Goal: Task Accomplishment & Management: Use online tool/utility

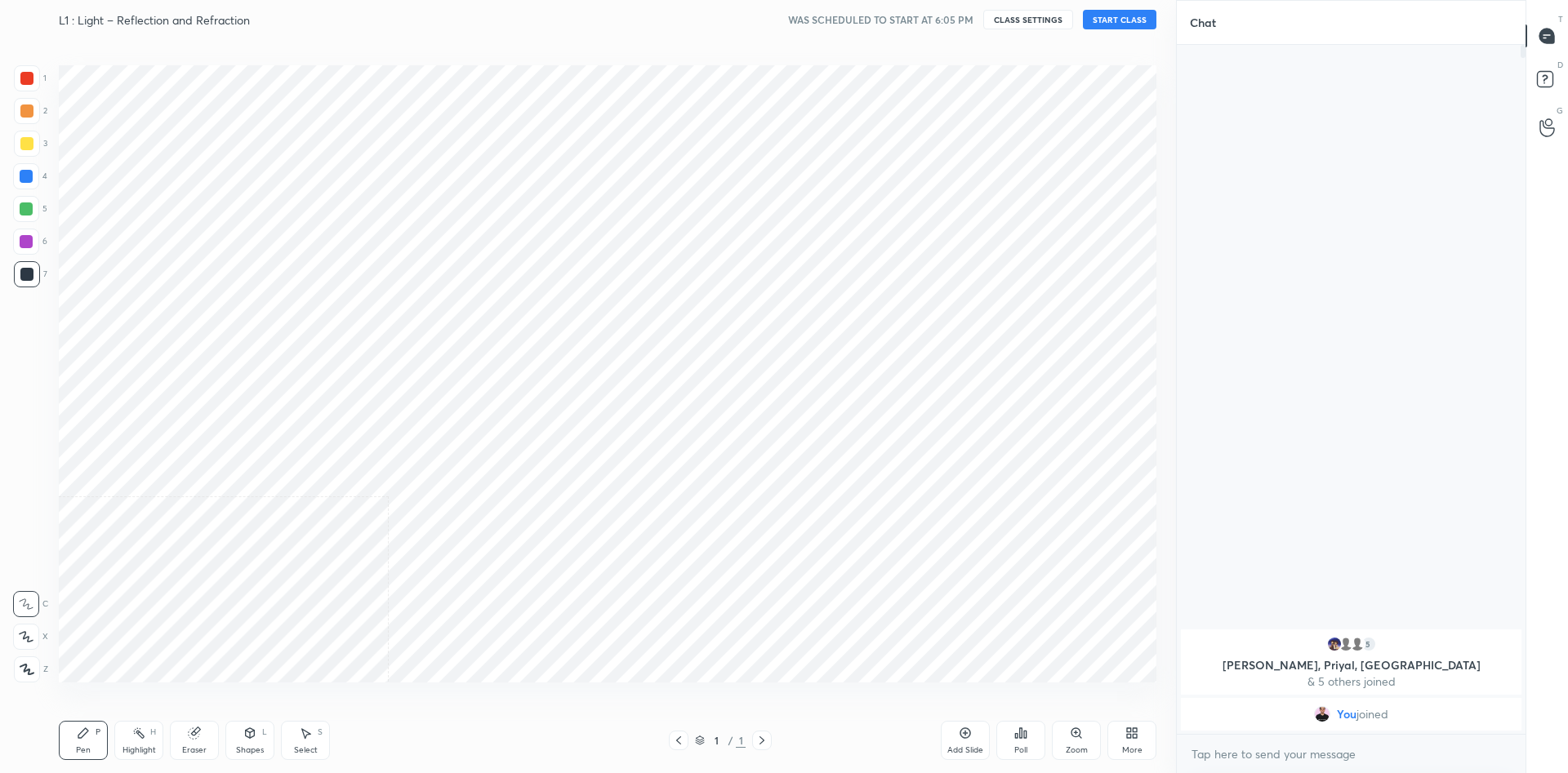
scroll to position [80977, 80564]
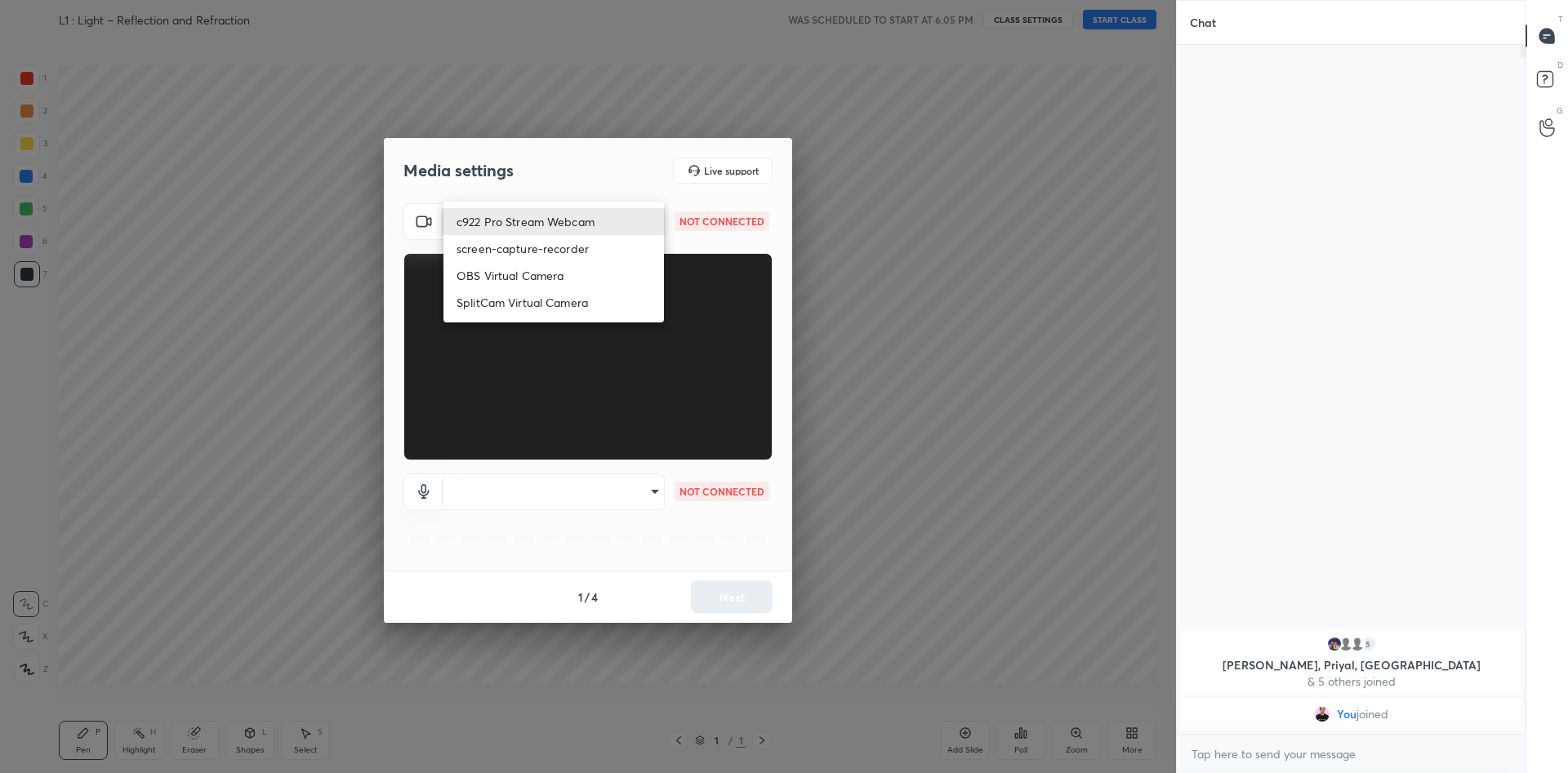
click at [596, 232] on body "1 2 3 4 5 6 7 C X Z C X Z E E Erase all H H L1 : Light – Reflection and Refract…" at bounding box center [784, 386] width 1568 height 773
click at [595, 224] on li "c922 Pro Stream Webcam" at bounding box center [553, 222] width 221 height 27
type input "mz5XeYAkNWp2QV5IzfhKg2mI2T6XPNDecROMxnJfp9w="
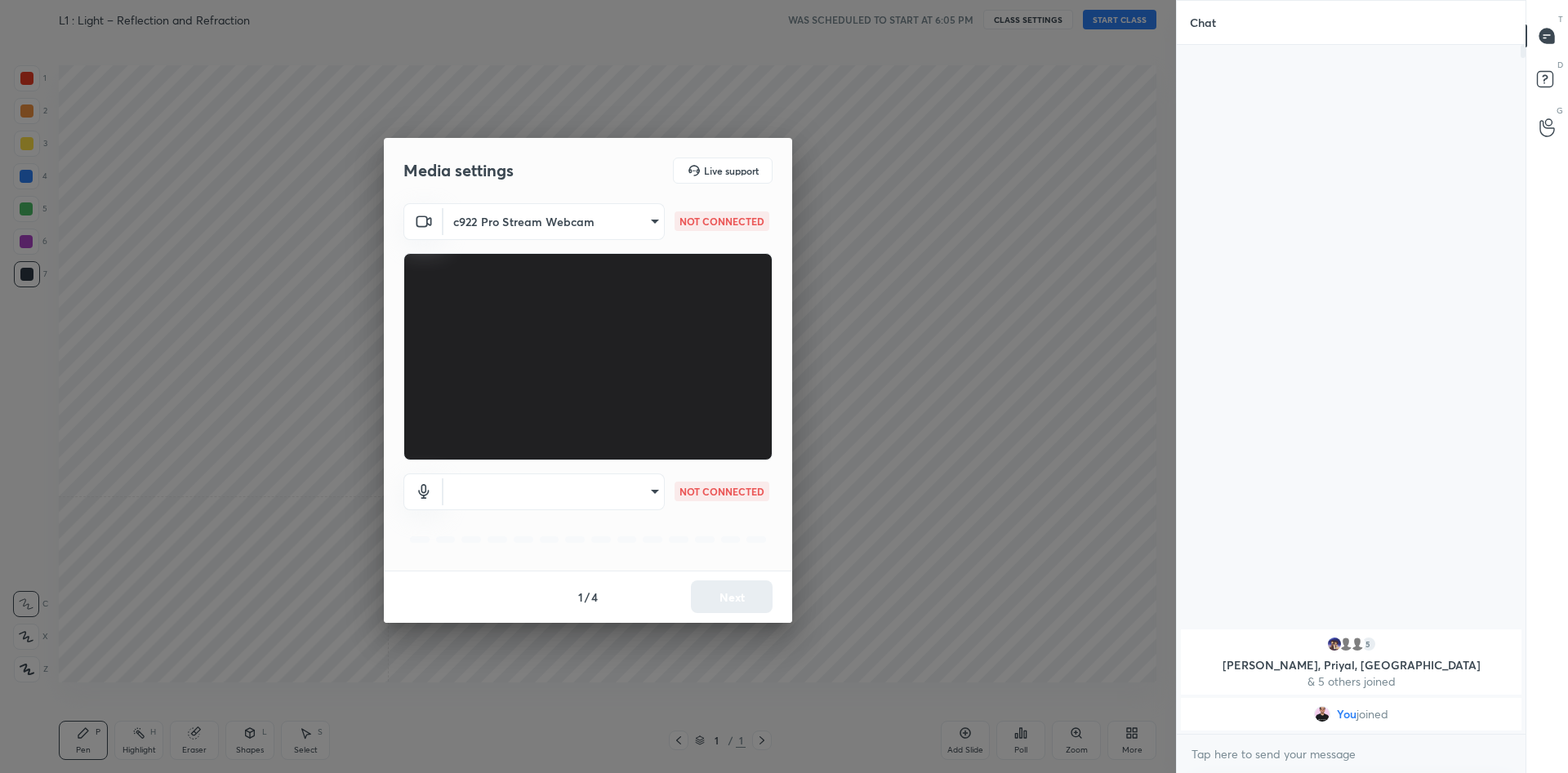
click at [620, 481] on body "1 2 3 4 5 6 7 C X Z C X Z E E Erase all H H L1 : Light – Reflection and Refract…" at bounding box center [784, 386] width 1568 height 773
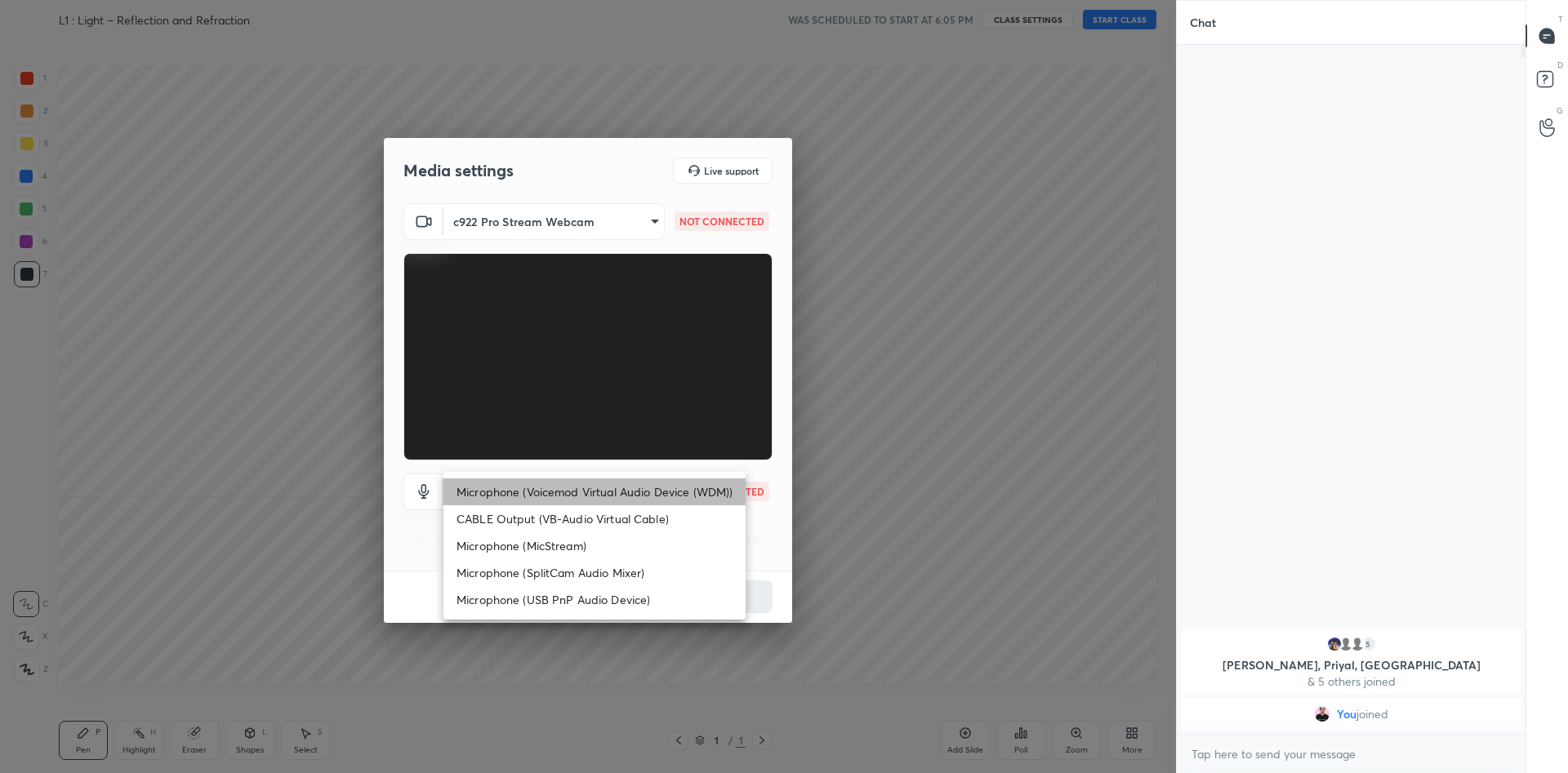
click at [592, 487] on li "Microphone (Voicemod Virtual Audio Device (WDM))" at bounding box center [594, 492] width 302 height 27
type input "VBCGzjgTZ+0gmPAsoHgp+LhUckAxO9S5WqeSPDF+pXU="
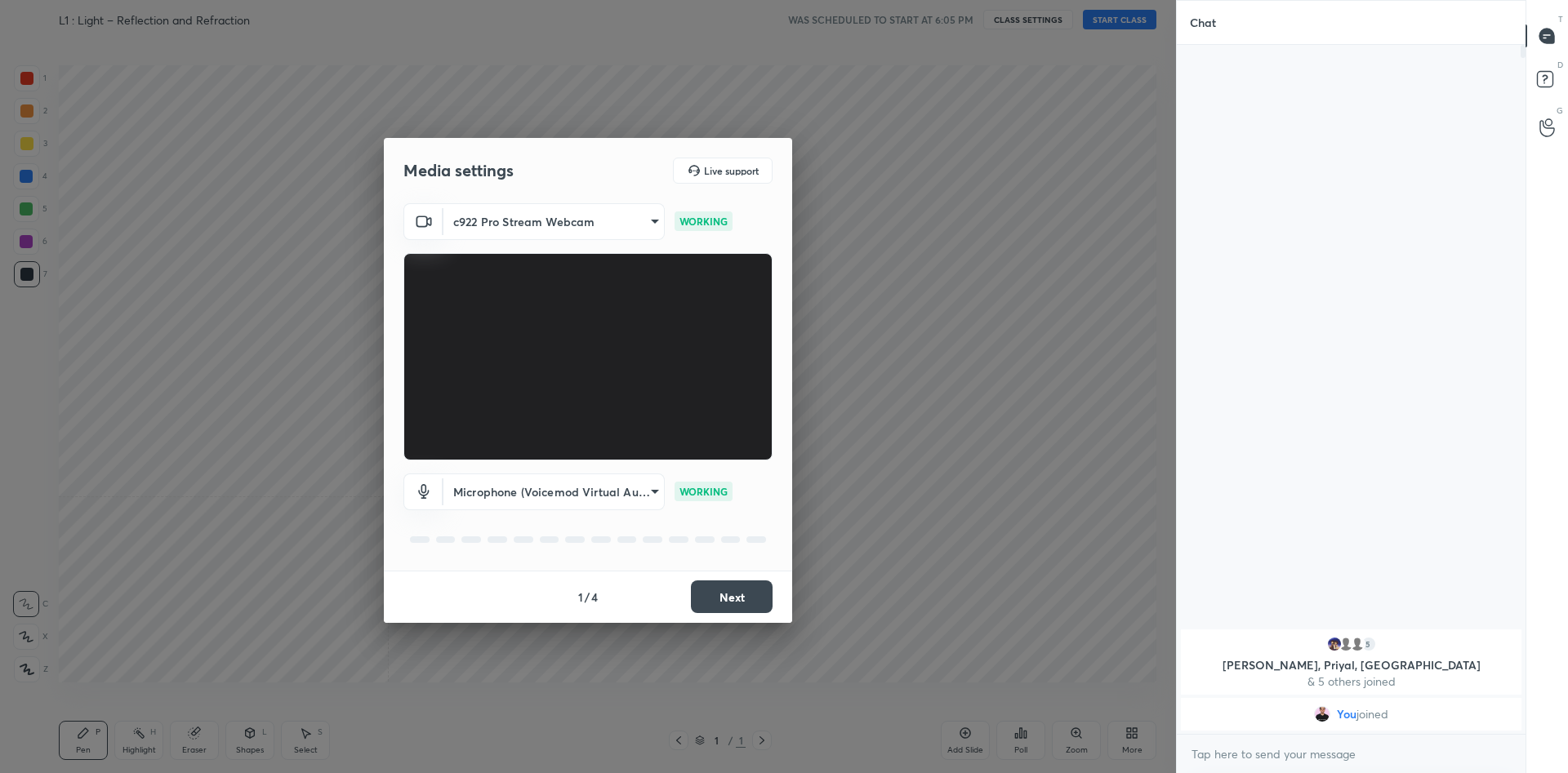
click at [732, 590] on button "Next" at bounding box center [731, 597] width 81 height 33
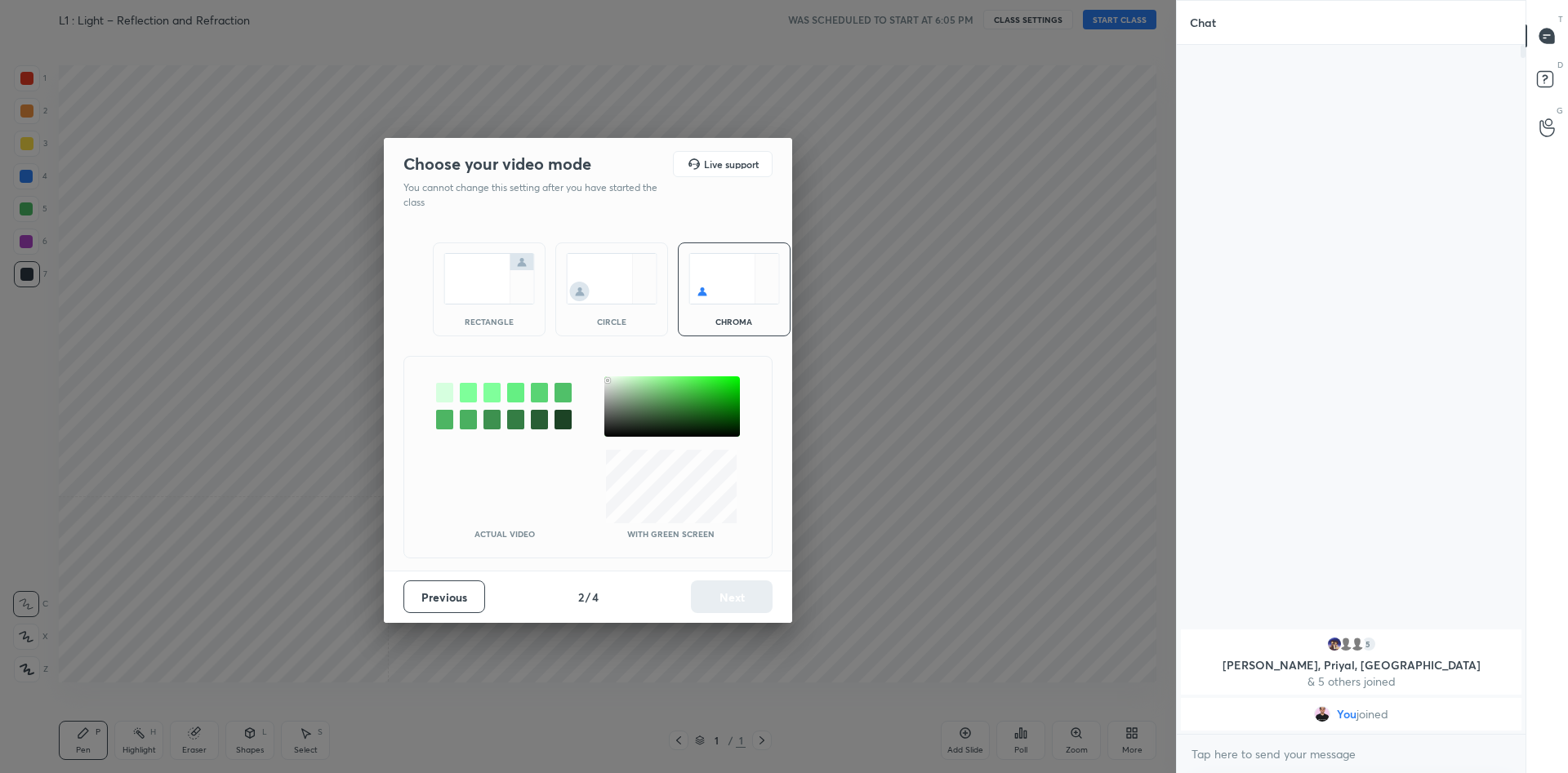
click at [608, 381] on div at bounding box center [672, 407] width 136 height 61
click at [755, 609] on button "Next" at bounding box center [731, 597] width 81 height 33
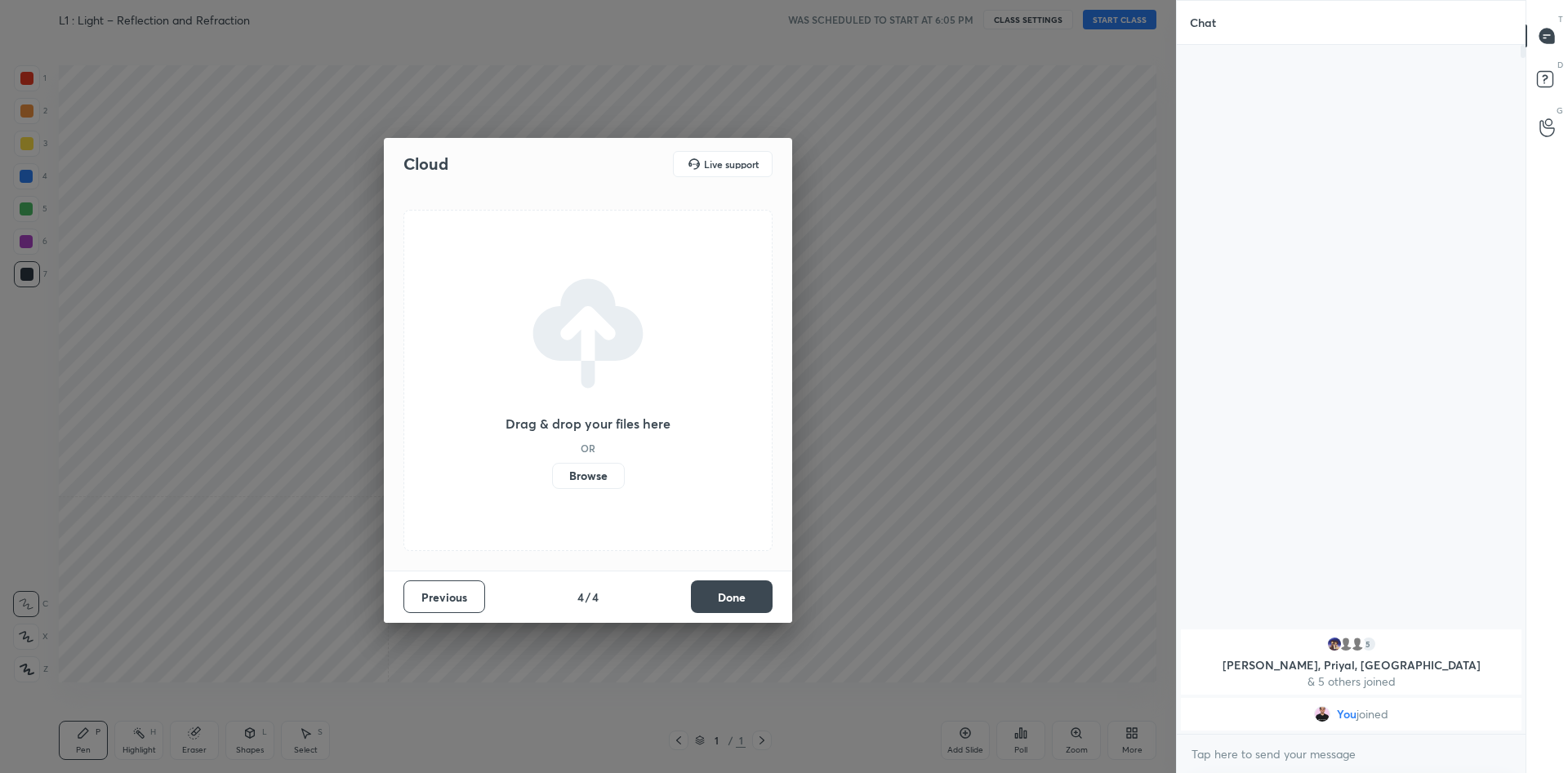
click at [753, 609] on button "Done" at bounding box center [731, 597] width 81 height 33
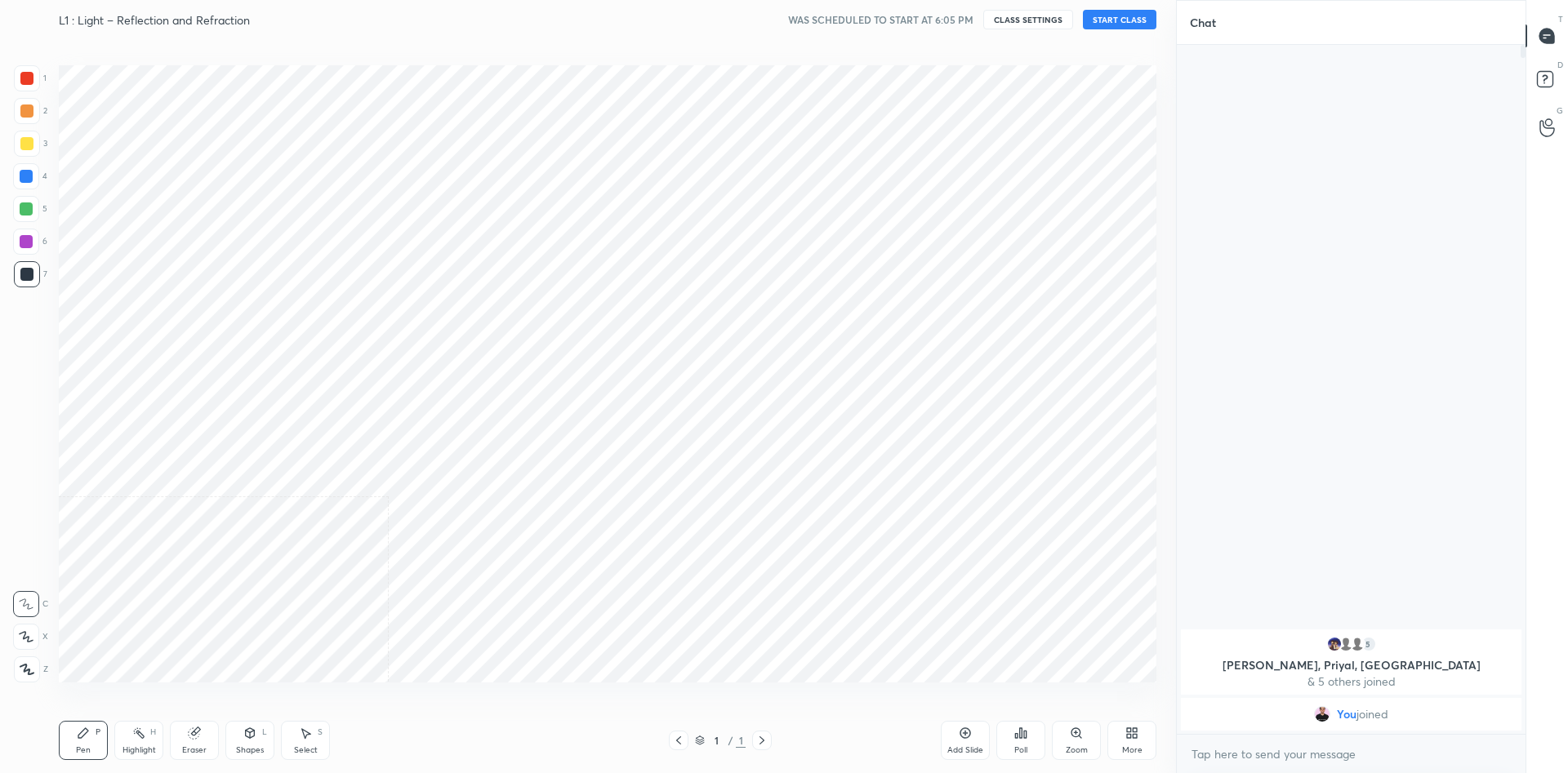
click at [1123, 728] on div "More" at bounding box center [1132, 741] width 49 height 39
click at [1101, 567] on div "Video position" at bounding box center [1111, 570] width 65 height 39
click at [1127, 668] on div "Bottom right" at bounding box center [1111, 670] width 49 height 8
click at [1108, 21] on button "START CLASS" at bounding box center [1119, 20] width 73 height 20
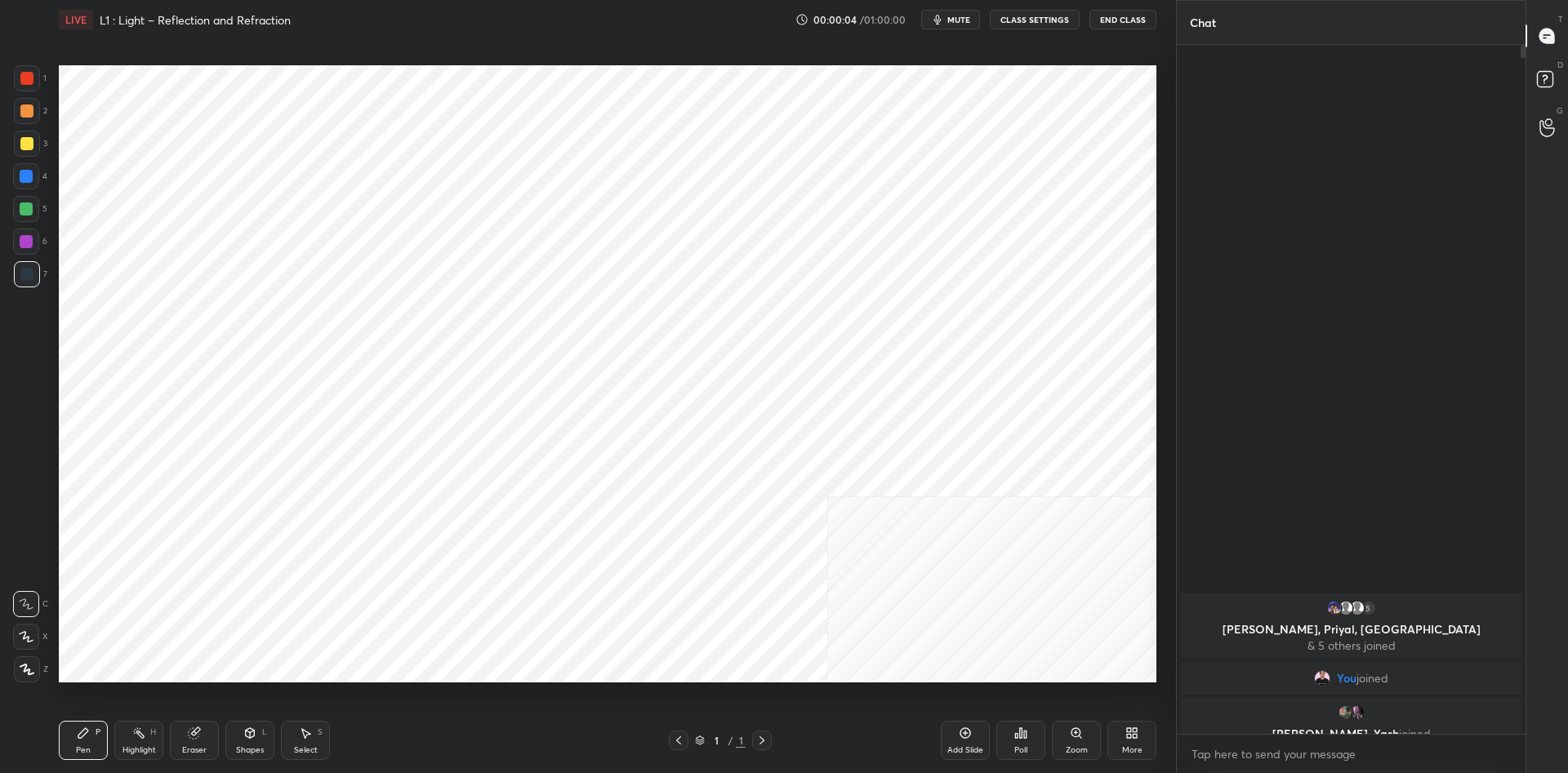
click at [1111, 735] on div "More" at bounding box center [1132, 741] width 49 height 39
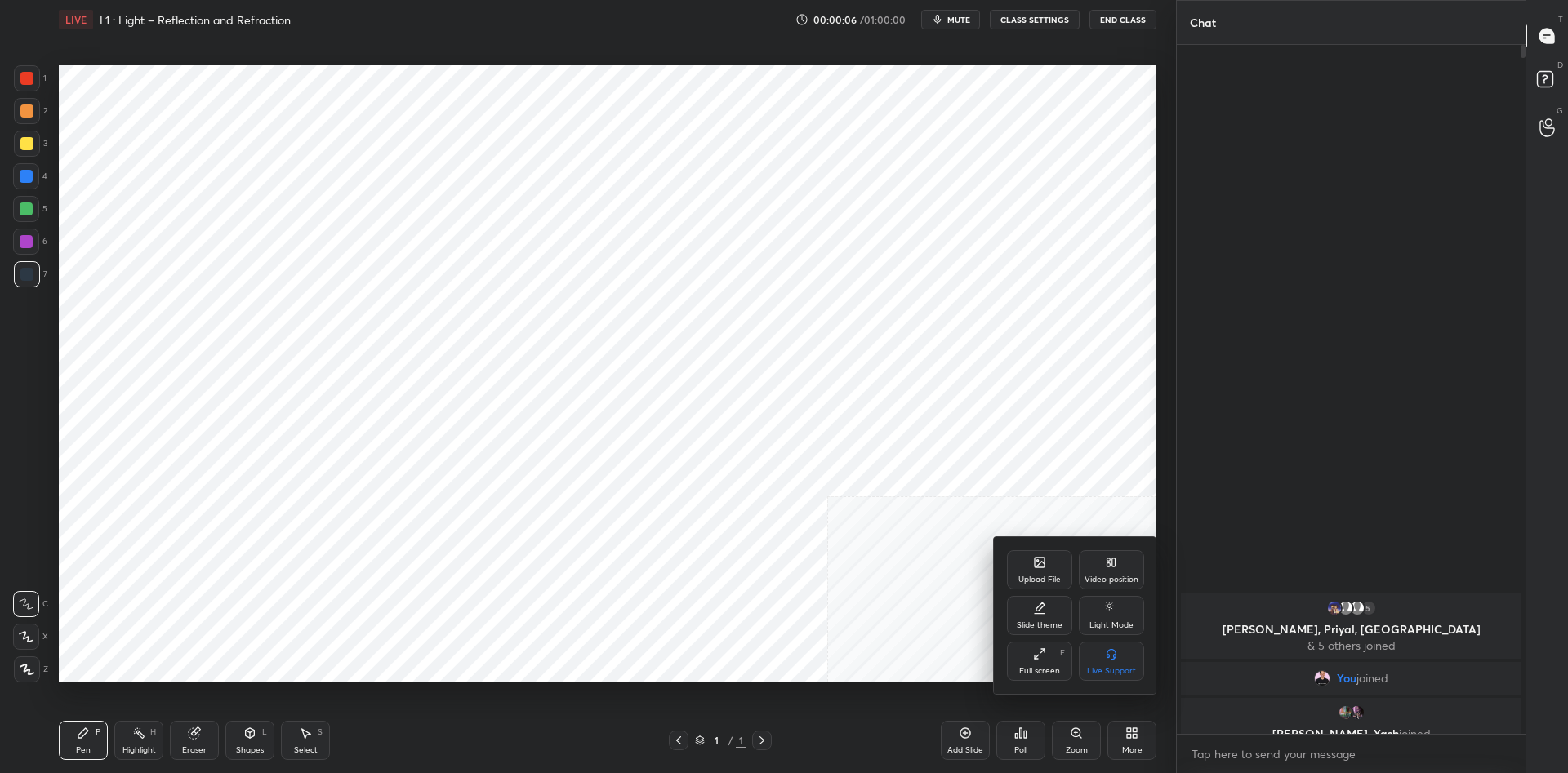
click at [1089, 619] on div "Light Mode" at bounding box center [1111, 616] width 65 height 39
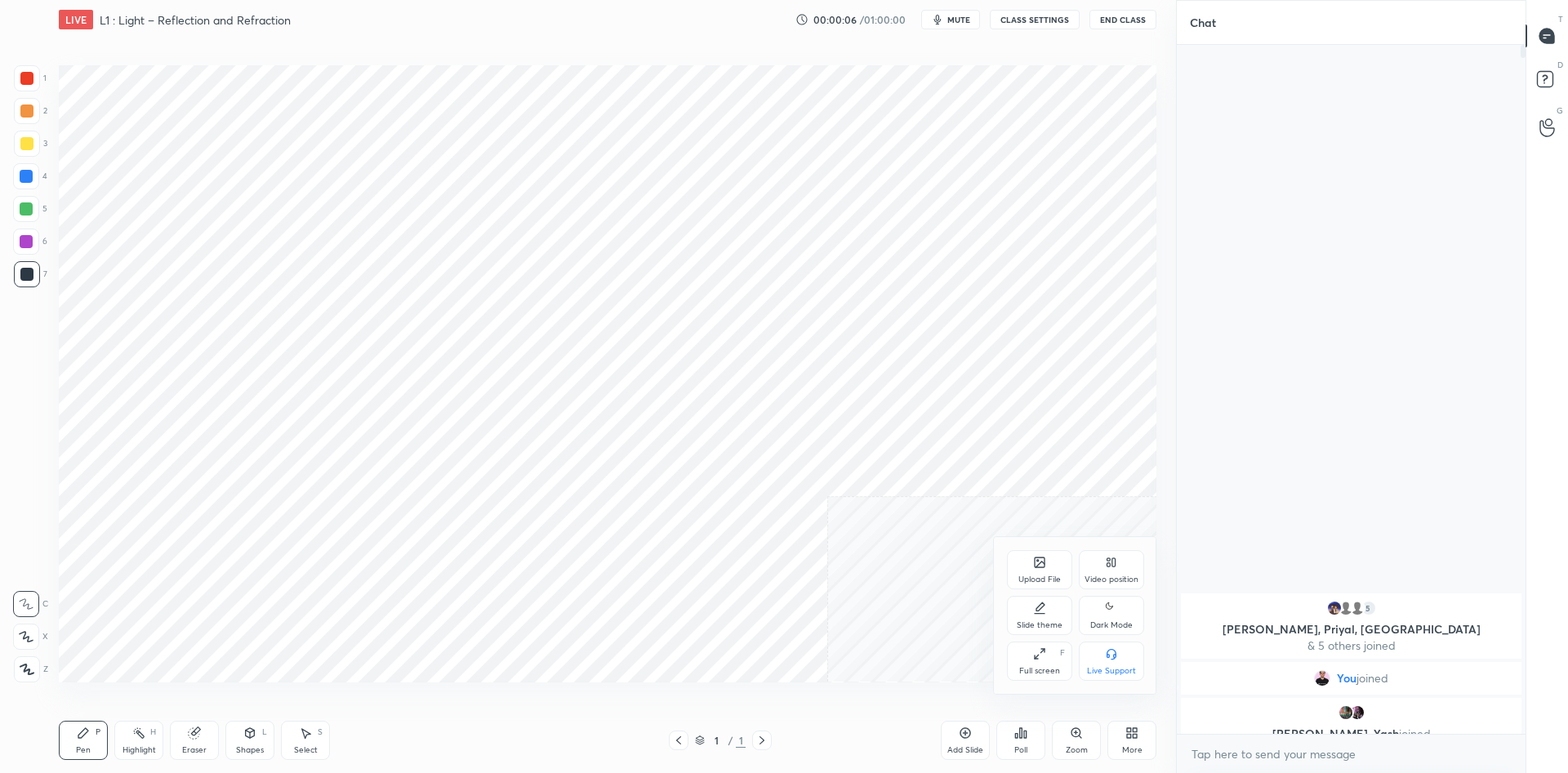
click at [1092, 622] on div "Dark Mode" at bounding box center [1112, 625] width 43 height 8
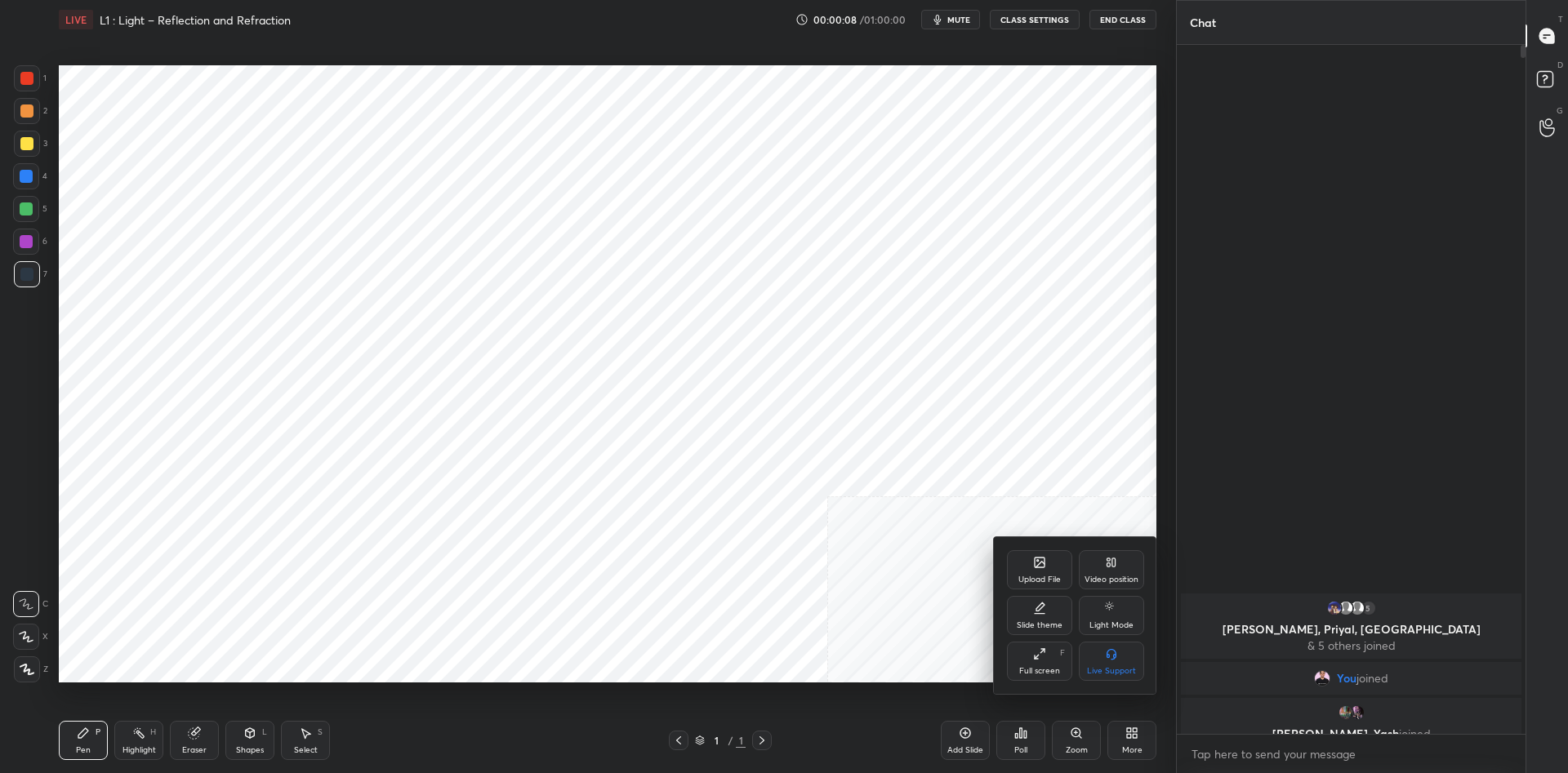
drag, startPoint x: 938, startPoint y: 687, endPoint x: 973, endPoint y: 747, distance: 69.5
click at [938, 688] on div at bounding box center [784, 386] width 1568 height 773
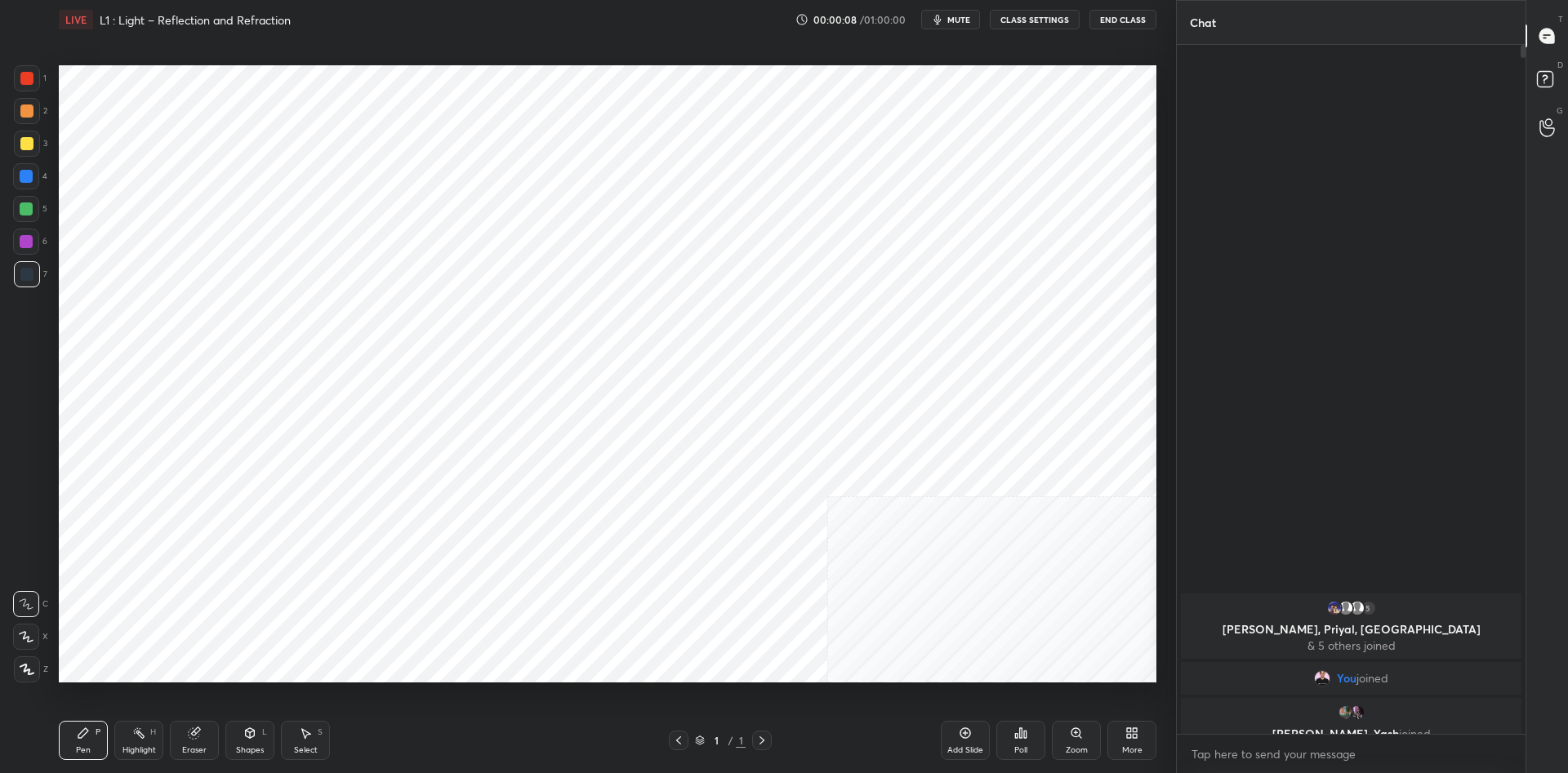
click at [973, 750] on div "Add Slide" at bounding box center [965, 750] width 36 height 8
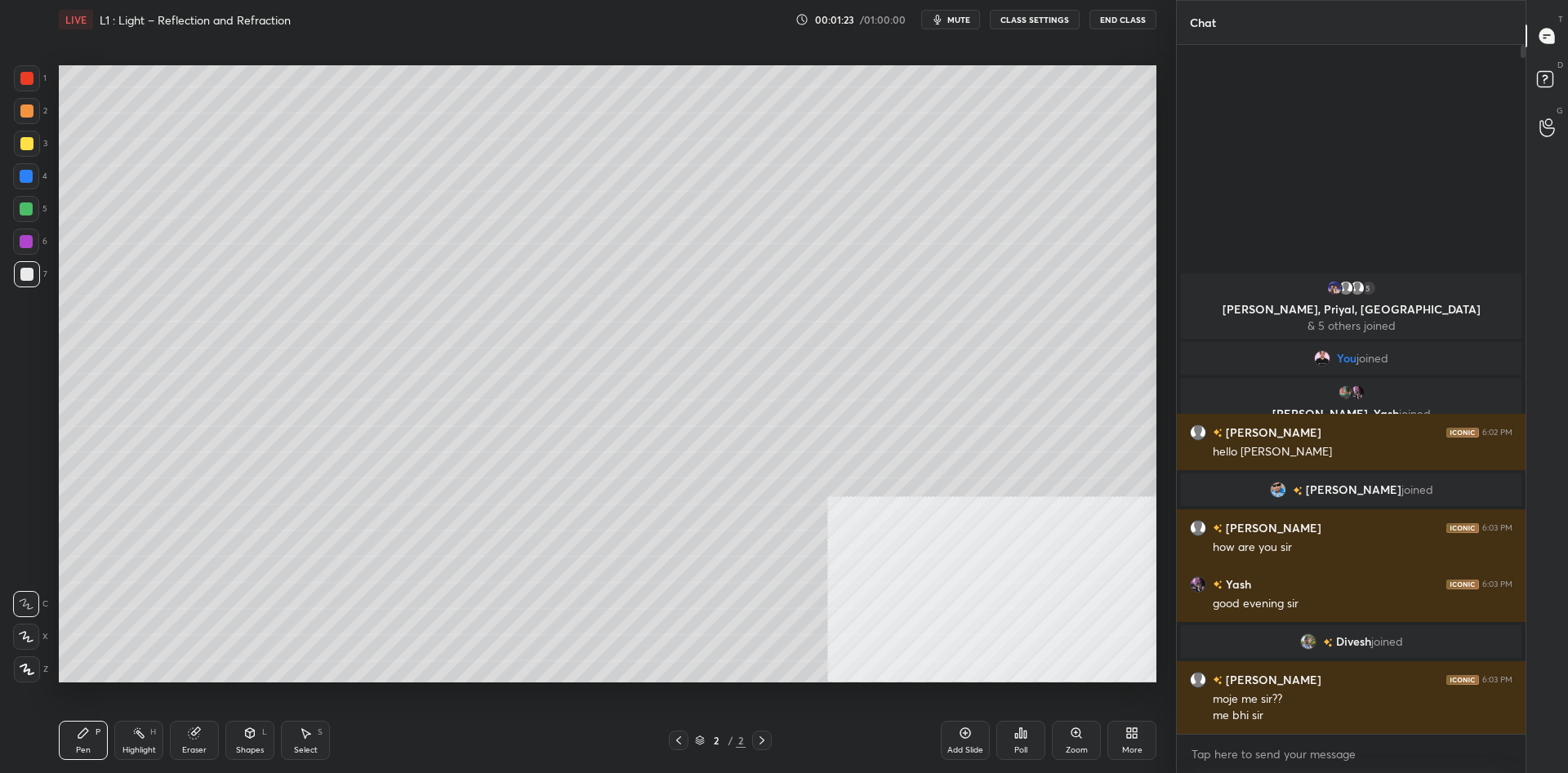
click at [30, 156] on div "3" at bounding box center [30, 147] width 33 height 33
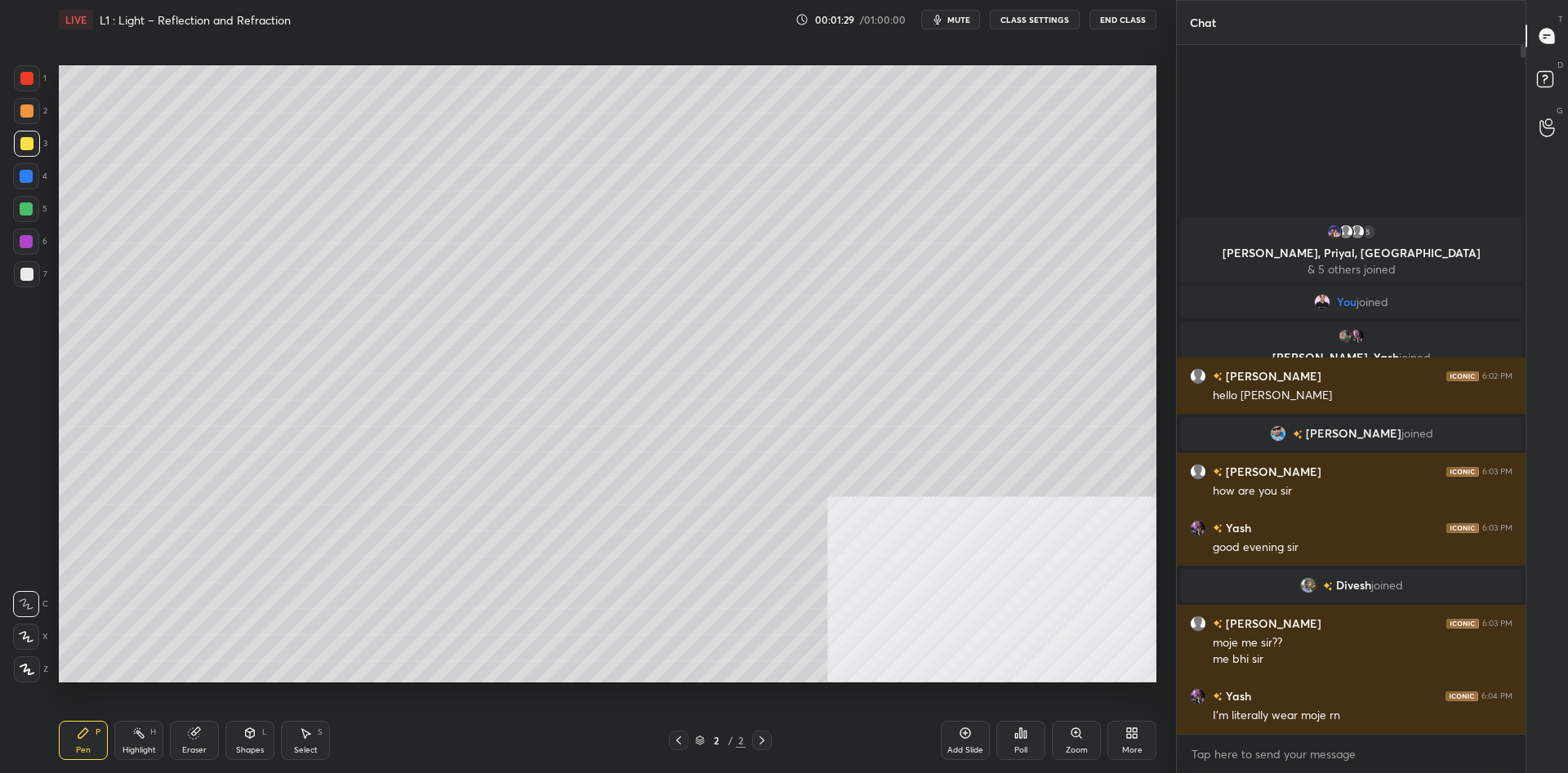
click at [33, 678] on div at bounding box center [27, 669] width 26 height 26
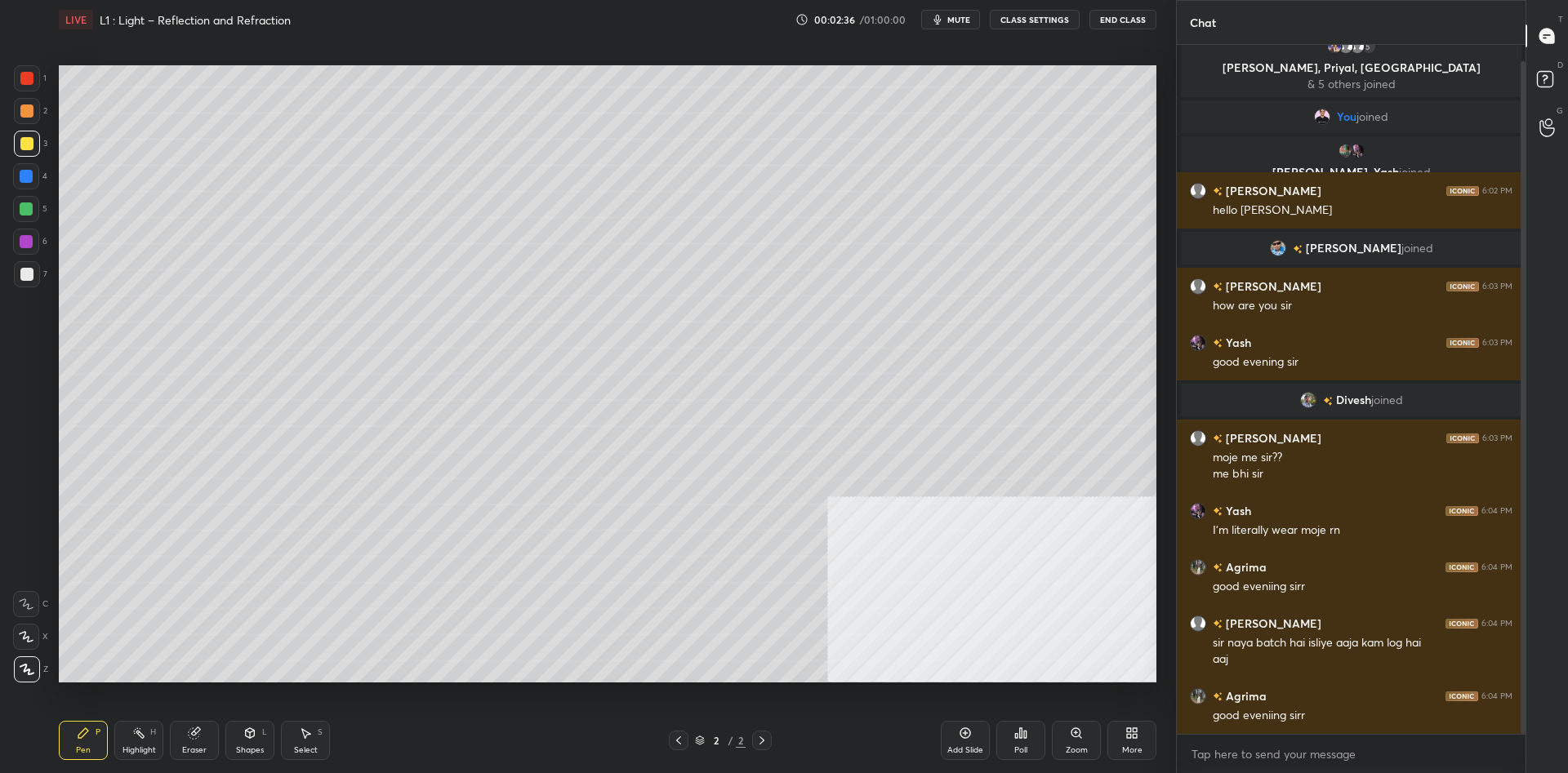
scroll to position [656, 349]
click at [23, 146] on div at bounding box center [27, 143] width 13 height 13
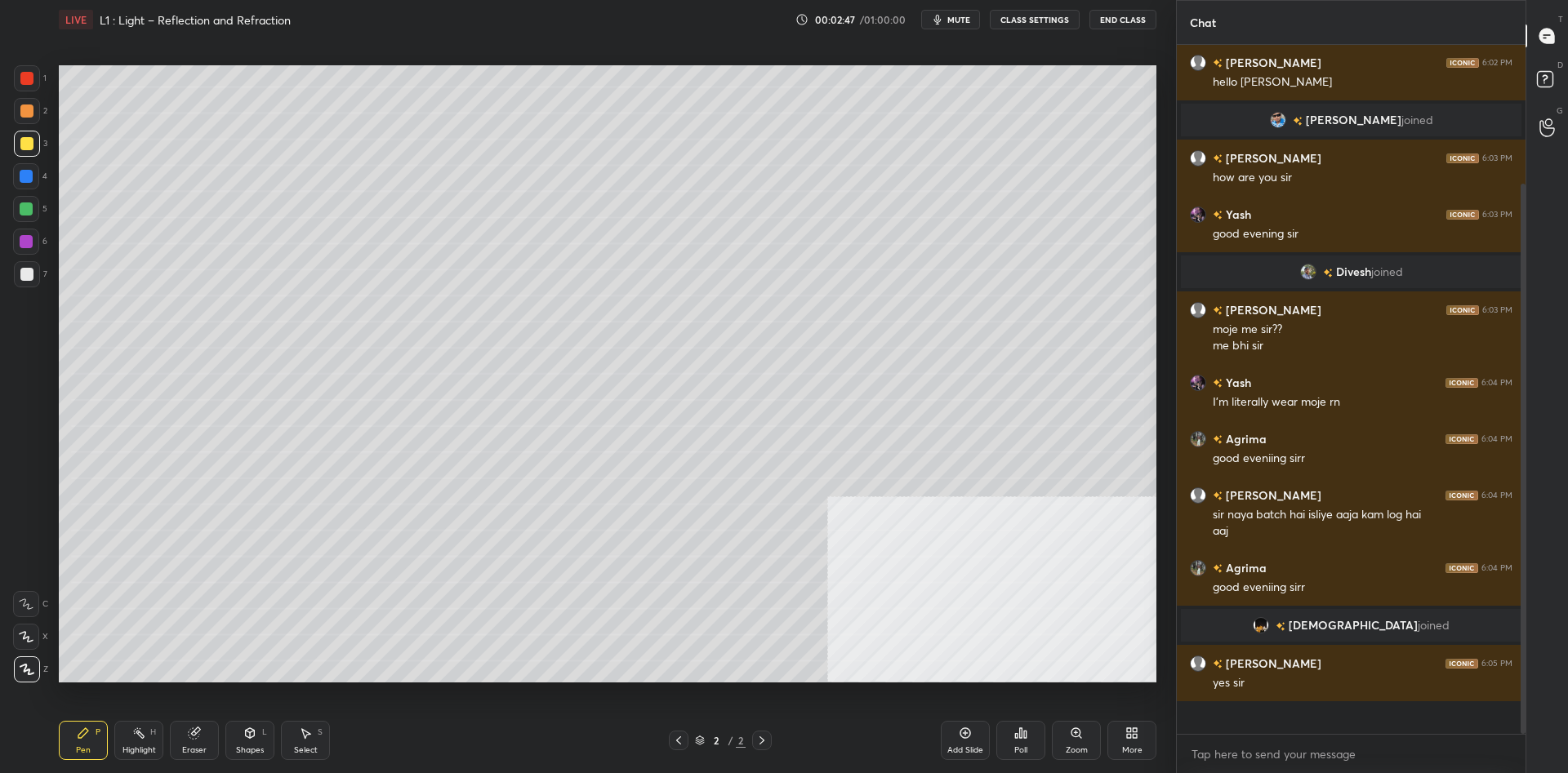
scroll to position [131, 0]
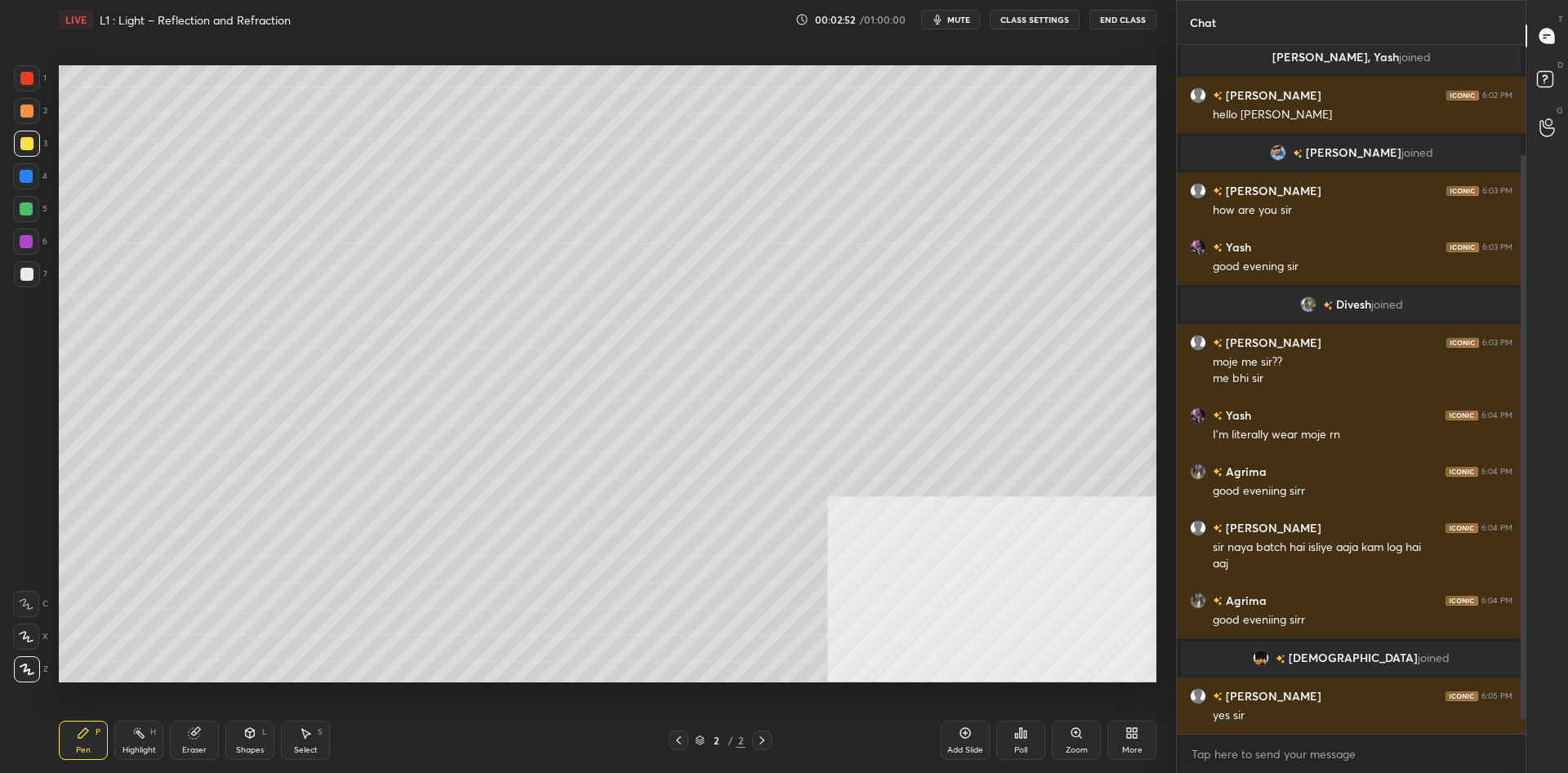
click at [41, 147] on div "3" at bounding box center [30, 143] width 33 height 26
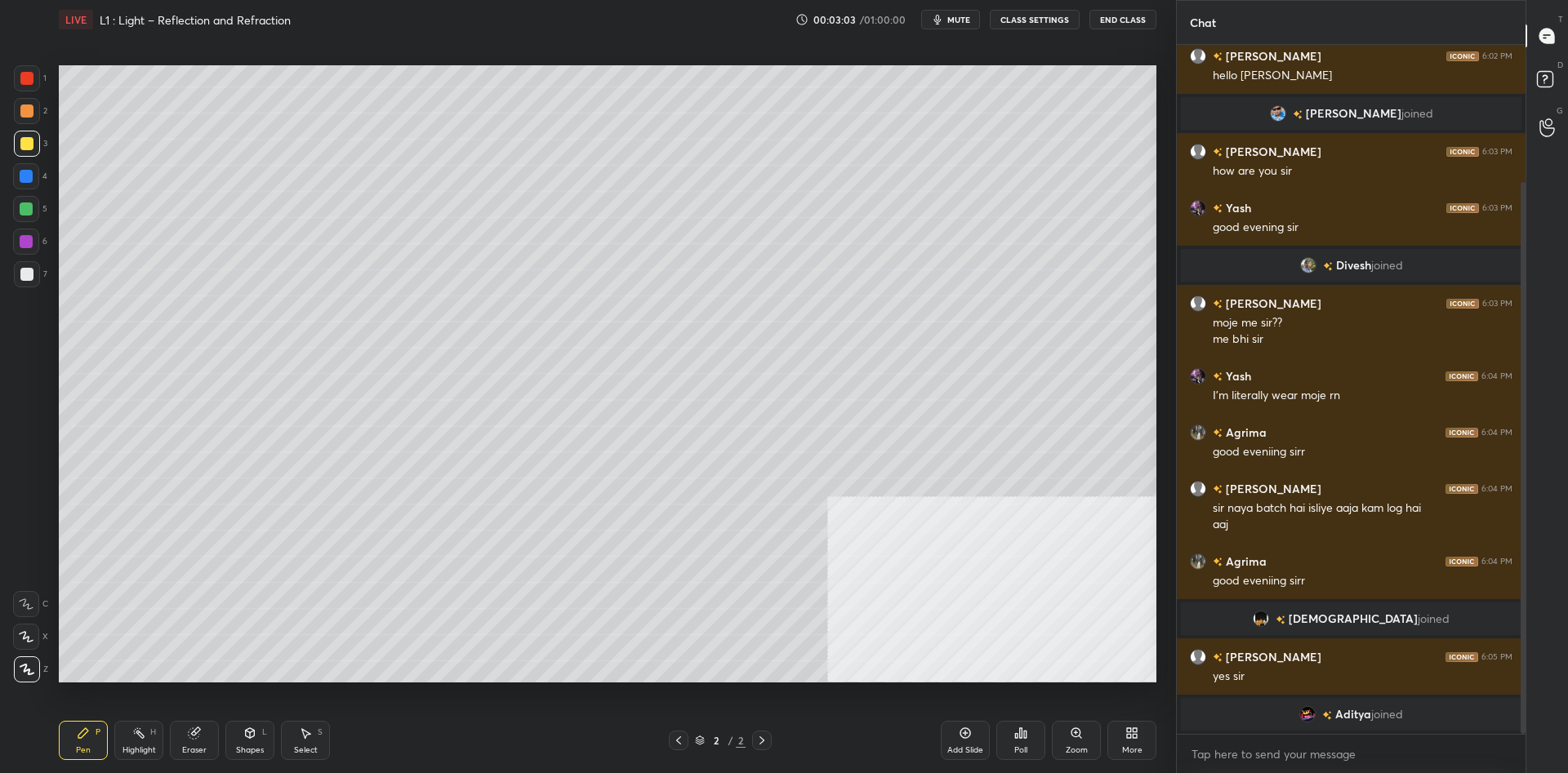
click at [31, 193] on div "4" at bounding box center [30, 180] width 34 height 33
click at [30, 141] on div at bounding box center [27, 143] width 13 height 13
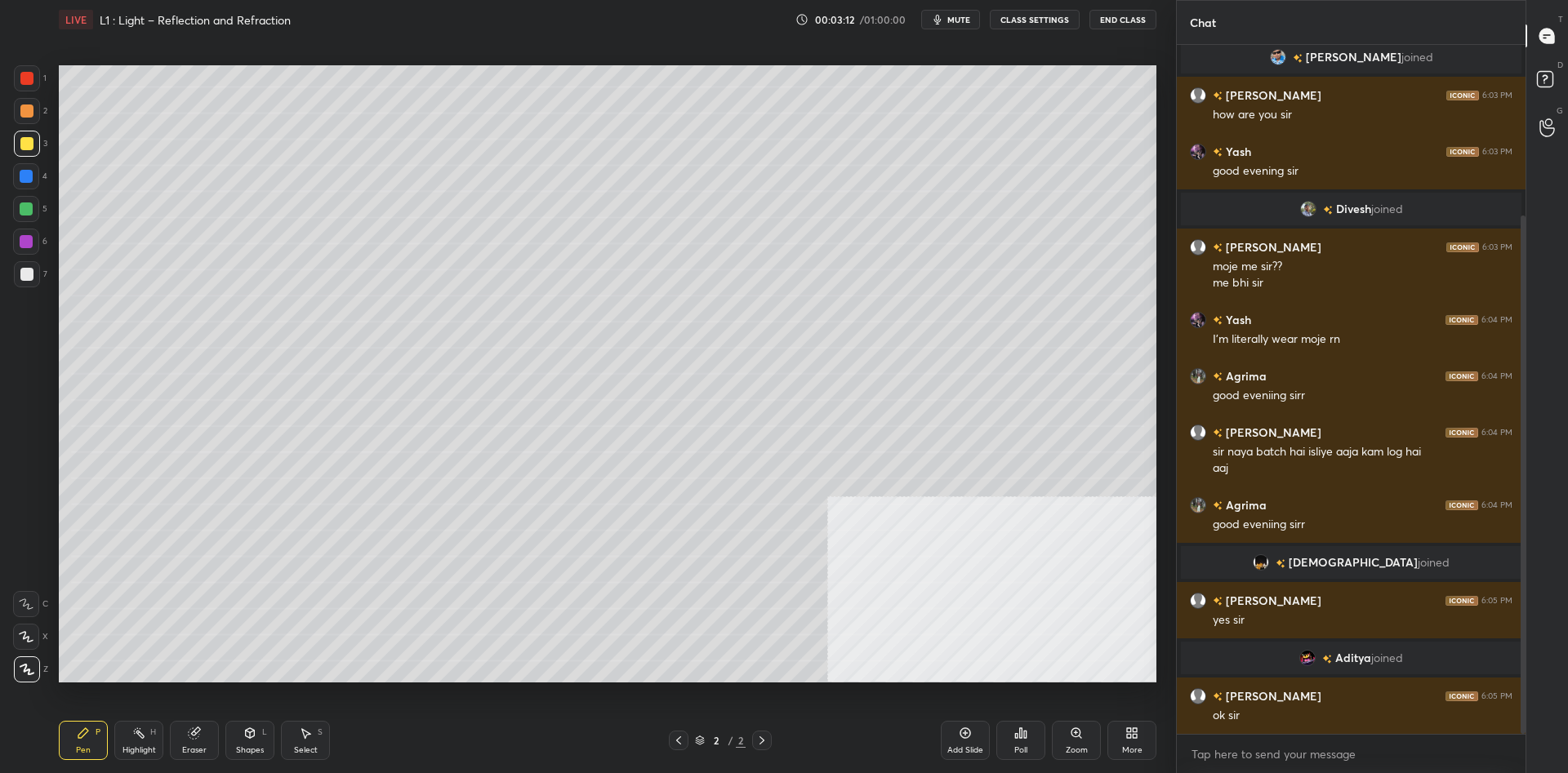
click at [30, 241] on div at bounding box center [26, 241] width 13 height 13
click at [962, 740] on div "Add Slide" at bounding box center [965, 741] width 49 height 39
click at [18, 145] on div at bounding box center [27, 143] width 26 height 26
click at [1111, 744] on div "More" at bounding box center [1132, 741] width 49 height 39
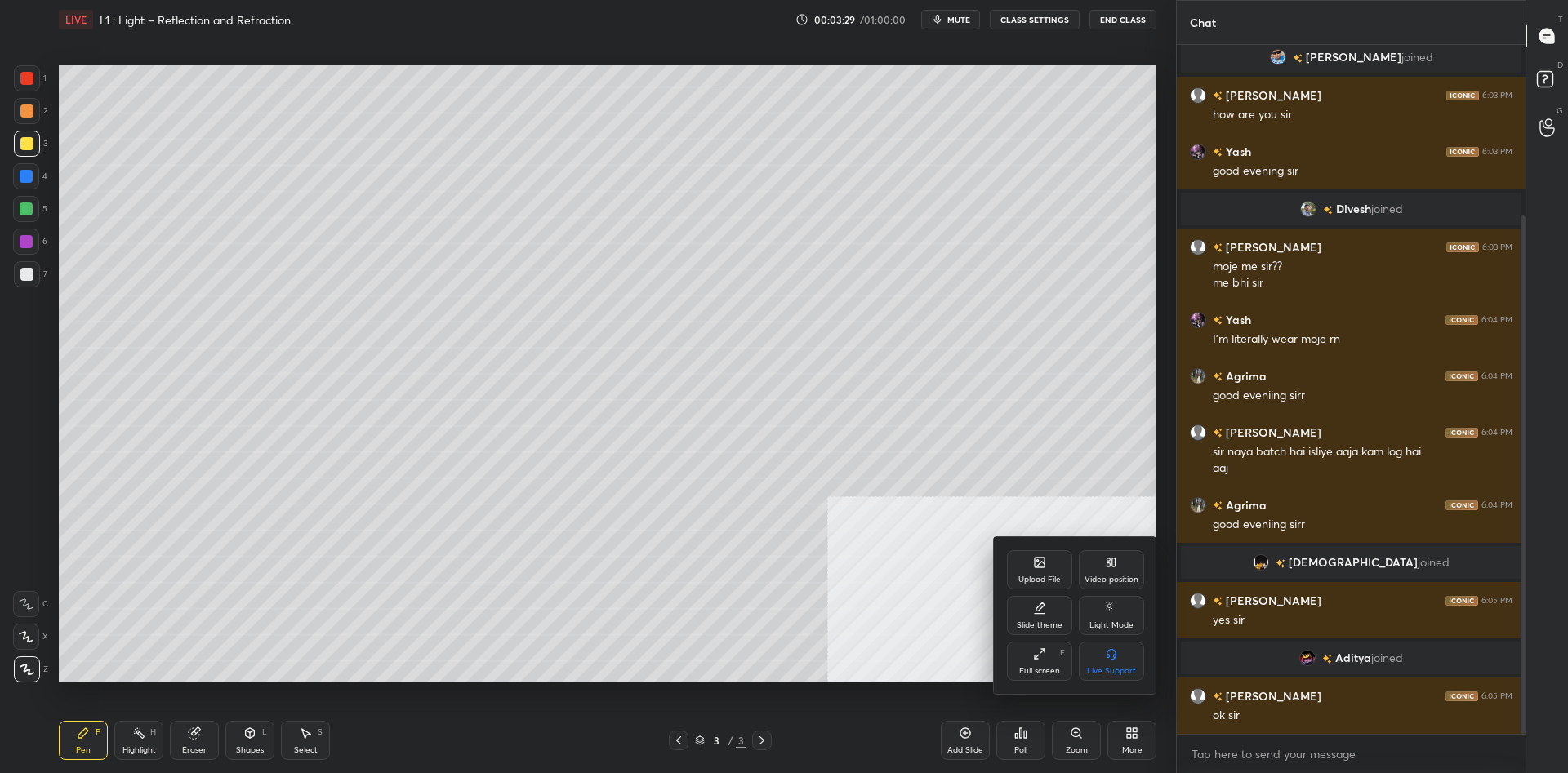
click at [1033, 567] on div "Upload File" at bounding box center [1040, 570] width 65 height 39
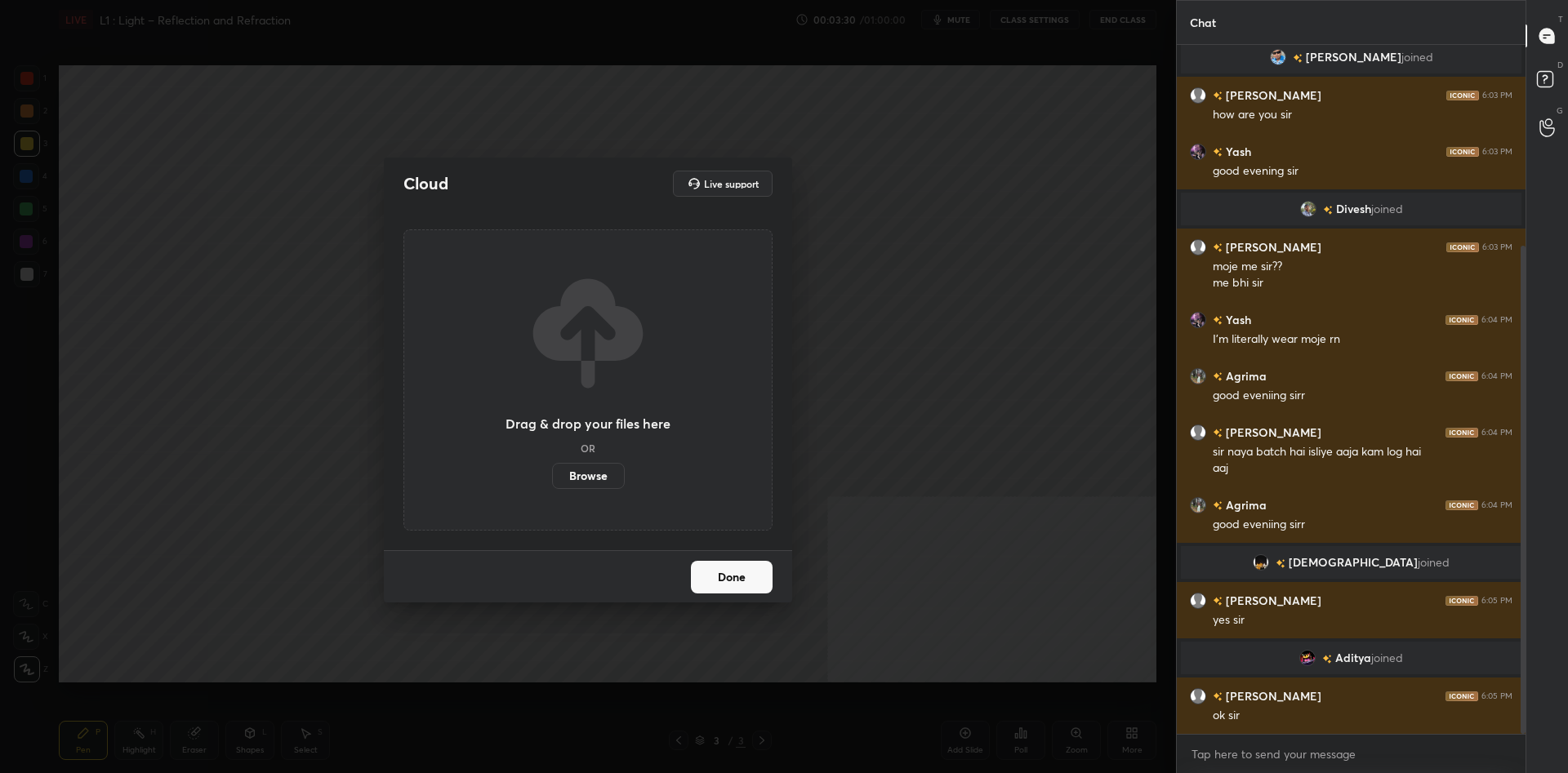
scroll to position [283, 0]
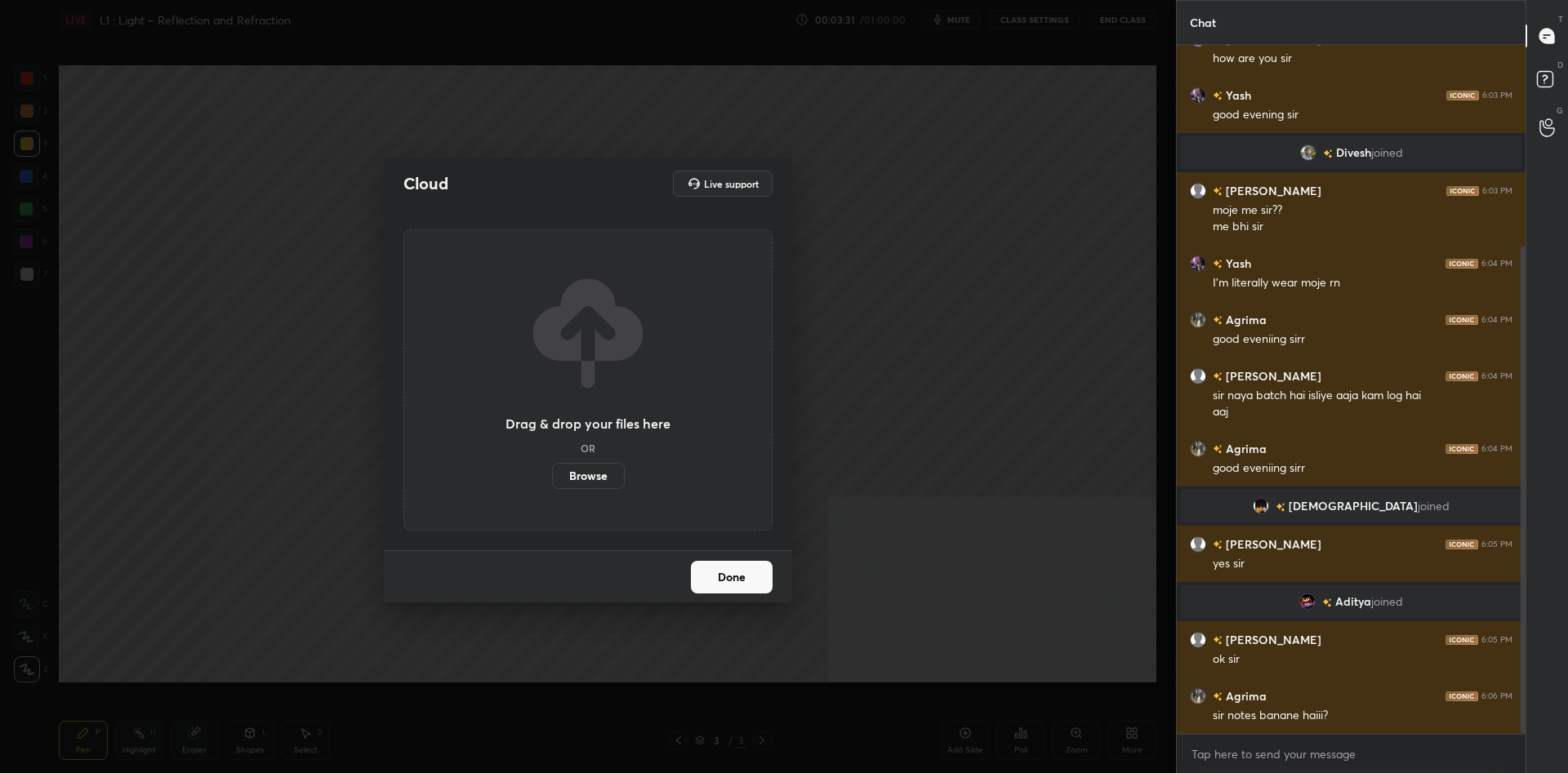
click at [593, 472] on label "Browse" at bounding box center [588, 475] width 72 height 26
click at [552, 472] on input "Browse" at bounding box center [552, 475] width 0 height 26
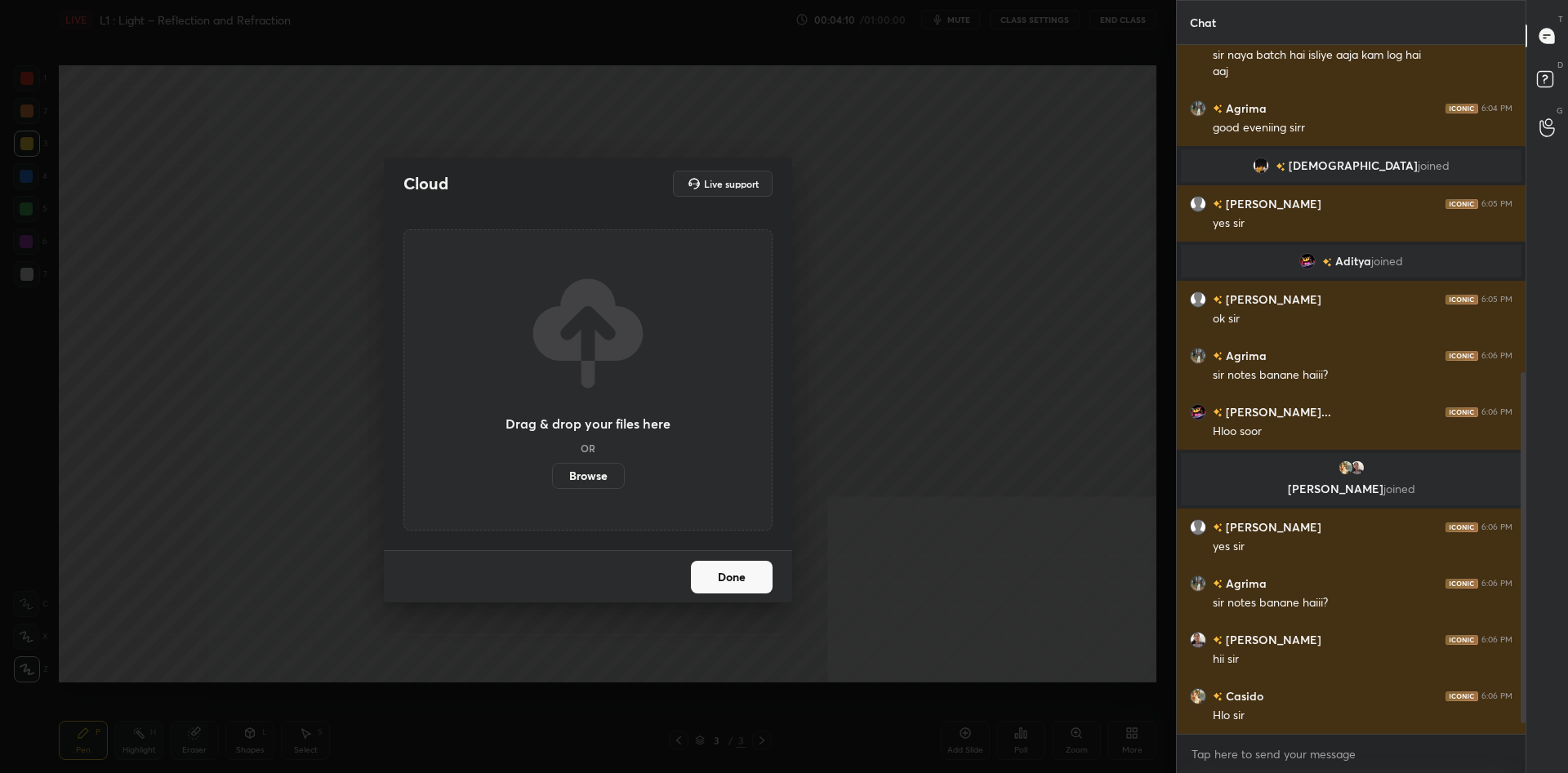
scroll to position [663, 0]
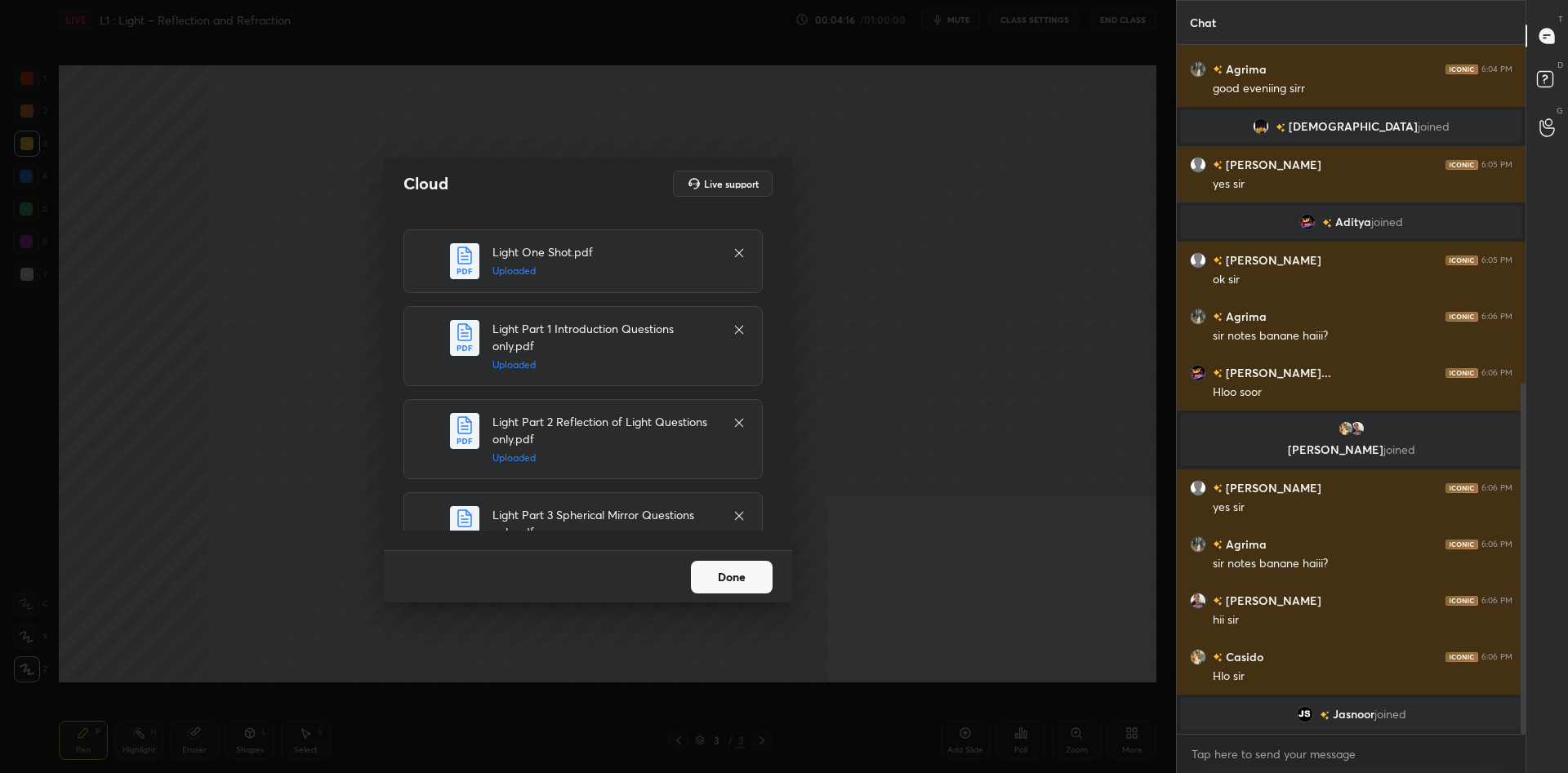
click at [733, 582] on button "Done" at bounding box center [731, 577] width 81 height 33
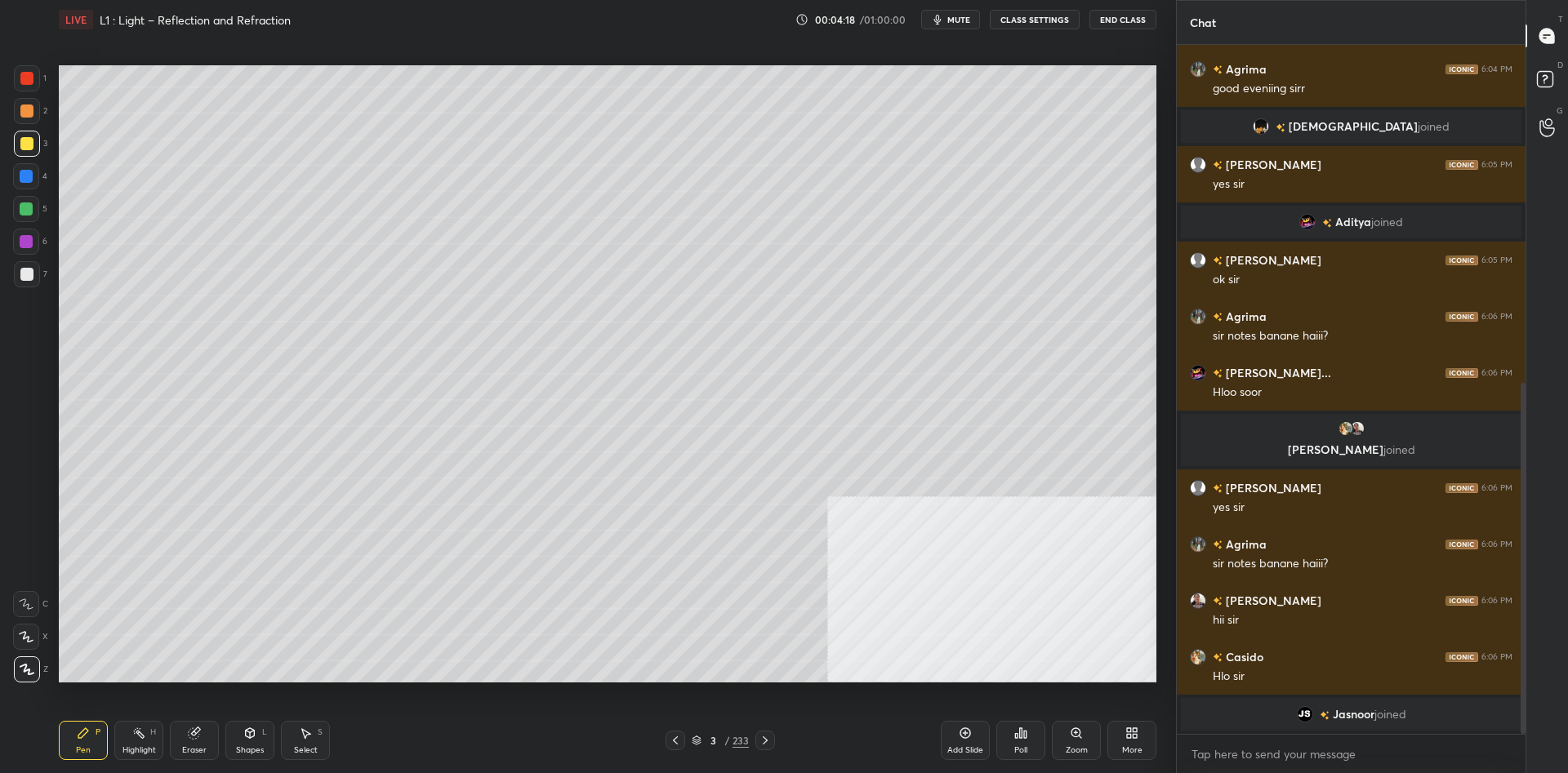
click at [708, 743] on div "3" at bounding box center [712, 740] width 16 height 10
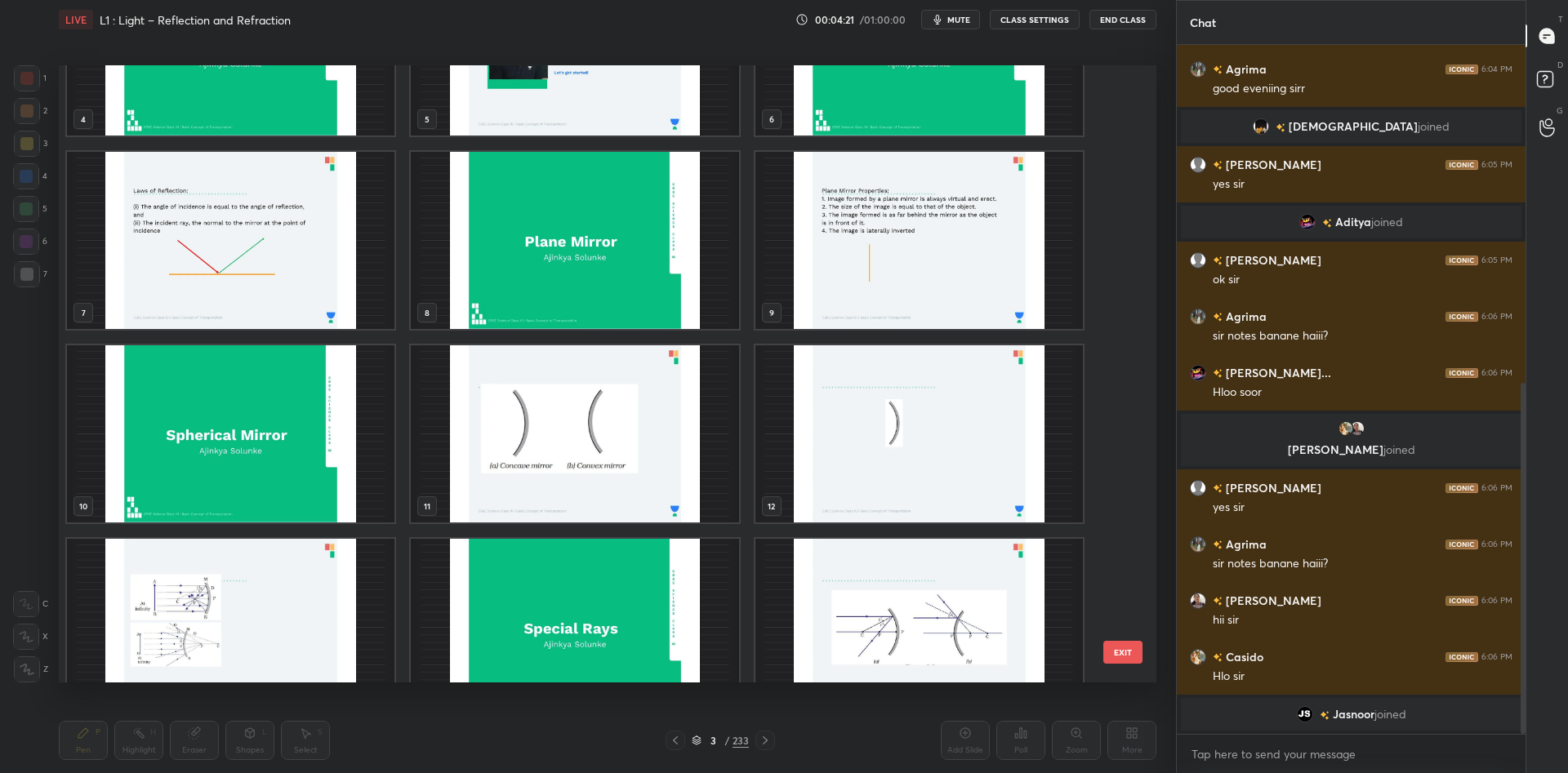
scroll to position [103, 0]
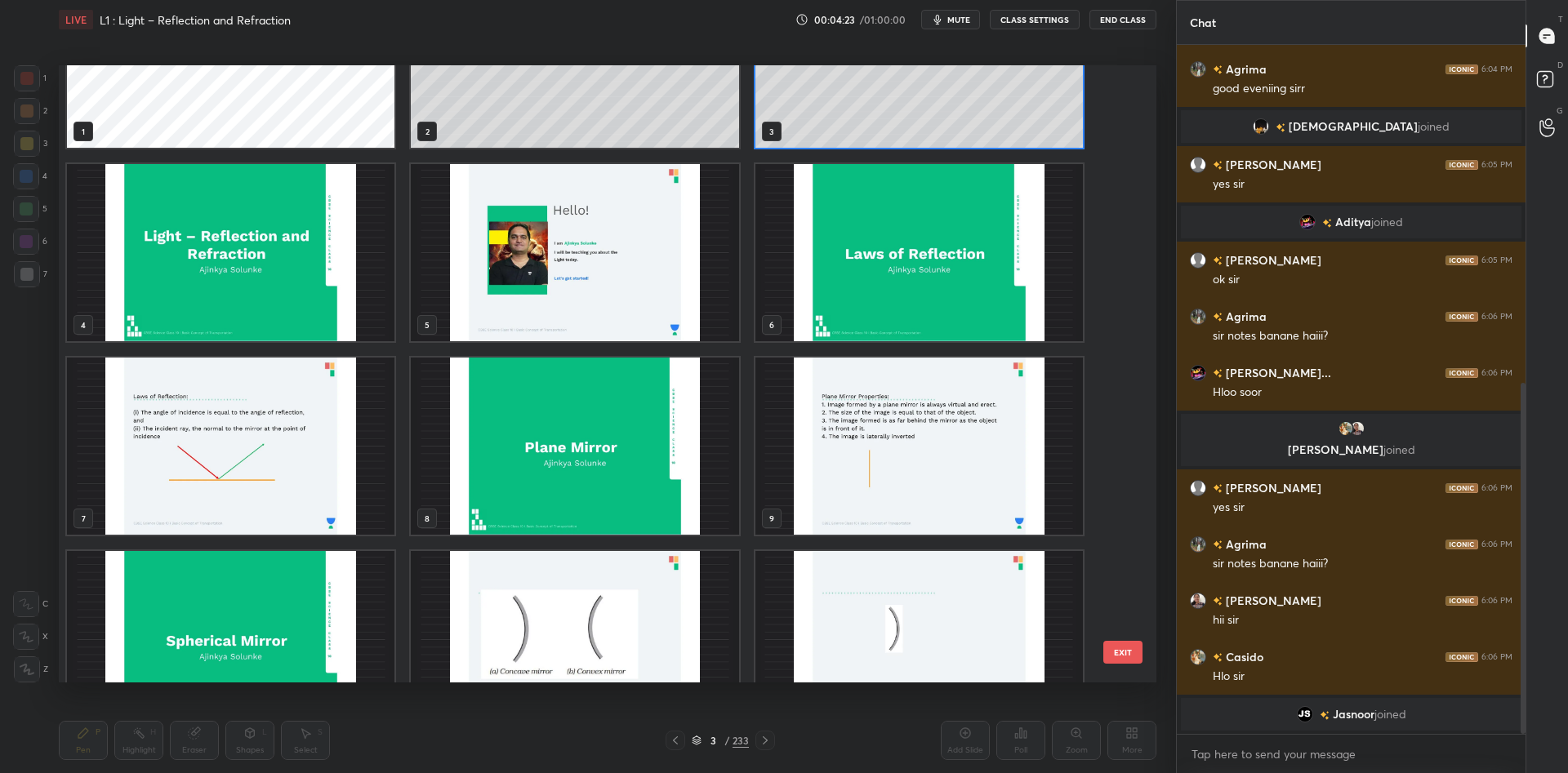
click at [940, 264] on img "grid" at bounding box center [919, 253] width 327 height 177
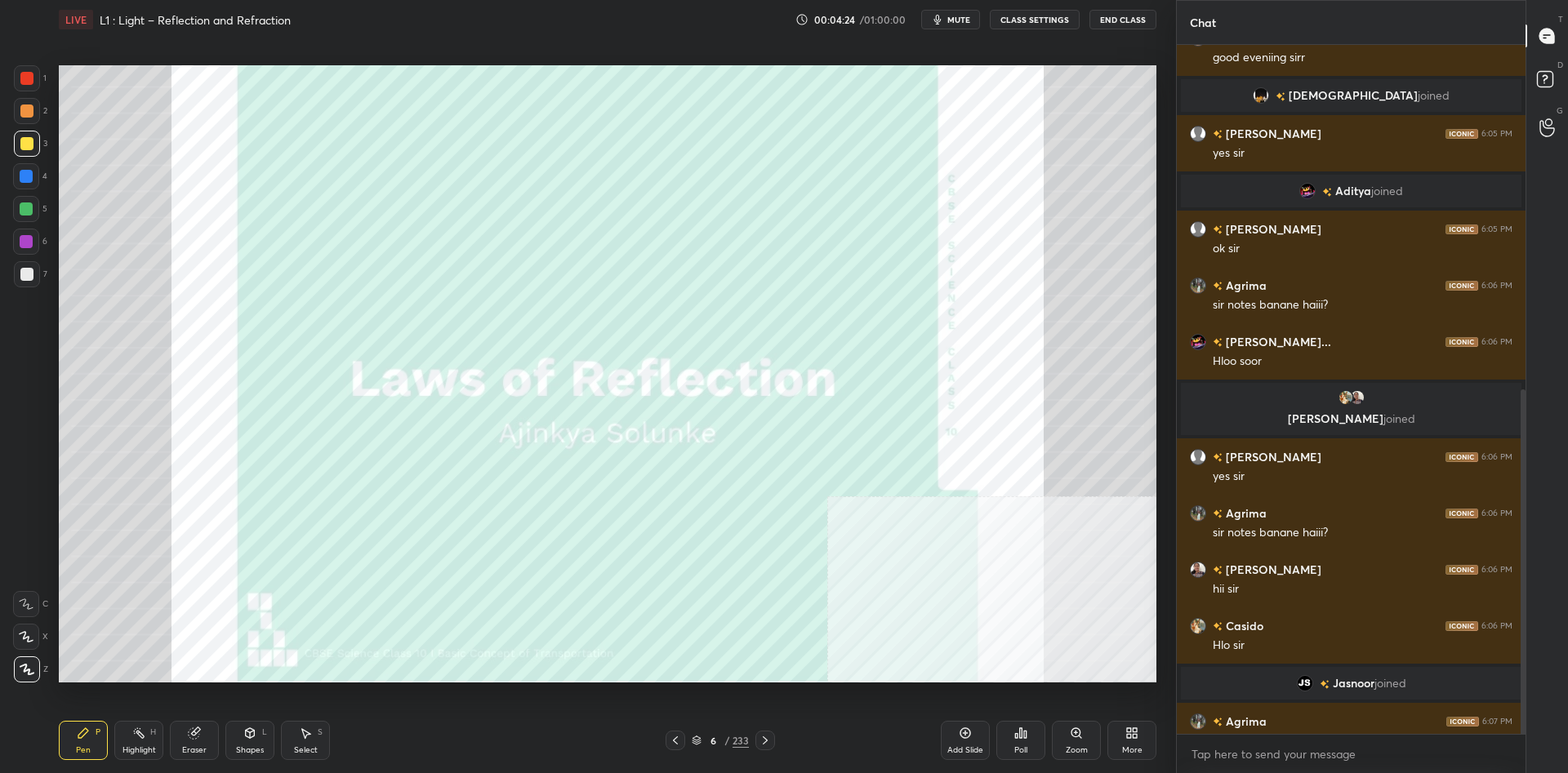
scroll to position [688, 0]
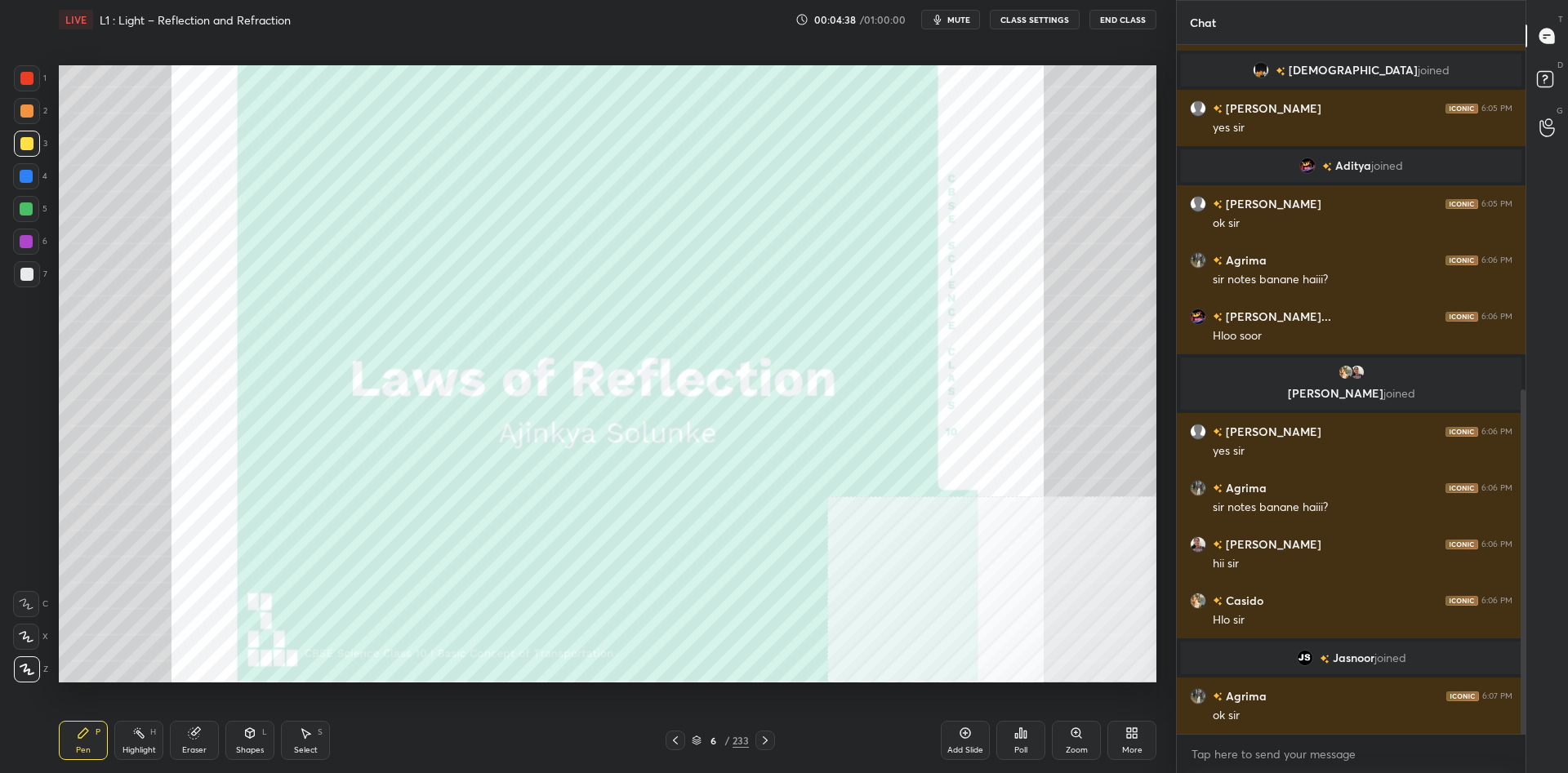
click at [13, 99] on div "1 2 3 4 5 6 7" at bounding box center [30, 180] width 34 height 229
click at [25, 91] on div "1" at bounding box center [30, 81] width 33 height 33
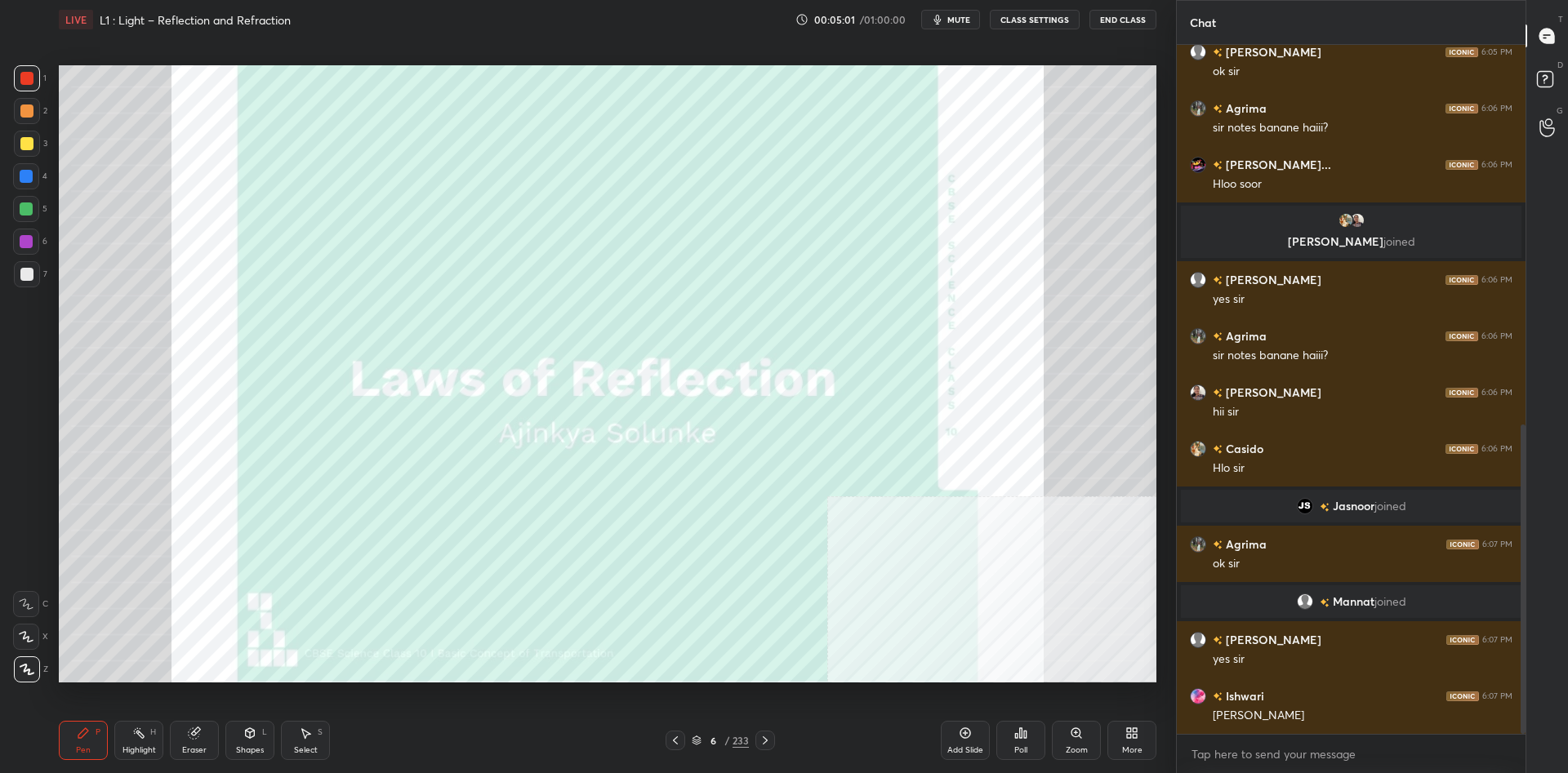
scroll to position [902, 0]
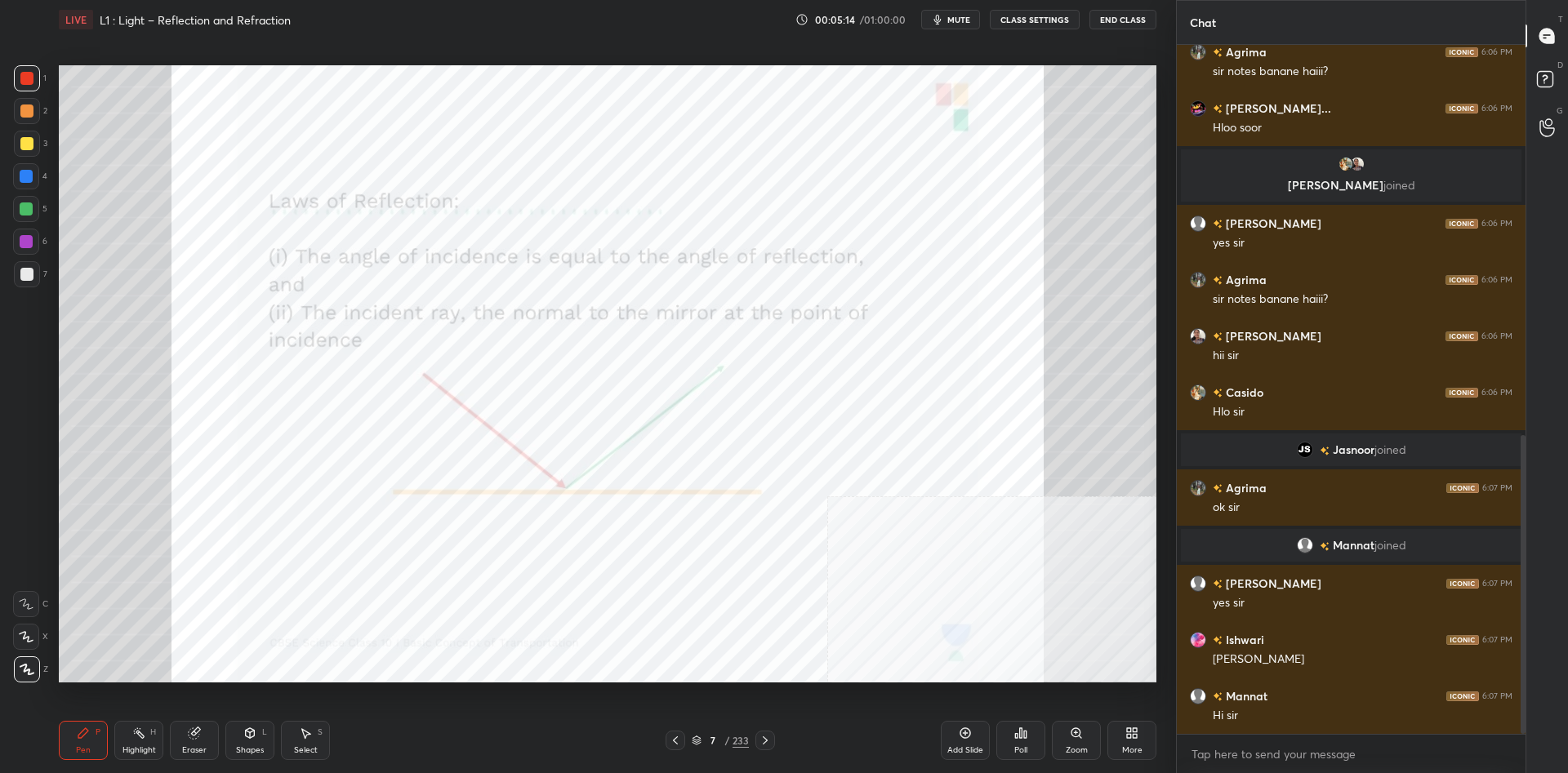
click at [37, 74] on div at bounding box center [27, 78] width 26 height 26
click at [31, 77] on div at bounding box center [27, 78] width 13 height 13
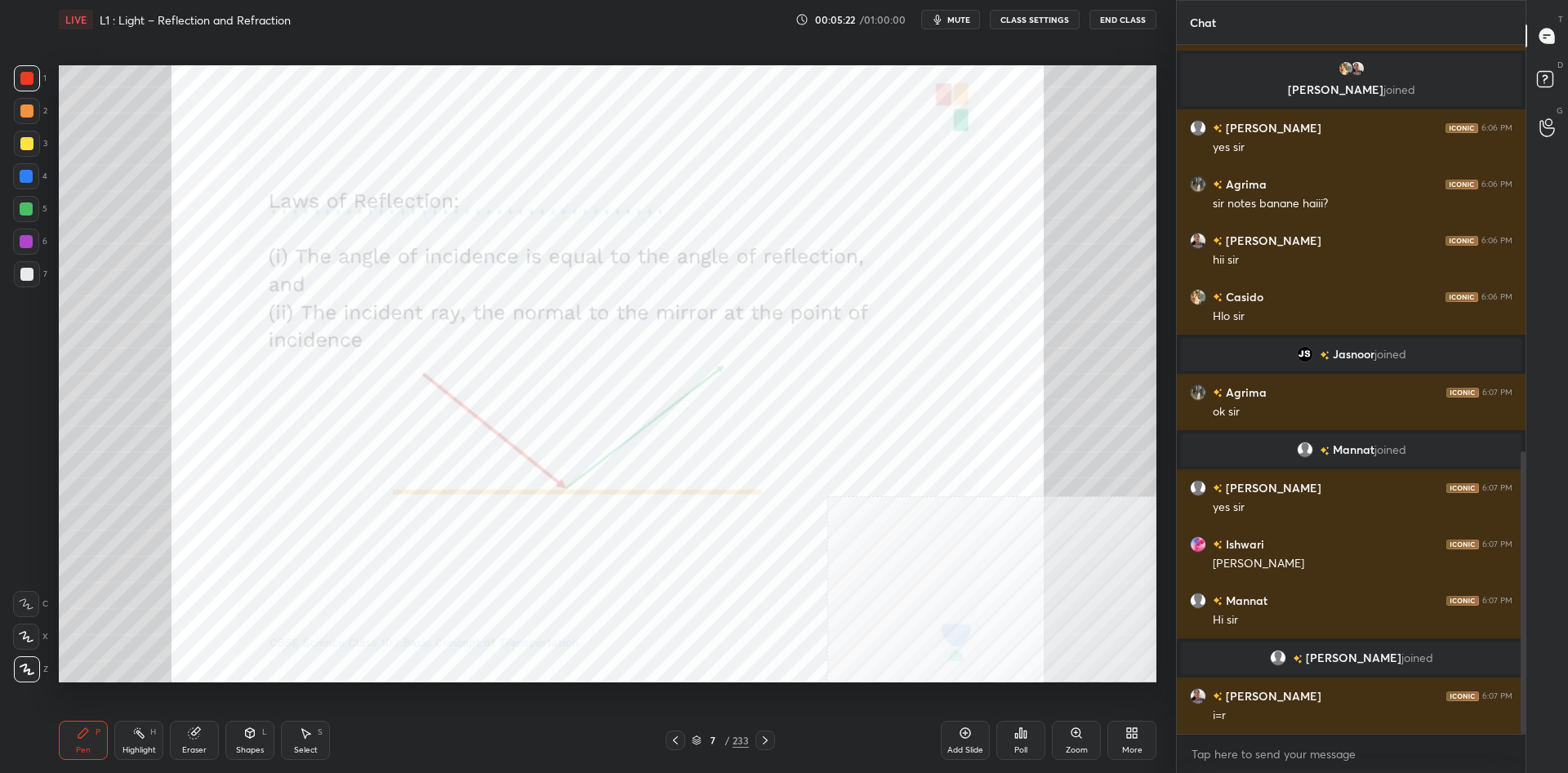
scroll to position [992, 0]
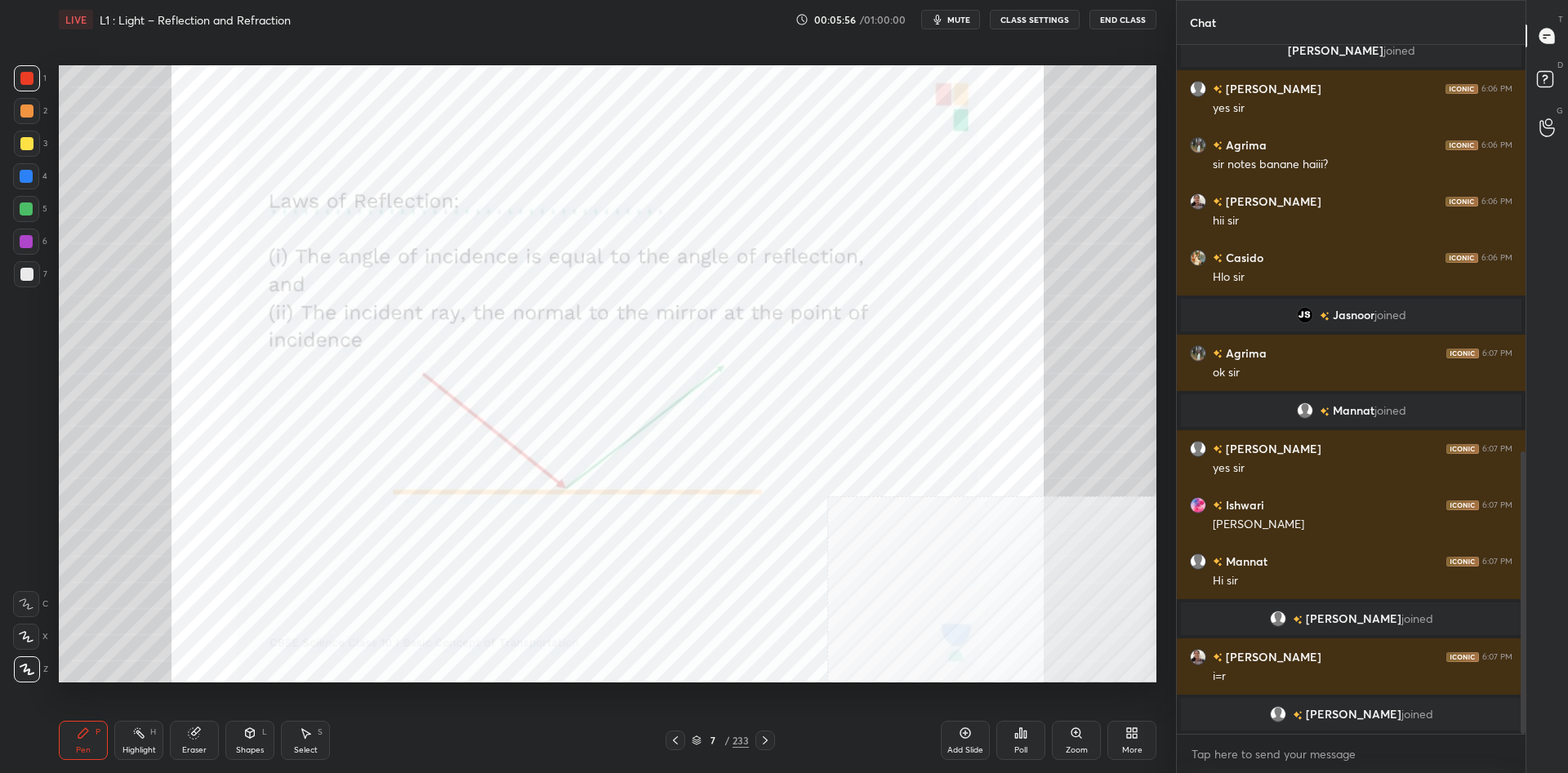
click at [137, 744] on div "Highlight H" at bounding box center [139, 741] width 49 height 39
click at [263, 736] on div "L" at bounding box center [264, 732] width 4 height 8
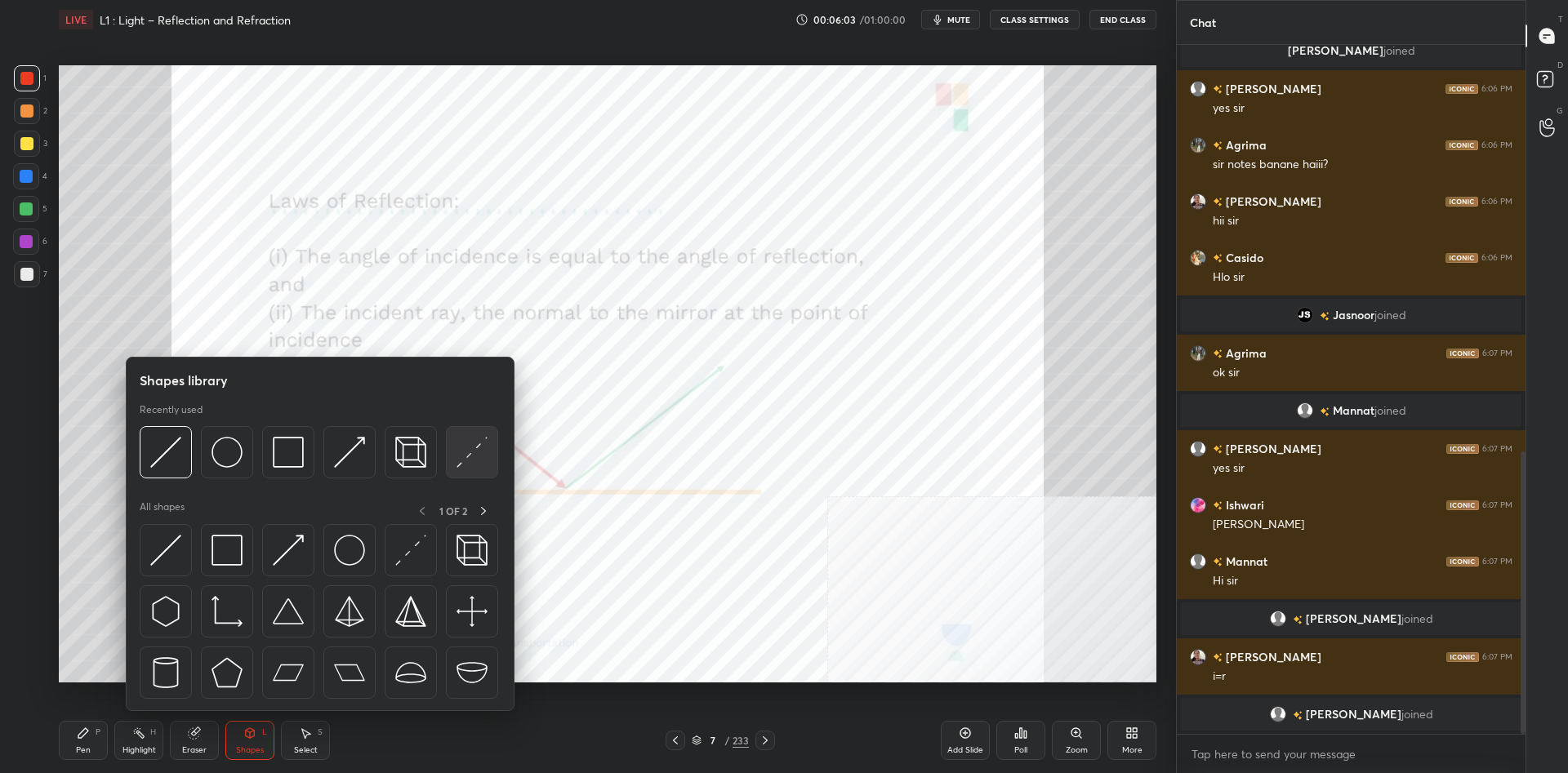
click at [473, 460] on img at bounding box center [472, 452] width 31 height 31
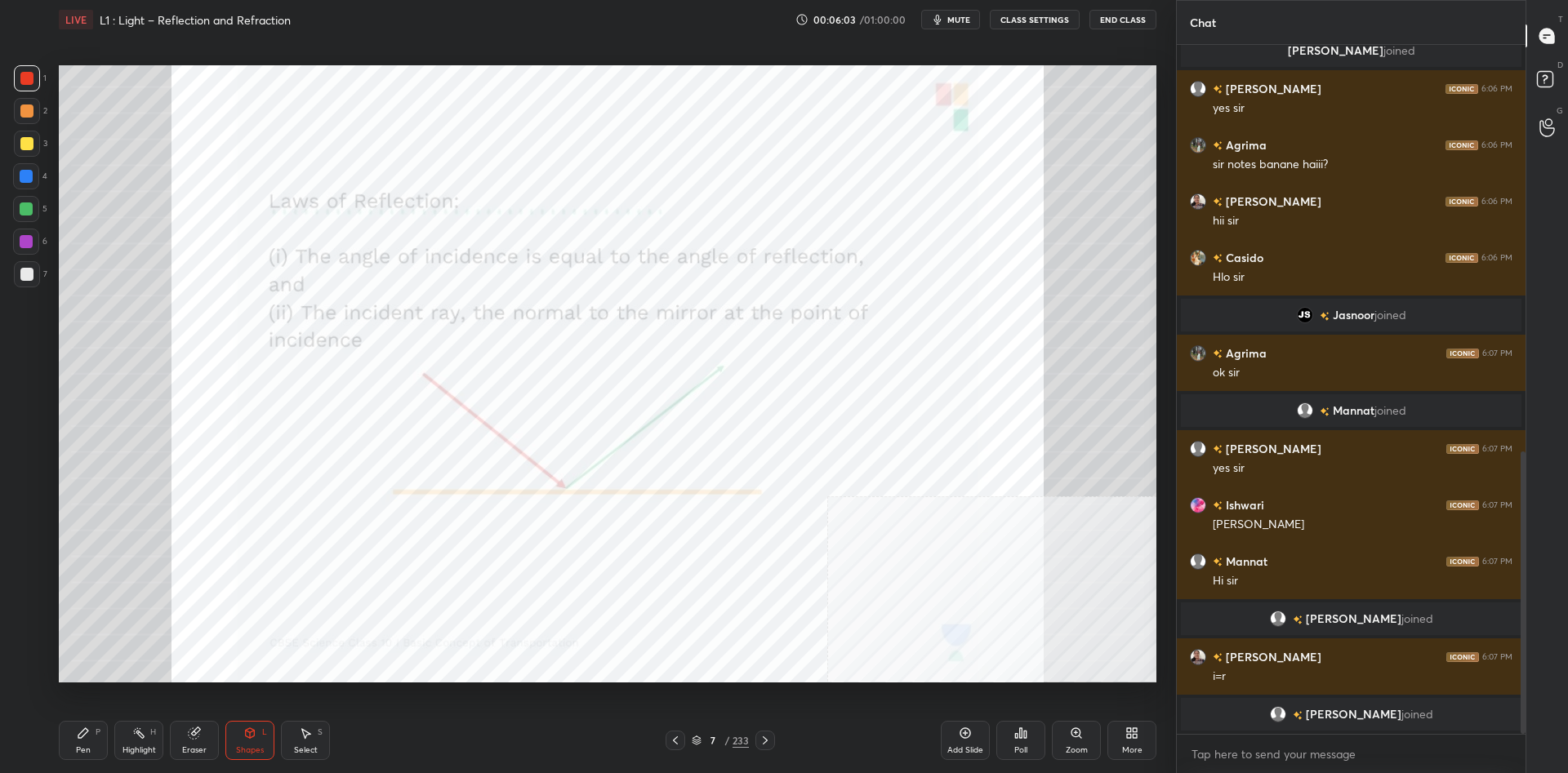
click at [21, 241] on div at bounding box center [26, 241] width 13 height 13
click at [78, 734] on icon at bounding box center [83, 733] width 13 height 13
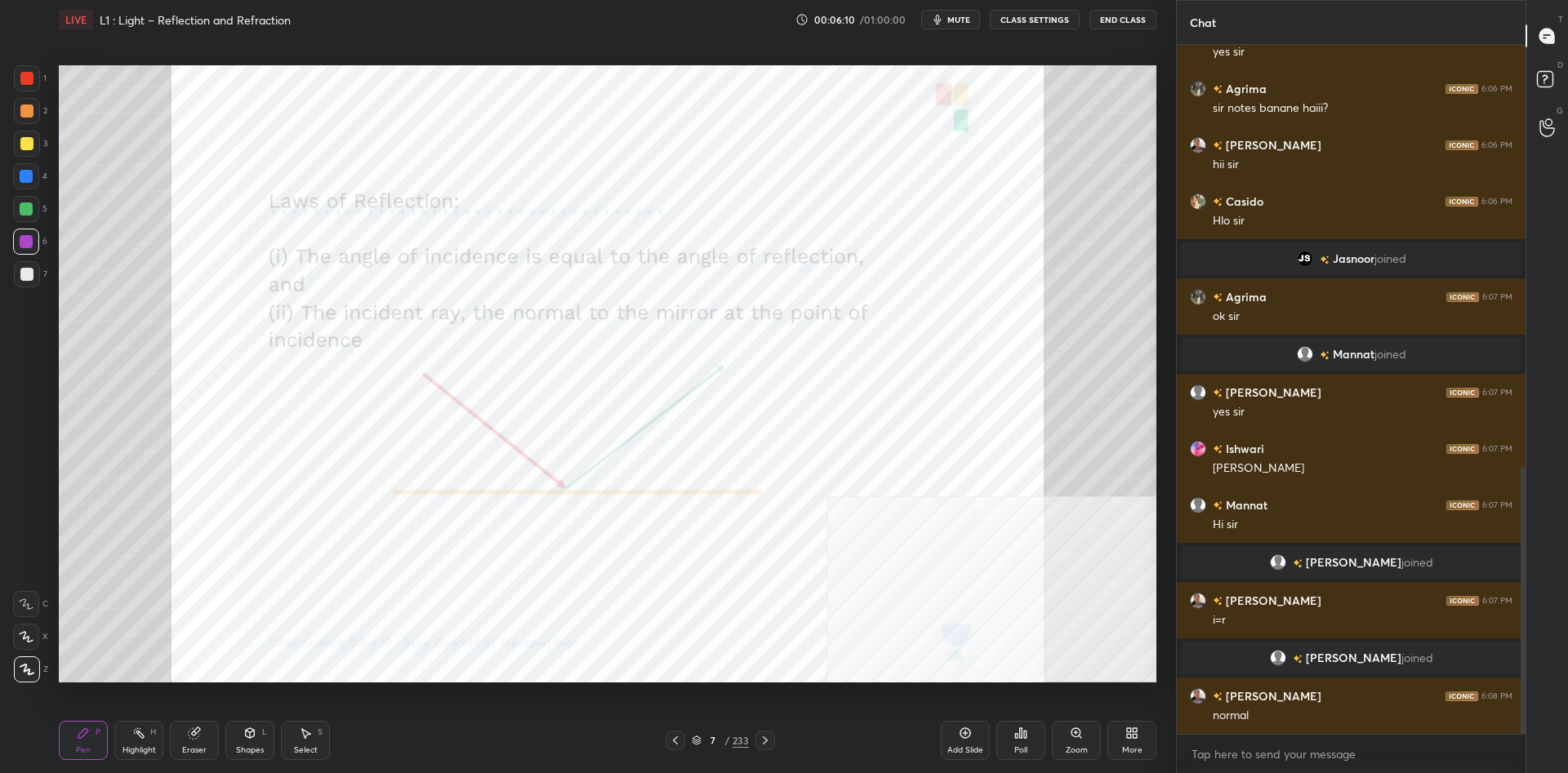
scroll to position [1091, 0]
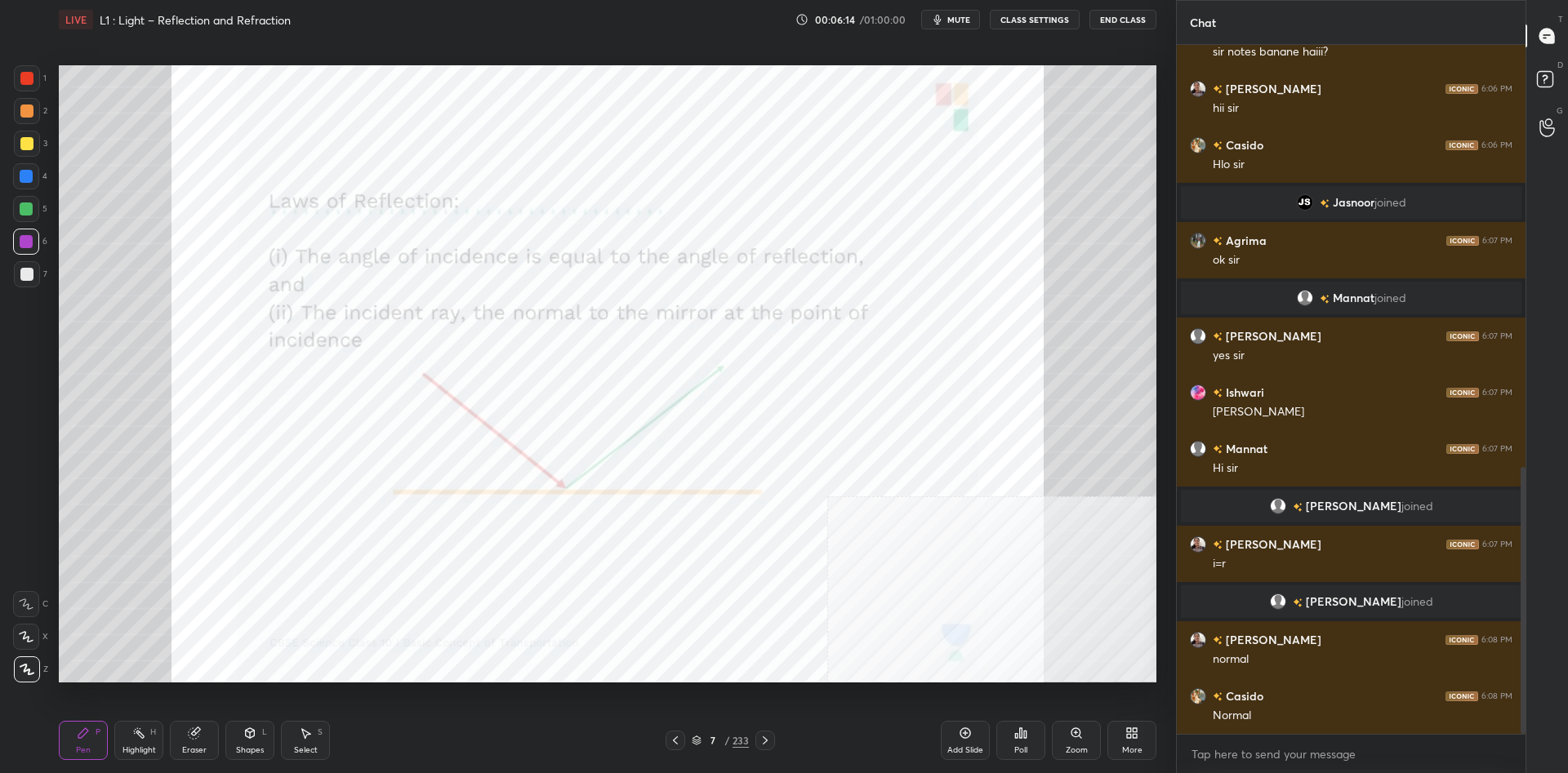
click at [137, 752] on div "Highlight" at bounding box center [139, 750] width 33 height 8
click at [98, 748] on div "Pen P" at bounding box center [83, 741] width 49 height 39
click at [30, 194] on div "4" at bounding box center [30, 180] width 34 height 33
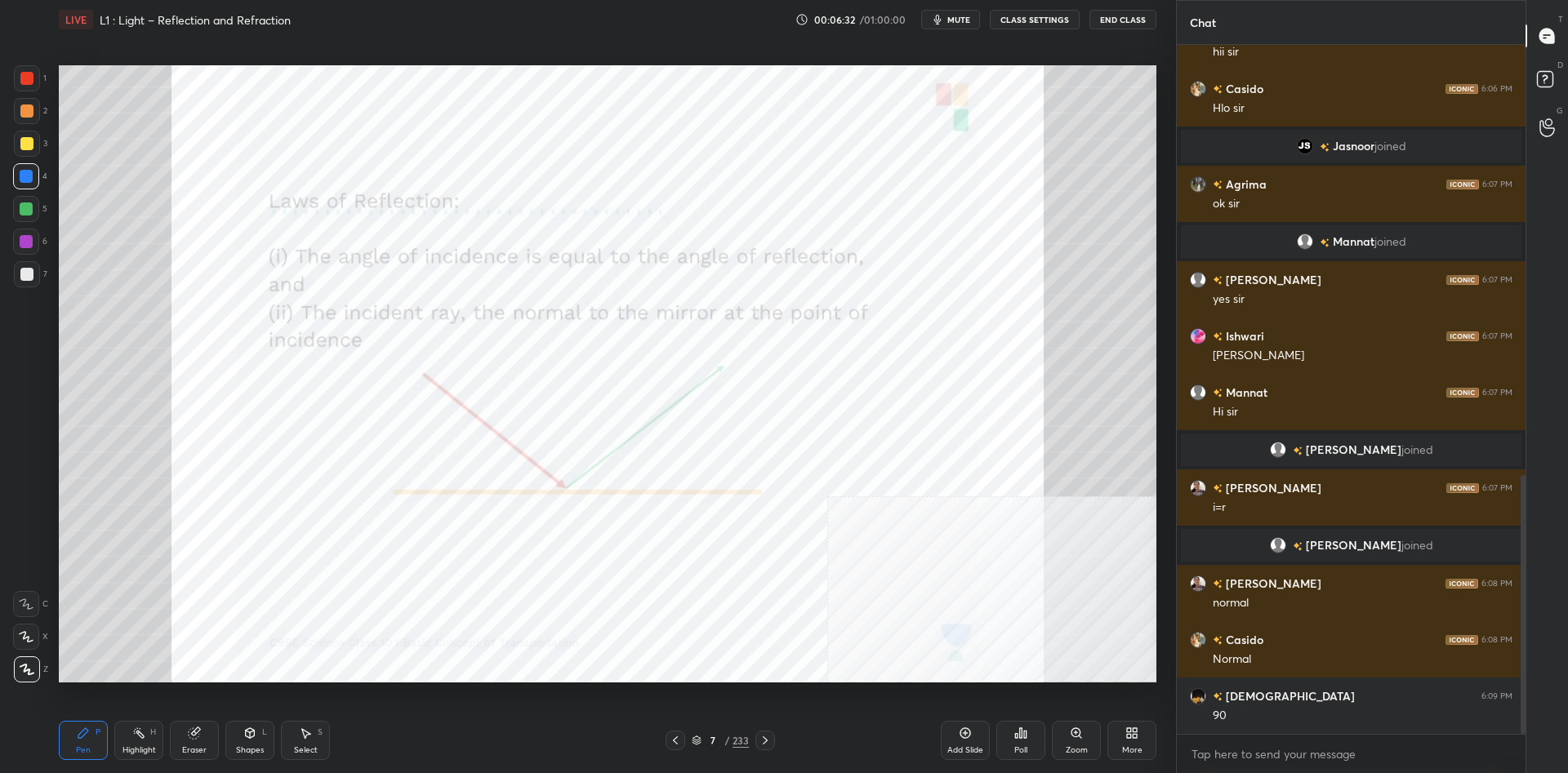
scroll to position [1178, 0]
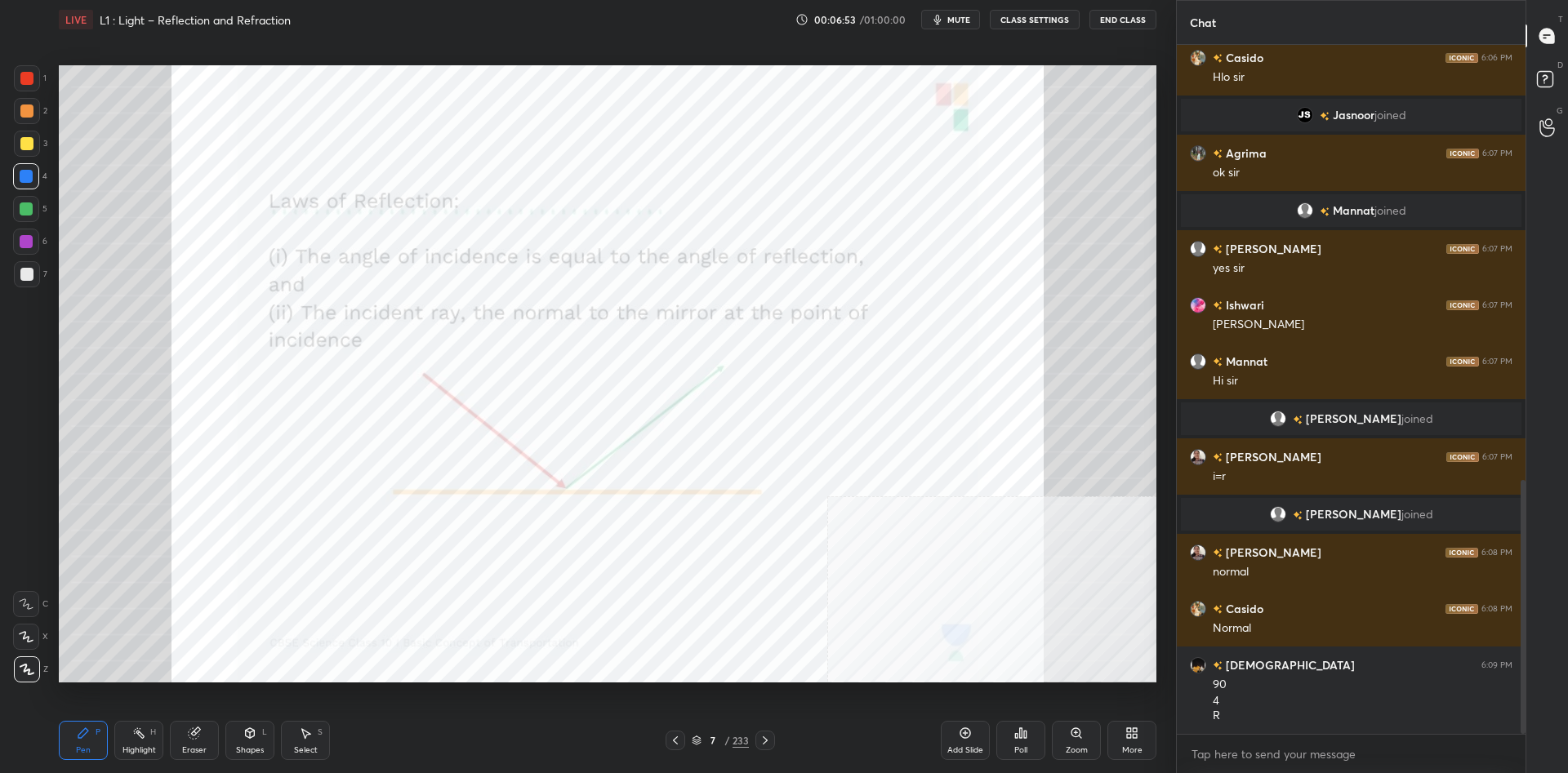
click at [25, 147] on div at bounding box center [27, 143] width 13 height 13
click at [33, 119] on div at bounding box center [27, 111] width 26 height 26
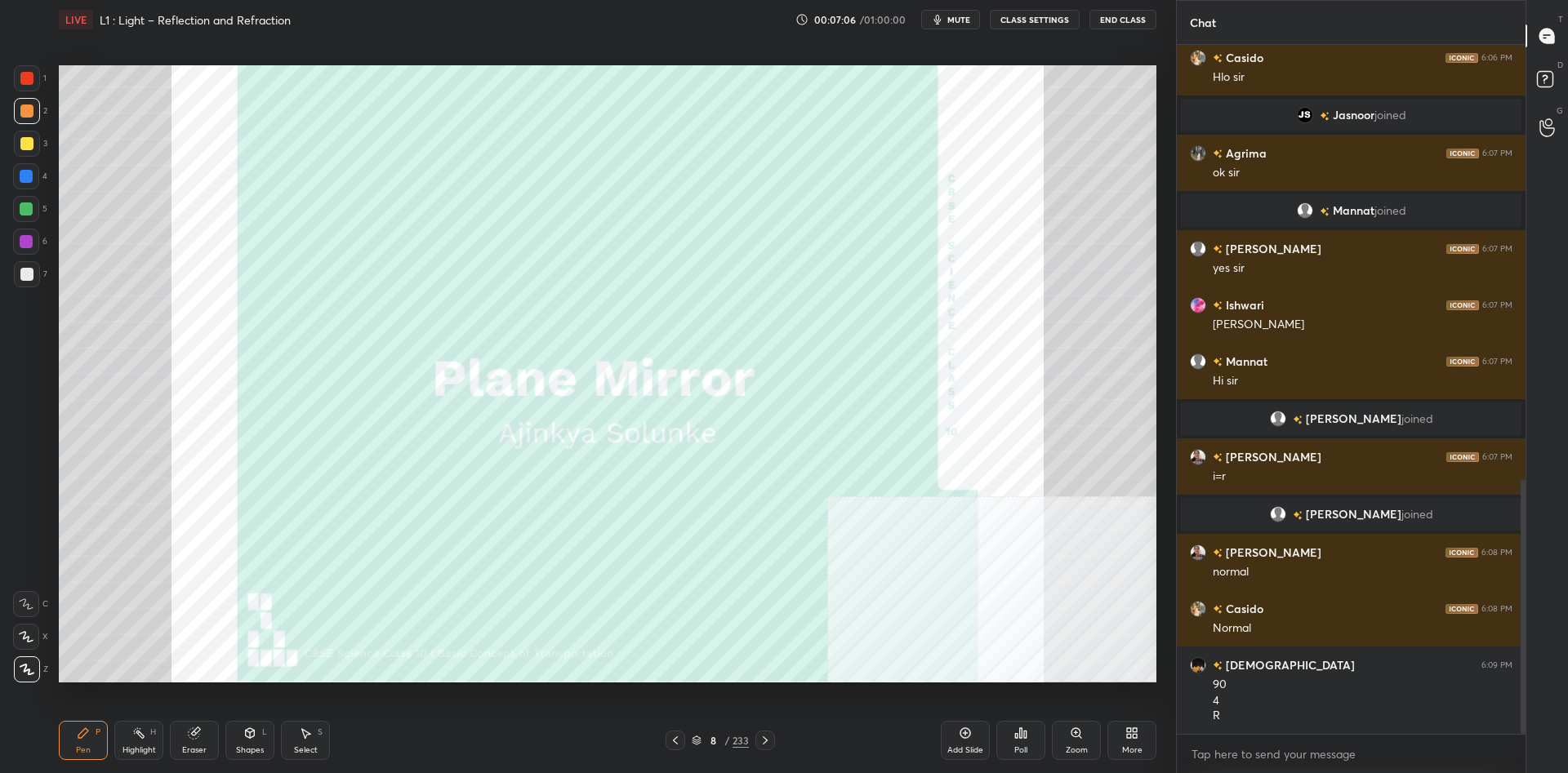
click at [36, 83] on div at bounding box center [27, 78] width 26 height 26
click at [24, 117] on div at bounding box center [27, 111] width 13 height 13
click at [23, 281] on div at bounding box center [27, 273] width 26 height 26
click at [33, 280] on div at bounding box center [27, 273] width 26 height 26
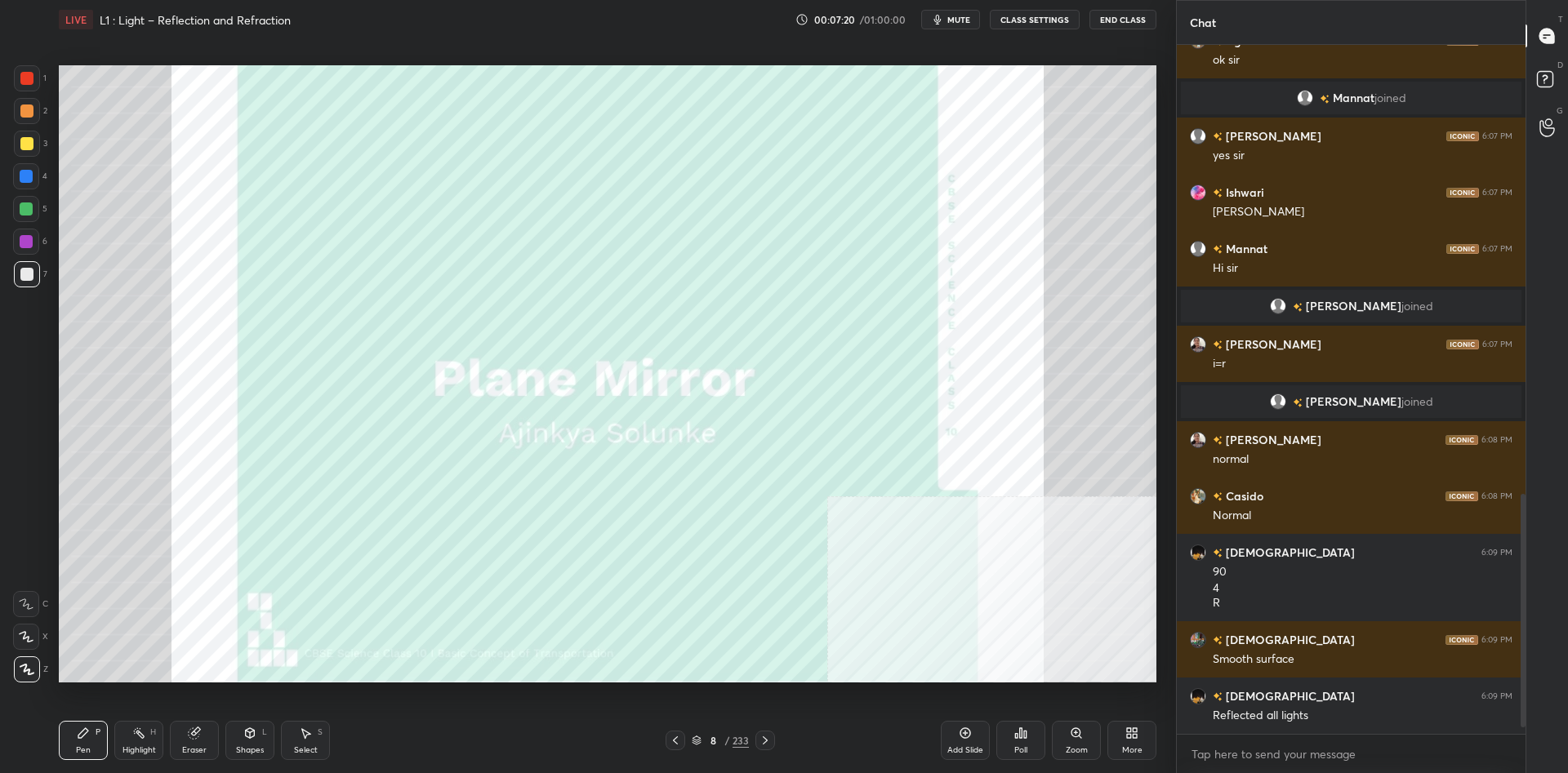
scroll to position [1347, 0]
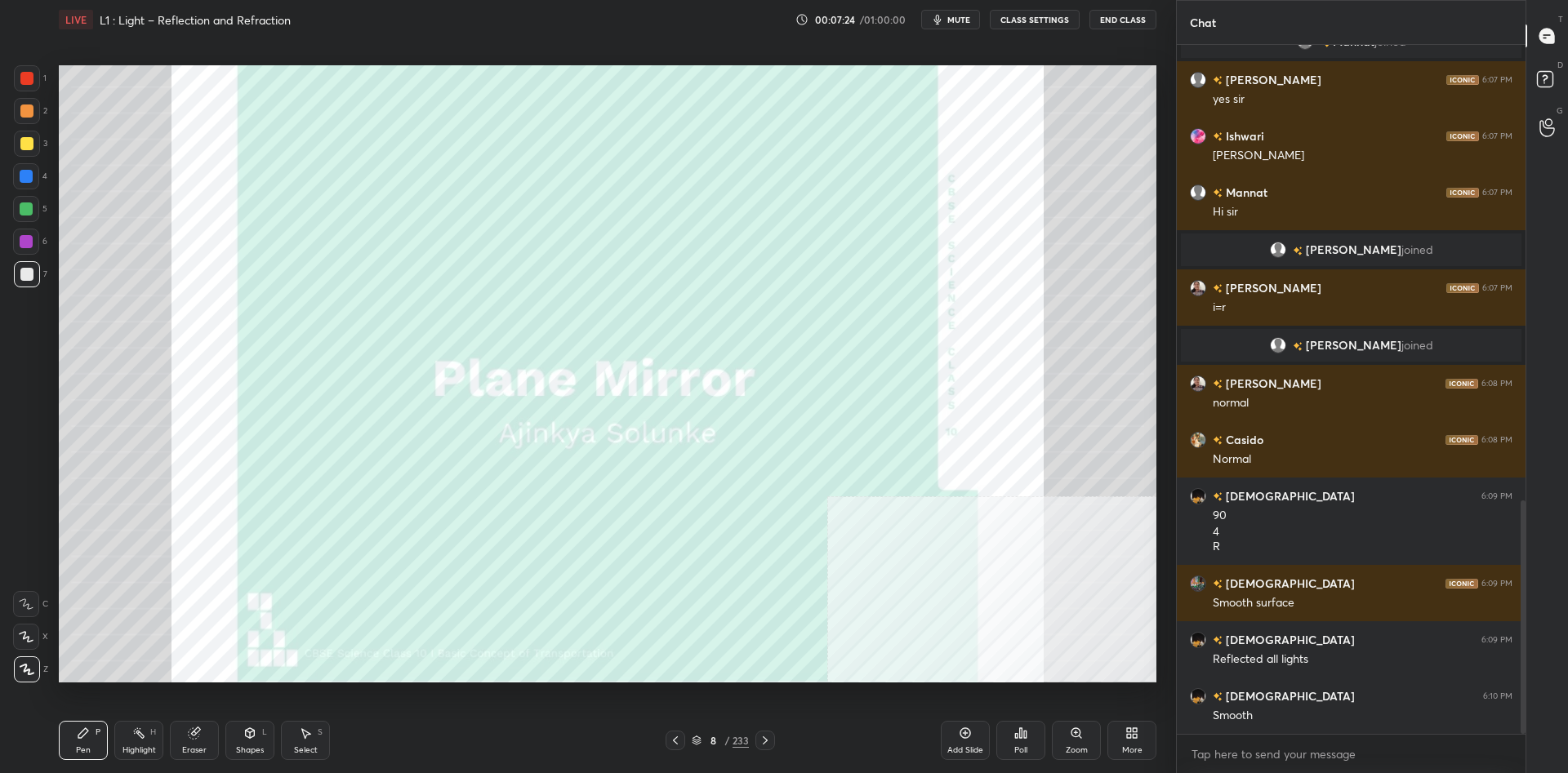
click at [979, 746] on div "Add Slide" at bounding box center [965, 750] width 36 height 8
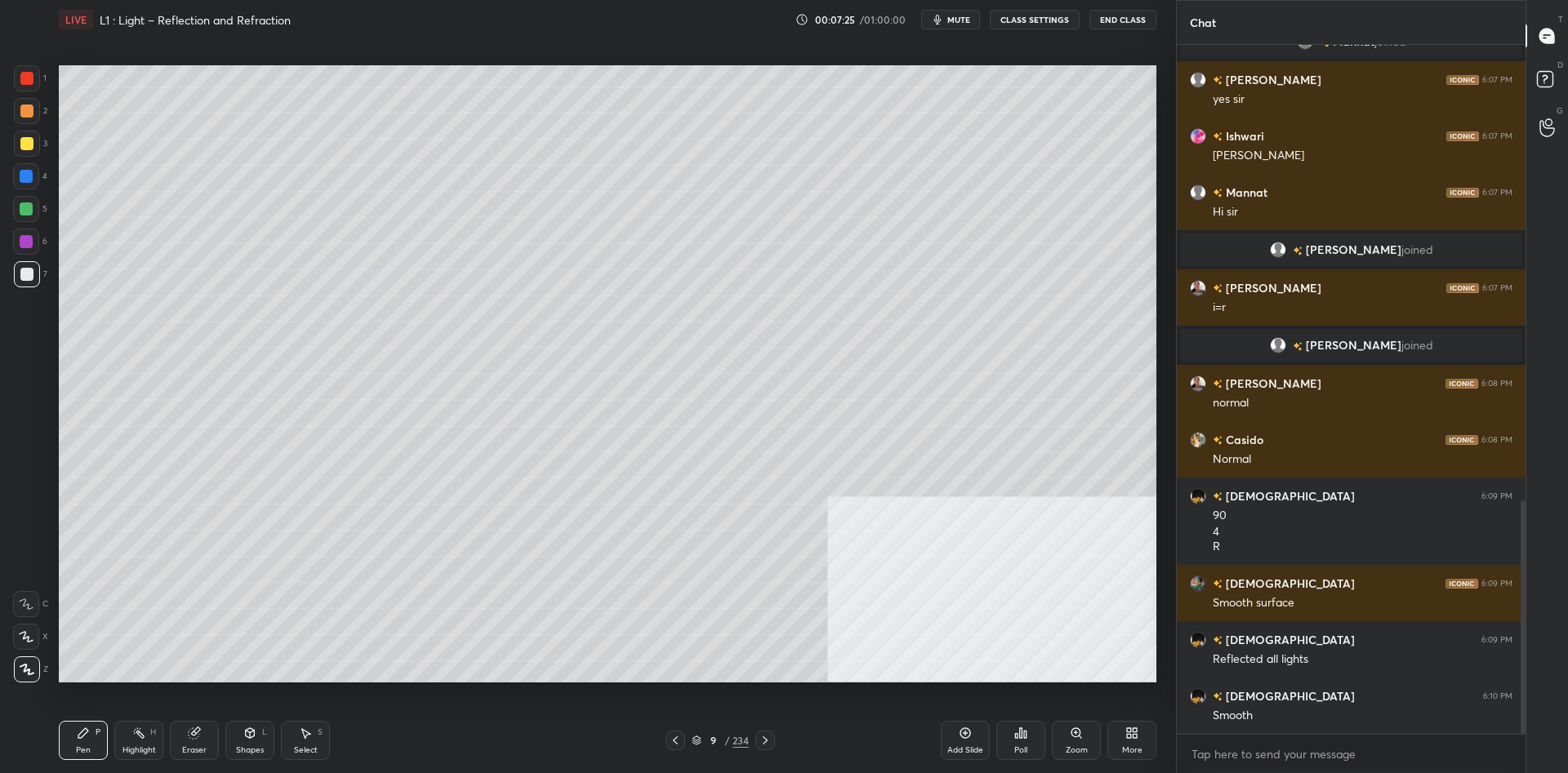
click at [257, 733] on div "Shapes L" at bounding box center [249, 741] width 49 height 39
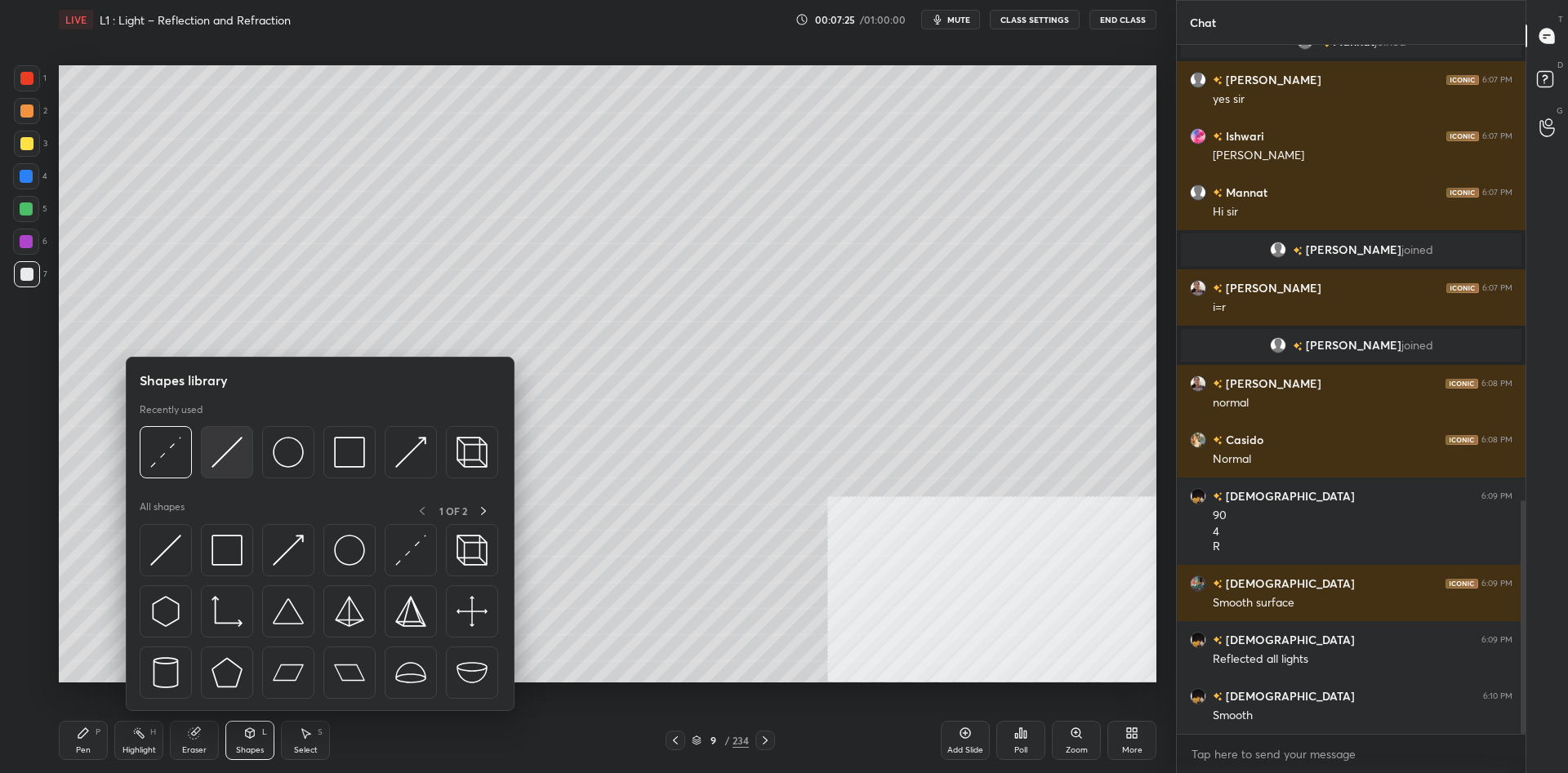
click at [232, 457] on img at bounding box center [227, 452] width 31 height 31
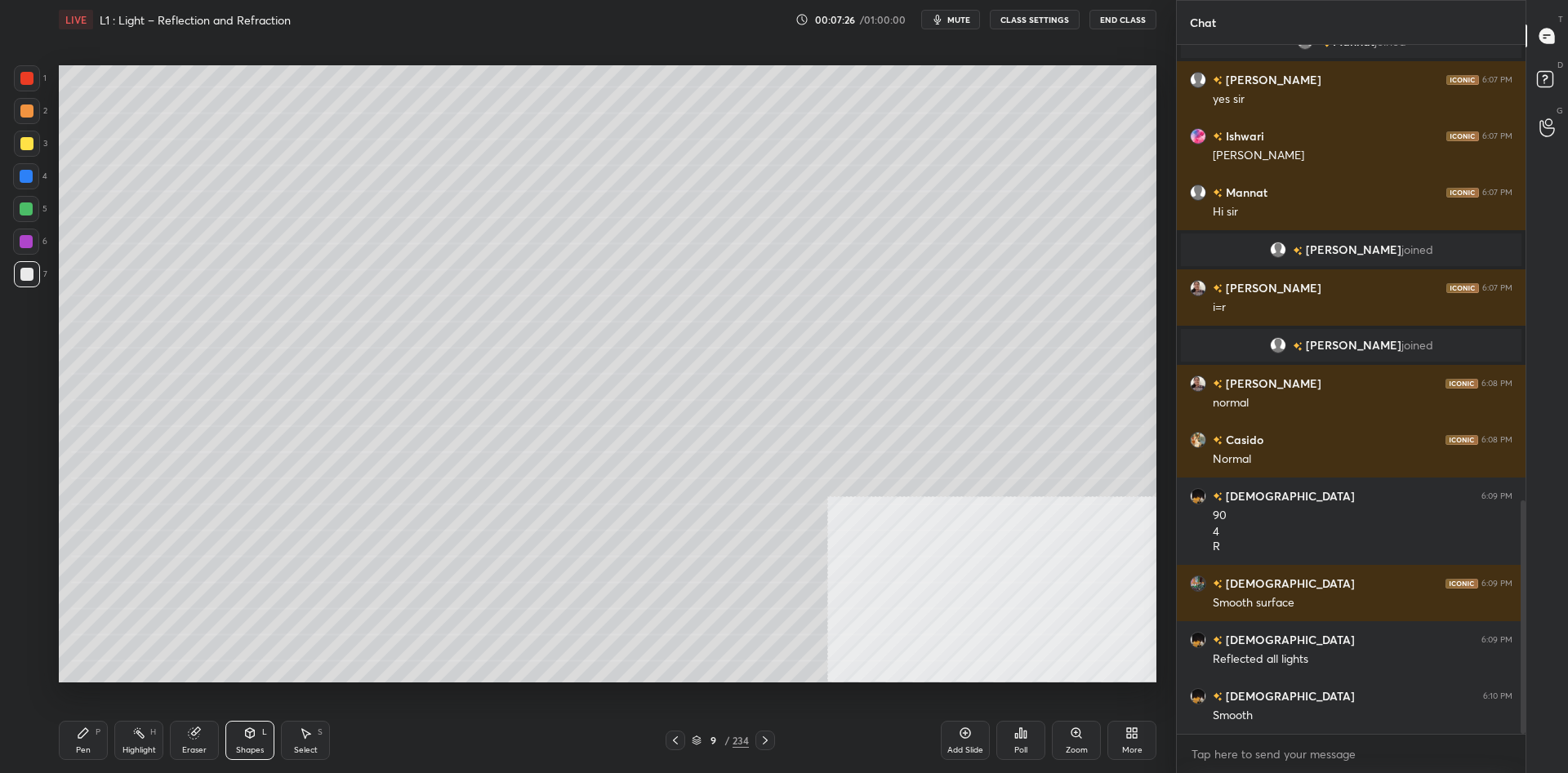
click at [21, 144] on div at bounding box center [27, 143] width 13 height 13
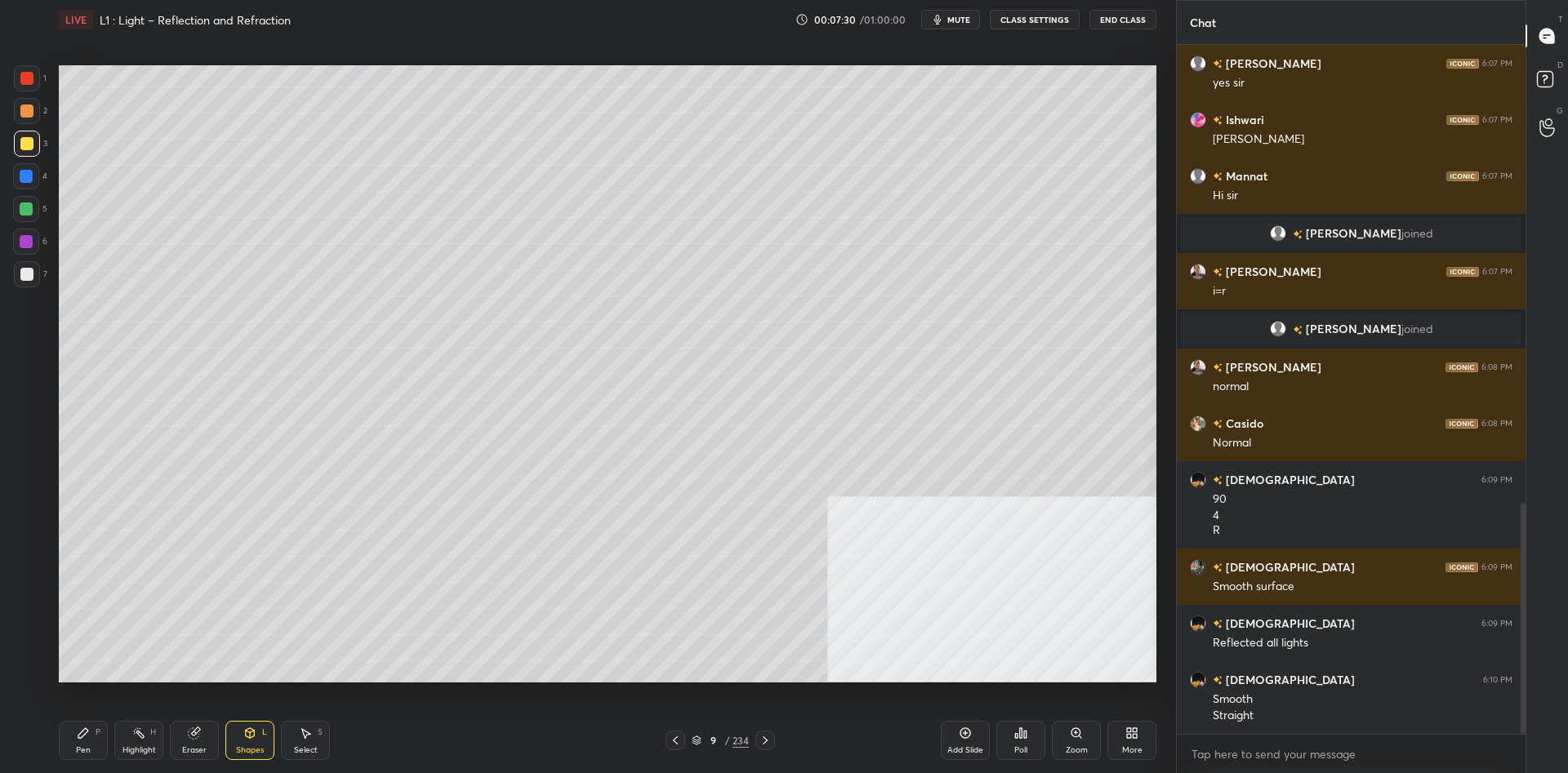
click at [94, 741] on div "Pen P" at bounding box center [83, 741] width 49 height 39
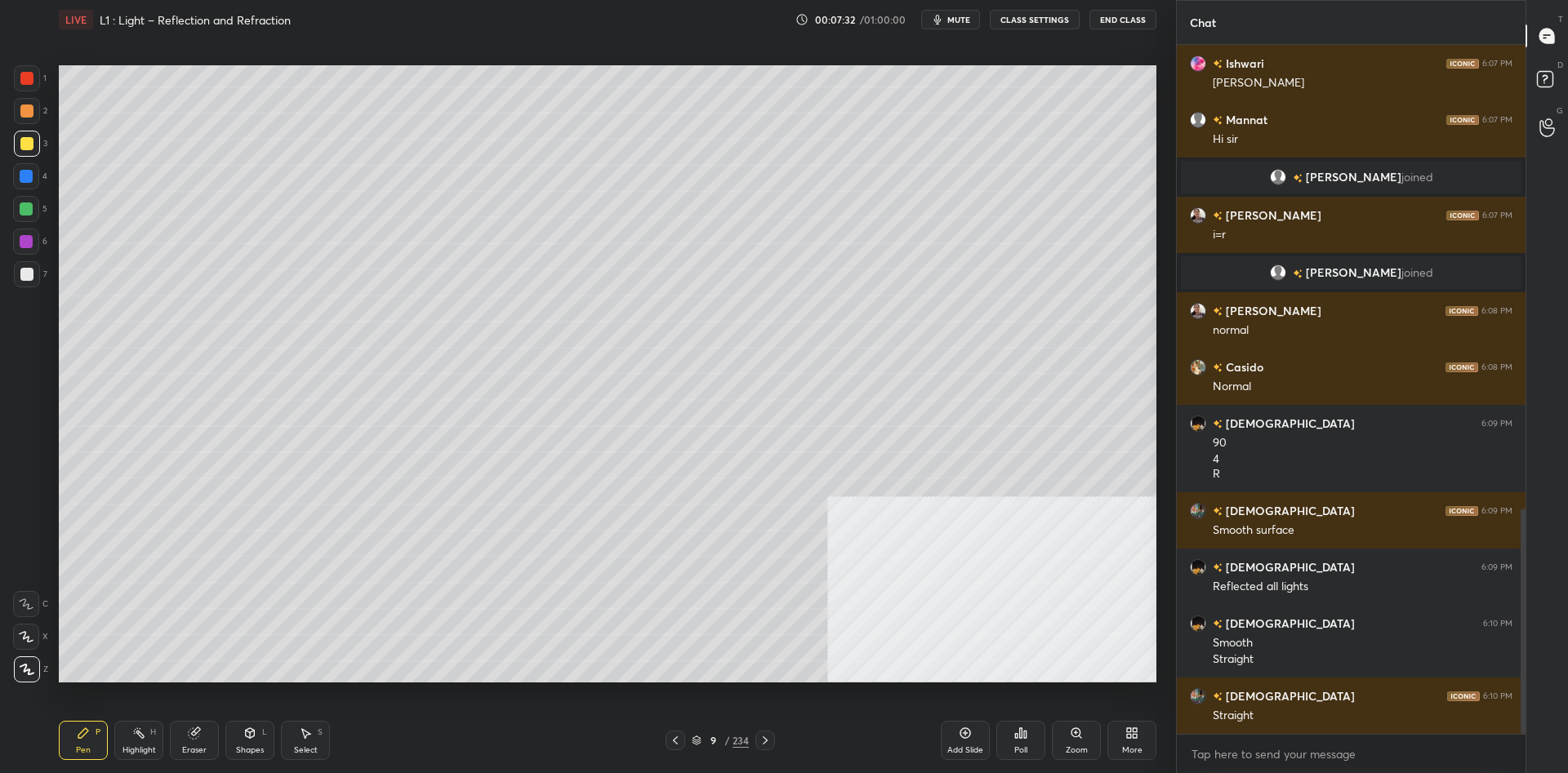
click at [29, 80] on div at bounding box center [27, 78] width 13 height 13
click at [30, 80] on div at bounding box center [27, 78] width 13 height 13
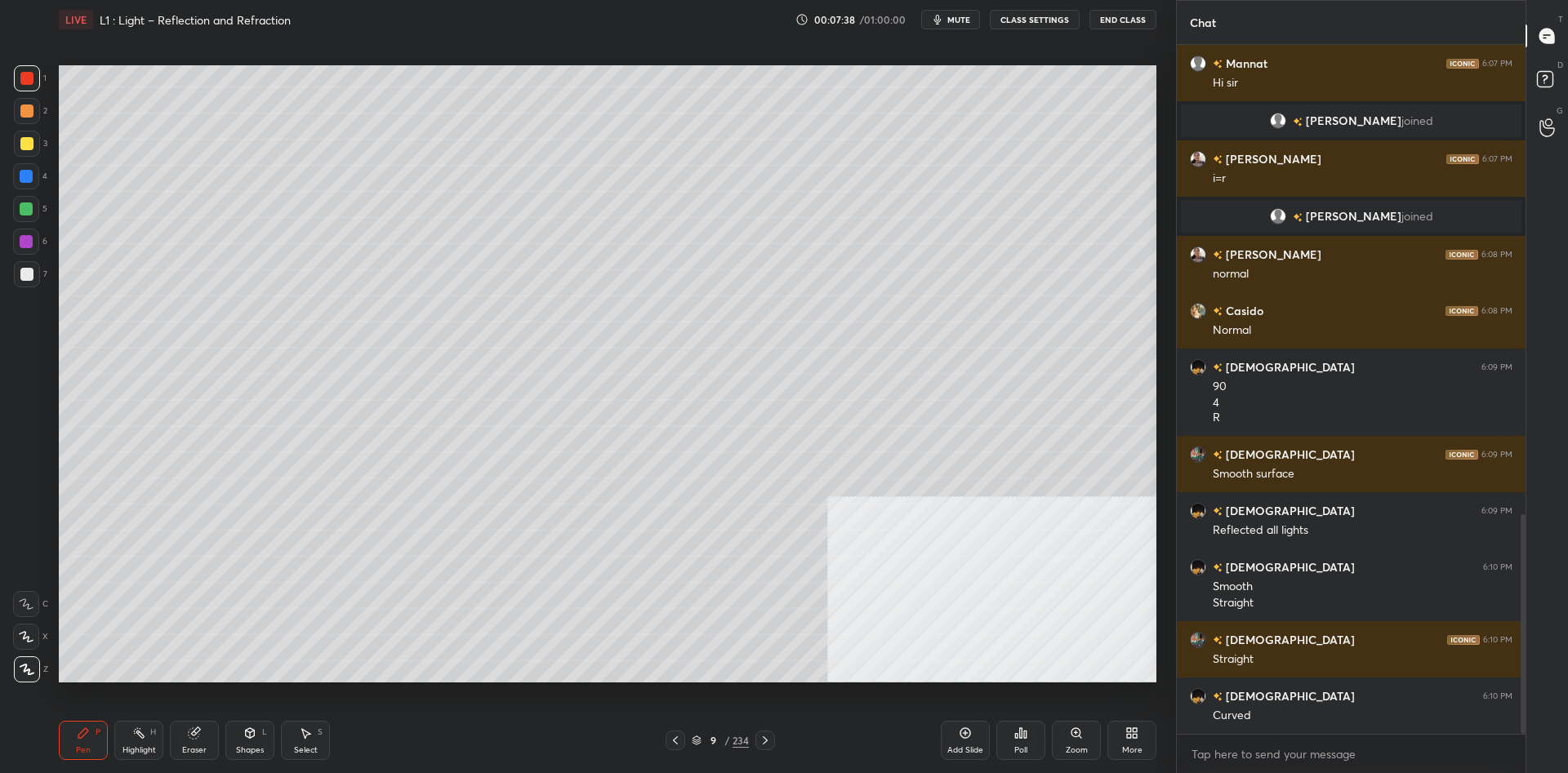
scroll to position [1533, 0]
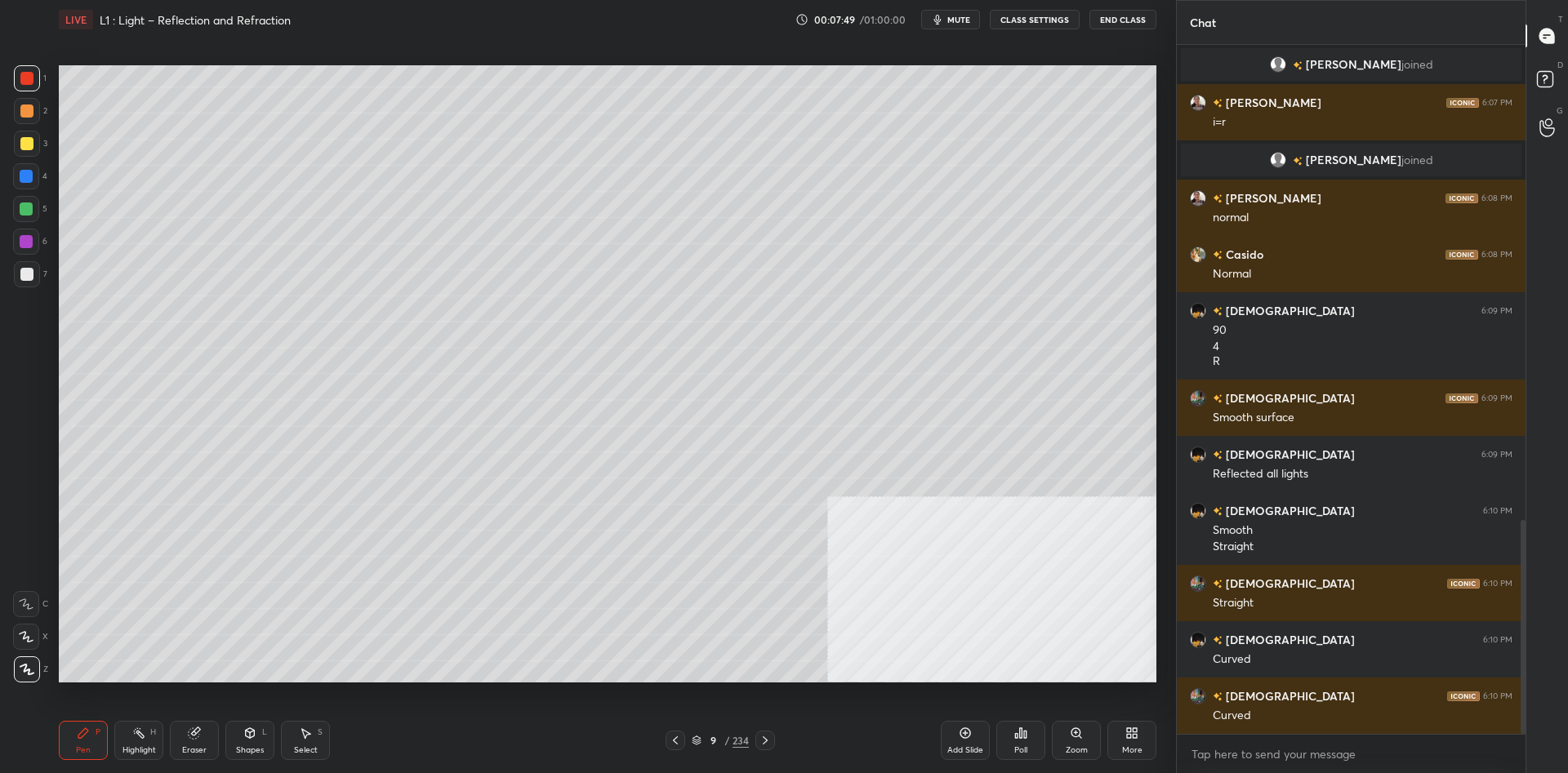
click at [34, 213] on div at bounding box center [26, 208] width 26 height 26
click at [33, 212] on div at bounding box center [26, 208] width 26 height 26
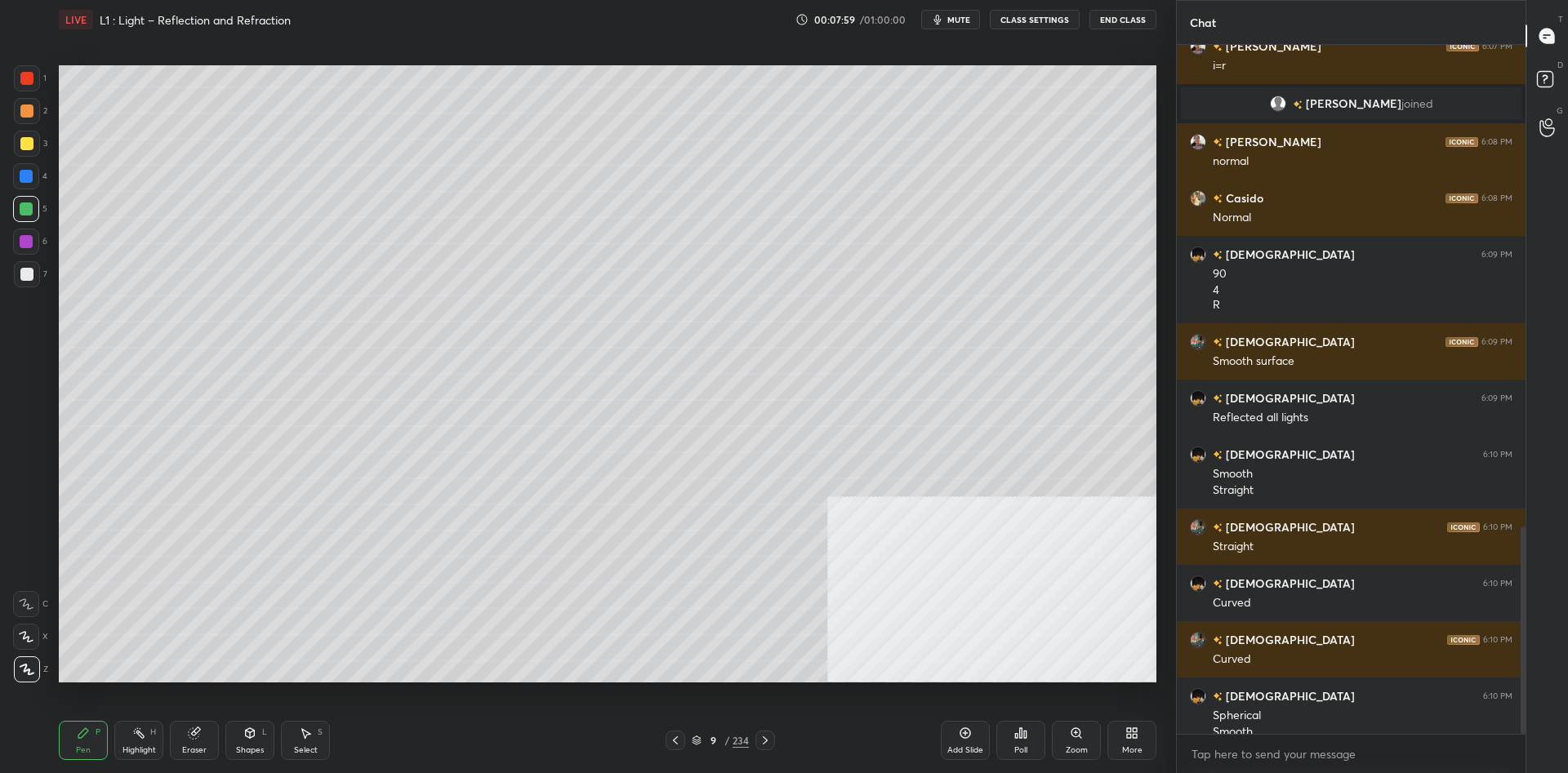
scroll to position [1605, 0]
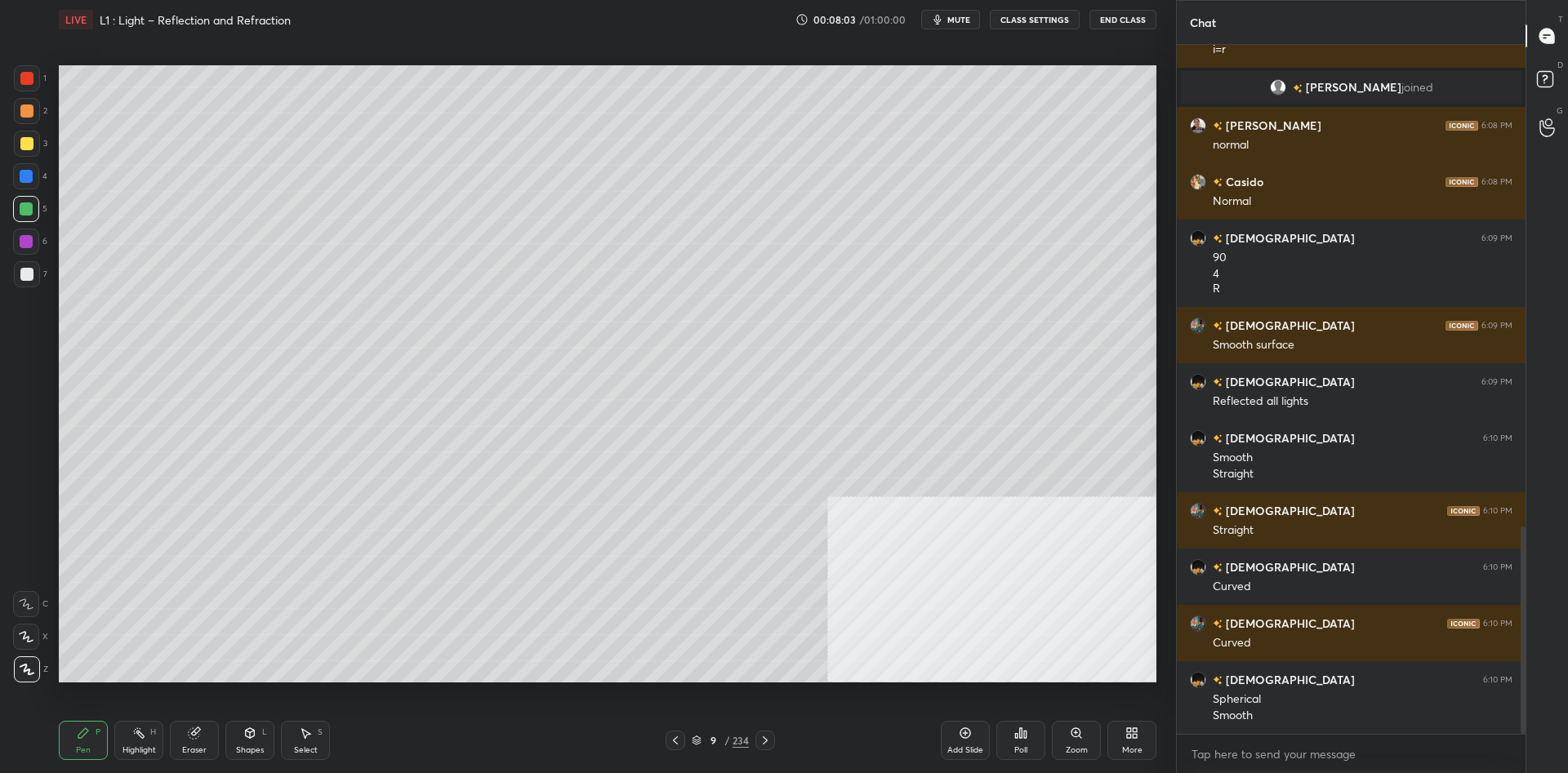
click at [966, 742] on div "Add Slide" at bounding box center [965, 741] width 49 height 39
click at [22, 142] on div at bounding box center [27, 143] width 13 height 13
click at [249, 746] on div "Shapes" at bounding box center [249, 750] width 28 height 8
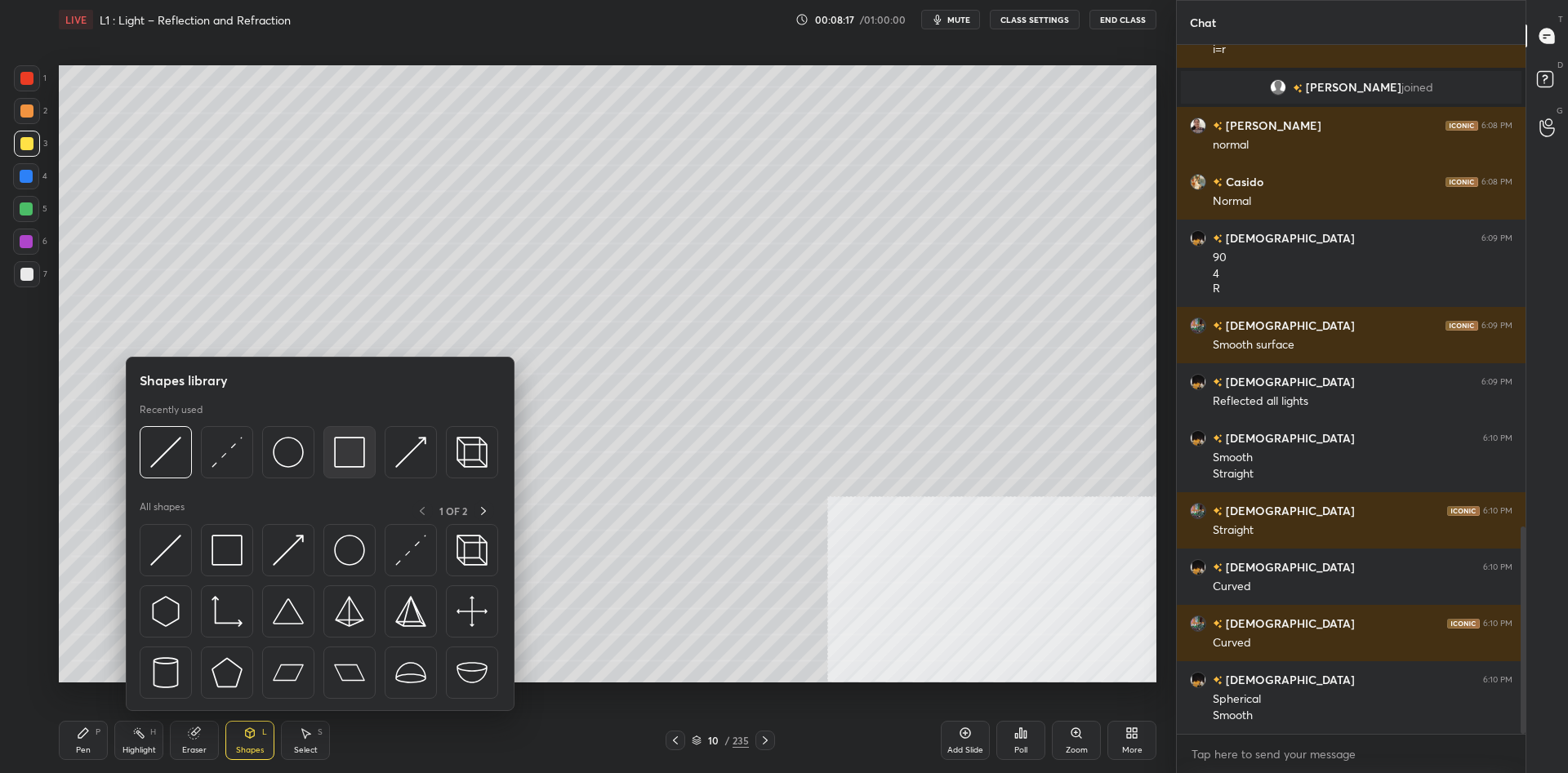
click at [350, 458] on img at bounding box center [350, 452] width 31 height 31
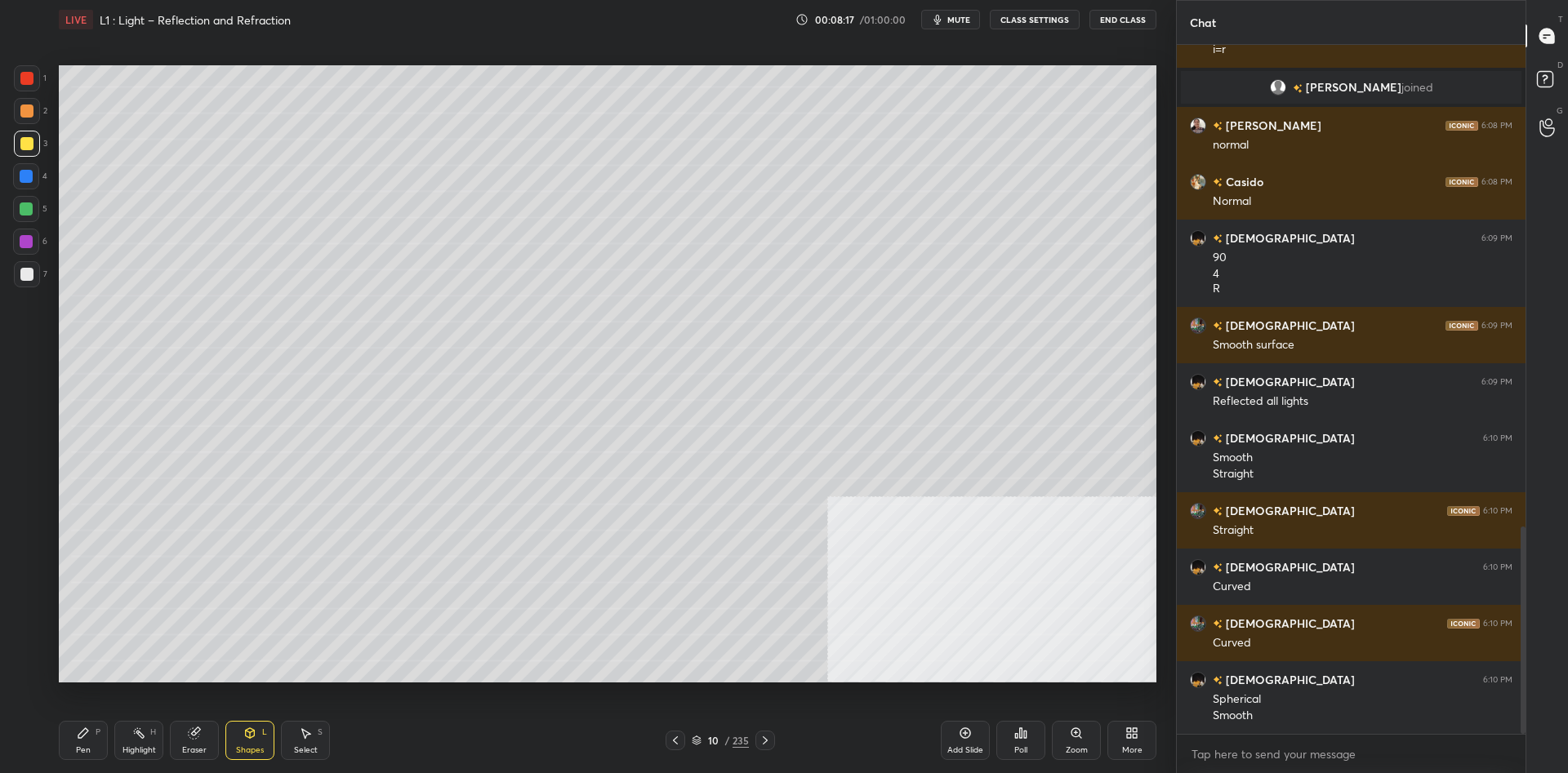
click at [21, 279] on div at bounding box center [27, 274] width 13 height 13
click at [73, 729] on div "Pen P" at bounding box center [83, 741] width 49 height 39
click at [28, 219] on div at bounding box center [26, 208] width 26 height 26
click at [150, 739] on div "Highlight H" at bounding box center [139, 741] width 49 height 39
click at [75, 735] on div "Pen P" at bounding box center [83, 741] width 49 height 39
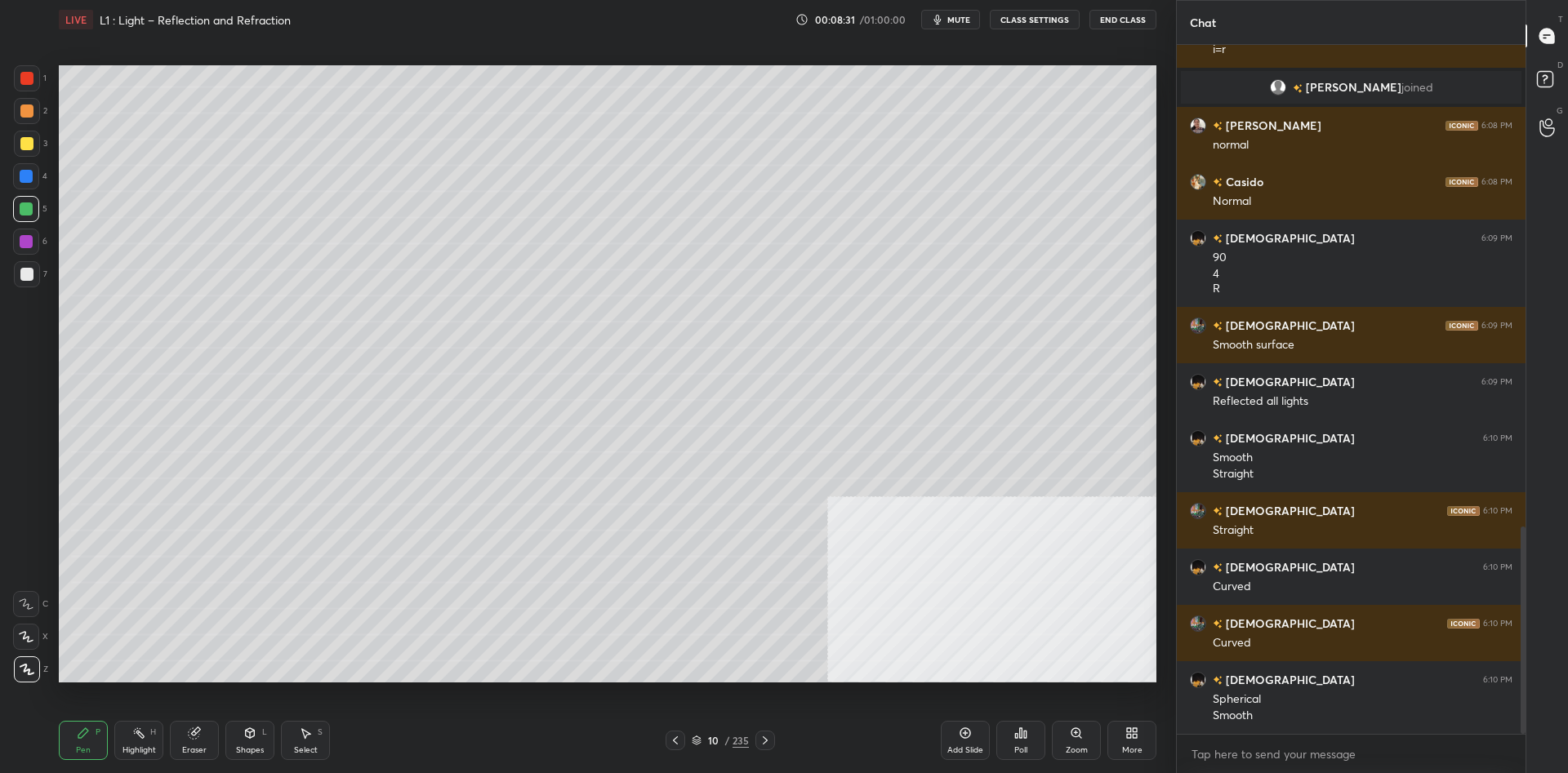
click at [244, 741] on div "Shapes L" at bounding box center [249, 741] width 49 height 39
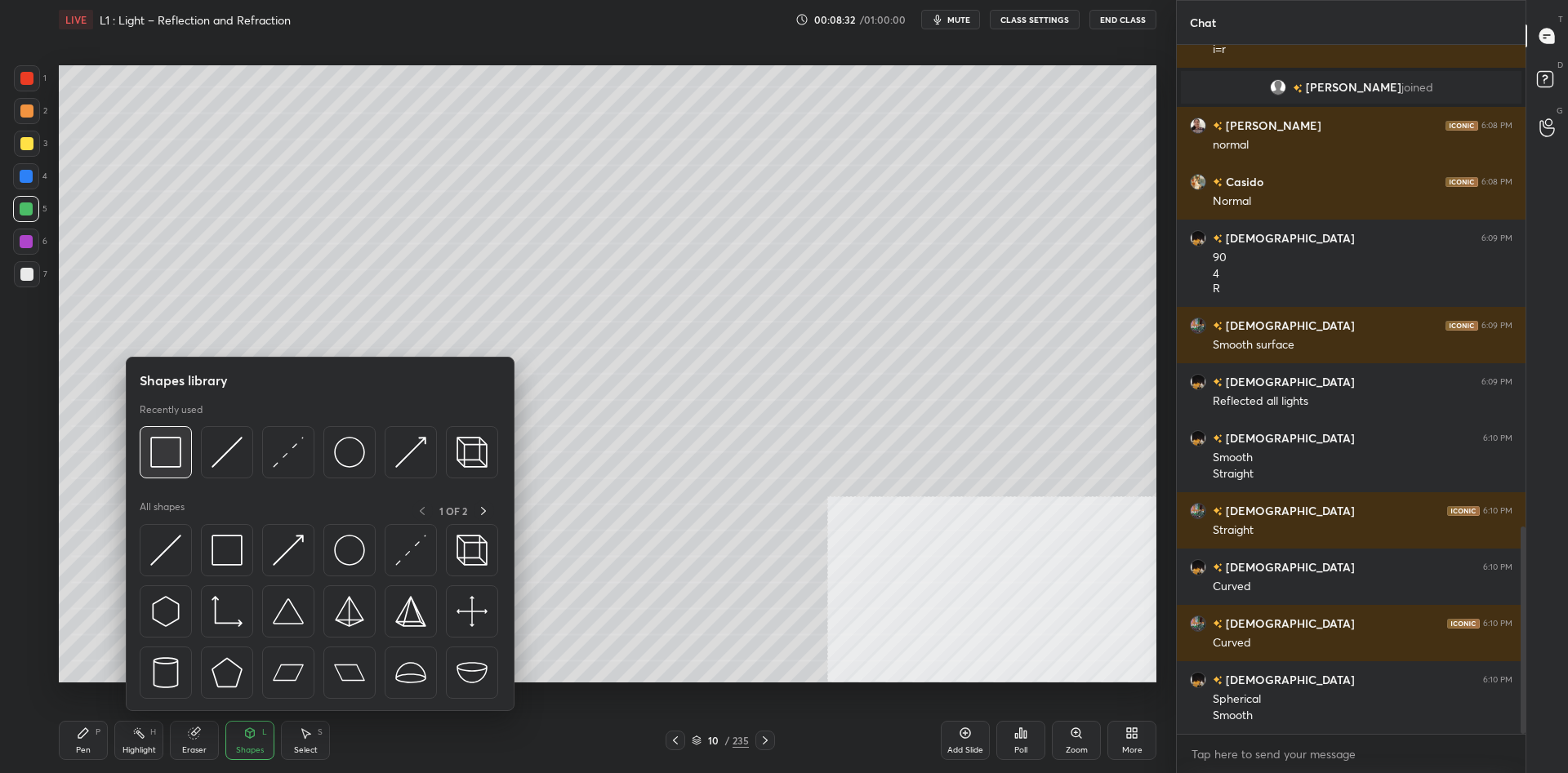
click at [161, 450] on img at bounding box center [165, 452] width 31 height 31
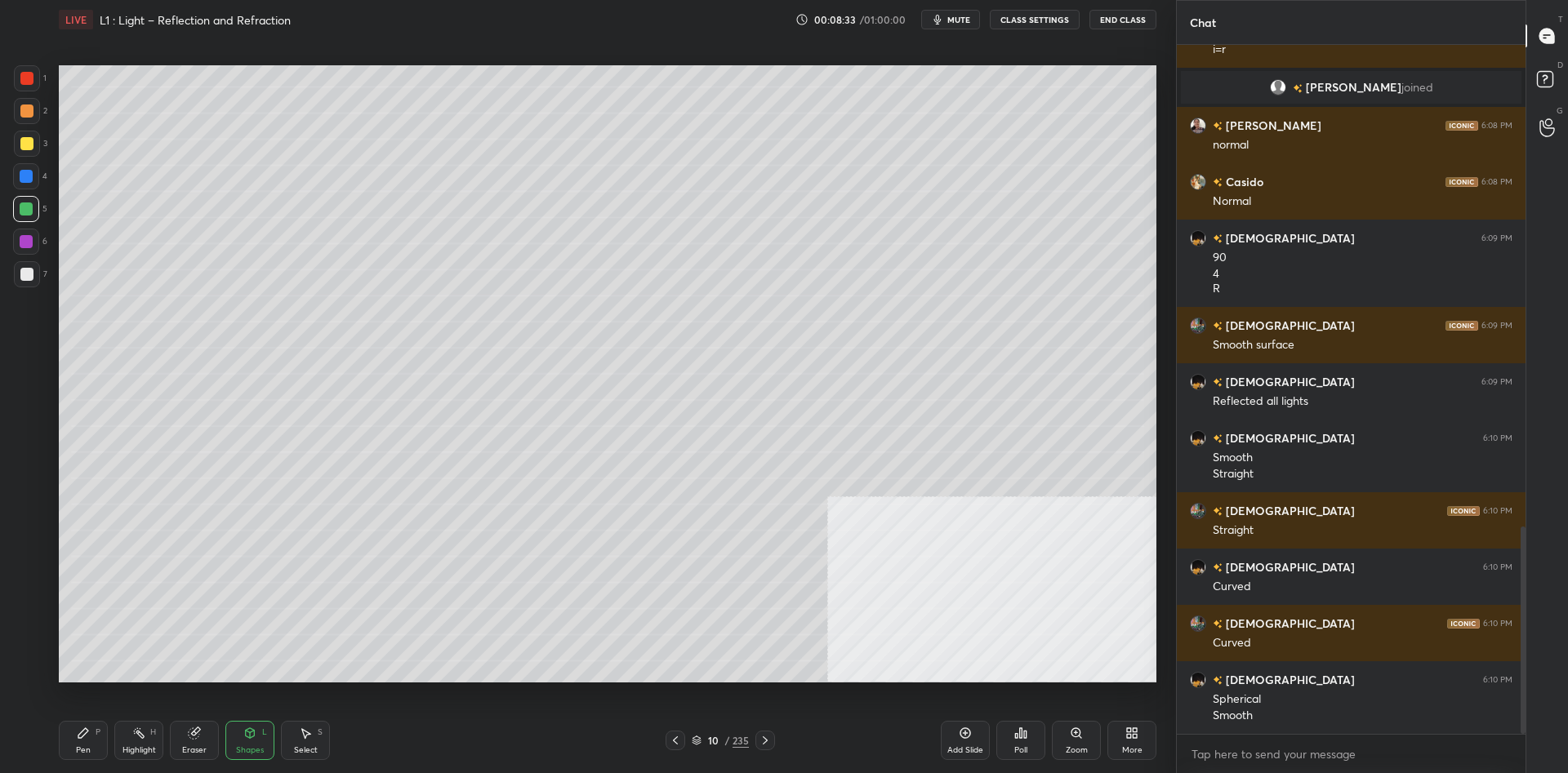
click at [25, 242] on div at bounding box center [26, 241] width 13 height 13
click at [76, 744] on div "Pen P" at bounding box center [83, 741] width 49 height 39
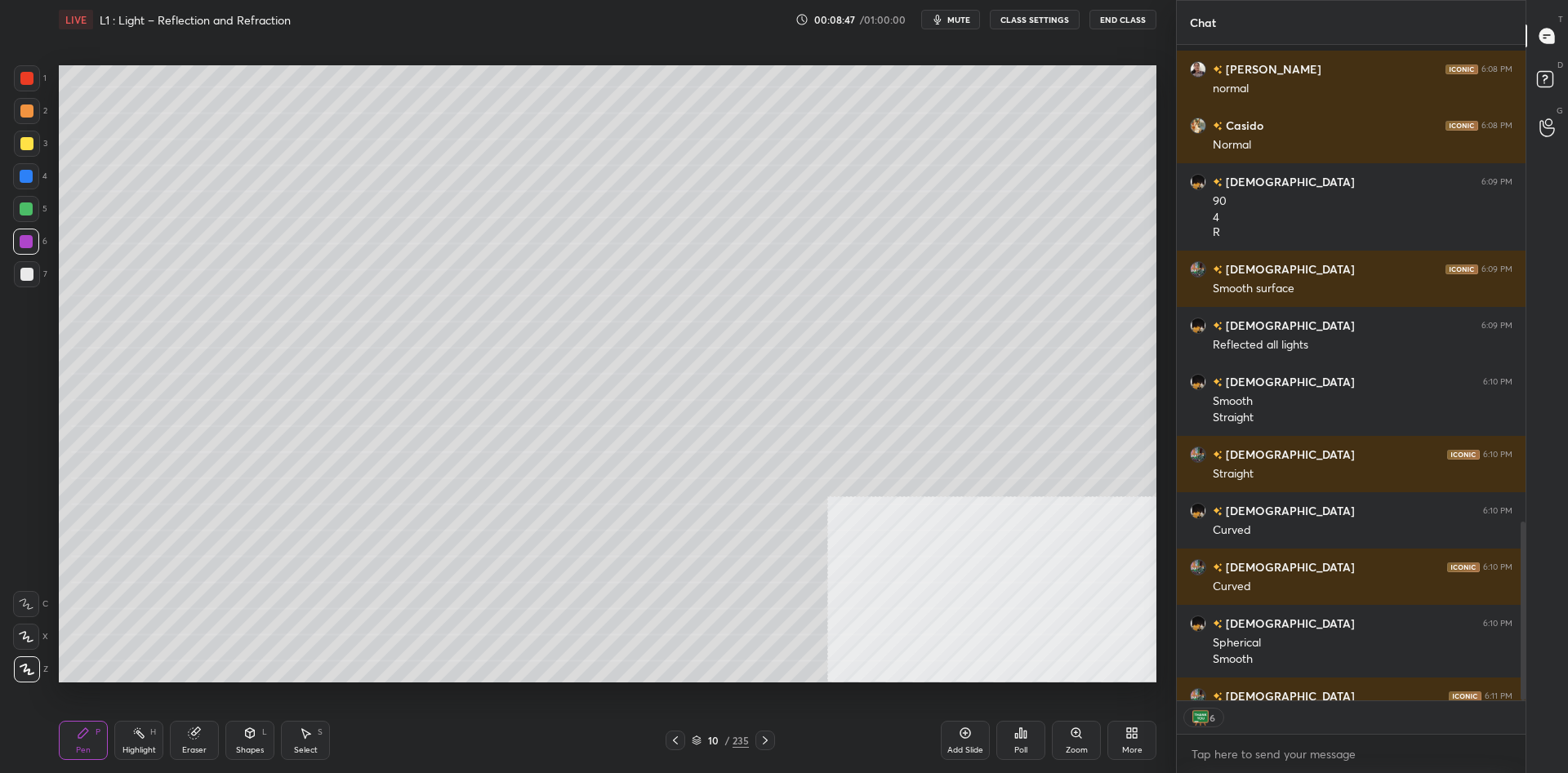
scroll to position [1752, 0]
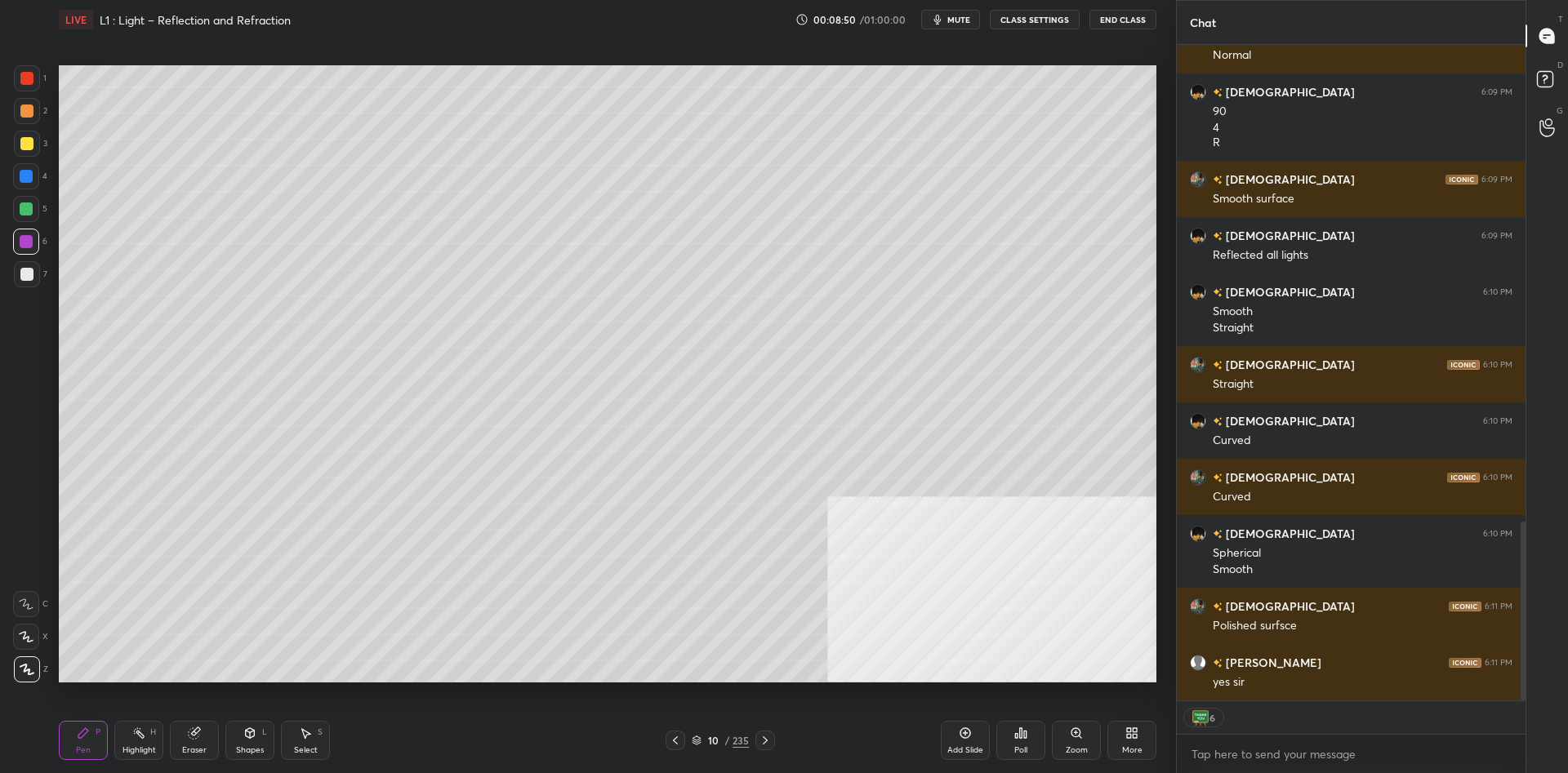
click at [149, 738] on div "Highlight H" at bounding box center [139, 741] width 49 height 39
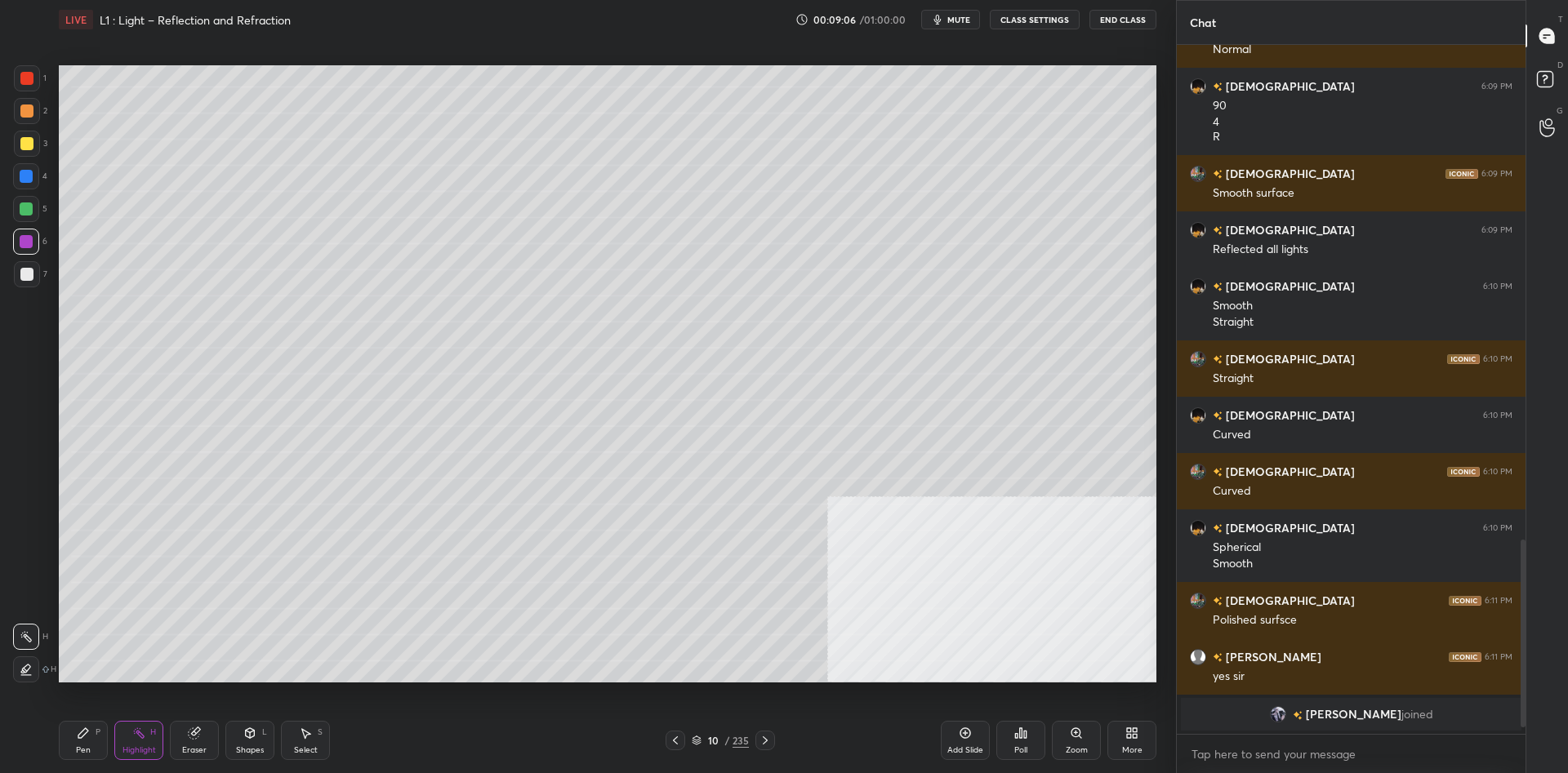
scroll to position [689, 349]
click at [249, 740] on div "Shapes L" at bounding box center [249, 741] width 49 height 39
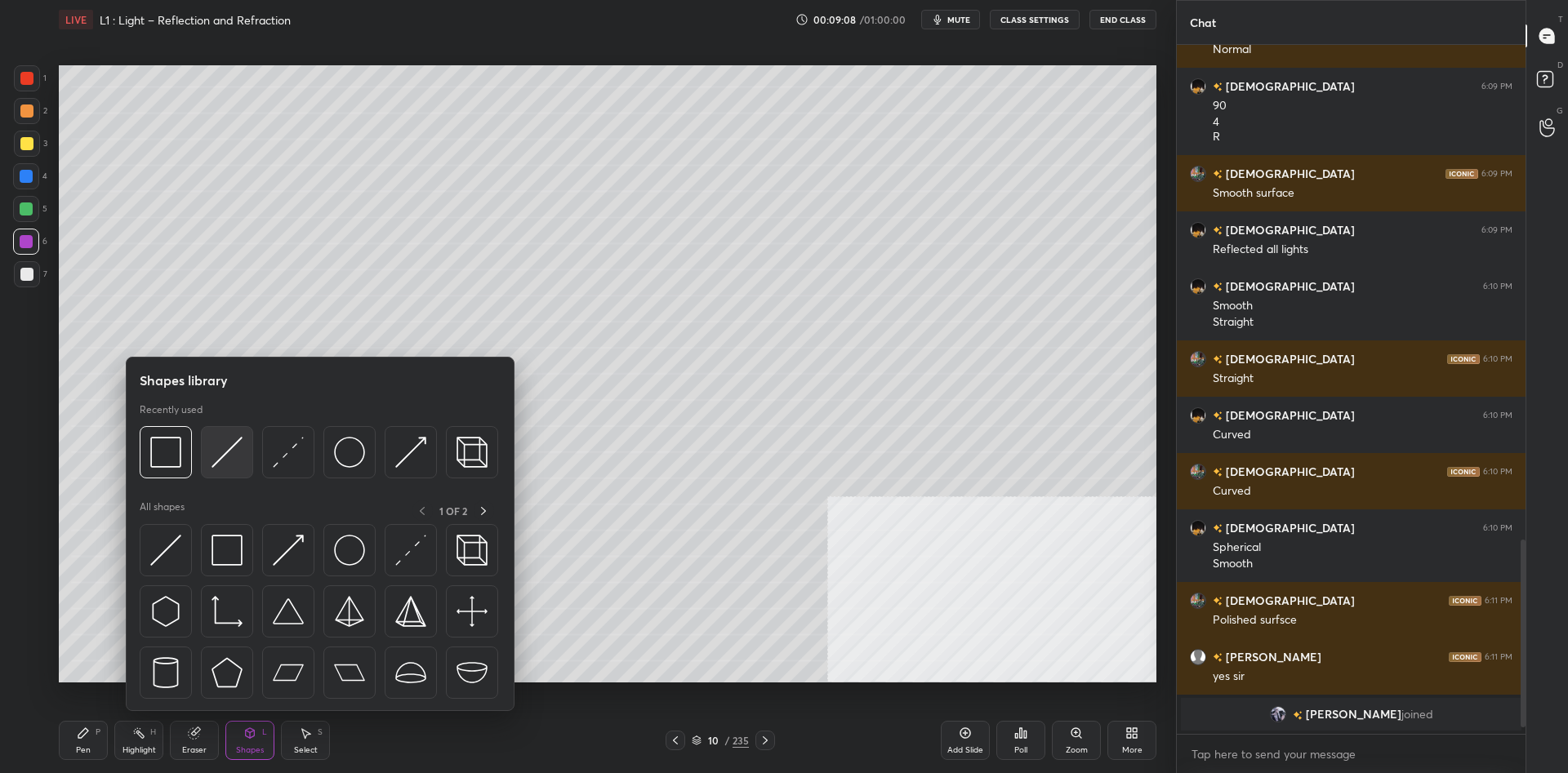
click at [216, 449] on img at bounding box center [227, 452] width 31 height 31
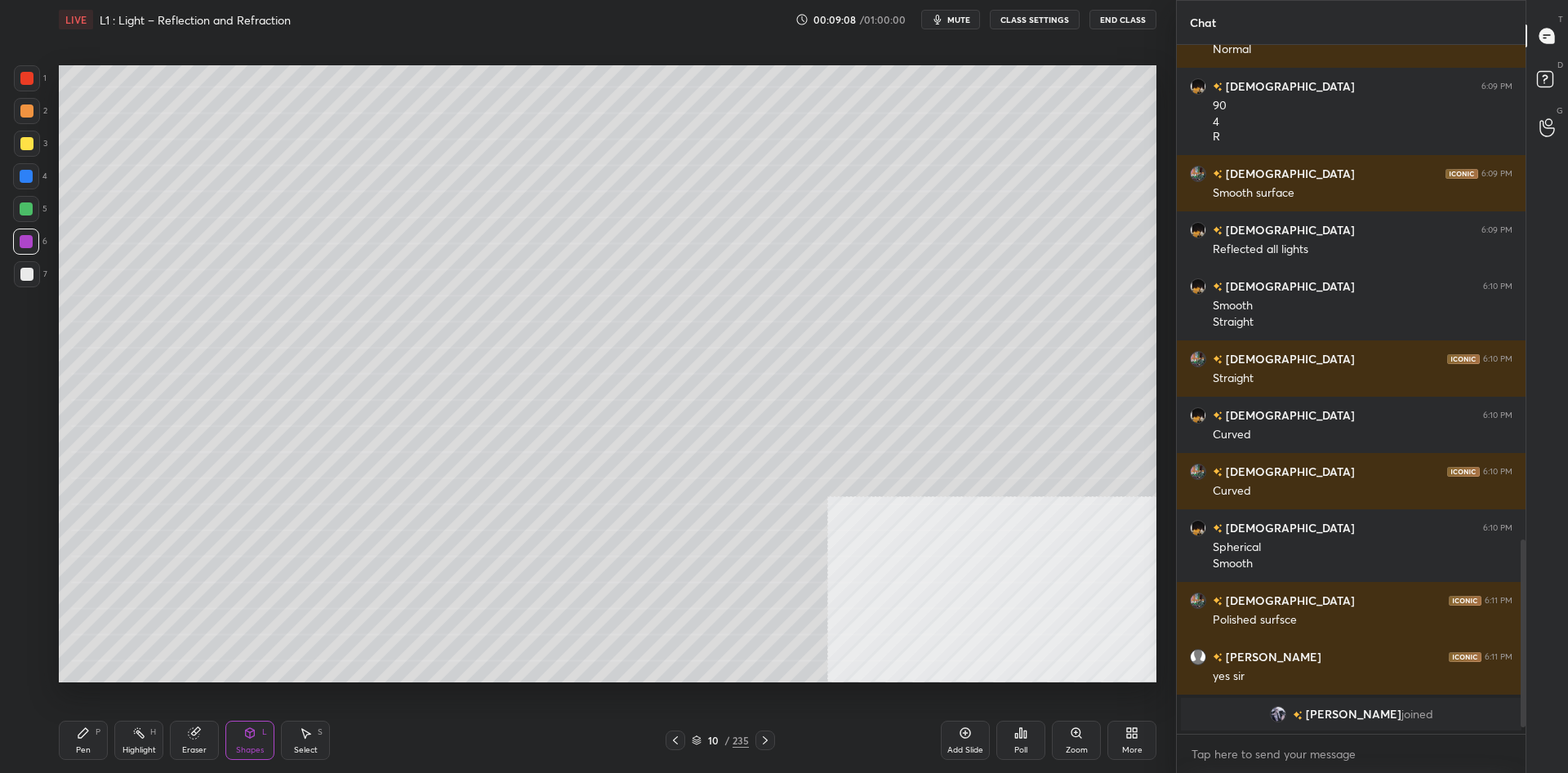
click at [31, 286] on div at bounding box center [27, 273] width 26 height 26
click at [118, 730] on div "Highlight H" at bounding box center [139, 741] width 49 height 39
click at [90, 731] on div "Pen P" at bounding box center [83, 741] width 49 height 39
click at [85, 727] on icon at bounding box center [83, 733] width 13 height 13
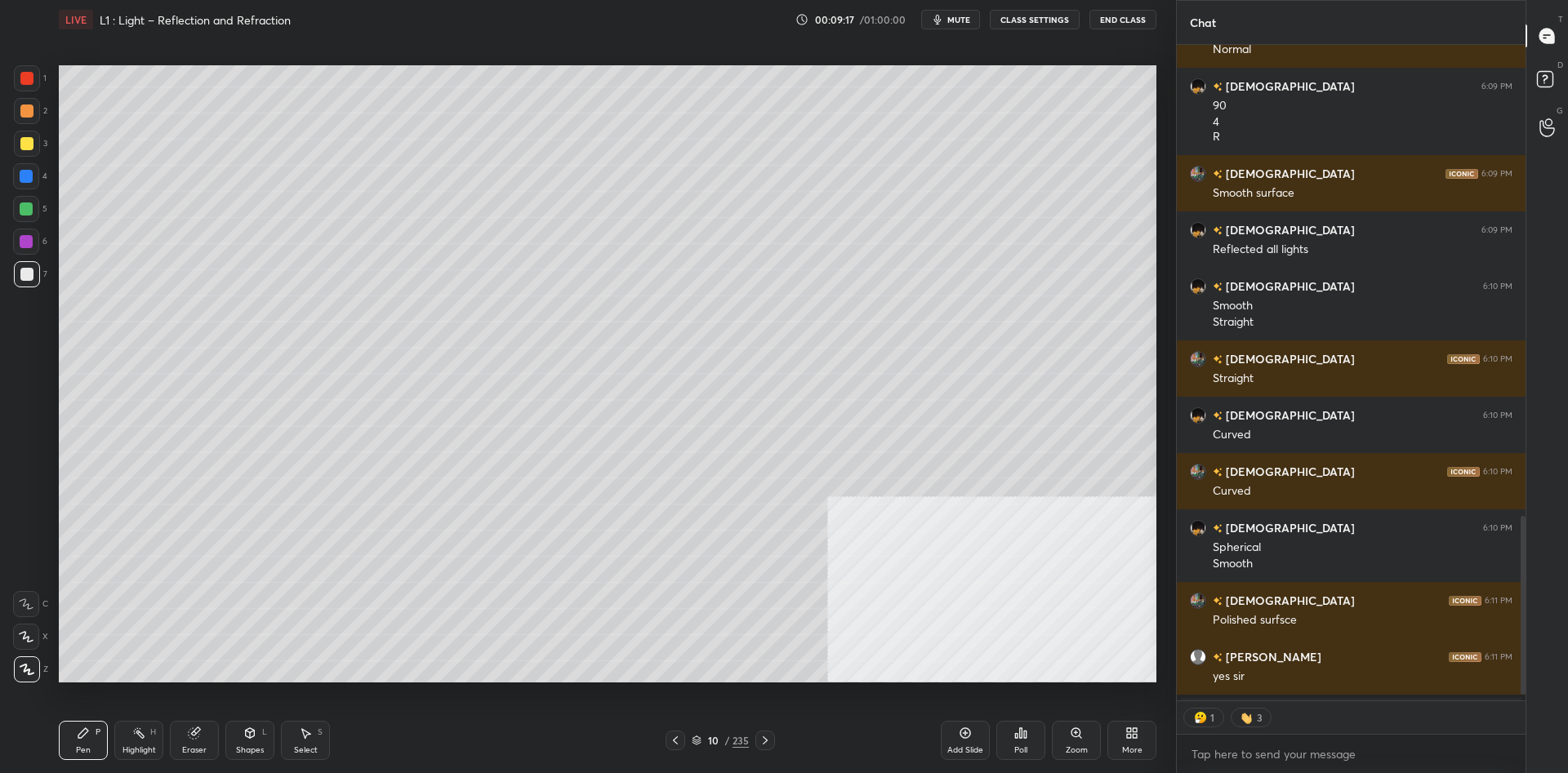
click at [18, 214] on div at bounding box center [26, 208] width 26 height 26
click at [246, 733] on icon at bounding box center [250, 733] width 9 height 10
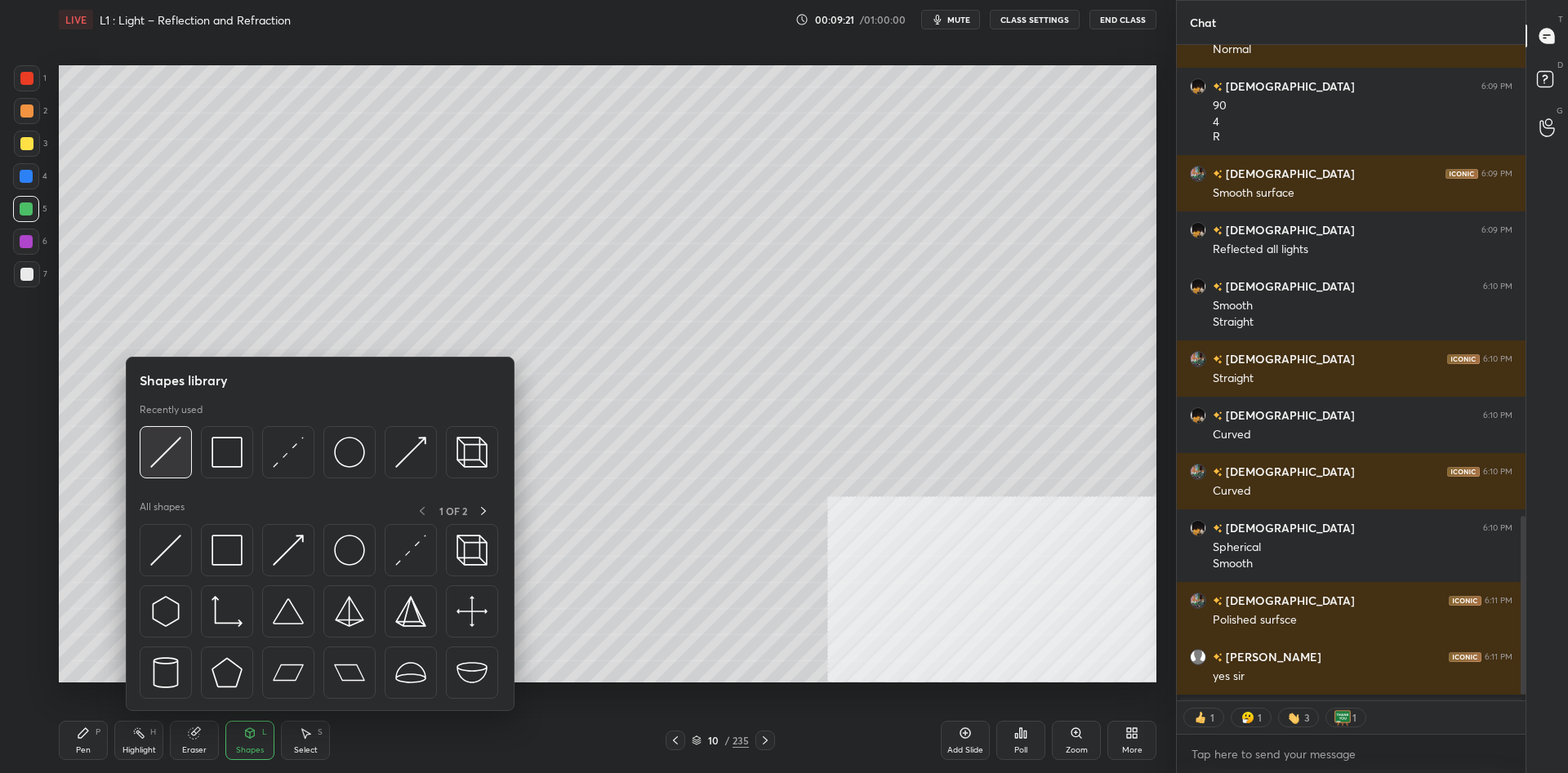
click at [171, 453] on img at bounding box center [165, 452] width 31 height 31
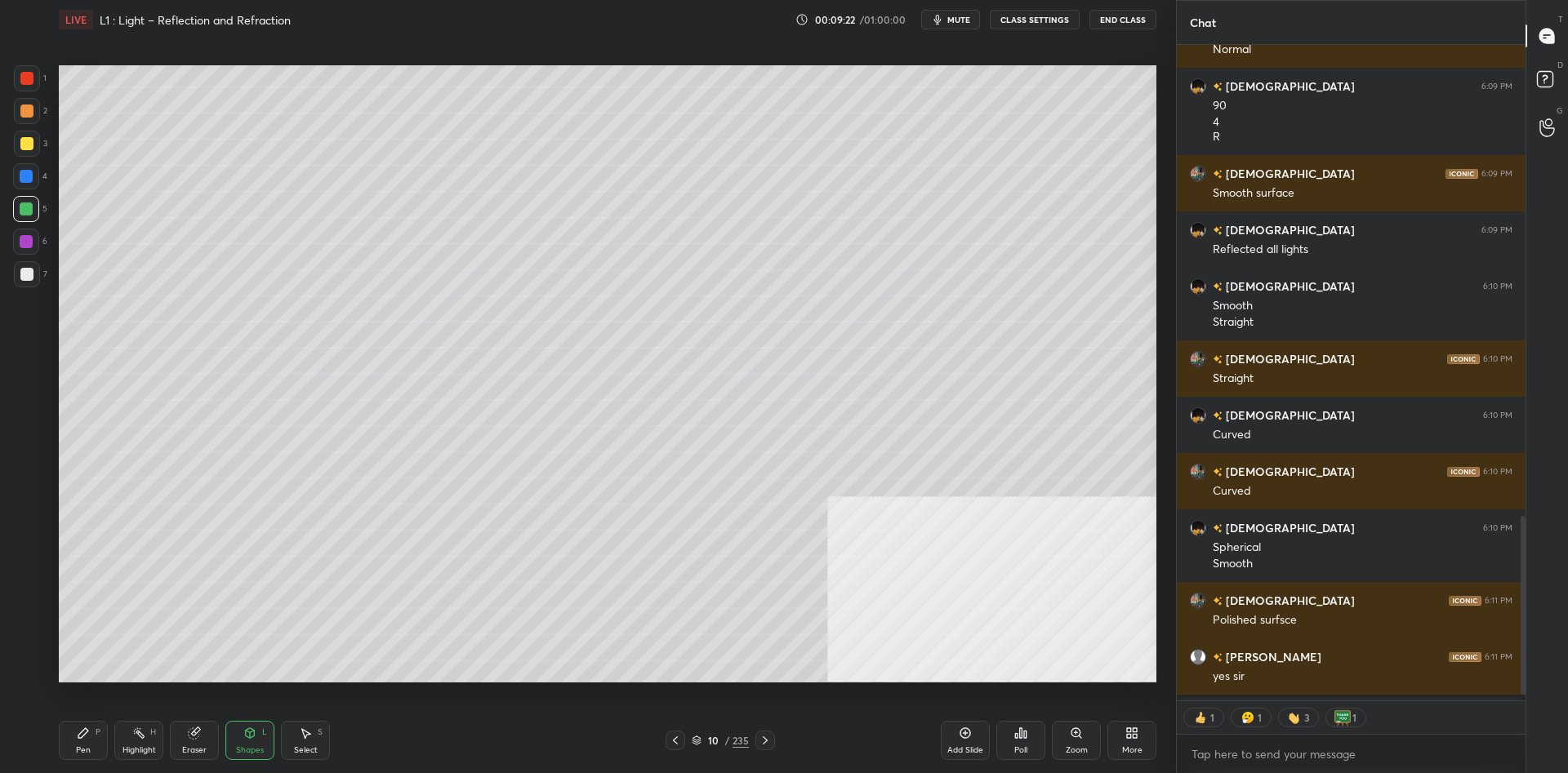
click at [23, 248] on div at bounding box center [26, 241] width 13 height 13
click at [261, 735] on div "Shapes L" at bounding box center [249, 741] width 49 height 39
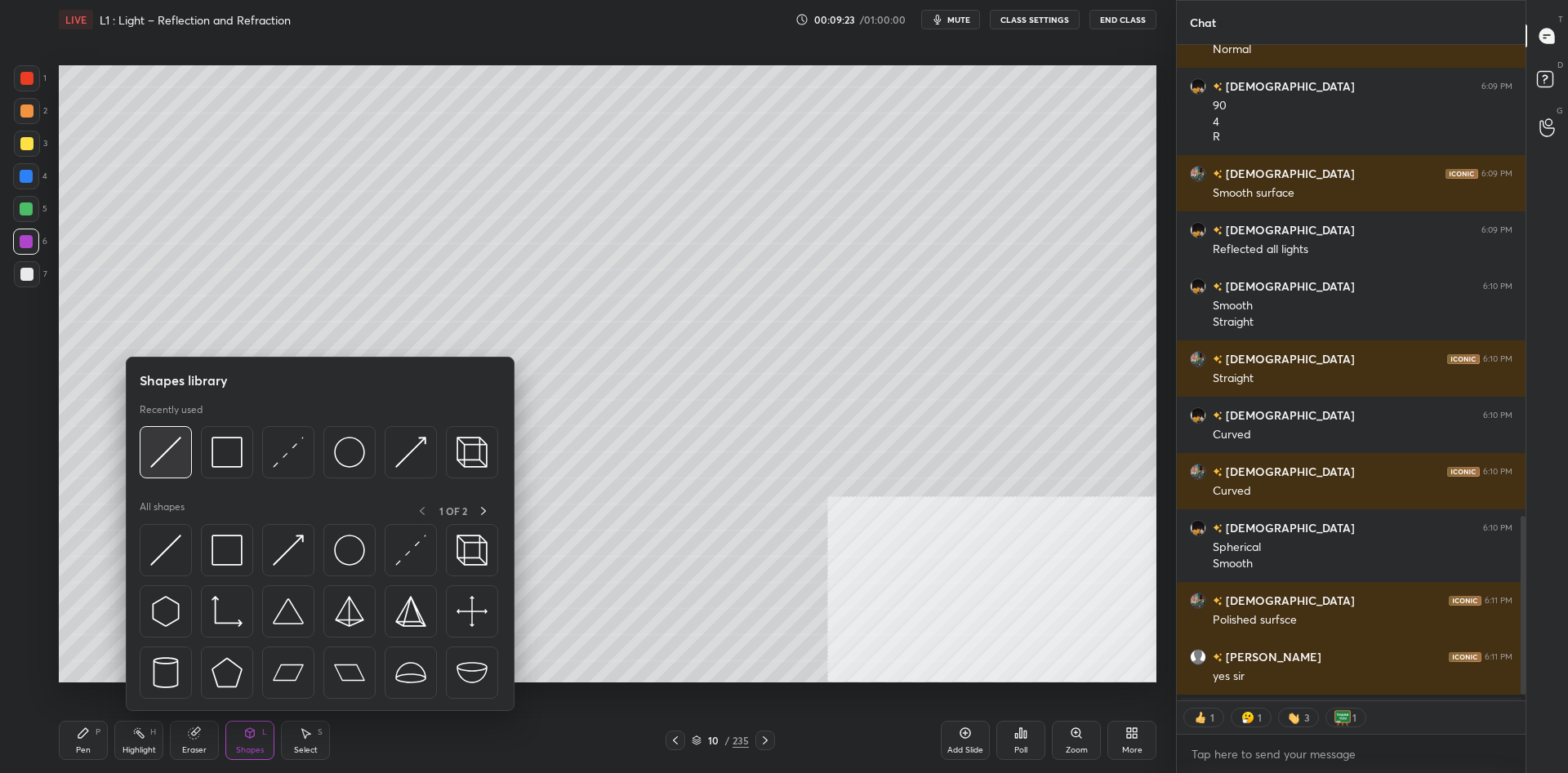
click at [177, 450] on img at bounding box center [165, 452] width 31 height 31
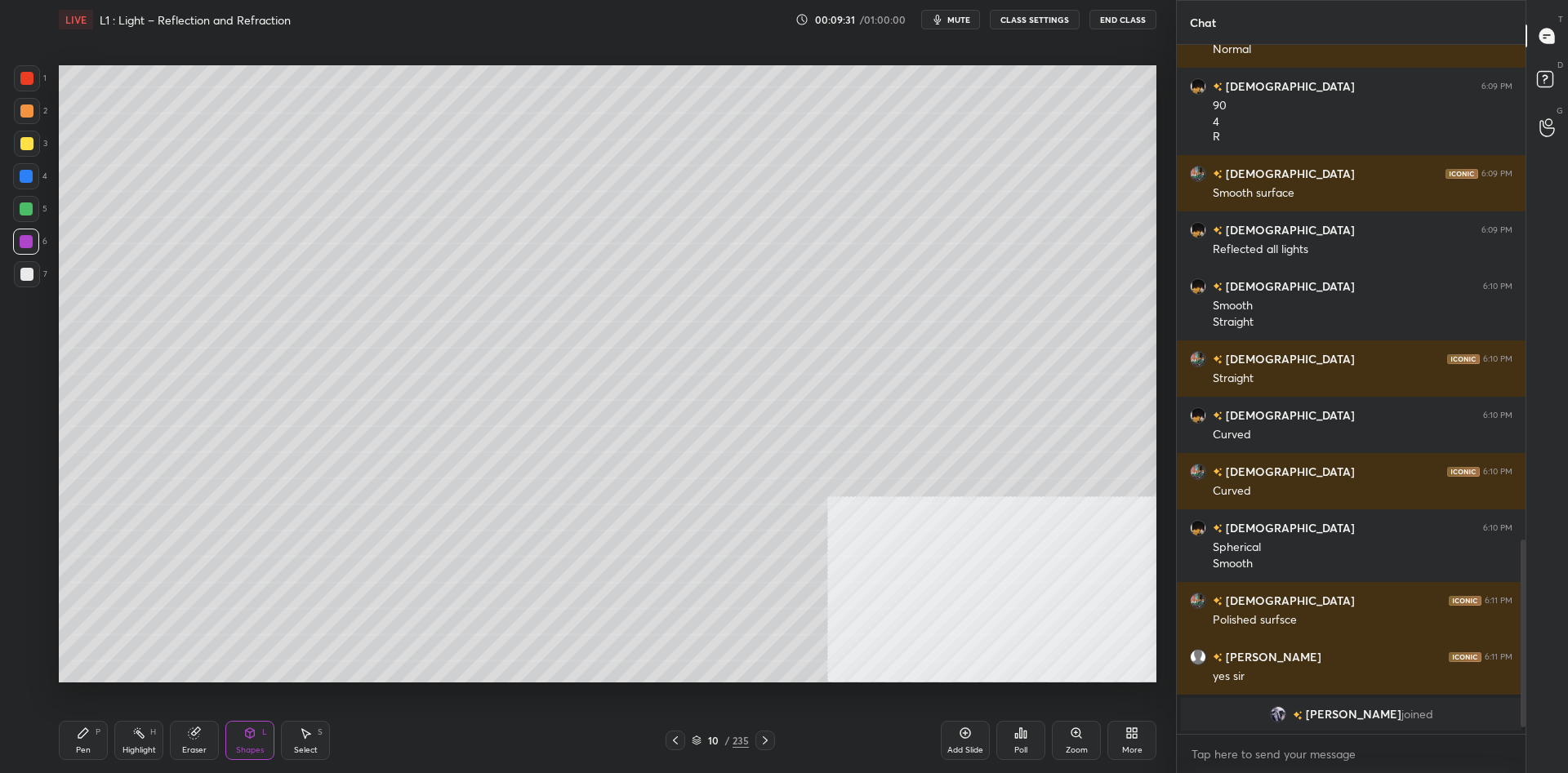
scroll to position [689, 349]
click at [153, 742] on div "Highlight H" at bounding box center [139, 741] width 49 height 39
click at [150, 734] on div "H" at bounding box center [153, 732] width 5 height 8
click at [90, 747] on div "Pen P" at bounding box center [83, 741] width 49 height 39
click at [93, 744] on div "Pen P" at bounding box center [83, 741] width 49 height 39
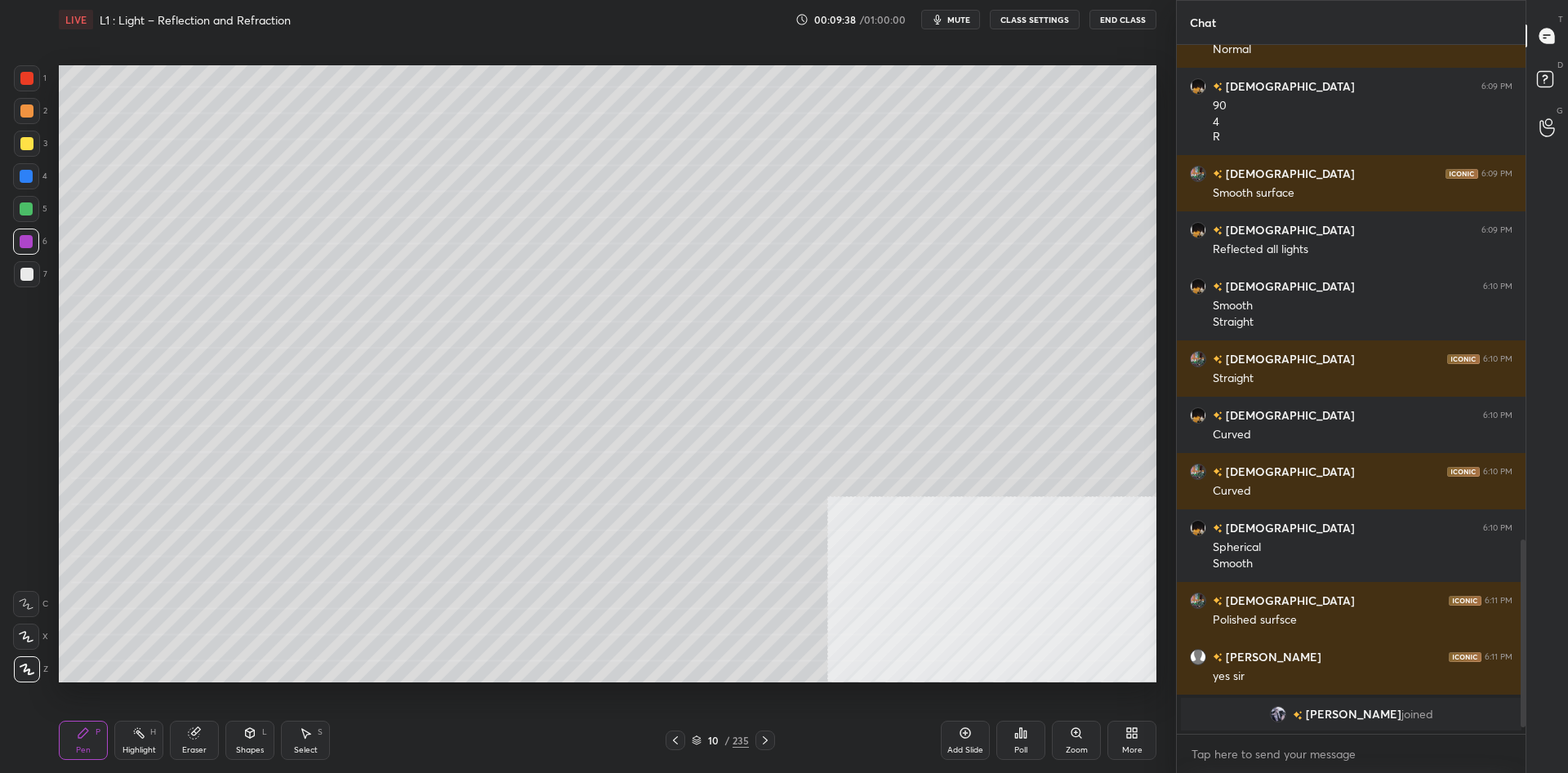
click at [28, 63] on div "1 2 3 4 5 6 7 C X Z C X Z E E Erase all H H LIVE L1 : Light – Reflection and Re…" at bounding box center [581, 386] width 1163 height 773
click at [31, 80] on div at bounding box center [27, 78] width 13 height 13
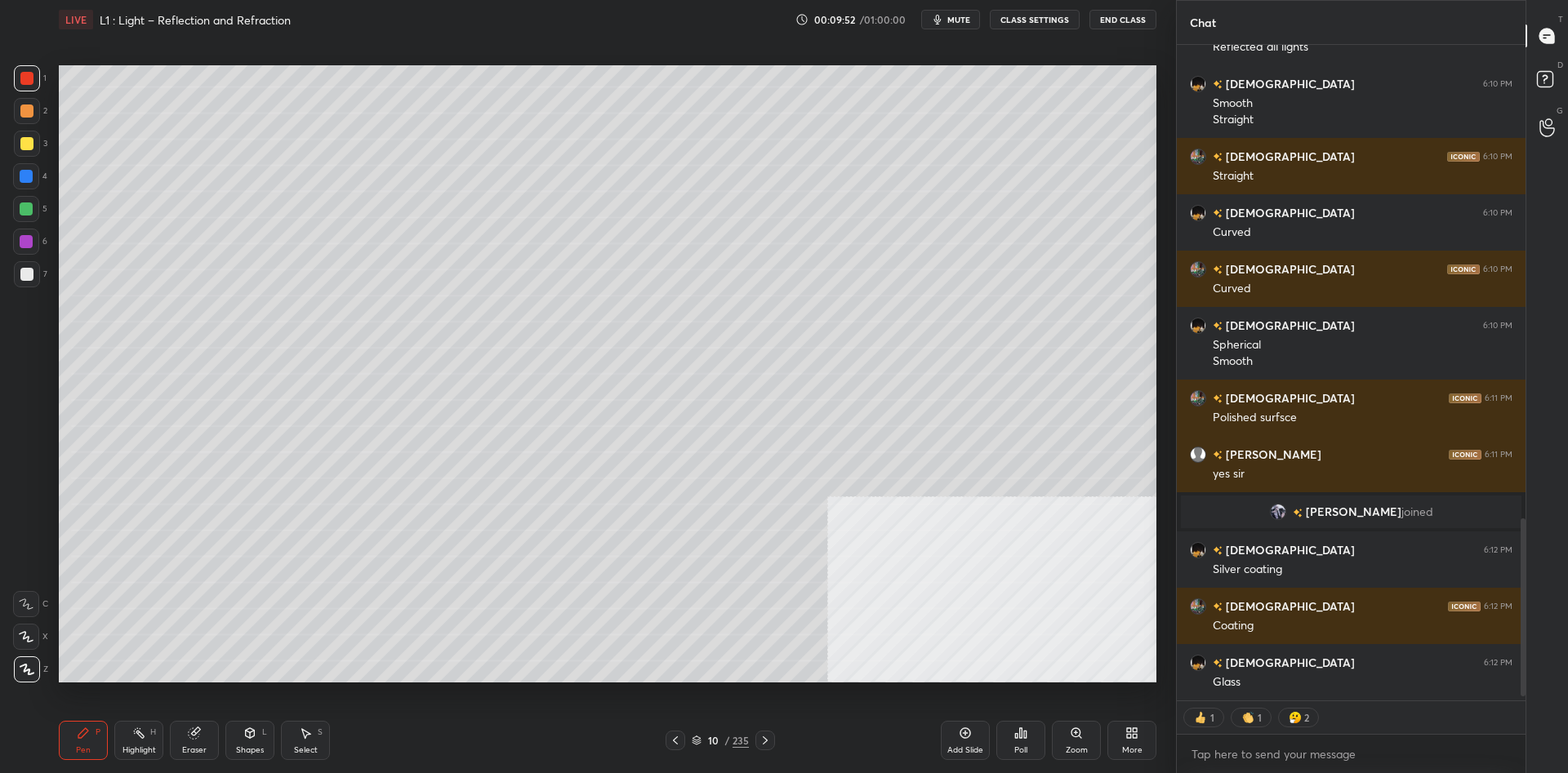
scroll to position [1767, 0]
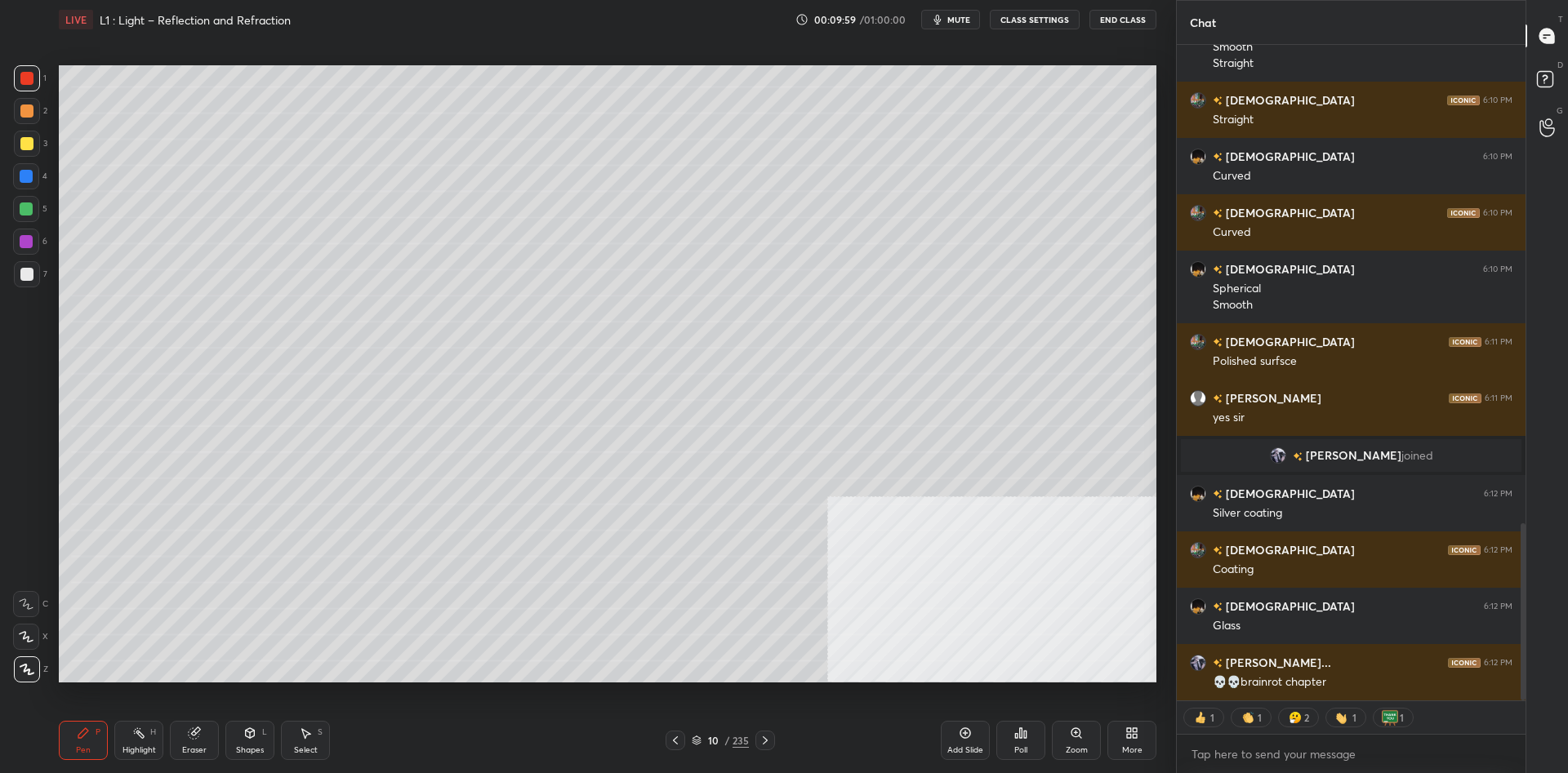
click at [241, 733] on div "Shapes L" at bounding box center [249, 741] width 49 height 39
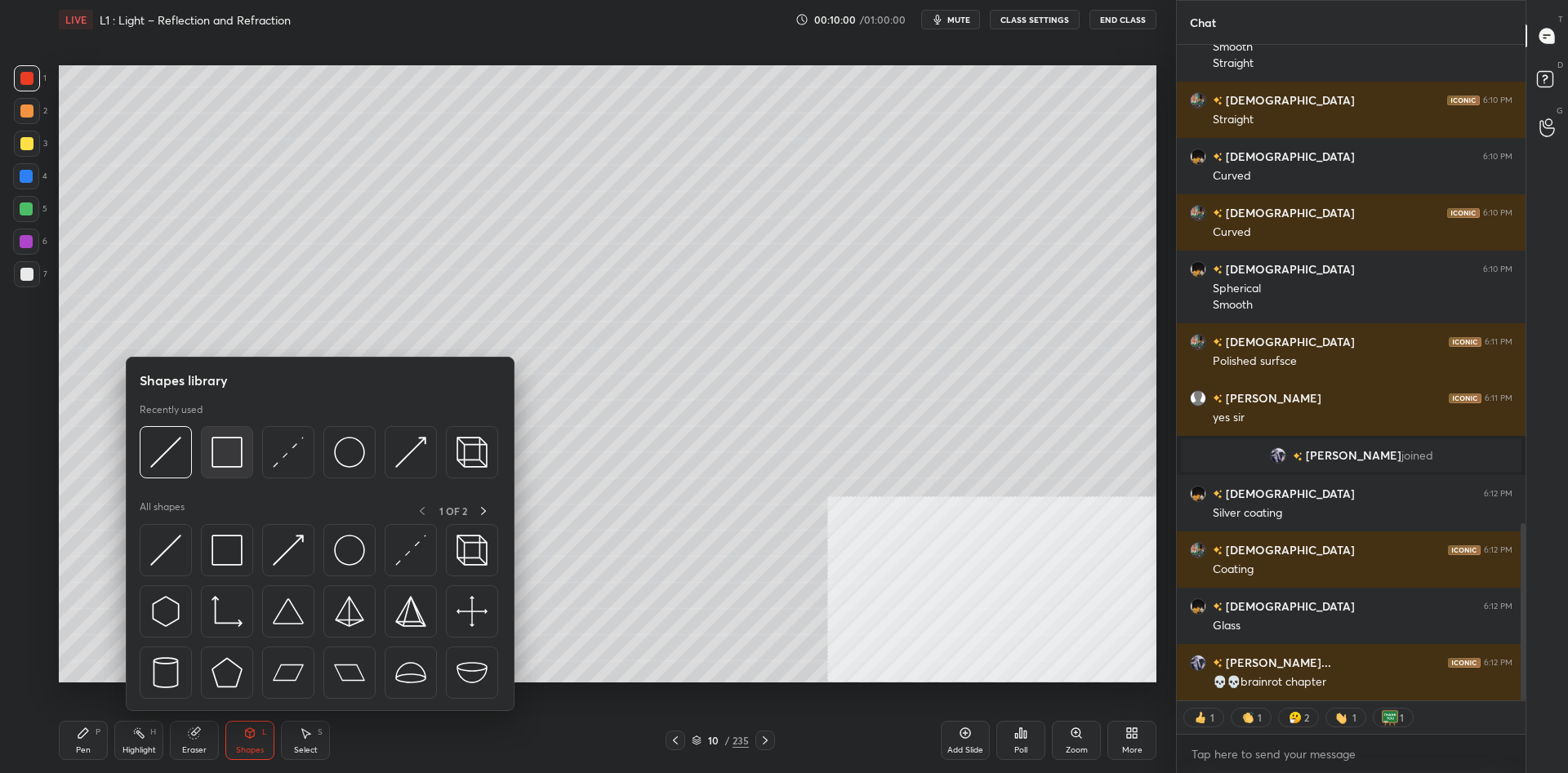
click at [215, 461] on img at bounding box center [227, 452] width 31 height 31
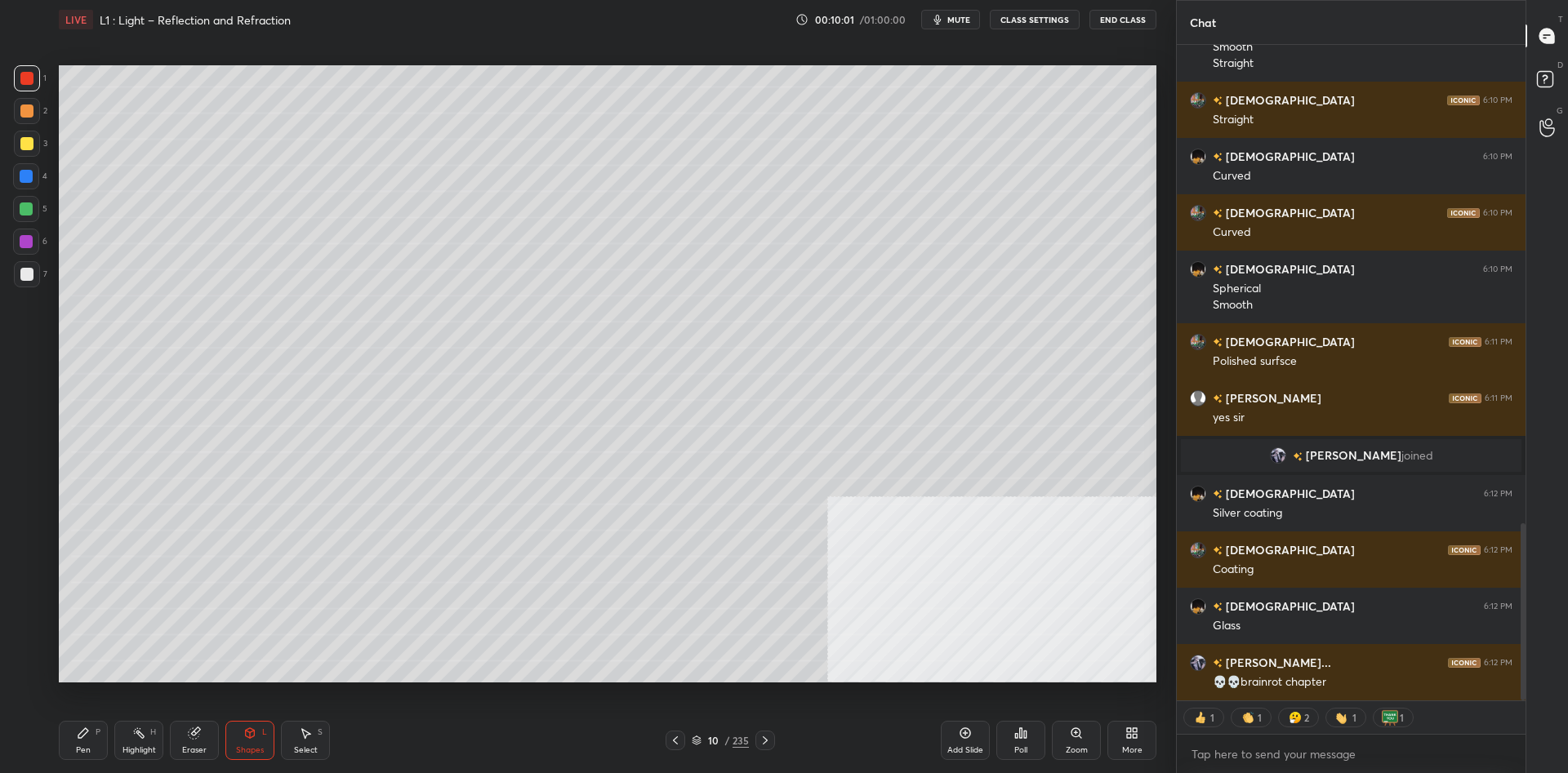
click at [19, 122] on div at bounding box center [27, 111] width 26 height 26
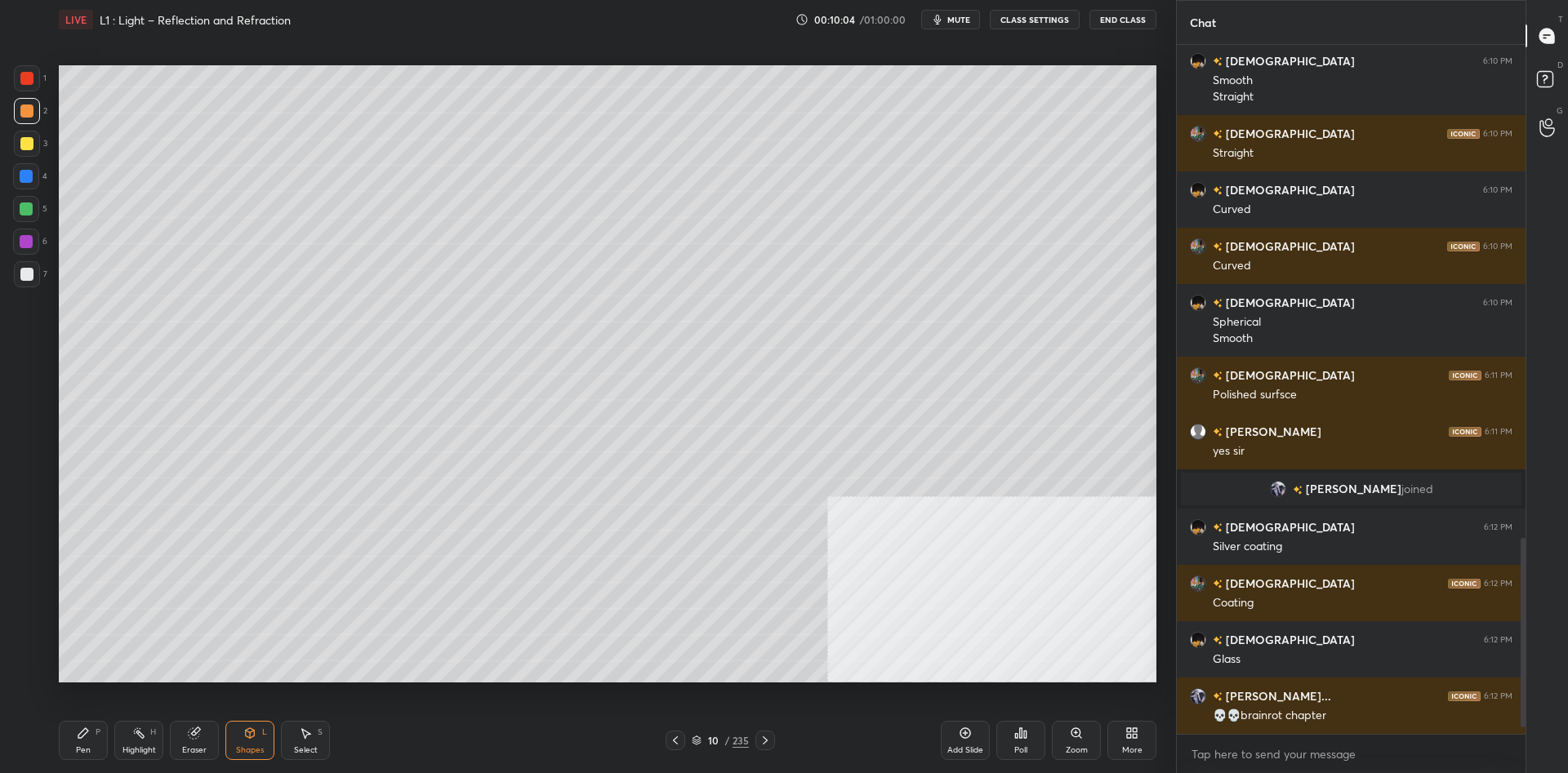
scroll to position [689, 349]
click at [84, 742] on div "Pen P" at bounding box center [83, 741] width 49 height 39
click at [82, 735] on icon at bounding box center [83, 733] width 10 height 10
click at [137, 748] on div "Highlight" at bounding box center [139, 750] width 33 height 8
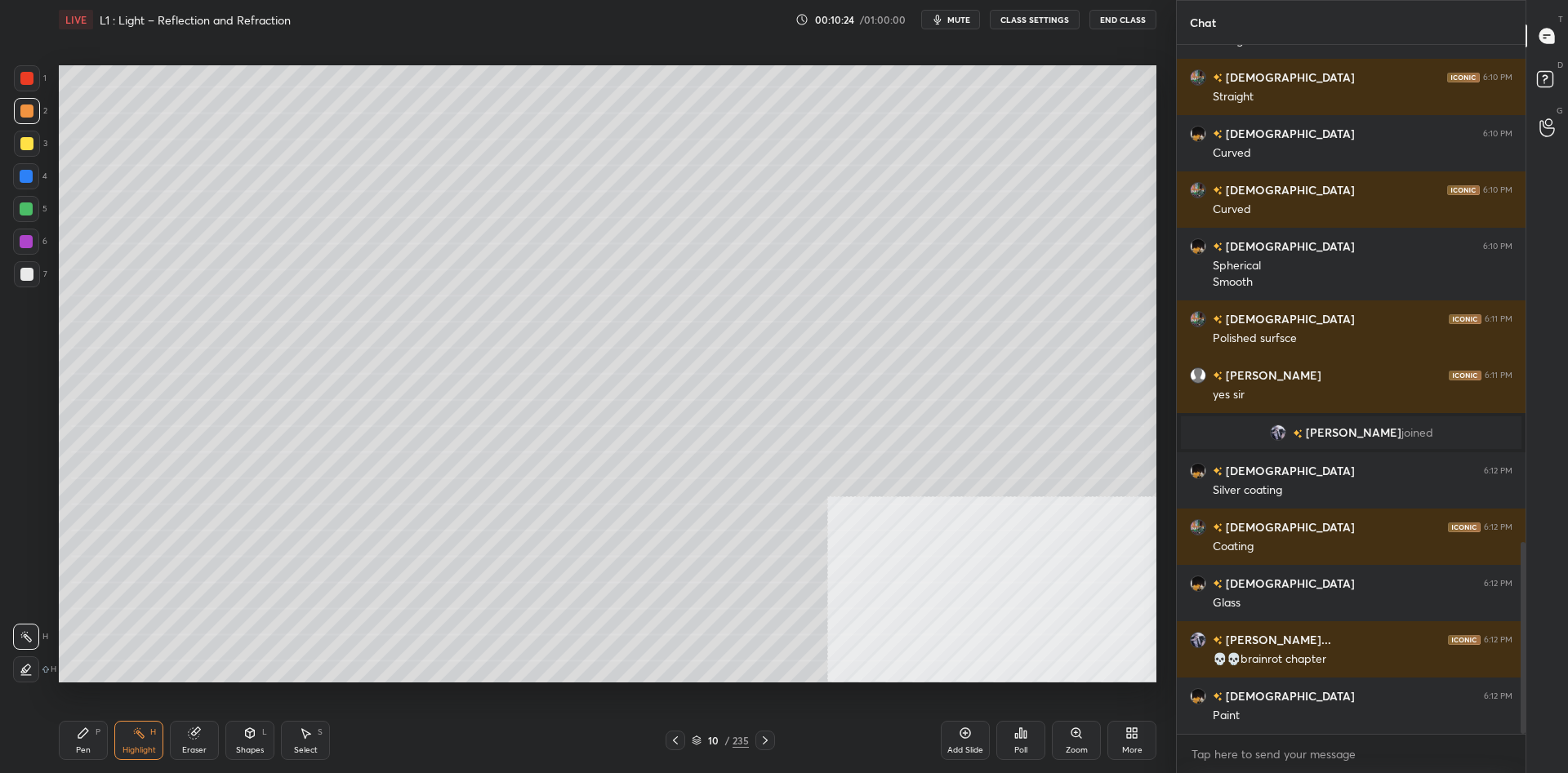
click at [734, 735] on div "235" at bounding box center [741, 740] width 16 height 14
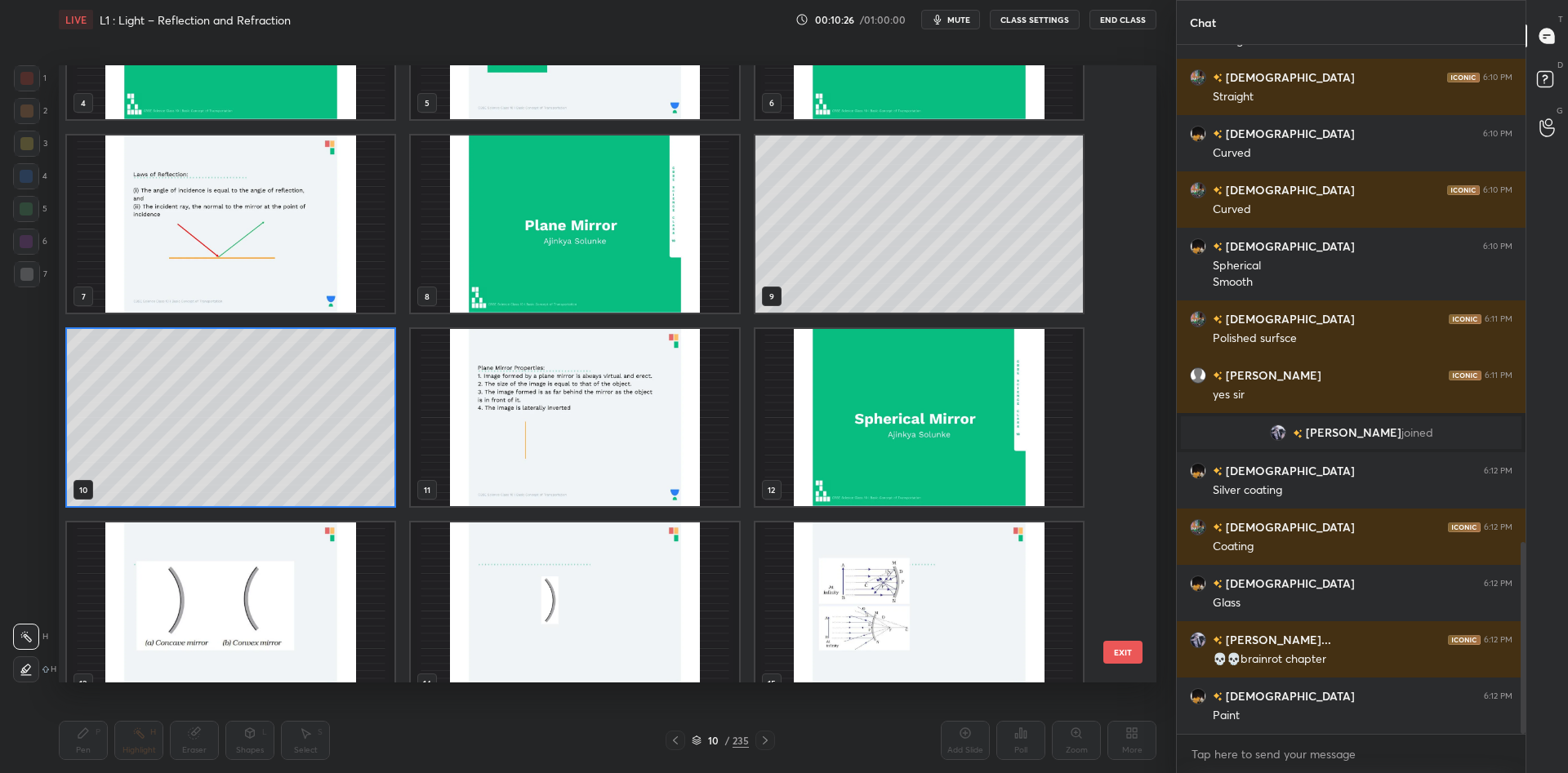
scroll to position [363, 0]
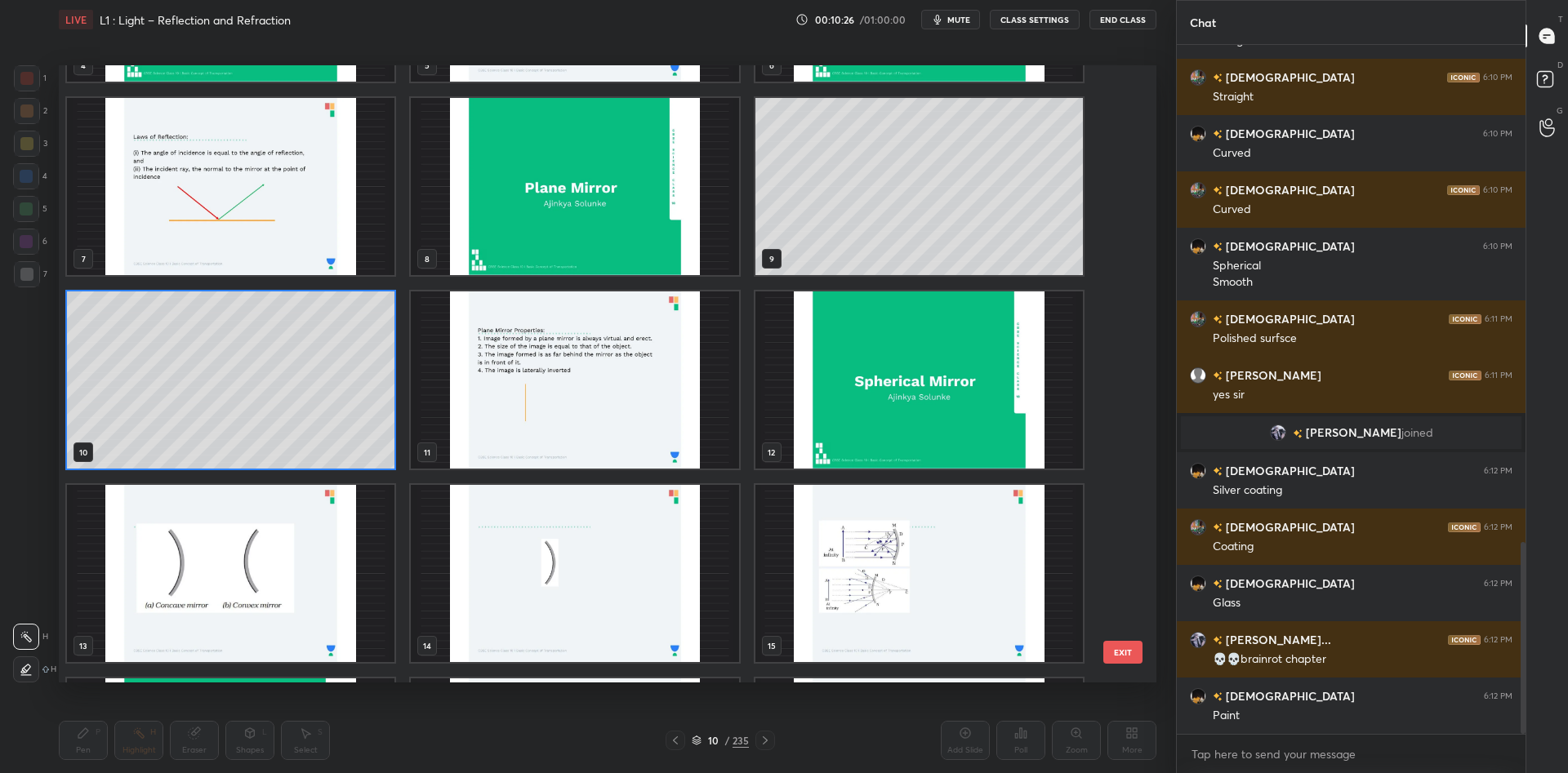
click at [424, 365] on img "grid" at bounding box center [575, 380] width 327 height 177
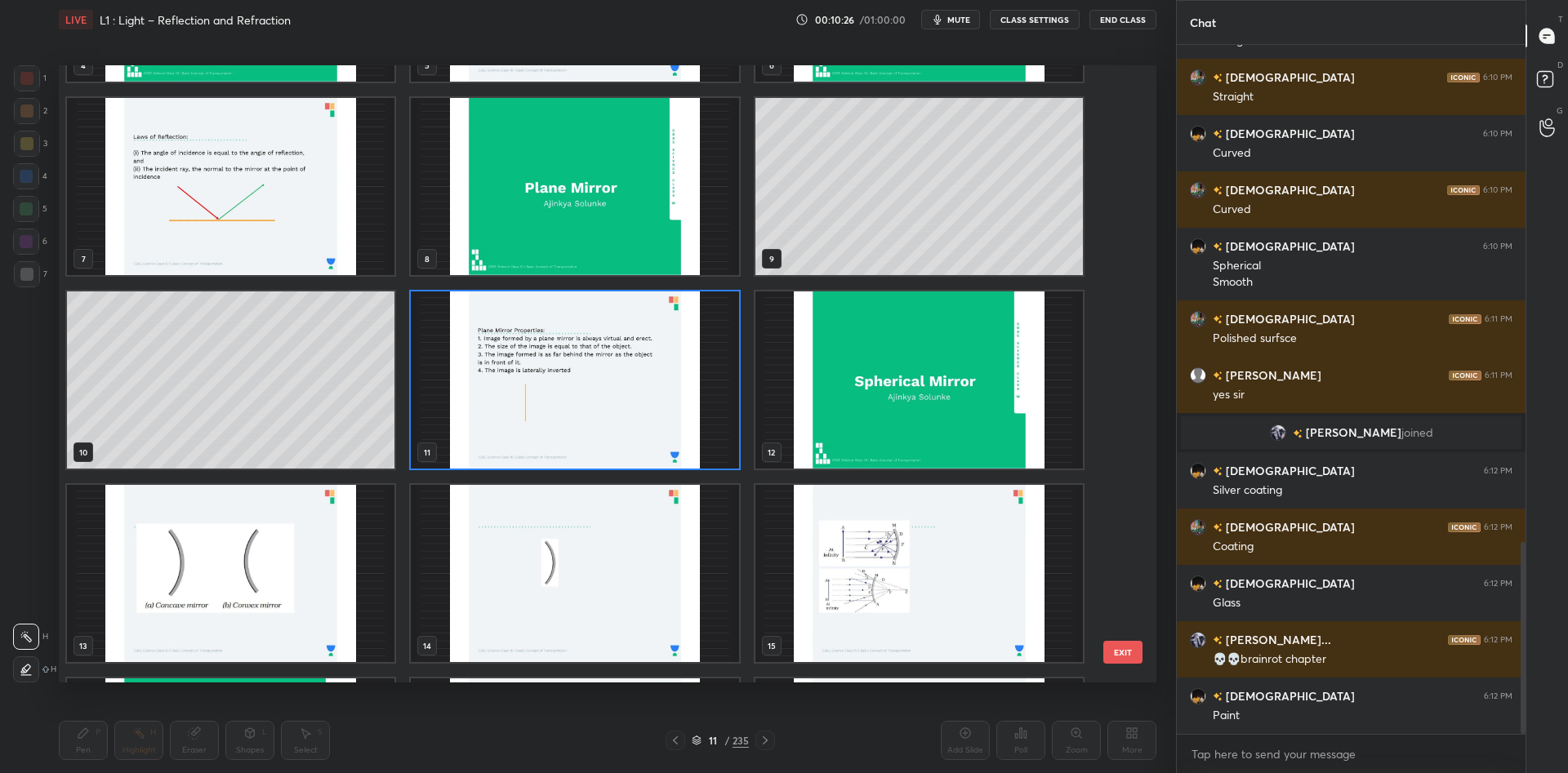
click at [424, 365] on img "grid" at bounding box center [575, 380] width 327 height 177
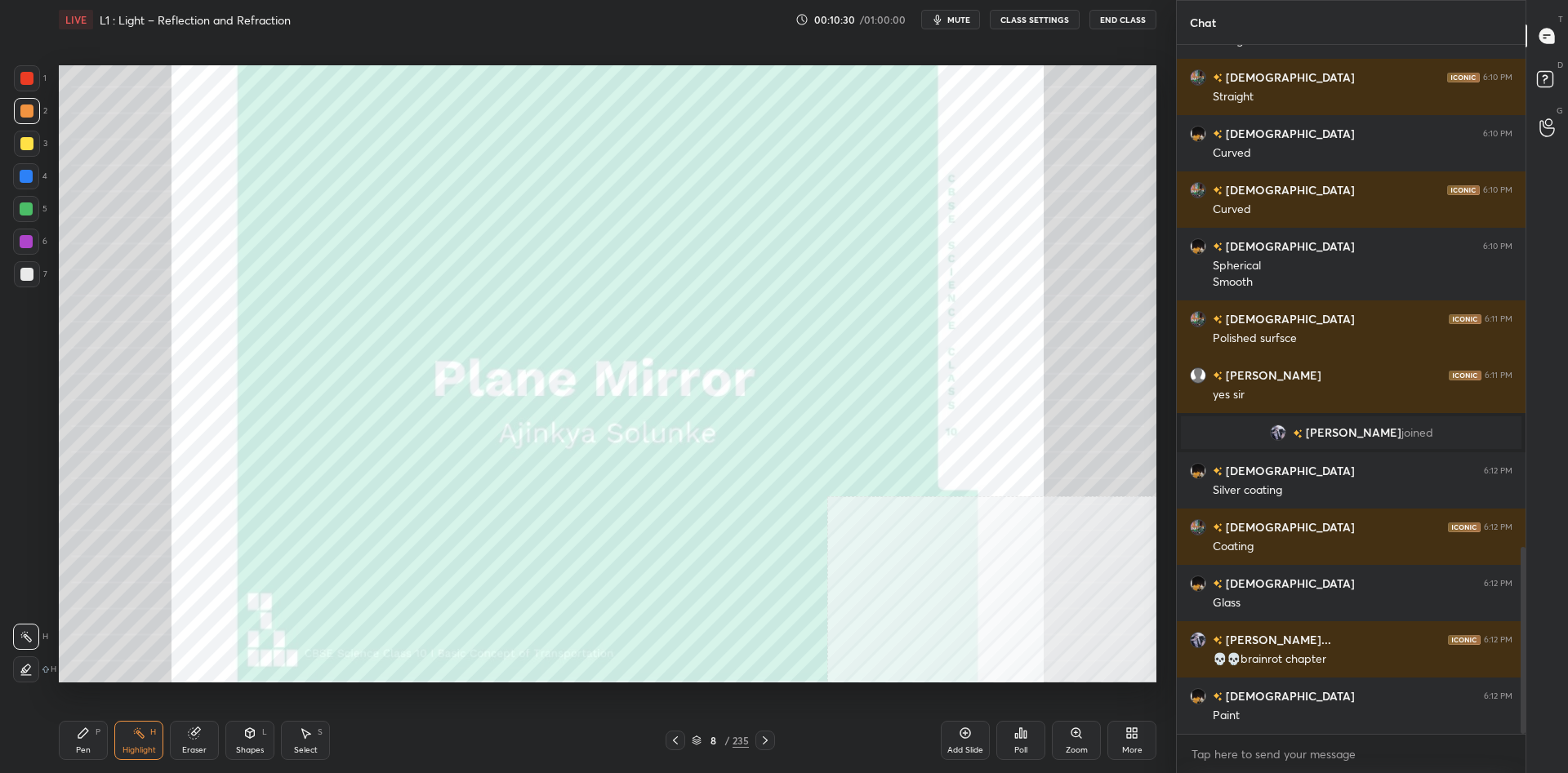
scroll to position [1846, 0]
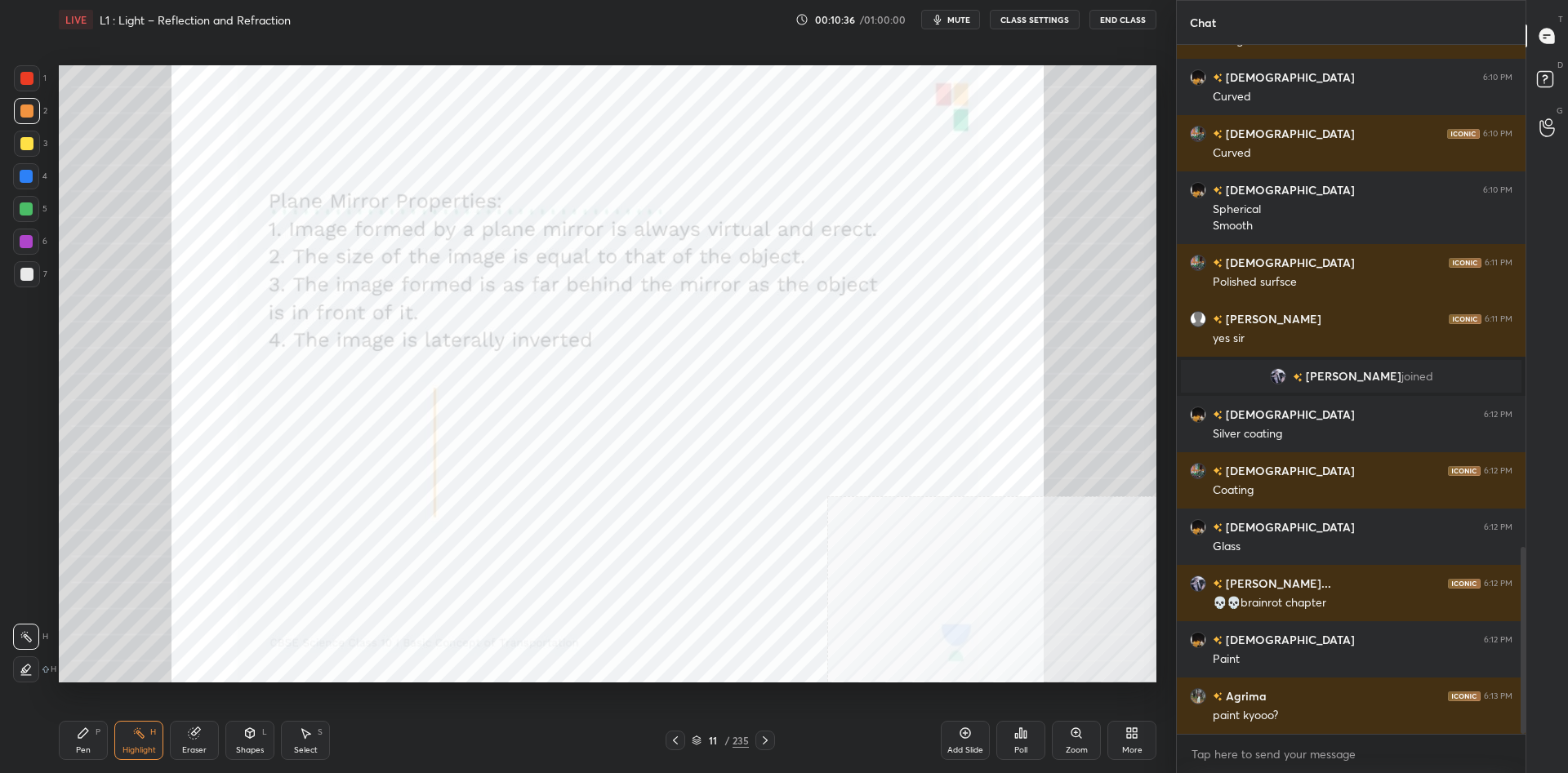
click at [89, 742] on div "Pen P" at bounding box center [83, 741] width 49 height 39
click at [26, 82] on div at bounding box center [27, 78] width 13 height 13
click at [24, 79] on div at bounding box center [27, 78] width 13 height 13
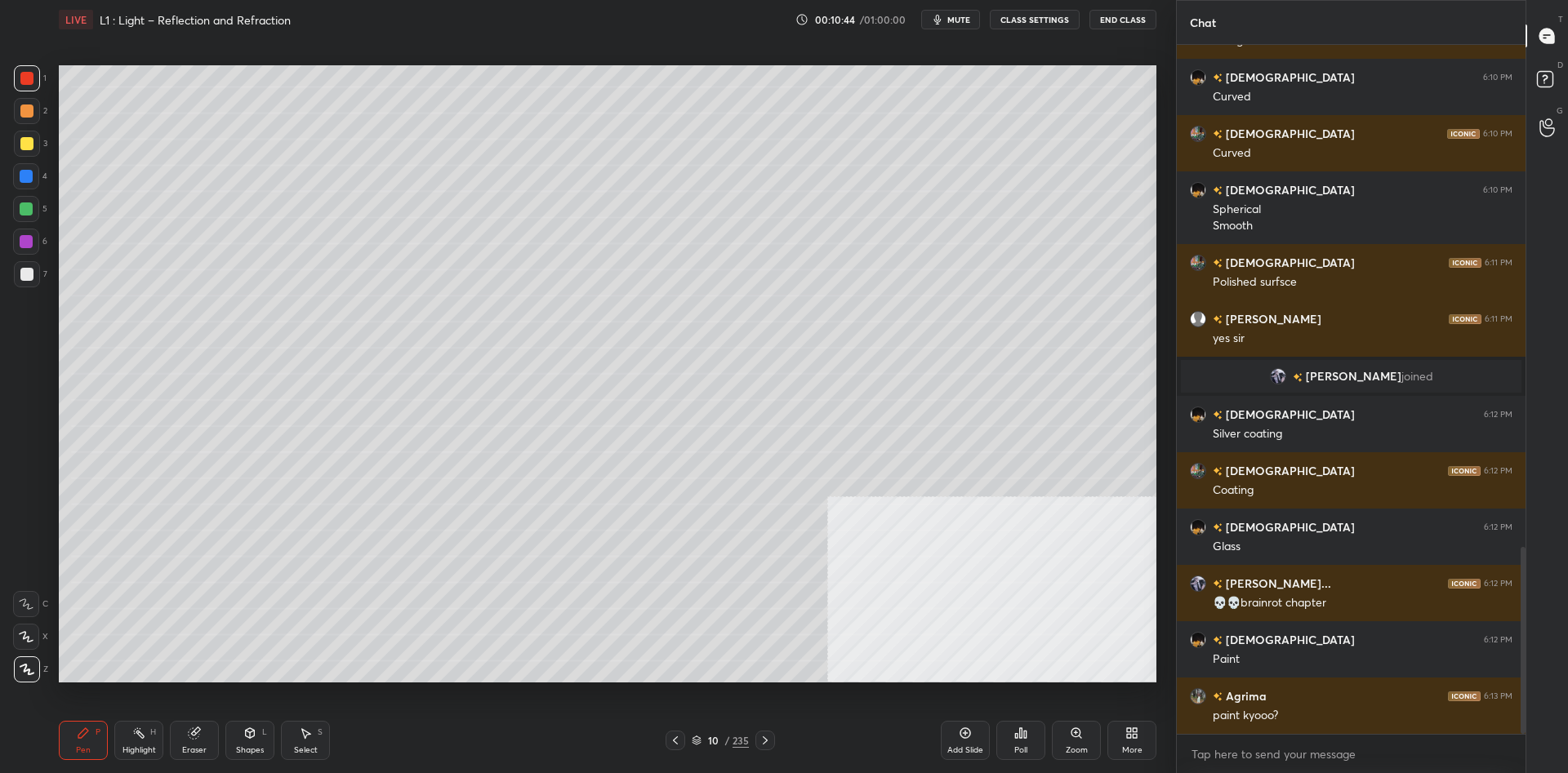
click at [974, 742] on div "Add Slide" at bounding box center [965, 741] width 49 height 39
click at [1, 136] on div "1 2 3 4 5 6 7 C X Z C X Z E E Erase all H H" at bounding box center [26, 374] width 52 height 618
click at [13, 140] on div "1 2 3 4 5 6 7" at bounding box center [30, 180] width 34 height 229
click at [57, 144] on div "Setting up your live class Poll for secs No correct answer Start poll" at bounding box center [607, 374] width 1111 height 668
click at [40, 145] on div "3" at bounding box center [30, 143] width 33 height 26
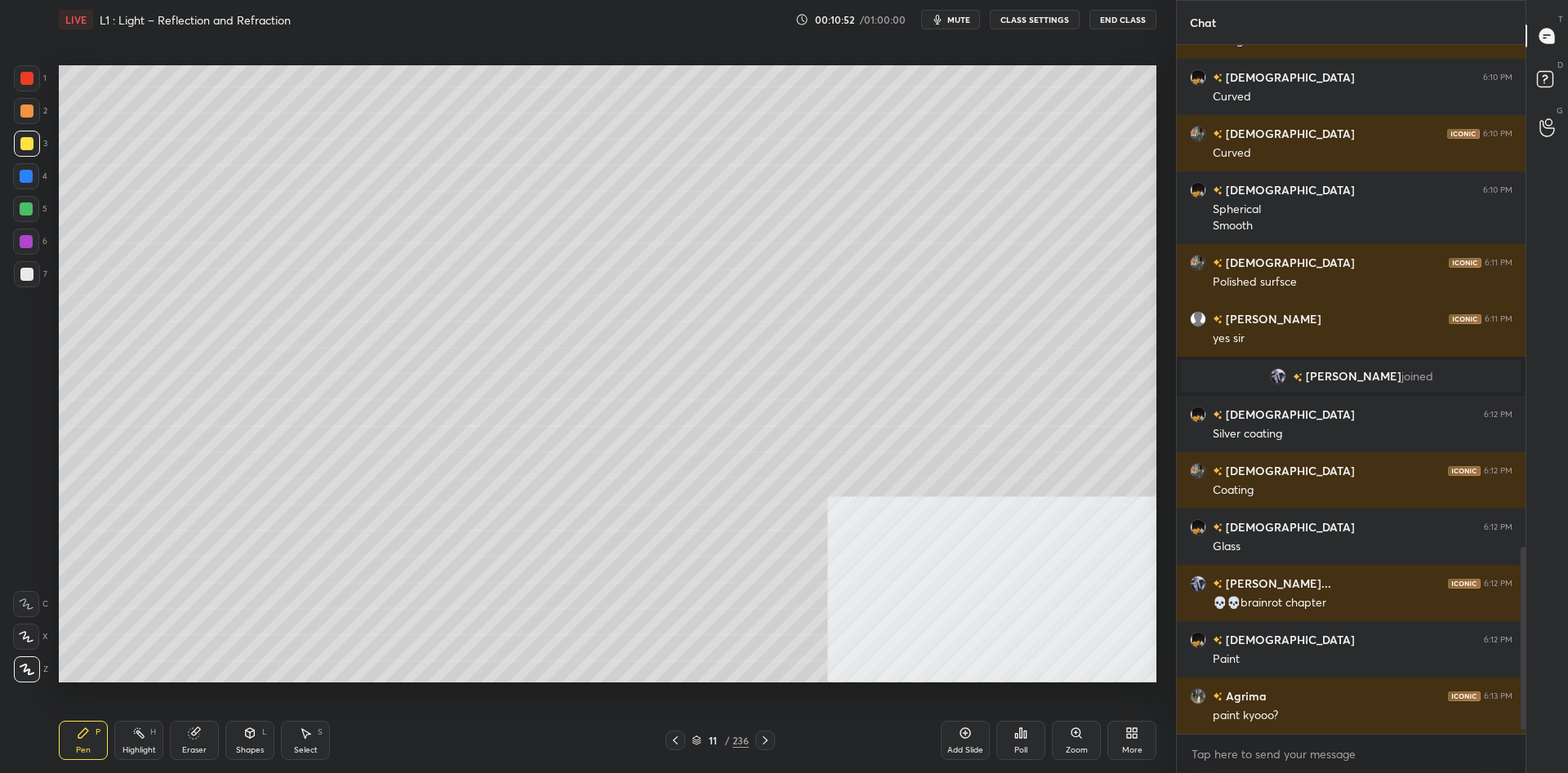
scroll to position [1903, 0]
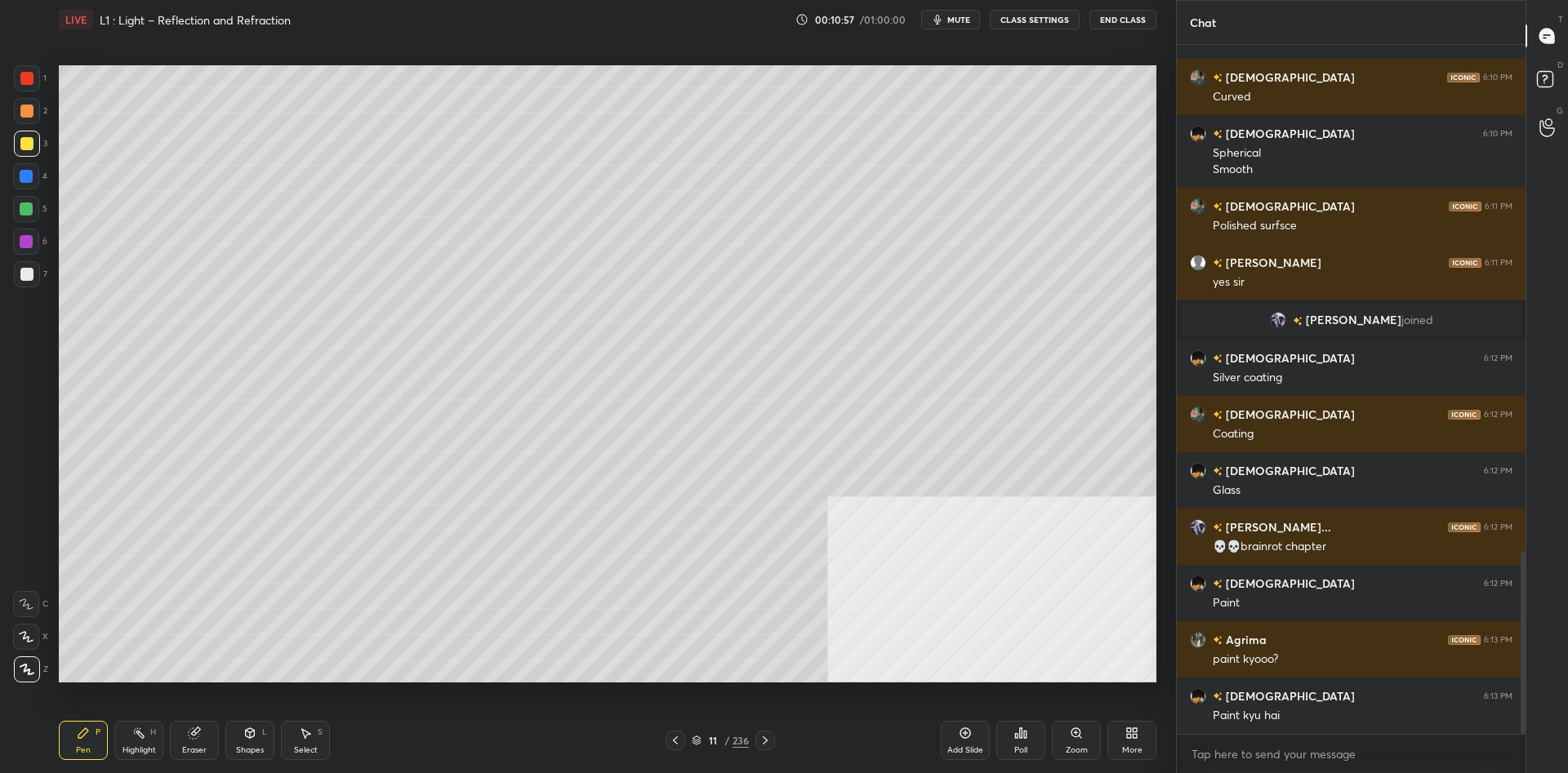
click at [20, 101] on div at bounding box center [27, 111] width 26 height 26
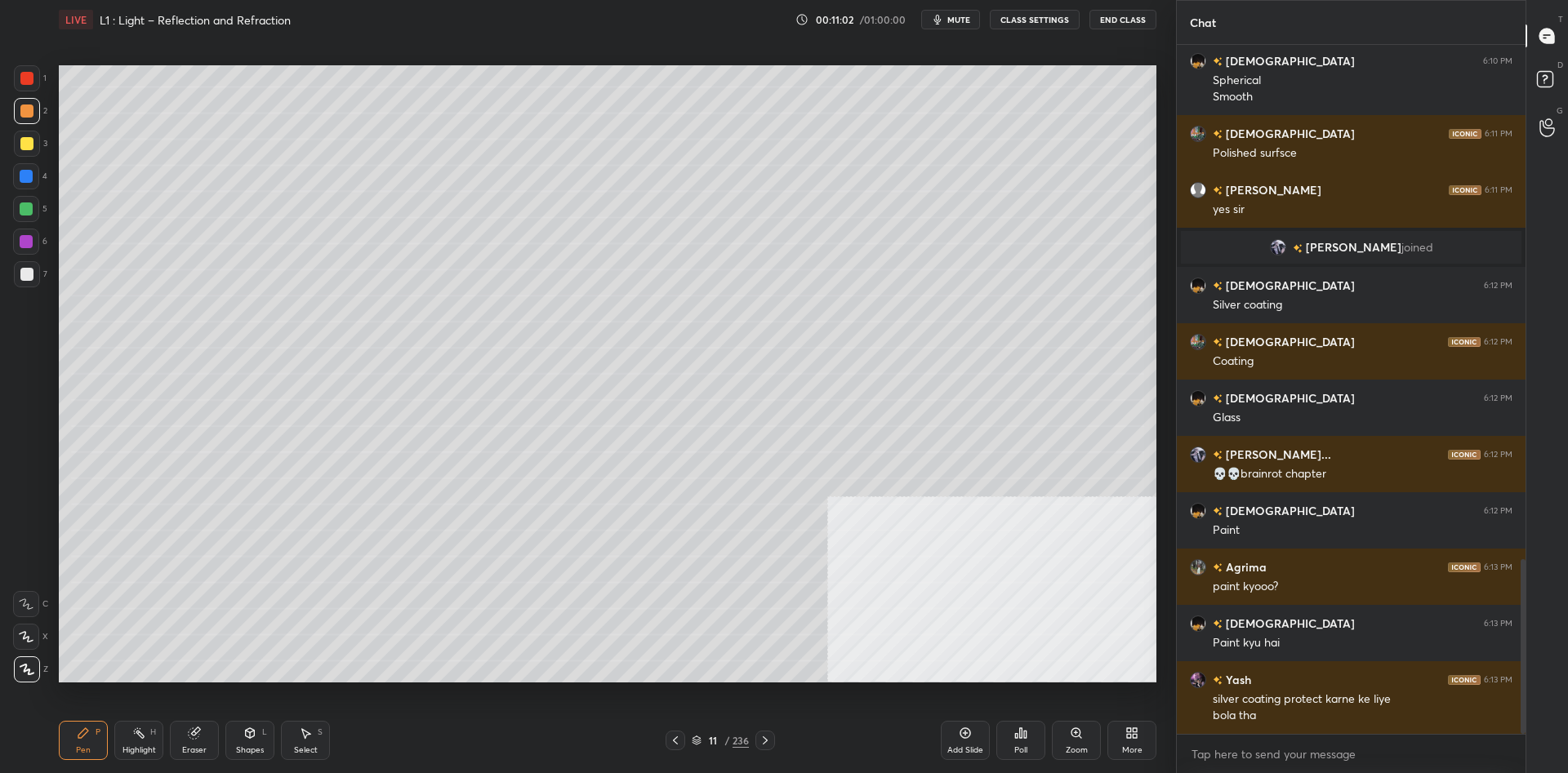
scroll to position [2031, 0]
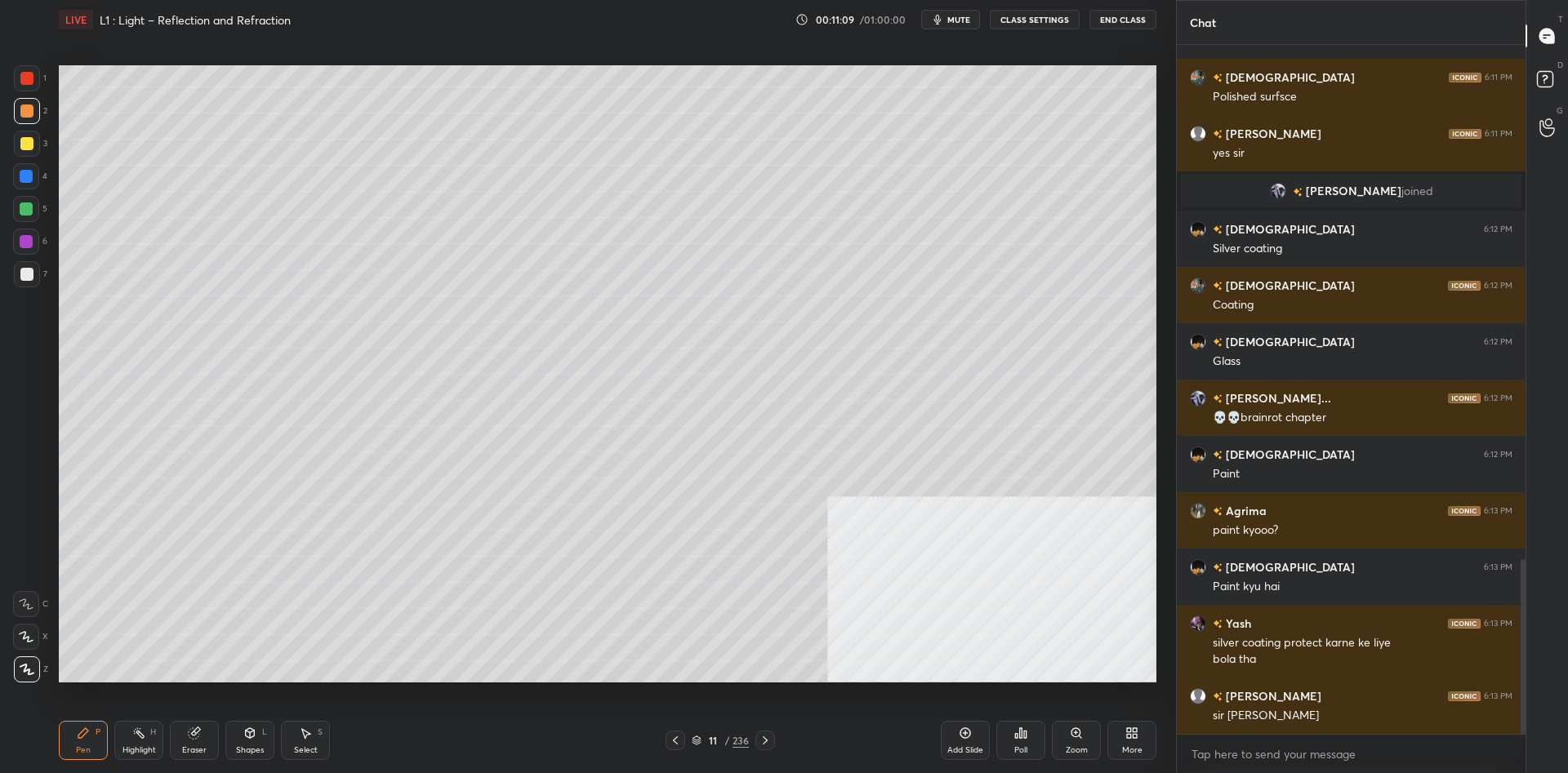
click at [28, 281] on div at bounding box center [27, 273] width 26 height 26
click at [33, 278] on div at bounding box center [27, 274] width 13 height 13
click at [27, 133] on div at bounding box center [27, 143] width 26 height 26
click at [29, 114] on div at bounding box center [27, 111] width 13 height 13
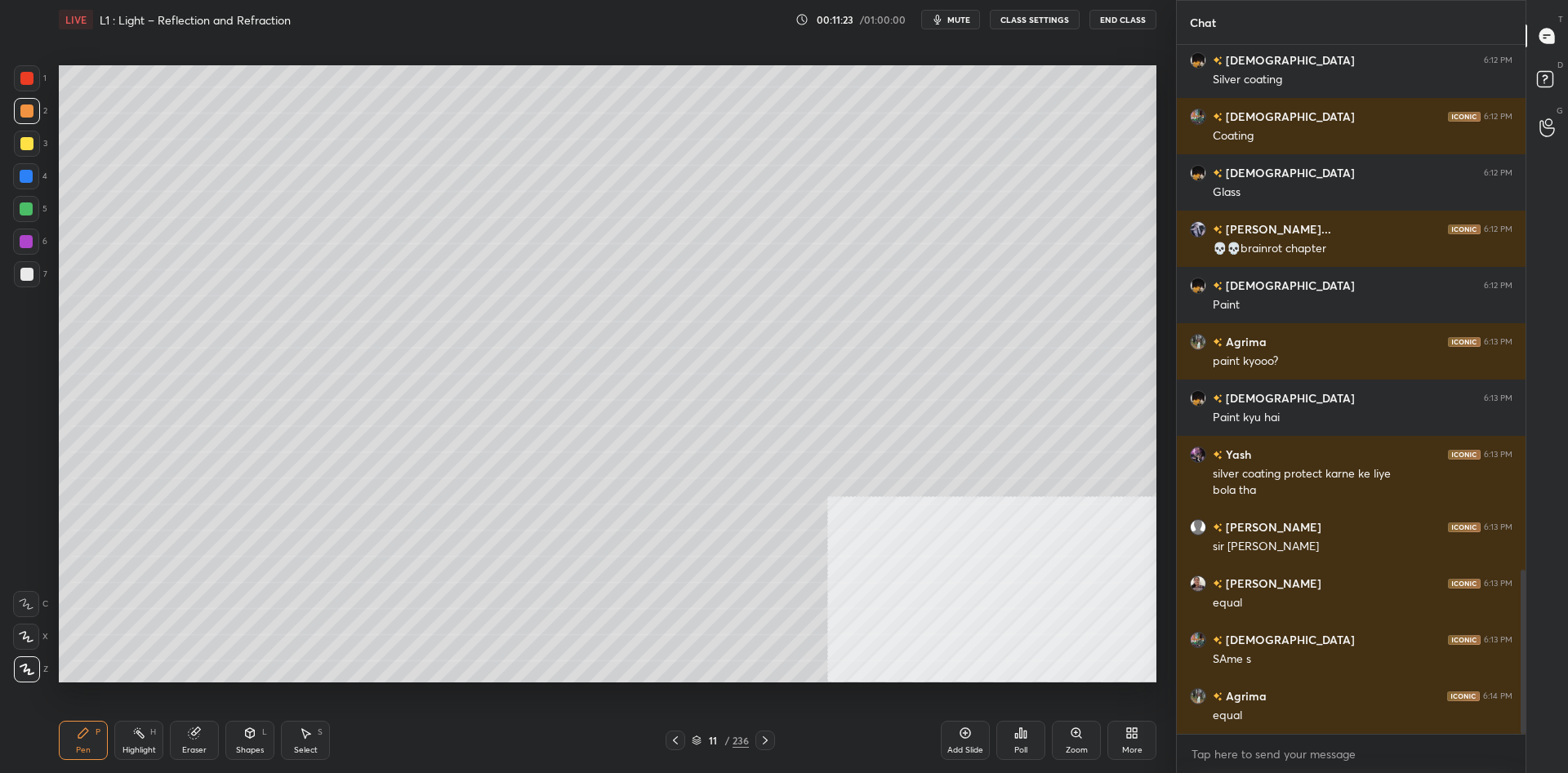
scroll to position [2256, 0]
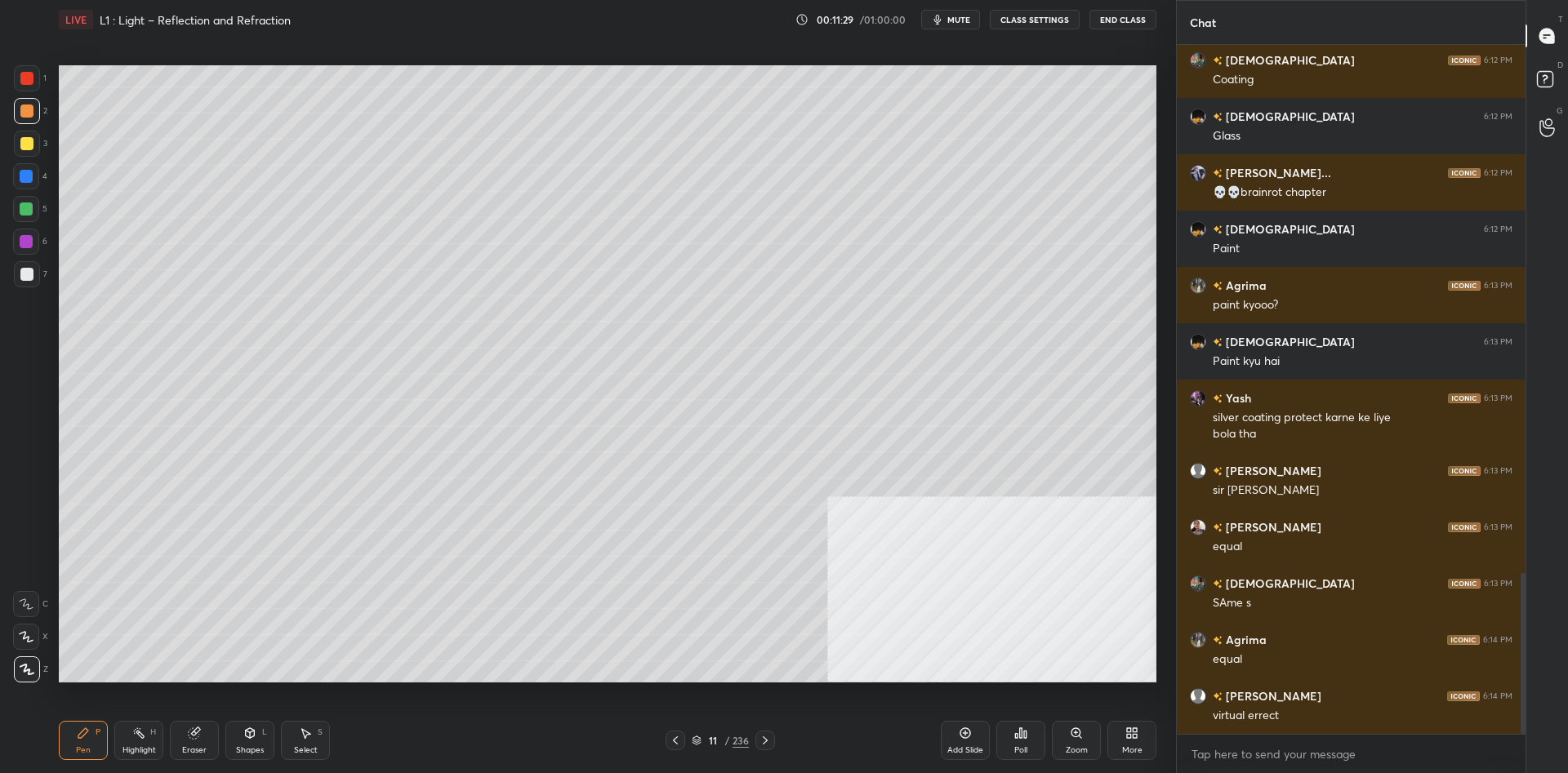
click at [237, 733] on div "Shapes L" at bounding box center [249, 741] width 49 height 39
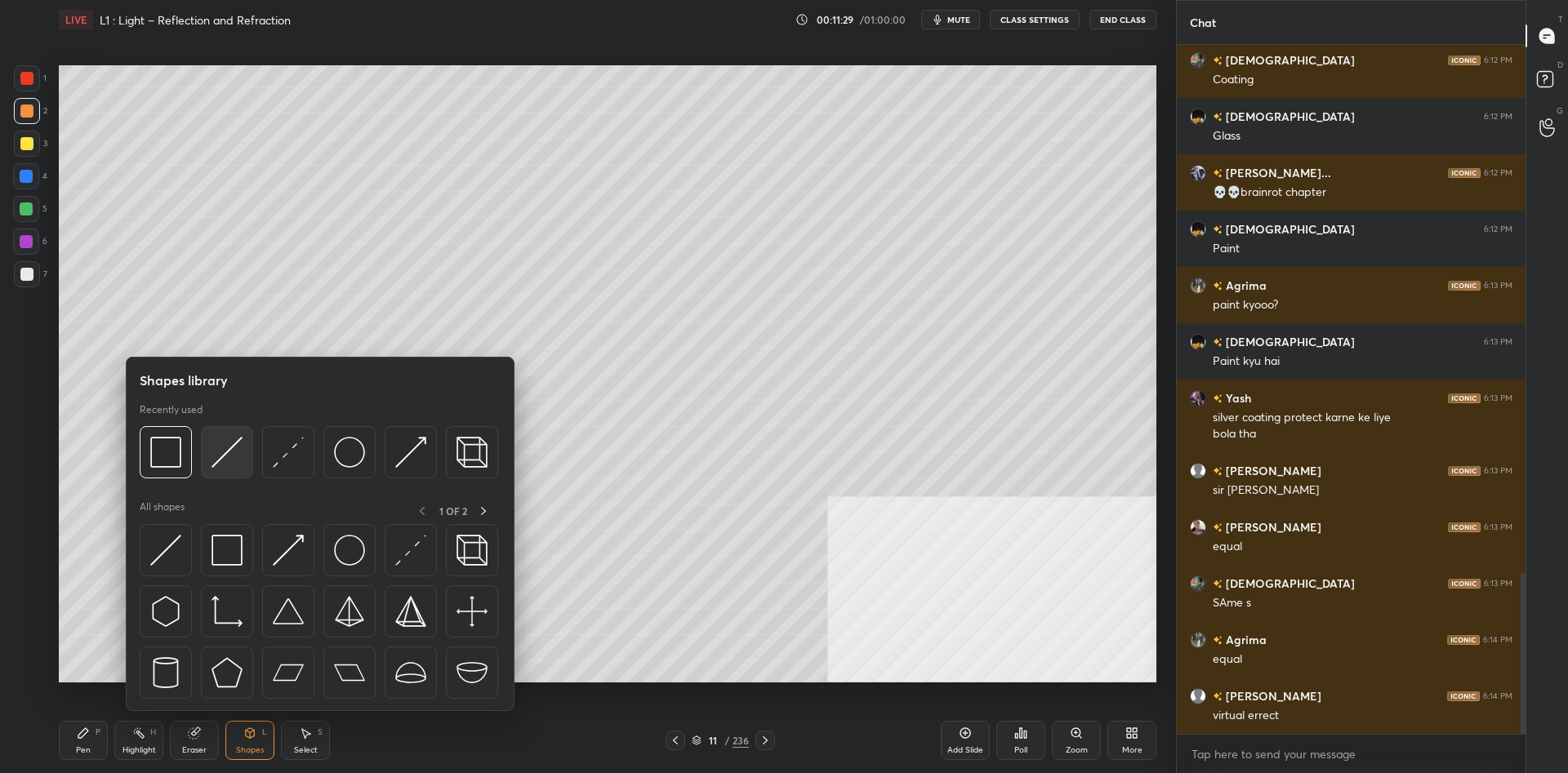
click at [240, 452] on img at bounding box center [227, 452] width 31 height 31
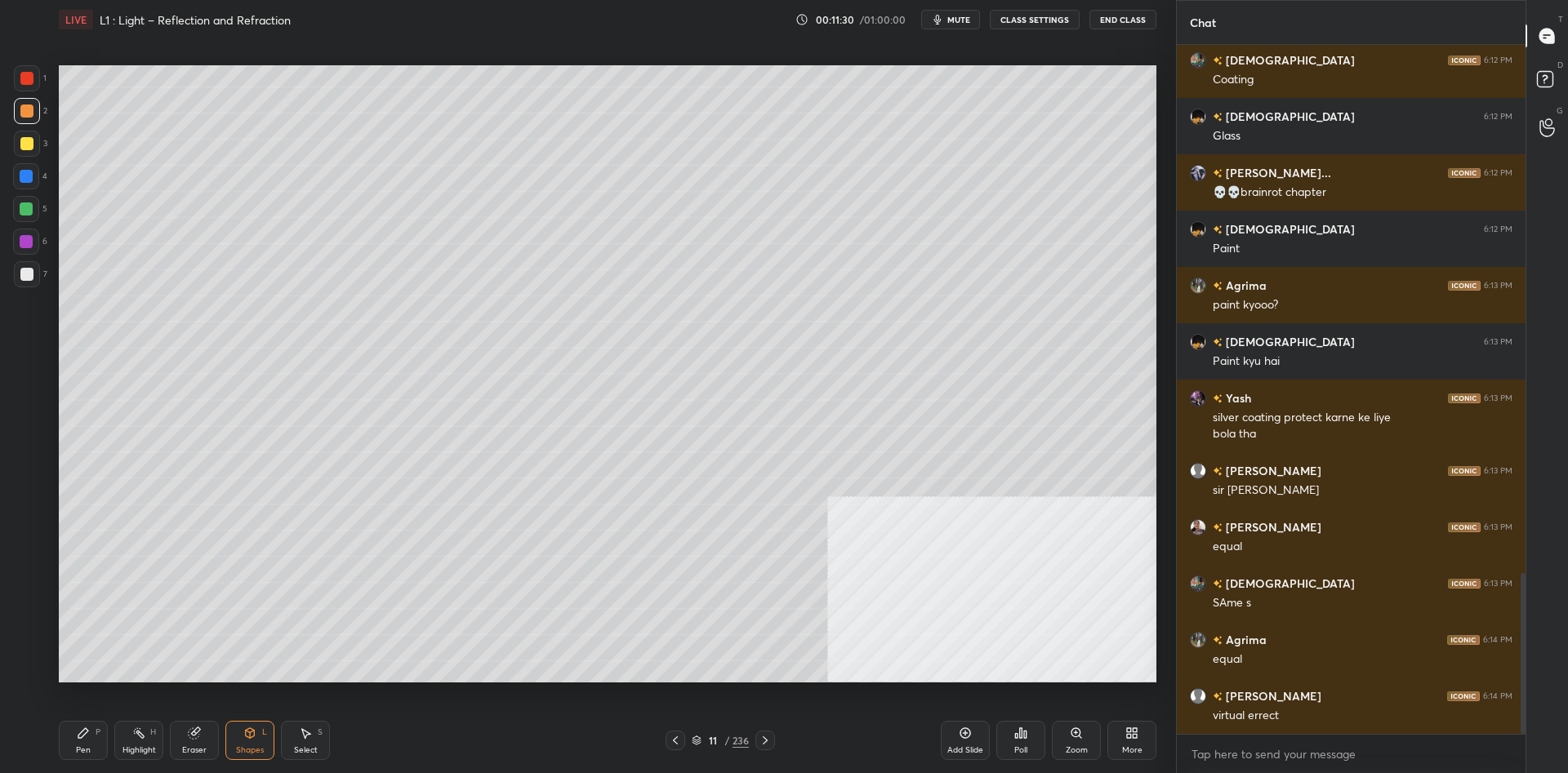
click at [30, 241] on div at bounding box center [26, 241] width 13 height 13
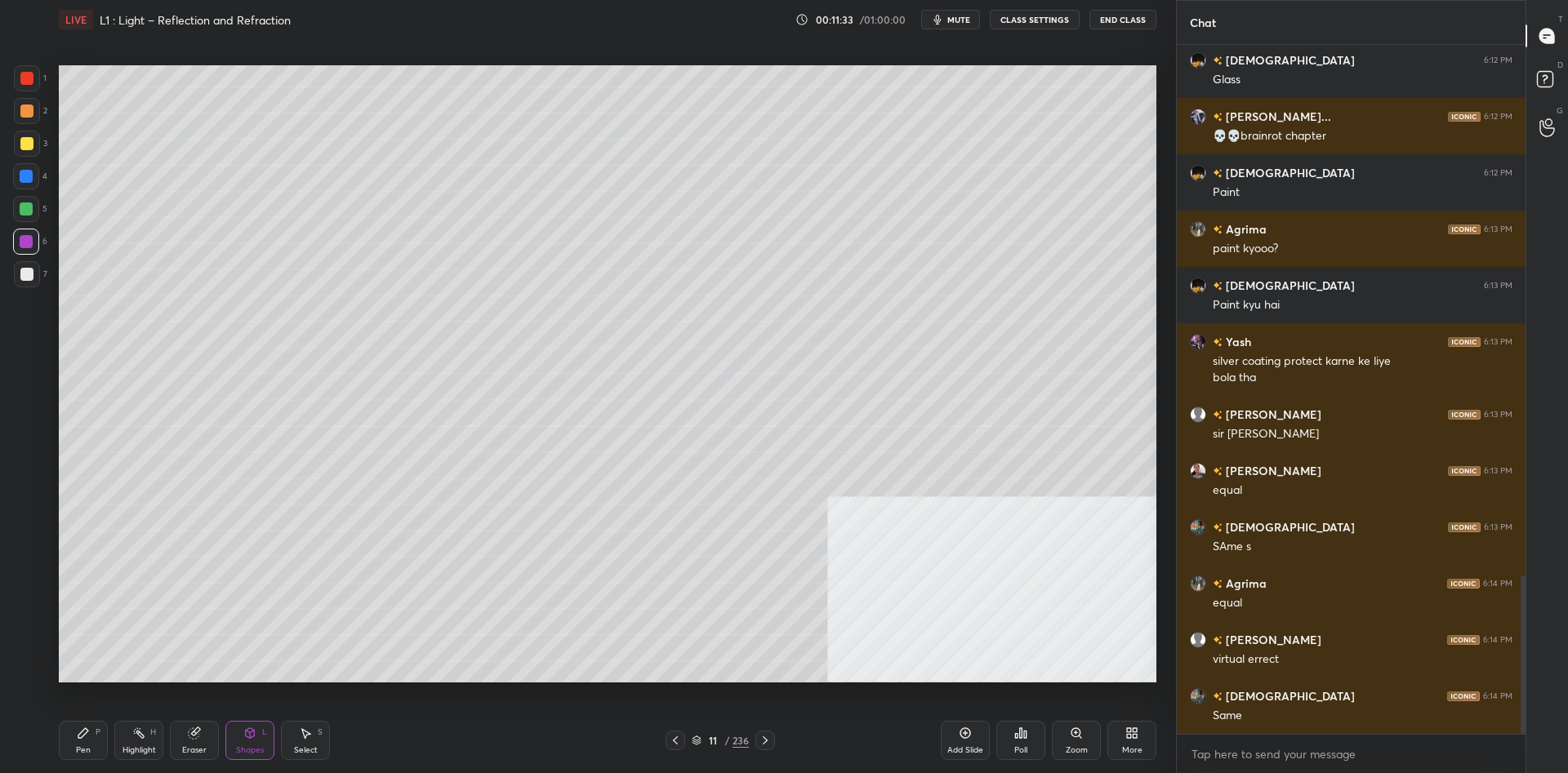
click at [35, 214] on div at bounding box center [26, 208] width 26 height 26
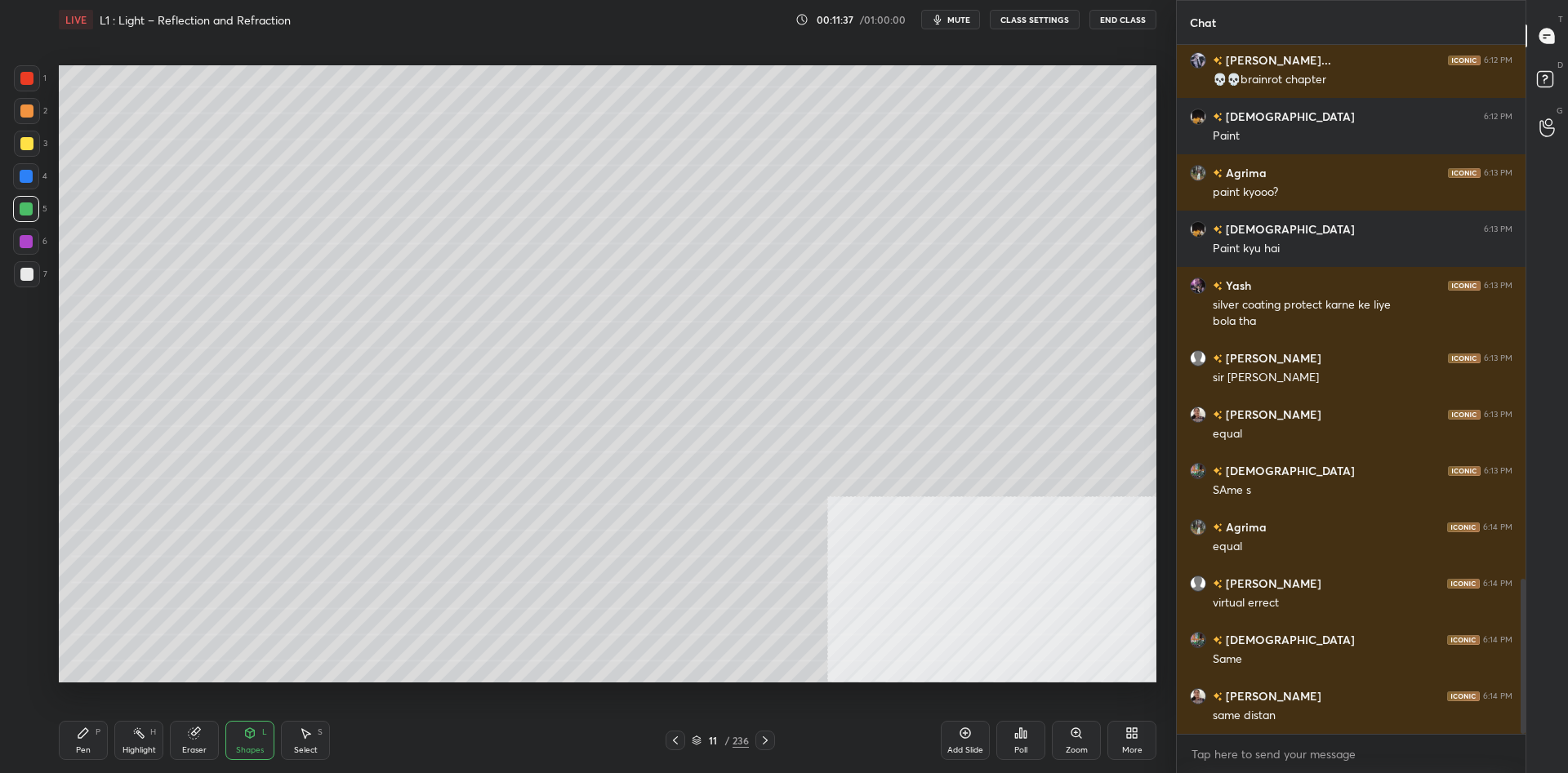
click at [89, 725] on div "Pen P" at bounding box center [83, 741] width 49 height 39
click at [30, 102] on div at bounding box center [27, 111] width 26 height 26
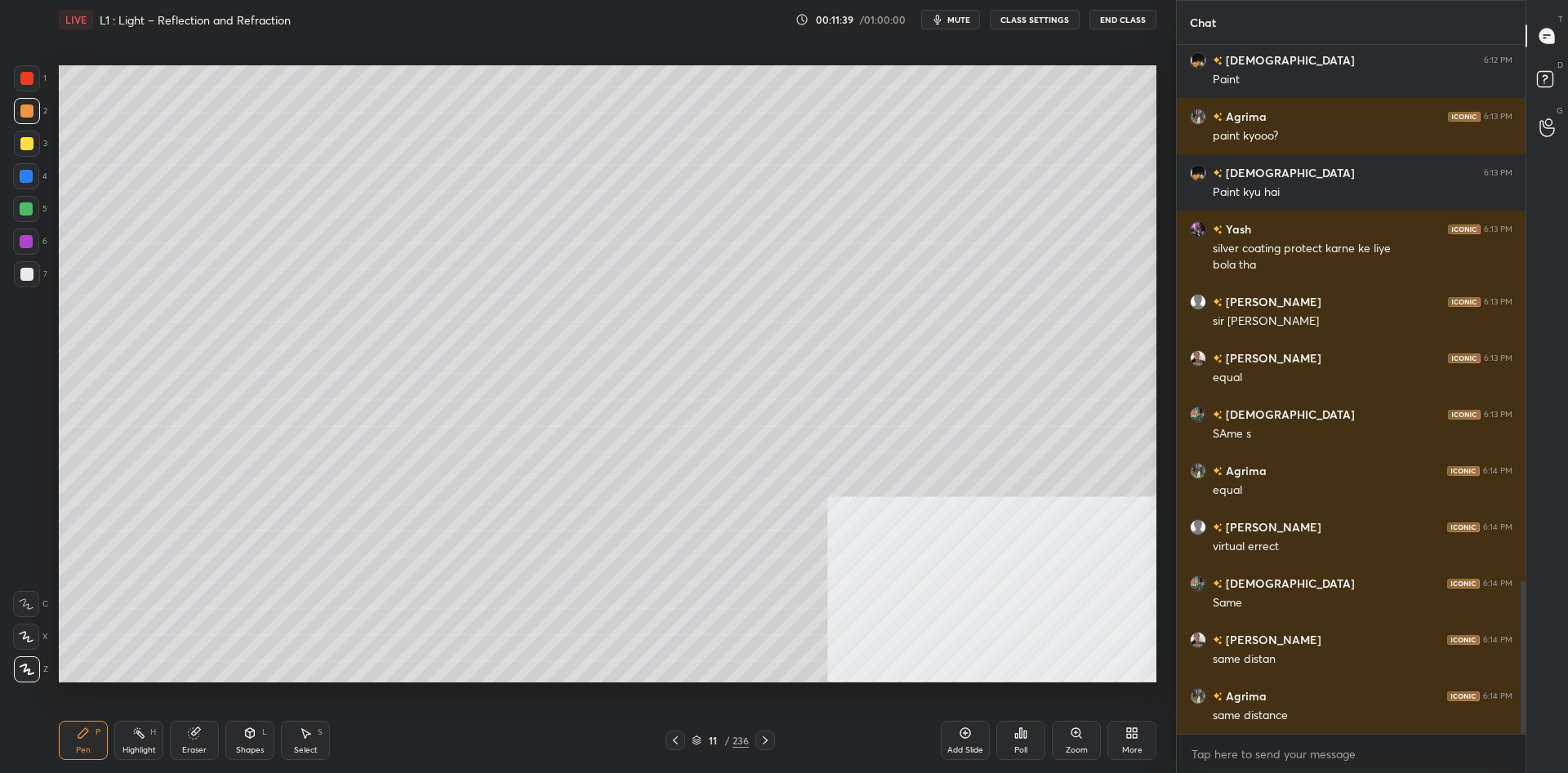
click at [22, 212] on div at bounding box center [26, 209] width 13 height 13
click at [14, 109] on div at bounding box center [27, 111] width 26 height 26
click at [22, 139] on div at bounding box center [27, 143] width 13 height 13
click at [23, 78] on div at bounding box center [27, 78] width 13 height 13
click at [27, 147] on div at bounding box center [27, 143] width 13 height 13
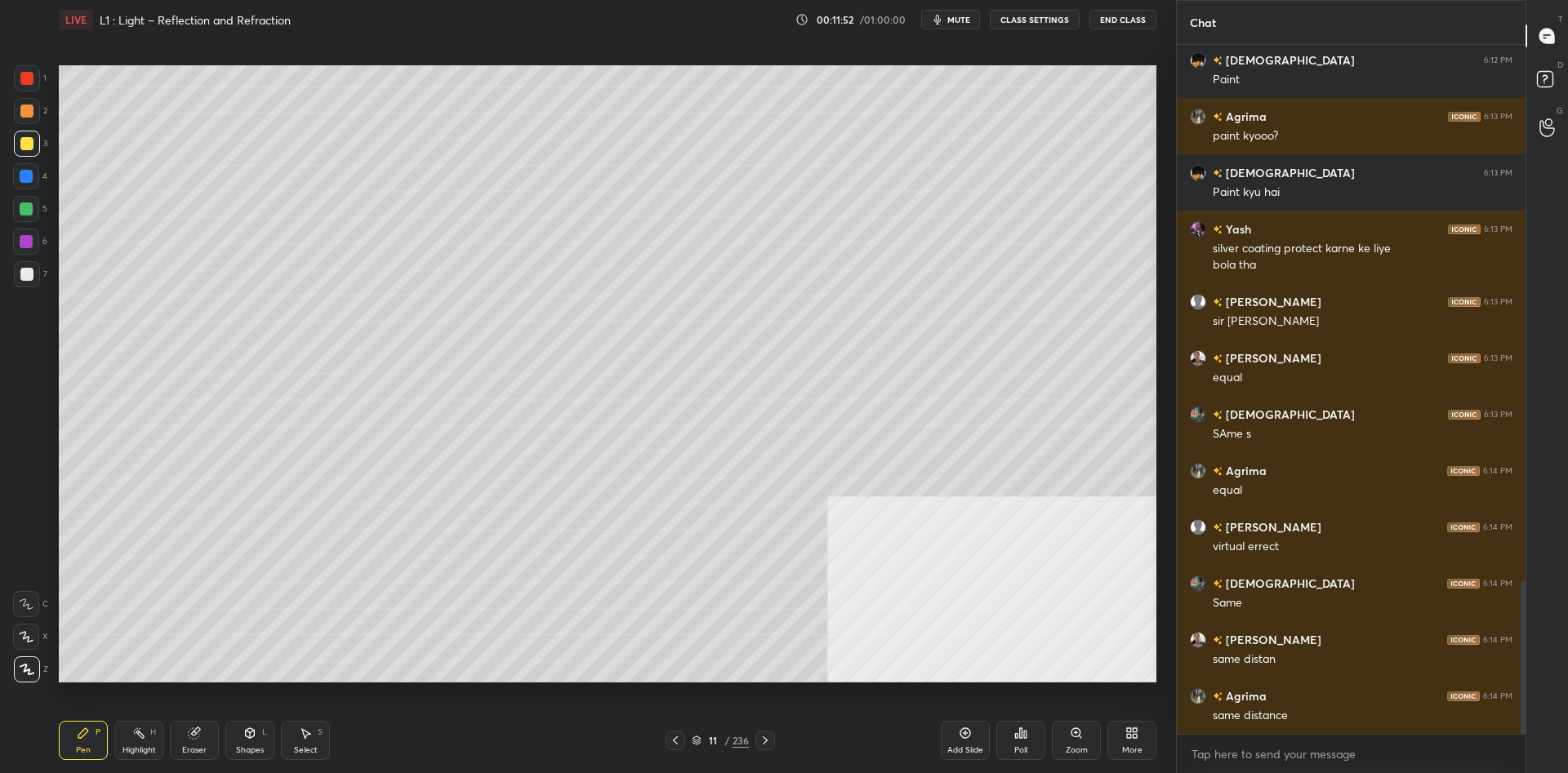
scroll to position [2442, 0]
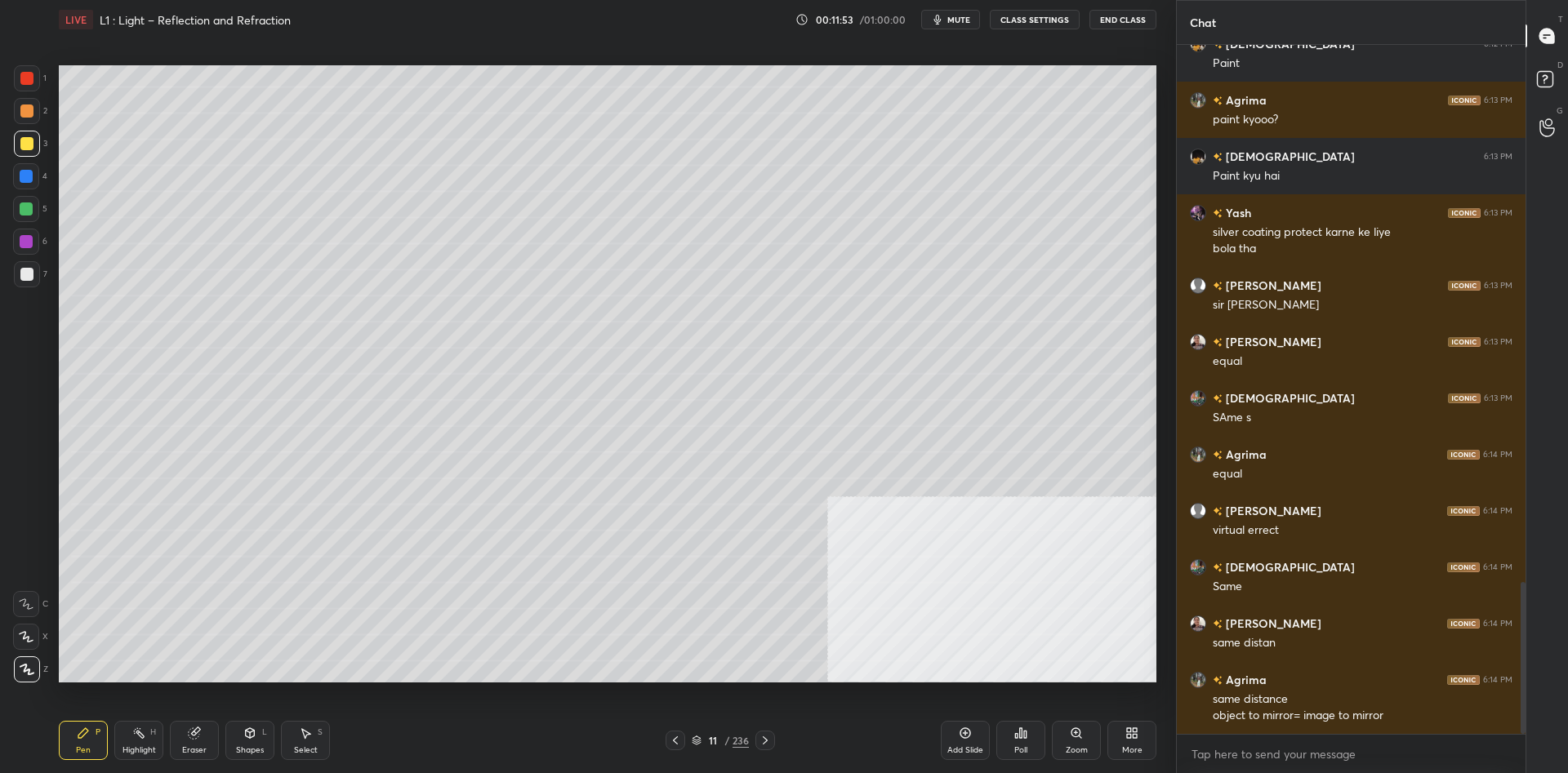
click at [21, 80] on div at bounding box center [27, 78] width 13 height 13
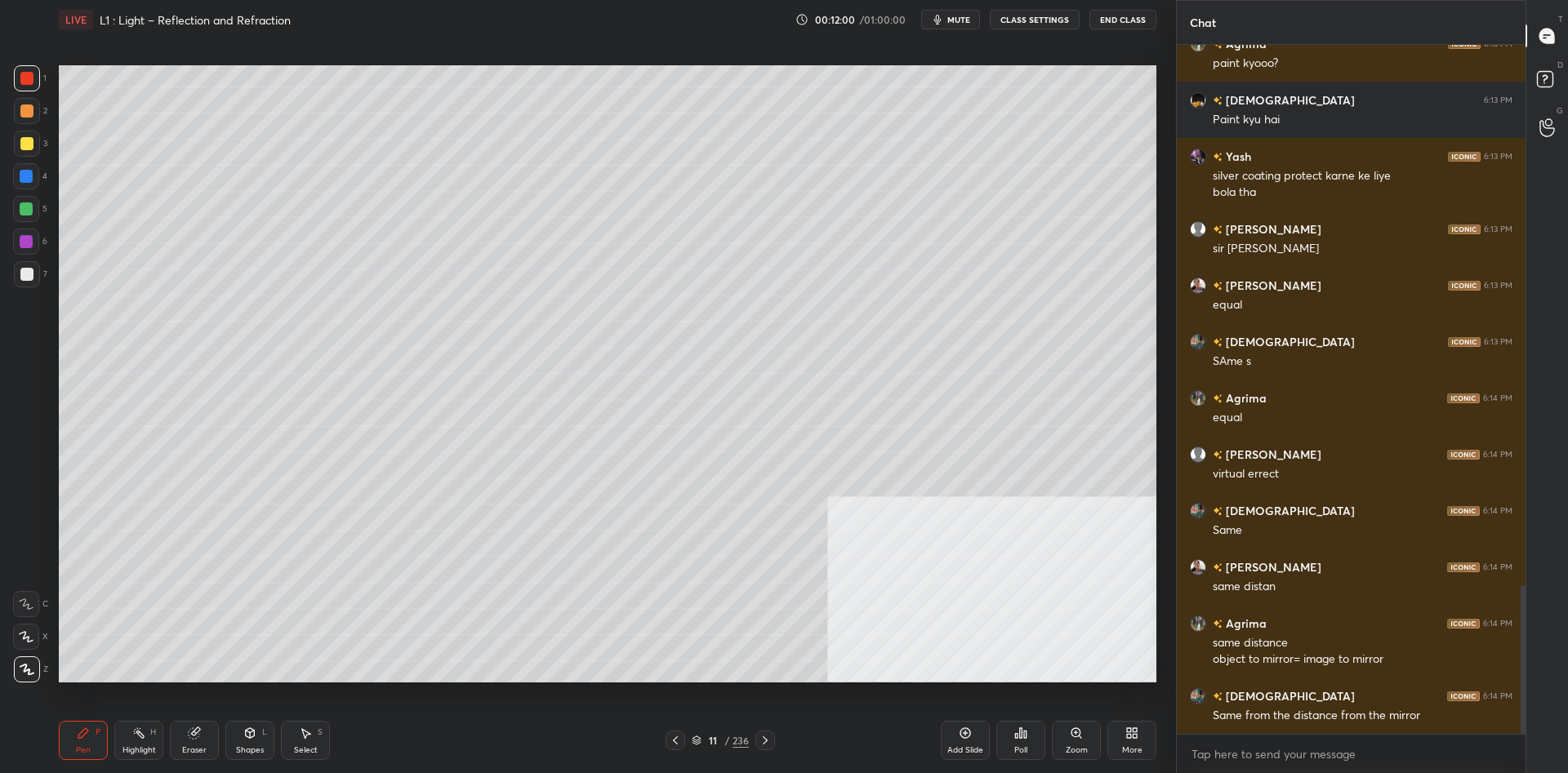
click at [23, 241] on div at bounding box center [26, 241] width 13 height 13
click at [19, 107] on div at bounding box center [27, 111] width 26 height 26
click at [6, 273] on div "1 2 3 4 5 6 7 C X Z C X Z E E Erase all H H" at bounding box center [26, 374] width 52 height 618
click at [19, 277] on div at bounding box center [27, 273] width 26 height 26
click at [24, 275] on div at bounding box center [27, 274] width 13 height 13
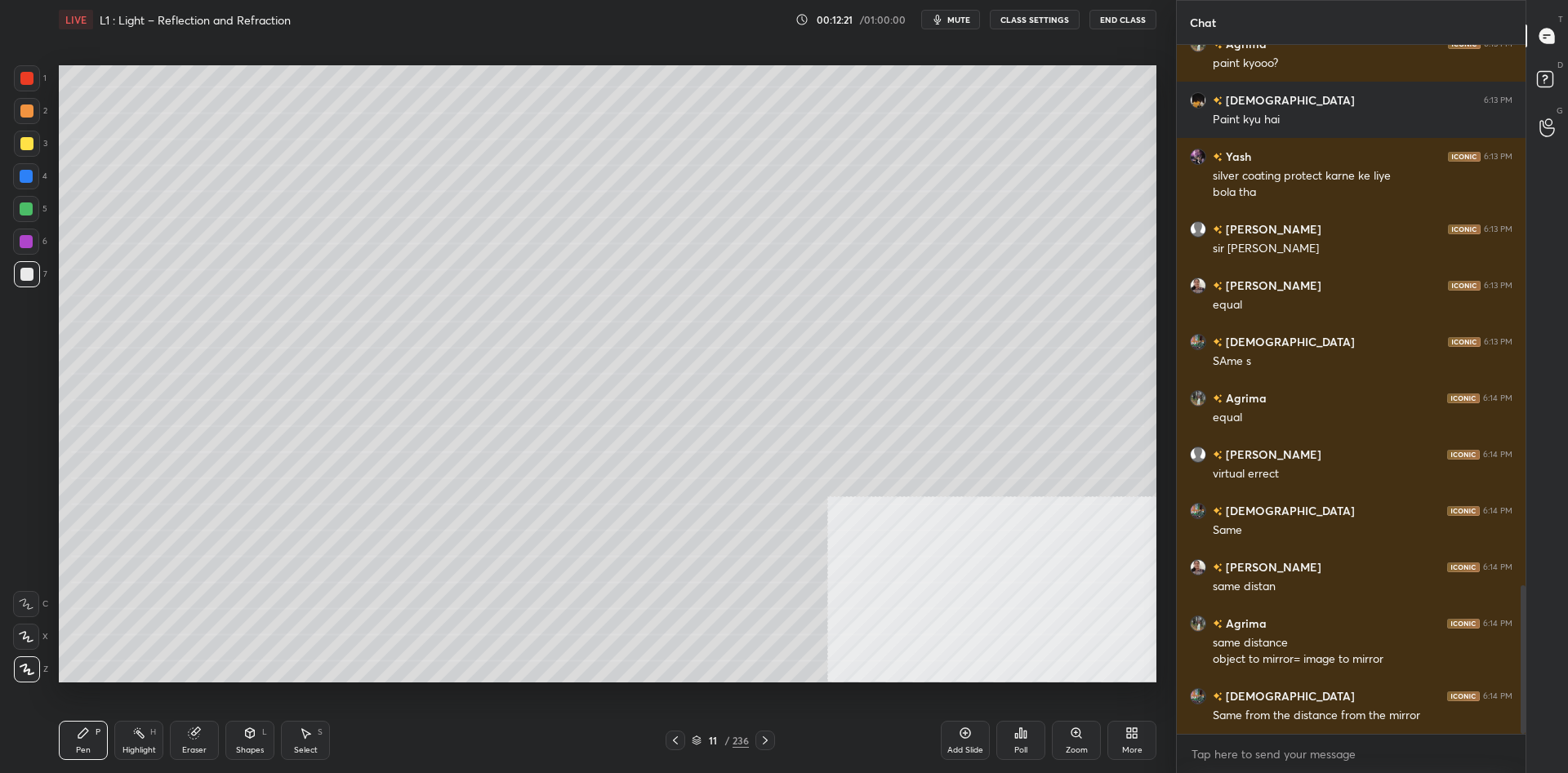
click at [23, 108] on div at bounding box center [27, 111] width 13 height 13
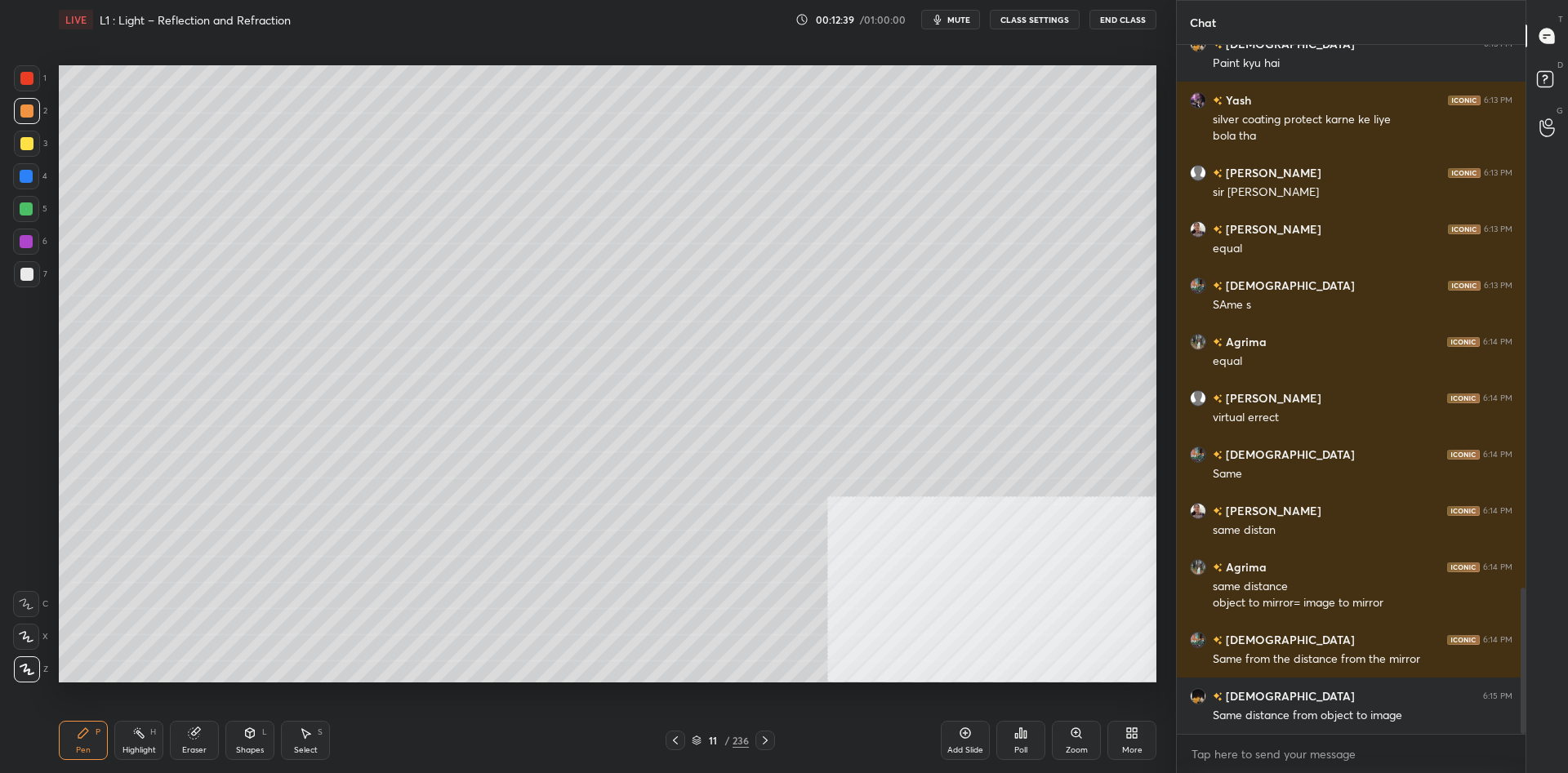
click at [49, 279] on div "1 2 3 4 5 6 7 C X Z C X Z E E Erase all H H" at bounding box center [26, 374] width 52 height 618
click at [32, 278] on div at bounding box center [27, 274] width 13 height 13
click at [125, 739] on div "Highlight H" at bounding box center [139, 741] width 49 height 39
click at [137, 737] on icon at bounding box center [139, 733] width 13 height 13
click at [59, 742] on div "Pen P" at bounding box center [83, 741] width 49 height 39
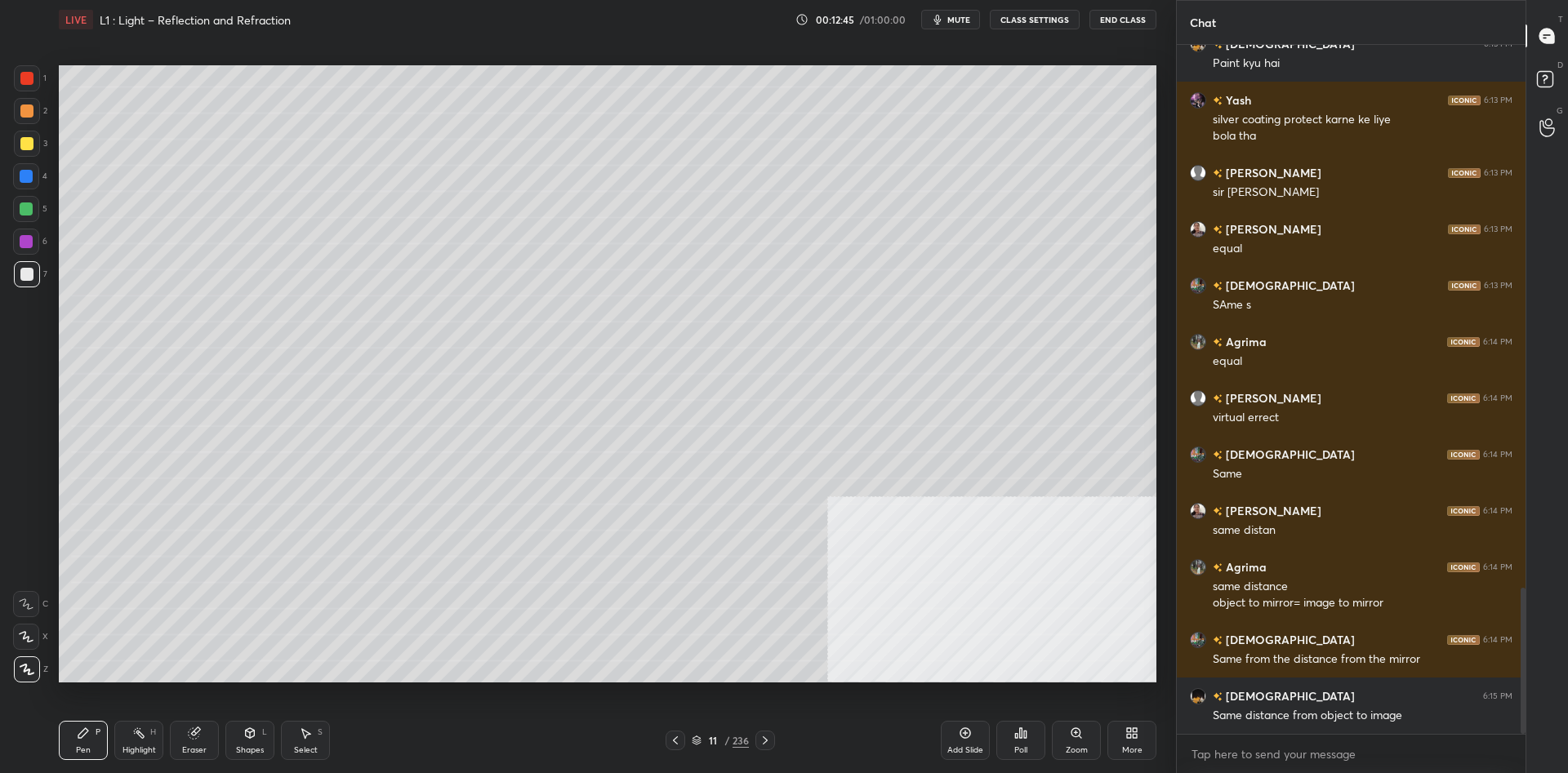
click at [71, 737] on div "Pen P" at bounding box center [83, 741] width 49 height 39
click at [25, 110] on div at bounding box center [27, 111] width 13 height 13
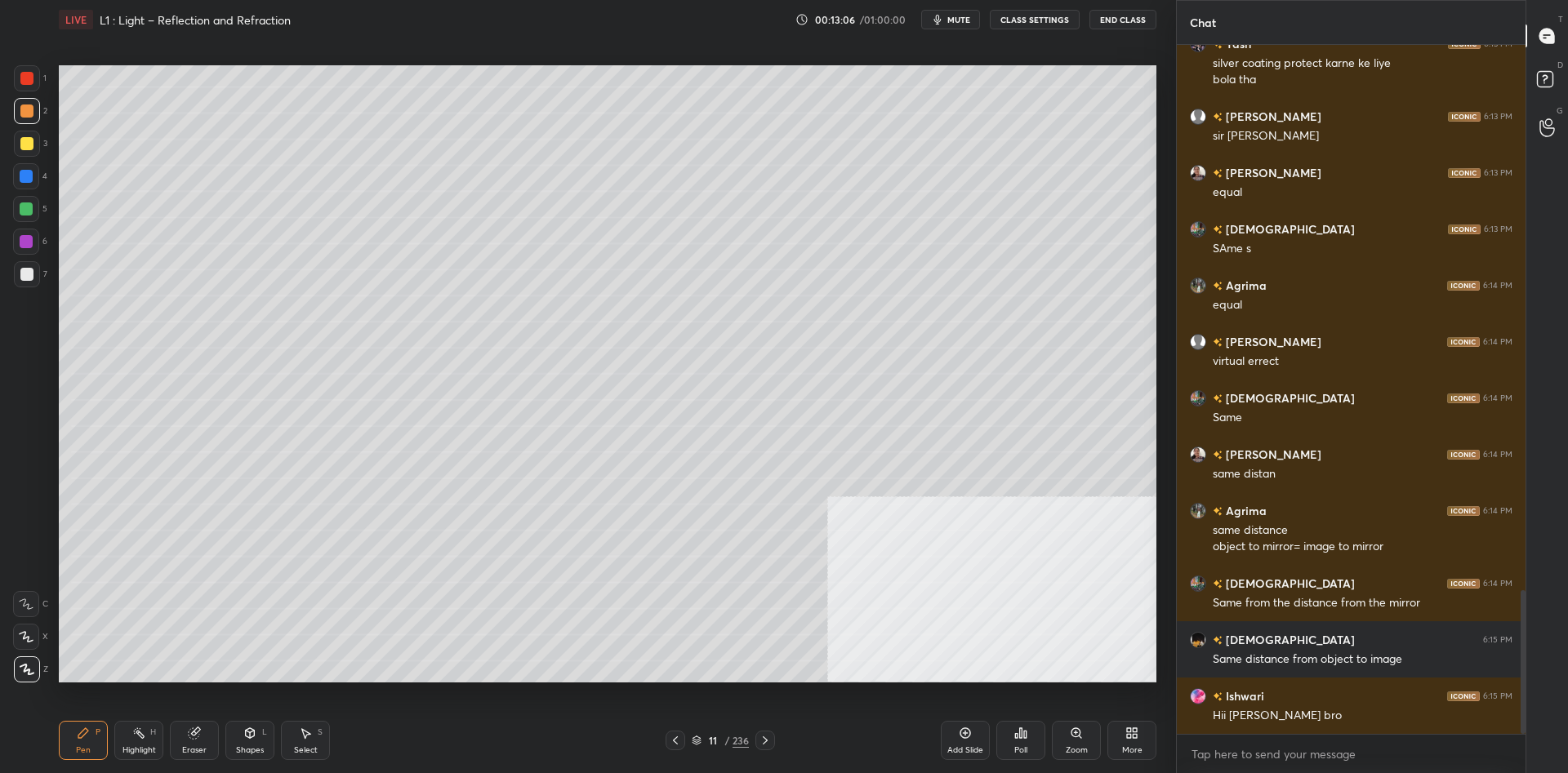
click at [138, 739] on icon at bounding box center [139, 733] width 13 height 13
click at [139, 740] on div "Highlight H" at bounding box center [139, 741] width 49 height 39
click at [93, 738] on div "Pen P" at bounding box center [83, 741] width 49 height 39
click at [18, 177] on div at bounding box center [26, 176] width 26 height 26
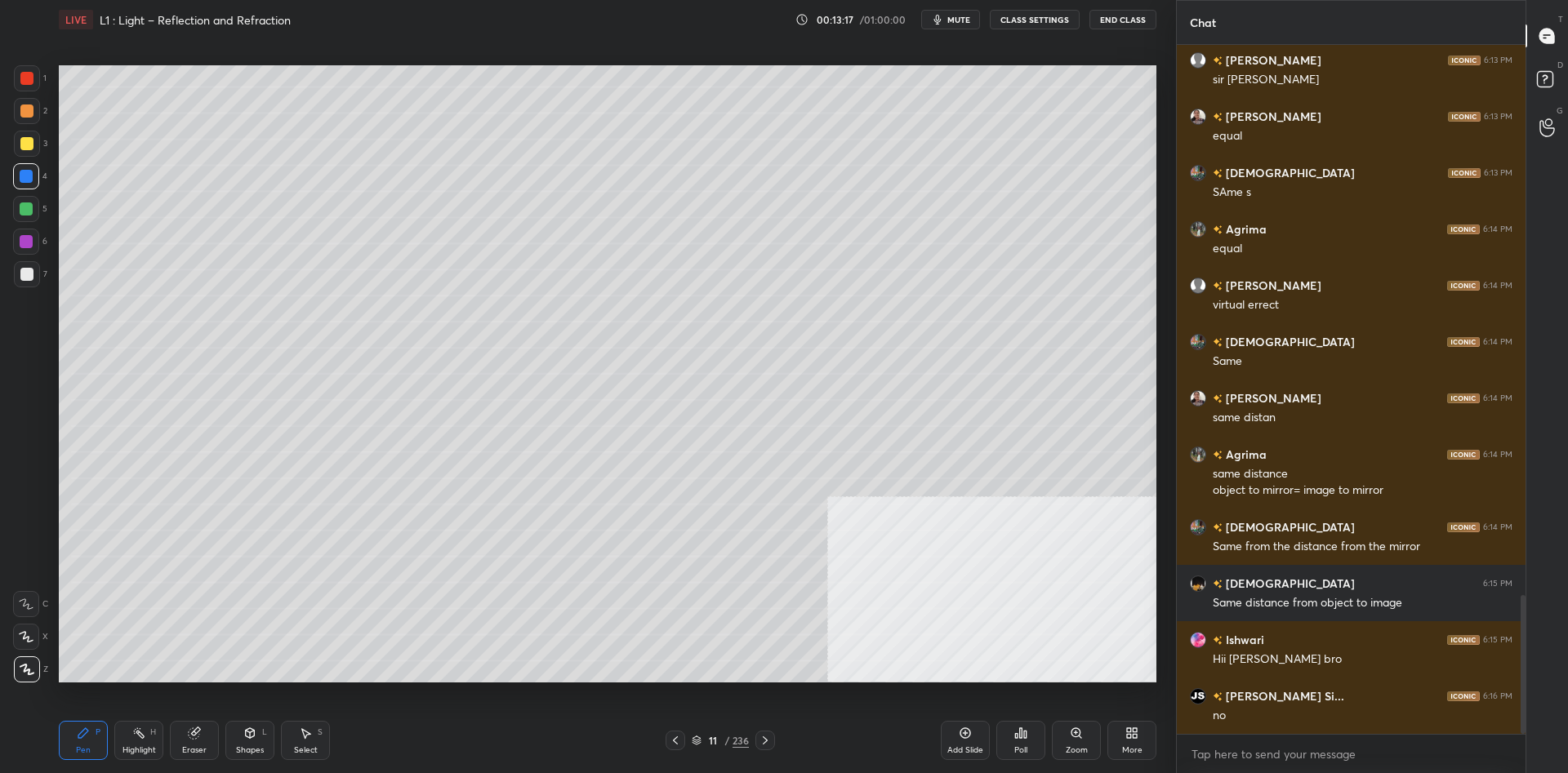
scroll to position [2724, 0]
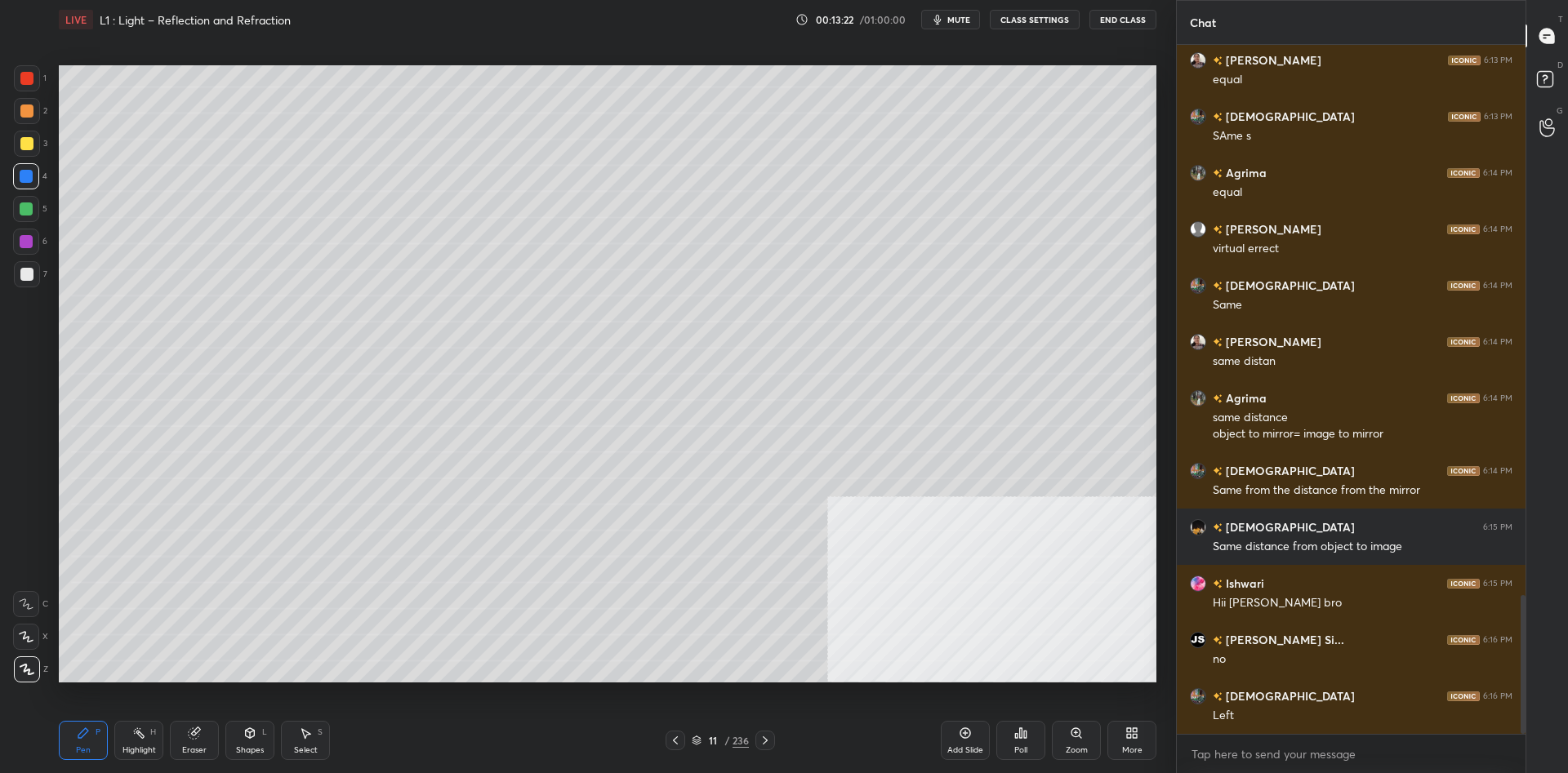
click at [36, 110] on div at bounding box center [27, 111] width 26 height 26
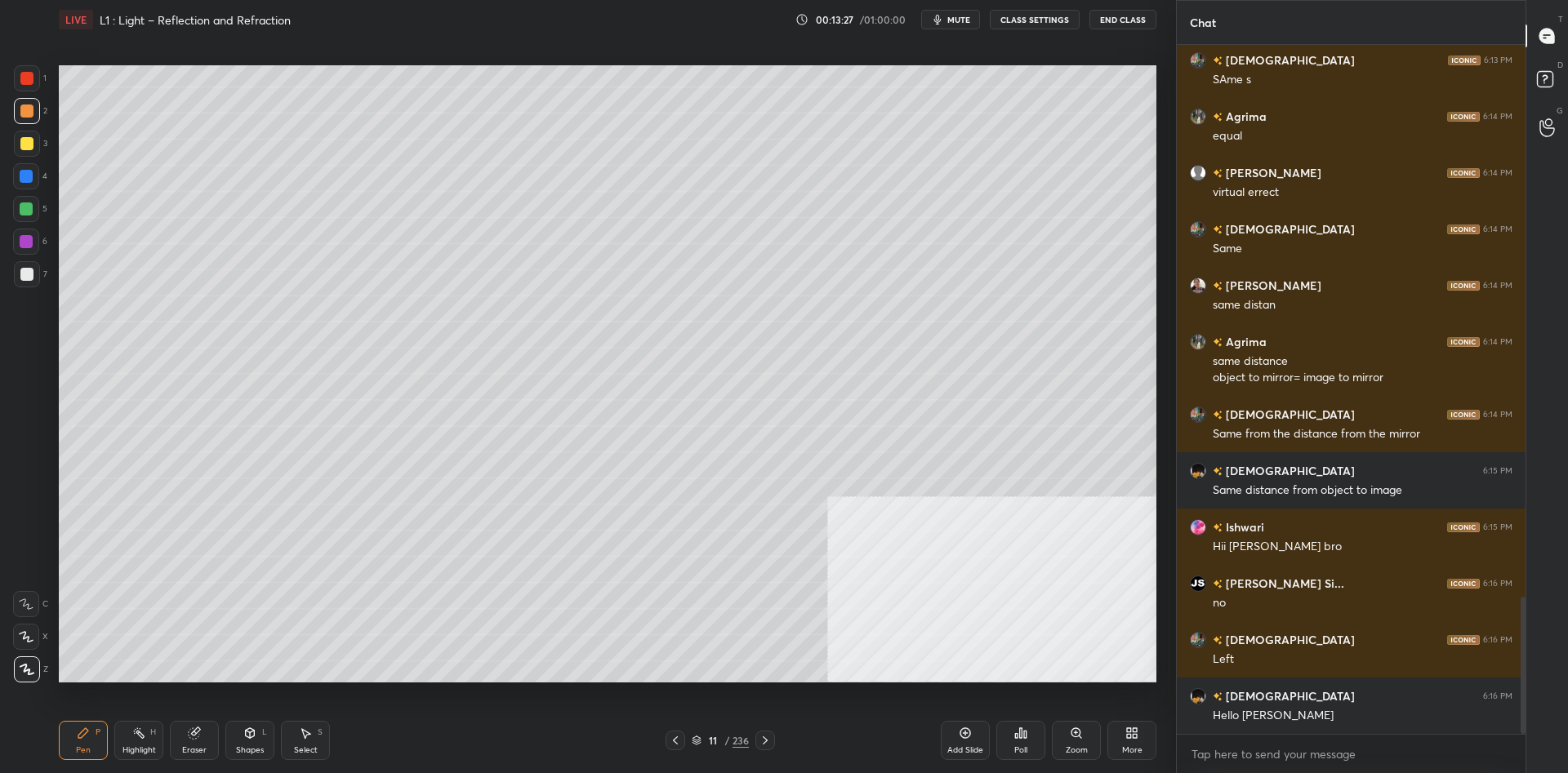
scroll to position [2836, 0]
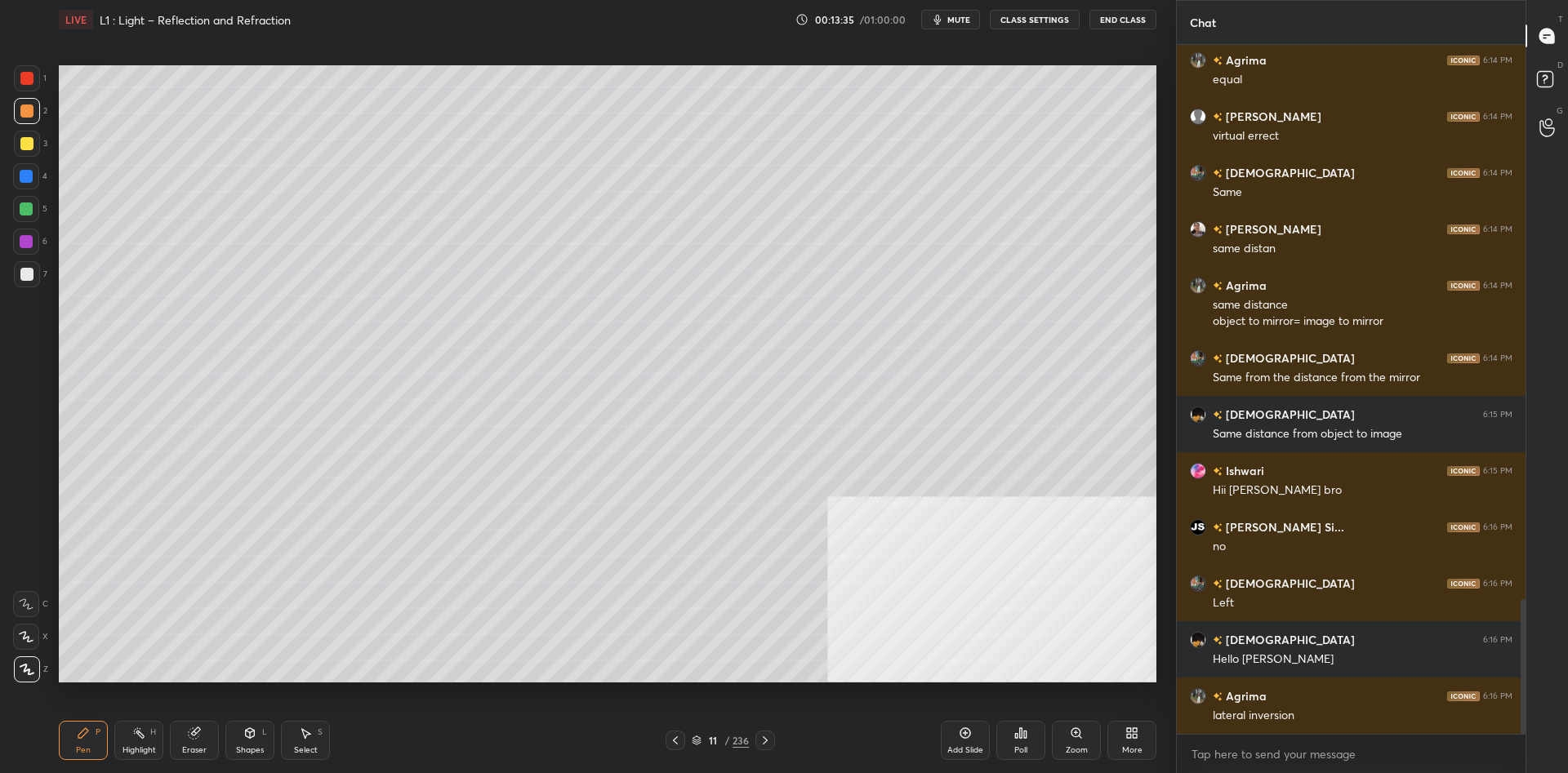
click at [38, 276] on div at bounding box center [27, 273] width 26 height 26
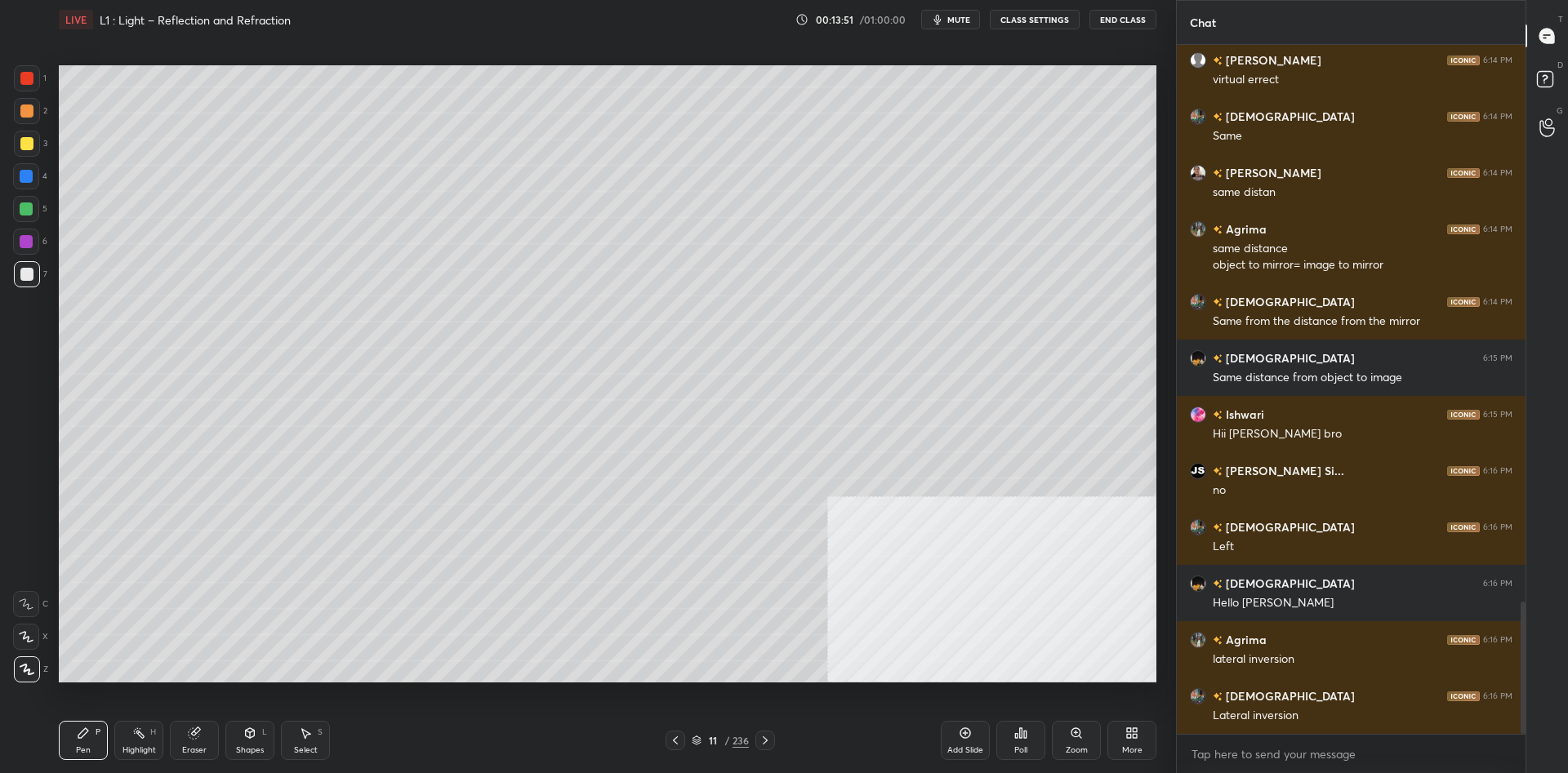
scroll to position [2949, 0]
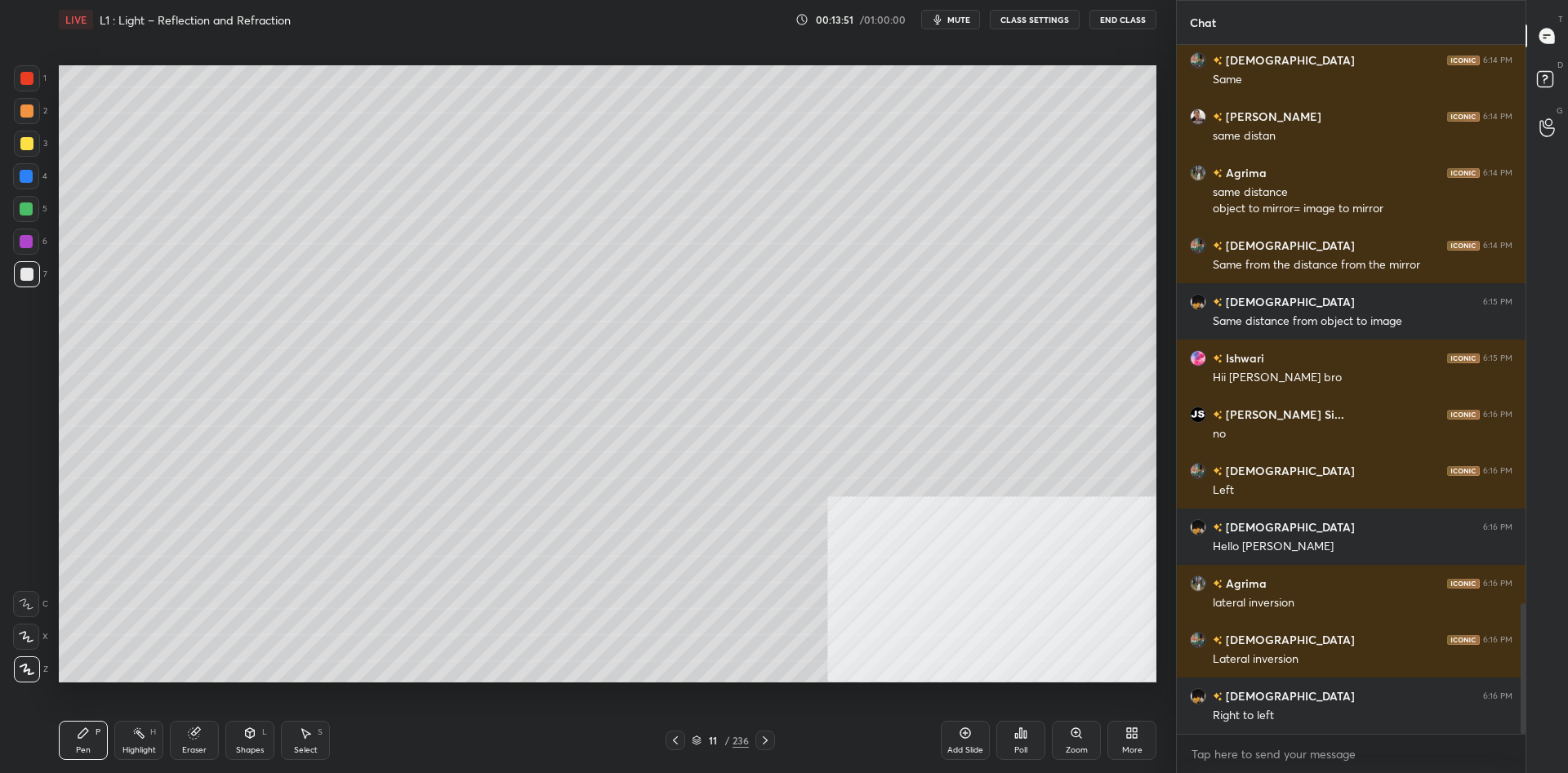
click at [25, 123] on div at bounding box center [27, 111] width 26 height 26
click at [26, 115] on div at bounding box center [27, 111] width 13 height 13
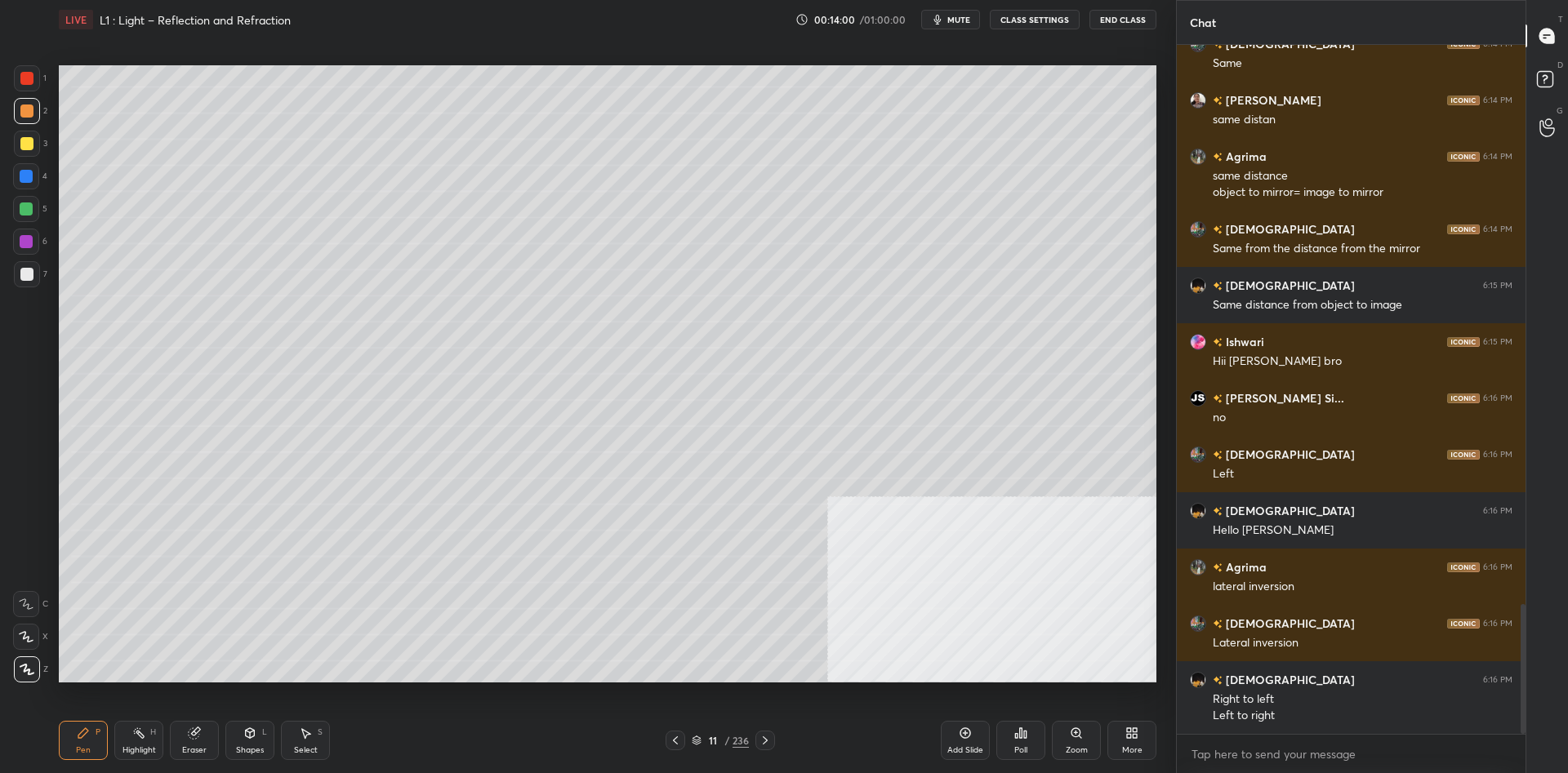
click at [122, 740] on div "Highlight H" at bounding box center [139, 741] width 49 height 39
click at [123, 737] on div "Highlight H" at bounding box center [139, 741] width 49 height 39
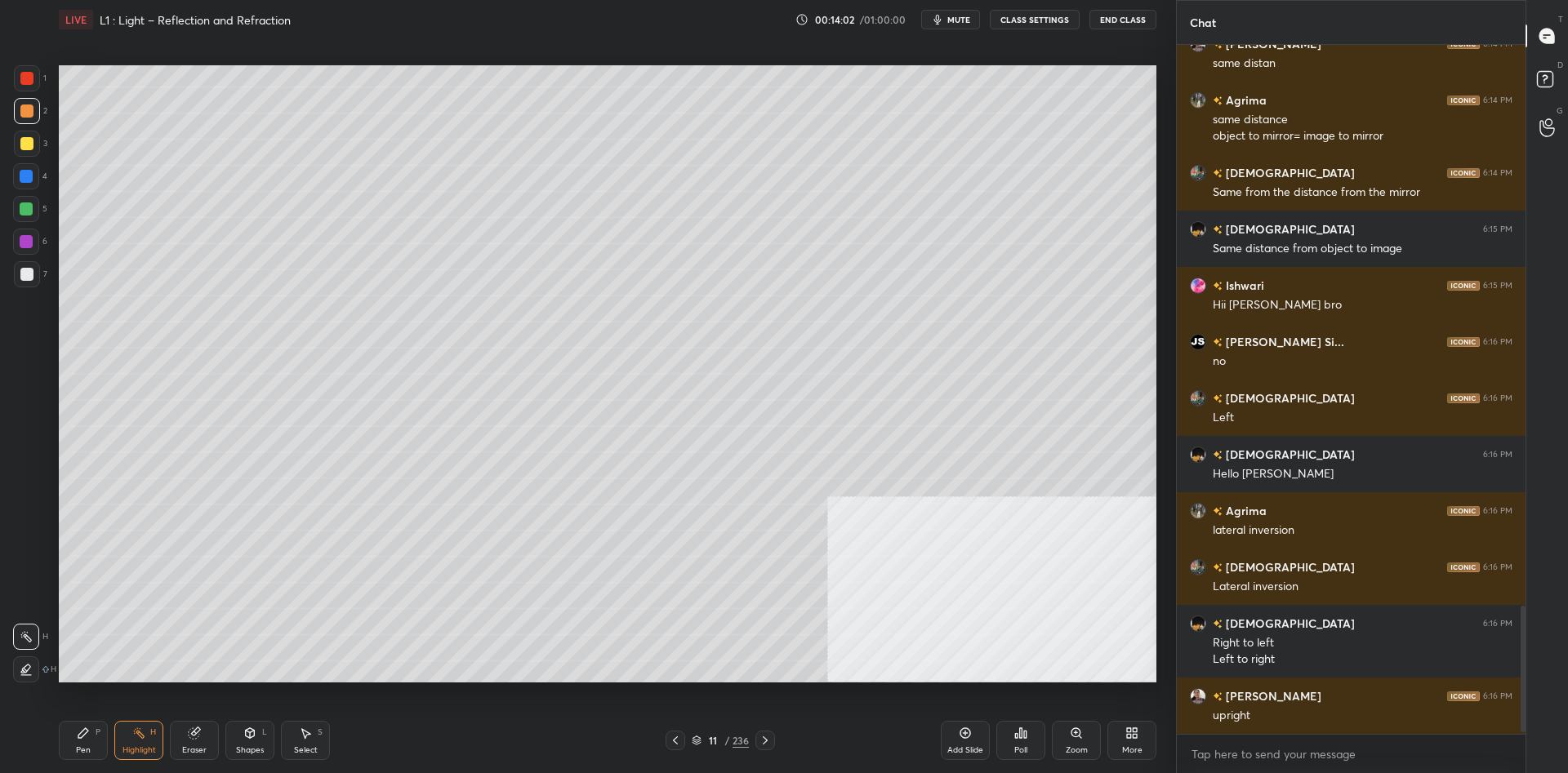
scroll to position [3078, 0]
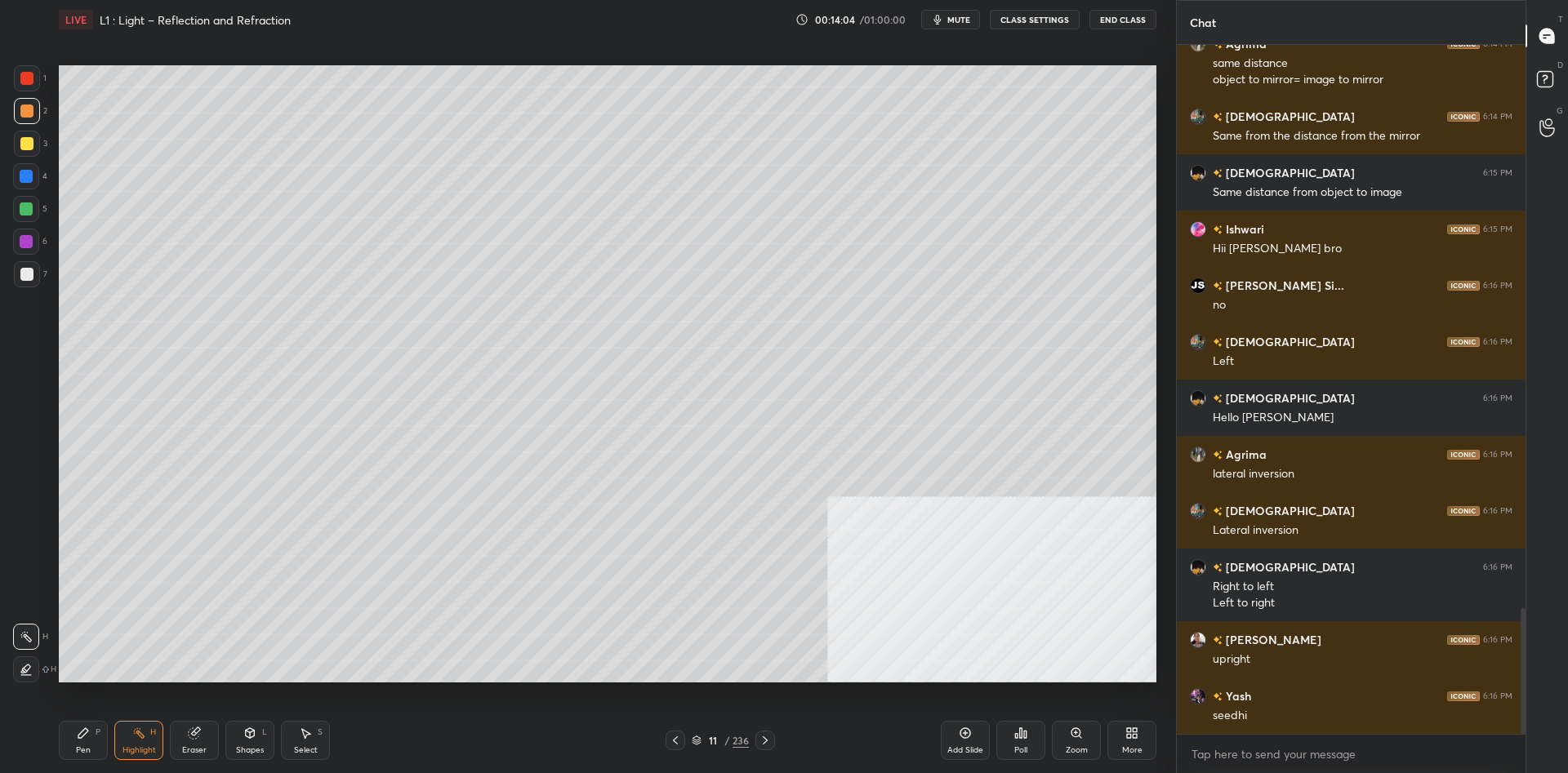
click at [81, 746] on div "Pen" at bounding box center [83, 750] width 14 height 8
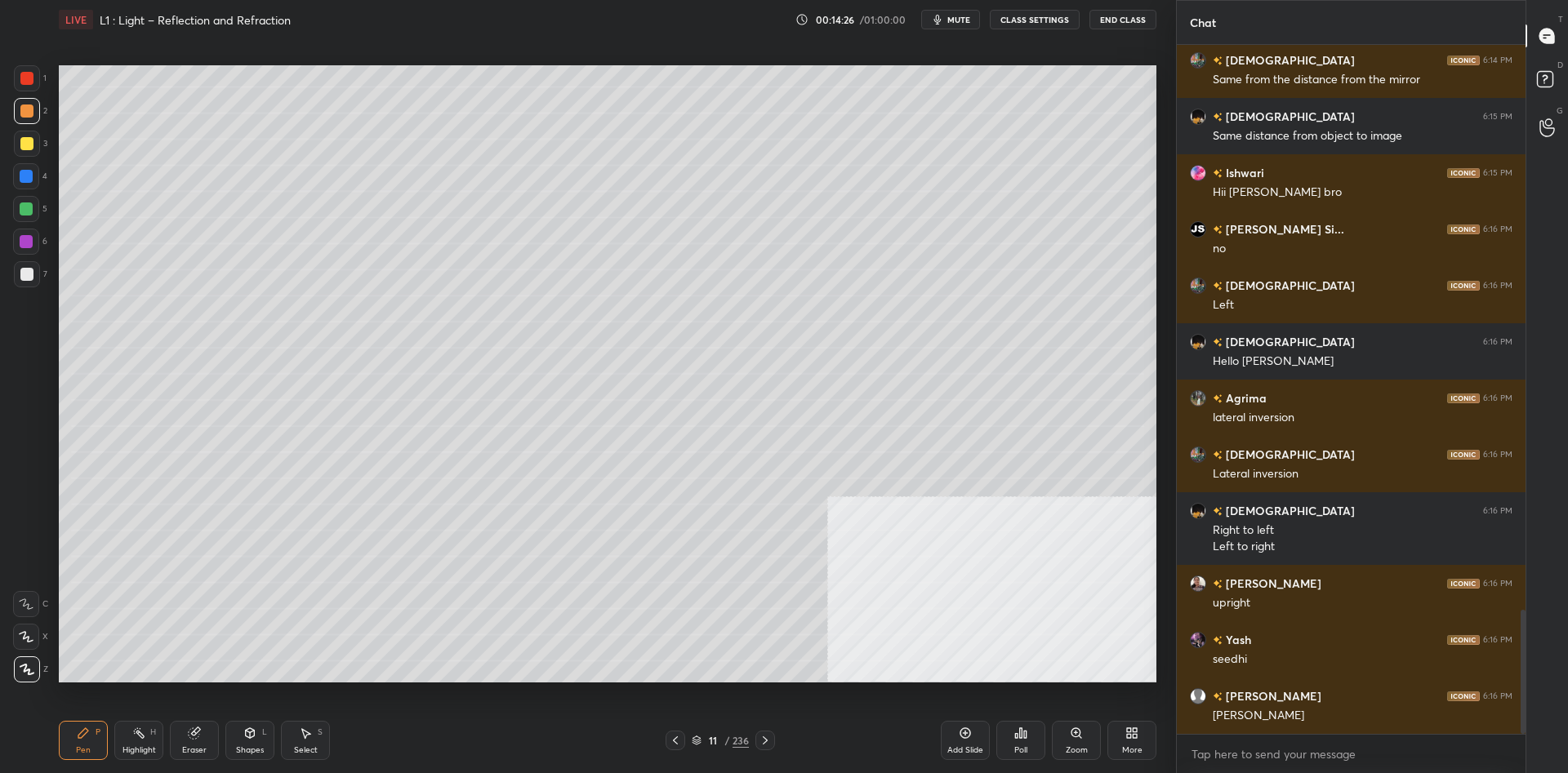
click at [26, 267] on div at bounding box center [27, 273] width 26 height 26
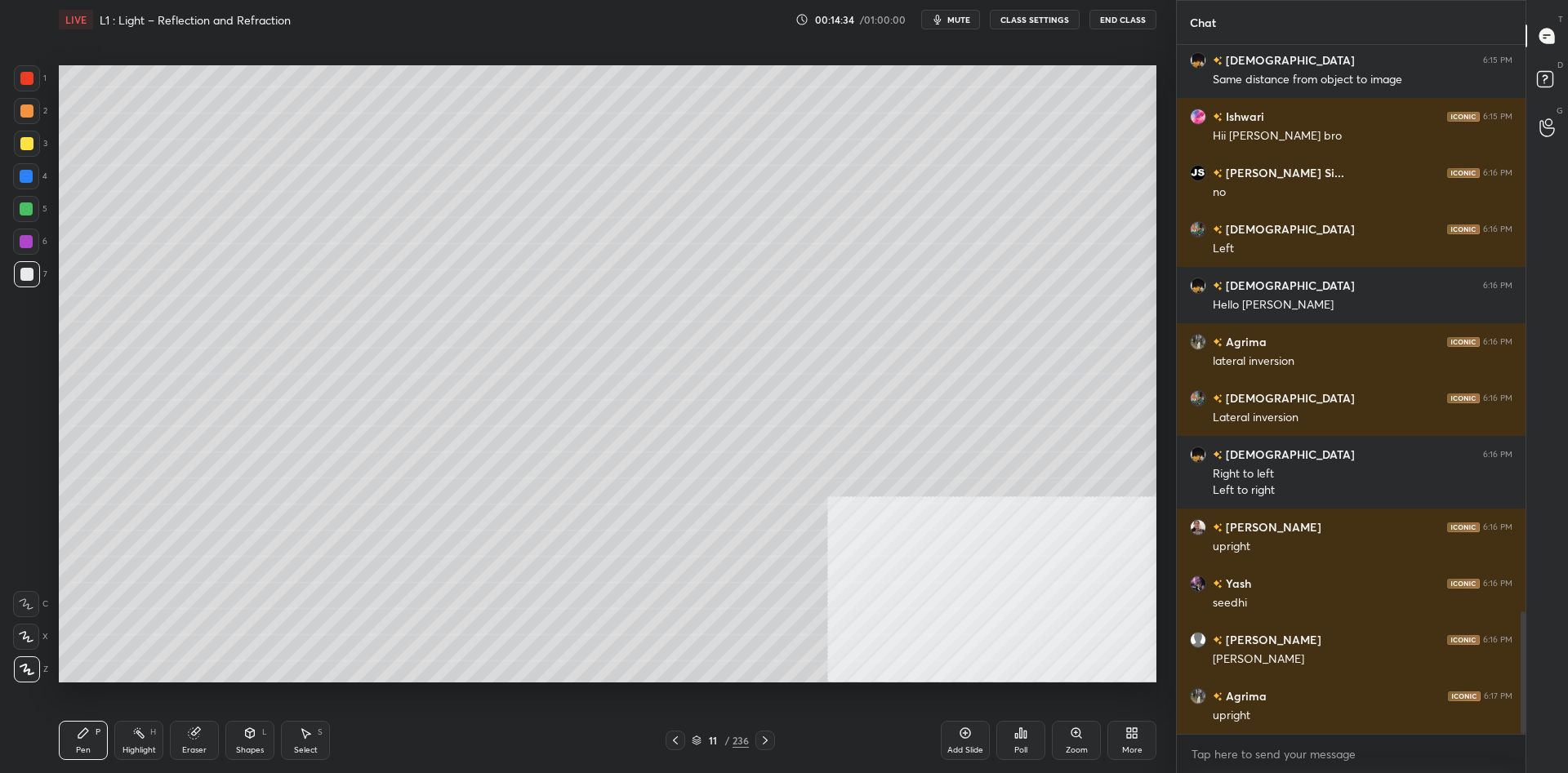
click at [32, 105] on div at bounding box center [27, 111] width 13 height 13
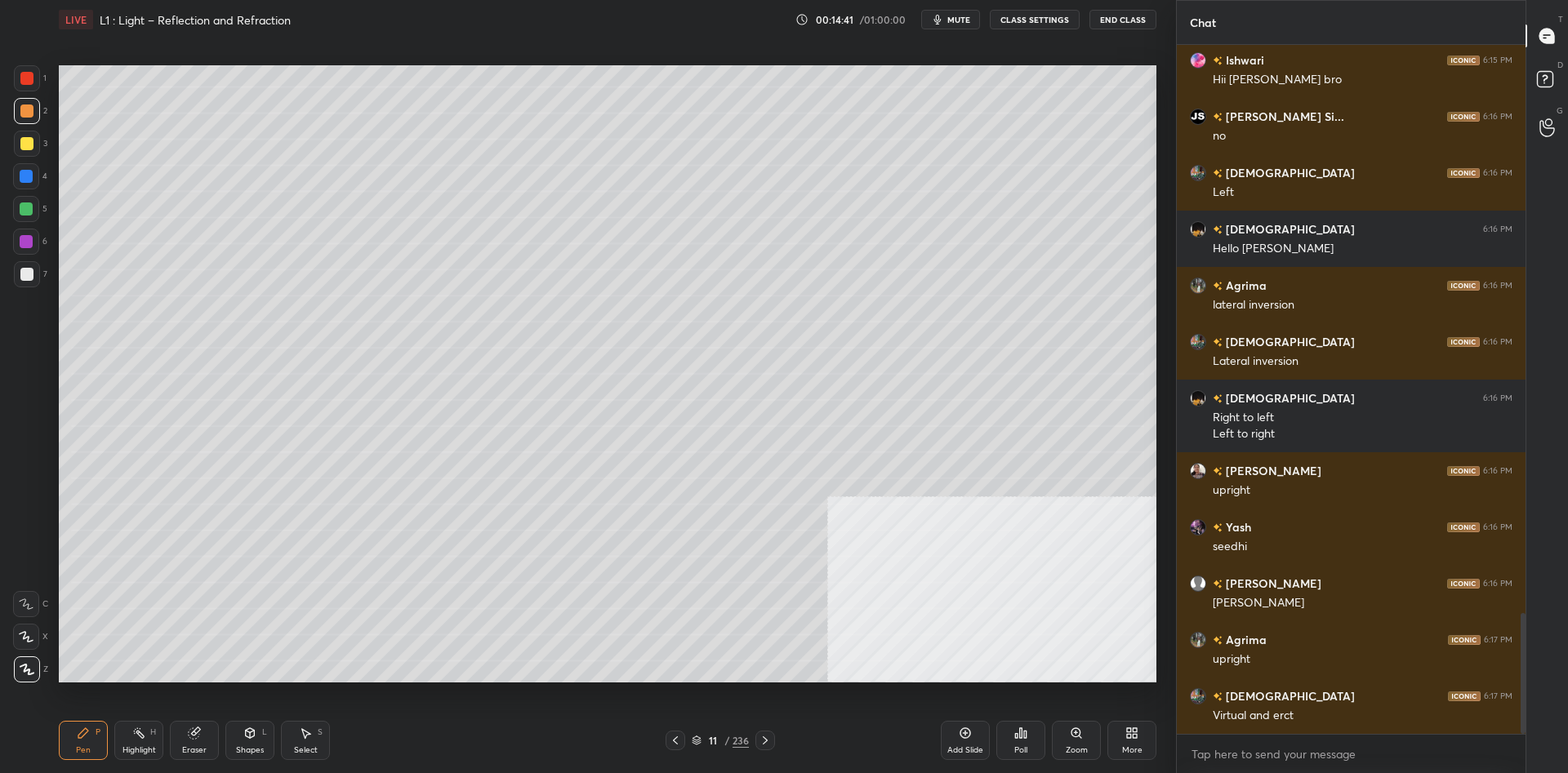
click at [118, 742] on div "Highlight H" at bounding box center [139, 741] width 49 height 39
click at [132, 738] on icon at bounding box center [139, 733] width 13 height 13
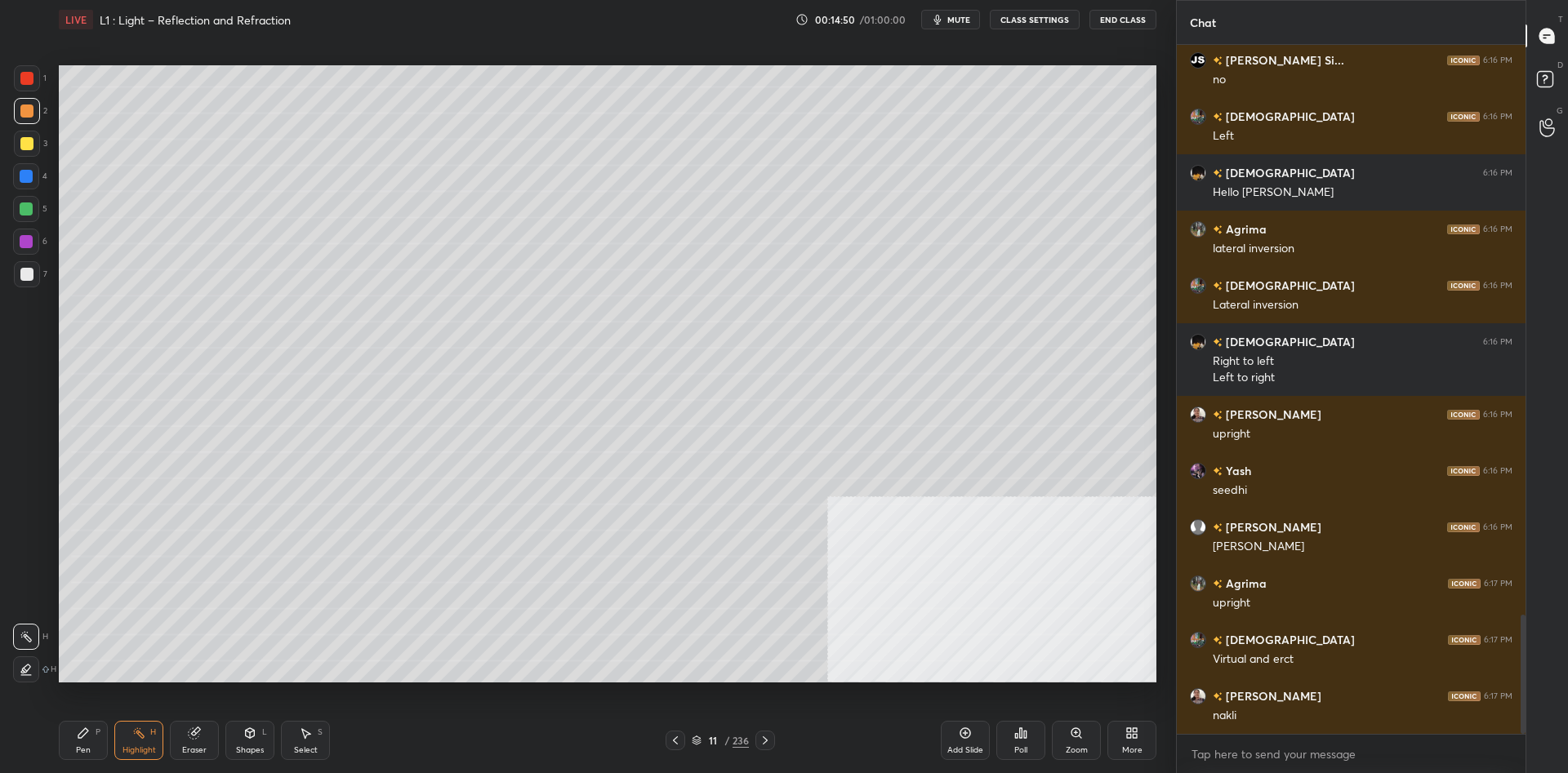
scroll to position [3360, 0]
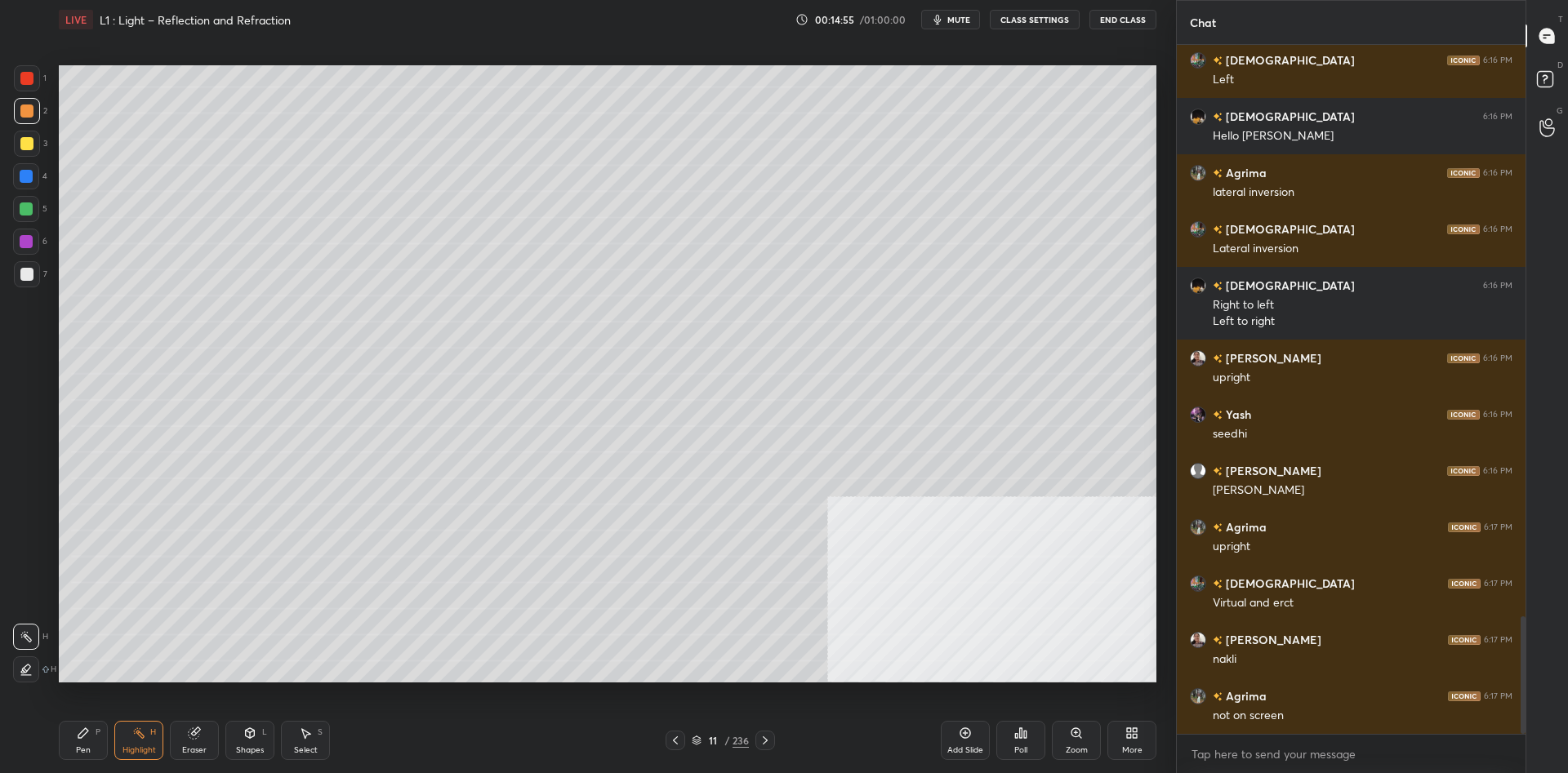
click at [89, 727] on icon at bounding box center [83, 733] width 13 height 13
click at [90, 726] on div "Pen P" at bounding box center [83, 741] width 49 height 39
click at [41, 273] on div "7" at bounding box center [30, 273] width 33 height 26
click at [33, 272] on div at bounding box center [27, 273] width 26 height 26
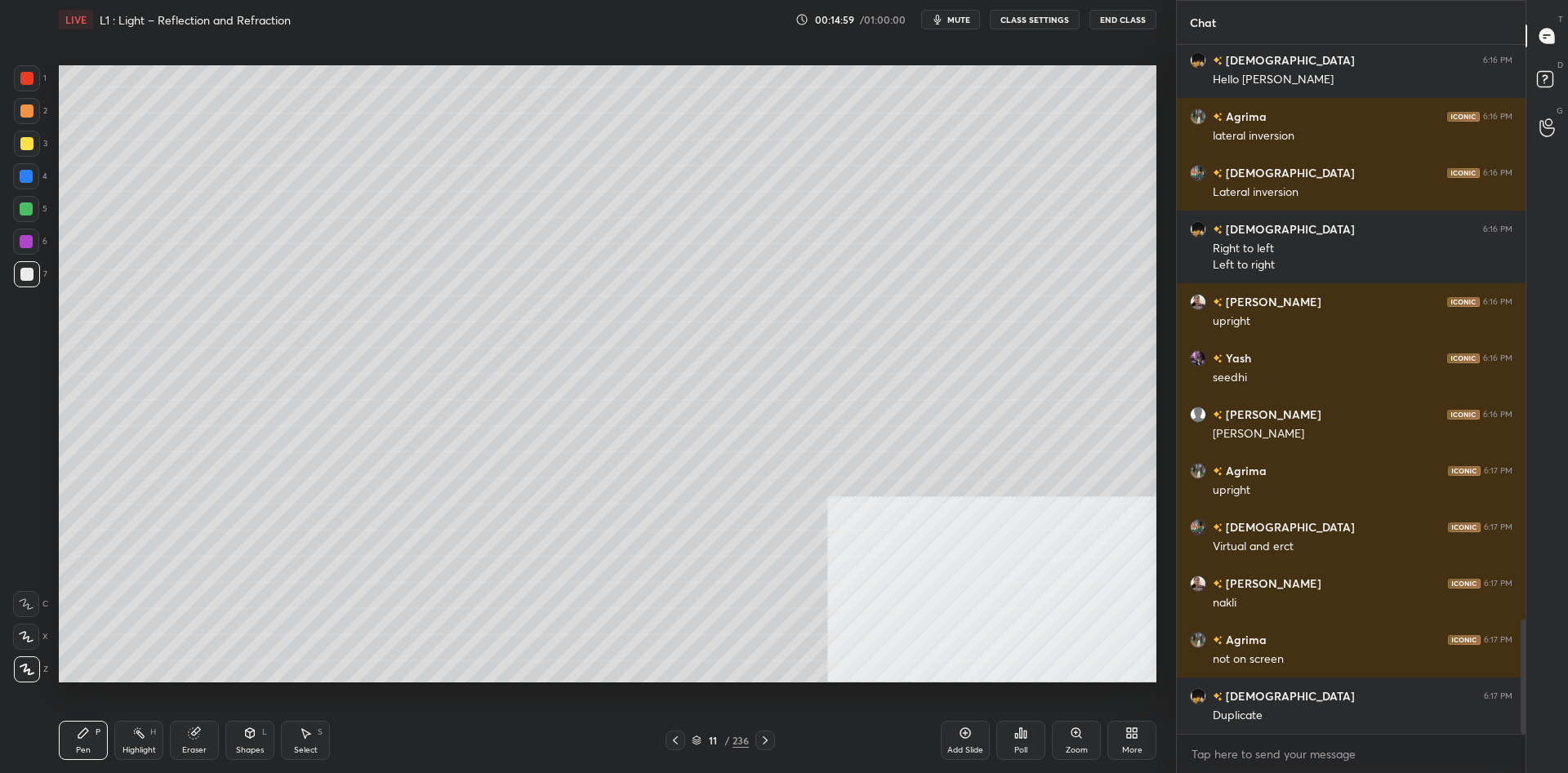
scroll to position [3473, 0]
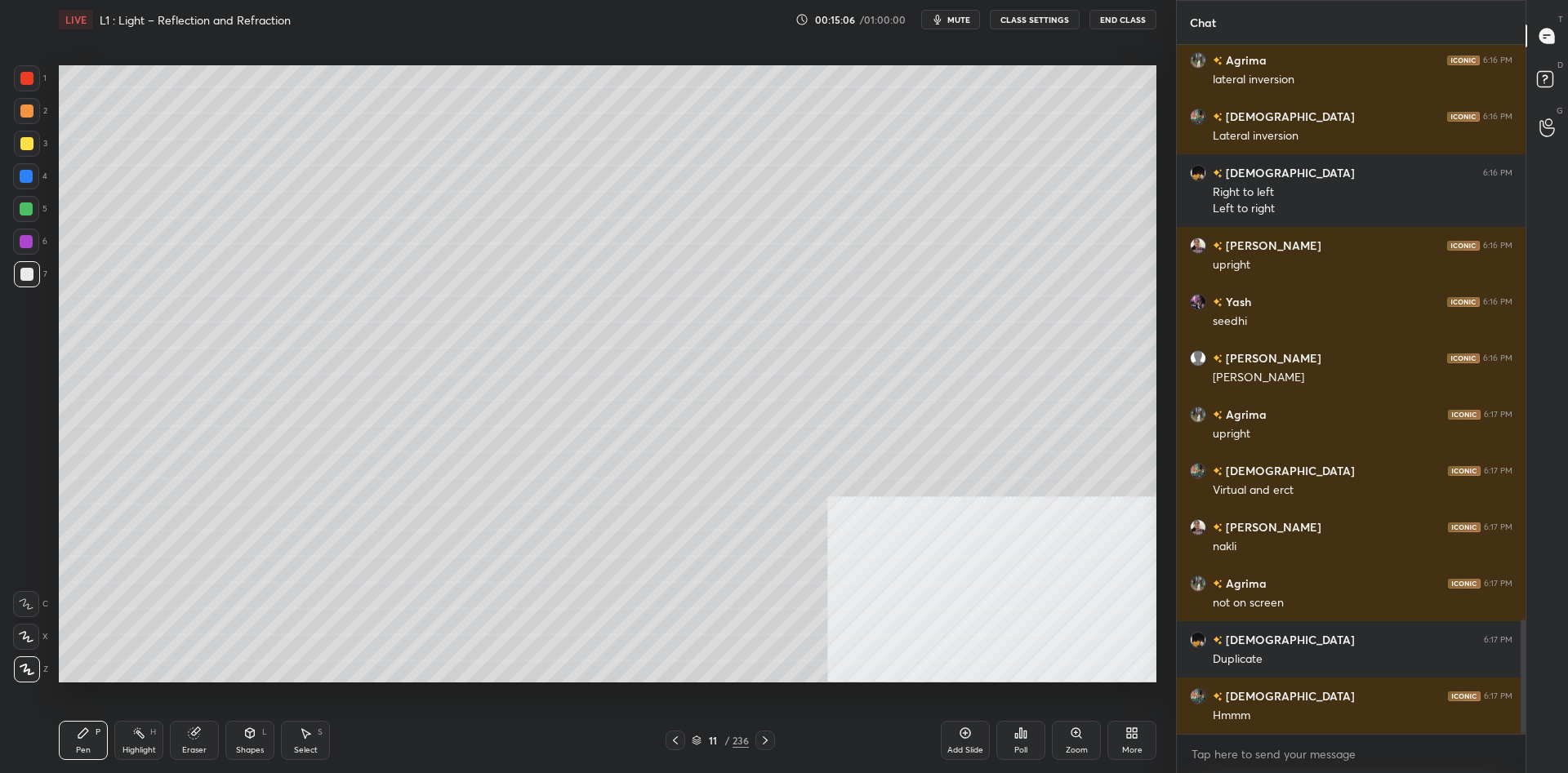
click at [741, 735] on div "236" at bounding box center [741, 740] width 16 height 14
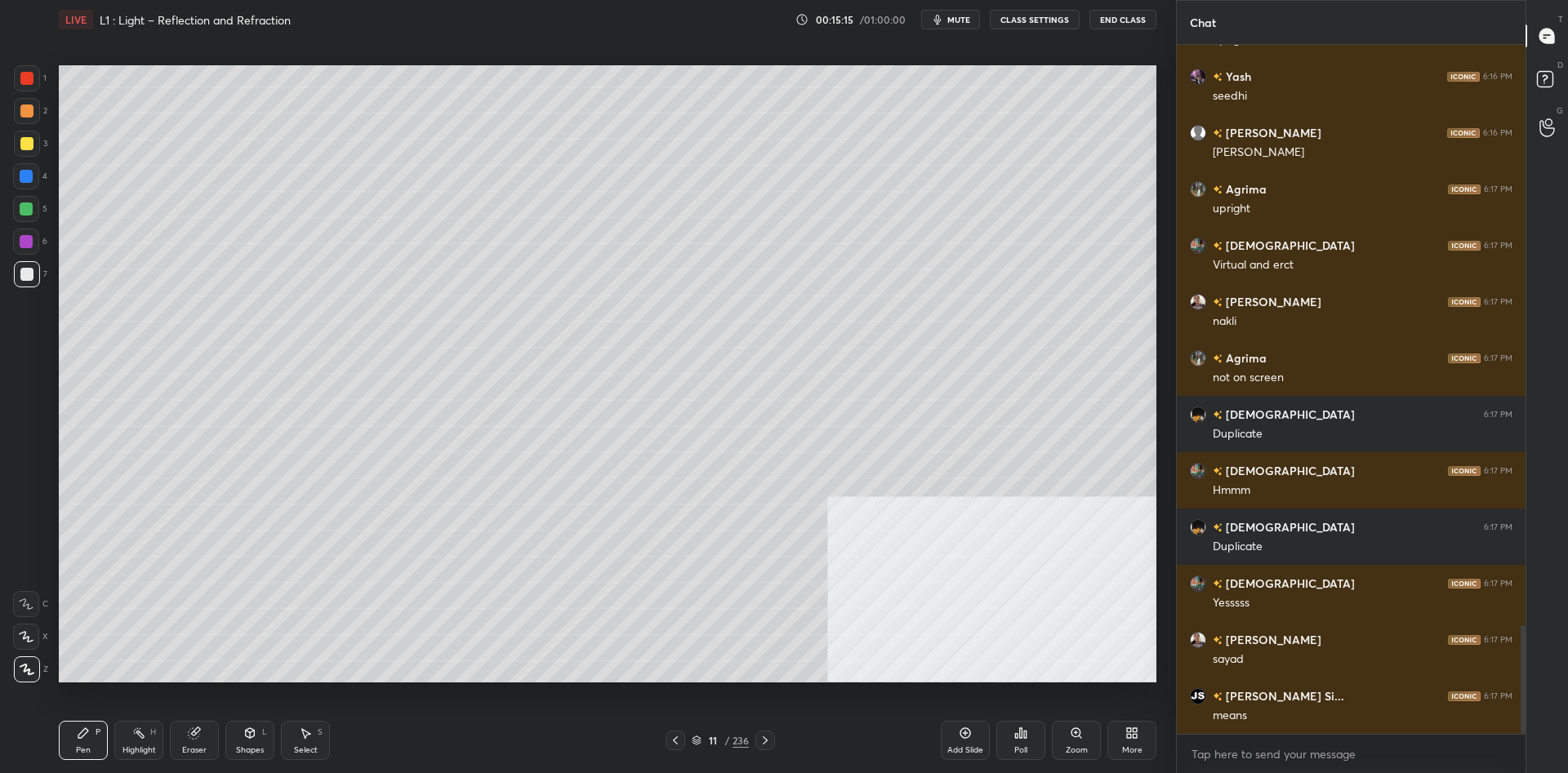
scroll to position [3754, 0]
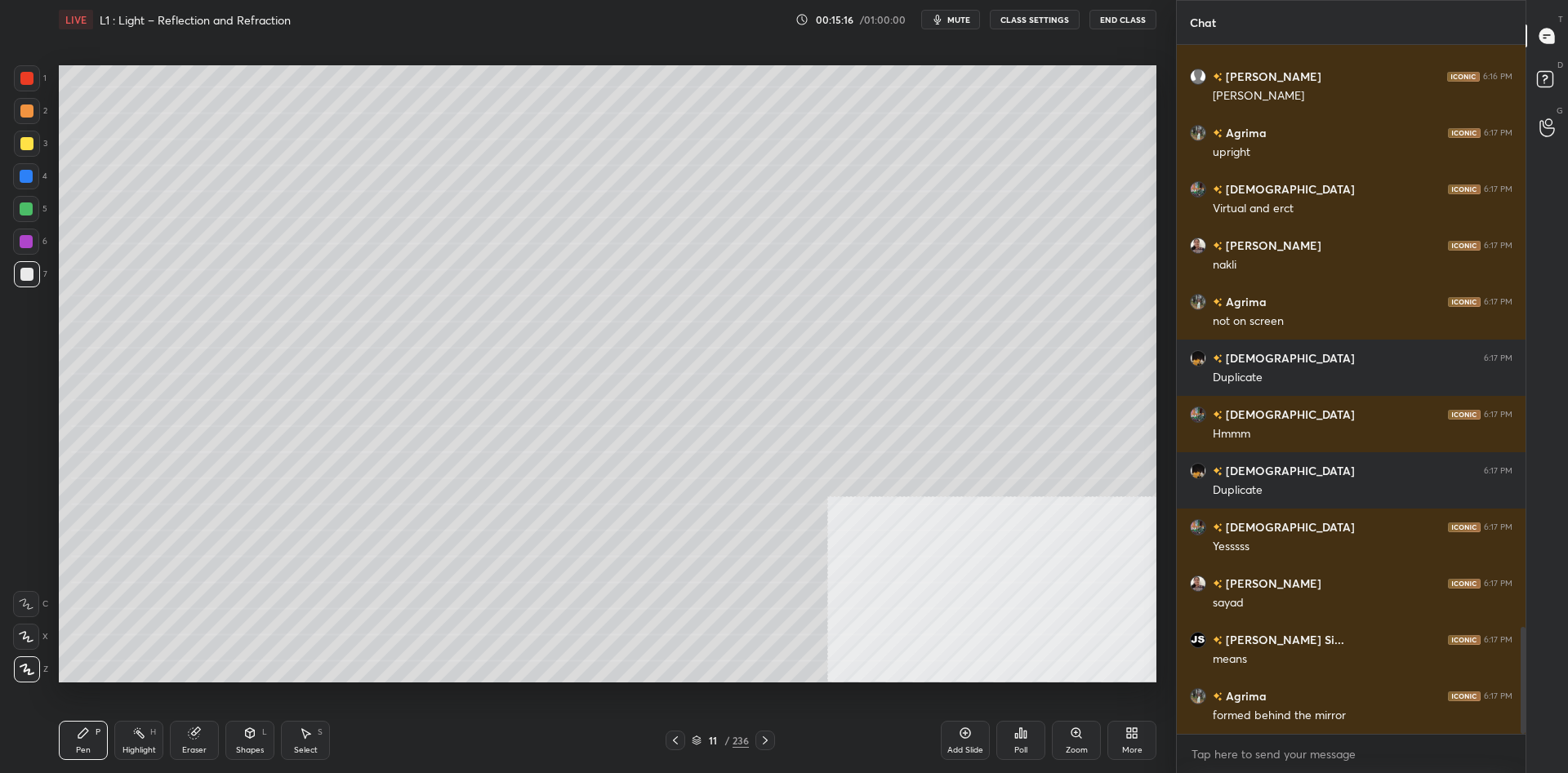
click at [152, 750] on div "Highlight" at bounding box center [139, 750] width 33 height 8
click at [75, 742] on div "Pen P" at bounding box center [83, 741] width 49 height 39
click at [19, 110] on div at bounding box center [27, 111] width 26 height 26
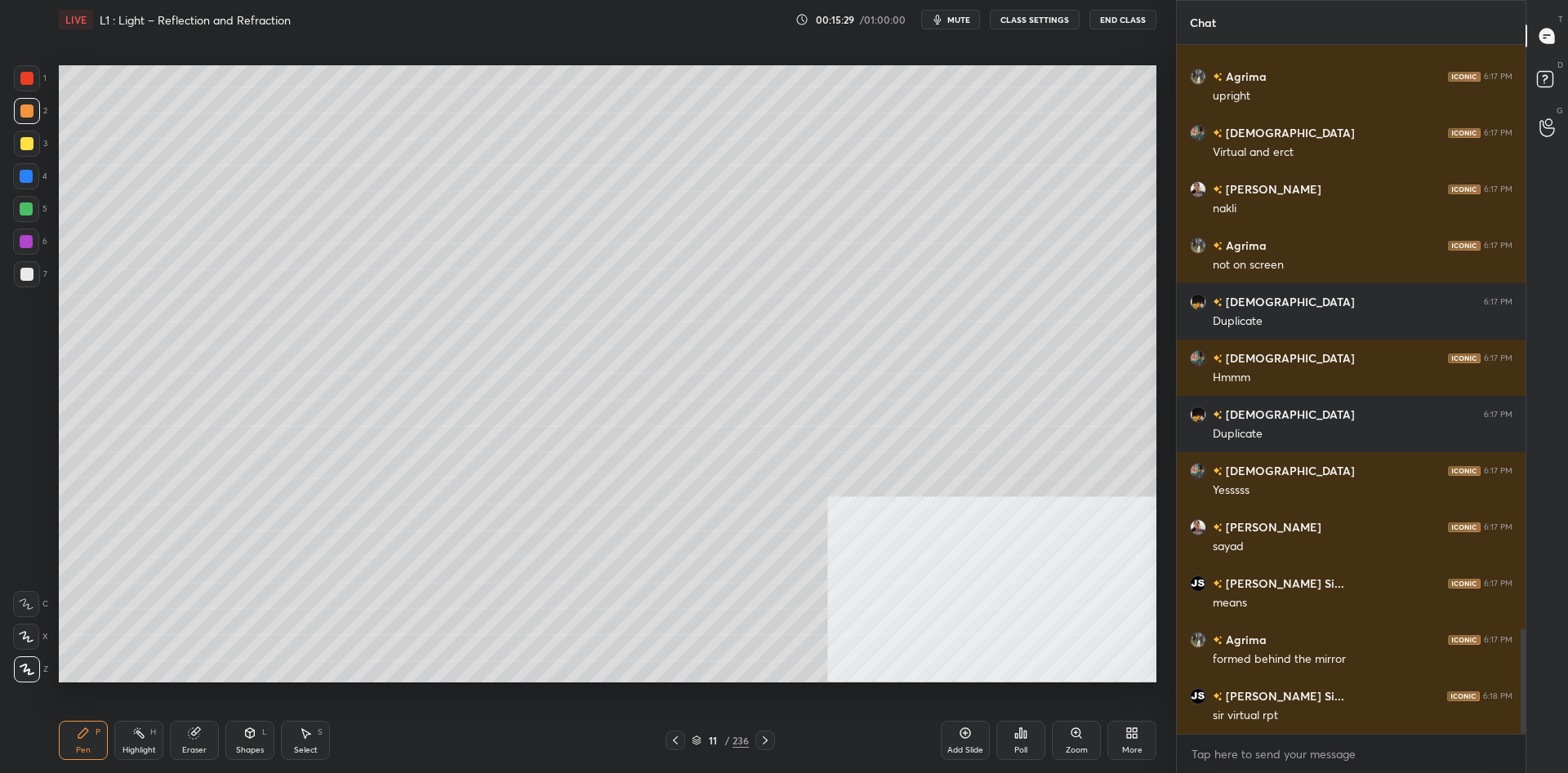
click at [127, 739] on div "Highlight H" at bounding box center [139, 741] width 49 height 39
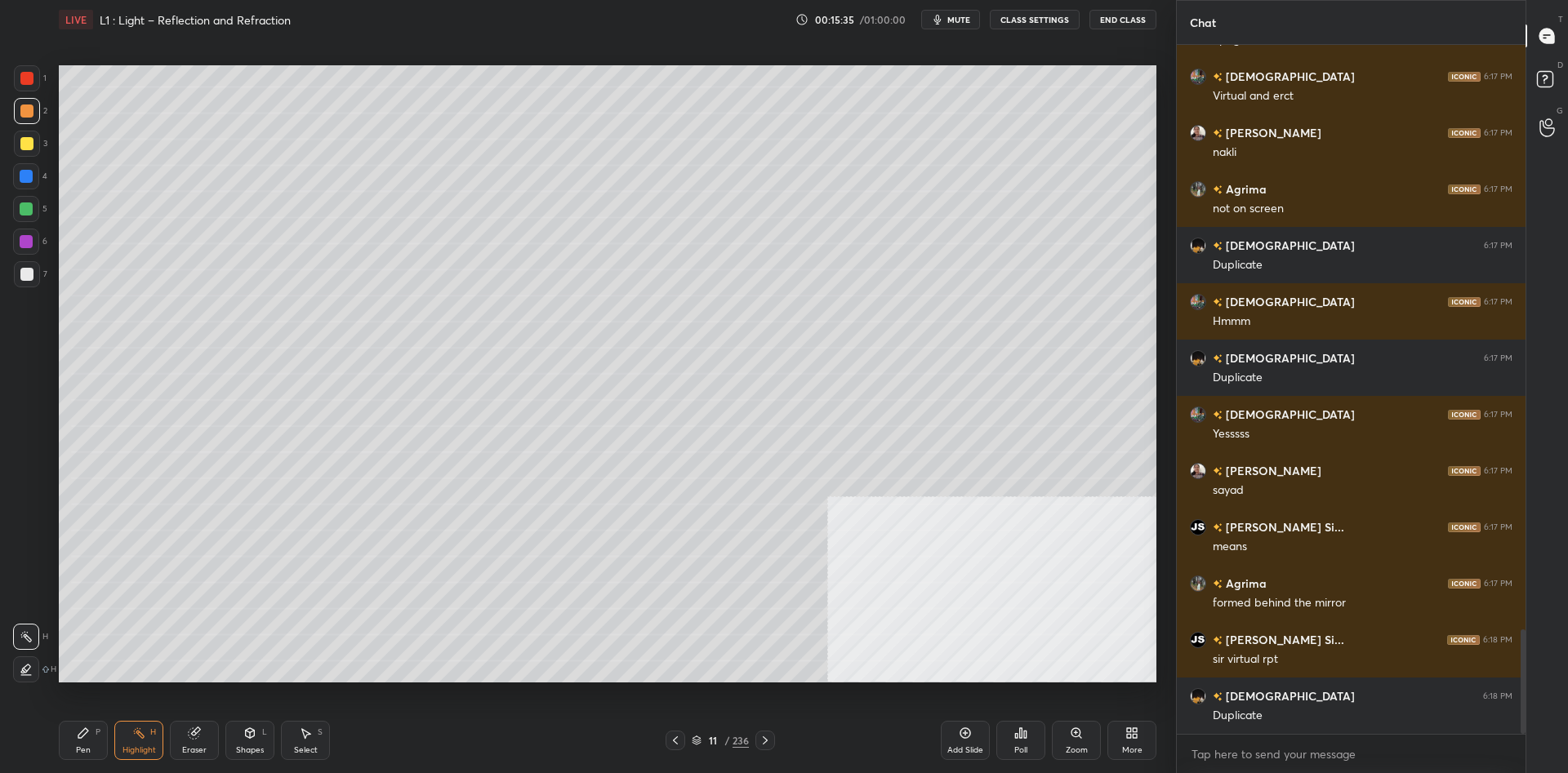
click at [90, 753] on div "Pen P" at bounding box center [83, 741] width 49 height 39
drag, startPoint x: 729, startPoint y: 742, endPoint x: 722, endPoint y: 699, distance: 43.6
click at [729, 742] on div "/" at bounding box center [726, 740] width 4 height 10
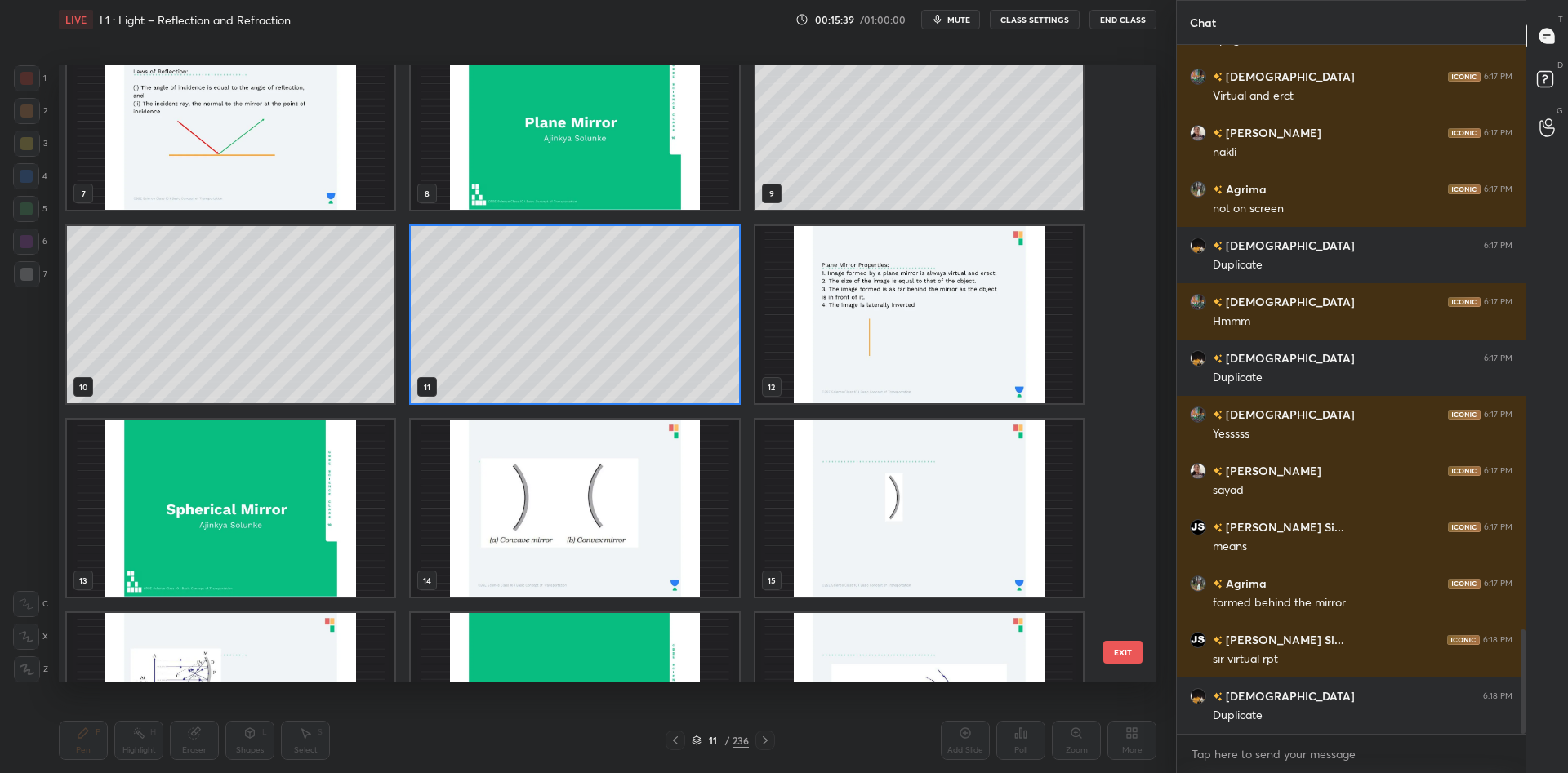
scroll to position [466, 0]
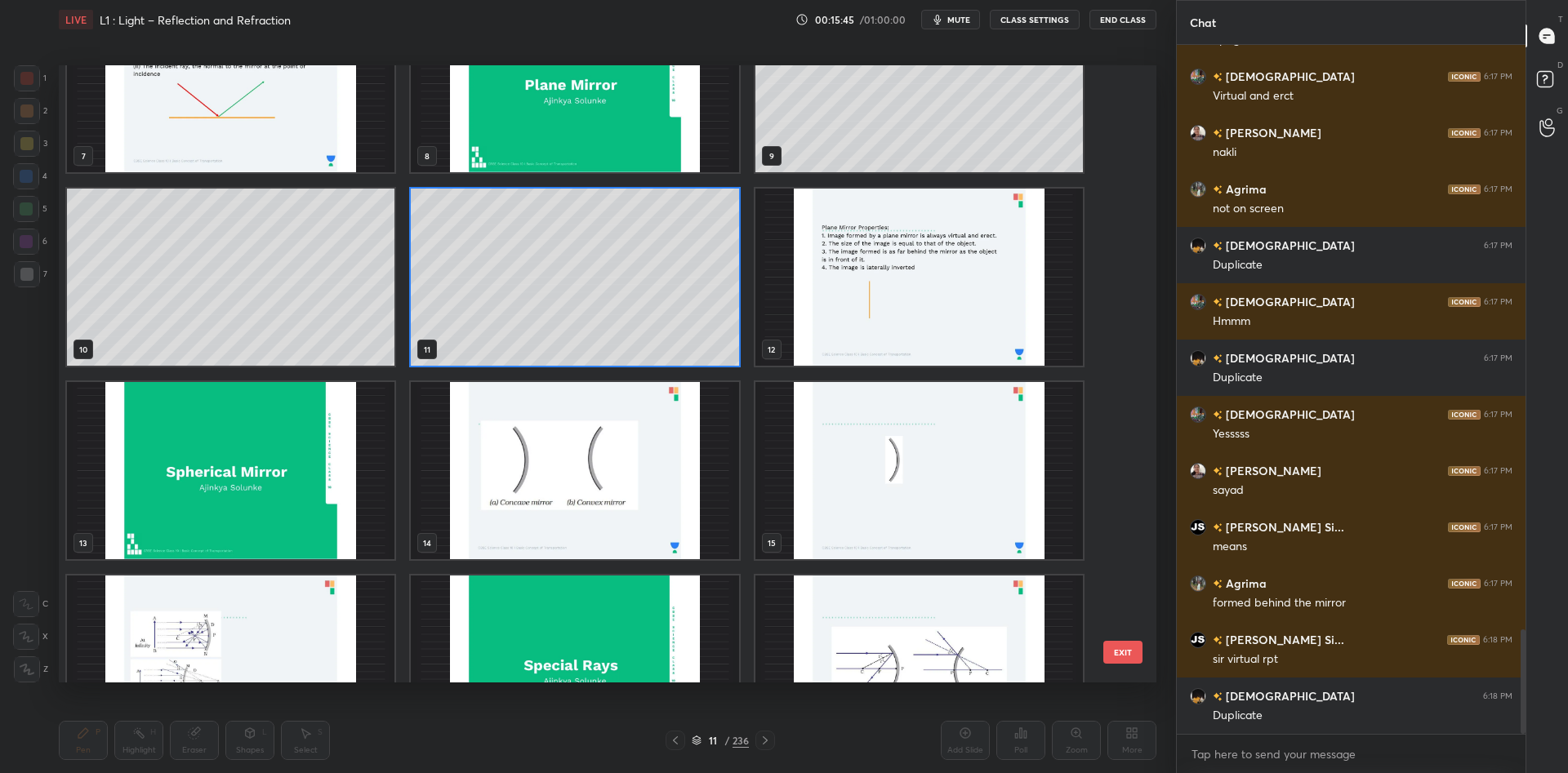
click at [330, 478] on img "grid" at bounding box center [231, 471] width 327 height 177
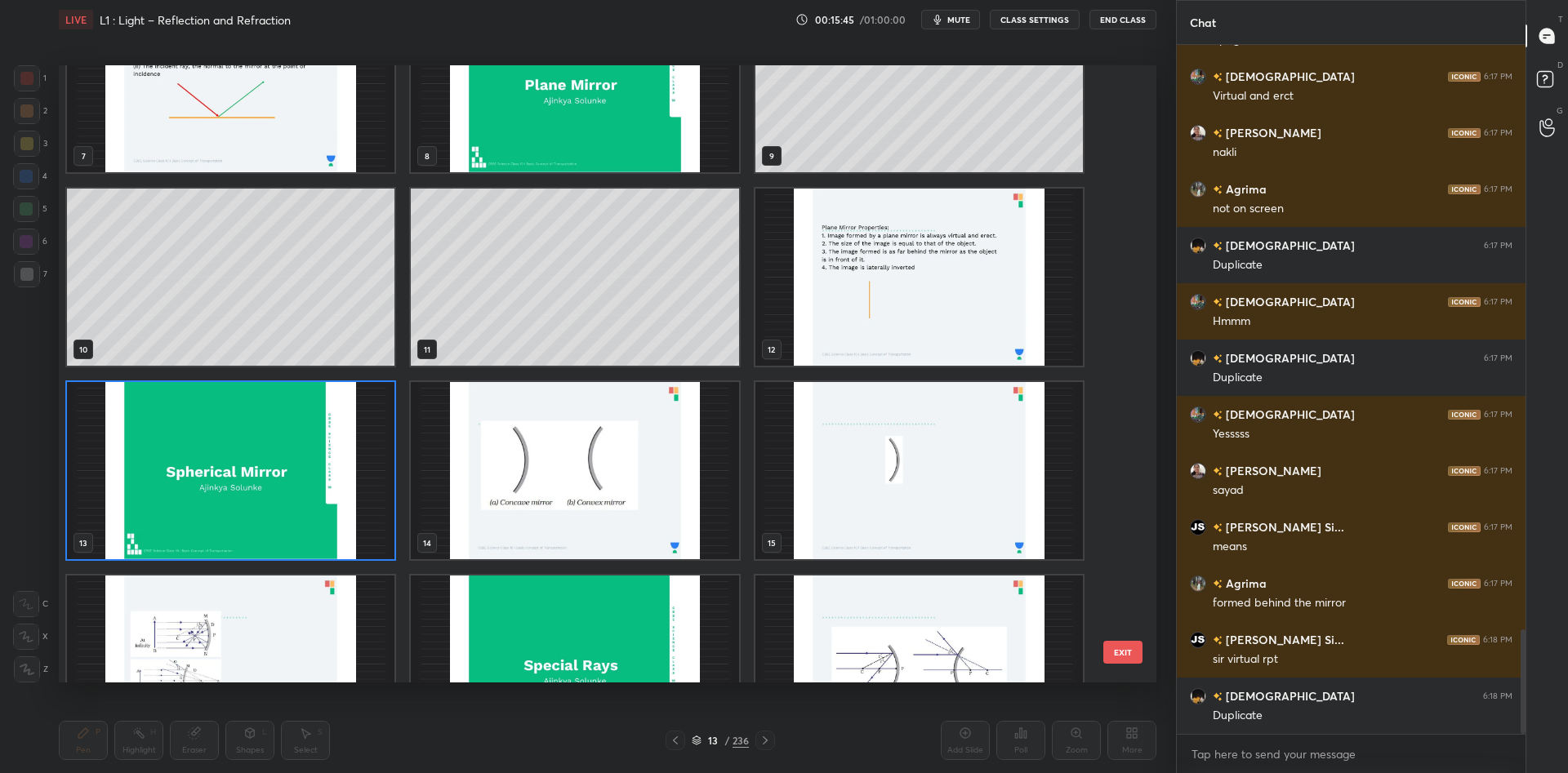
click at [330, 478] on img "grid" at bounding box center [231, 471] width 327 height 177
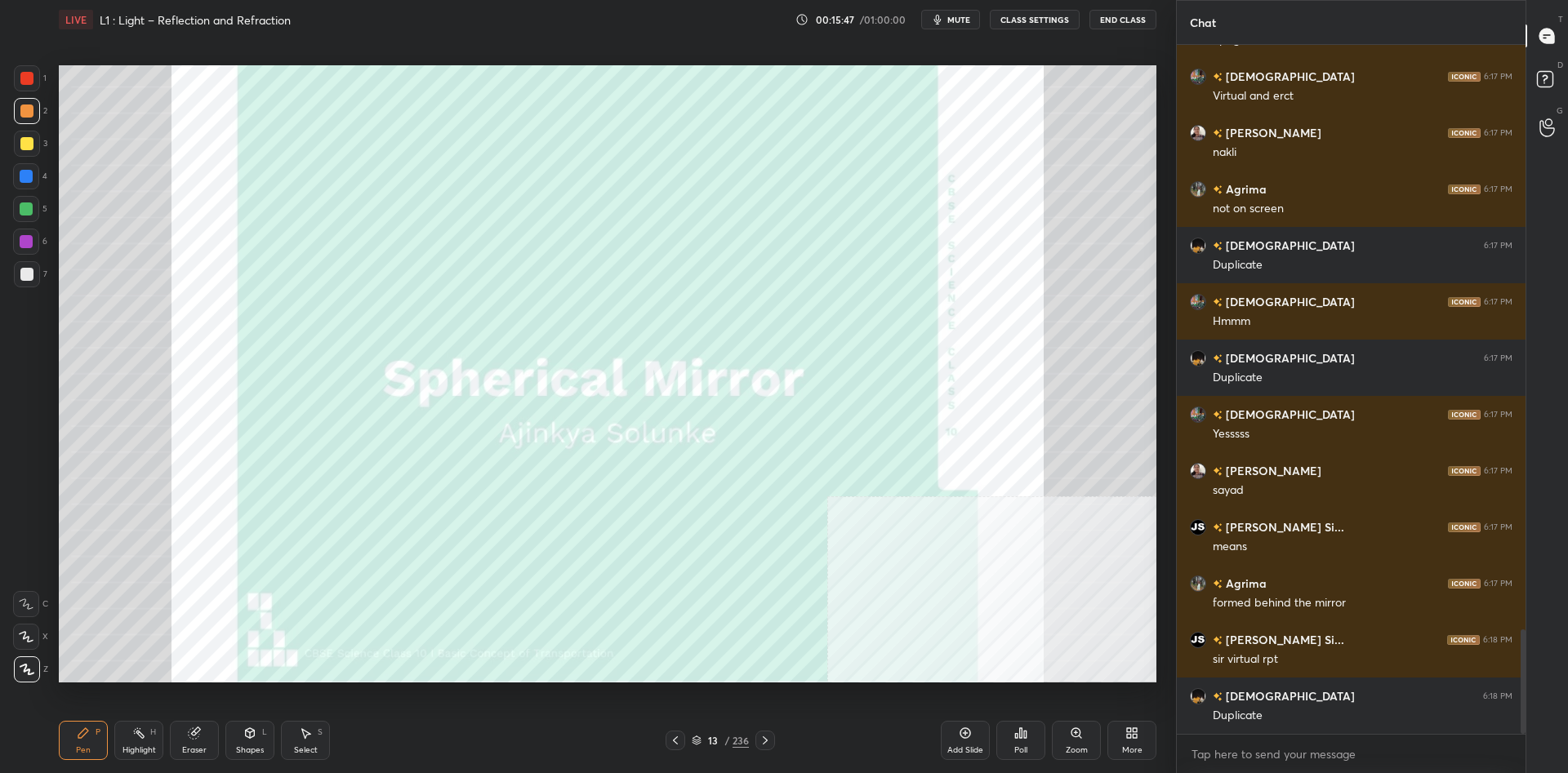
scroll to position [3923, 0]
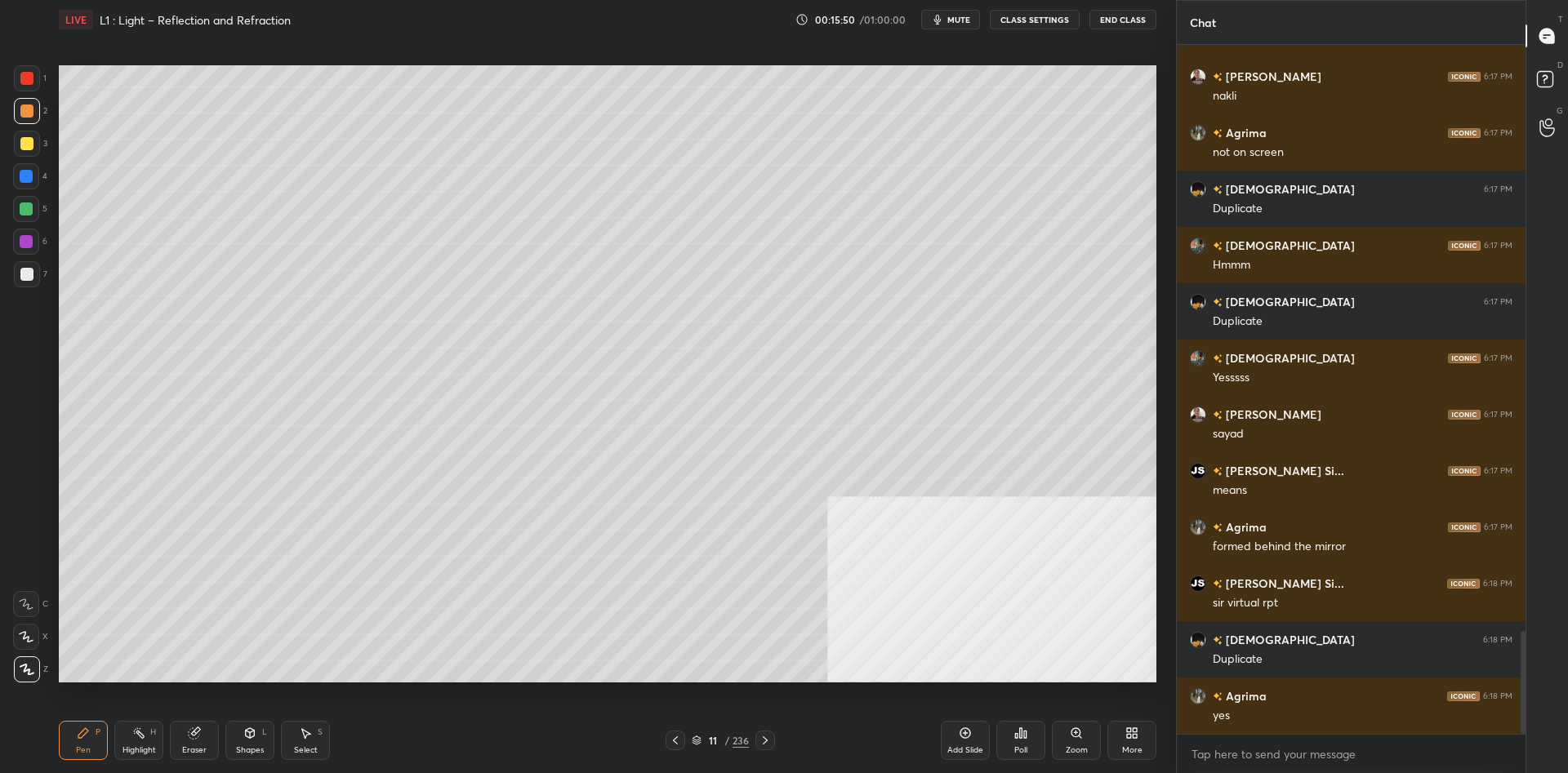
click at [979, 743] on div "Add Slide" at bounding box center [965, 741] width 49 height 39
click at [45, 156] on div "3" at bounding box center [30, 143] width 33 height 26
click at [32, 147] on div at bounding box center [27, 143] width 13 height 13
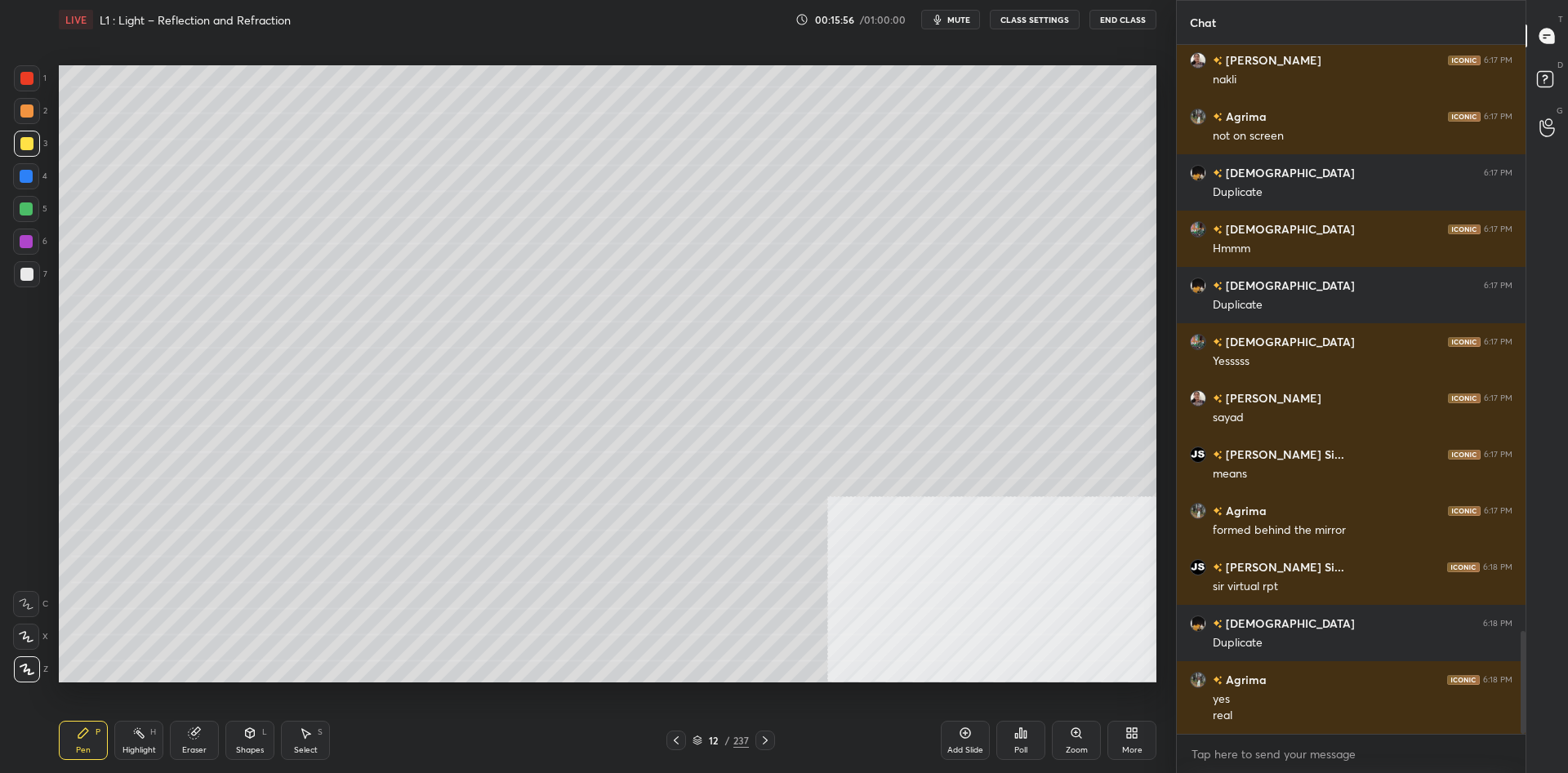
scroll to position [3995, 0]
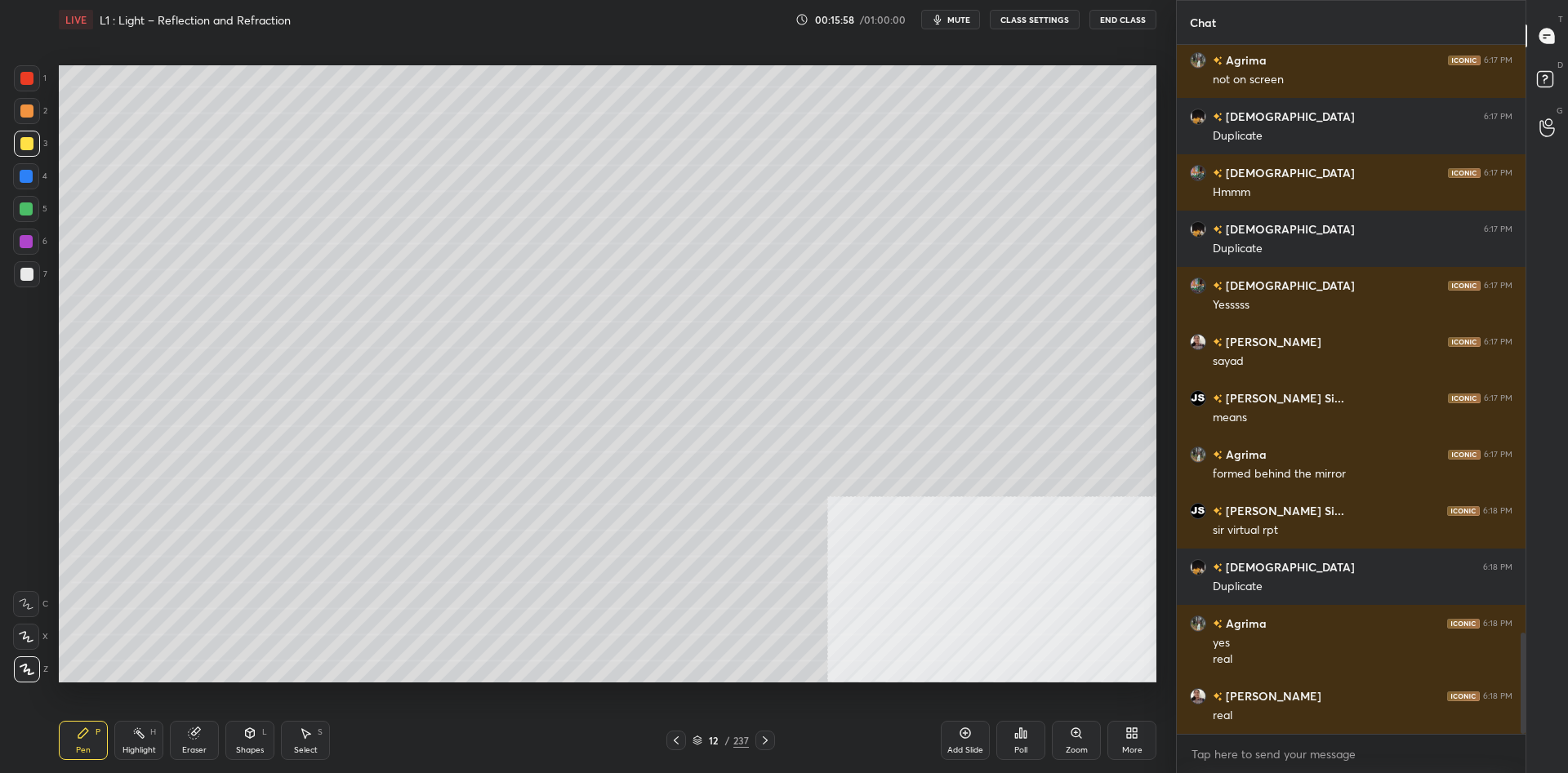
click at [32, 277] on div at bounding box center [27, 274] width 13 height 13
click at [31, 277] on div at bounding box center [27, 274] width 13 height 13
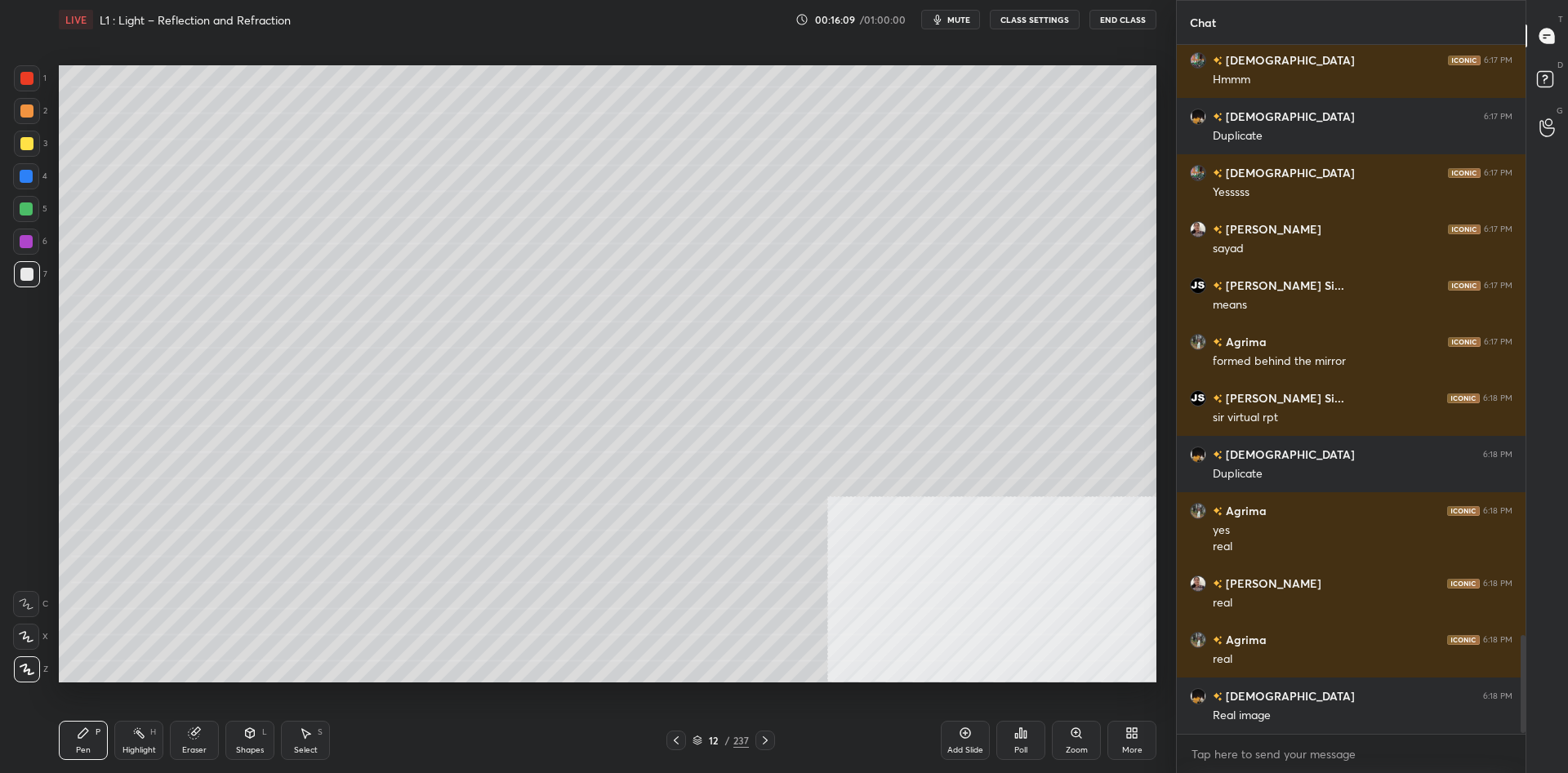
scroll to position [4164, 0]
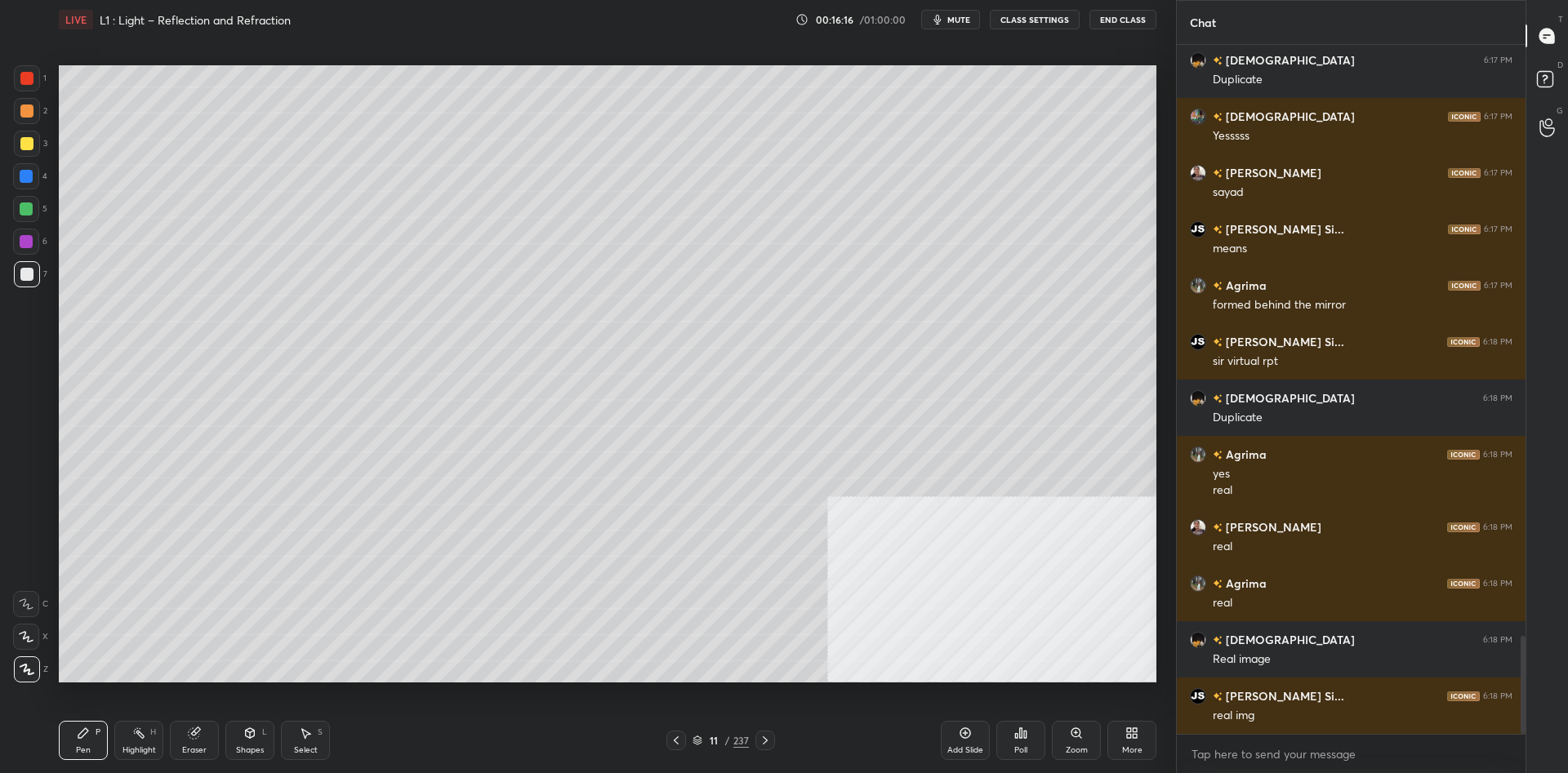
click at [731, 731] on div "11 / 237" at bounding box center [721, 741] width 109 height 20
click at [726, 736] on div "/" at bounding box center [727, 740] width 4 height 10
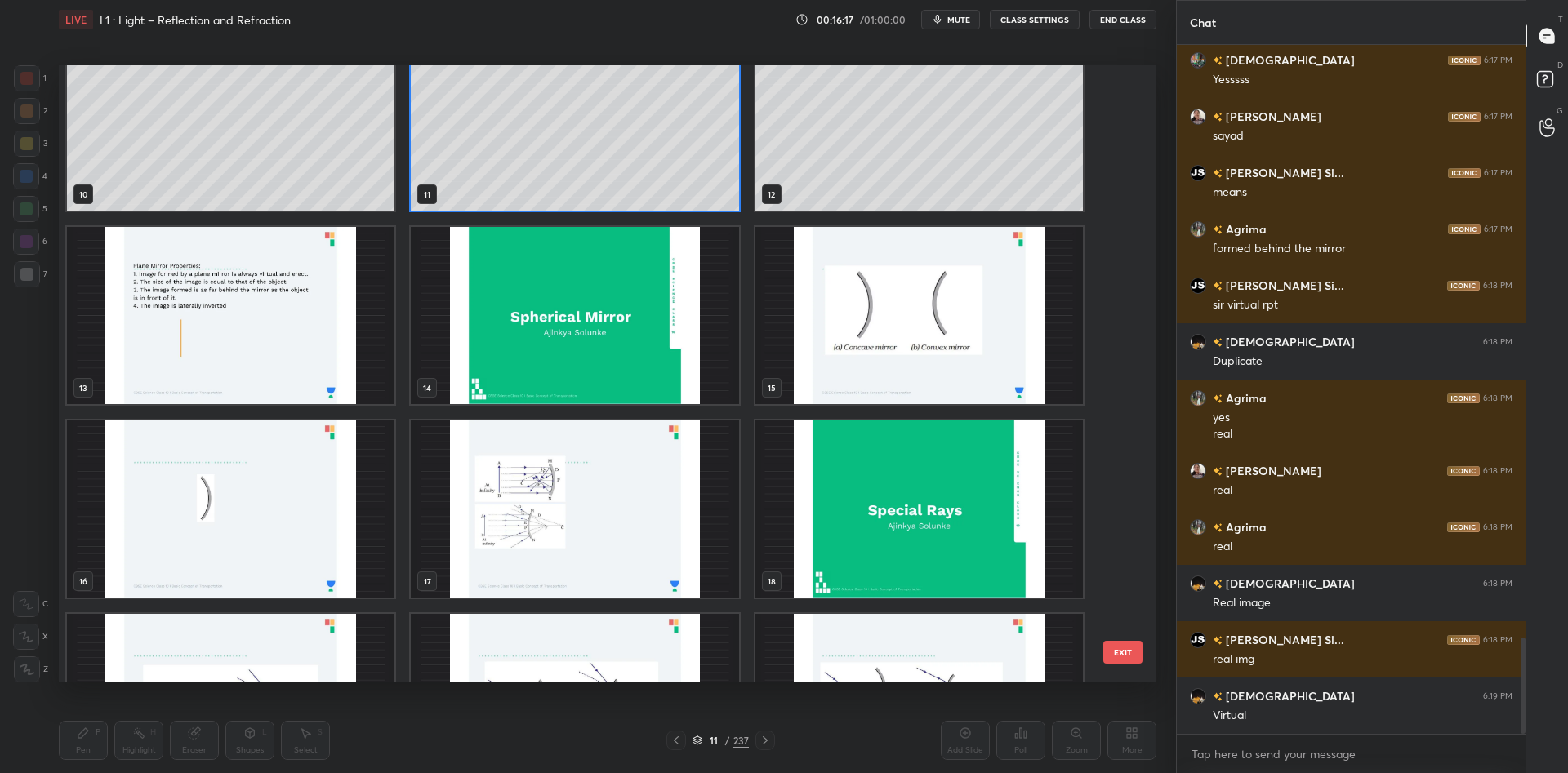
scroll to position [671, 0]
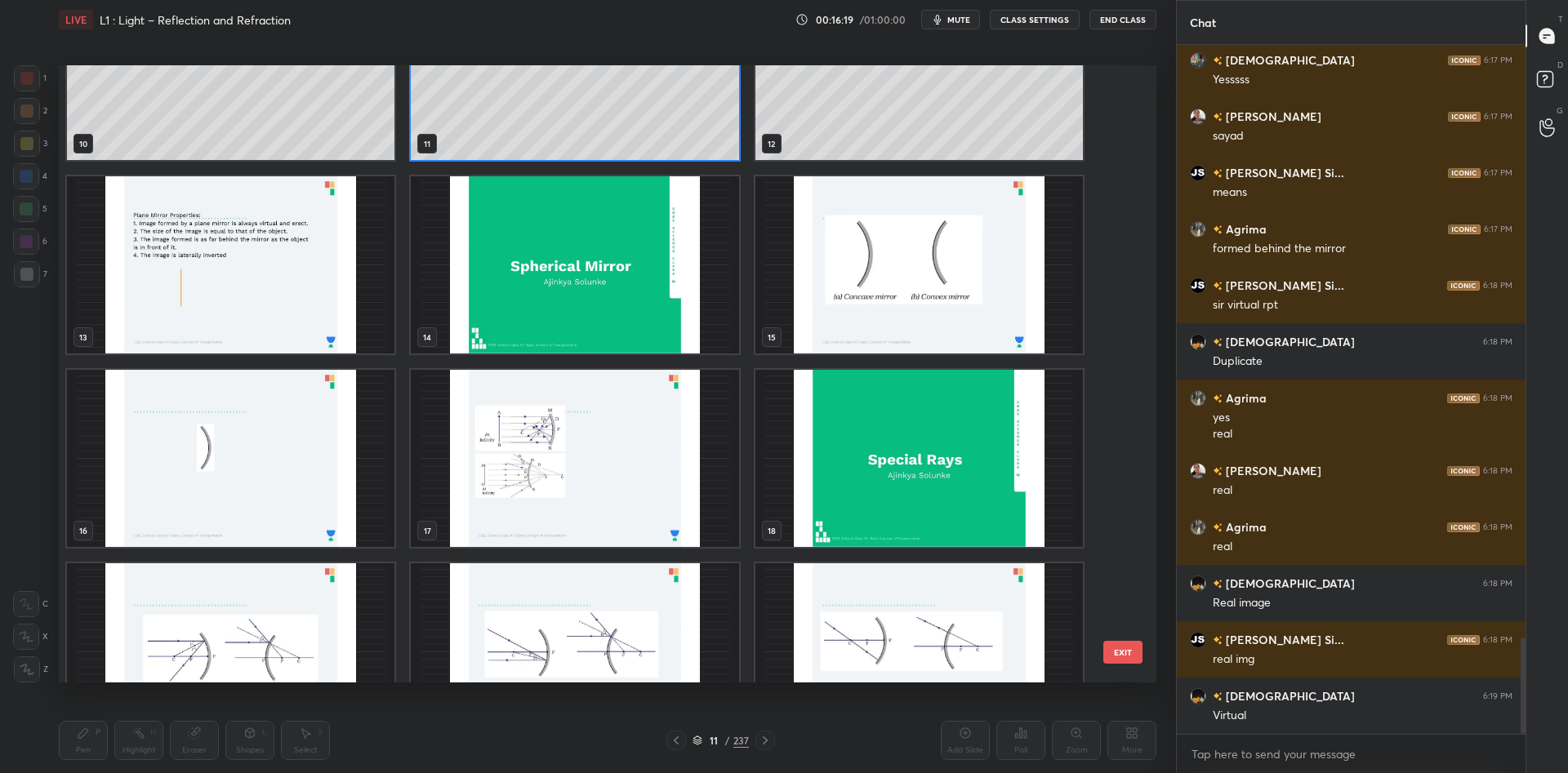
click at [553, 269] on img "grid" at bounding box center [575, 265] width 327 height 177
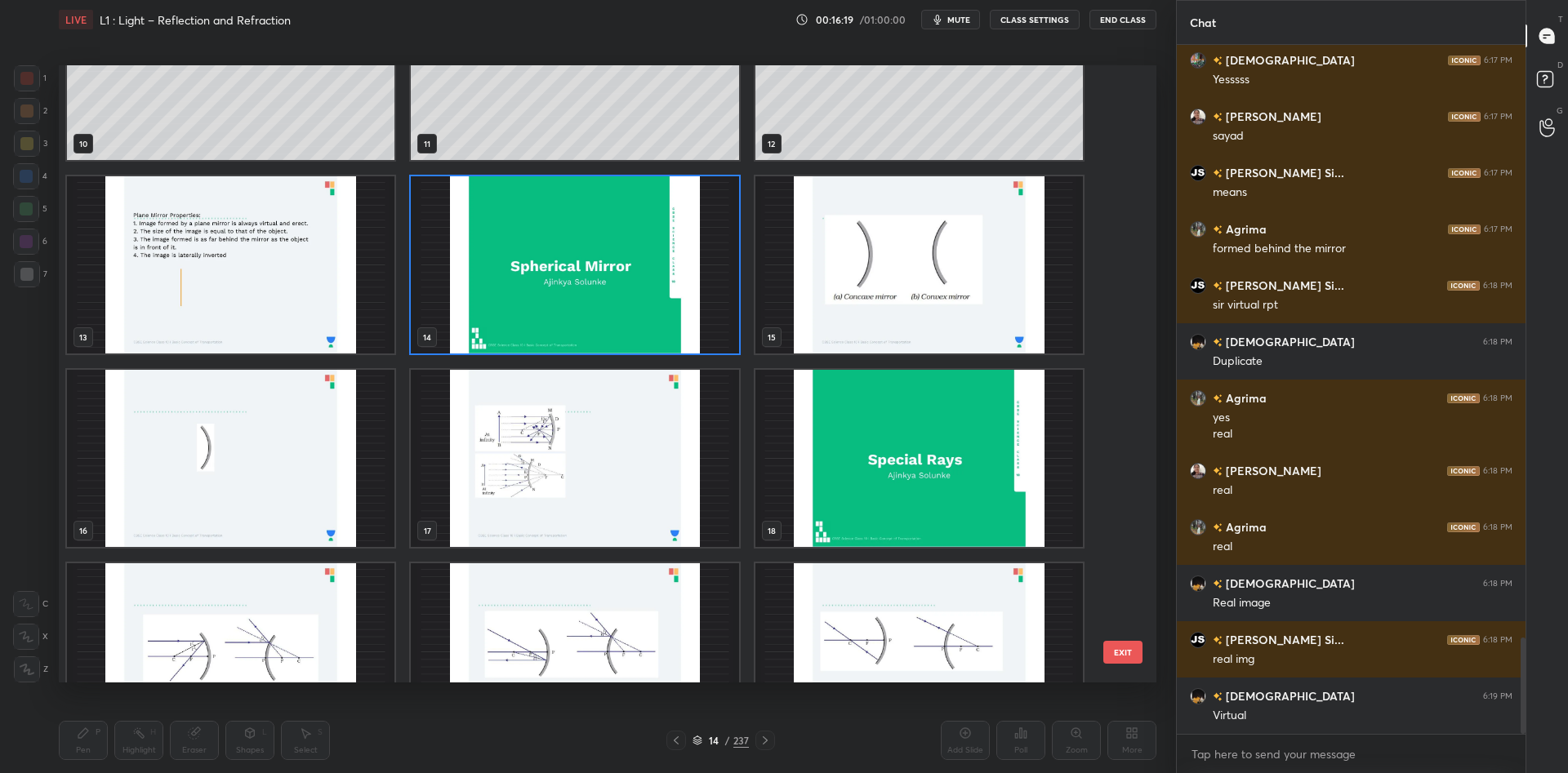
click at [553, 269] on img "grid" at bounding box center [575, 265] width 327 height 177
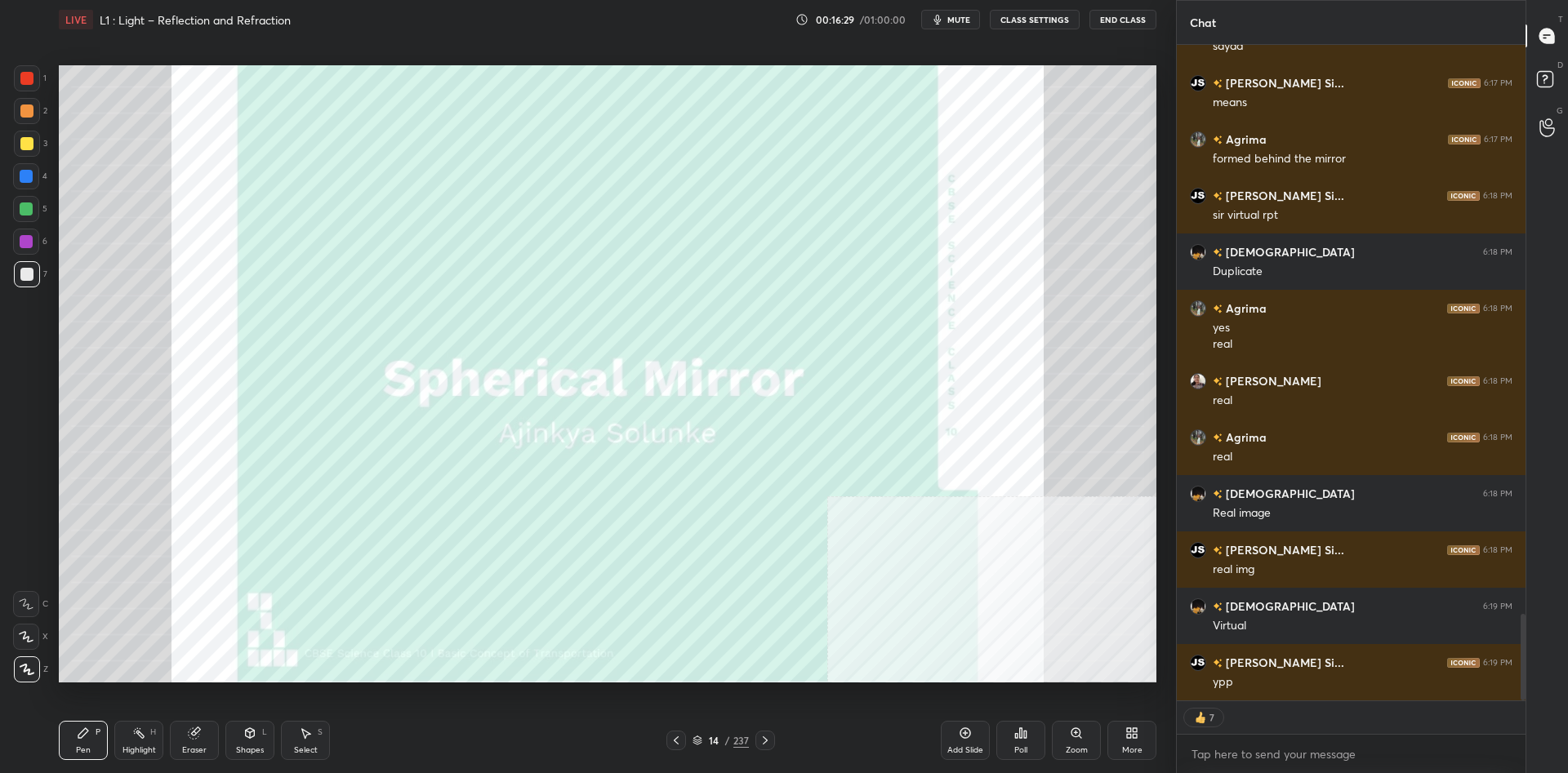
scroll to position [4367, 0]
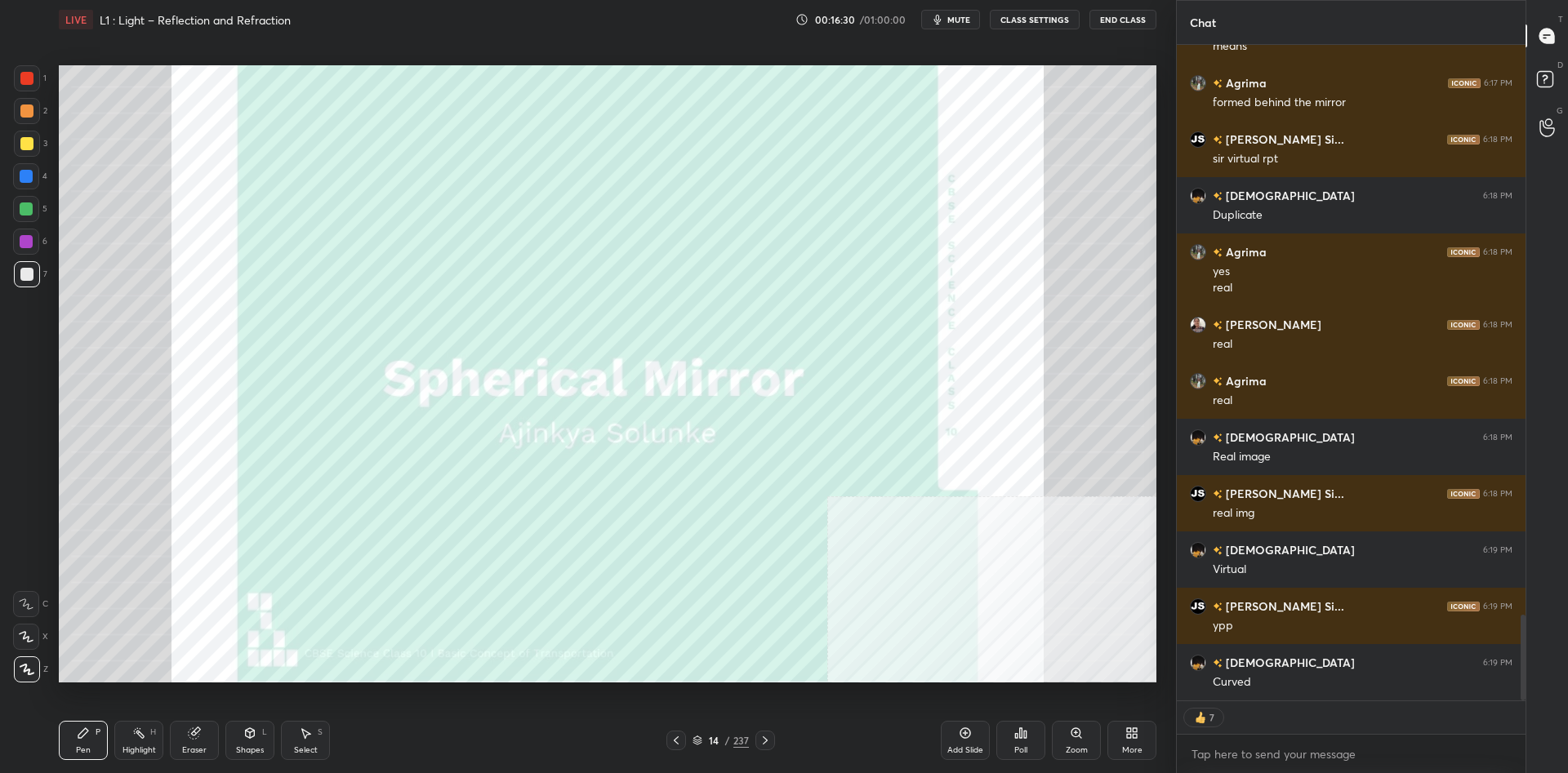
click at [23, 86] on div at bounding box center [27, 78] width 26 height 26
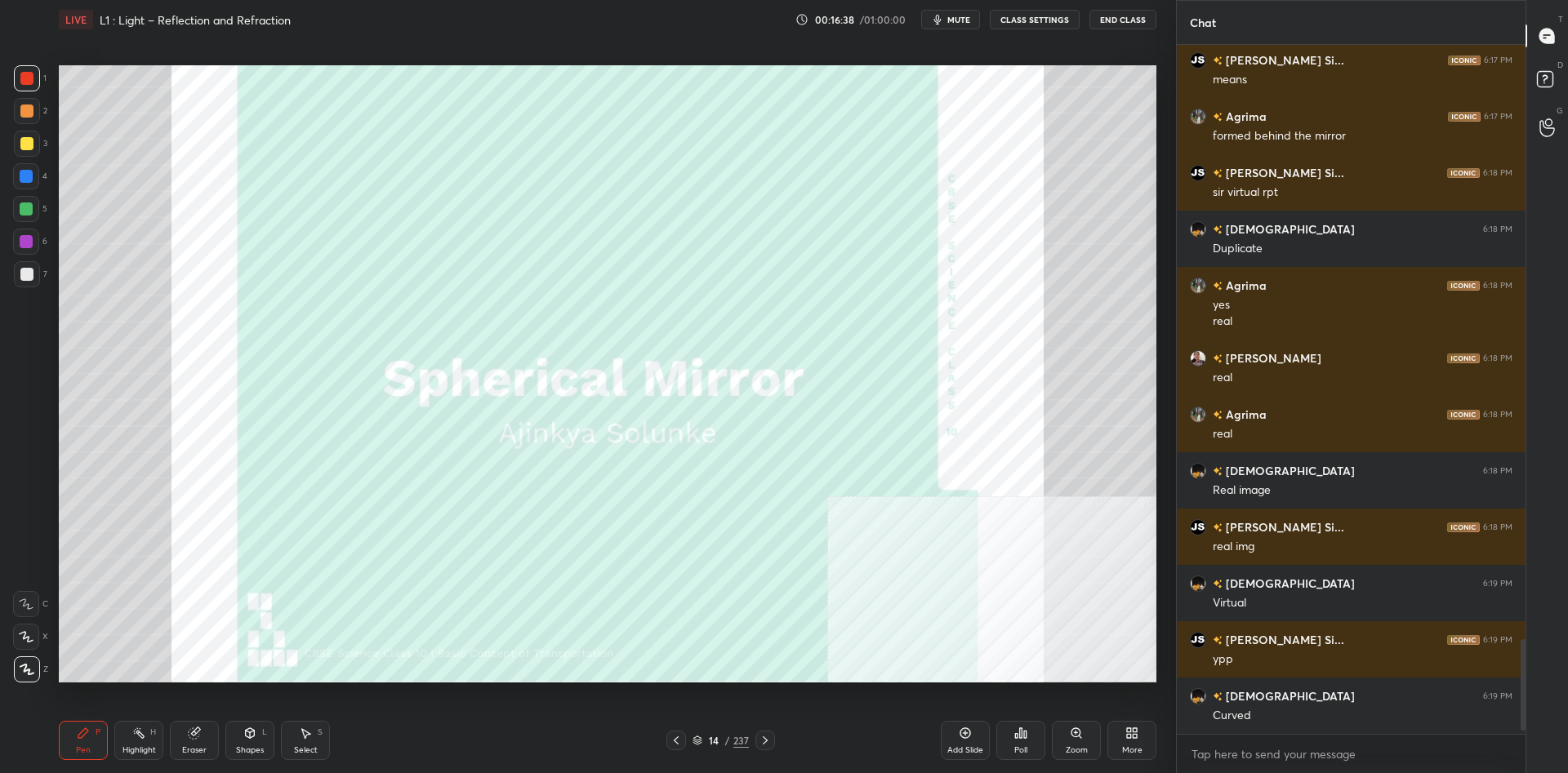
scroll to position [4334, 0]
click at [949, 731] on div "Add Slide" at bounding box center [965, 741] width 49 height 39
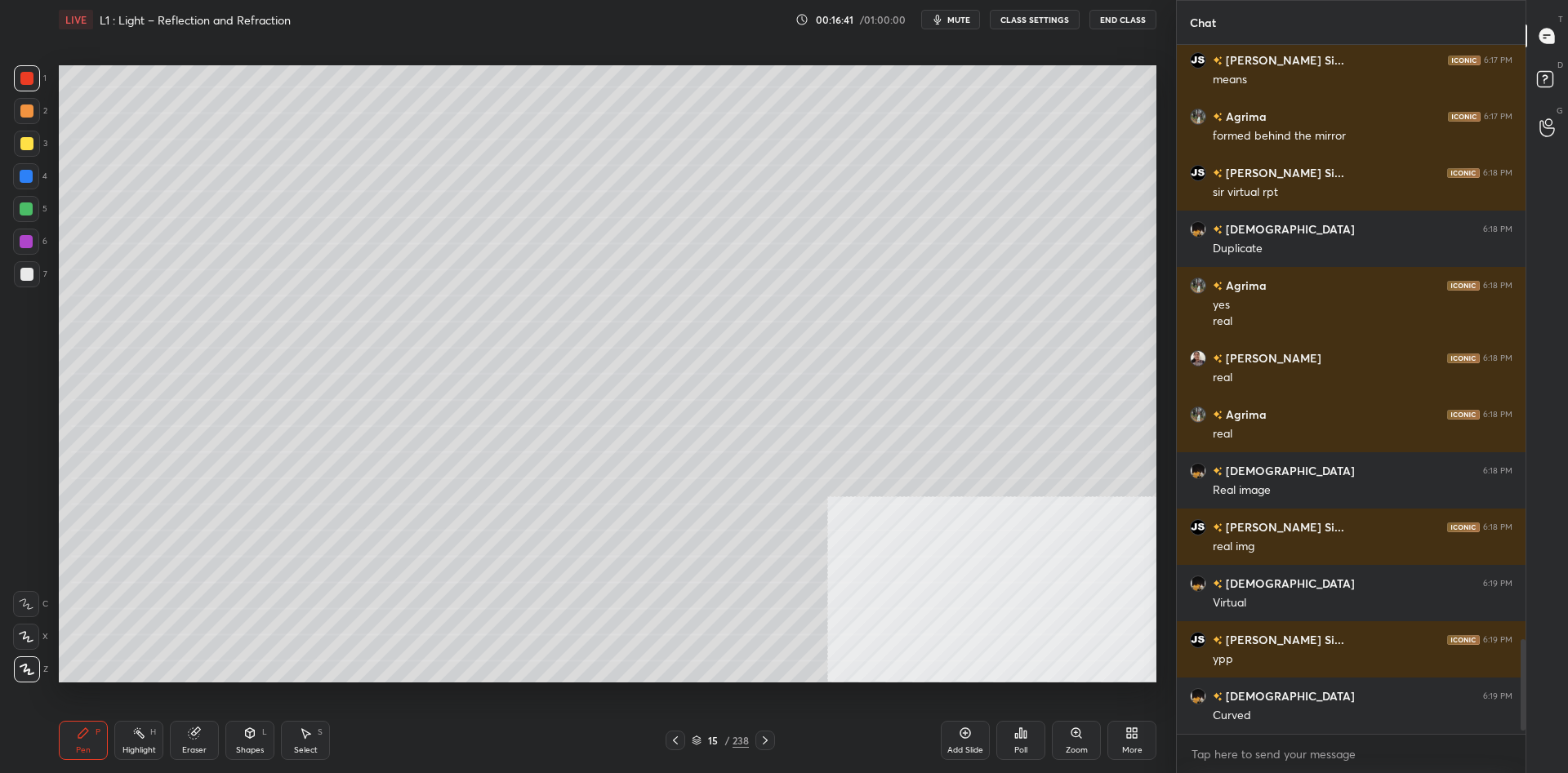
click at [266, 734] on div "L" at bounding box center [264, 732] width 4 height 8
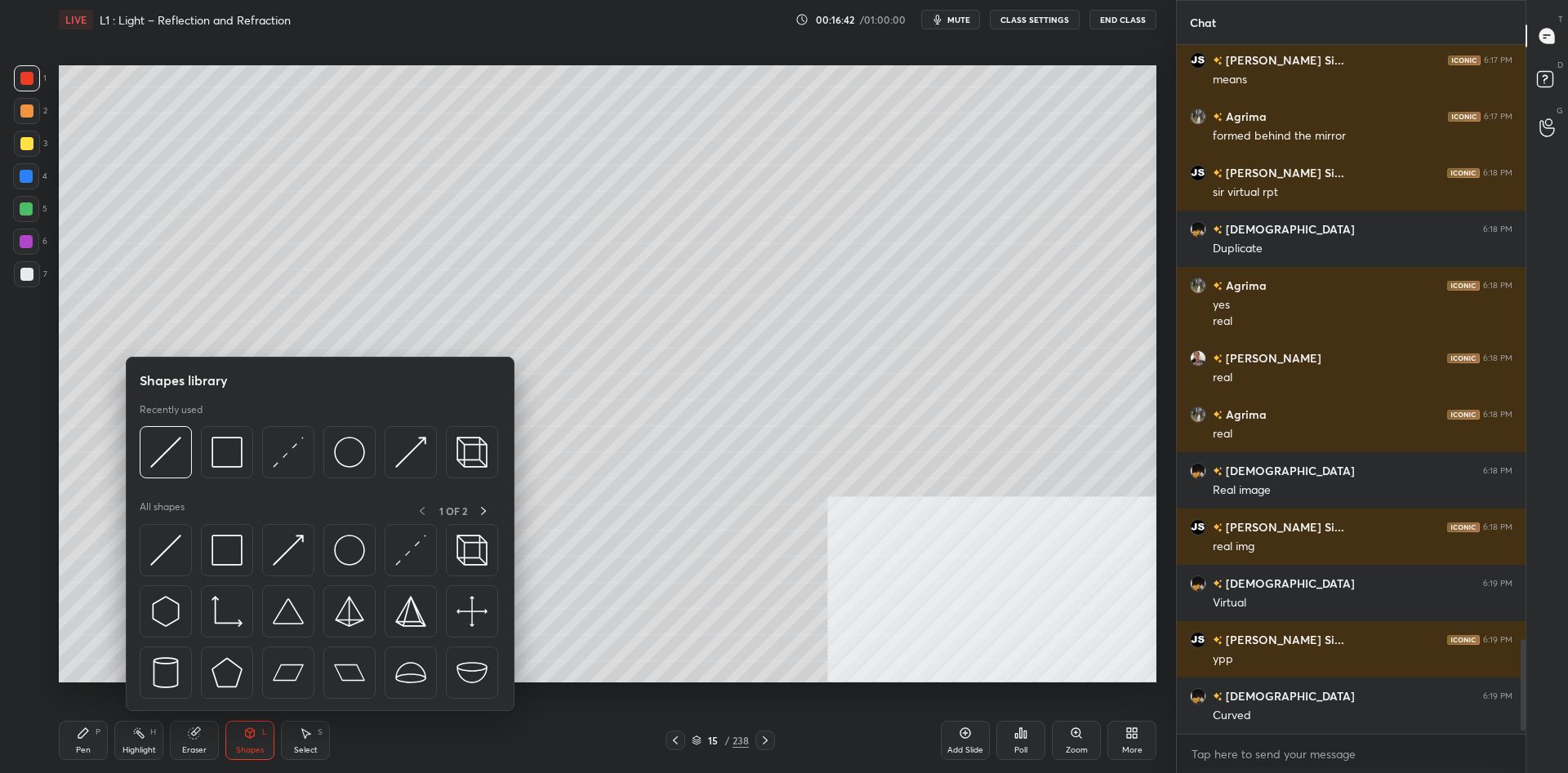
click at [382, 458] on div at bounding box center [318, 457] width 358 height 62
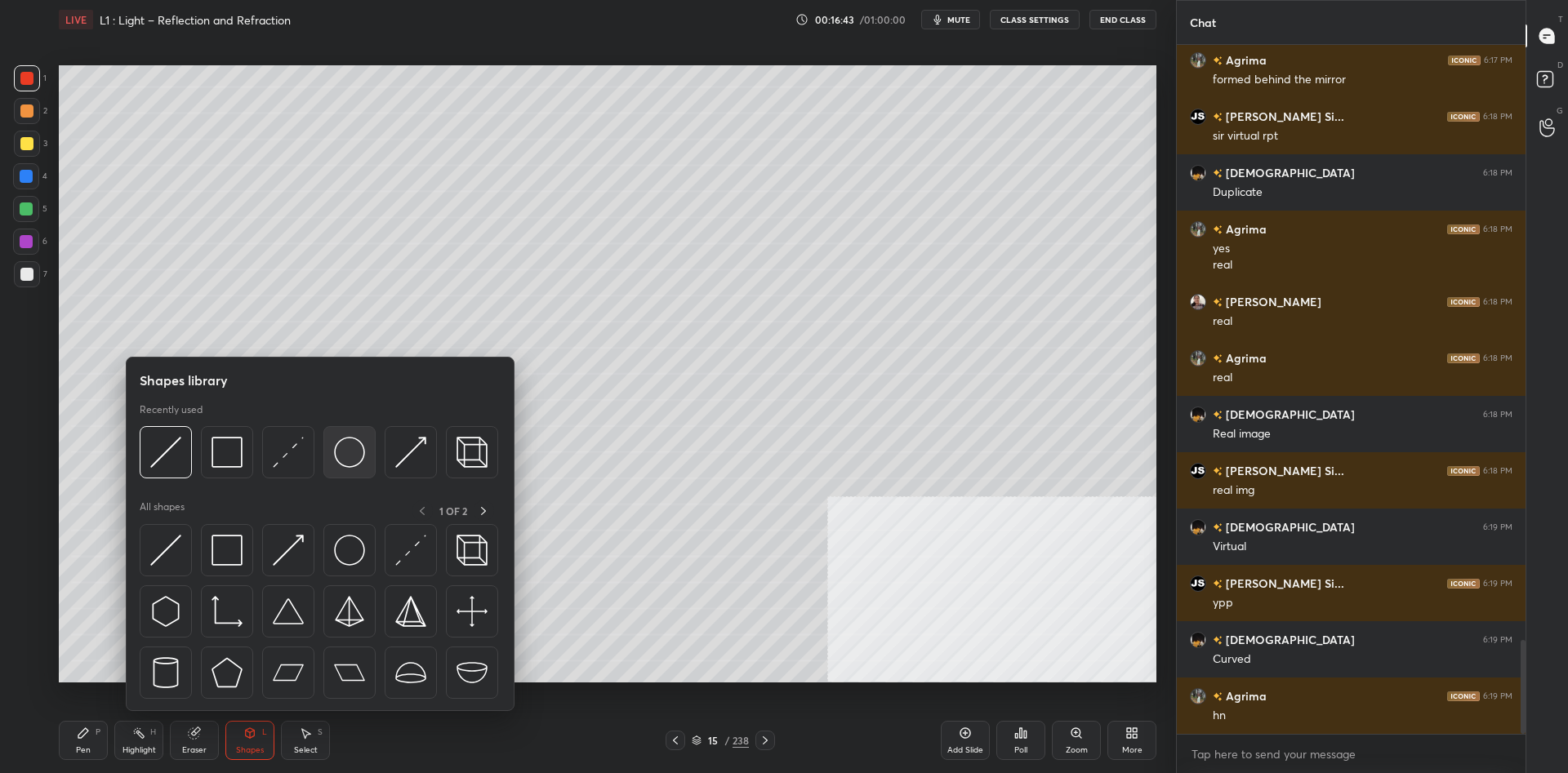
click at [350, 465] on img at bounding box center [350, 452] width 31 height 31
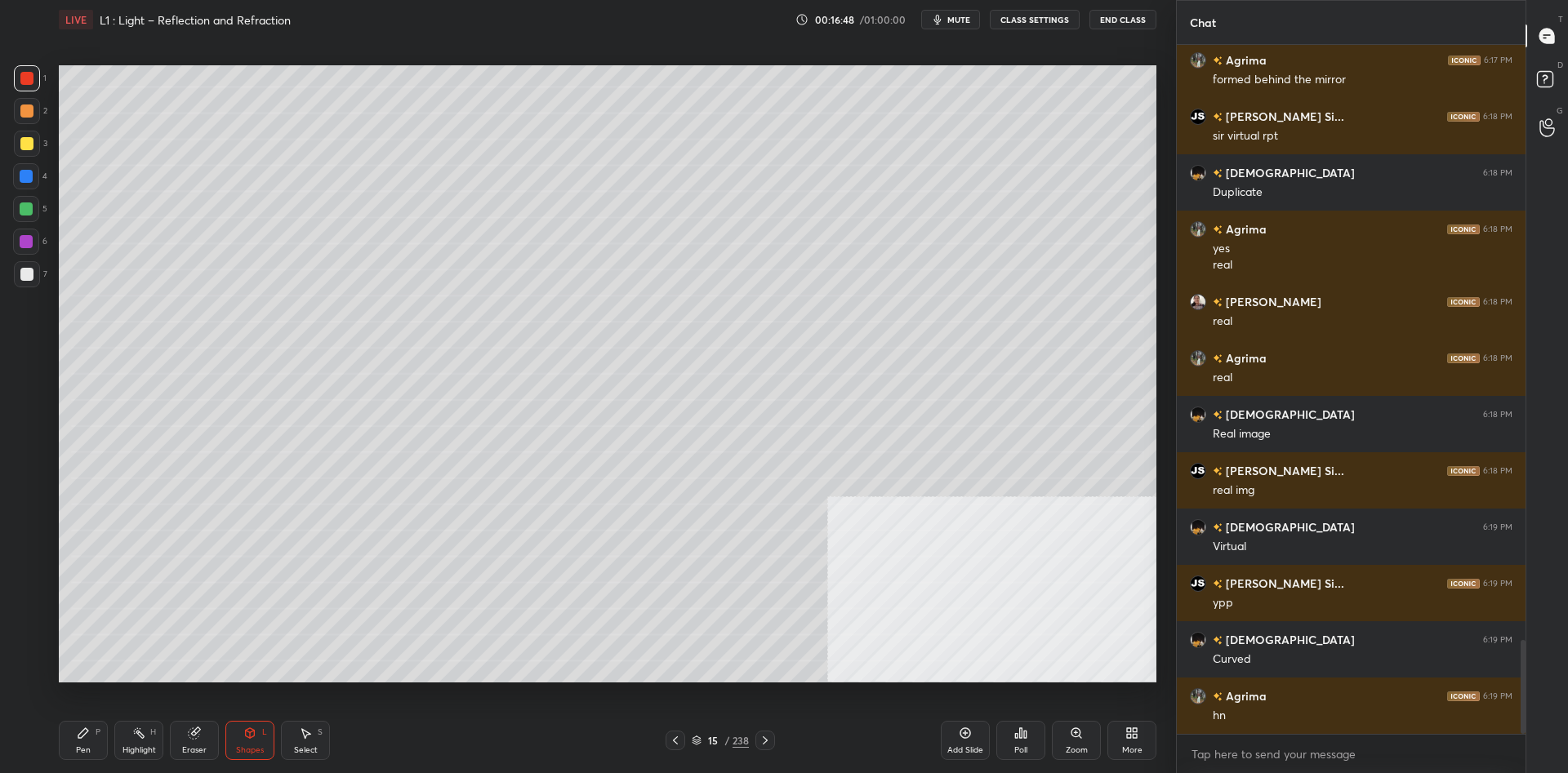
click at [44, 274] on div "7" at bounding box center [30, 273] width 33 height 26
click at [84, 738] on icon at bounding box center [83, 733] width 13 height 13
click at [30, 79] on div at bounding box center [27, 78] width 13 height 13
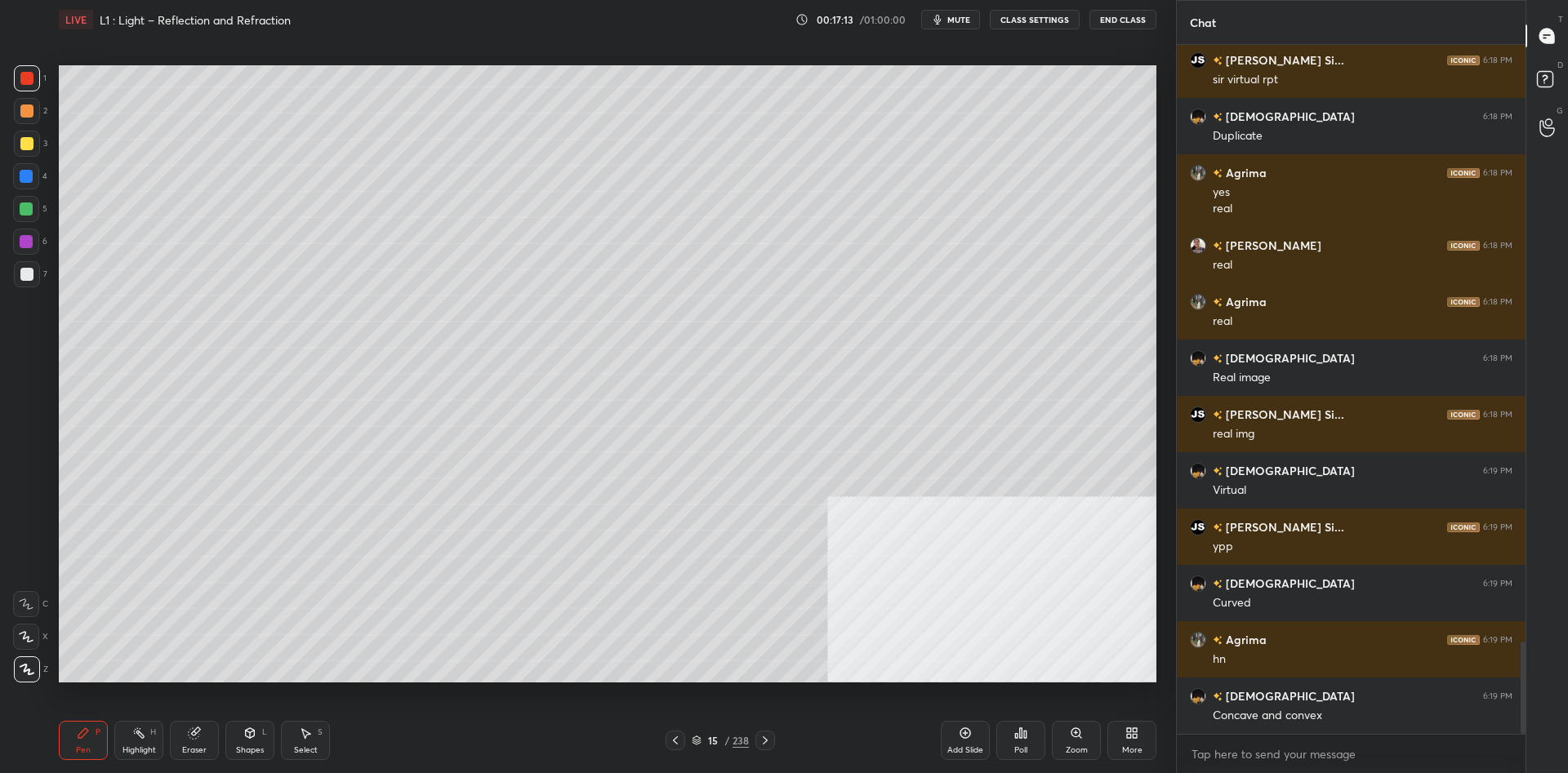
click at [36, 105] on div at bounding box center [27, 111] width 26 height 26
click at [33, 80] on div at bounding box center [27, 78] width 13 height 13
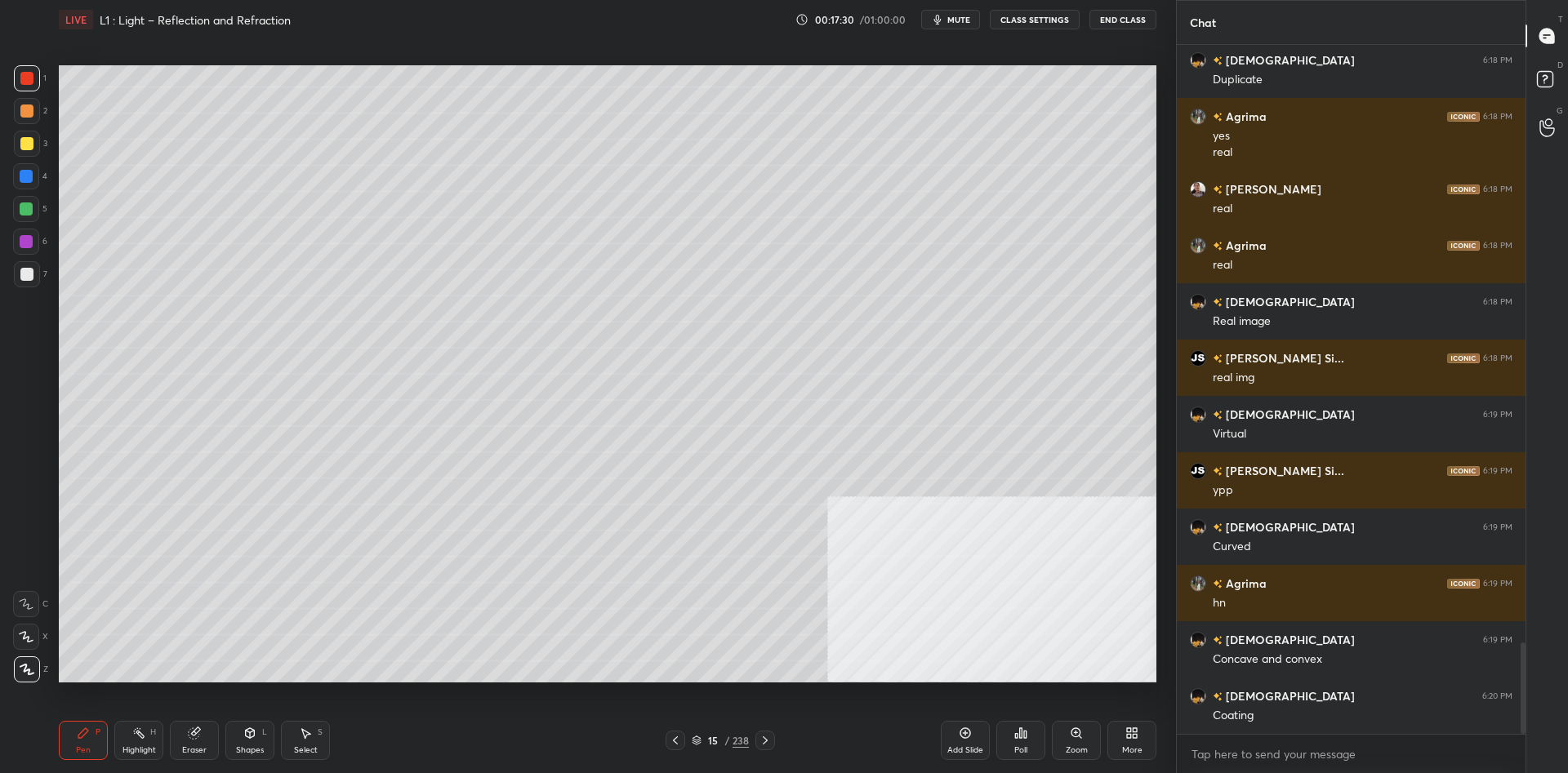
click at [20, 209] on div at bounding box center [26, 208] width 26 height 26
click at [35, 280] on div at bounding box center [27, 273] width 26 height 26
click at [142, 740] on div "Highlight H" at bounding box center [139, 741] width 49 height 39
click at [259, 741] on div "Shapes L" at bounding box center [249, 741] width 49 height 39
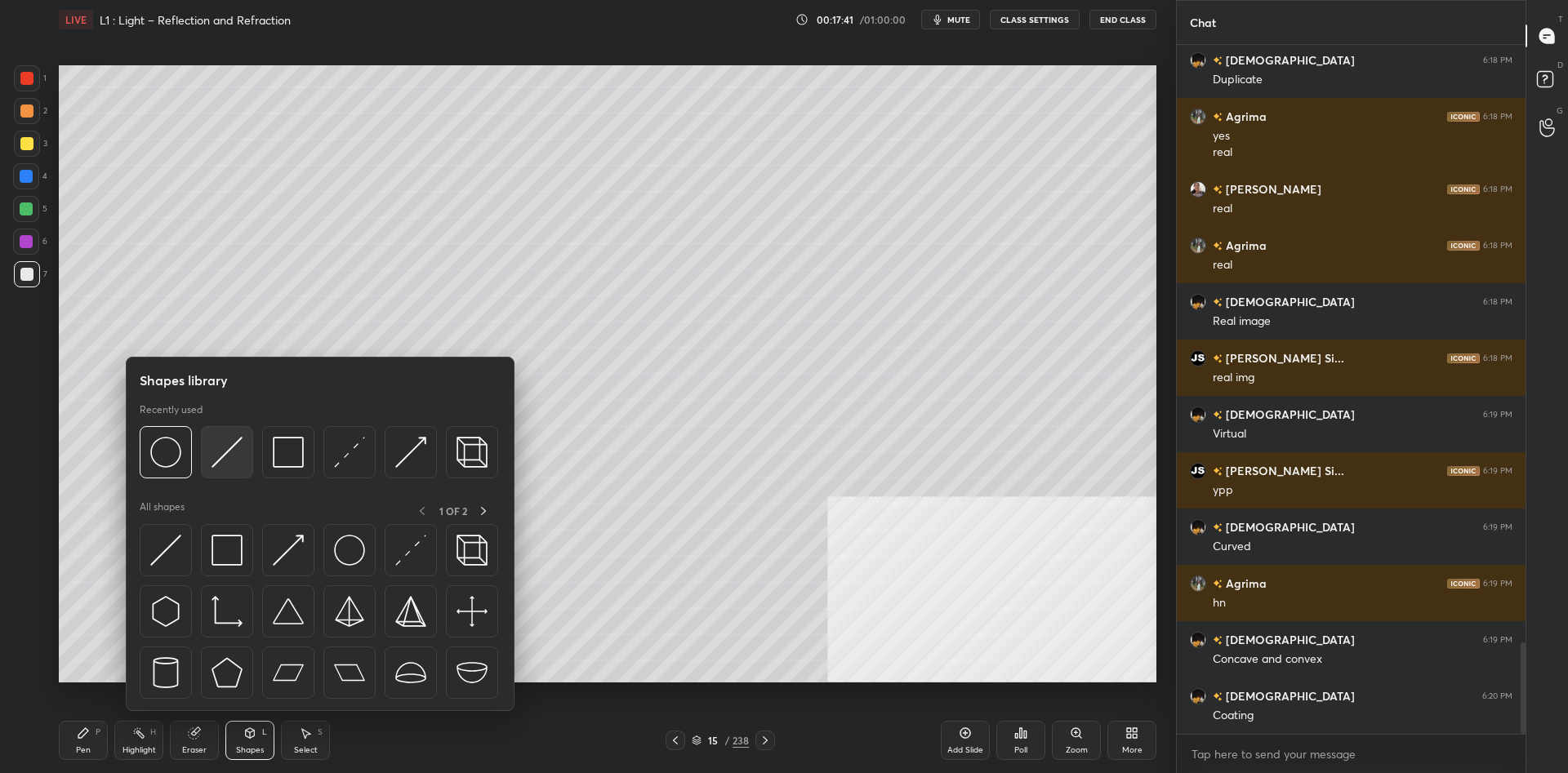
click at [226, 464] on img at bounding box center [227, 452] width 31 height 31
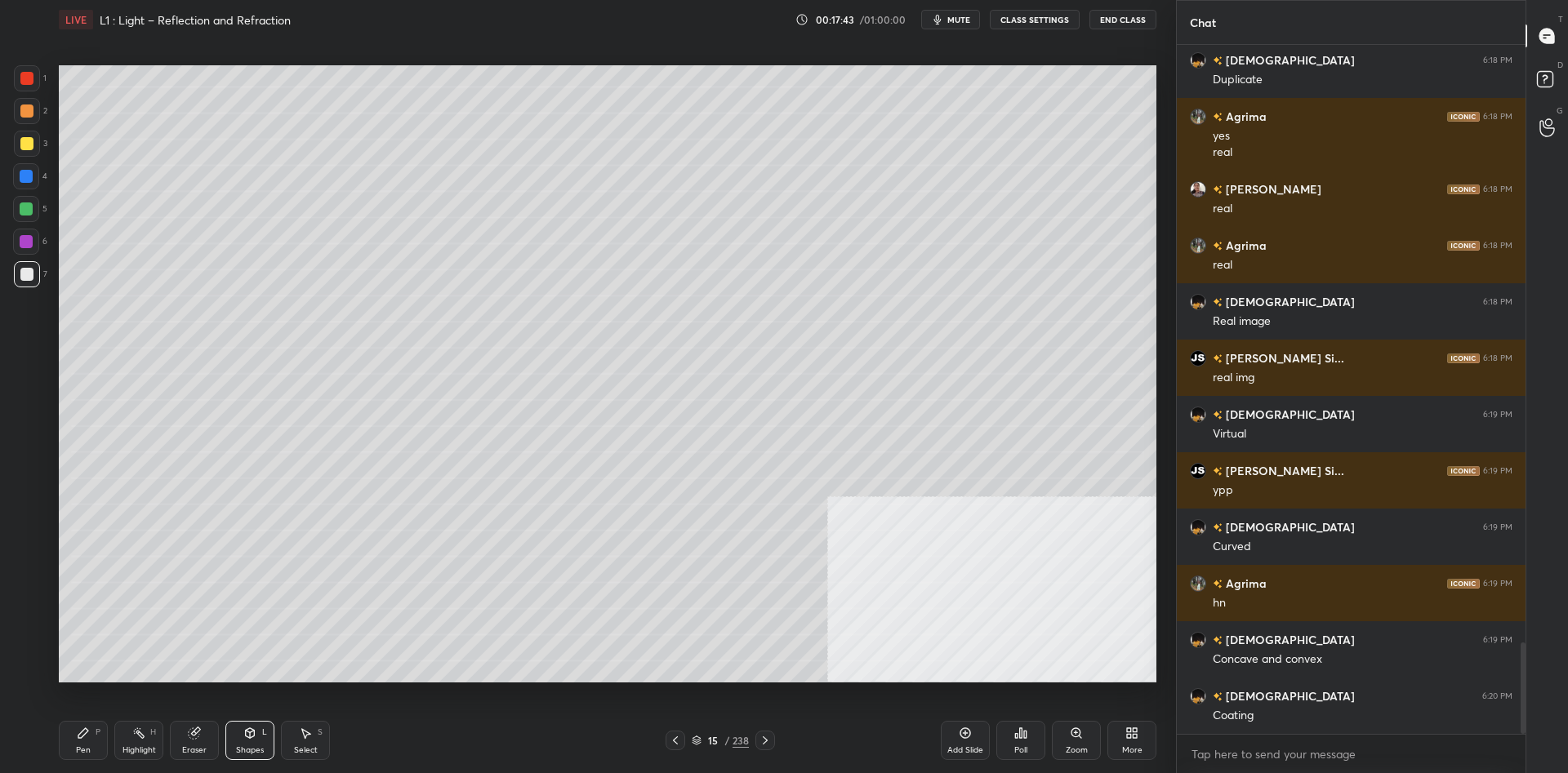
click at [257, 740] on div "Shapes L" at bounding box center [249, 741] width 49 height 39
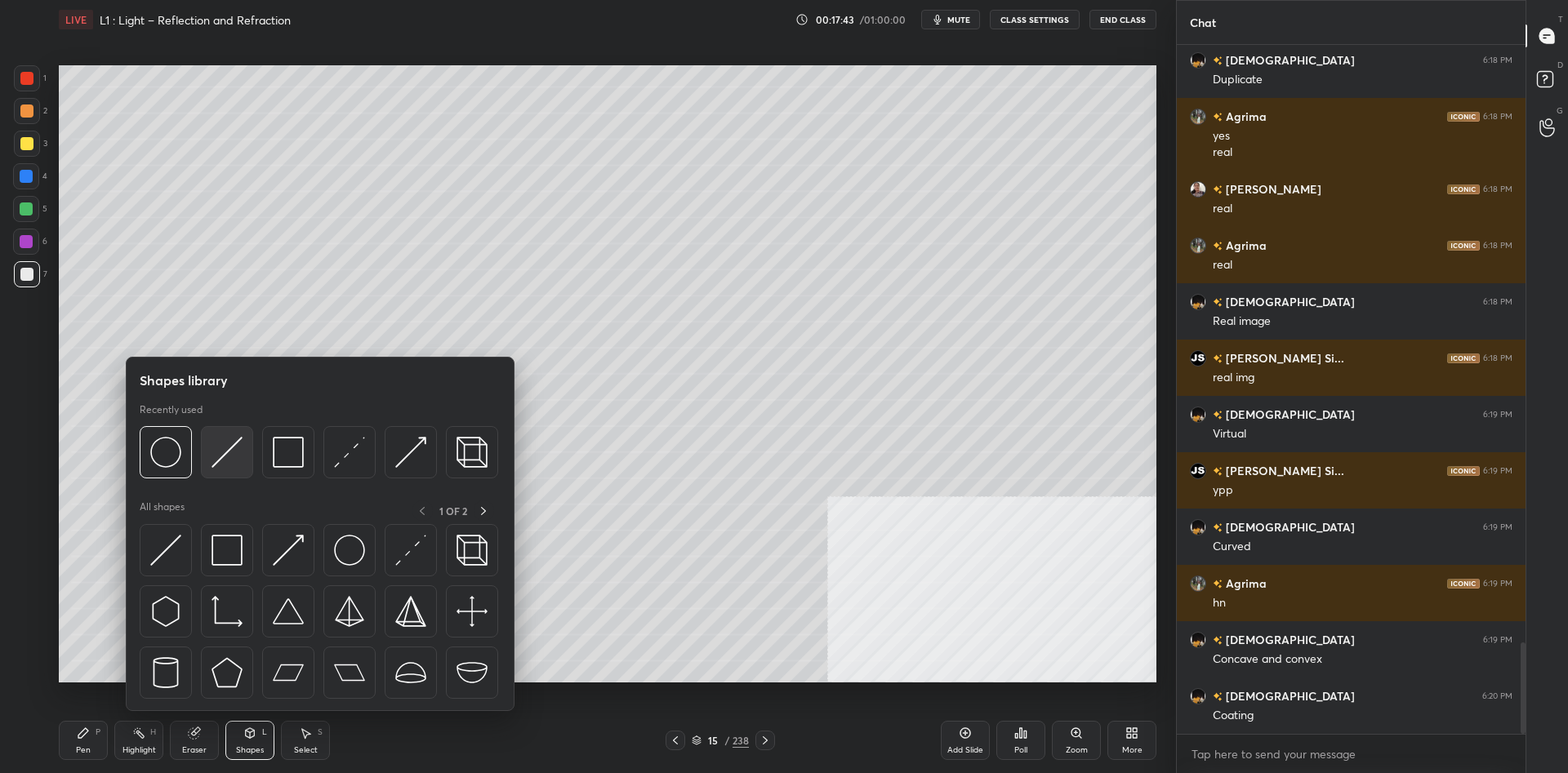
click at [222, 459] on img at bounding box center [227, 452] width 31 height 31
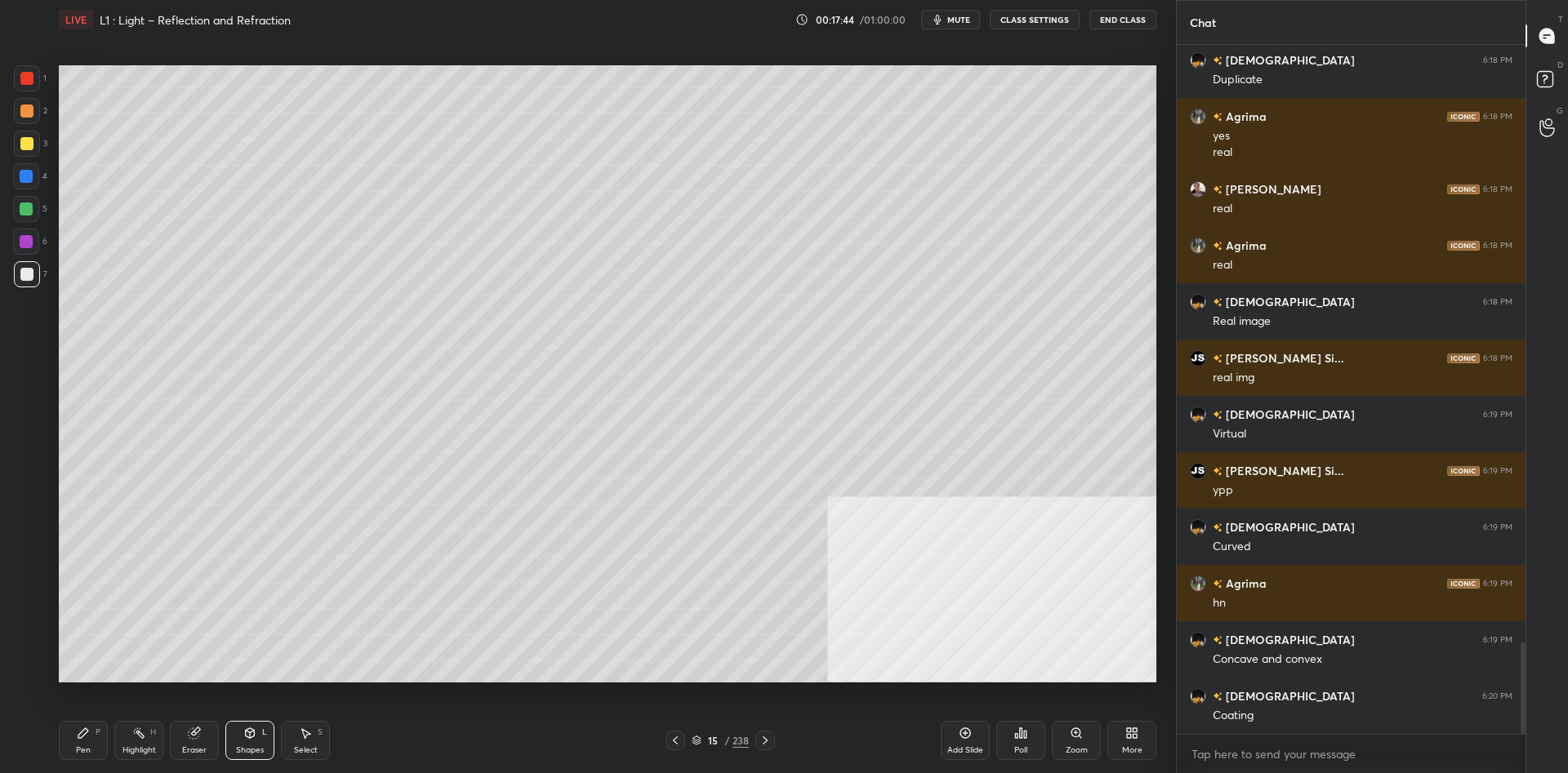
click at [14, 207] on div at bounding box center [26, 208] width 26 height 26
click at [95, 748] on div "Pen P" at bounding box center [83, 741] width 49 height 39
click at [29, 275] on div at bounding box center [27, 274] width 13 height 13
click at [41, 80] on div "1" at bounding box center [30, 78] width 33 height 26
click at [23, 213] on div at bounding box center [26, 209] width 13 height 13
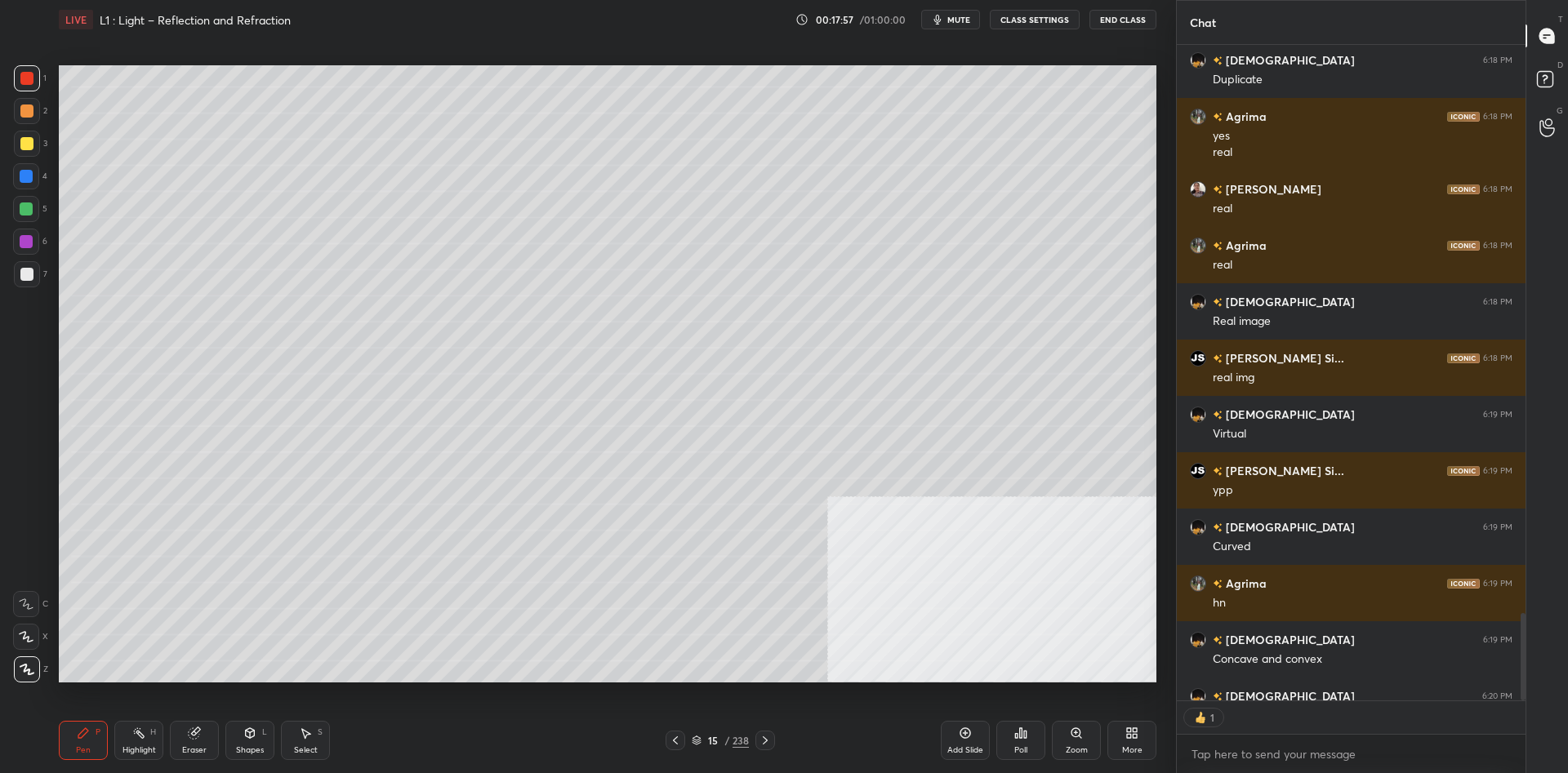
scroll to position [656, 349]
click at [21, 80] on div at bounding box center [27, 78] width 26 height 26
click at [23, 113] on div at bounding box center [27, 111] width 13 height 13
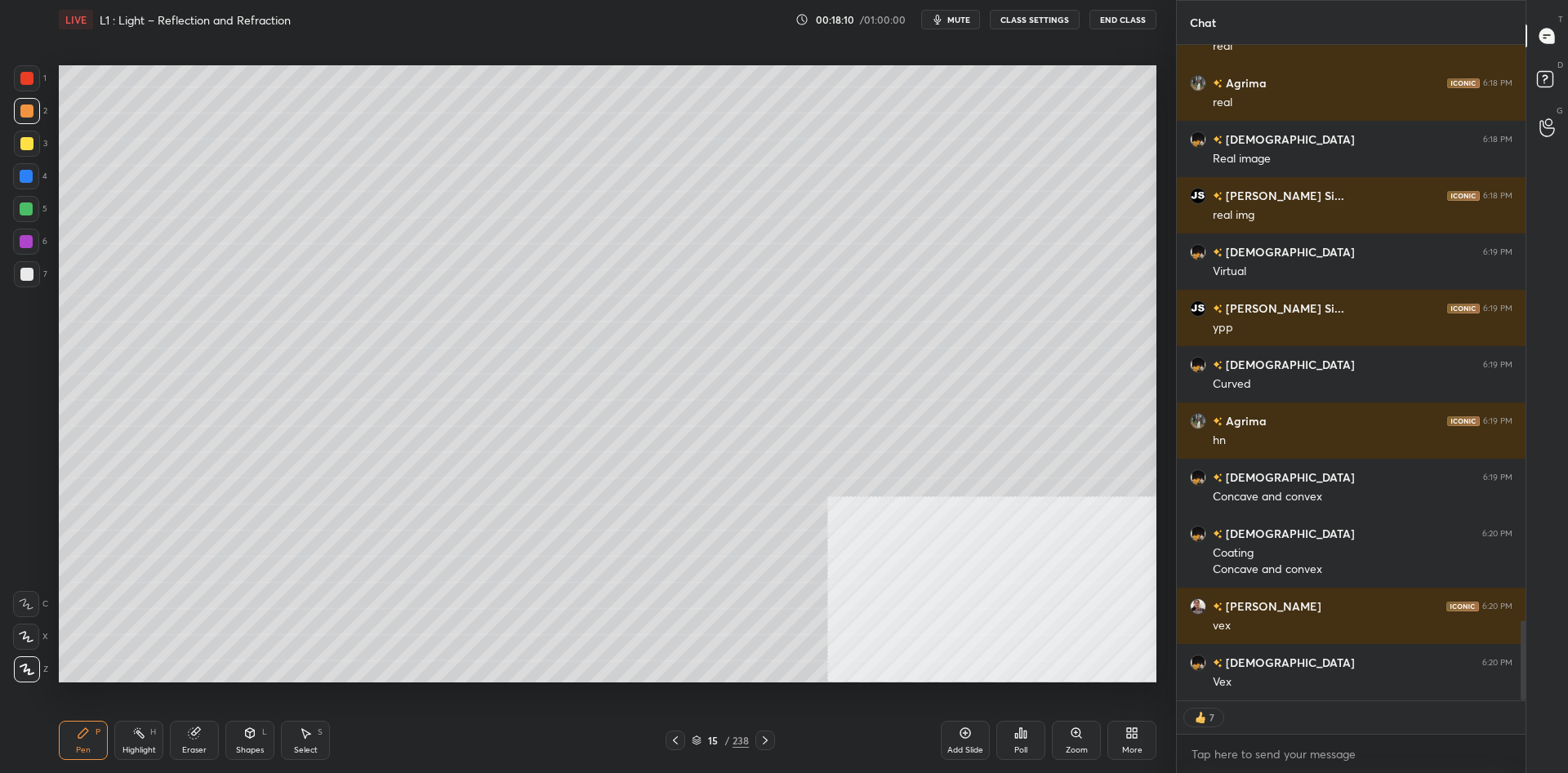
scroll to position [4722, 0]
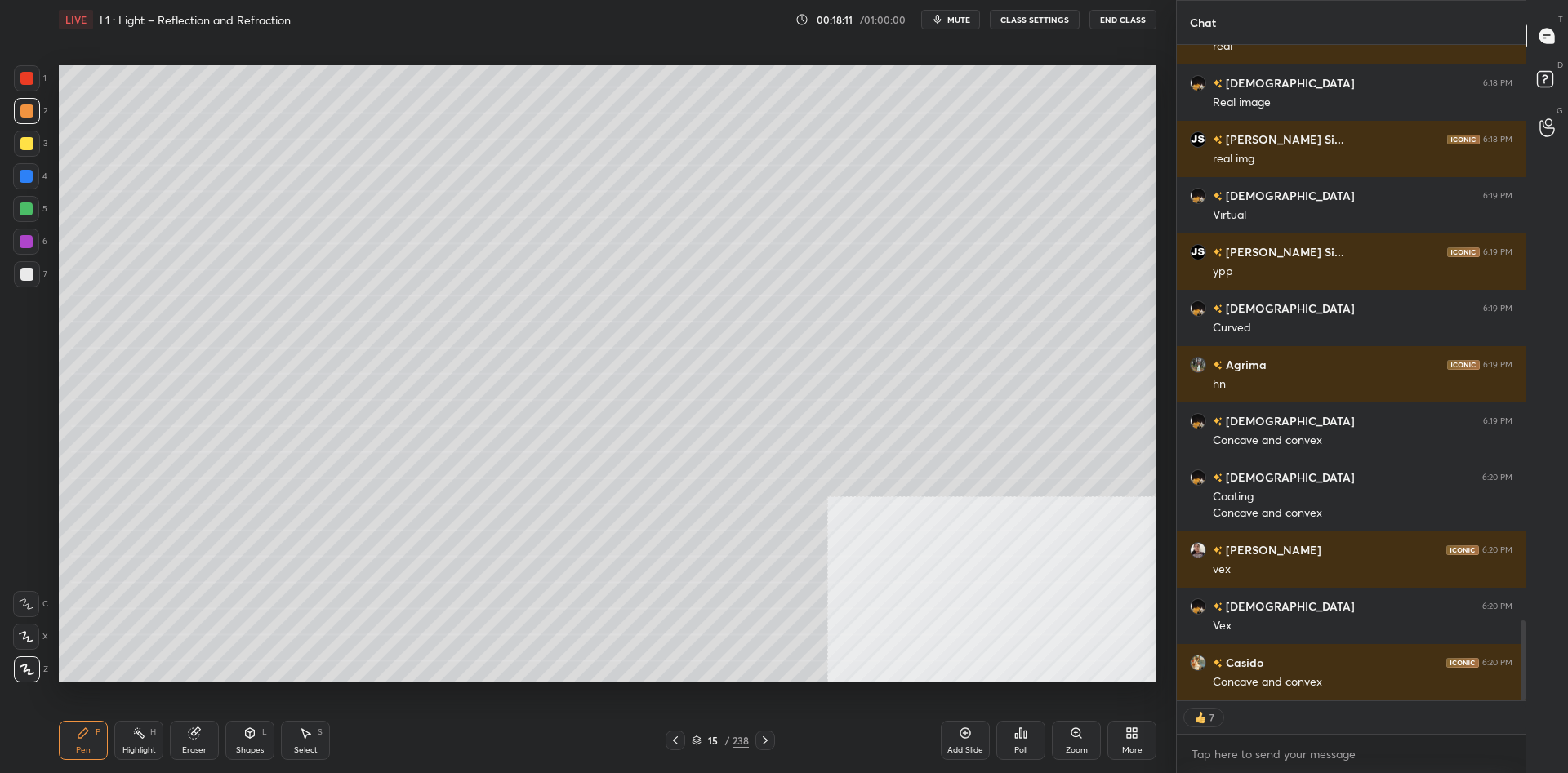
click at [23, 244] on div at bounding box center [26, 241] width 13 height 13
click at [23, 241] on div at bounding box center [26, 241] width 13 height 13
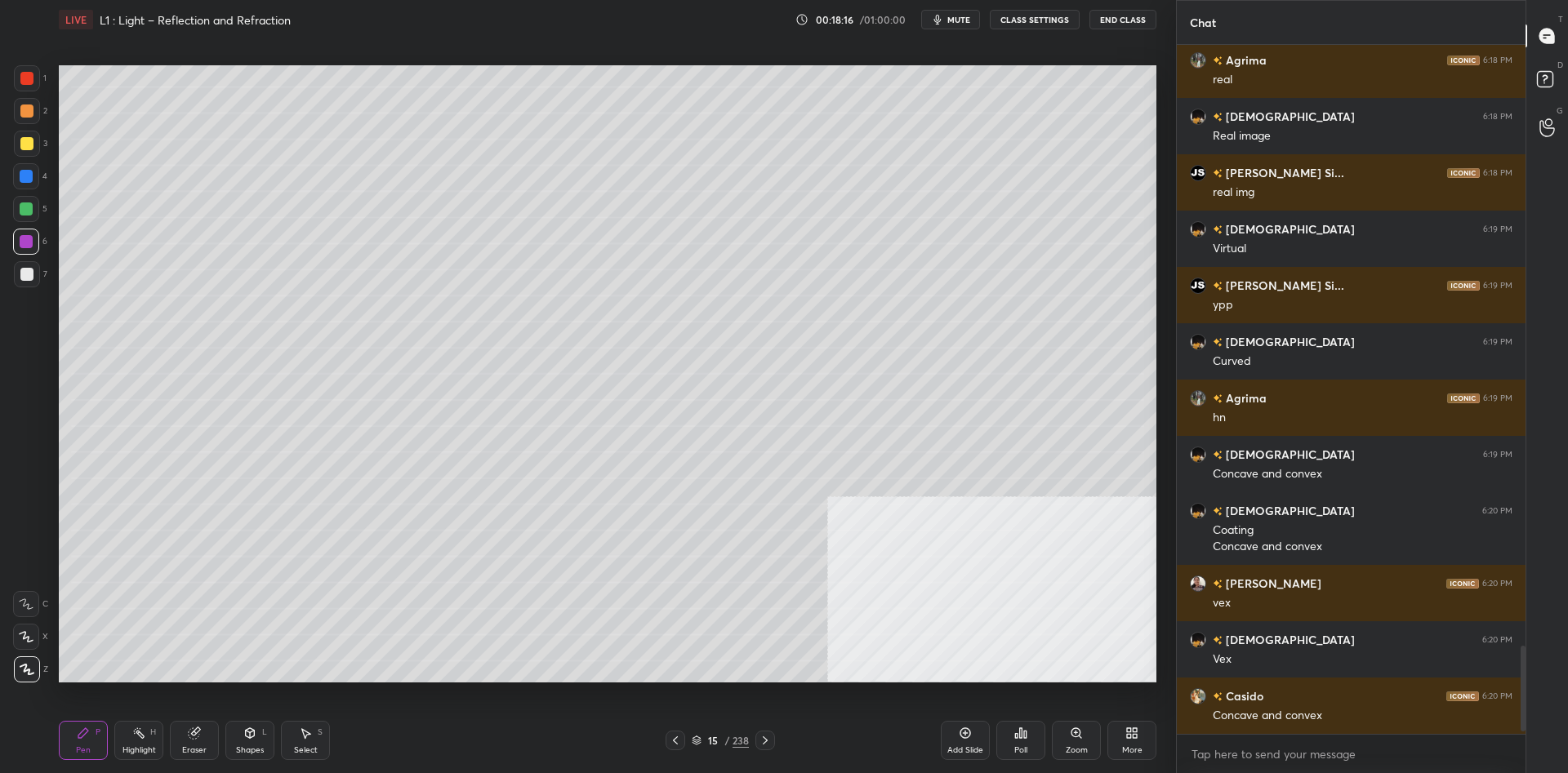
scroll to position [4688, 0]
click at [138, 741] on div "Highlight H" at bounding box center [139, 741] width 49 height 39
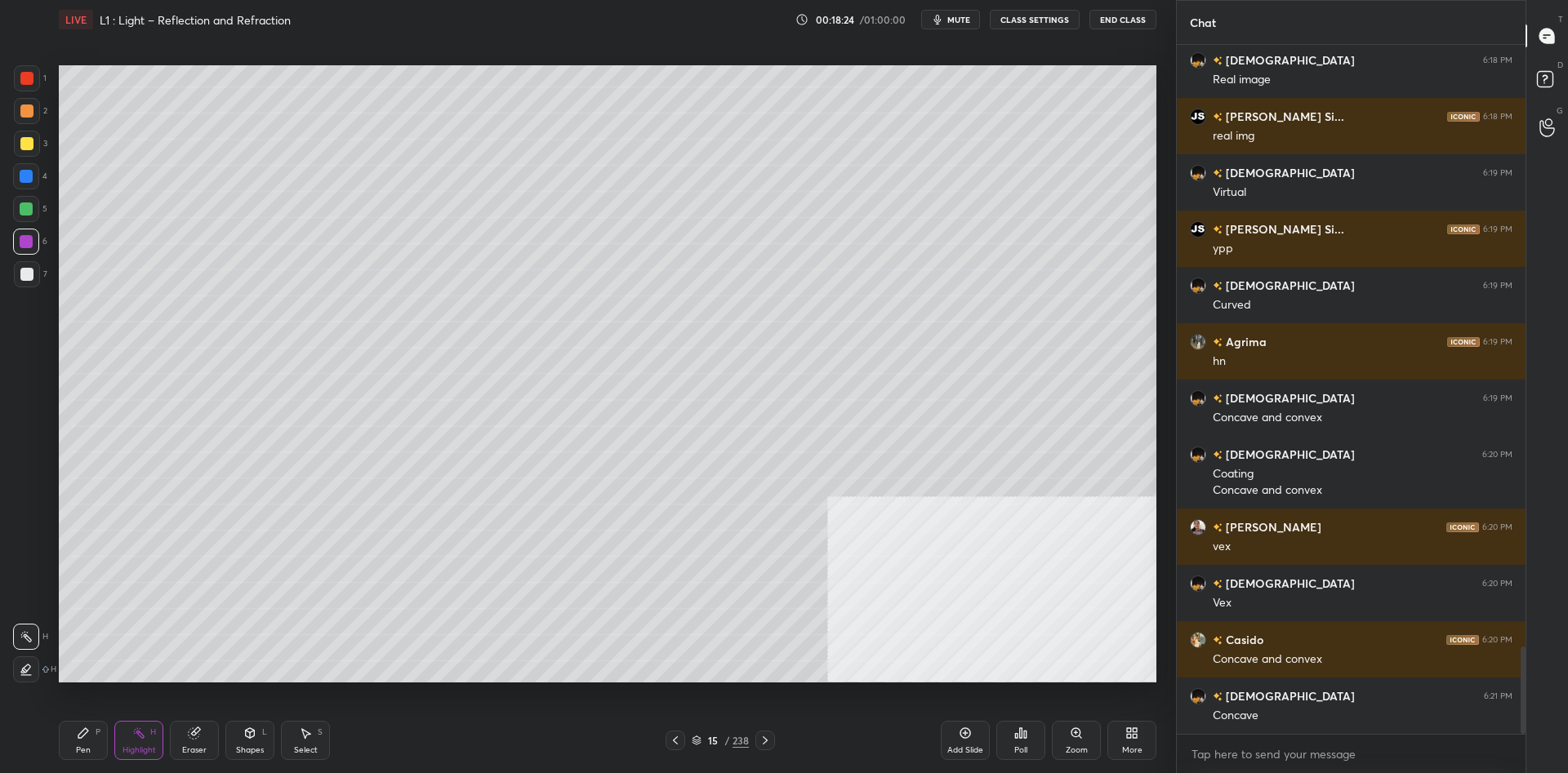
scroll to position [4801, 0]
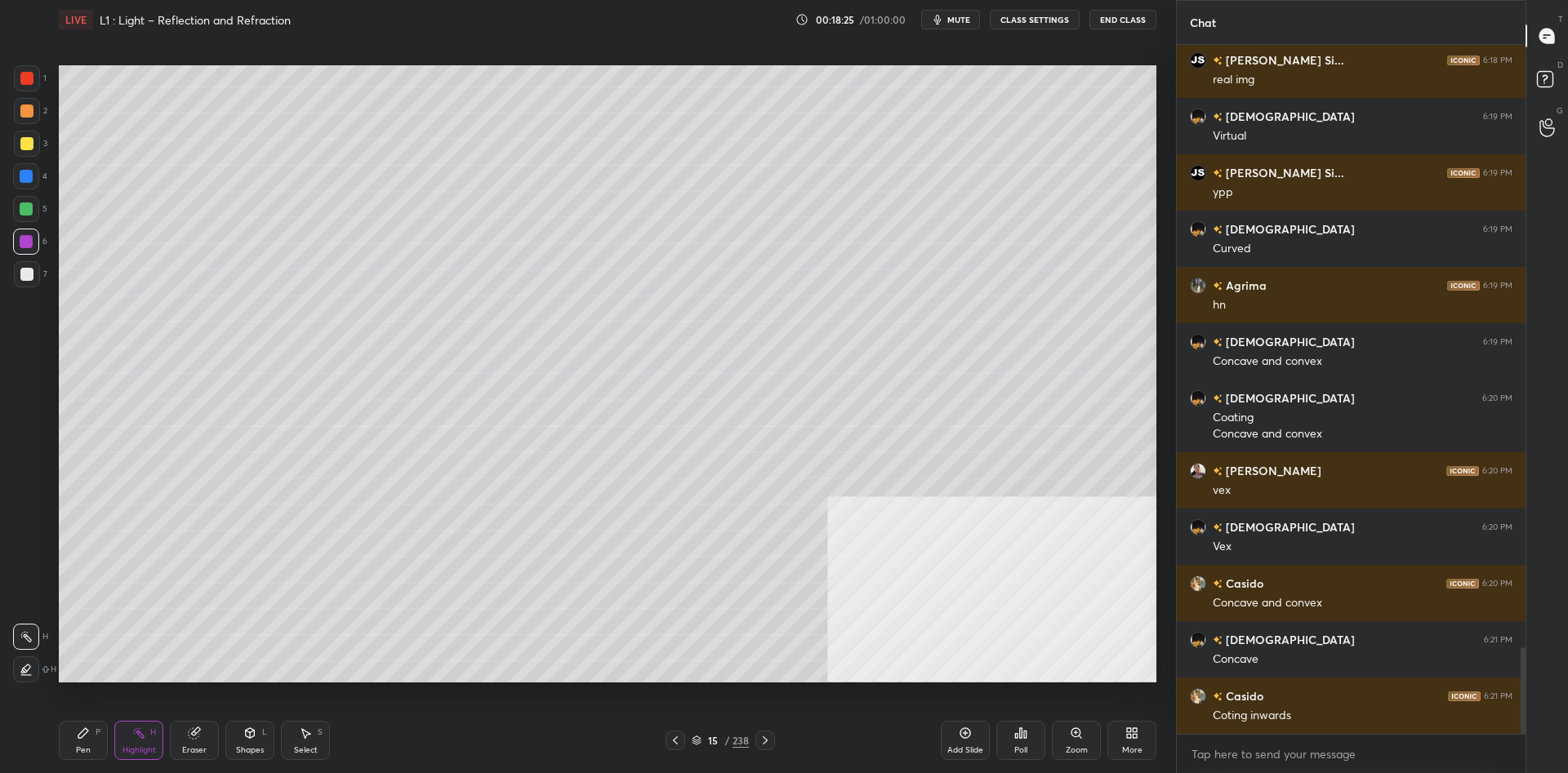
click at [243, 748] on div "Shapes" at bounding box center [249, 750] width 28 height 8
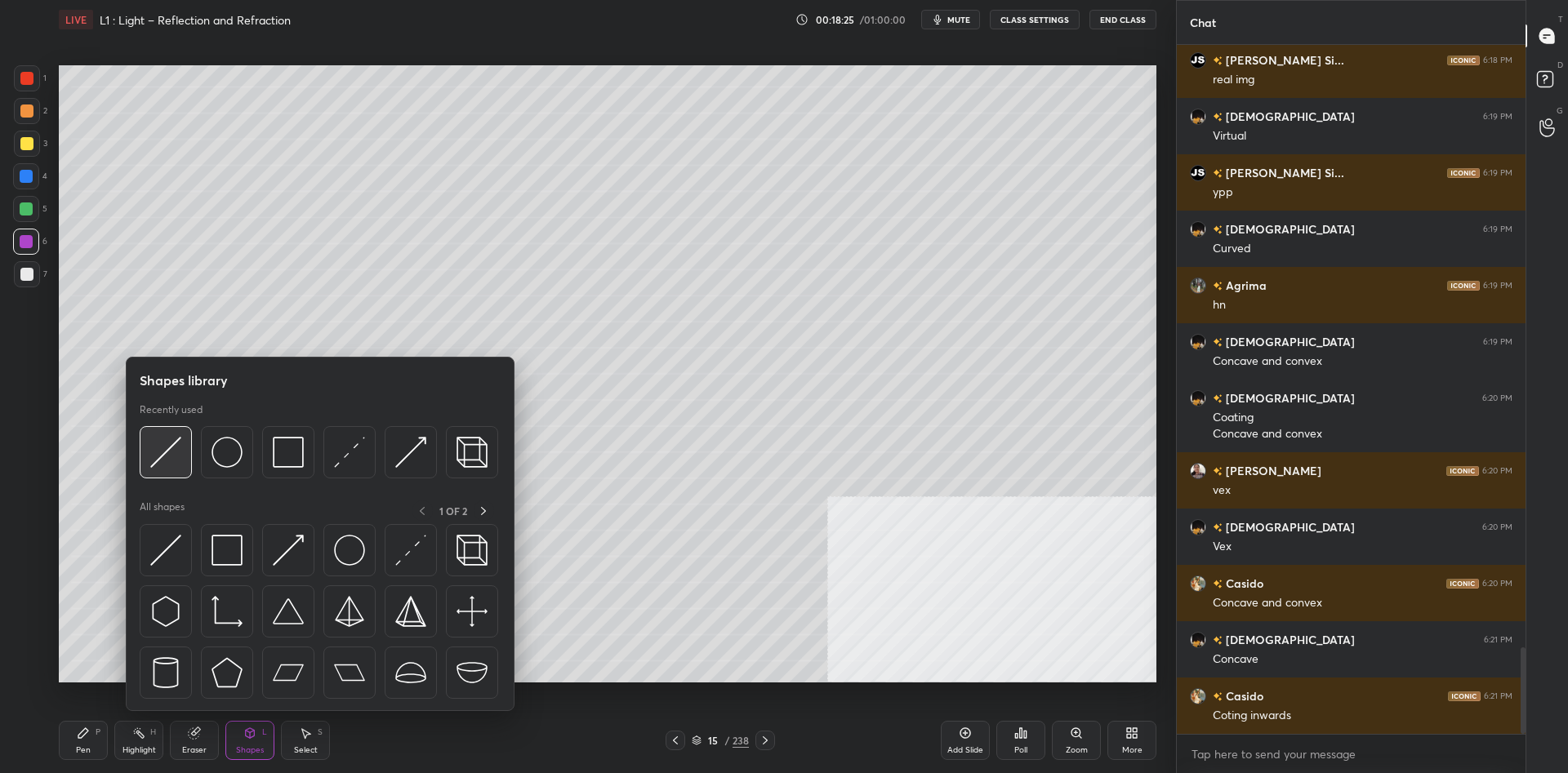
click at [159, 472] on div at bounding box center [165, 452] width 52 height 52
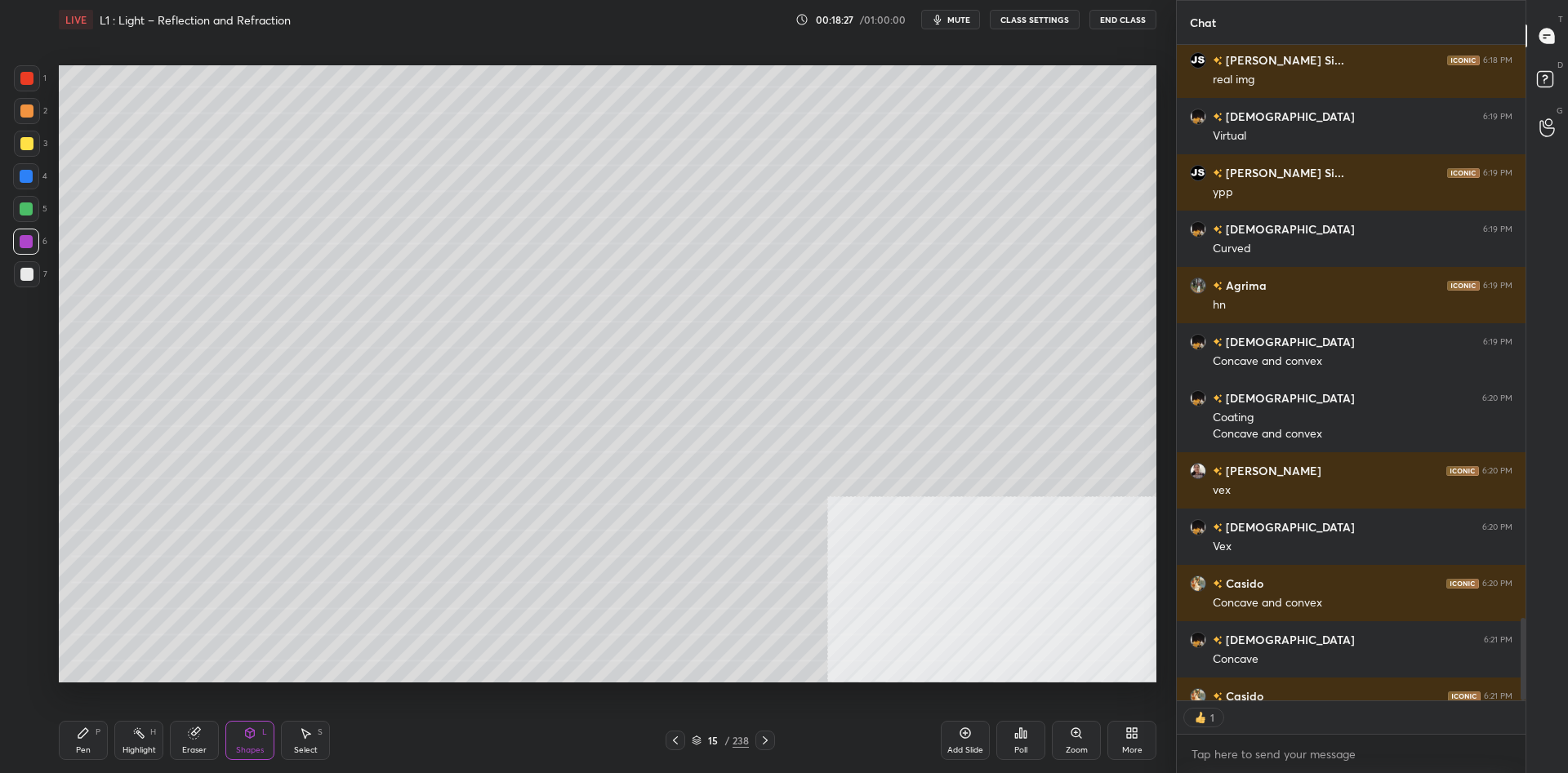
scroll to position [656, 349]
click at [24, 210] on div at bounding box center [26, 209] width 13 height 13
click at [89, 739] on icon at bounding box center [83, 733] width 13 height 13
click at [254, 733] on icon at bounding box center [250, 733] width 9 height 10
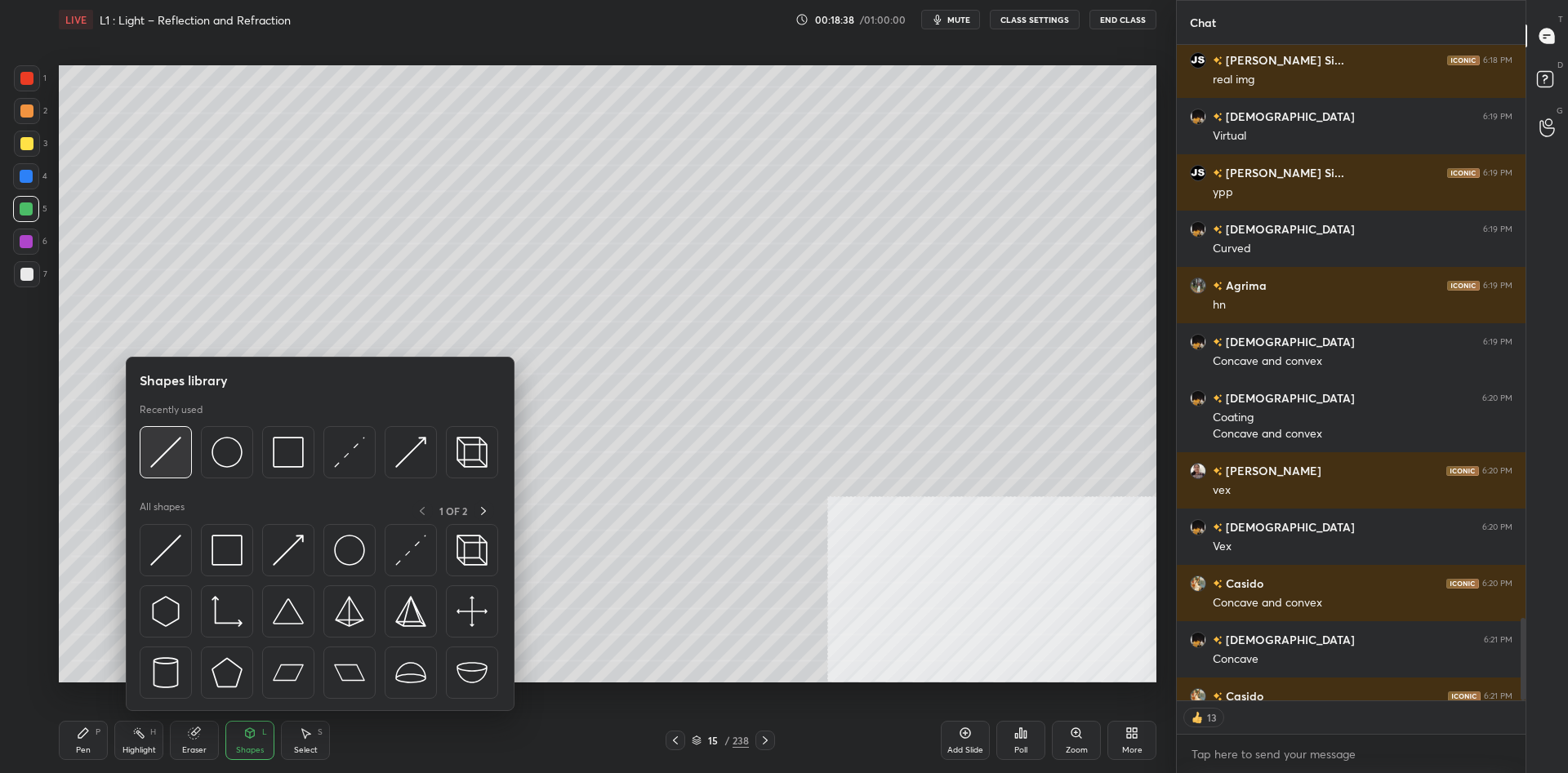
click at [174, 458] on img at bounding box center [165, 452] width 31 height 31
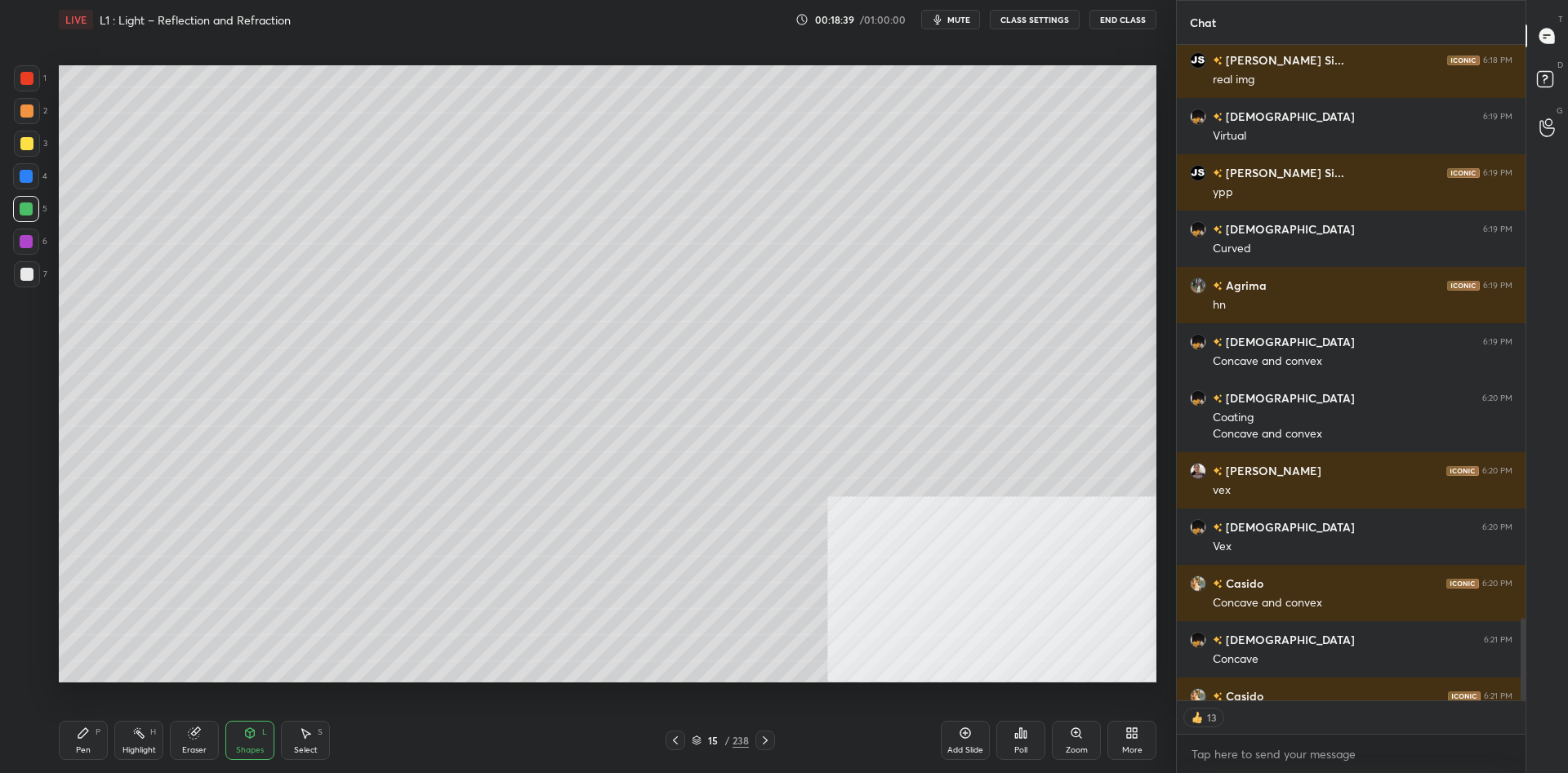
click at [23, 211] on div at bounding box center [26, 209] width 13 height 13
click at [85, 734] on icon at bounding box center [83, 733] width 10 height 10
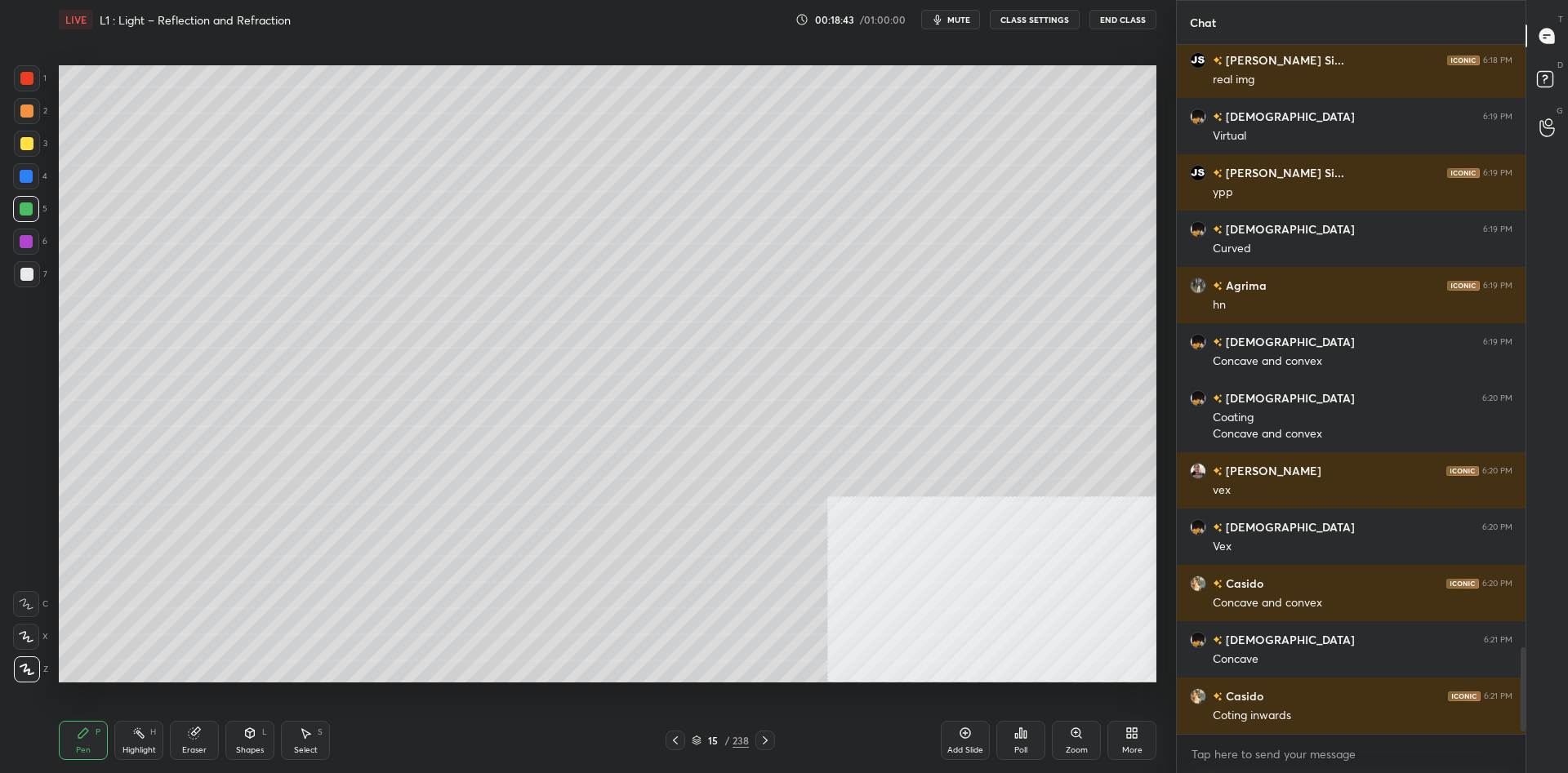
click at [24, 277] on div at bounding box center [27, 274] width 13 height 13
click at [26, 273] on div at bounding box center [27, 274] width 13 height 13
click at [27, 80] on div at bounding box center [27, 78] width 13 height 13
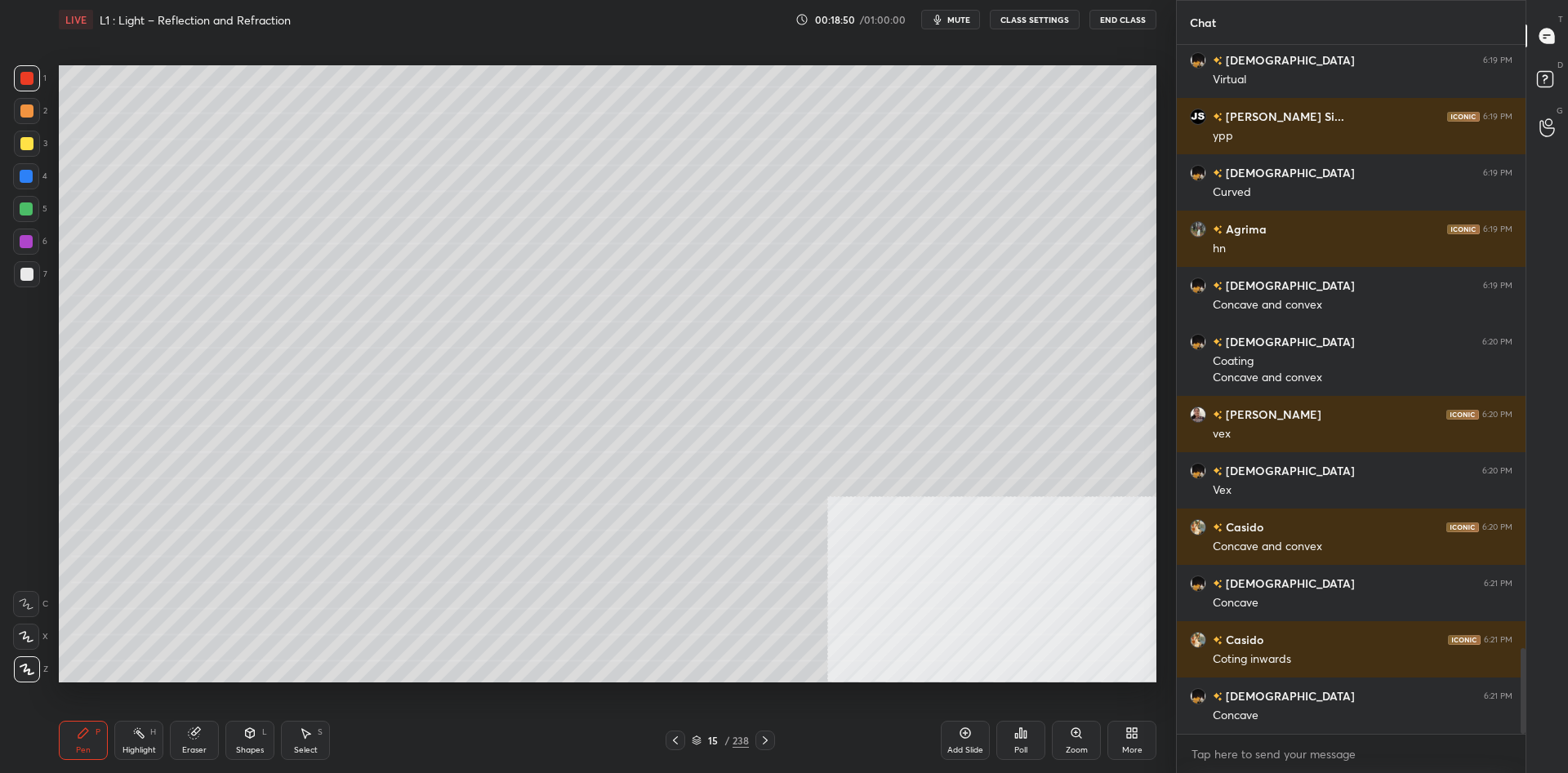
click at [34, 235] on div at bounding box center [26, 241] width 26 height 26
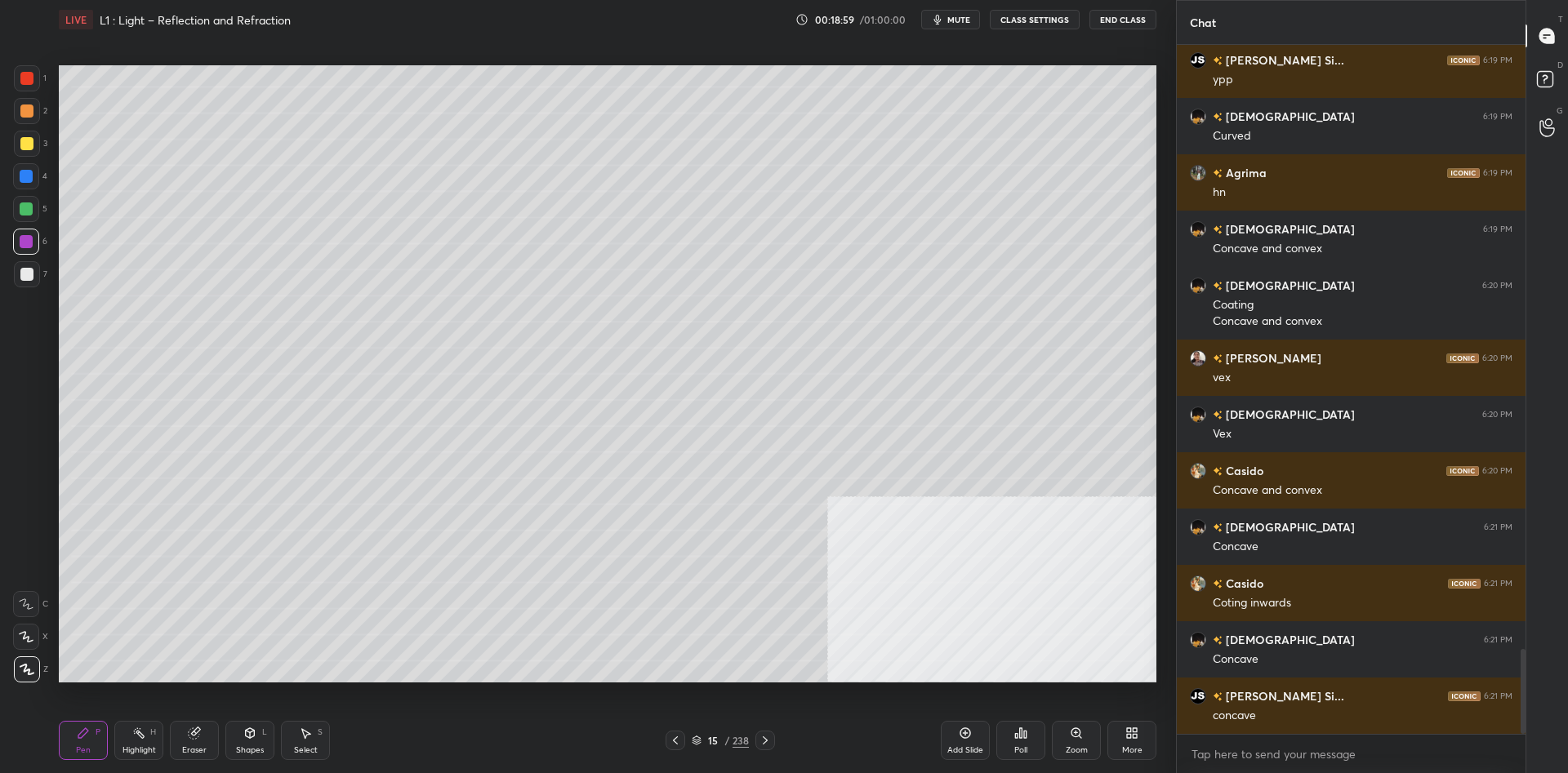
click at [34, 107] on div at bounding box center [27, 111] width 26 height 26
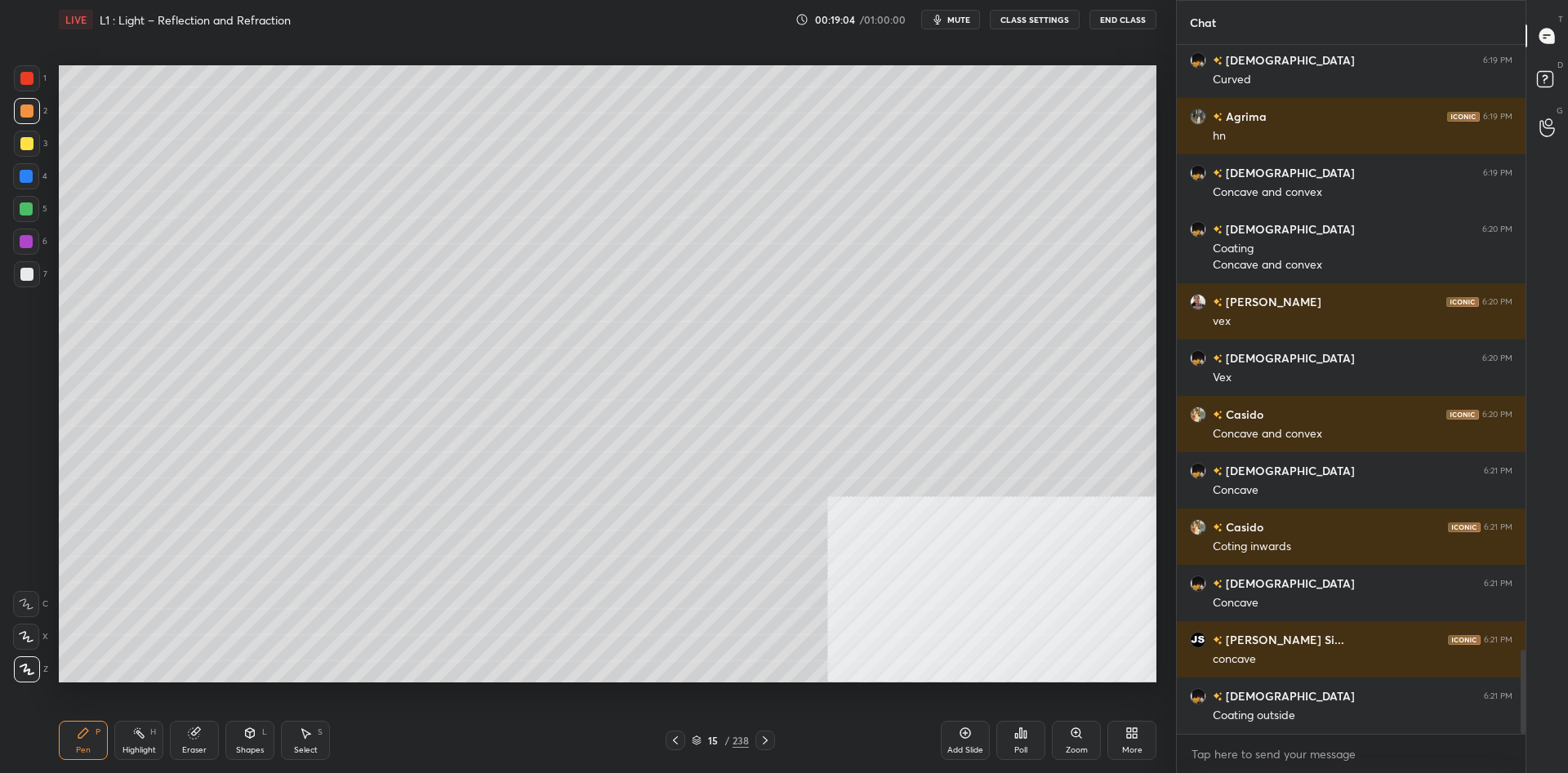
scroll to position [5026, 0]
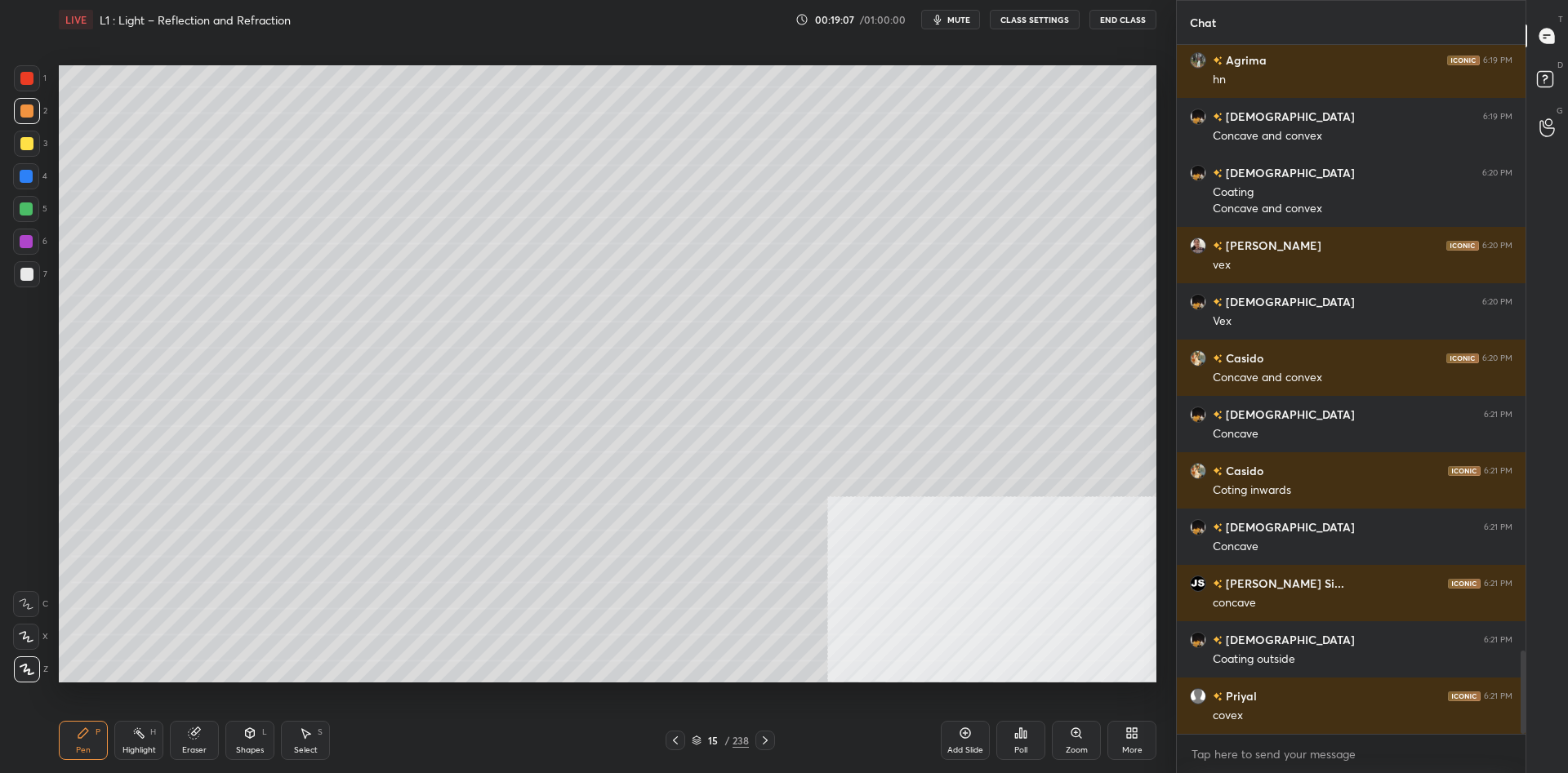
click at [133, 744] on div "Highlight H" at bounding box center [139, 741] width 49 height 39
click at [72, 742] on div "Pen P" at bounding box center [83, 741] width 49 height 39
click at [69, 743] on div "Pen P" at bounding box center [83, 741] width 49 height 39
click at [30, 276] on div at bounding box center [27, 274] width 13 height 13
click at [21, 215] on div at bounding box center [26, 208] width 26 height 26
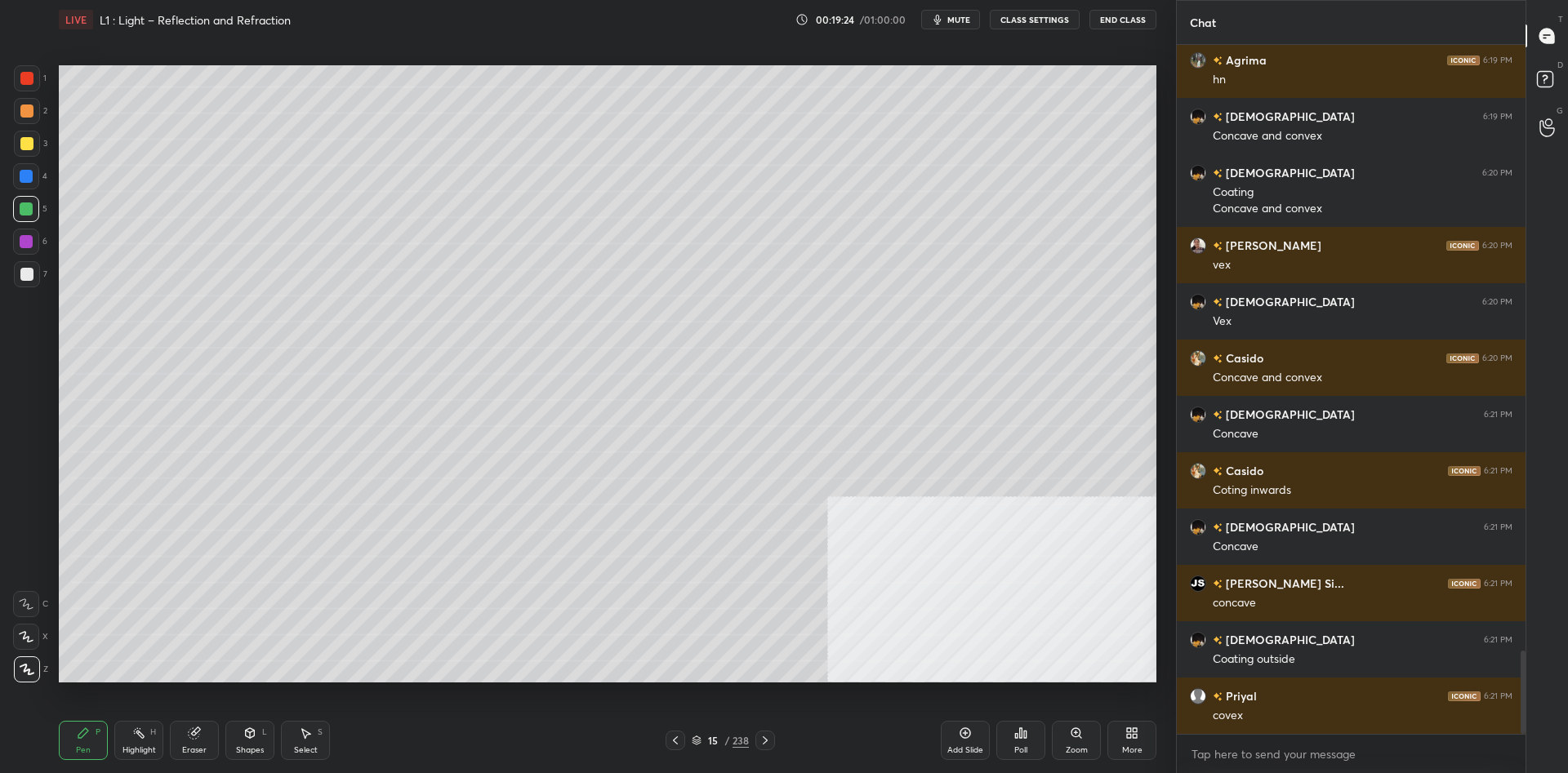
scroll to position [5082, 0]
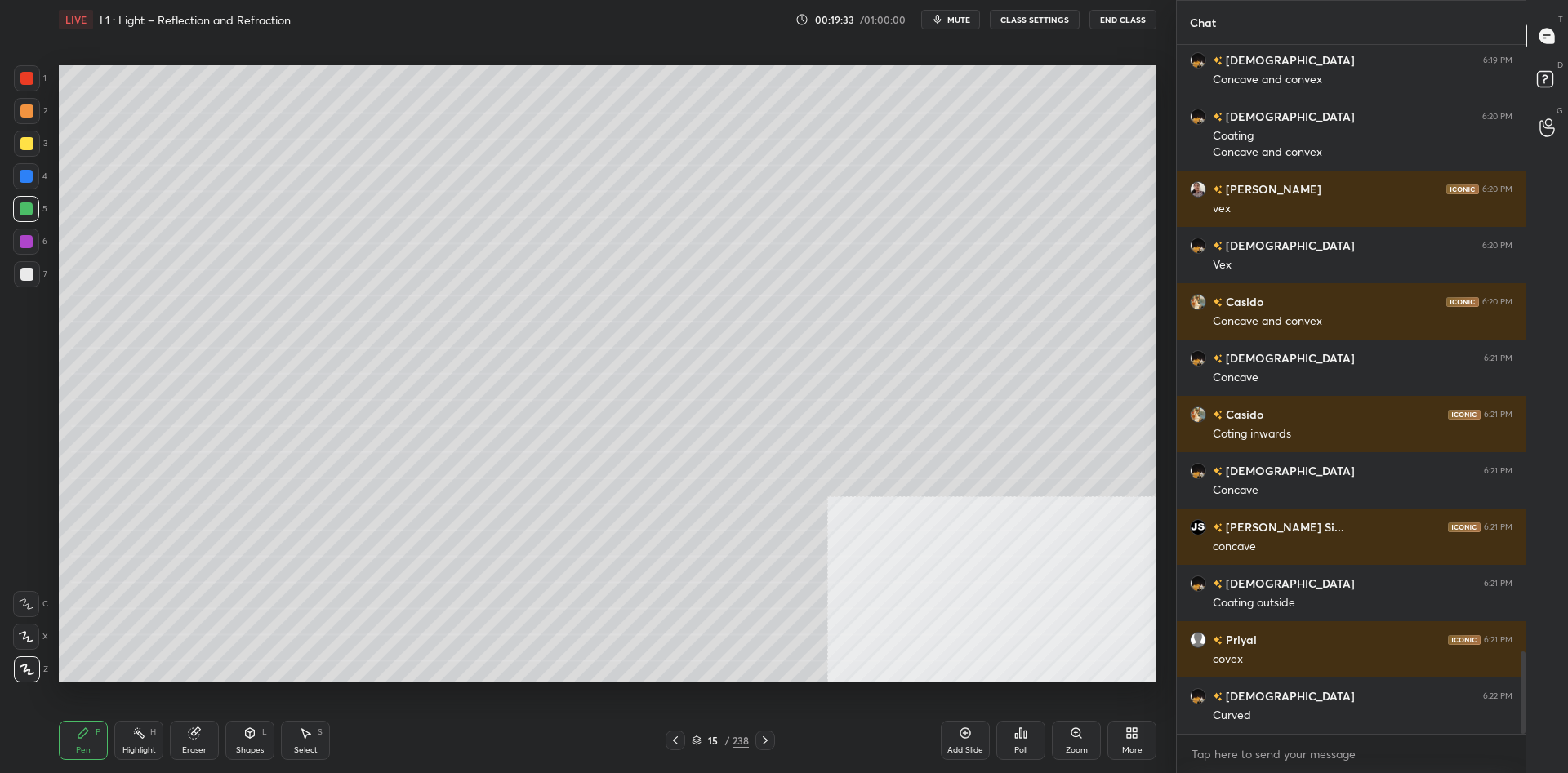
click at [978, 737] on div "Add Slide" at bounding box center [965, 741] width 49 height 39
click at [38, 282] on div at bounding box center [27, 273] width 26 height 26
click at [41, 278] on div "7" at bounding box center [30, 273] width 33 height 26
click at [33, 111] on div at bounding box center [27, 111] width 13 height 13
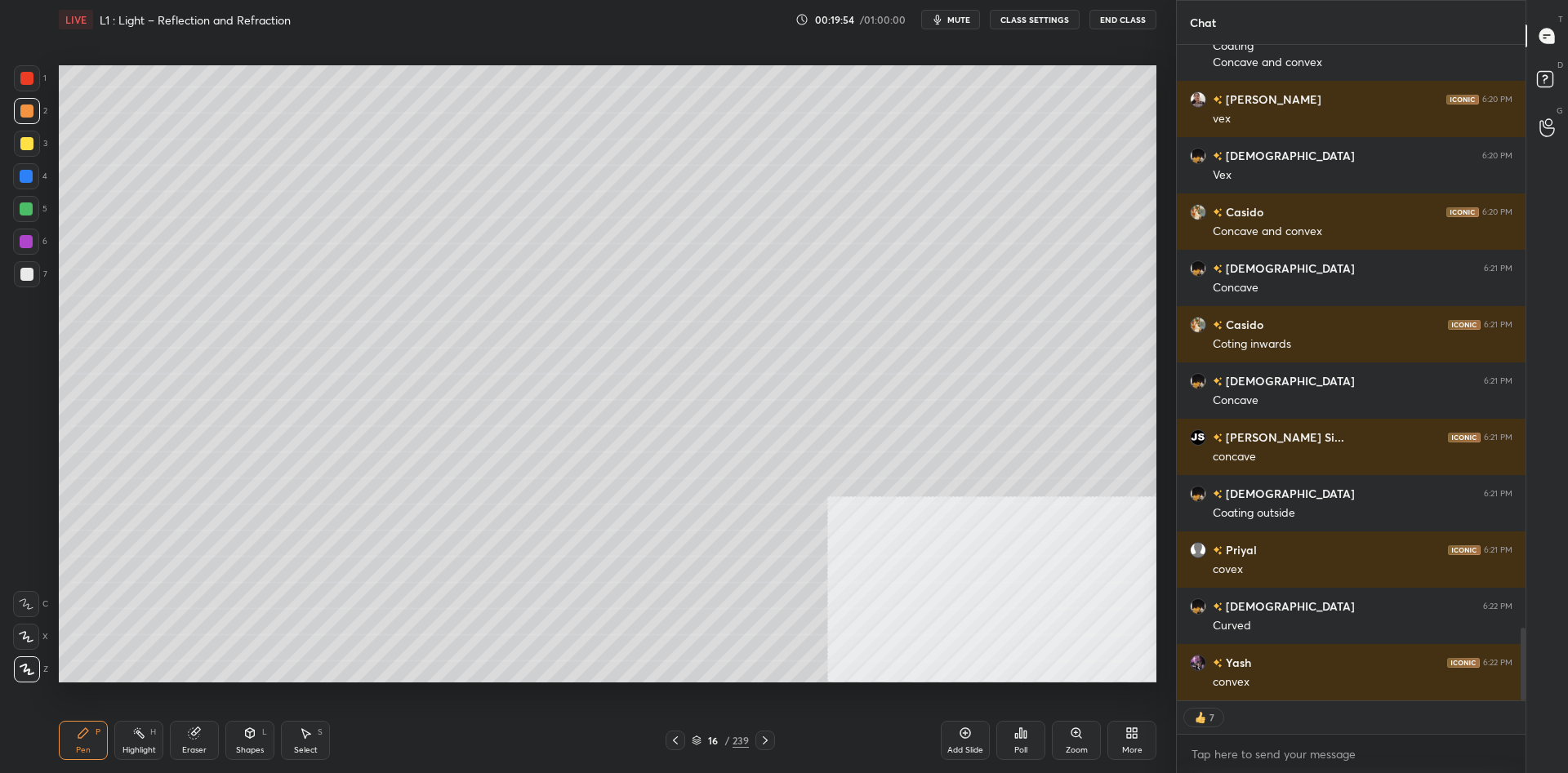
scroll to position [5229, 0]
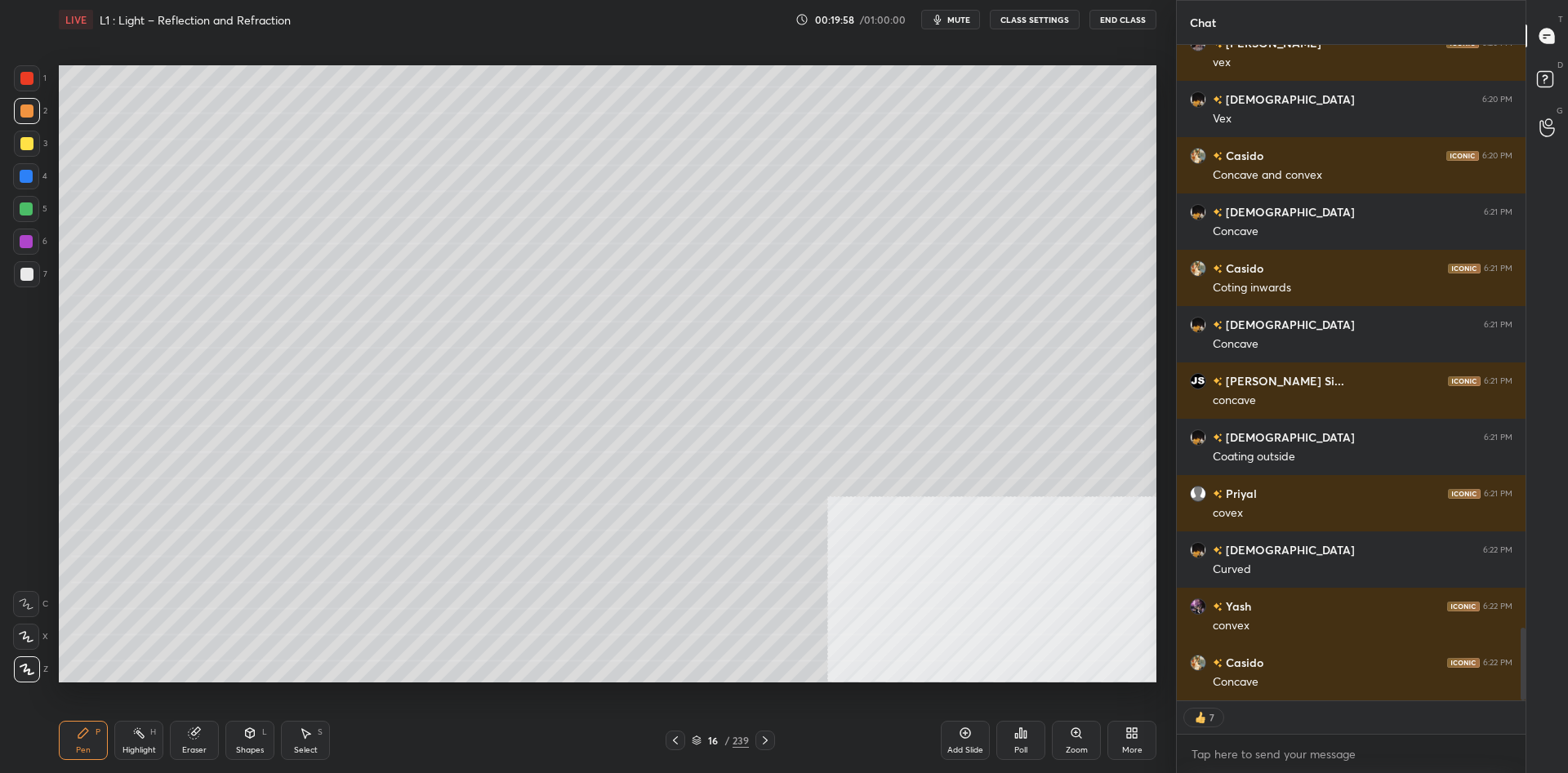
click at [18, 175] on div at bounding box center [26, 176] width 26 height 26
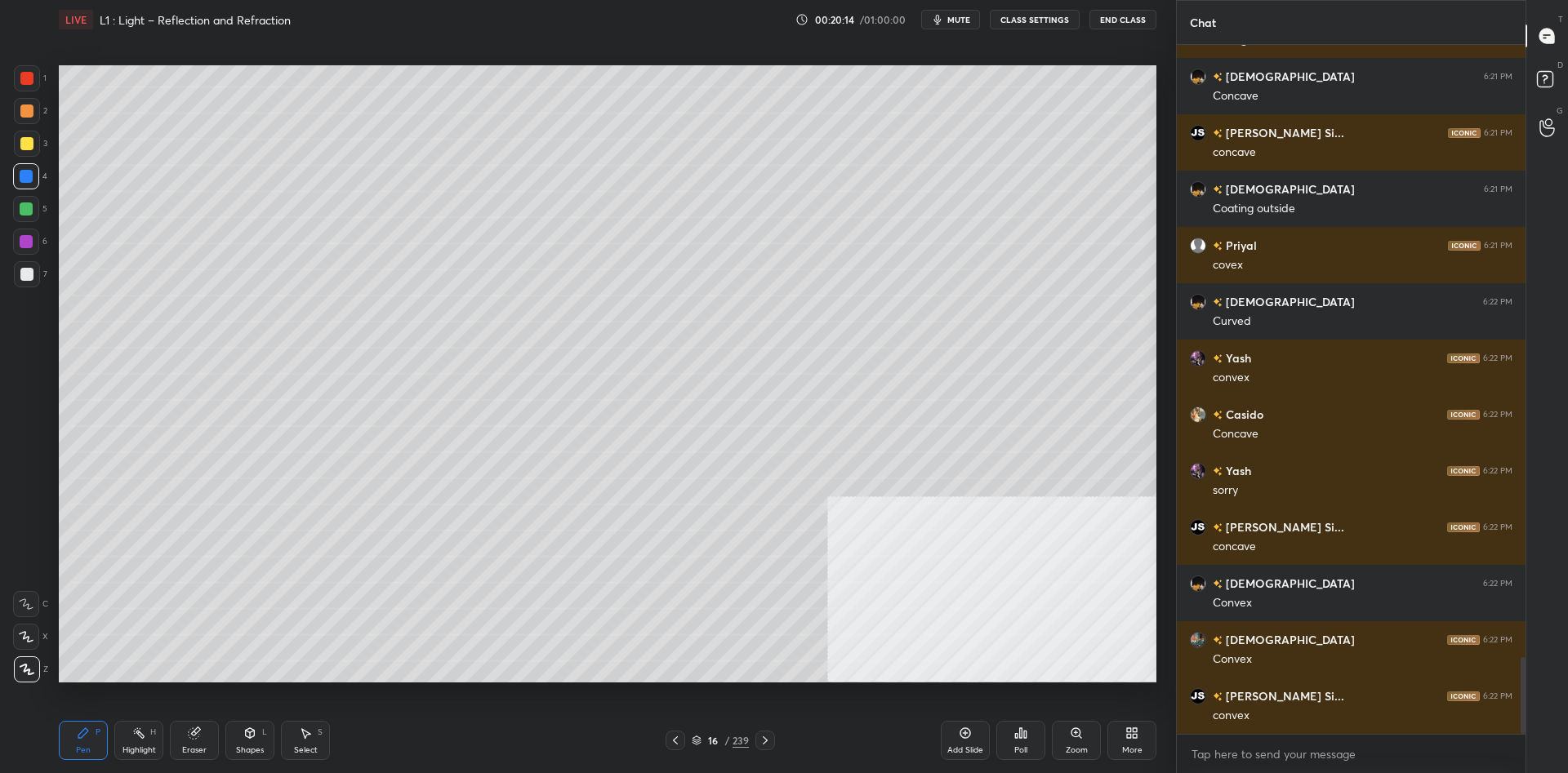
scroll to position [5533, 0]
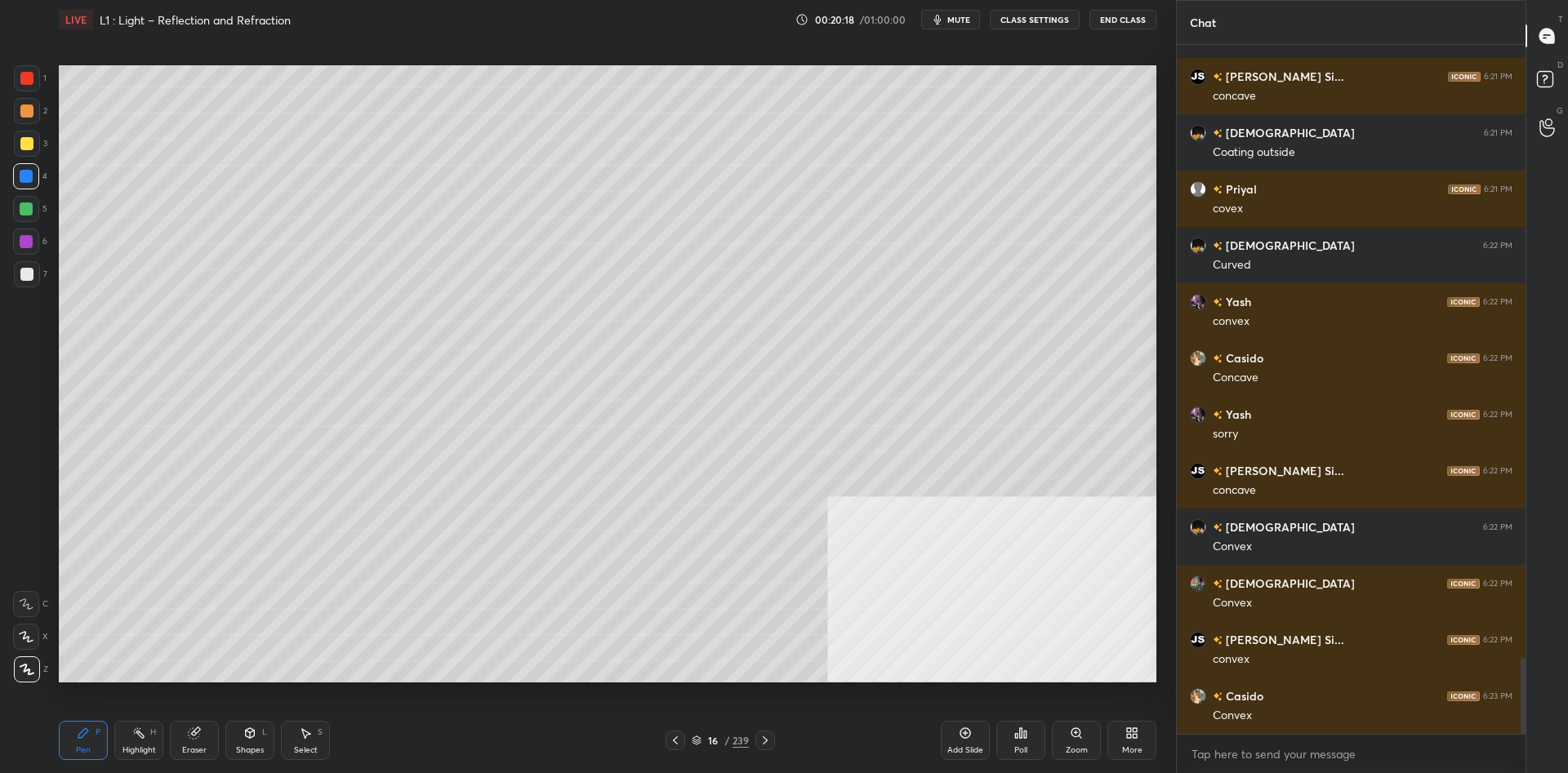
click at [727, 736] on div "/" at bounding box center [726, 740] width 4 height 10
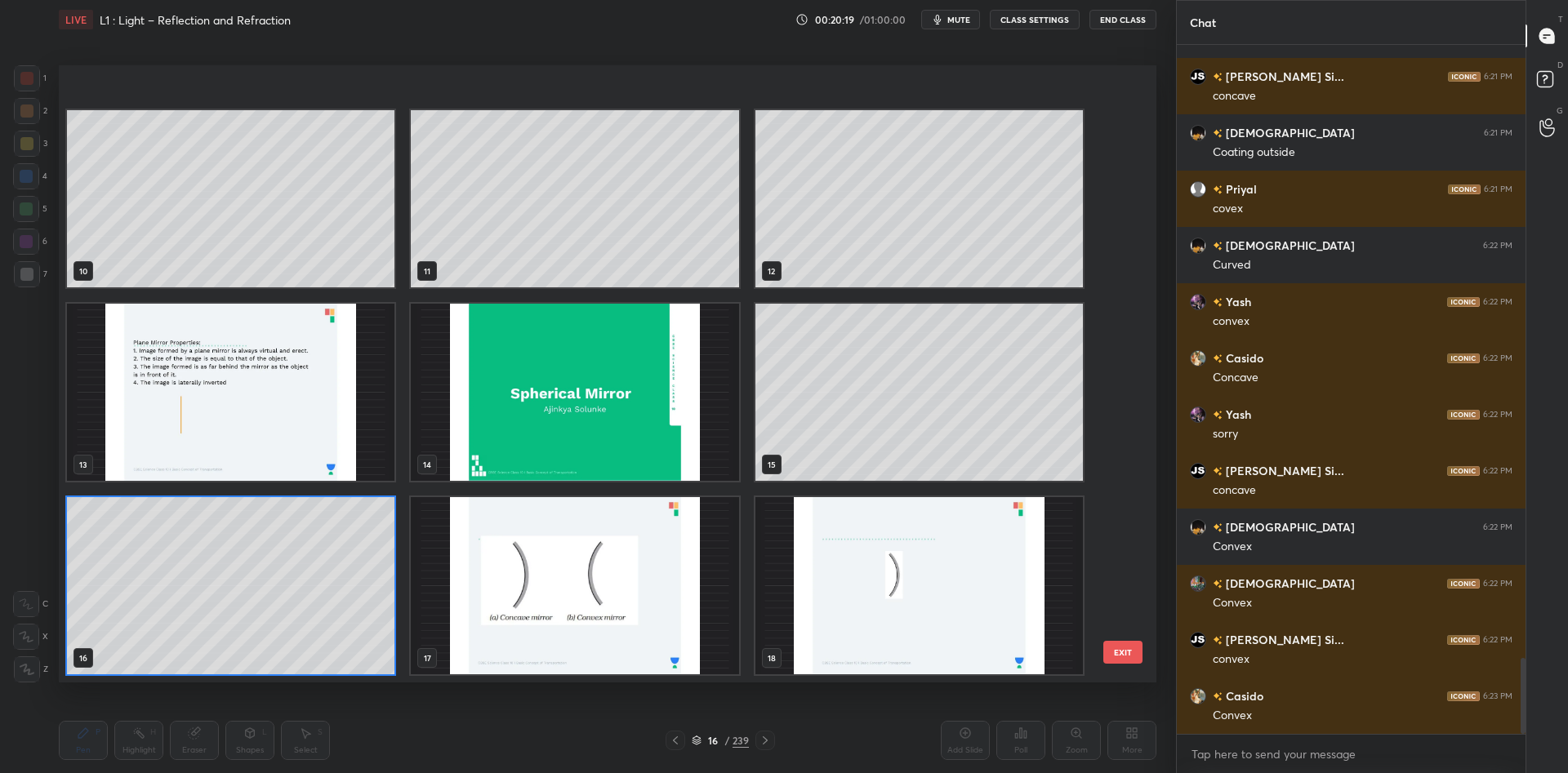
scroll to position [853, 0]
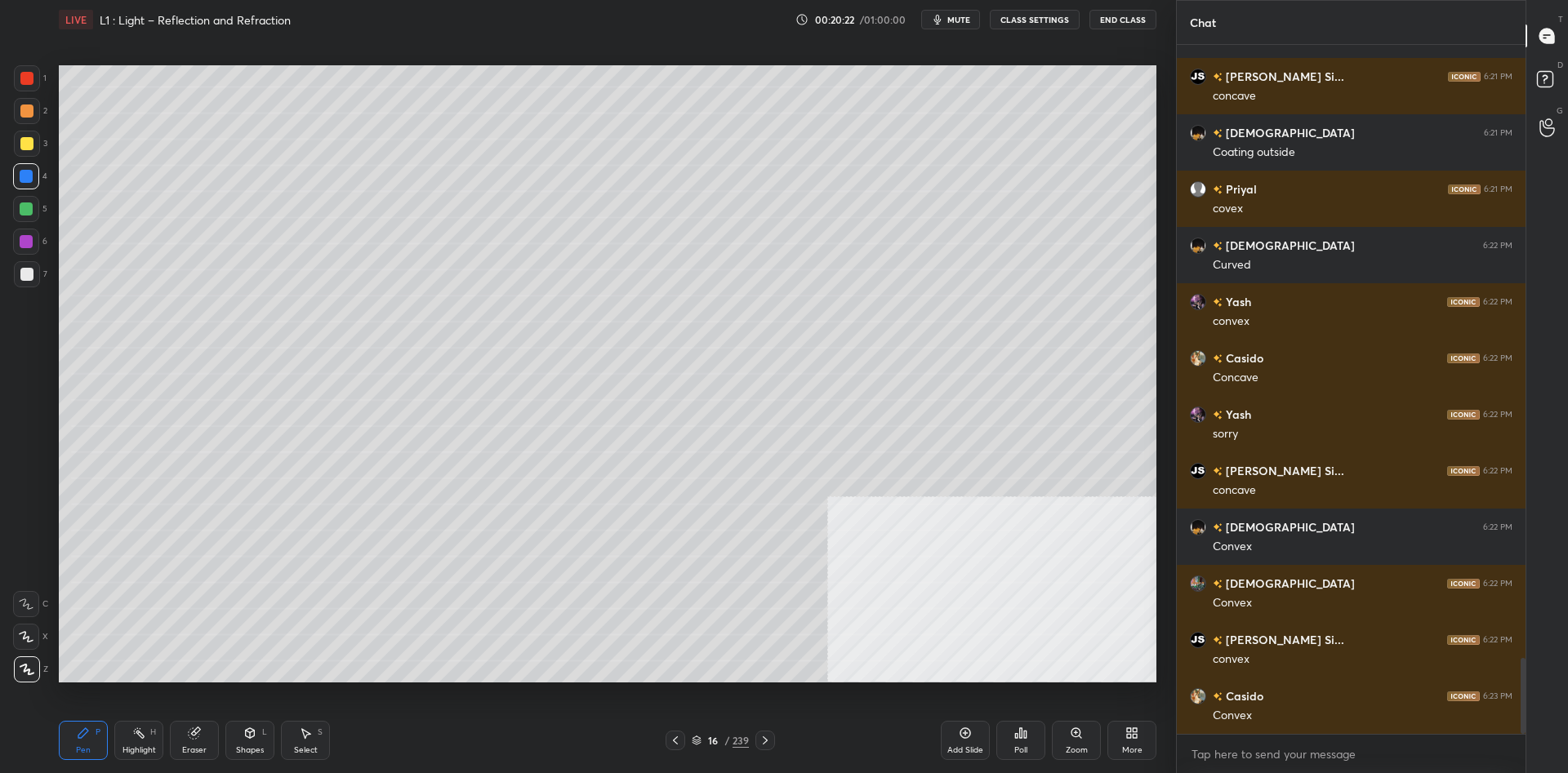
drag, startPoint x: 974, startPoint y: 730, endPoint x: 958, endPoint y: 683, distance: 49.6
click at [972, 730] on div "Add Slide" at bounding box center [965, 741] width 49 height 39
click at [43, 269] on div "7" at bounding box center [30, 273] width 33 height 26
click at [28, 271] on div at bounding box center [27, 274] width 13 height 13
click at [22, 74] on div at bounding box center [27, 78] width 13 height 13
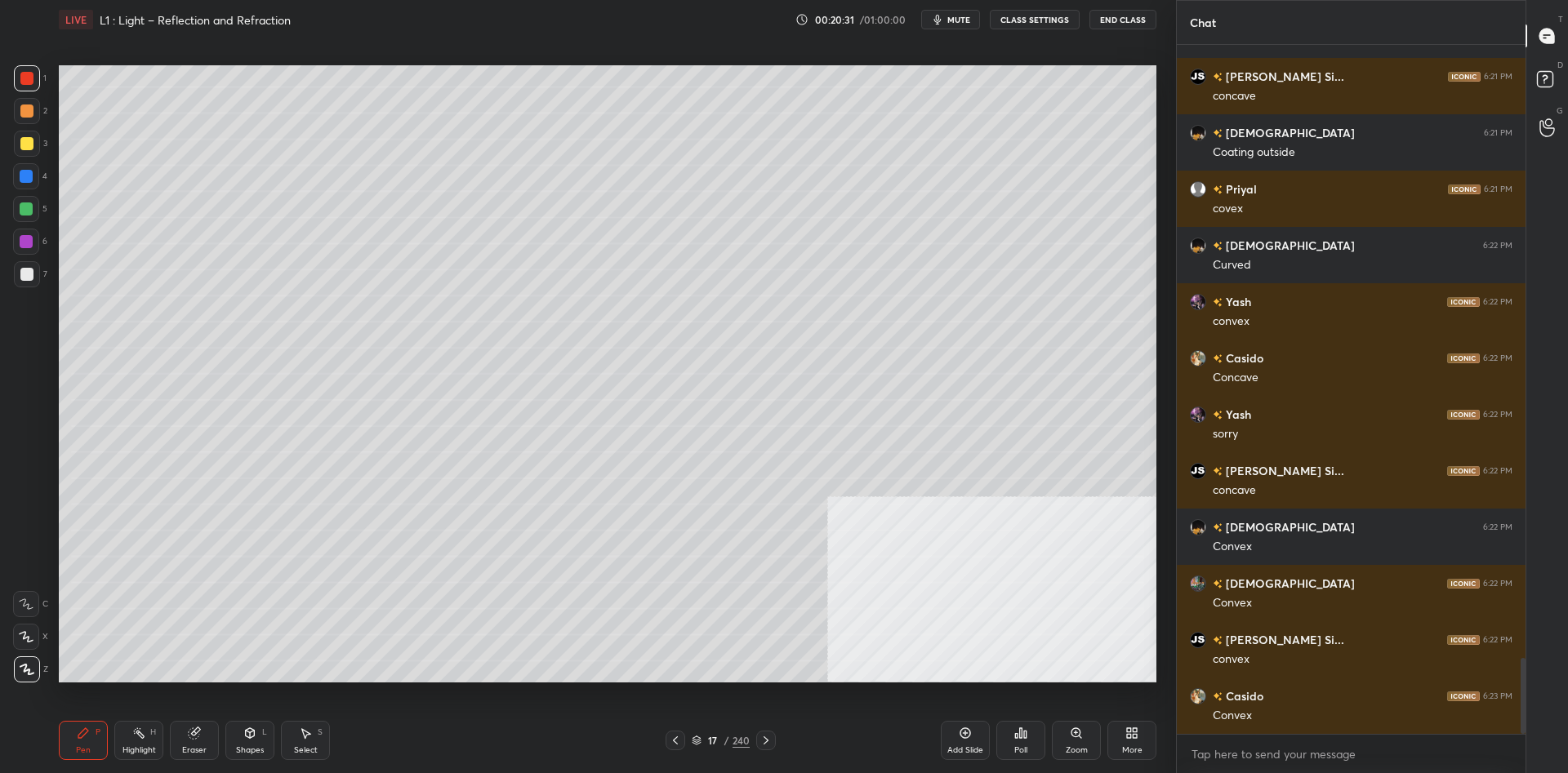
click at [23, 77] on div at bounding box center [27, 78] width 13 height 13
click at [28, 176] on div at bounding box center [26, 176] width 13 height 13
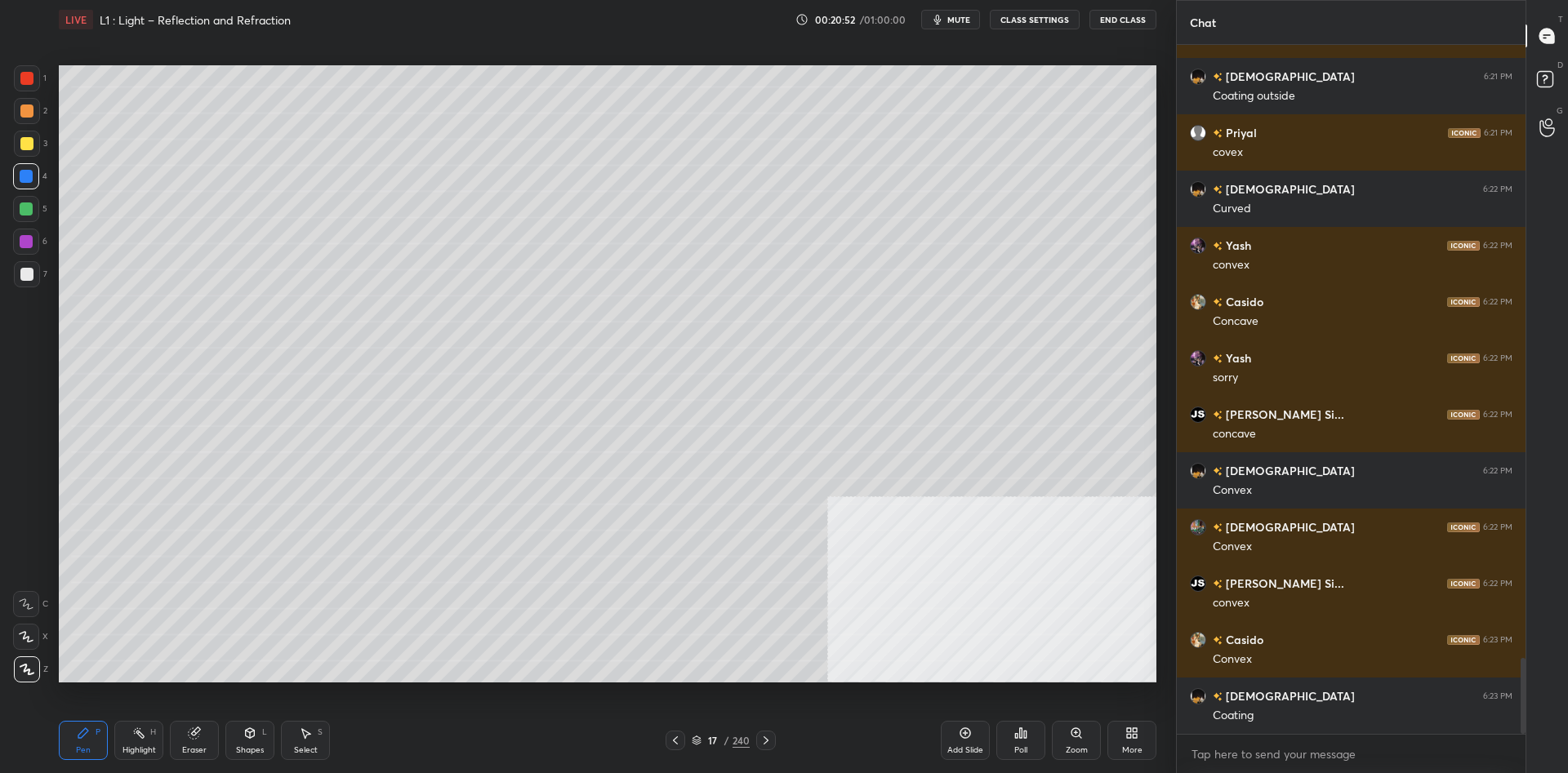
click at [30, 212] on div at bounding box center [26, 209] width 13 height 13
click at [165, 756] on div "Pen P Highlight H Eraser Shapes L Select S" at bounding box center [279, 741] width 441 height 39
click at [151, 746] on div "Highlight" at bounding box center [139, 750] width 33 height 8
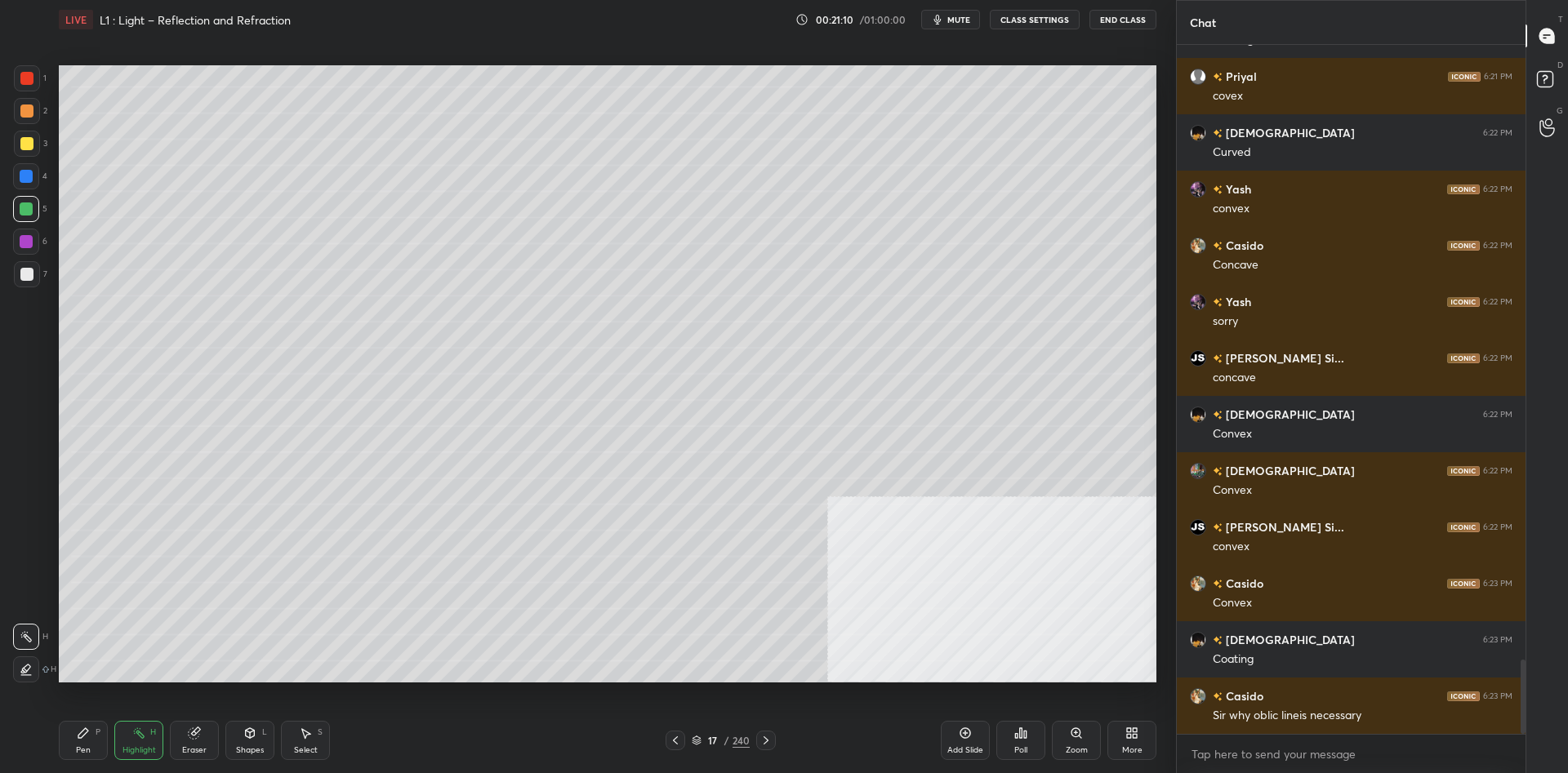
scroll to position [5702, 0]
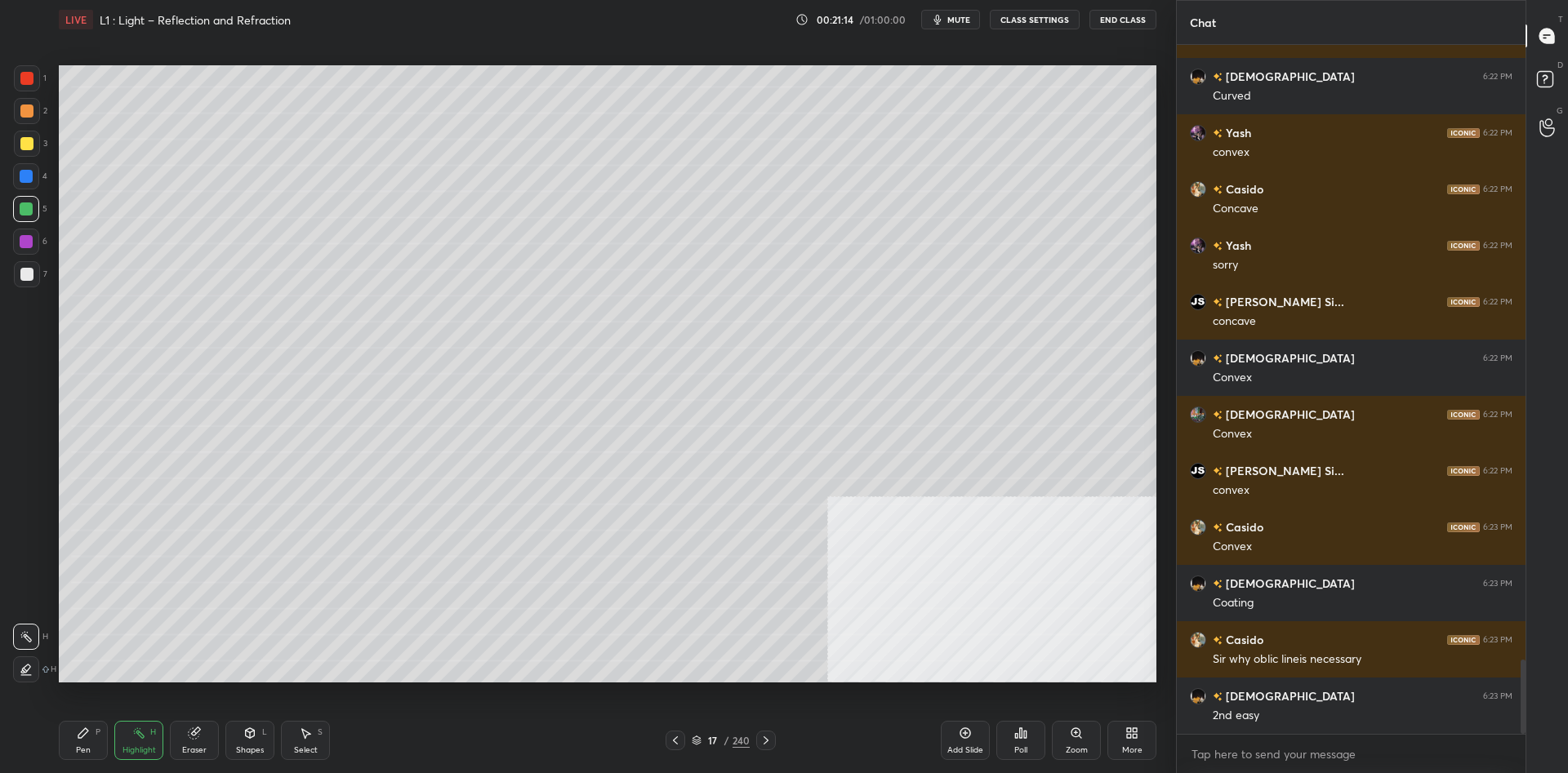
click at [110, 745] on div "Pen P Highlight H Eraser Shapes L Select S" at bounding box center [279, 741] width 441 height 39
click at [89, 741] on div "Pen P" at bounding box center [83, 741] width 49 height 39
click at [27, 274] on div at bounding box center [27, 274] width 13 height 13
click at [43, 79] on div "1" at bounding box center [30, 78] width 33 height 26
click at [38, 80] on div at bounding box center [27, 78] width 26 height 26
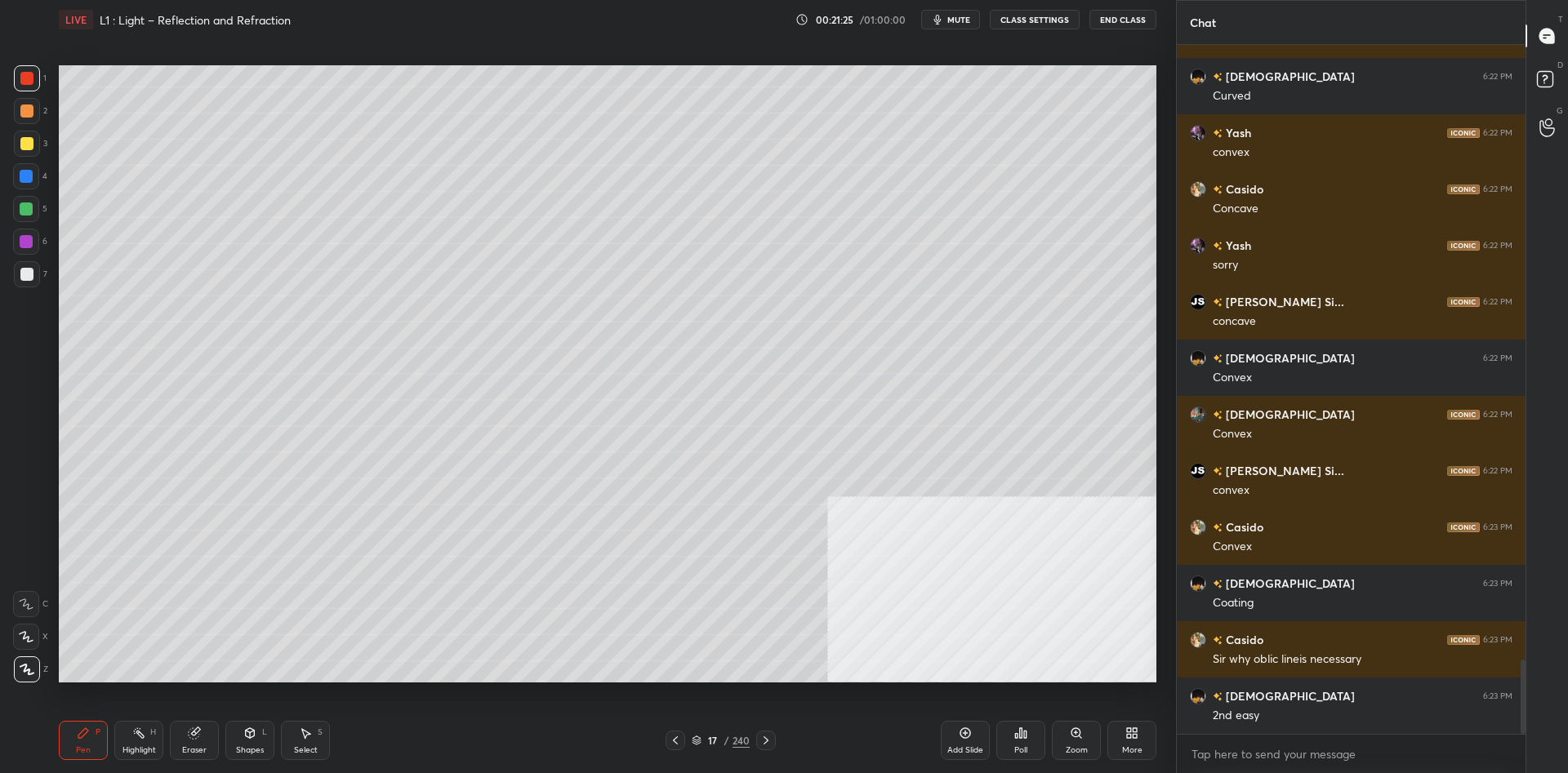
click at [26, 170] on div at bounding box center [26, 176] width 13 height 13
click at [19, 86] on div at bounding box center [27, 78] width 26 height 26
click at [151, 731] on div "H" at bounding box center [153, 732] width 5 height 8
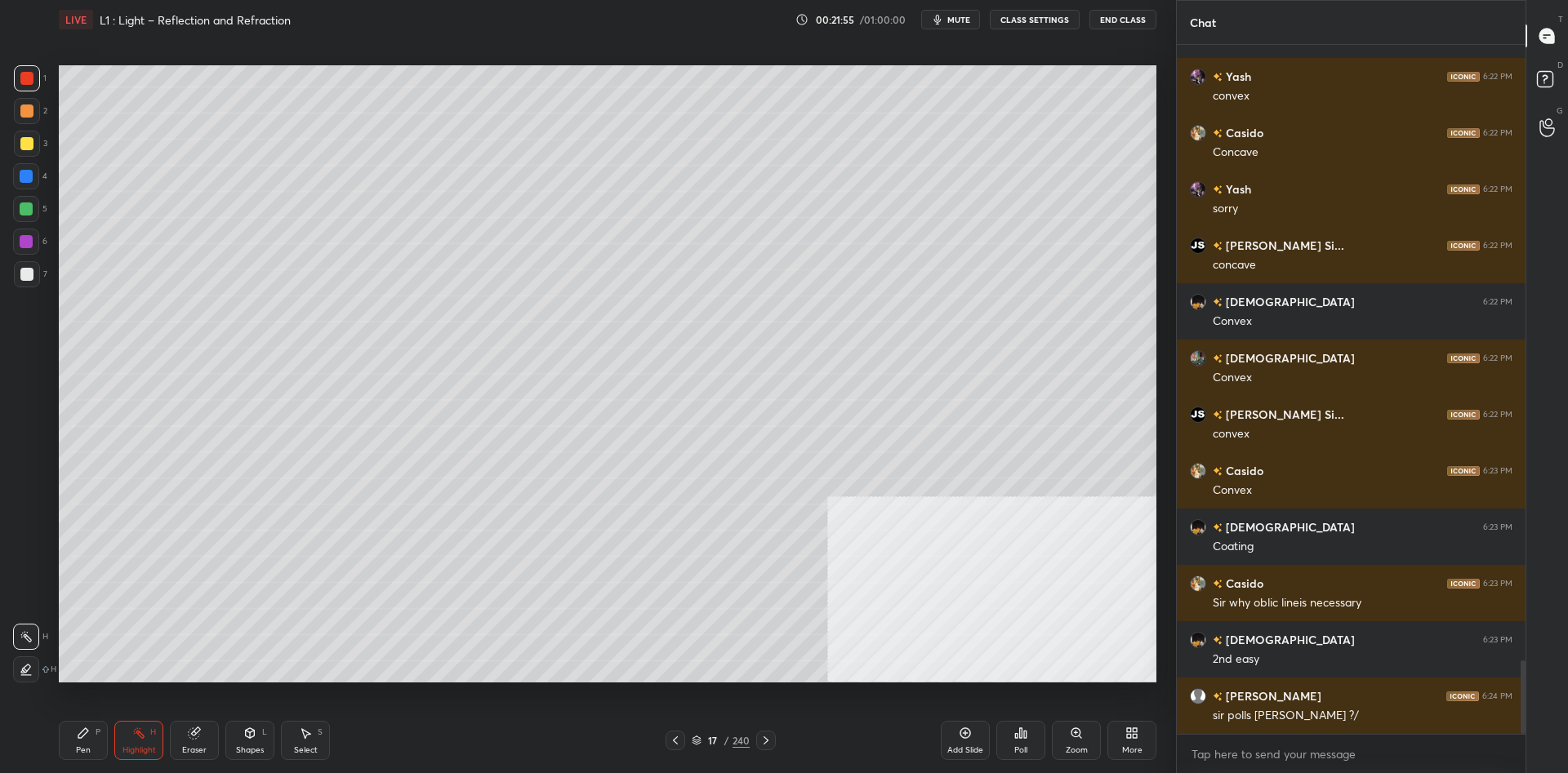
click at [724, 738] on div "/" at bounding box center [726, 740] width 4 height 10
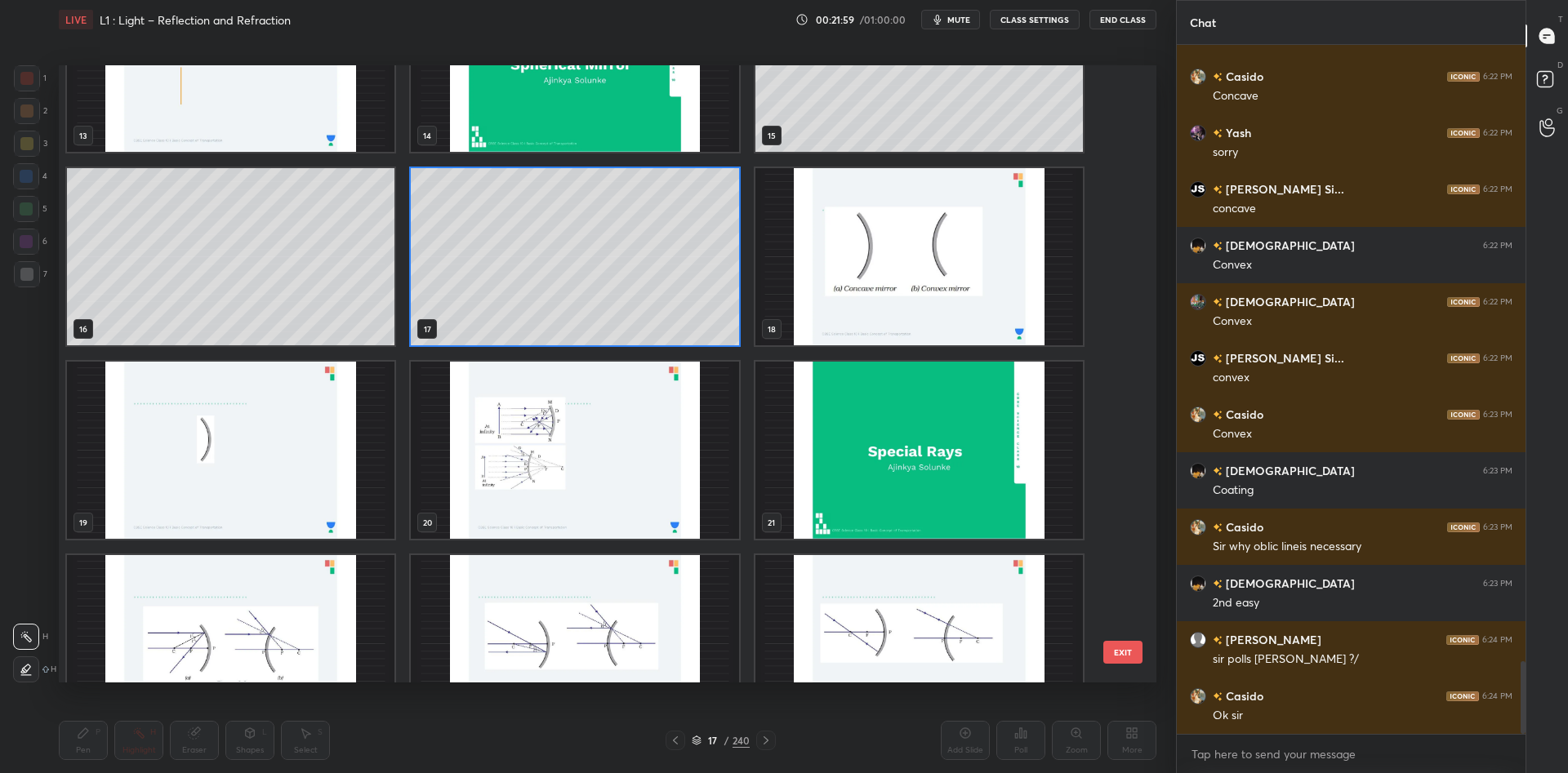
scroll to position [853, 0]
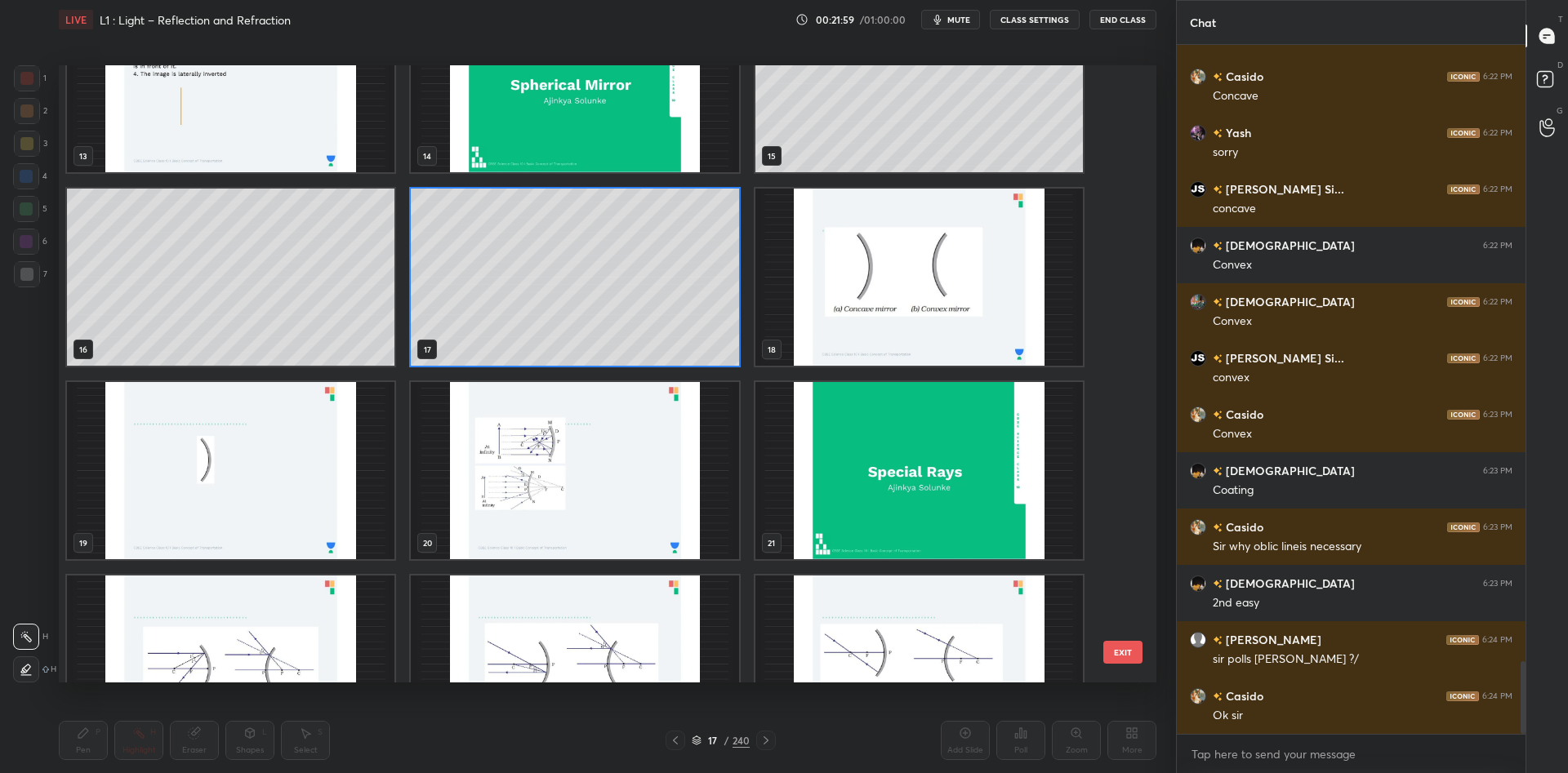
click at [755, 508] on img "grid" at bounding box center [919, 471] width 327 height 177
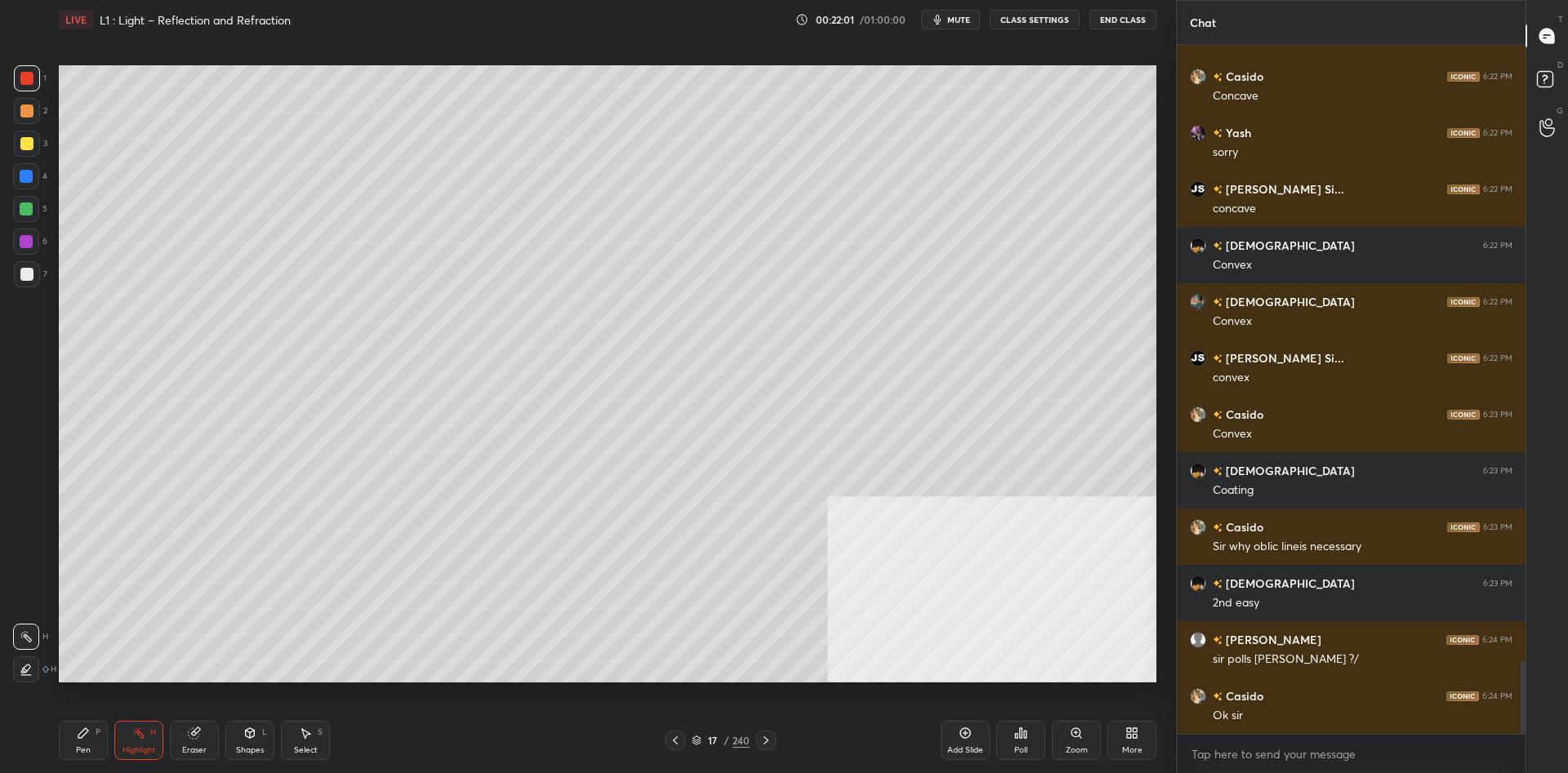
click at [977, 738] on div "Add Slide" at bounding box center [965, 741] width 49 height 39
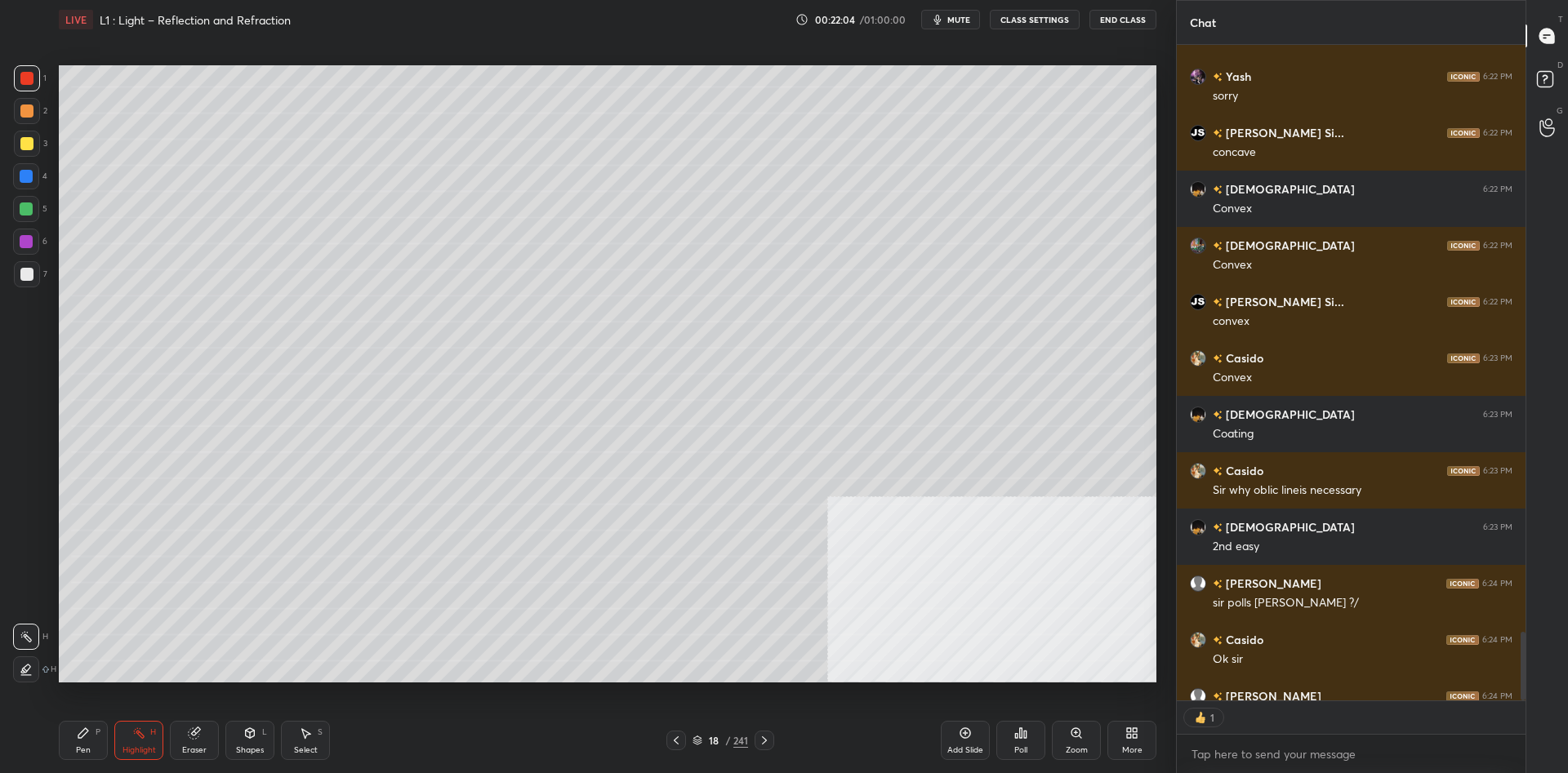
scroll to position [5933, 0]
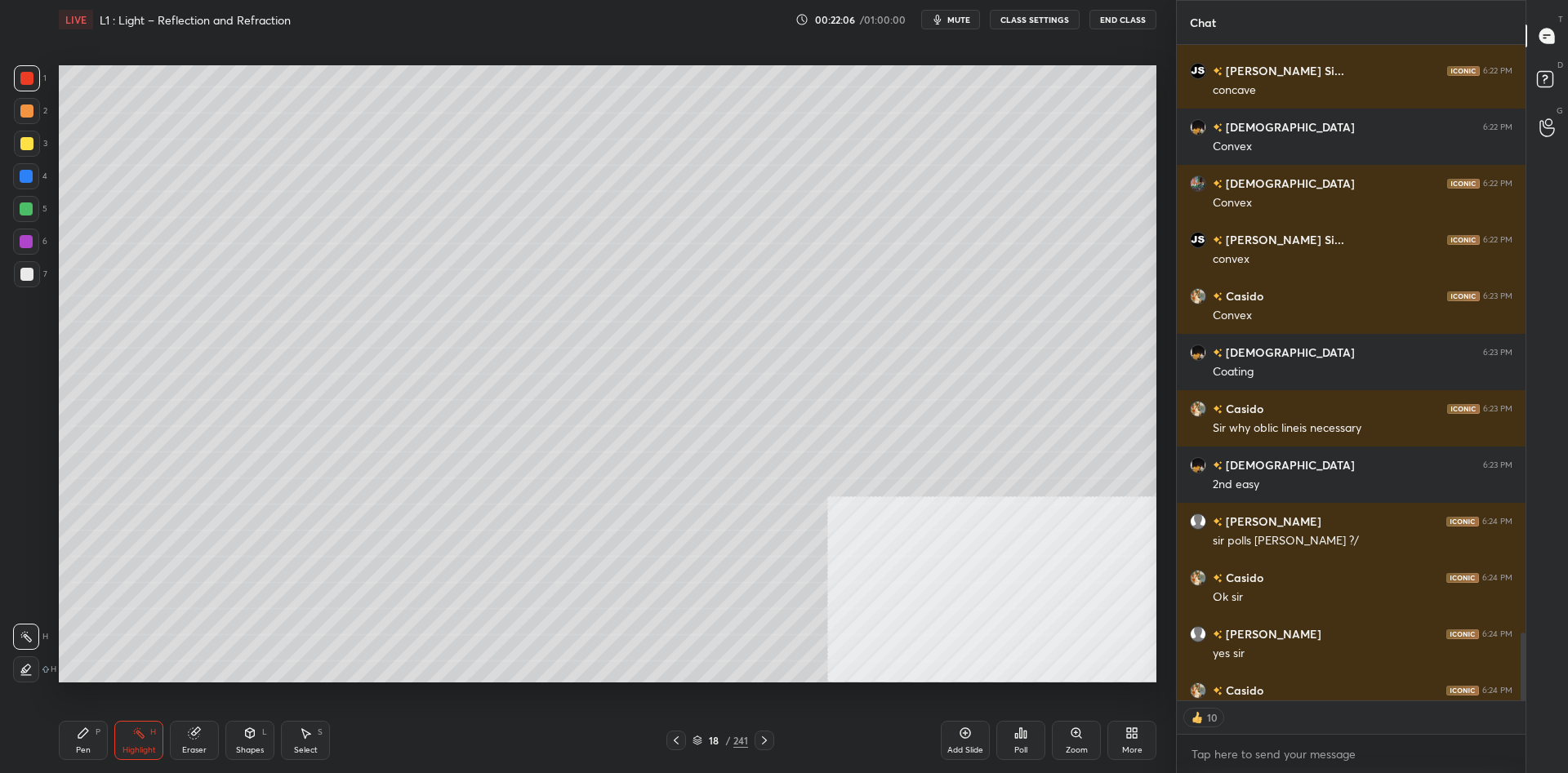
click at [262, 733] on div "Shapes L" at bounding box center [249, 741] width 49 height 39
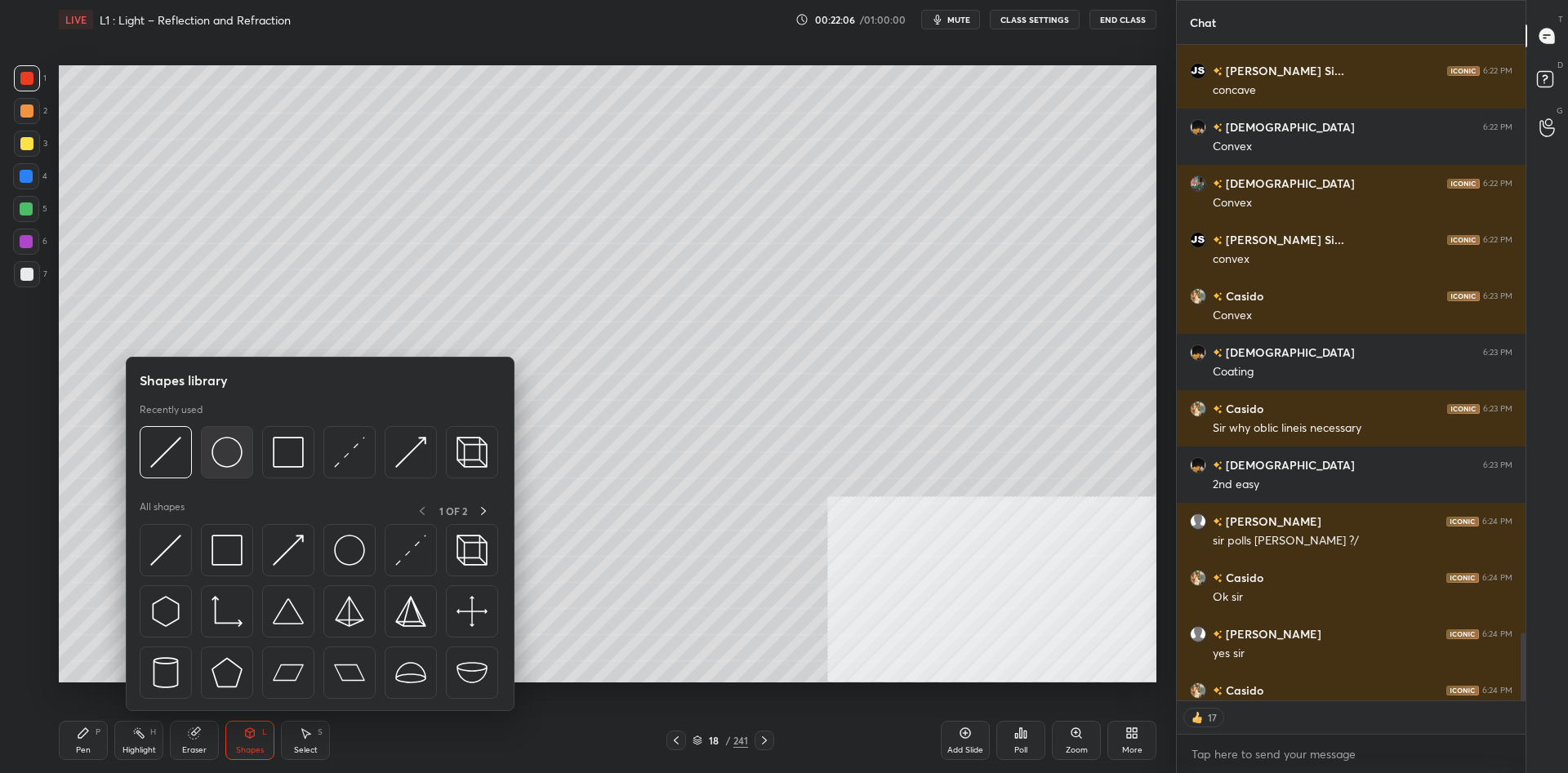
click at [211, 460] on div at bounding box center [227, 452] width 52 height 52
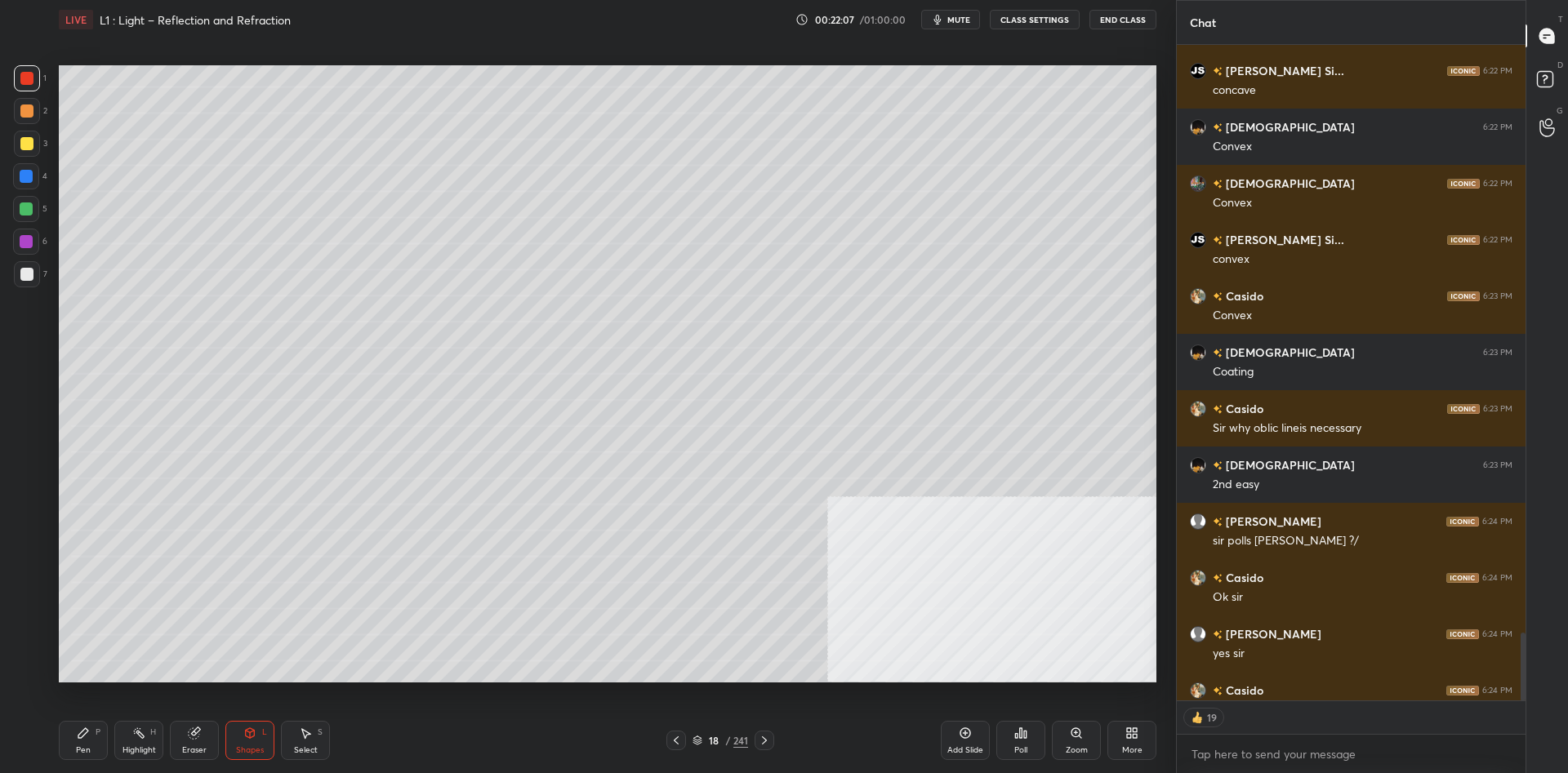
click at [28, 275] on div at bounding box center [27, 274] width 13 height 13
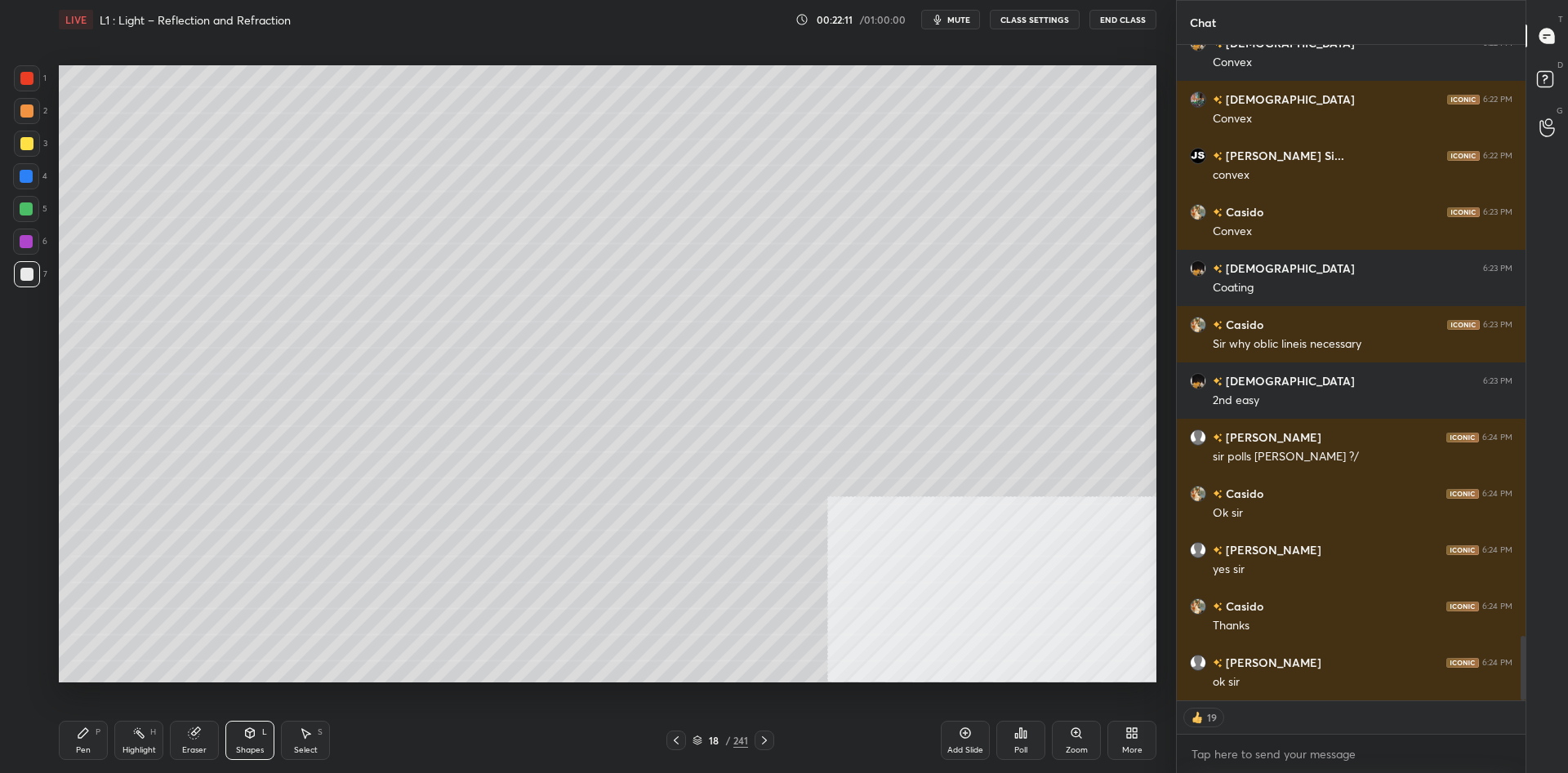
click at [79, 754] on div "Pen" at bounding box center [83, 750] width 14 height 8
click at [82, 742] on div "Pen P" at bounding box center [83, 741] width 49 height 39
click at [260, 742] on div "Shapes L" at bounding box center [249, 741] width 49 height 39
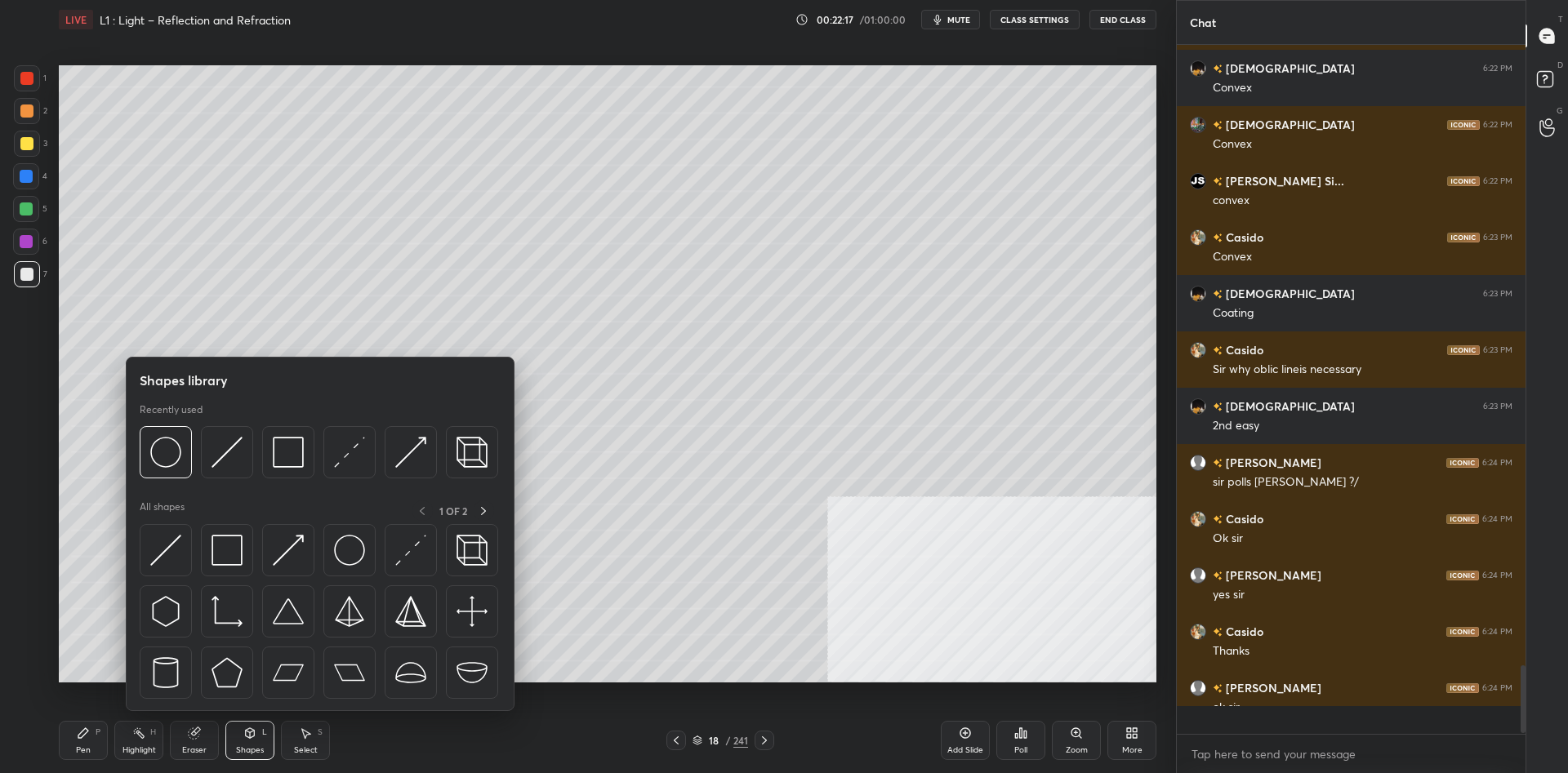
scroll to position [5984, 0]
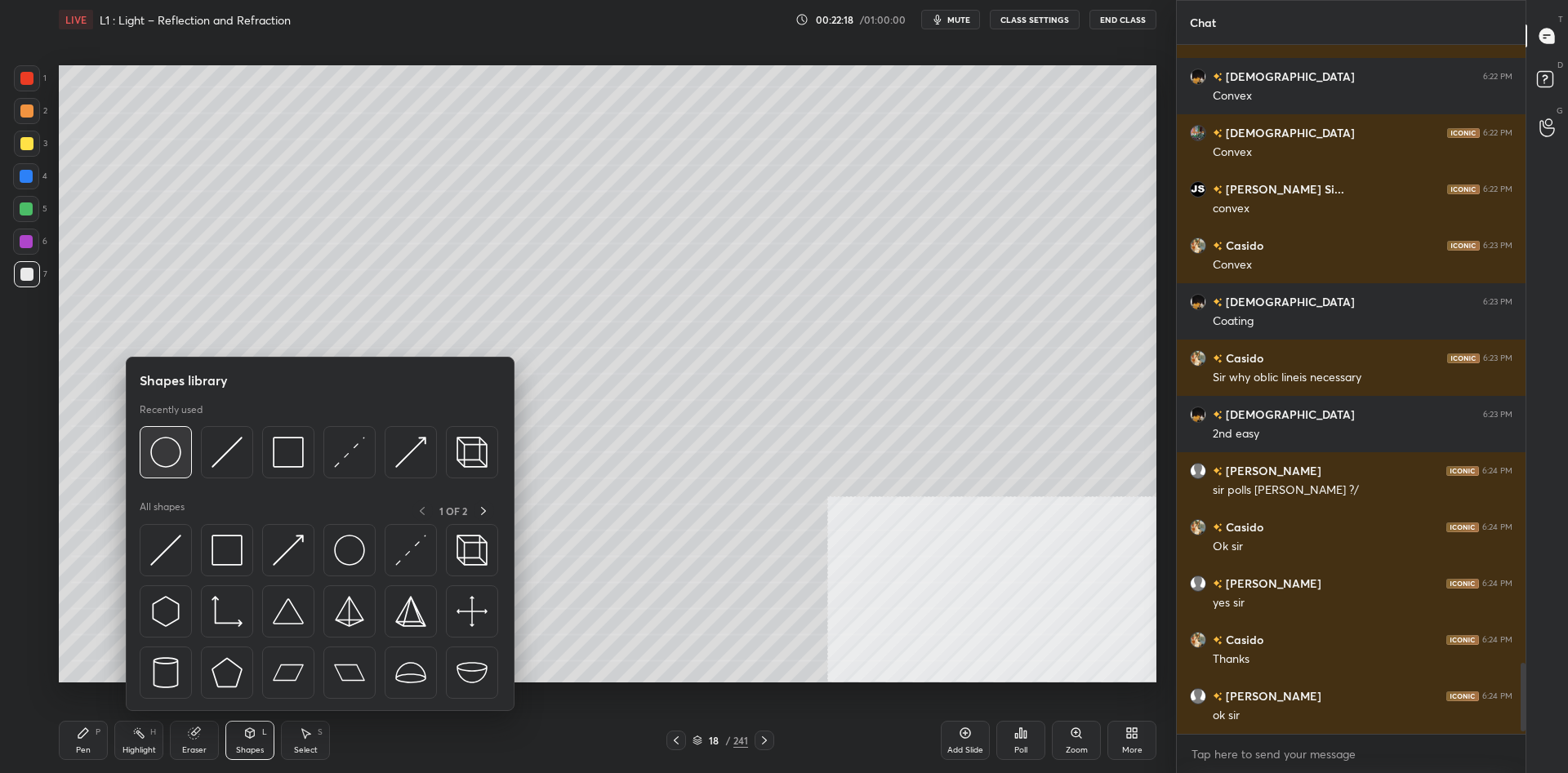
click at [151, 450] on img at bounding box center [165, 452] width 31 height 31
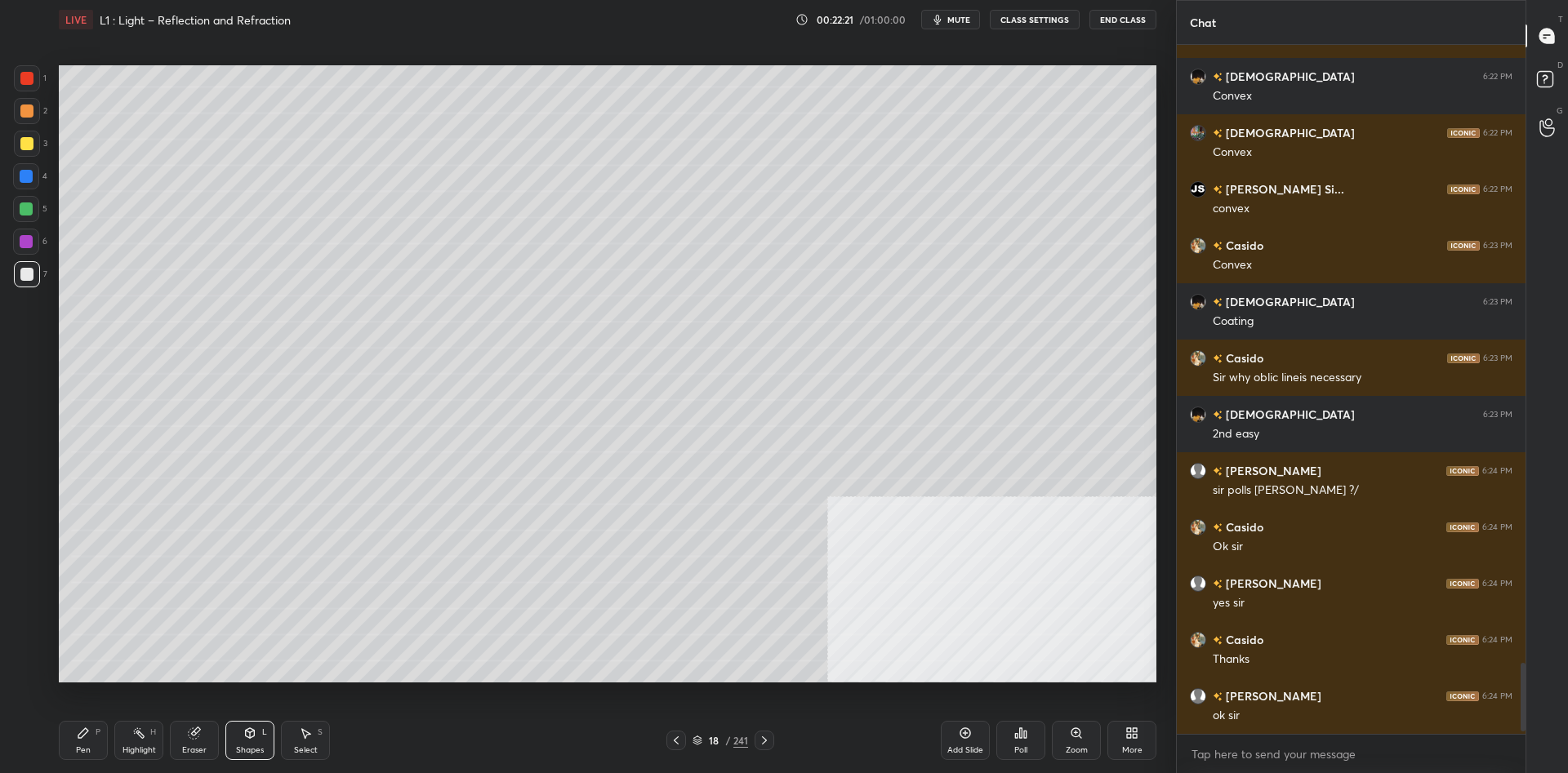
click at [204, 749] on div "Eraser" at bounding box center [194, 750] width 24 height 8
click at [93, 749] on div "Pen P" at bounding box center [83, 741] width 49 height 39
click at [97, 743] on div "Pen P" at bounding box center [83, 741] width 49 height 39
click at [32, 81] on div at bounding box center [27, 78] width 13 height 13
click at [34, 186] on div at bounding box center [26, 176] width 26 height 26
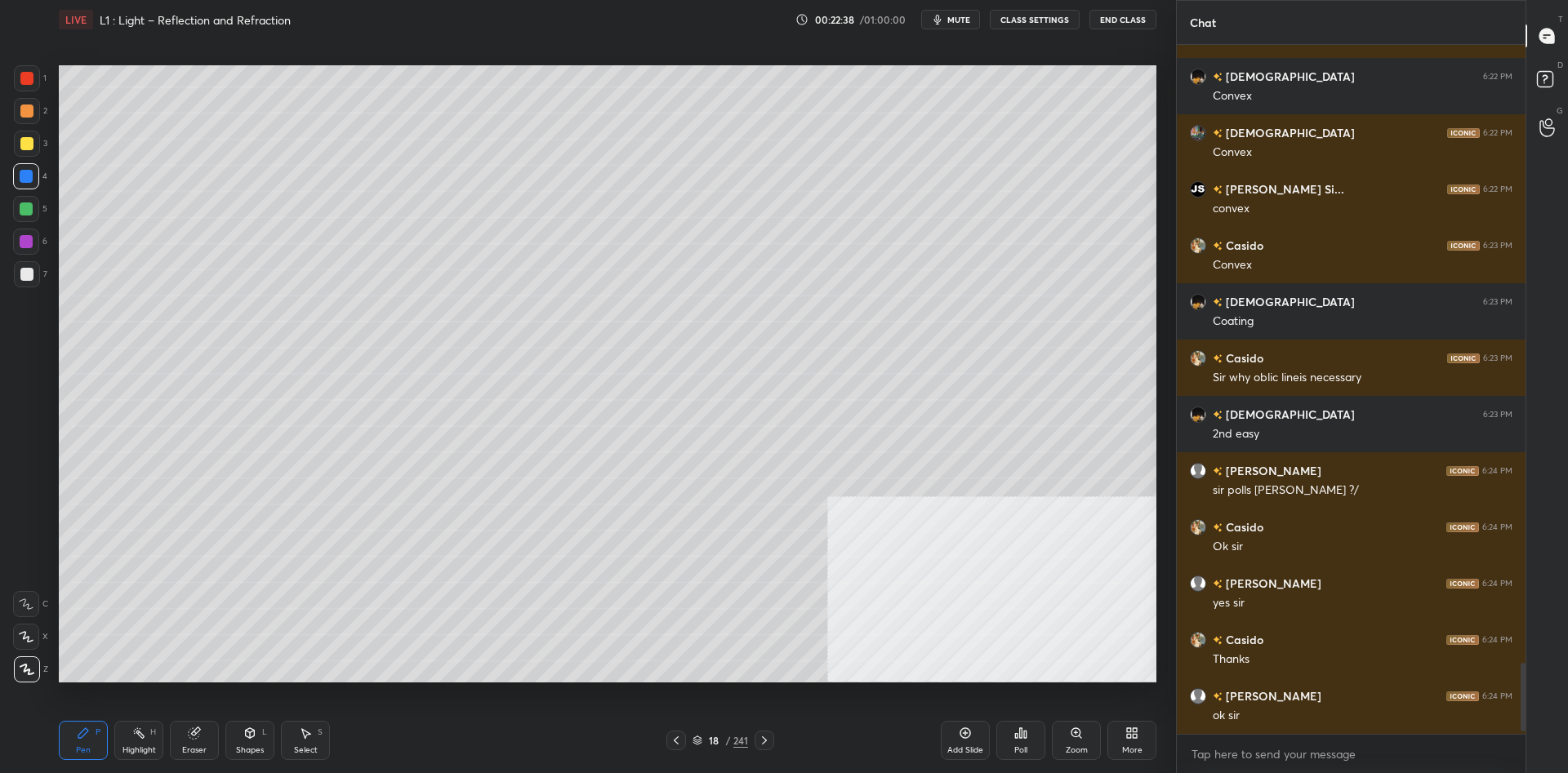
click at [24, 175] on div at bounding box center [26, 176] width 13 height 13
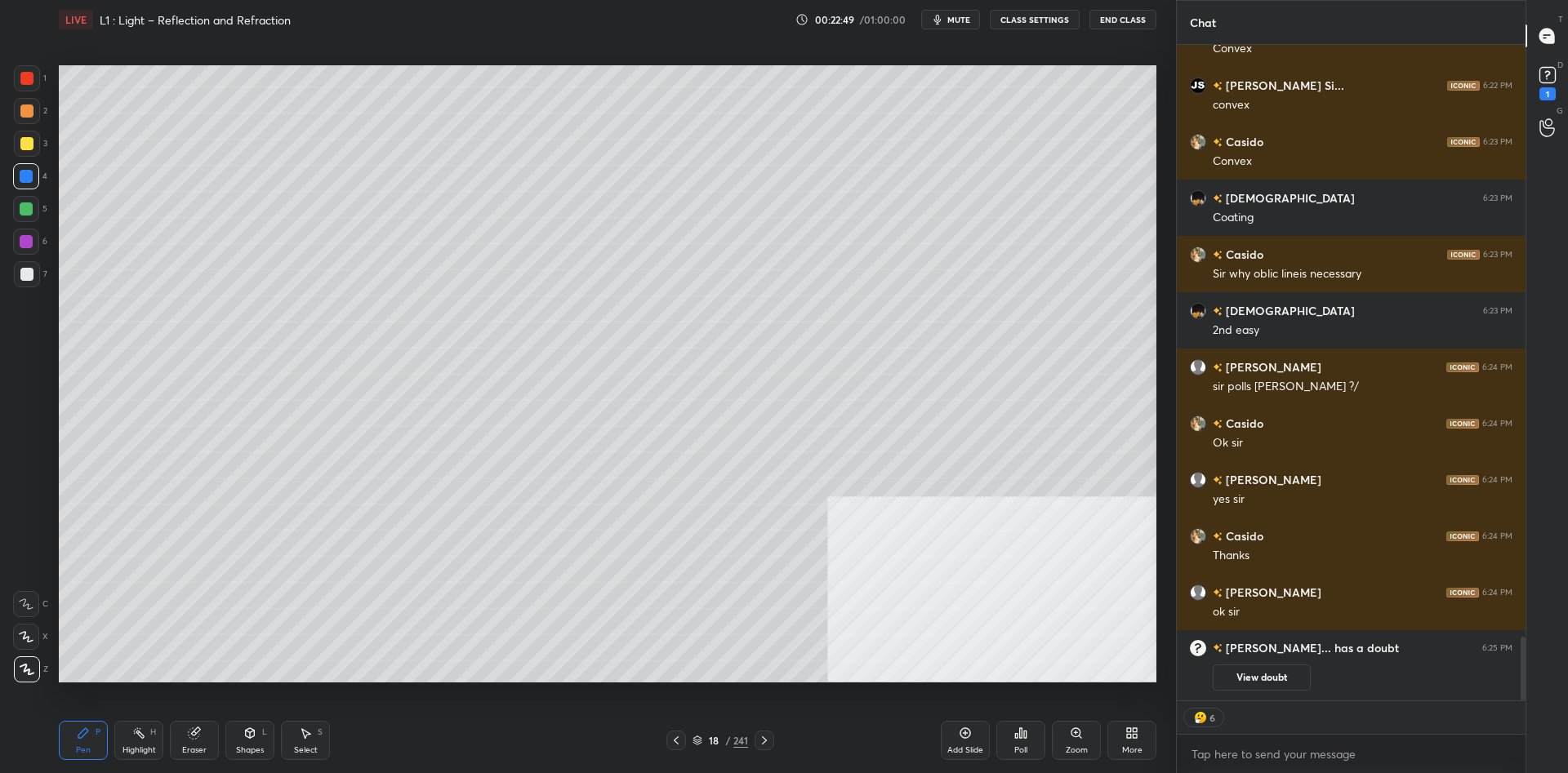
click at [24, 86] on div at bounding box center [27, 78] width 26 height 26
click at [30, 79] on div at bounding box center [27, 78] width 13 height 13
click at [34, 155] on div at bounding box center [27, 143] width 26 height 26
click at [29, 151] on div at bounding box center [27, 143] width 26 height 26
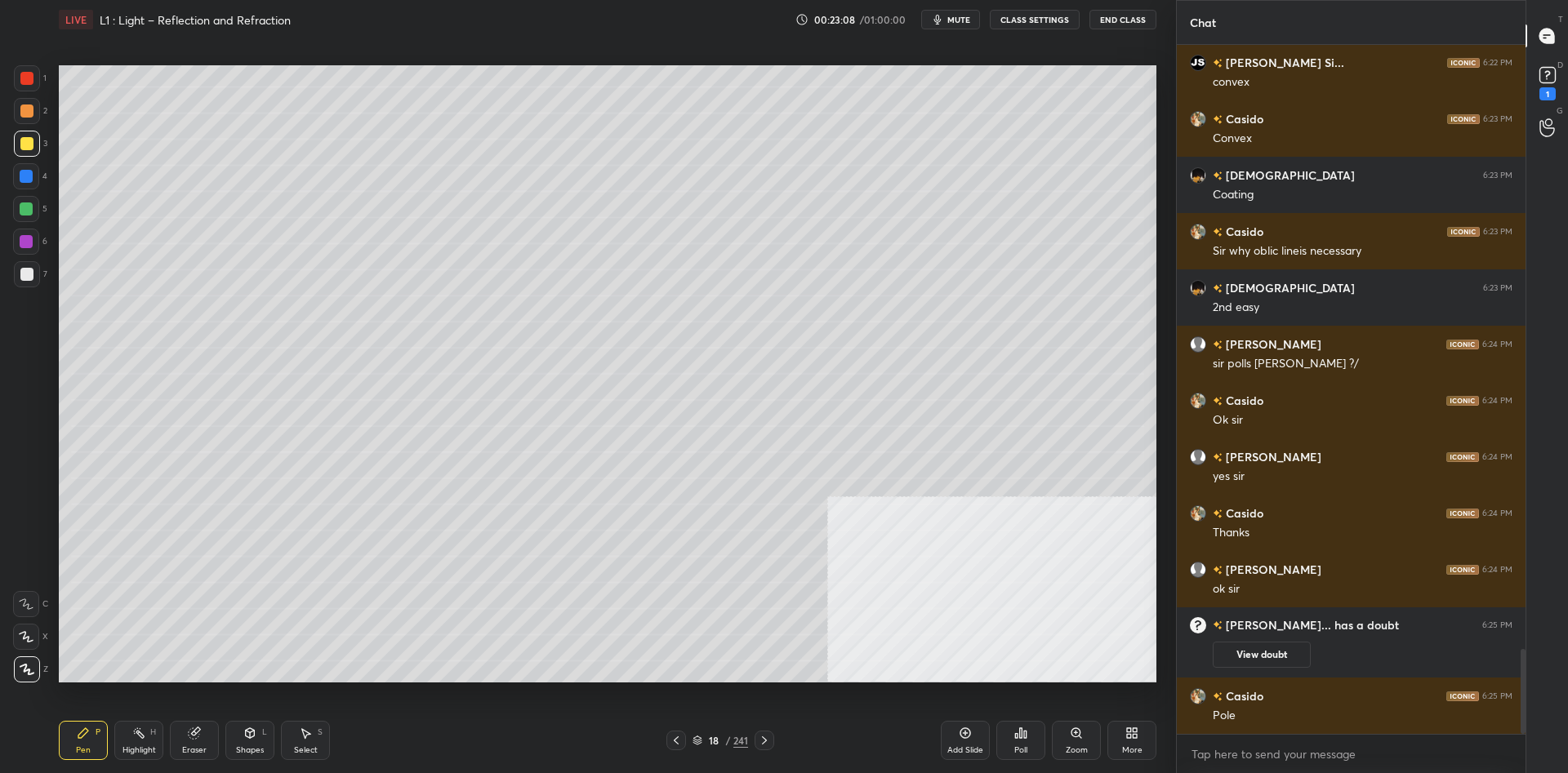
scroll to position [4912, 0]
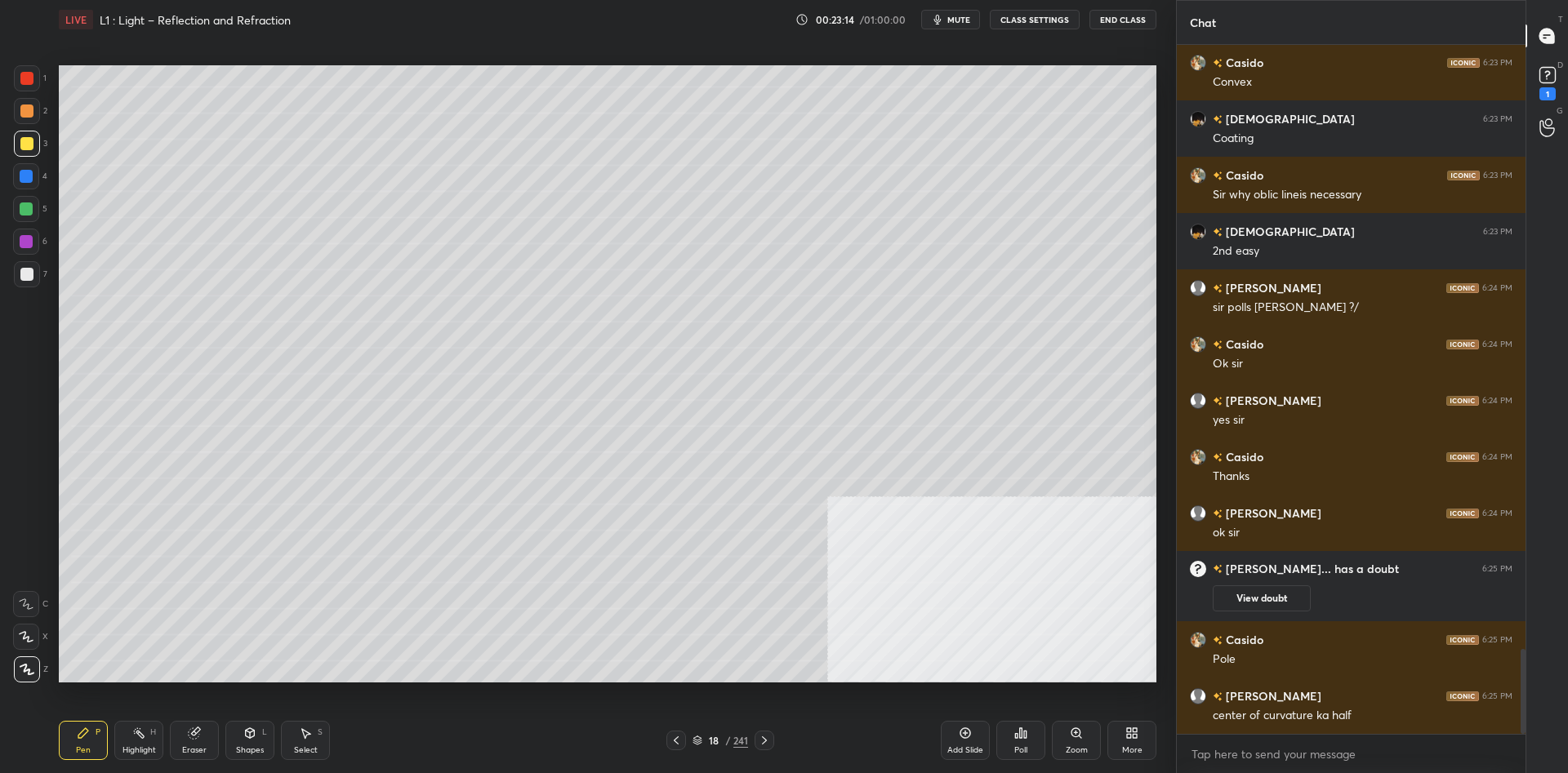
click at [21, 108] on div at bounding box center [27, 111] width 13 height 13
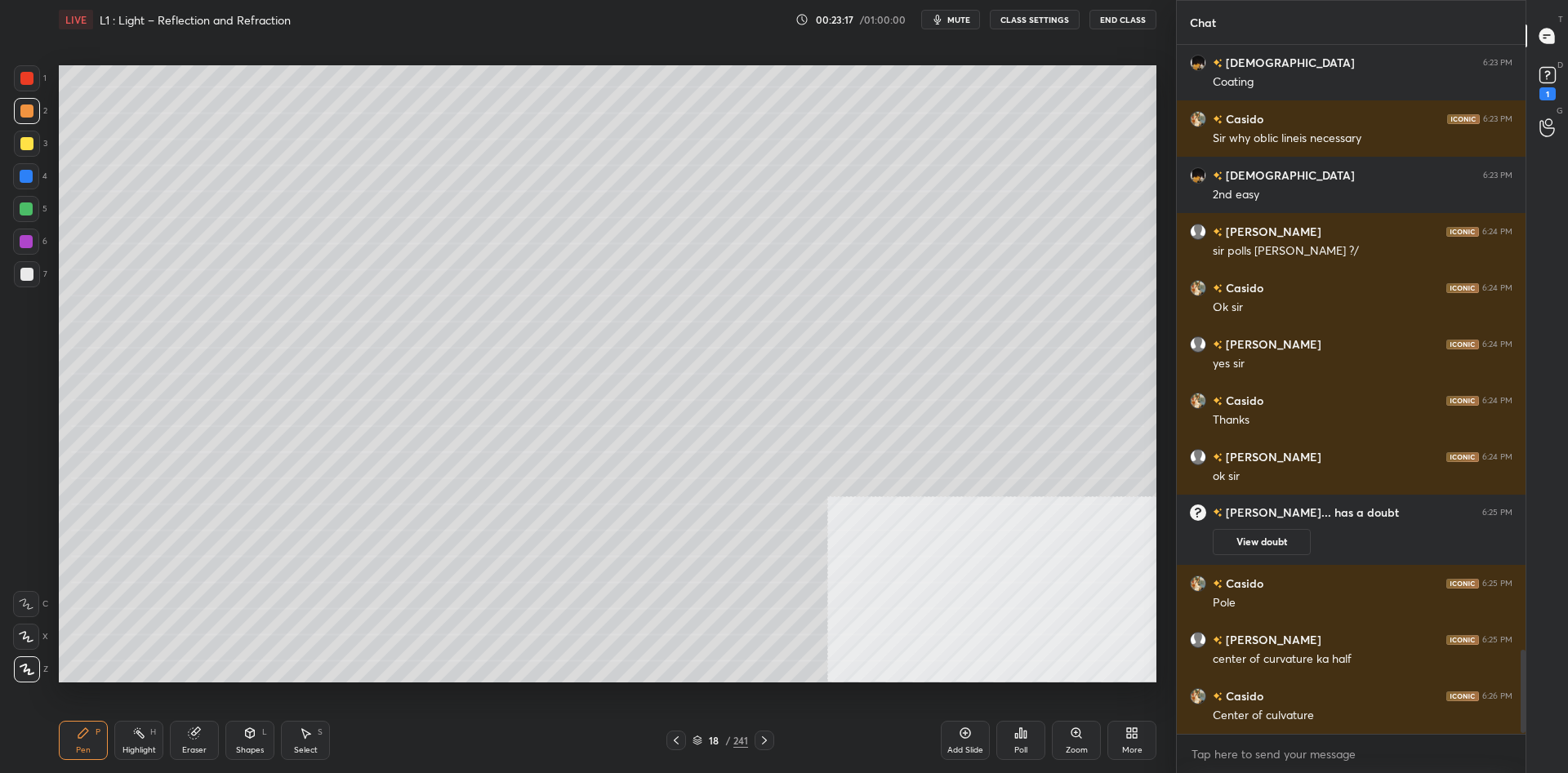
scroll to position [5010, 0]
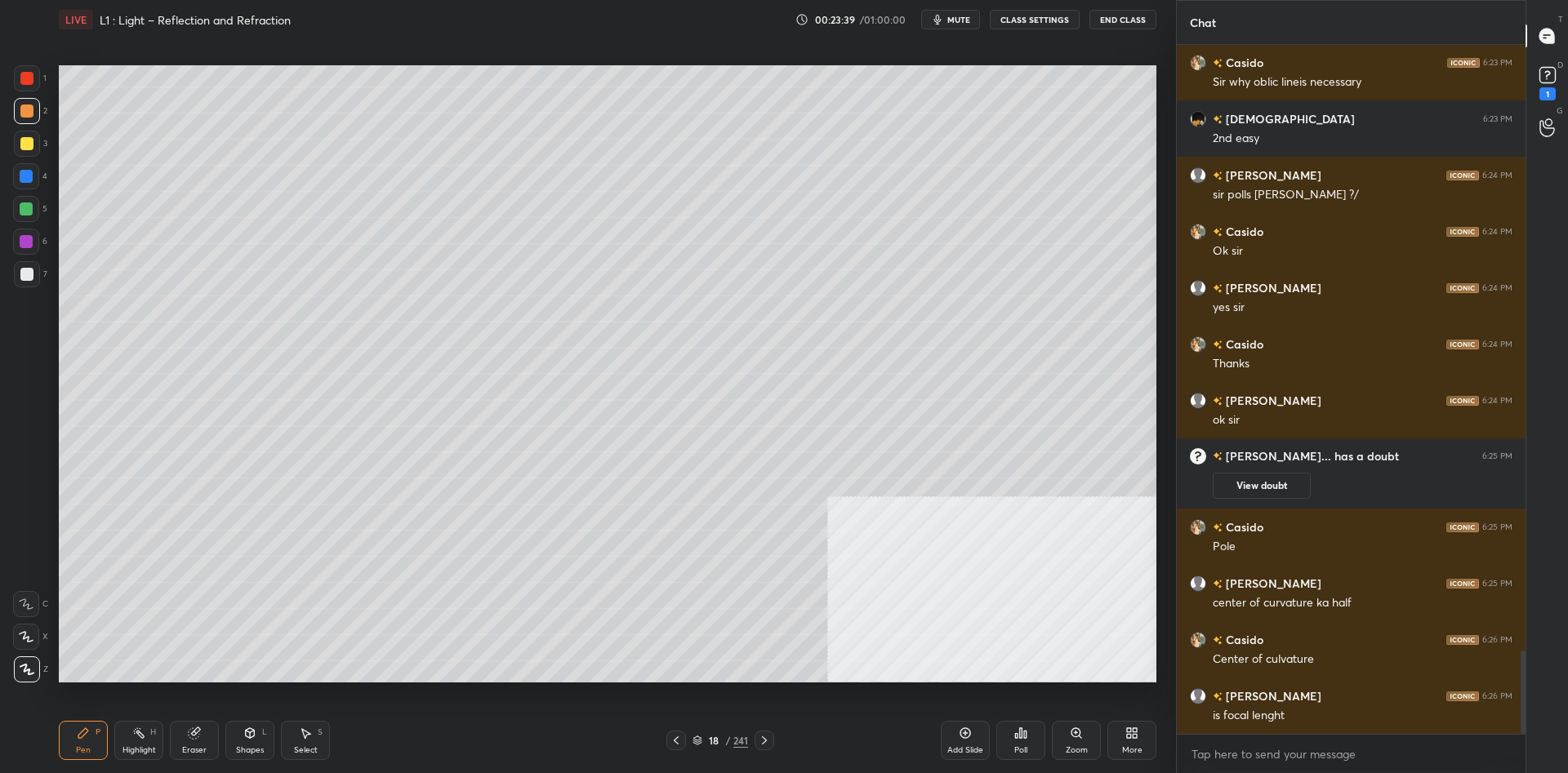
click at [156, 727] on div "Highlight H" at bounding box center [139, 741] width 49 height 39
click at [147, 723] on div "Highlight H" at bounding box center [139, 741] width 49 height 39
click at [87, 741] on div "Pen P" at bounding box center [83, 741] width 49 height 39
click at [95, 728] on div "Pen P" at bounding box center [83, 741] width 49 height 39
click at [15, 236] on div at bounding box center [26, 241] width 26 height 26
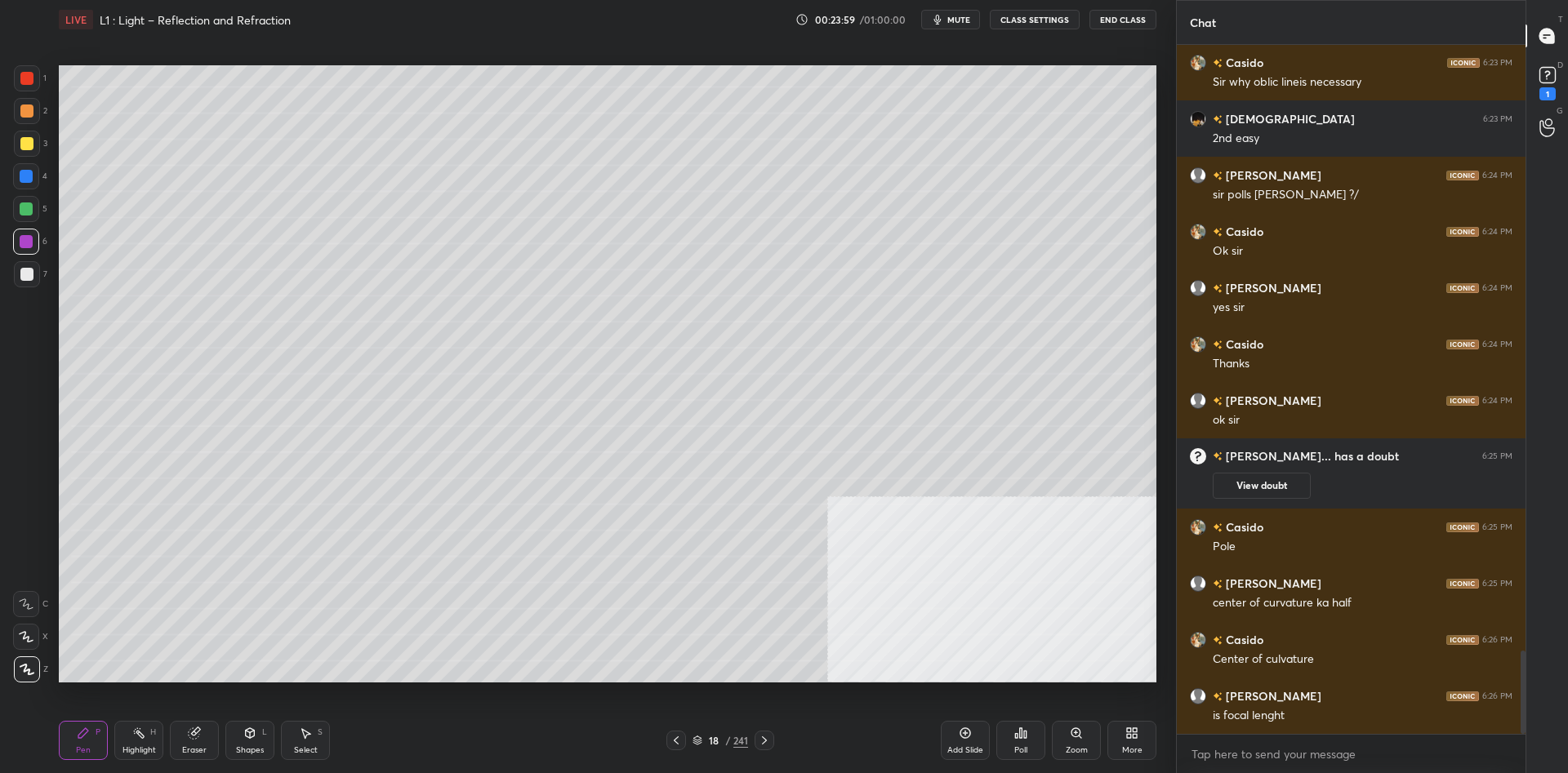
click at [127, 759] on div "Highlight H" at bounding box center [139, 741] width 49 height 39
click at [132, 746] on div "Highlight" at bounding box center [139, 750] width 33 height 8
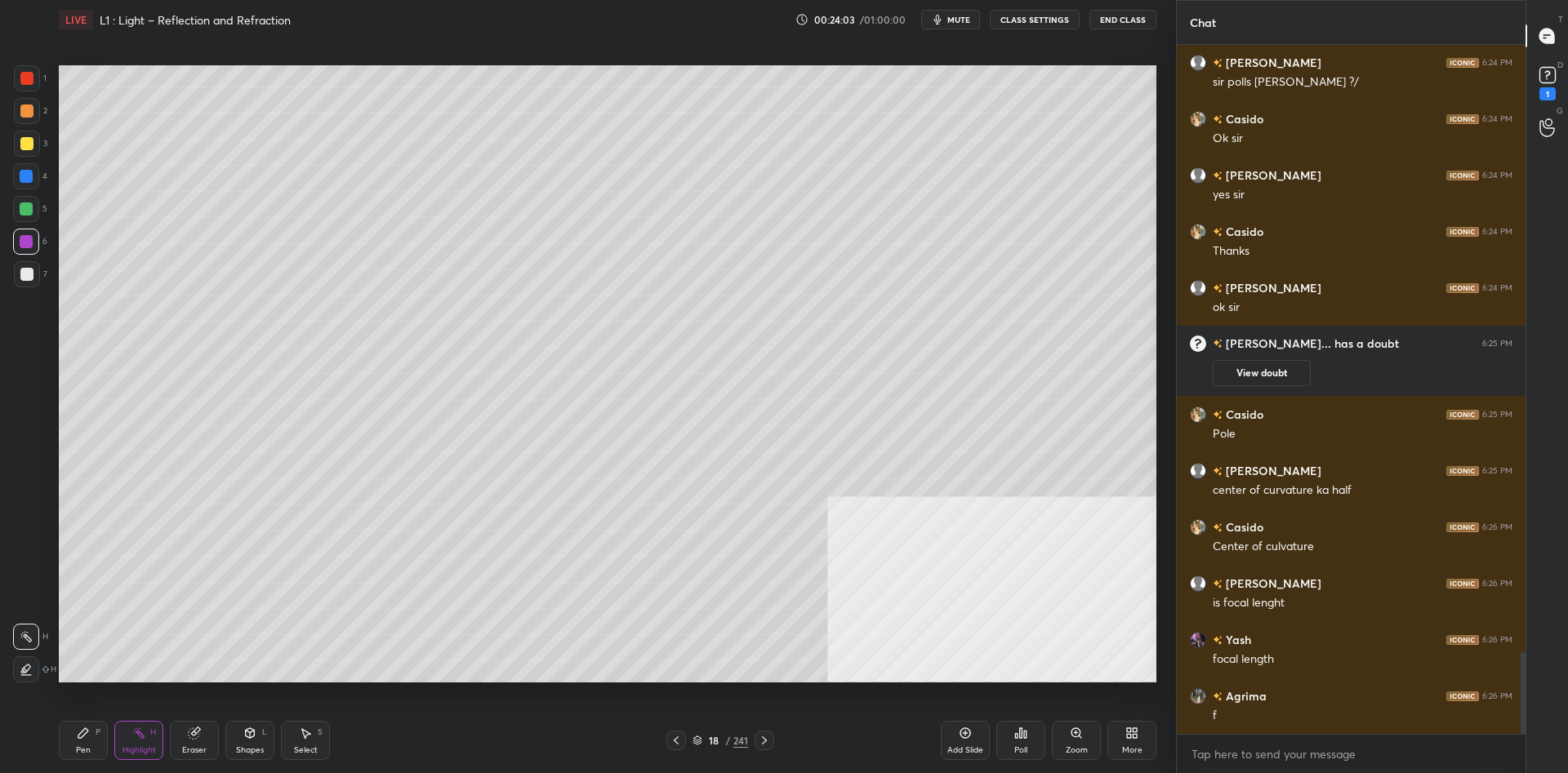
scroll to position [5179, 0]
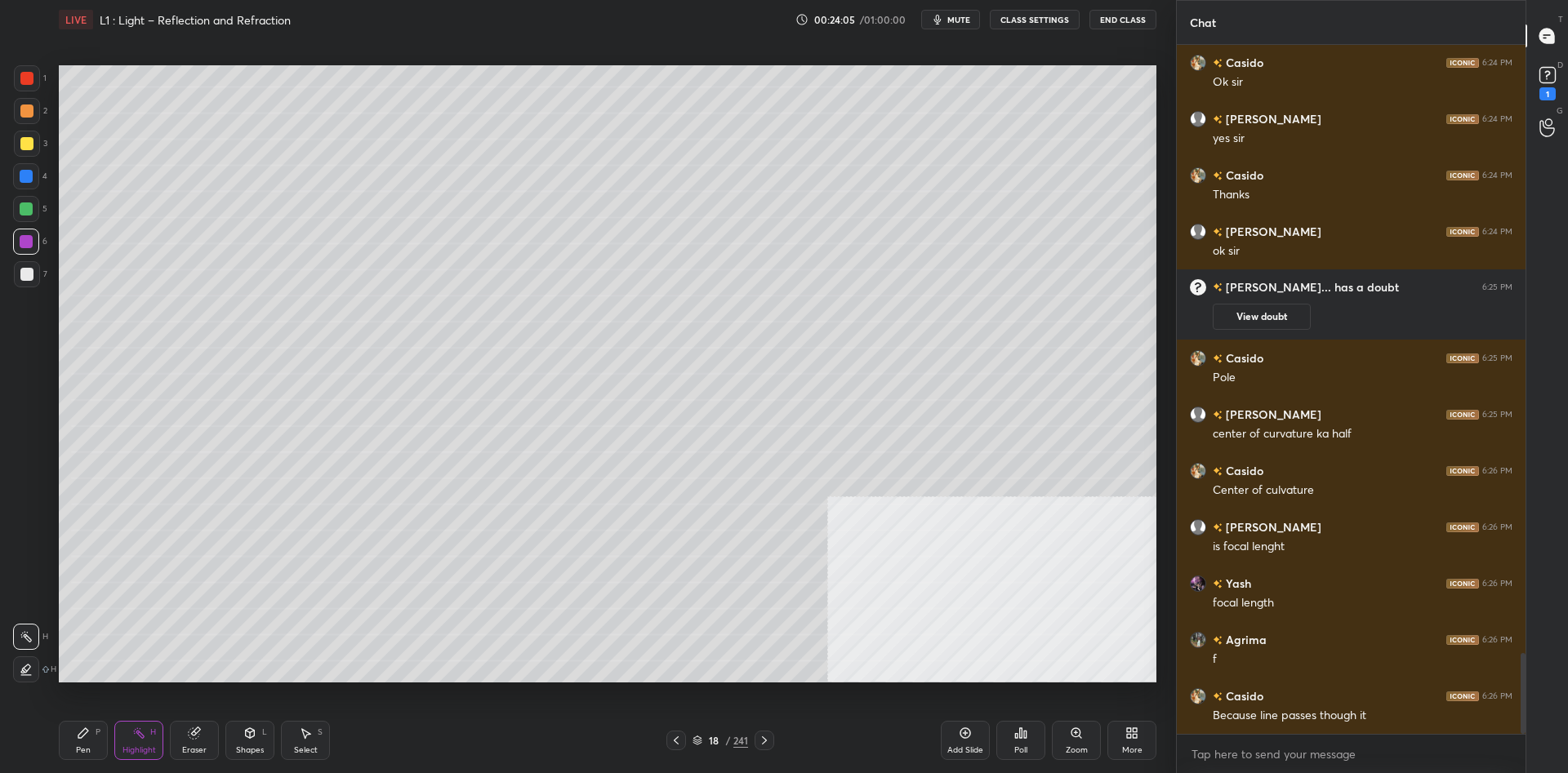
click at [106, 749] on div "Pen P" at bounding box center [83, 741] width 49 height 39
click at [83, 739] on icon at bounding box center [83, 733] width 13 height 13
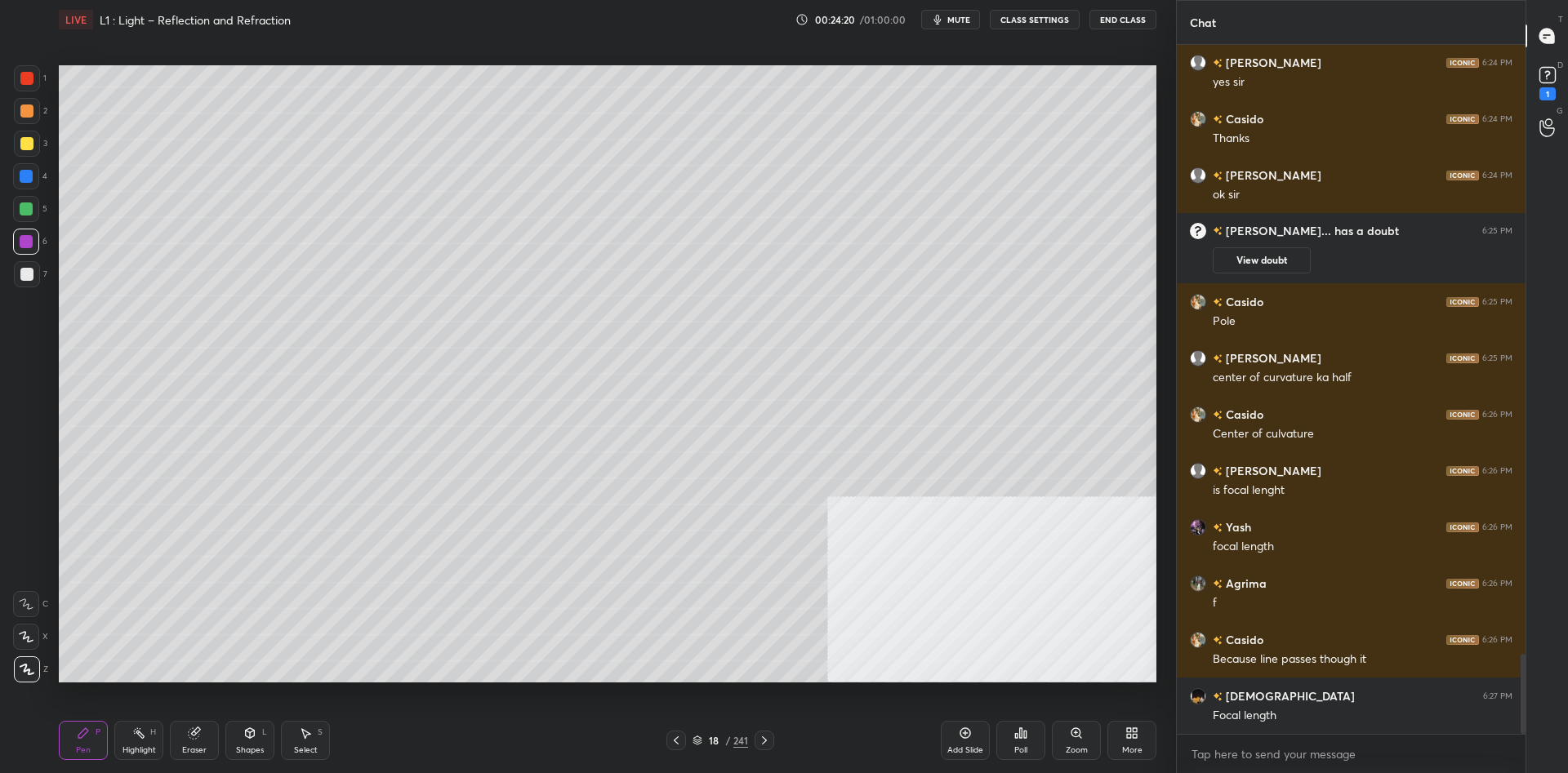
scroll to position [5291, 0]
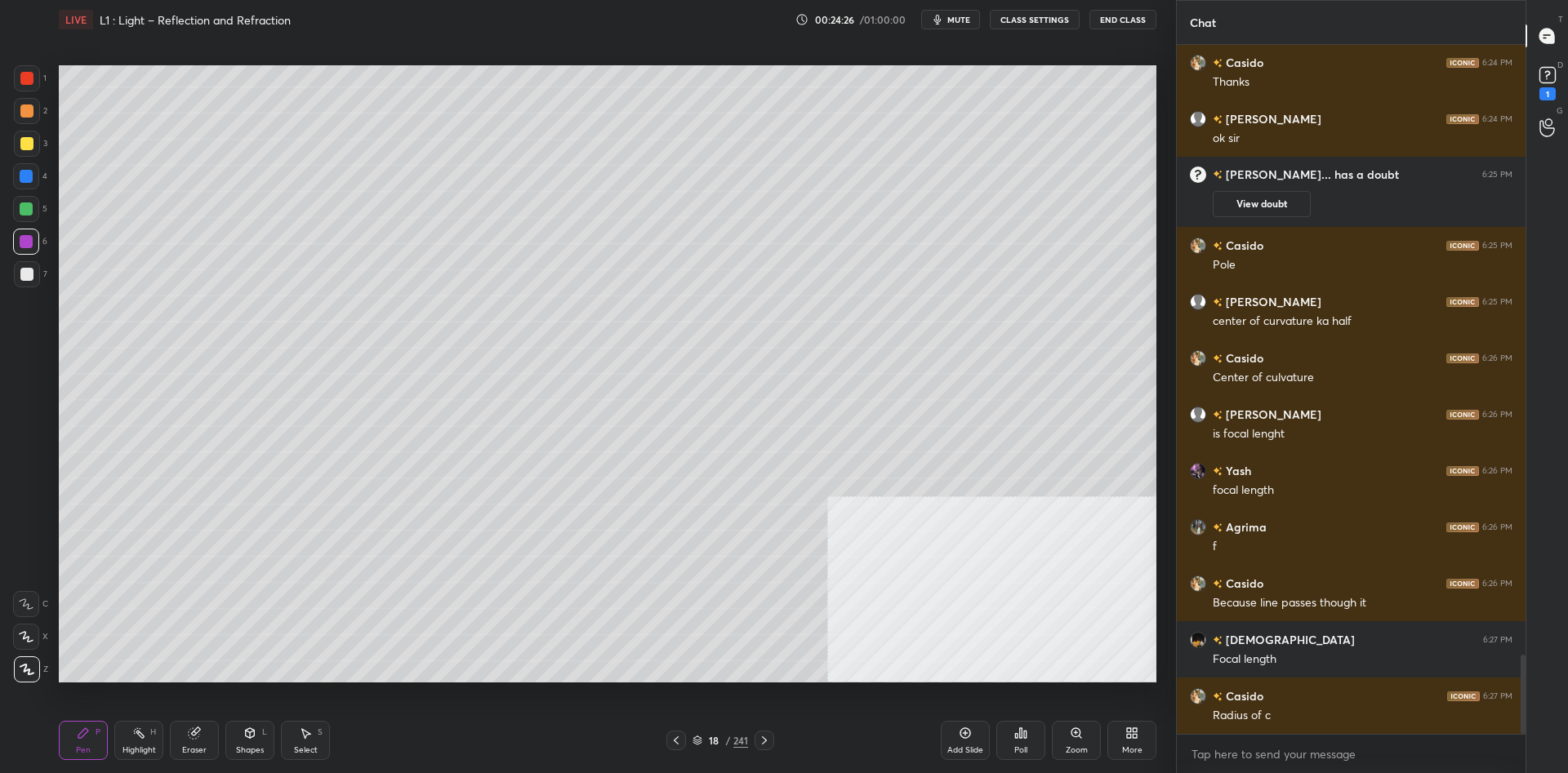
click at [23, 114] on div at bounding box center [27, 111] width 13 height 13
click at [153, 743] on div "Highlight H" at bounding box center [139, 741] width 49 height 39
click at [258, 735] on div "Shapes L" at bounding box center [249, 741] width 49 height 39
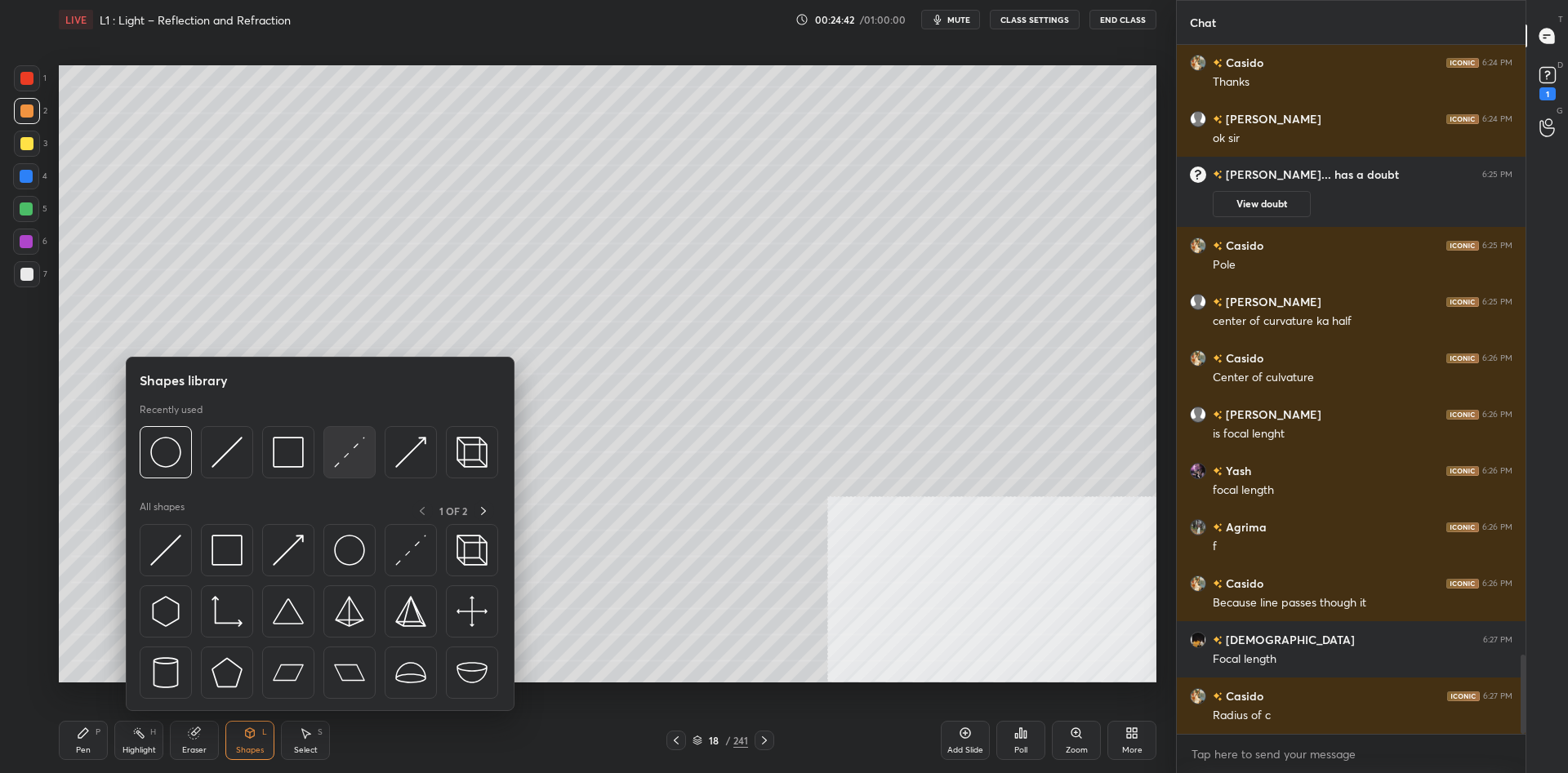
click at [349, 459] on img at bounding box center [350, 452] width 31 height 31
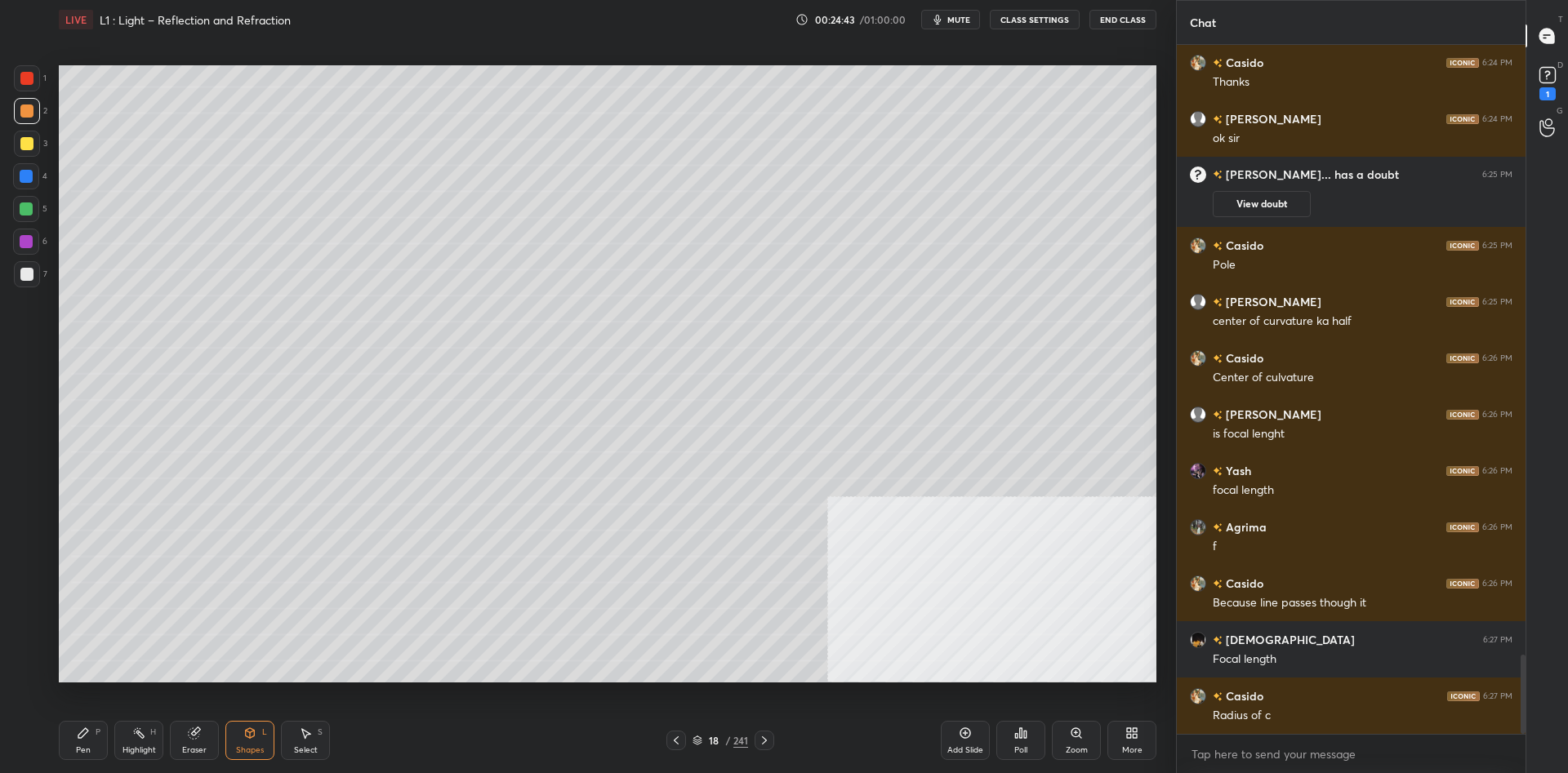
click at [23, 213] on div at bounding box center [26, 209] width 13 height 13
click at [139, 744] on div "Highlight H" at bounding box center [139, 741] width 49 height 39
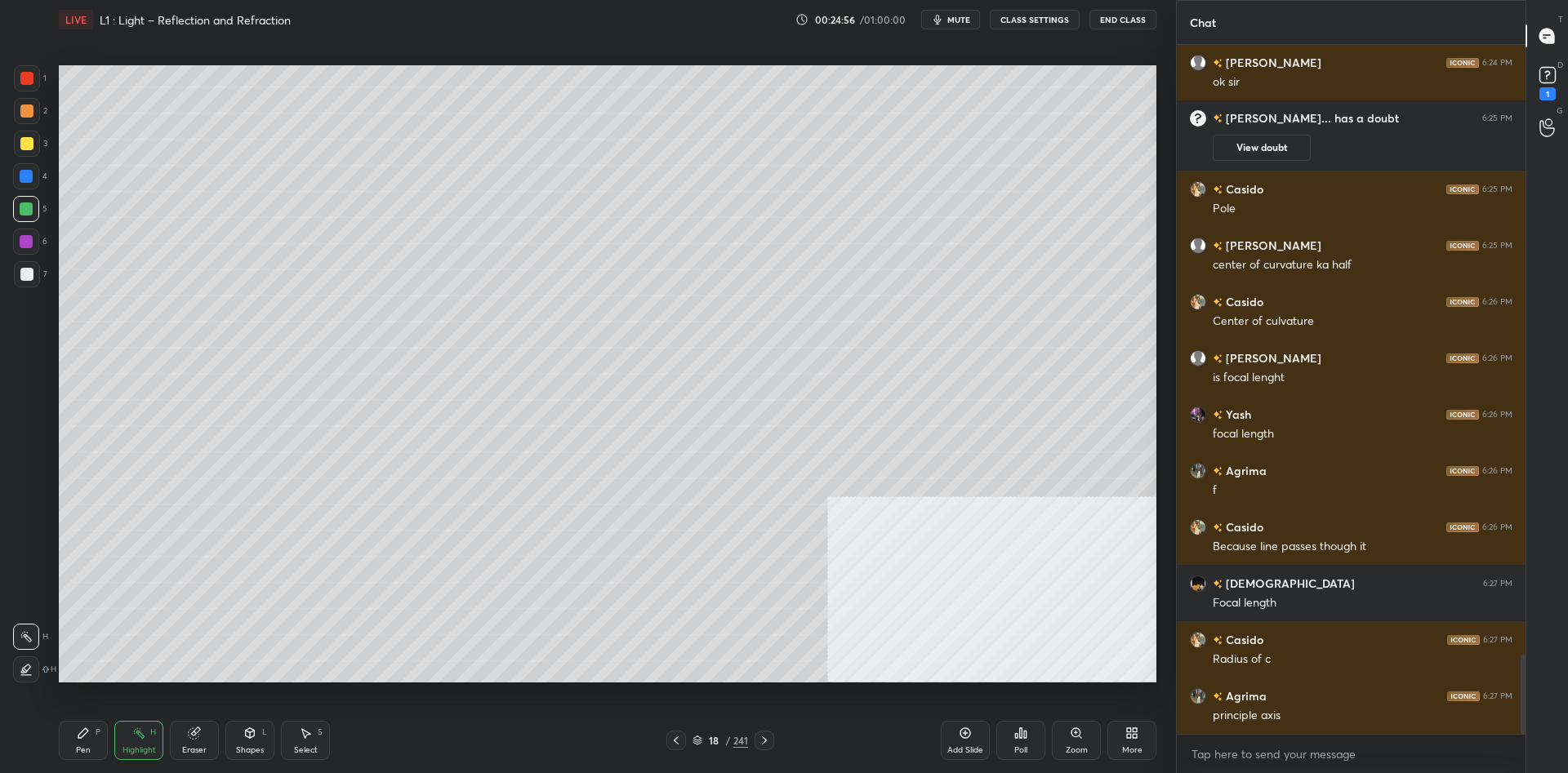
scroll to position [5296, 0]
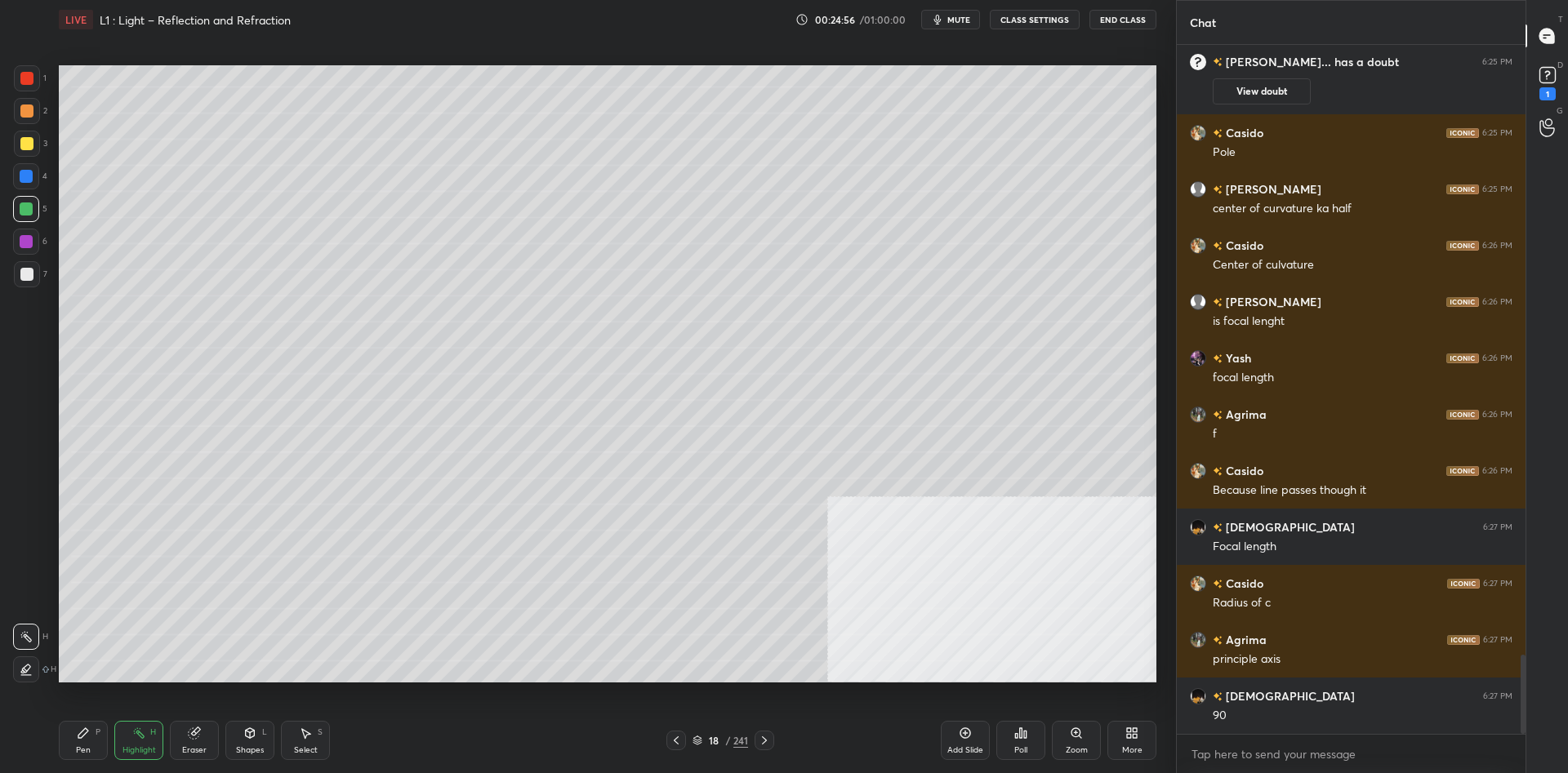
click at [86, 748] on div "Pen" at bounding box center [83, 750] width 14 height 8
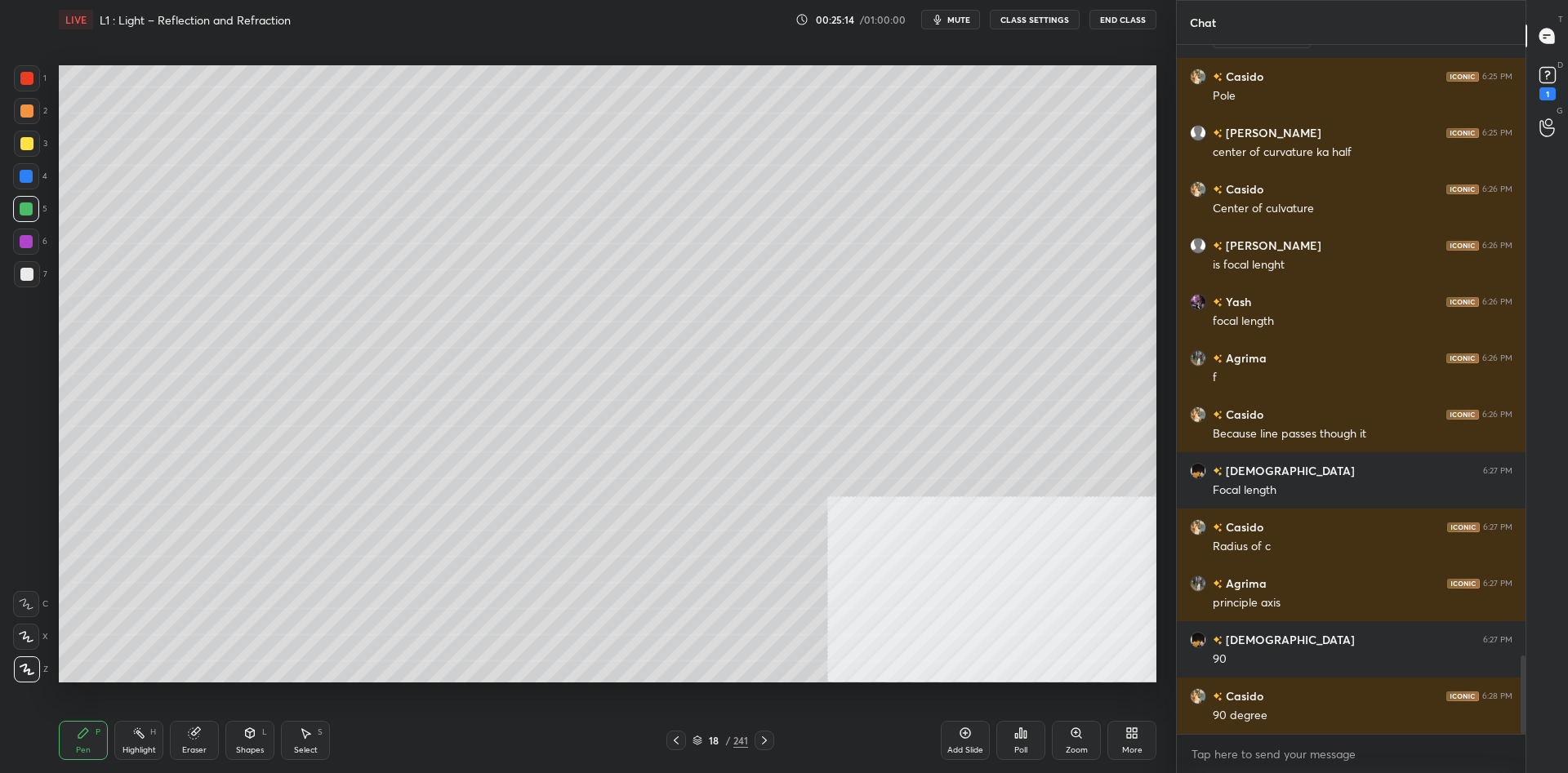
scroll to position [5408, 0]
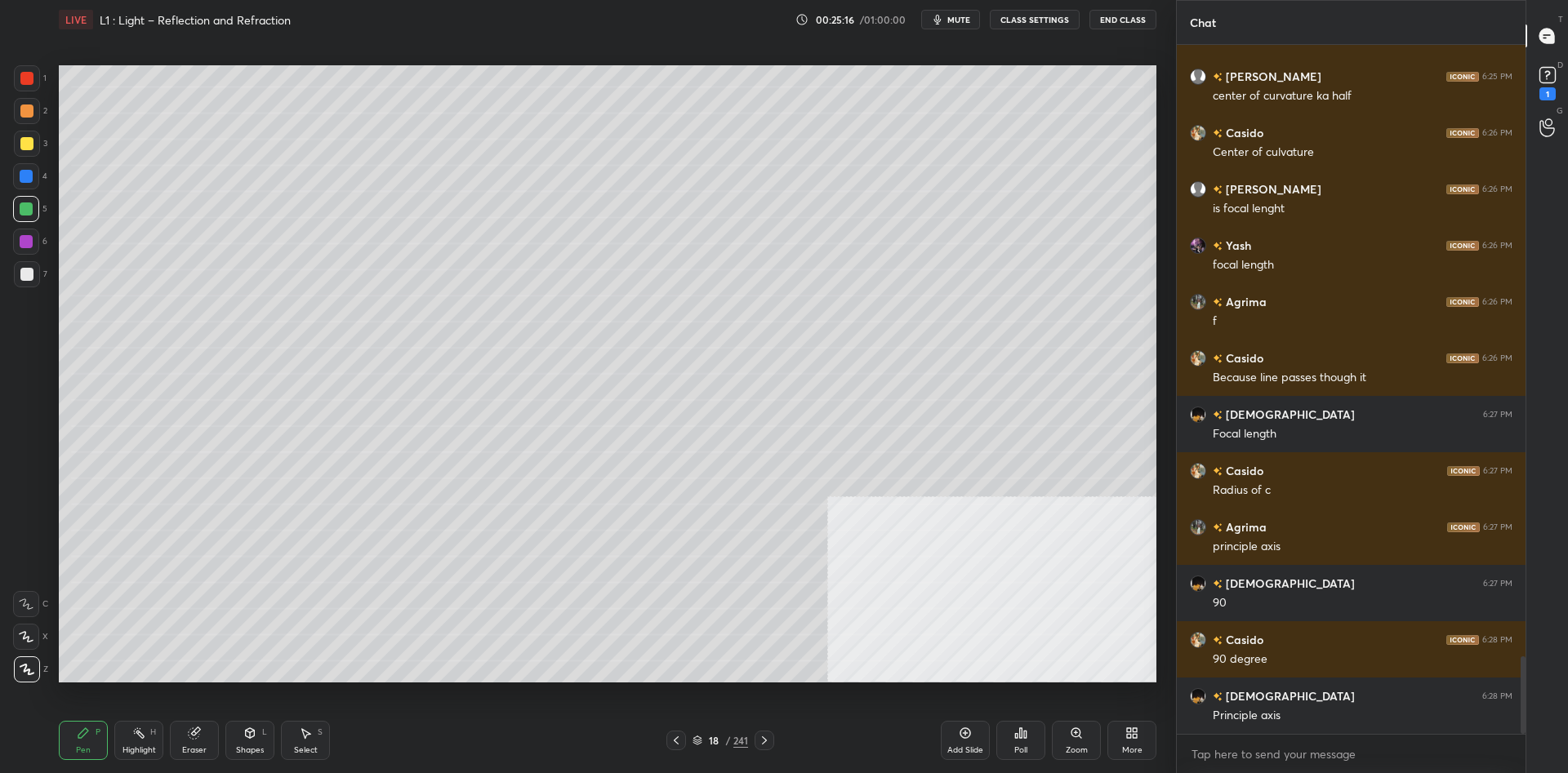
click at [32, 113] on div at bounding box center [27, 111] width 13 height 13
click at [22, 189] on div at bounding box center [26, 176] width 26 height 26
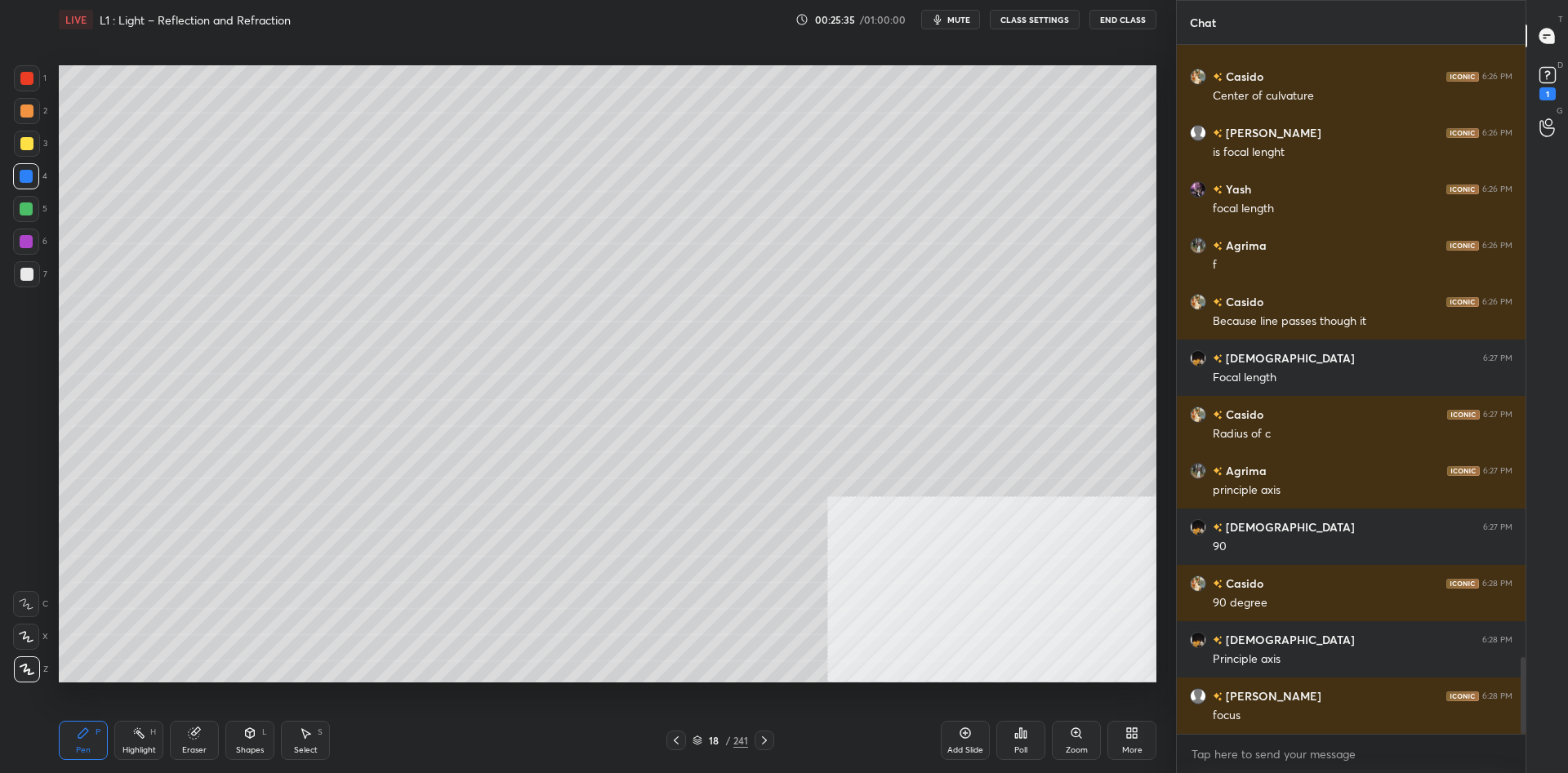
scroll to position [5521, 0]
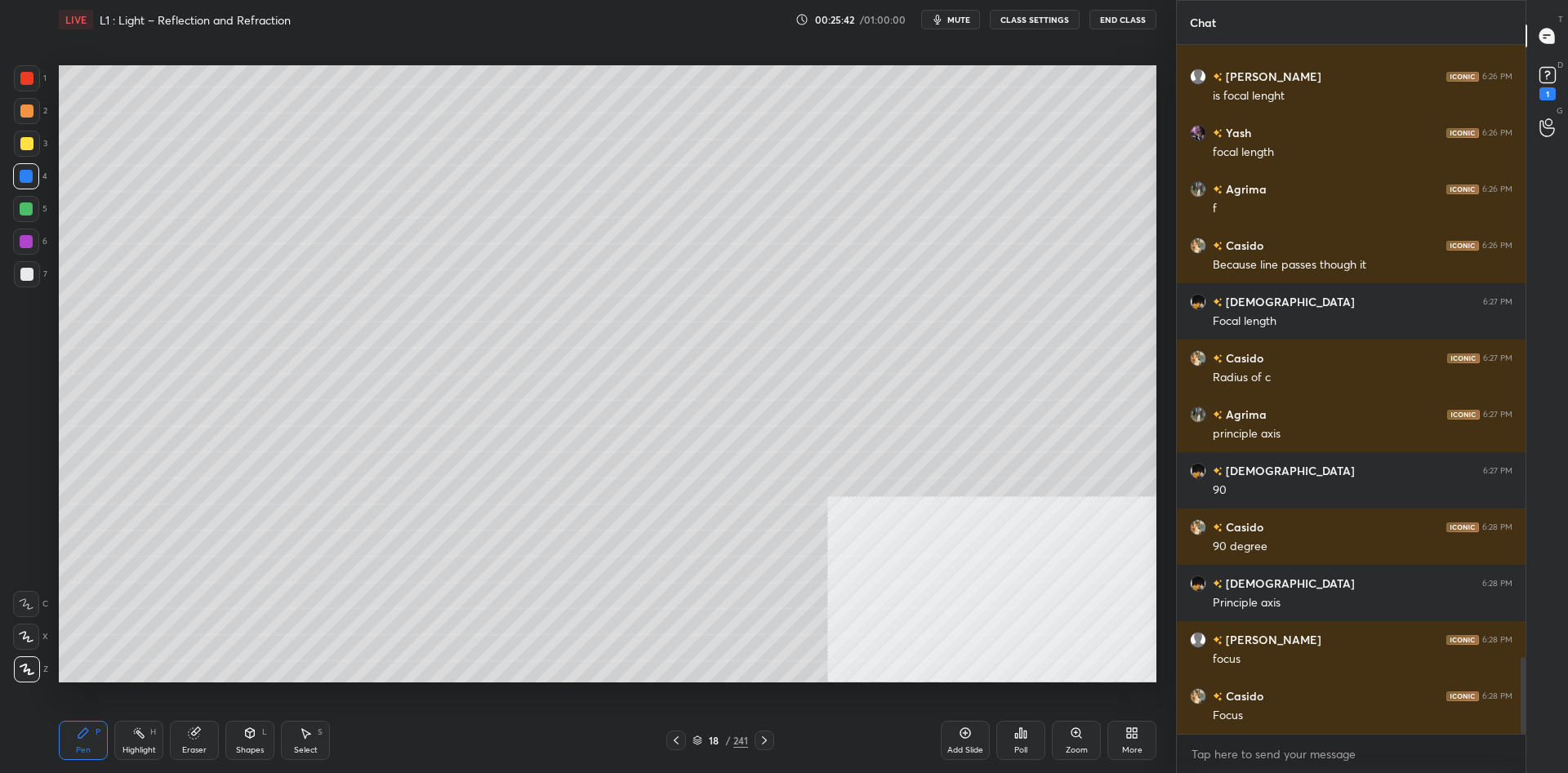
click at [140, 742] on div "Highlight H" at bounding box center [139, 741] width 49 height 39
click at [145, 735] on icon at bounding box center [139, 733] width 13 height 13
click at [82, 754] on div "Pen" at bounding box center [83, 750] width 14 height 8
click at [91, 748] on div "Pen P" at bounding box center [83, 741] width 49 height 39
click at [31, 238] on div at bounding box center [26, 241] width 13 height 13
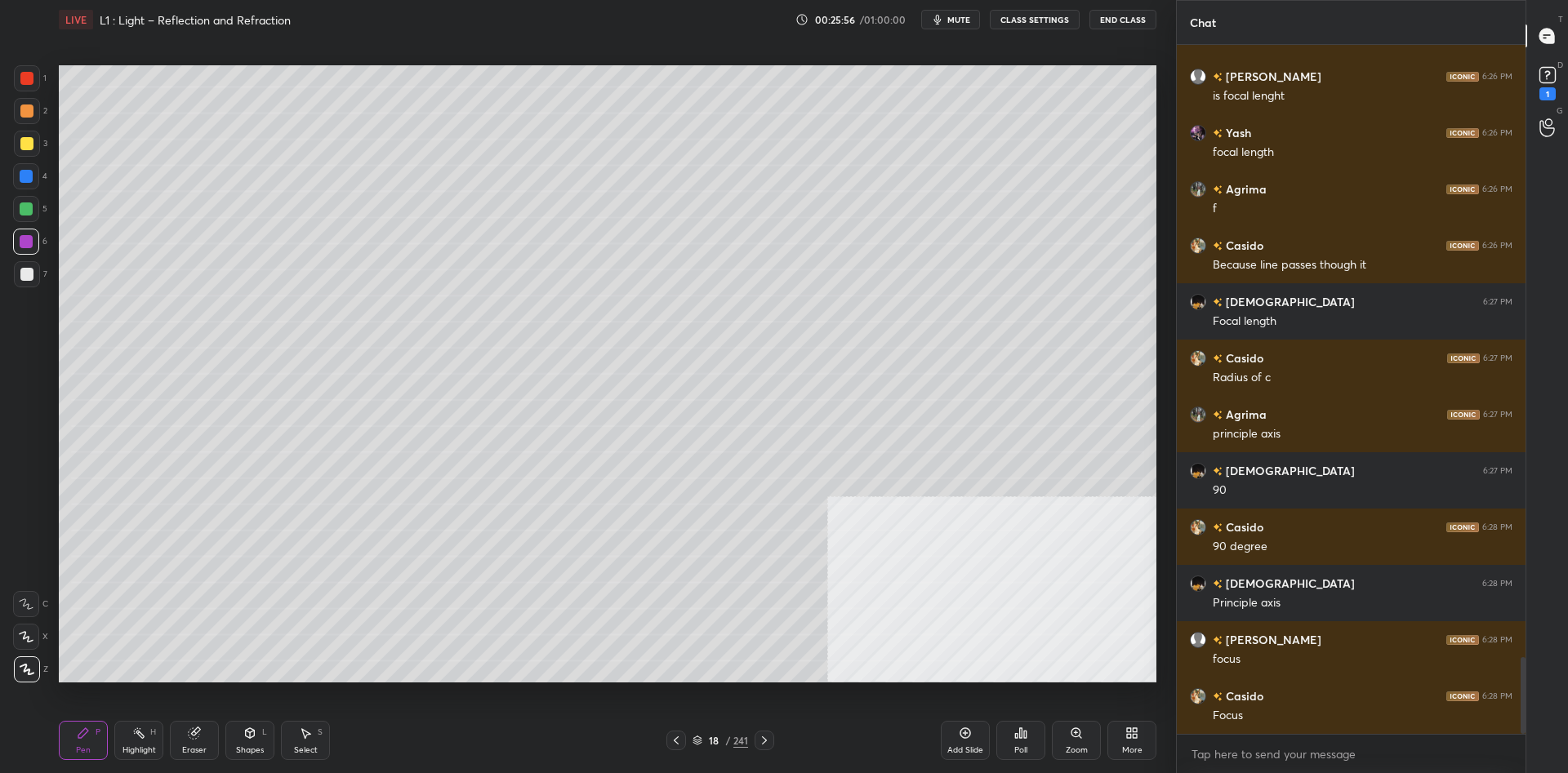
click at [30, 213] on div at bounding box center [26, 209] width 13 height 13
click at [24, 112] on div at bounding box center [27, 111] width 13 height 13
click at [25, 149] on div at bounding box center [27, 143] width 13 height 13
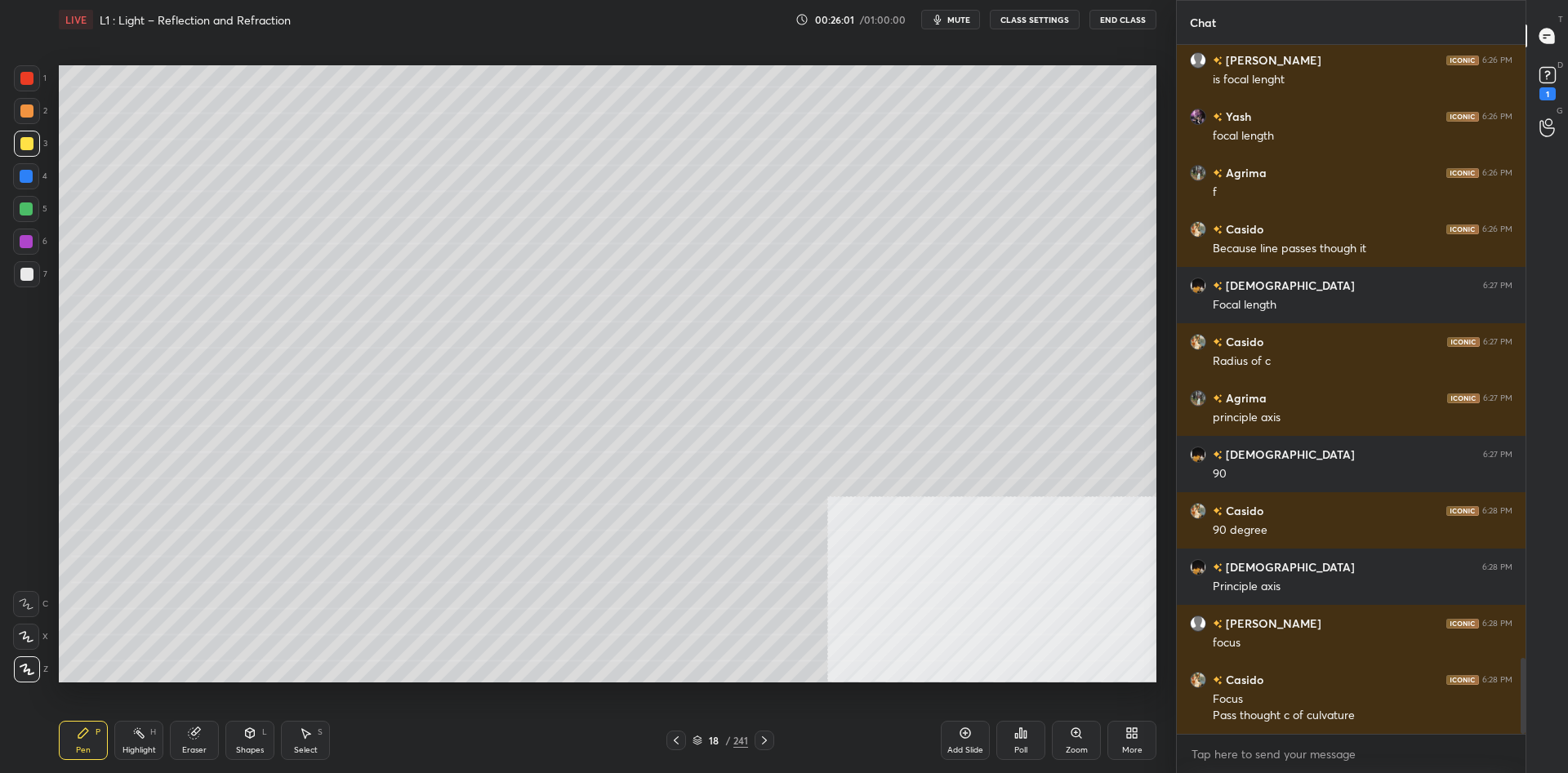
scroll to position [5576, 0]
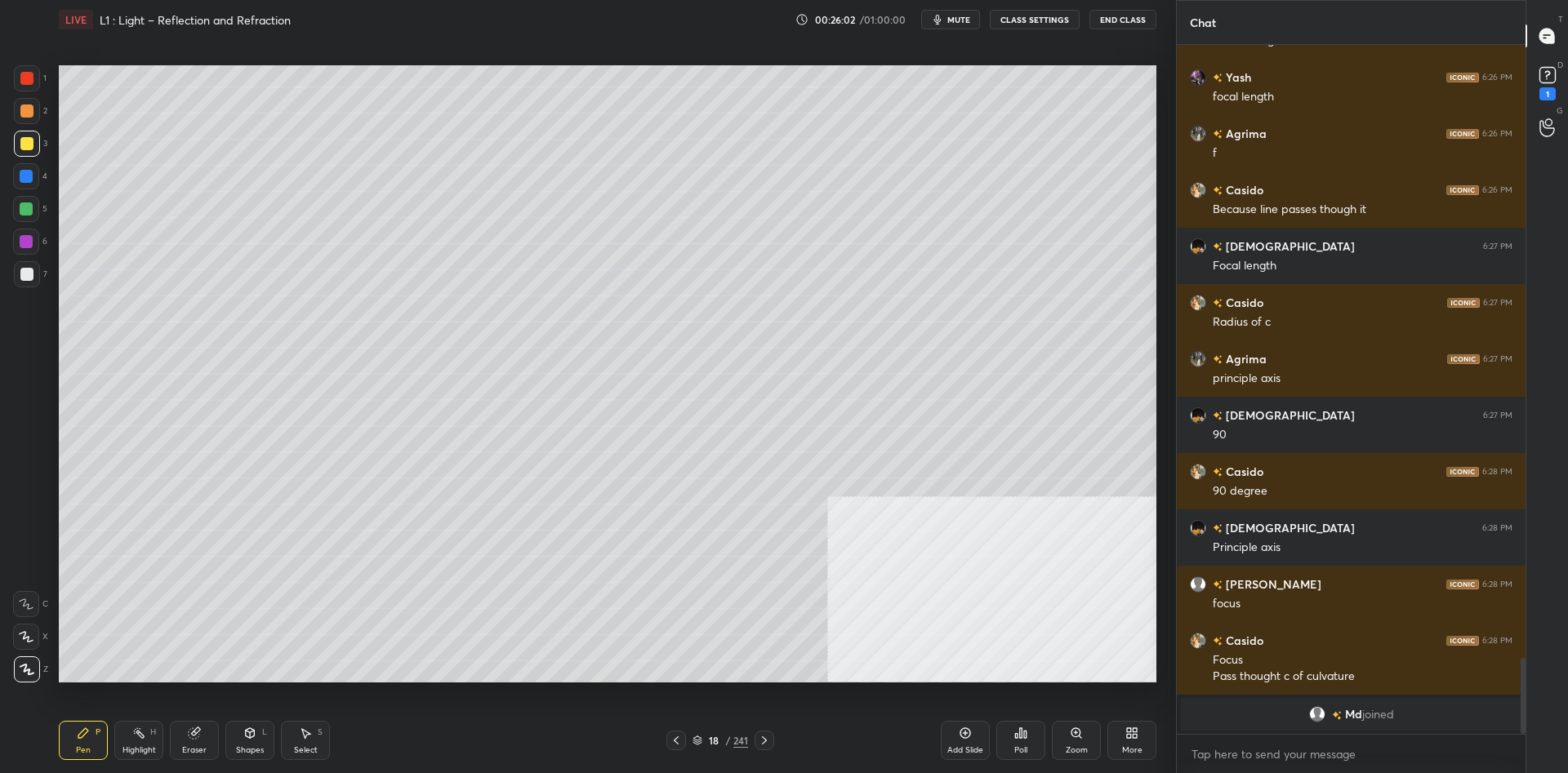
click at [116, 744] on div "Highlight H" at bounding box center [139, 741] width 49 height 39
click at [120, 744] on div "Highlight H" at bounding box center [139, 741] width 49 height 39
click at [95, 744] on div "Pen P" at bounding box center [83, 741] width 49 height 39
click at [91, 742] on div "Pen P" at bounding box center [83, 741] width 49 height 39
click at [144, 739] on icon at bounding box center [139, 733] width 13 height 13
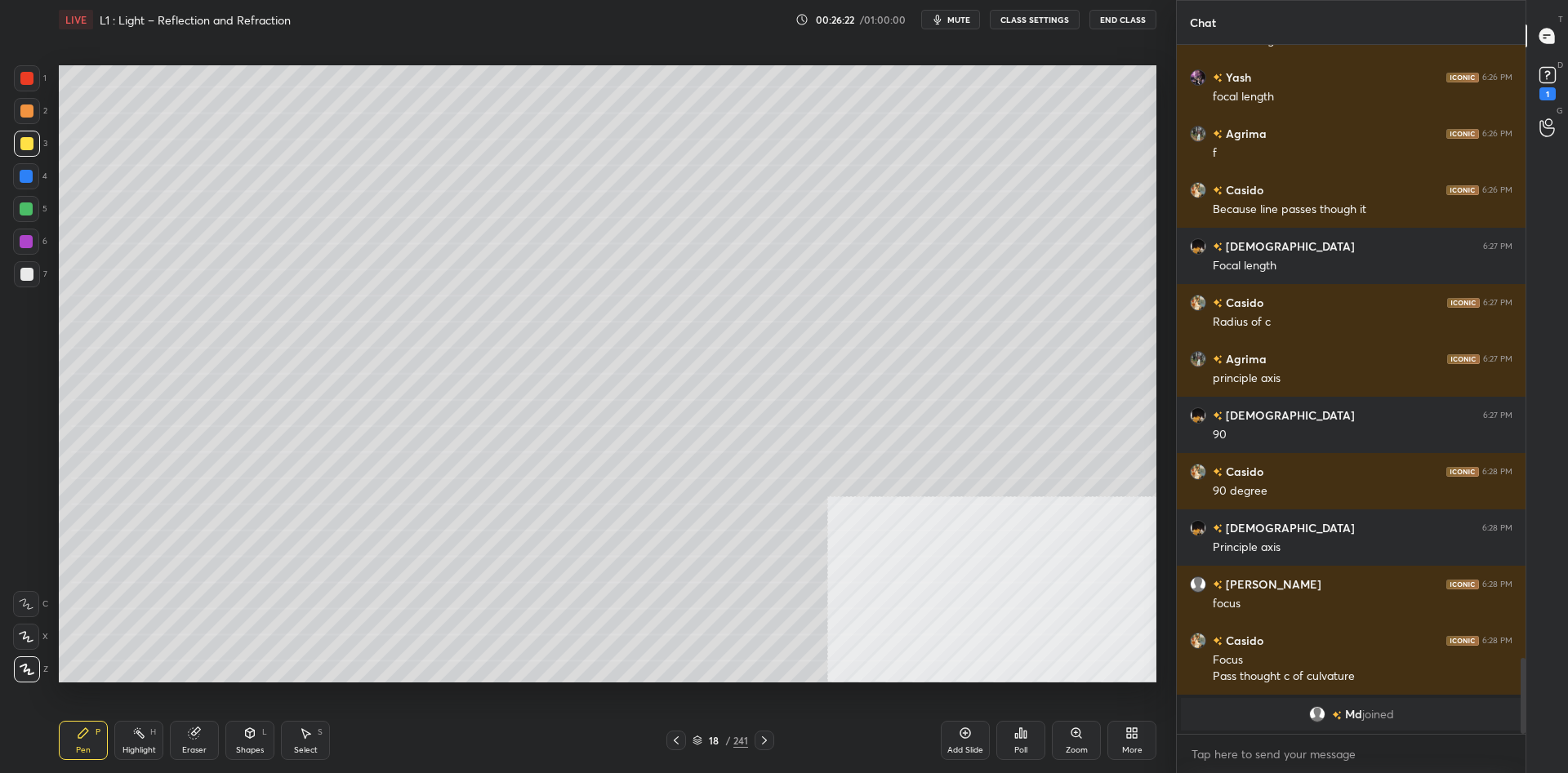
click at [142, 734] on rect at bounding box center [140, 735] width 8 height 8
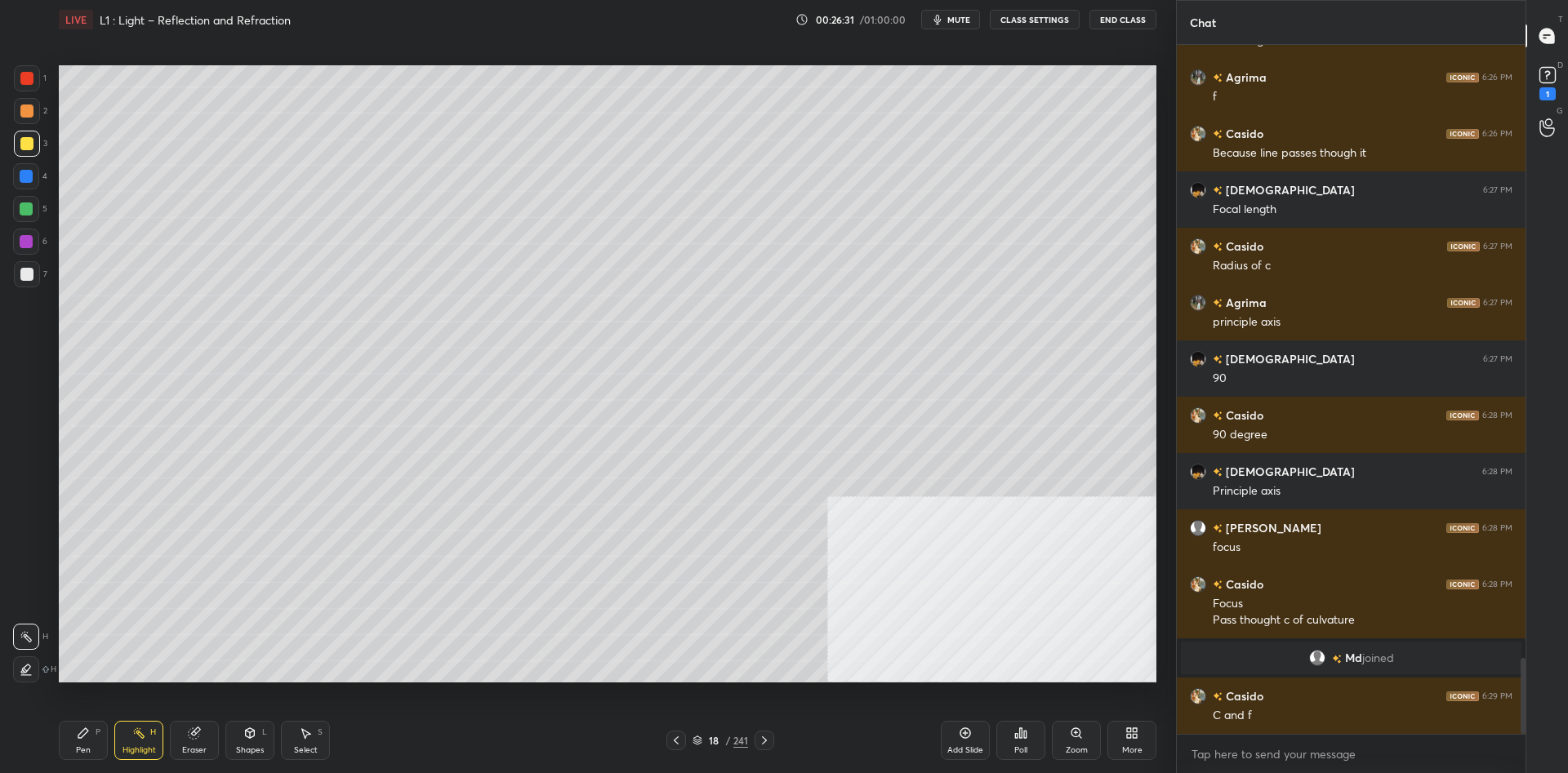
scroll to position [5581, 0]
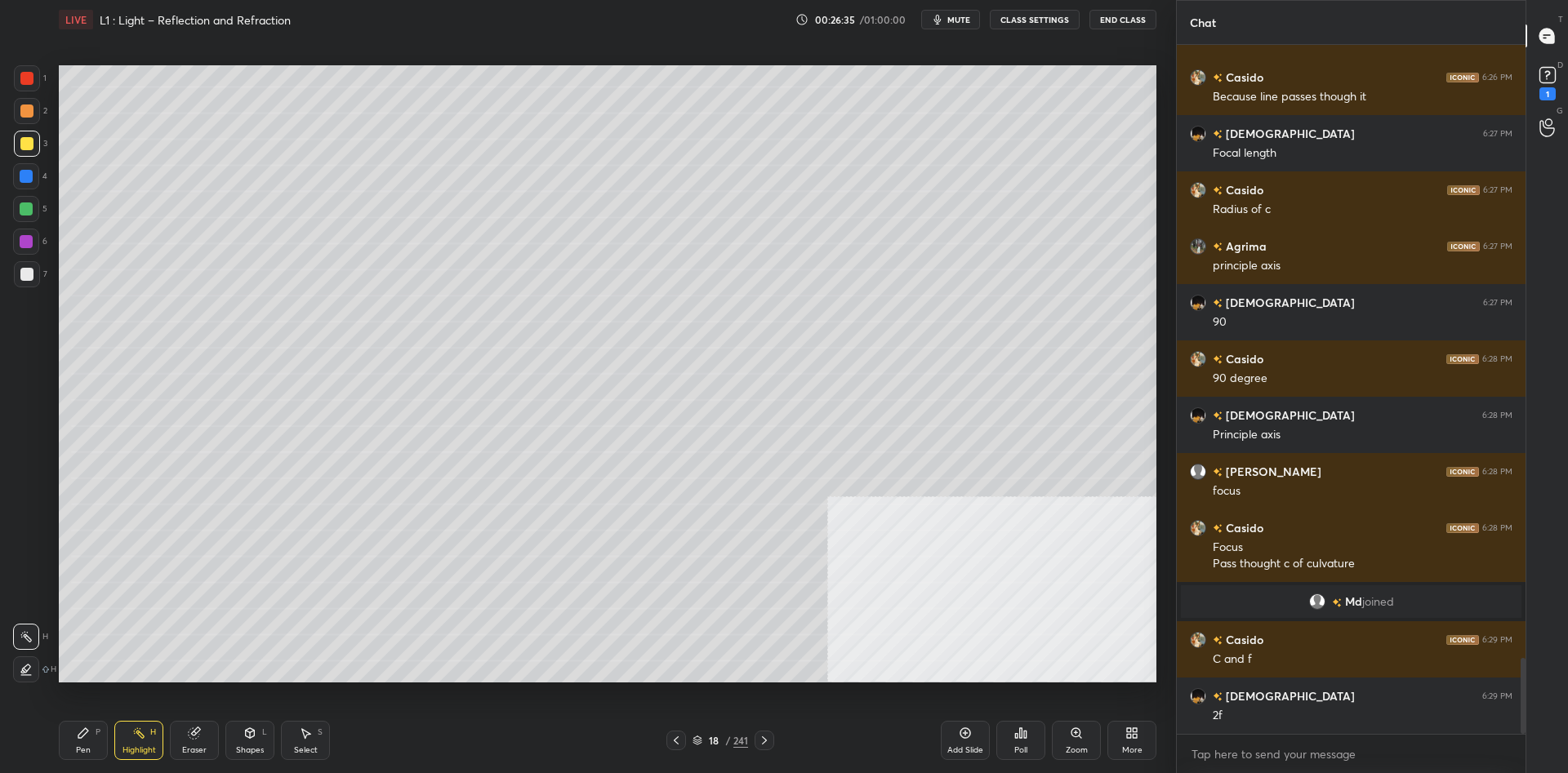
click at [79, 730] on icon at bounding box center [83, 733] width 13 height 13
click at [81, 729] on icon at bounding box center [83, 733] width 13 height 13
click at [131, 733] on div "Highlight H" at bounding box center [139, 741] width 49 height 39
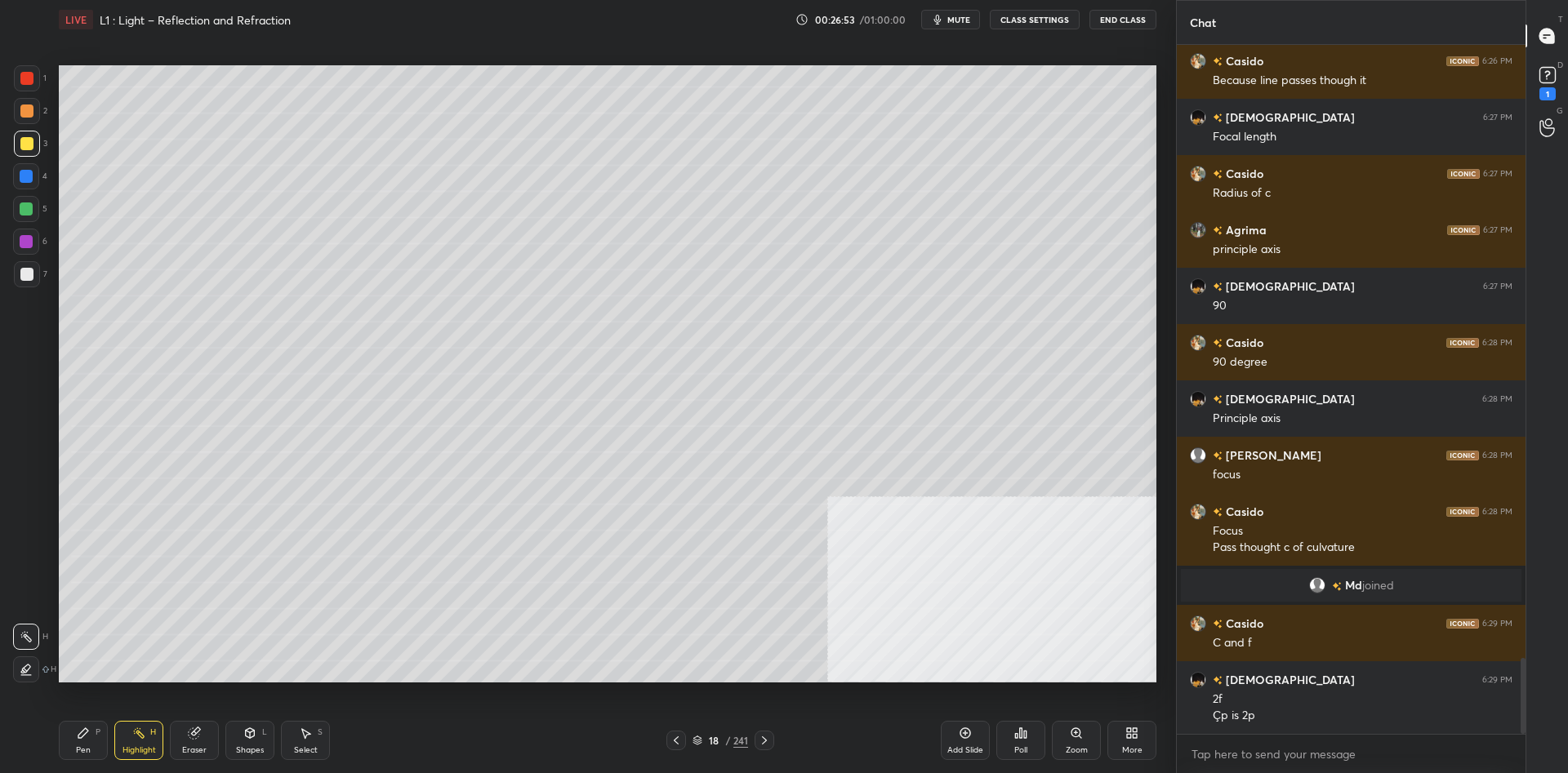
click at [80, 744] on div "Pen P" at bounding box center [83, 741] width 49 height 39
click at [21, 107] on div at bounding box center [27, 111] width 13 height 13
click at [36, 242] on div at bounding box center [26, 241] width 26 height 26
click at [36, 245] on div at bounding box center [26, 241] width 26 height 26
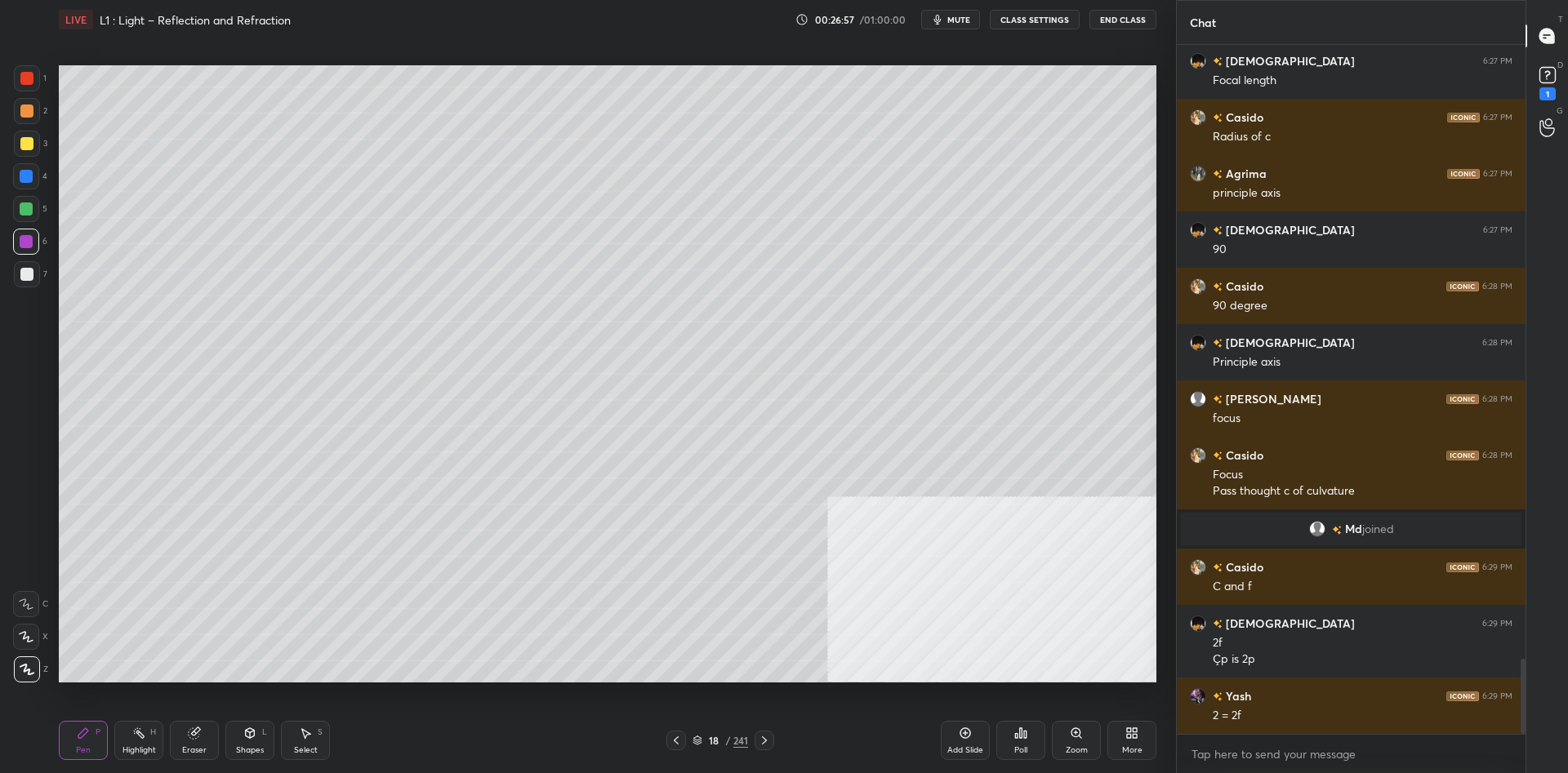
click at [143, 739] on icon at bounding box center [139, 733] width 13 height 13
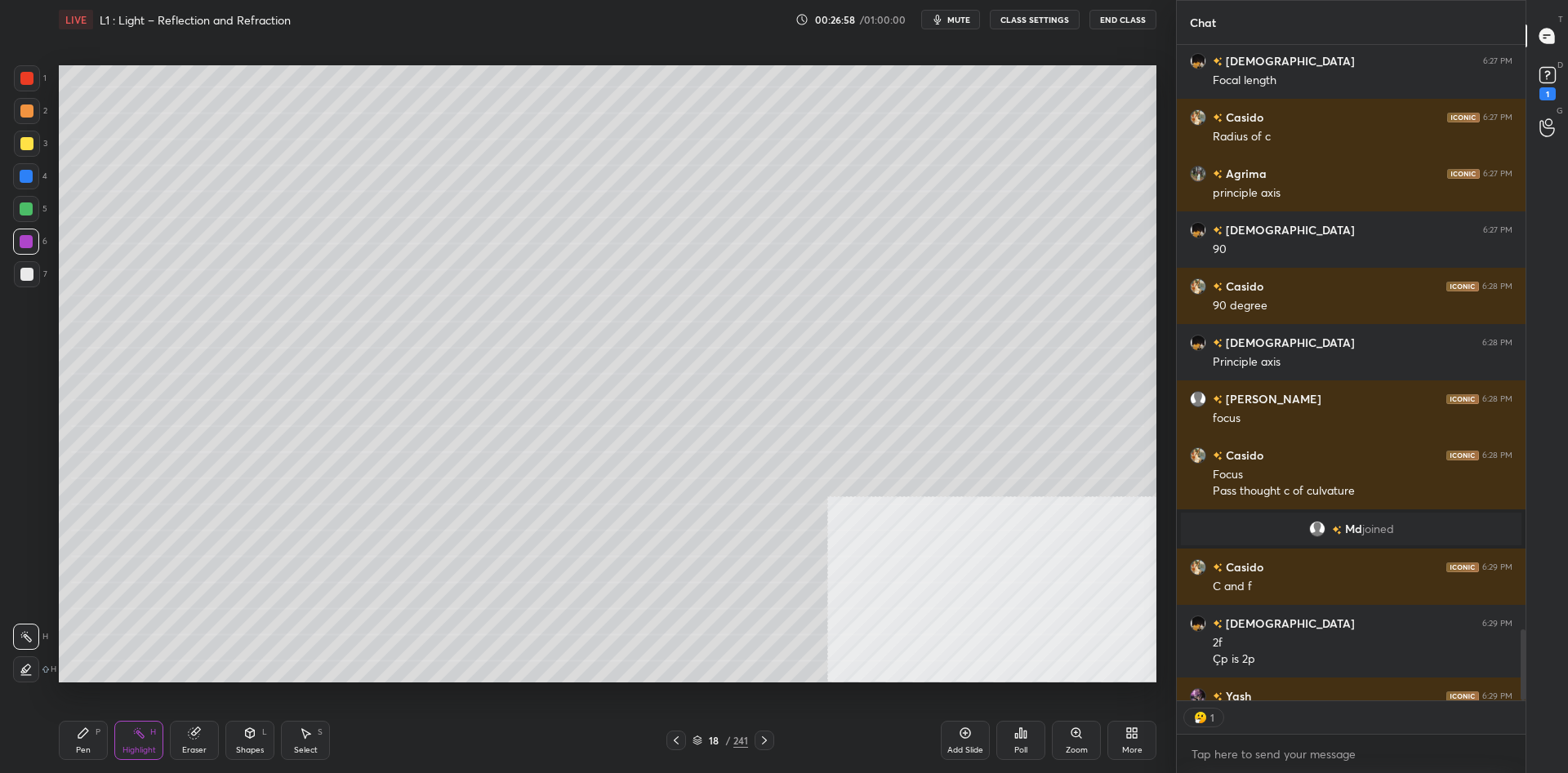
scroll to position [656, 349]
click at [149, 732] on div "Highlight H" at bounding box center [139, 741] width 49 height 39
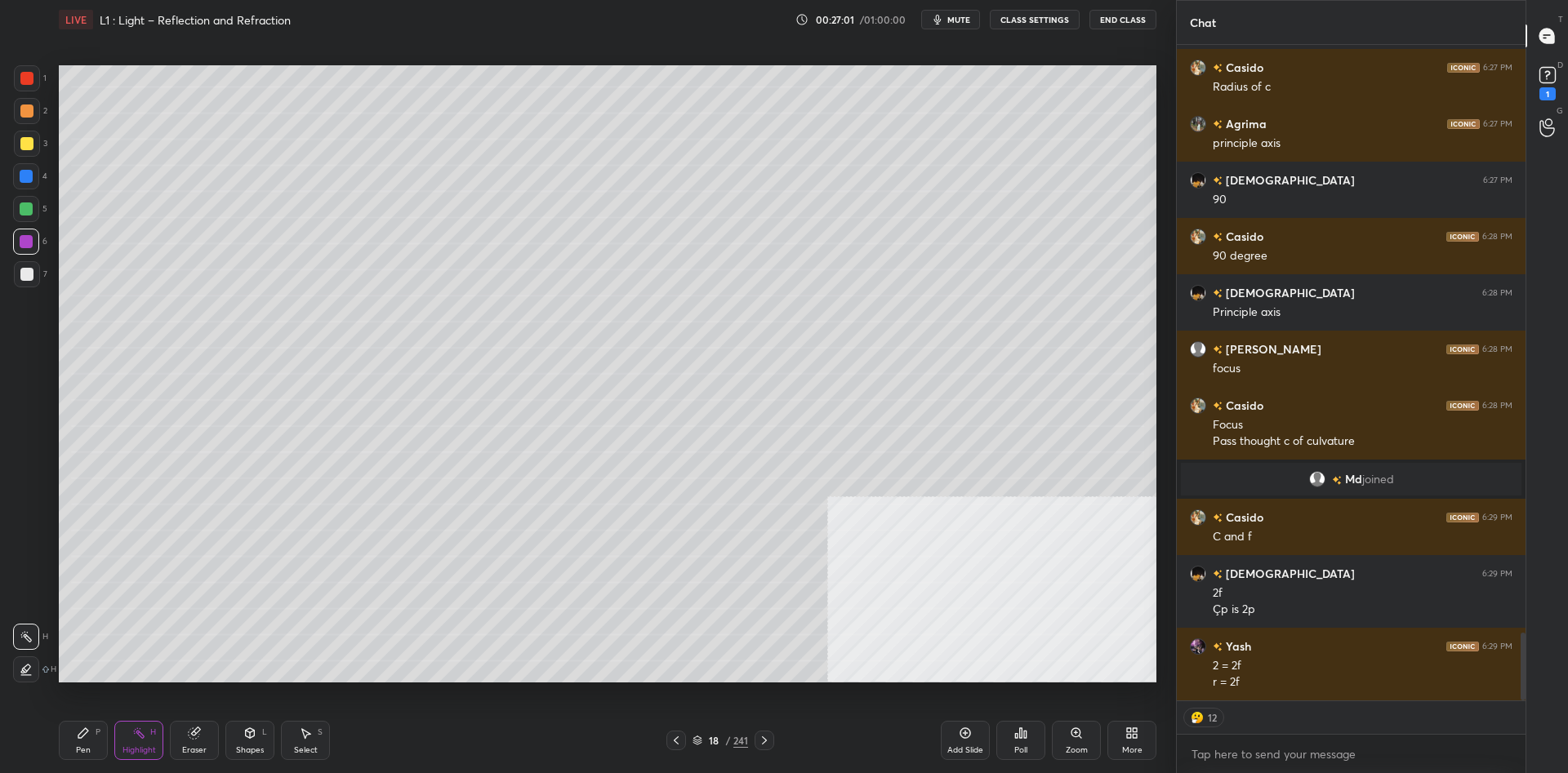
click at [72, 733] on div "Pen P" at bounding box center [83, 741] width 49 height 39
click at [84, 730] on icon at bounding box center [83, 733] width 10 height 10
click at [23, 140] on div at bounding box center [27, 143] width 13 height 13
click at [33, 269] on div at bounding box center [27, 274] width 13 height 13
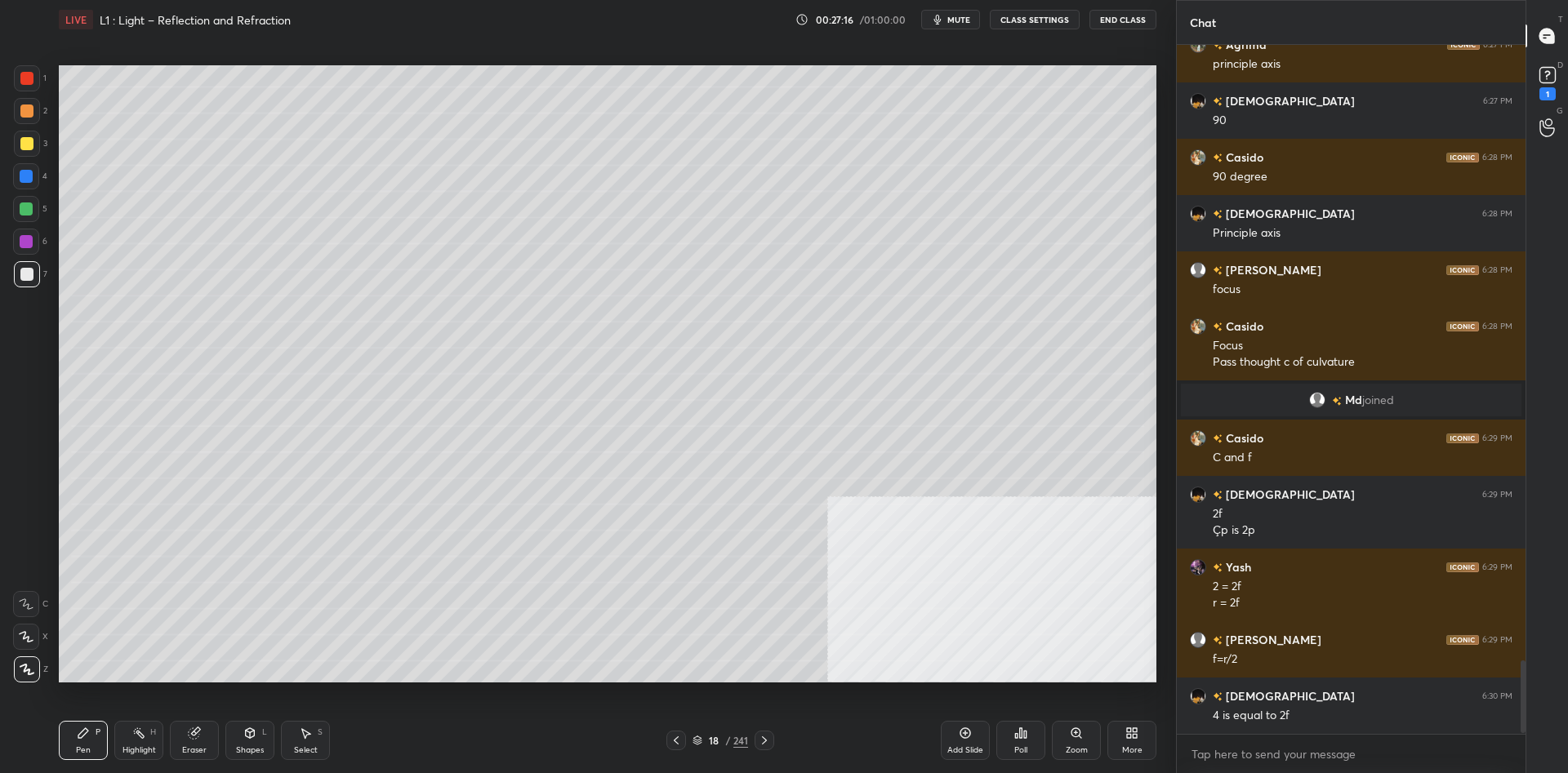
scroll to position [5838, 0]
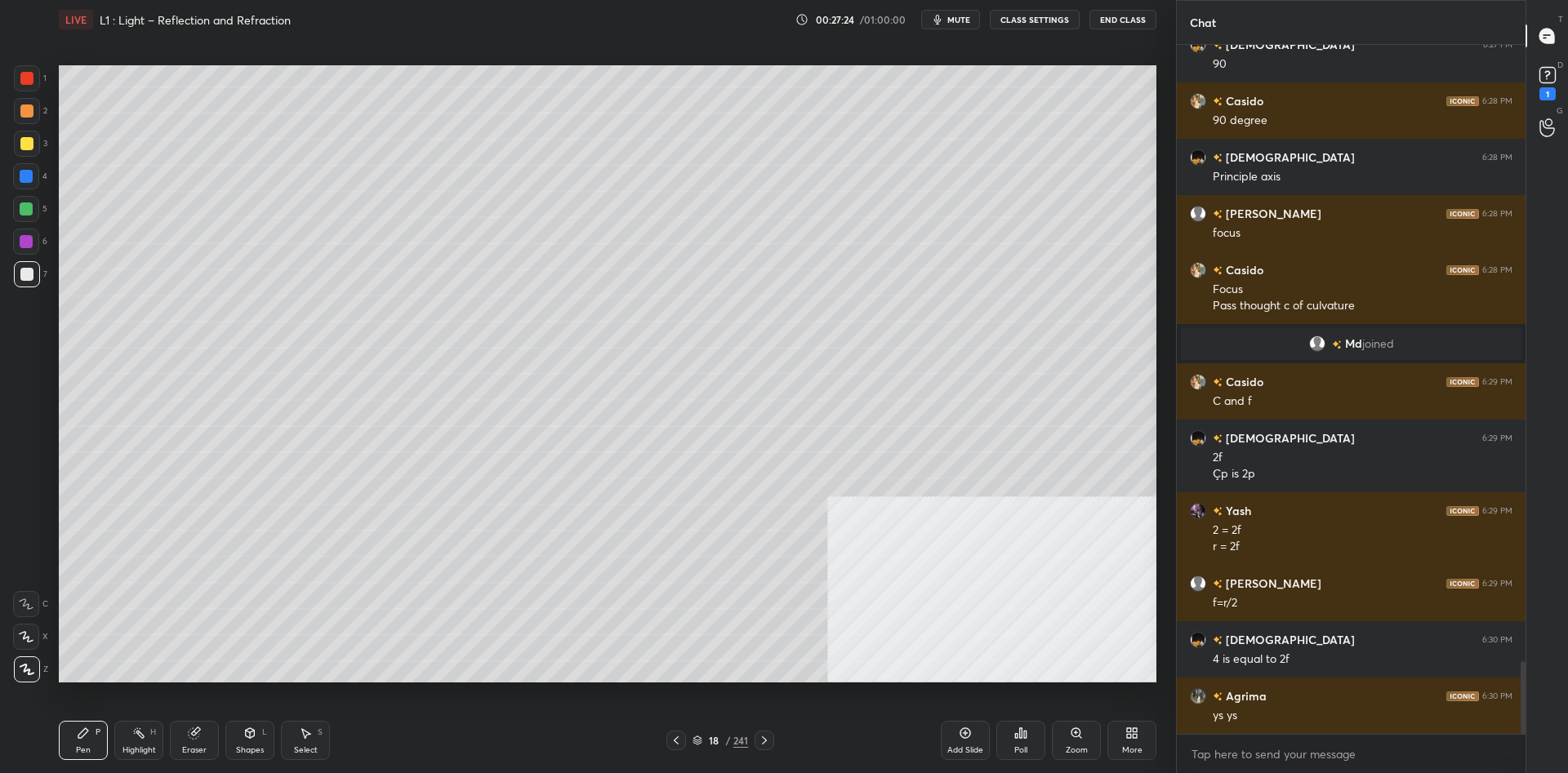
click at [33, 276] on div at bounding box center [27, 273] width 26 height 26
click at [30, 273] on div at bounding box center [27, 274] width 13 height 13
click at [1, 71] on div "1 2 3 4 5 6 7 C X Z C X Z E E Erase all H H" at bounding box center [26, 374] width 52 height 618
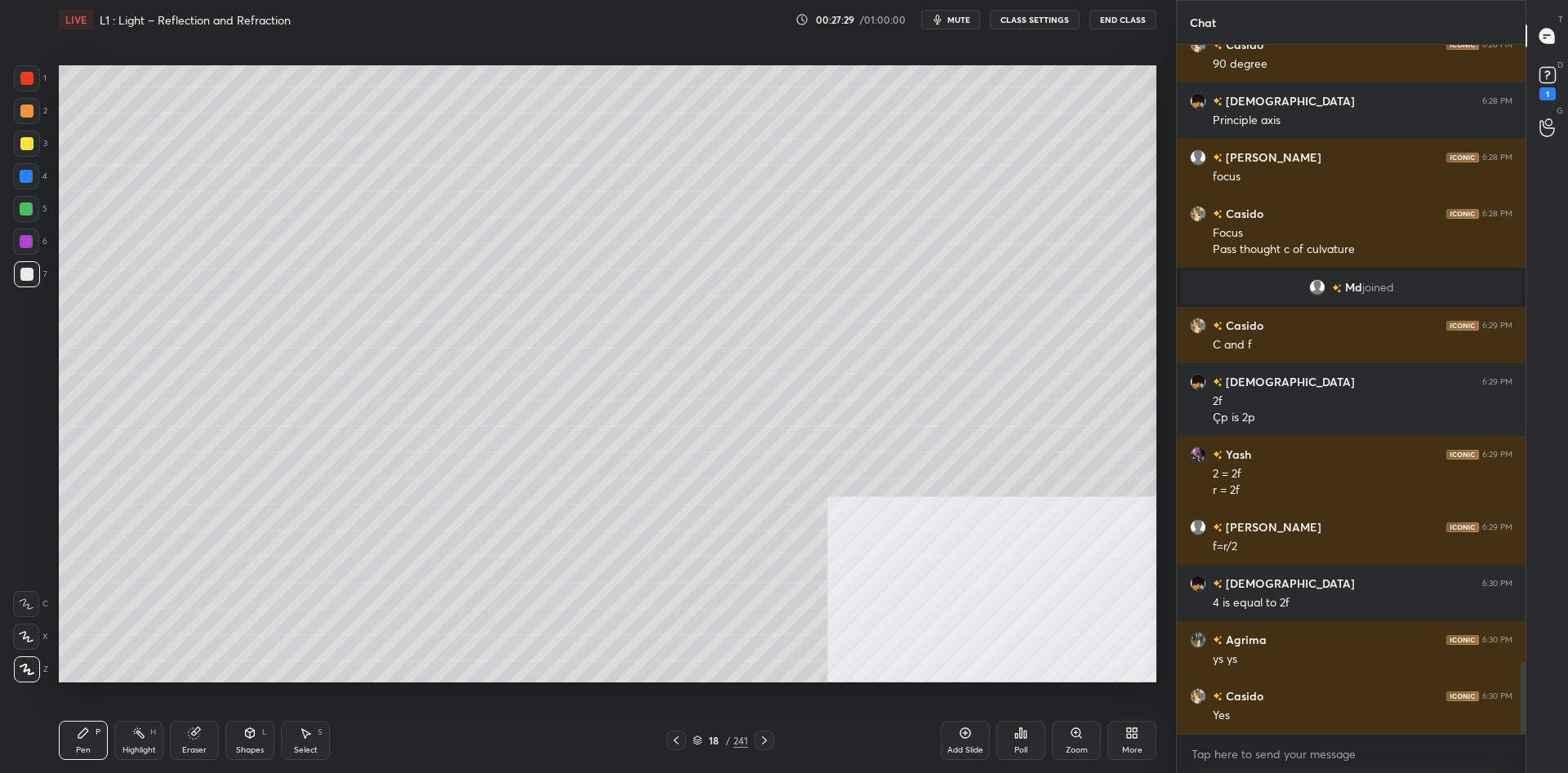
click at [23, 80] on div at bounding box center [27, 78] width 13 height 13
click at [127, 752] on div "Highlight" at bounding box center [139, 750] width 33 height 8
click at [135, 746] on div "Highlight" at bounding box center [139, 750] width 33 height 8
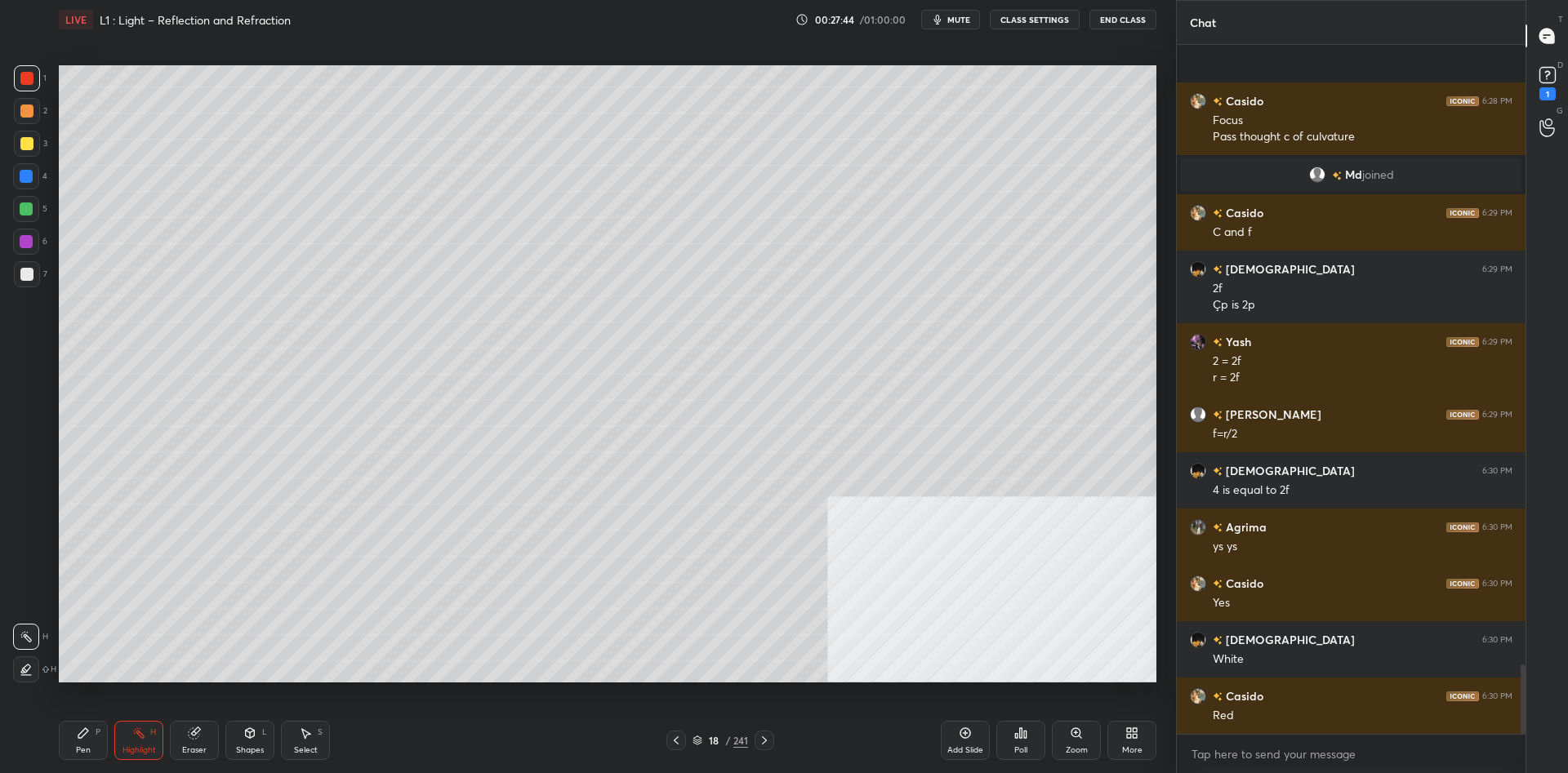
scroll to position [6121, 0]
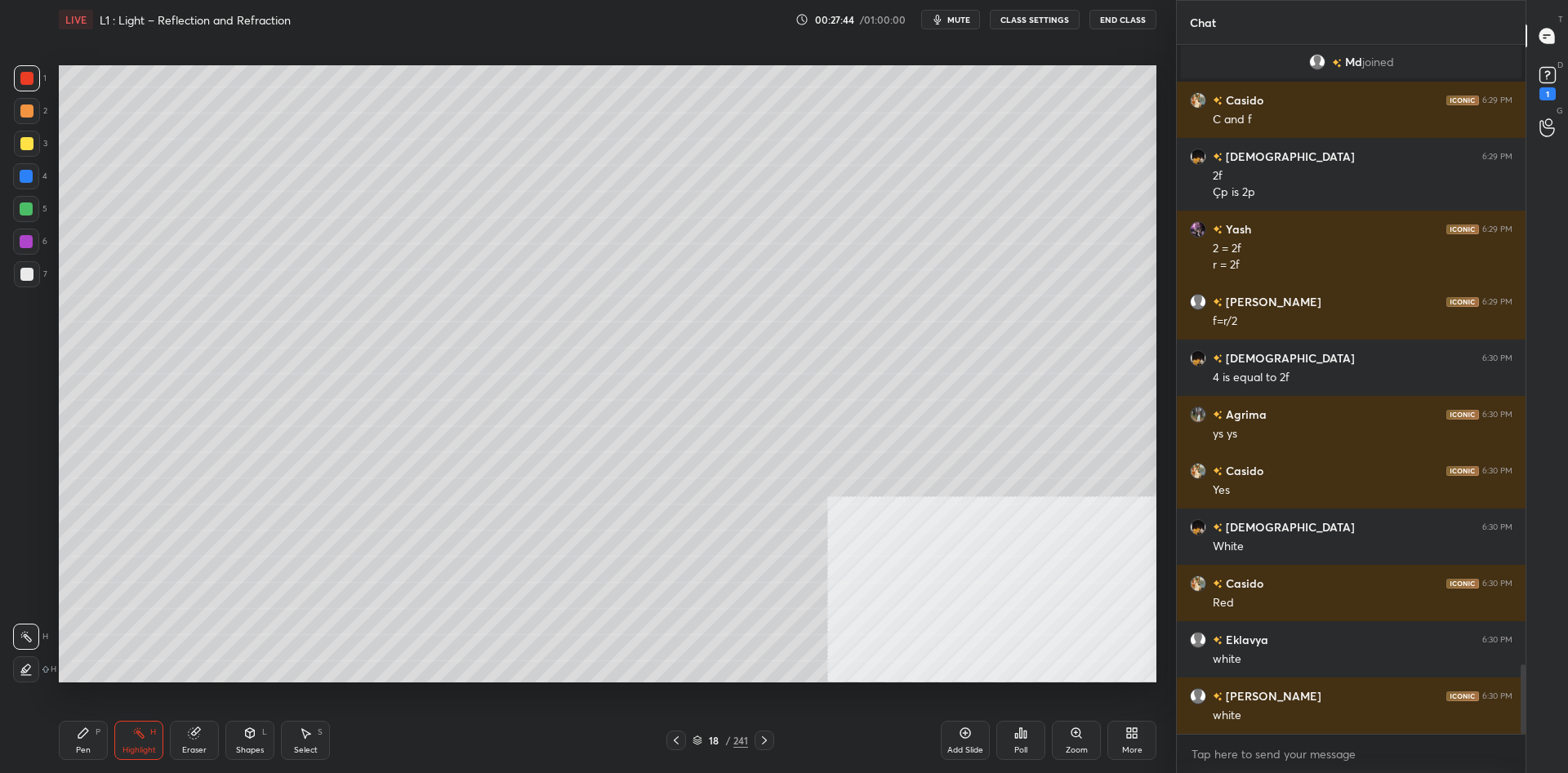
click at [270, 752] on div "Shapes L" at bounding box center [249, 741] width 49 height 39
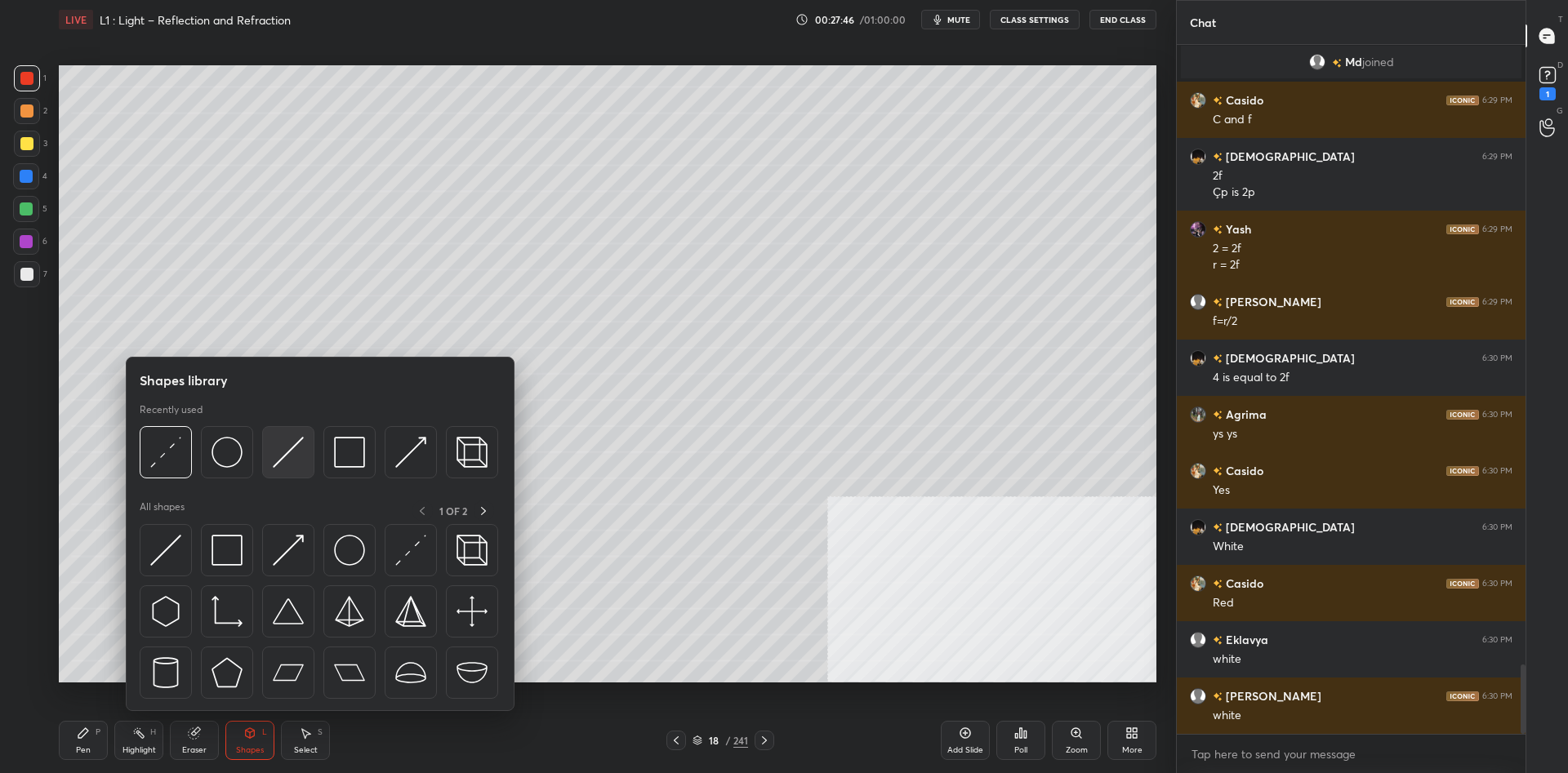
click at [293, 462] on img at bounding box center [288, 452] width 31 height 31
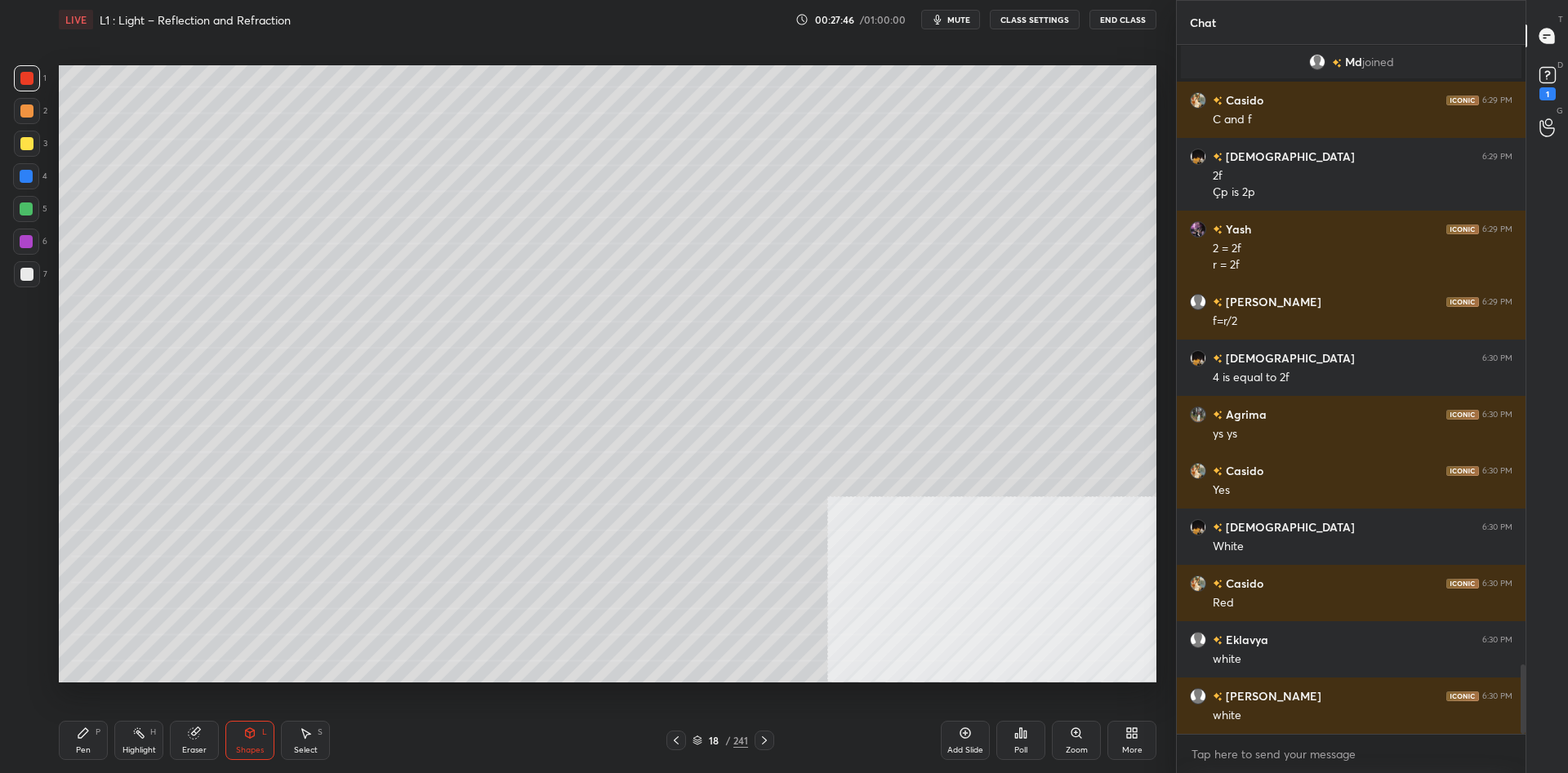
click at [36, 211] on div at bounding box center [26, 208] width 26 height 26
click at [82, 742] on div "Pen P" at bounding box center [83, 741] width 49 height 39
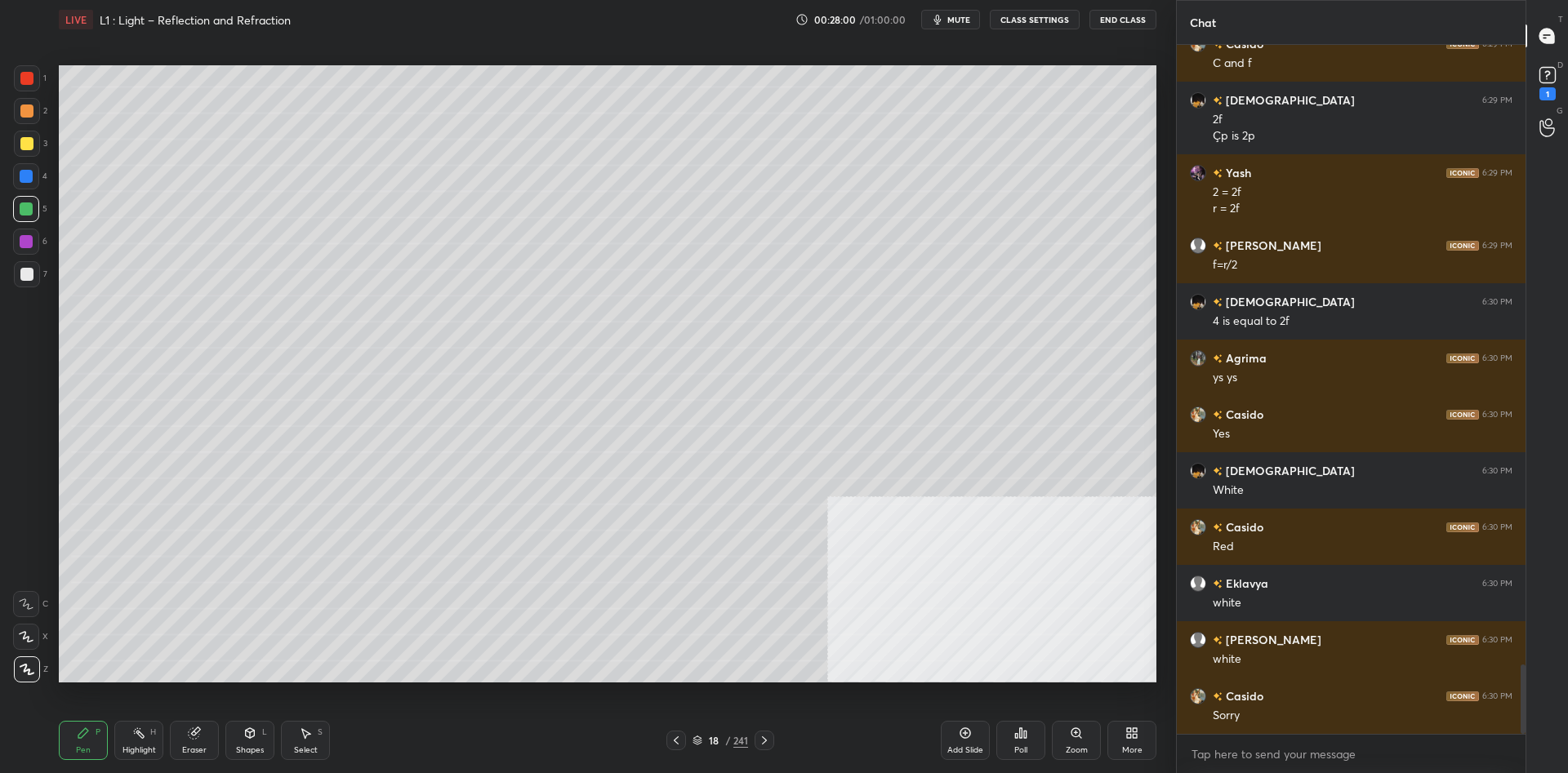
click at [21, 243] on div at bounding box center [26, 241] width 13 height 13
click at [32, 116] on div at bounding box center [27, 111] width 13 height 13
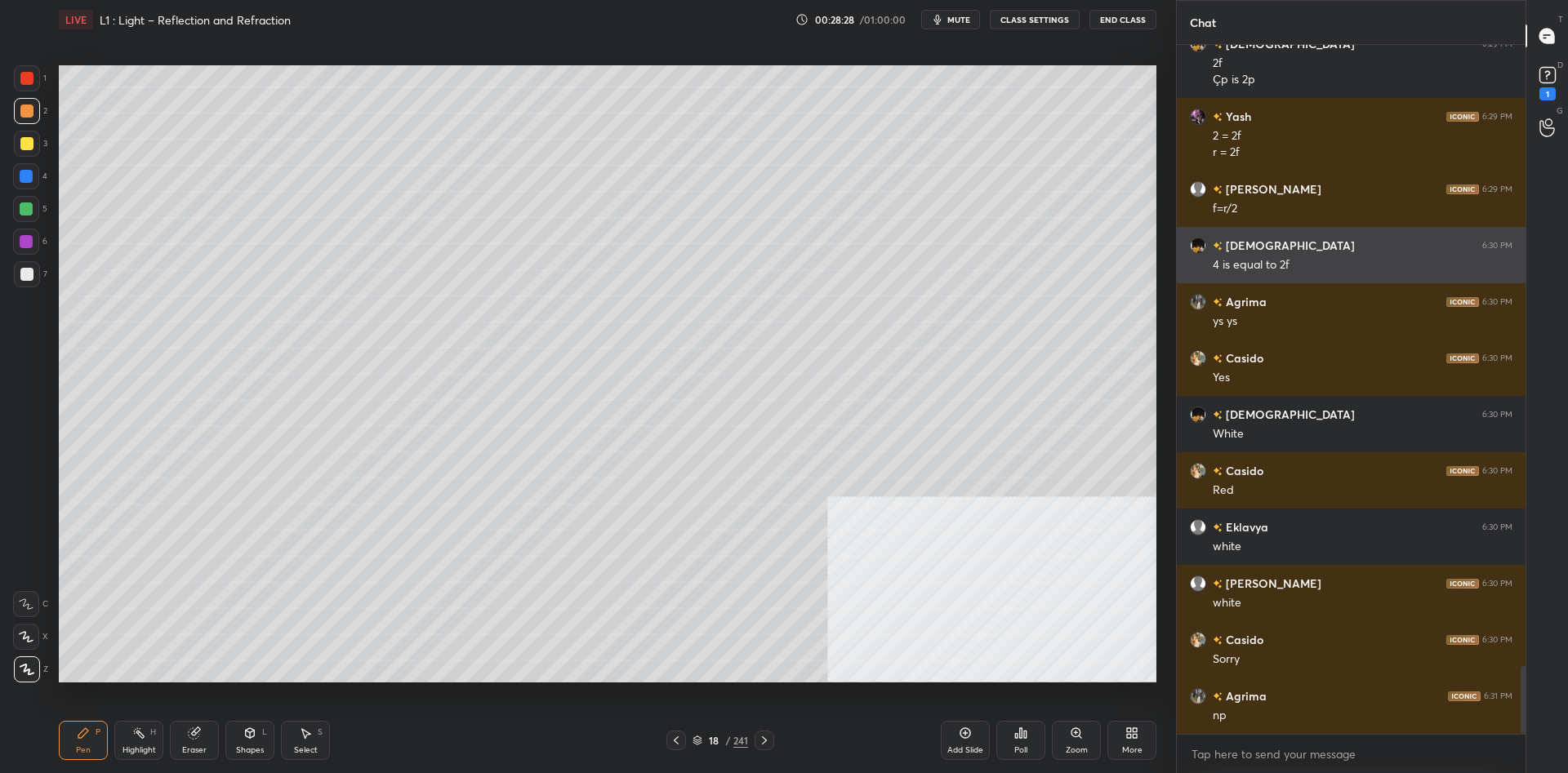
scroll to position [6289, 0]
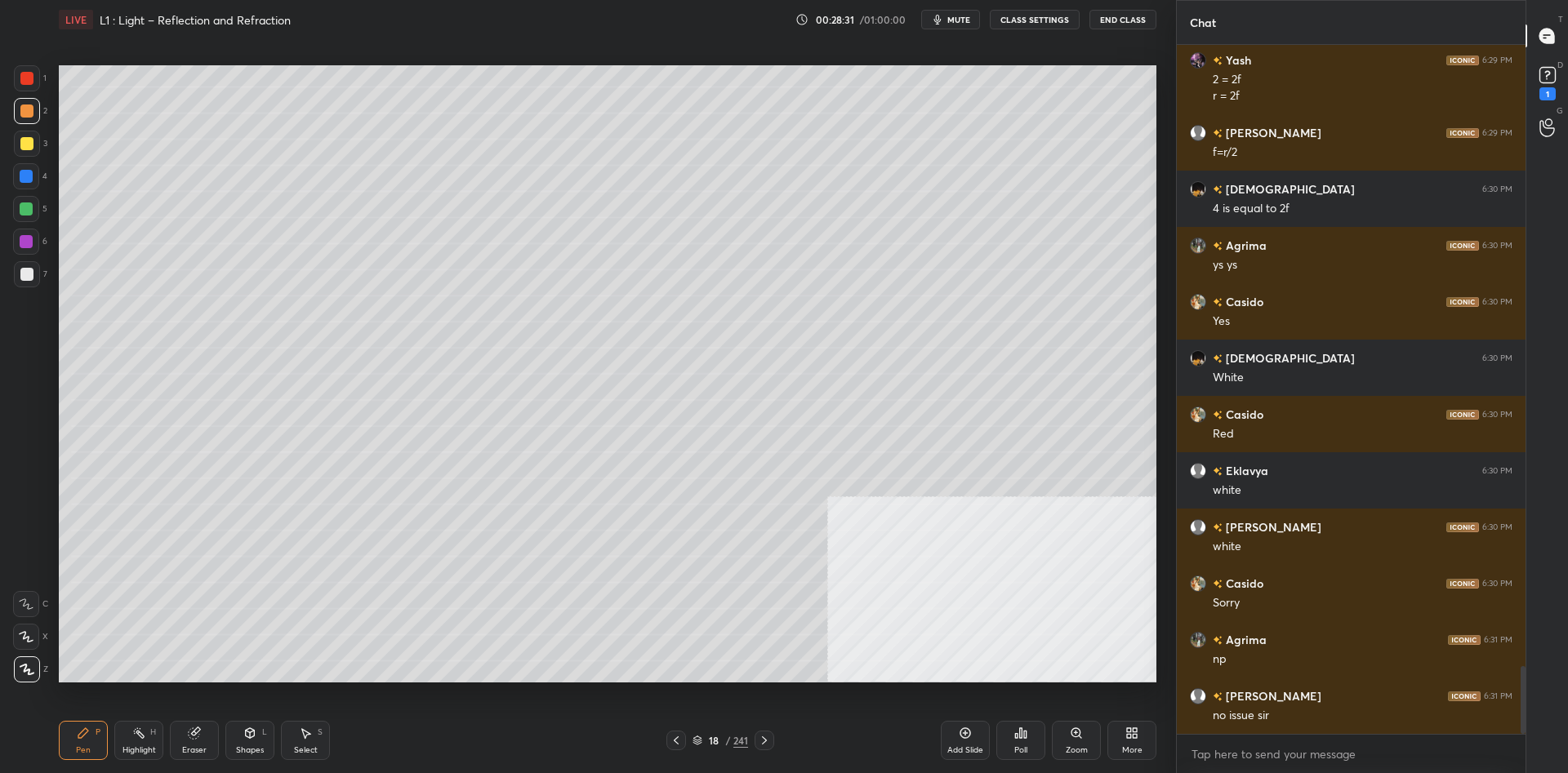
click at [730, 735] on div "18 / 241" at bounding box center [721, 740] width 55 height 14
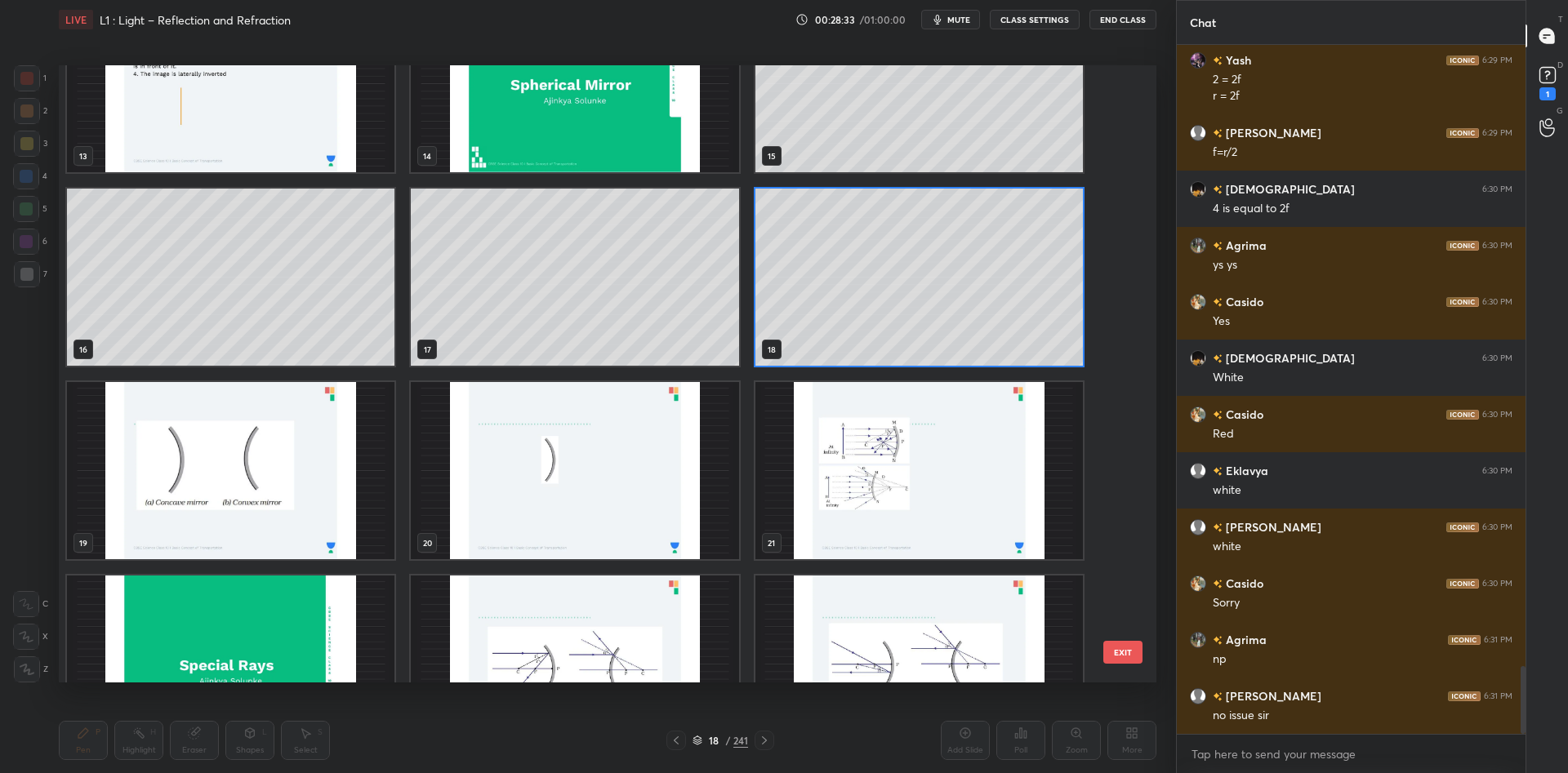
scroll to position [955, 0]
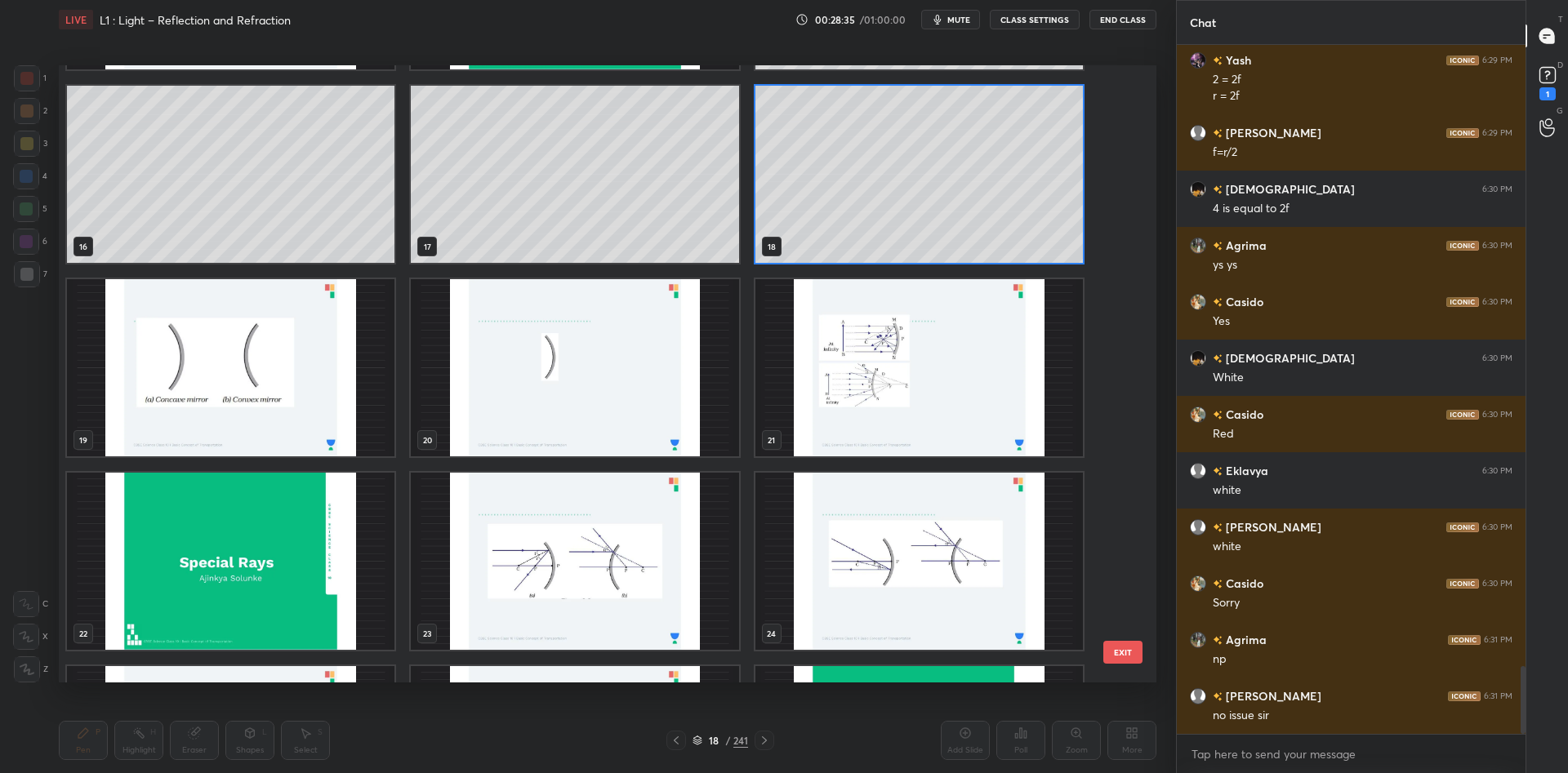
click at [830, 362] on img "grid" at bounding box center [919, 367] width 327 height 177
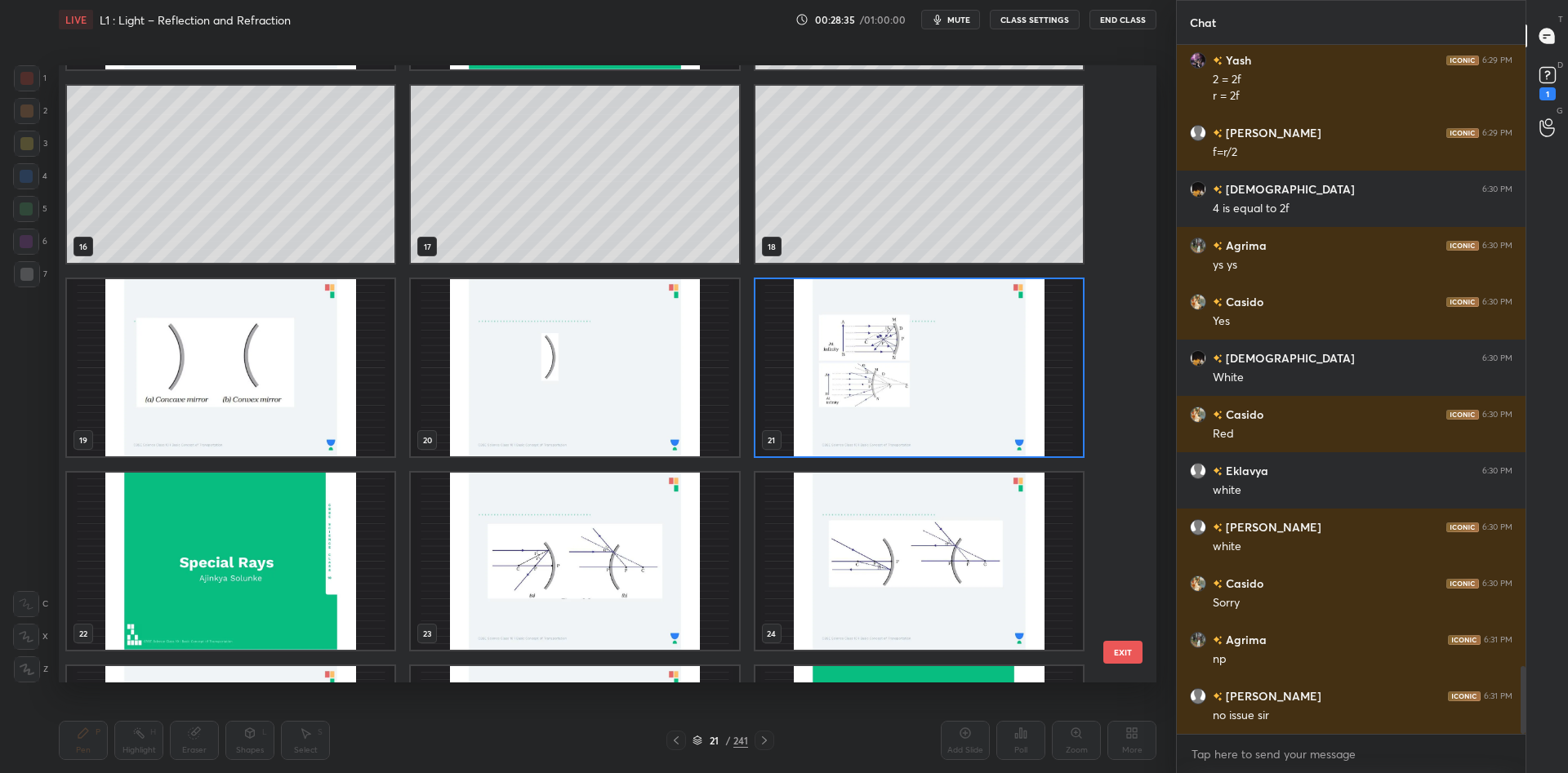
click at [830, 362] on img "grid" at bounding box center [919, 367] width 327 height 177
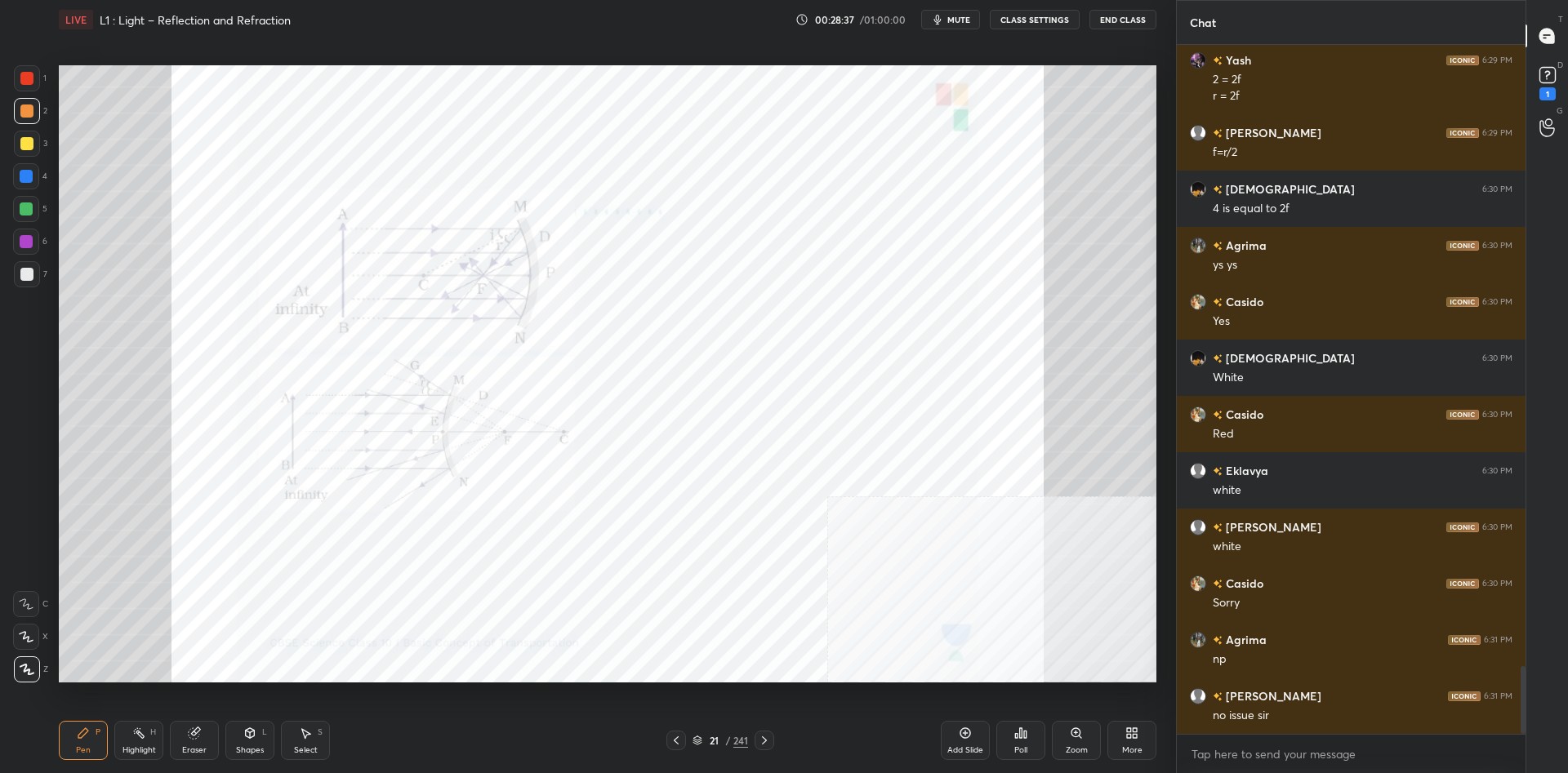
click at [10, 81] on div "1 2 3 4 5 6 7 C X Z C X Z E E Erase all H H" at bounding box center [26, 374] width 52 height 618
click at [16, 79] on div at bounding box center [27, 78] width 26 height 26
click at [155, 742] on div "Highlight H" at bounding box center [139, 741] width 49 height 39
click at [156, 739] on div "Highlight H" at bounding box center [139, 741] width 49 height 39
click at [100, 748] on div "Pen P" at bounding box center [83, 741] width 49 height 39
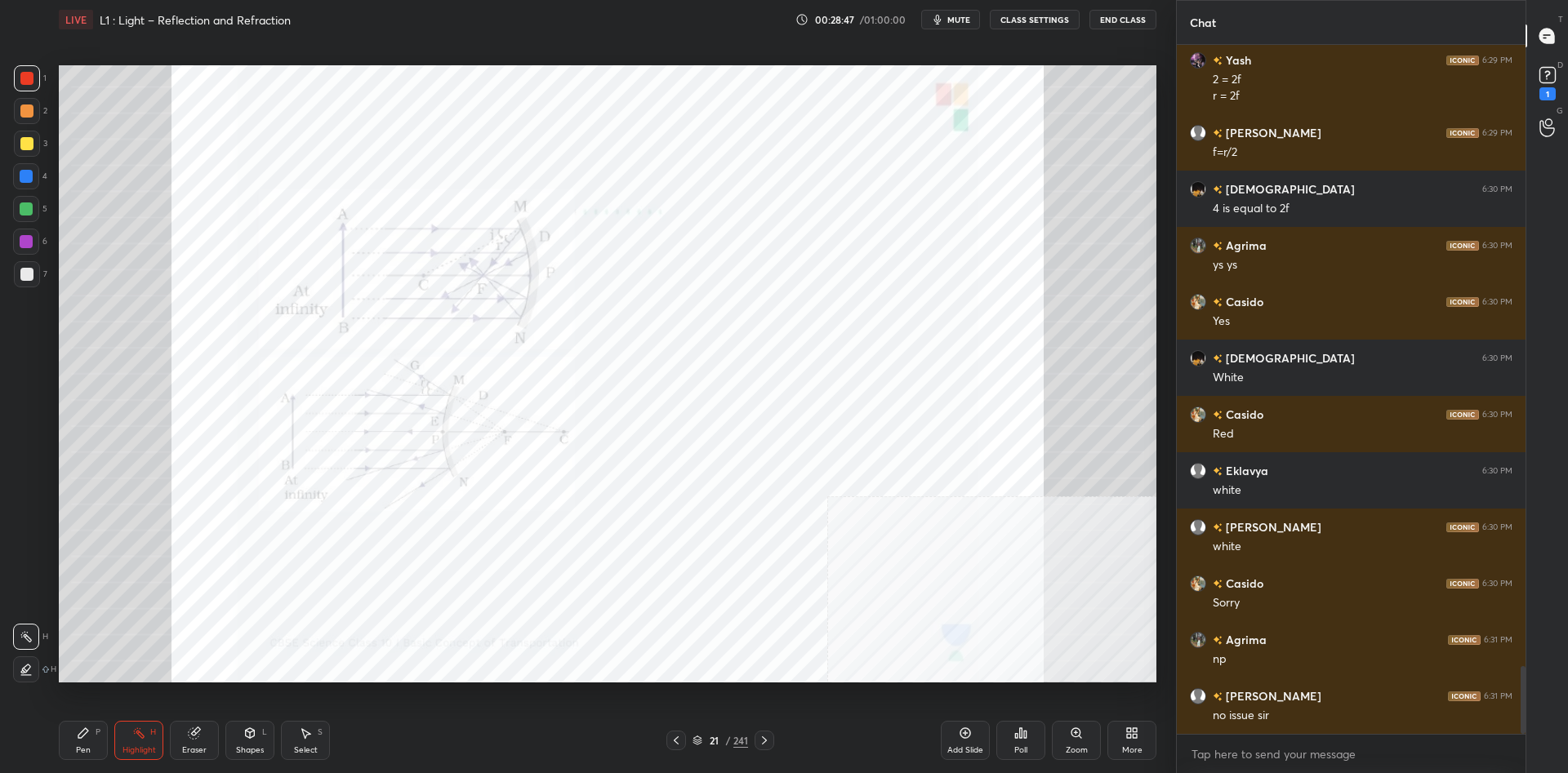
click at [100, 742] on div "Pen P" at bounding box center [83, 741] width 49 height 39
click at [165, 743] on div "Pen P Highlight H Eraser Shapes L Select S" at bounding box center [279, 741] width 441 height 39
click at [153, 740] on div "Highlight H" at bounding box center [139, 741] width 49 height 39
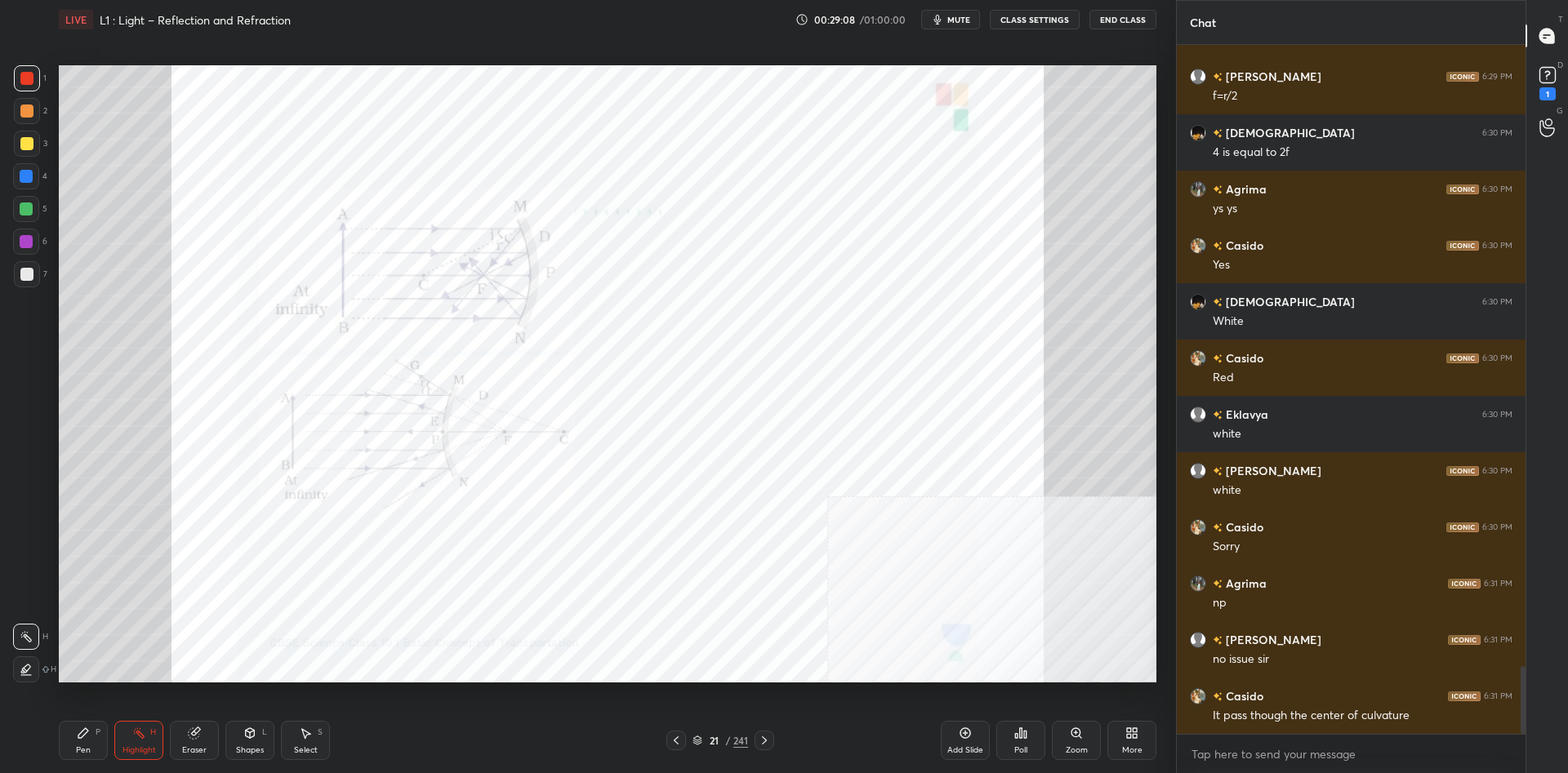
click at [97, 747] on div "Pen P" at bounding box center [83, 741] width 49 height 39
click at [141, 750] on div "Highlight" at bounding box center [139, 750] width 33 height 8
click at [128, 733] on div "Highlight H" at bounding box center [139, 741] width 49 height 39
click at [101, 732] on div "Pen P" at bounding box center [83, 741] width 49 height 39
click at [108, 730] on div "Pen P Highlight H Eraser Shapes L Select S" at bounding box center [279, 741] width 441 height 39
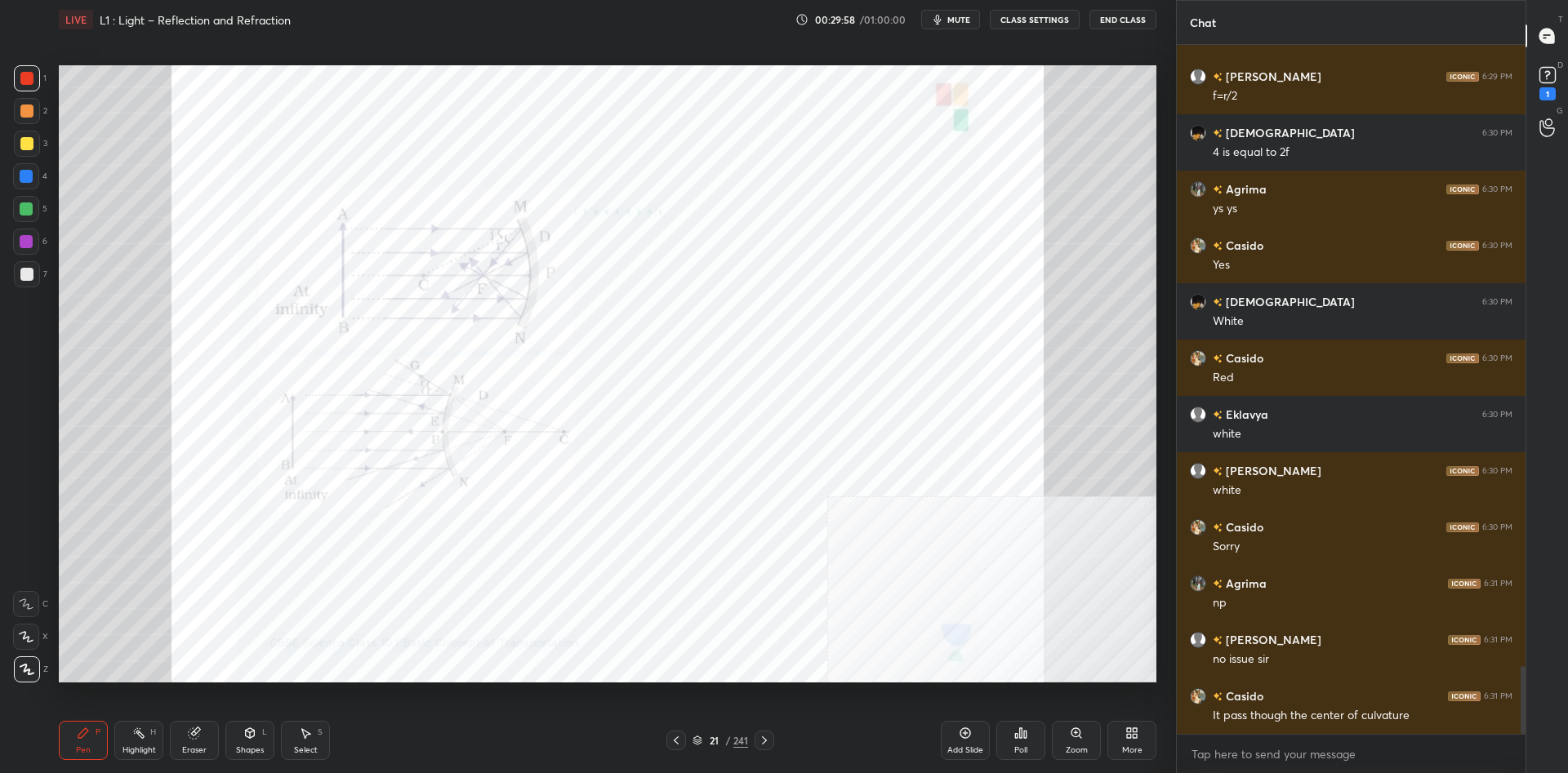
click at [39, 116] on div at bounding box center [27, 111] width 26 height 26
click at [40, 111] on div "2" at bounding box center [30, 111] width 33 height 26
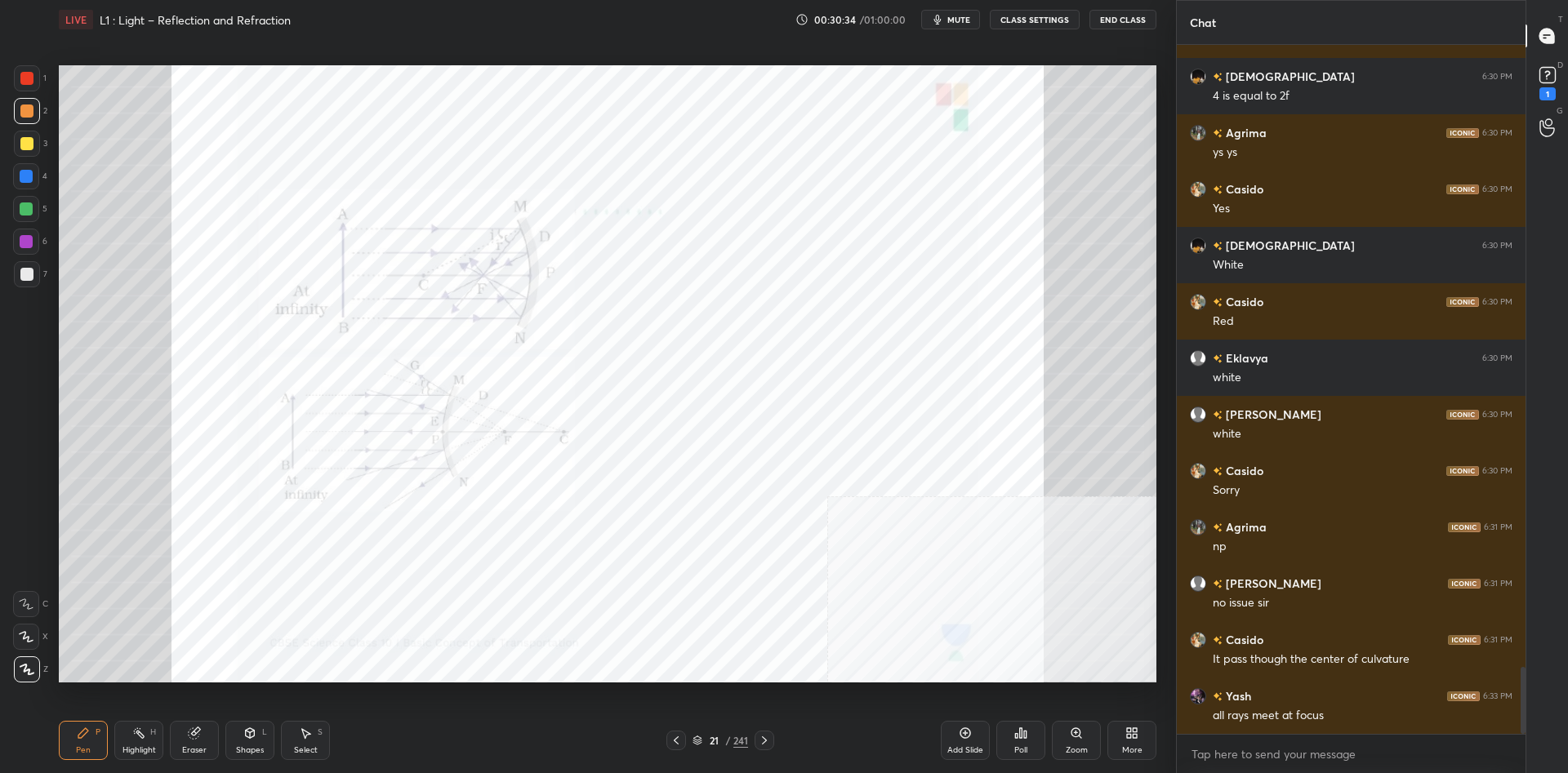
click at [958, 754] on div "Add Slide" at bounding box center [965, 750] width 36 height 8
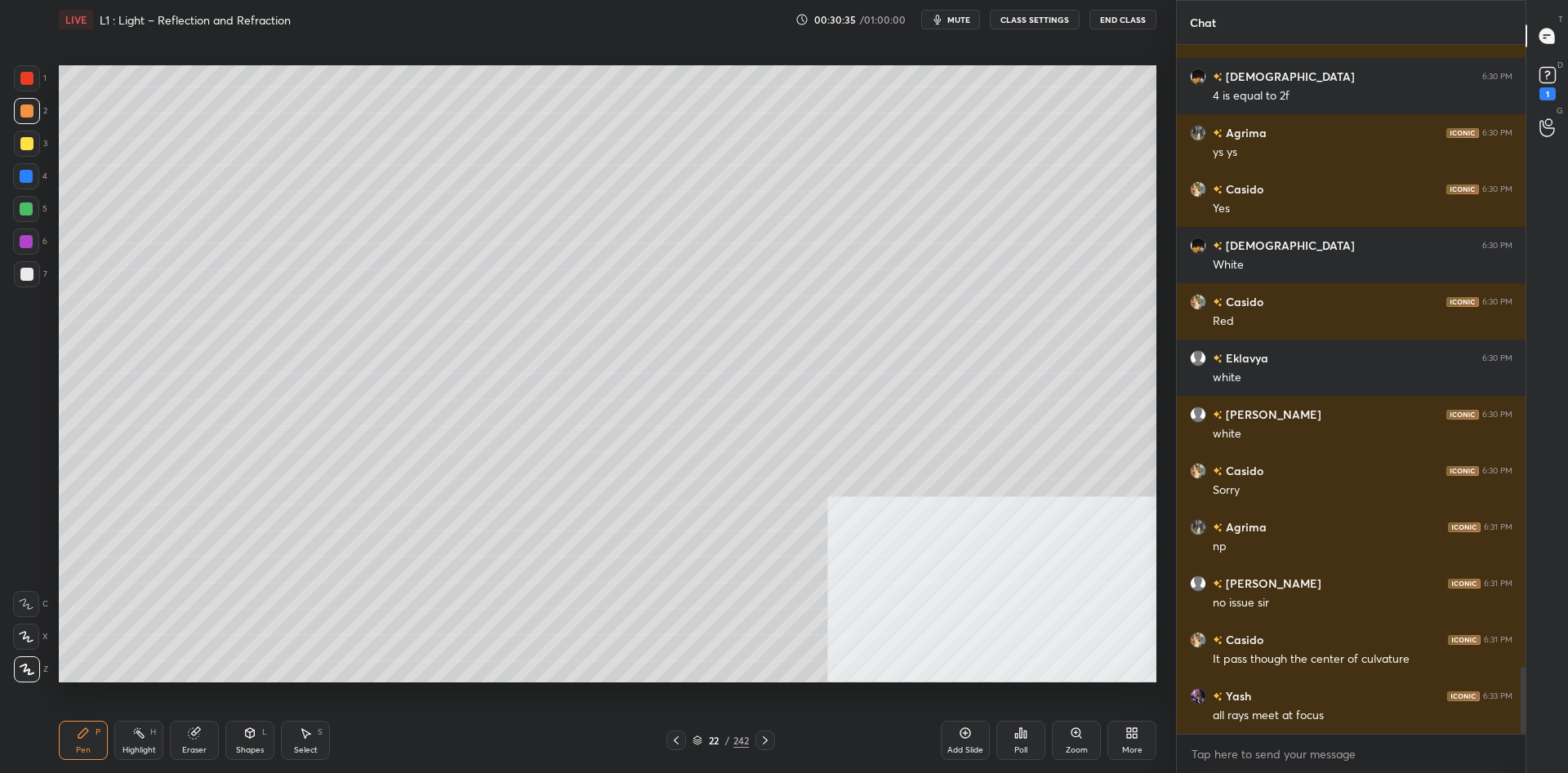
click at [38, 156] on div "3" at bounding box center [30, 147] width 33 height 33
click at [32, 149] on div at bounding box center [27, 143] width 26 height 26
click at [969, 747] on div "Add Slide" at bounding box center [965, 750] width 36 height 8
click at [36, 270] on div at bounding box center [27, 273] width 26 height 26
click at [28, 141] on div at bounding box center [27, 143] width 13 height 13
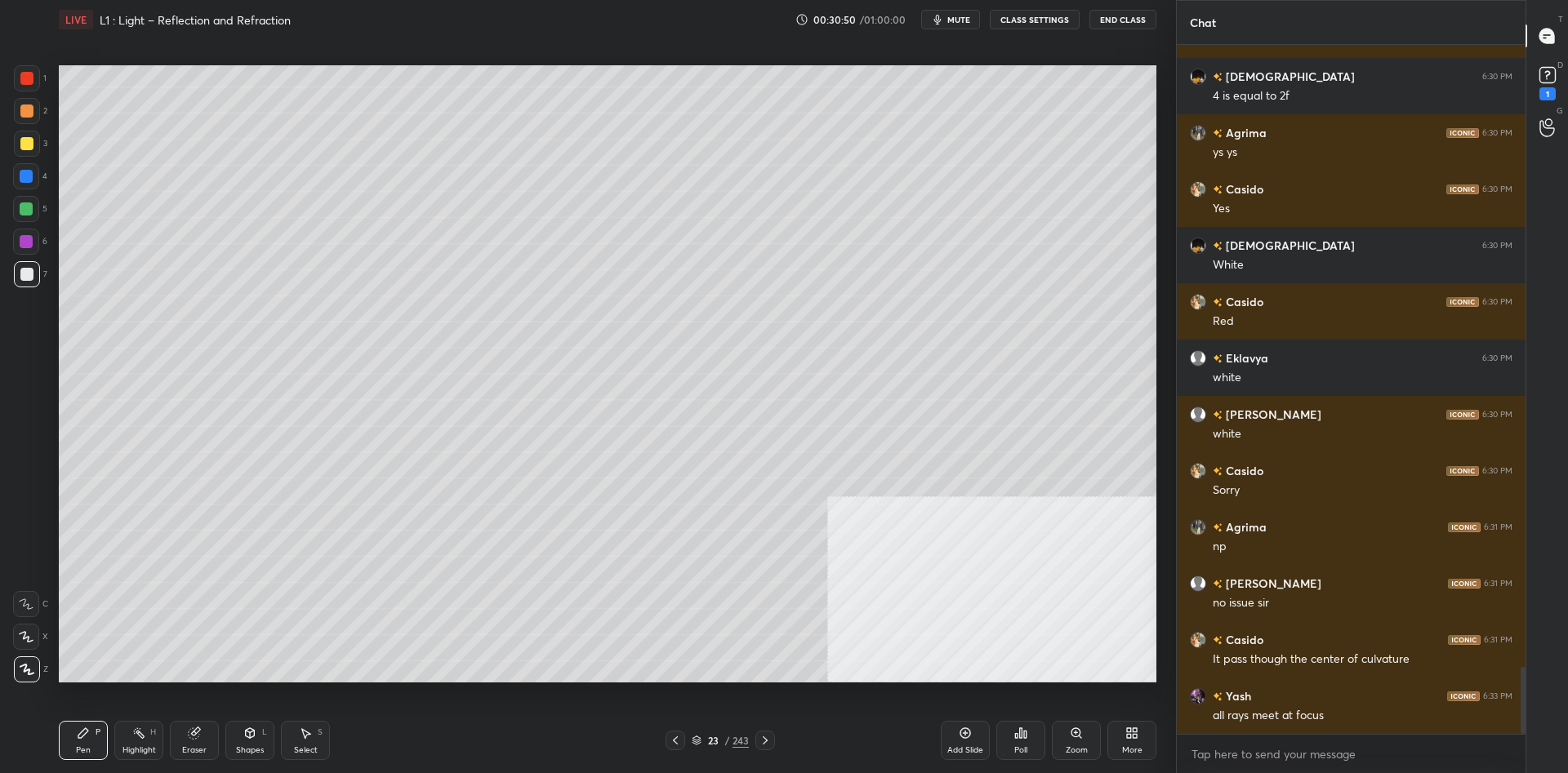
click at [28, 145] on div at bounding box center [27, 143] width 13 height 13
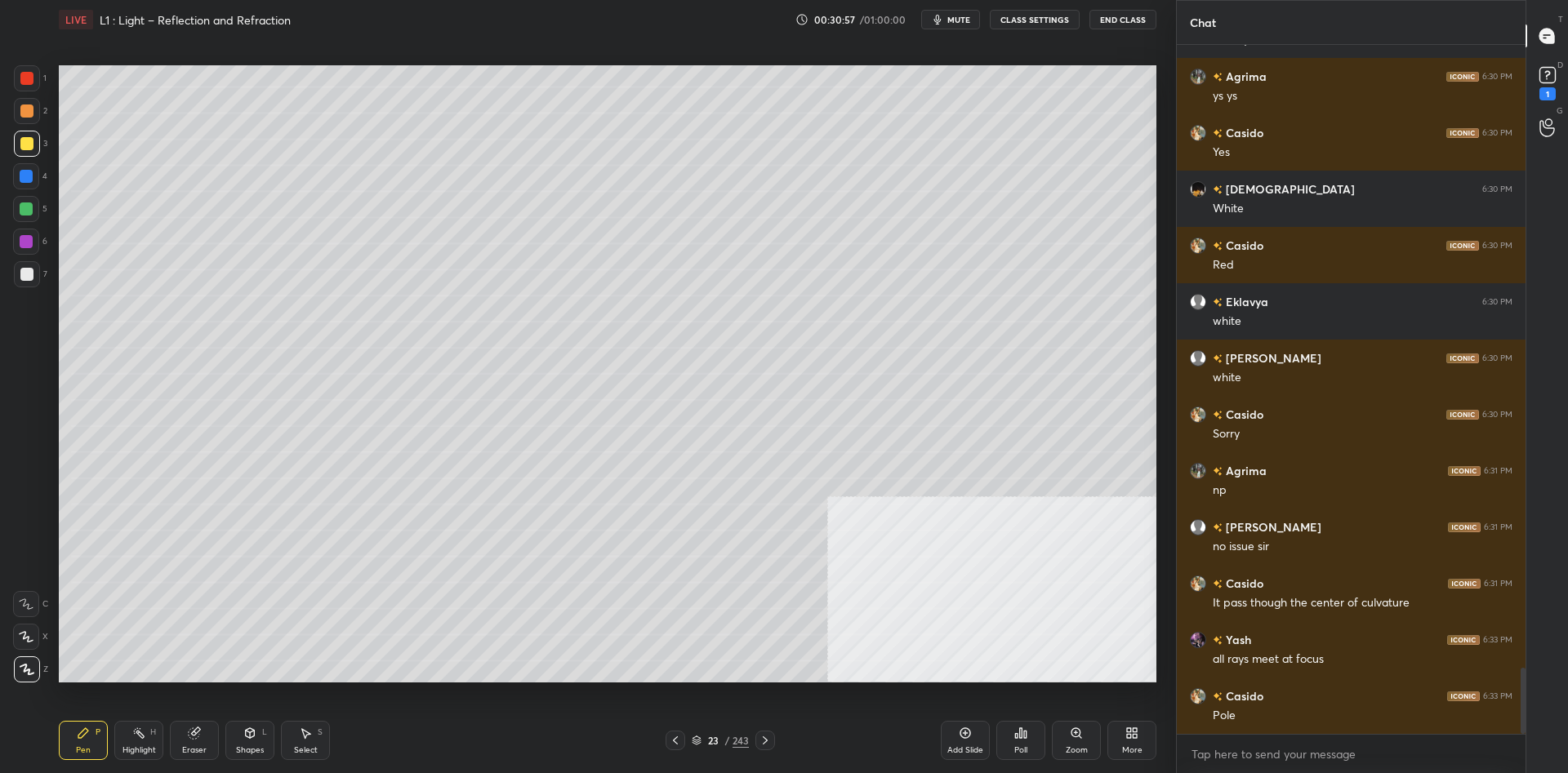
click at [32, 180] on div at bounding box center [26, 176] width 13 height 13
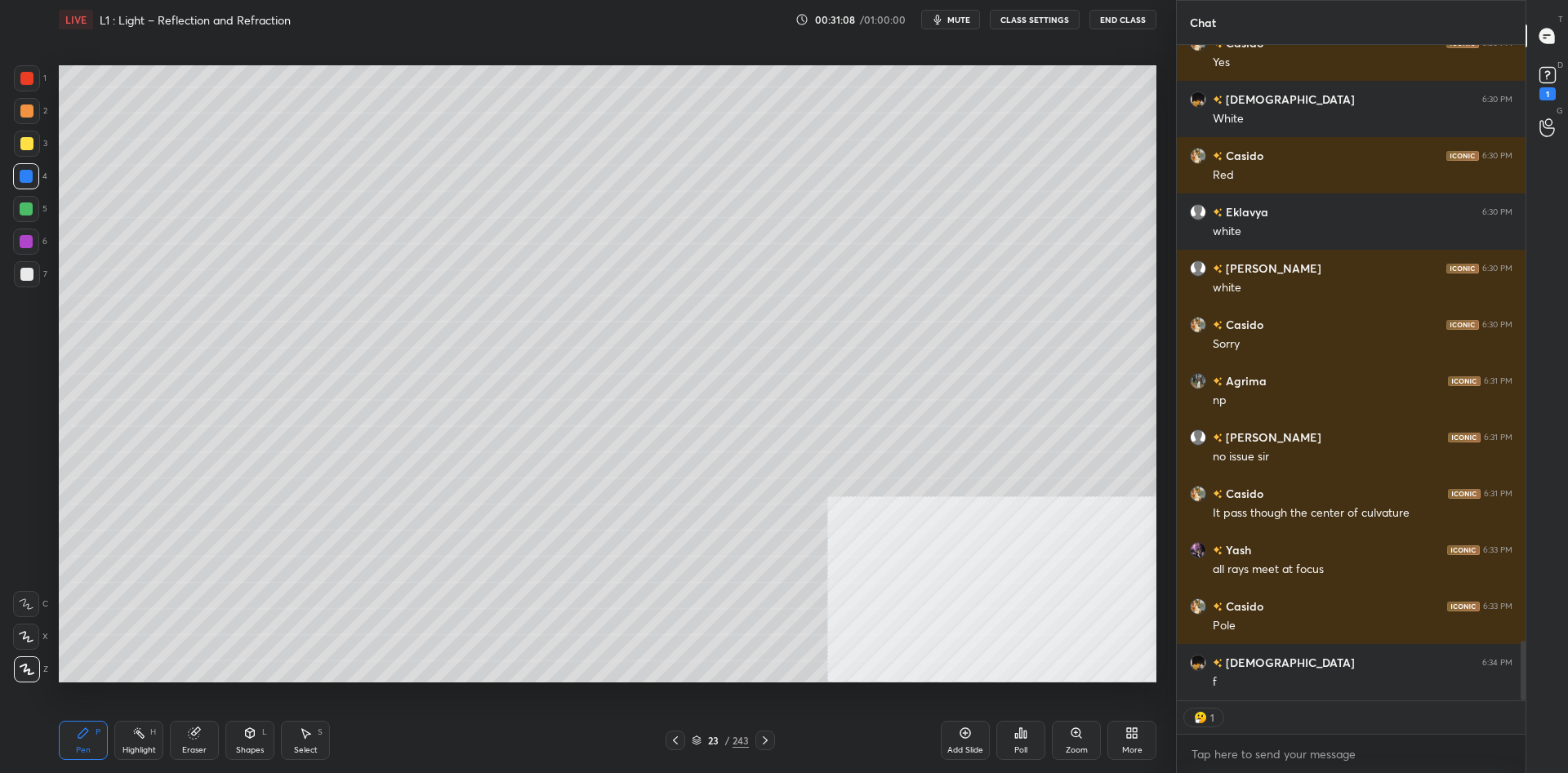
scroll to position [6604, 0]
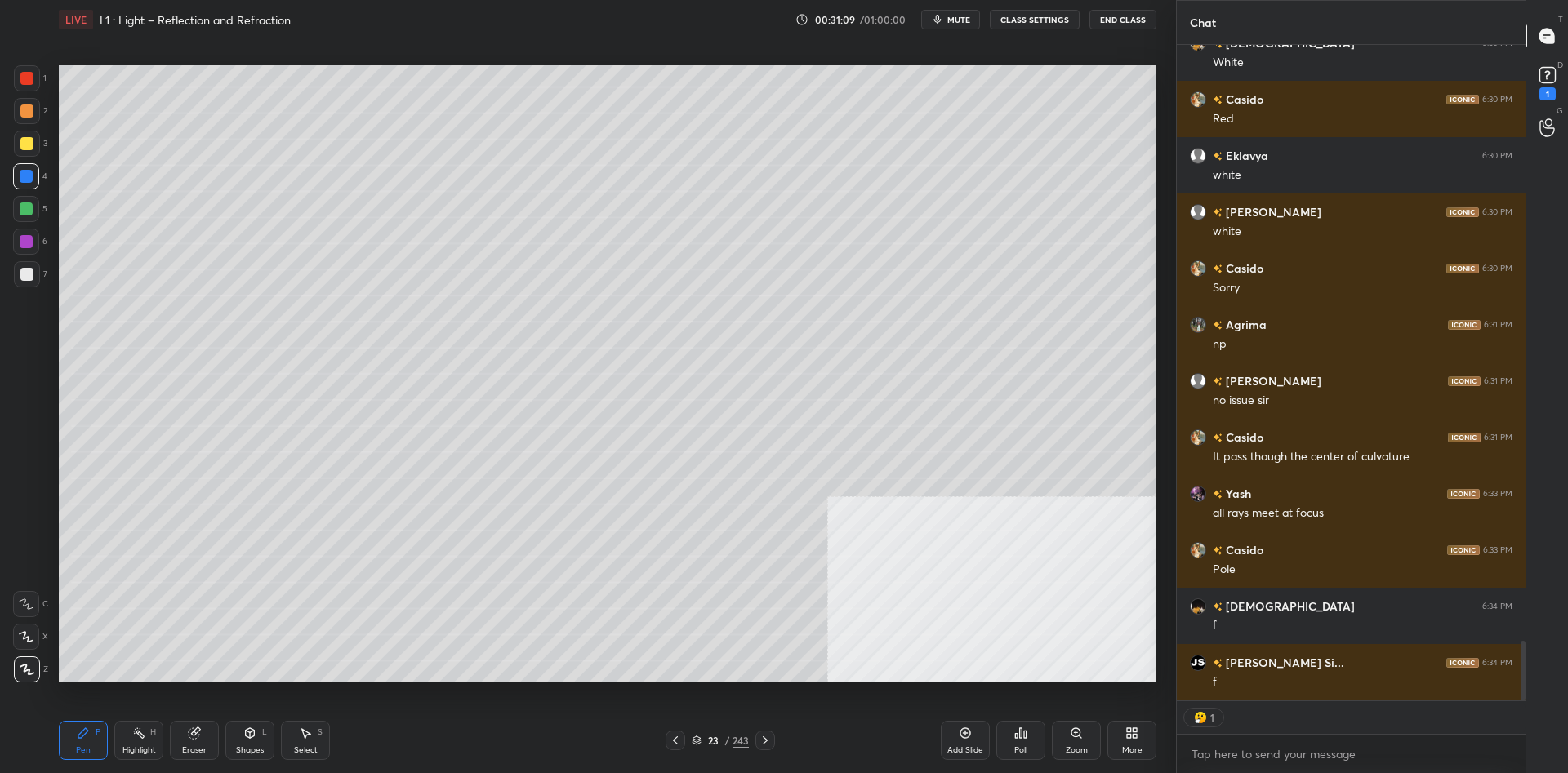
click at [19, 222] on div at bounding box center [26, 208] width 26 height 26
click at [23, 218] on div at bounding box center [26, 208] width 26 height 26
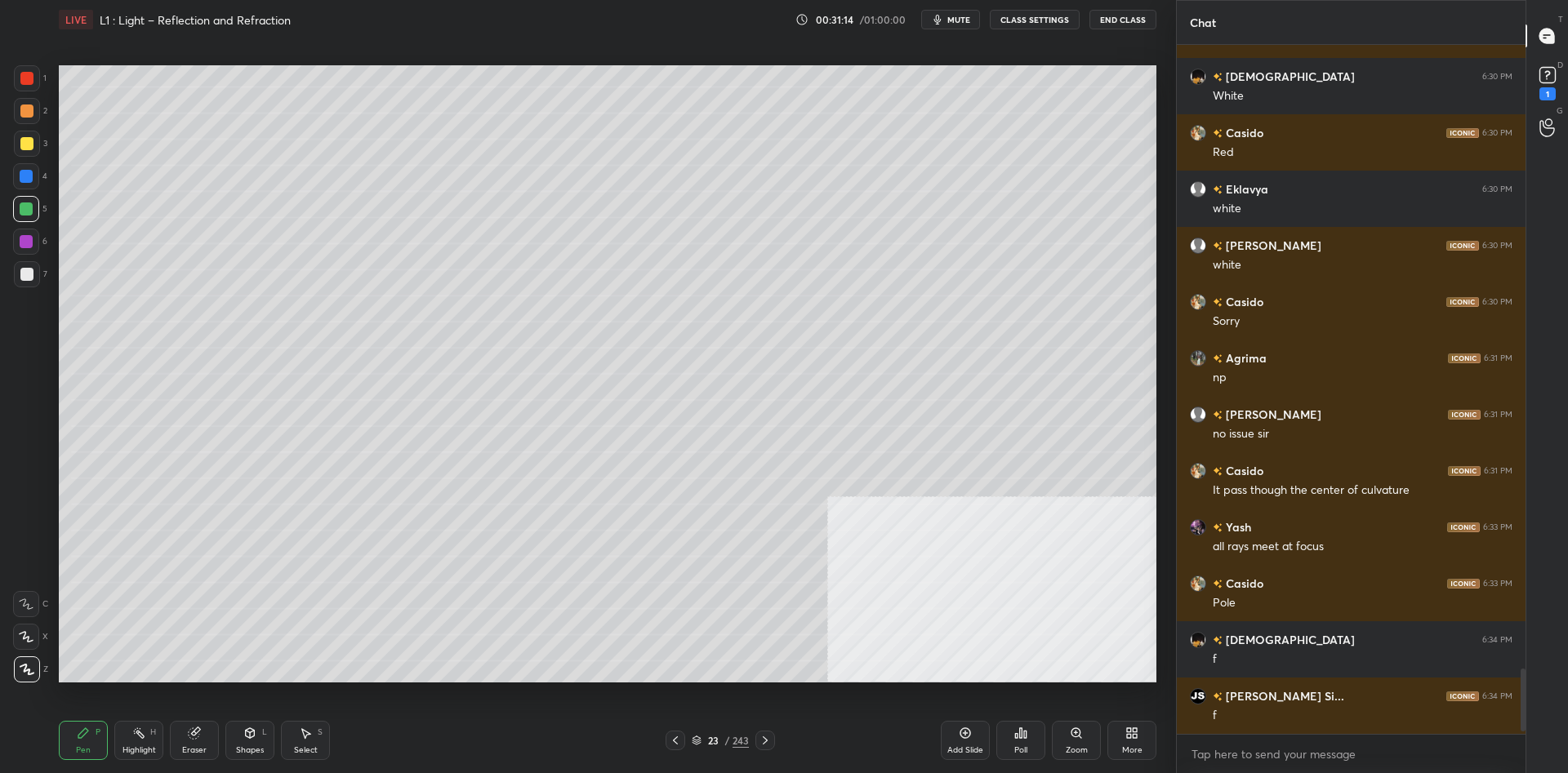
click at [31, 143] on div at bounding box center [27, 143] width 13 height 13
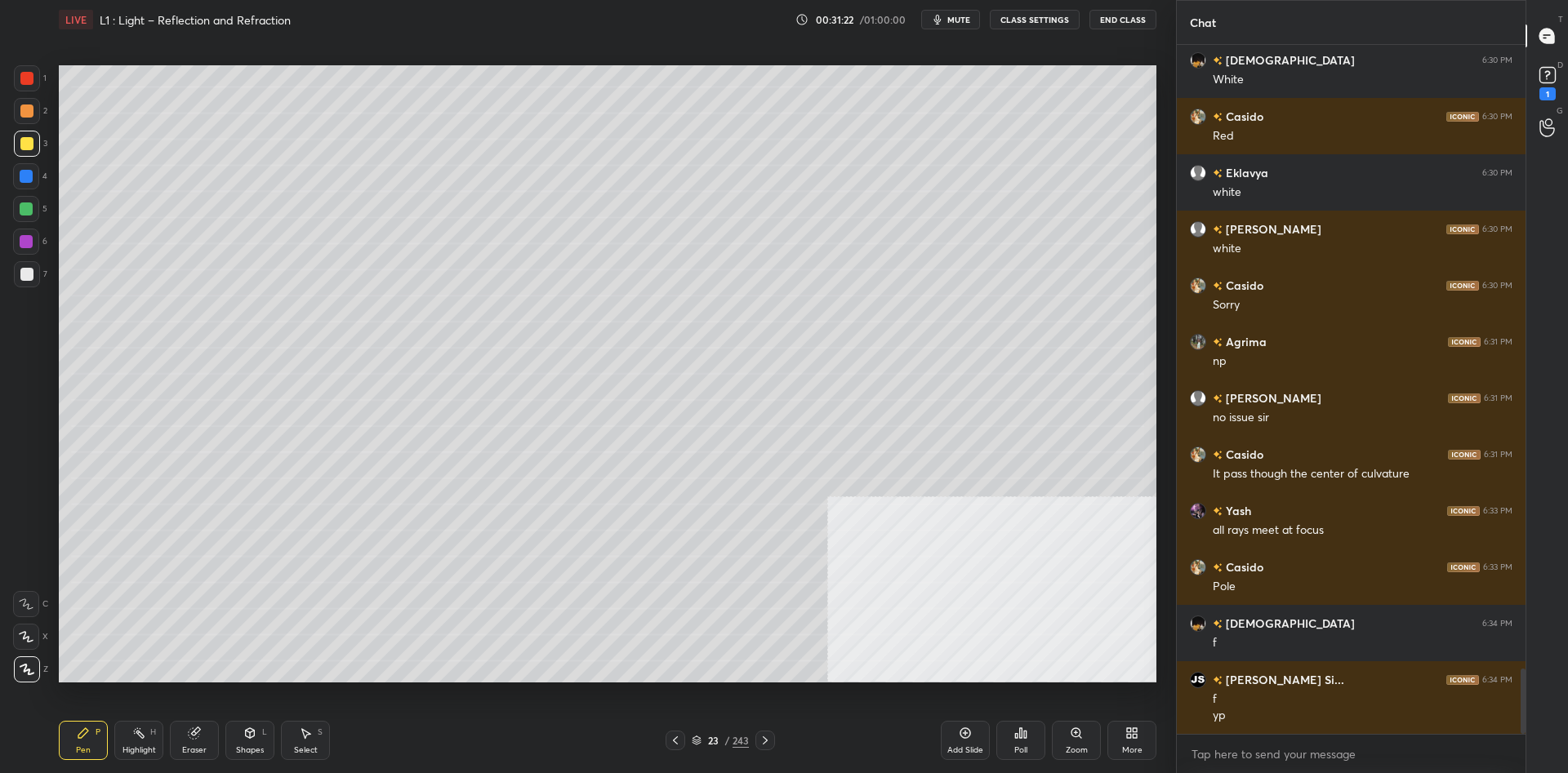
click at [117, 739] on div "Highlight H" at bounding box center [139, 741] width 49 height 39
click at [78, 735] on icon at bounding box center [83, 733] width 13 height 13
click at [30, 184] on div at bounding box center [26, 176] width 26 height 26
click at [30, 178] on div at bounding box center [26, 176] width 13 height 13
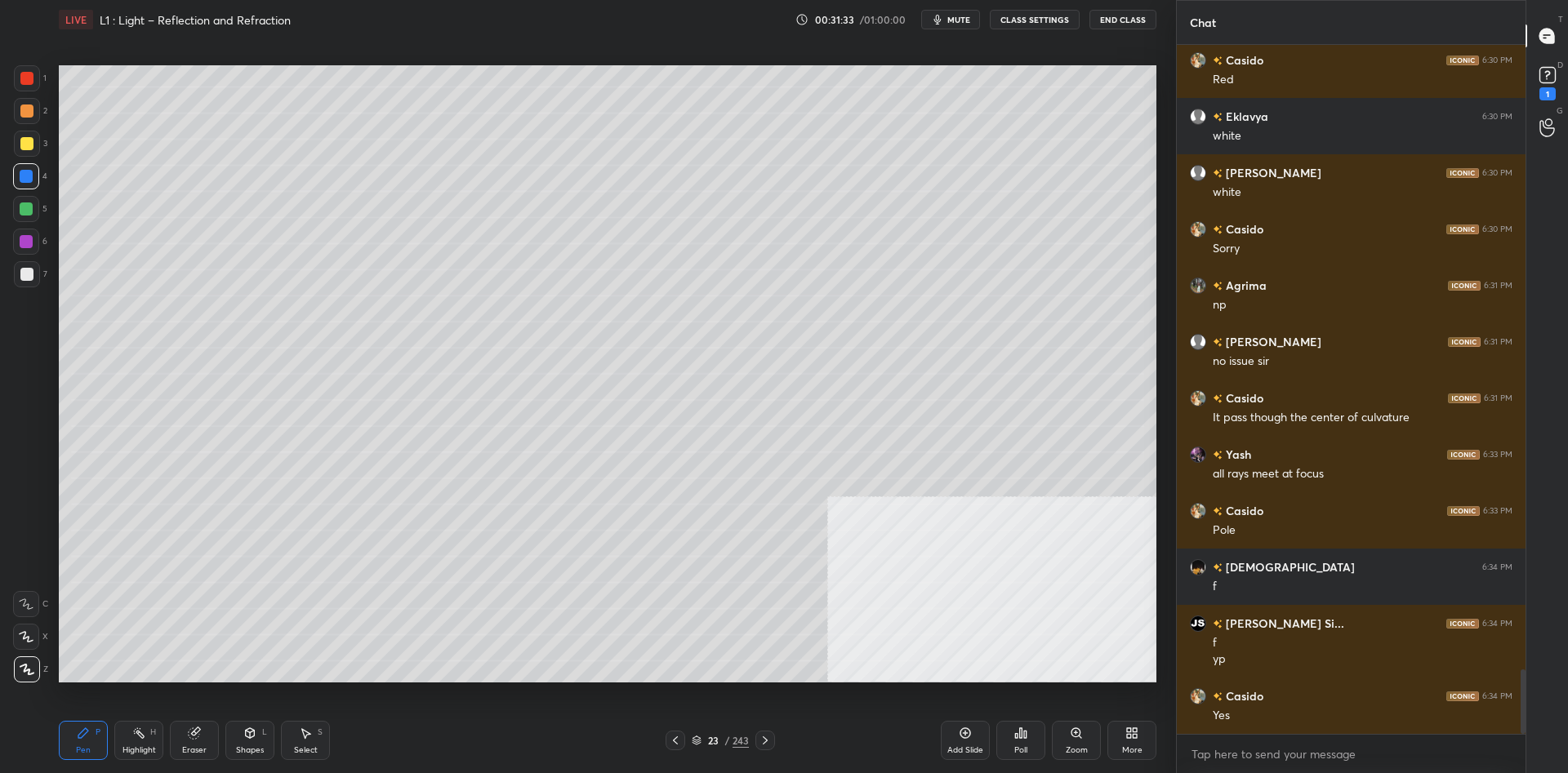
click at [27, 205] on div at bounding box center [26, 209] width 13 height 13
click at [32, 147] on div at bounding box center [27, 143] width 13 height 13
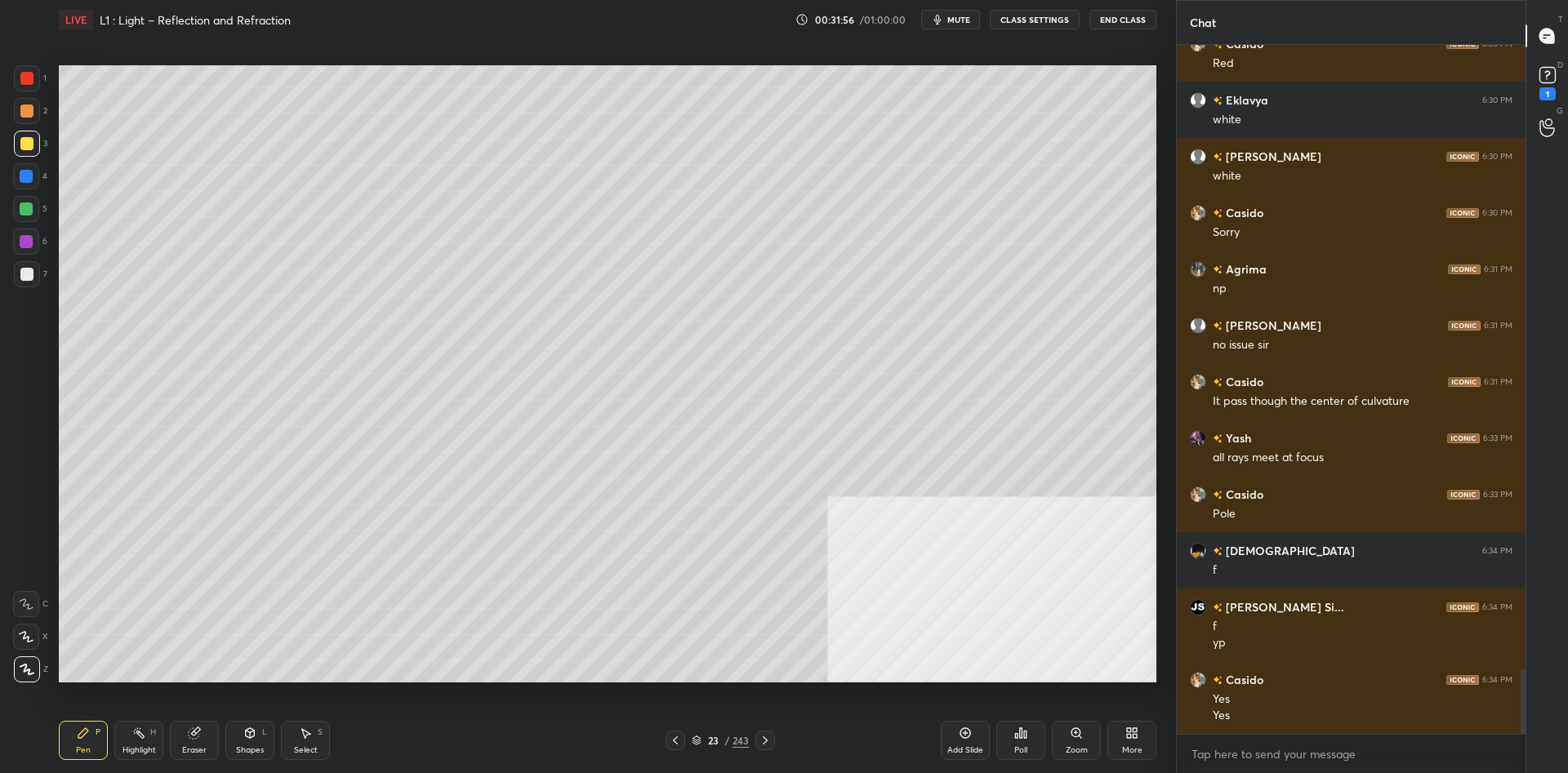
click at [946, 751] on div "Add Slide" at bounding box center [965, 741] width 49 height 39
click at [30, 267] on div at bounding box center [27, 273] width 26 height 26
click at [27, 273] on div at bounding box center [27, 274] width 13 height 13
click at [118, 749] on div "Highlight H" at bounding box center [139, 741] width 49 height 39
click at [131, 744] on div "Highlight H" at bounding box center [139, 741] width 49 height 39
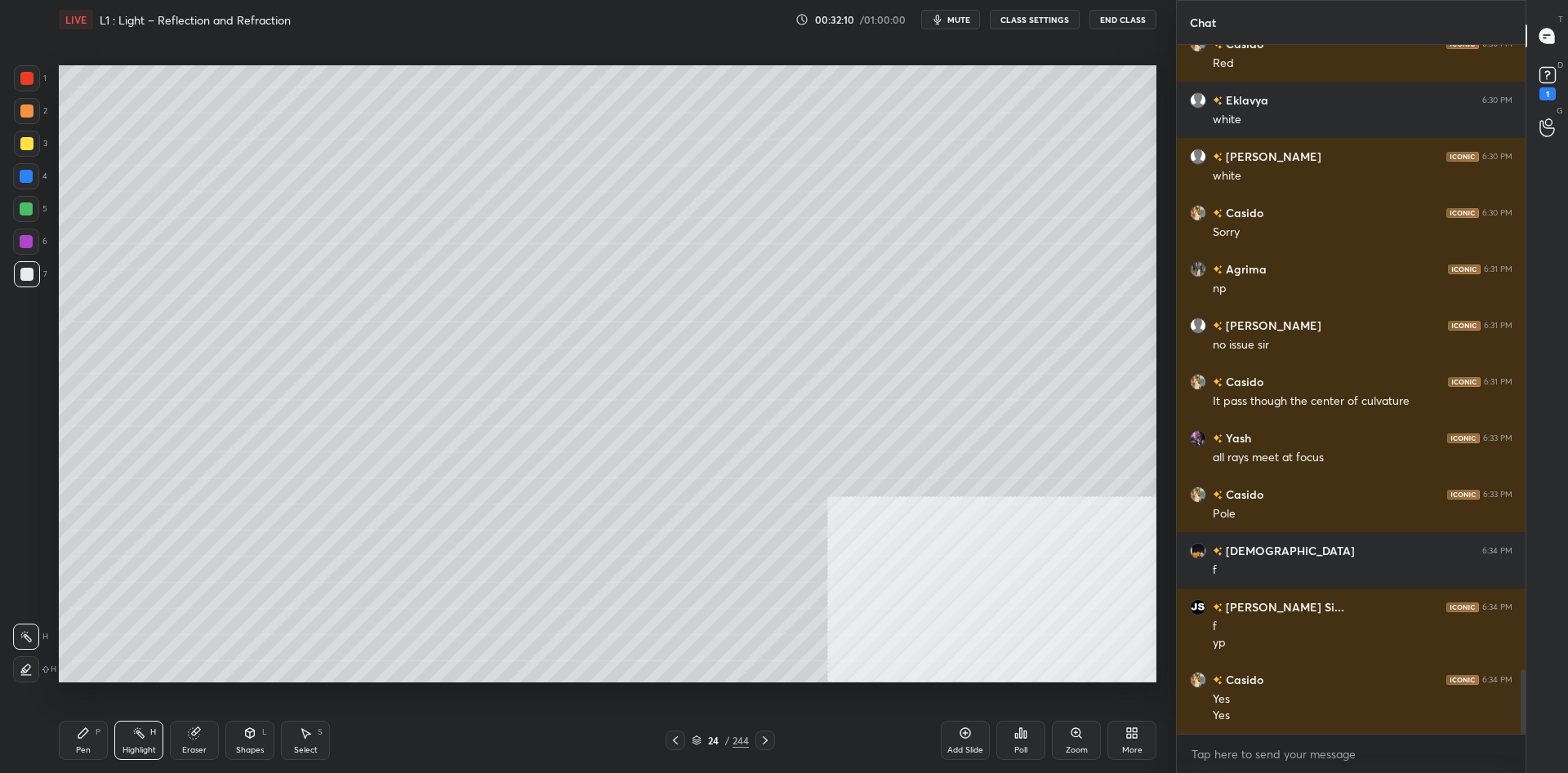
click at [72, 742] on div "Pen P" at bounding box center [83, 741] width 49 height 39
click at [27, 145] on div at bounding box center [27, 143] width 13 height 13
click at [141, 746] on div "Highlight" at bounding box center [139, 750] width 33 height 8
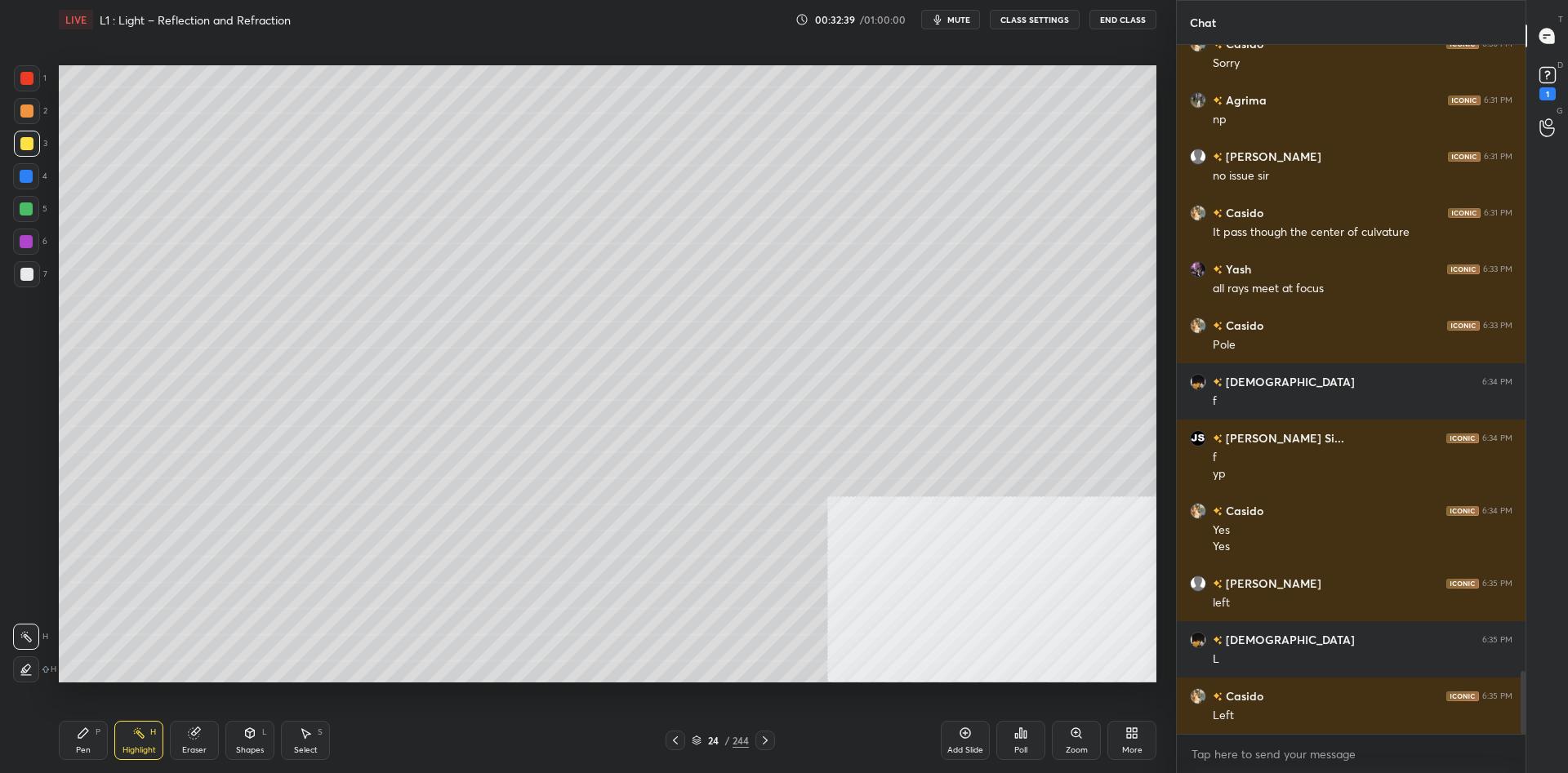
scroll to position [6886, 0]
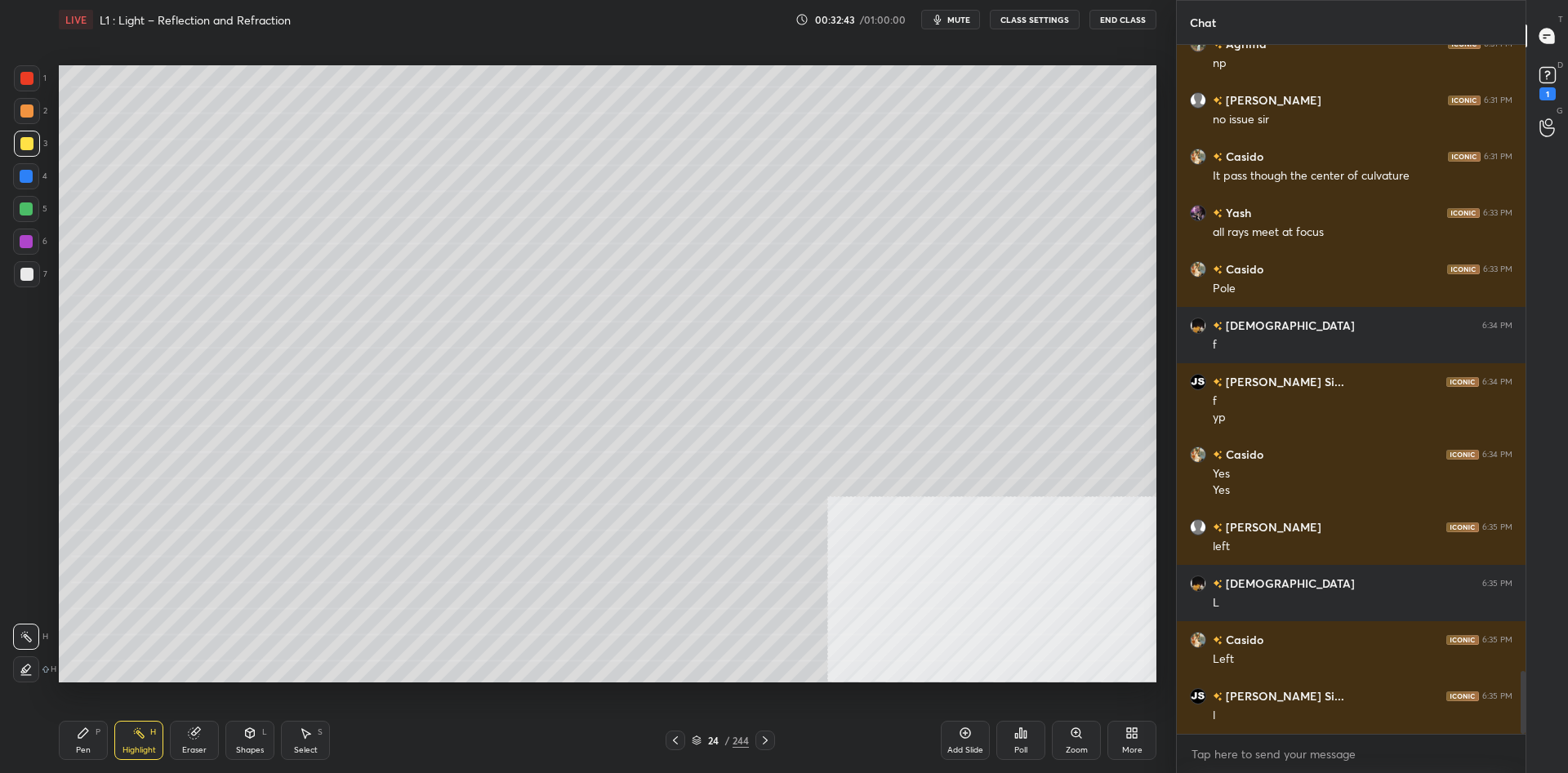
click at [86, 750] on div "Pen" at bounding box center [83, 750] width 14 height 8
click at [85, 743] on div "Pen P" at bounding box center [83, 741] width 49 height 39
click at [24, 182] on div at bounding box center [26, 176] width 13 height 13
click at [43, 137] on div "3" at bounding box center [30, 143] width 33 height 26
click at [36, 139] on div at bounding box center [27, 143] width 26 height 26
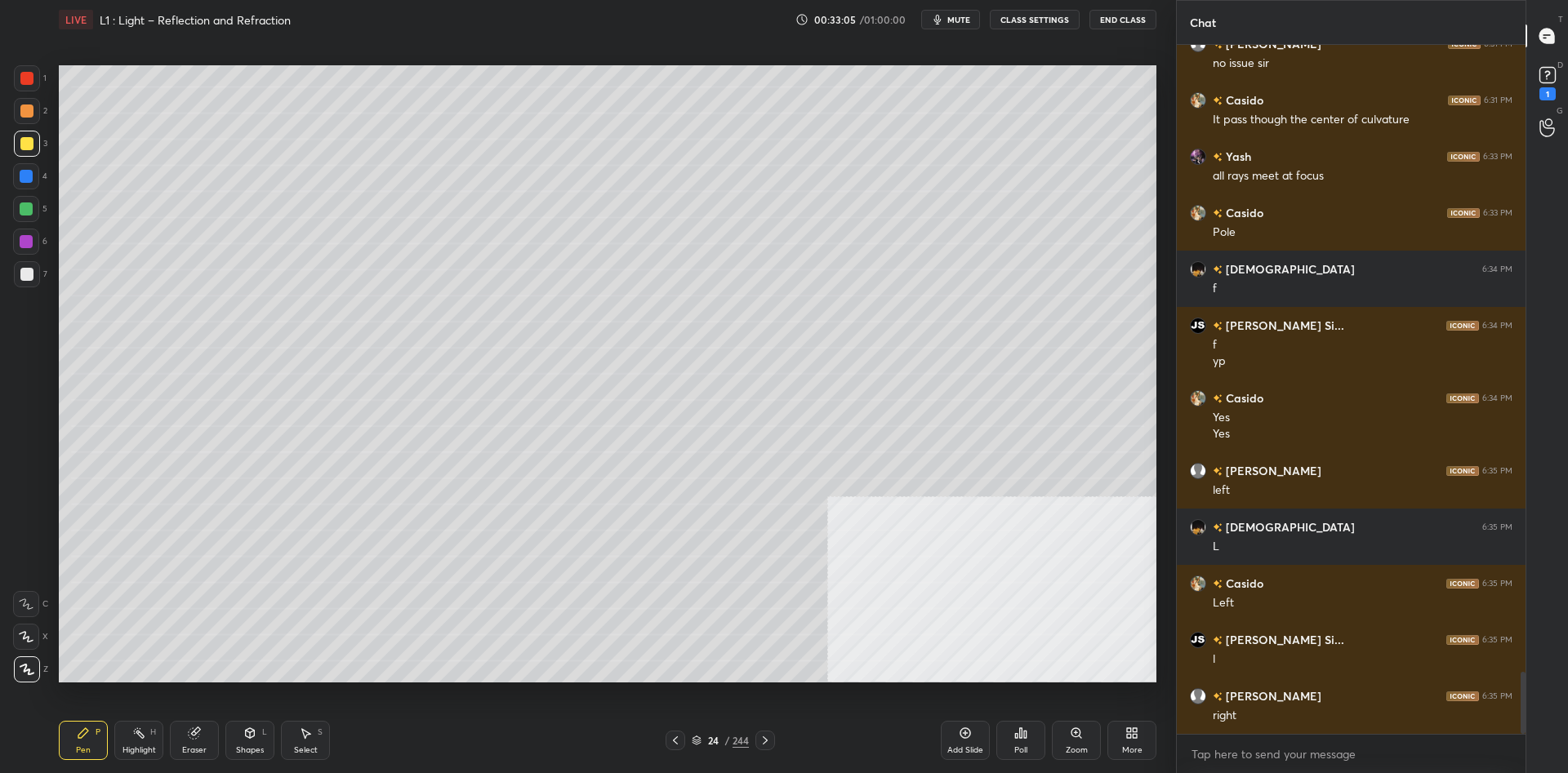
scroll to position [6998, 0]
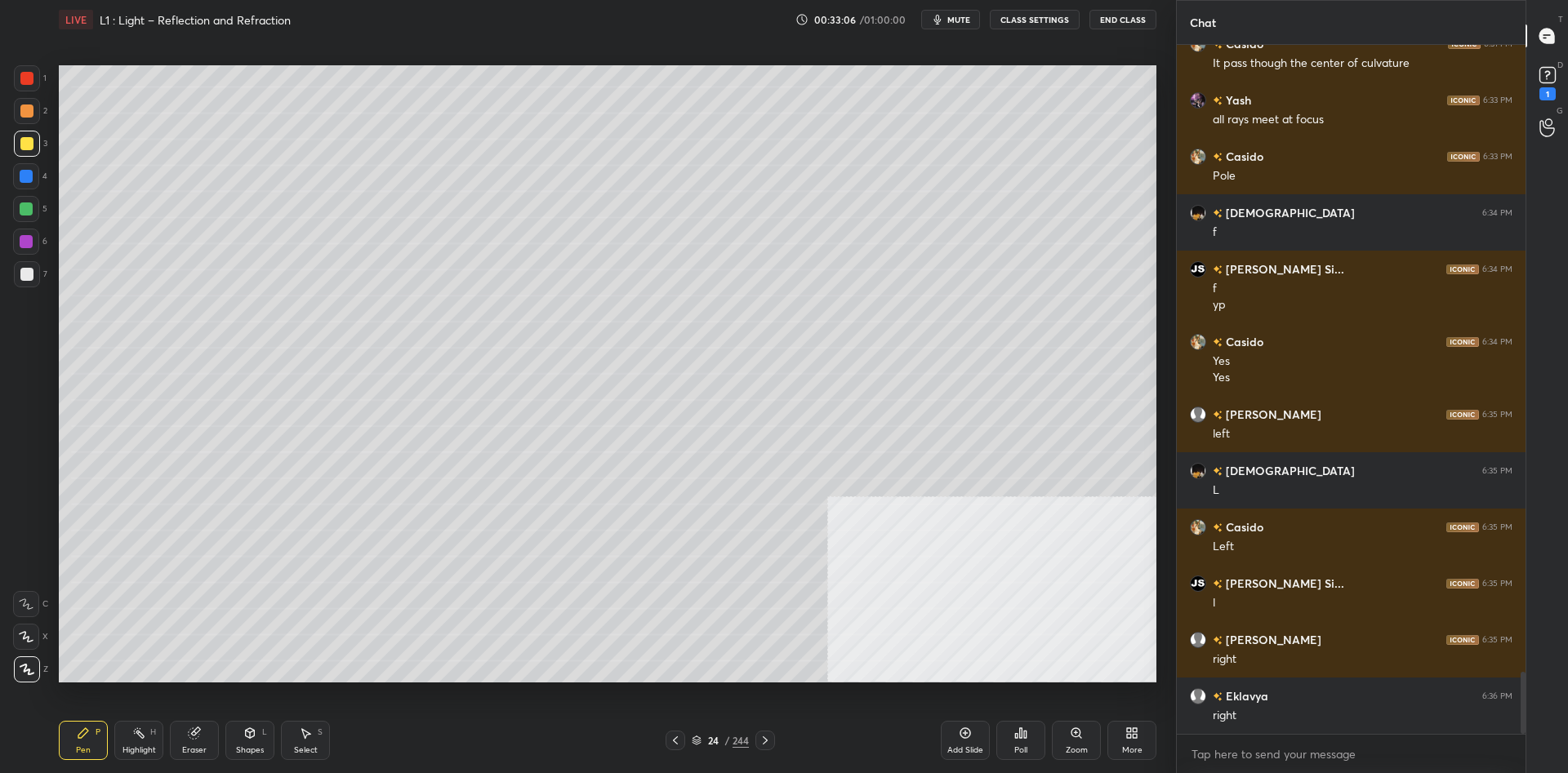
click at [45, 189] on div "4" at bounding box center [30, 176] width 34 height 26
click at [16, 177] on div at bounding box center [26, 176] width 26 height 26
click at [30, 149] on div at bounding box center [27, 143] width 13 height 13
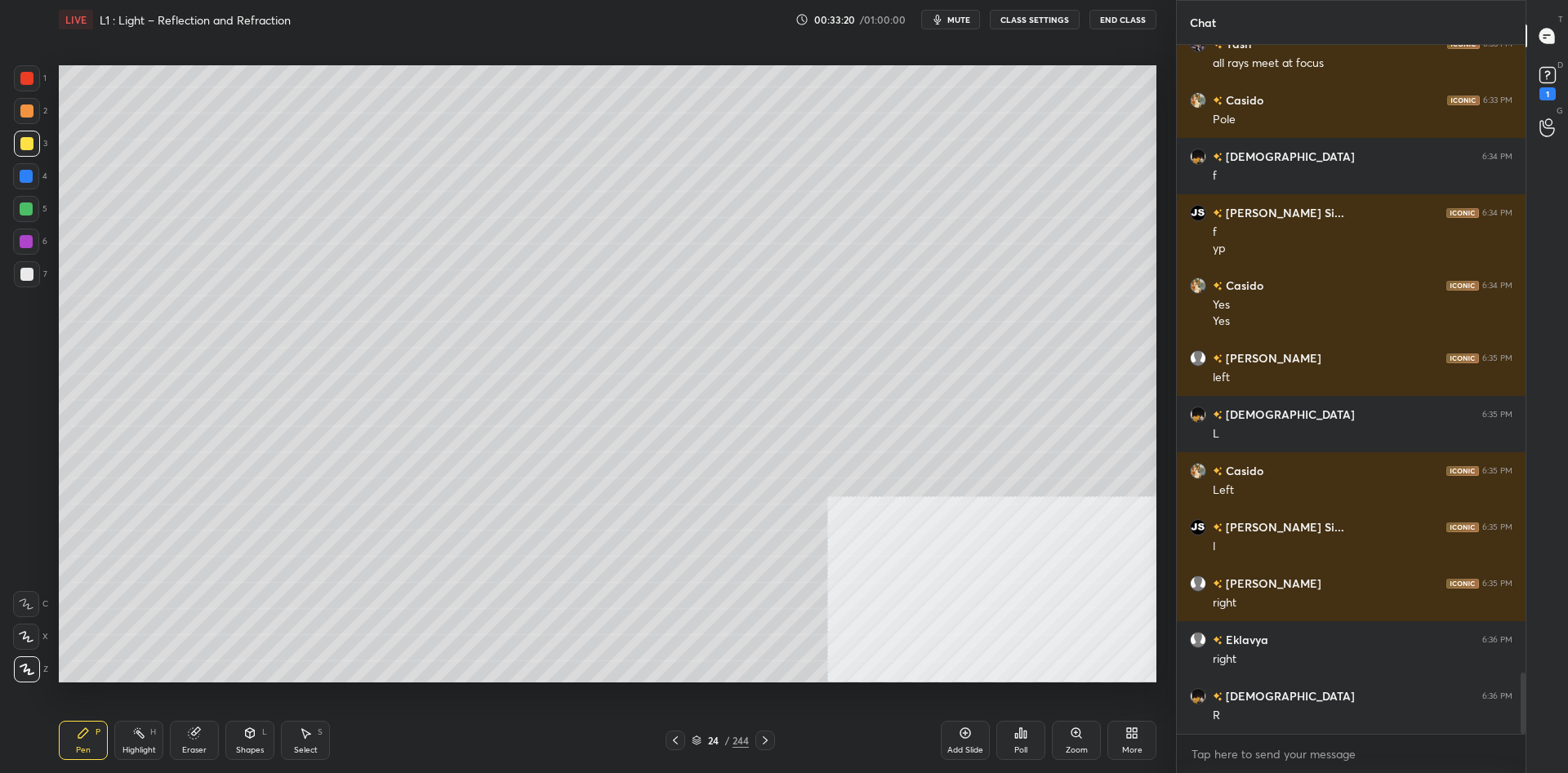
click at [38, 204] on div at bounding box center [26, 208] width 26 height 26
click at [971, 736] on icon at bounding box center [965, 733] width 13 height 13
click at [32, 189] on div at bounding box center [26, 176] width 26 height 26
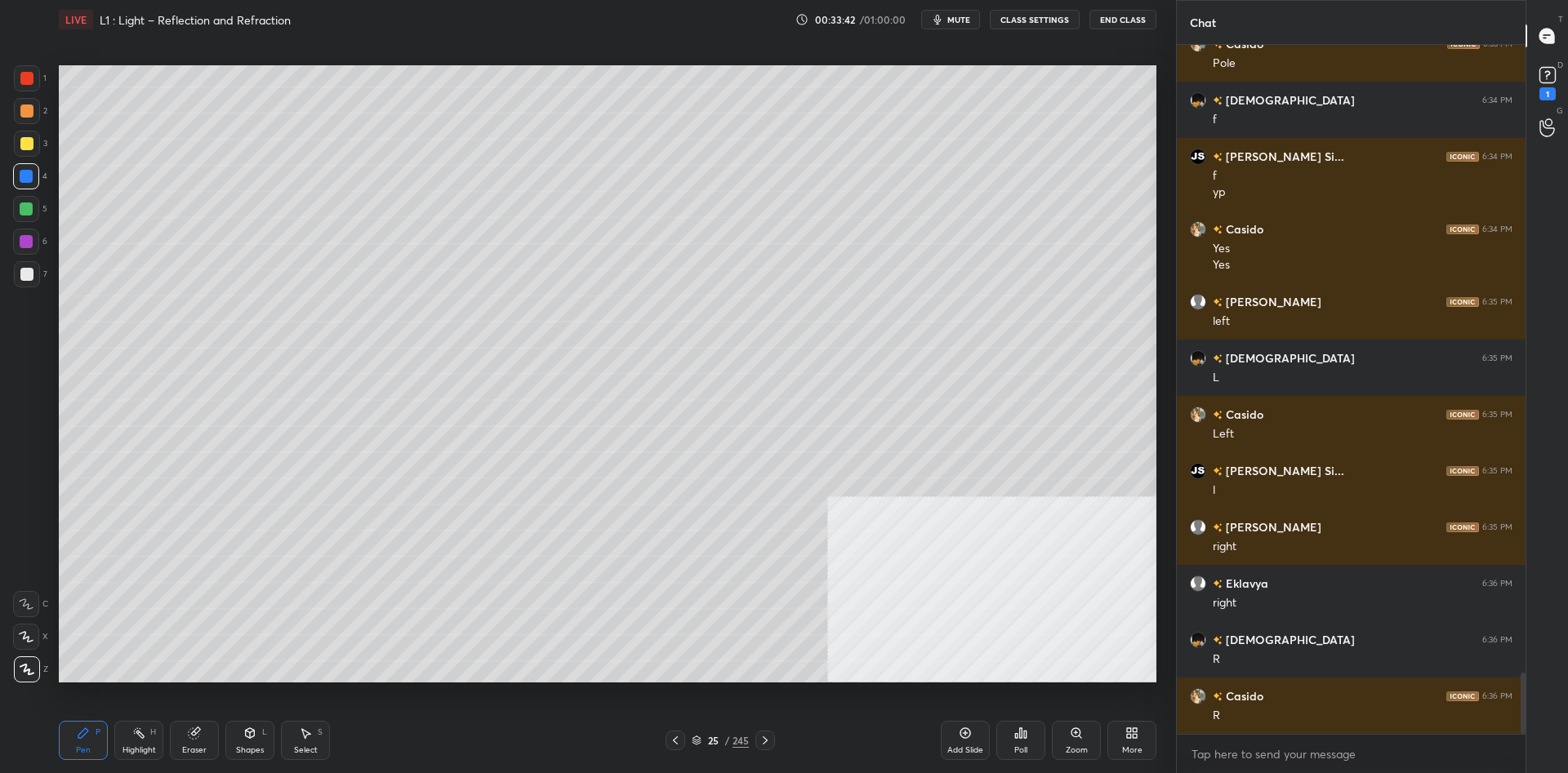
click at [723, 739] on div "25 / 245" at bounding box center [721, 740] width 57 height 14
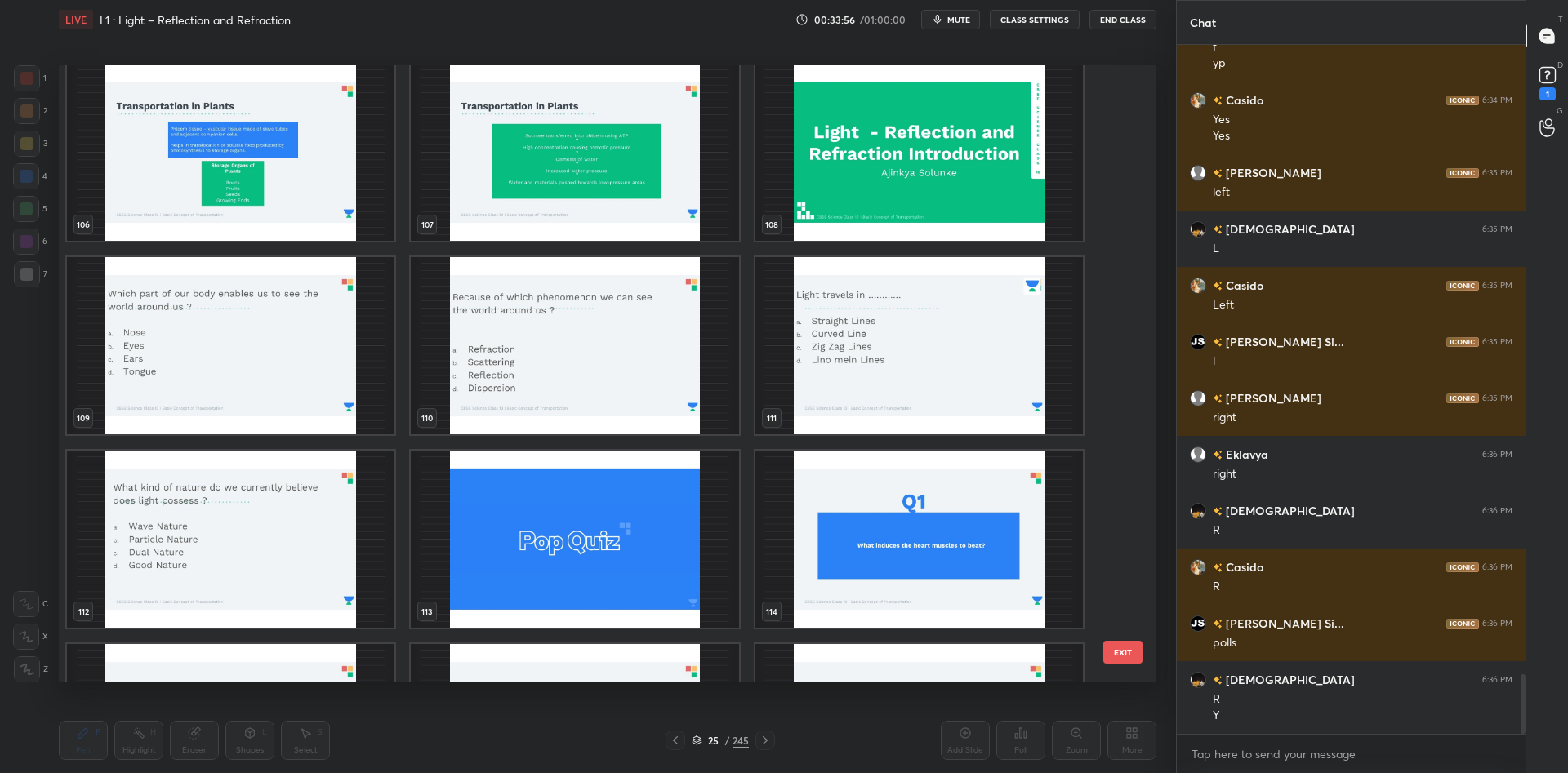
scroll to position [7296, 0]
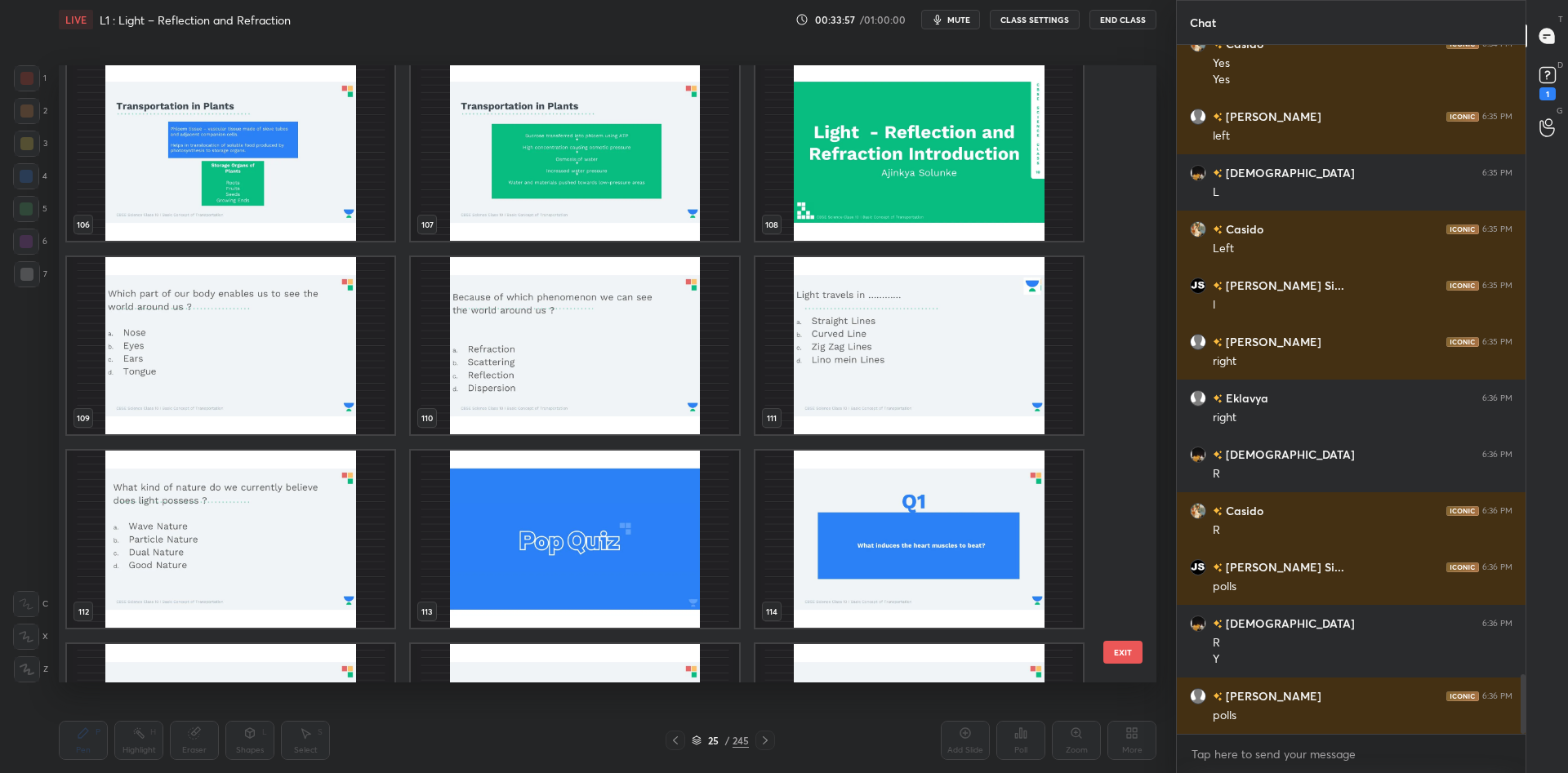
click at [308, 361] on img "grid" at bounding box center [231, 346] width 327 height 177
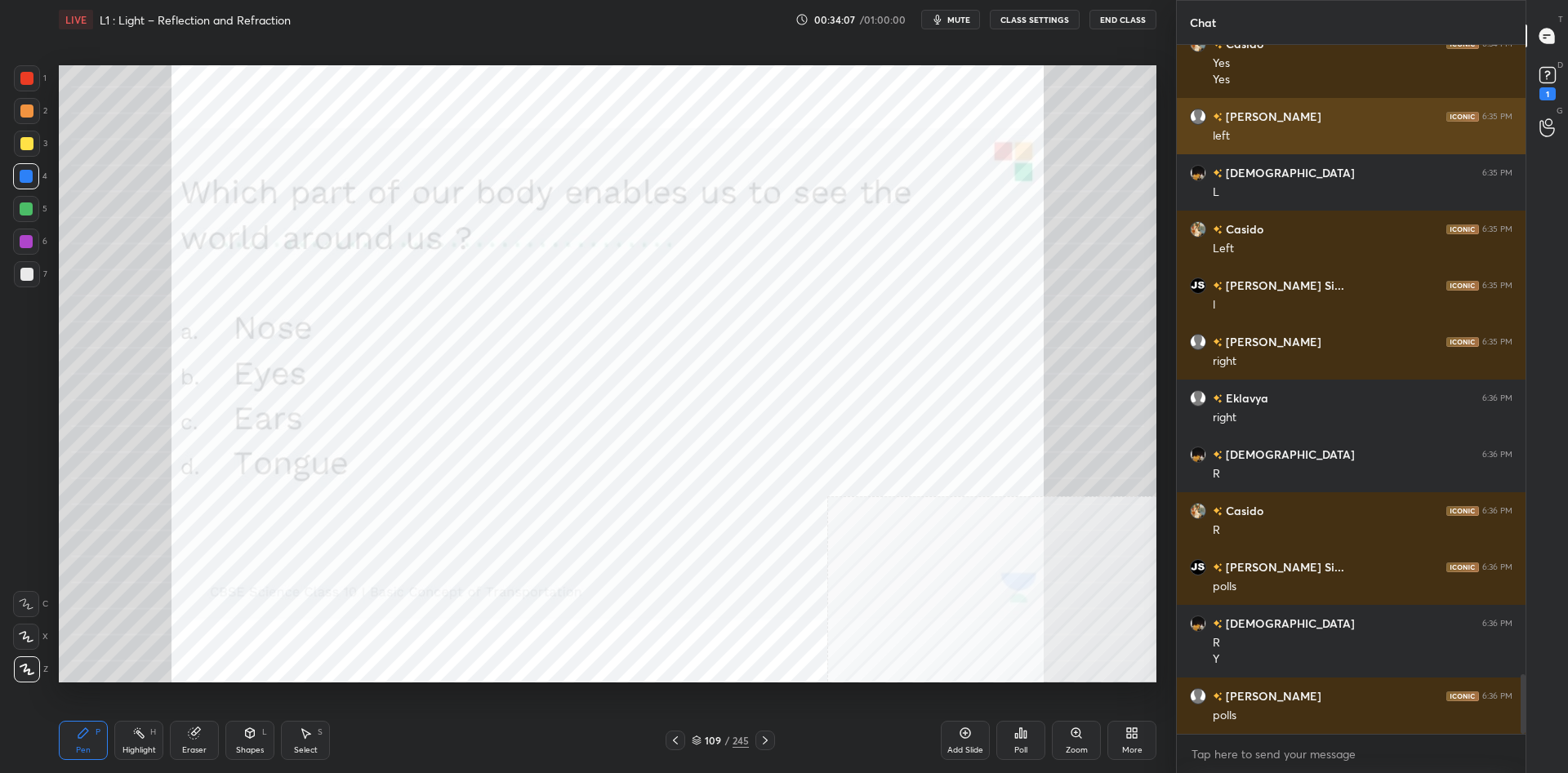
scroll to position [7352, 0]
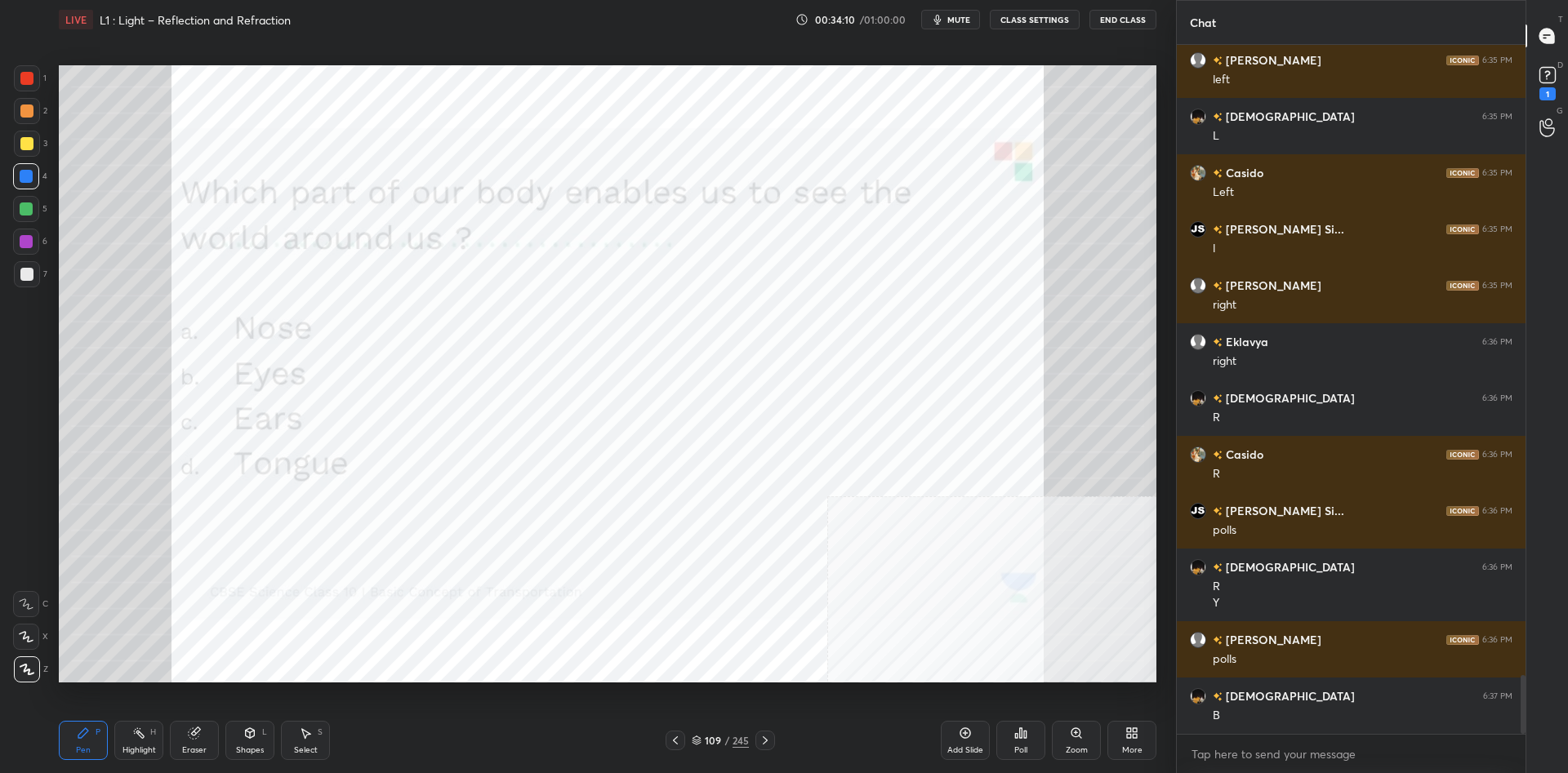
click at [1032, 731] on div "Poll" at bounding box center [1021, 741] width 49 height 39
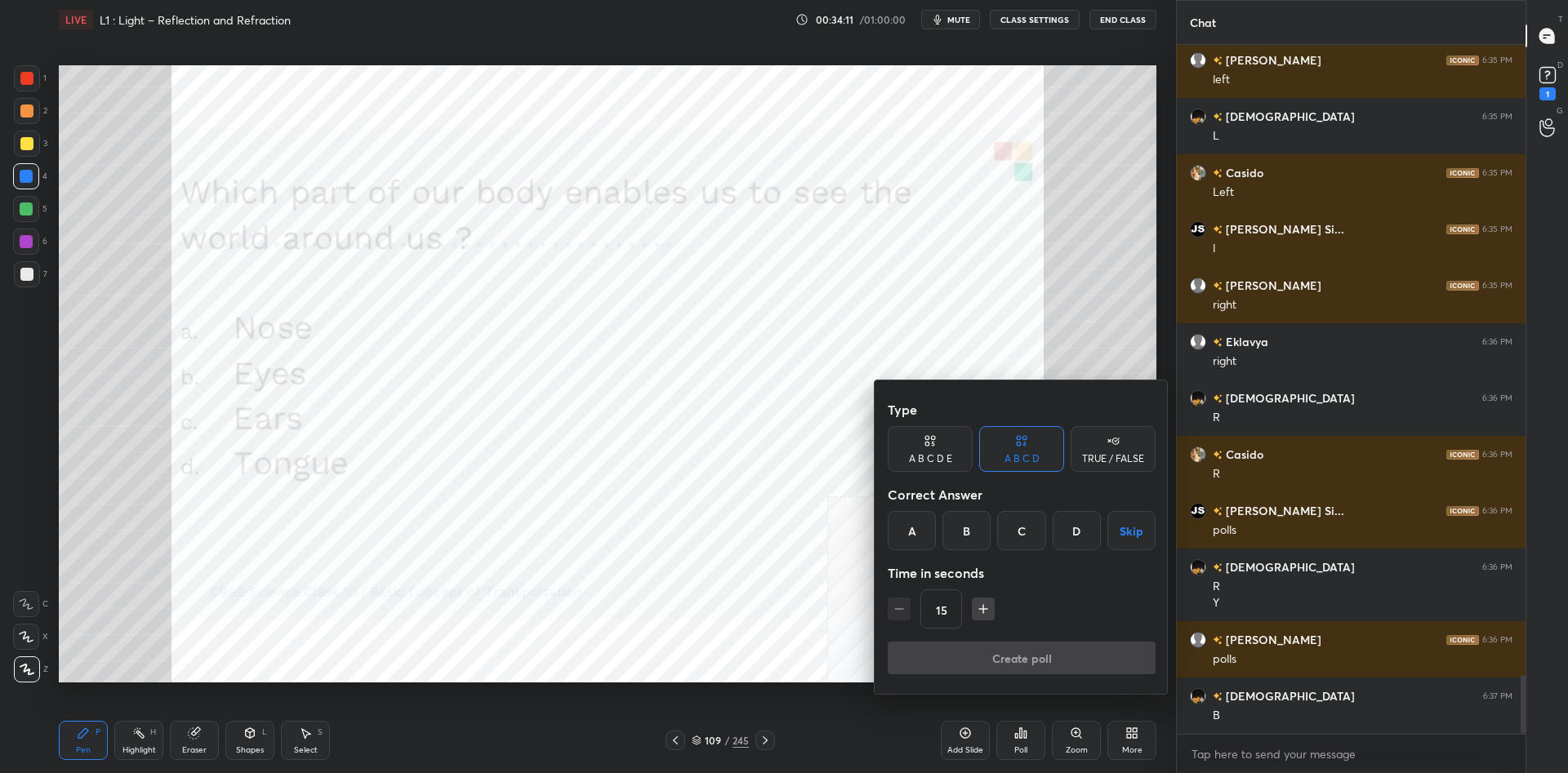
click at [635, 511] on div at bounding box center [784, 386] width 1568 height 773
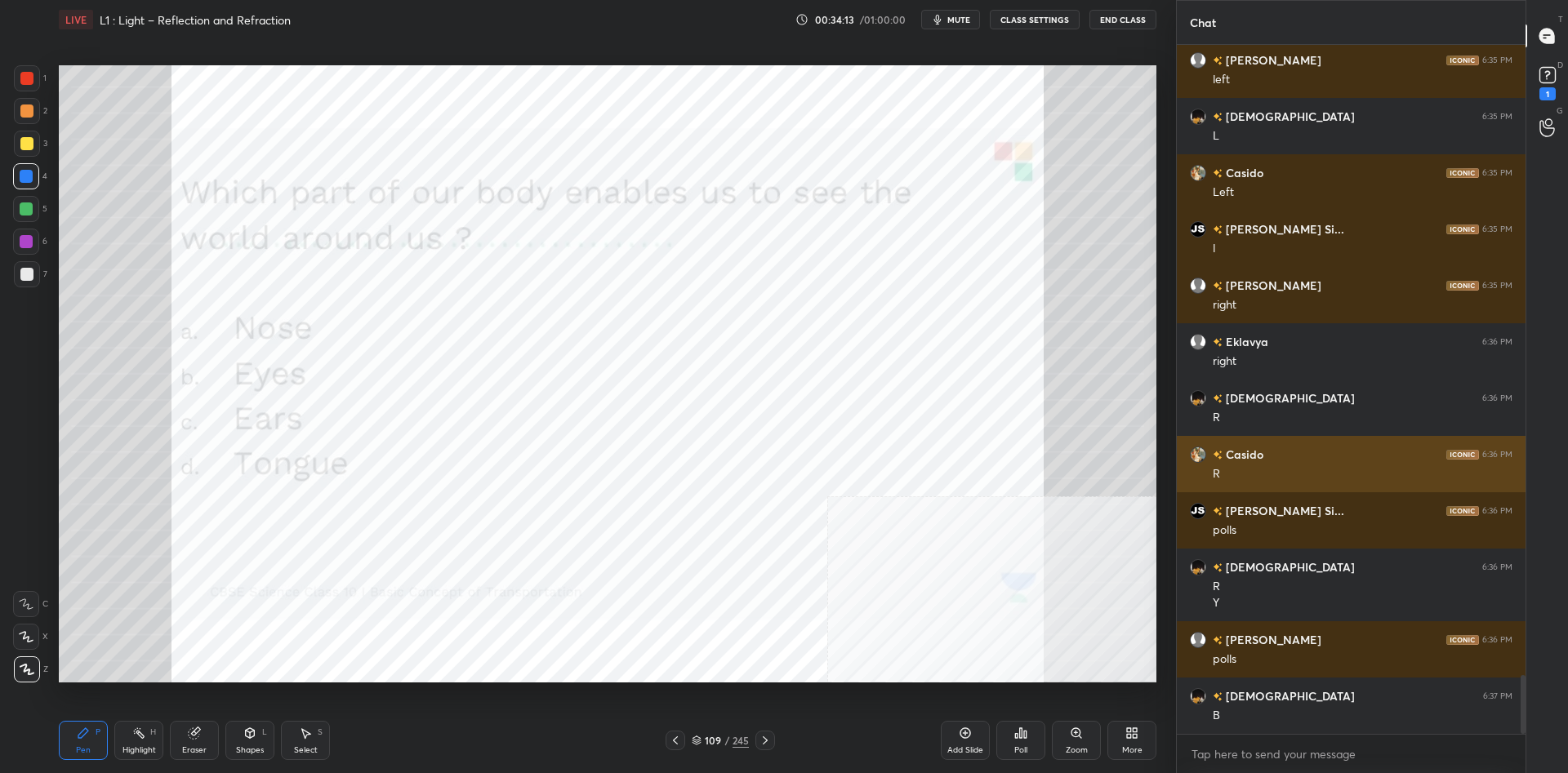
scroll to position [7408, 0]
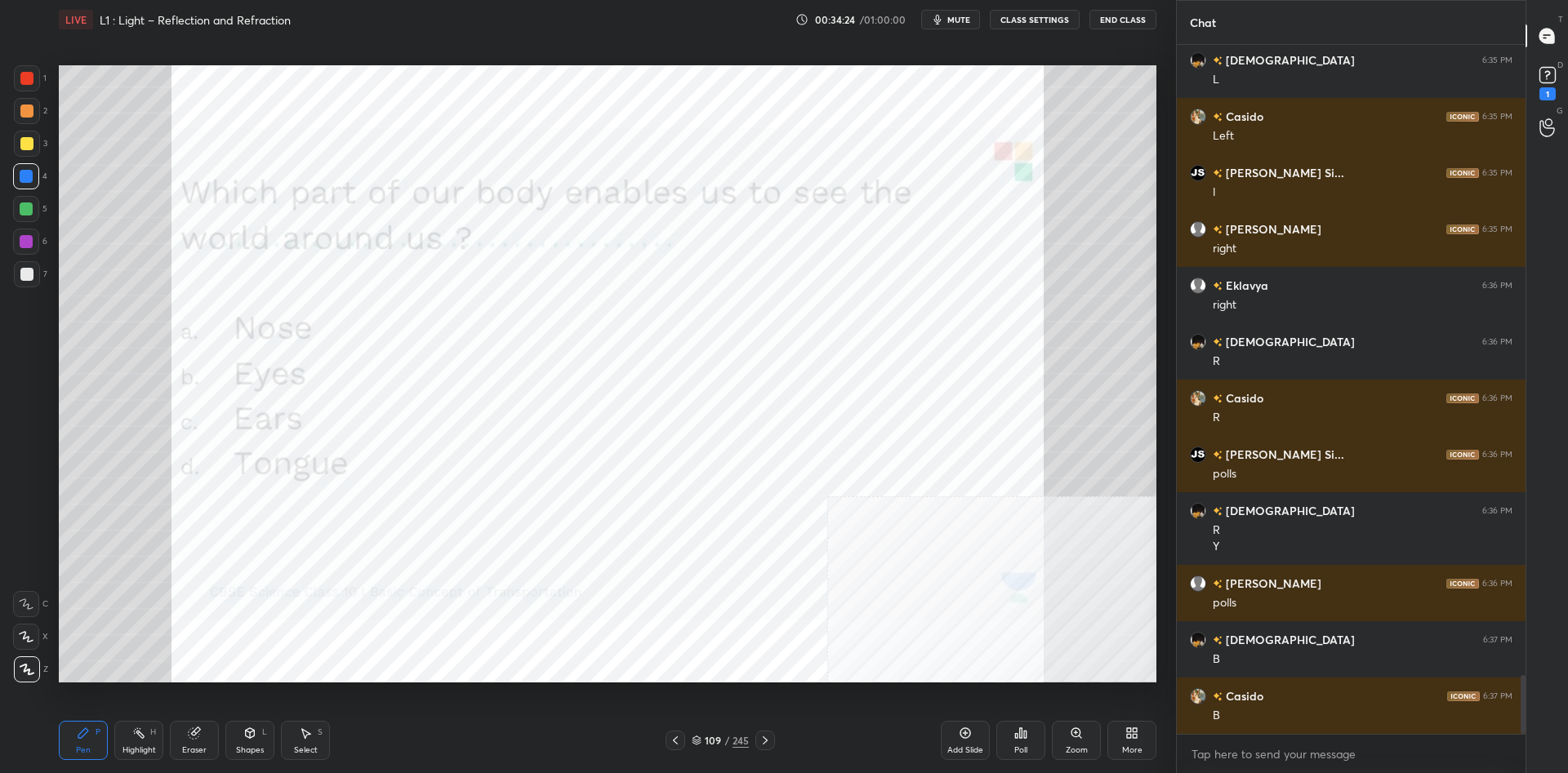
click at [1012, 737] on div "Poll" at bounding box center [1021, 741] width 49 height 39
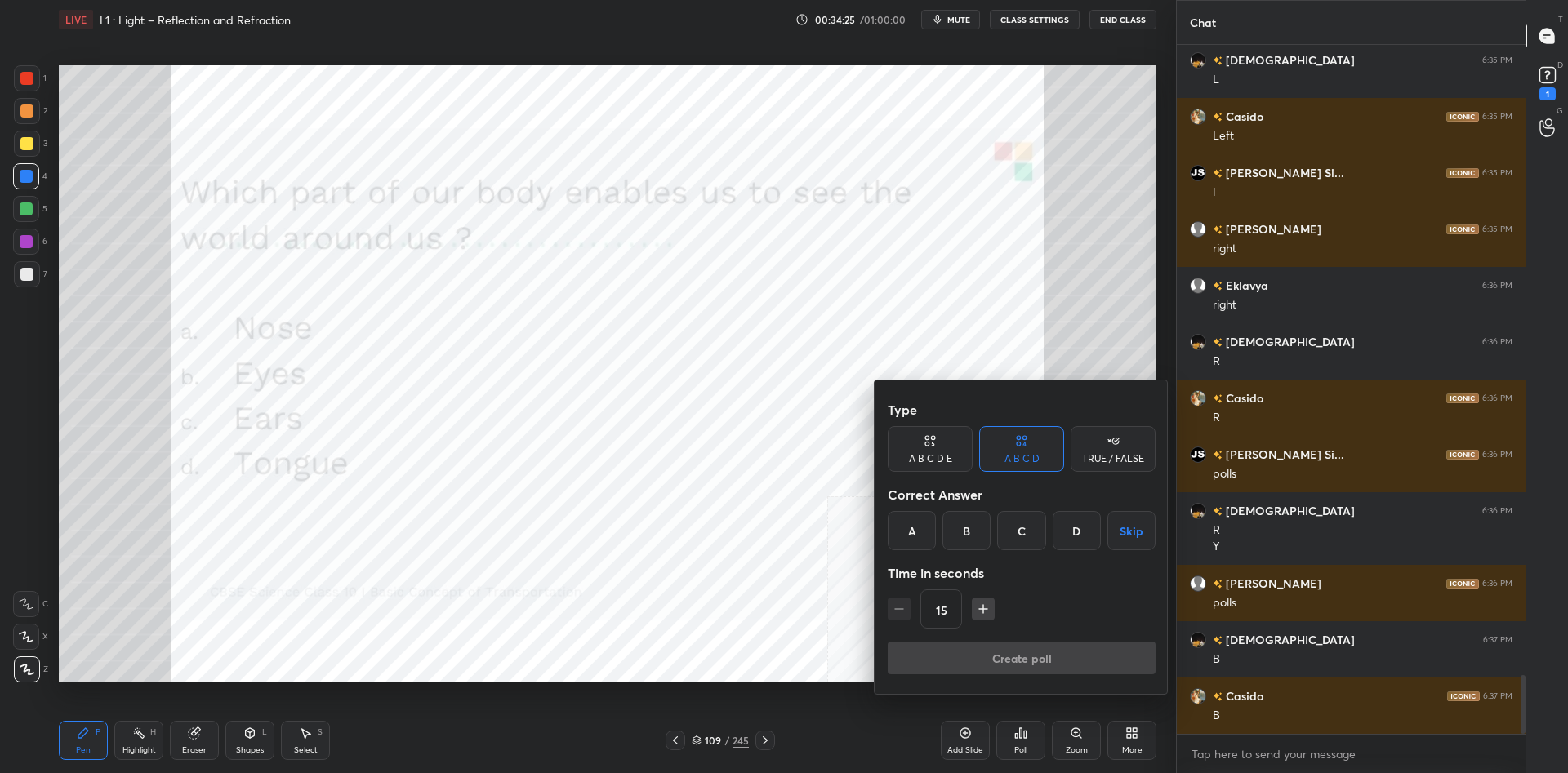
click at [966, 527] on div "B" at bounding box center [966, 531] width 48 height 39
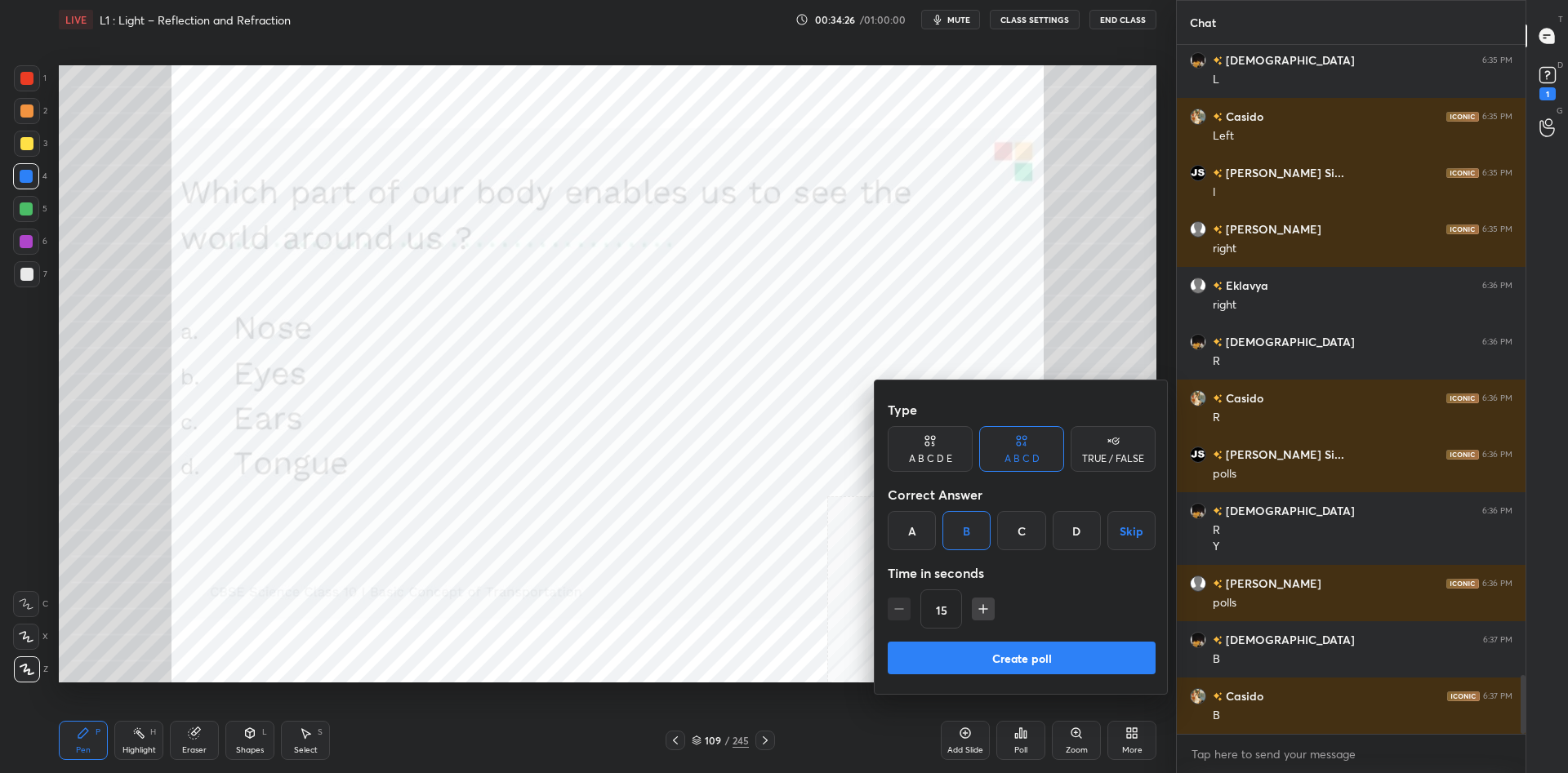
click at [1003, 671] on button "Create poll" at bounding box center [1022, 658] width 268 height 33
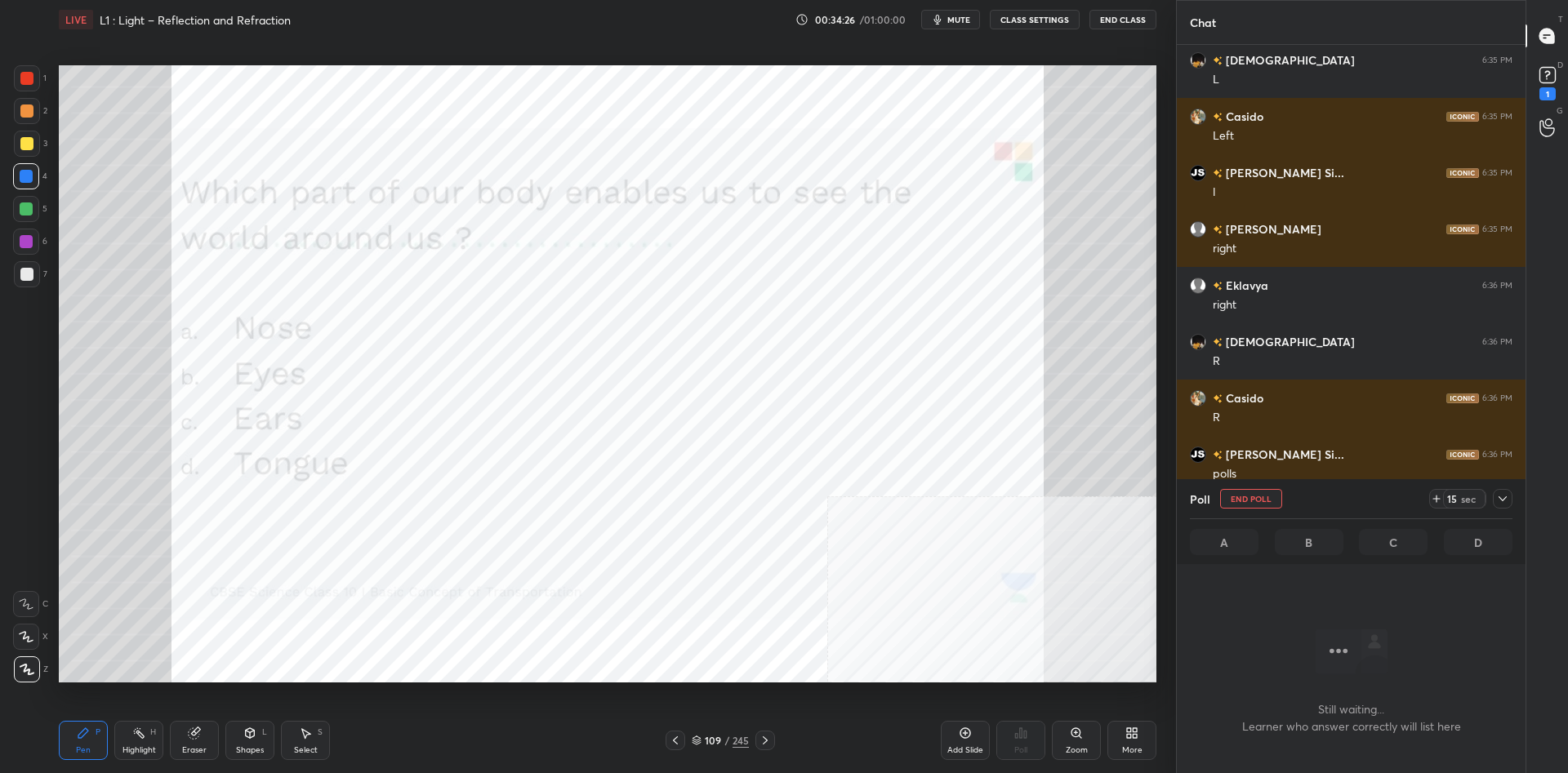
scroll to position [643, 349]
click at [1499, 505] on icon at bounding box center [1503, 499] width 13 height 13
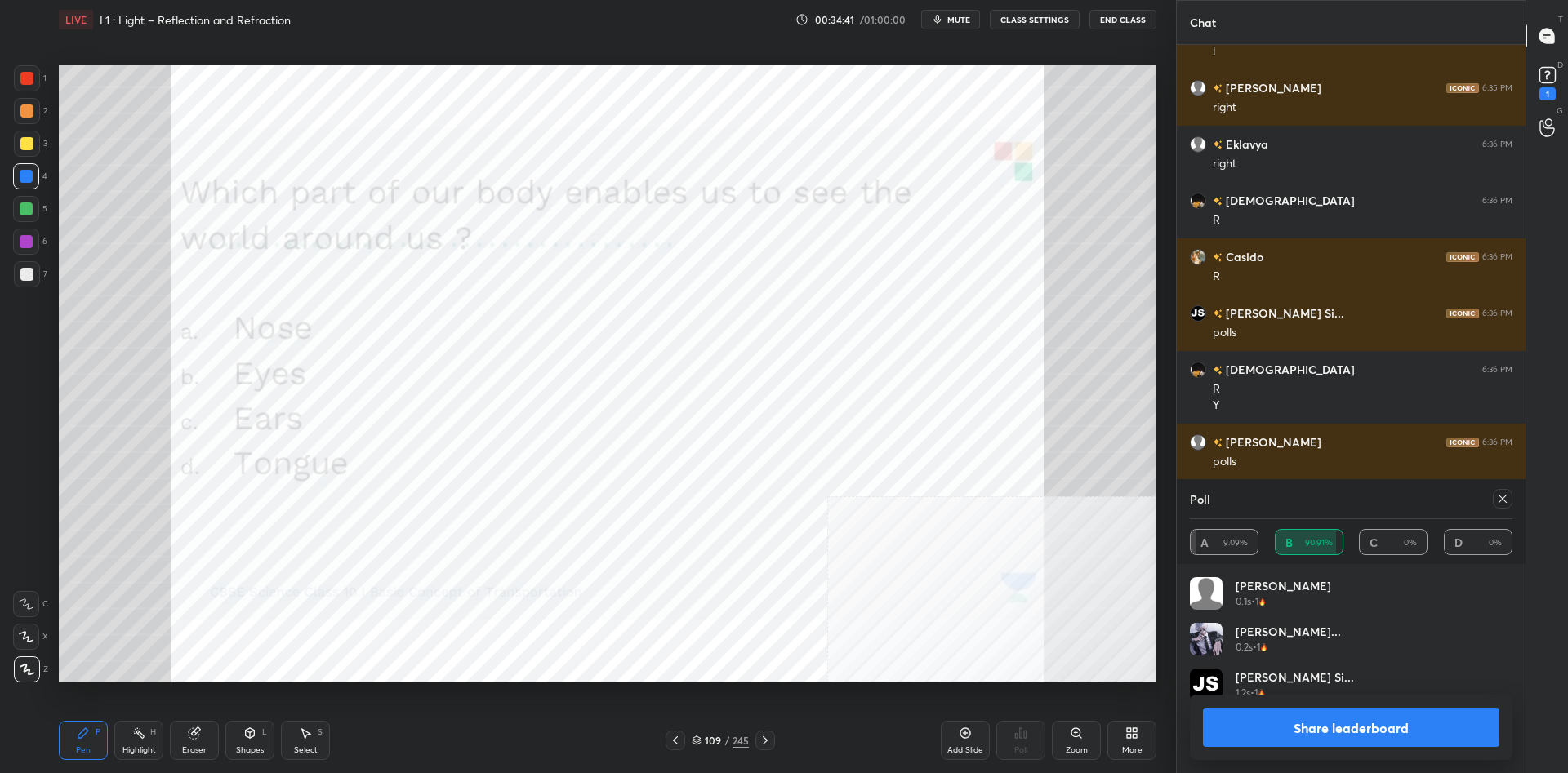
scroll to position [1, 1]
click at [1304, 740] on button "Share leaderboard" at bounding box center [1352, 727] width 297 height 39
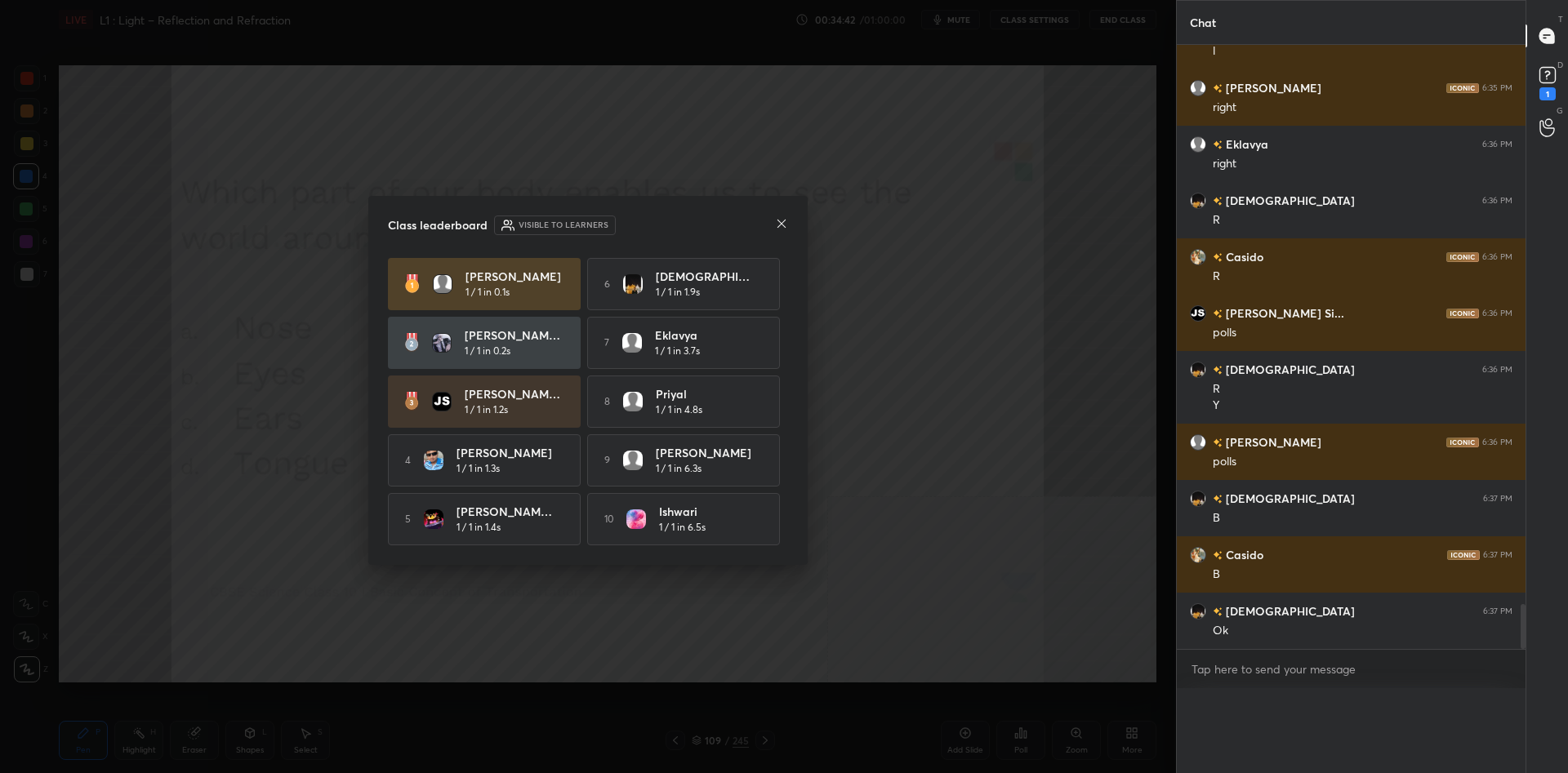
scroll to position [0, 0]
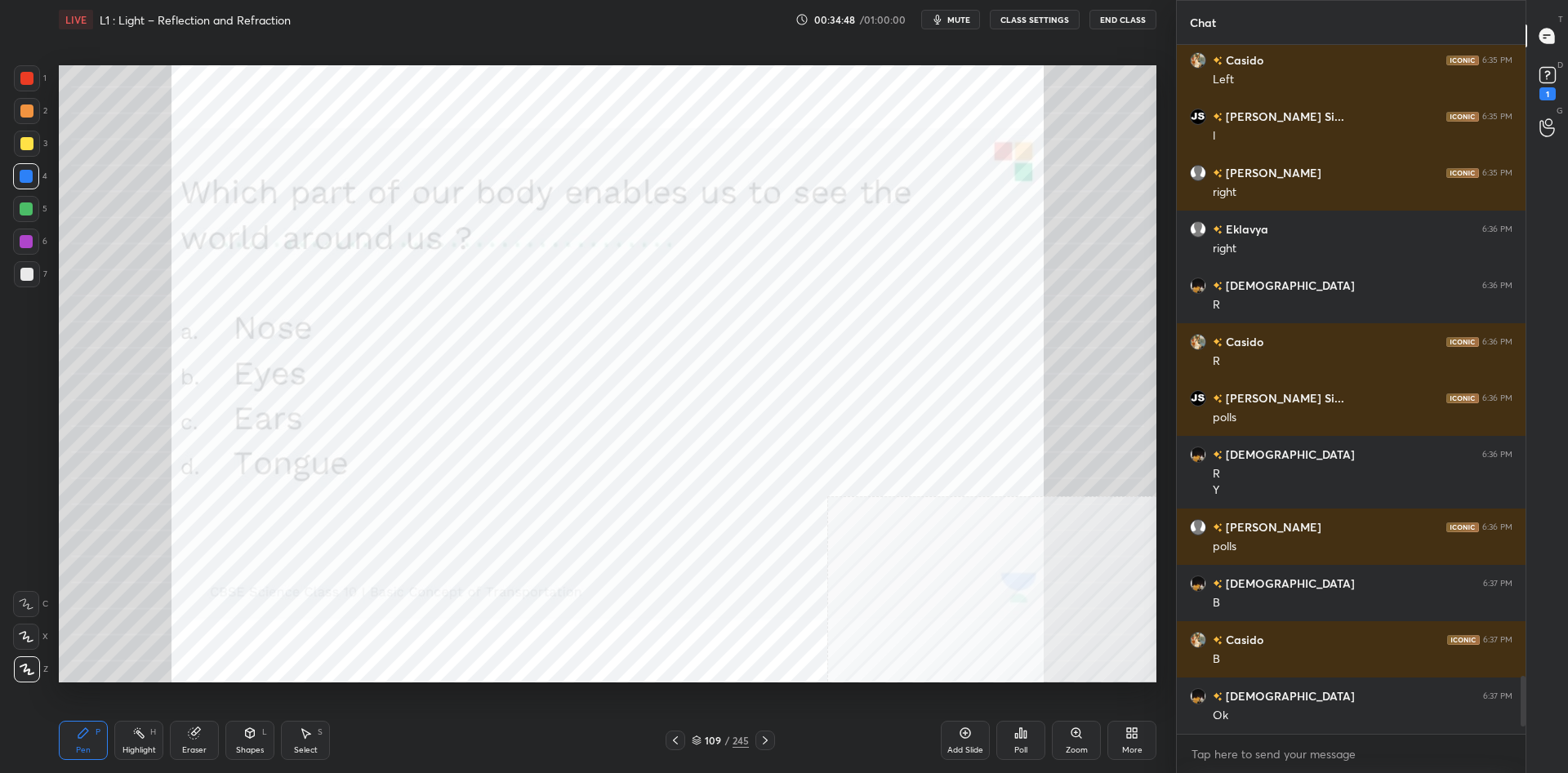
click at [721, 736] on div "109" at bounding box center [712, 740] width 16 height 10
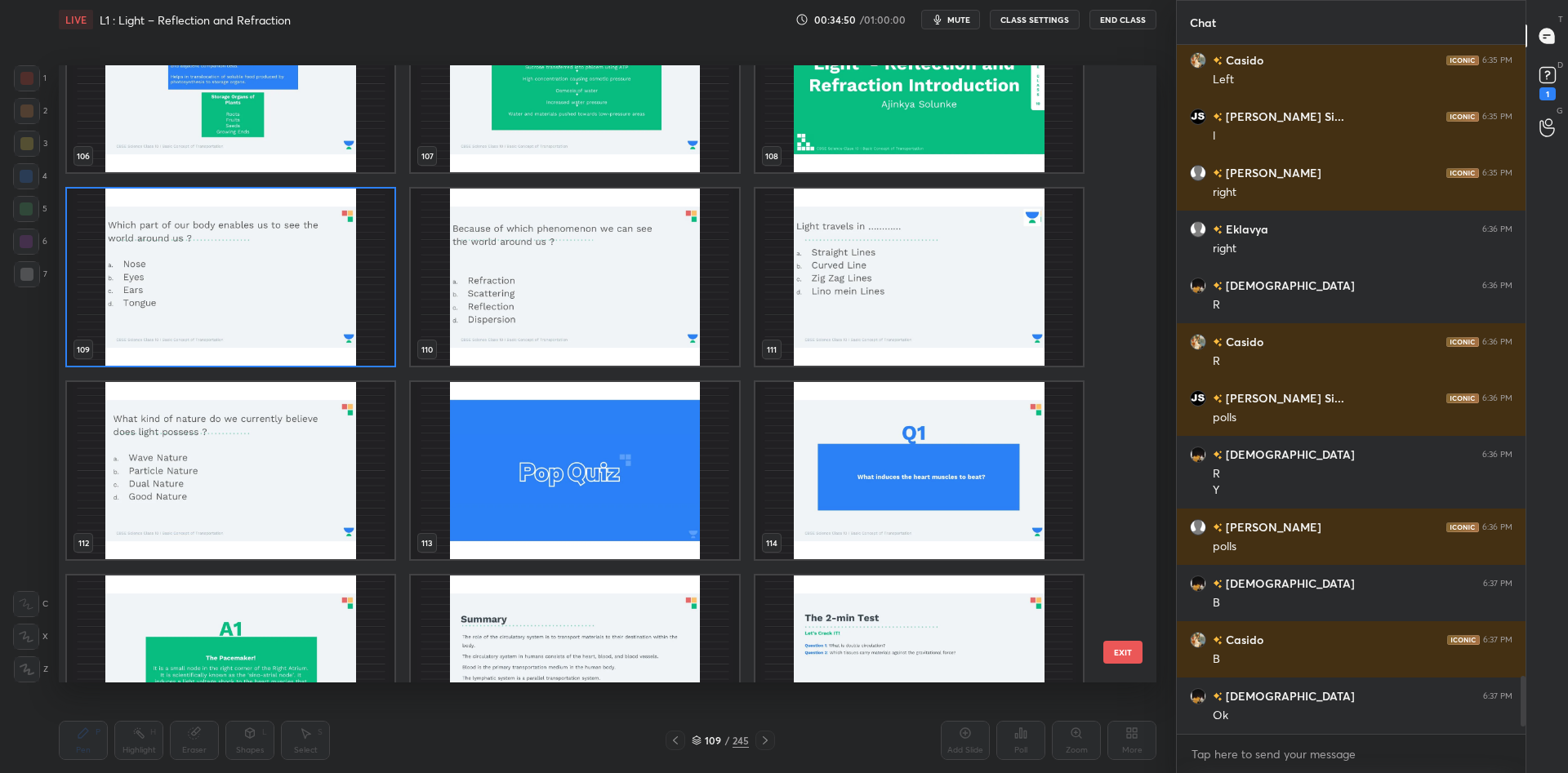
click at [991, 308] on img "grid" at bounding box center [919, 277] width 327 height 177
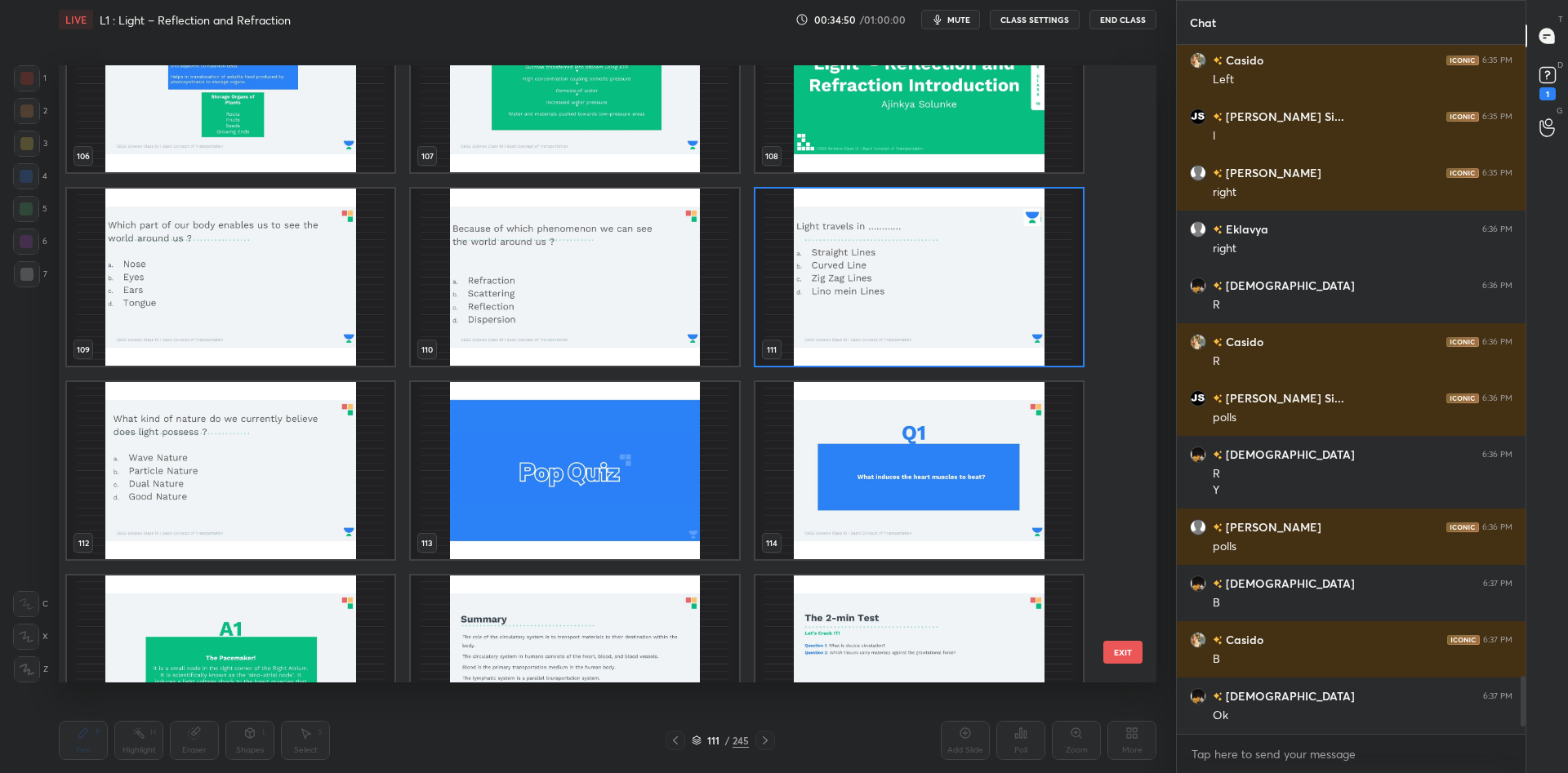
click at [991, 308] on img "grid" at bounding box center [919, 277] width 327 height 177
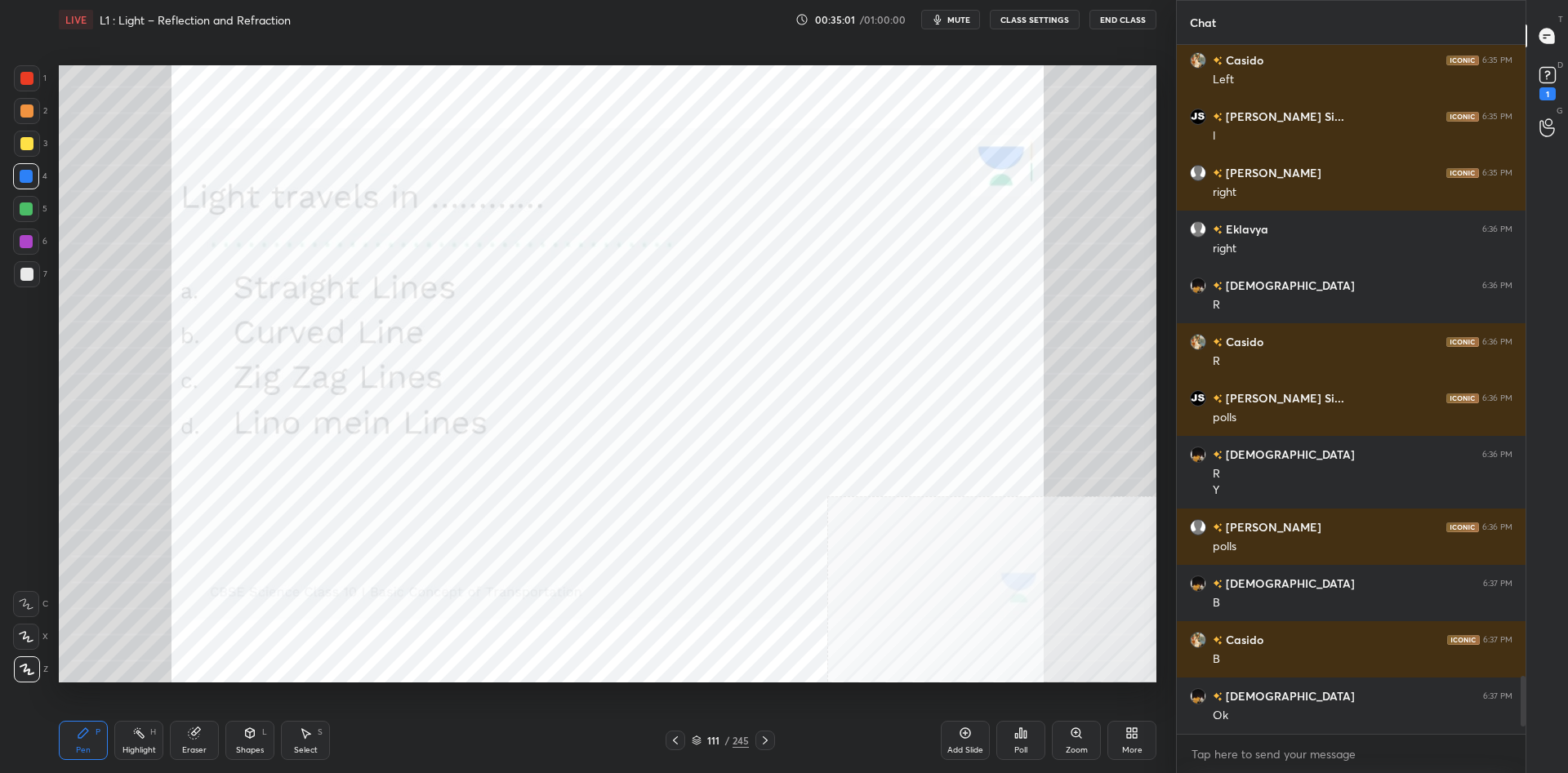
click at [1016, 751] on div "Poll" at bounding box center [1021, 750] width 13 height 8
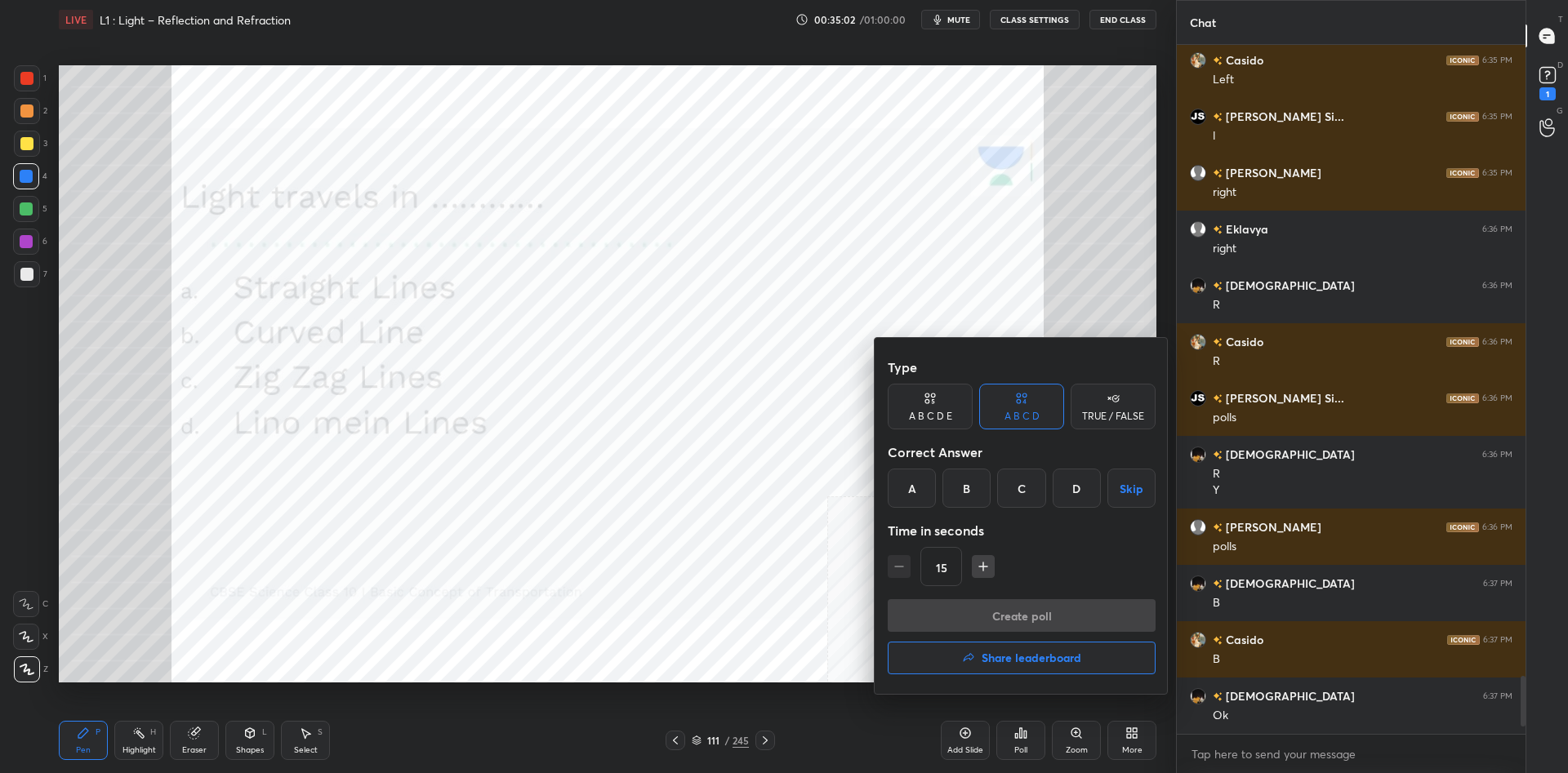
click at [1075, 499] on div "D" at bounding box center [1077, 488] width 48 height 39
click at [919, 480] on div "A" at bounding box center [912, 488] width 48 height 39
click at [1013, 618] on button "Create poll" at bounding box center [1022, 616] width 268 height 33
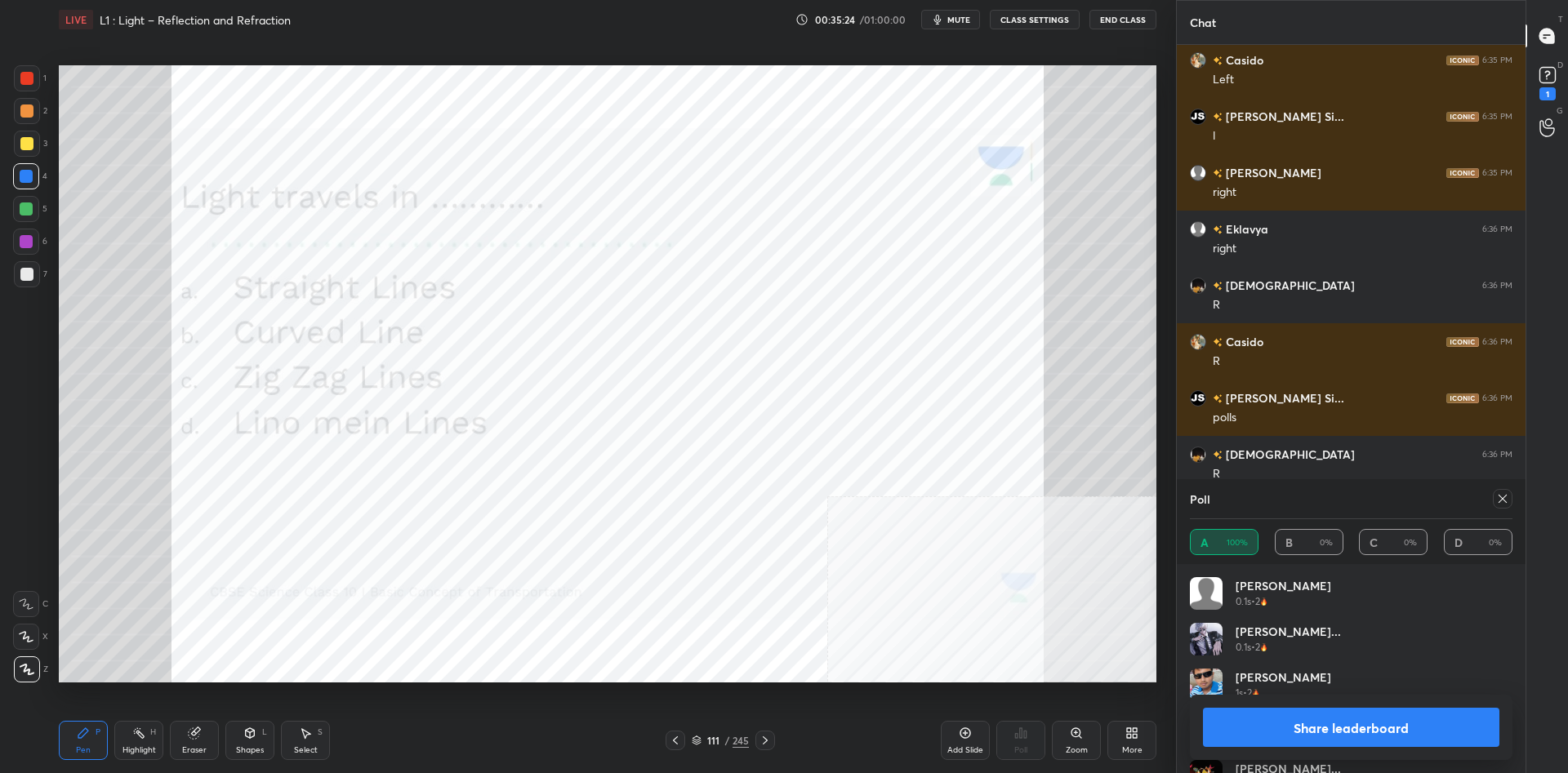
click at [1294, 744] on button "Share leaderboard" at bounding box center [1352, 727] width 297 height 39
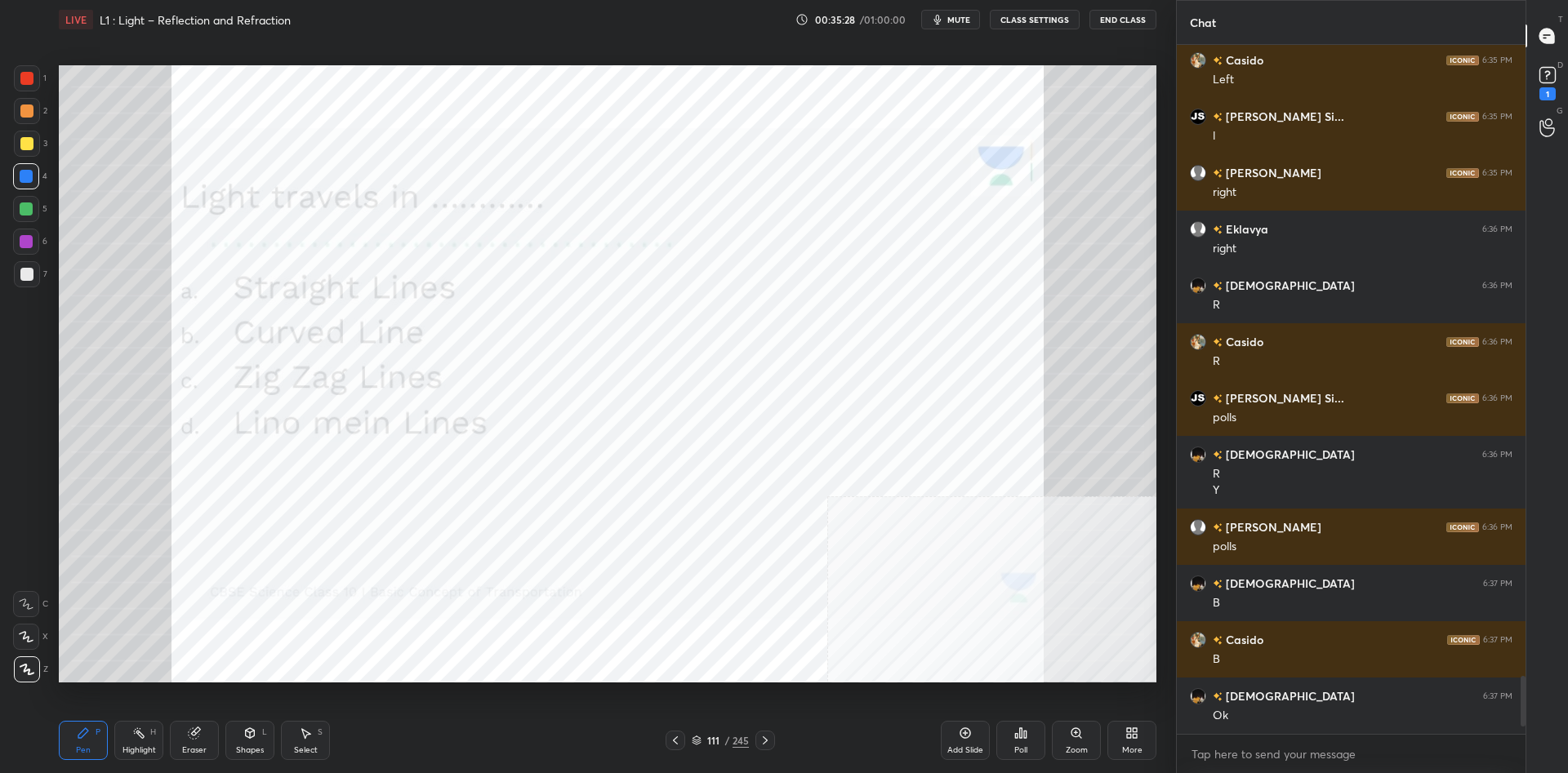
click at [717, 747] on div "111 / 245" at bounding box center [721, 740] width 57 height 14
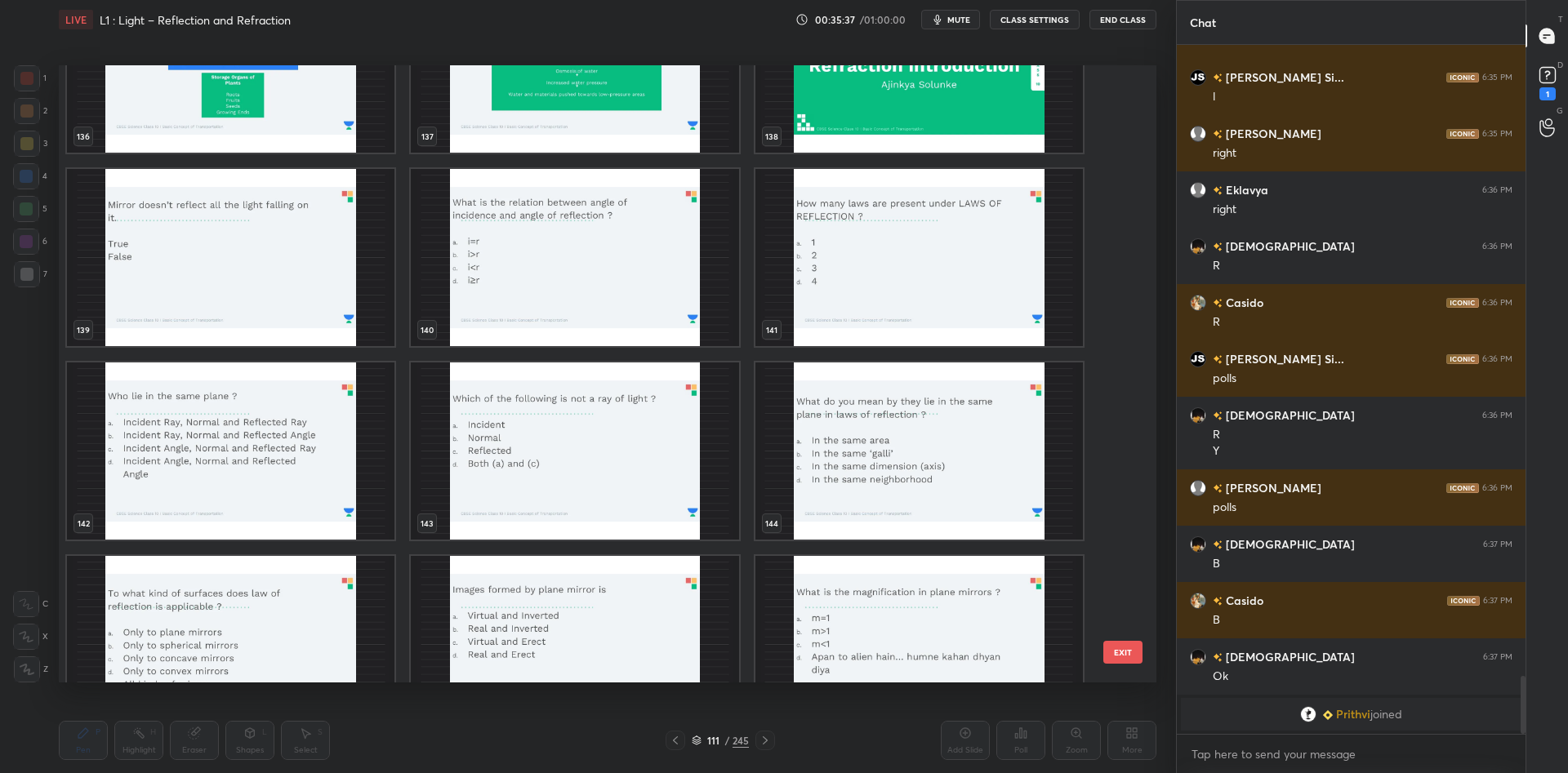
click at [272, 268] on img "grid" at bounding box center [231, 257] width 327 height 177
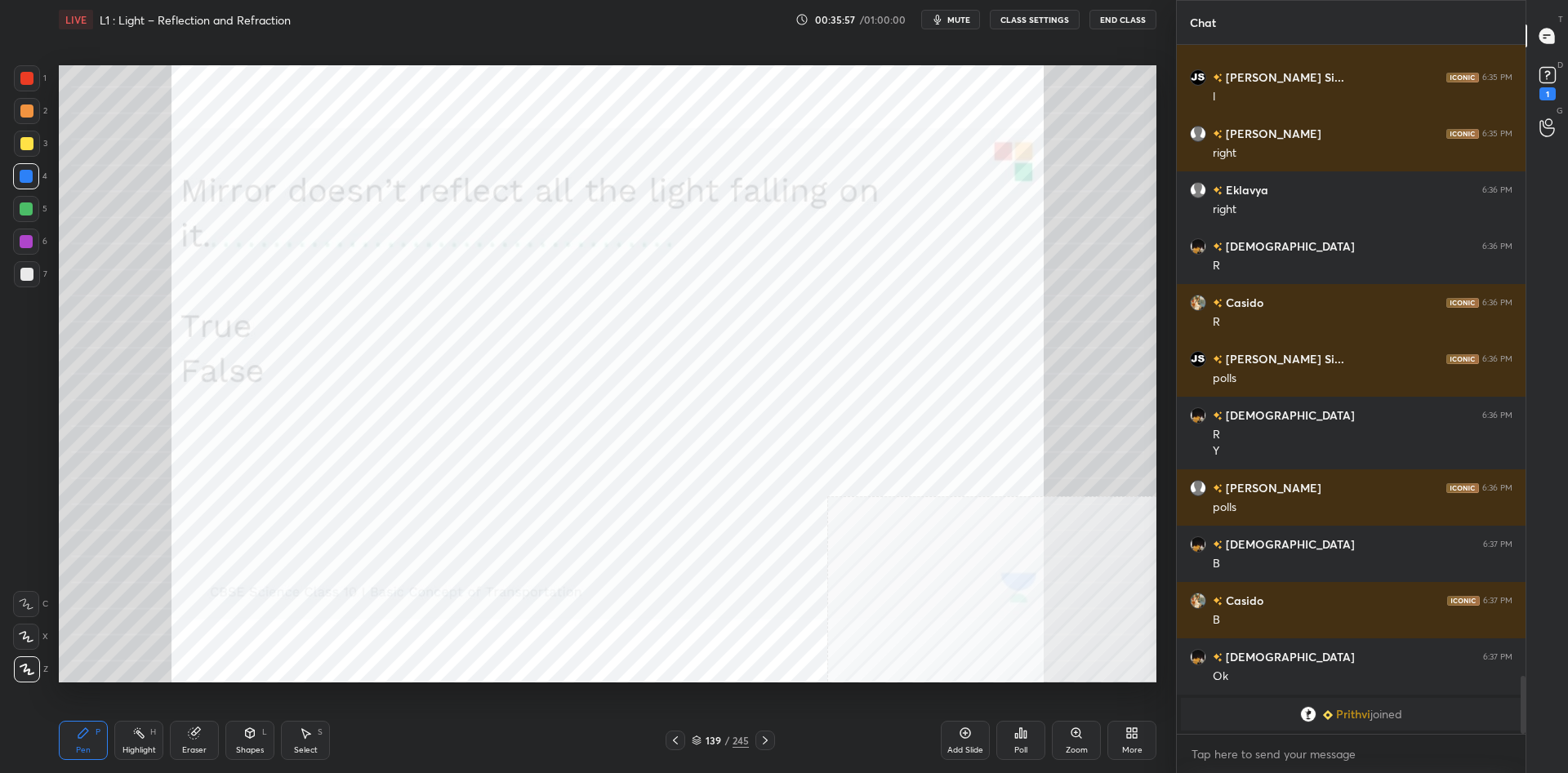
click at [1010, 739] on div "Poll" at bounding box center [1021, 741] width 49 height 39
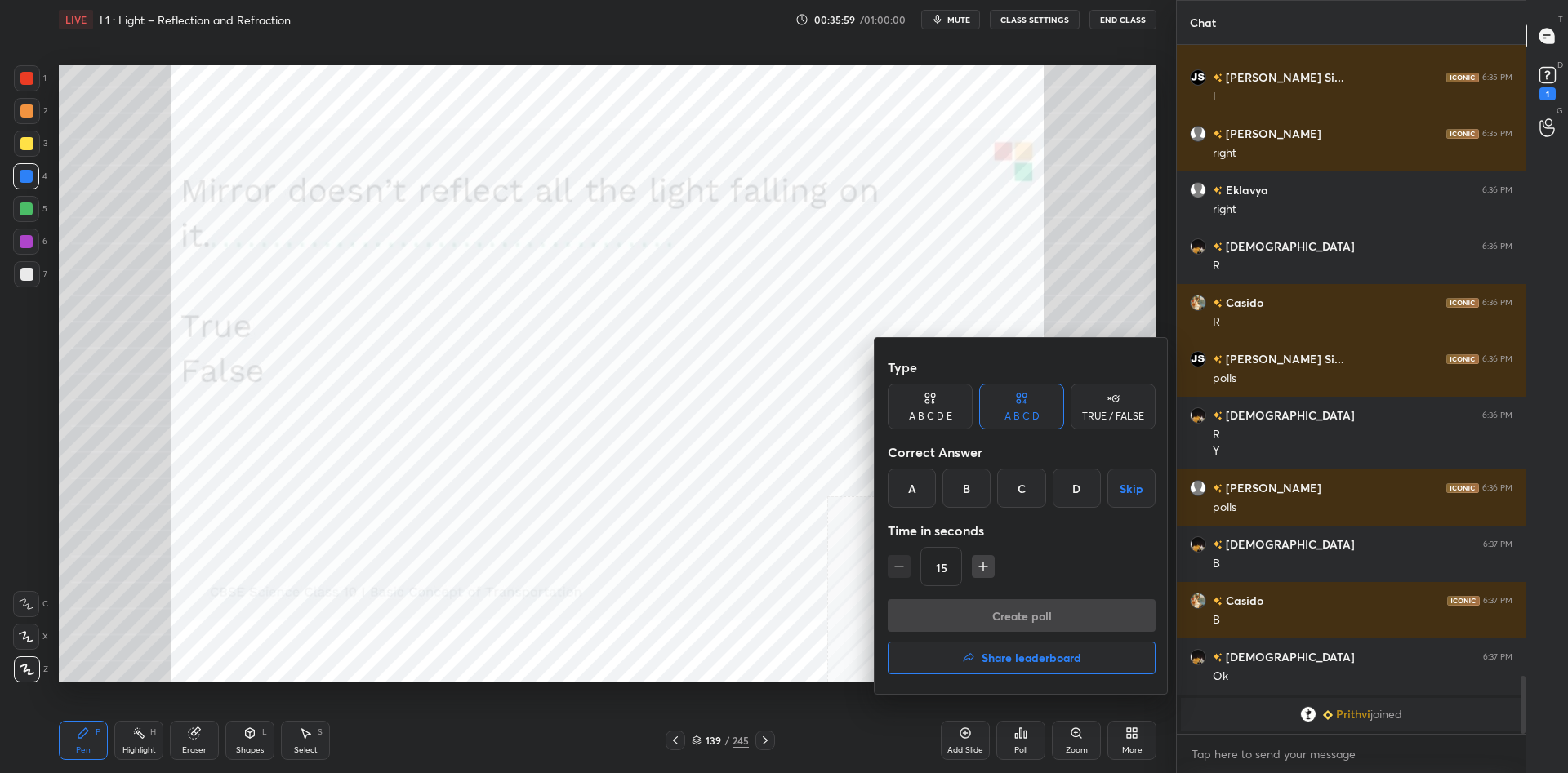
click at [1123, 421] on div "TRUE / FALSE" at bounding box center [1113, 416] width 62 height 10
click at [948, 487] on div "True" at bounding box center [930, 488] width 85 height 39
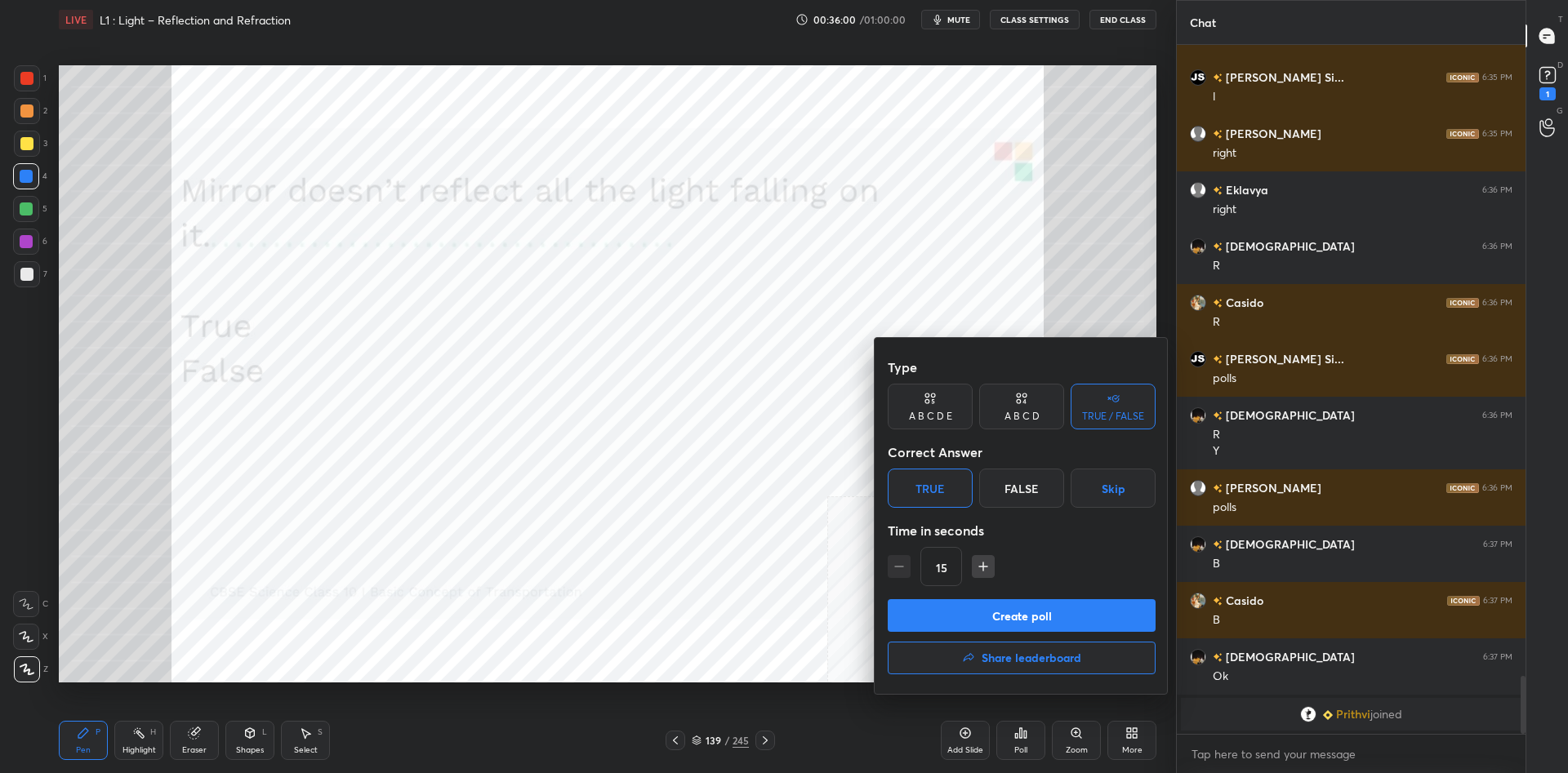
click at [1014, 603] on button "Create poll" at bounding box center [1022, 616] width 268 height 33
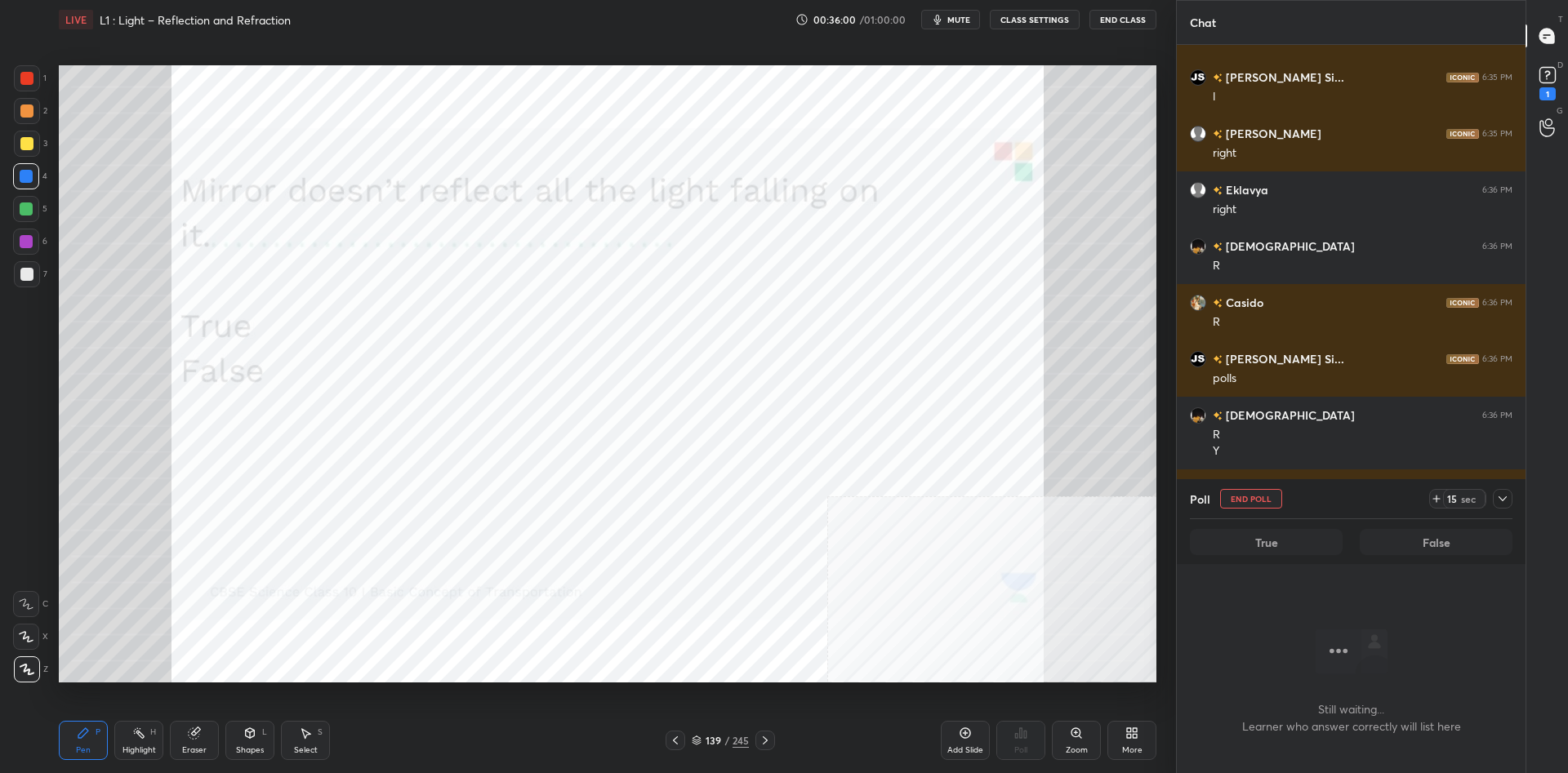
scroll to position [643, 349]
click at [1499, 495] on icon at bounding box center [1503, 499] width 13 height 13
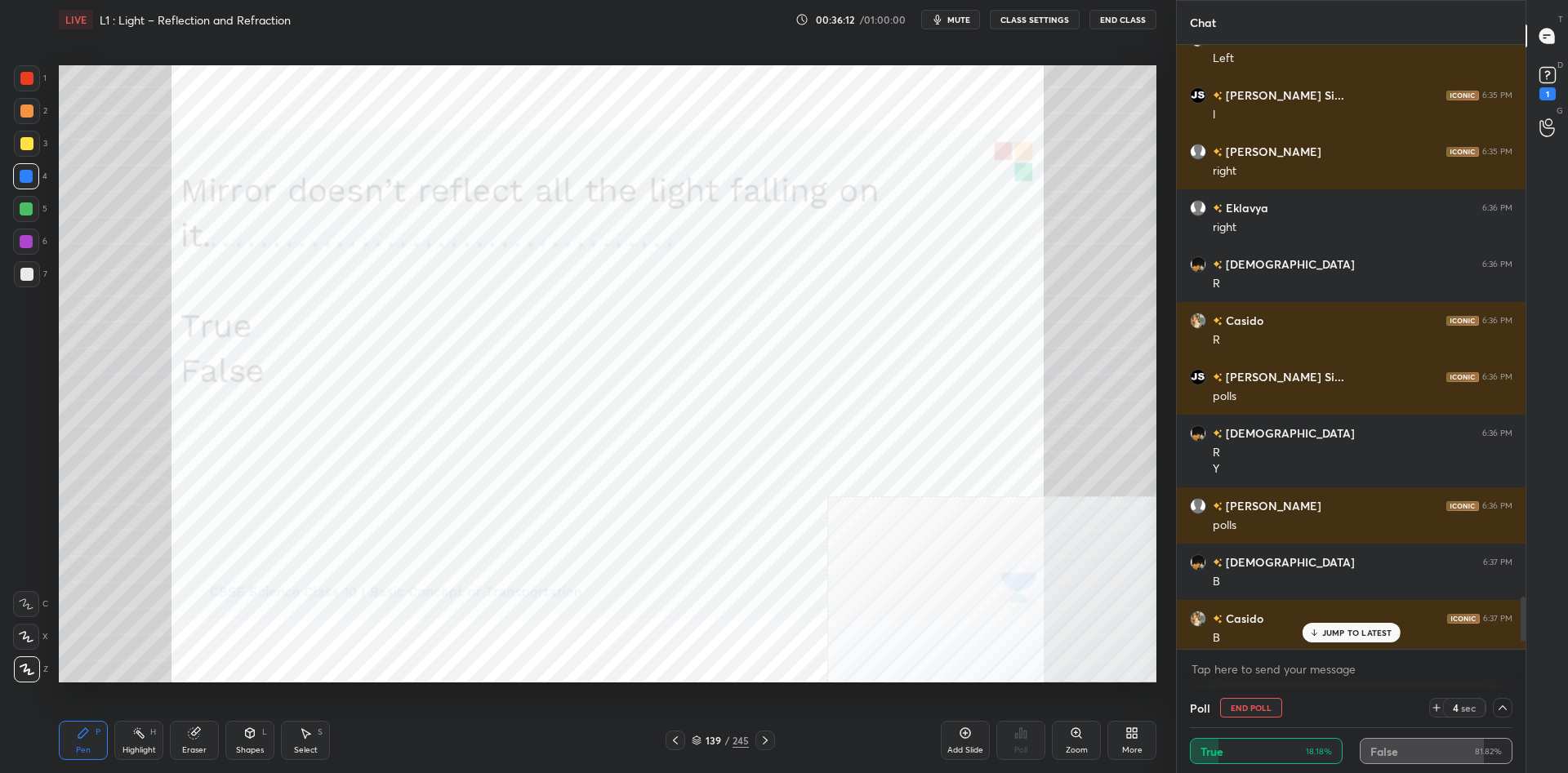
scroll to position [7010, 0]
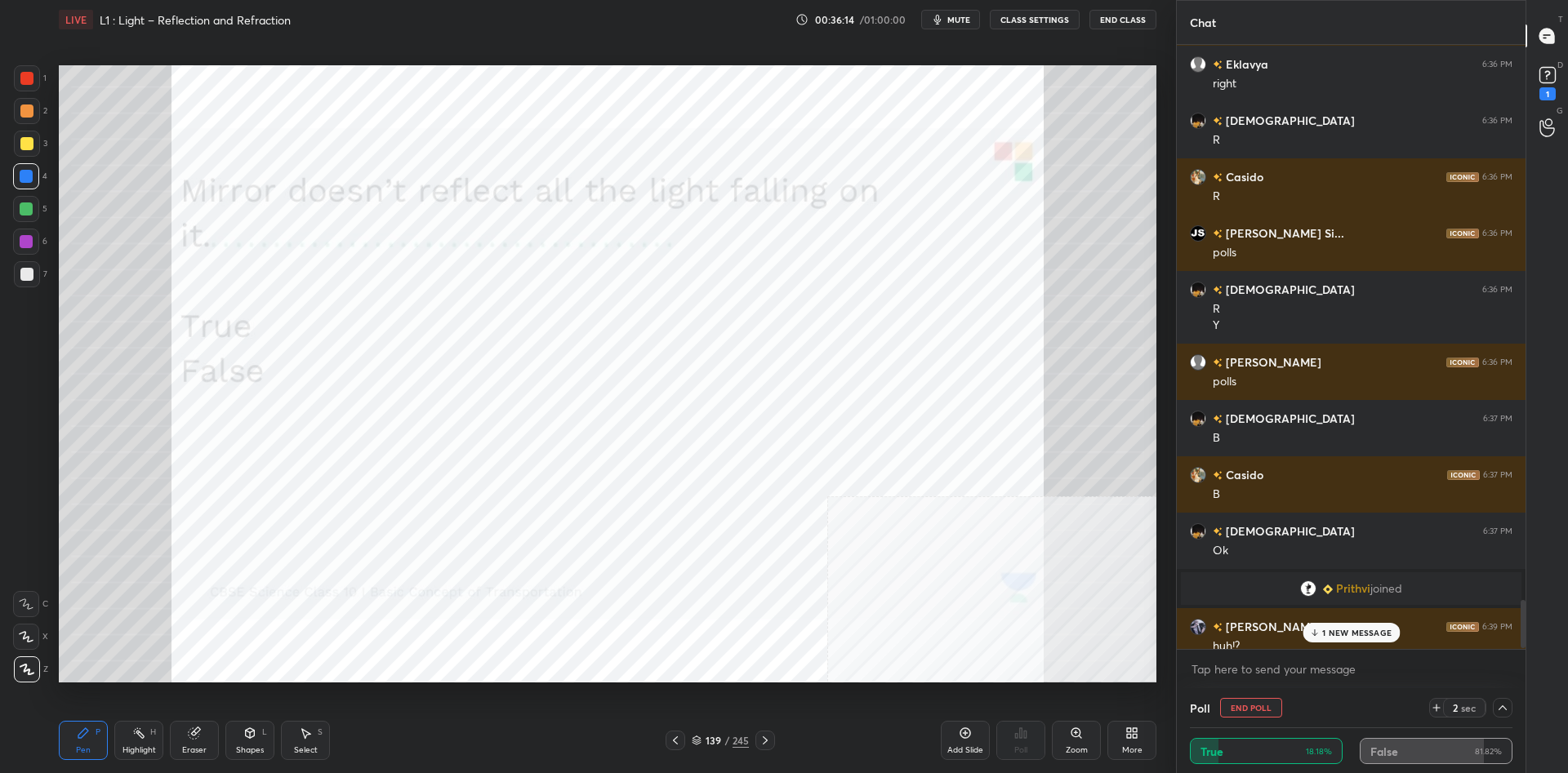
click at [1331, 636] on p "1 NEW MESSAGE" at bounding box center [1357, 633] width 70 height 10
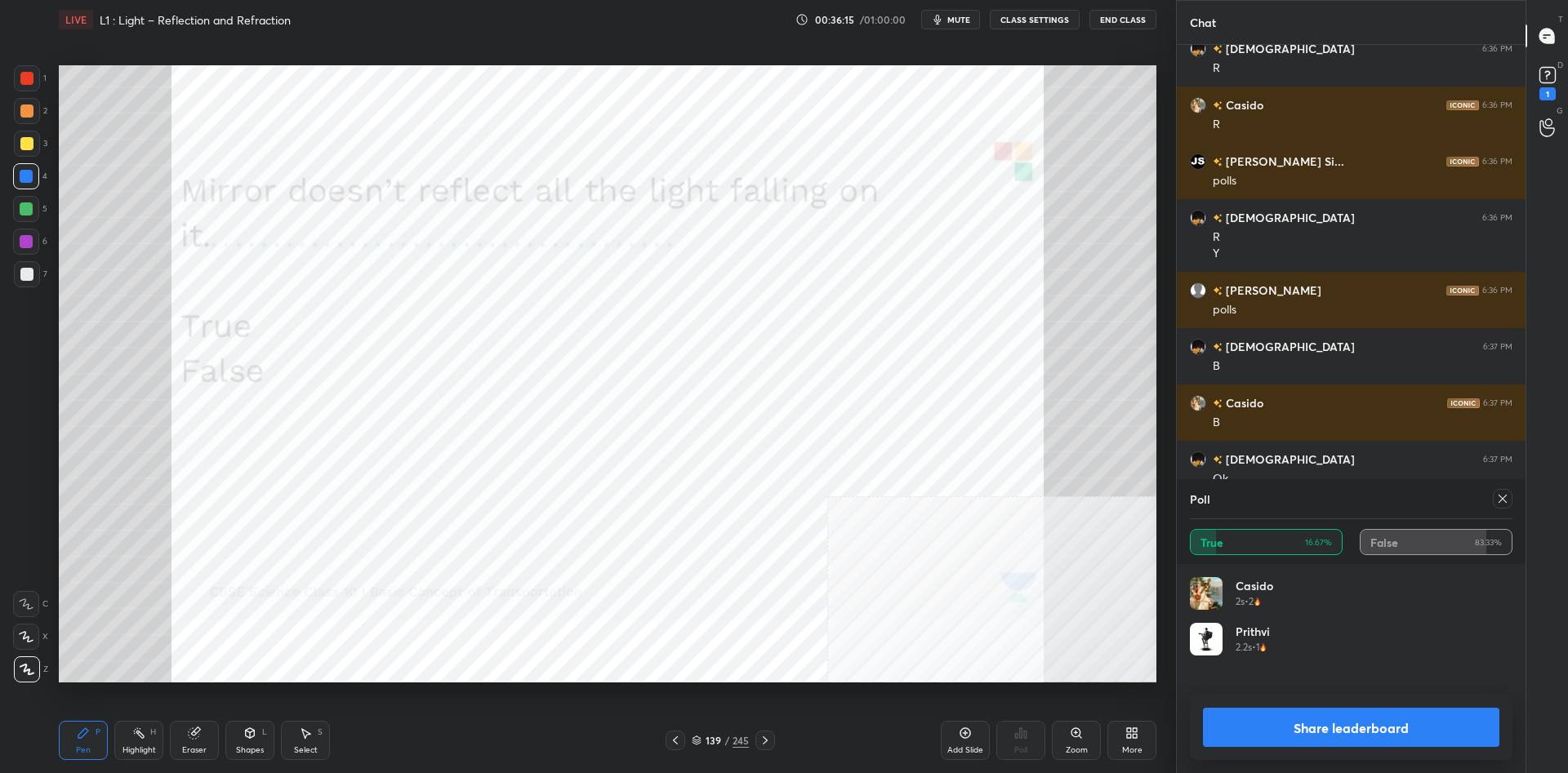
scroll to position [1, 1]
click at [1313, 720] on button "Share leaderboard" at bounding box center [1352, 727] width 297 height 39
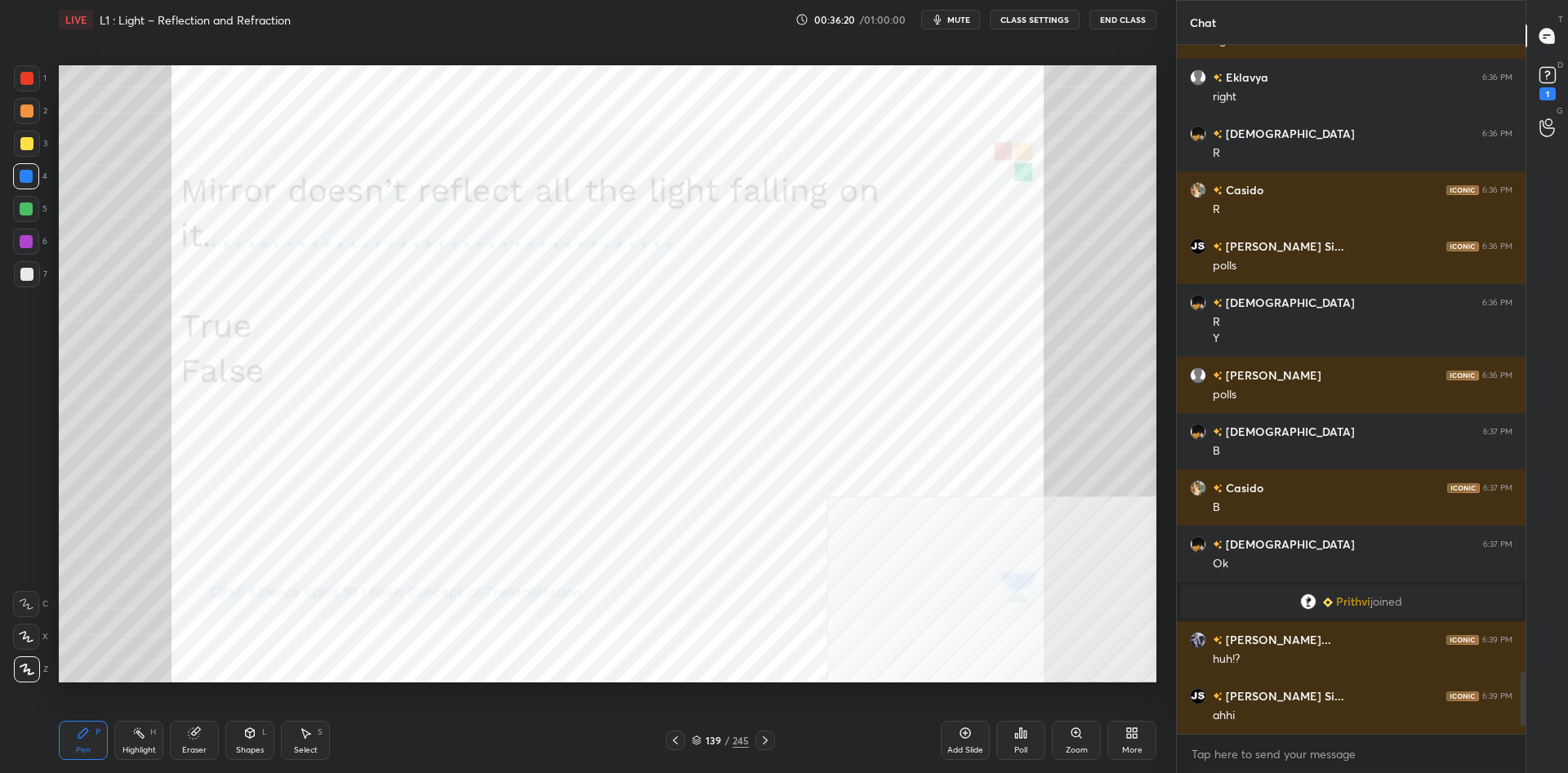
click at [28, 211] on div at bounding box center [26, 209] width 13 height 13
click at [32, 231] on div at bounding box center [26, 241] width 26 height 26
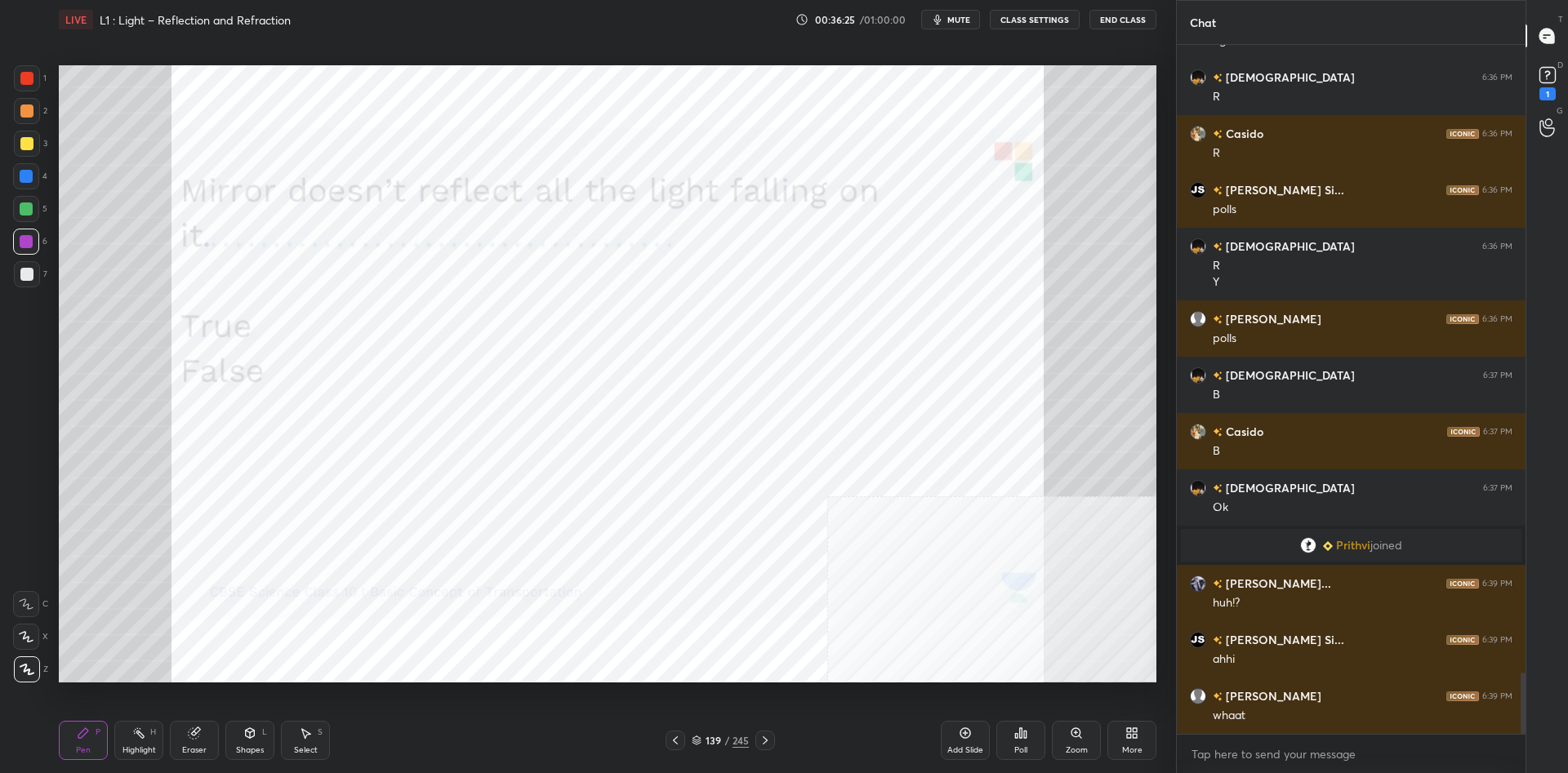
click at [237, 742] on div "Shapes L" at bounding box center [249, 741] width 49 height 39
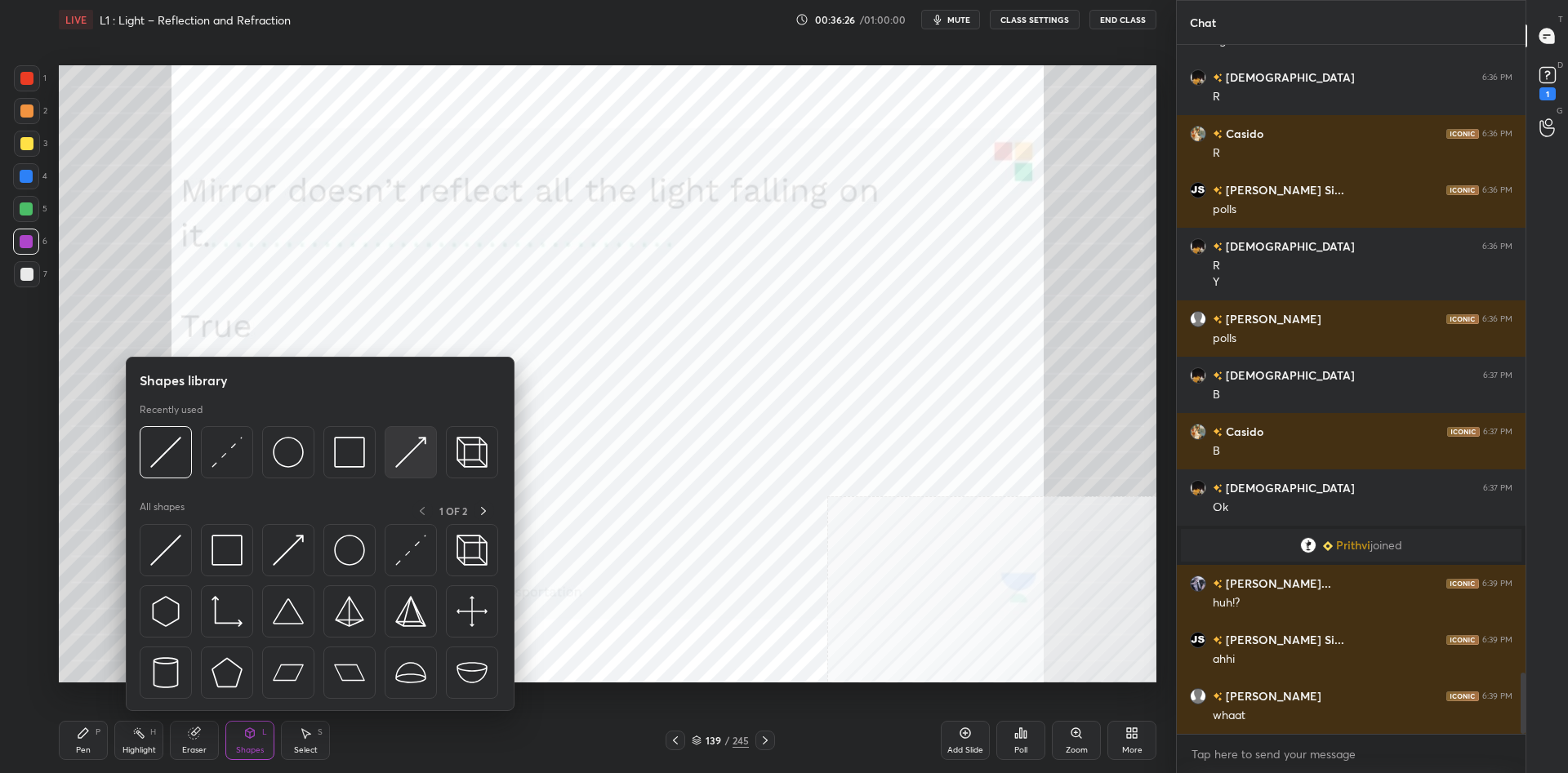
click at [405, 449] on img at bounding box center [410, 452] width 31 height 31
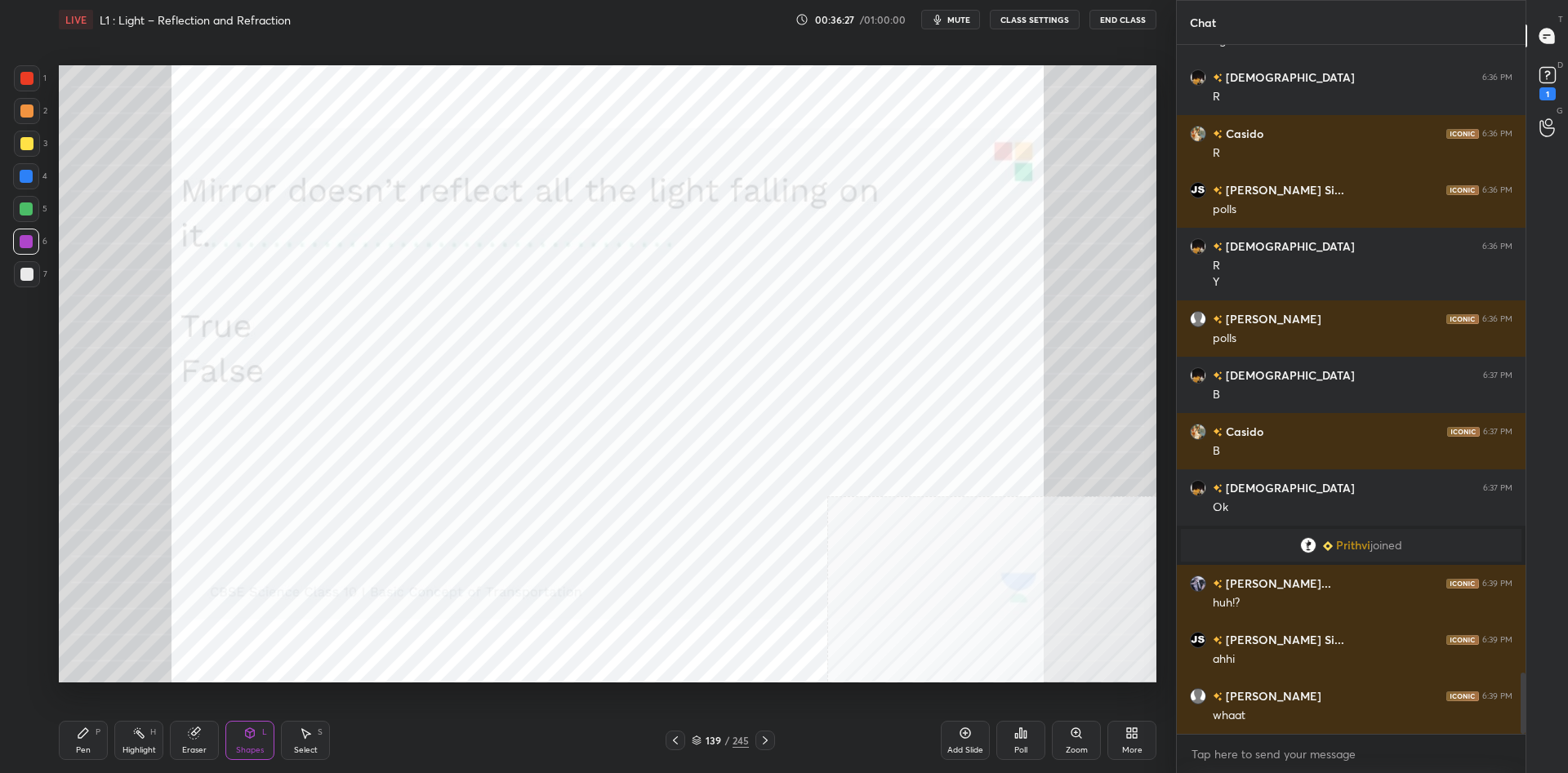
click at [21, 80] on div at bounding box center [27, 78] width 26 height 26
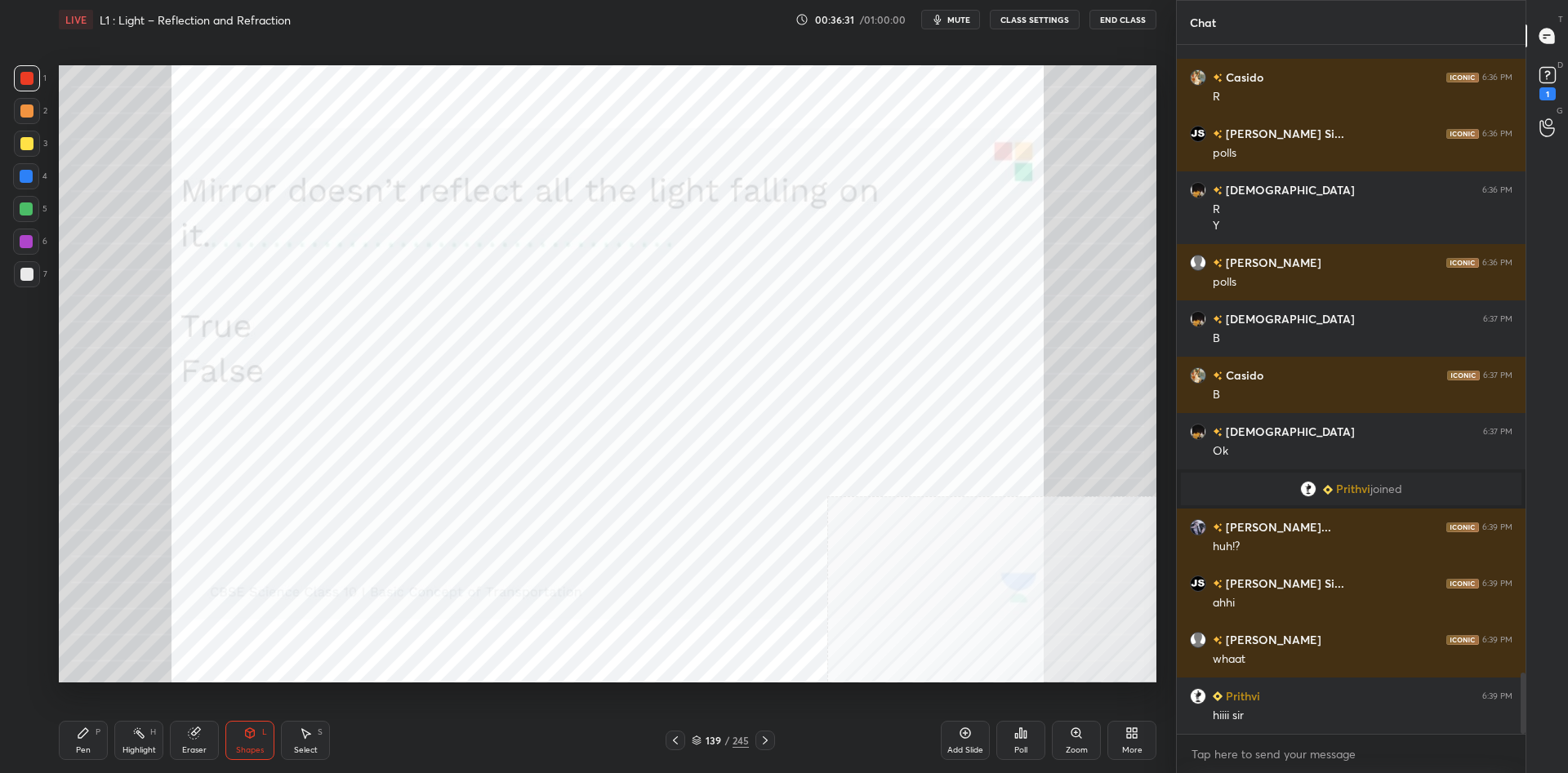
click at [79, 744] on div "Pen P" at bounding box center [83, 741] width 49 height 39
click at [81, 738] on icon at bounding box center [83, 733] width 10 height 10
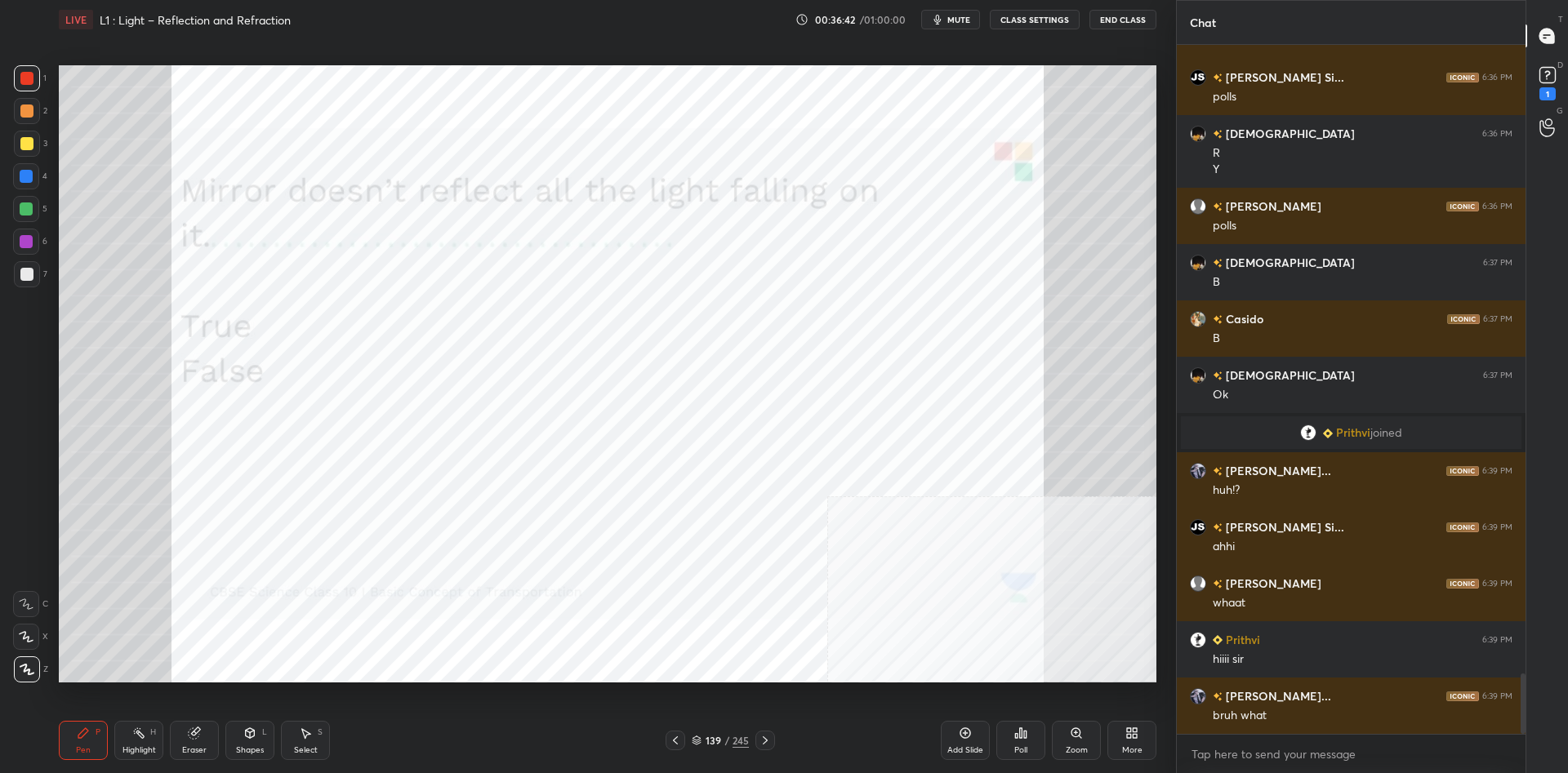
click at [27, 187] on div at bounding box center [26, 176] width 26 height 26
click at [27, 206] on div at bounding box center [26, 209] width 13 height 13
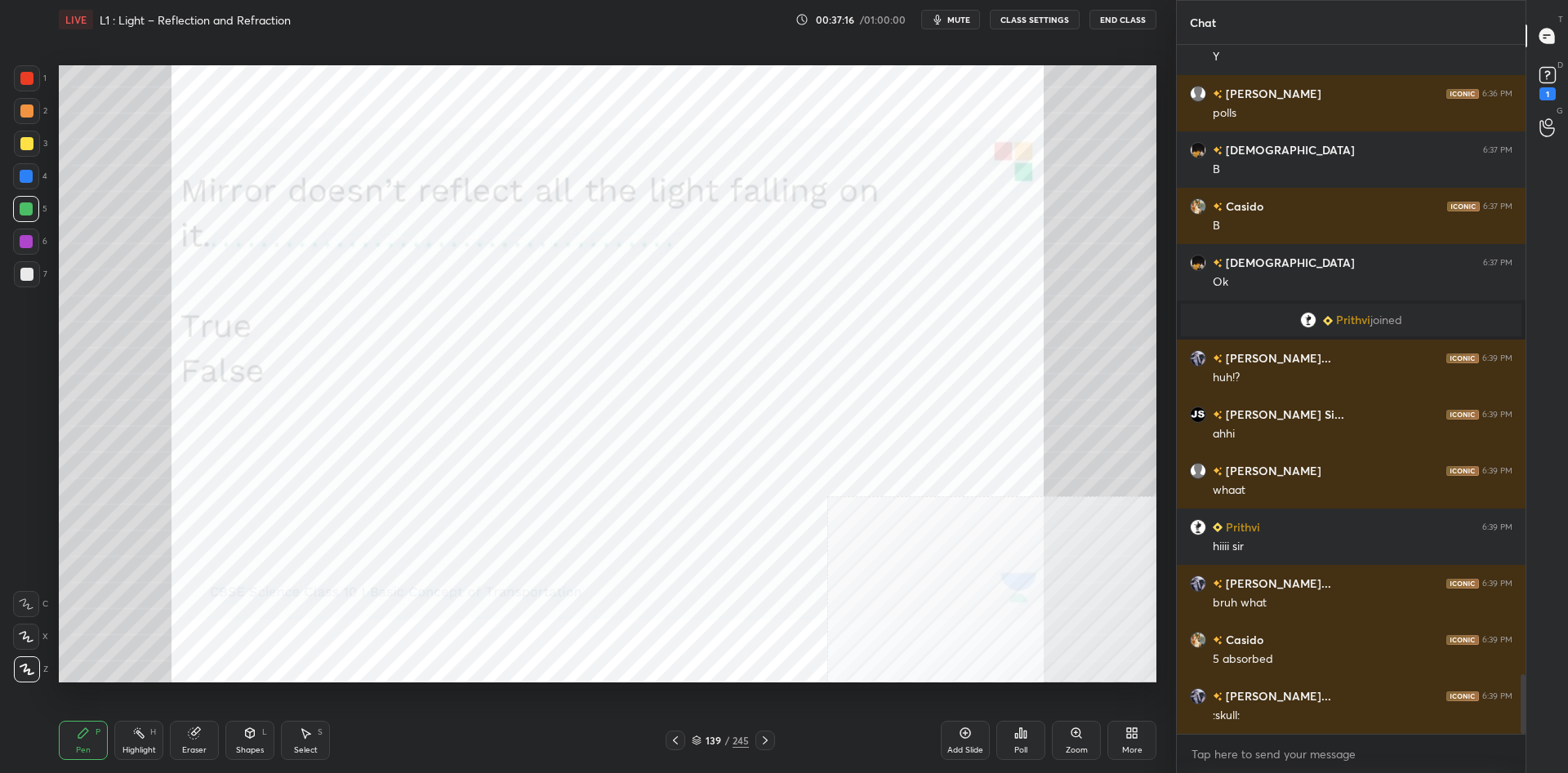
click at [719, 744] on div "139" at bounding box center [712, 740] width 16 height 10
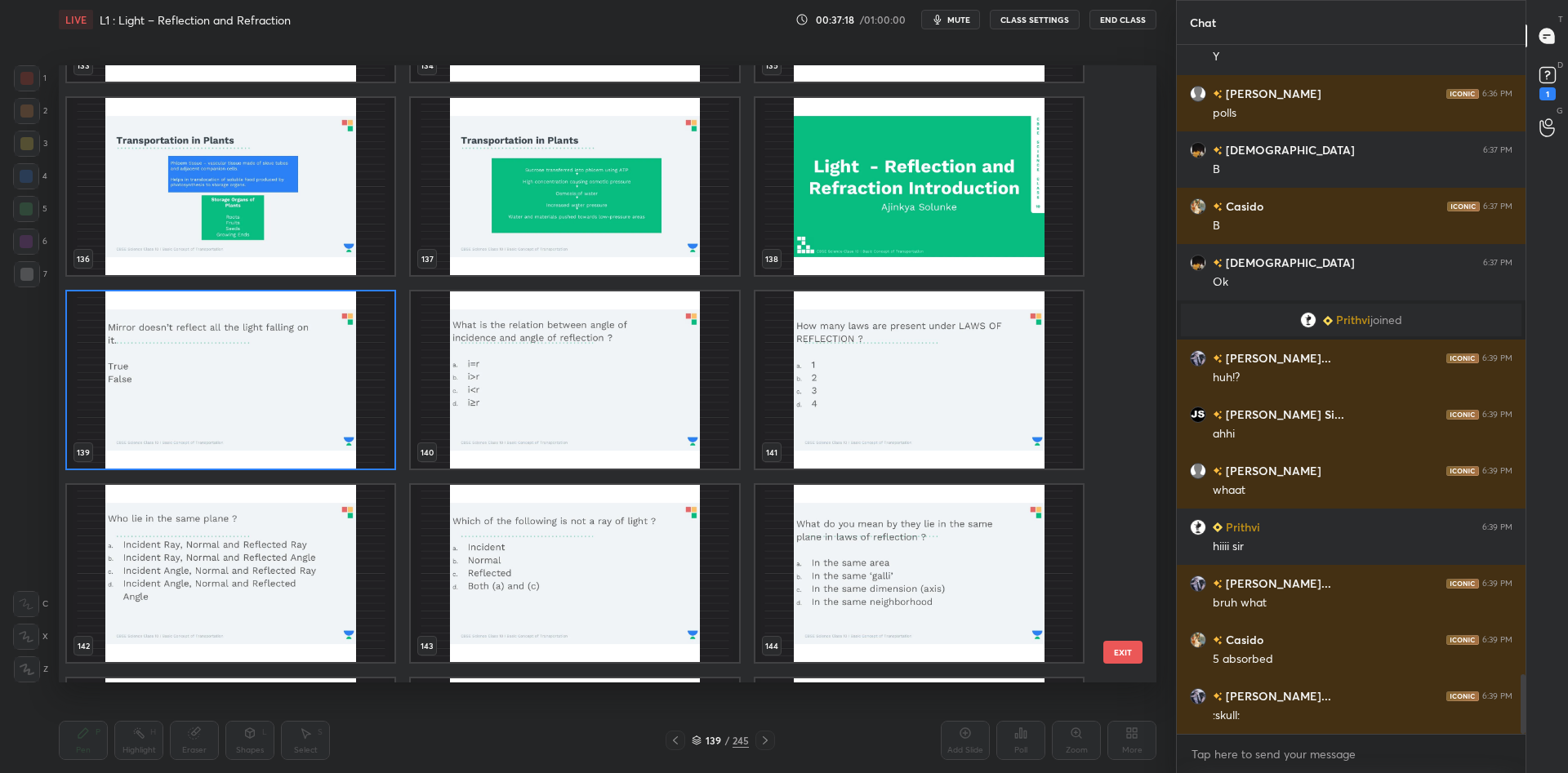
scroll to position [8786, 0]
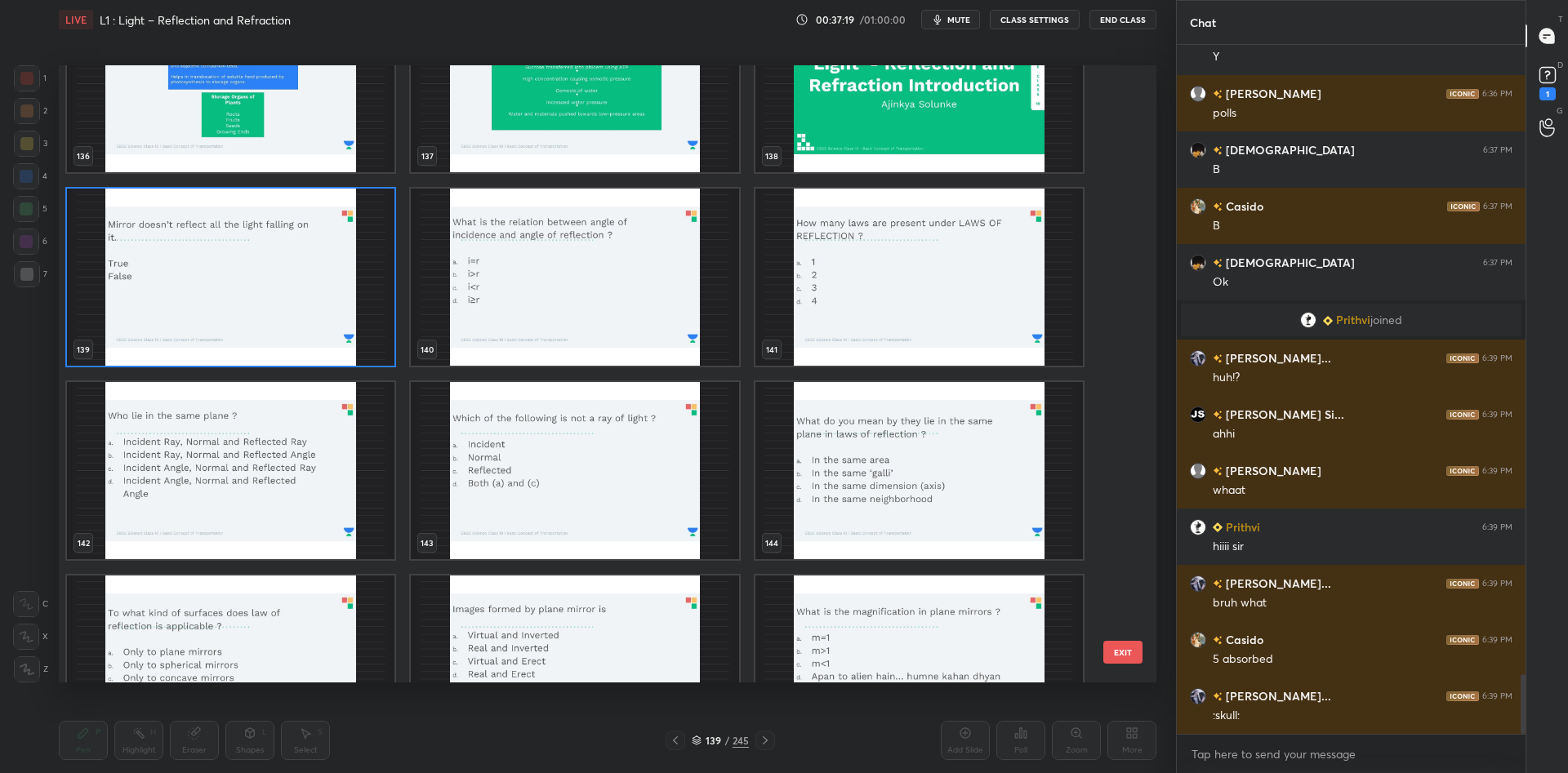
click at [610, 261] on img "grid" at bounding box center [575, 277] width 327 height 177
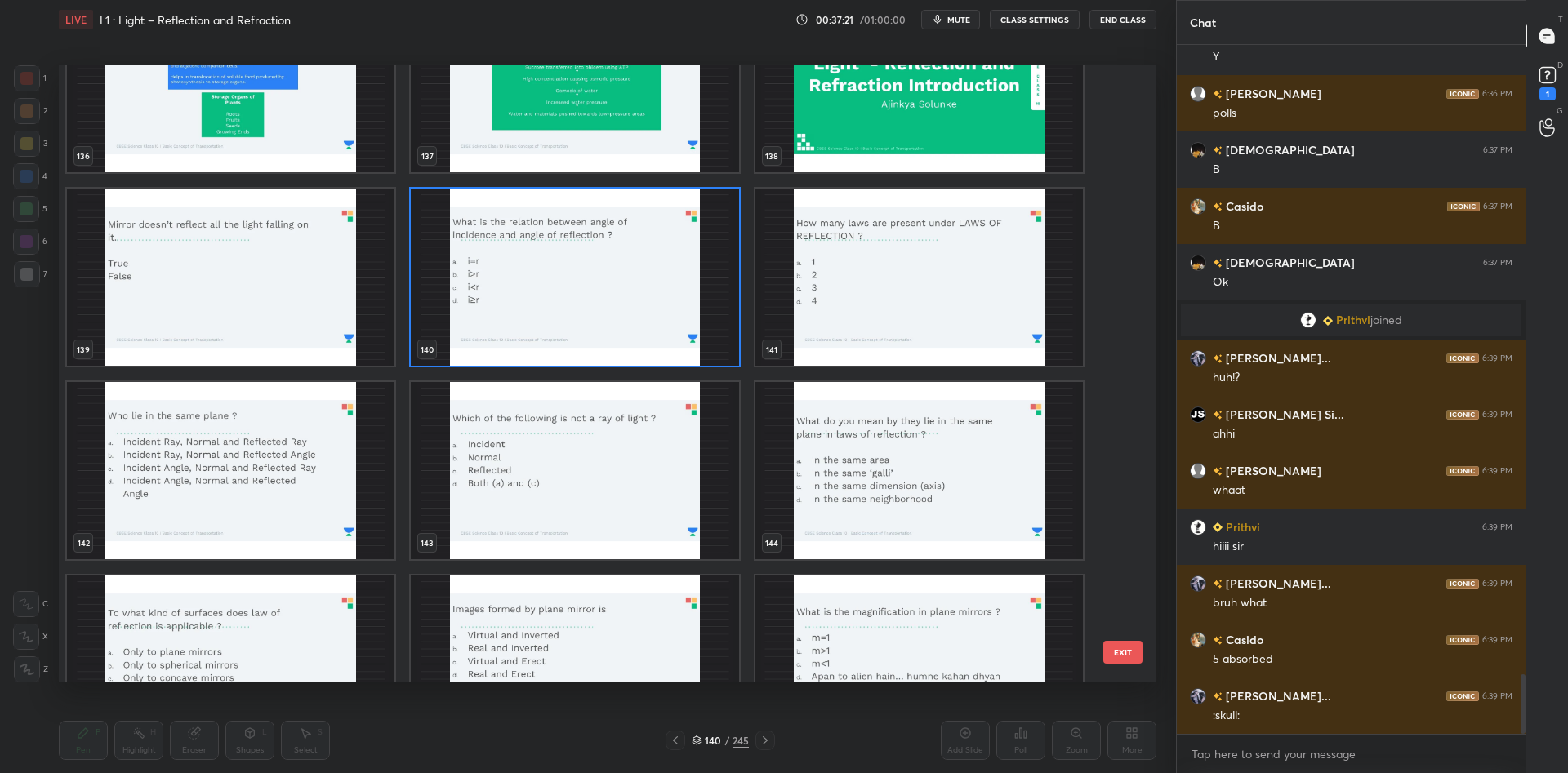
click at [601, 267] on img "grid" at bounding box center [575, 277] width 327 height 177
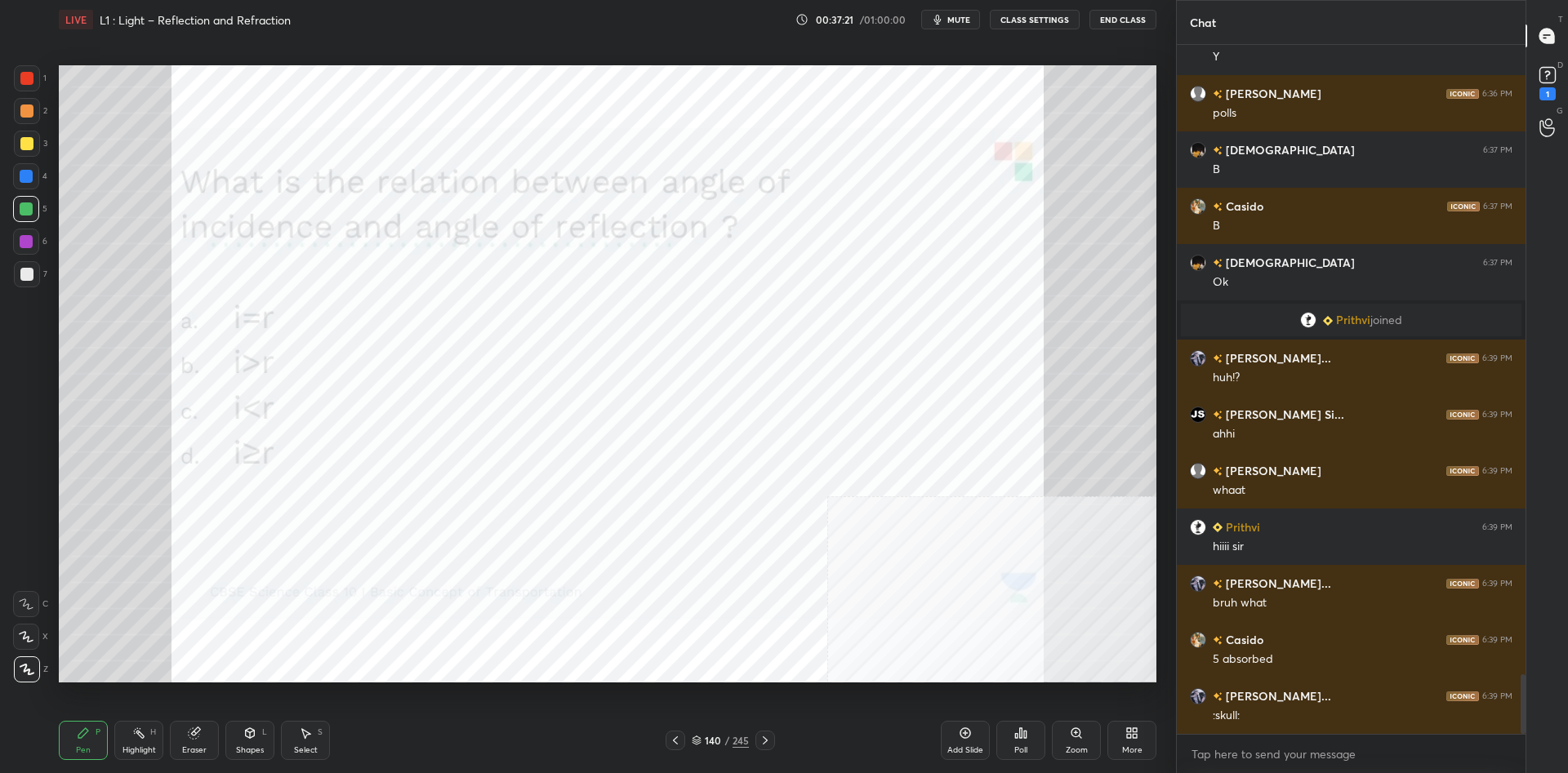
click at [601, 267] on img "grid" at bounding box center [575, 277] width 327 height 177
click at [1024, 746] on div "Poll" at bounding box center [1021, 750] width 13 height 8
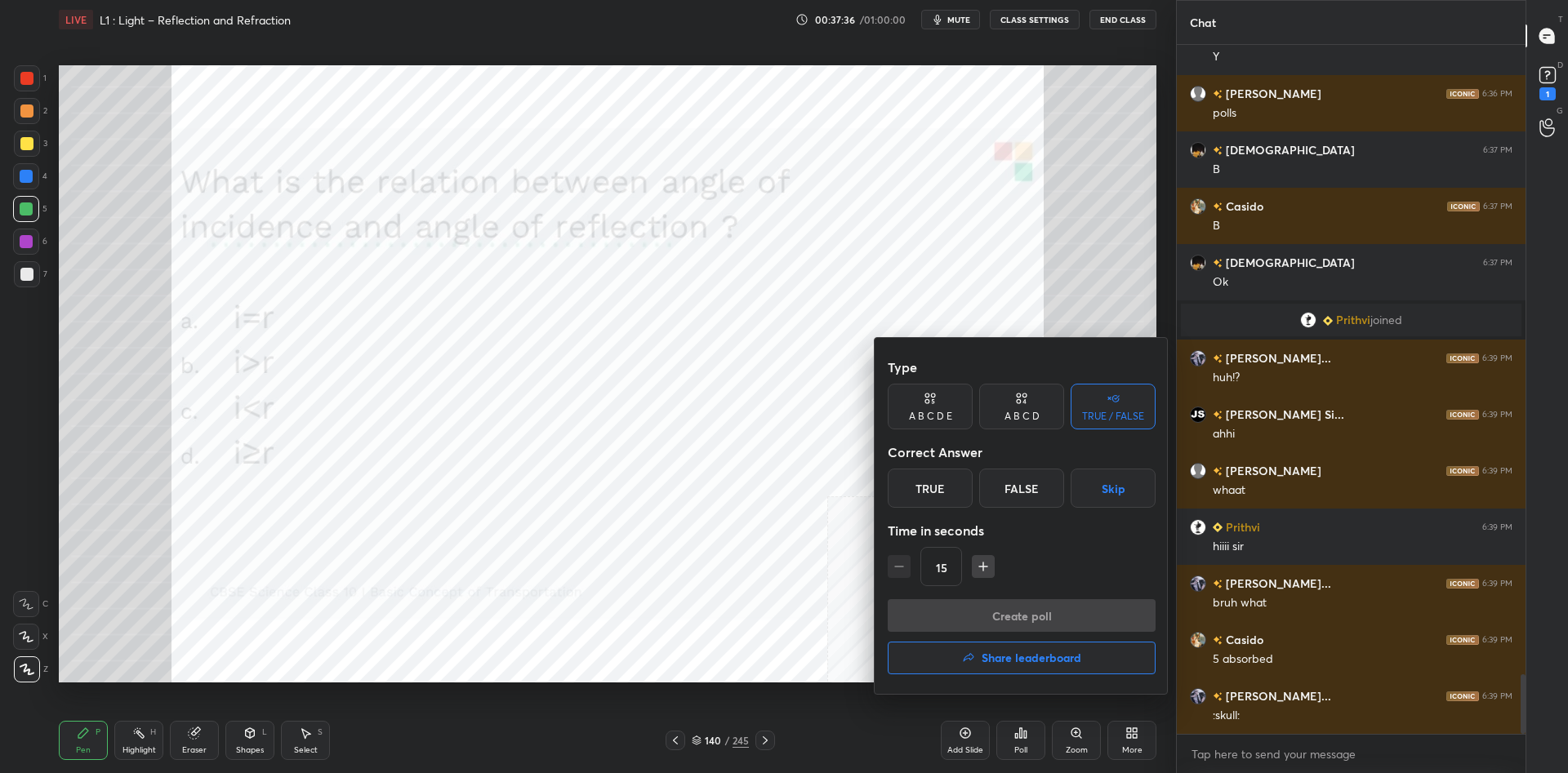
click at [1023, 411] on div "A B C D" at bounding box center [1022, 416] width 35 height 10
click at [916, 480] on div "A" at bounding box center [912, 488] width 48 height 39
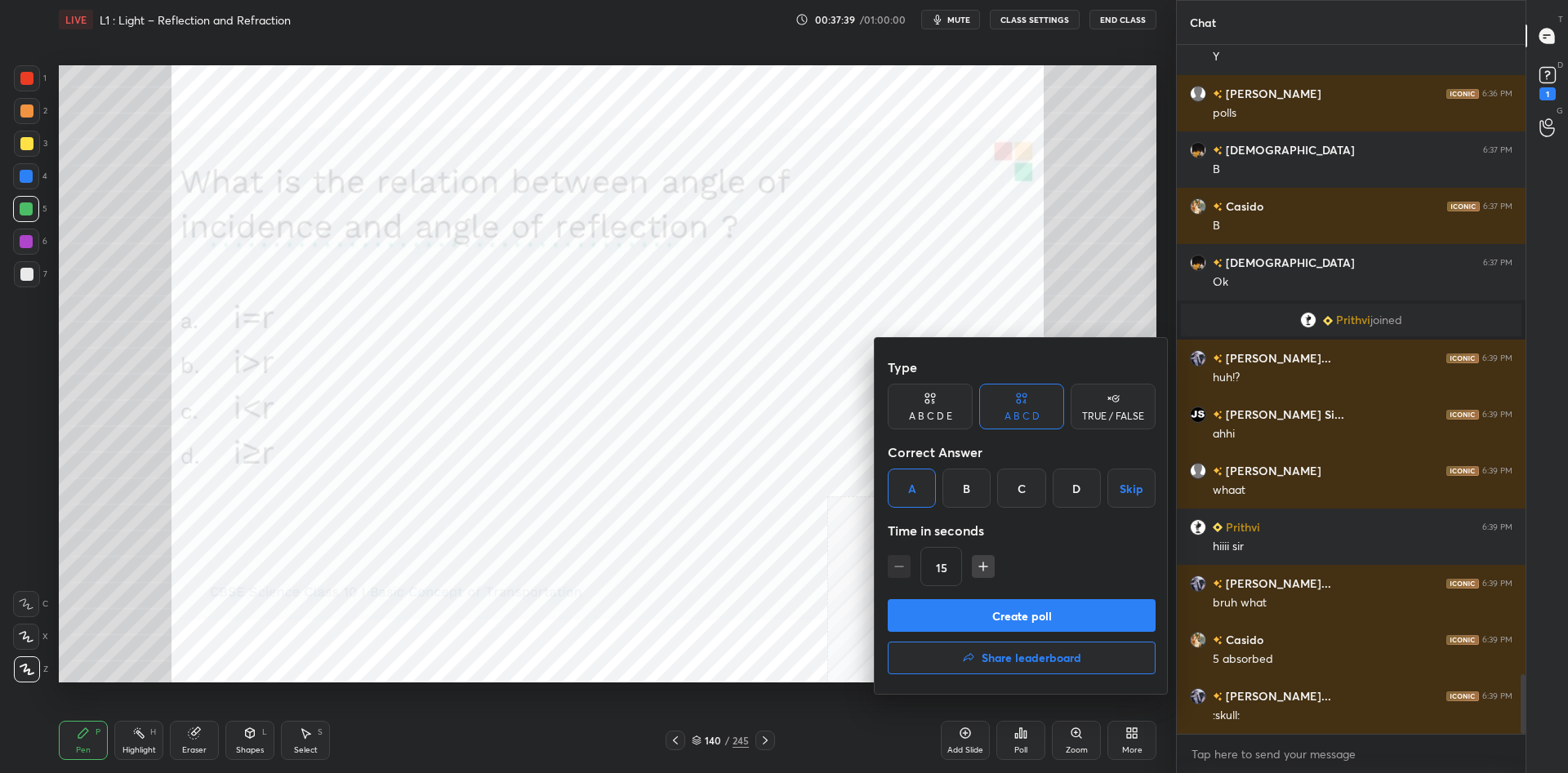
click at [999, 603] on button "Create poll" at bounding box center [1022, 616] width 268 height 33
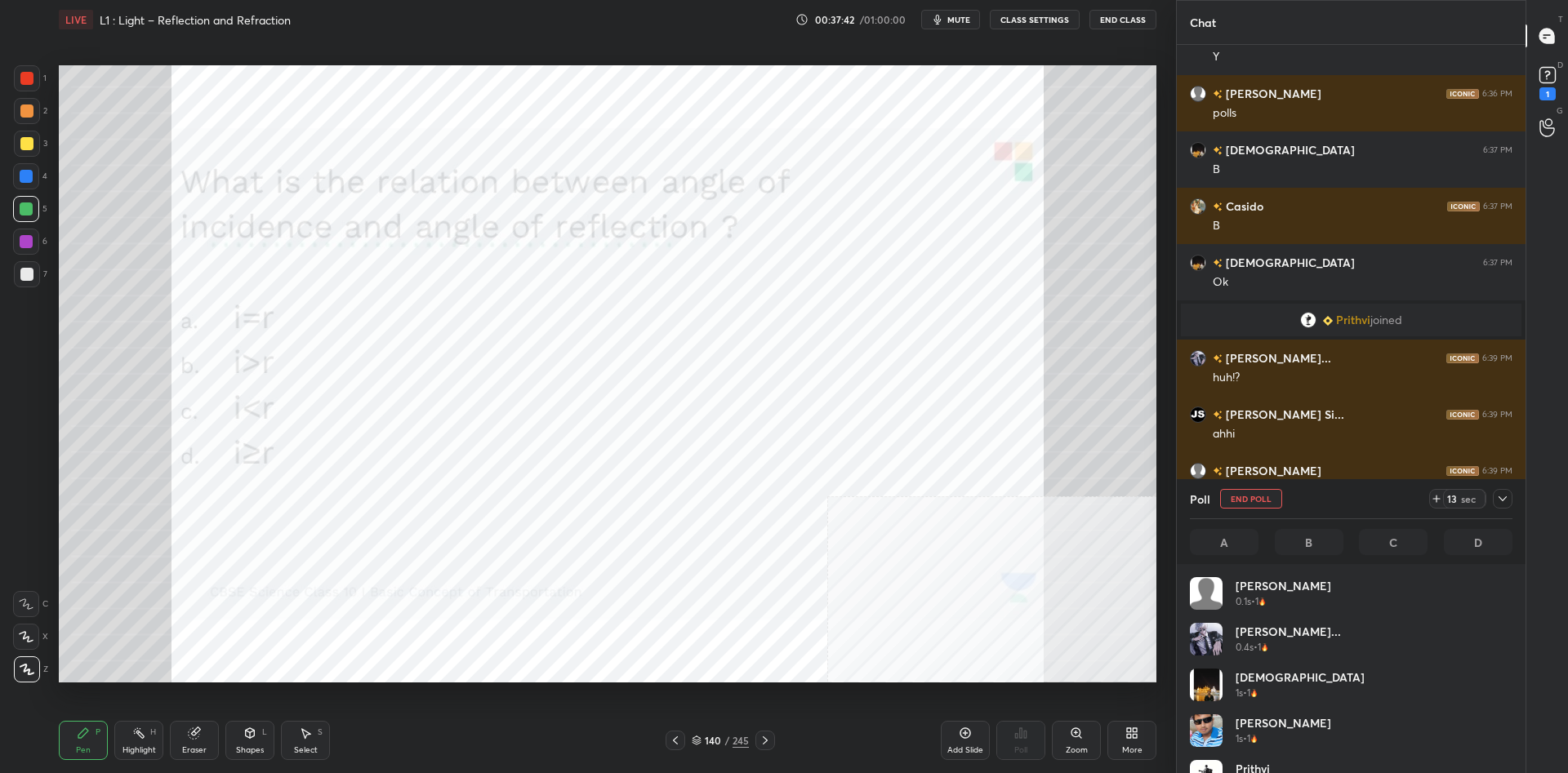
scroll to position [196, 323]
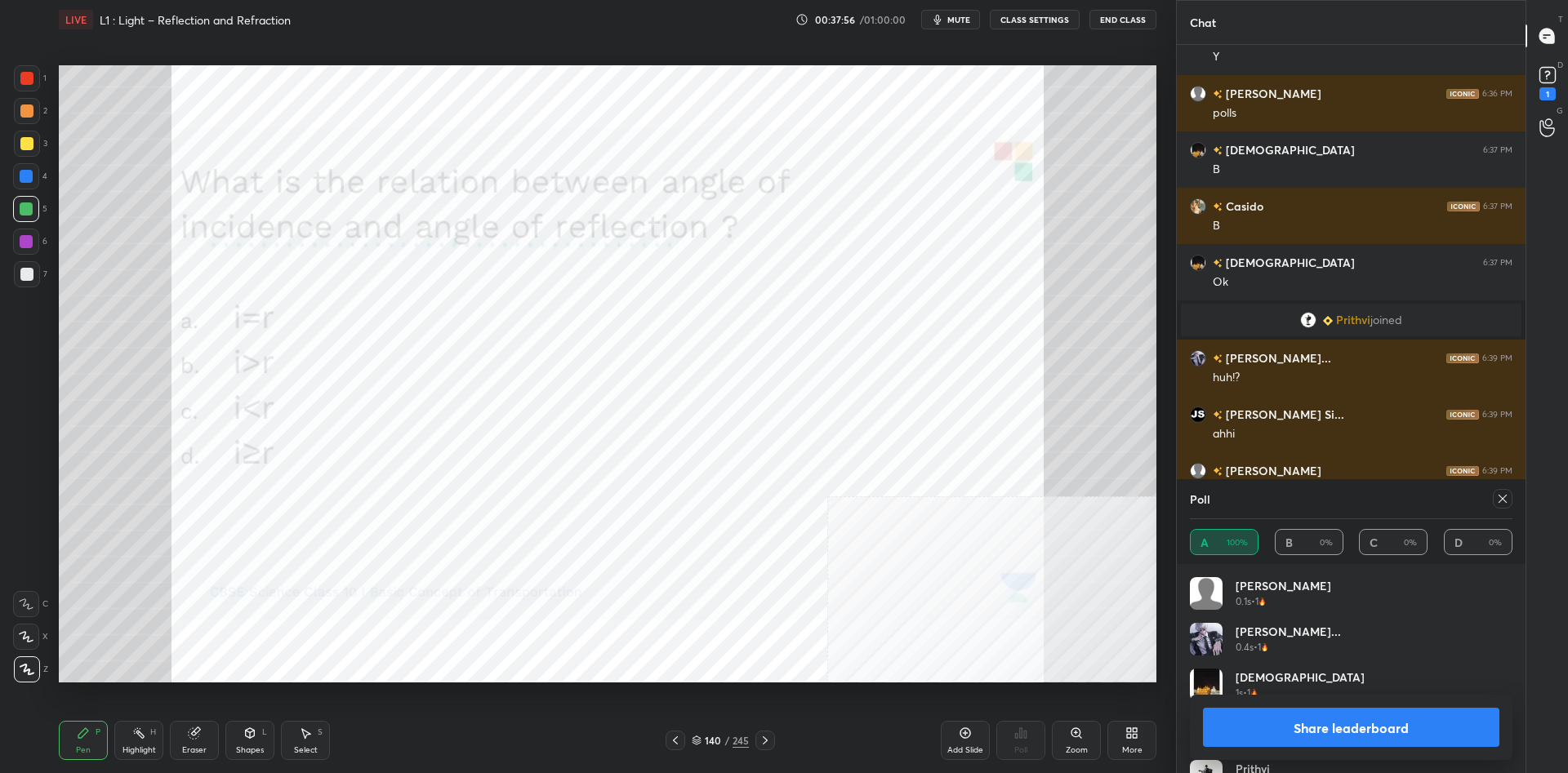
click at [1252, 734] on button "Share leaderboard" at bounding box center [1352, 727] width 297 height 39
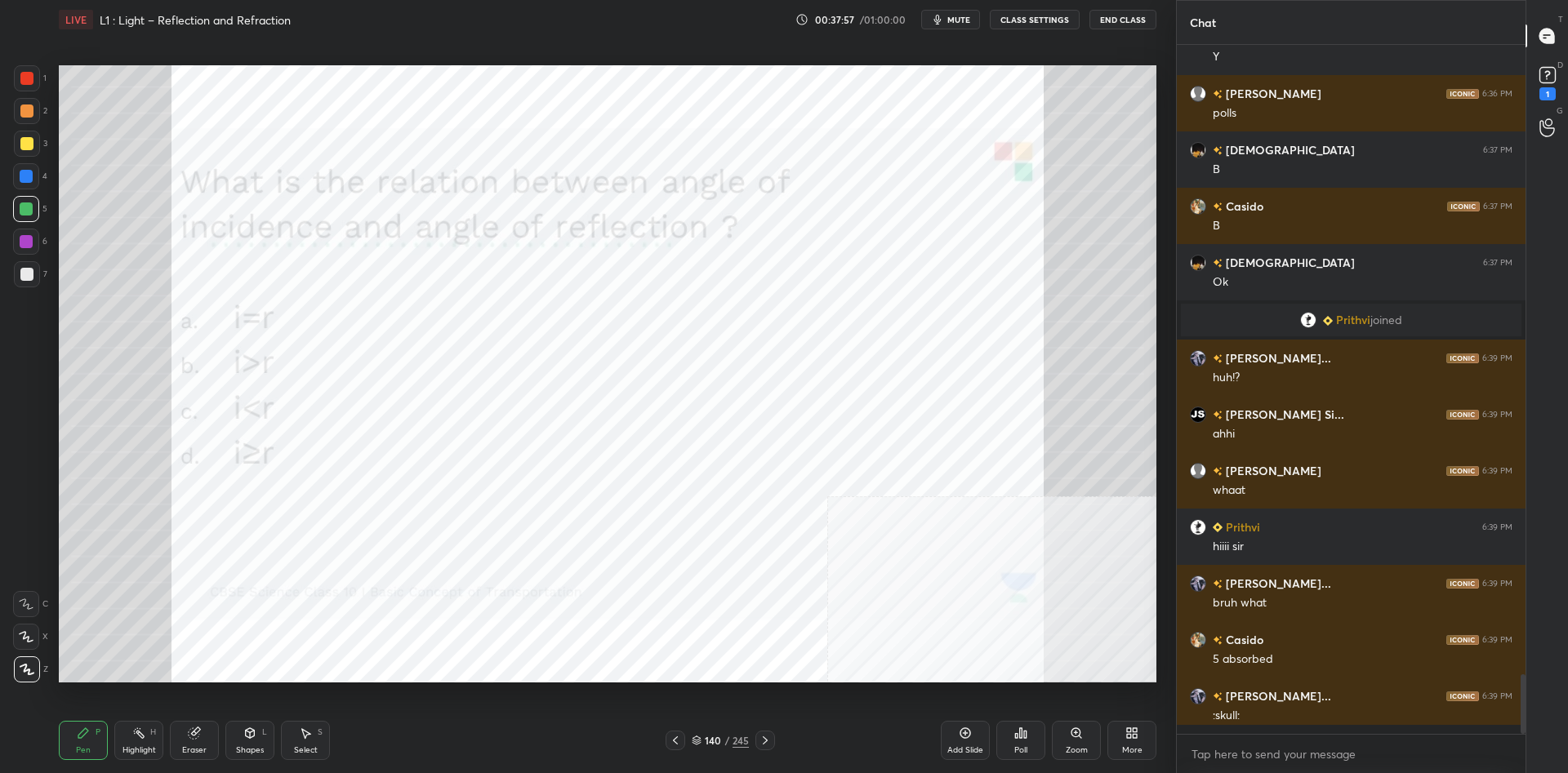
scroll to position [0, 1]
click at [1039, 743] on div "Poll" at bounding box center [1021, 741] width 49 height 39
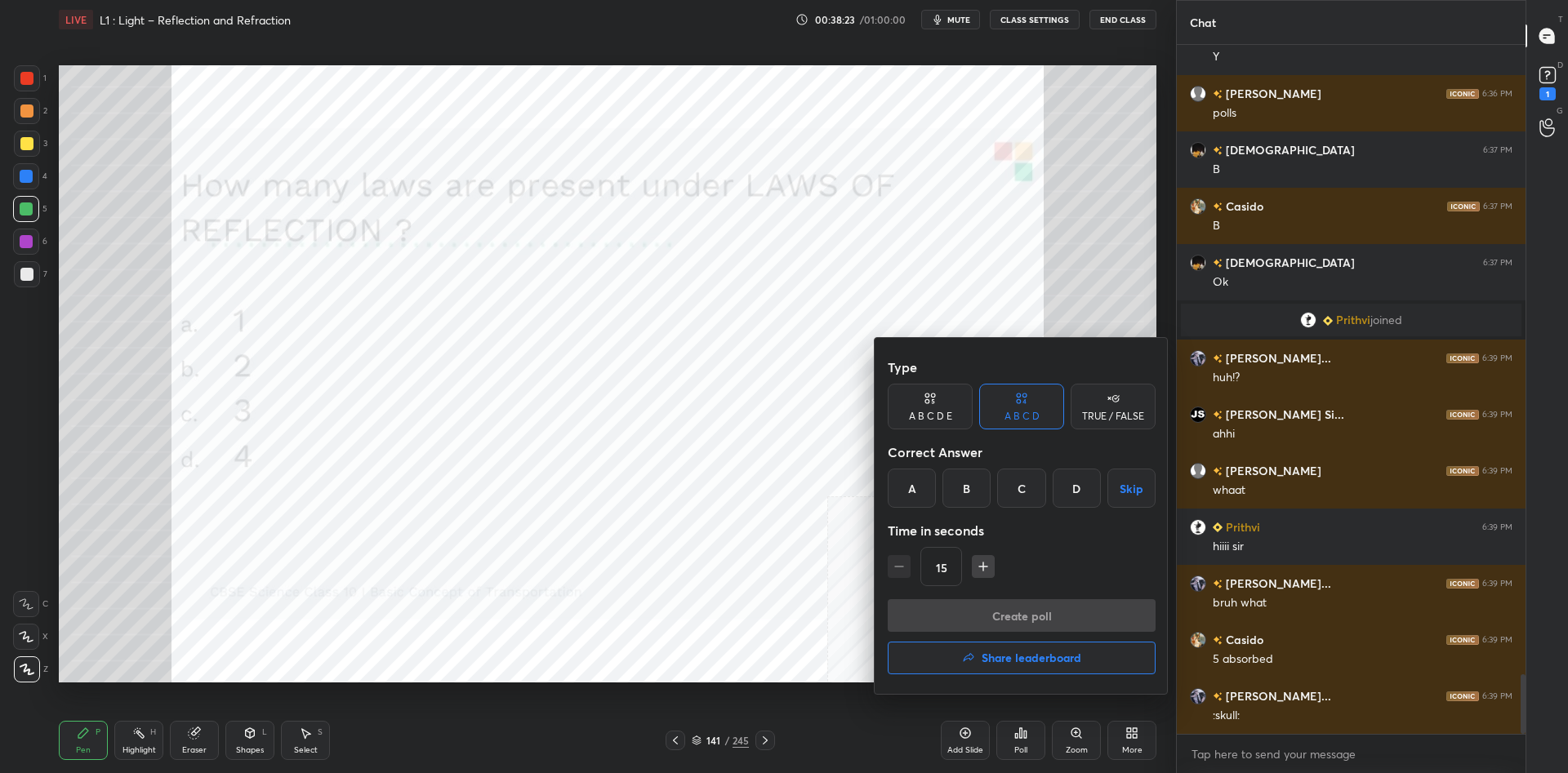
click at [967, 489] on div "B" at bounding box center [966, 488] width 48 height 39
click at [1007, 621] on button "Create poll" at bounding box center [1022, 616] width 268 height 33
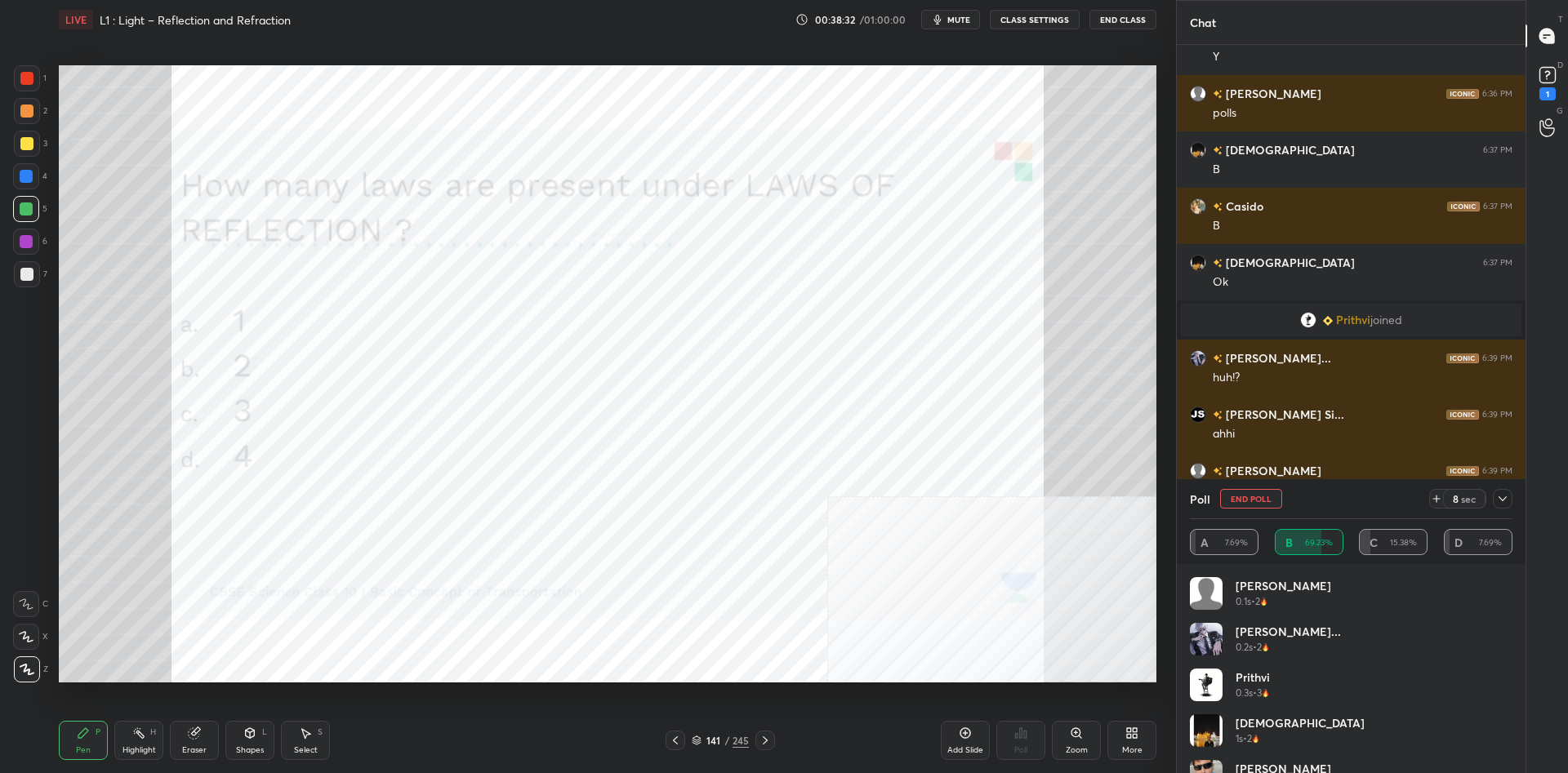
scroll to position [7420, 0]
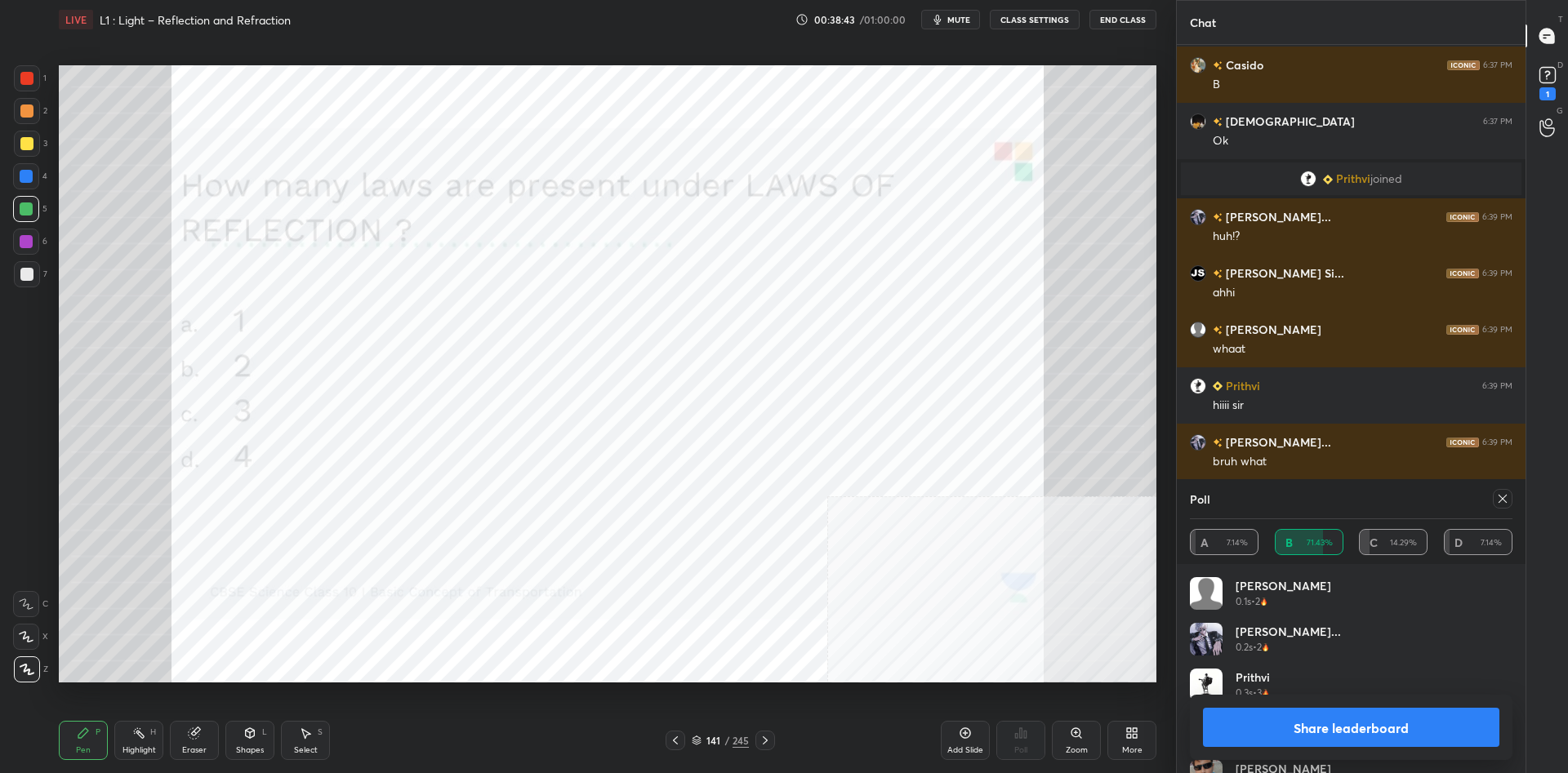
click at [1277, 720] on button "Share leaderboard" at bounding box center [1352, 727] width 297 height 39
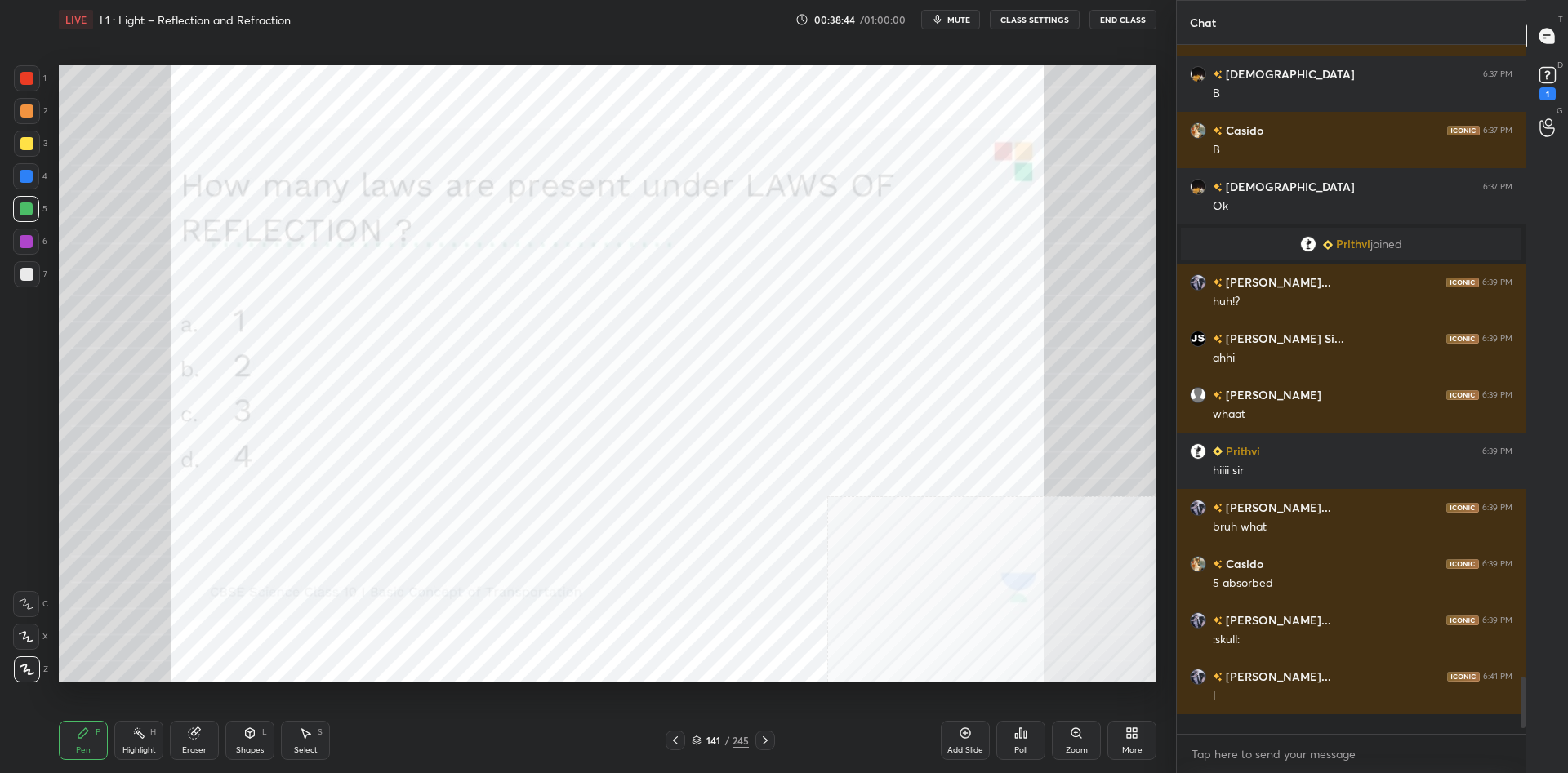
scroll to position [689, 349]
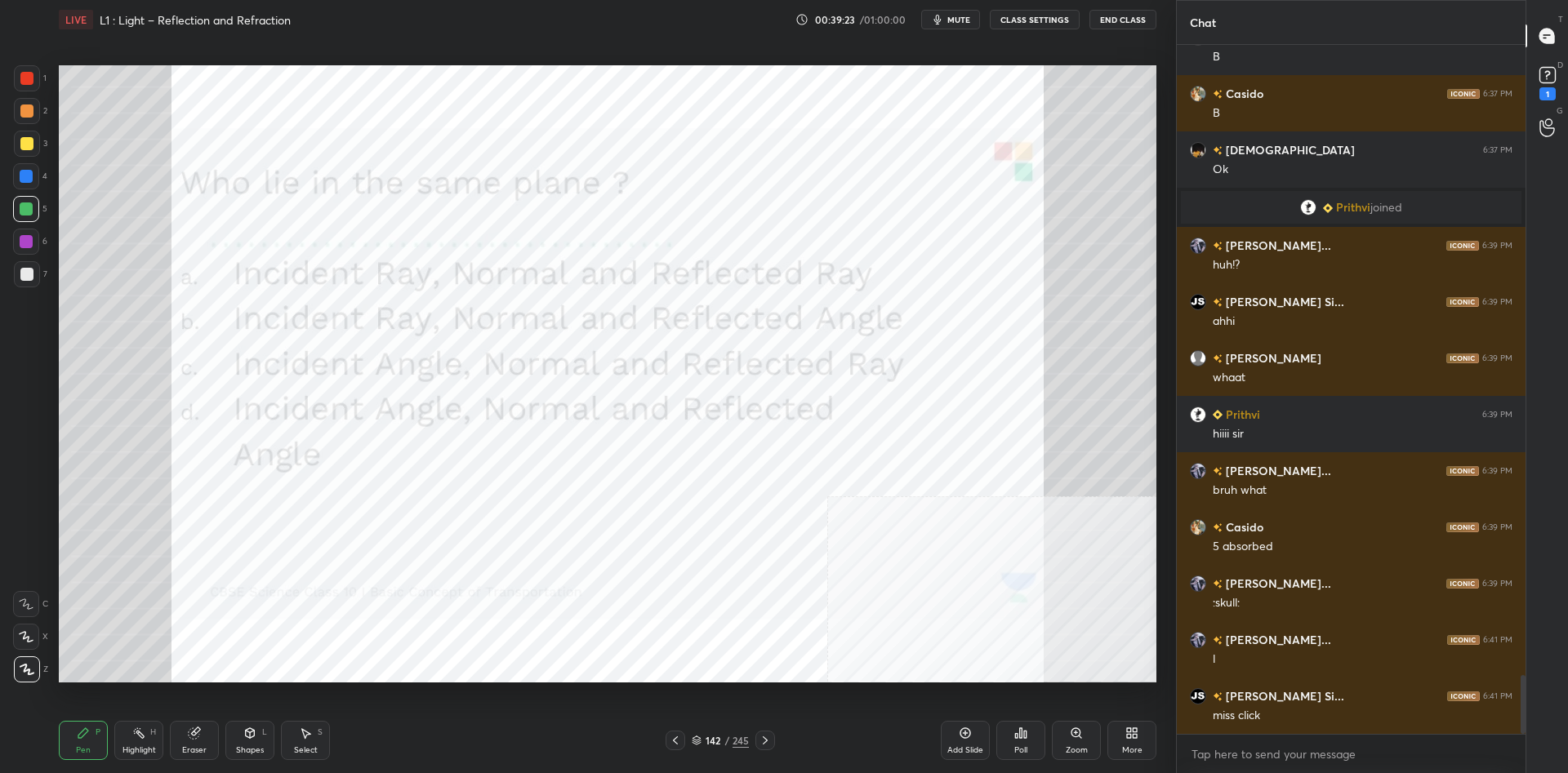
click at [1041, 752] on div "Poll" at bounding box center [1021, 741] width 49 height 39
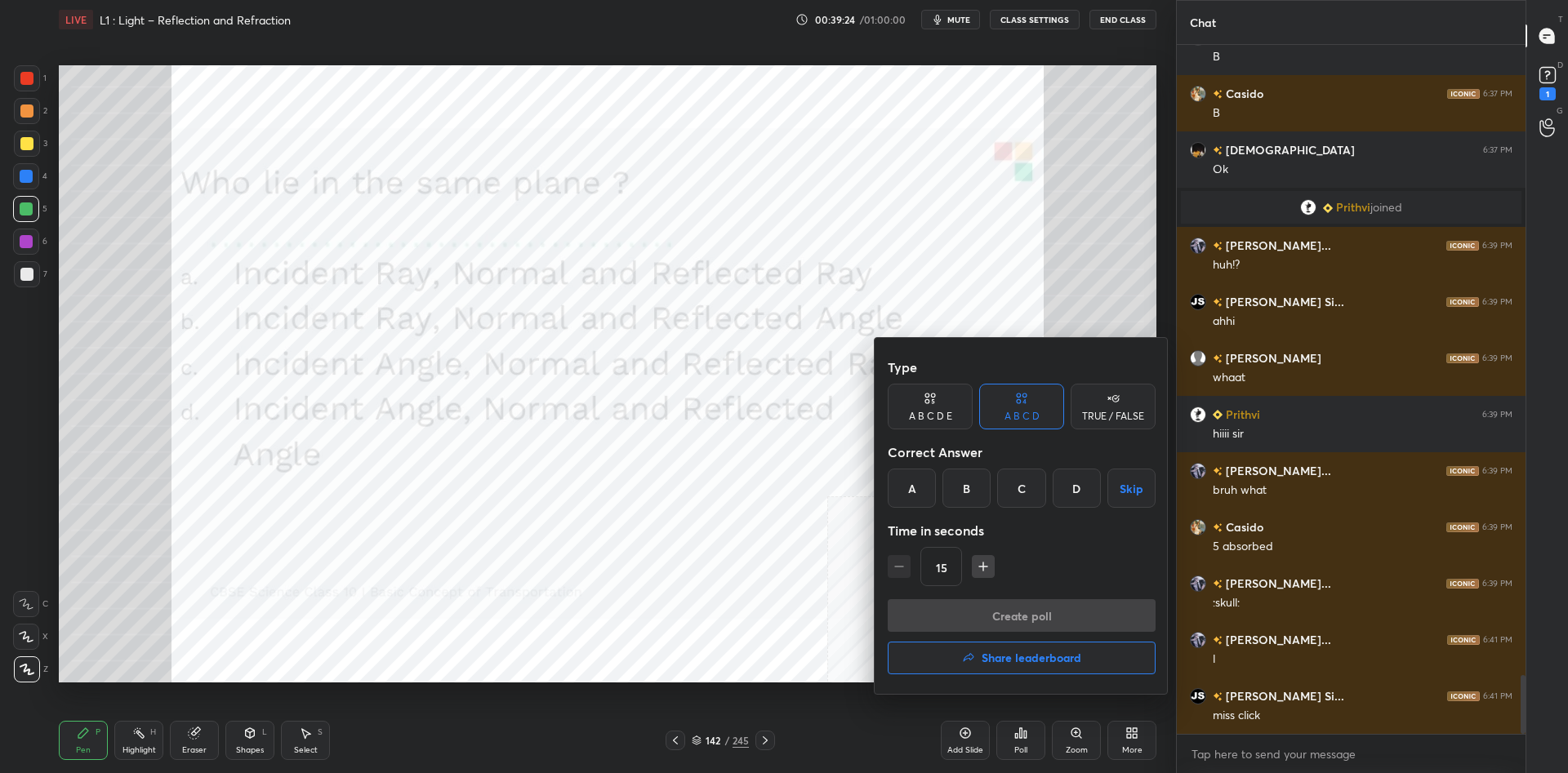
click at [918, 483] on div "A" at bounding box center [912, 488] width 48 height 39
click at [982, 621] on button "Create poll" at bounding box center [1022, 616] width 268 height 33
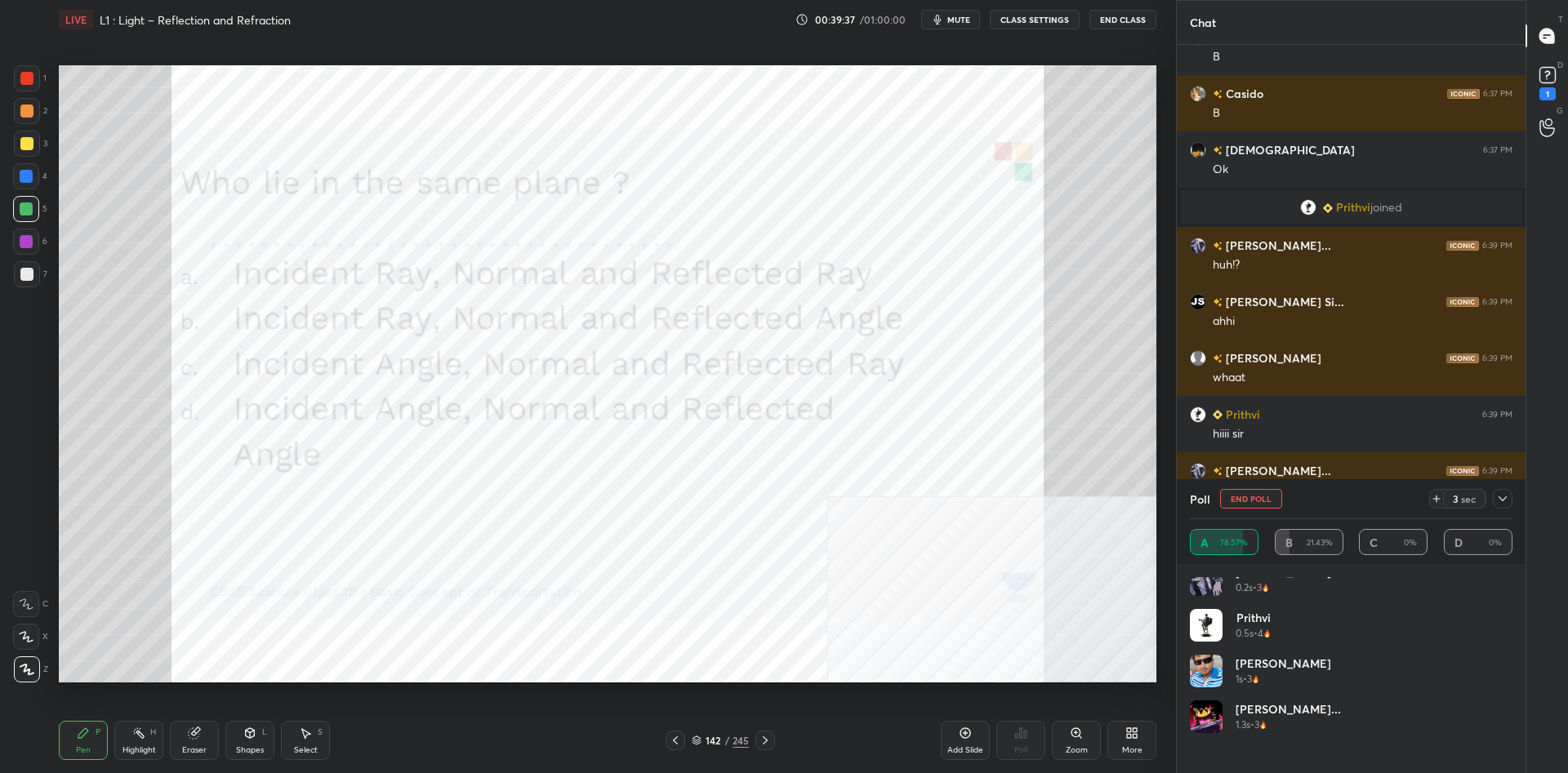
scroll to position [0, 0]
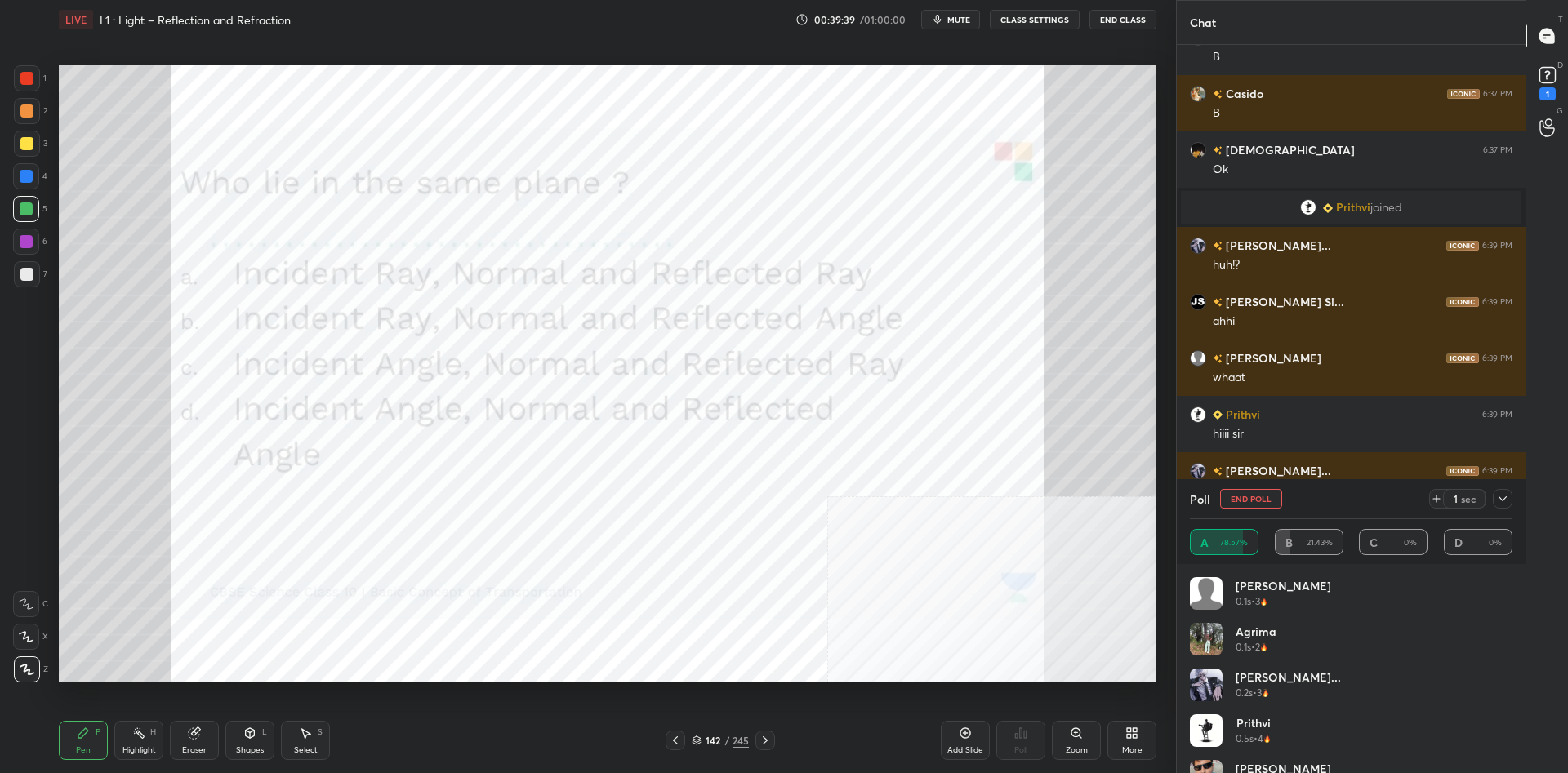
click at [1512, 490] on div "1 sec" at bounding box center [1471, 499] width 83 height 20
click at [1511, 499] on div at bounding box center [1503, 499] width 20 height 20
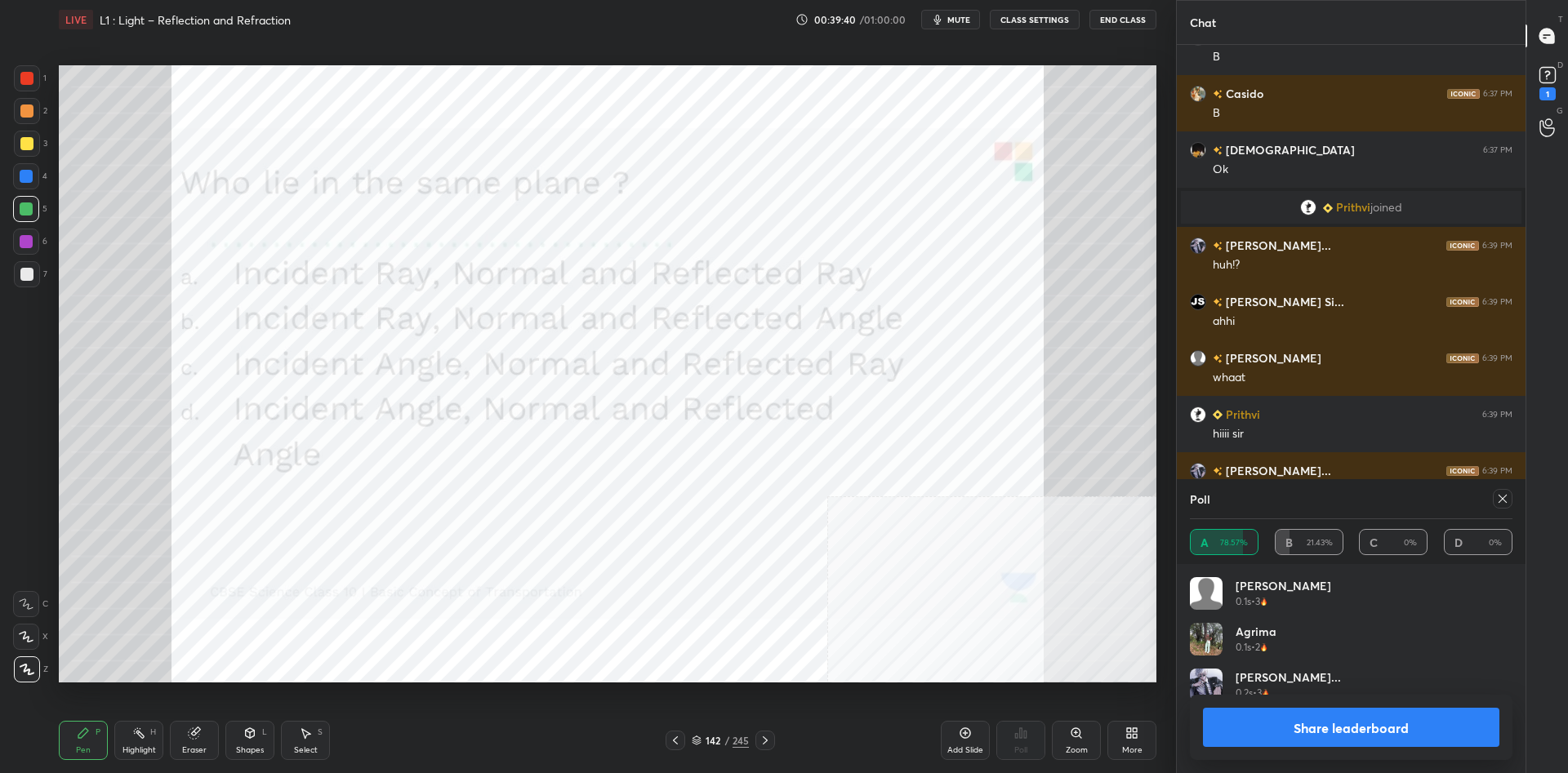
scroll to position [0, 1]
click at [1353, 728] on button "Share leaderboard" at bounding box center [1352, 727] width 297 height 39
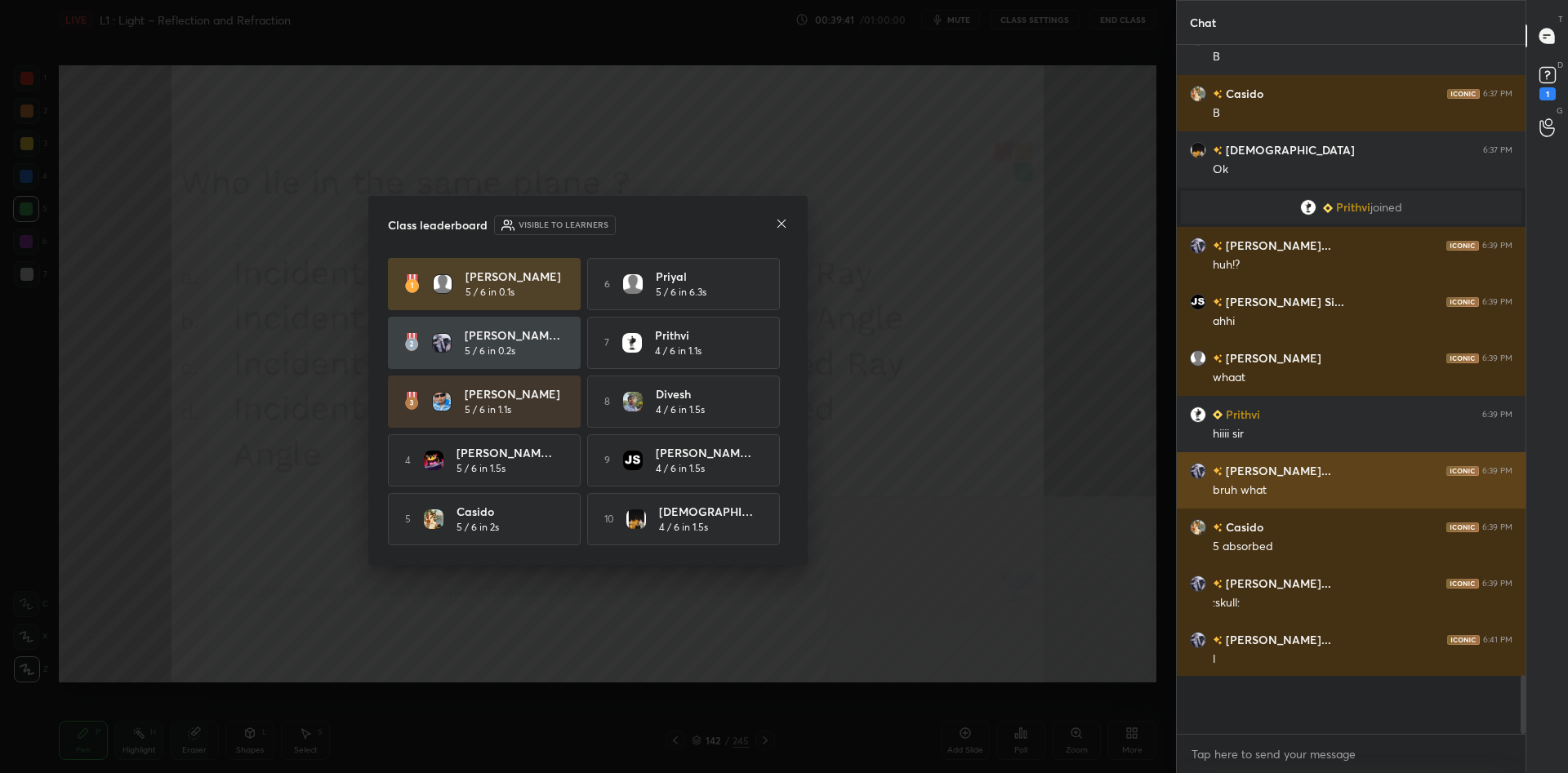
click at [1196, 502] on div "[PERSON_NAME]... 6:39 PM bruh what" at bounding box center [1352, 480] width 349 height 56
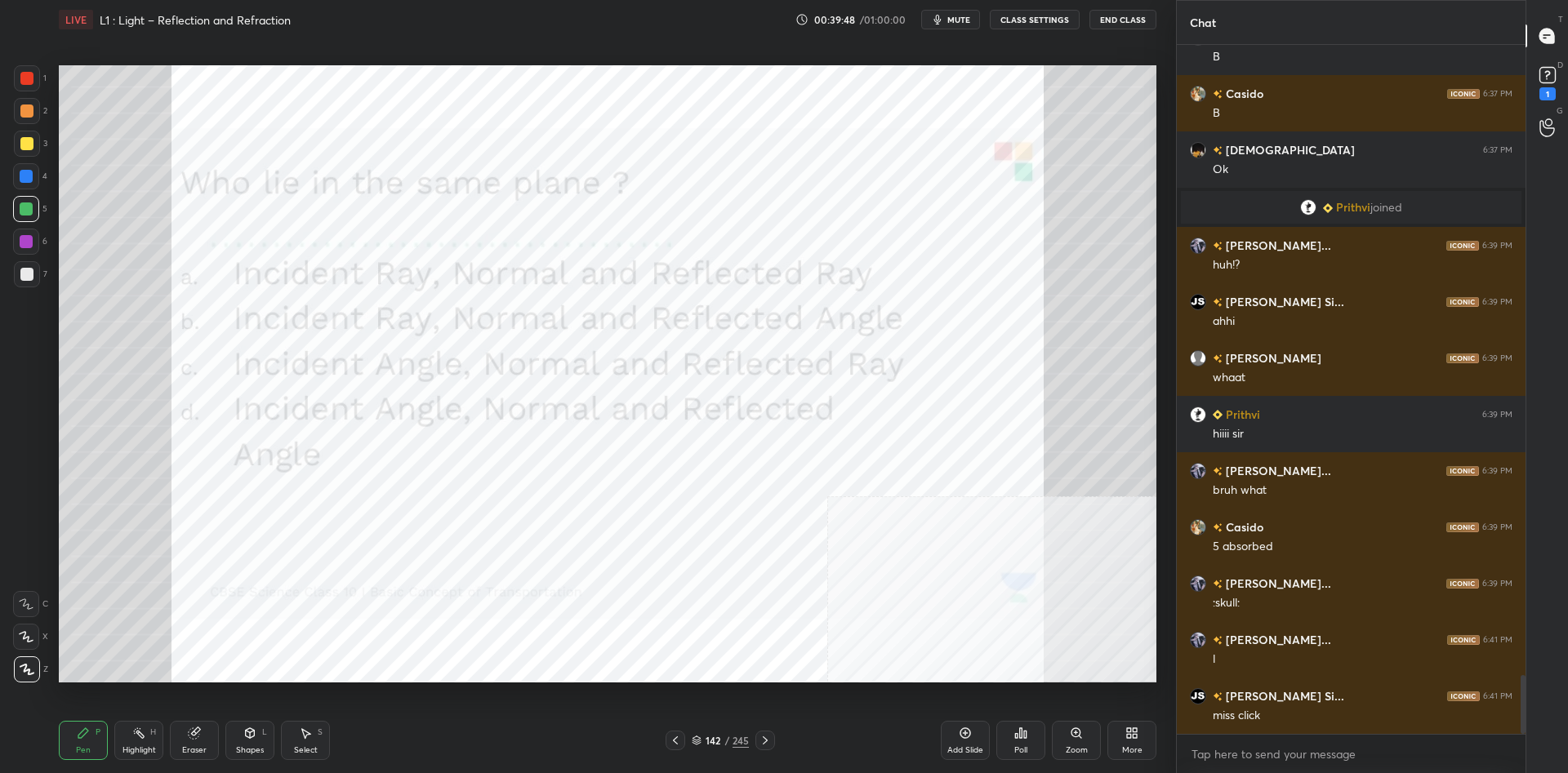
click at [718, 738] on div "142" at bounding box center [712, 740] width 16 height 10
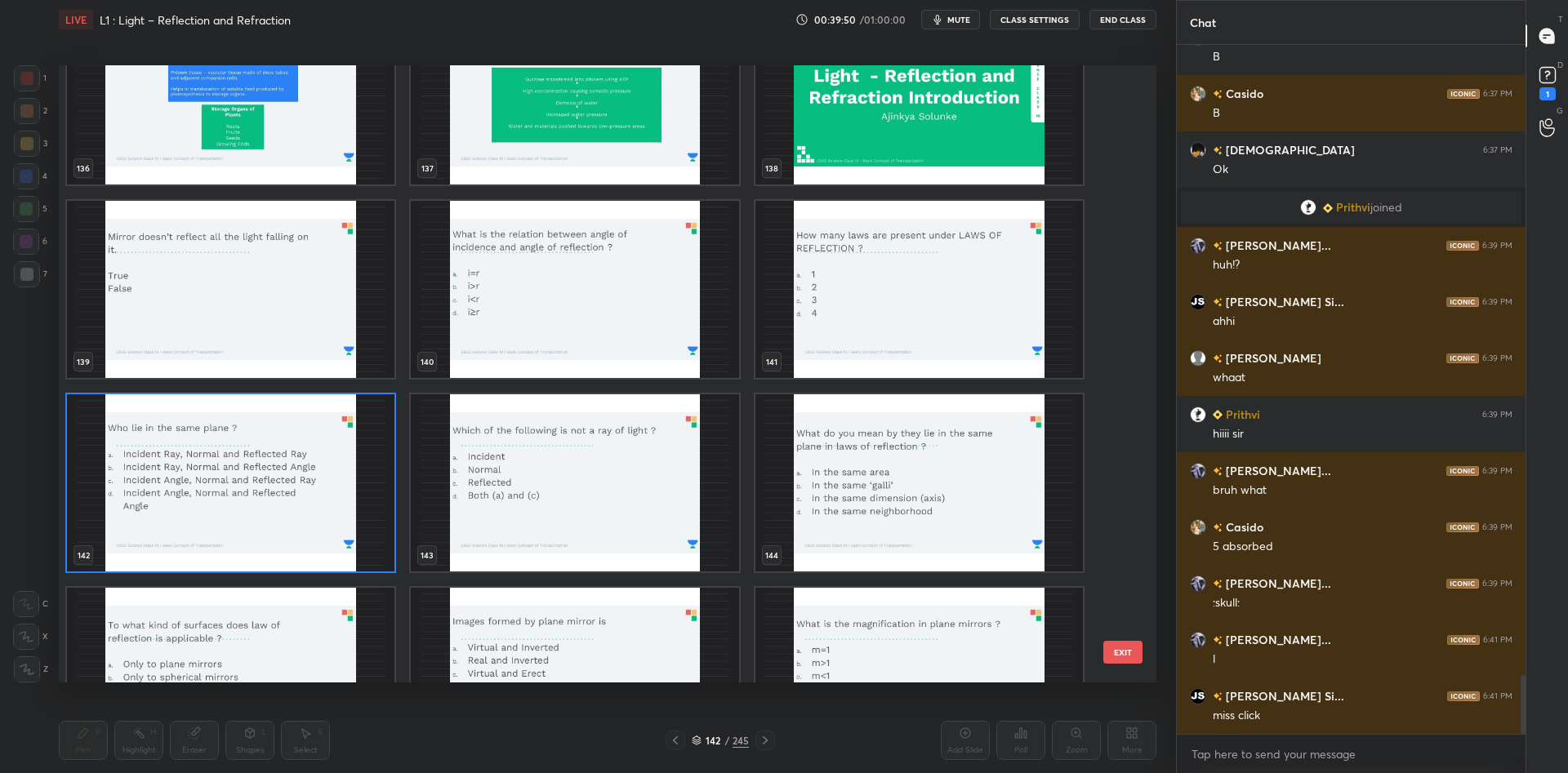
click at [608, 512] on img "grid" at bounding box center [575, 483] width 327 height 177
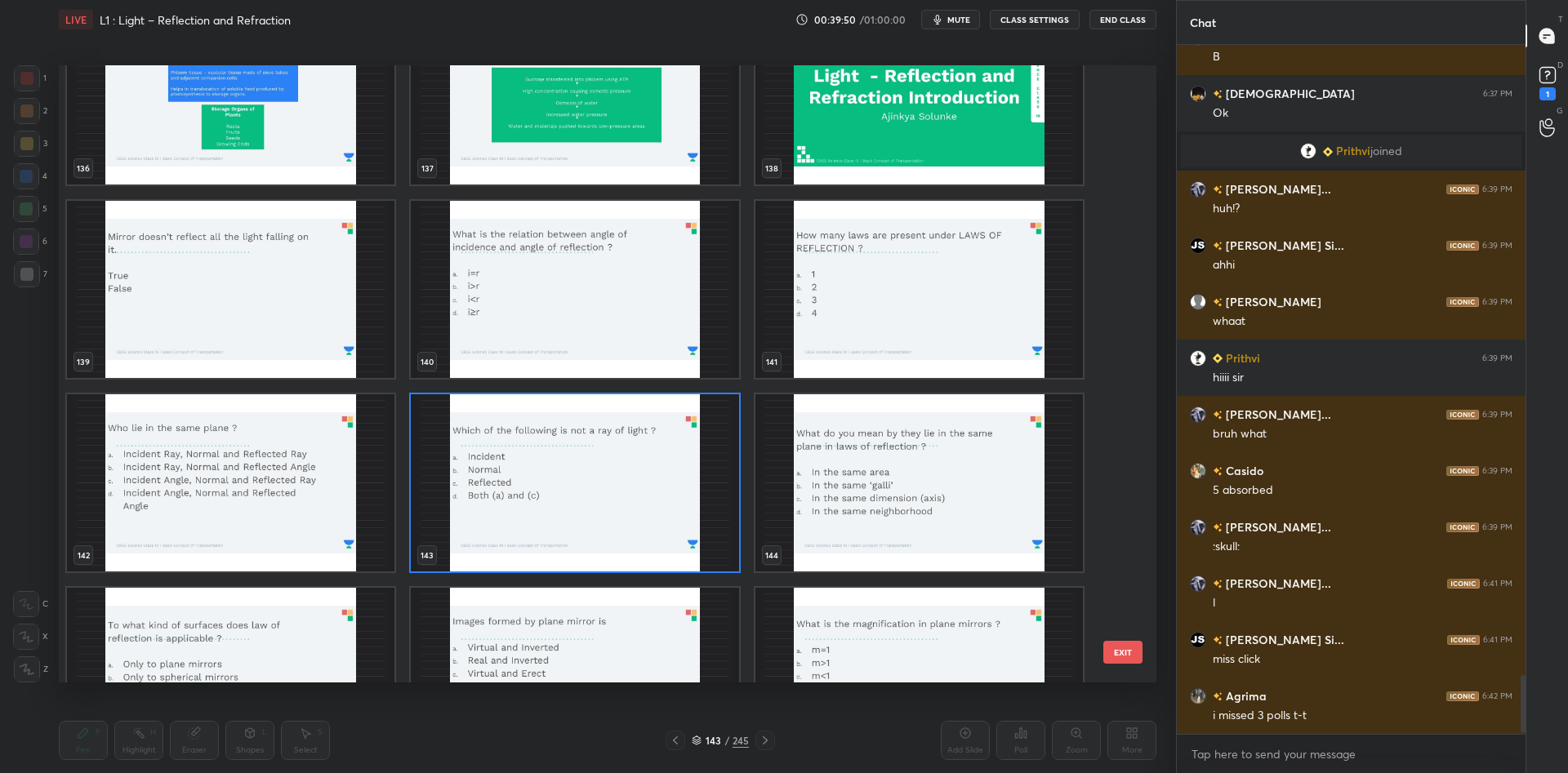
click at [608, 512] on img "grid" at bounding box center [575, 483] width 327 height 177
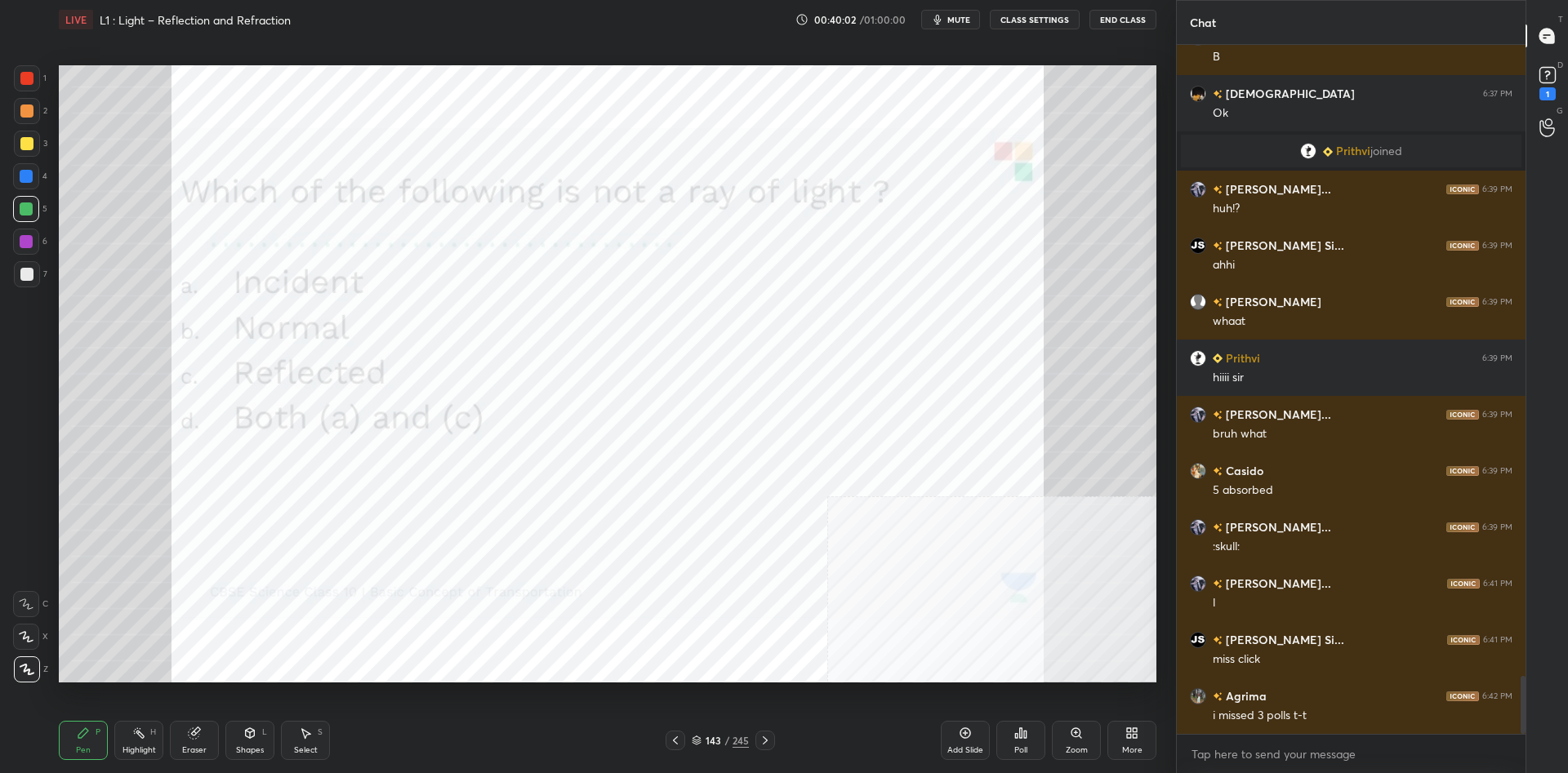
click at [1024, 738] on icon at bounding box center [1021, 733] width 13 height 13
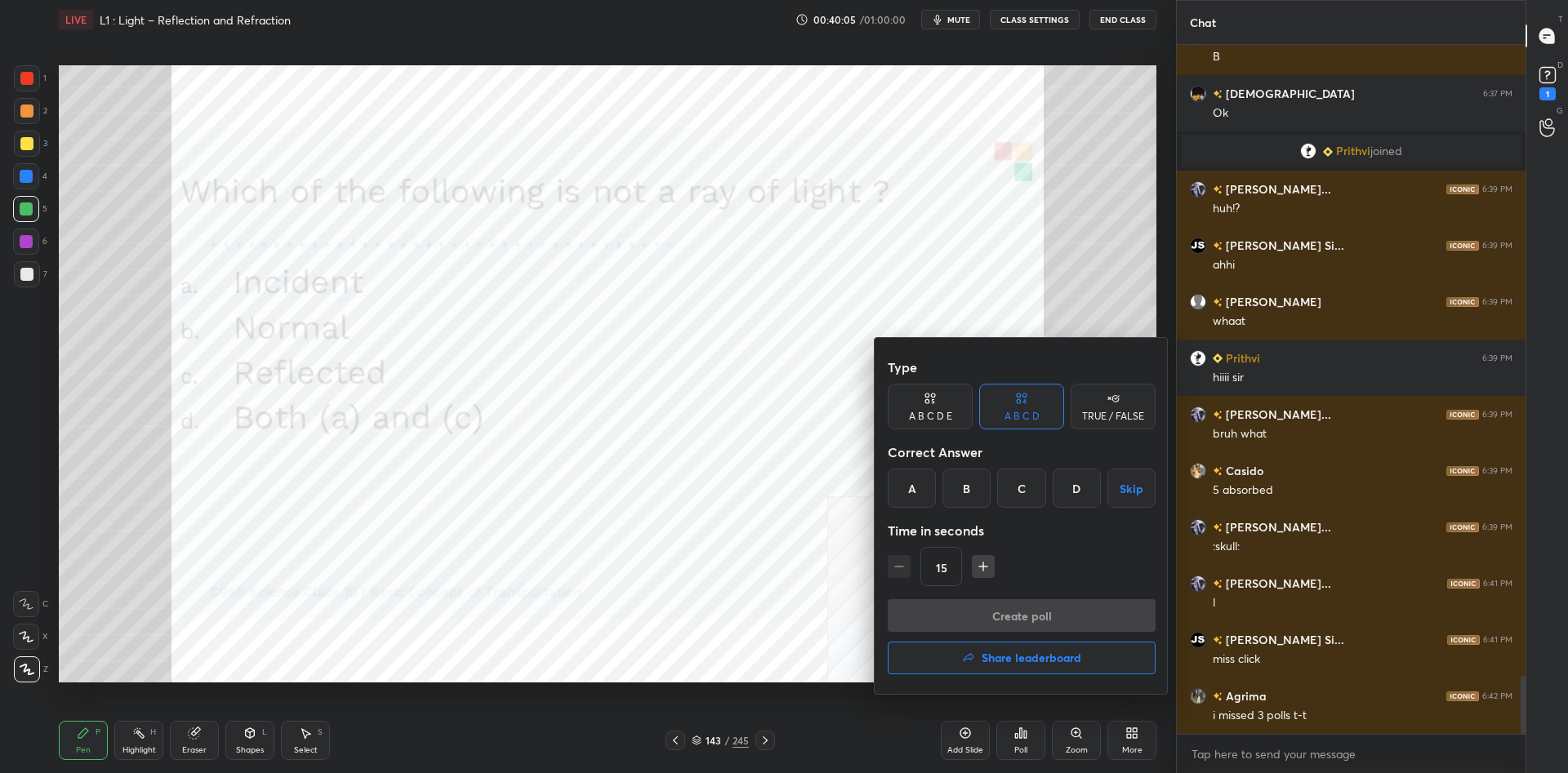
click at [987, 495] on div "B" at bounding box center [966, 488] width 48 height 39
click at [1033, 607] on button "Create poll" at bounding box center [1022, 616] width 268 height 33
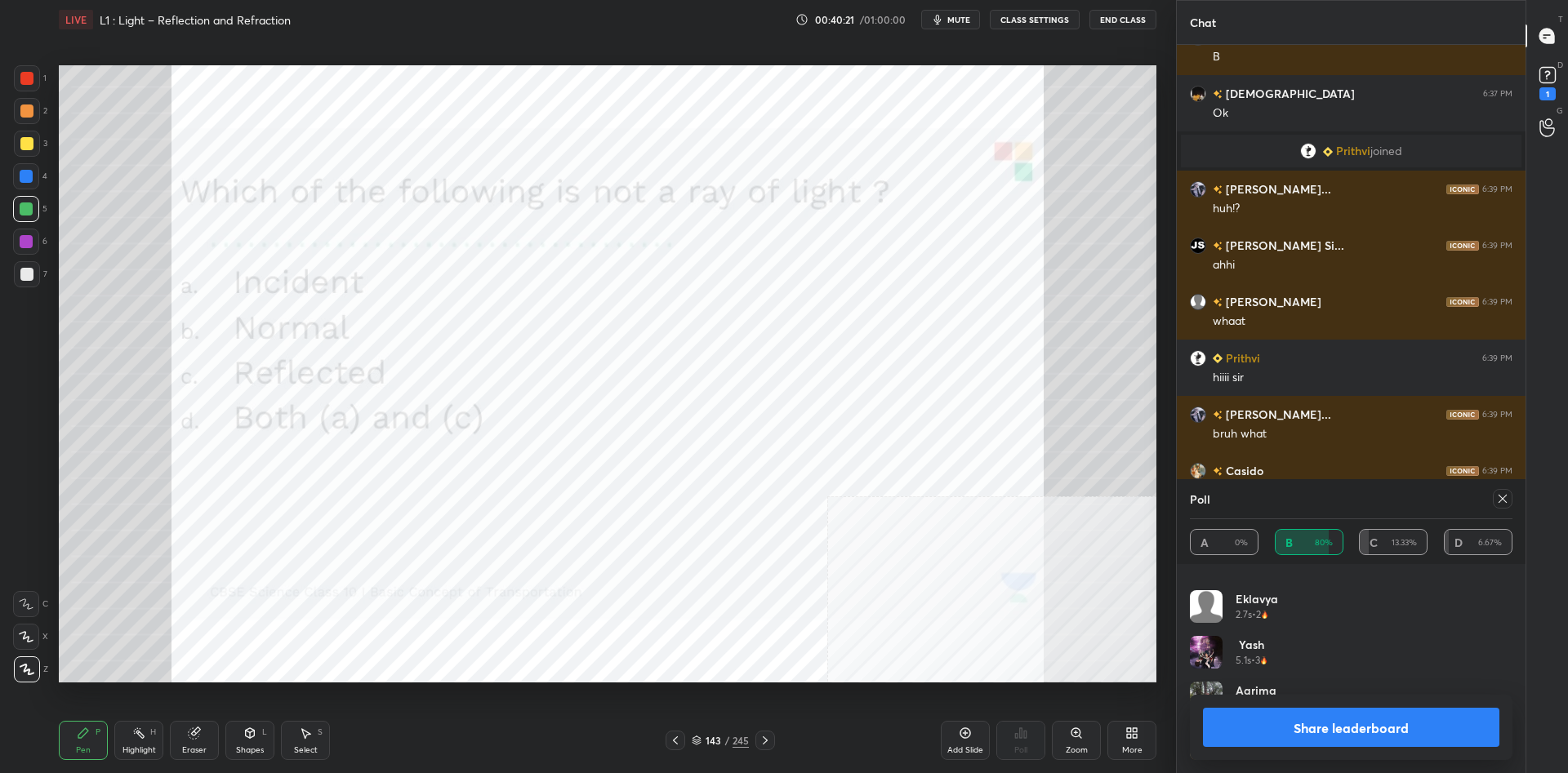
click at [1336, 727] on button "Share leaderboard" at bounding box center [1352, 727] width 297 height 39
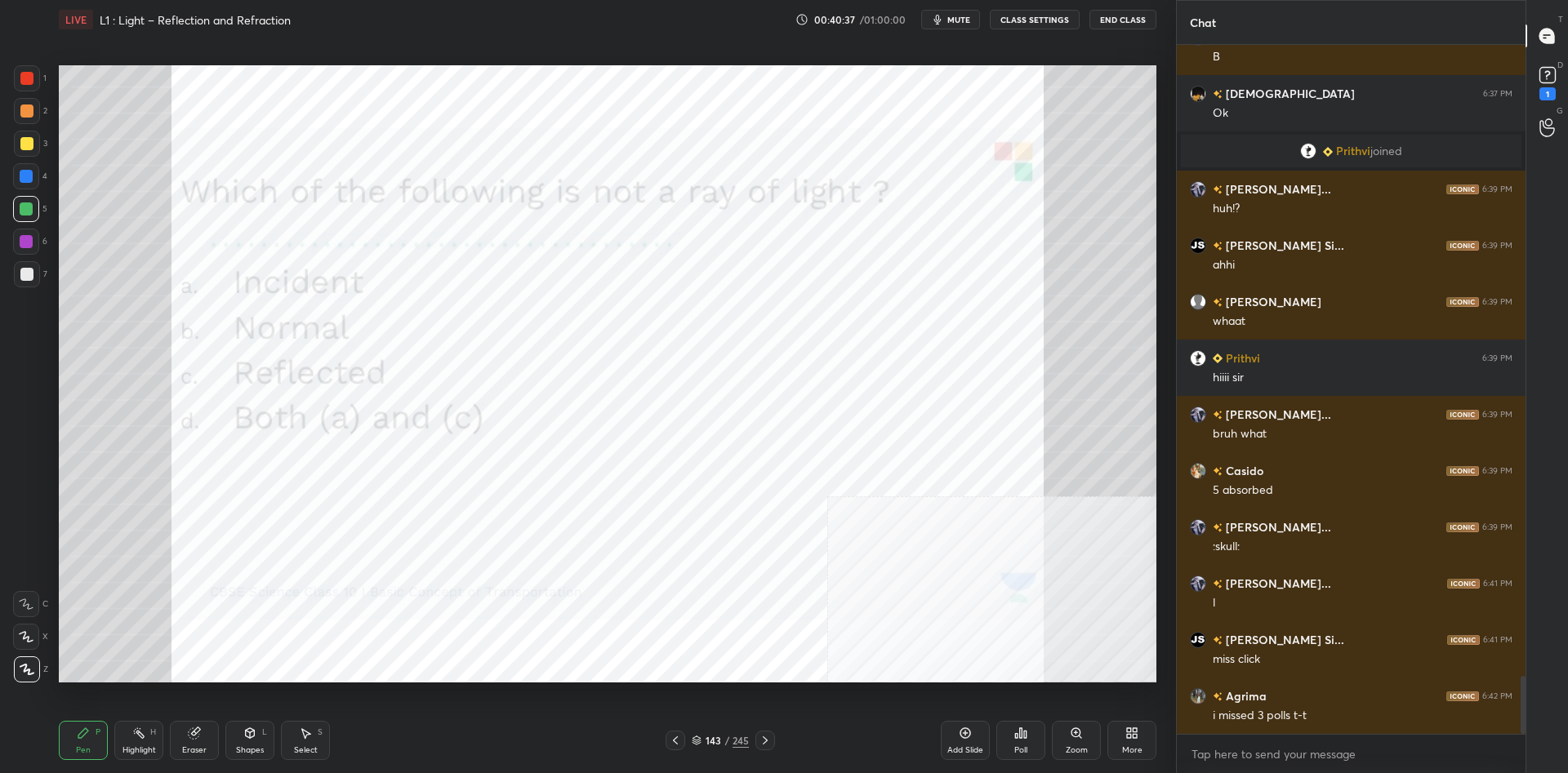
click at [741, 741] on div "245" at bounding box center [741, 740] width 16 height 14
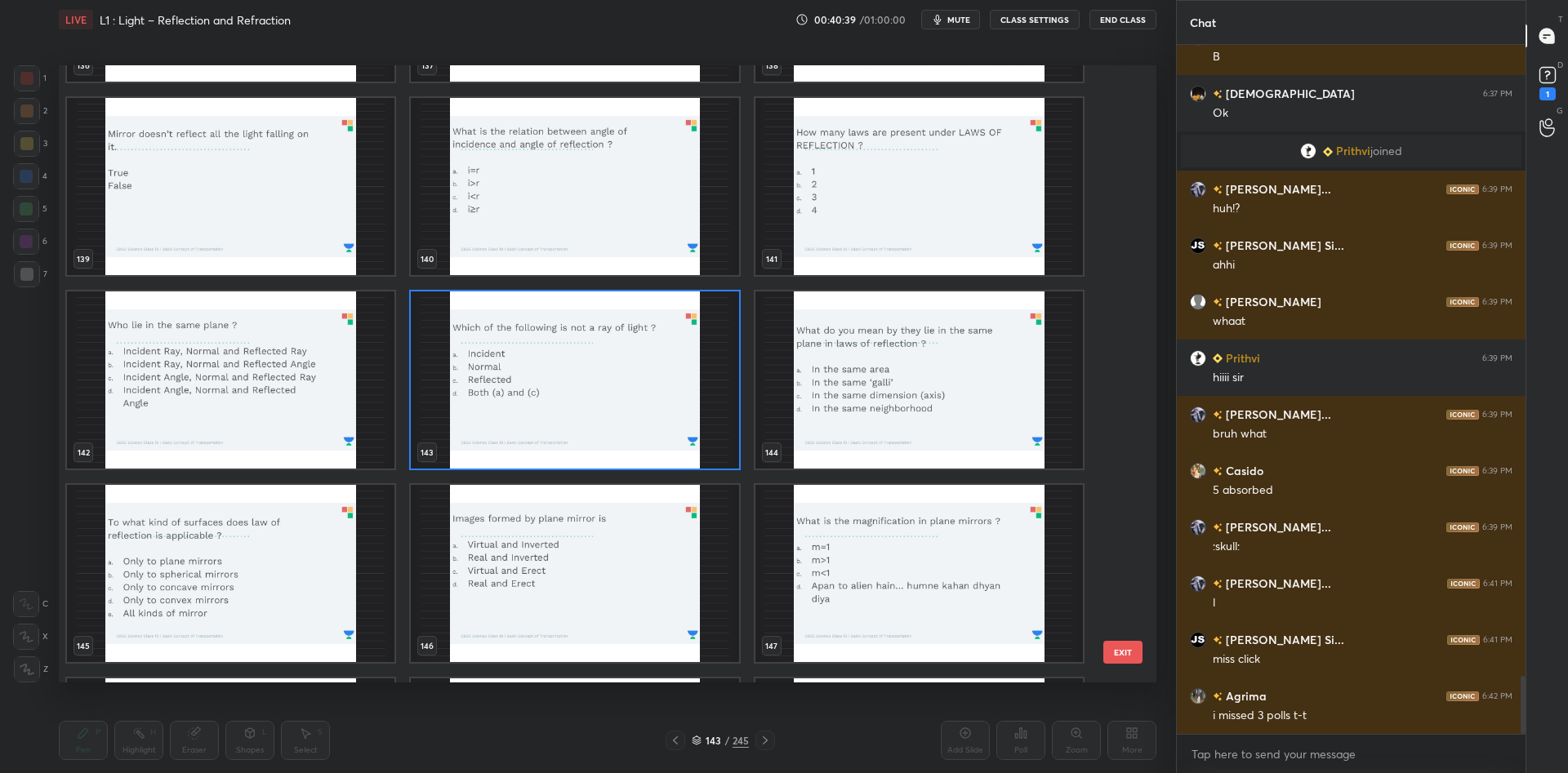
click at [881, 401] on img "grid" at bounding box center [919, 380] width 327 height 177
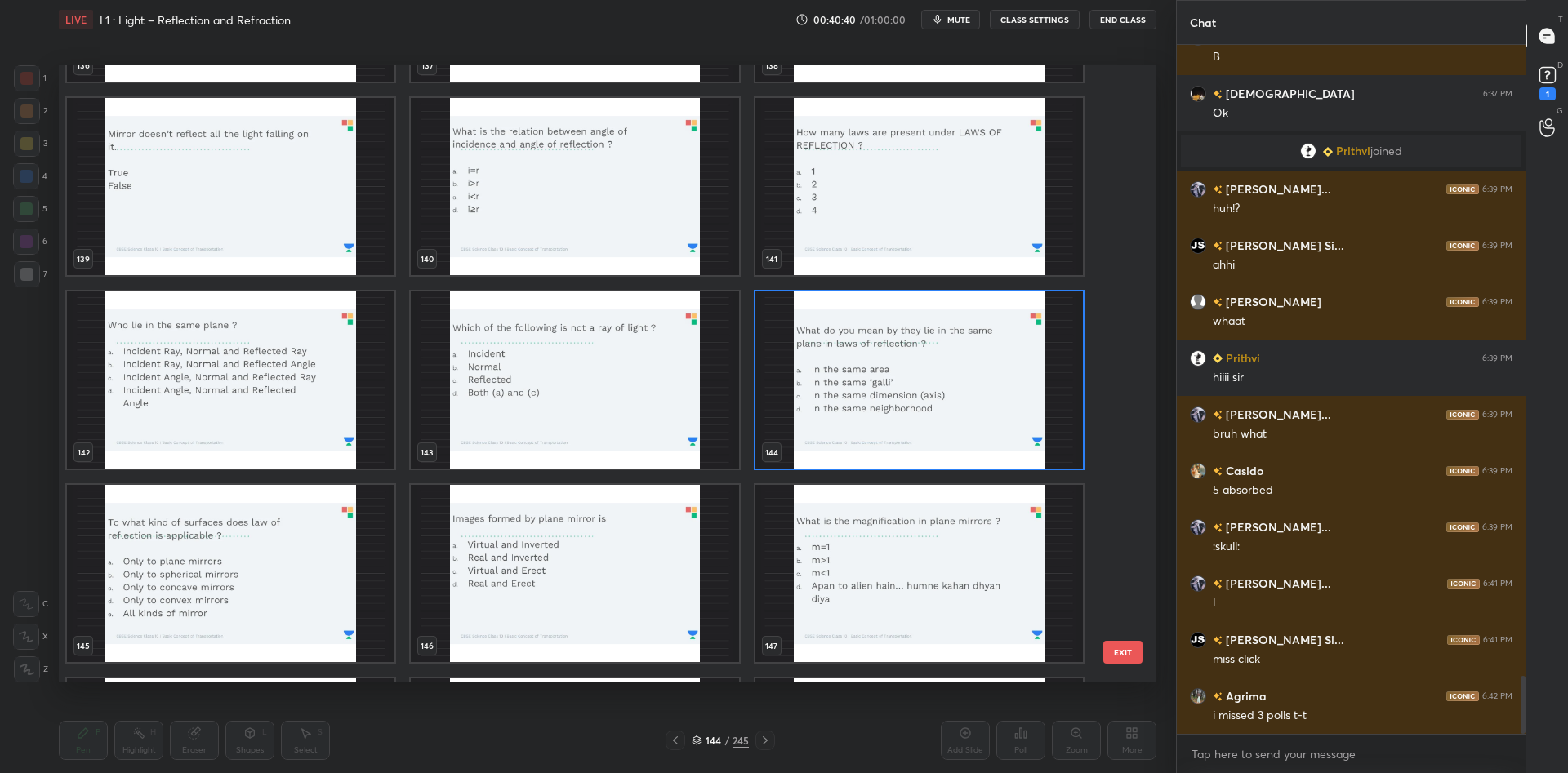
click at [881, 401] on img "grid" at bounding box center [919, 380] width 327 height 177
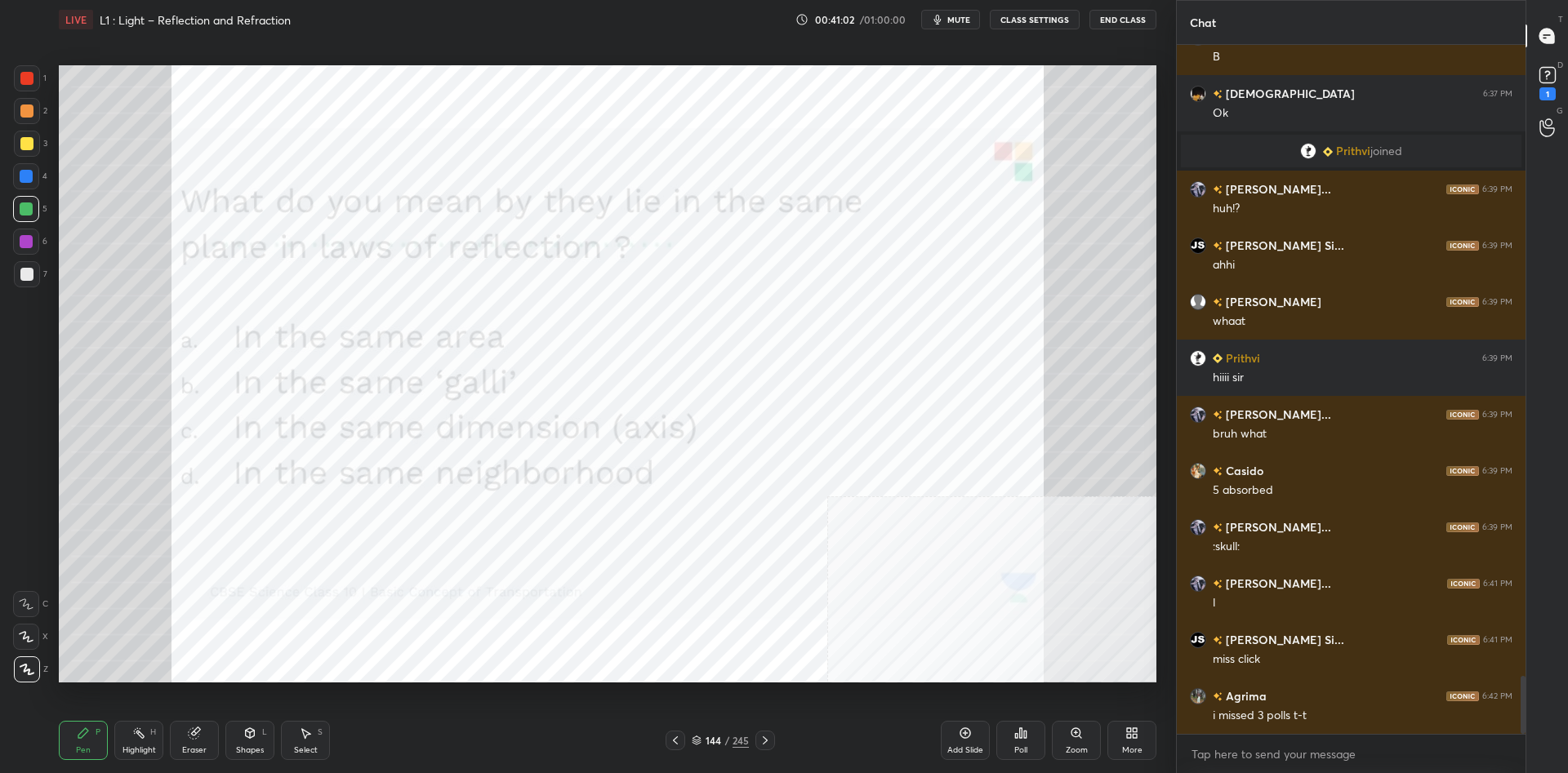
scroll to position [7504, 0]
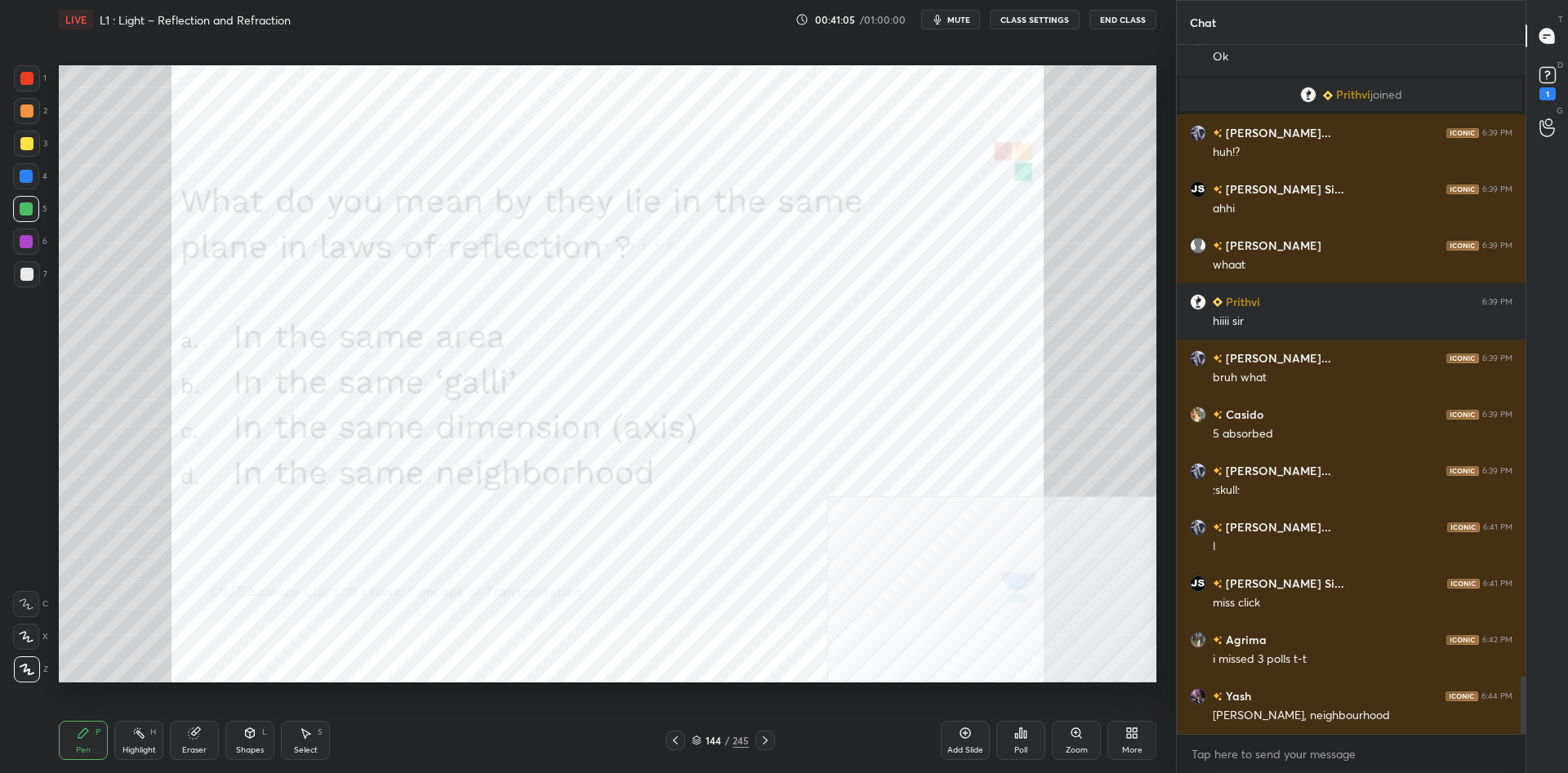
click at [1011, 748] on div "Poll" at bounding box center [1021, 741] width 49 height 39
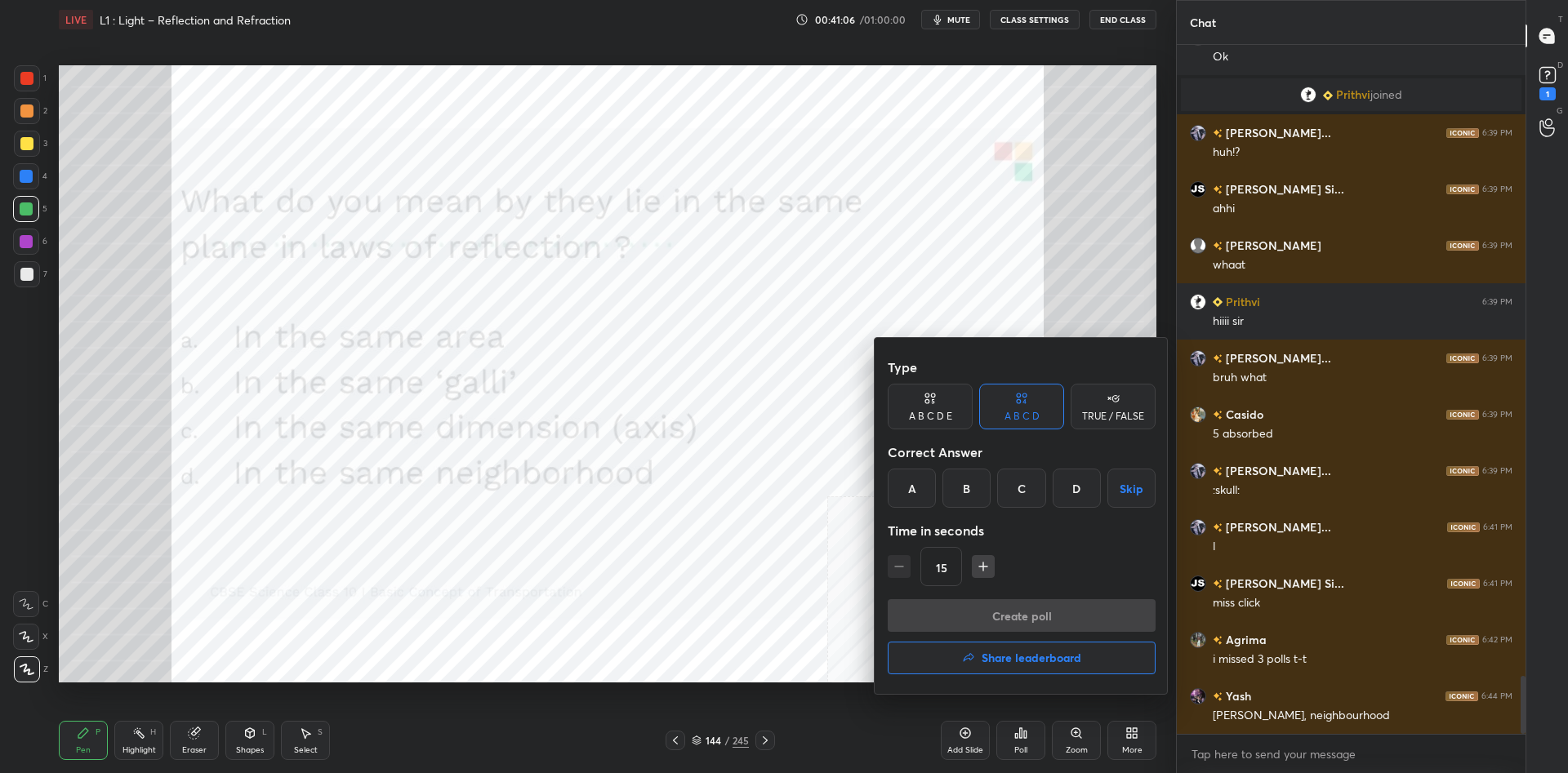
click at [1039, 500] on div "C" at bounding box center [1022, 488] width 48 height 39
click at [1036, 601] on button "Create poll" at bounding box center [1022, 616] width 268 height 33
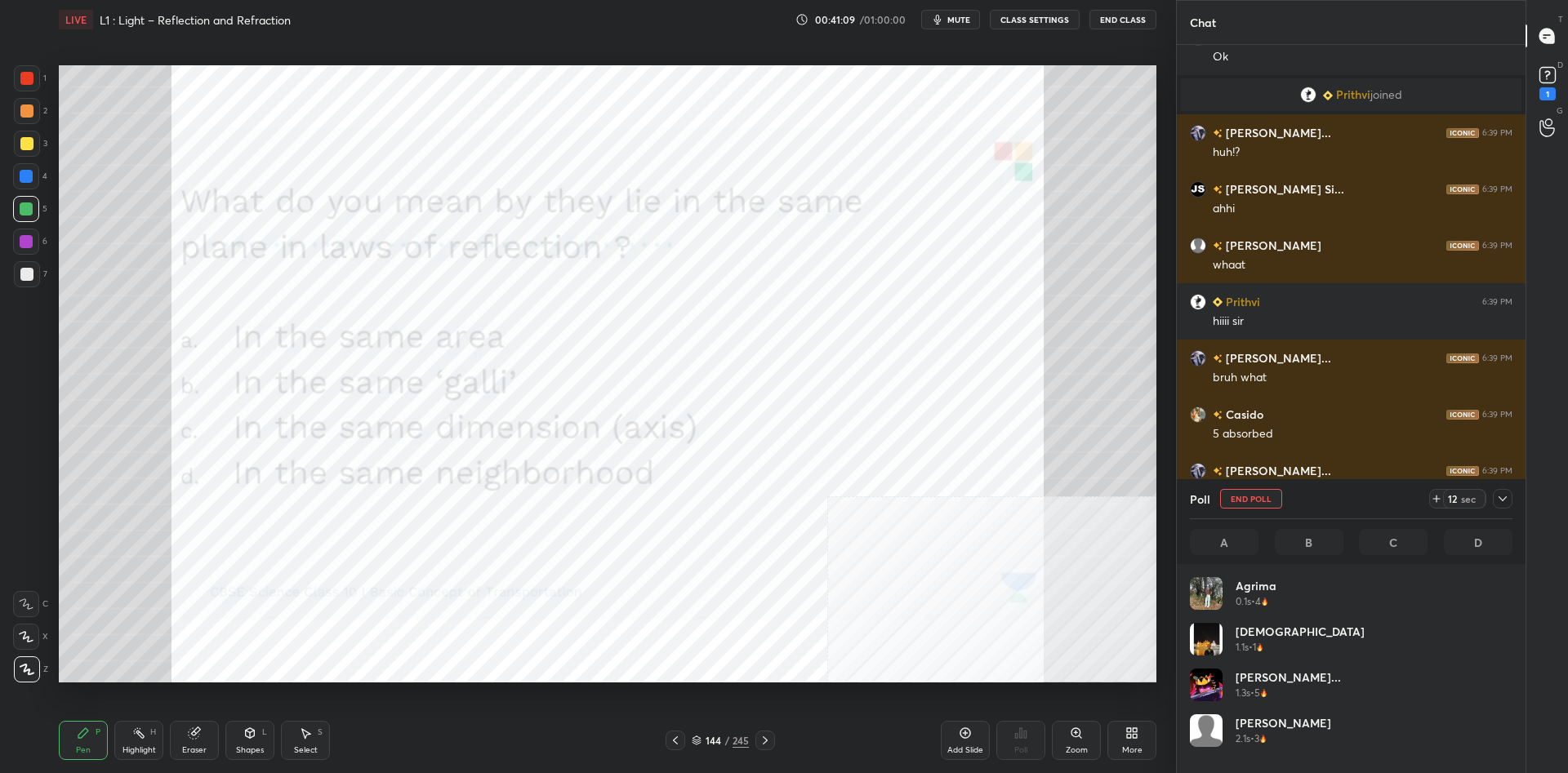
scroll to position [196, 323]
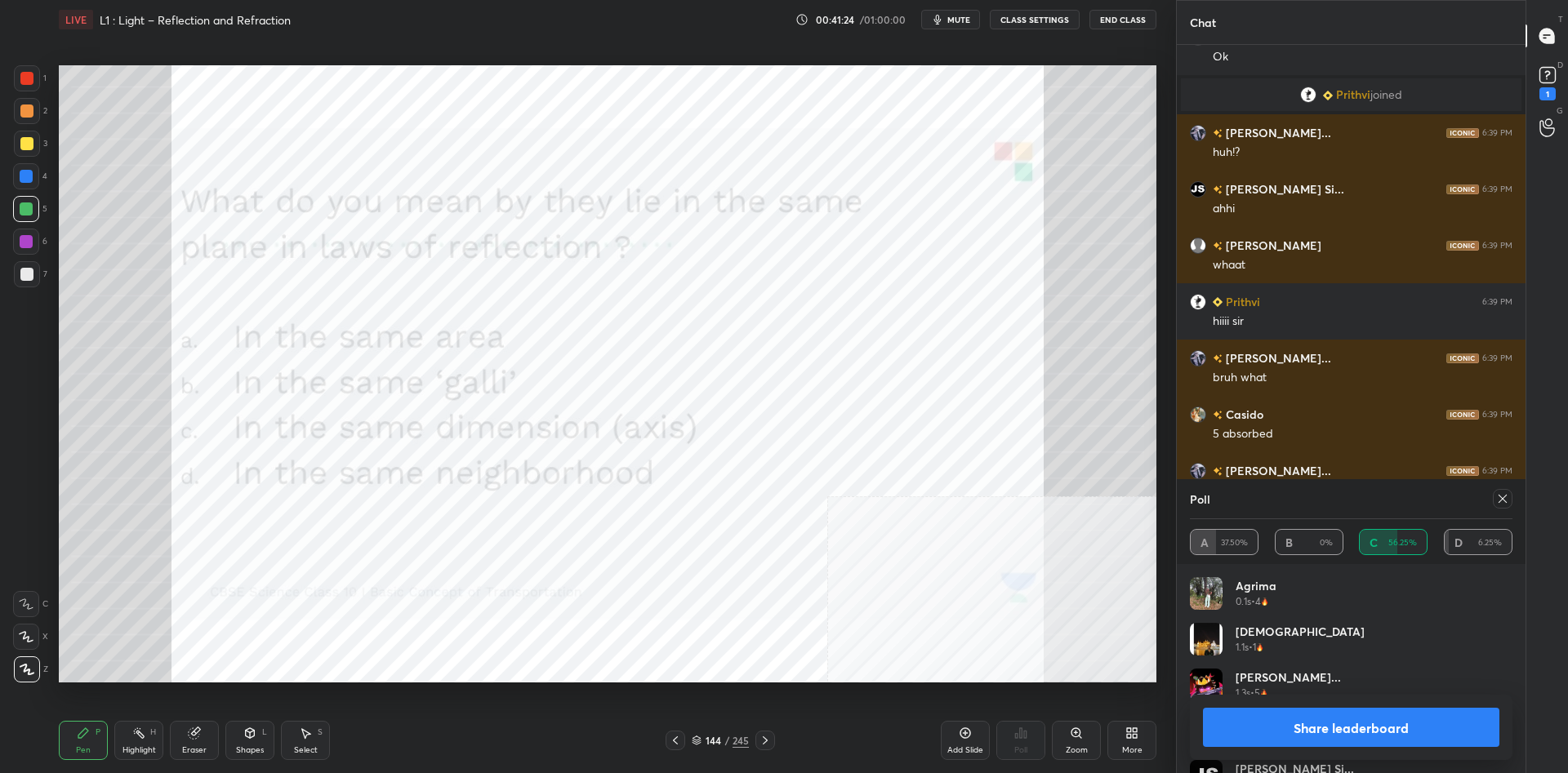
click at [1398, 734] on button "Share leaderboard" at bounding box center [1352, 727] width 297 height 39
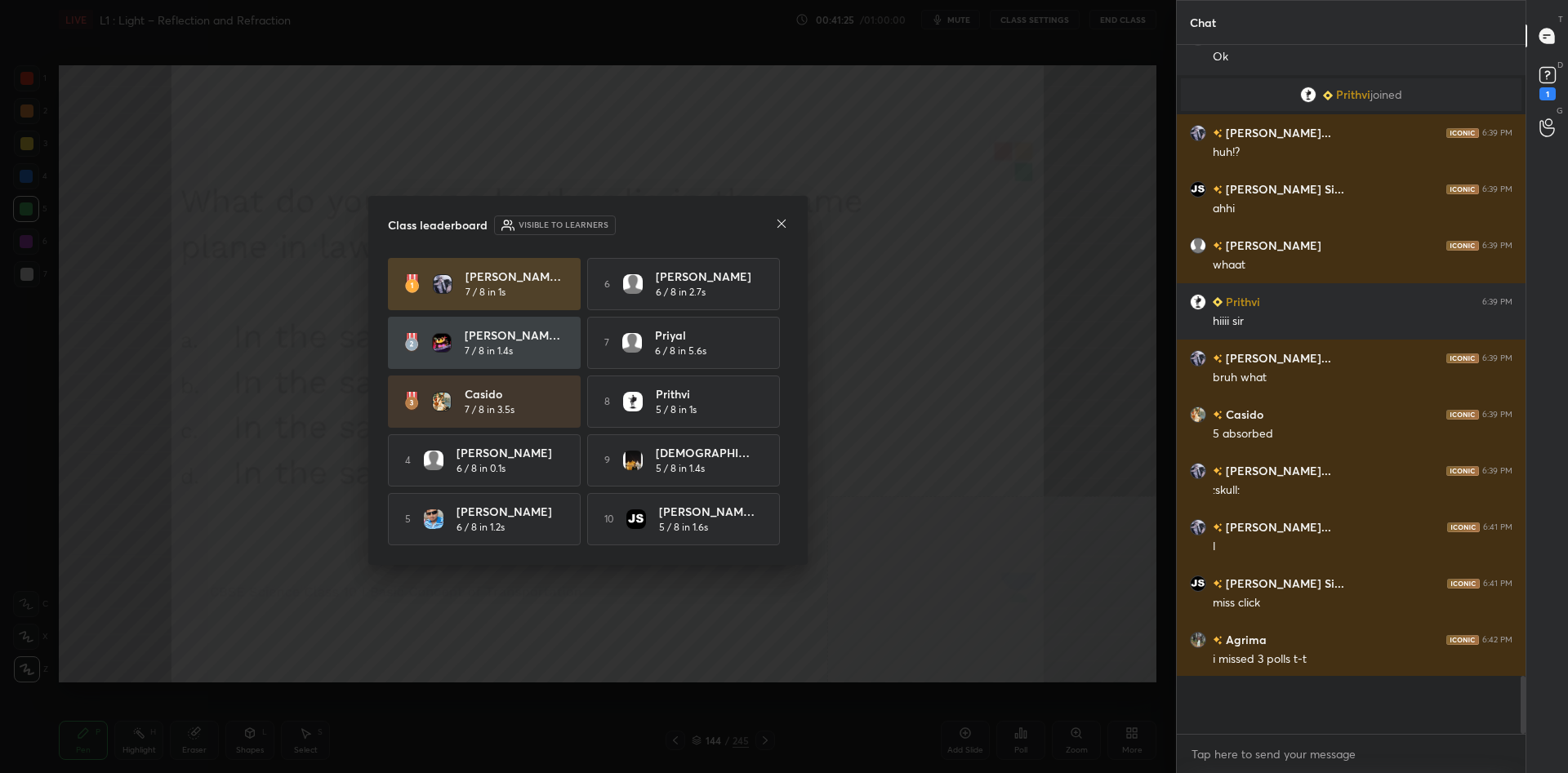
scroll to position [1, 1]
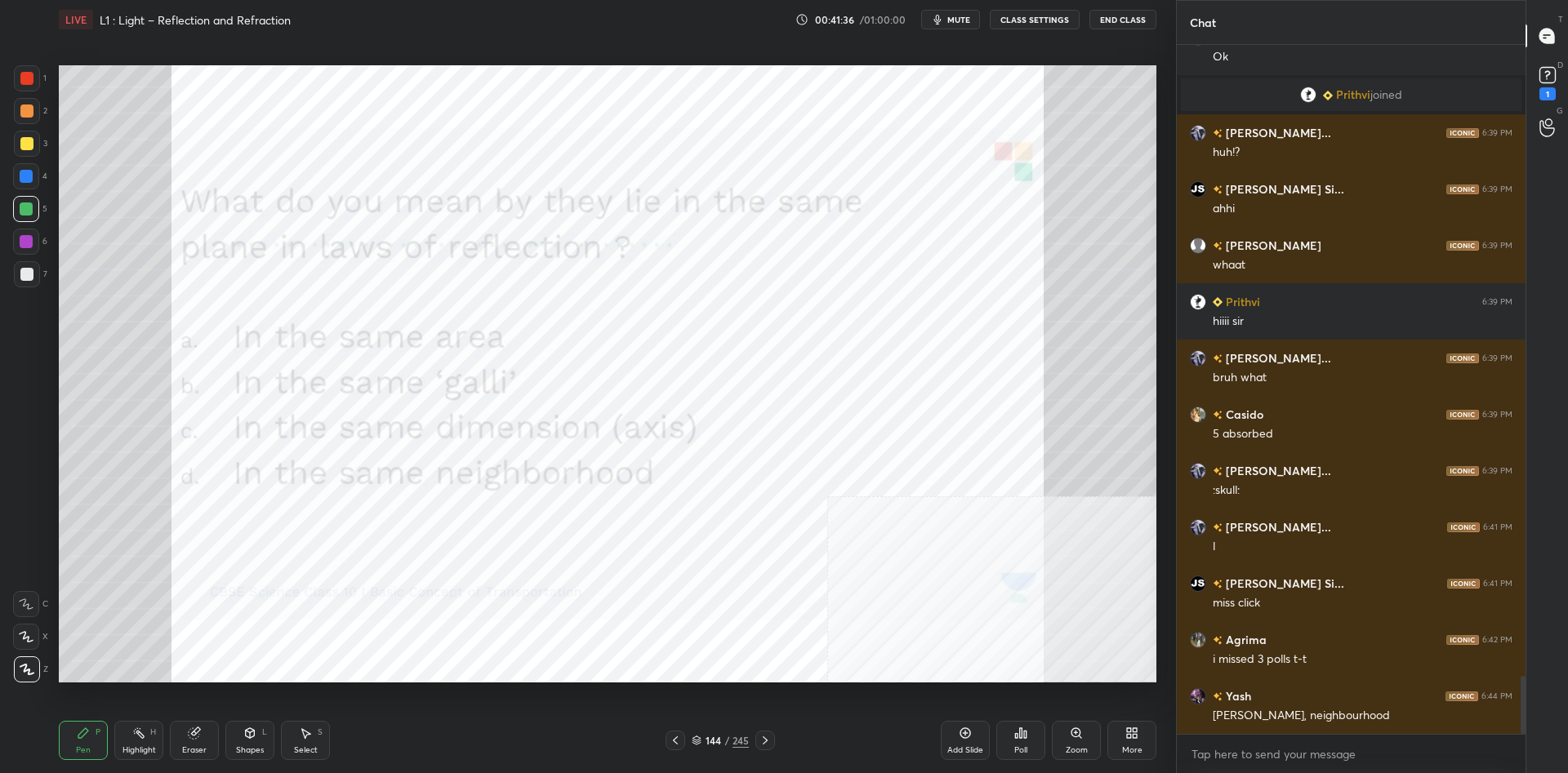
click at [743, 746] on div "245" at bounding box center [741, 740] width 16 height 14
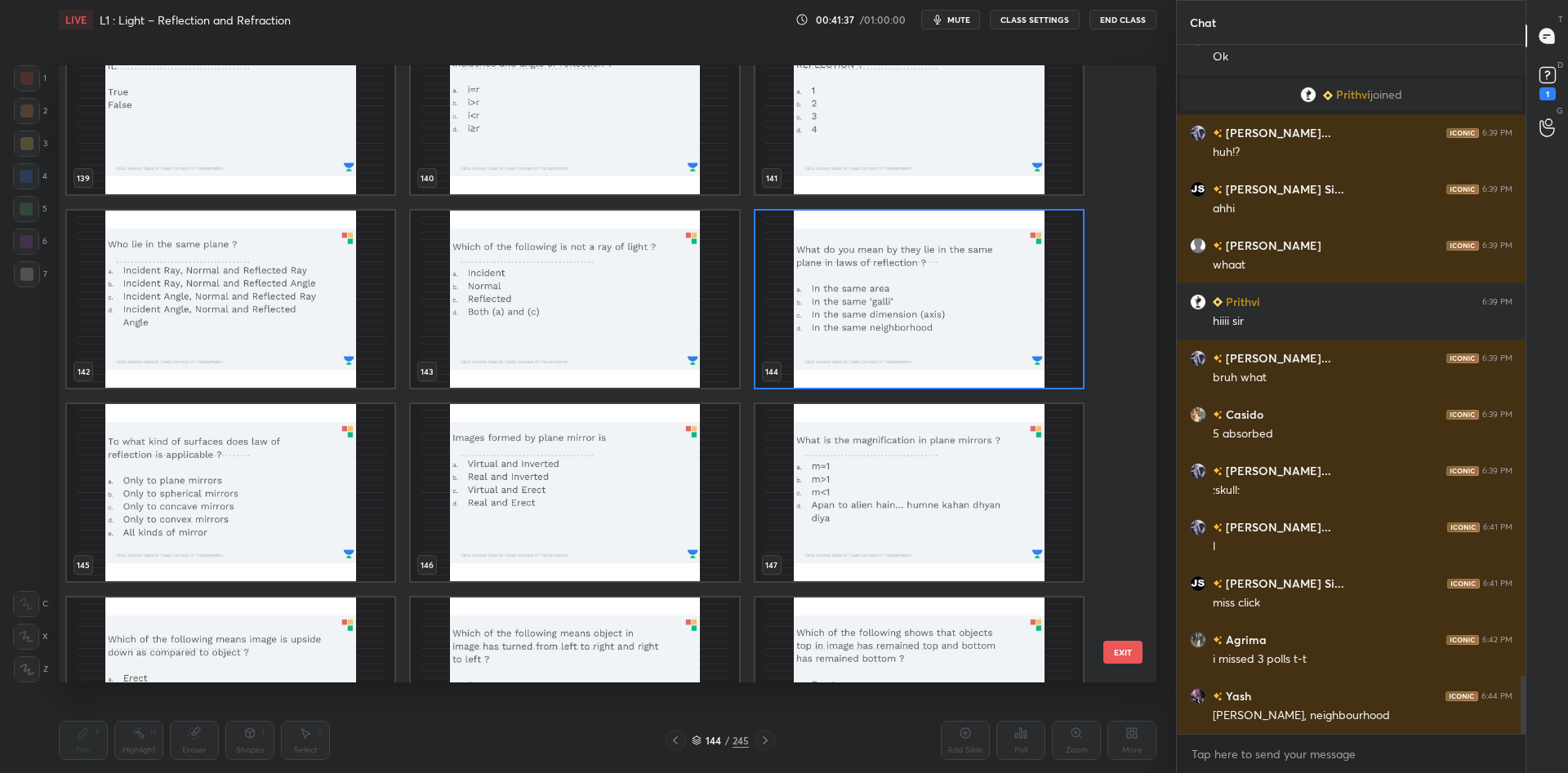
scroll to position [9082, 0]
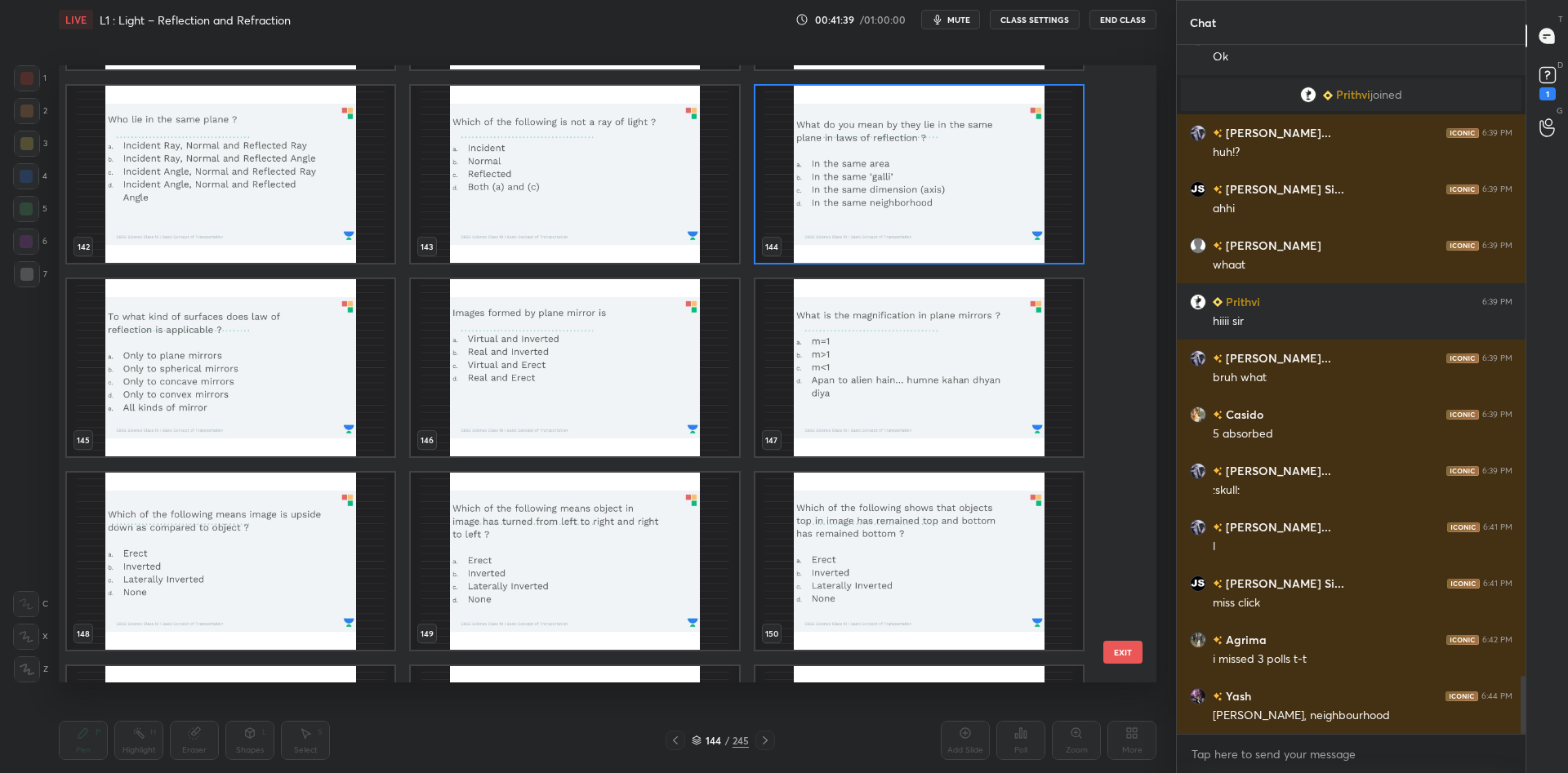
click at [245, 355] on img "grid" at bounding box center [231, 367] width 327 height 177
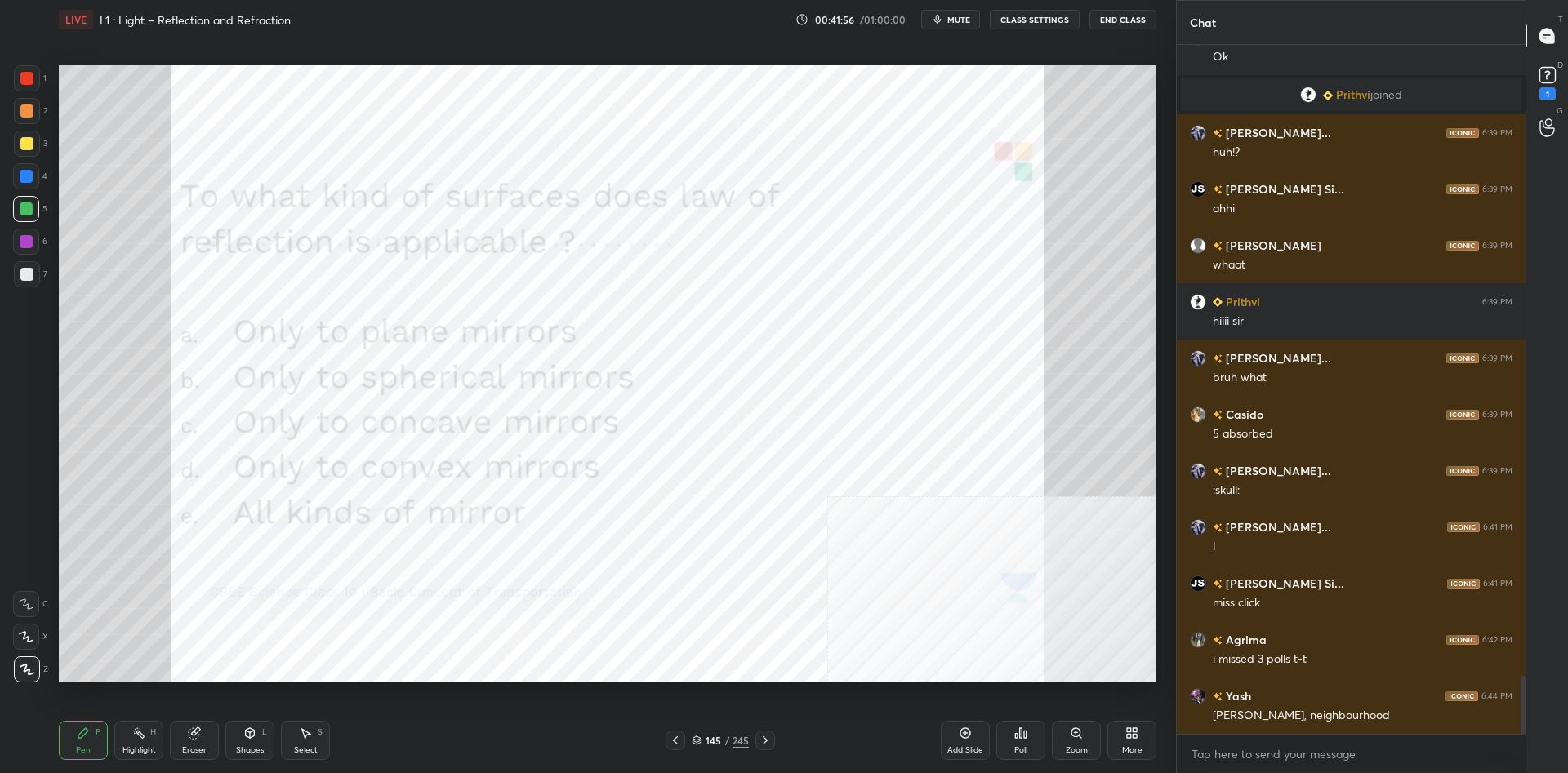
click at [723, 744] on div "145 / 245" at bounding box center [721, 740] width 57 height 14
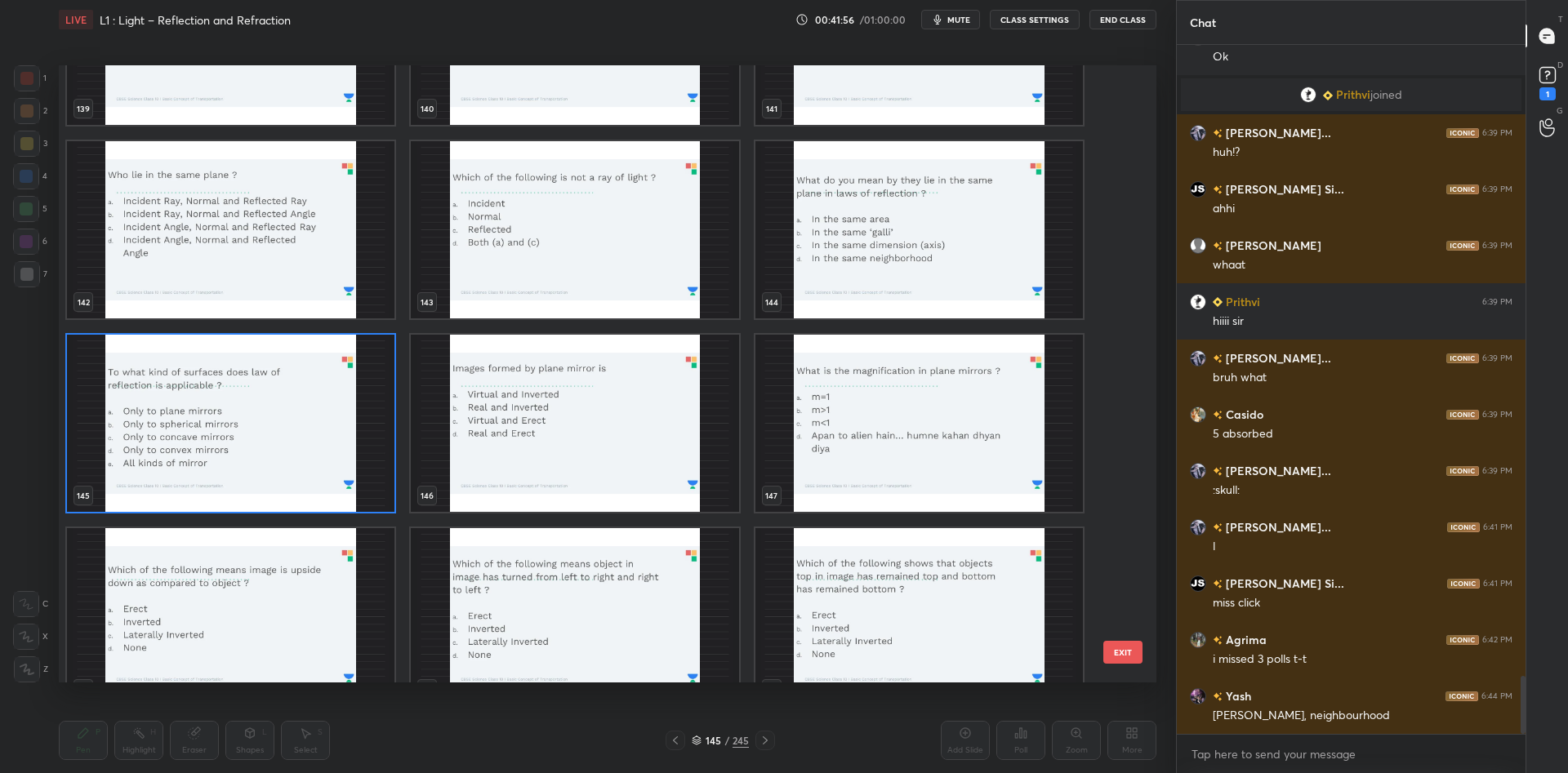
scroll to position [9070, 0]
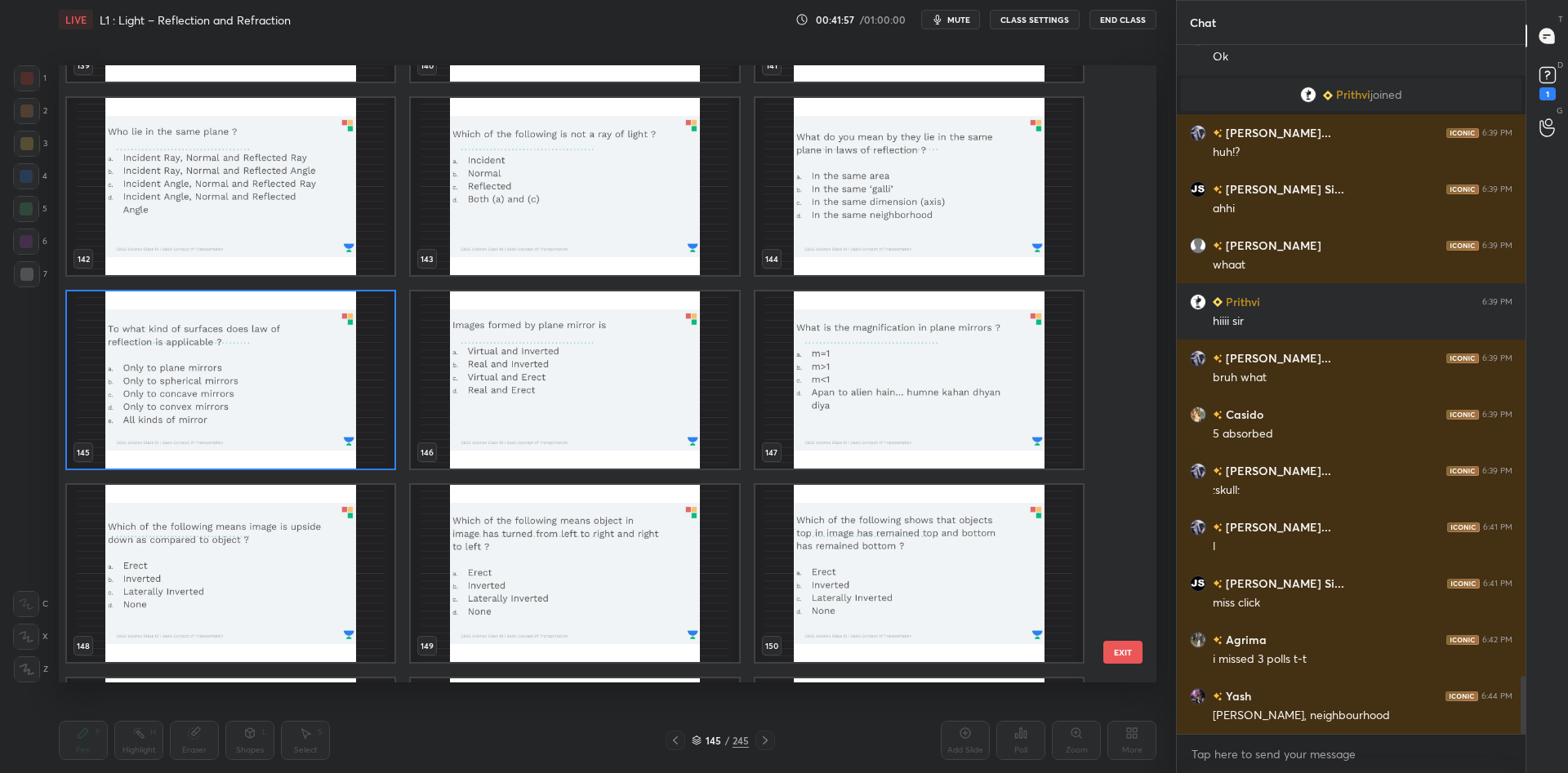
click at [213, 399] on img "grid" at bounding box center [231, 380] width 327 height 177
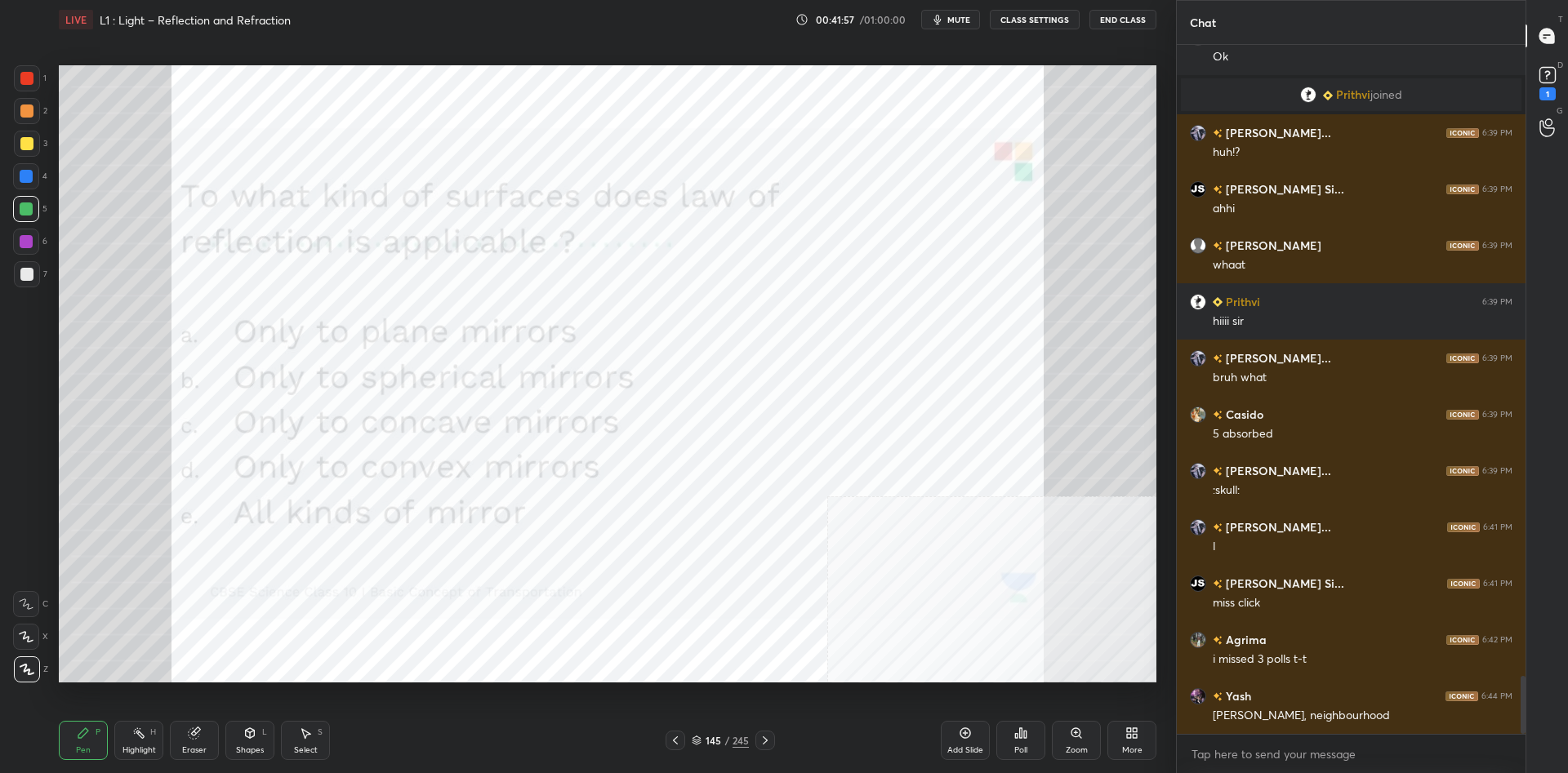
click at [213, 399] on img "grid" at bounding box center [231, 380] width 327 height 177
click at [1008, 746] on div "Poll" at bounding box center [1021, 741] width 49 height 39
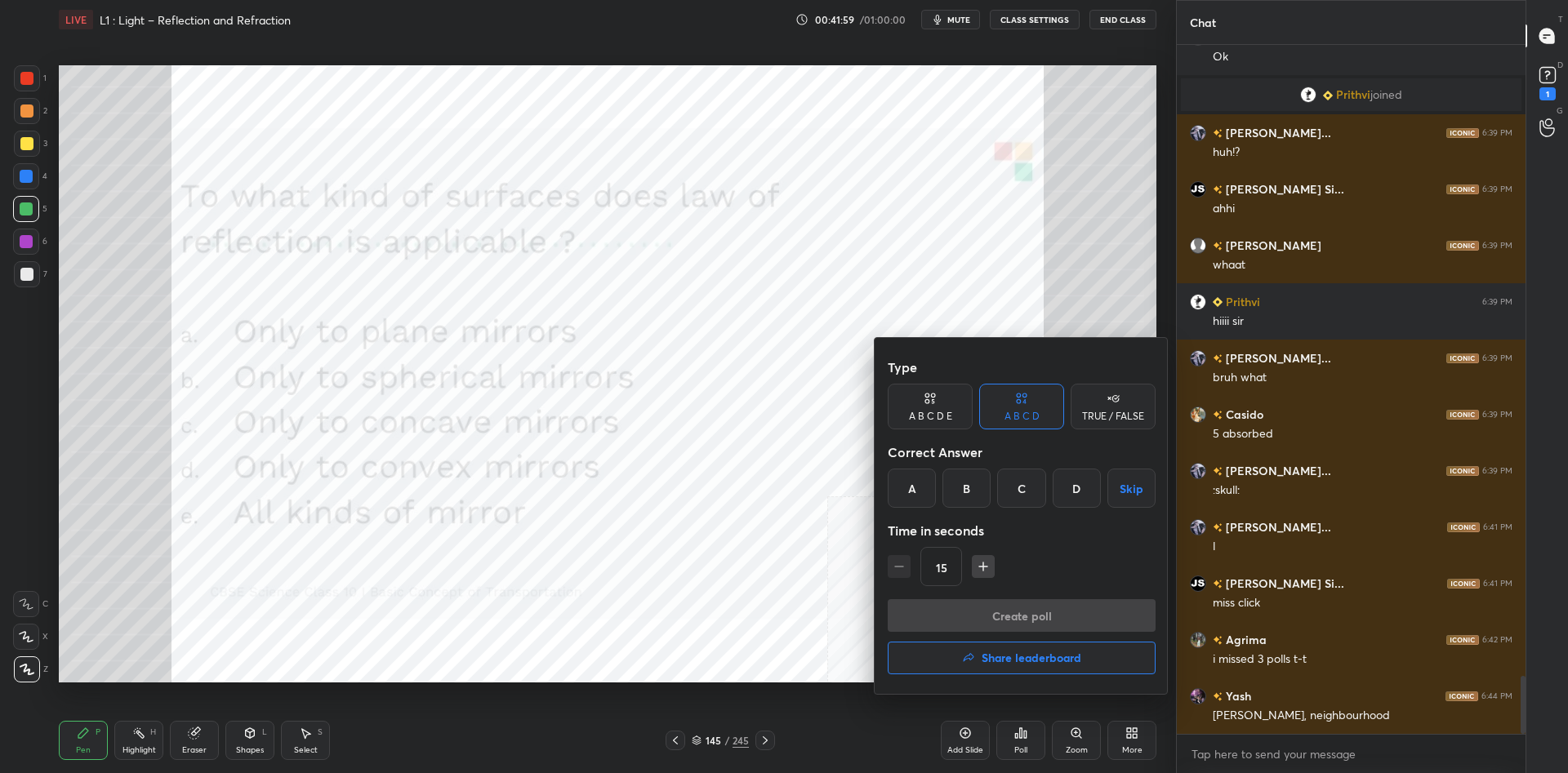
click at [912, 410] on div "A B C D E" at bounding box center [930, 406] width 85 height 46
click at [1101, 498] on div "E" at bounding box center [1091, 488] width 39 height 39
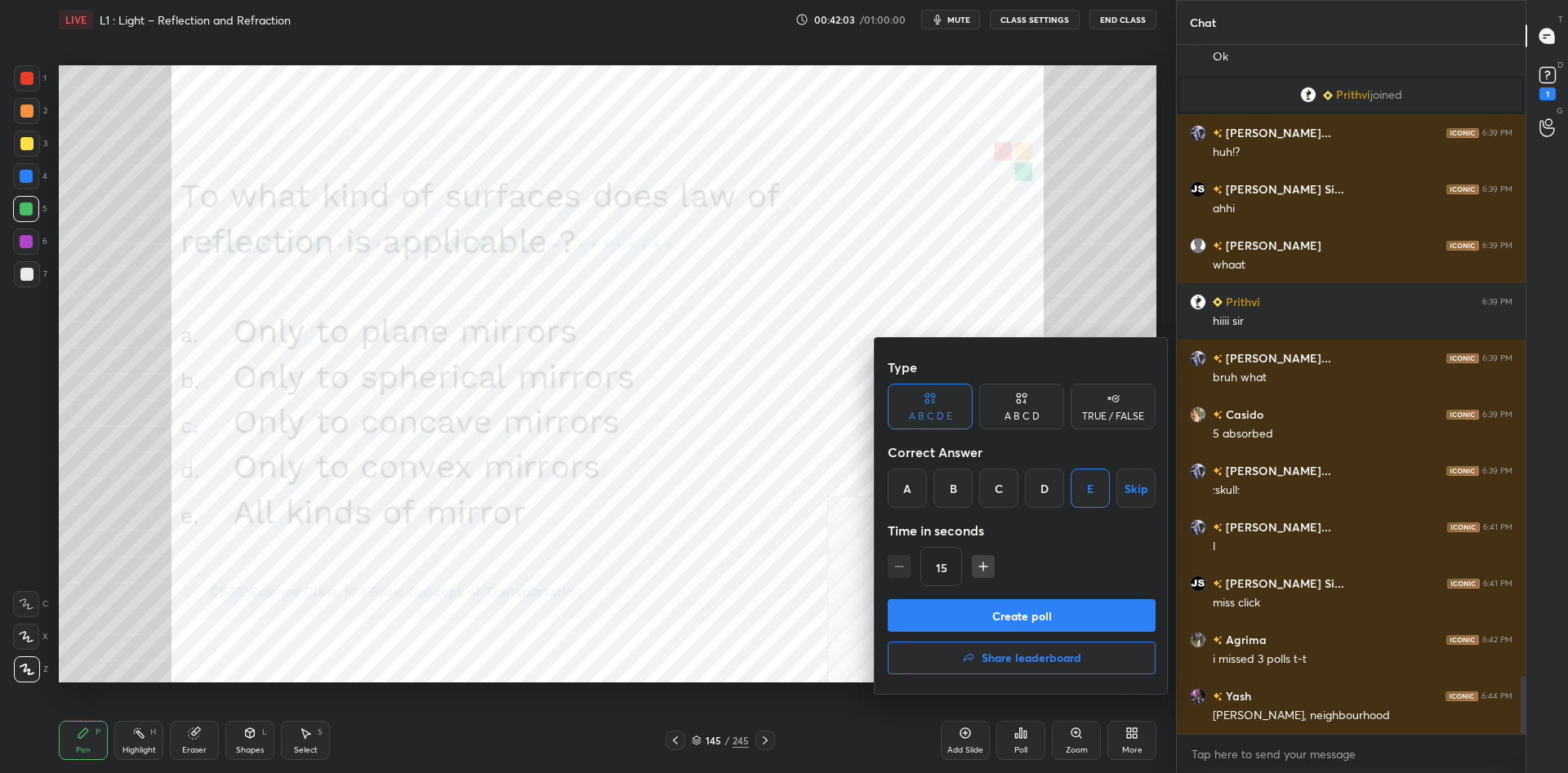
click at [1122, 618] on button "Create poll" at bounding box center [1022, 616] width 268 height 33
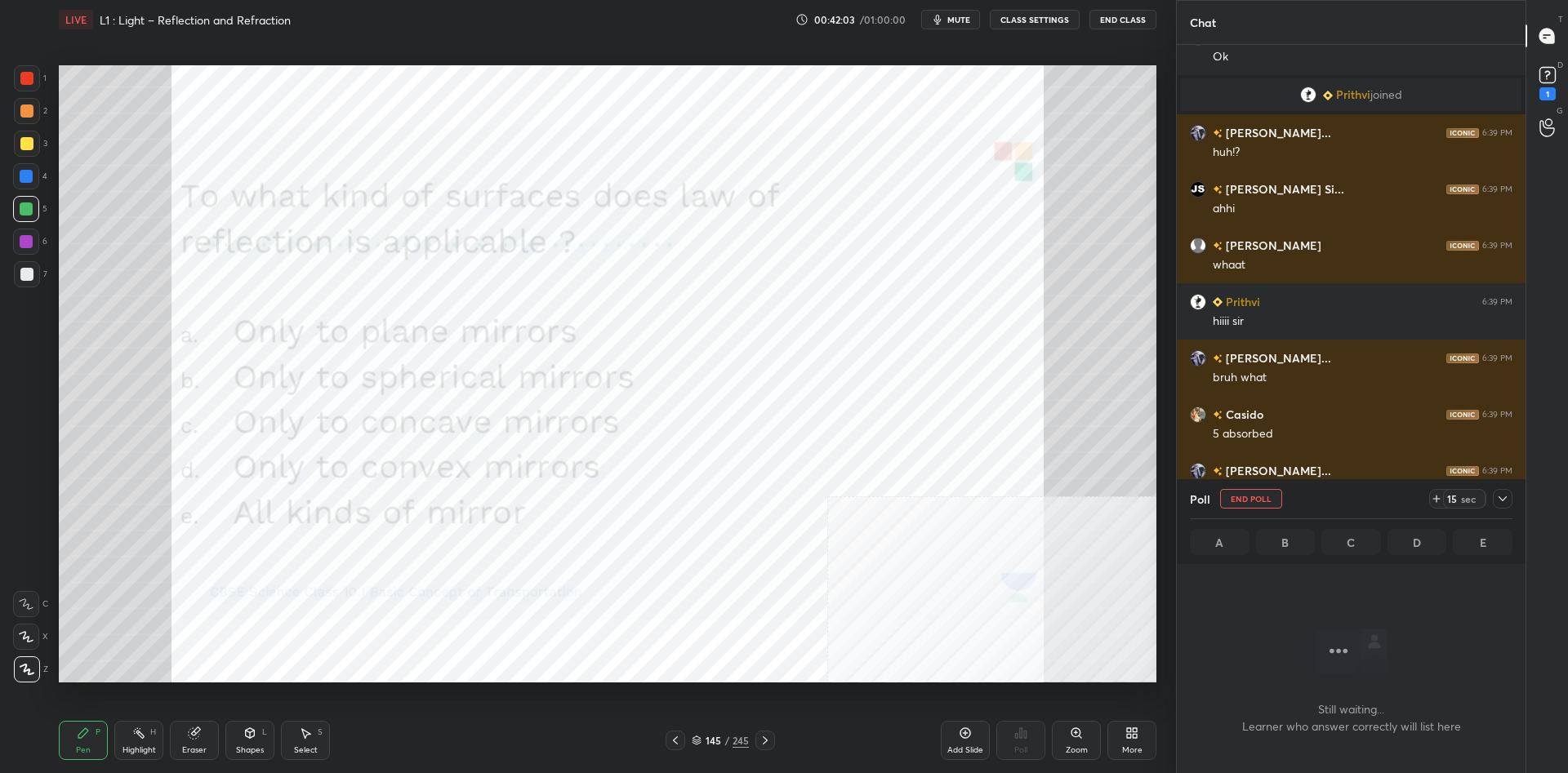
scroll to position [606, 349]
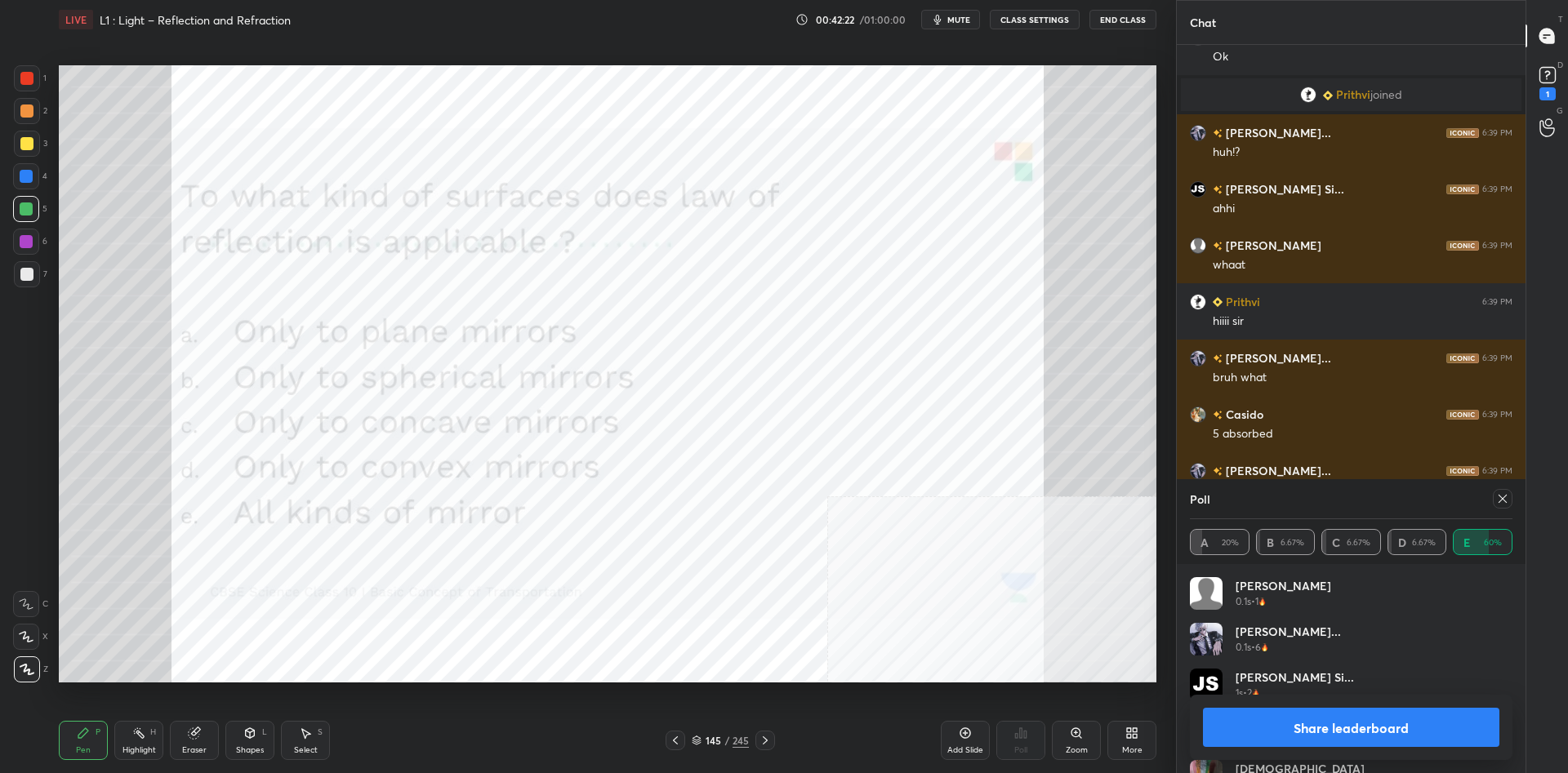
click at [1367, 745] on button "Share leaderboard" at bounding box center [1352, 727] width 297 height 39
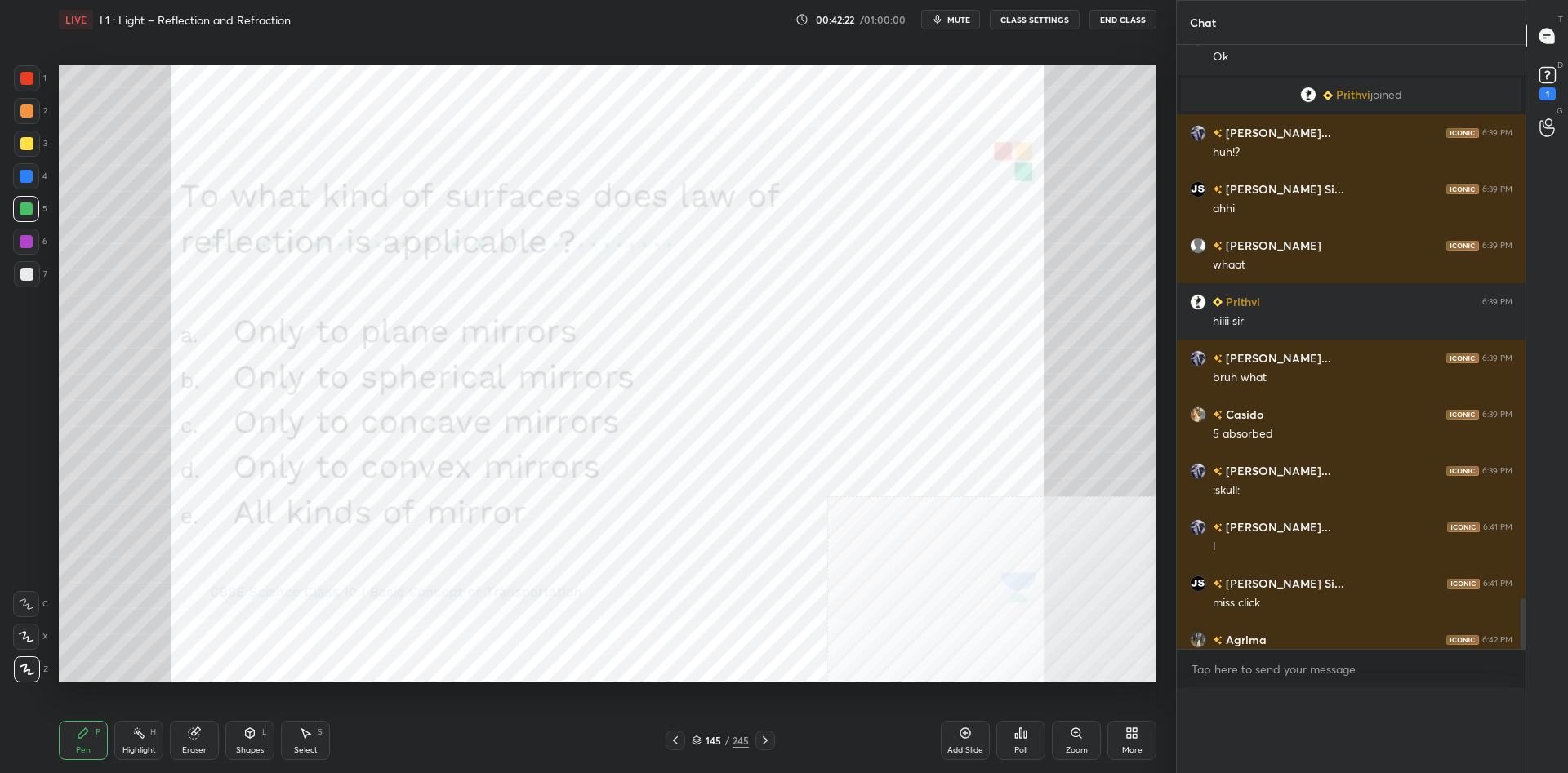
scroll to position [0, 0]
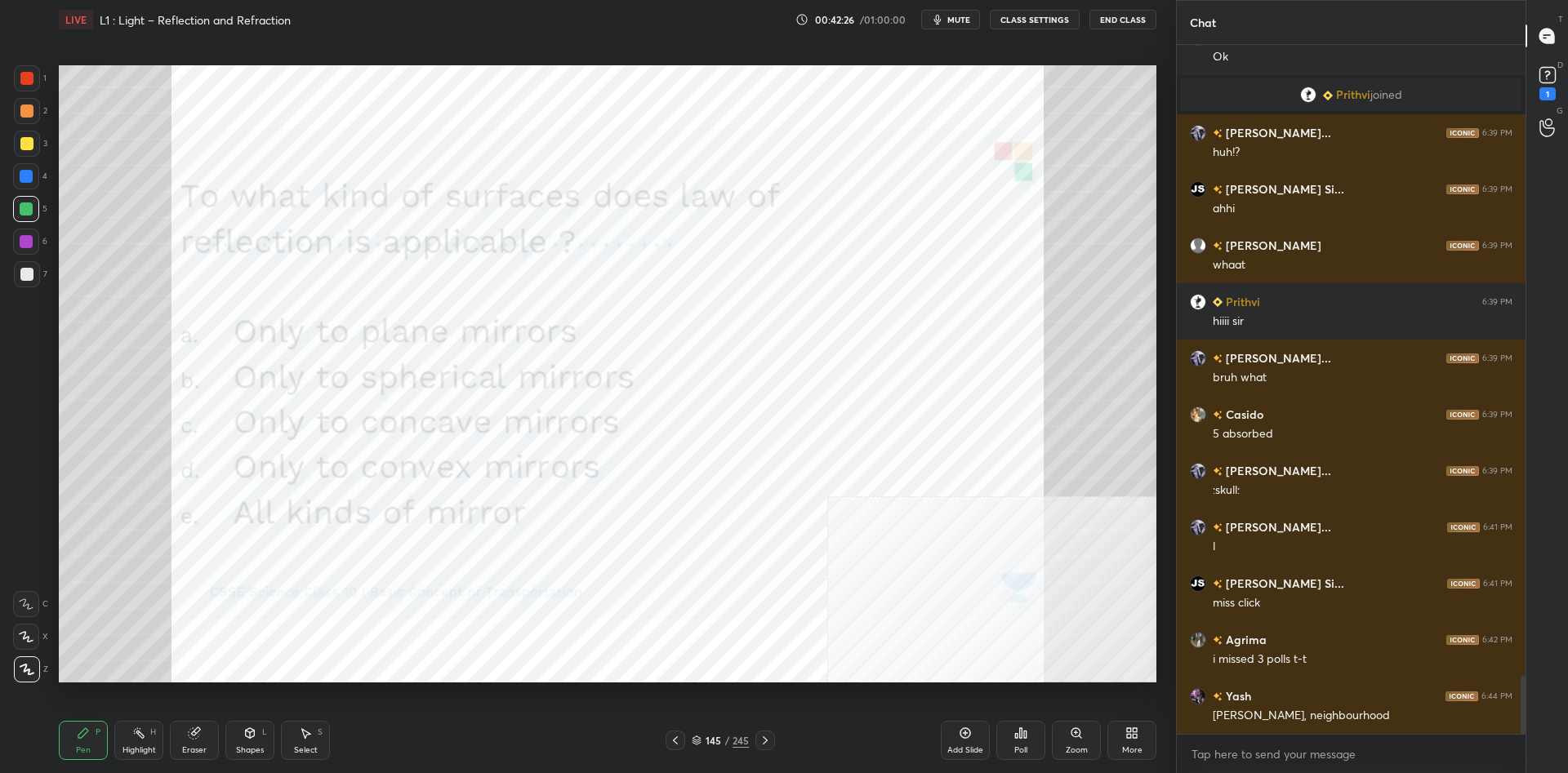
click at [729, 738] on div "/" at bounding box center [726, 740] width 4 height 10
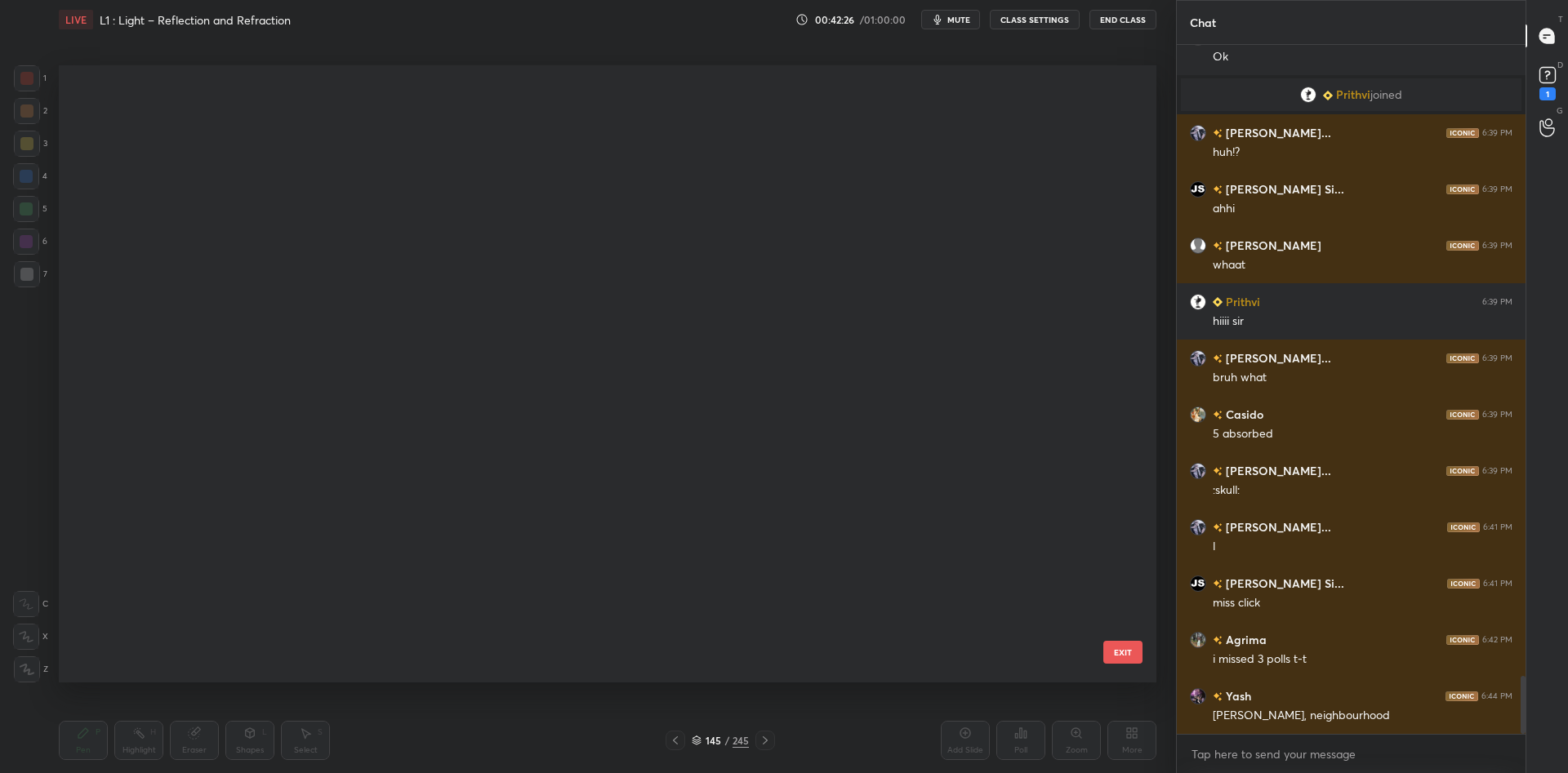
scroll to position [618, 1098]
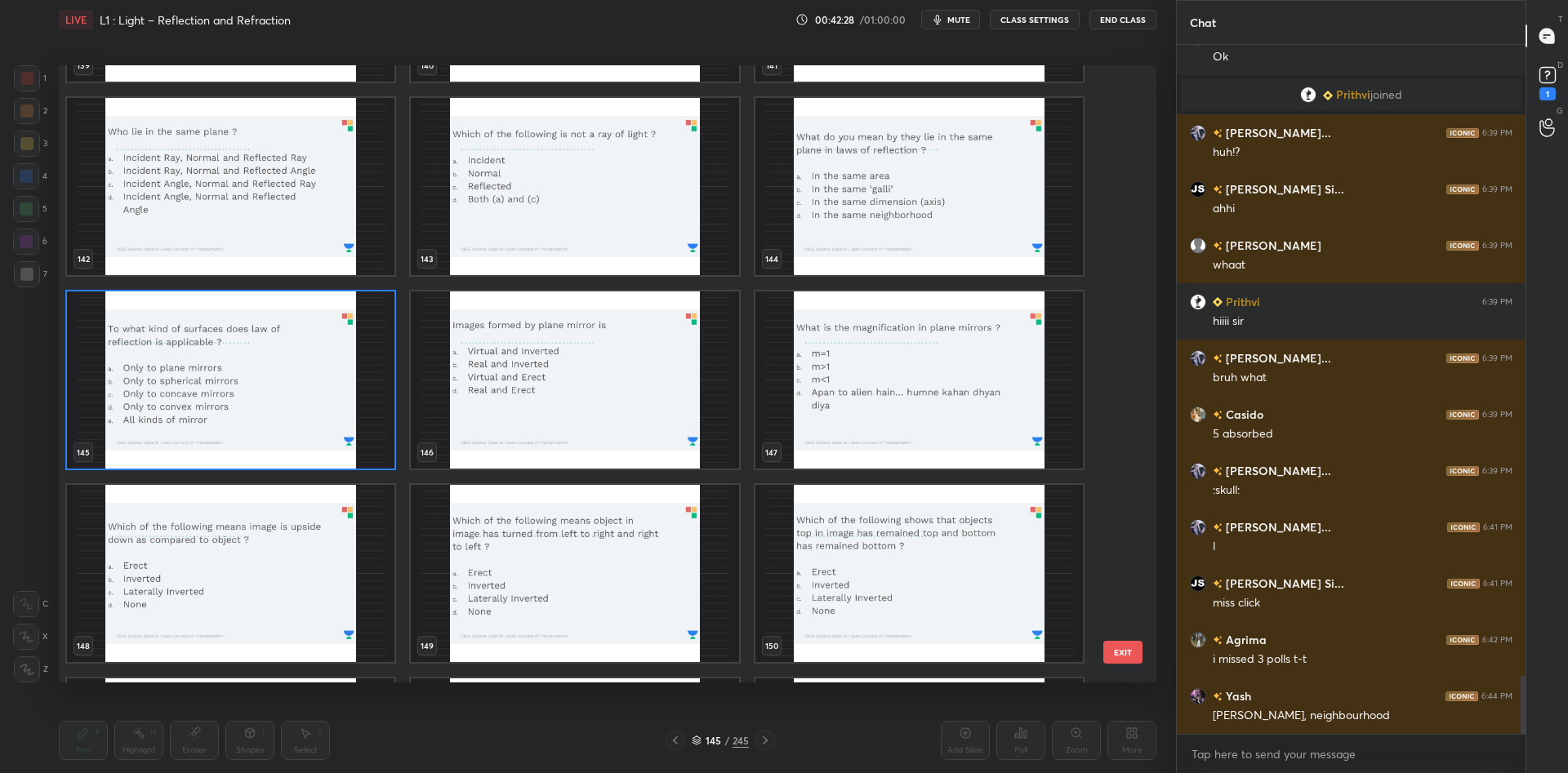
click at [532, 409] on img "grid" at bounding box center [575, 380] width 327 height 177
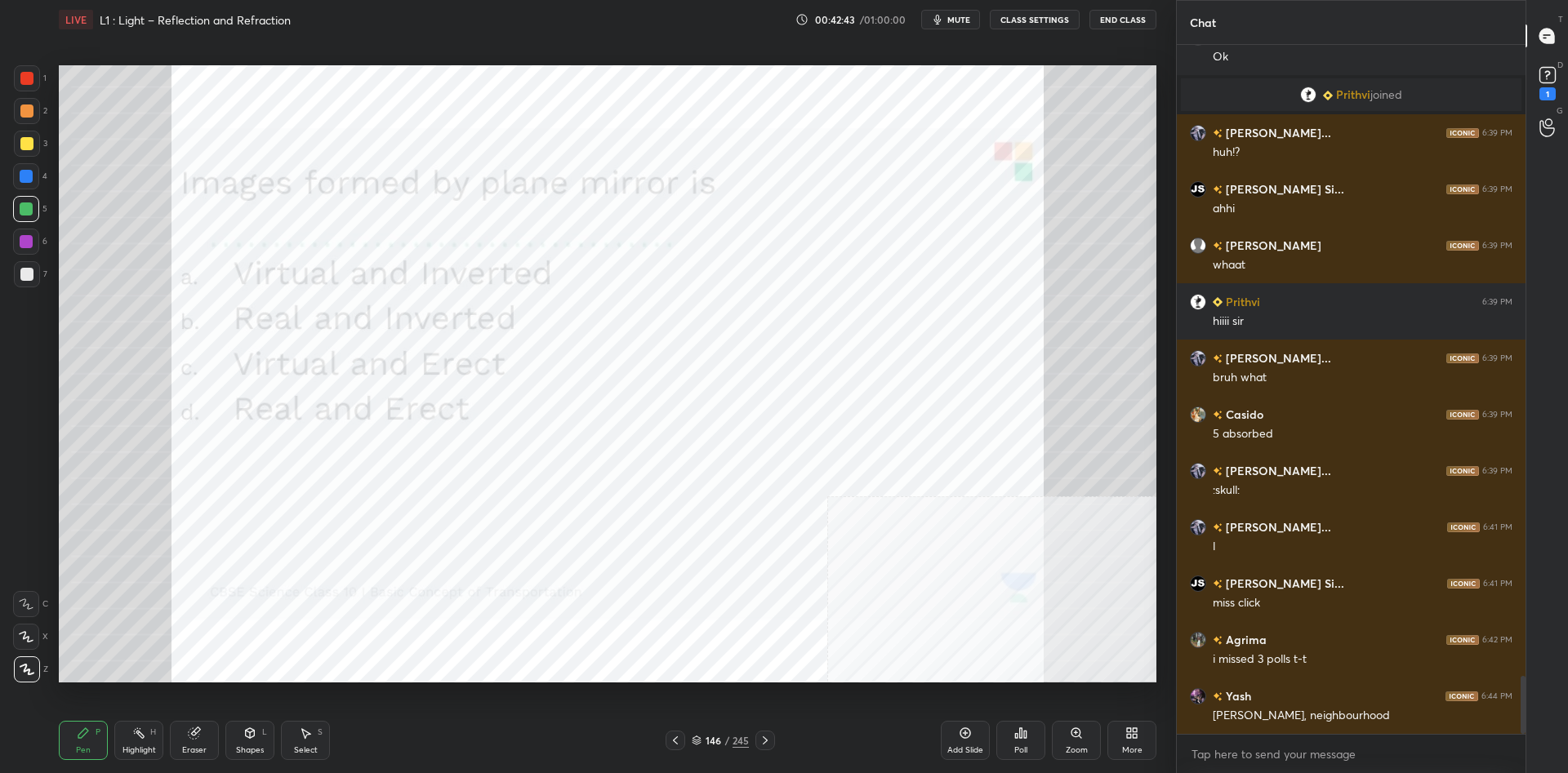
click at [1022, 736] on icon at bounding box center [1021, 733] width 3 height 10
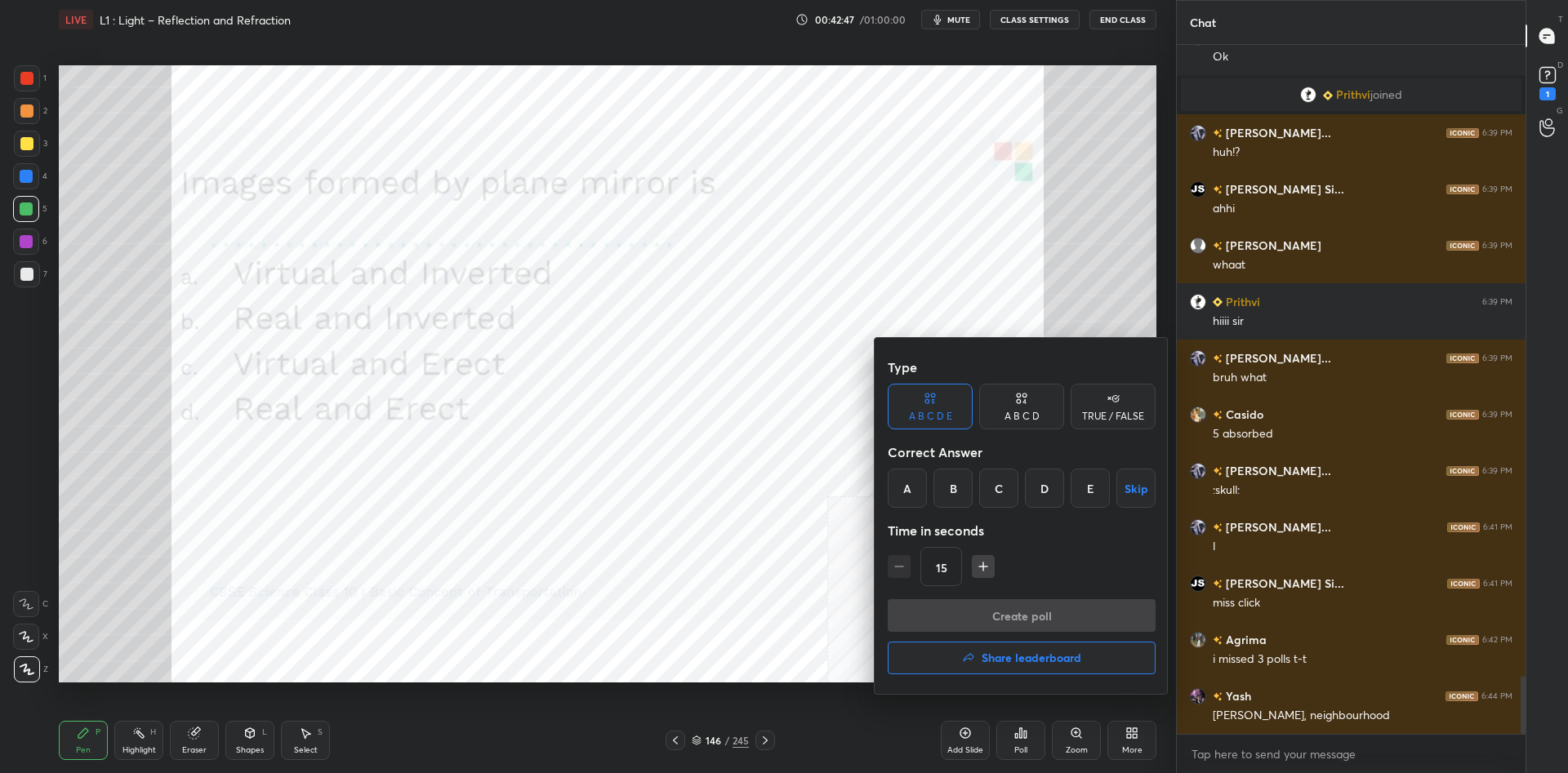
click at [1029, 423] on div "A B C D" at bounding box center [1021, 406] width 85 height 46
click at [1028, 491] on div "C" at bounding box center [1022, 488] width 48 height 39
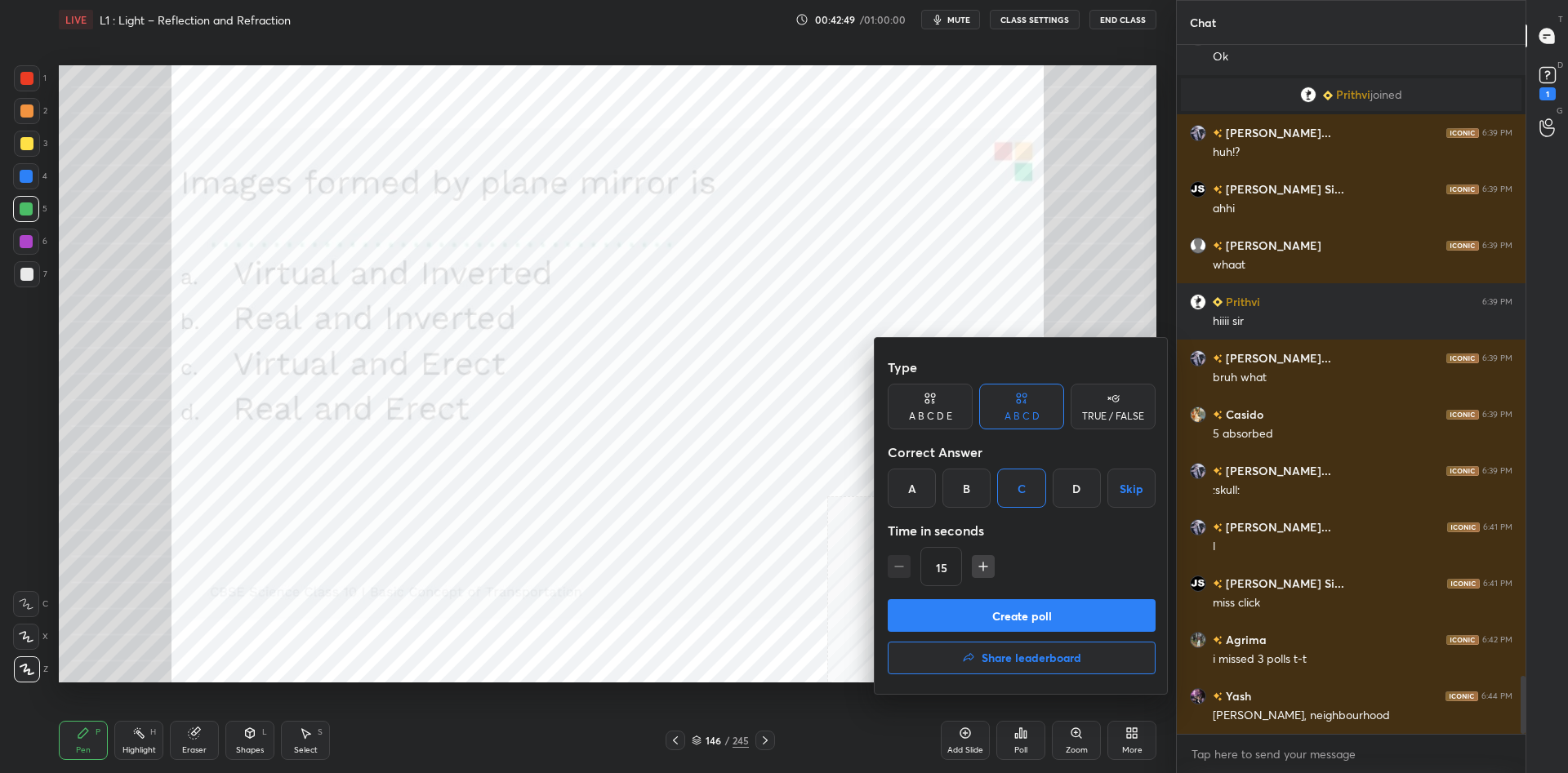
click at [1044, 609] on button "Create poll" at bounding box center [1022, 616] width 268 height 33
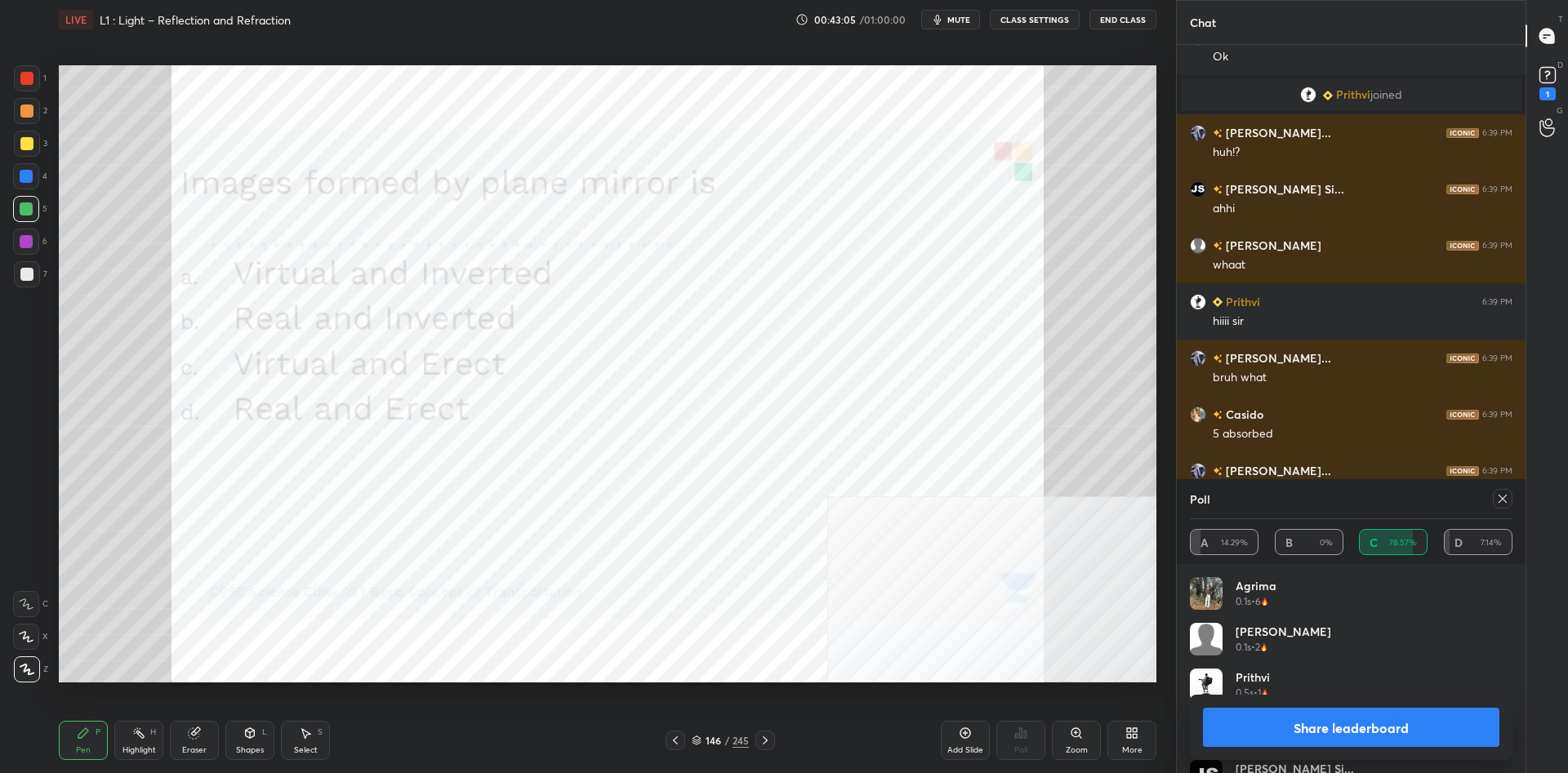
scroll to position [7645, 0]
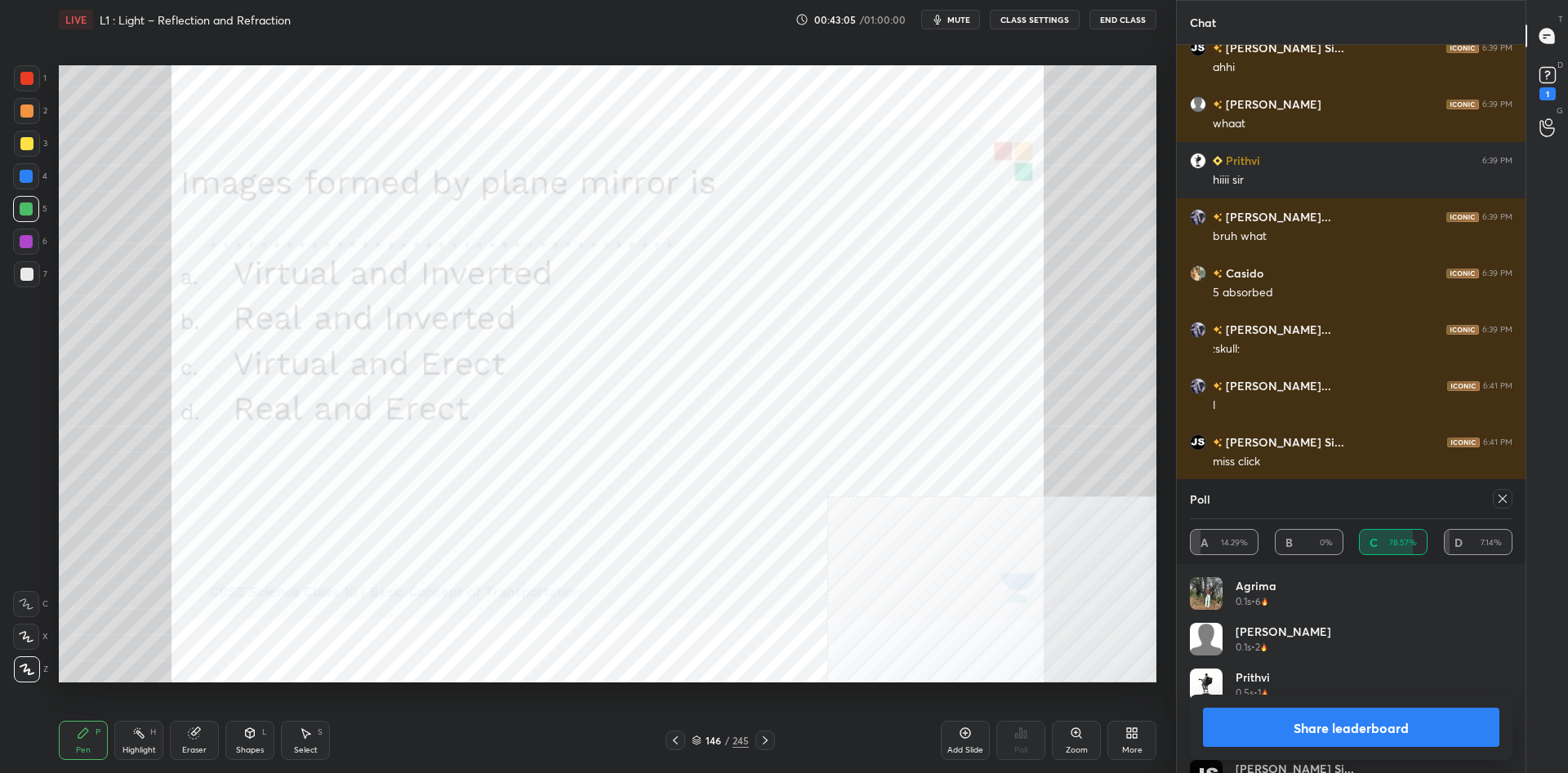
click at [1349, 712] on button "Share leaderboard" at bounding box center [1352, 727] width 297 height 39
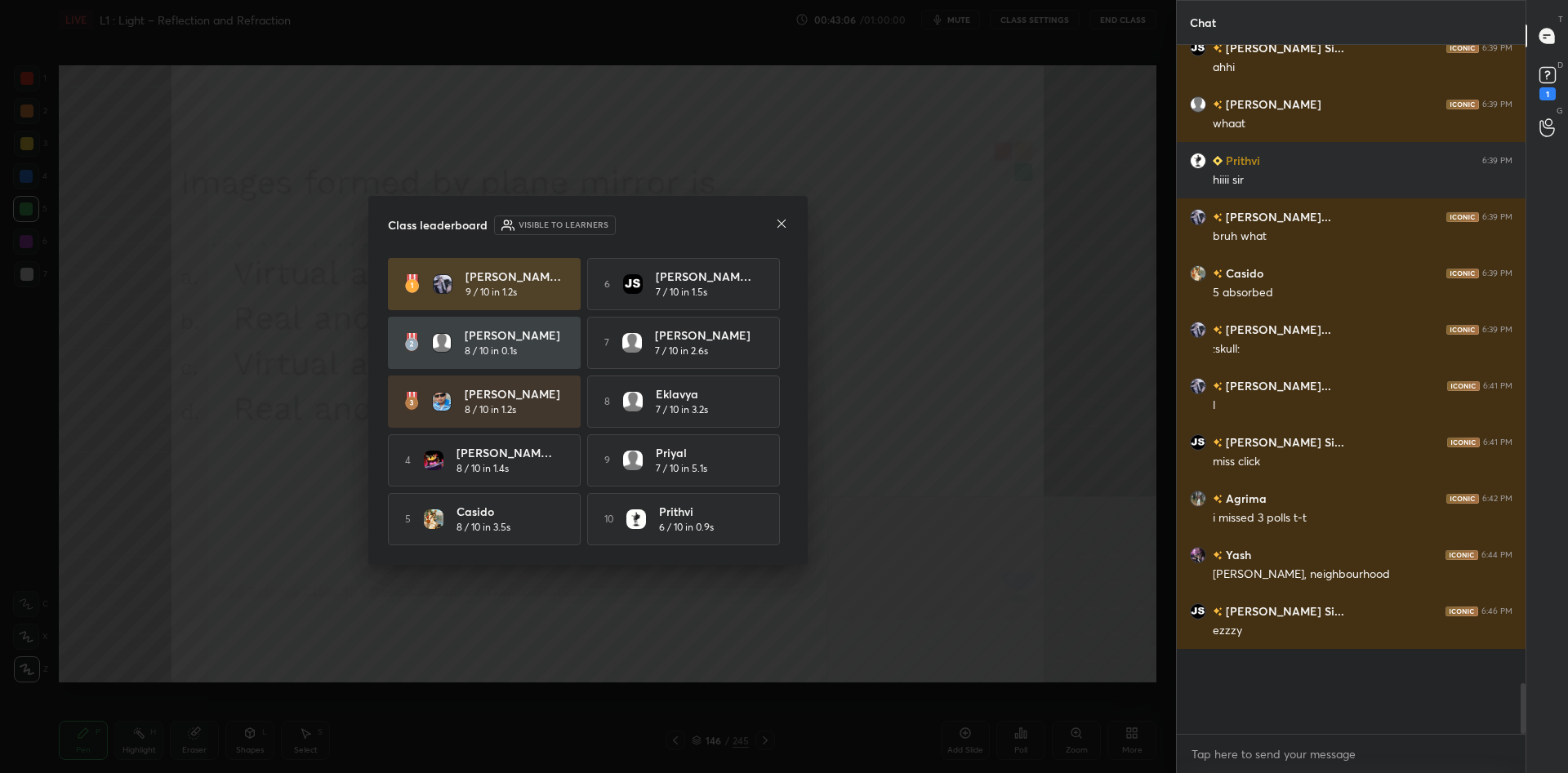
scroll to position [7603, 0]
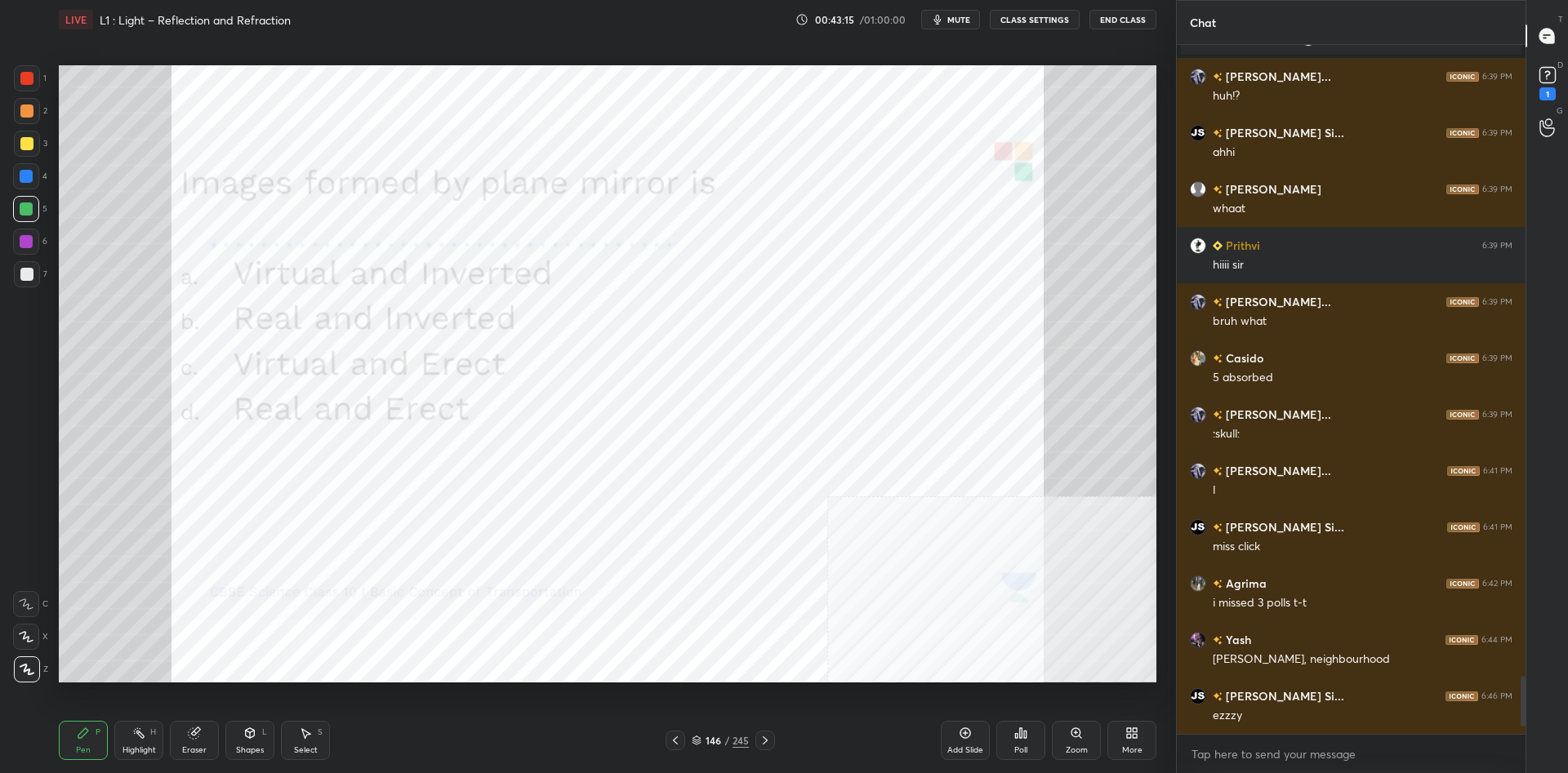
click at [722, 741] on div "146 / 245" at bounding box center [721, 740] width 57 height 14
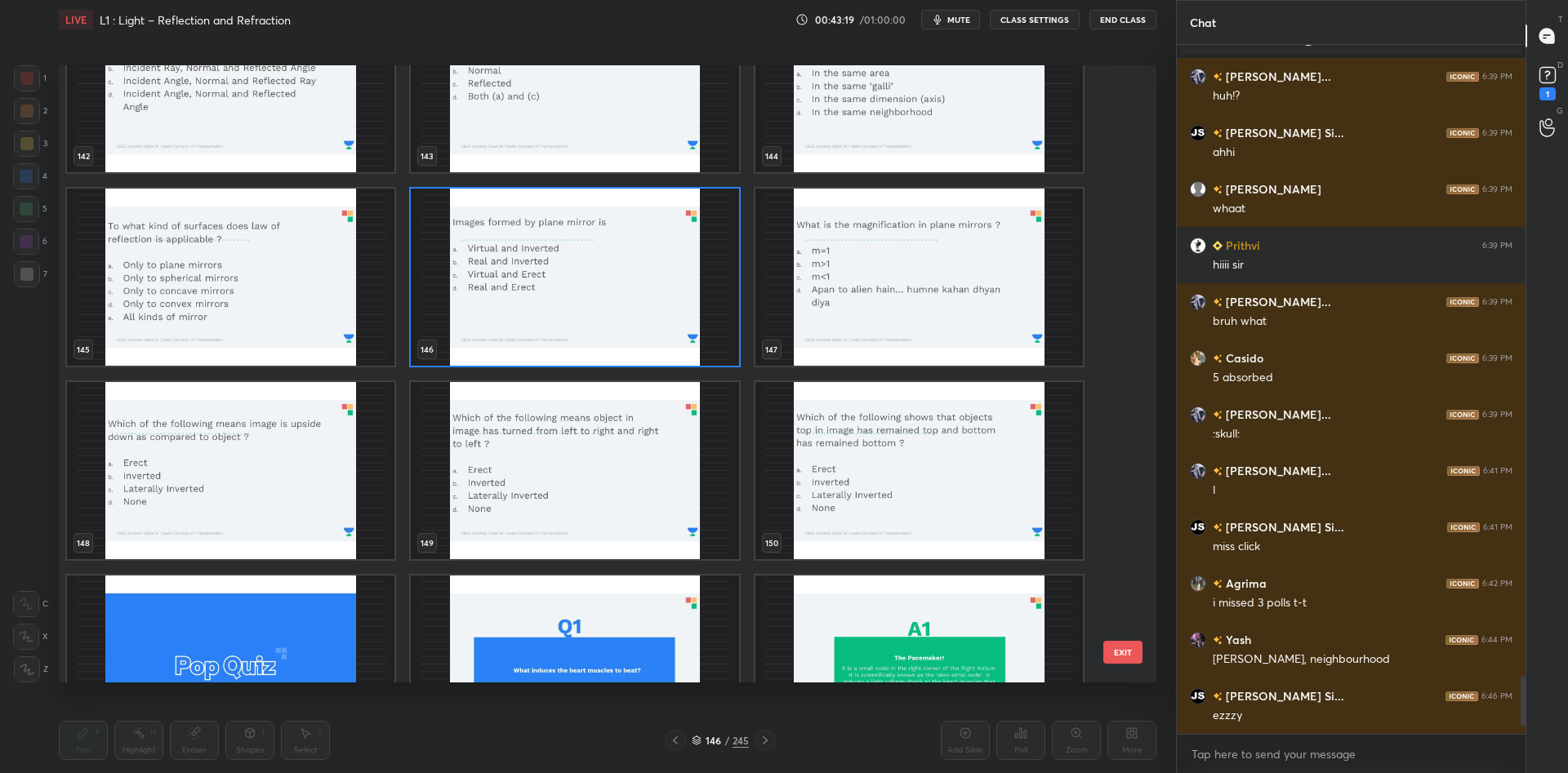
click at [894, 321] on img "grid" at bounding box center [919, 277] width 327 height 177
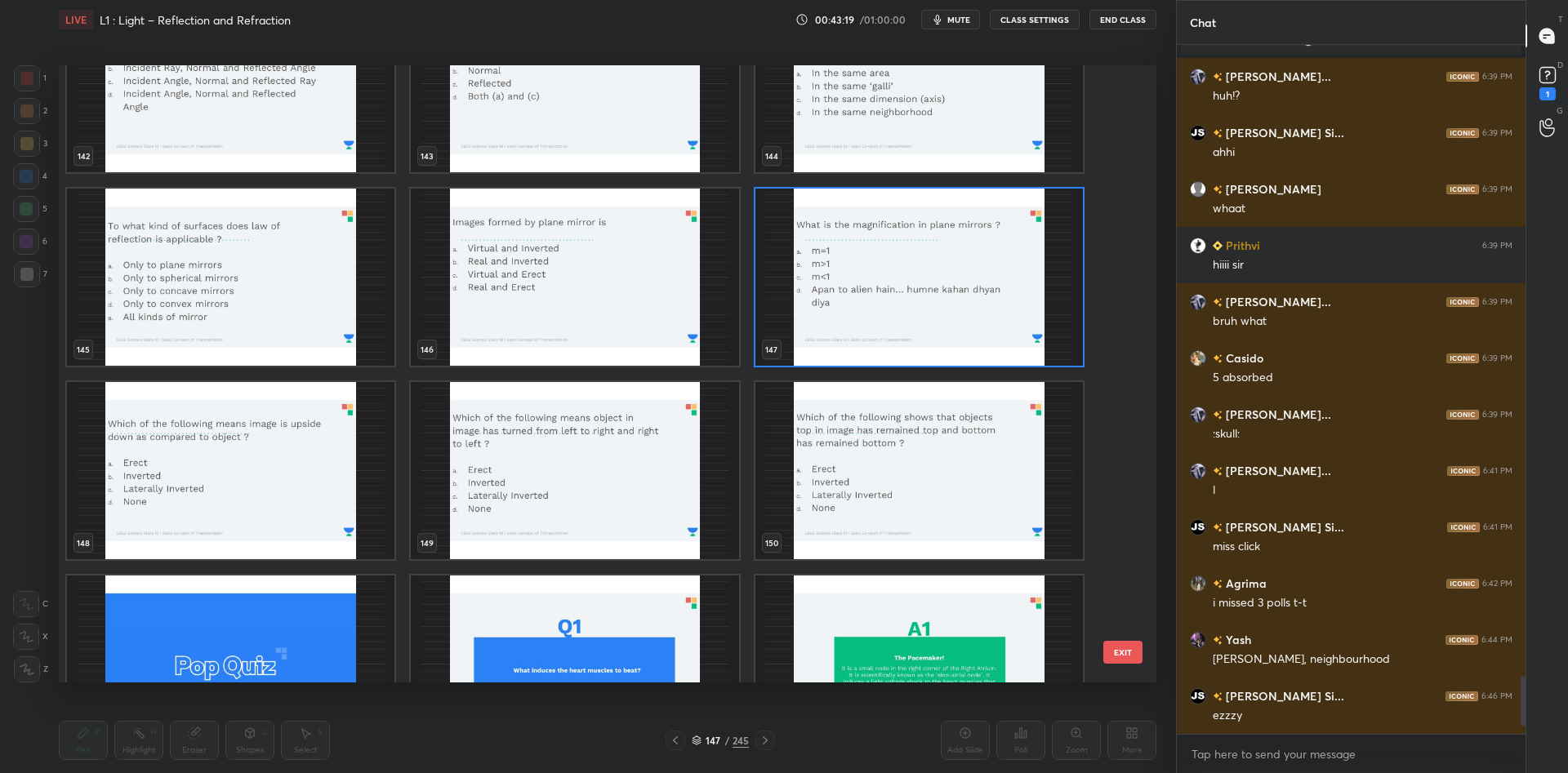
click at [894, 321] on img "grid" at bounding box center [919, 277] width 327 height 177
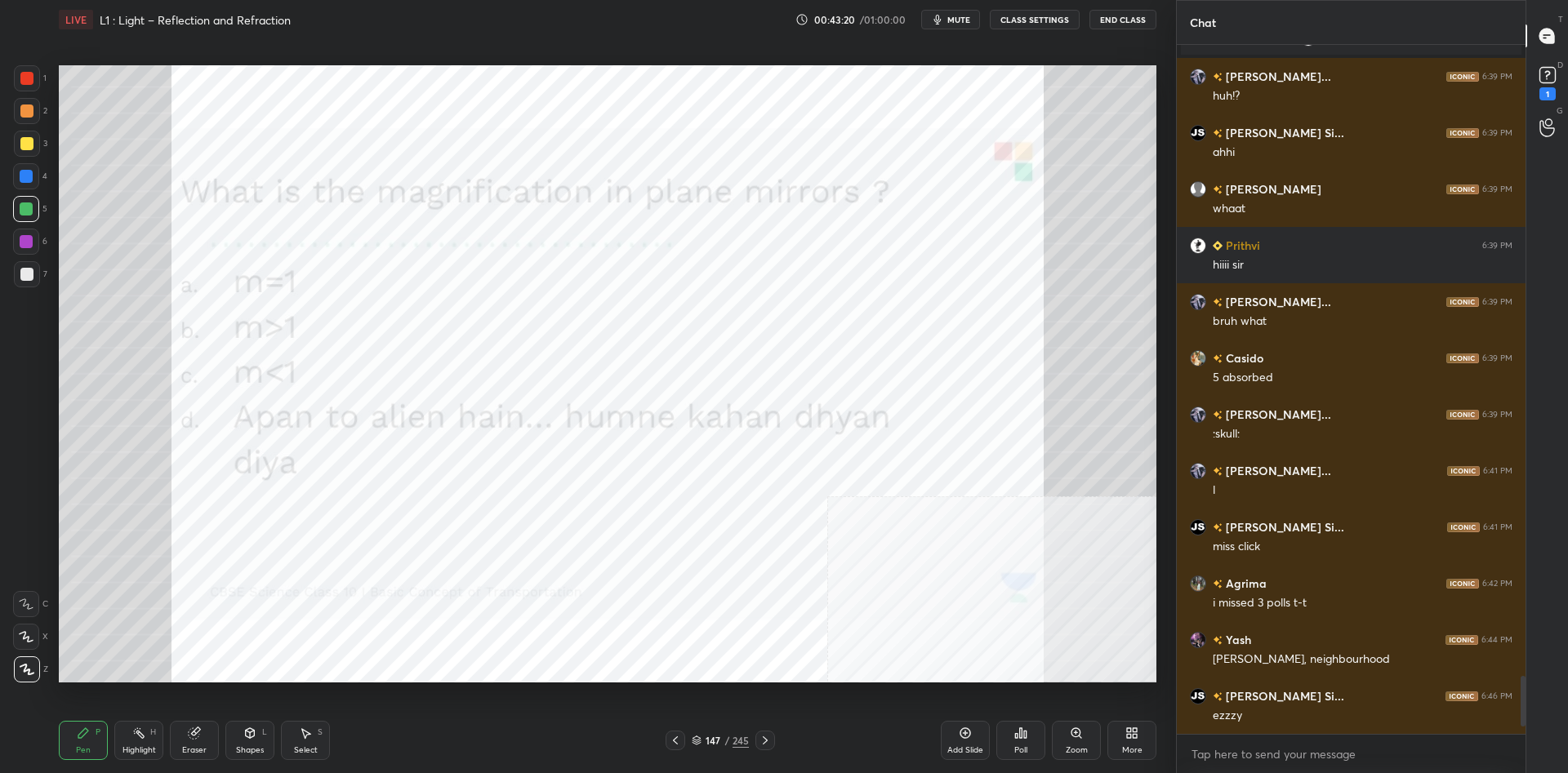
click at [894, 321] on img "grid" at bounding box center [919, 277] width 327 height 177
click at [21, 109] on div at bounding box center [27, 111] width 13 height 13
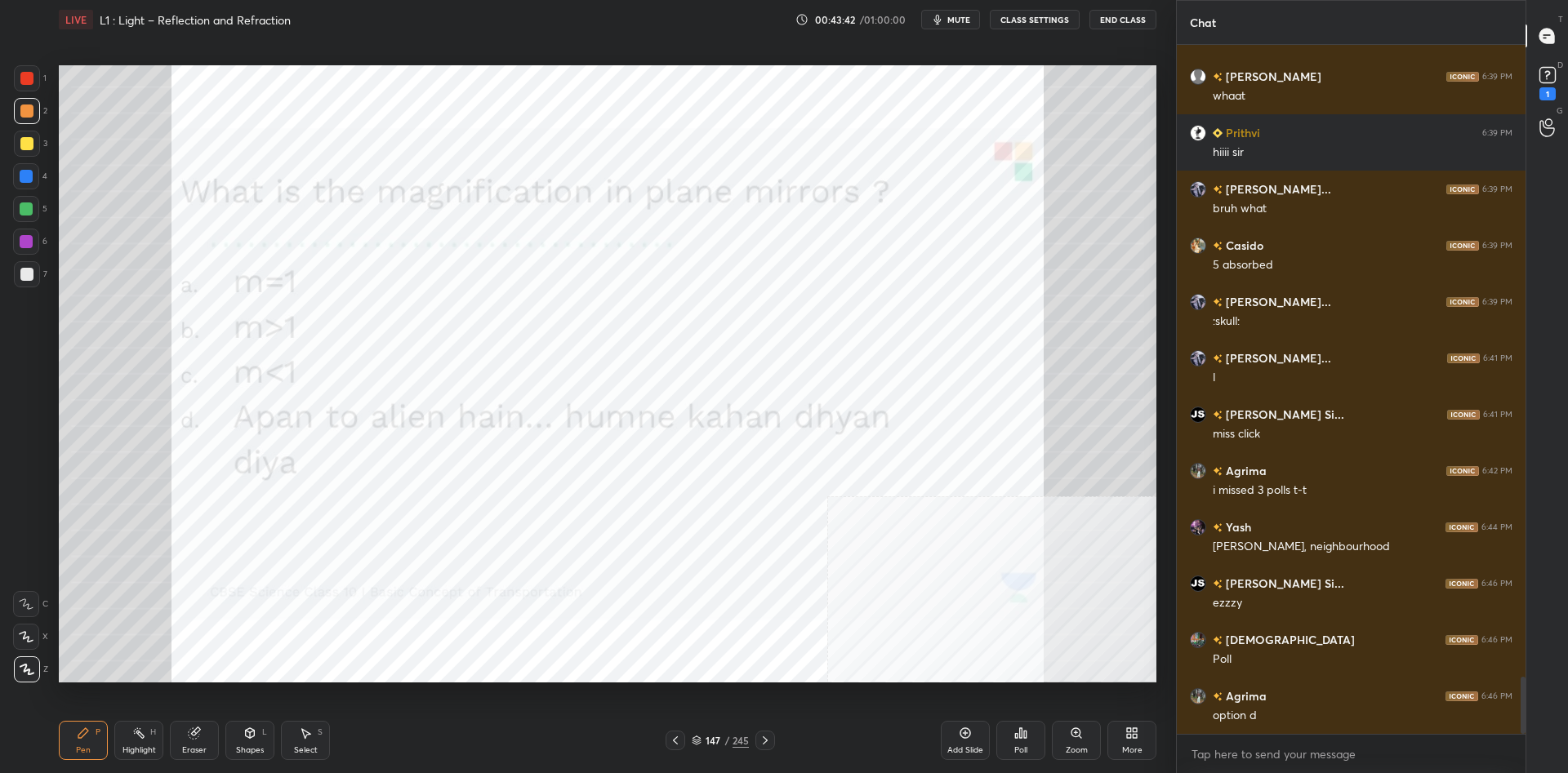
click at [43, 66] on div "1" at bounding box center [30, 78] width 33 height 26
click at [33, 76] on div at bounding box center [27, 78] width 13 height 13
click at [19, 113] on div at bounding box center [27, 111] width 26 height 26
click at [40, 71] on div "1" at bounding box center [30, 78] width 33 height 26
click at [21, 109] on div at bounding box center [27, 111] width 13 height 13
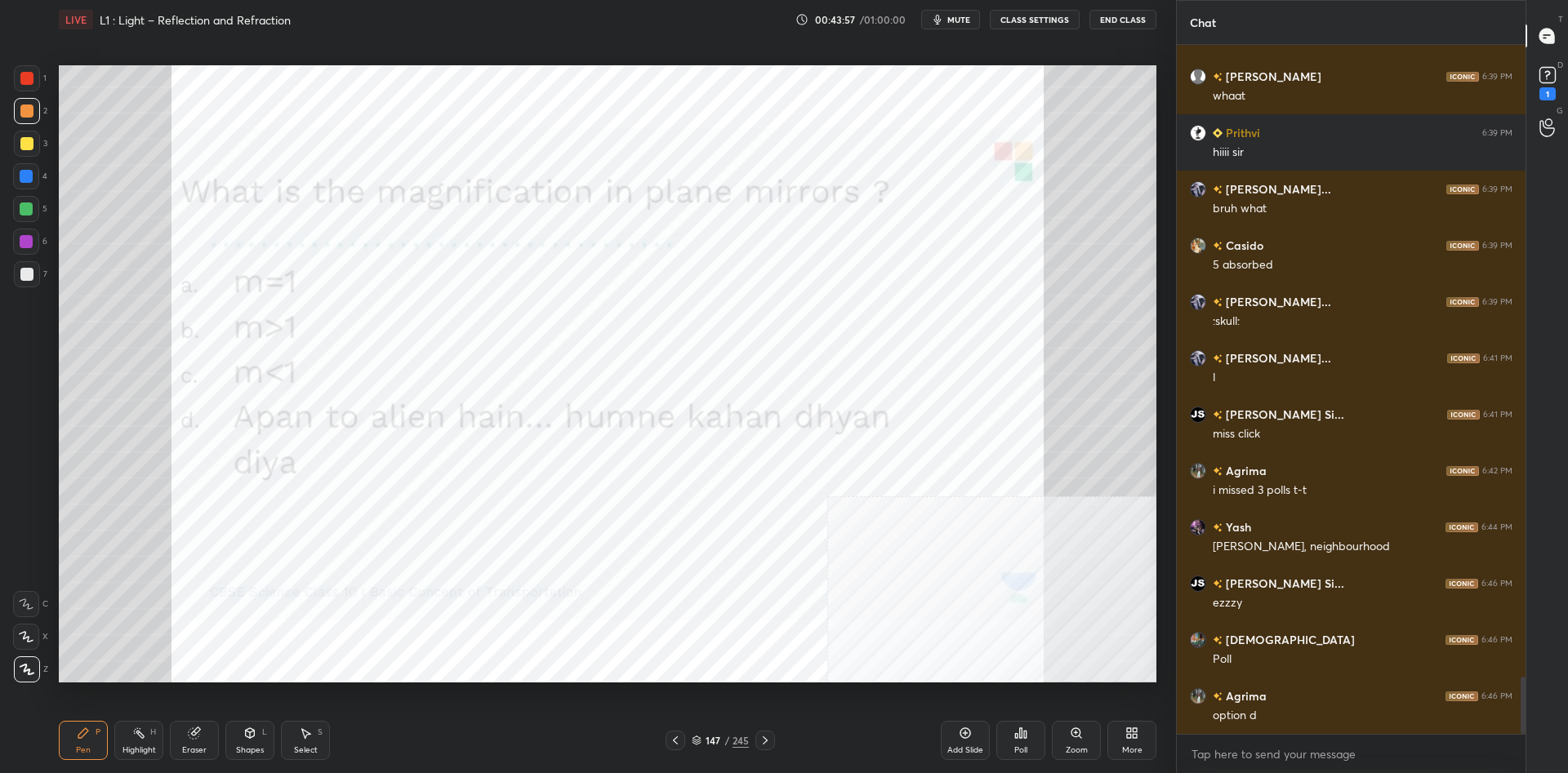
click at [30, 71] on div at bounding box center [27, 78] width 26 height 26
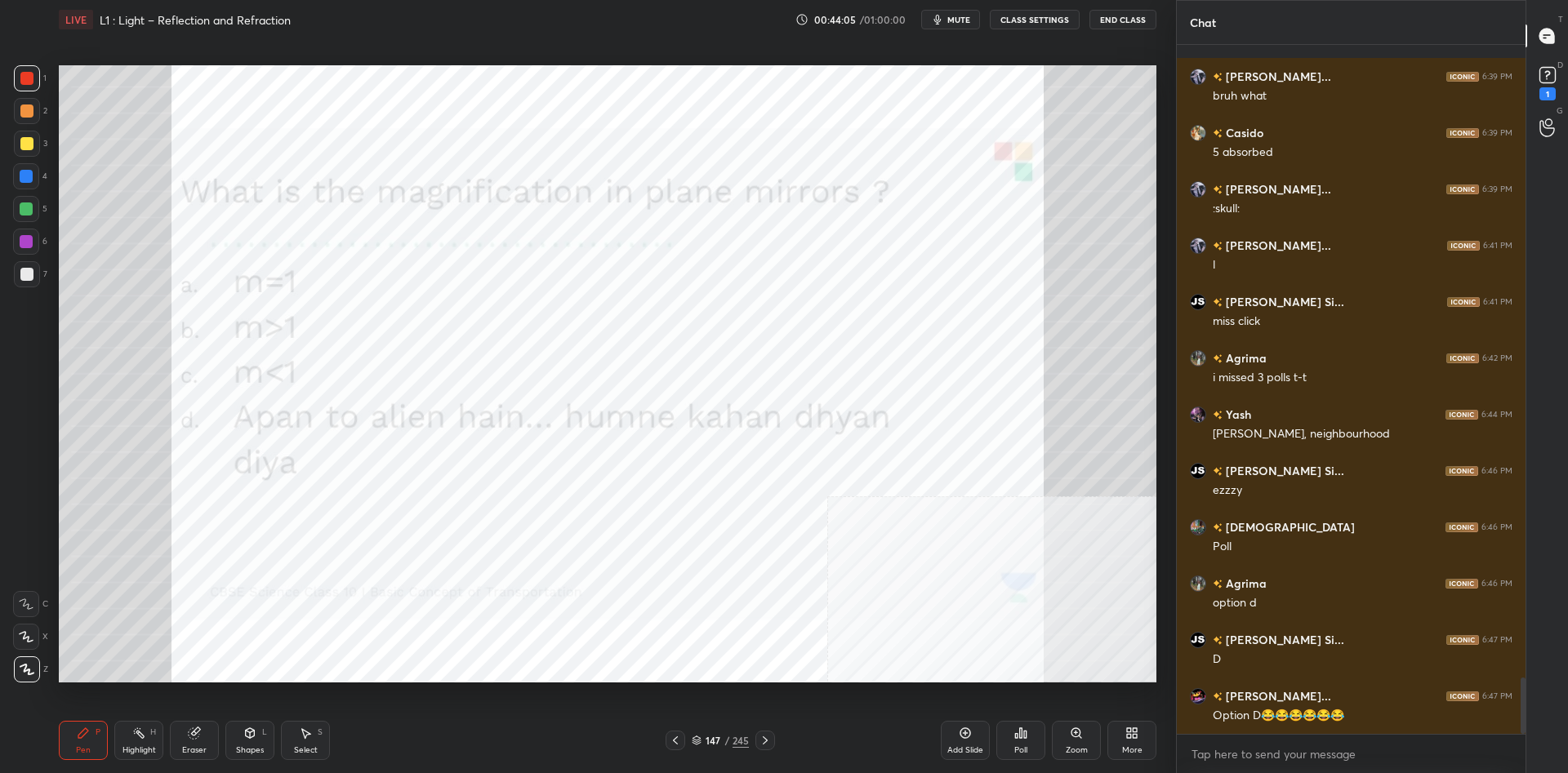
scroll to position [7842, 0]
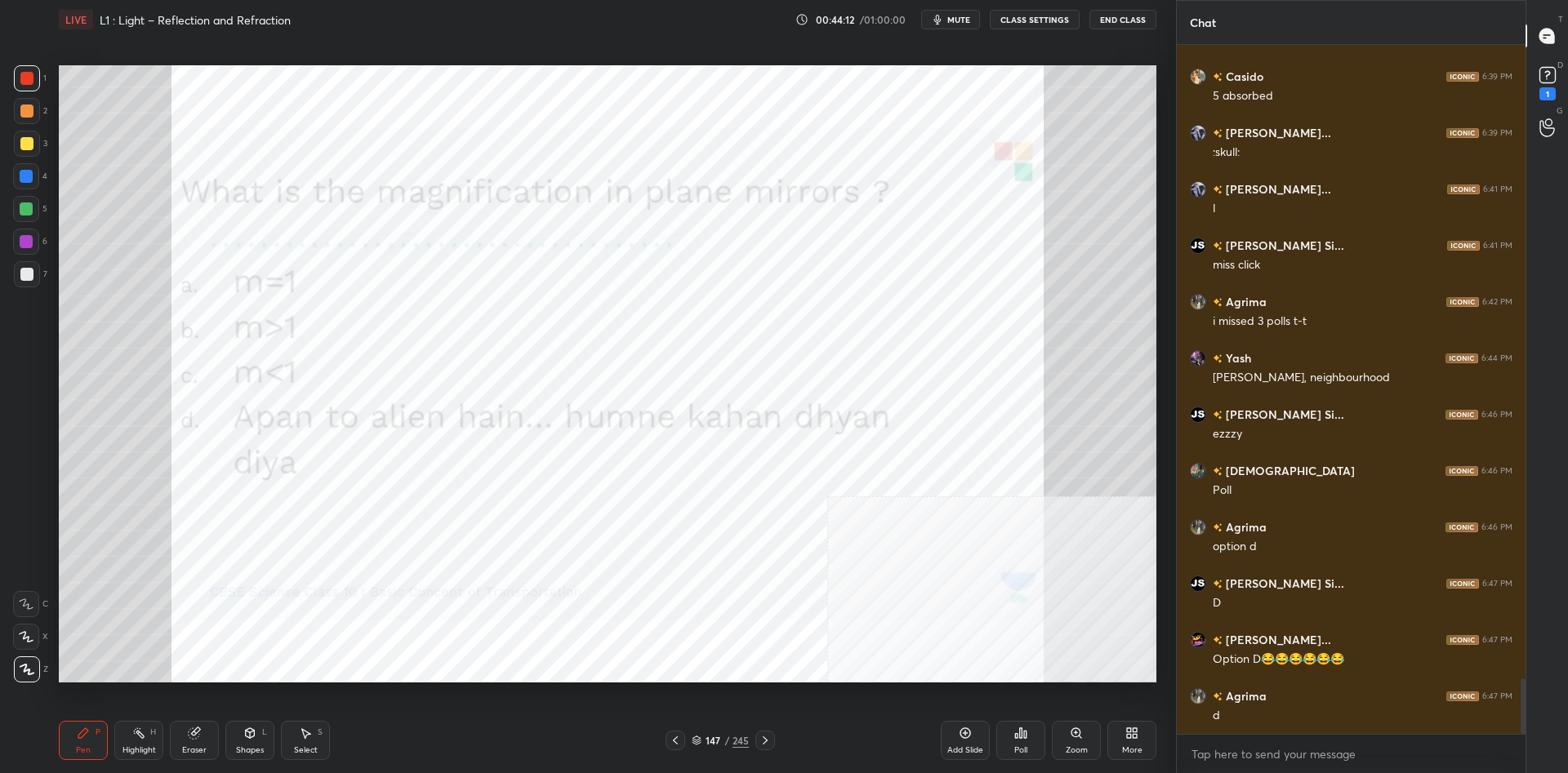
click at [1024, 736] on icon at bounding box center [1021, 733] width 13 height 13
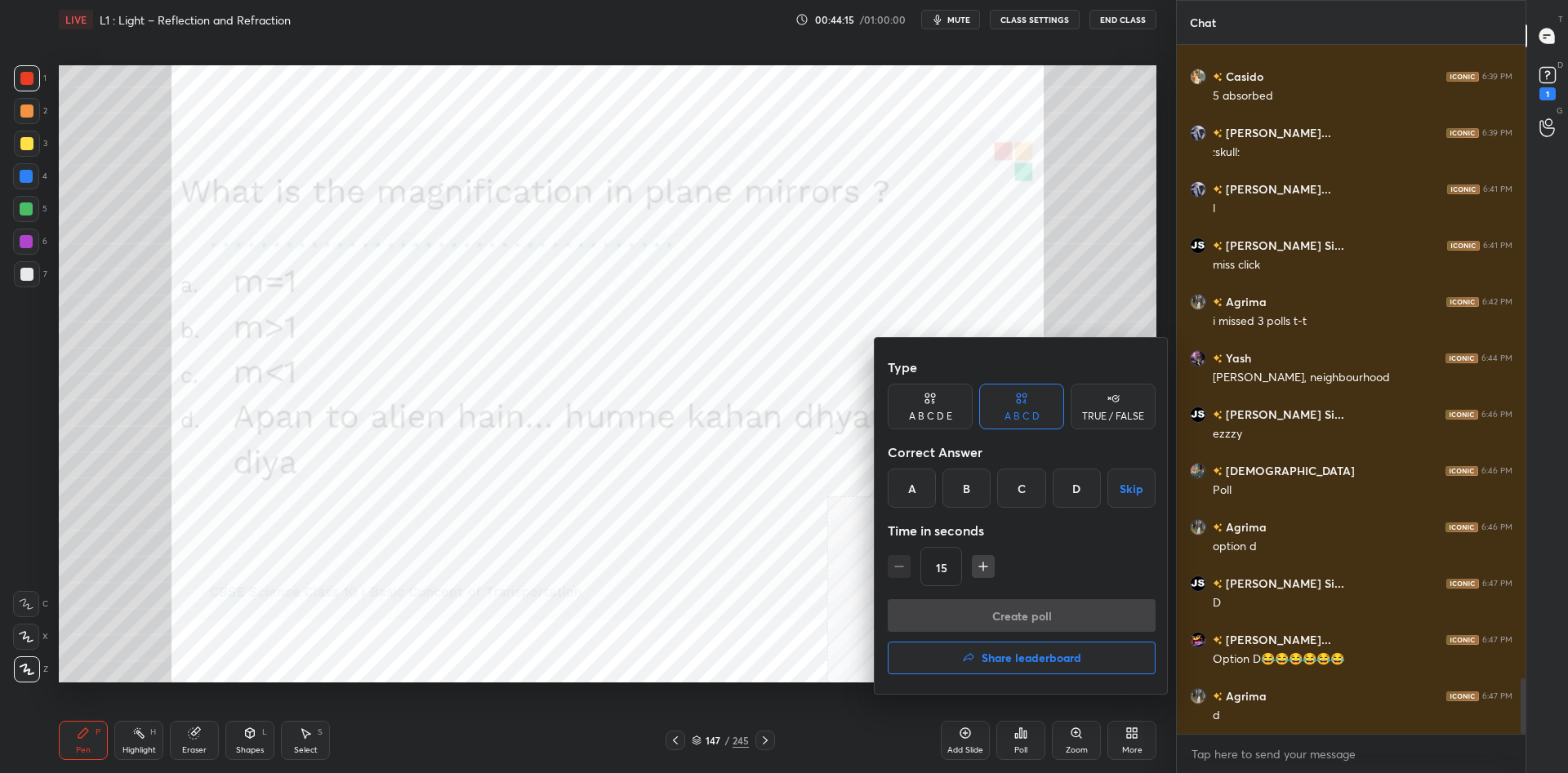
click at [912, 496] on div "A" at bounding box center [912, 488] width 48 height 39
click at [973, 619] on button "Create poll" at bounding box center [1022, 616] width 268 height 33
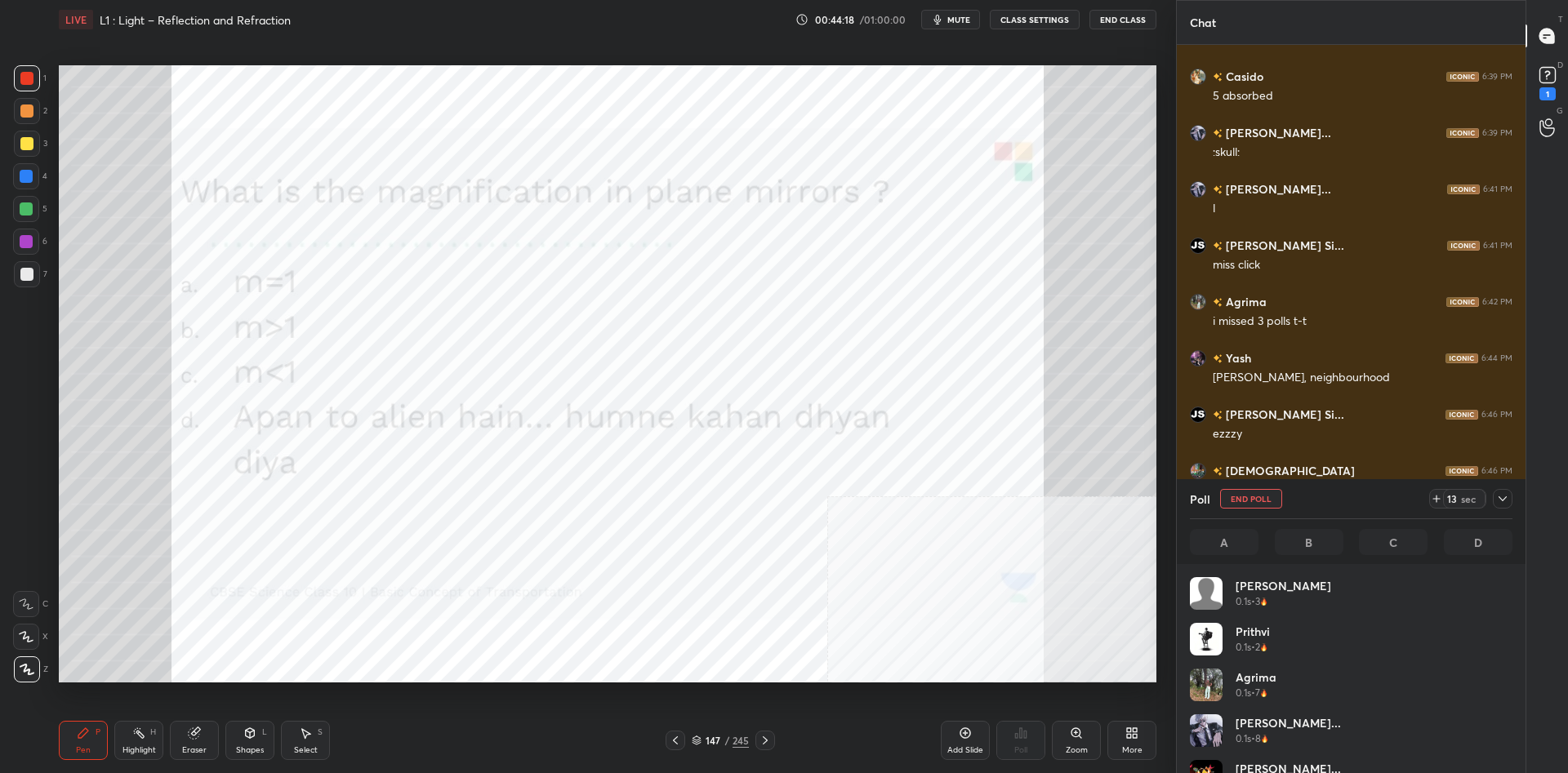
scroll to position [196, 323]
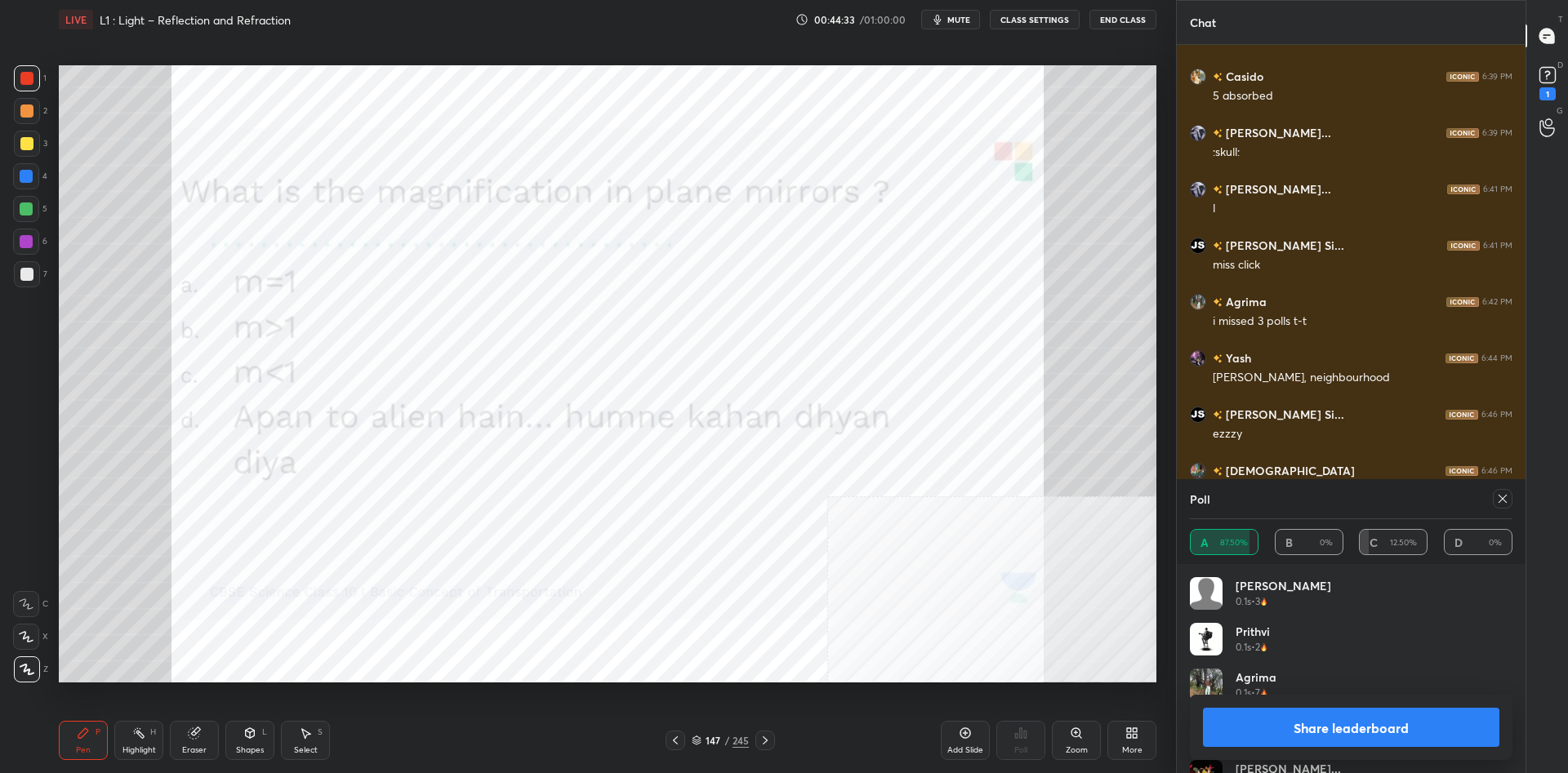
click at [1269, 717] on button "Share leaderboard" at bounding box center [1352, 727] width 297 height 39
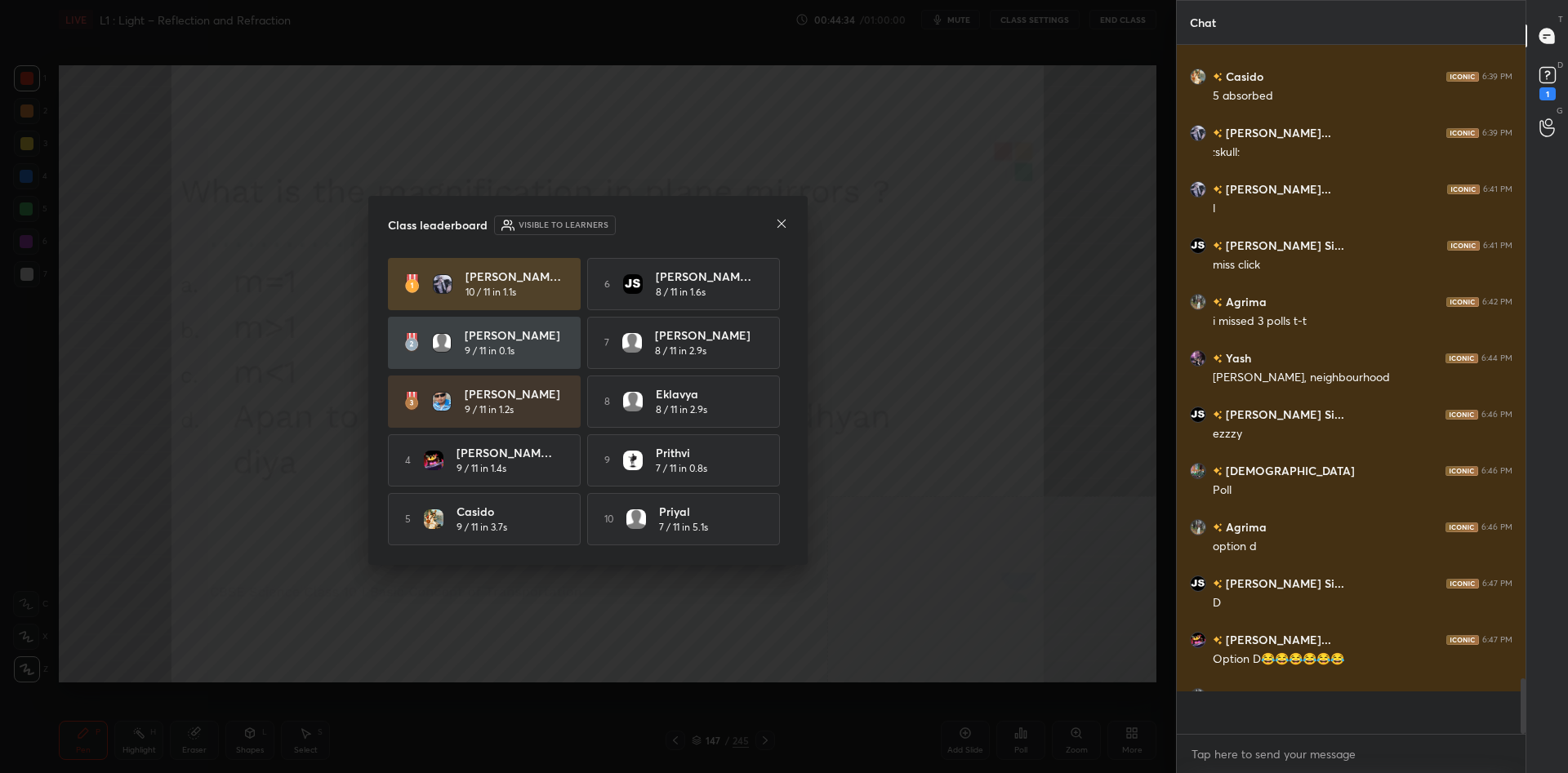
scroll to position [0, 1]
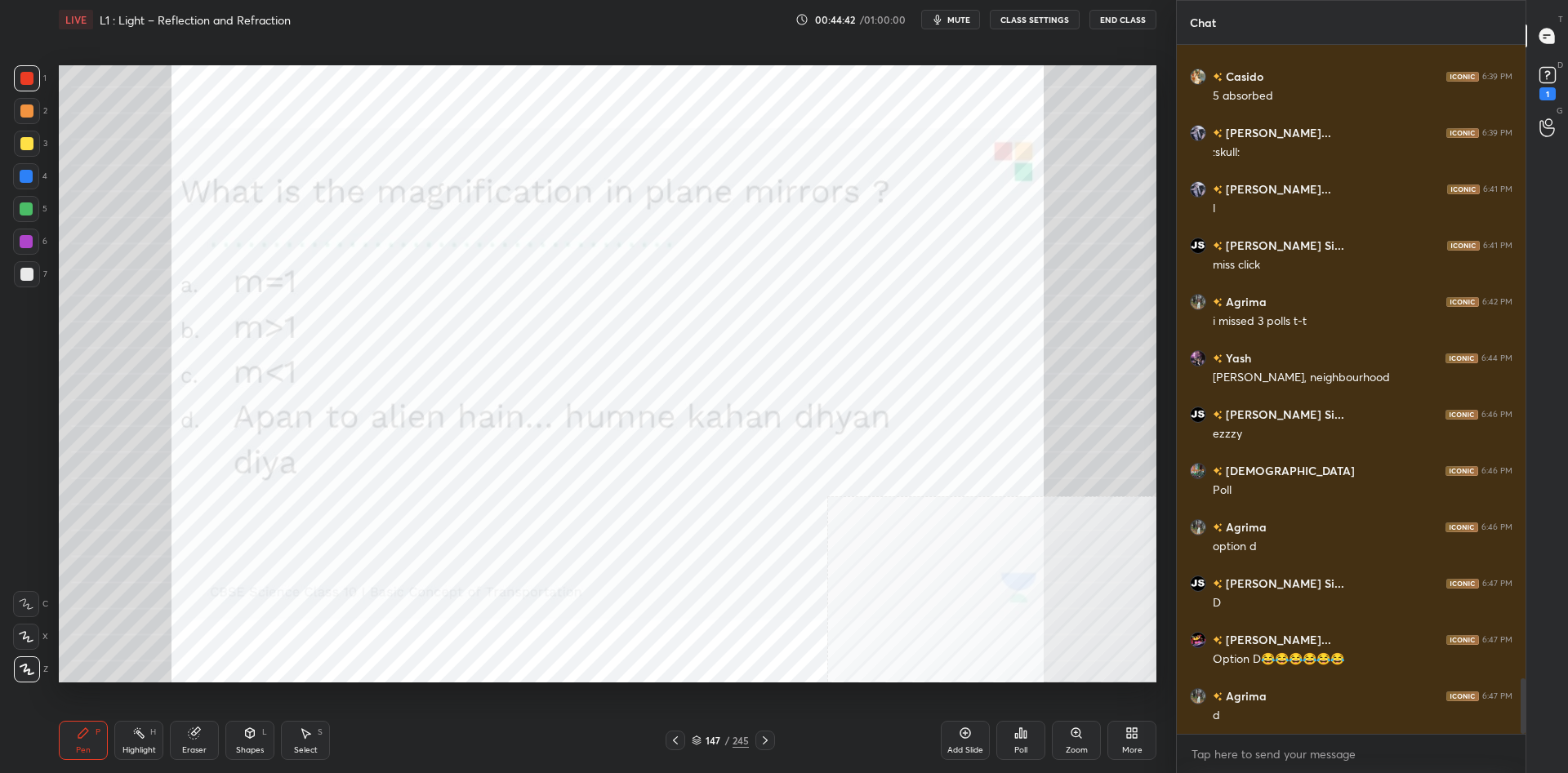
click at [729, 740] on div "/" at bounding box center [726, 740] width 4 height 10
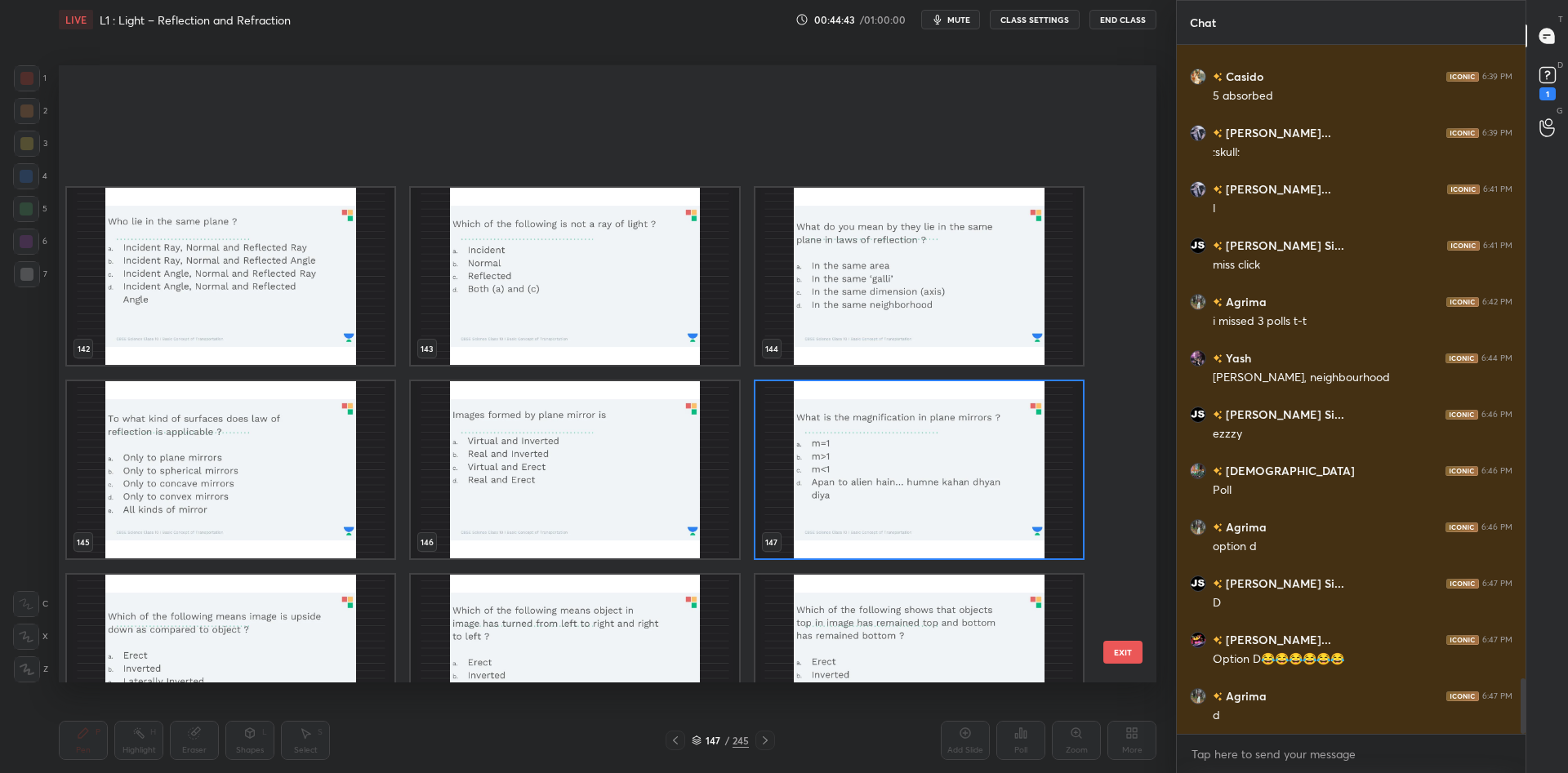
scroll to position [9173, 0]
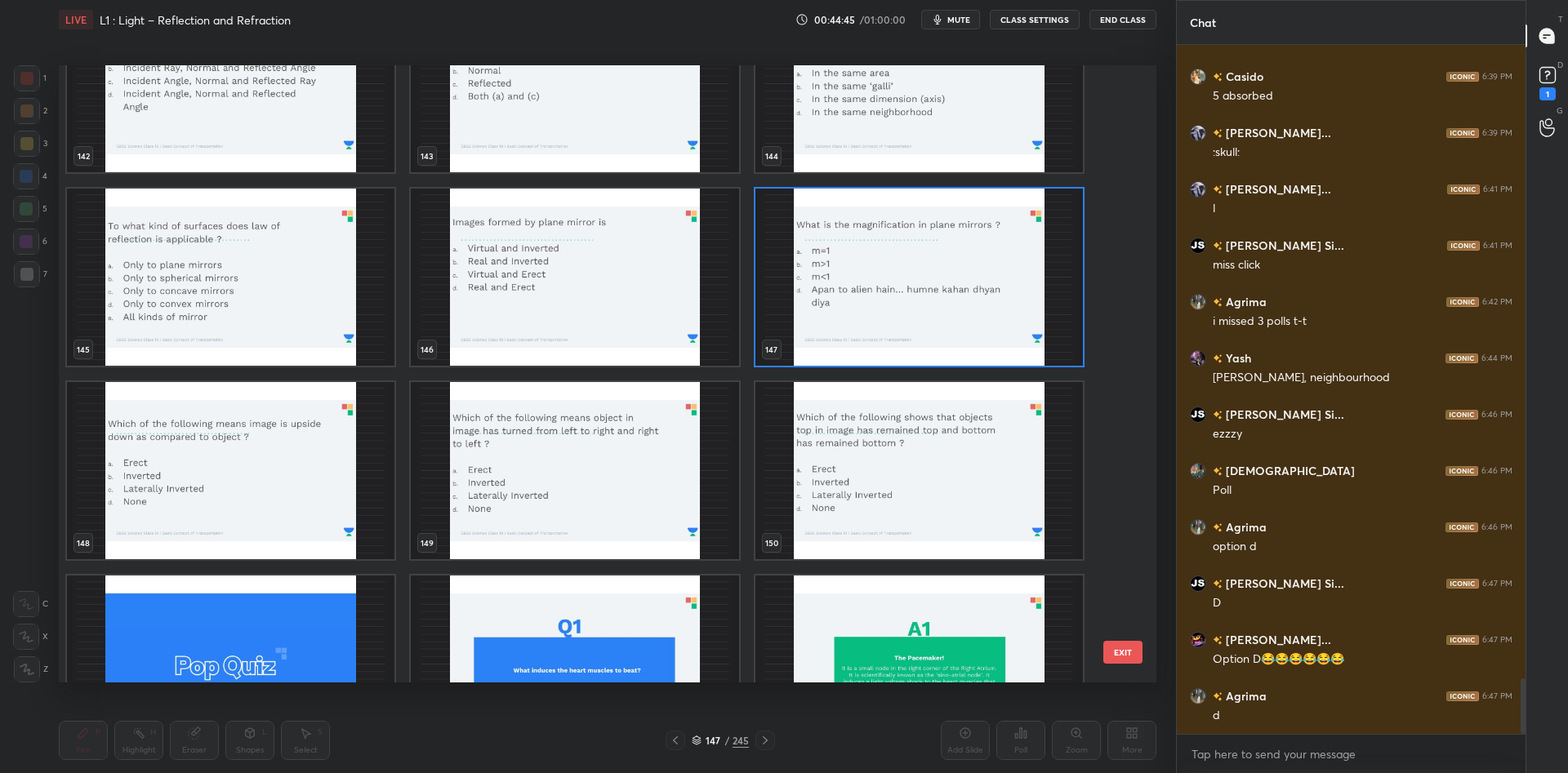
click at [290, 472] on img "grid" at bounding box center [231, 471] width 327 height 177
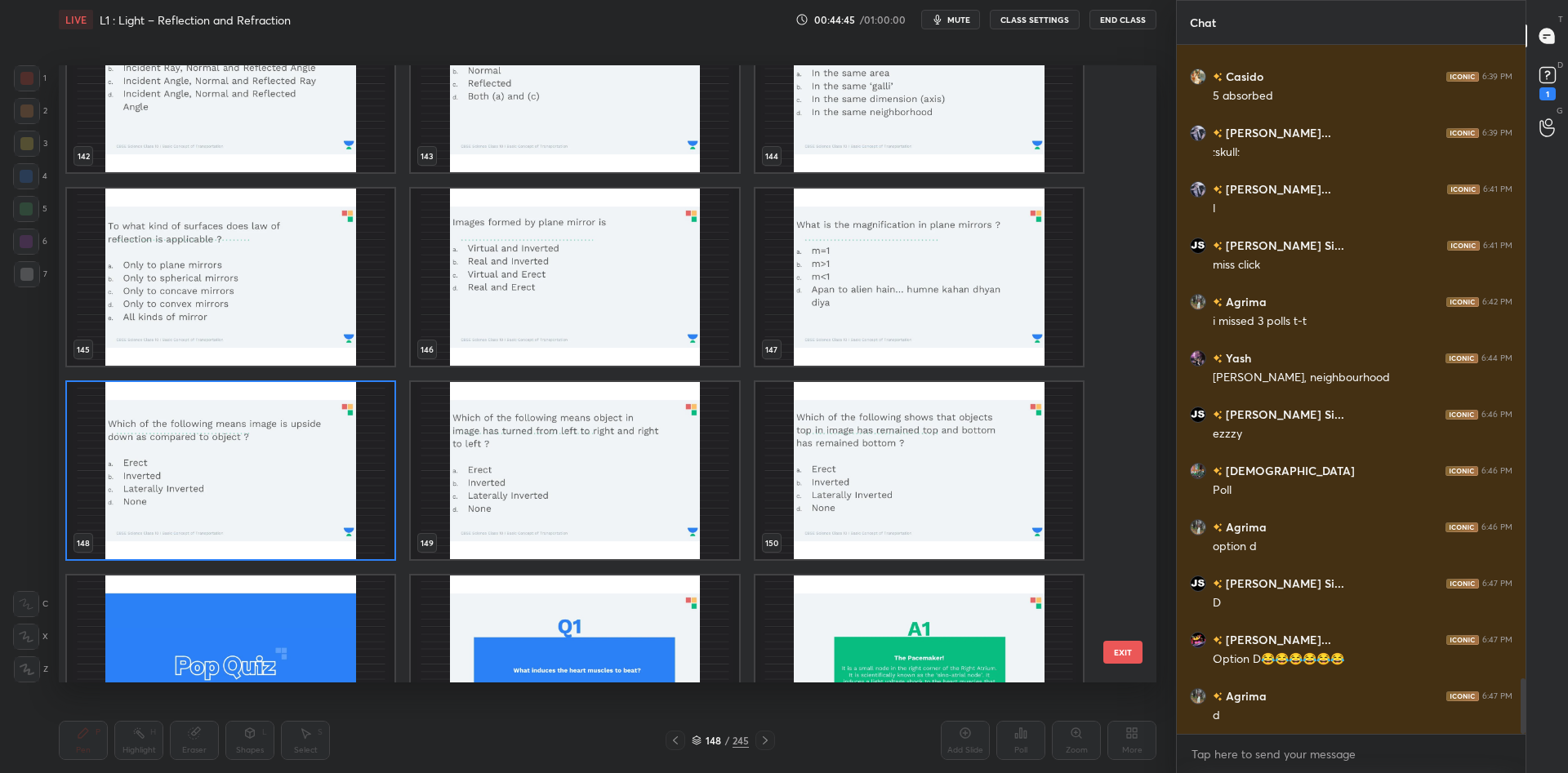
click at [290, 472] on img "grid" at bounding box center [231, 471] width 327 height 177
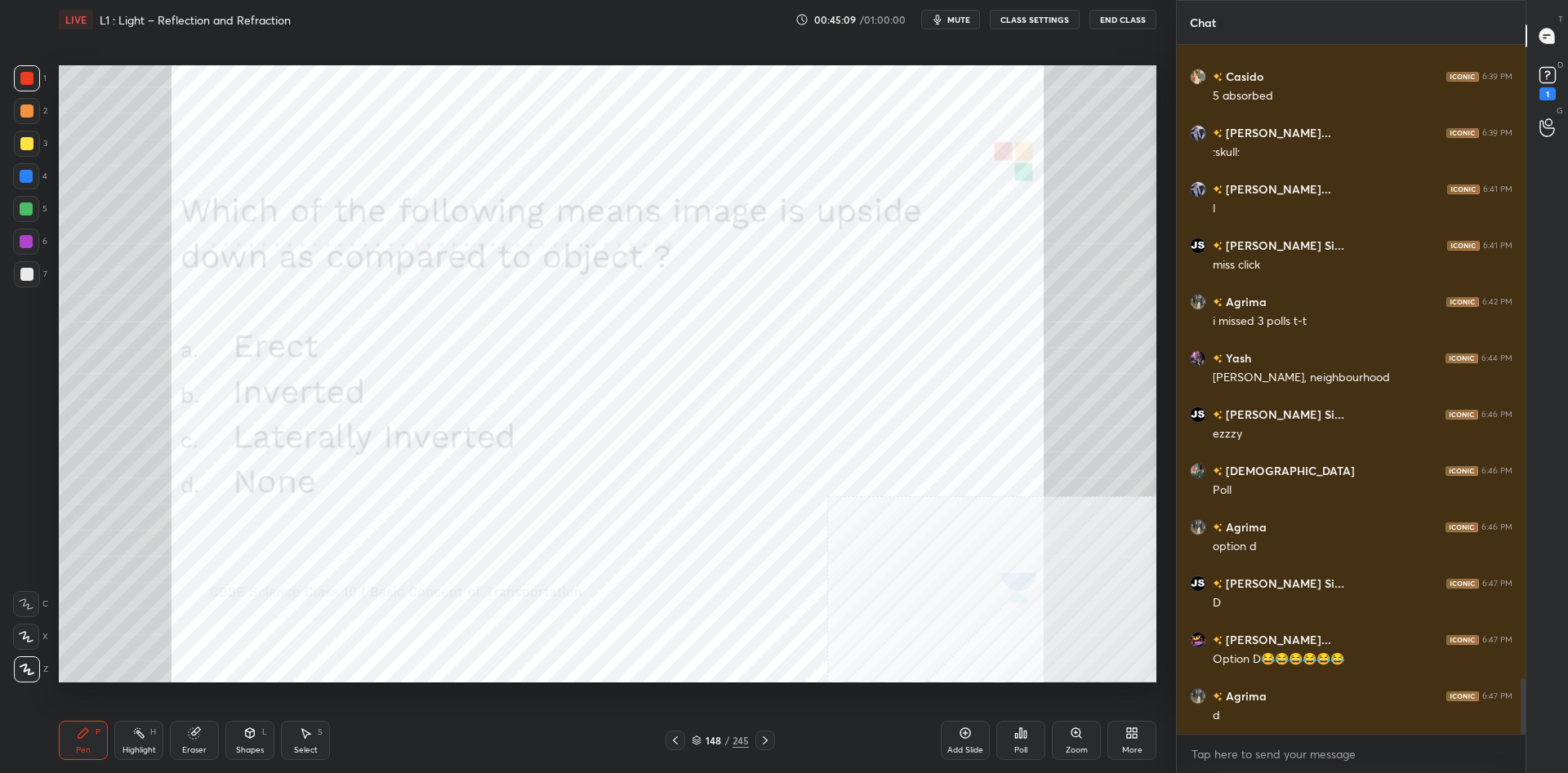
click at [1016, 741] on div "Poll" at bounding box center [1021, 741] width 49 height 39
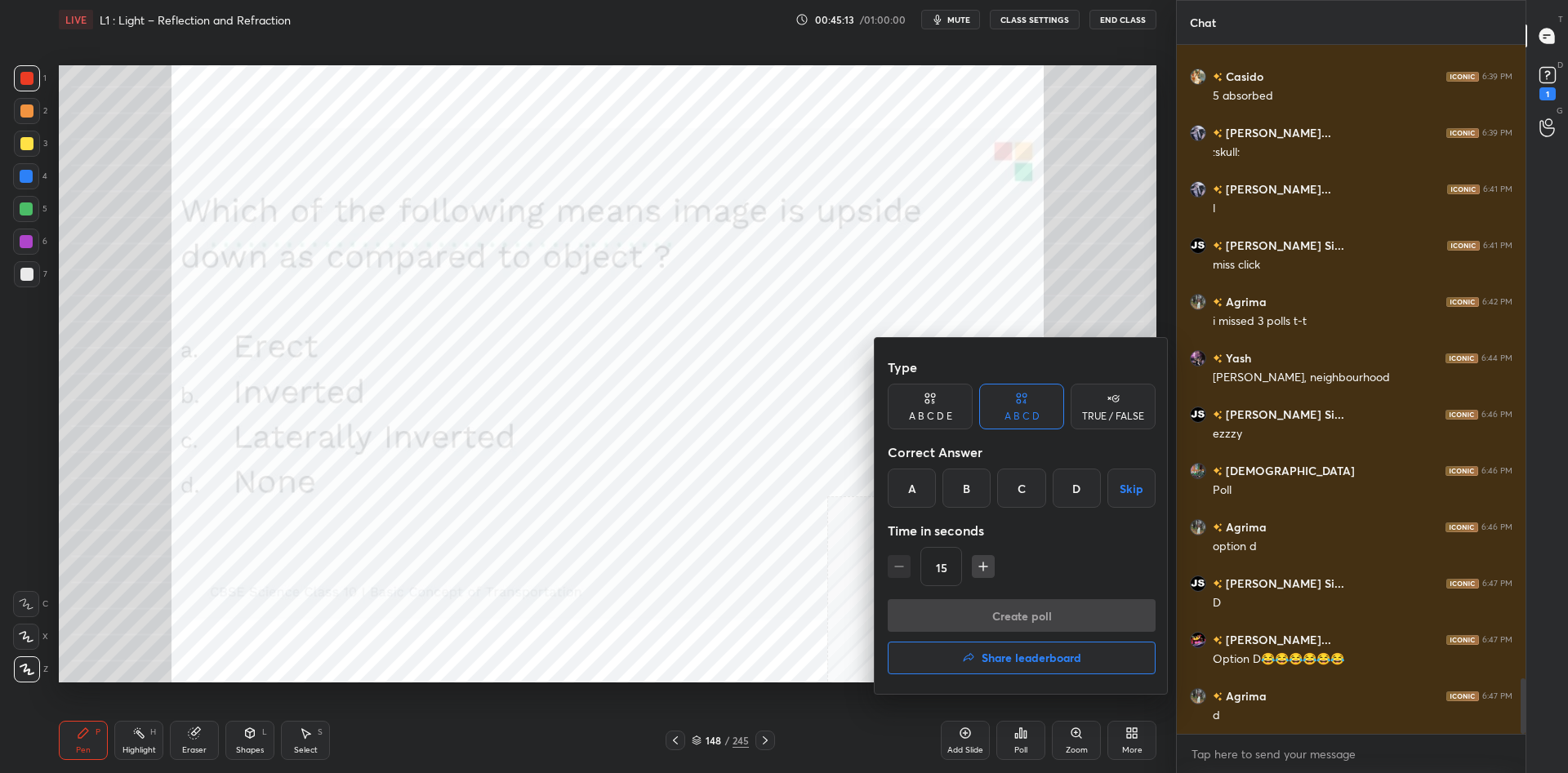
click at [969, 495] on div "B" at bounding box center [966, 488] width 48 height 39
click at [1010, 608] on button "Create poll" at bounding box center [1022, 616] width 268 height 33
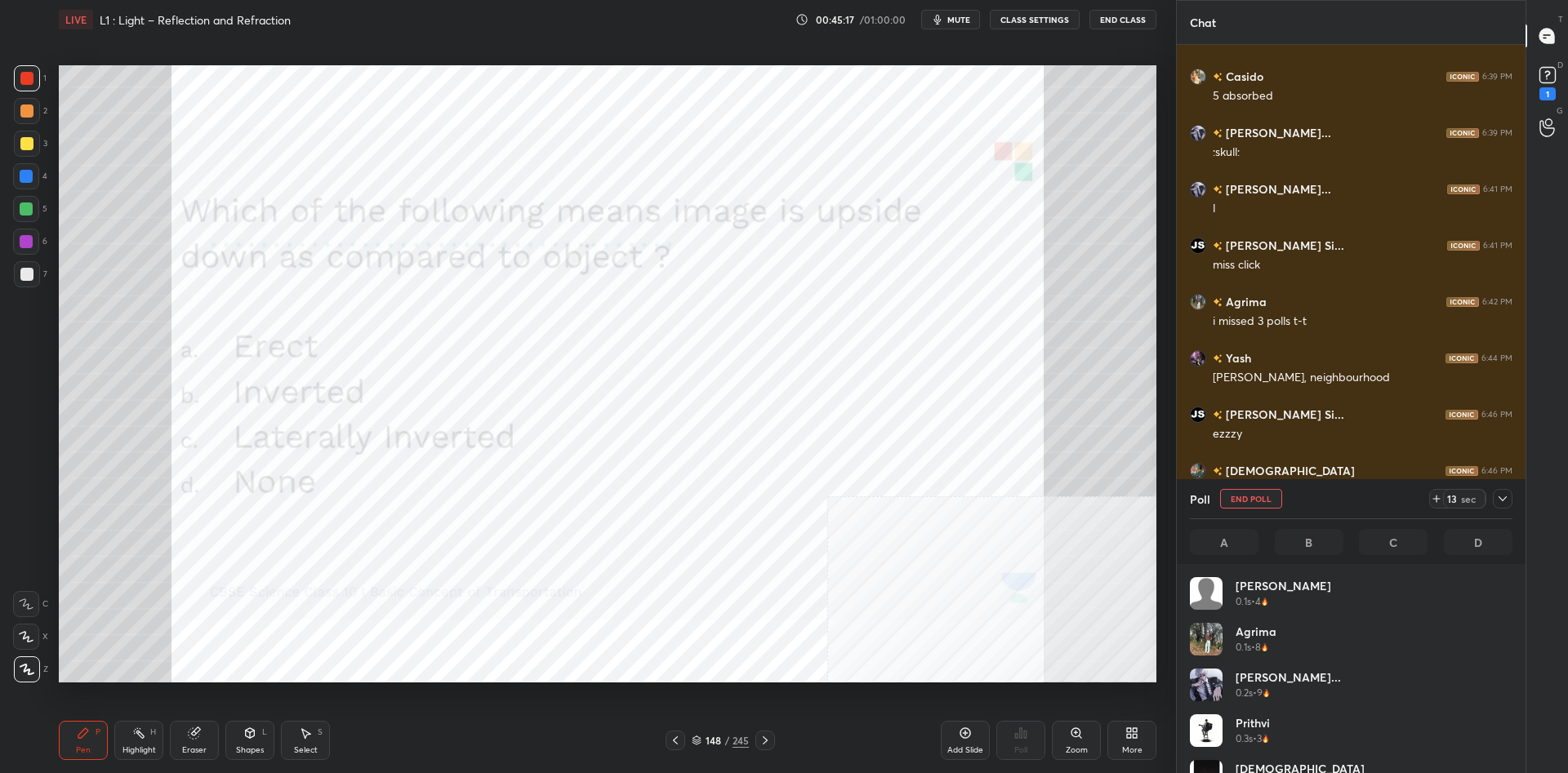
scroll to position [196, 323]
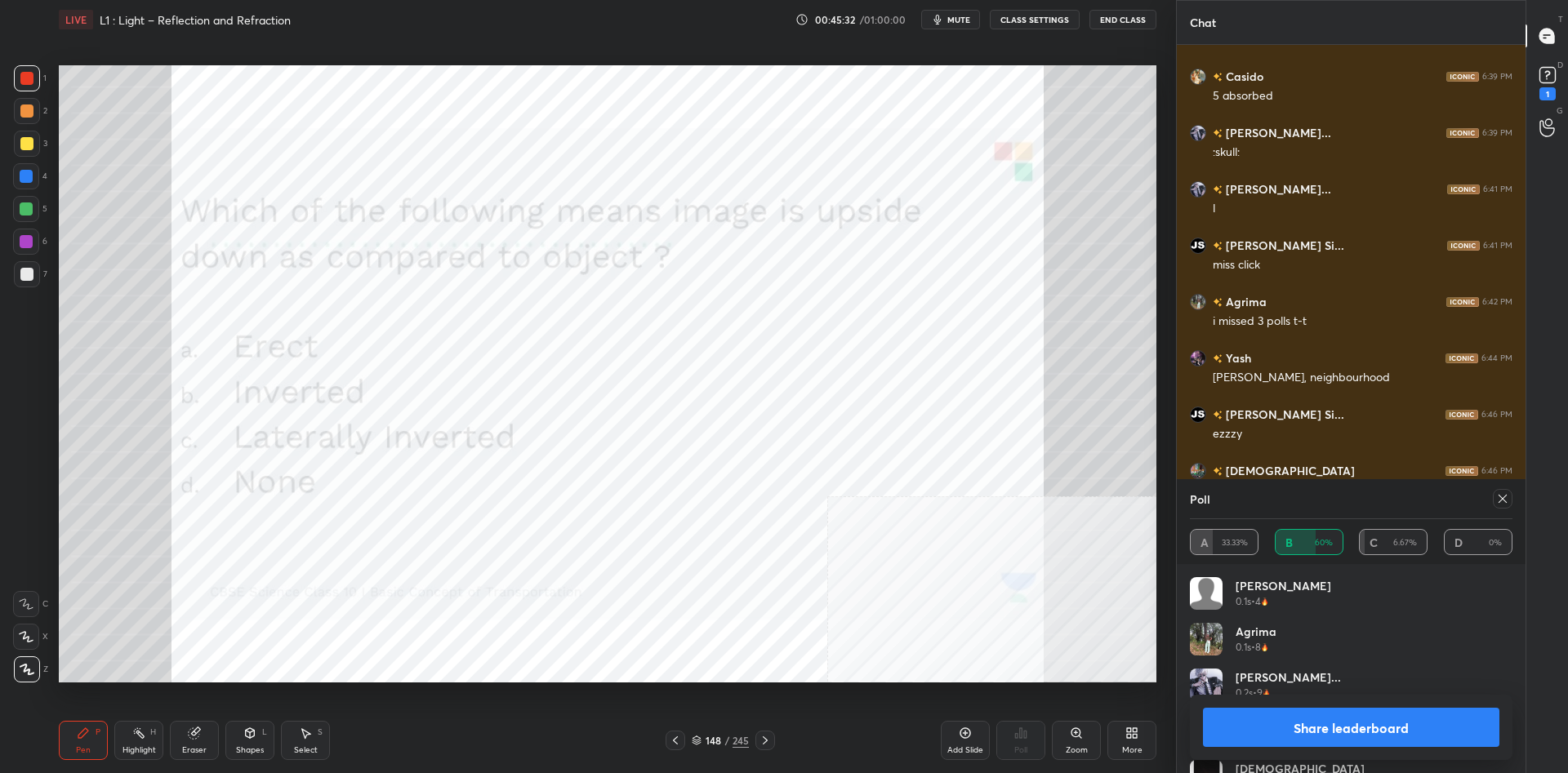
click at [1321, 733] on button "Share leaderboard" at bounding box center [1352, 727] width 297 height 39
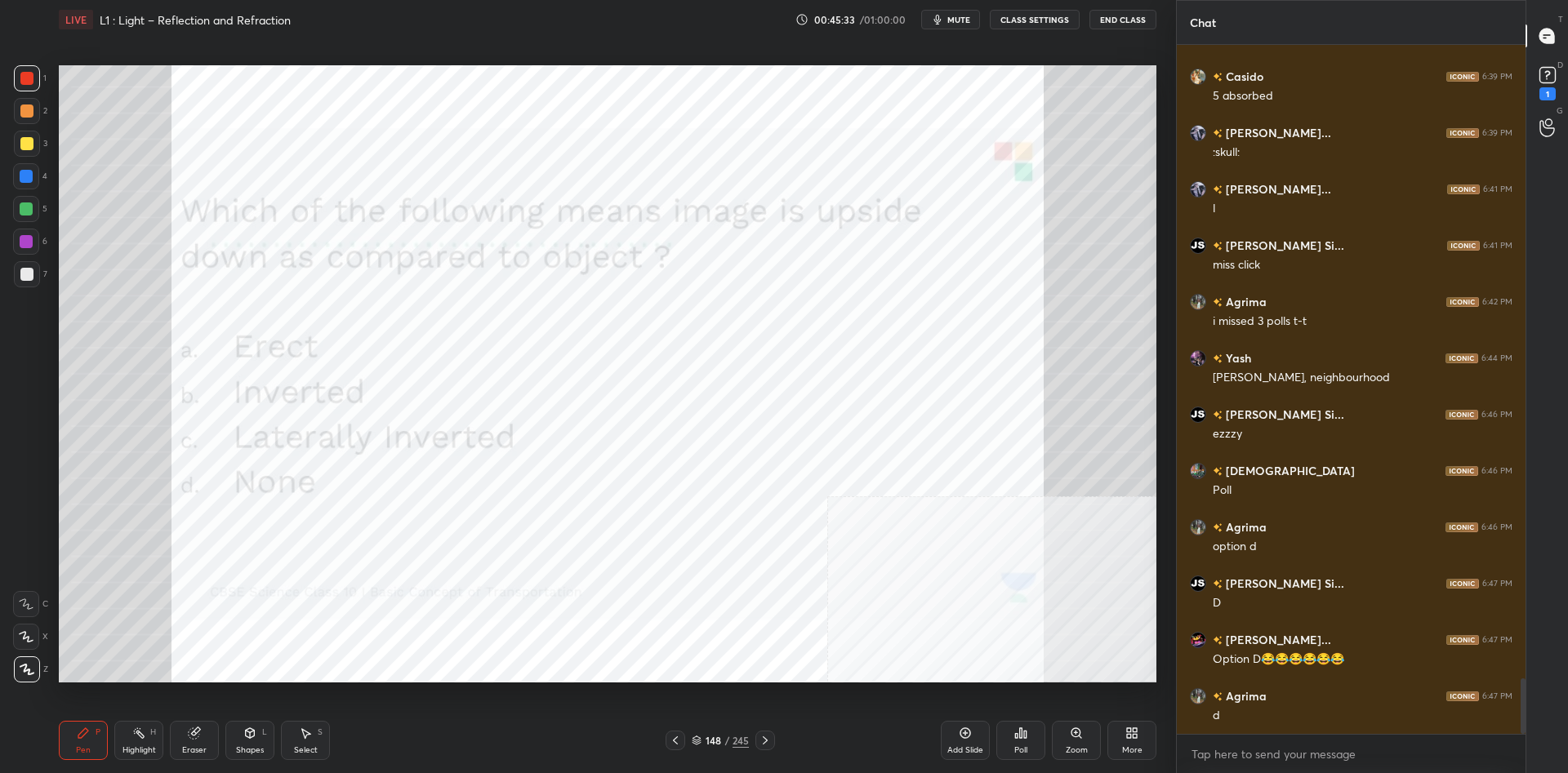
scroll to position [1, 1]
click at [728, 744] on div "/" at bounding box center [726, 740] width 4 height 10
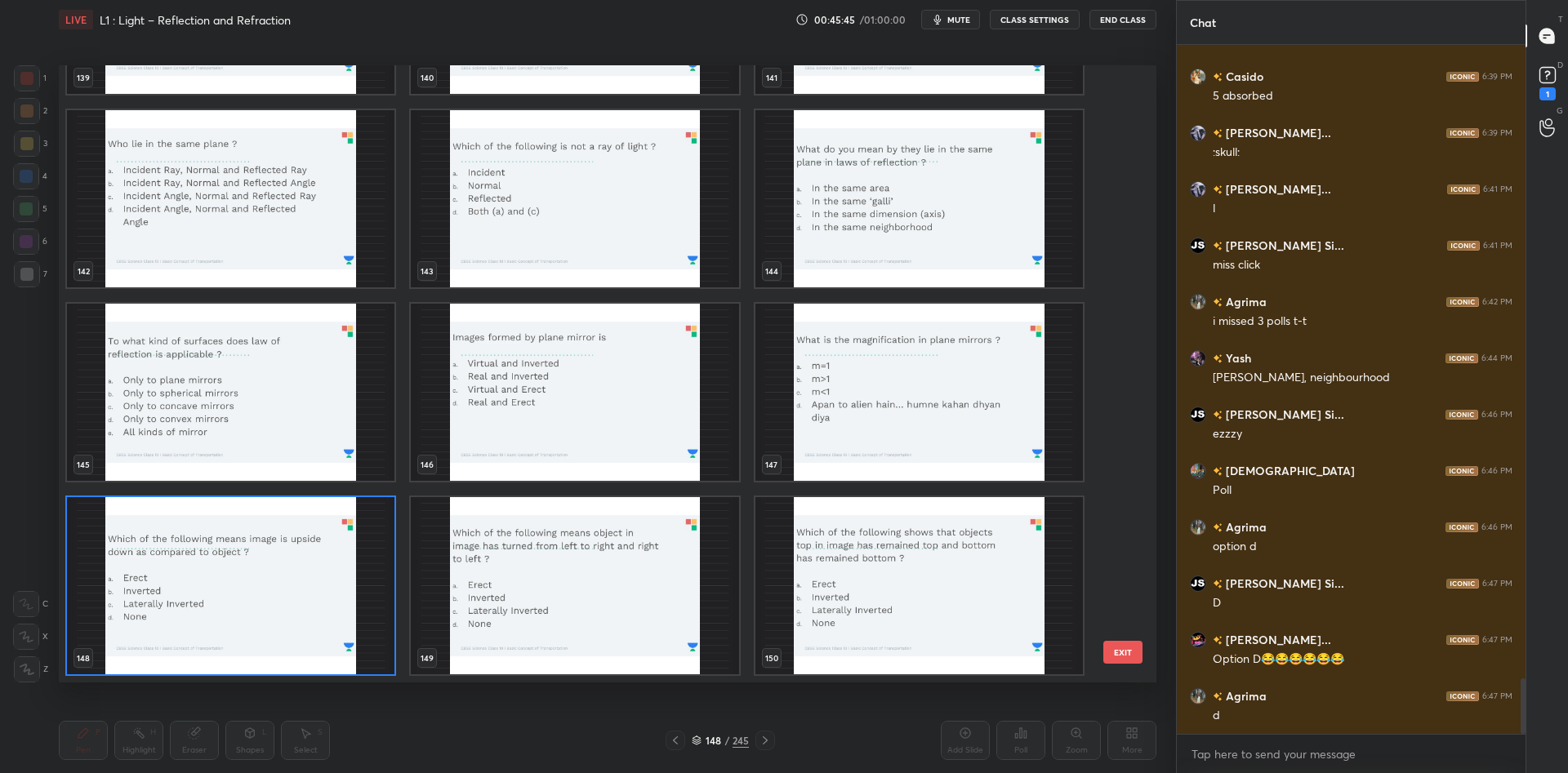
scroll to position [9263, 0]
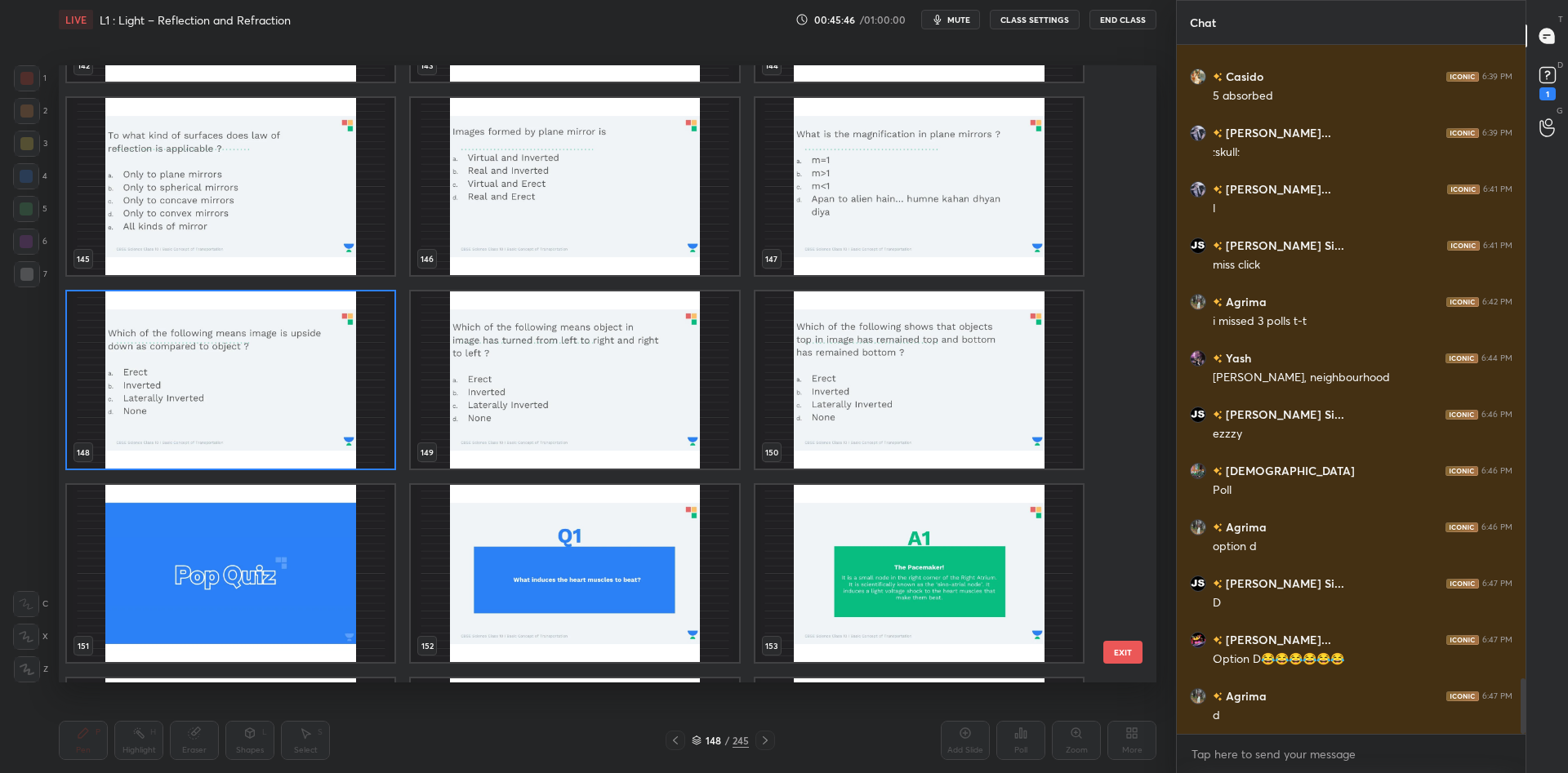
click at [510, 319] on img "grid" at bounding box center [575, 380] width 327 height 177
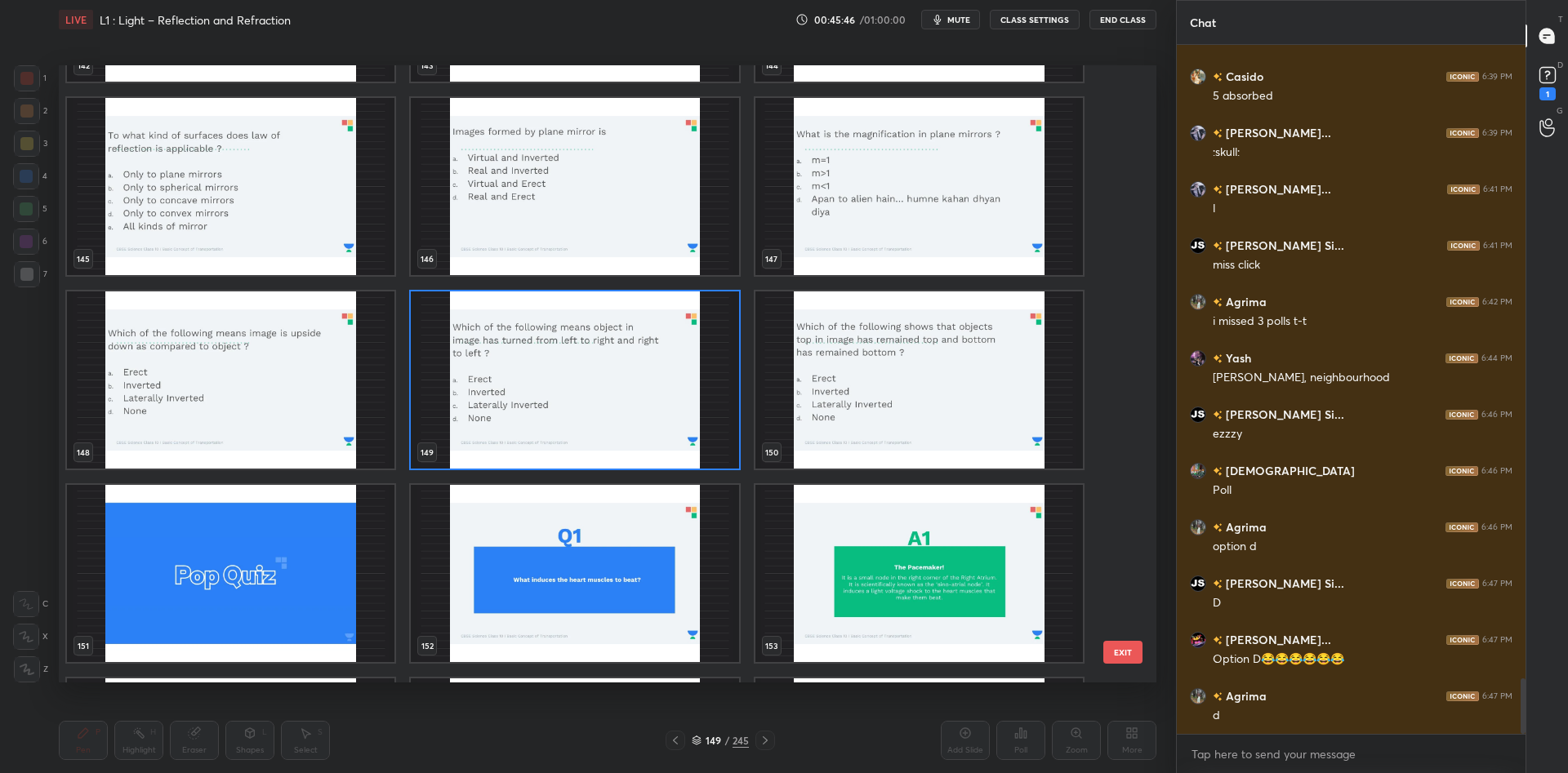
click at [510, 319] on img "grid" at bounding box center [575, 380] width 327 height 177
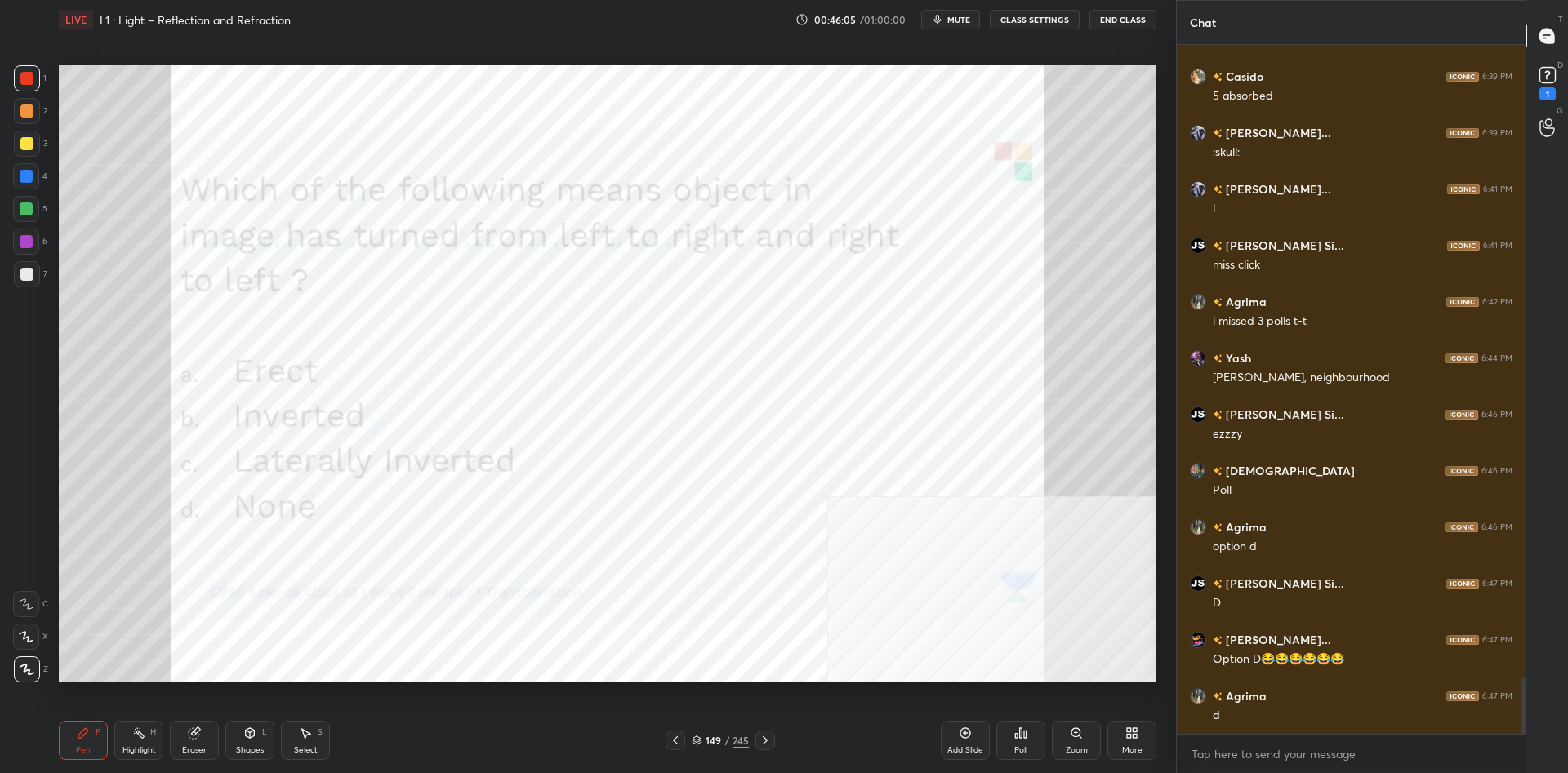
click at [1021, 733] on icon at bounding box center [1021, 733] width 3 height 10
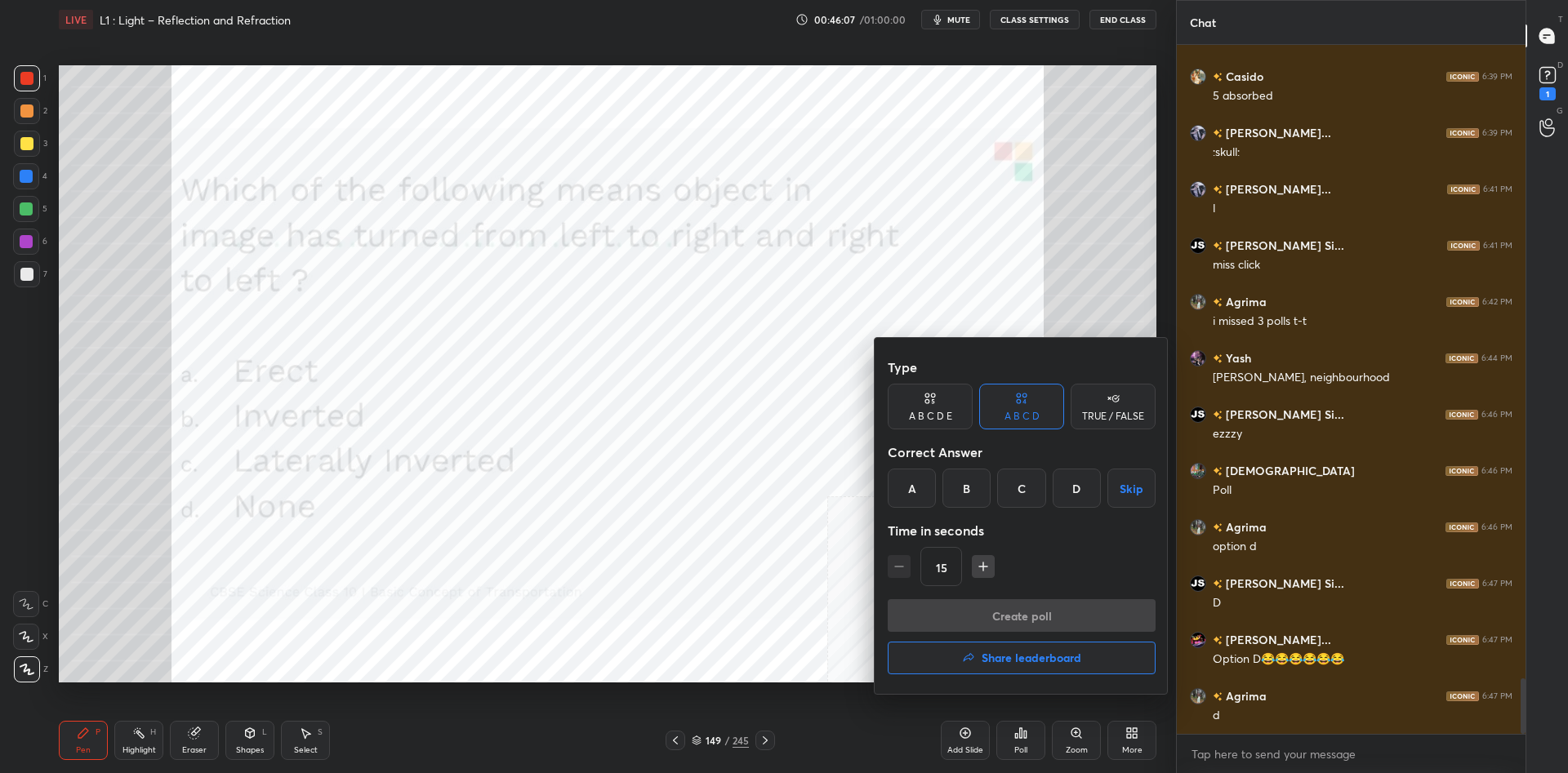
click at [1032, 500] on div "C" at bounding box center [1022, 488] width 48 height 39
click at [1040, 609] on button "Create poll" at bounding box center [1022, 616] width 268 height 33
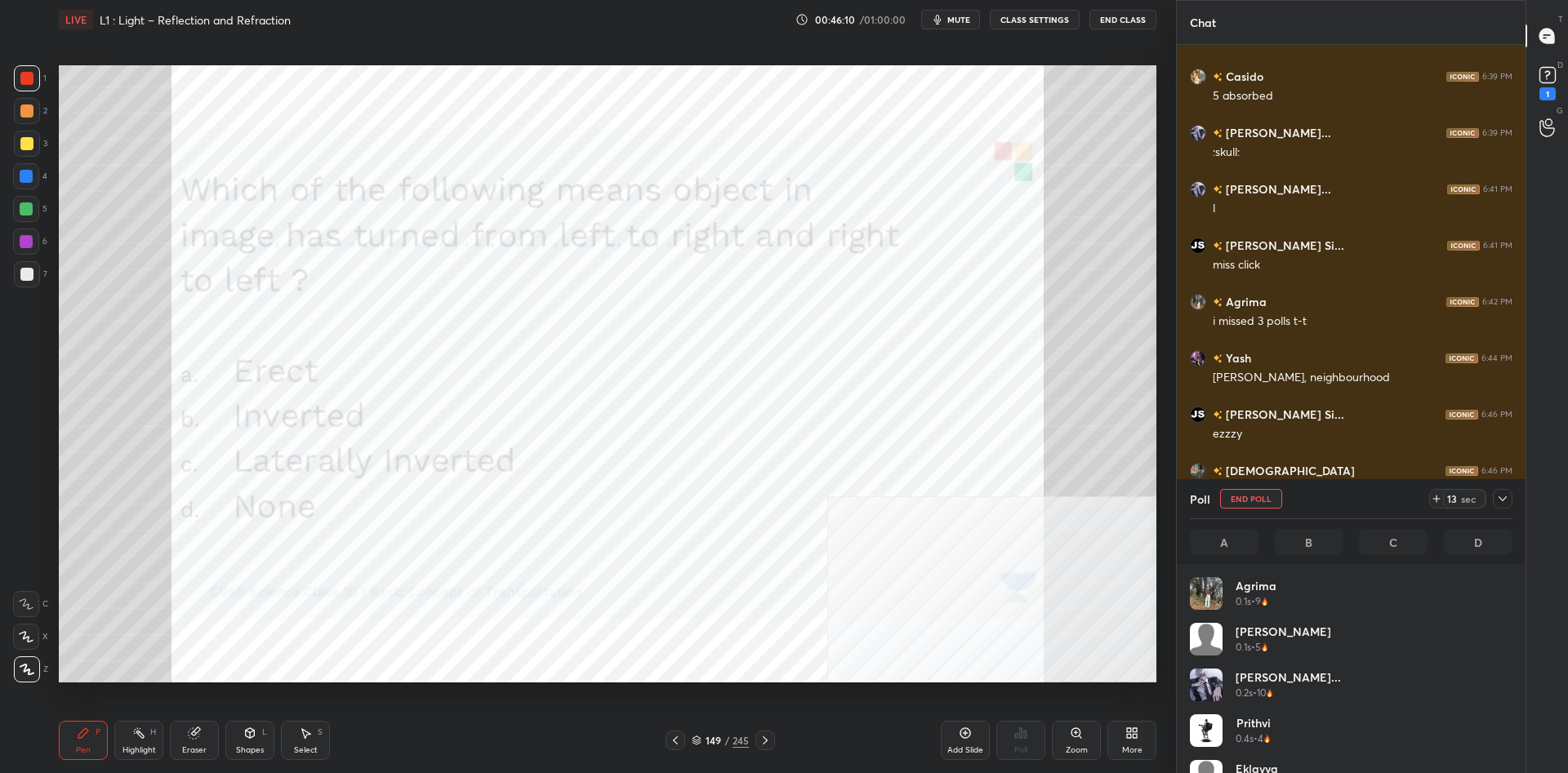
scroll to position [196, 323]
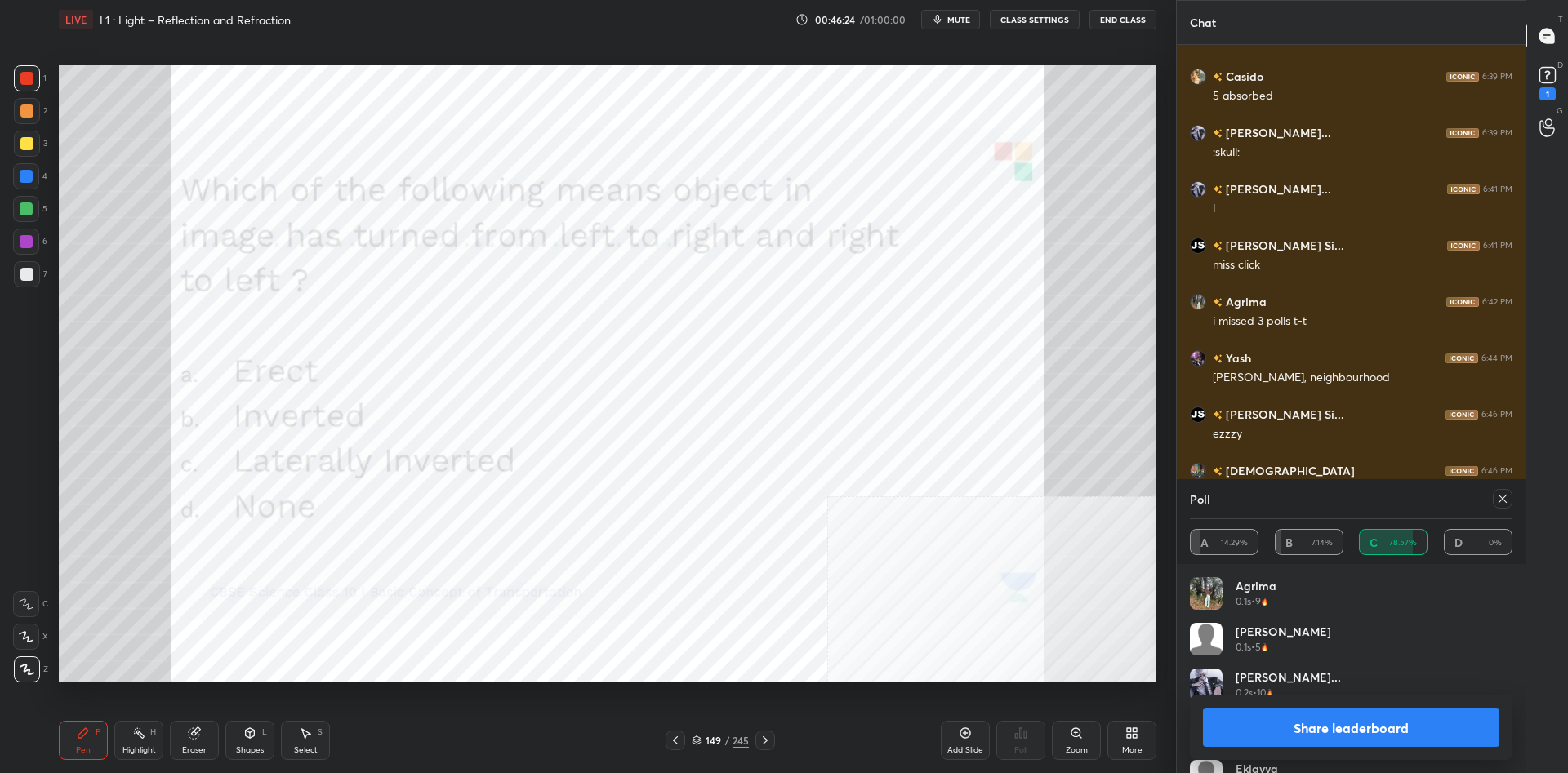
drag, startPoint x: 1404, startPoint y: 746, endPoint x: 1419, endPoint y: 721, distance: 29.2
click at [1403, 746] on button "Share leaderboard" at bounding box center [1352, 727] width 297 height 39
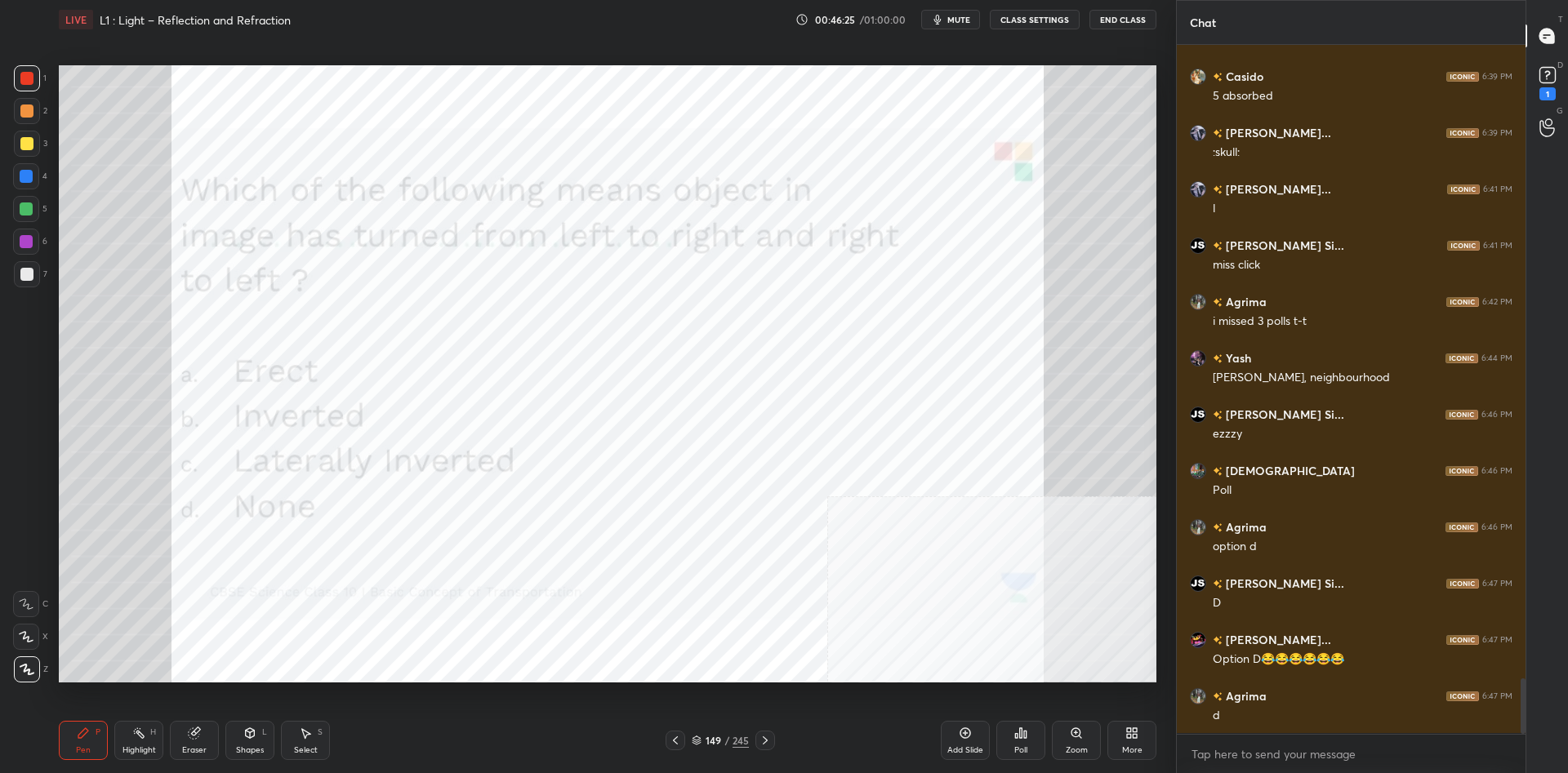
scroll to position [689, 349]
click at [725, 735] on div "/" at bounding box center [726, 740] width 4 height 10
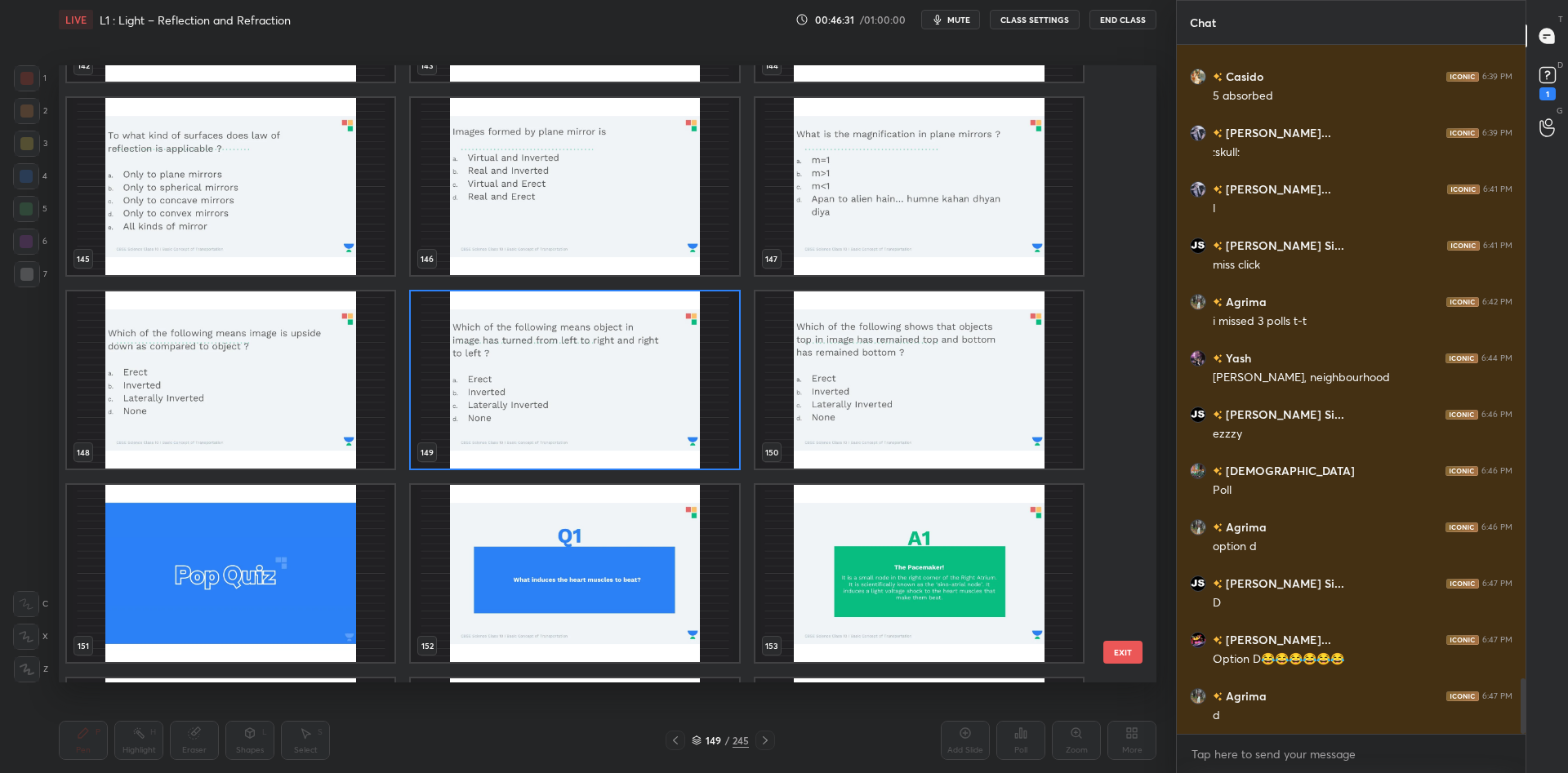
click at [905, 385] on img "grid" at bounding box center [919, 380] width 327 height 177
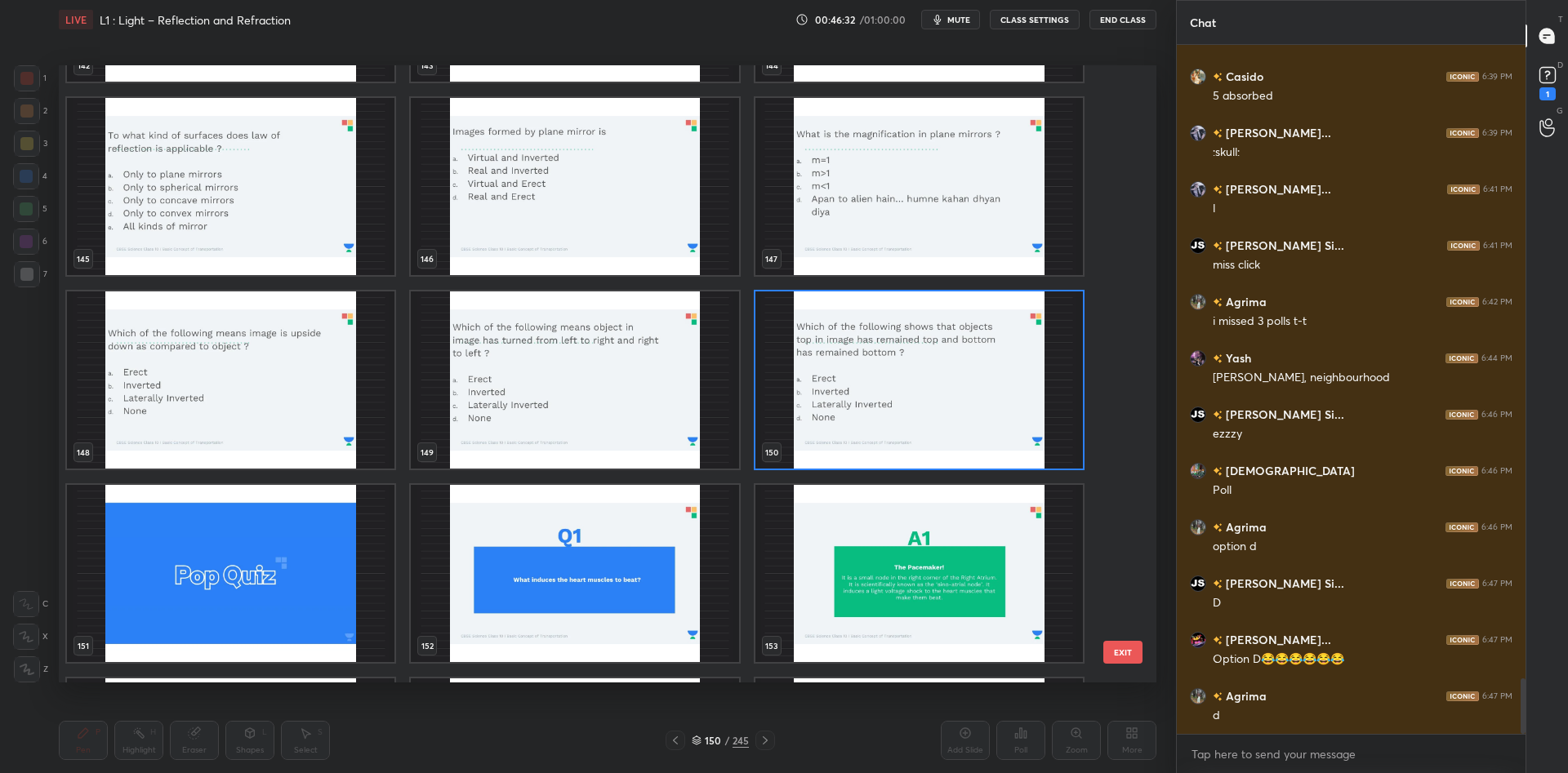
click at [905, 385] on img "grid" at bounding box center [919, 380] width 327 height 177
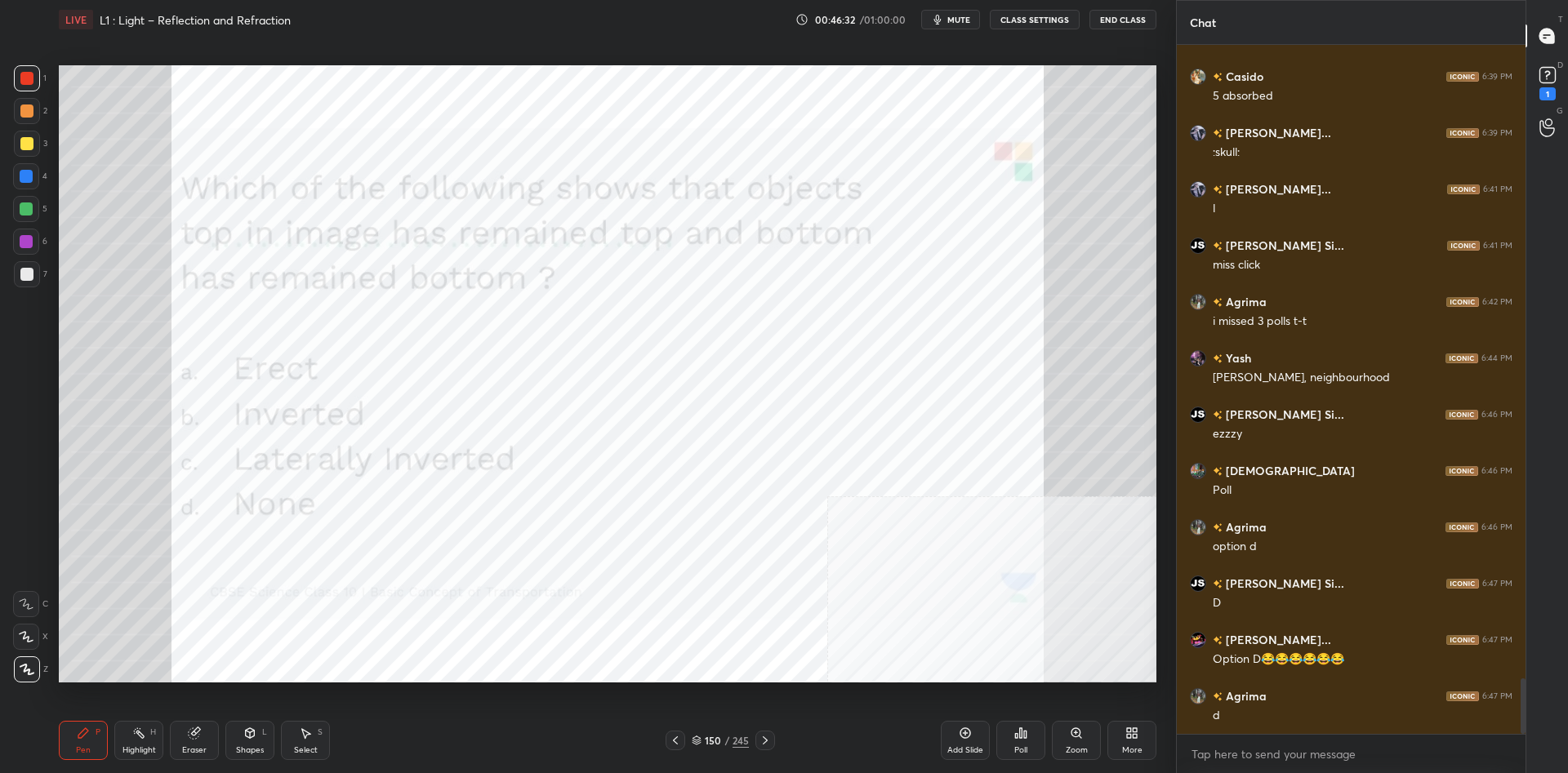
click at [905, 385] on img "grid" at bounding box center [919, 380] width 327 height 177
click at [1014, 742] on div "Poll" at bounding box center [1021, 741] width 49 height 39
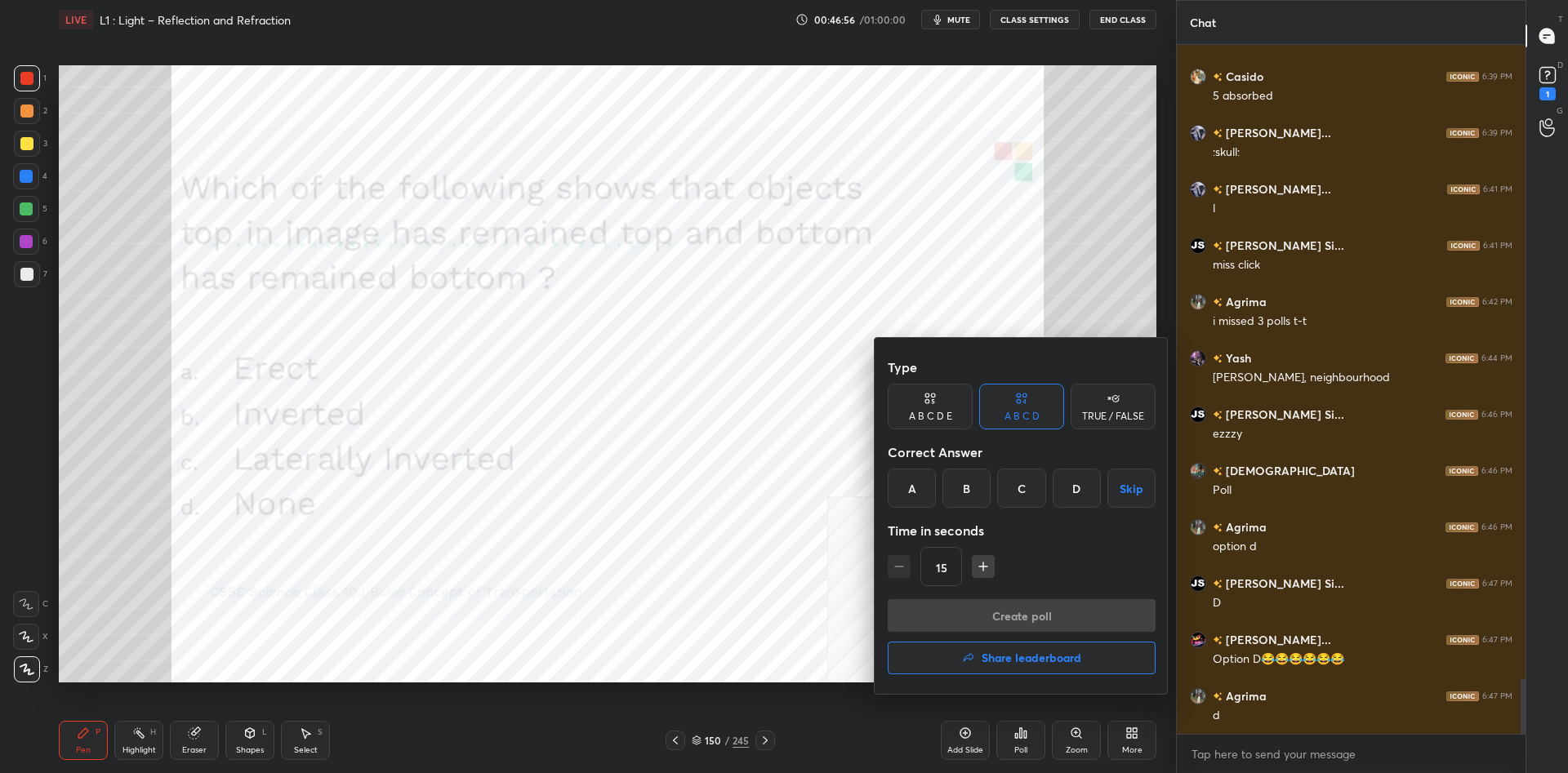
click at [909, 500] on div "A" at bounding box center [912, 488] width 48 height 39
click at [1007, 618] on button "Create poll" at bounding box center [1022, 616] width 268 height 33
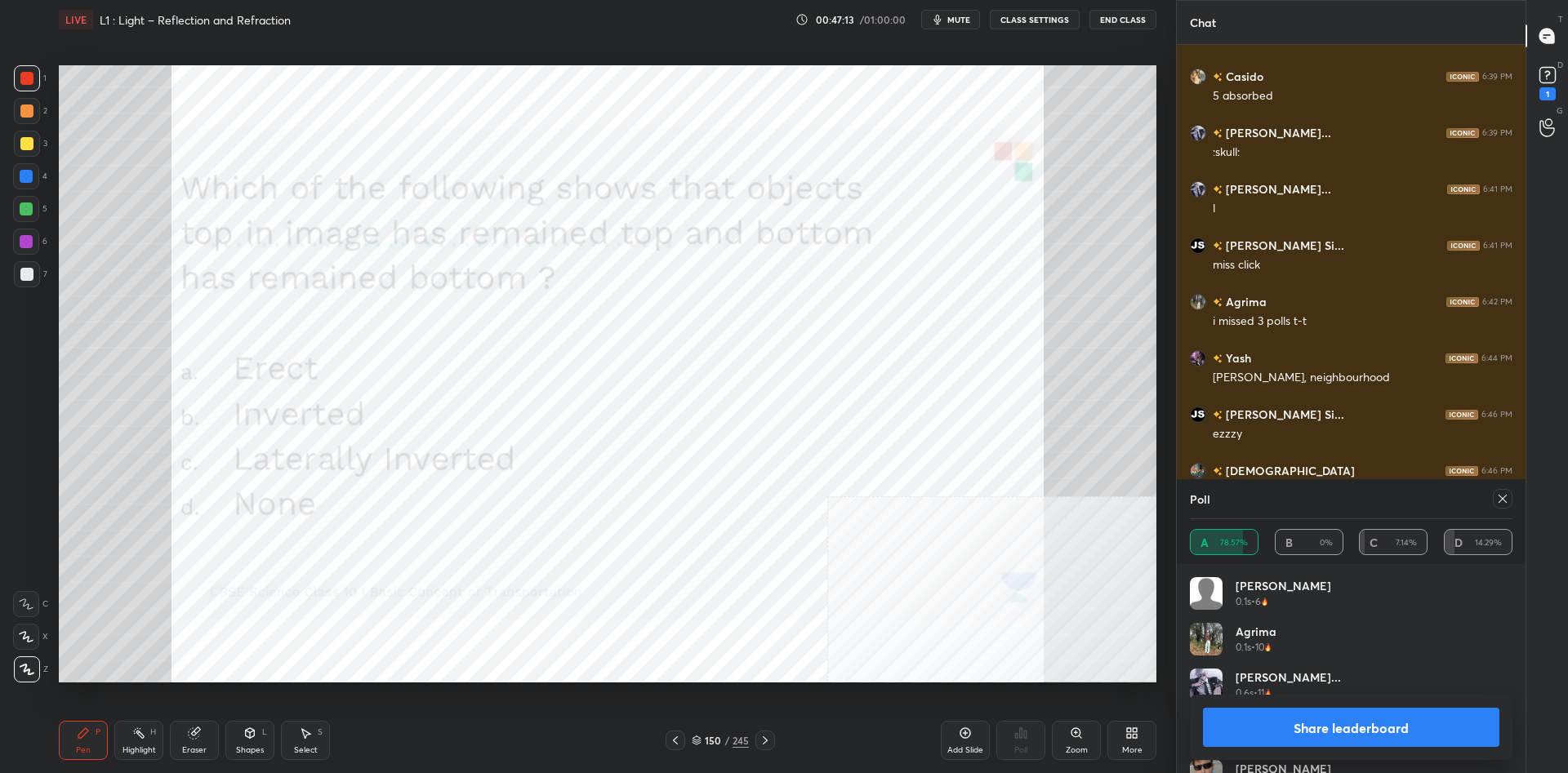
scroll to position [7927, 0]
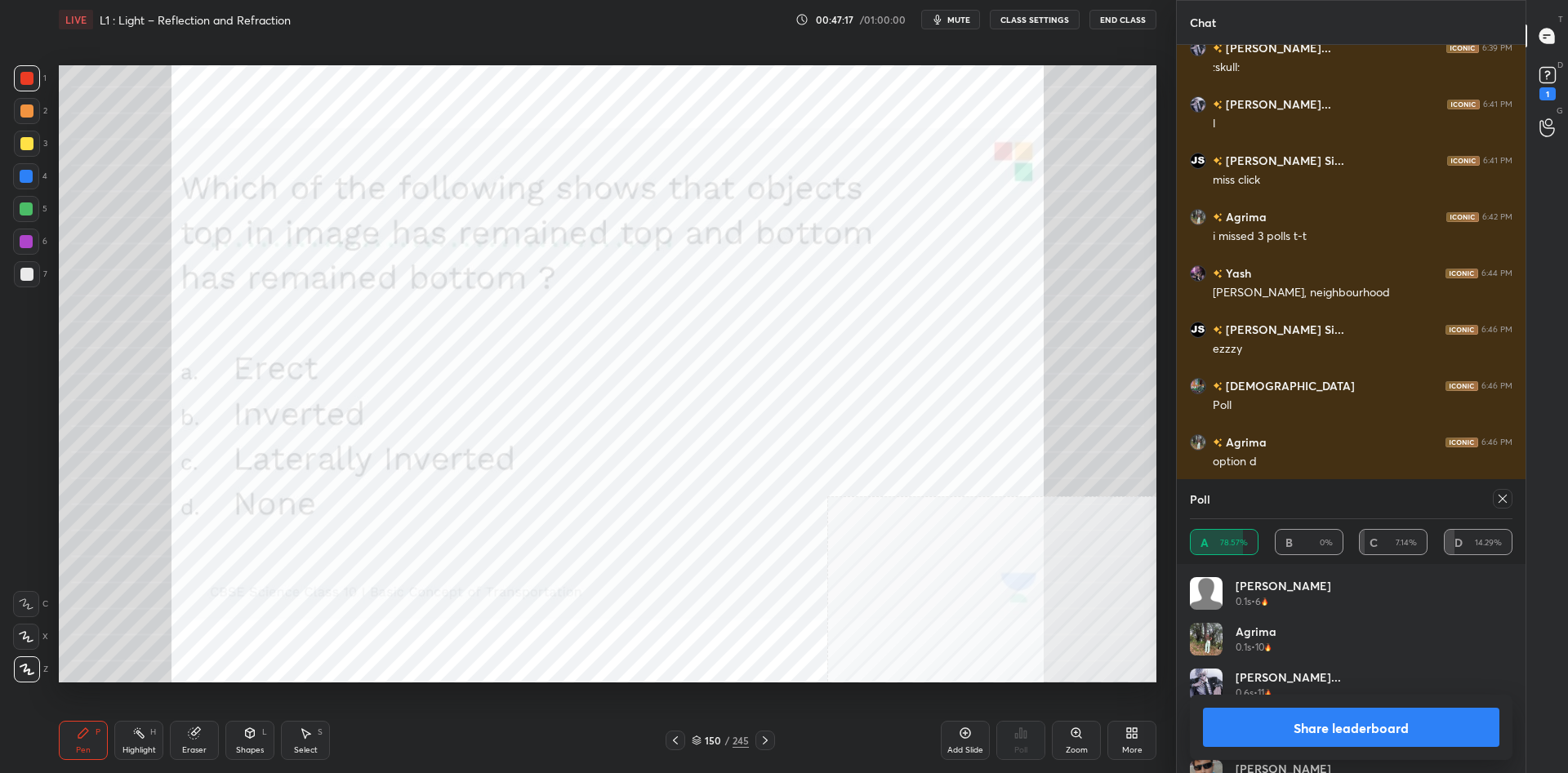
click at [1340, 742] on button "Share leaderboard" at bounding box center [1352, 727] width 297 height 39
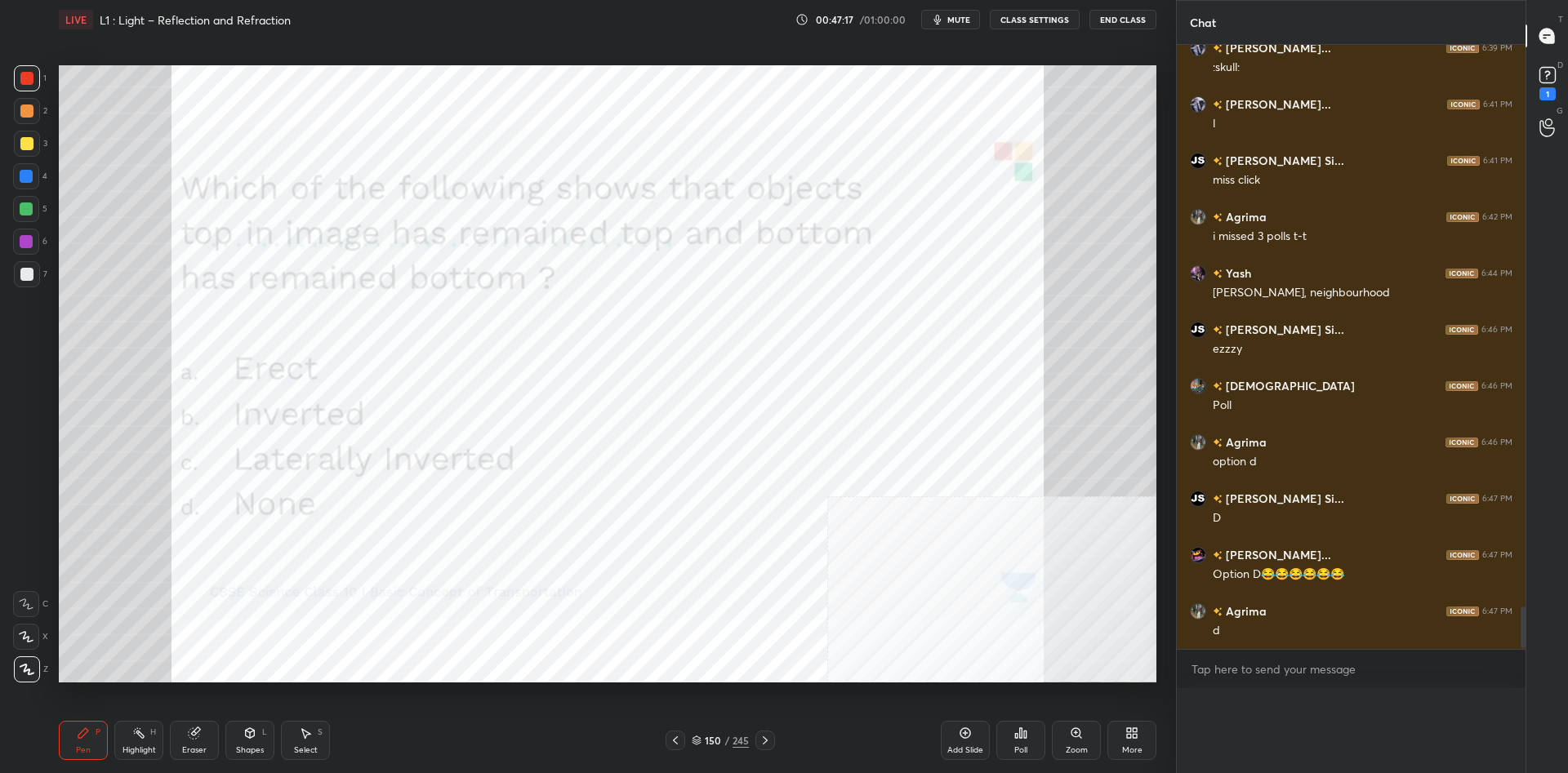
scroll to position [0, 0]
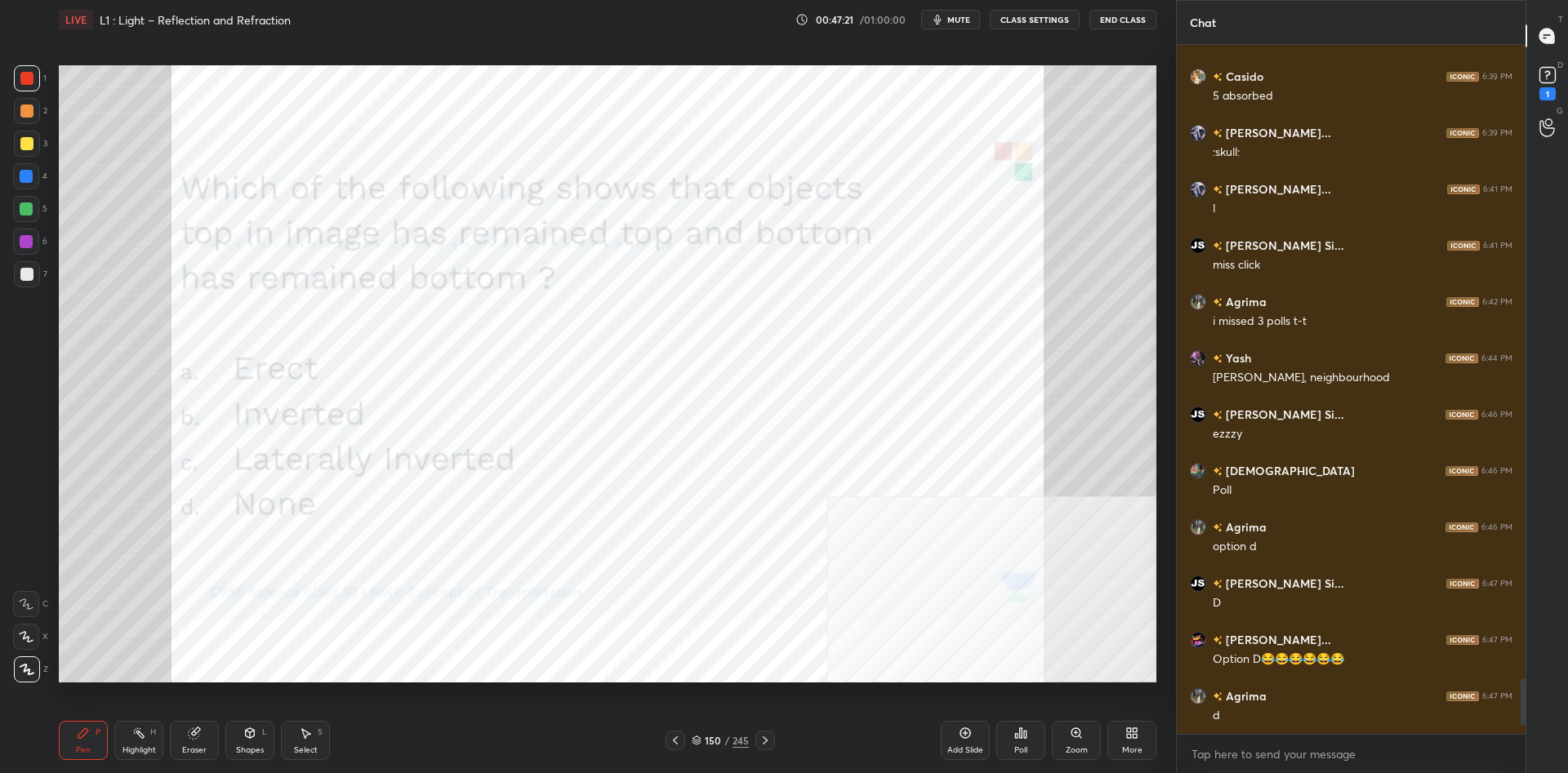
click at [712, 740] on div "150" at bounding box center [712, 740] width 16 height 10
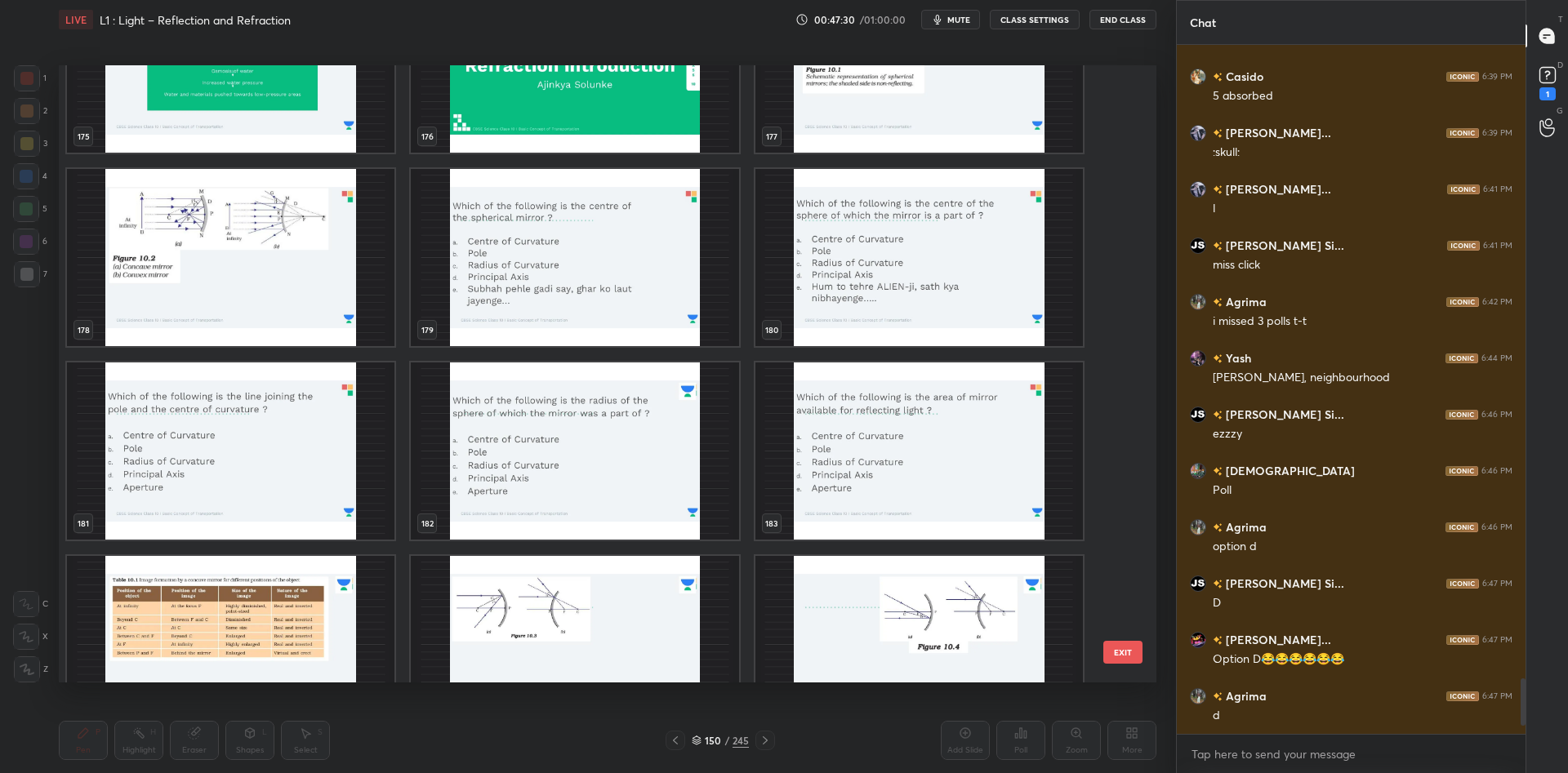
click at [610, 254] on img "grid" at bounding box center [575, 257] width 327 height 177
click at [620, 246] on img "grid" at bounding box center [575, 257] width 327 height 177
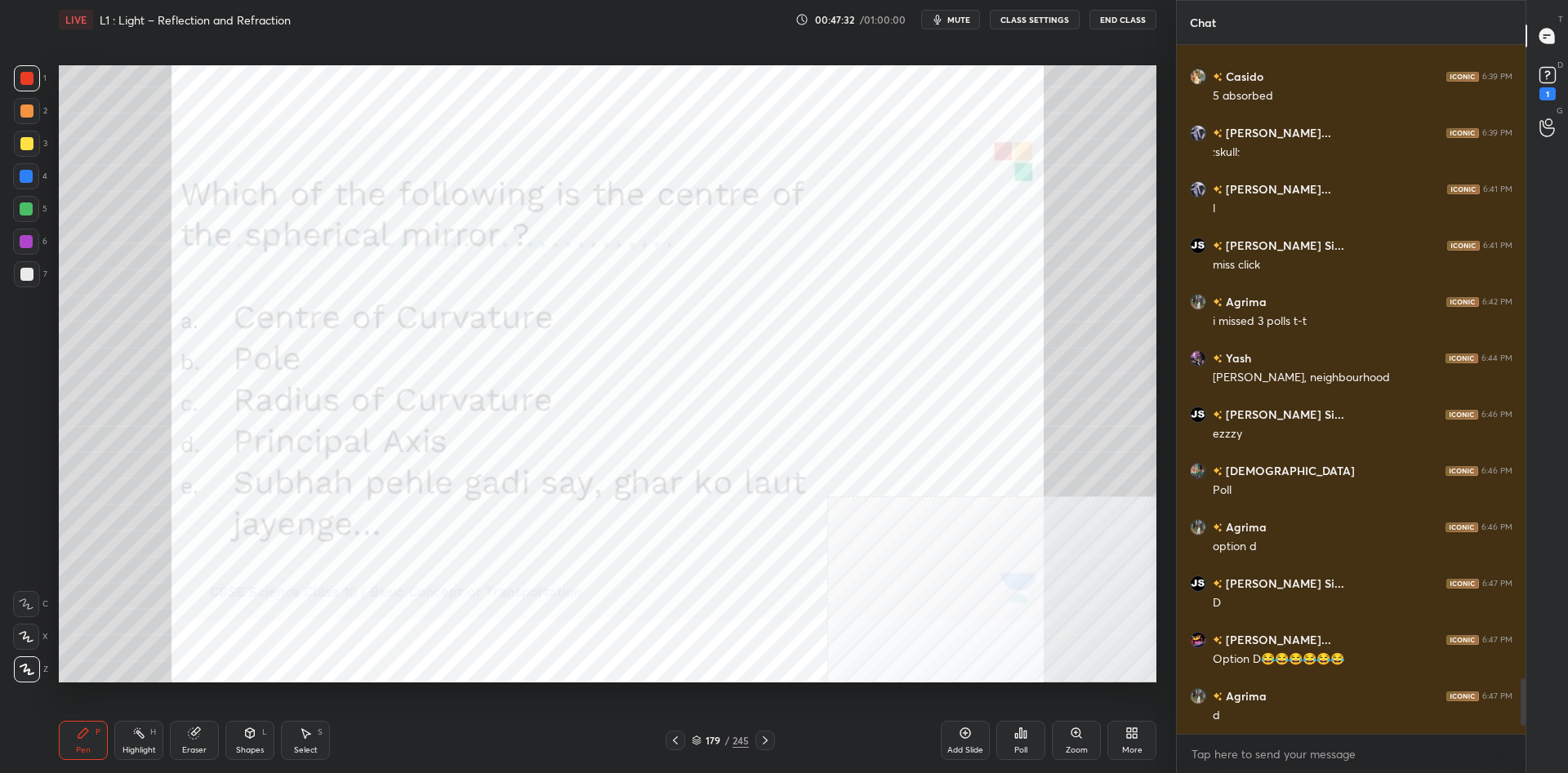
click at [620, 246] on img "grid" at bounding box center [575, 257] width 327 height 177
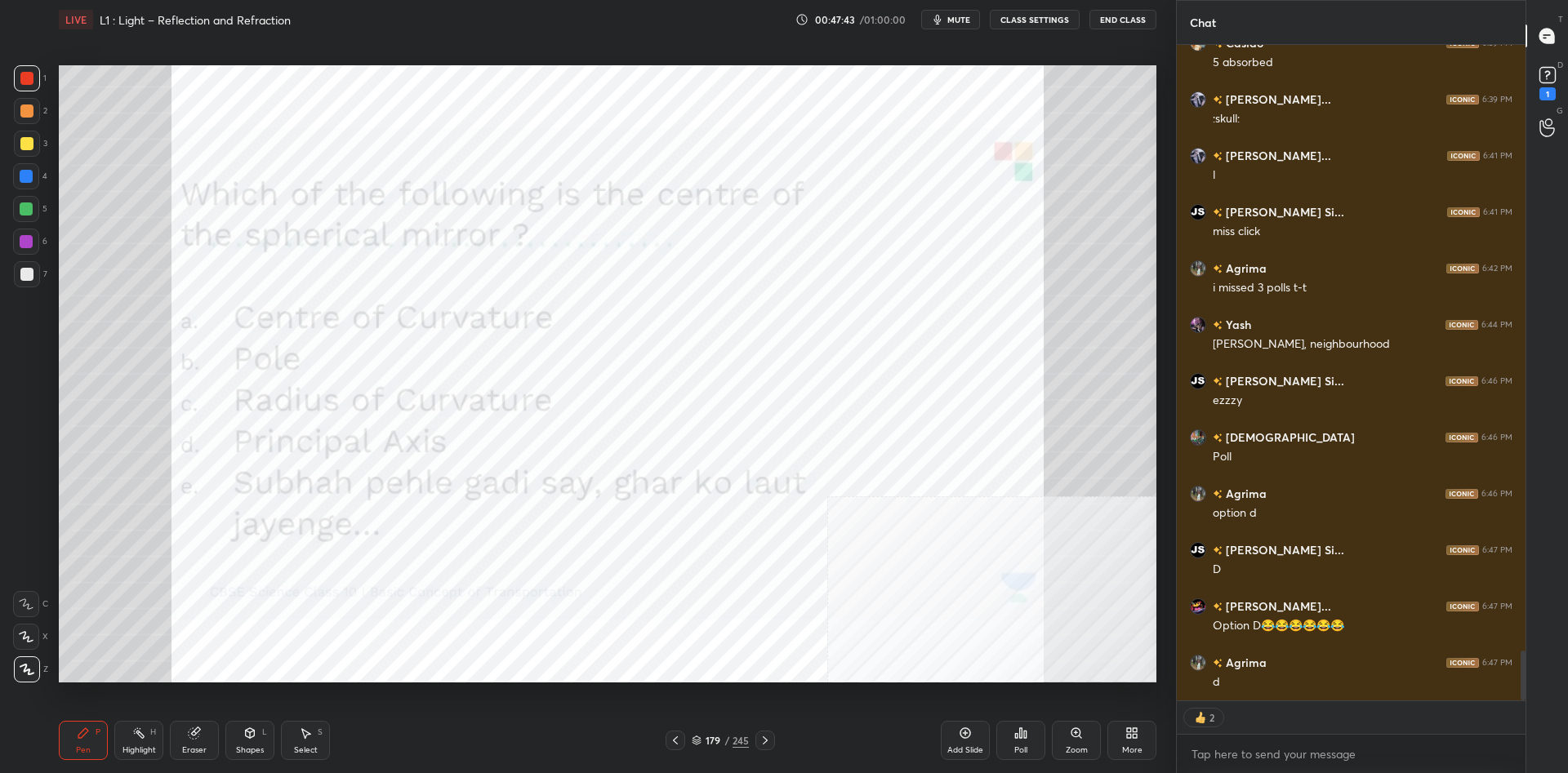
scroll to position [7932, 0]
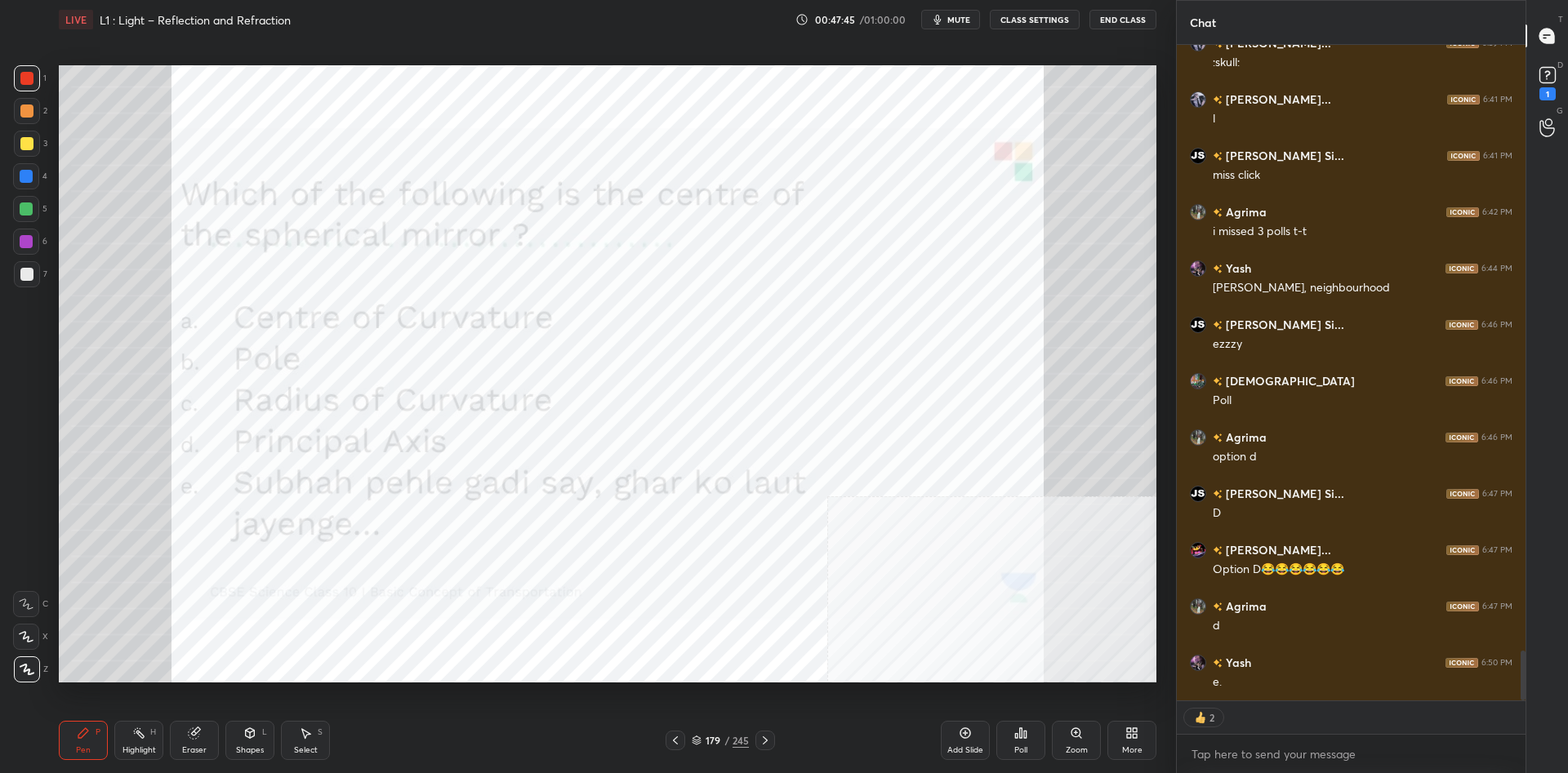
click at [1029, 730] on div "Poll" at bounding box center [1021, 741] width 49 height 39
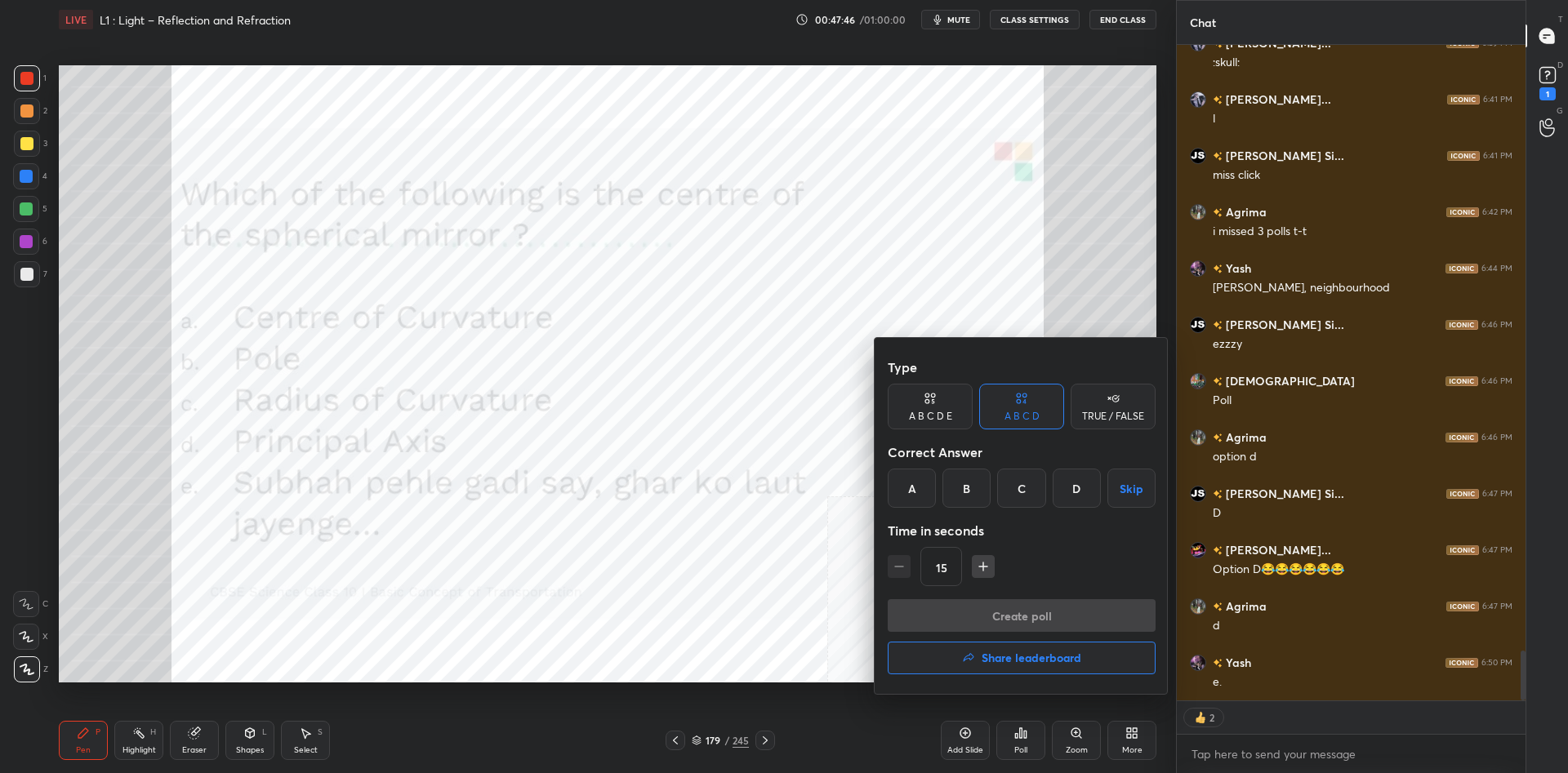
click at [940, 430] on div "Type A B C D E A B C D TRUE / FALSE Correct Answer A B C D Skip Time in seconds…" at bounding box center [1022, 475] width 268 height 248
click at [942, 411] on div "A B C D E" at bounding box center [931, 416] width 43 height 10
click at [911, 487] on div "A" at bounding box center [907, 488] width 39 height 39
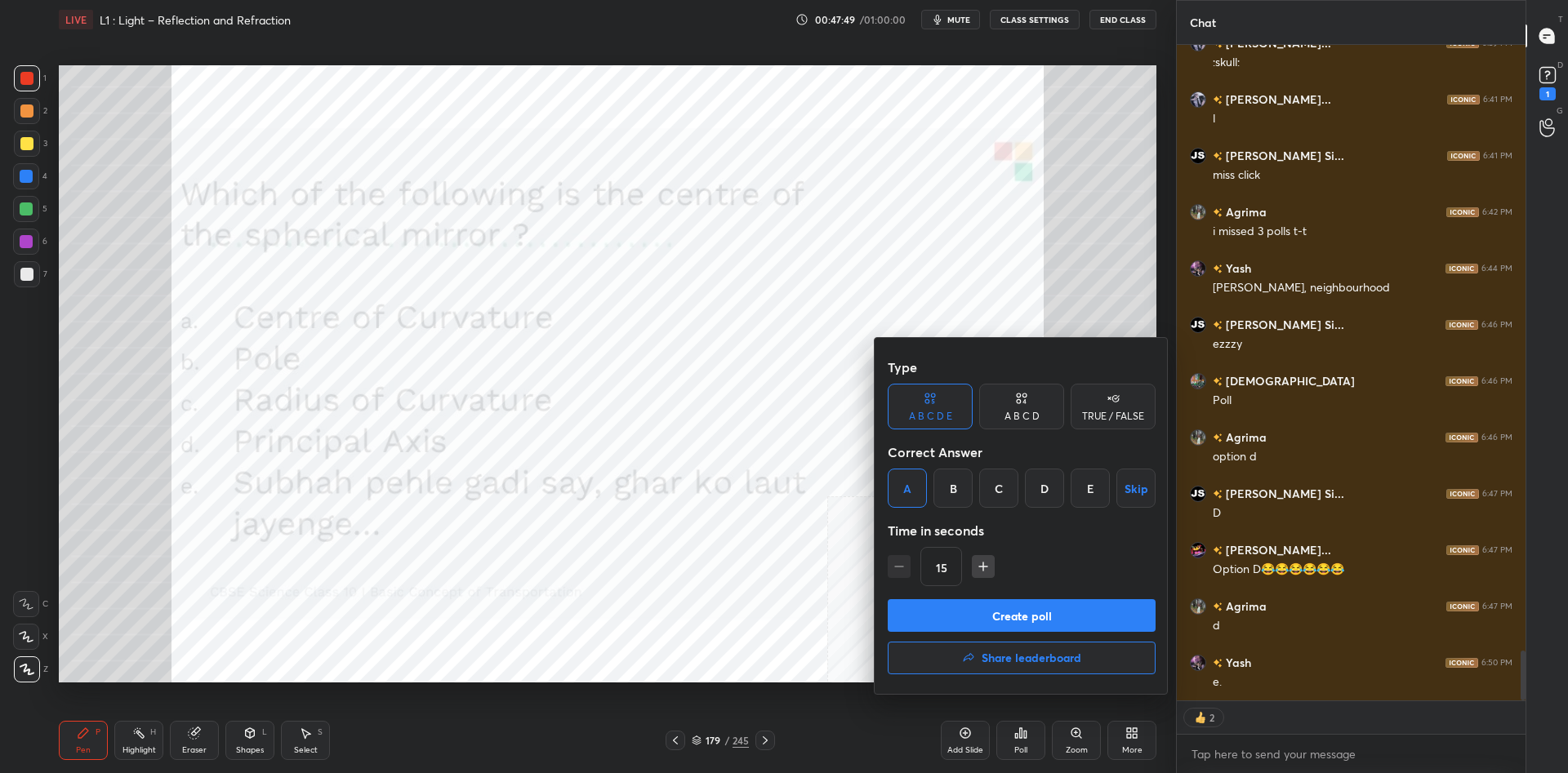
scroll to position [1, 1]
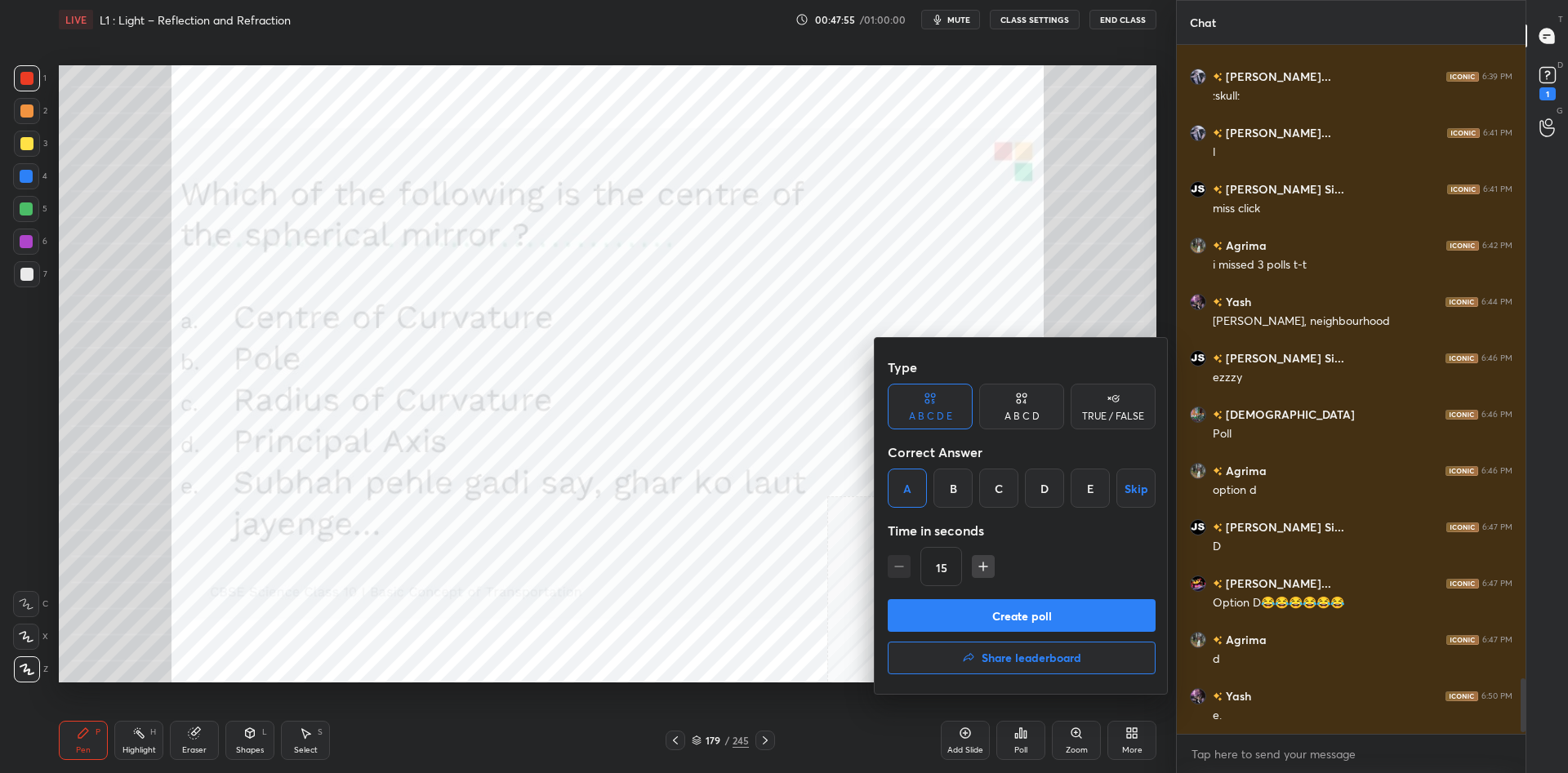
click at [932, 487] on div "A B C D E Skip" at bounding box center [1022, 488] width 268 height 39
click at [936, 487] on div "B" at bounding box center [953, 488] width 39 height 39
click at [979, 609] on button "Create poll" at bounding box center [1022, 616] width 268 height 33
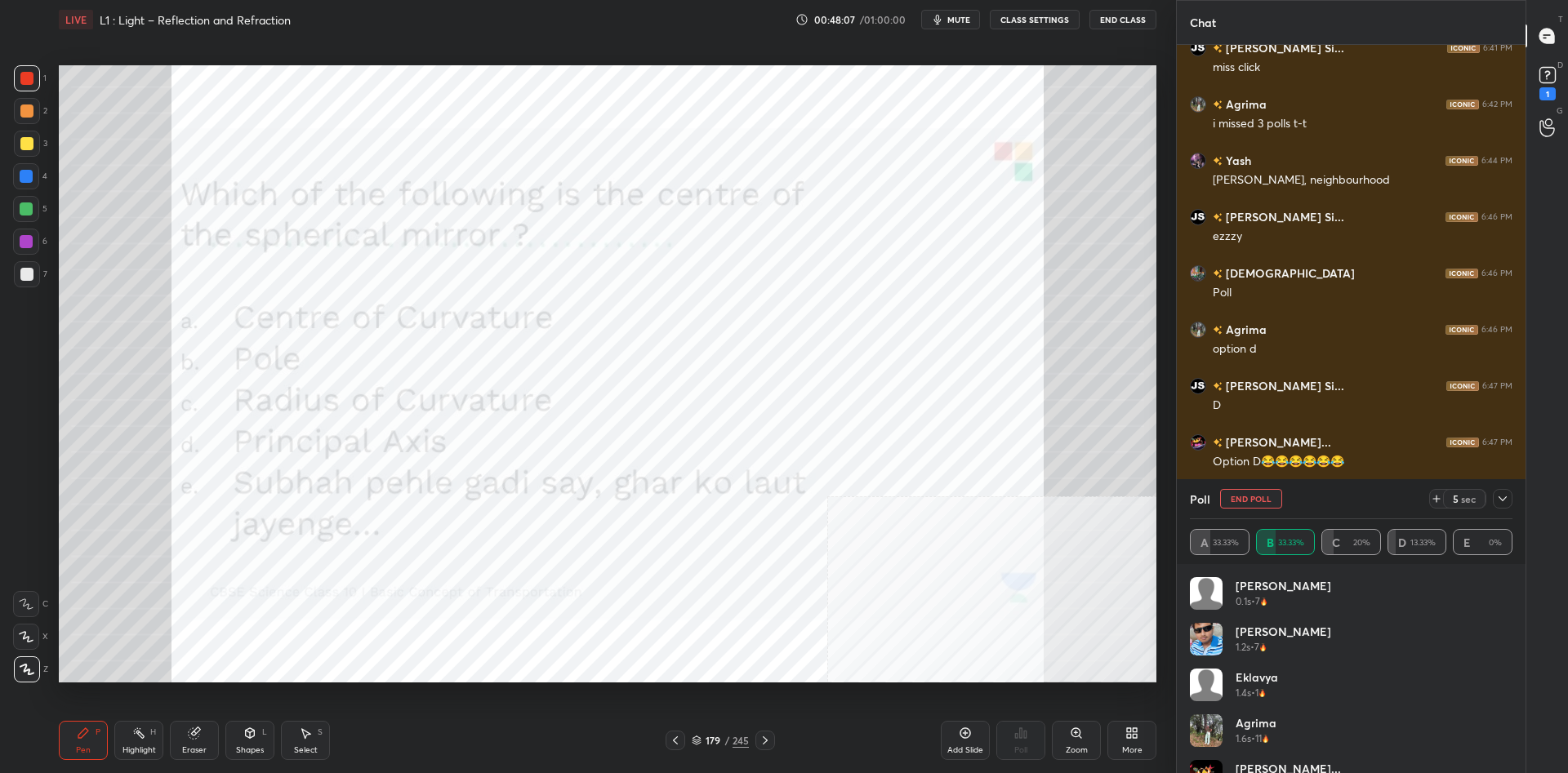
click at [1508, 498] on icon at bounding box center [1503, 499] width 13 height 13
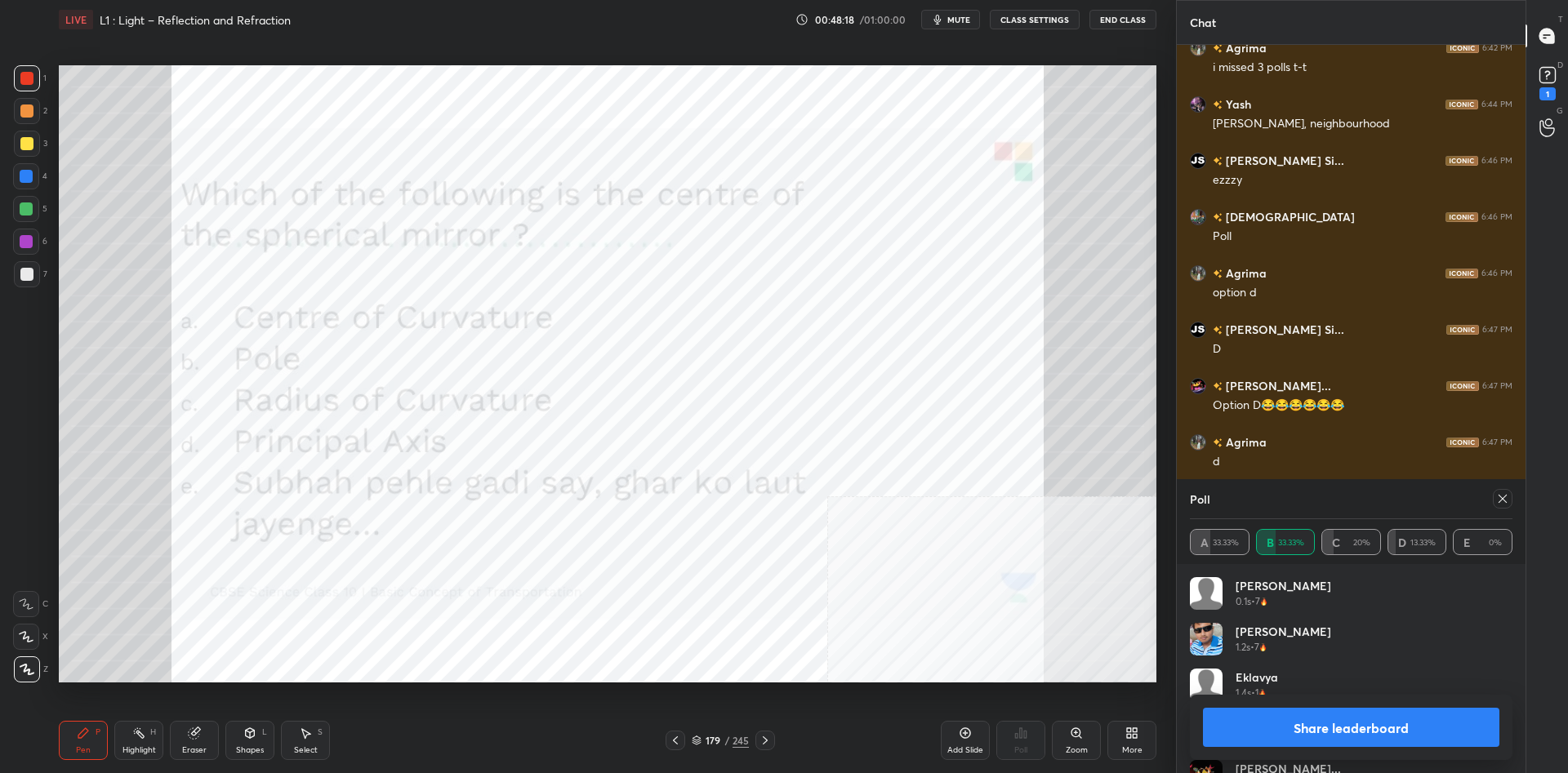
click at [8, 173] on div "1 2 3 4 5 6 7 C X Z C X Z E E Erase all H H" at bounding box center [26, 374] width 52 height 618
click at [21, 173] on div at bounding box center [26, 176] width 13 height 13
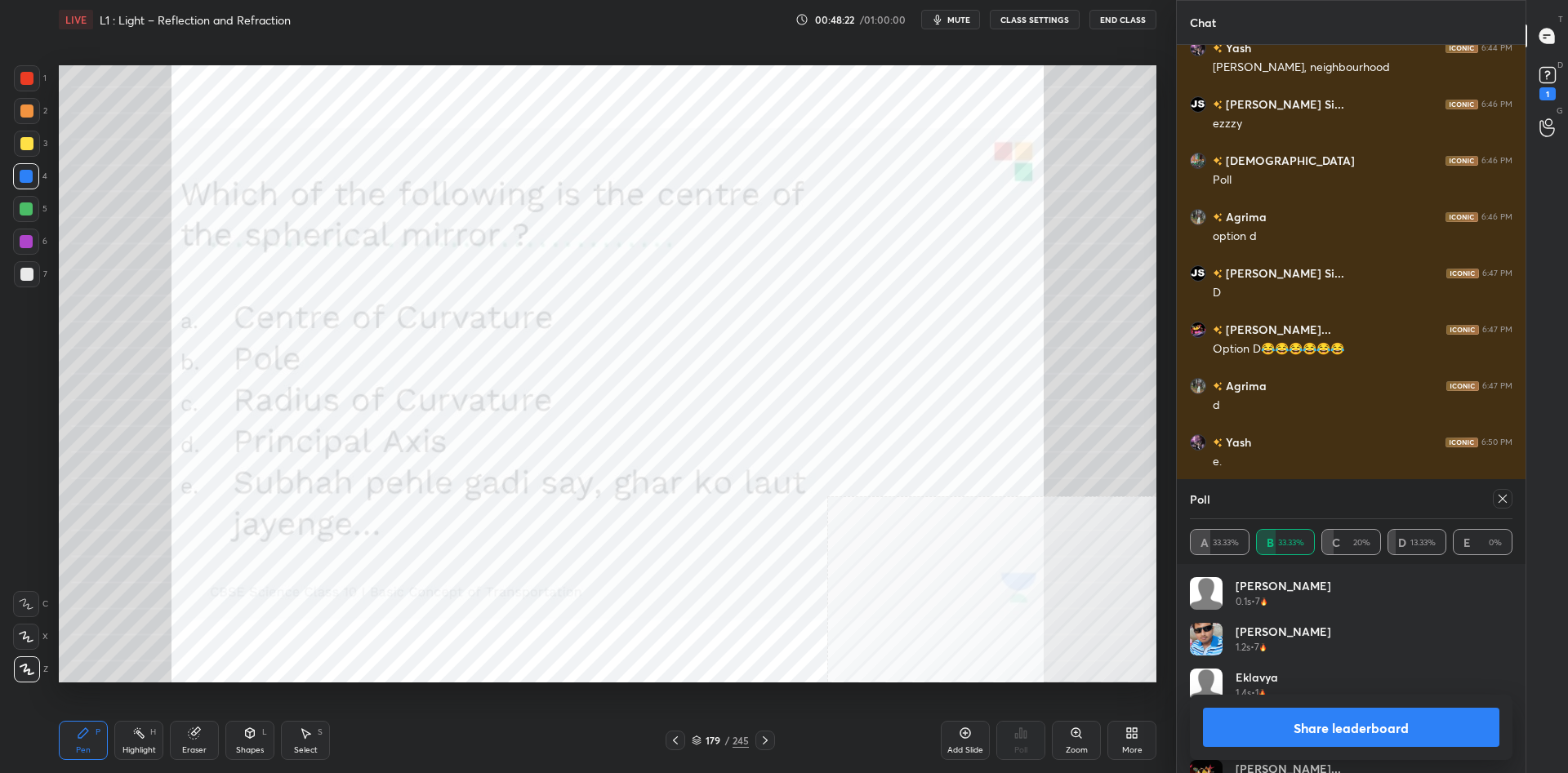
click at [1320, 718] on button "Share leaderboard" at bounding box center [1352, 727] width 297 height 39
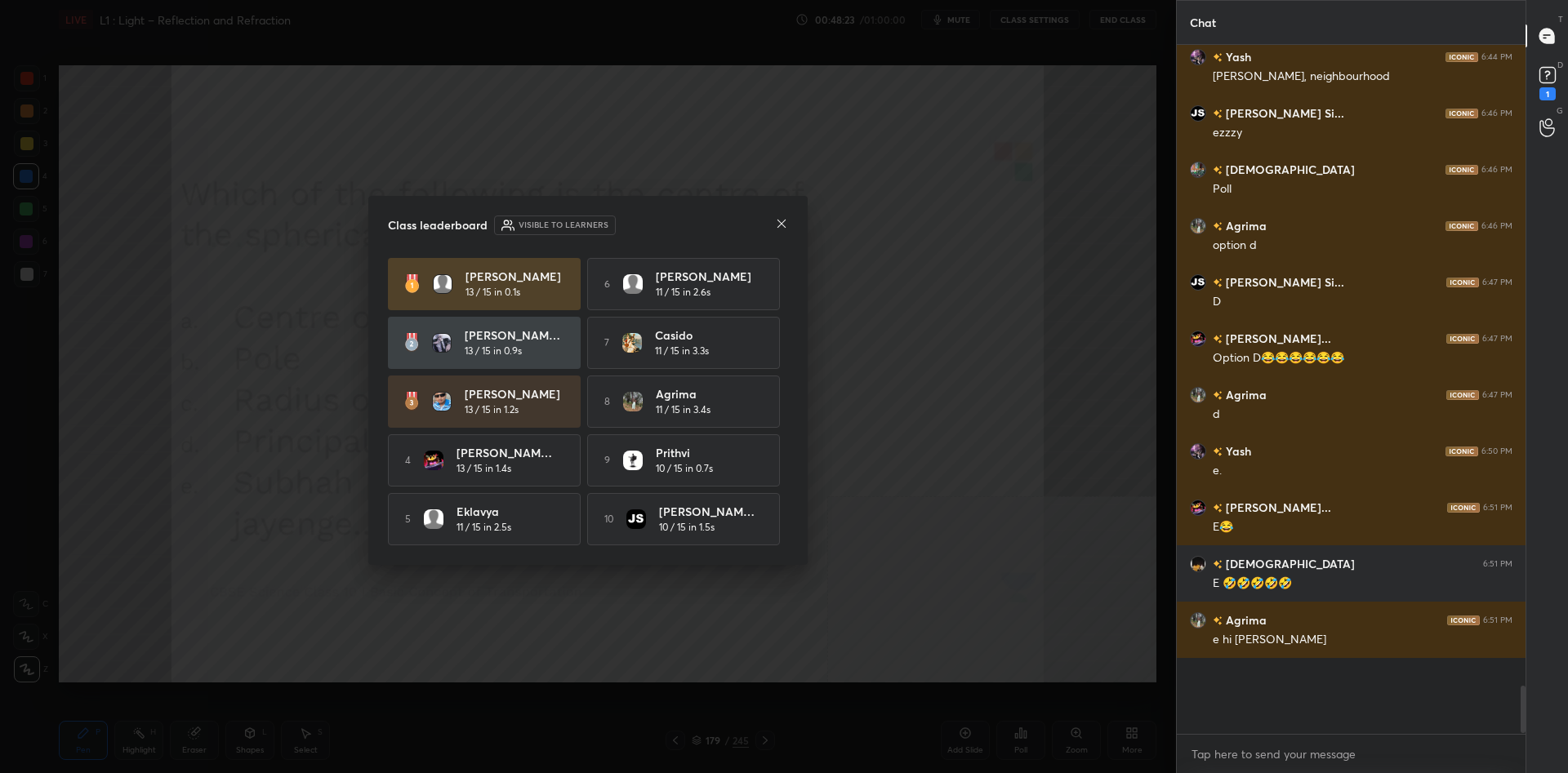
scroll to position [0, 1]
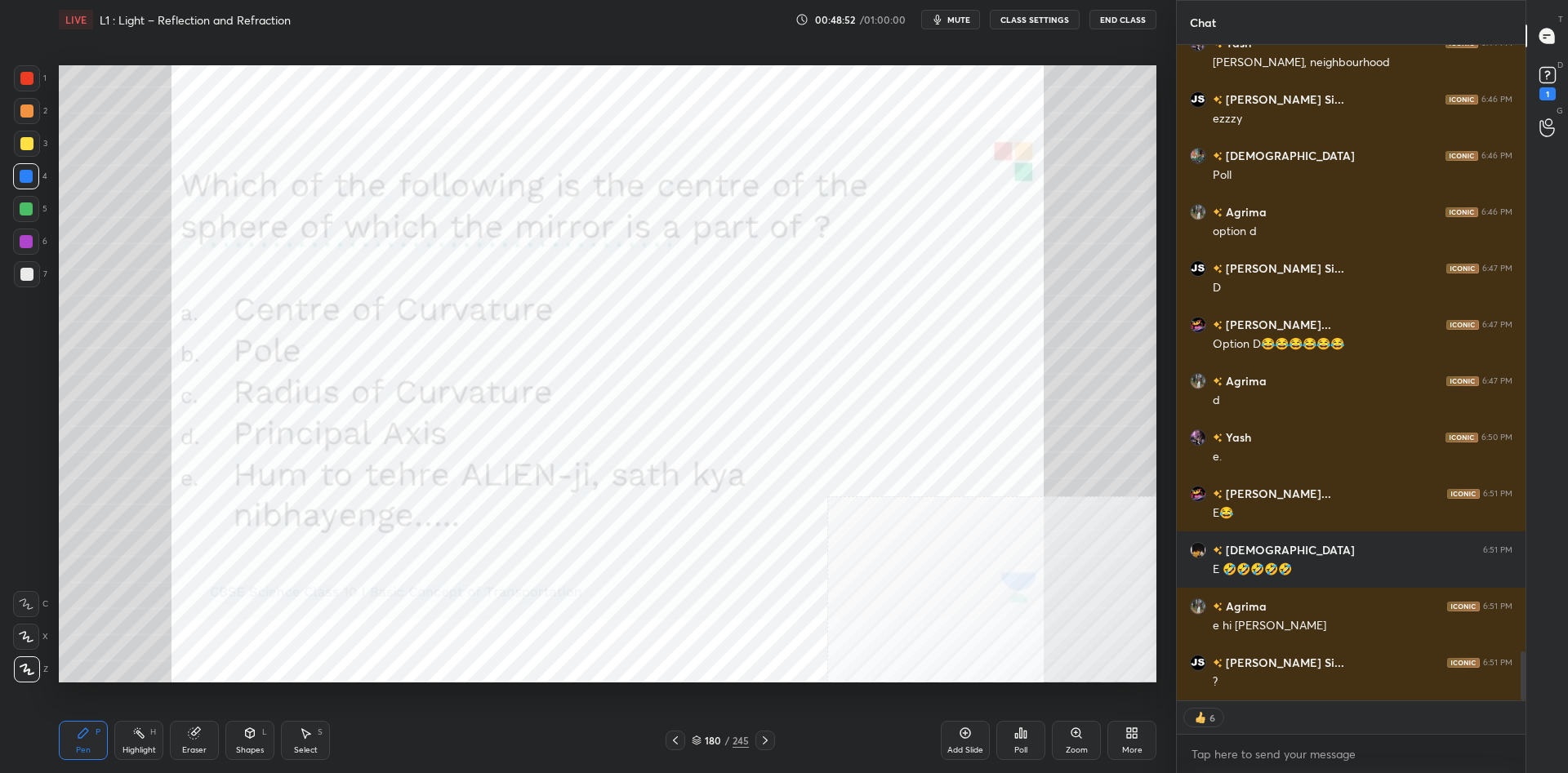
click at [733, 746] on div "245" at bounding box center [741, 740] width 16 height 14
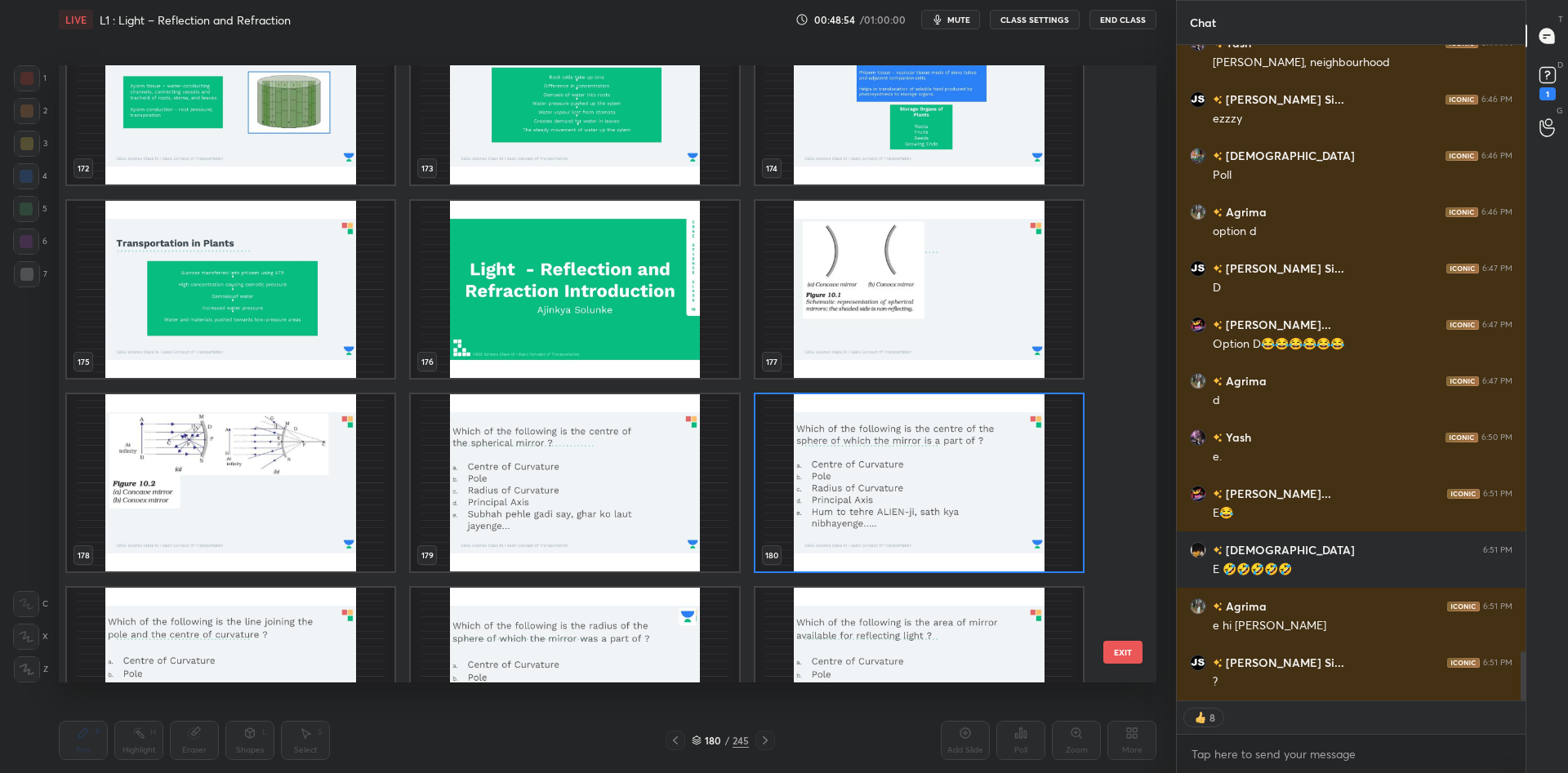
click at [888, 486] on img "grid" at bounding box center [919, 483] width 327 height 177
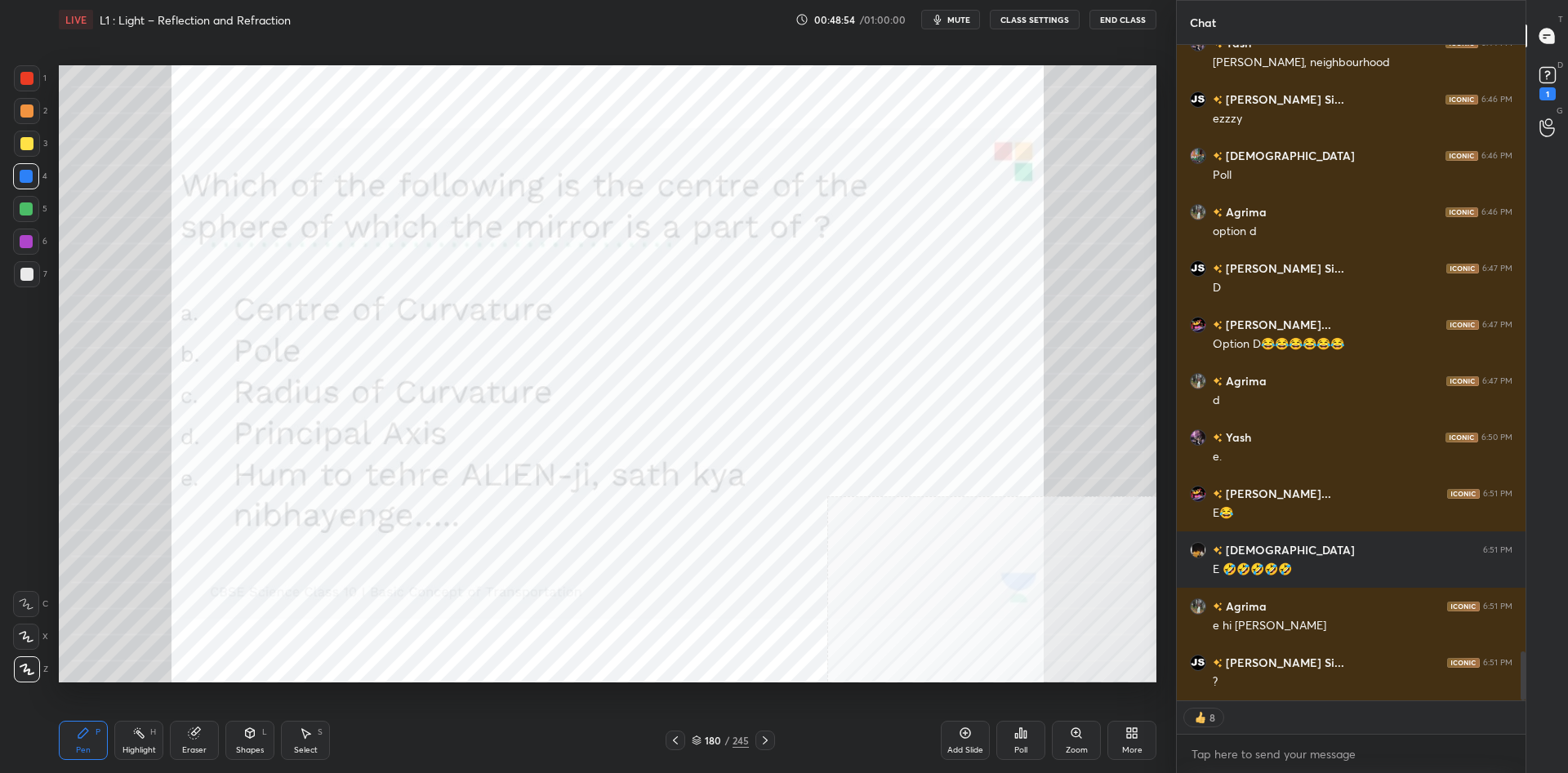
click at [888, 486] on img "grid" at bounding box center [919, 483] width 327 height 177
click at [1023, 733] on icon at bounding box center [1021, 733] width 13 height 13
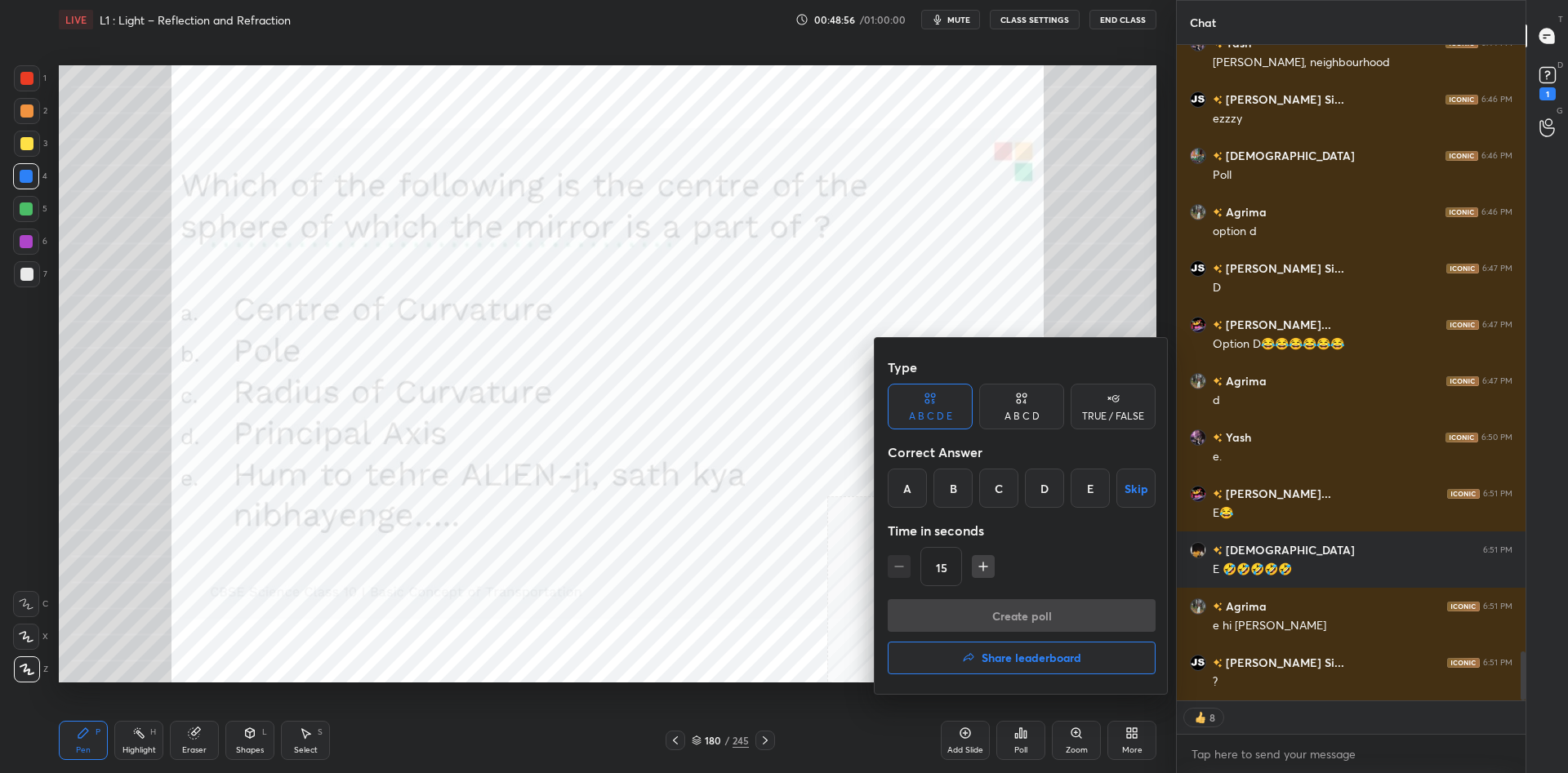
click at [909, 490] on div "A" at bounding box center [907, 488] width 39 height 39
click at [1016, 411] on div "A B C D" at bounding box center [1022, 416] width 35 height 10
click at [915, 430] on div "Type A B C D E A B C D TRUE / FALSE Correct Answer A B C D Skip Time in seconds…" at bounding box center [1022, 475] width 268 height 248
click at [921, 414] on div "A B C D E" at bounding box center [931, 416] width 43 height 10
click at [911, 487] on div "A" at bounding box center [907, 488] width 39 height 39
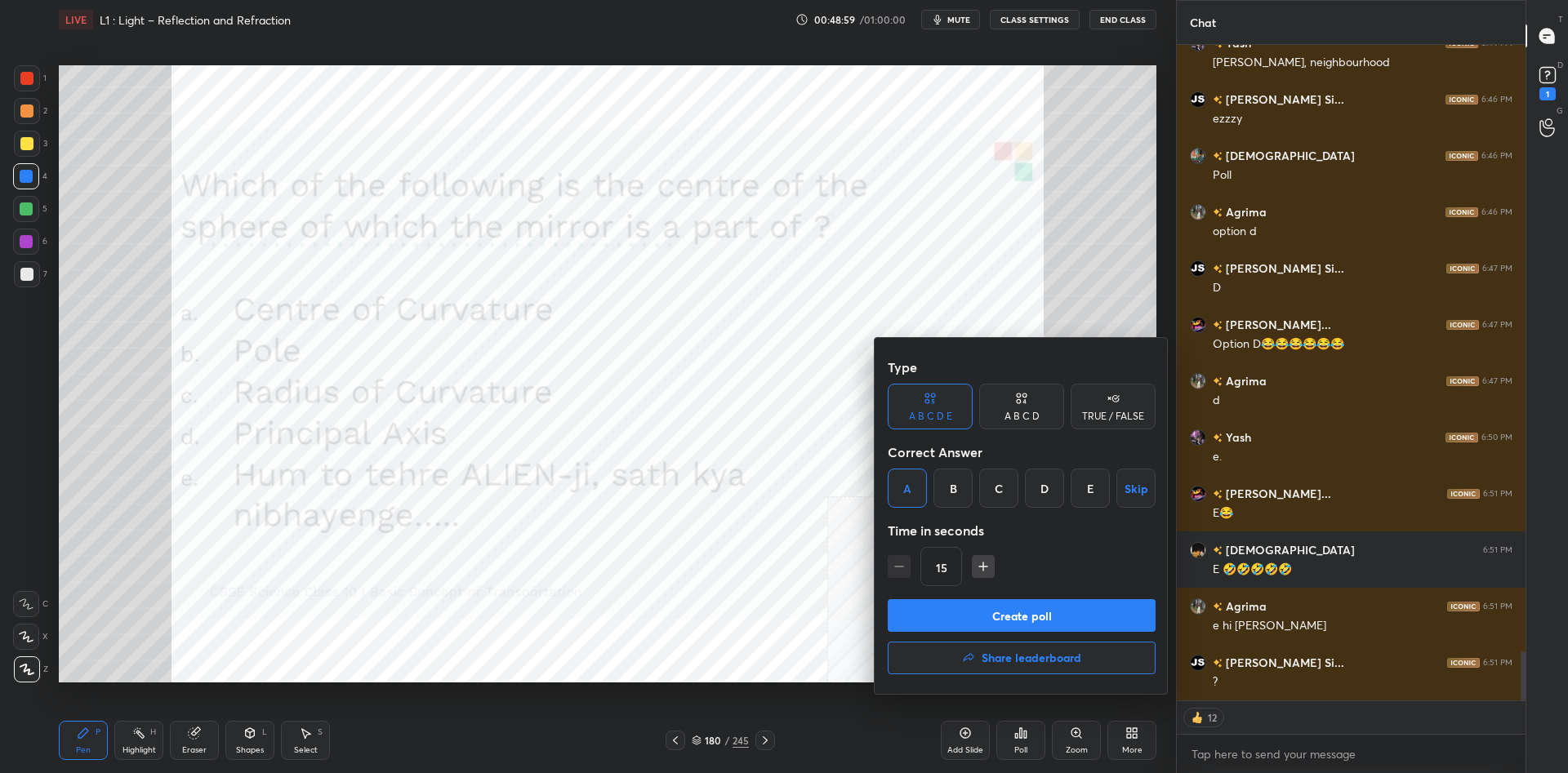
click at [1022, 619] on button "Create poll" at bounding box center [1022, 616] width 268 height 33
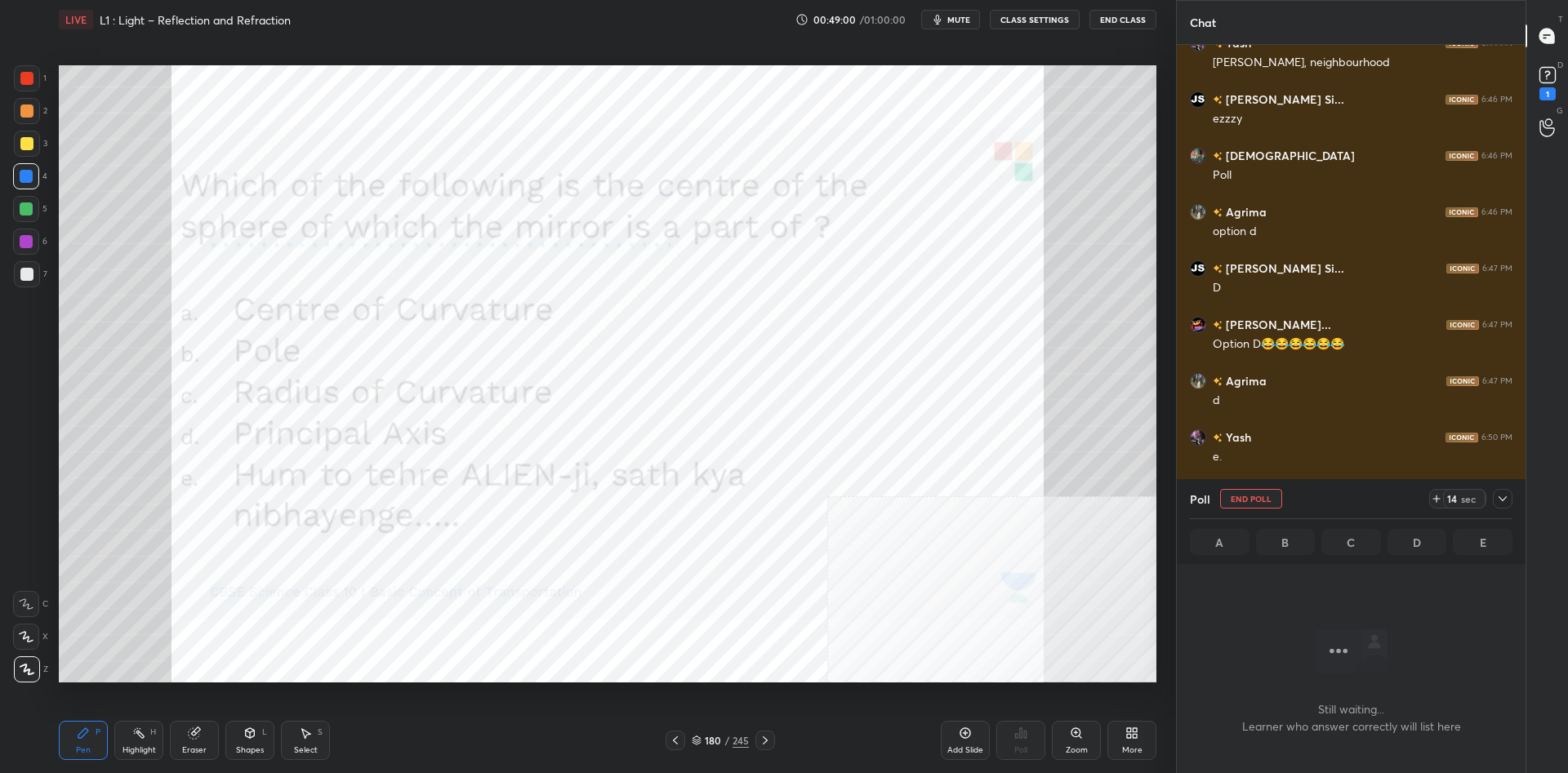
click at [1497, 500] on icon at bounding box center [1503, 499] width 13 height 13
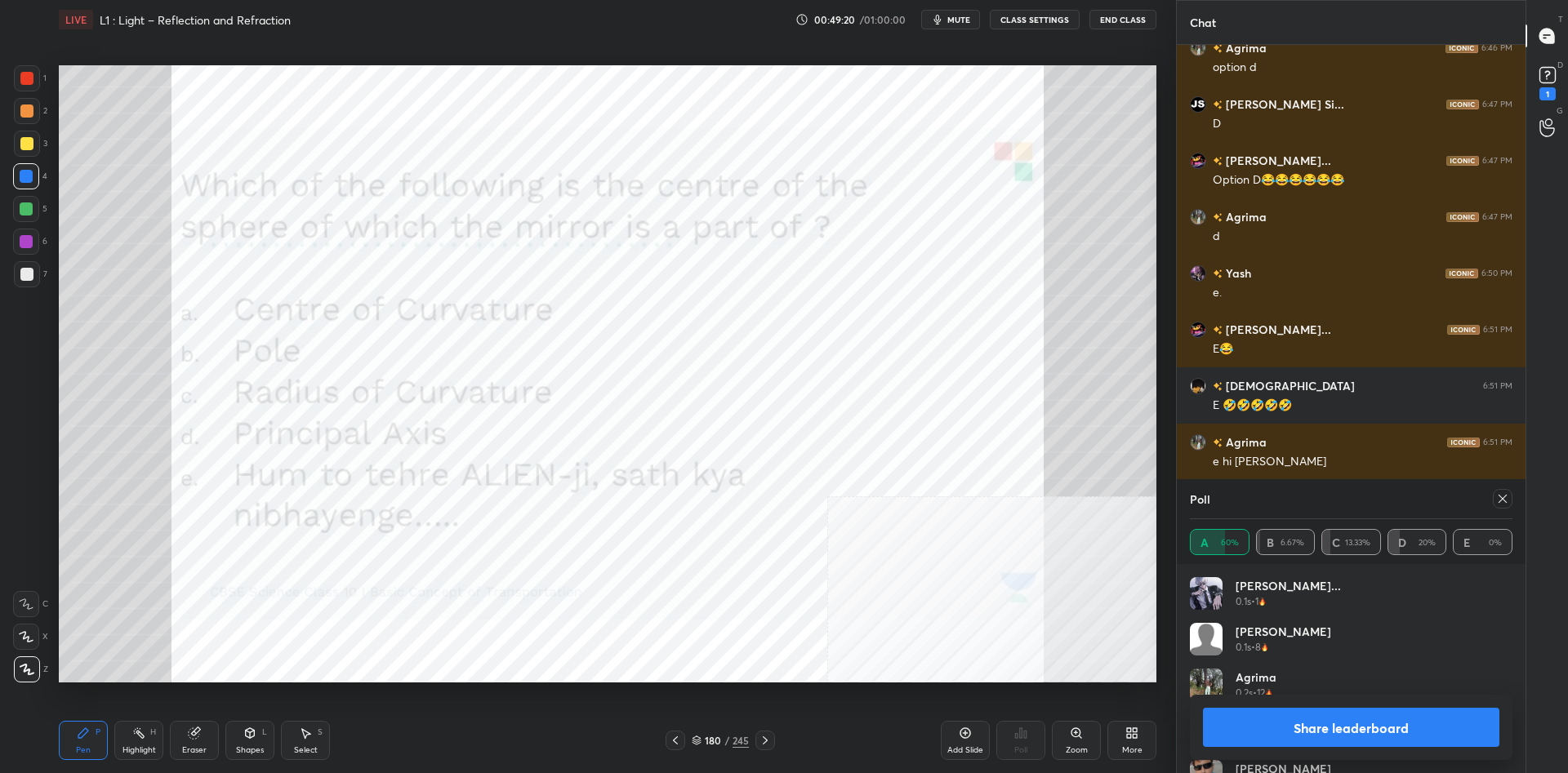
click at [1405, 716] on button "Share leaderboard" at bounding box center [1352, 727] width 297 height 39
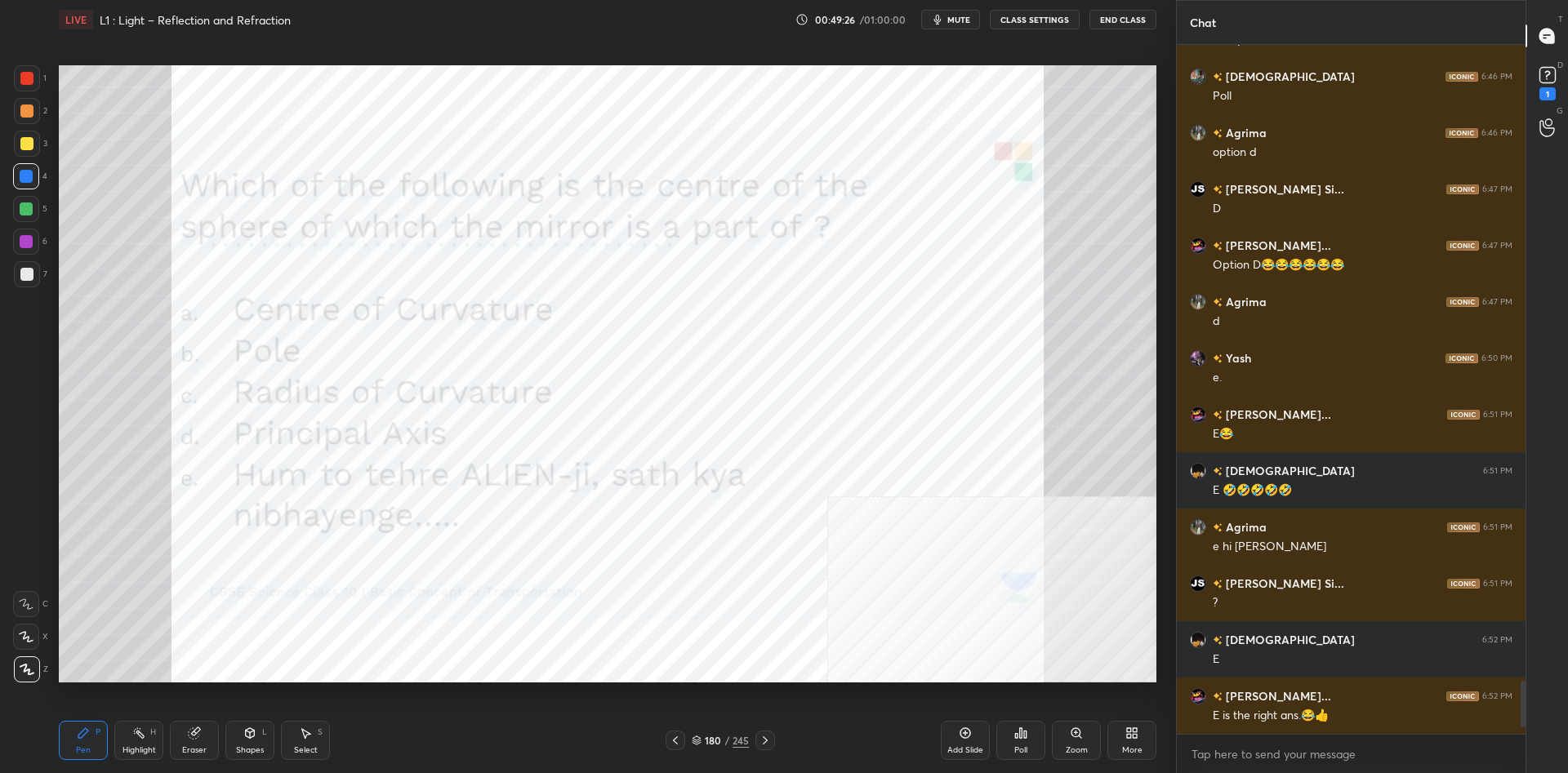
click at [31, 82] on div at bounding box center [27, 78] width 13 height 13
click at [30, 182] on div at bounding box center [26, 176] width 13 height 13
click at [23, 219] on div at bounding box center [26, 208] width 26 height 26
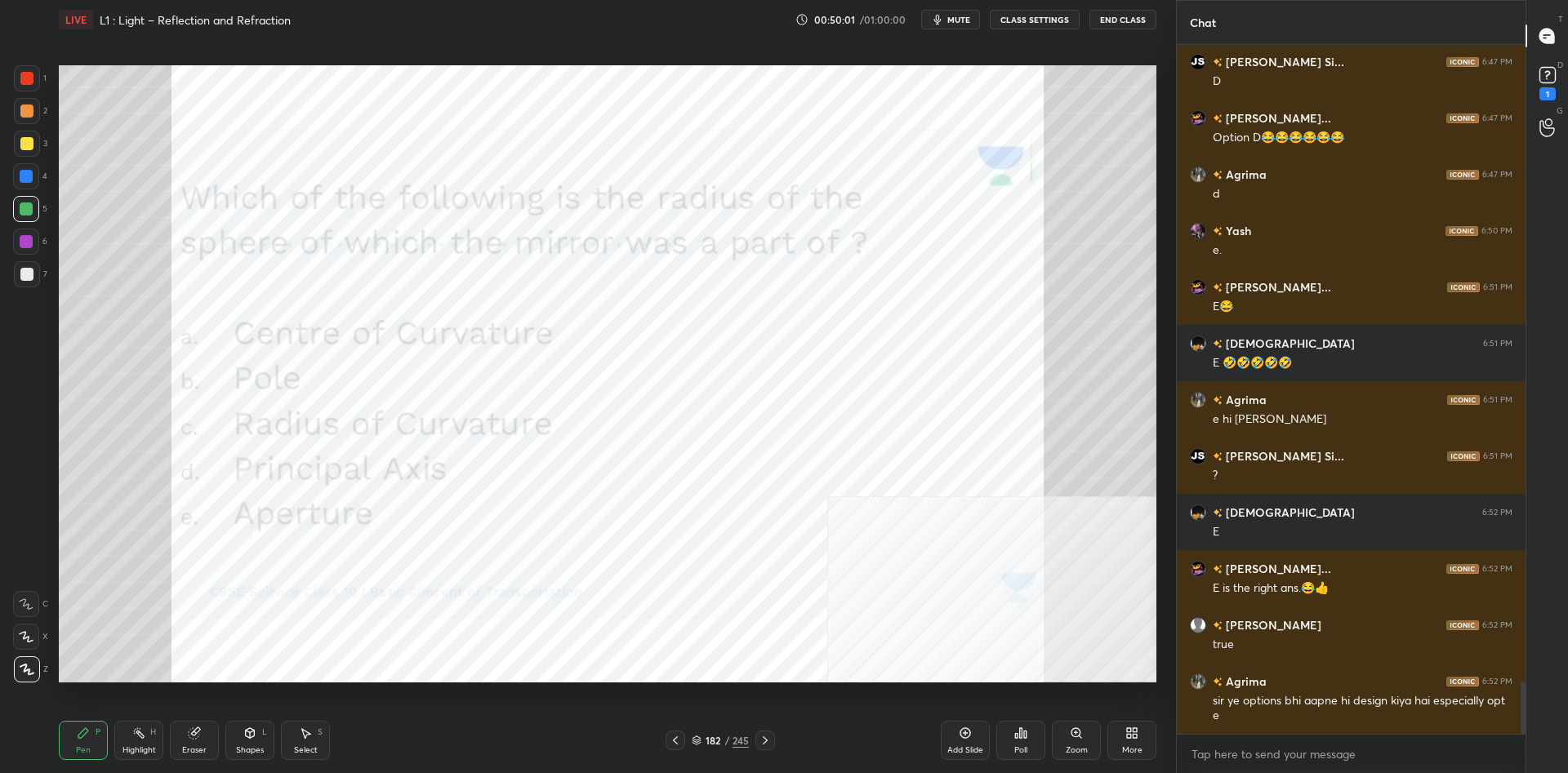
scroll to position [8420, 0]
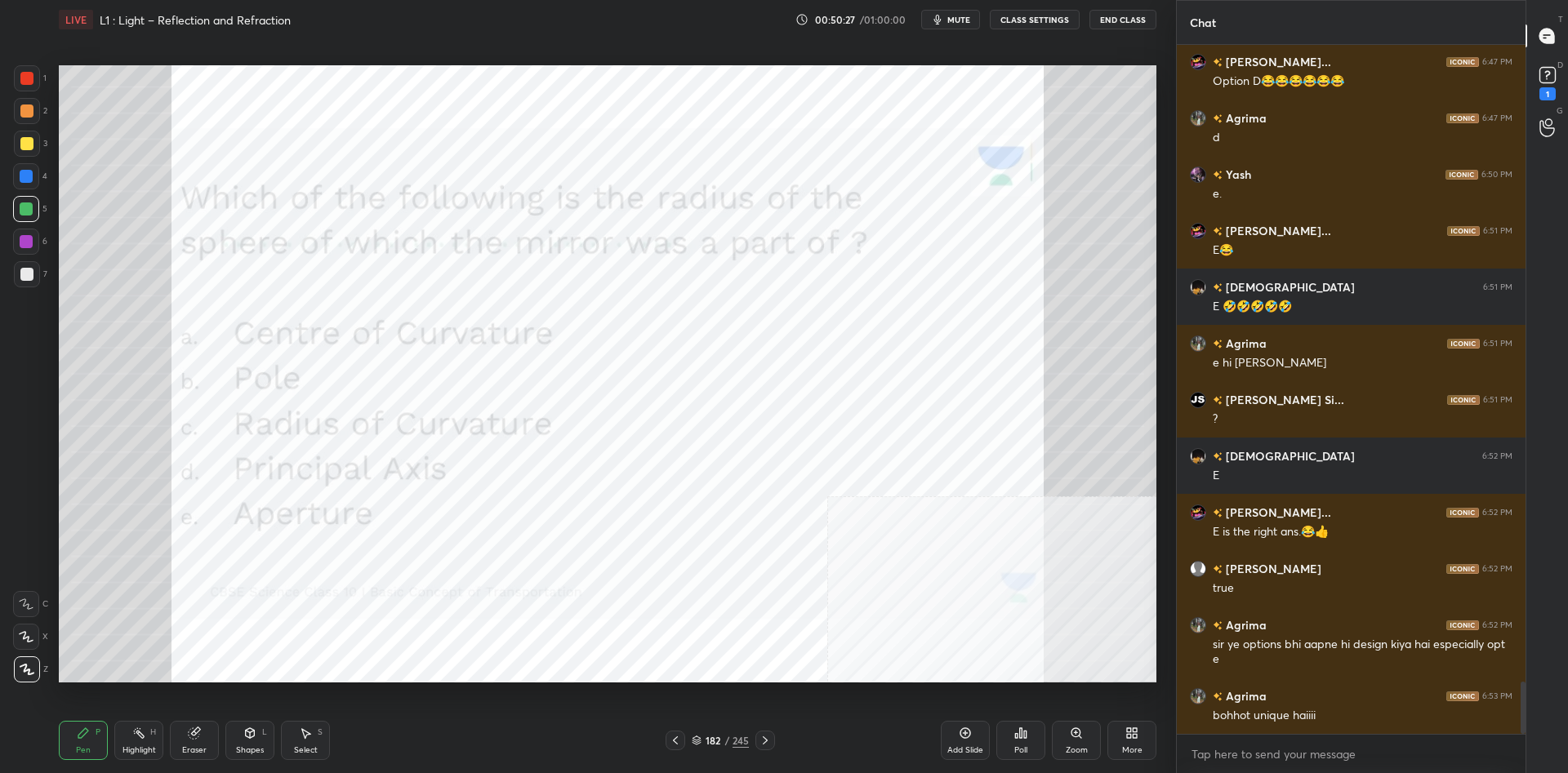
click at [1023, 728] on icon at bounding box center [1021, 733] width 13 height 13
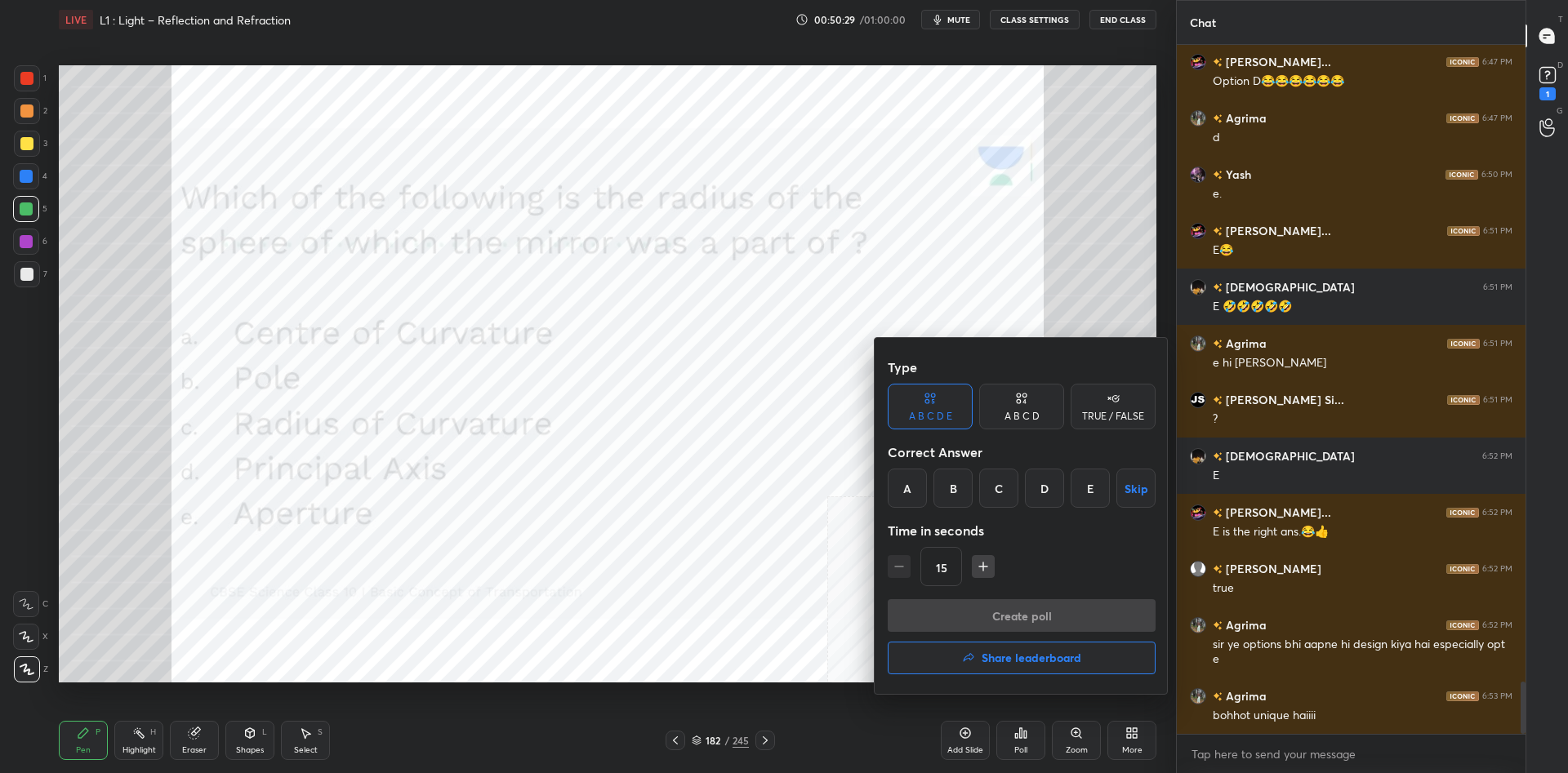
click at [1012, 487] on div "C" at bounding box center [999, 488] width 39 height 39
click at [1058, 607] on button "Create poll" at bounding box center [1022, 616] width 268 height 33
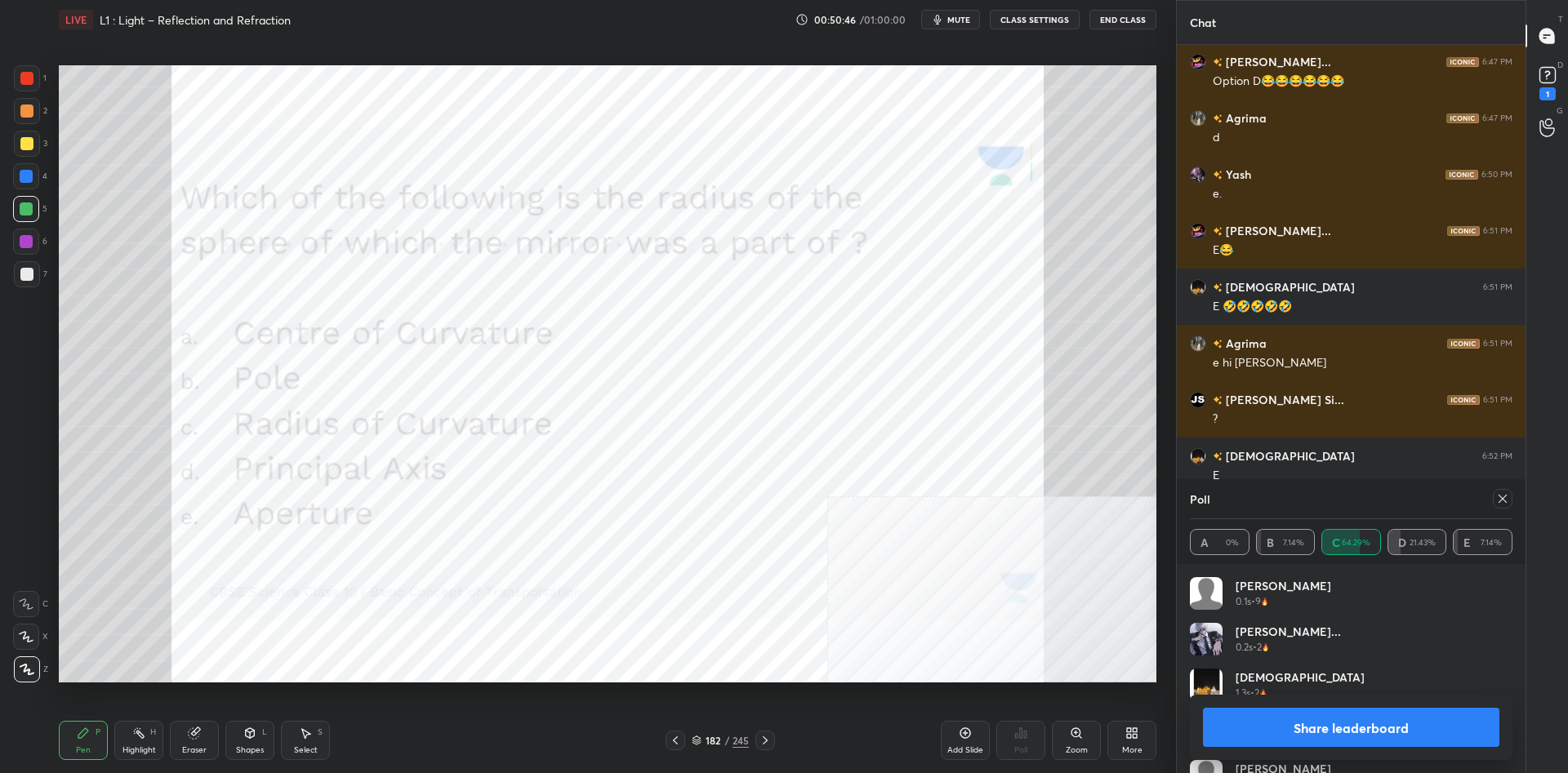
scroll to position [8544, 0]
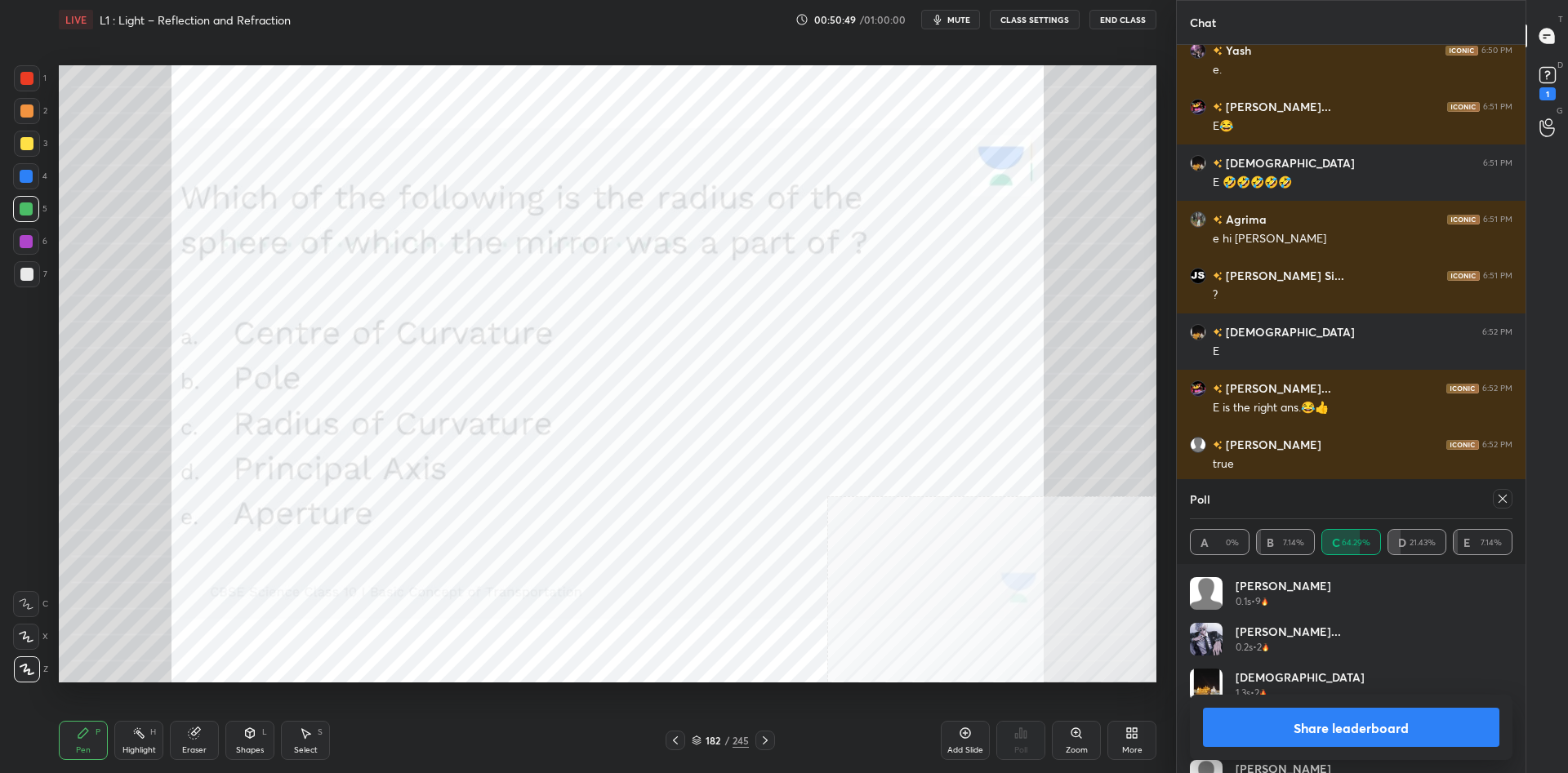
click at [1325, 728] on button "Share leaderboard" at bounding box center [1352, 727] width 297 height 39
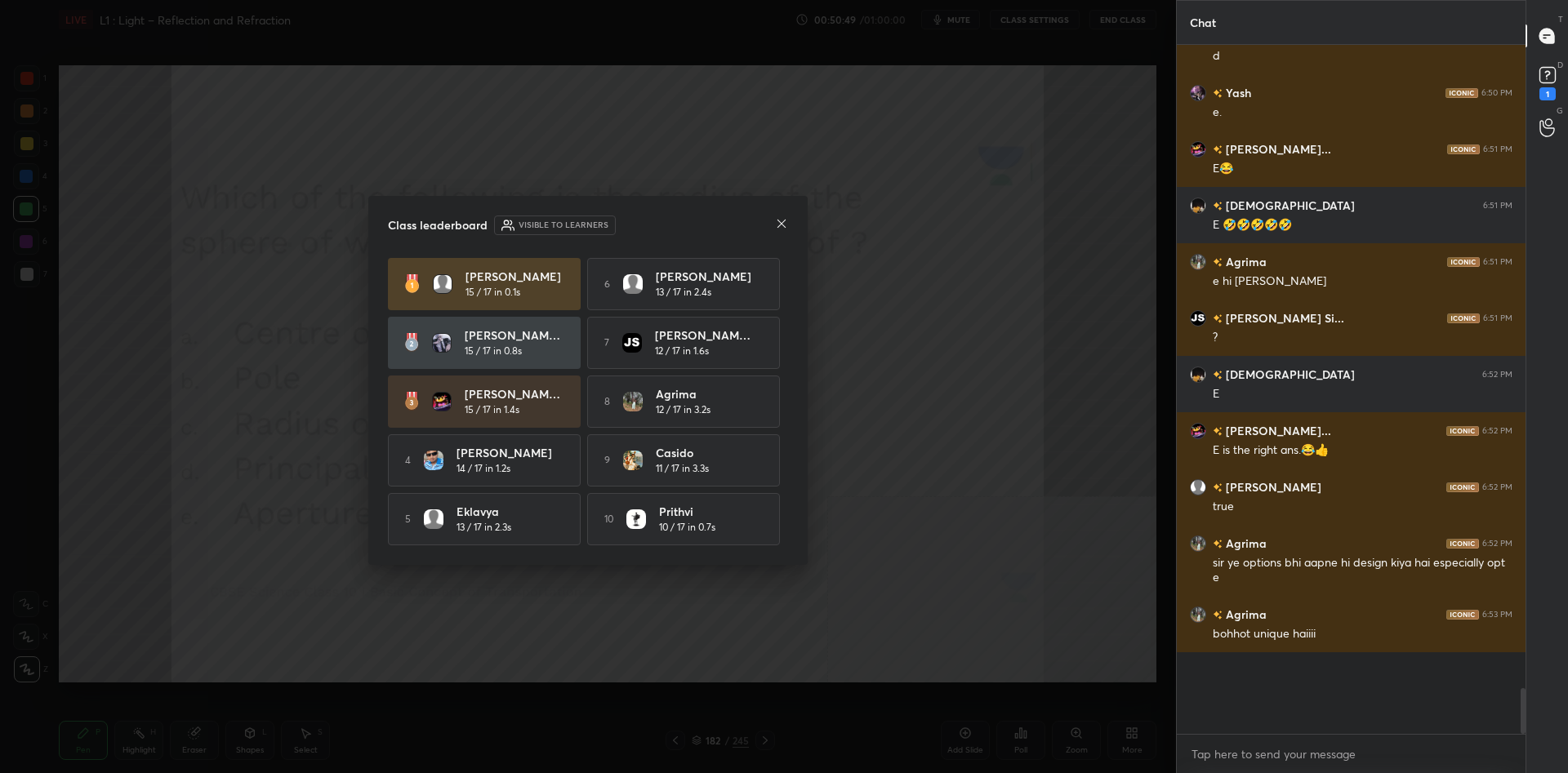
scroll to position [0, 1]
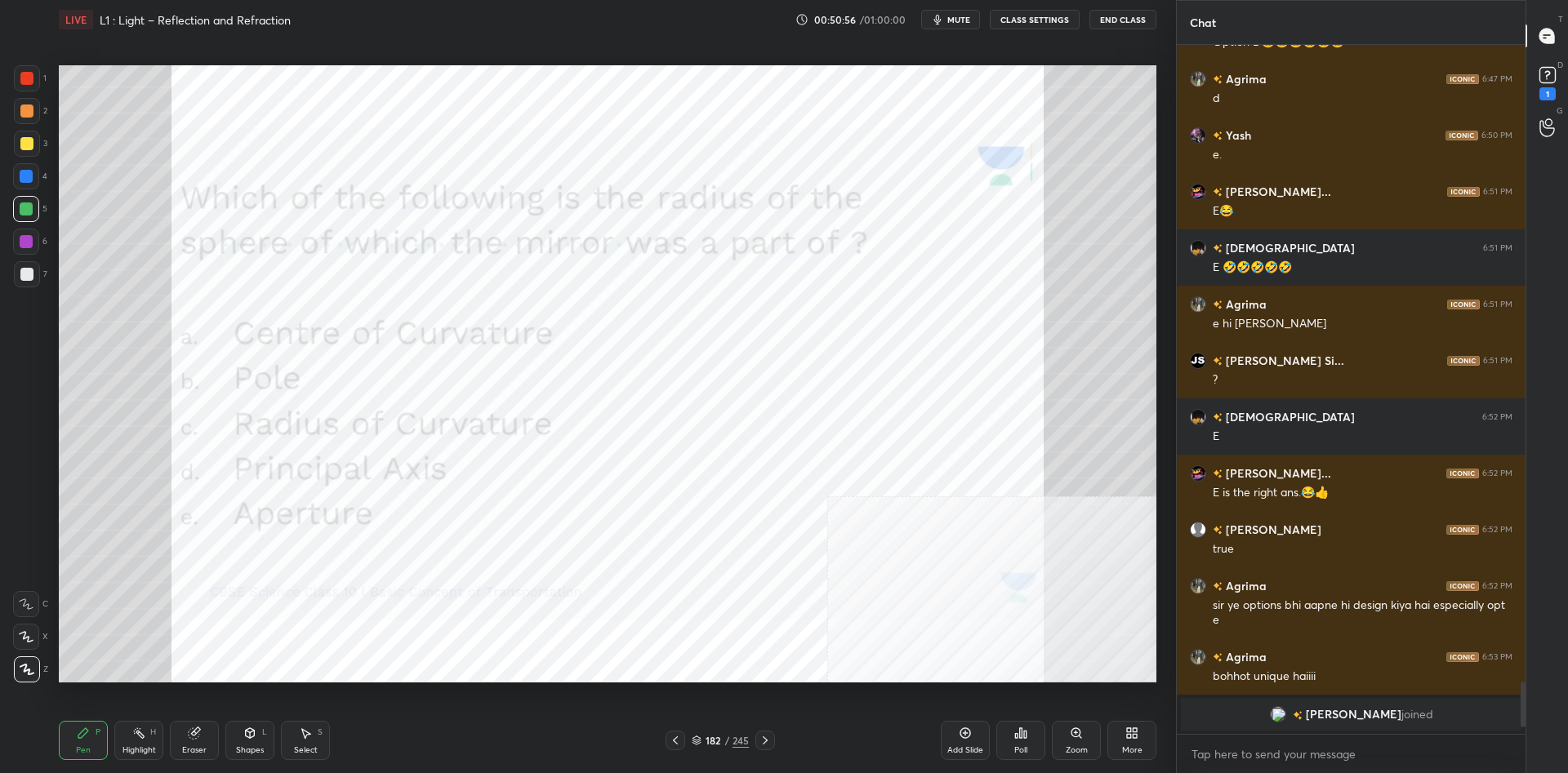
click at [726, 685] on div "Setting up your live class Poll for secs No correct answer Start poll" at bounding box center [607, 374] width 1111 height 668
click at [732, 744] on div "182 / 245" at bounding box center [721, 740] width 57 height 14
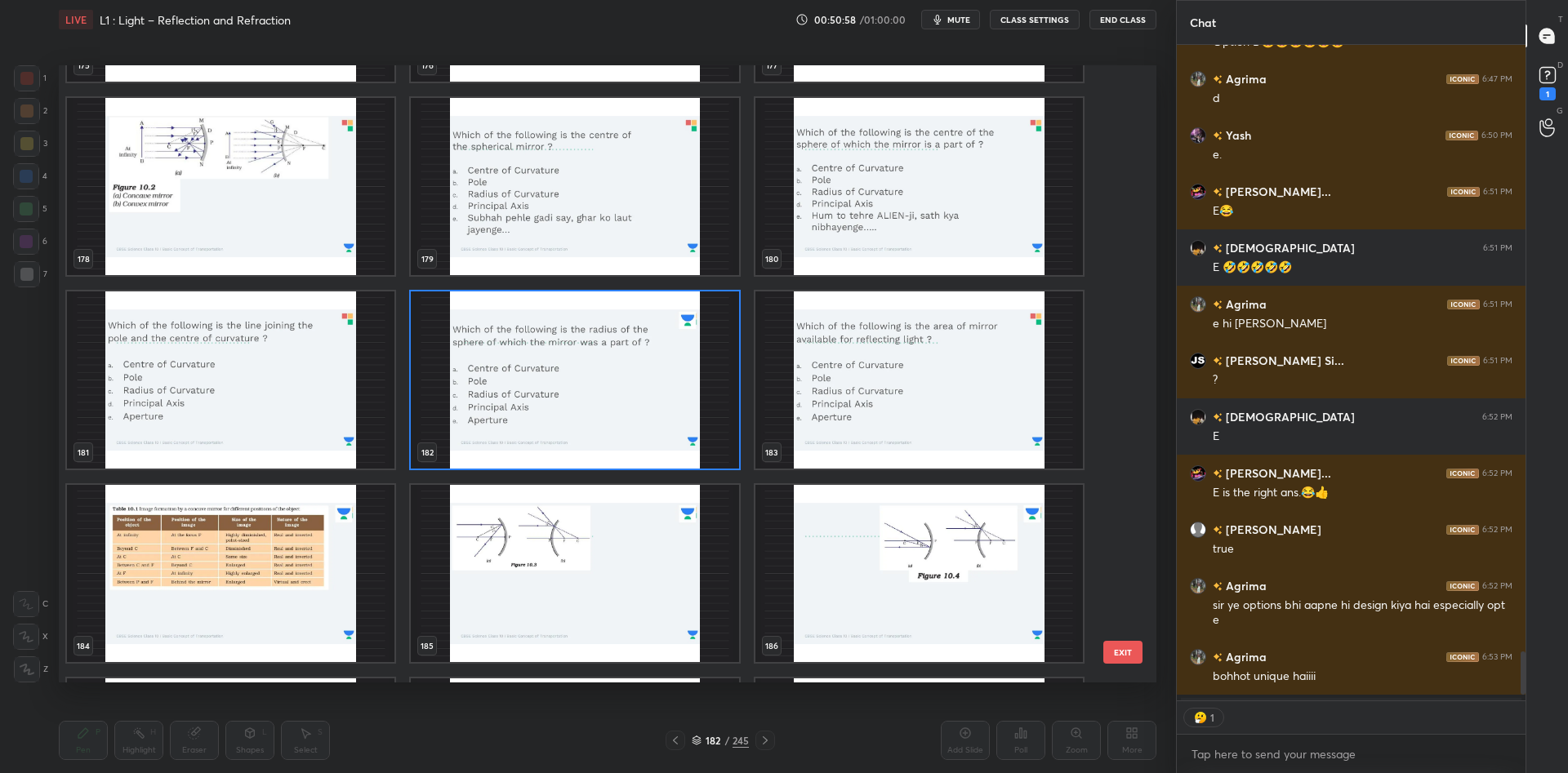
scroll to position [656, 349]
click at [954, 374] on img "grid" at bounding box center [919, 380] width 327 height 177
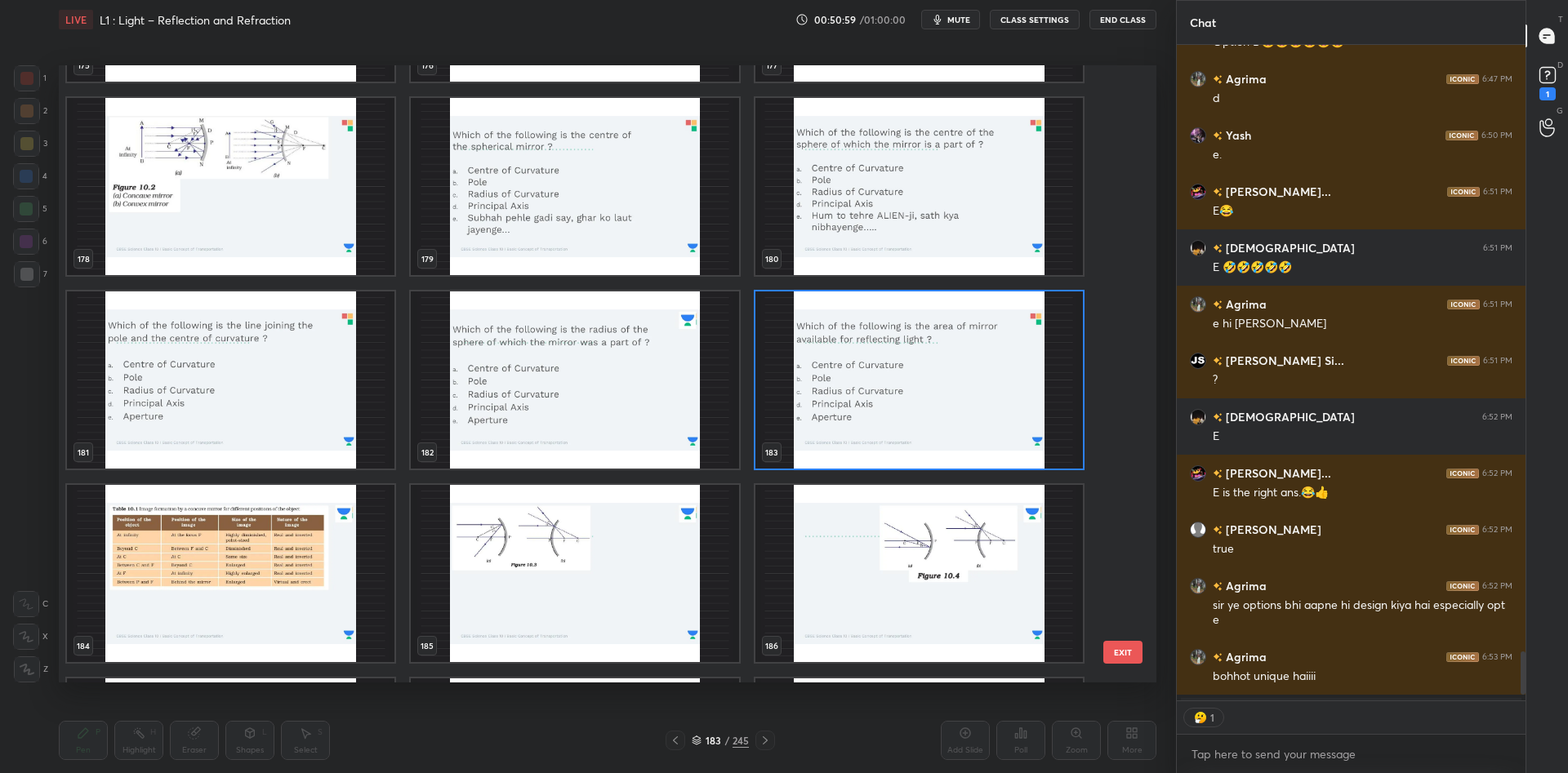
click at [954, 374] on img "grid" at bounding box center [919, 380] width 327 height 177
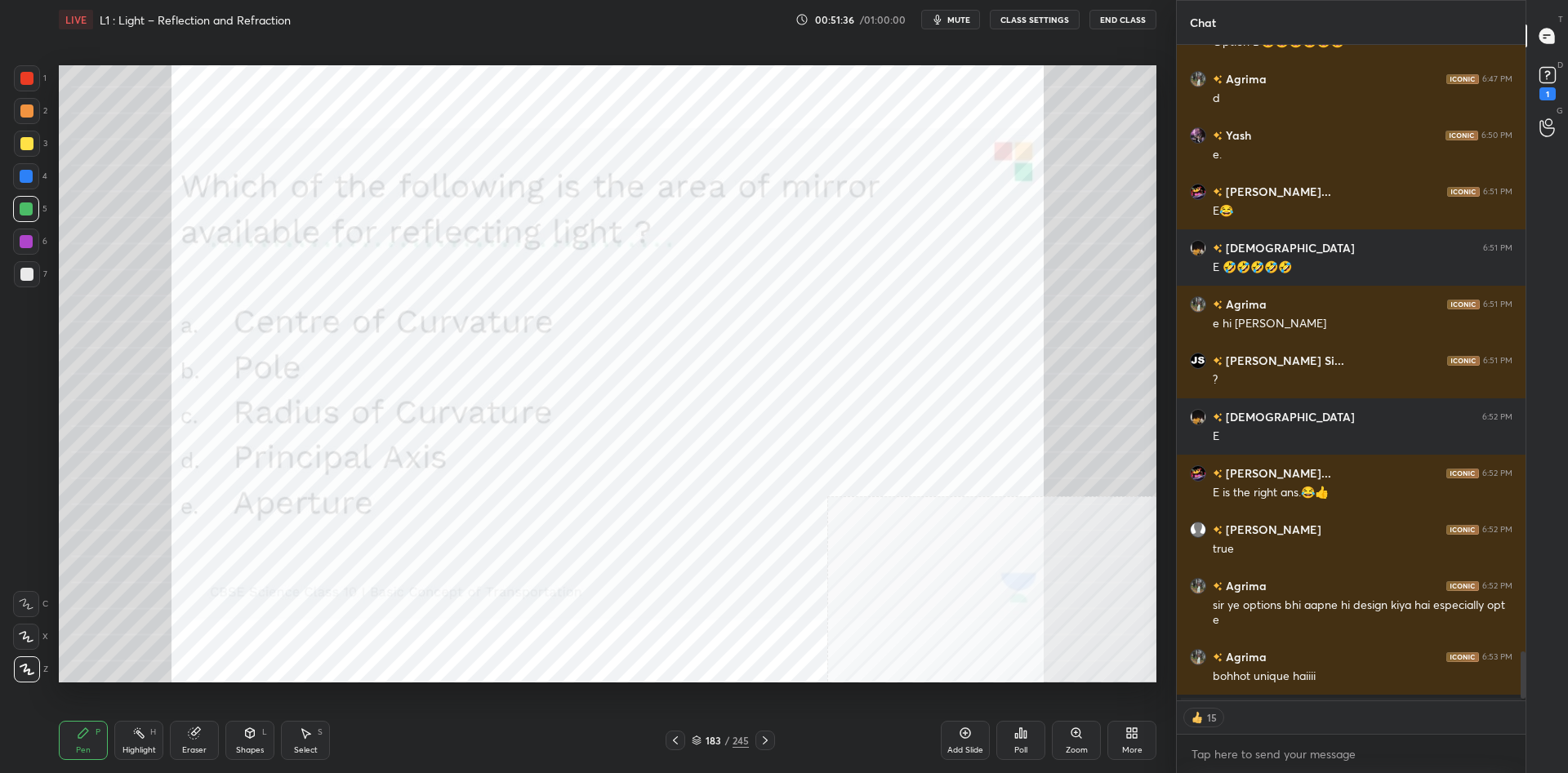
click at [721, 736] on div "183" at bounding box center [712, 740] width 16 height 10
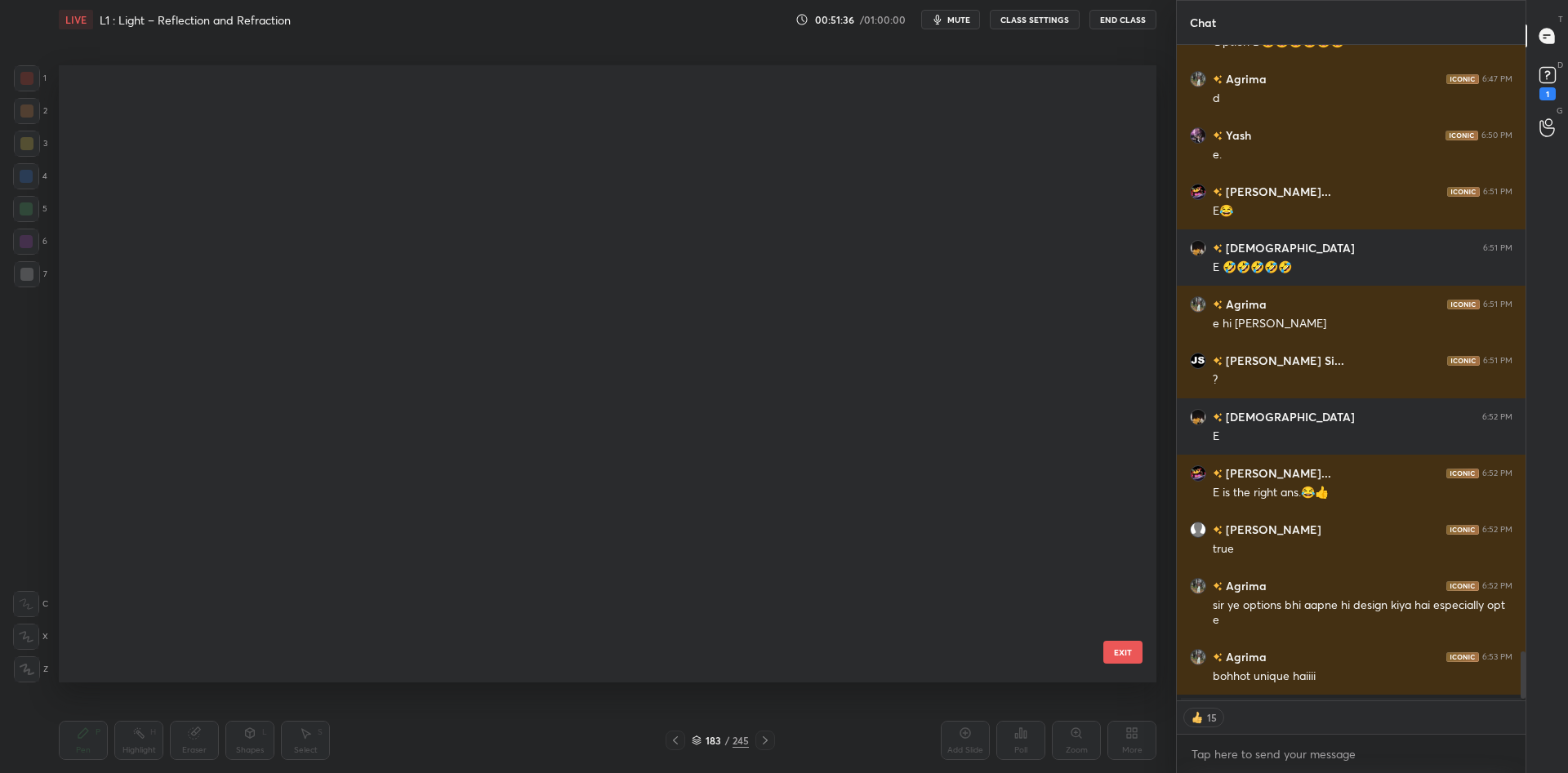
scroll to position [618, 1098]
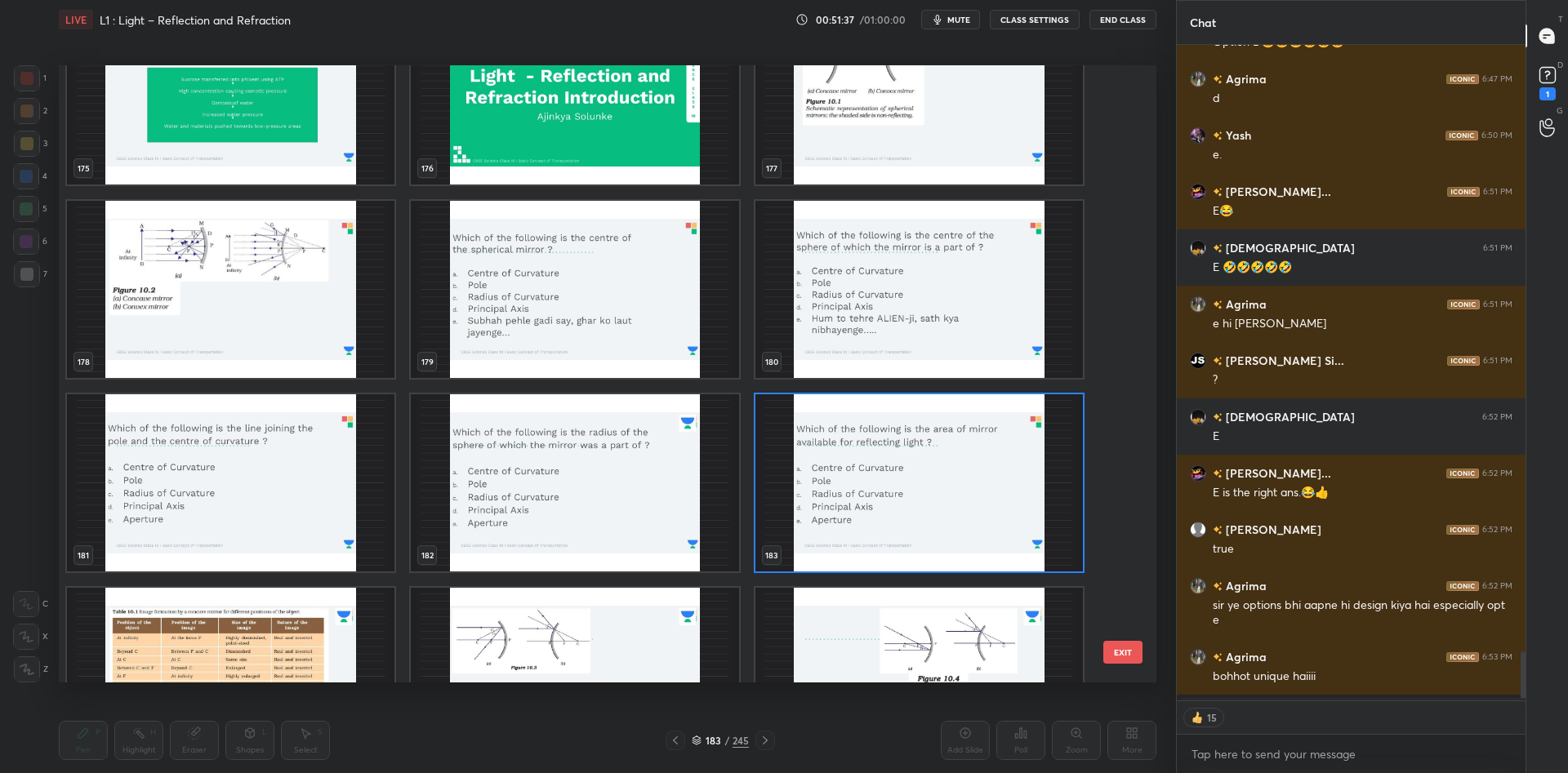
click at [899, 479] on img "grid" at bounding box center [919, 483] width 327 height 177
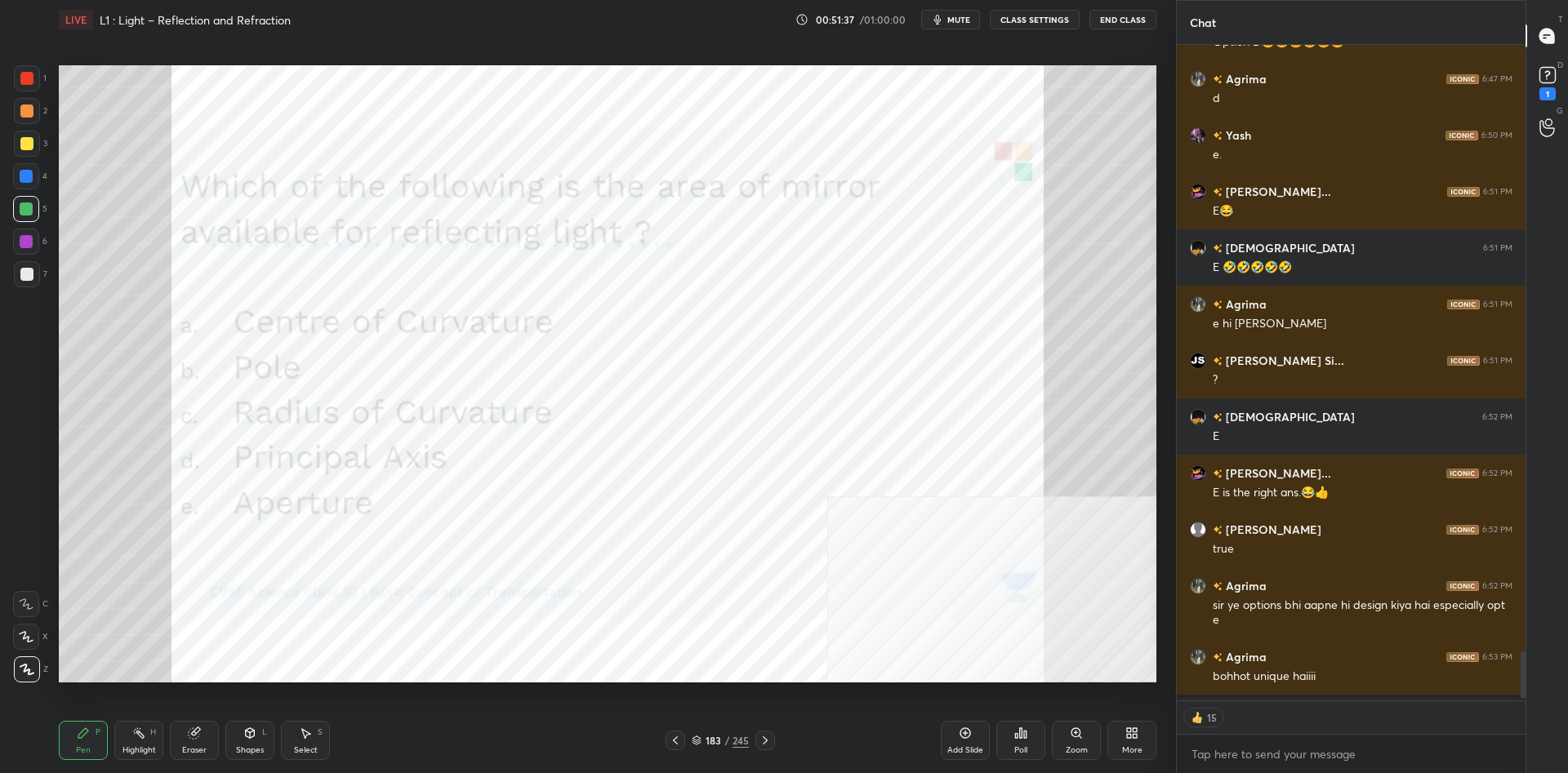
click at [899, 479] on img "grid" at bounding box center [919, 483] width 327 height 177
click at [1023, 753] on div "Poll" at bounding box center [1021, 750] width 13 height 8
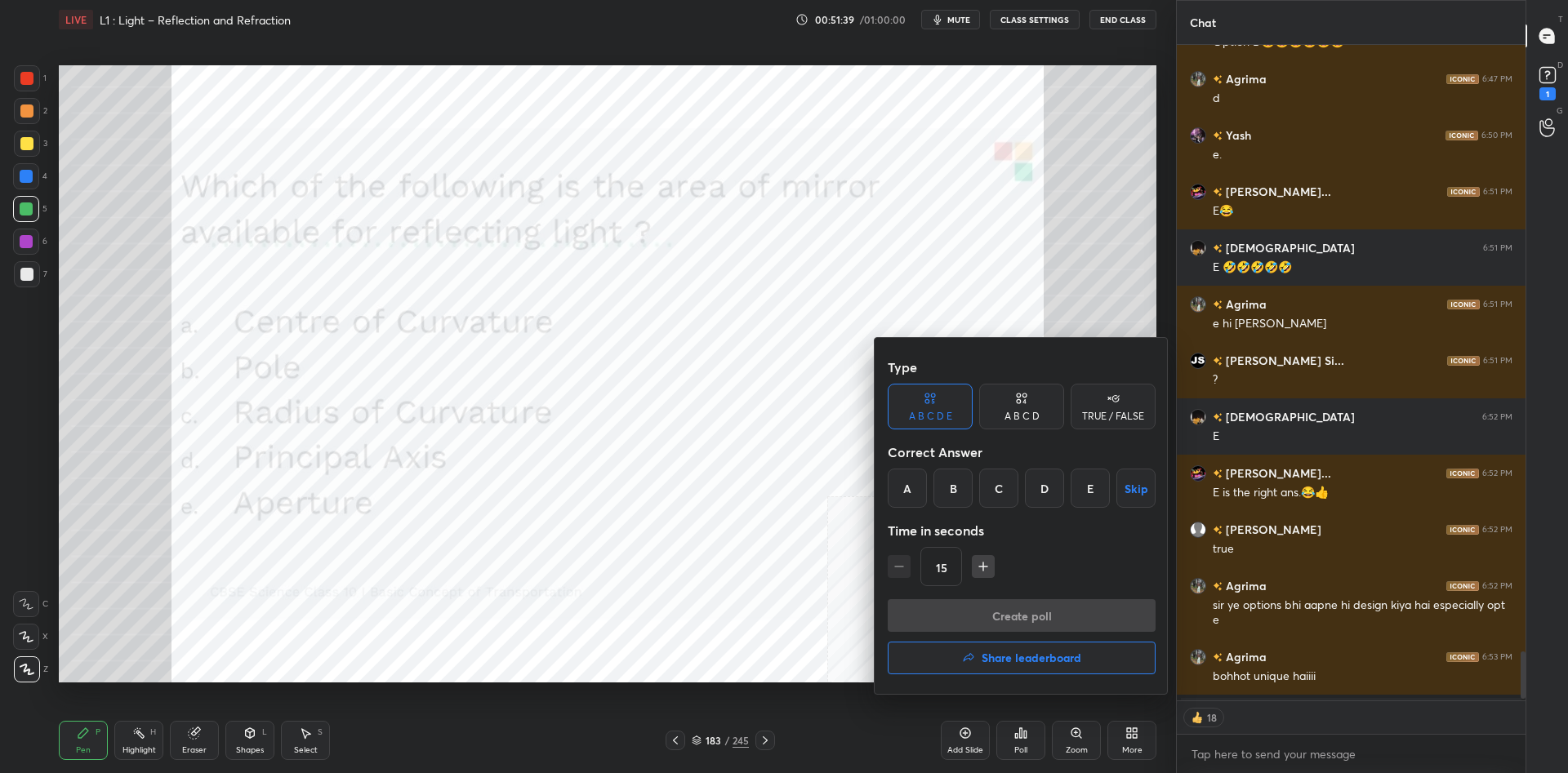
click at [1057, 483] on div "D" at bounding box center [1045, 488] width 39 height 39
click at [1094, 494] on div "E" at bounding box center [1091, 488] width 39 height 39
click at [1056, 601] on button "Create poll" at bounding box center [1022, 616] width 268 height 33
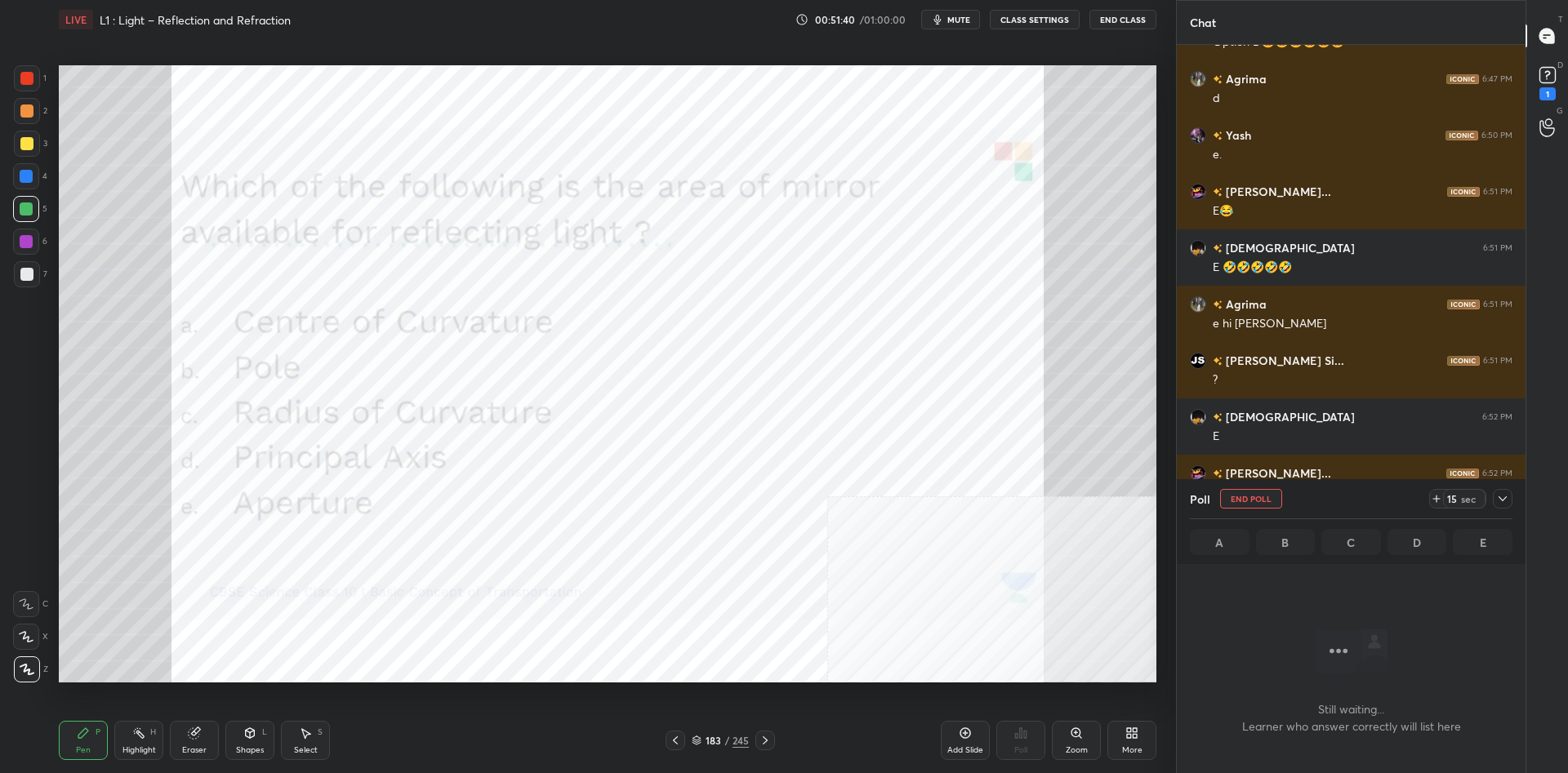
click at [1509, 502] on div at bounding box center [1503, 499] width 20 height 20
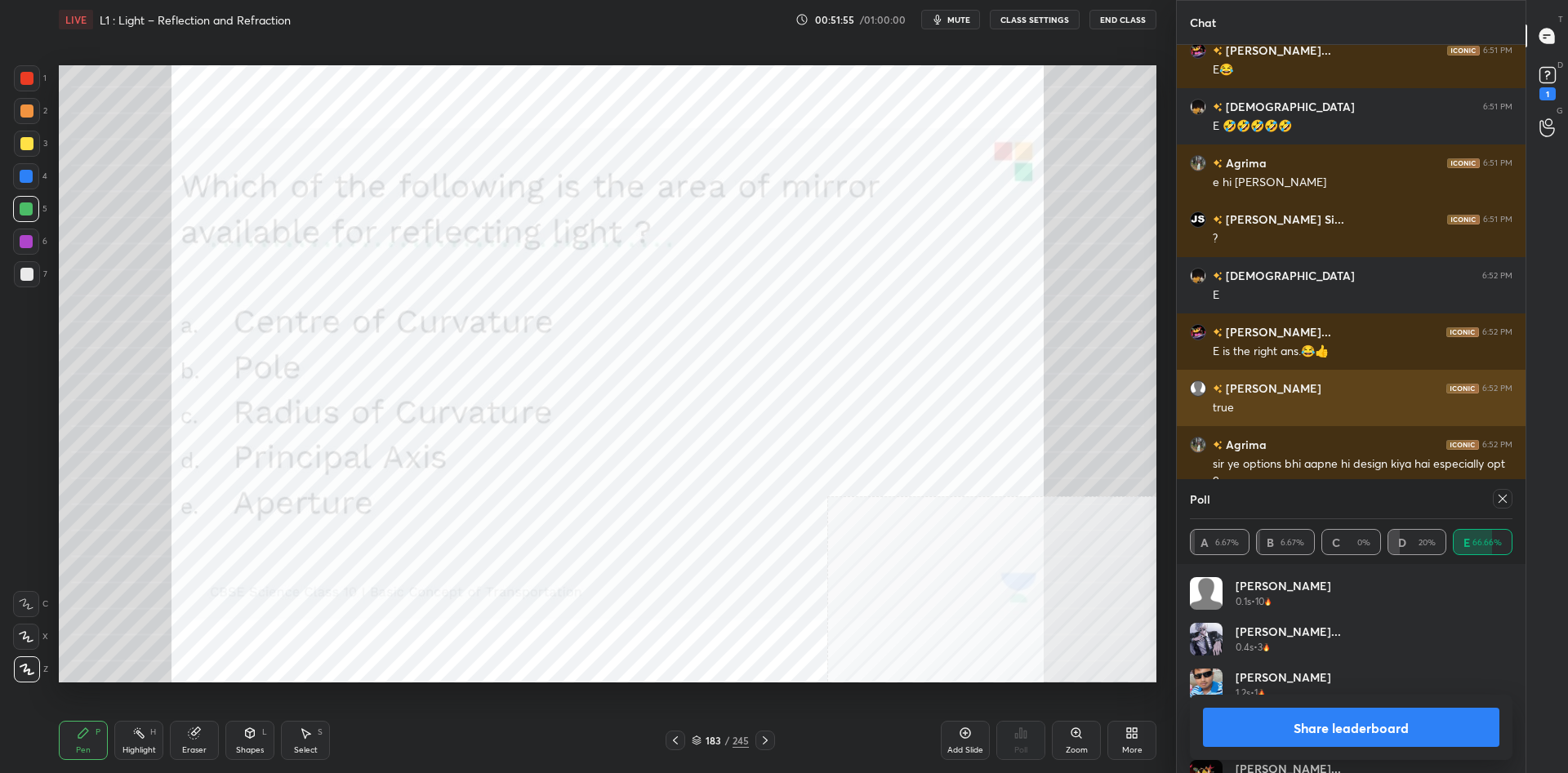
scroll to position [1, 1]
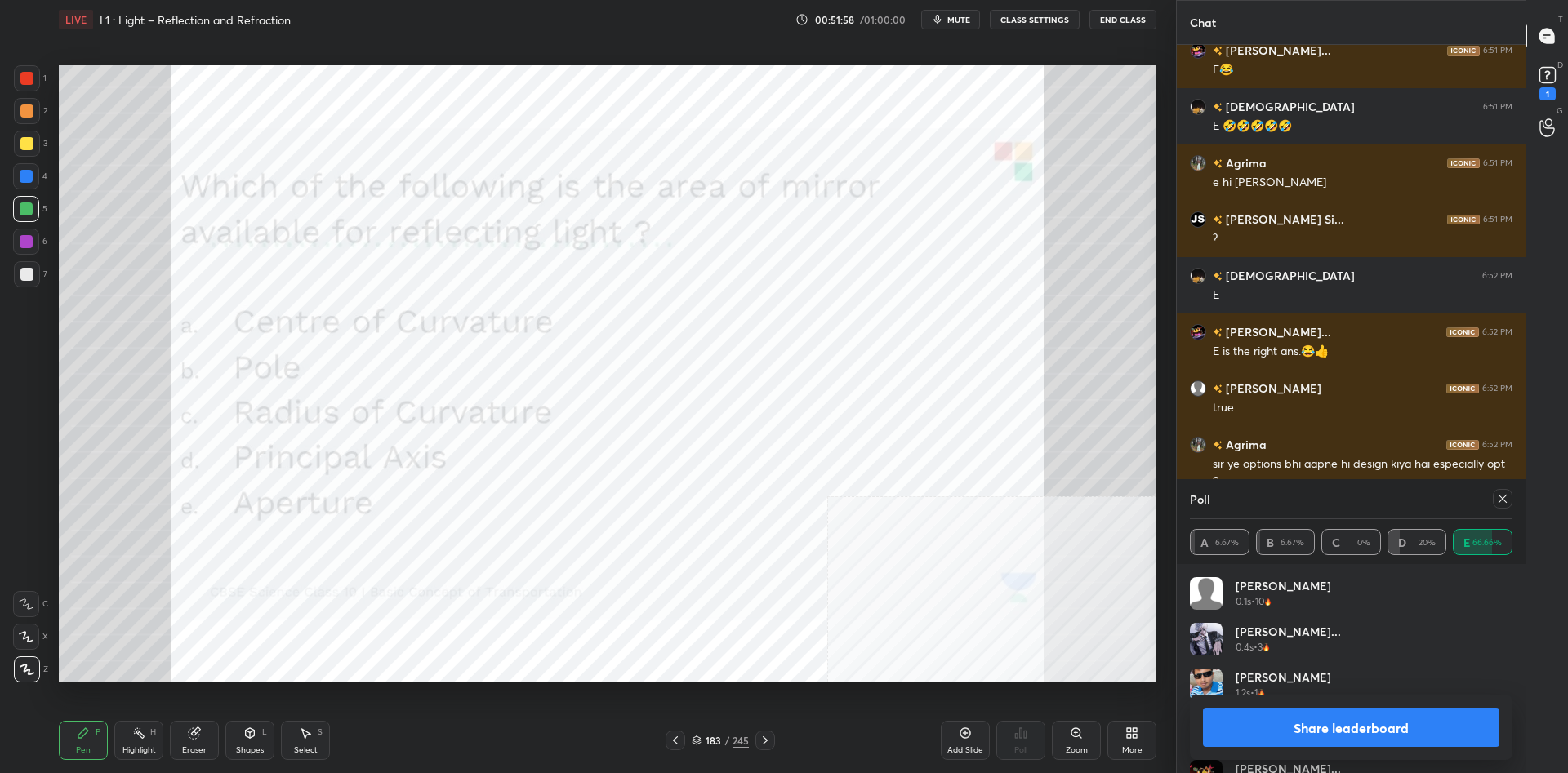
click at [1269, 720] on button "Share leaderboard" at bounding box center [1352, 727] width 297 height 39
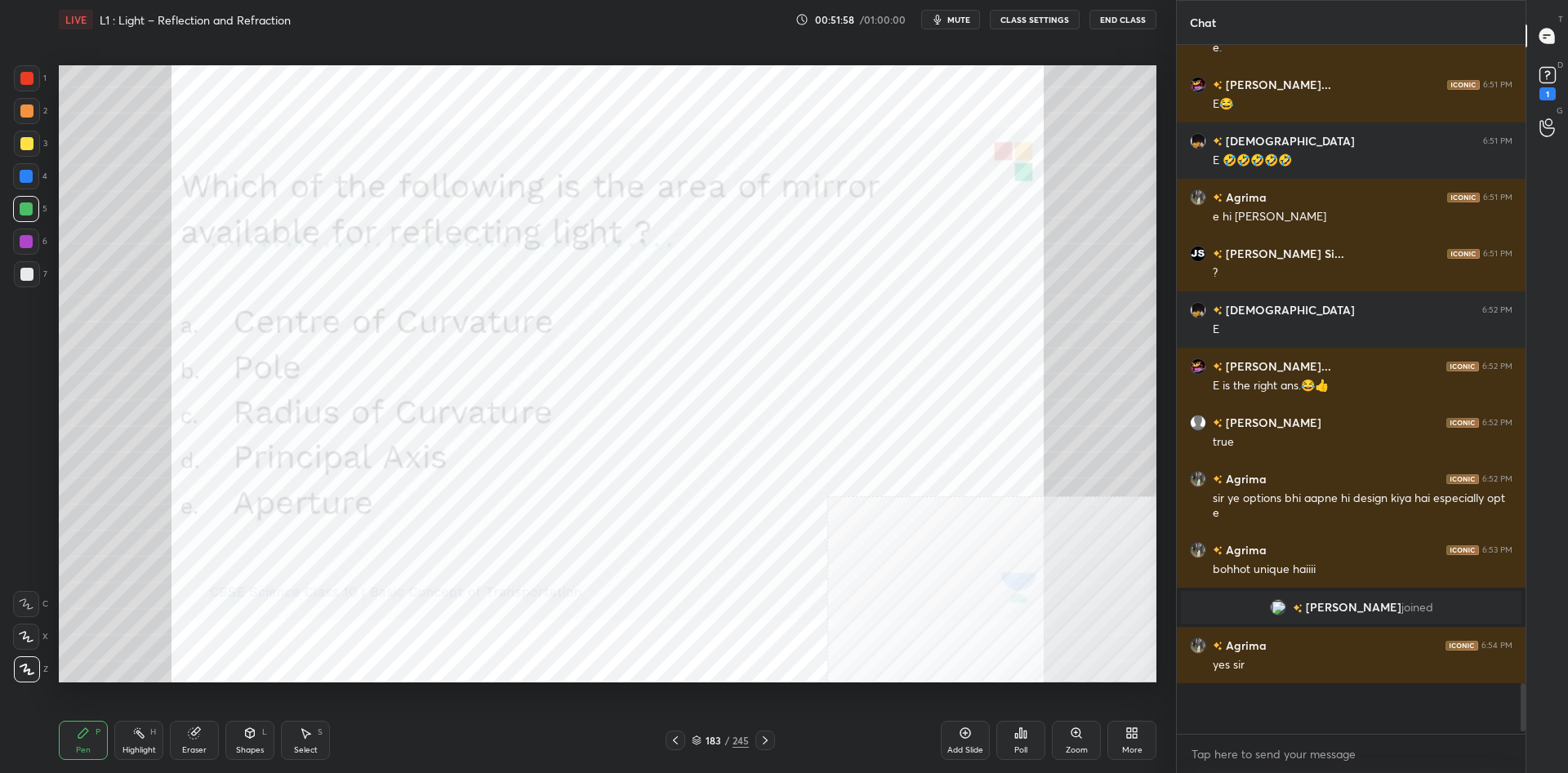
scroll to position [8054, 0]
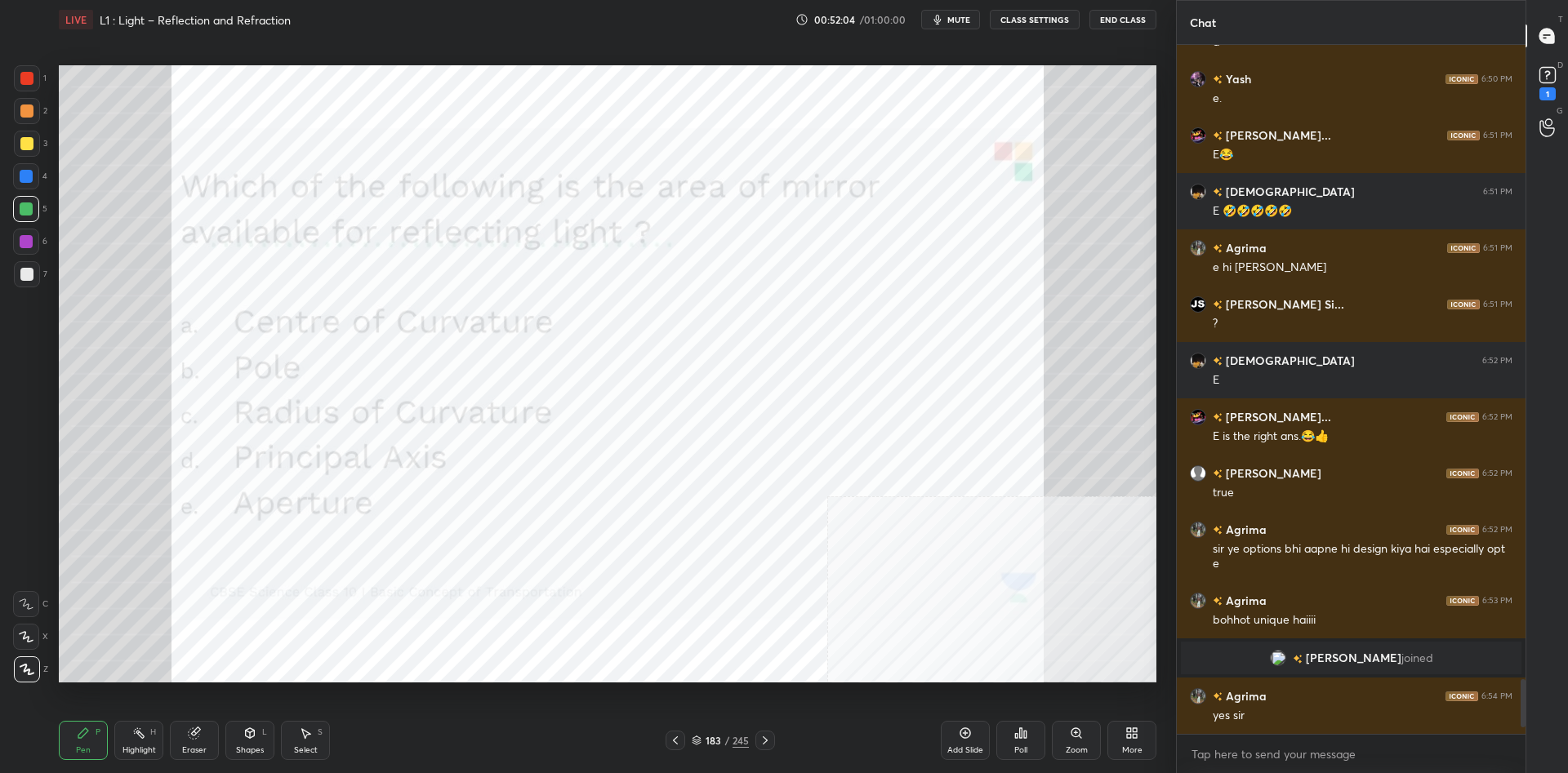
click at [729, 741] on div "/" at bounding box center [726, 740] width 4 height 10
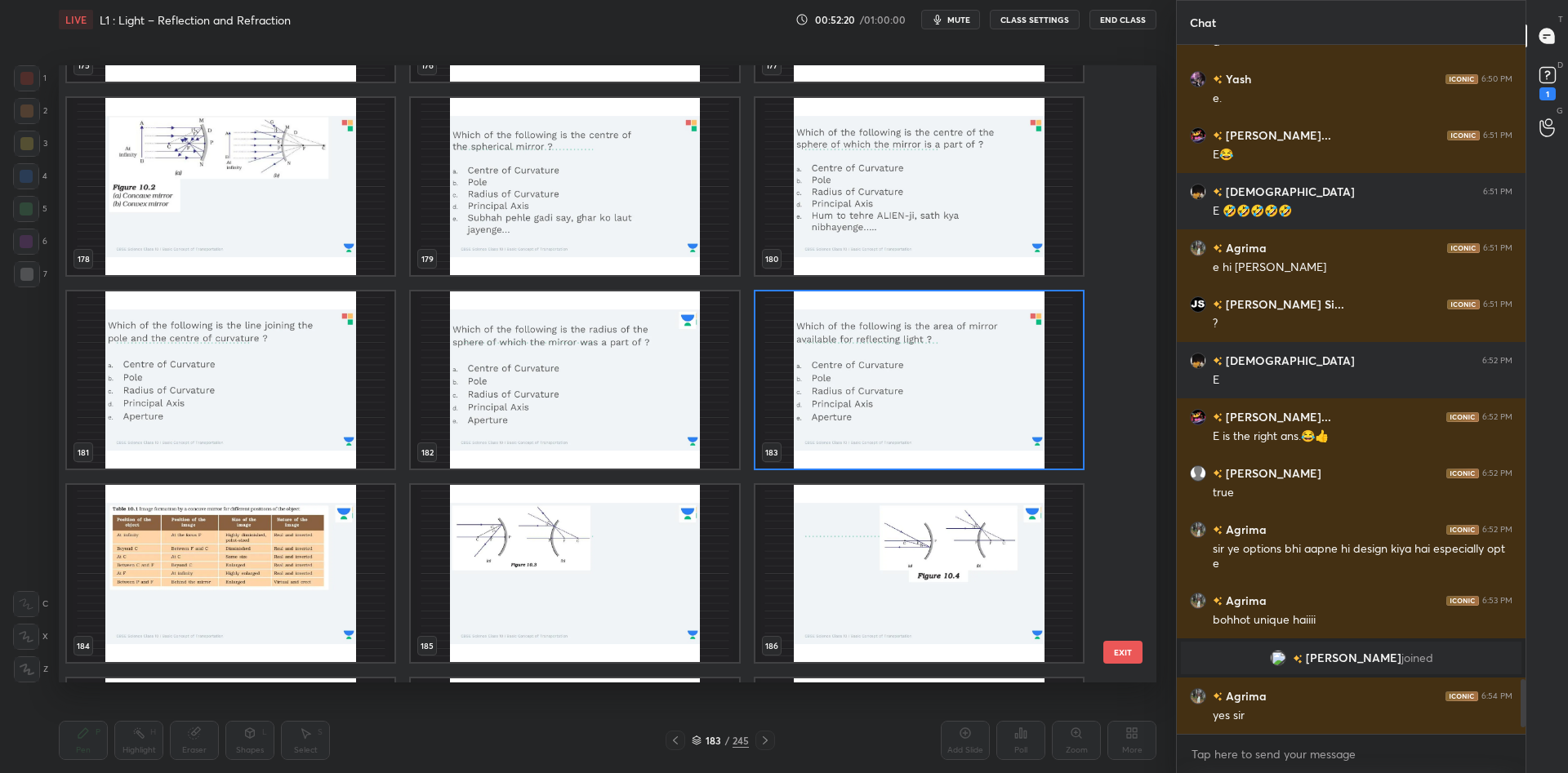
click at [847, 364] on img "grid" at bounding box center [919, 380] width 327 height 177
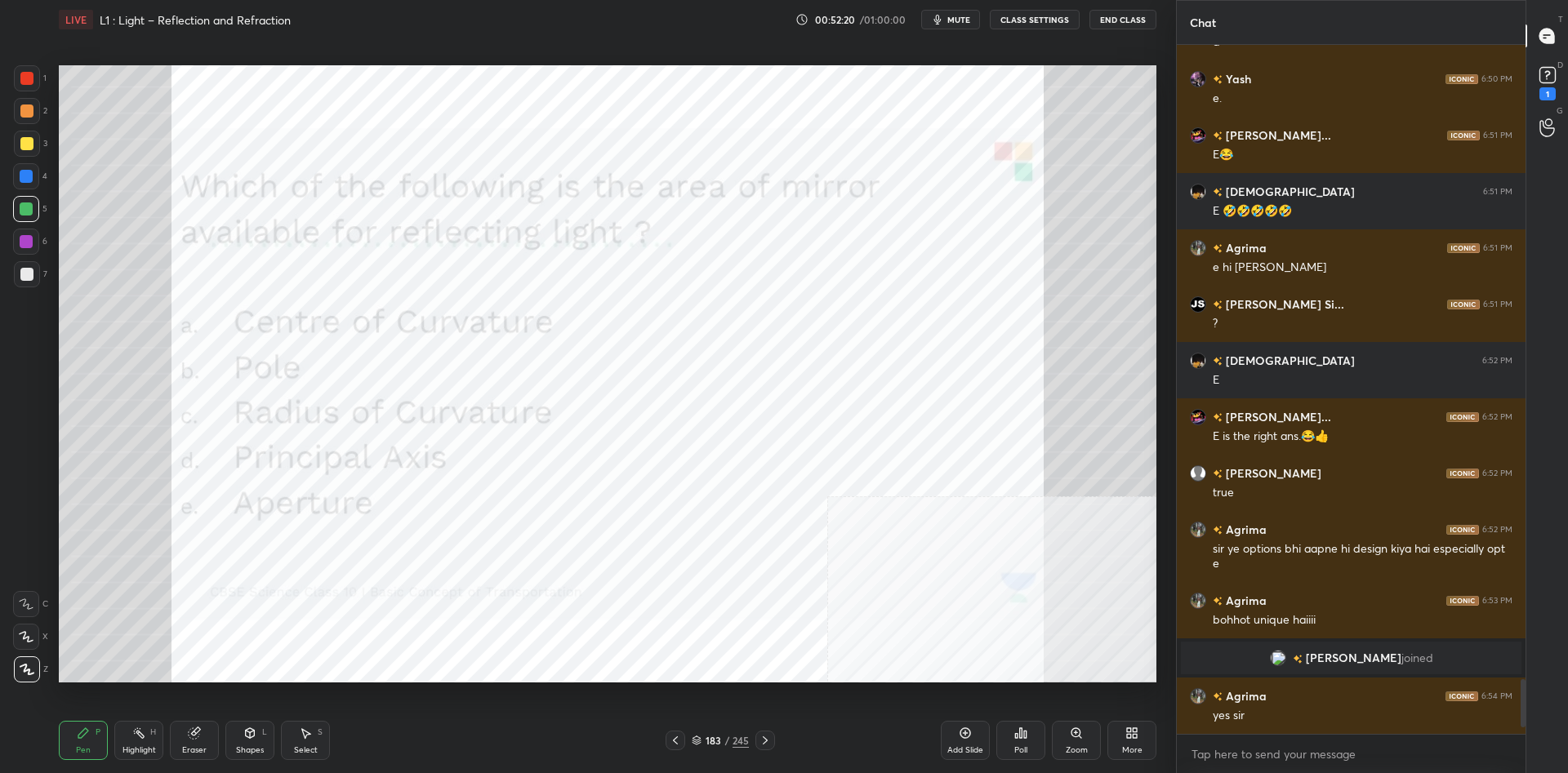
click at [847, 364] on img "grid" at bounding box center [919, 380] width 327 height 177
click at [721, 735] on div "183" at bounding box center [712, 740] width 16 height 10
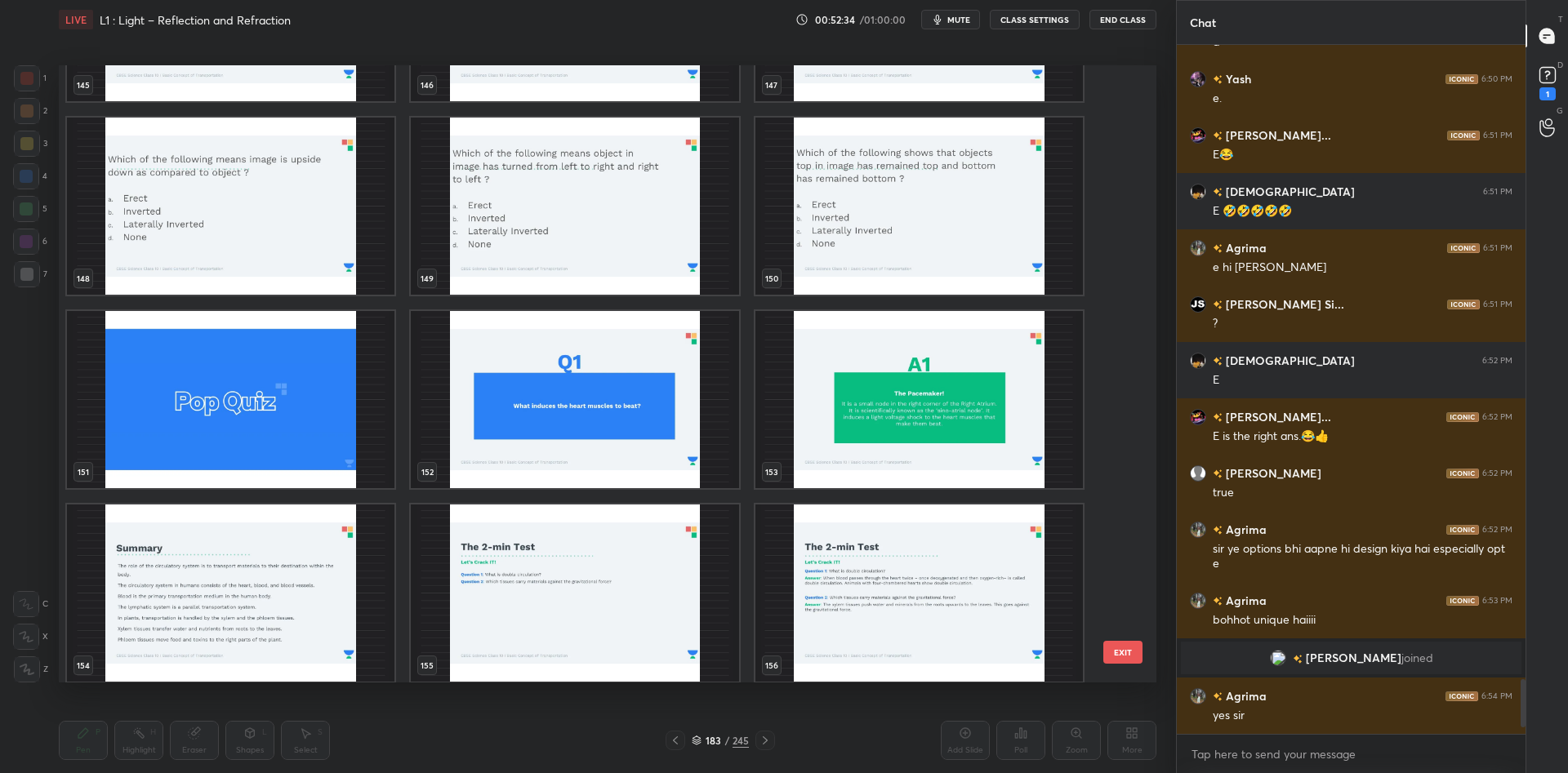
click at [944, 237] on img "grid" at bounding box center [919, 206] width 327 height 177
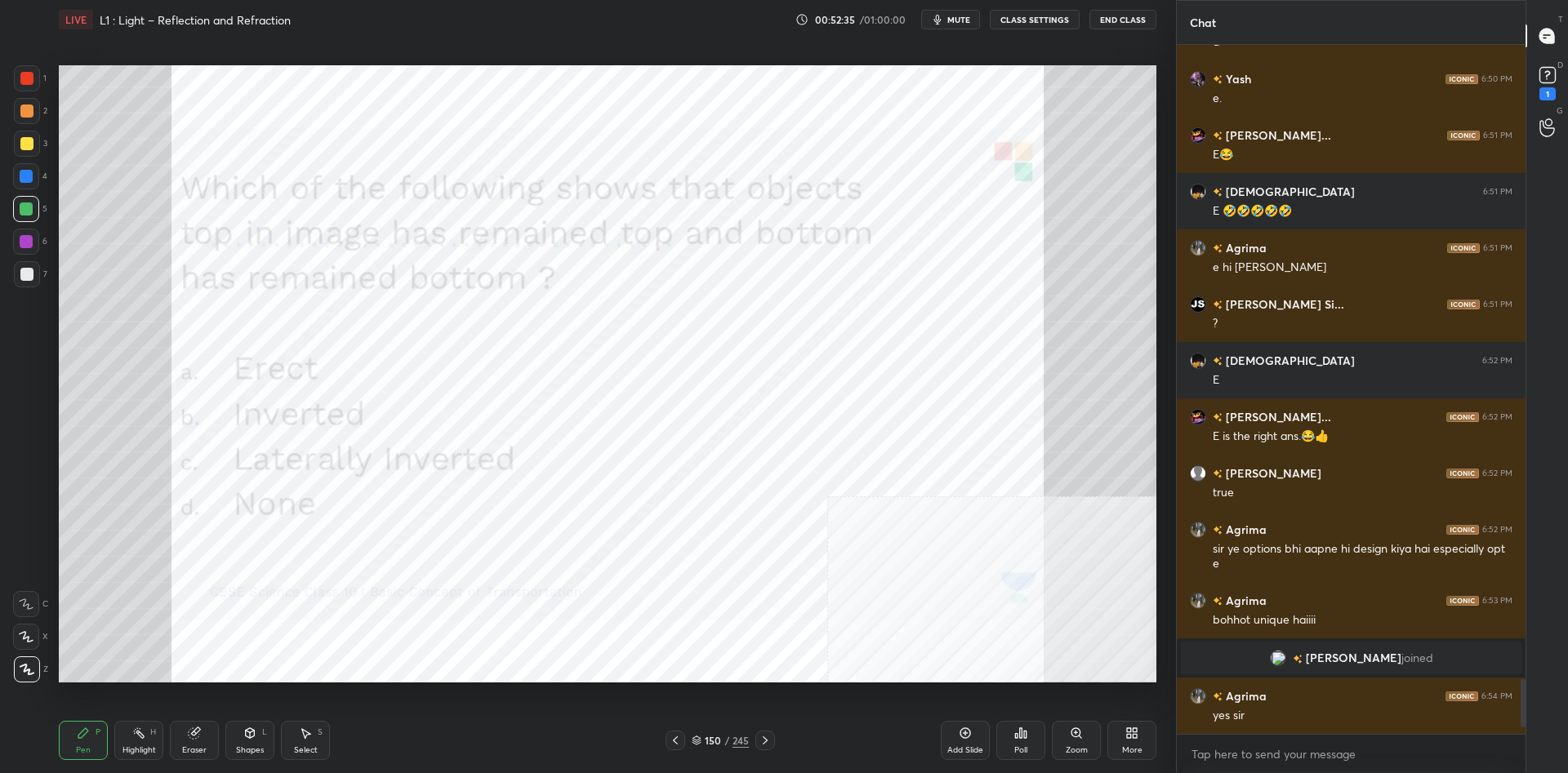
click at [950, 735] on div "Add Slide" at bounding box center [965, 741] width 49 height 39
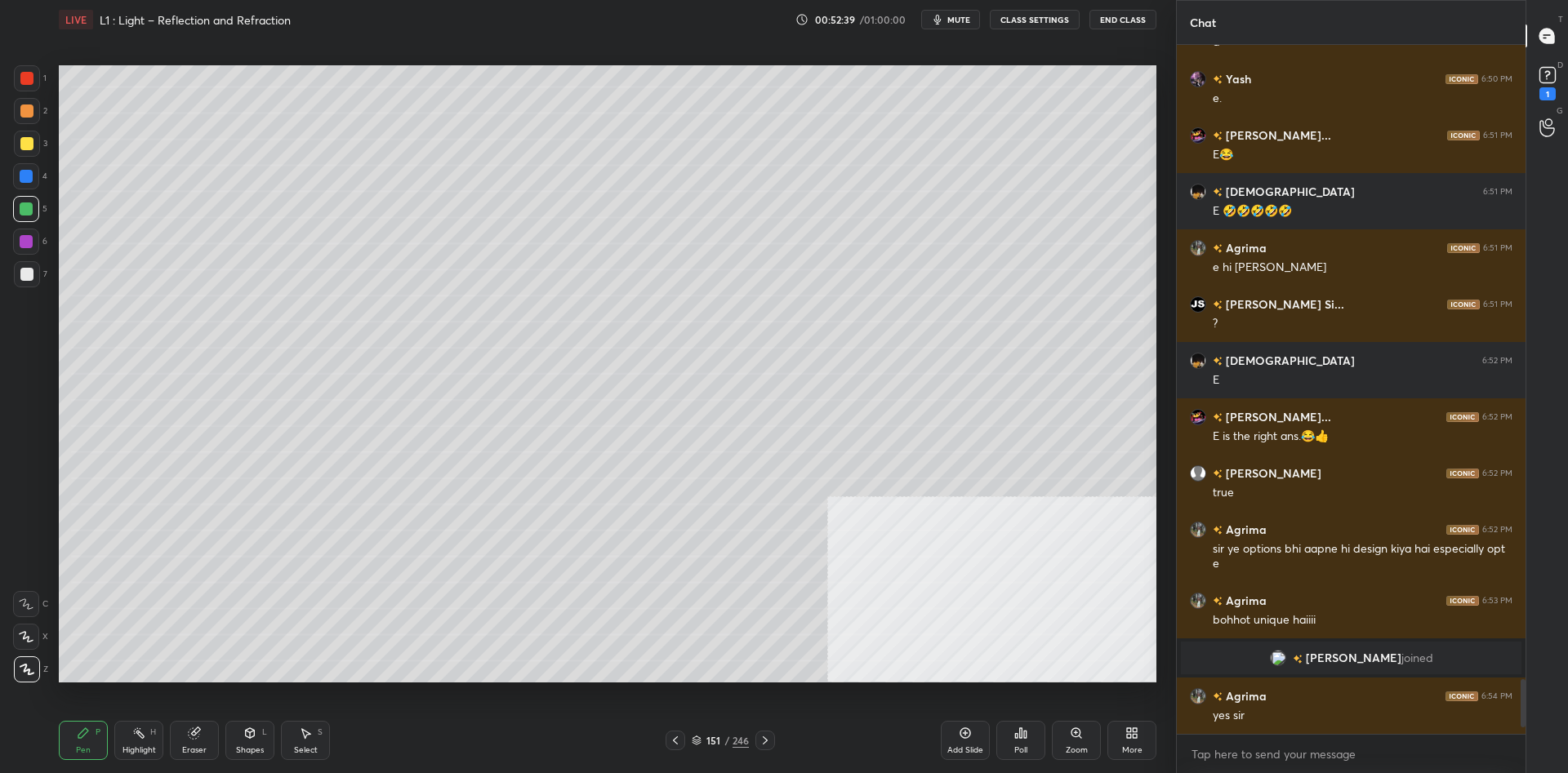
click at [38, 137] on div at bounding box center [27, 143] width 26 height 26
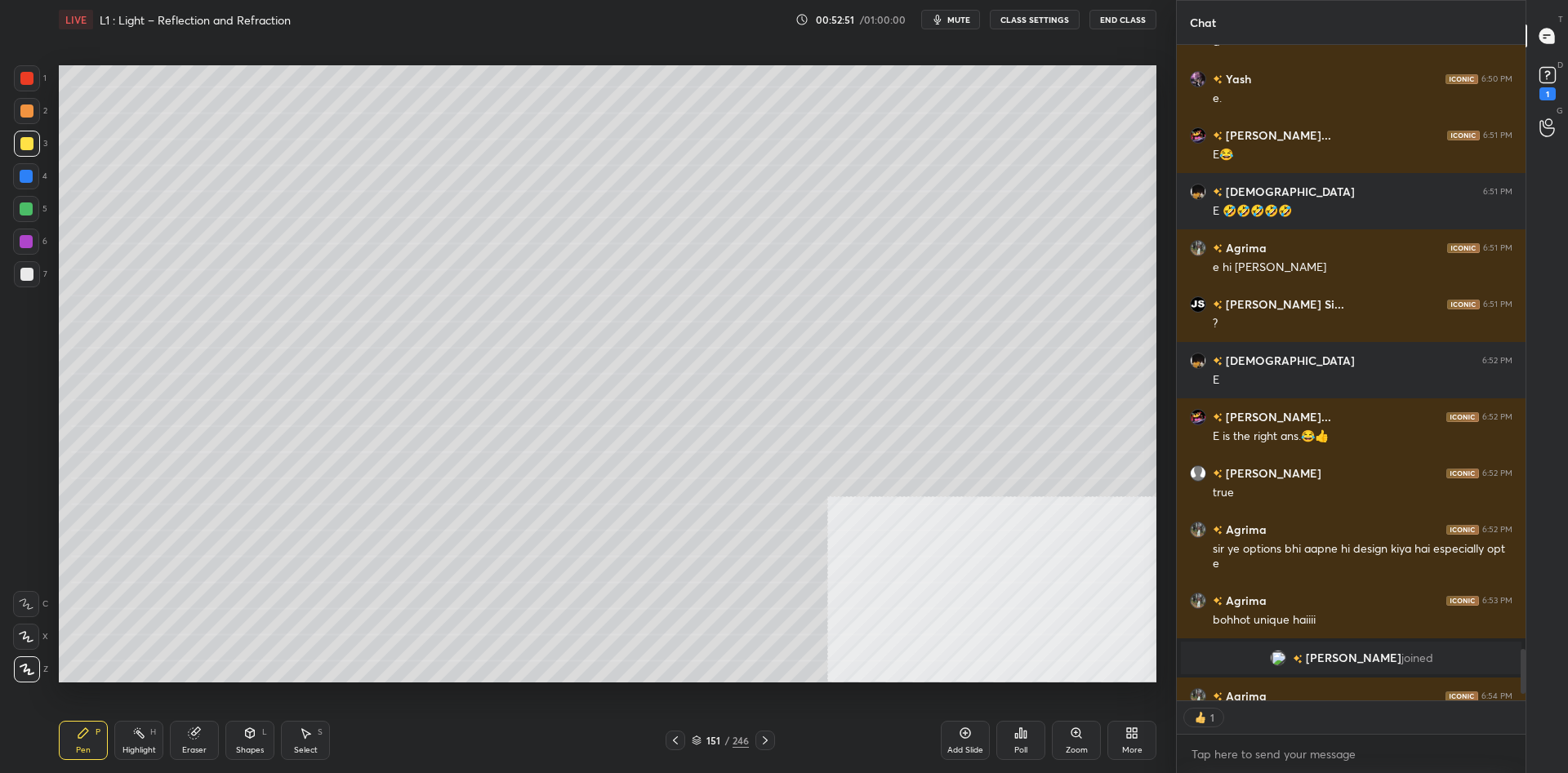
scroll to position [656, 349]
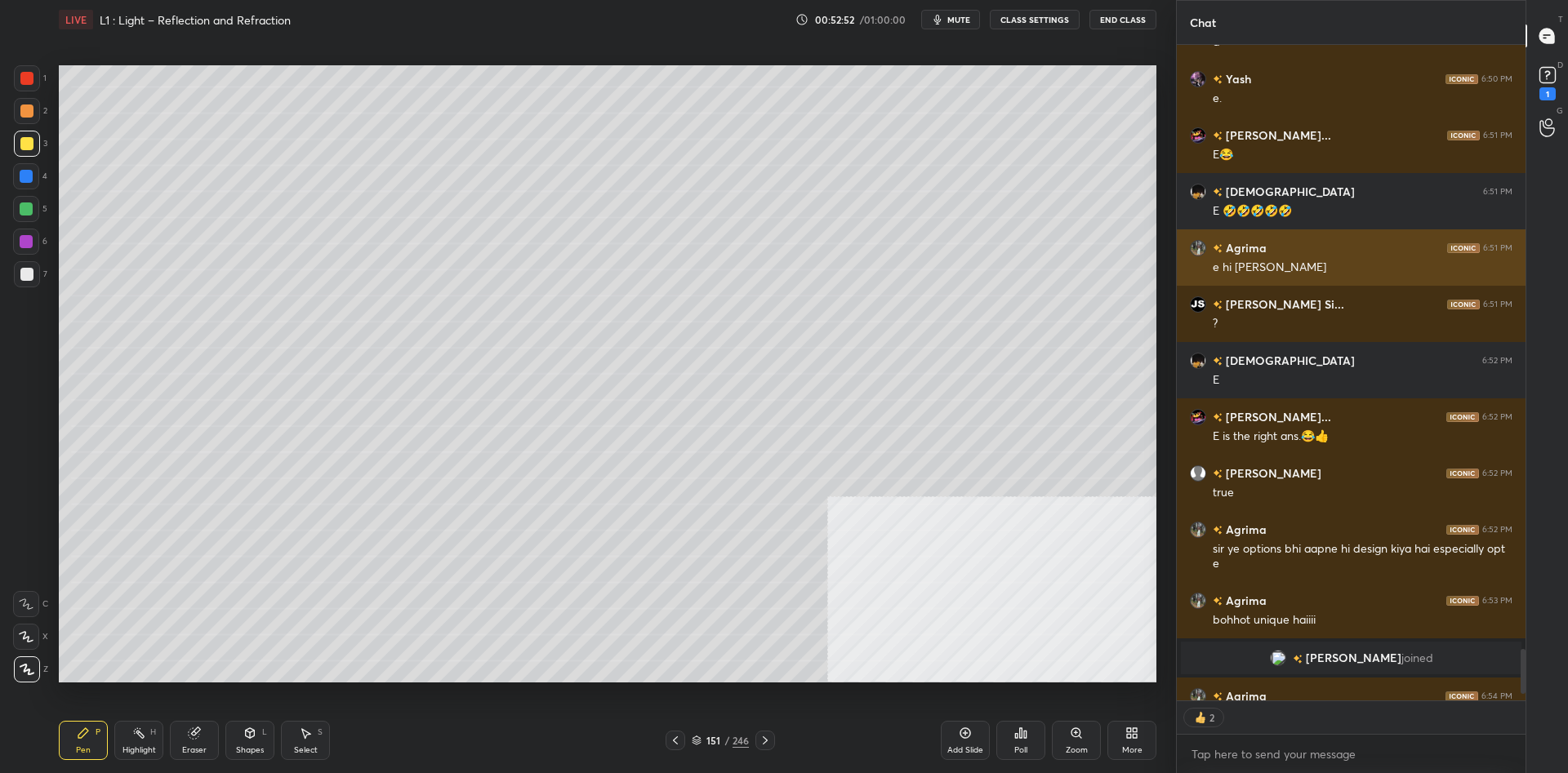
click at [1215, 279] on div "[PERSON_NAME] 6:51 PM e hi hona chahiyee" at bounding box center [1352, 257] width 349 height 56
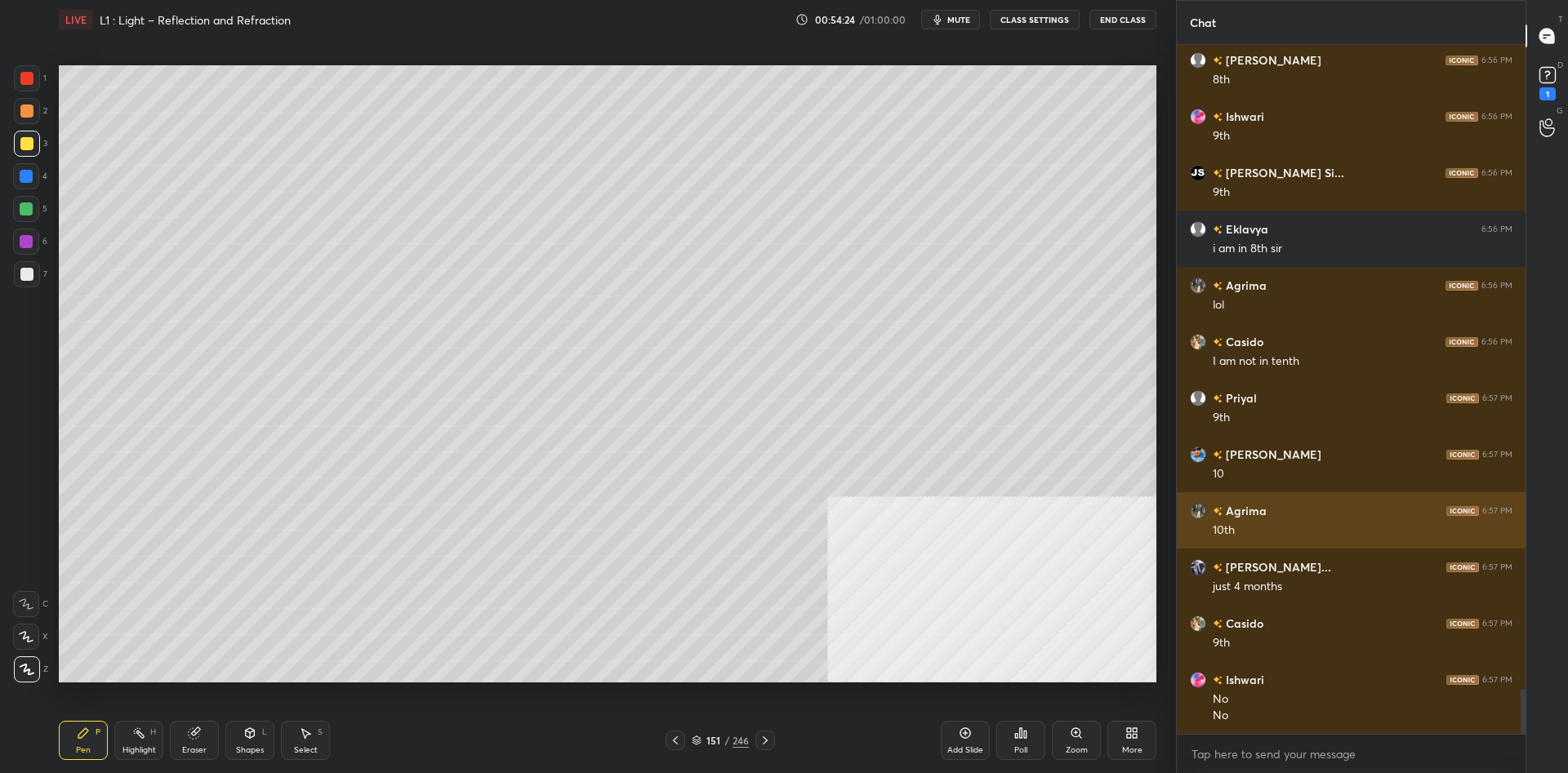
scroll to position [9812, 0]
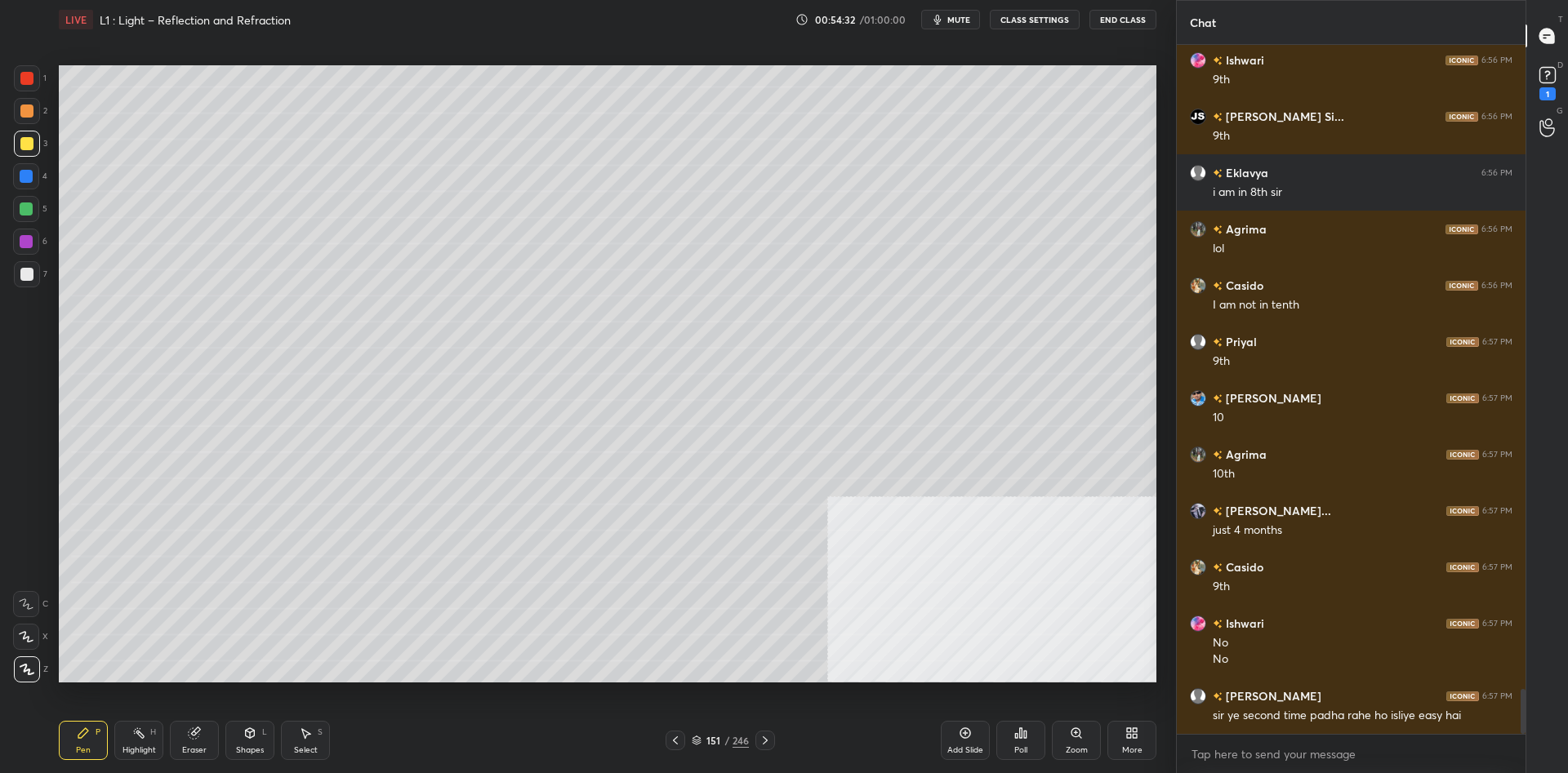
click at [959, 736] on icon at bounding box center [965, 733] width 13 height 13
click at [30, 139] on div at bounding box center [27, 143] width 13 height 13
click at [28, 139] on div at bounding box center [27, 143] width 13 height 13
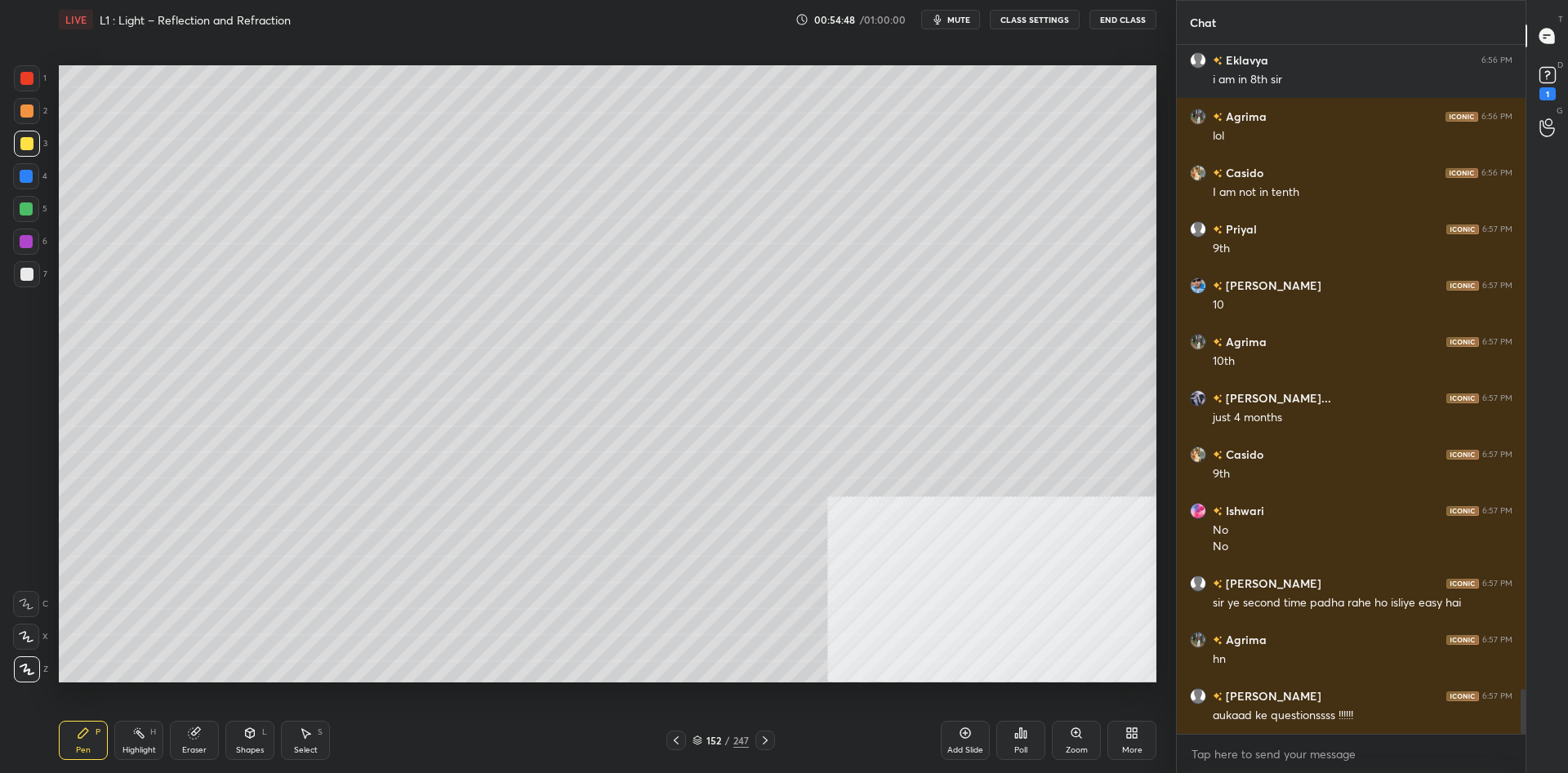
scroll to position [9981, 0]
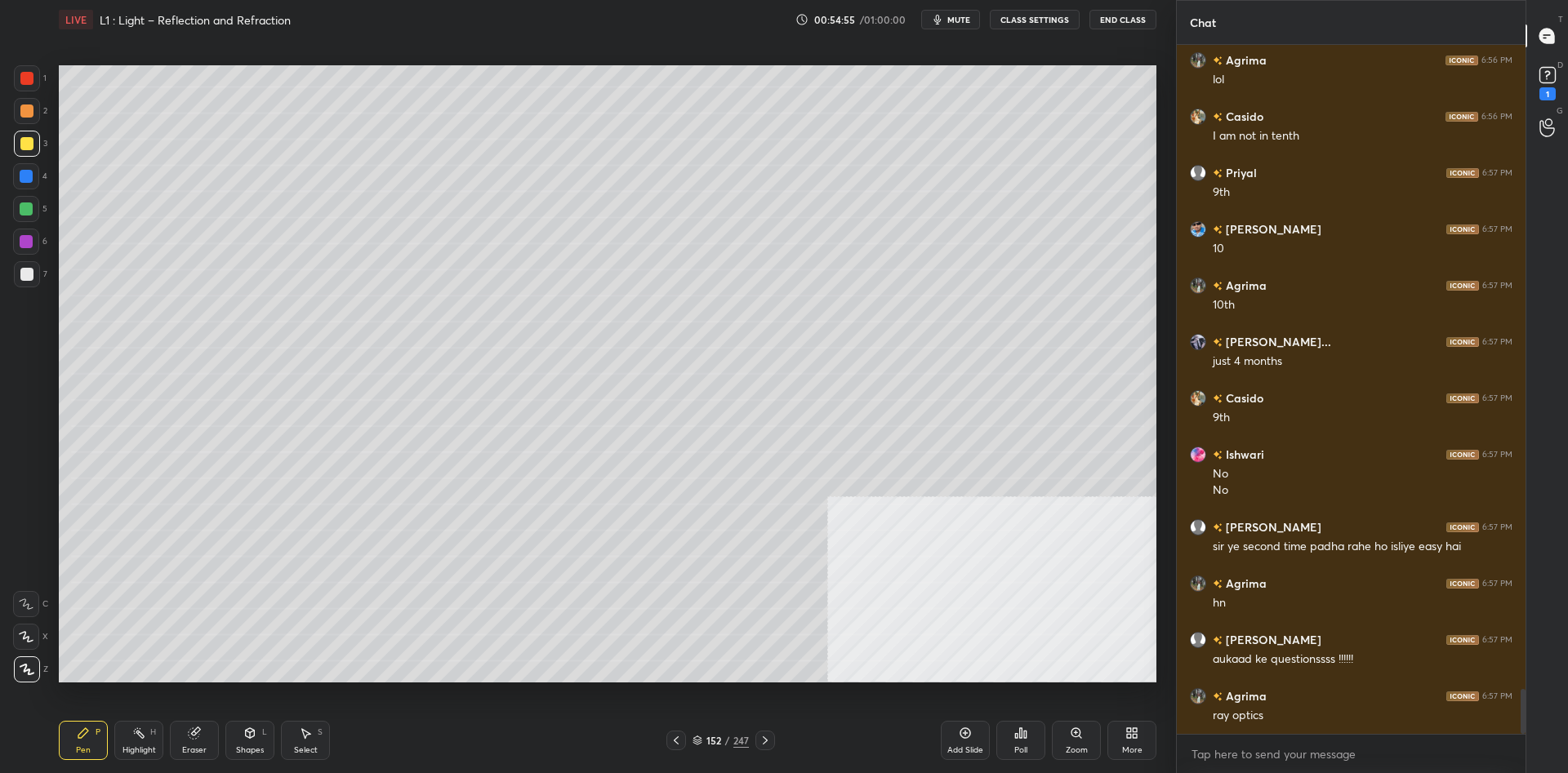
click at [18, 189] on div at bounding box center [26, 176] width 26 height 26
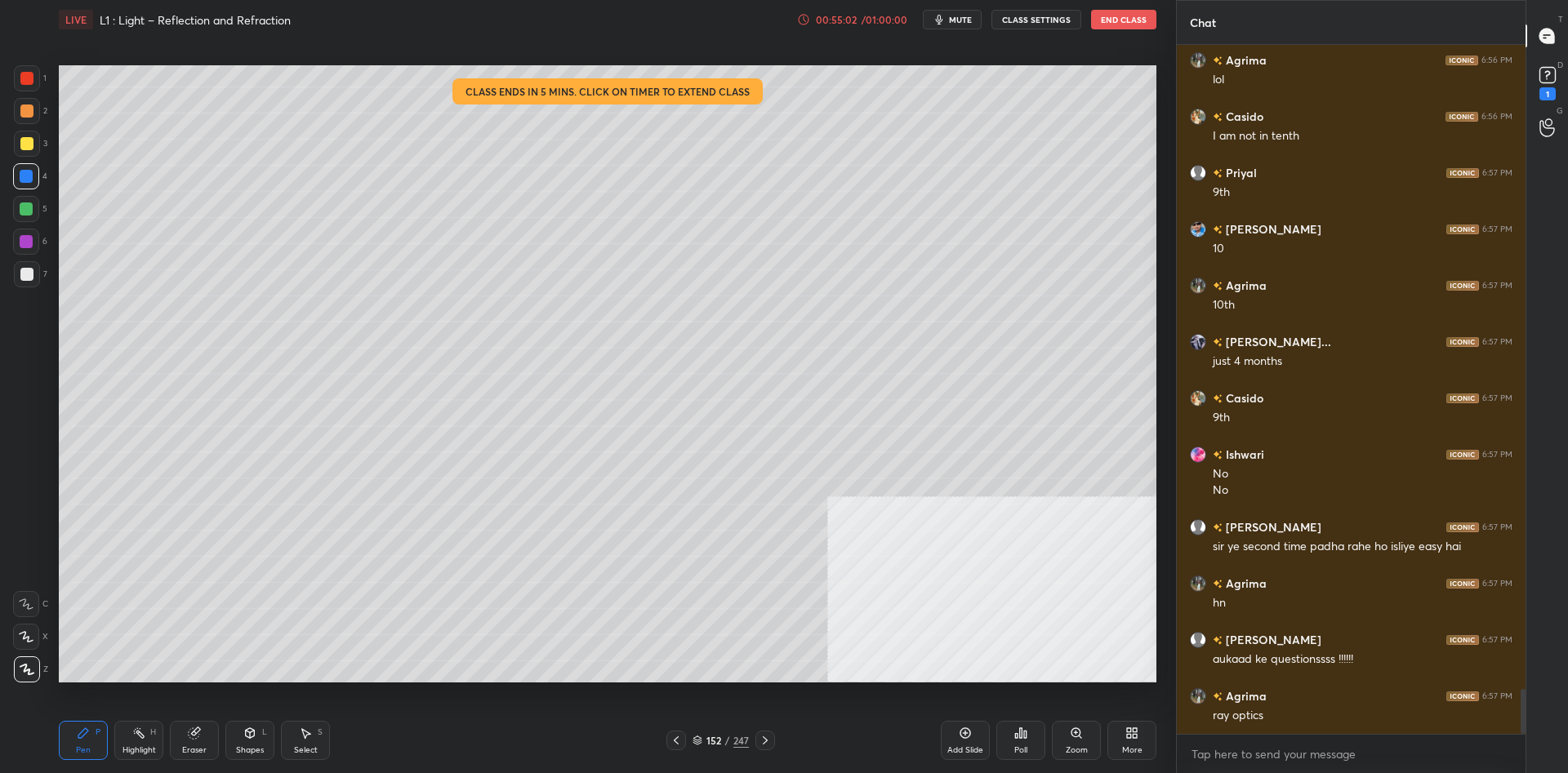
click at [31, 204] on div at bounding box center [26, 209] width 13 height 13
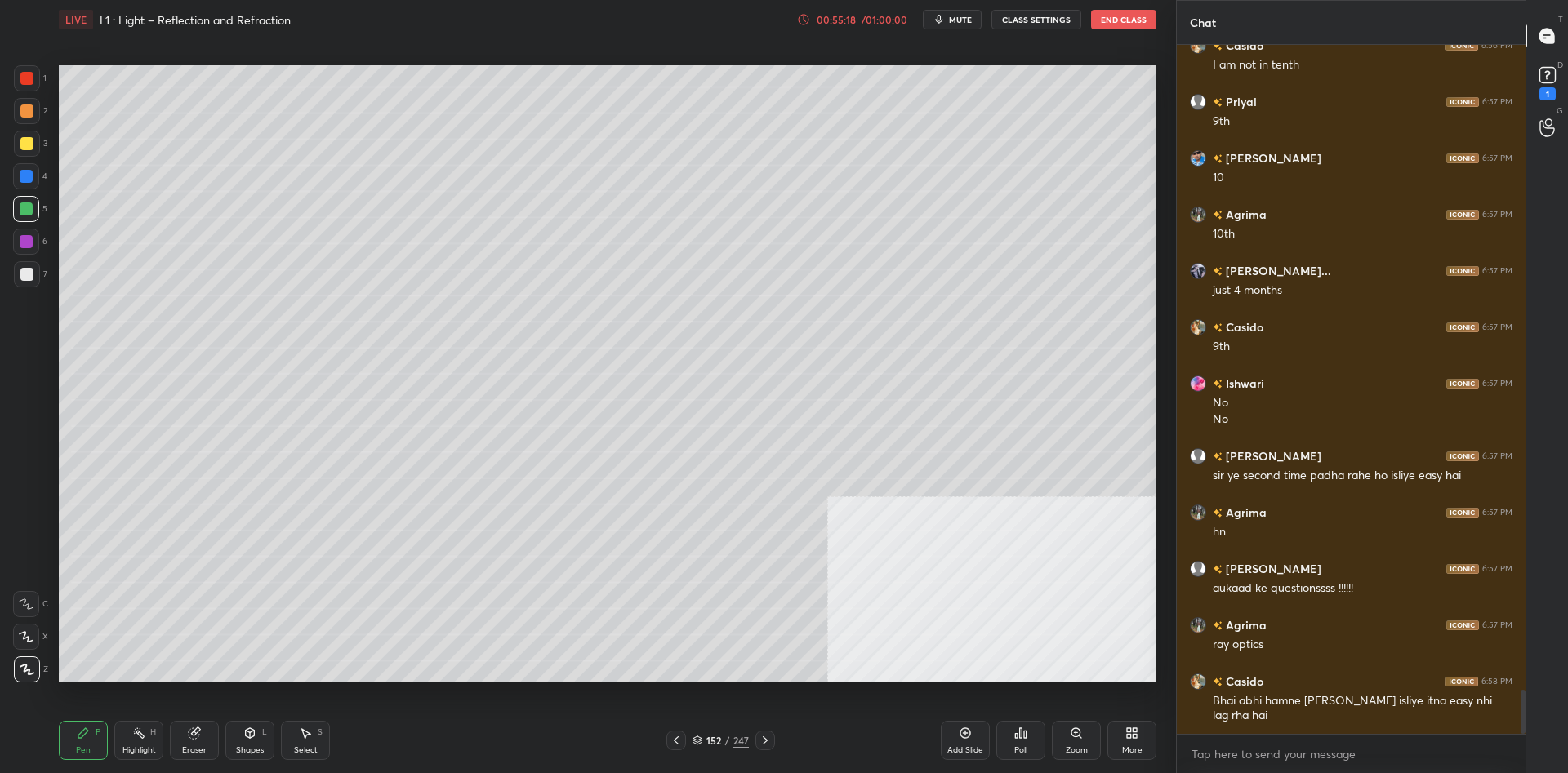
scroll to position [10109, 0]
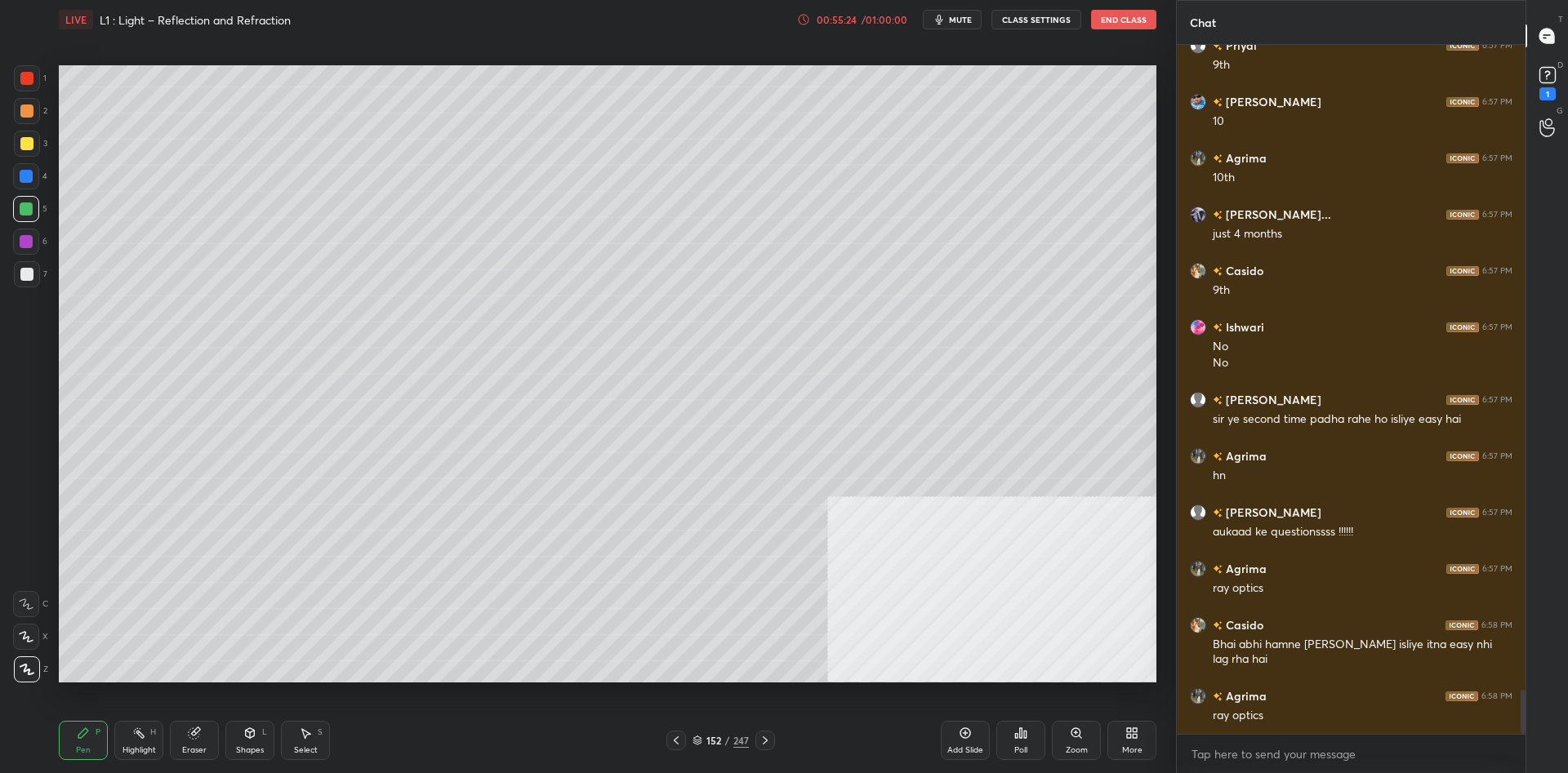
click at [24, 65] on div at bounding box center [27, 78] width 26 height 26
click at [28, 74] on div at bounding box center [27, 78] width 13 height 13
click at [23, 246] on div at bounding box center [26, 241] width 13 height 13
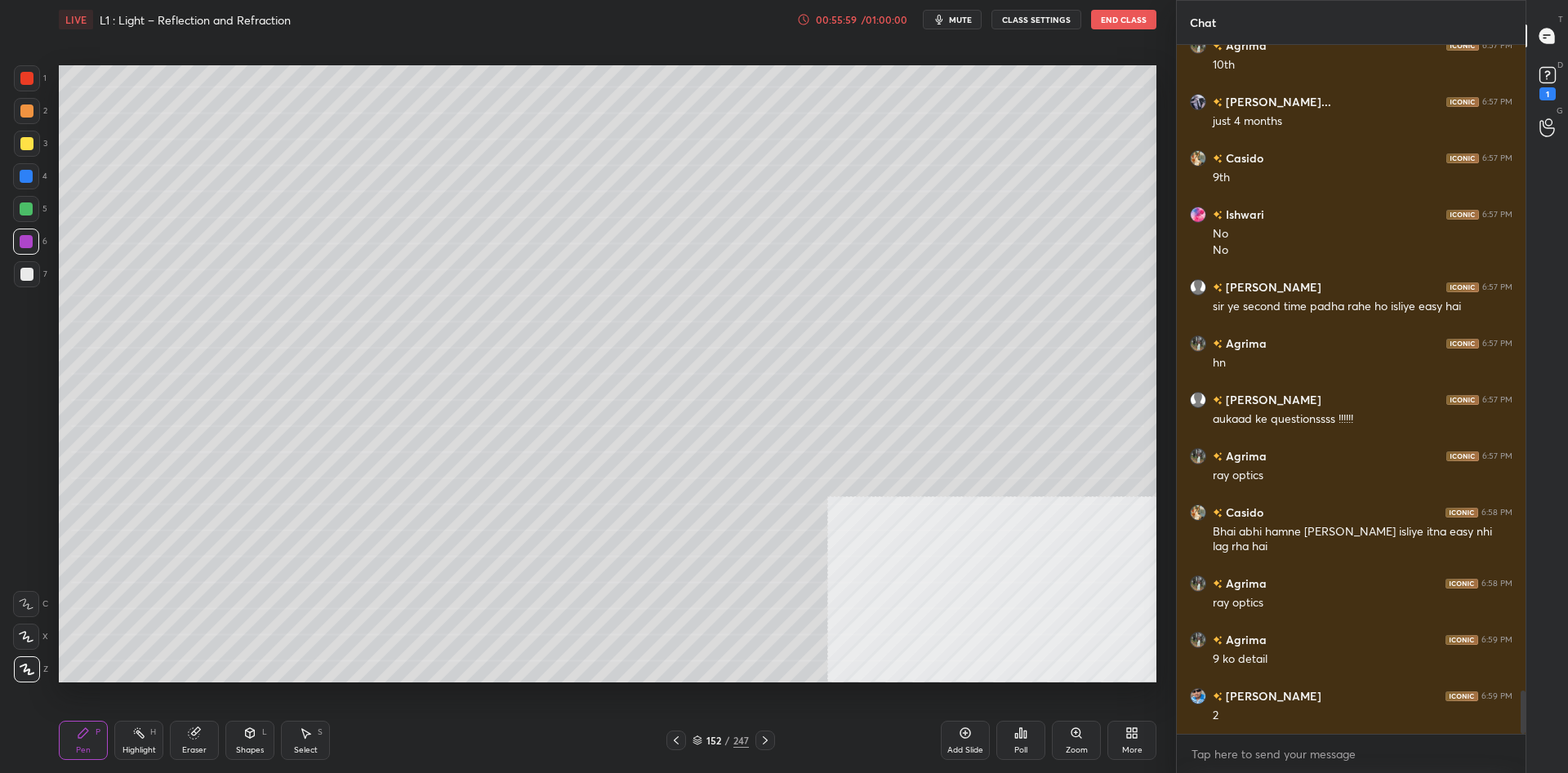
scroll to position [10278, 0]
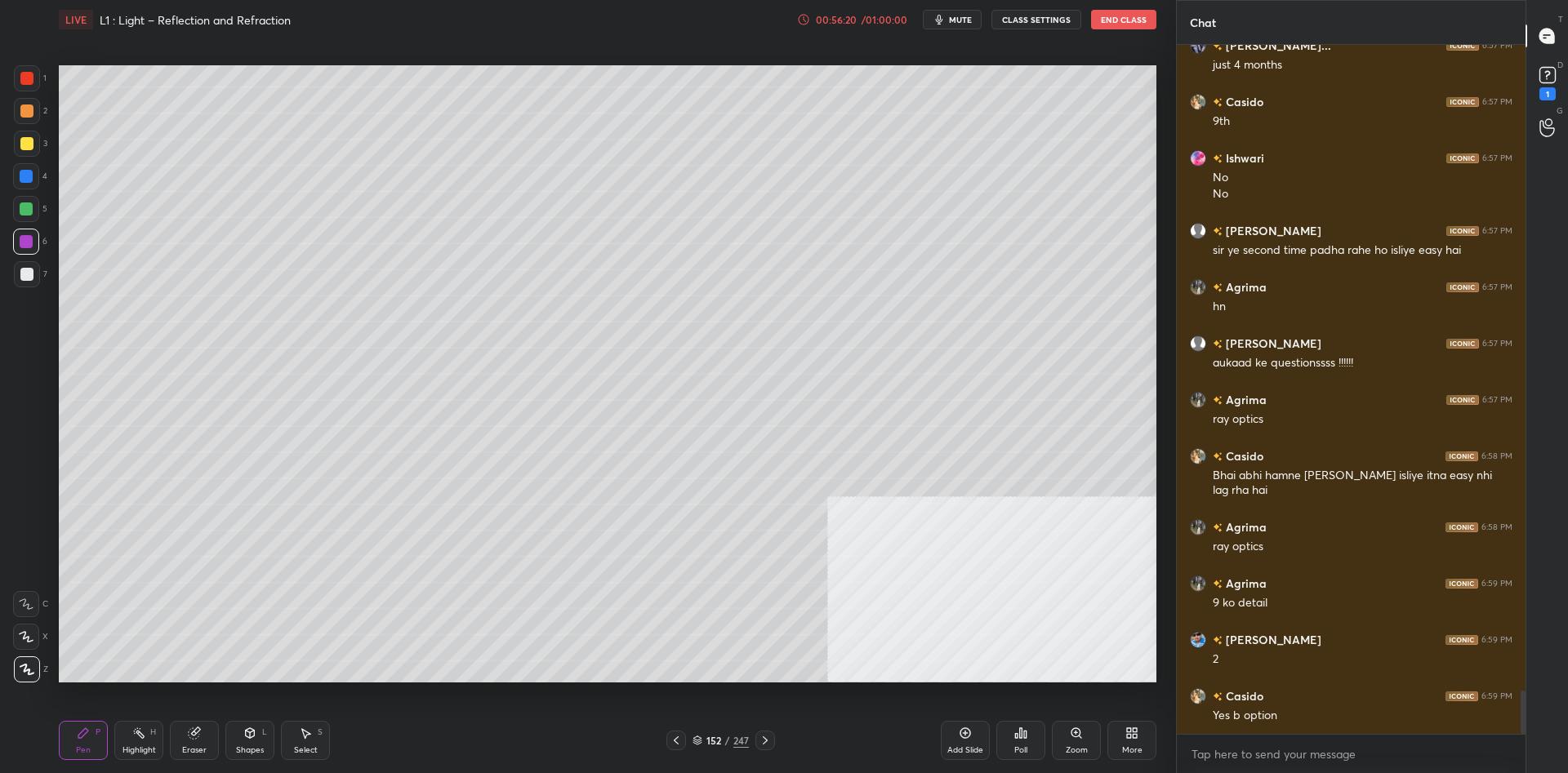
click at [14, 191] on div "4" at bounding box center [30, 180] width 34 height 33
click at [24, 185] on div at bounding box center [26, 176] width 26 height 26
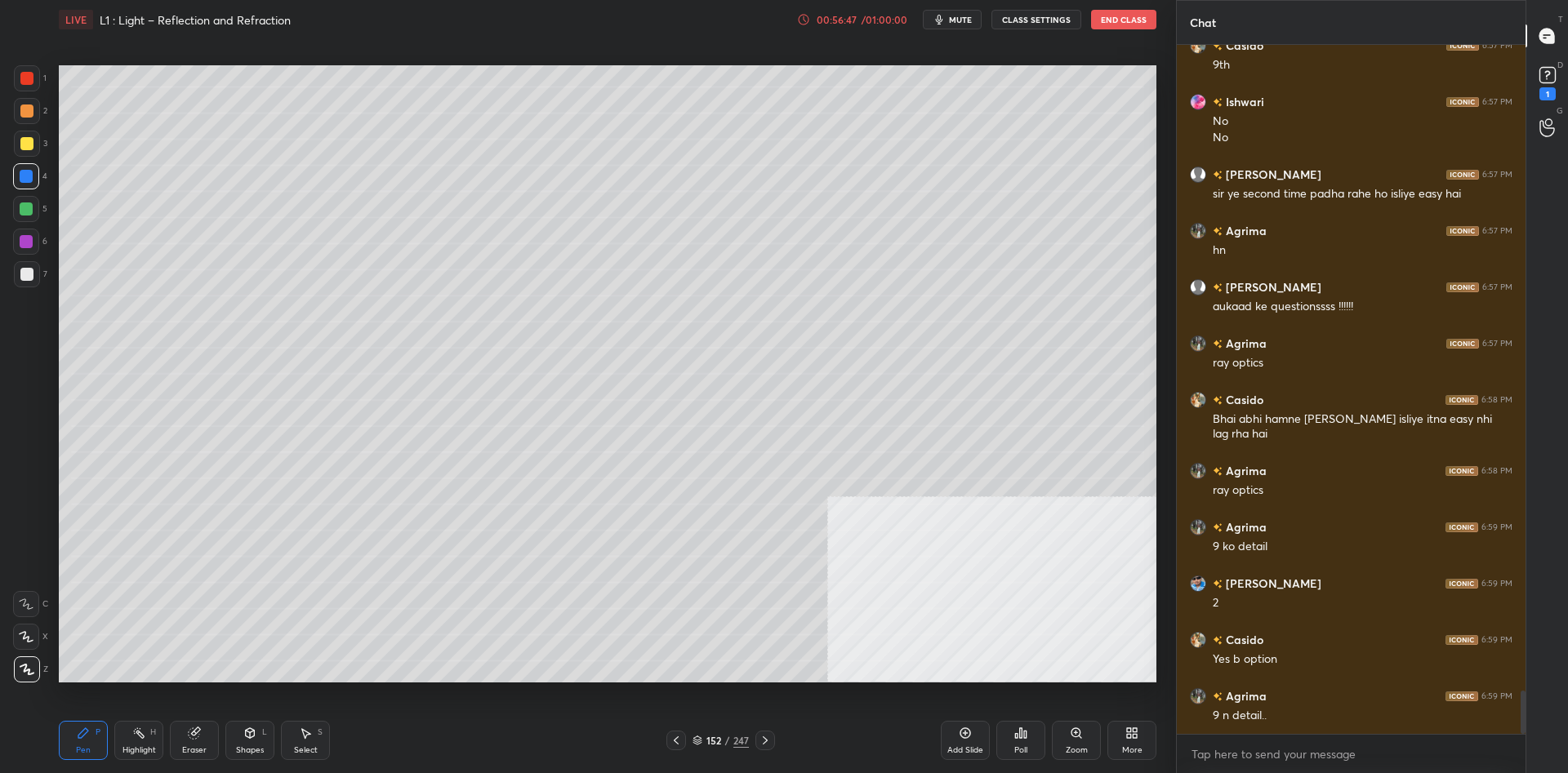
click at [13, 274] on div "1 2 3 4 5 6 7 C X Z C X Z E E Erase all H H" at bounding box center [26, 374] width 52 height 618
click at [22, 277] on div at bounding box center [27, 274] width 13 height 13
click at [969, 754] on div "Add Slide" at bounding box center [965, 750] width 36 height 8
click at [29, 139] on div at bounding box center [27, 143] width 13 height 13
click at [40, 165] on div "4" at bounding box center [30, 176] width 34 height 26
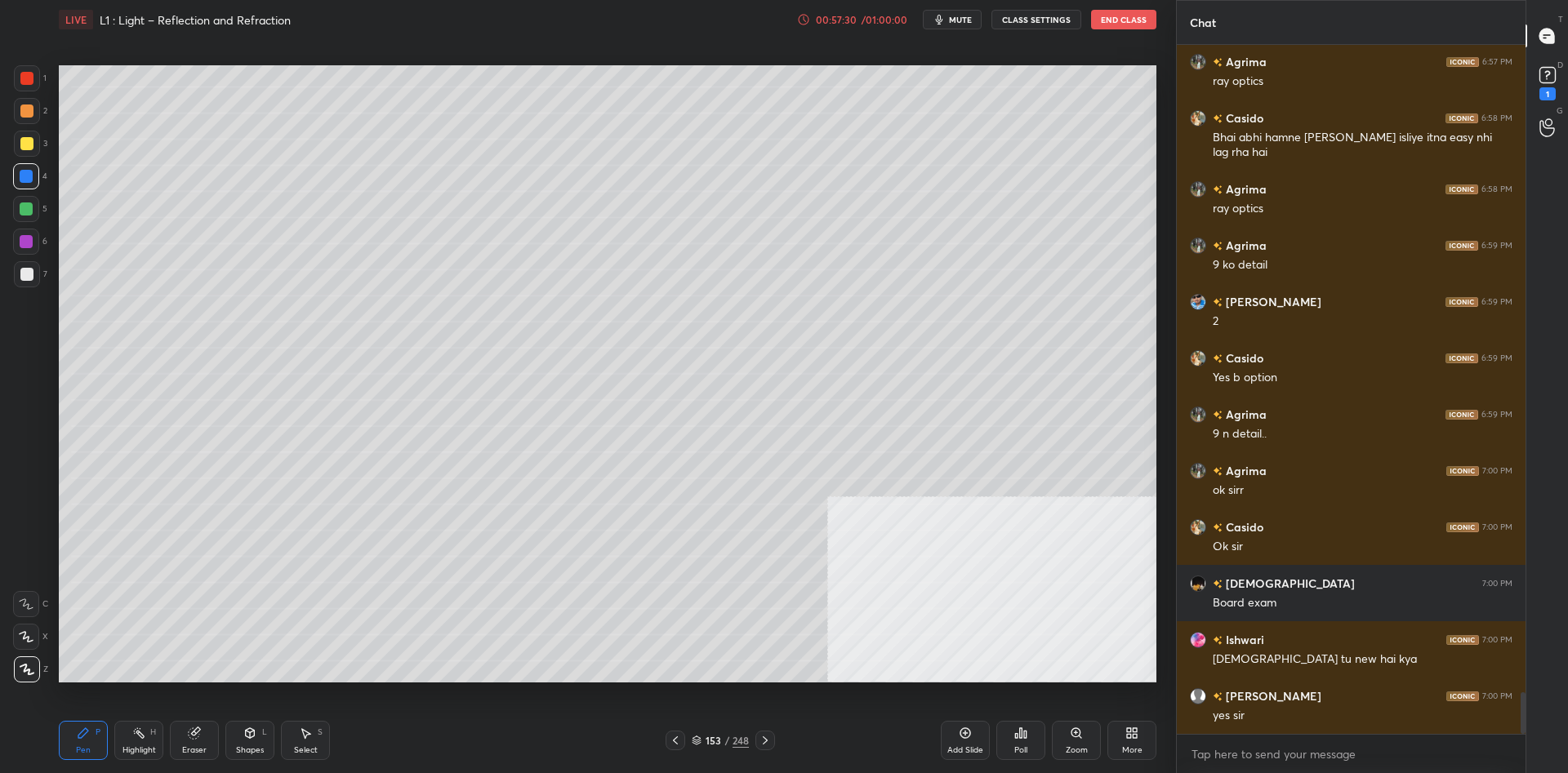
scroll to position [10672, 0]
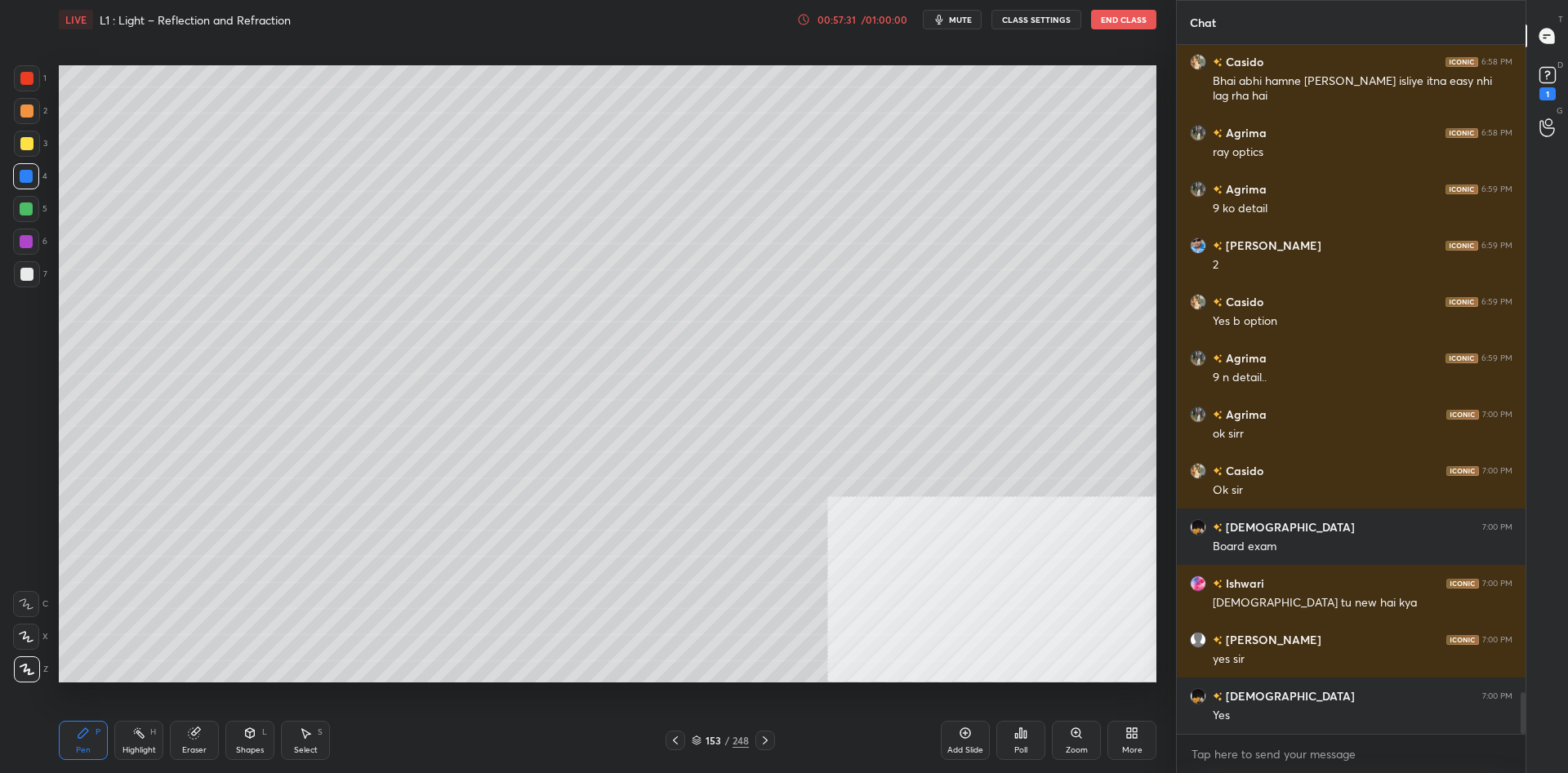
click at [18, 145] on div at bounding box center [27, 143] width 26 height 26
click at [23, 143] on div at bounding box center [27, 143] width 13 height 13
click at [14, 267] on div at bounding box center [27, 273] width 26 height 26
click at [17, 271] on div at bounding box center [27, 273] width 26 height 26
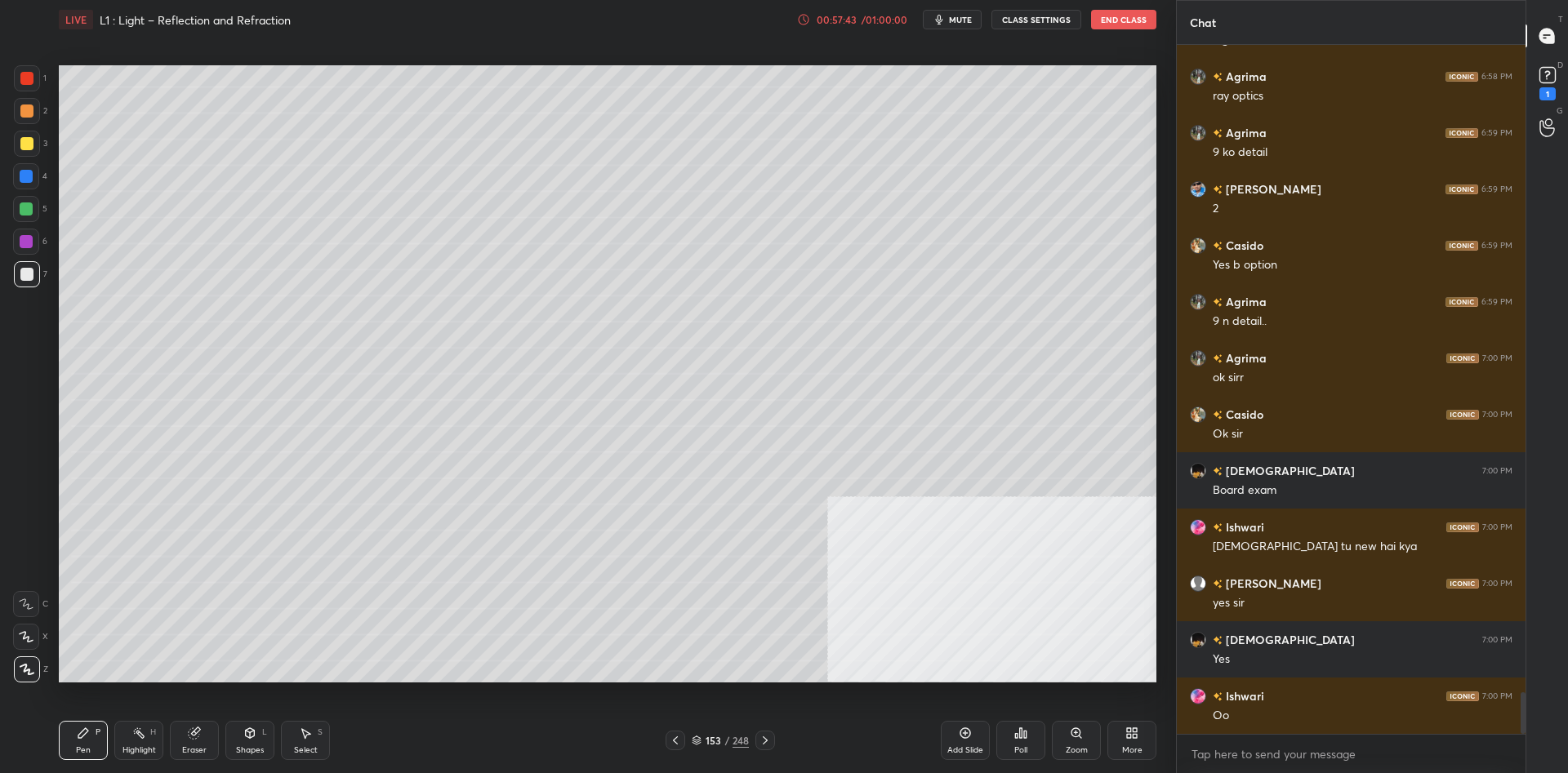
click at [14, 152] on div at bounding box center [27, 143] width 26 height 26
click at [21, 147] on div at bounding box center [27, 143] width 13 height 13
click at [33, 210] on div at bounding box center [26, 208] width 26 height 26
click at [36, 184] on div at bounding box center [26, 176] width 26 height 26
click at [30, 244] on div at bounding box center [26, 241] width 13 height 13
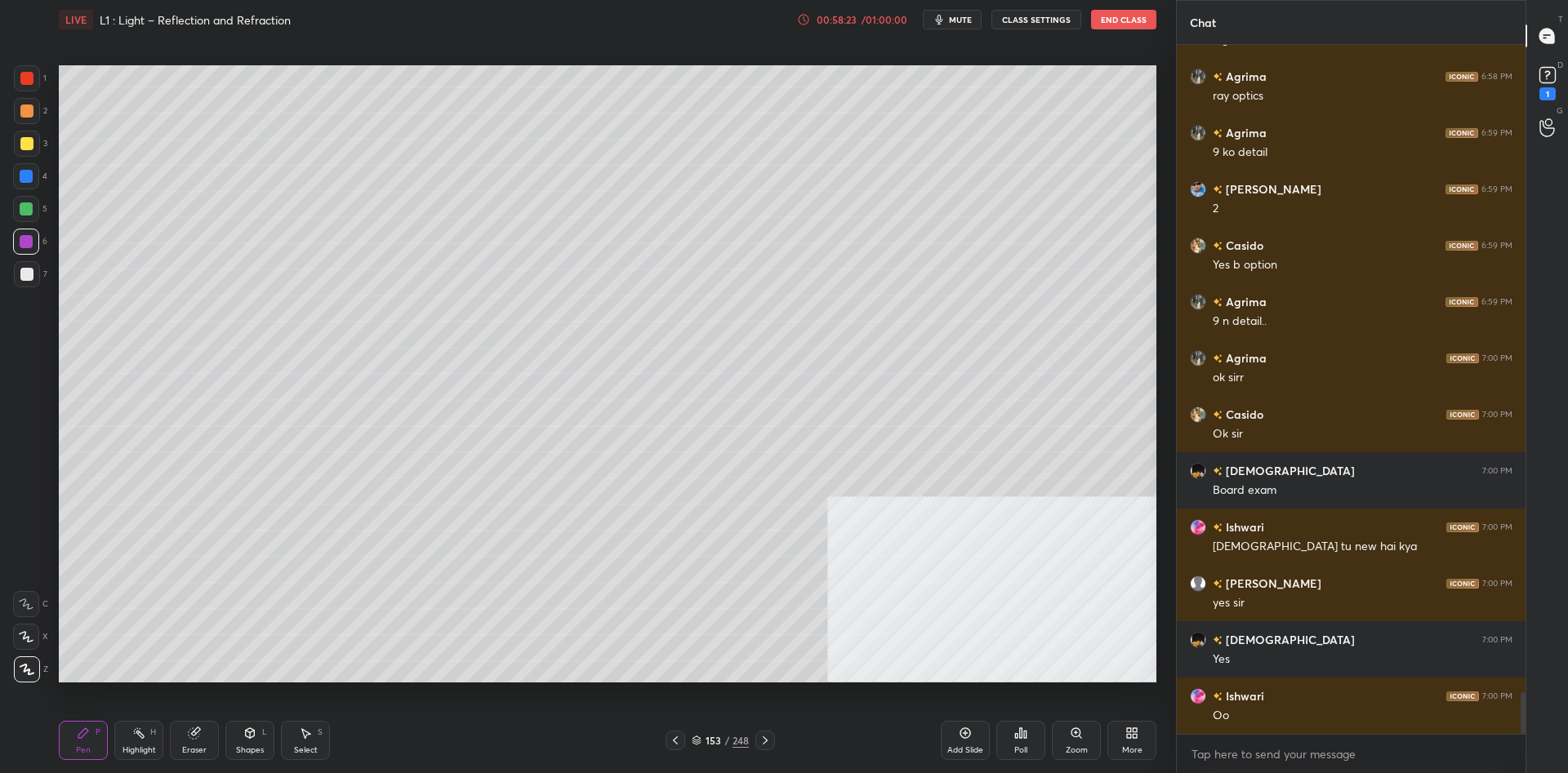
scroll to position [10784, 0]
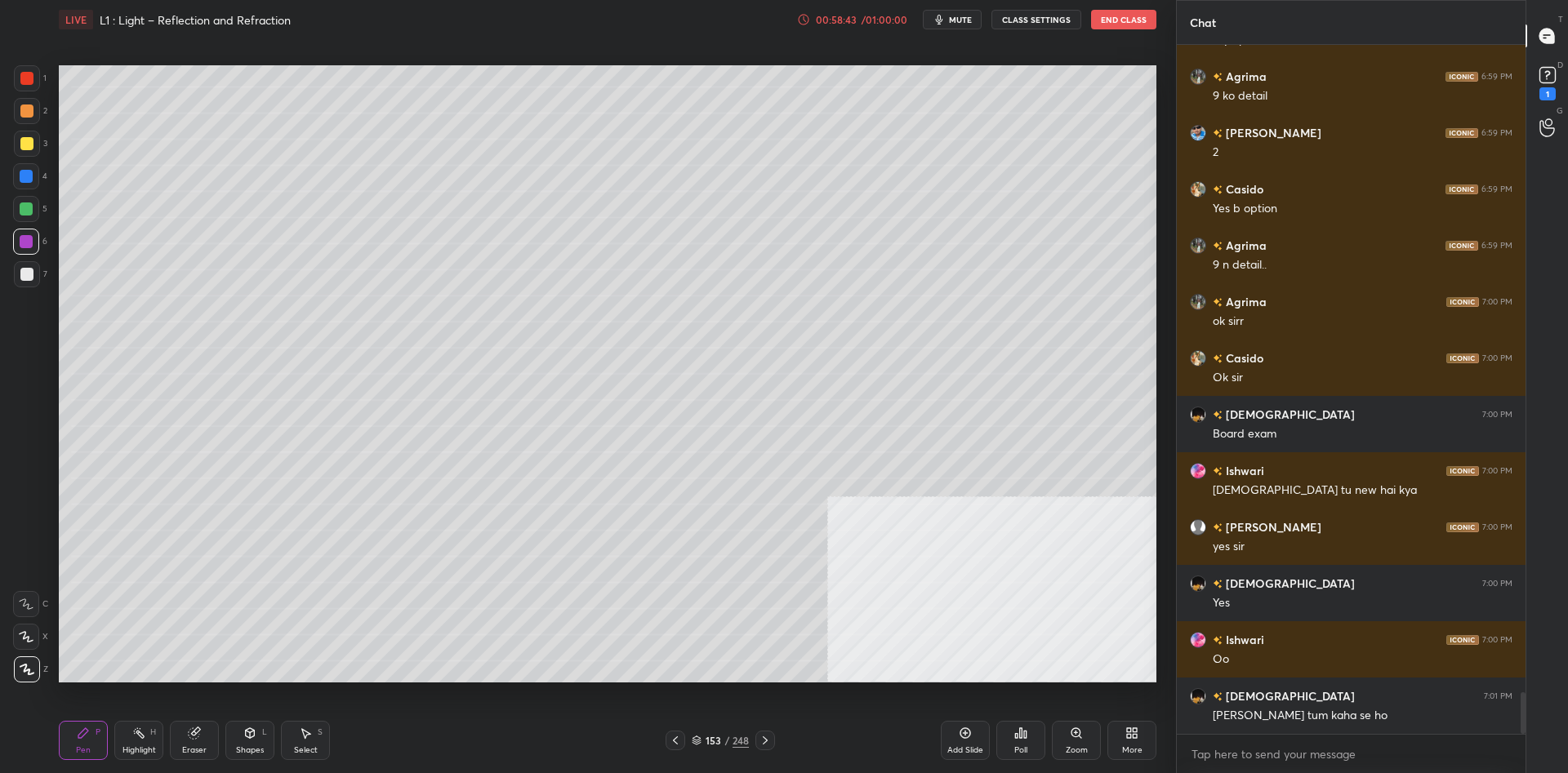
click at [12, 146] on div "1 2 3 4 5 6 7 C X Z C X Z E E Erase all H H" at bounding box center [26, 374] width 52 height 618
click at [26, 120] on div at bounding box center [27, 111] width 26 height 26
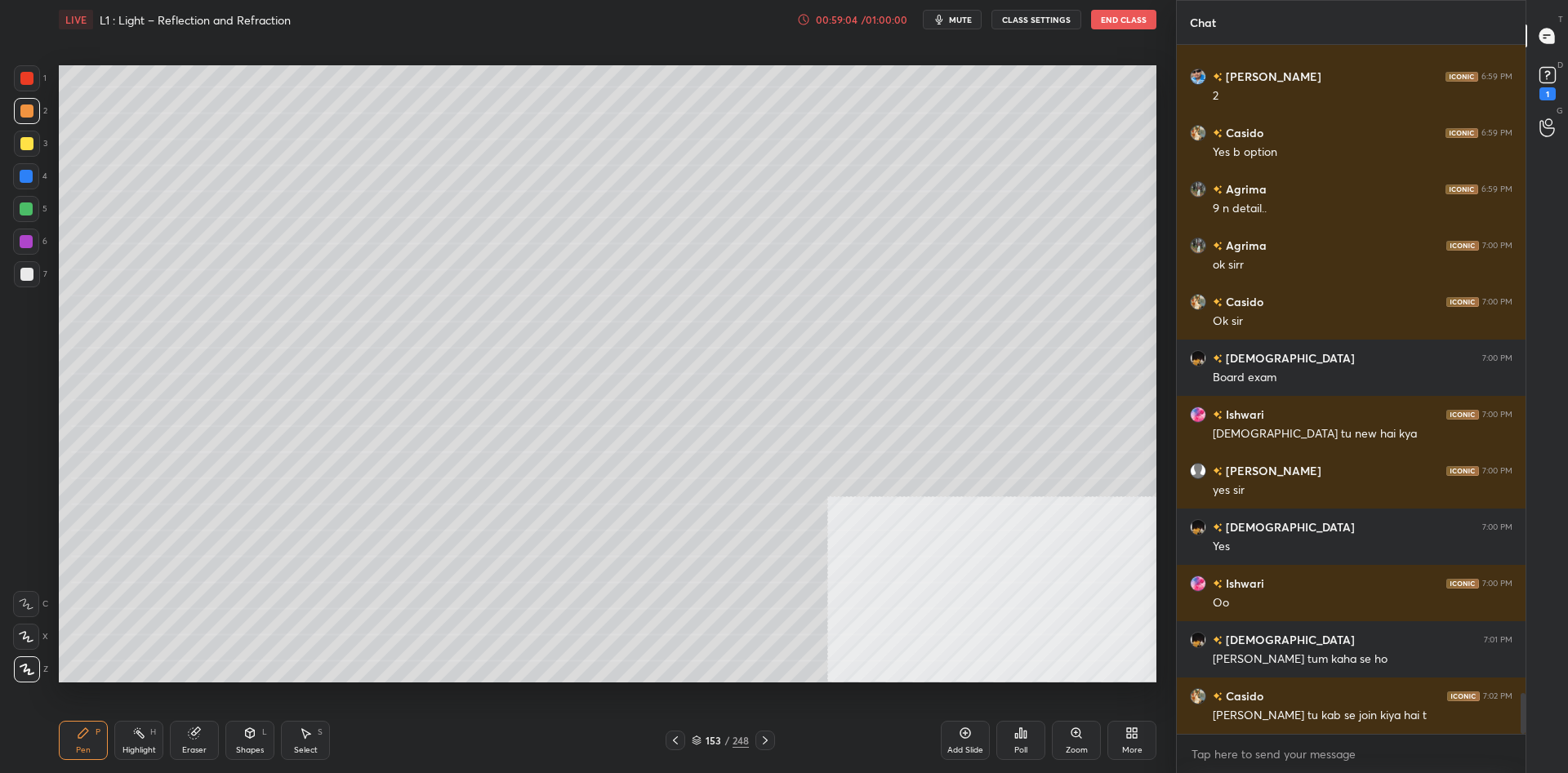
click at [951, 742] on div "Add Slide" at bounding box center [965, 741] width 49 height 39
click at [41, 148] on div "3" at bounding box center [30, 143] width 33 height 26
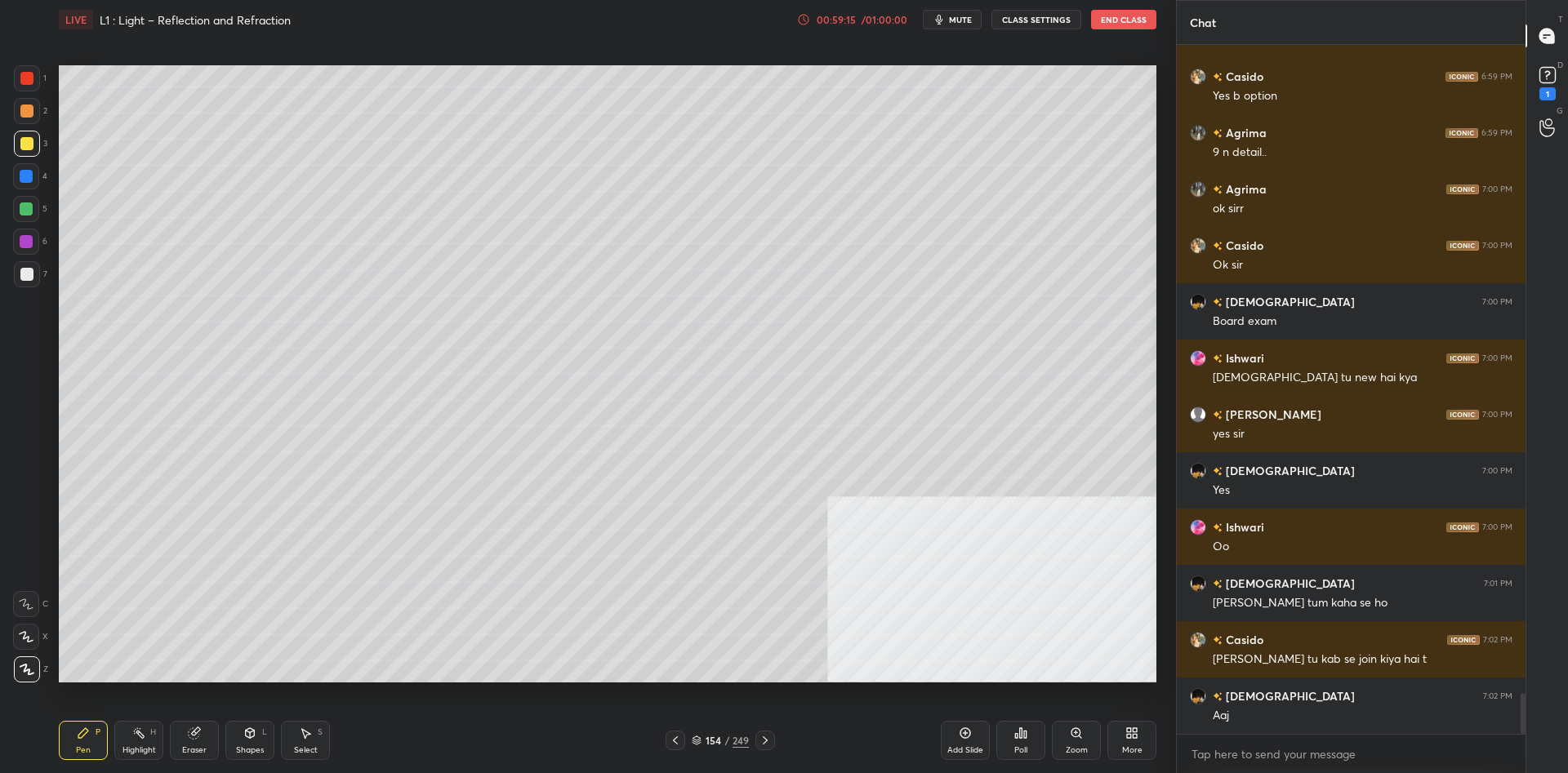
click at [26, 175] on div at bounding box center [26, 176] width 13 height 13
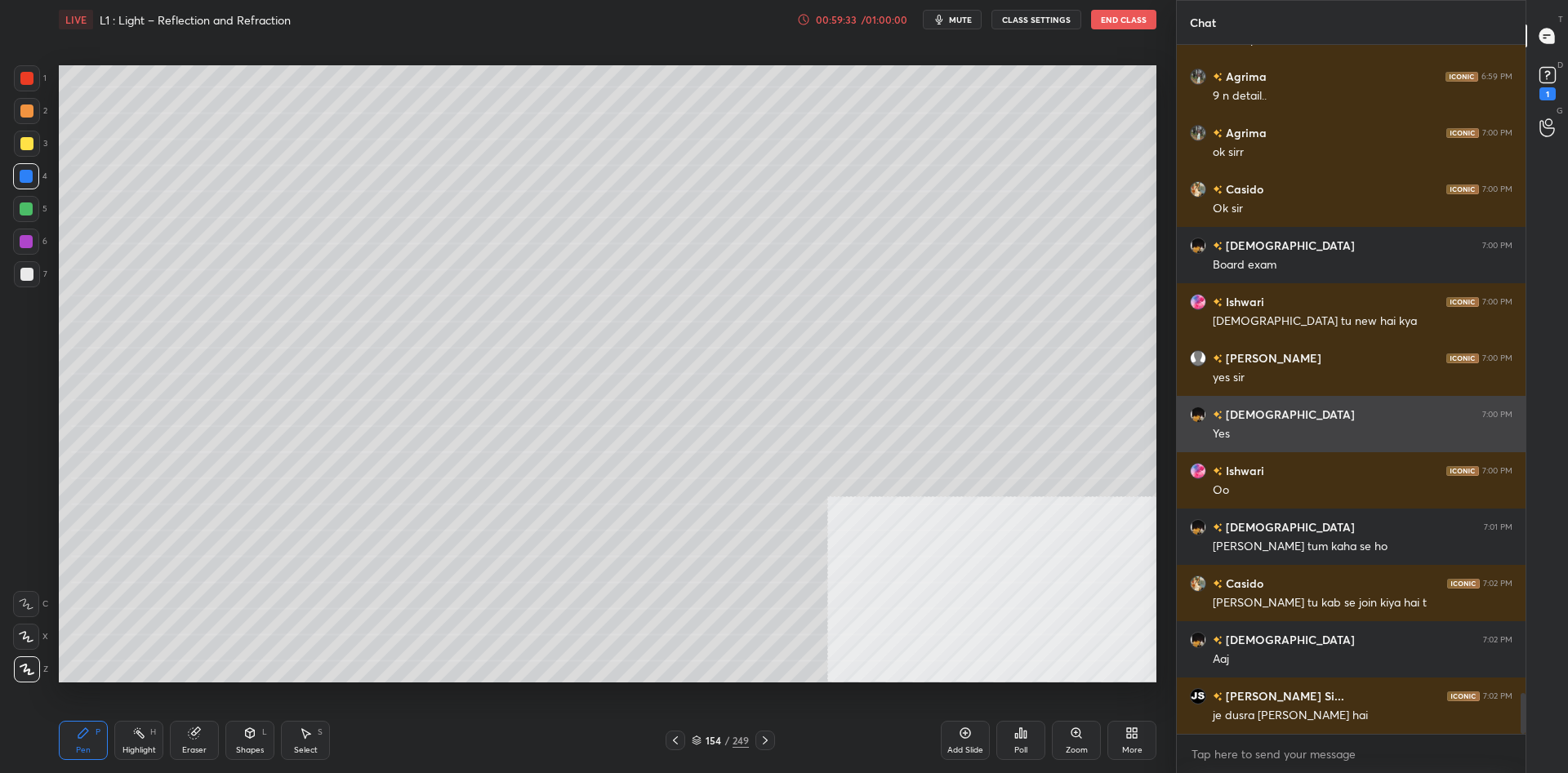
scroll to position [11010, 0]
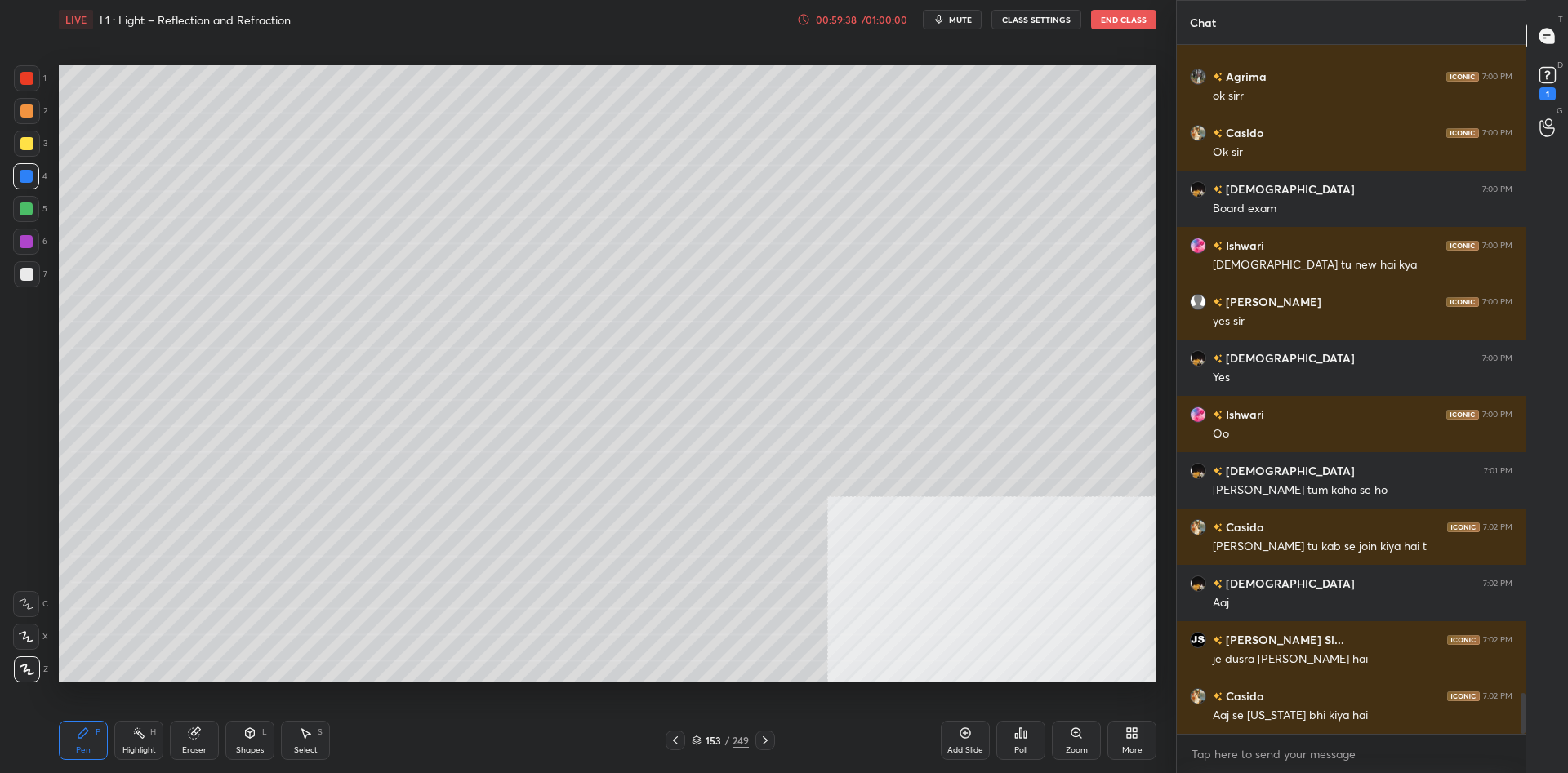
click at [45, 82] on div "1" at bounding box center [30, 78] width 33 height 26
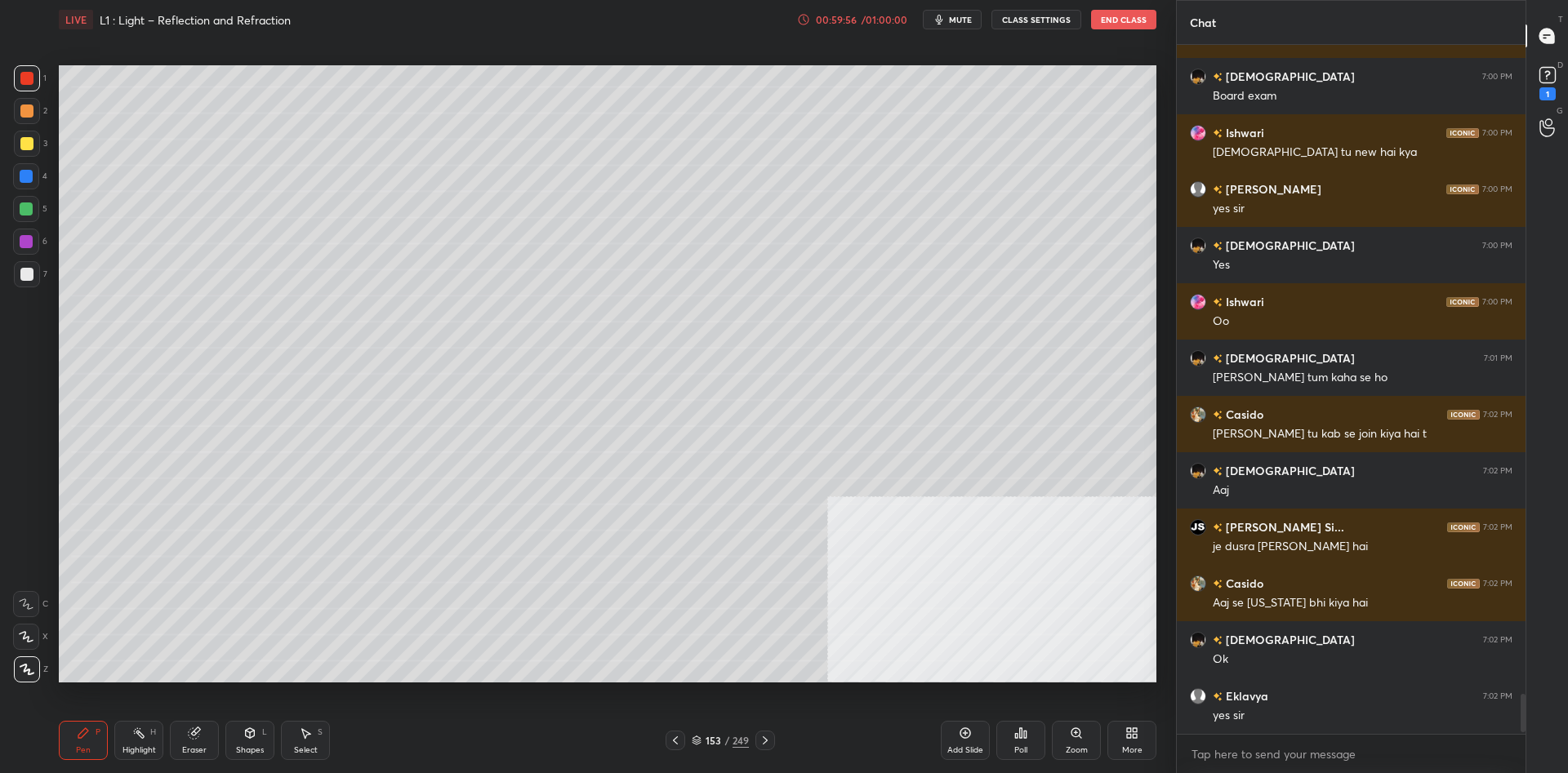
scroll to position [689, 349]
click at [1168, 248] on div "1 2 3 4 5 6 7 C X Z C X Z E E Erase all H H LIVE L1 : Light – Reflection and Re…" at bounding box center [588, 386] width 1176 height 773
click at [15, 214] on div at bounding box center [26, 208] width 26 height 26
click at [31, 212] on div at bounding box center [26, 209] width 13 height 13
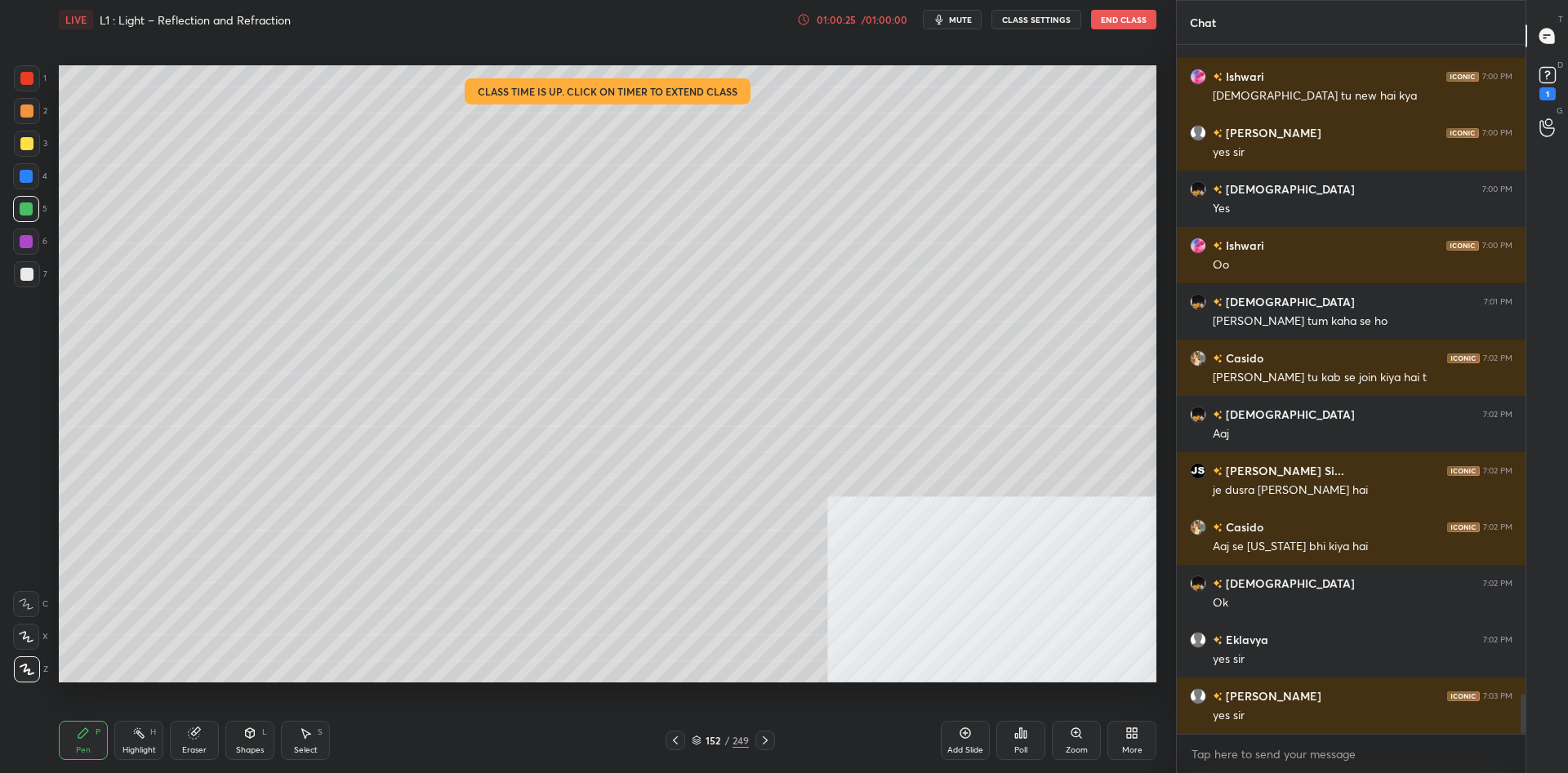
scroll to position [11236, 0]
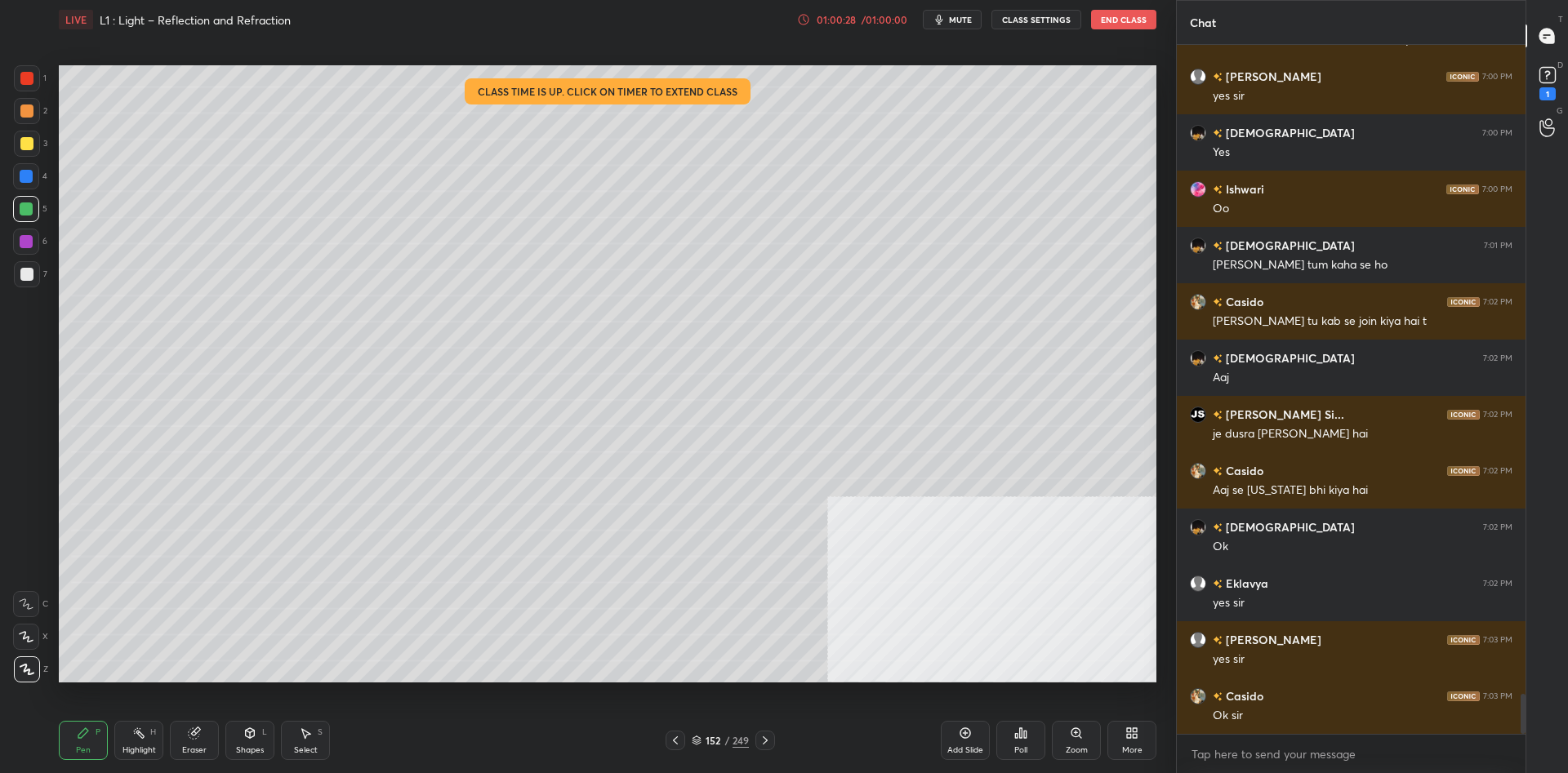
click at [1025, 737] on icon at bounding box center [1025, 735] width 3 height 7
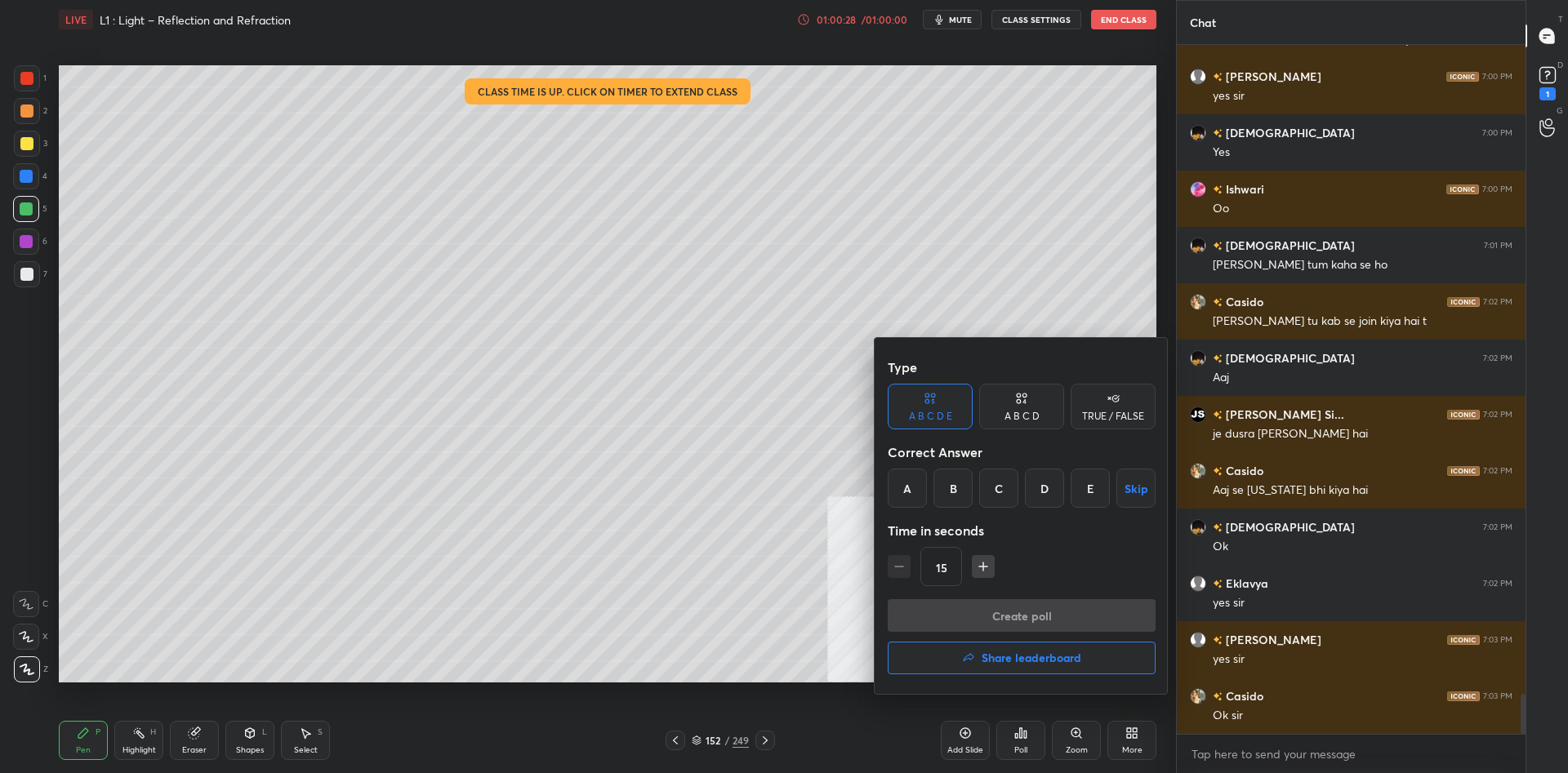
click at [1064, 660] on h4 "Share leaderboard" at bounding box center [1031, 658] width 99 height 12
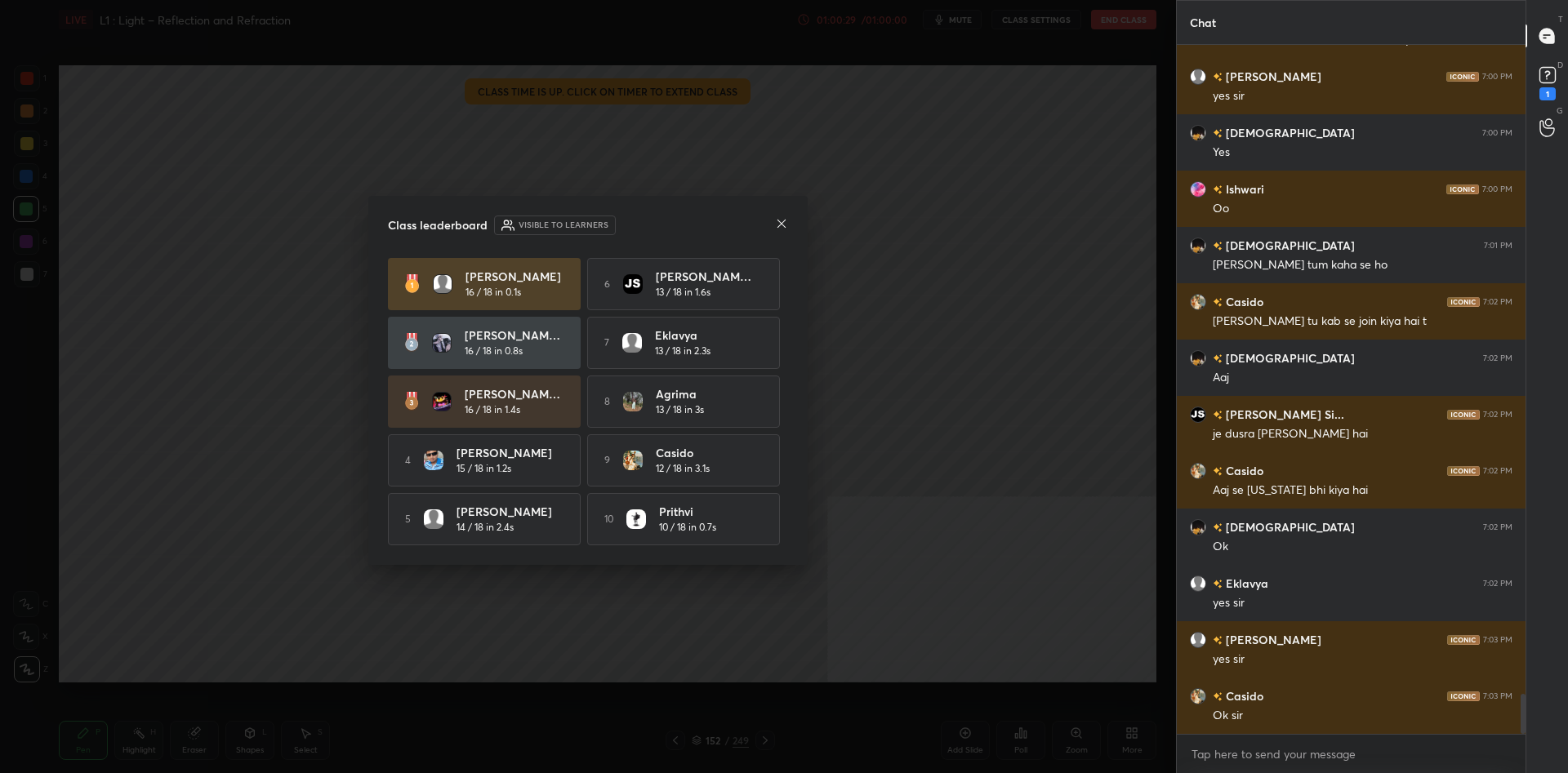
scroll to position [11292, 0]
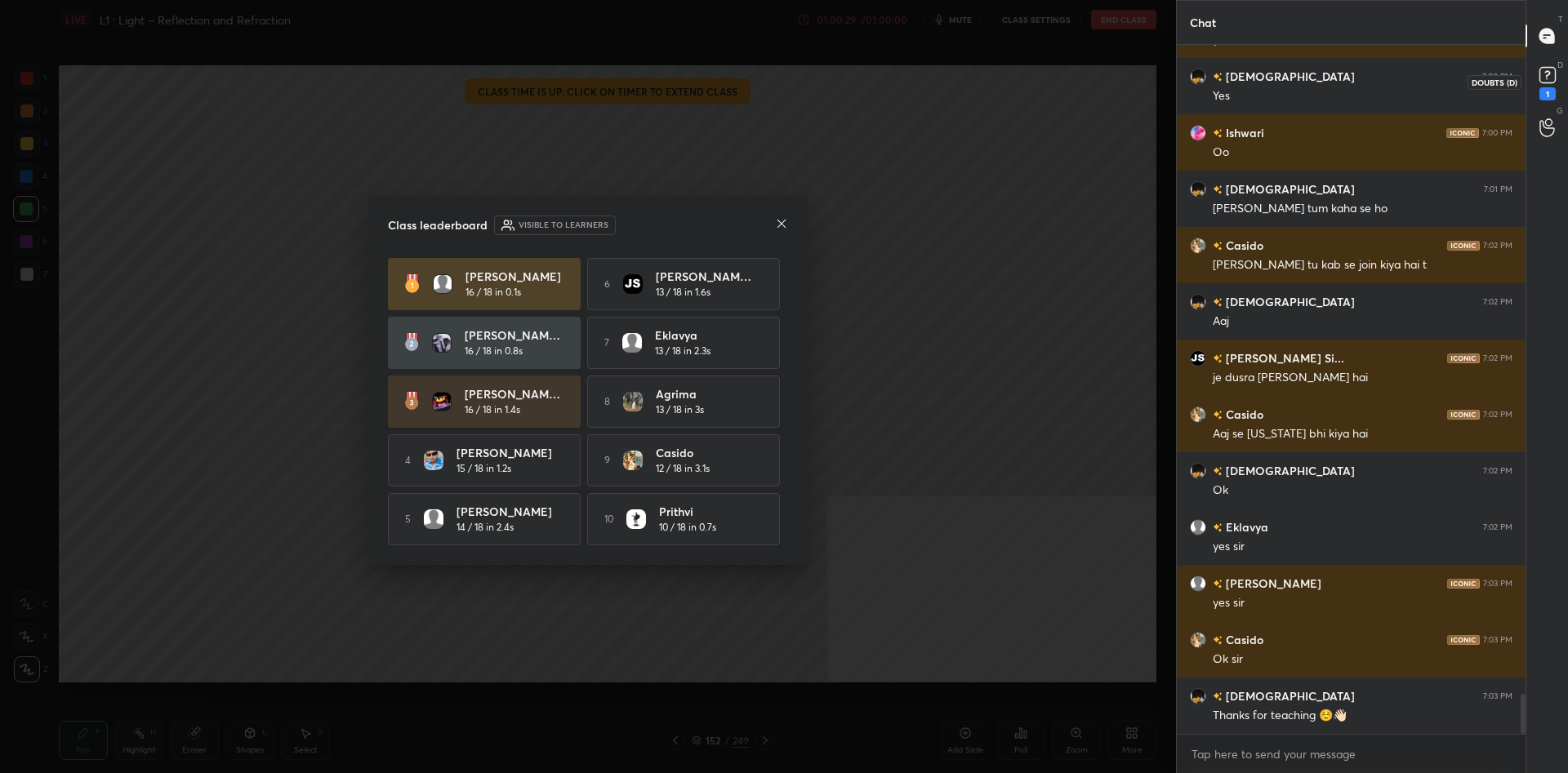
click at [1538, 80] on icon at bounding box center [1547, 74] width 24 height 24
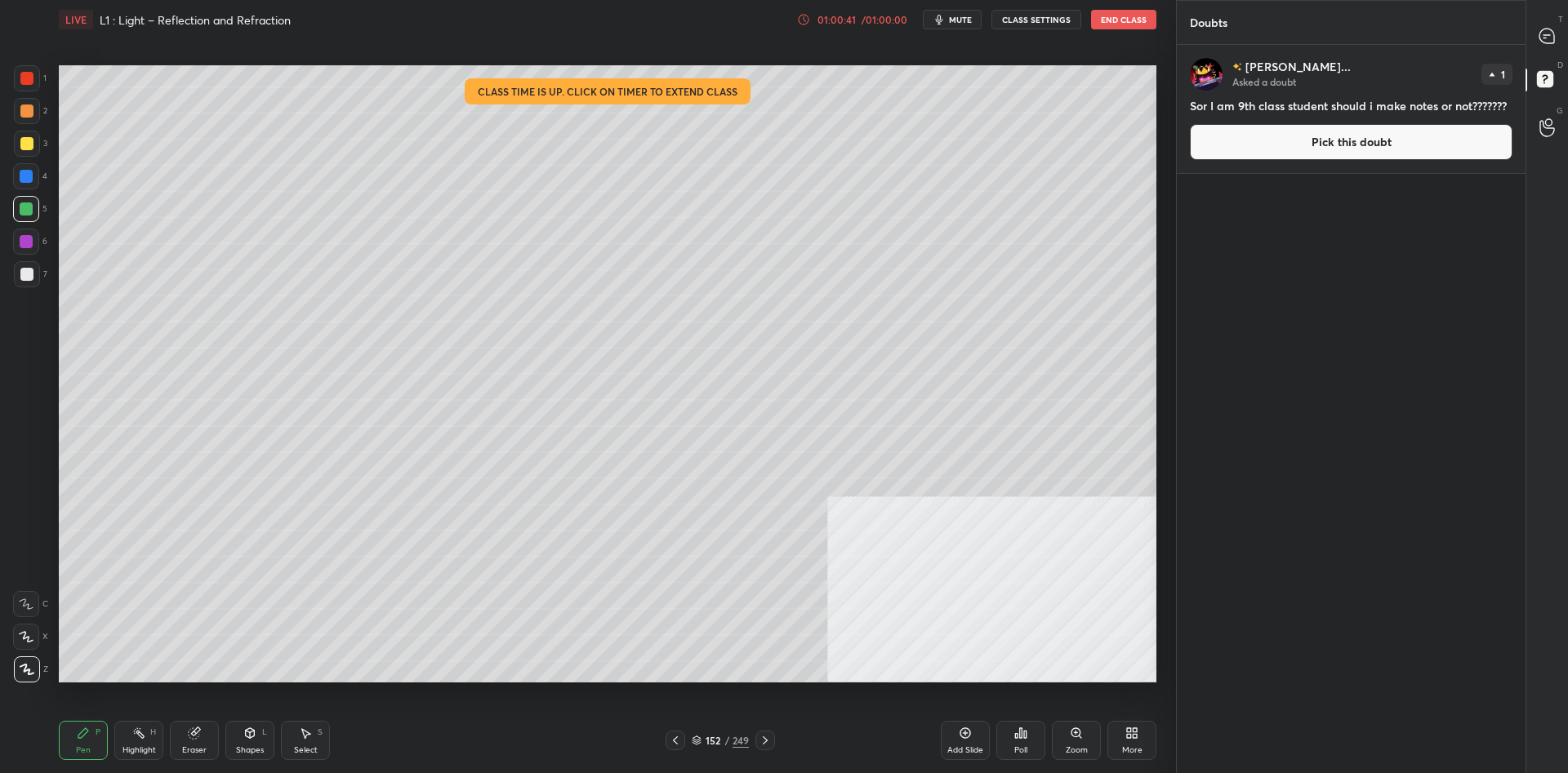
click at [1328, 133] on button "Pick this doubt" at bounding box center [1351, 142] width 323 height 36
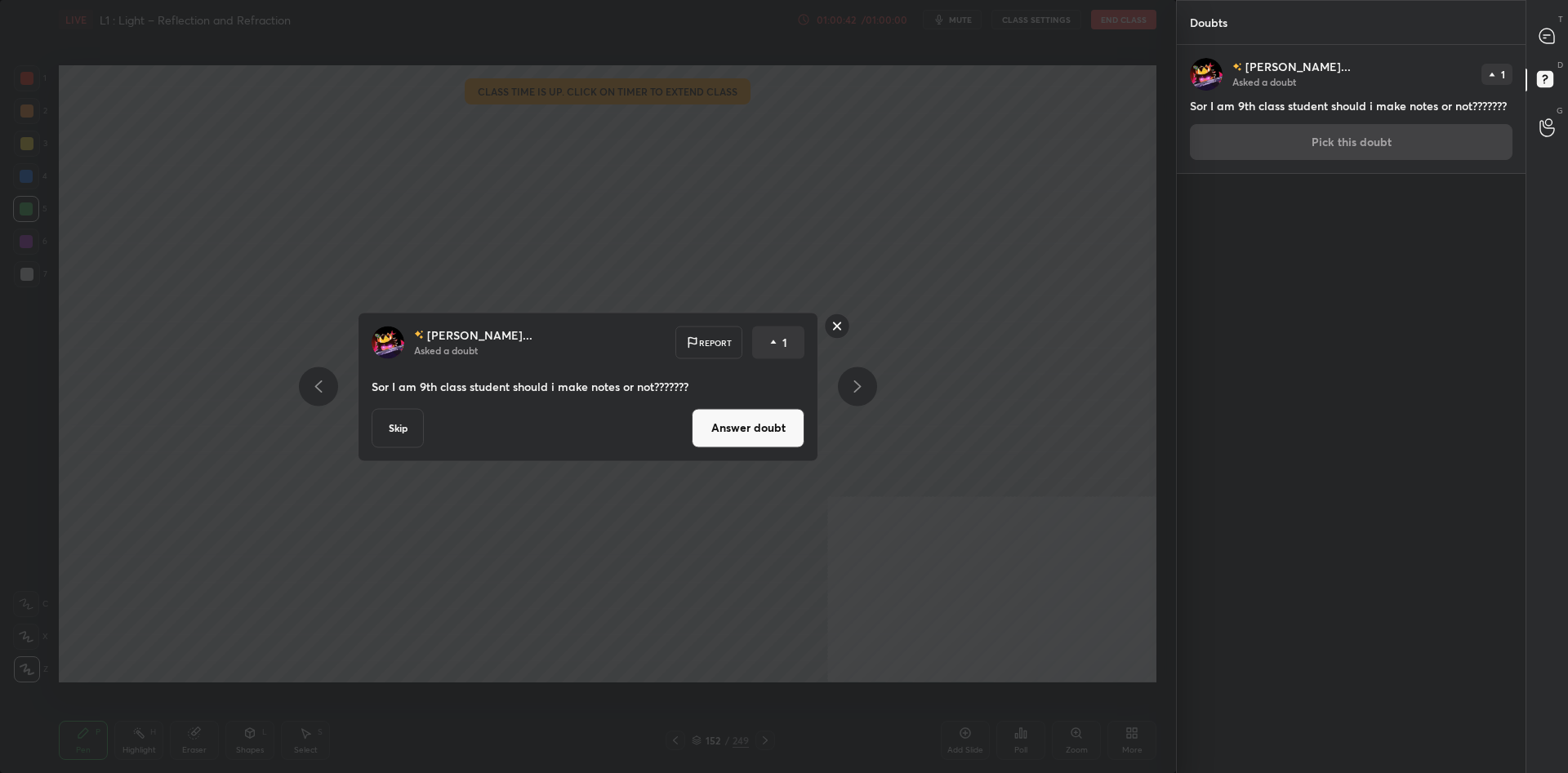
click at [785, 450] on div "[PERSON_NAME]... Asked a doubt Report 1 Sor I am 9th class student should i mak…" at bounding box center [587, 386] width 460 height 149
click at [771, 441] on button "Answer doubt" at bounding box center [748, 428] width 113 height 39
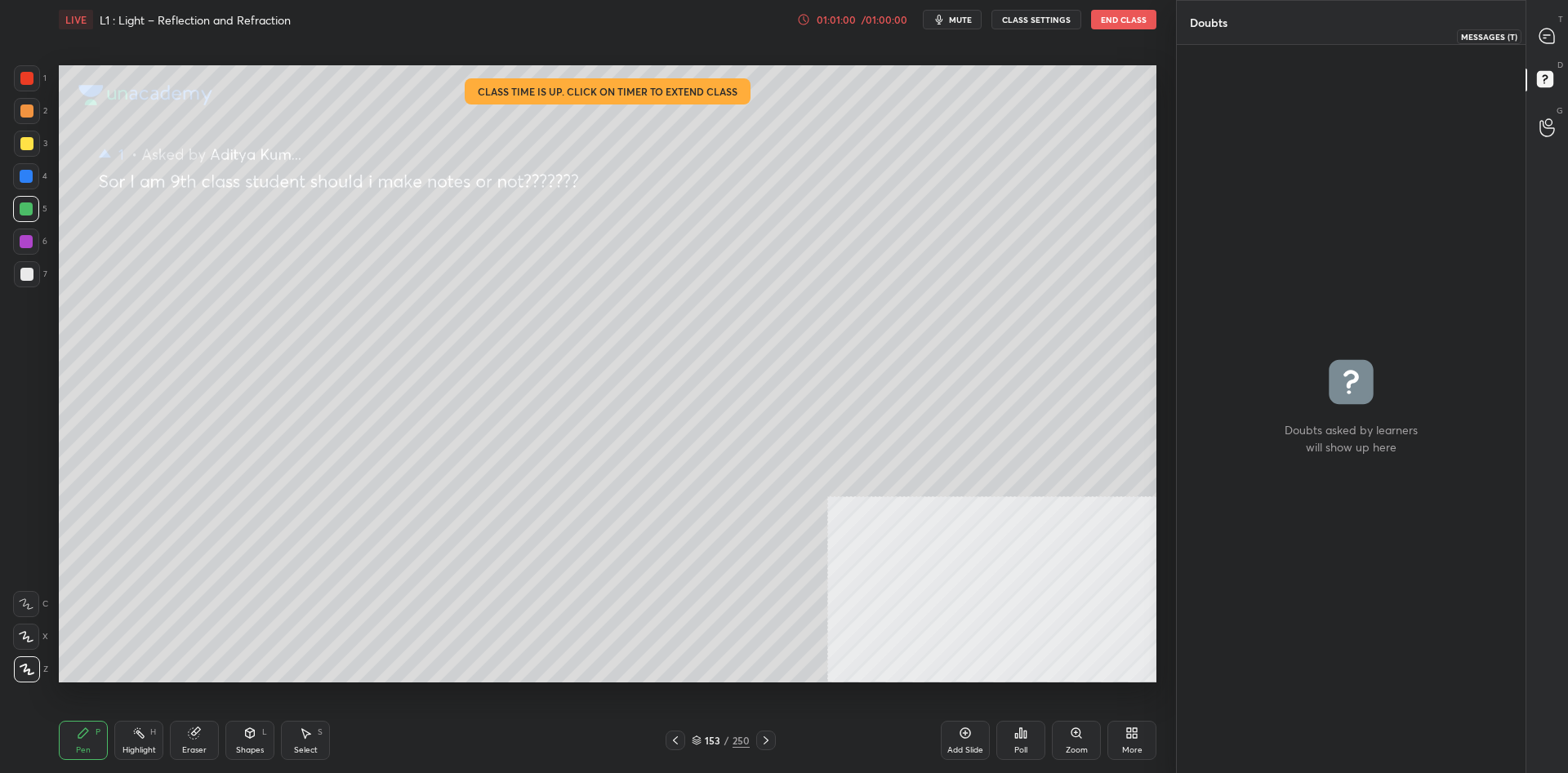
click at [1538, 38] on icon at bounding box center [1547, 36] width 17 height 17
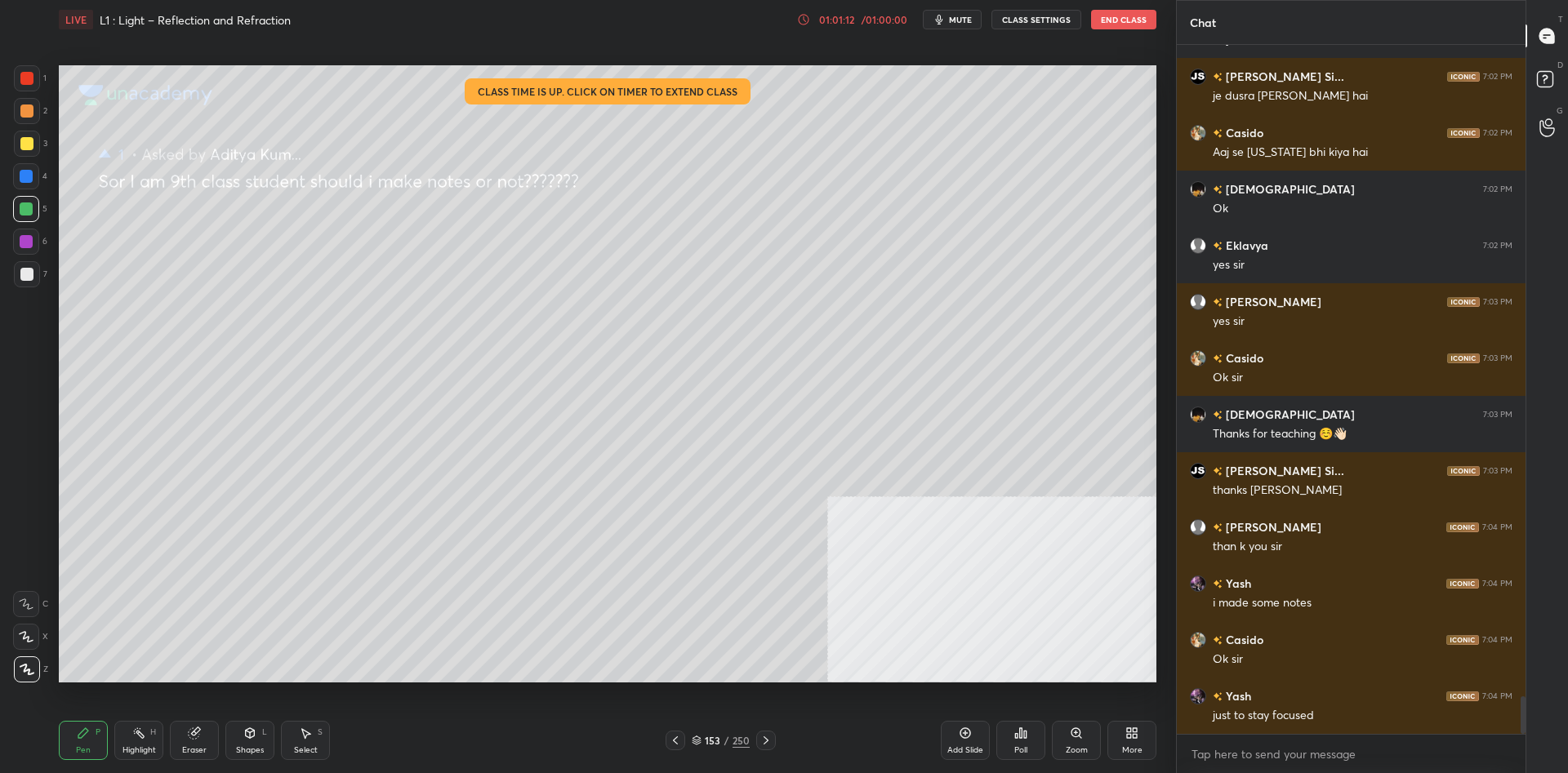
scroll to position [11935, 0]
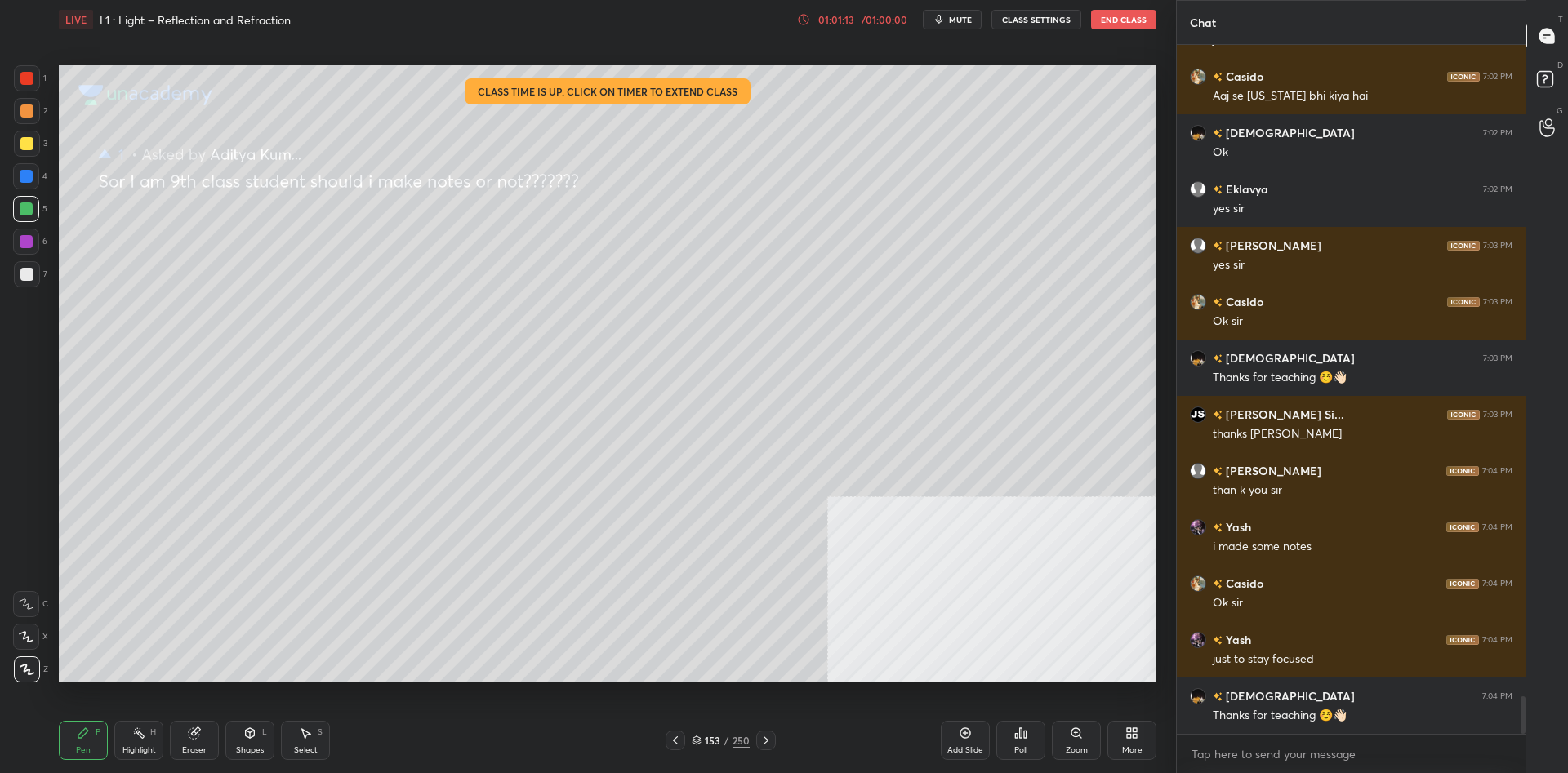
click at [723, 736] on div "153 / 250" at bounding box center [721, 740] width 58 height 14
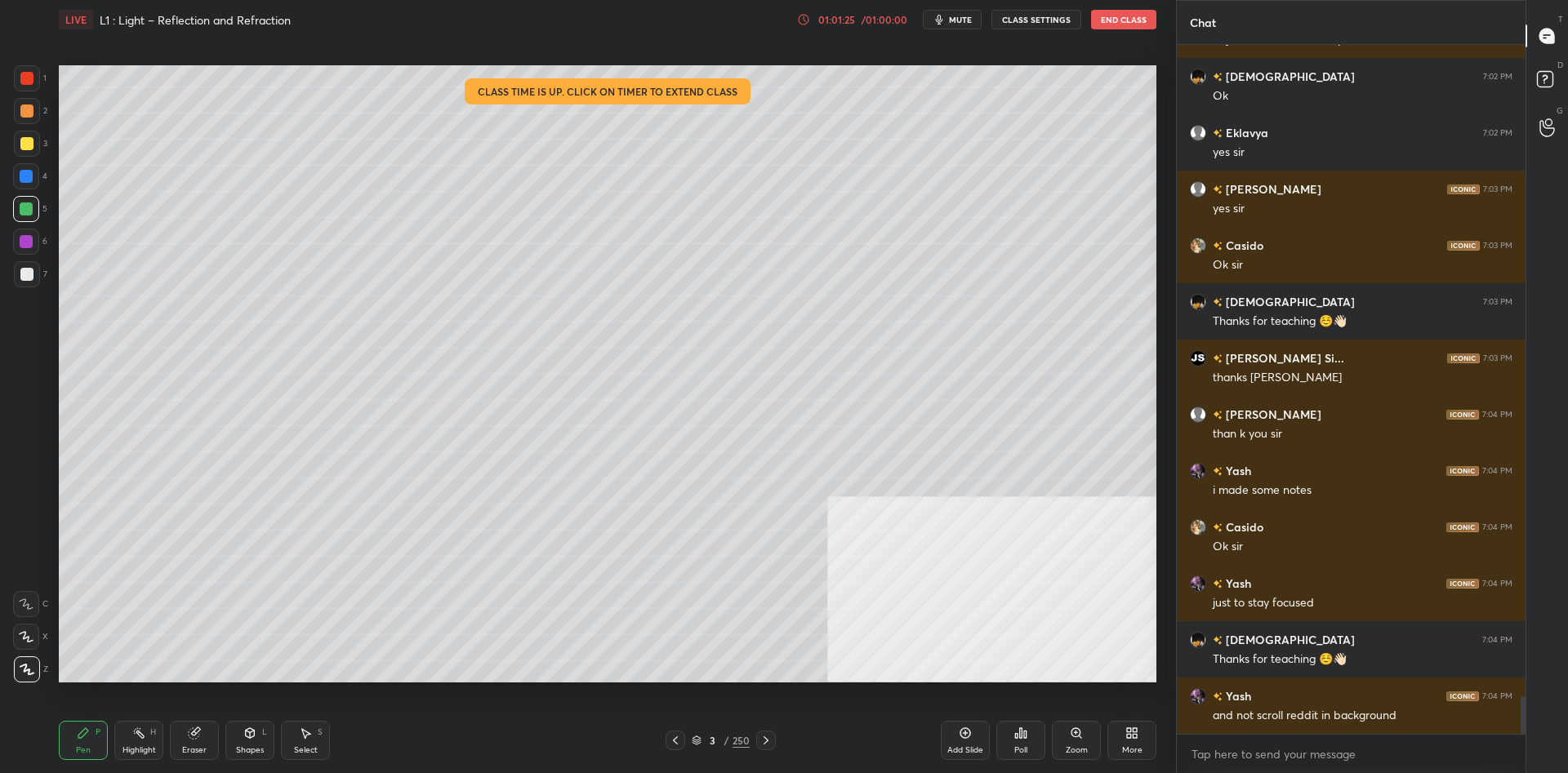
click at [1, 147] on div "1 2 3 4 5 6 7 C X Z C X Z E E Erase all H H" at bounding box center [26, 374] width 52 height 618
click at [15, 144] on div at bounding box center [27, 143] width 26 height 26
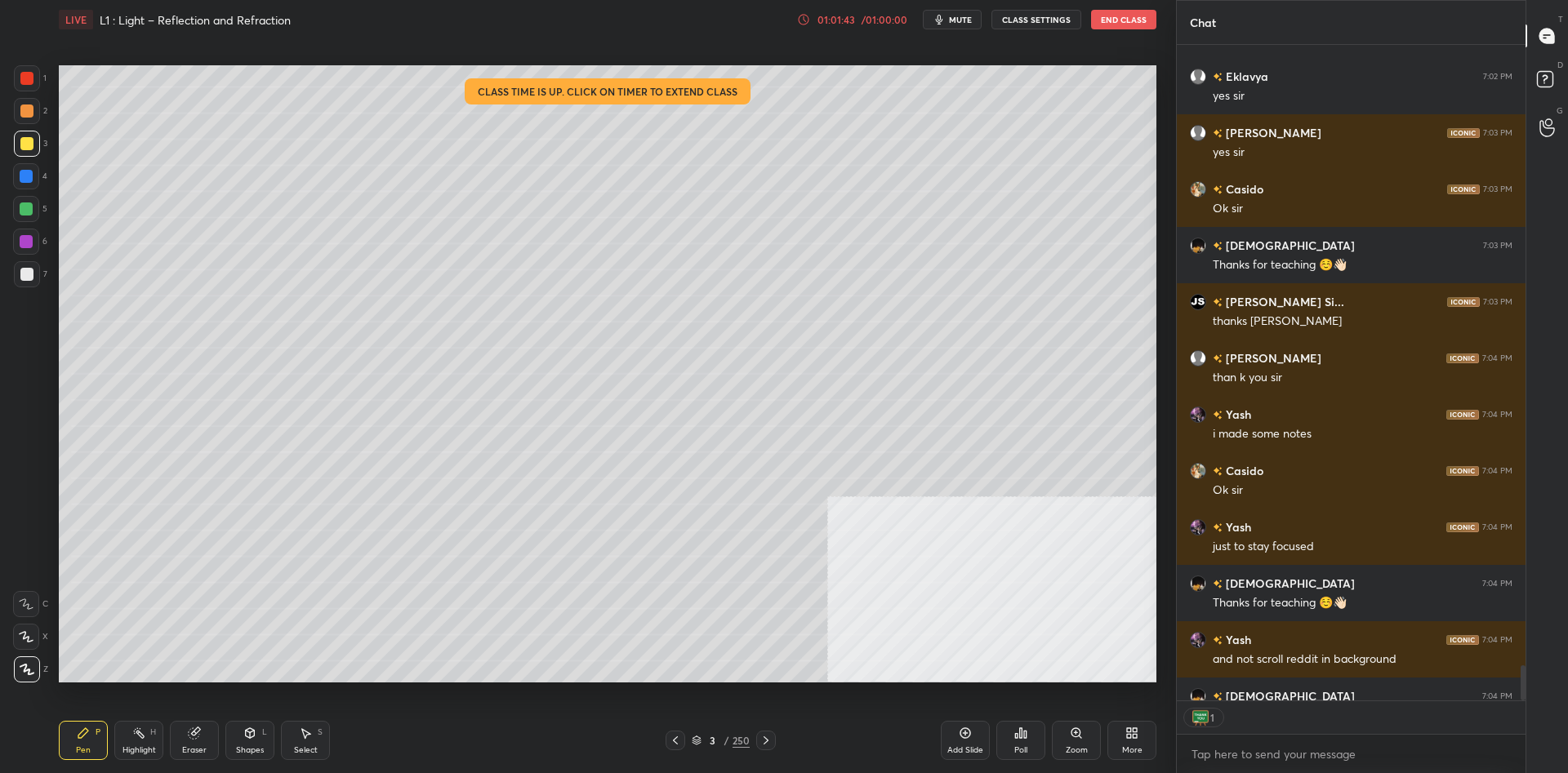
scroll to position [656, 349]
click at [30, 263] on div at bounding box center [27, 273] width 26 height 26
click at [25, 273] on div at bounding box center [27, 274] width 13 height 13
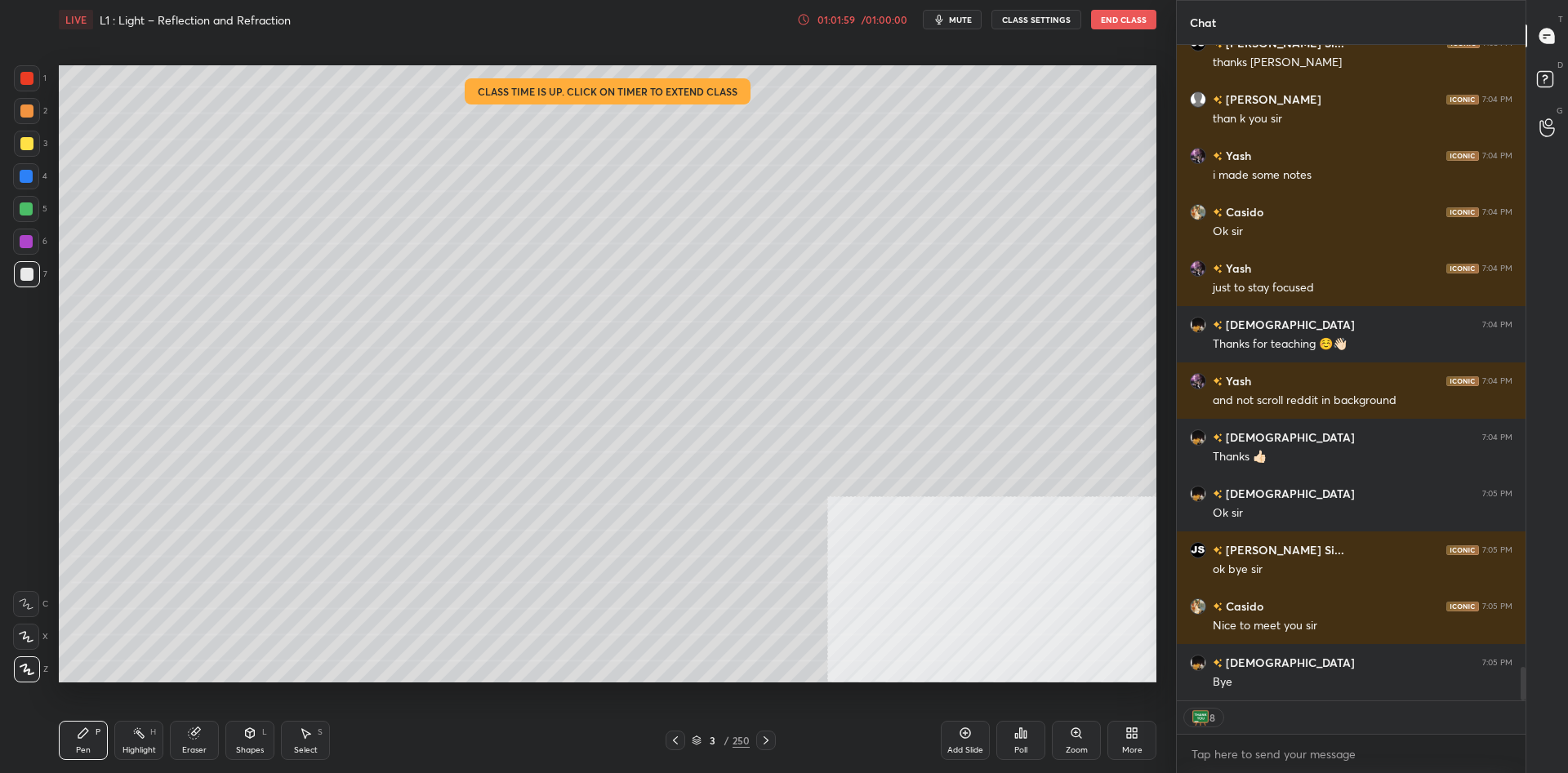
scroll to position [12364, 0]
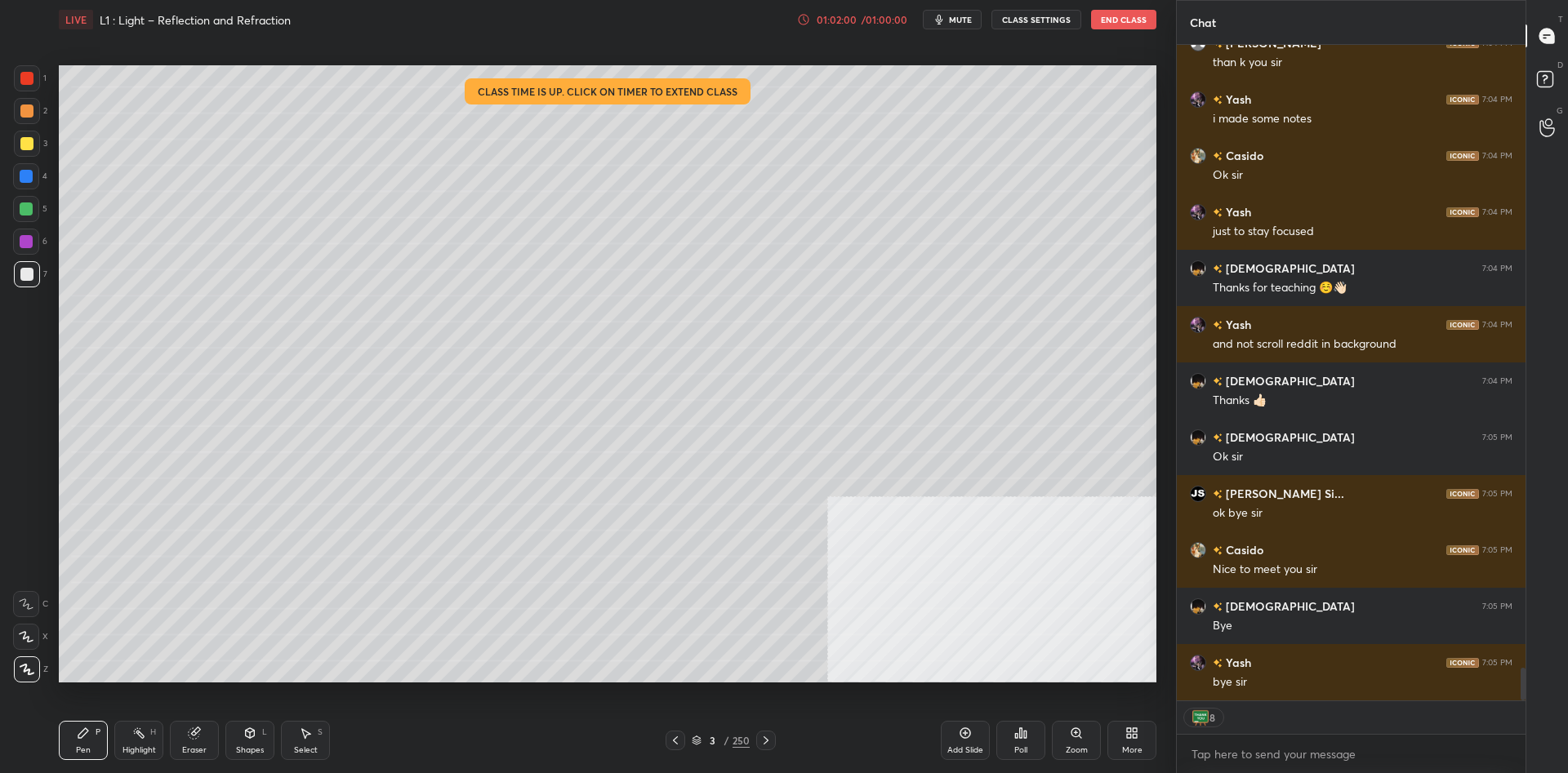
type textarea "x"
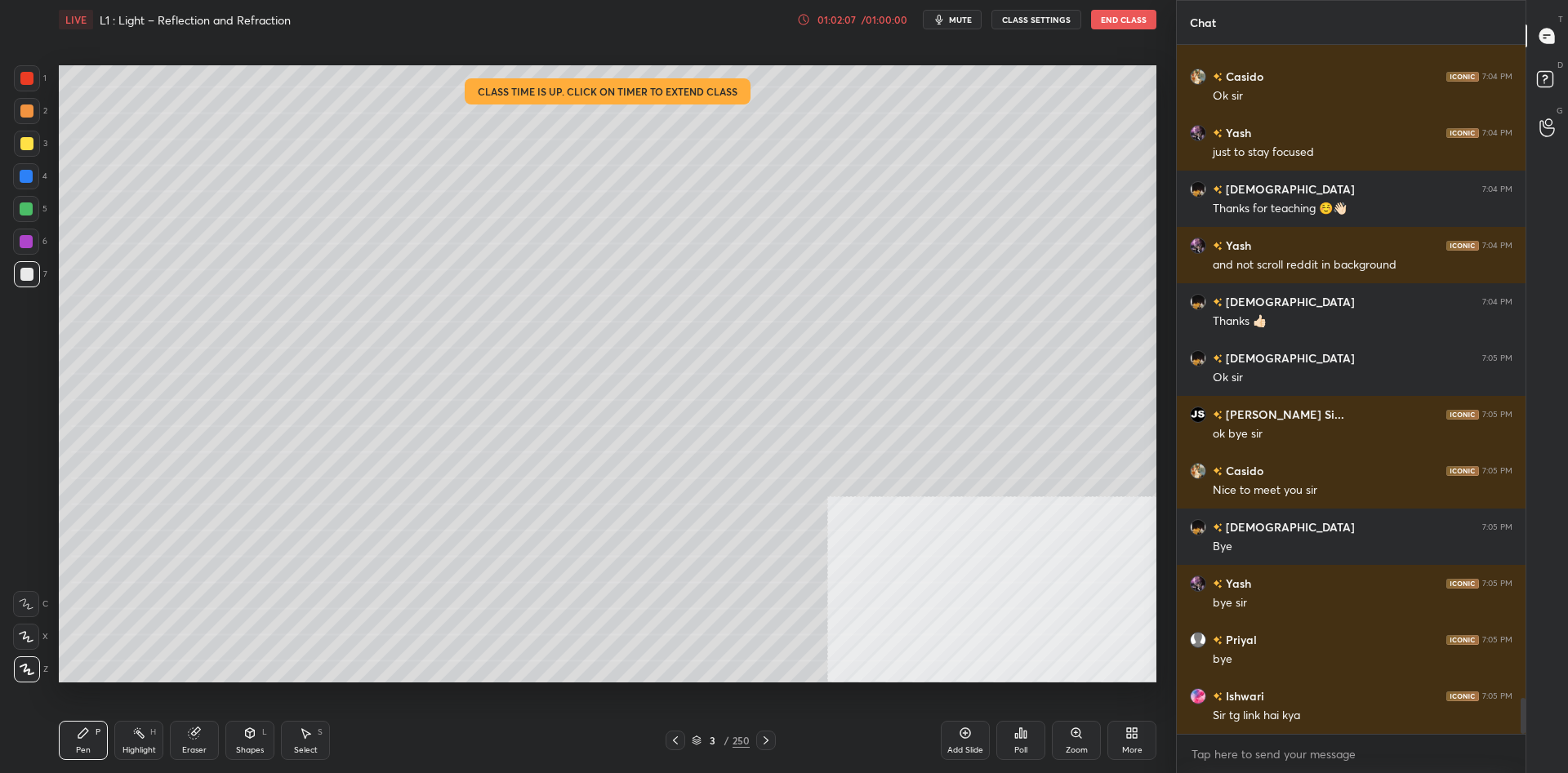
scroll to position [12499, 0]
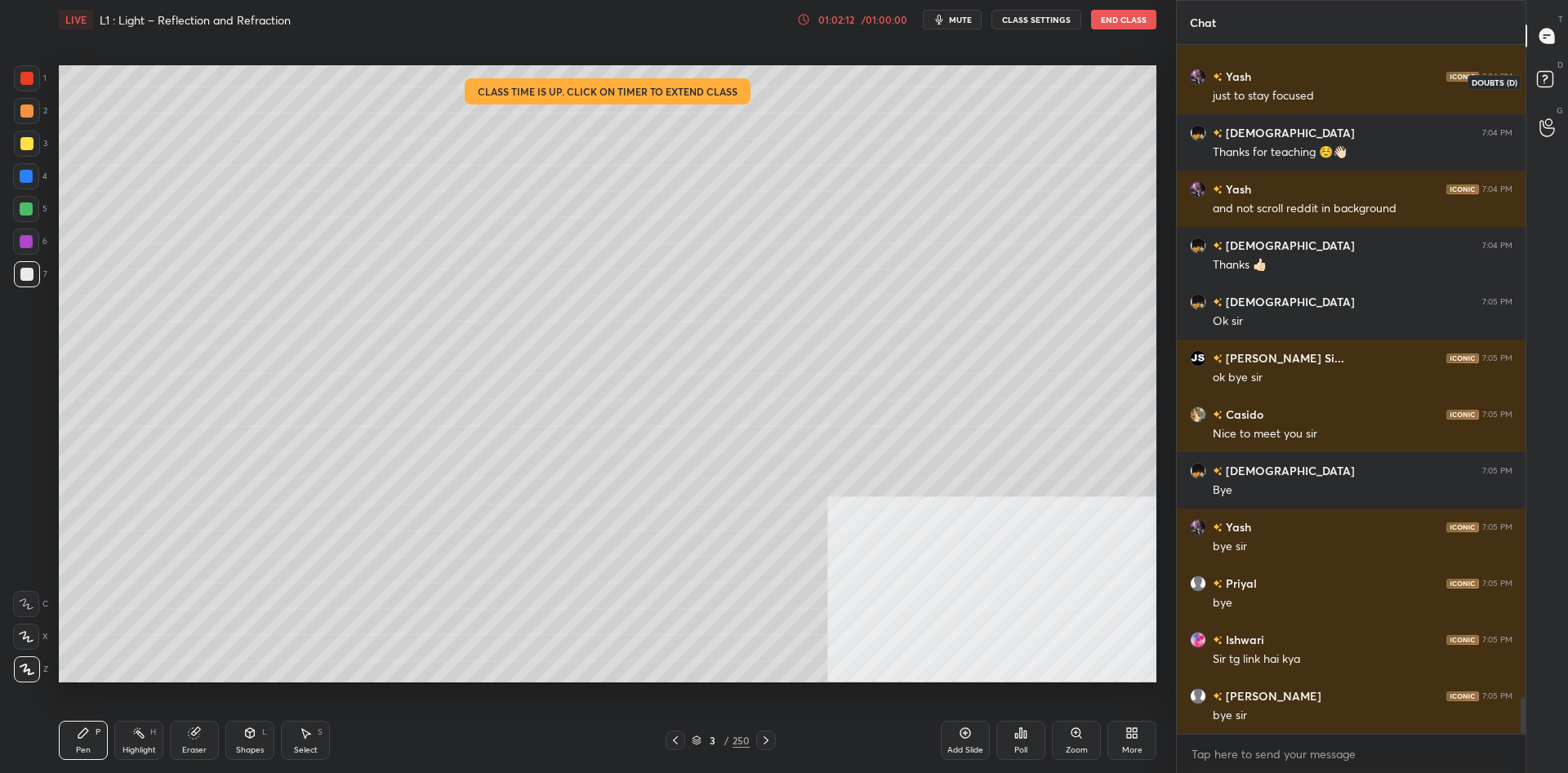
click at [1550, 75] on rect at bounding box center [1544, 79] width 15 height 15
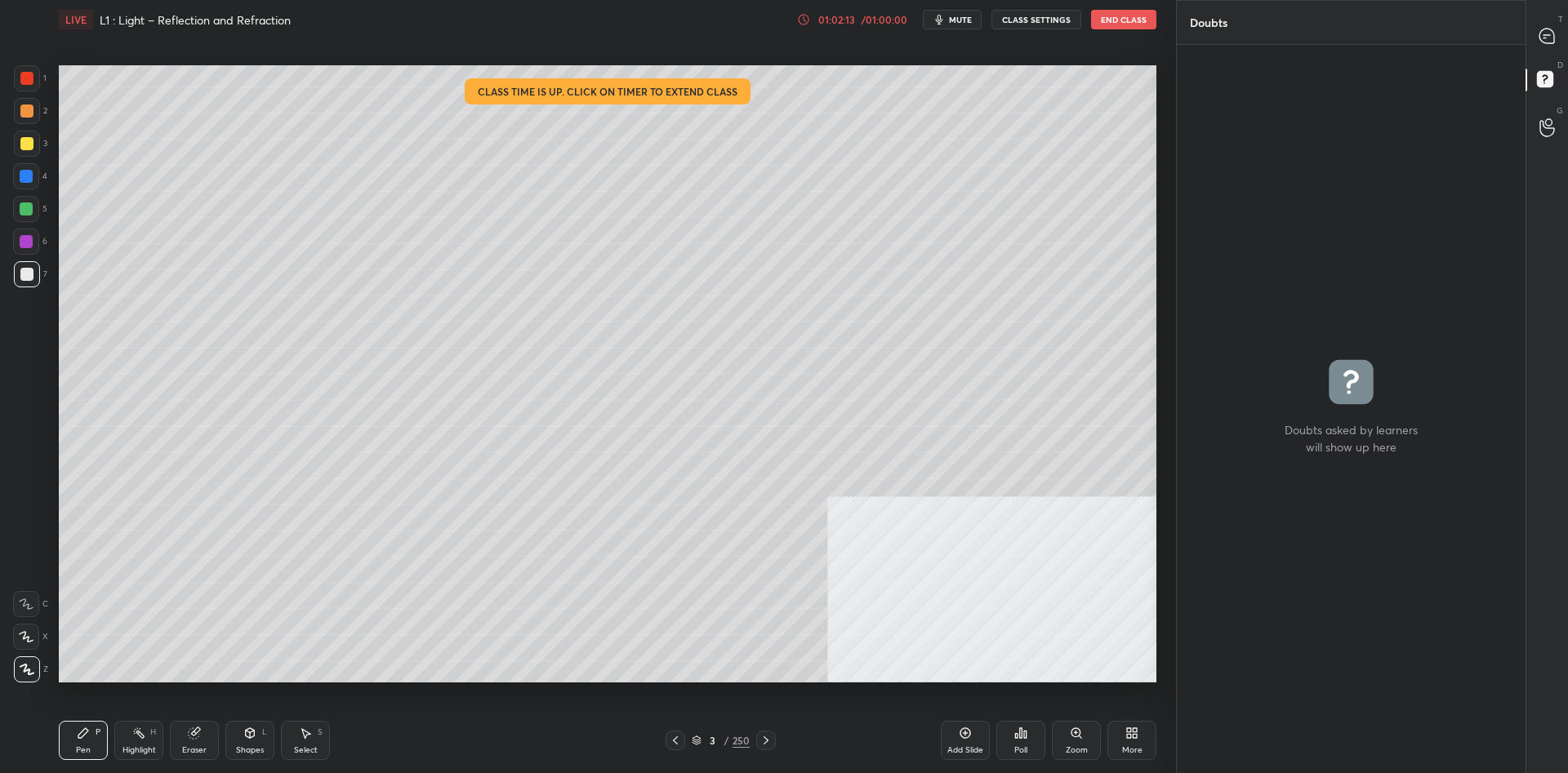
click at [1125, 18] on button "End Class" at bounding box center [1124, 20] width 65 height 20
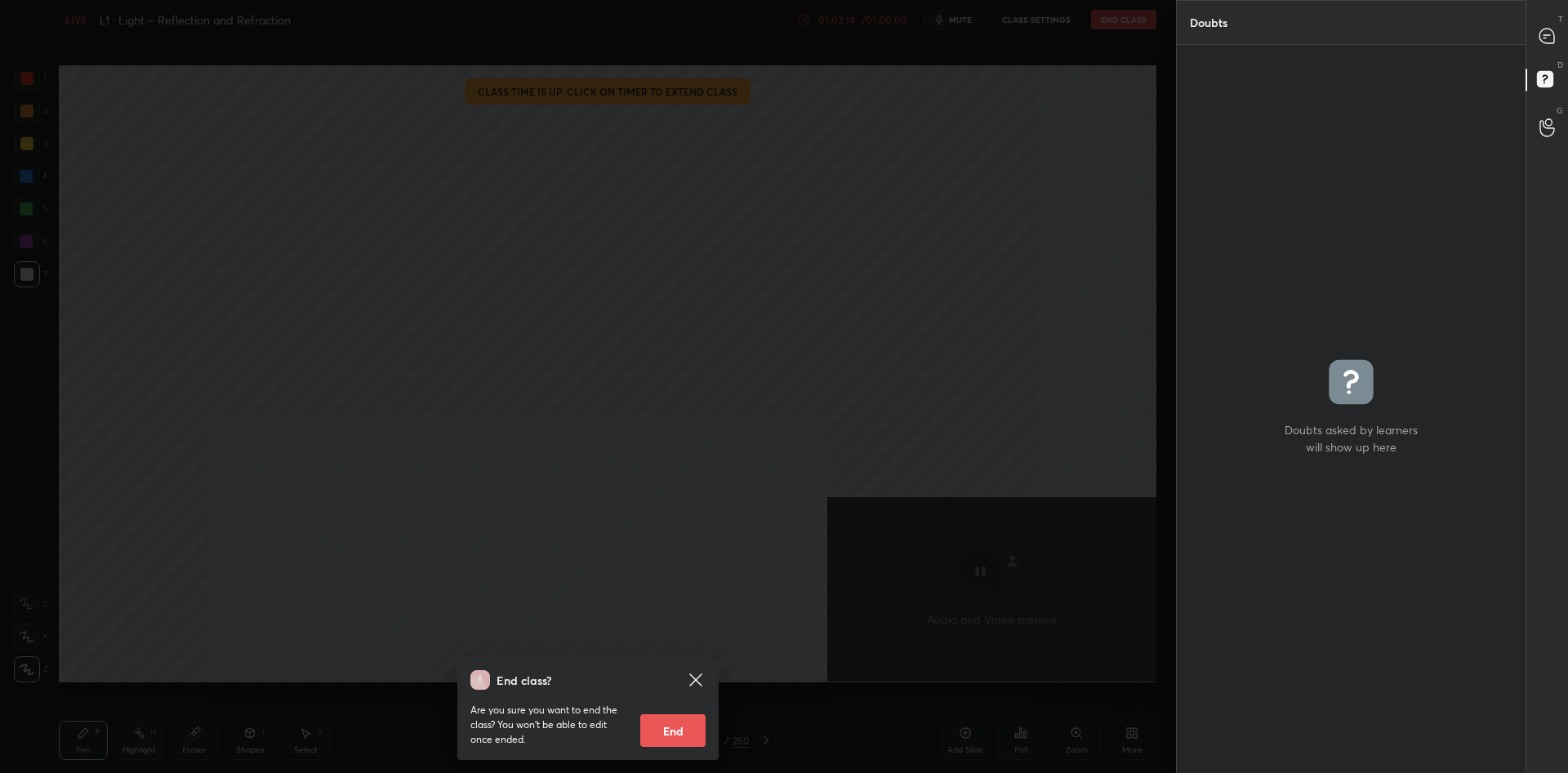
click at [679, 739] on button "End" at bounding box center [672, 730] width 65 height 33
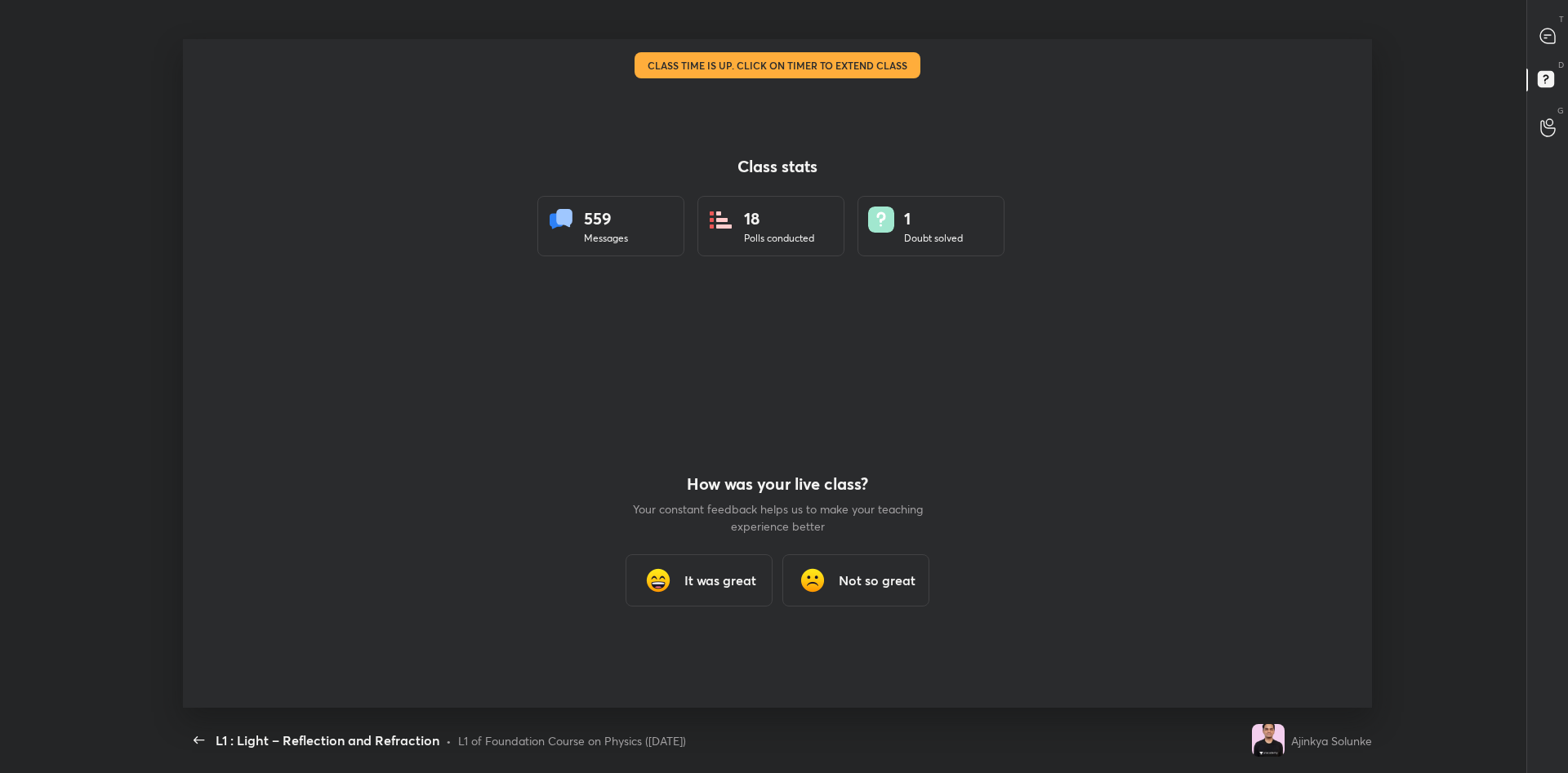
scroll to position [80977, 80120]
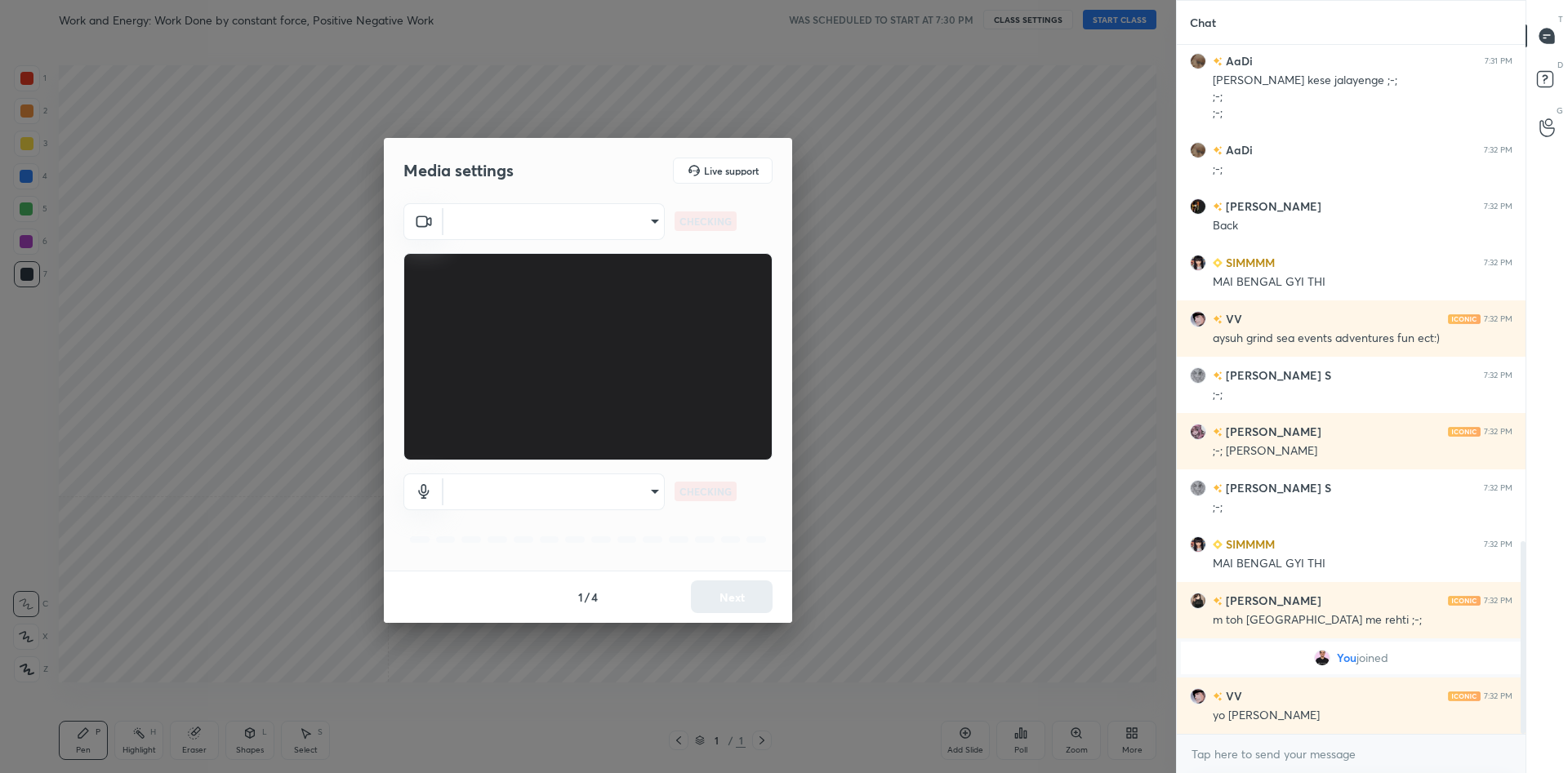
scroll to position [1827, 0]
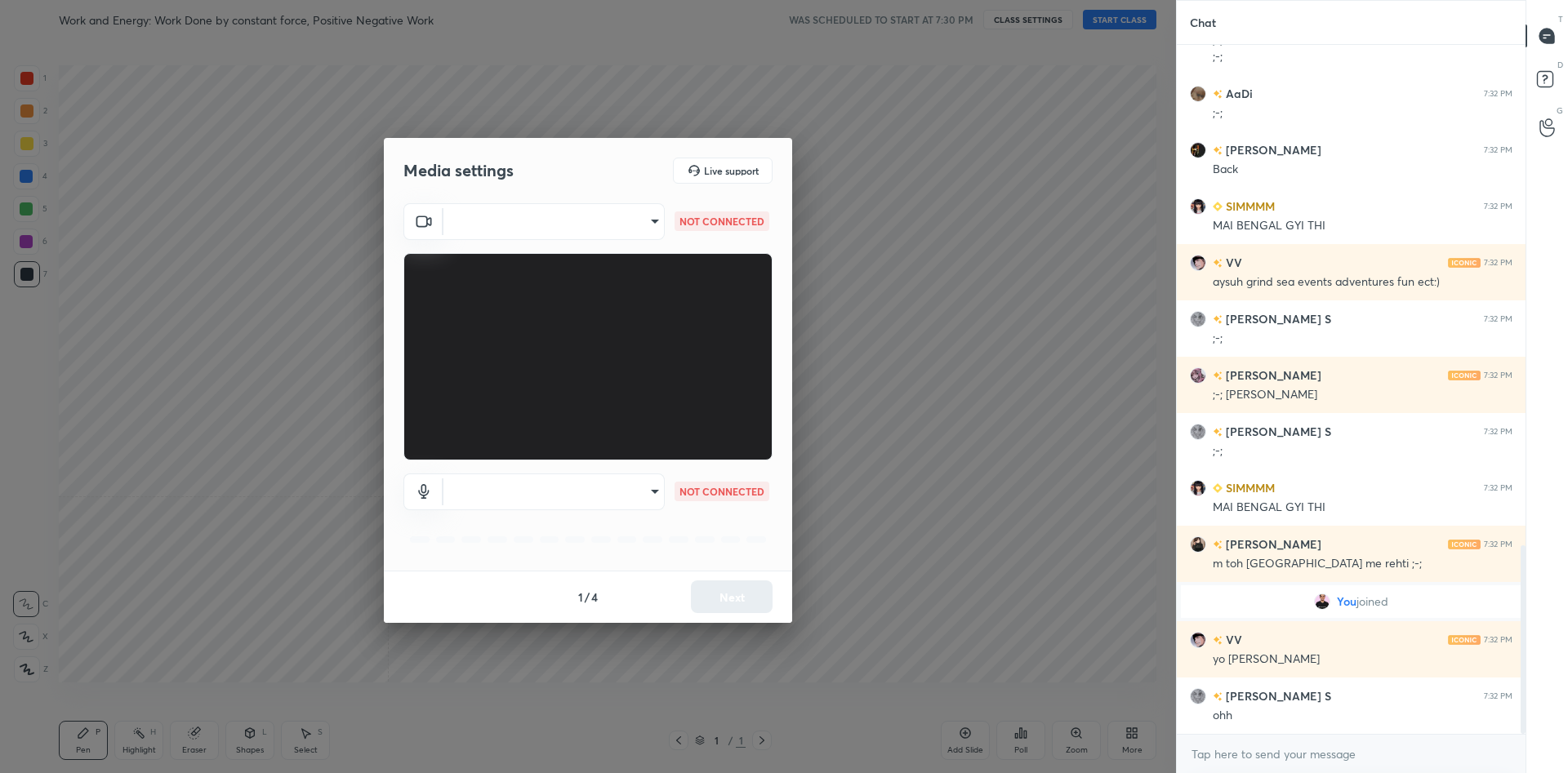
click at [569, 226] on body "1 2 3 4 5 6 7 C X Z C X Z E E Erase all H H Work and Energy: Work Done by const…" at bounding box center [784, 386] width 1568 height 773
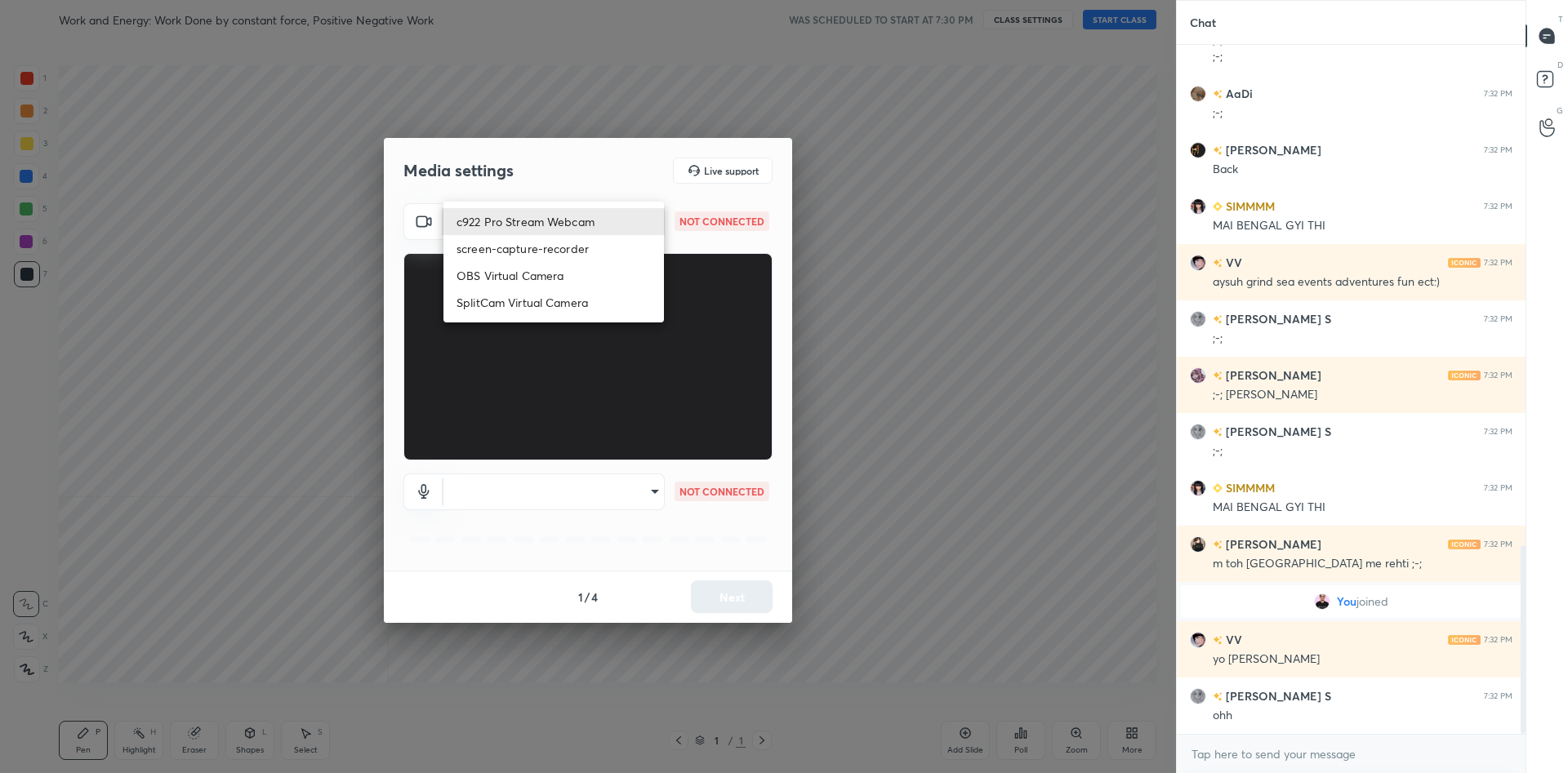
click at [569, 226] on li "c922 Pro Stream Webcam" at bounding box center [553, 222] width 221 height 27
type input "mz5XeYAkNWp2QV5IzfhKg2mI2T6XPNDecROMxnJfp9w="
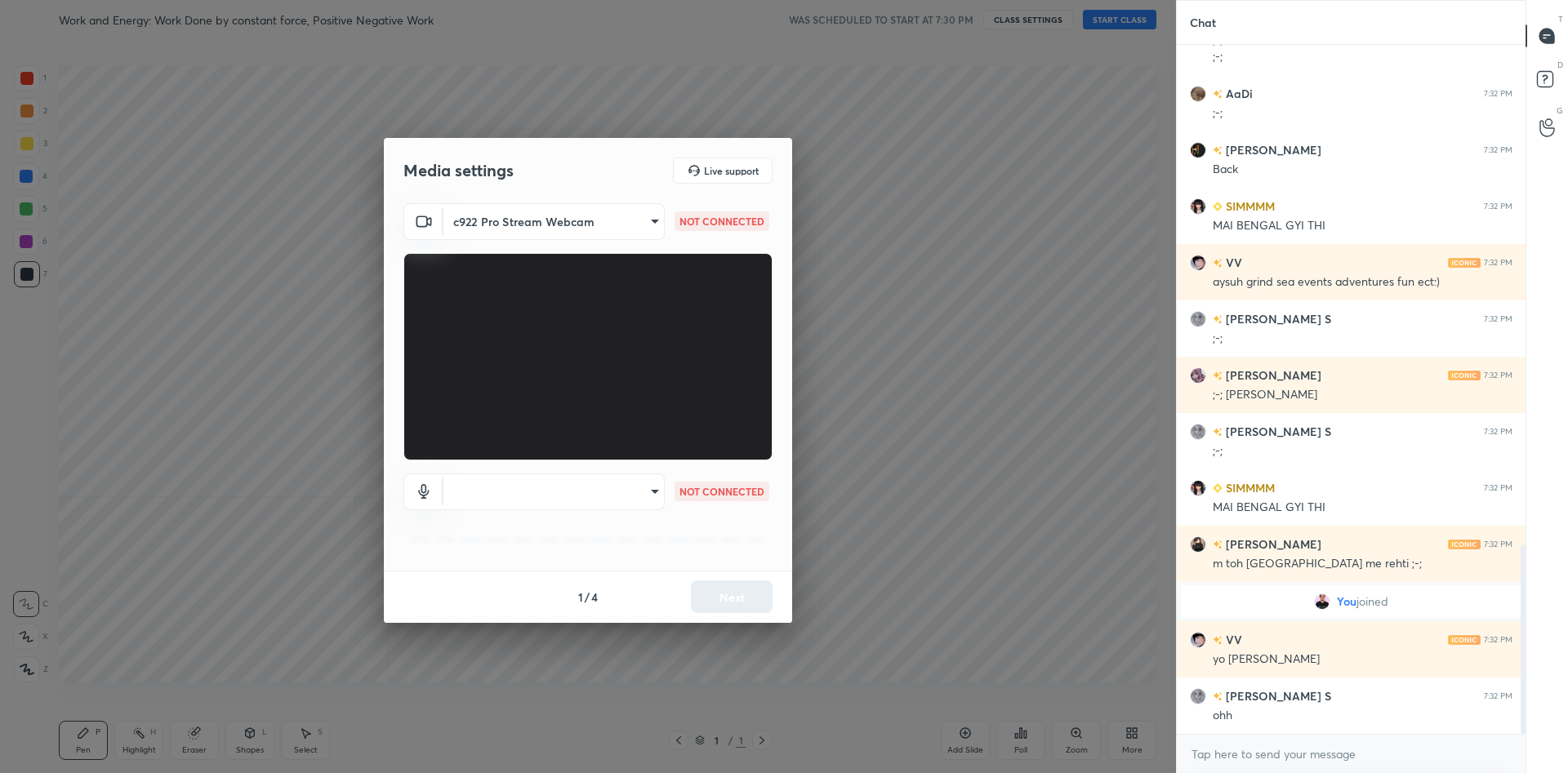
click at [648, 492] on body "1 2 3 4 5 6 7 C X Z C X Z E E Erase all H H Work and Energy: Work Done by const…" at bounding box center [784, 386] width 1568 height 773
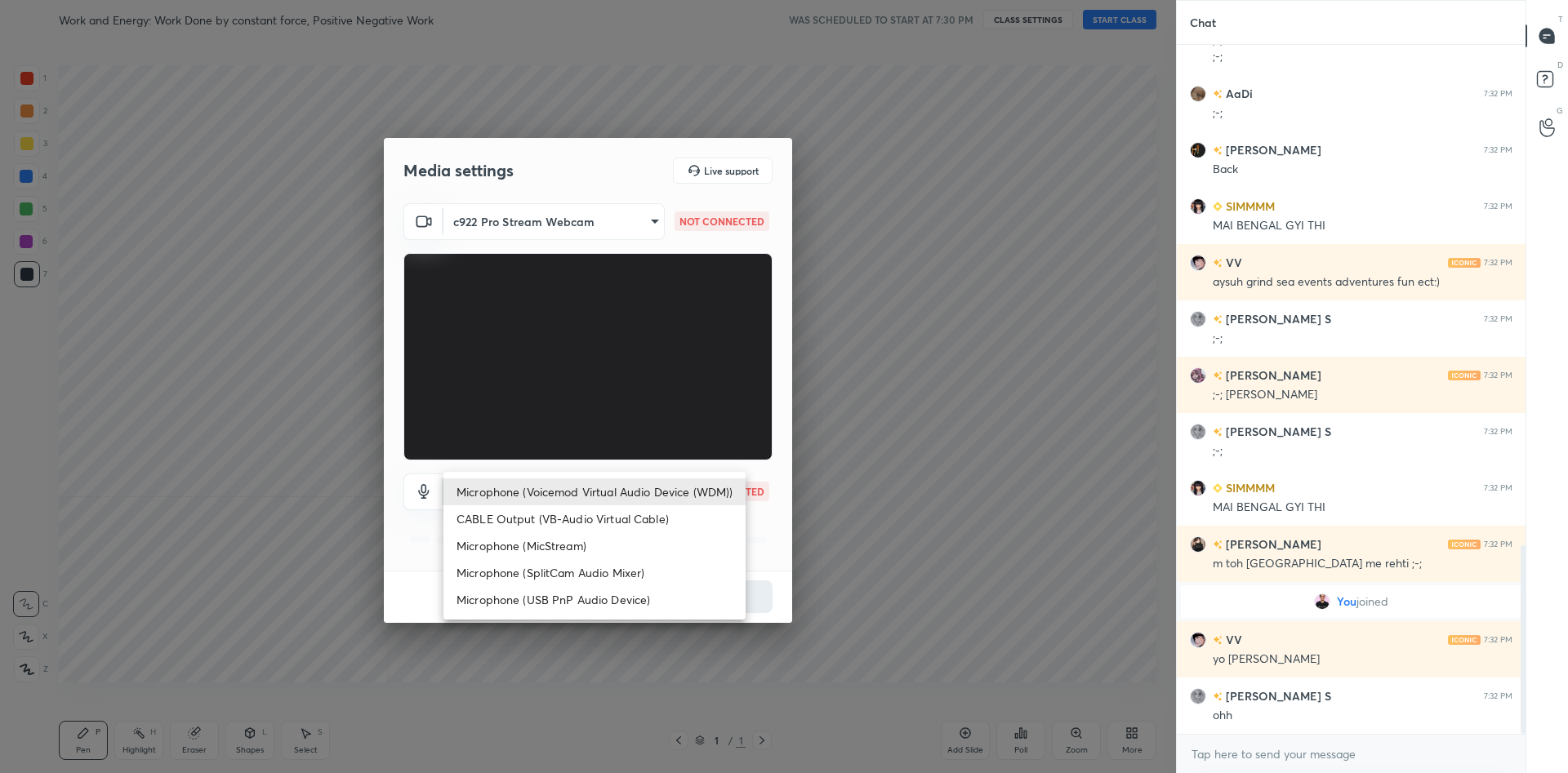
click at [648, 492] on li "Microphone (Voicemod Virtual Audio Device (WDM))" at bounding box center [594, 492] width 302 height 27
type input "VBCGzjgTZ+0gmPAsoHgp+LhUckAxO9S5WqeSPDF+pXU="
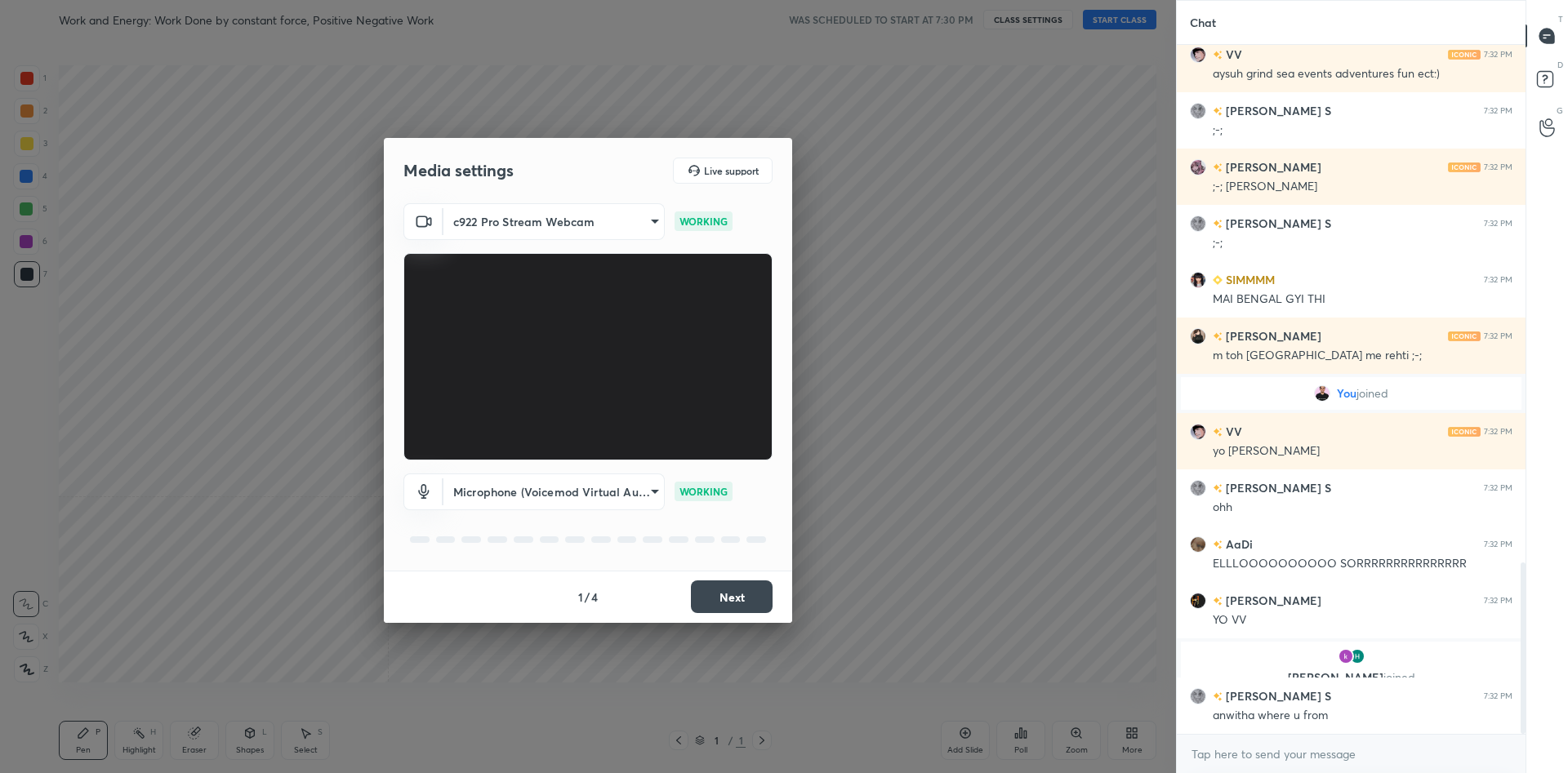
scroll to position [2078, 0]
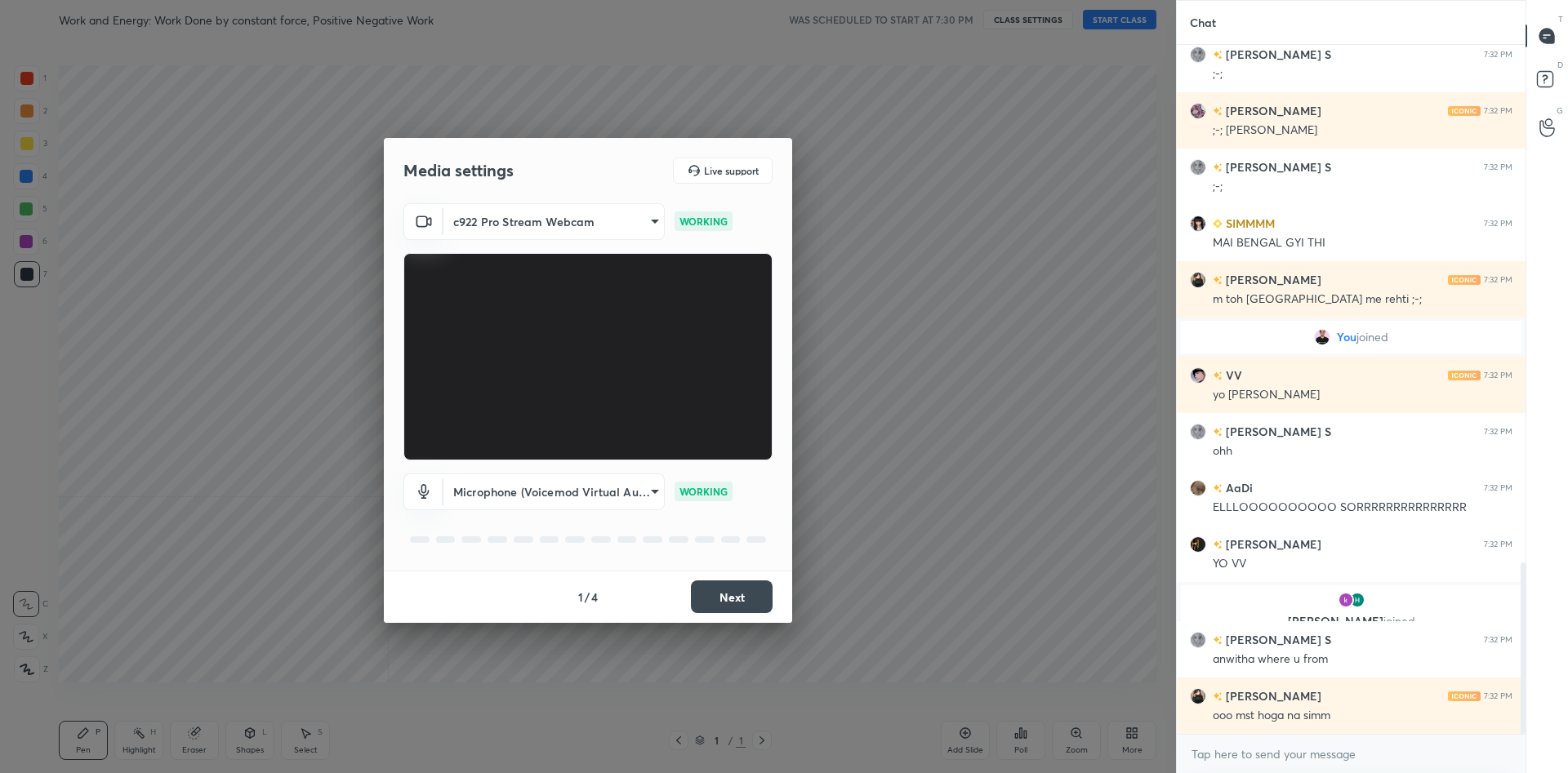
click at [762, 591] on button "Next" at bounding box center [731, 597] width 81 height 33
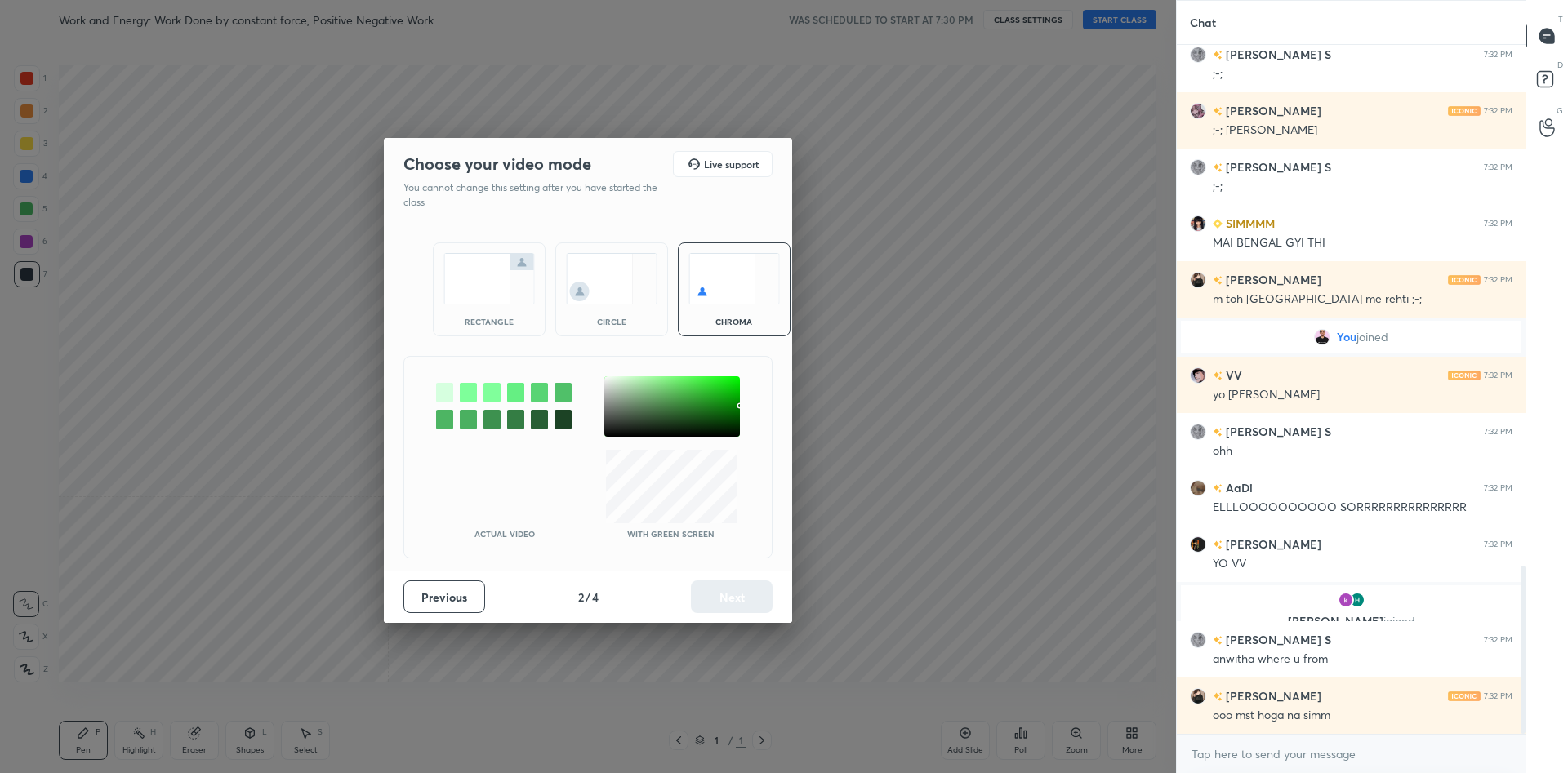
scroll to position [2134, 0]
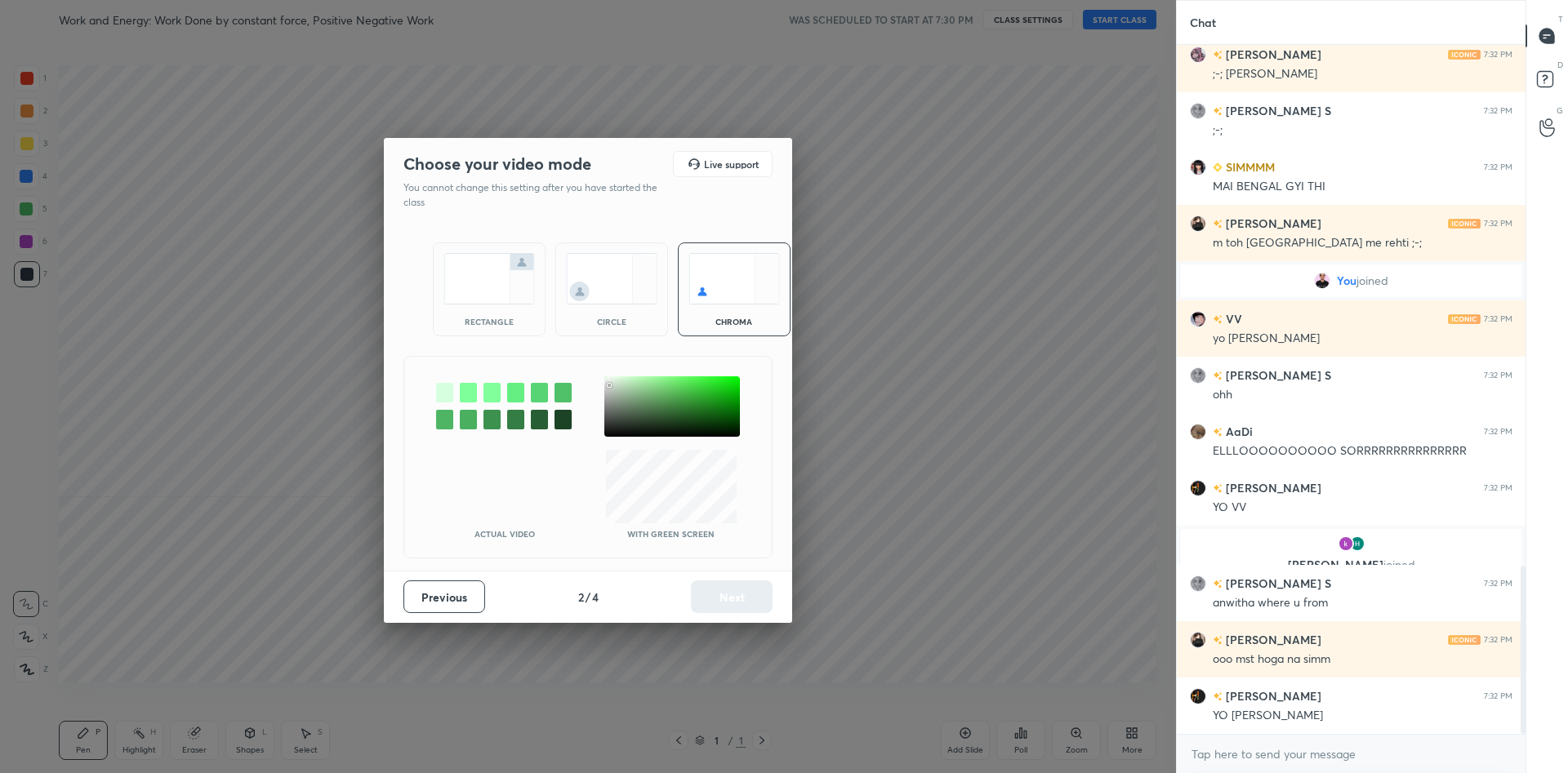
click at [610, 385] on div at bounding box center [672, 407] width 136 height 61
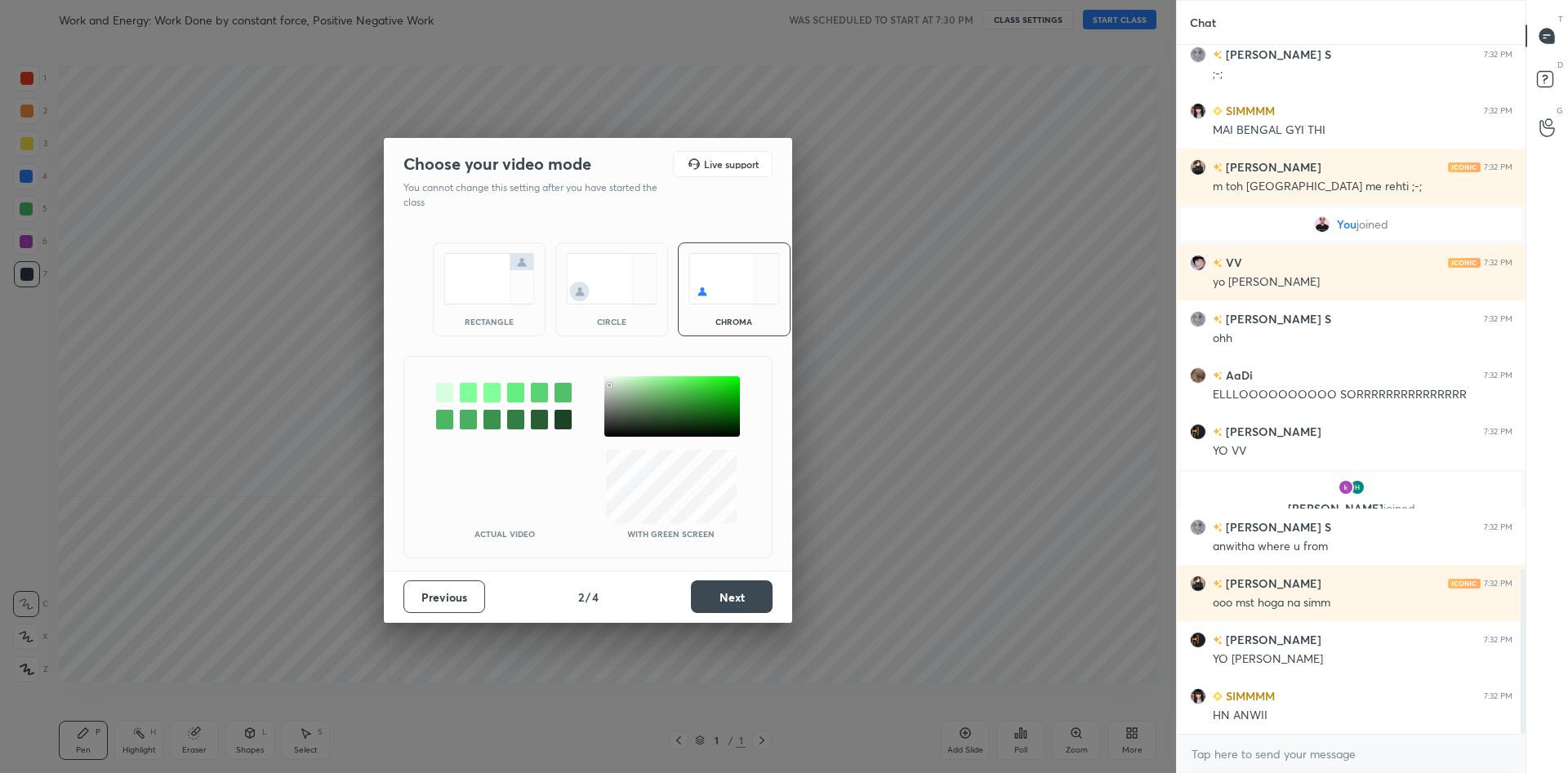
click at [743, 618] on div "Previous 2 / 4 Next" at bounding box center [587, 597] width 409 height 52
click at [746, 601] on button "Next" at bounding box center [731, 597] width 81 height 33
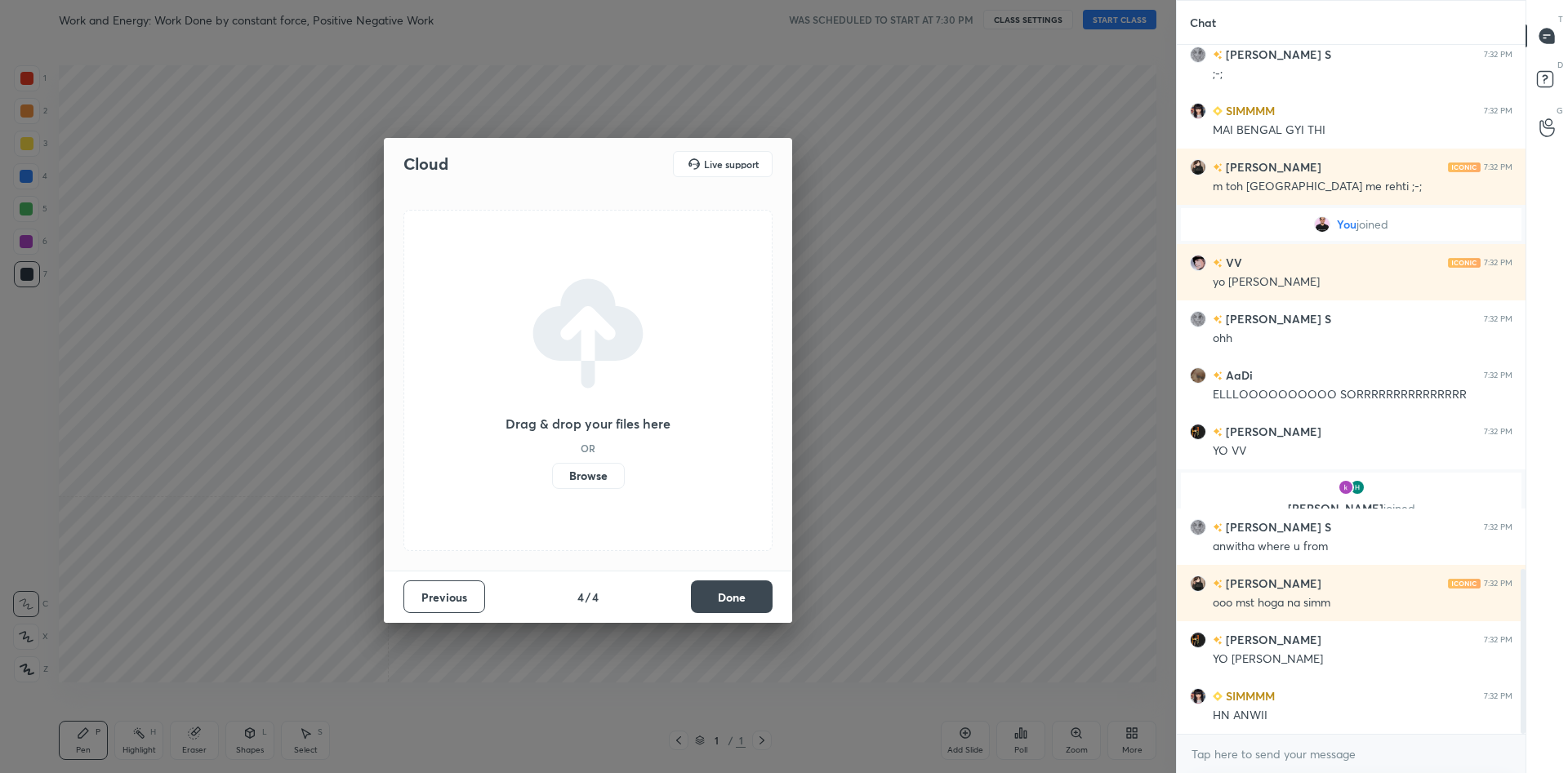
click at [746, 601] on button "Done" at bounding box center [731, 597] width 81 height 33
click at [746, 601] on div "Cloud Live support Drag & drop your files here OR Browse Previous 4 / 4 Done" at bounding box center [588, 386] width 1176 height 773
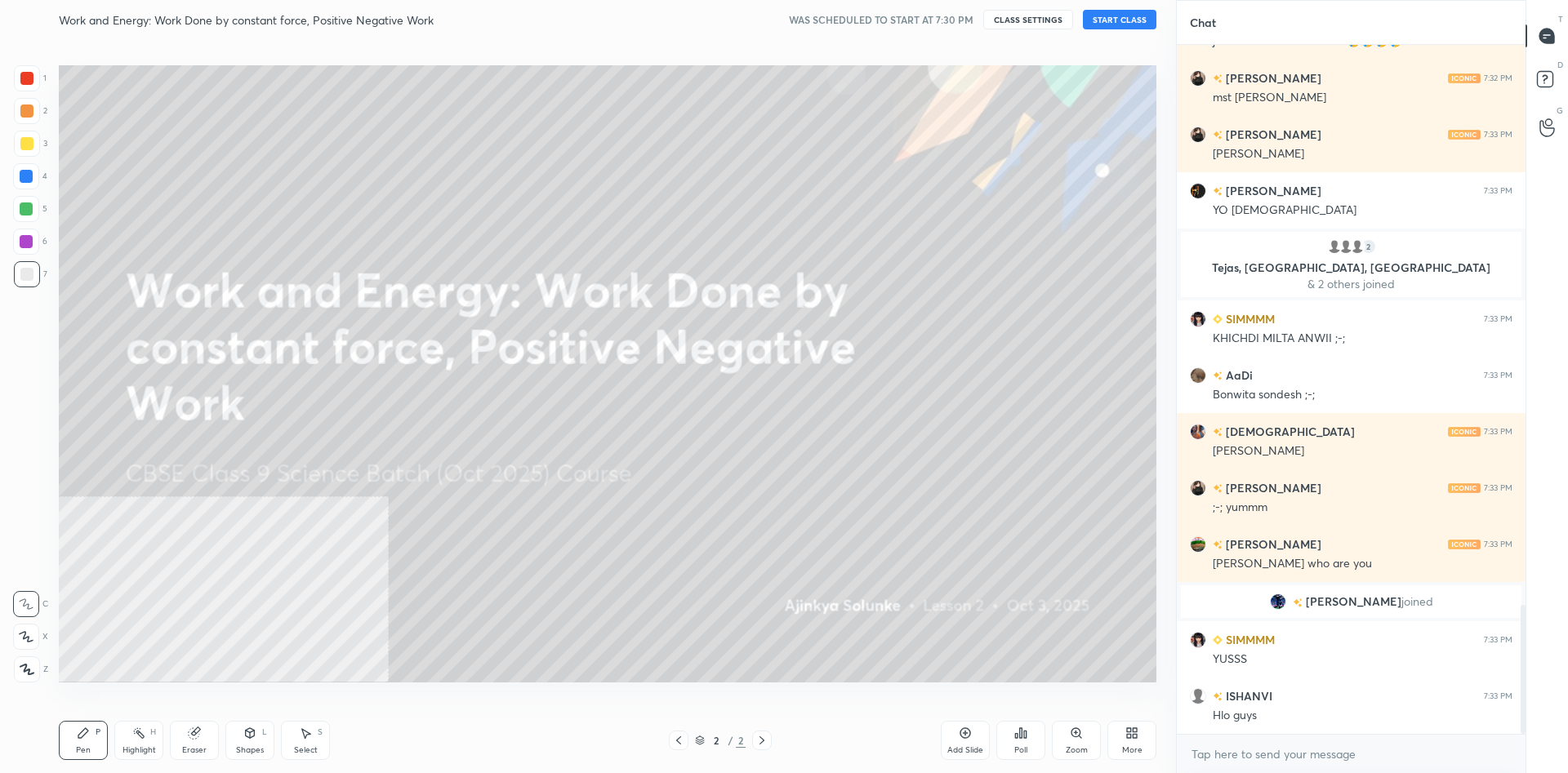
scroll to position [3040, 0]
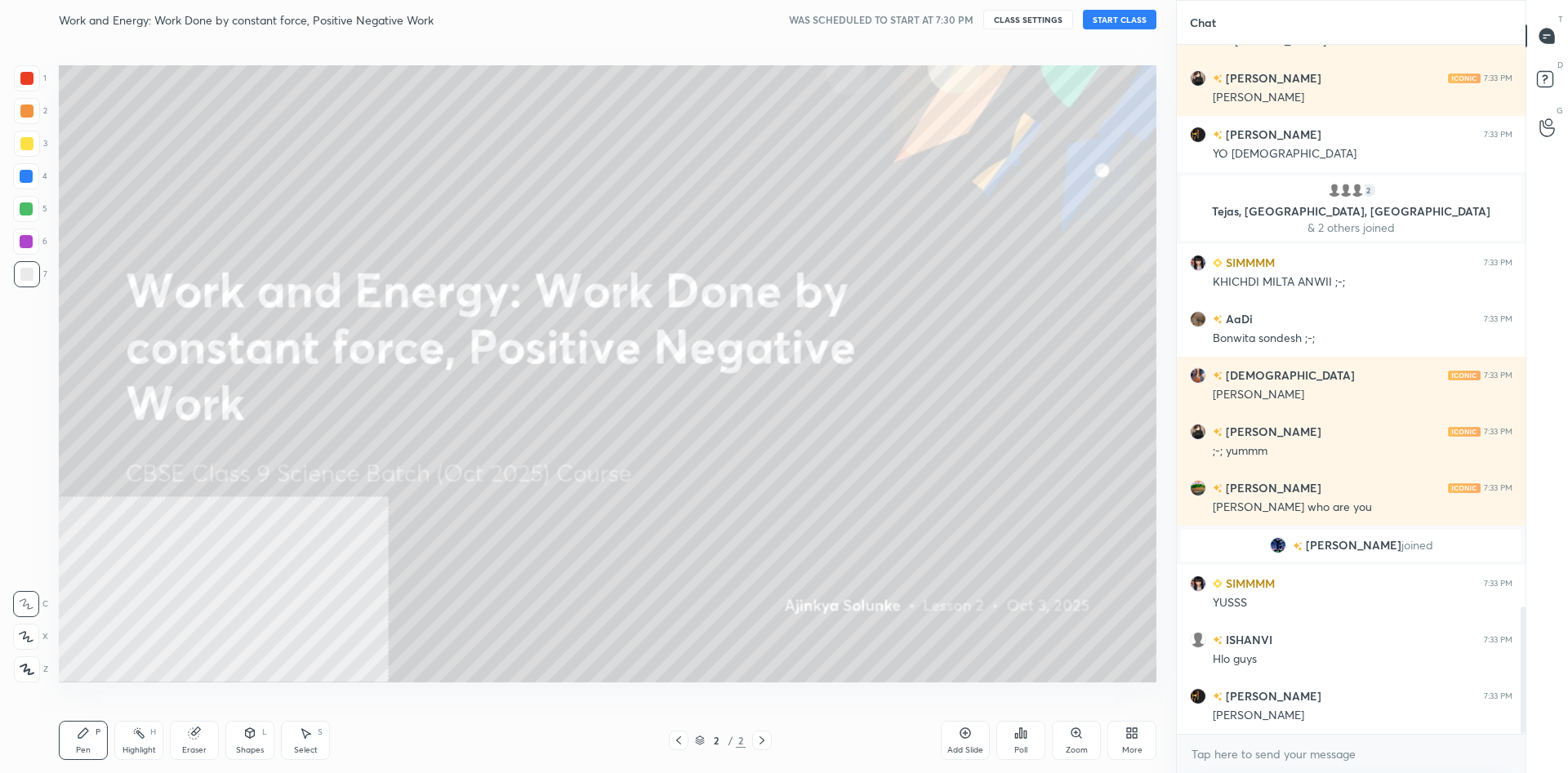
click at [1115, 23] on button "START CLASS" at bounding box center [1119, 20] width 73 height 20
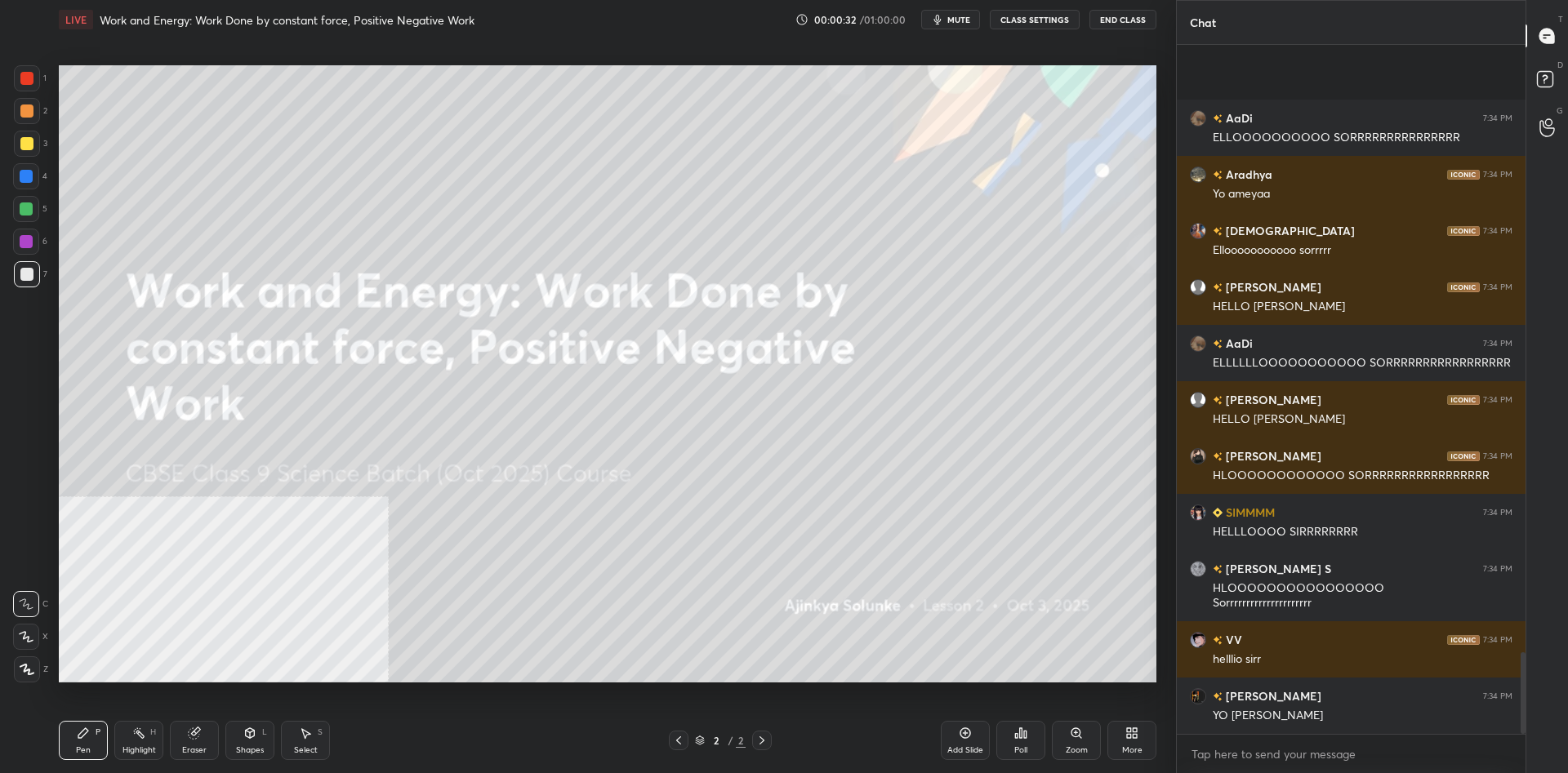
scroll to position [5129, 0]
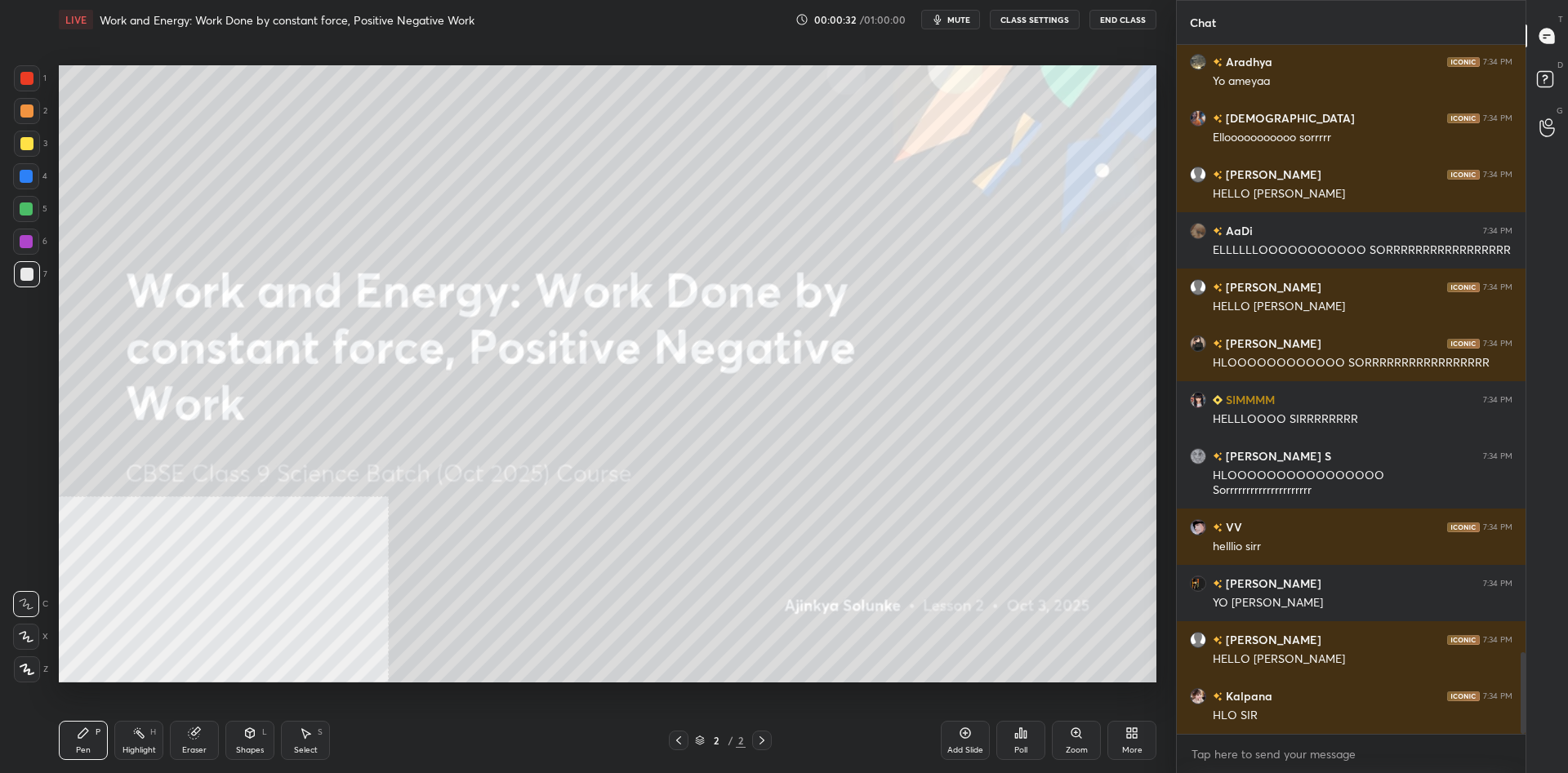
click at [1114, 724] on div "More" at bounding box center [1132, 741] width 49 height 39
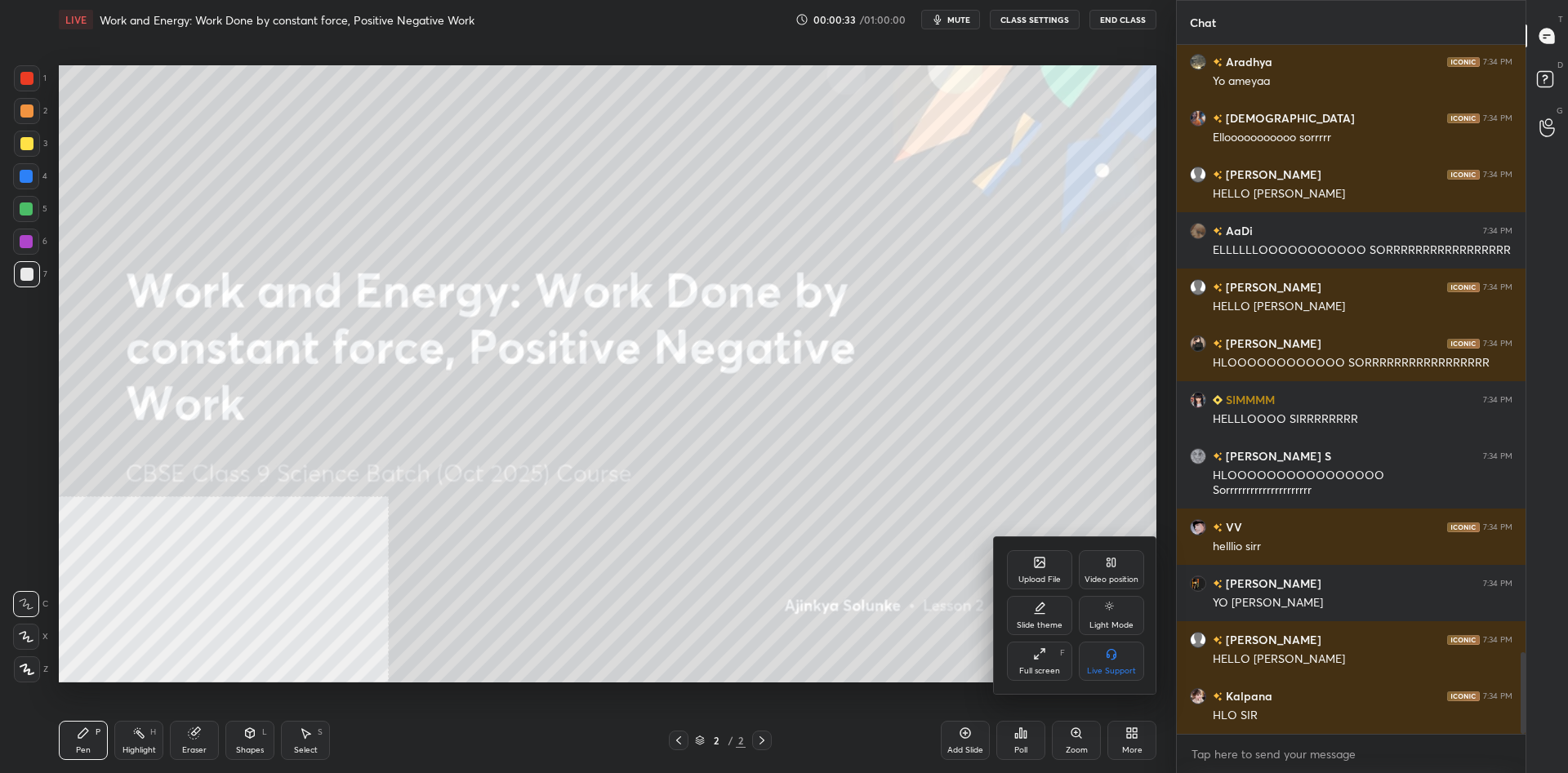
click at [1121, 543] on div "Upload File Video position Slide theme Light Mode Full screen F Live Support" at bounding box center [1075, 615] width 164 height 156
click at [1117, 581] on div "Video position" at bounding box center [1111, 579] width 54 height 8
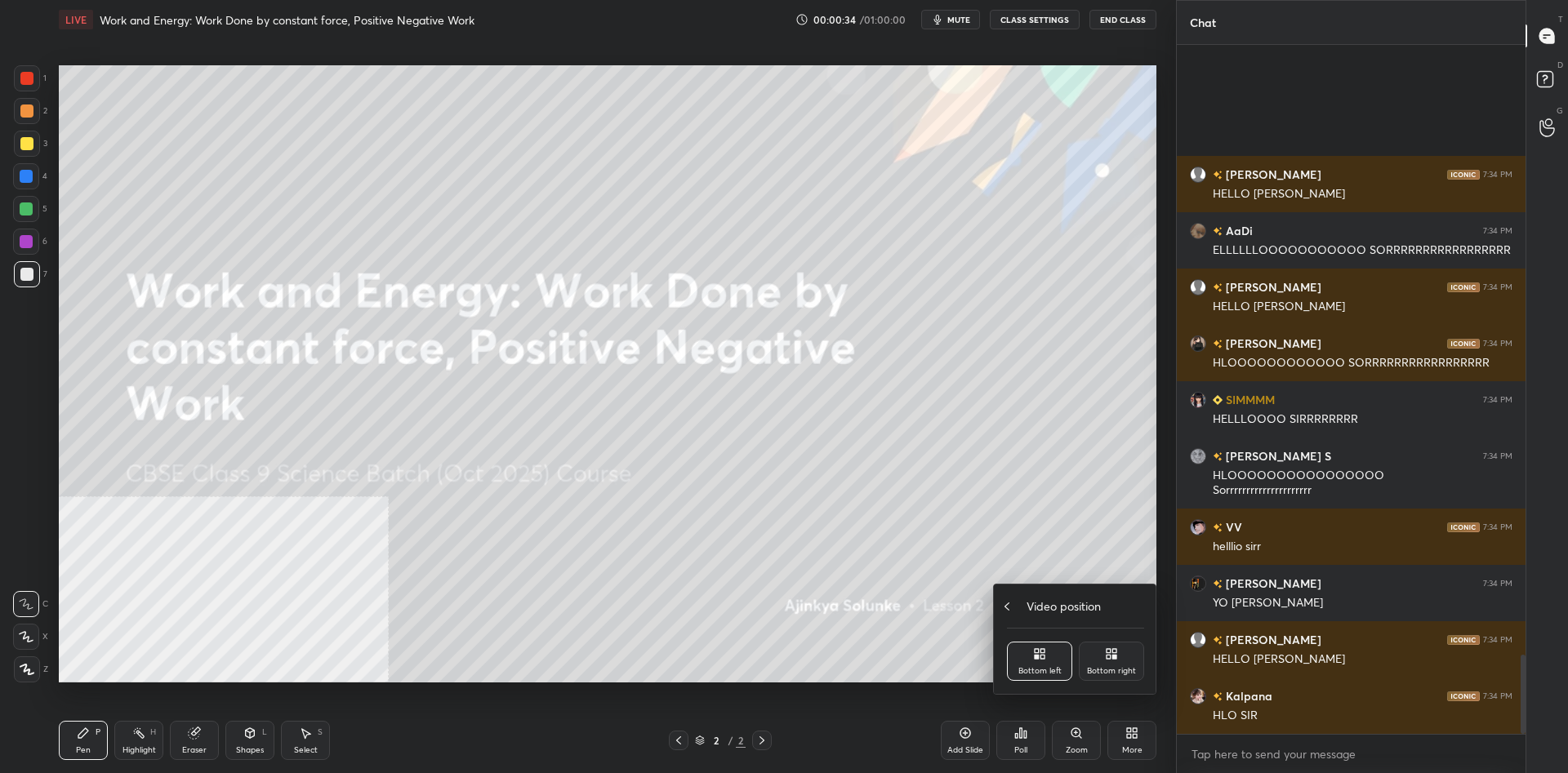
scroll to position [5298, 0]
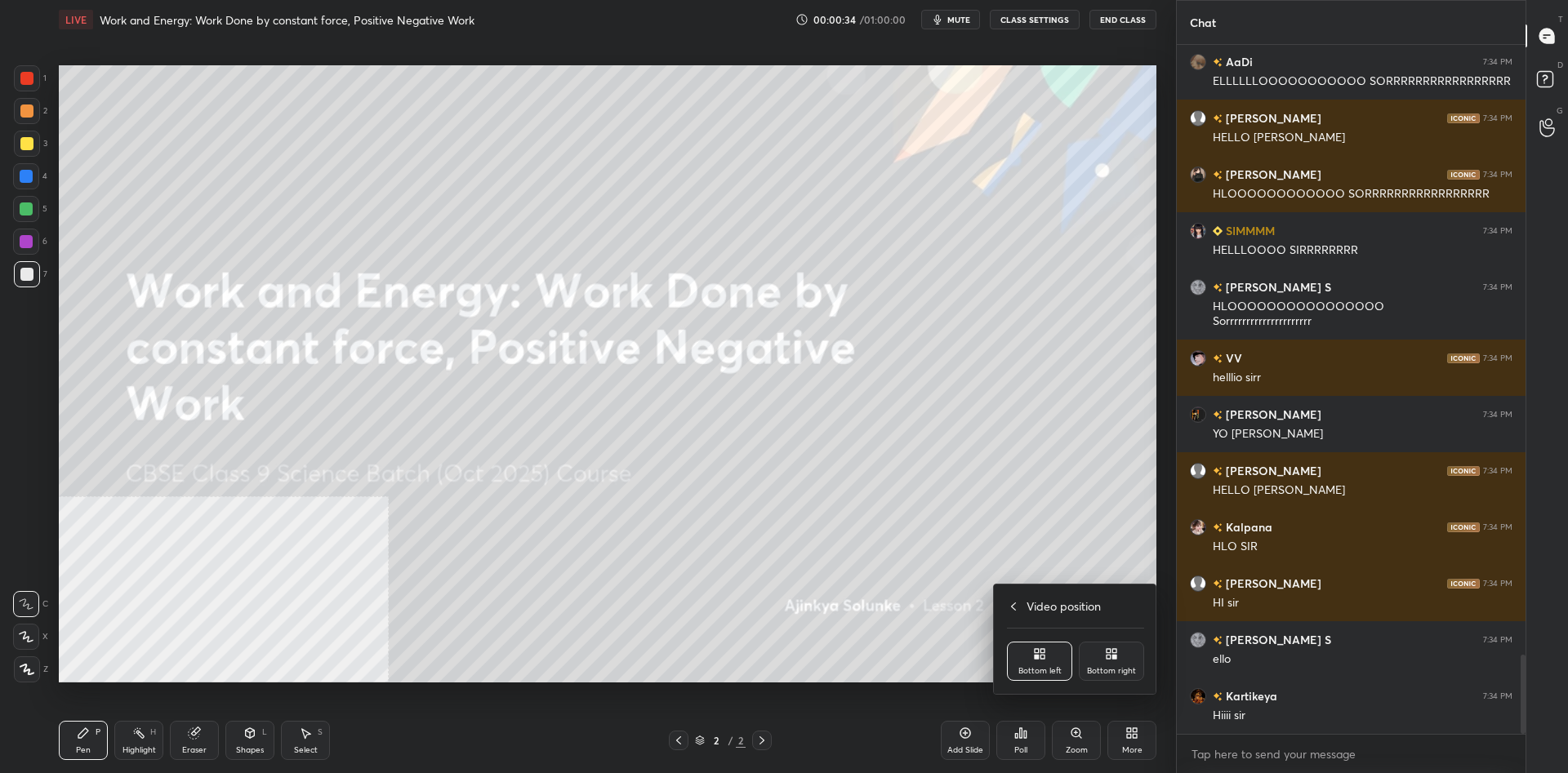
click at [1116, 702] on div at bounding box center [784, 386] width 1568 height 773
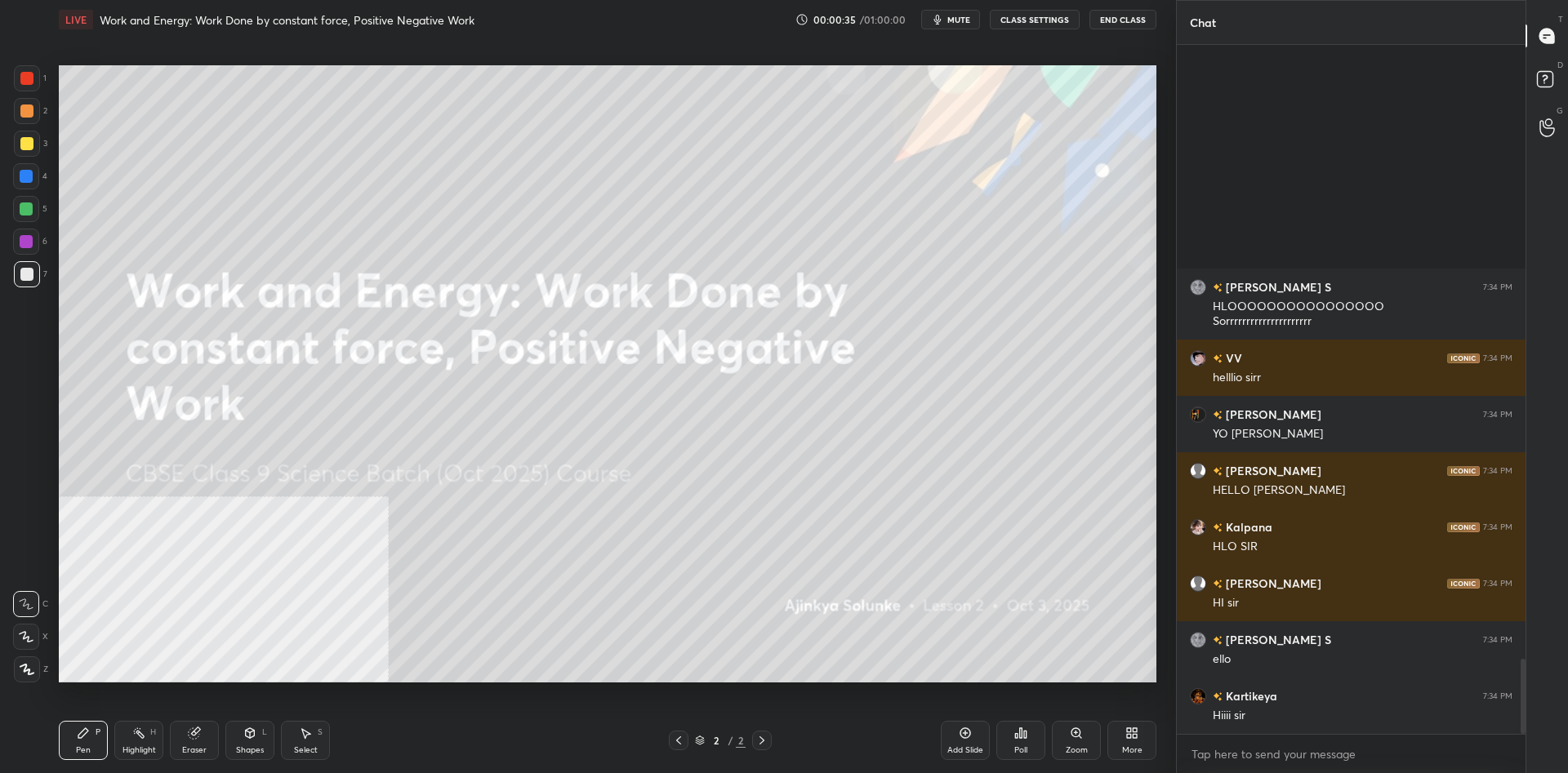
scroll to position [5623, 0]
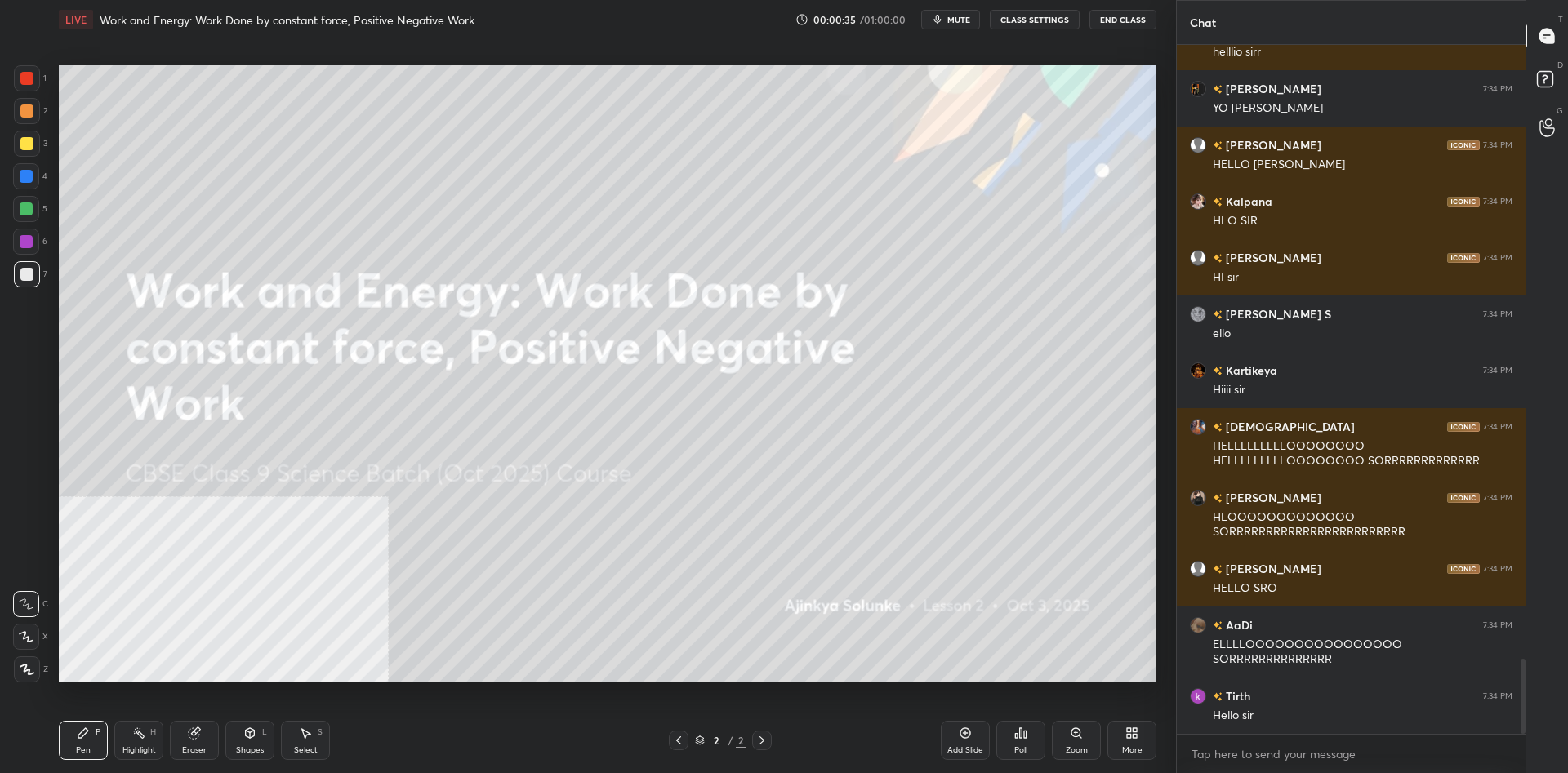
click at [1125, 744] on div "More" at bounding box center [1132, 741] width 49 height 39
click at [1024, 652] on div "Video position" at bounding box center [1075, 645] width 137 height 17
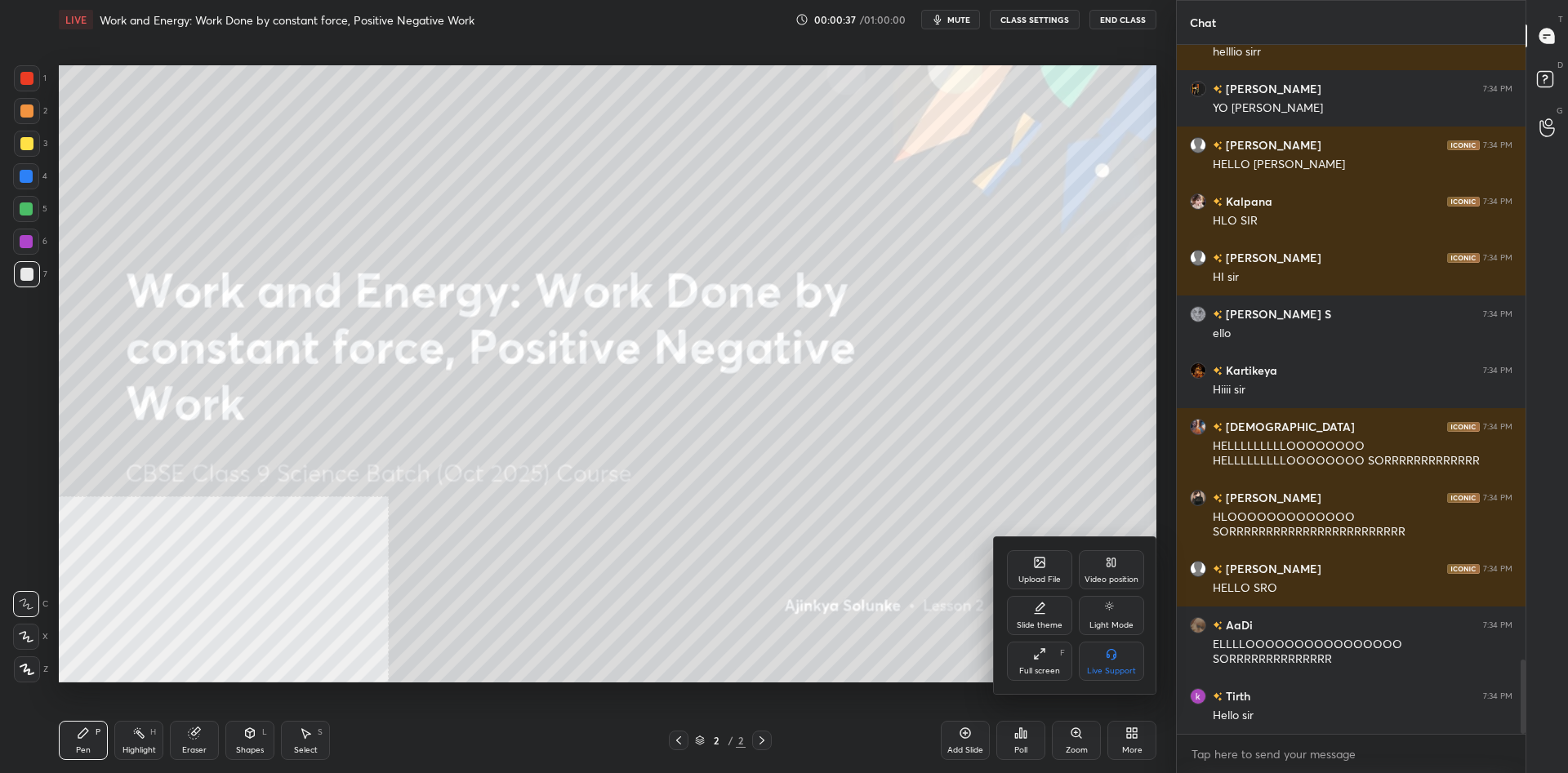
scroll to position [5679, 0]
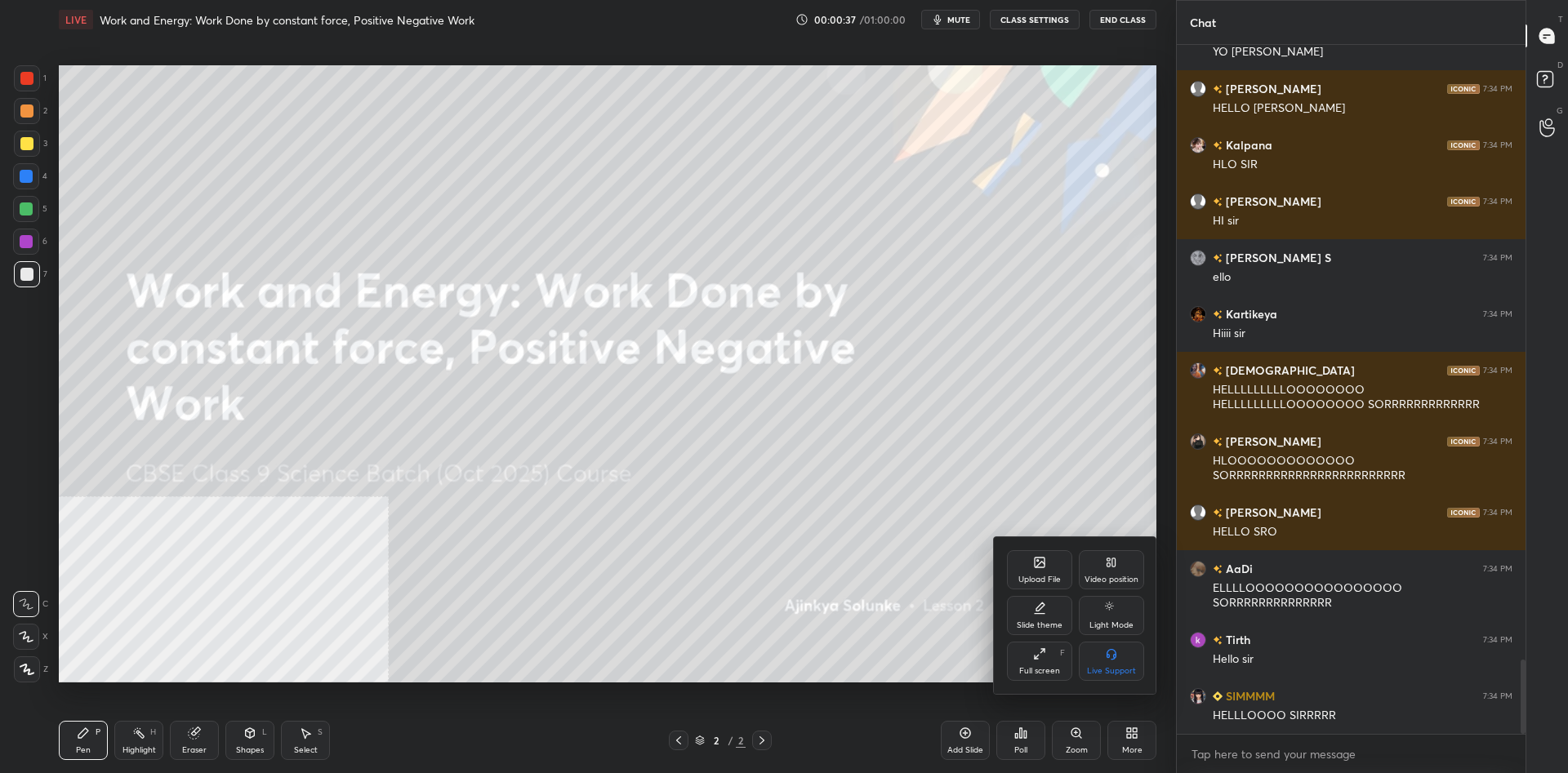
click at [1139, 576] on div "Video position" at bounding box center [1111, 570] width 65 height 39
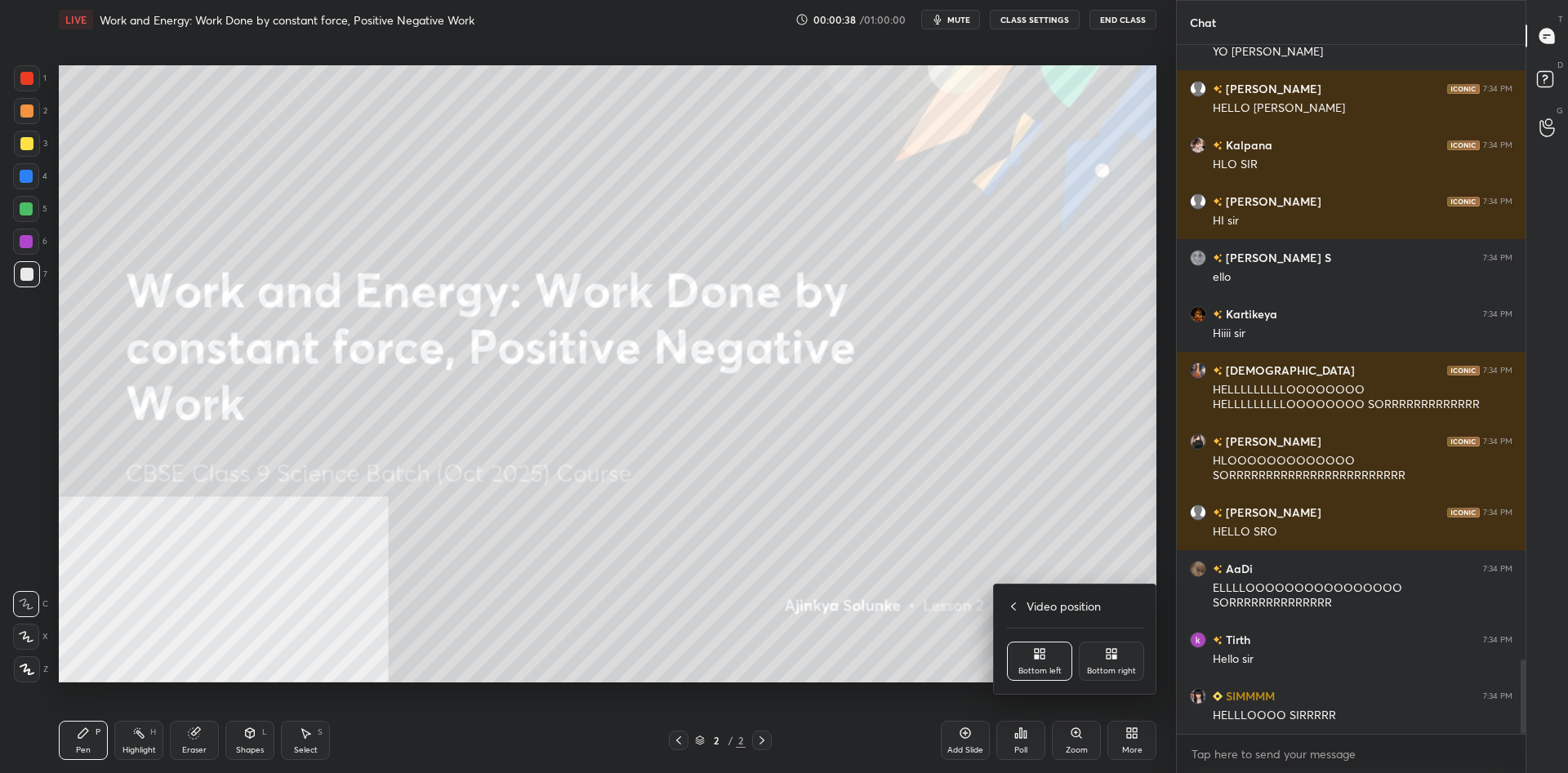
click at [1128, 650] on div "Bottom right" at bounding box center [1111, 661] width 65 height 39
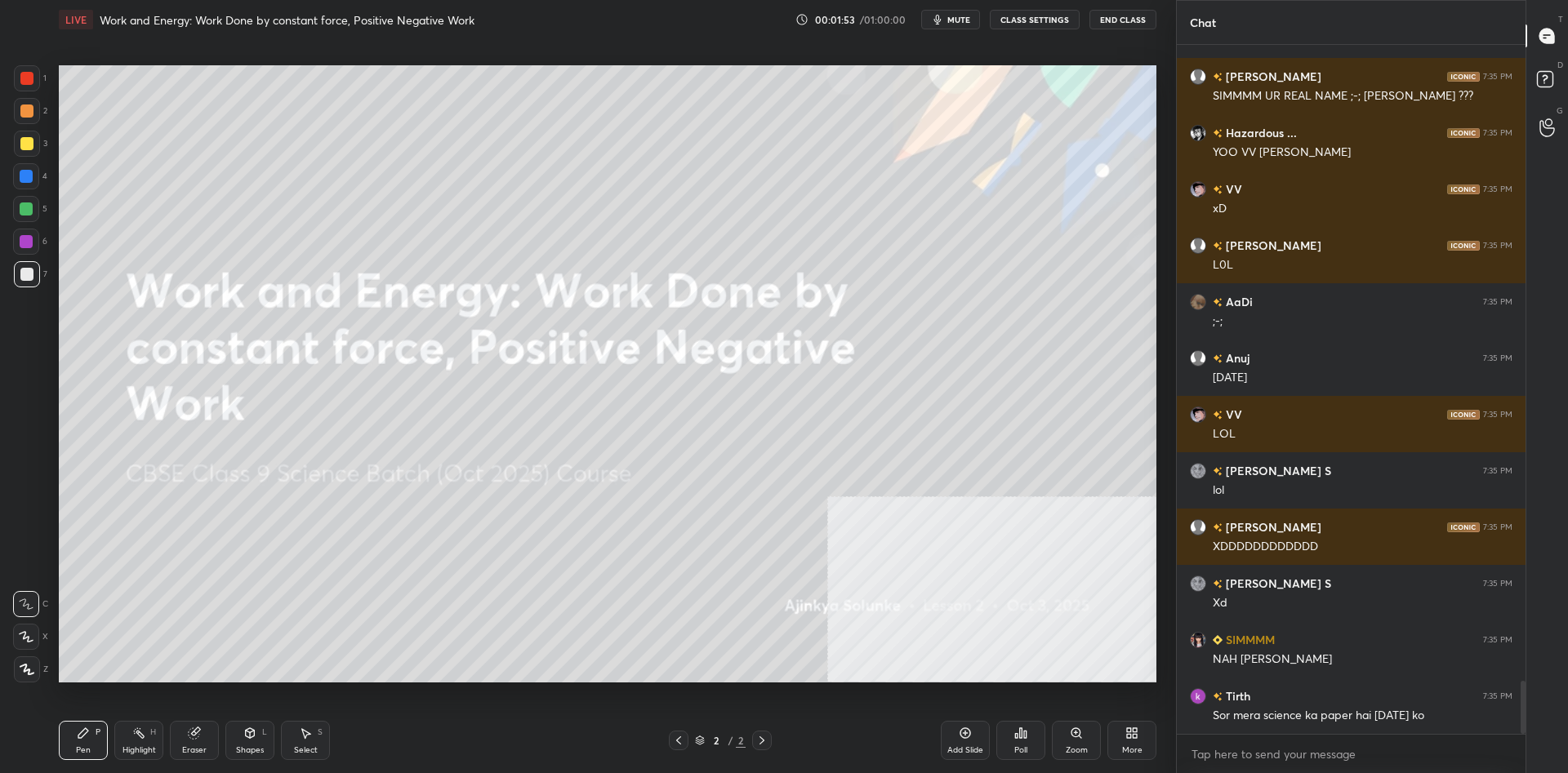
scroll to position [8276, 0]
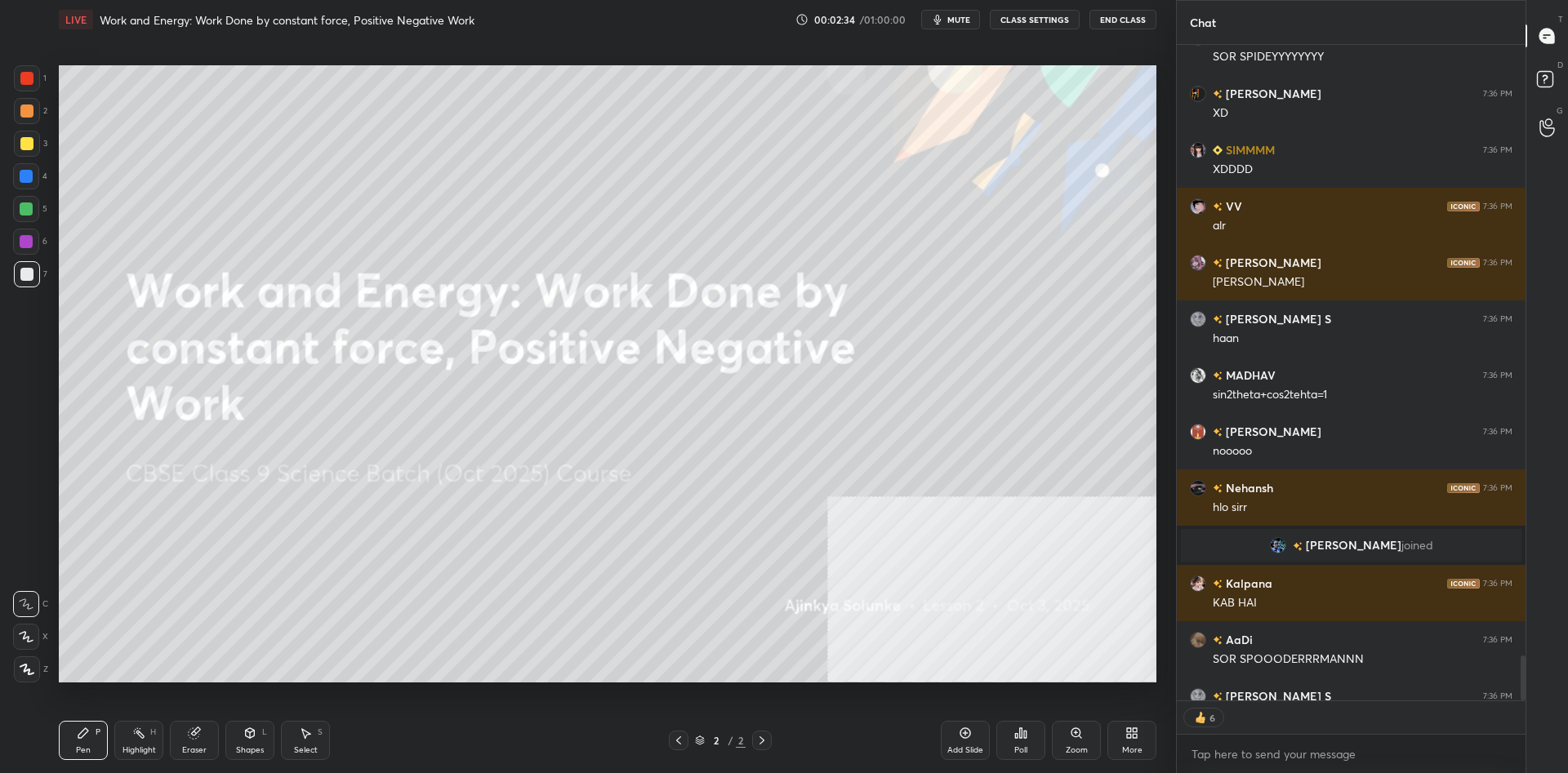
click at [960, 761] on div "Add Slide Poll Zoom More" at bounding box center [1049, 741] width 215 height 91
click at [961, 751] on div "Add Slide" at bounding box center [965, 750] width 36 height 8
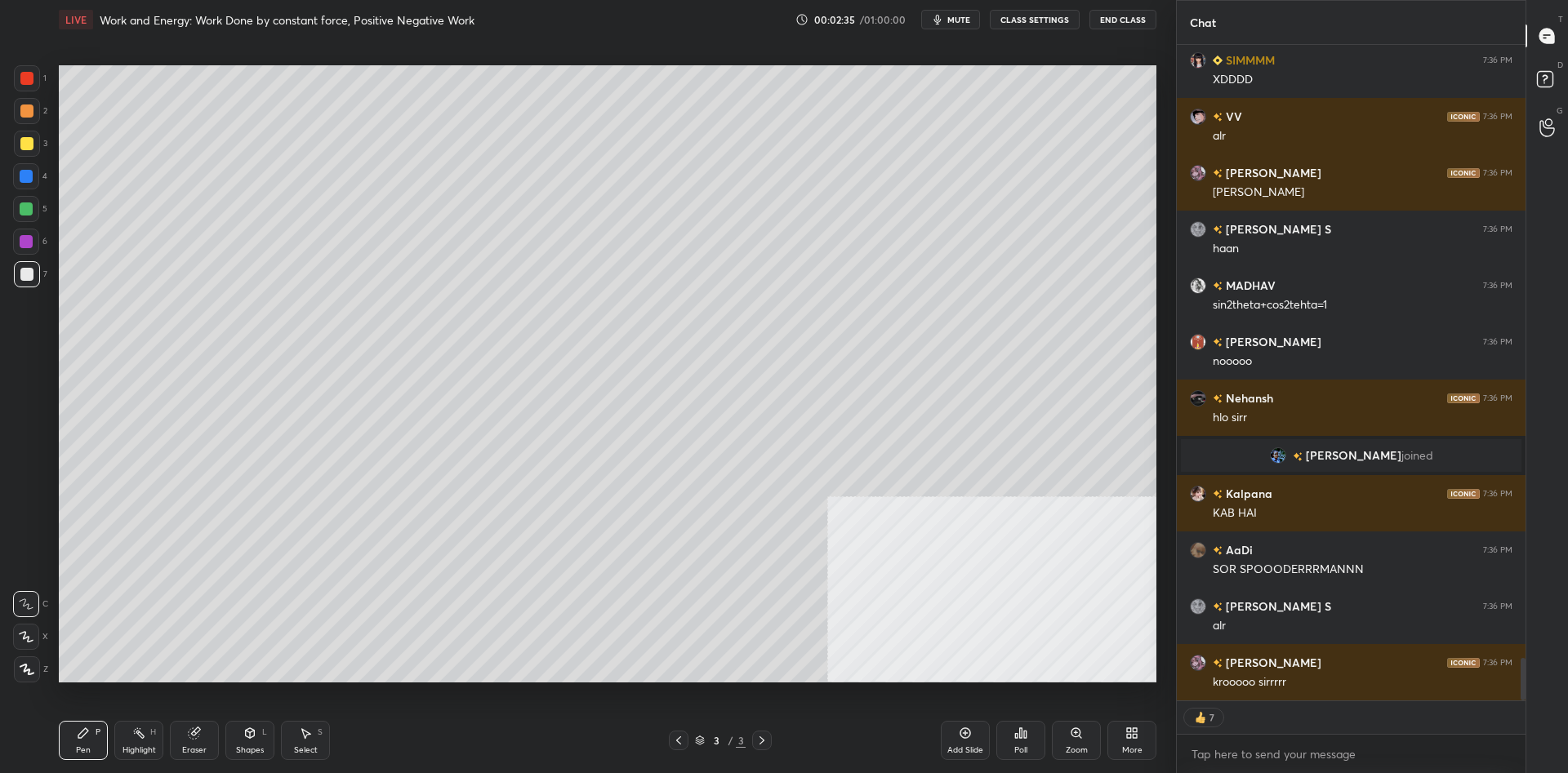
click at [963, 685] on div "Setting up your live class Poll for secs No correct answer Start poll" at bounding box center [607, 374] width 1111 height 668
click at [37, 147] on div at bounding box center [27, 143] width 26 height 26
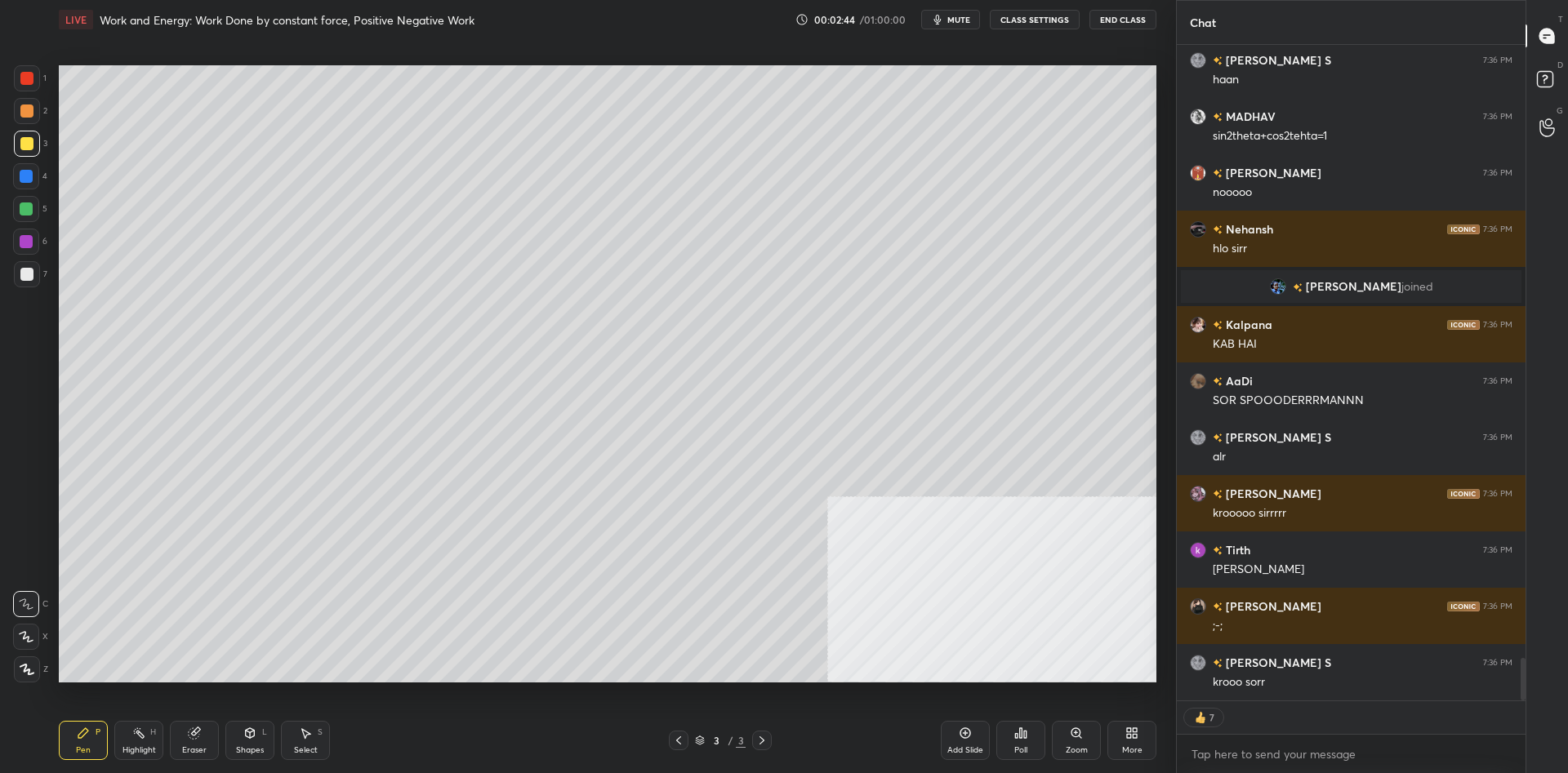
scroll to position [0, 1]
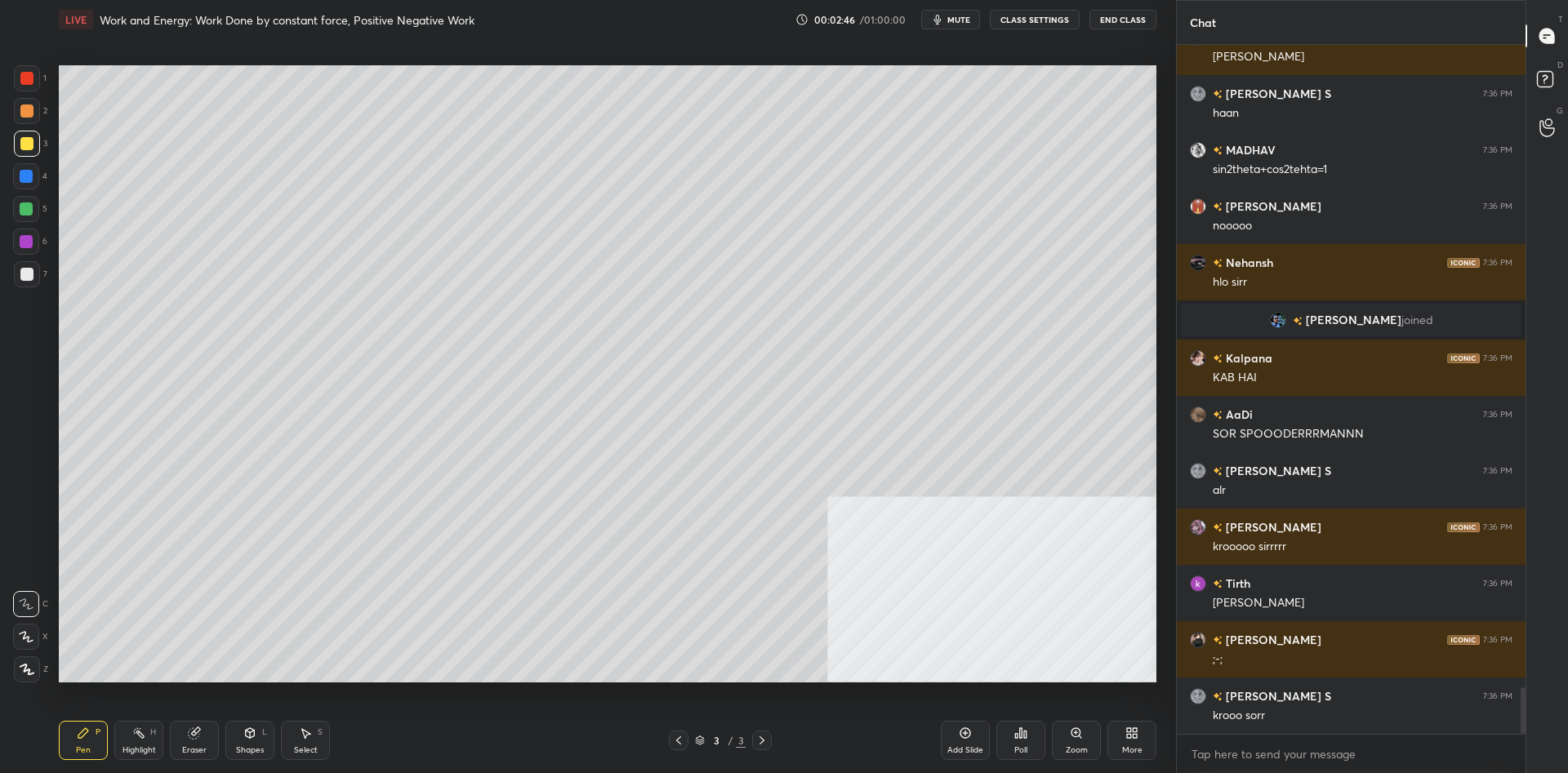
click at [44, 672] on div "Z" at bounding box center [31, 669] width 34 height 26
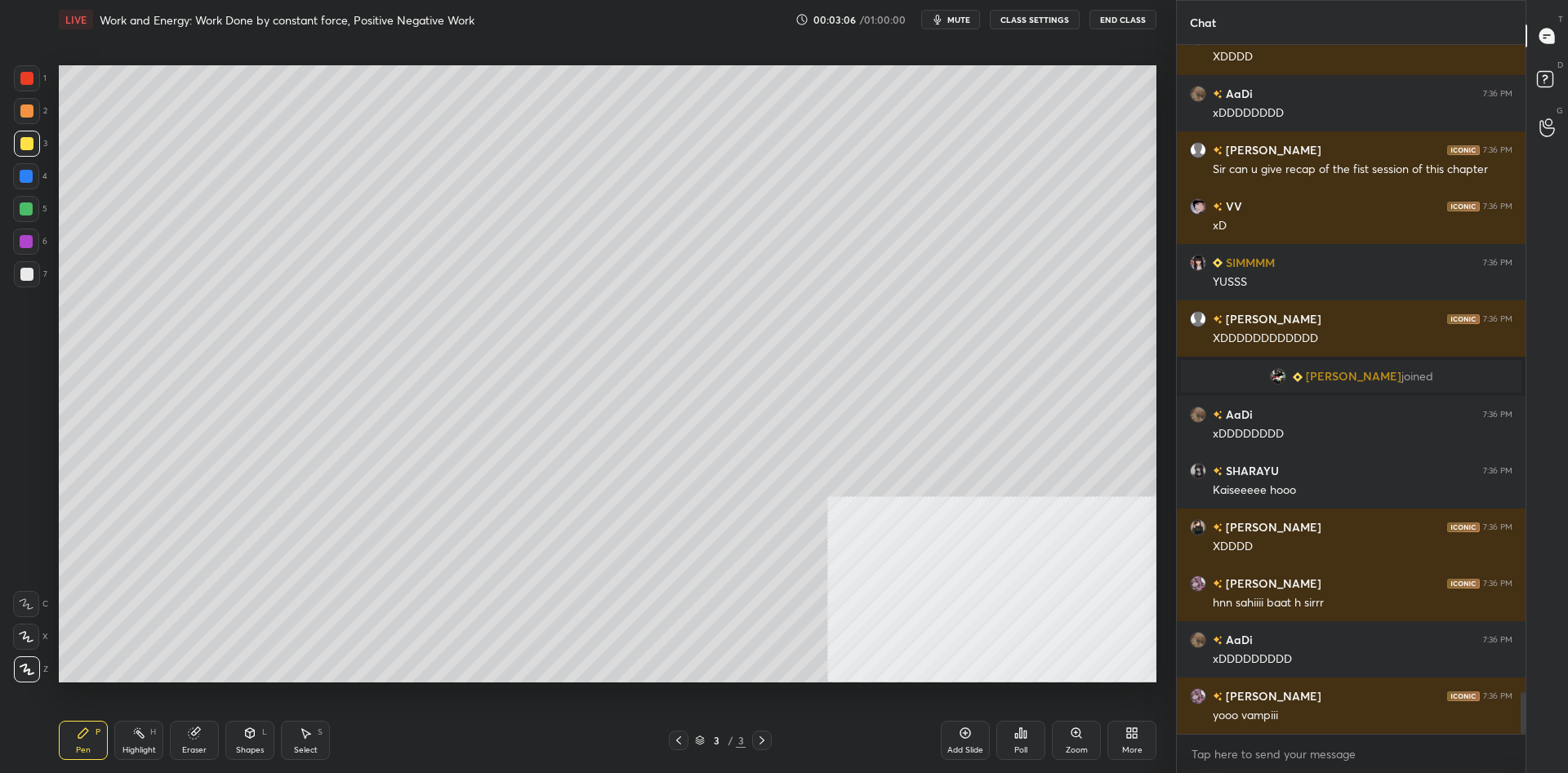
click at [977, 741] on div "Add Slide" at bounding box center [965, 741] width 49 height 39
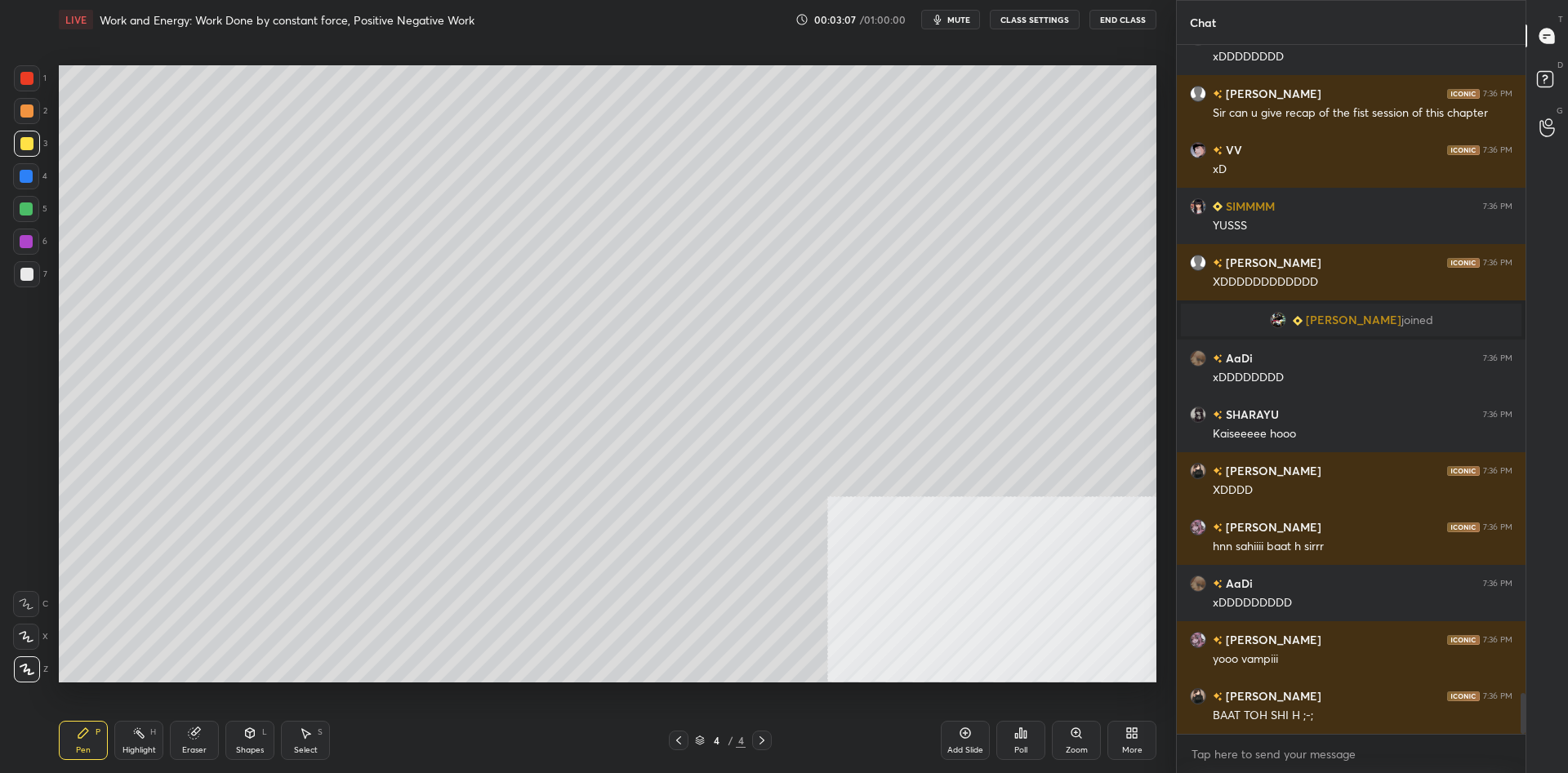
click at [1143, 746] on div "More" at bounding box center [1132, 741] width 49 height 39
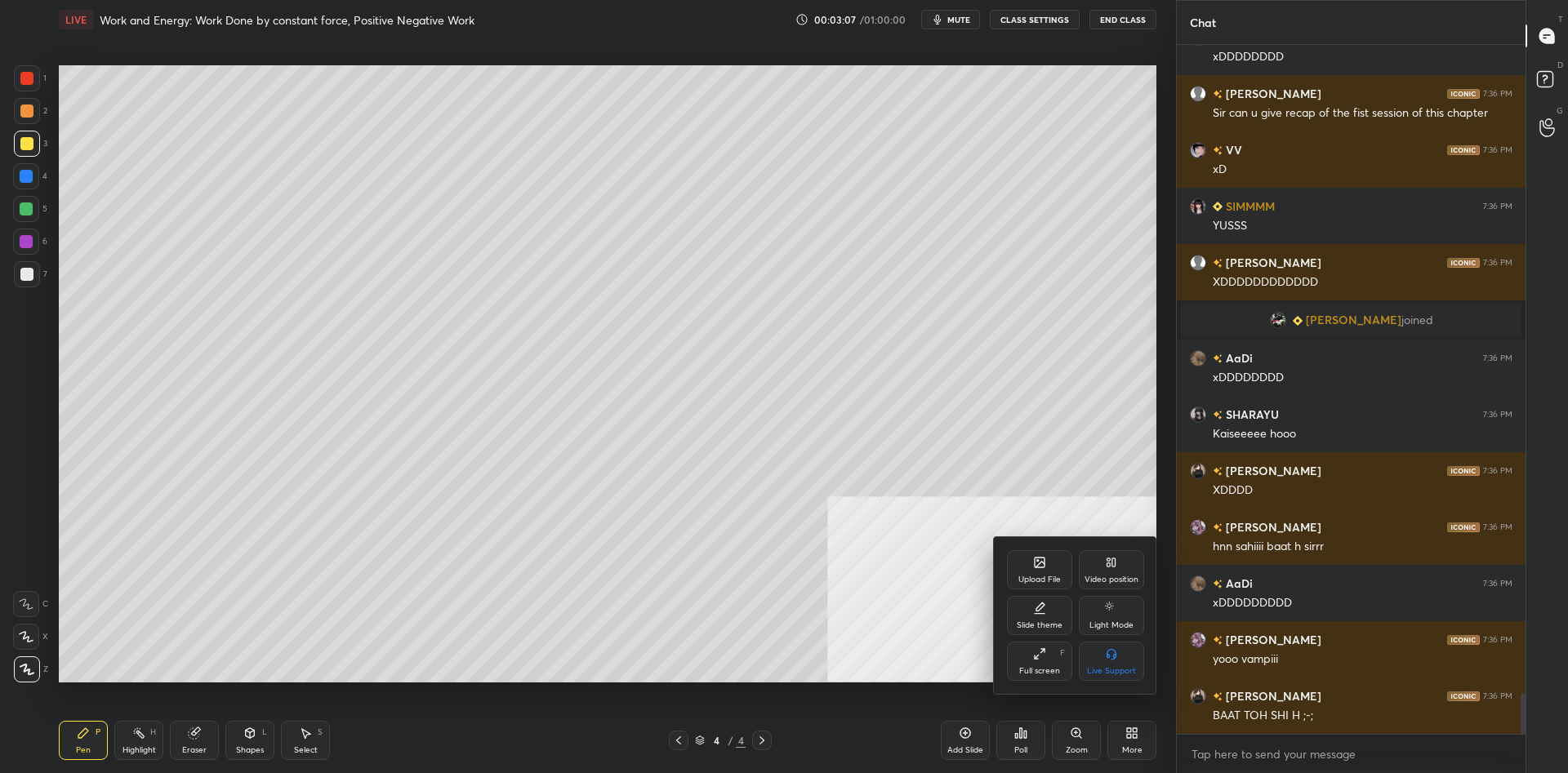
click at [1042, 562] on icon at bounding box center [1040, 565] width 9 height 5
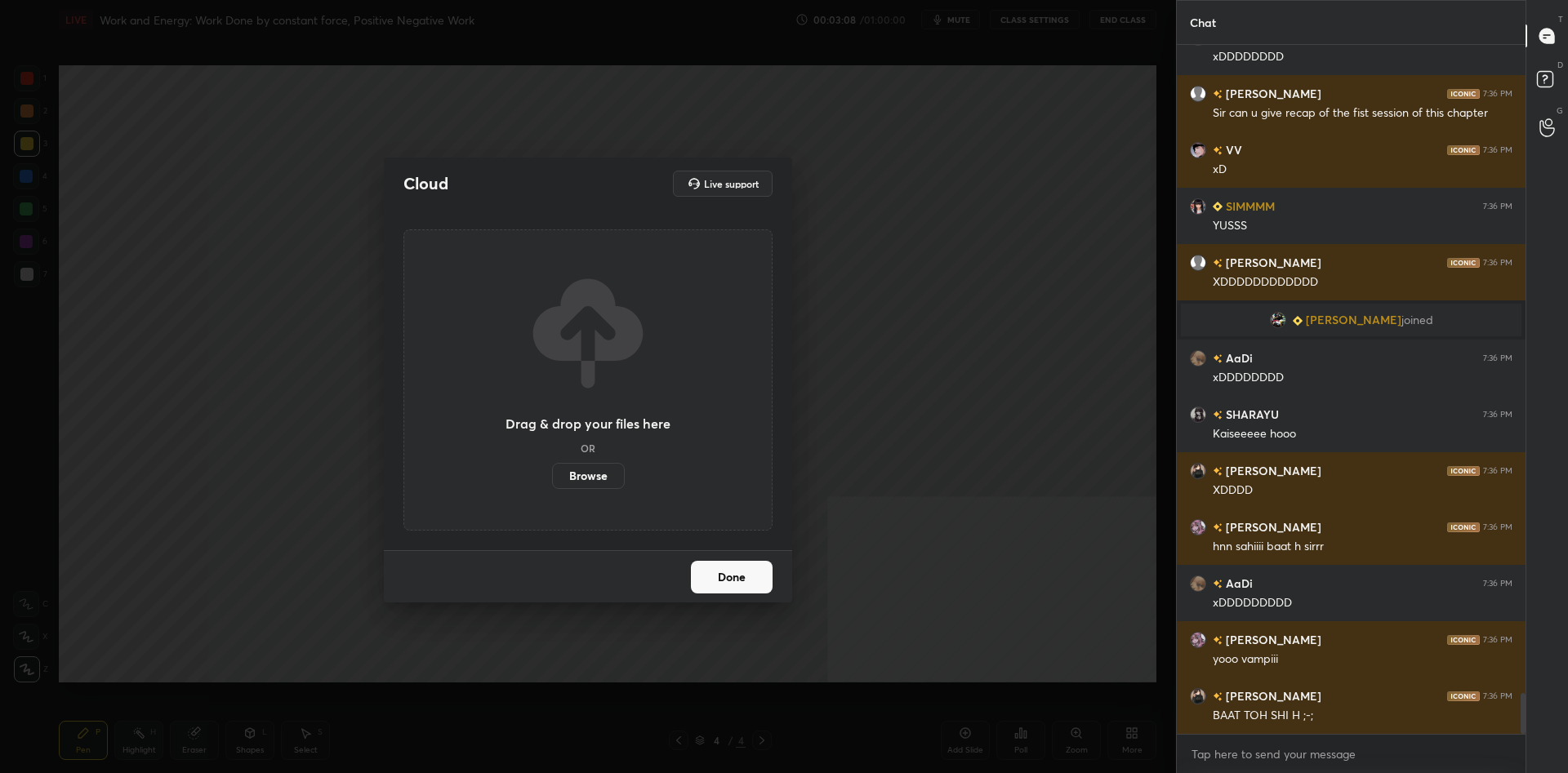
click at [620, 483] on label "Browse" at bounding box center [588, 475] width 72 height 26
click at [552, 483] on input "Browse" at bounding box center [552, 475] width 0 height 26
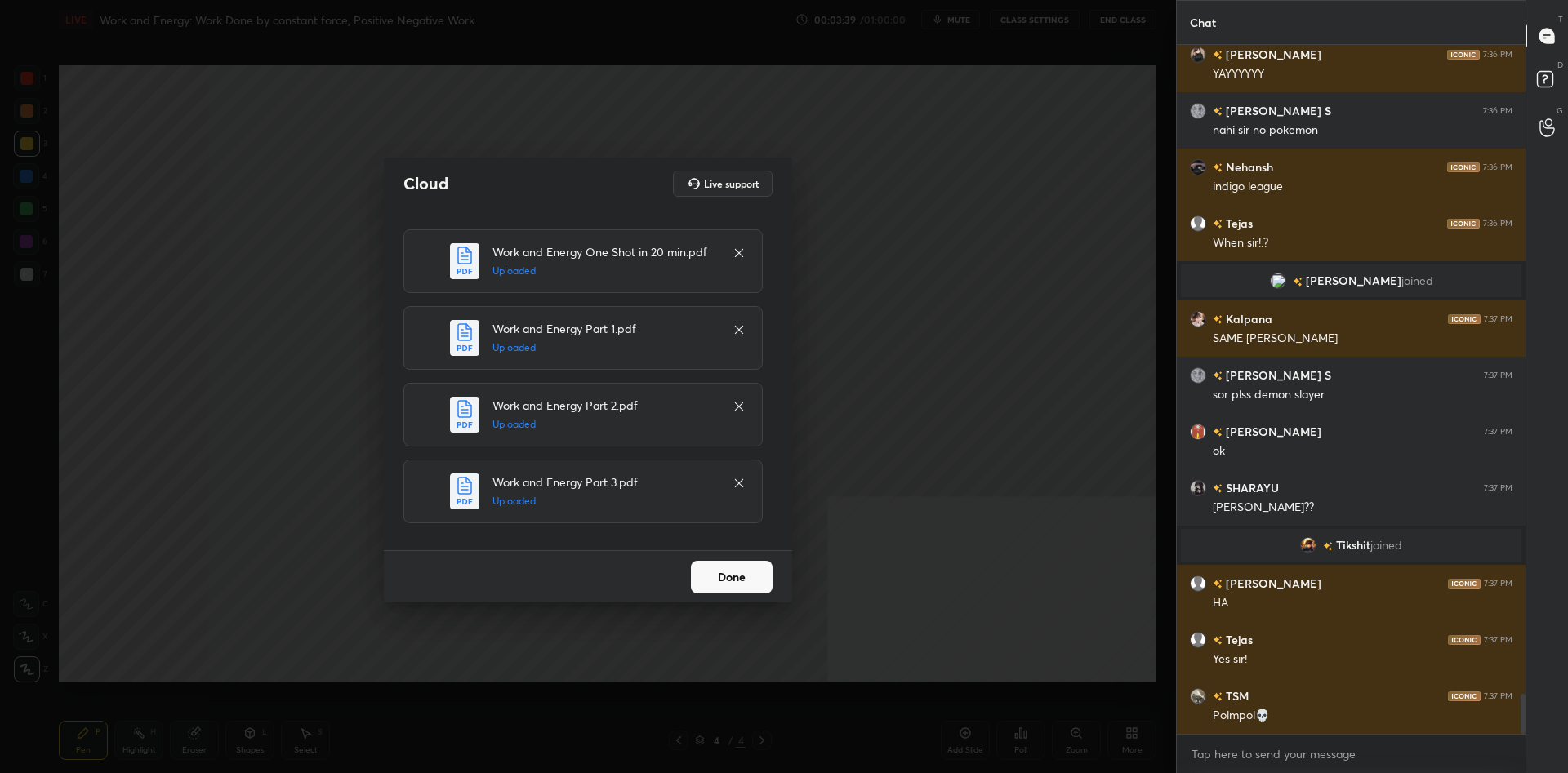
click at [752, 576] on button "Done" at bounding box center [731, 577] width 81 height 33
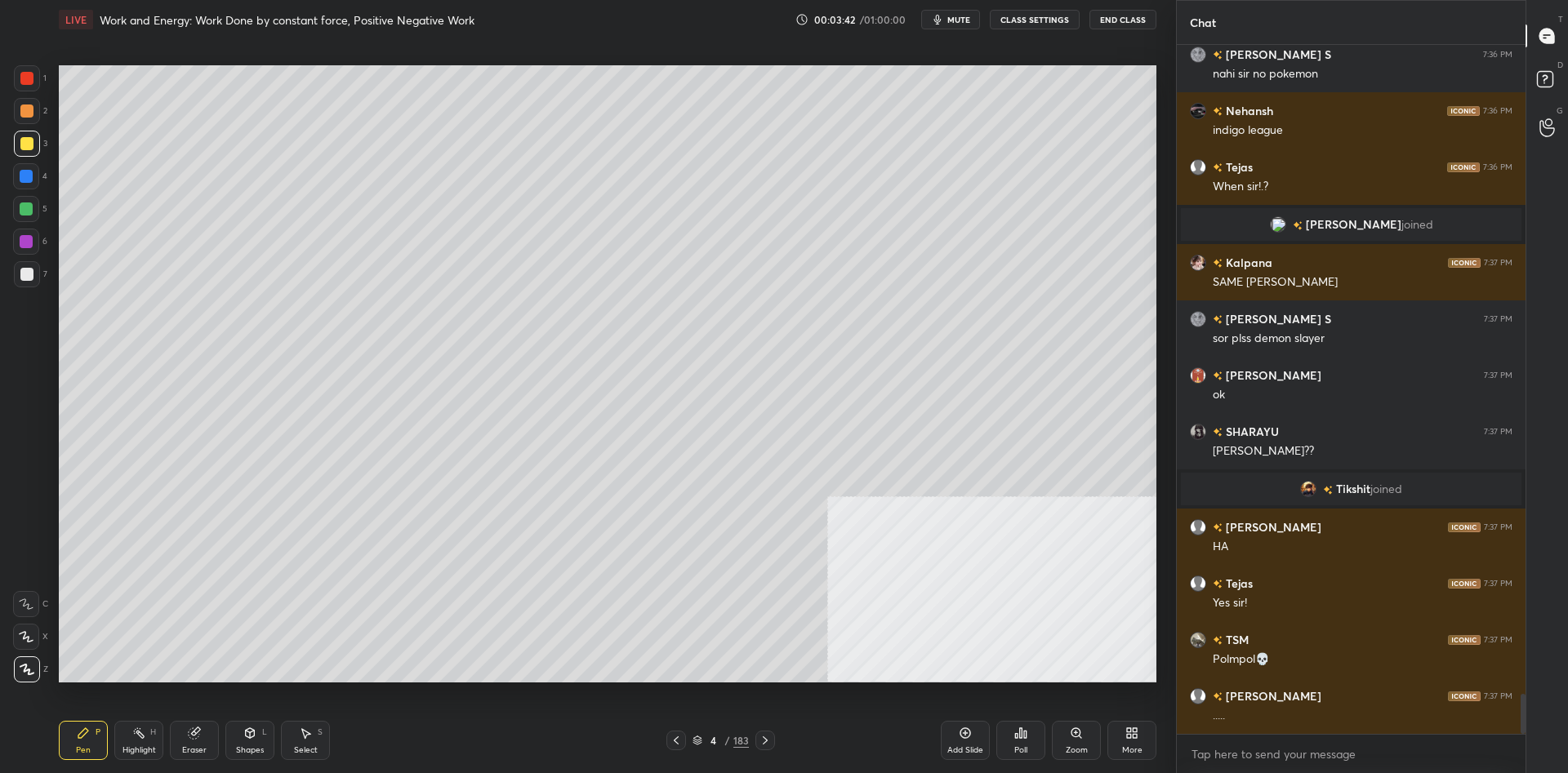
click at [21, 157] on div "3" at bounding box center [30, 147] width 33 height 33
click at [29, 145] on div at bounding box center [27, 143] width 13 height 13
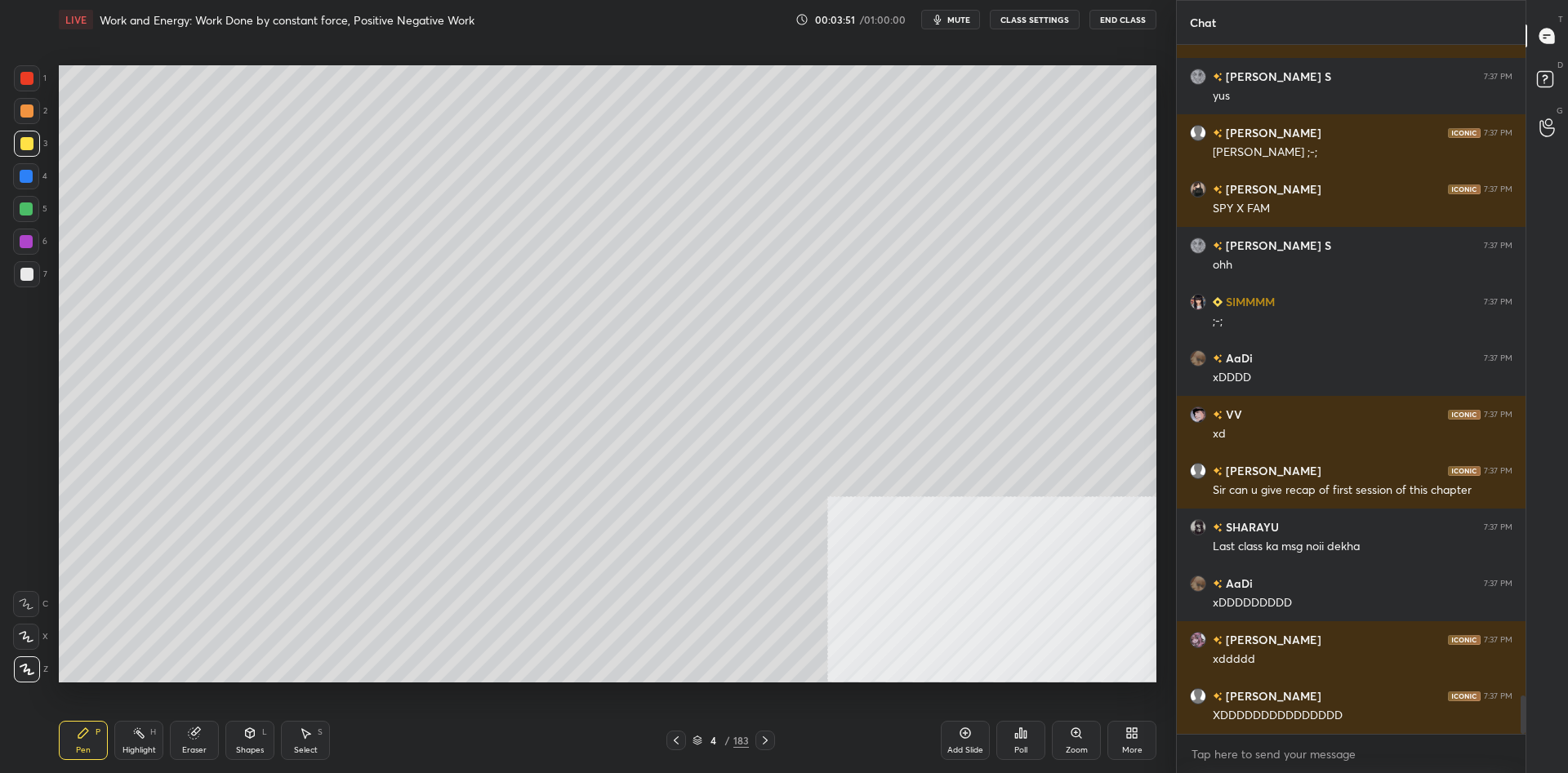
click at [38, 202] on div at bounding box center [26, 208] width 26 height 26
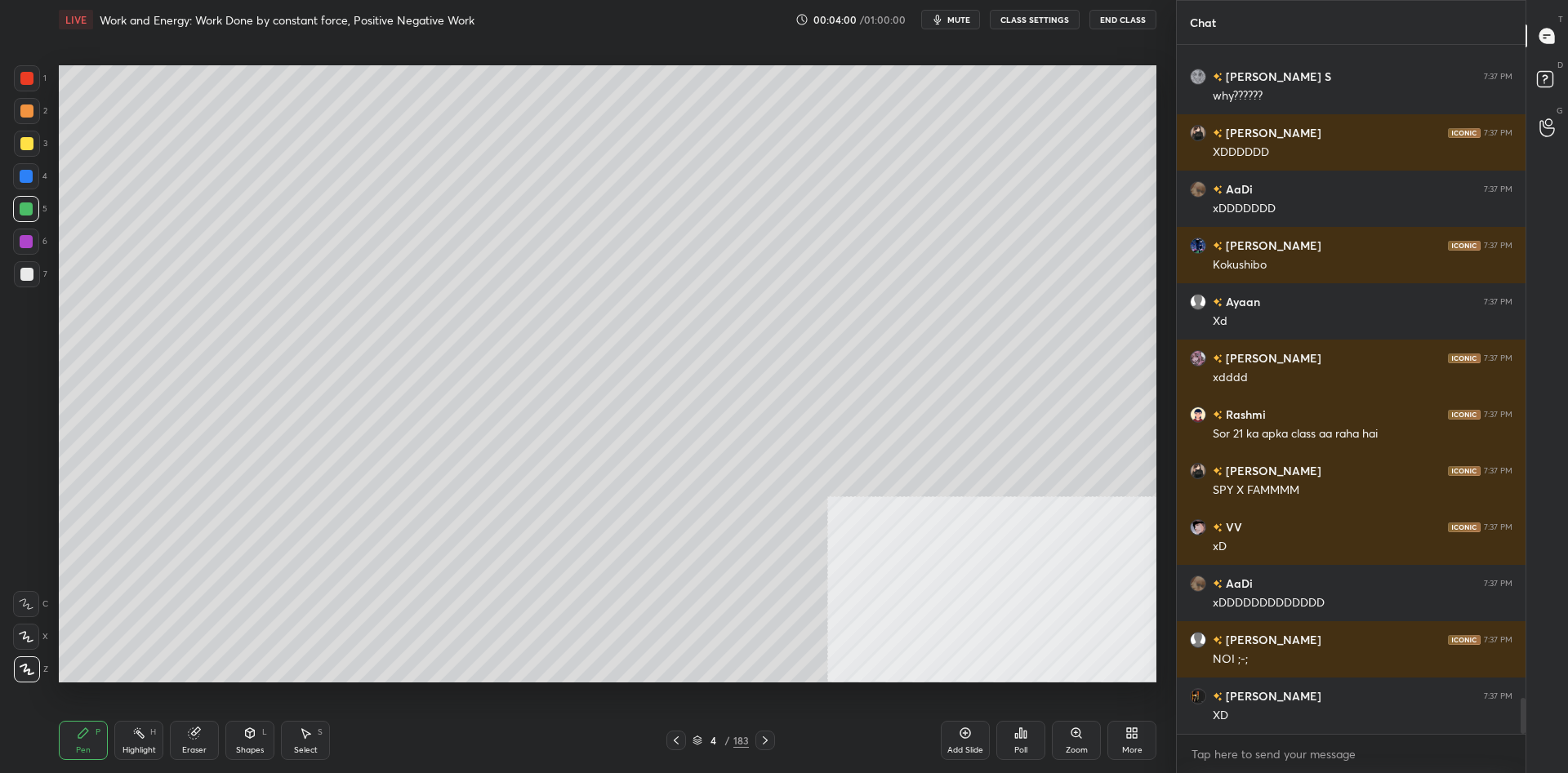
scroll to position [12661, 0]
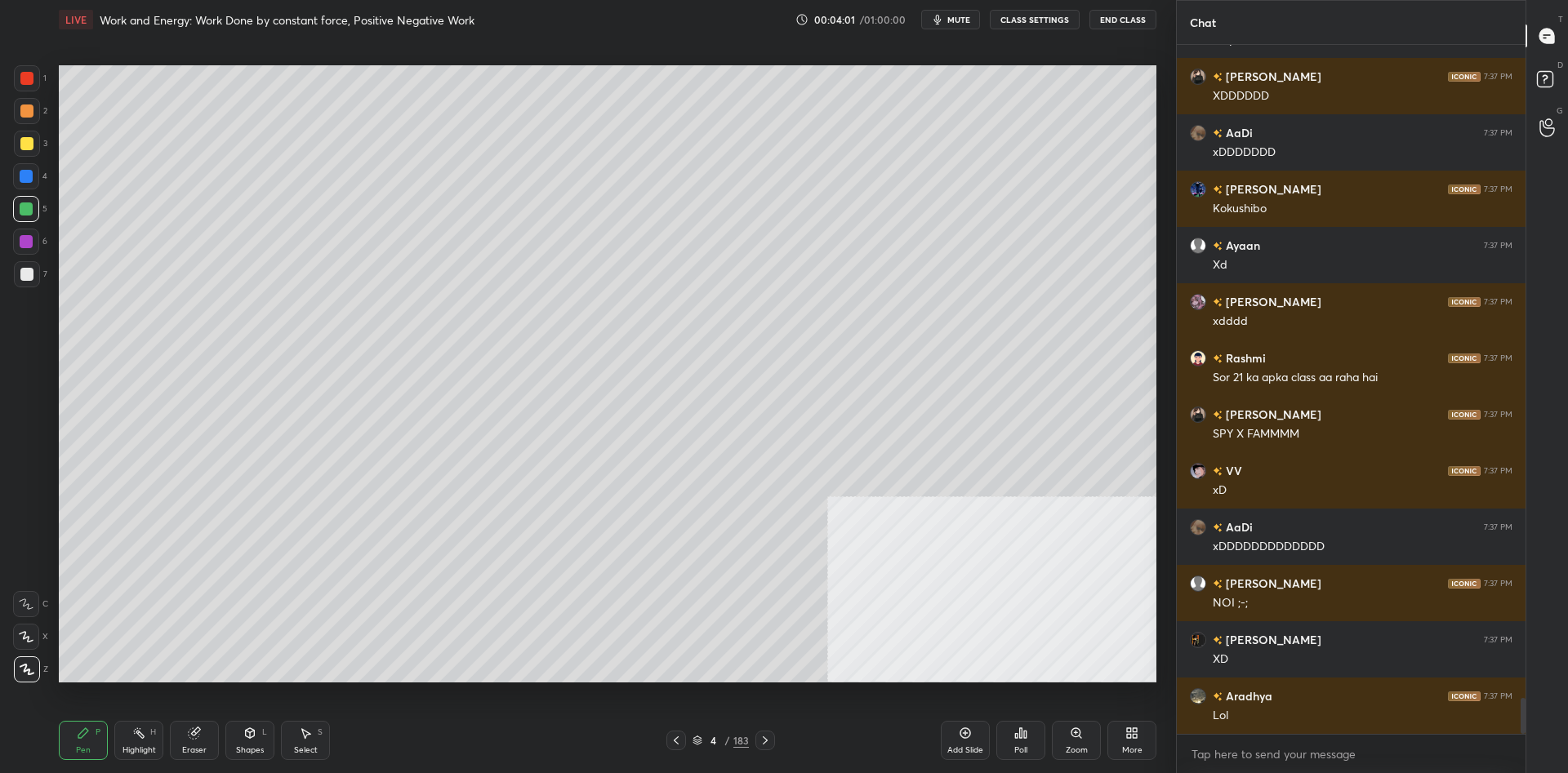
click at [738, 735] on div "183" at bounding box center [740, 740] width 15 height 14
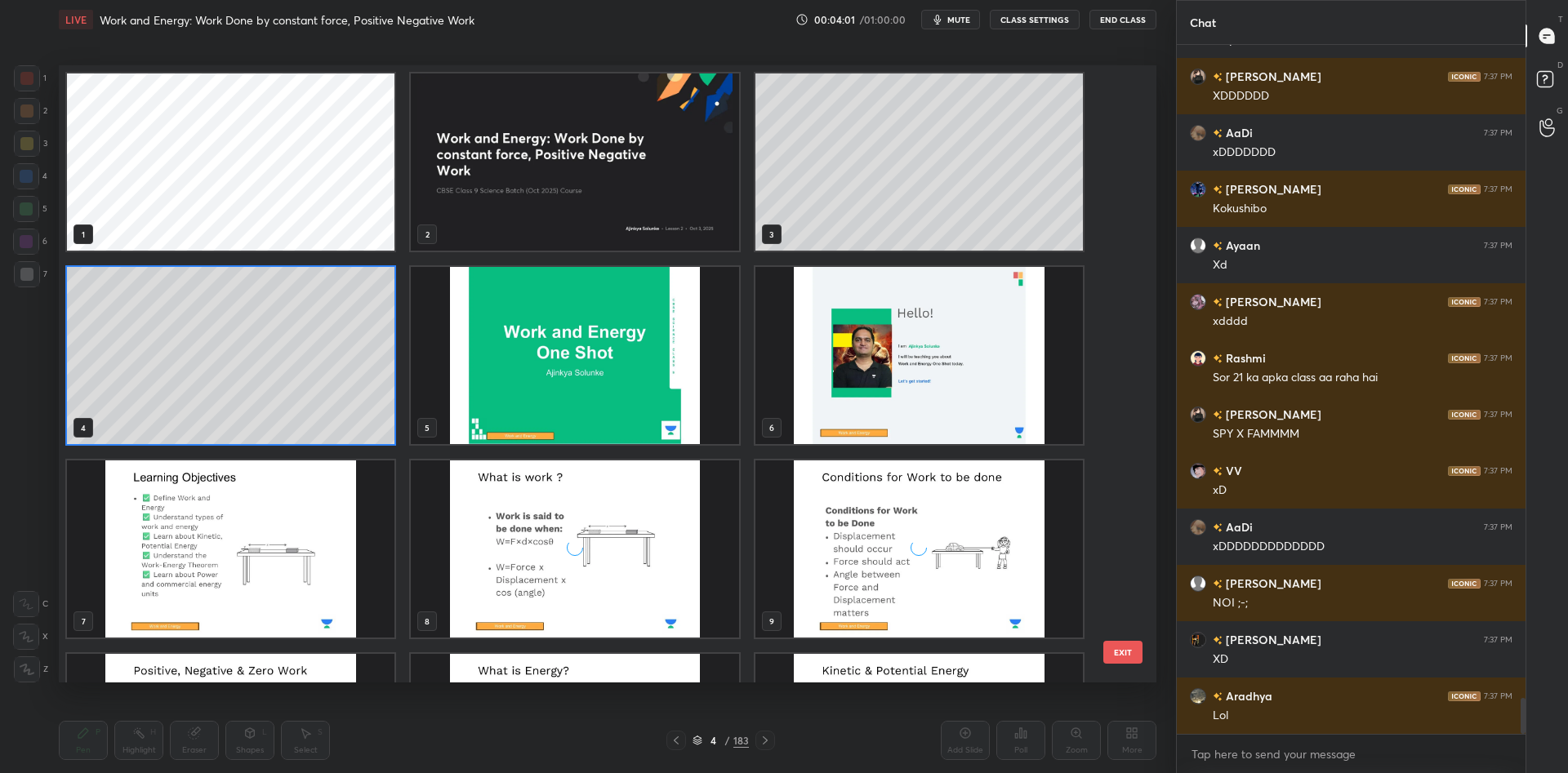
scroll to position [618, 1098]
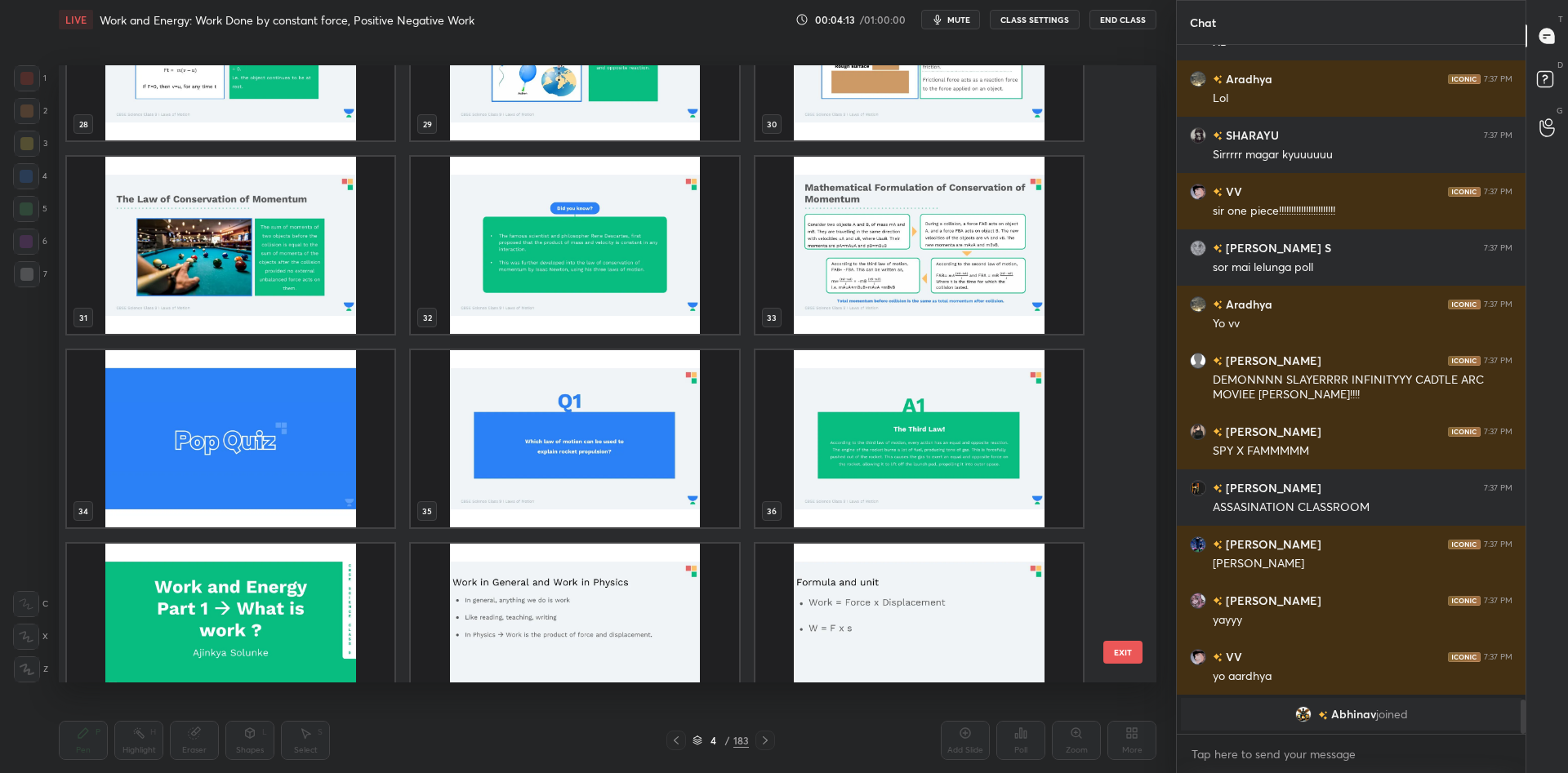
click at [256, 602] on img "grid" at bounding box center [231, 632] width 327 height 177
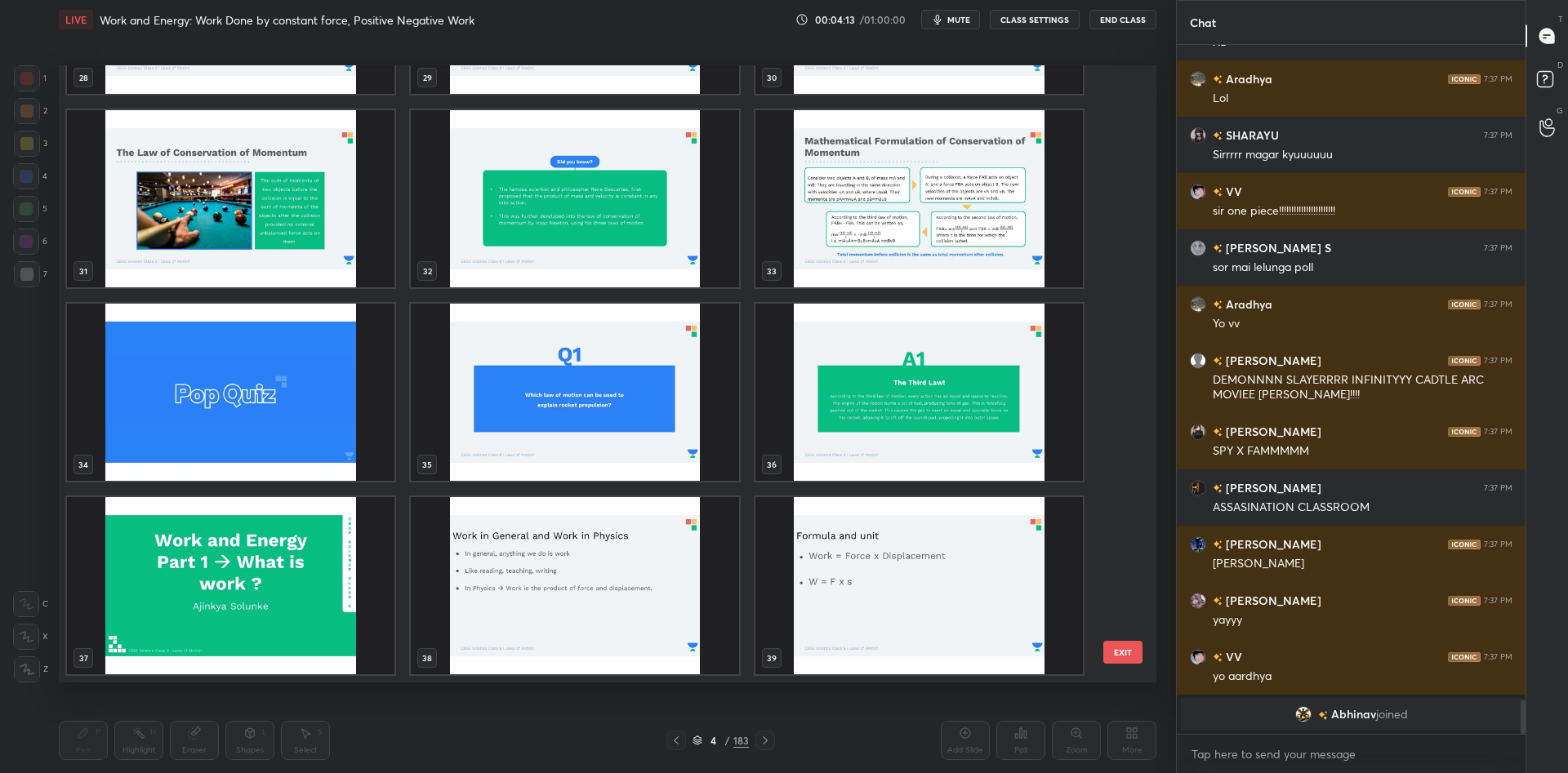
click at [256, 602] on img "grid" at bounding box center [231, 585] width 327 height 177
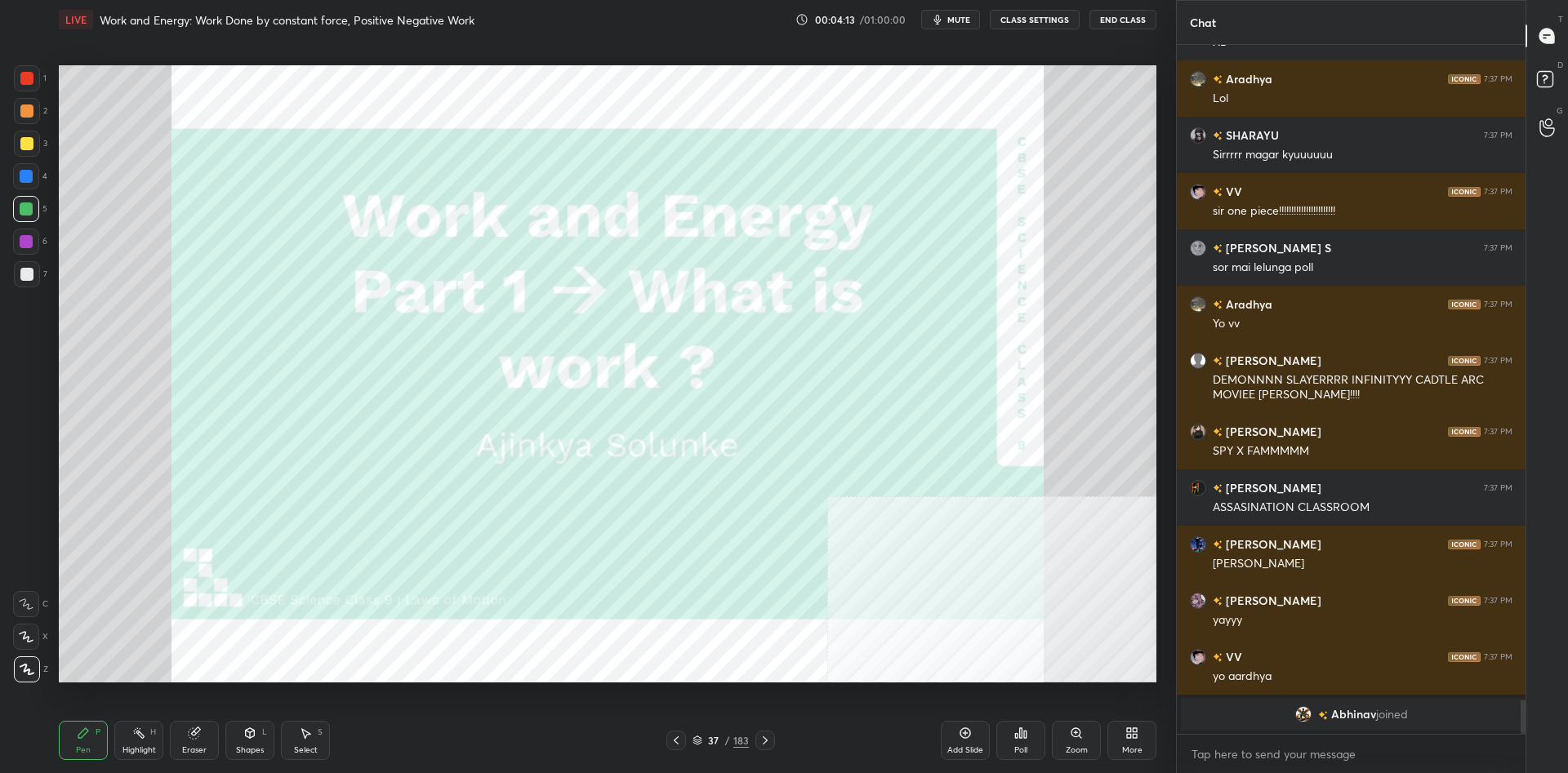
click at [255, 602] on img "grid" at bounding box center [231, 585] width 327 height 177
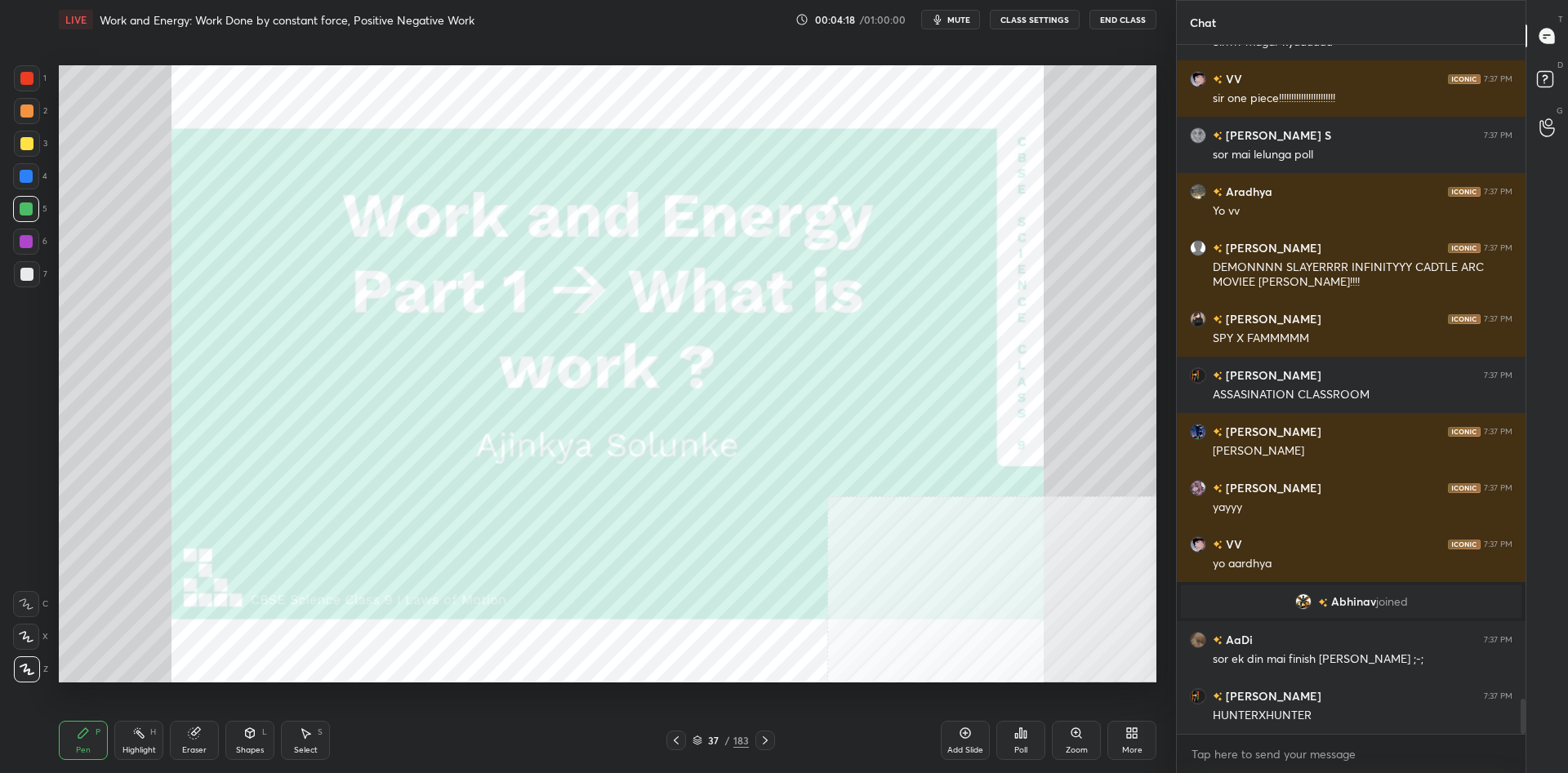
click at [30, 148] on div at bounding box center [27, 143] width 13 height 13
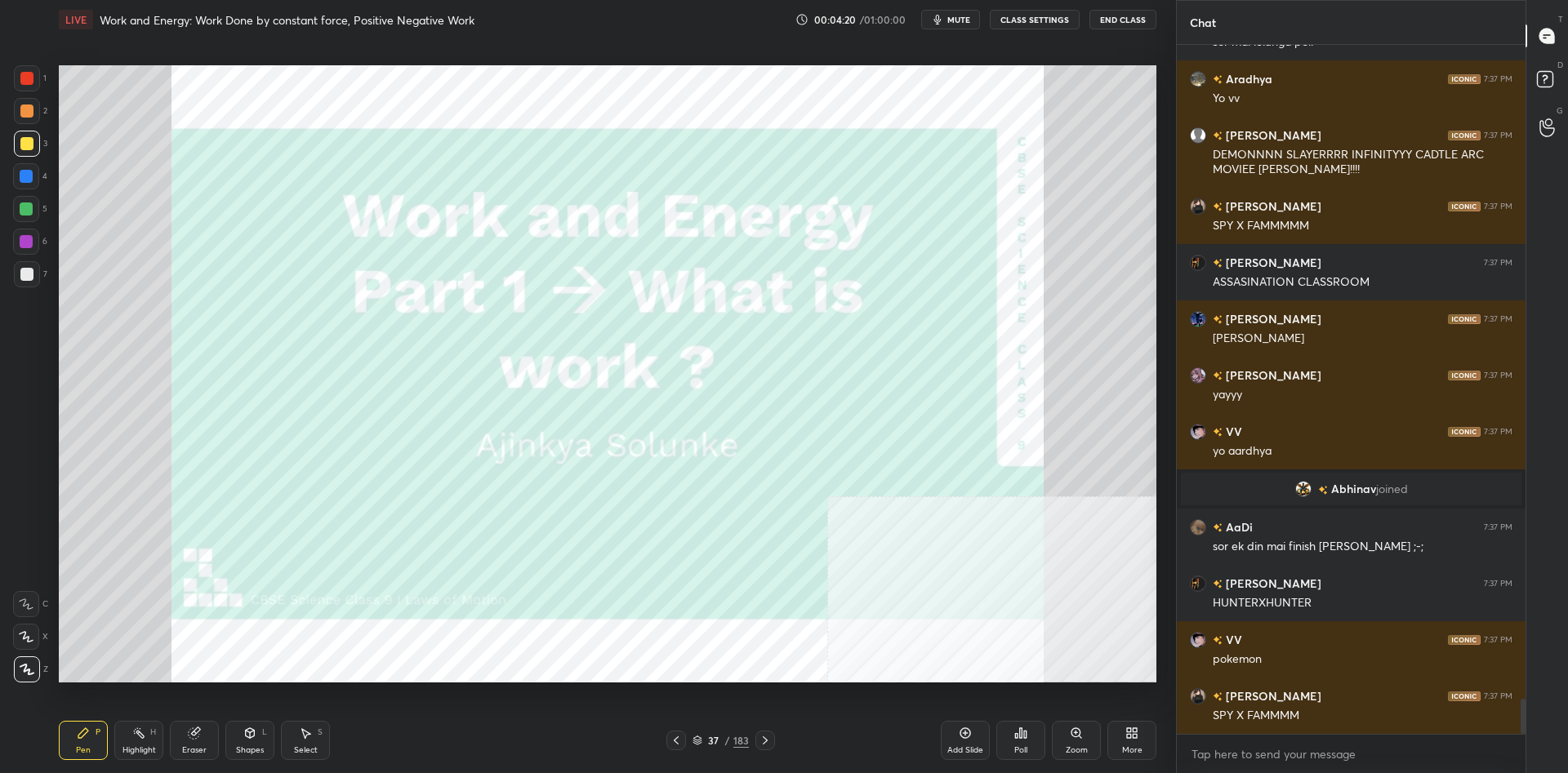
click at [24, 144] on div at bounding box center [27, 143] width 13 height 13
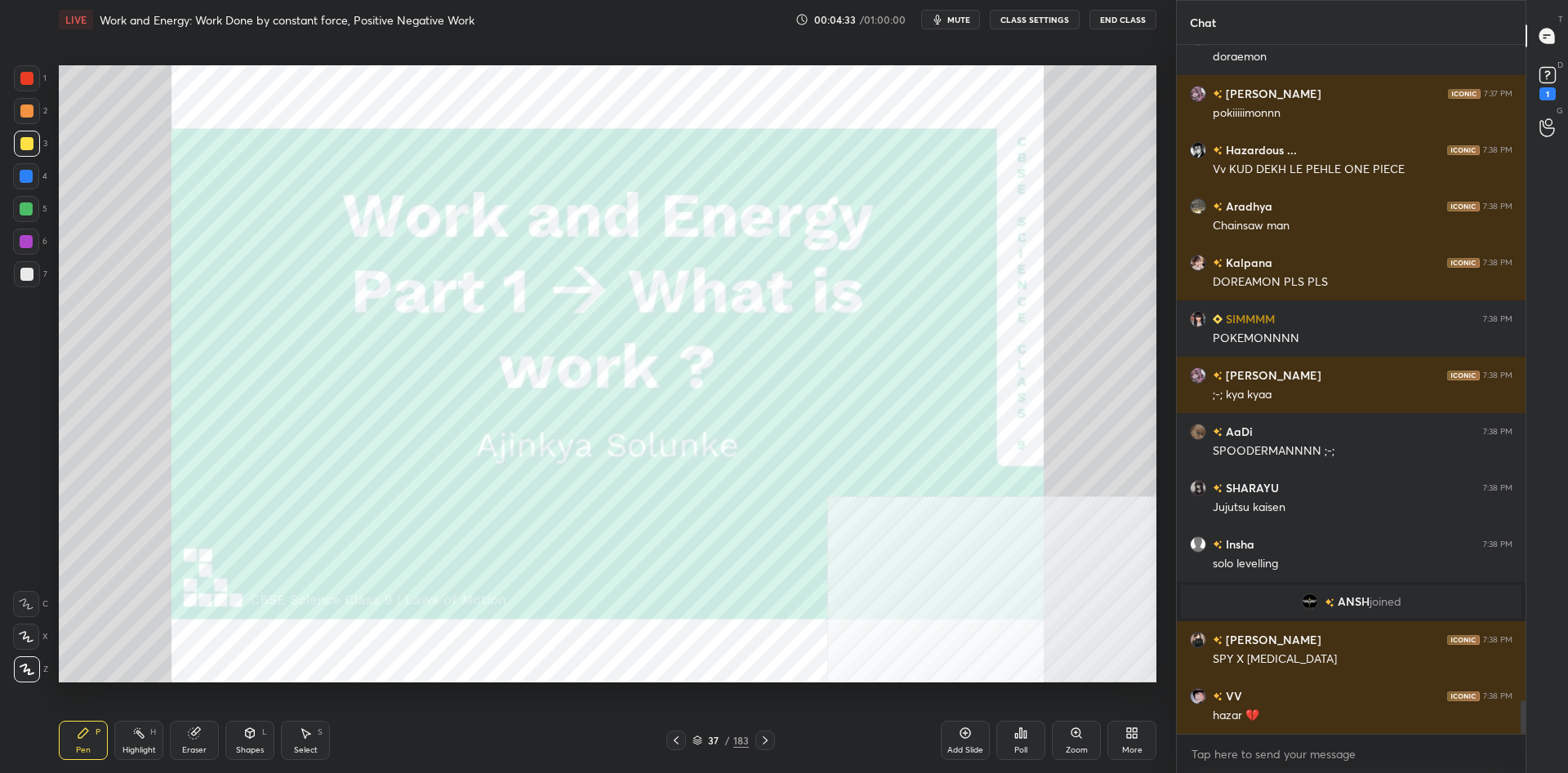
click at [30, 163] on div "3" at bounding box center [30, 147] width 33 height 33
click at [33, 145] on div at bounding box center [27, 143] width 13 height 13
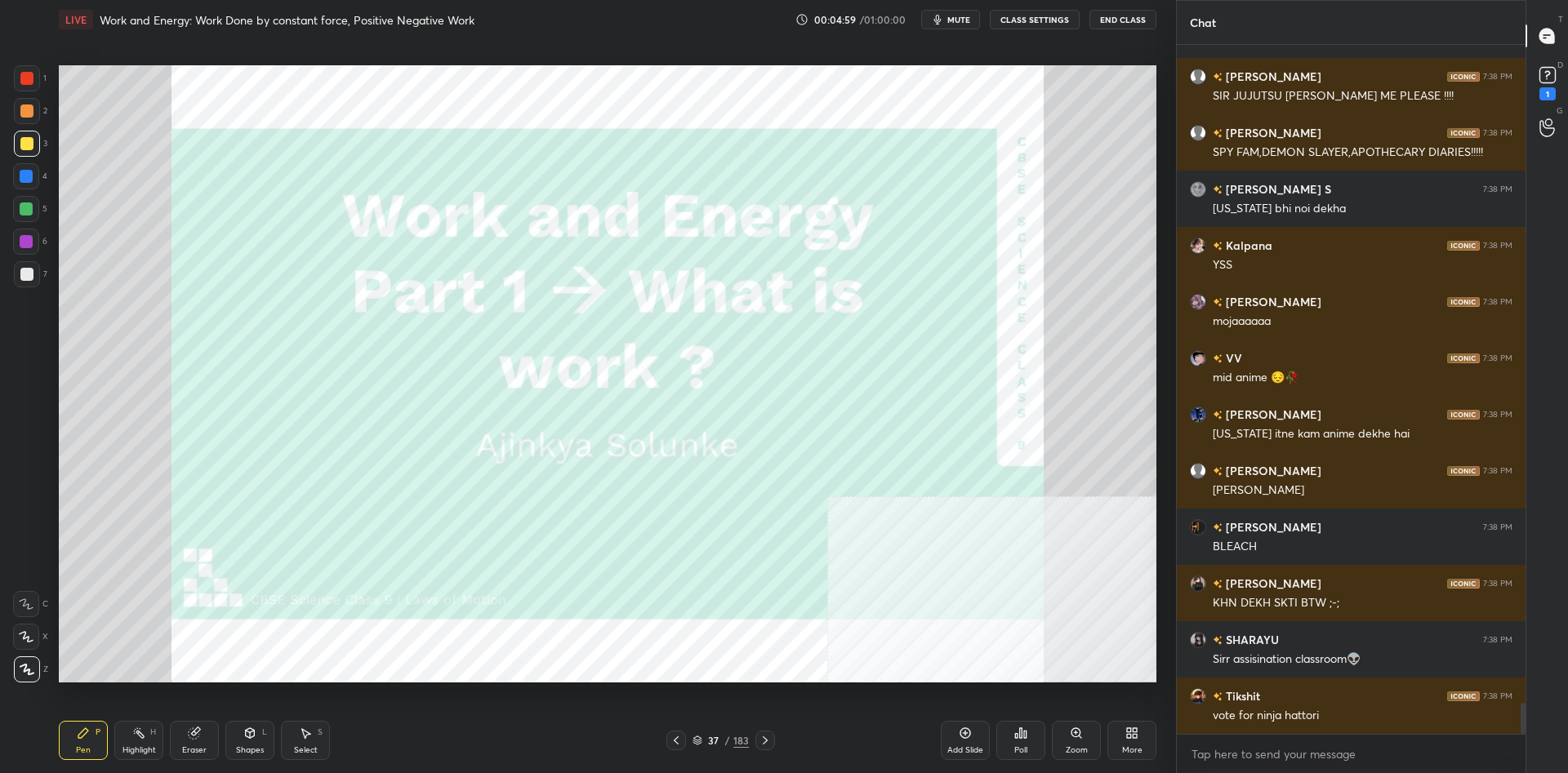
click at [972, 742] on div "Add Slide" at bounding box center [965, 741] width 49 height 39
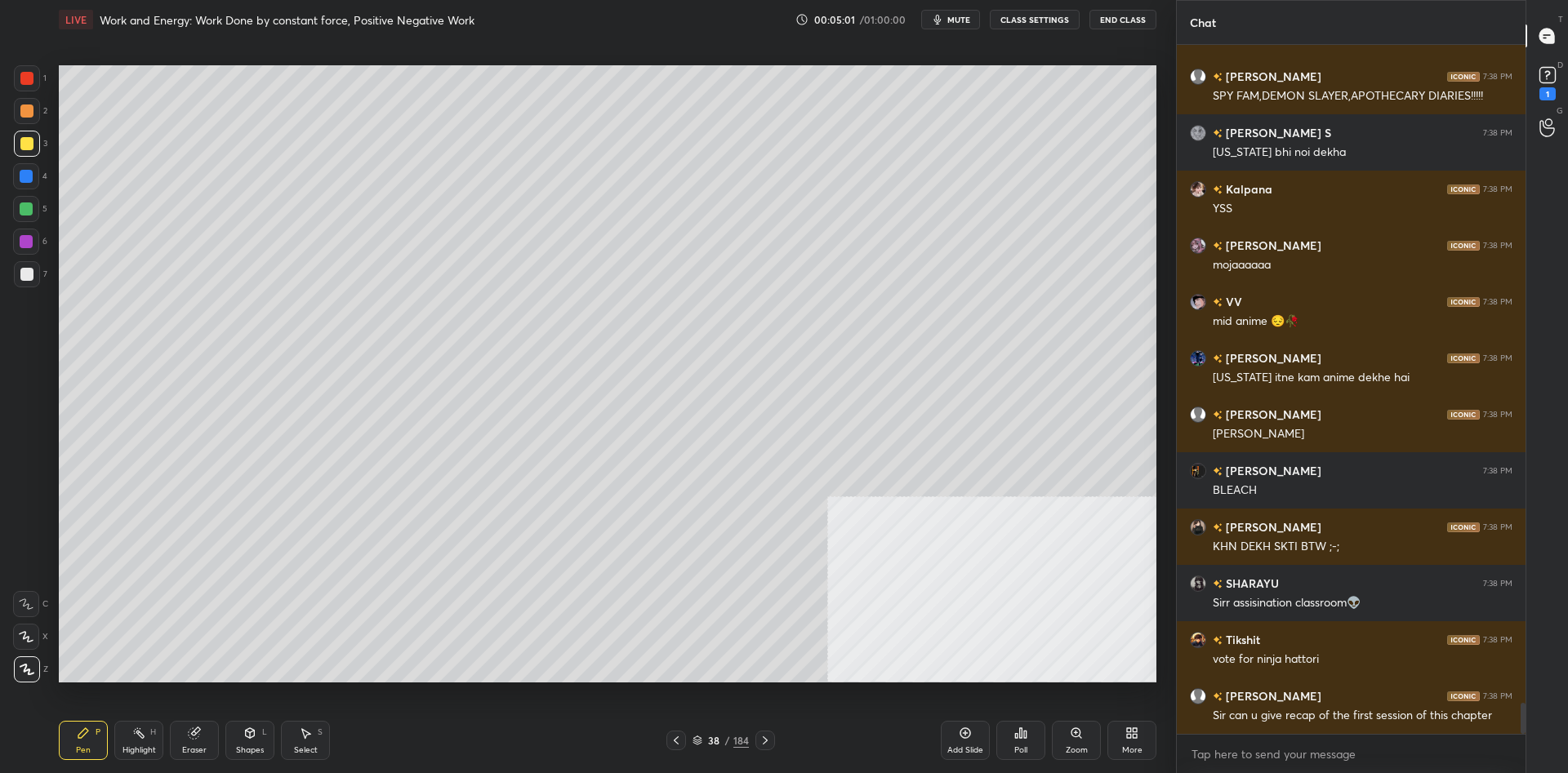
click at [1128, 748] on div "More" at bounding box center [1132, 750] width 21 height 8
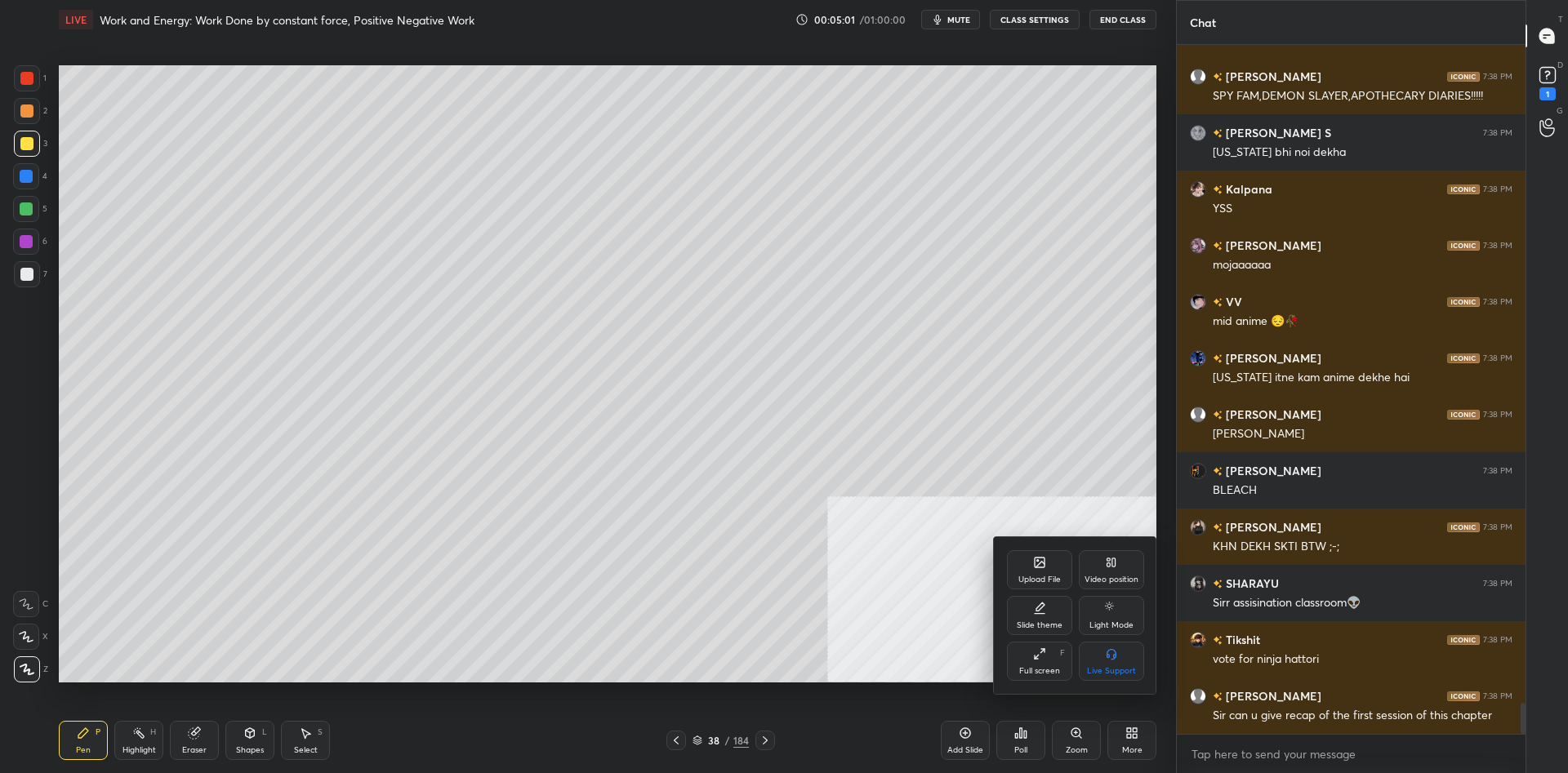
click at [1043, 626] on div "Slide theme" at bounding box center [1039, 625] width 46 height 8
click at [1117, 668] on div "Dark Ruled" at bounding box center [1112, 670] width 42 height 8
click at [926, 684] on div at bounding box center [784, 386] width 1568 height 773
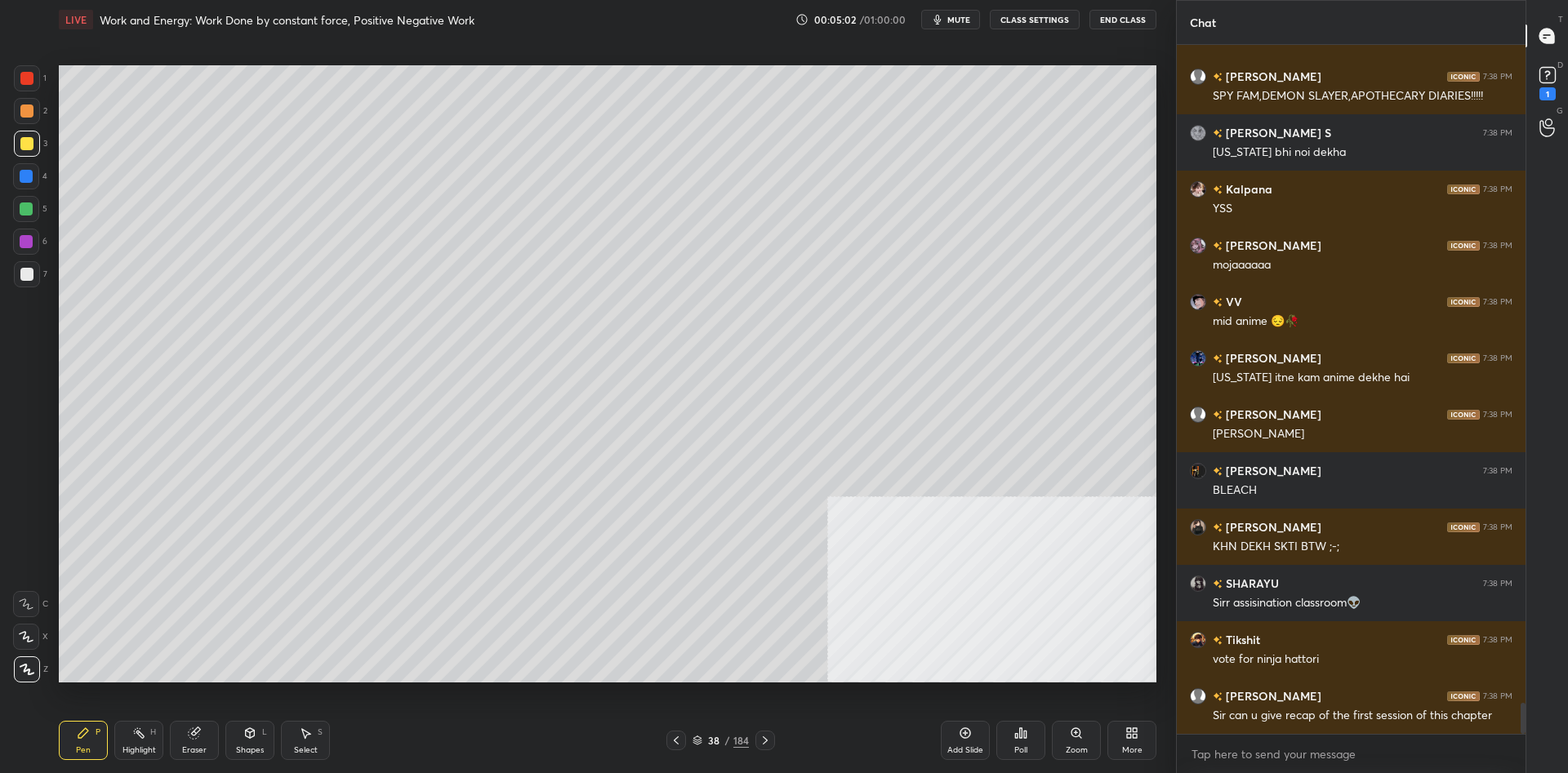
click at [960, 749] on div "Add Slide" at bounding box center [965, 750] width 36 height 8
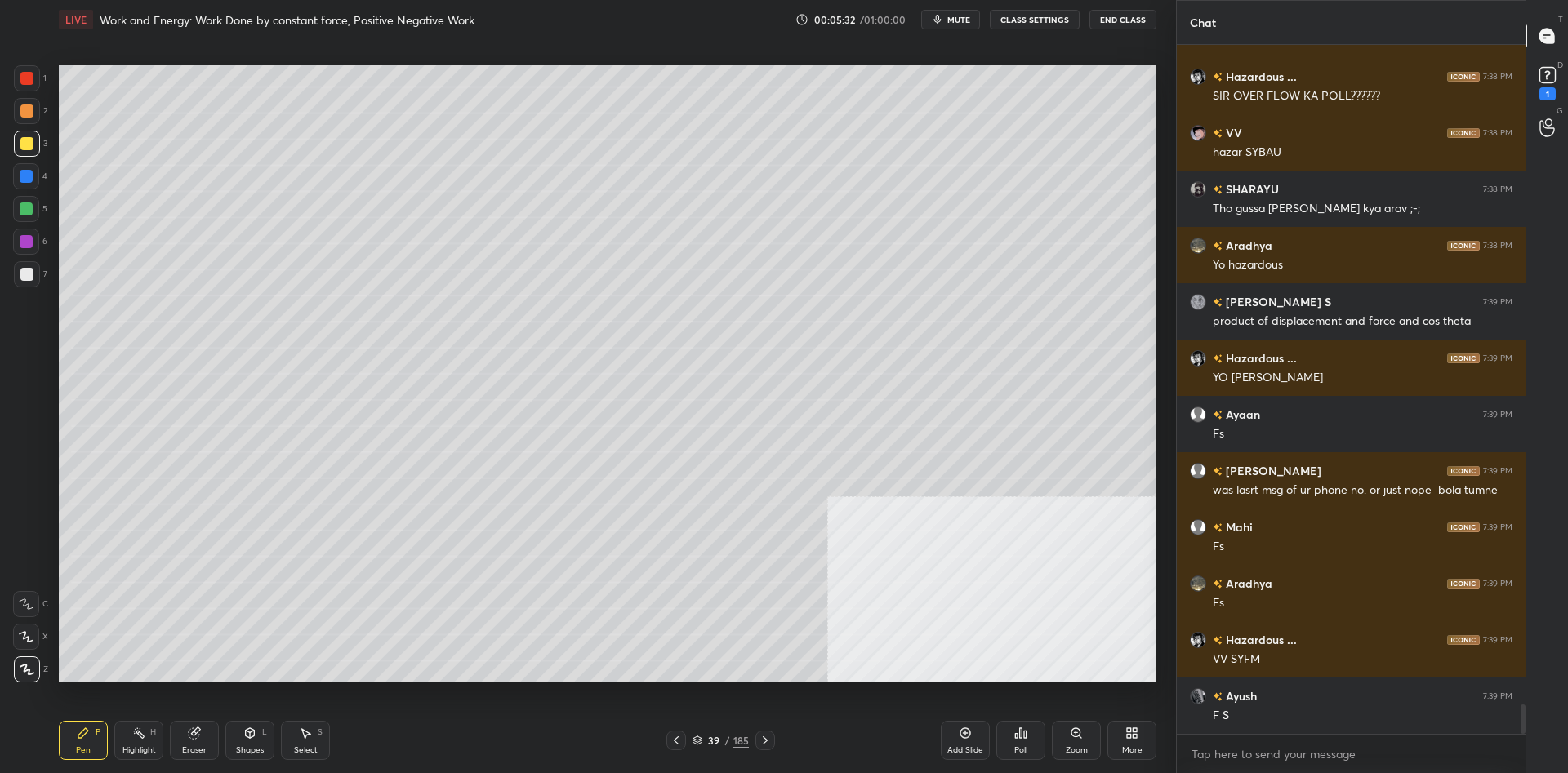
scroll to position [15735, 0]
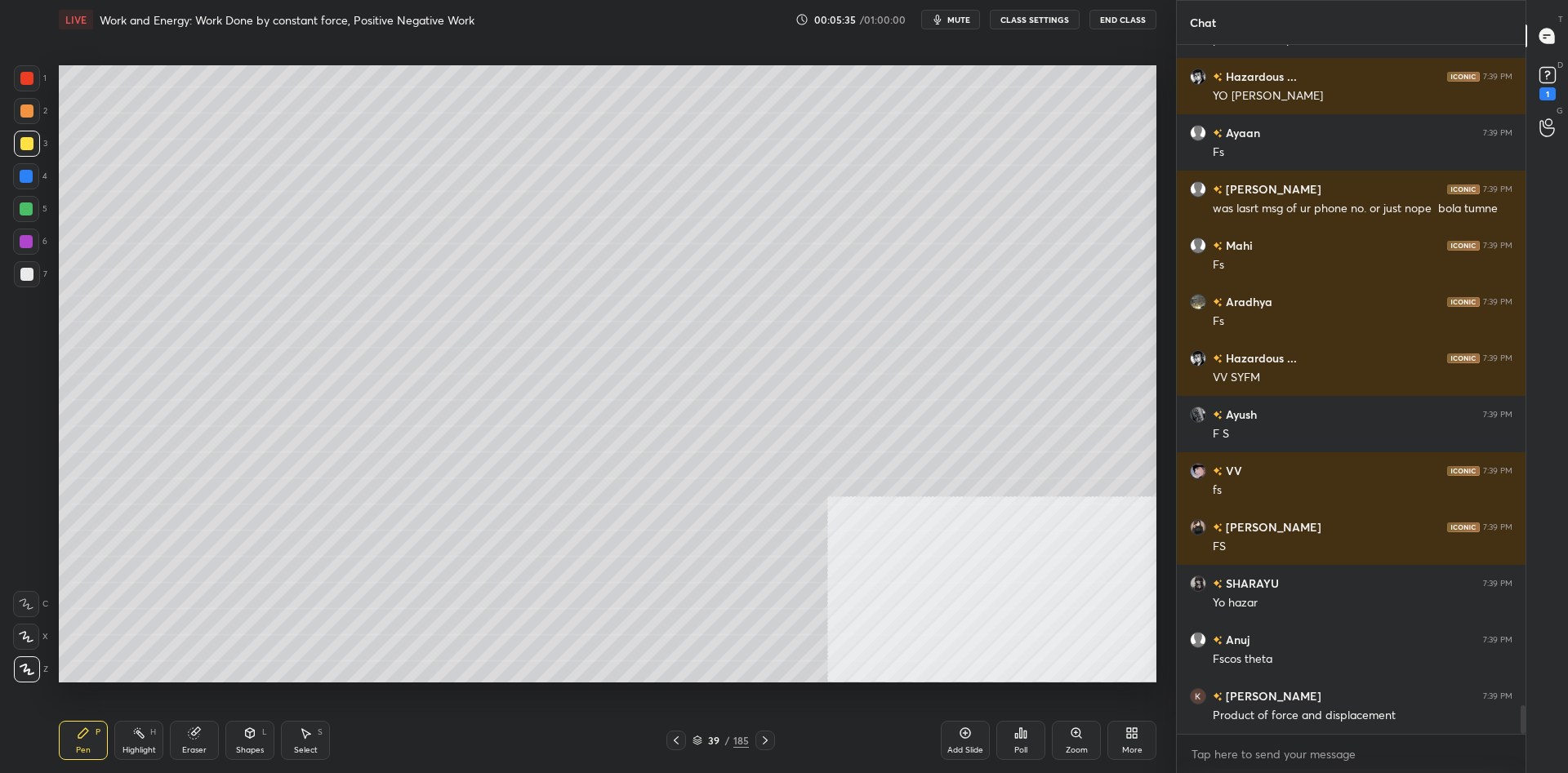
click at [28, 184] on div at bounding box center [26, 176] width 26 height 26
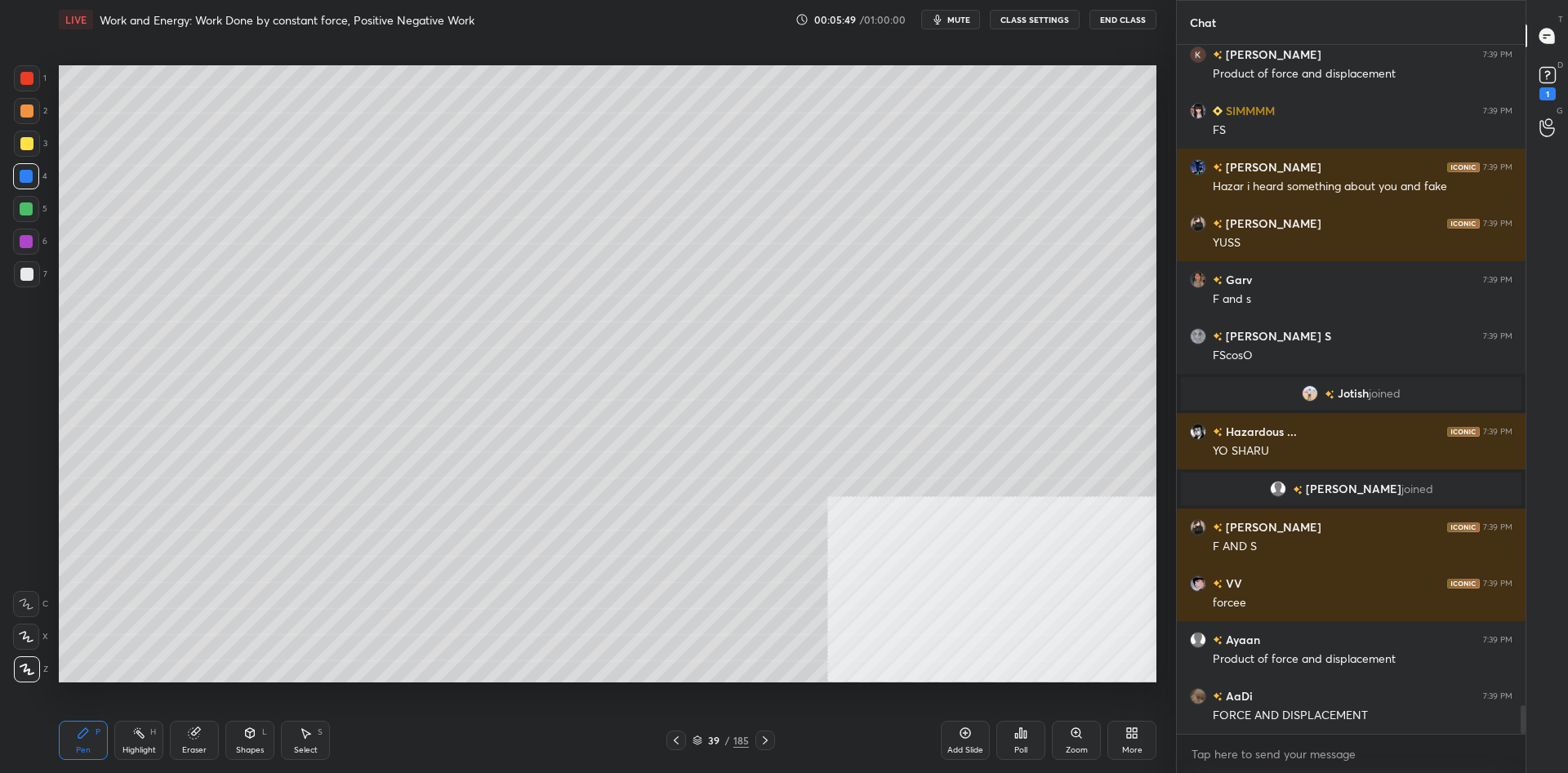
scroll to position [15704, 0]
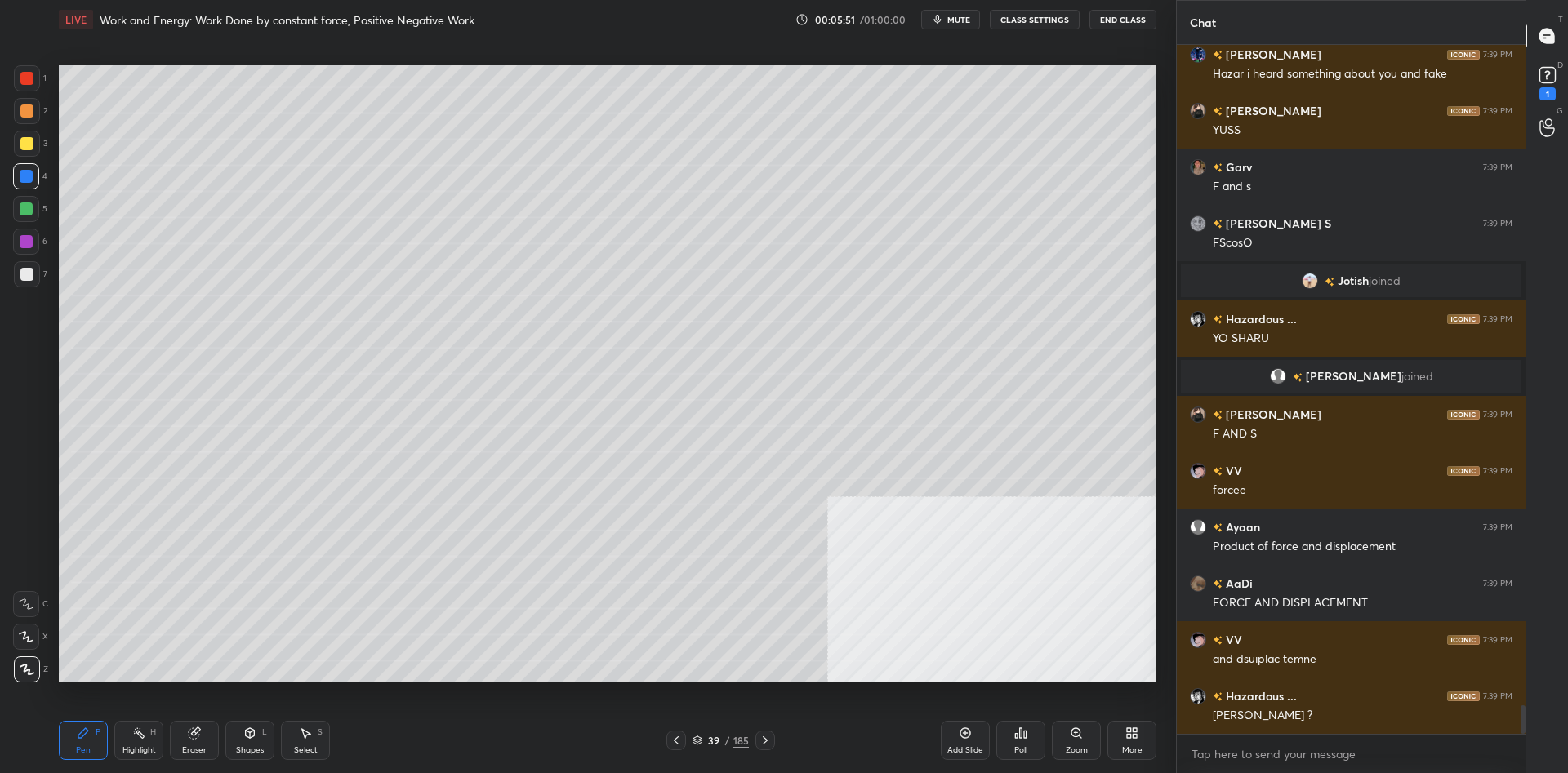
click at [30, 146] on div at bounding box center [27, 143] width 13 height 13
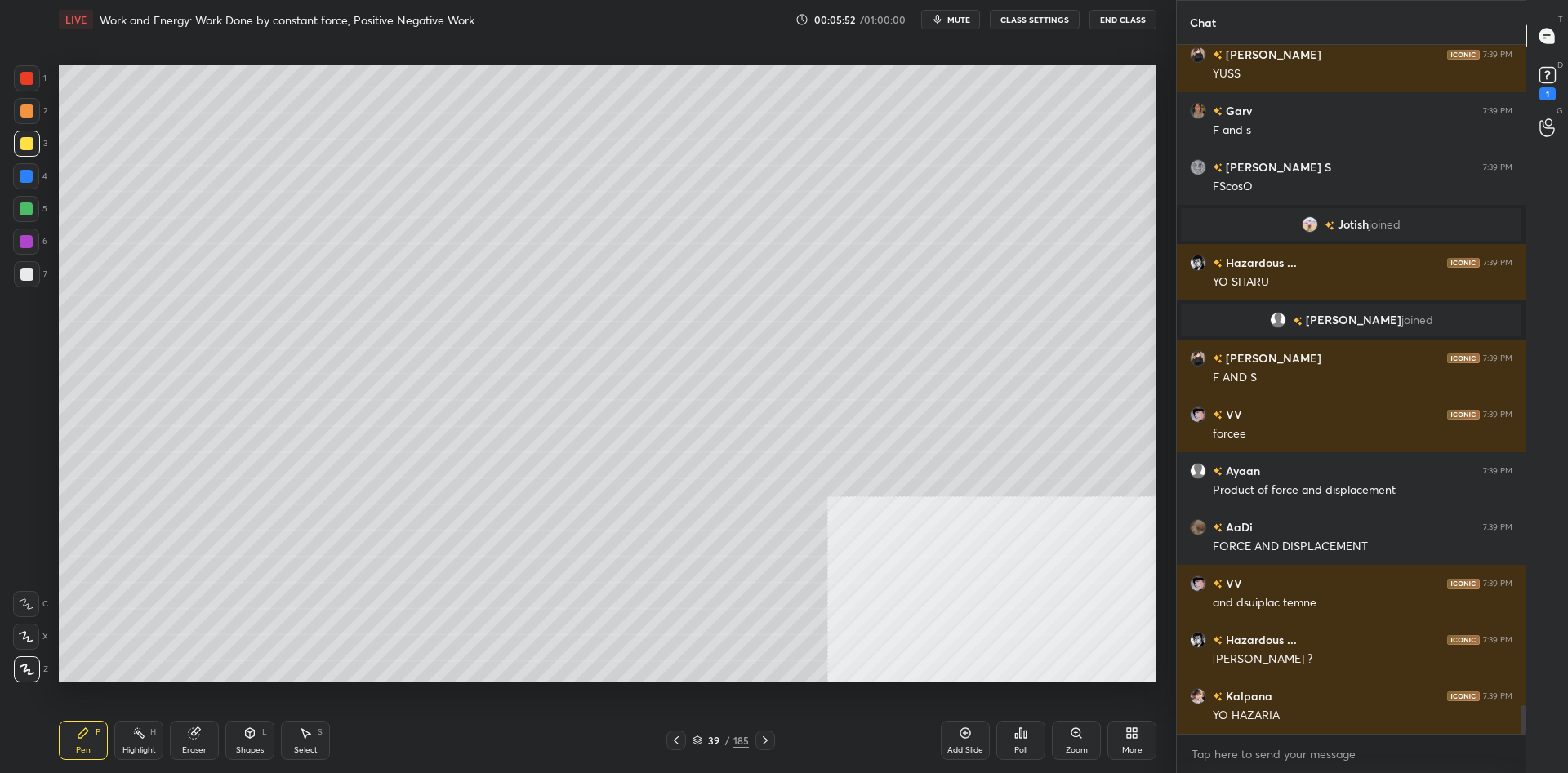
click at [30, 211] on div at bounding box center [26, 209] width 13 height 13
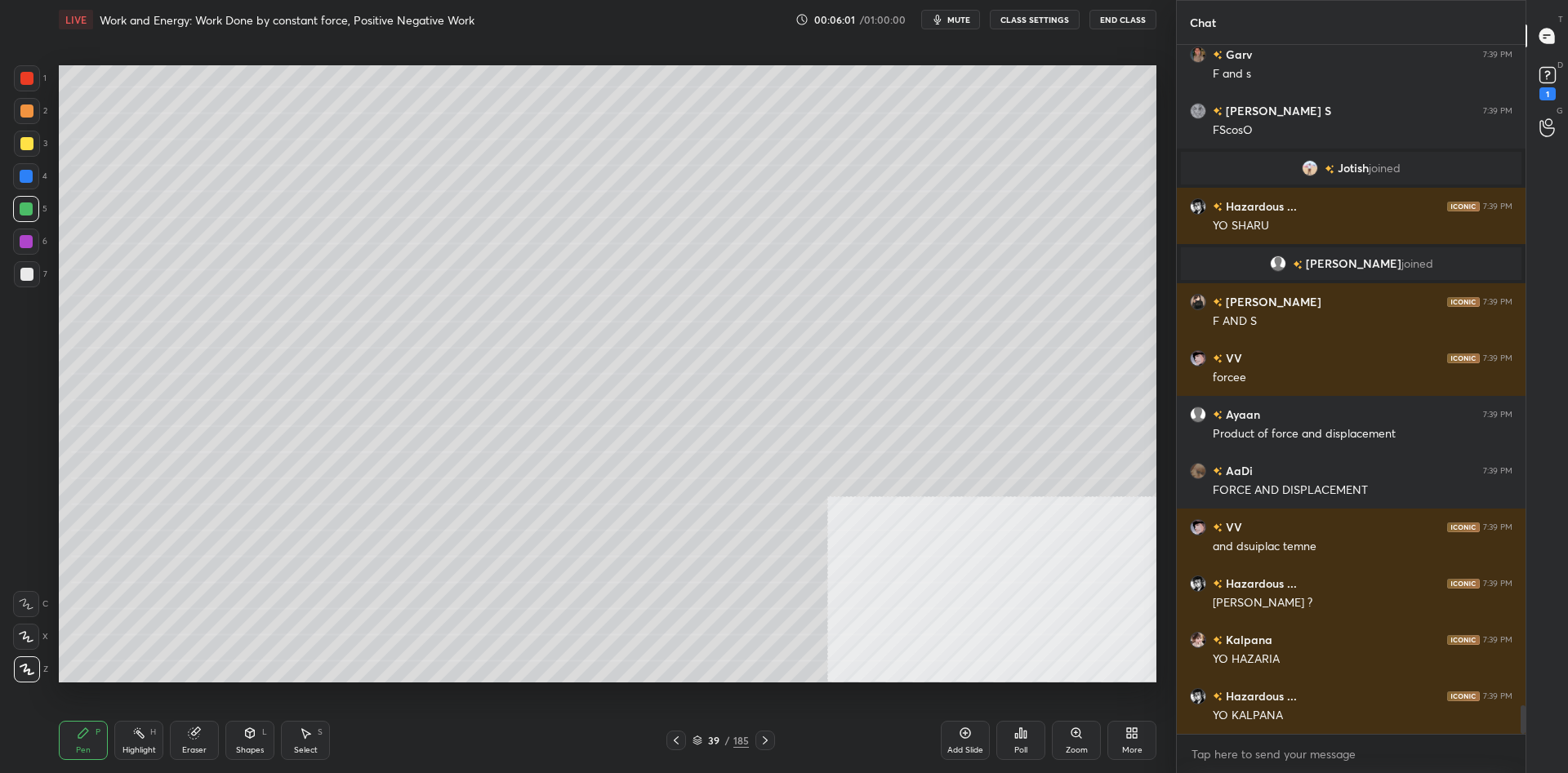
click at [32, 248] on div at bounding box center [26, 241] width 26 height 26
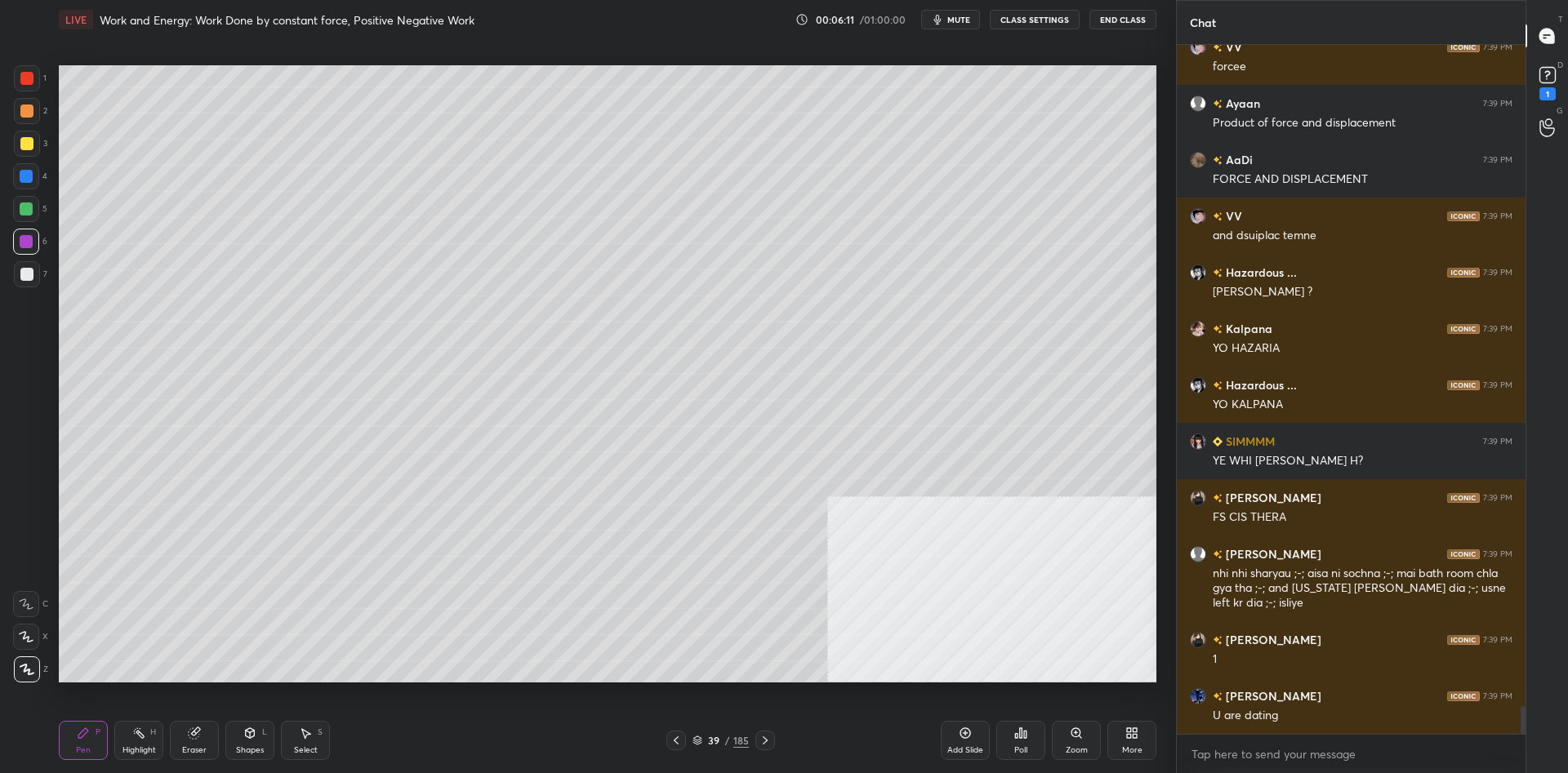
scroll to position [16240, 0]
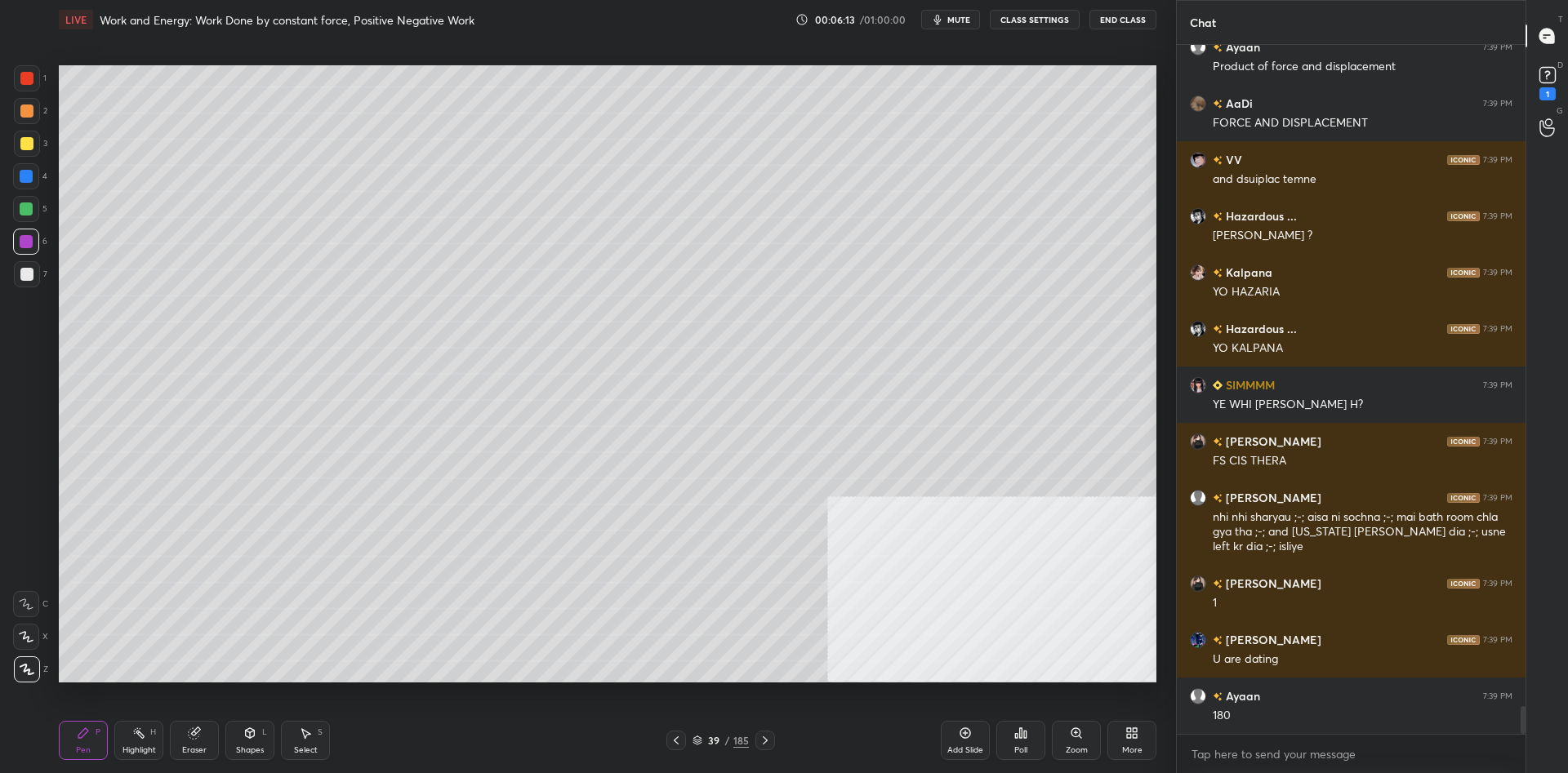
click at [32, 209] on div at bounding box center [26, 209] width 13 height 13
click at [28, 250] on div at bounding box center [26, 241] width 26 height 26
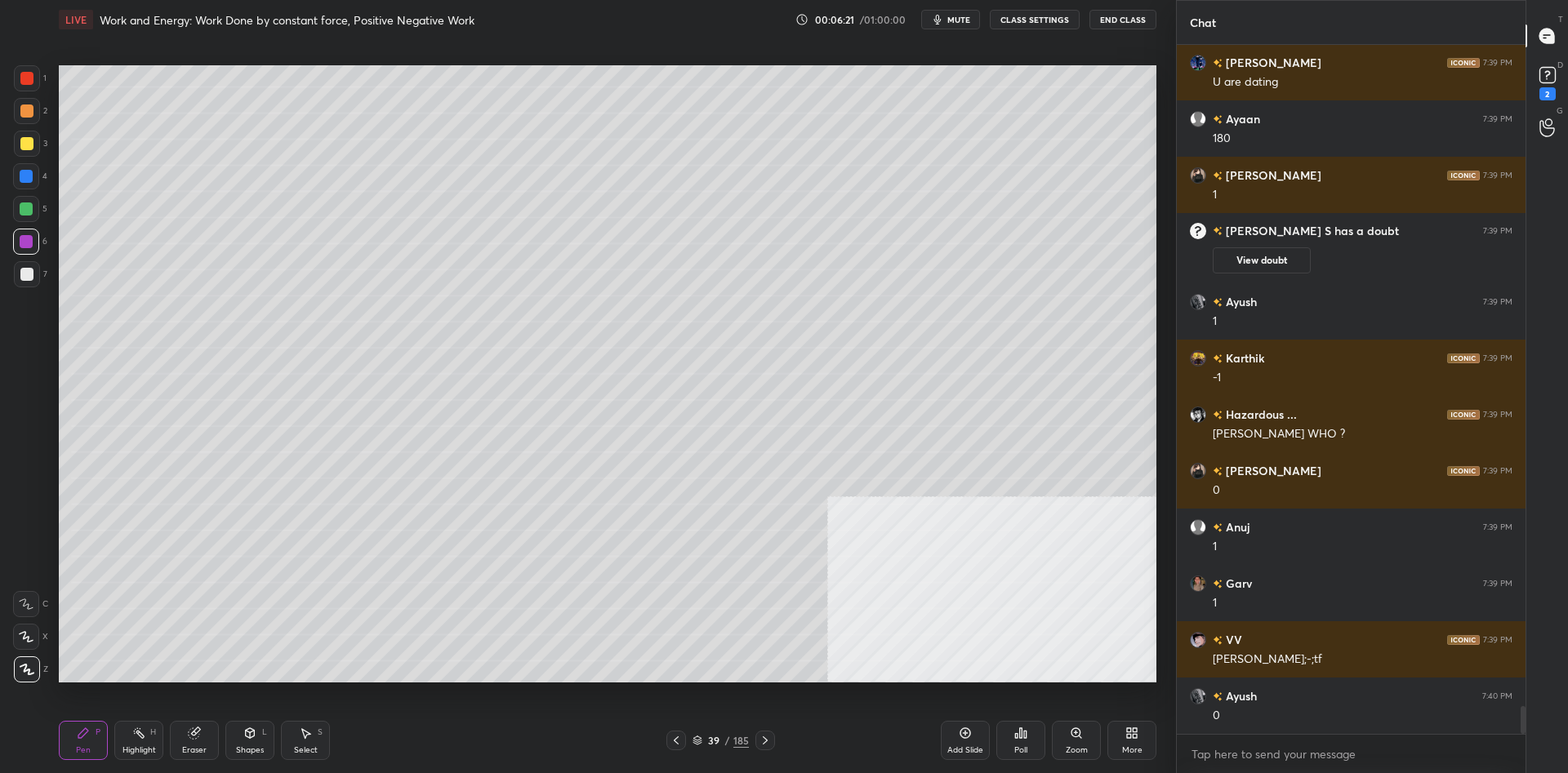
scroll to position [16764, 0]
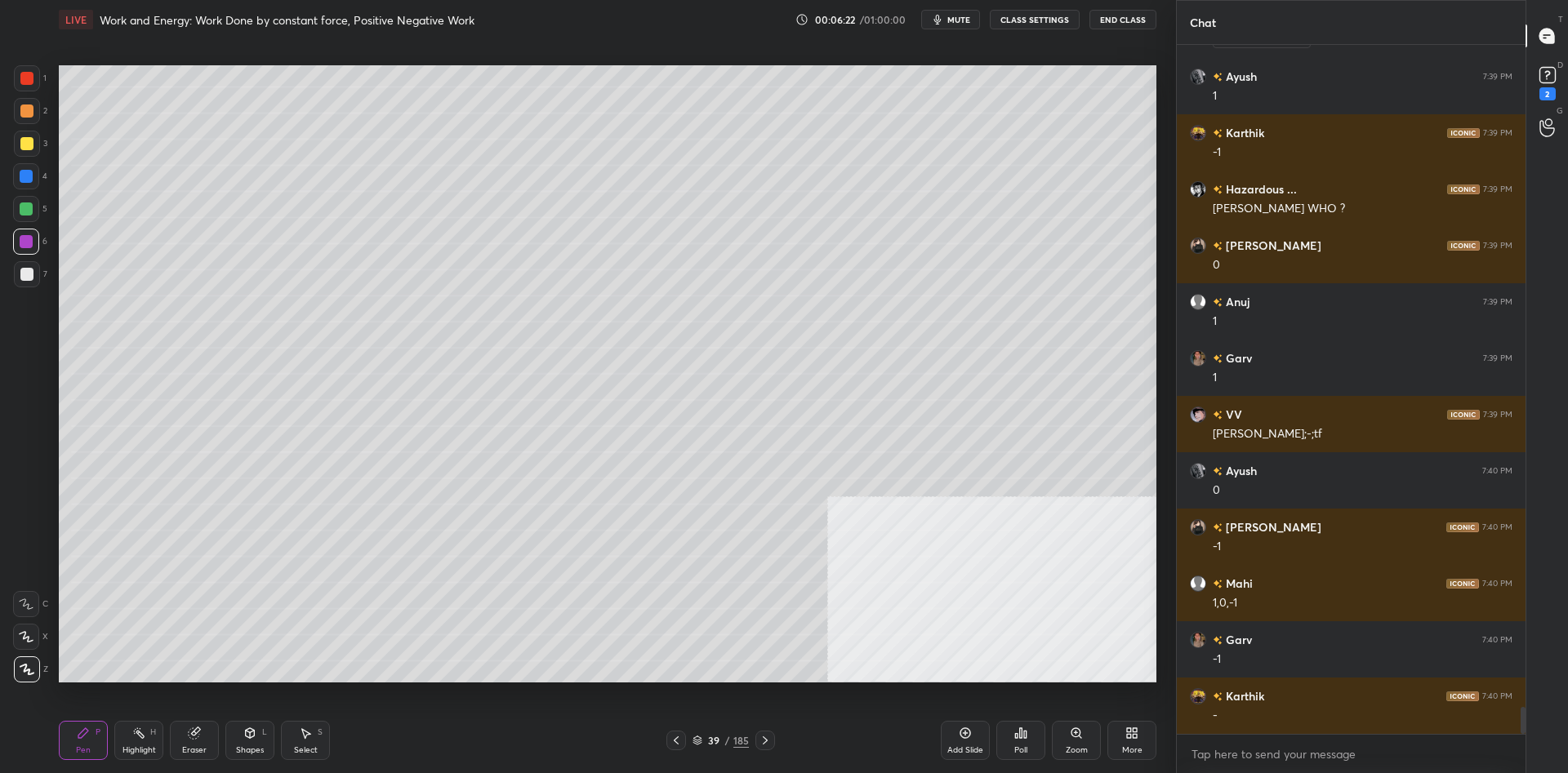
click at [27, 111] on div at bounding box center [27, 111] width 13 height 13
click at [23, 151] on div at bounding box center [27, 143] width 26 height 26
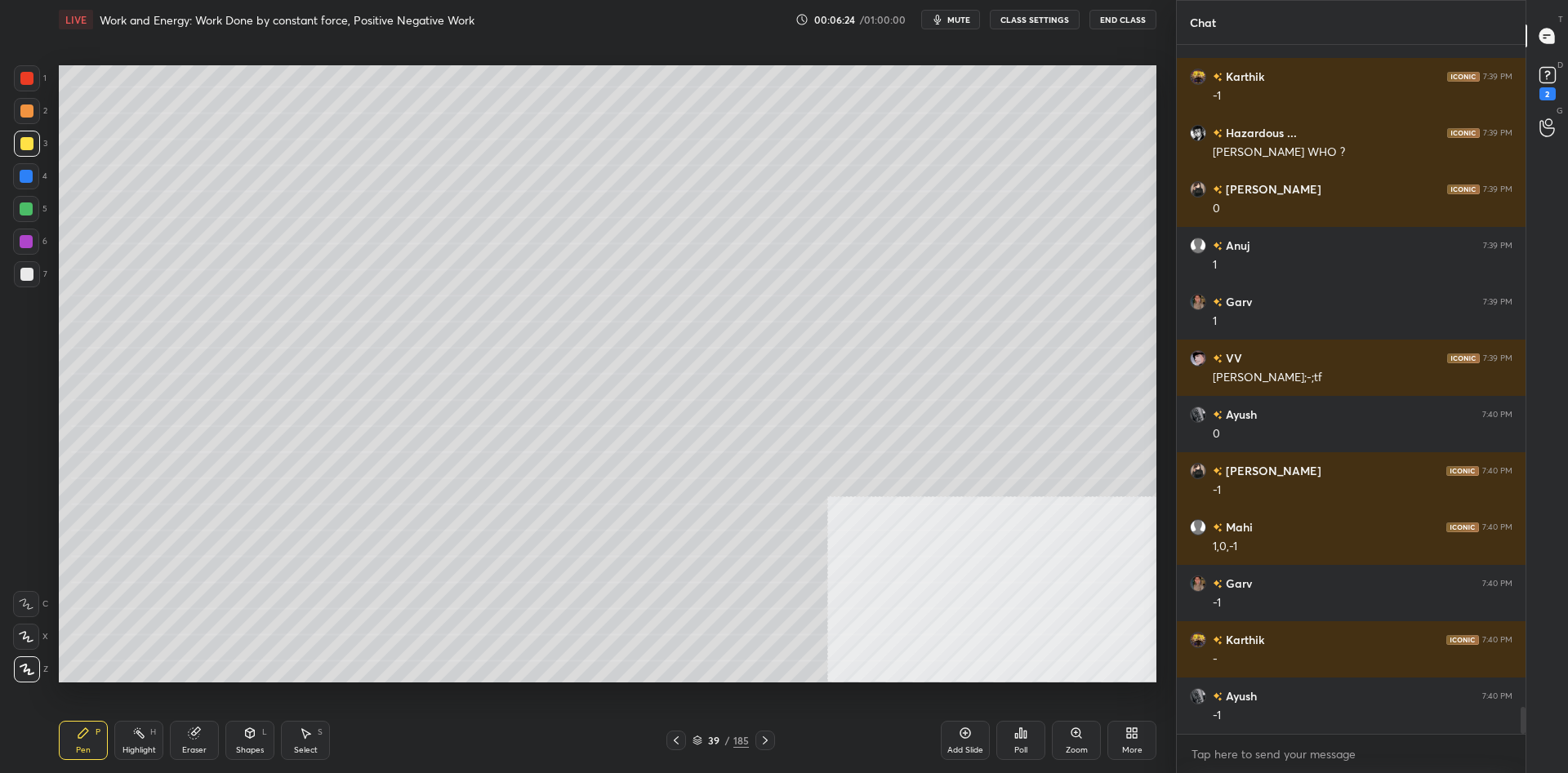
scroll to position [16876, 0]
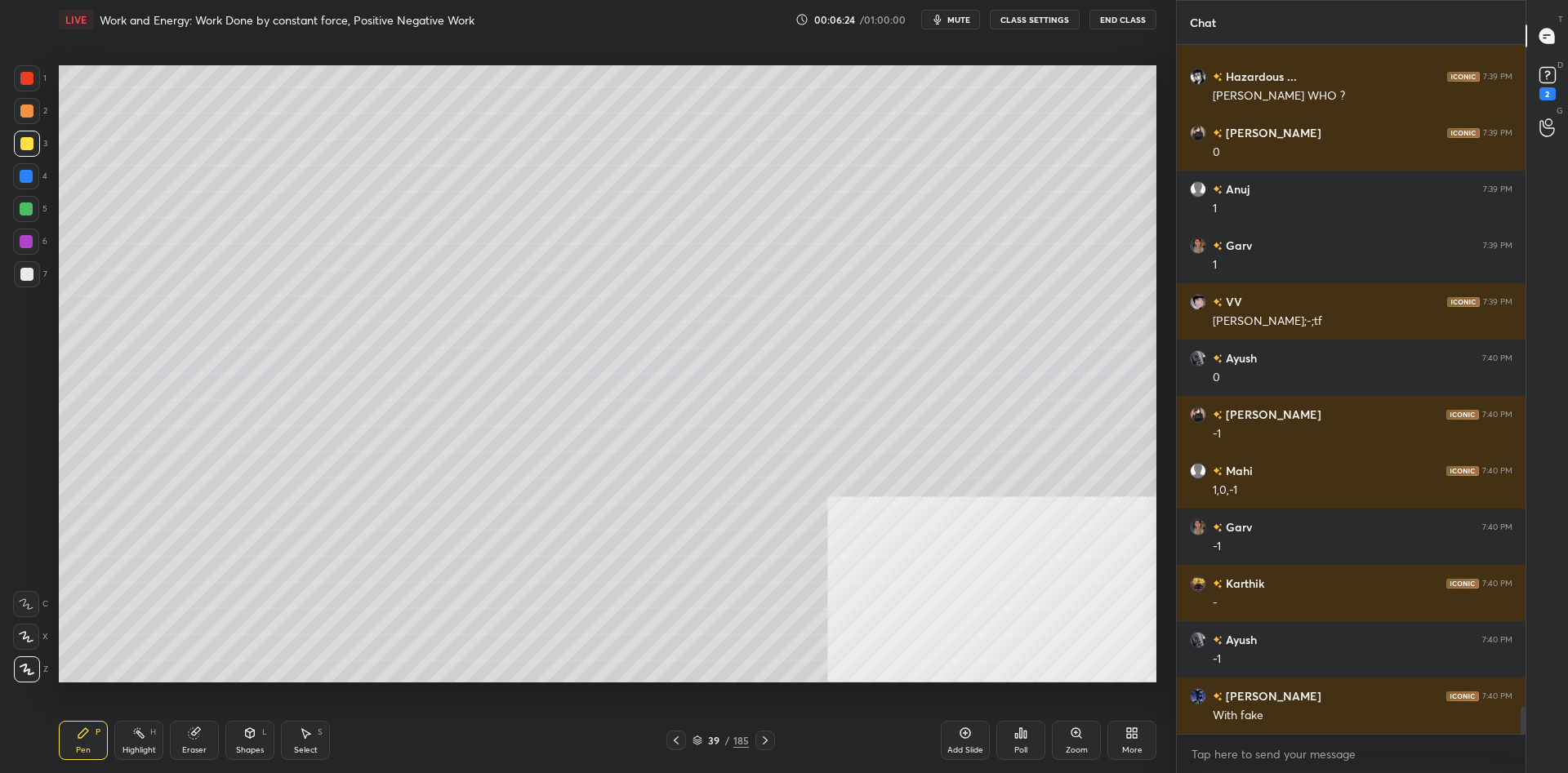
click at [21, 241] on div at bounding box center [26, 241] width 13 height 13
click at [30, 213] on div at bounding box center [26, 209] width 13 height 13
click at [30, 184] on div at bounding box center [26, 176] width 26 height 26
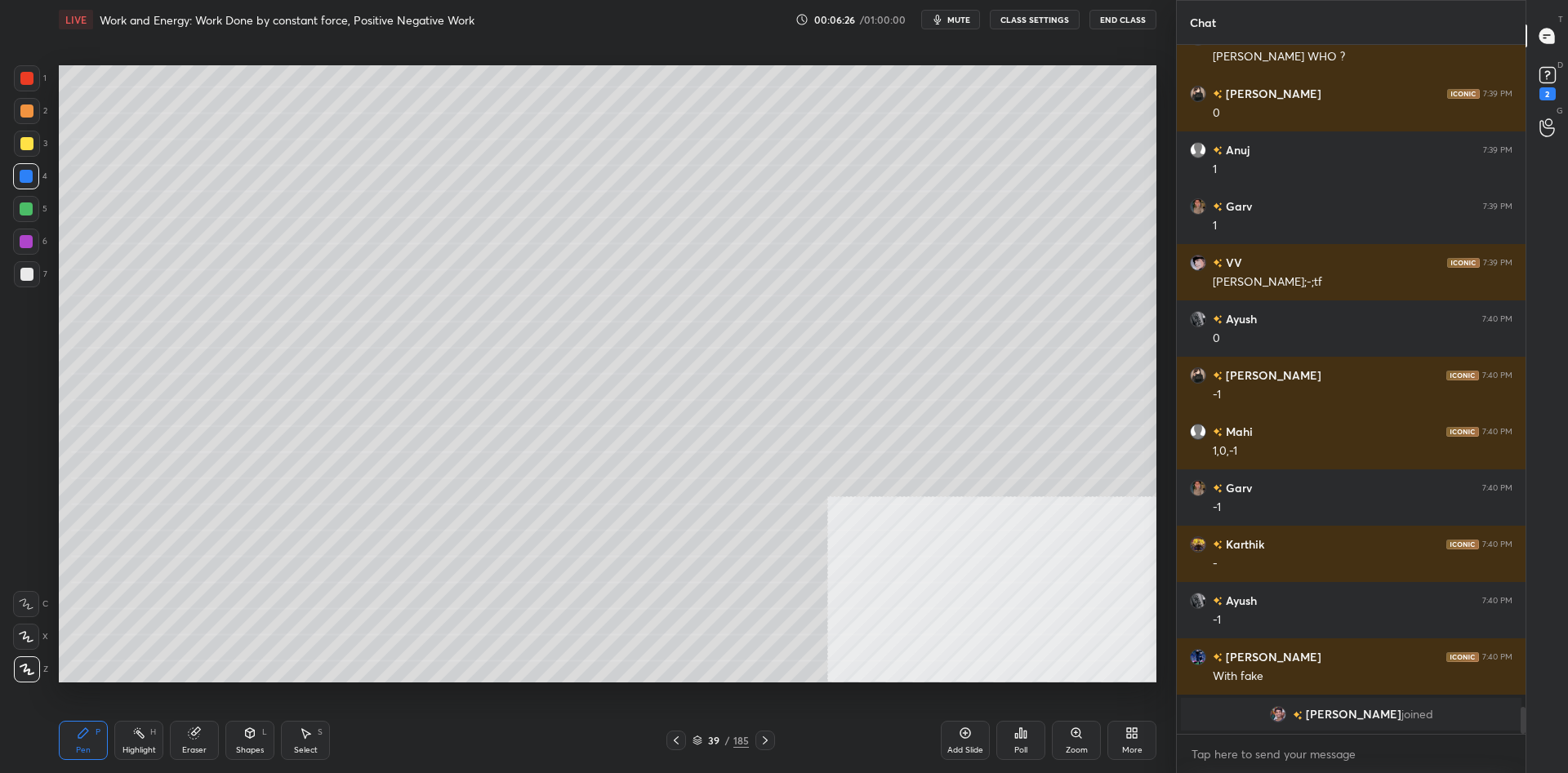
click at [23, 115] on div at bounding box center [27, 111] width 13 height 13
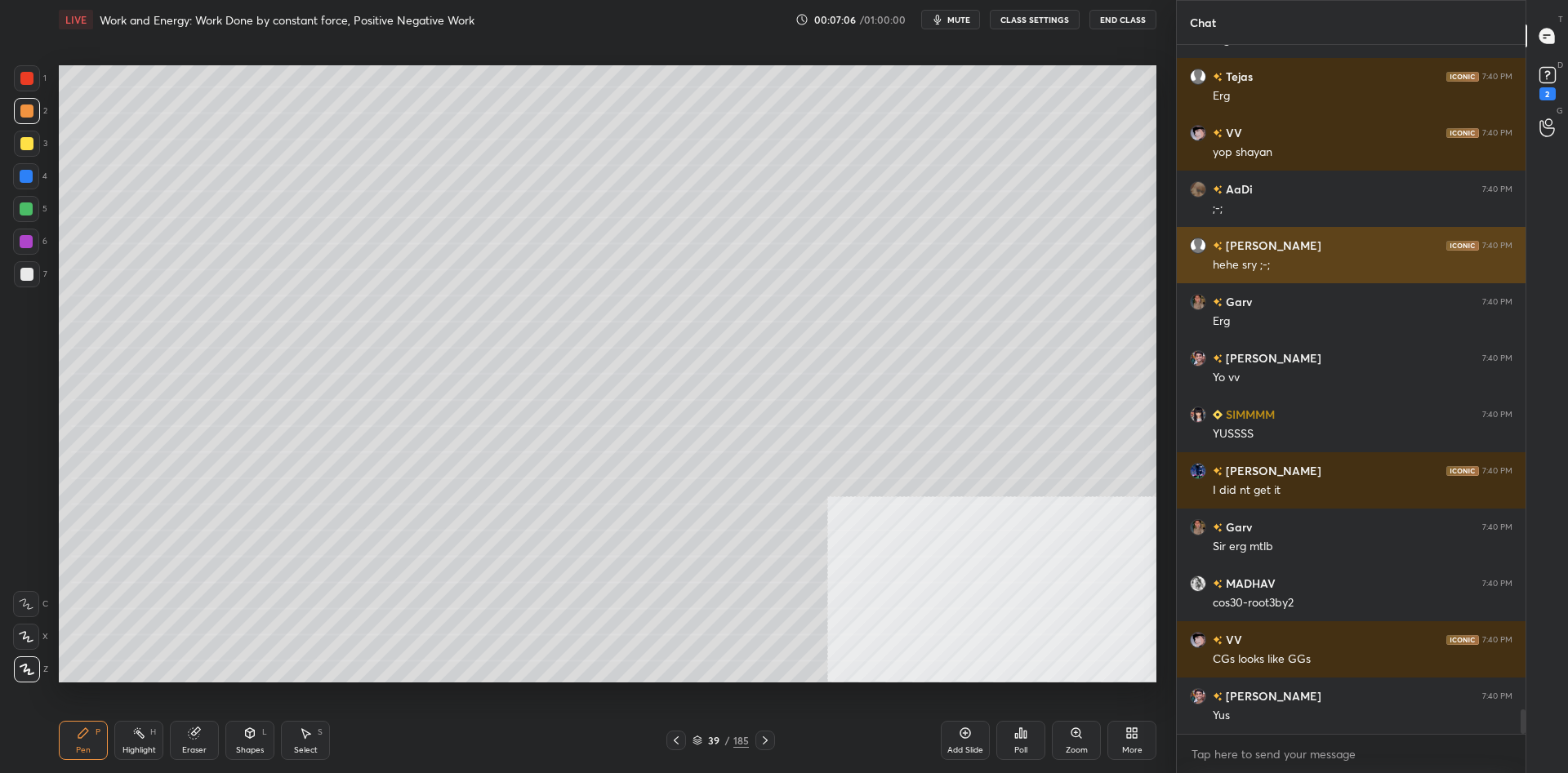
scroll to position [18679, 0]
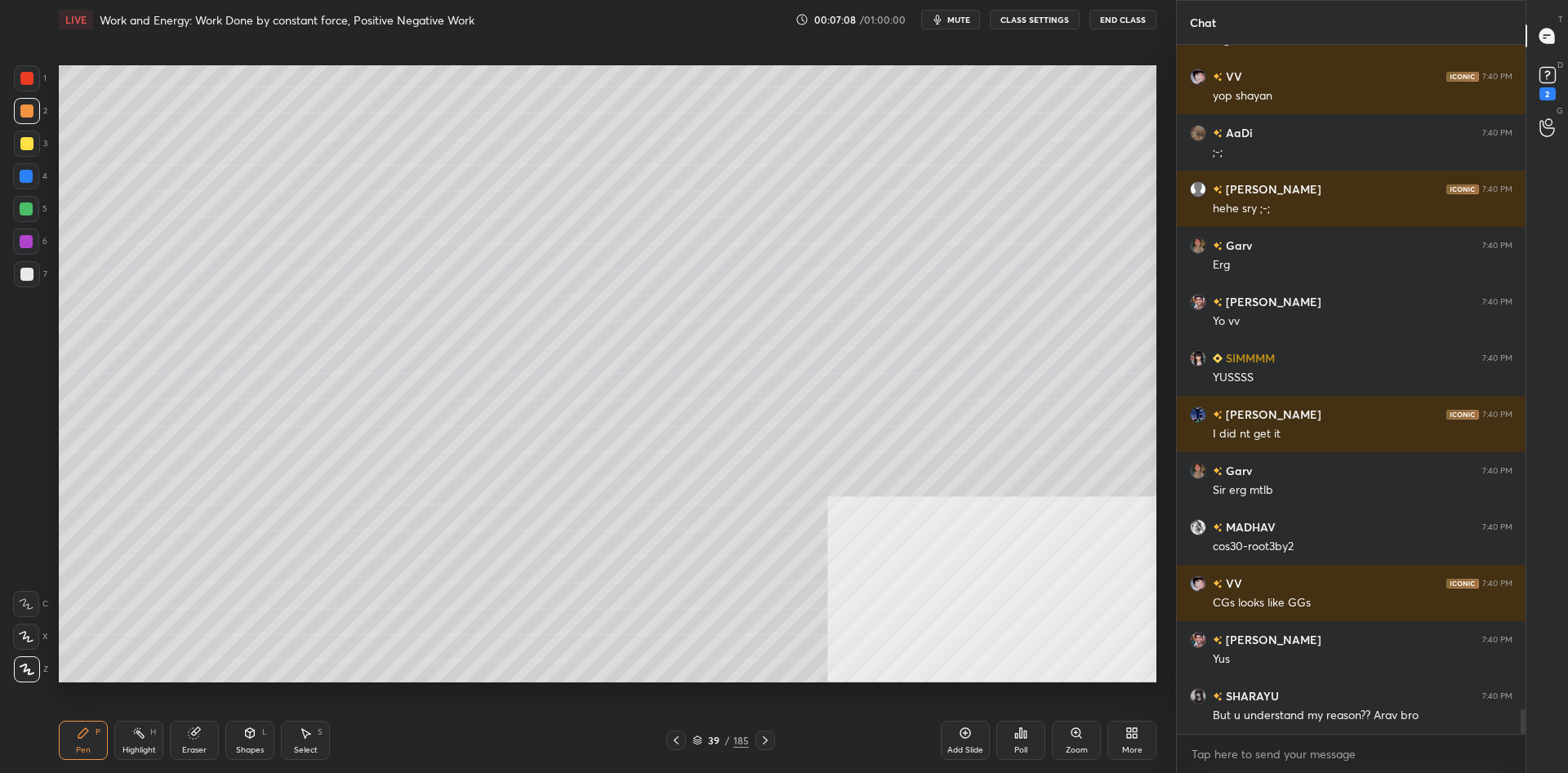
drag, startPoint x: 965, startPoint y: 731, endPoint x: 981, endPoint y: 692, distance: 42.2
click at [967, 730] on icon at bounding box center [965, 733] width 13 height 13
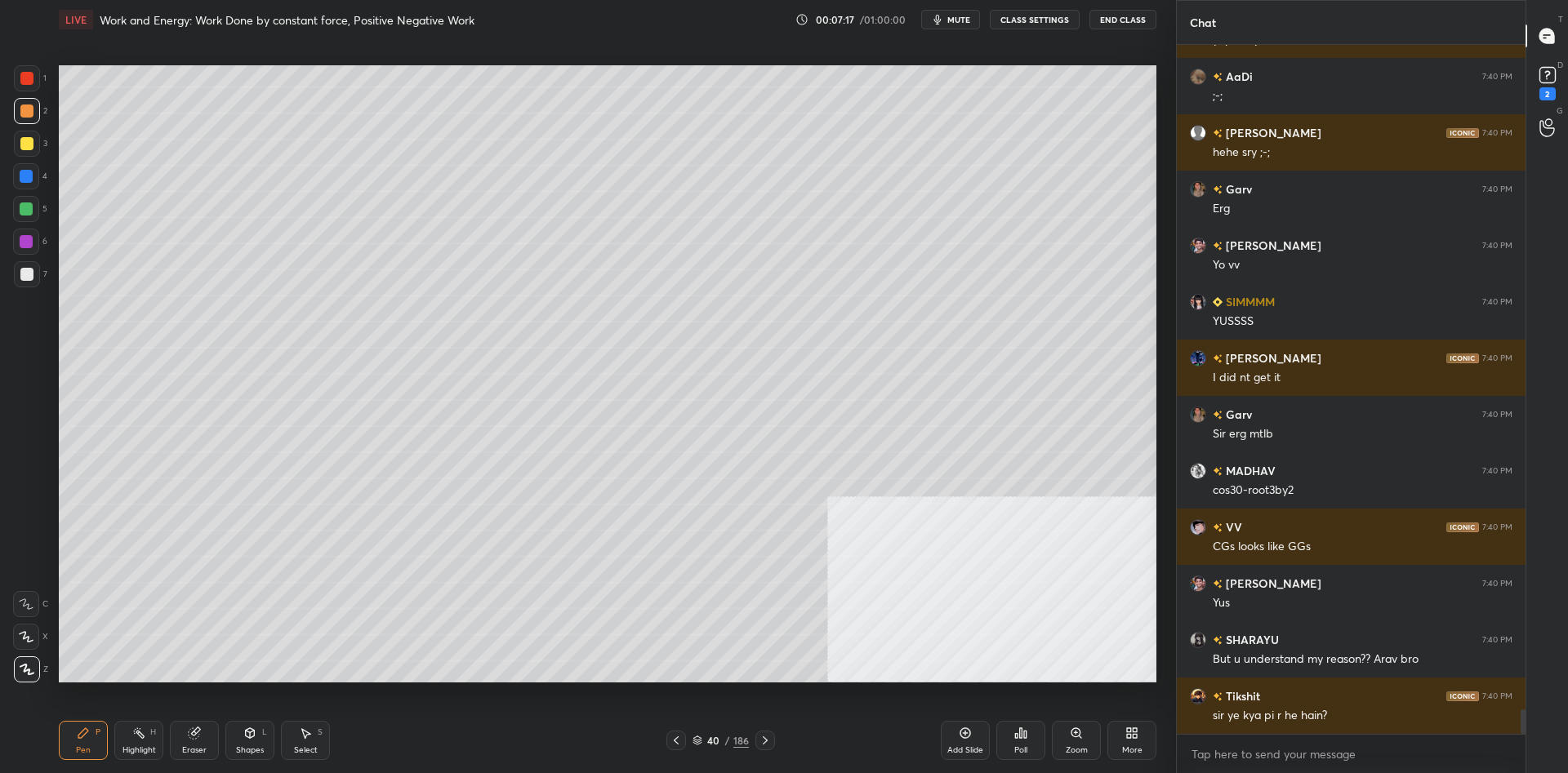
scroll to position [18848, 0]
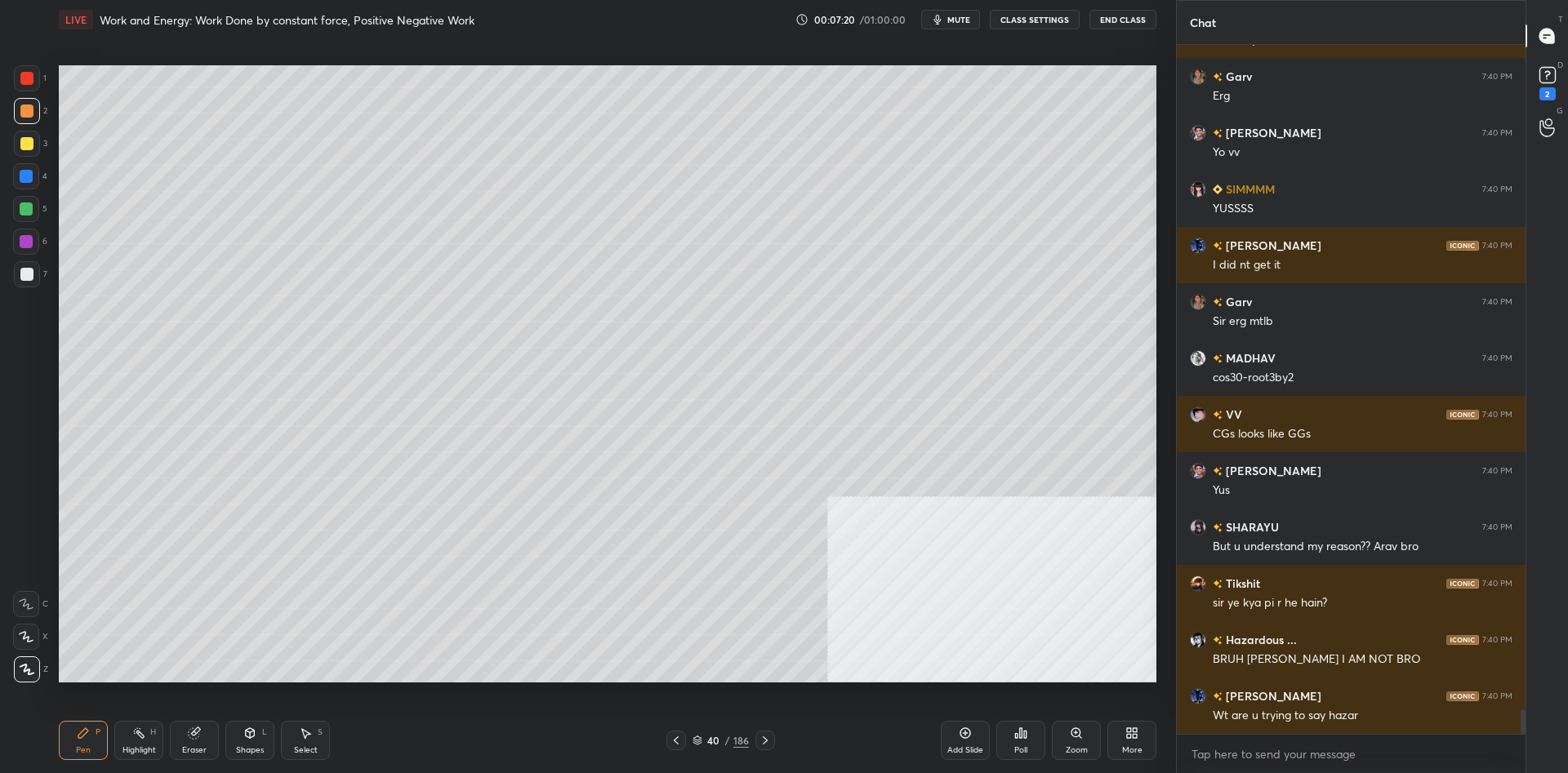
click at [30, 156] on div at bounding box center [27, 143] width 26 height 26
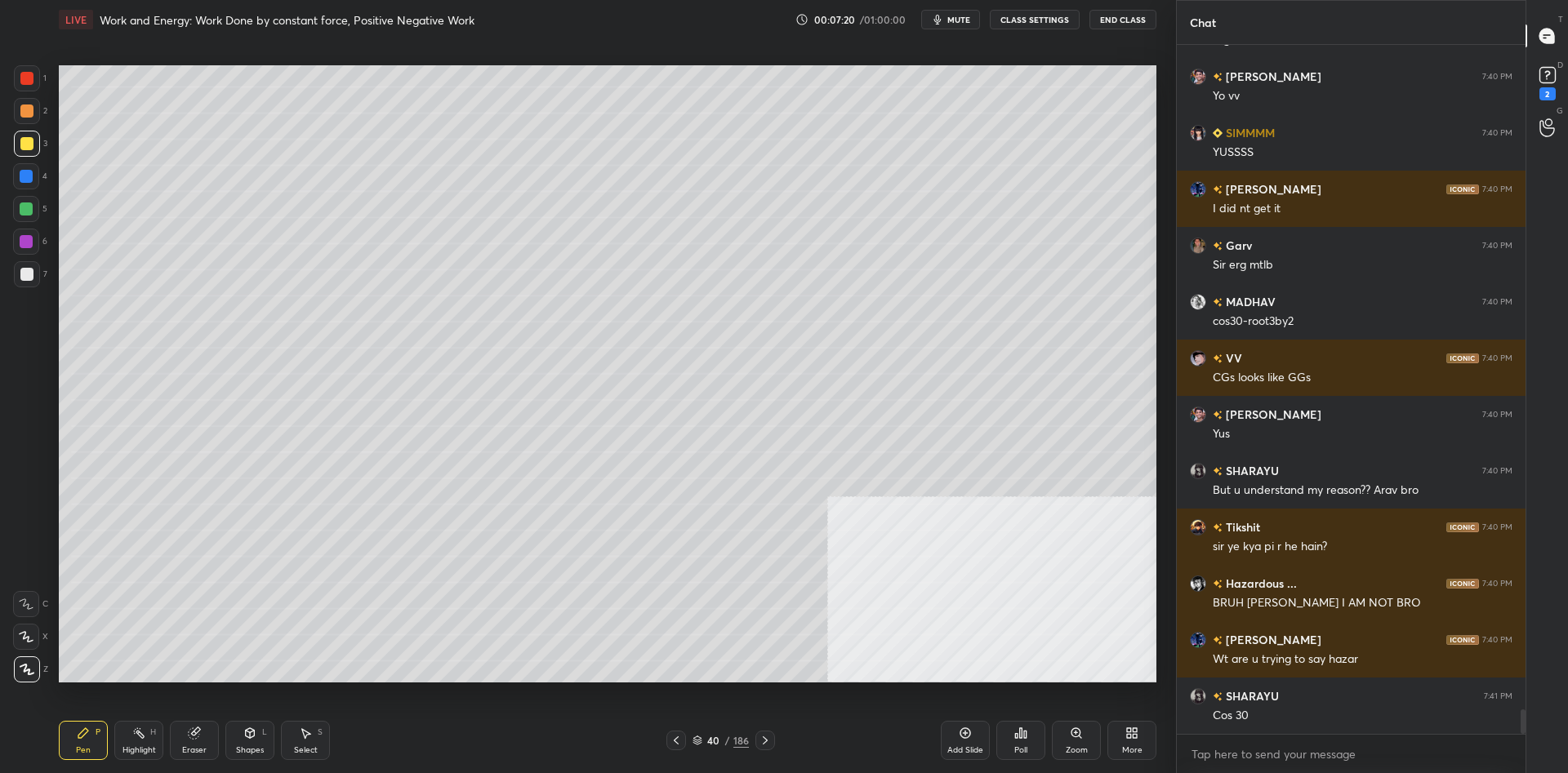
click at [30, 150] on div at bounding box center [27, 143] width 26 height 26
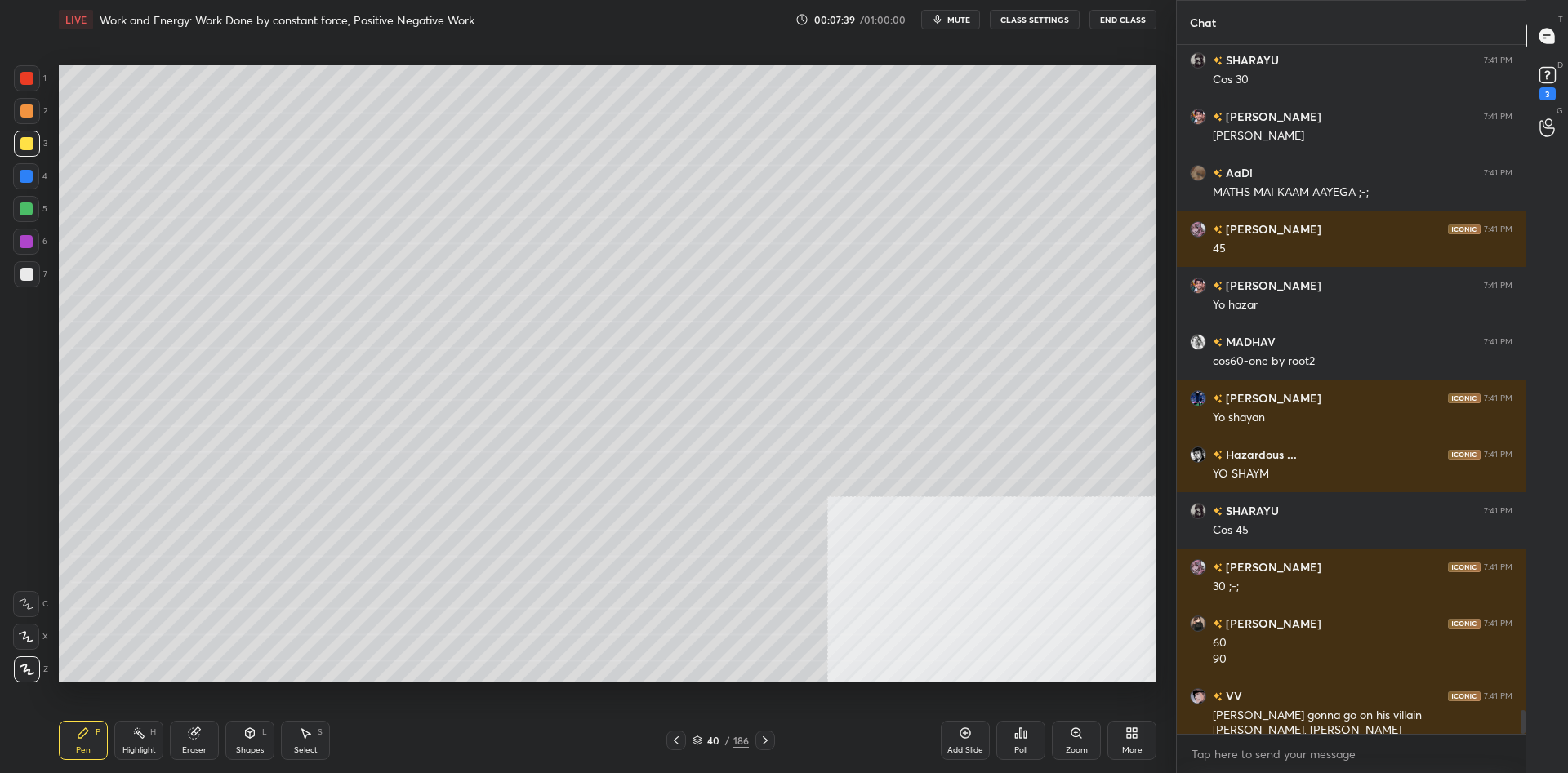
scroll to position [19611, 0]
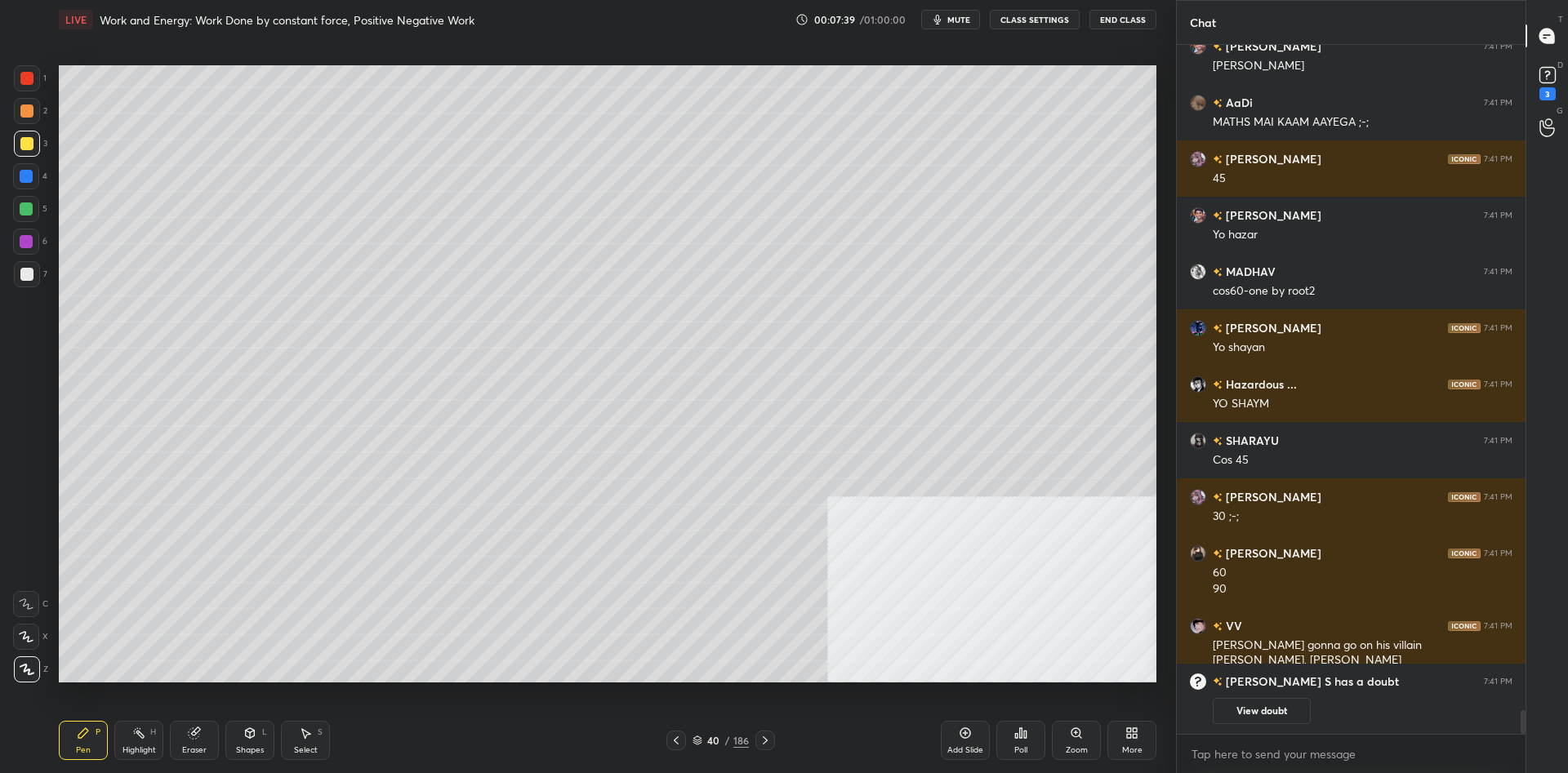
click at [16, 217] on div at bounding box center [26, 208] width 26 height 26
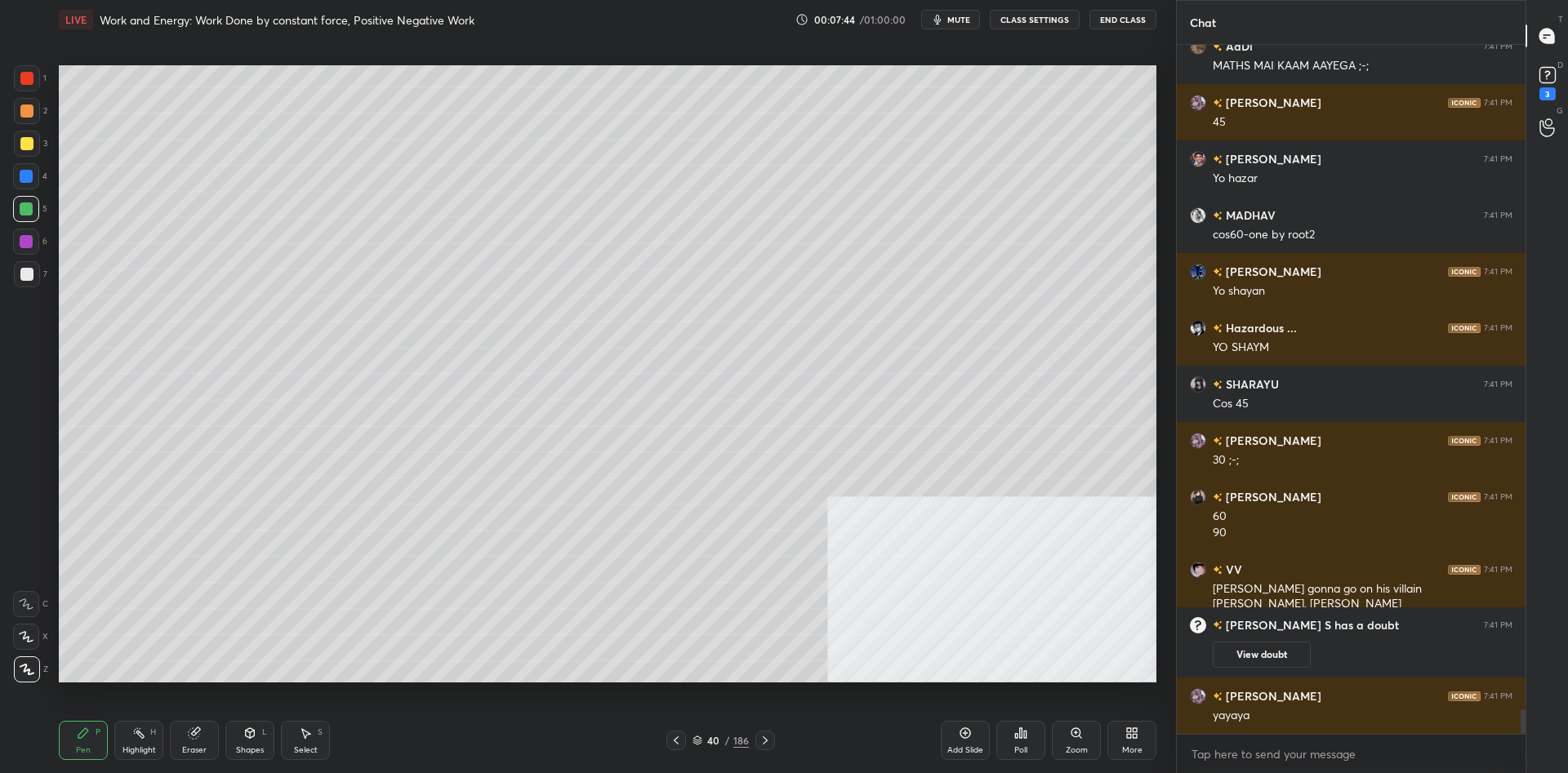
scroll to position [18891, 0]
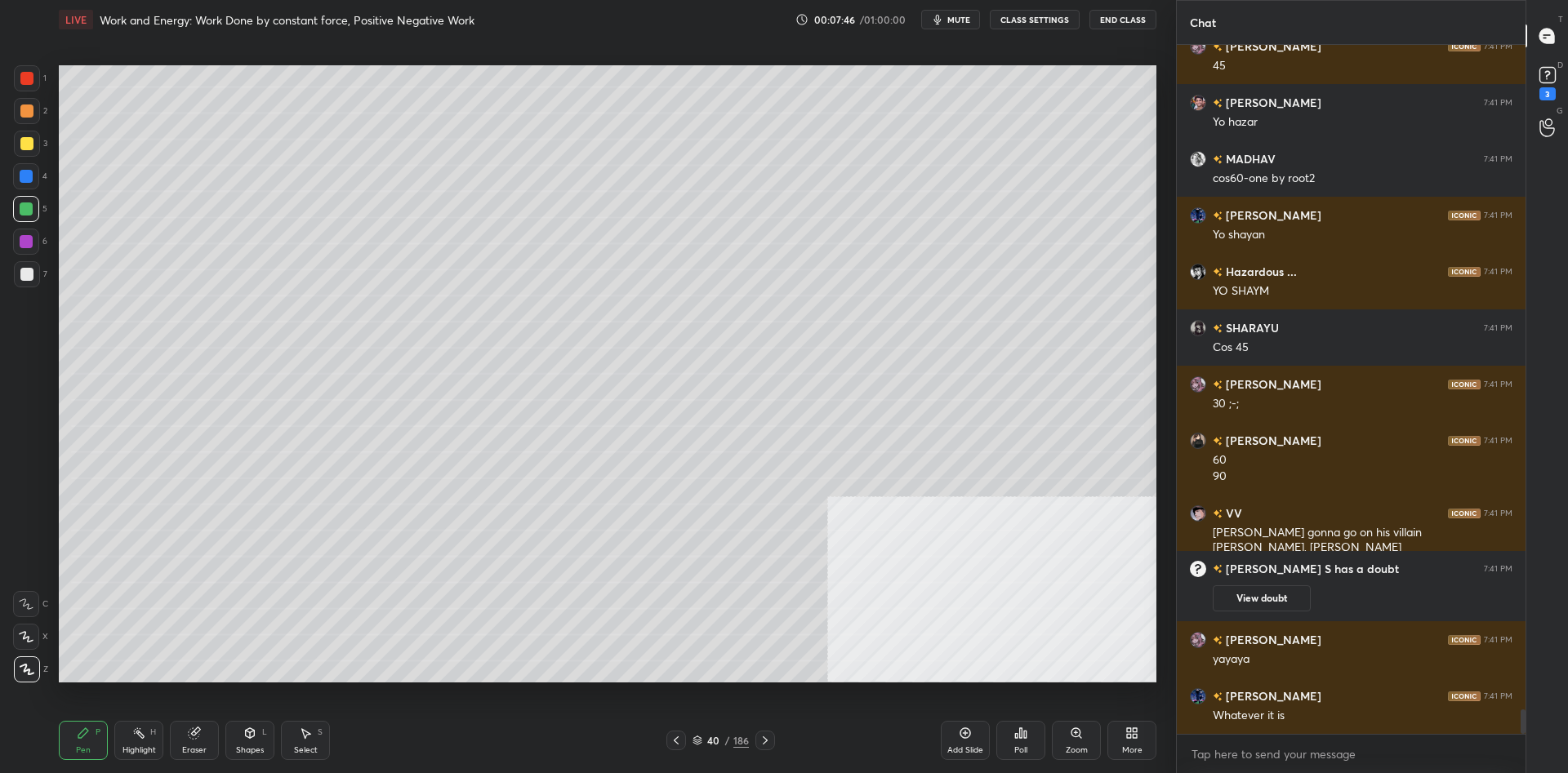
click at [21, 240] on div at bounding box center [26, 241] width 13 height 13
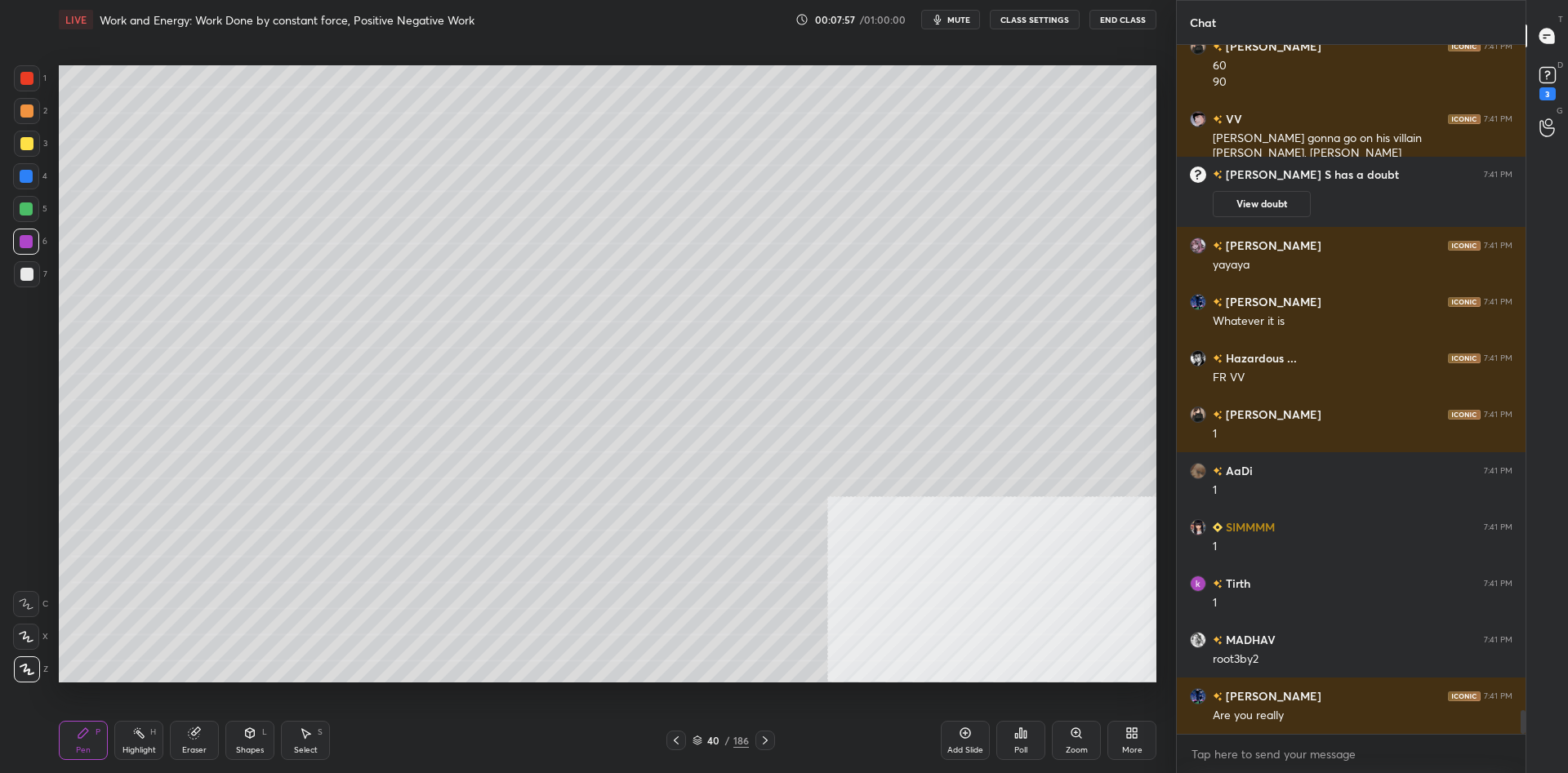
scroll to position [19341, 0]
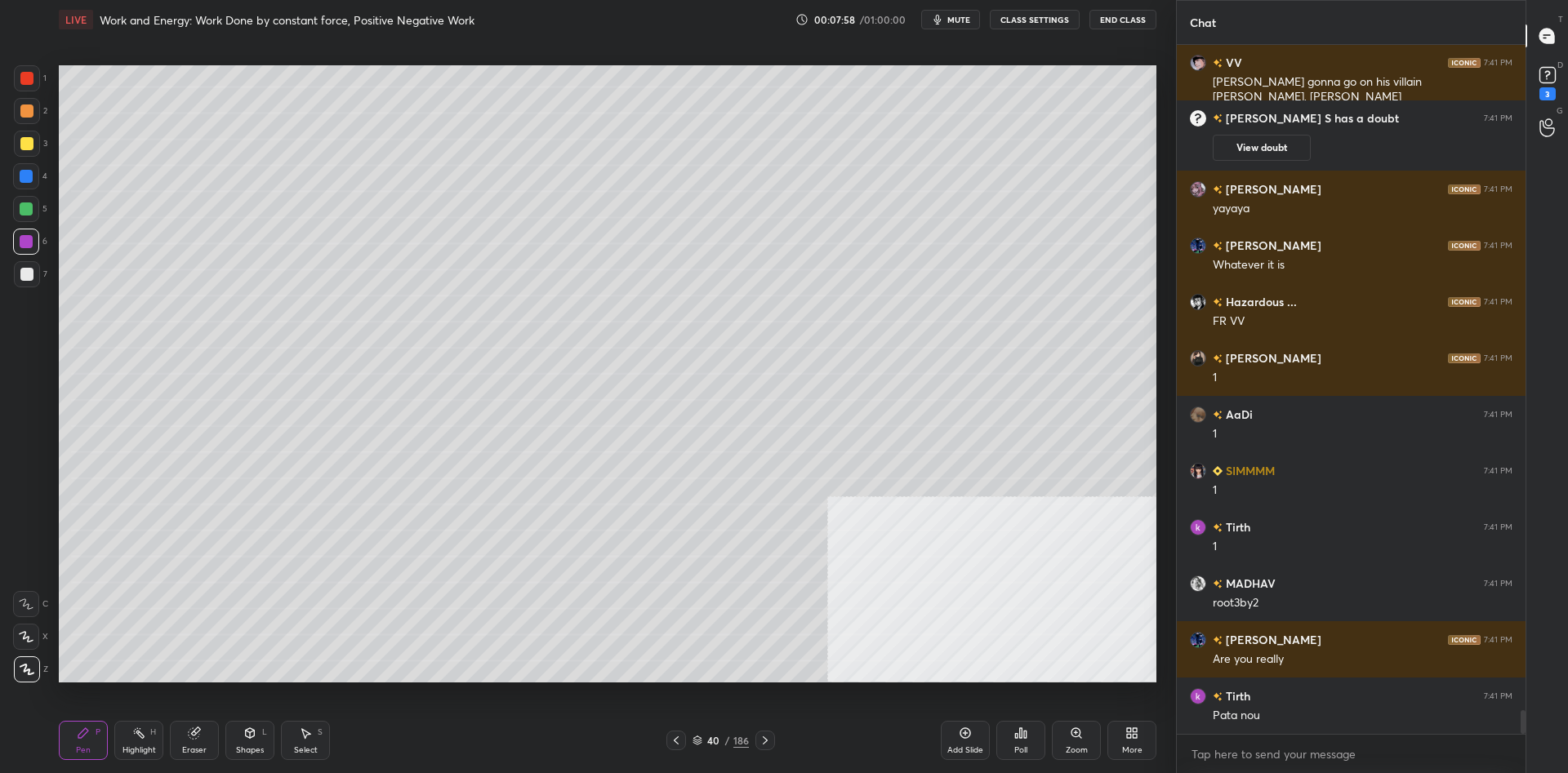
click at [30, 203] on div at bounding box center [26, 209] width 13 height 13
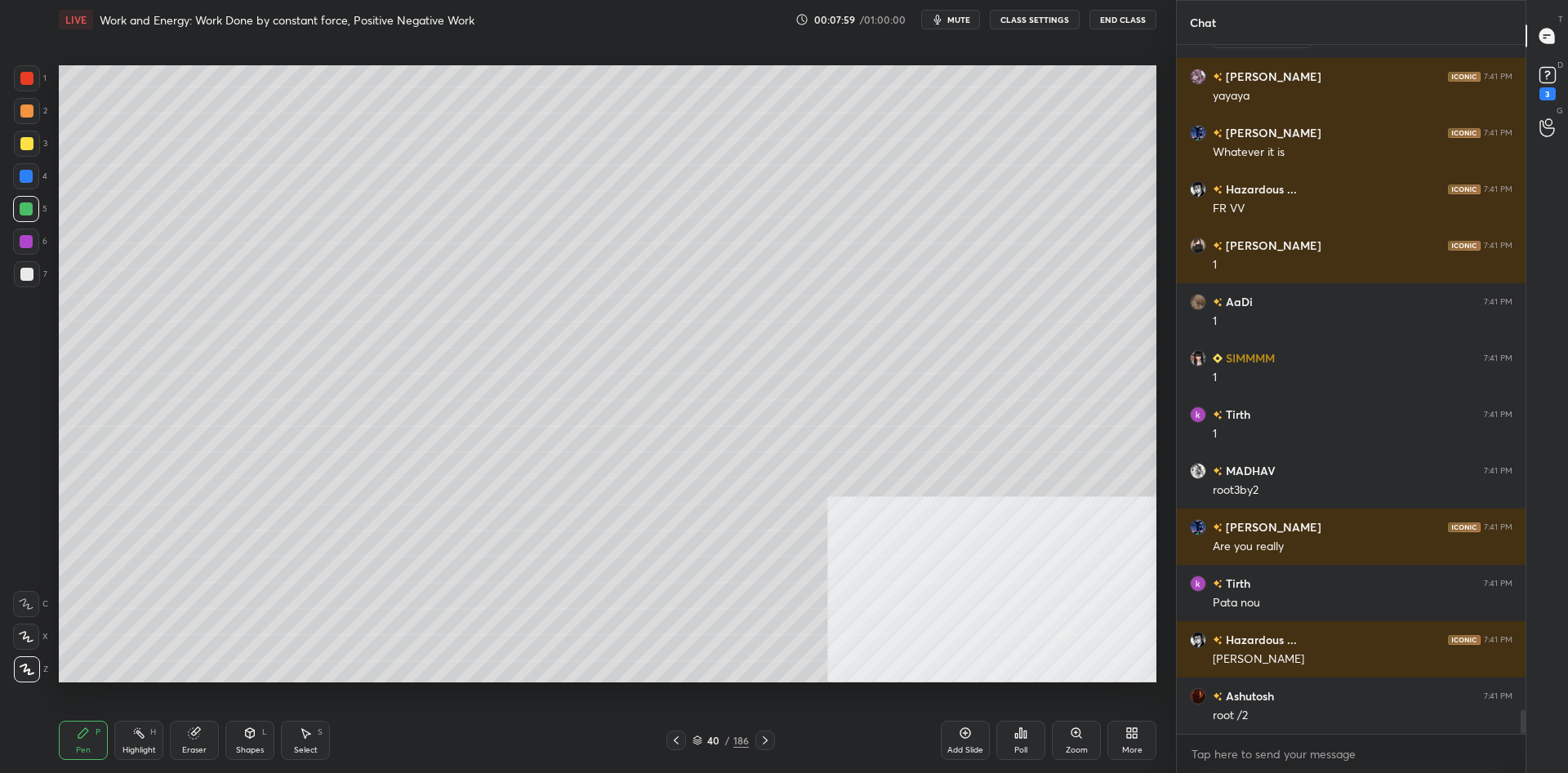
click at [11, 274] on div "1 2 3 4 5 6 7 C X Z C X Z E E Erase all H H" at bounding box center [26, 374] width 52 height 618
click at [41, 279] on div "7" at bounding box center [30, 273] width 33 height 26
click at [43, 185] on div "4" at bounding box center [30, 176] width 34 height 26
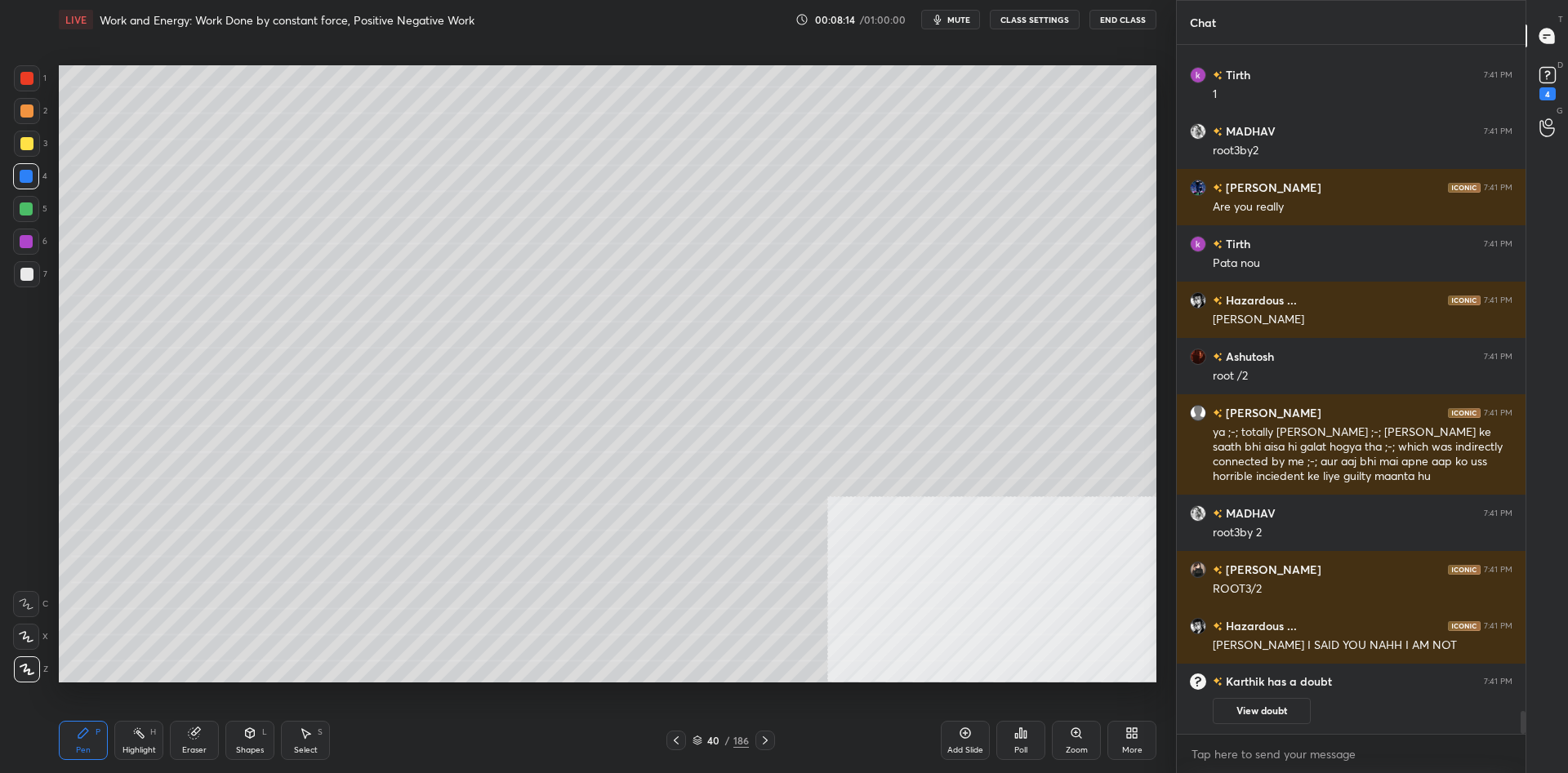
scroll to position [19586, 0]
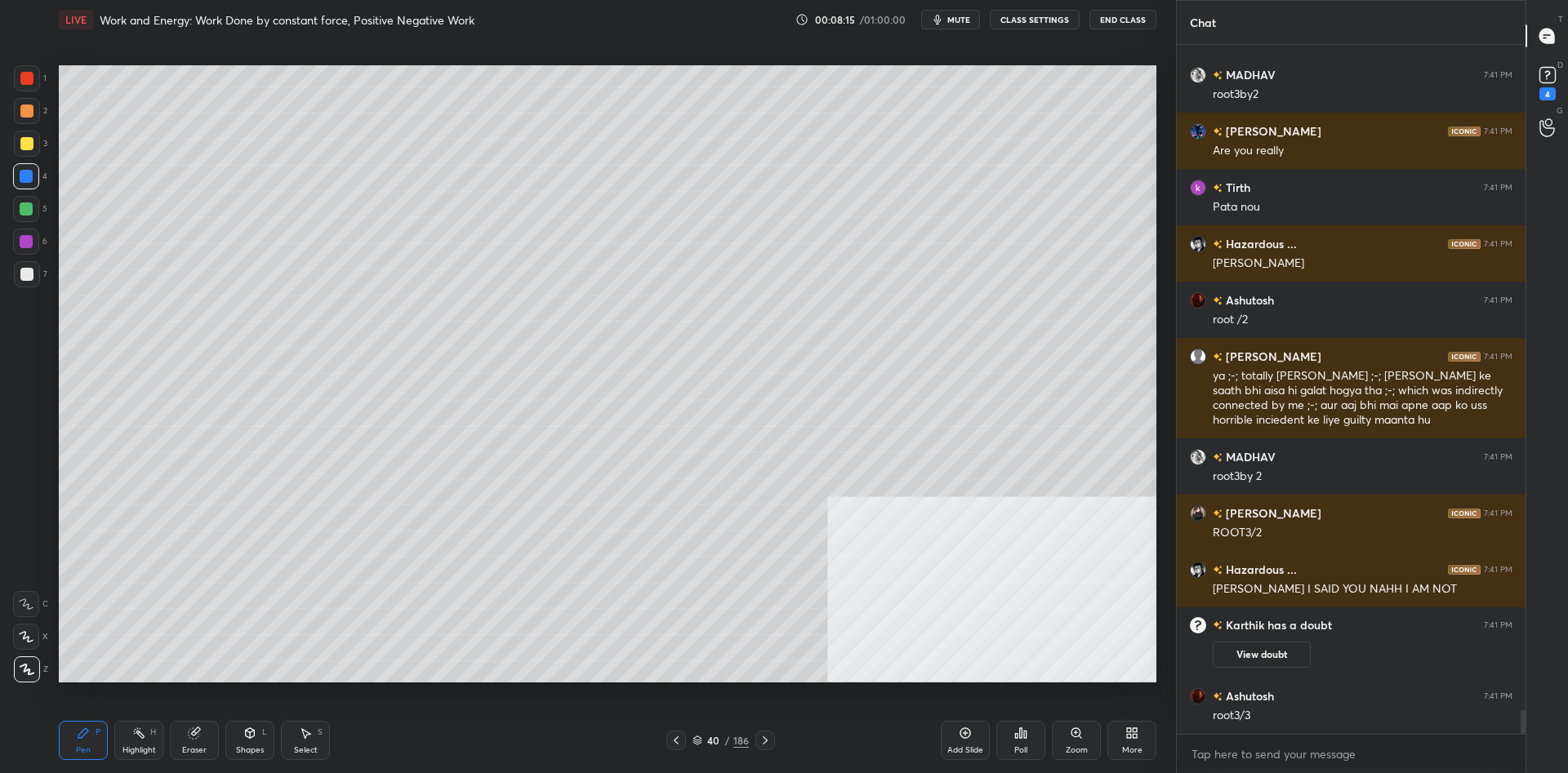
click at [137, 737] on icon at bounding box center [139, 733] width 13 height 13
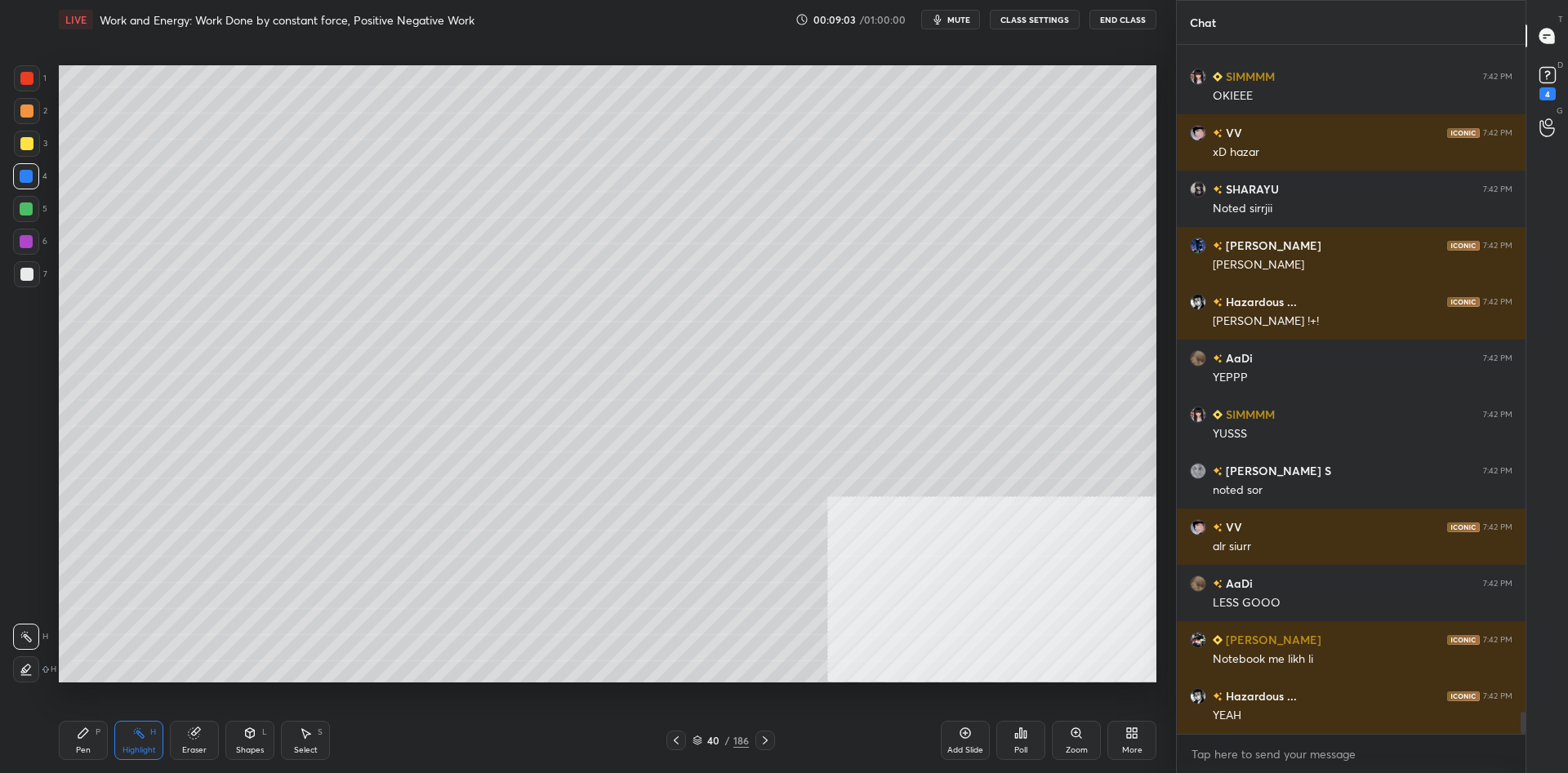
scroll to position [20825, 0]
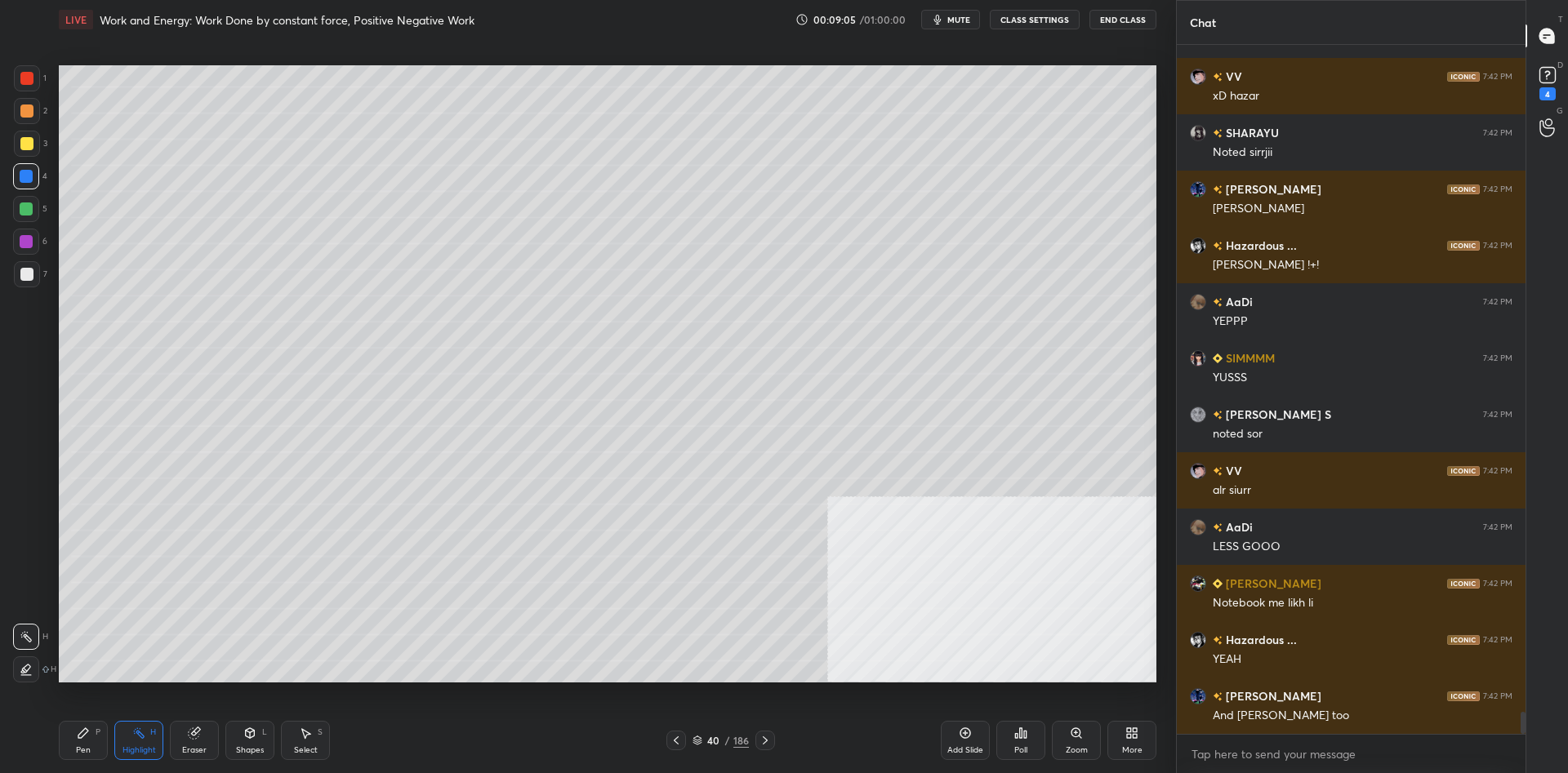
click at [710, 736] on div "40" at bounding box center [713, 740] width 16 height 10
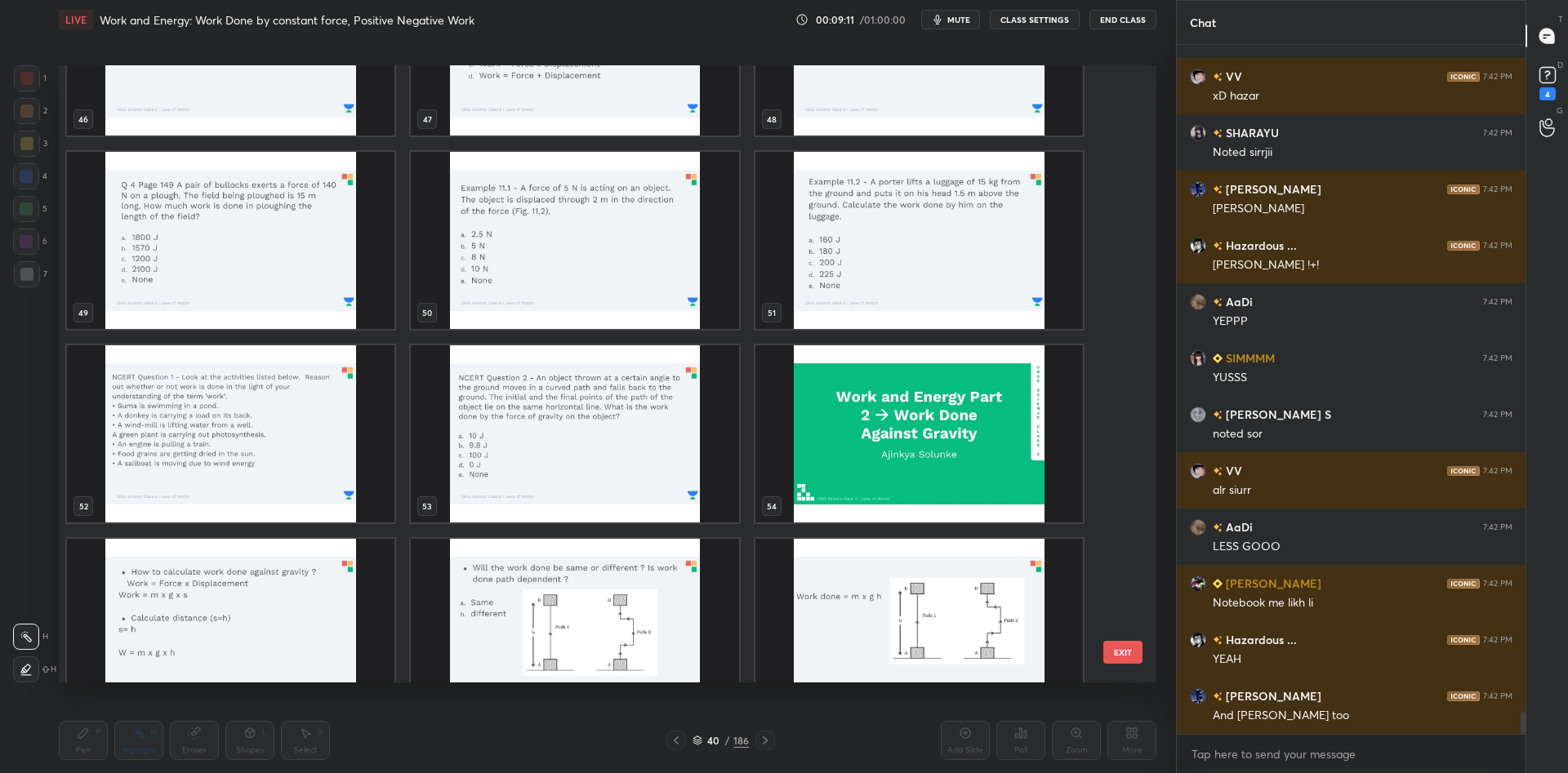
scroll to position [20882, 0]
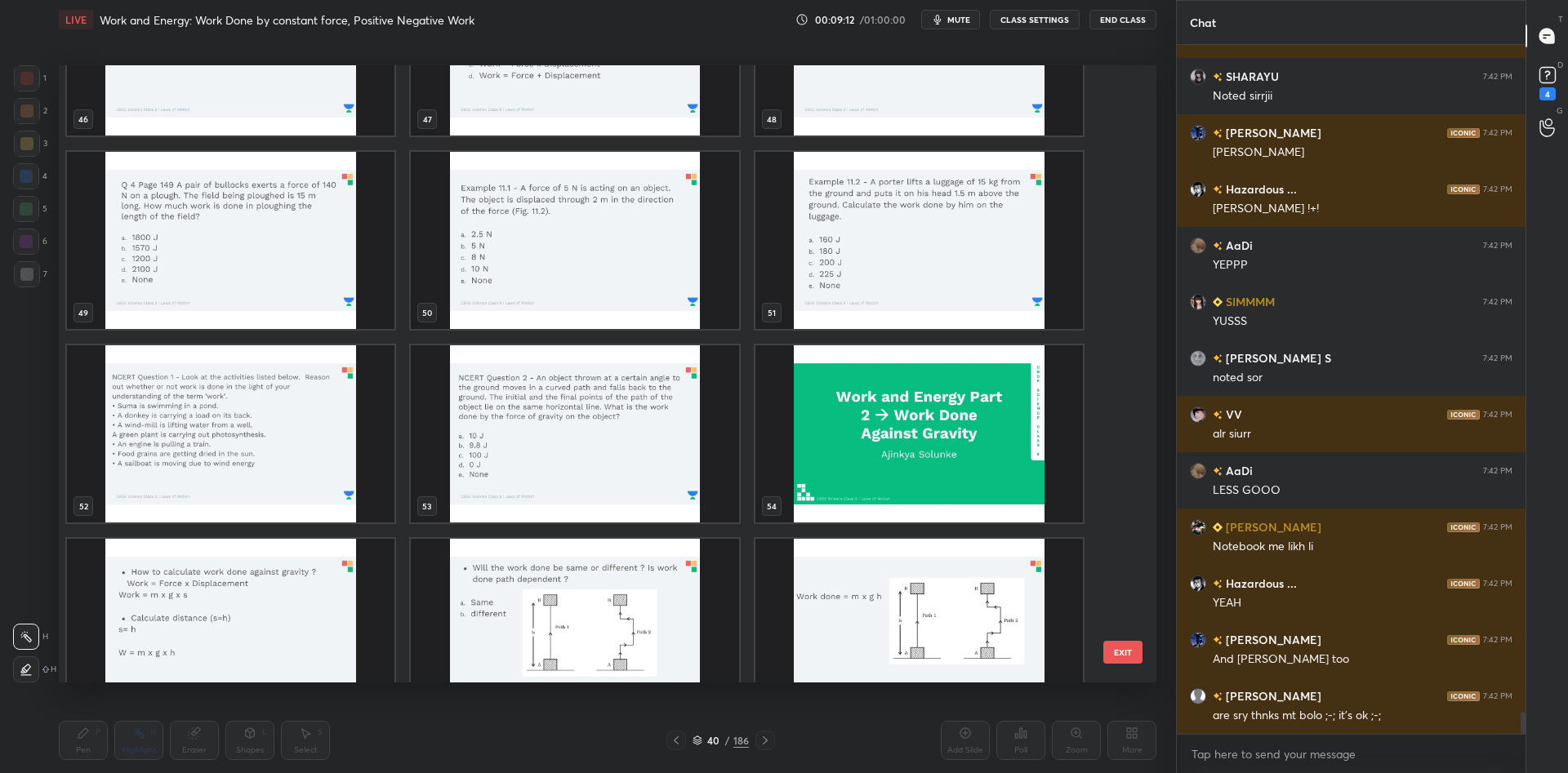
click at [317, 451] on img "grid" at bounding box center [231, 433] width 327 height 177
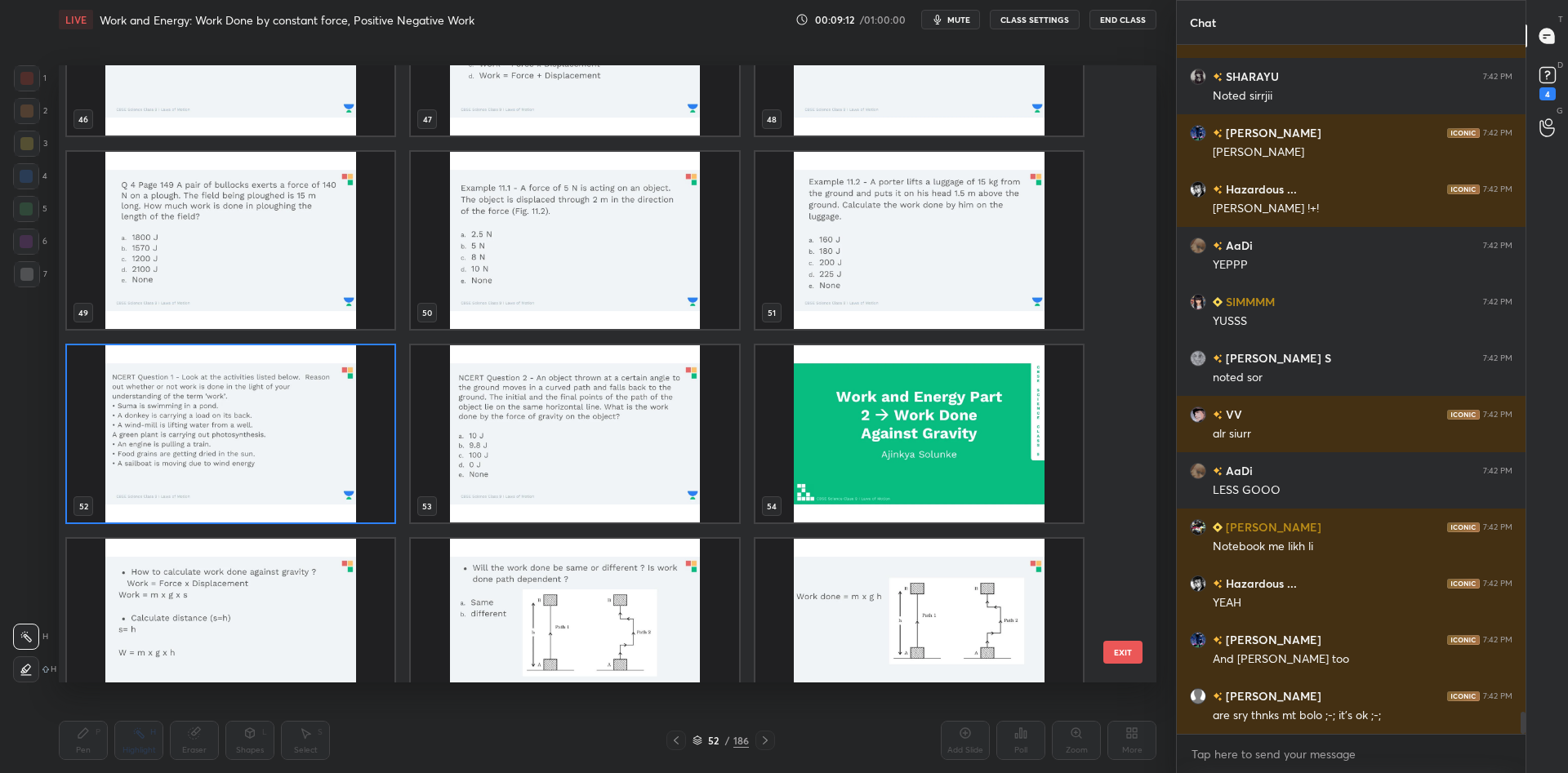
click at [317, 451] on img "grid" at bounding box center [231, 433] width 327 height 177
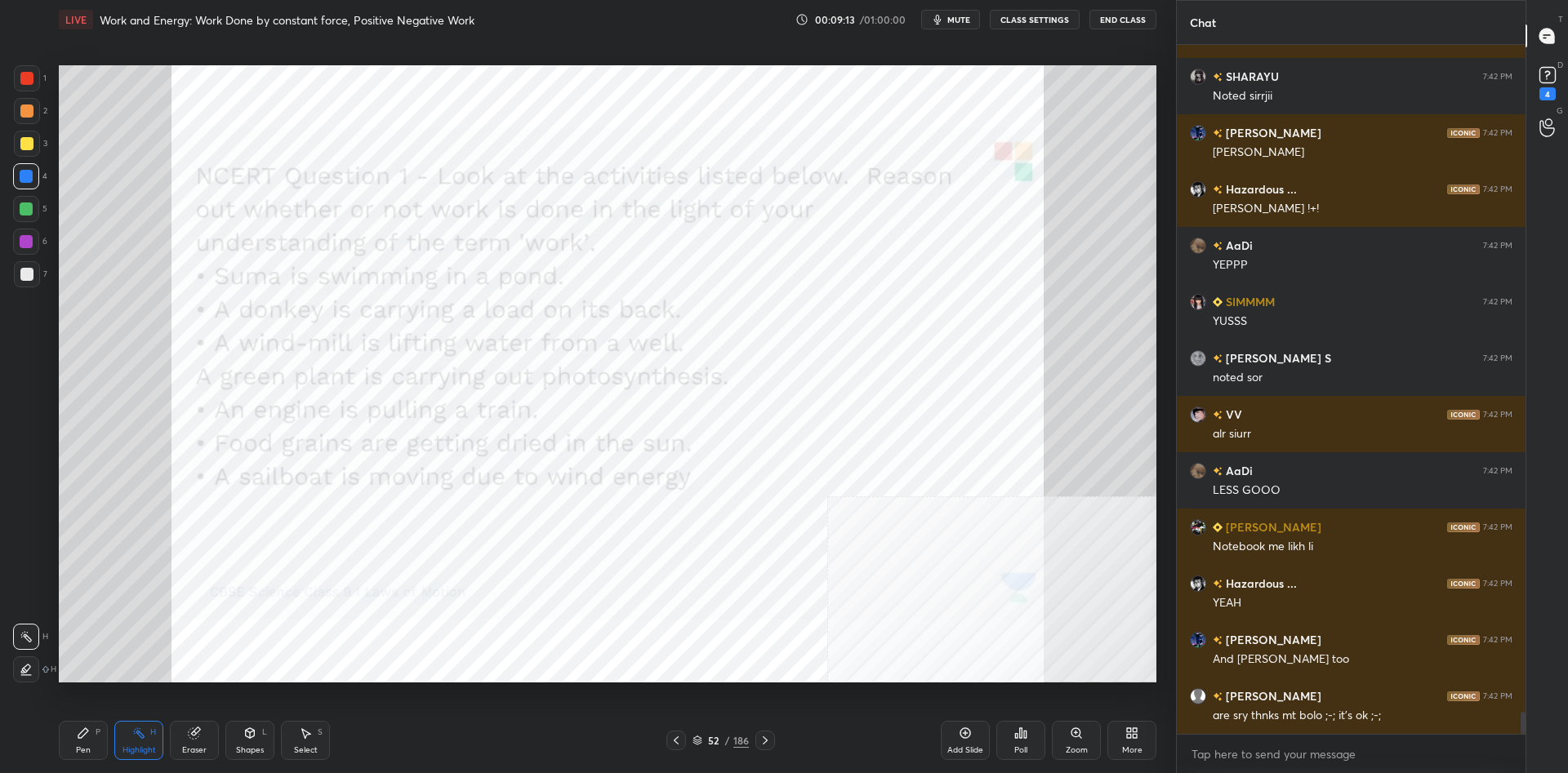
click at [76, 770] on div "Pen P Highlight H Eraser Shapes L Select S 52 / 186 Add Slide Poll Zoom More" at bounding box center [608, 740] width 1098 height 65
click at [86, 746] on div "Pen" at bounding box center [83, 750] width 14 height 8
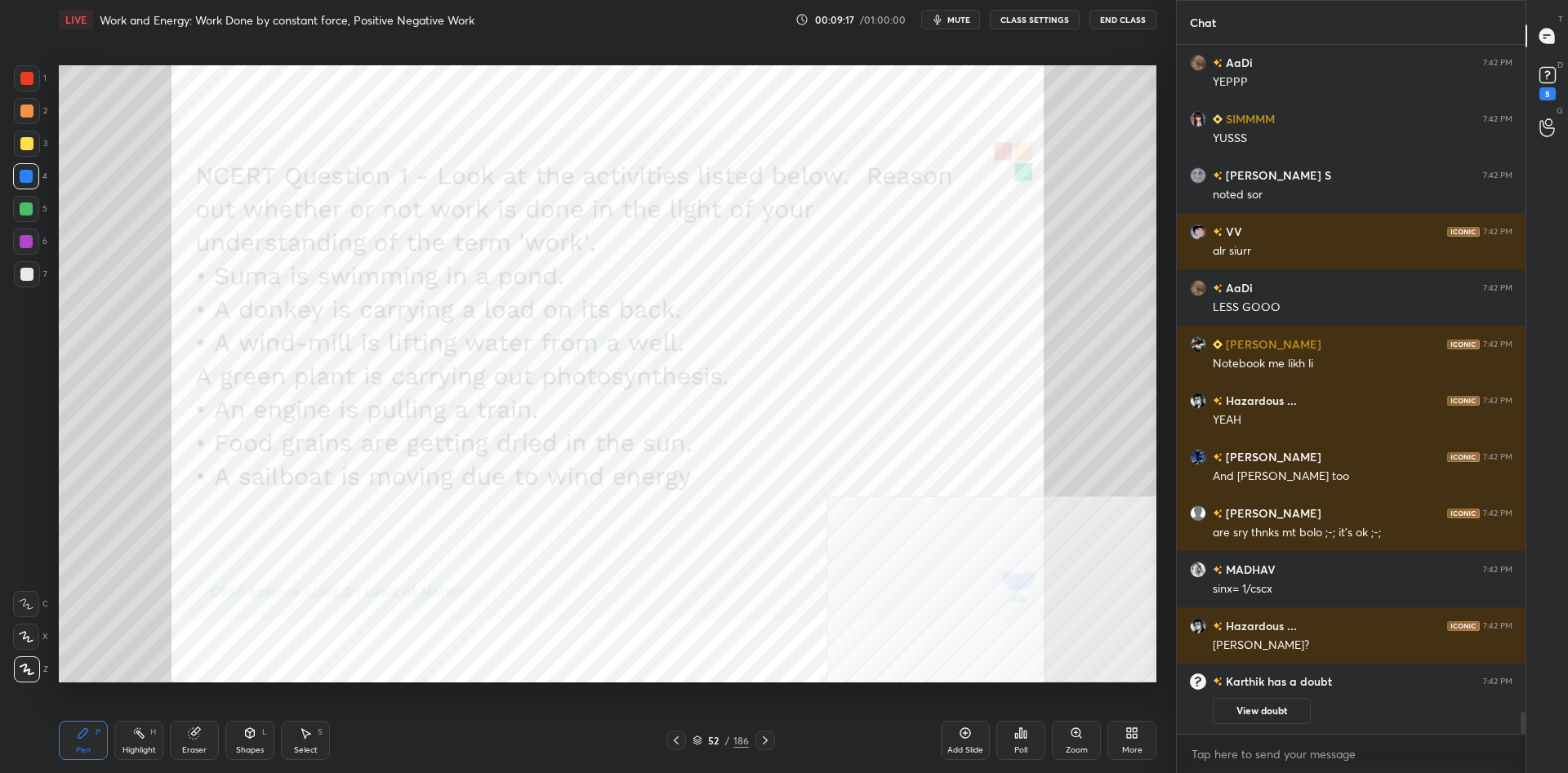
scroll to position [20614, 0]
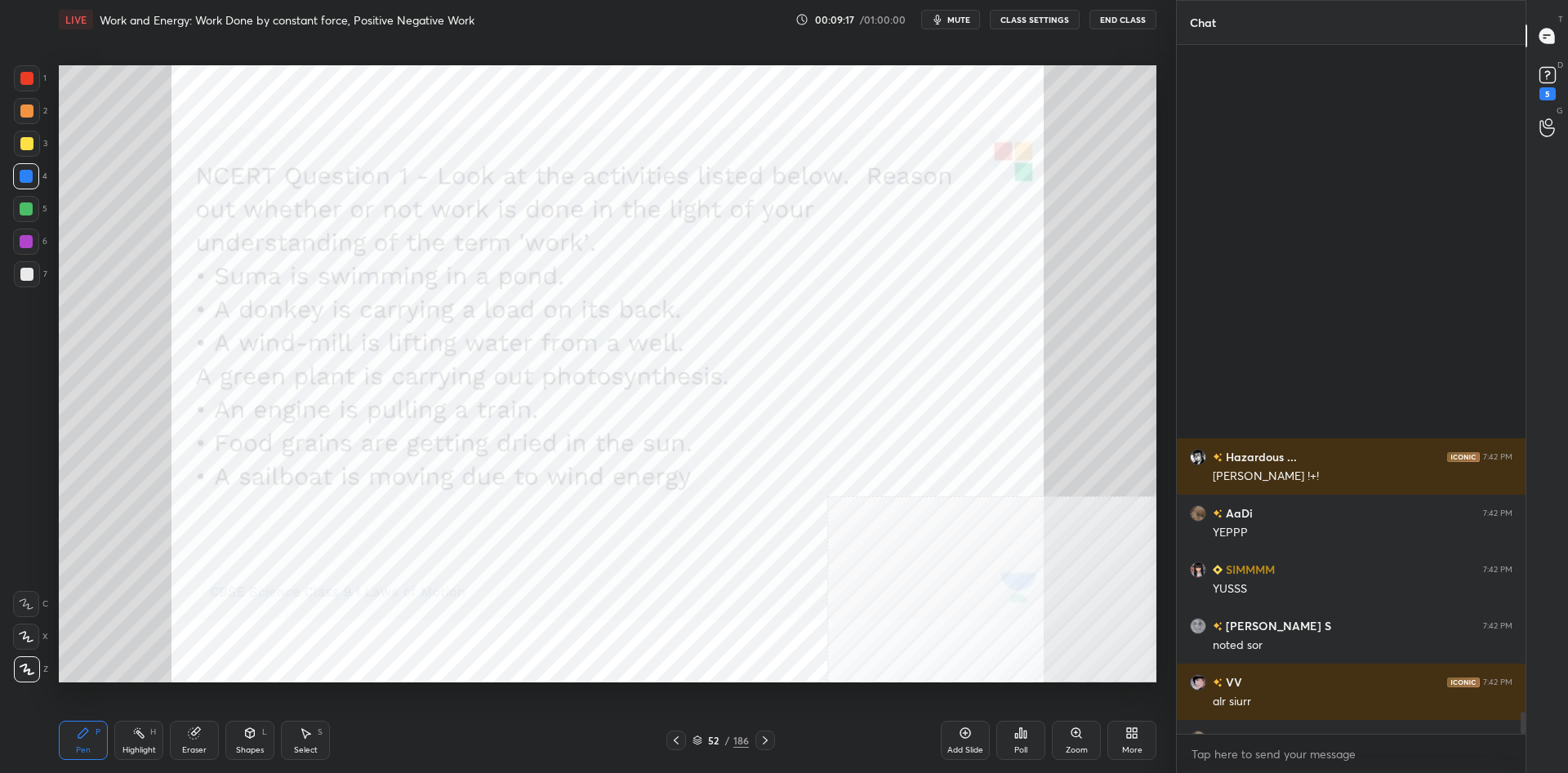
click at [720, 744] on div "52" at bounding box center [713, 740] width 16 height 10
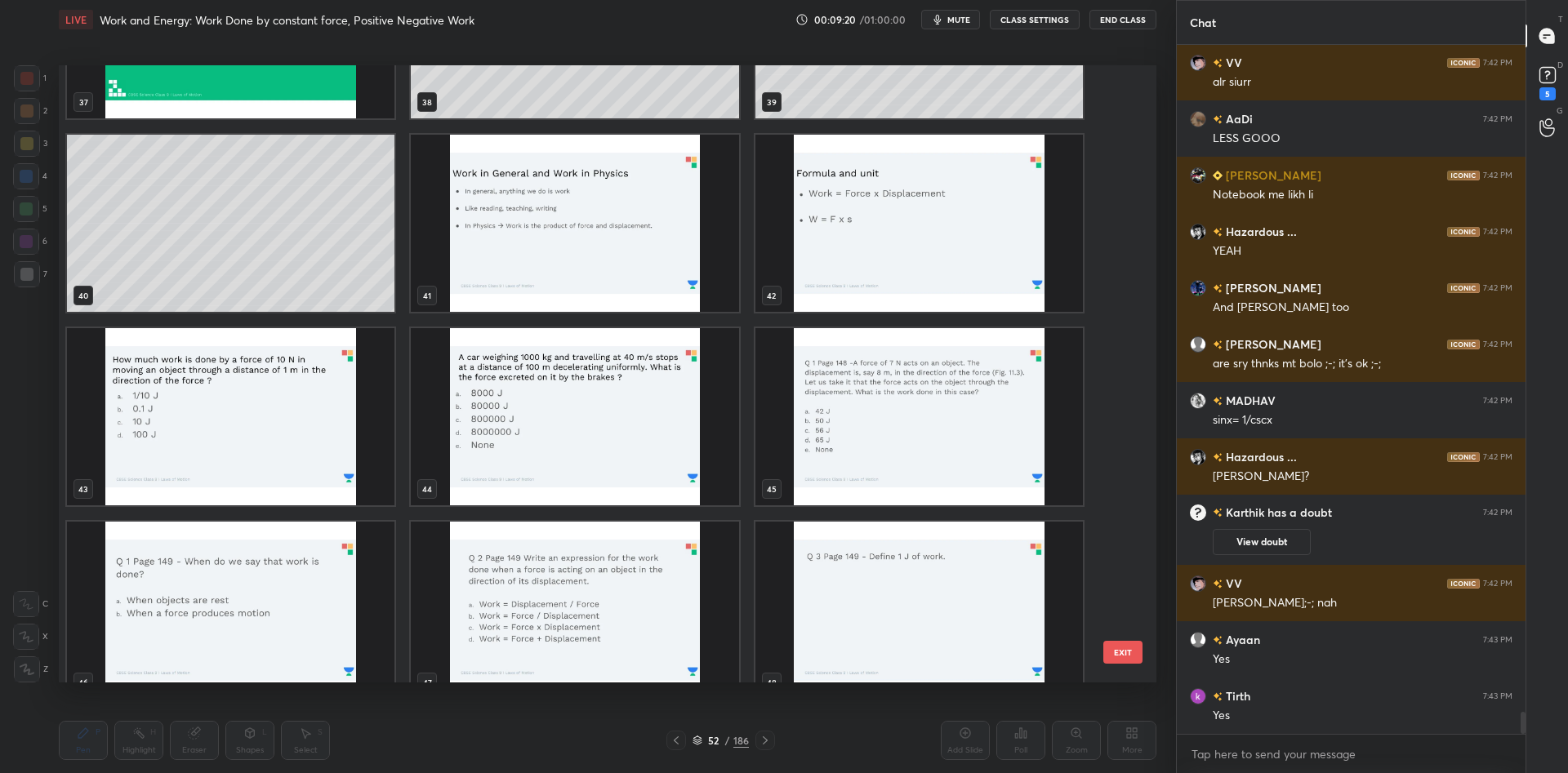
scroll to position [20783, 0]
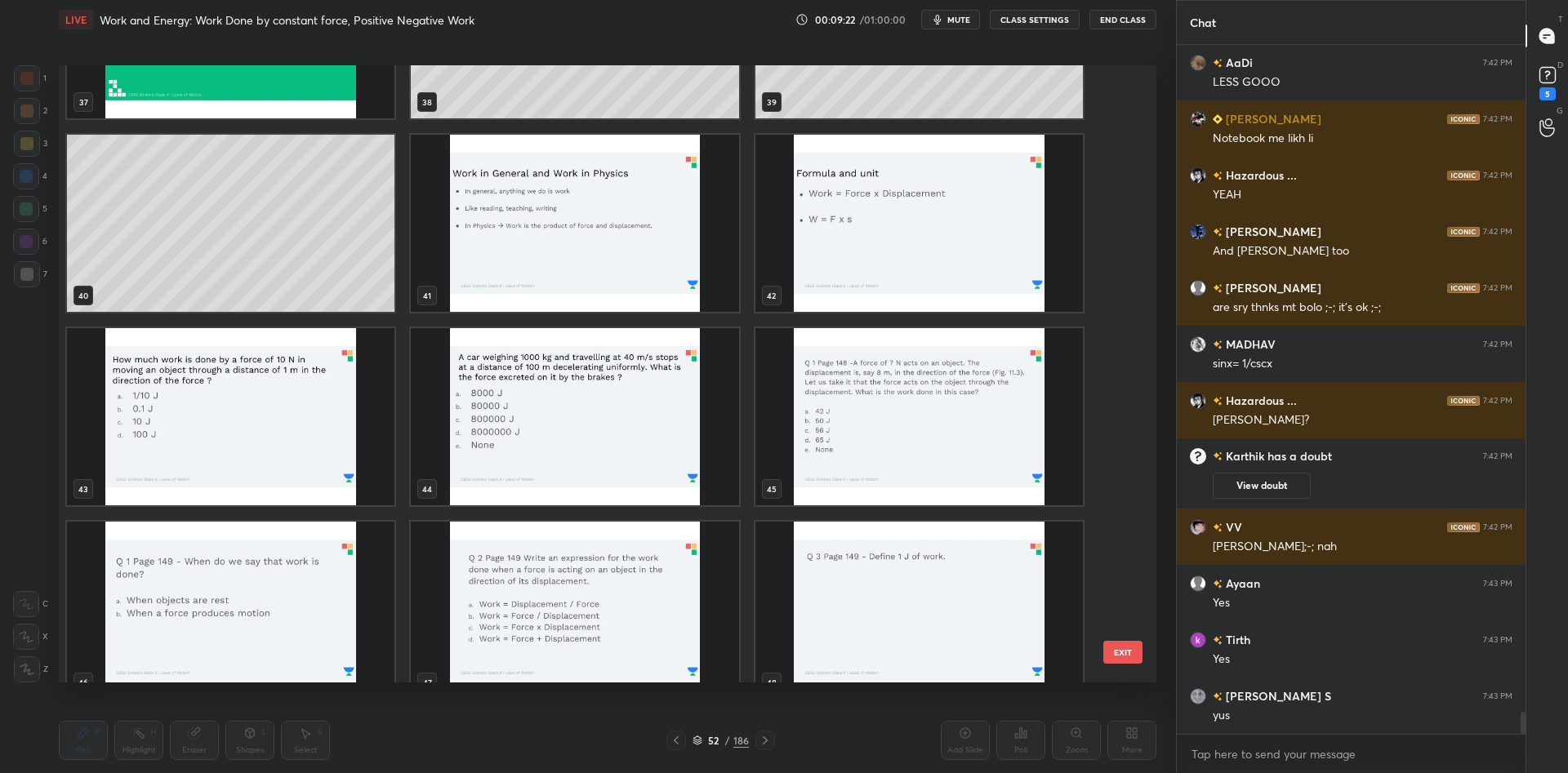
click at [308, 433] on img "grid" at bounding box center [231, 416] width 327 height 177
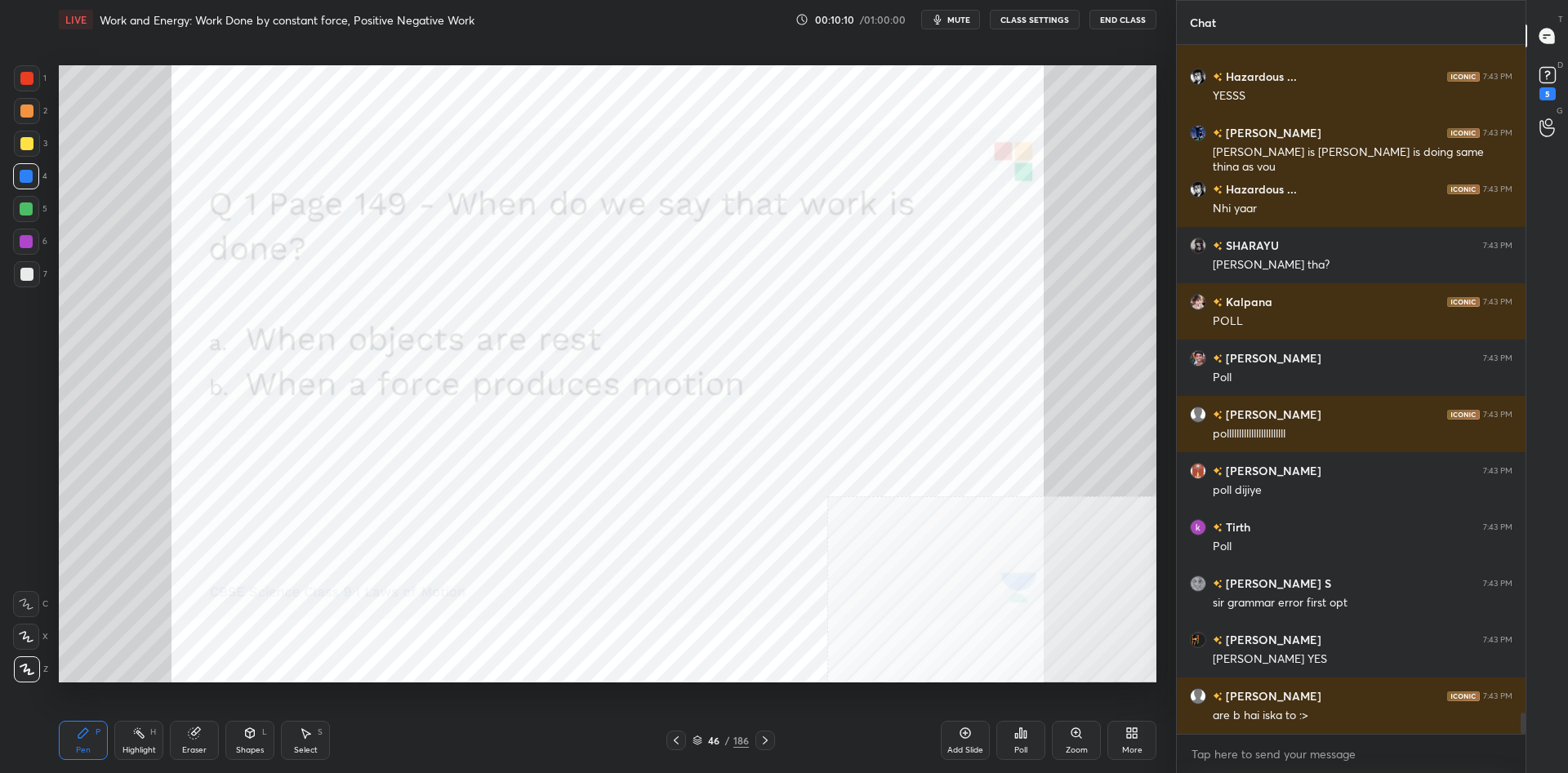
scroll to position [22078, 0]
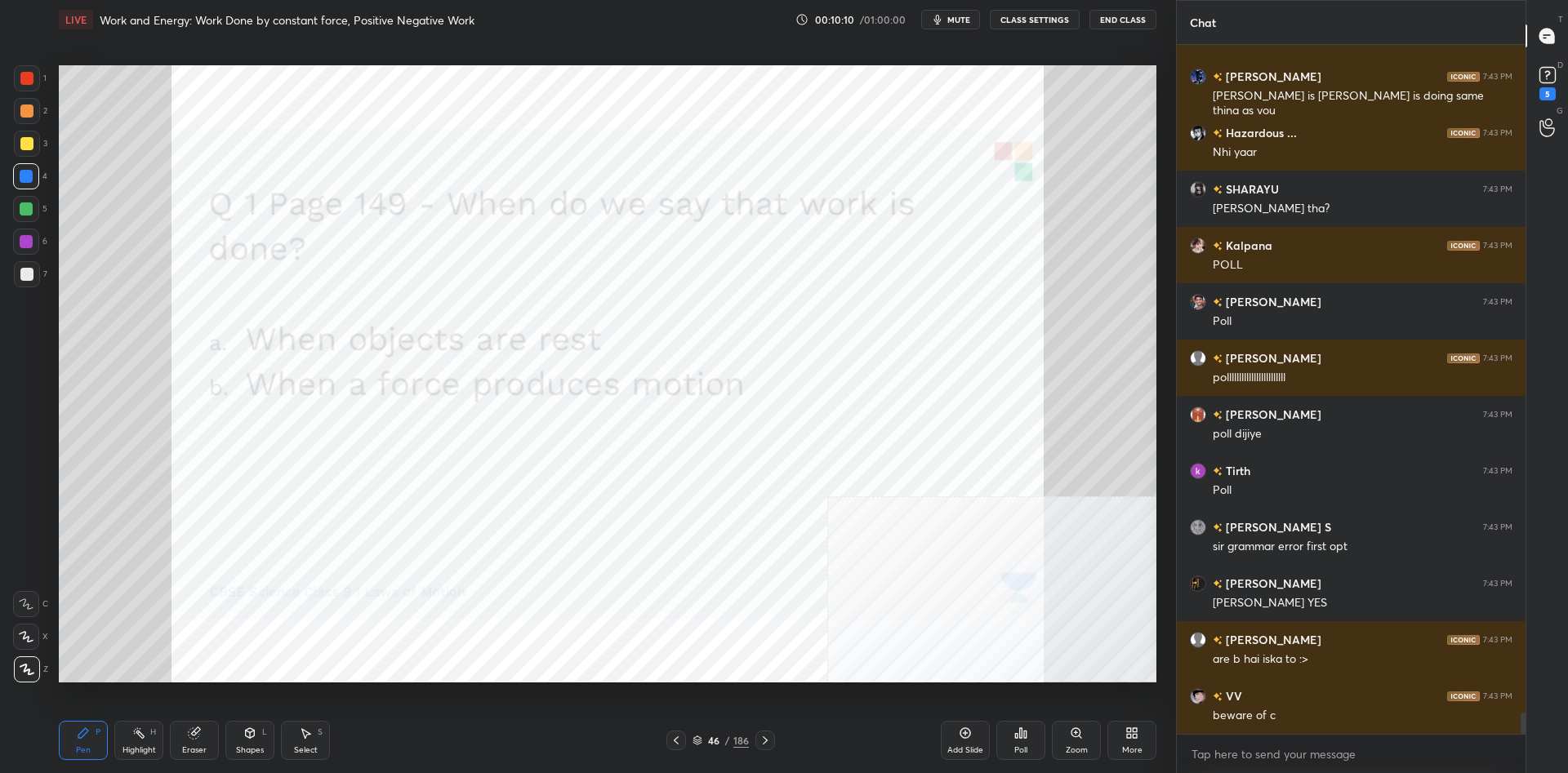
click at [1018, 734] on icon at bounding box center [1021, 733] width 13 height 13
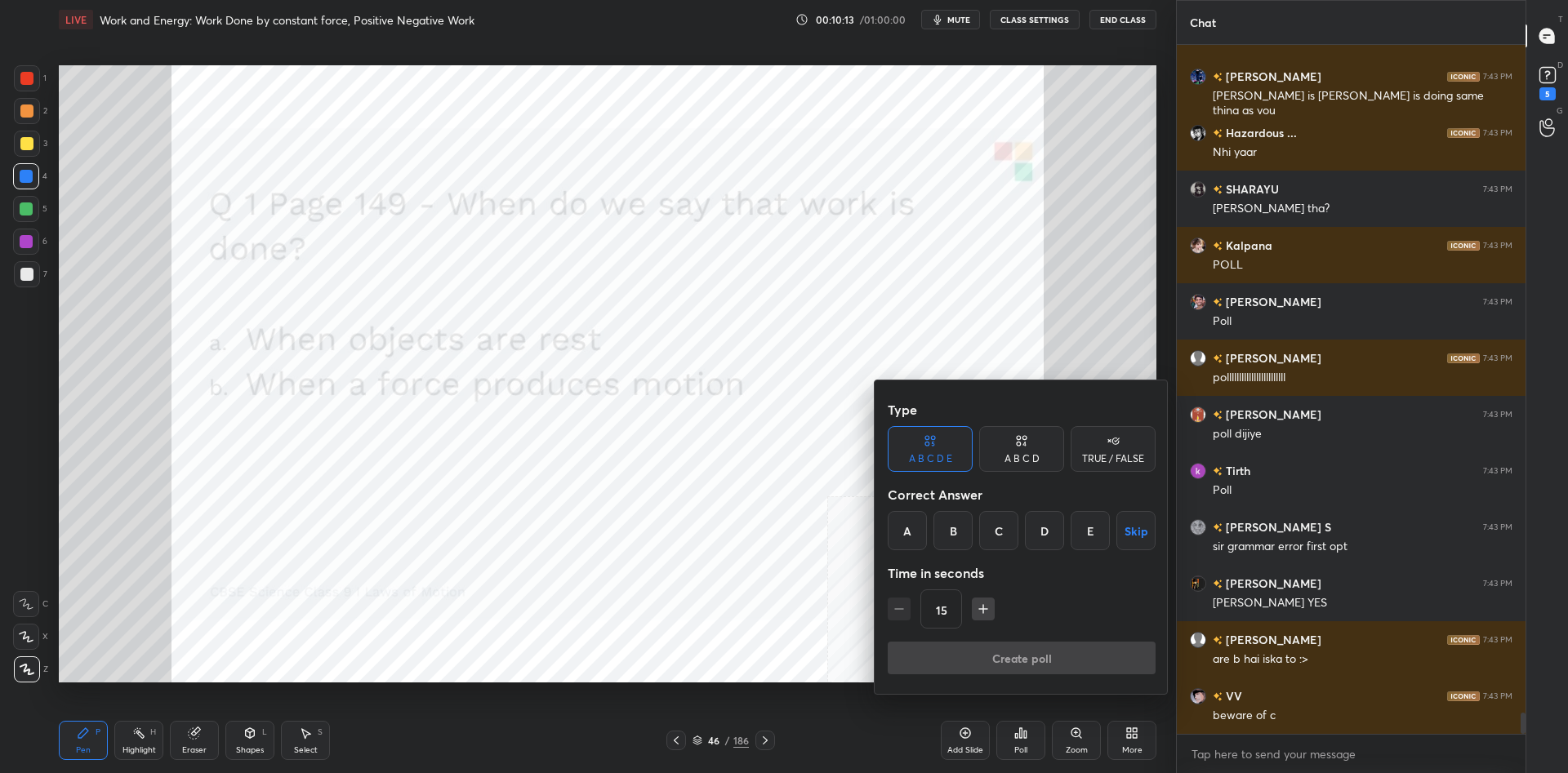
click at [1042, 459] on div "A B C D" at bounding box center [1021, 449] width 85 height 46
click at [968, 539] on div "B" at bounding box center [966, 531] width 48 height 39
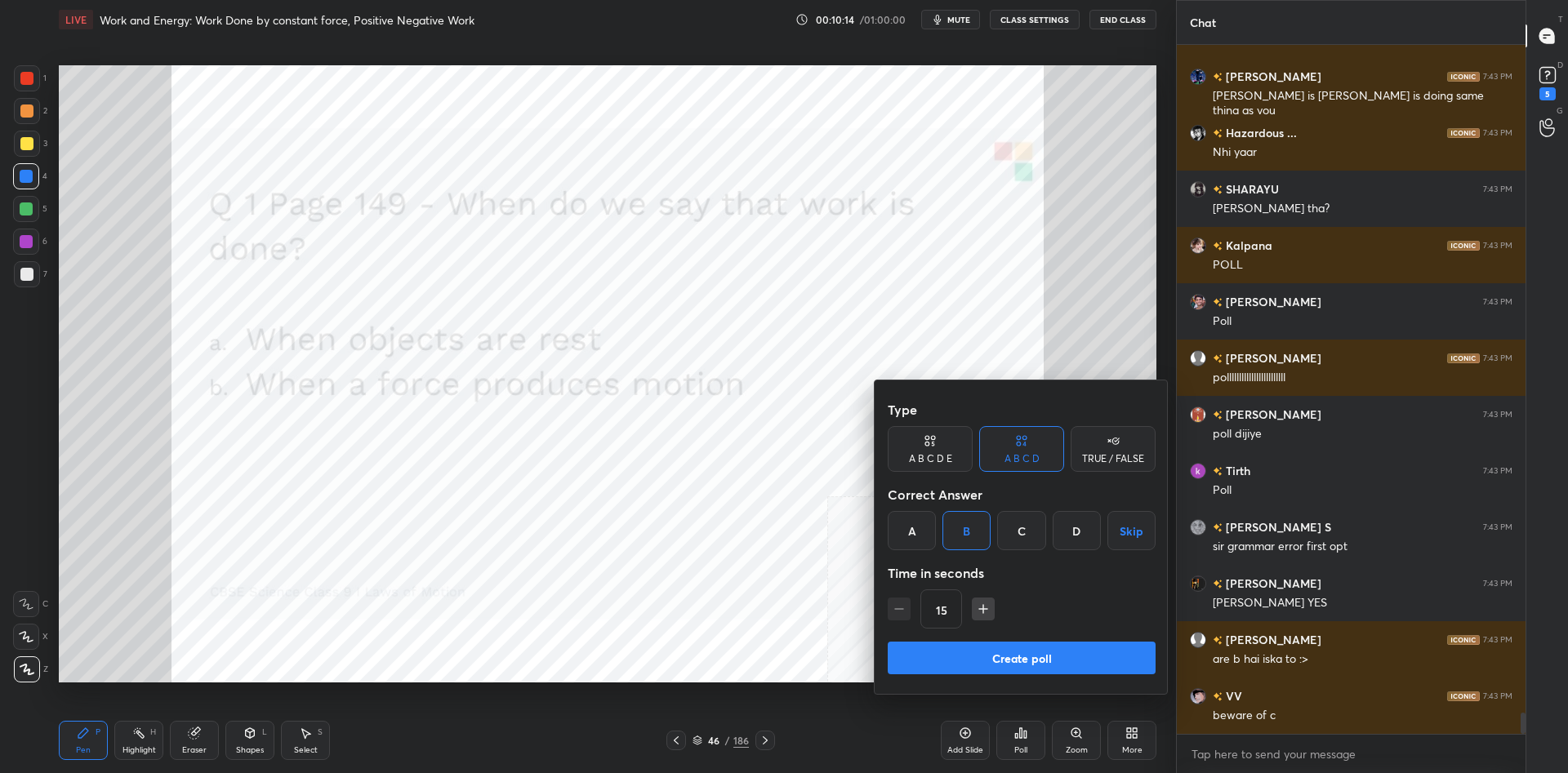
click at [1021, 644] on button "Create poll" at bounding box center [1022, 658] width 268 height 33
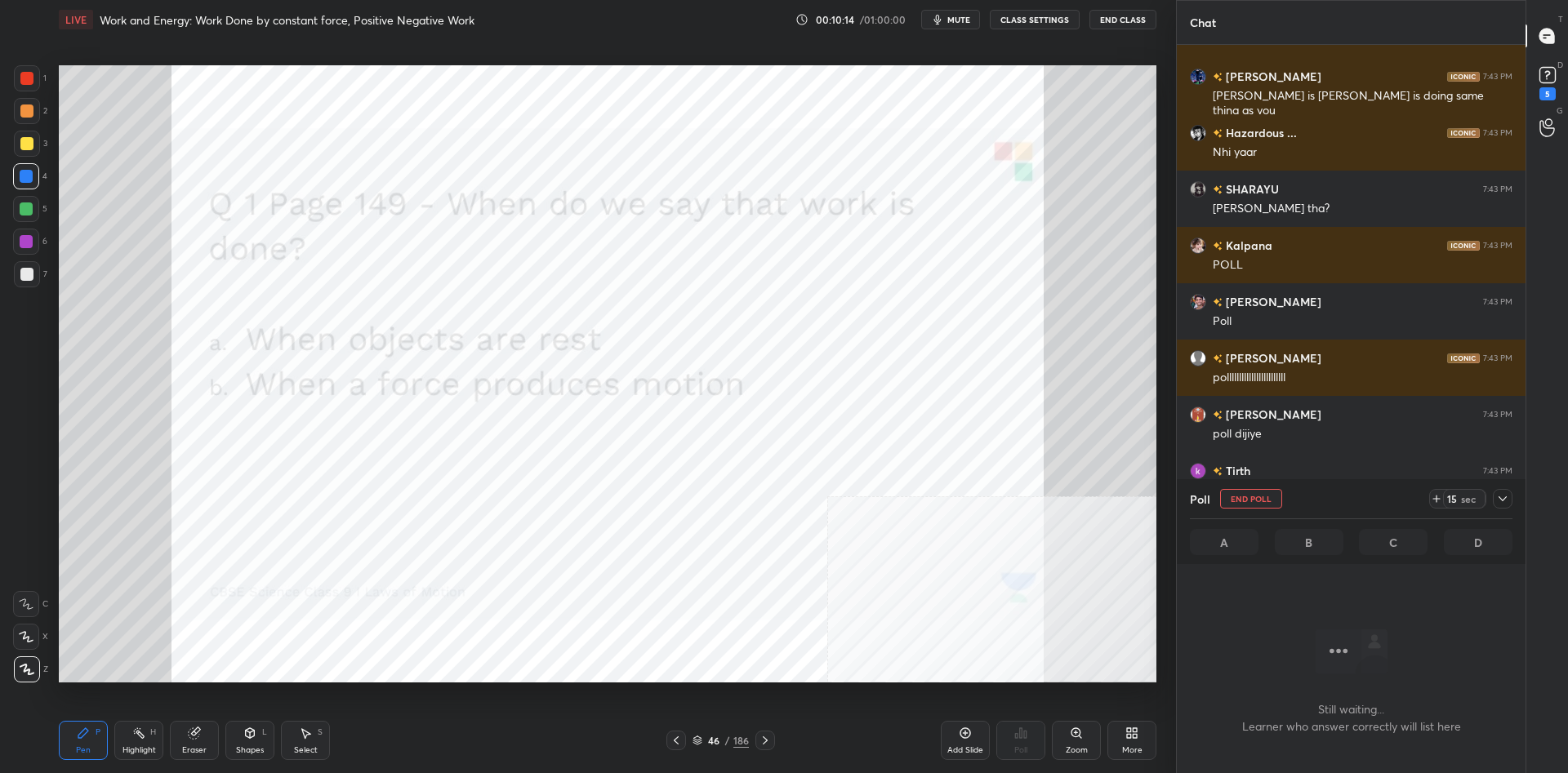
scroll to position [645, 349]
click at [1503, 494] on icon at bounding box center [1503, 499] width 13 height 13
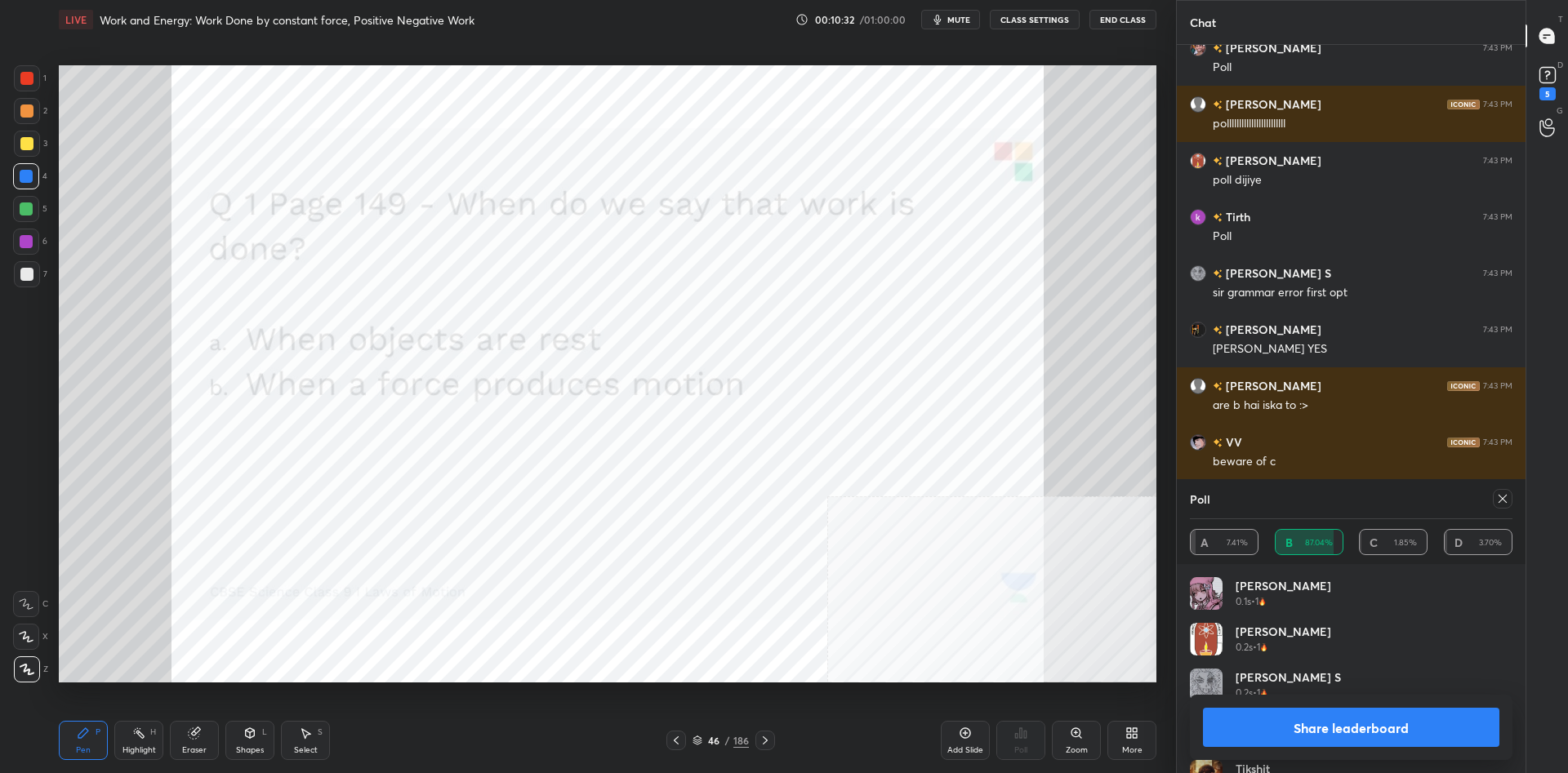
scroll to position [22389, 0]
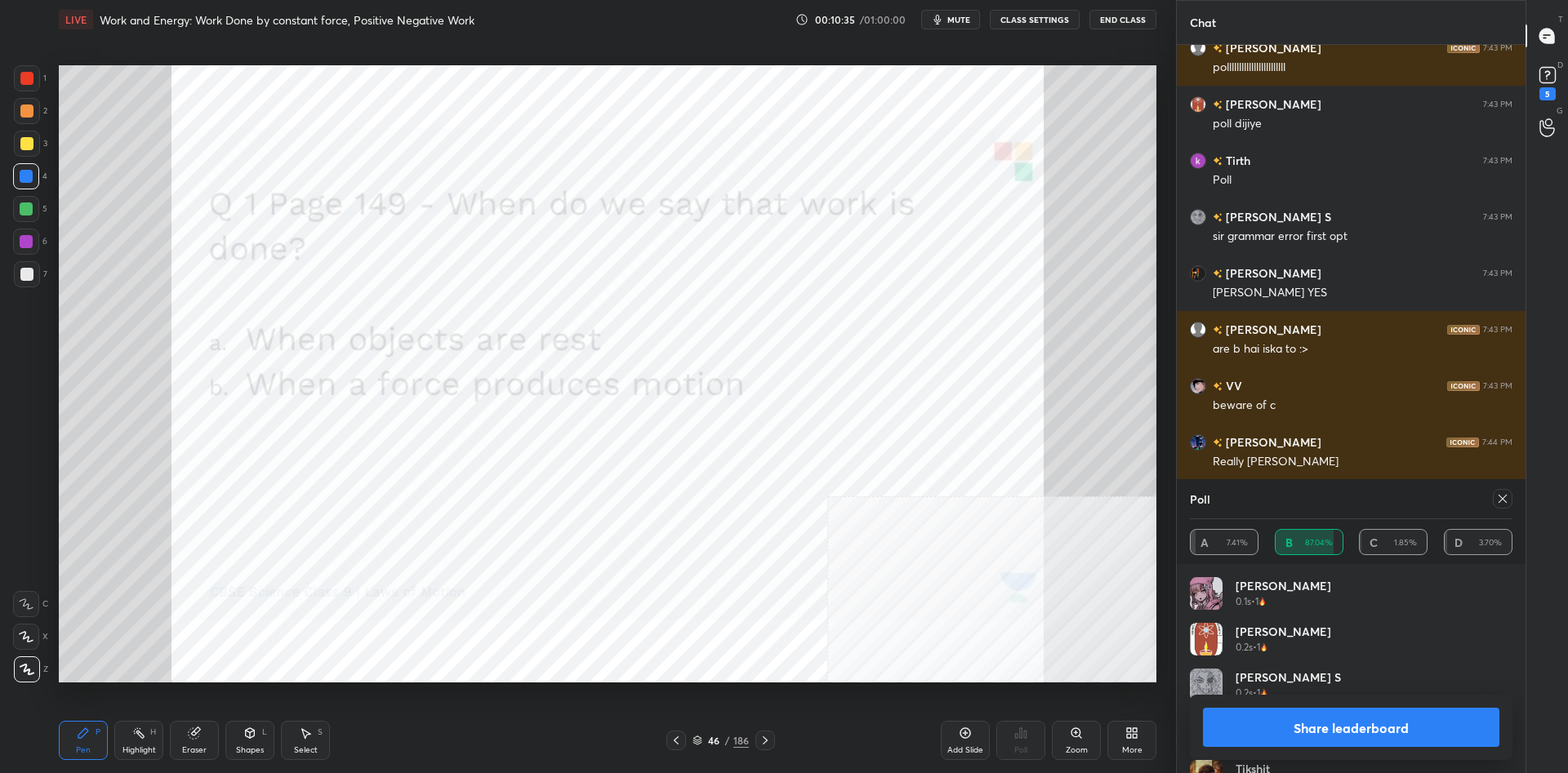
click at [1258, 735] on button "Share leaderboard" at bounding box center [1352, 727] width 297 height 39
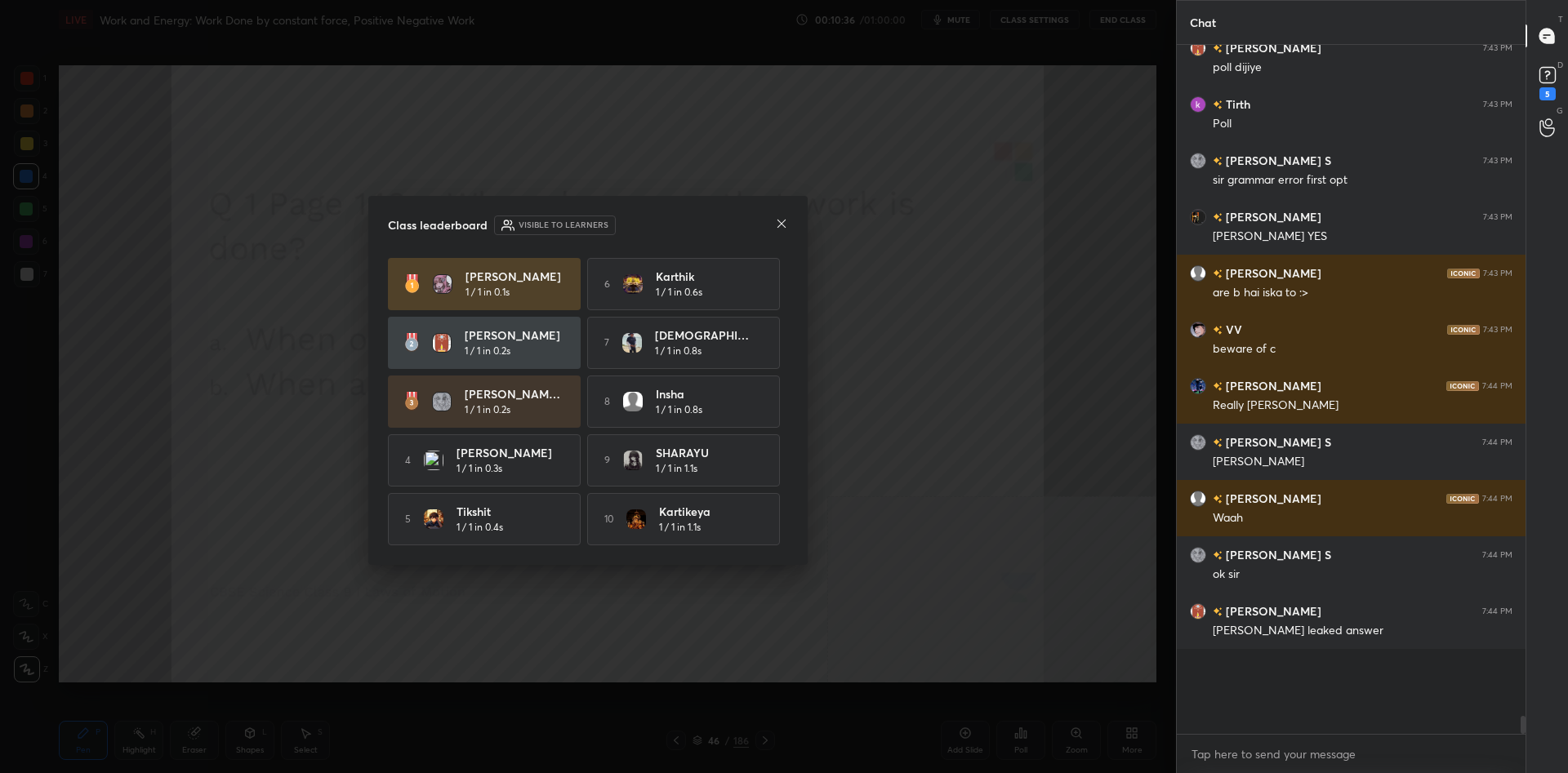
scroll to position [0, 1]
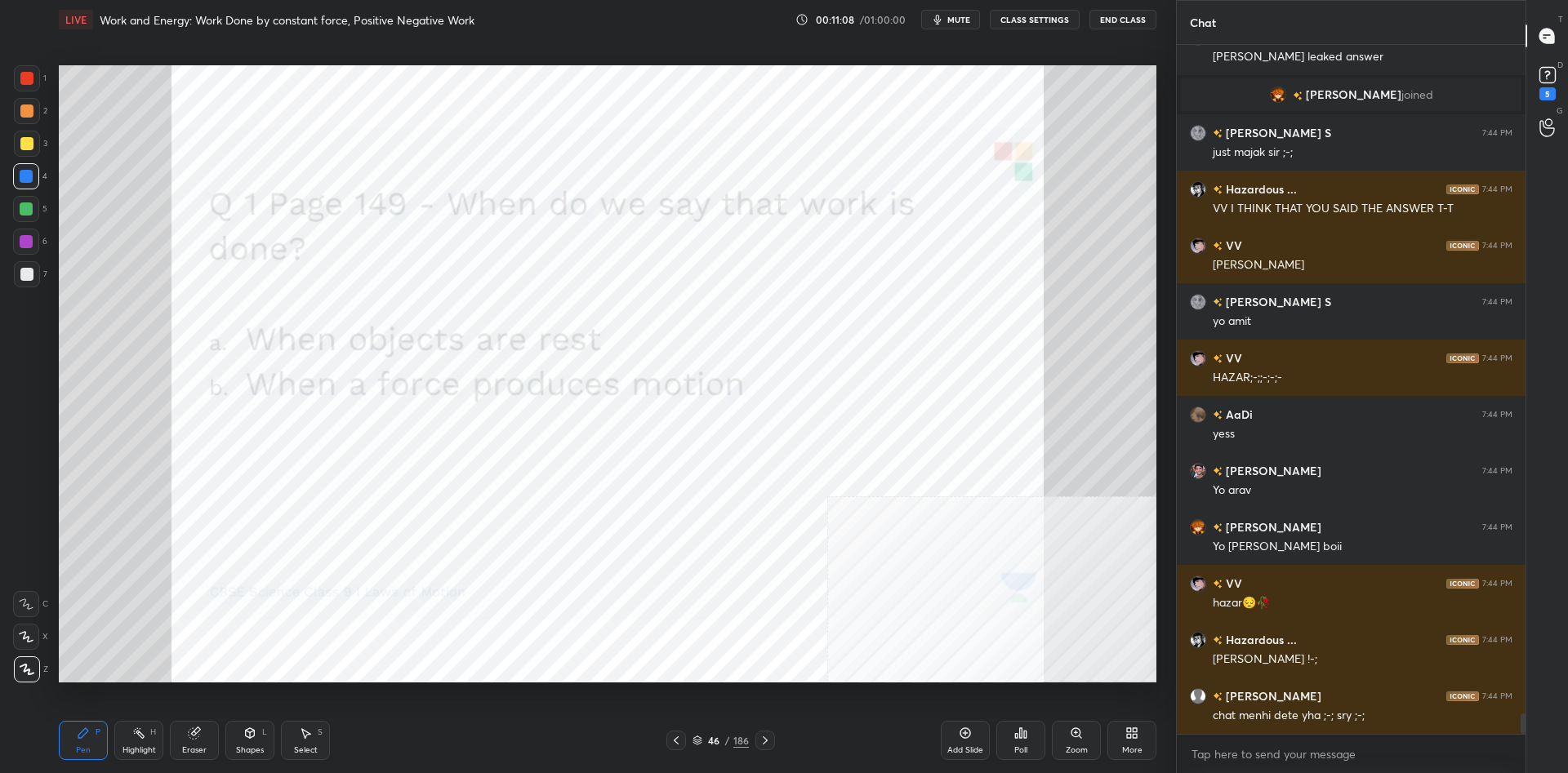
click at [724, 741] on div "46 / 186" at bounding box center [721, 740] width 56 height 14
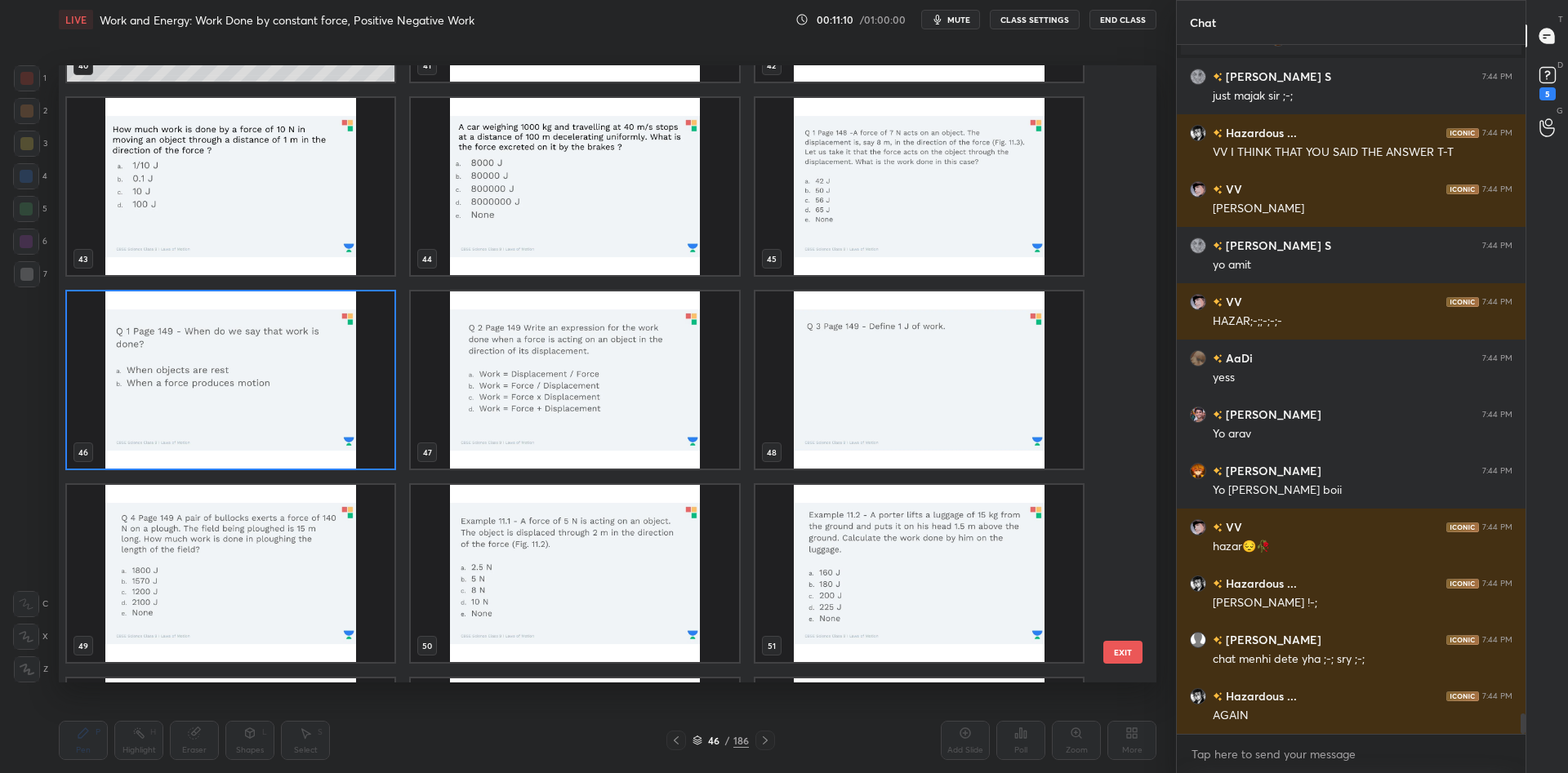
click at [647, 408] on img "grid" at bounding box center [575, 380] width 327 height 177
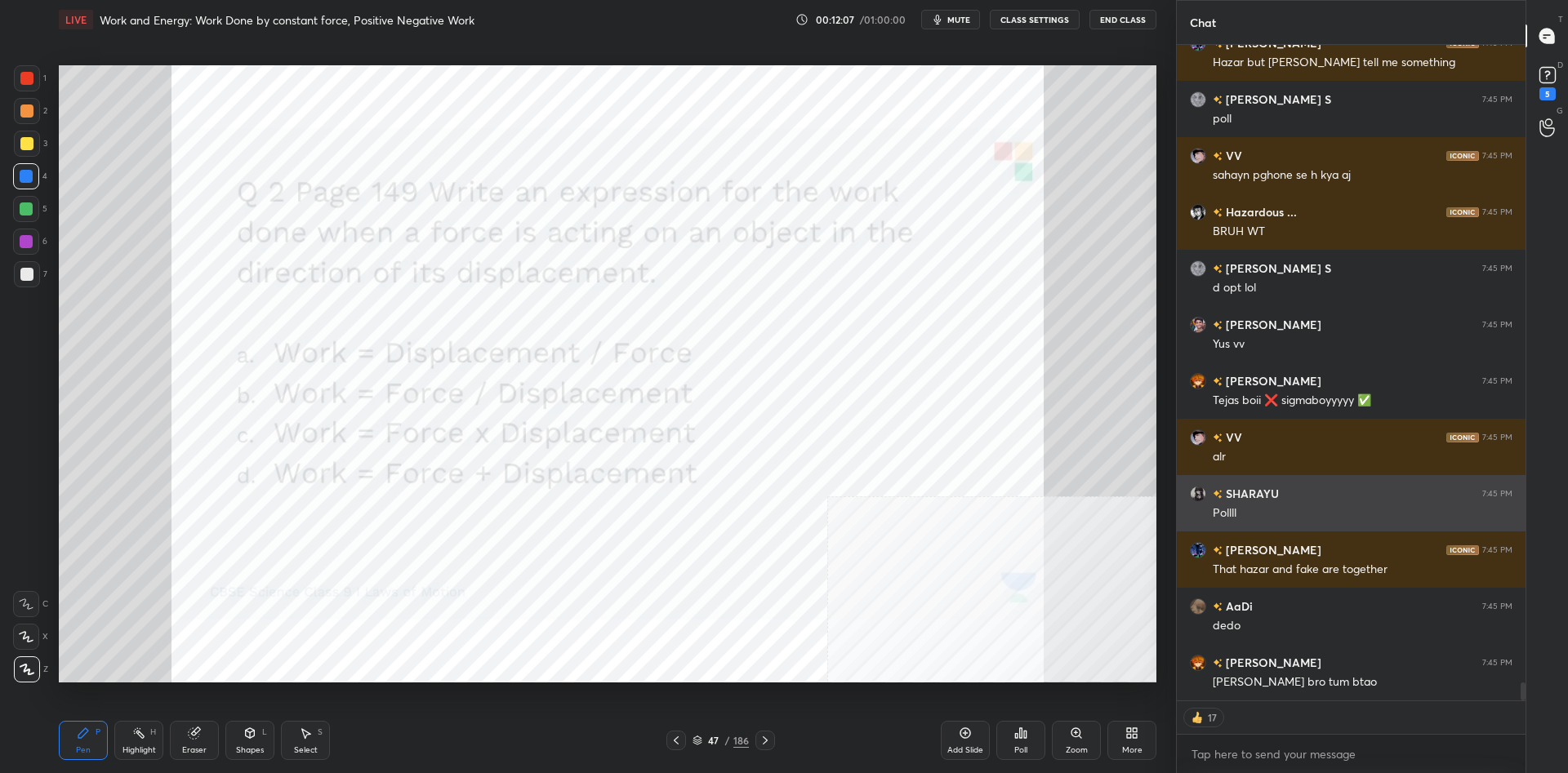
scroll to position [23598, 0]
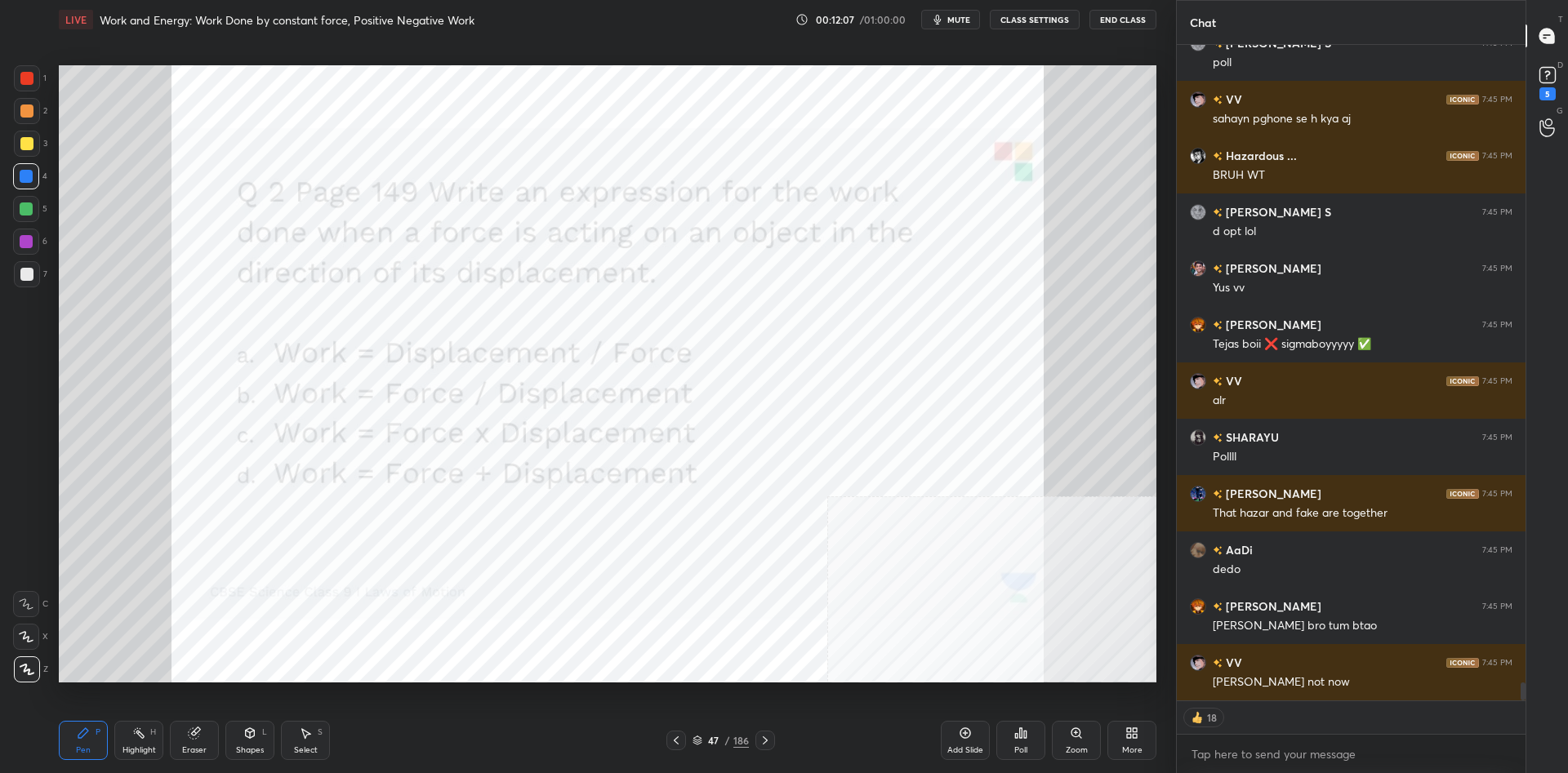
click at [1045, 742] on div "Add Slide Poll Zoom More" at bounding box center [1049, 741] width 215 height 91
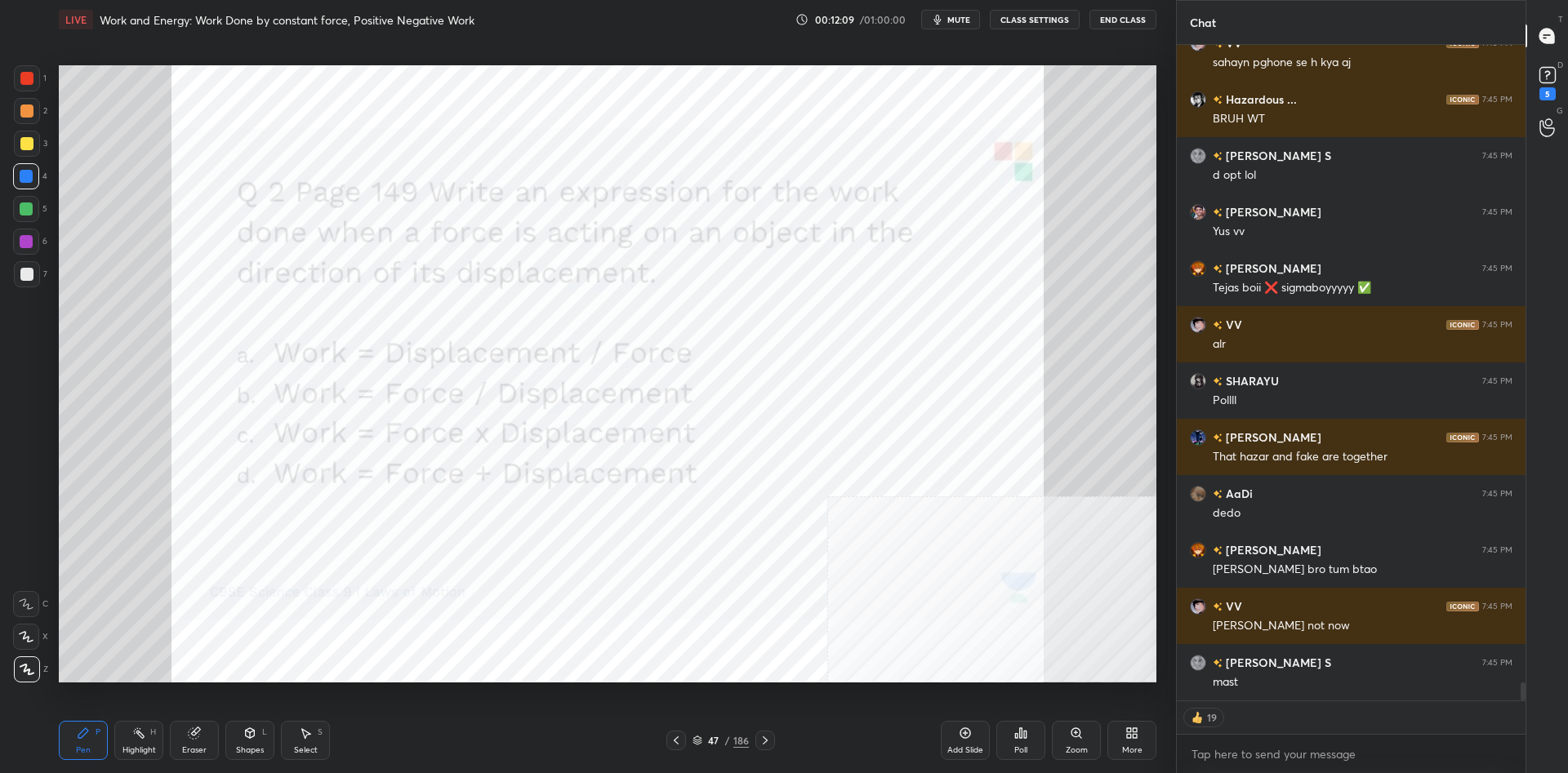
click at [1028, 733] on div "Poll" at bounding box center [1021, 741] width 49 height 39
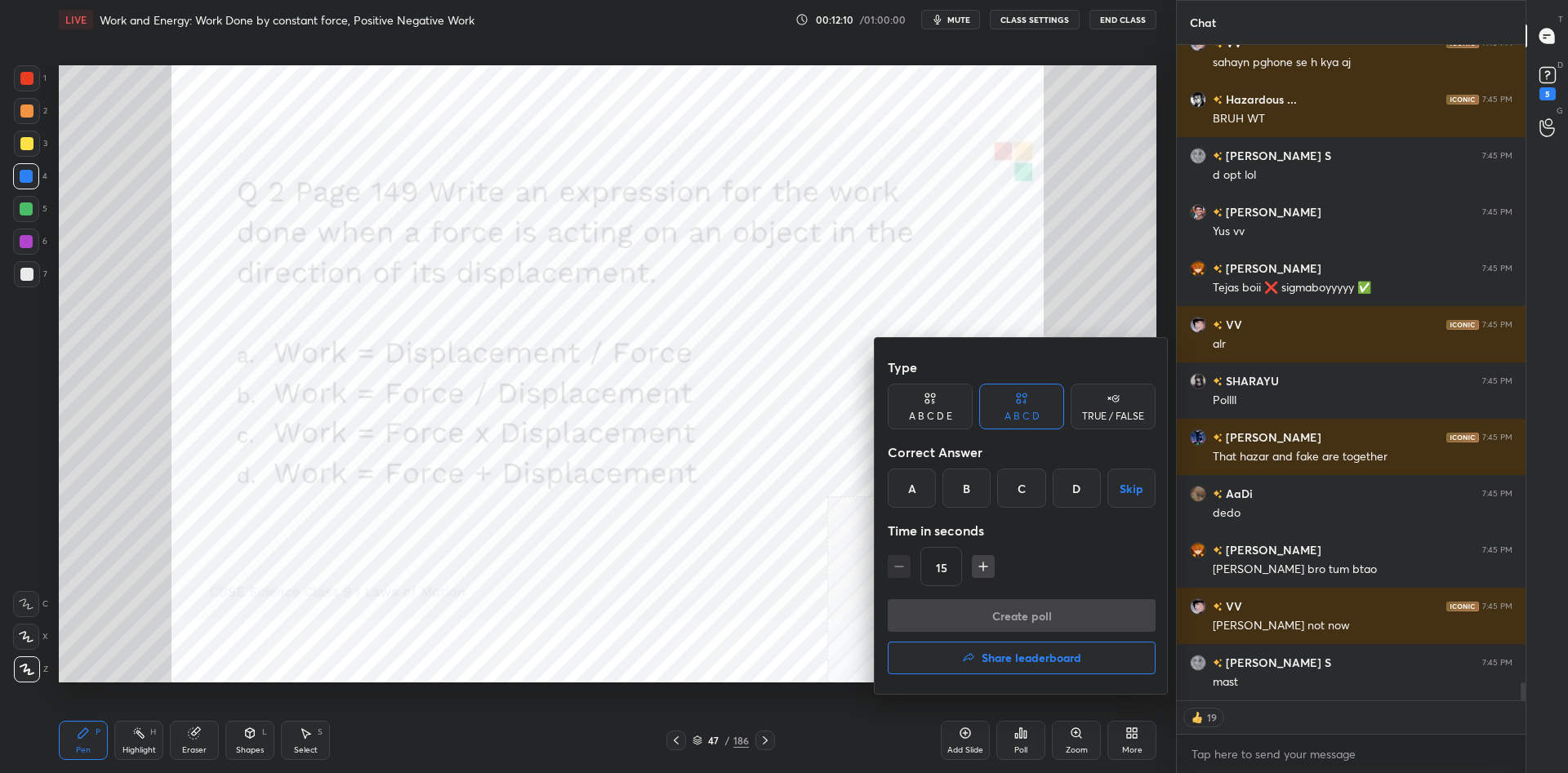
click at [1051, 477] on div "A B C D Skip" at bounding box center [1022, 488] width 268 height 39
click at [1032, 491] on div "C" at bounding box center [1022, 488] width 48 height 39
click at [1075, 609] on button "Create poll" at bounding box center [1022, 616] width 268 height 33
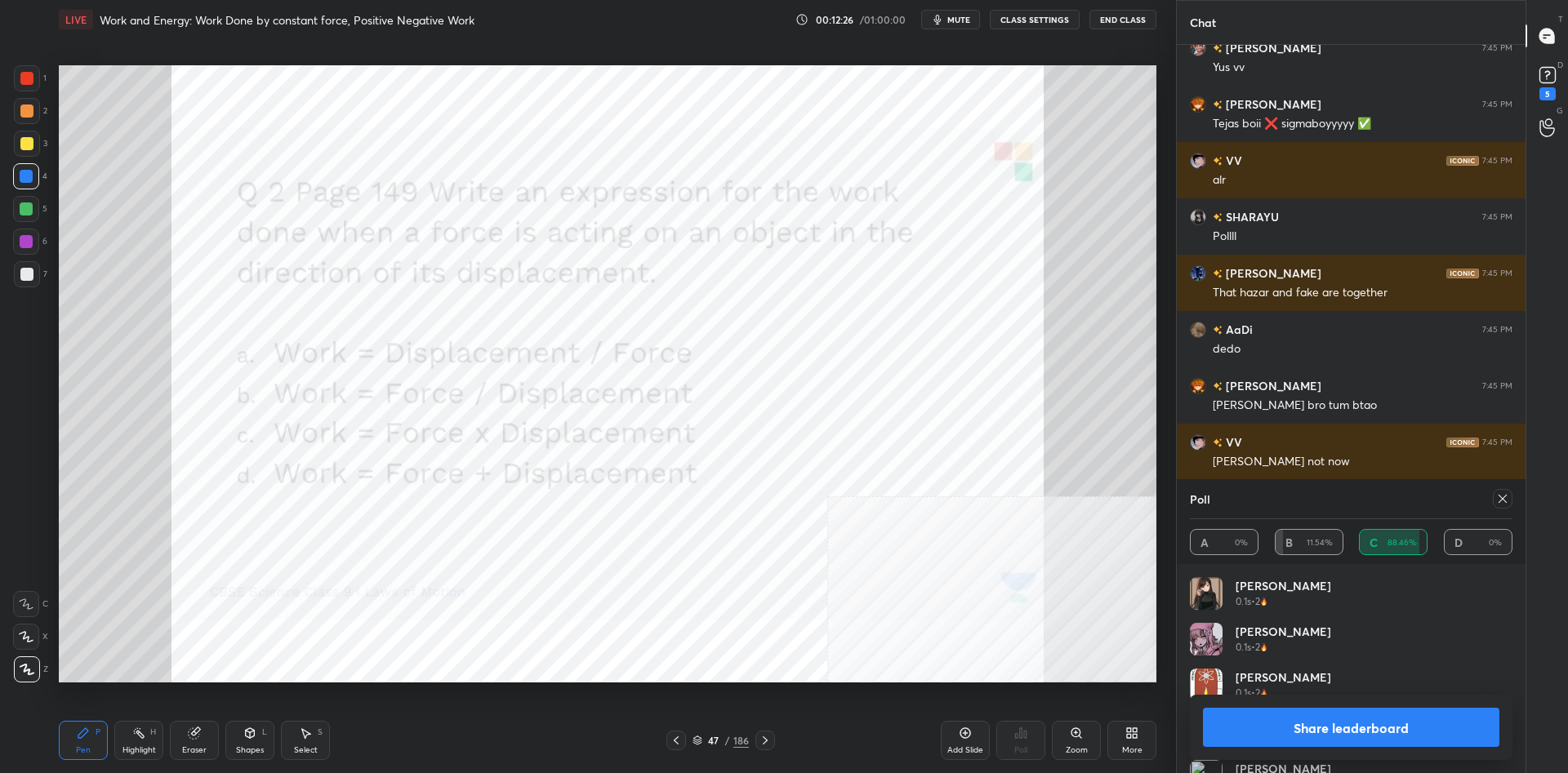
scroll to position [23875, 0]
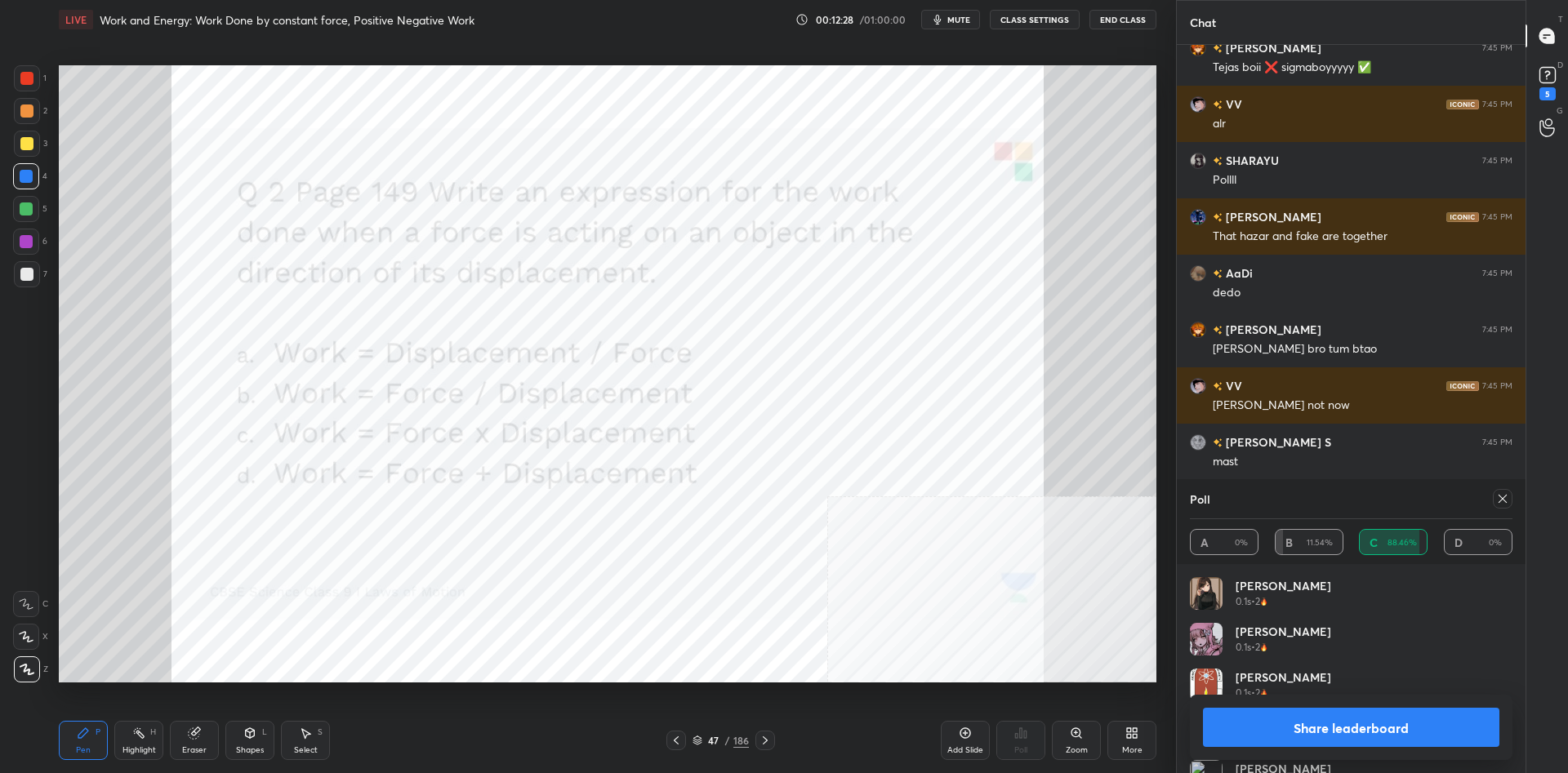
click at [1283, 731] on button "Share leaderboard" at bounding box center [1352, 727] width 297 height 39
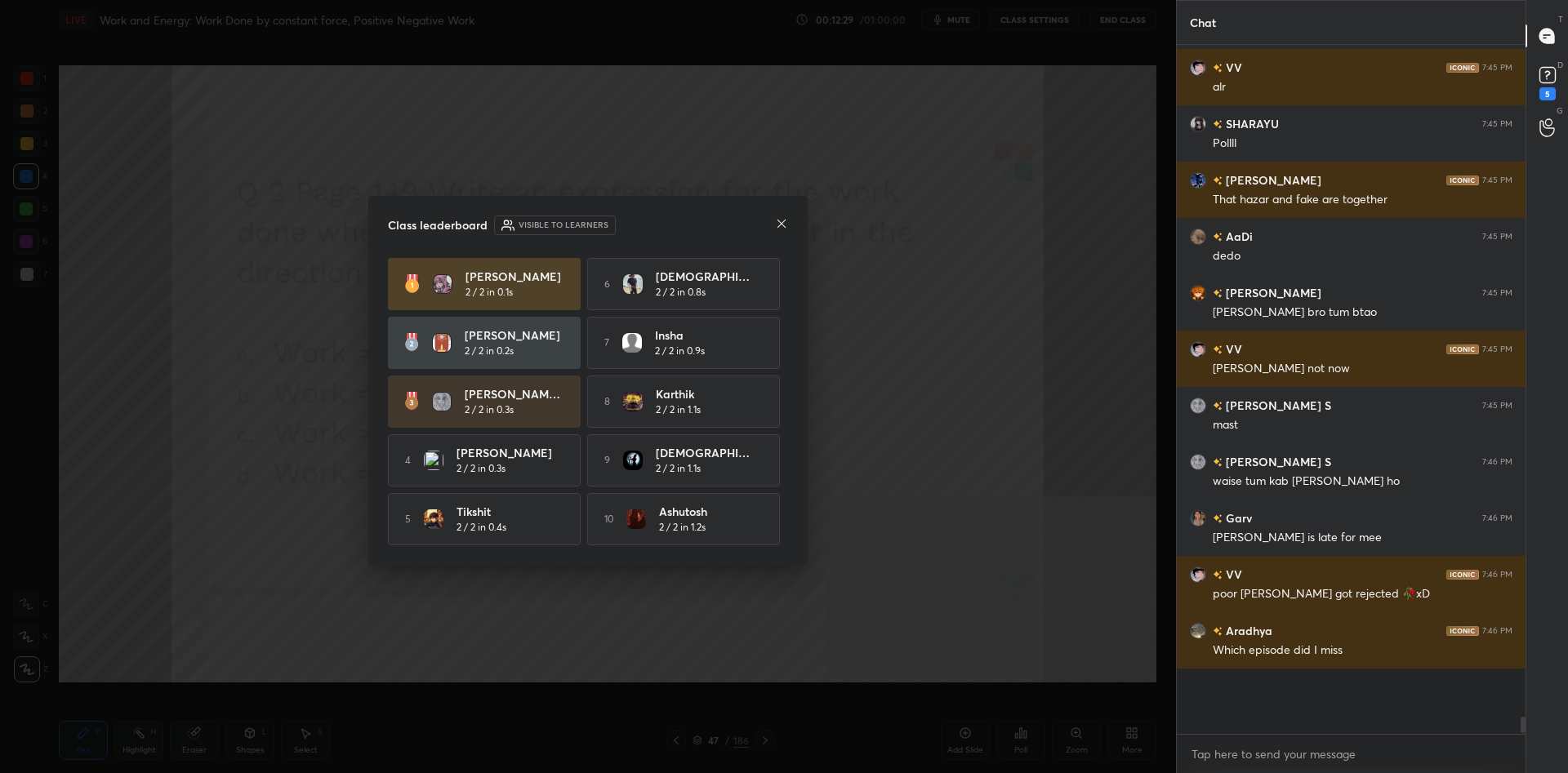
scroll to position [0, 1]
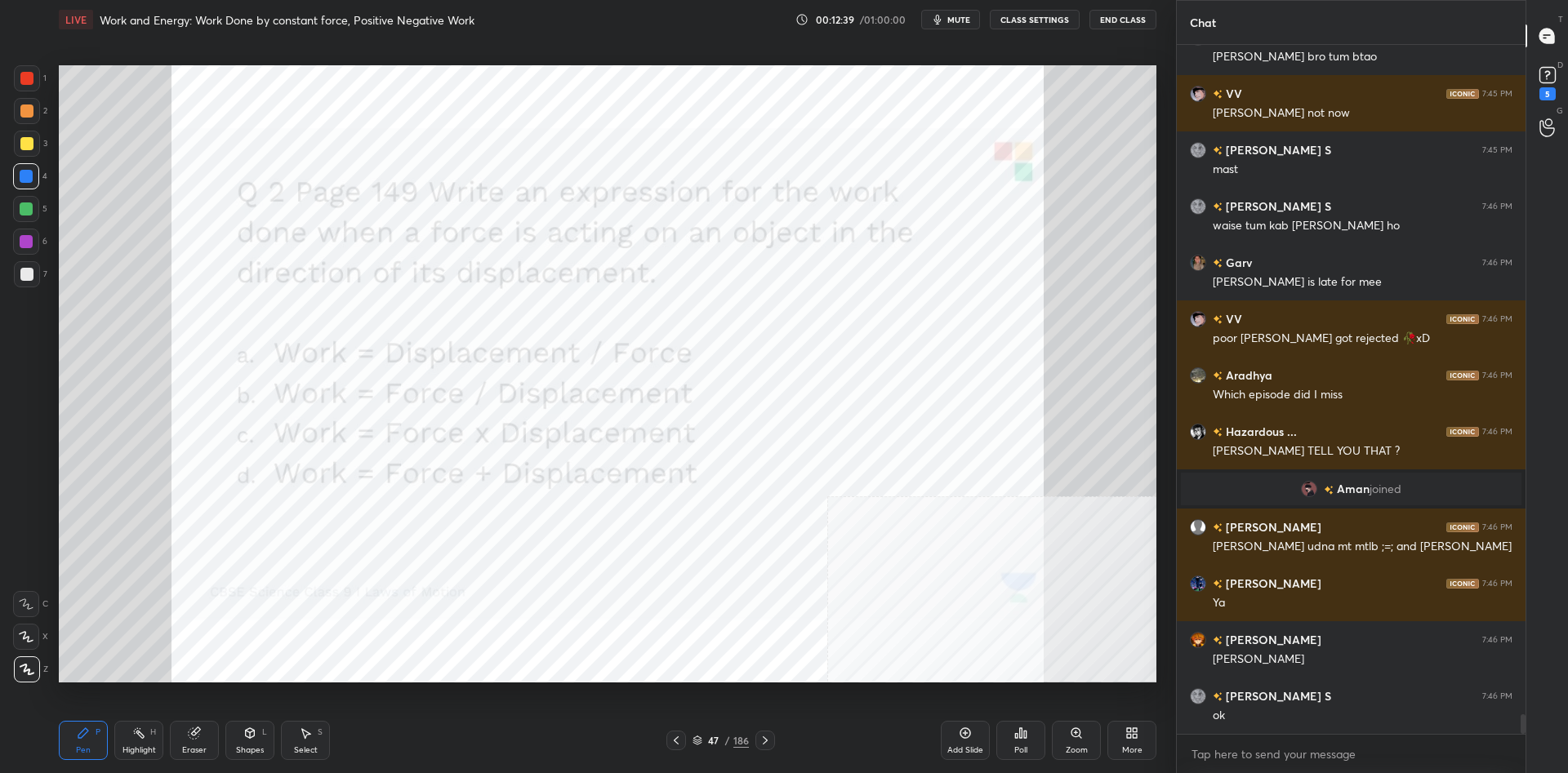
click at [708, 743] on div "47" at bounding box center [713, 740] width 16 height 10
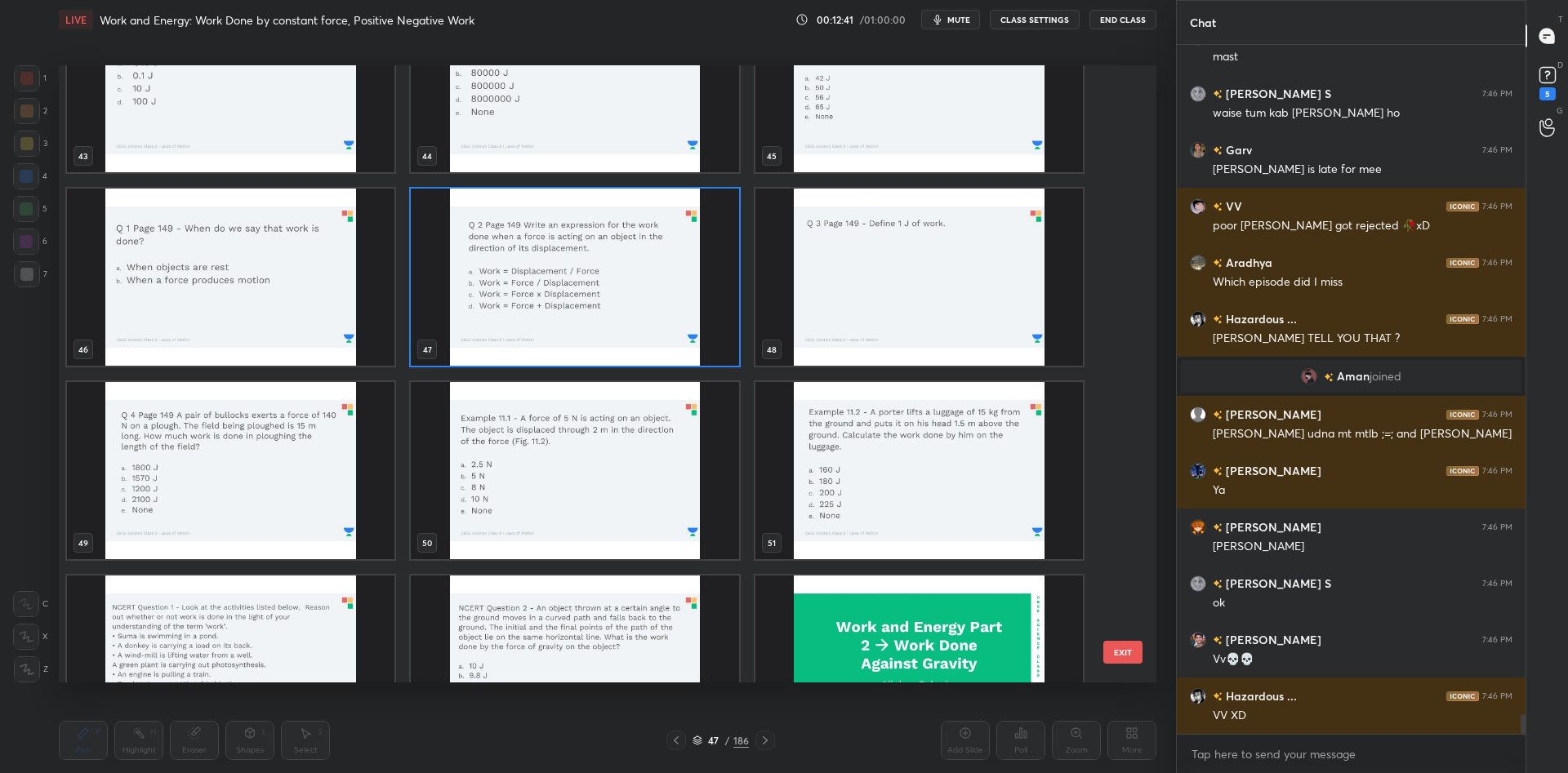
click at [825, 263] on img "grid" at bounding box center [919, 277] width 327 height 177
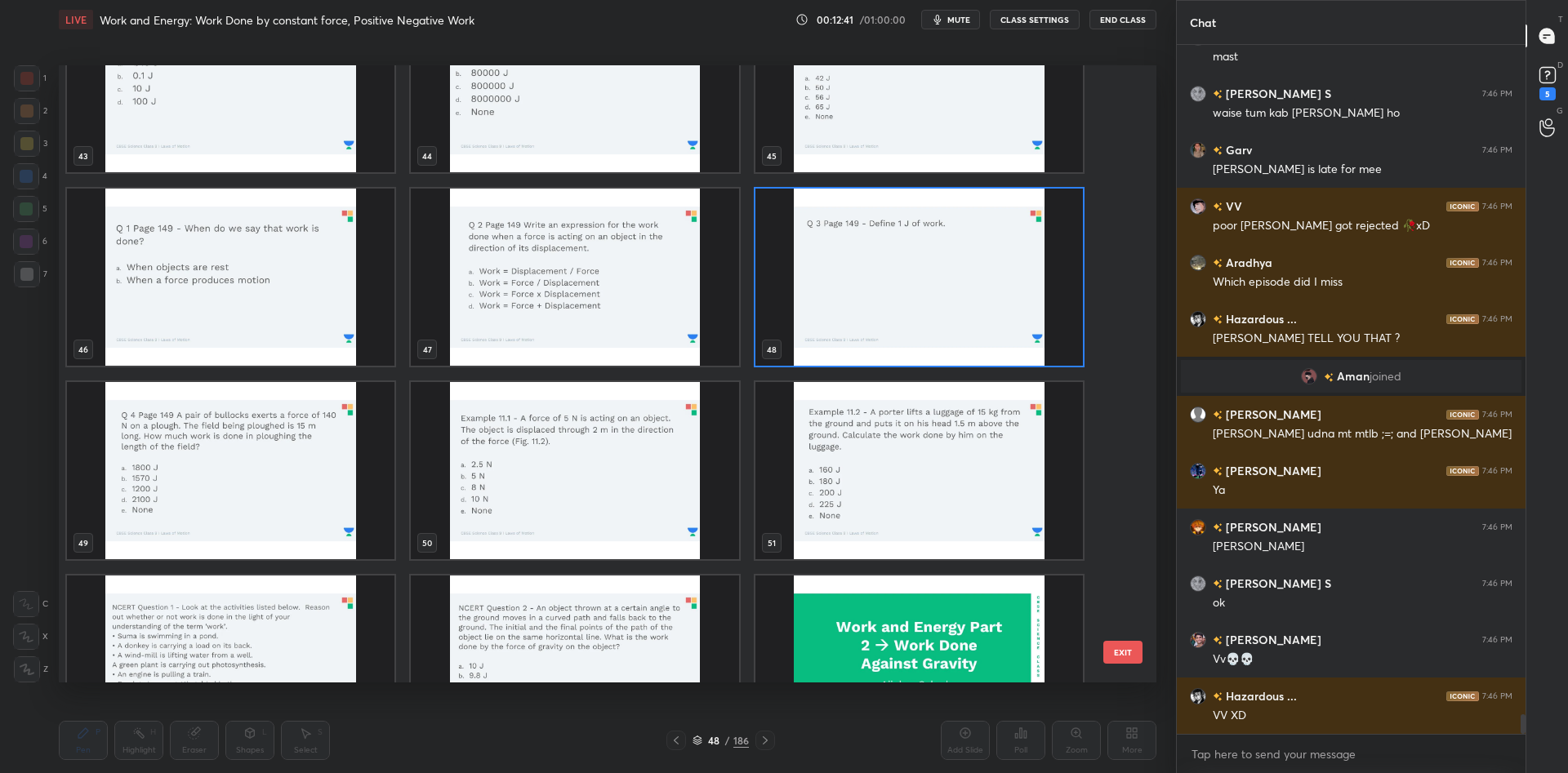
click at [825, 263] on img "grid" at bounding box center [919, 277] width 327 height 177
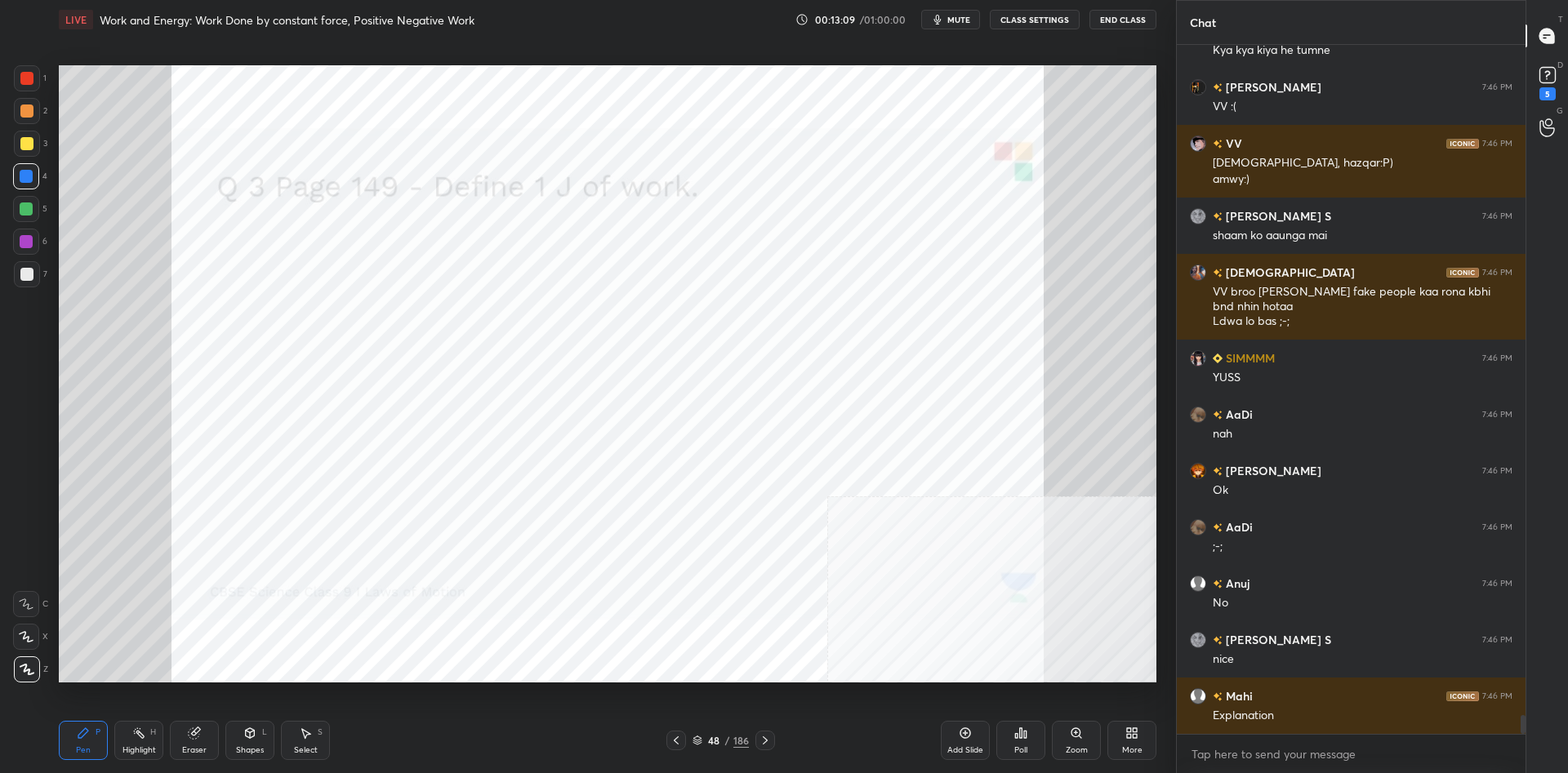
click at [30, 113] on div at bounding box center [27, 111] width 13 height 13
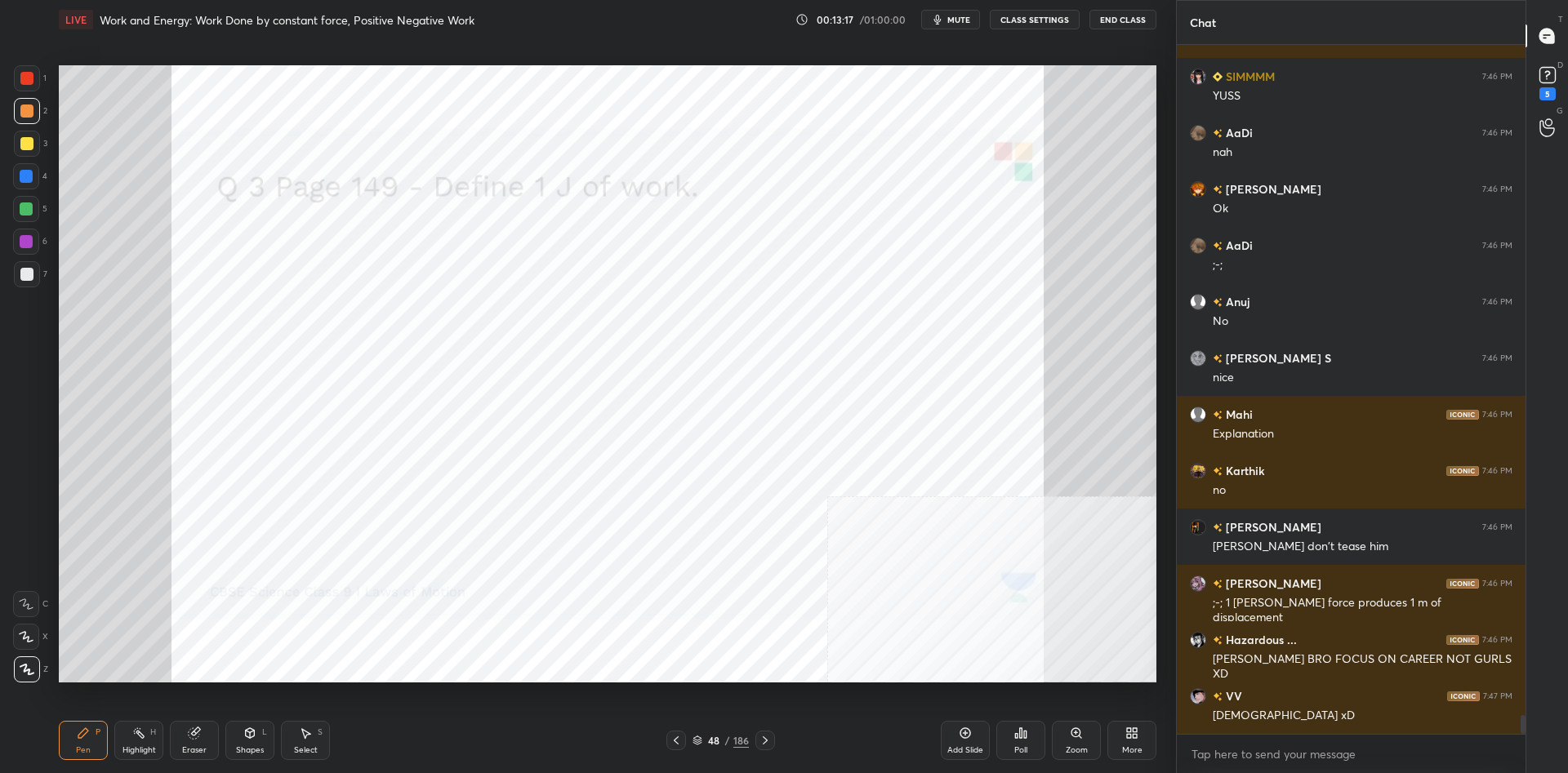
click at [30, 180] on div at bounding box center [26, 176] width 13 height 13
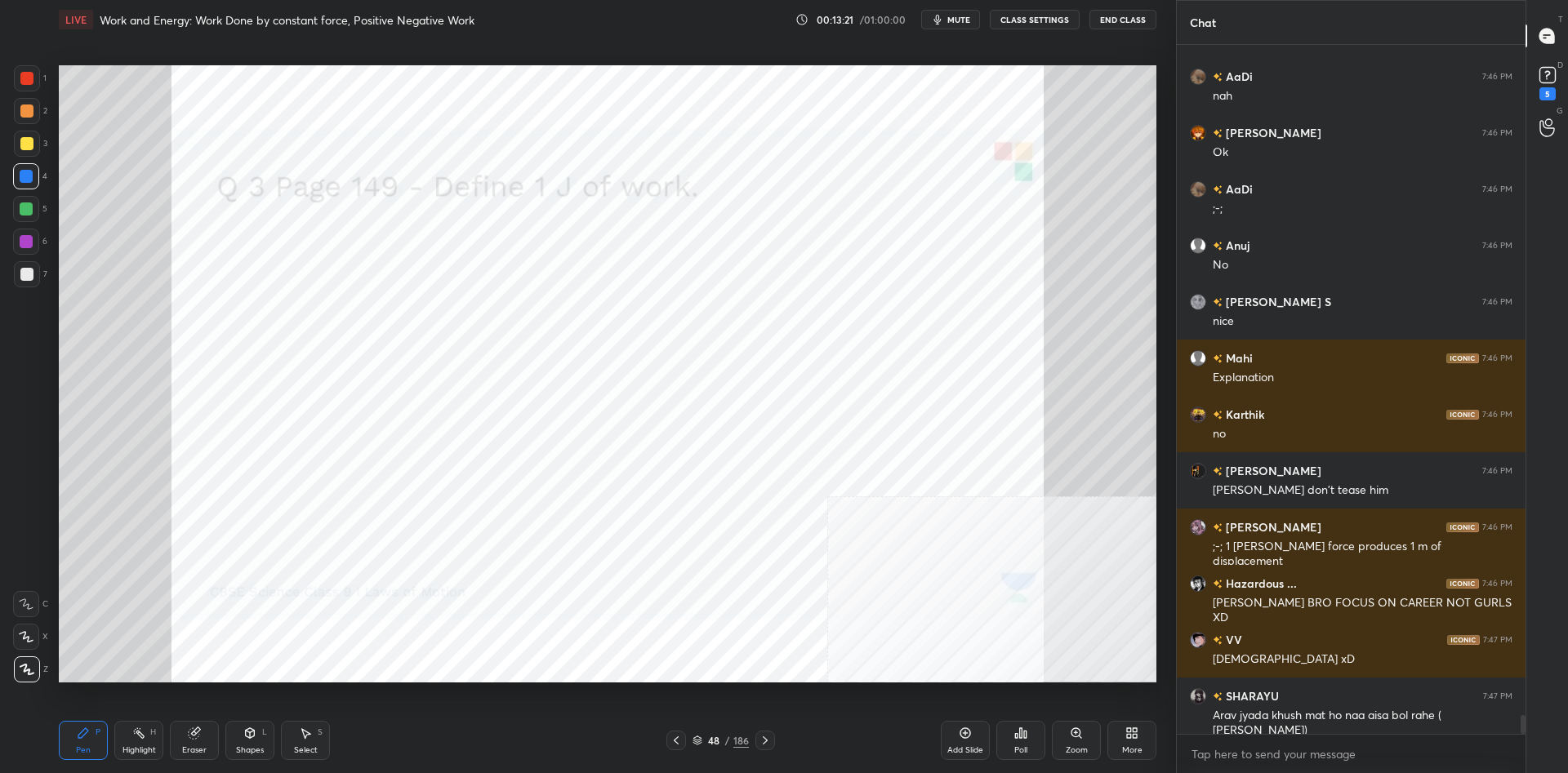
click at [33, 113] on div at bounding box center [27, 111] width 26 height 26
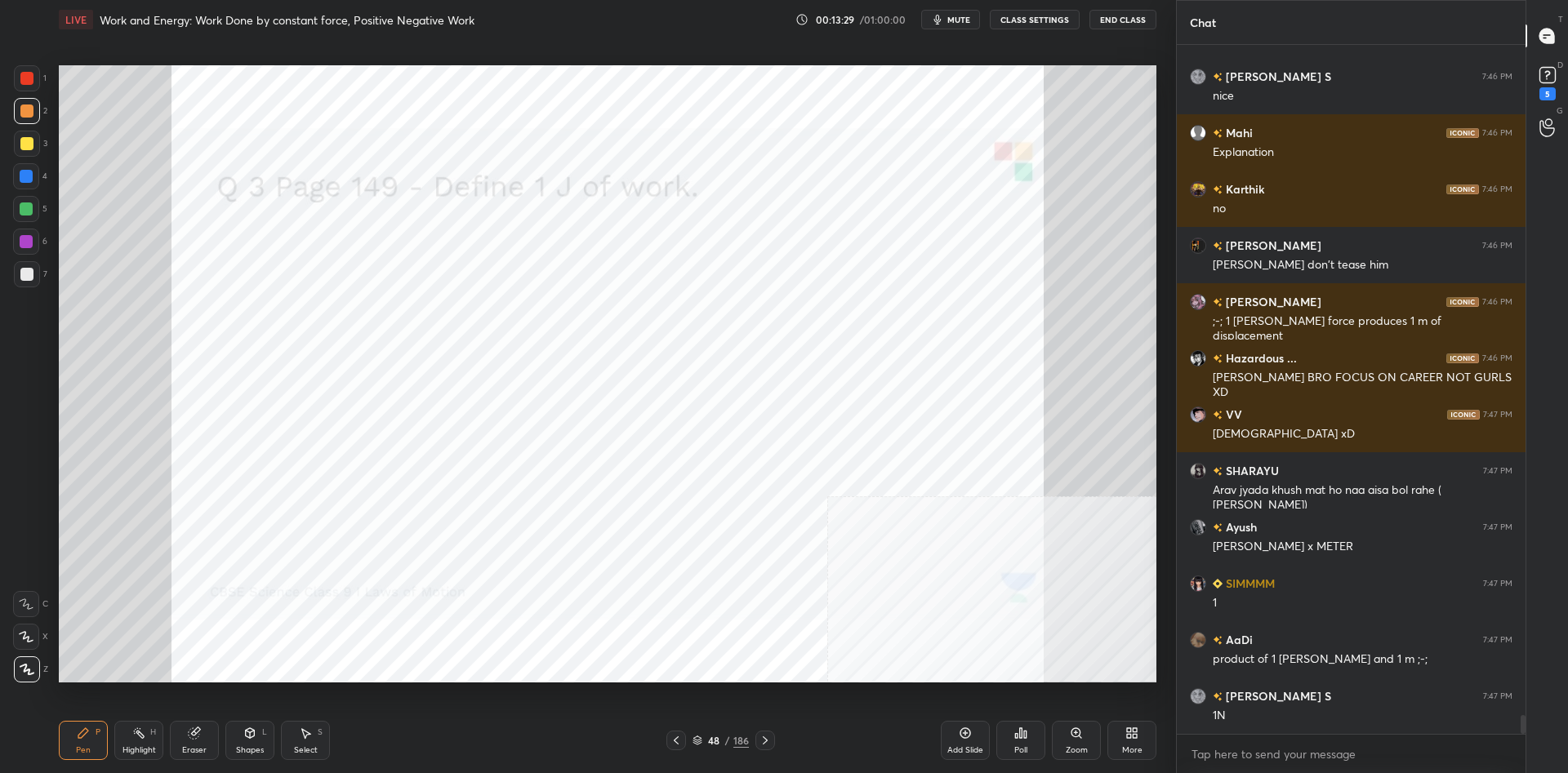
scroll to position [25079, 0]
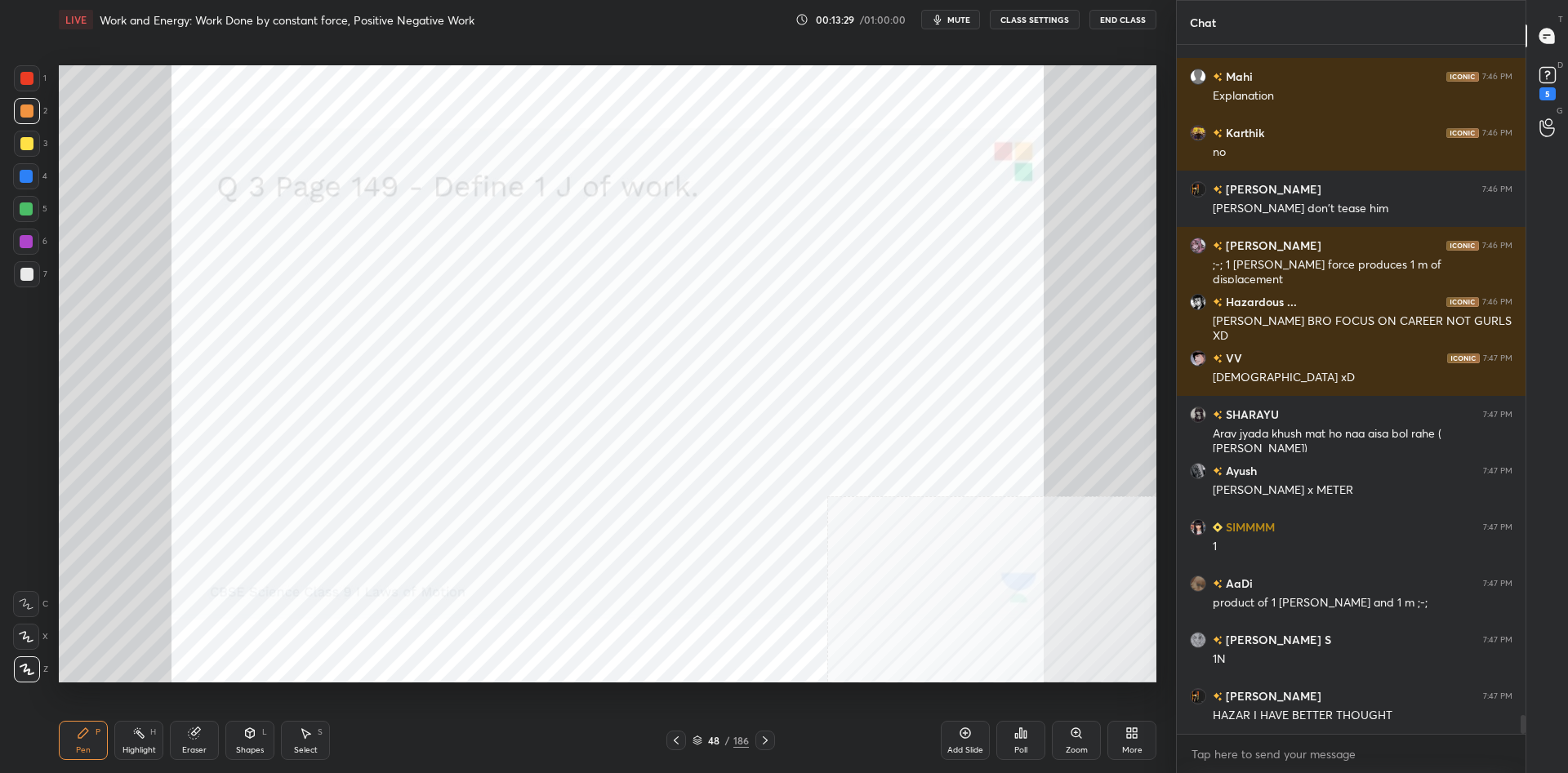
click at [28, 176] on div at bounding box center [26, 176] width 13 height 13
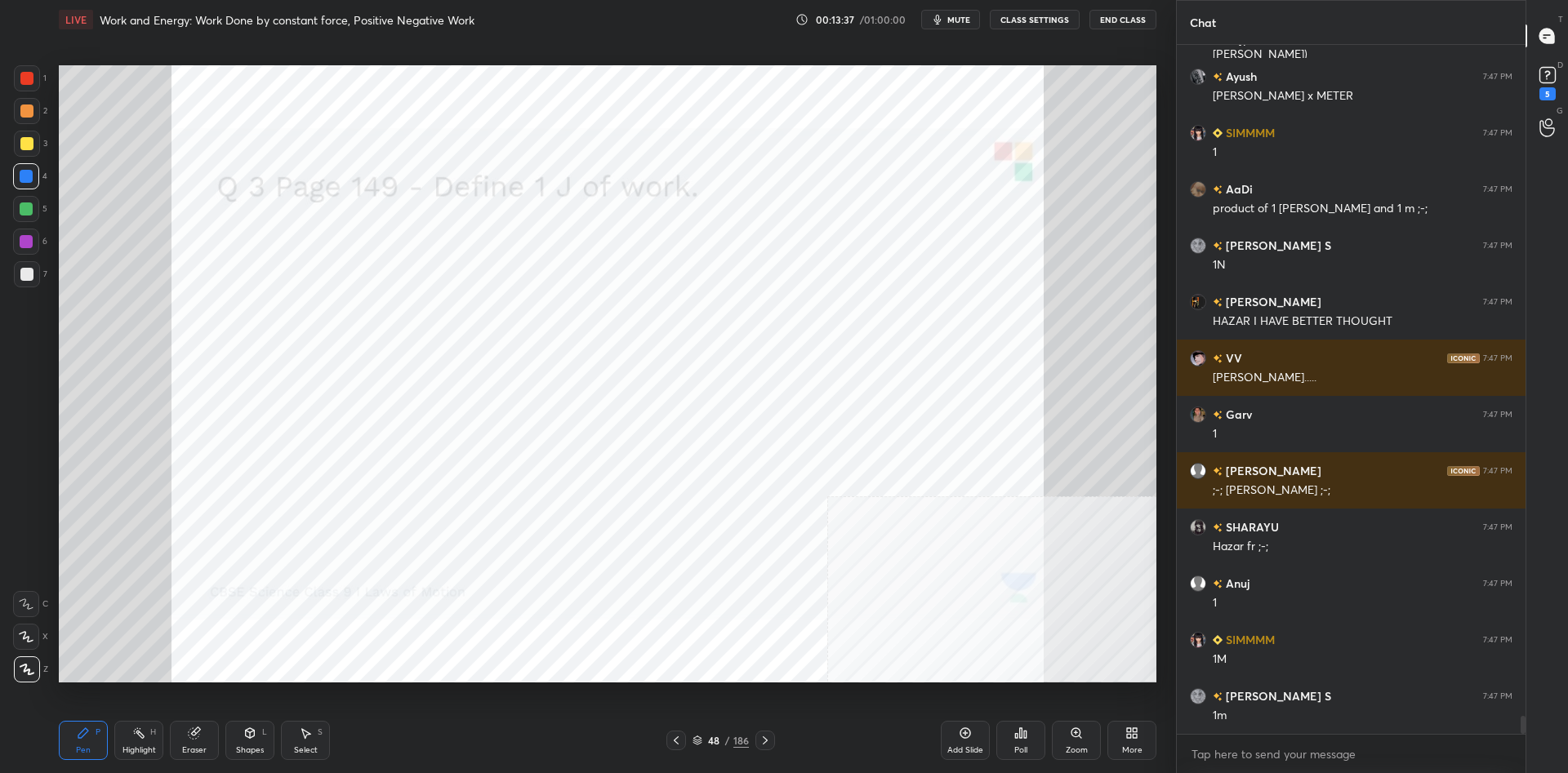
click at [137, 738] on icon at bounding box center [139, 733] width 13 height 13
click at [137, 734] on icon at bounding box center [139, 733] width 13 height 13
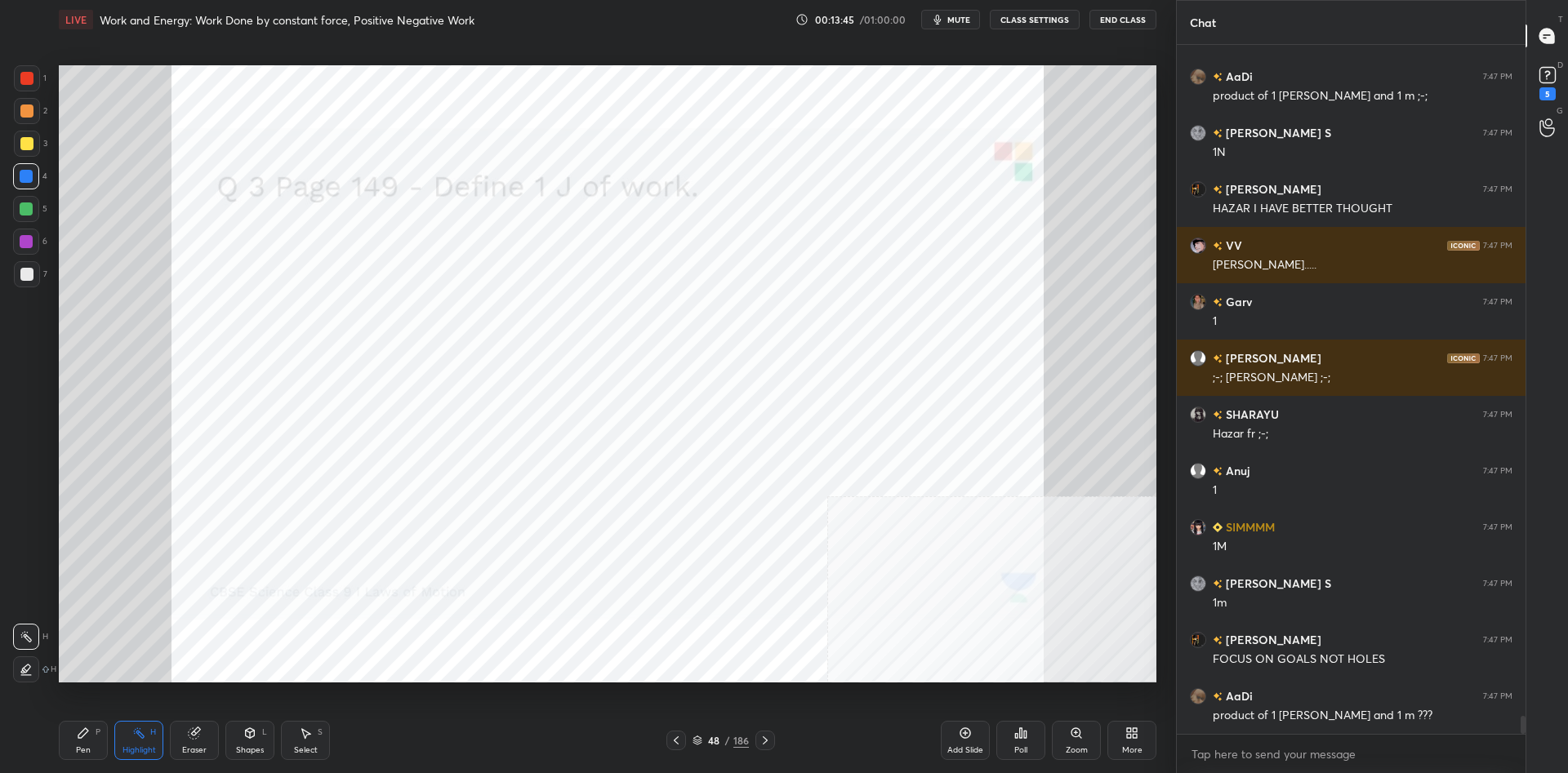
scroll to position [25643, 0]
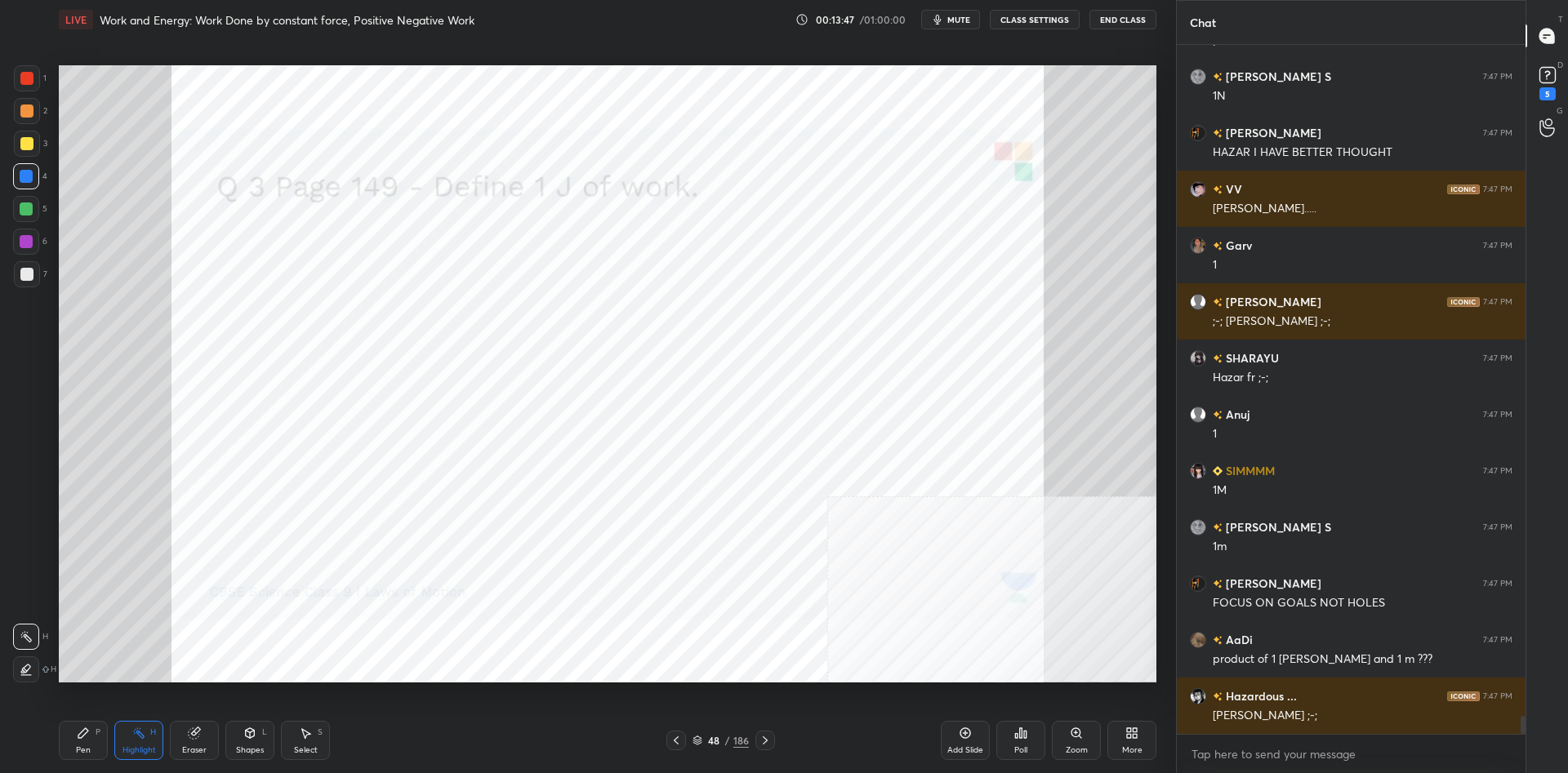
click at [77, 739] on icon at bounding box center [83, 733] width 13 height 13
click at [79, 733] on icon at bounding box center [83, 733] width 13 height 13
click at [25, 246] on div at bounding box center [26, 241] width 13 height 13
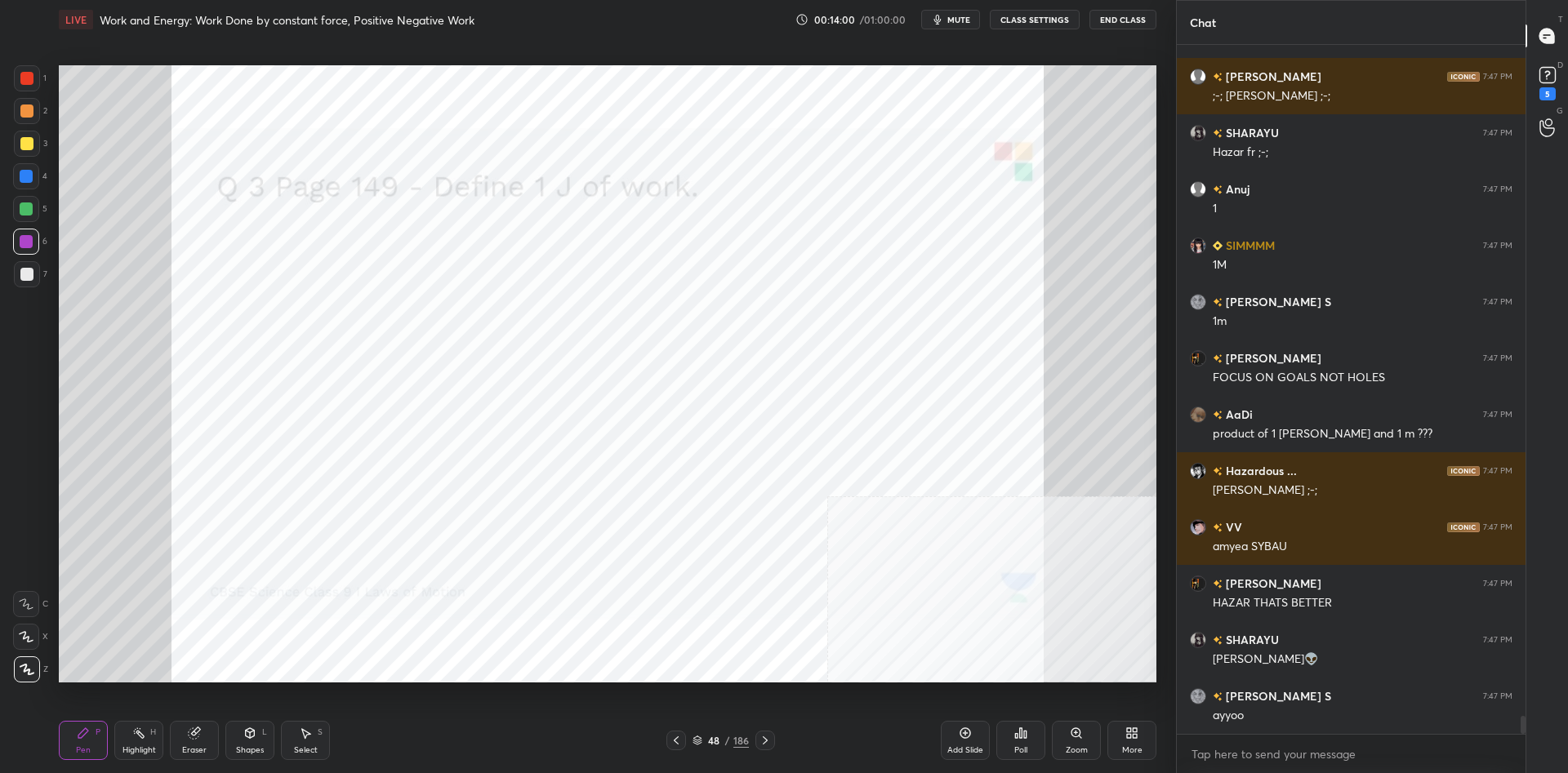
scroll to position [25925, 0]
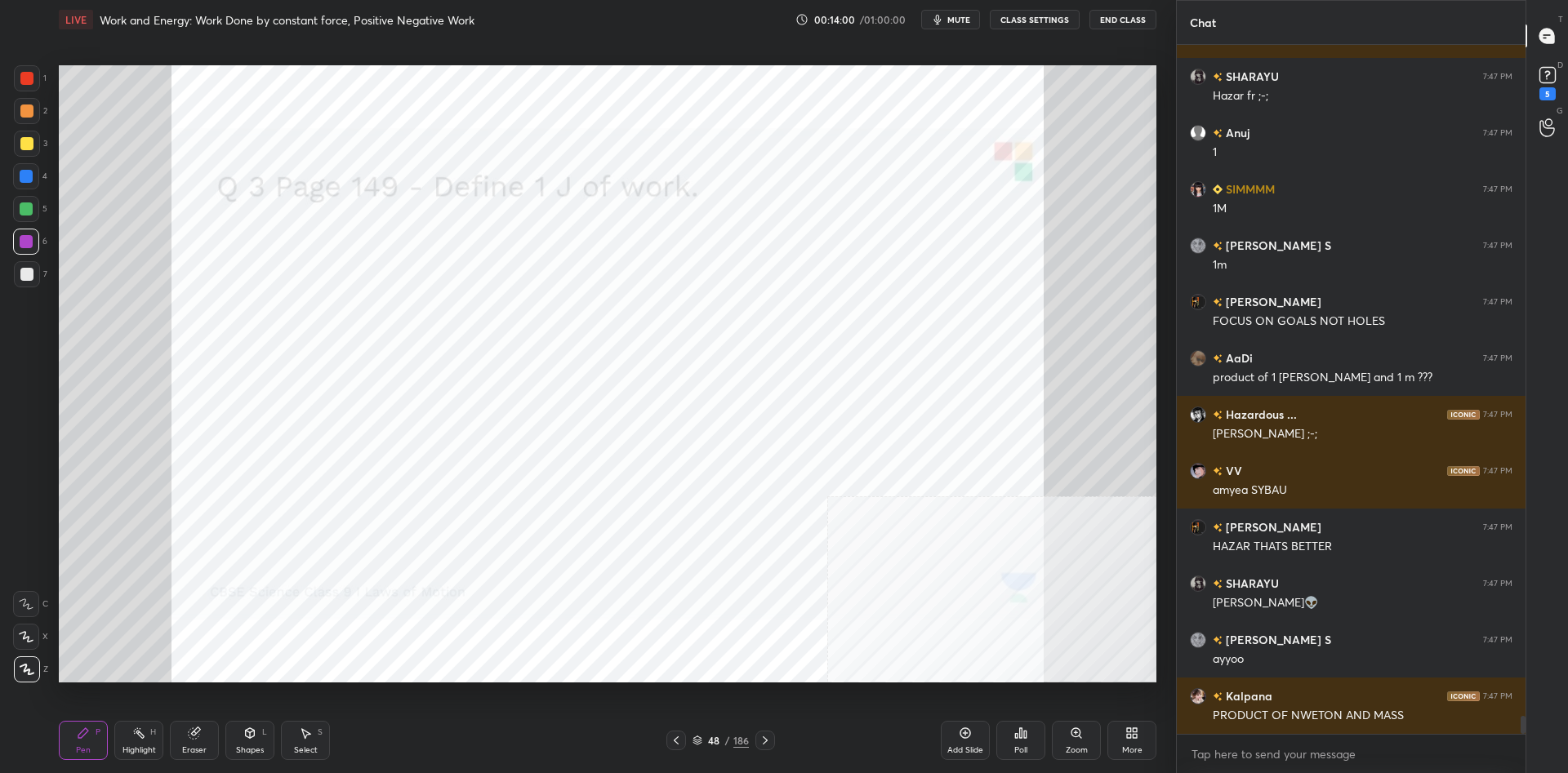
click at [27, 205] on div at bounding box center [26, 209] width 13 height 13
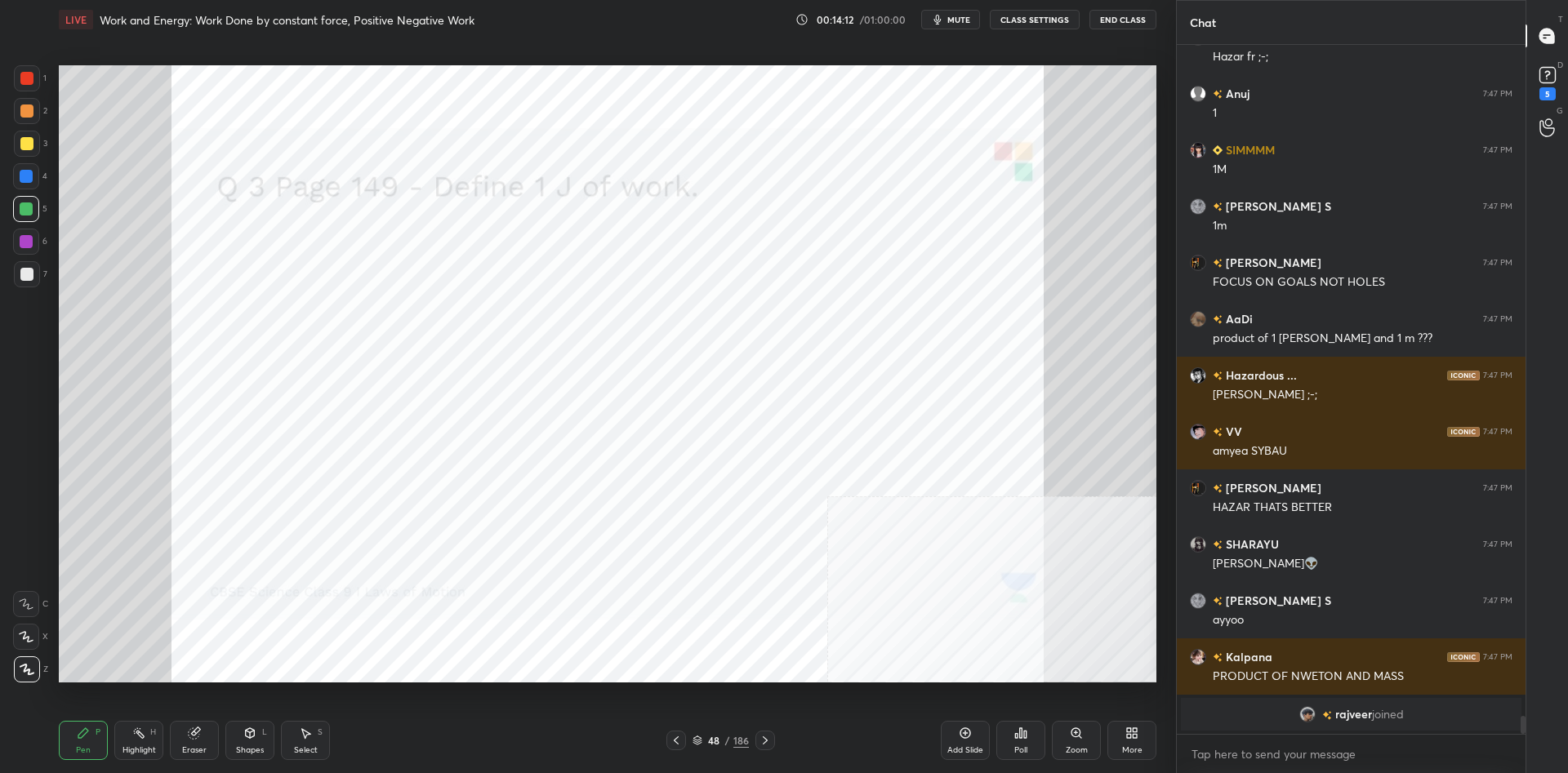
click at [128, 735] on div "Highlight H" at bounding box center [139, 741] width 49 height 39
click at [137, 729] on circle at bounding box center [138, 728] width 2 height 2
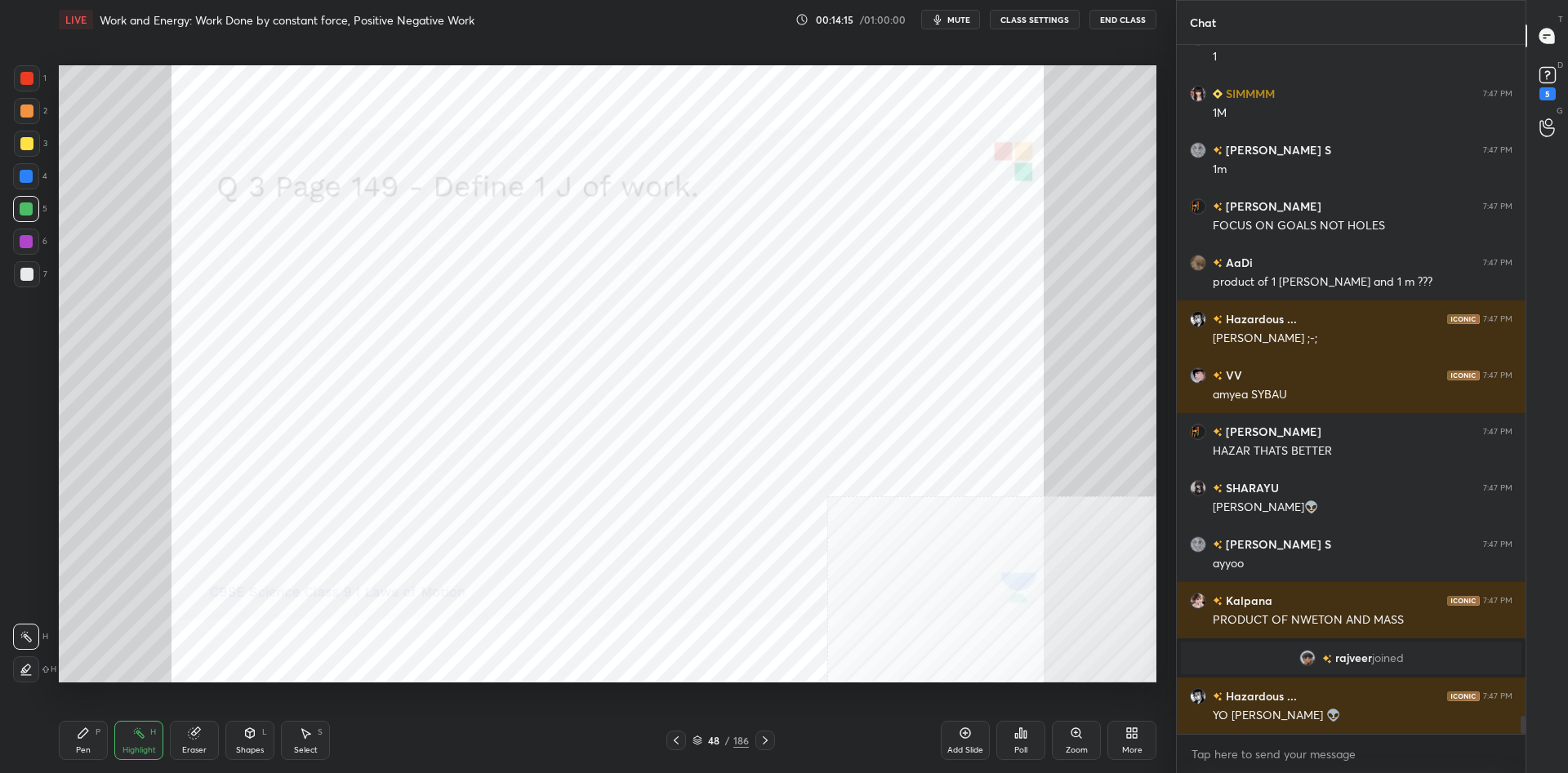
scroll to position [25350, 0]
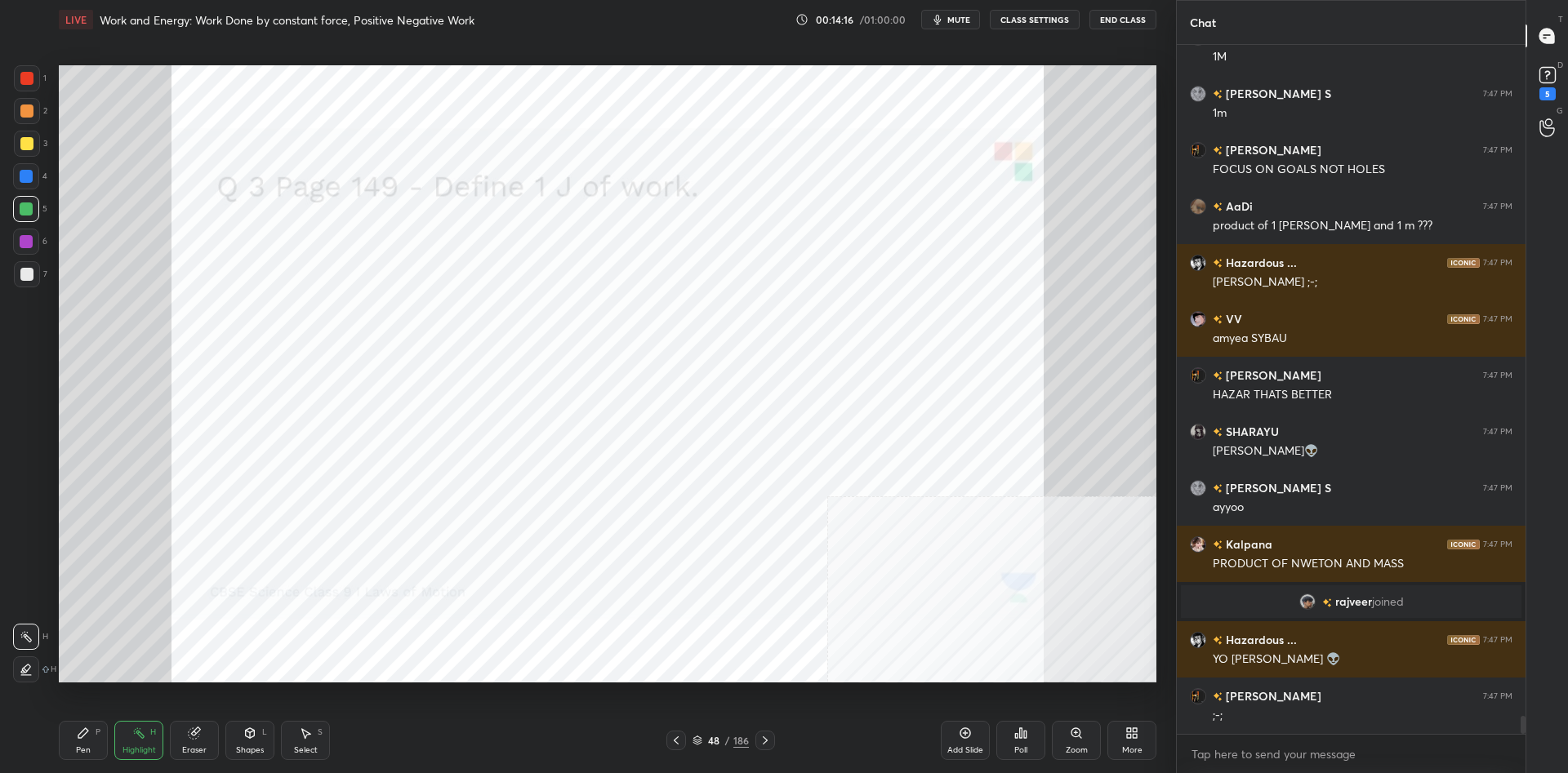
click at [115, 742] on div "Highlight H" at bounding box center [139, 741] width 49 height 39
click at [102, 735] on div "Pen P" at bounding box center [83, 741] width 49 height 39
click at [21, 245] on div at bounding box center [26, 241] width 13 height 13
click at [23, 128] on div "2" at bounding box center [30, 114] width 33 height 33
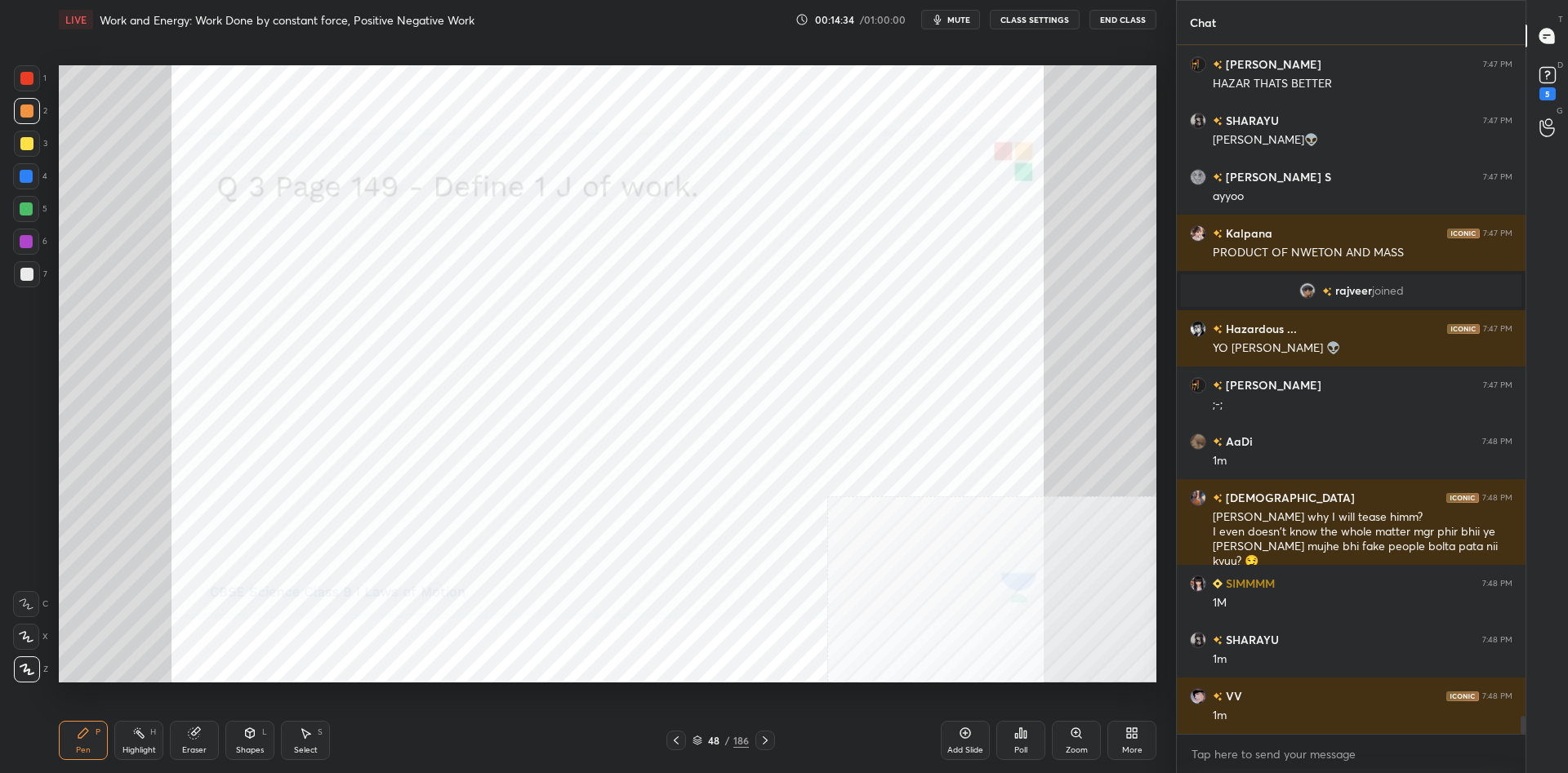
scroll to position [25717, 0]
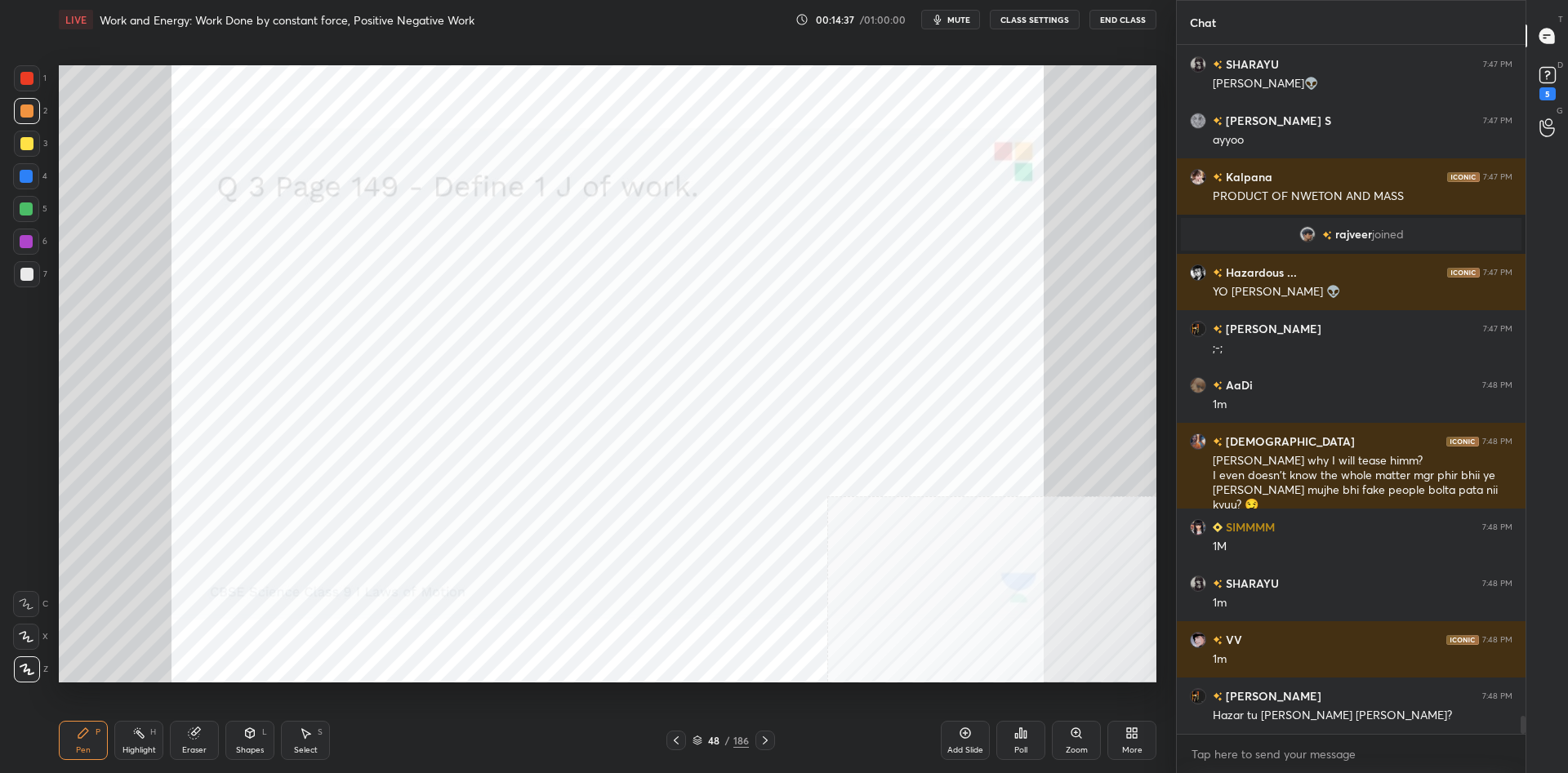
click at [138, 739] on icon at bounding box center [139, 733] width 13 height 13
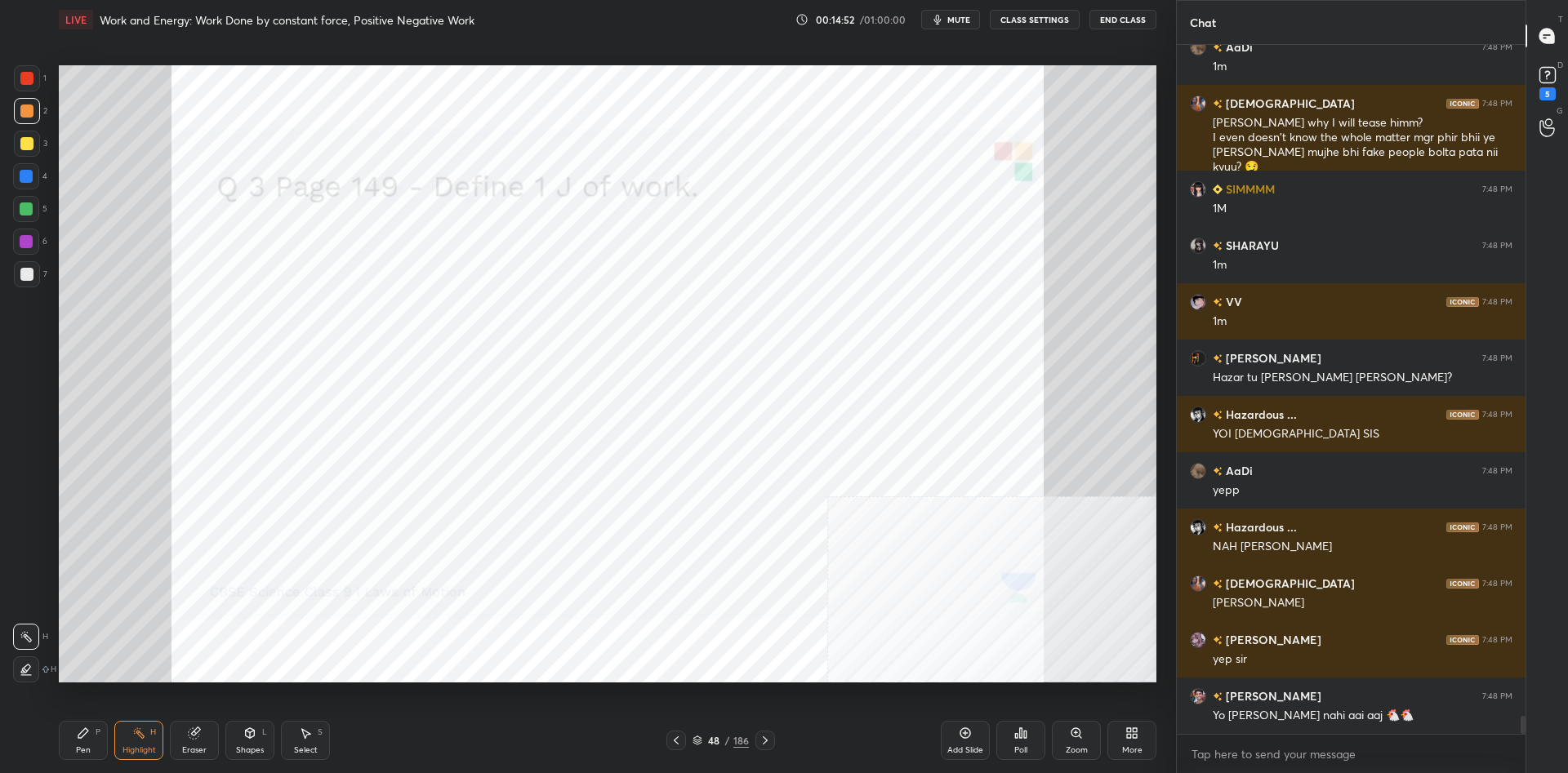
scroll to position [26111, 0]
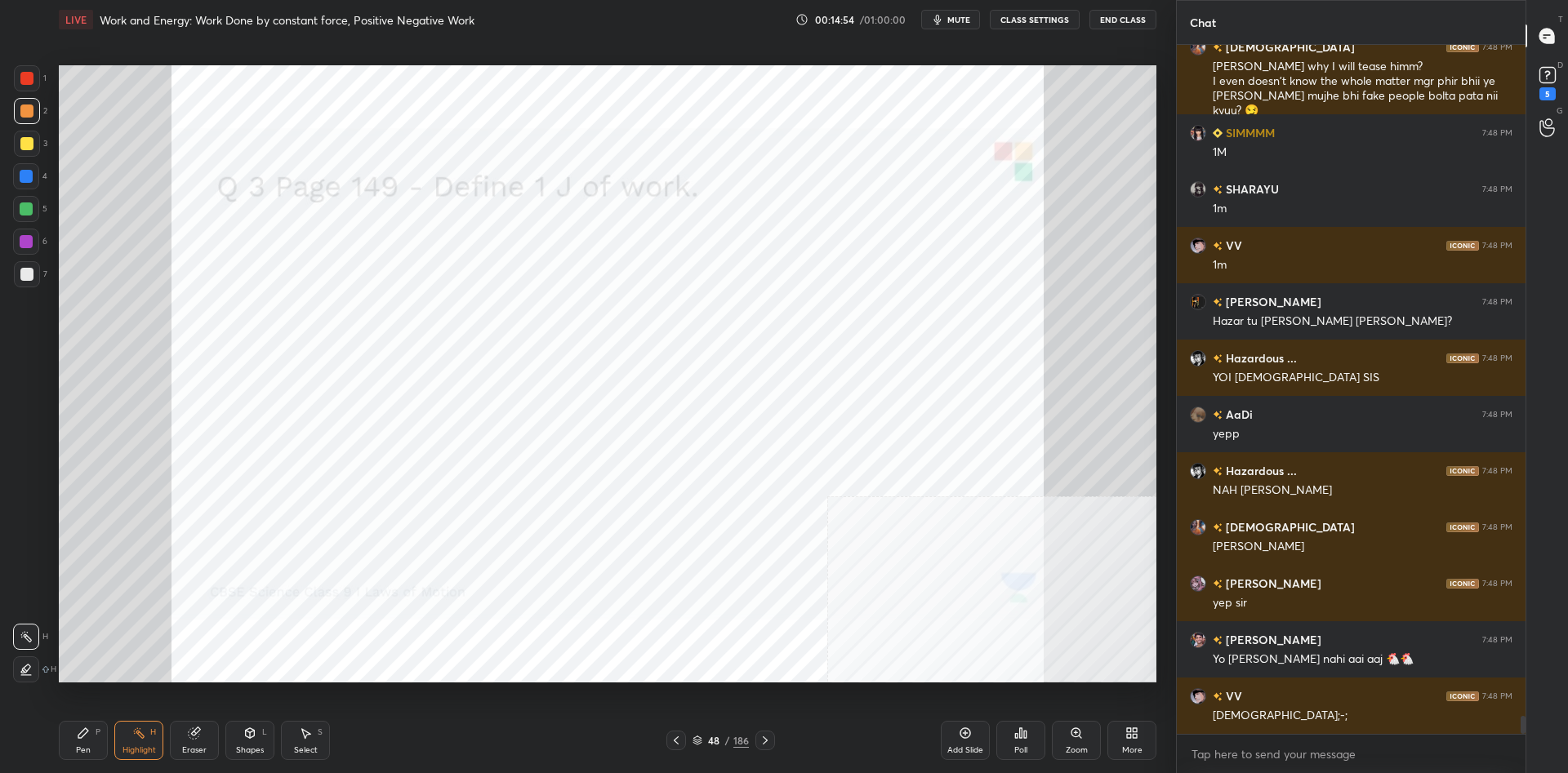
click at [83, 741] on div "Pen P" at bounding box center [83, 741] width 49 height 39
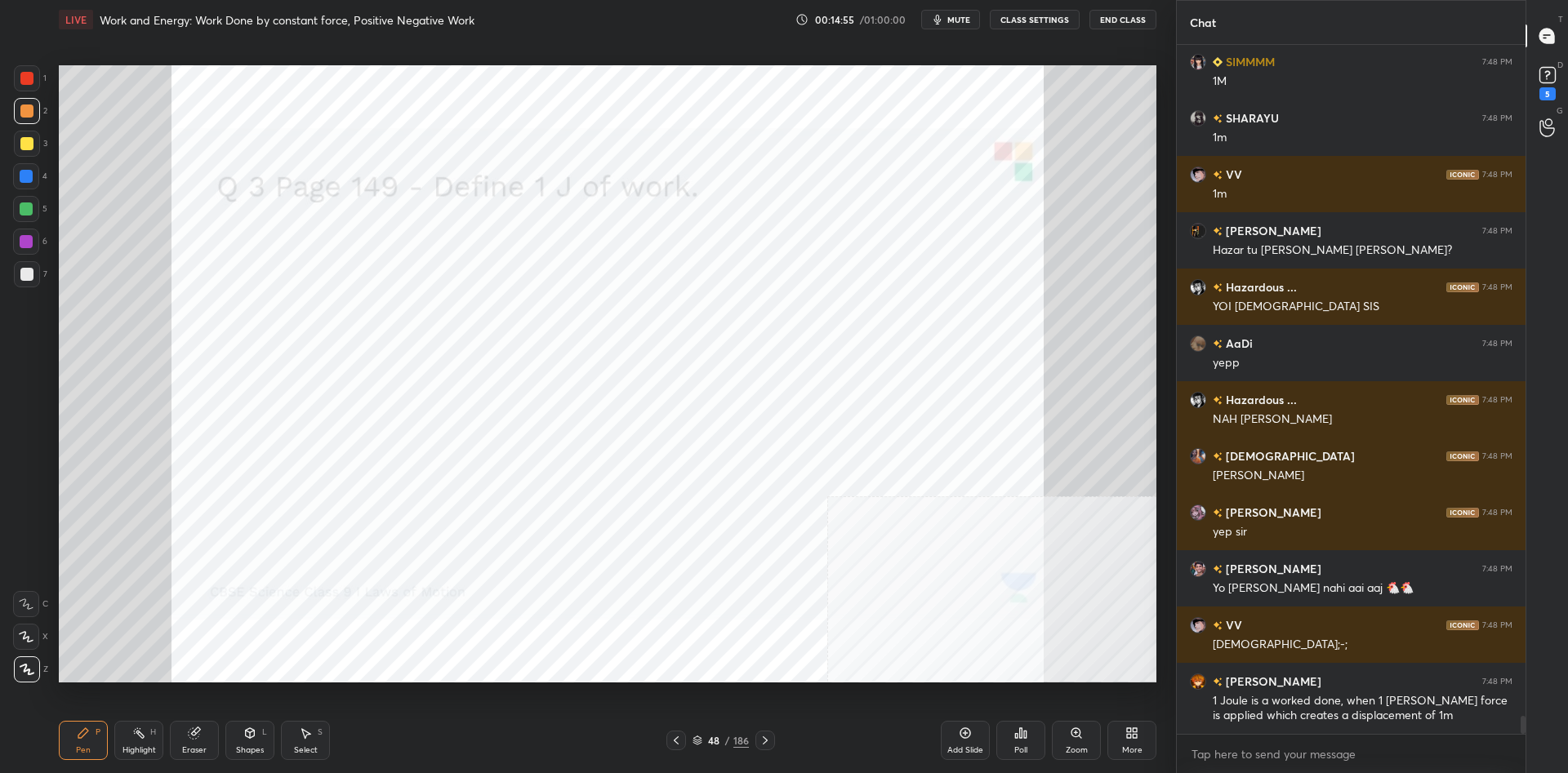
click at [32, 97] on div "1" at bounding box center [30, 81] width 33 height 33
click at [24, 84] on div at bounding box center [27, 78] width 13 height 13
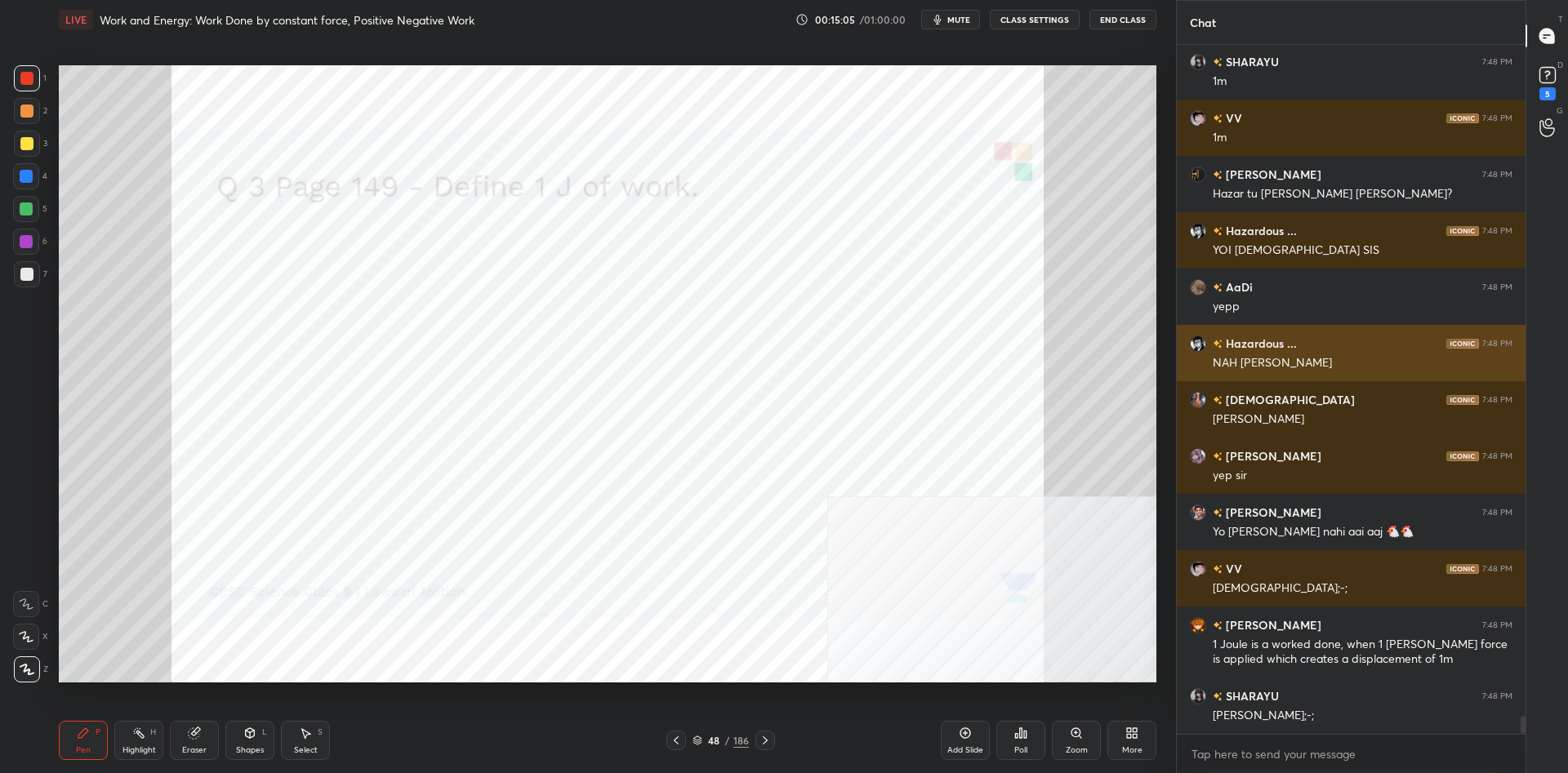
scroll to position [26295, 0]
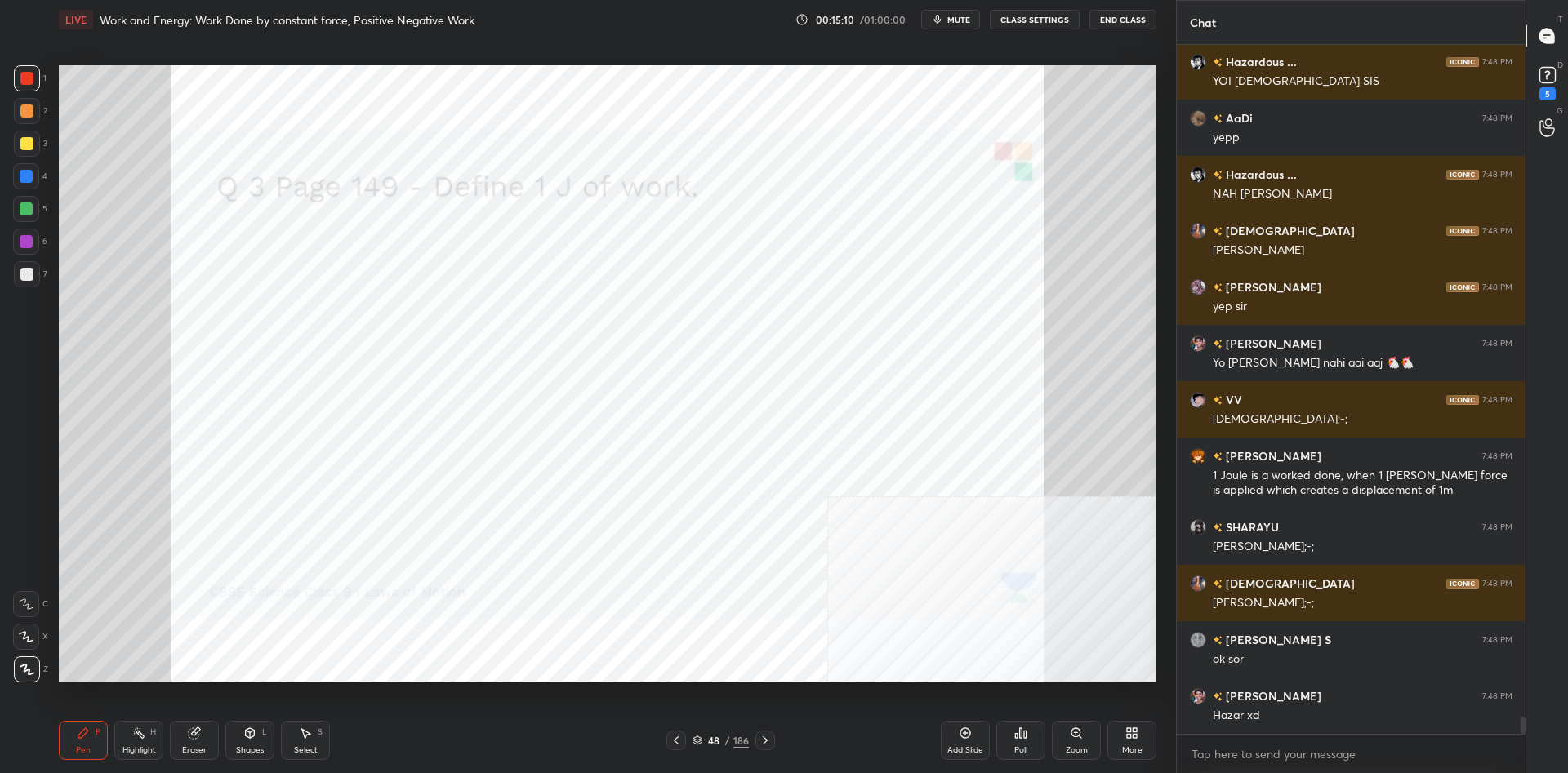
click at [714, 737] on div "48" at bounding box center [713, 740] width 16 height 10
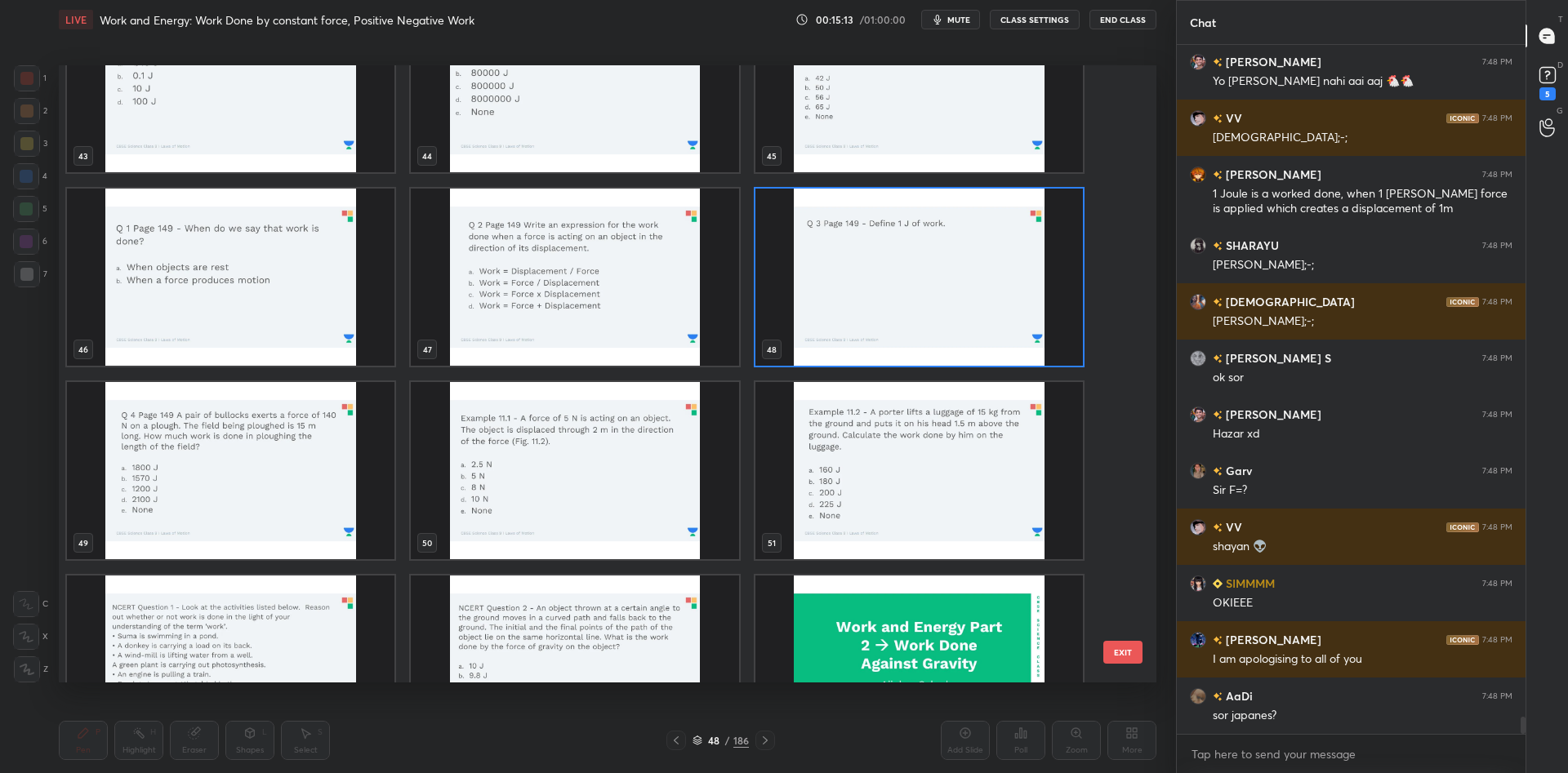
scroll to position [26746, 0]
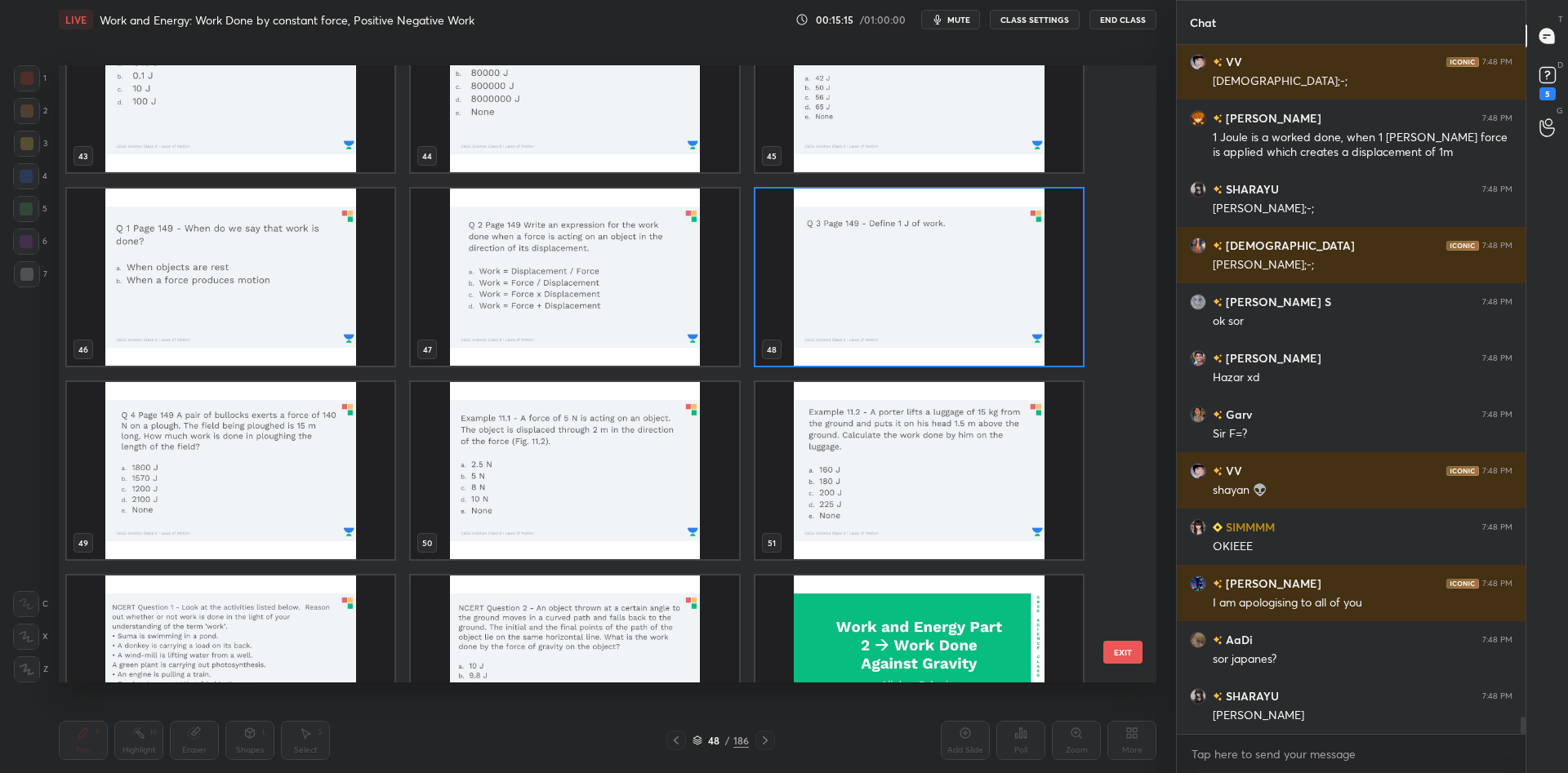
click at [218, 481] on img "grid" at bounding box center [231, 471] width 327 height 177
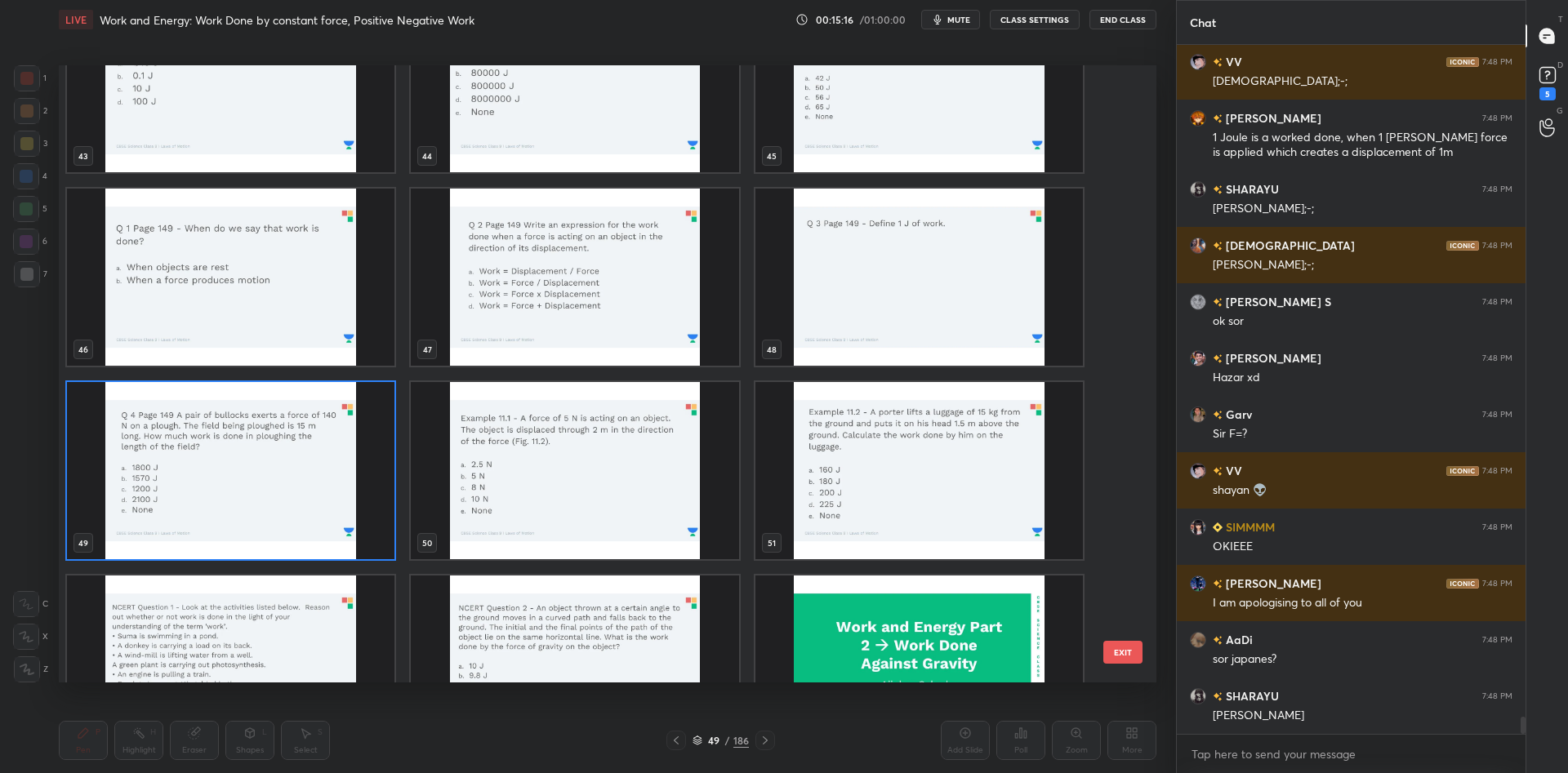
click at [218, 481] on img "grid" at bounding box center [231, 471] width 327 height 177
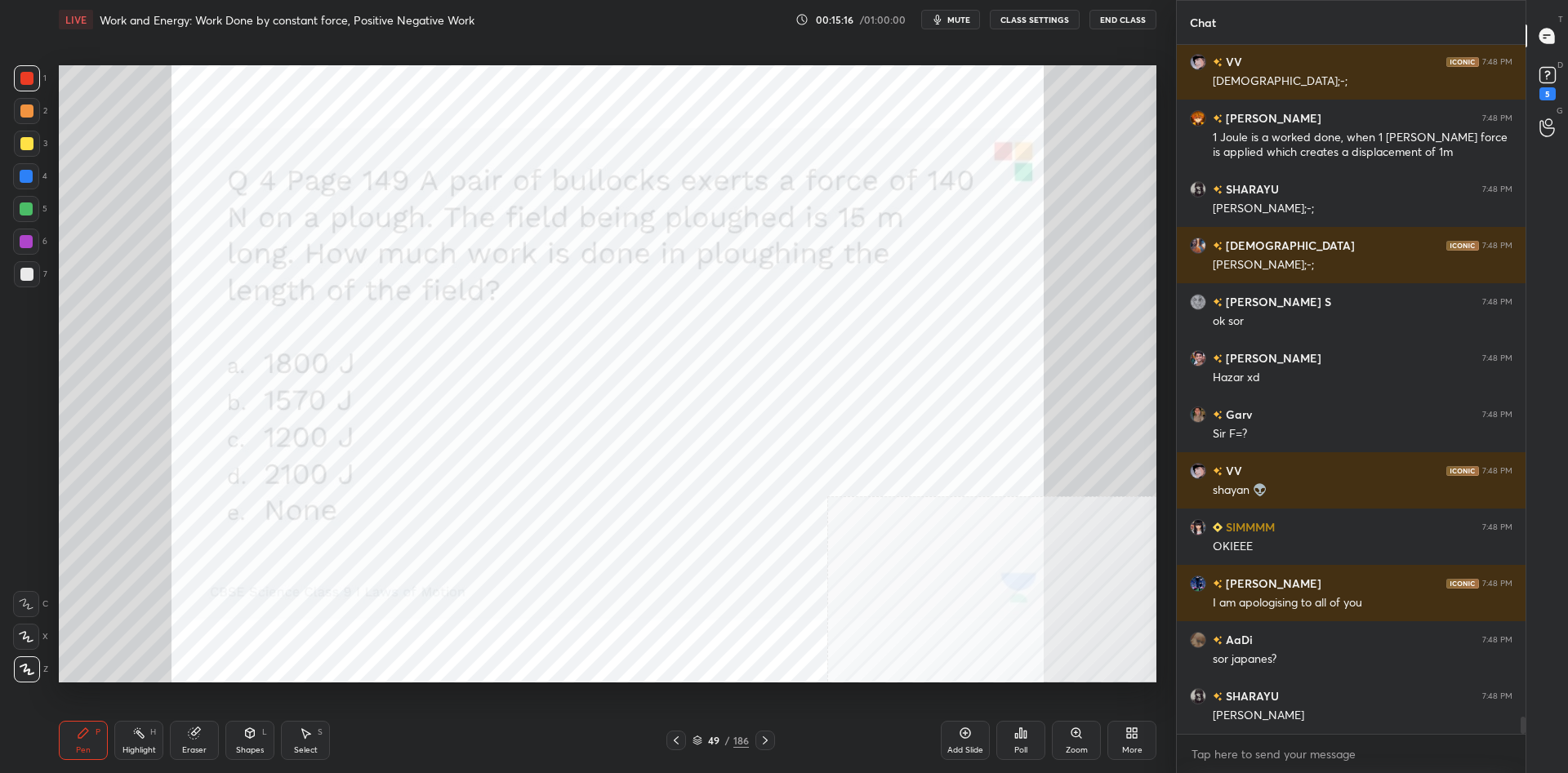
click at [218, 481] on img "grid" at bounding box center [231, 471] width 327 height 177
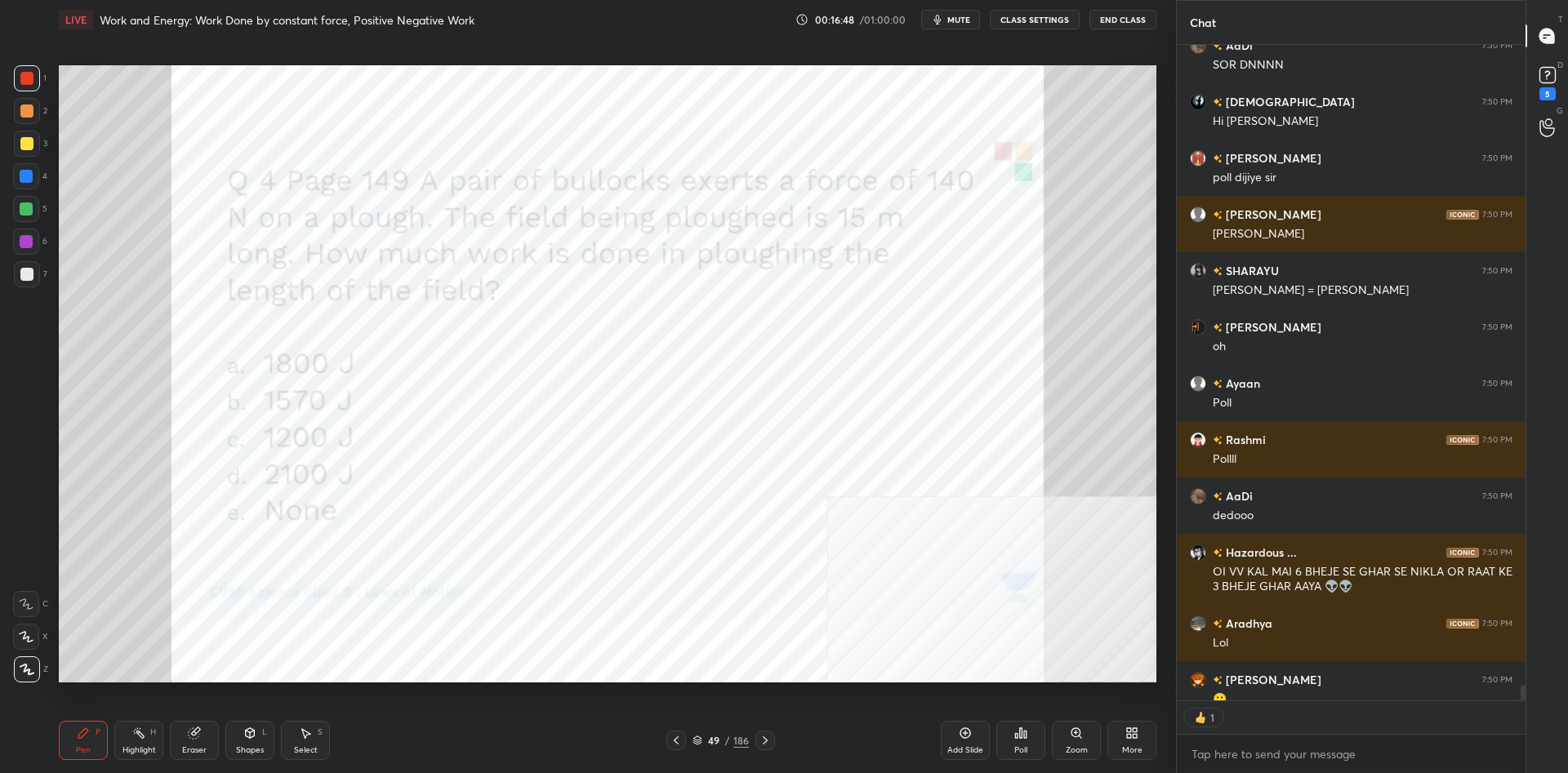
scroll to position [656, 349]
click at [1034, 734] on div "Poll" at bounding box center [1021, 741] width 49 height 39
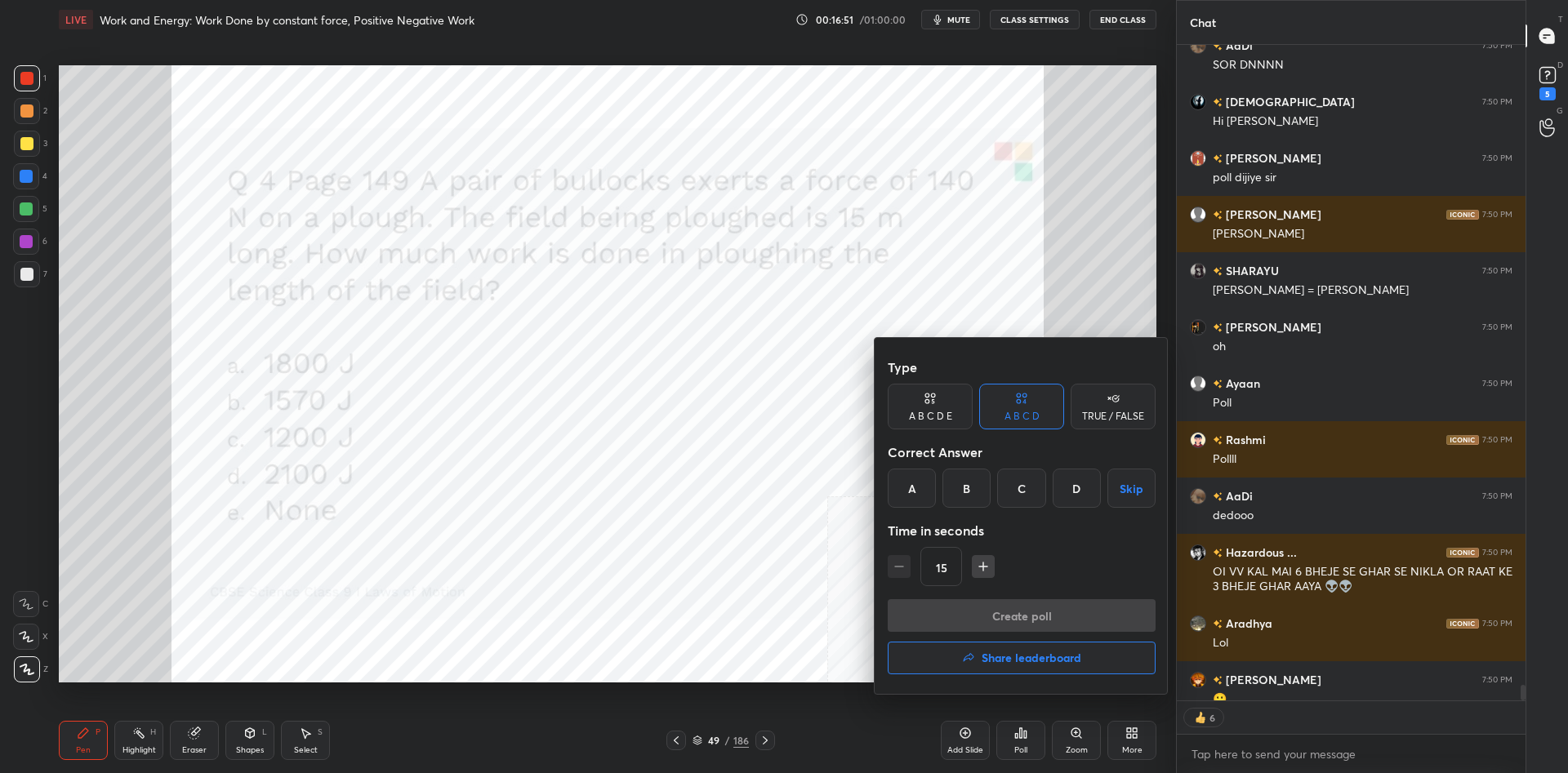
click at [947, 416] on div "A B C D E" at bounding box center [931, 416] width 43 height 10
click at [1041, 491] on div "D" at bounding box center [1045, 488] width 39 height 39
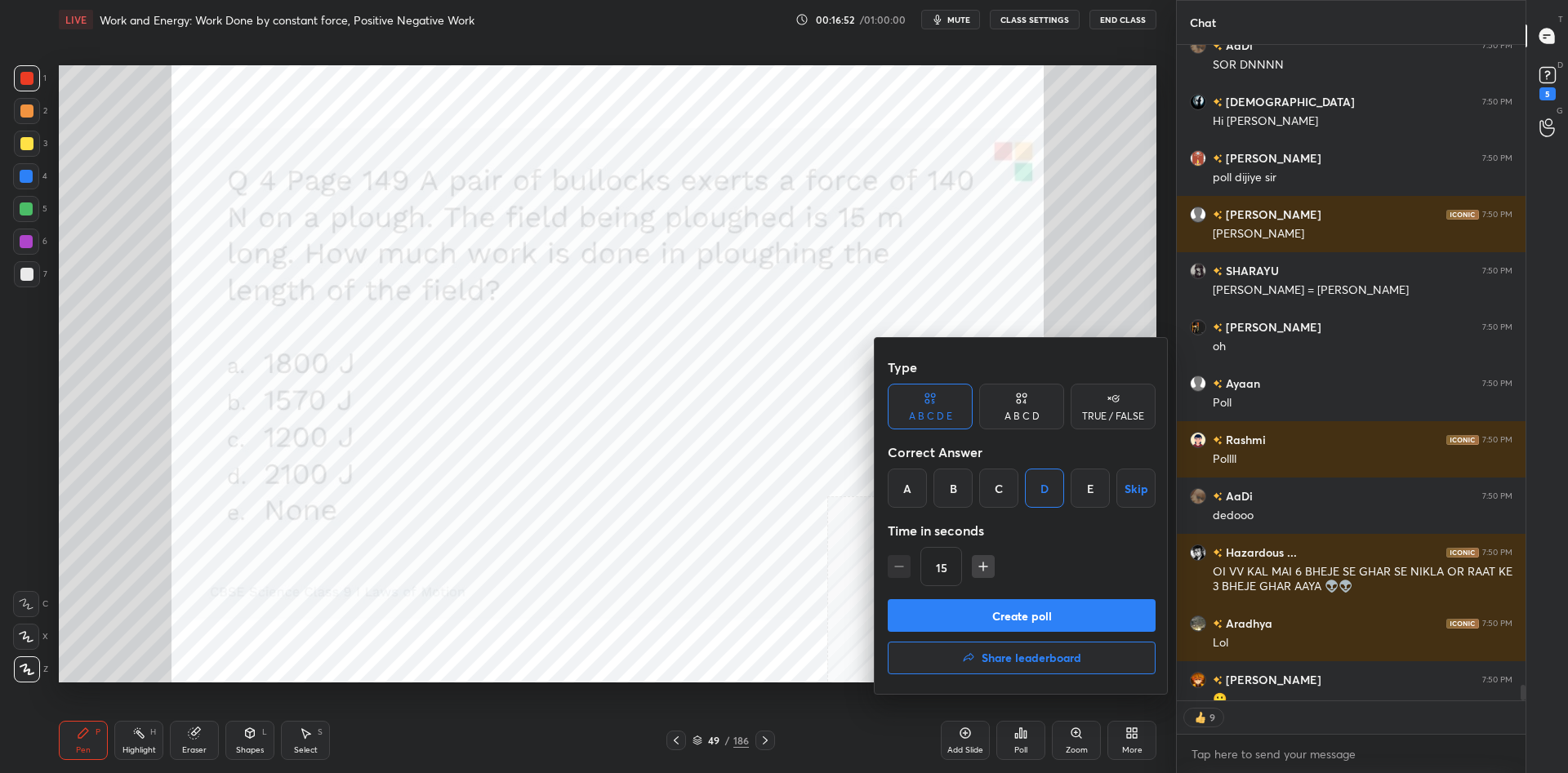
click at [1069, 606] on button "Create poll" at bounding box center [1022, 616] width 268 height 33
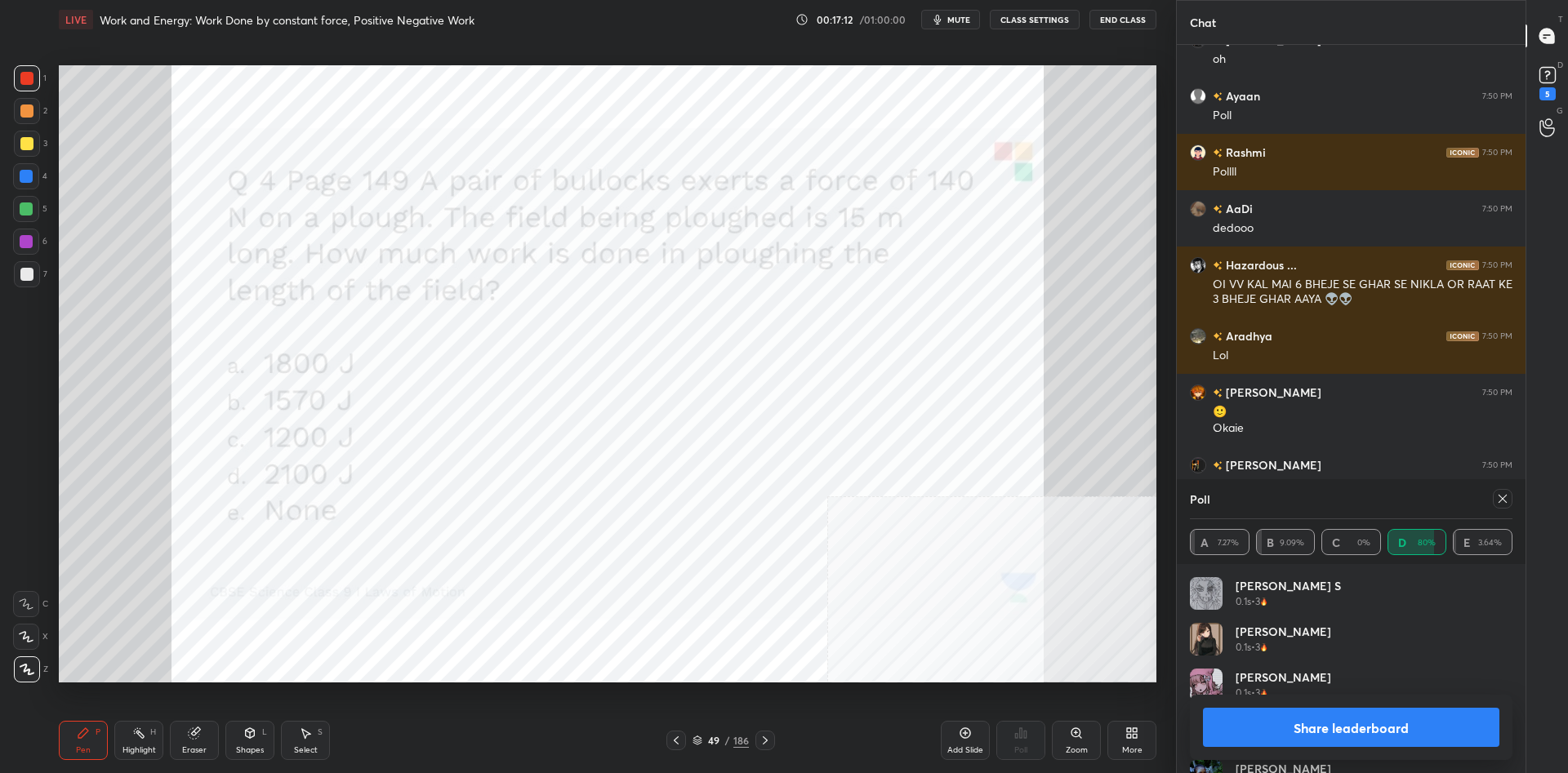
scroll to position [28542, 0]
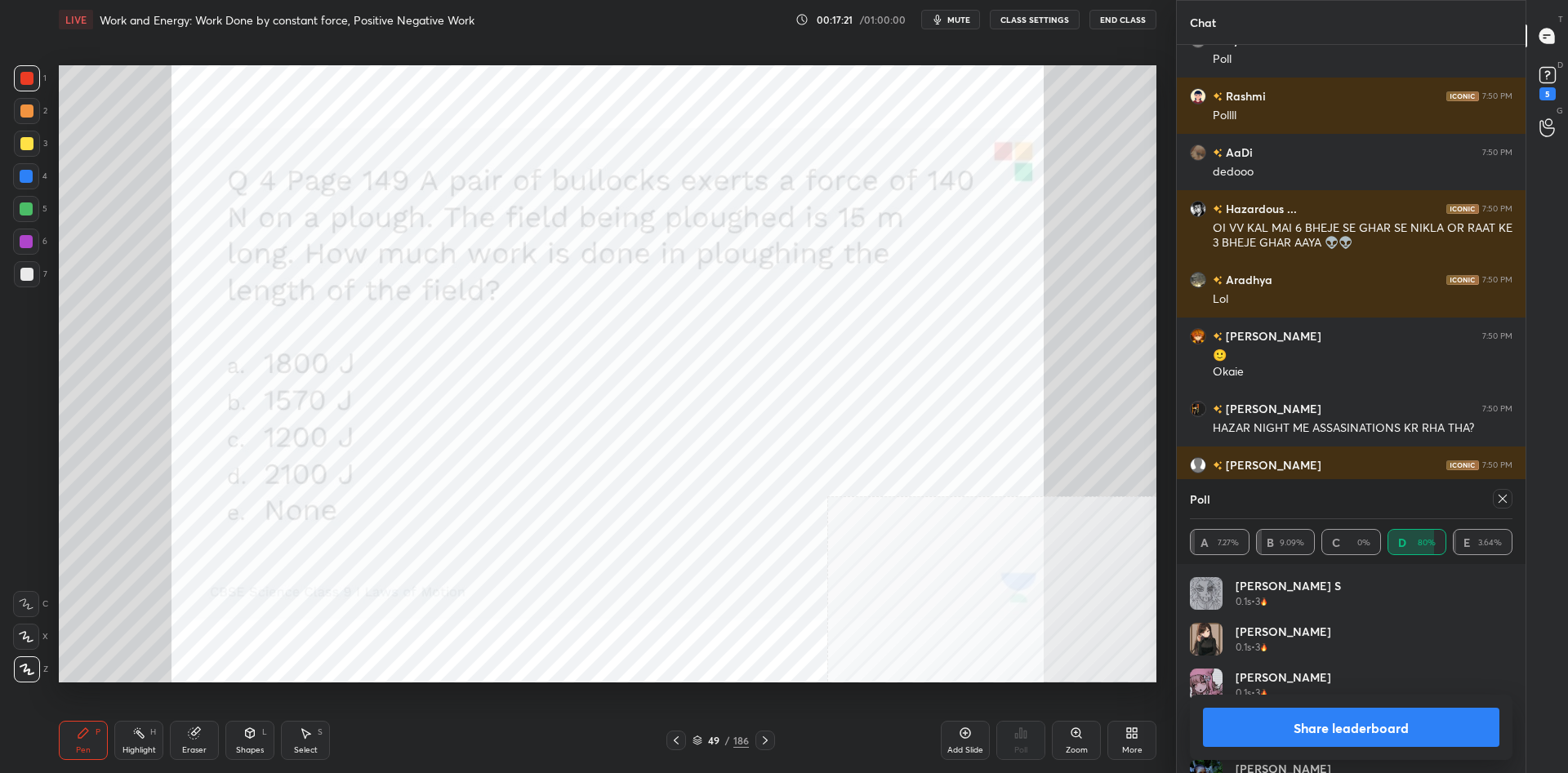
click at [1403, 723] on button "Share leaderboard" at bounding box center [1352, 727] width 297 height 39
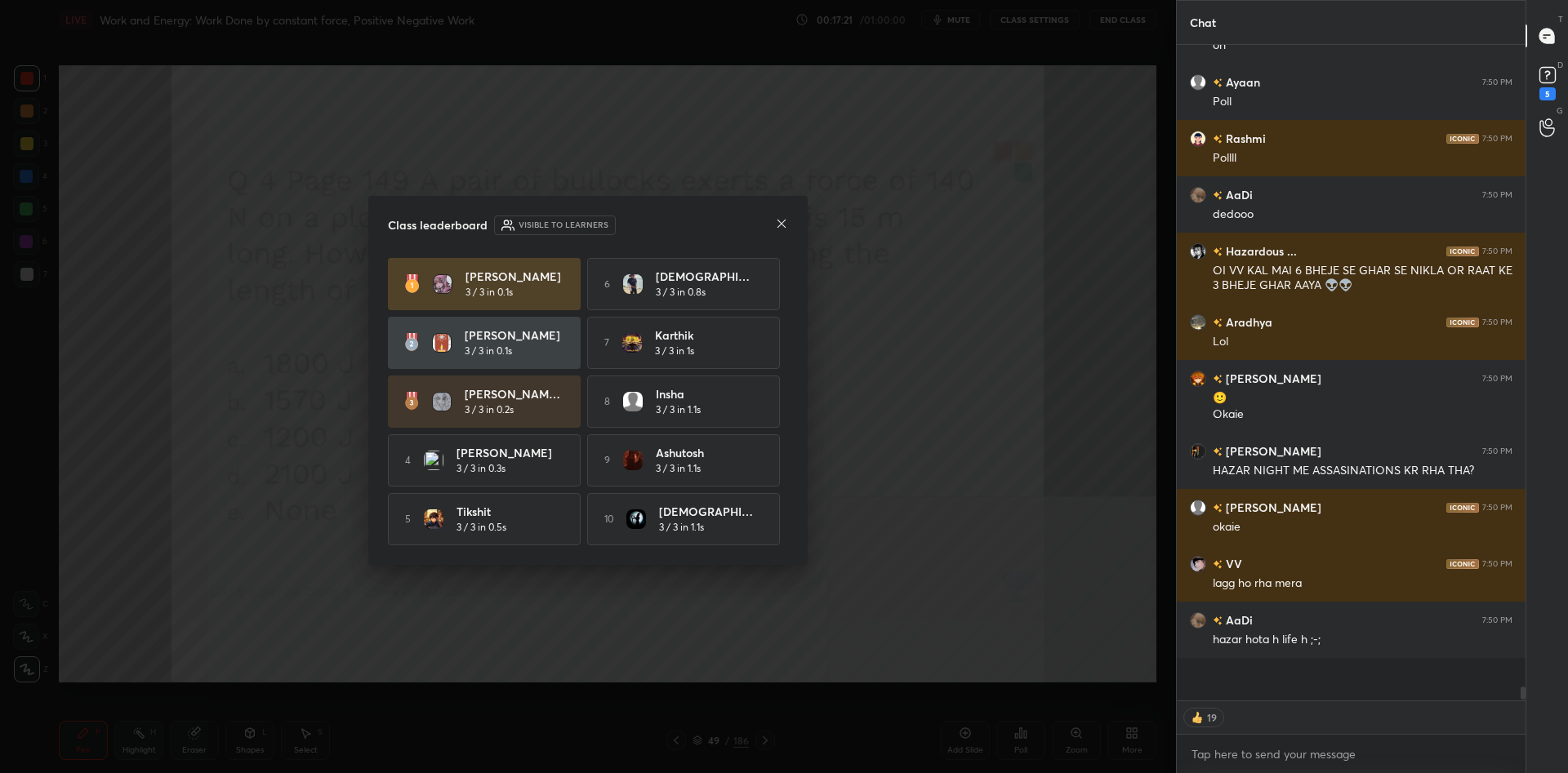
scroll to position [723, 349]
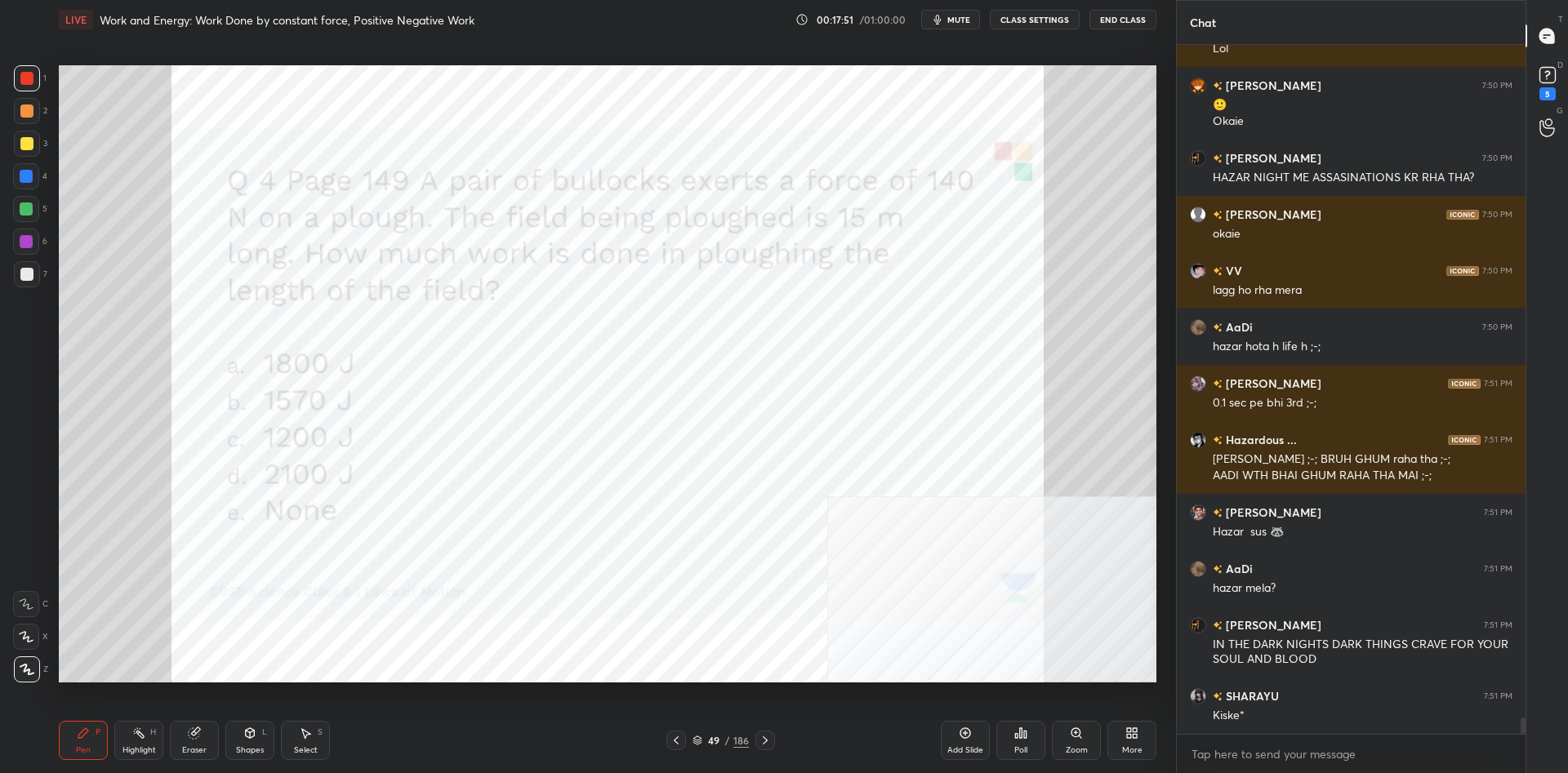
click at [719, 739] on div "49" at bounding box center [713, 740] width 16 height 10
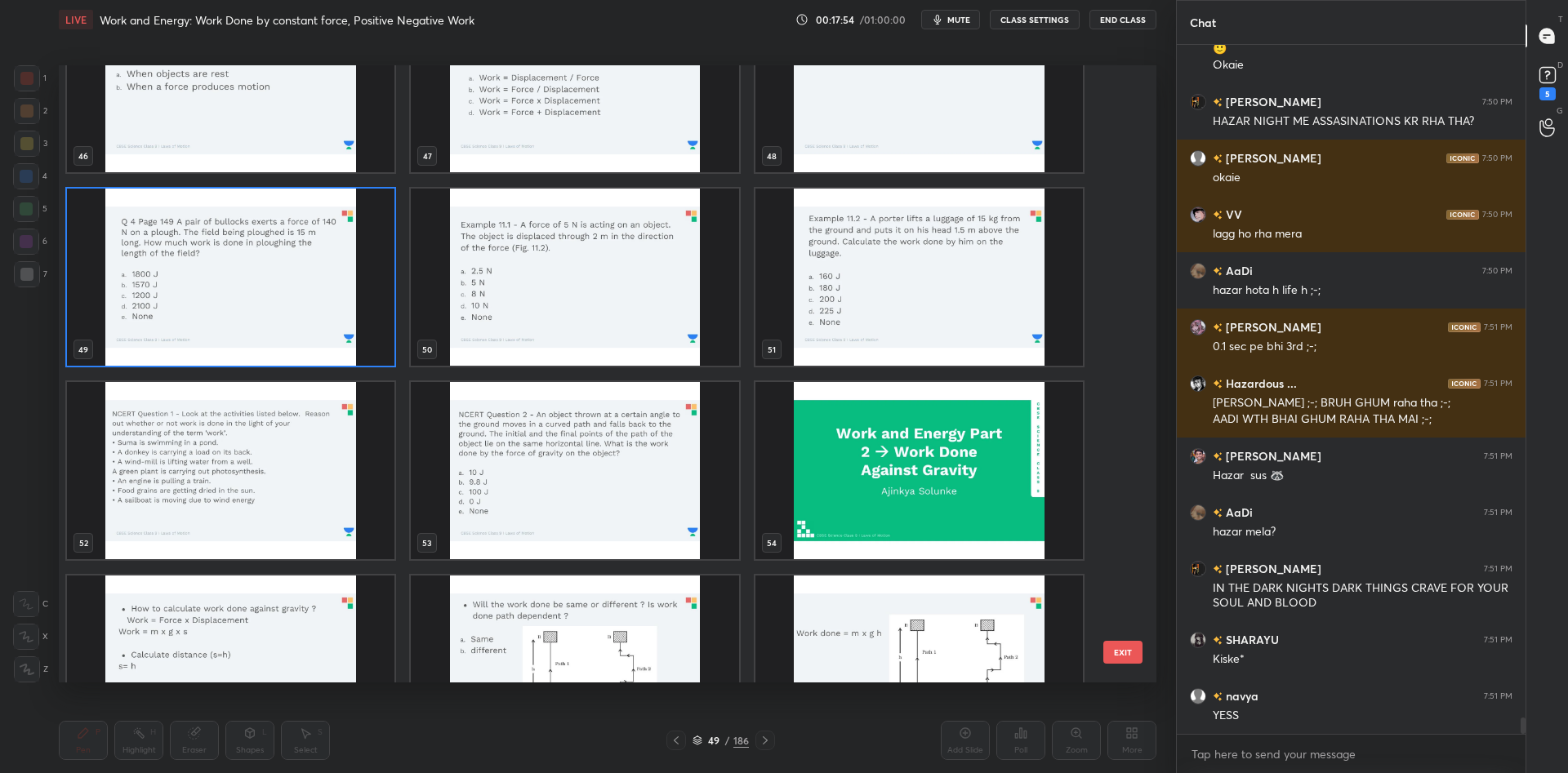
click at [638, 310] on img "grid" at bounding box center [575, 277] width 327 height 177
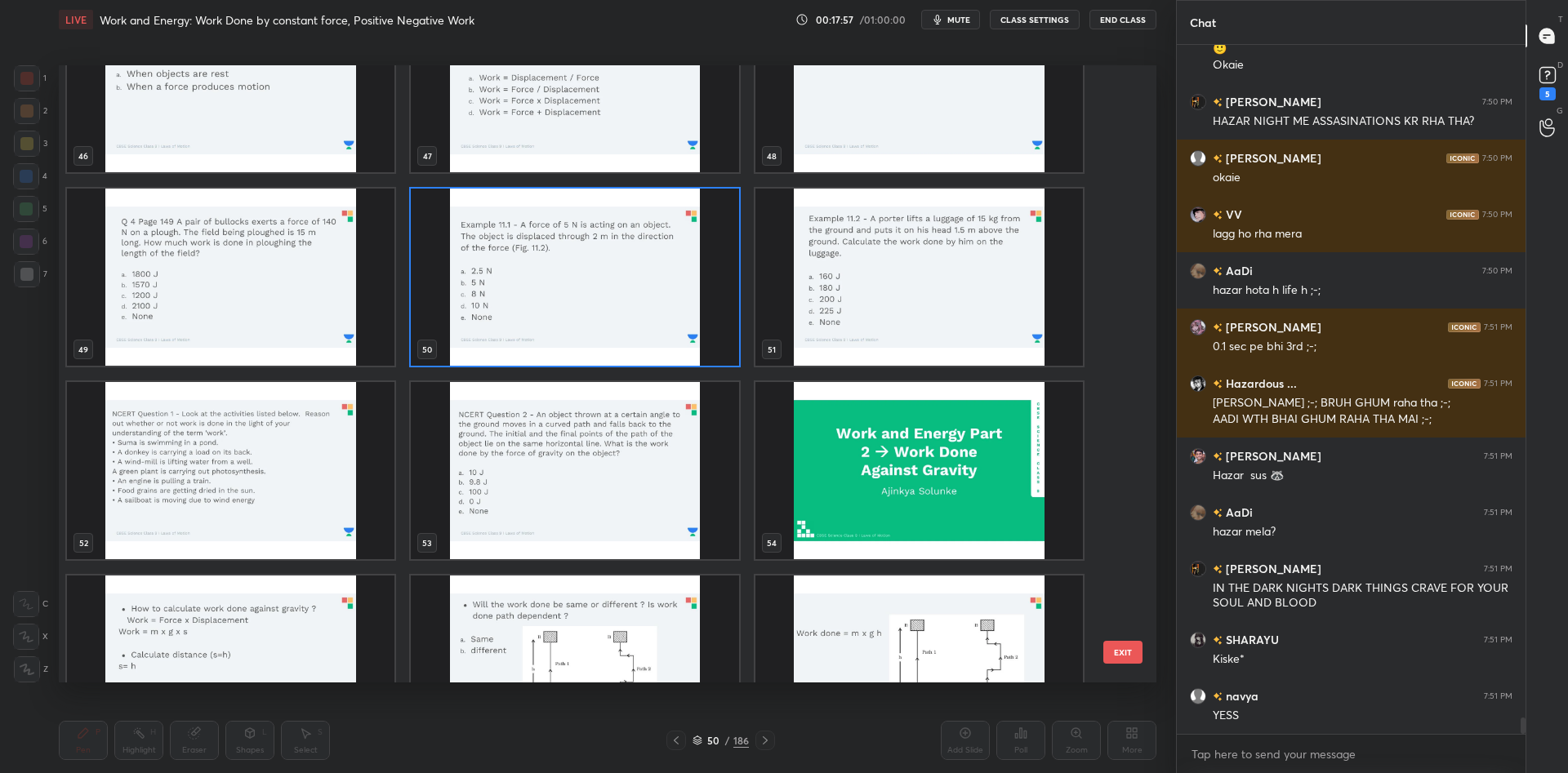
click at [638, 310] on img "grid" at bounding box center [575, 277] width 327 height 177
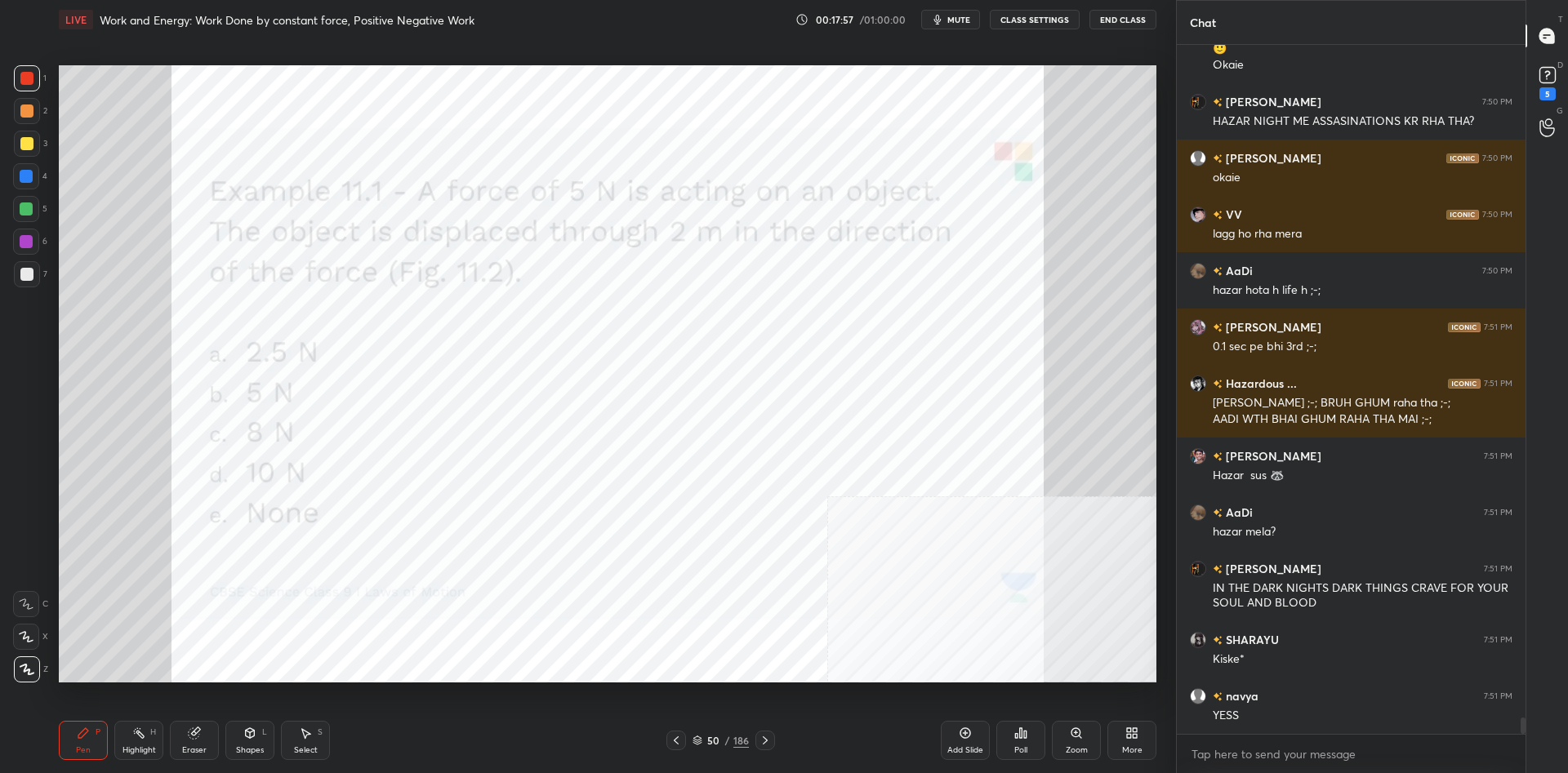
click at [638, 310] on img "grid" at bounding box center [575, 277] width 327 height 177
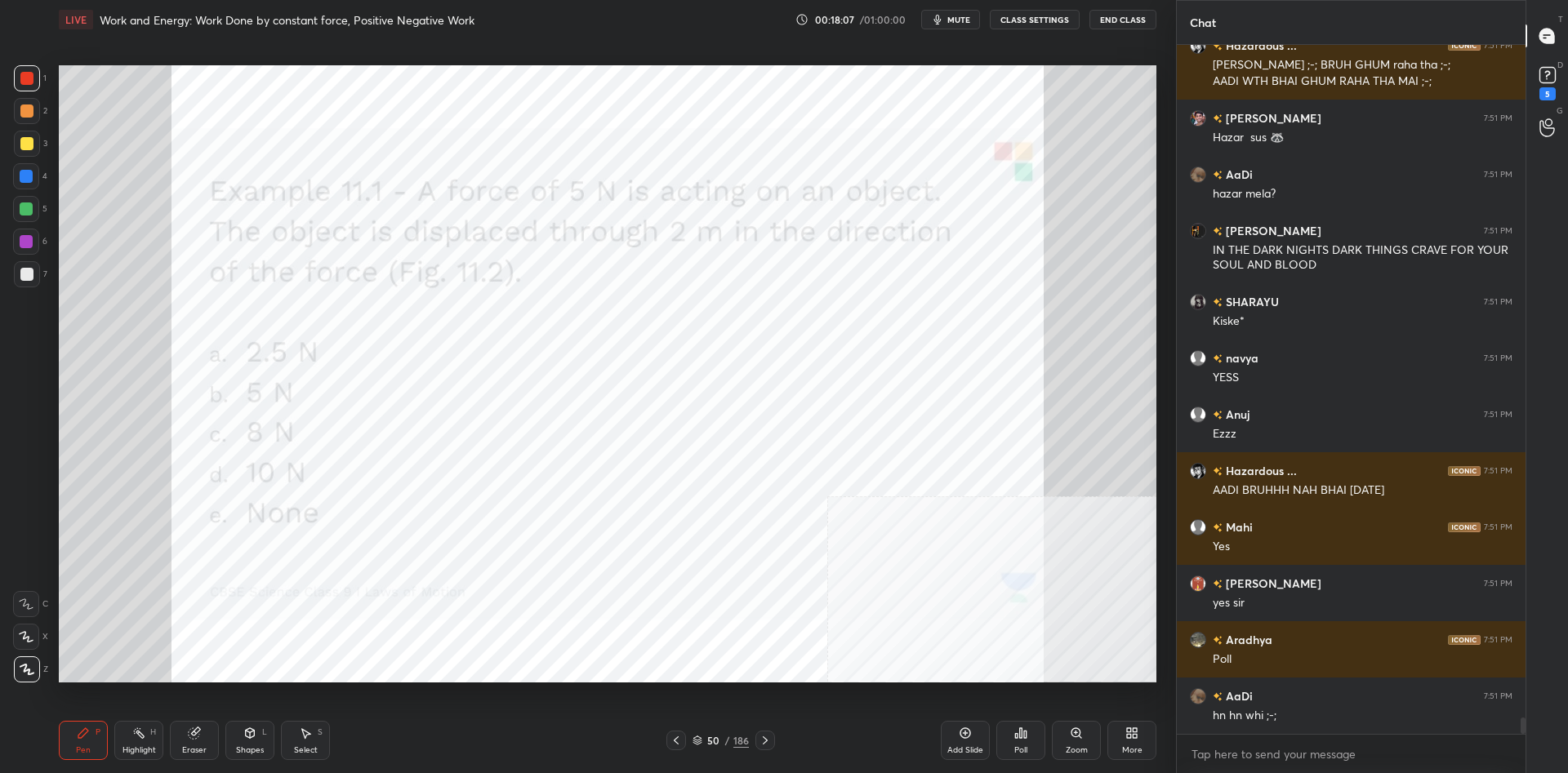
click at [35, 241] on div at bounding box center [26, 241] width 26 height 26
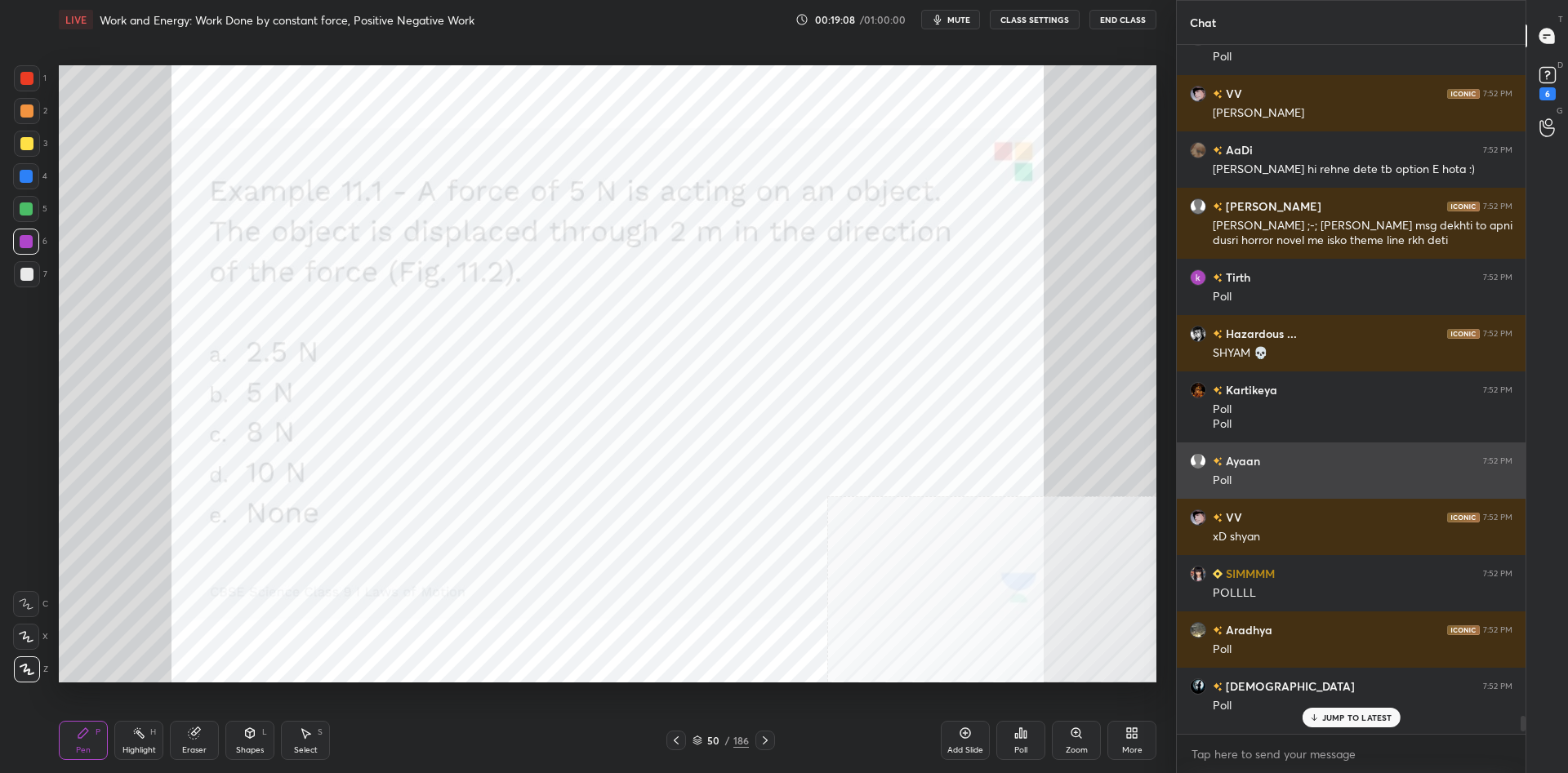
scroll to position [29887, 0]
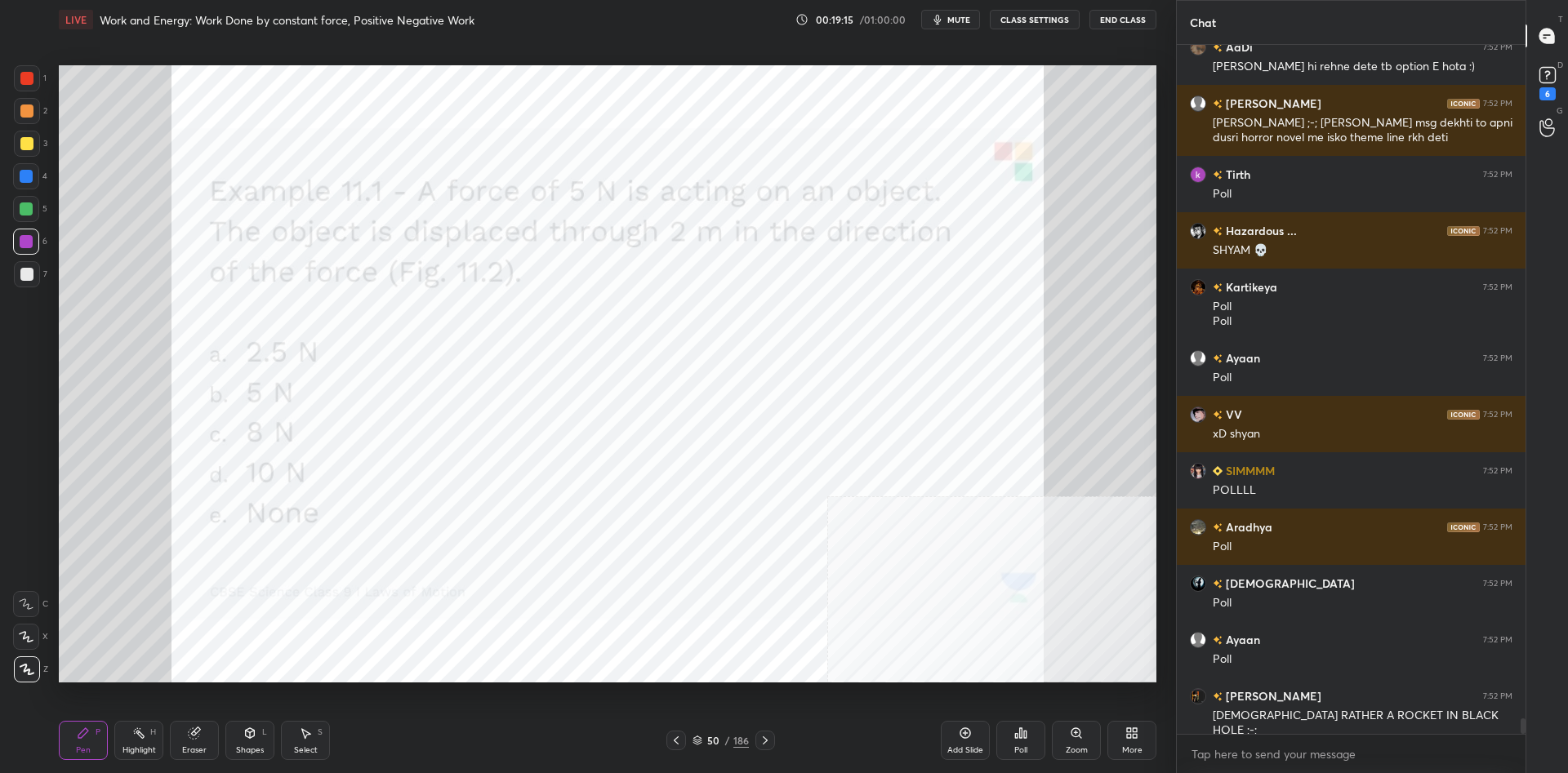
click at [1026, 735] on icon at bounding box center [1025, 735] width 3 height 7
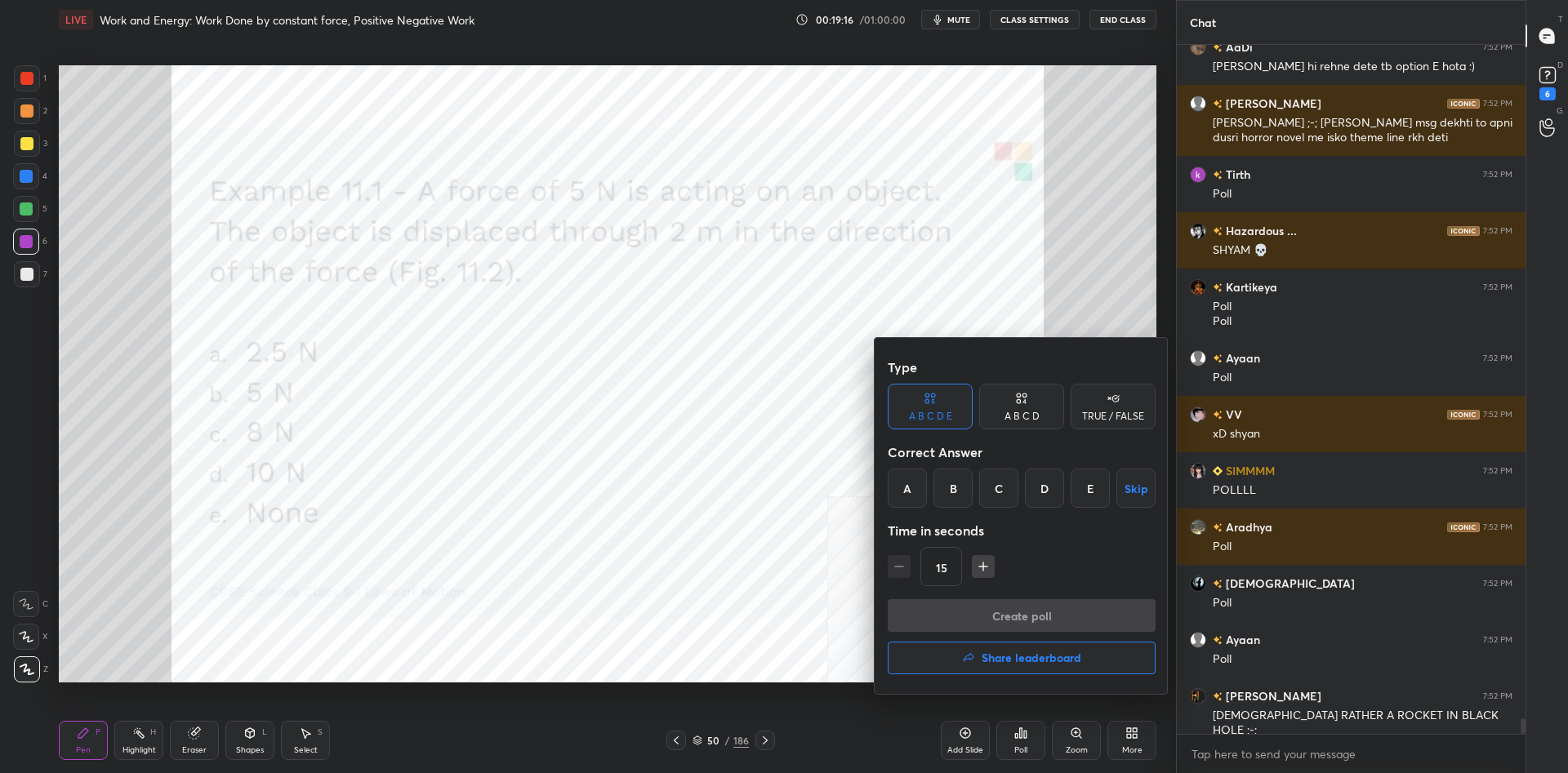
click at [948, 402] on div "A B C D E" at bounding box center [930, 406] width 85 height 46
click at [1031, 487] on div "D" at bounding box center [1045, 488] width 39 height 39
click at [1047, 619] on button "Create poll" at bounding box center [1022, 616] width 268 height 33
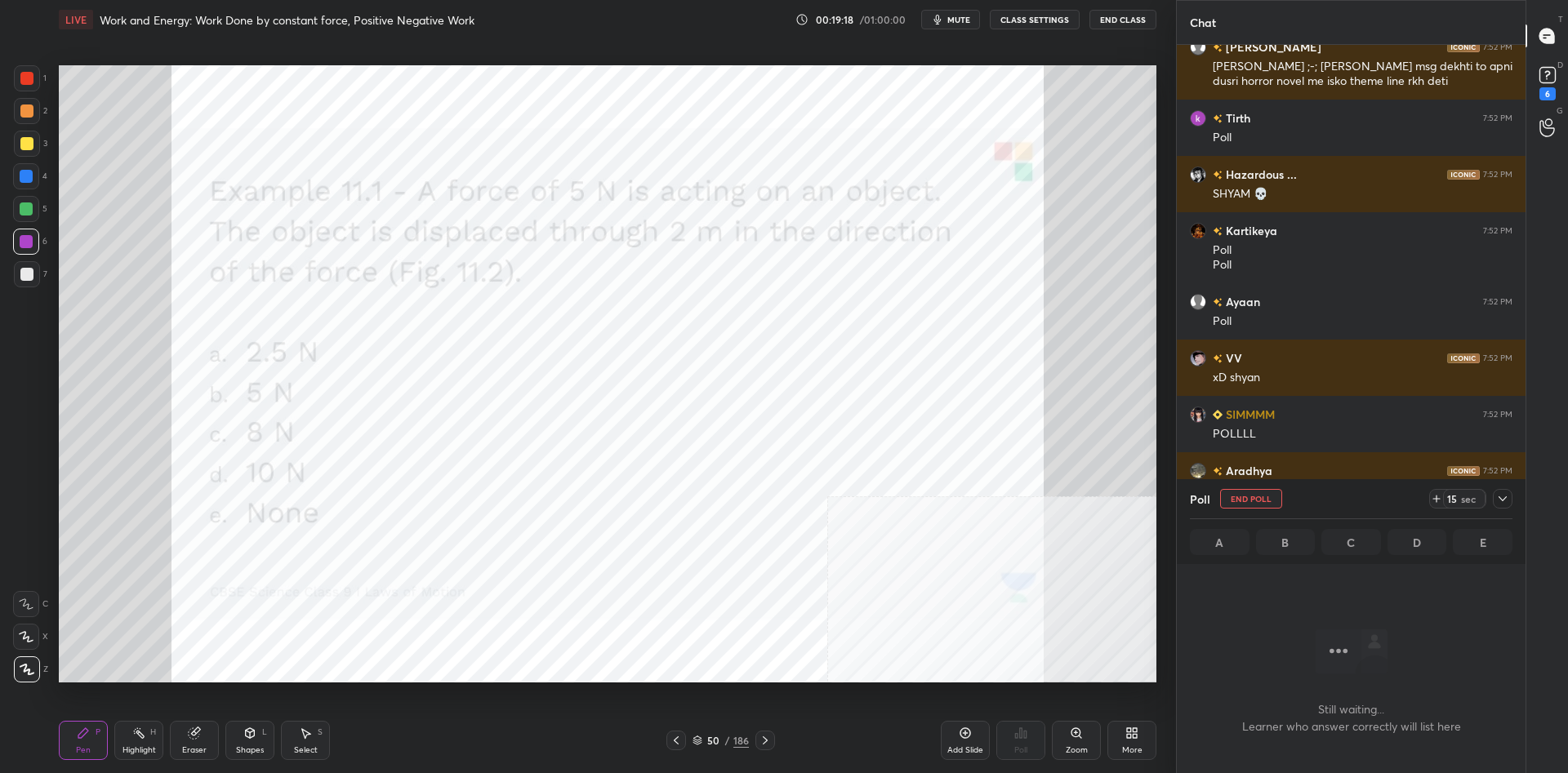
scroll to position [643, 349]
click at [1499, 506] on div at bounding box center [1503, 499] width 20 height 20
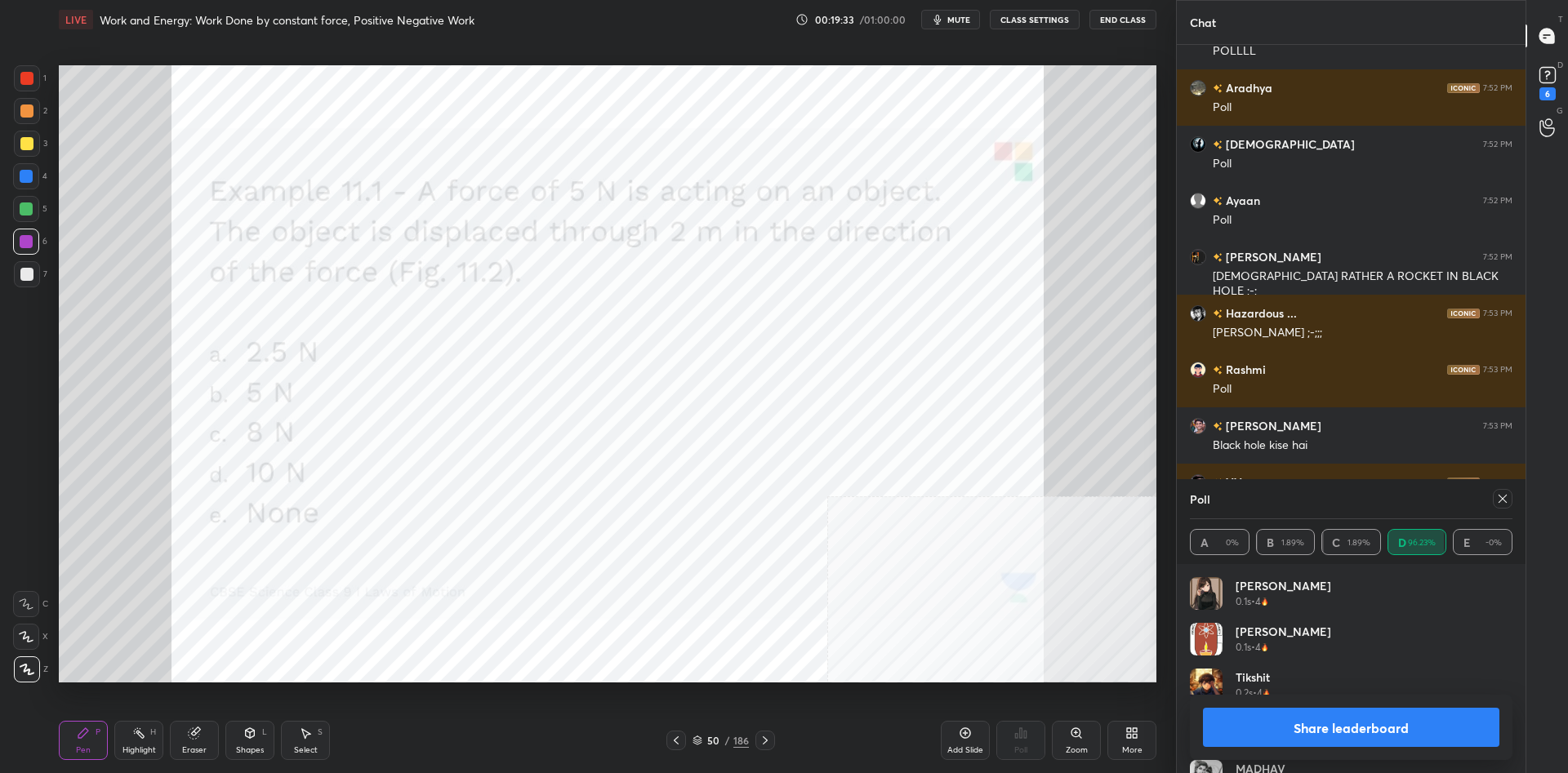
scroll to position [1, 1]
click at [1235, 720] on button "Share leaderboard" at bounding box center [1352, 727] width 297 height 39
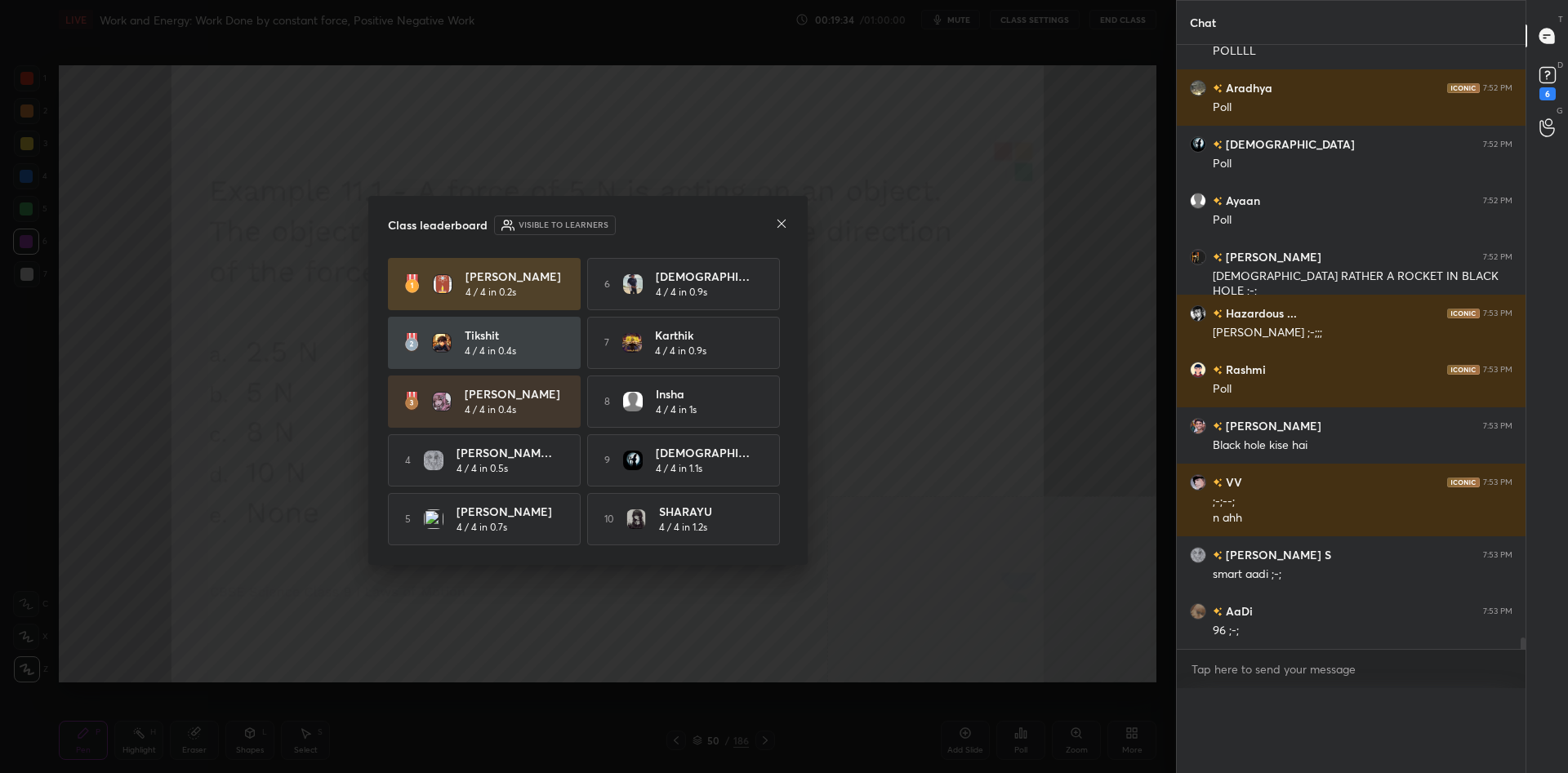
scroll to position [0, 0]
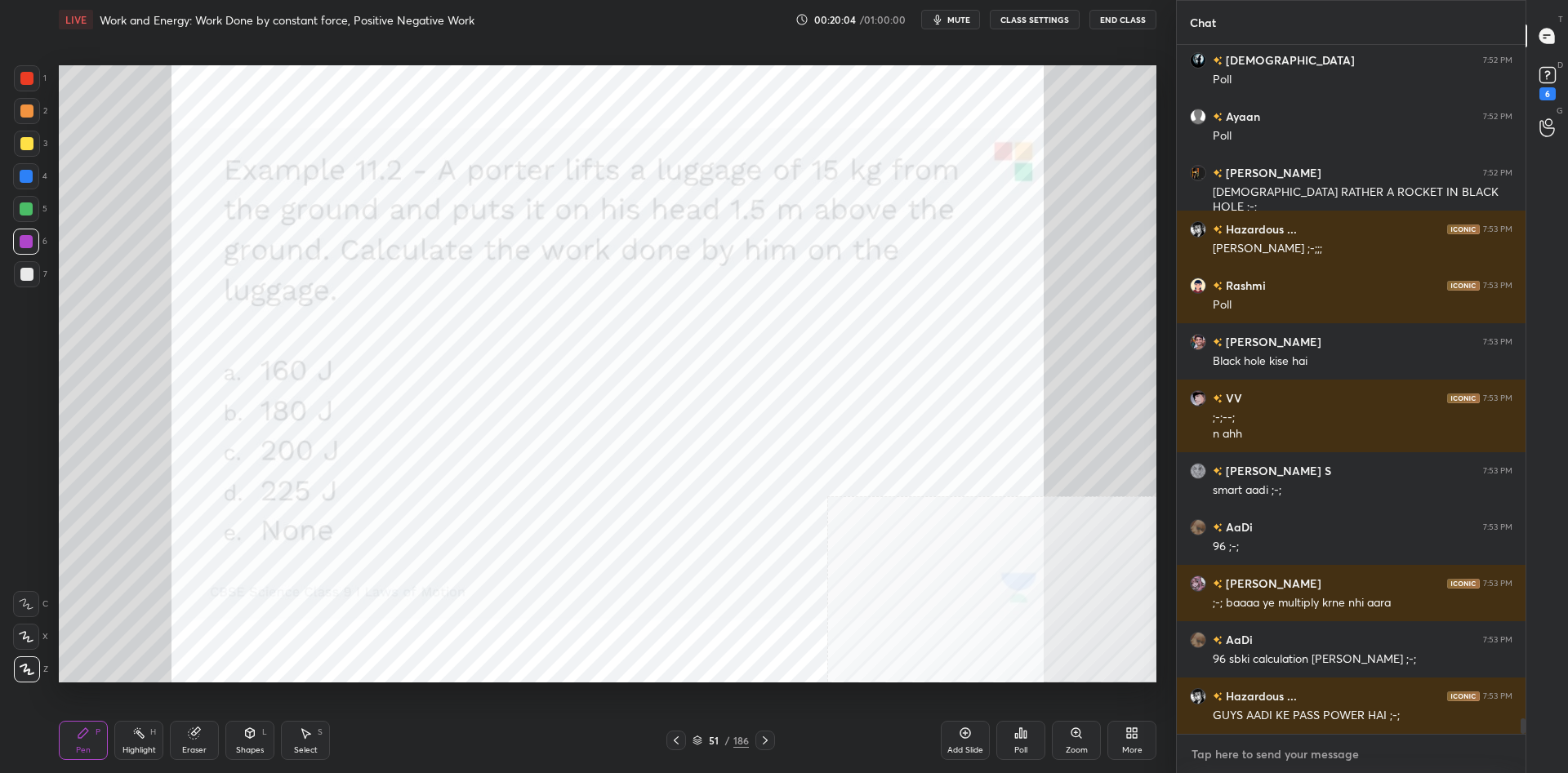
click at [1379, 745] on textarea at bounding box center [1351, 754] width 323 height 26
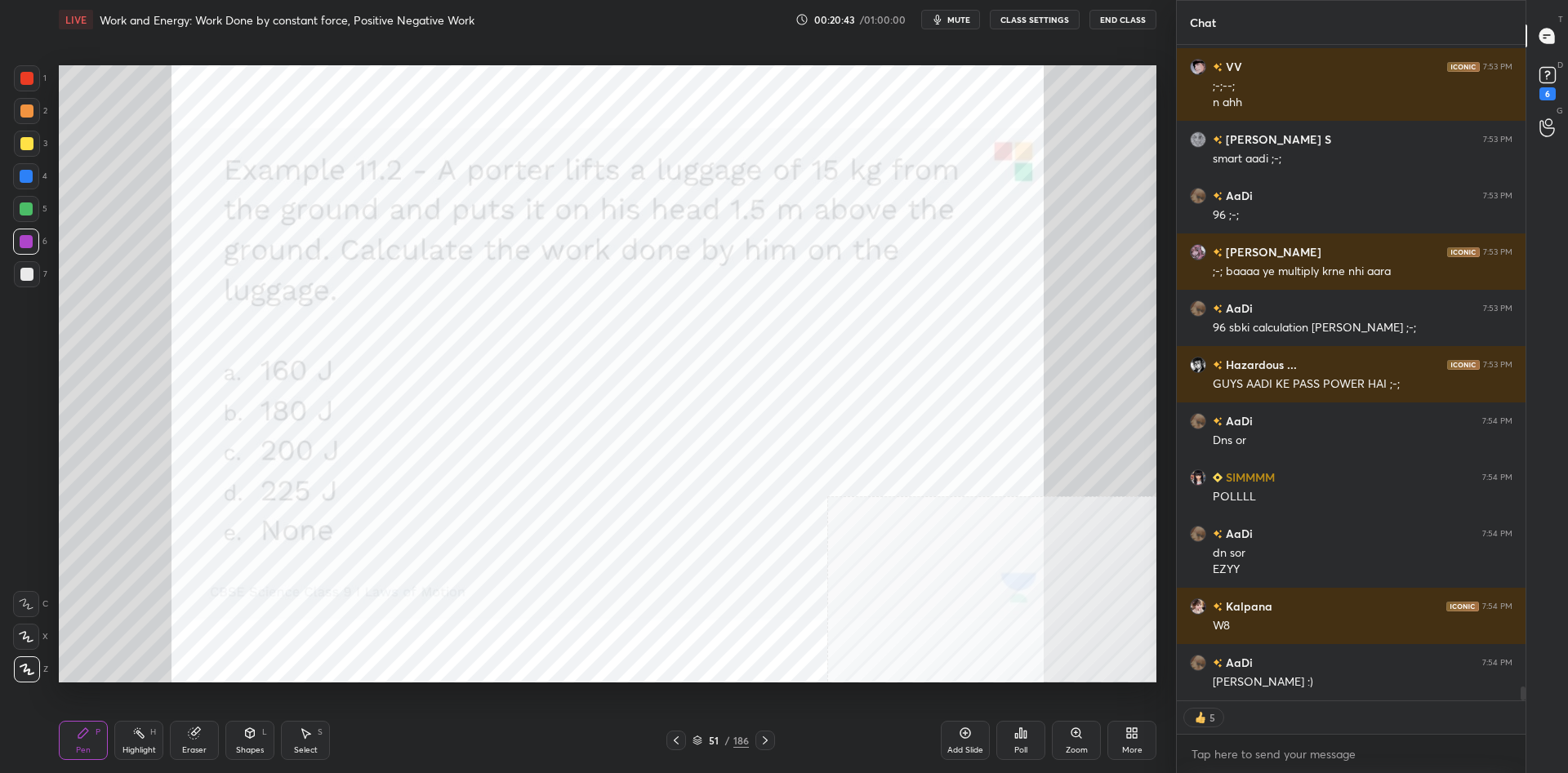
scroll to position [30304, 0]
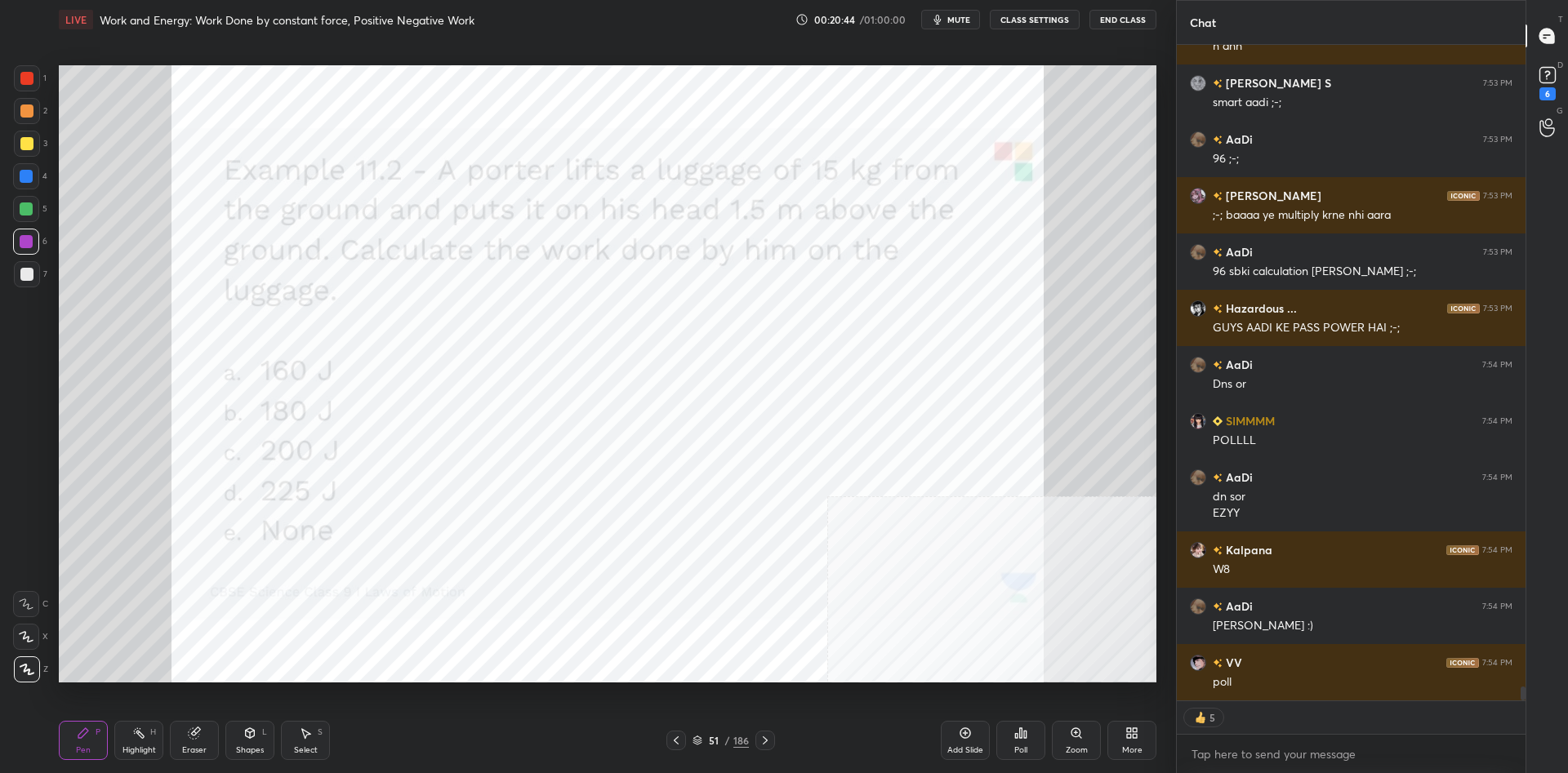
click at [1033, 732] on div "Poll" at bounding box center [1021, 741] width 49 height 39
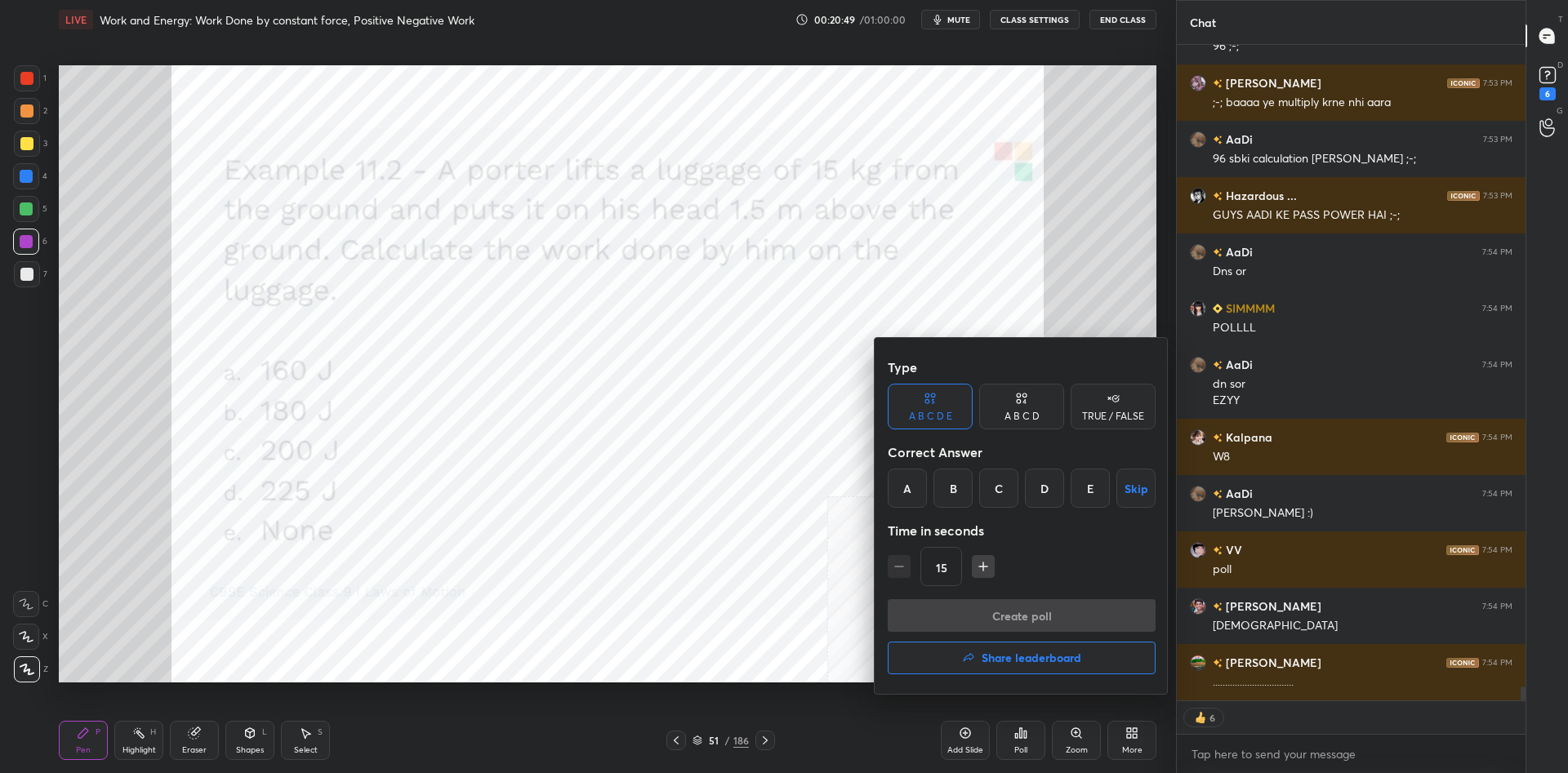
scroll to position [30473, 0]
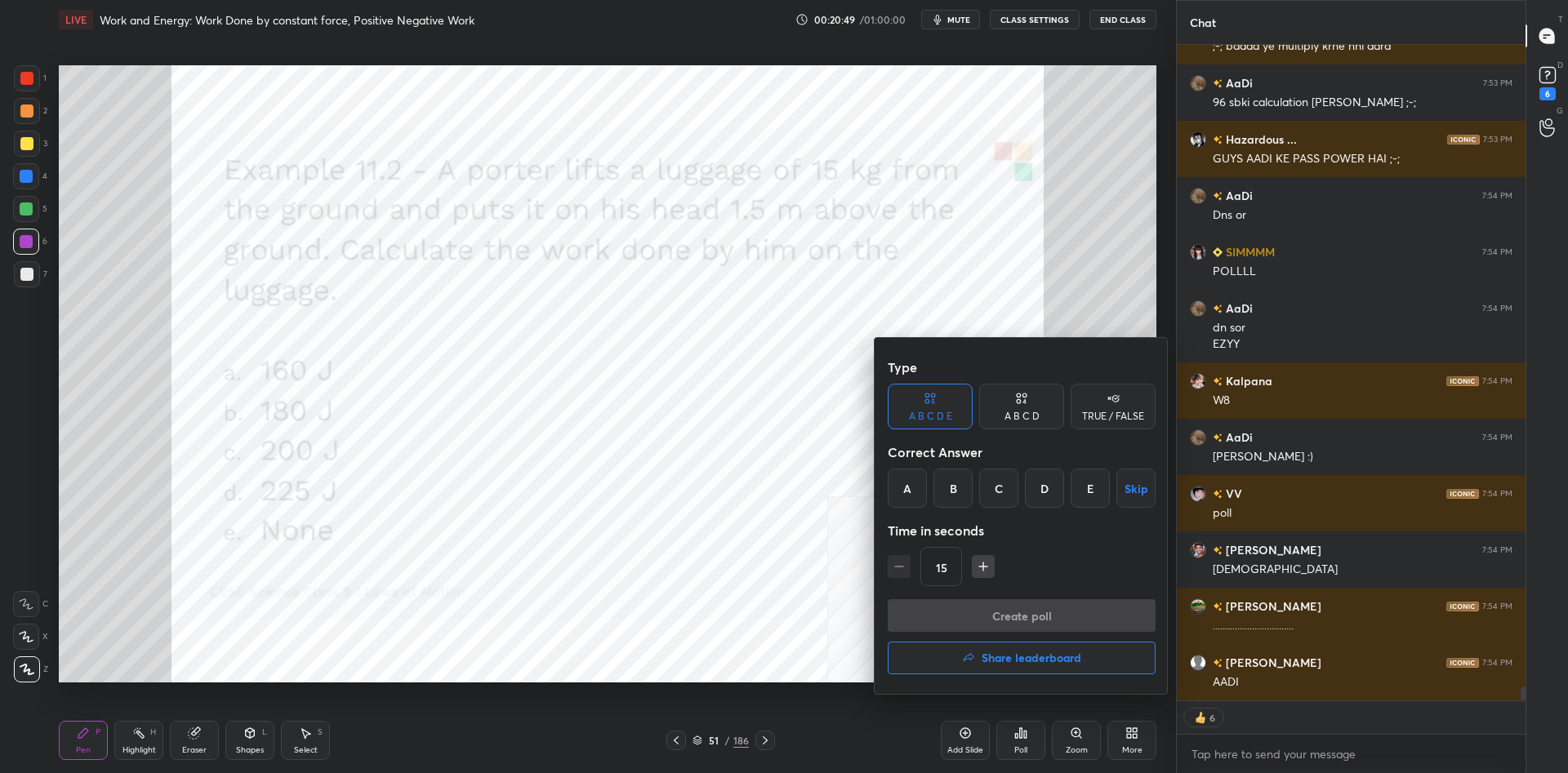
click at [752, 533] on div at bounding box center [784, 386] width 1568 height 773
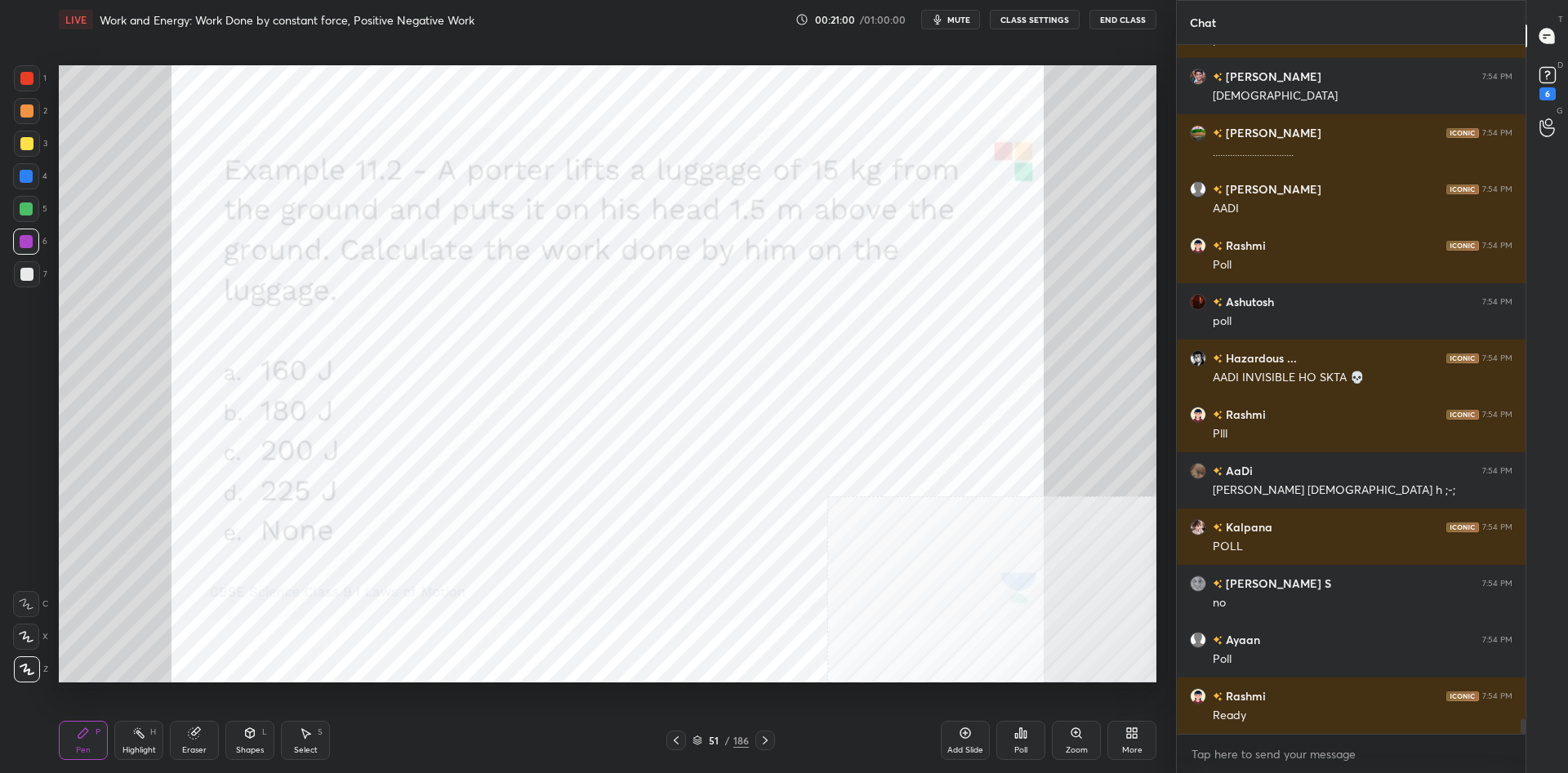
scroll to position [31003, 0]
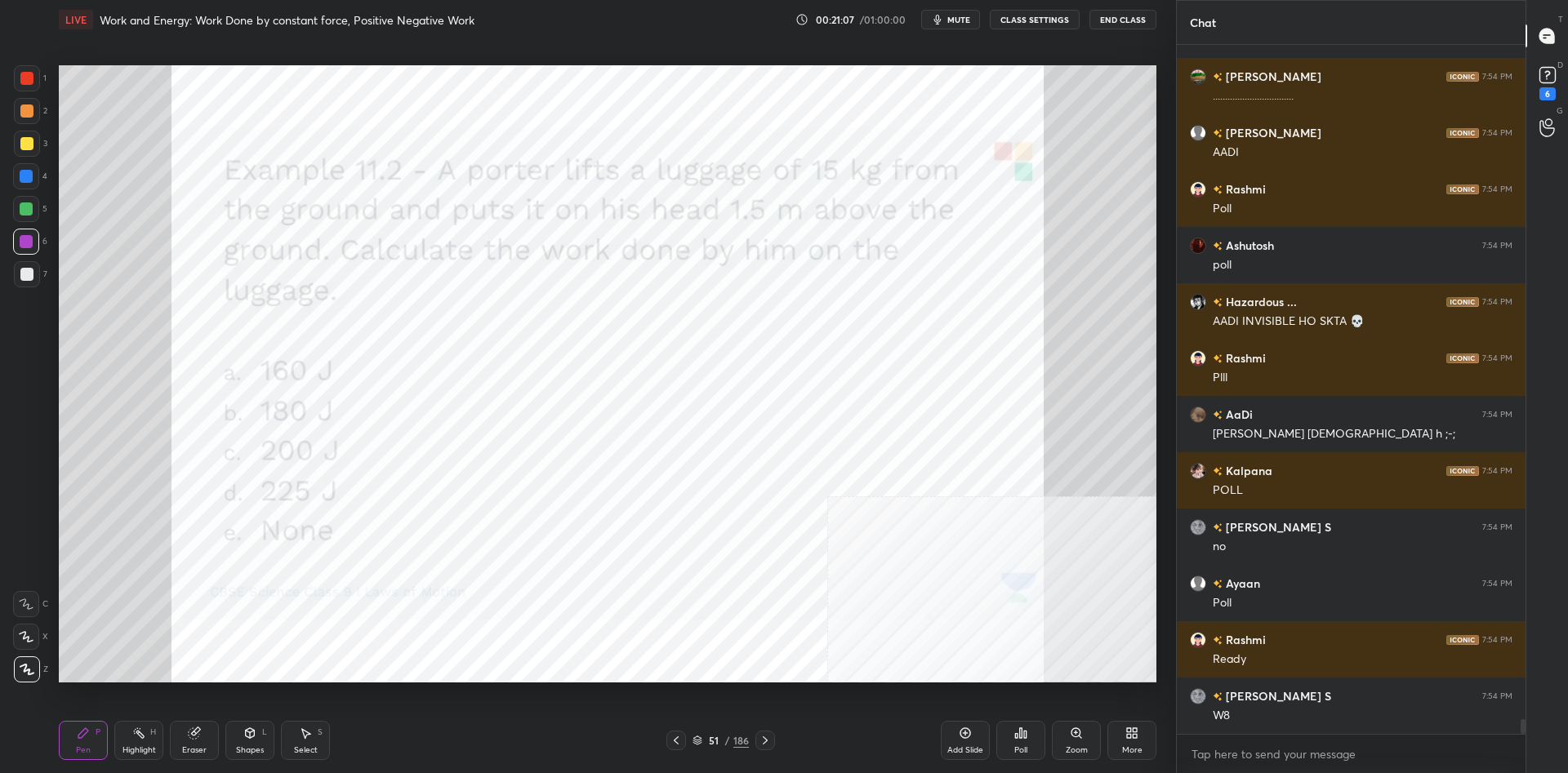
click at [1031, 735] on div "Poll" at bounding box center [1021, 741] width 49 height 39
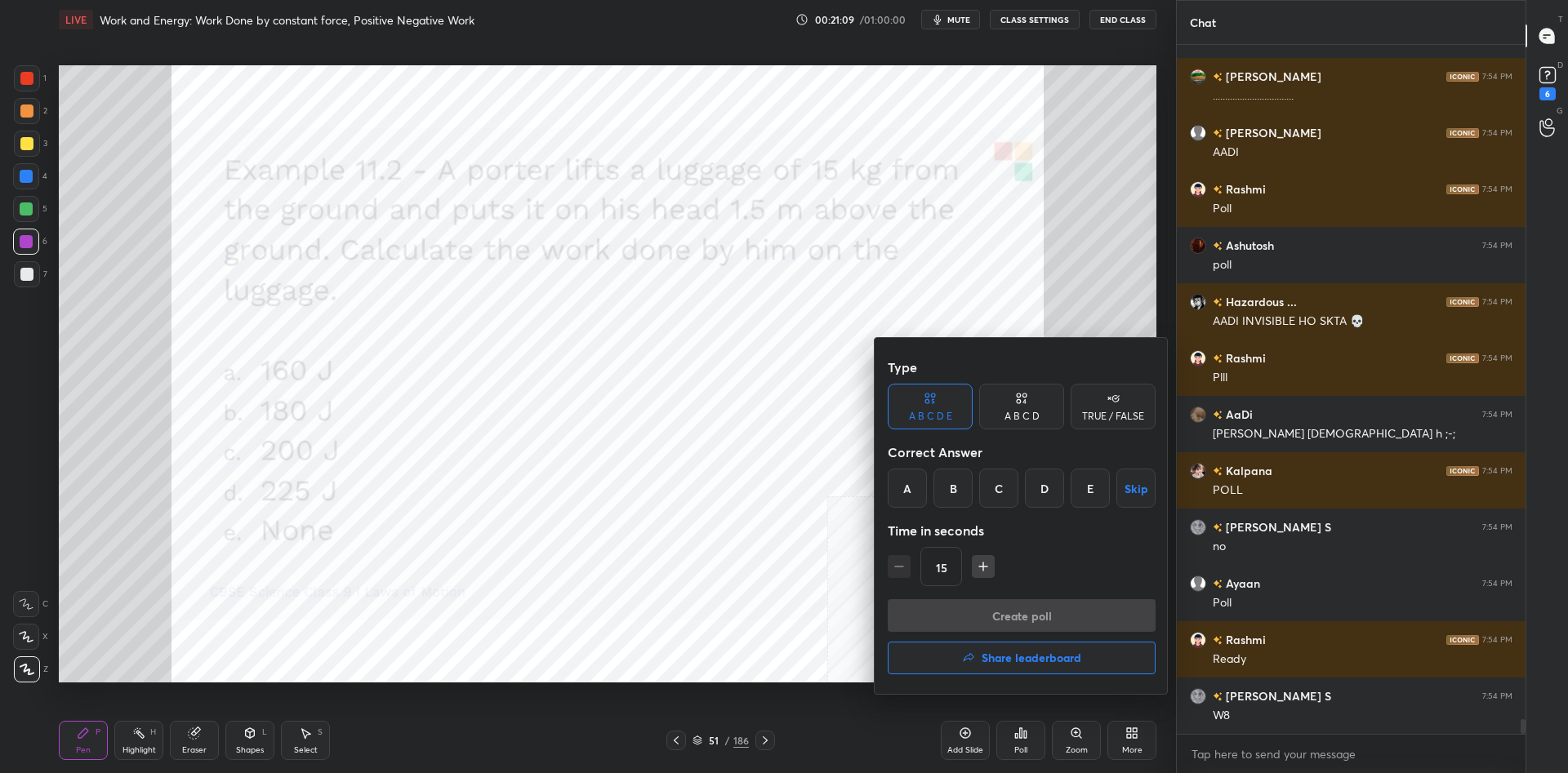
click at [525, 415] on div at bounding box center [784, 386] width 1568 height 773
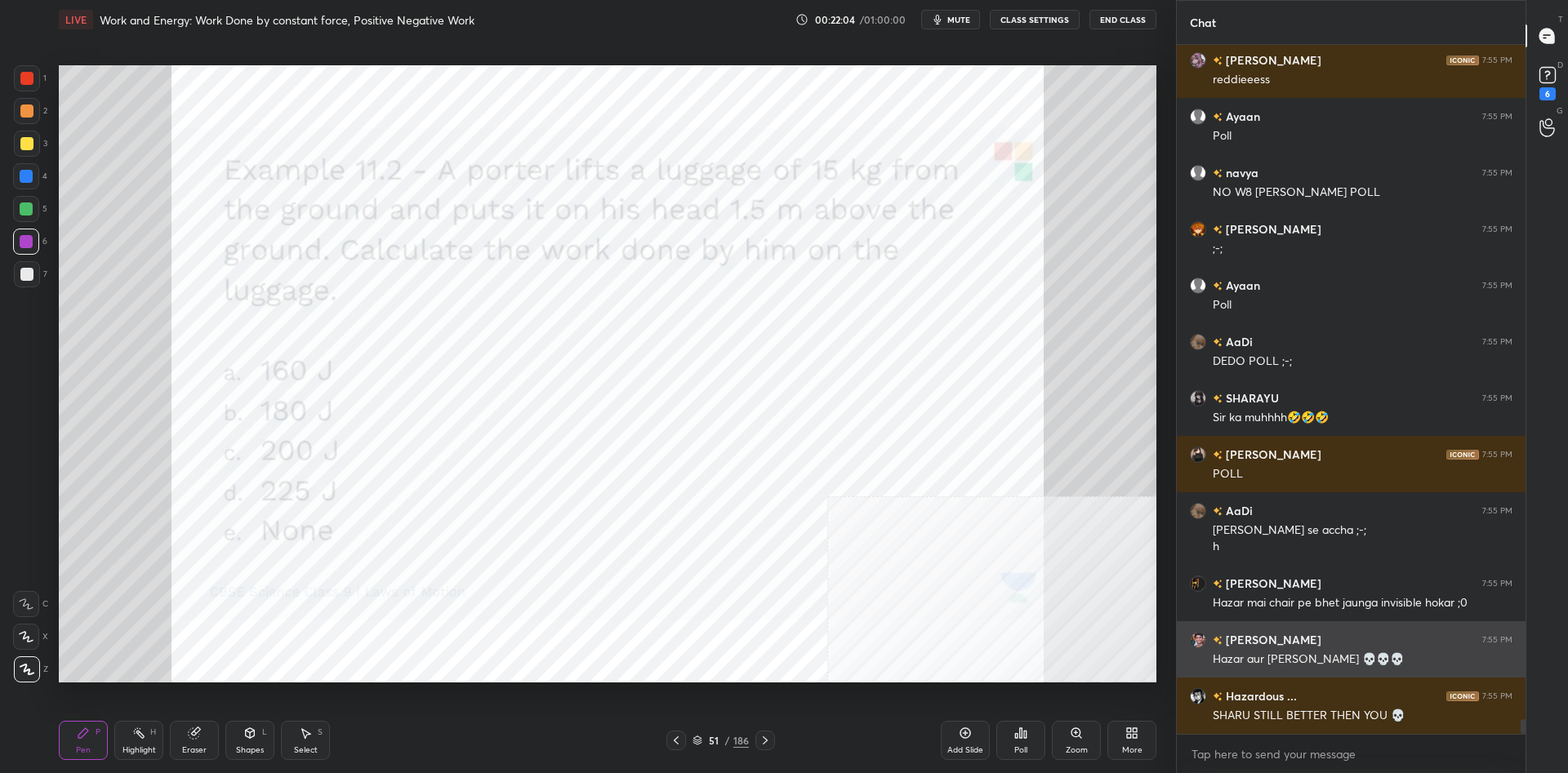
scroll to position [31901, 0]
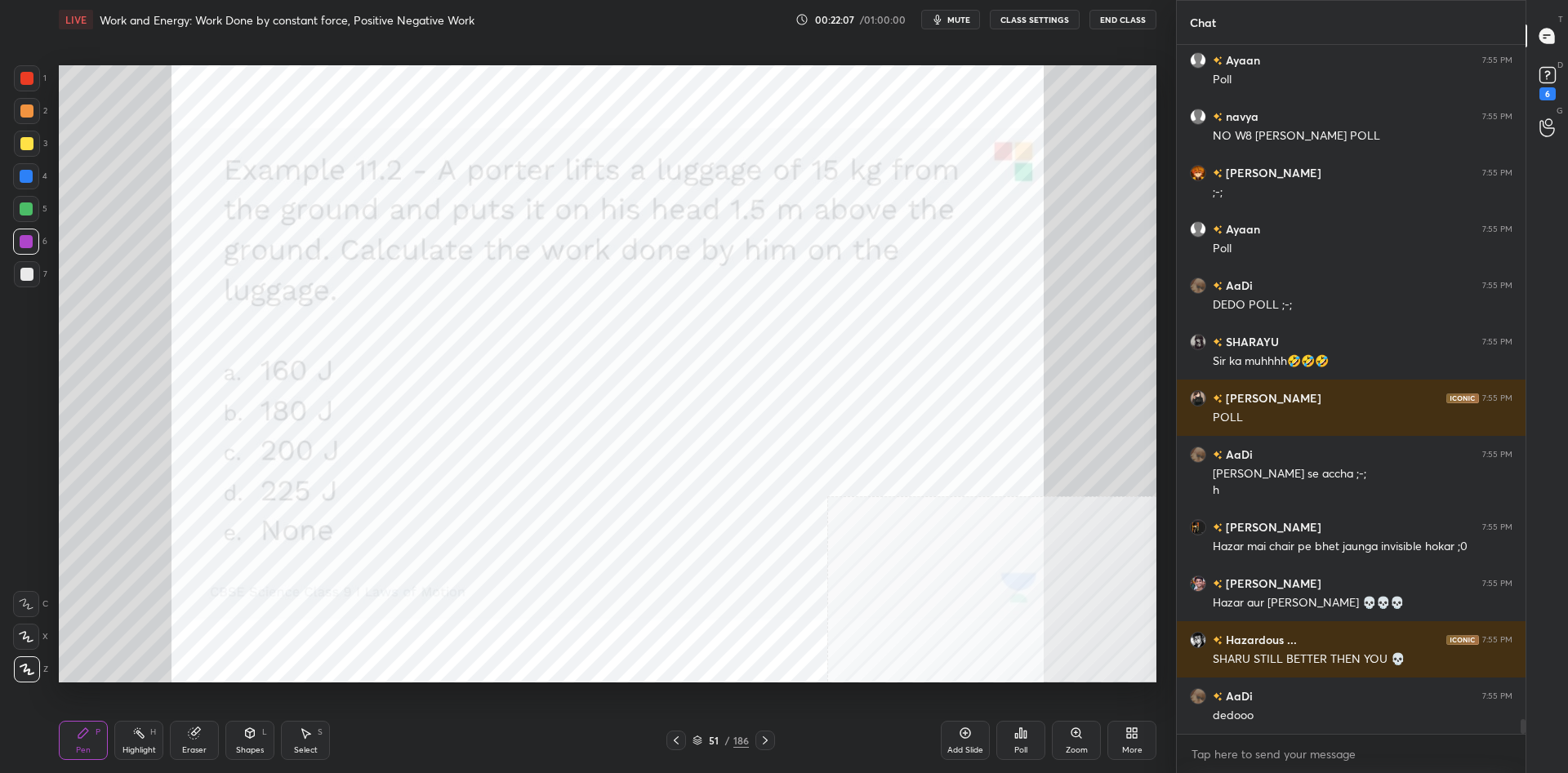
click at [1012, 734] on div "Poll" at bounding box center [1021, 741] width 49 height 39
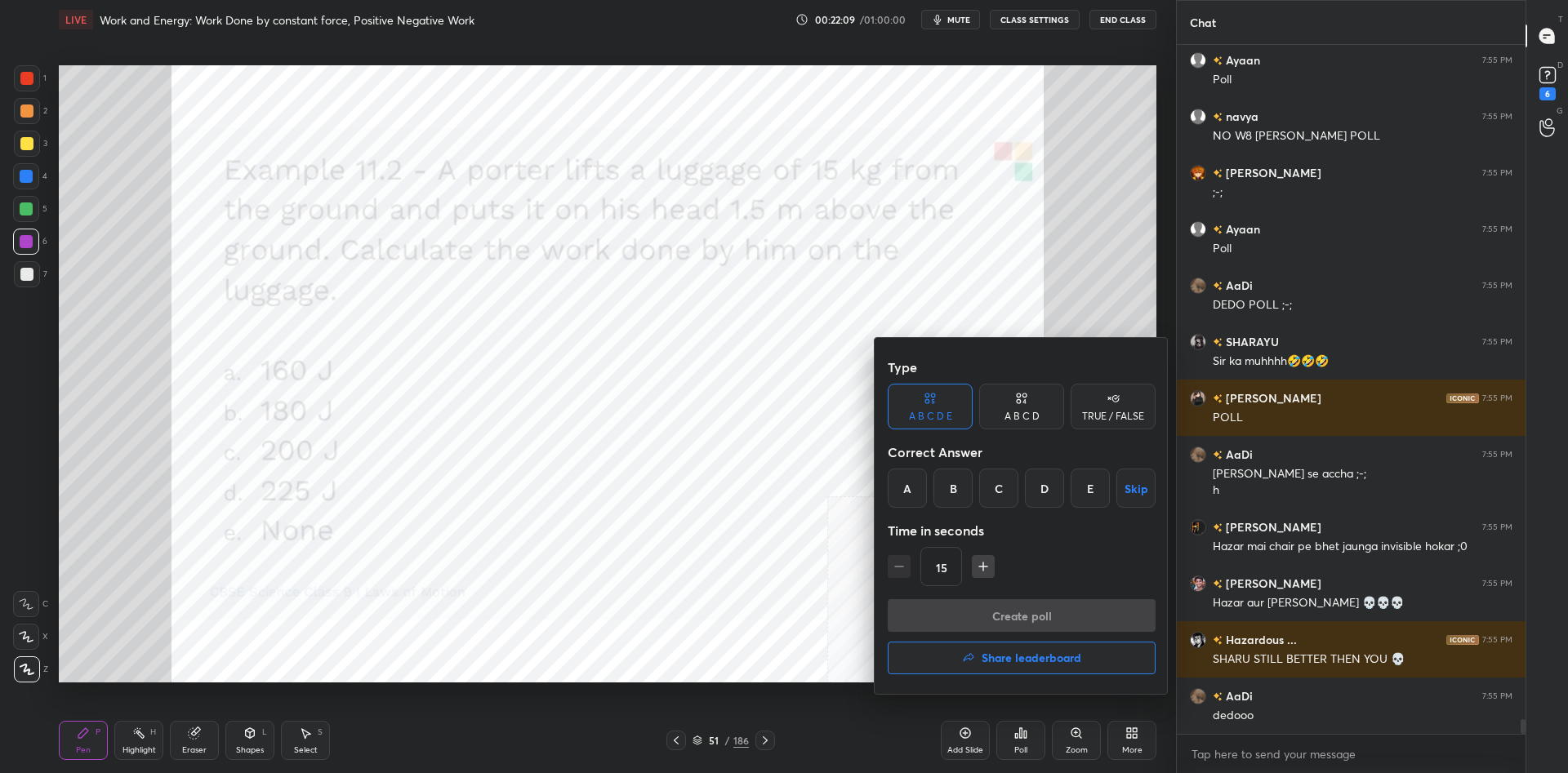
click at [1055, 496] on div "D" at bounding box center [1045, 488] width 39 height 39
click at [1093, 603] on button "Create poll" at bounding box center [1022, 616] width 268 height 33
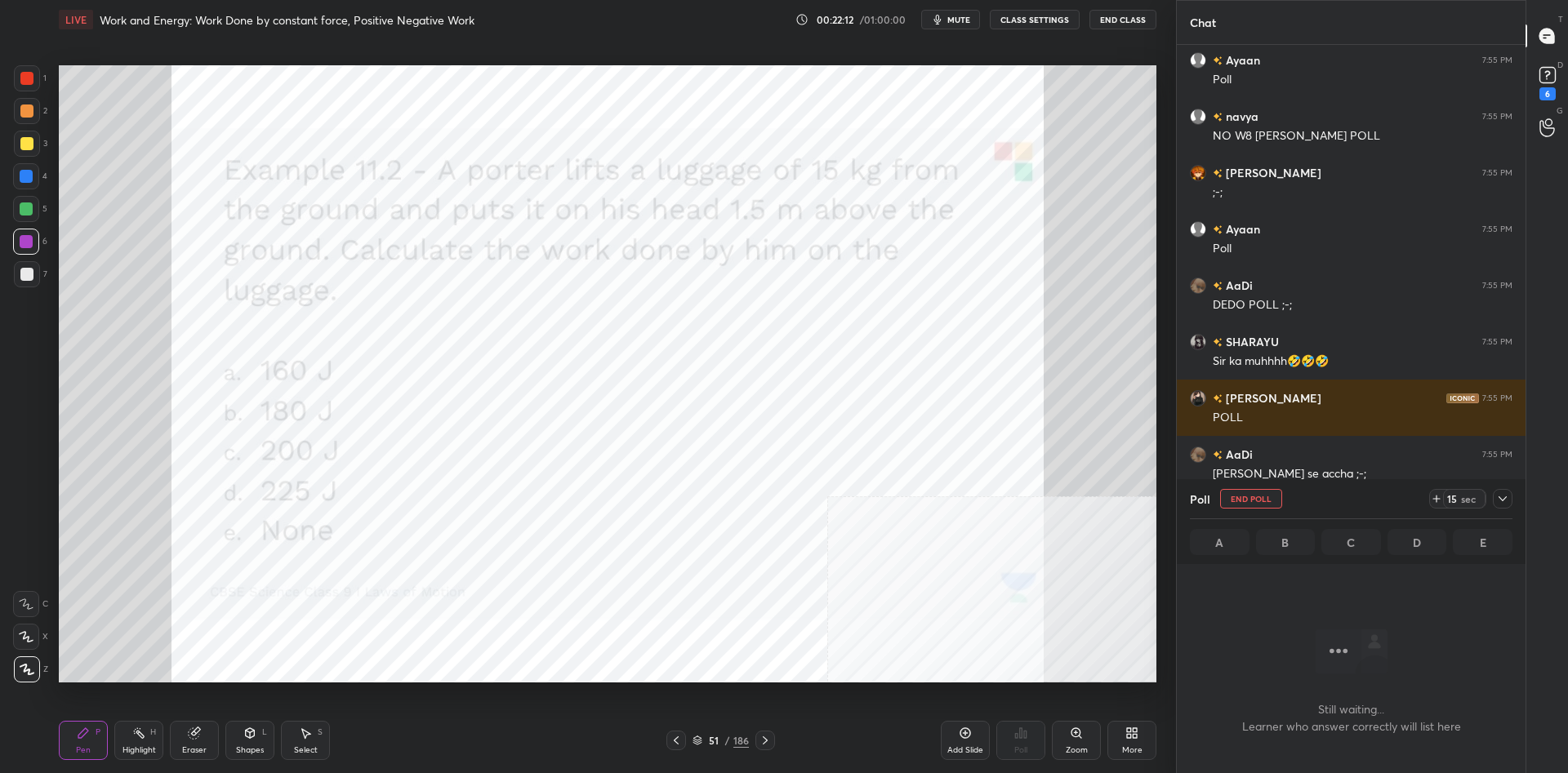
scroll to position [643, 349]
click at [1506, 493] on icon at bounding box center [1503, 499] width 13 height 13
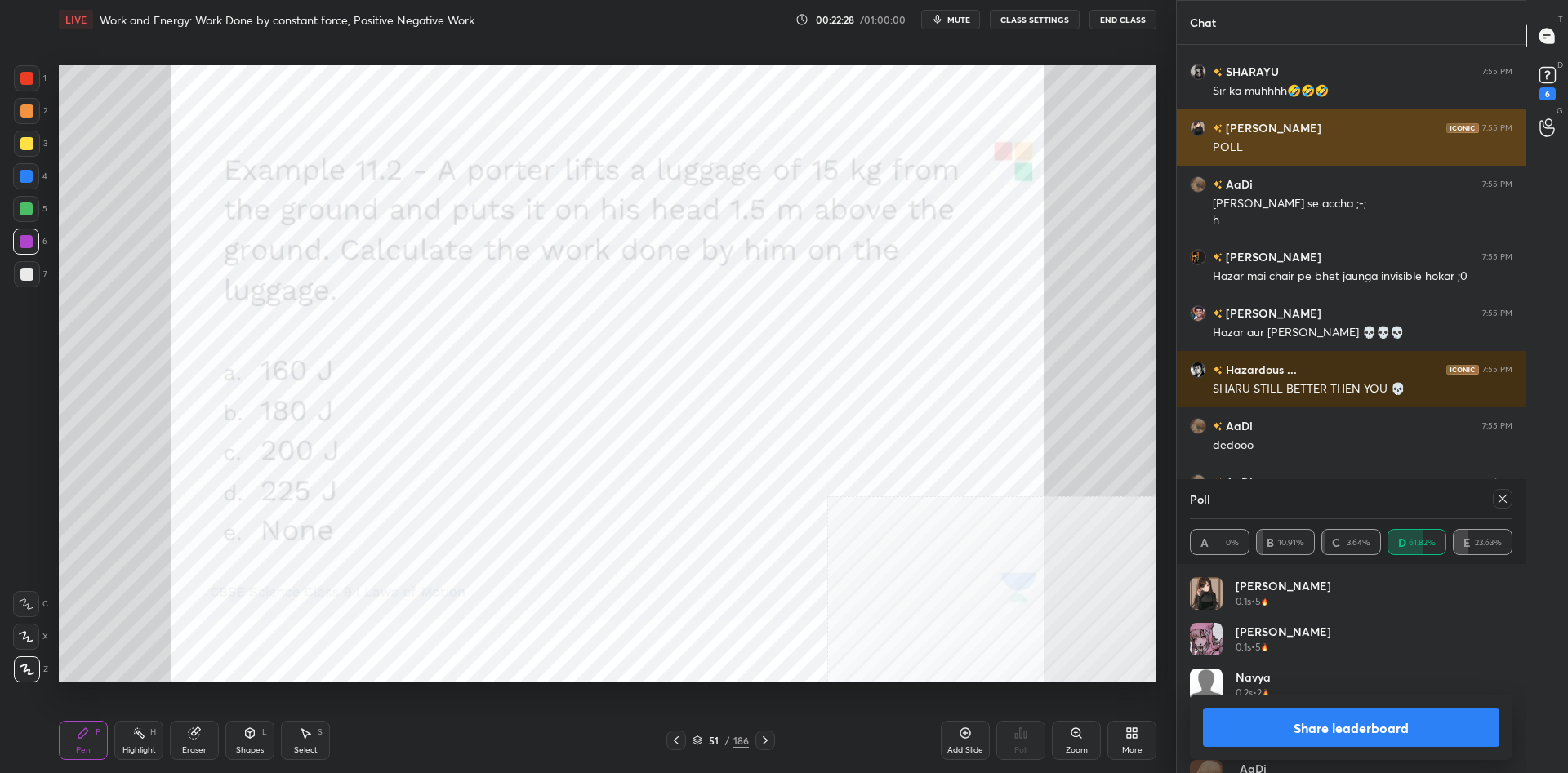
scroll to position [32228, 0]
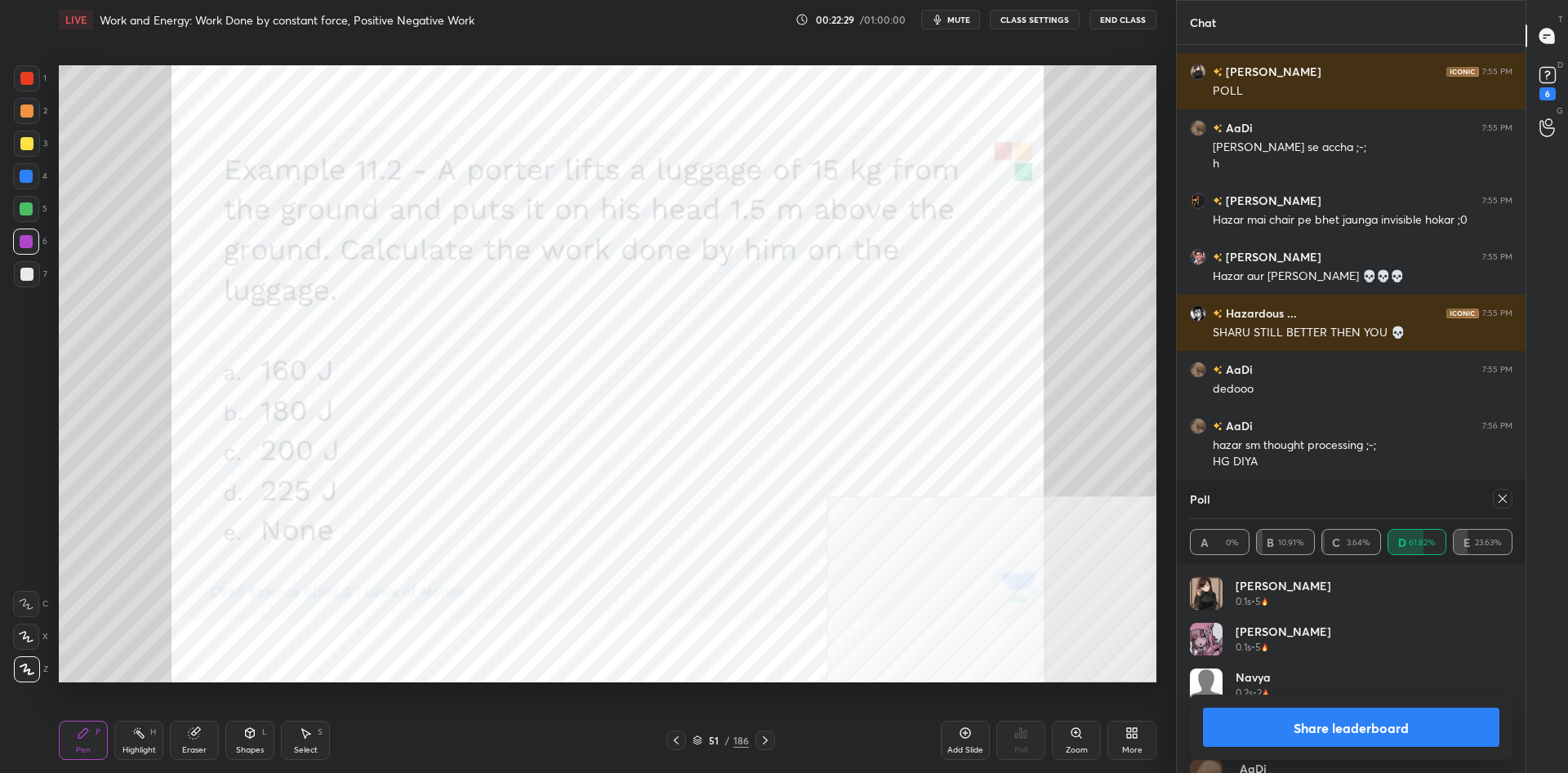
click at [1257, 747] on div "Share leaderboard" at bounding box center [1351, 727] width 323 height 65
click at [1230, 721] on button "Share leaderboard" at bounding box center [1352, 727] width 297 height 39
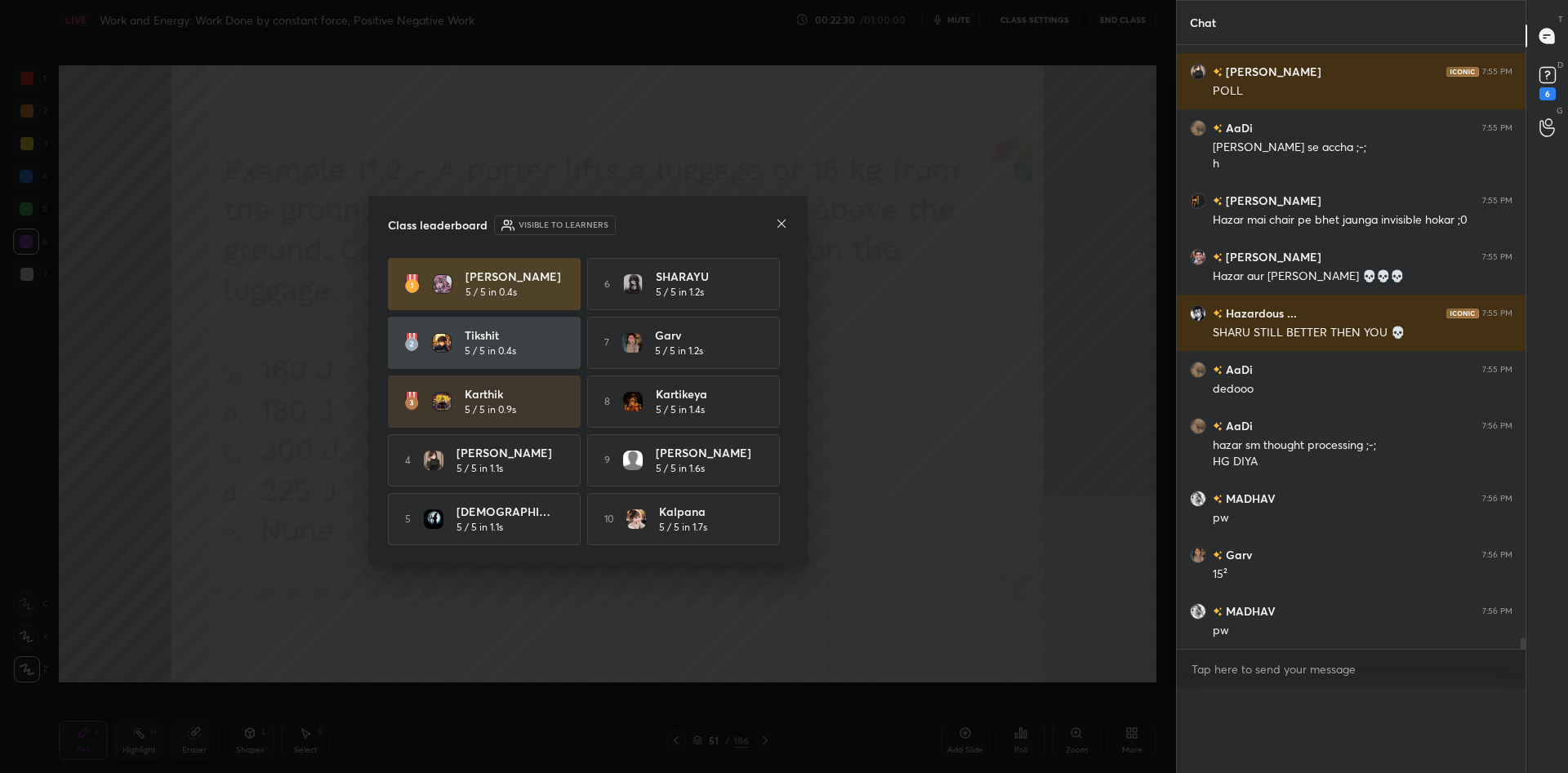
scroll to position [0, 0]
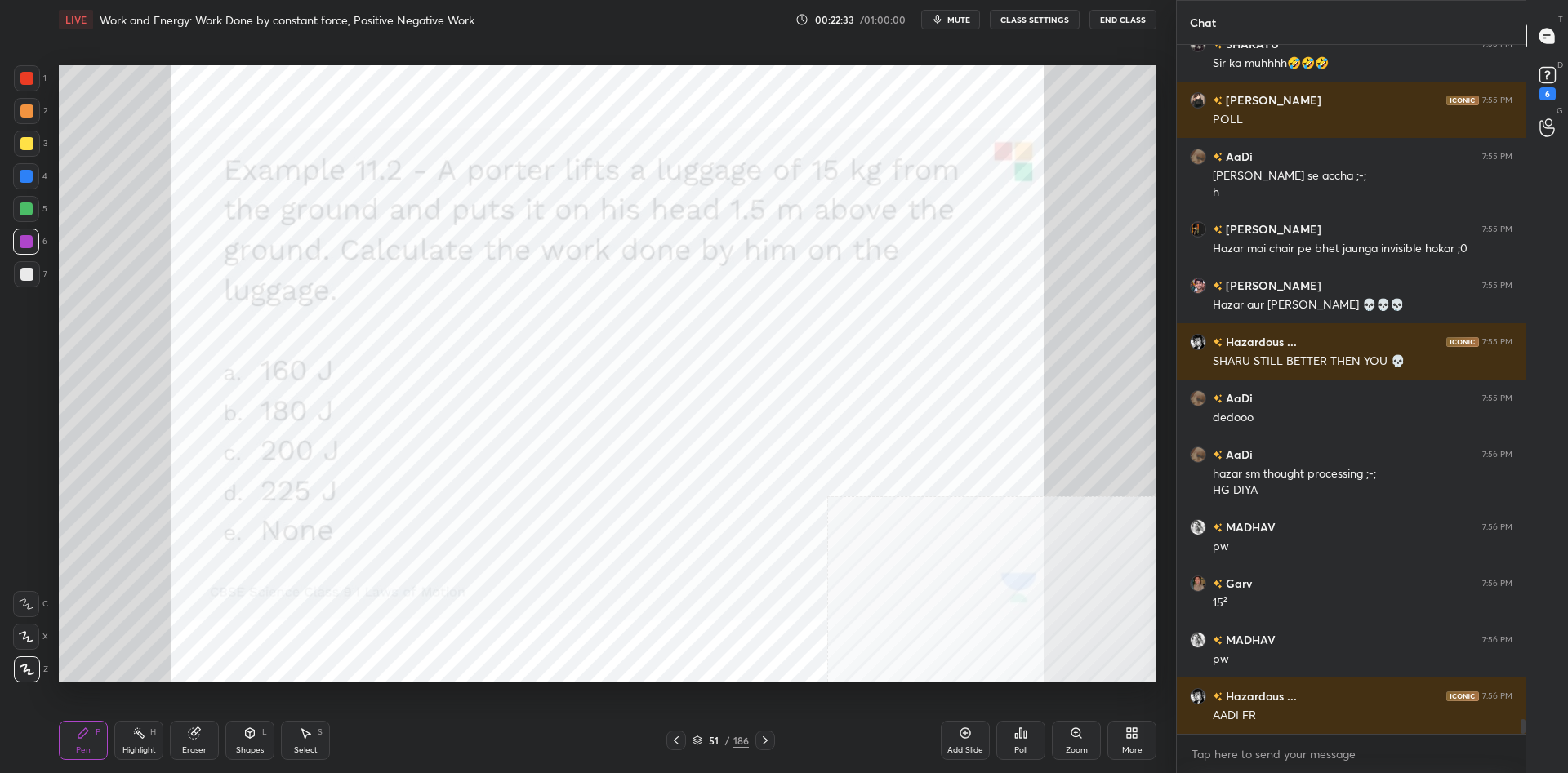
click at [30, 237] on div at bounding box center [26, 241] width 13 height 13
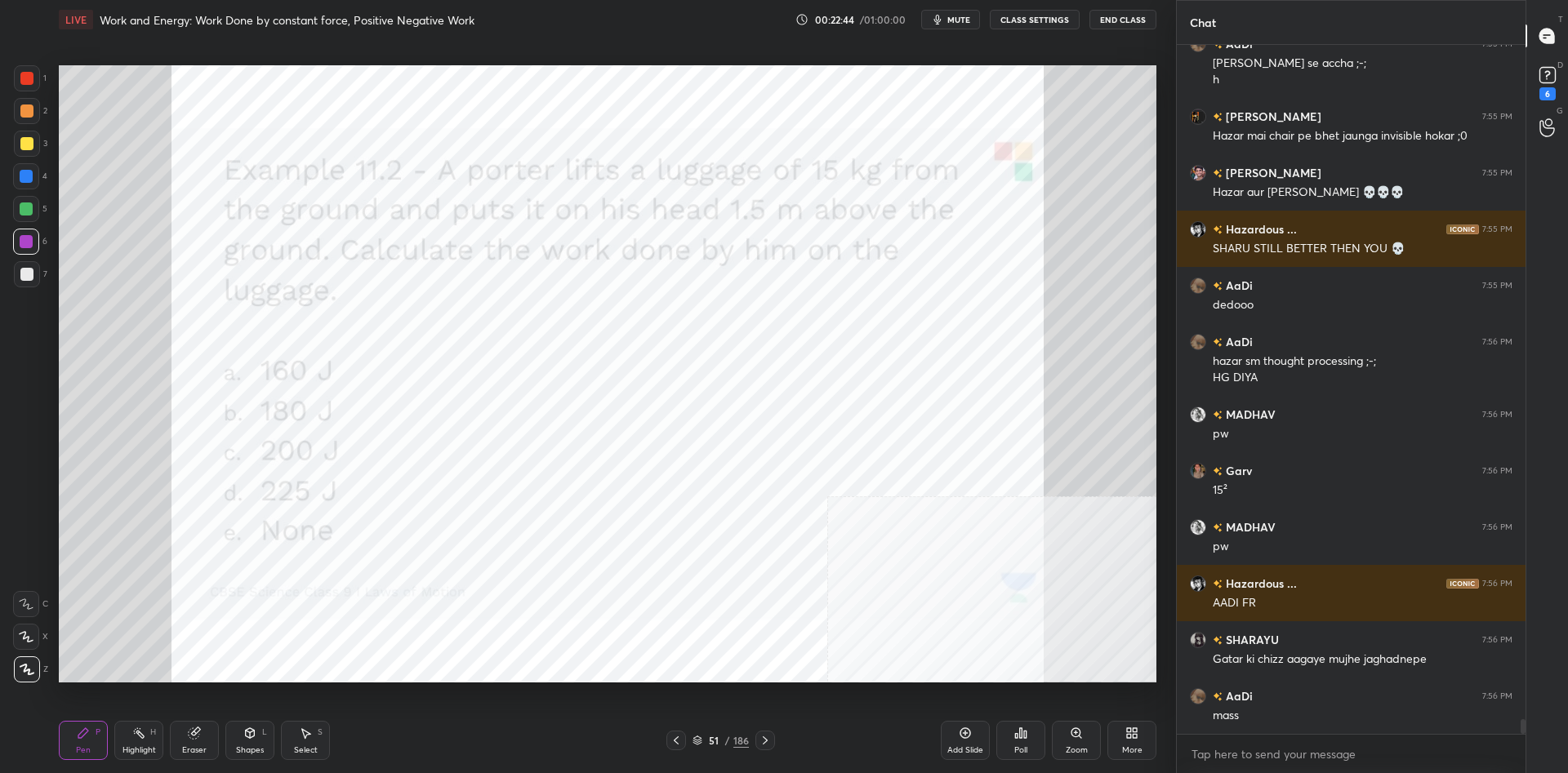
click at [14, 175] on div at bounding box center [26, 176] width 26 height 26
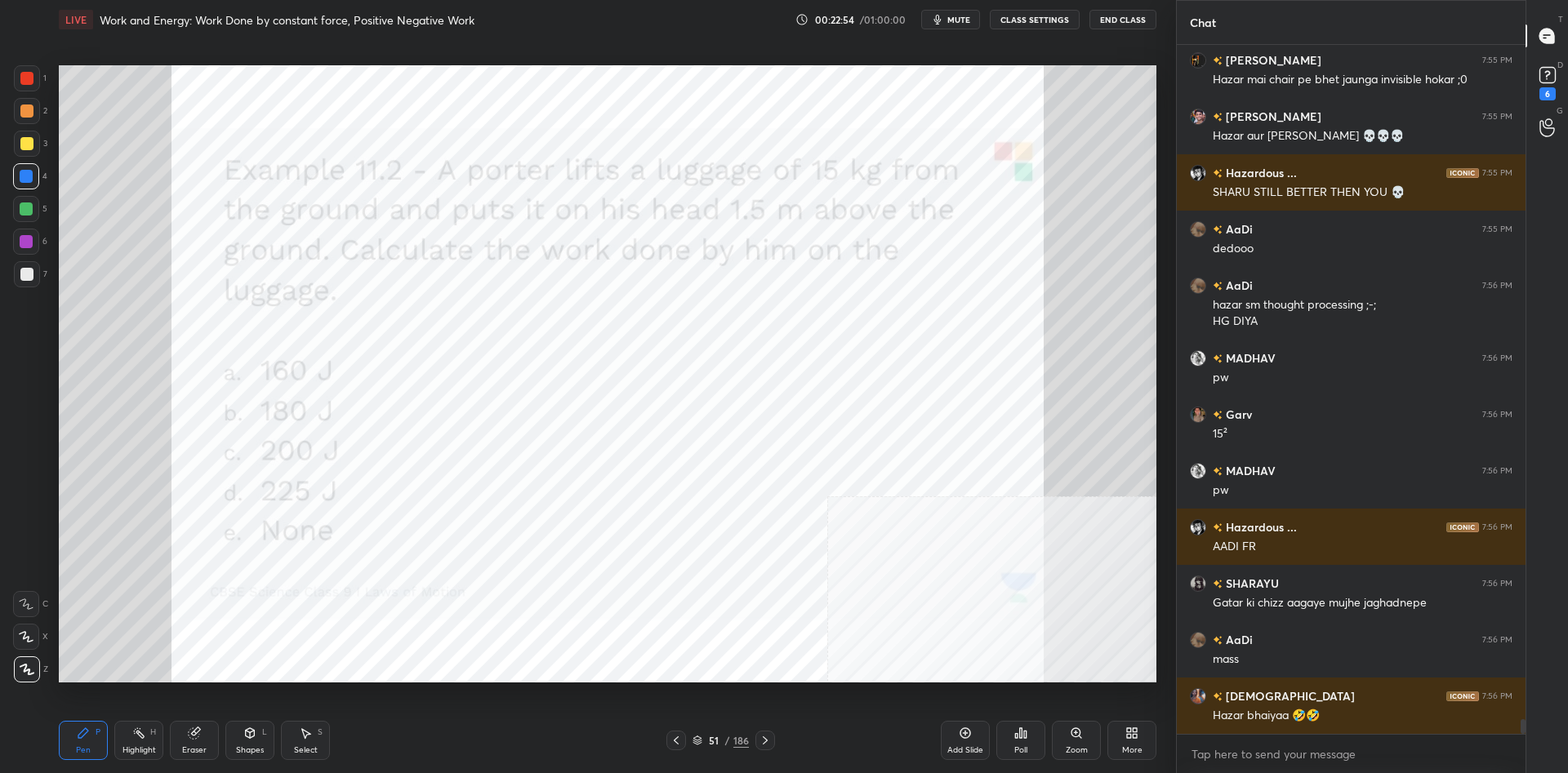
click at [26, 242] on div at bounding box center [26, 241] width 13 height 13
click at [26, 206] on div at bounding box center [26, 209] width 13 height 13
click at [147, 740] on div "Highlight H" at bounding box center [139, 741] width 49 height 39
click at [84, 746] on div "Pen" at bounding box center [83, 750] width 14 height 8
click at [21, 114] on div at bounding box center [27, 111] width 13 height 13
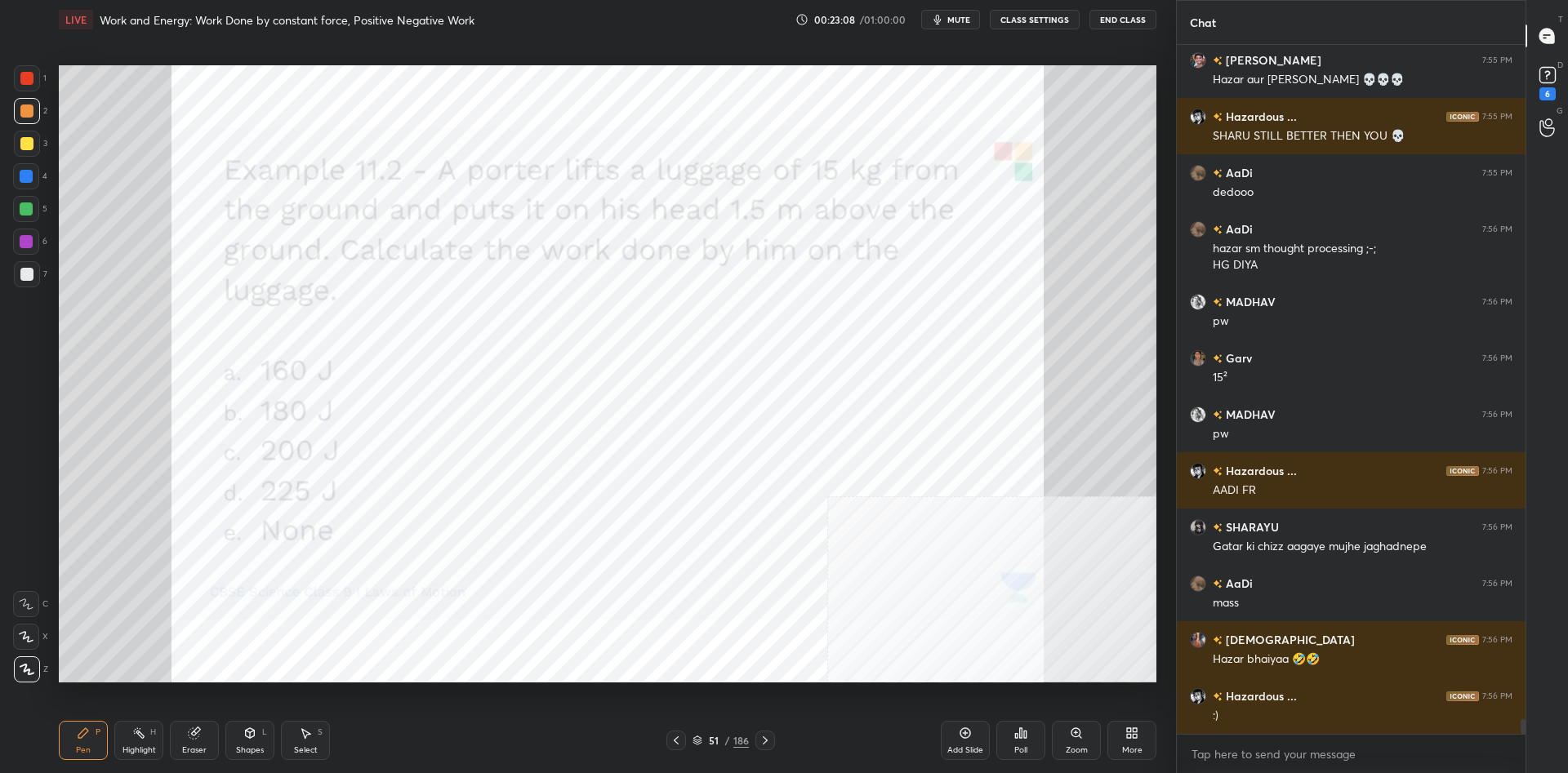
click at [33, 182] on div at bounding box center [26, 176] width 26 height 26
click at [28, 206] on div at bounding box center [26, 209] width 13 height 13
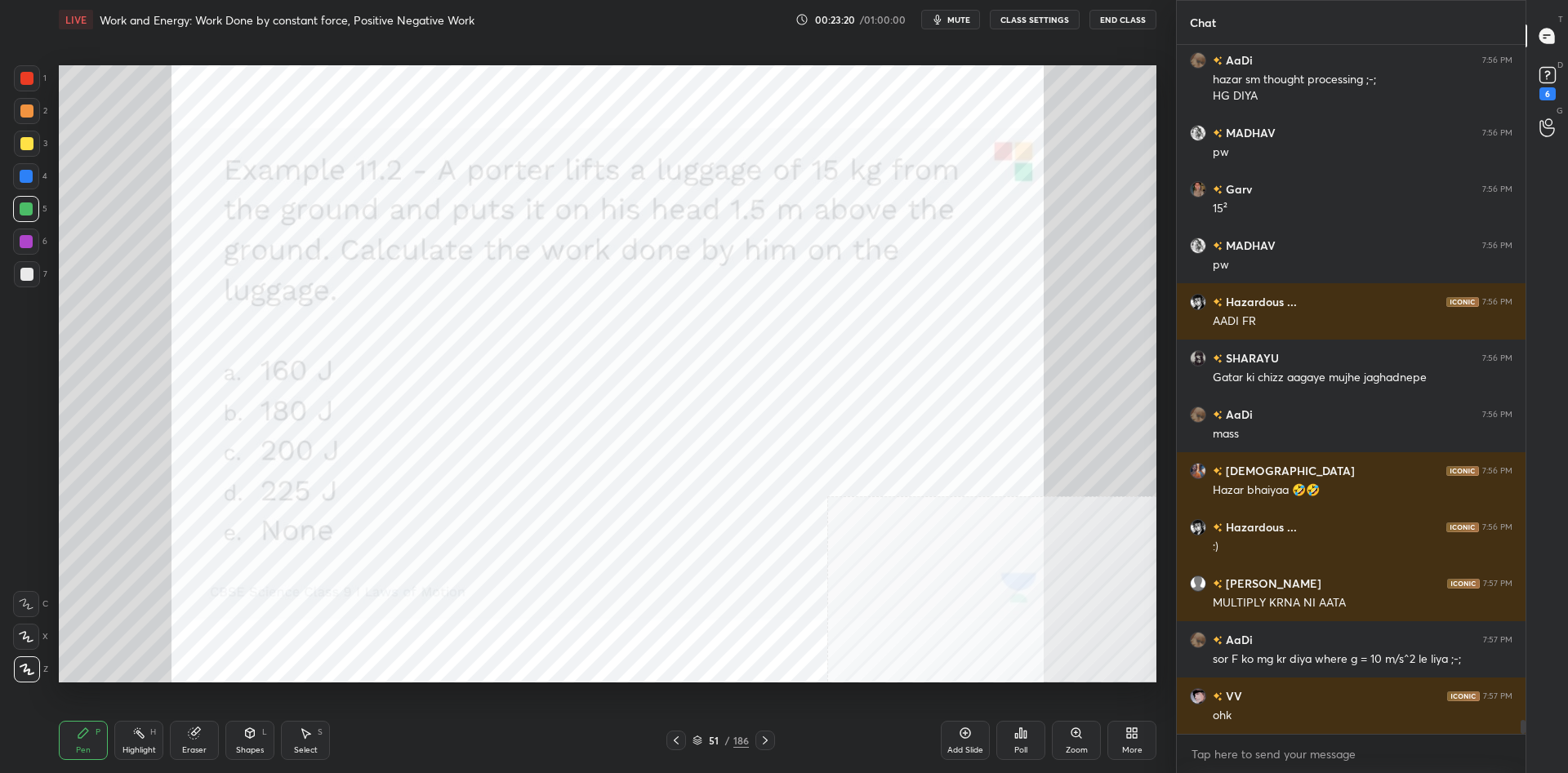
click at [32, 248] on div at bounding box center [26, 241] width 26 height 26
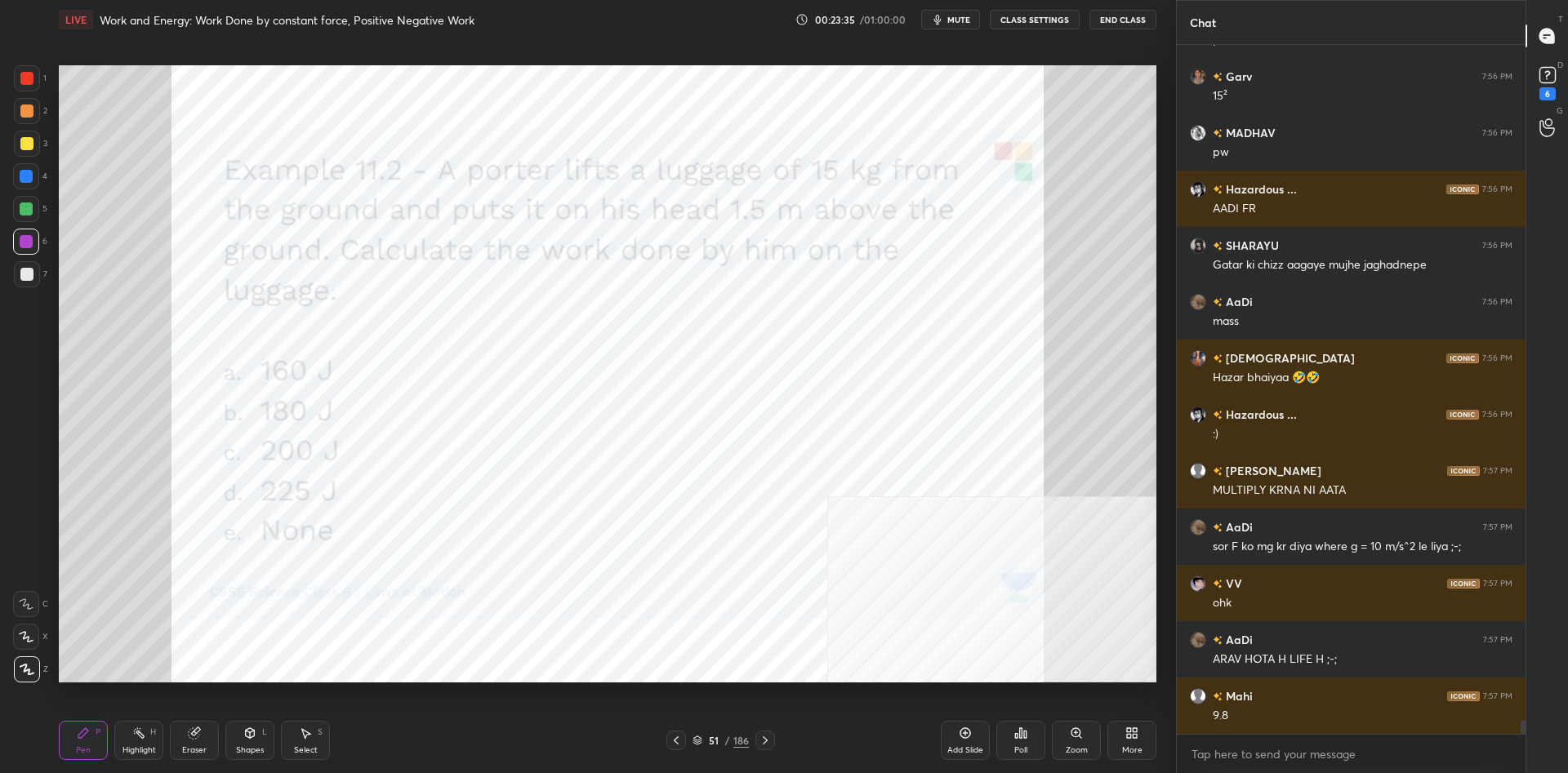
scroll to position [32763, 0]
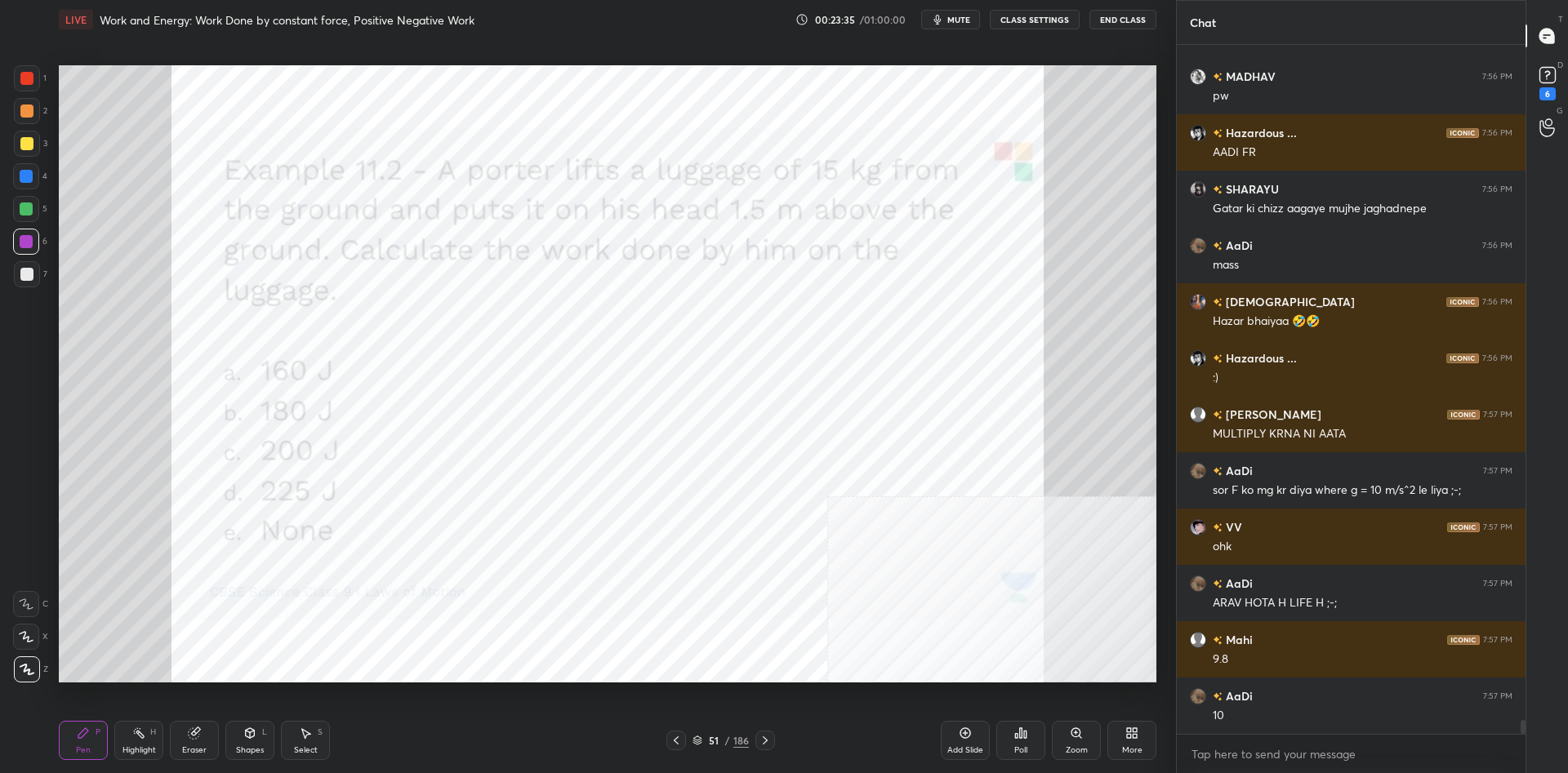
click at [32, 204] on div at bounding box center [26, 209] width 13 height 13
click at [32, 184] on div at bounding box center [26, 176] width 26 height 26
click at [14, 113] on div at bounding box center [27, 111] width 26 height 26
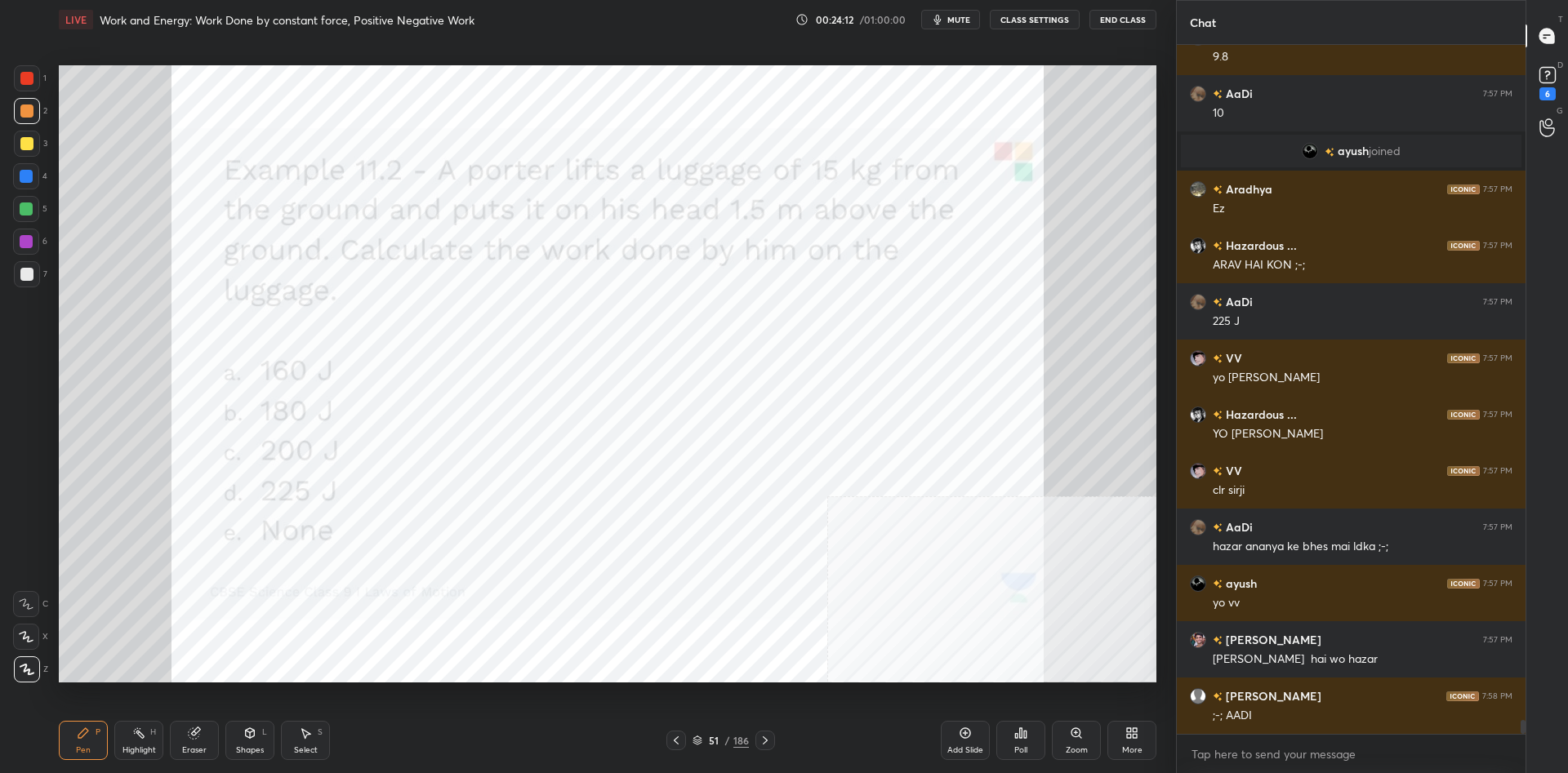
scroll to position [32911, 0]
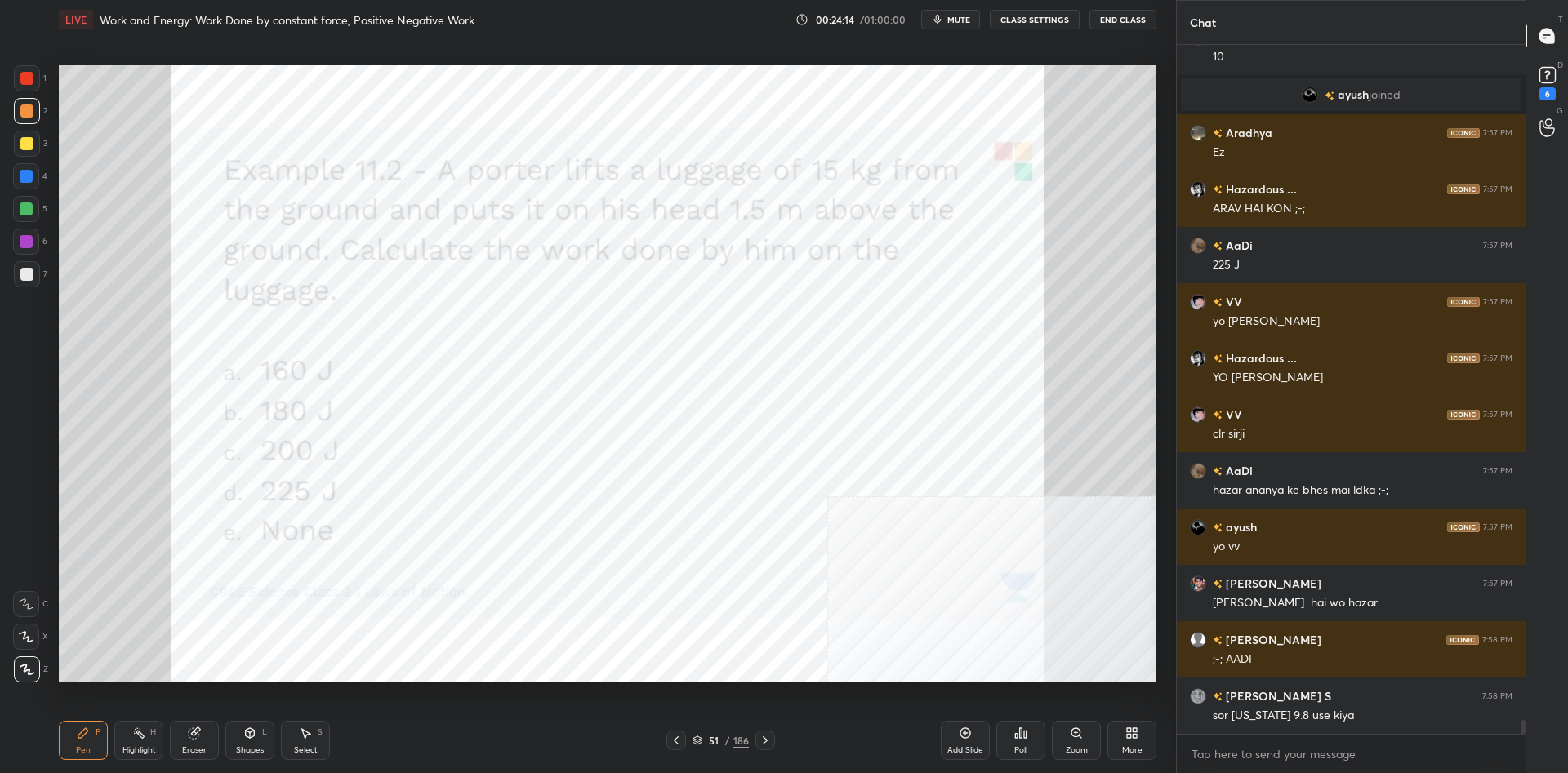
click at [719, 745] on div "51 / 186" at bounding box center [721, 740] width 56 height 14
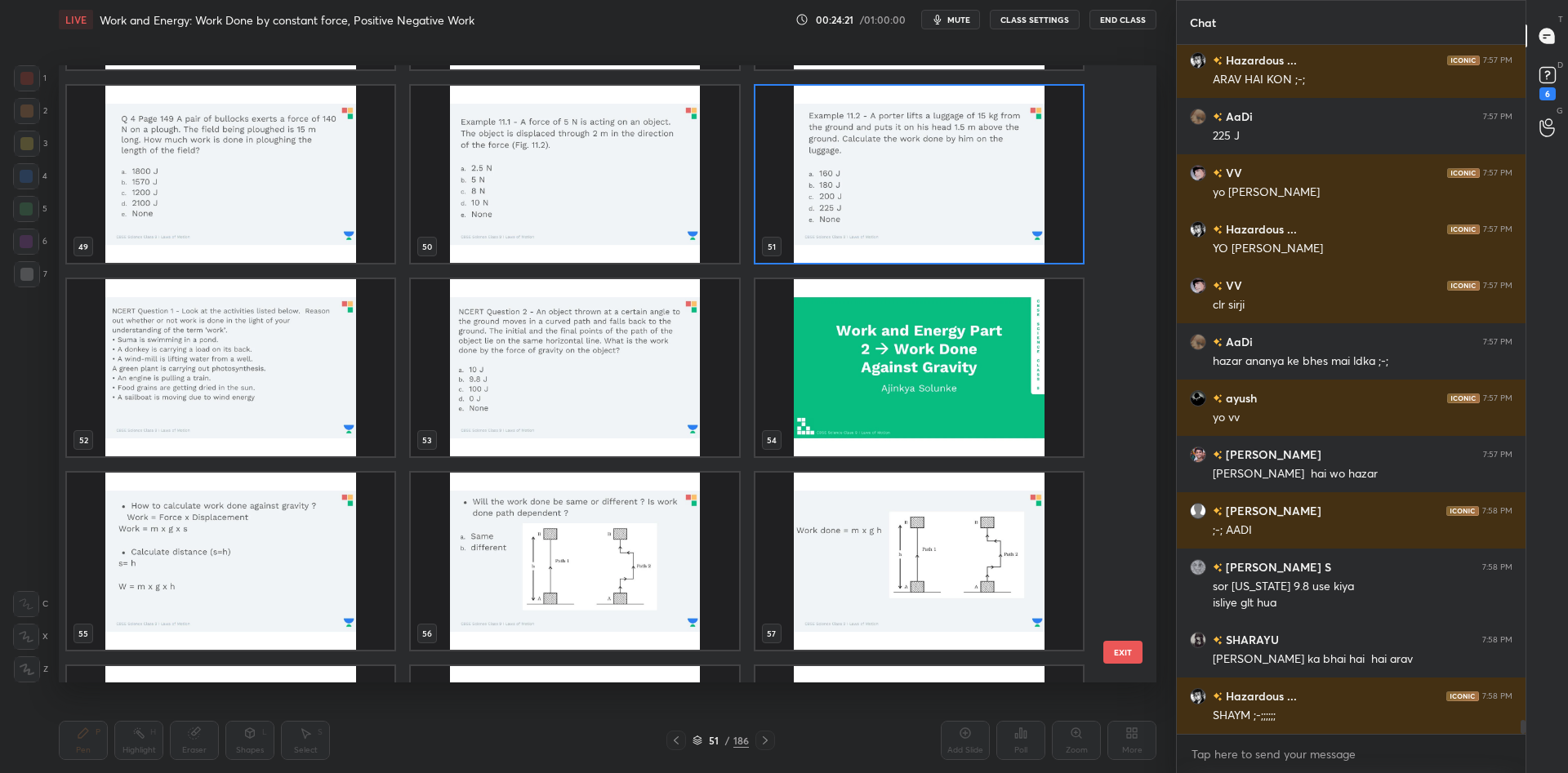
scroll to position [33096, 0]
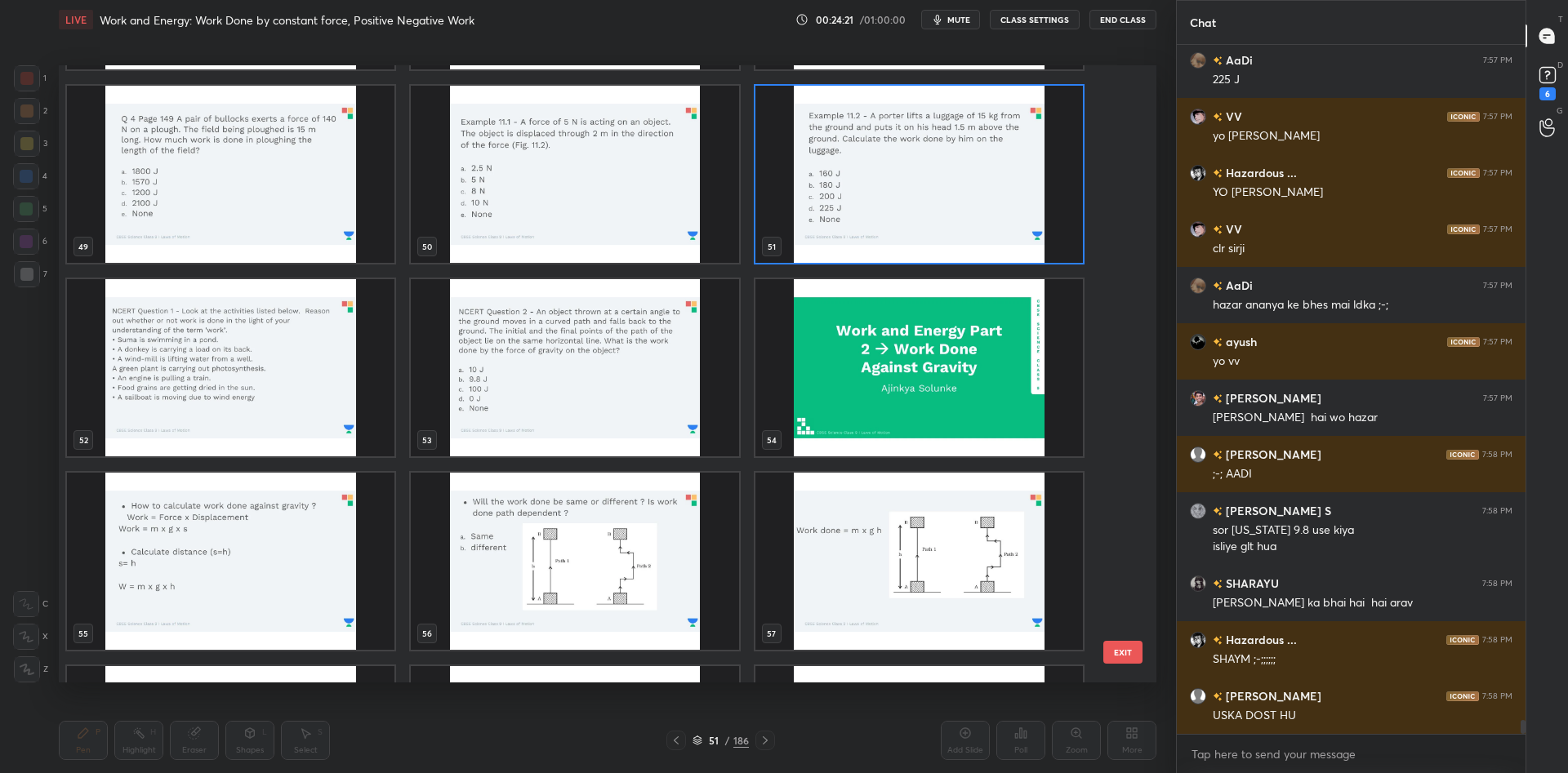
click at [639, 408] on img "grid" at bounding box center [575, 367] width 327 height 177
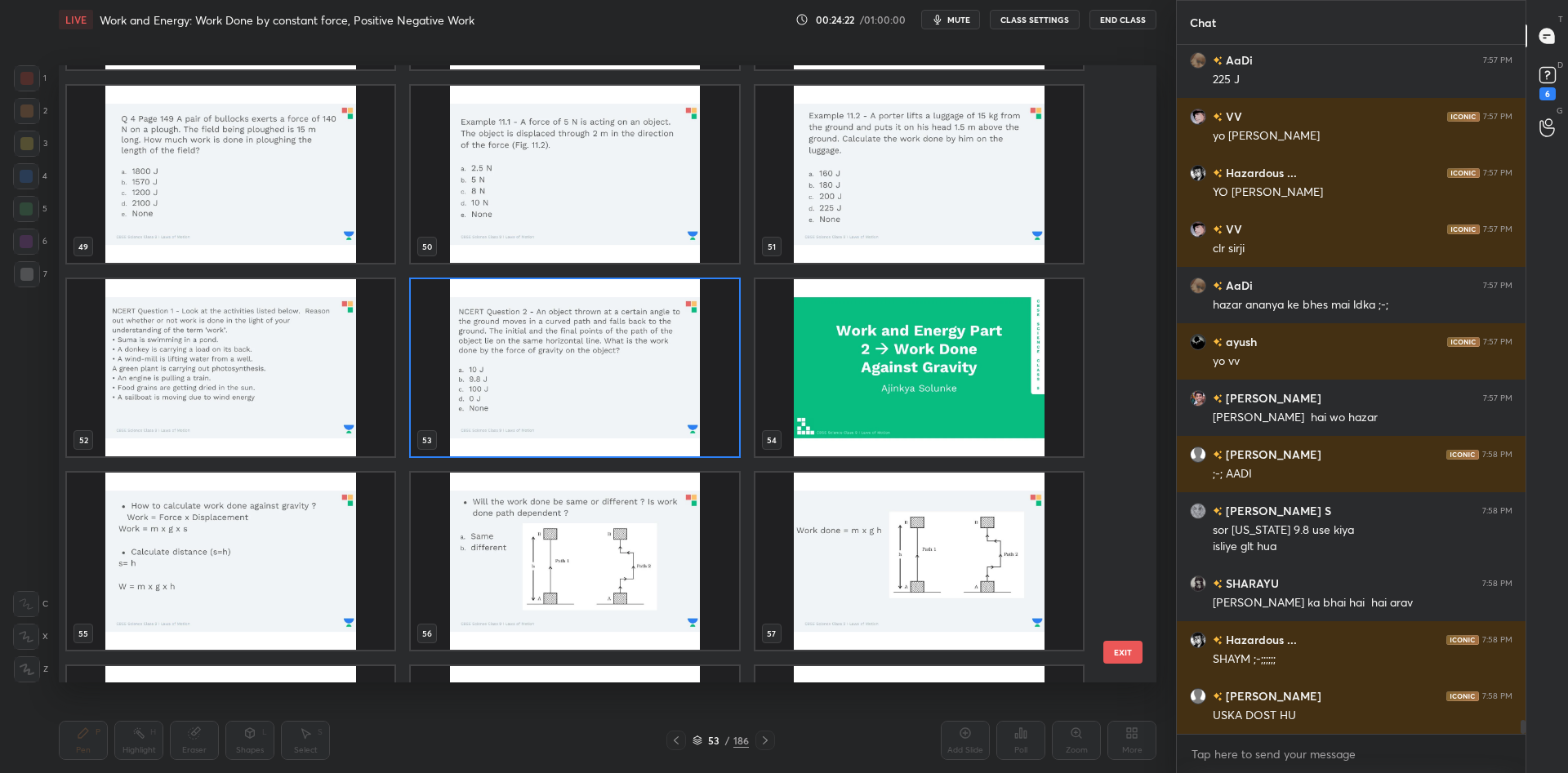
click at [639, 408] on img "grid" at bounding box center [575, 367] width 327 height 177
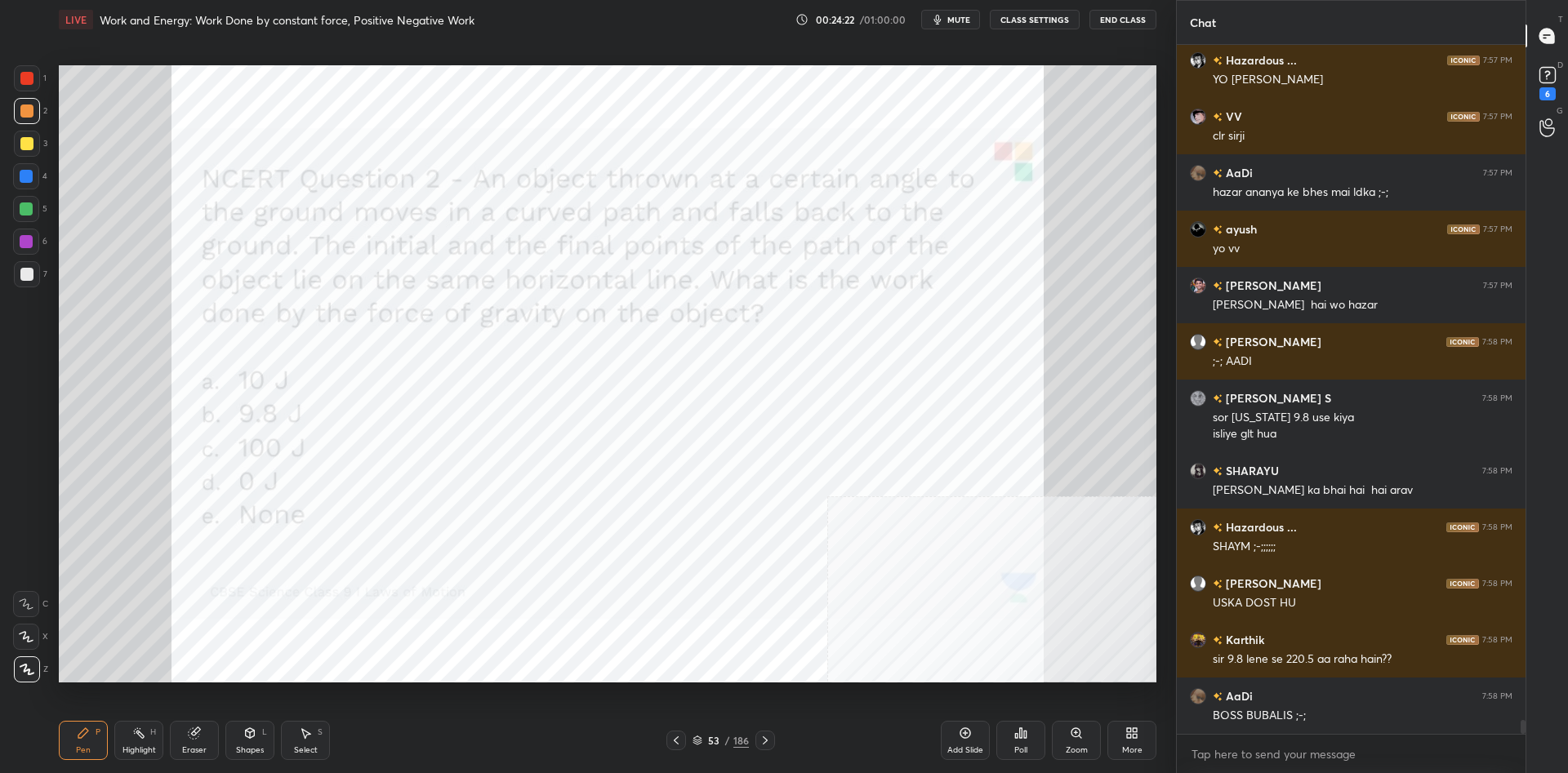
click at [639, 408] on img "grid" at bounding box center [575, 367] width 327 height 177
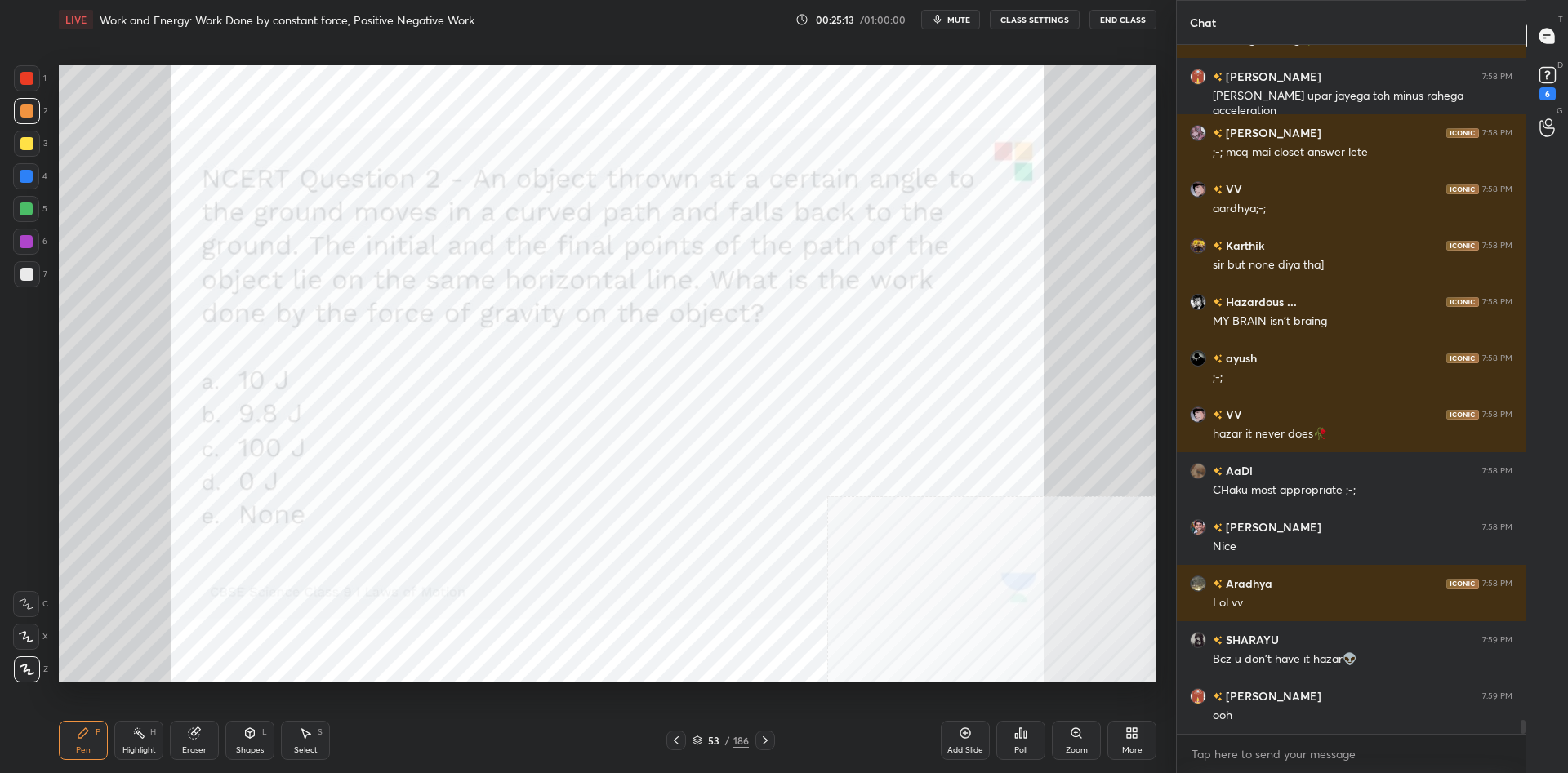
scroll to position [34054, 0]
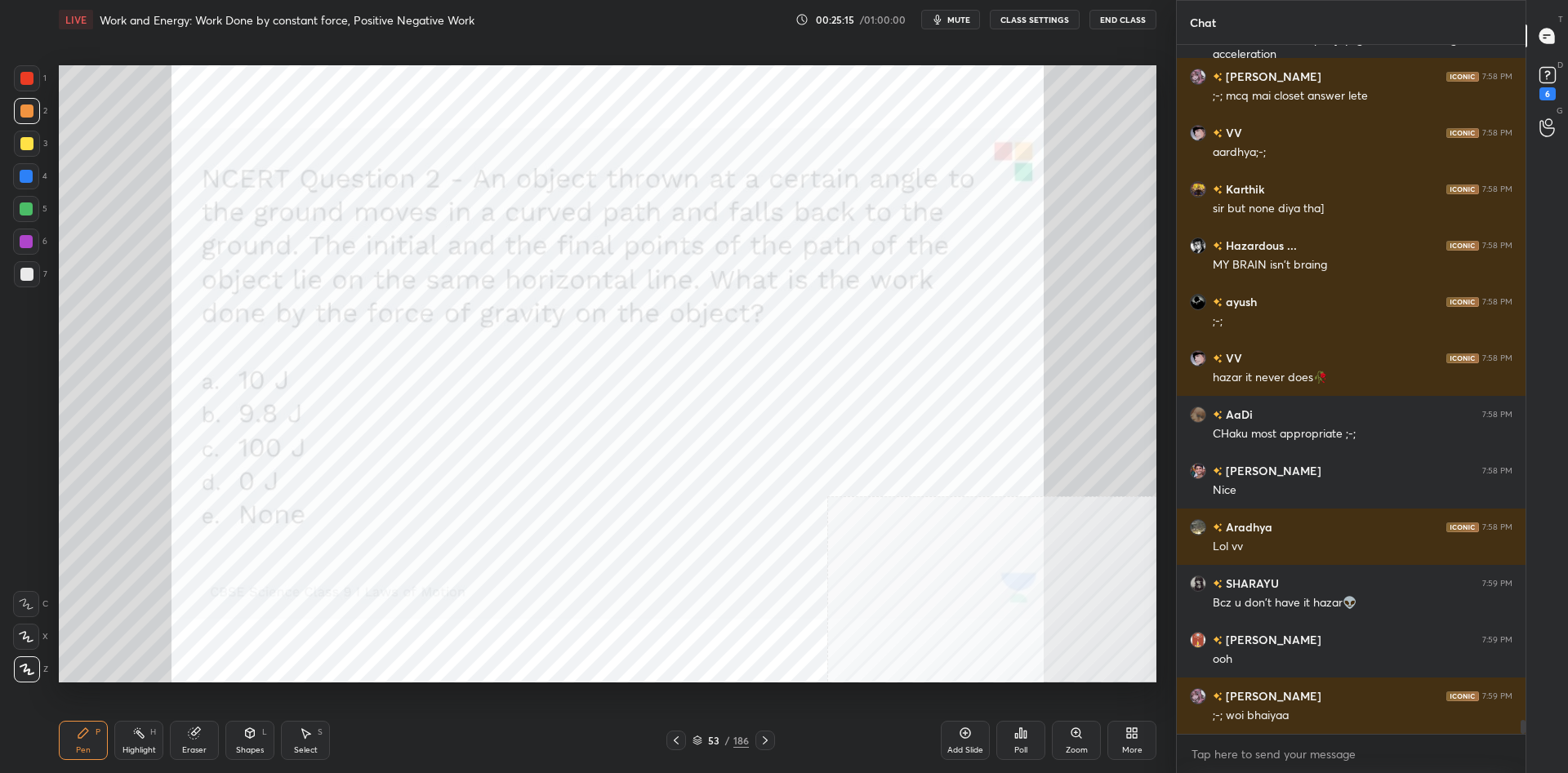
click at [30, 75] on div at bounding box center [27, 78] width 13 height 13
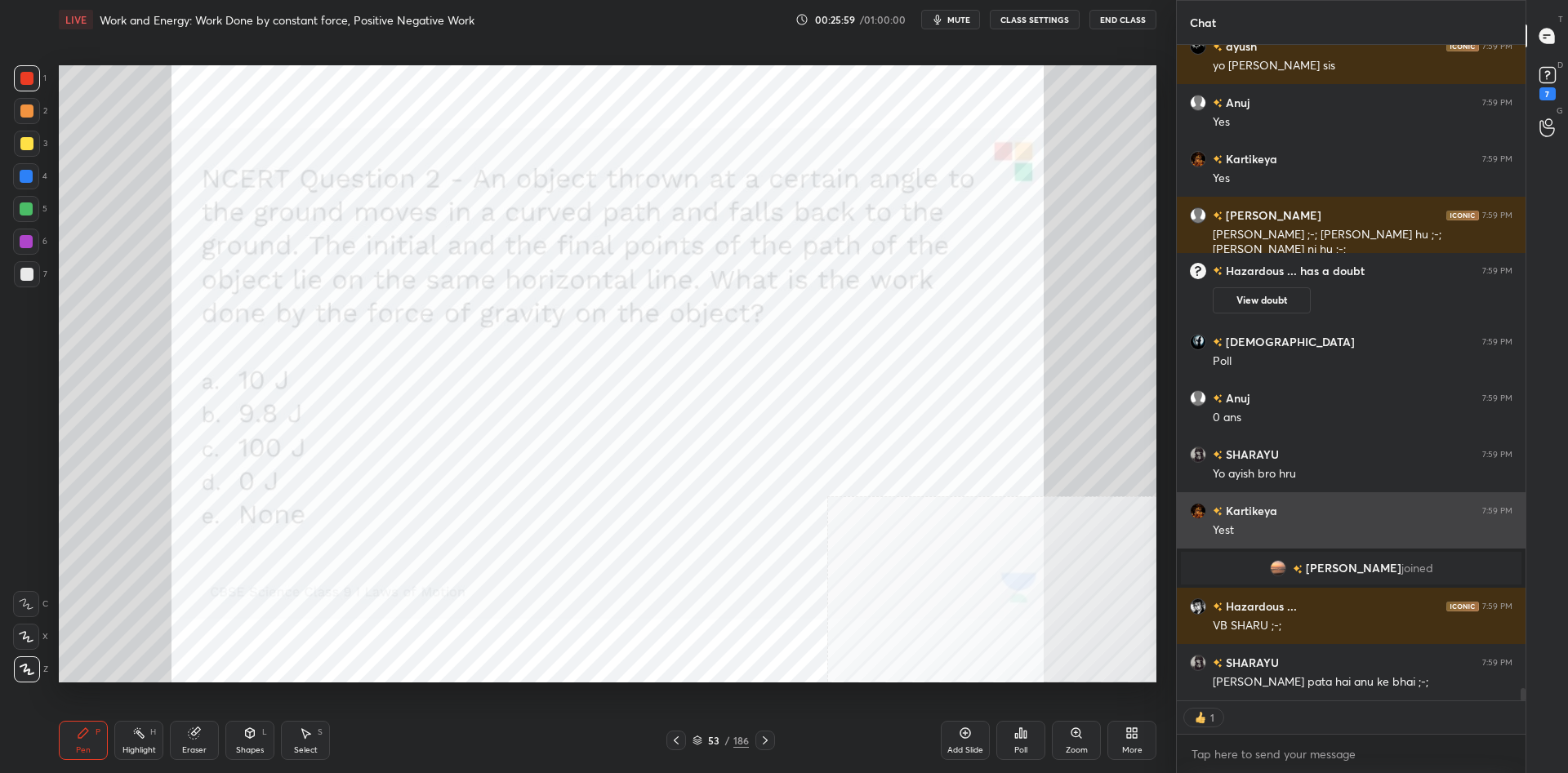
scroll to position [34296, 0]
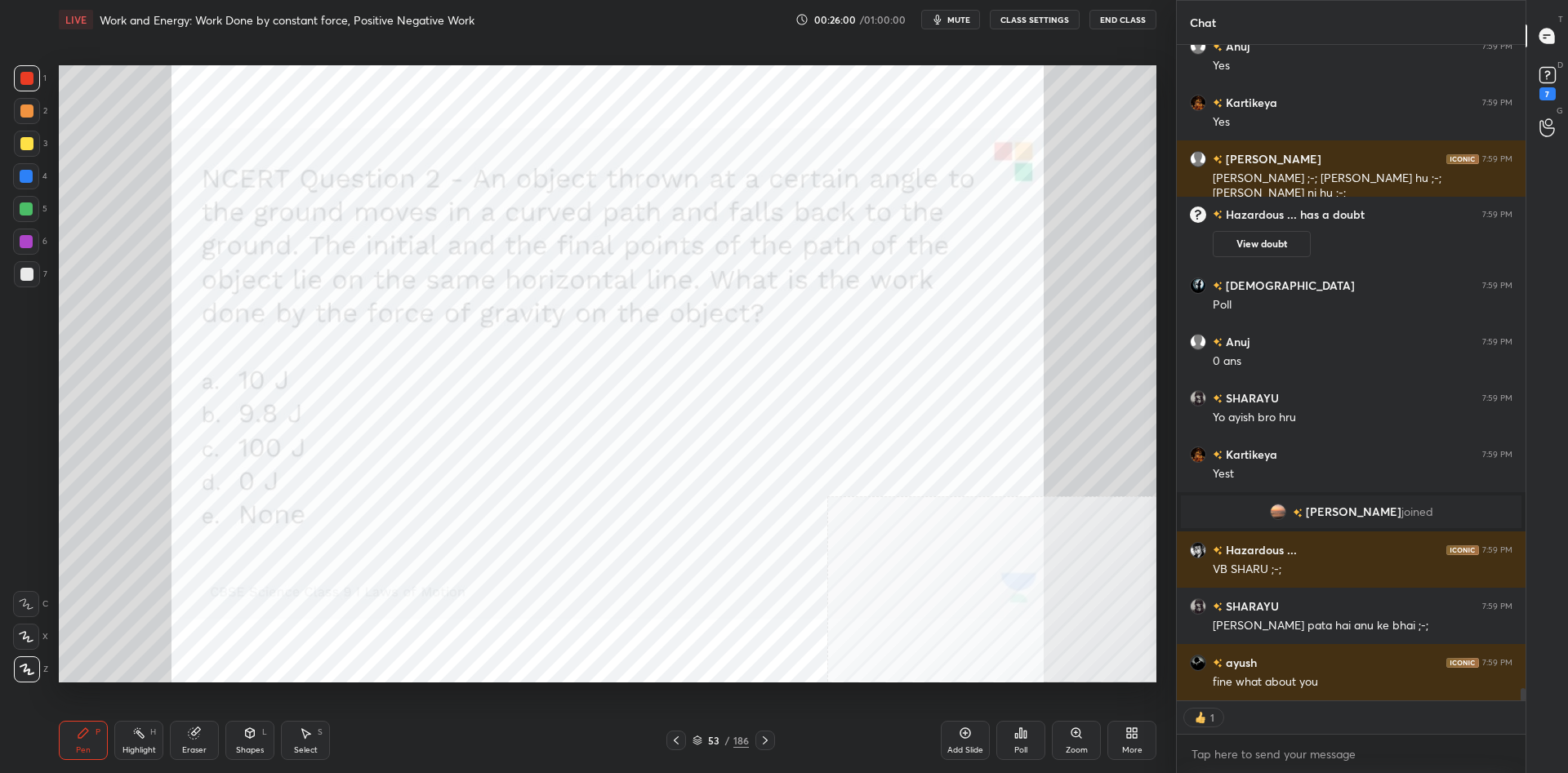
click at [1031, 752] on div "Poll" at bounding box center [1021, 741] width 49 height 39
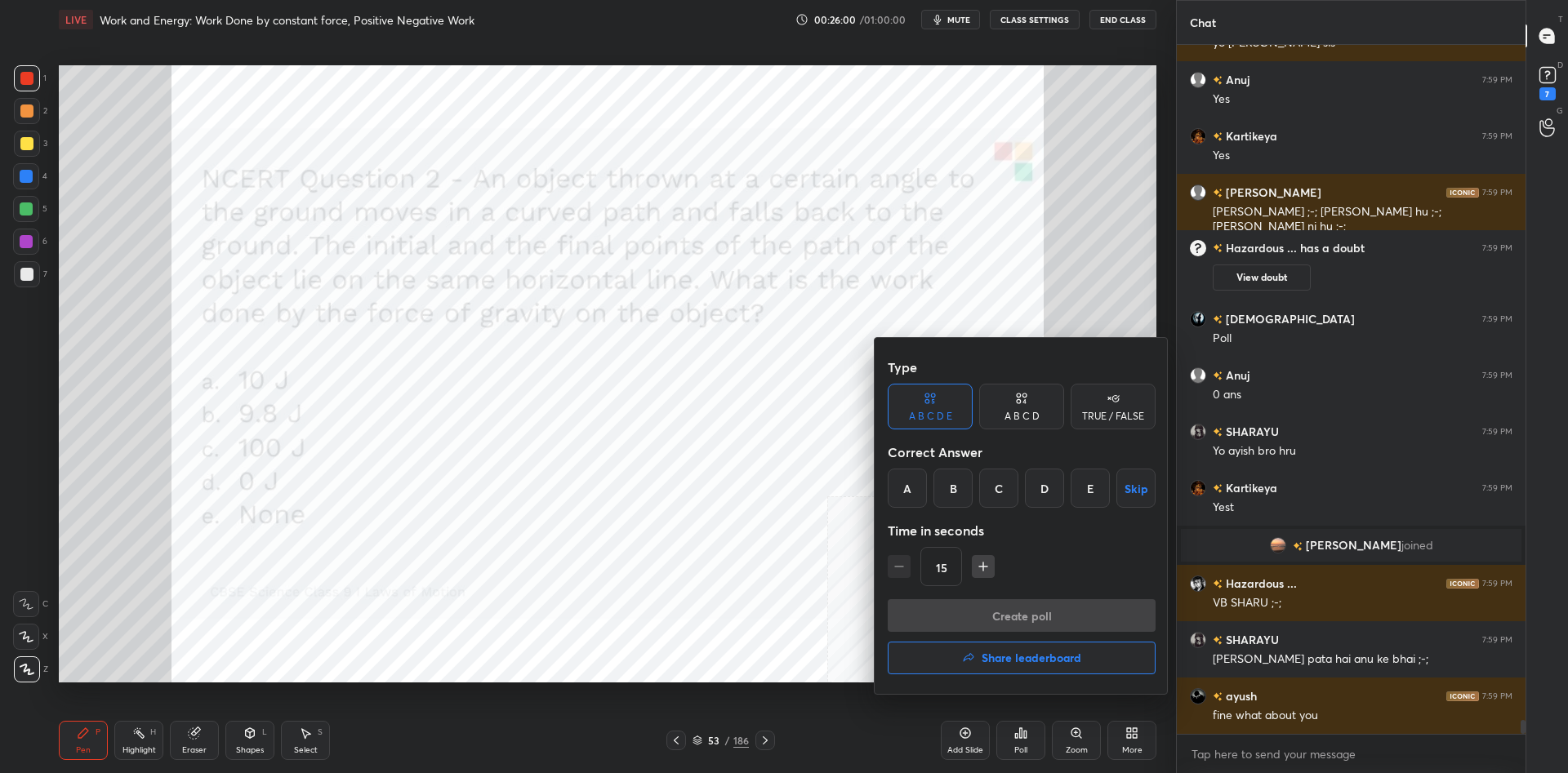
scroll to position [34263, 0]
click at [1051, 492] on div "D" at bounding box center [1045, 488] width 39 height 39
click at [1092, 609] on button "Create poll" at bounding box center [1022, 616] width 268 height 33
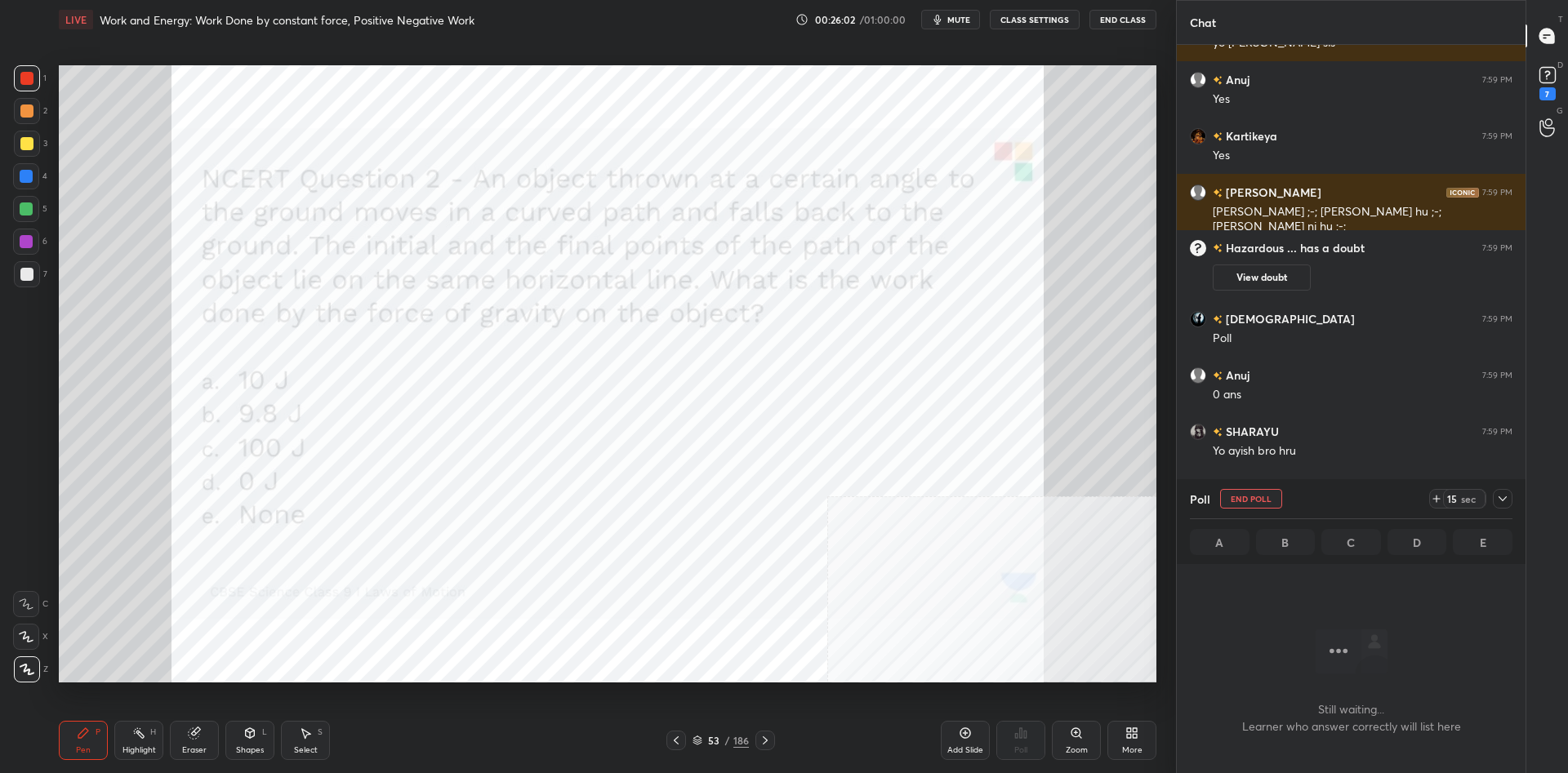
scroll to position [604, 349]
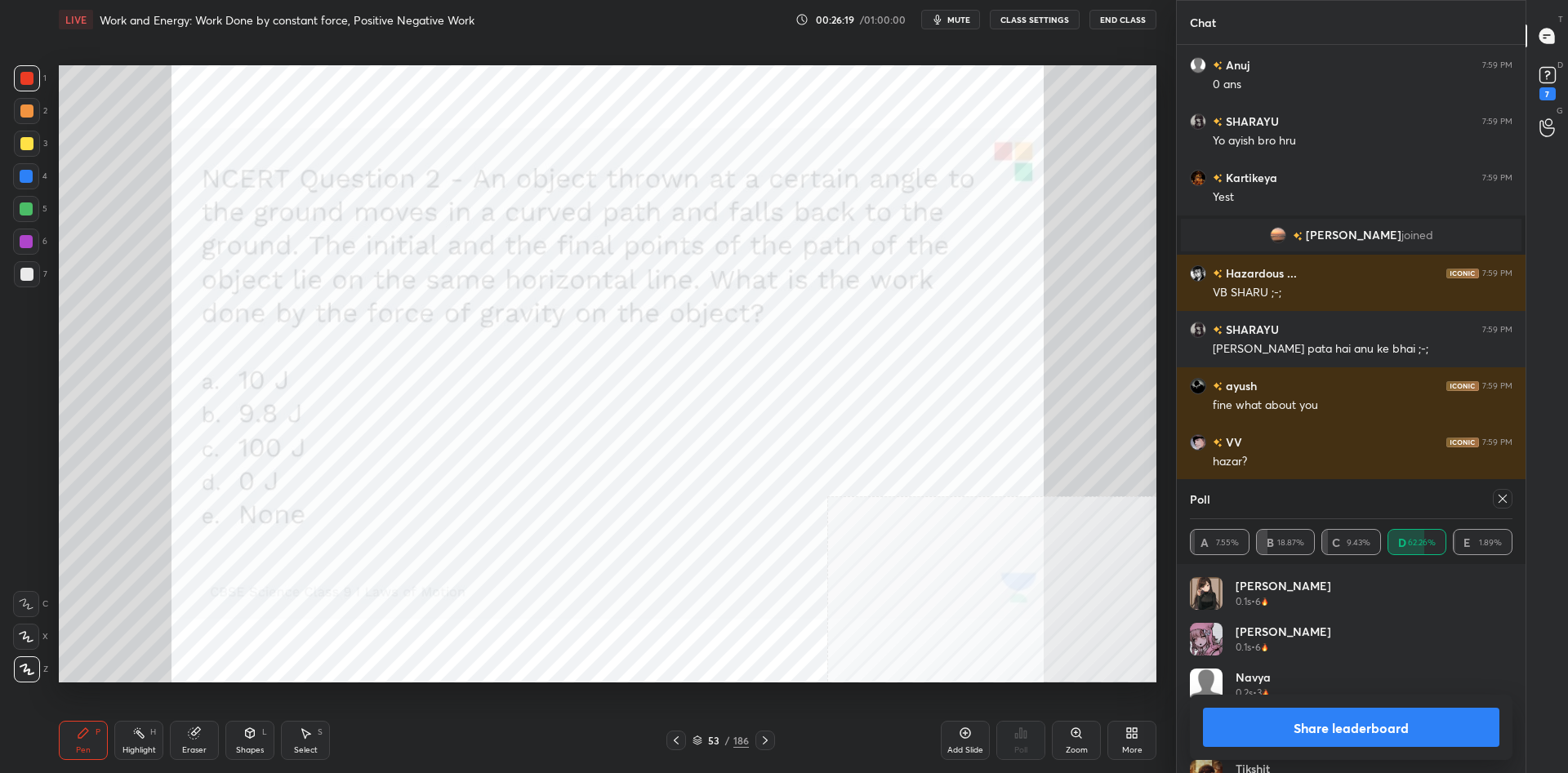
click at [1262, 741] on button "Share leaderboard" at bounding box center [1352, 727] width 297 height 39
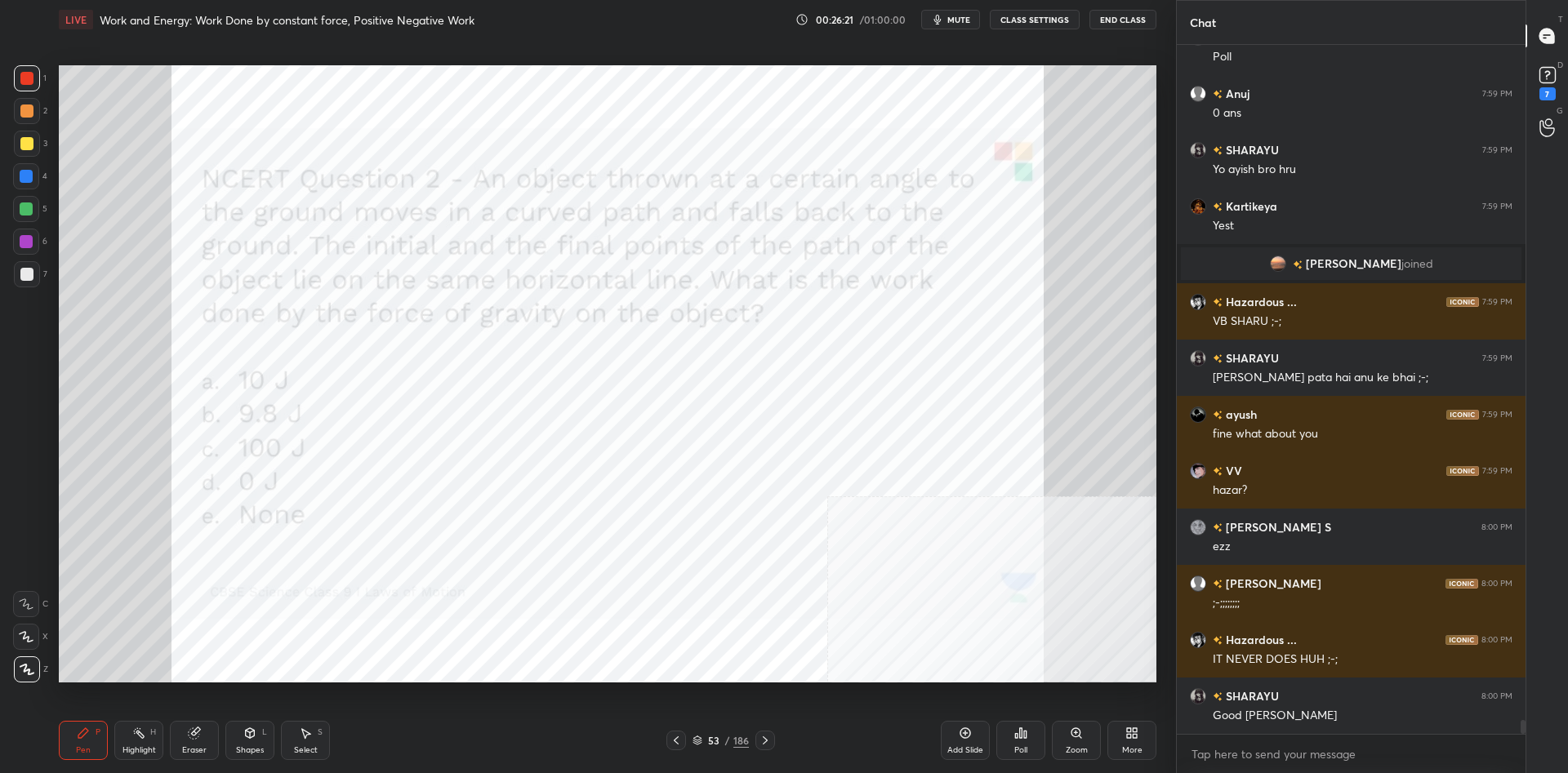
click at [23, 180] on div at bounding box center [26, 176] width 13 height 13
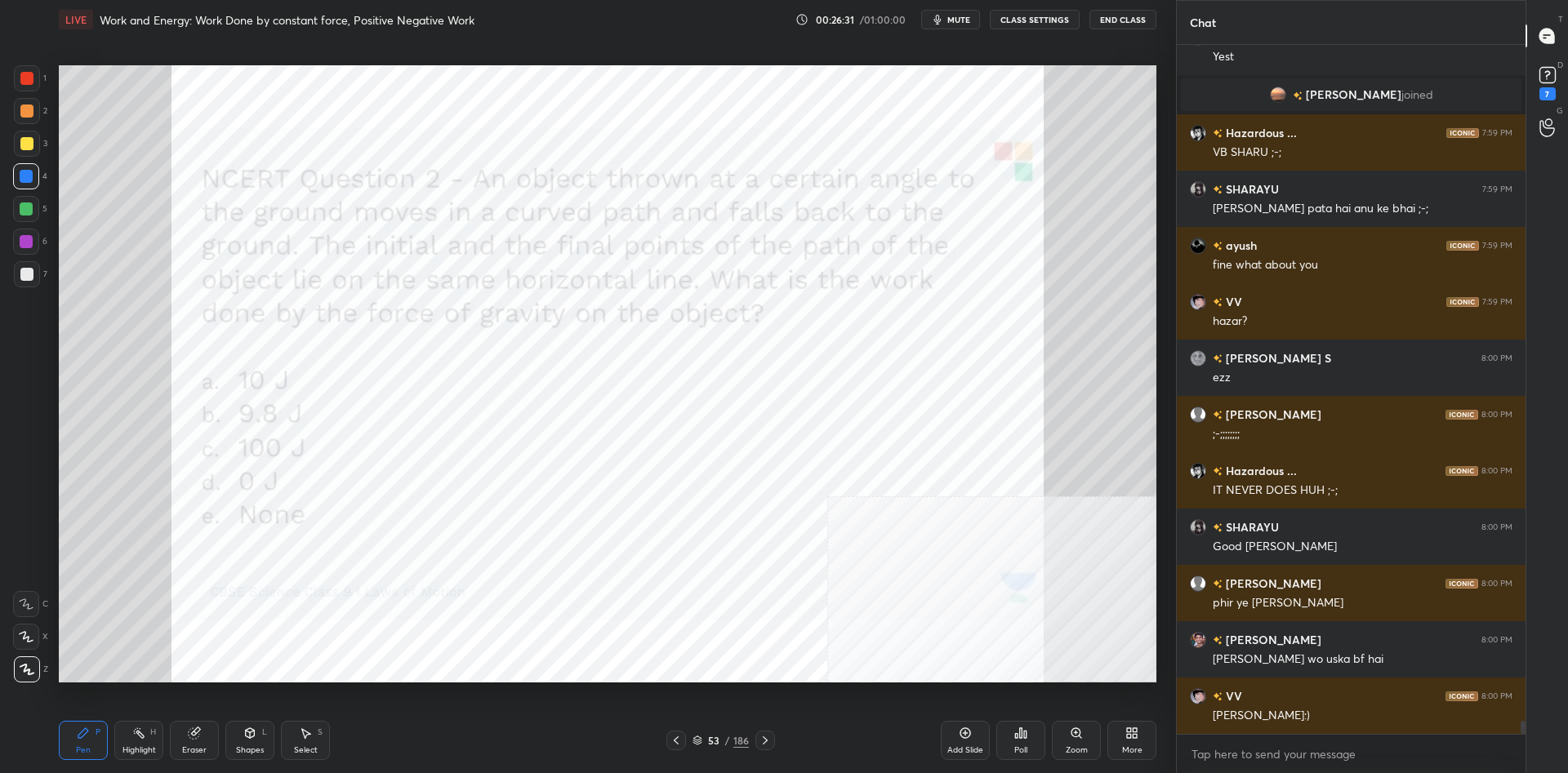
click at [16, 239] on div at bounding box center [26, 241] width 26 height 26
click at [17, 240] on div at bounding box center [26, 241] width 26 height 26
click at [28, 120] on div at bounding box center [27, 111] width 26 height 26
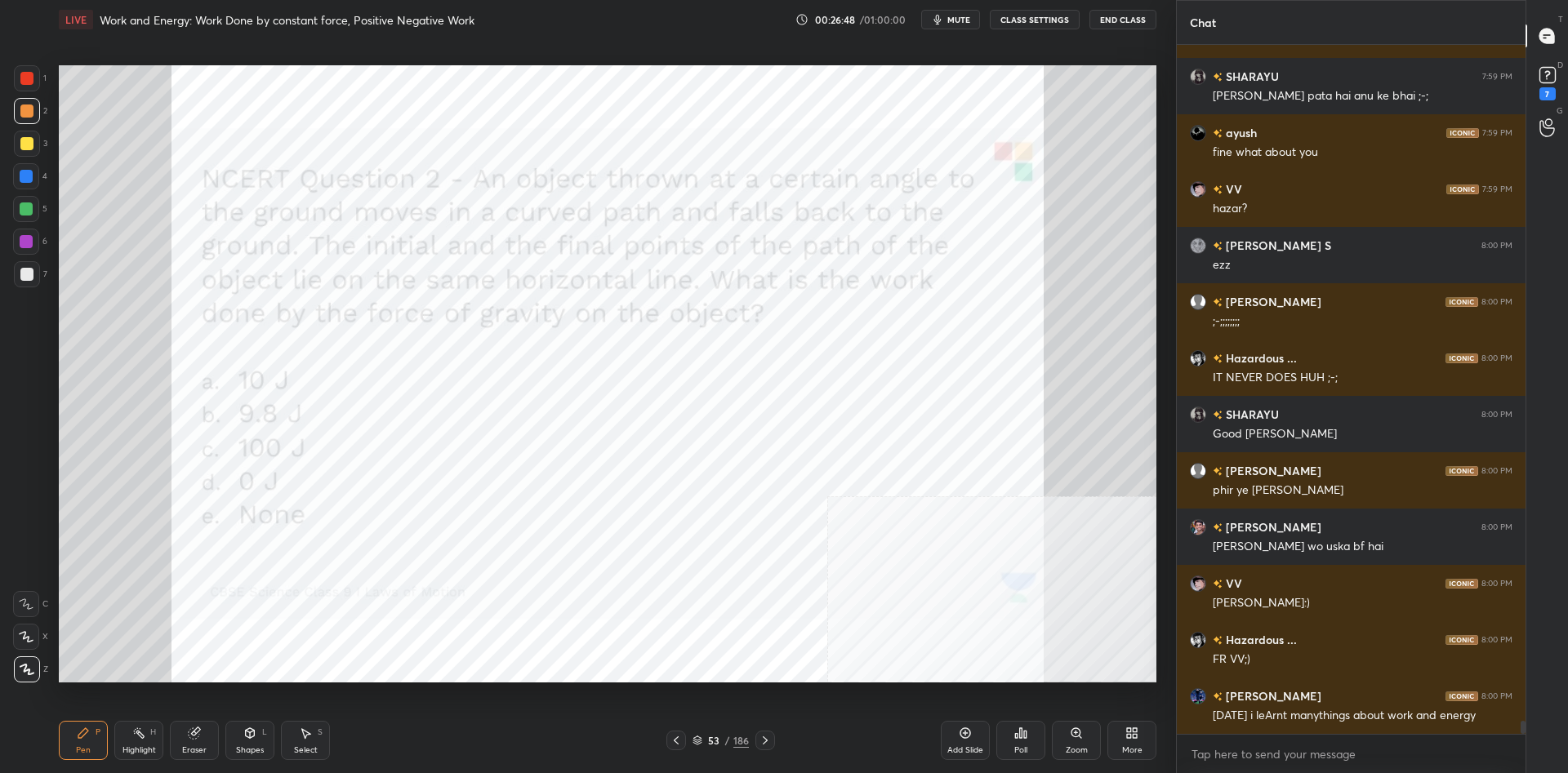
click at [33, 80] on div at bounding box center [27, 78] width 13 height 13
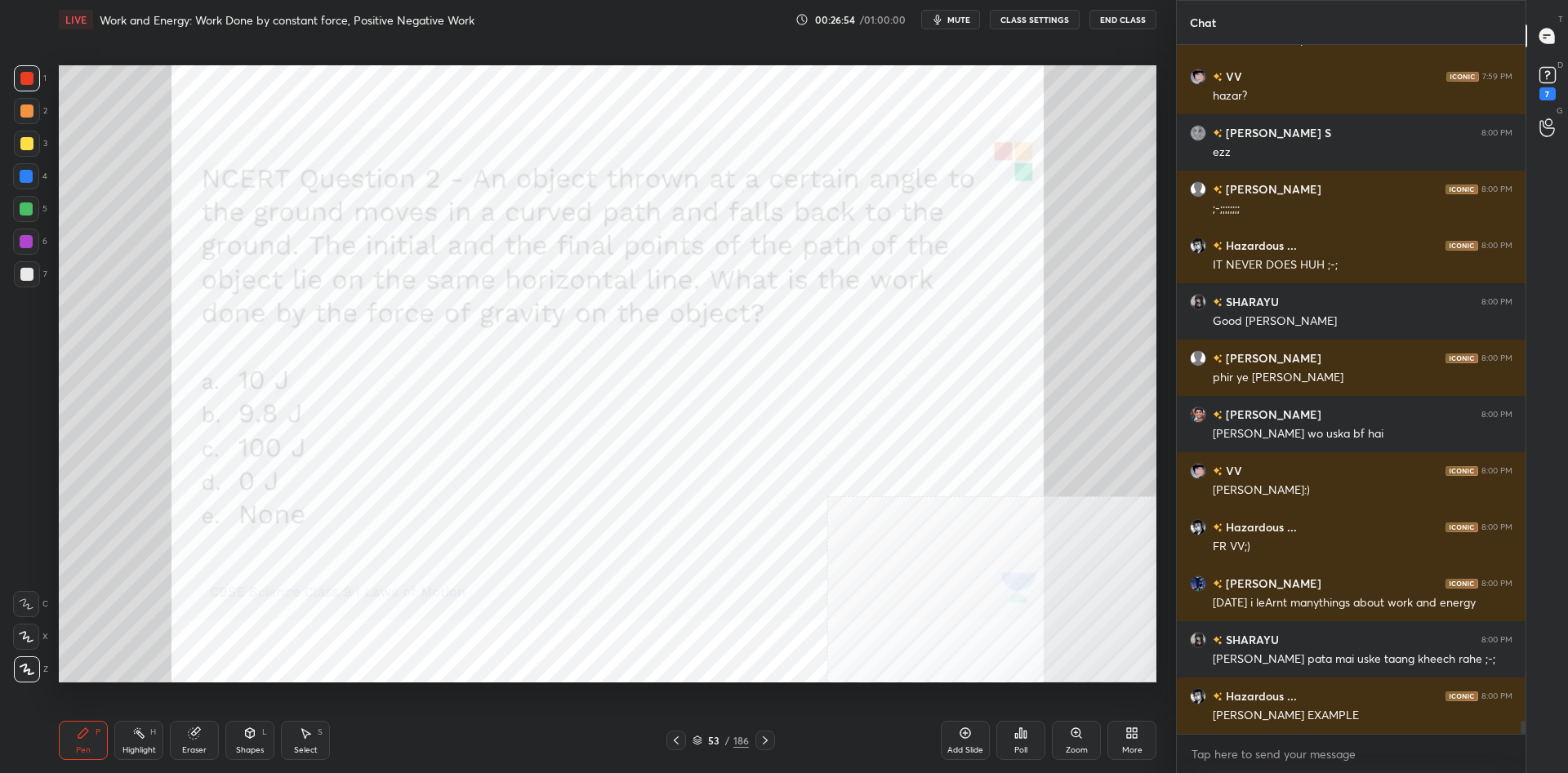
click at [28, 76] on div at bounding box center [27, 78] width 13 height 13
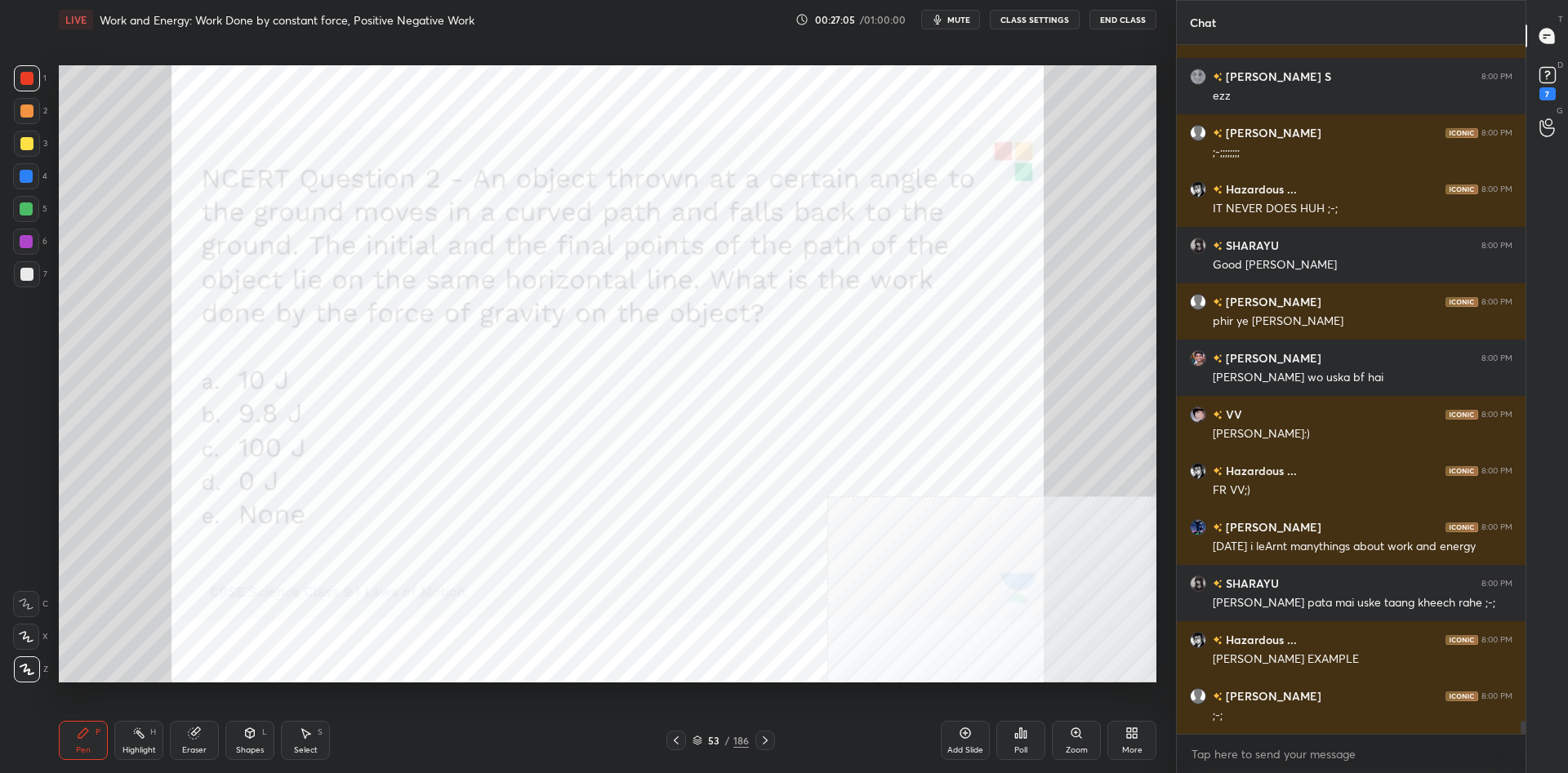
scroll to position [35051, 0]
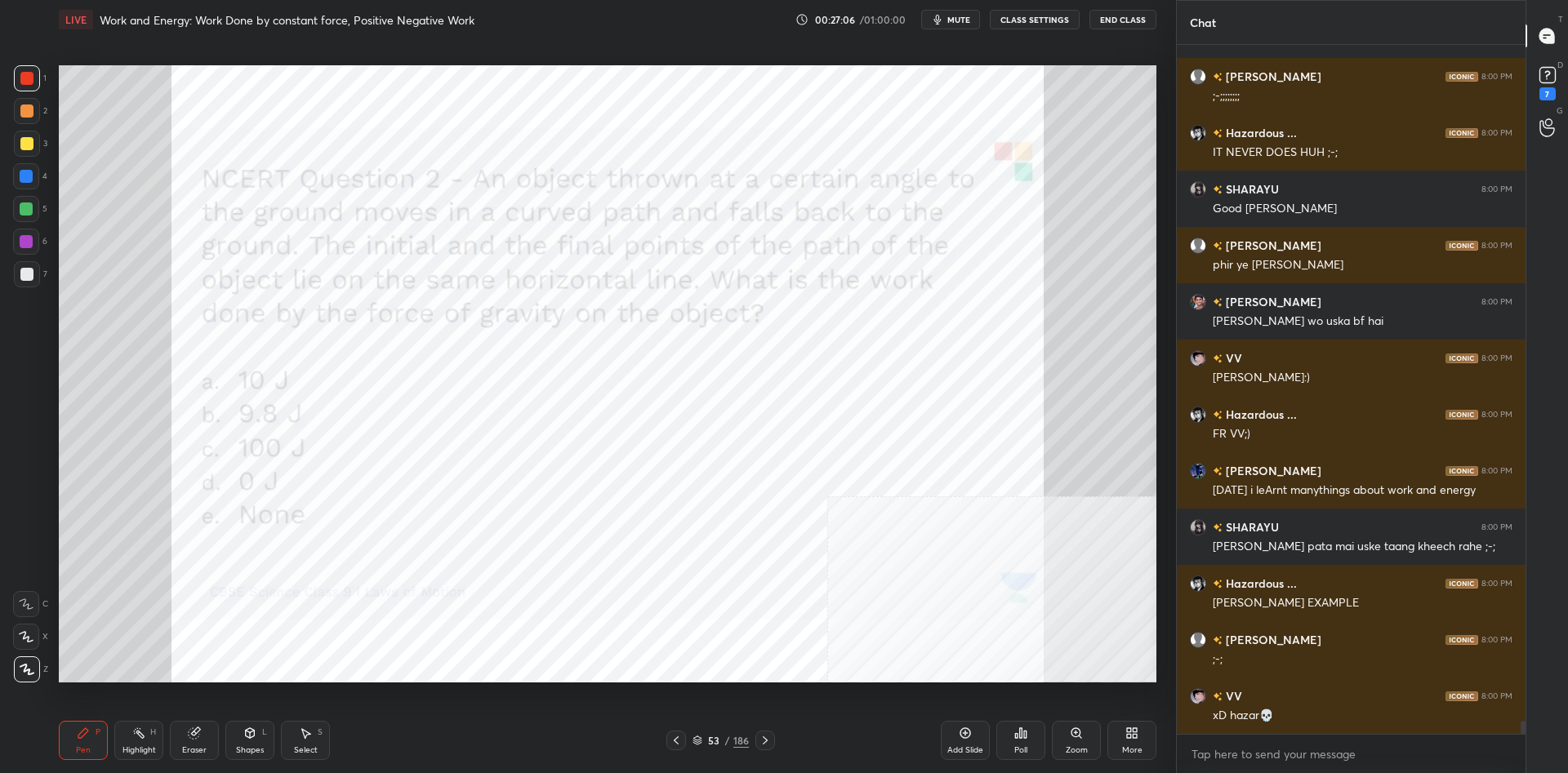
click at [30, 210] on div at bounding box center [26, 209] width 13 height 13
click at [31, 212] on div at bounding box center [26, 209] width 13 height 13
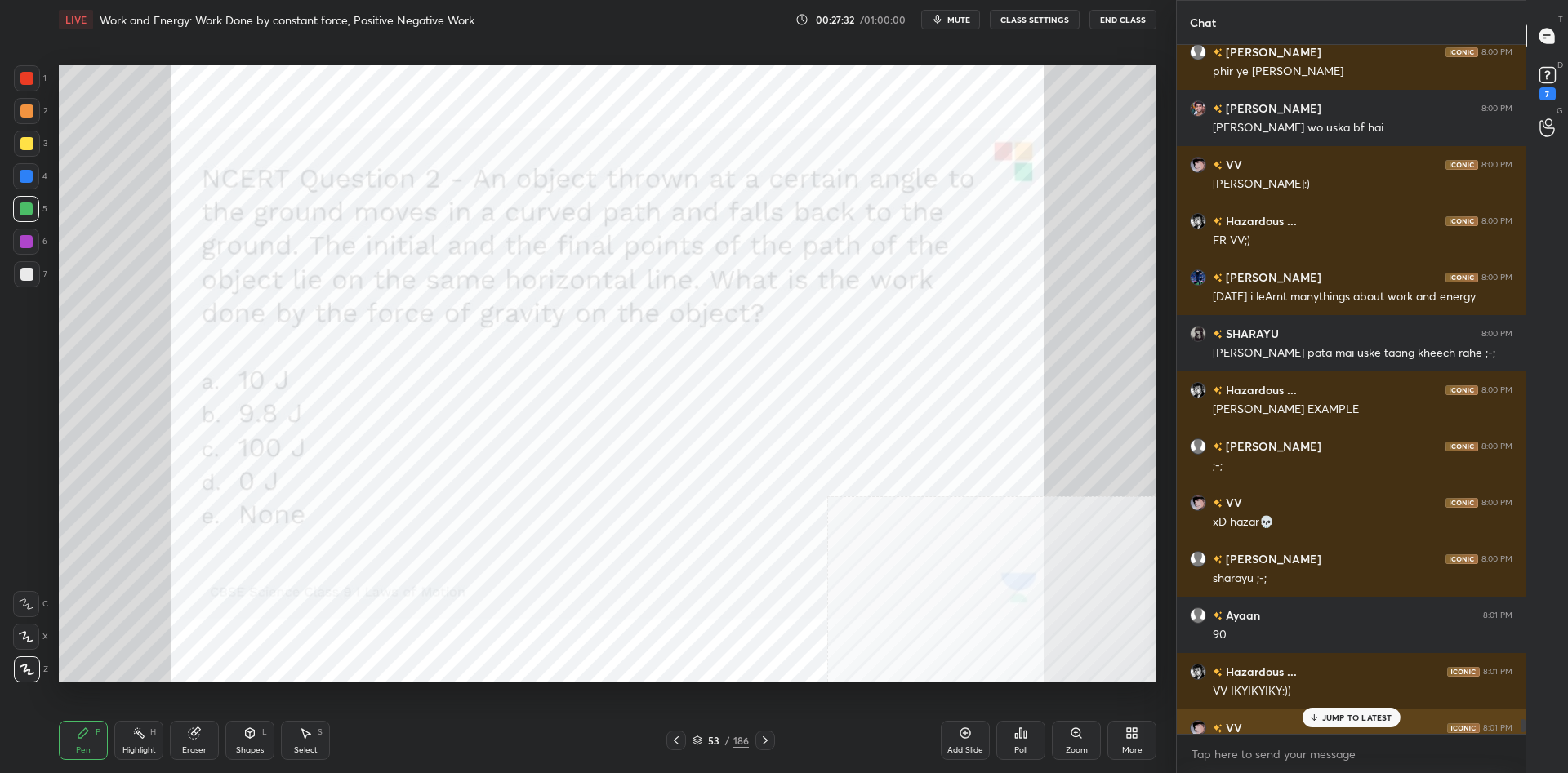
scroll to position [35240, 0]
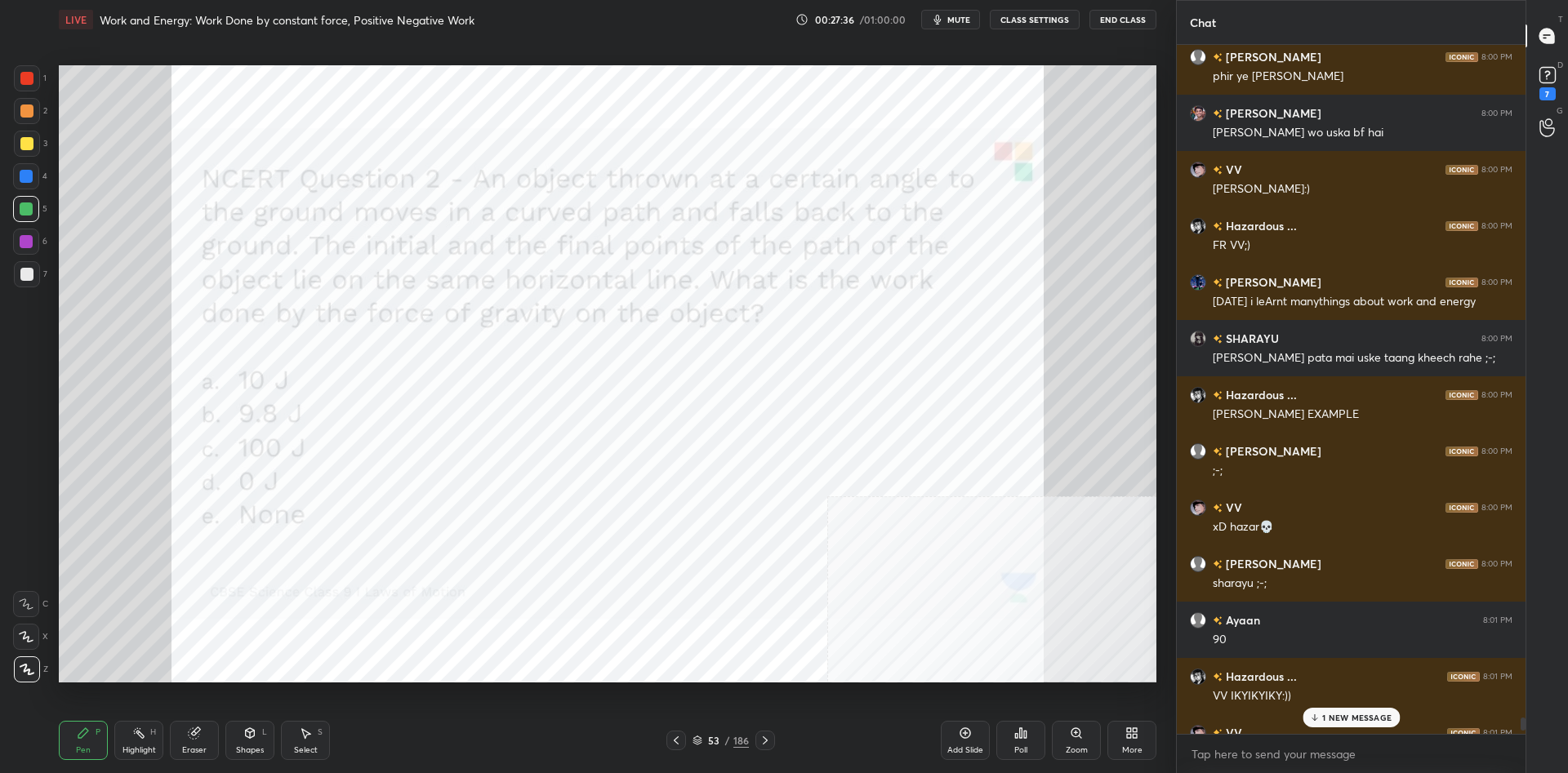
click at [1313, 712] on div "1 NEW MESSAGE" at bounding box center [1351, 718] width 97 height 20
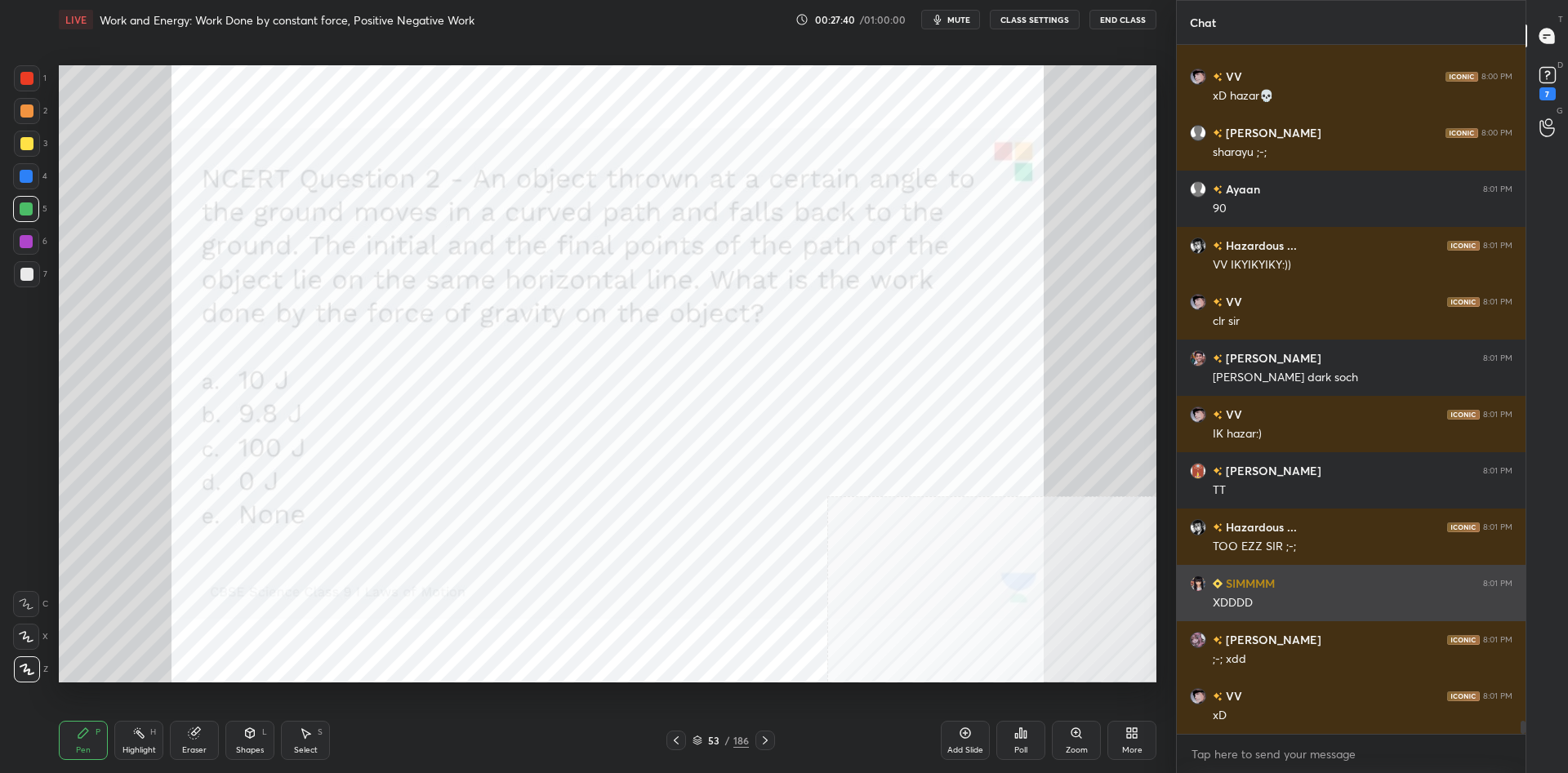
scroll to position [35784, 0]
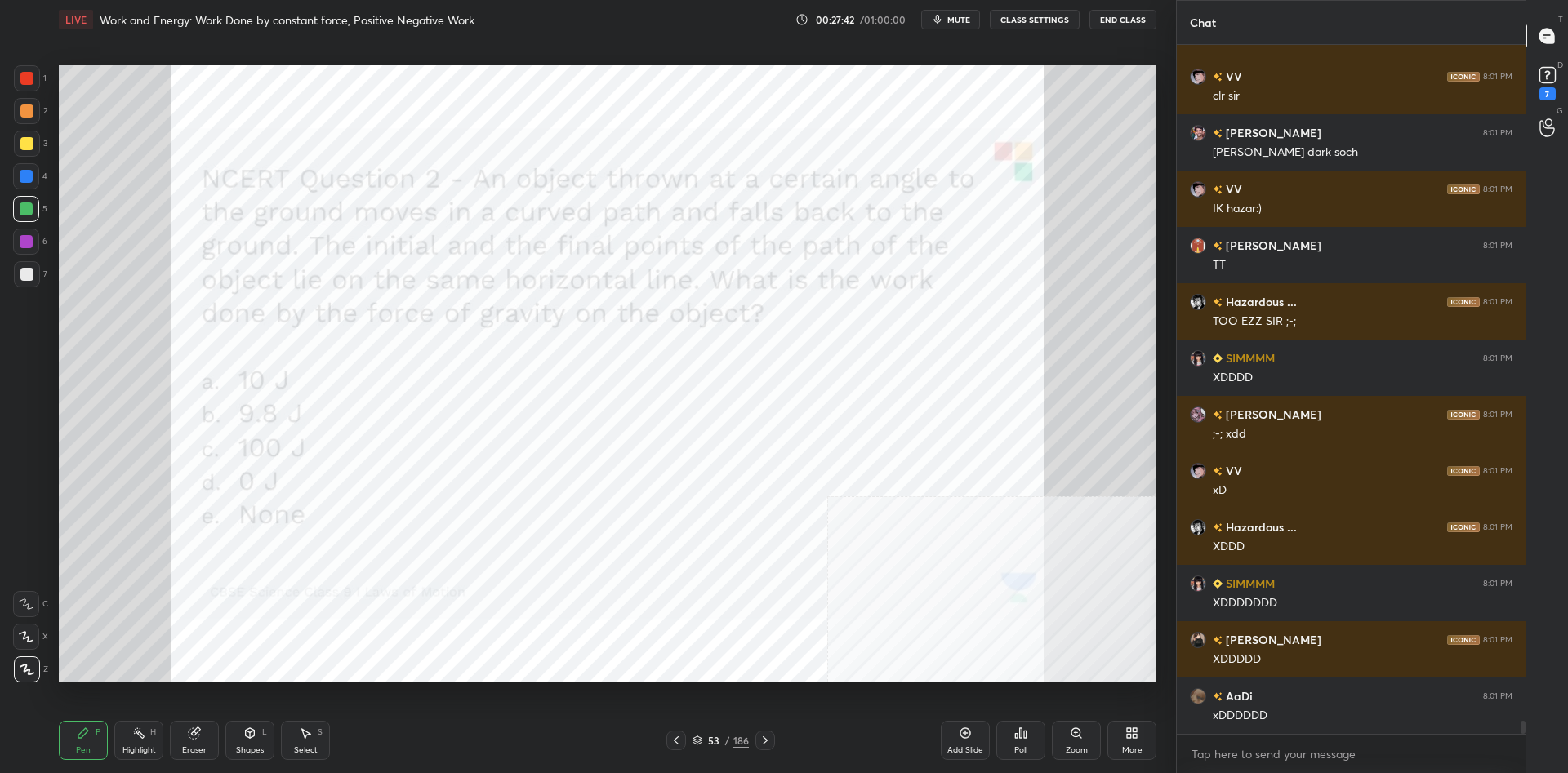
click at [723, 738] on div "53 / 186" at bounding box center [721, 740] width 56 height 14
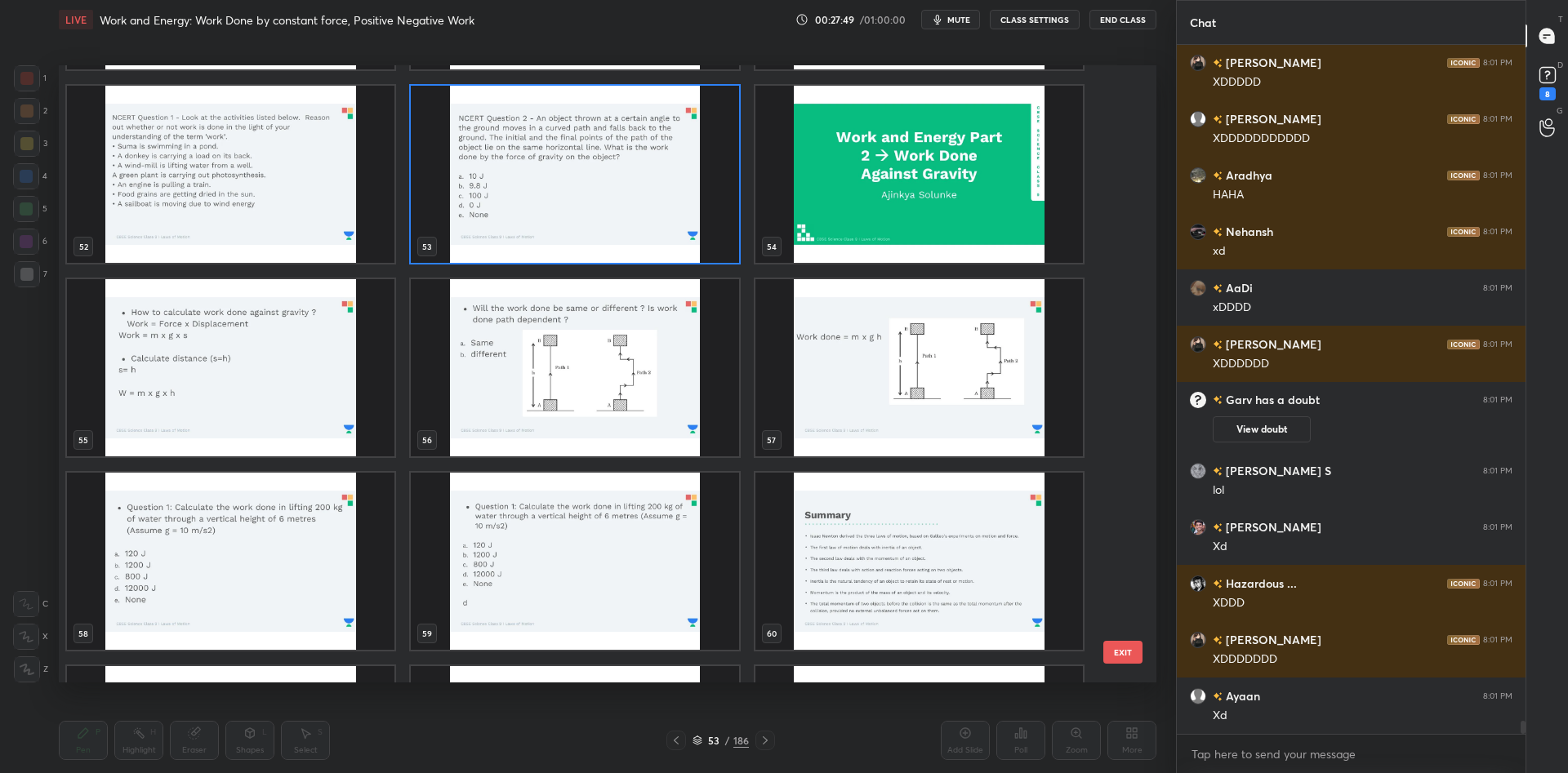
scroll to position [36174, 0]
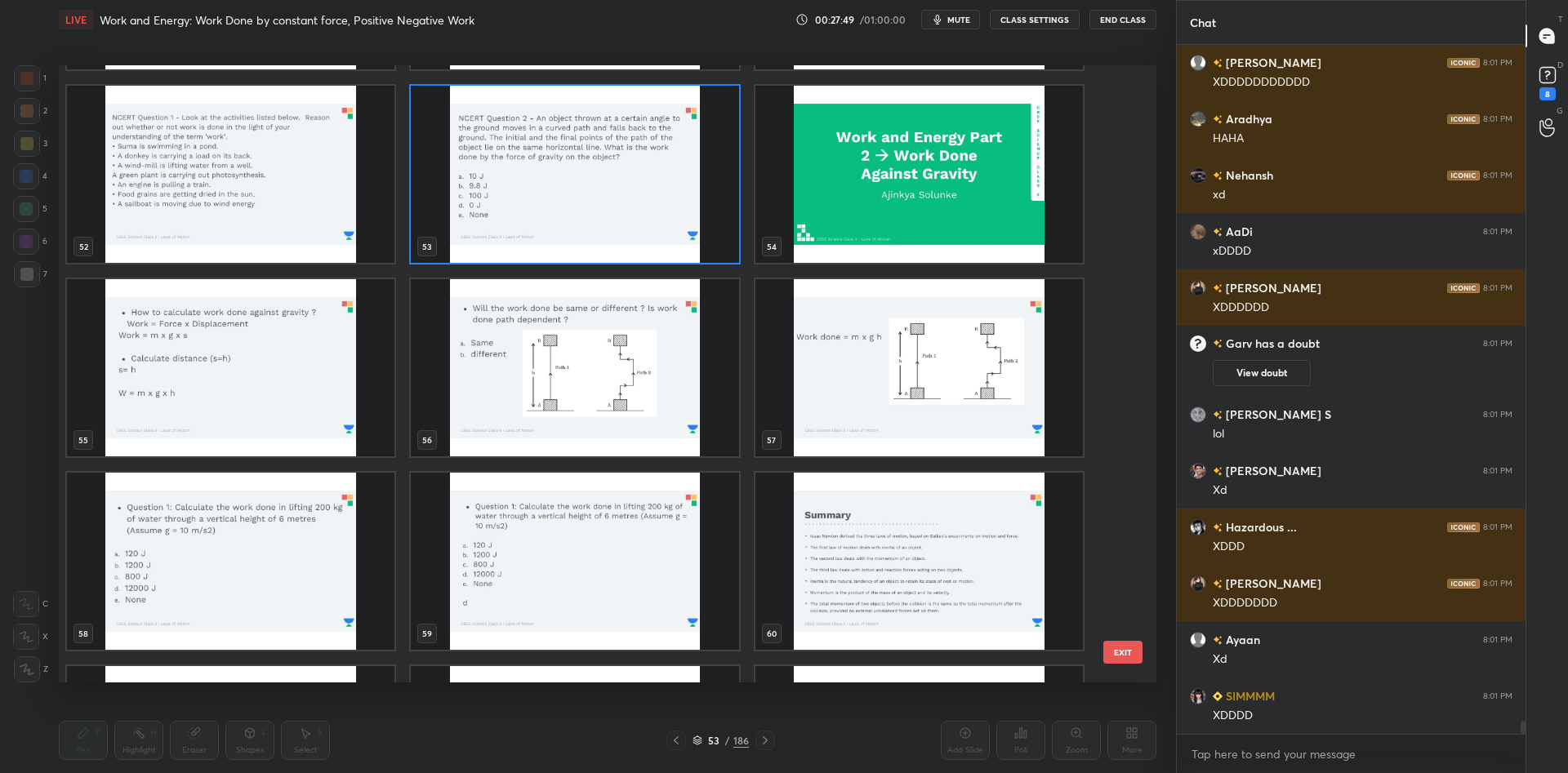
click at [560, 365] on img "grid" at bounding box center [575, 367] width 327 height 177
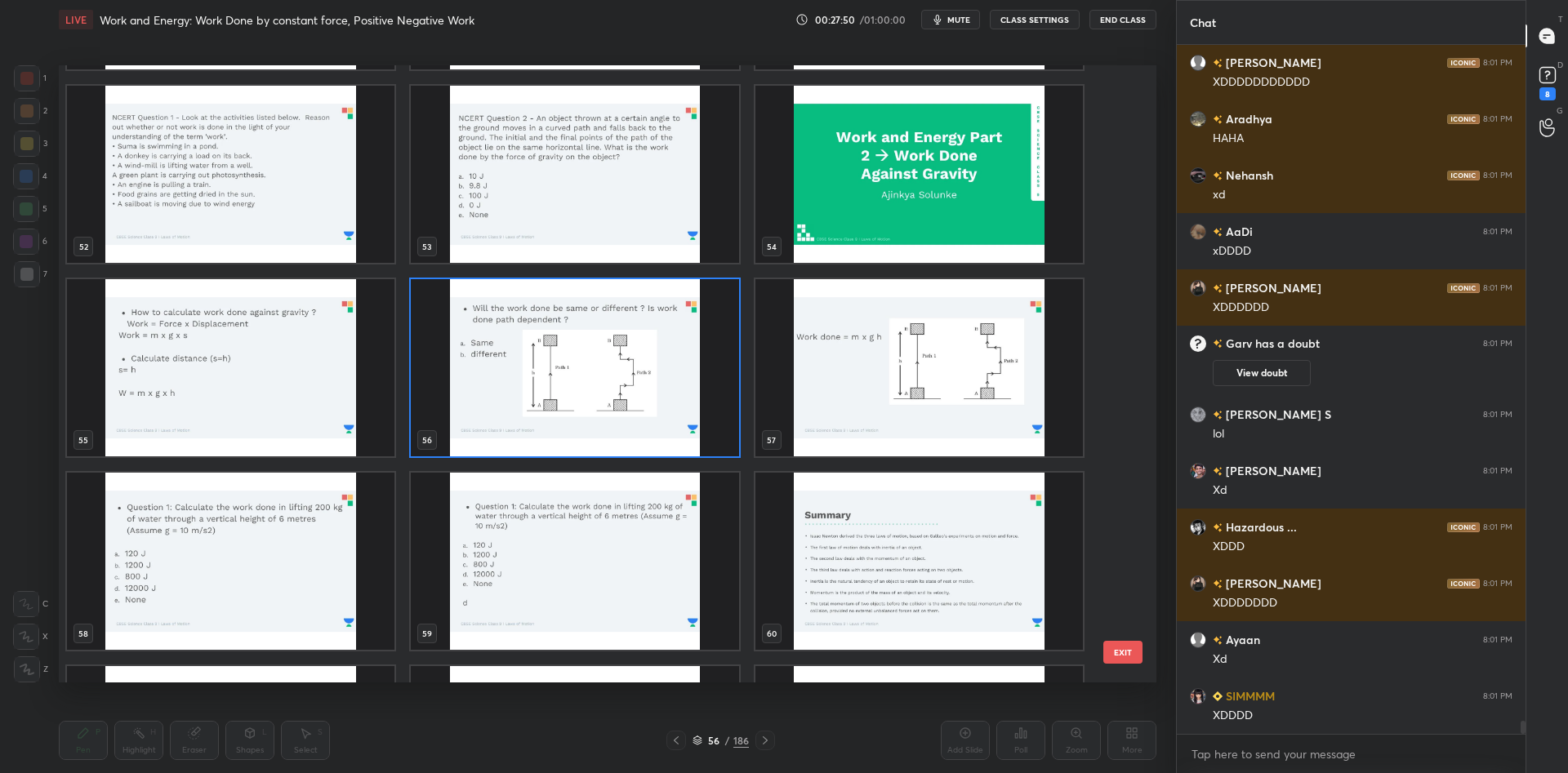
click at [560, 365] on img "grid" at bounding box center [575, 367] width 327 height 177
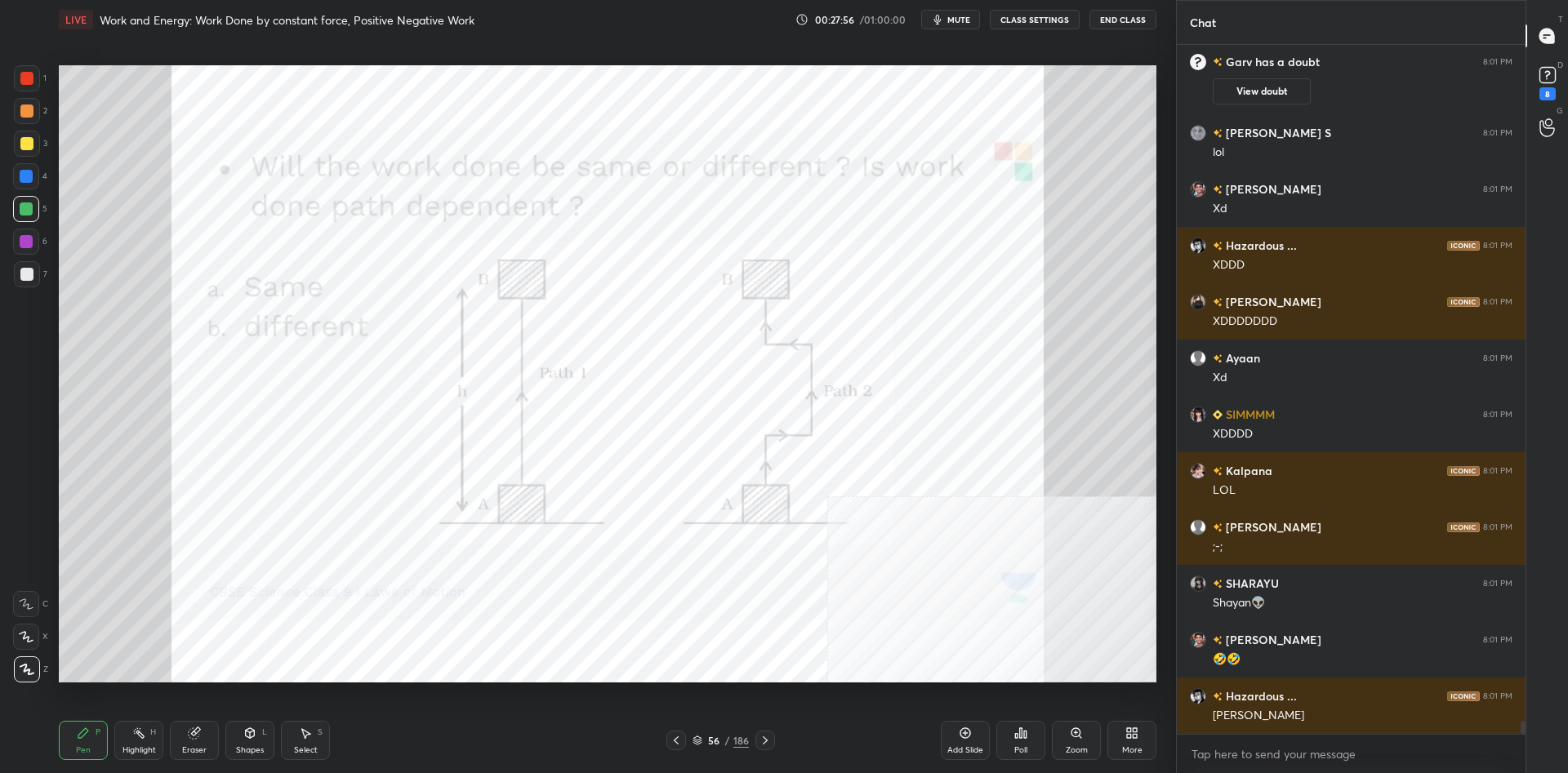
scroll to position [36449, 0]
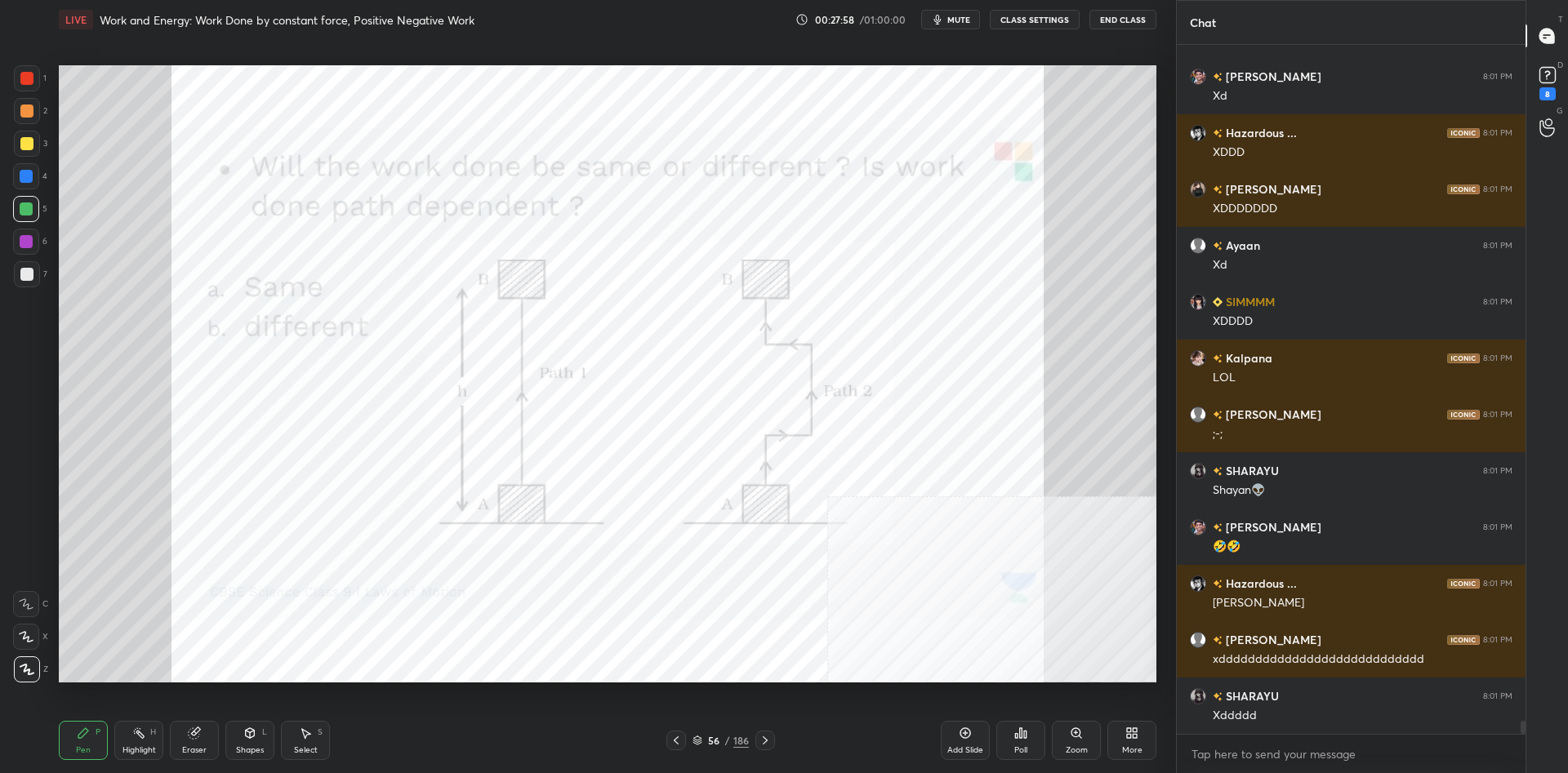
click at [137, 746] on div "Highlight" at bounding box center [139, 750] width 33 height 8
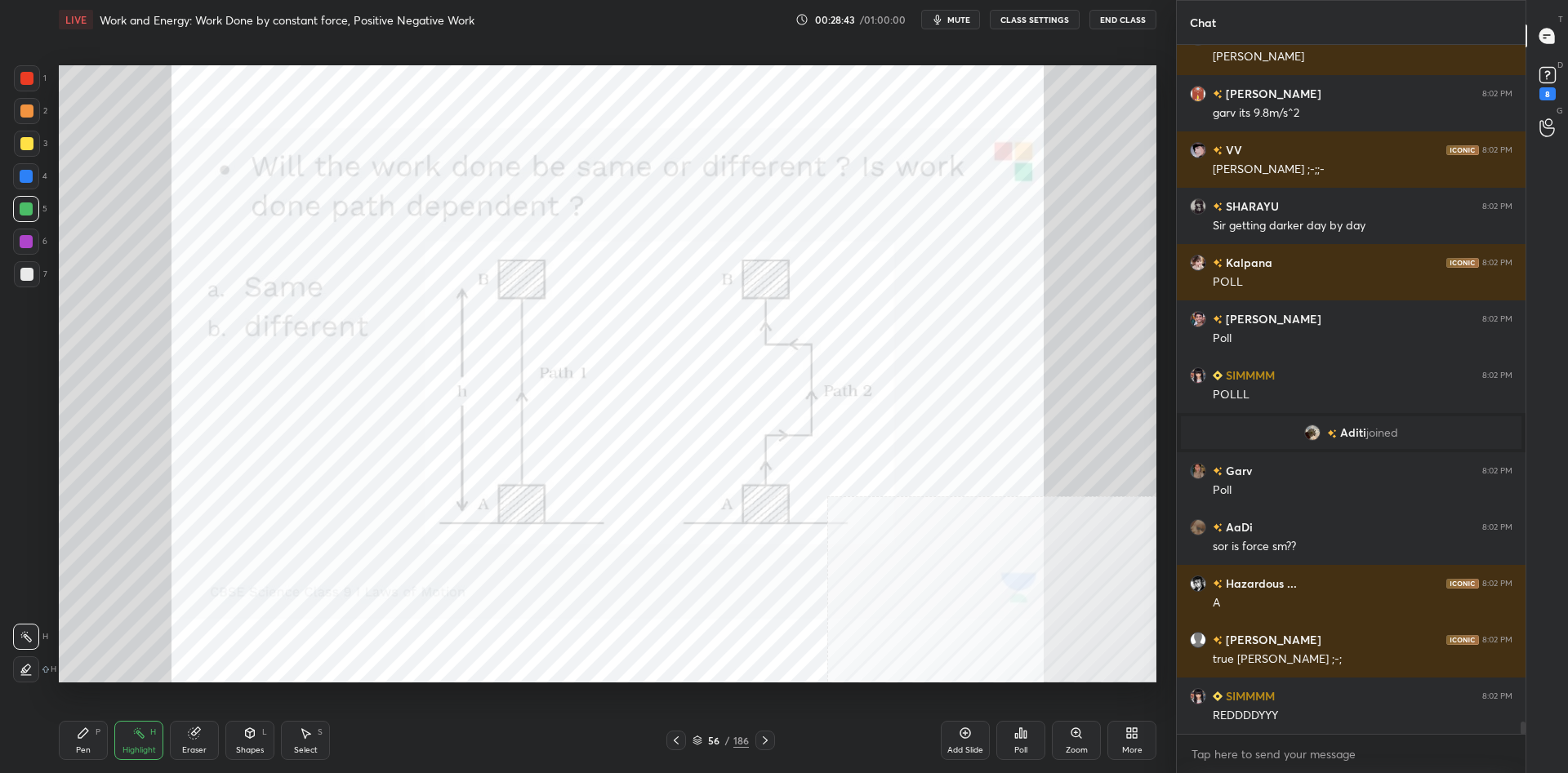
scroll to position [37183, 0]
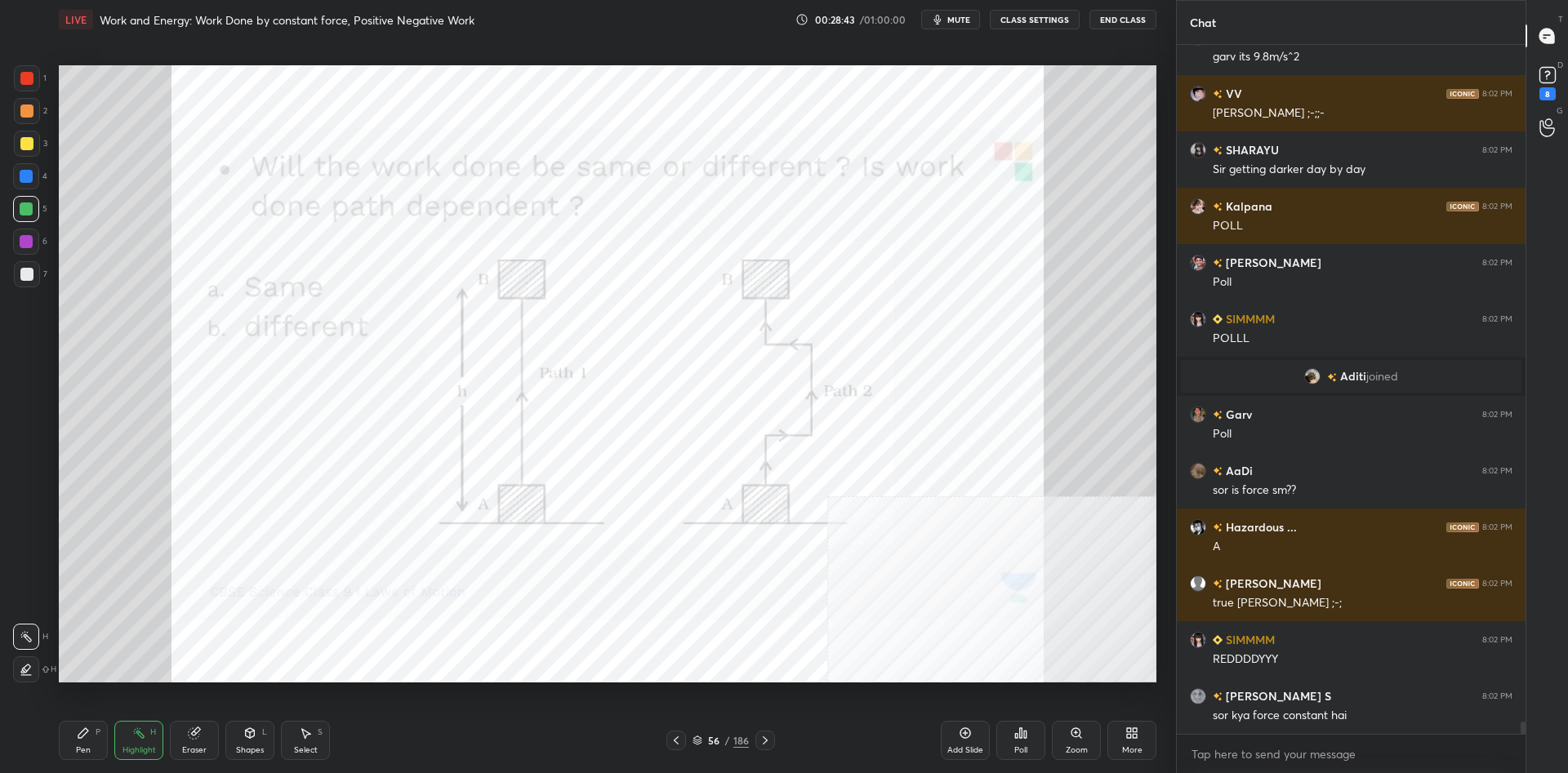
click at [1036, 747] on div "Poll" at bounding box center [1021, 741] width 49 height 39
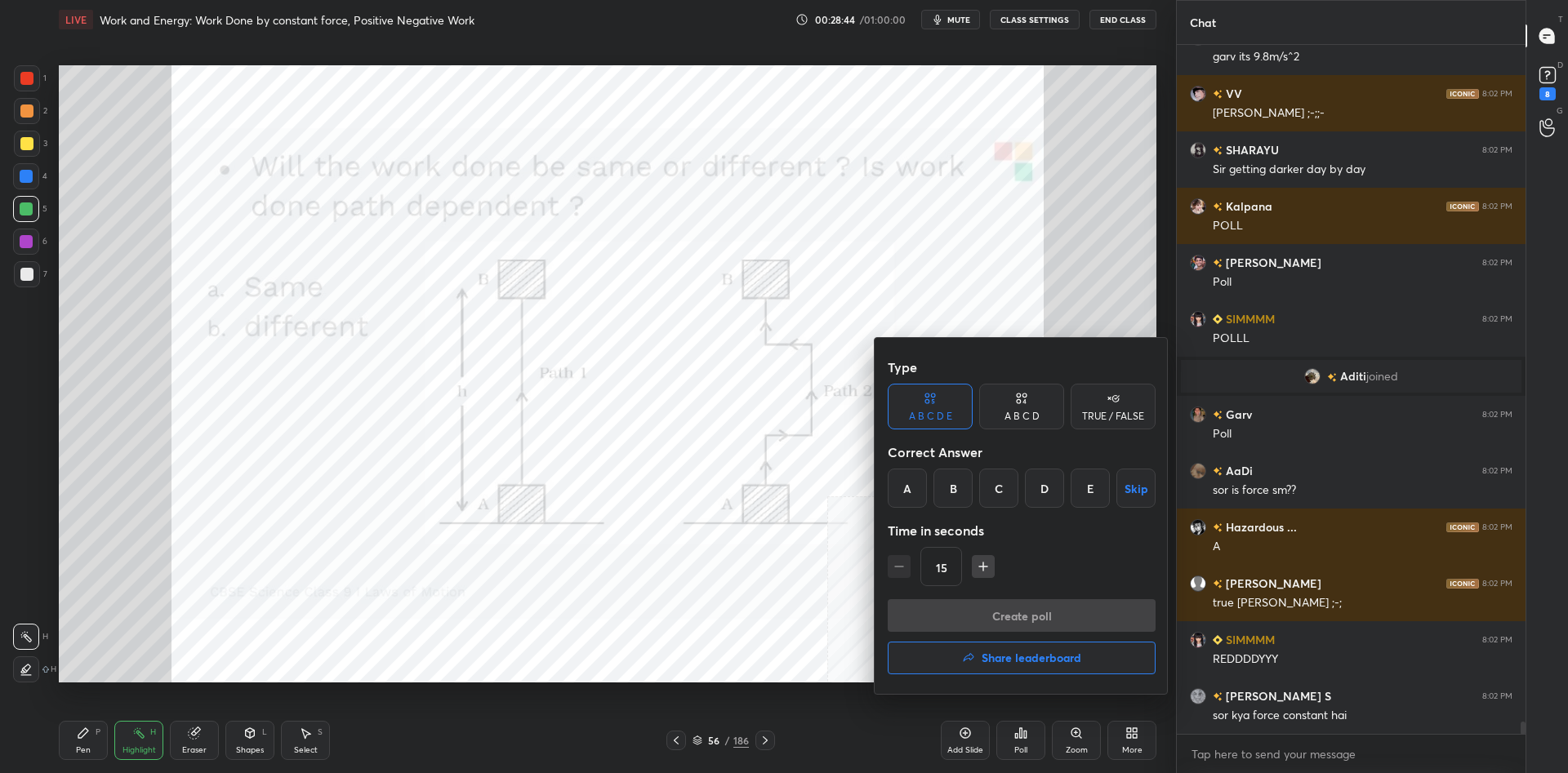
click at [1028, 415] on div "A B C D" at bounding box center [1022, 416] width 35 height 10
click at [921, 489] on div "A" at bounding box center [912, 488] width 48 height 39
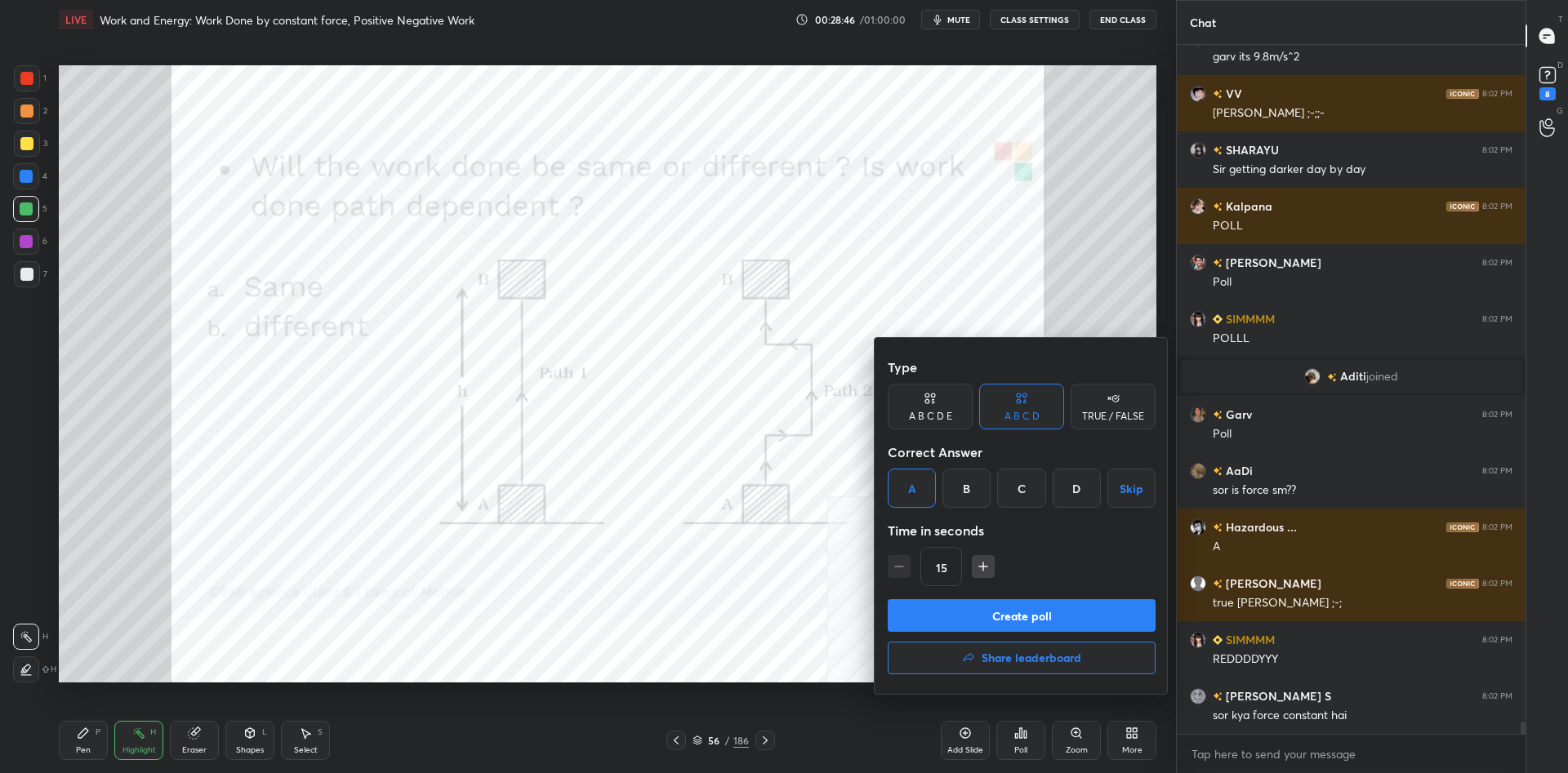
click at [985, 612] on button "Create poll" at bounding box center [1022, 616] width 268 height 33
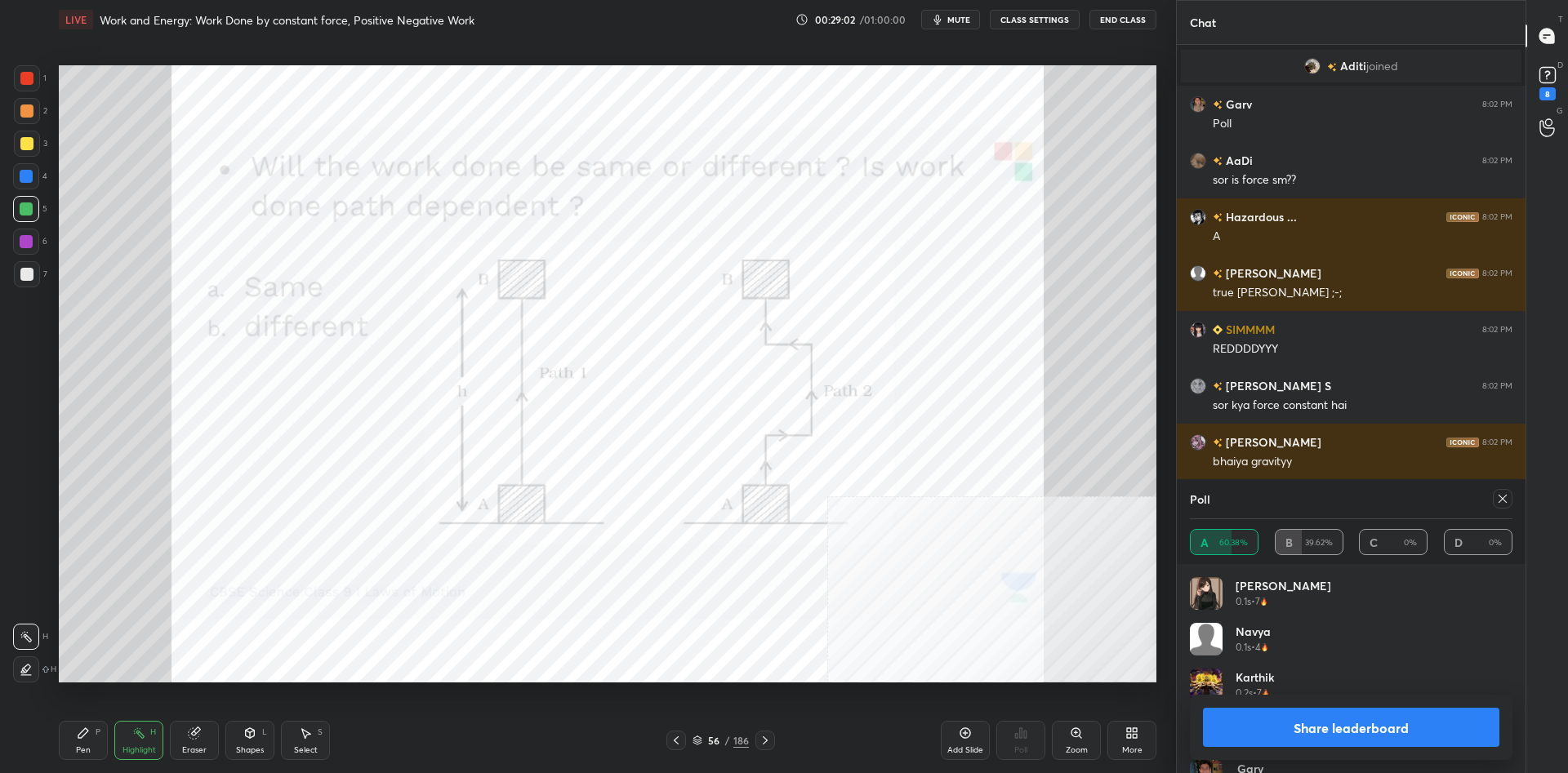
scroll to position [37549, 0]
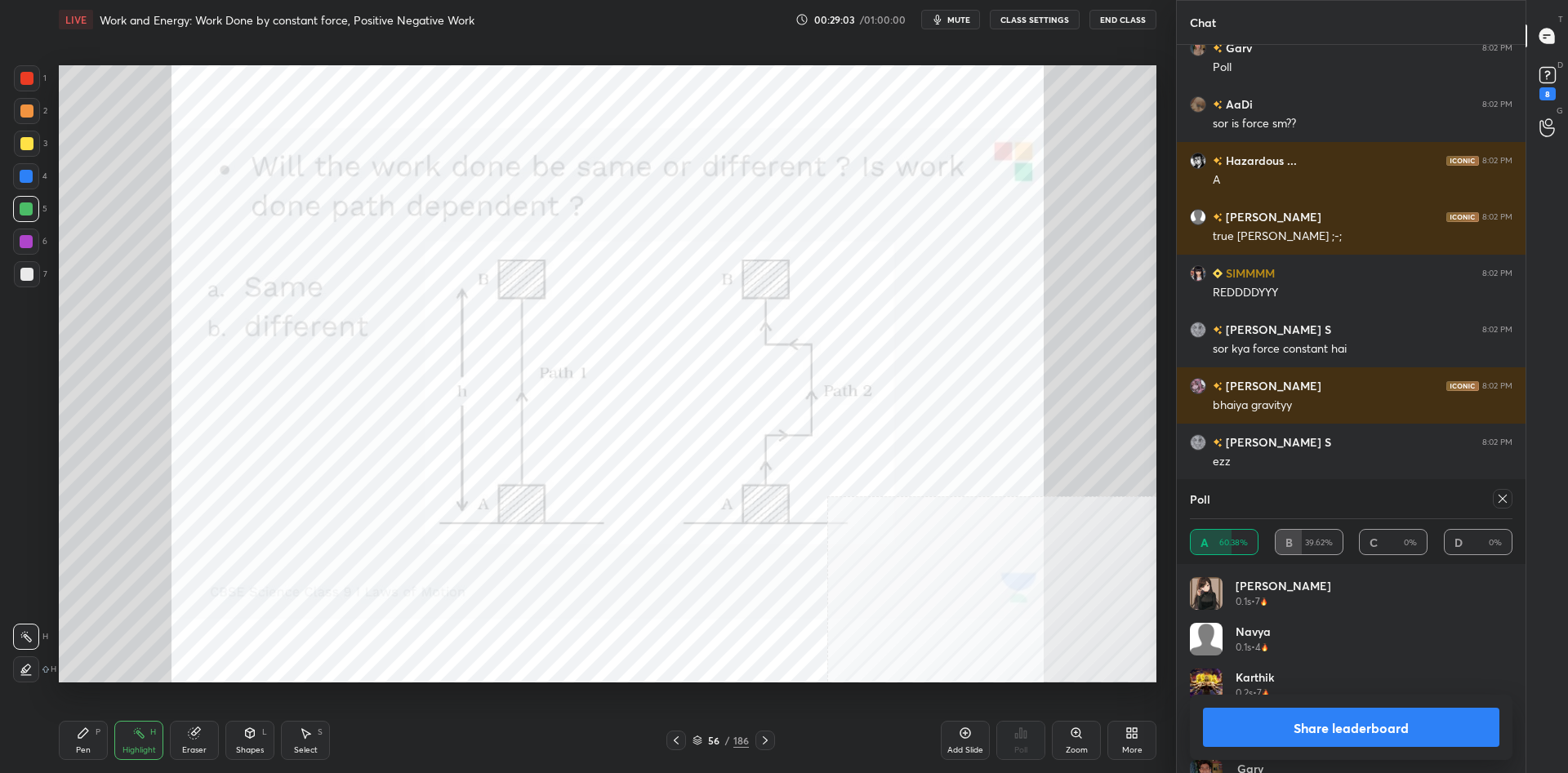
click at [1365, 734] on button "Share leaderboard" at bounding box center [1352, 727] width 297 height 39
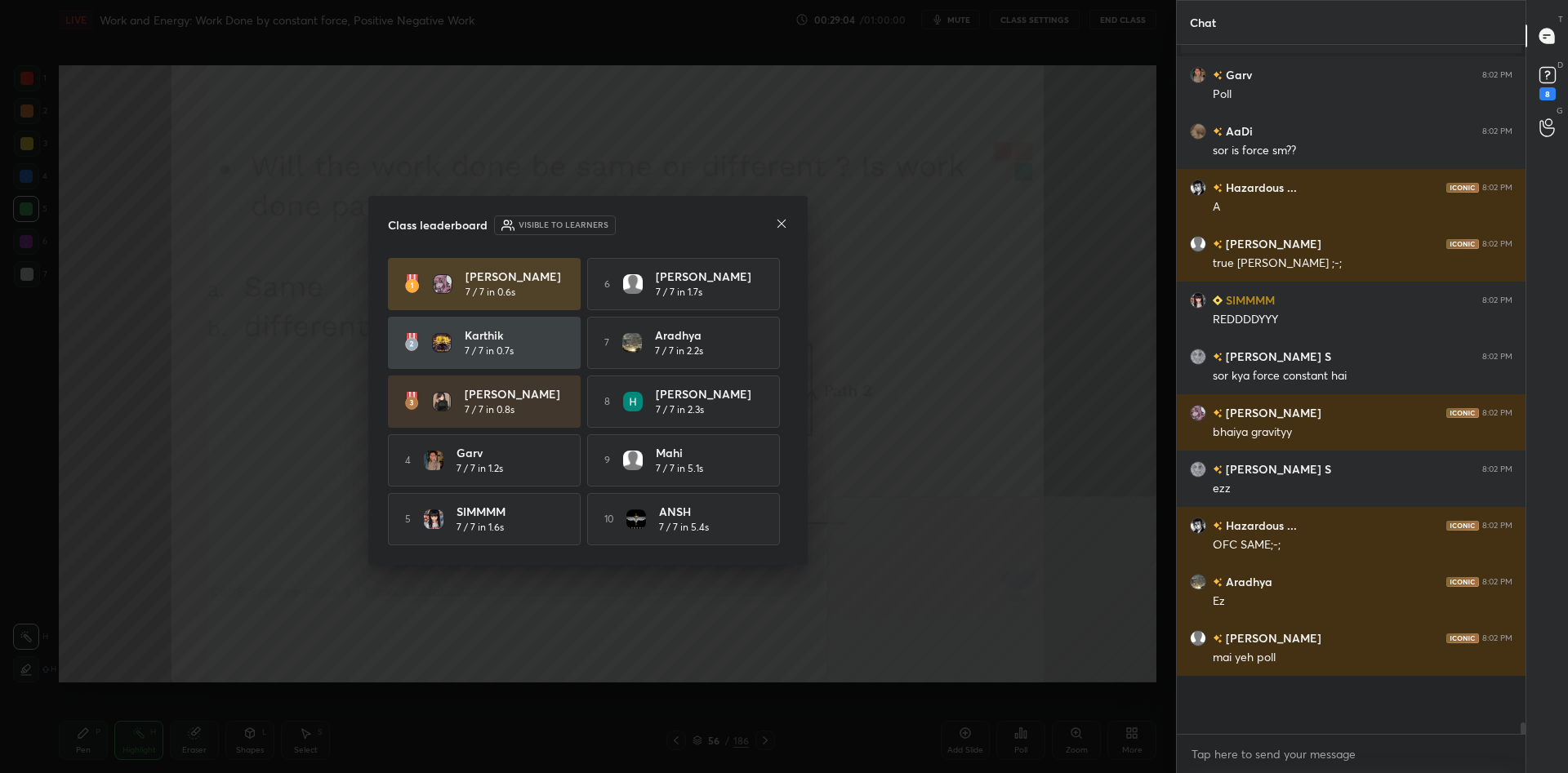
scroll to position [720, 349]
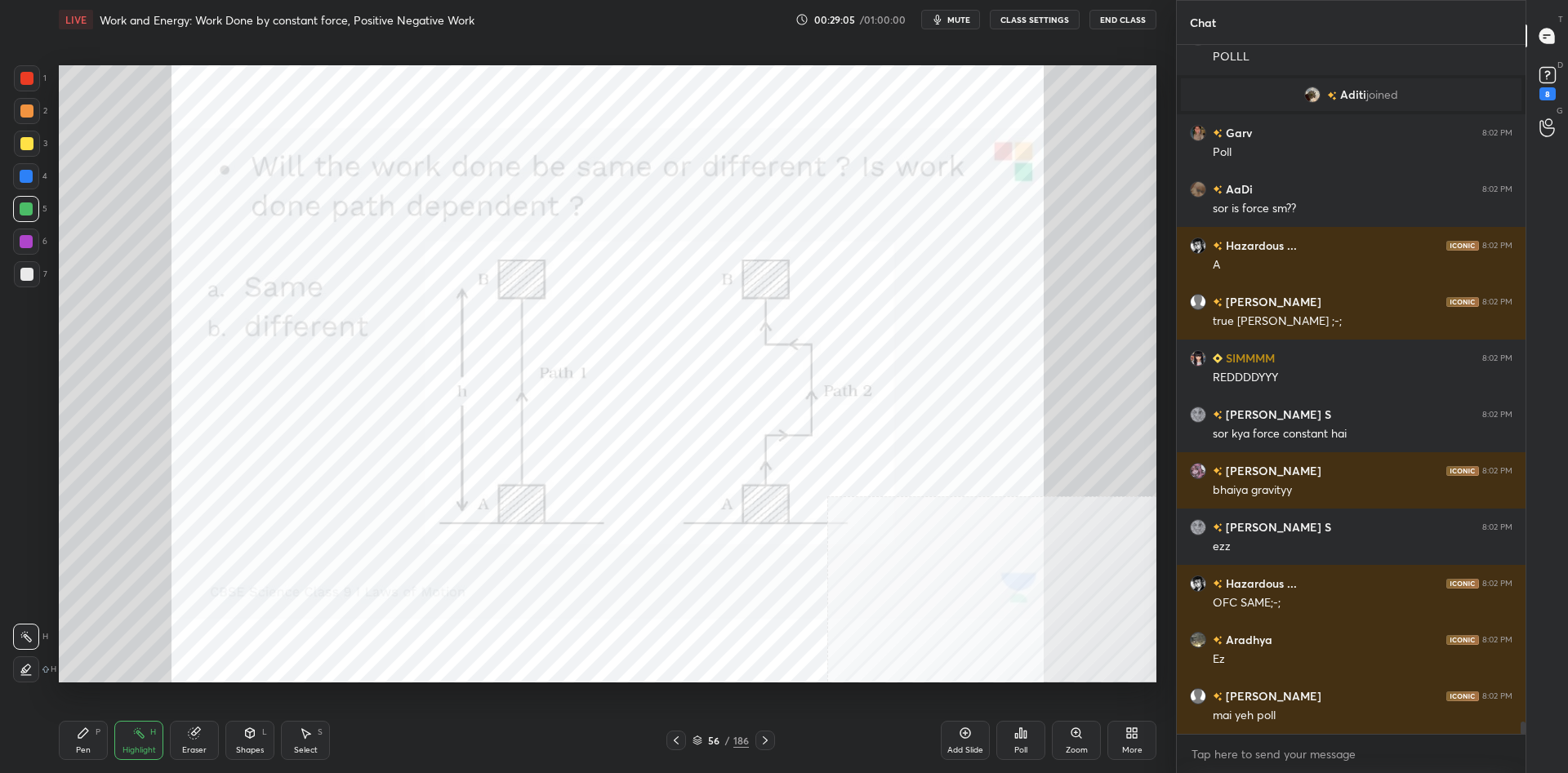
click at [88, 749] on div "Pen" at bounding box center [83, 750] width 14 height 8
click at [97, 736] on div "P" at bounding box center [97, 732] width 4 height 8
click at [21, 248] on div at bounding box center [26, 241] width 26 height 26
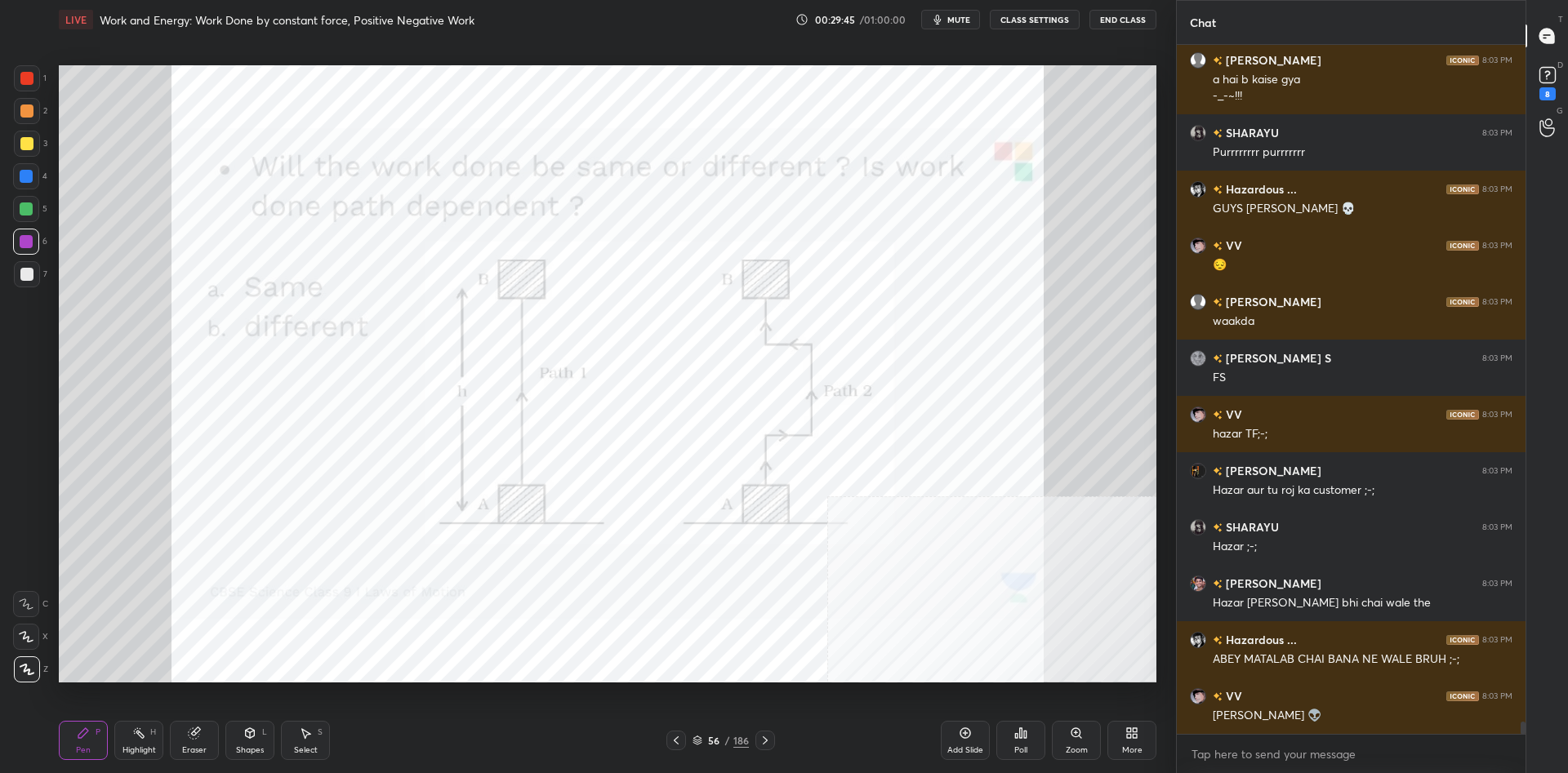
click at [33, 94] on div "1" at bounding box center [30, 81] width 33 height 33
click at [26, 82] on div at bounding box center [27, 78] width 13 height 13
click at [135, 743] on div "Highlight H" at bounding box center [139, 741] width 49 height 39
click at [145, 736] on icon at bounding box center [139, 733] width 13 height 13
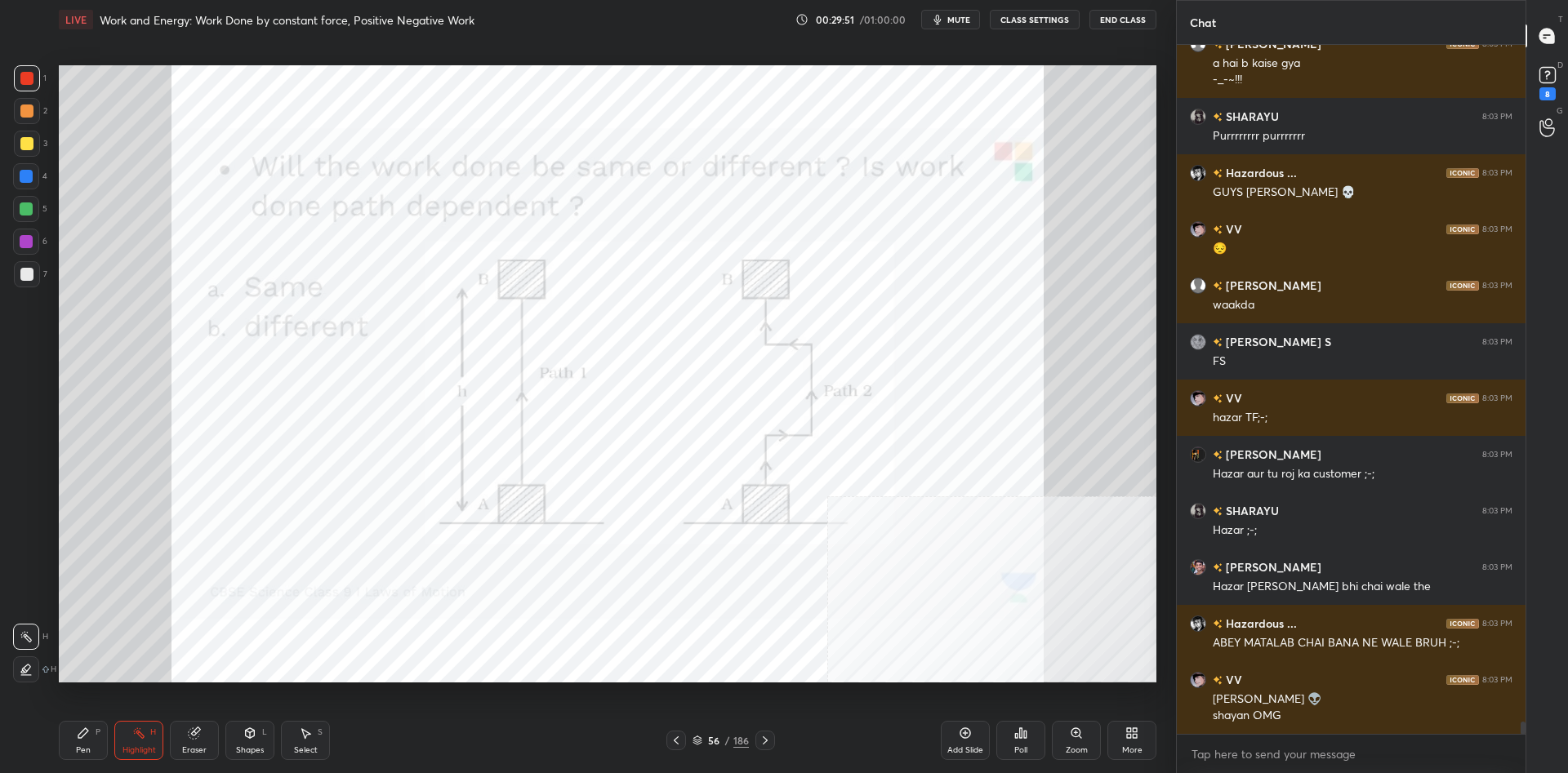
click at [65, 752] on div "Pen P" at bounding box center [83, 741] width 49 height 39
click at [76, 742] on div "Pen P" at bounding box center [83, 741] width 49 height 39
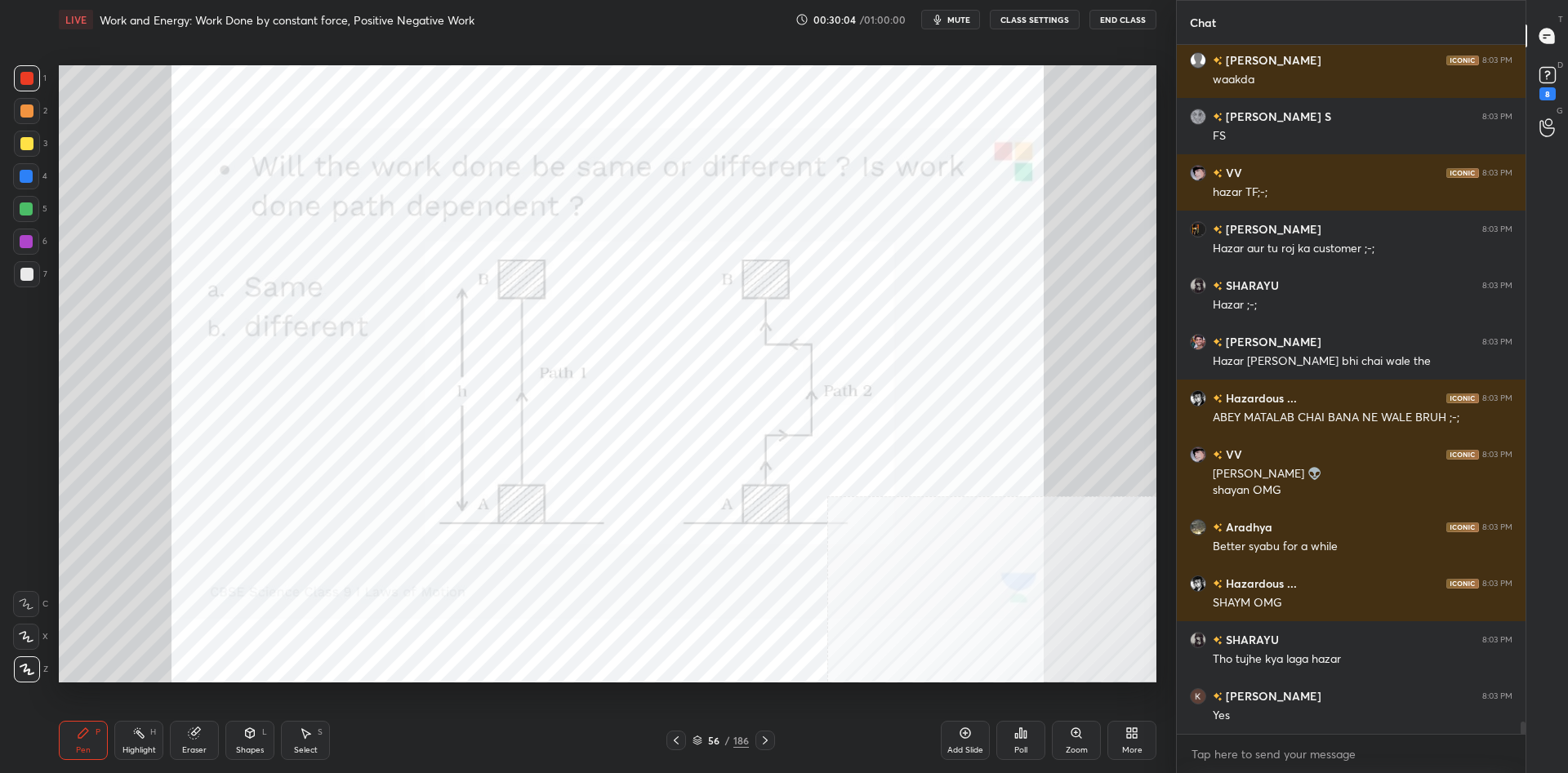
scroll to position [38454, 0]
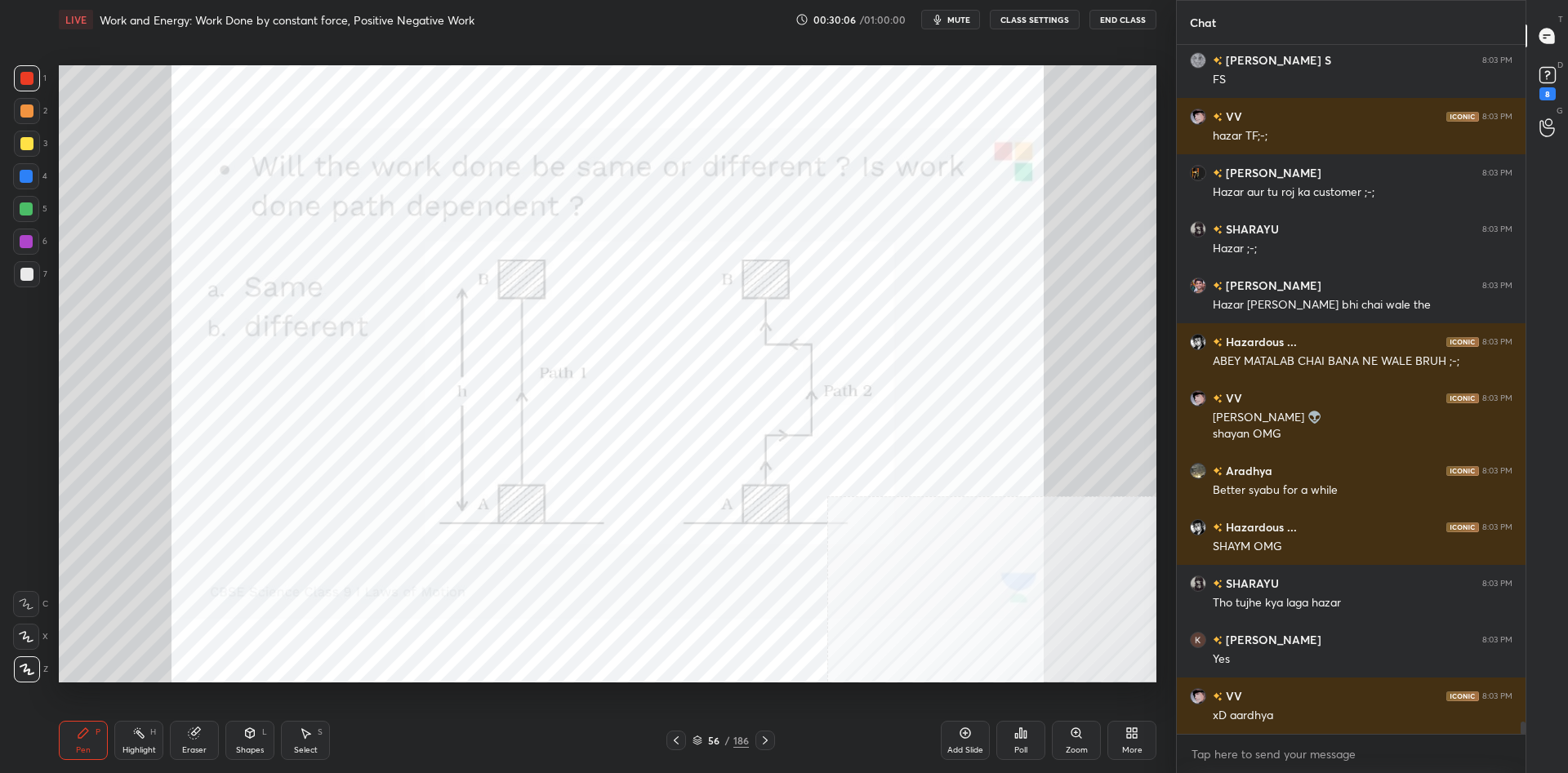
click at [126, 748] on div "Highlight" at bounding box center [139, 750] width 33 height 8
click at [134, 742] on div "Highlight H" at bounding box center [139, 741] width 49 height 39
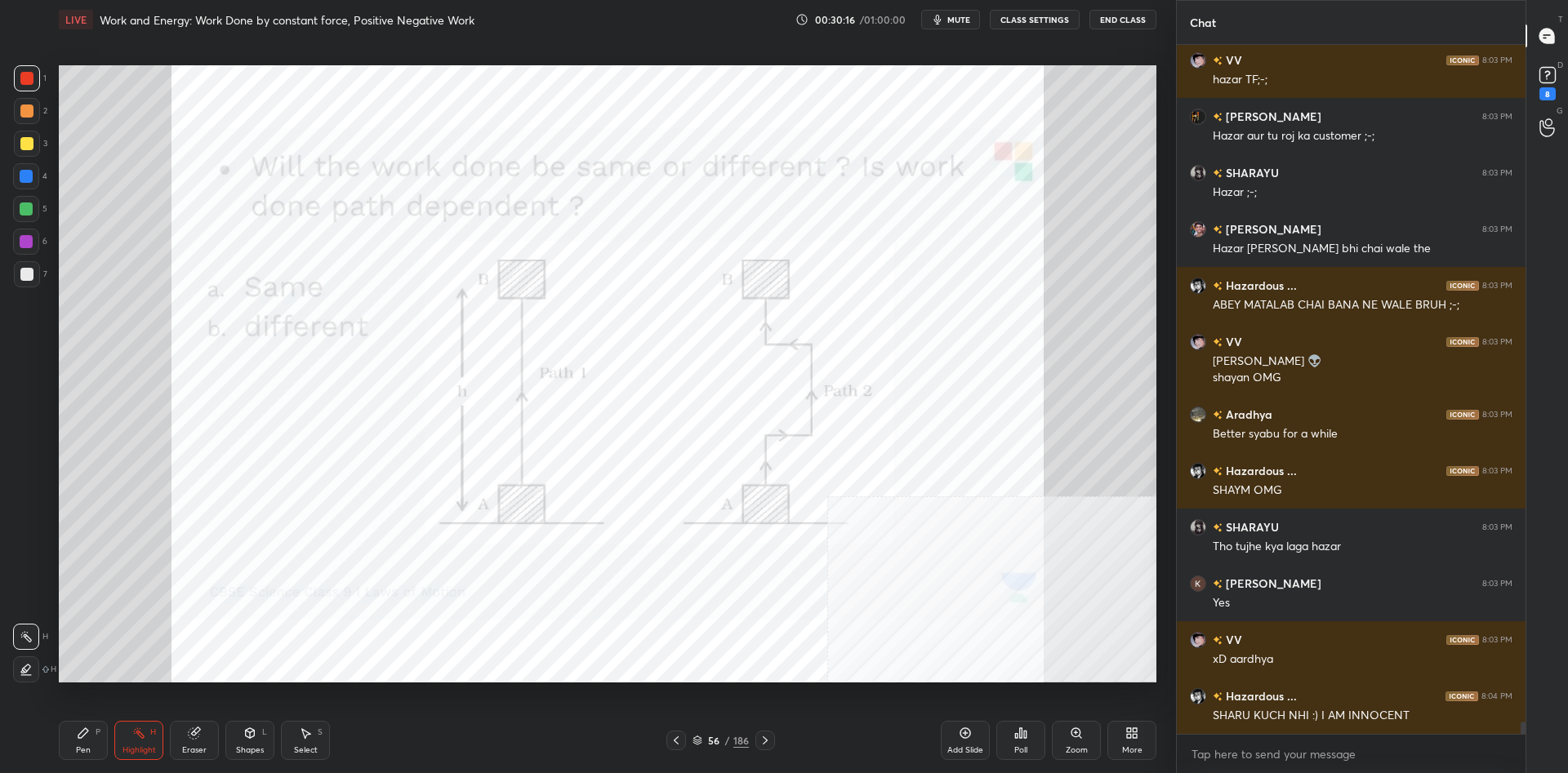
scroll to position [38567, 0]
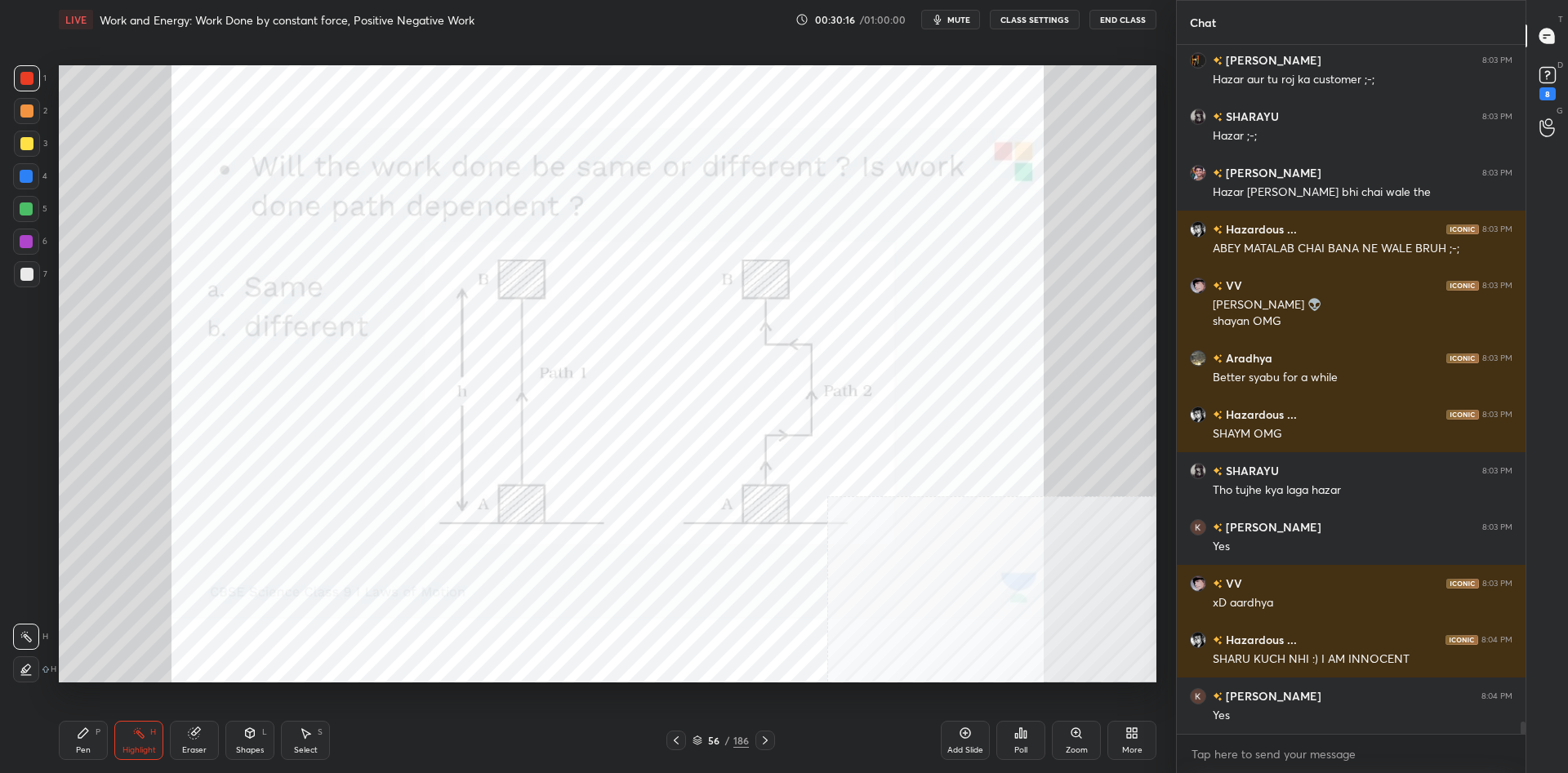
click at [78, 740] on div "Pen P" at bounding box center [83, 741] width 49 height 39
click at [89, 735] on div "Pen P" at bounding box center [83, 741] width 49 height 39
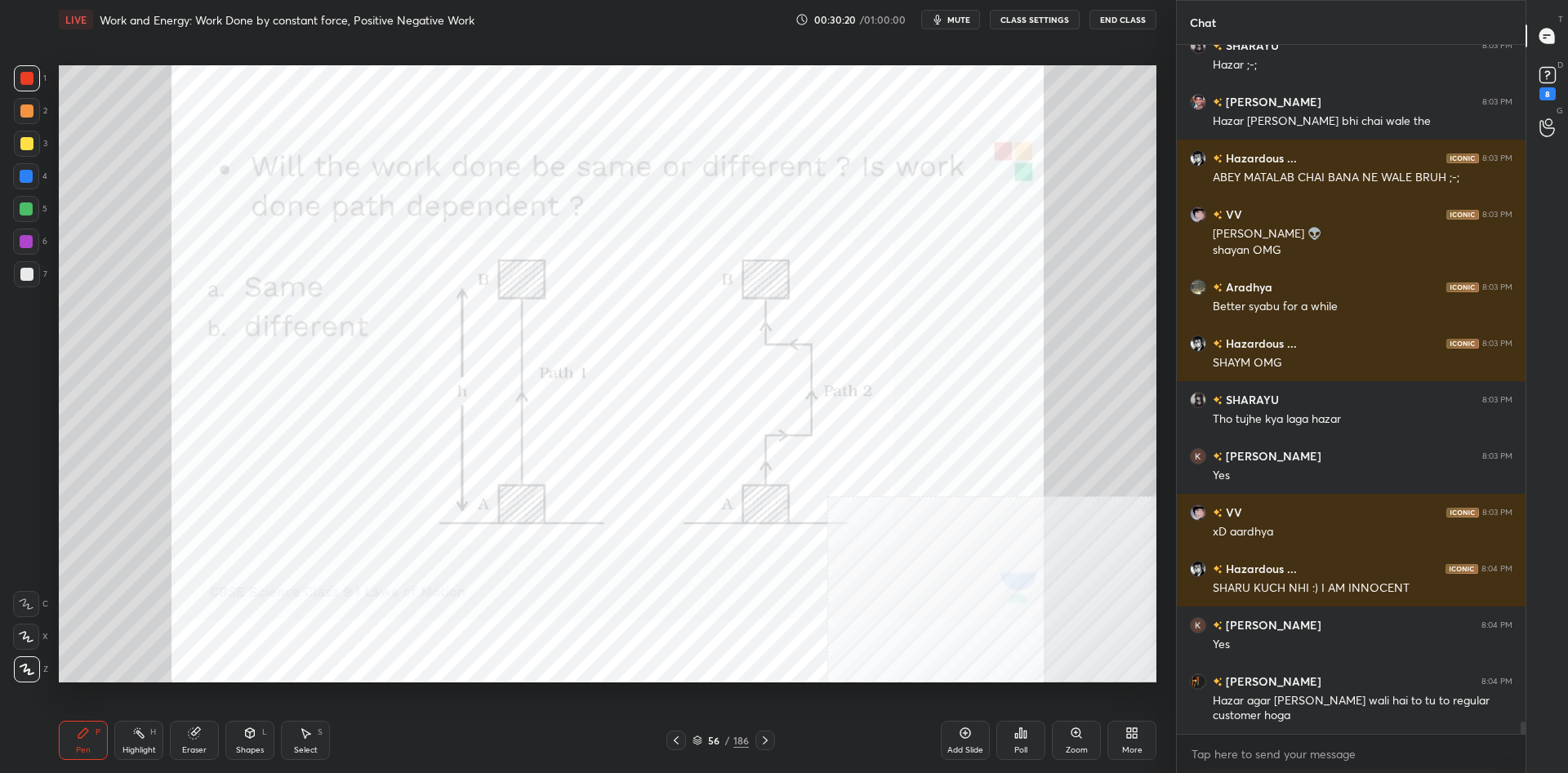
click at [140, 741] on div "Highlight H" at bounding box center [139, 741] width 49 height 39
click at [139, 735] on rect at bounding box center [140, 735] width 8 height 8
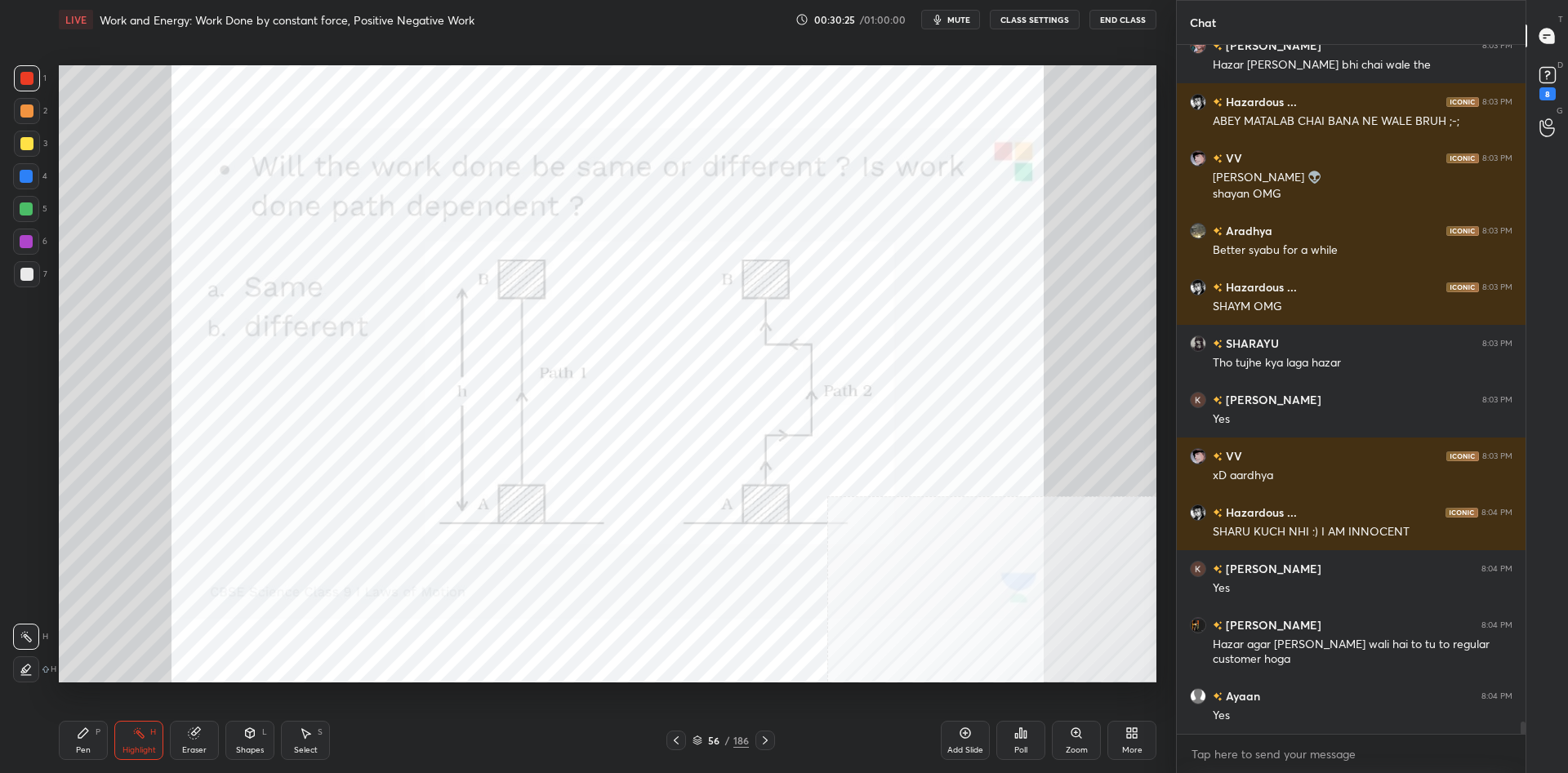
scroll to position [38751, 0]
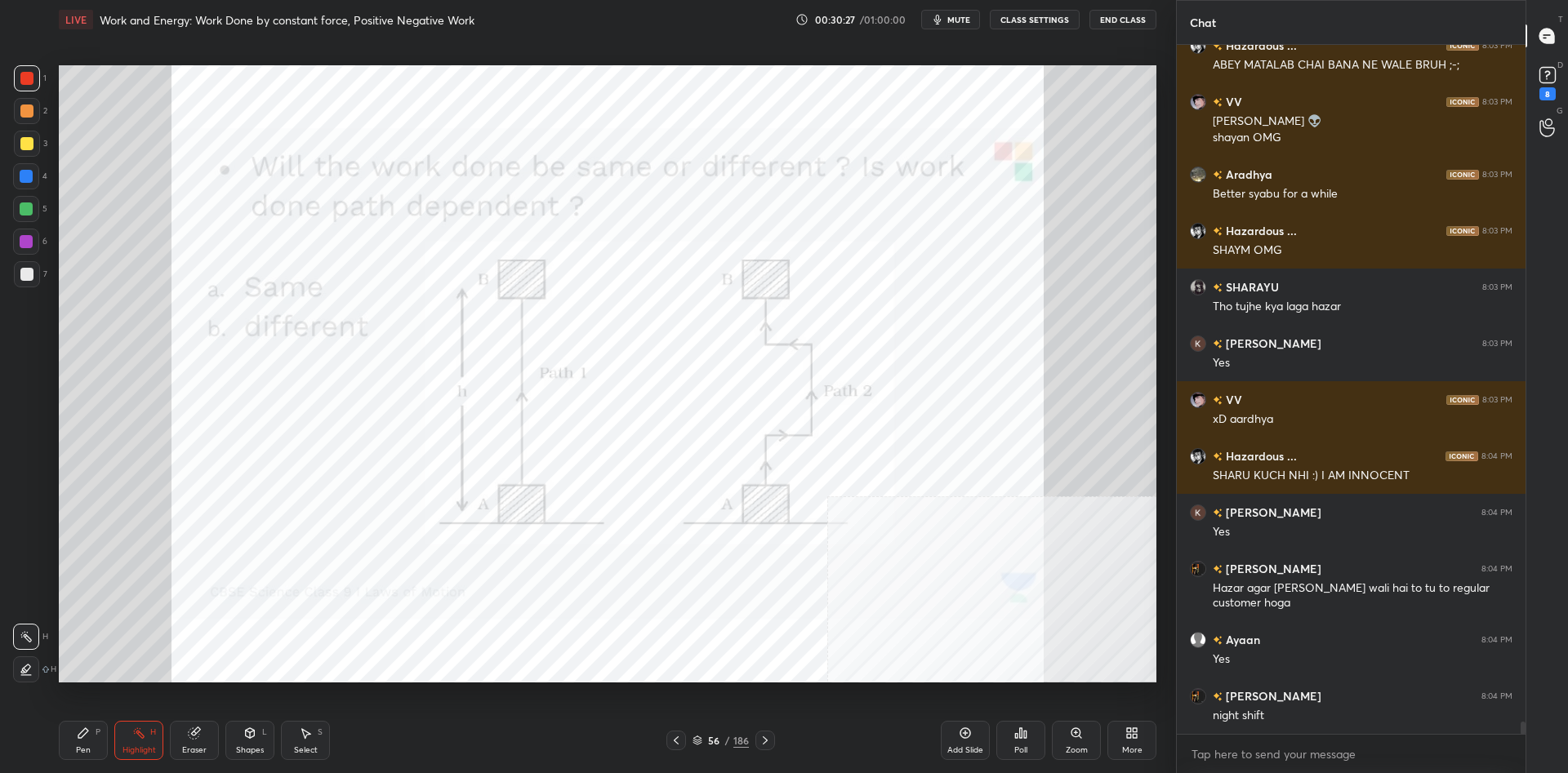
click at [80, 735] on icon at bounding box center [83, 733] width 10 height 10
click at [80, 737] on icon at bounding box center [83, 733] width 10 height 10
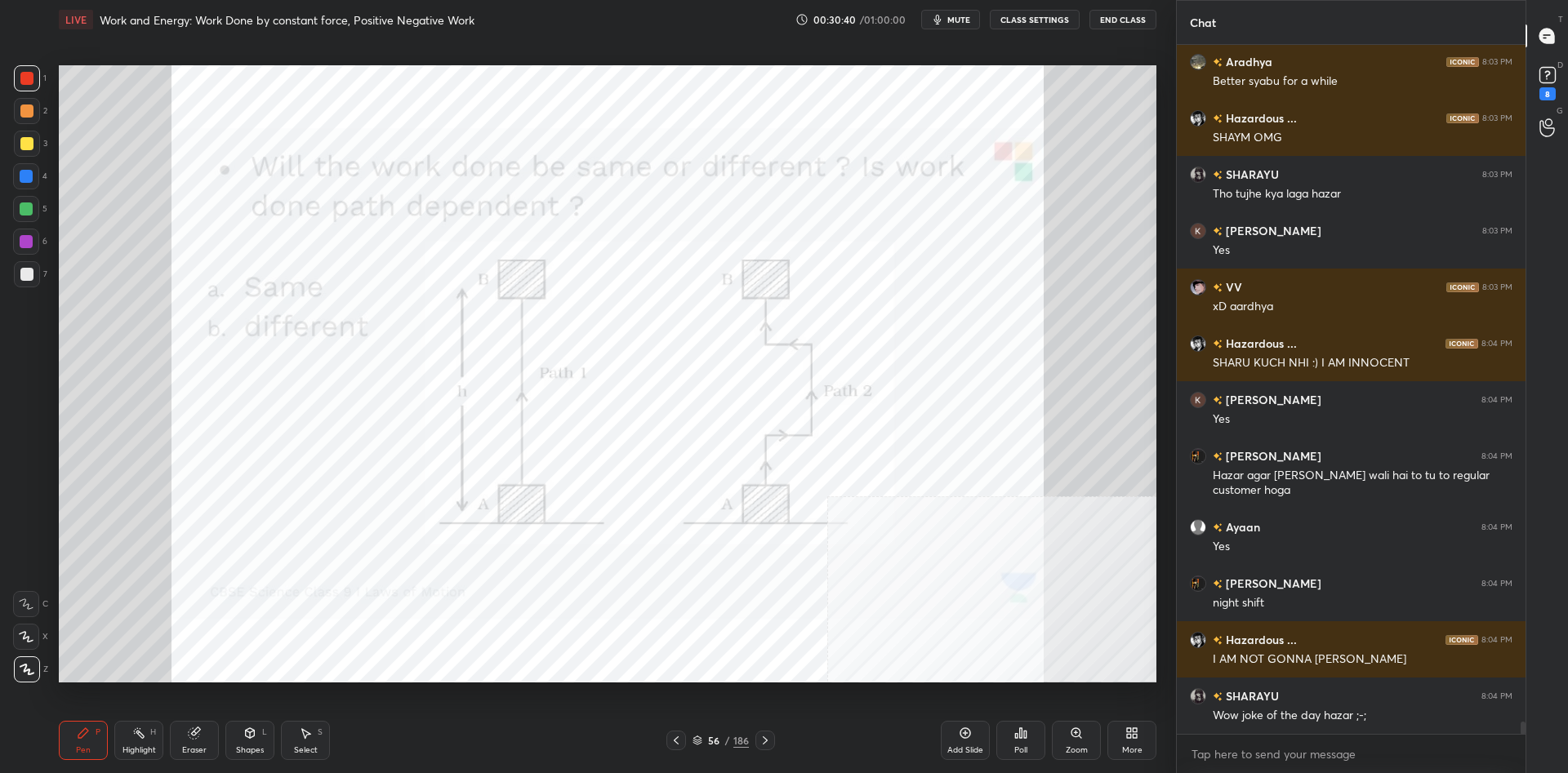
scroll to position [38920, 0]
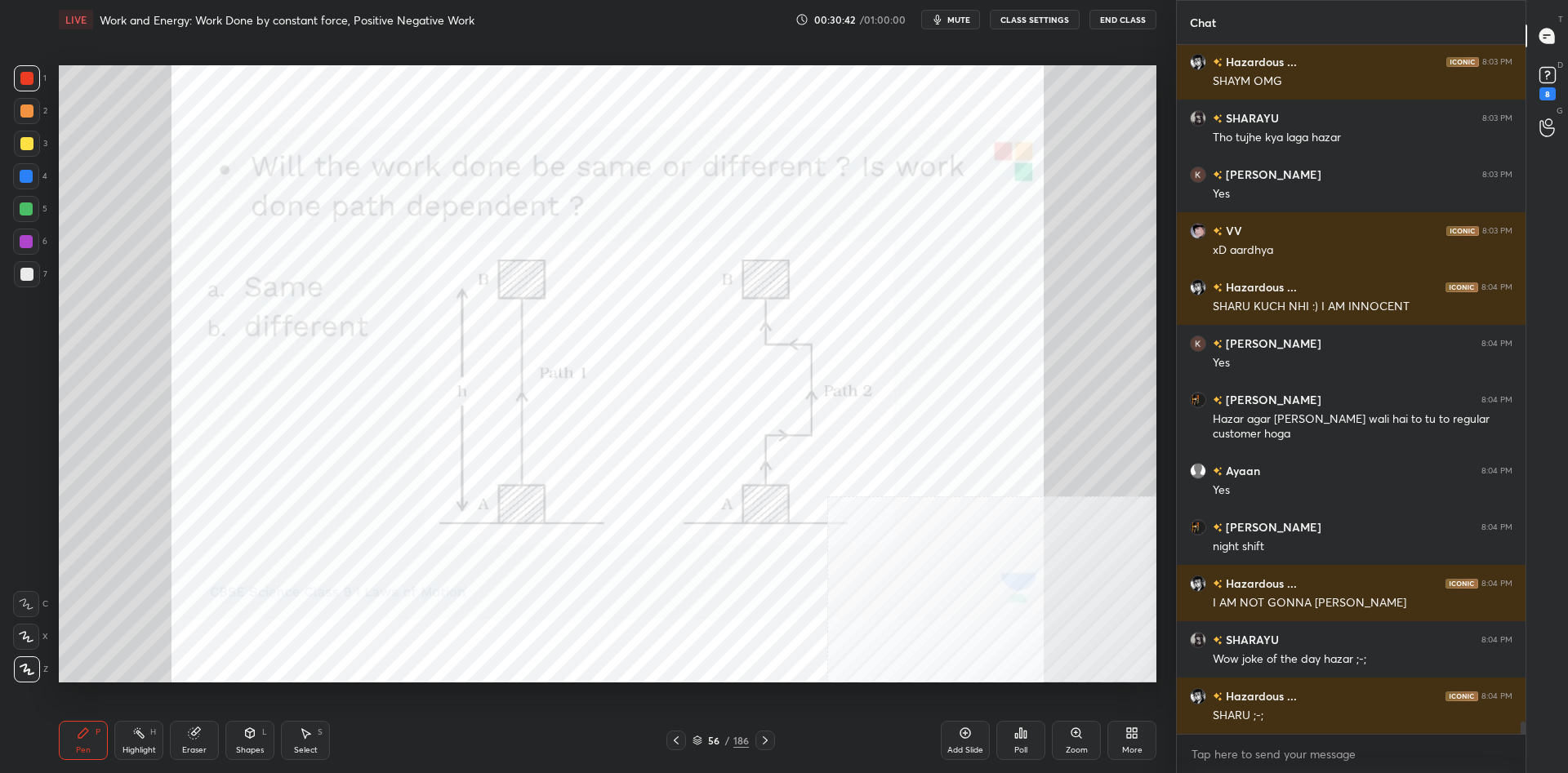
click at [30, 181] on div at bounding box center [26, 176] width 13 height 13
click at [26, 176] on div at bounding box center [26, 176] width 13 height 13
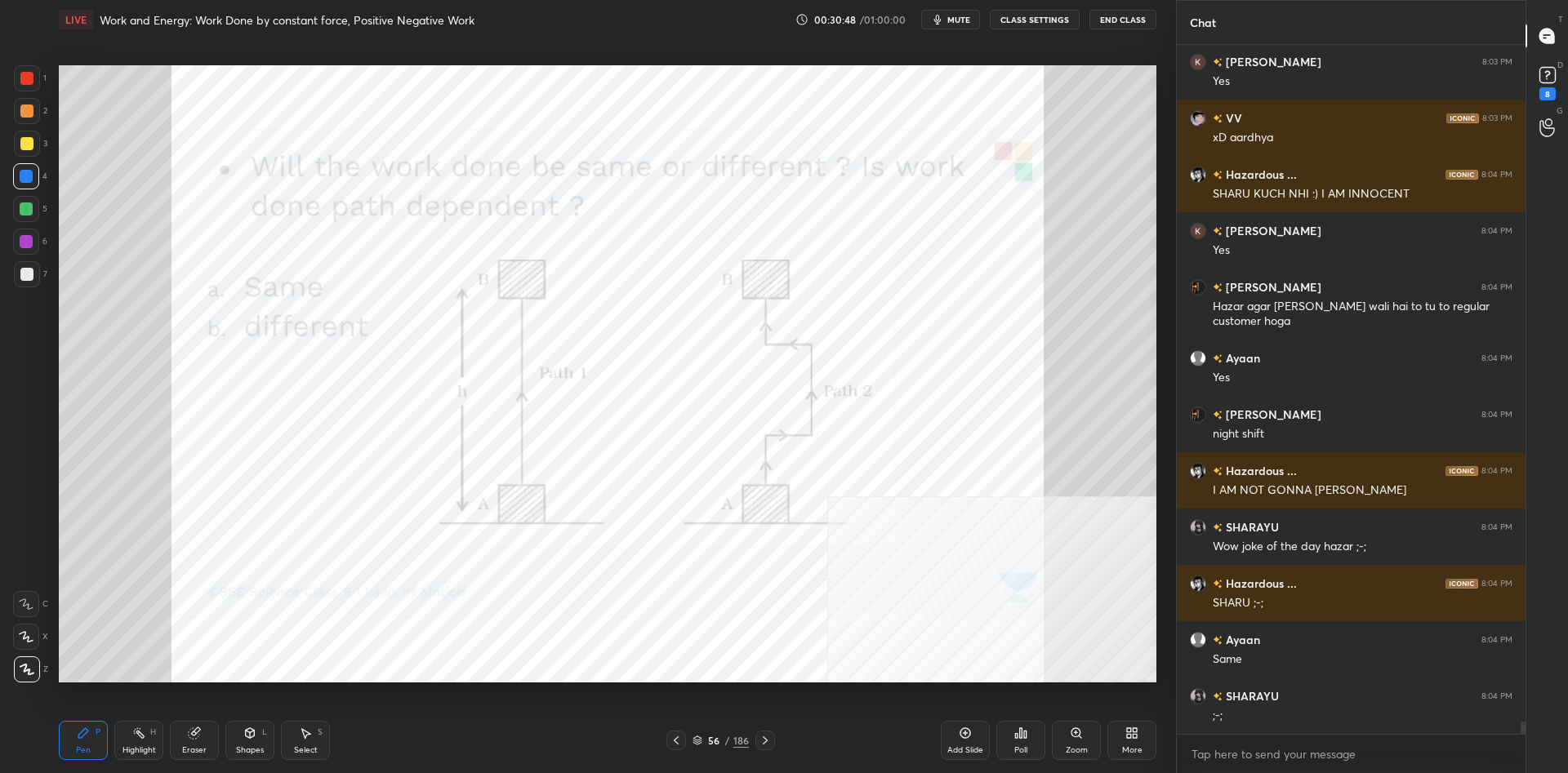
scroll to position [39089, 0]
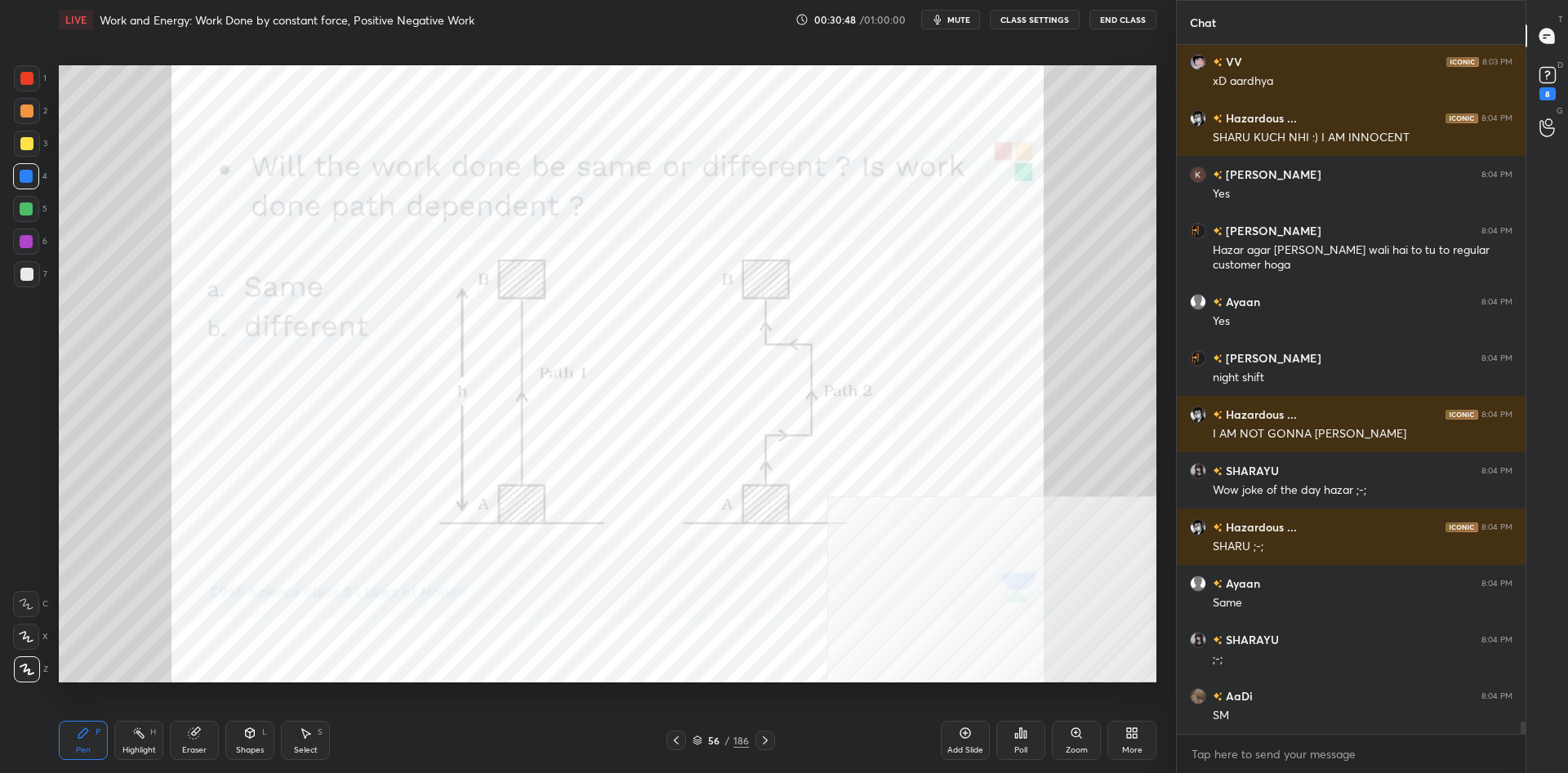
click at [970, 744] on div "Add Slide" at bounding box center [965, 741] width 49 height 39
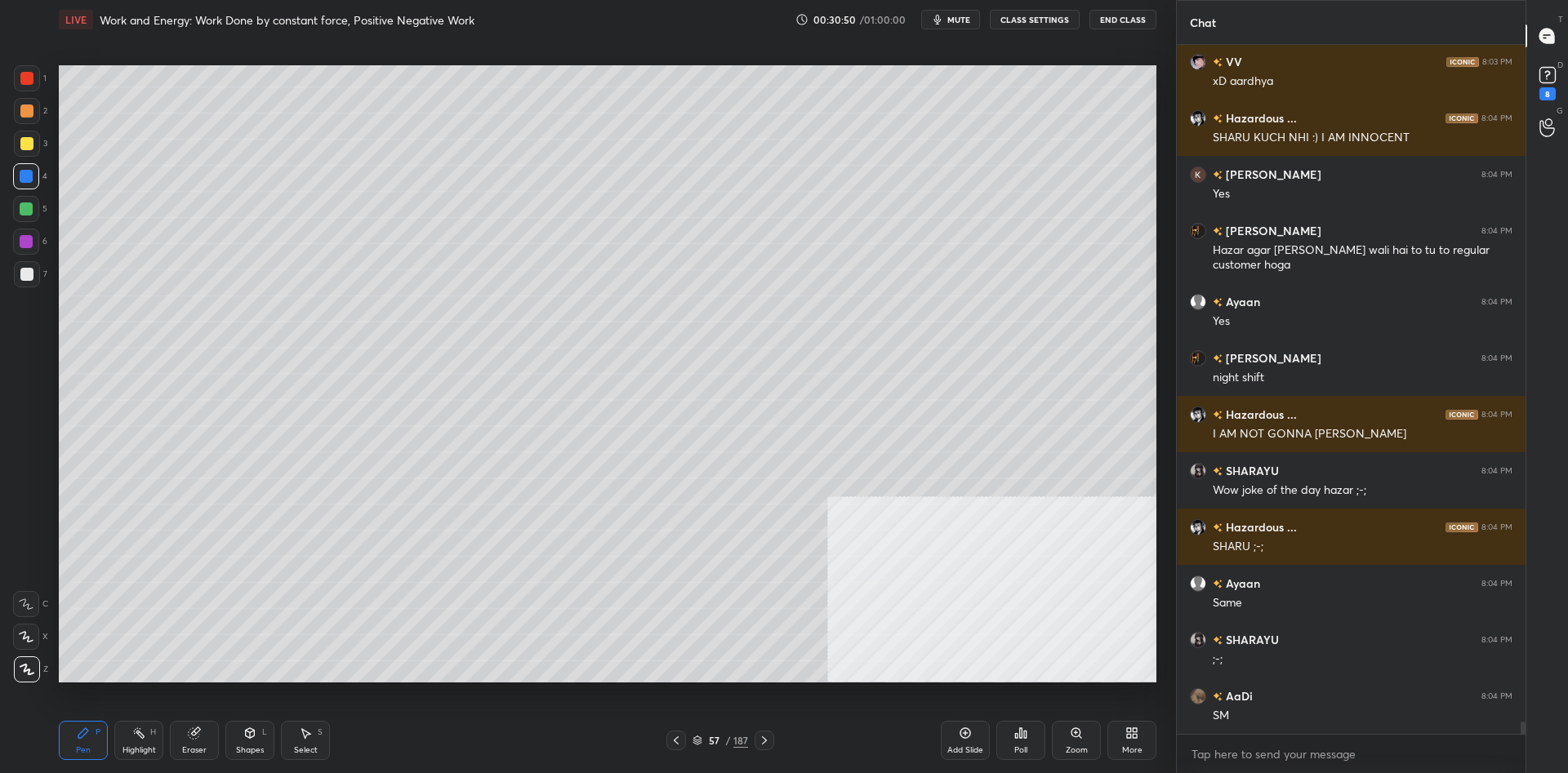
click at [30, 147] on div at bounding box center [27, 143] width 13 height 13
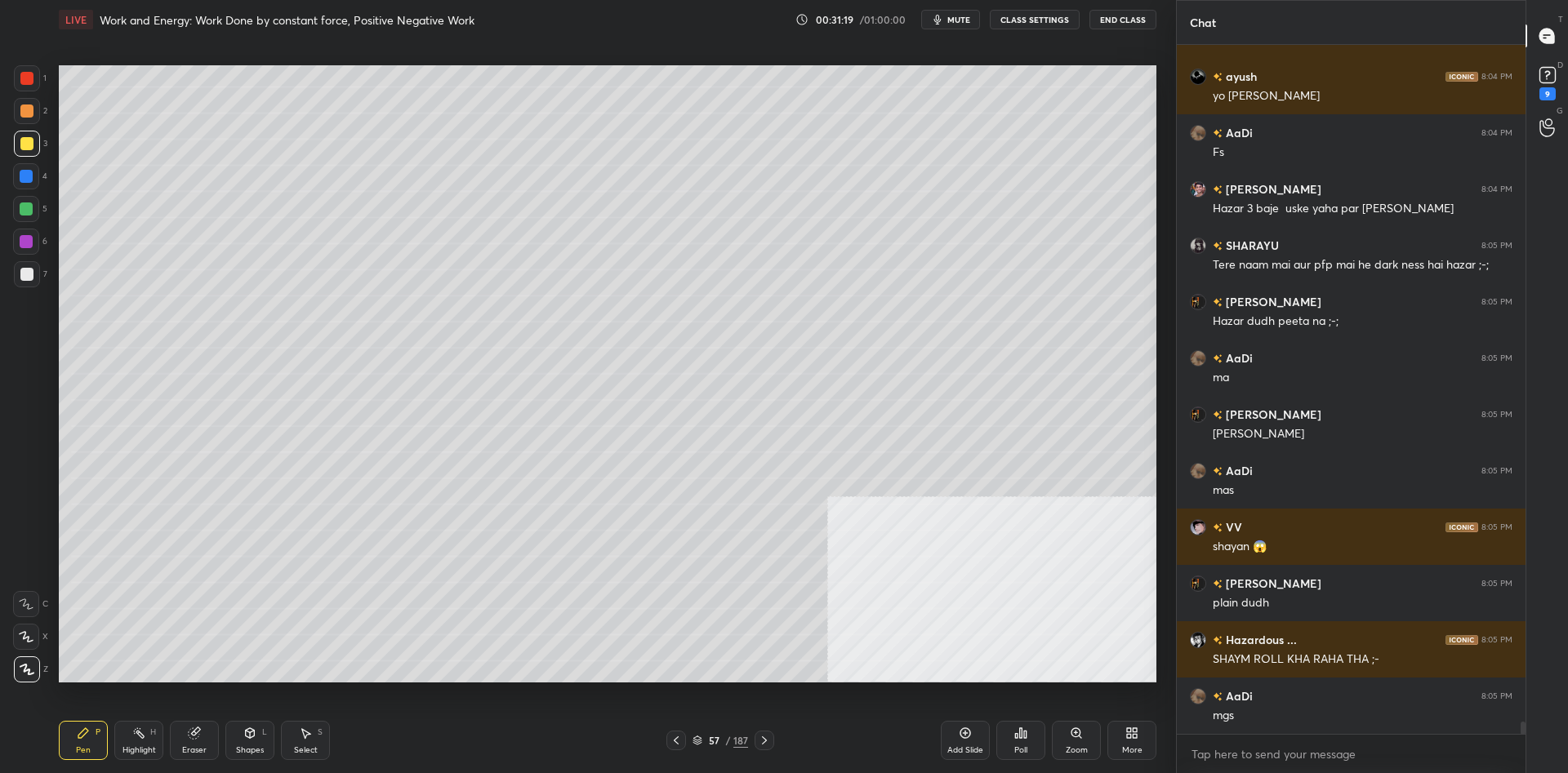
scroll to position [39411, 0]
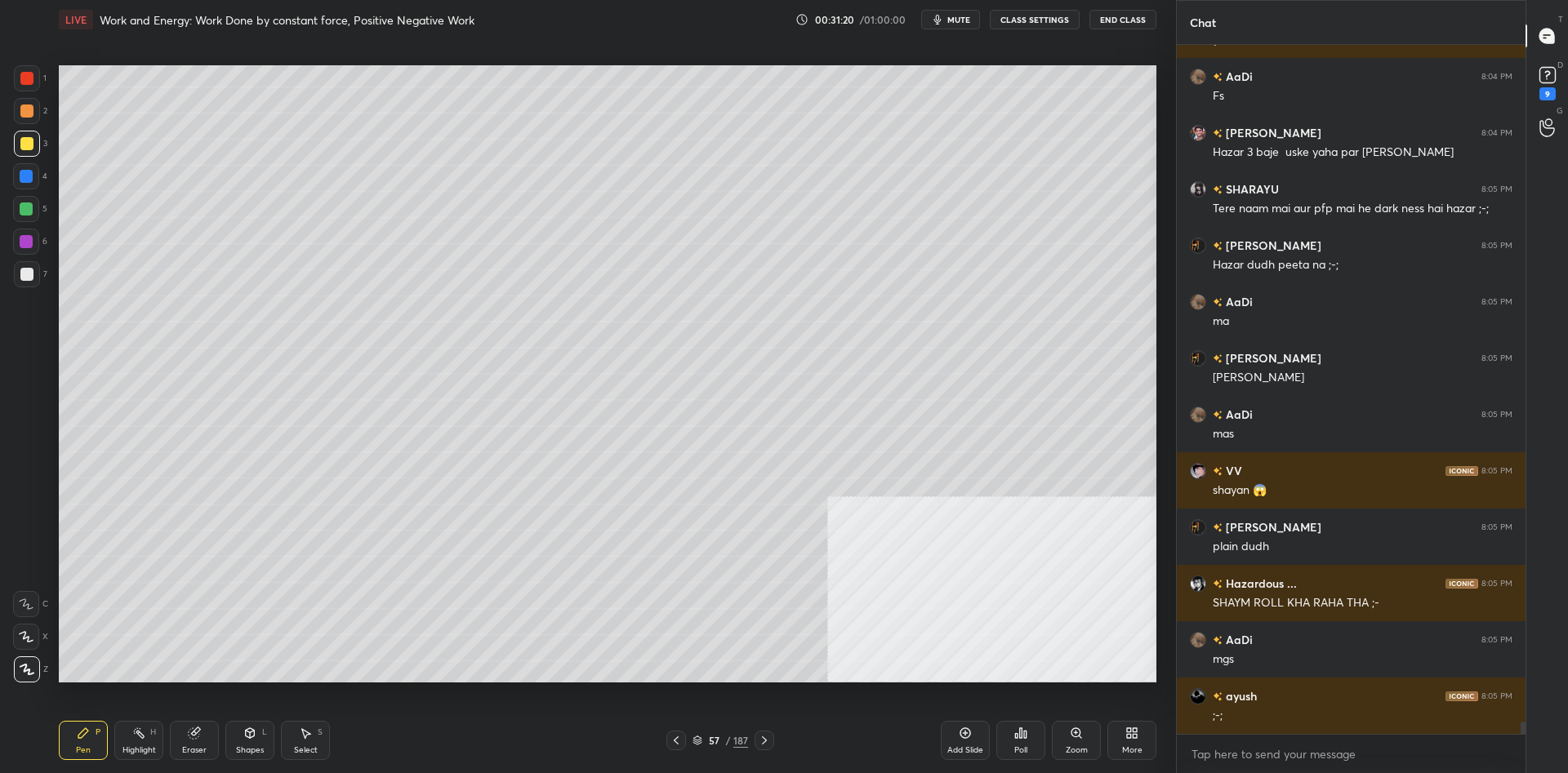
click at [24, 84] on div at bounding box center [27, 78] width 13 height 13
click at [21, 80] on div at bounding box center [27, 78] width 26 height 26
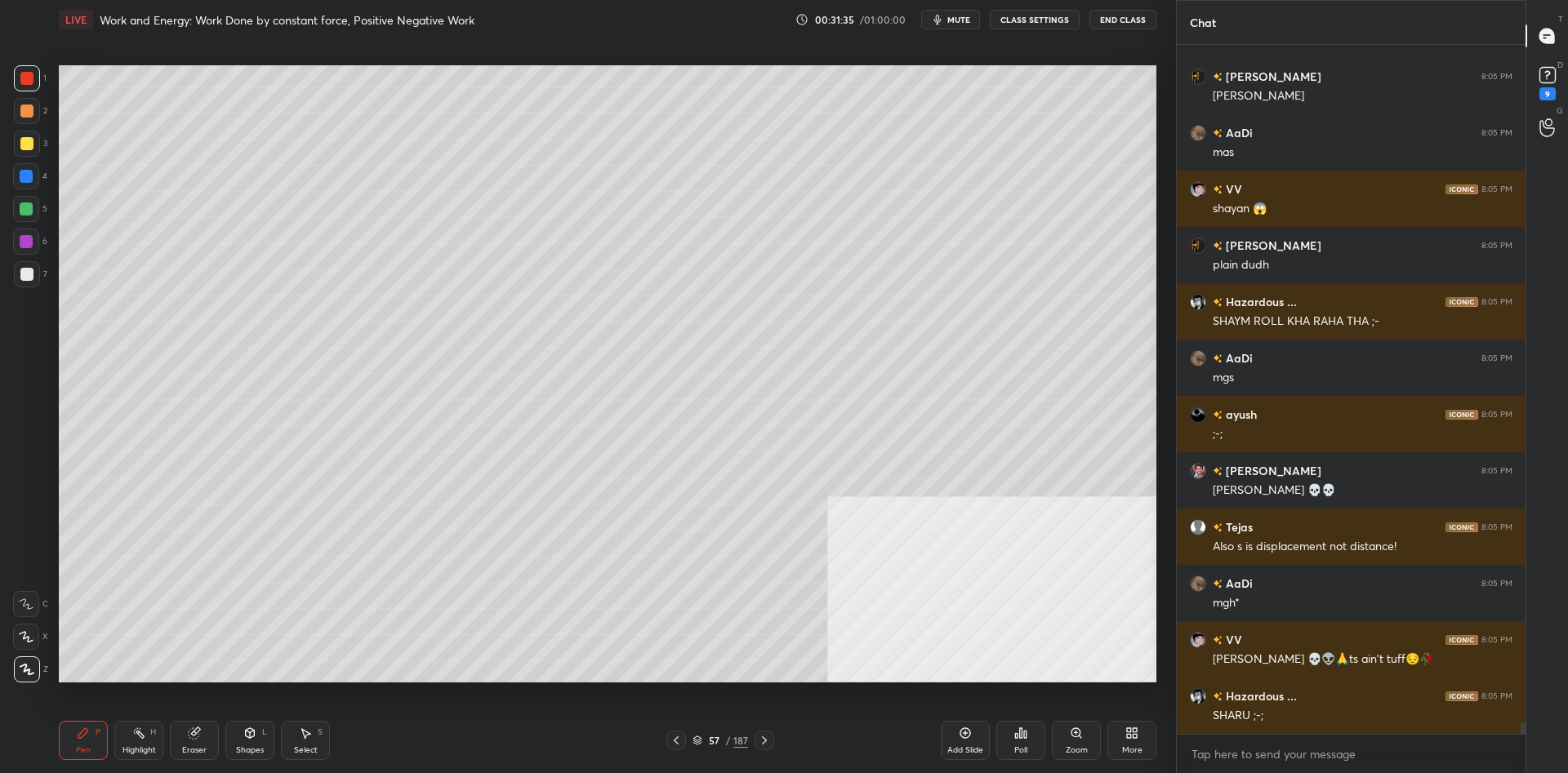
scroll to position [39749, 0]
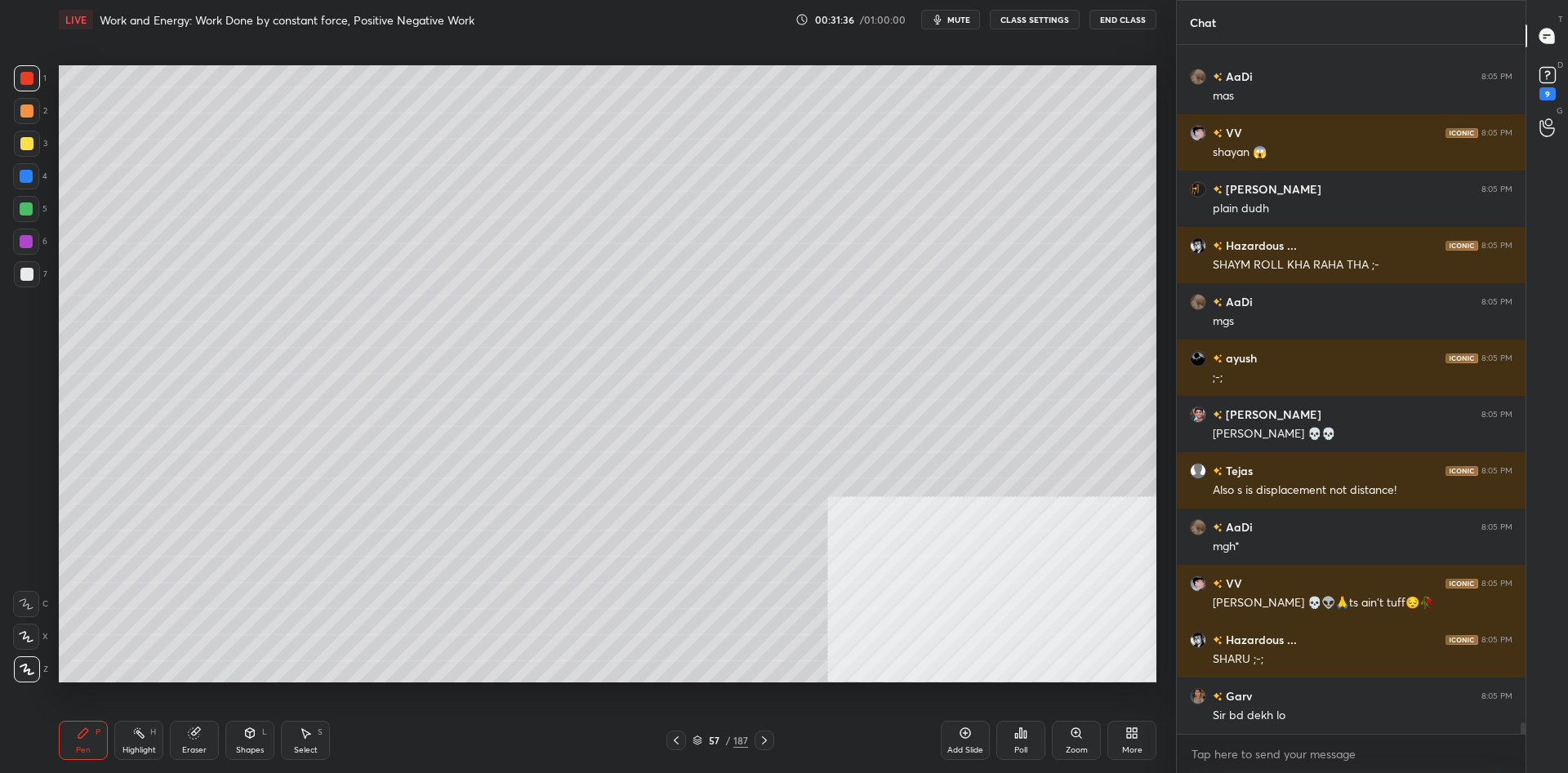
click at [720, 738] on div "57" at bounding box center [713, 740] width 16 height 10
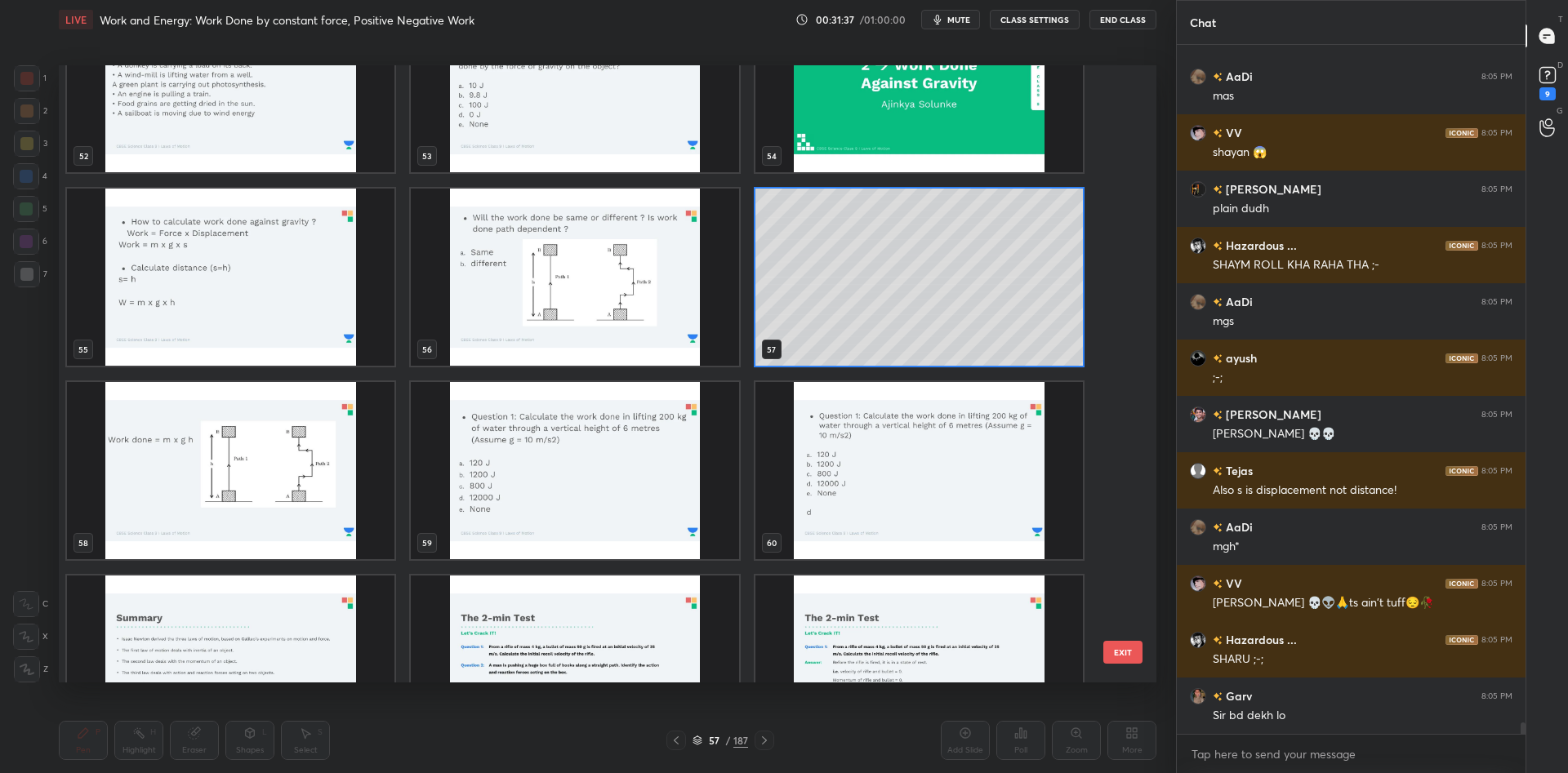
scroll to position [3574, 0]
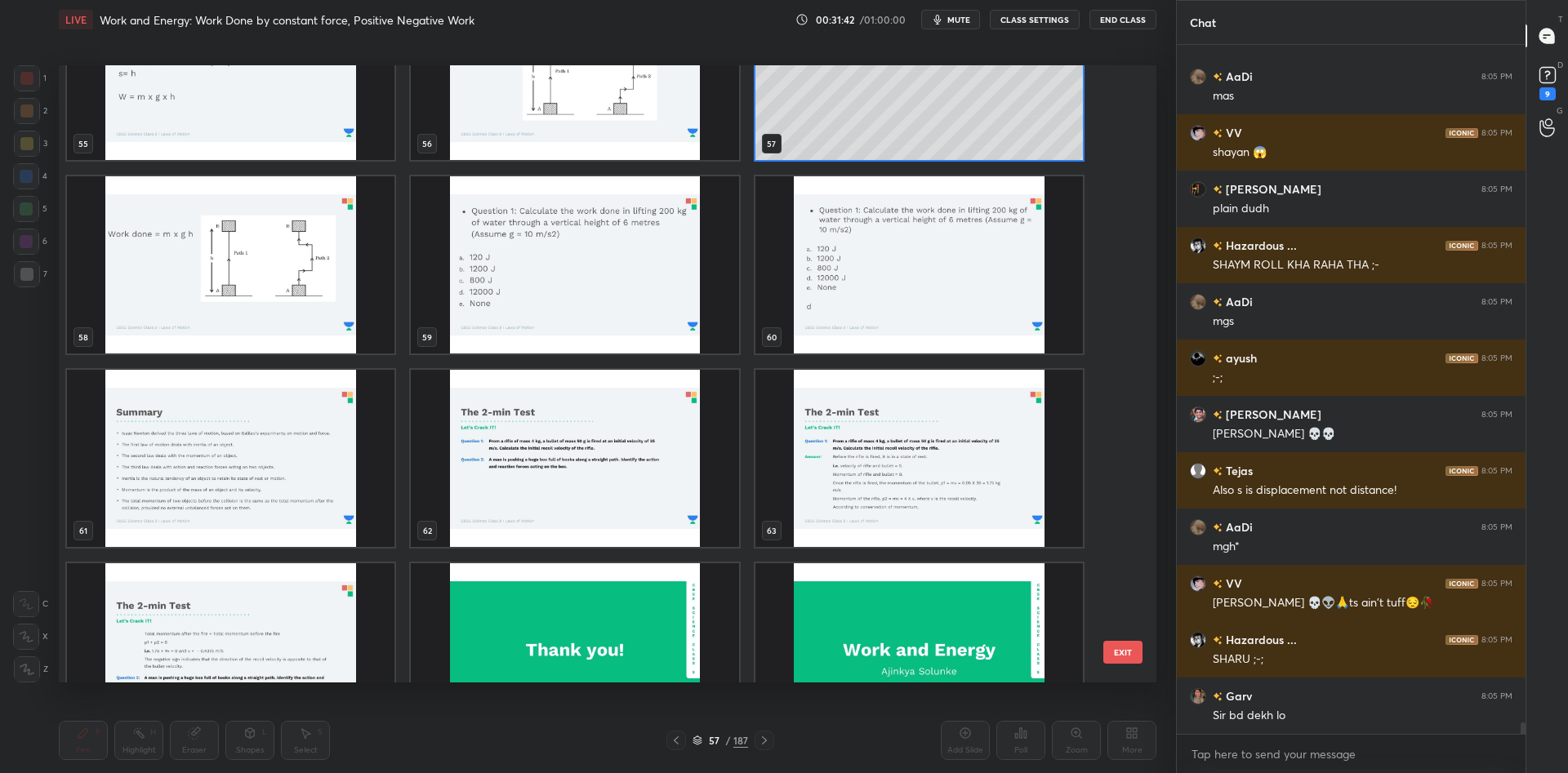
click at [654, 300] on img "grid" at bounding box center [575, 265] width 327 height 177
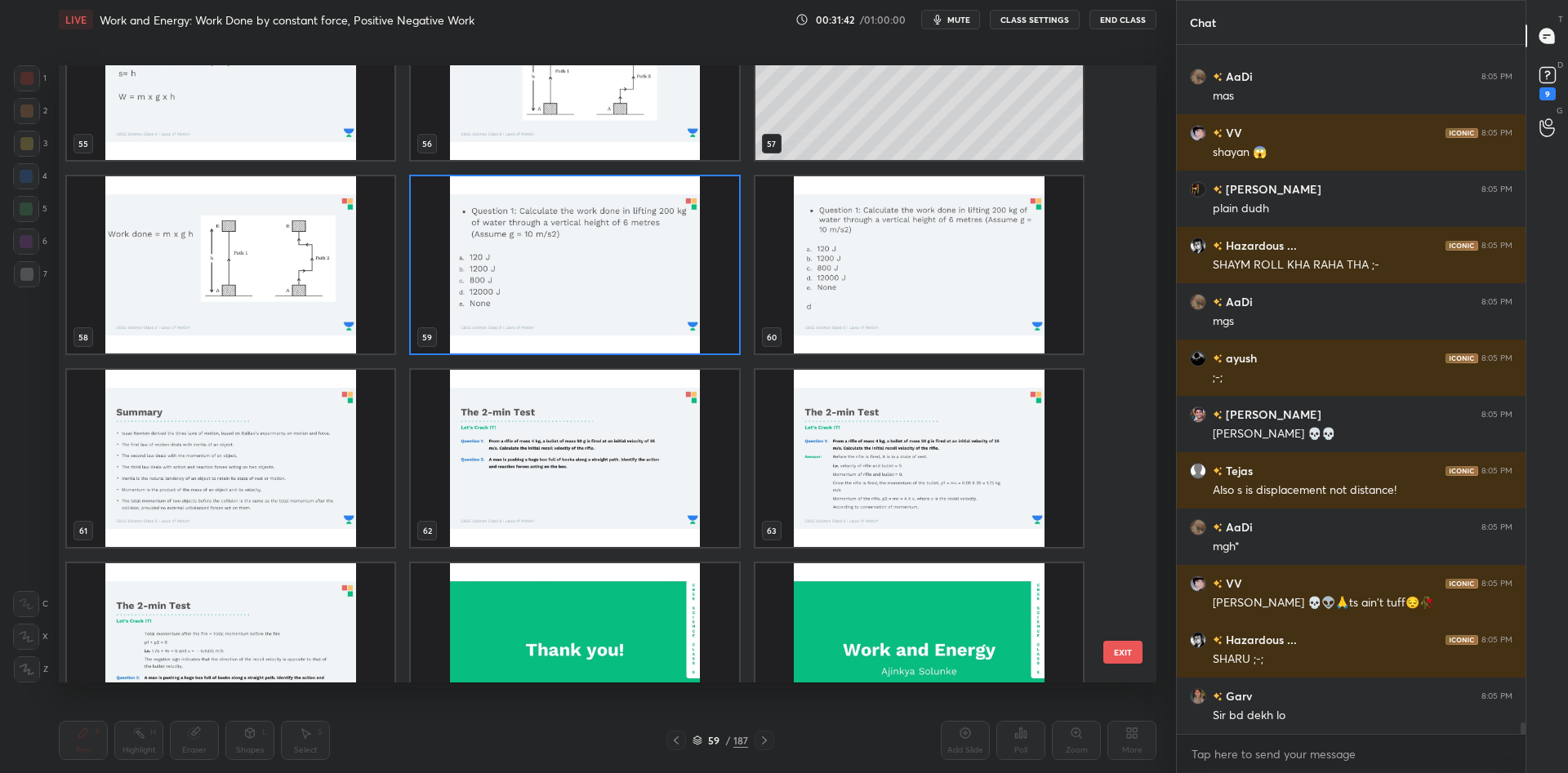
click at [654, 300] on img "grid" at bounding box center [575, 265] width 327 height 177
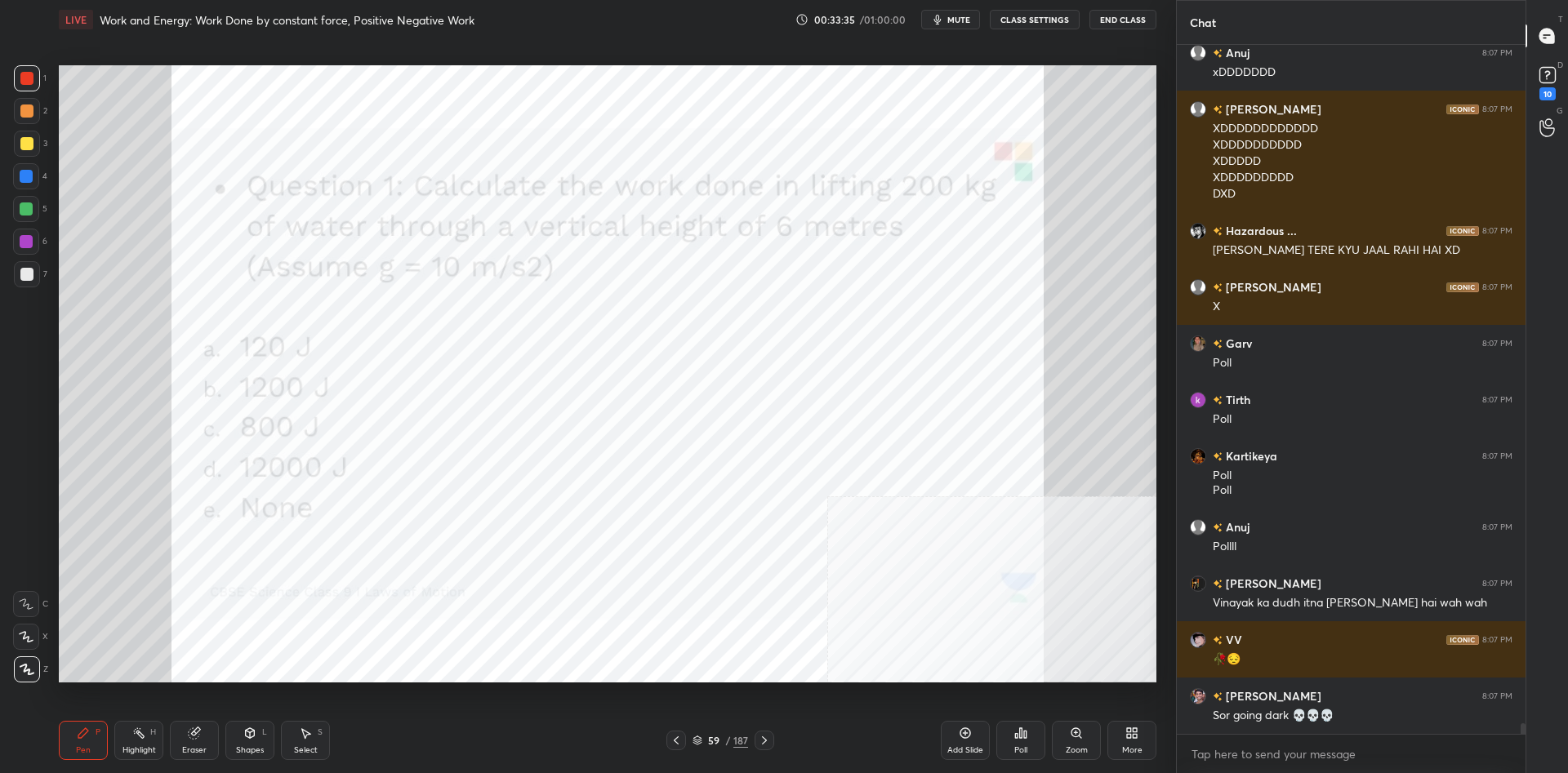
scroll to position [42812, 0]
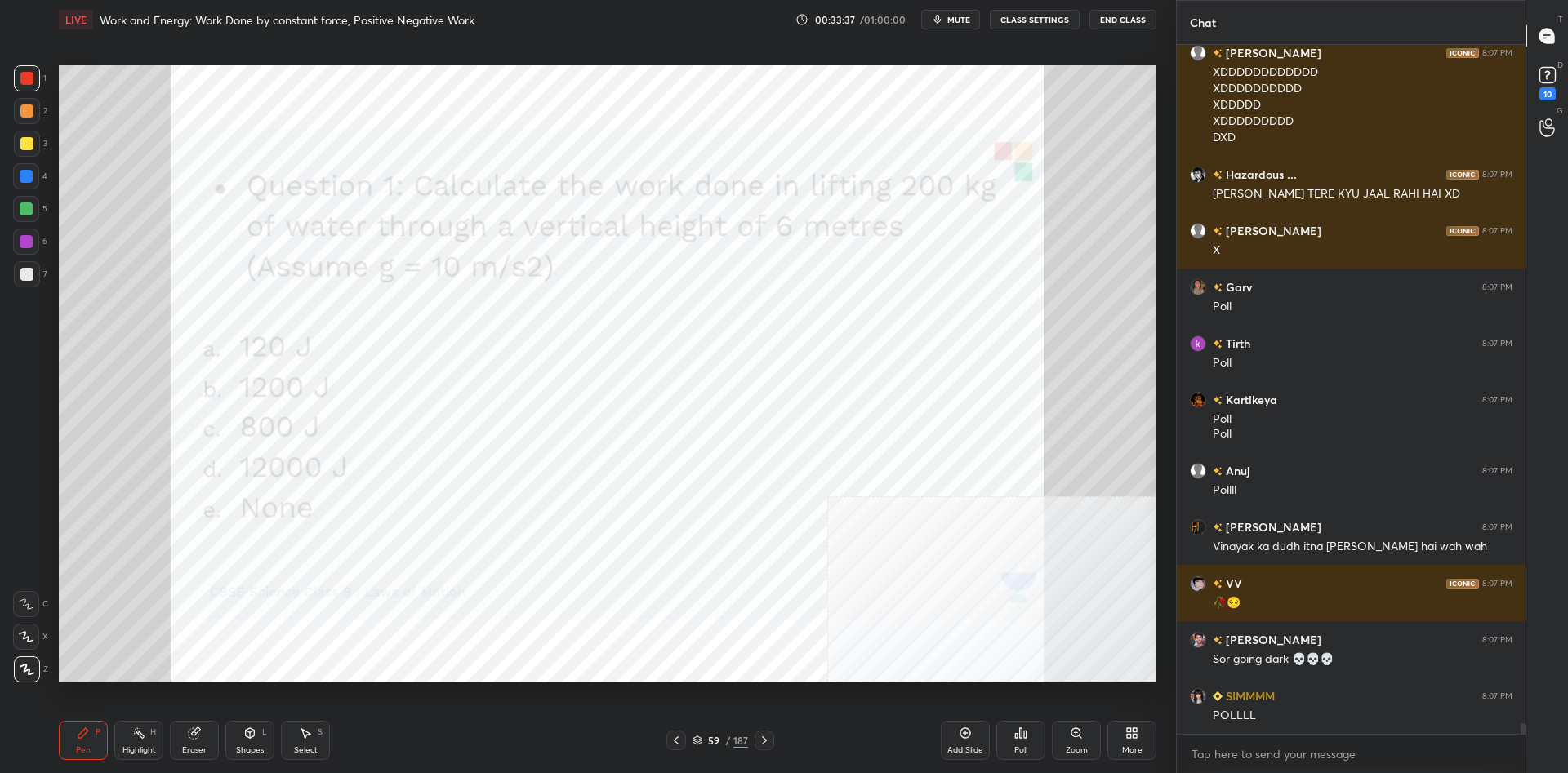
click at [1008, 730] on div "Poll" at bounding box center [1021, 741] width 49 height 39
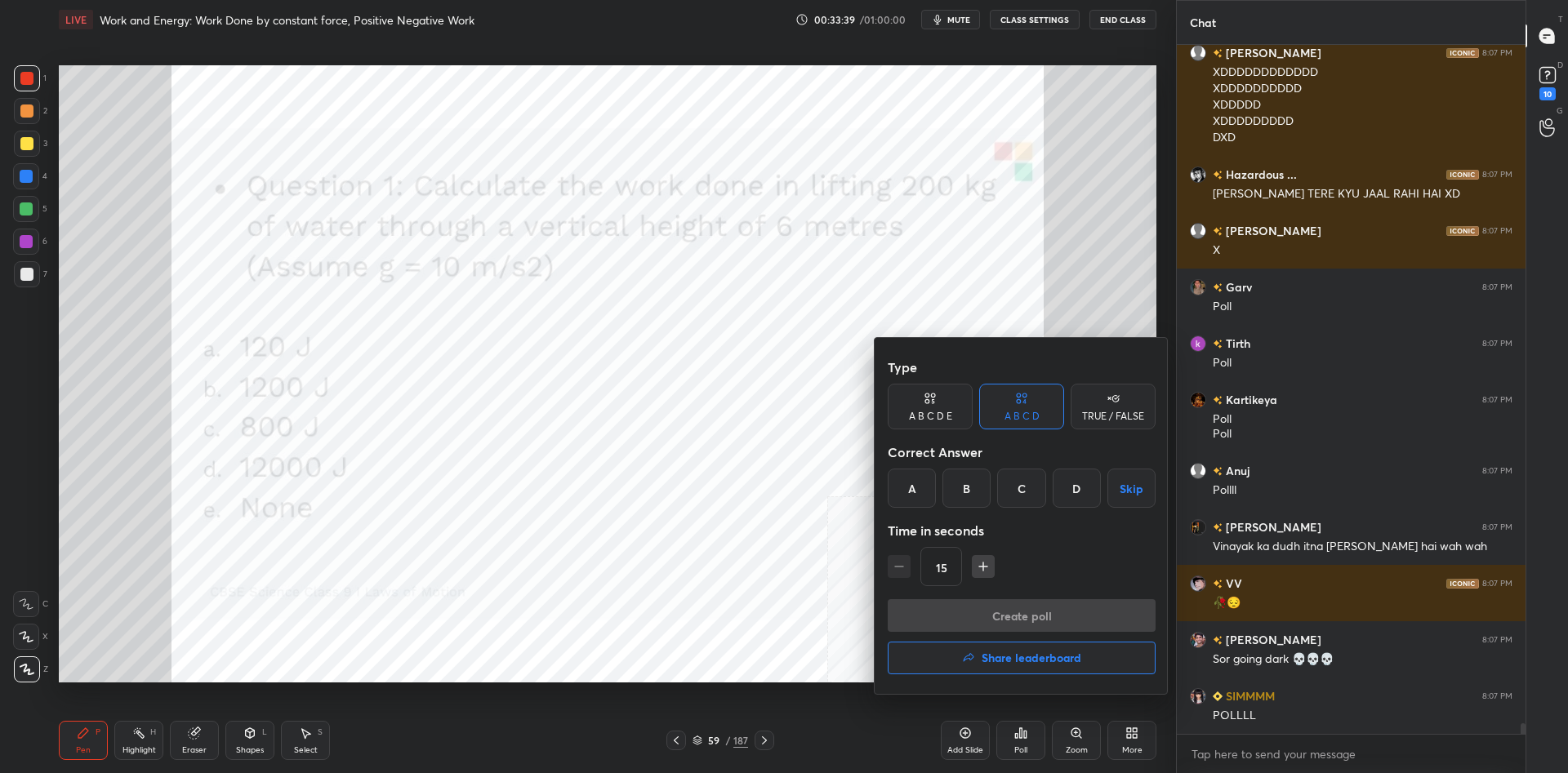
click at [937, 415] on div "A B C D E" at bounding box center [931, 416] width 43 height 10
click at [1035, 487] on div "D" at bounding box center [1045, 488] width 39 height 39
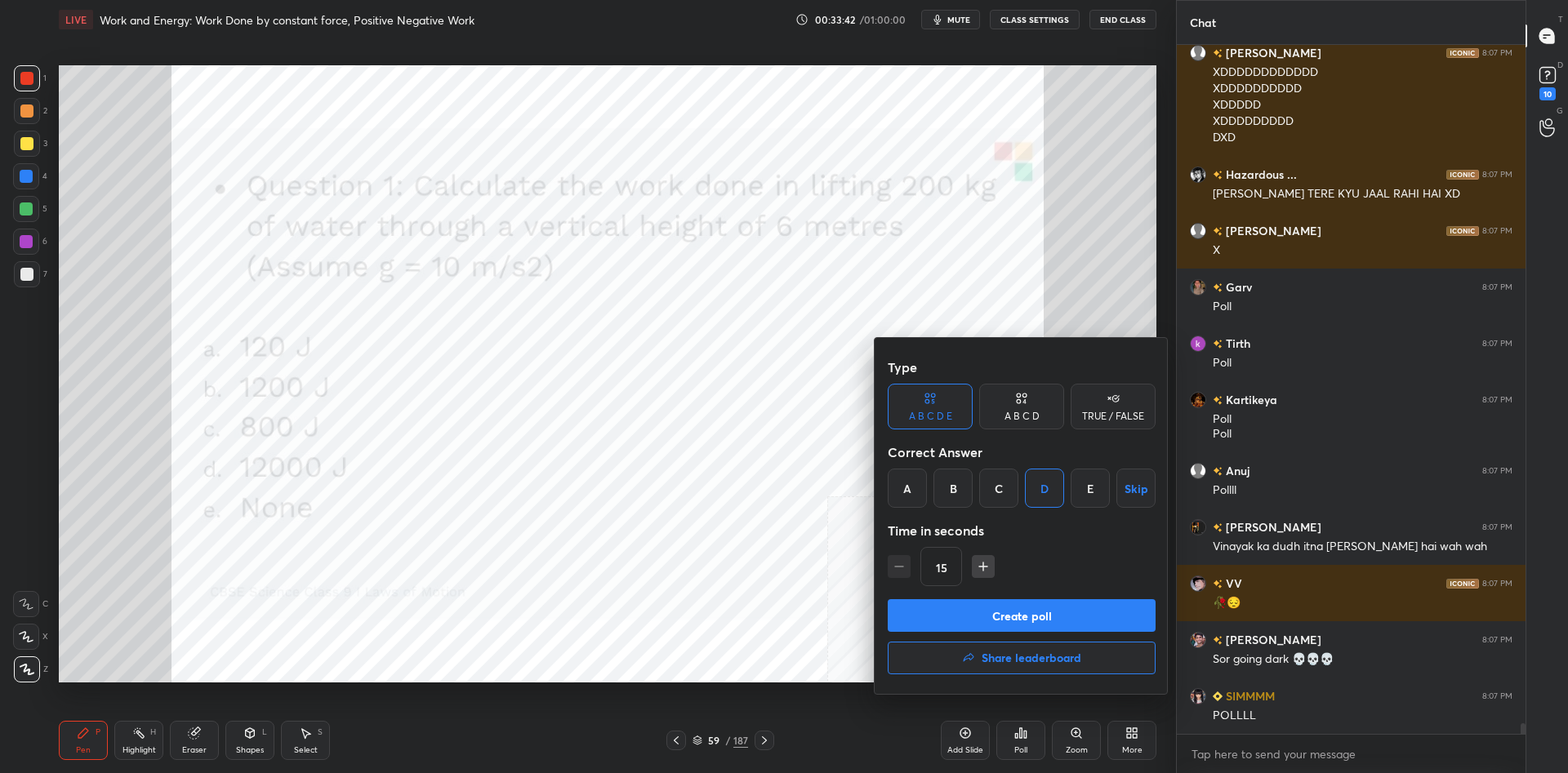
click at [1051, 621] on button "Create poll" at bounding box center [1022, 616] width 268 height 33
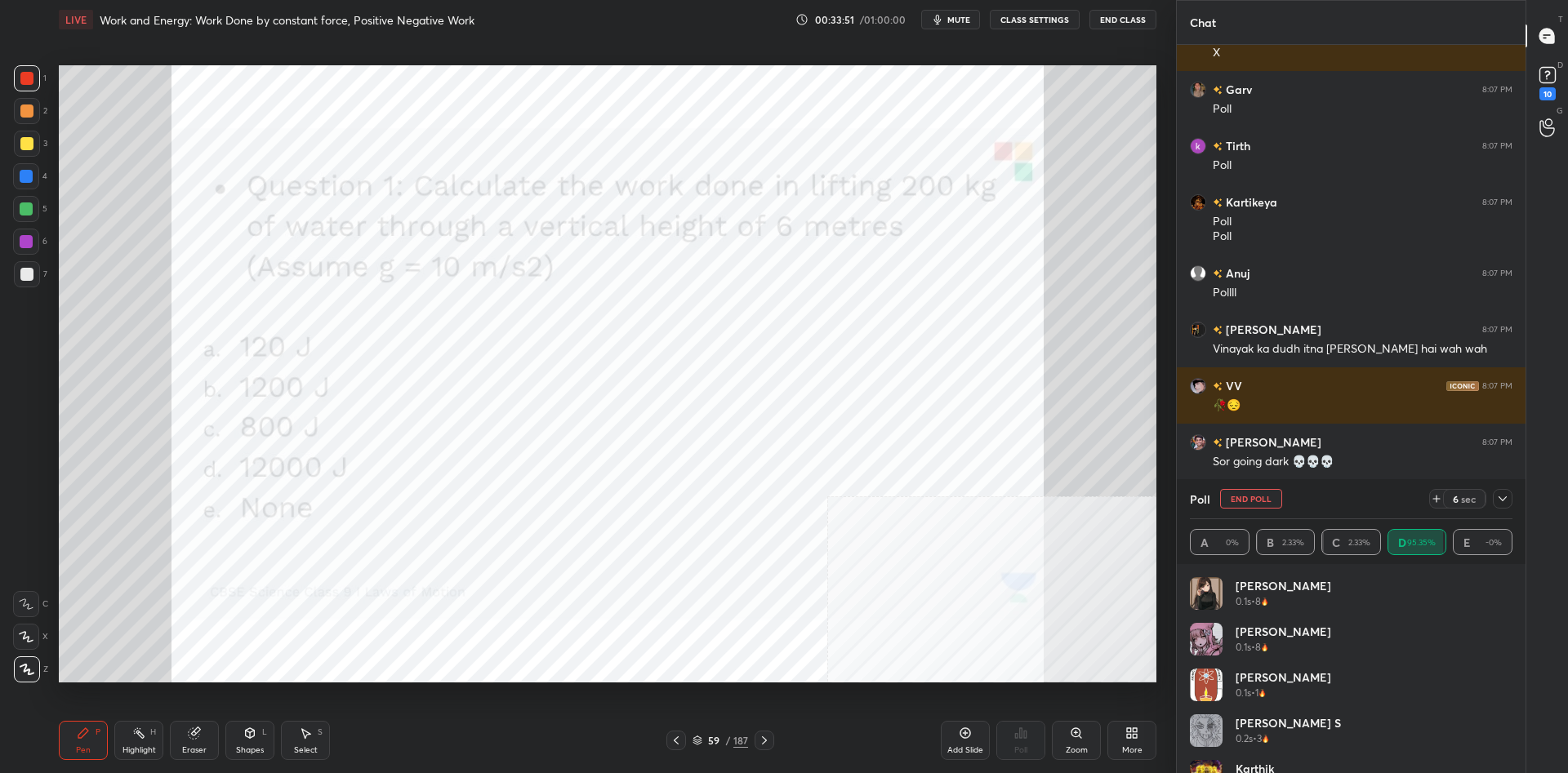
scroll to position [43026, 0]
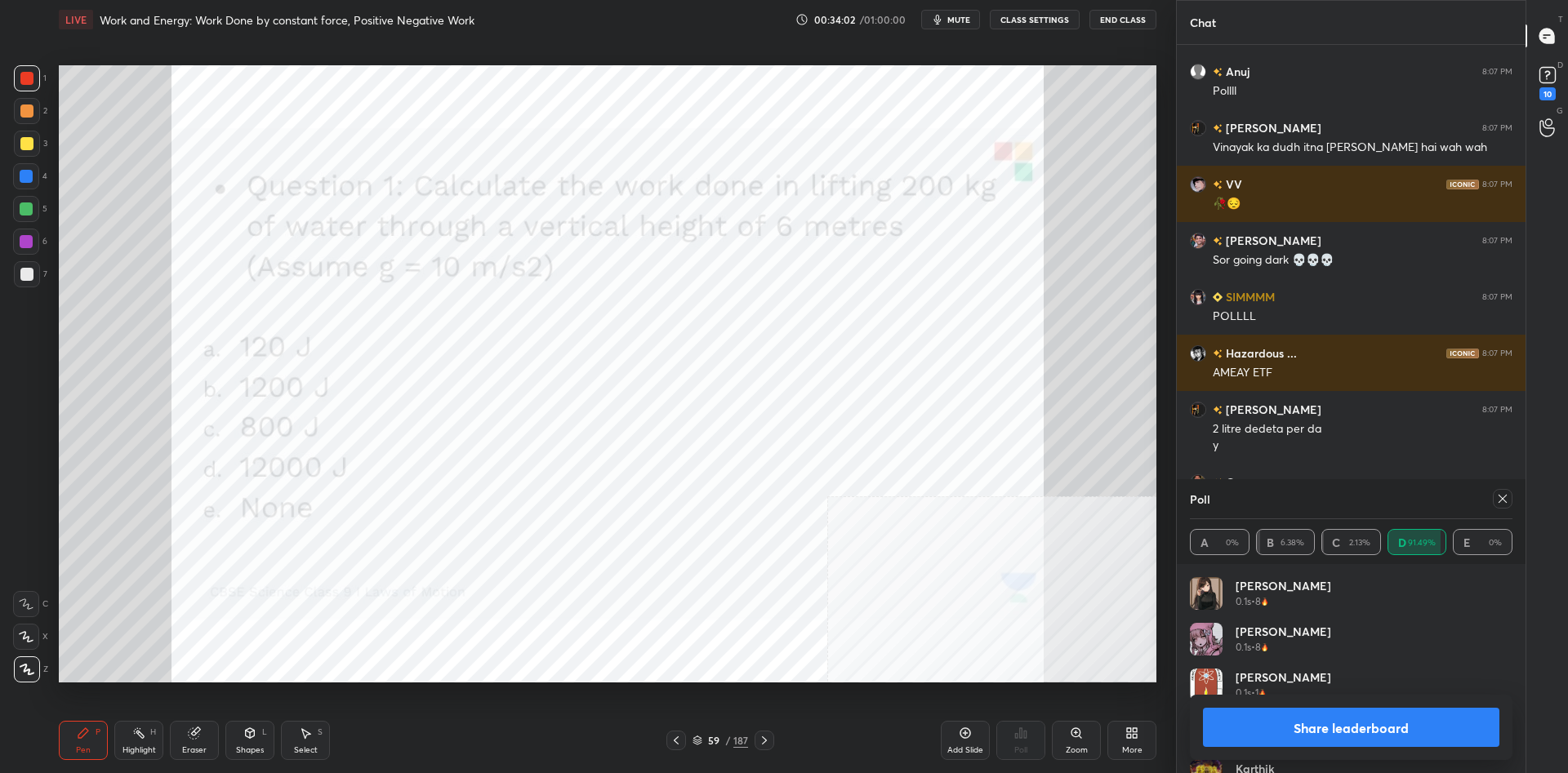
click at [1274, 740] on button "Share leaderboard" at bounding box center [1352, 727] width 297 height 39
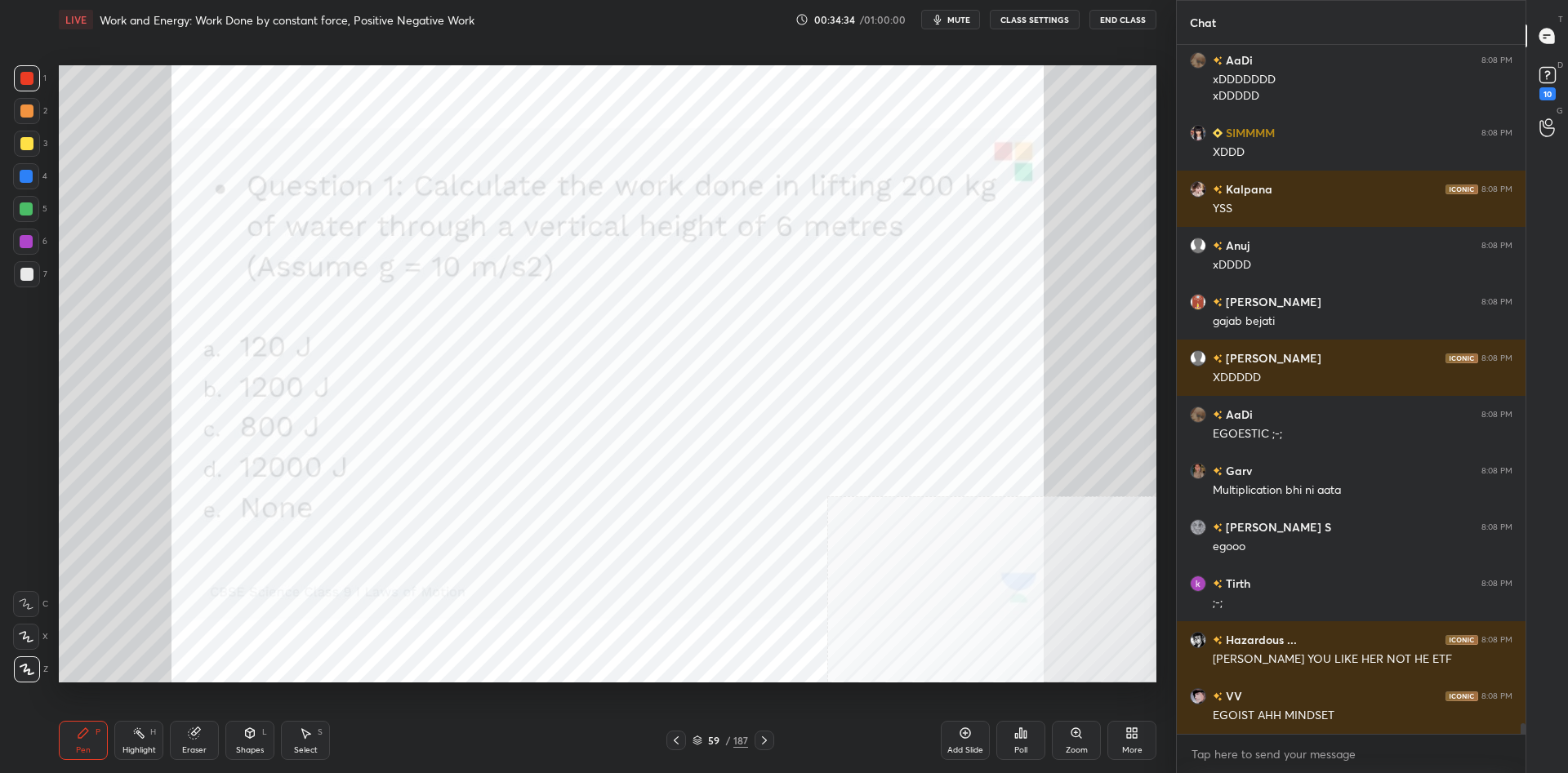
click at [742, 739] on div "187" at bounding box center [740, 740] width 14 height 14
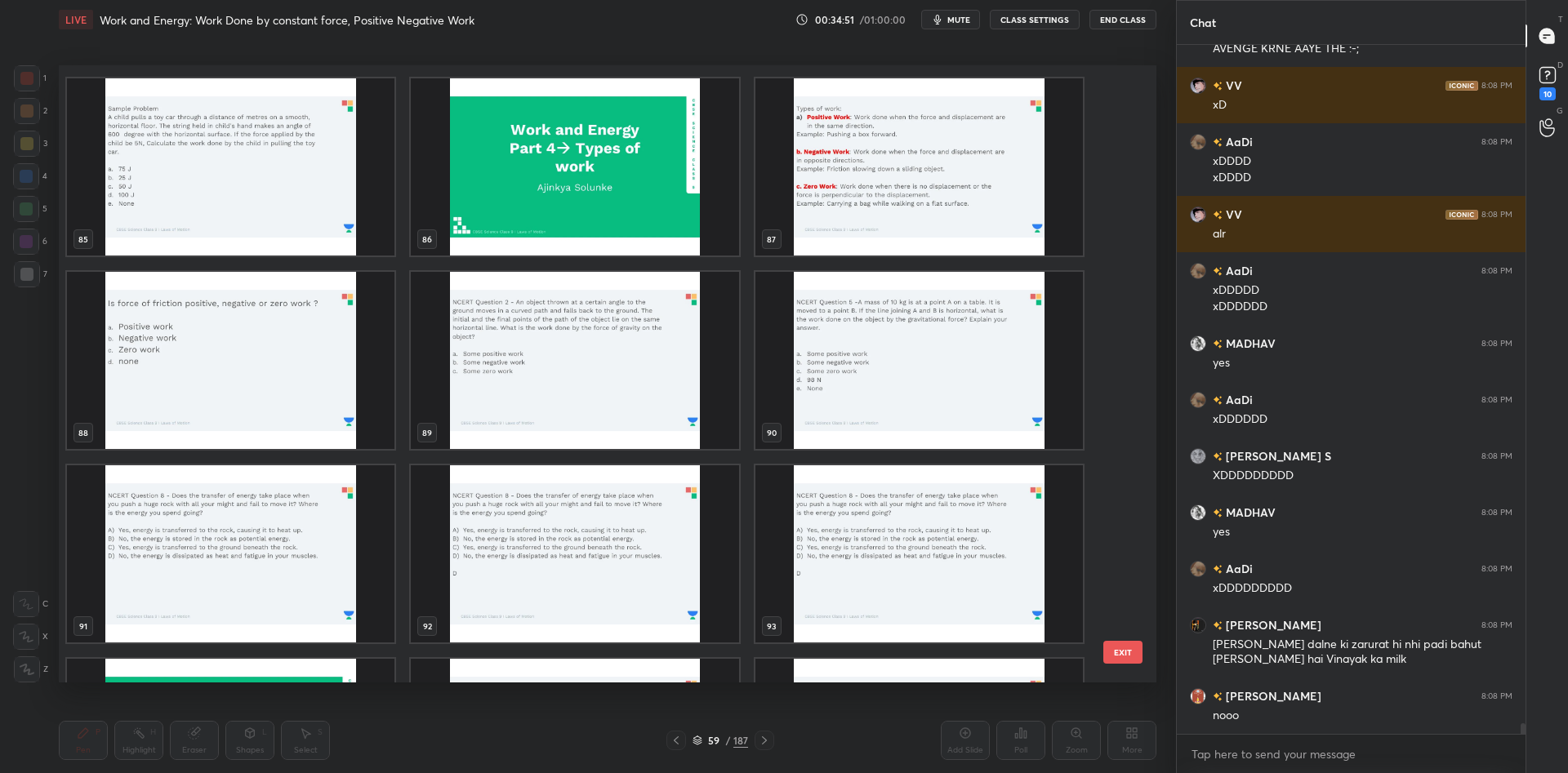
click at [280, 374] on img "grid" at bounding box center [231, 360] width 327 height 177
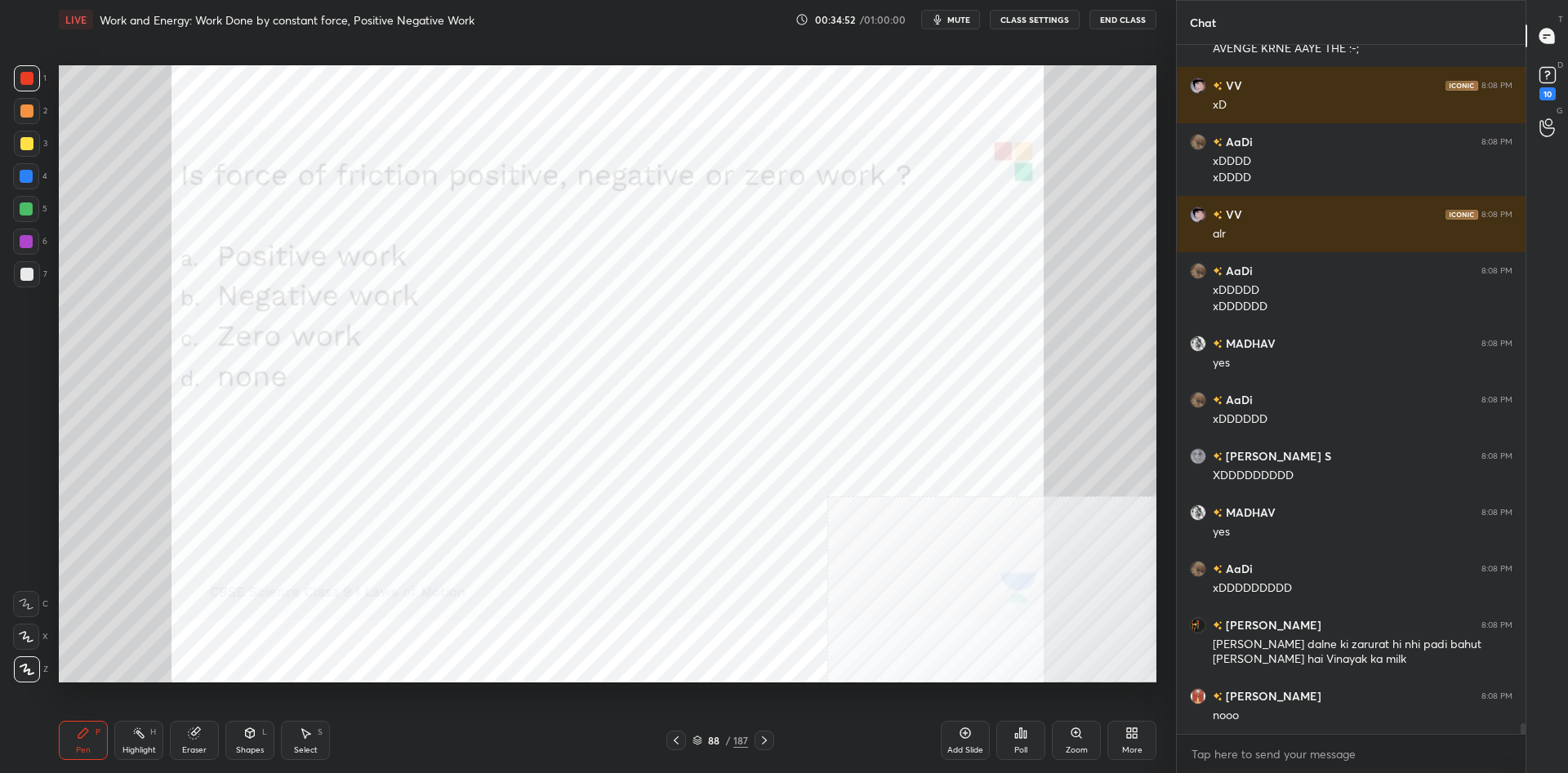
click at [280, 374] on img "grid" at bounding box center [231, 360] width 327 height 177
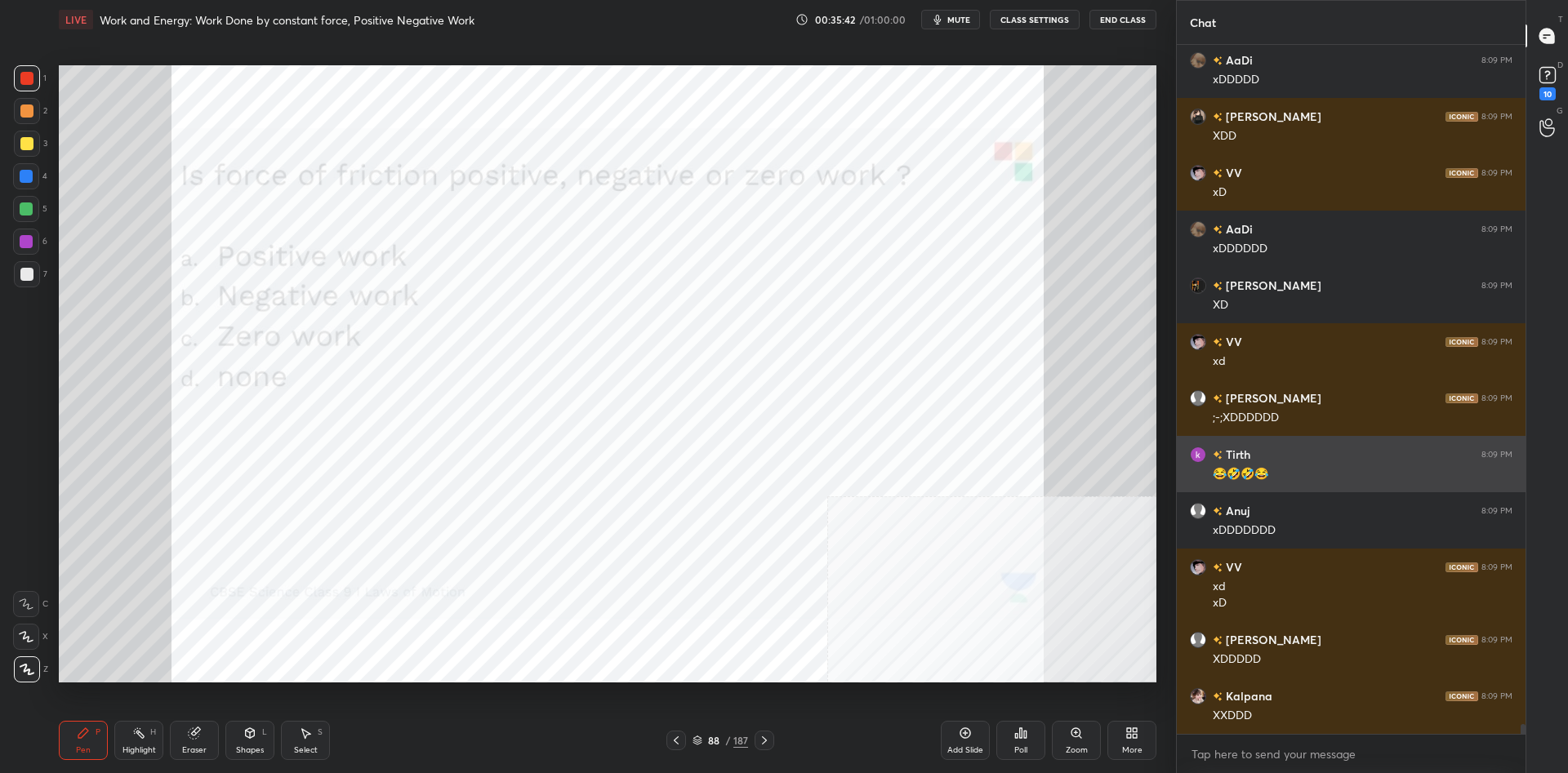
scroll to position [46103, 0]
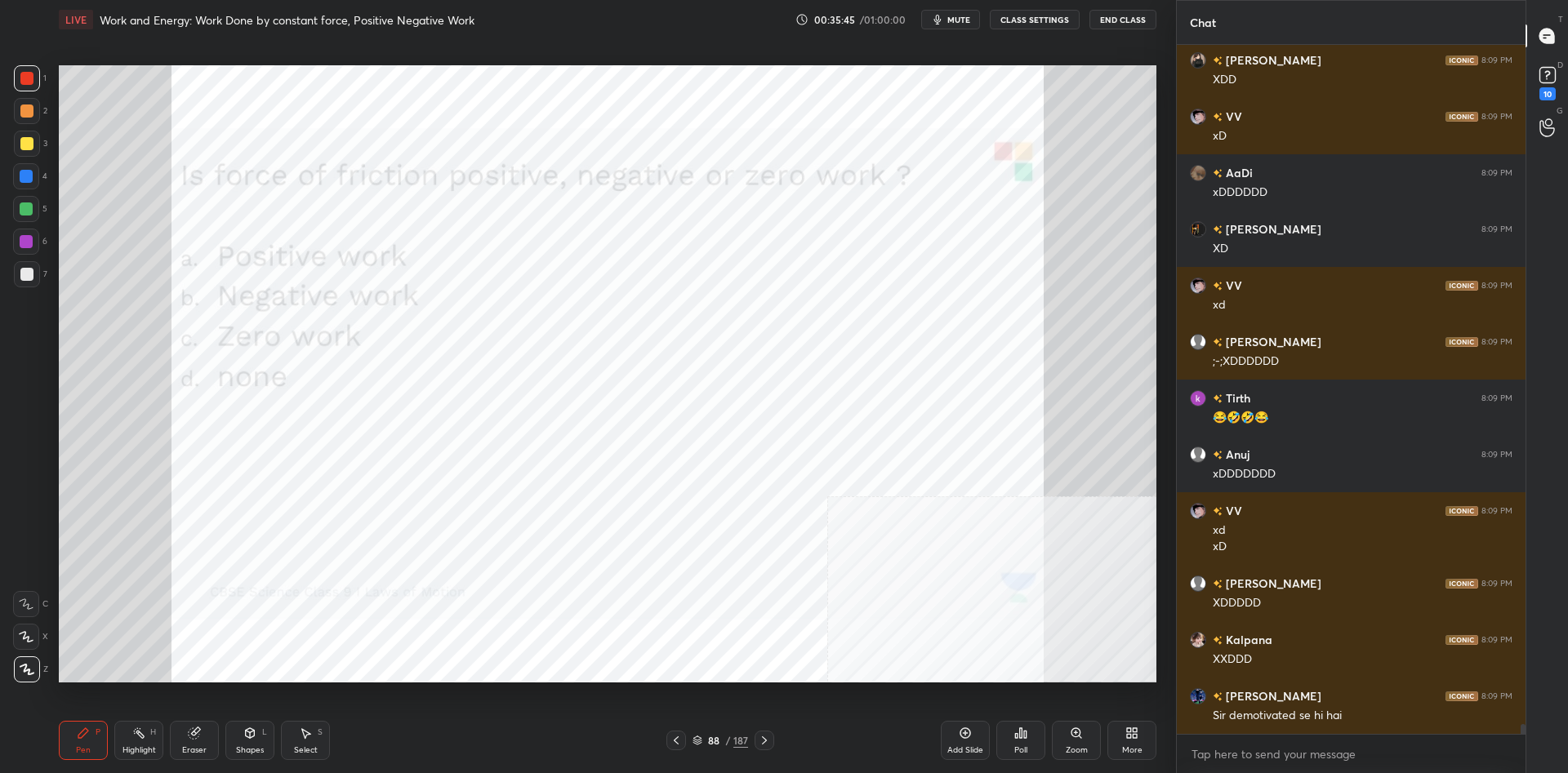
click at [1030, 744] on div "Poll" at bounding box center [1021, 741] width 49 height 39
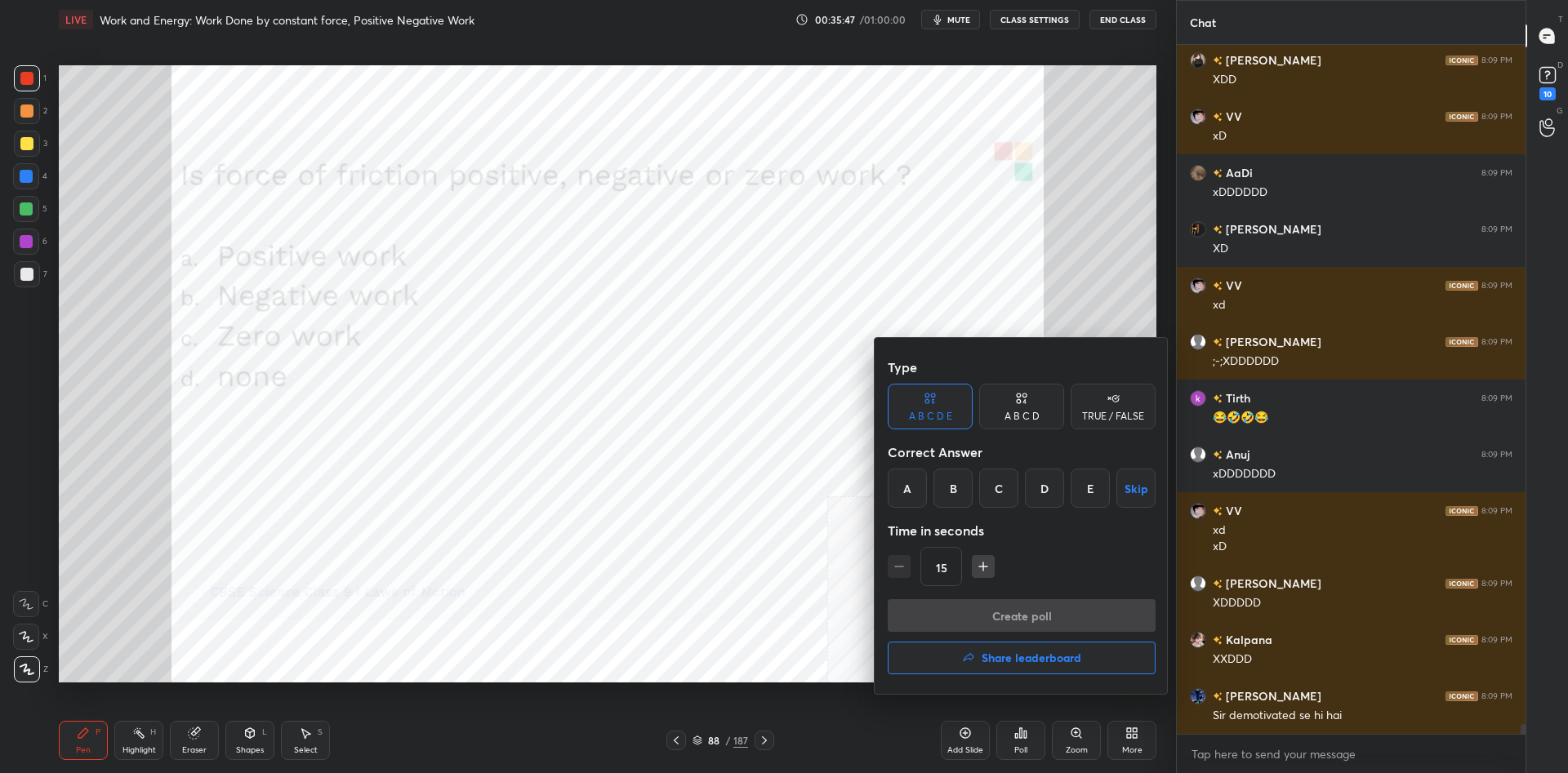
click at [1018, 407] on div "A B C D" at bounding box center [1021, 406] width 85 height 46
click at [969, 492] on div "B" at bounding box center [966, 488] width 48 height 39
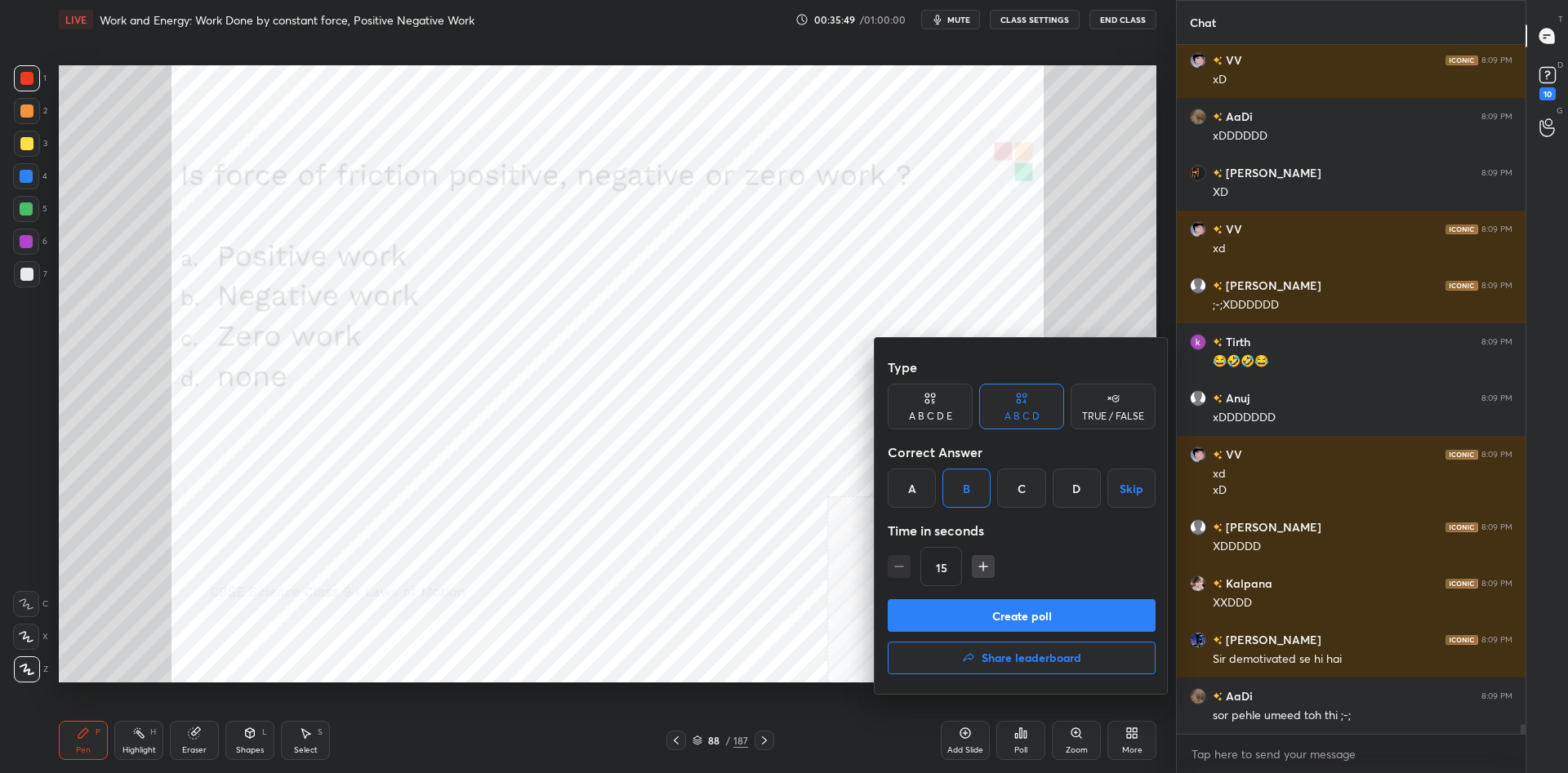
click at [1025, 604] on button "Create poll" at bounding box center [1022, 616] width 268 height 33
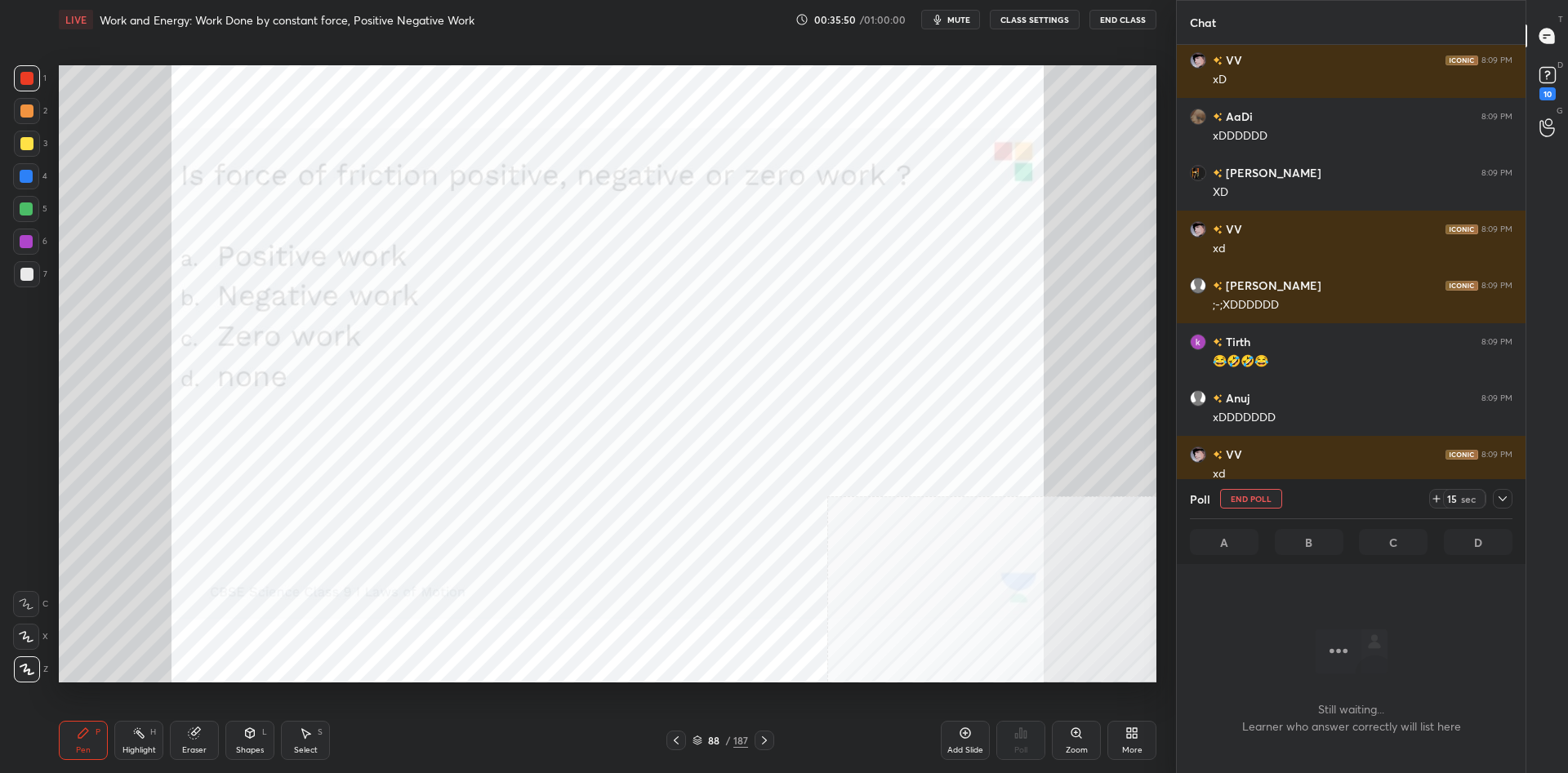
scroll to position [643, 349]
click at [1502, 498] on icon at bounding box center [1503, 499] width 13 height 13
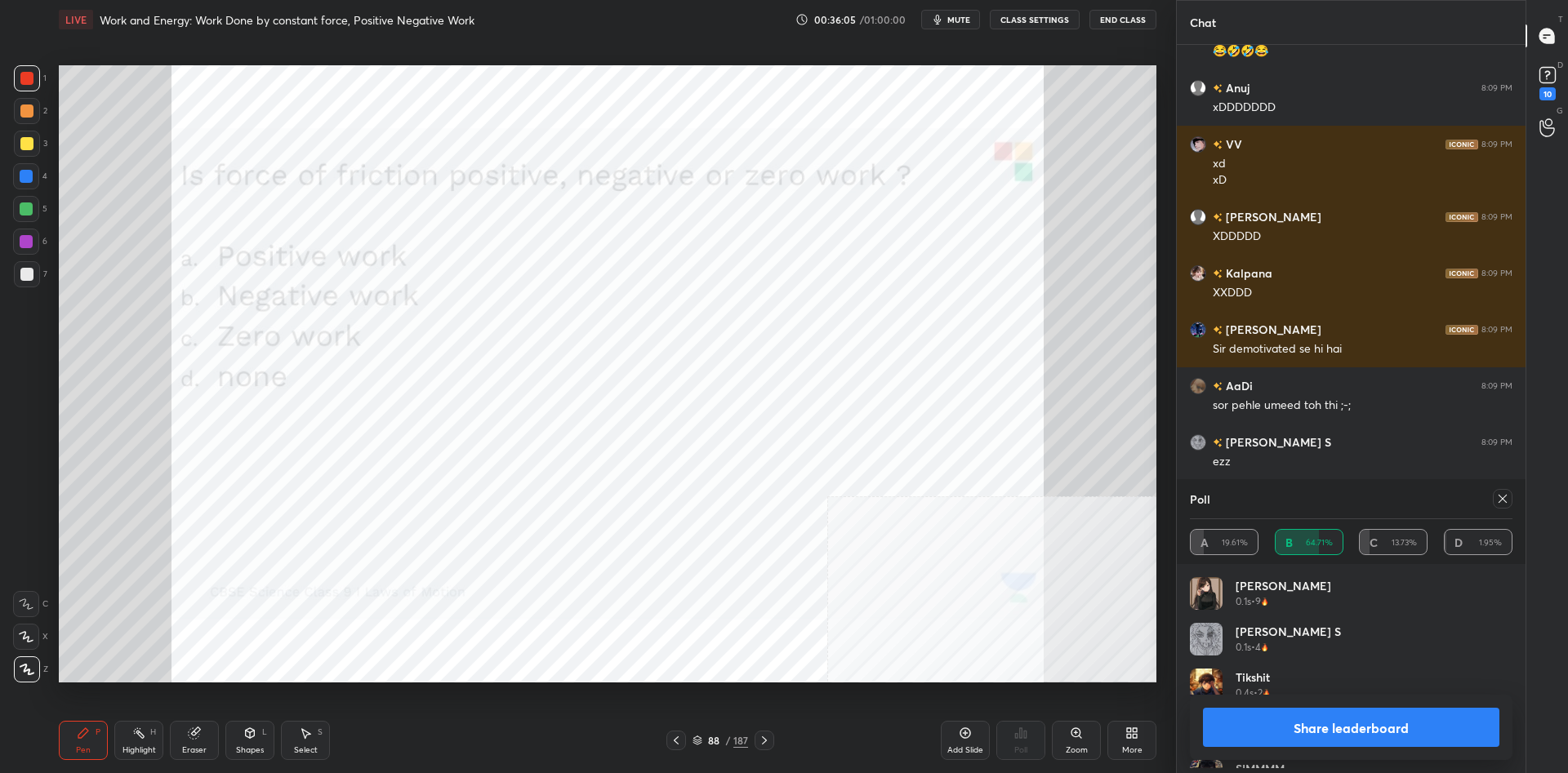
scroll to position [196, 323]
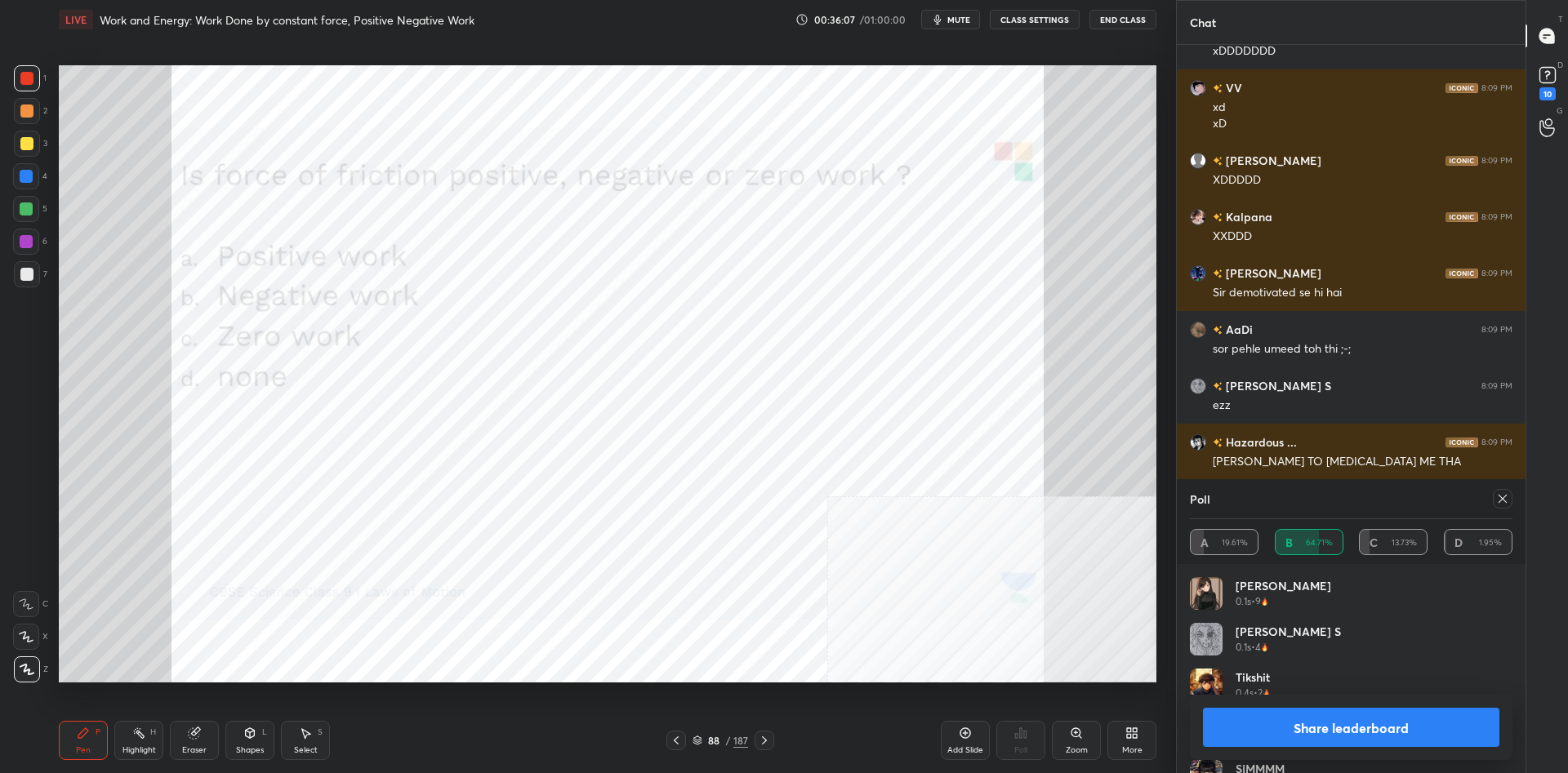
click at [1305, 735] on button "Share leaderboard" at bounding box center [1352, 727] width 297 height 39
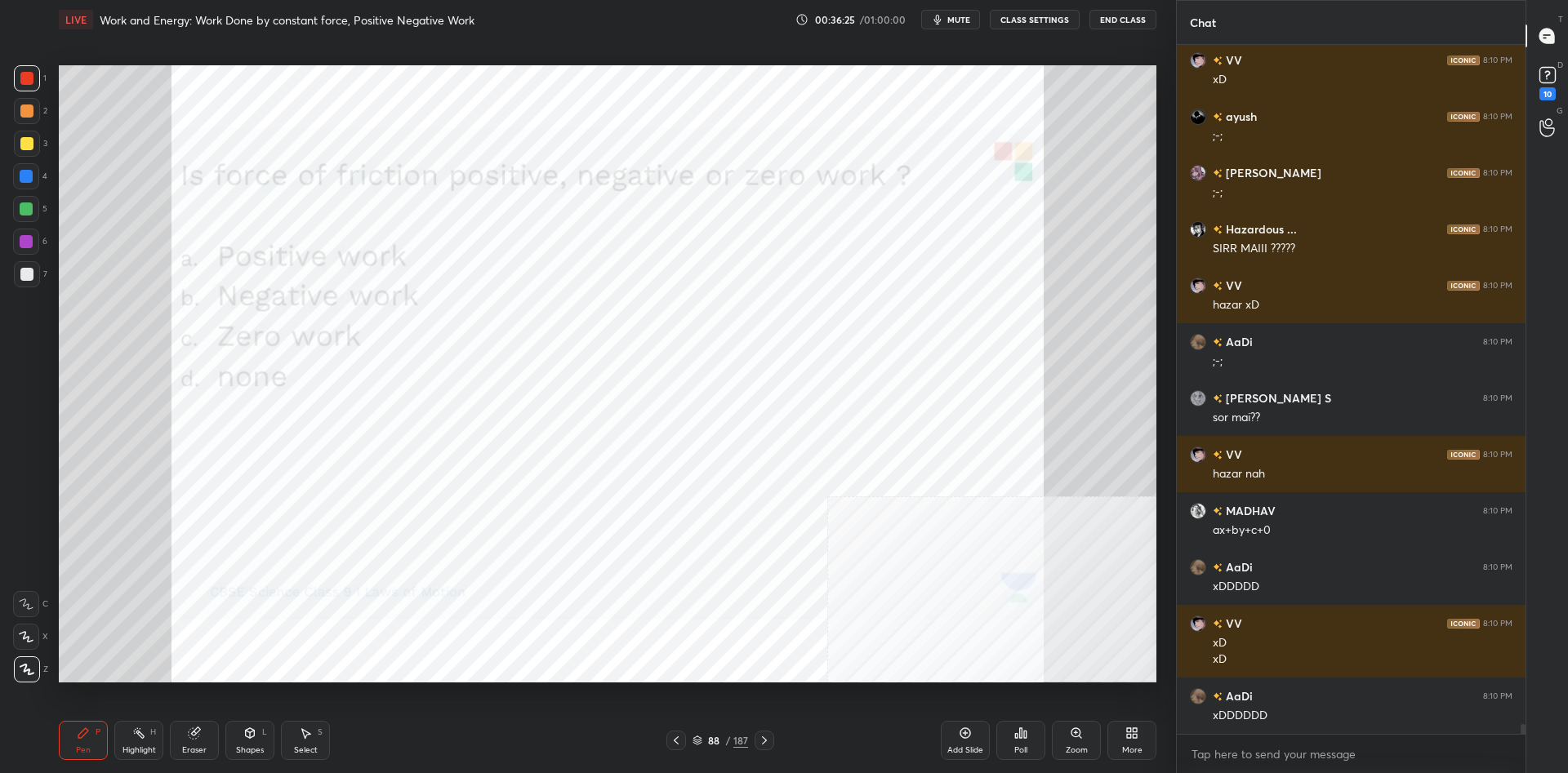
click at [725, 743] on div "88 / 187" at bounding box center [721, 740] width 55 height 14
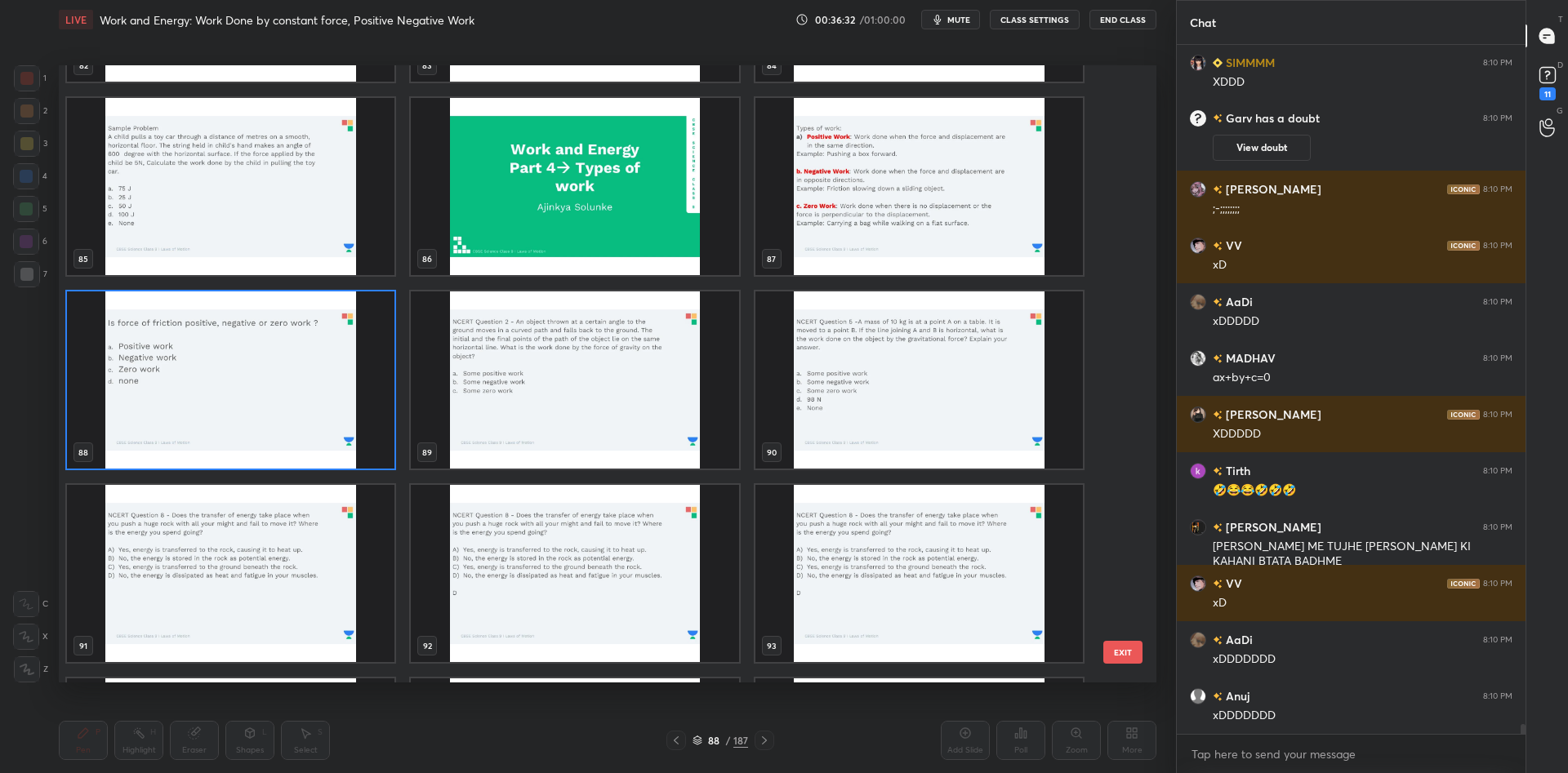
click at [845, 385] on img "grid" at bounding box center [919, 380] width 327 height 177
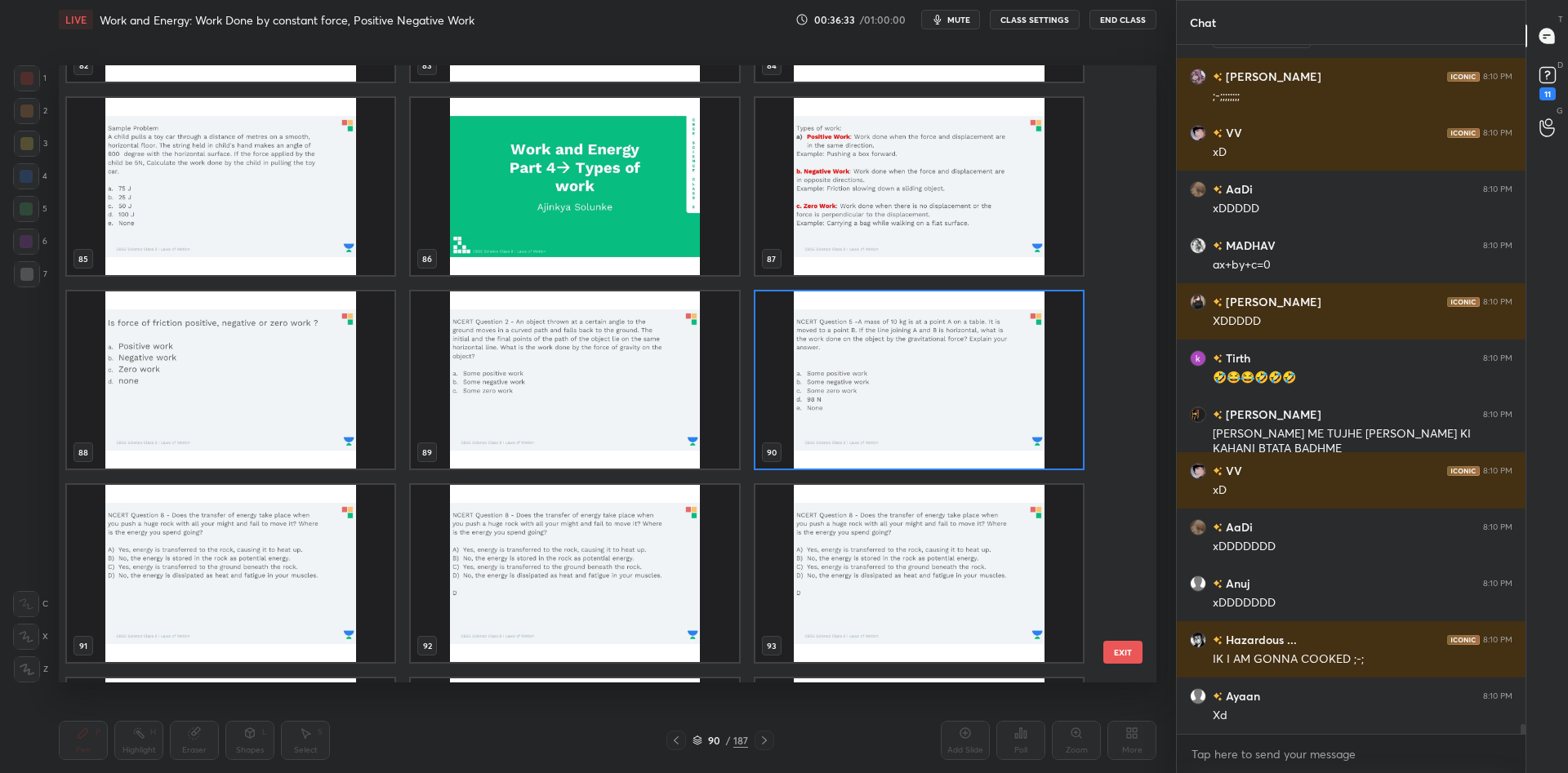
click at [834, 391] on img "grid" at bounding box center [919, 380] width 327 height 177
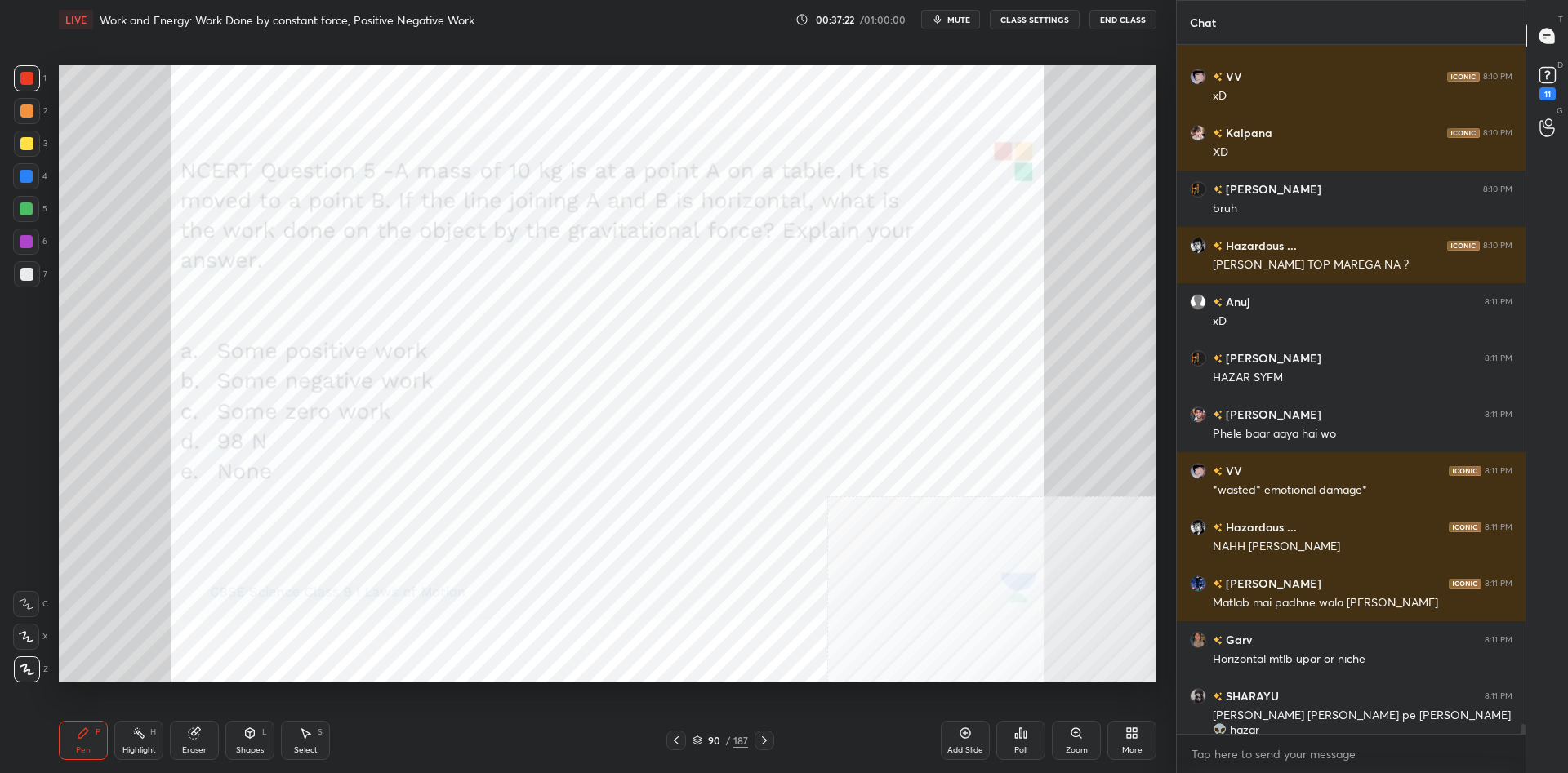
click at [42, 239] on div "6" at bounding box center [30, 241] width 34 height 26
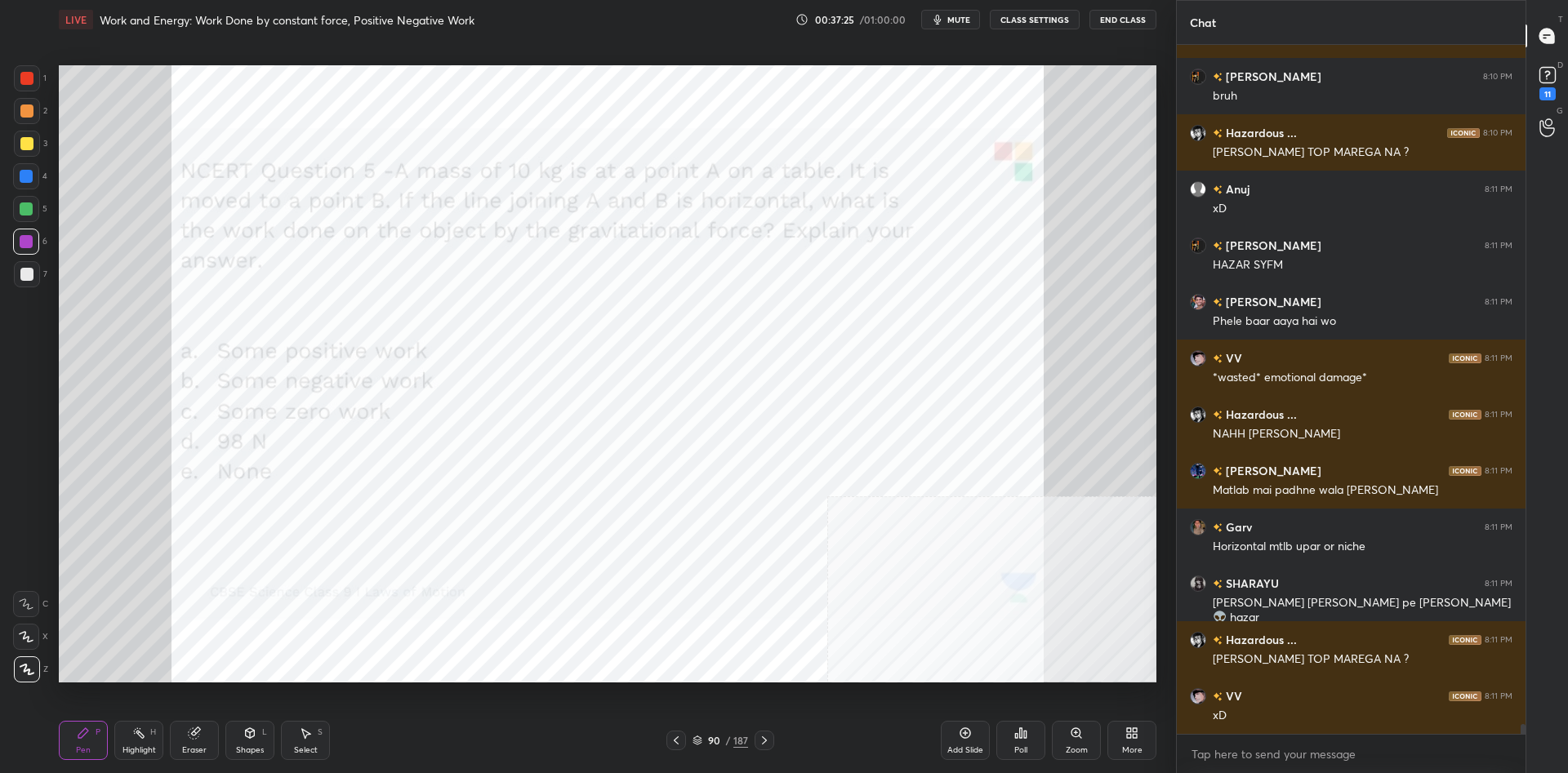
scroll to position [48495, 0]
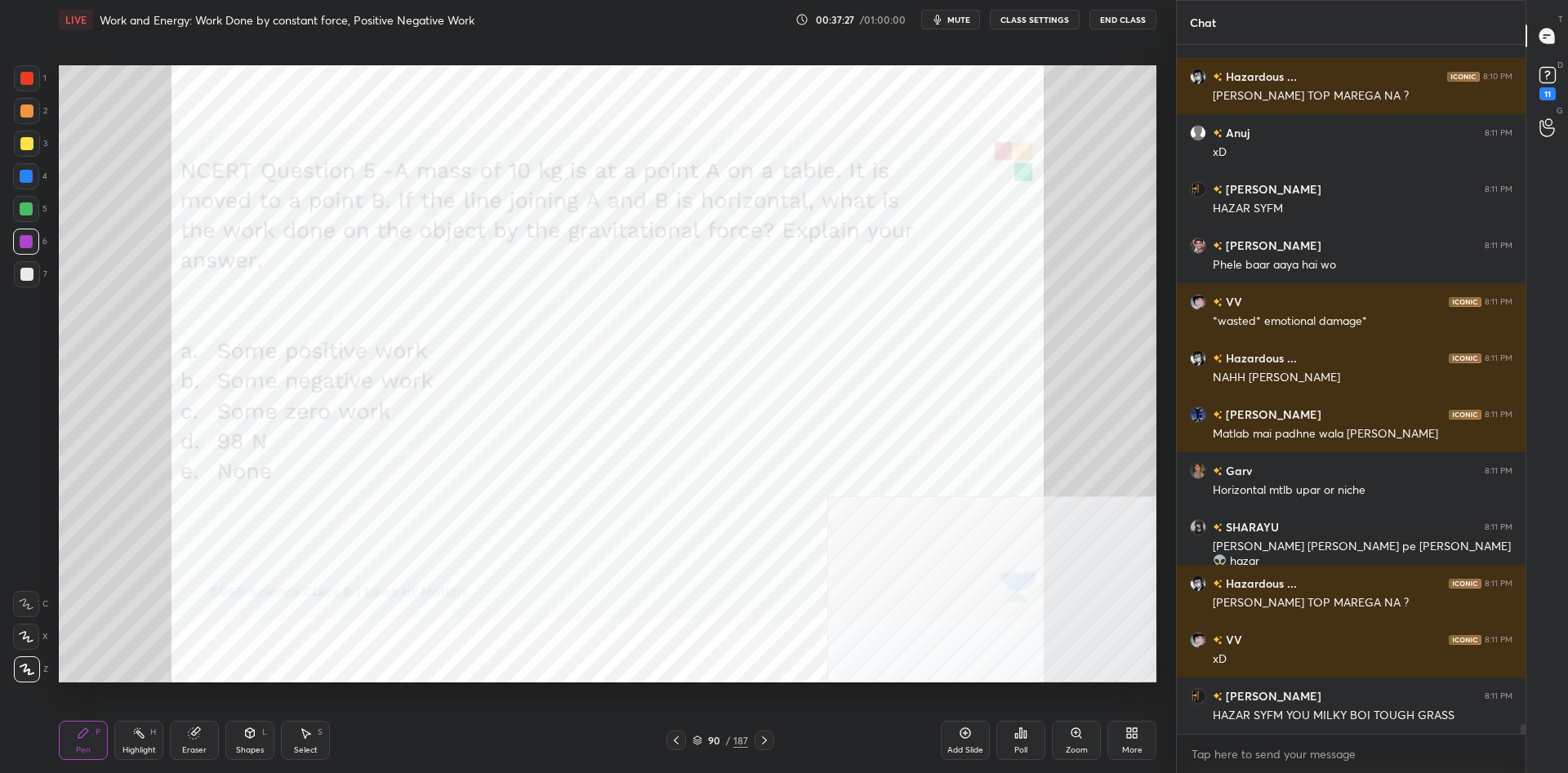
click at [47, 214] on div "1 2 3 4 5 6 7 C X Z C X Z E E Erase all H H" at bounding box center [26, 374] width 52 height 618
click at [36, 212] on div at bounding box center [26, 208] width 26 height 26
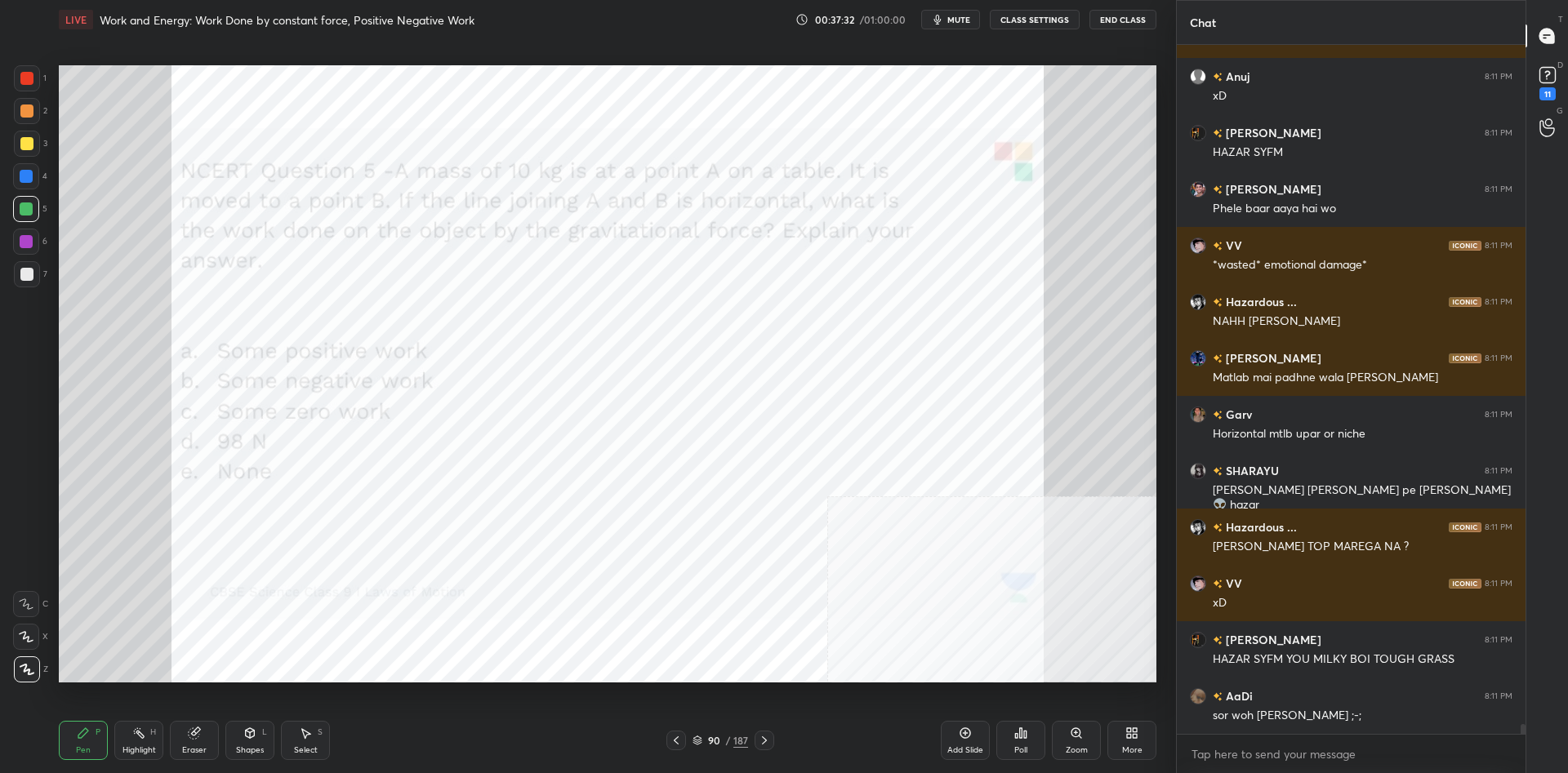
scroll to position [48608, 0]
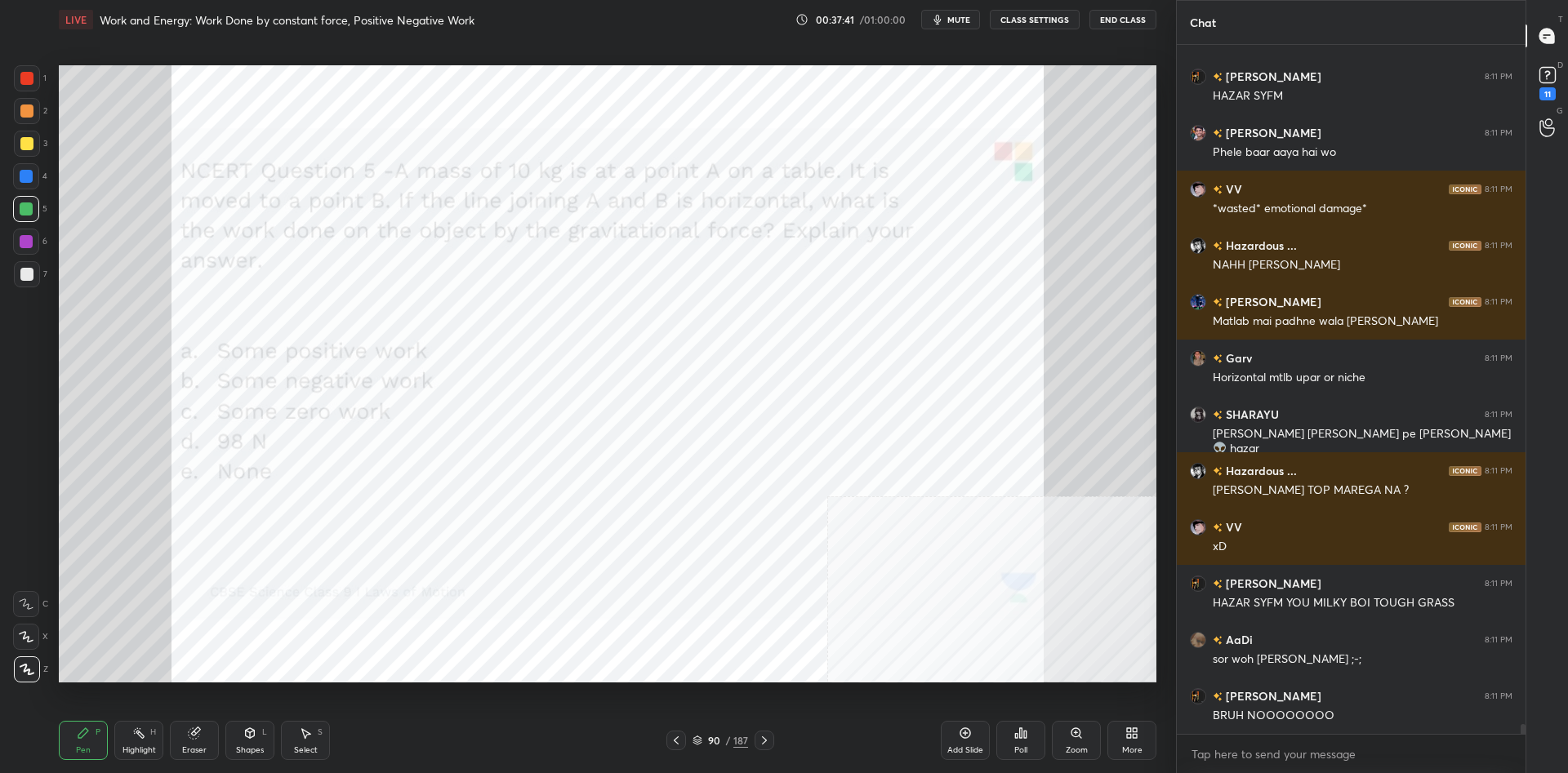
click at [43, 97] on div "1" at bounding box center [30, 81] width 33 height 33
click at [33, 104] on div at bounding box center [27, 111] width 26 height 26
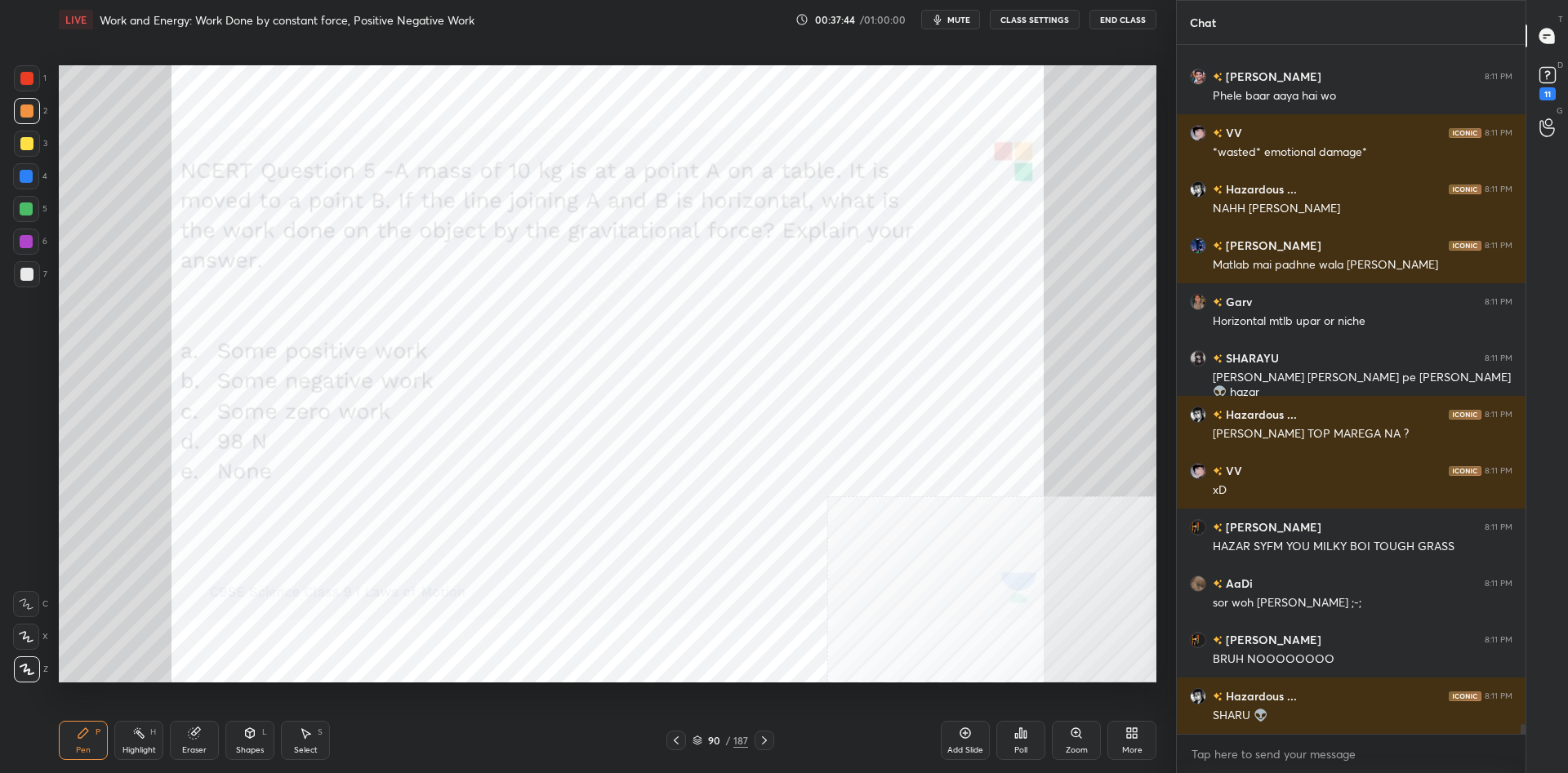
scroll to position [48720, 0]
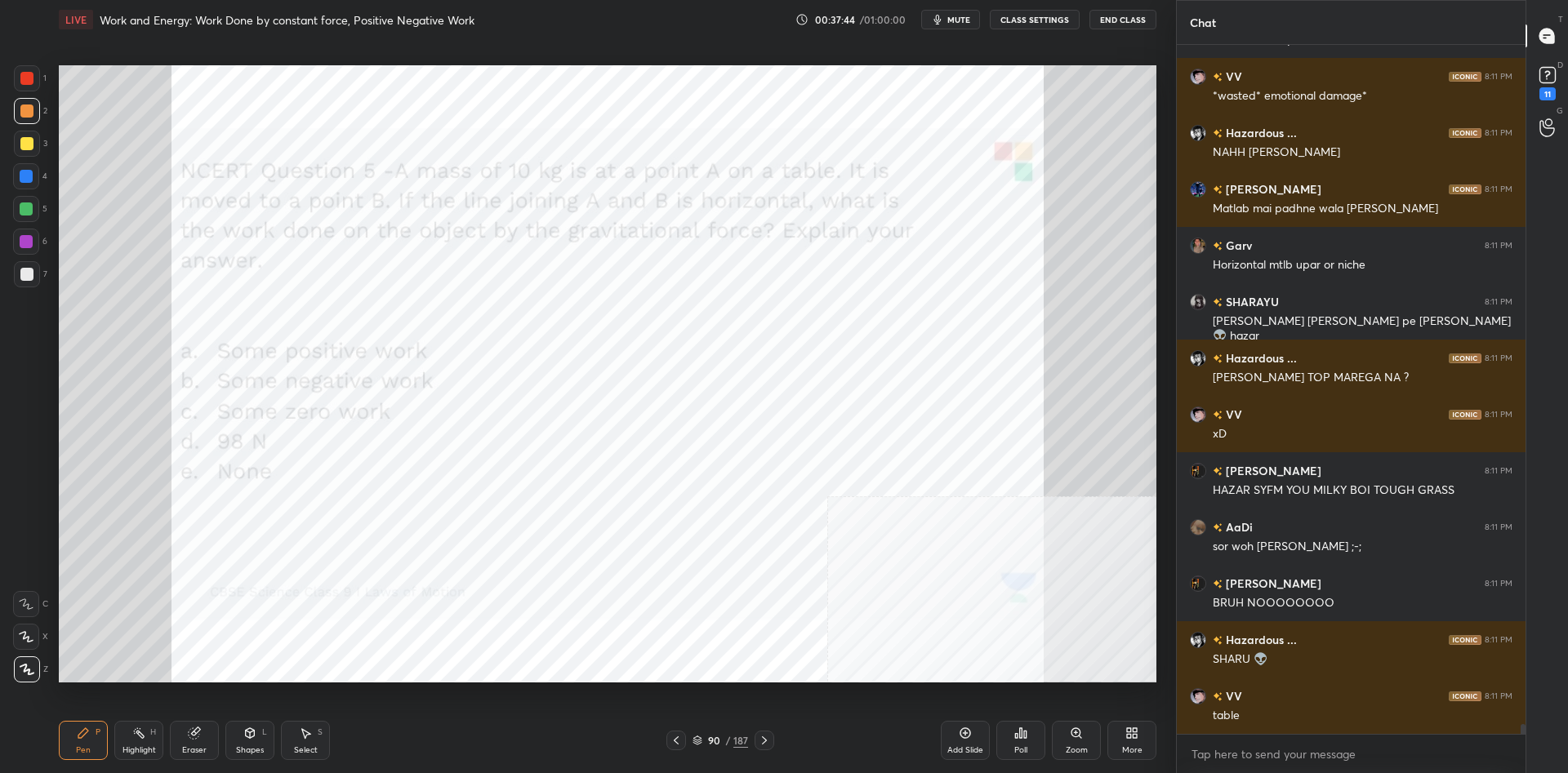
click at [29, 246] on div at bounding box center [26, 241] width 13 height 13
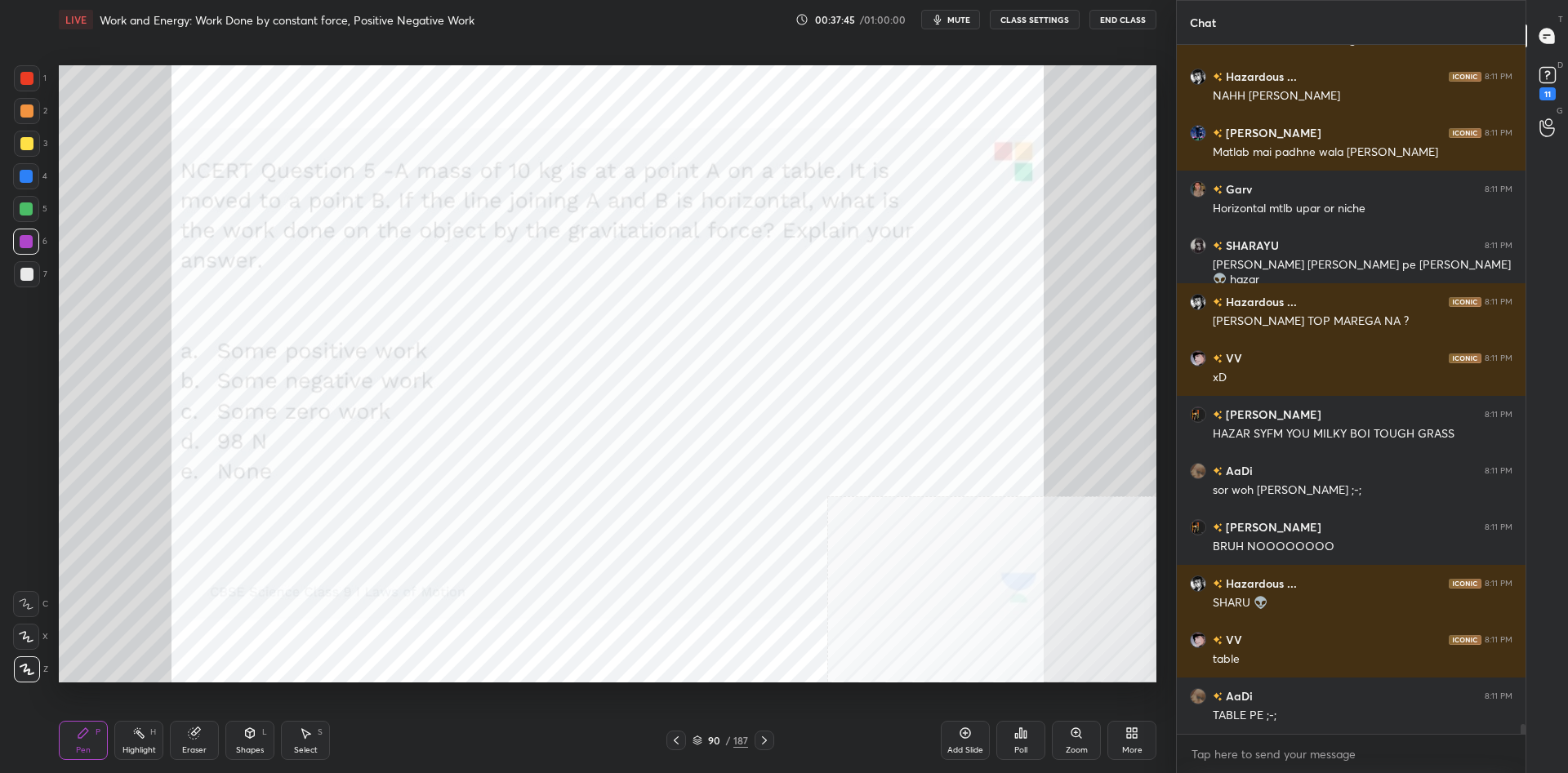
click at [26, 170] on div at bounding box center [26, 176] width 13 height 13
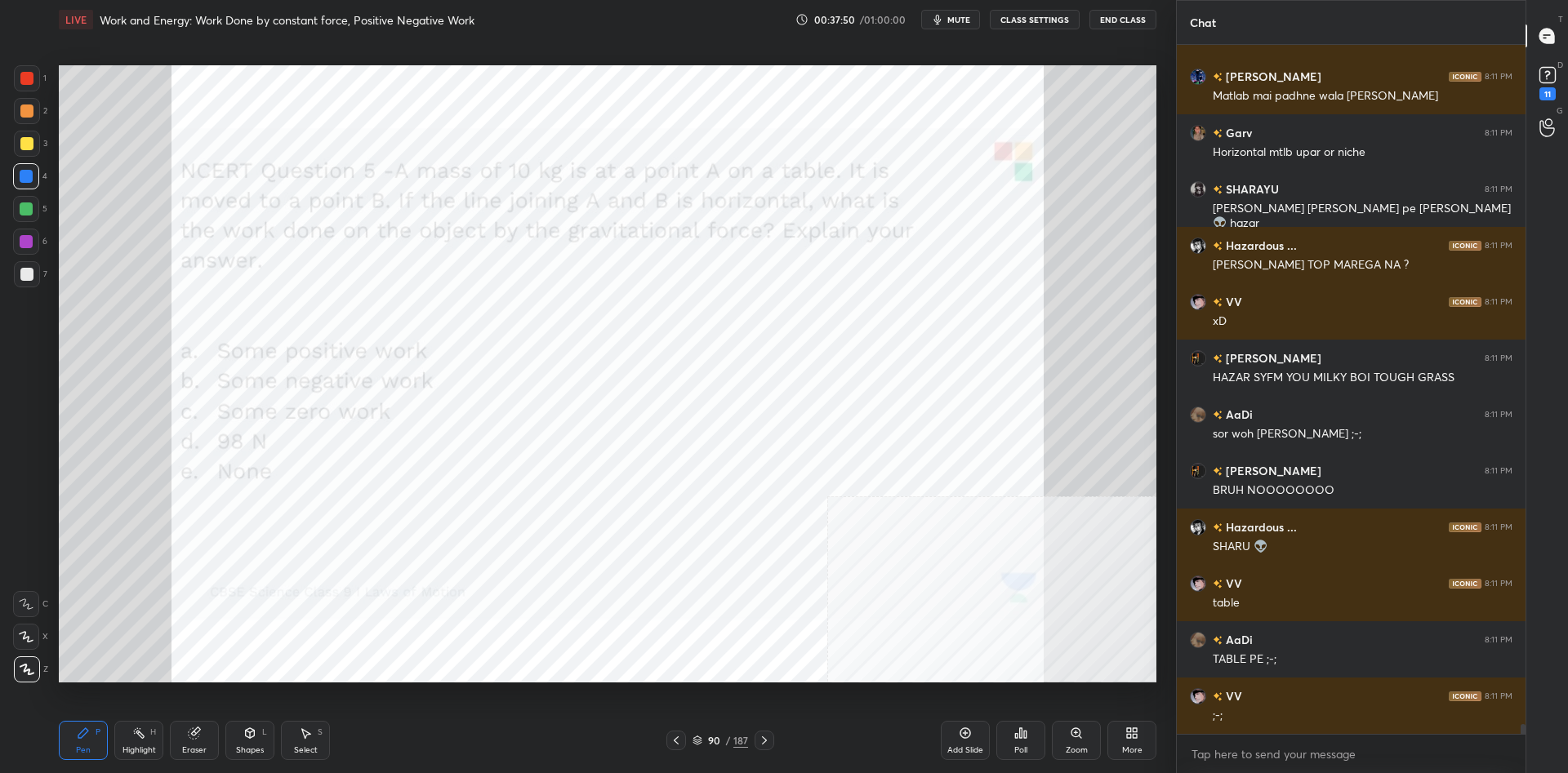
click at [15, 116] on div at bounding box center [27, 111] width 26 height 26
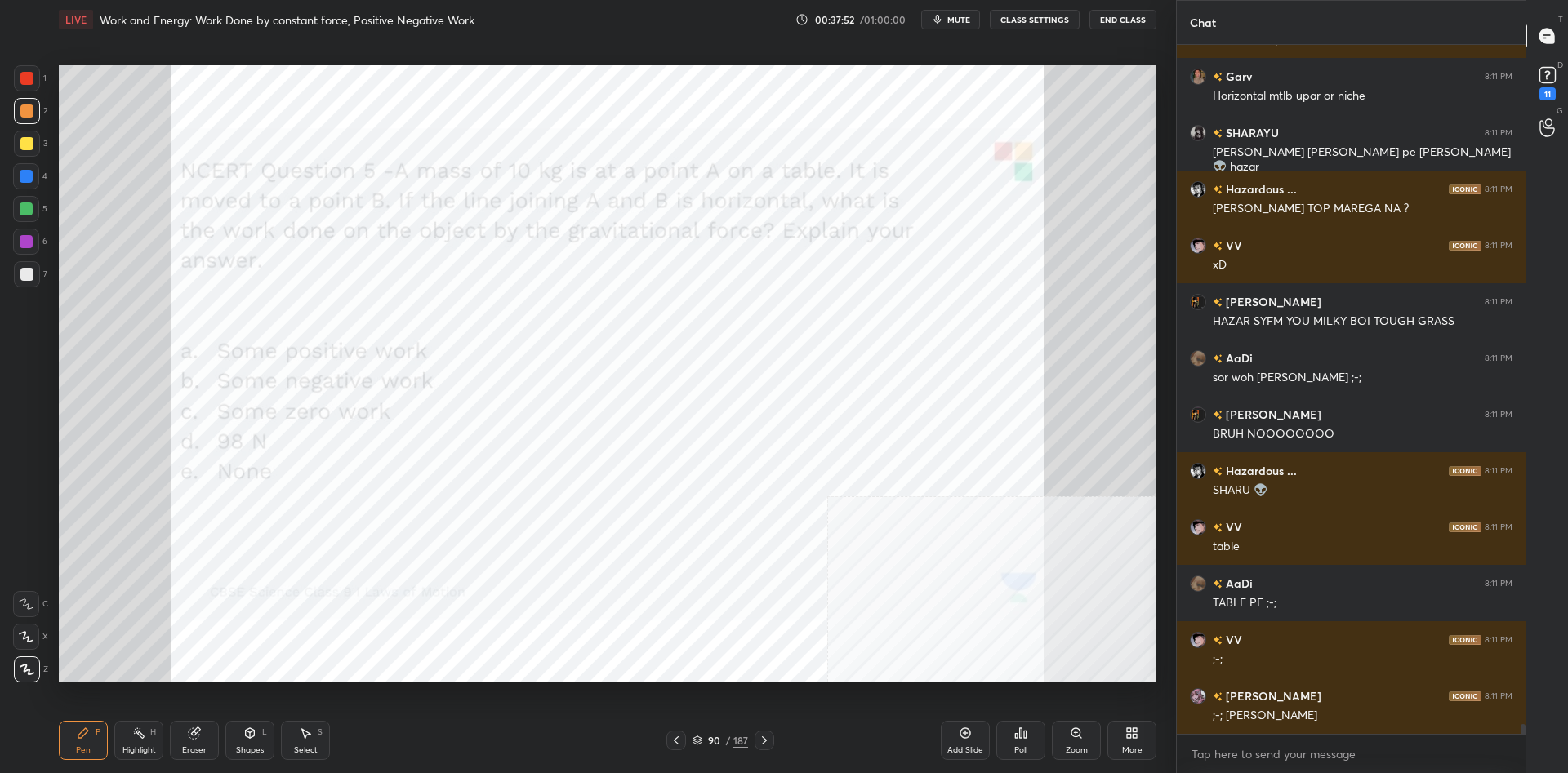
click at [28, 203] on div at bounding box center [26, 209] width 13 height 13
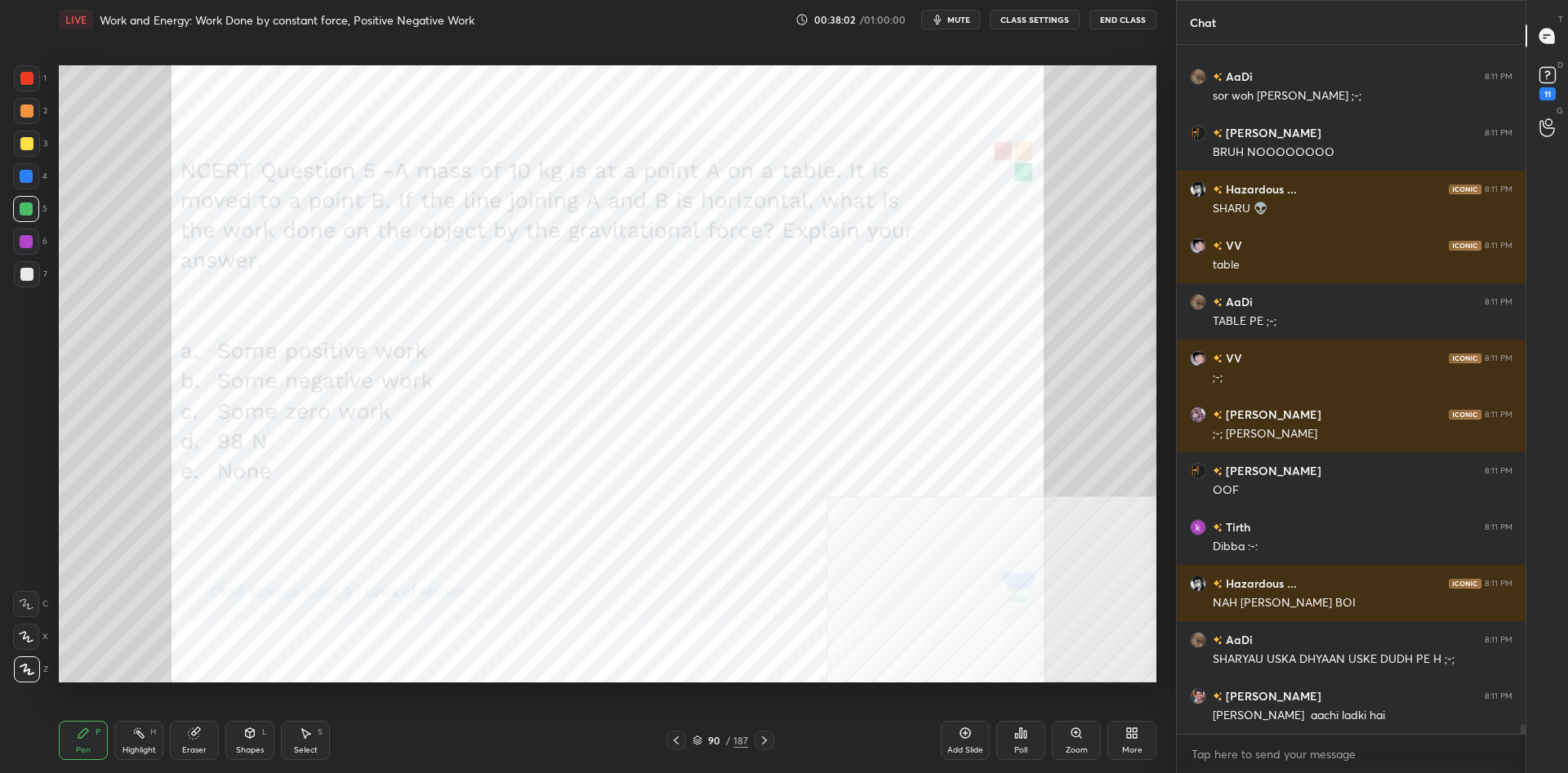
scroll to position [49228, 0]
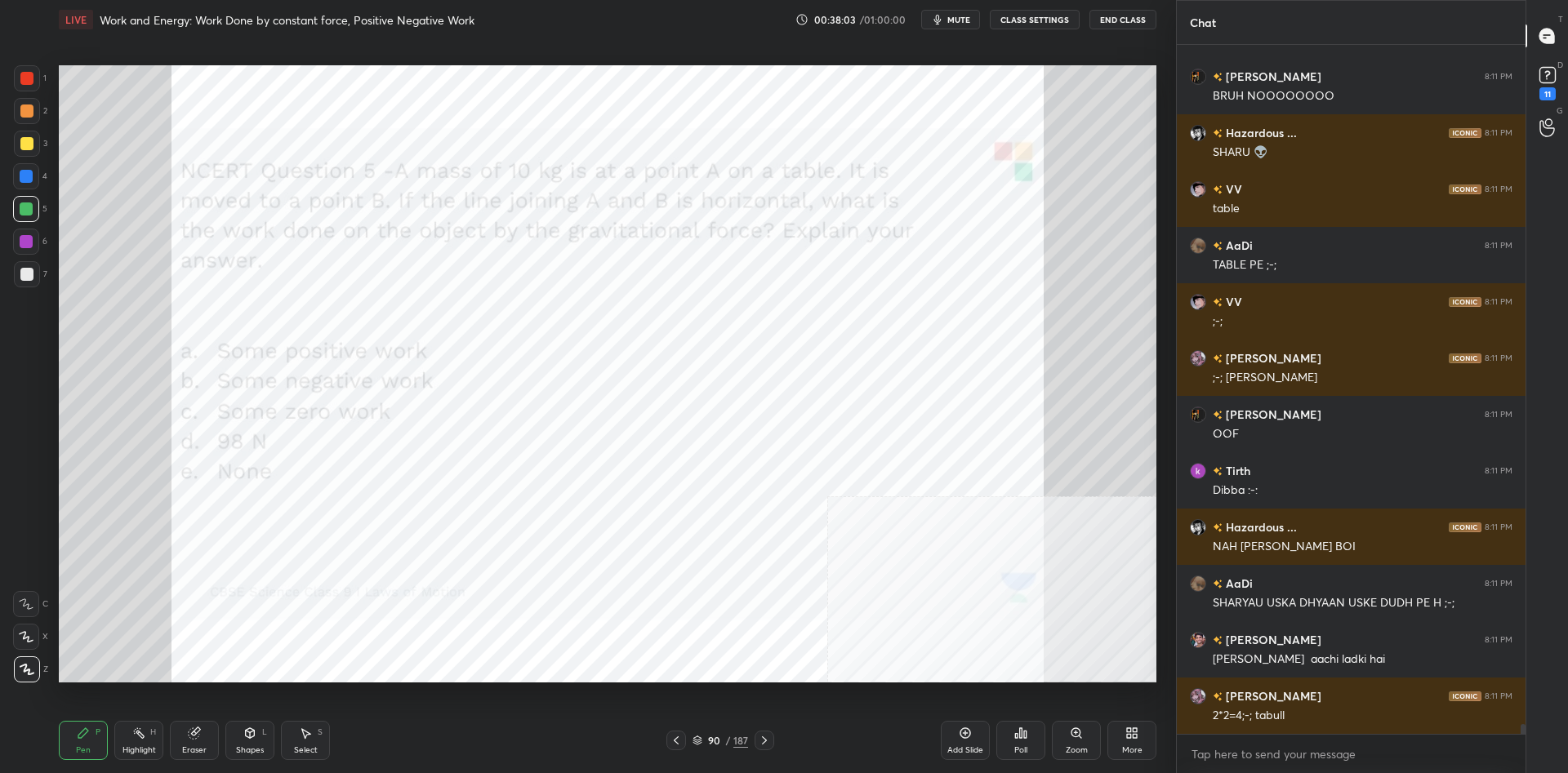
click at [27, 184] on div at bounding box center [26, 176] width 26 height 26
click at [26, 110] on div at bounding box center [27, 111] width 13 height 13
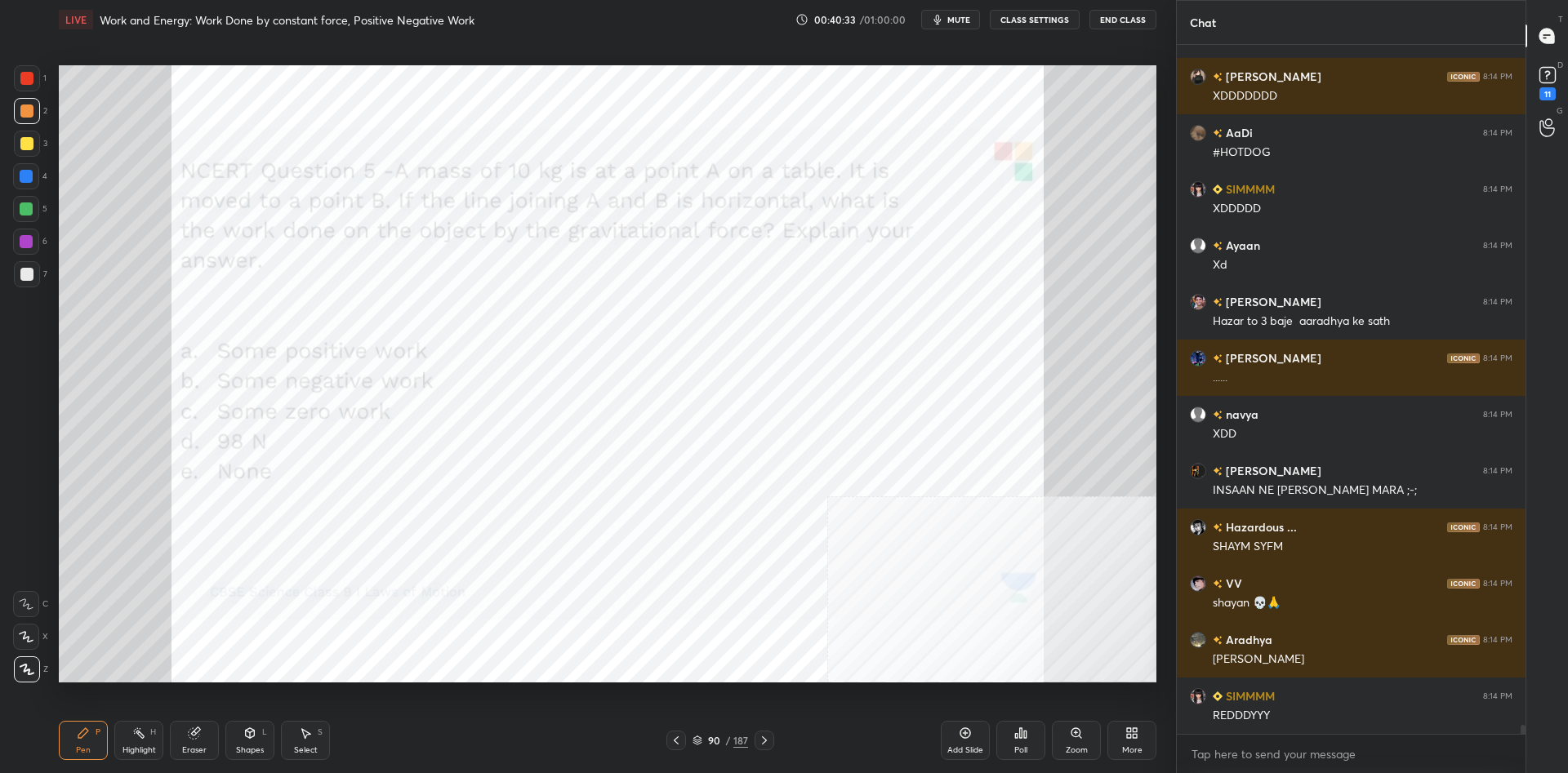
scroll to position [52269, 0]
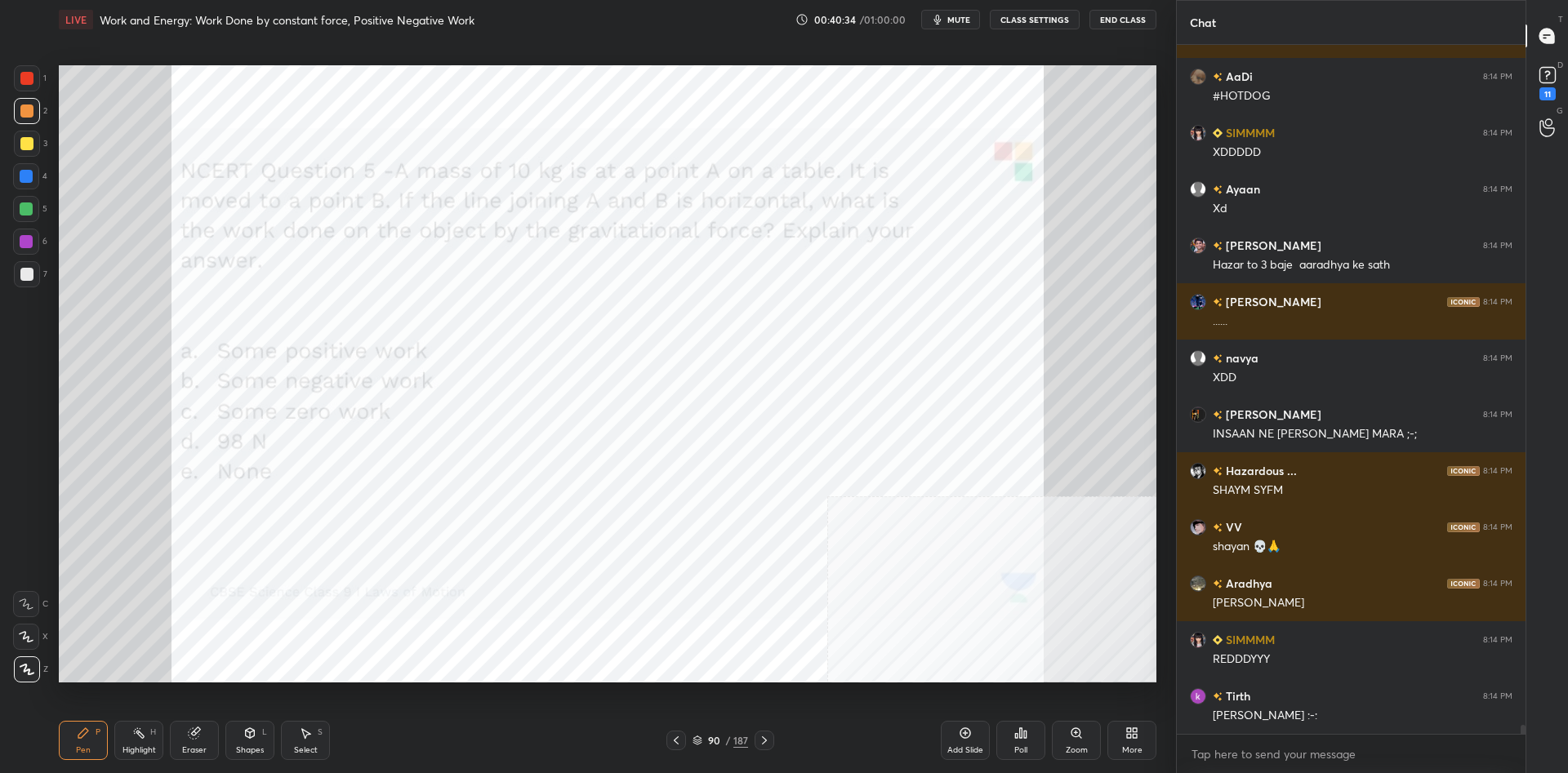
click at [1020, 735] on icon at bounding box center [1021, 733] width 3 height 10
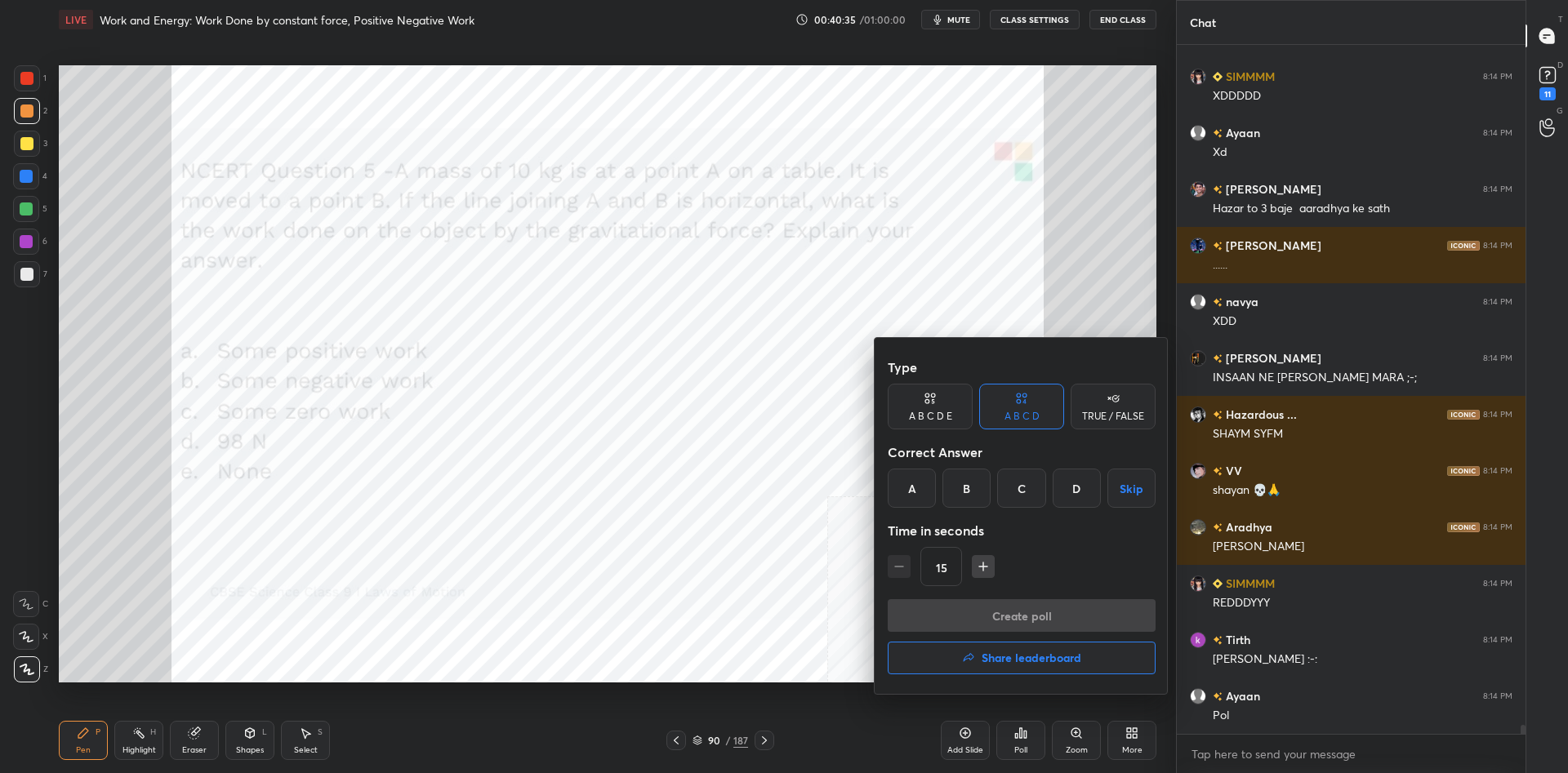
click at [940, 406] on div "A B C D E" at bounding box center [930, 406] width 85 height 46
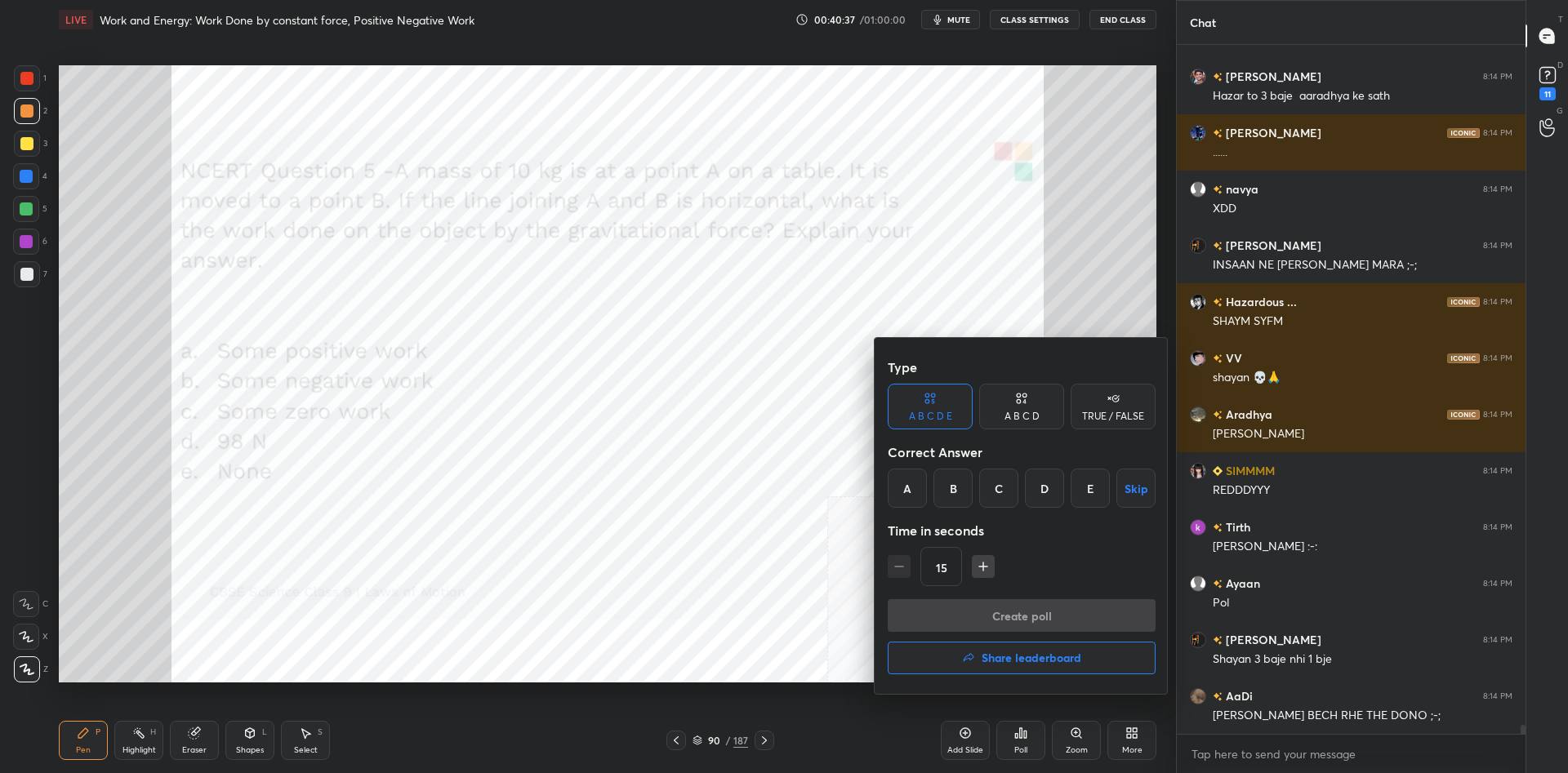
click at [1007, 487] on div "C" at bounding box center [999, 488] width 39 height 39
click at [1045, 609] on button "Create poll" at bounding box center [1022, 616] width 268 height 33
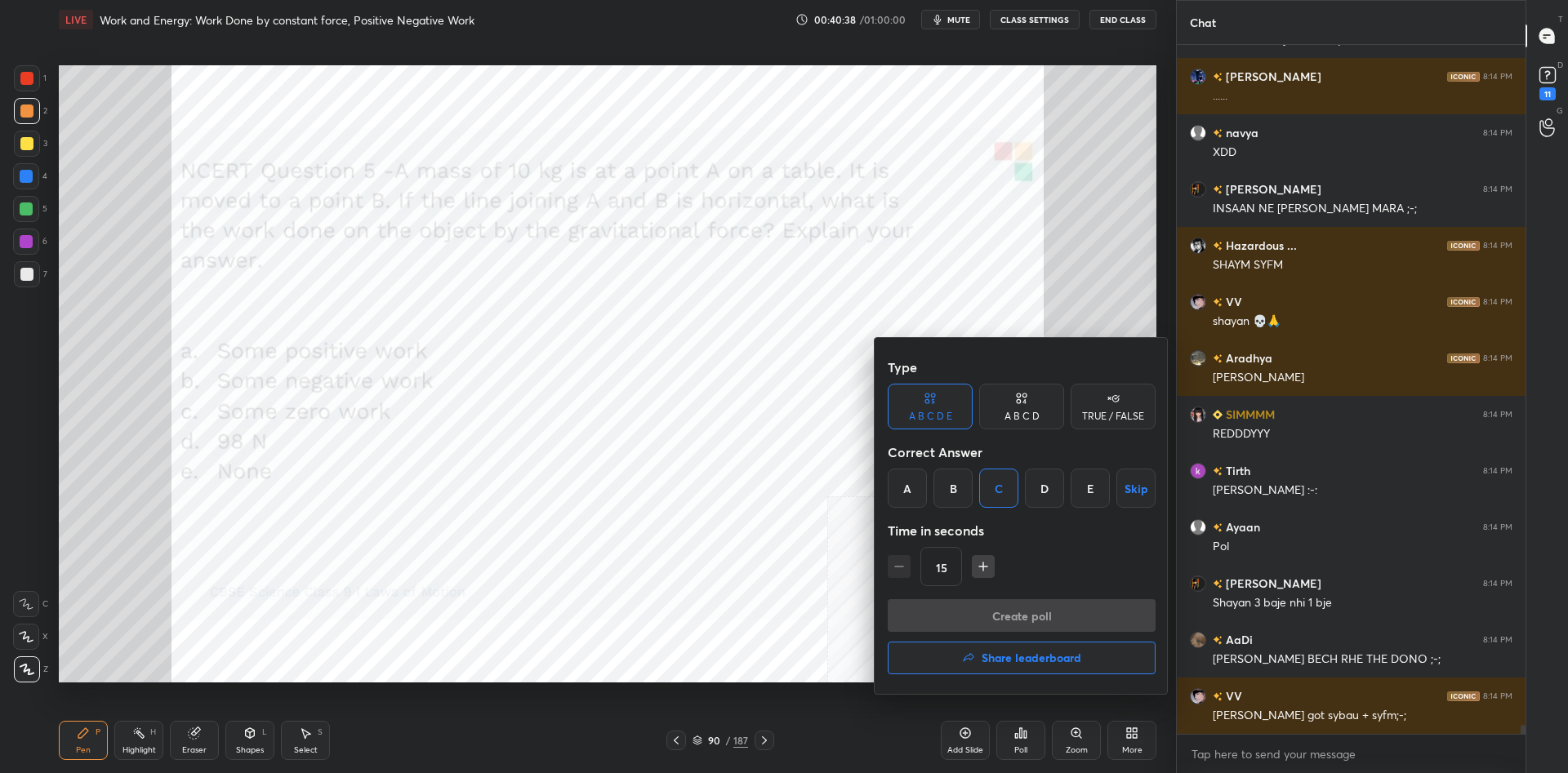
scroll to position [647, 349]
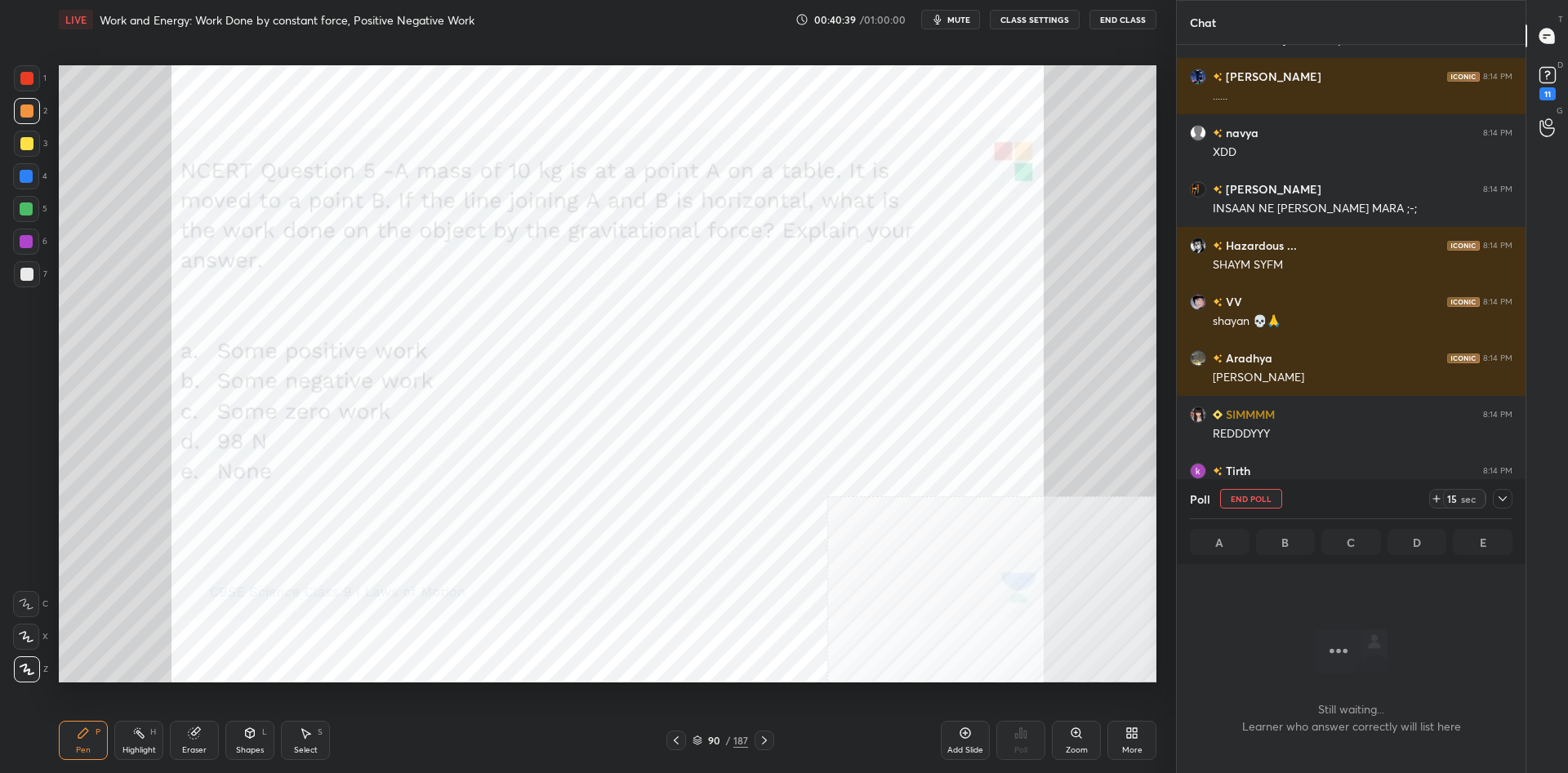
click at [1505, 506] on div at bounding box center [1503, 499] width 20 height 20
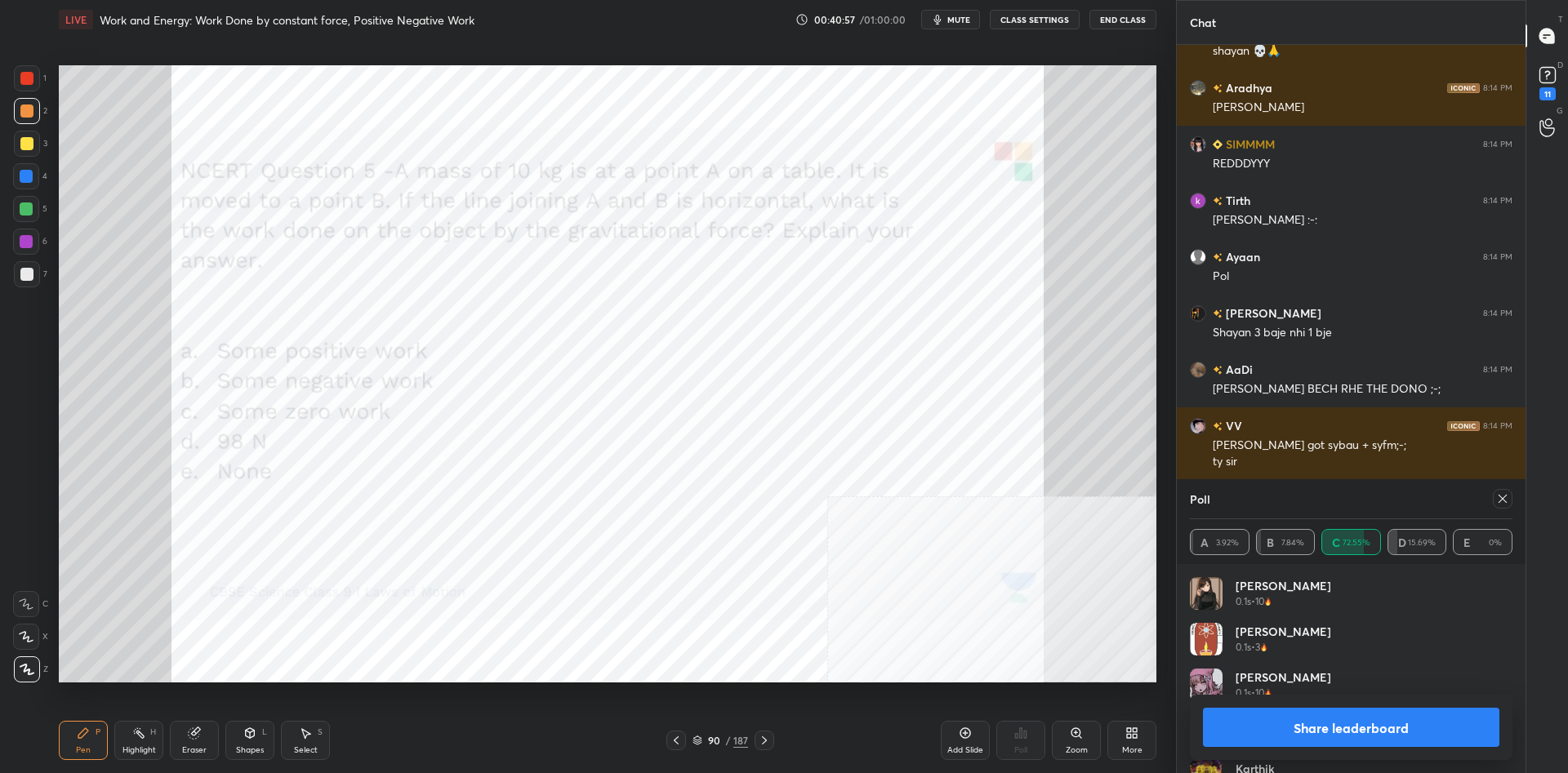
click at [1249, 732] on button "Share leaderboard" at bounding box center [1352, 727] width 297 height 39
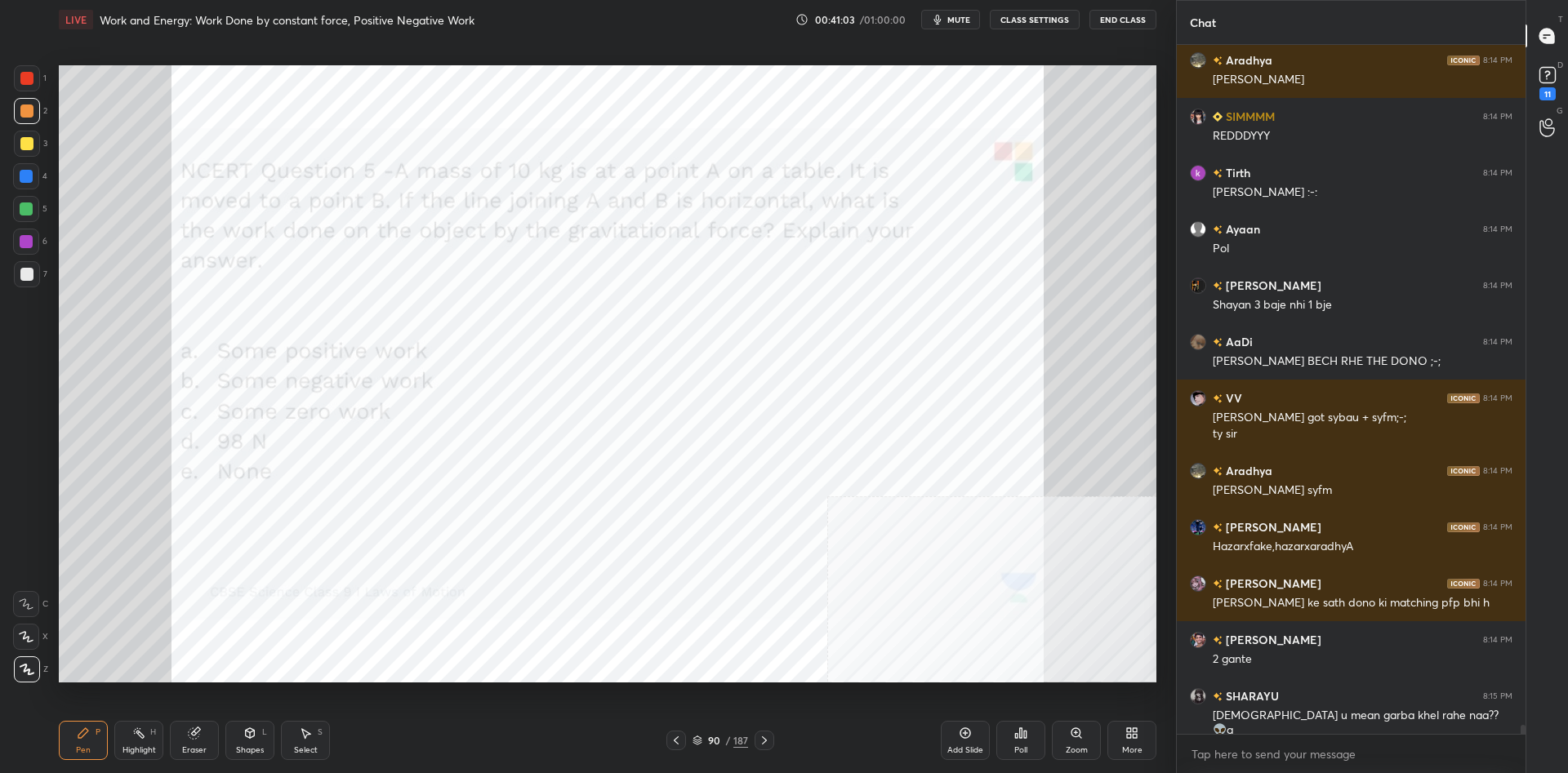
click at [28, 173] on div at bounding box center [26, 176] width 13 height 13
click at [33, 174] on div at bounding box center [26, 176] width 13 height 13
click at [133, 746] on div "Highlight" at bounding box center [139, 750] width 33 height 8
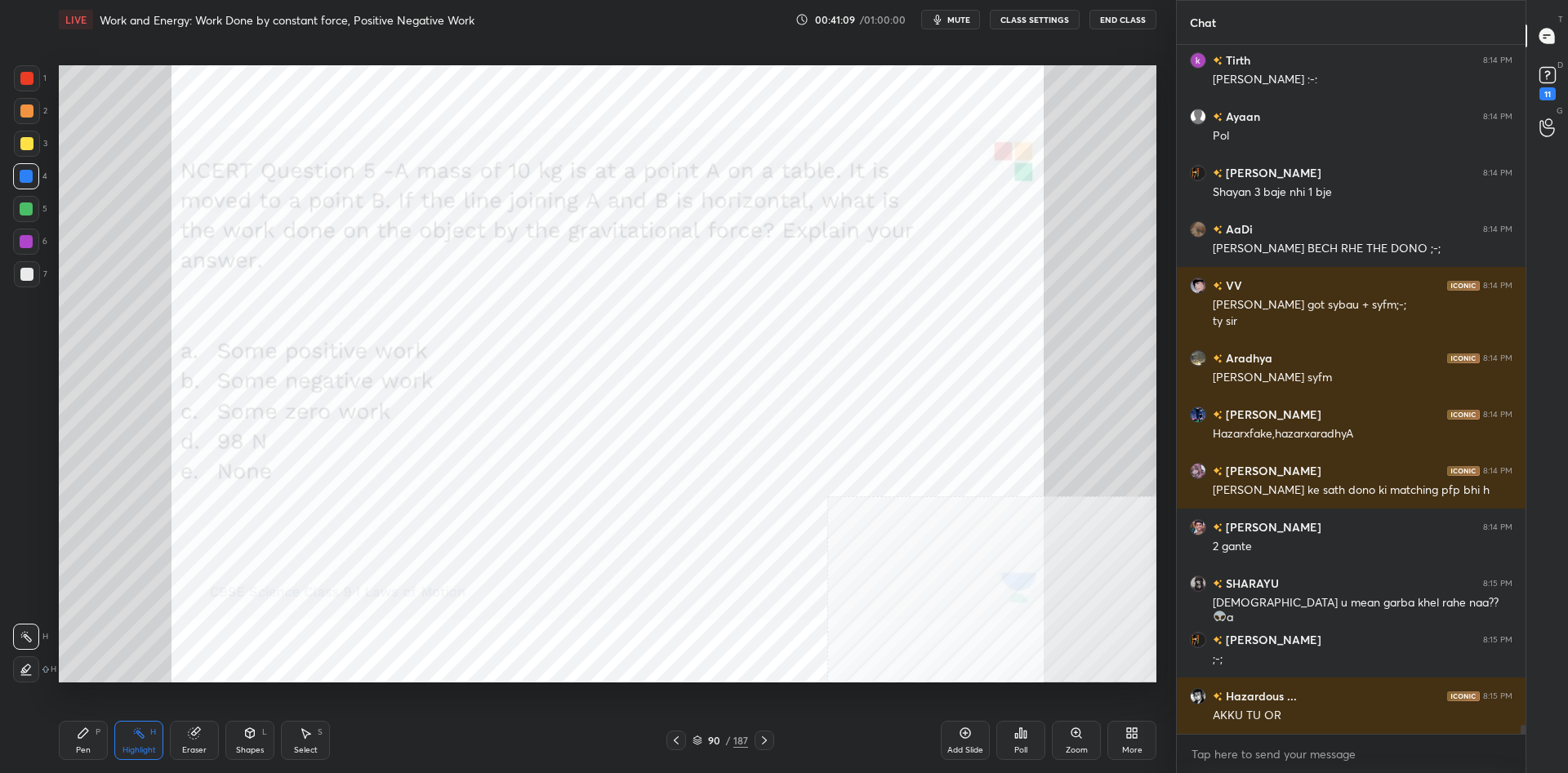
click at [74, 736] on div "Pen P" at bounding box center [83, 741] width 49 height 39
click at [33, 110] on div at bounding box center [27, 111] width 13 height 13
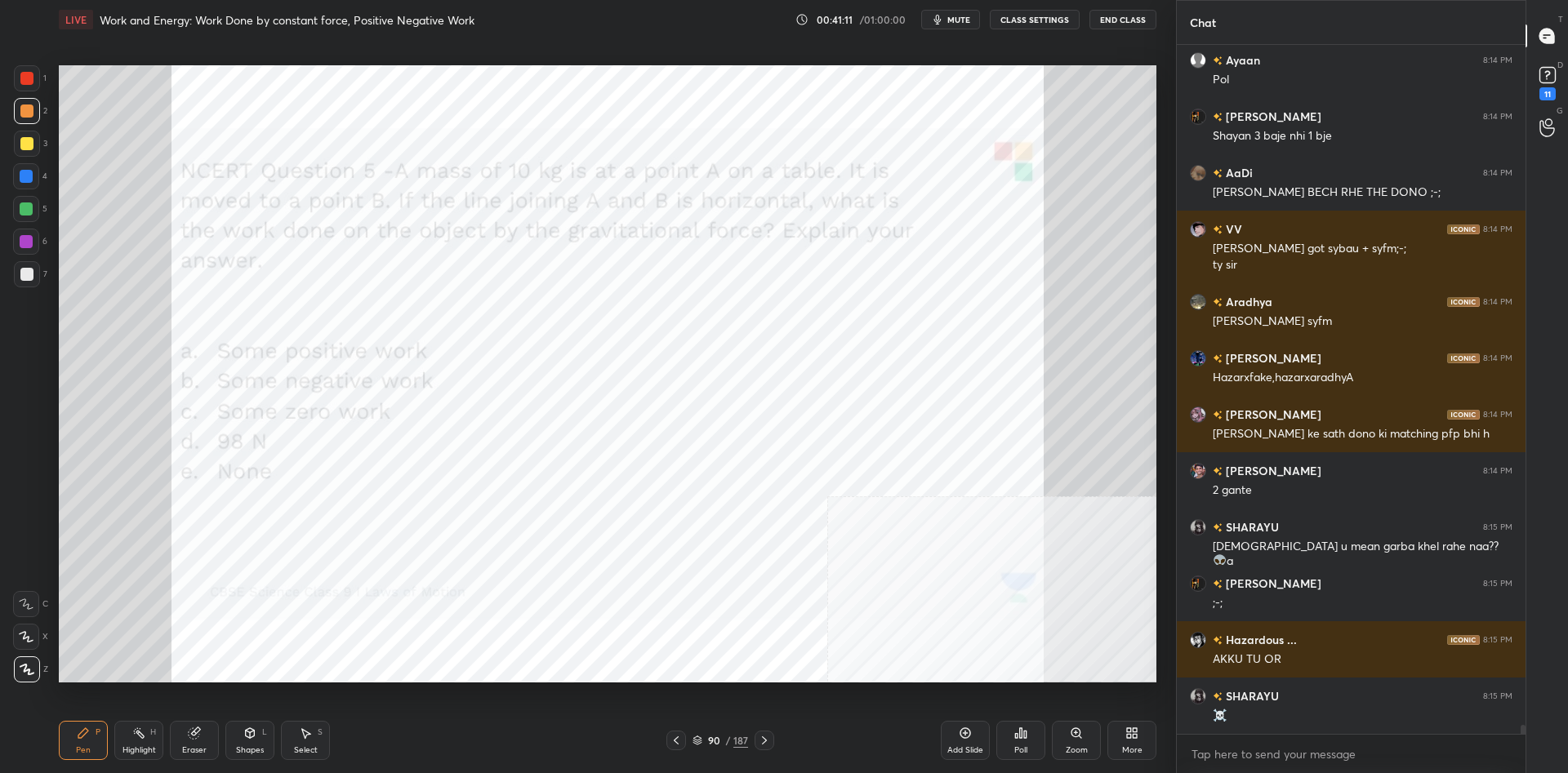
click at [30, 73] on div at bounding box center [27, 78] width 13 height 13
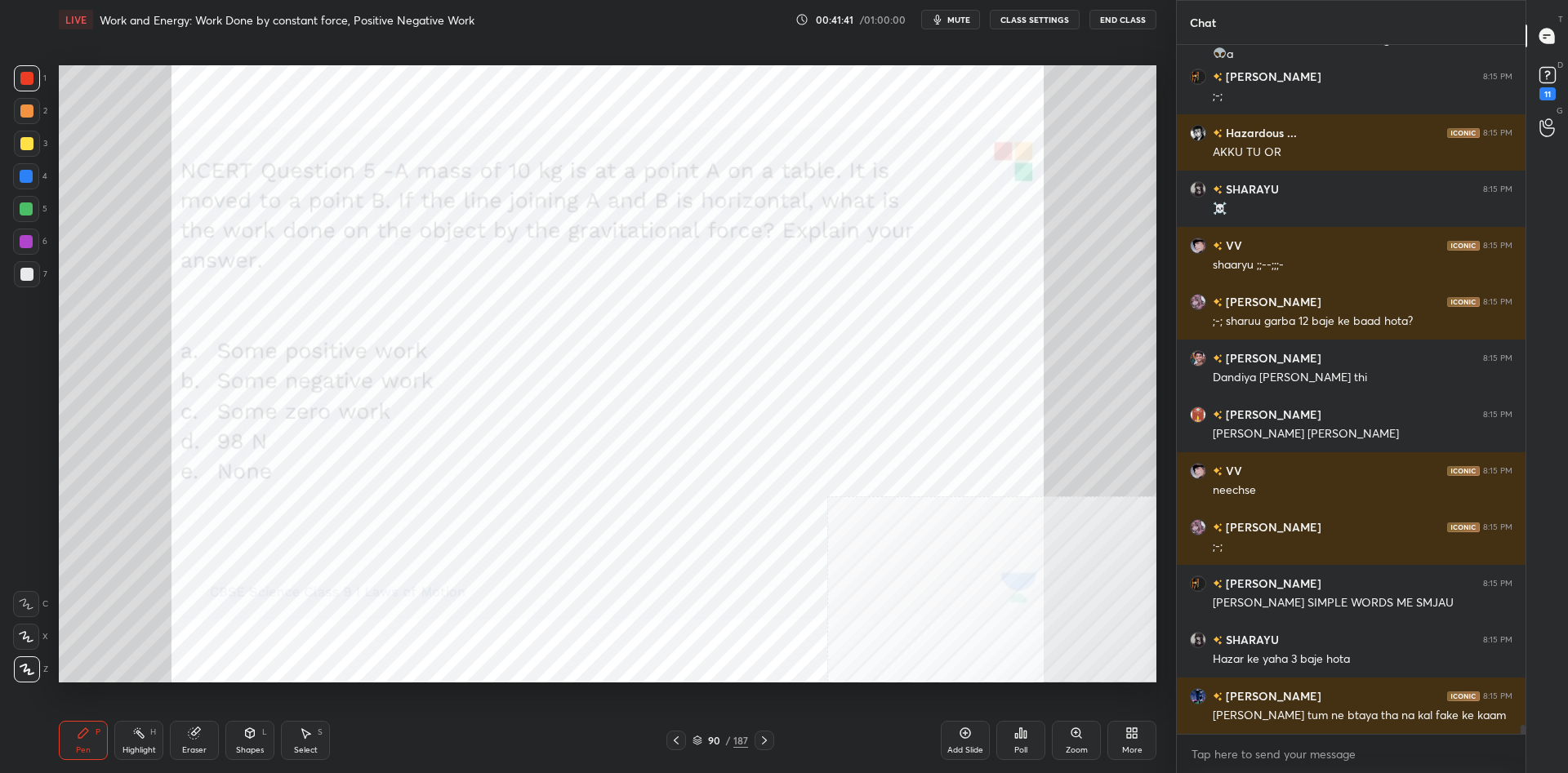
click at [733, 741] on div "90 / 187" at bounding box center [721, 740] width 55 height 14
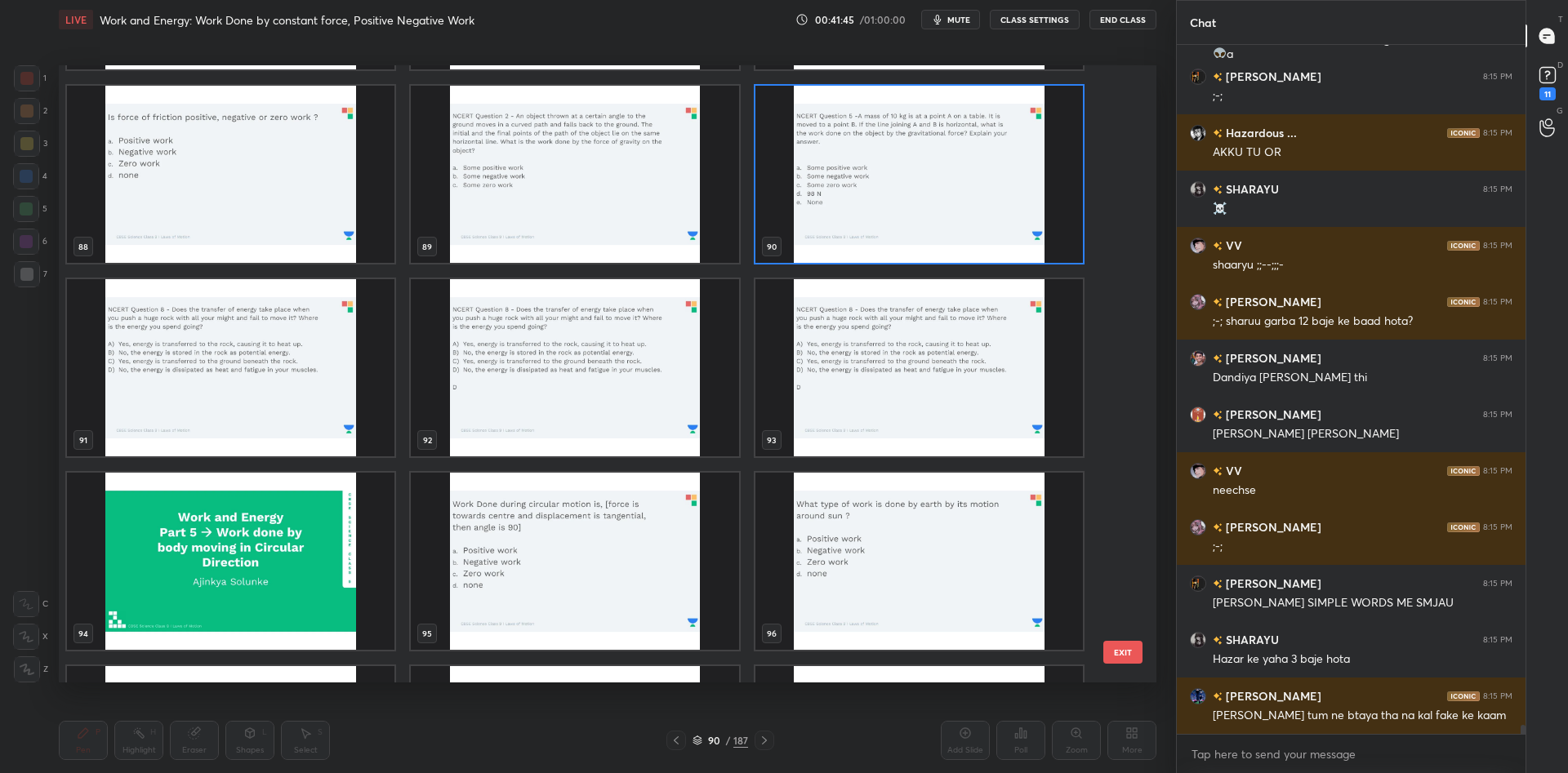
click at [225, 348] on img "grid" at bounding box center [231, 367] width 327 height 177
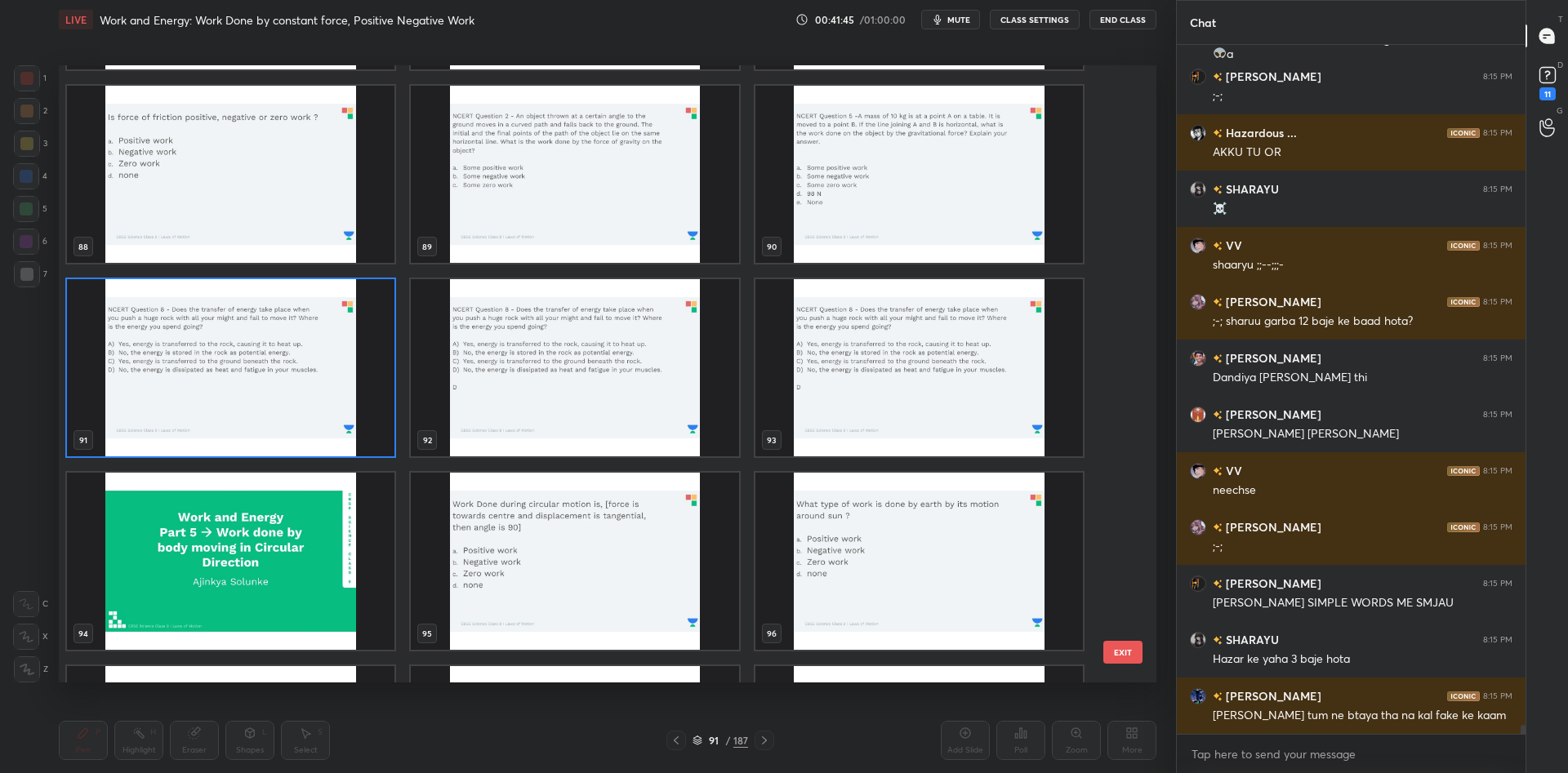
click at [225, 348] on img "grid" at bounding box center [231, 367] width 327 height 177
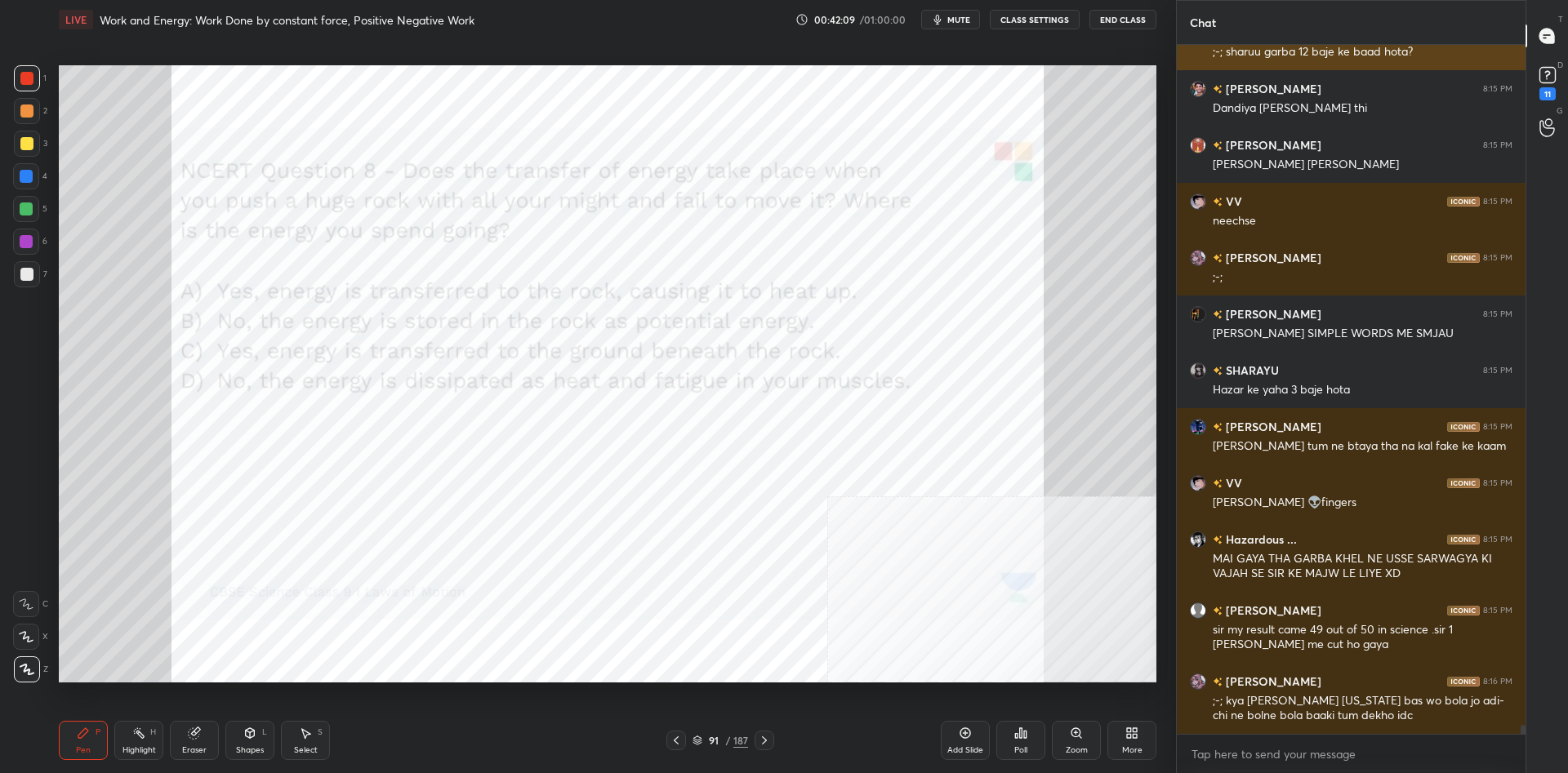
scroll to position [53795, 0]
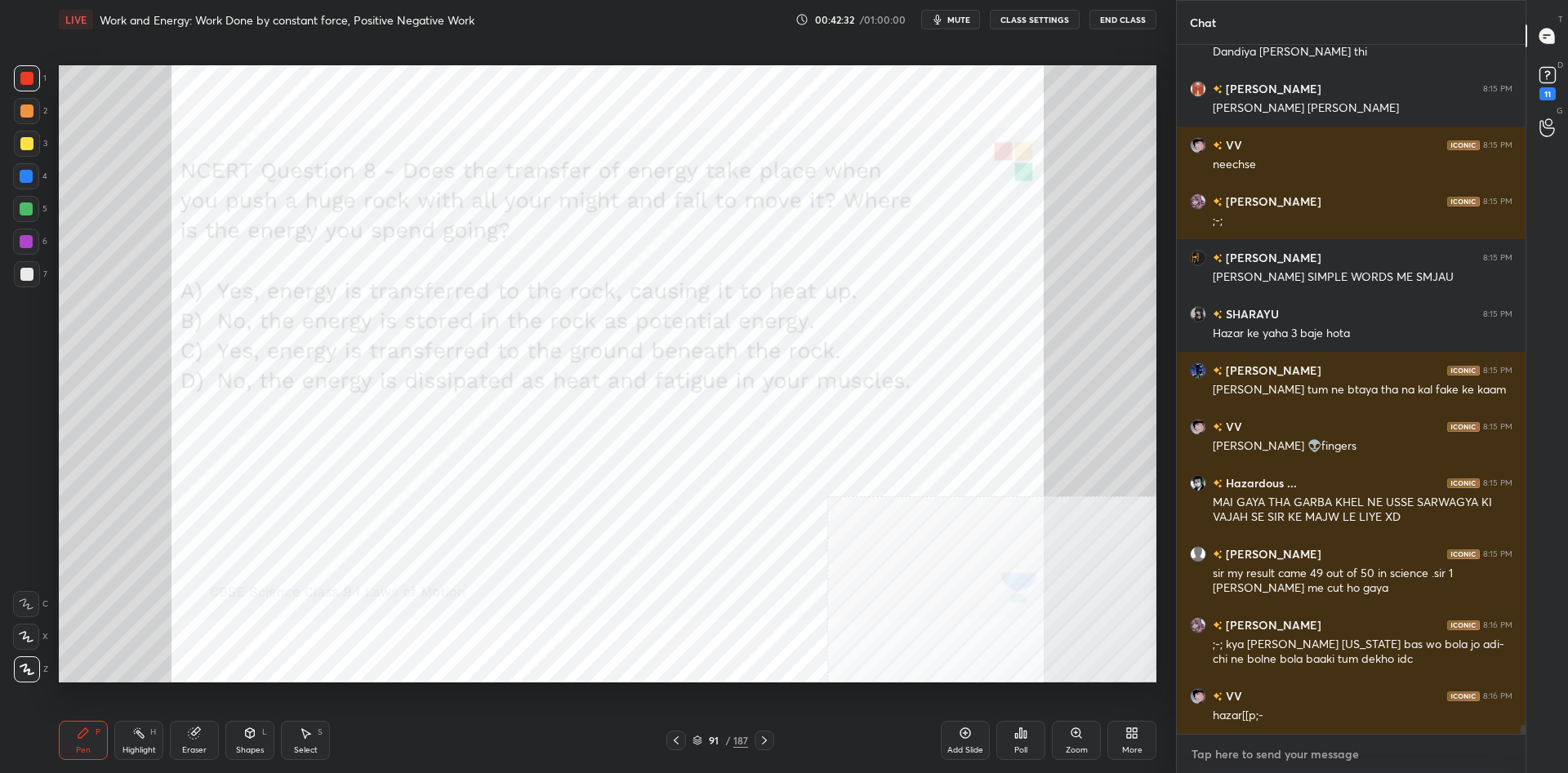
type textarea "x"
click at [1311, 760] on textarea at bounding box center [1351, 754] width 323 height 26
type textarea "C"
type textarea "x"
type textarea "Co"
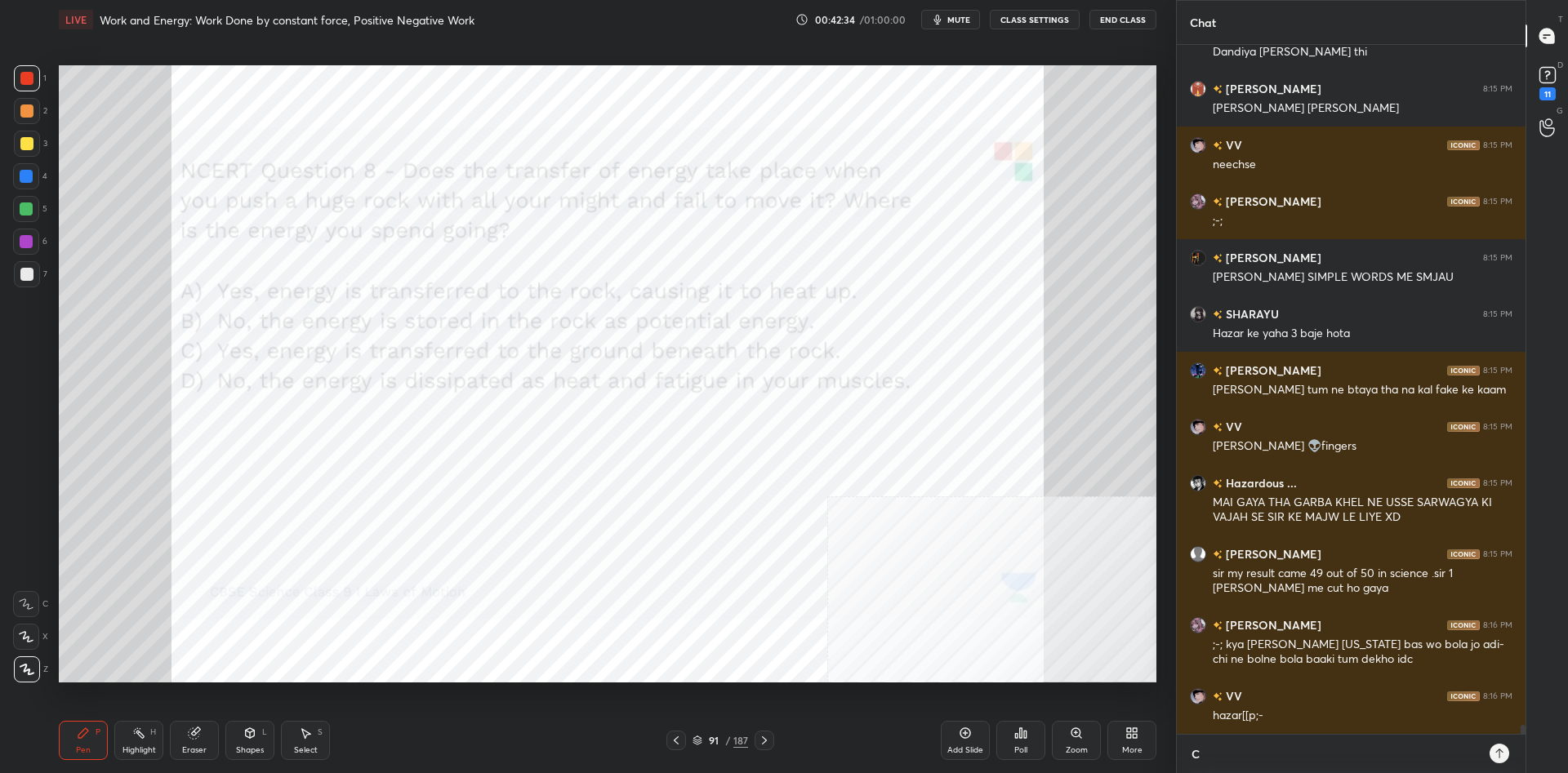
type textarea "x"
type textarea "Con"
type textarea "x"
type textarea "Cong"
type textarea "x"
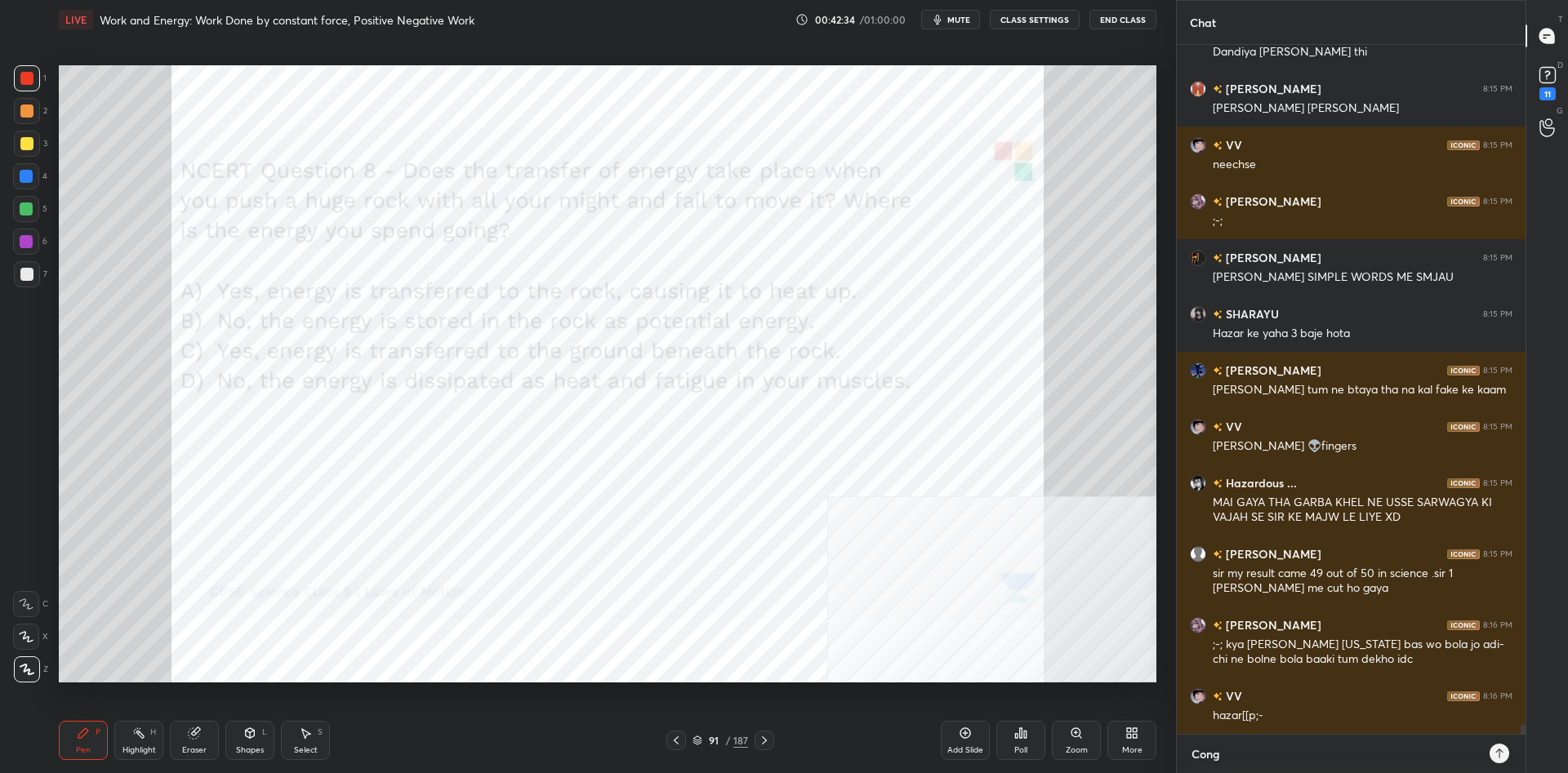
type textarea "Congr"
type textarea "x"
type textarea "Congra"
type textarea "x"
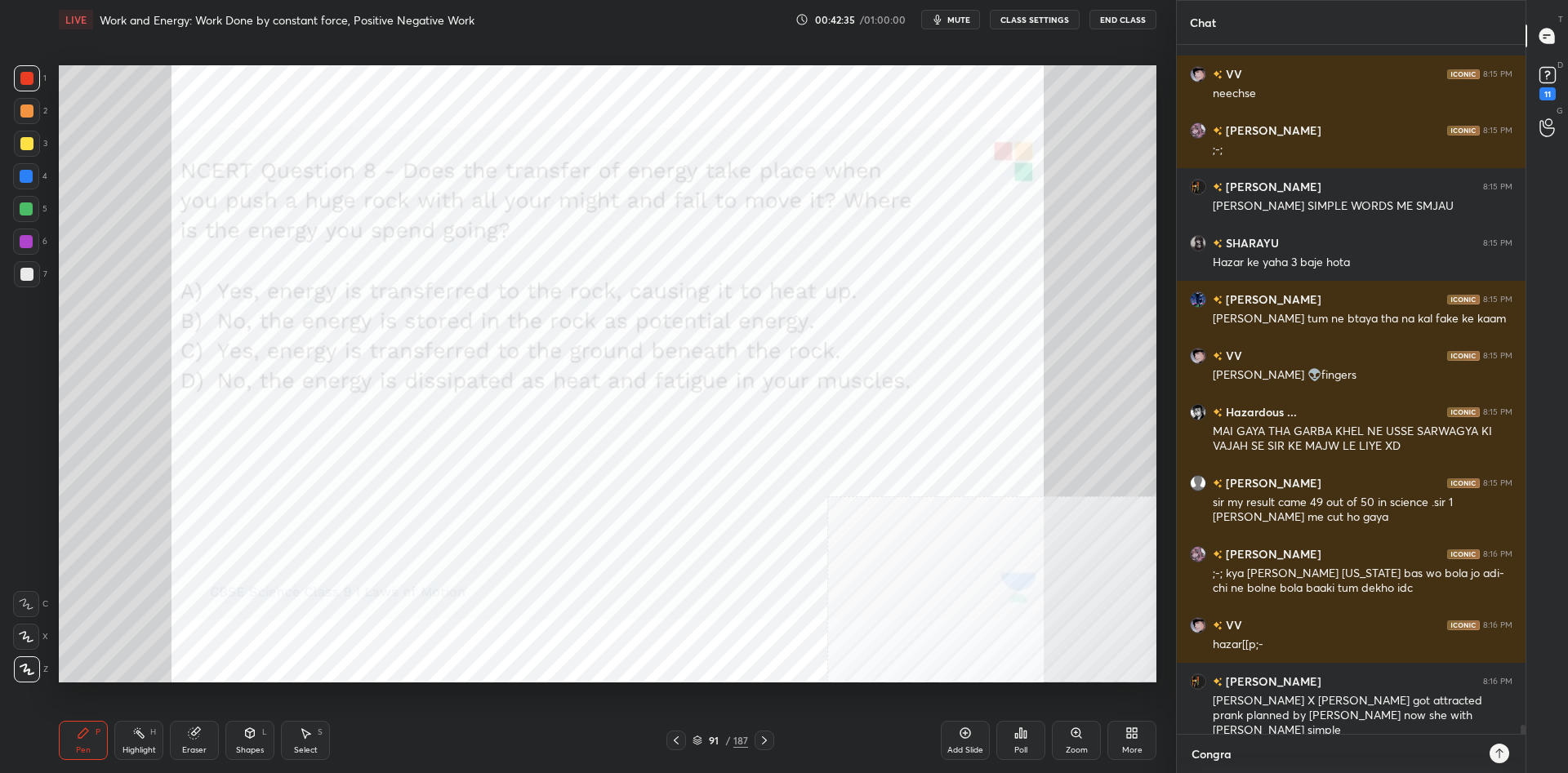
type textarea "Congrat"
type textarea "x"
type textarea "Congraty"
type textarea "x"
type textarea "Congratys"
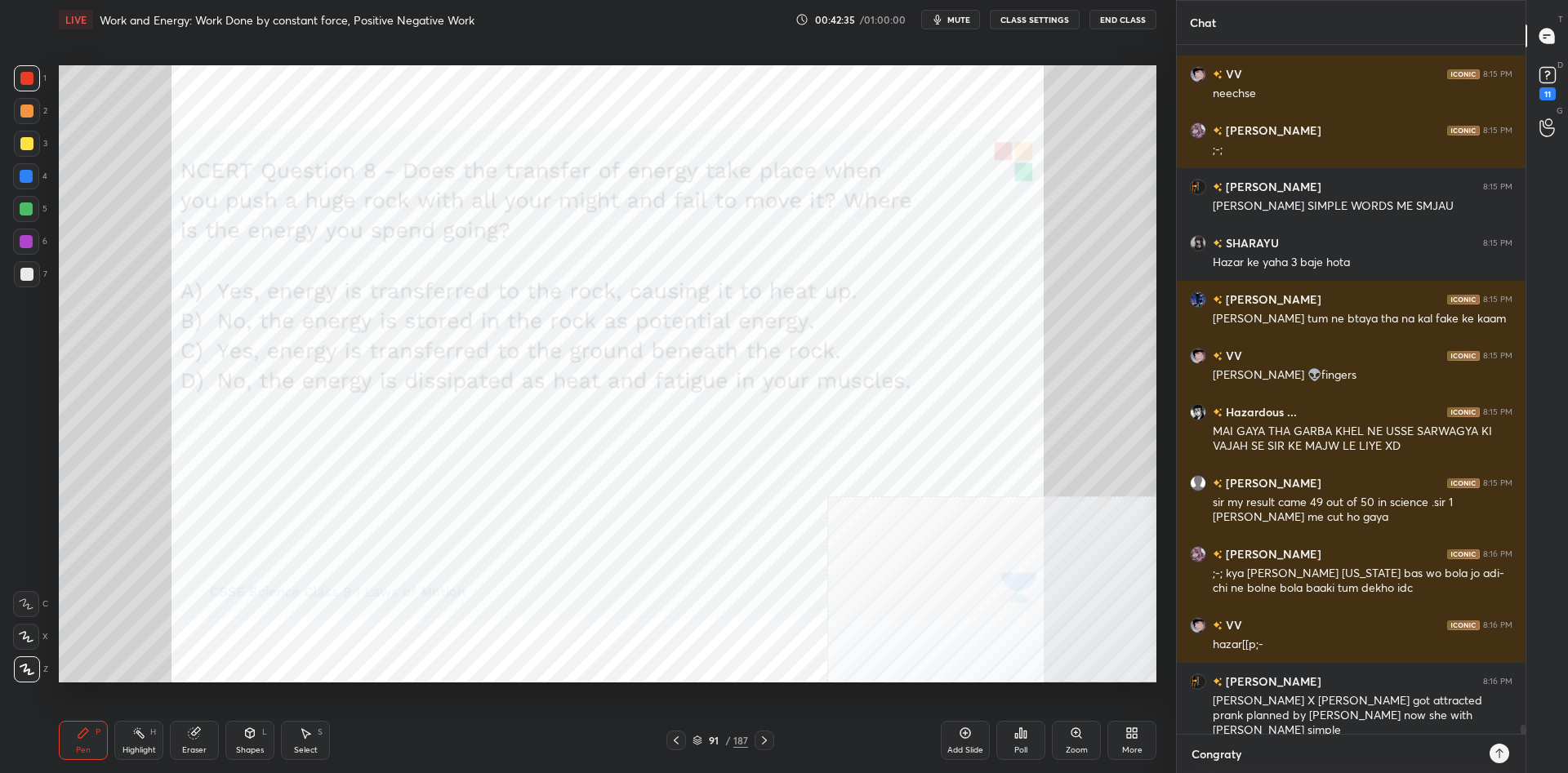
type textarea "x"
type textarea "Congraty"
type textarea "x"
type textarea "Congrat"
type textarea "x"
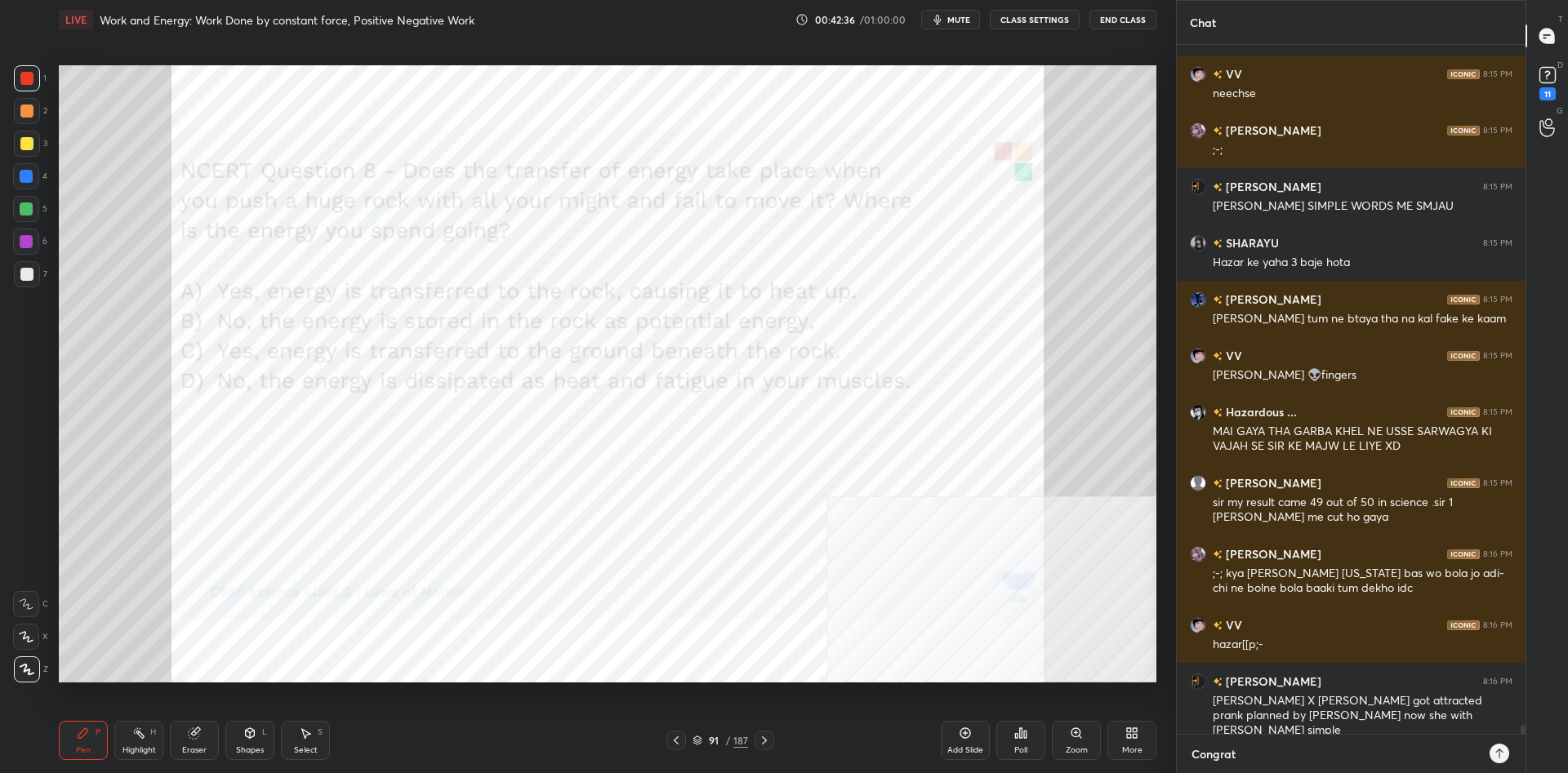
type textarea "Congrats"
type textarea "x"
type textarea "Congrats"
type textarea "x"
type textarea "Congrats A"
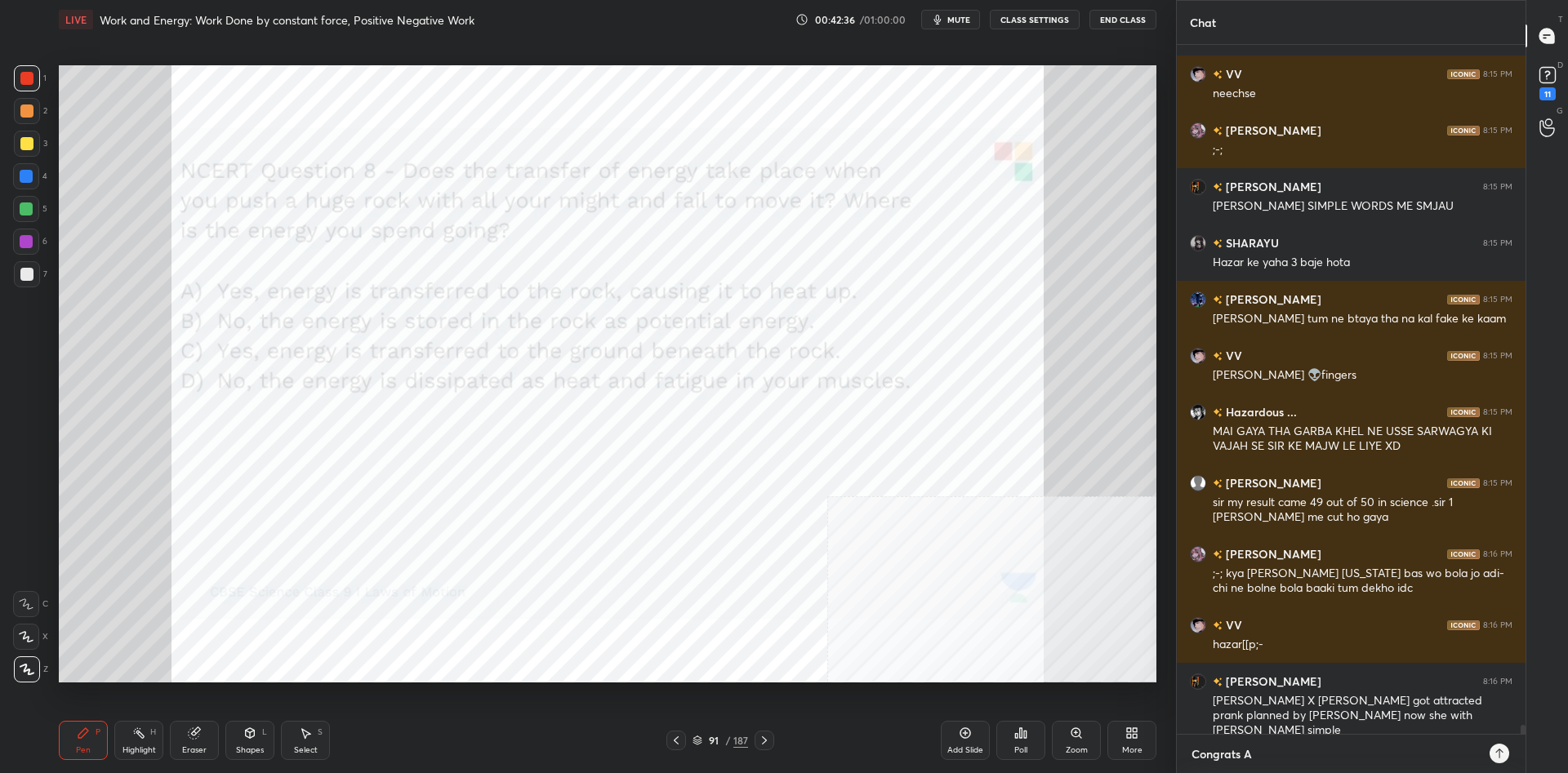
type textarea "x"
type textarea "Congrats Aa"
type textarea "x"
type textarea "Congrats Aar"
type textarea "x"
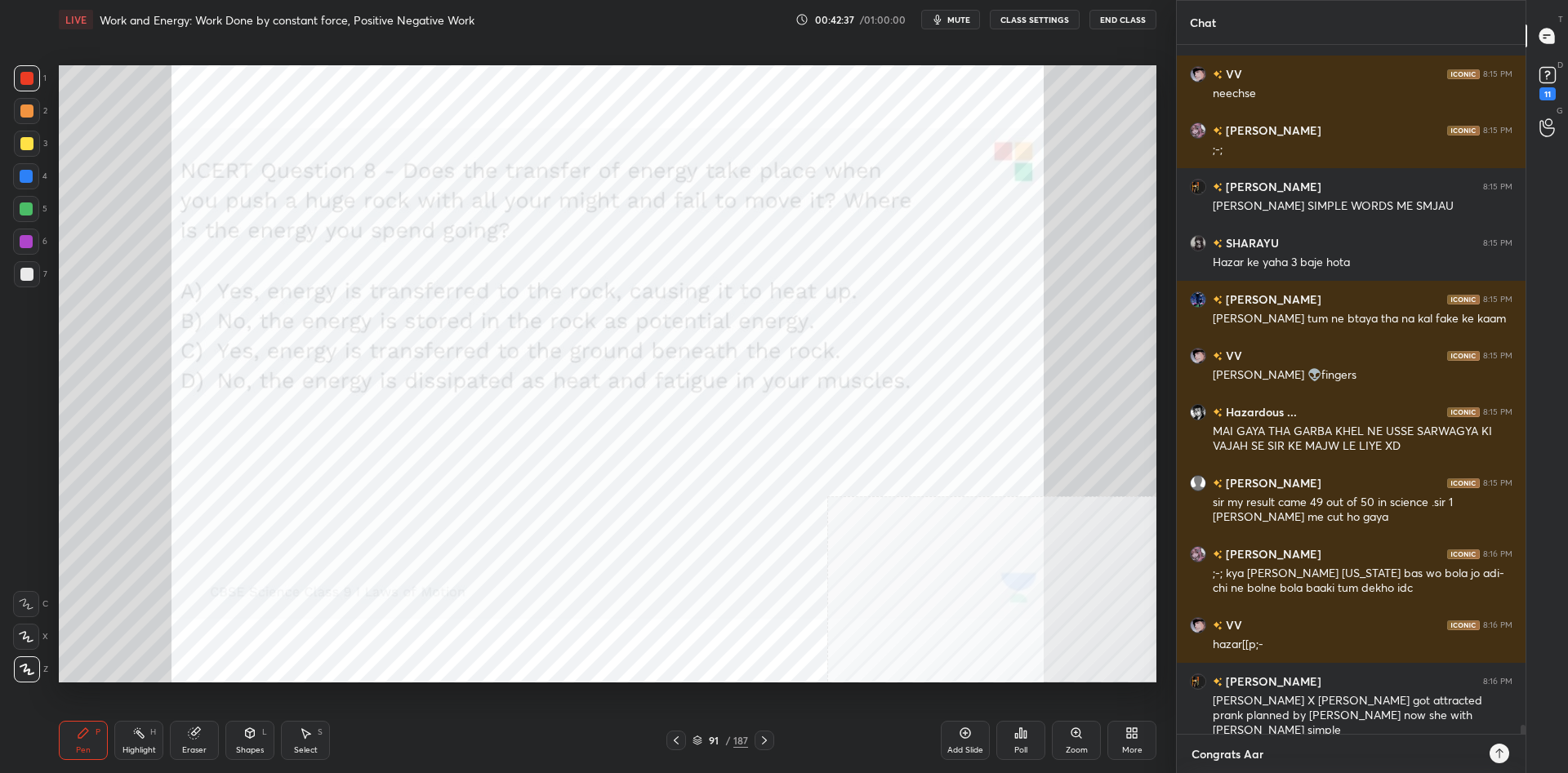
type textarea "Congrats Aara"
type textarea "x"
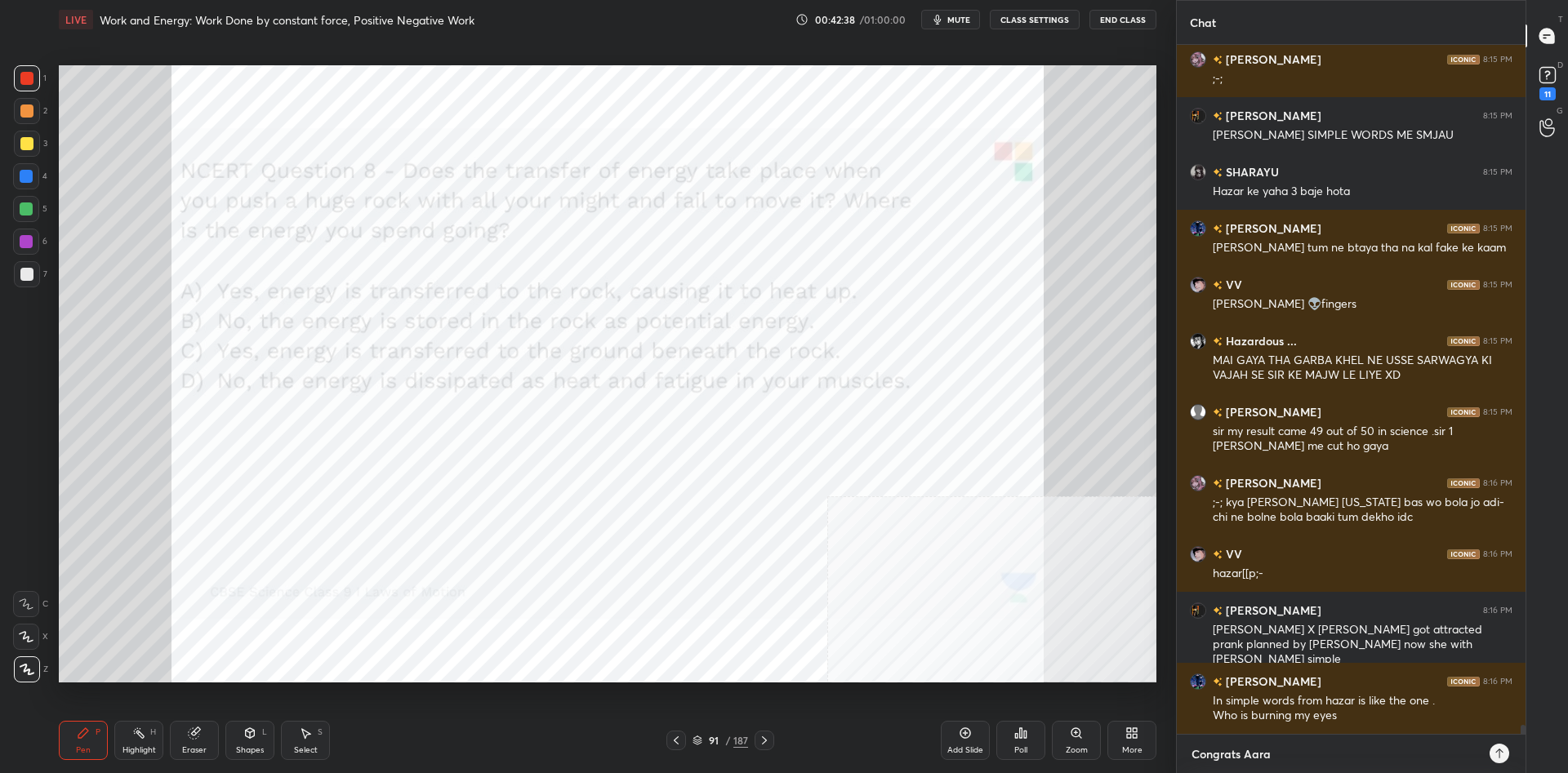
type textarea "Congrats Aarad"
type textarea "x"
type textarea "Congrats Aaradh"
type textarea "x"
type textarea "Congrats Aaradhy"
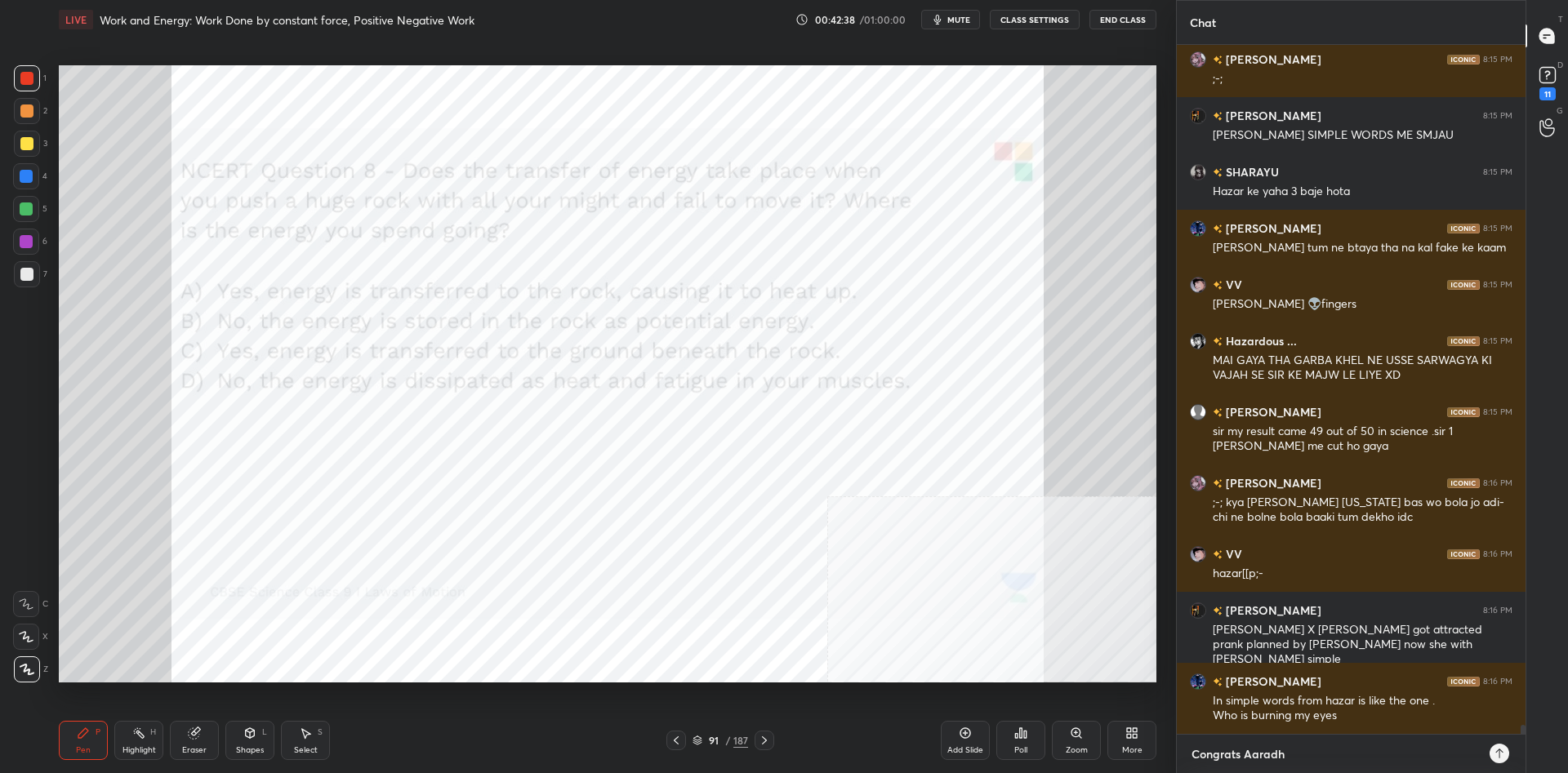
type textarea "x"
type textarea "Congrats Aaradhy."
type textarea "x"
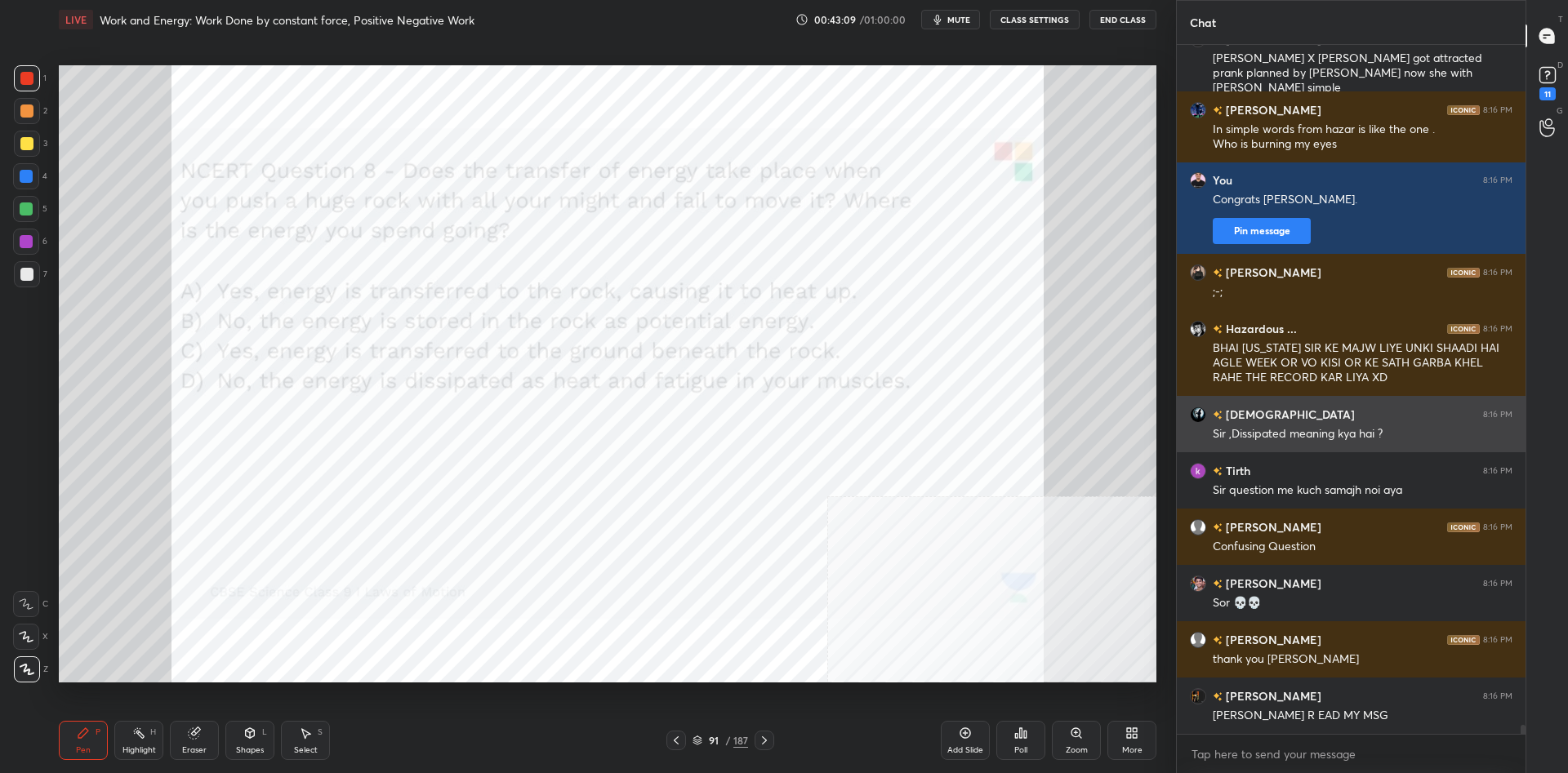
scroll to position [54564, 0]
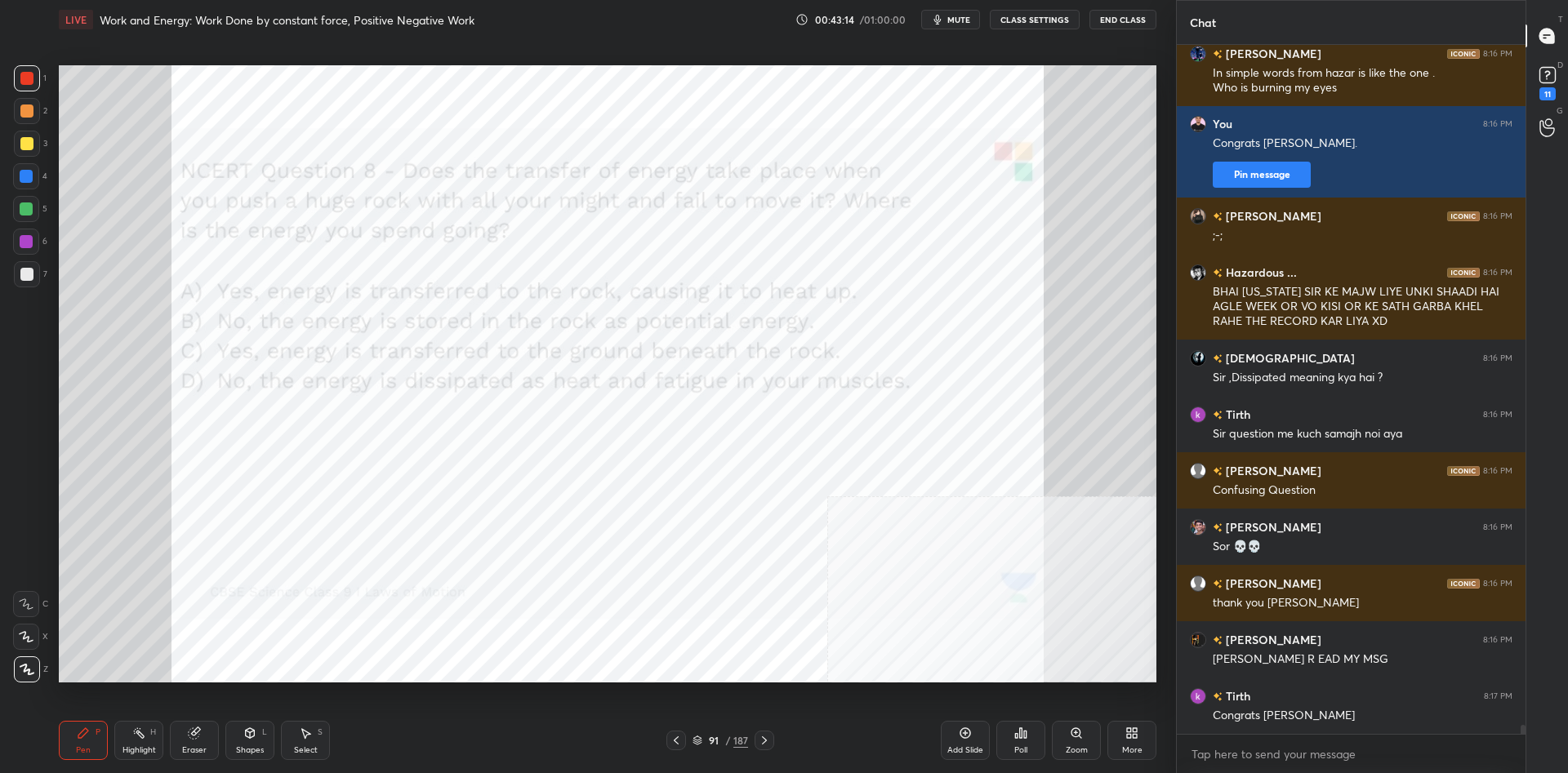
click at [28, 240] on div at bounding box center [26, 241] width 13 height 13
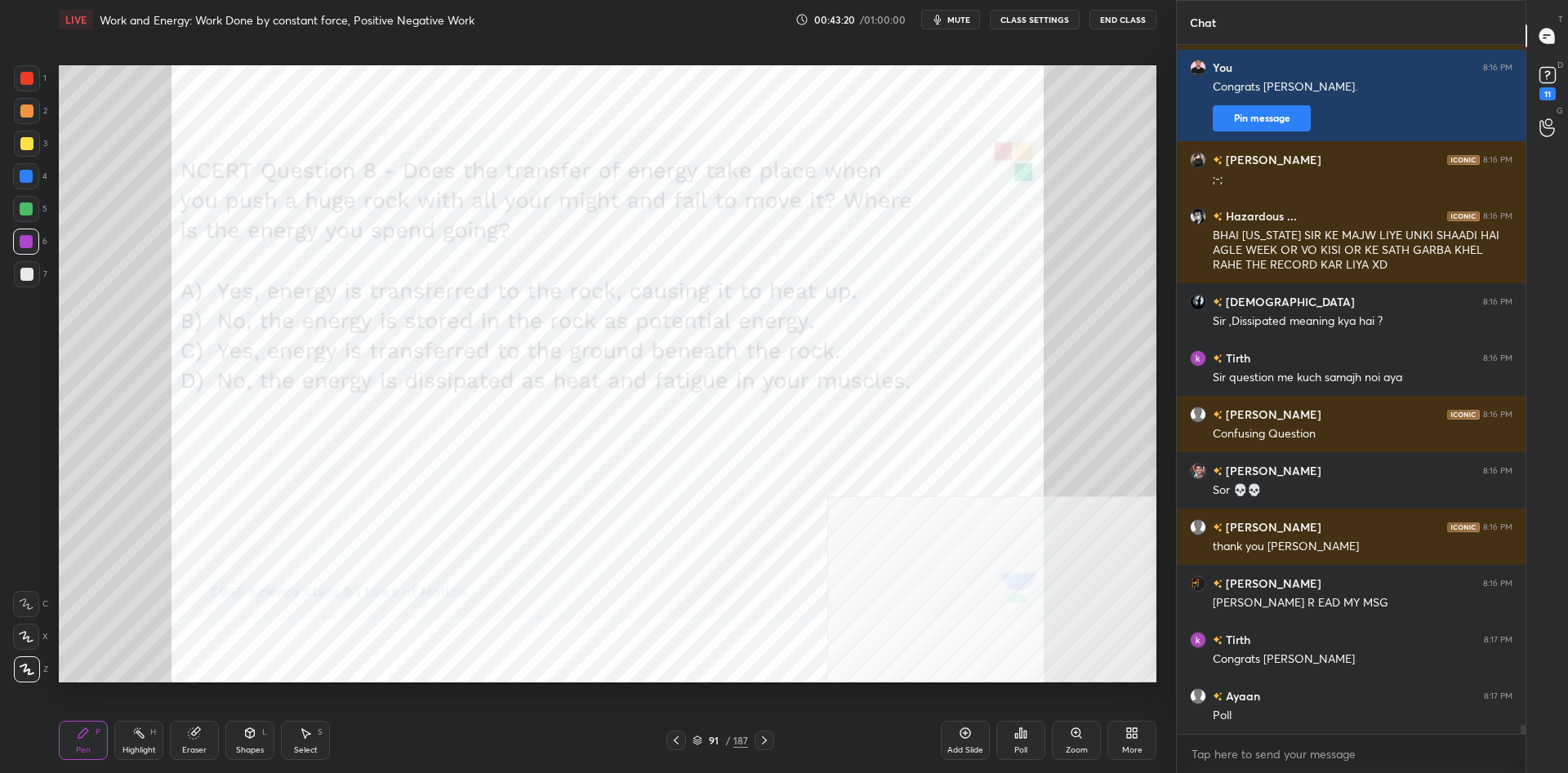
click at [41, 119] on div "2" at bounding box center [30, 111] width 33 height 26
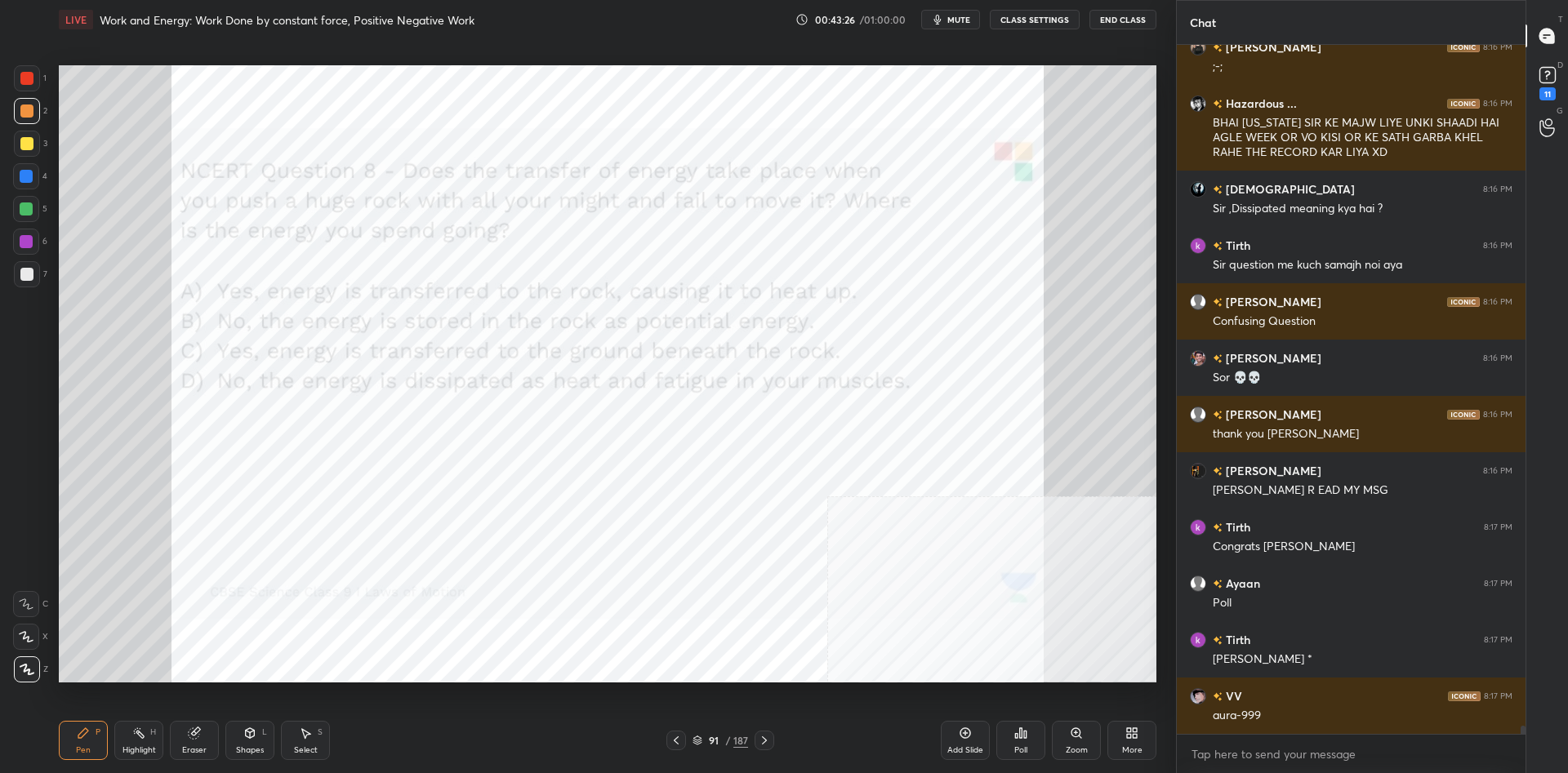
scroll to position [54789, 0]
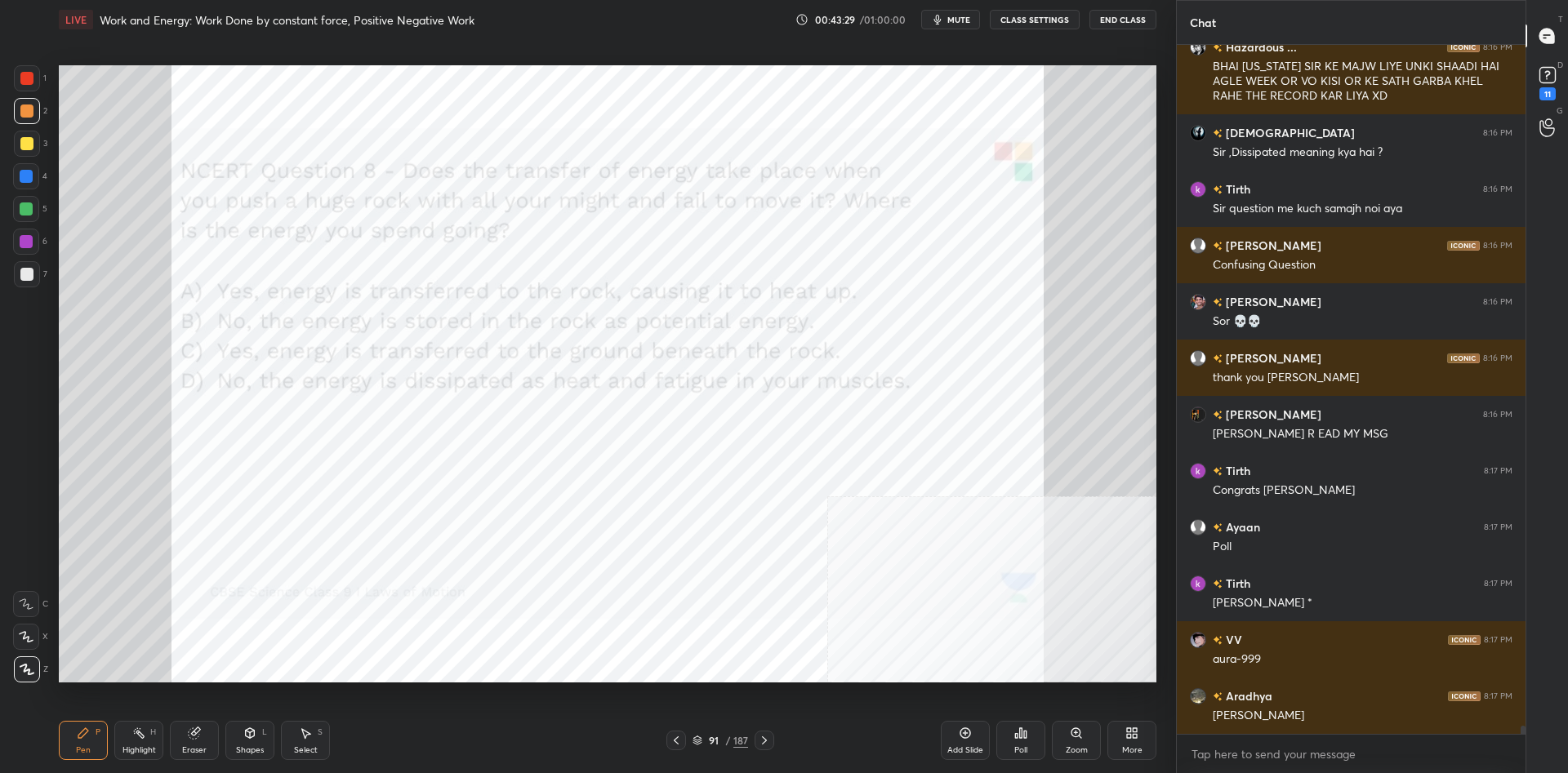
click at [135, 738] on icon at bounding box center [139, 733] width 13 height 13
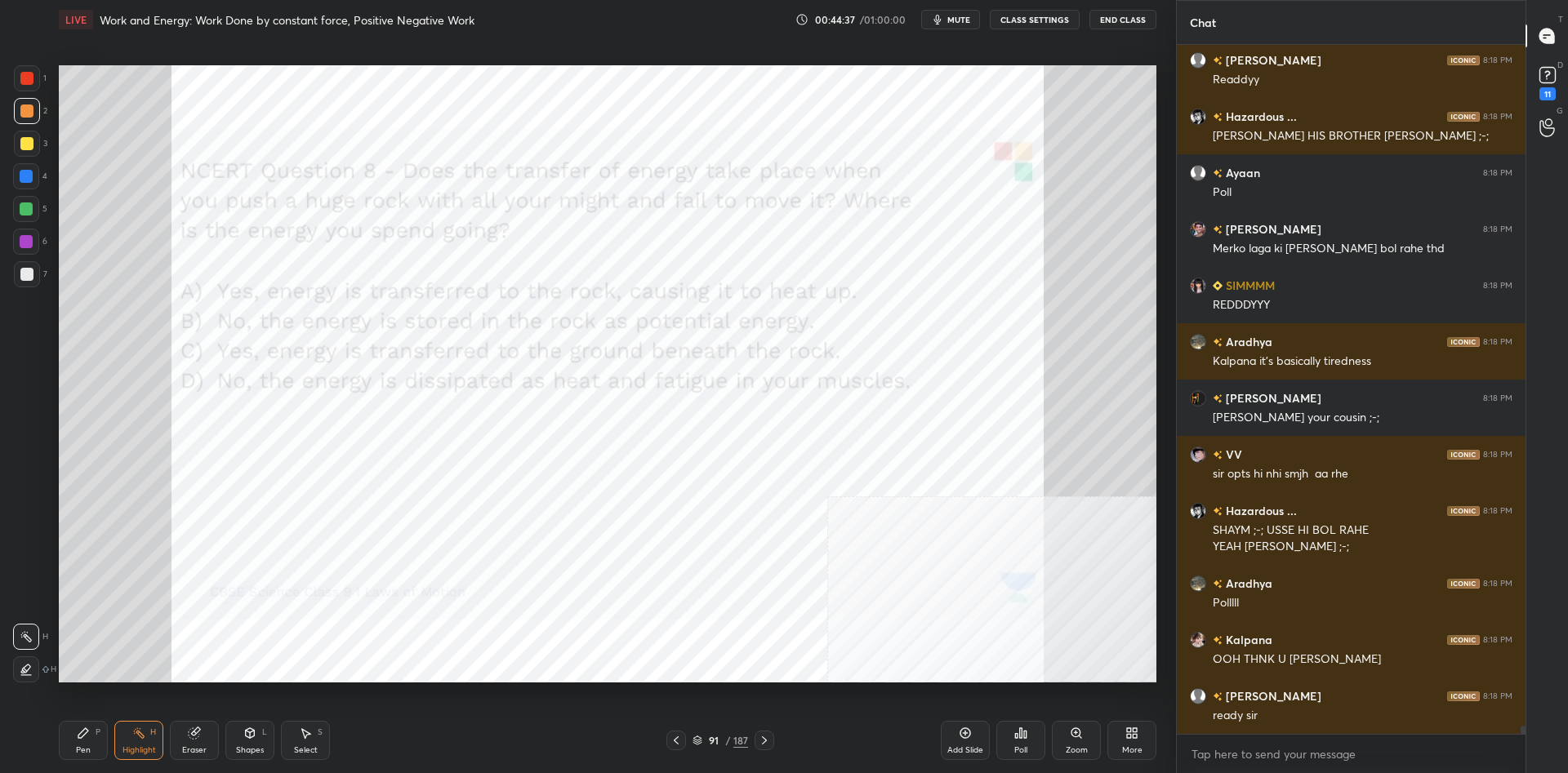
scroll to position [56102, 0]
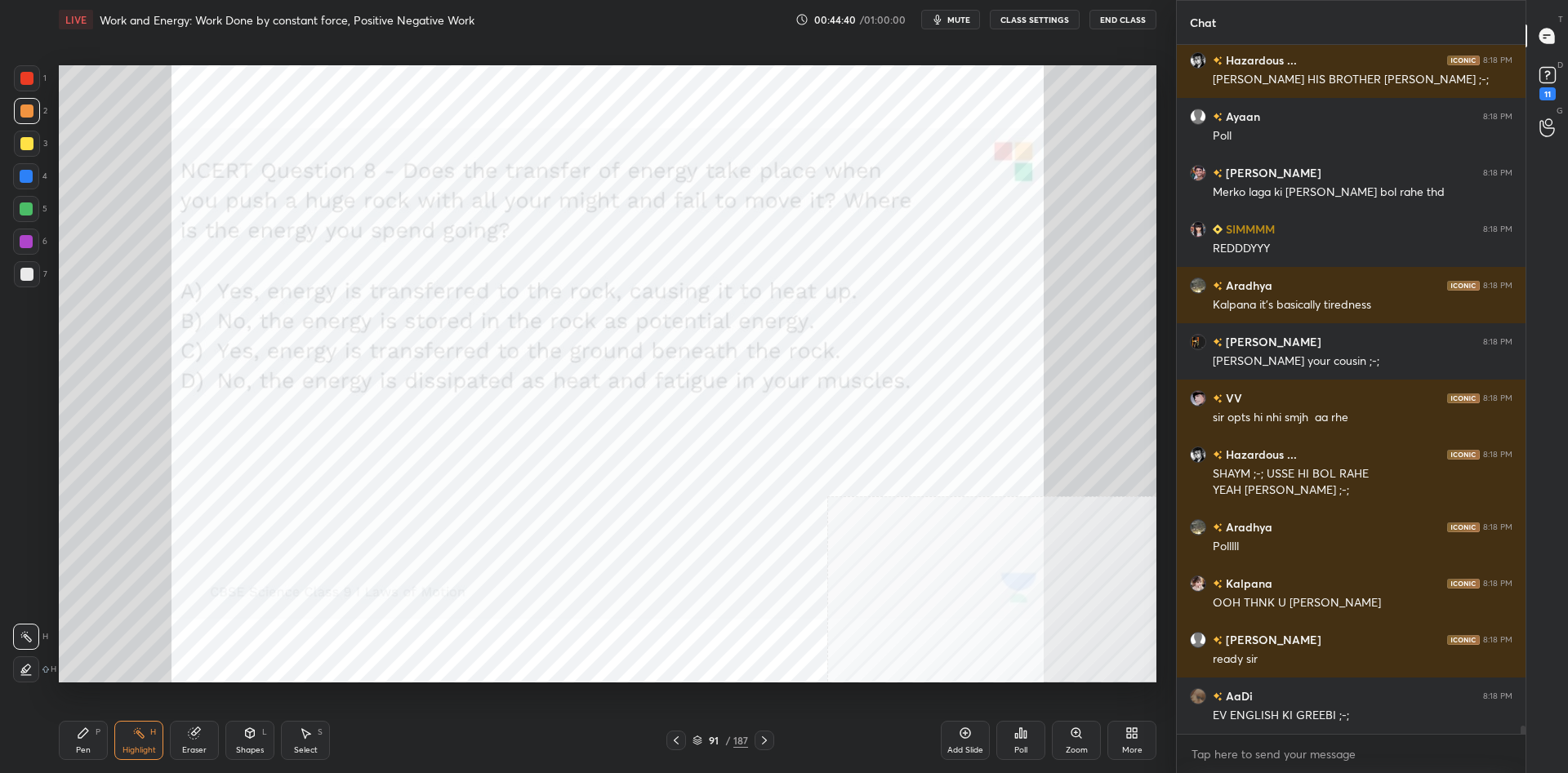
click at [72, 742] on div "Pen P" at bounding box center [83, 741] width 49 height 39
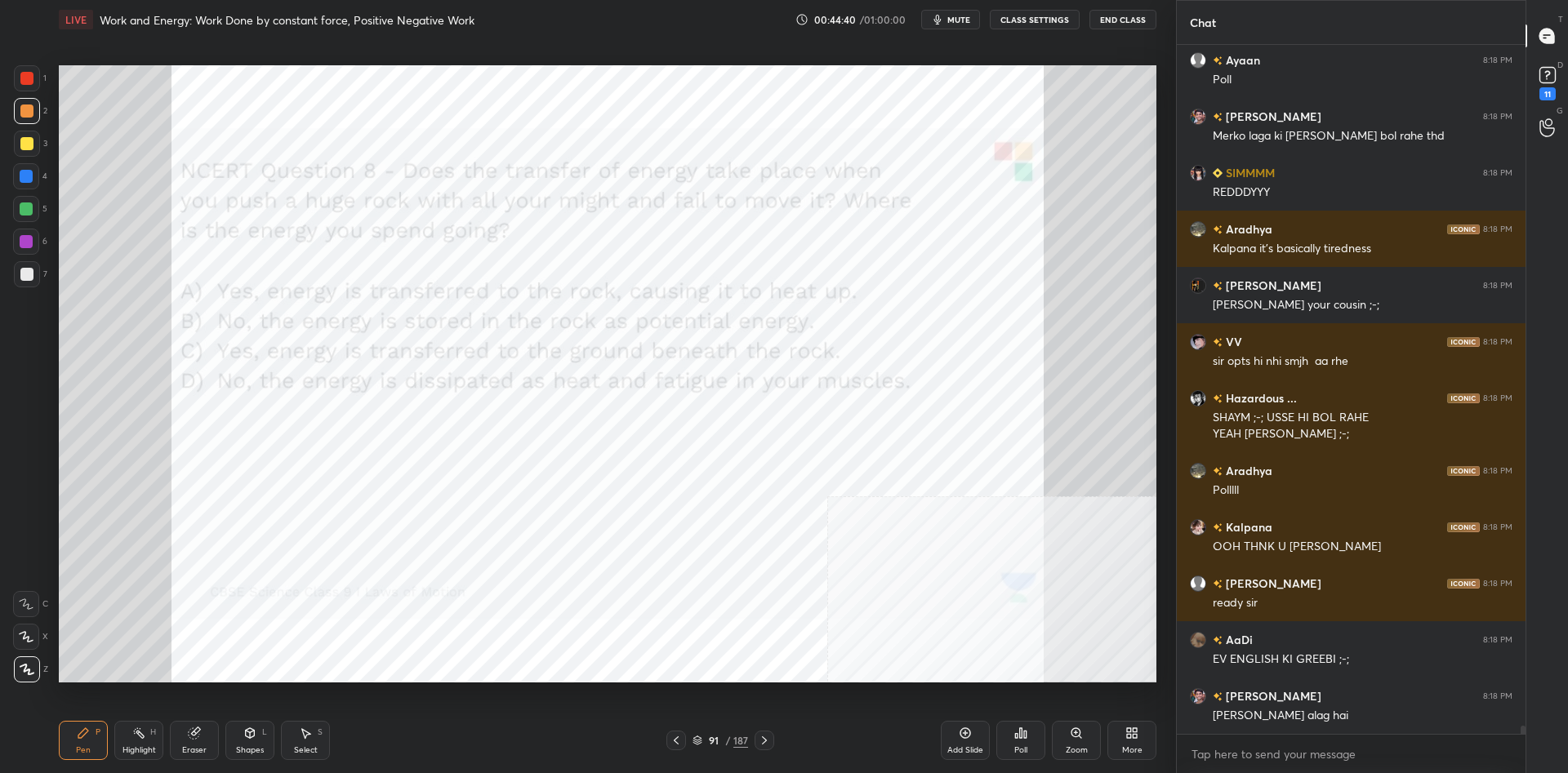
click at [75, 739] on div "Pen P" at bounding box center [83, 741] width 49 height 39
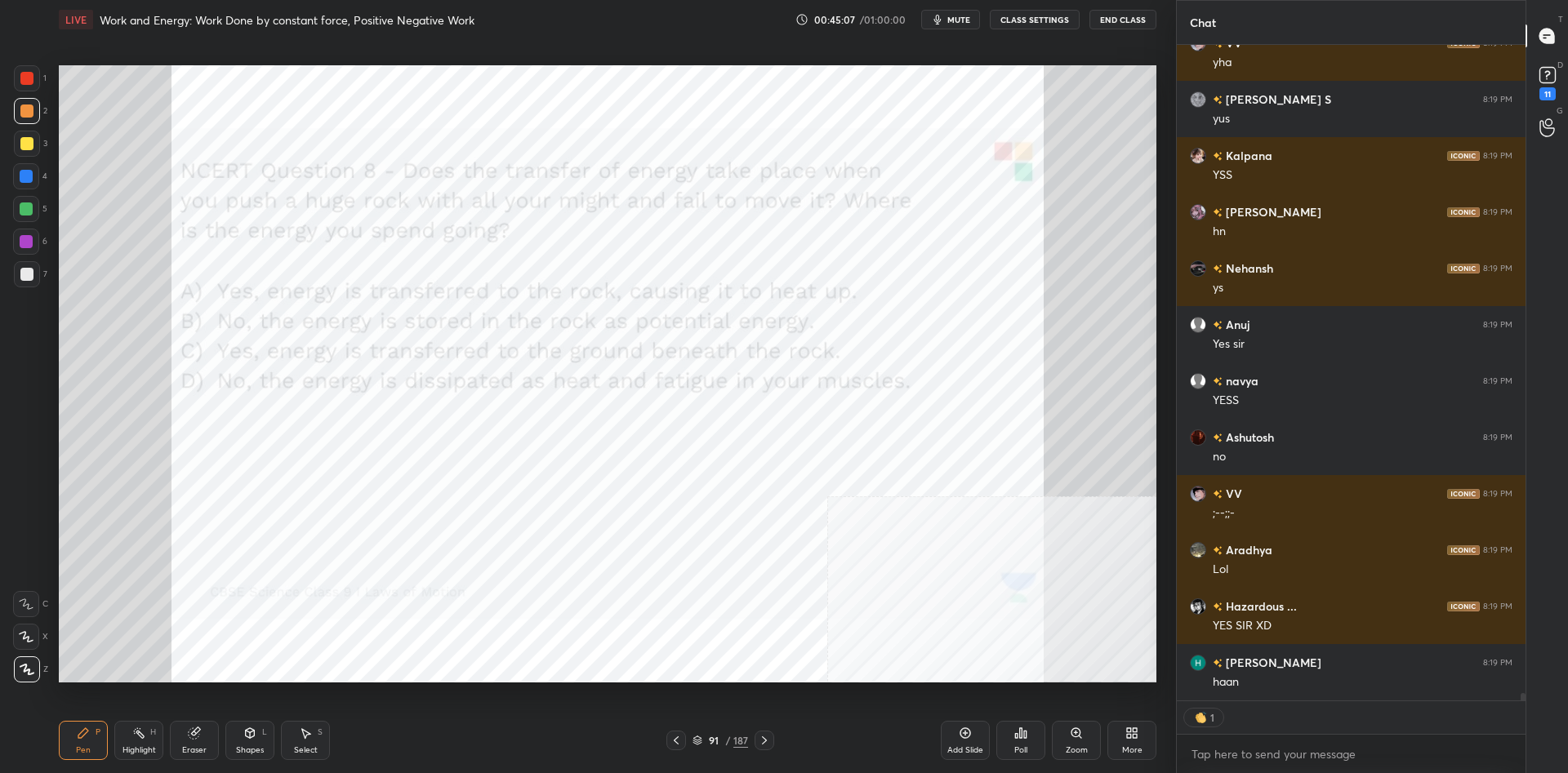
scroll to position [58194, 0]
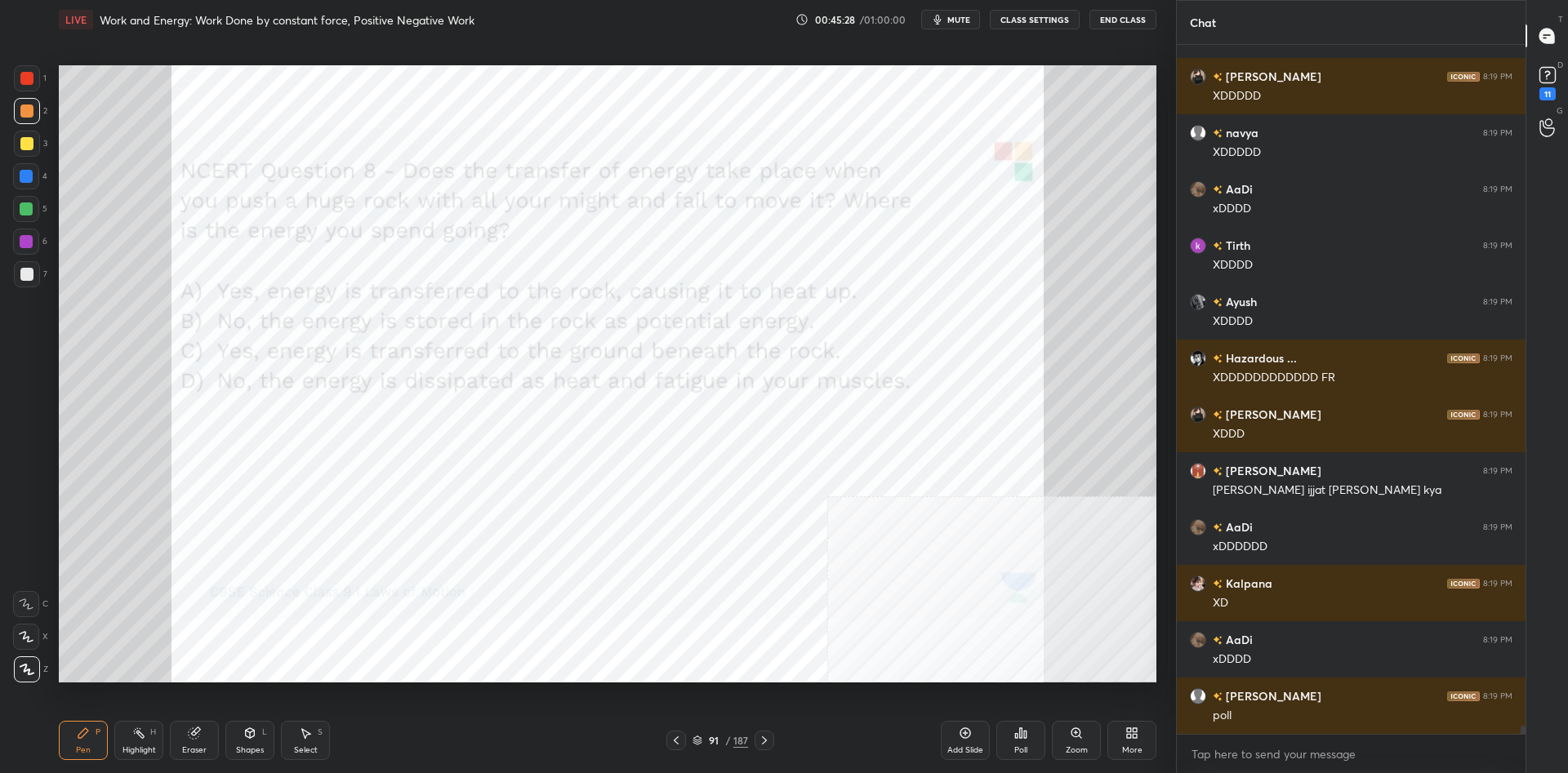
click at [28, 232] on div at bounding box center [26, 241] width 26 height 26
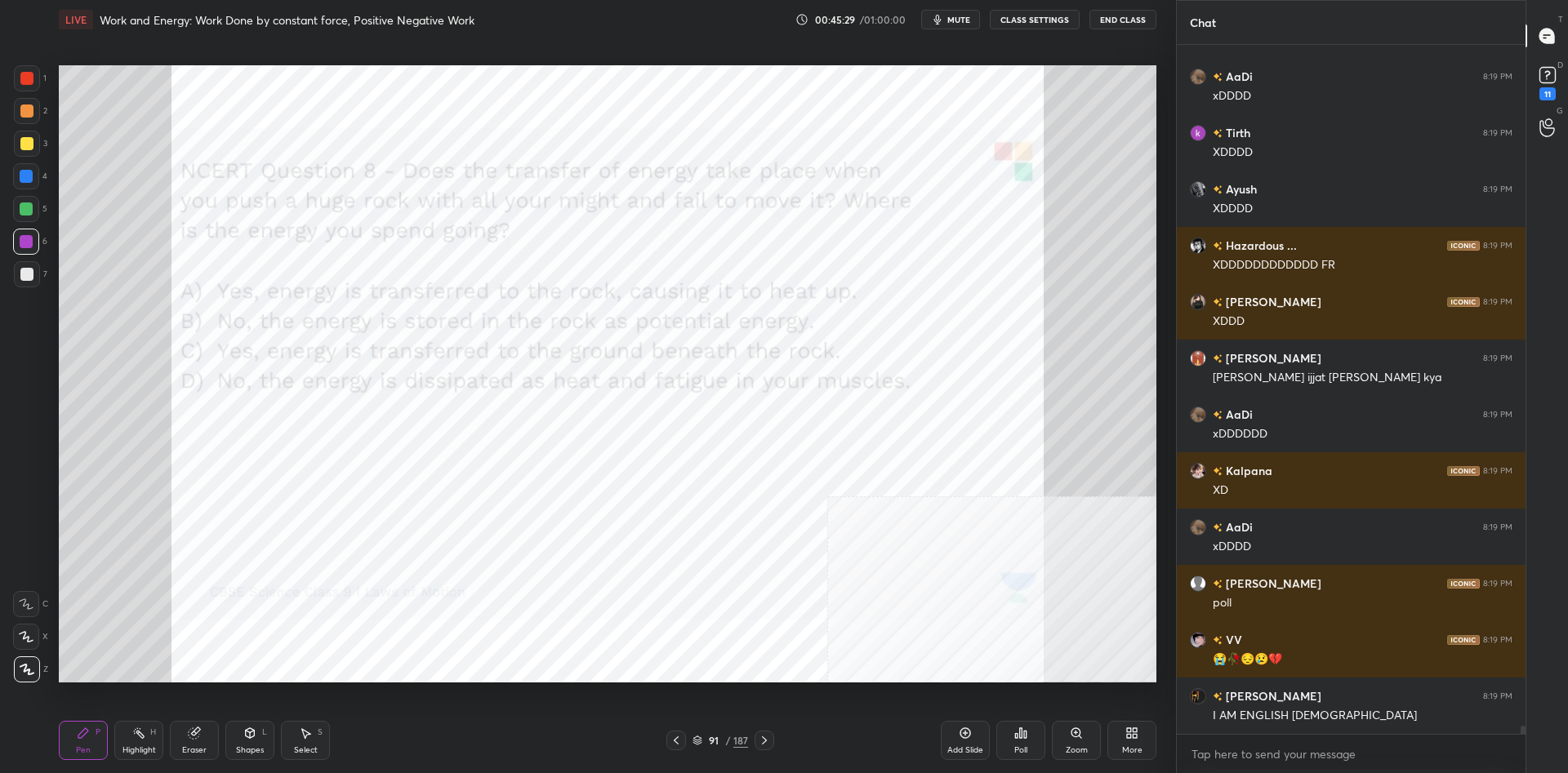
click at [721, 742] on div "91" at bounding box center [713, 740] width 16 height 10
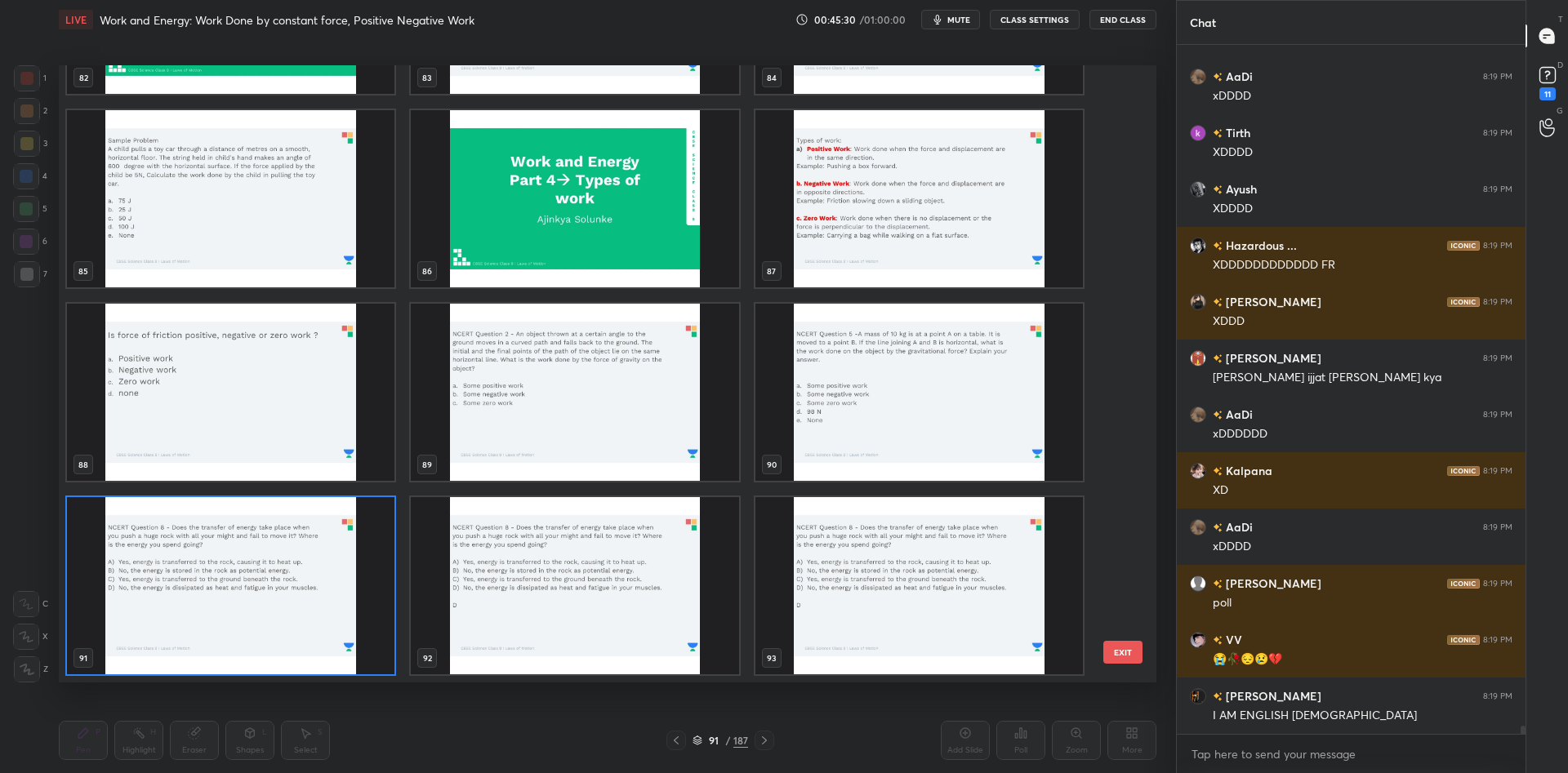
click at [313, 601] on img "grid" at bounding box center [231, 585] width 327 height 177
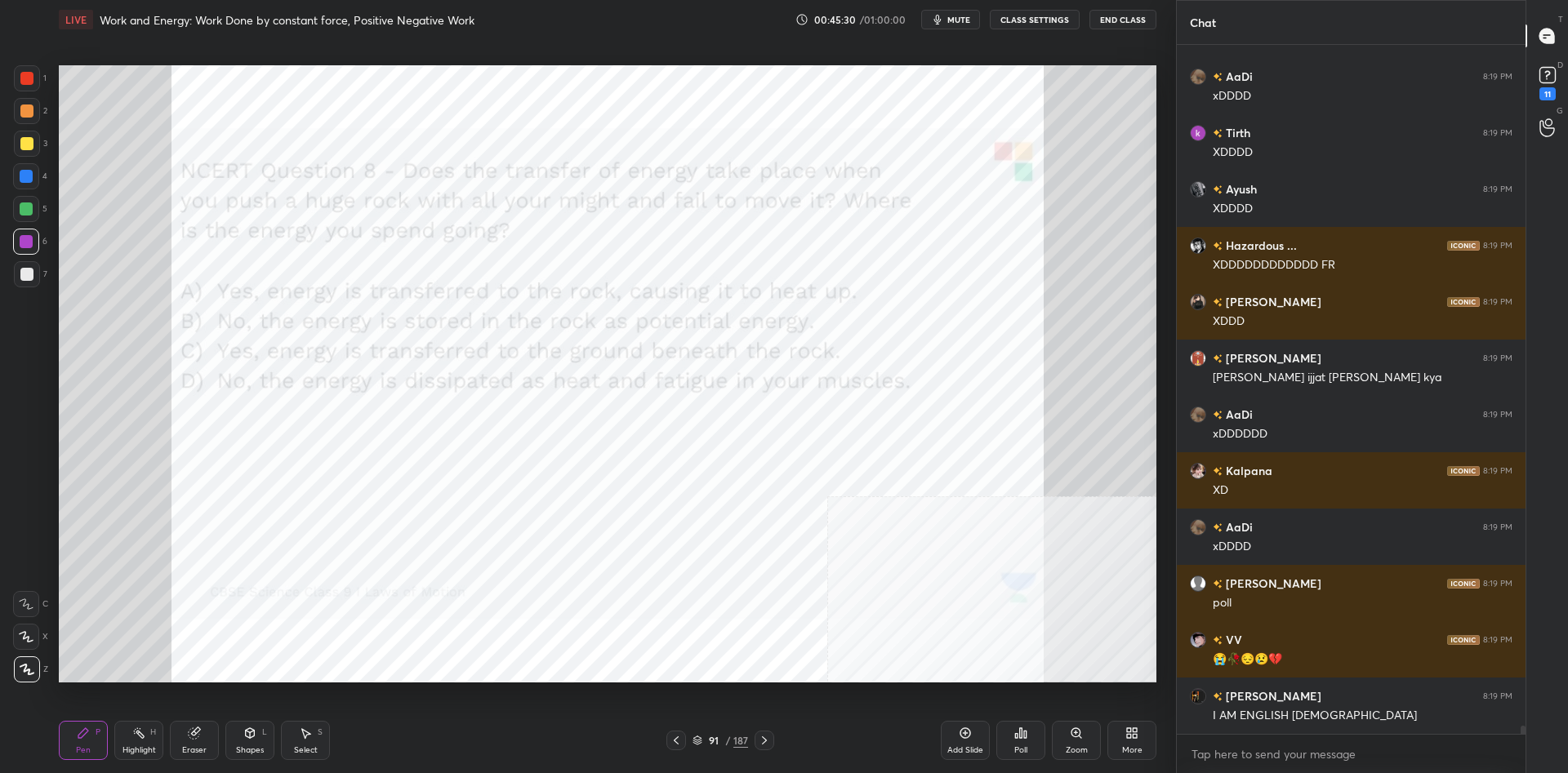
click at [320, 601] on img "grid" at bounding box center [231, 585] width 327 height 177
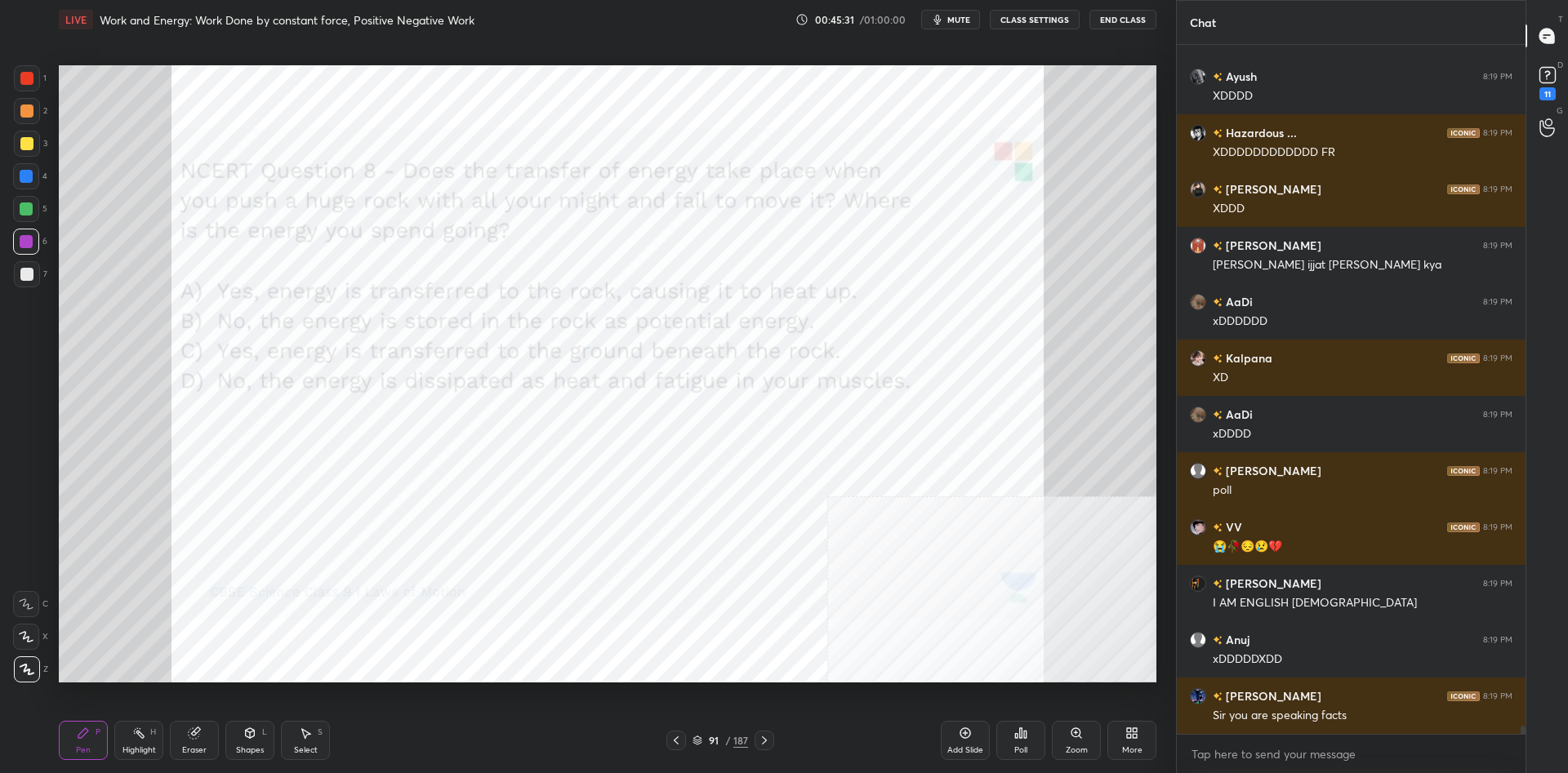
click at [1025, 736] on icon at bounding box center [1025, 735] width 3 height 7
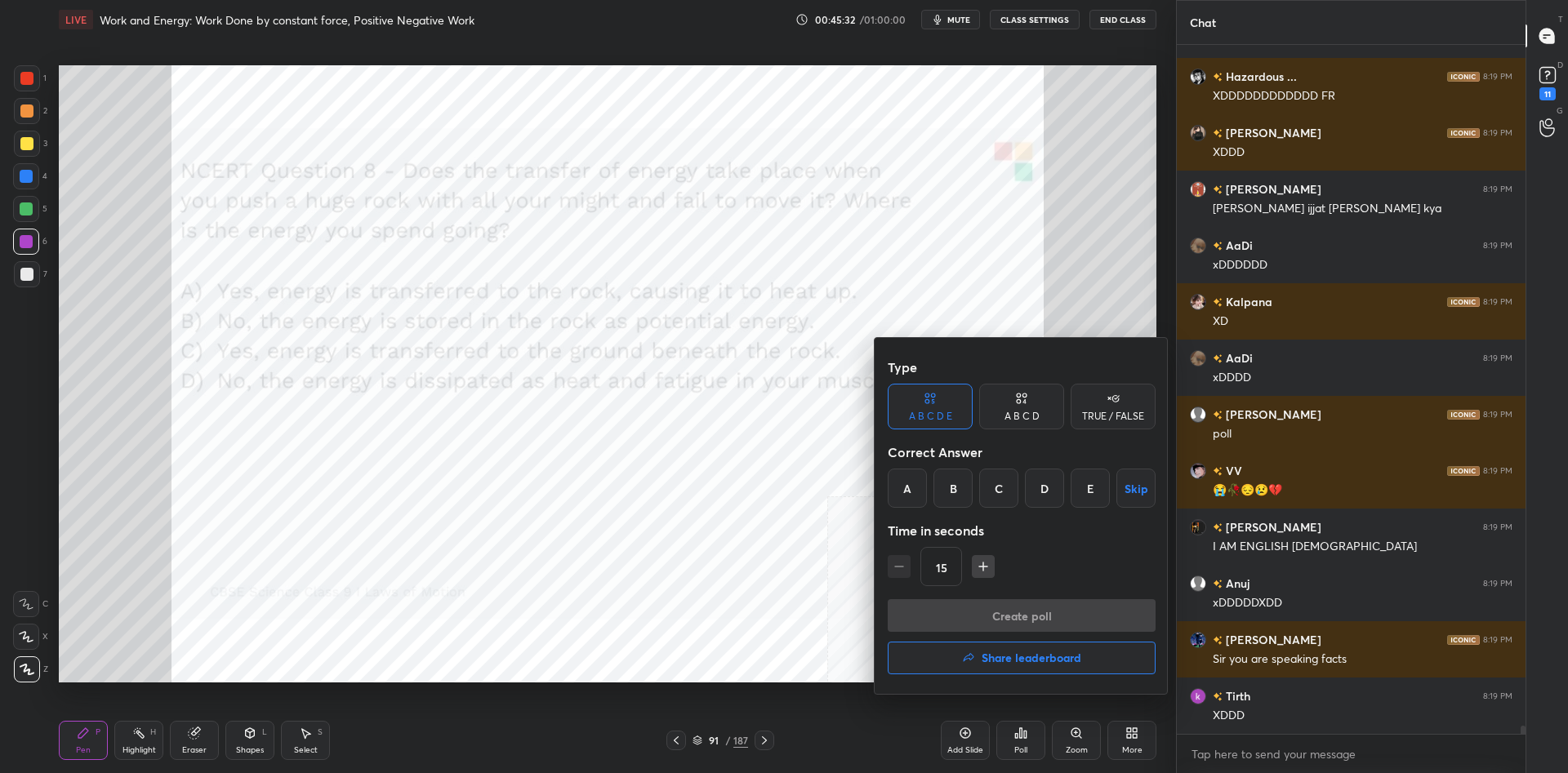
click at [1096, 491] on div "E" at bounding box center [1091, 488] width 39 height 39
click at [1039, 412] on div "A B C D" at bounding box center [1022, 416] width 35 height 10
click at [1049, 494] on div "A B C D Skip" at bounding box center [1022, 488] width 268 height 39
click at [1090, 500] on div "D" at bounding box center [1077, 488] width 48 height 39
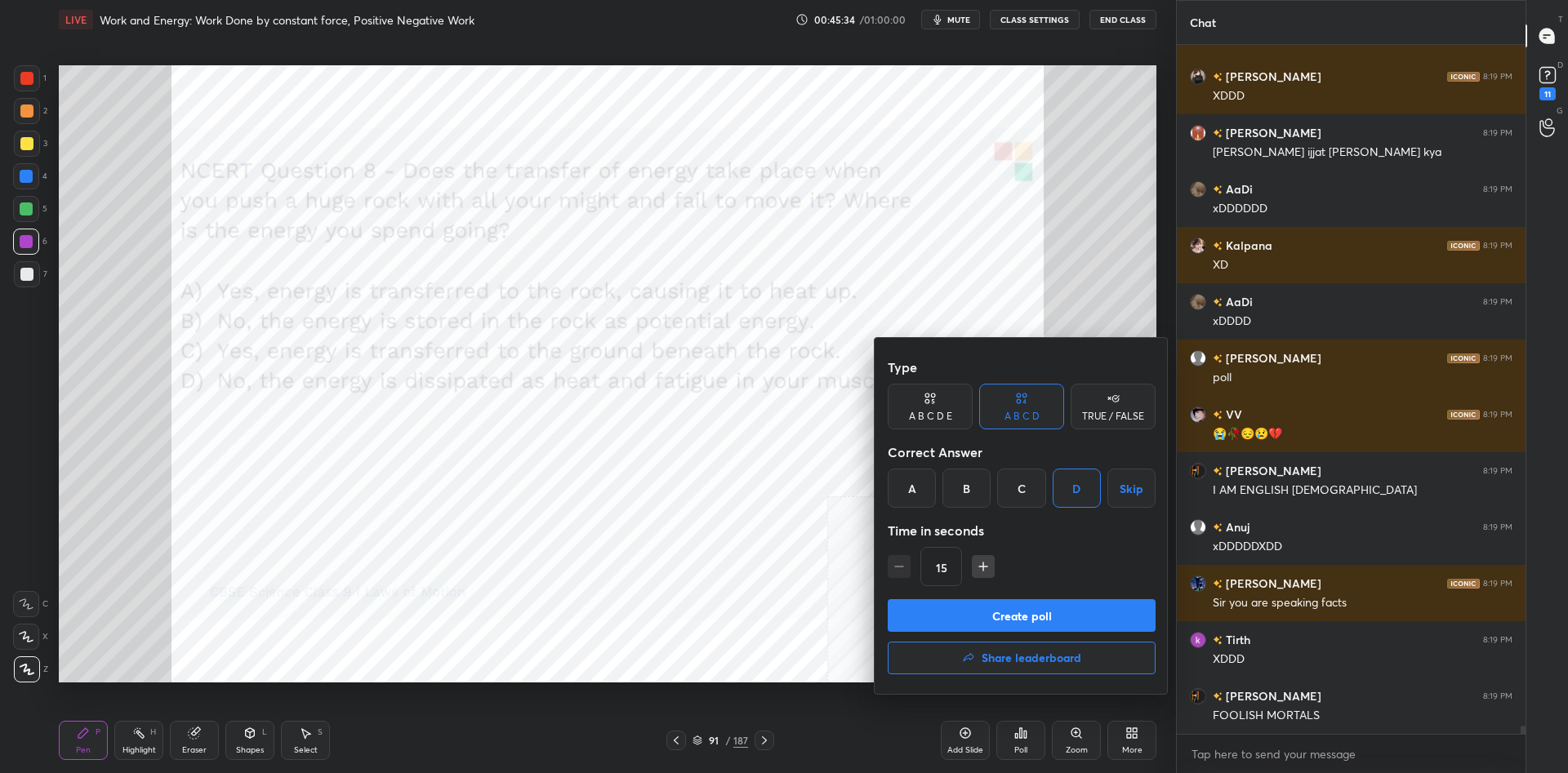
click at [1029, 608] on button "Create poll" at bounding box center [1022, 616] width 268 height 33
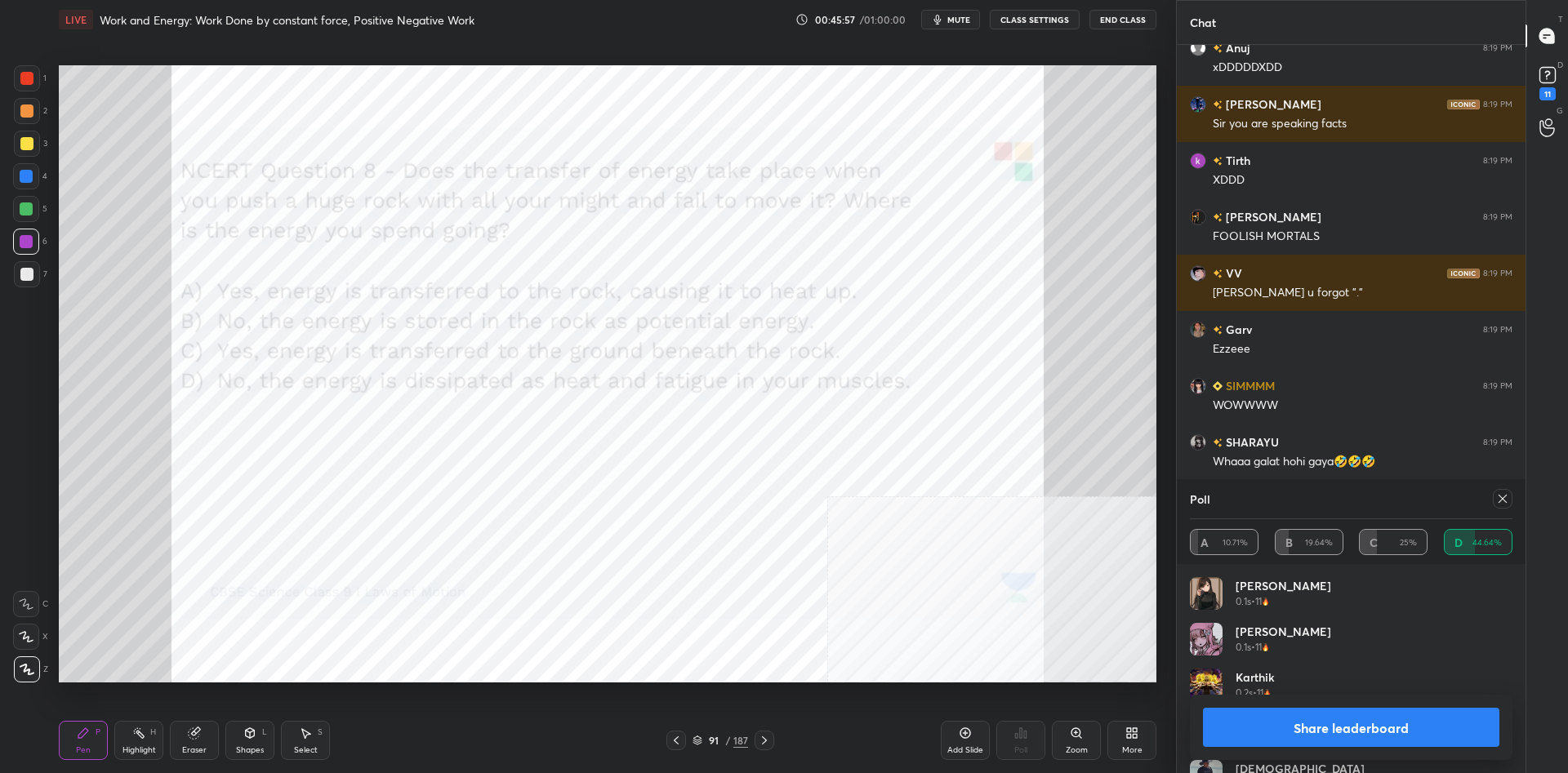
click at [1335, 734] on button "Share leaderboard" at bounding box center [1352, 727] width 297 height 39
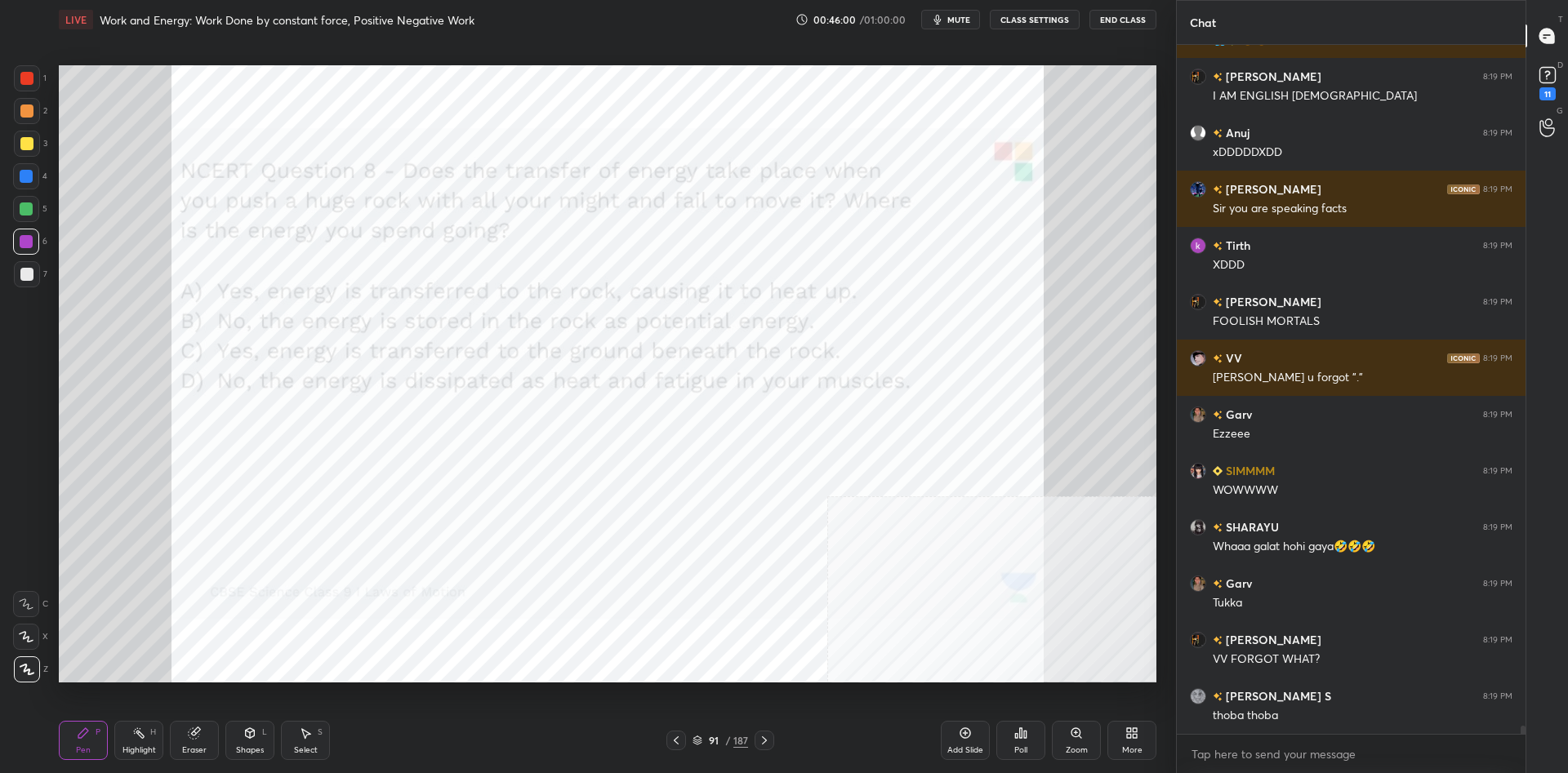
click at [80, 732] on icon at bounding box center [83, 733] width 13 height 13
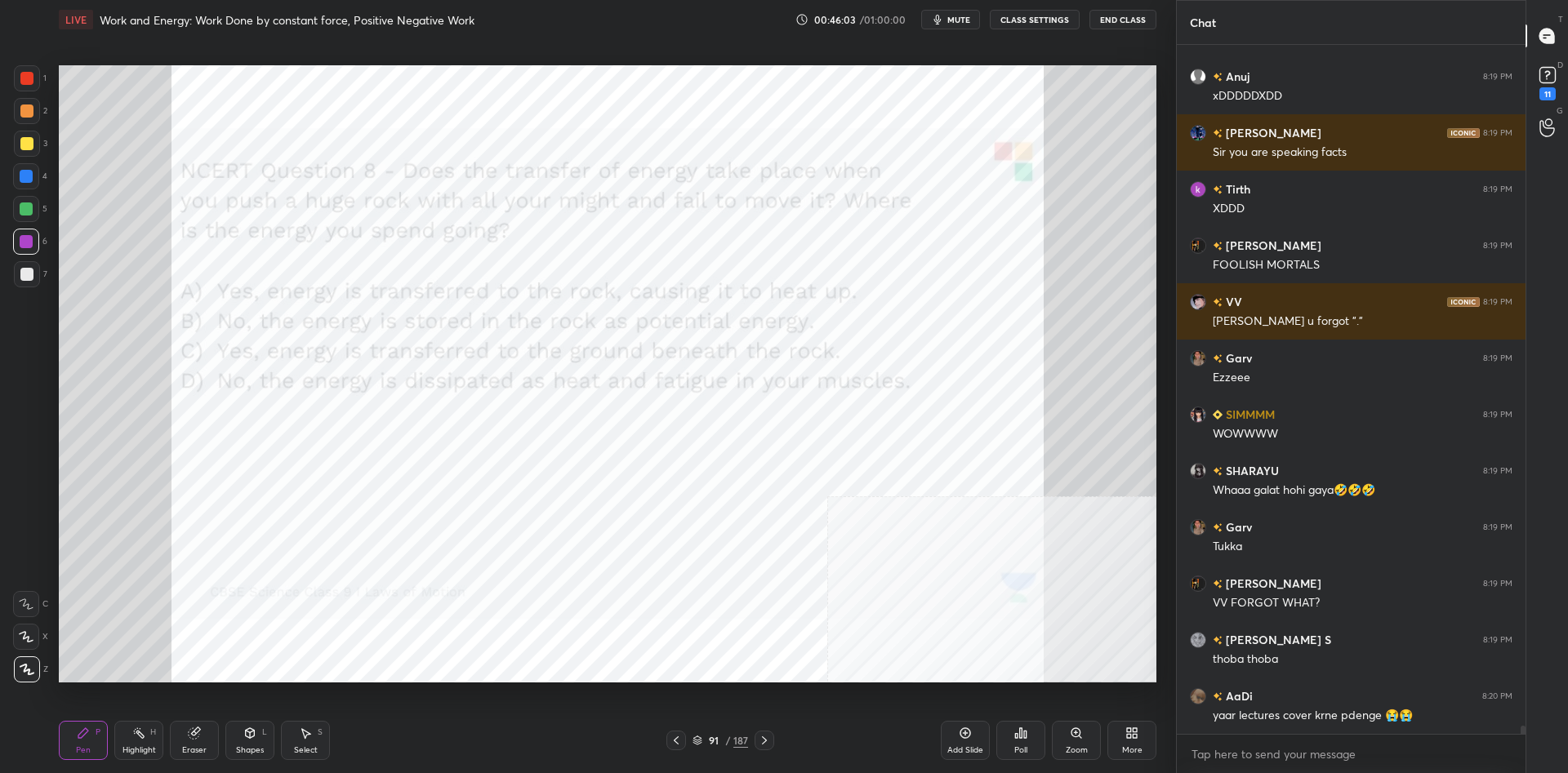
click at [32, 181] on div at bounding box center [26, 176] width 13 height 13
click at [36, 181] on div at bounding box center [26, 176] width 26 height 26
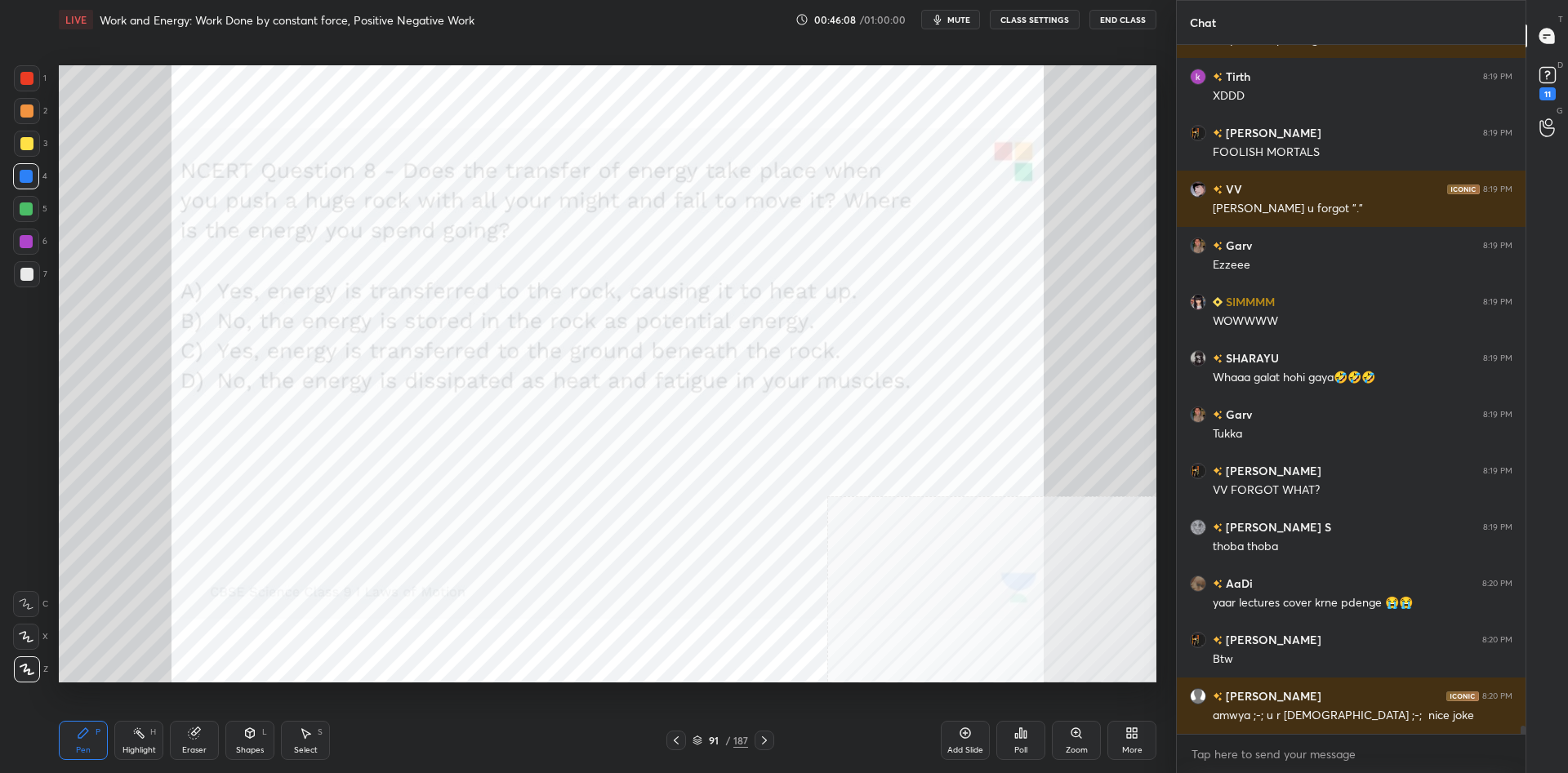
click at [122, 752] on div "Highlight" at bounding box center [139, 750] width 33 height 8
click at [132, 741] on div "Highlight H" at bounding box center [139, 741] width 49 height 39
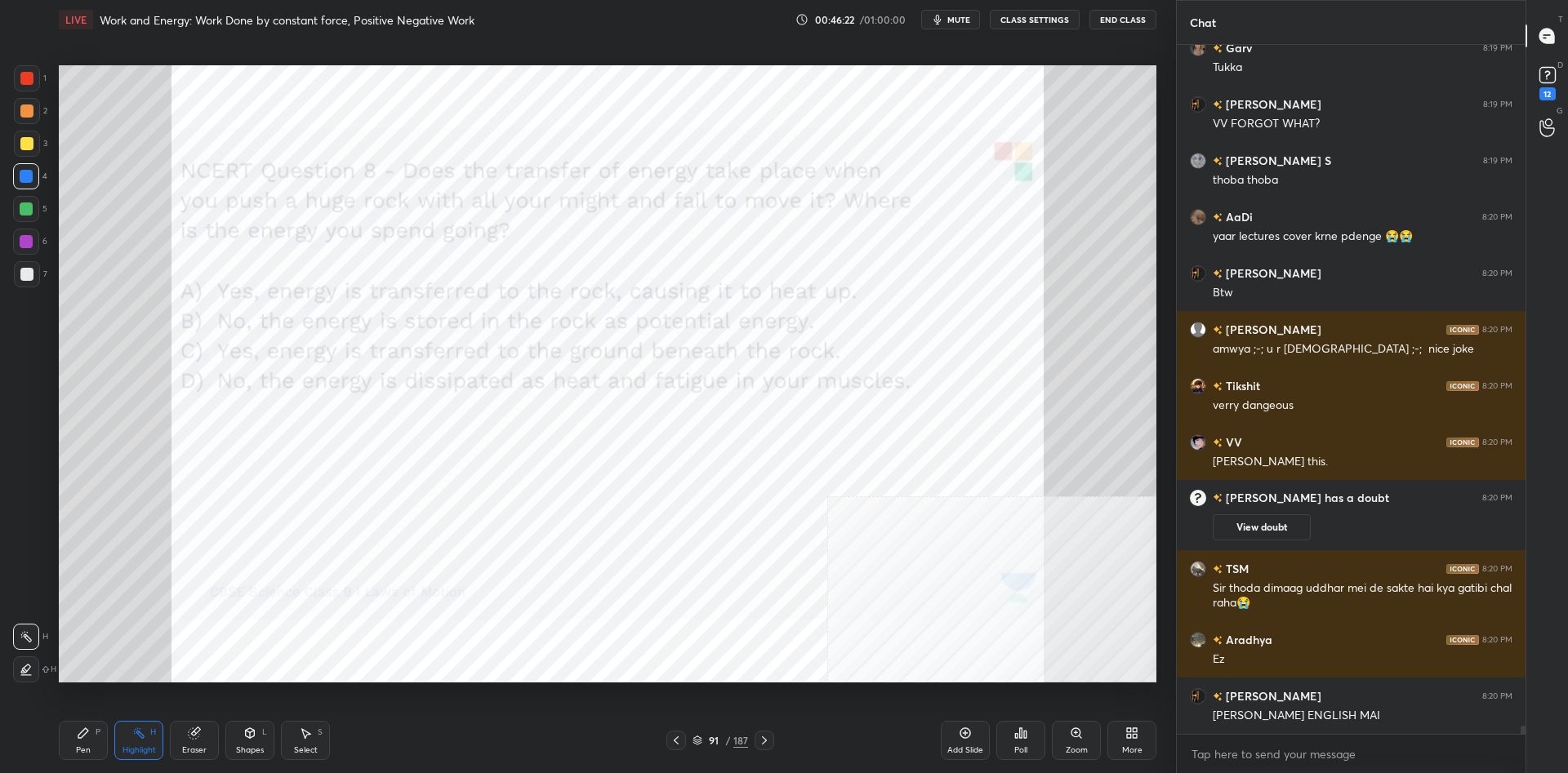
click at [94, 738] on div "Pen P" at bounding box center [83, 741] width 49 height 39
click at [131, 737] on div "Highlight H" at bounding box center [139, 741] width 49 height 39
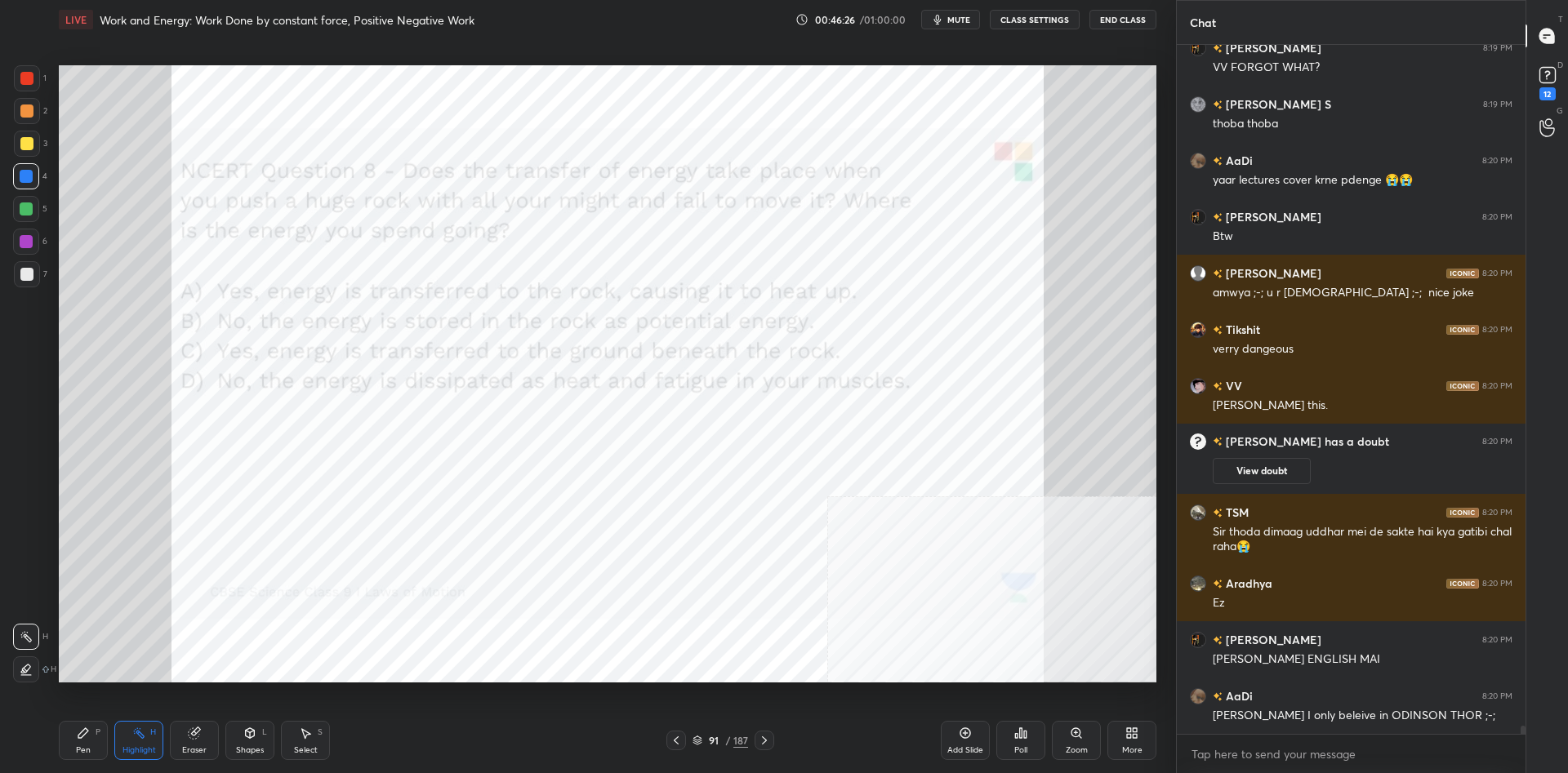
click at [97, 744] on div "Pen P" at bounding box center [83, 741] width 49 height 39
click at [96, 736] on div "P" at bounding box center [97, 732] width 4 height 8
click at [114, 743] on div "Pen P Highlight H Eraser Shapes L Select S" at bounding box center [279, 741] width 441 height 39
click at [123, 744] on div "Highlight H" at bounding box center [139, 741] width 49 height 39
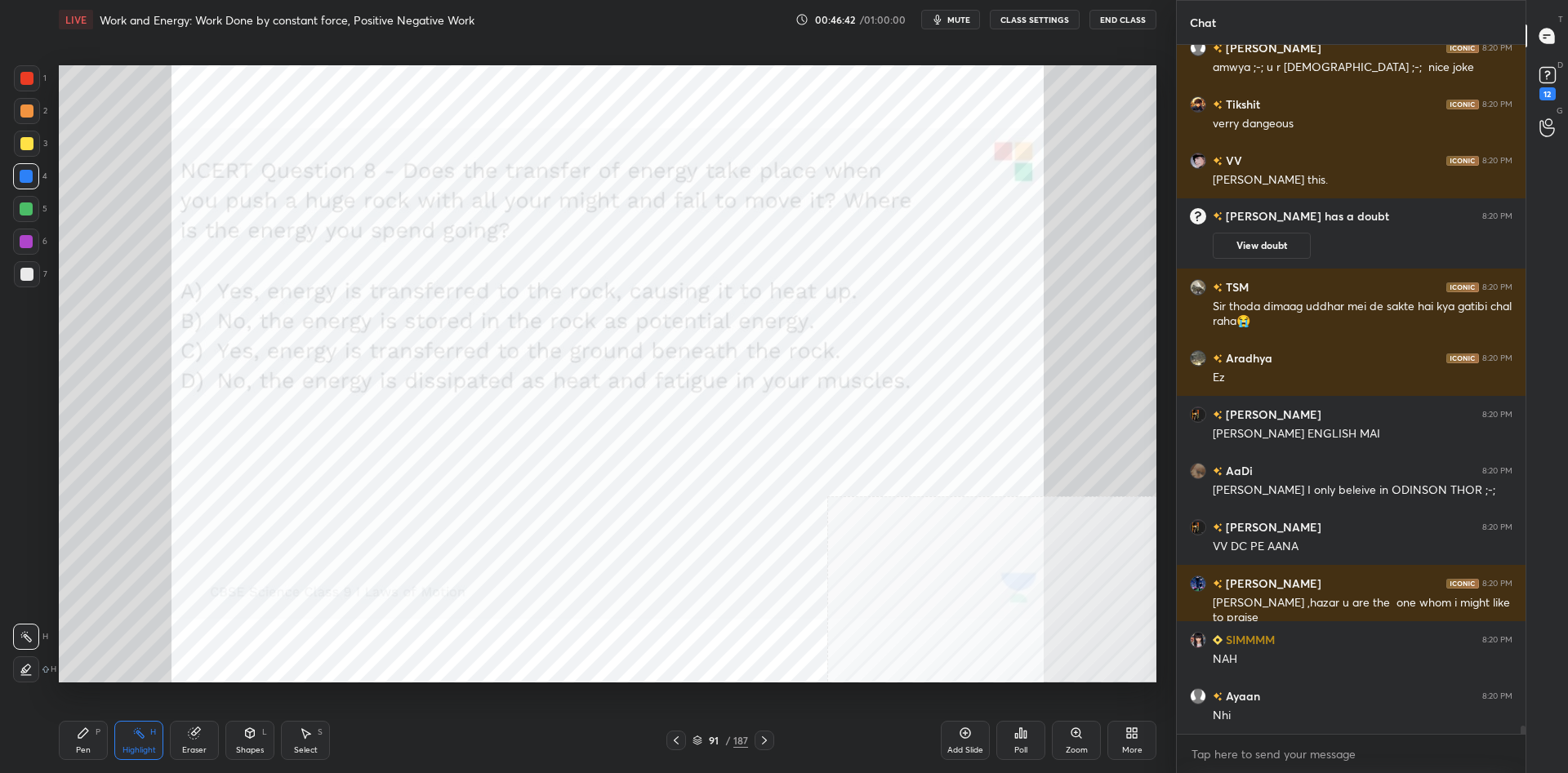
scroll to position [57513, 0]
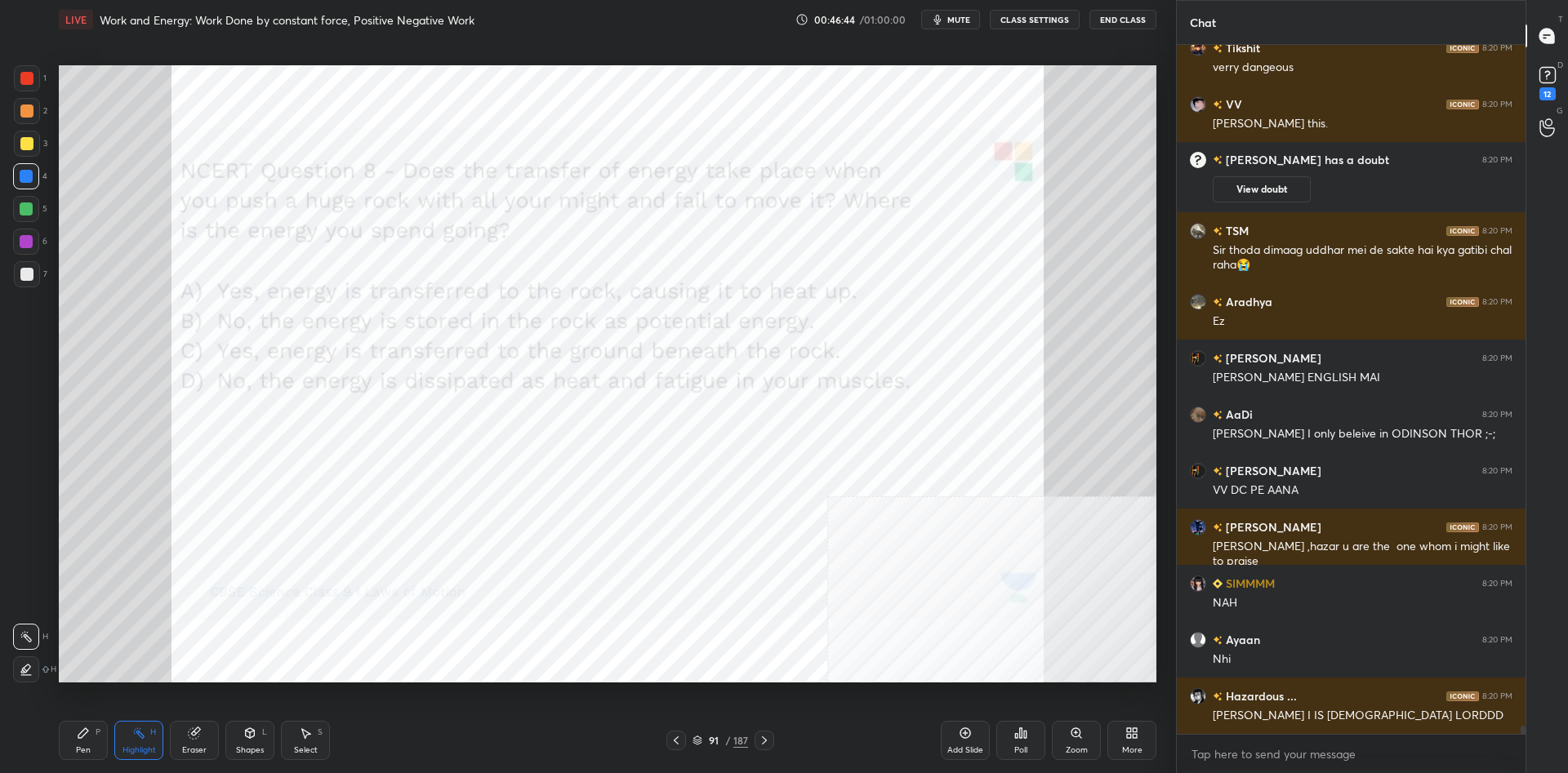
click at [114, 746] on div "Pen P Highlight H Eraser Shapes L Select S" at bounding box center [279, 741] width 441 height 39
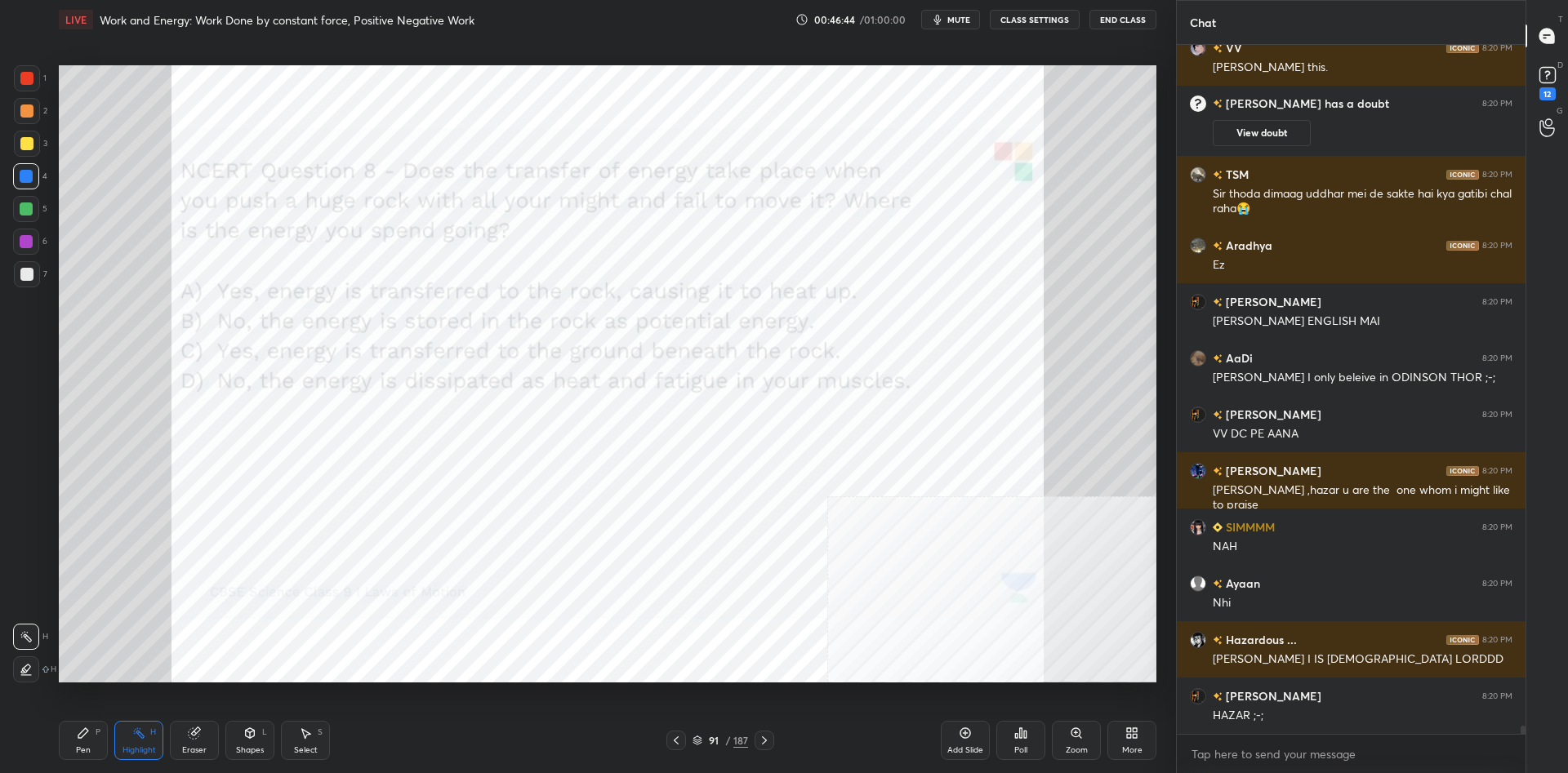
click at [109, 742] on div "Pen P Highlight H Eraser Shapes L Select S" at bounding box center [279, 741] width 441 height 39
click at [98, 742] on div "Pen P" at bounding box center [83, 741] width 49 height 39
click at [93, 740] on div "Pen P" at bounding box center [83, 741] width 49 height 39
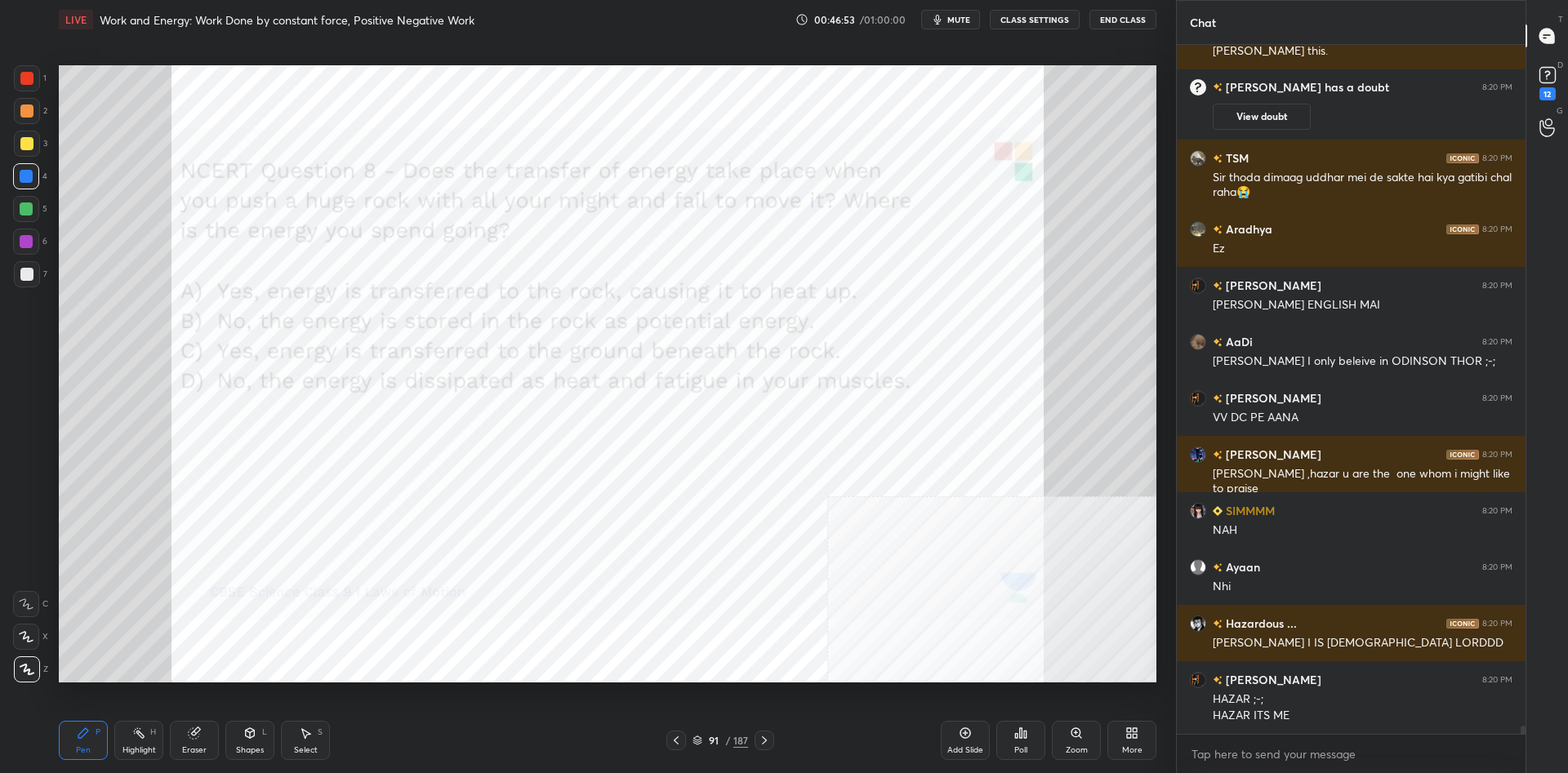
click at [25, 246] on div at bounding box center [26, 241] width 13 height 13
click at [27, 239] on div at bounding box center [26, 241] width 13 height 13
click at [23, 216] on div at bounding box center [26, 208] width 26 height 26
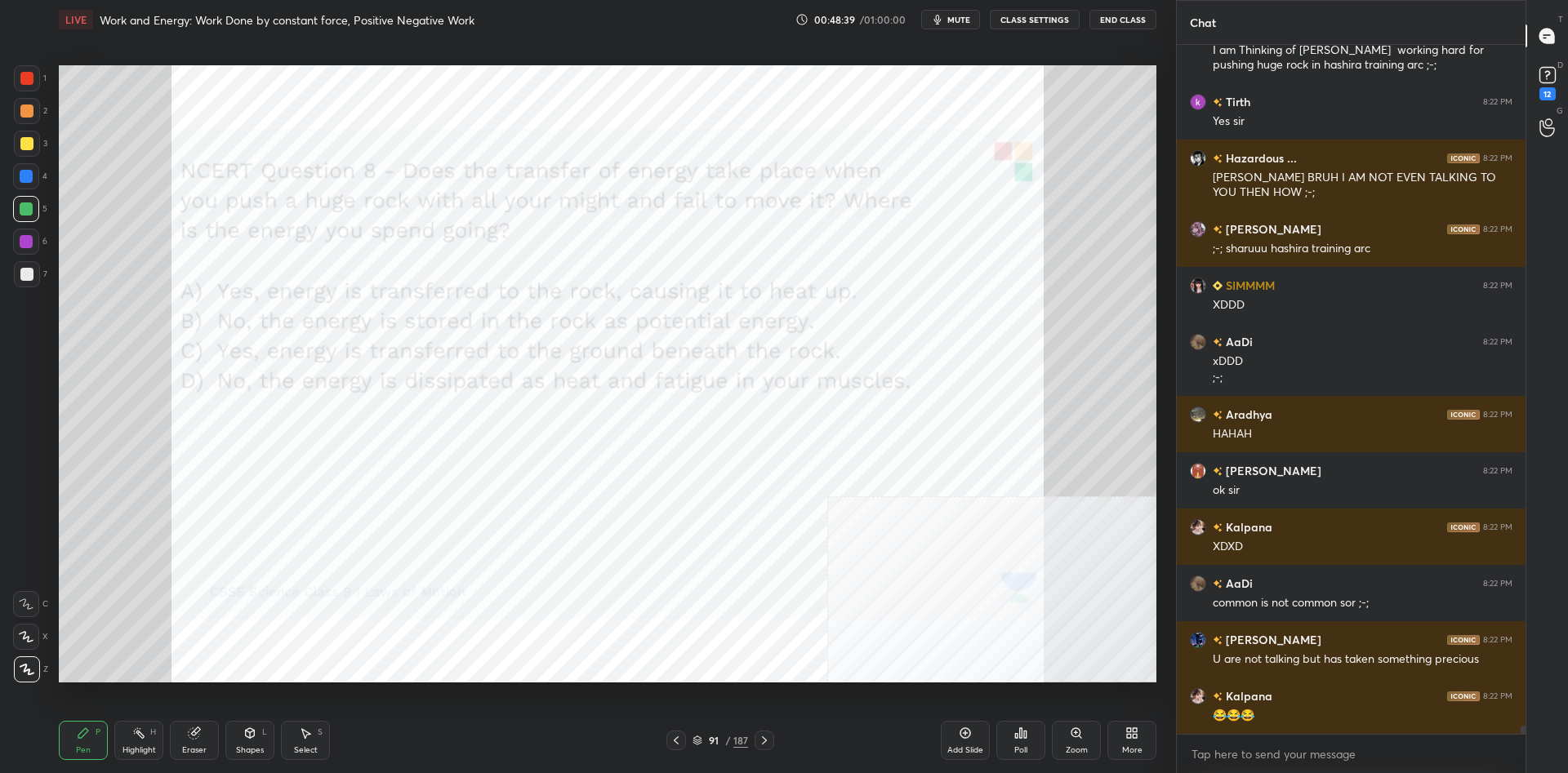
scroll to position [59209, 0]
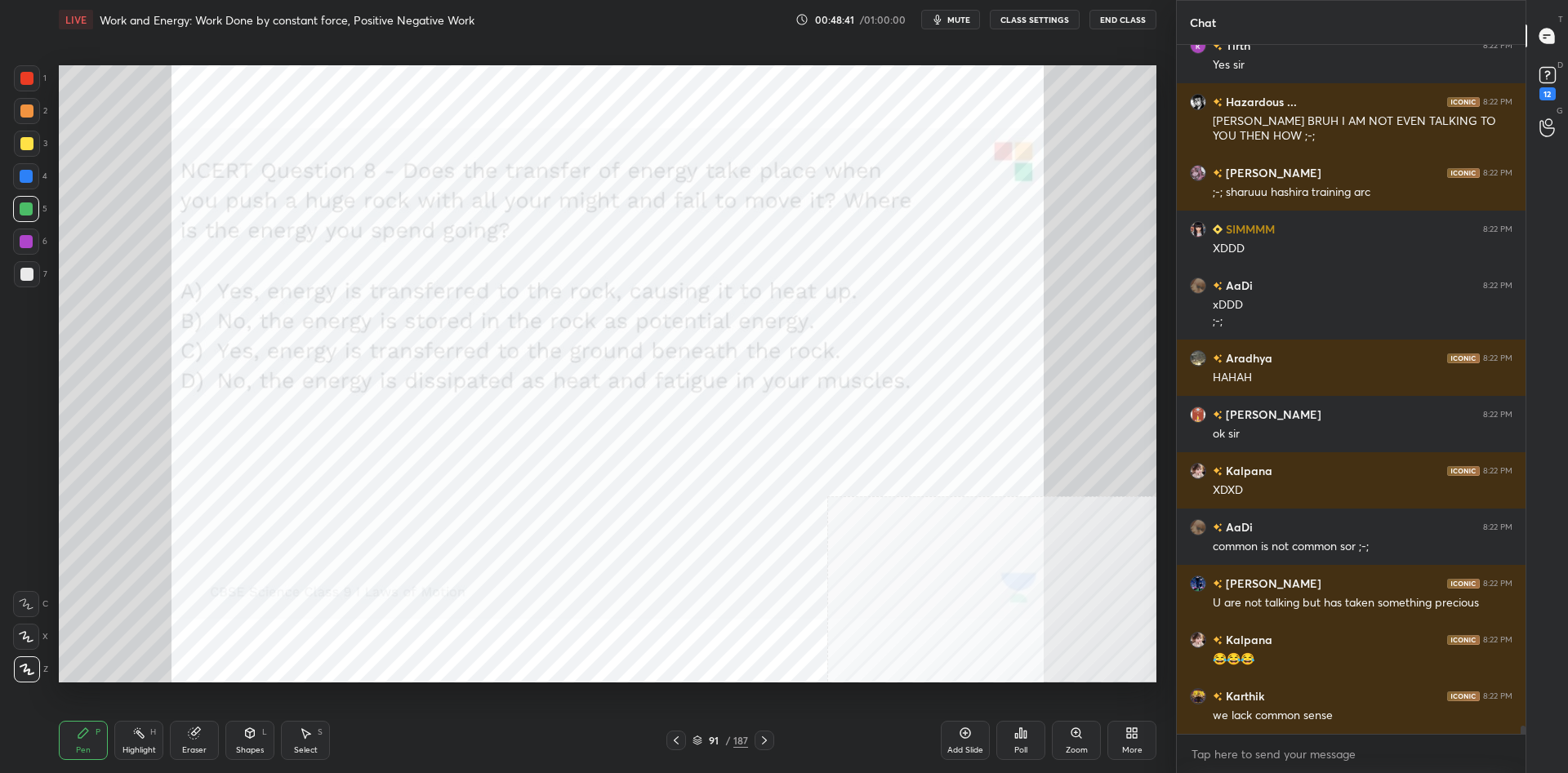
click at [721, 740] on div "91" at bounding box center [713, 740] width 16 height 10
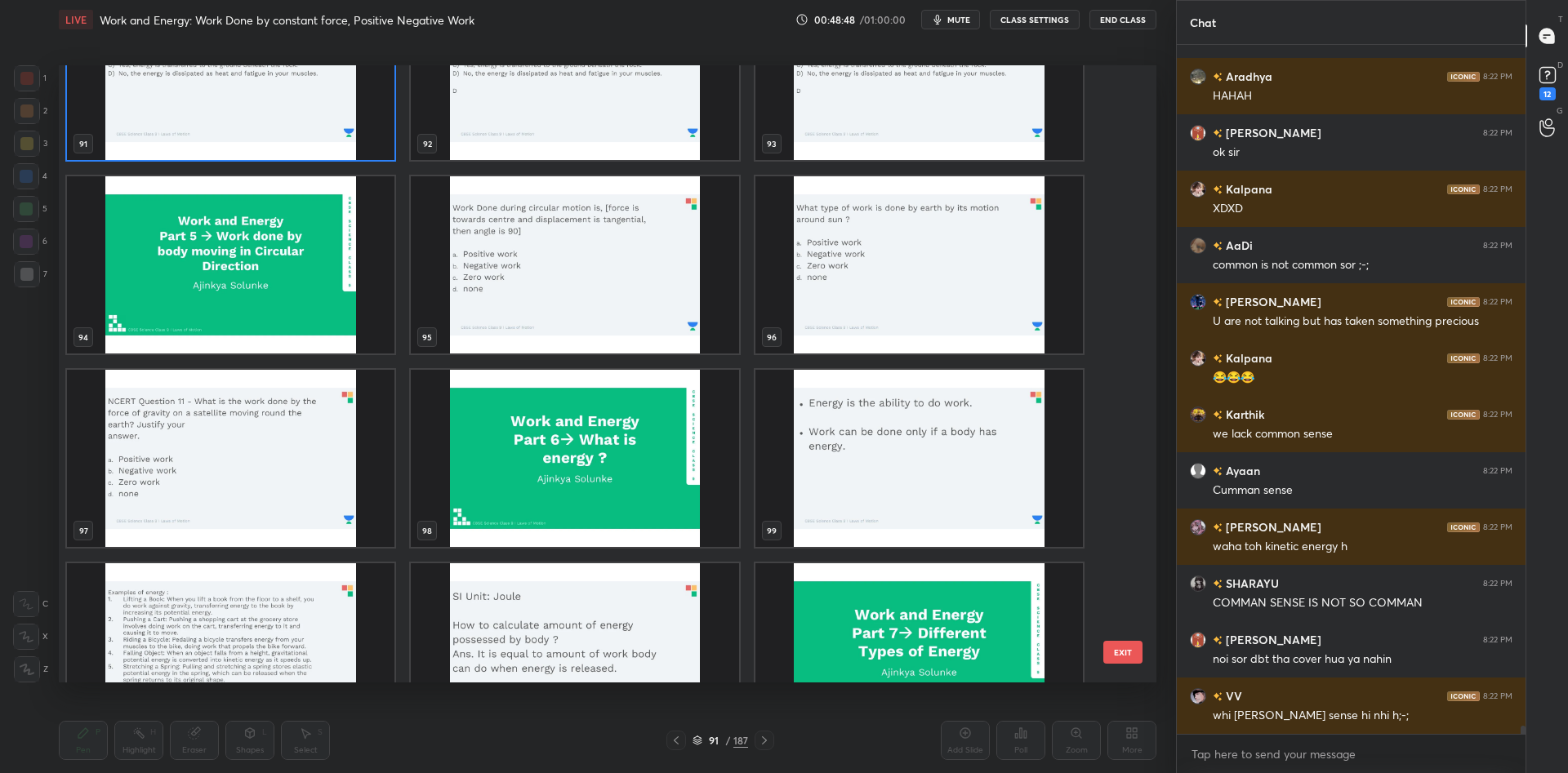
scroll to position [59547, 0]
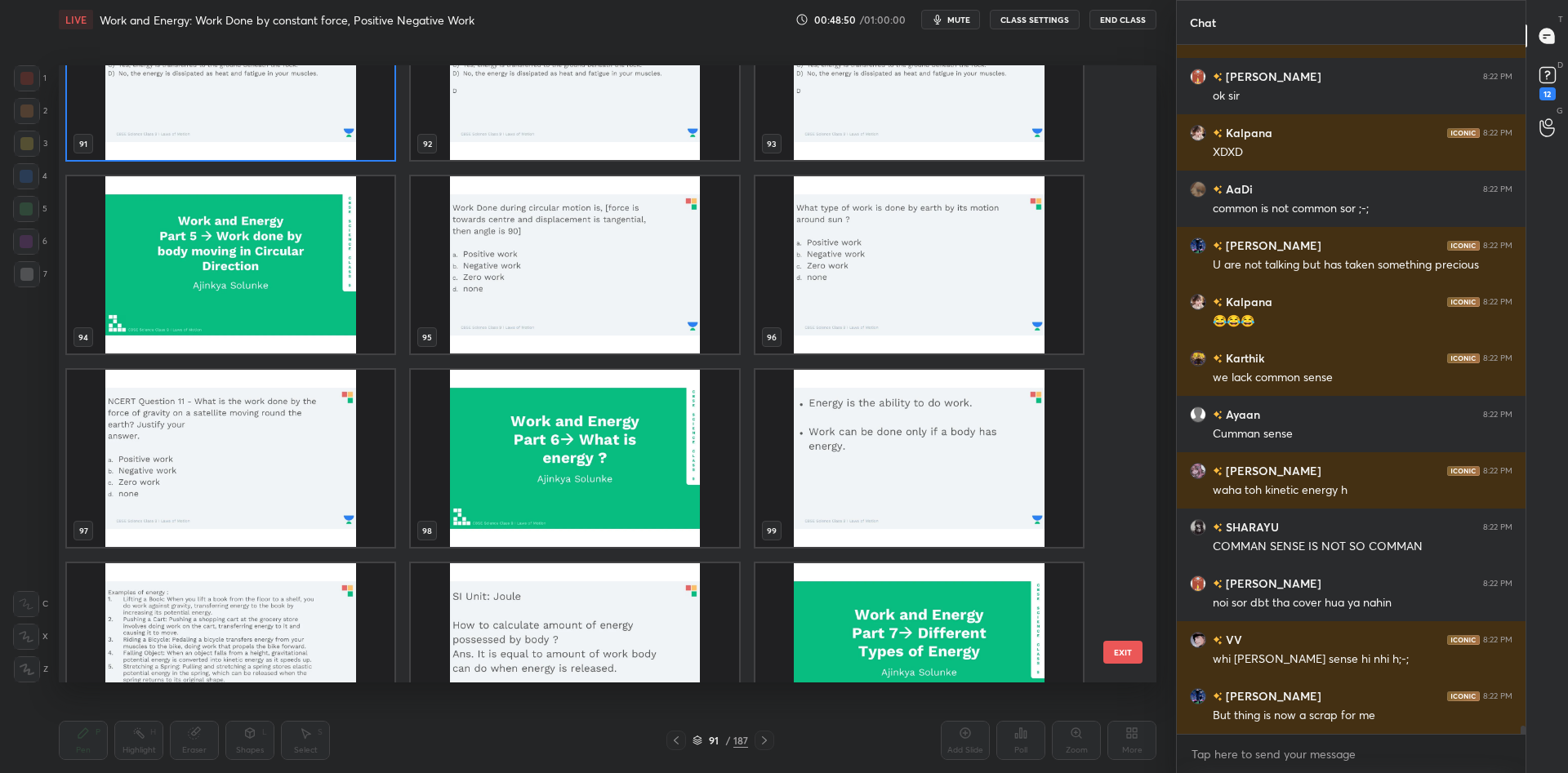
click at [608, 255] on img "grid" at bounding box center [575, 265] width 327 height 177
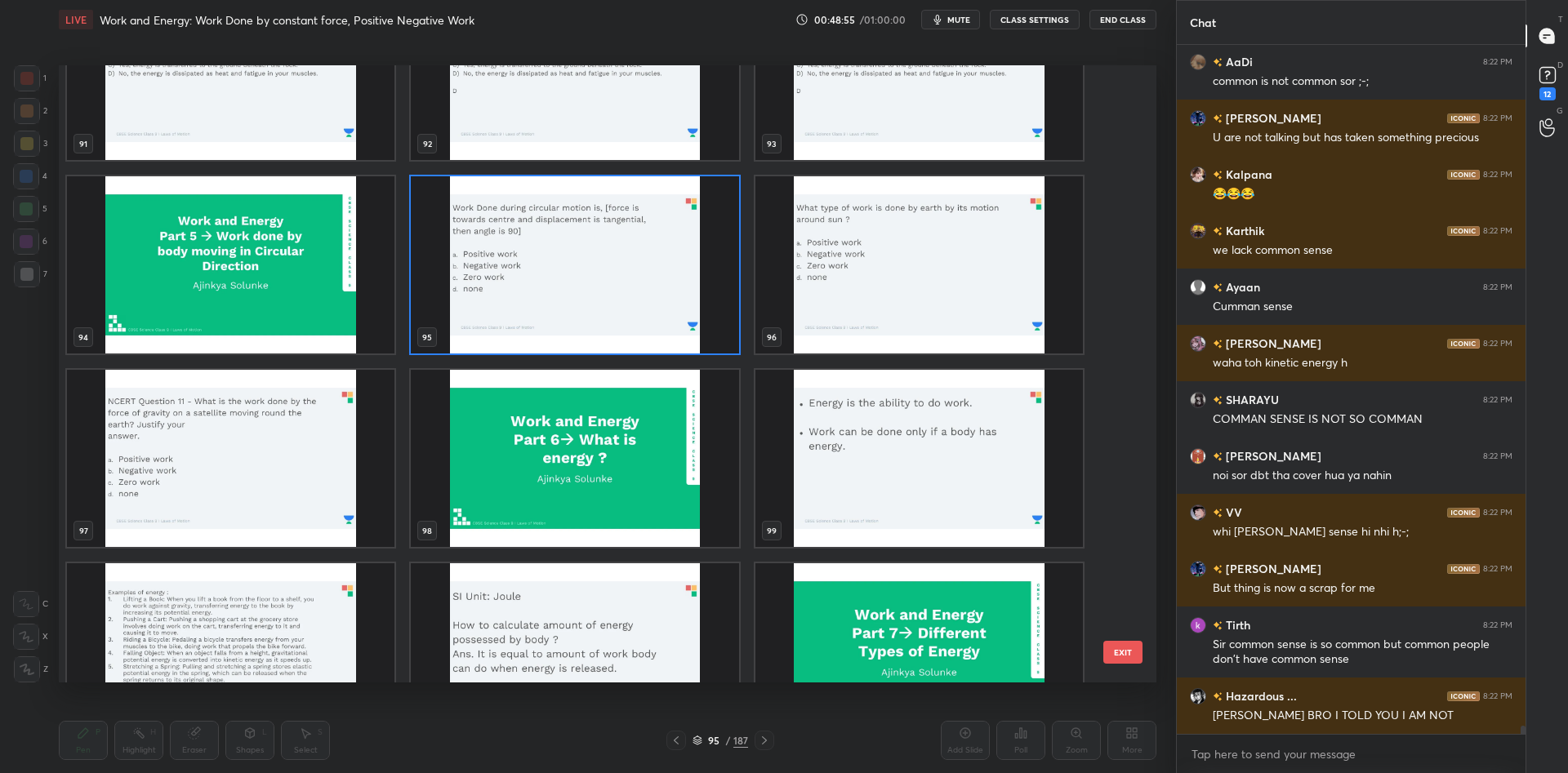
scroll to position [59731, 0]
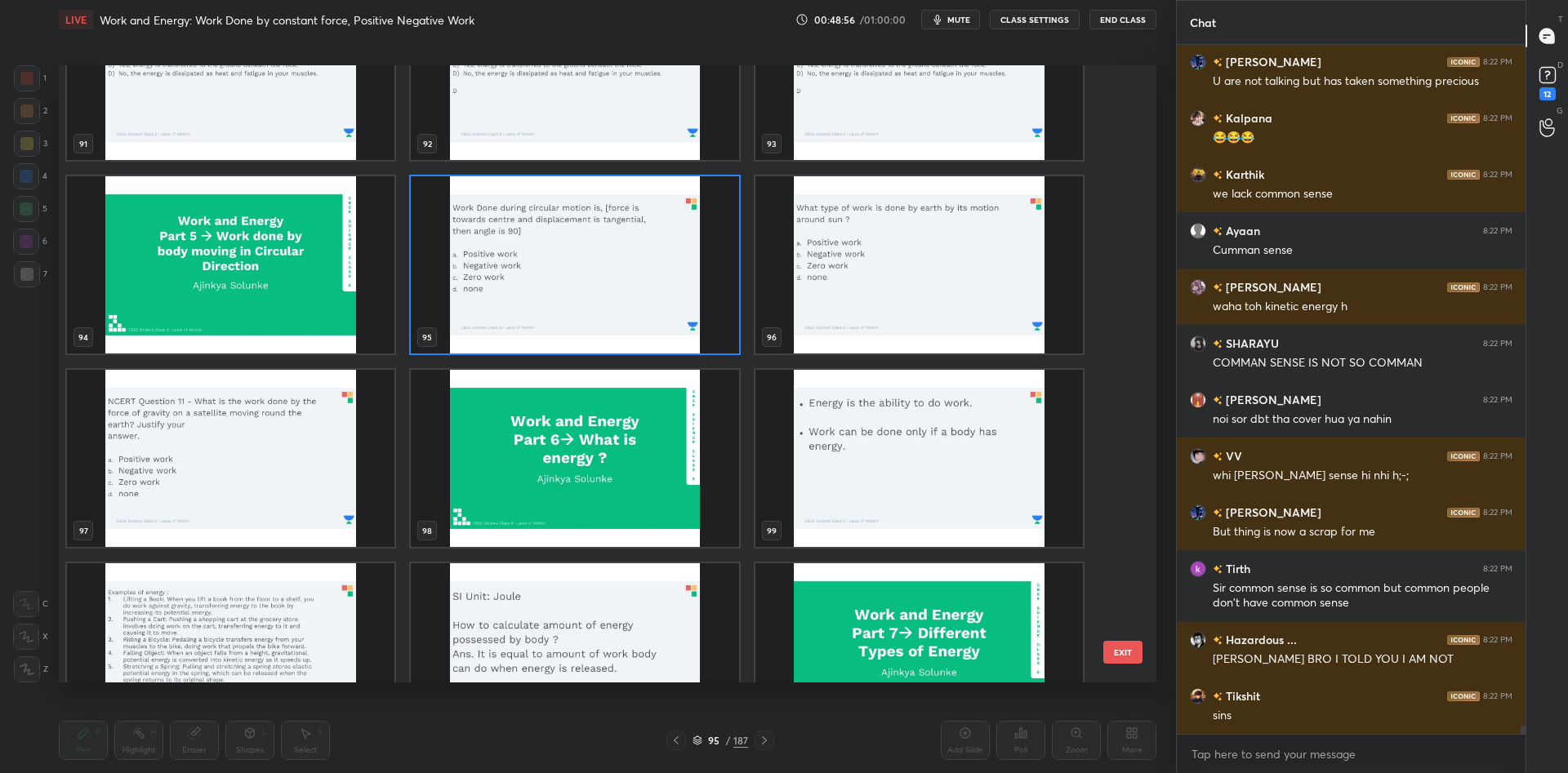
click at [648, 257] on img "grid" at bounding box center [575, 265] width 327 height 177
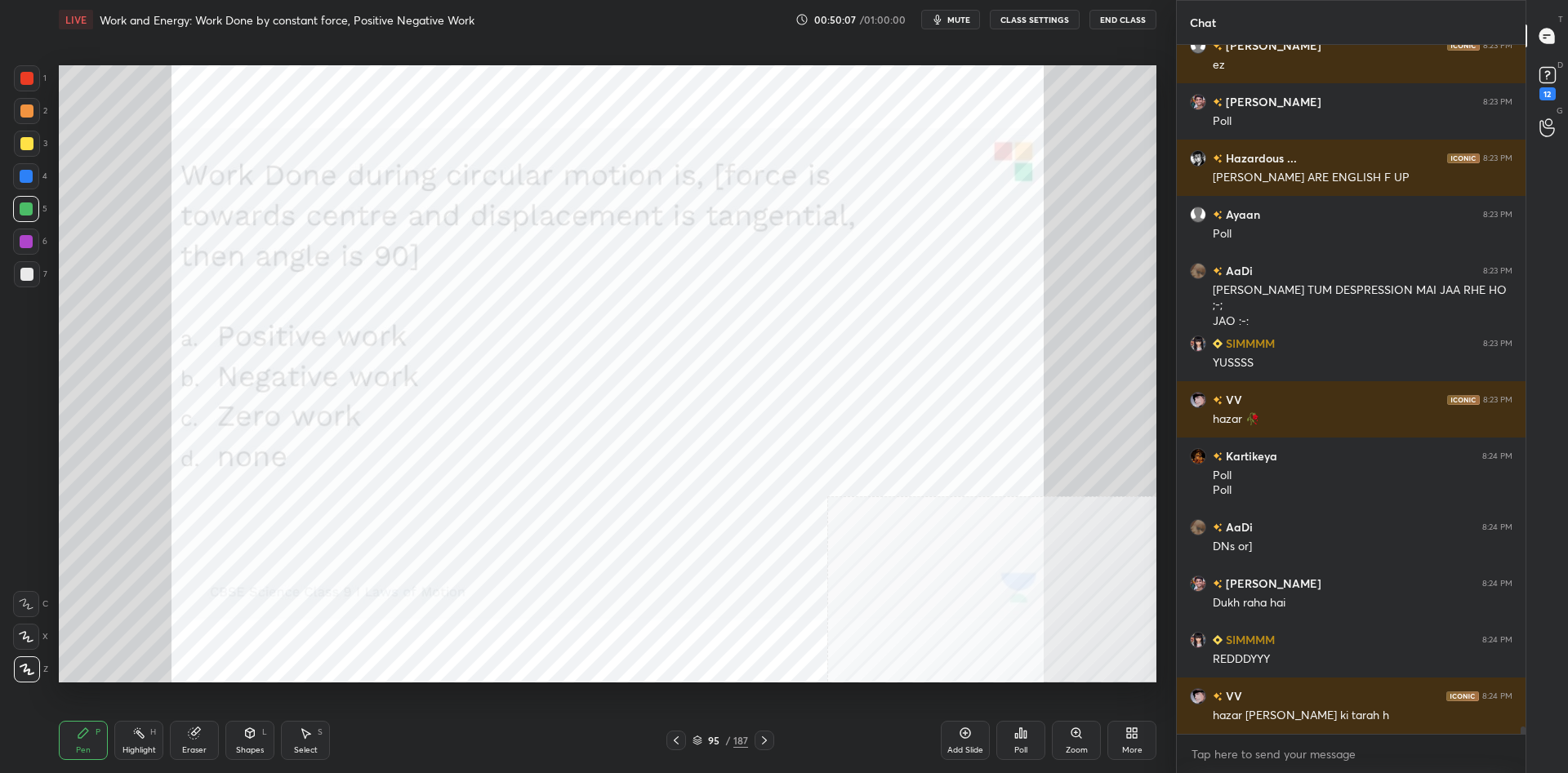
scroll to position [61016, 0]
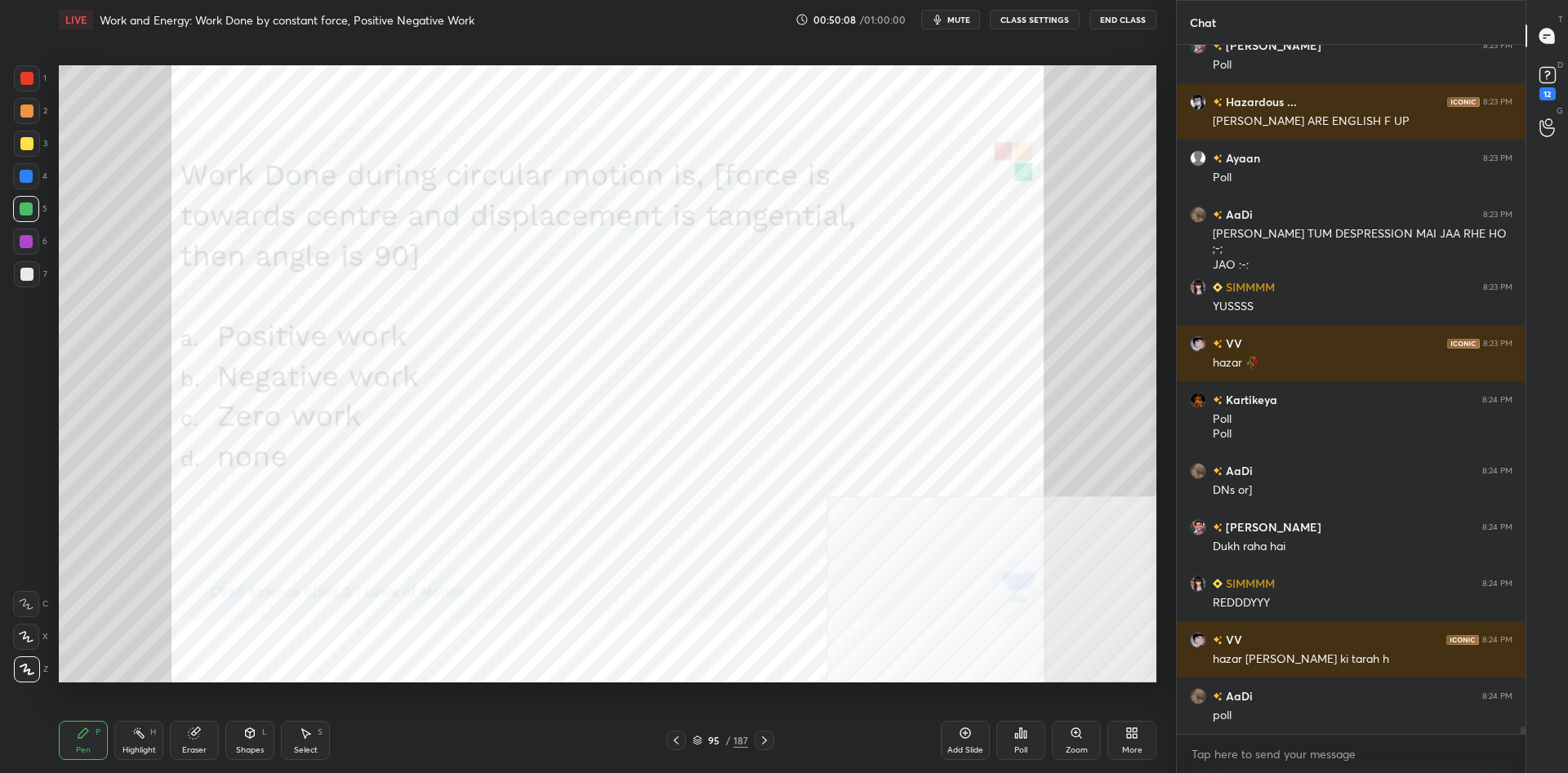
click at [1037, 733] on div "Poll" at bounding box center [1021, 741] width 49 height 39
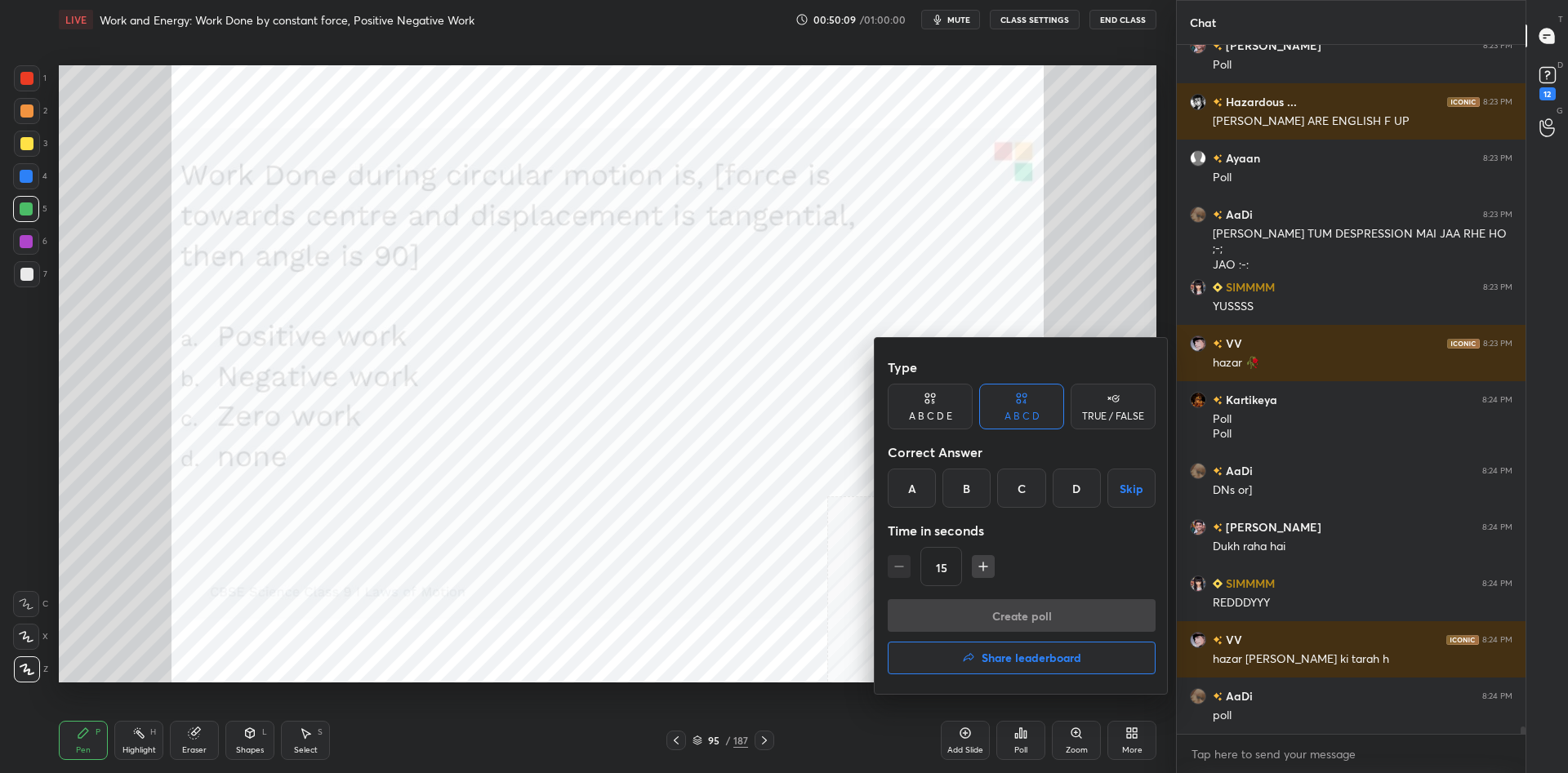
scroll to position [61072, 0]
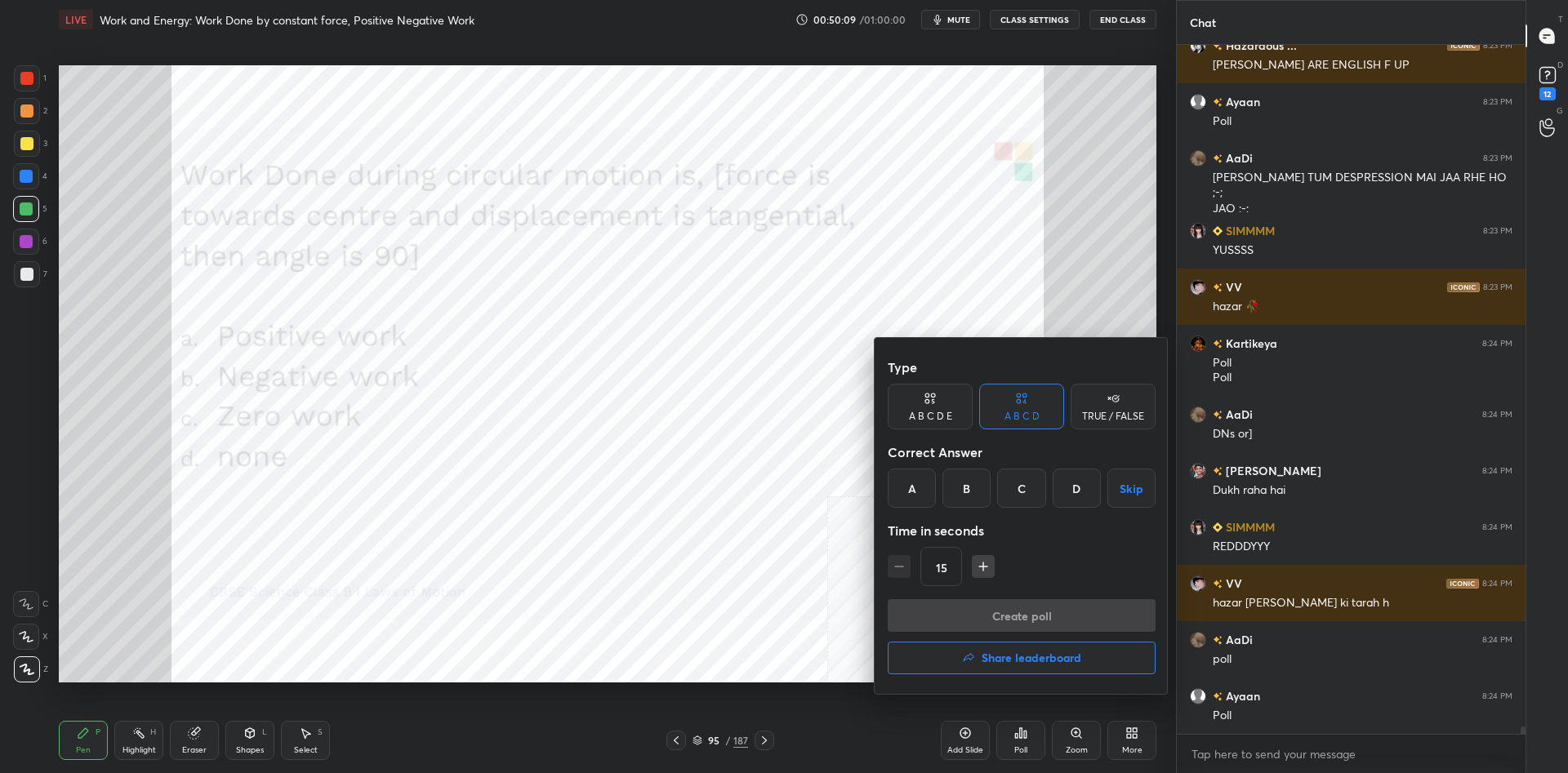
click at [1036, 494] on div "C" at bounding box center [1022, 488] width 48 height 39
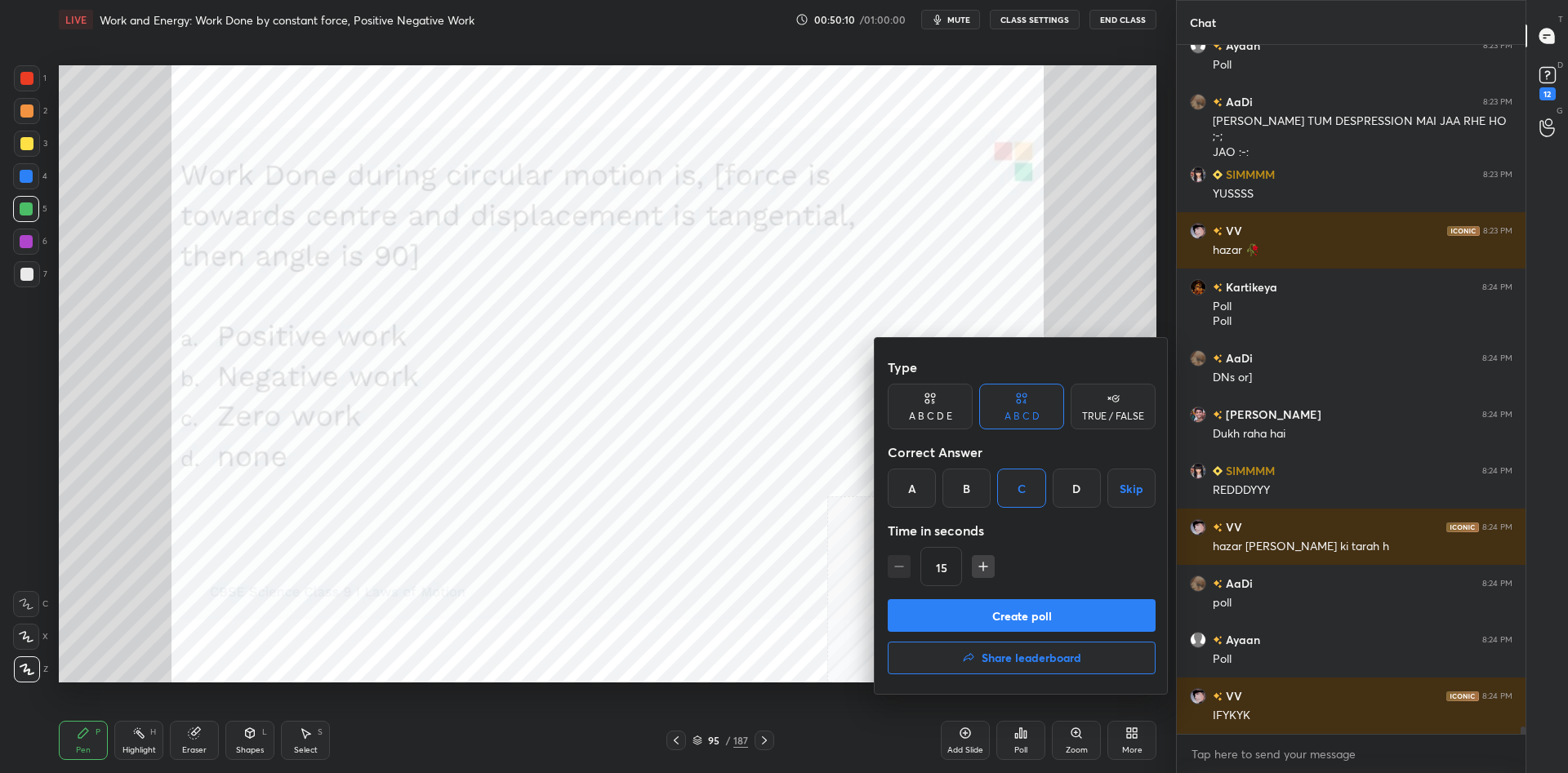
click at [1044, 620] on button "Create poll" at bounding box center [1022, 616] width 268 height 33
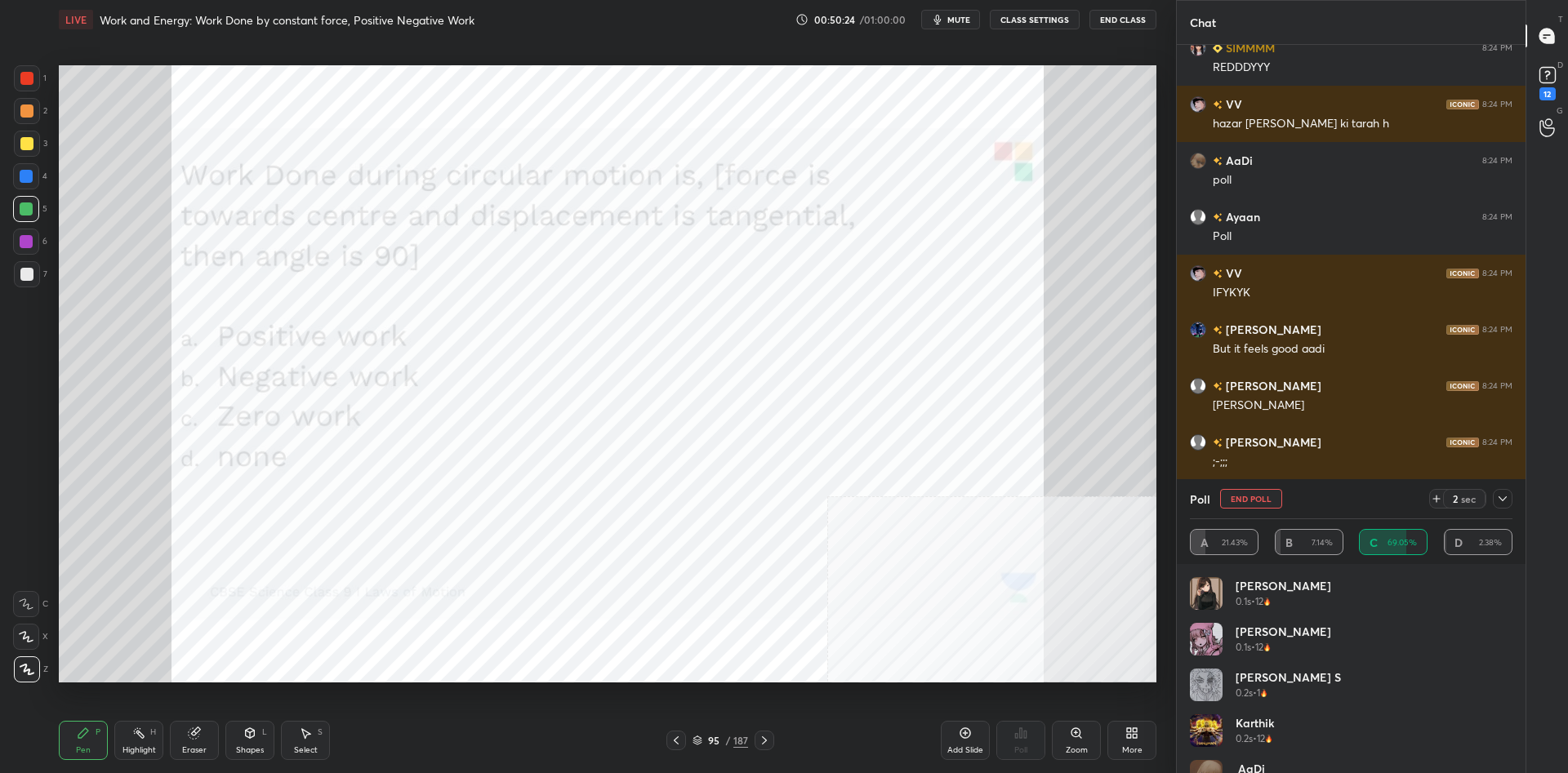
scroll to position [61679, 0]
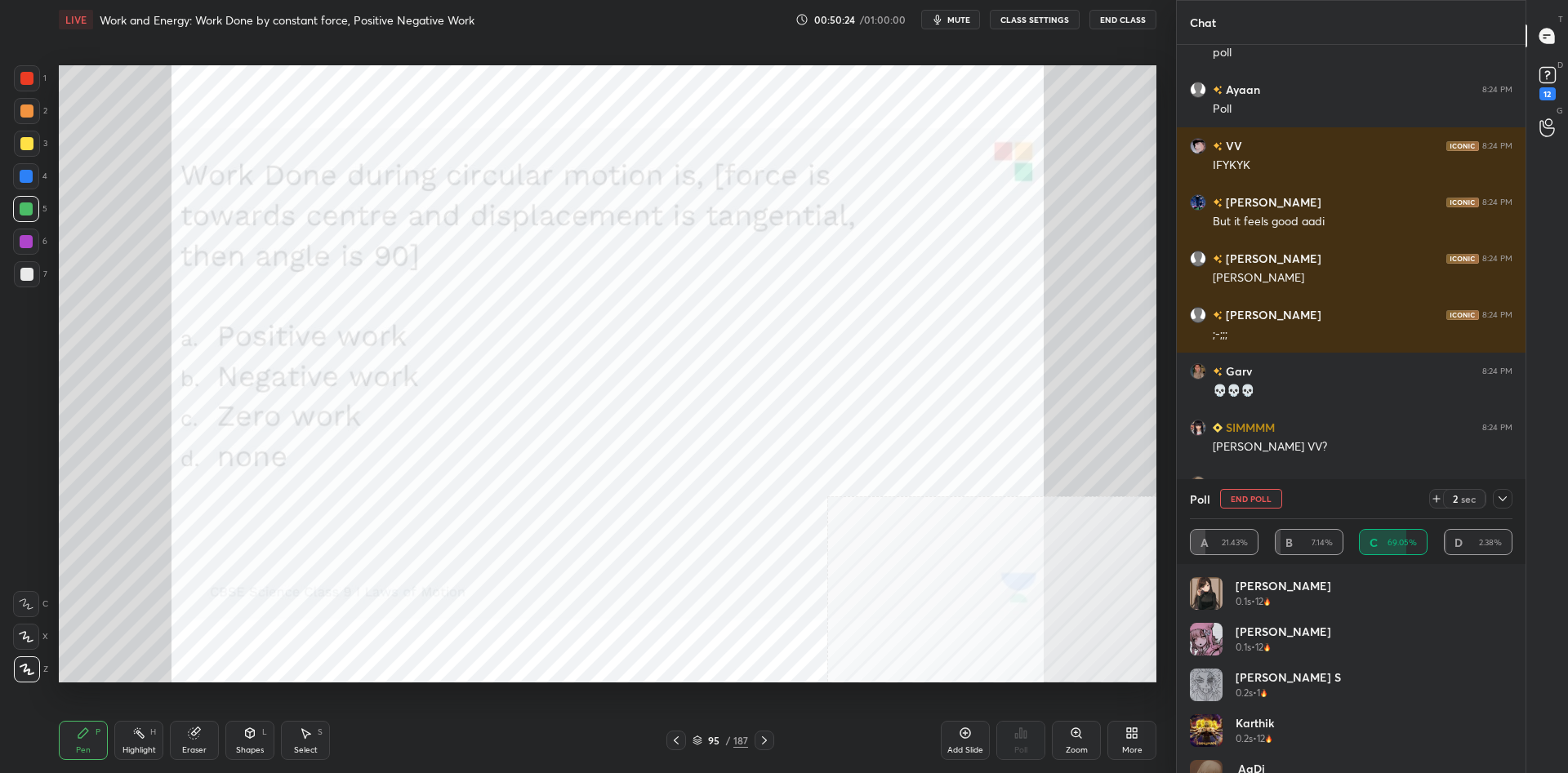
click at [251, 746] on div "Shapes" at bounding box center [249, 750] width 28 height 8
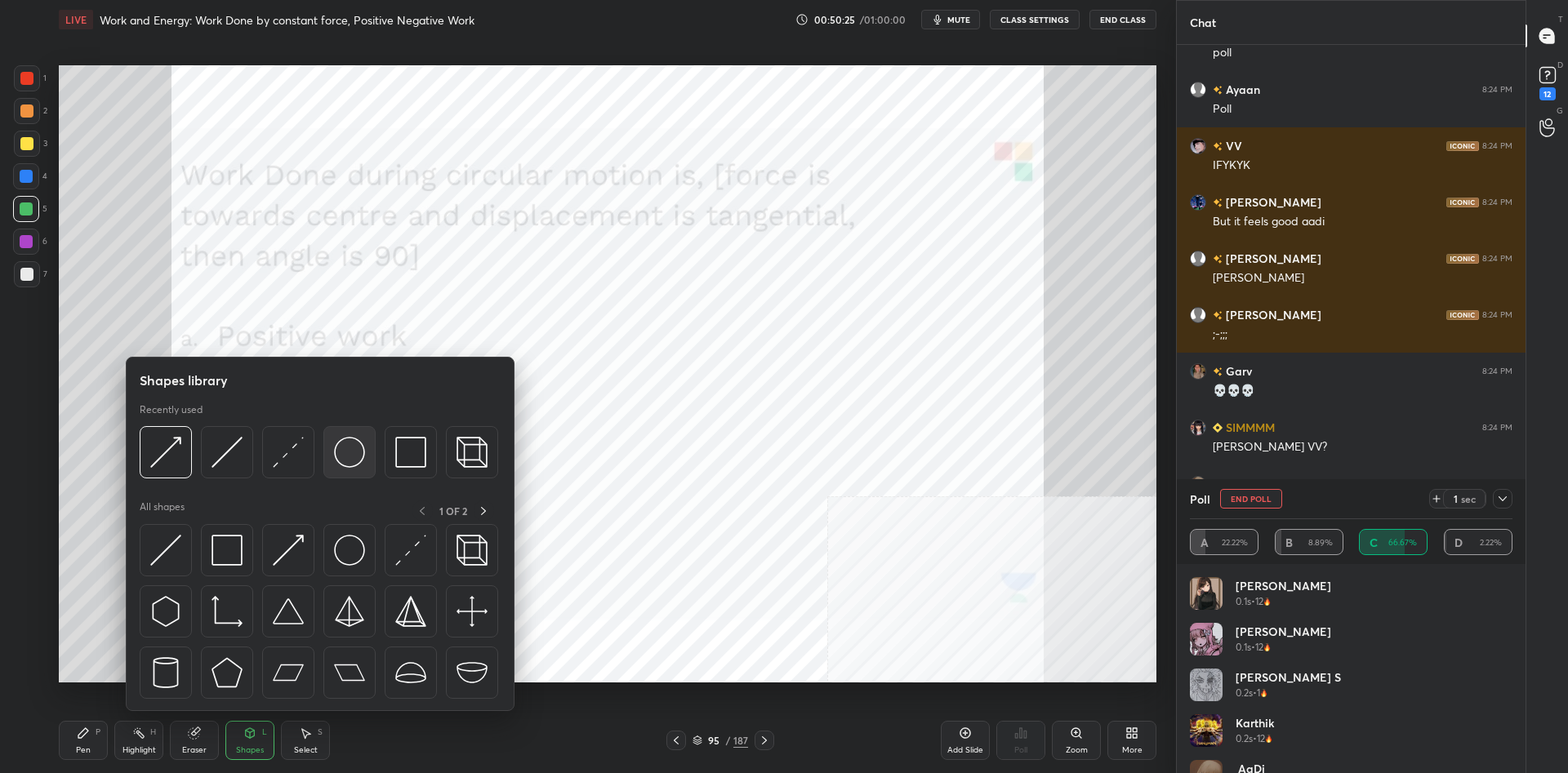
click at [344, 471] on div at bounding box center [350, 452] width 52 height 52
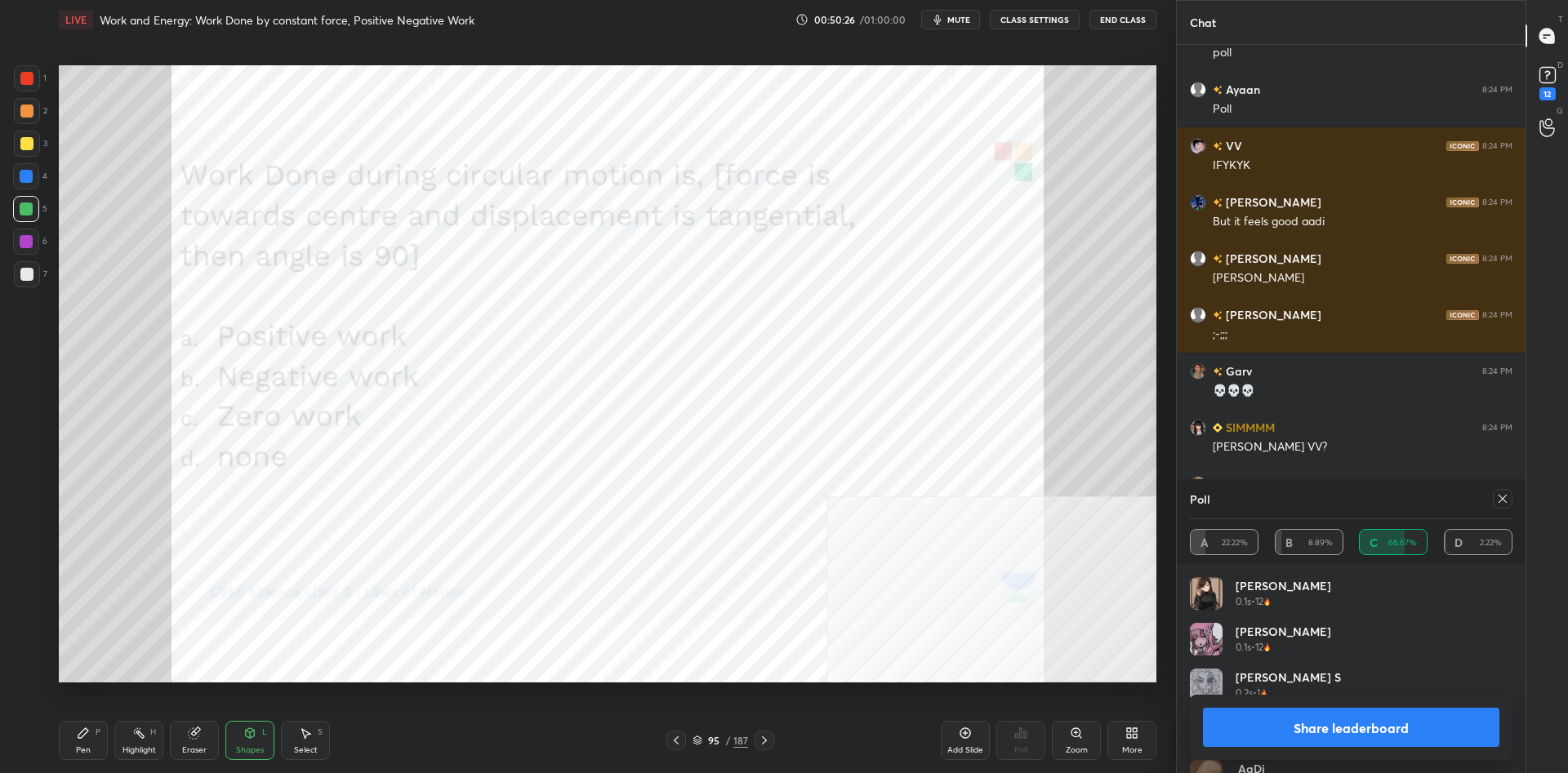
click at [76, 743] on div "Pen P" at bounding box center [83, 741] width 49 height 39
click at [37, 240] on div at bounding box center [26, 241] width 26 height 26
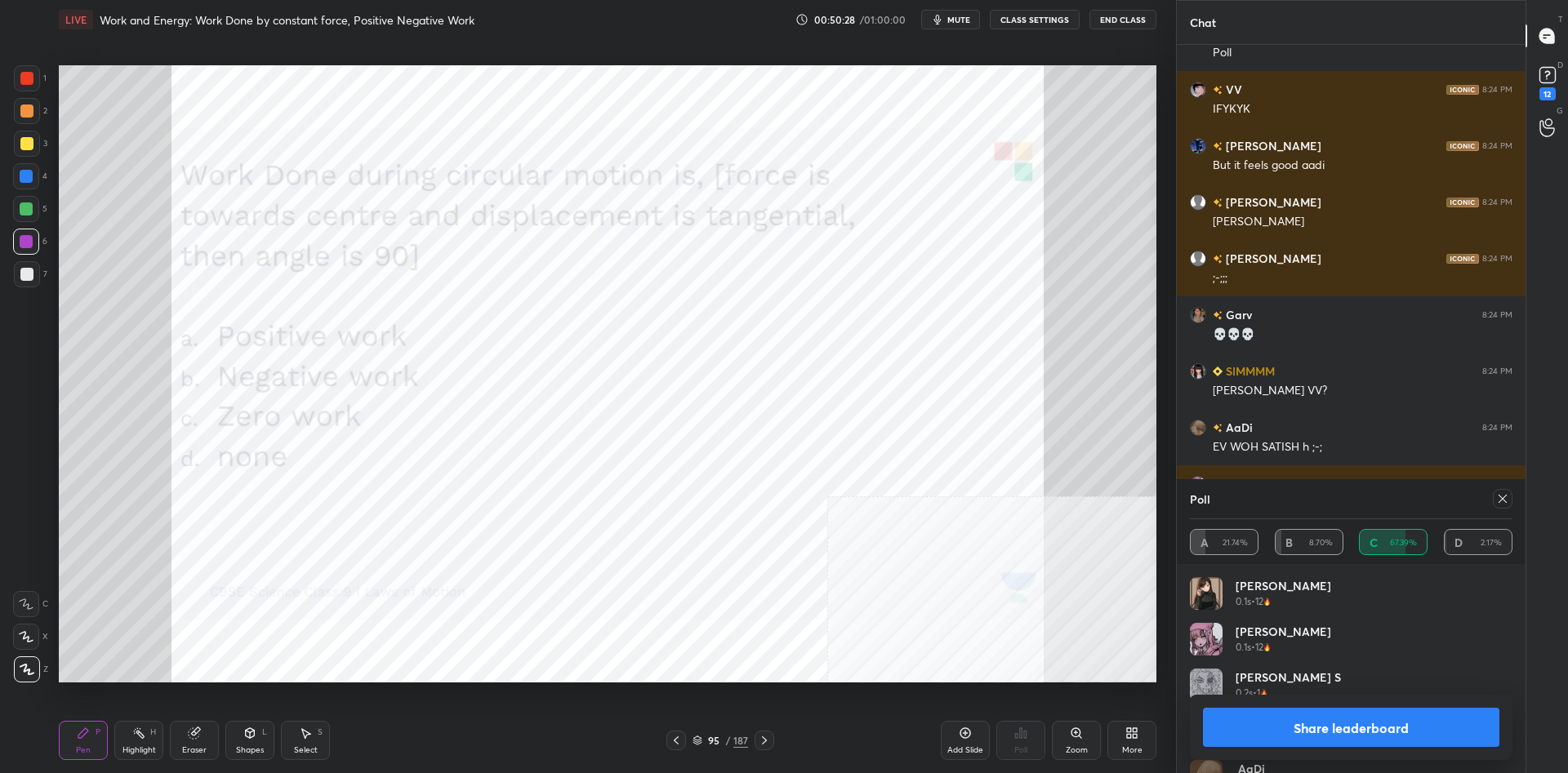
scroll to position [61792, 0]
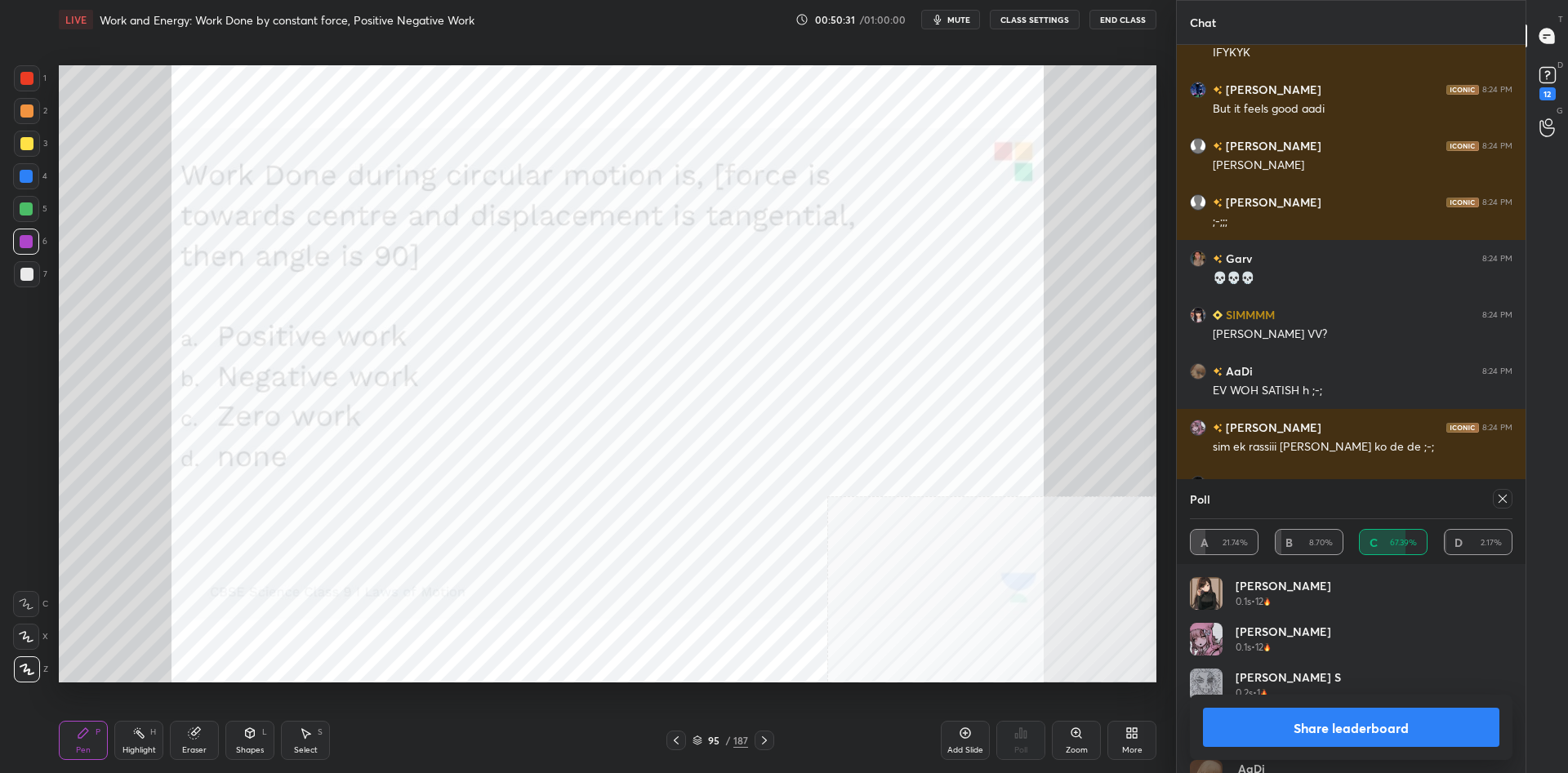
click at [1276, 714] on button "Share leaderboard" at bounding box center [1352, 727] width 297 height 39
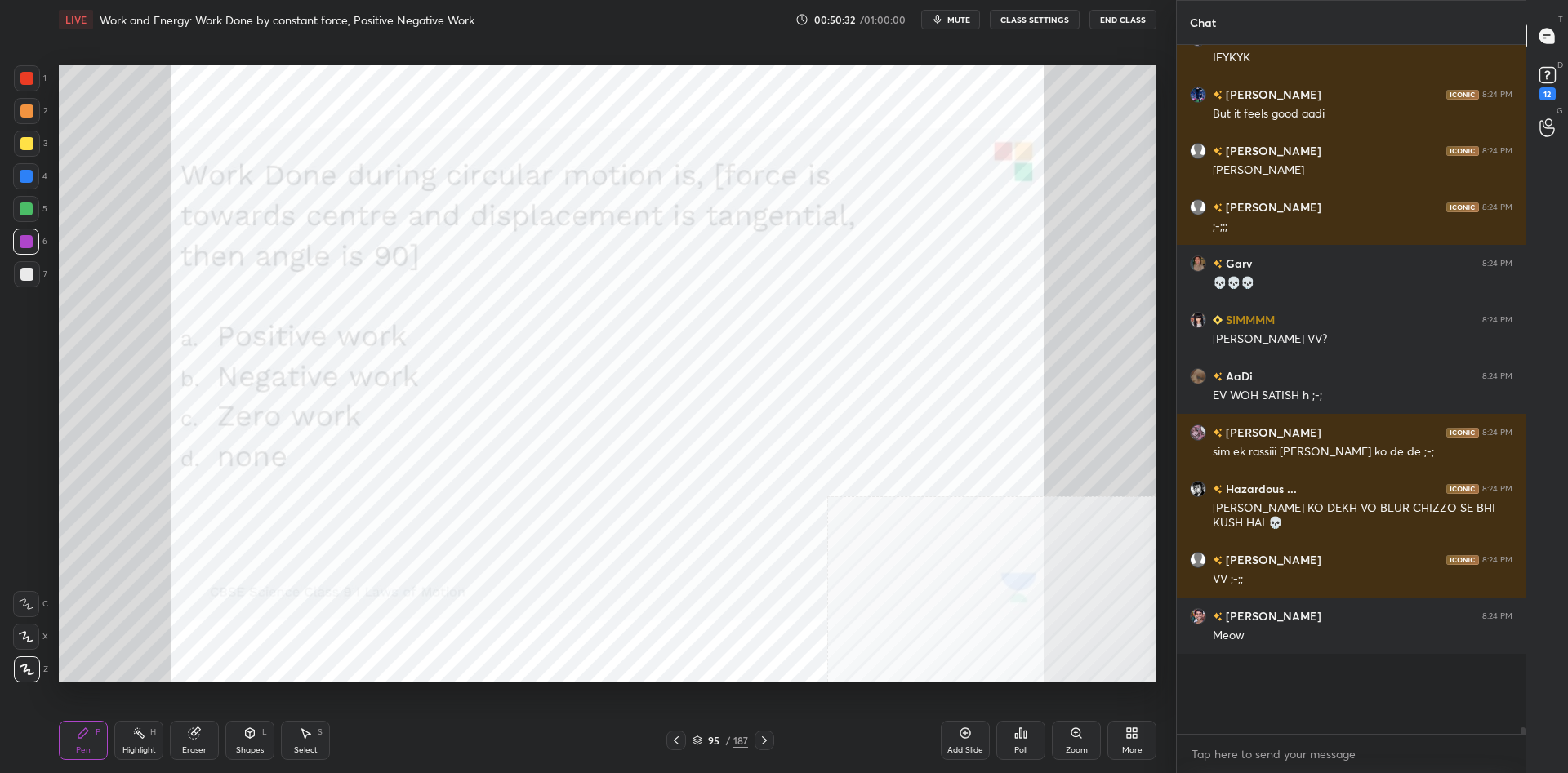
scroll to position [727, 349]
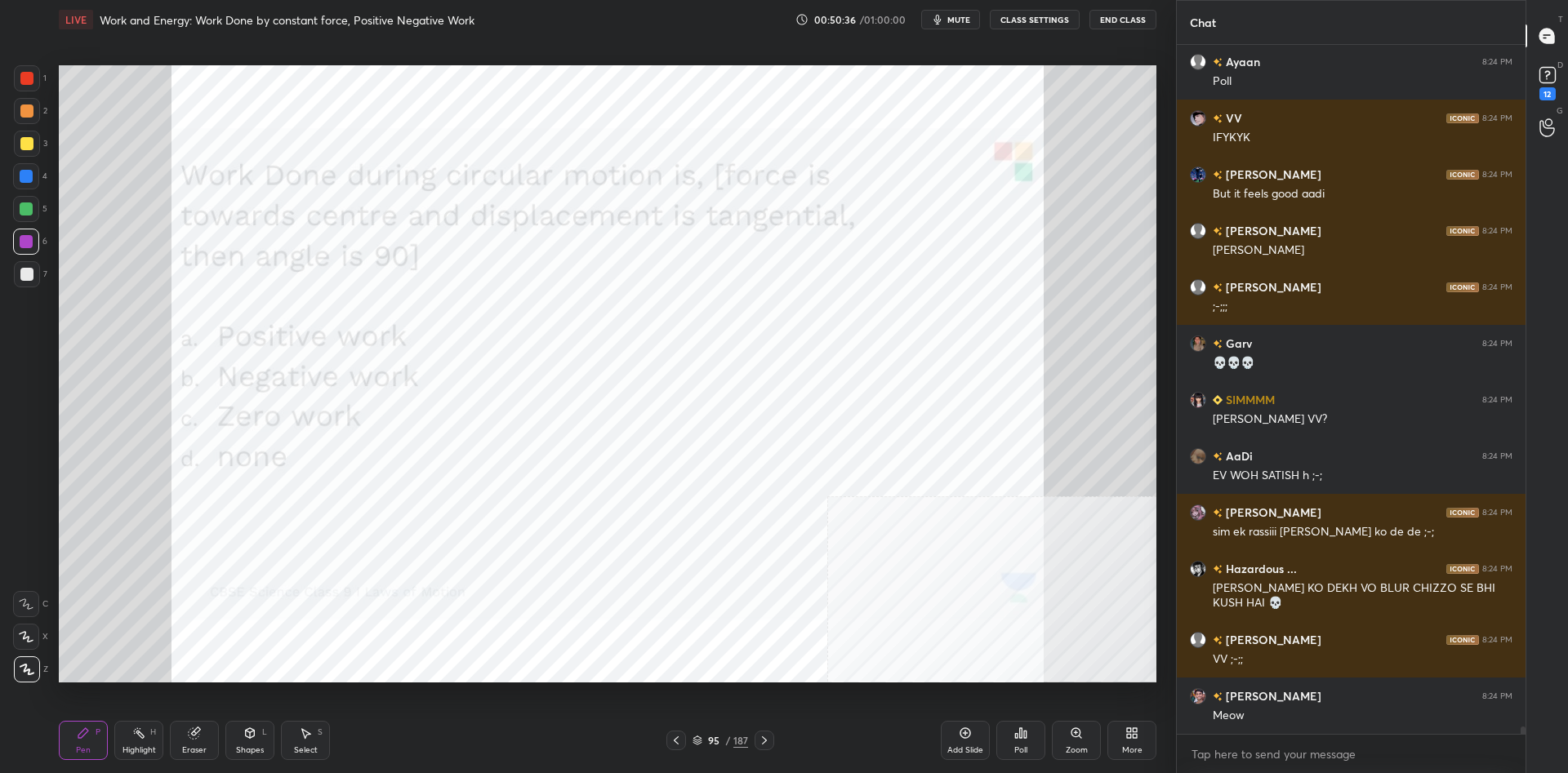
click at [128, 746] on div "Highlight" at bounding box center [139, 750] width 33 height 8
click at [139, 733] on icon at bounding box center [139, 734] width 2 height 2
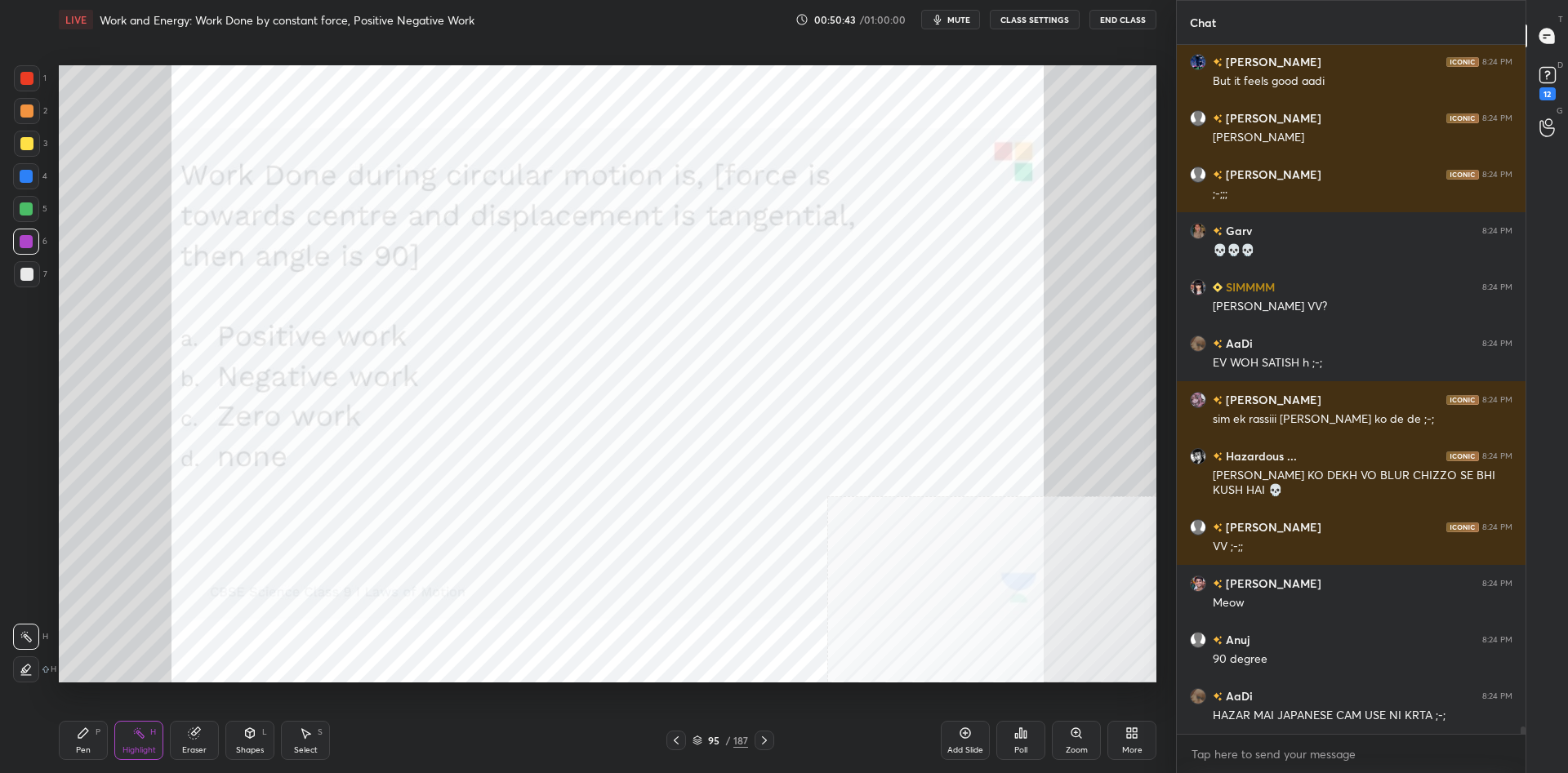
click at [64, 744] on div "Pen P" at bounding box center [83, 741] width 49 height 39
click at [71, 742] on div "Pen P" at bounding box center [83, 741] width 49 height 39
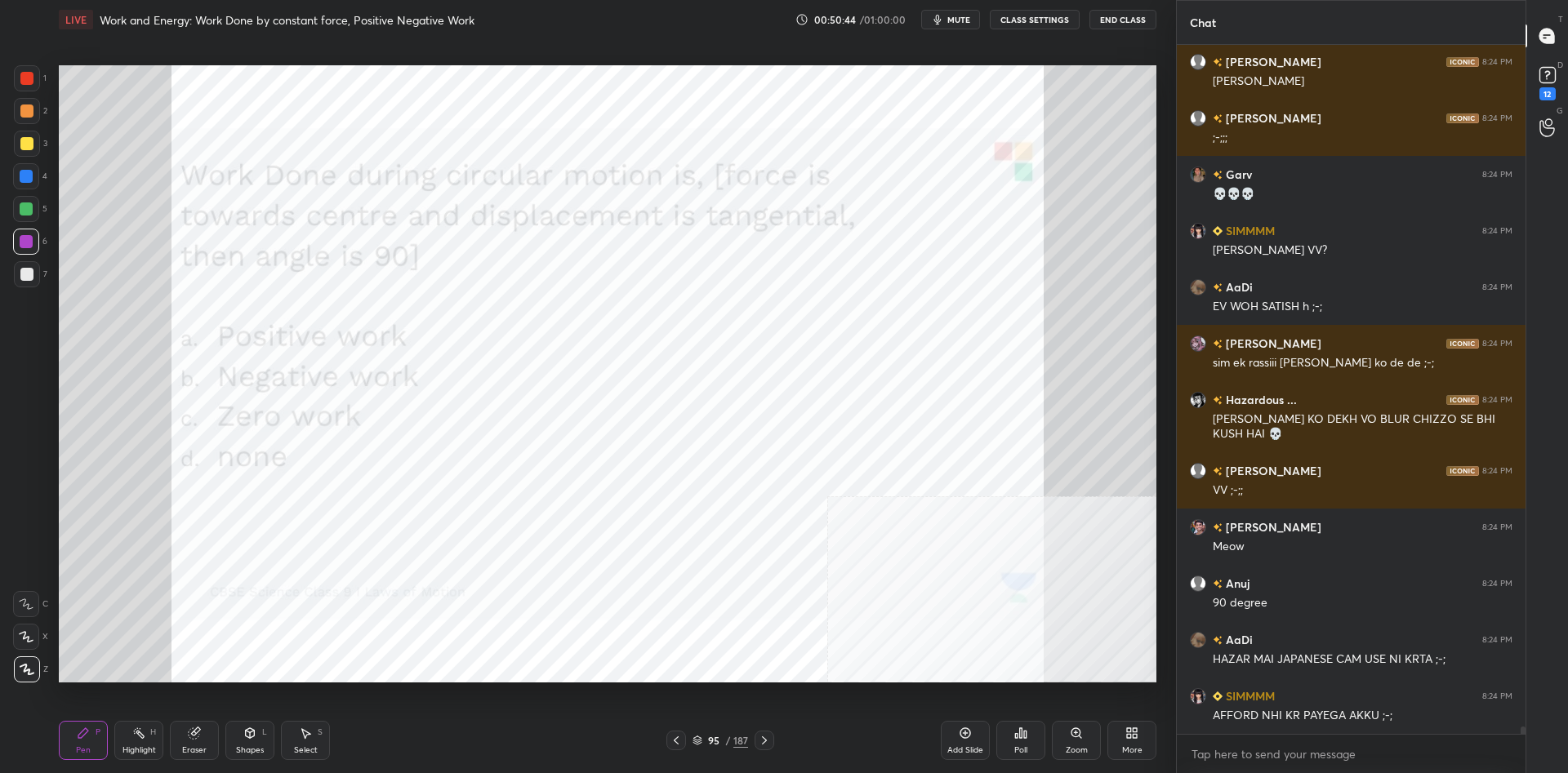
click at [19, 105] on div at bounding box center [27, 111] width 26 height 26
click at [21, 108] on div at bounding box center [27, 111] width 13 height 13
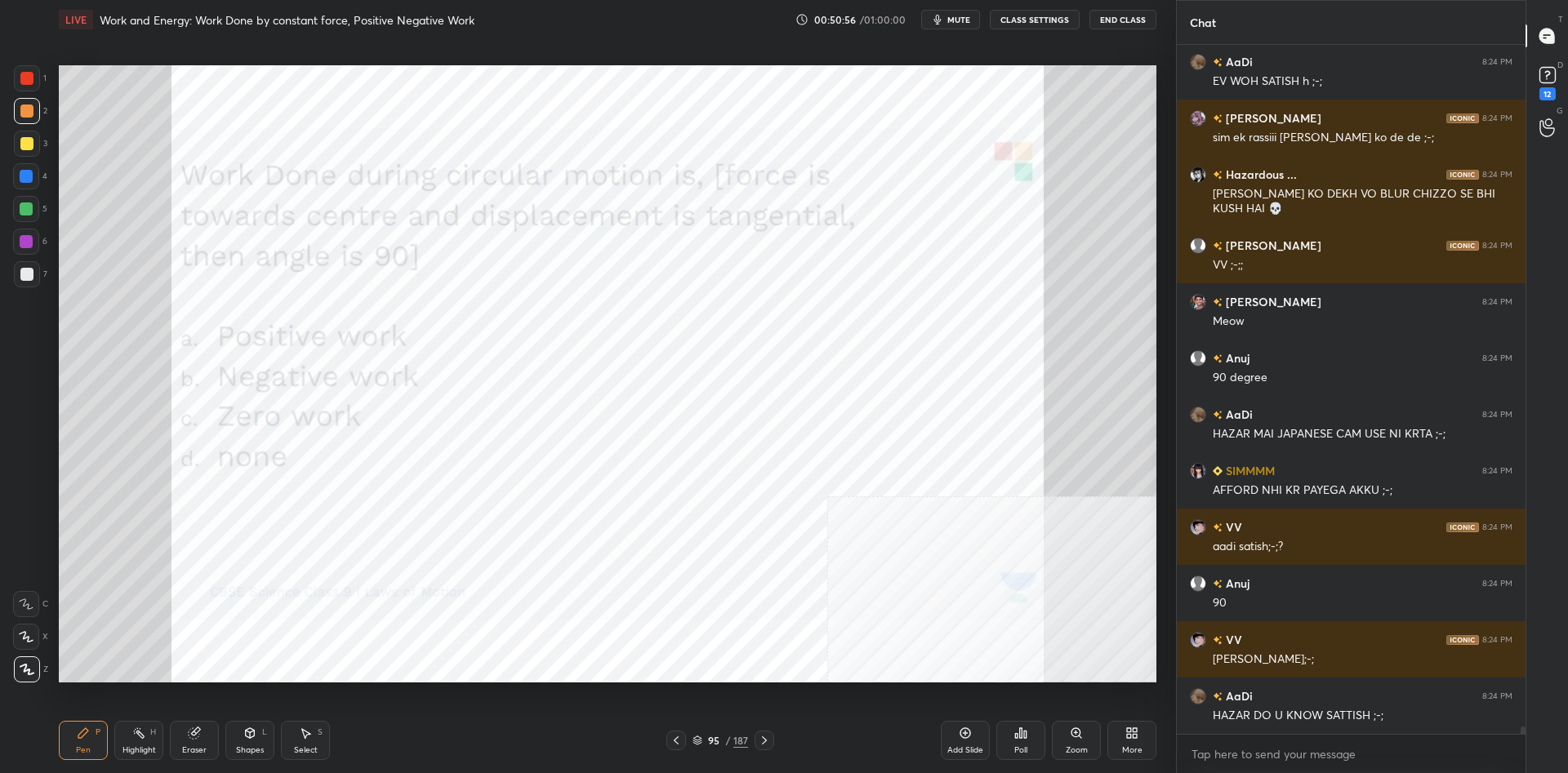
click at [30, 213] on div at bounding box center [26, 209] width 13 height 13
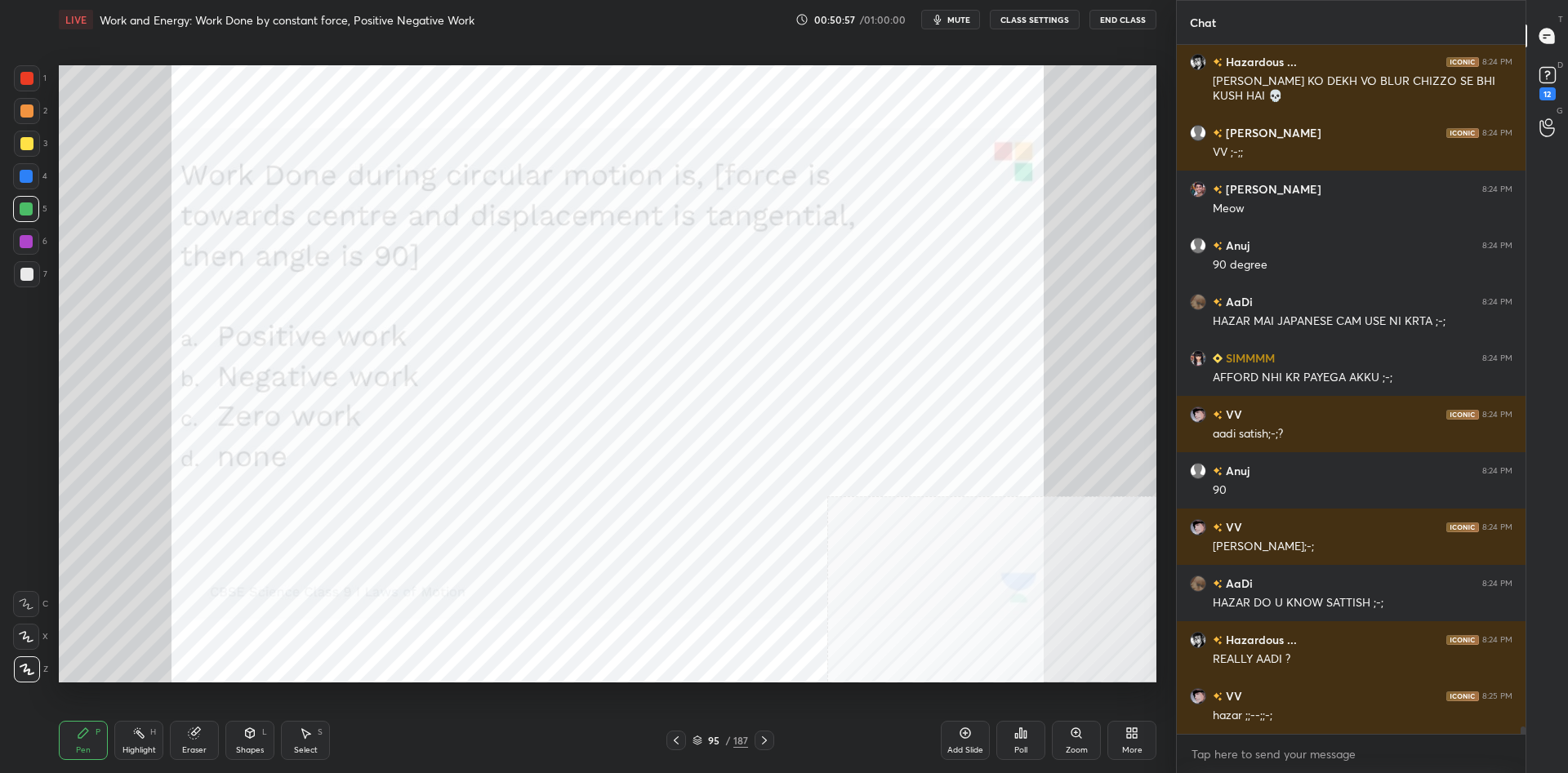
click at [22, 184] on div at bounding box center [26, 176] width 26 height 26
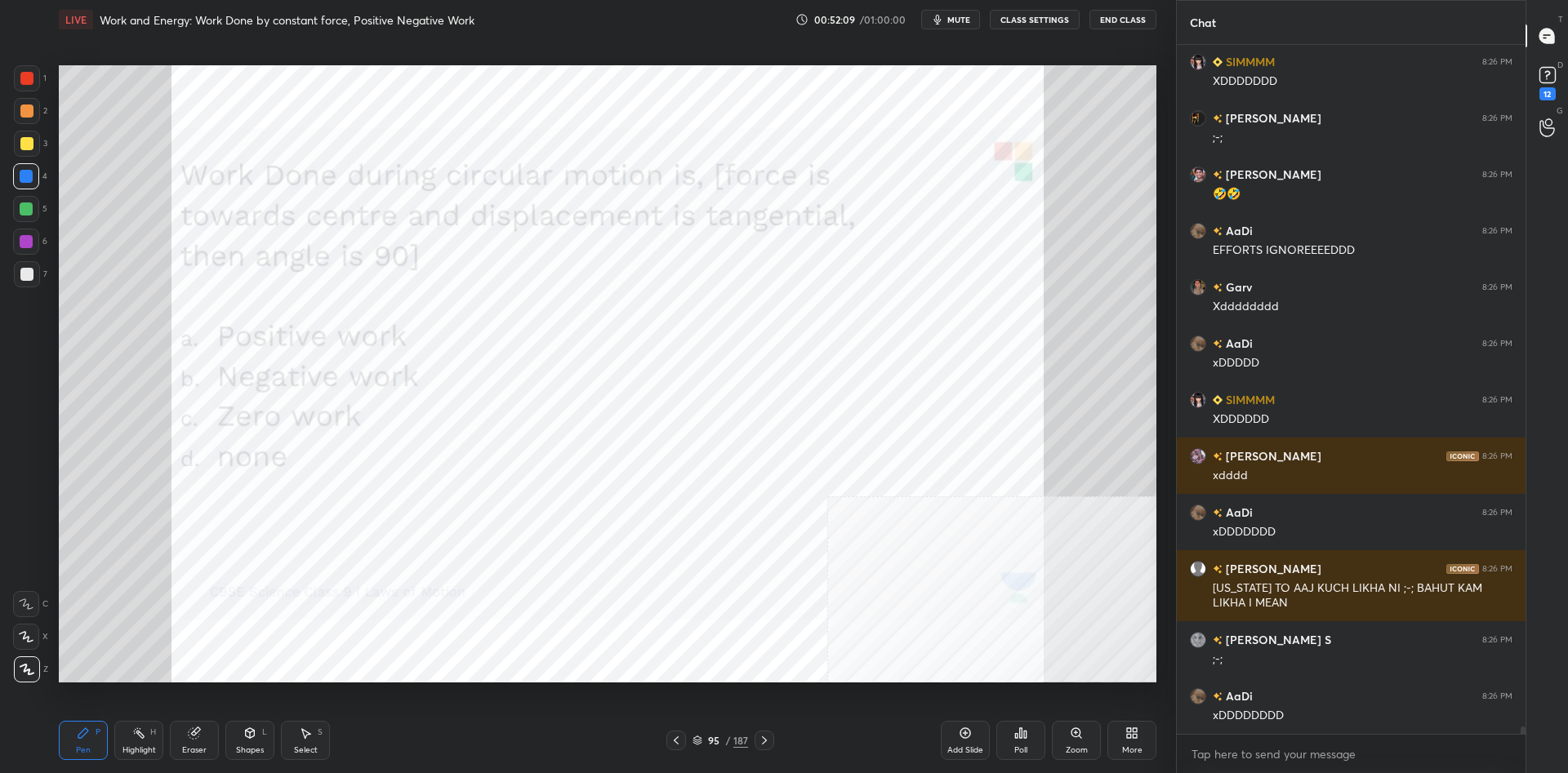
scroll to position [66686, 0]
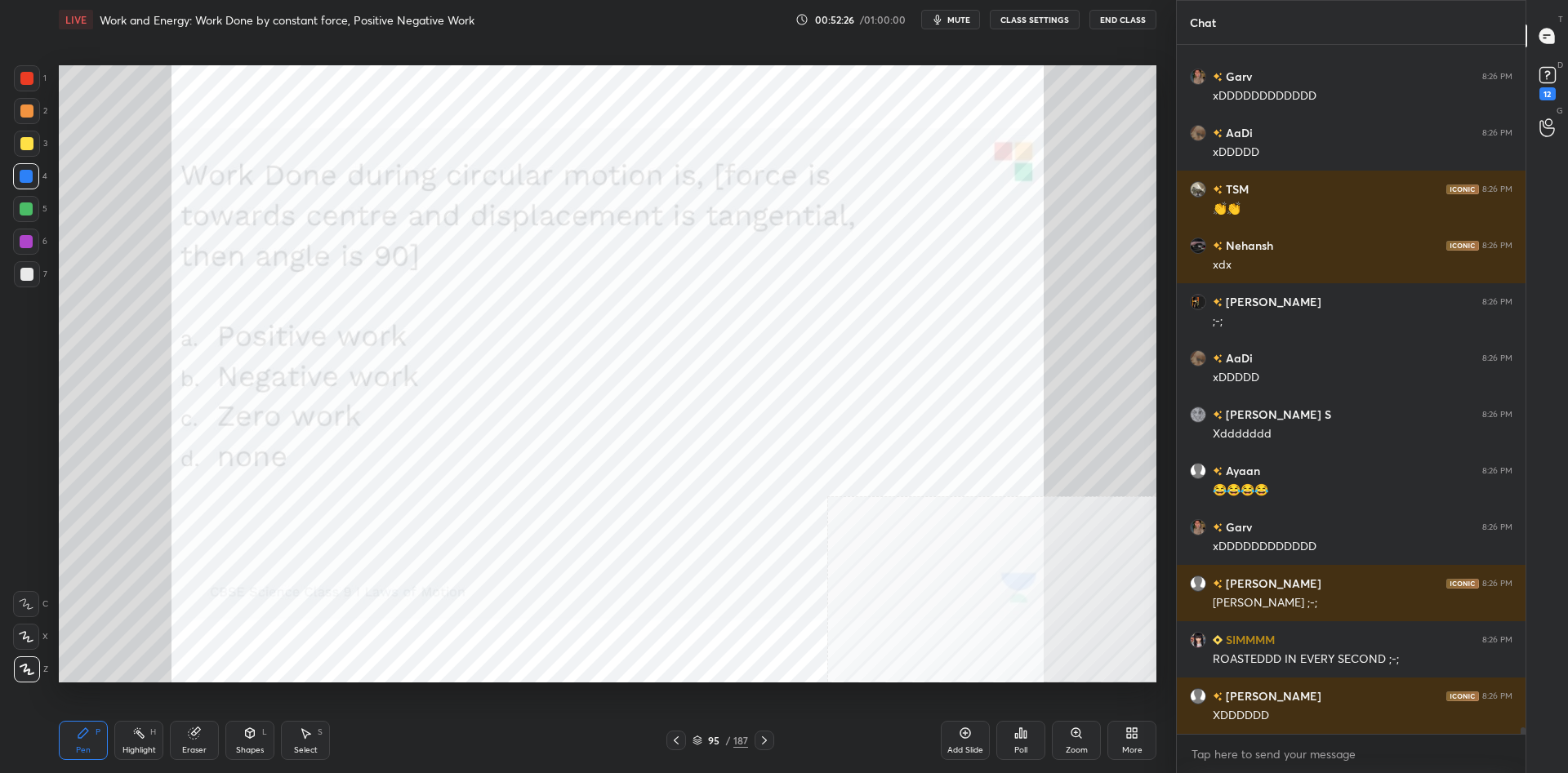
click at [721, 741] on div "95" at bounding box center [713, 740] width 16 height 10
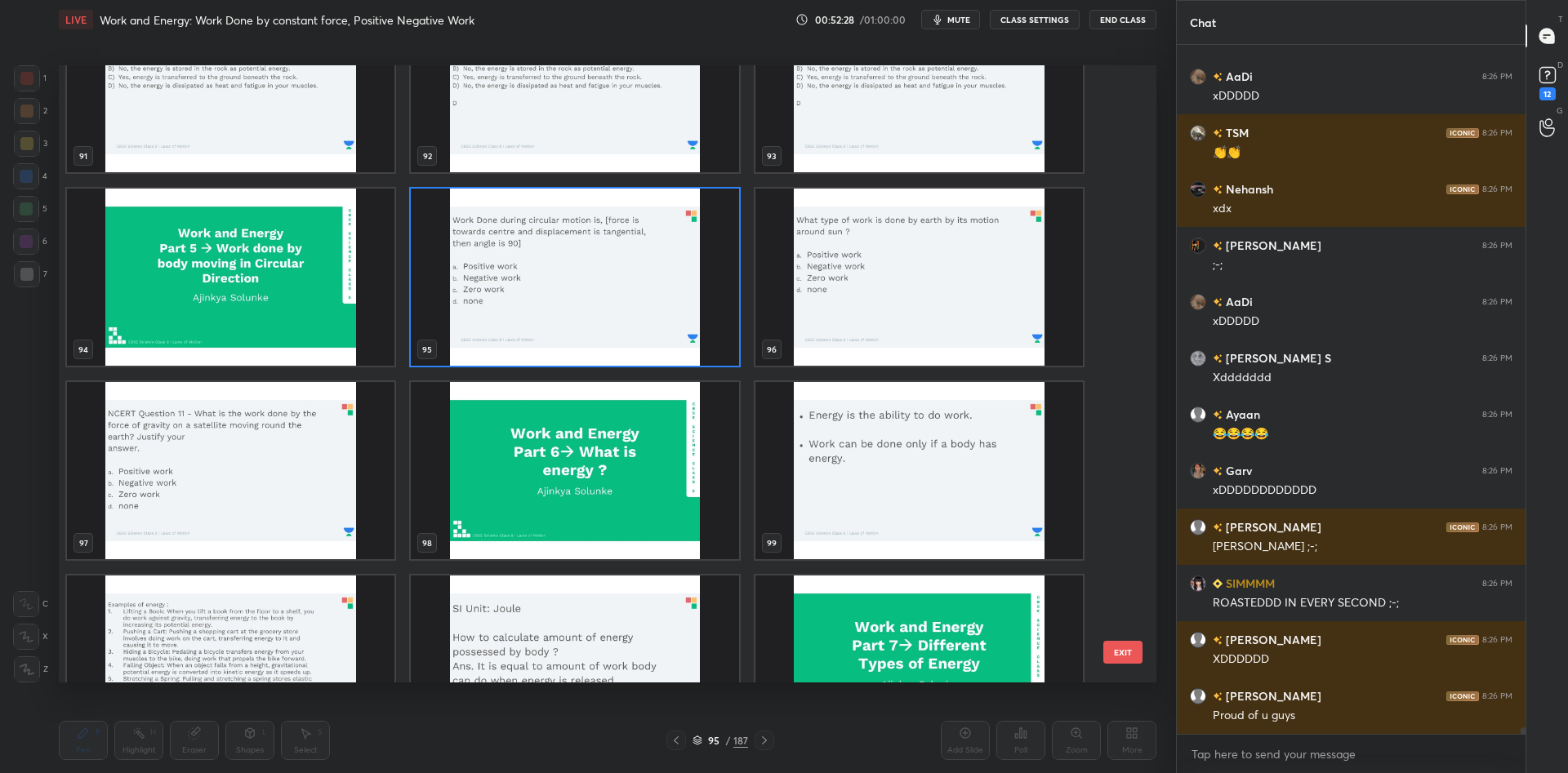
click at [823, 287] on img "grid" at bounding box center [919, 277] width 327 height 177
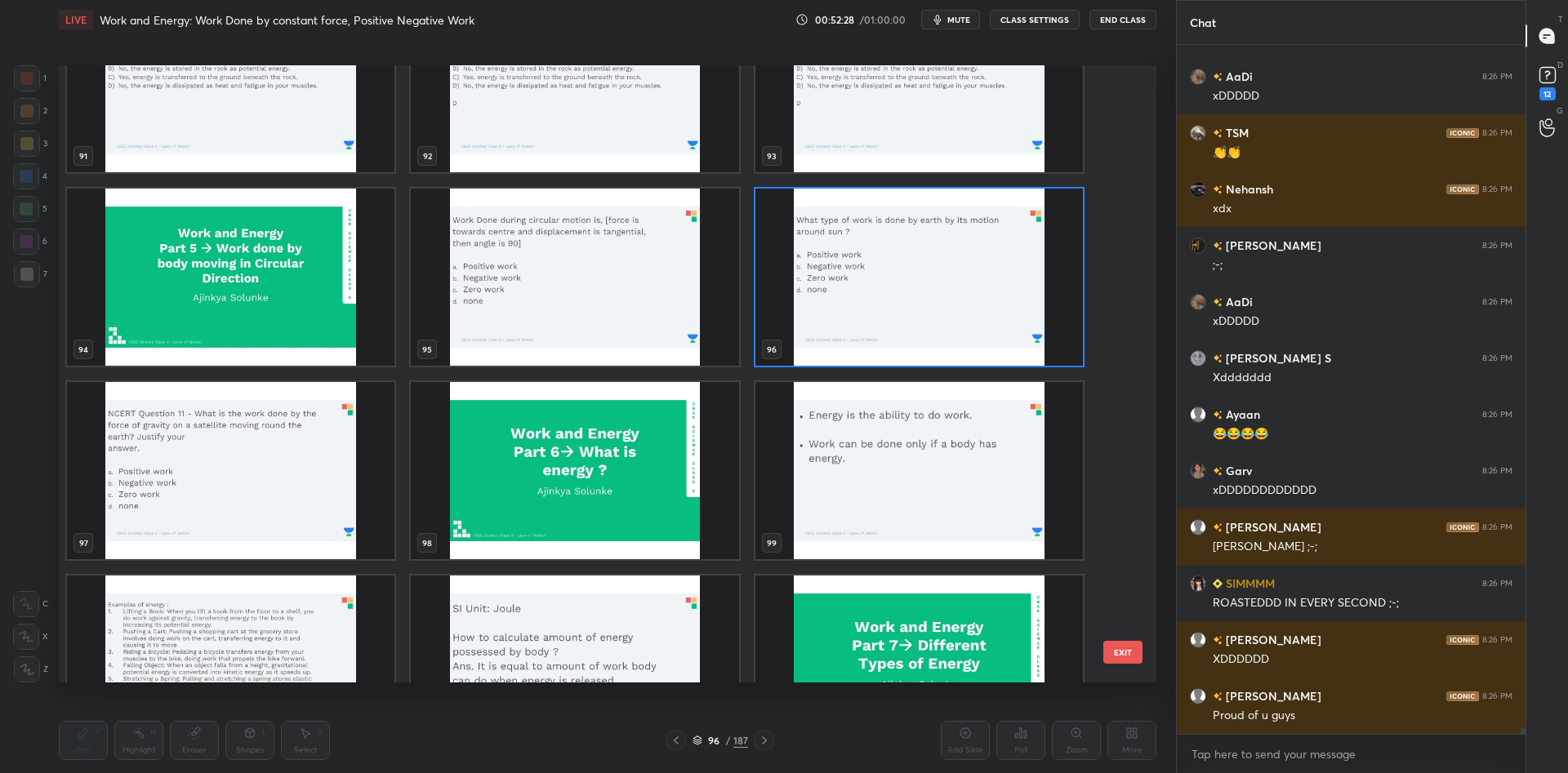
click at [823, 287] on img "grid" at bounding box center [919, 277] width 327 height 177
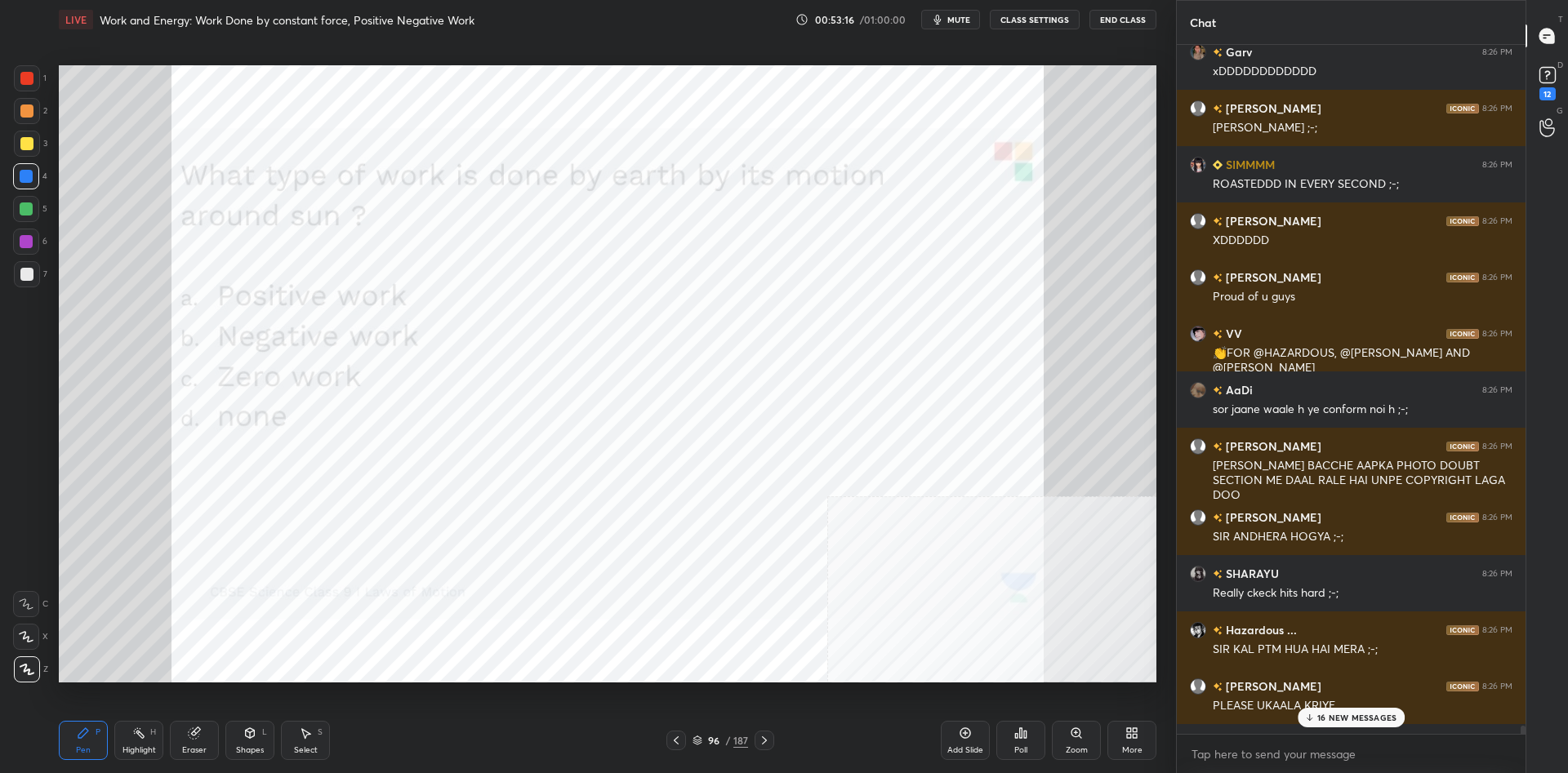
click at [1323, 714] on p "16 NEW MESSAGES" at bounding box center [1357, 718] width 80 height 10
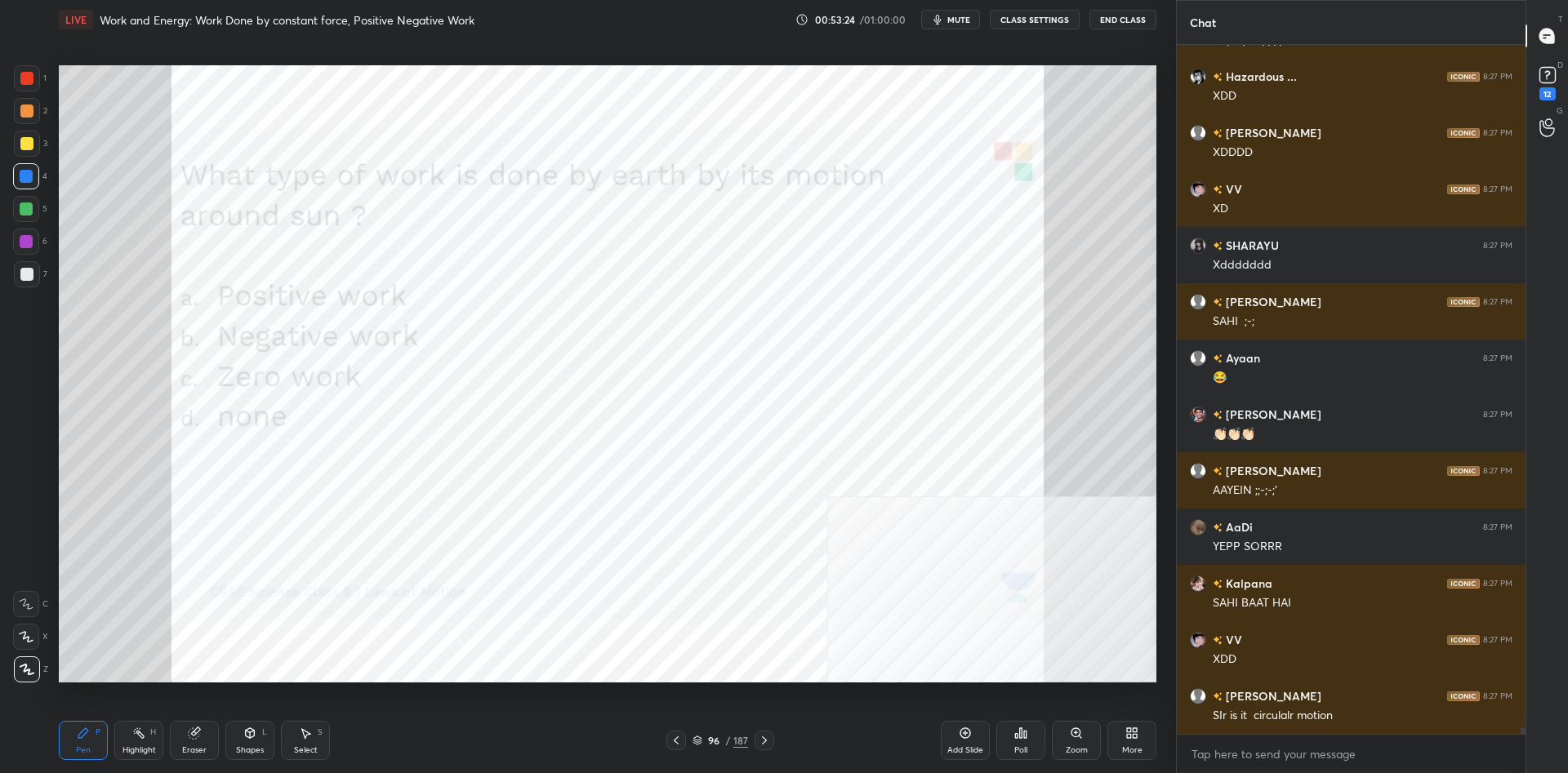
scroll to position [65822, 0]
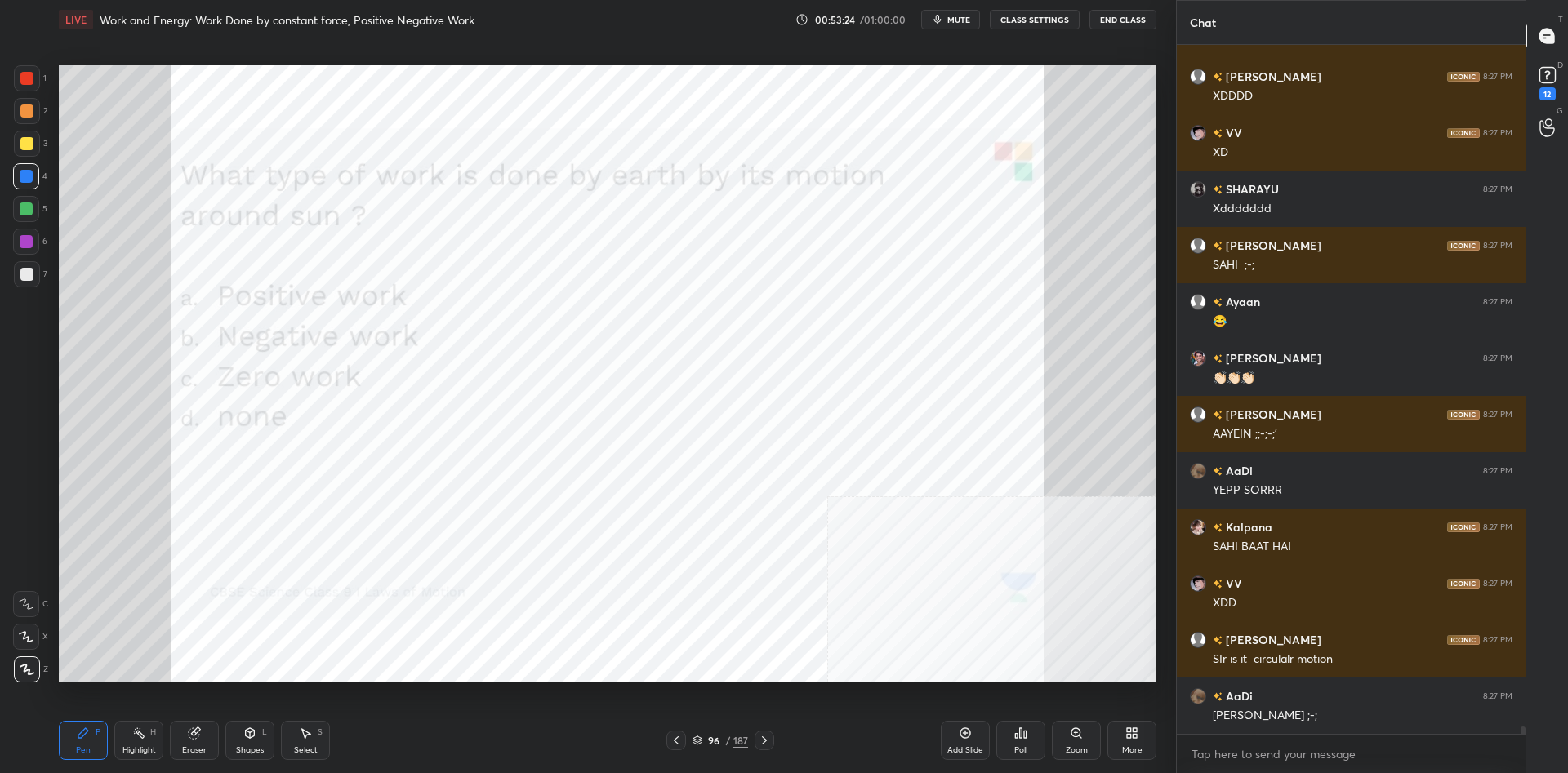
click at [1012, 724] on div "Poll" at bounding box center [1021, 741] width 49 height 39
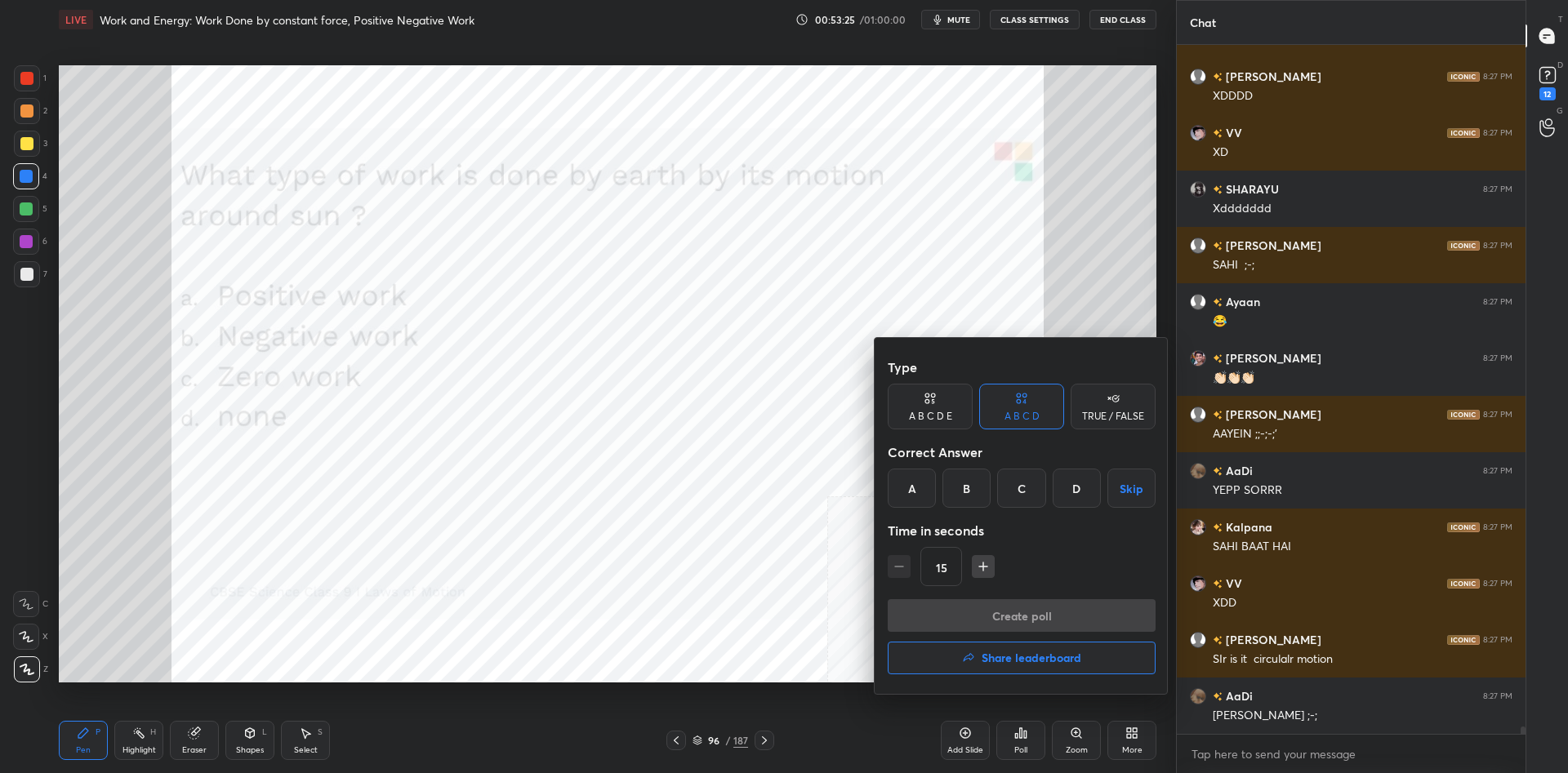
scroll to position [65878, 0]
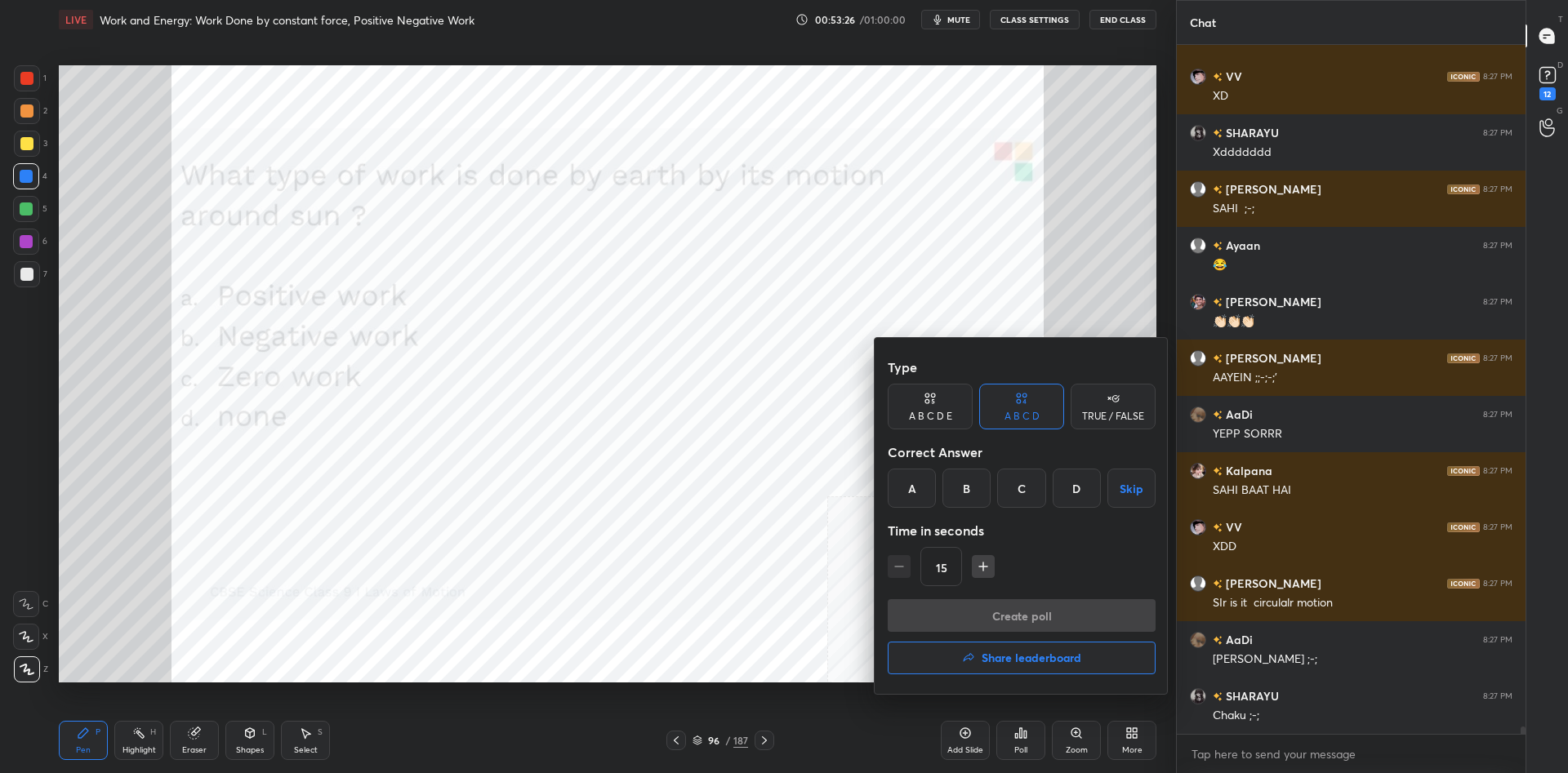
click at [1041, 493] on div "C" at bounding box center [1022, 488] width 48 height 39
click at [1033, 600] on button "Create poll" at bounding box center [1022, 616] width 268 height 33
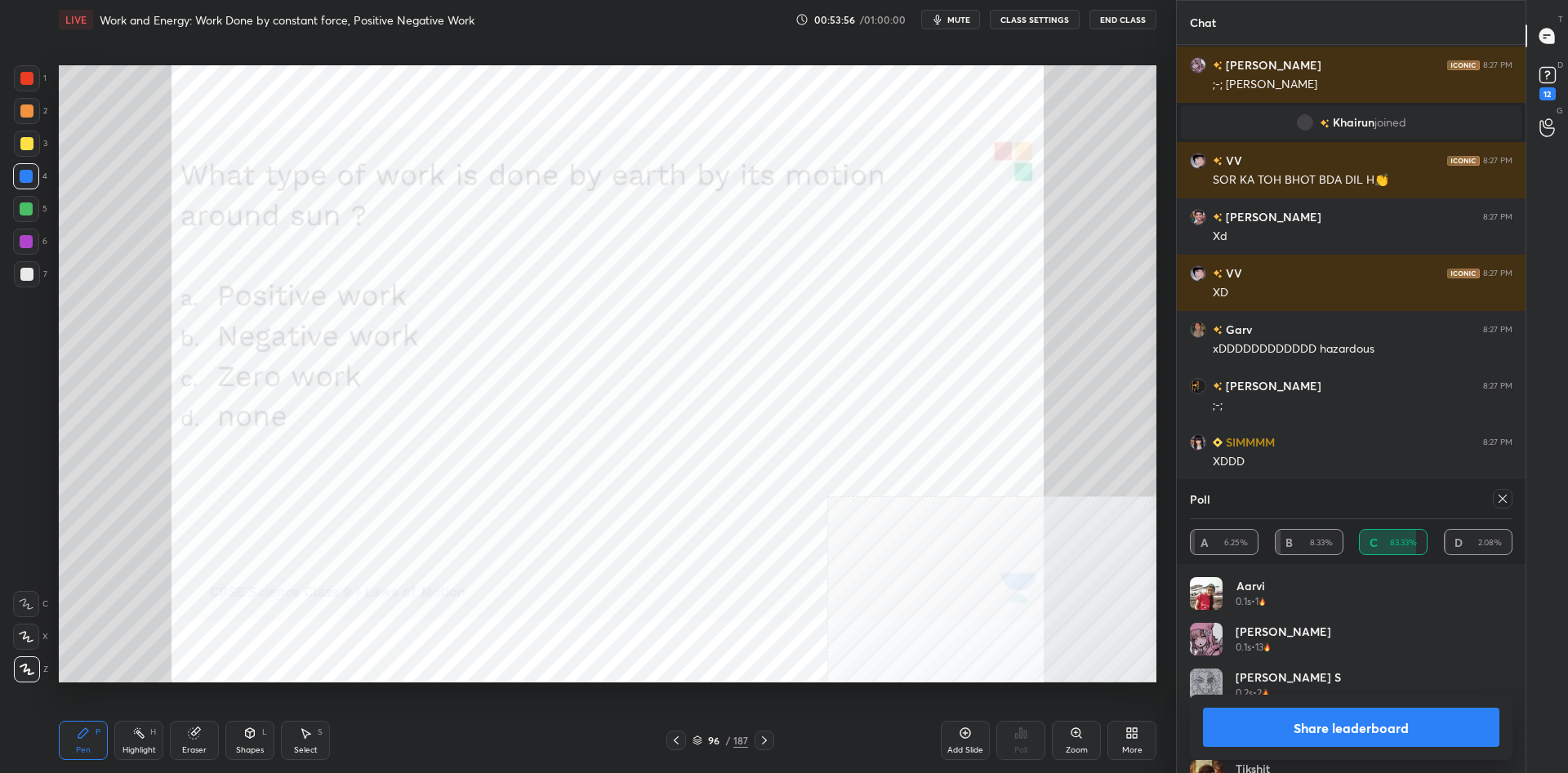
scroll to position [66750, 0]
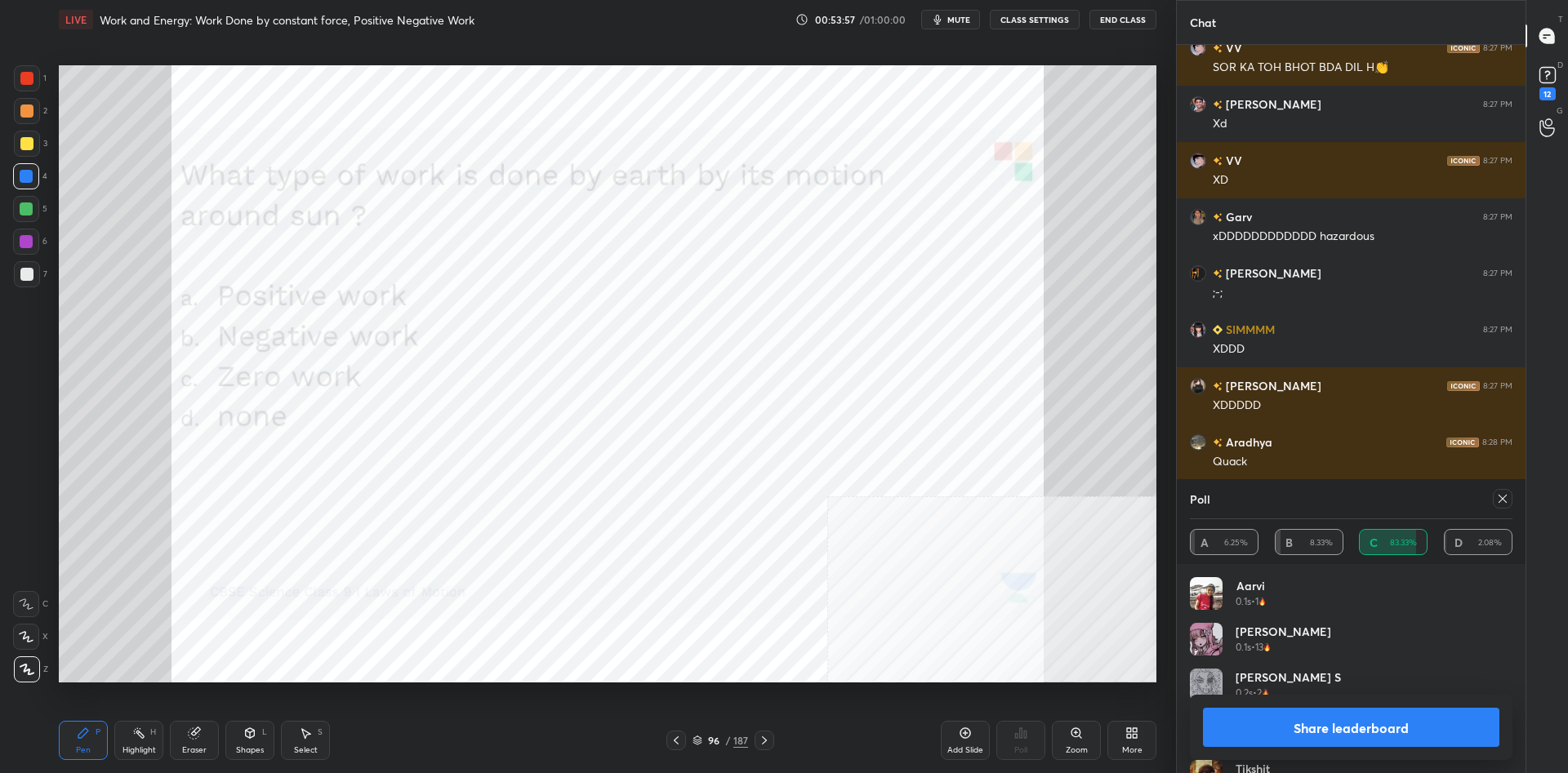
click at [1263, 724] on button "Share leaderboard" at bounding box center [1352, 727] width 297 height 39
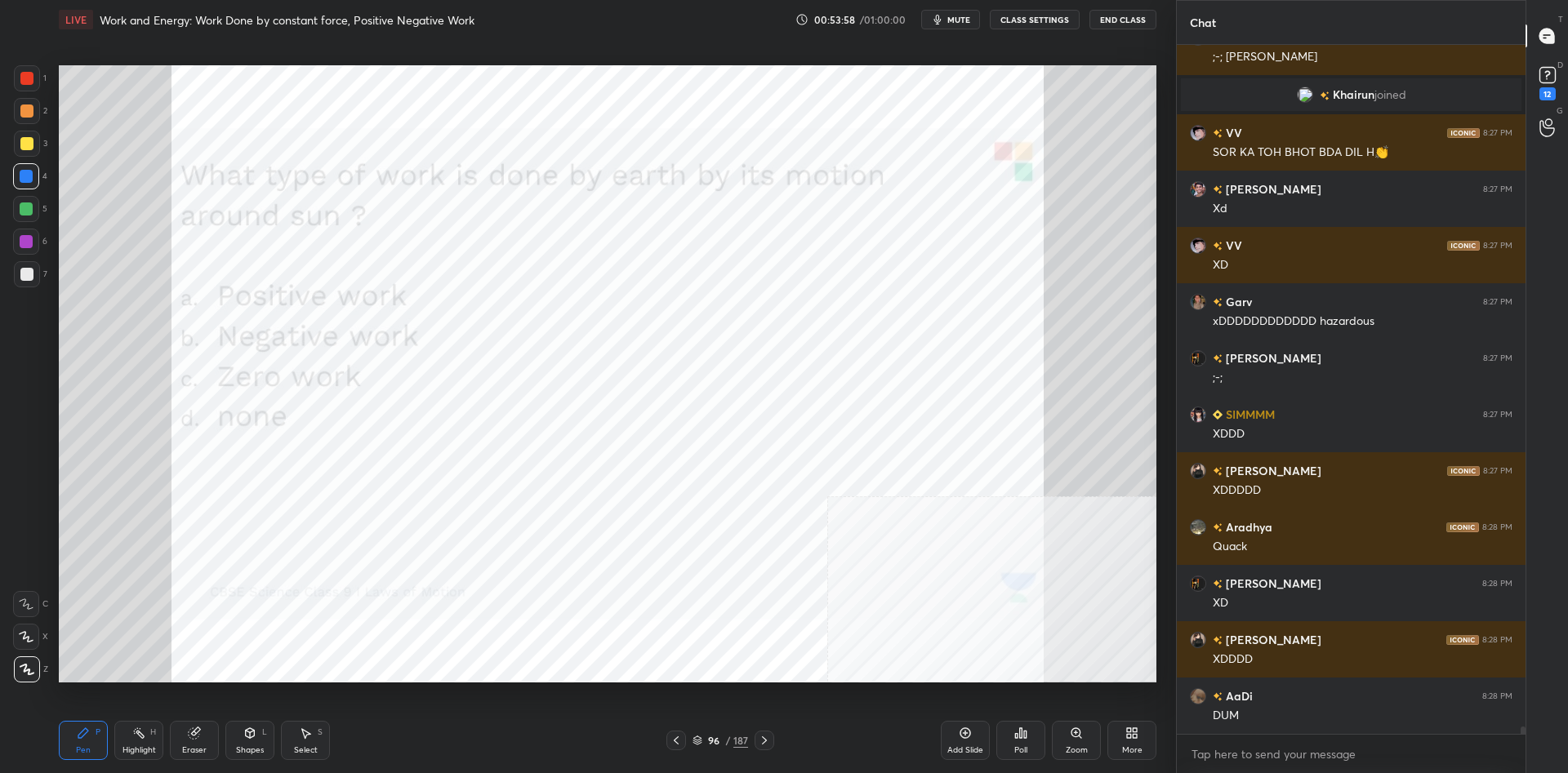
scroll to position [1, 1]
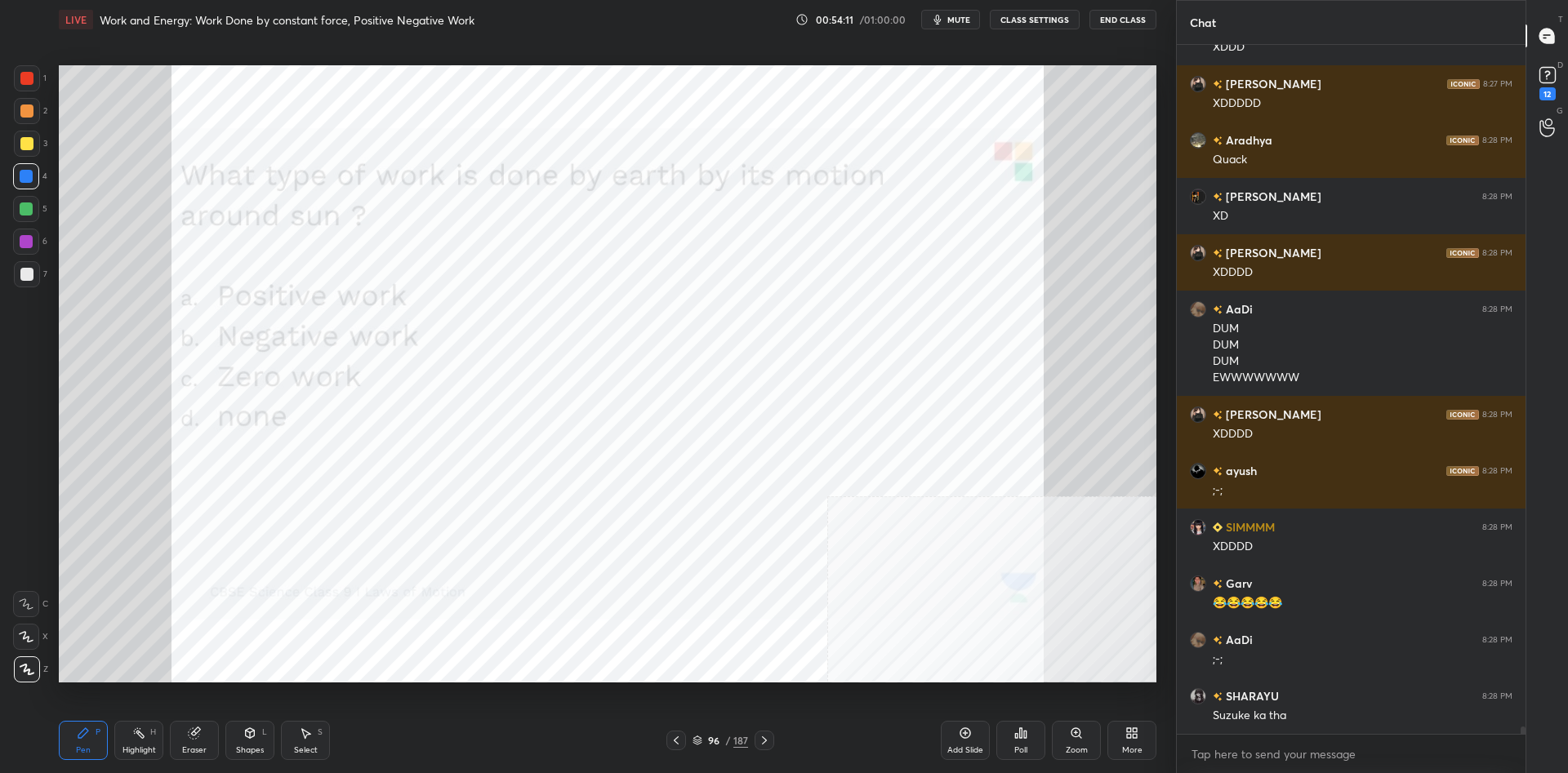
click at [721, 742] on div "96" at bounding box center [713, 740] width 16 height 10
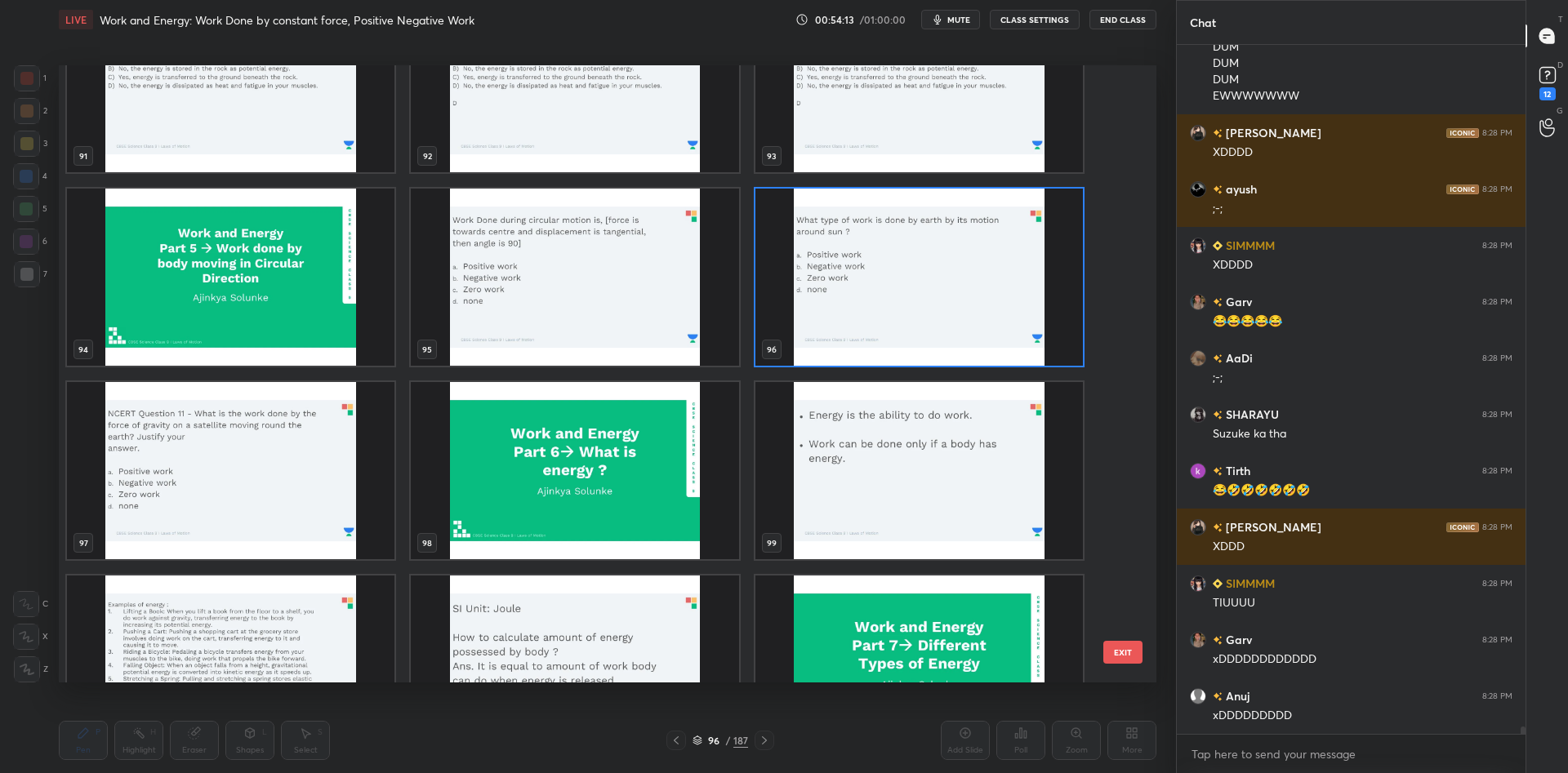
click at [229, 458] on img "grid" at bounding box center [231, 471] width 327 height 177
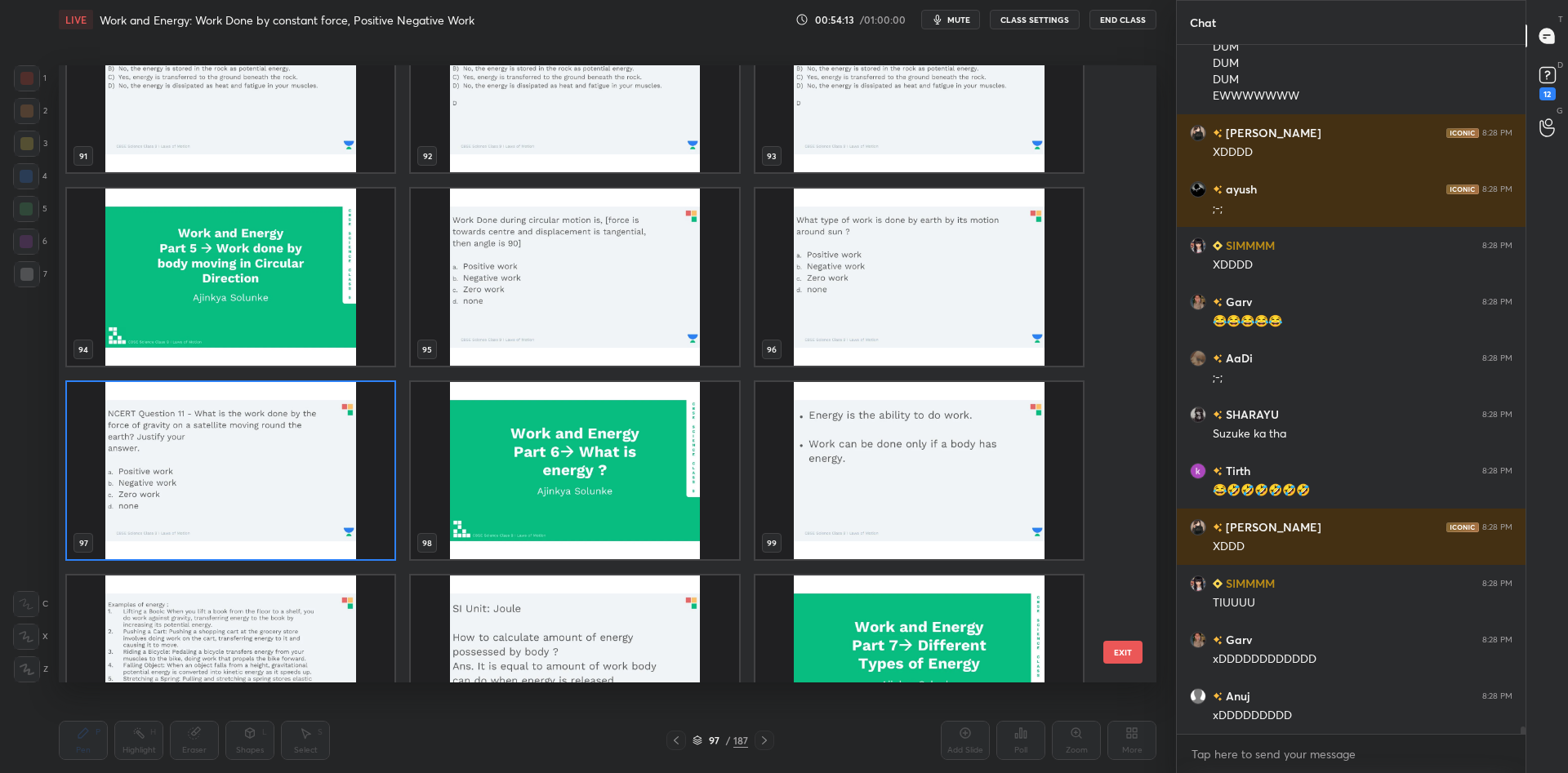
click at [229, 458] on img "grid" at bounding box center [231, 471] width 327 height 177
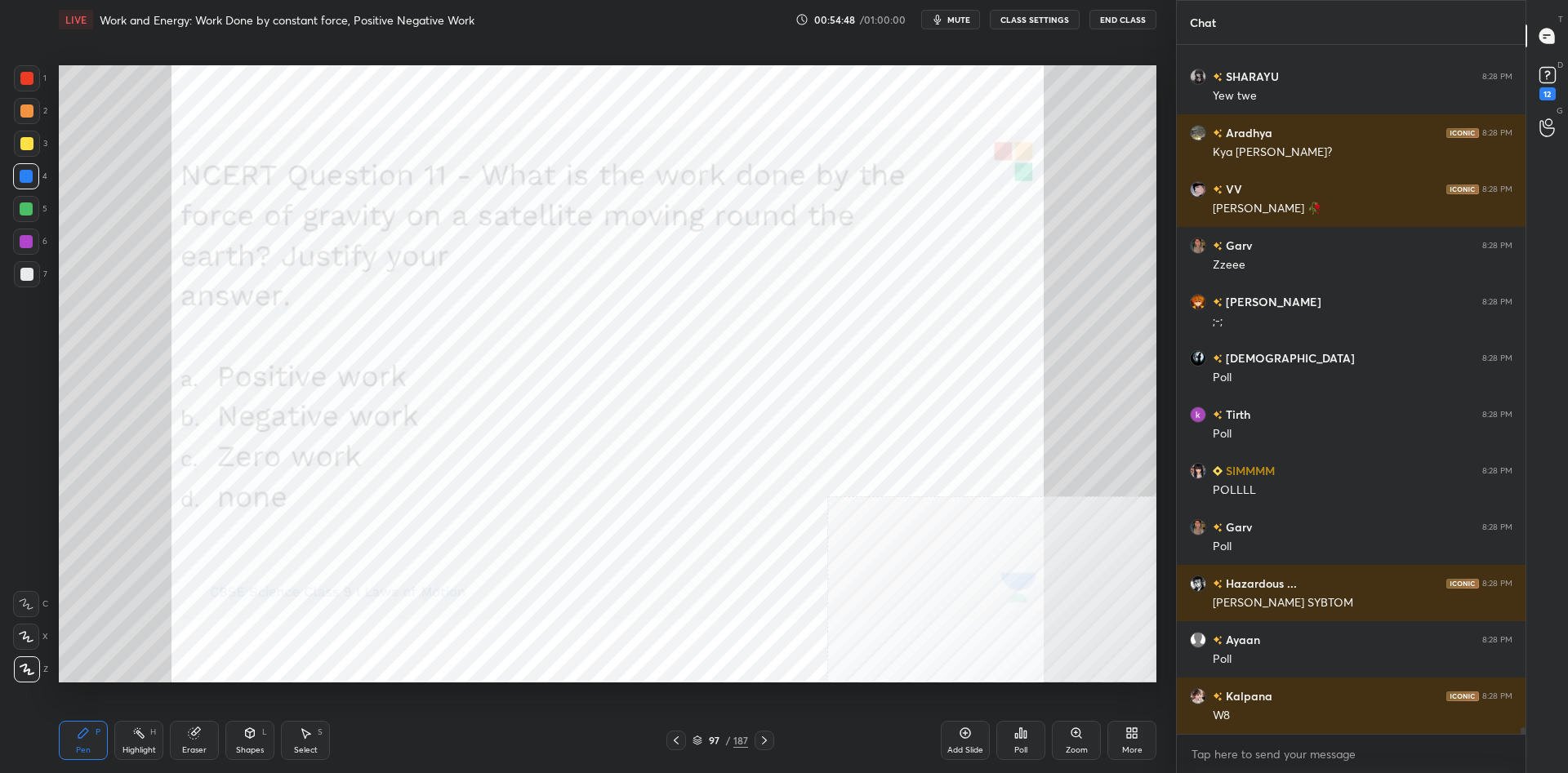
click at [1026, 750] on div "Poll" at bounding box center [1021, 750] width 13 height 8
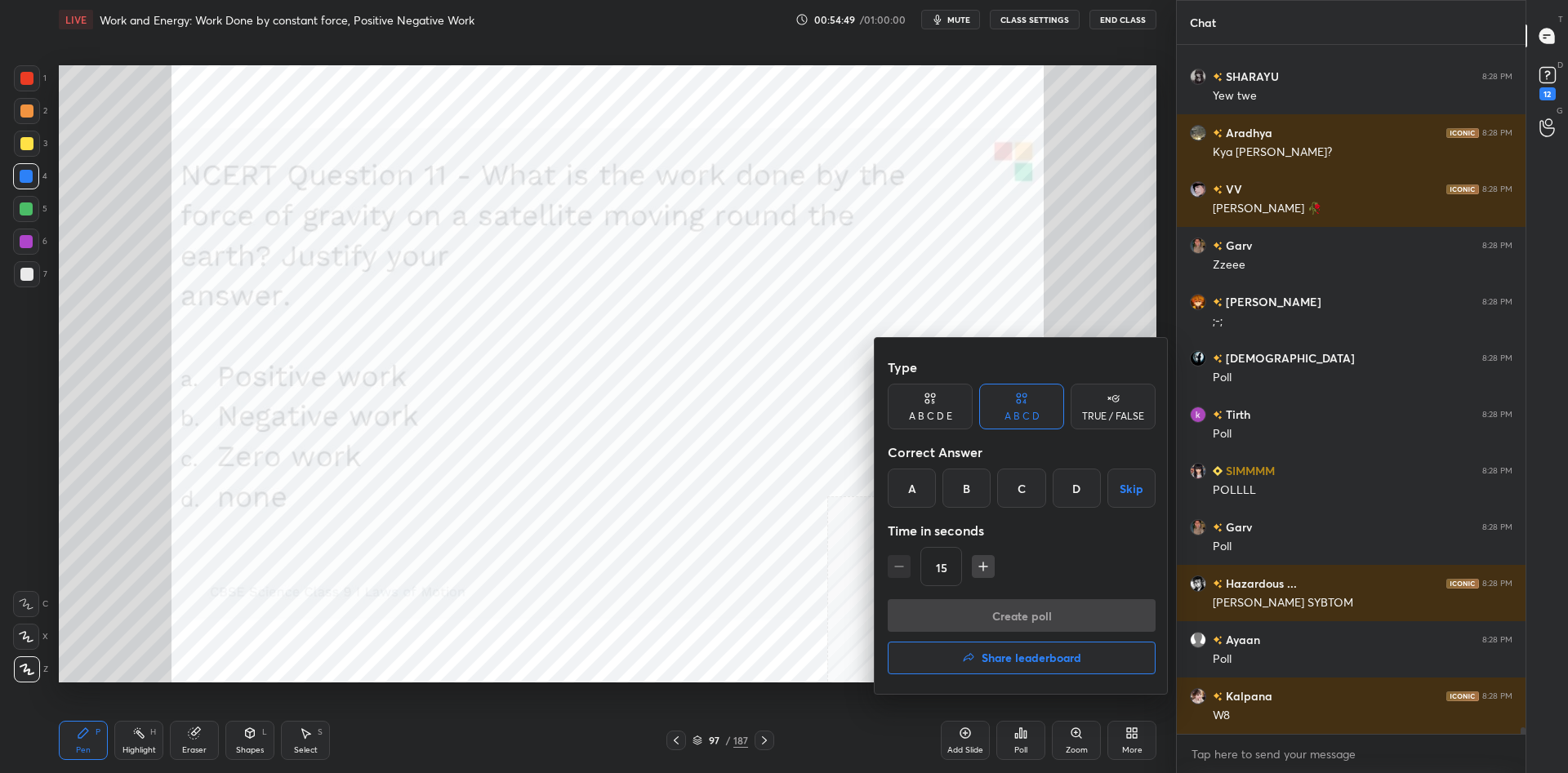
click at [1026, 750] on div at bounding box center [784, 386] width 1568 height 773
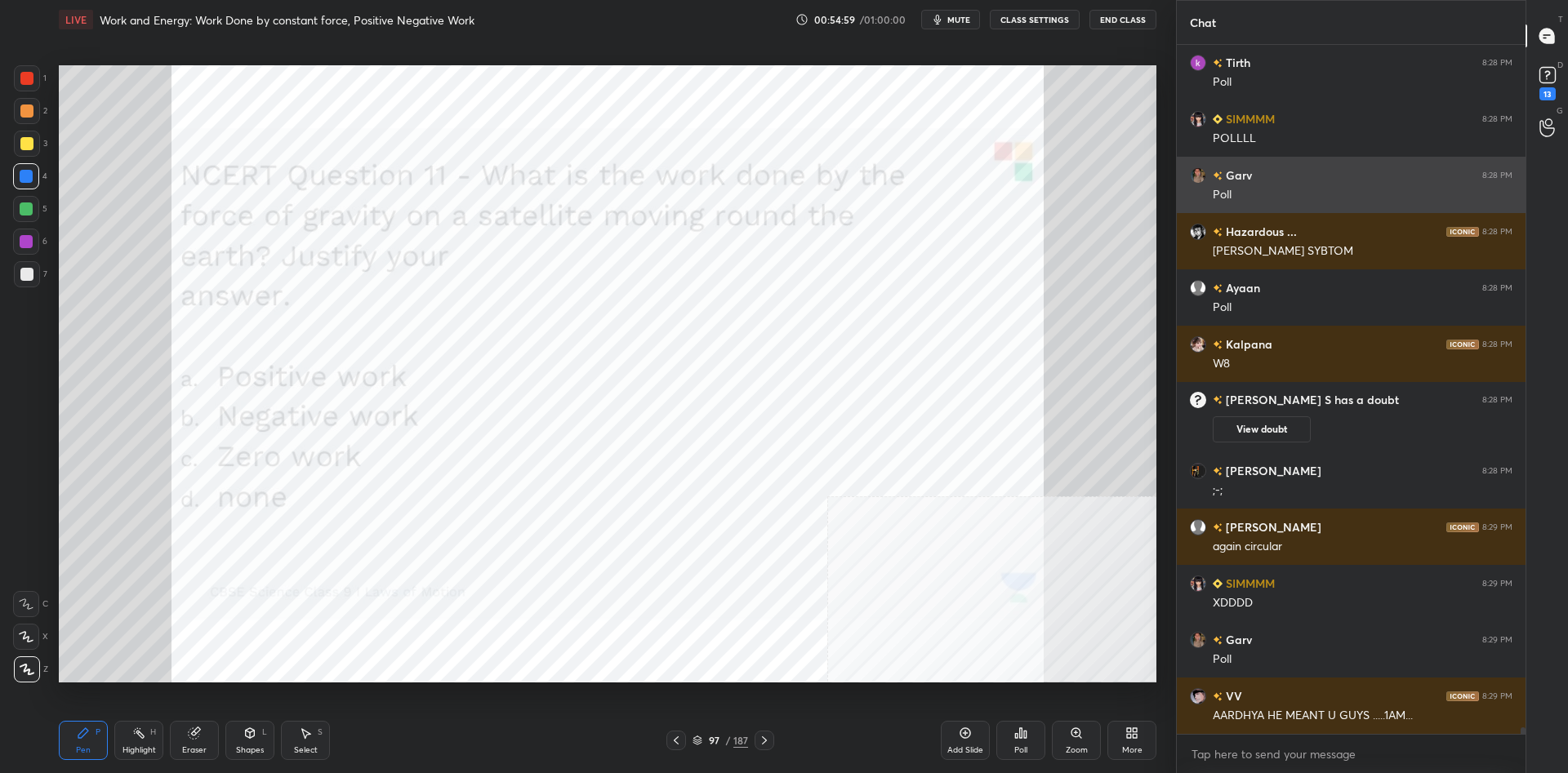
scroll to position [68255, 0]
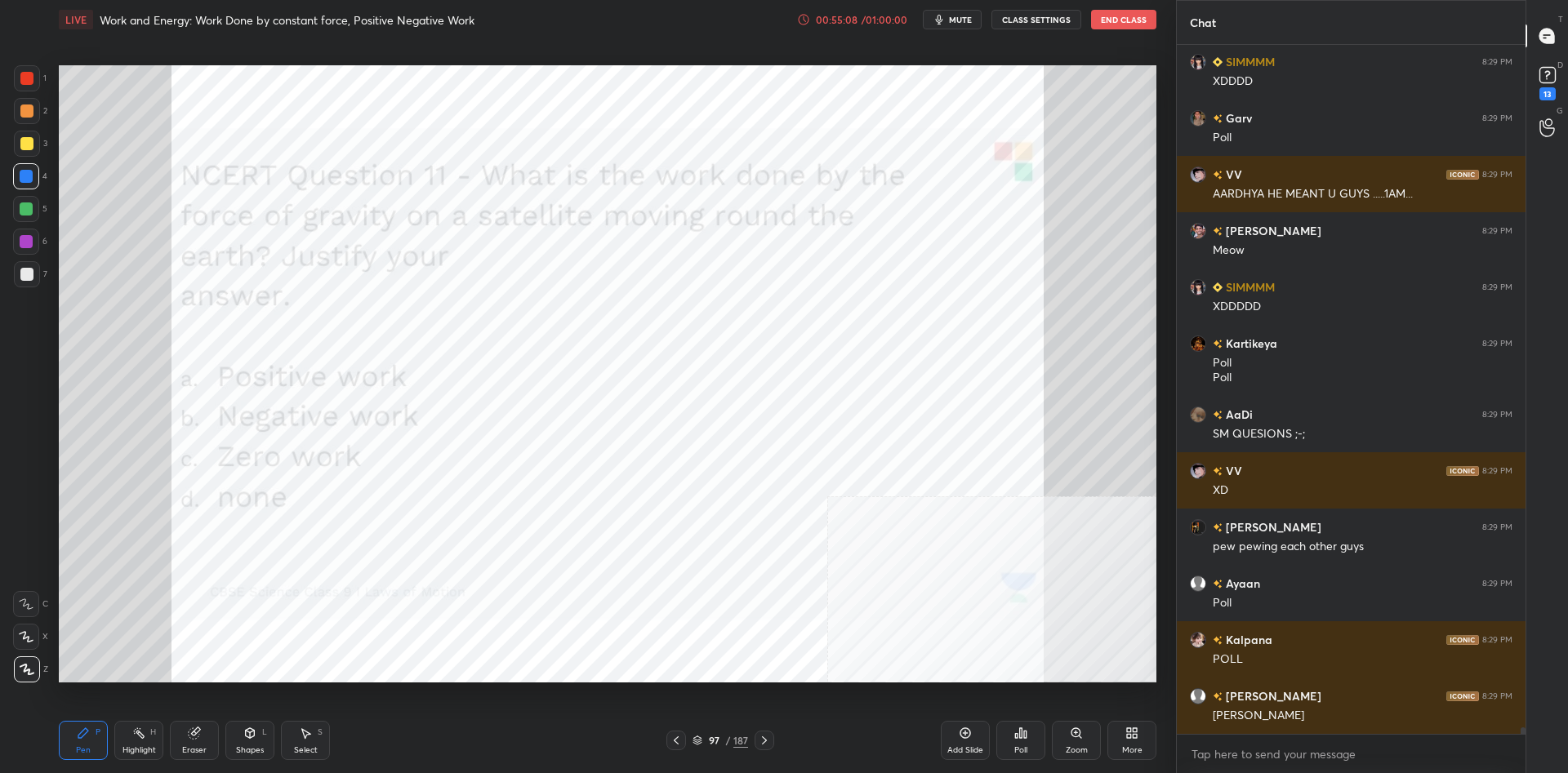
click at [1015, 727] on icon at bounding box center [1021, 733] width 13 height 13
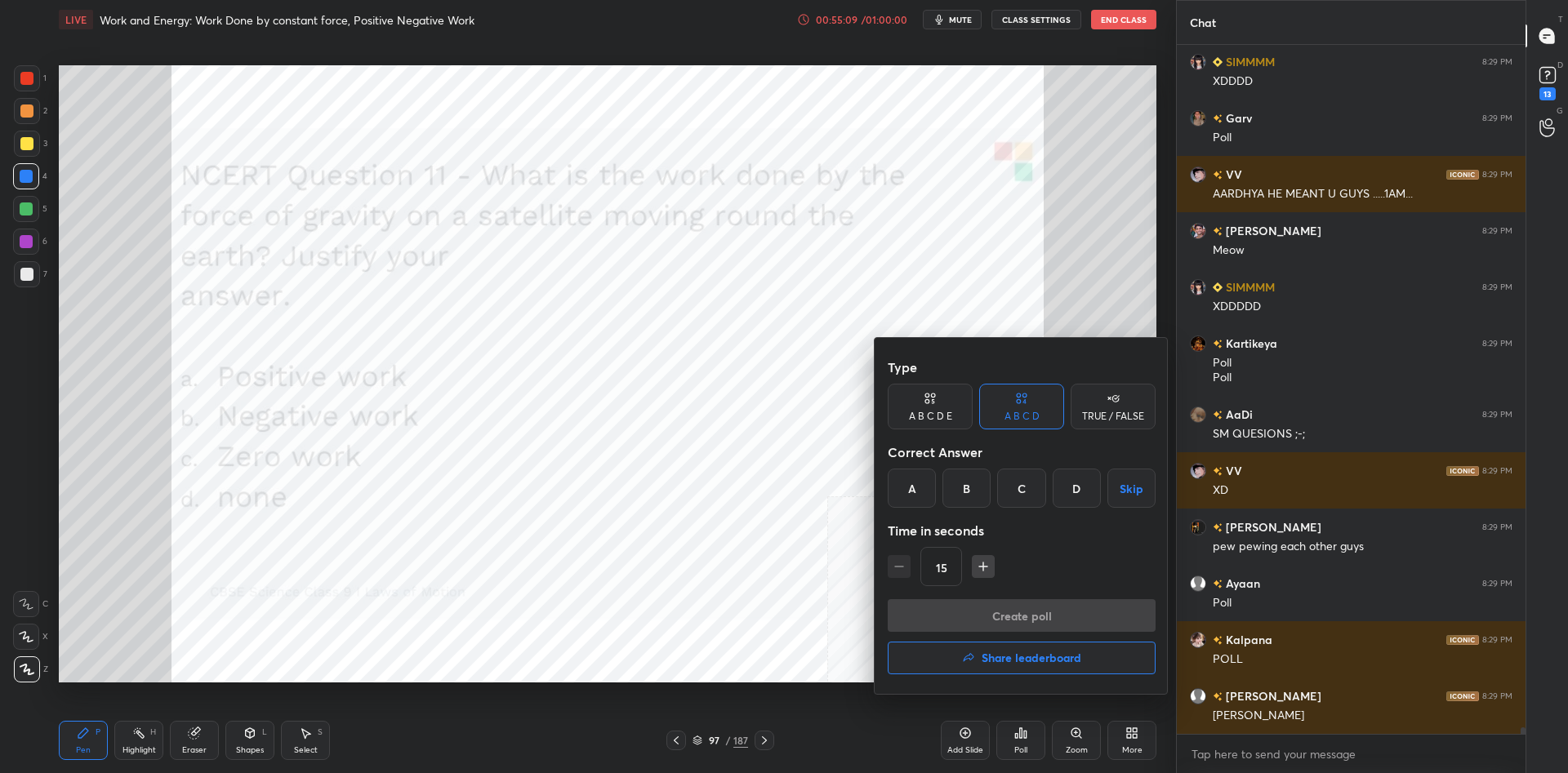
click at [1029, 505] on div "C" at bounding box center [1022, 488] width 48 height 39
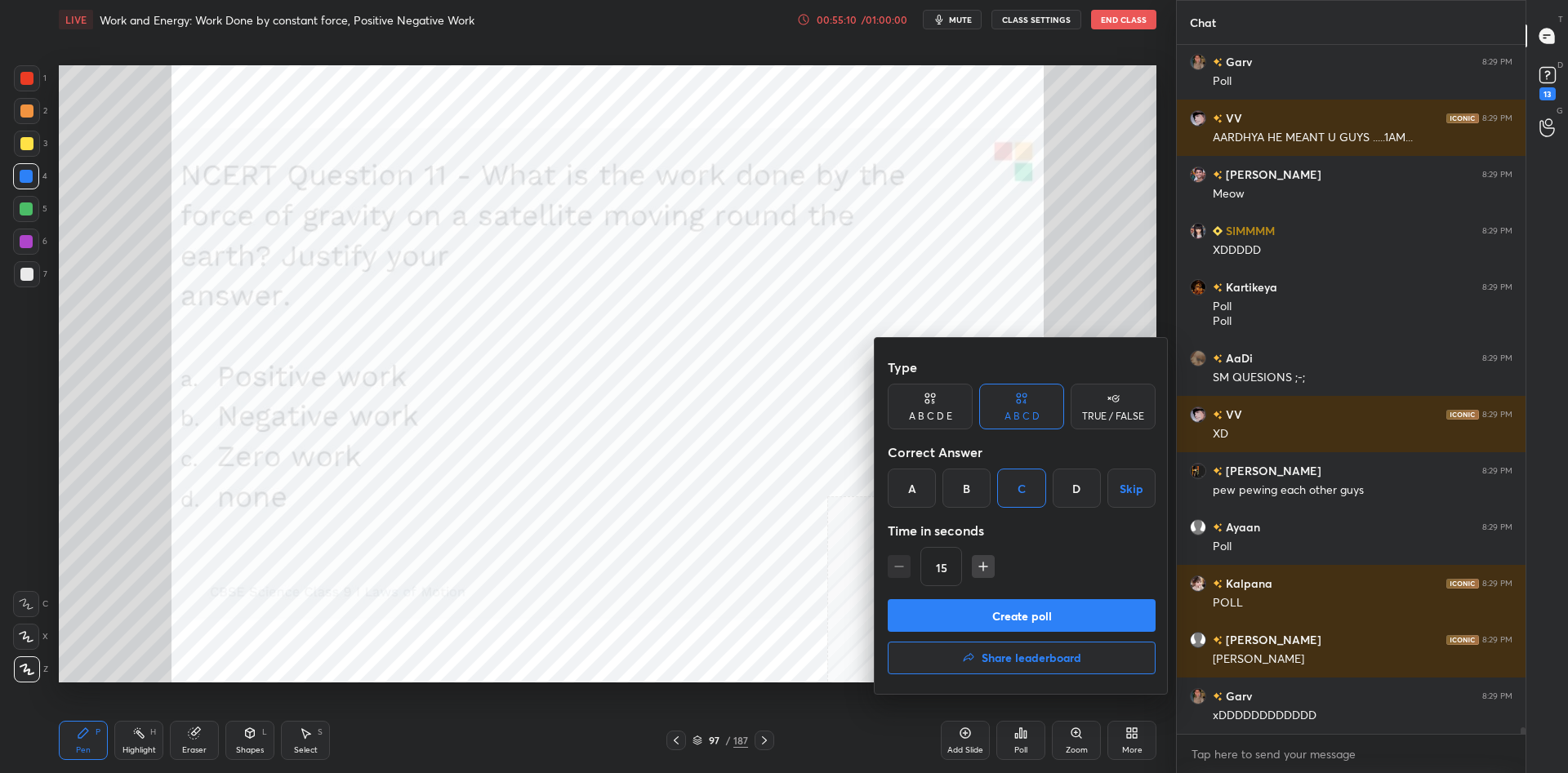
click at [1063, 607] on button "Create poll" at bounding box center [1022, 616] width 268 height 33
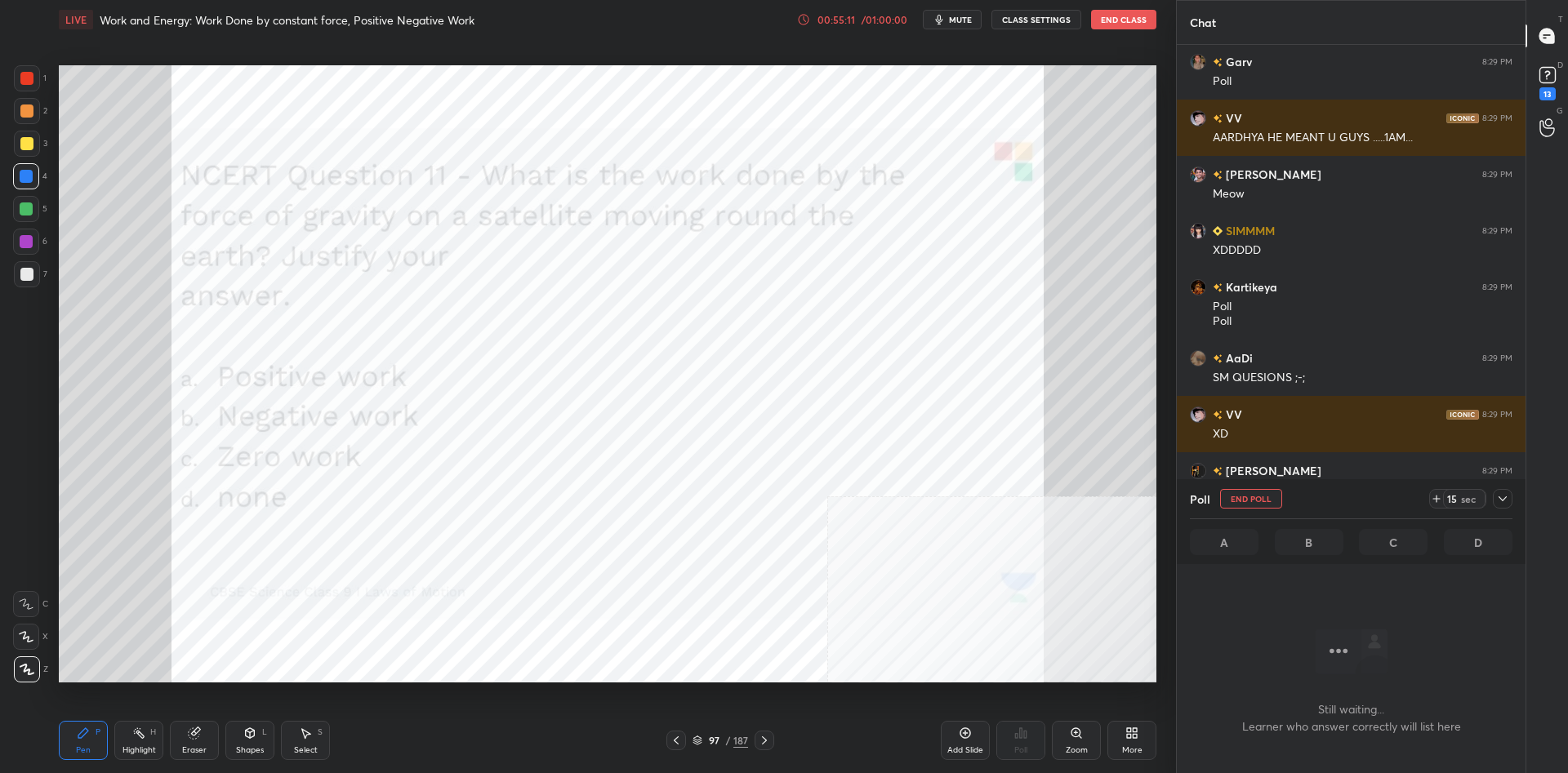
scroll to position [647, 349]
click at [1506, 498] on icon at bounding box center [1503, 499] width 13 height 13
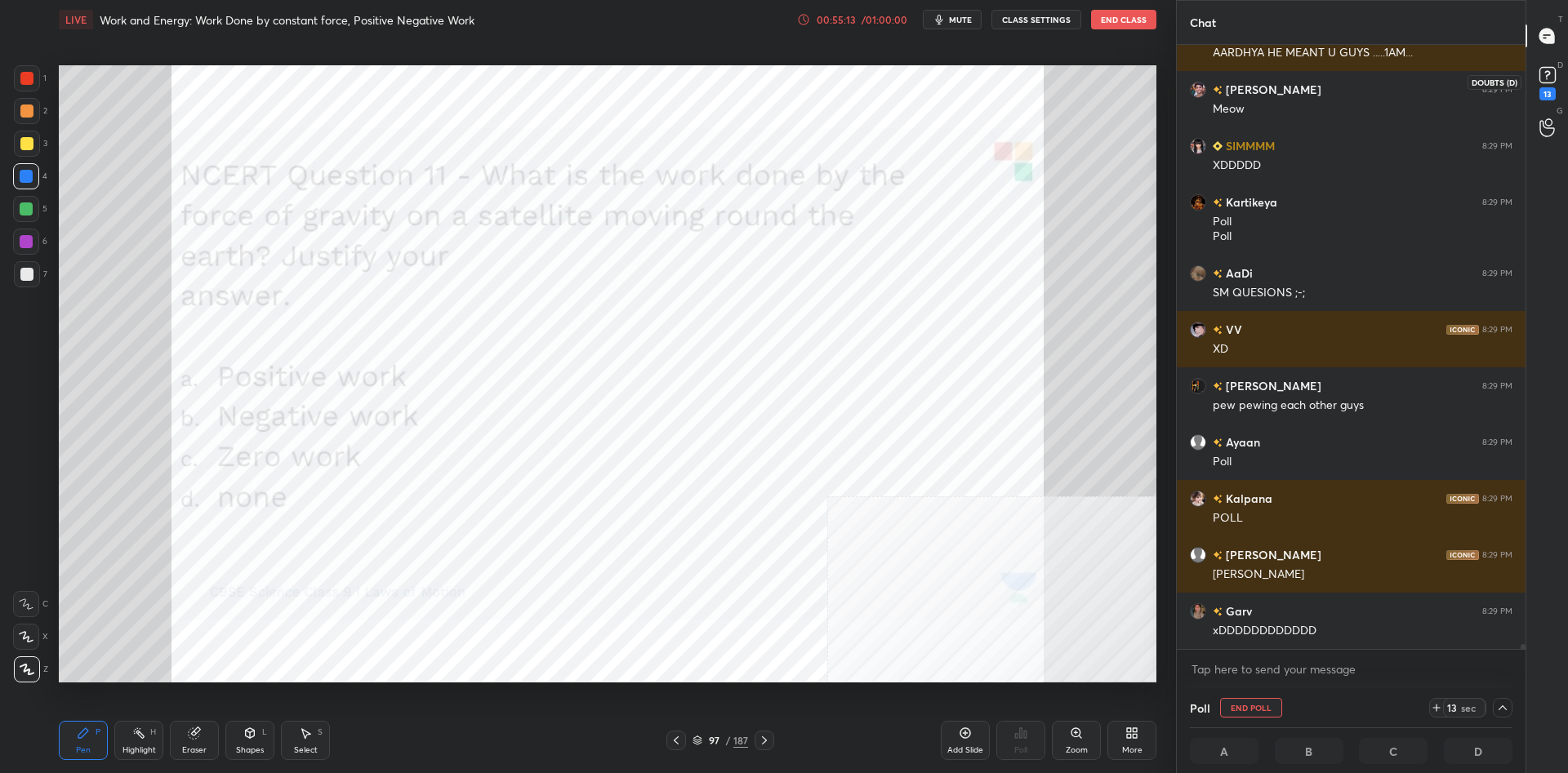
click at [1547, 75] on rect at bounding box center [1547, 75] width 15 height 15
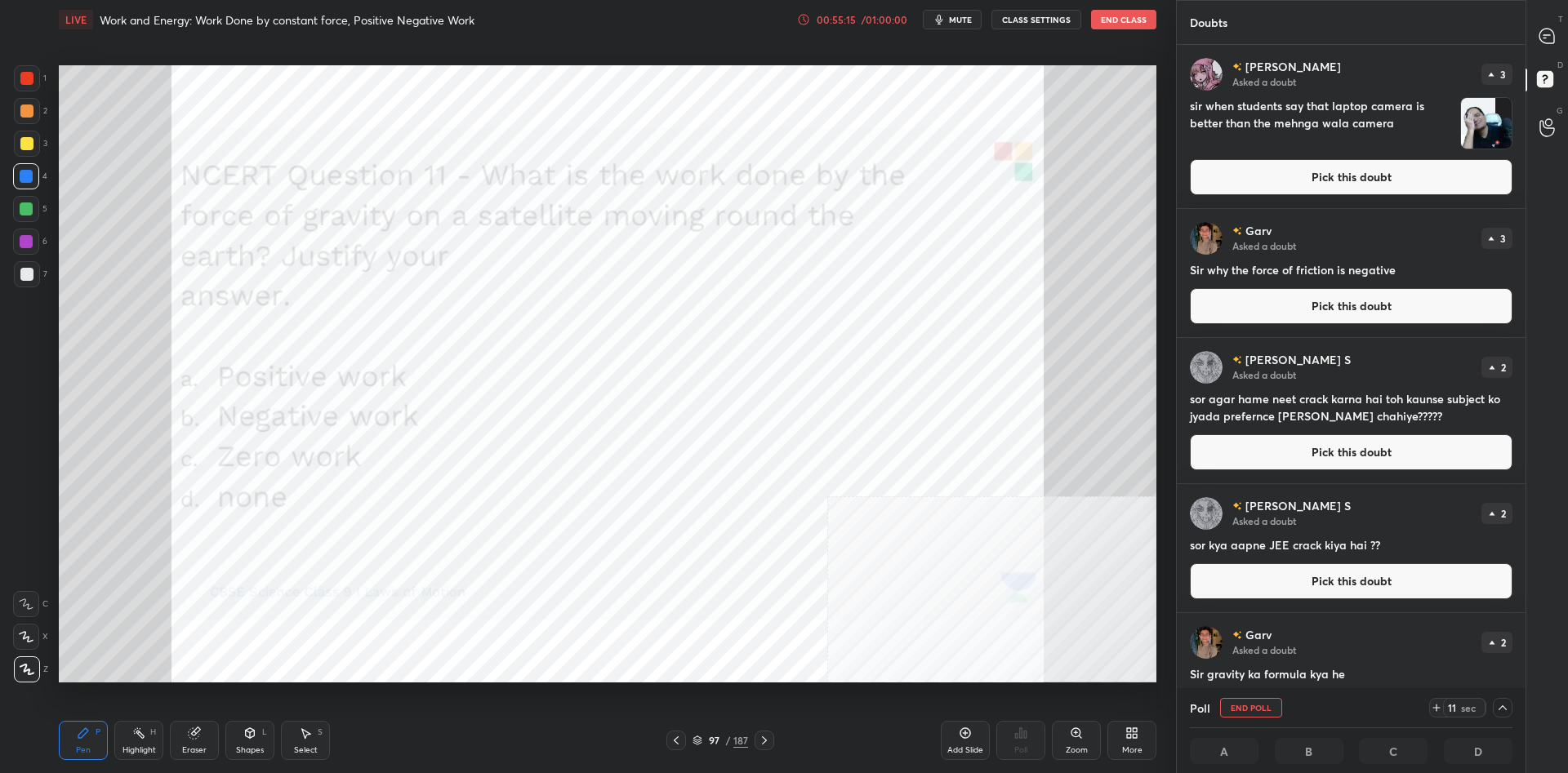
click at [1412, 175] on button "Pick this doubt" at bounding box center [1351, 177] width 323 height 36
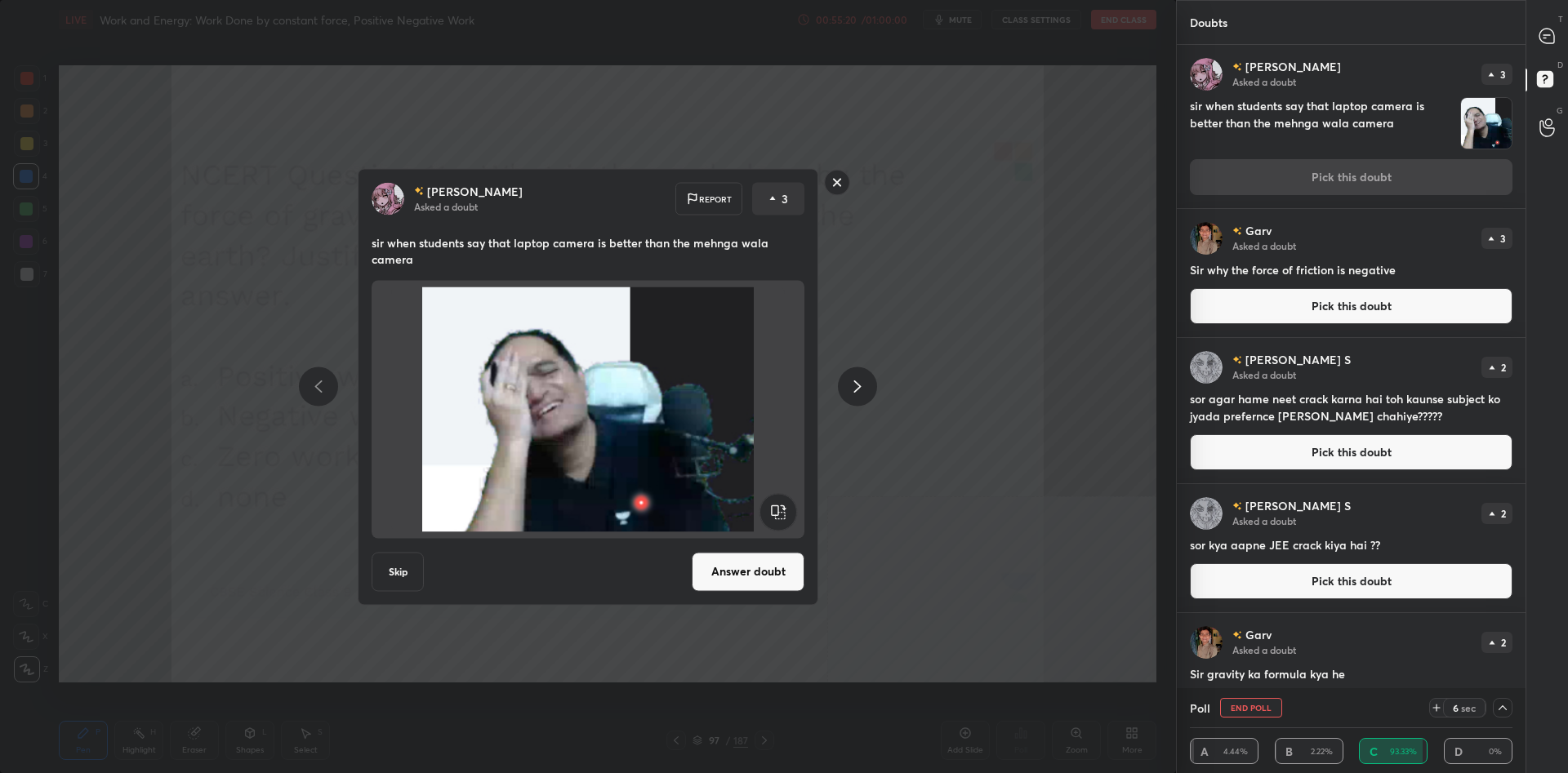
click at [1036, 217] on div "Anshika Asked a doubt Report 3 sir when students say that laptop camera is bett…" at bounding box center [588, 386] width 1176 height 773
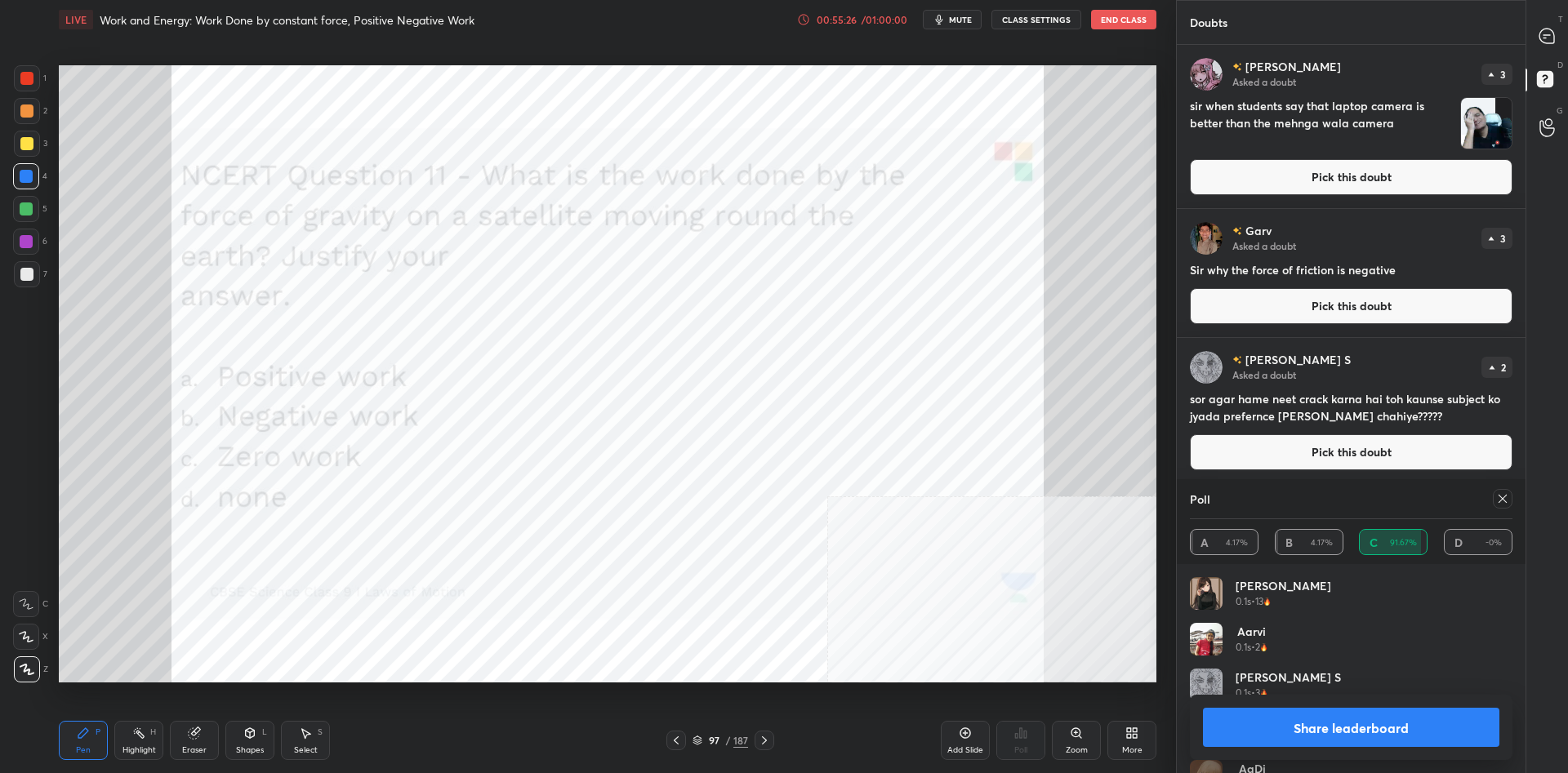
scroll to position [1, 1]
click at [1293, 724] on button "Share leaderboard" at bounding box center [1352, 727] width 297 height 39
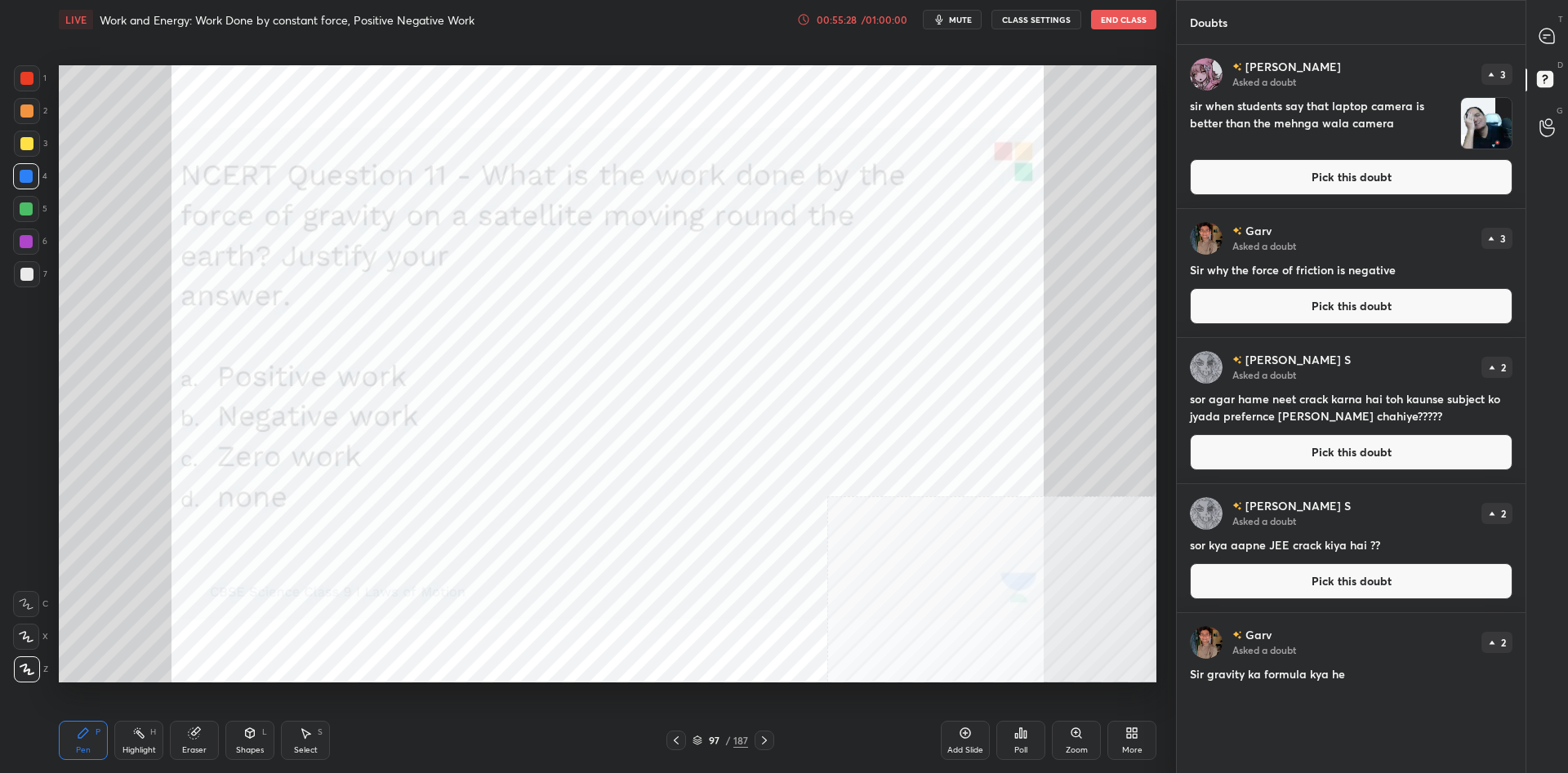
scroll to position [77, 323]
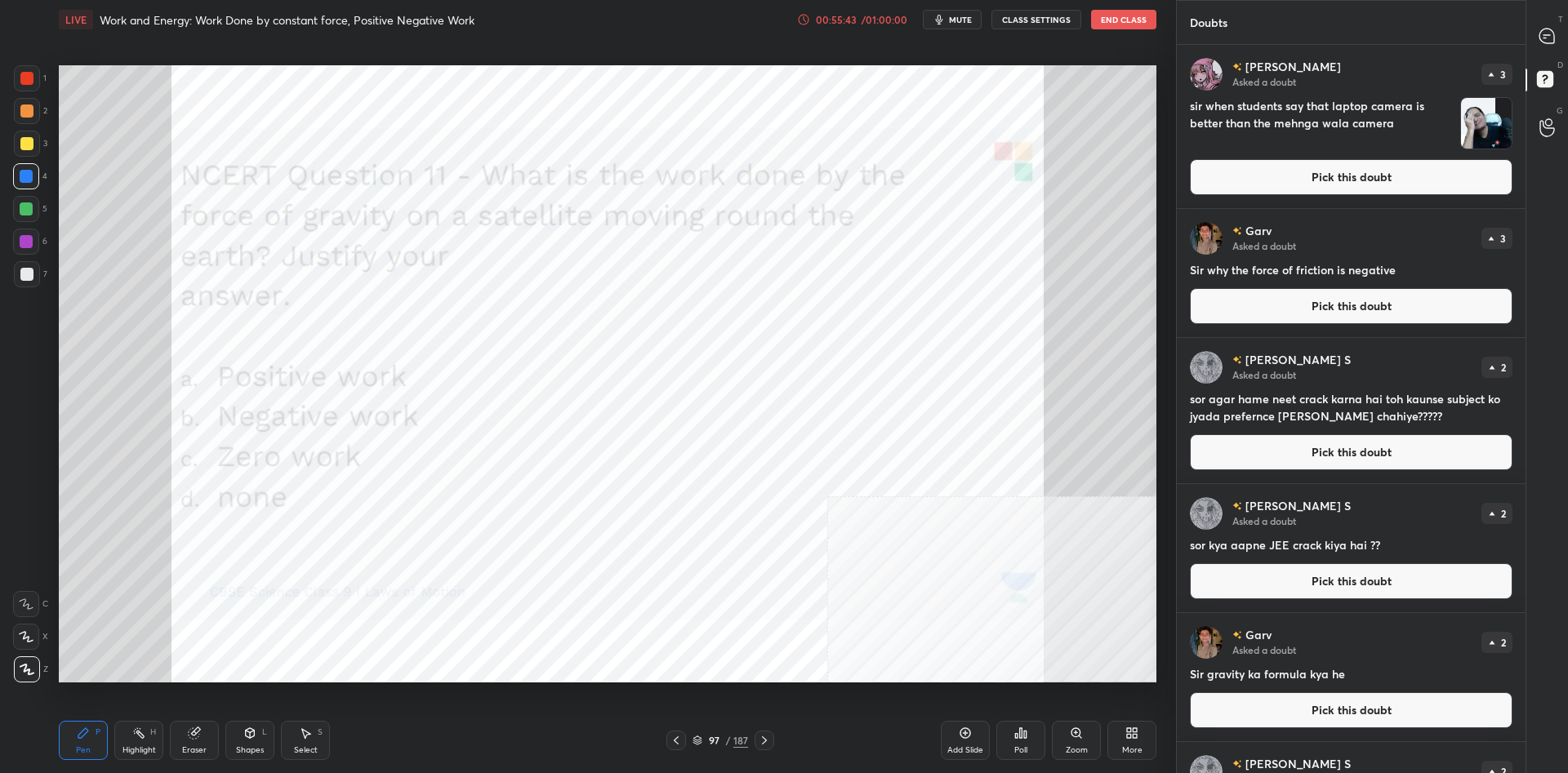
click at [1355, 171] on button "Pick this doubt" at bounding box center [1351, 177] width 323 height 36
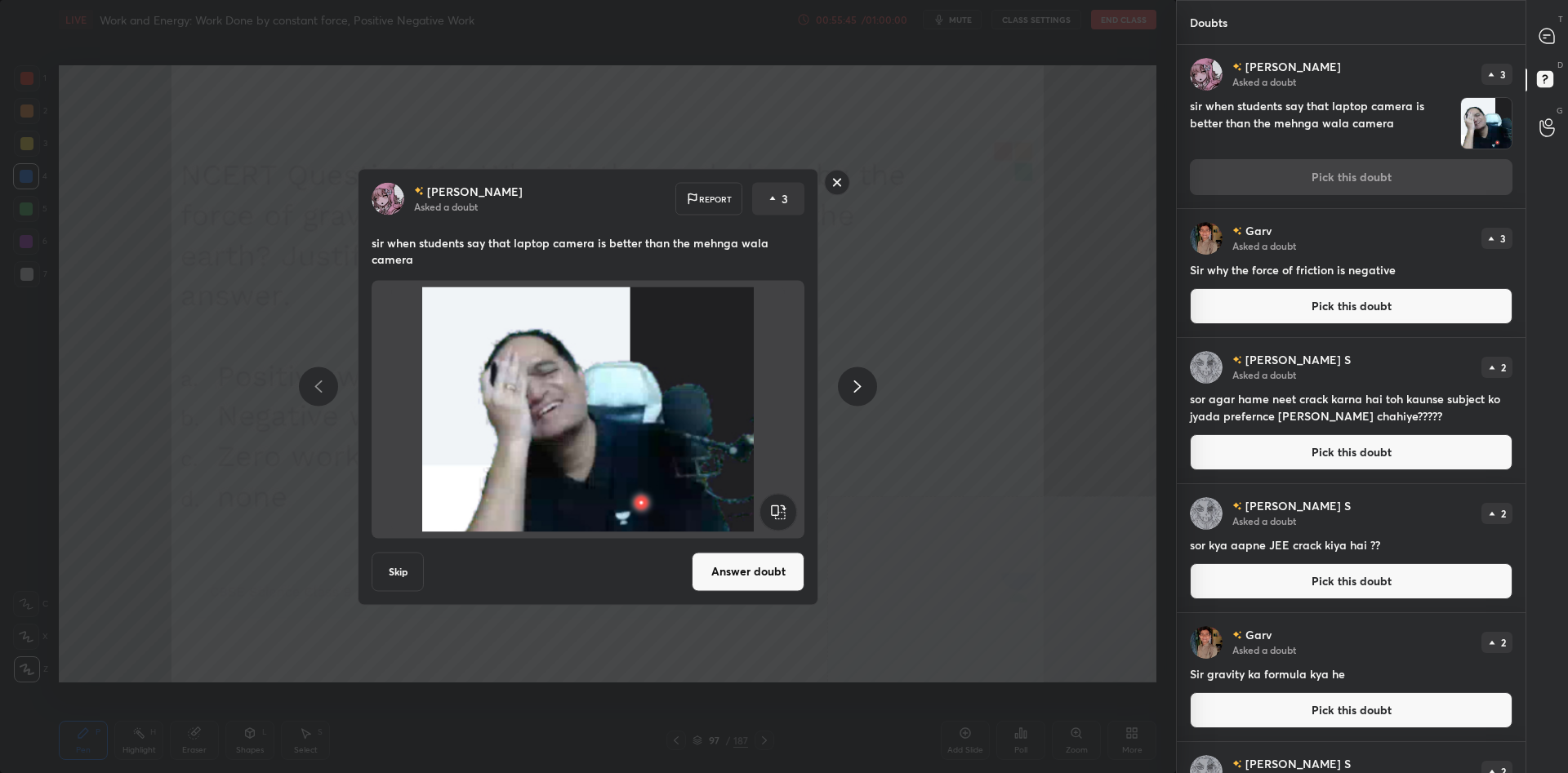
click at [775, 576] on button "Answer doubt" at bounding box center [748, 572] width 113 height 39
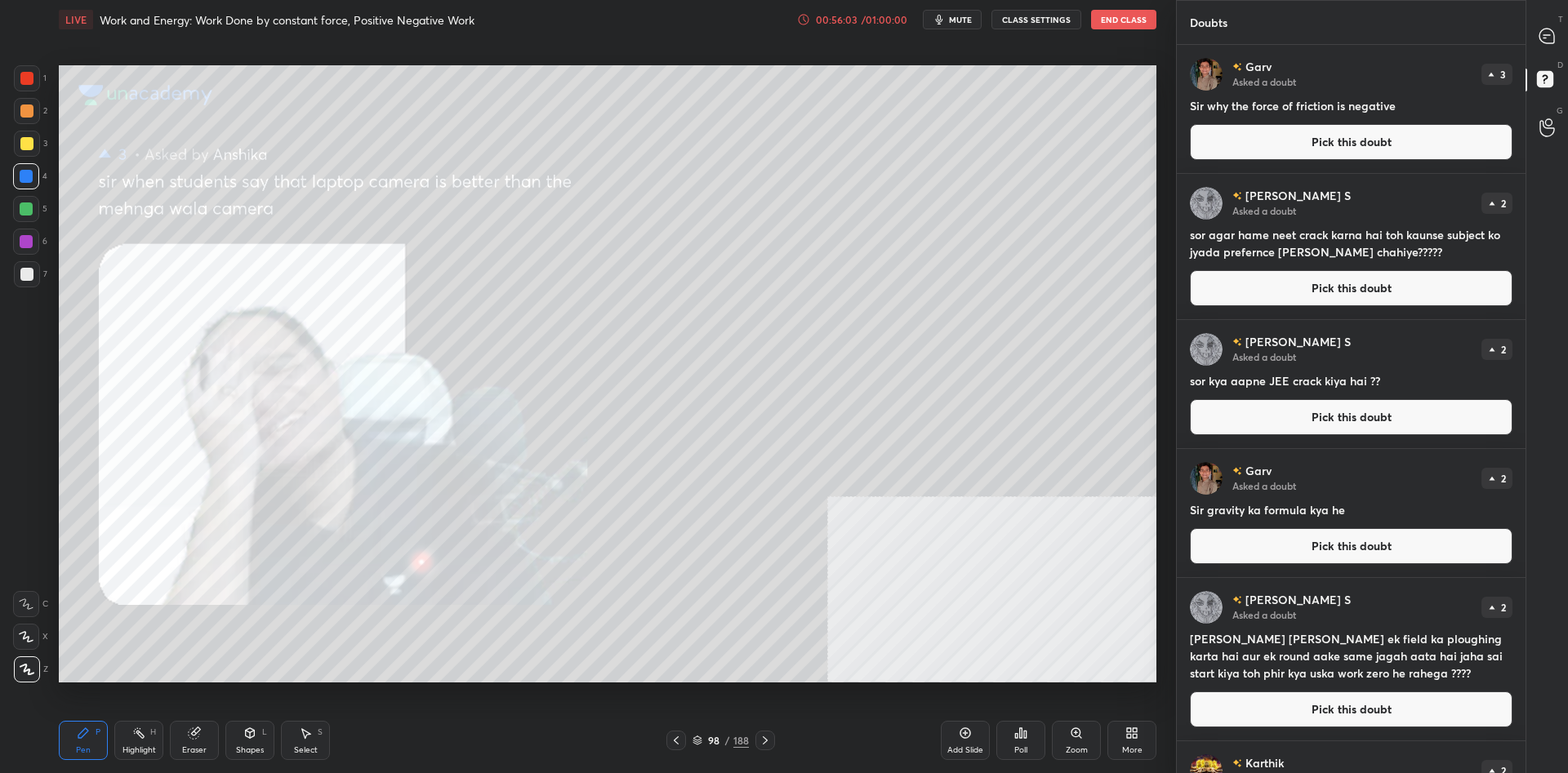
click at [1376, 128] on button "Pick this doubt" at bounding box center [1351, 142] width 323 height 36
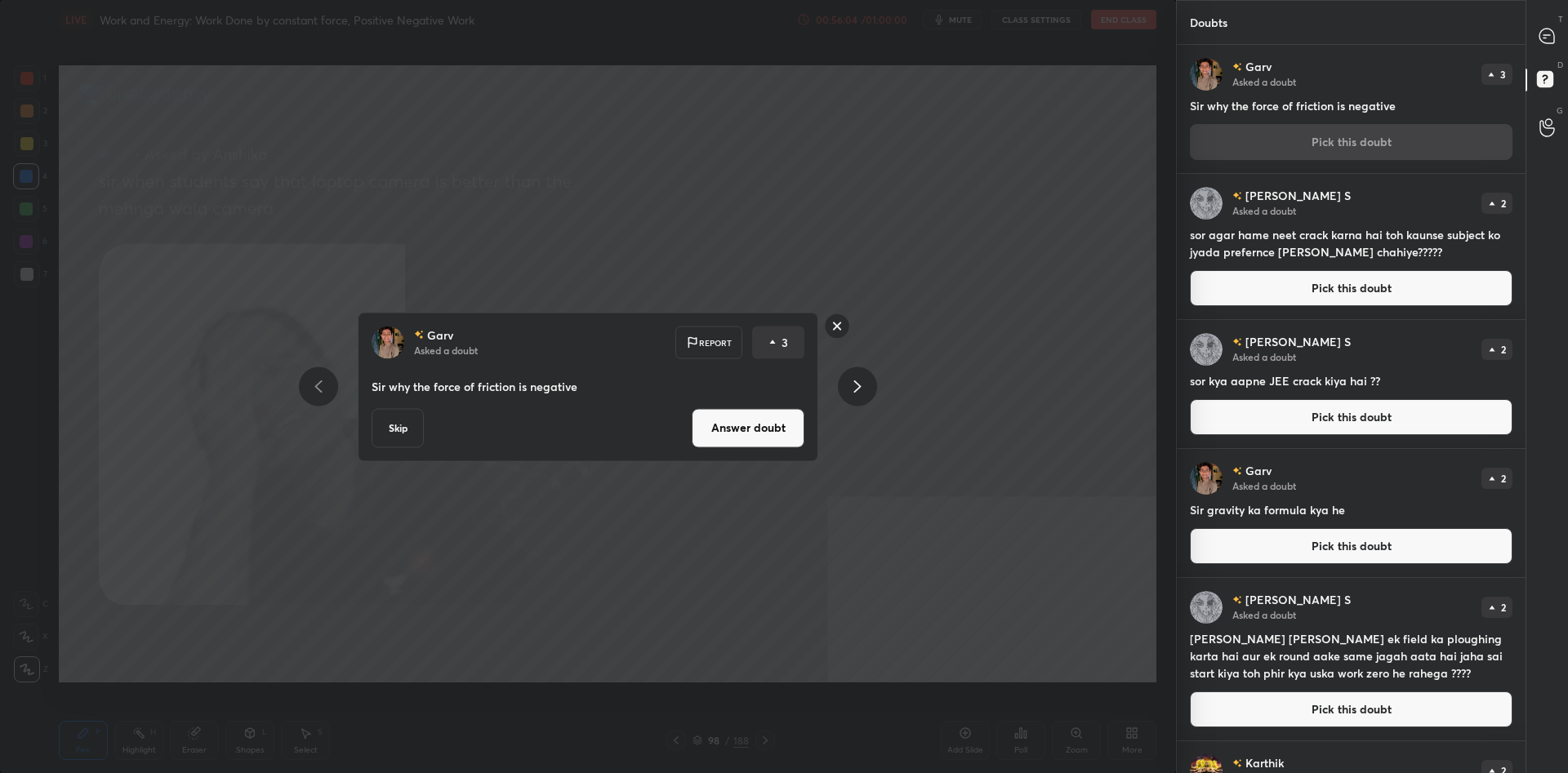
click at [769, 413] on button "Answer doubt" at bounding box center [748, 428] width 113 height 39
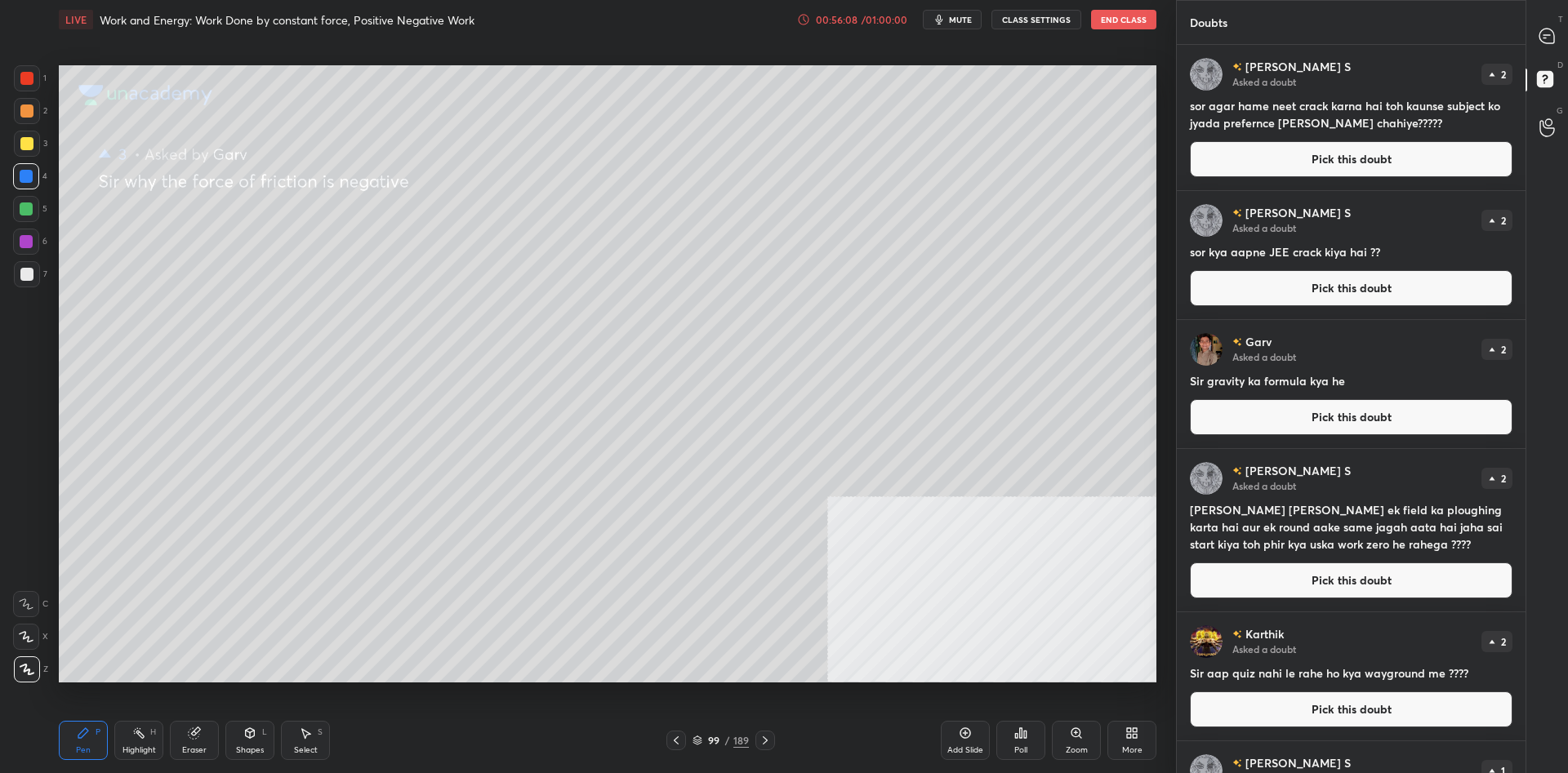
click at [51, 155] on div "1 2 3 4 5 6 7 C X Z C X Z E E Erase all H H" at bounding box center [26, 374] width 52 height 618
click at [33, 147] on div at bounding box center [27, 143] width 26 height 26
click at [33, 144] on div at bounding box center [27, 143] width 13 height 13
click at [18, 208] on div at bounding box center [26, 208] width 26 height 26
click at [24, 185] on div at bounding box center [26, 176] width 26 height 26
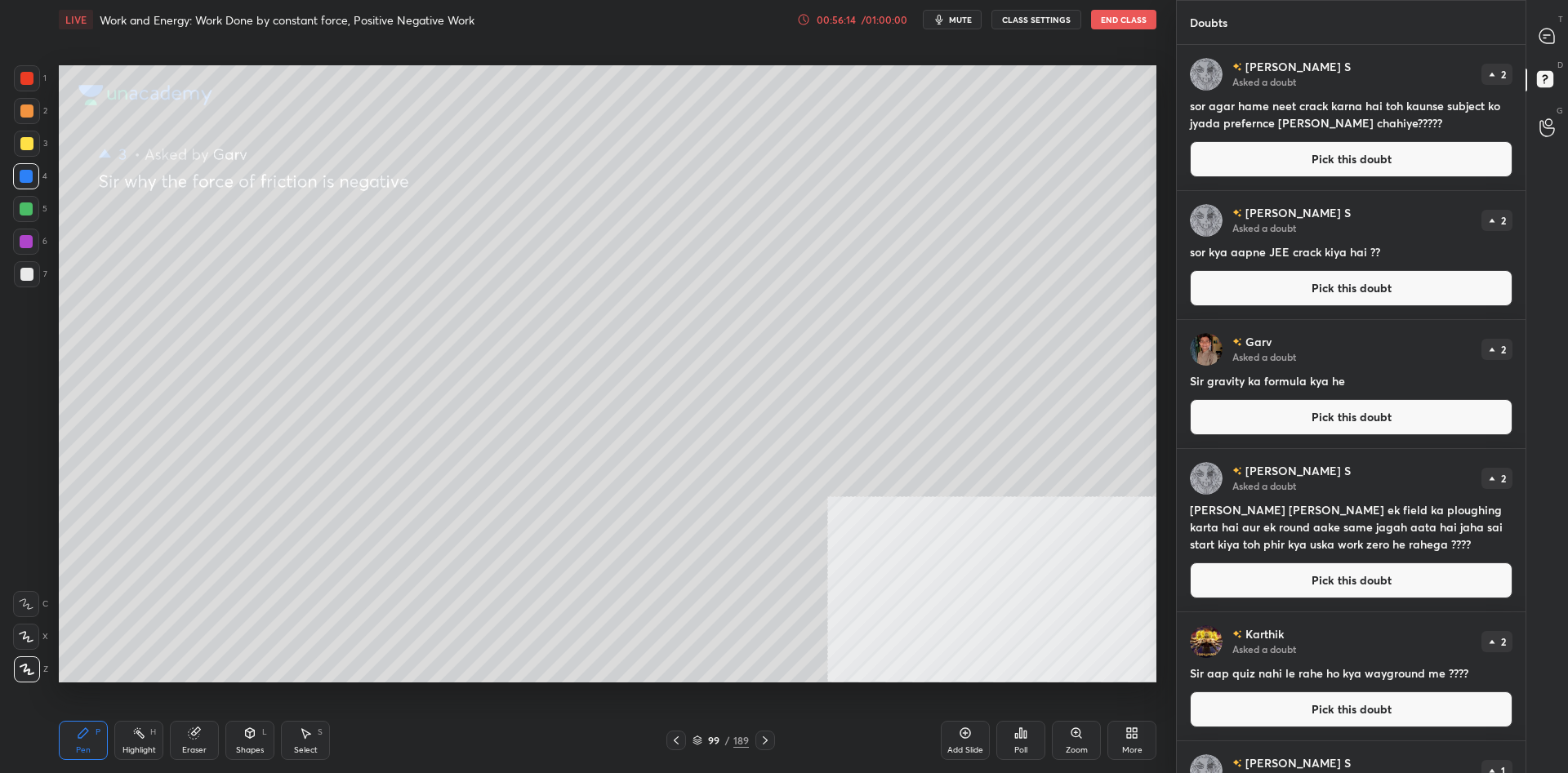
click at [30, 180] on div at bounding box center [26, 176] width 13 height 13
click at [28, 212] on div at bounding box center [26, 209] width 13 height 13
click at [42, 213] on div "5" at bounding box center [30, 208] width 34 height 26
click at [30, 88] on div at bounding box center [27, 78] width 26 height 26
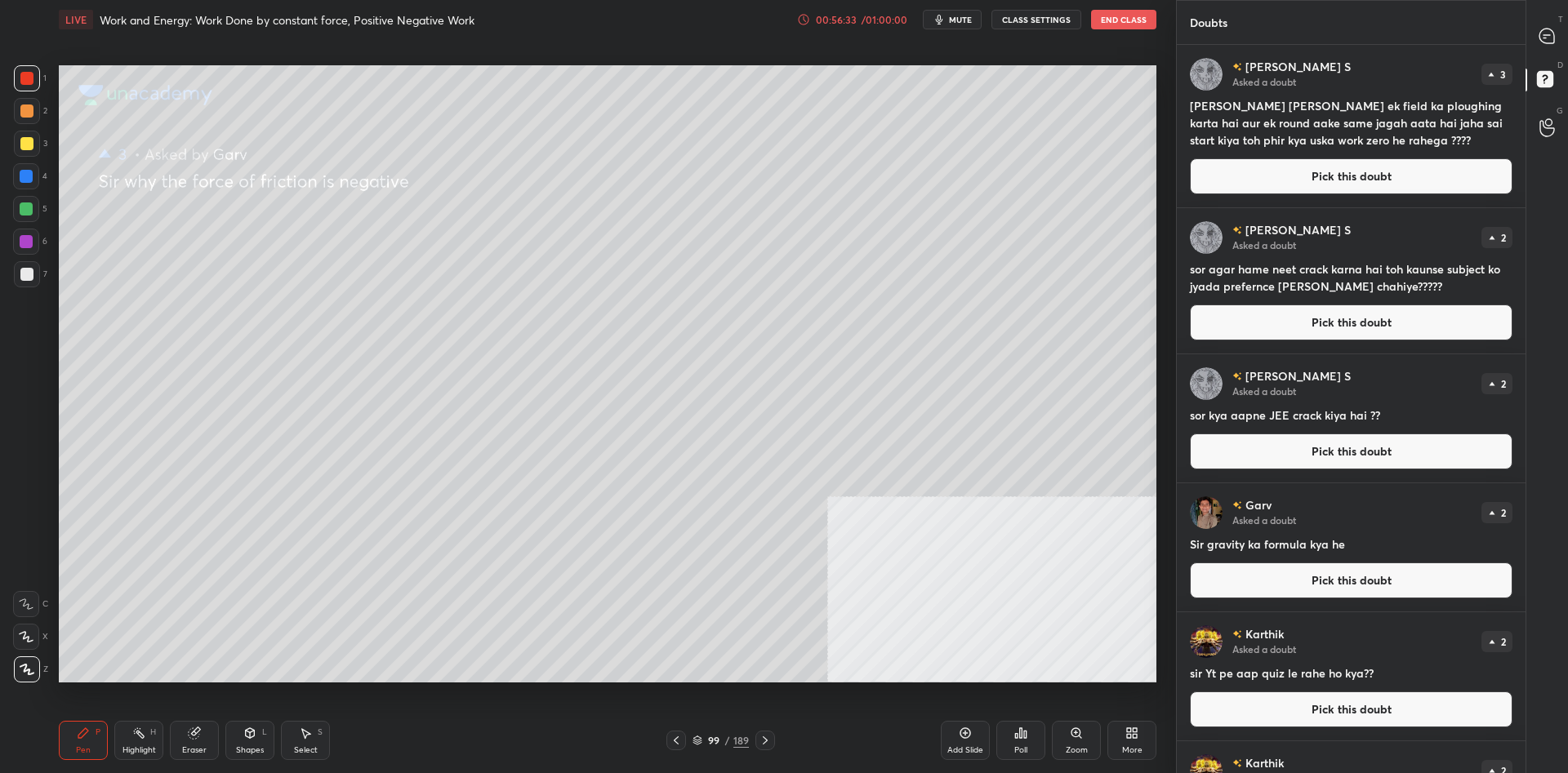
click at [1351, 159] on button "Pick this doubt" at bounding box center [1351, 176] width 323 height 36
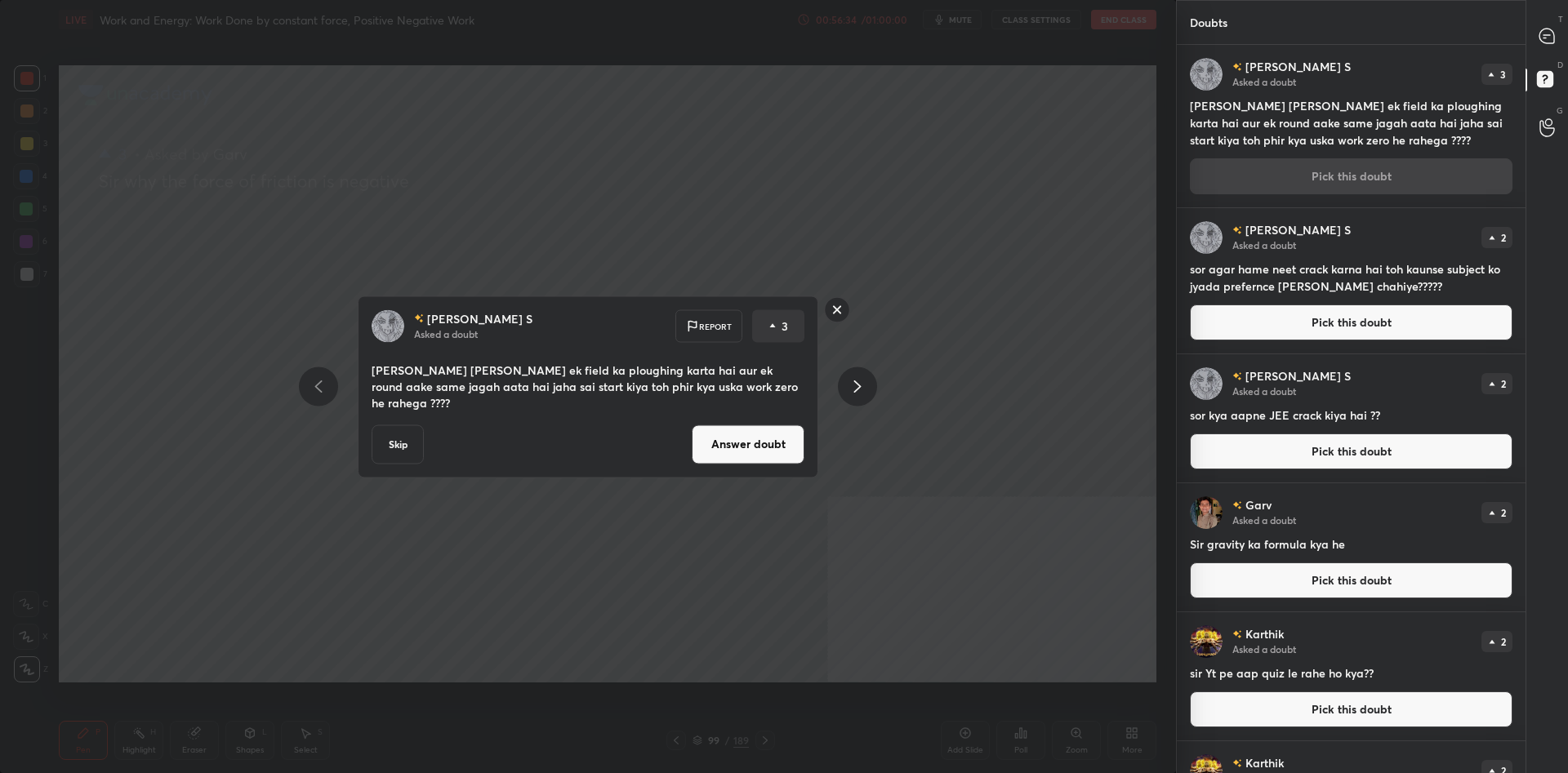
click at [785, 436] on button "Answer doubt" at bounding box center [748, 444] width 113 height 39
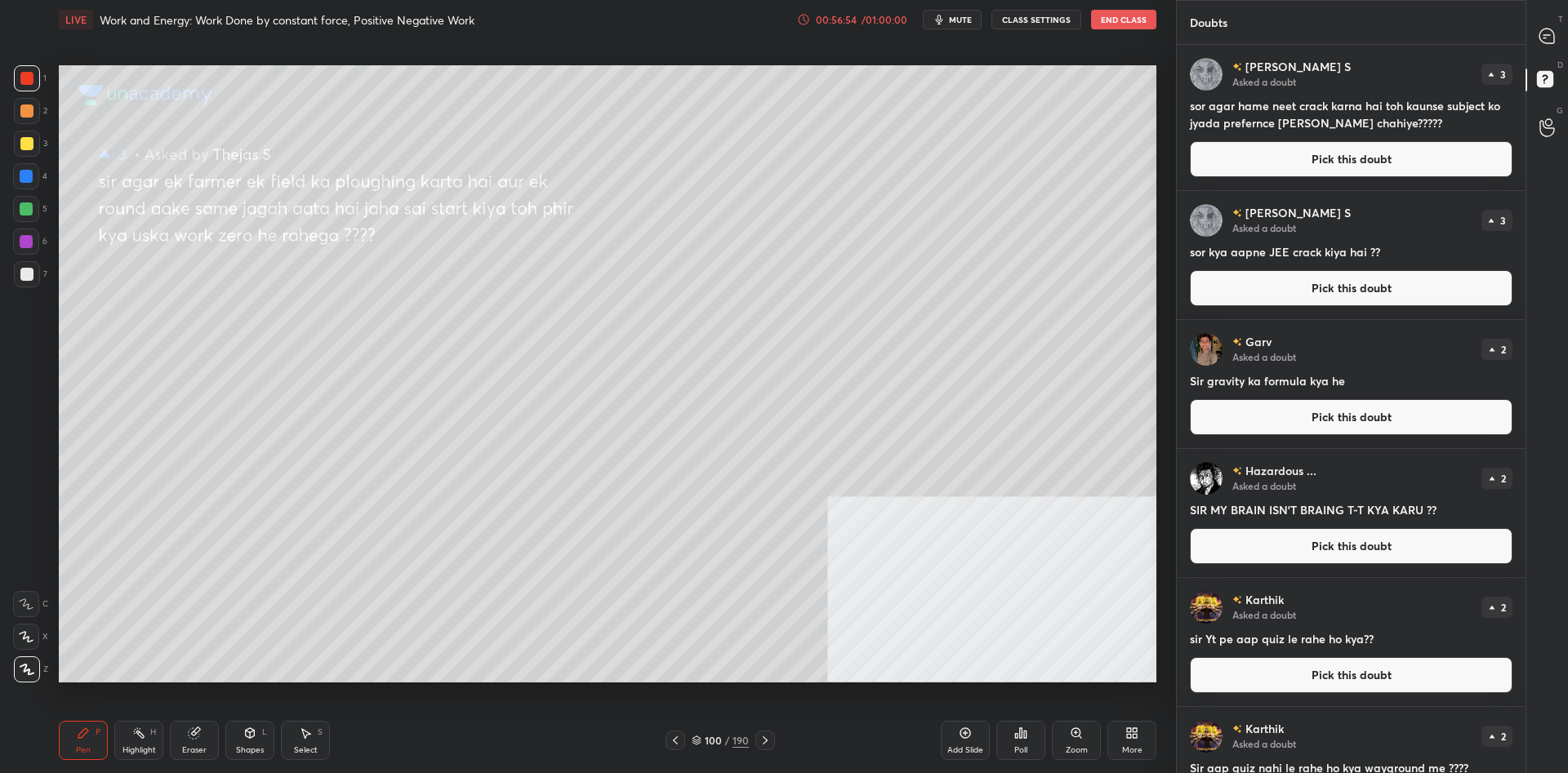
click at [26, 154] on div at bounding box center [27, 143] width 26 height 26
click at [23, 148] on div at bounding box center [27, 143] width 13 height 13
click at [1276, 151] on button "Pick this doubt" at bounding box center [1351, 159] width 323 height 36
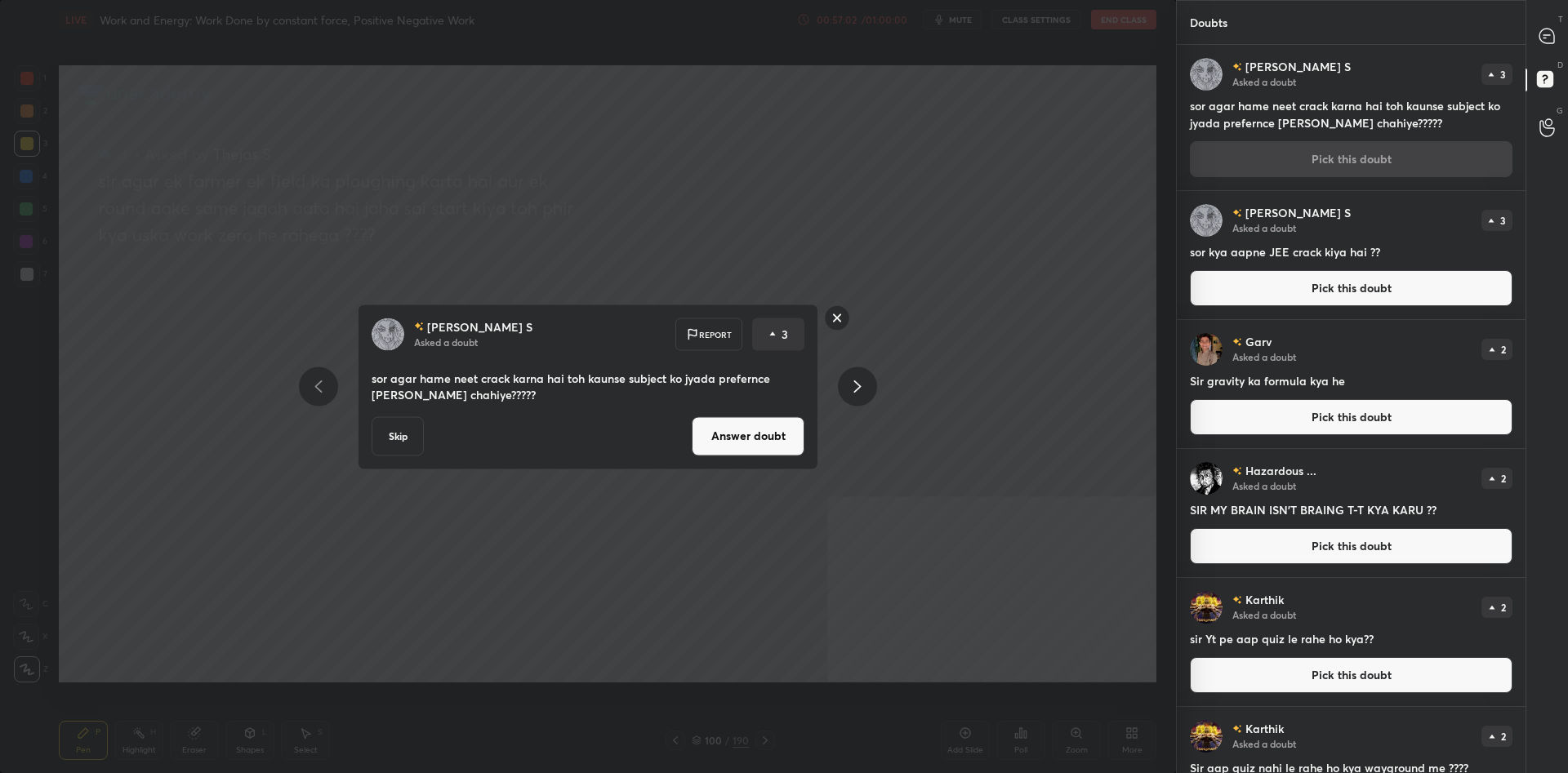
click at [768, 432] on button "Answer doubt" at bounding box center [748, 436] width 113 height 39
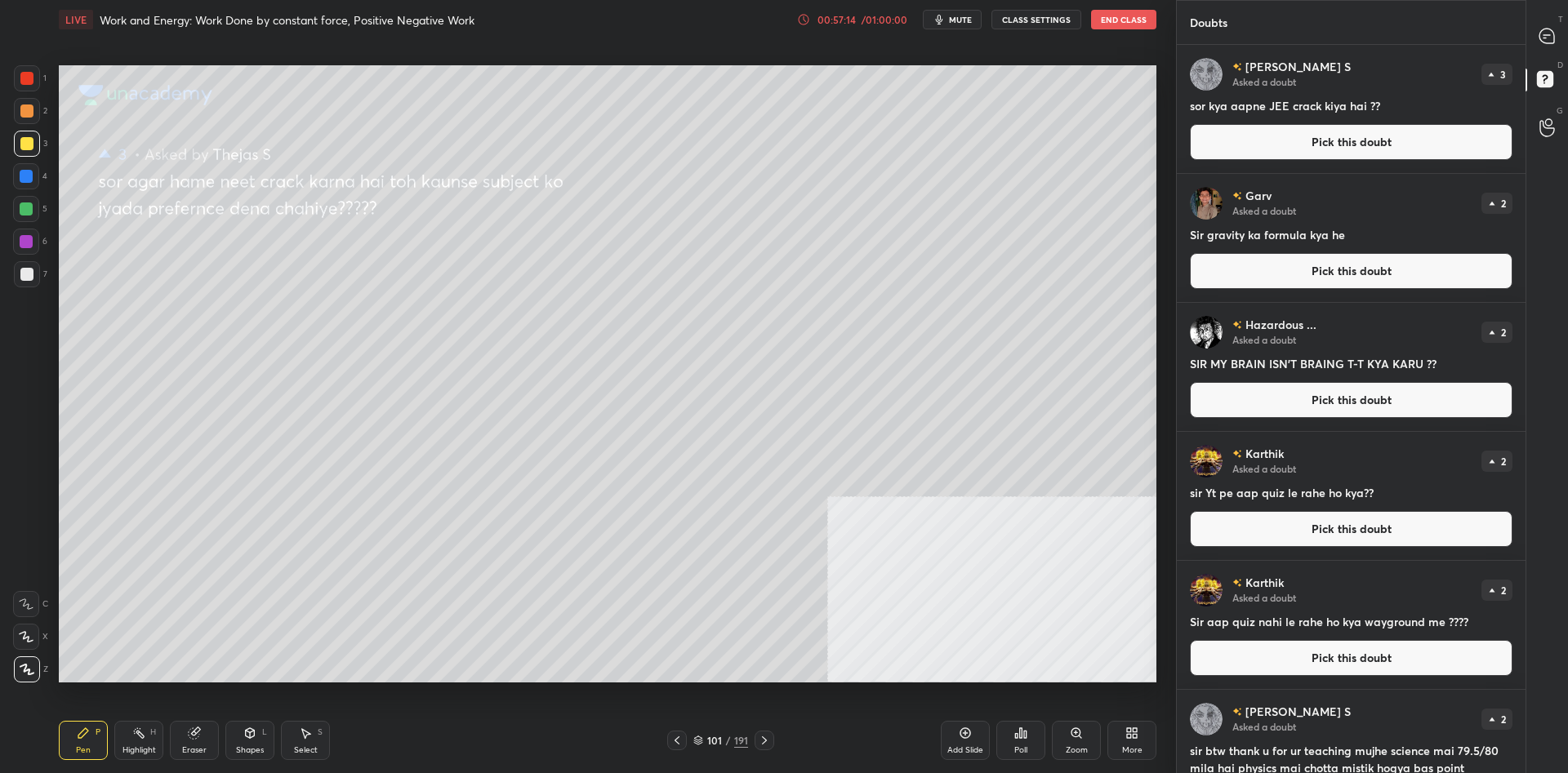
click at [27, 143] on div at bounding box center [27, 143] width 13 height 13
click at [26, 204] on div at bounding box center [26, 209] width 13 height 13
click at [1247, 133] on button "Pick this doubt" at bounding box center [1351, 142] width 323 height 36
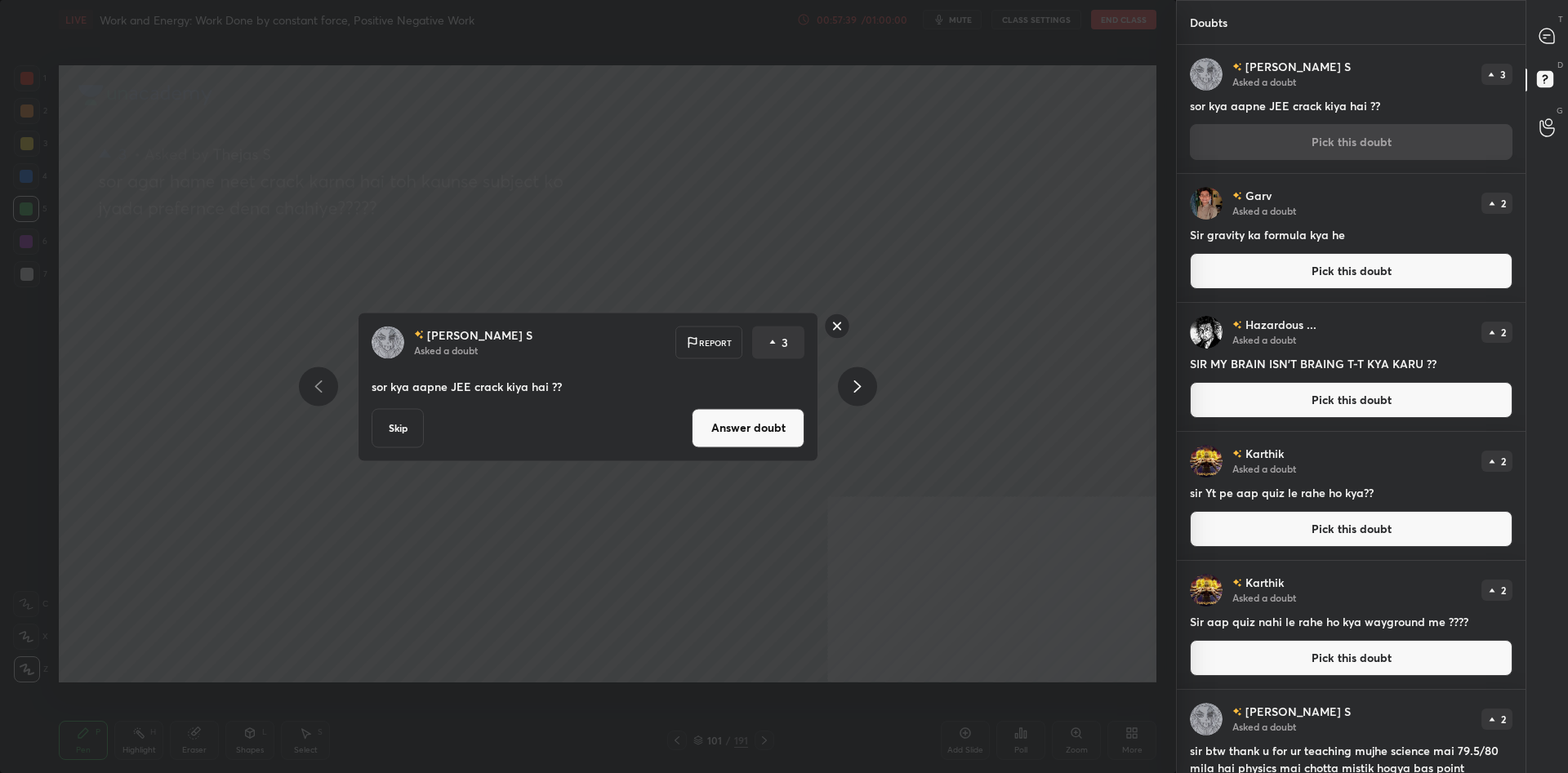
click at [730, 426] on button "Answer doubt" at bounding box center [748, 428] width 113 height 39
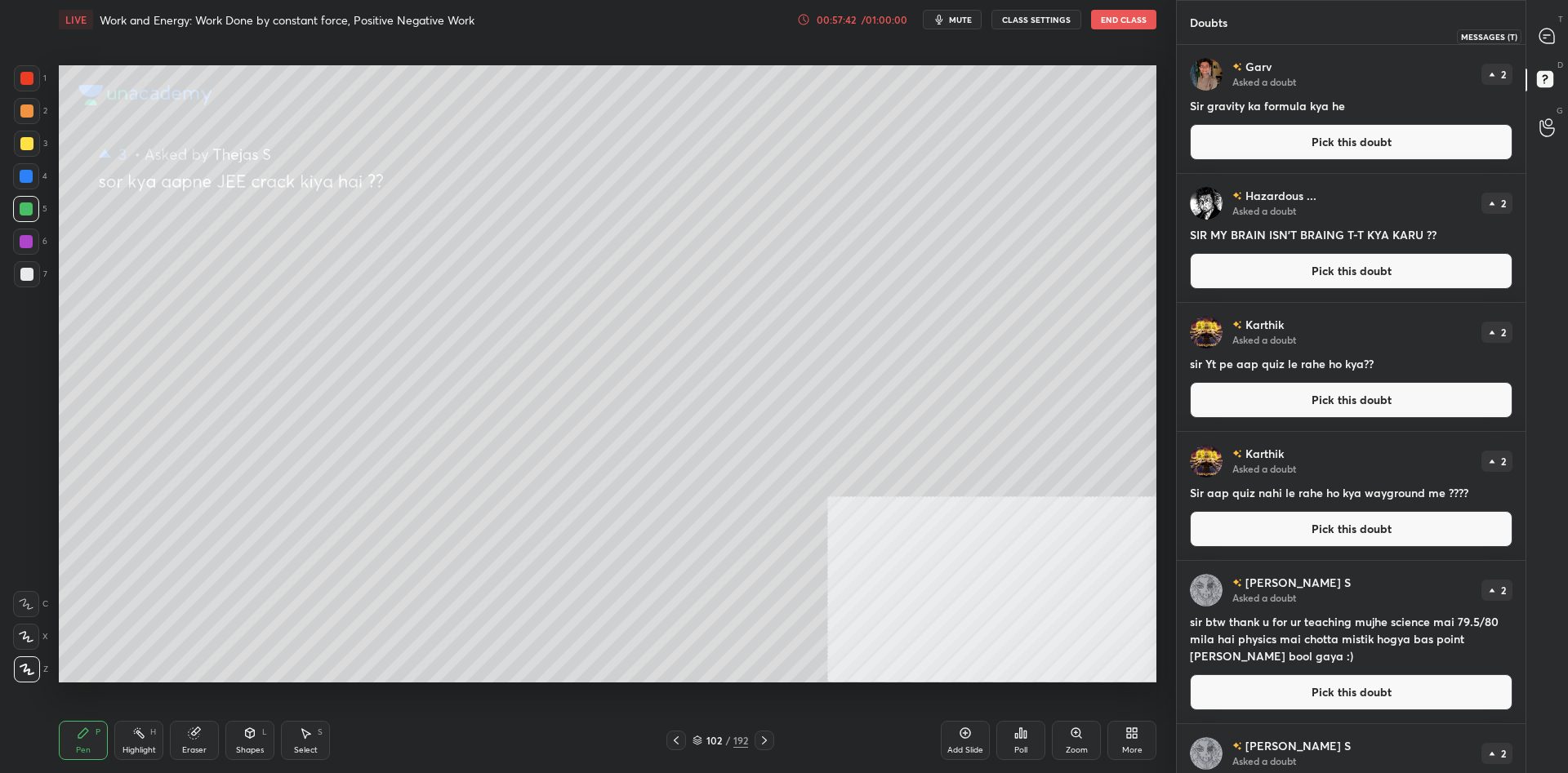
click at [1555, 41] on icon at bounding box center [1547, 36] width 17 height 17
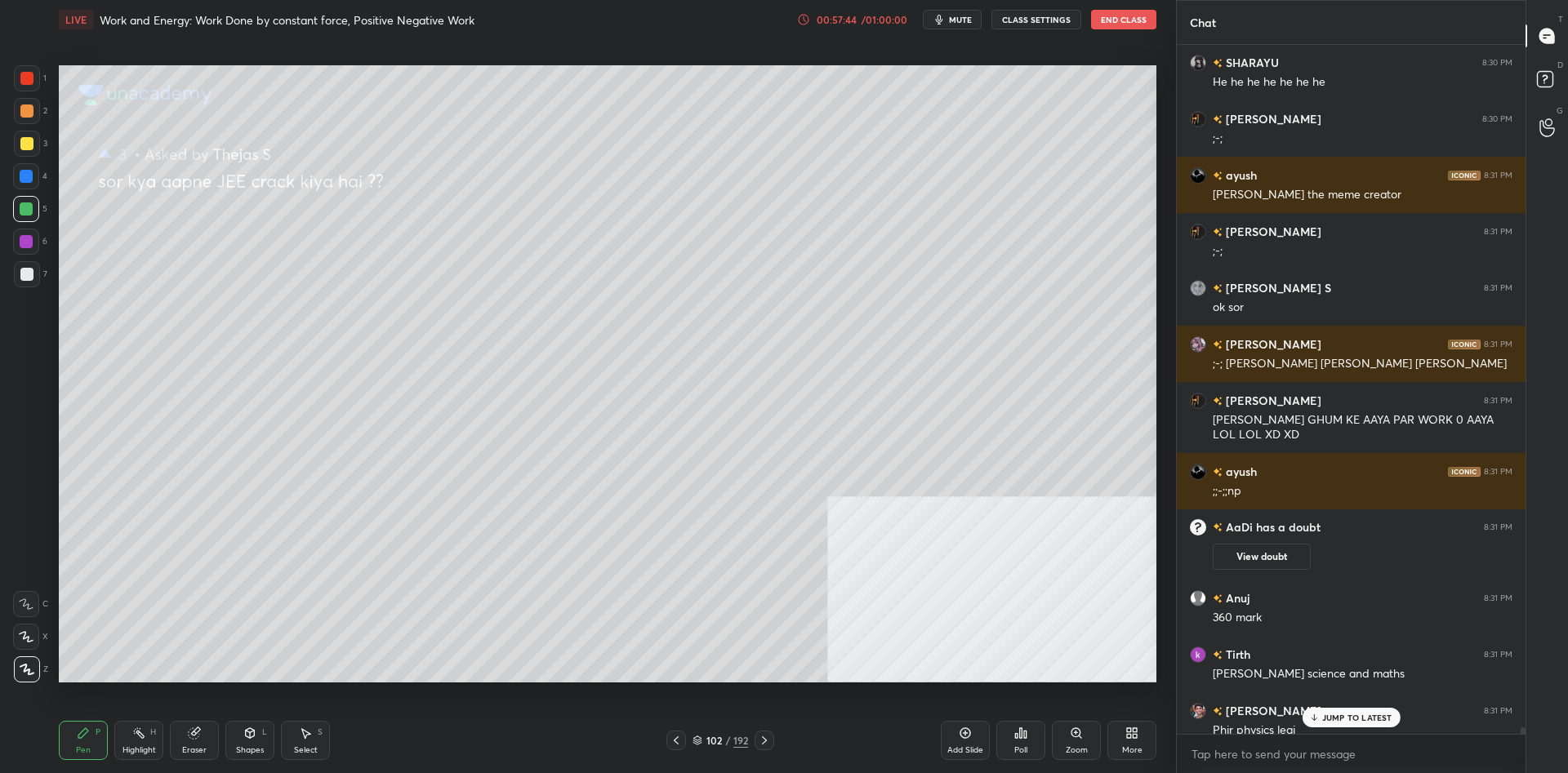
scroll to position [70358, 0]
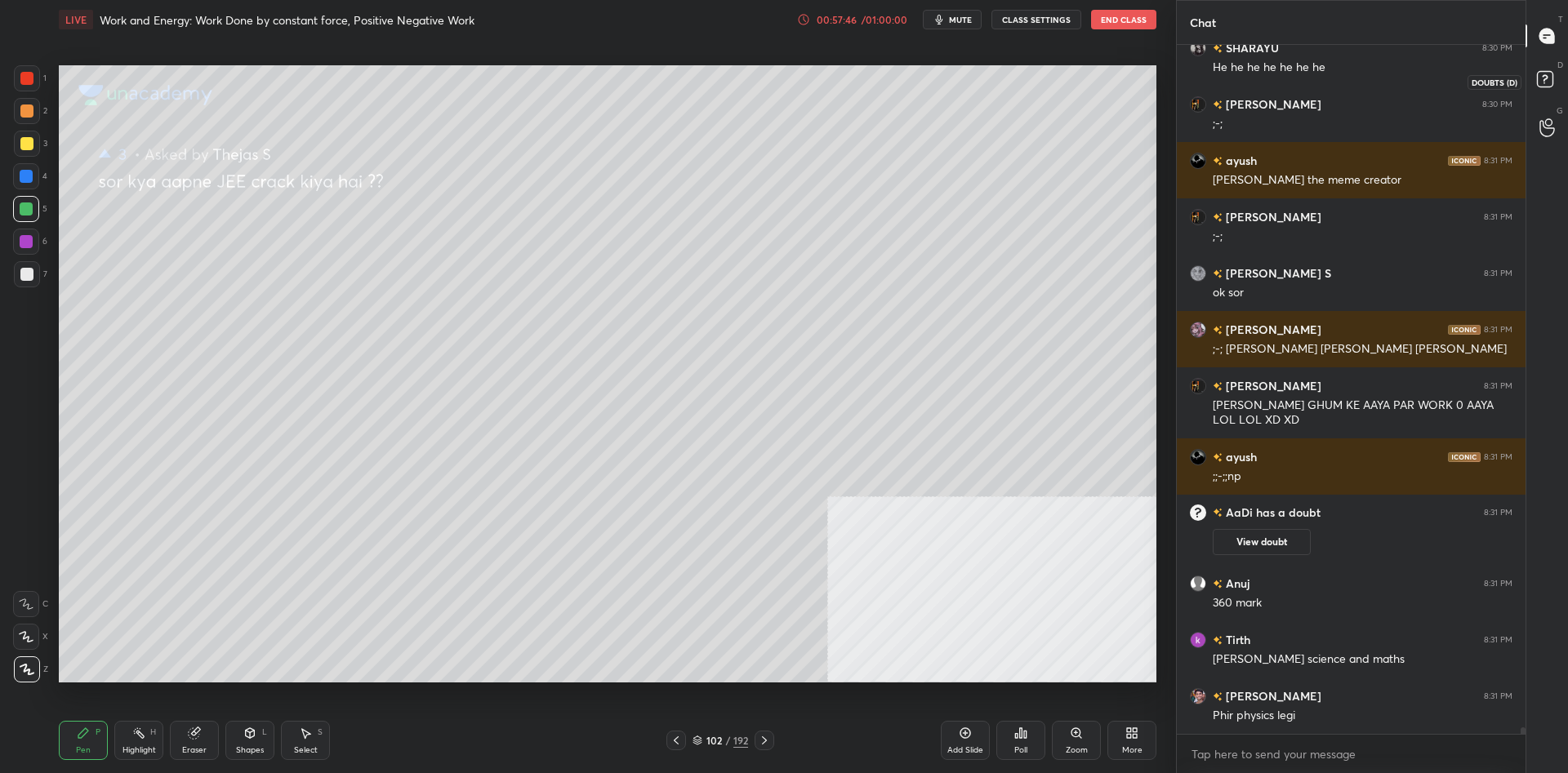
click at [1547, 79] on icon at bounding box center [1545, 78] width 5 height 6
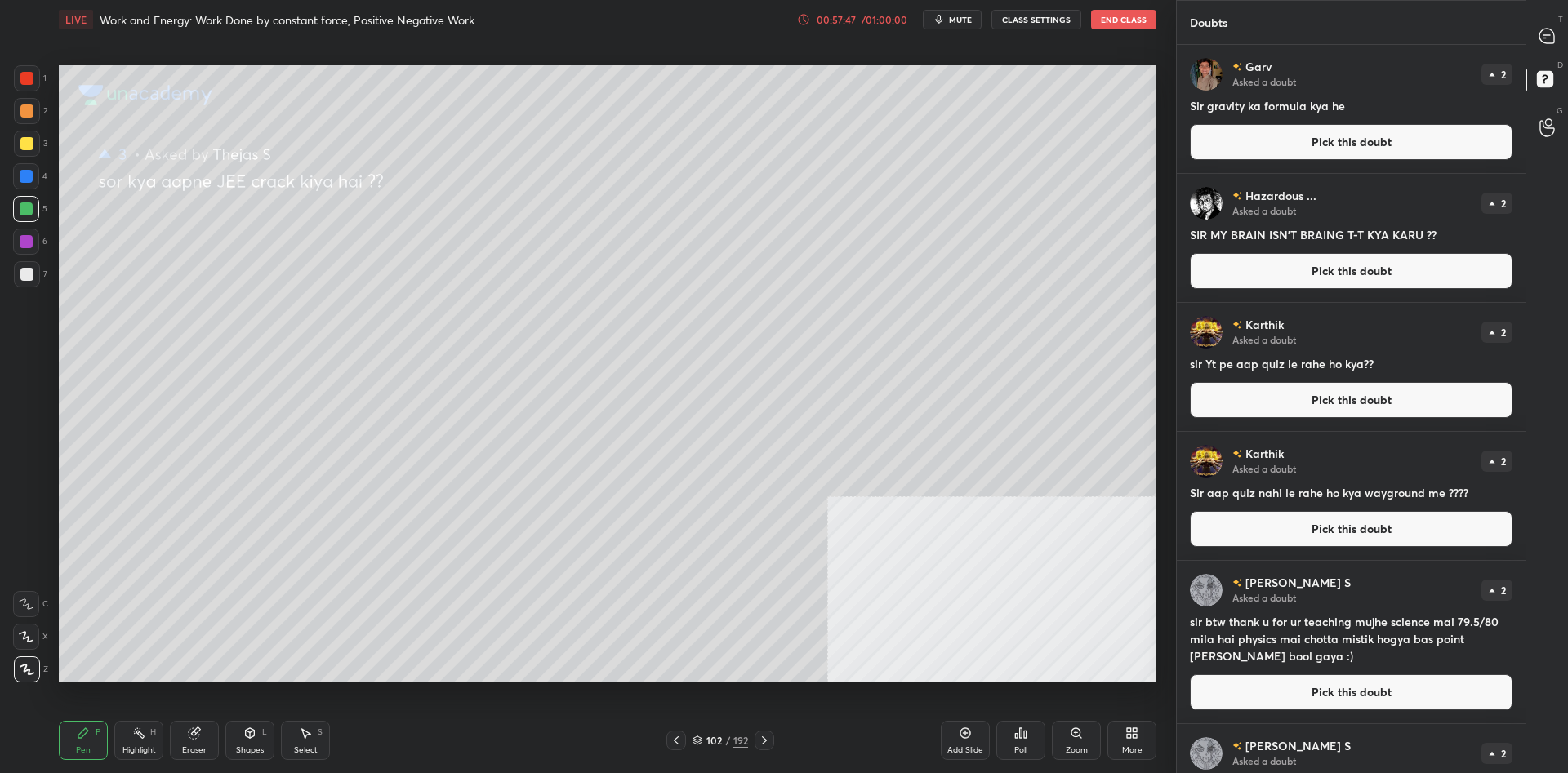
click at [1395, 142] on button "Pick this doubt" at bounding box center [1351, 142] width 323 height 36
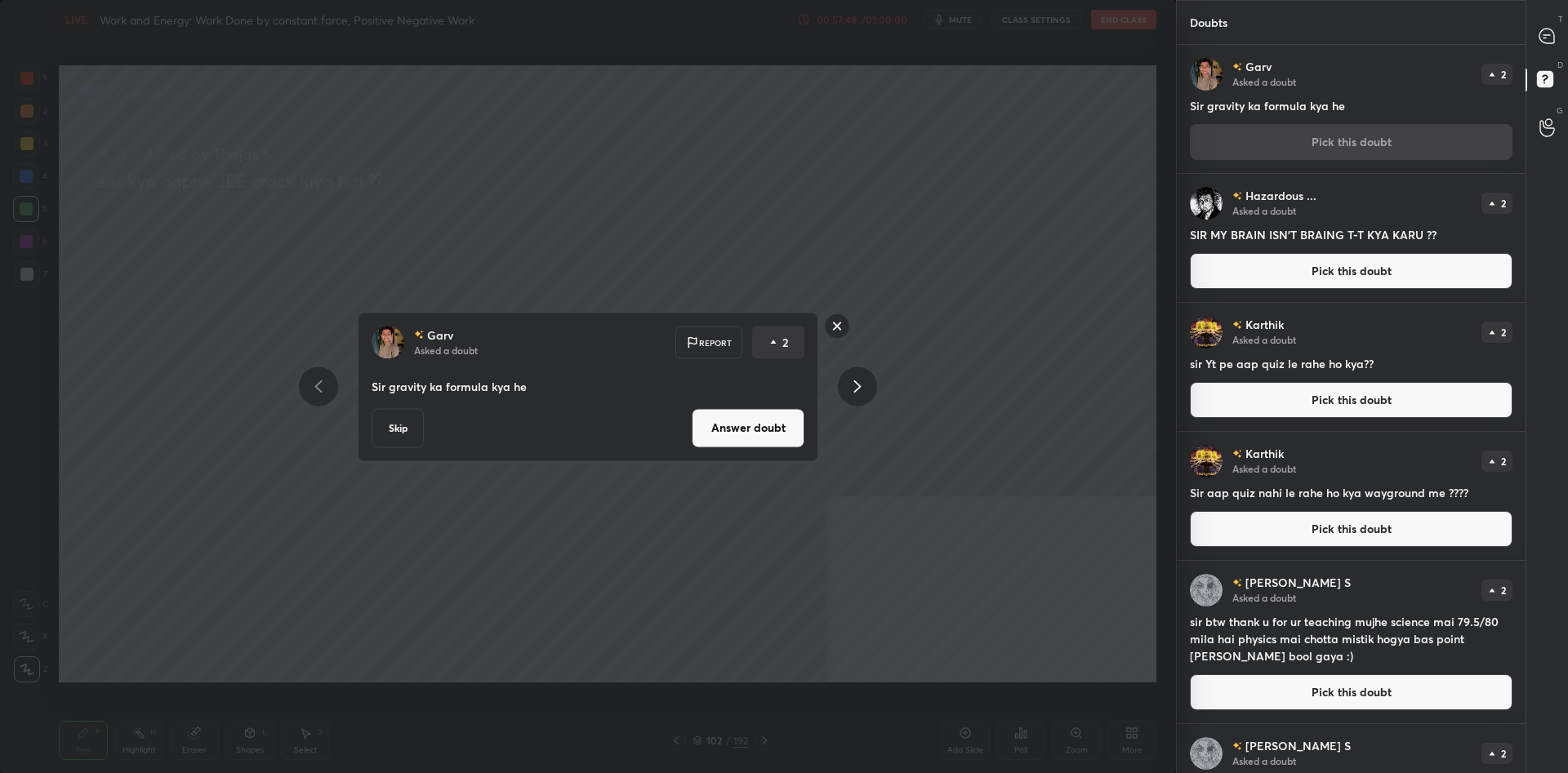
click at [714, 434] on button "Answer doubt" at bounding box center [748, 428] width 113 height 39
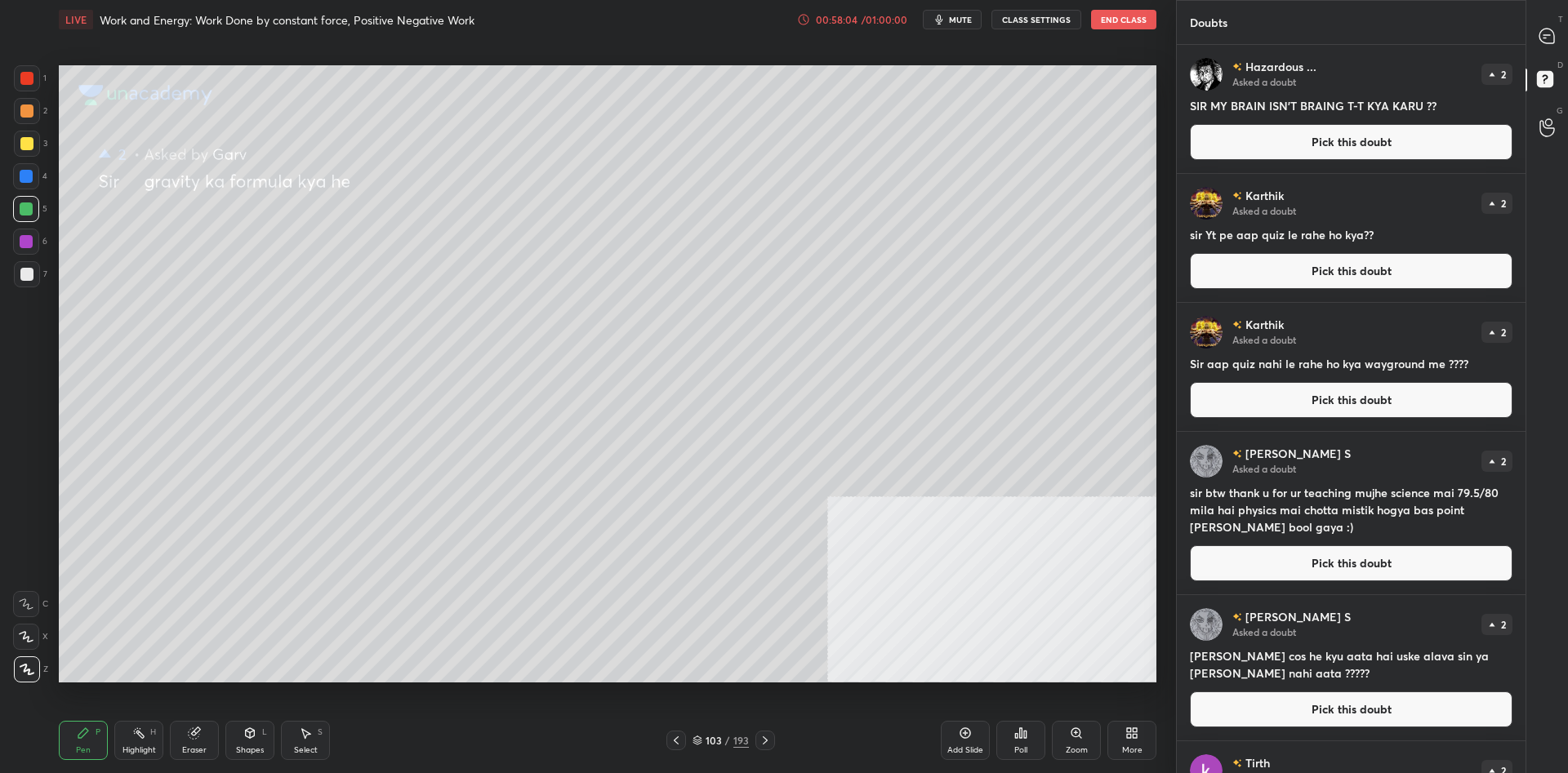
click at [1297, 146] on button "Pick this doubt" at bounding box center [1351, 142] width 323 height 36
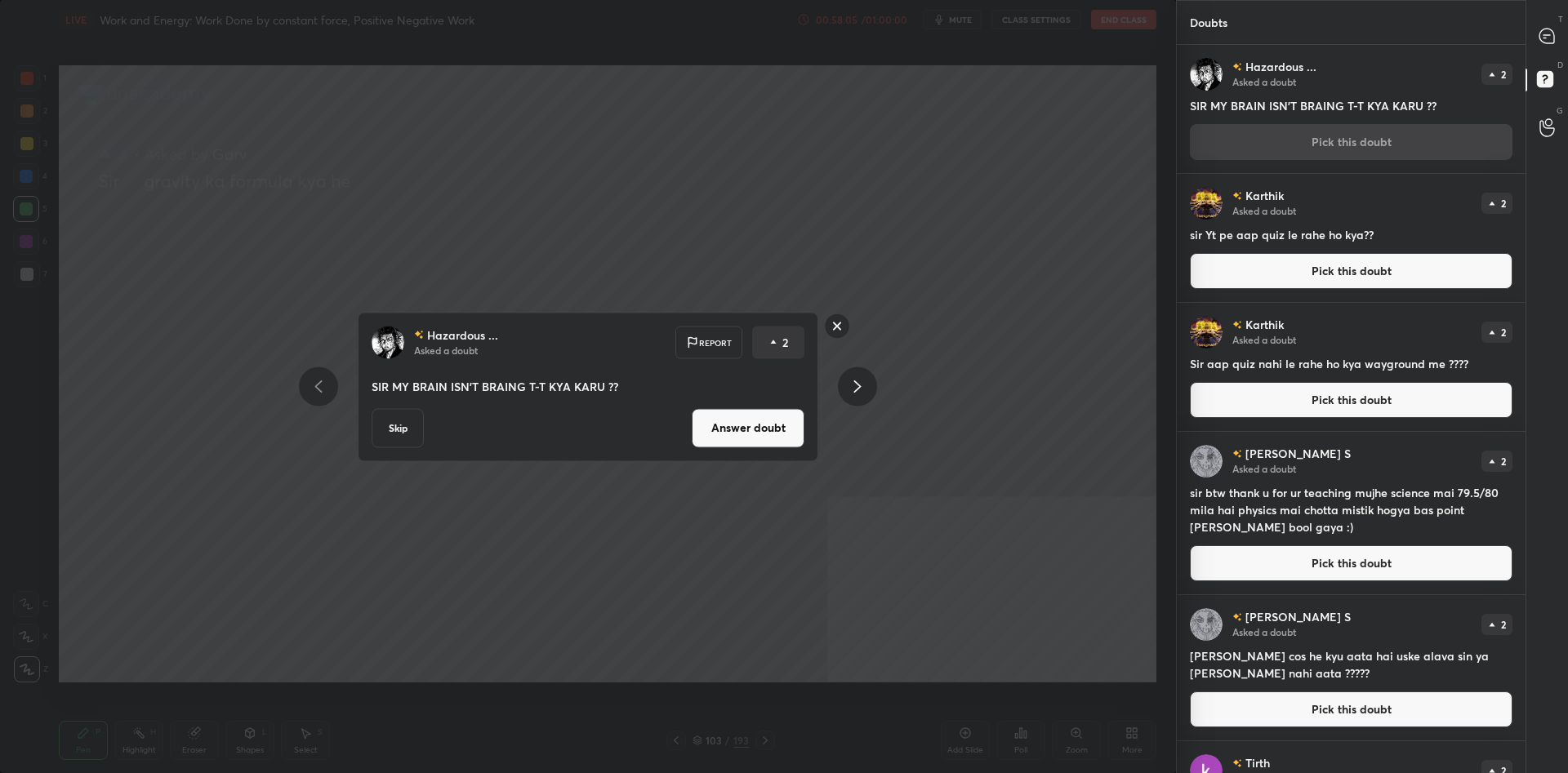
click at [780, 430] on button "Answer doubt" at bounding box center [748, 428] width 113 height 39
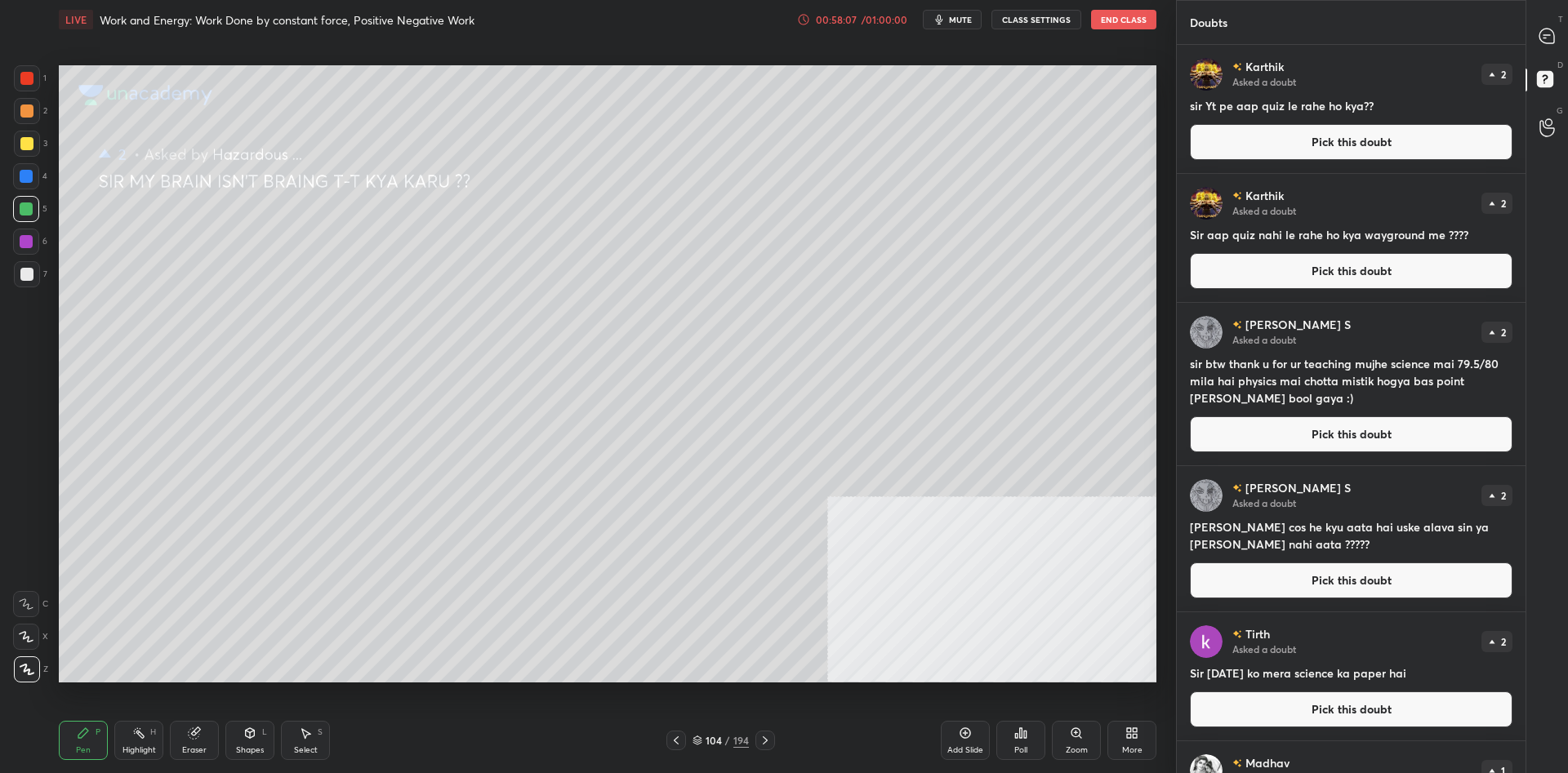
click at [1294, 145] on button "Pick this doubt" at bounding box center [1351, 142] width 323 height 36
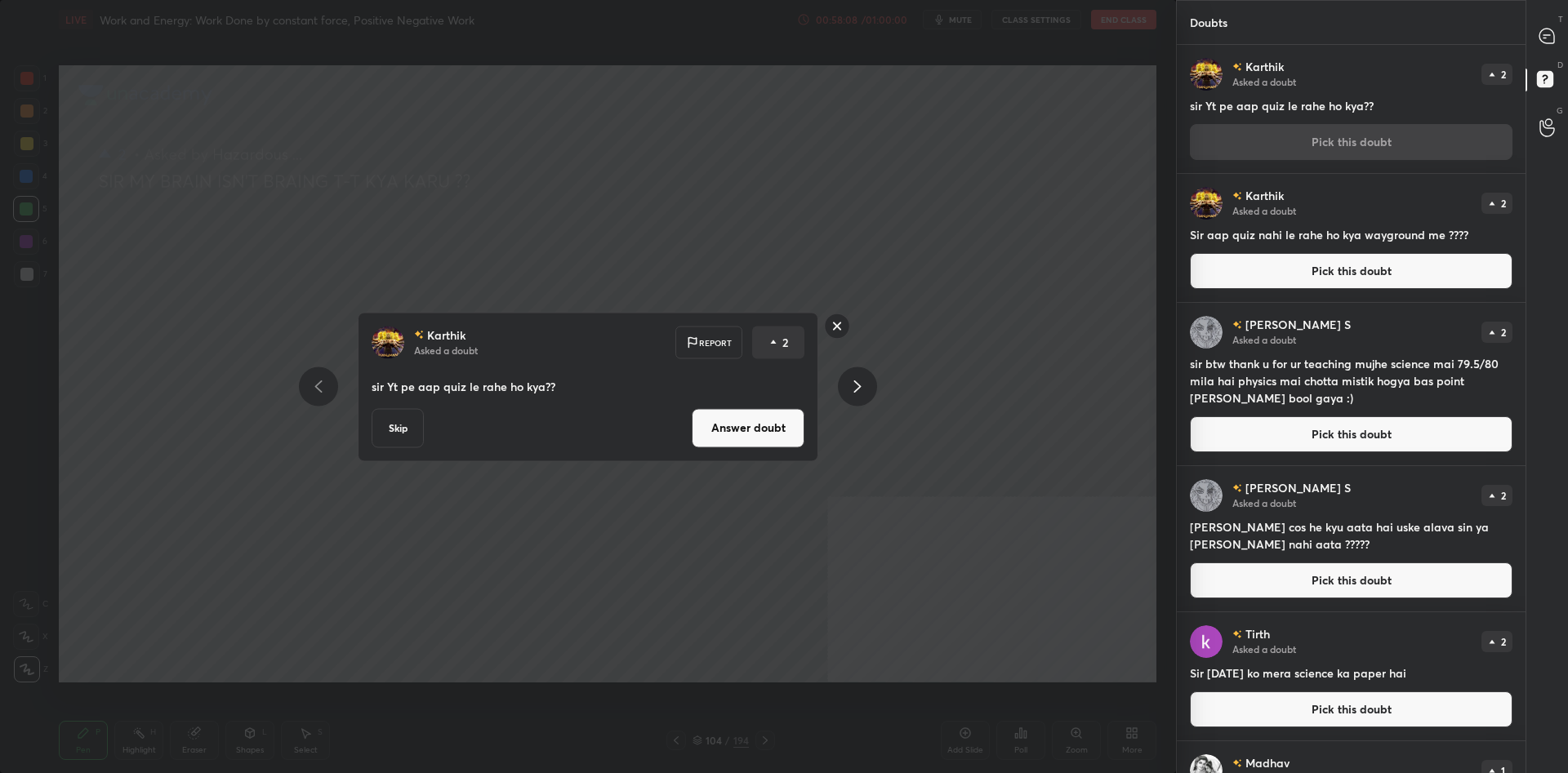
click at [714, 411] on button "Answer doubt" at bounding box center [748, 428] width 113 height 39
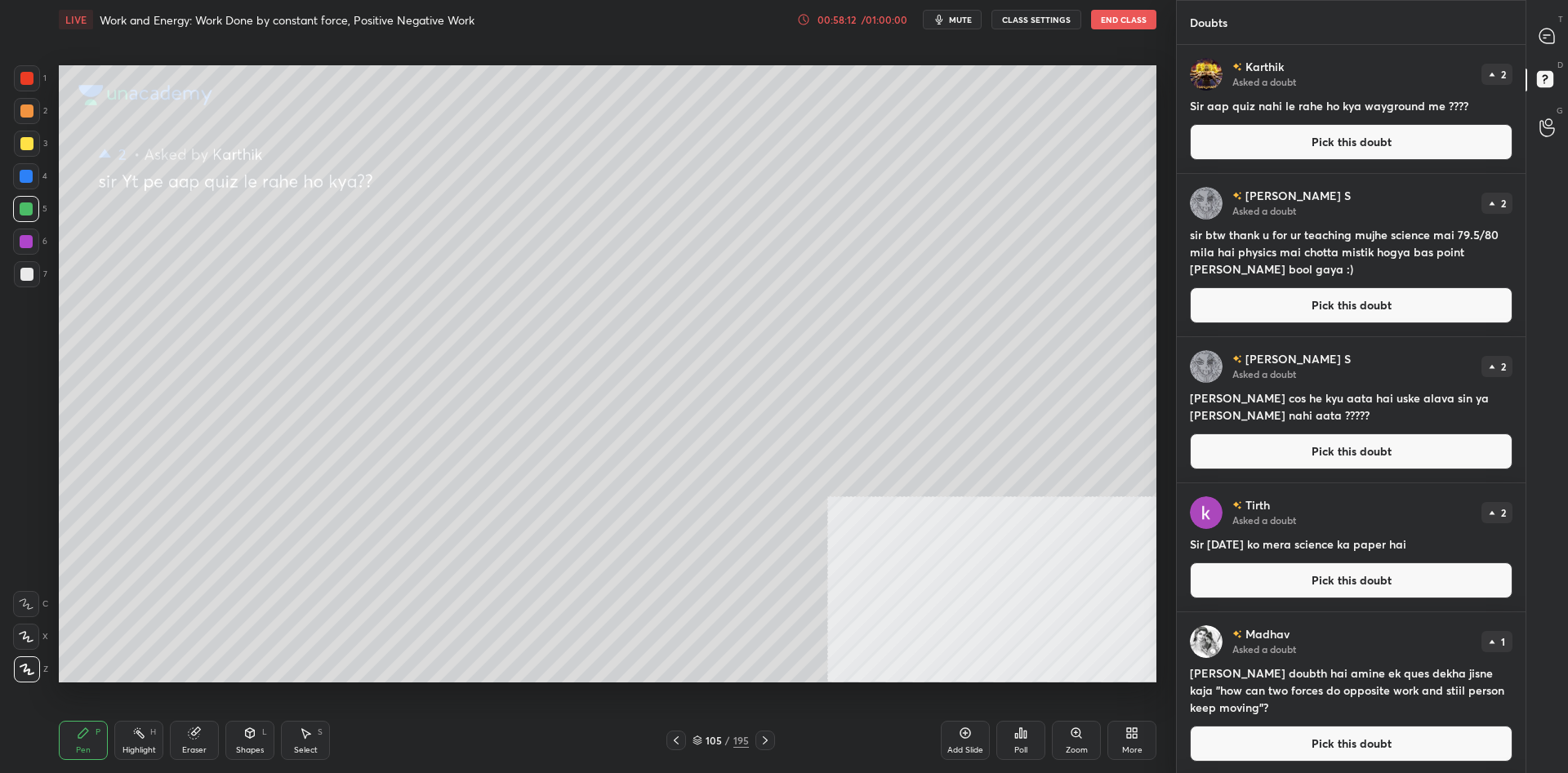
click at [1368, 137] on button "Pick this doubt" at bounding box center [1351, 142] width 323 height 36
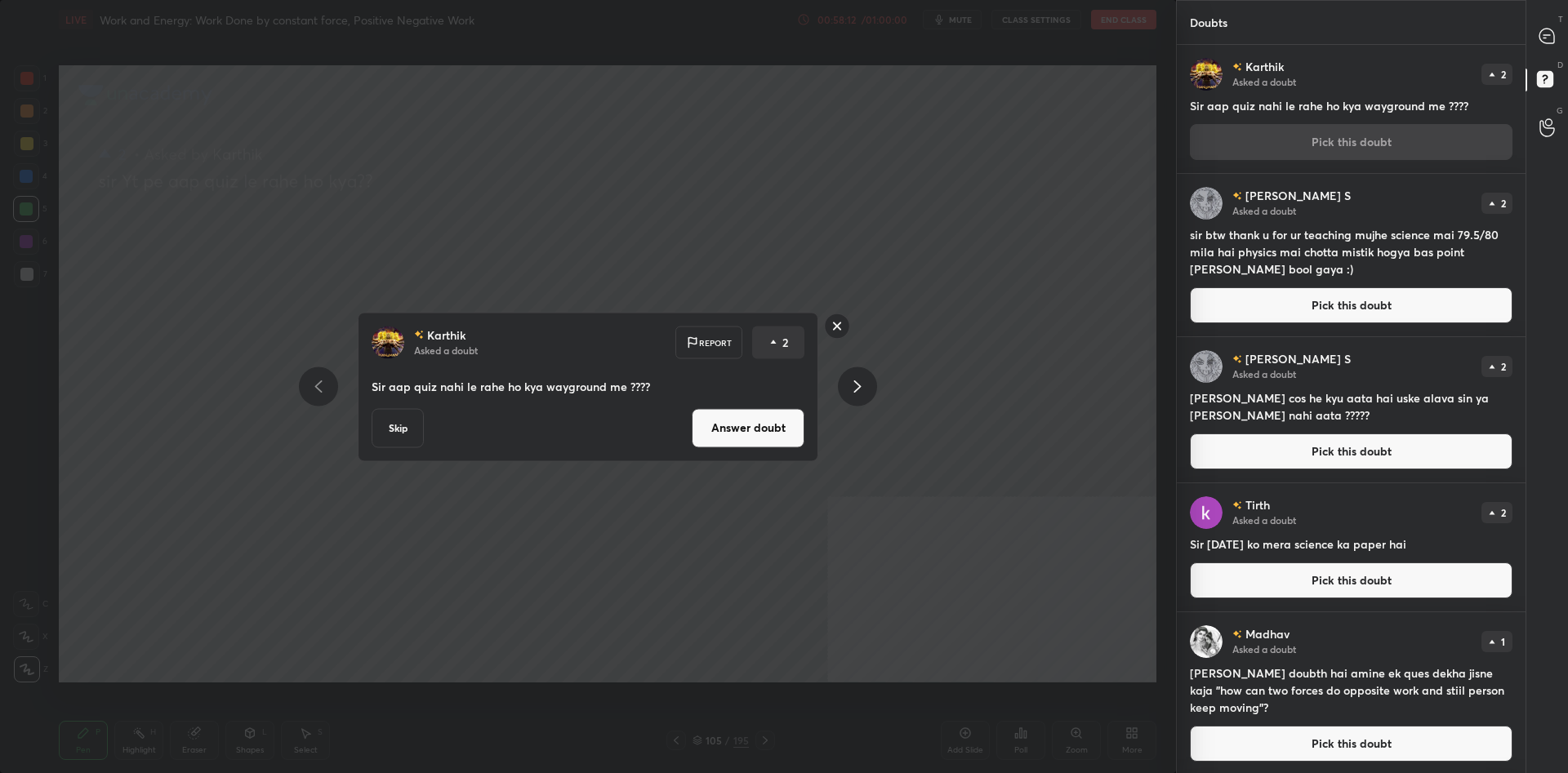
click at [738, 434] on button "Answer doubt" at bounding box center [748, 428] width 113 height 39
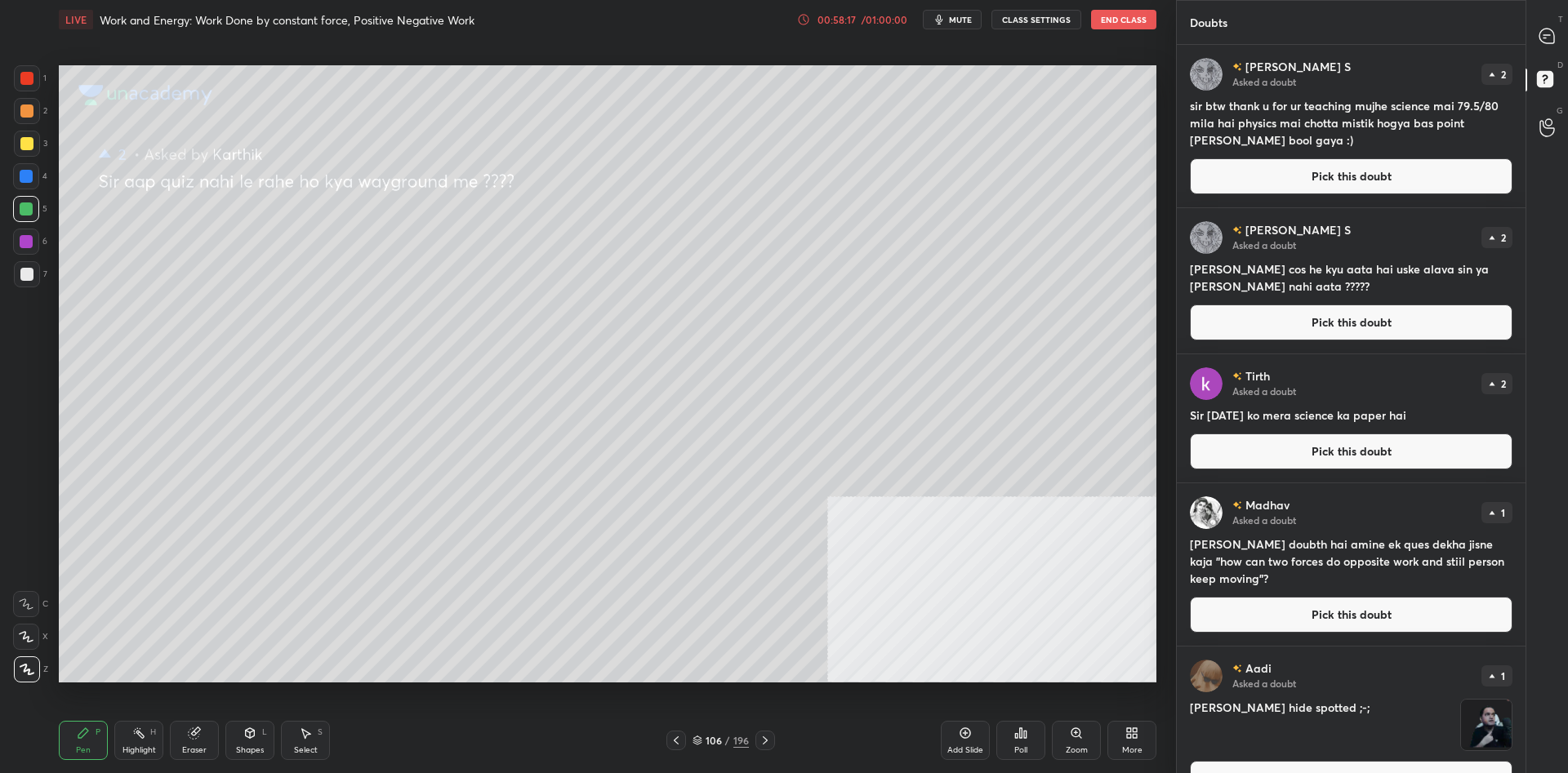
click at [1363, 182] on button "Pick this doubt" at bounding box center [1351, 176] width 323 height 36
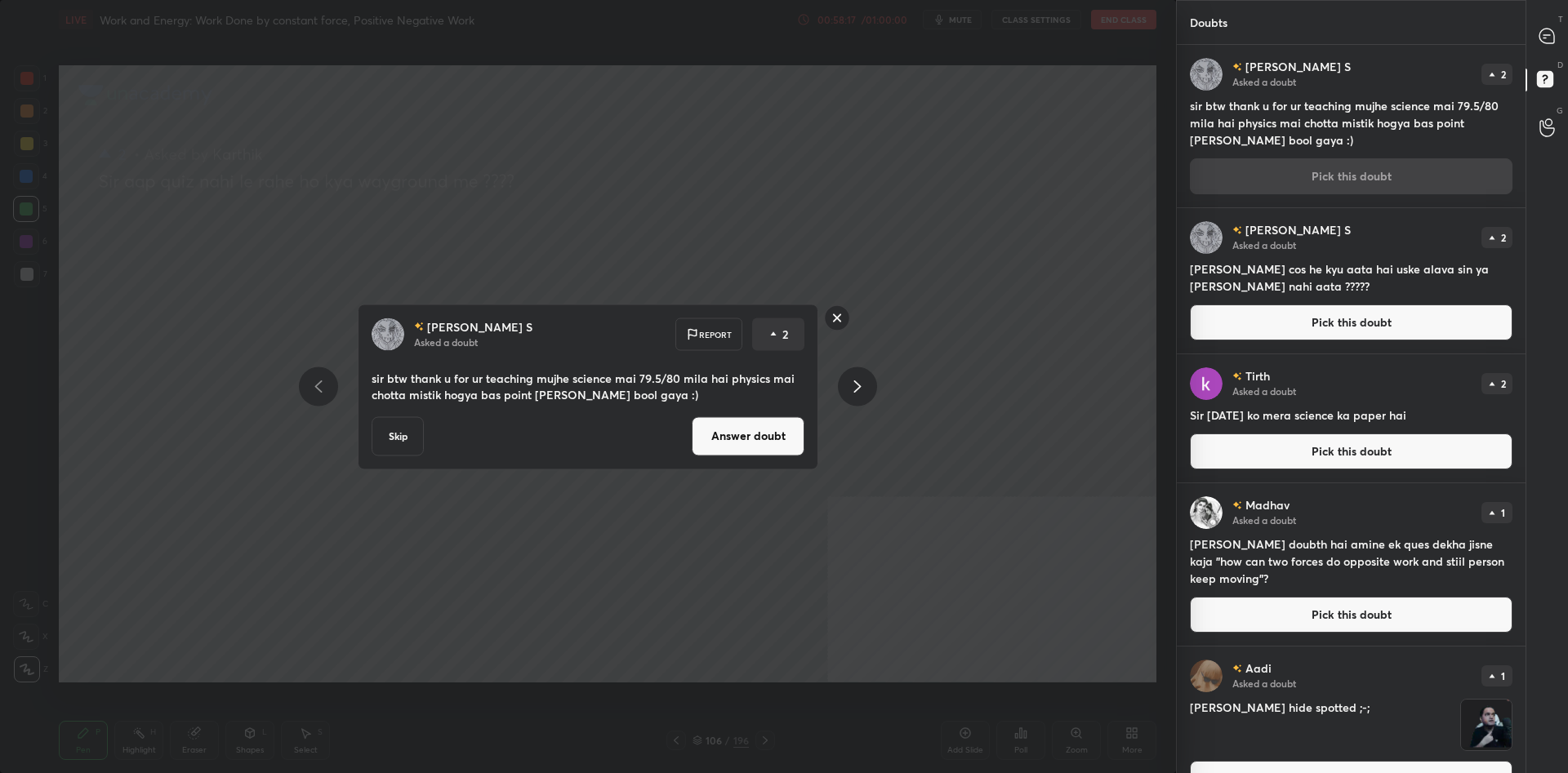
click at [717, 441] on button "Answer doubt" at bounding box center [748, 436] width 113 height 39
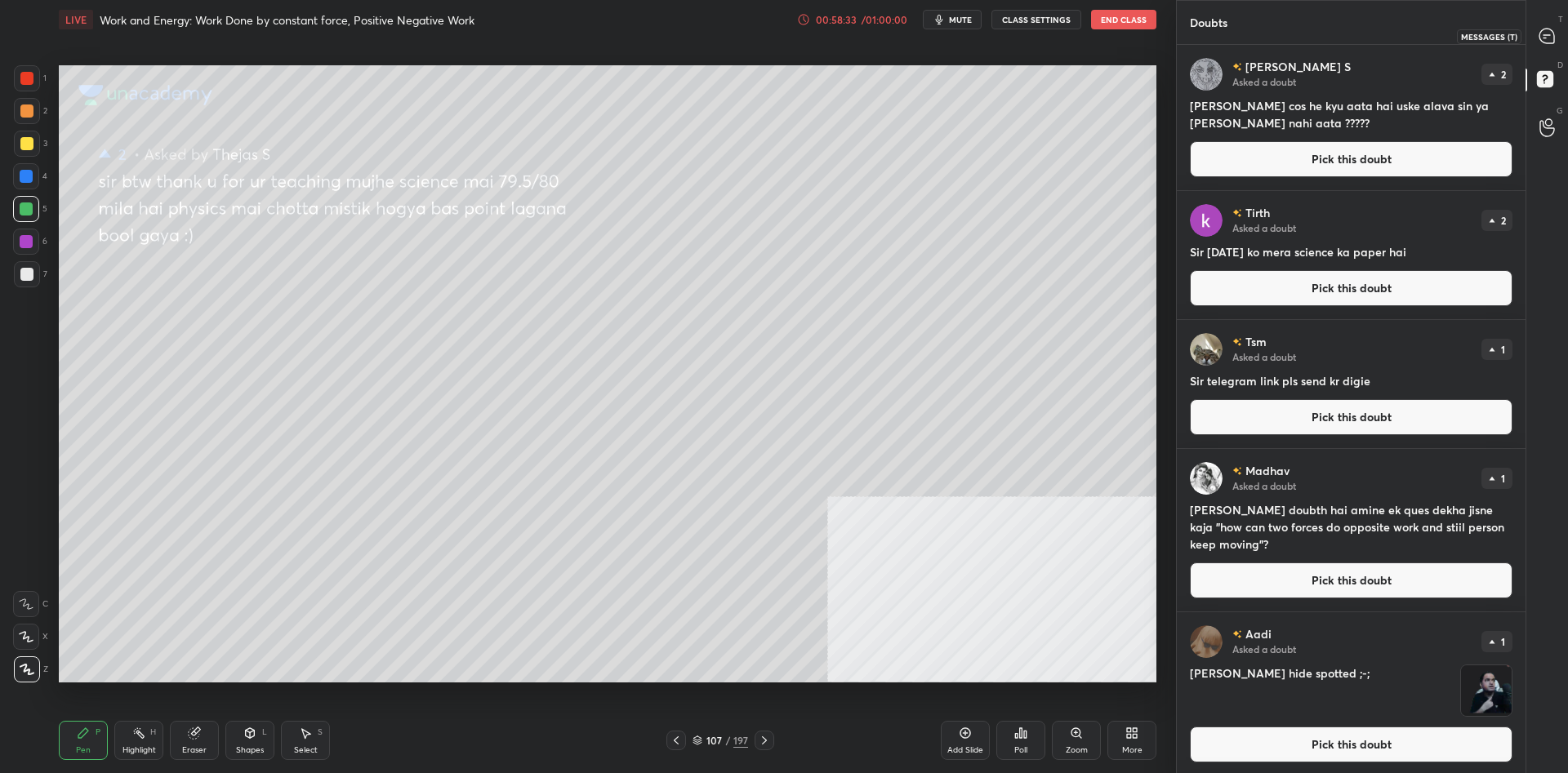
click at [1555, 27] on div at bounding box center [1547, 36] width 33 height 29
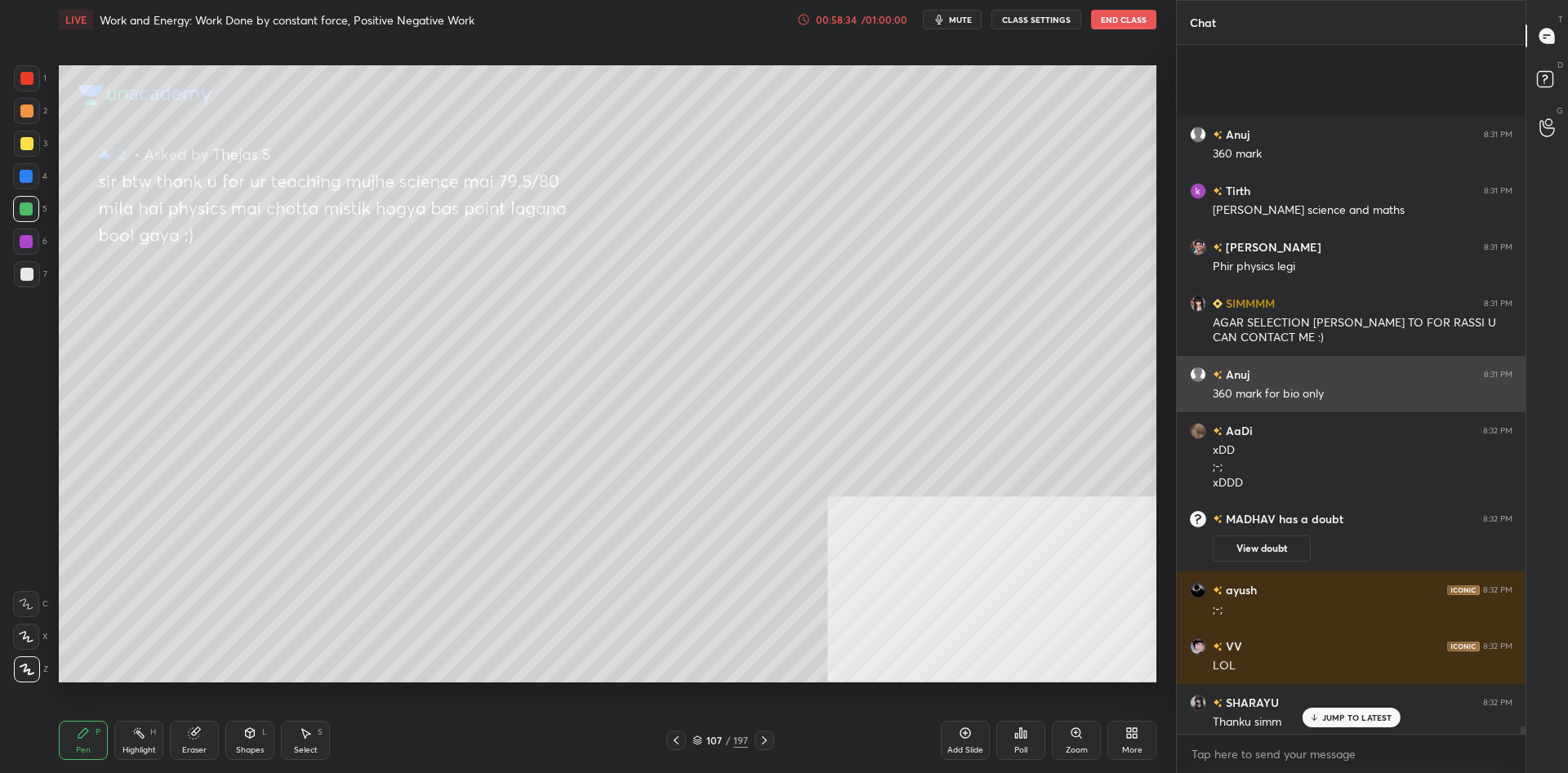
scroll to position [70139, 0]
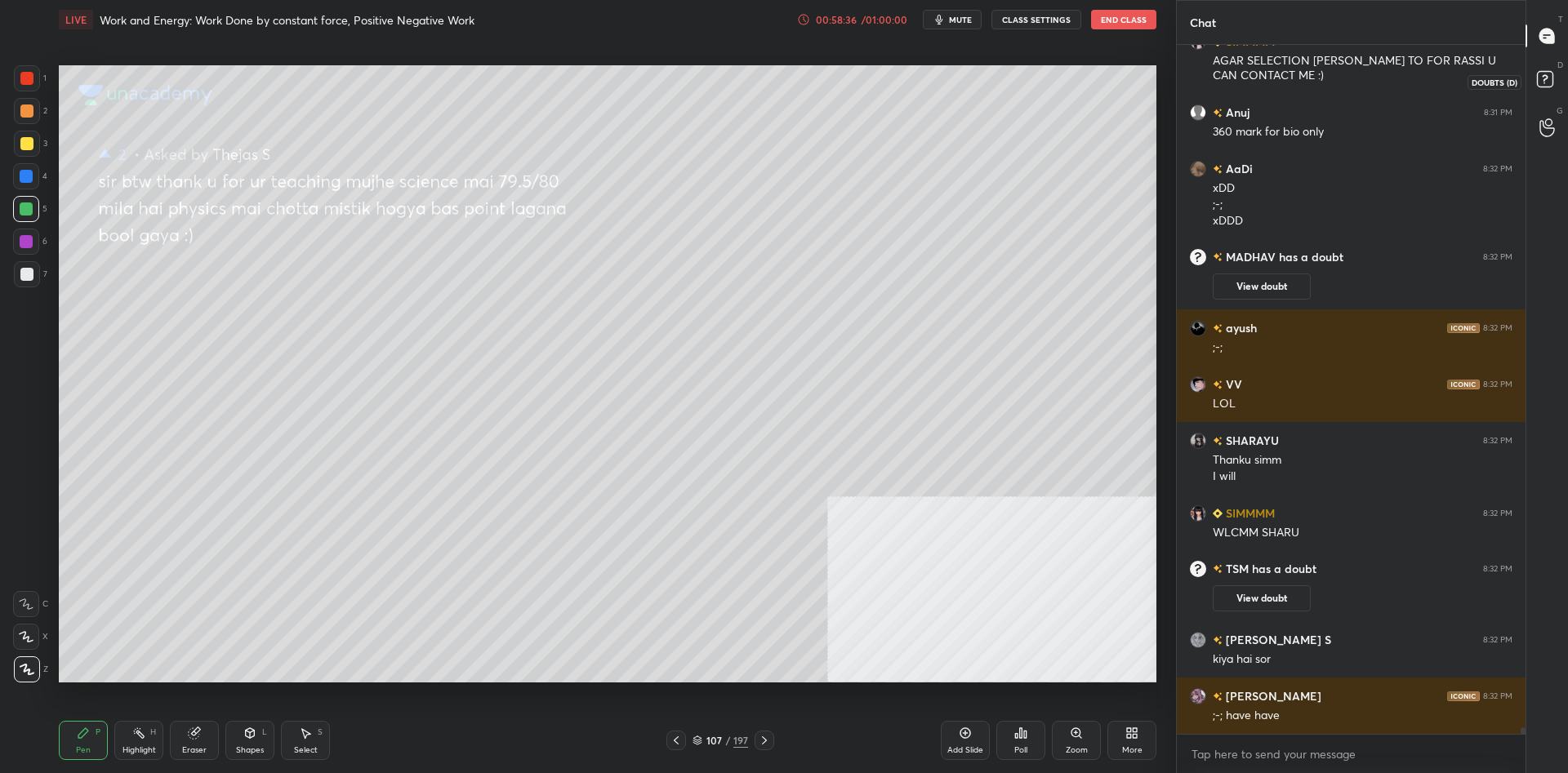
click at [1548, 71] on rect at bounding box center [1544, 79] width 15 height 15
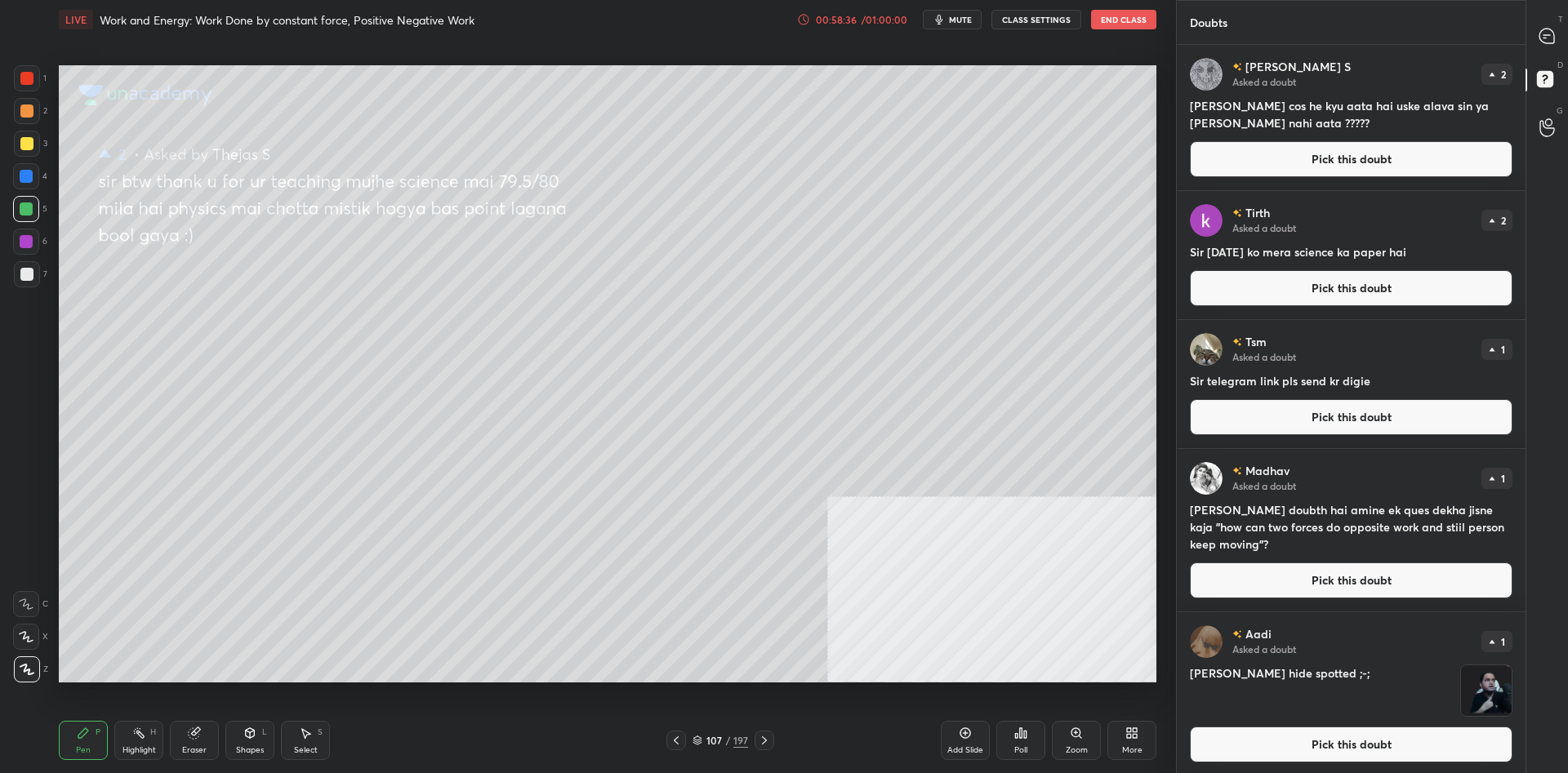
click at [1243, 168] on button "Pick this doubt" at bounding box center [1351, 159] width 323 height 36
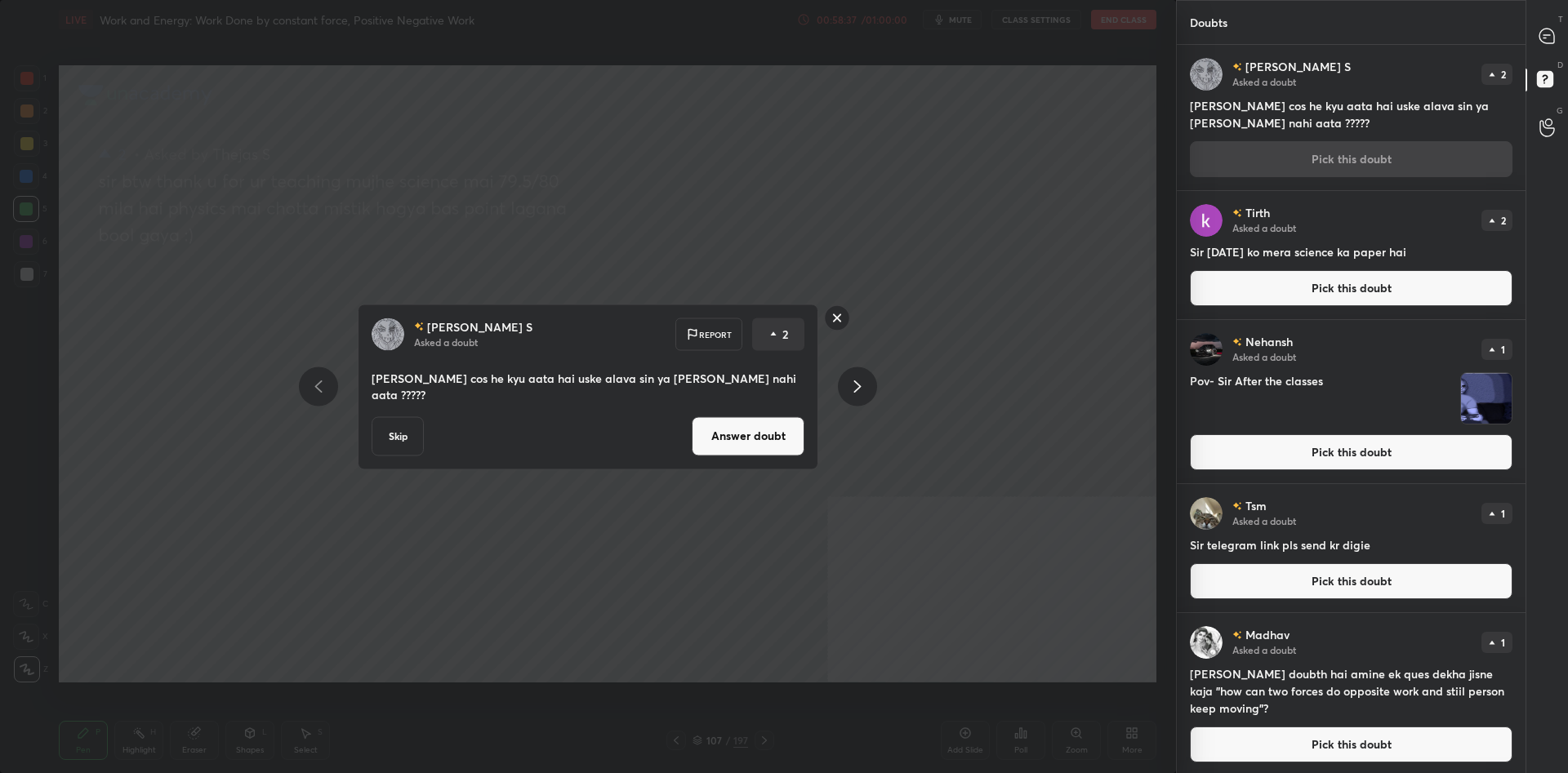
click at [738, 436] on button "Answer doubt" at bounding box center [748, 436] width 113 height 39
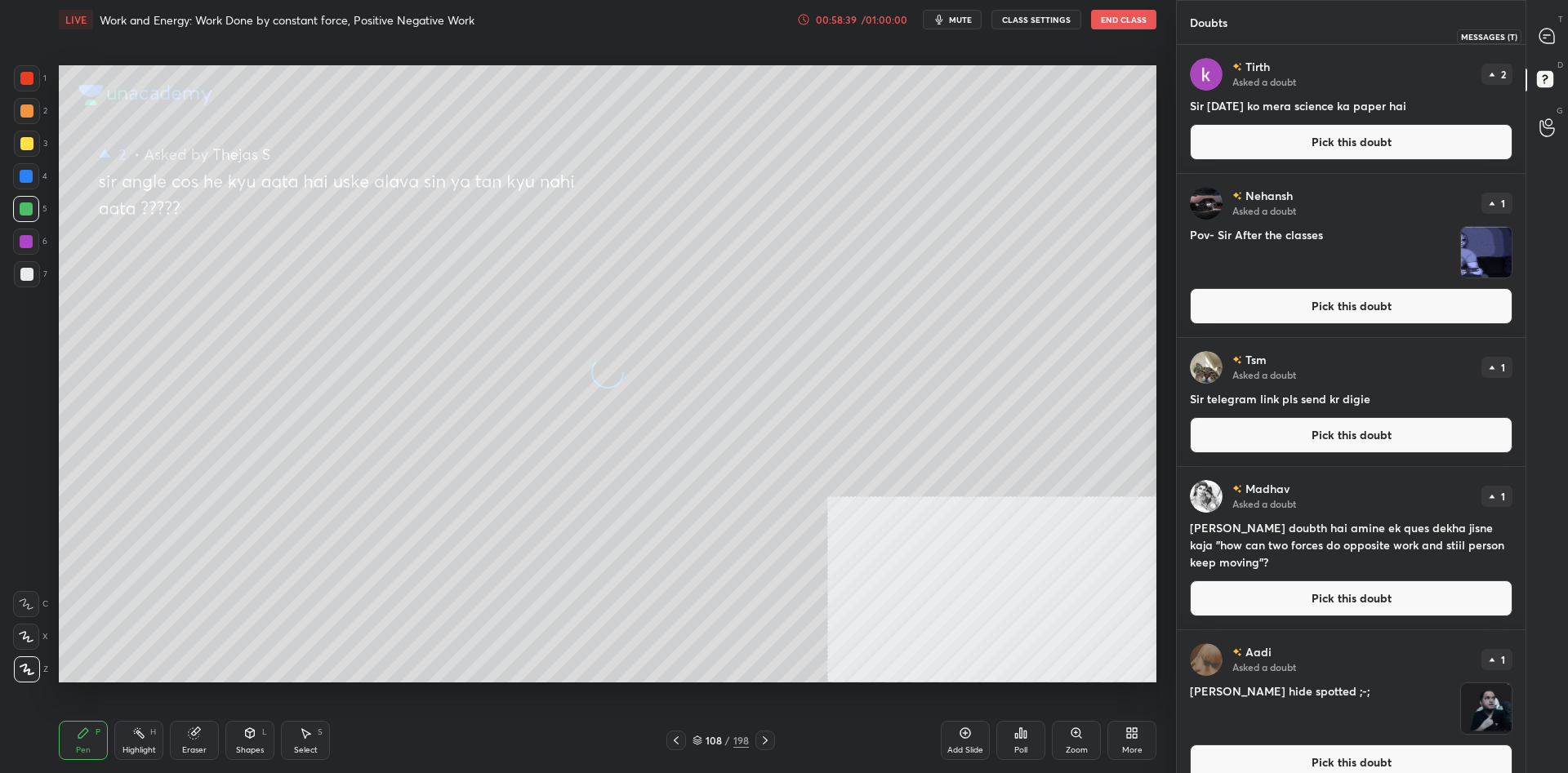
click at [1555, 36] on icon at bounding box center [1547, 36] width 17 height 17
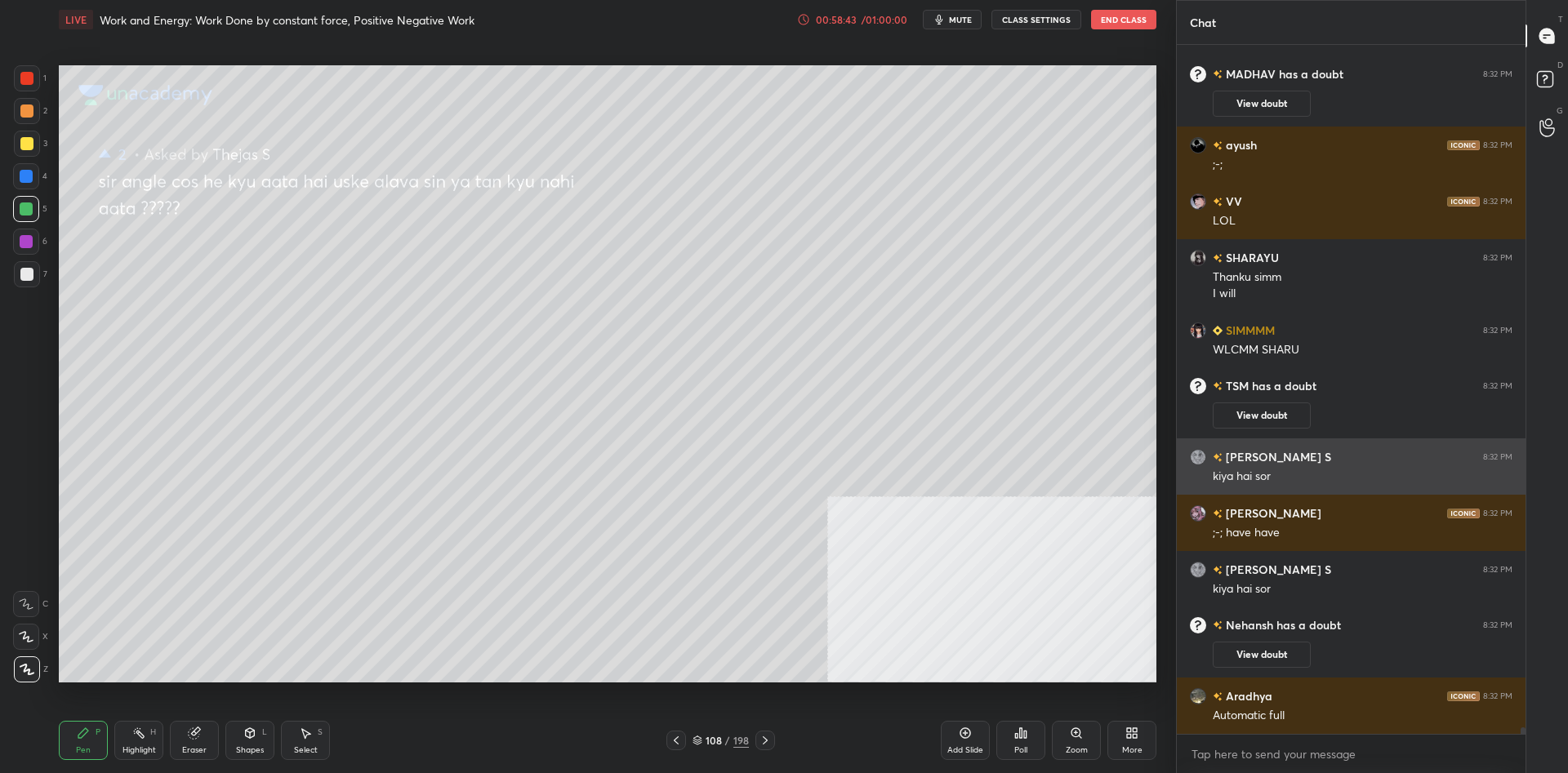
scroll to position [70338, 0]
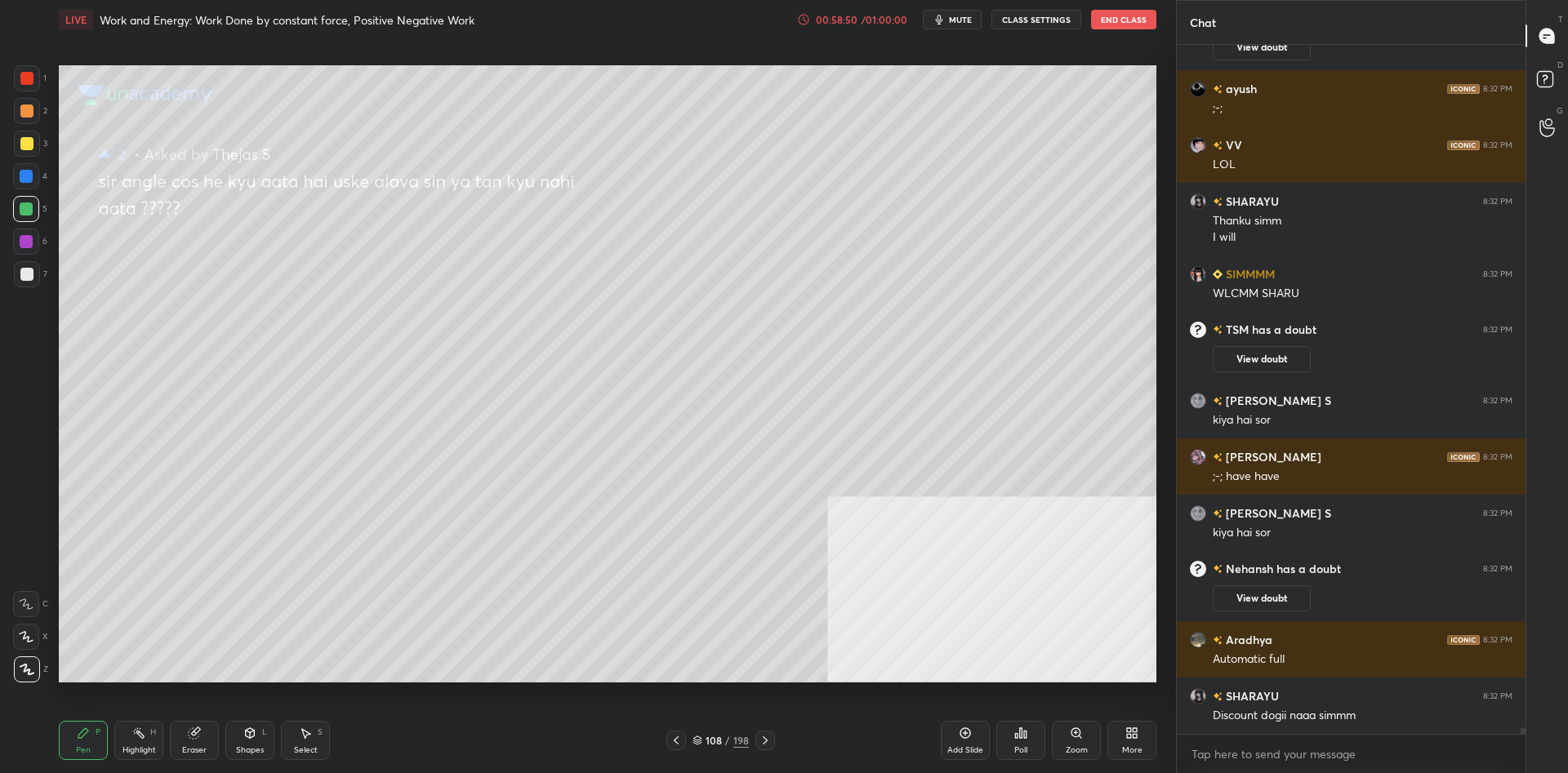
click at [1523, 77] on div at bounding box center [1521, 389] width 10 height 689
click at [1542, 79] on rect at bounding box center [1544, 79] width 15 height 15
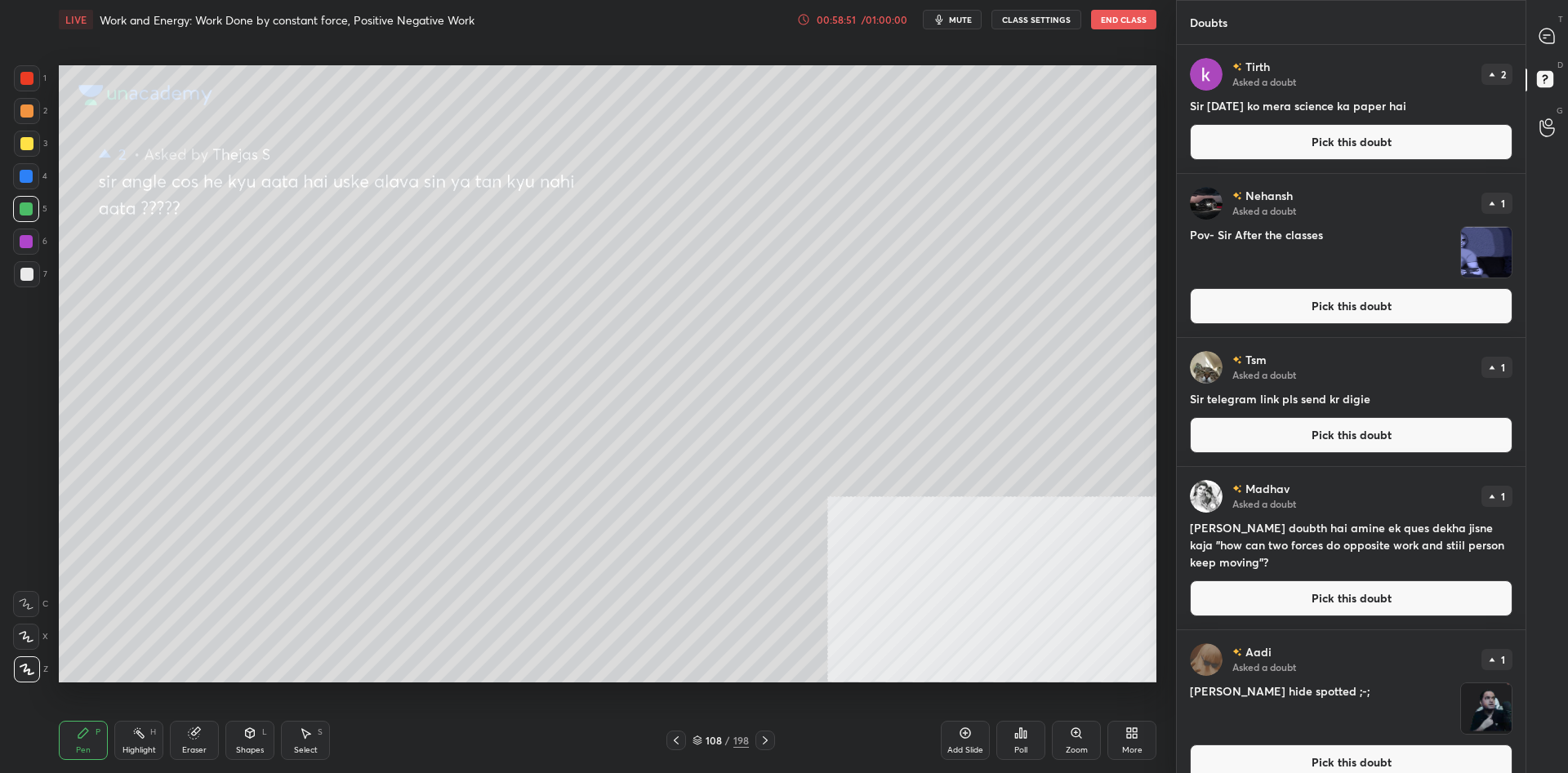
click at [1302, 147] on button "Pick this doubt" at bounding box center [1351, 142] width 323 height 36
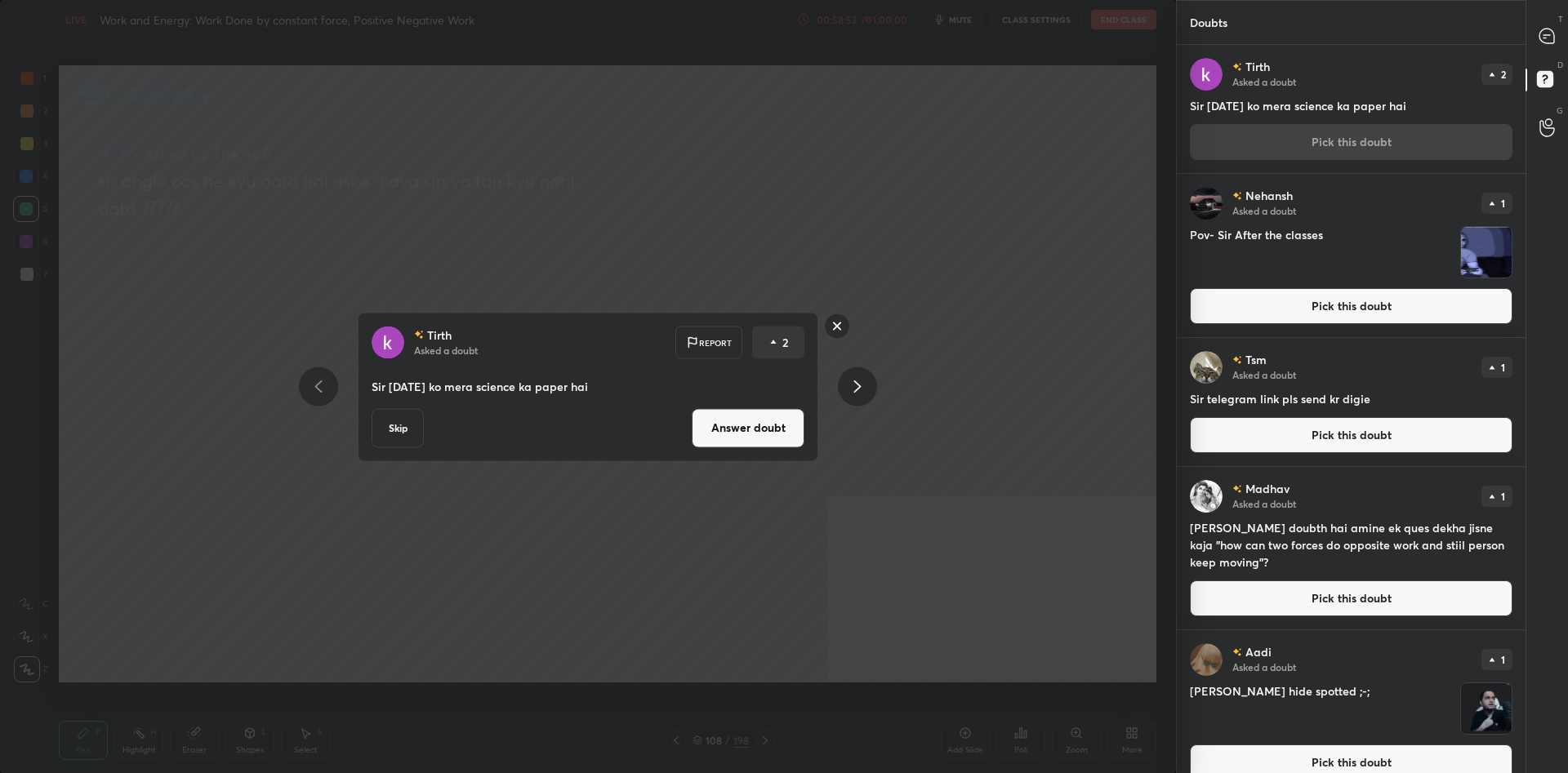
click at [754, 429] on button "Answer doubt" at bounding box center [748, 428] width 113 height 39
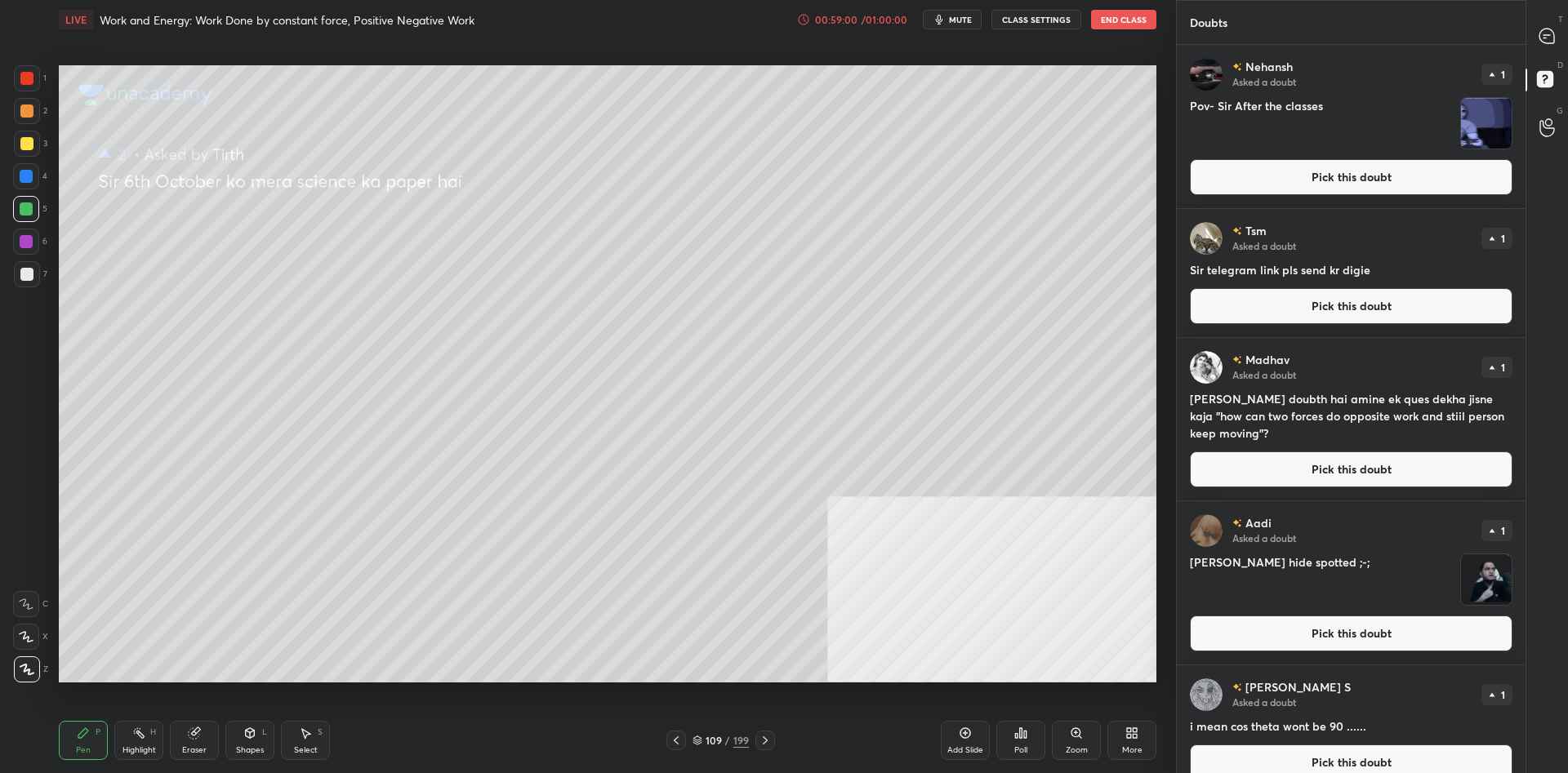
click at [1352, 179] on button "Pick this doubt" at bounding box center [1351, 177] width 323 height 36
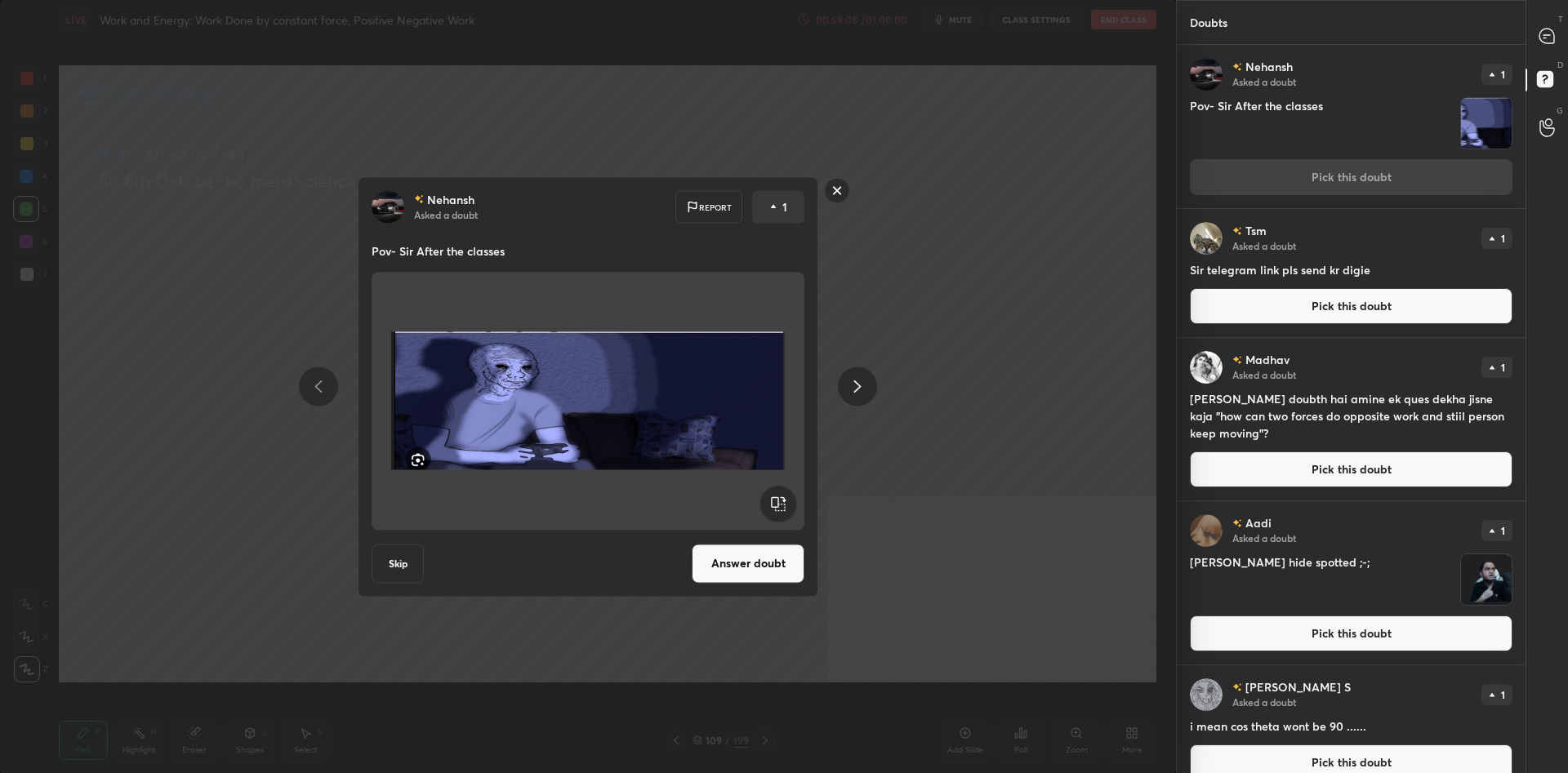
click at [762, 564] on button "Answer doubt" at bounding box center [748, 563] width 113 height 39
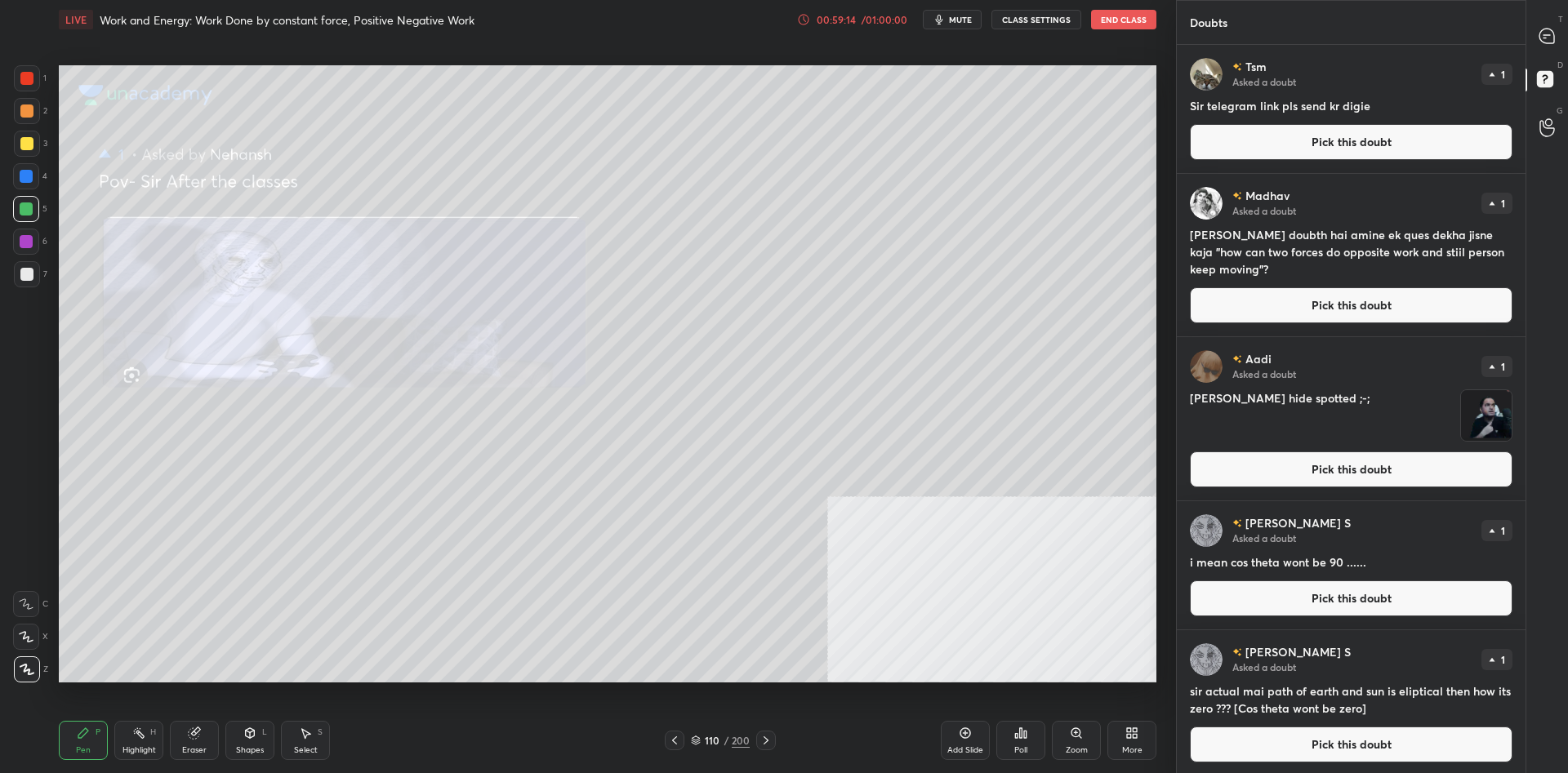
click at [1405, 159] on button "Pick this doubt" at bounding box center [1351, 142] width 323 height 36
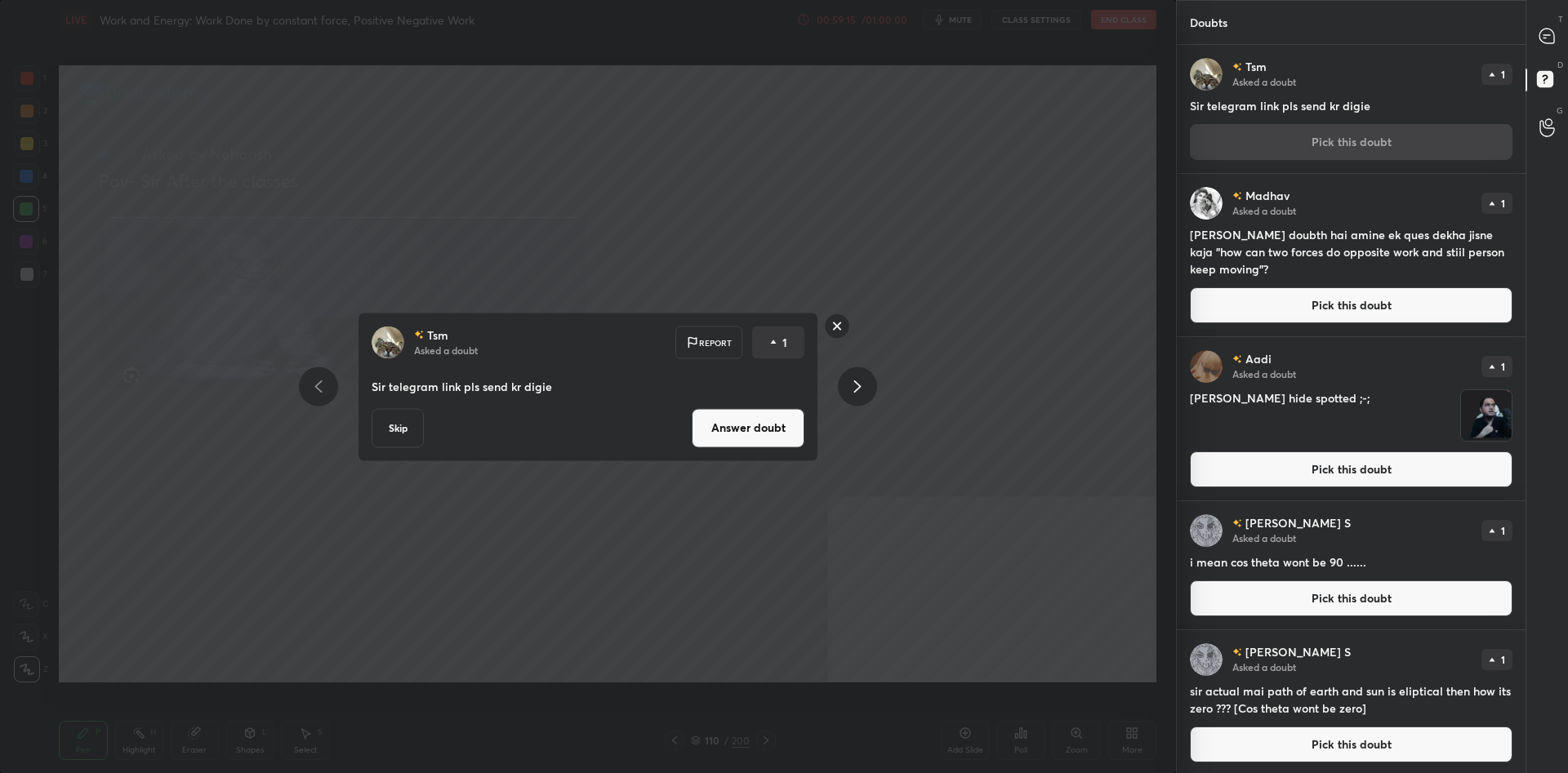
click at [737, 410] on button "Answer doubt" at bounding box center [748, 428] width 113 height 39
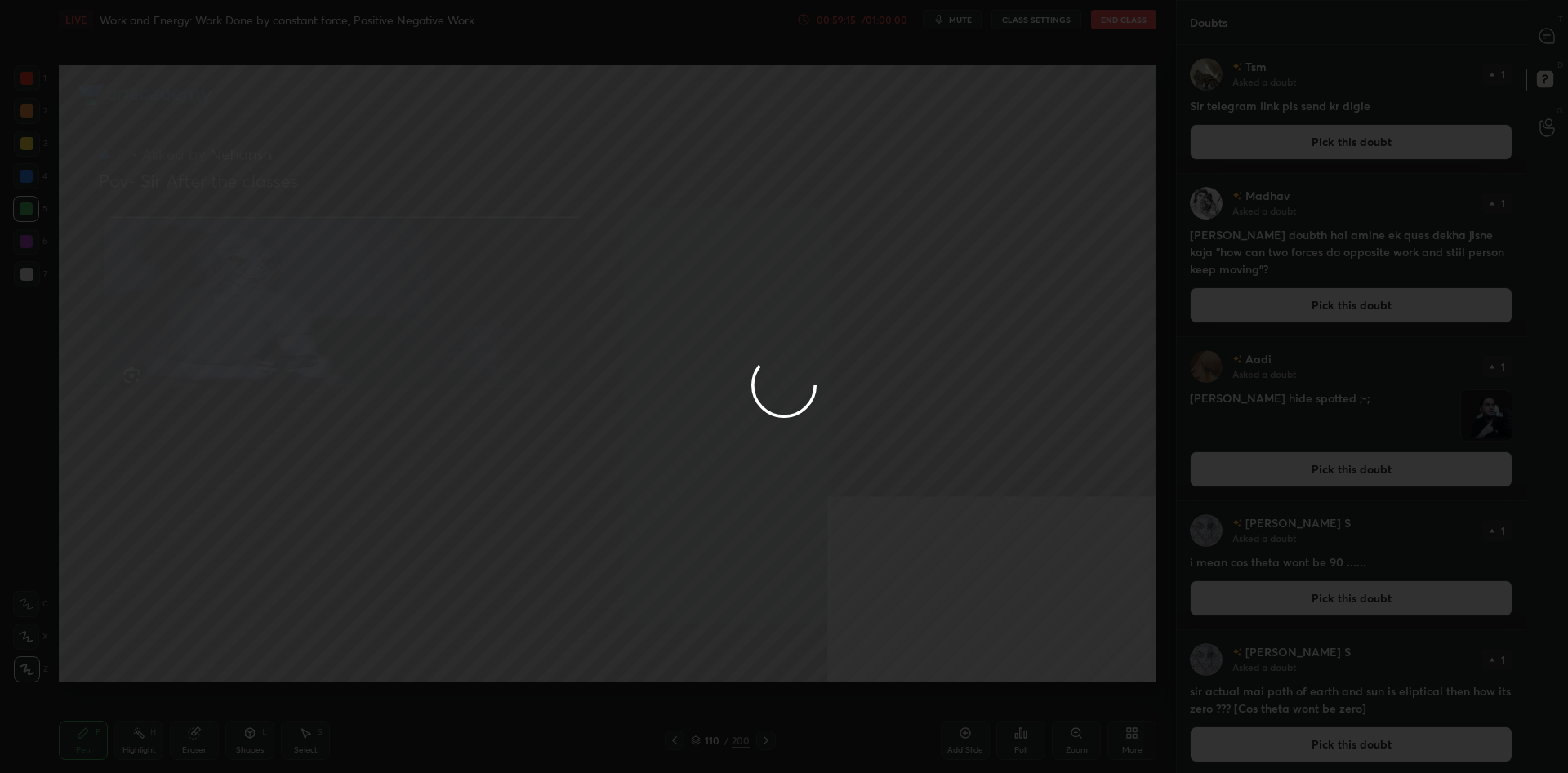
click at [726, 428] on div at bounding box center [784, 386] width 1568 height 773
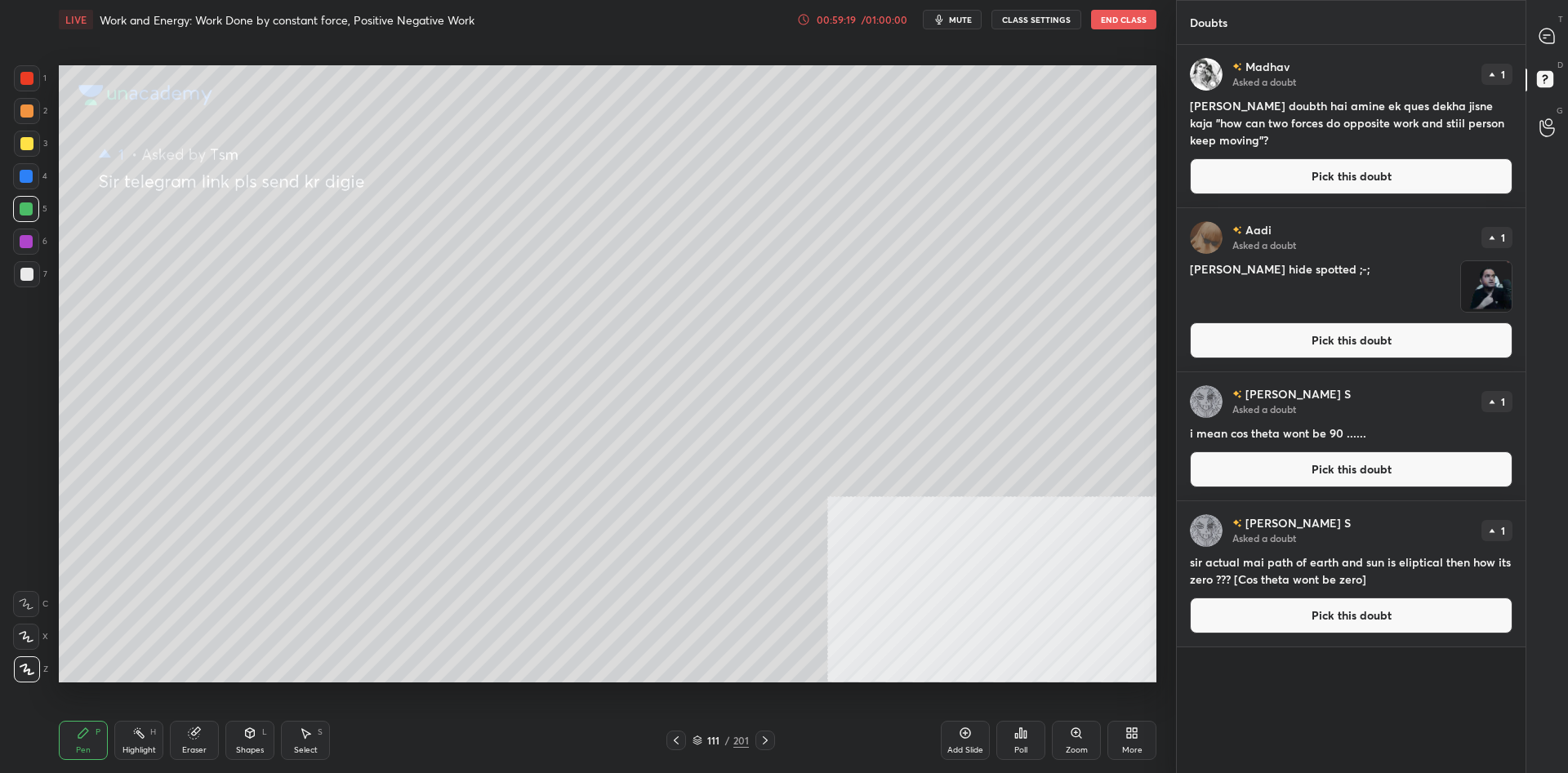
click at [1289, 185] on button "Pick this doubt" at bounding box center [1351, 176] width 323 height 36
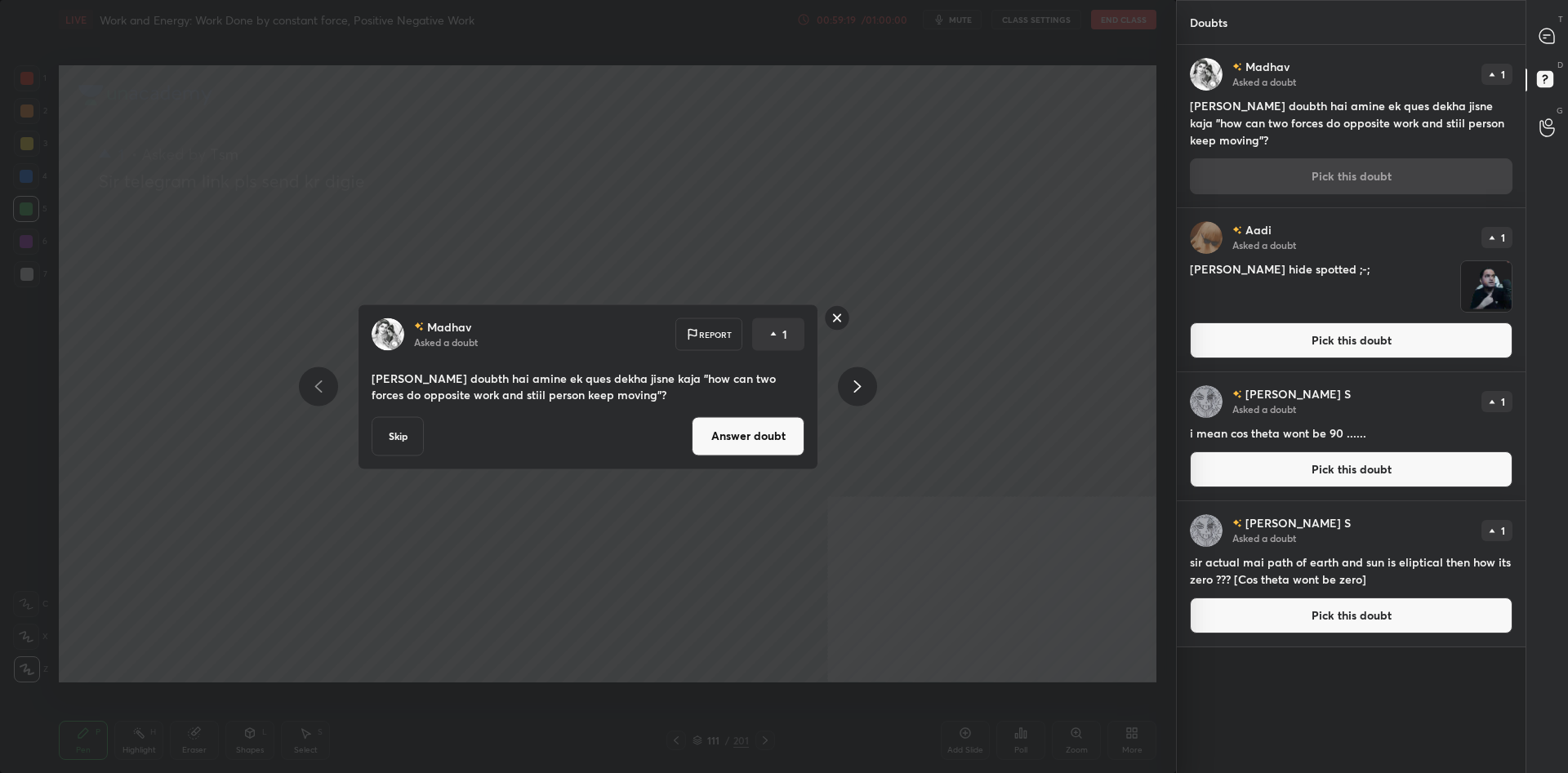
click at [809, 442] on div "Madhav Asked a doubt Report 1 sir mujhe doubth hai amine ek ques dekha jisne ka…" at bounding box center [587, 386] width 460 height 165
click at [786, 443] on button "Answer doubt" at bounding box center [748, 436] width 113 height 39
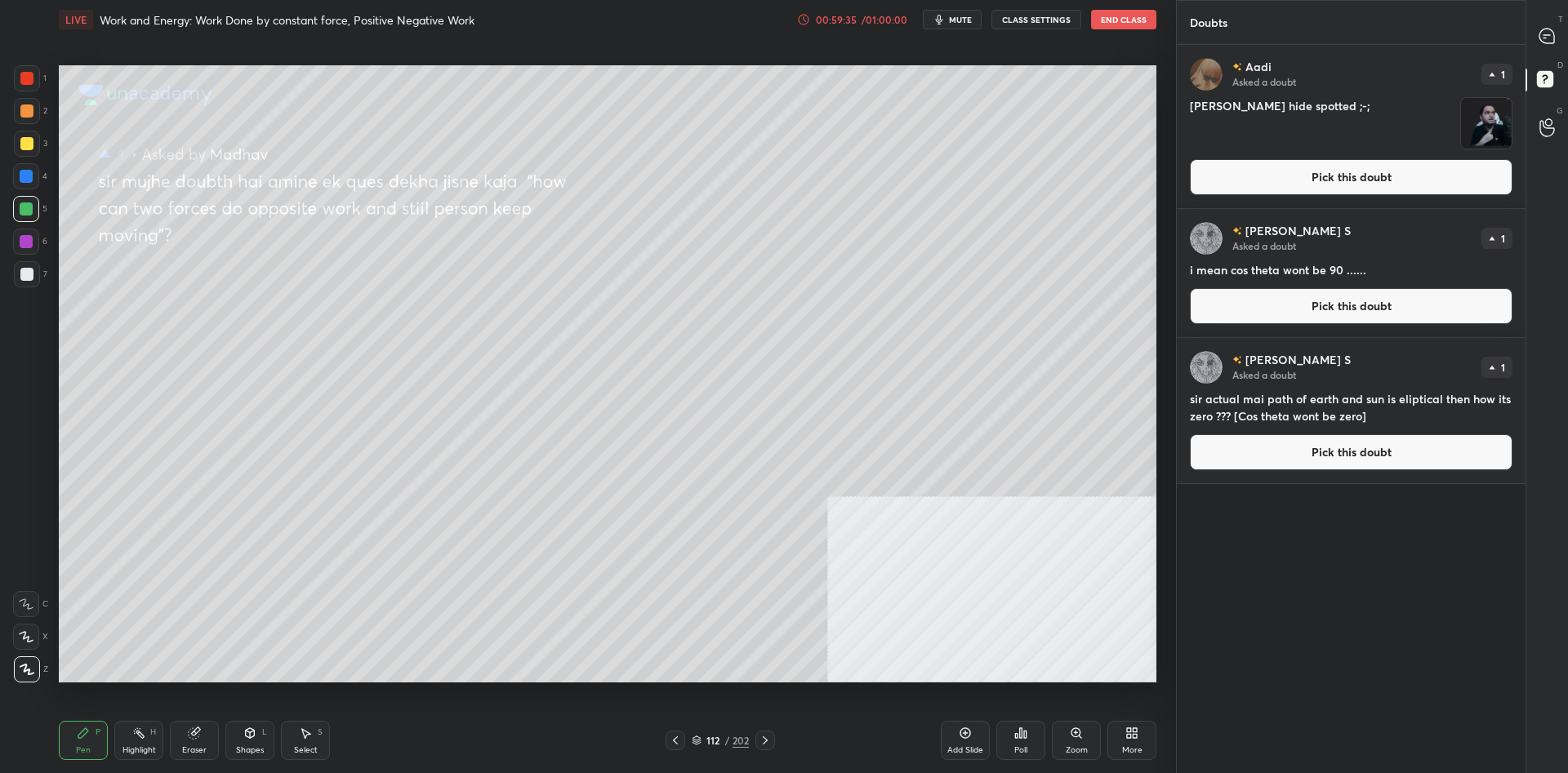
click at [32, 152] on div at bounding box center [27, 143] width 26 height 26
click at [30, 149] on div at bounding box center [27, 143] width 13 height 13
click at [1293, 453] on button "Pick this doubt" at bounding box center [1351, 452] width 323 height 36
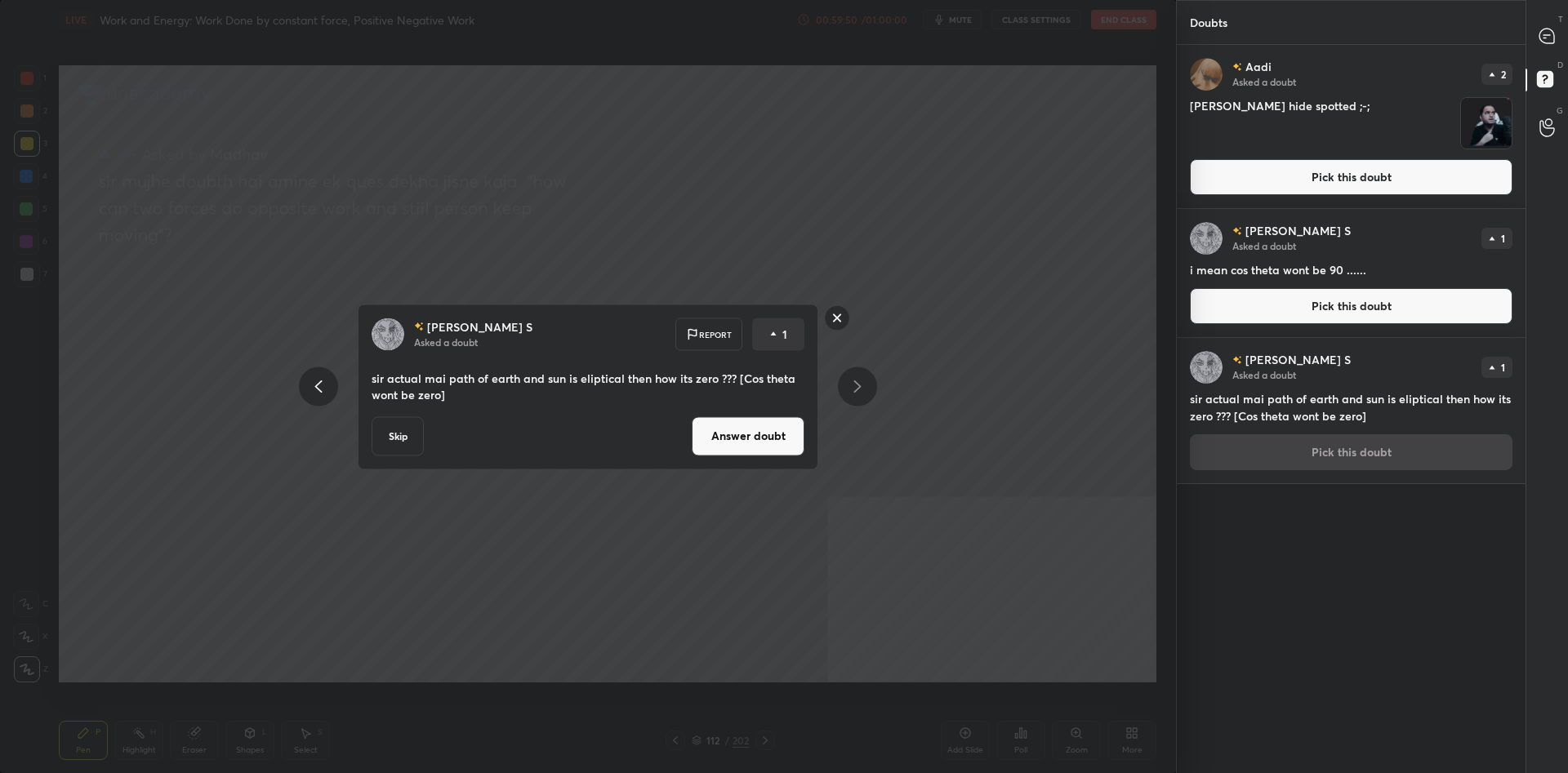
click at [736, 438] on button "Answer doubt" at bounding box center [748, 436] width 113 height 39
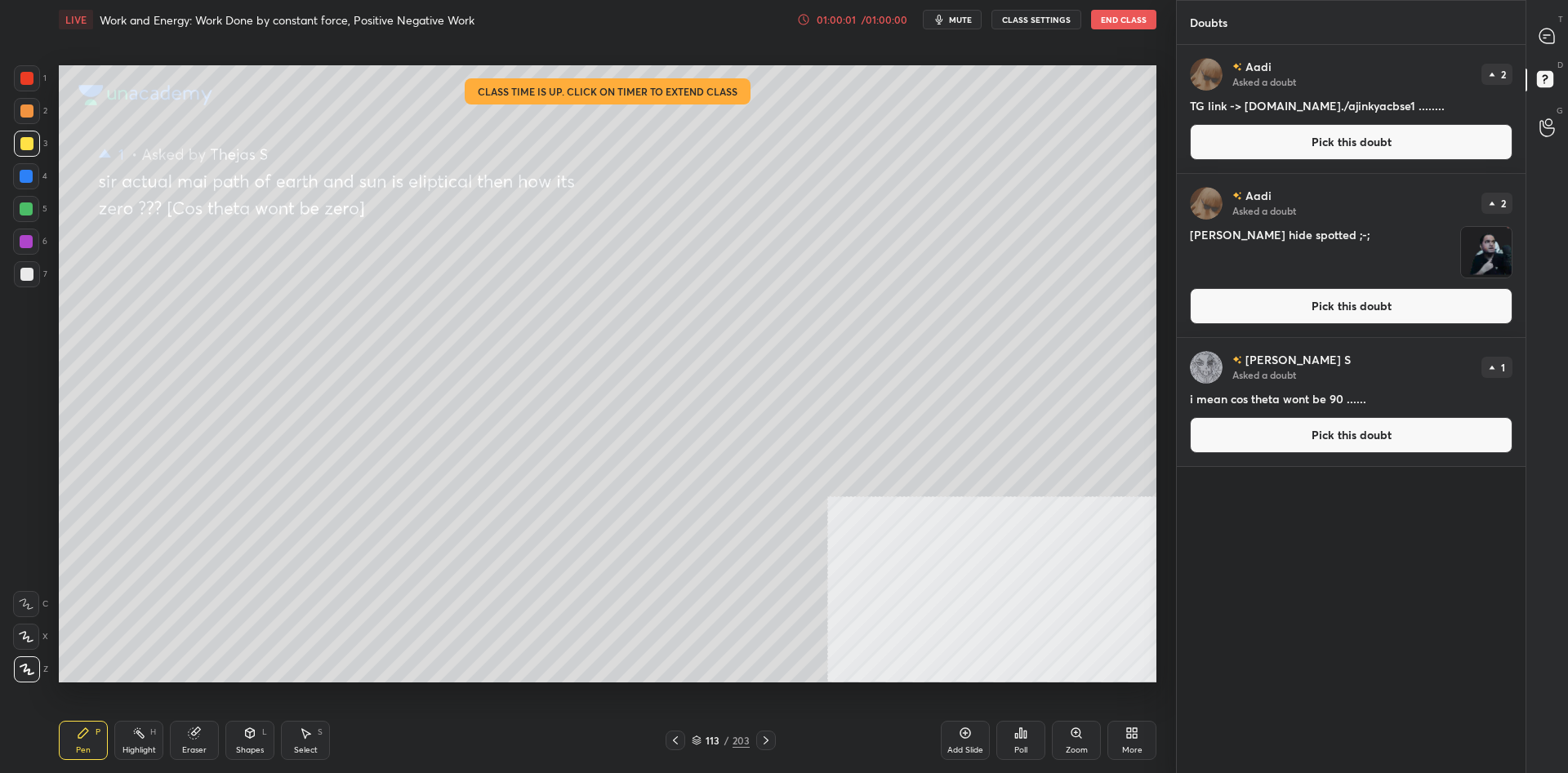
click at [1305, 147] on button "Pick this doubt" at bounding box center [1351, 142] width 323 height 36
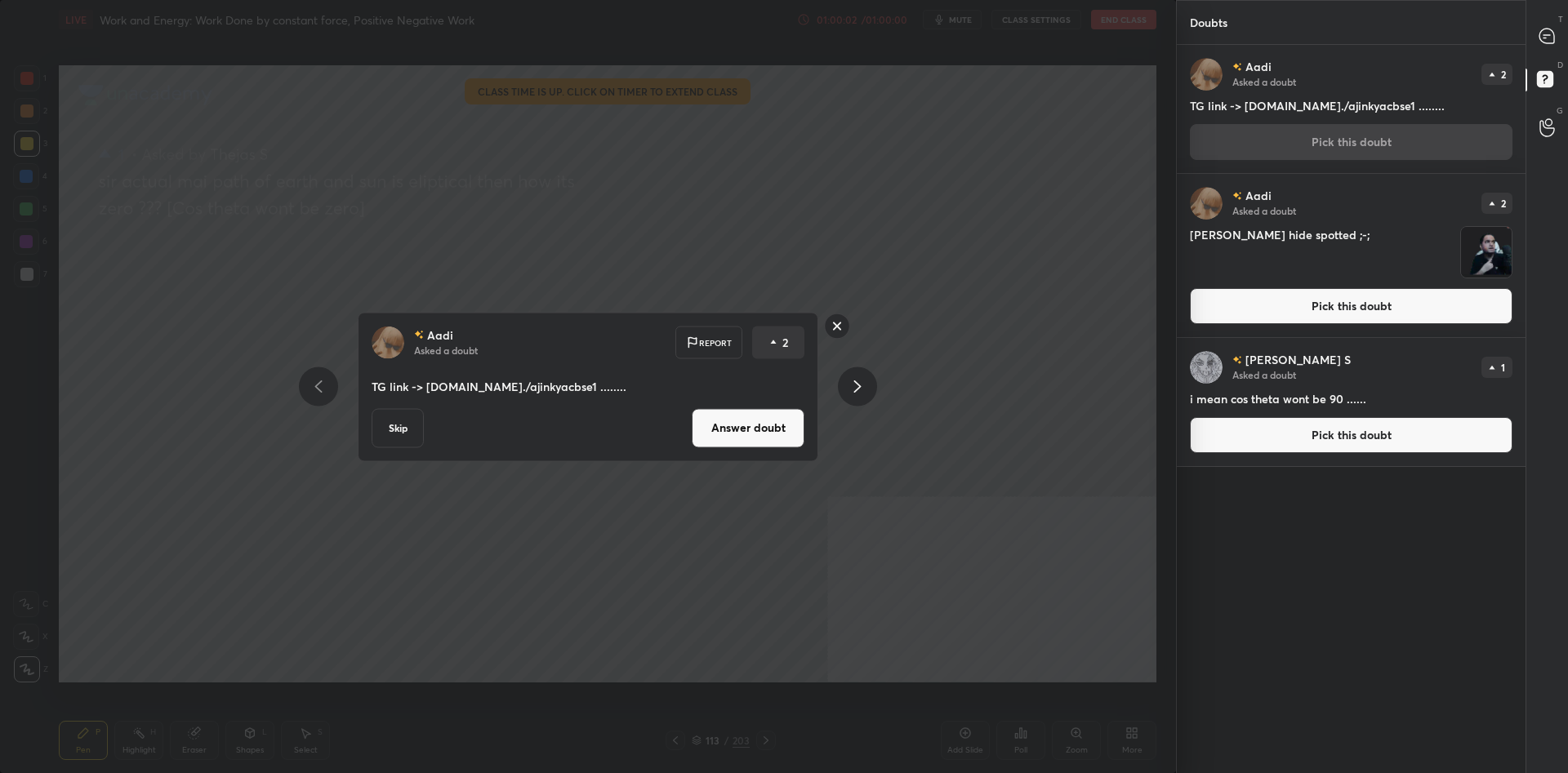
click at [766, 424] on button "Answer doubt" at bounding box center [748, 428] width 113 height 39
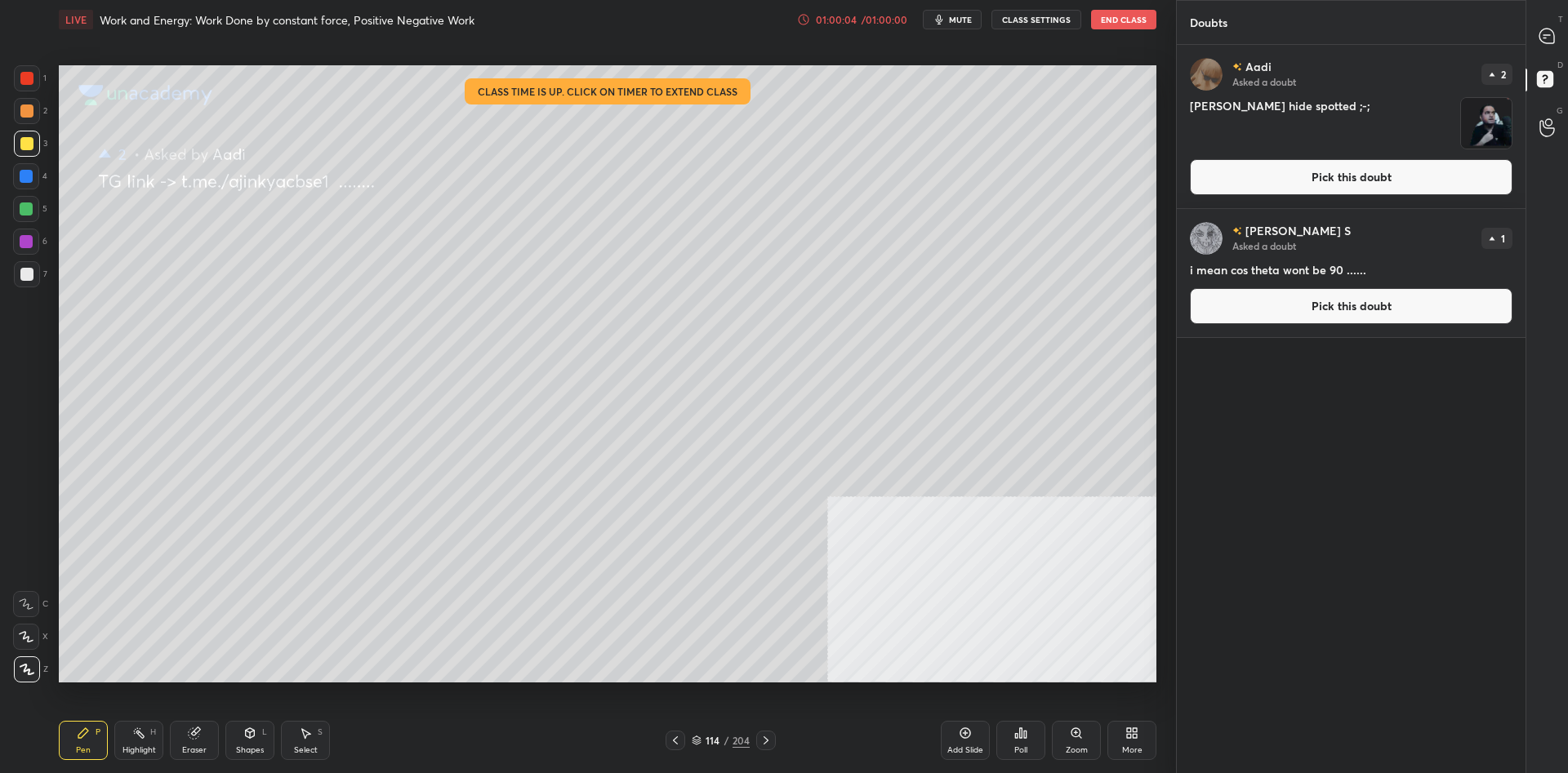
click at [1247, 168] on button "Pick this doubt" at bounding box center [1351, 177] width 323 height 36
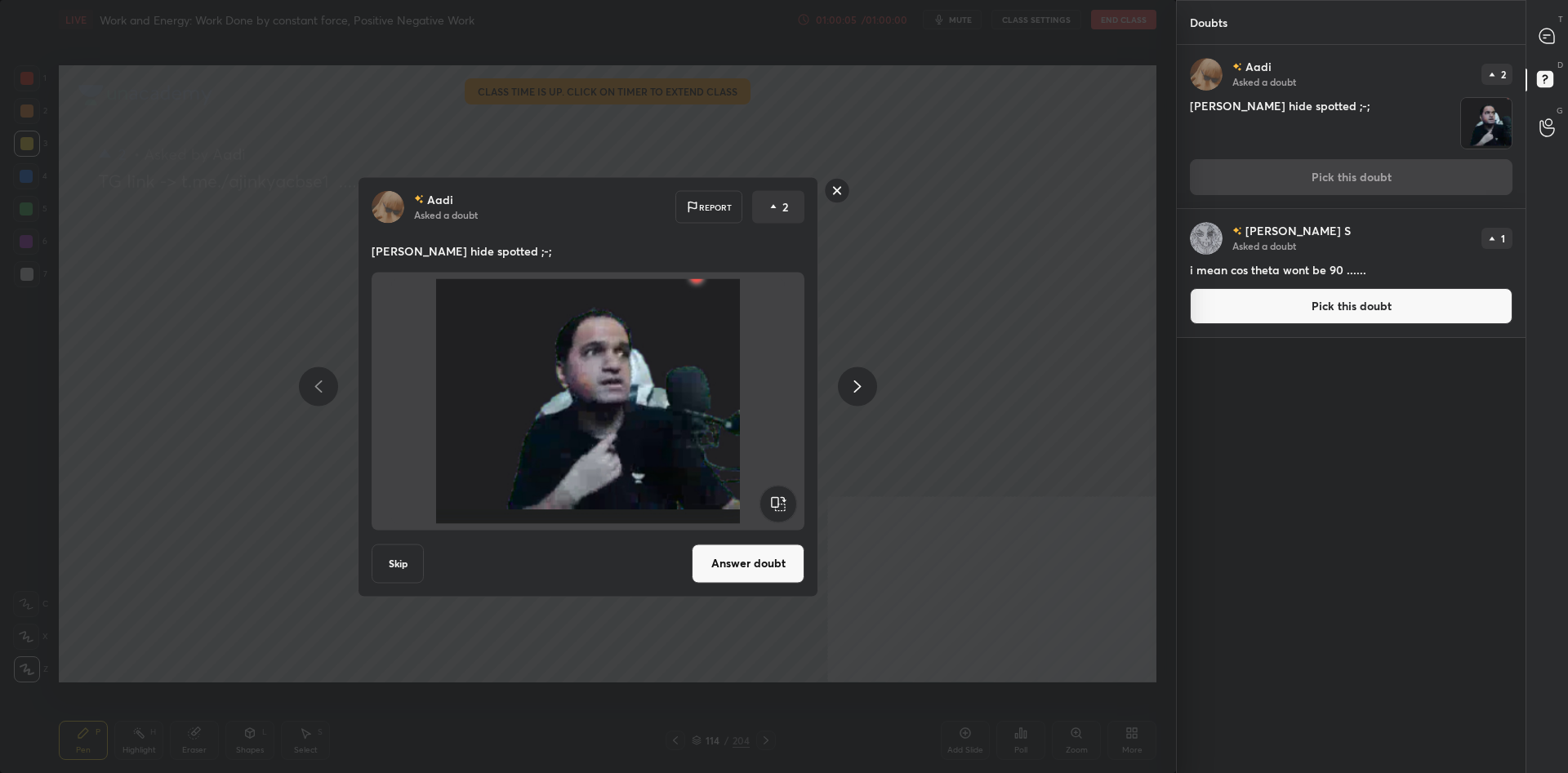
click at [712, 535] on div "Aadi Asked a doubt Report 2 aatmaram tukaram hide spotted ;-; Skip Answer doubt" at bounding box center [587, 386] width 460 height 421
click at [714, 558] on button "Answer doubt" at bounding box center [748, 563] width 113 height 39
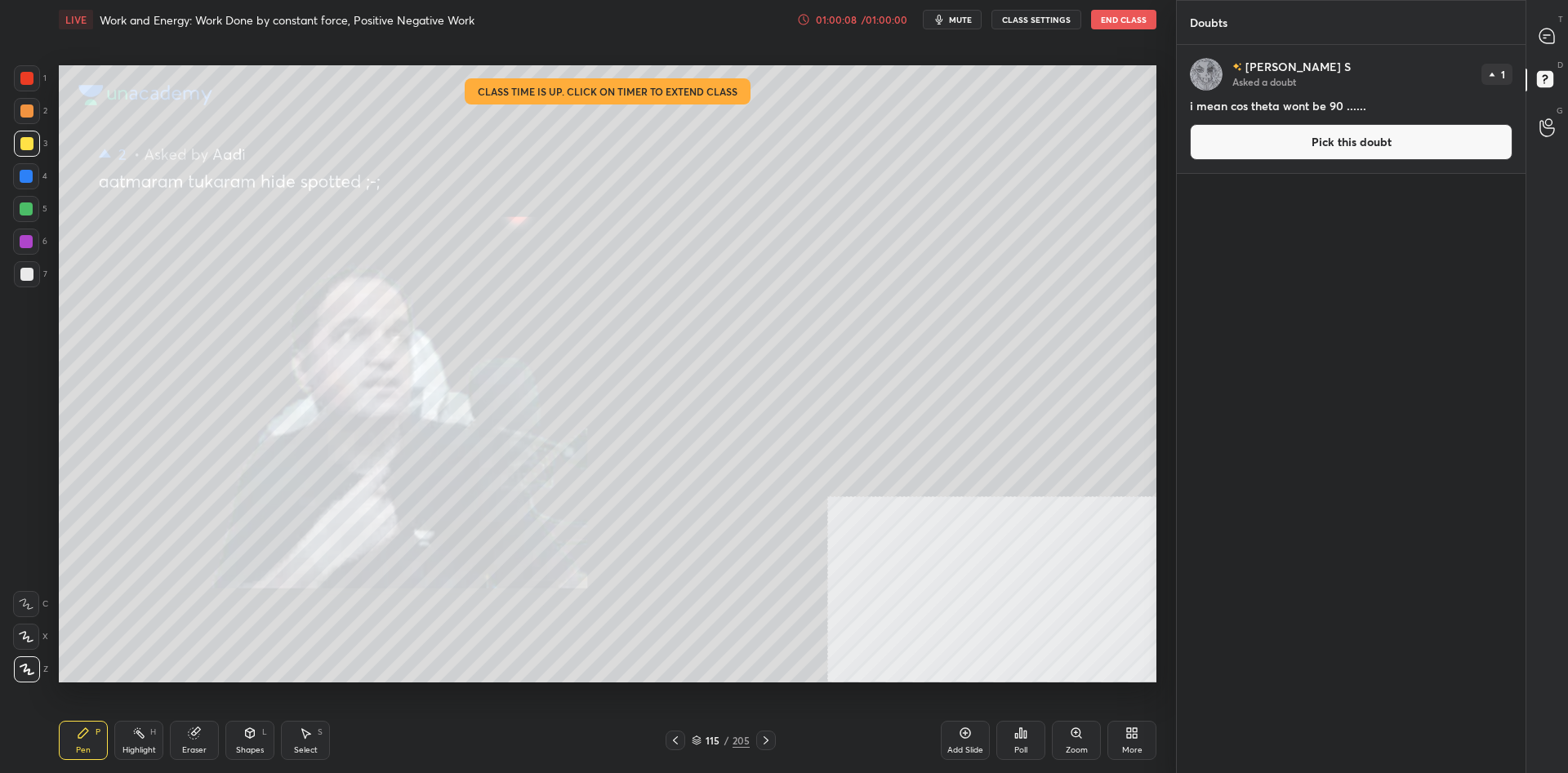
click at [1367, 164] on div "Thejas S Asked a doubt 1 i mean cos theta wont be 90 ...... Pick this doubt" at bounding box center [1352, 108] width 349 height 128
click at [1382, 139] on button "Pick this doubt" at bounding box center [1351, 142] width 323 height 36
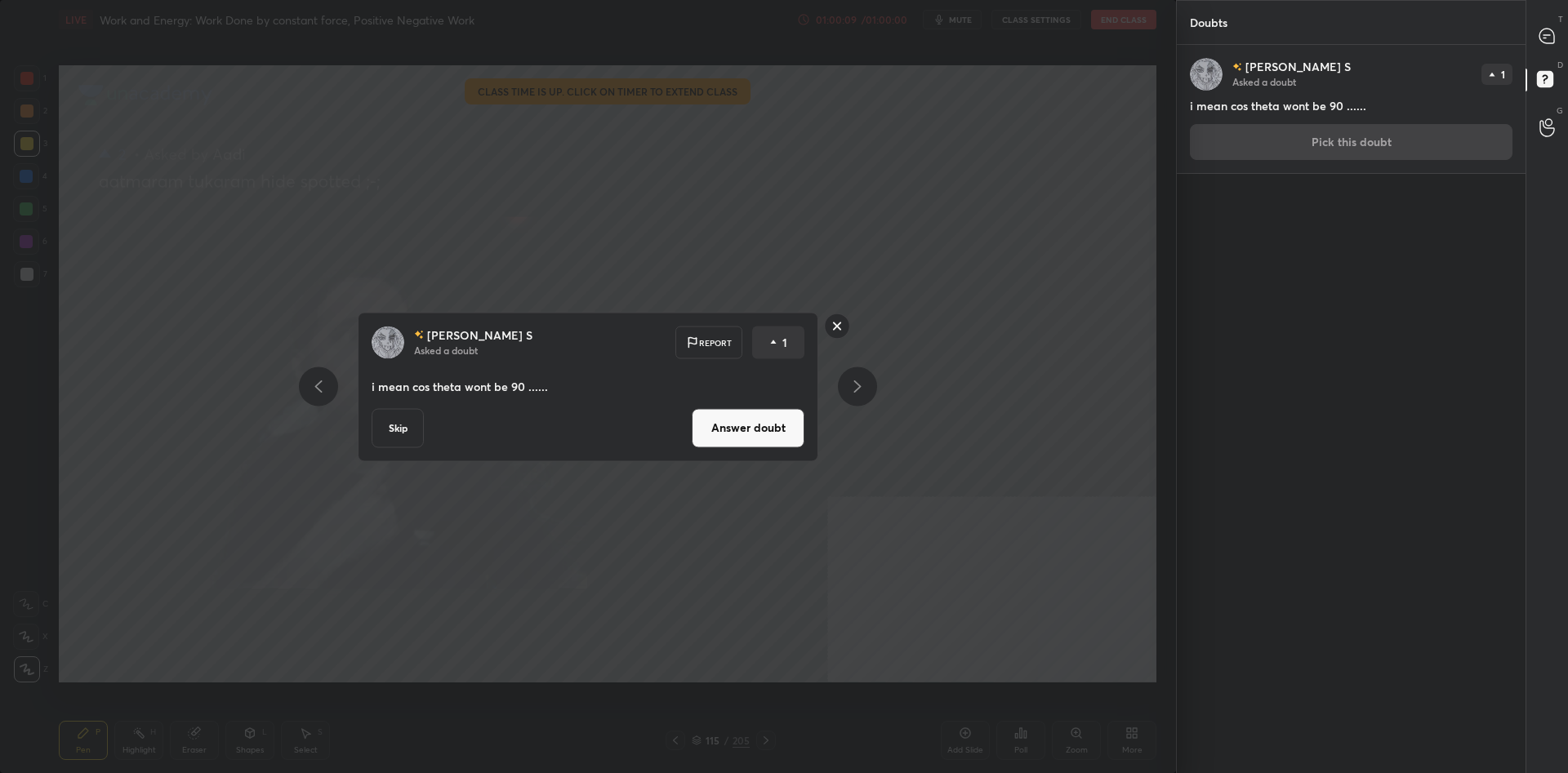
click at [764, 428] on button "Answer doubt" at bounding box center [748, 428] width 113 height 39
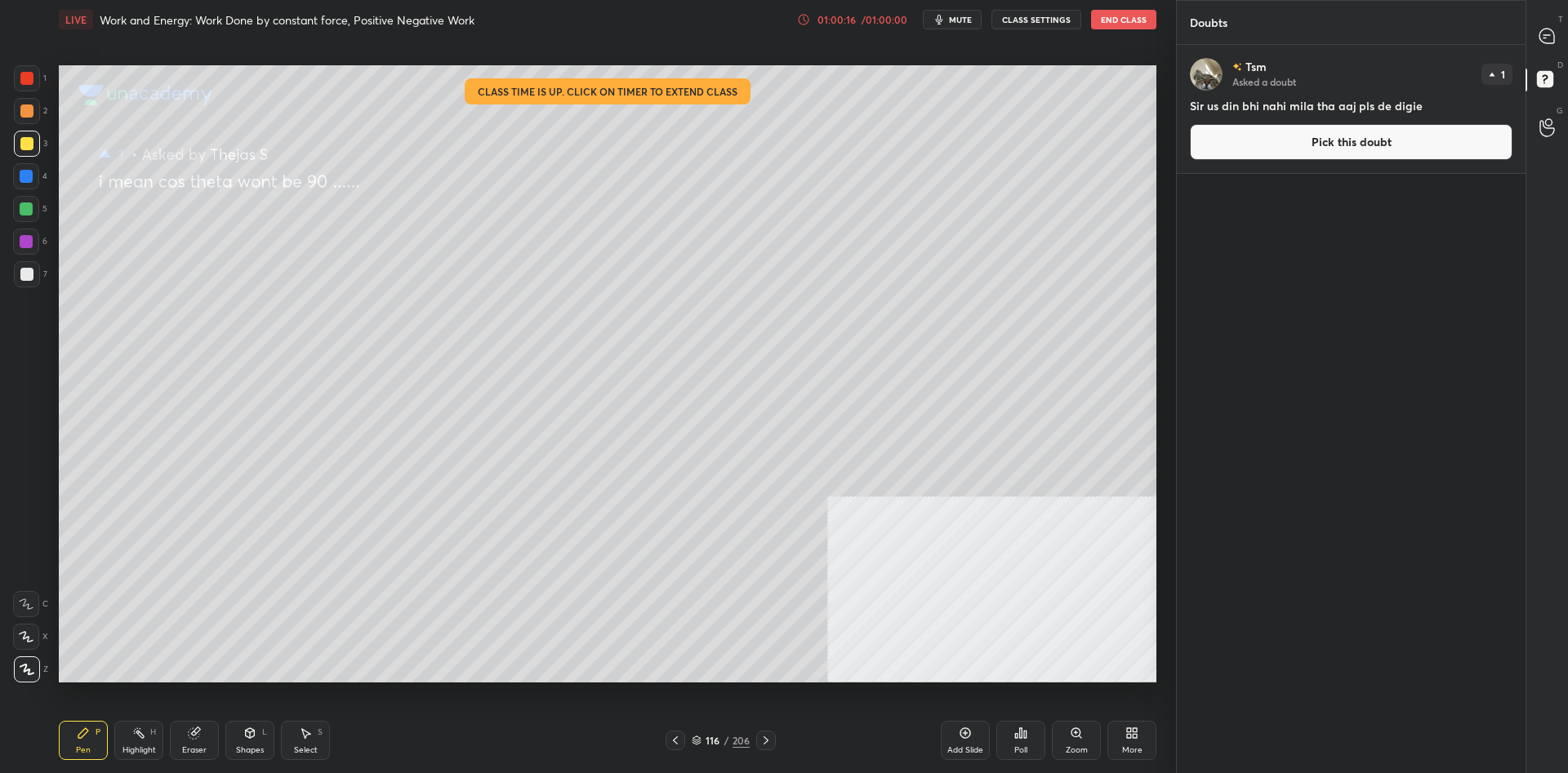
click at [711, 735] on div "116" at bounding box center [712, 740] width 16 height 10
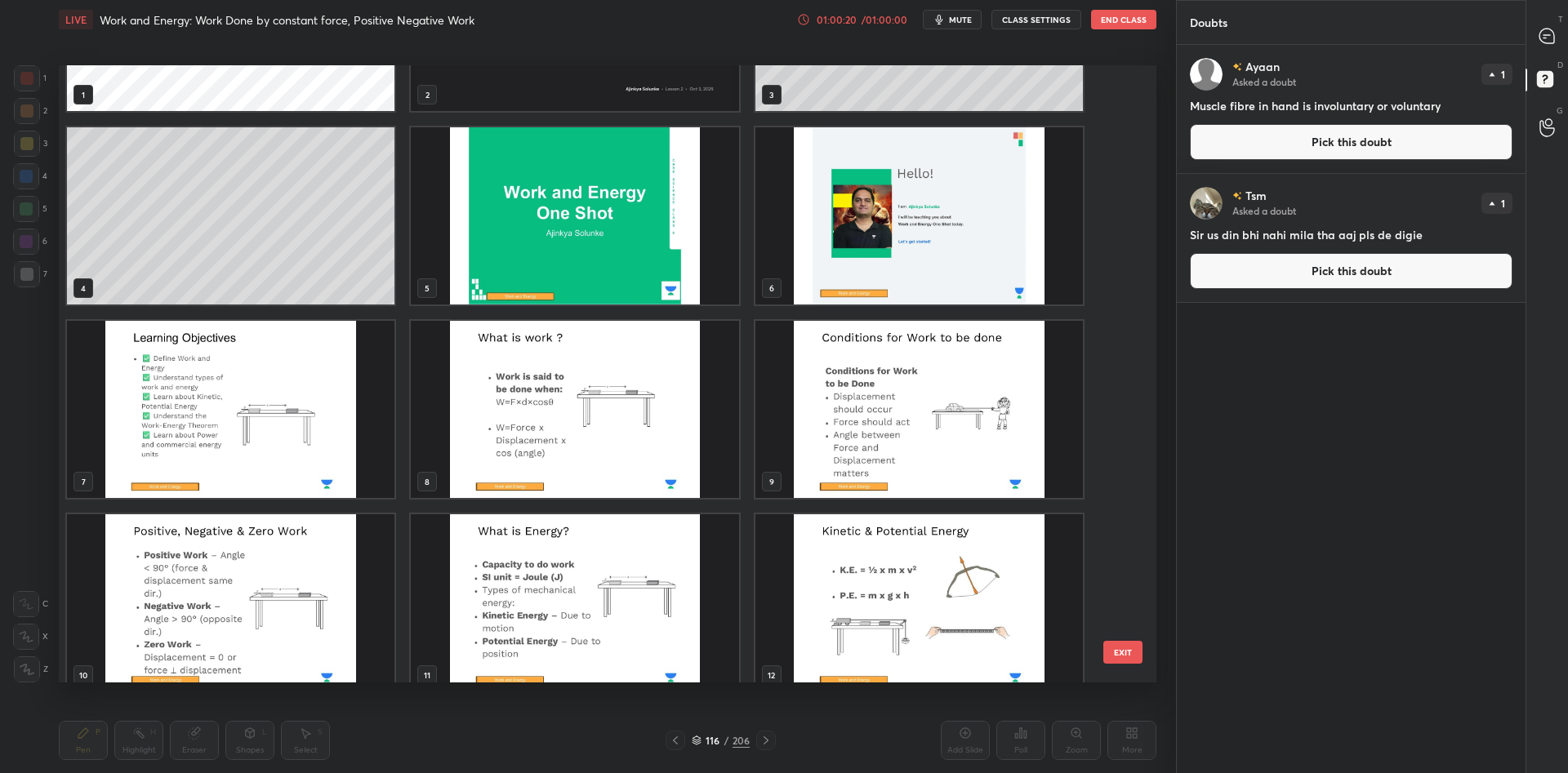
scroll to position [0, 0]
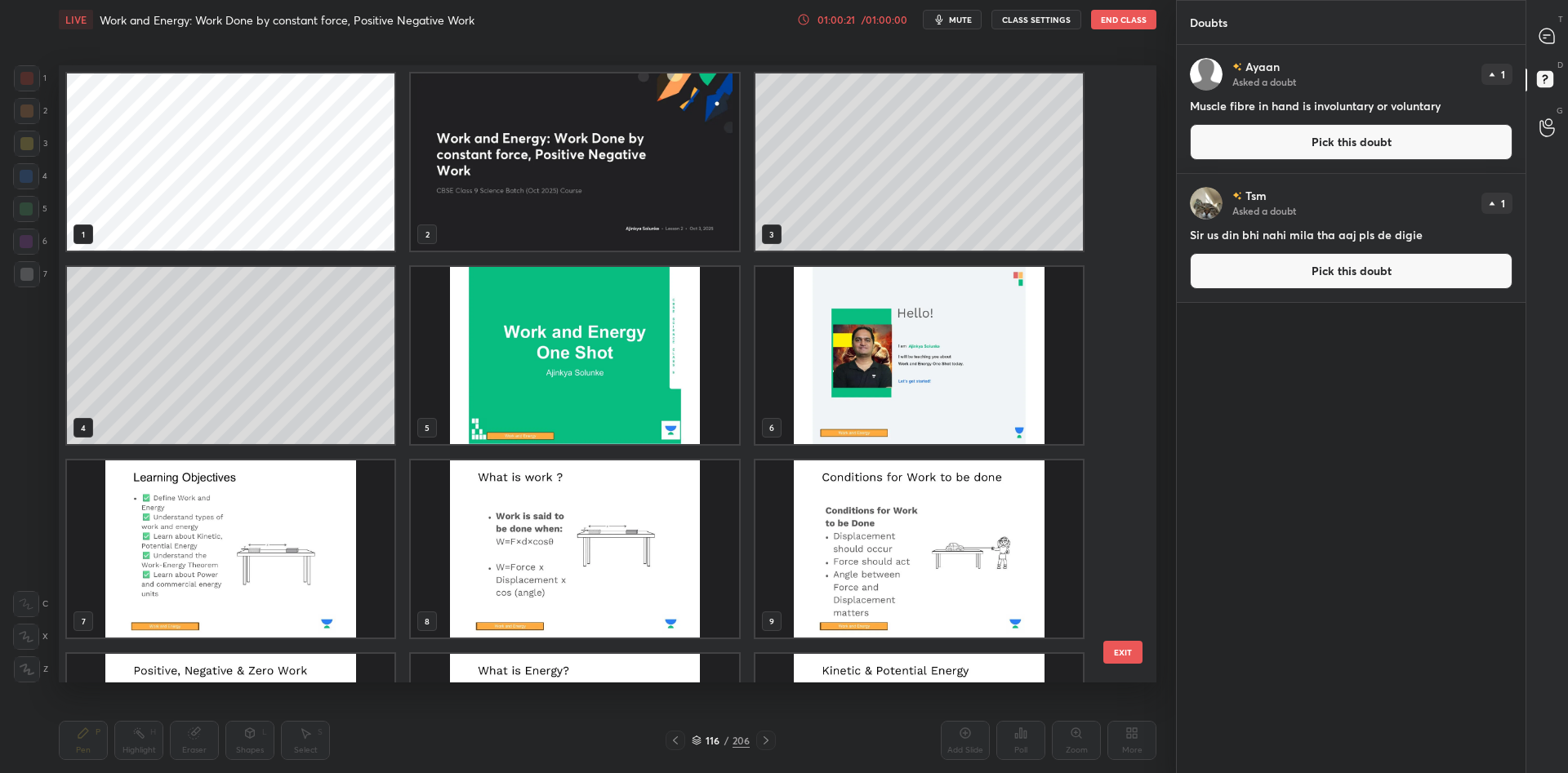
click at [599, 183] on img "grid" at bounding box center [575, 162] width 327 height 177
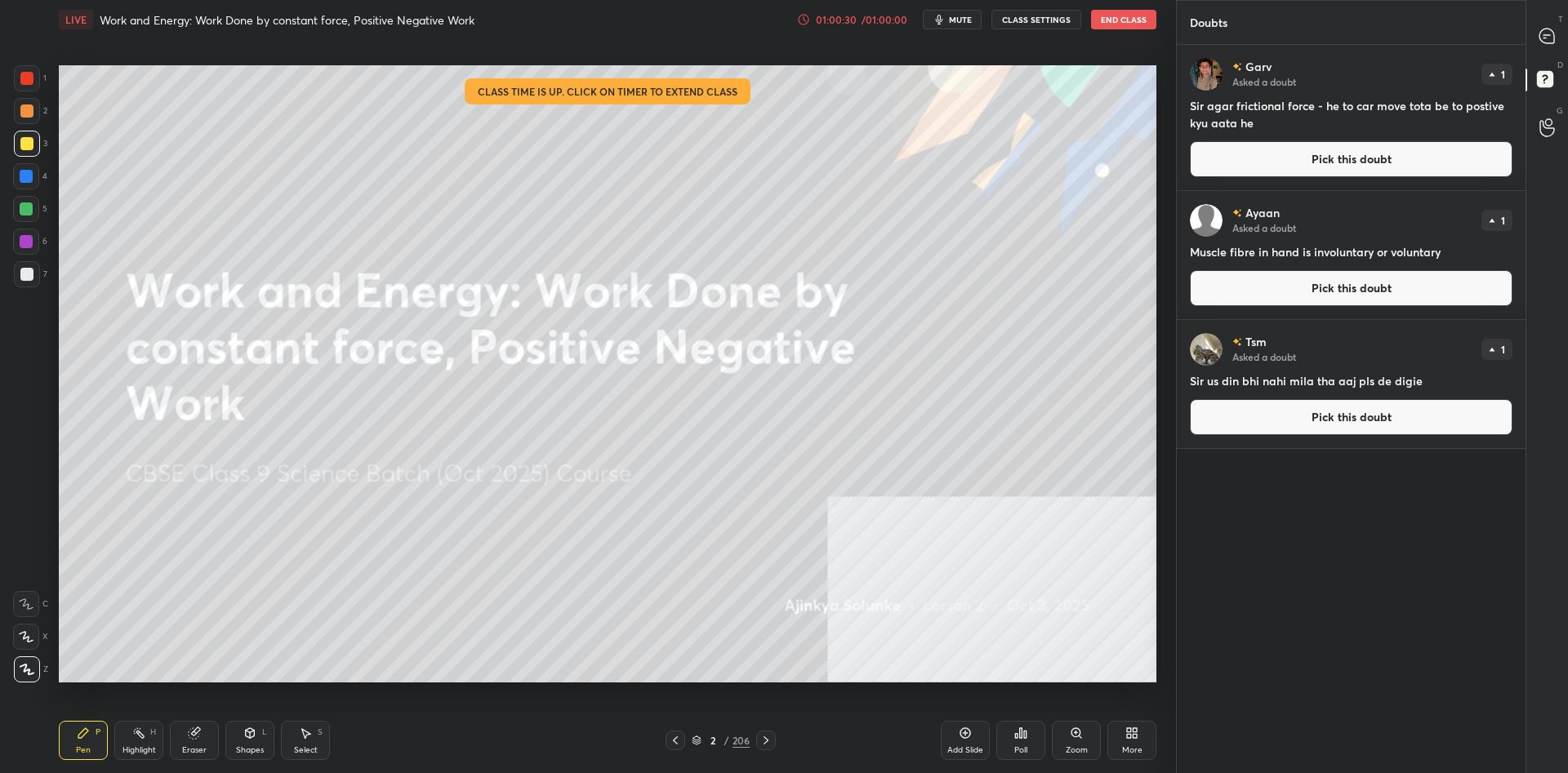
click at [1012, 757] on div "Poll" at bounding box center [1021, 741] width 49 height 39
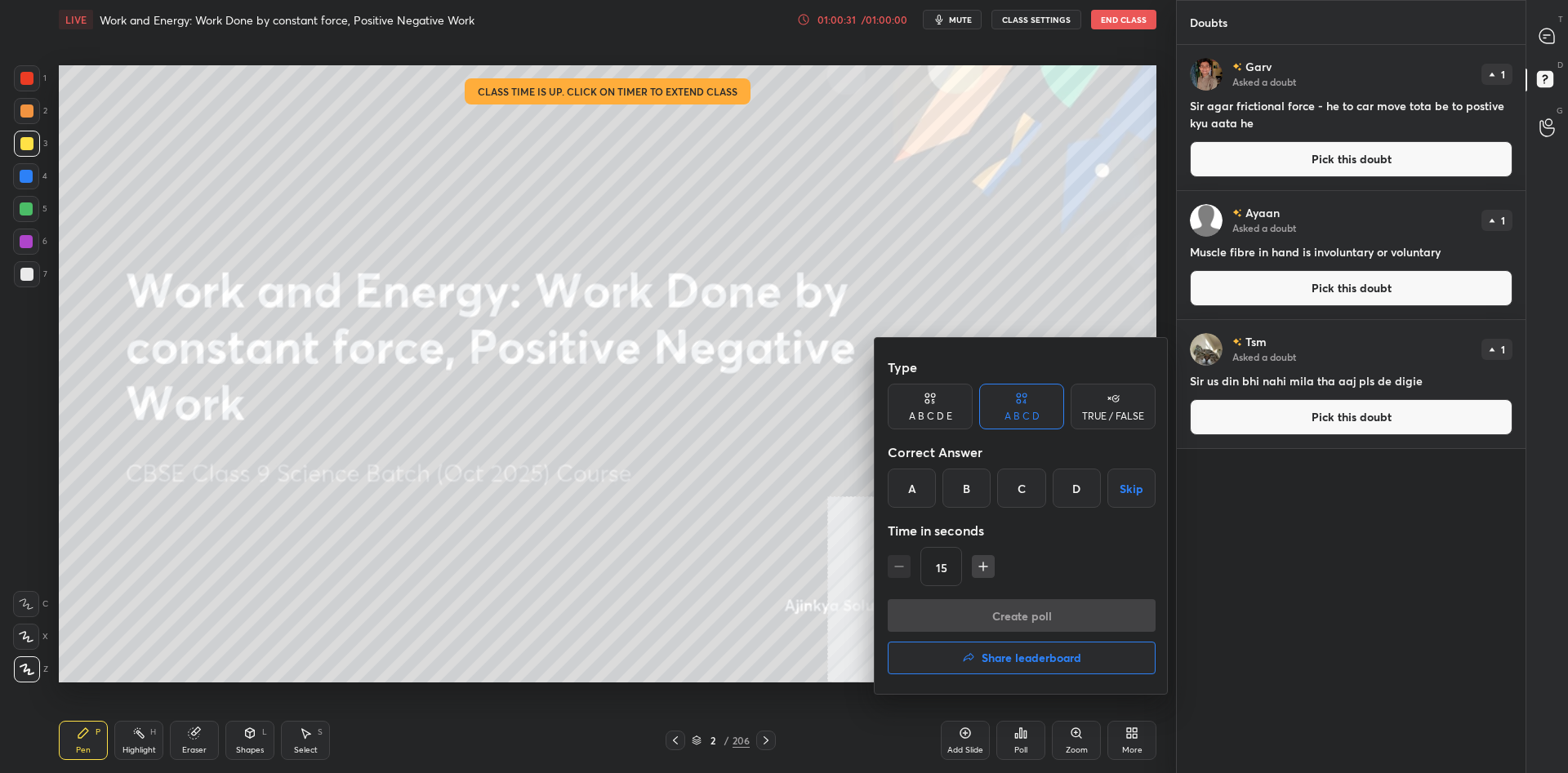
click at [1044, 673] on button "Share leaderboard" at bounding box center [1022, 658] width 268 height 33
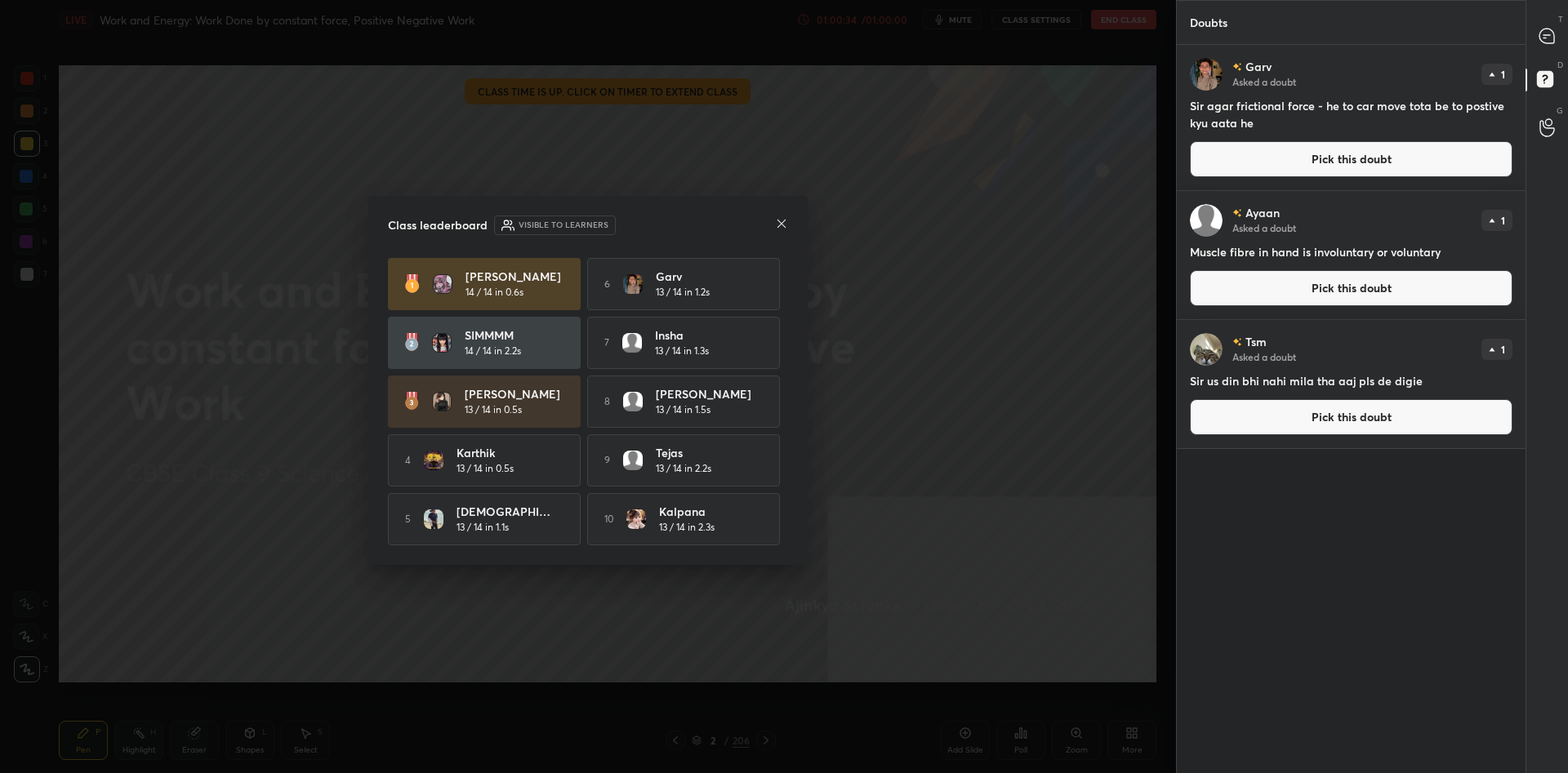
click at [1559, 15] on p "T" at bounding box center [1560, 20] width 4 height 13
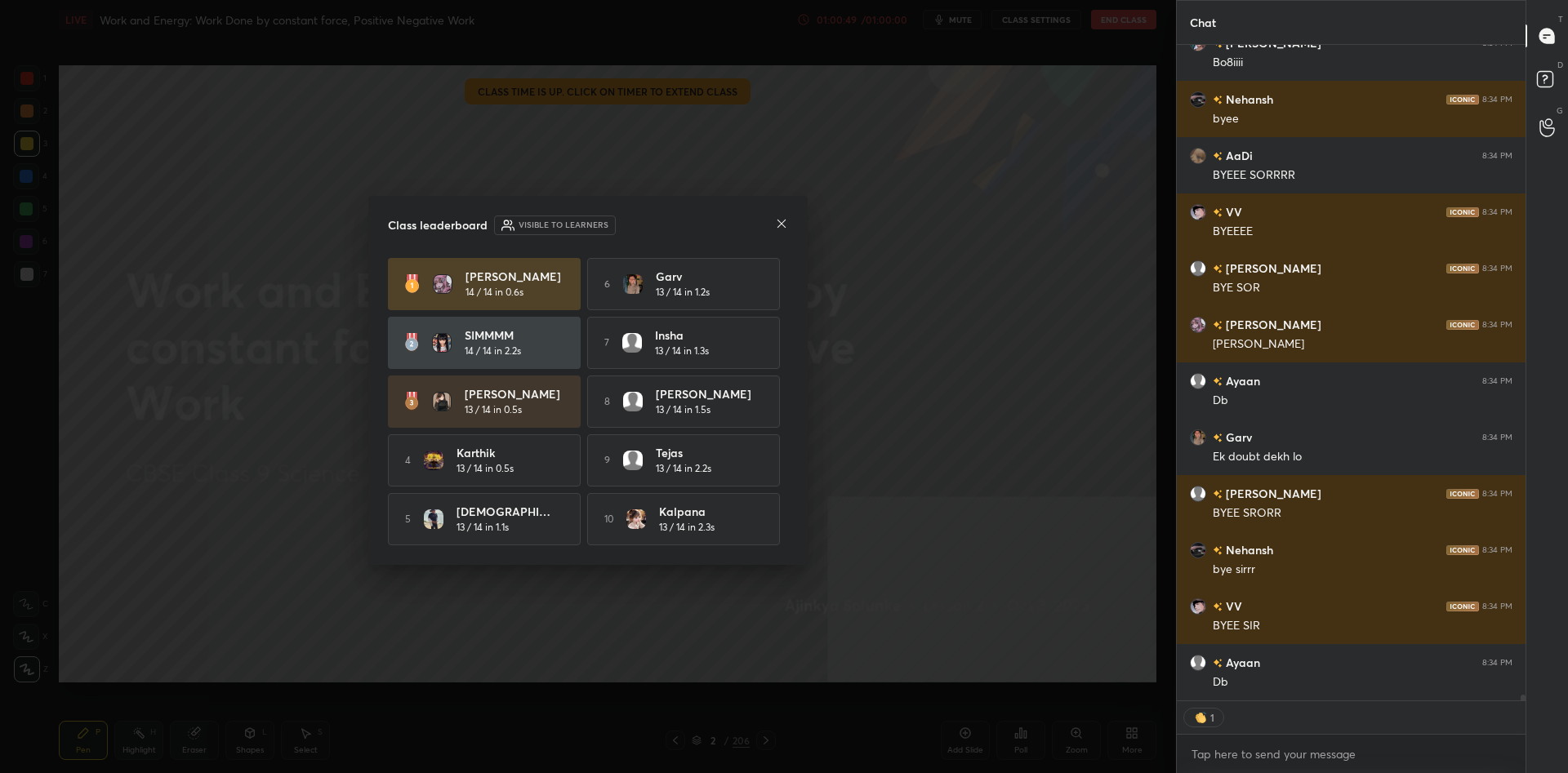
scroll to position [71698, 0]
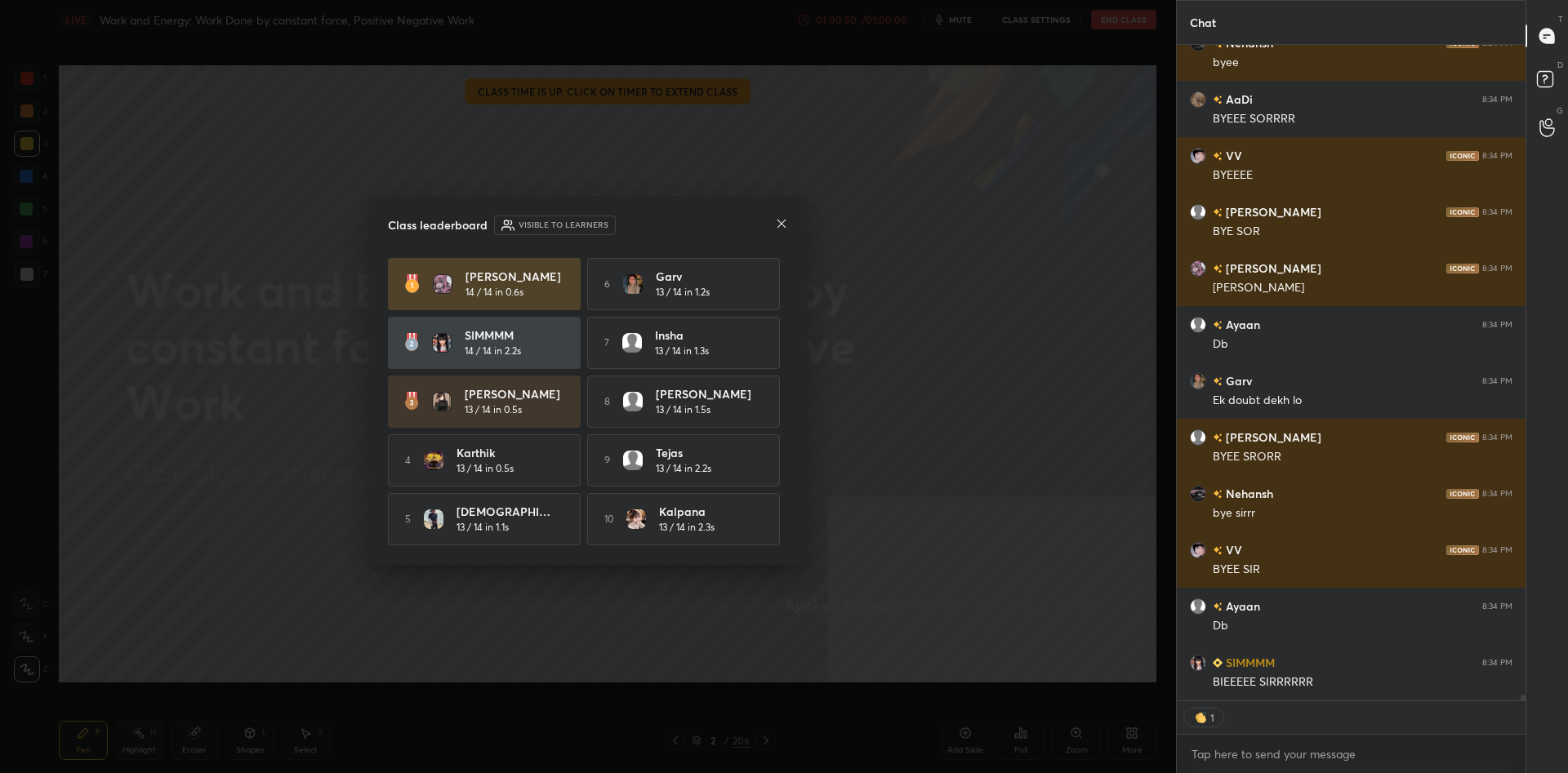
type textarea "x"
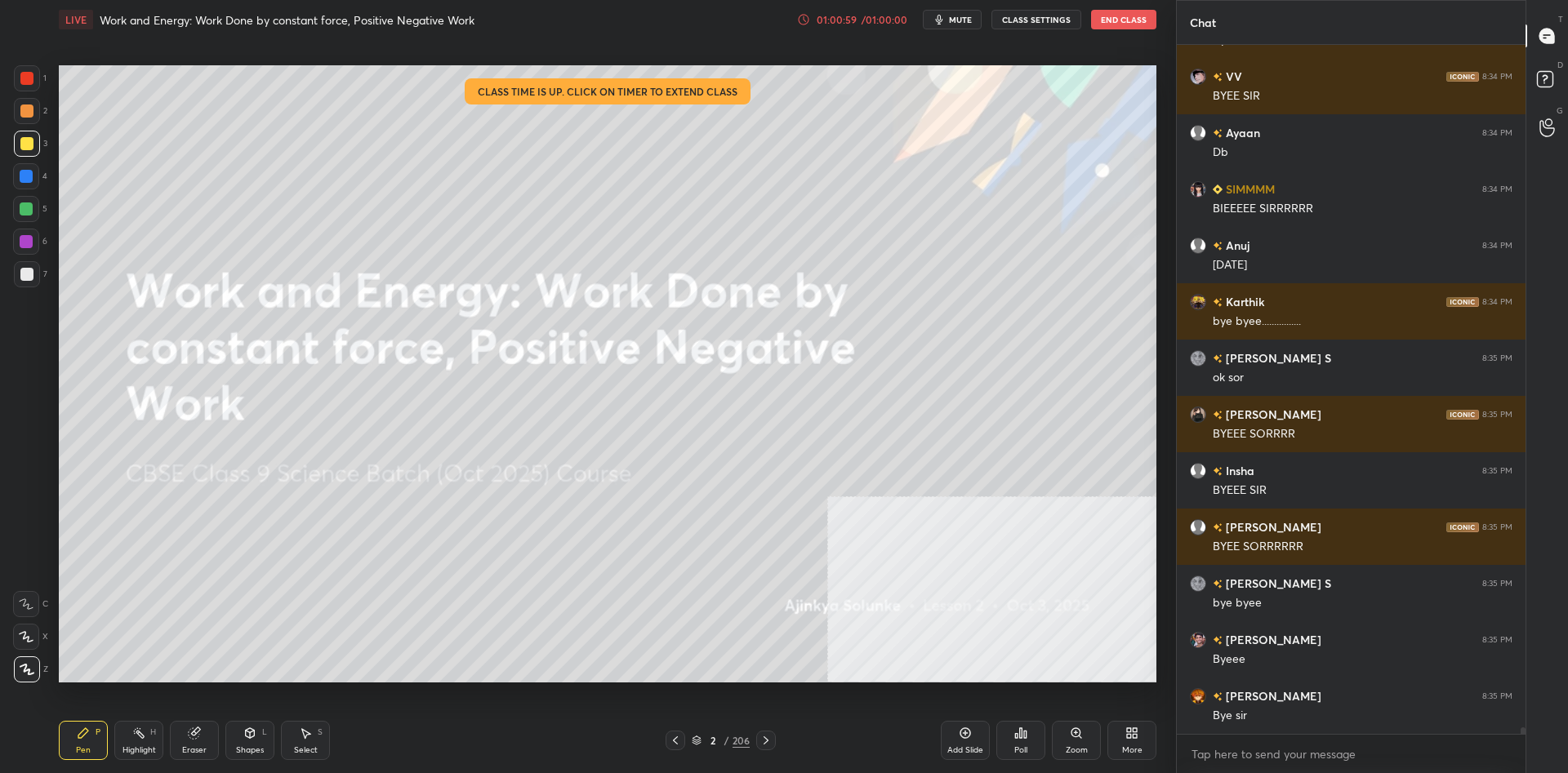
scroll to position [72284, 0]
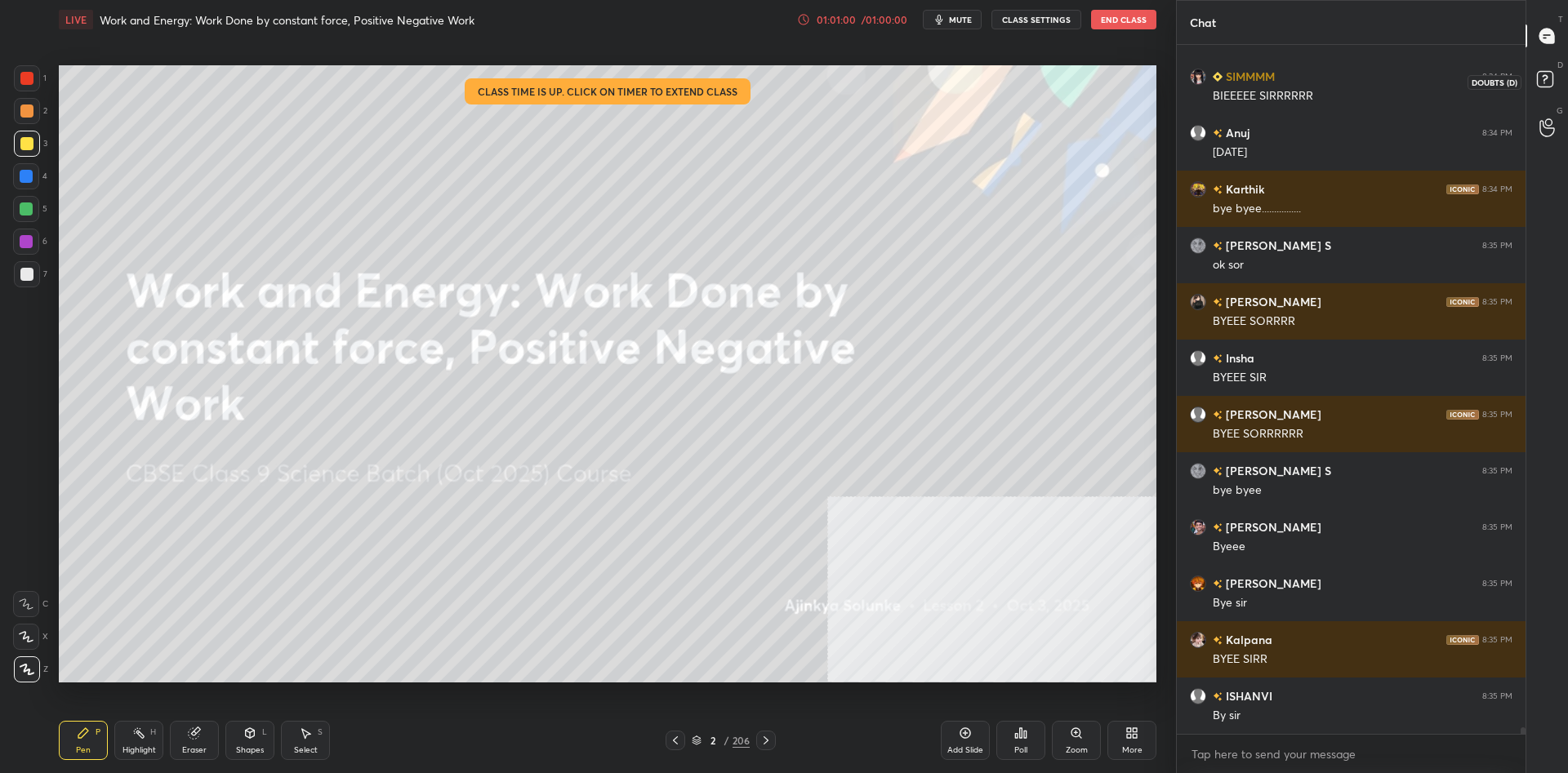
click at [1549, 73] on rect at bounding box center [1544, 79] width 15 height 15
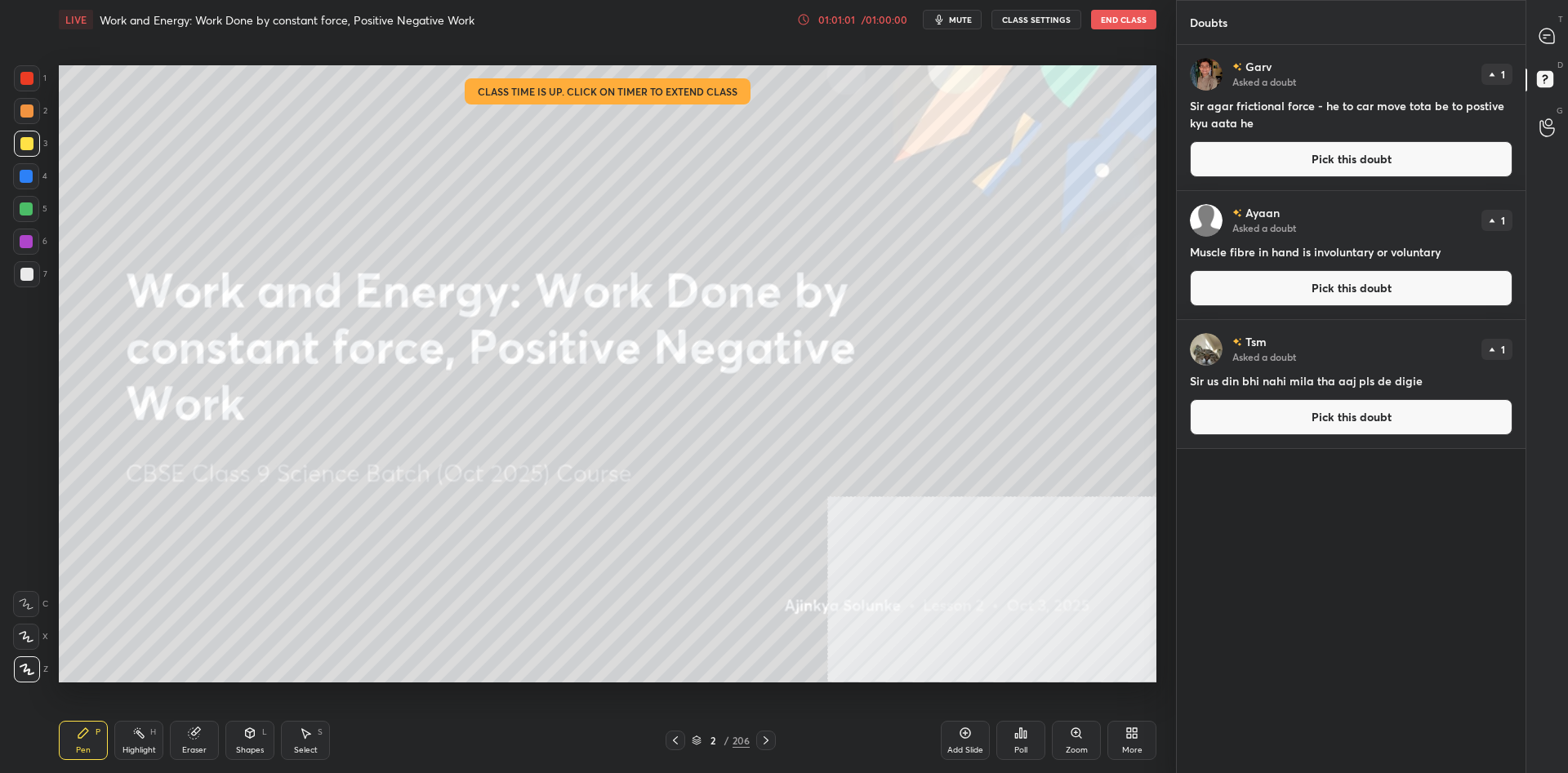
click at [1053, 23] on button "CLASS SETTINGS" at bounding box center [1036, 20] width 89 height 20
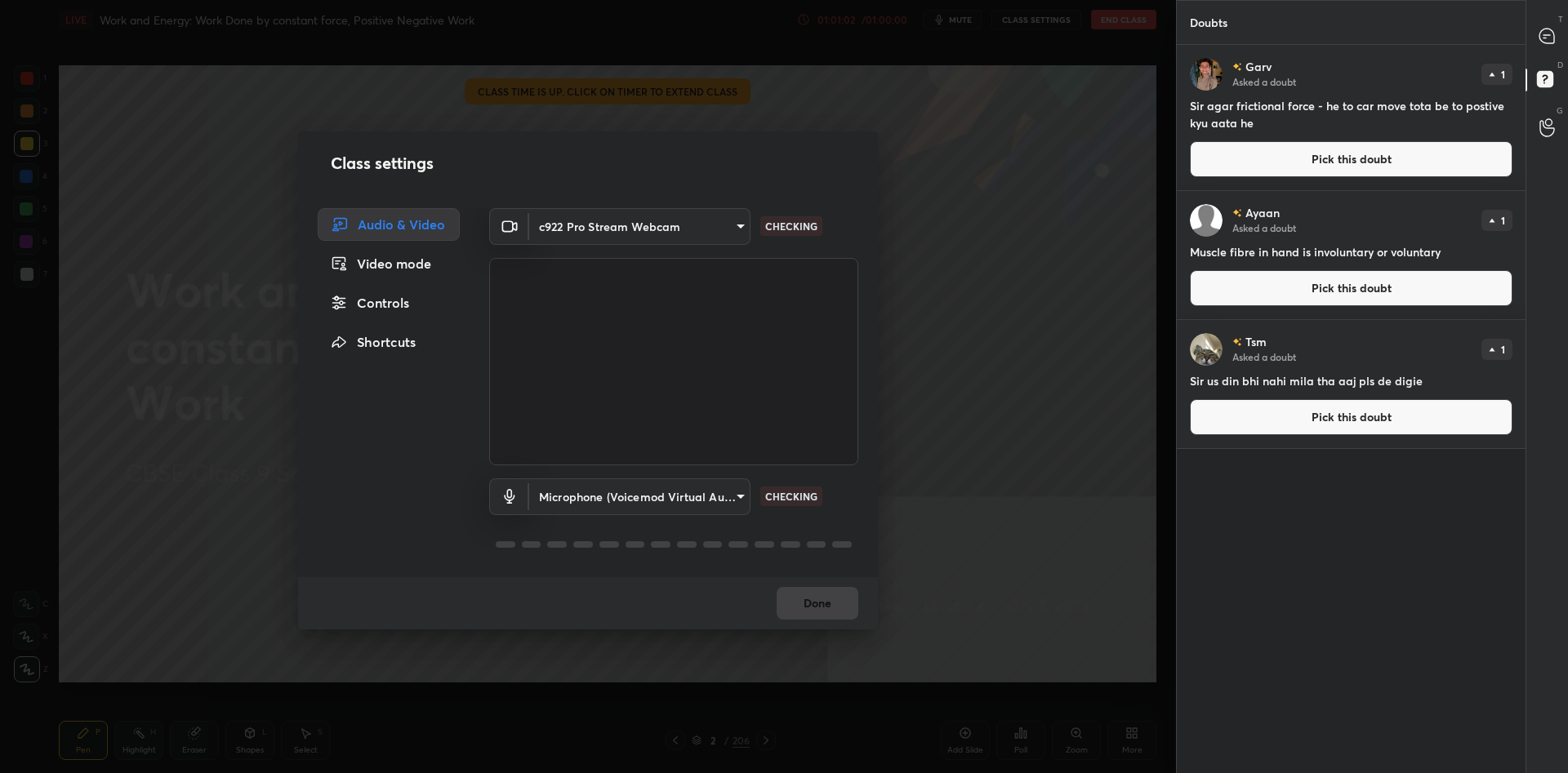
click at [396, 259] on div "Video mode" at bounding box center [388, 264] width 142 height 33
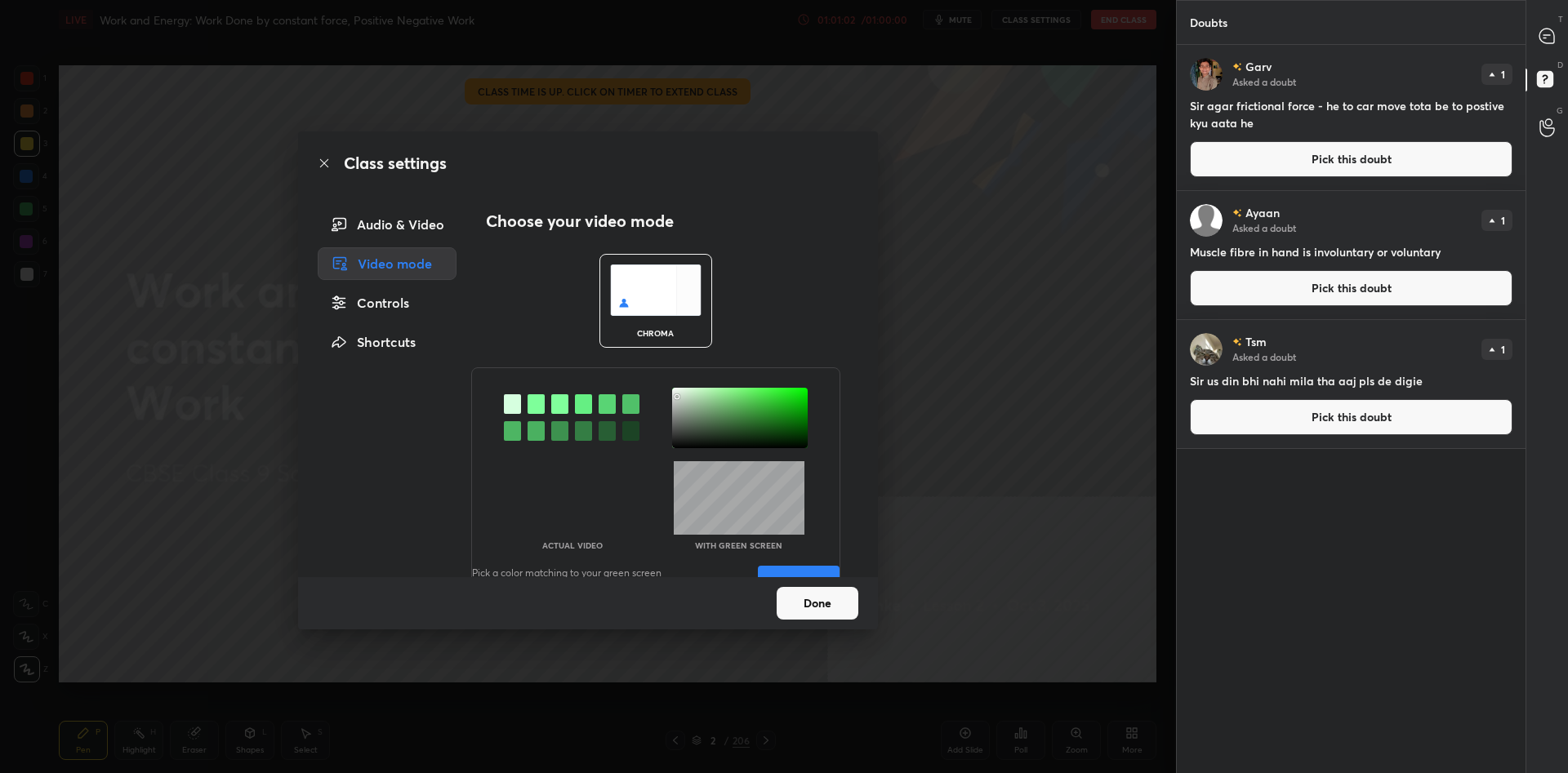
click at [395, 296] on div "Controls" at bounding box center [386, 303] width 139 height 33
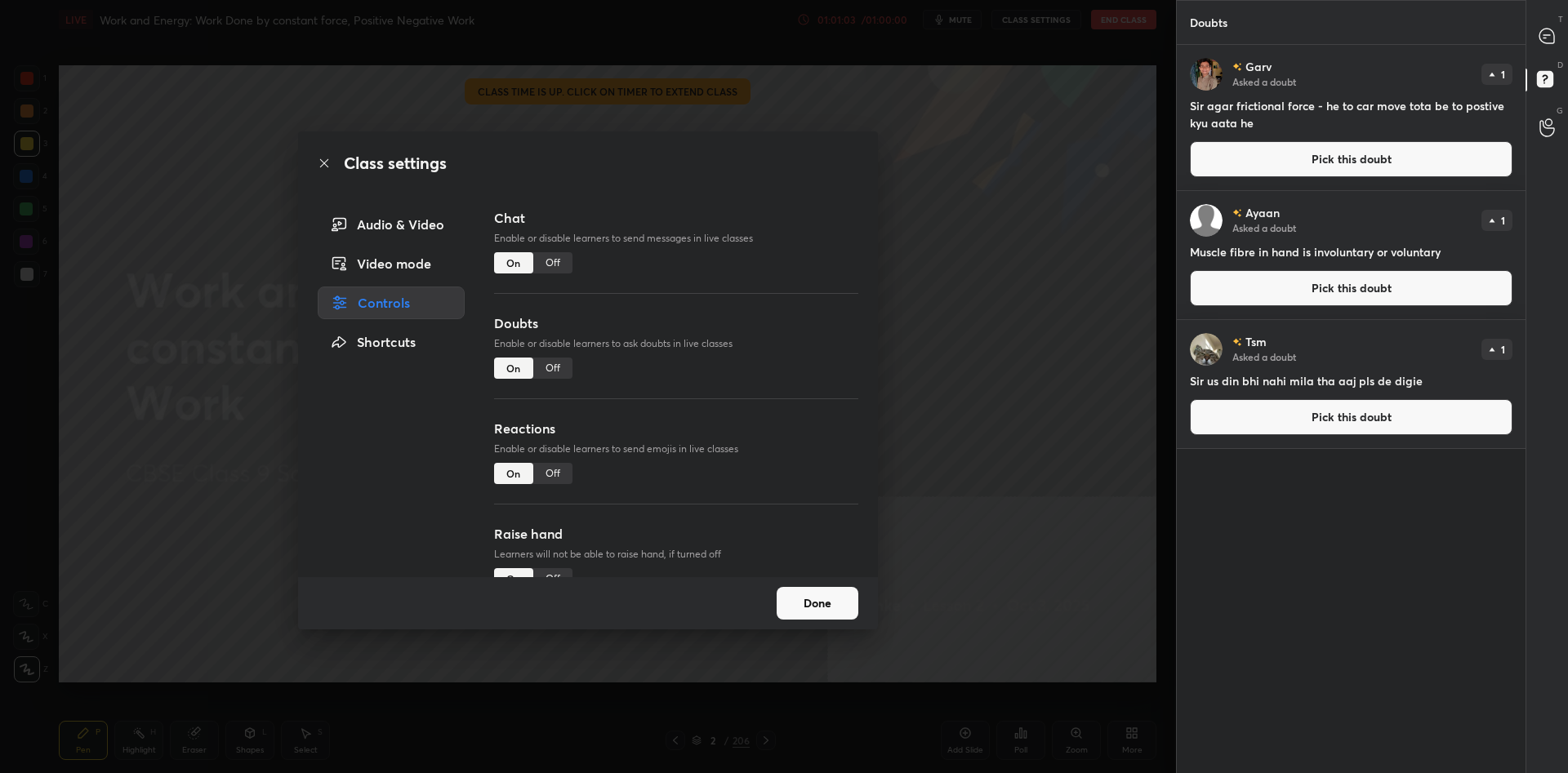
click at [544, 576] on div "Off" at bounding box center [553, 579] width 39 height 21
click at [557, 469] on div "Off" at bounding box center [553, 474] width 39 height 21
click at [552, 370] on div "Off" at bounding box center [553, 368] width 39 height 21
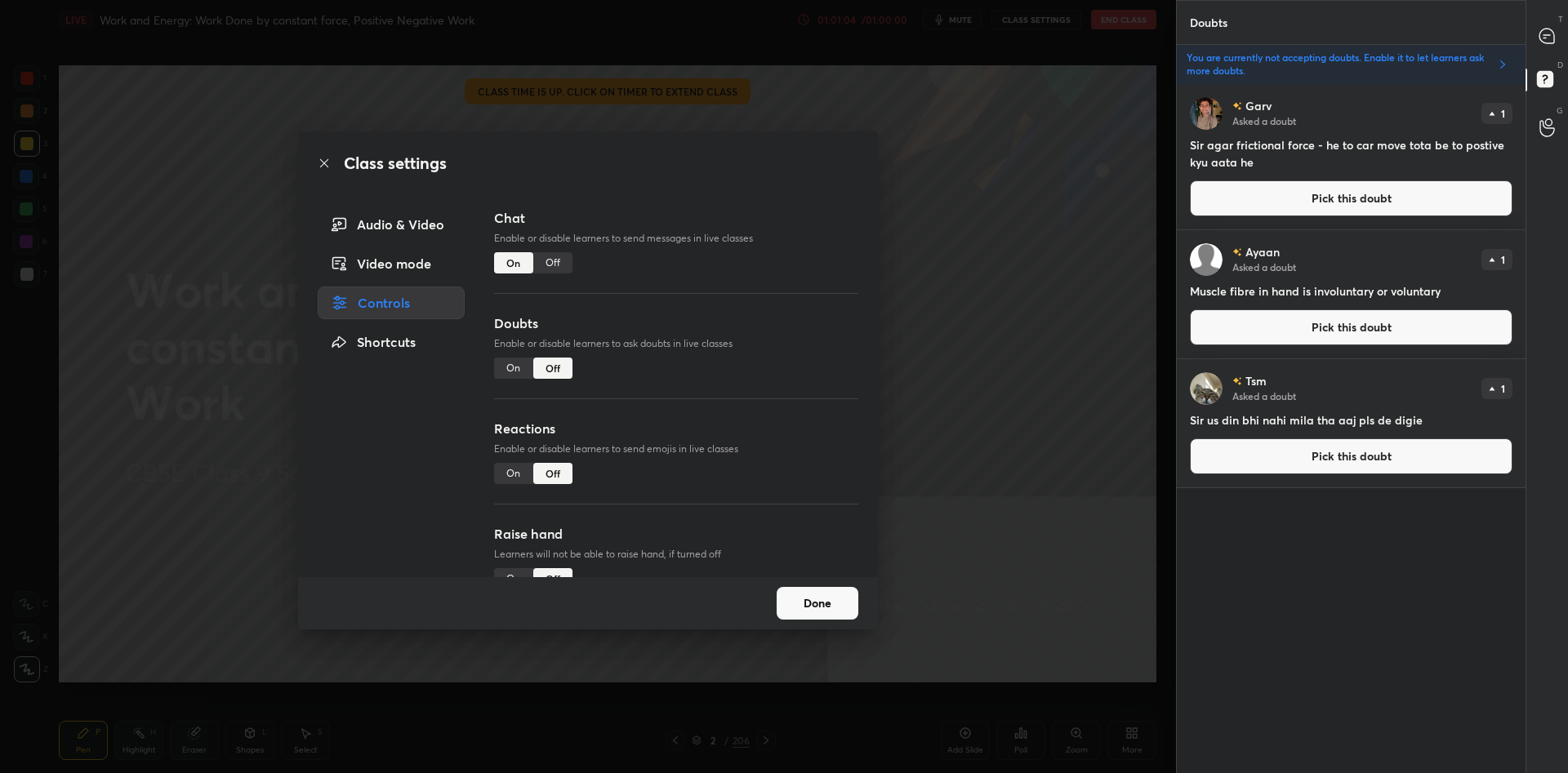
scroll to position [689, 349]
click at [547, 258] on div "Off" at bounding box center [553, 263] width 39 height 21
click at [808, 601] on button "Done" at bounding box center [817, 603] width 81 height 33
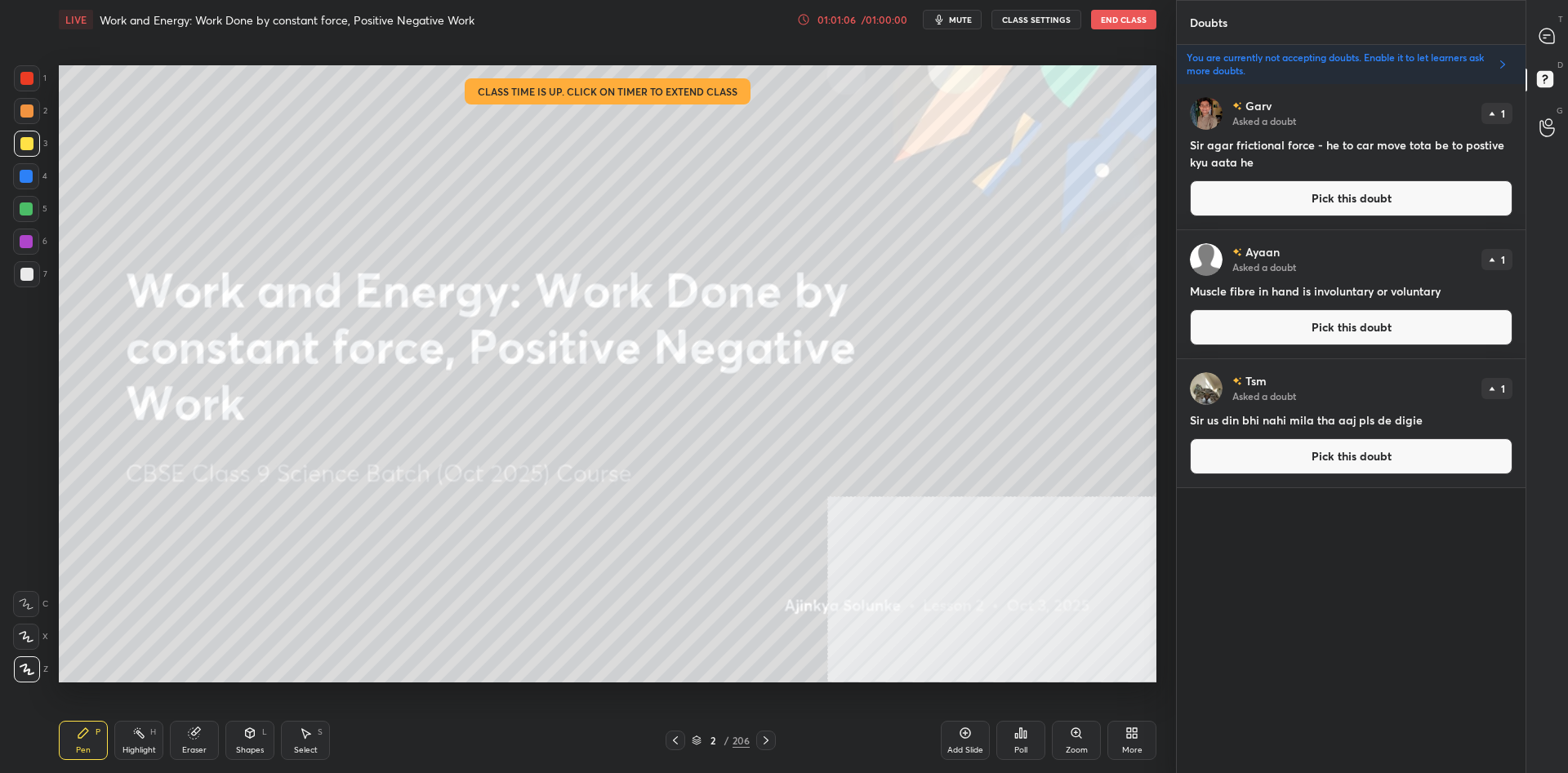
click at [1109, 26] on button "End Class" at bounding box center [1124, 20] width 65 height 20
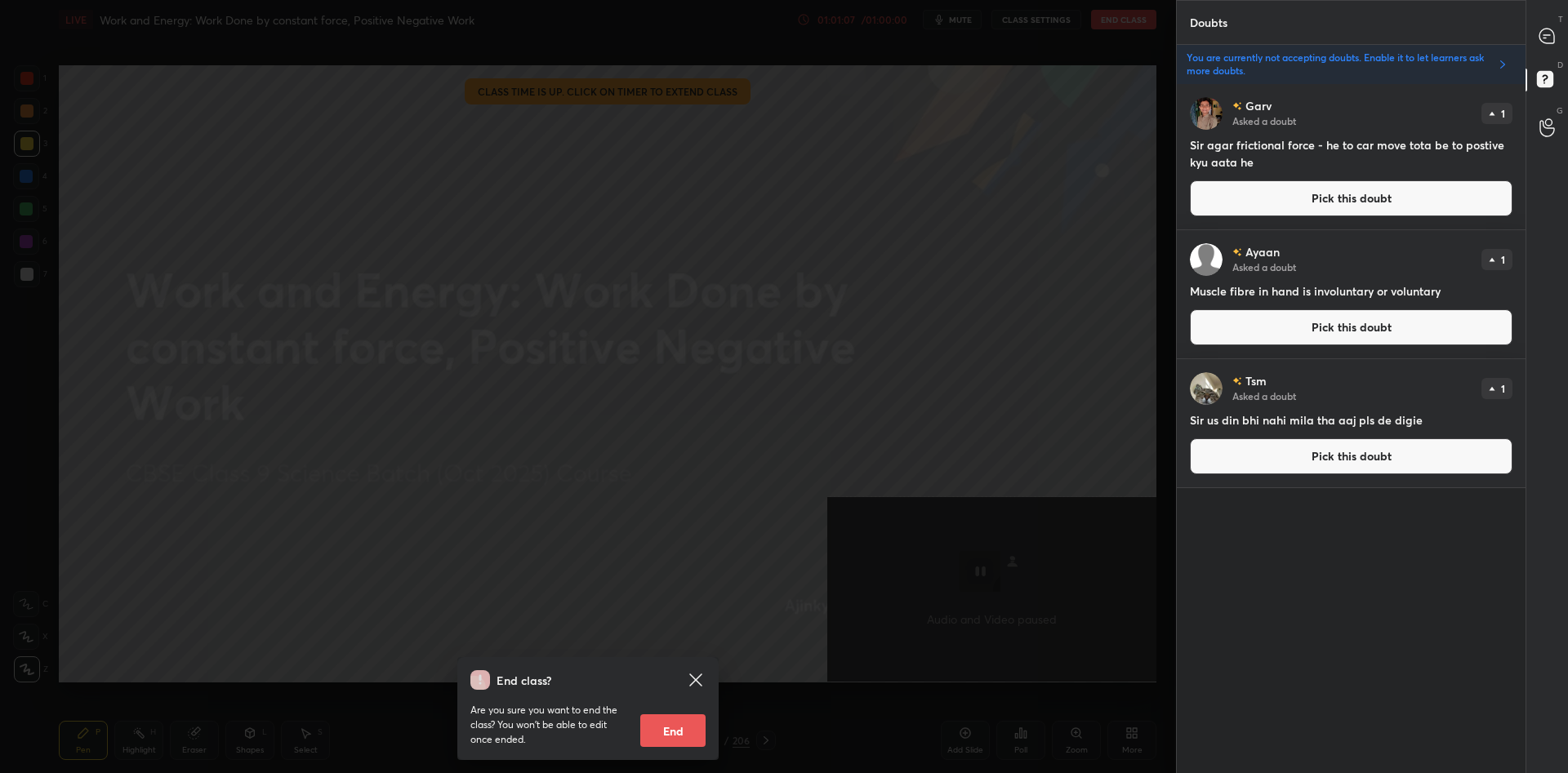
drag, startPoint x: 695, startPoint y: 723, endPoint x: 734, endPoint y: 711, distance: 40.8
click at [695, 723] on button "End" at bounding box center [672, 730] width 65 height 33
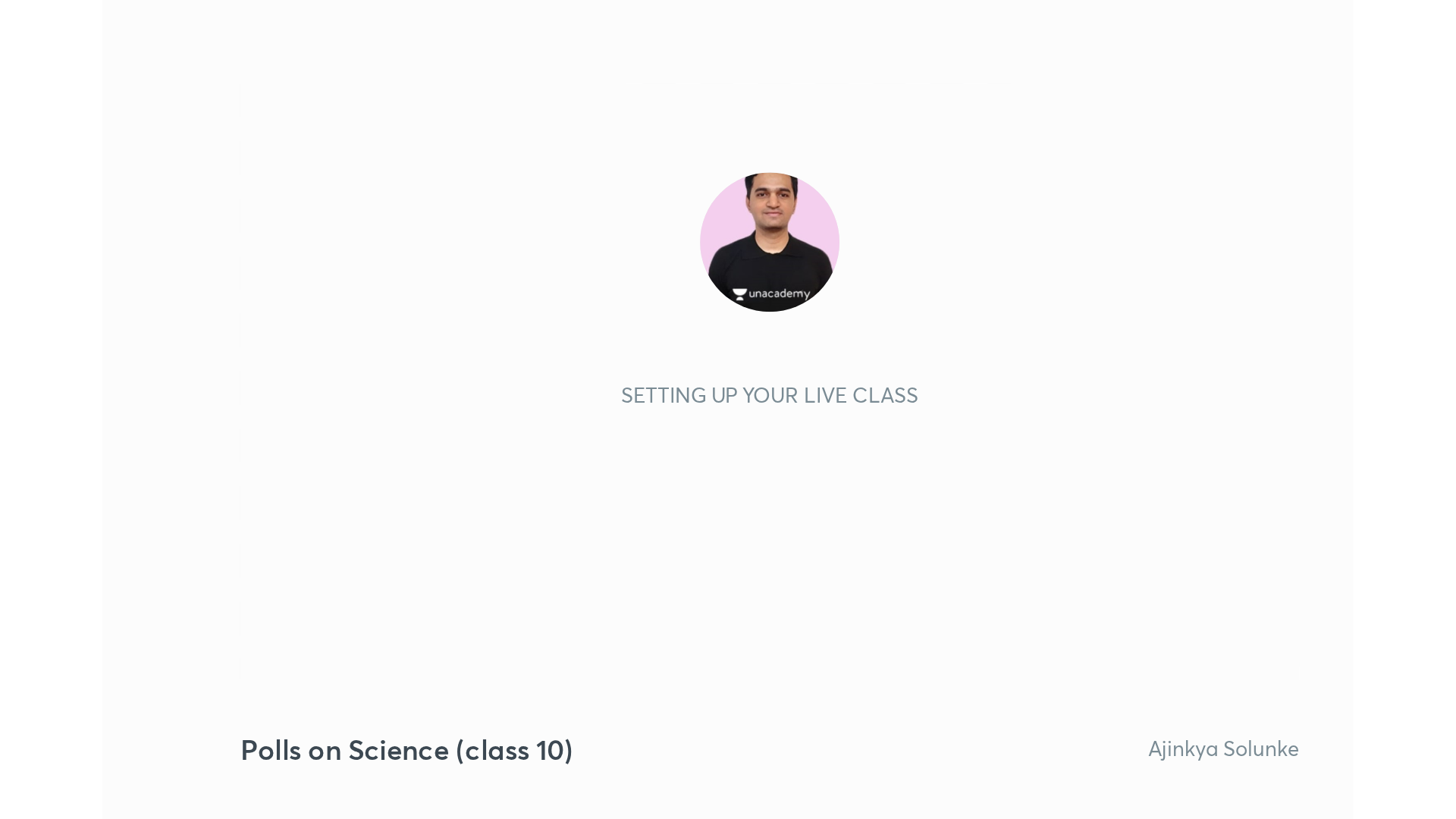
scroll to position [259, 484]
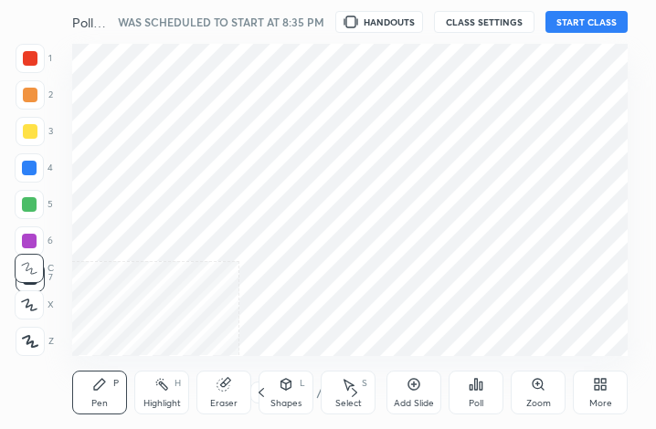
click at [607, 384] on icon at bounding box center [600, 384] width 15 height 15
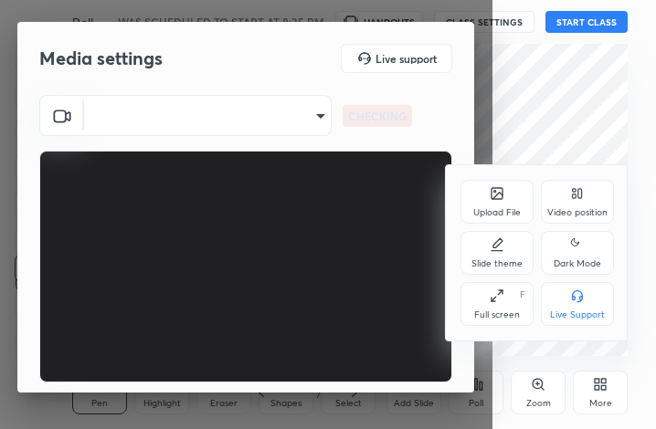
click at [517, 296] on div "Full screen F" at bounding box center [496, 304] width 73 height 44
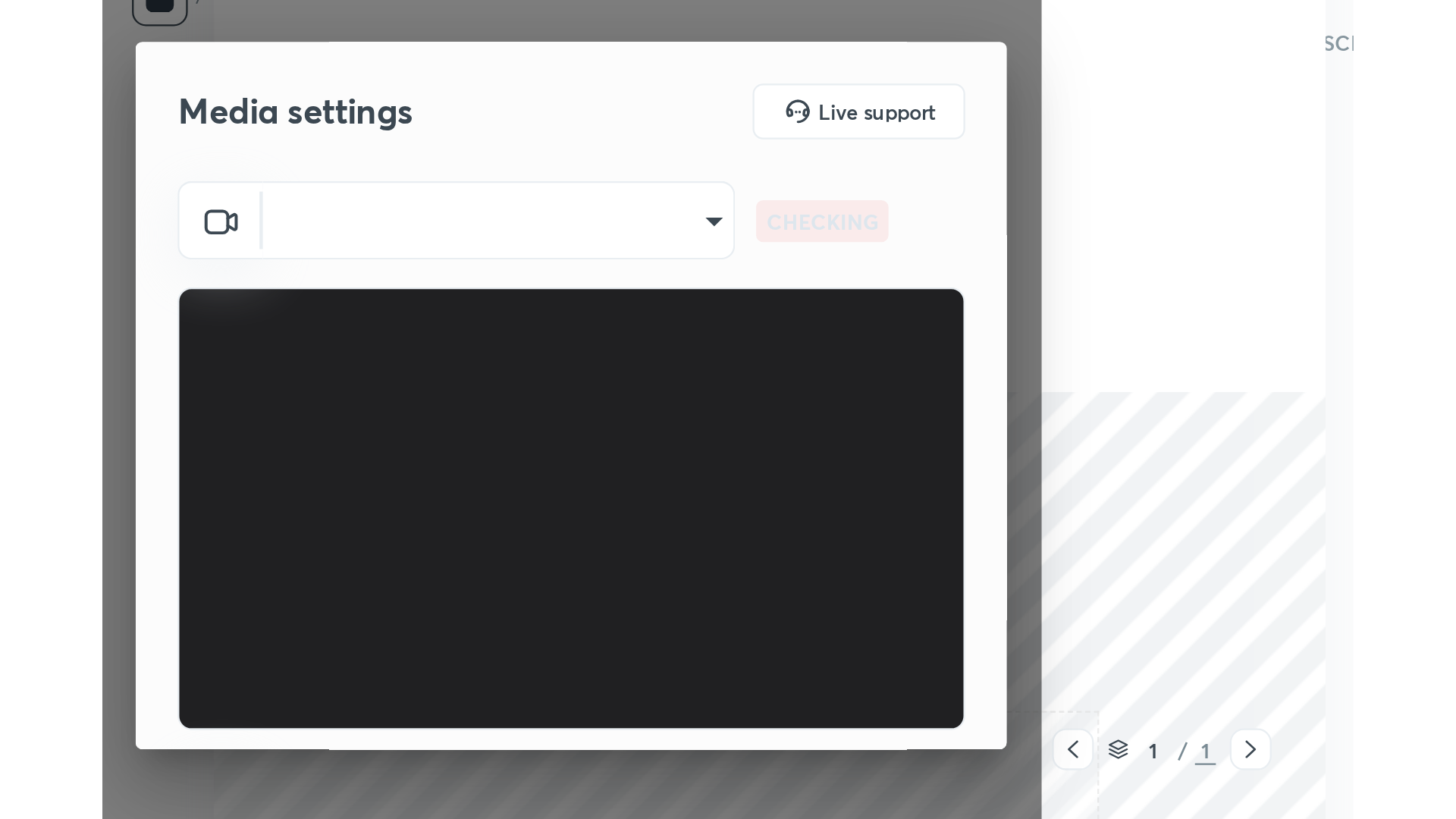
scroll to position [1, 1]
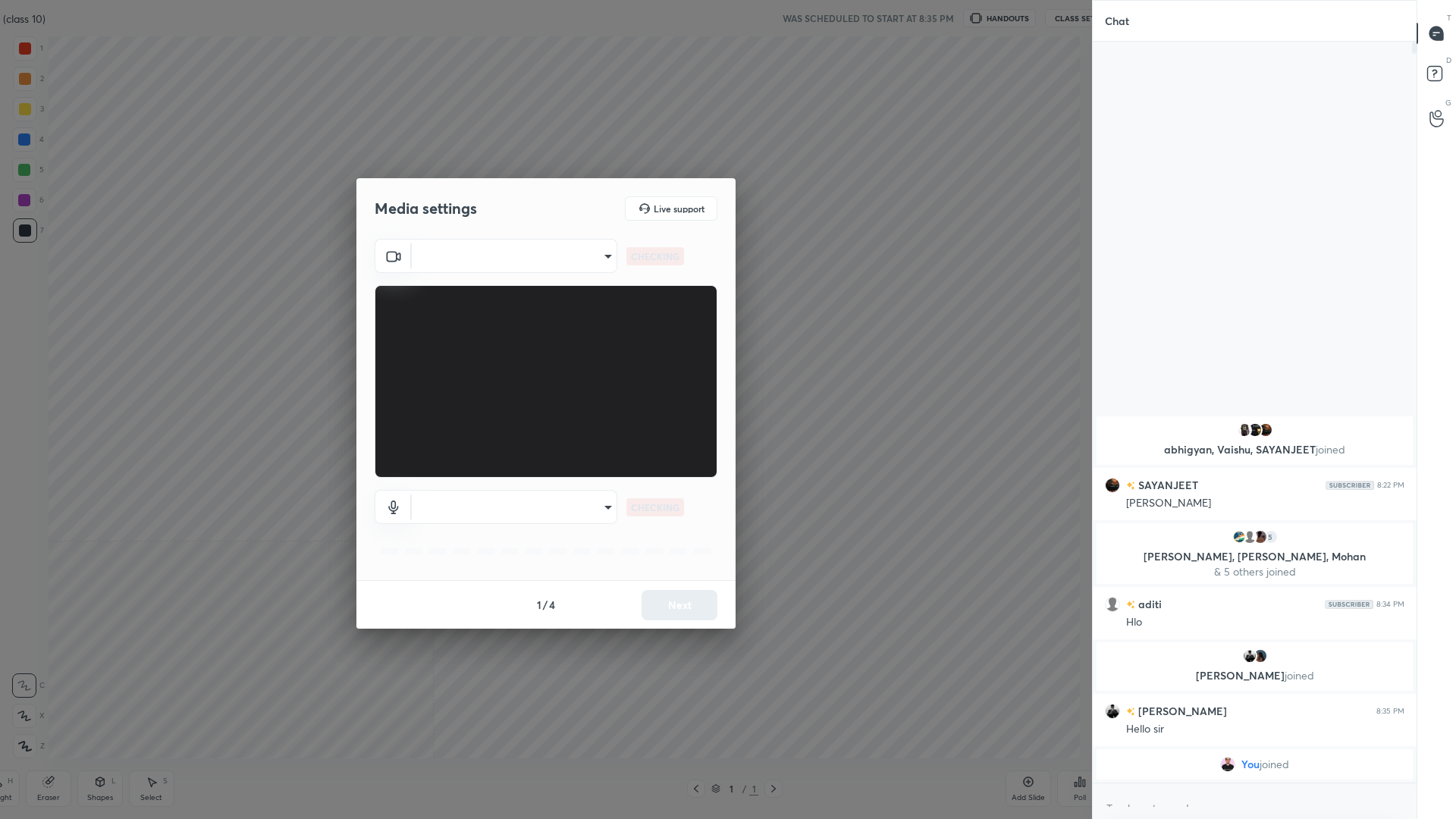
type textarea "x"
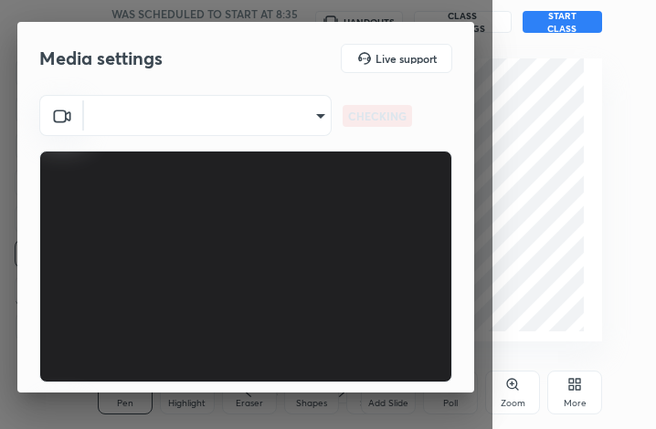
scroll to position [312, 582]
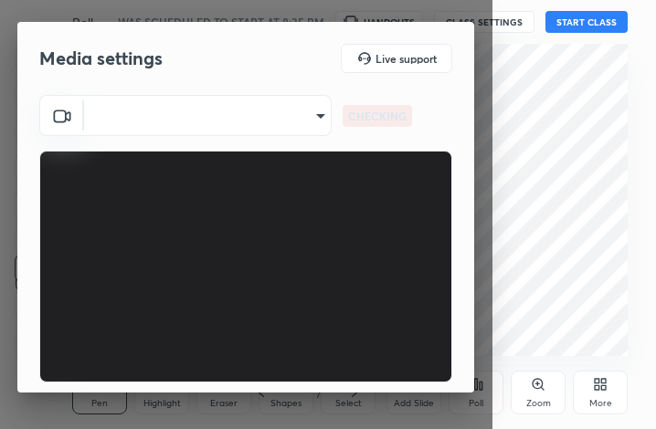
click at [239, 129] on body "1 2 3 4 5 6 7 C X Z C X Z E E Erase all H H Polls on Science (class 10) WAS SCH…" at bounding box center [328, 214] width 656 height 429
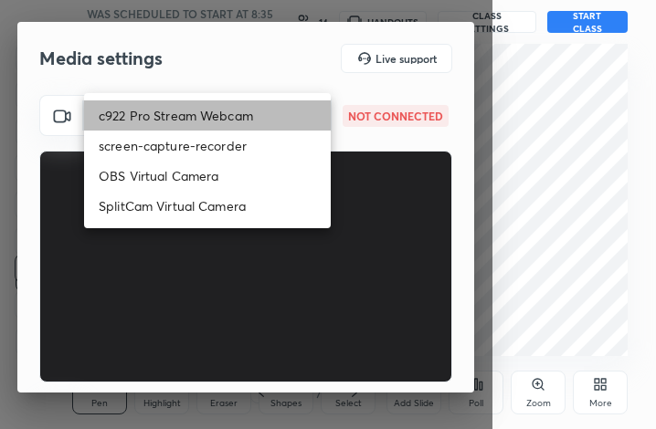
click at [233, 110] on li "c922 Pro Stream Webcam" at bounding box center [207, 115] width 247 height 30
type input "mz5XeYAkNWp2QV5IzfhKg2mI2T6XPNDecROMxnJfp9w="
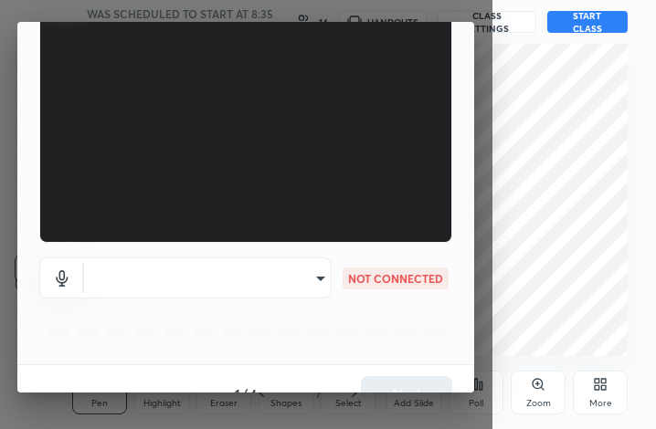
scroll to position [170, 0]
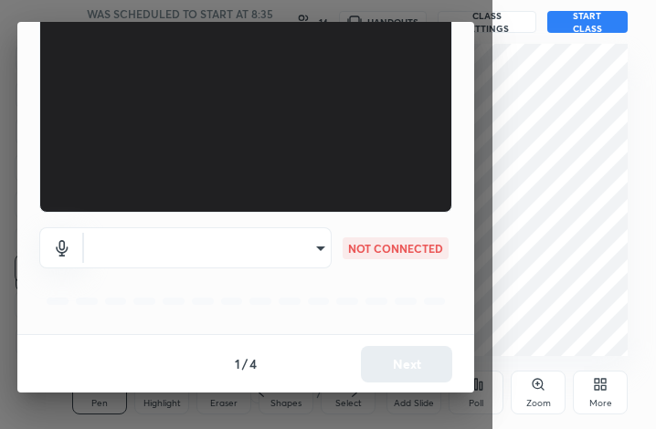
click at [264, 261] on body "1 2 3 4 5 6 7 C X Z C X Z E E Erase all H H Polls on Science (class 10) WAS SCH…" at bounding box center [328, 214] width 656 height 429
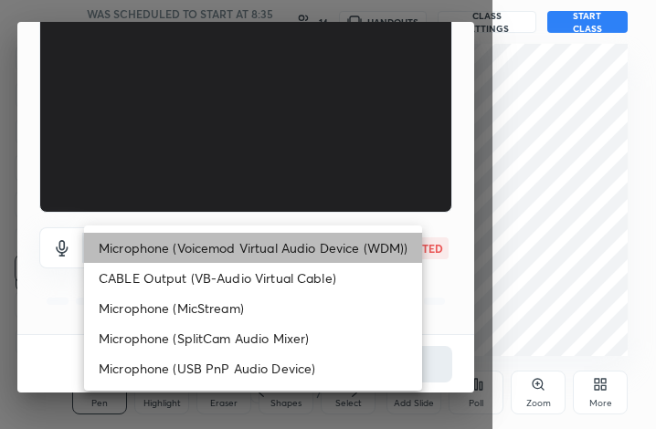
click at [260, 247] on li "Microphone (Voicemod Virtual Audio Device (WDM))" at bounding box center [253, 248] width 338 height 30
type input "VBCGzjgTZ+0gmPAsoHgp+LhUckAxO9S5WqeSPDF+pXU="
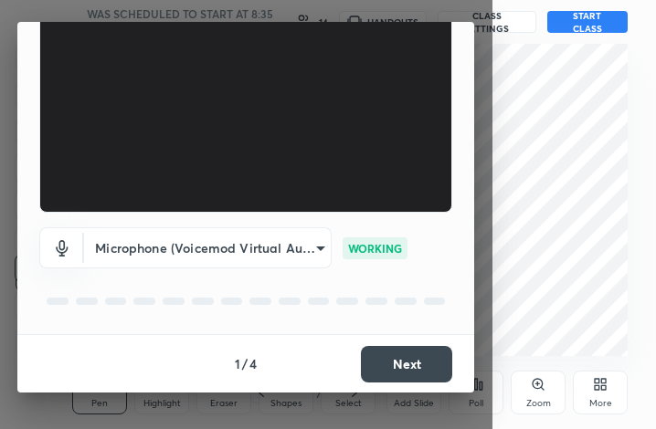
click at [397, 365] on button "Next" at bounding box center [406, 364] width 91 height 37
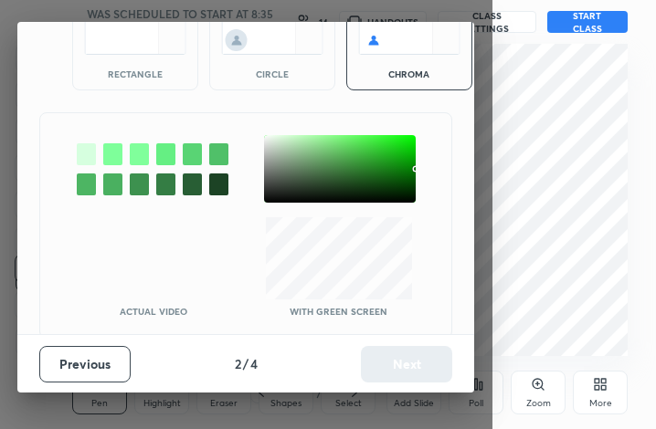
scroll to position [100, 0]
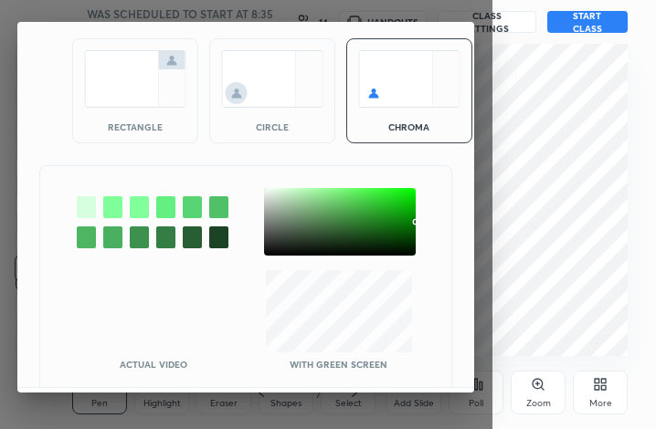
click at [270, 194] on div at bounding box center [340, 222] width 152 height 68
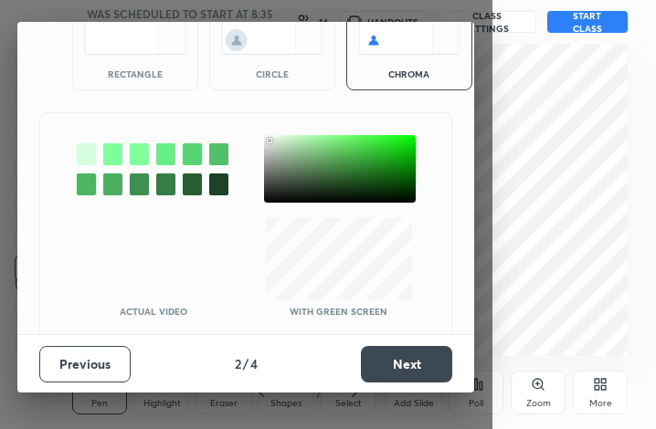
click at [417, 349] on button "Next" at bounding box center [406, 364] width 91 height 37
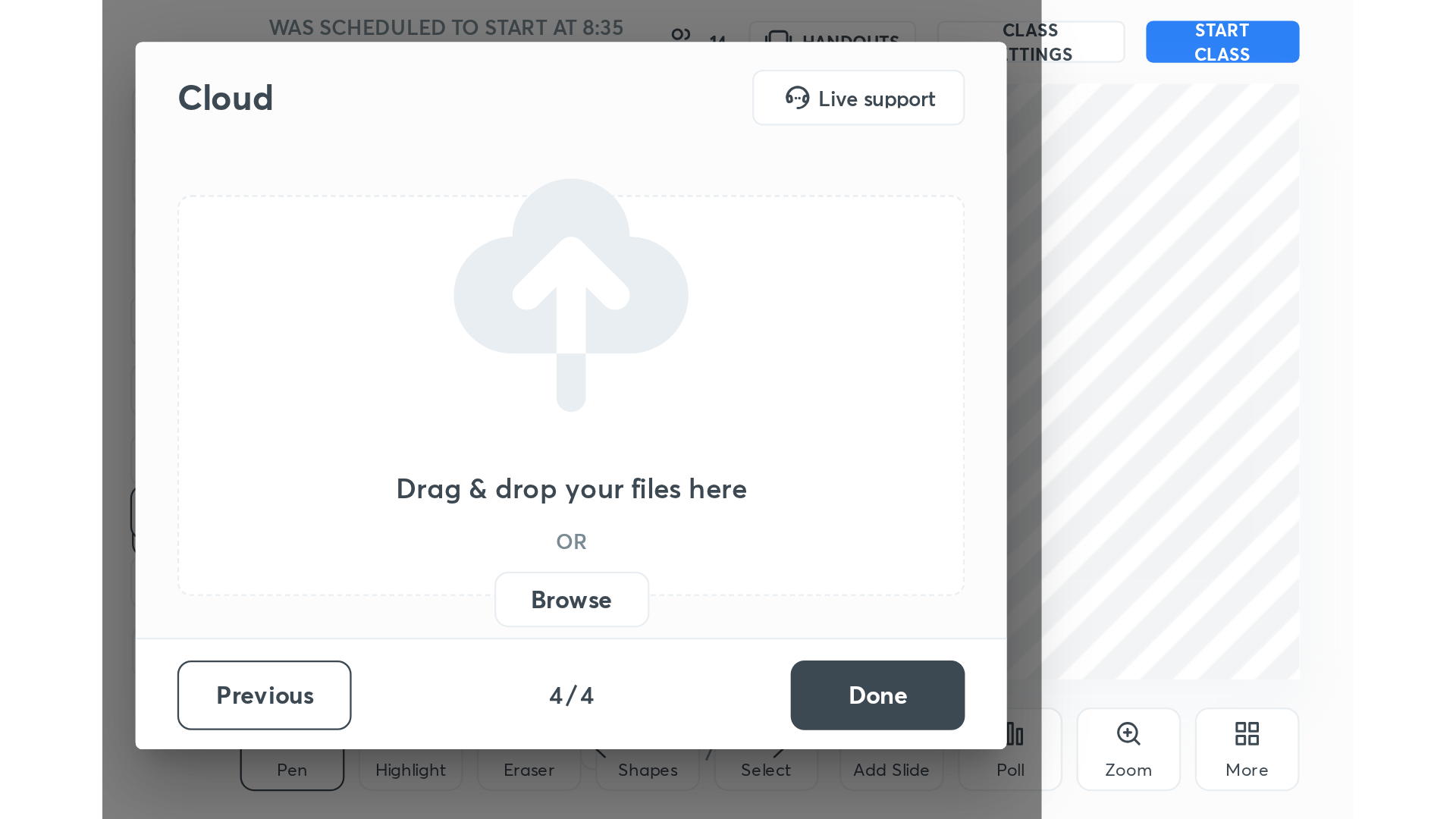
scroll to position [0, 0]
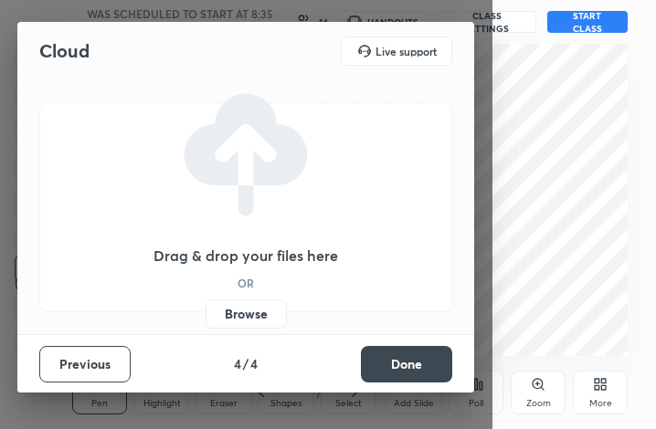
click at [417, 349] on button "Done" at bounding box center [406, 364] width 91 height 37
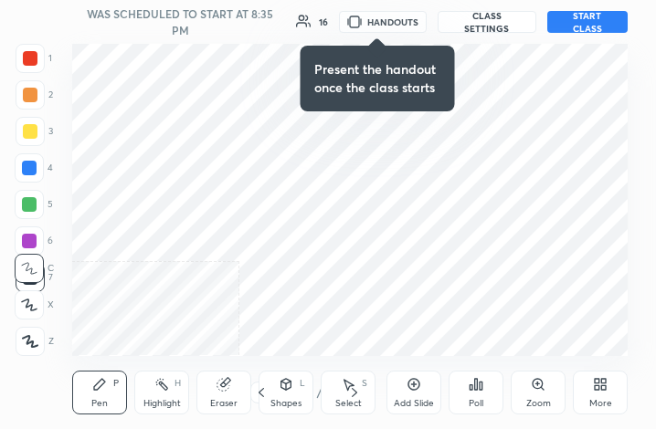
click at [604, 388] on icon at bounding box center [603, 388] width 5 height 5
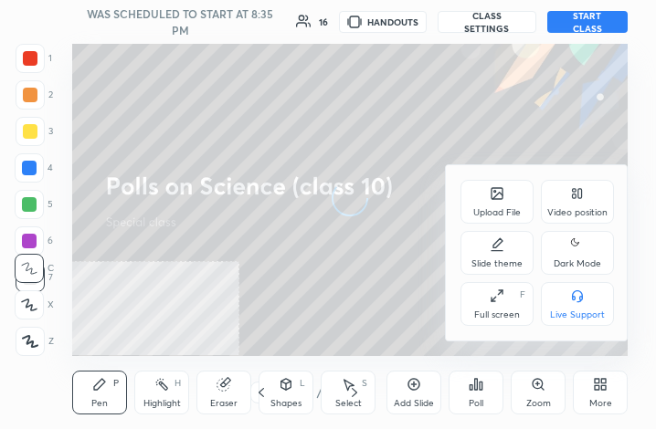
click at [513, 309] on div "Full screen F" at bounding box center [496, 304] width 73 height 44
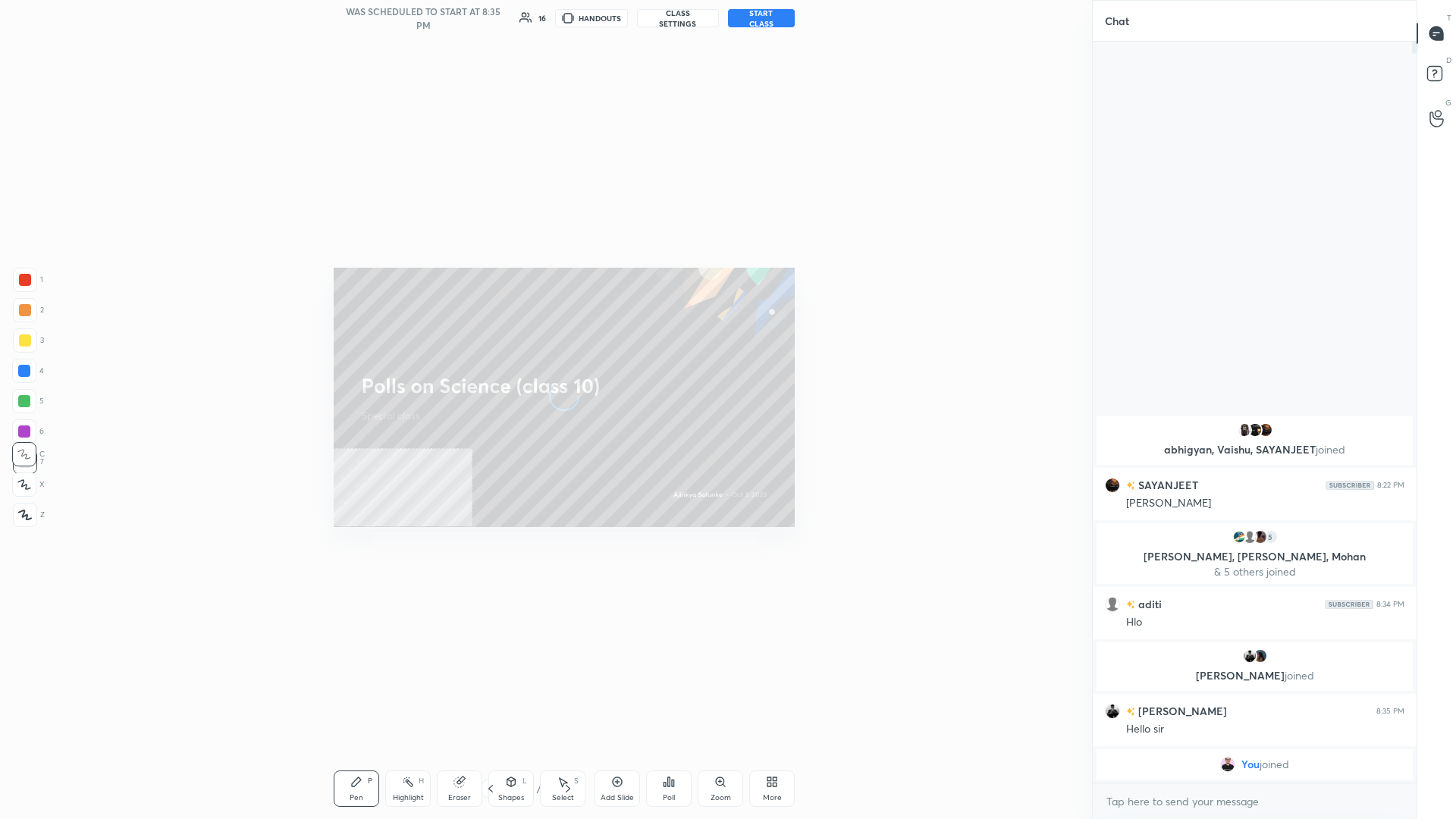
scroll to position [777, 324]
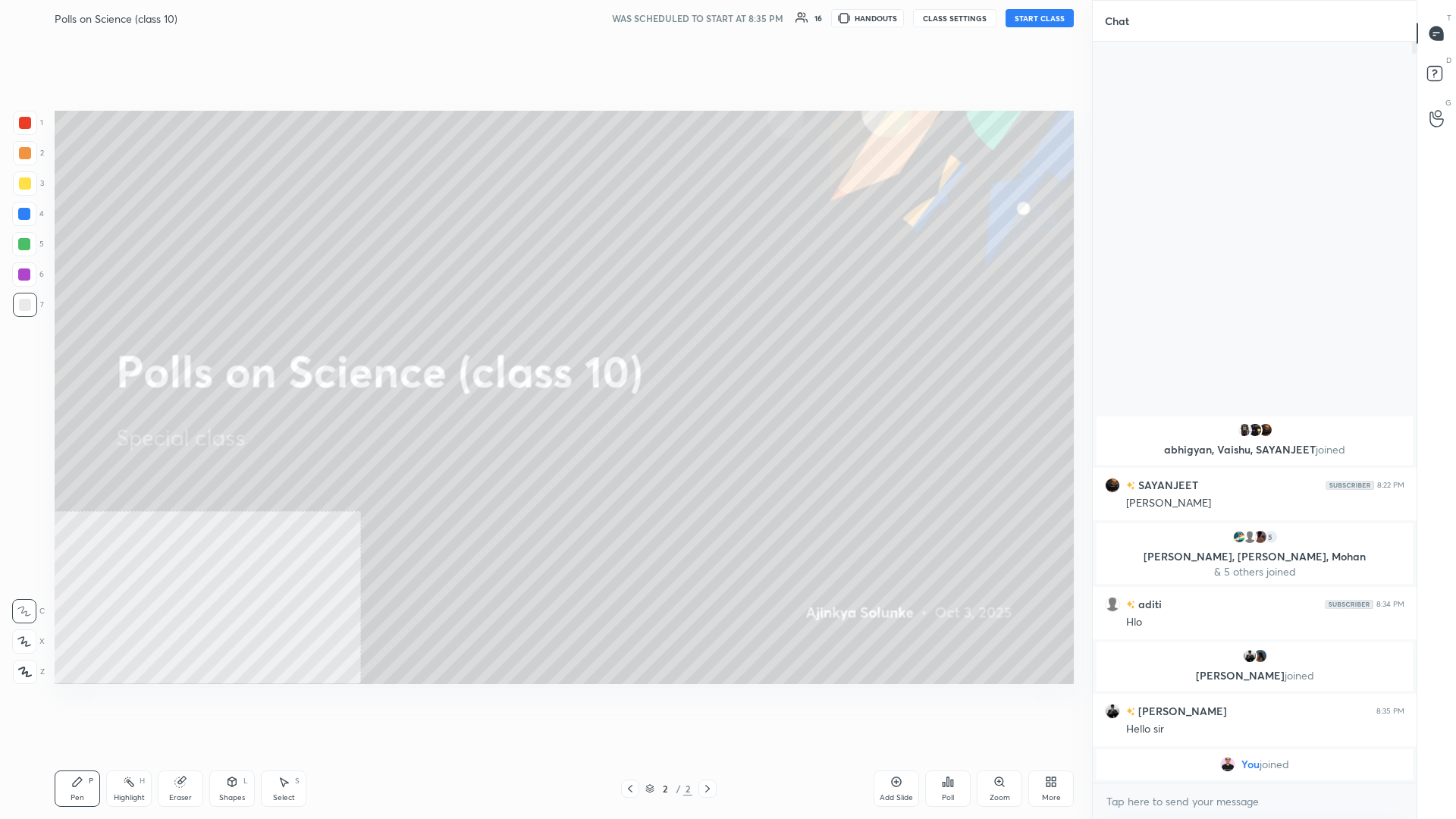
click at [544, 355] on icon at bounding box center [1051, 782] width 12 height 12
click at [544, 355] on icon at bounding box center [1030, 620] width 3 height 2
click at [544, 355] on icon at bounding box center [1032, 708] width 12 height 12
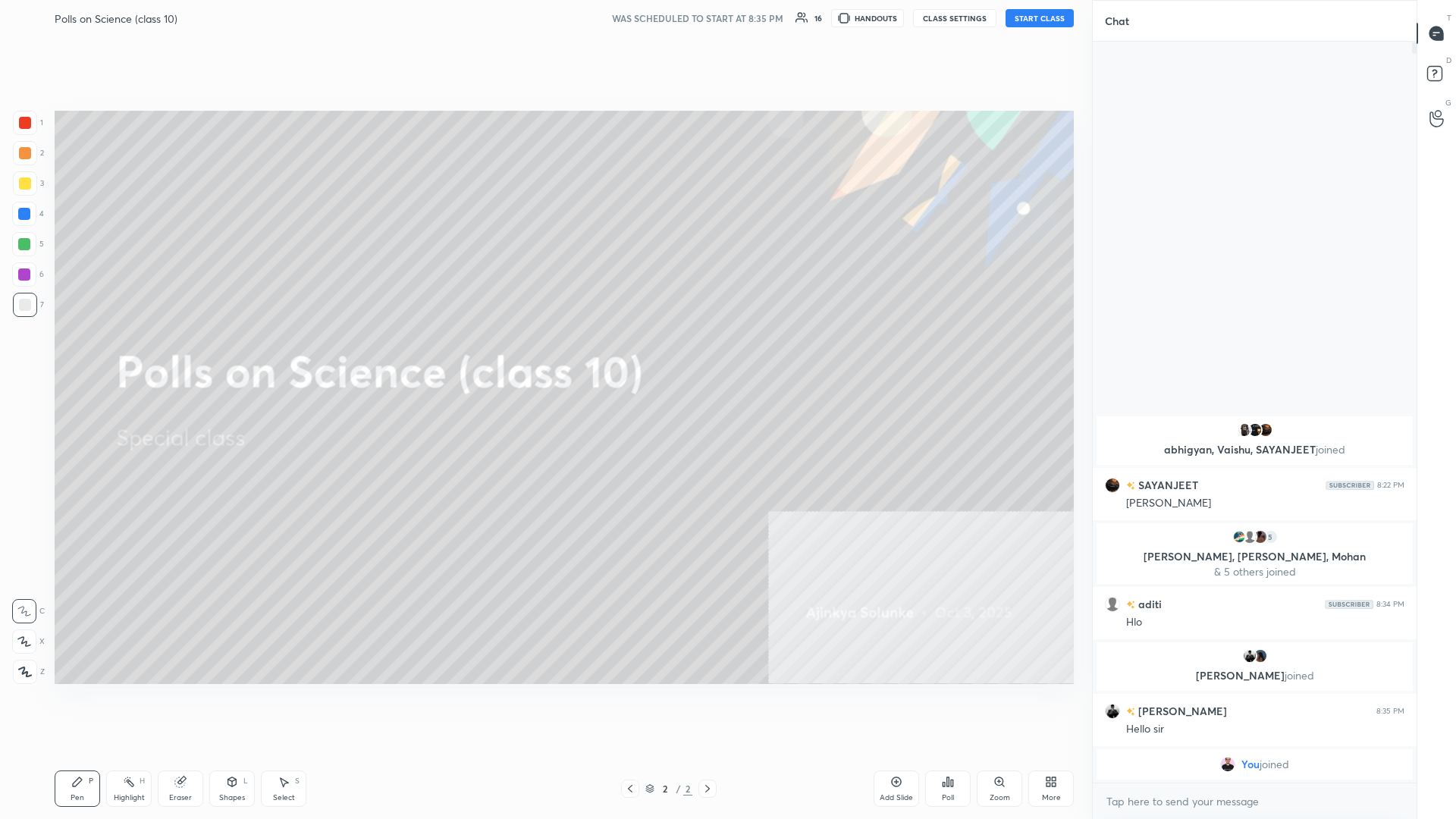
click at [544, 18] on button "START CLASS" at bounding box center [1039, 18] width 68 height 18
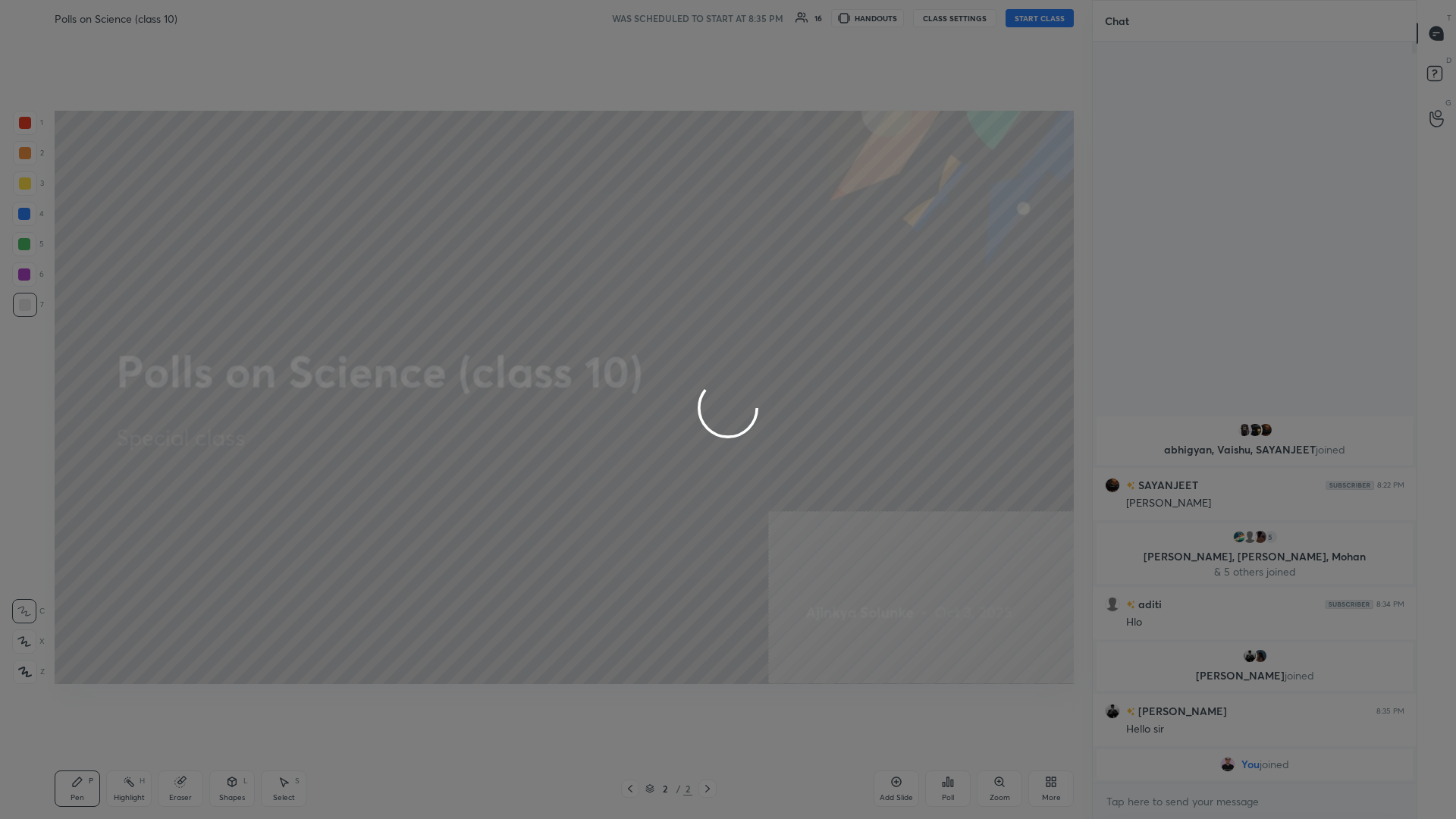
type textarea "x"
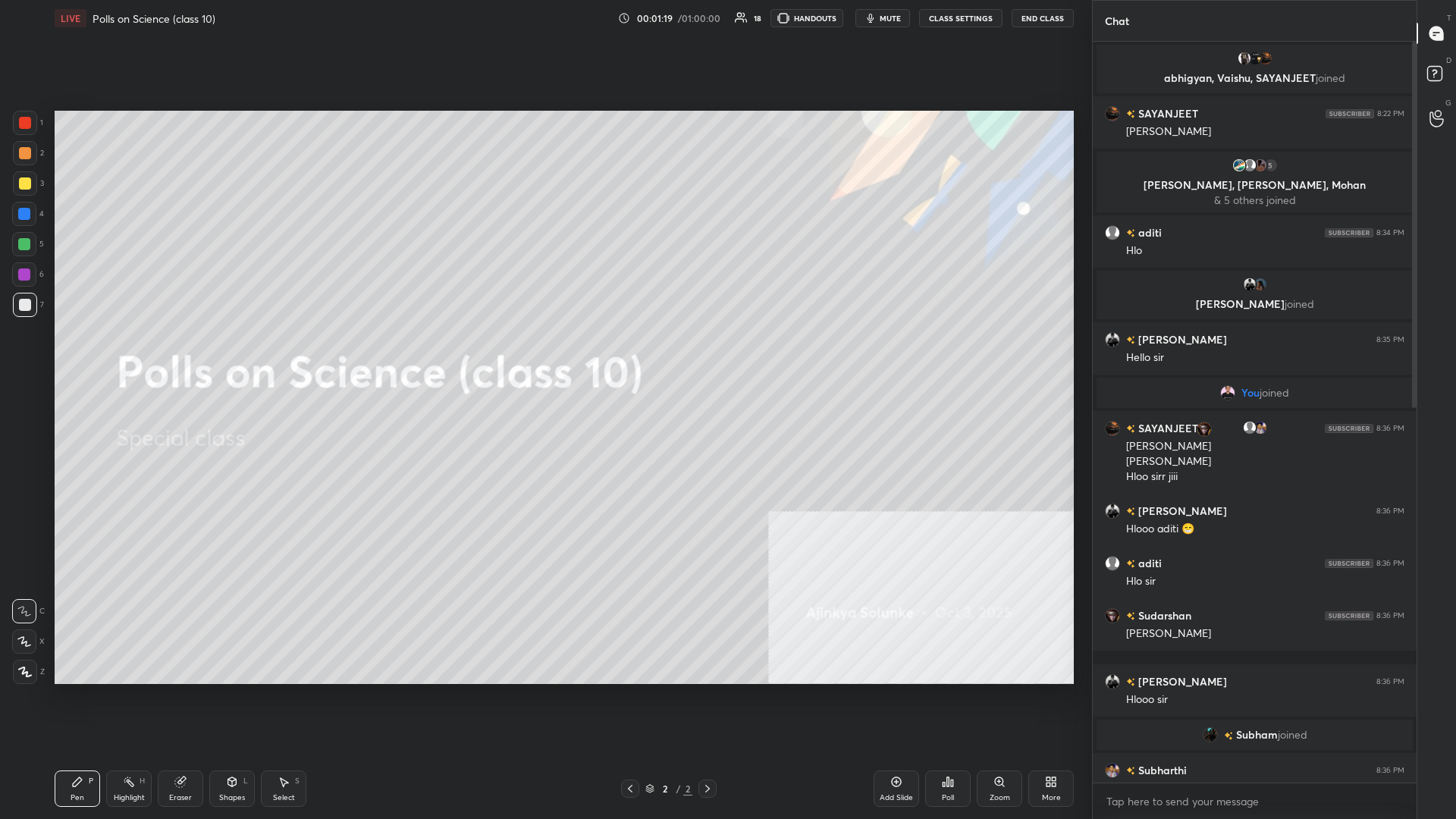
click at [544, 355] on div "Add Slide" at bounding box center [897, 797] width 33 height 7
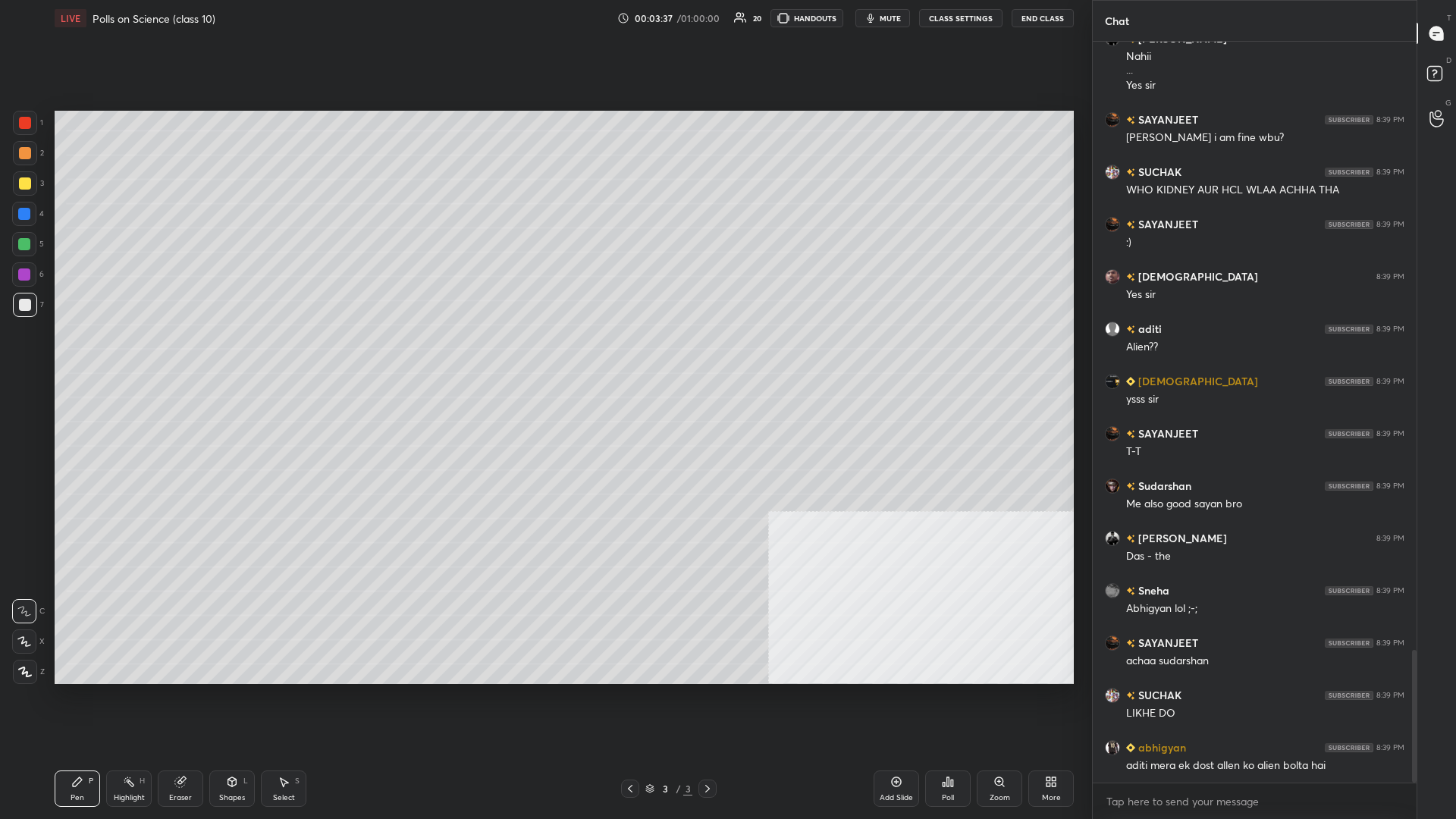
scroll to position [3402, 0]
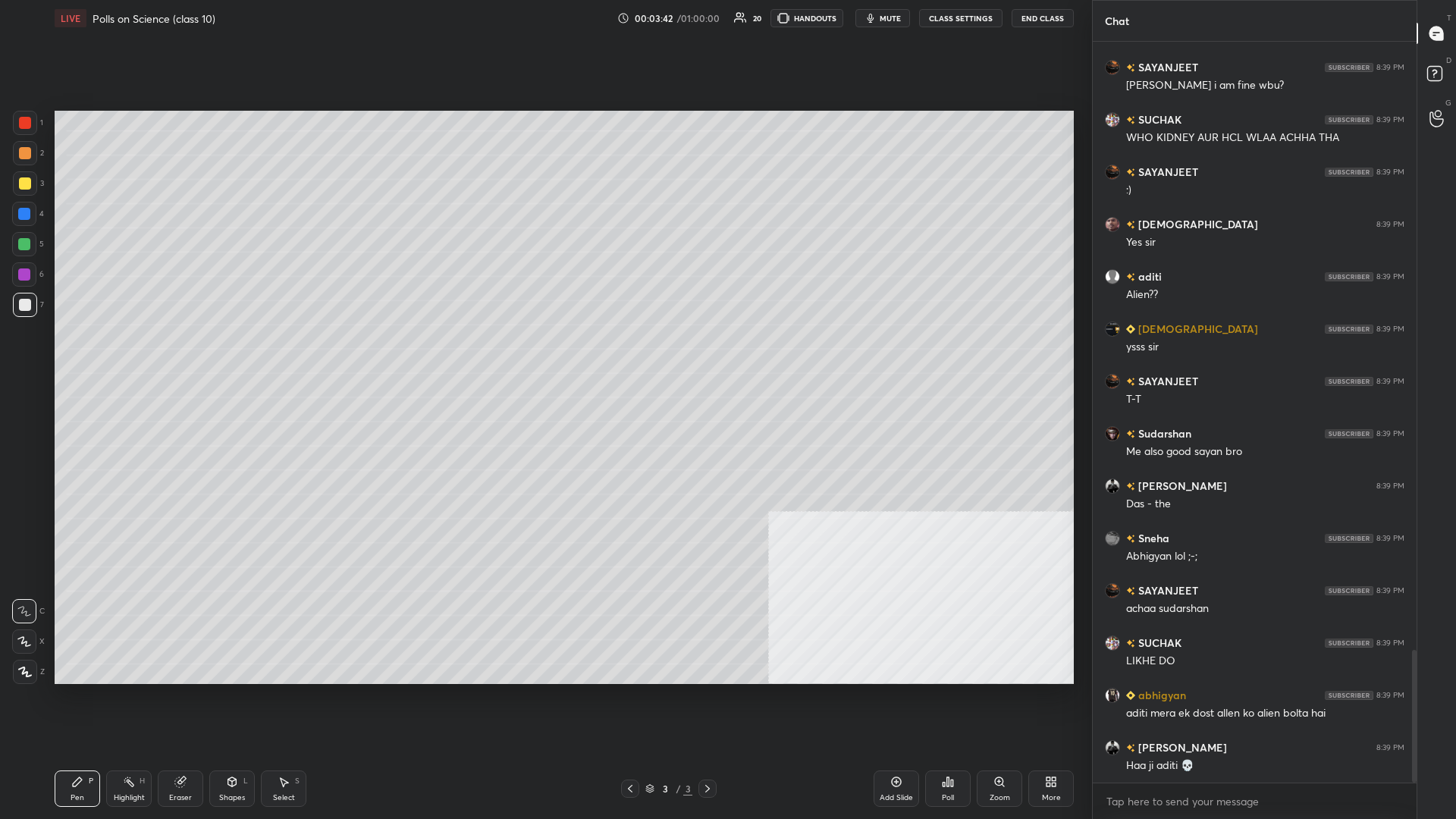
click at [544, 355] on icon at bounding box center [1053, 778] width 4 height 4
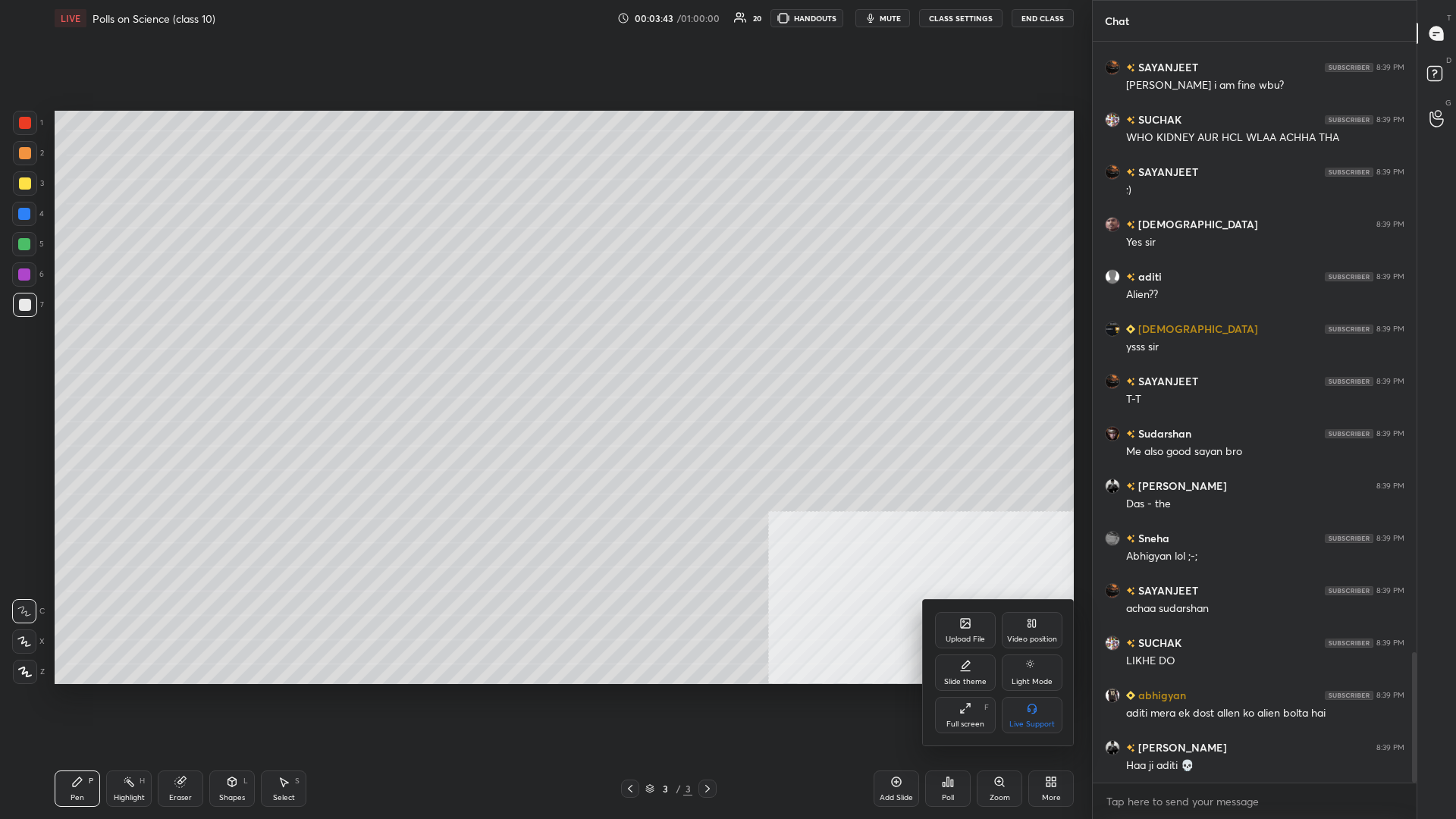
scroll to position [3454, 0]
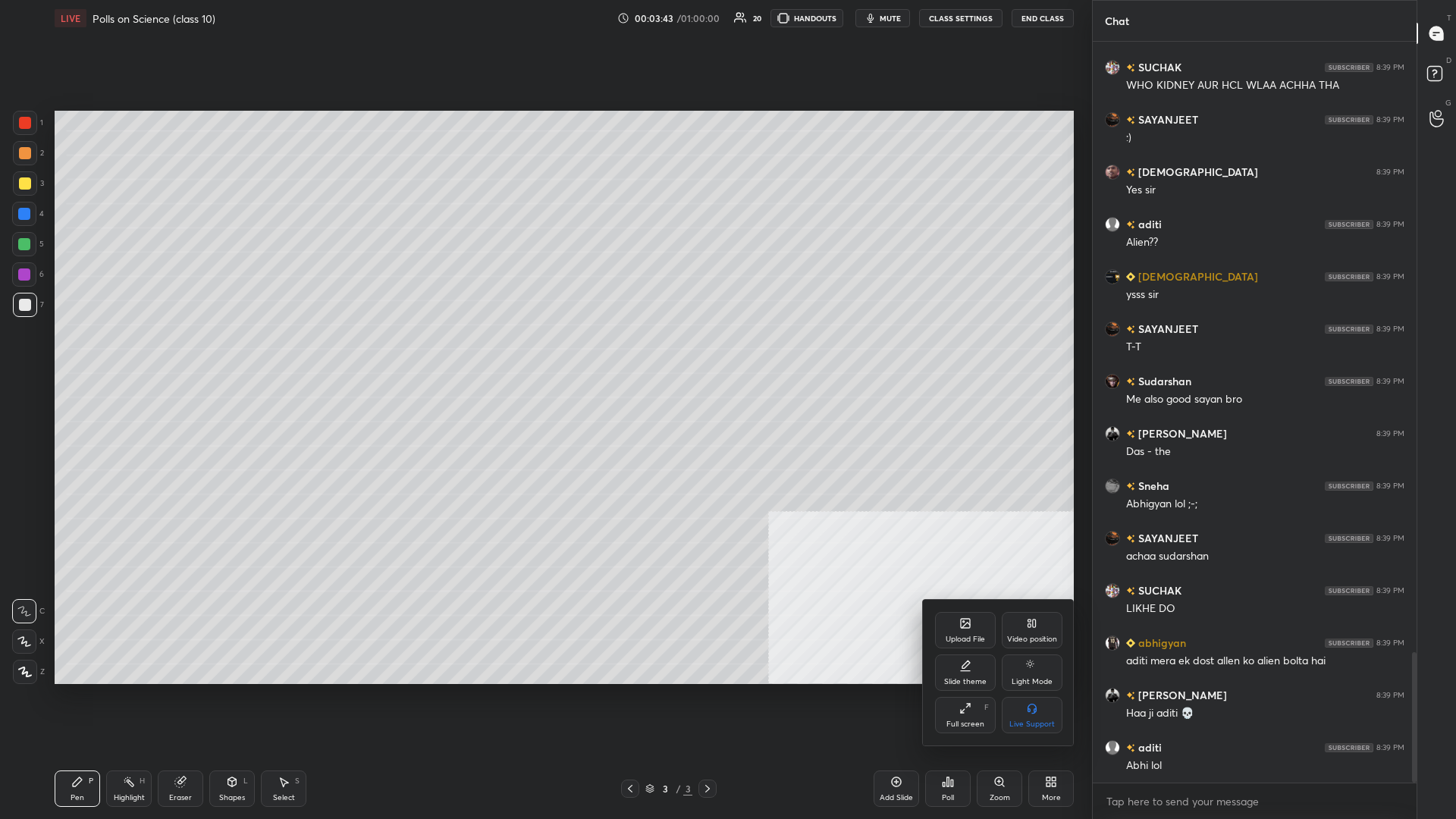
click at [544, 355] on div "Upload File" at bounding box center [965, 630] width 61 height 37
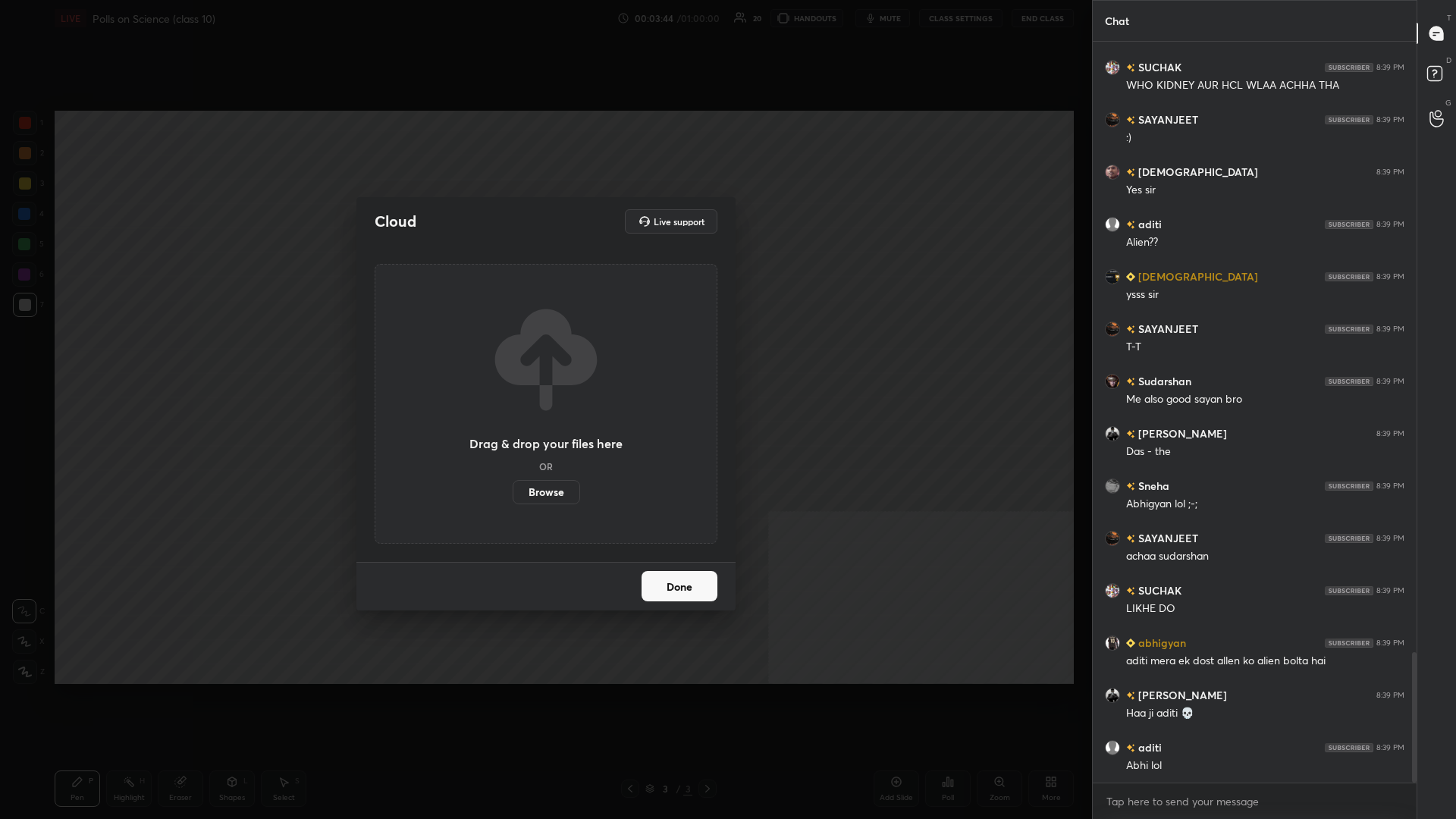
click at [544, 355] on div "Drag & drop your files here OR Browse" at bounding box center [545, 403] width 343 height 280
click at [544, 355] on label "Browse" at bounding box center [546, 491] width 67 height 24
click at [513, 355] on input "Browse" at bounding box center [513, 491] width 0 height 24
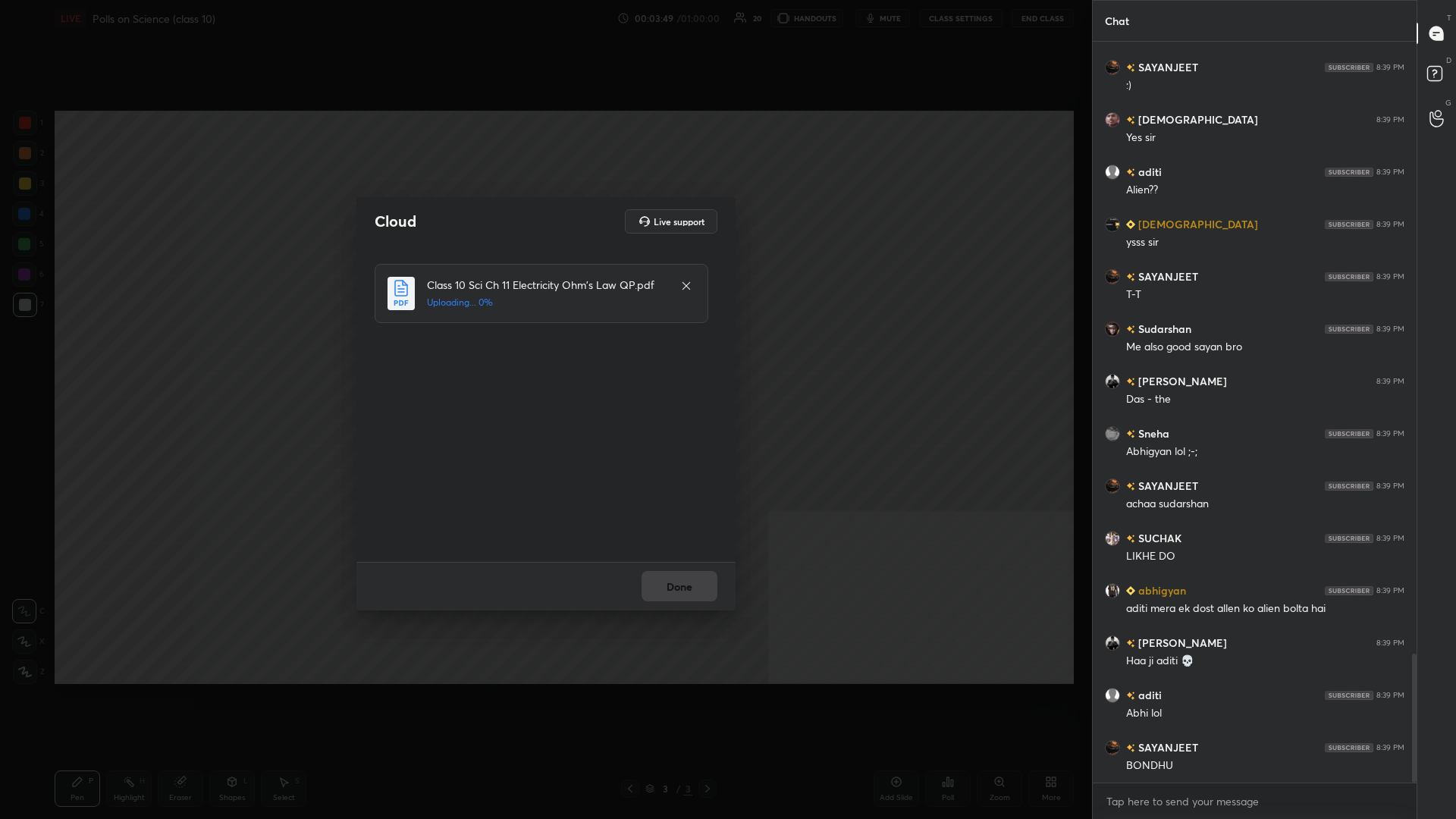
scroll to position [3522, 0]
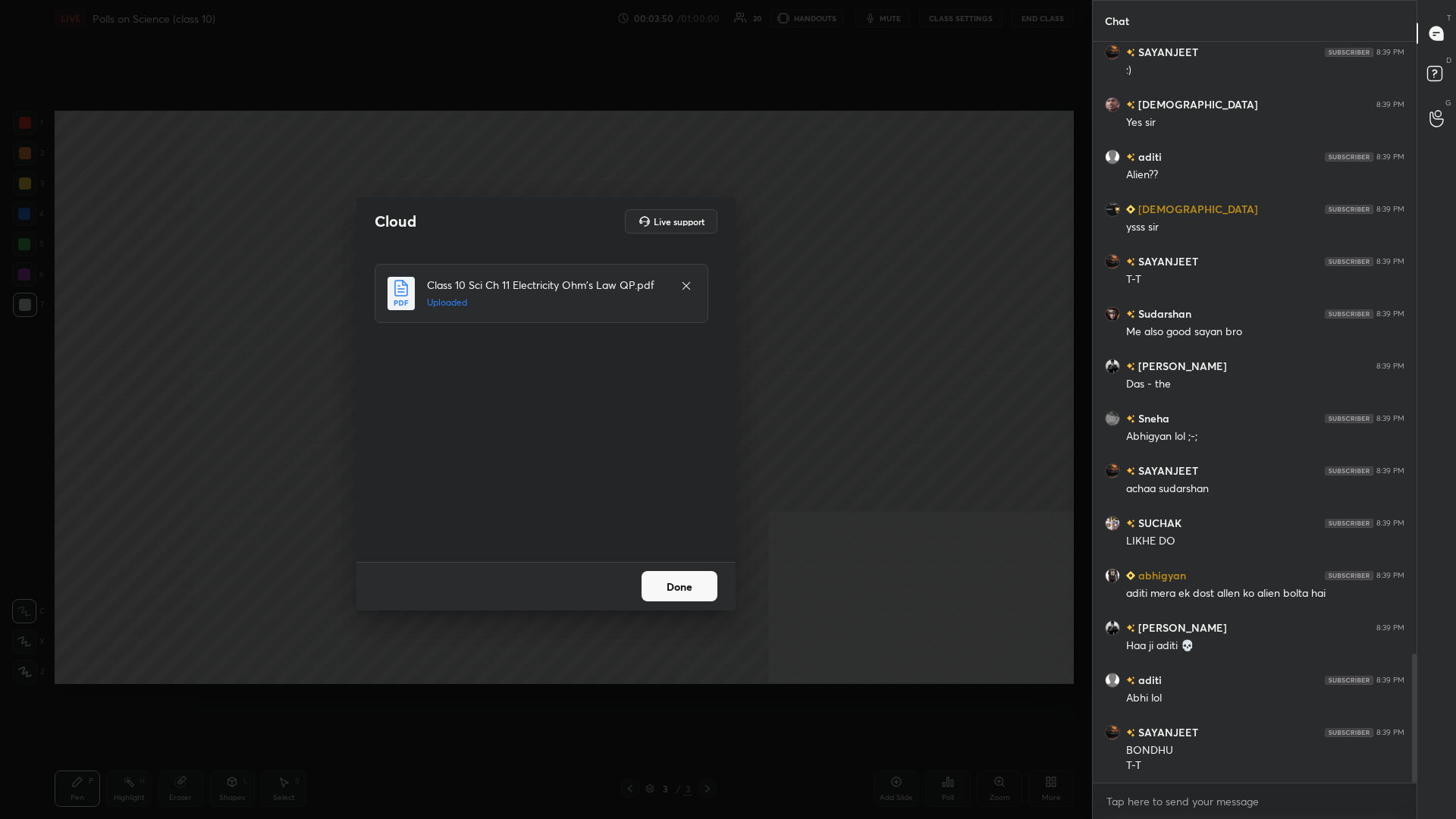
click at [544, 355] on button "Done" at bounding box center [679, 586] width 76 height 31
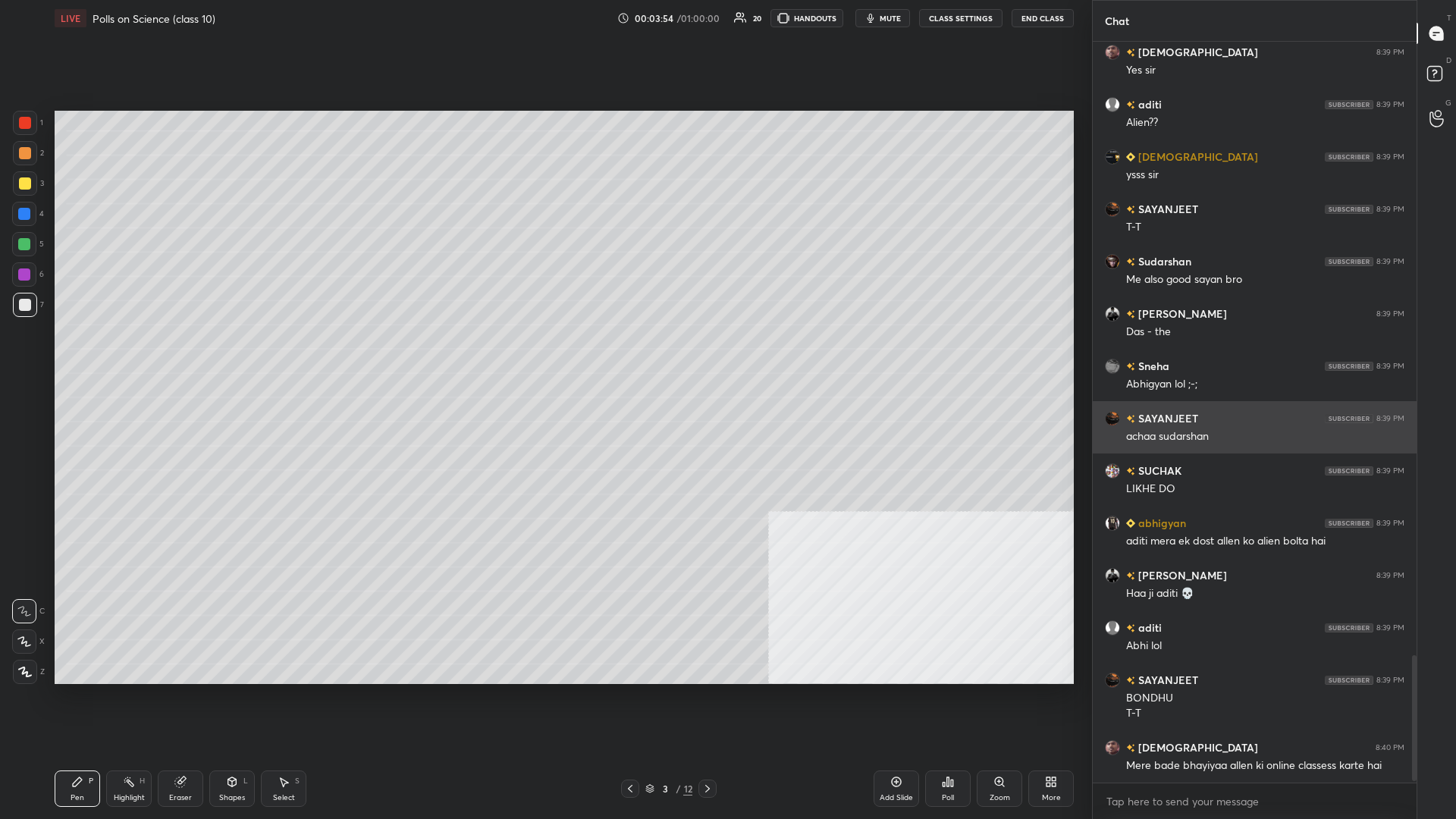
scroll to position [3627, 0]
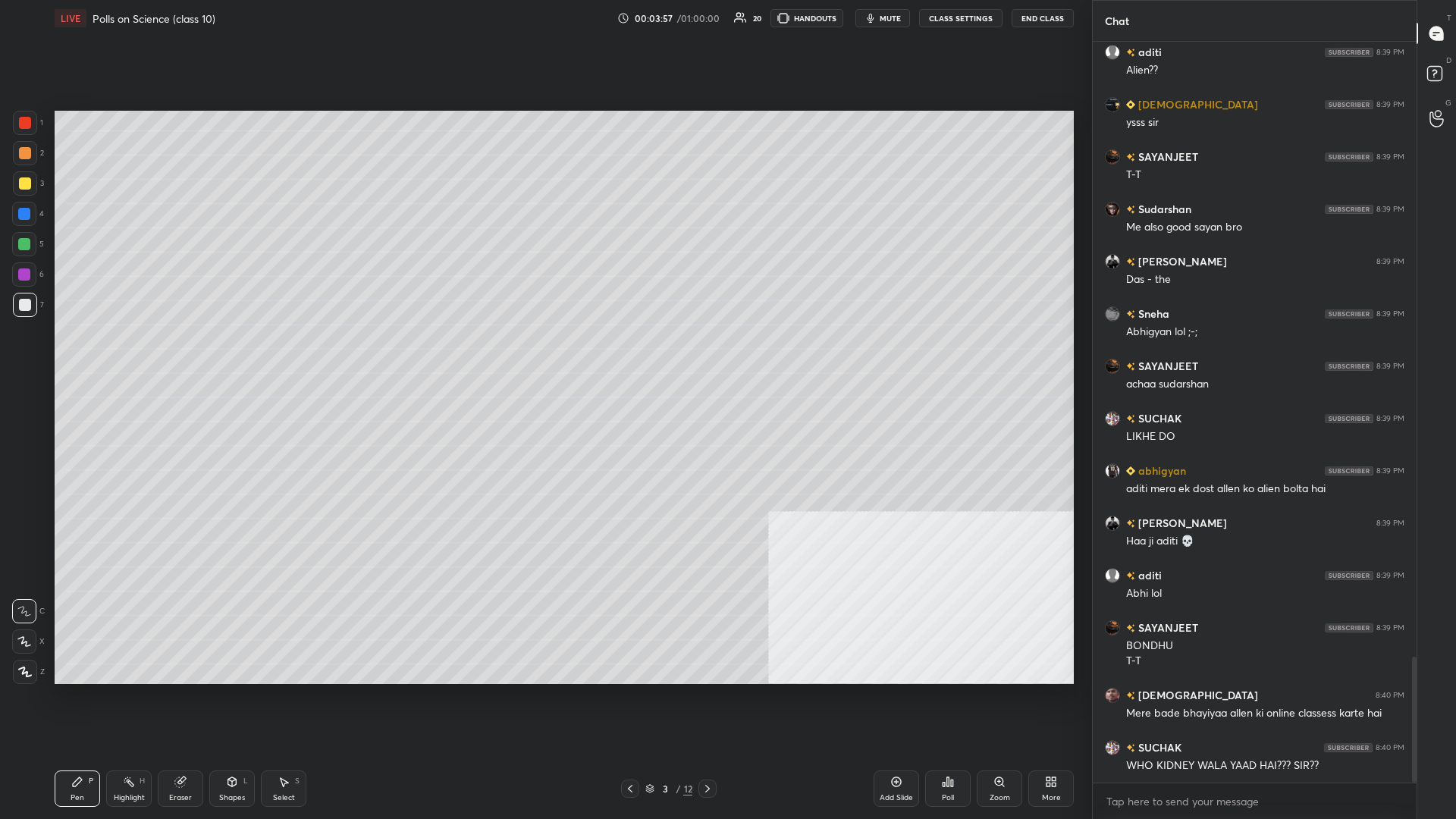
click at [544, 355] on div "/" at bounding box center [677, 788] width 4 height 9
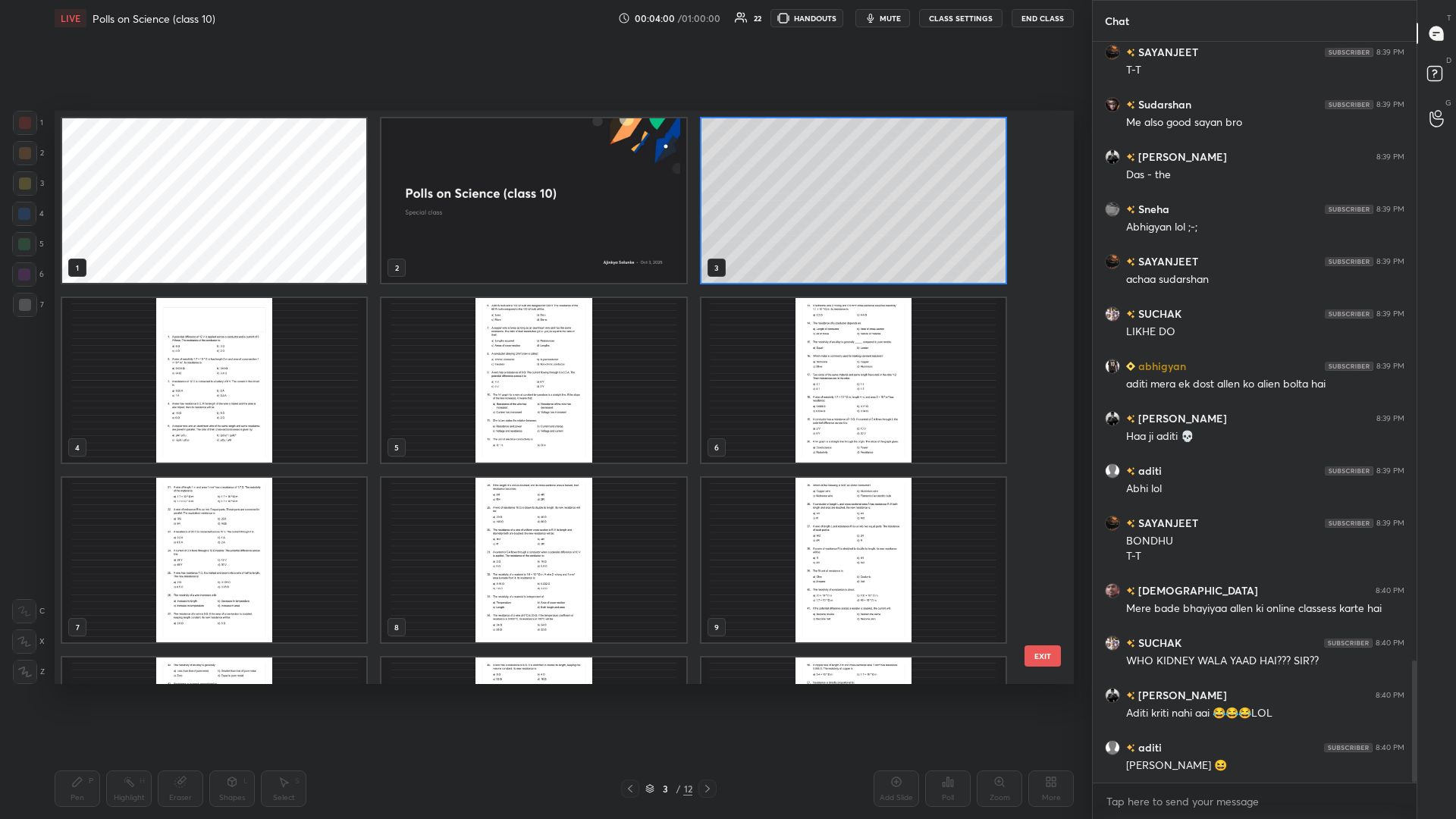
scroll to position [3768, 0]
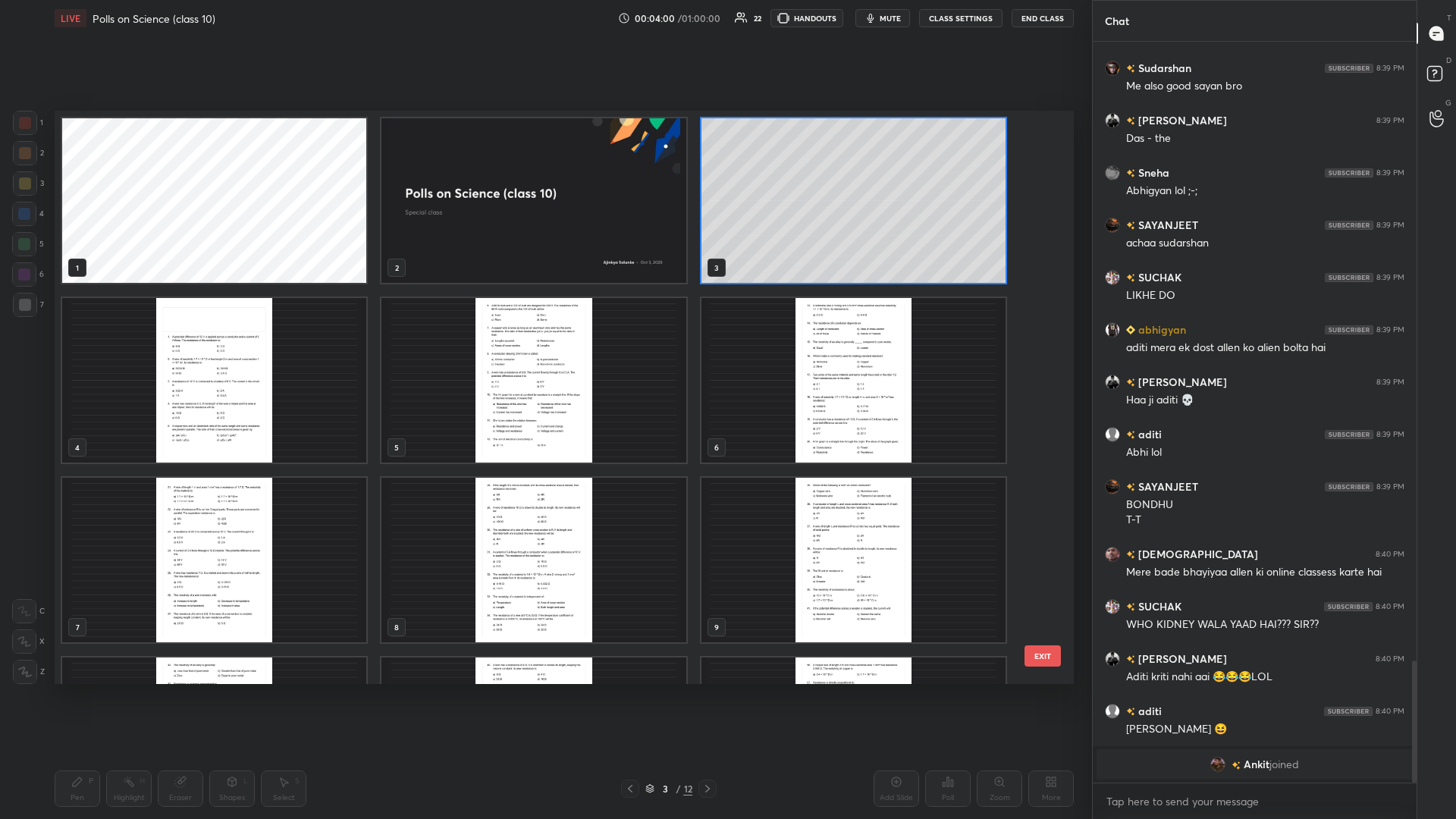
click at [290, 355] on img "grid" at bounding box center [214, 380] width 304 height 164
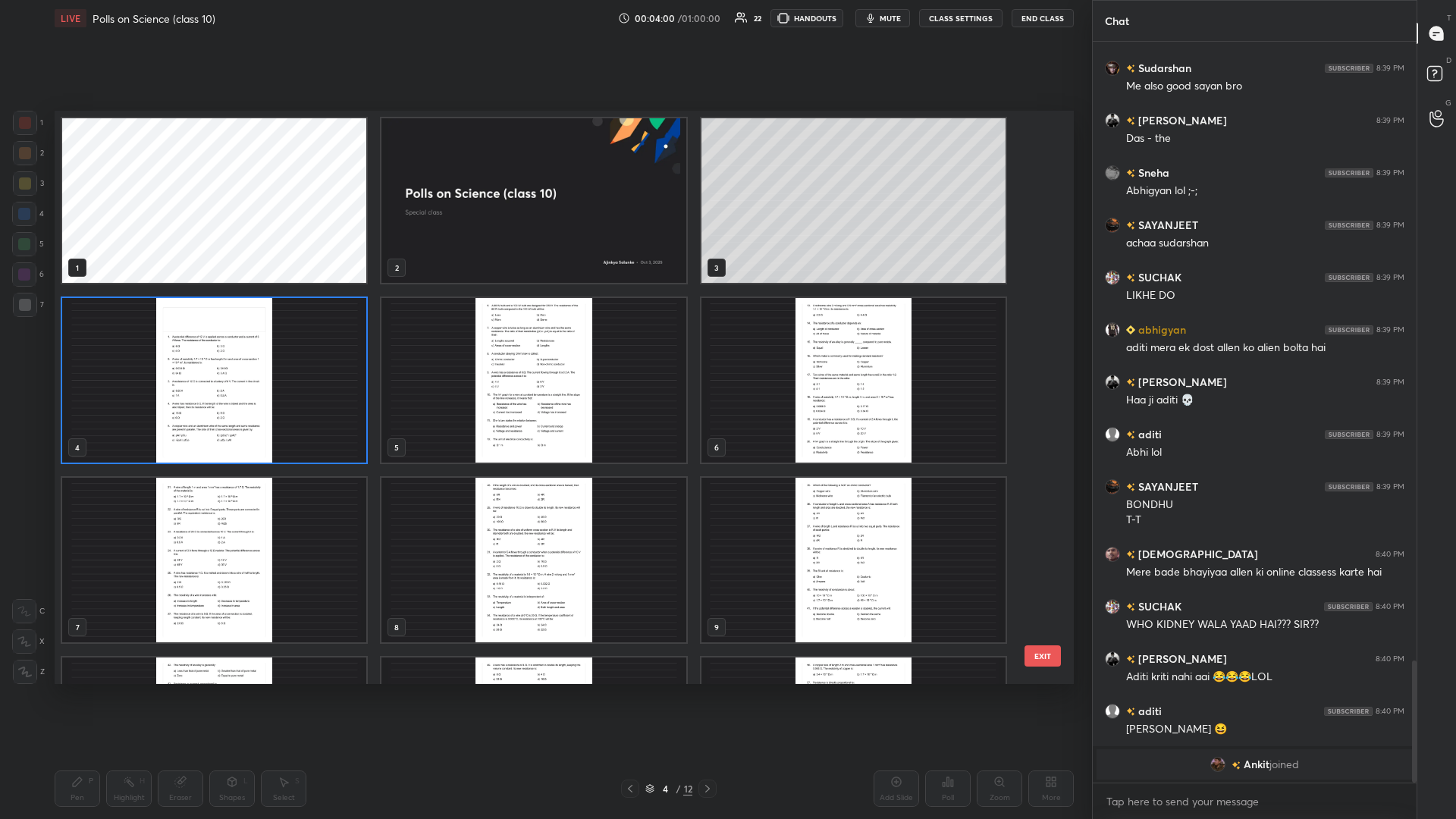
click at [290, 355] on img "grid" at bounding box center [214, 380] width 304 height 164
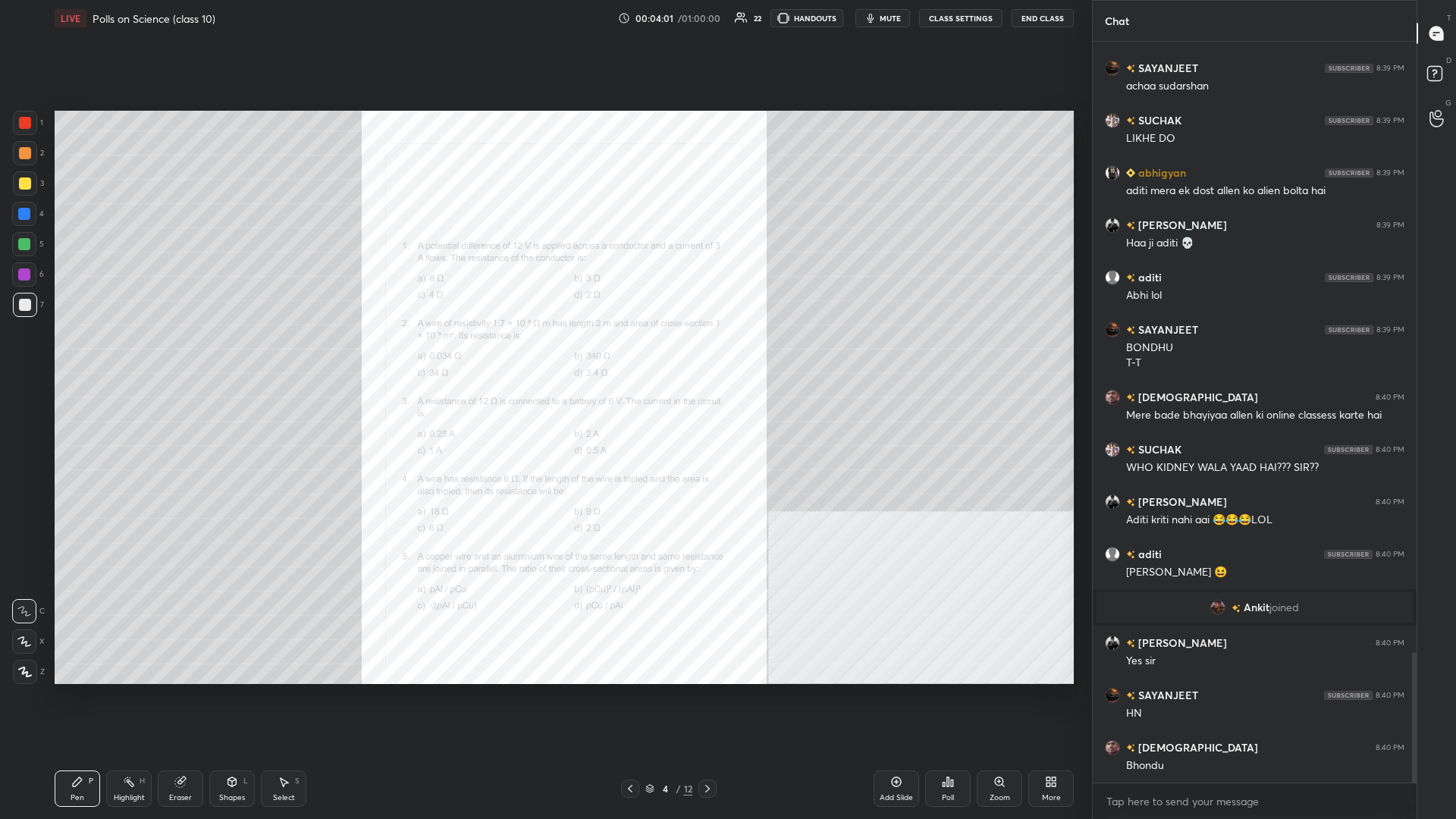
scroll to position [3467, 0]
click at [544, 355] on div "Zoom" at bounding box center [999, 797] width 21 height 7
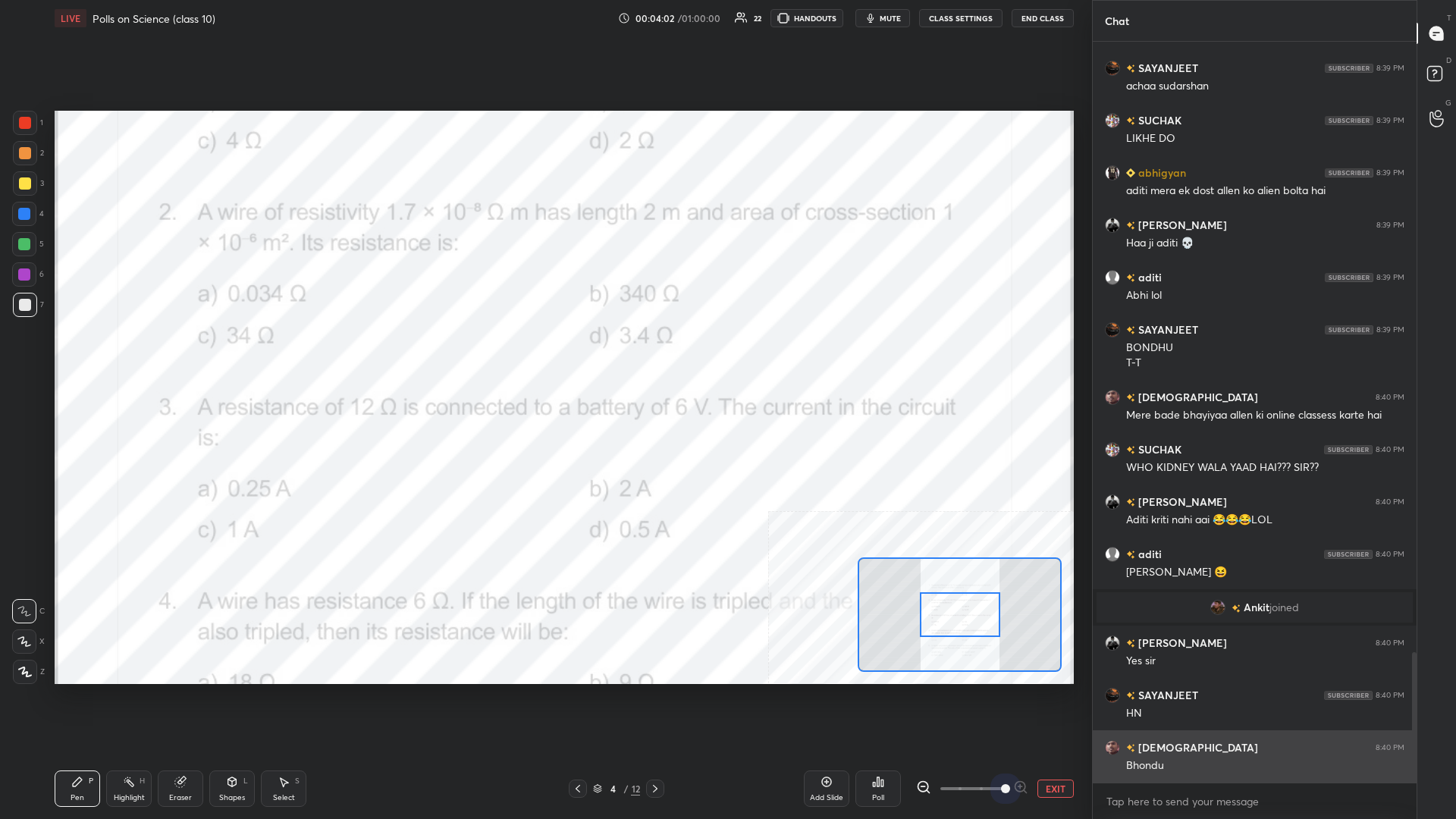
drag, startPoint x: 974, startPoint y: 787, endPoint x: 1102, endPoint y: 781, distance: 128.1
click at [544, 355] on div "1 2 3 4 5 6 7 C X Z C X Z E E Erase all H H LIVE Polls on Science (class 10) 00…" at bounding box center [728, 409] width 1456 height 819
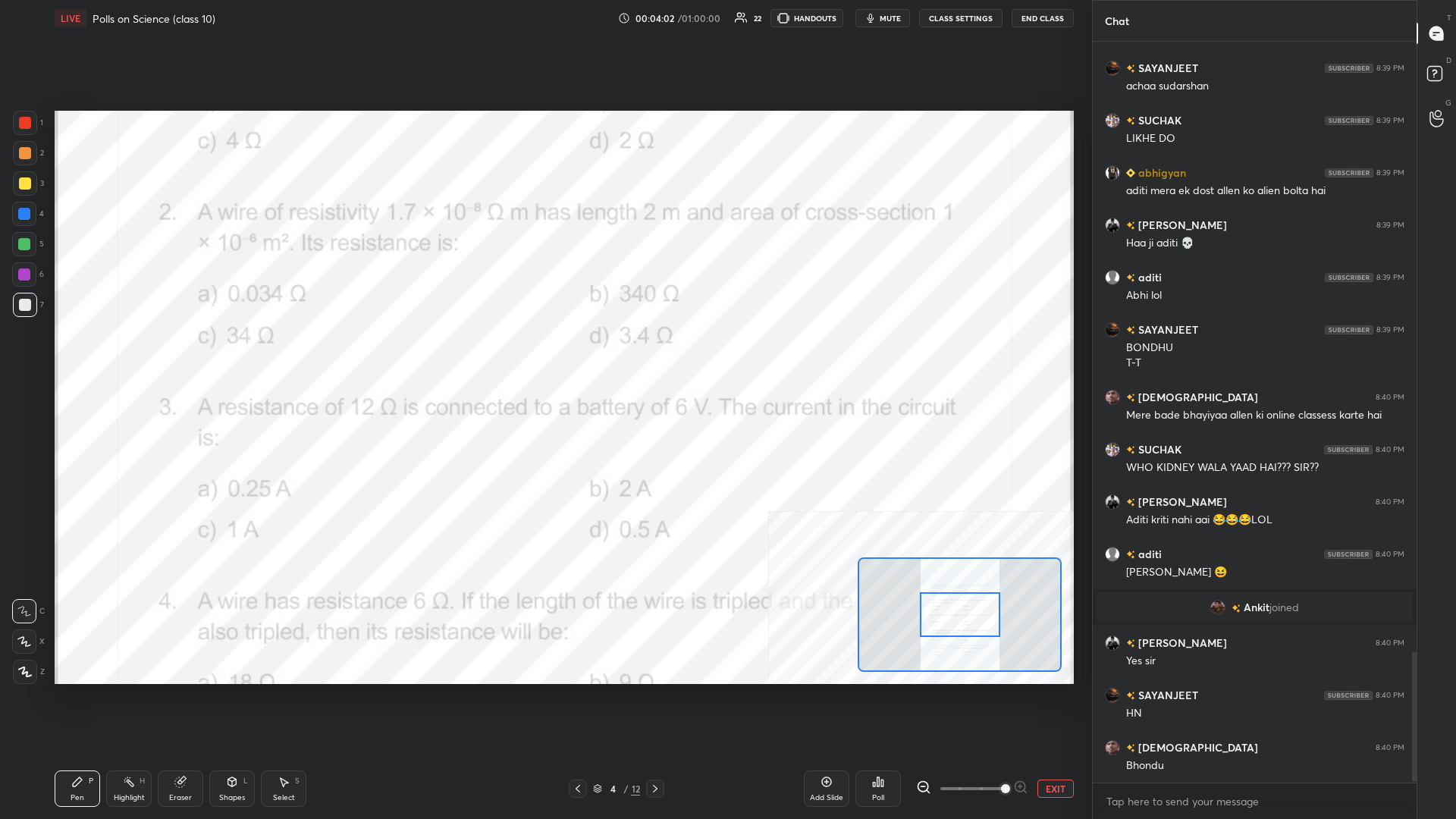
scroll to position [3503, 0]
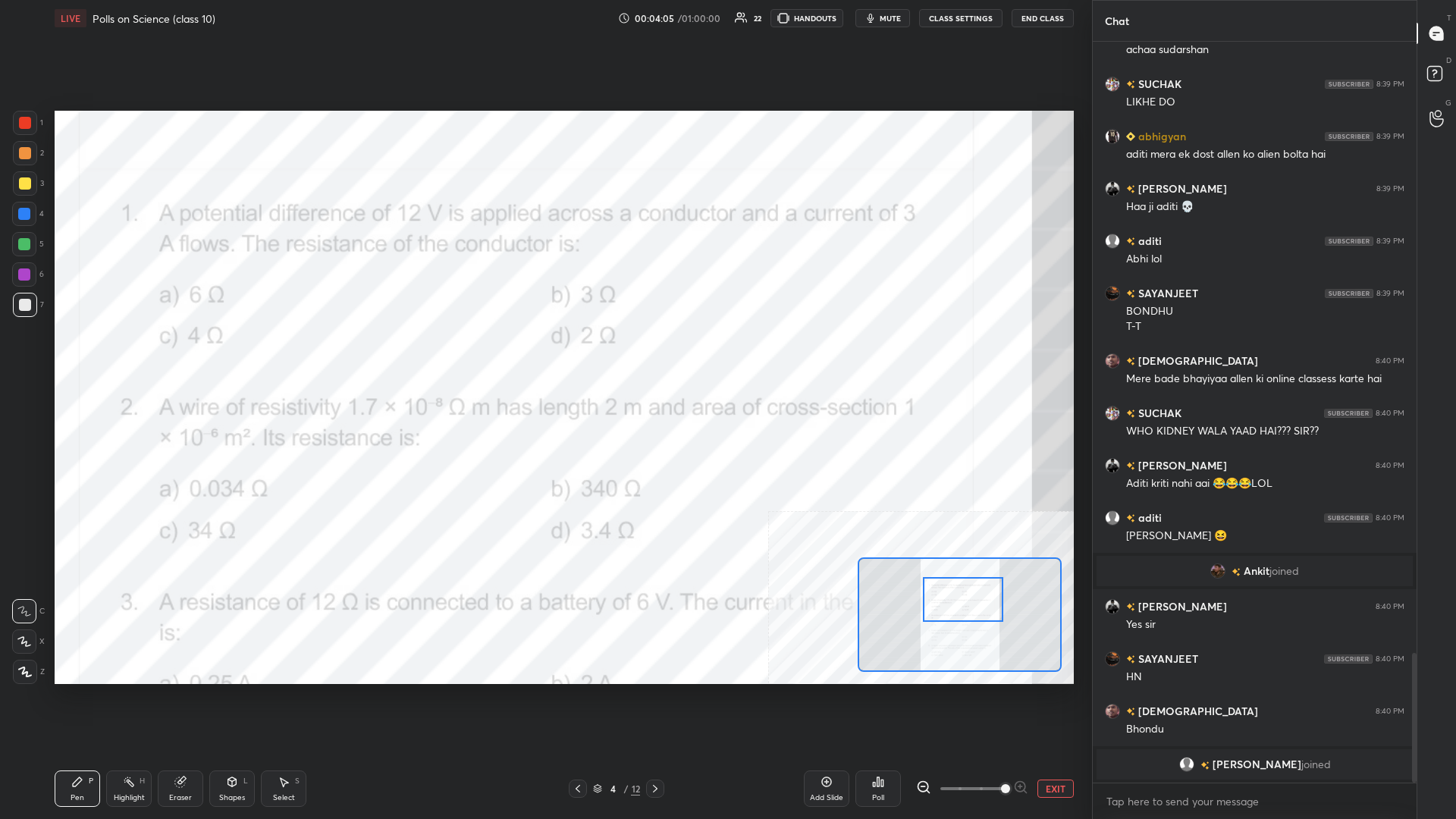
drag, startPoint x: 950, startPoint y: 606, endPoint x: 951, endPoint y: 592, distance: 14.0
click at [544, 355] on div at bounding box center [963, 599] width 81 height 45
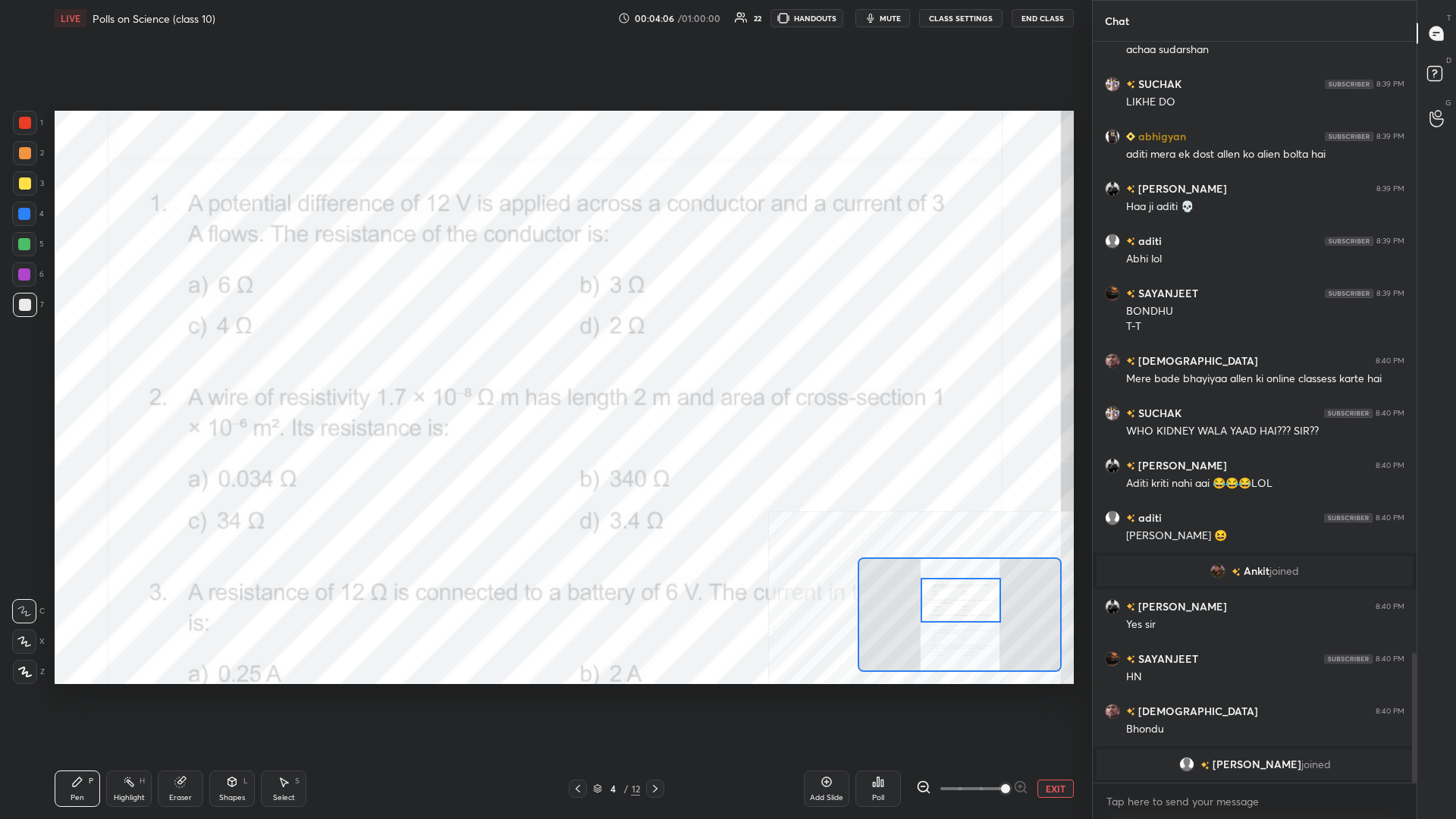
click at [145, 355] on div "Highlight H" at bounding box center [129, 788] width 46 height 37
click at [32, 117] on div at bounding box center [25, 122] width 24 height 24
click at [544, 355] on div "Poll" at bounding box center [878, 788] width 46 height 37
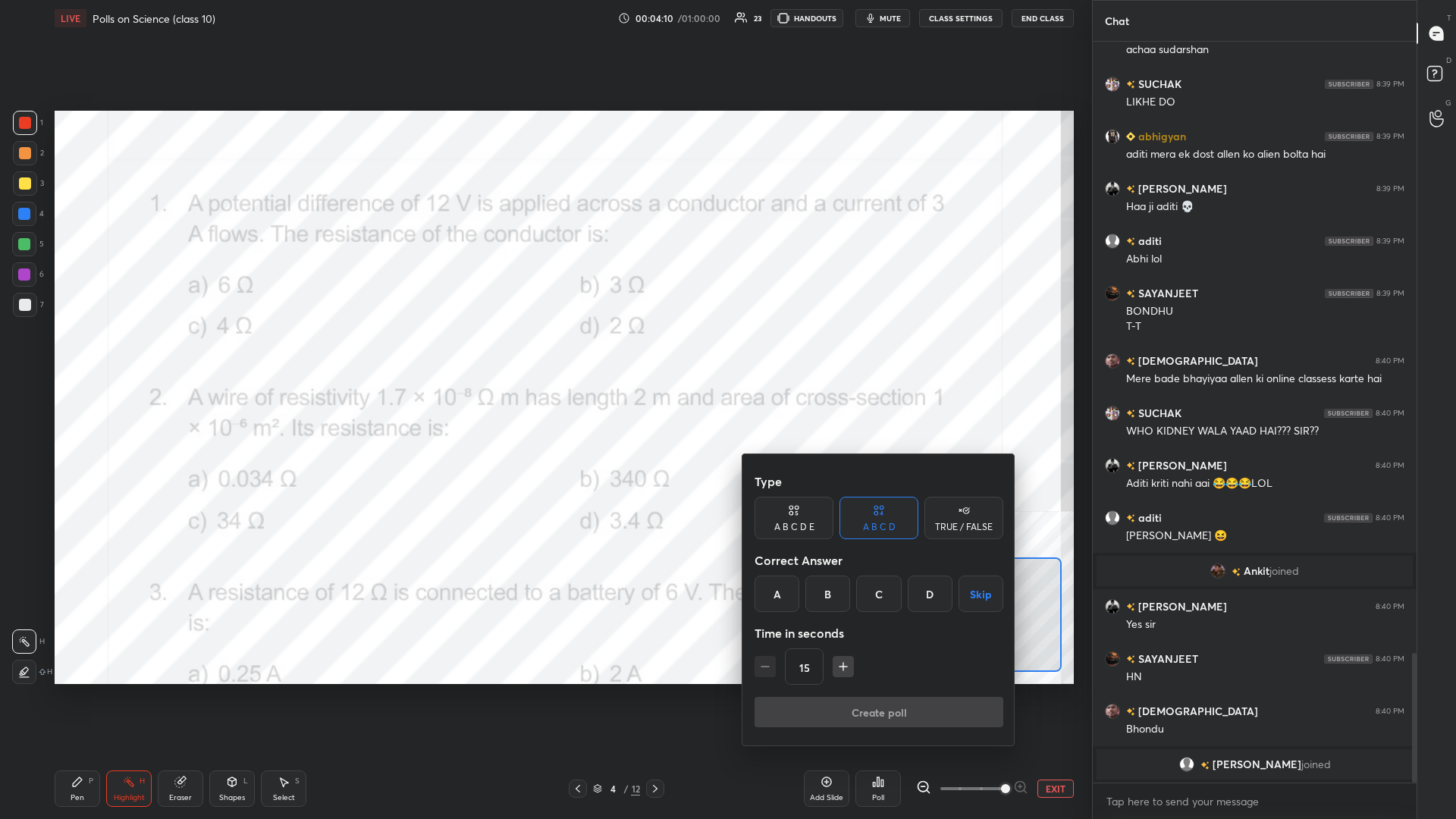
scroll to position [3542, 0]
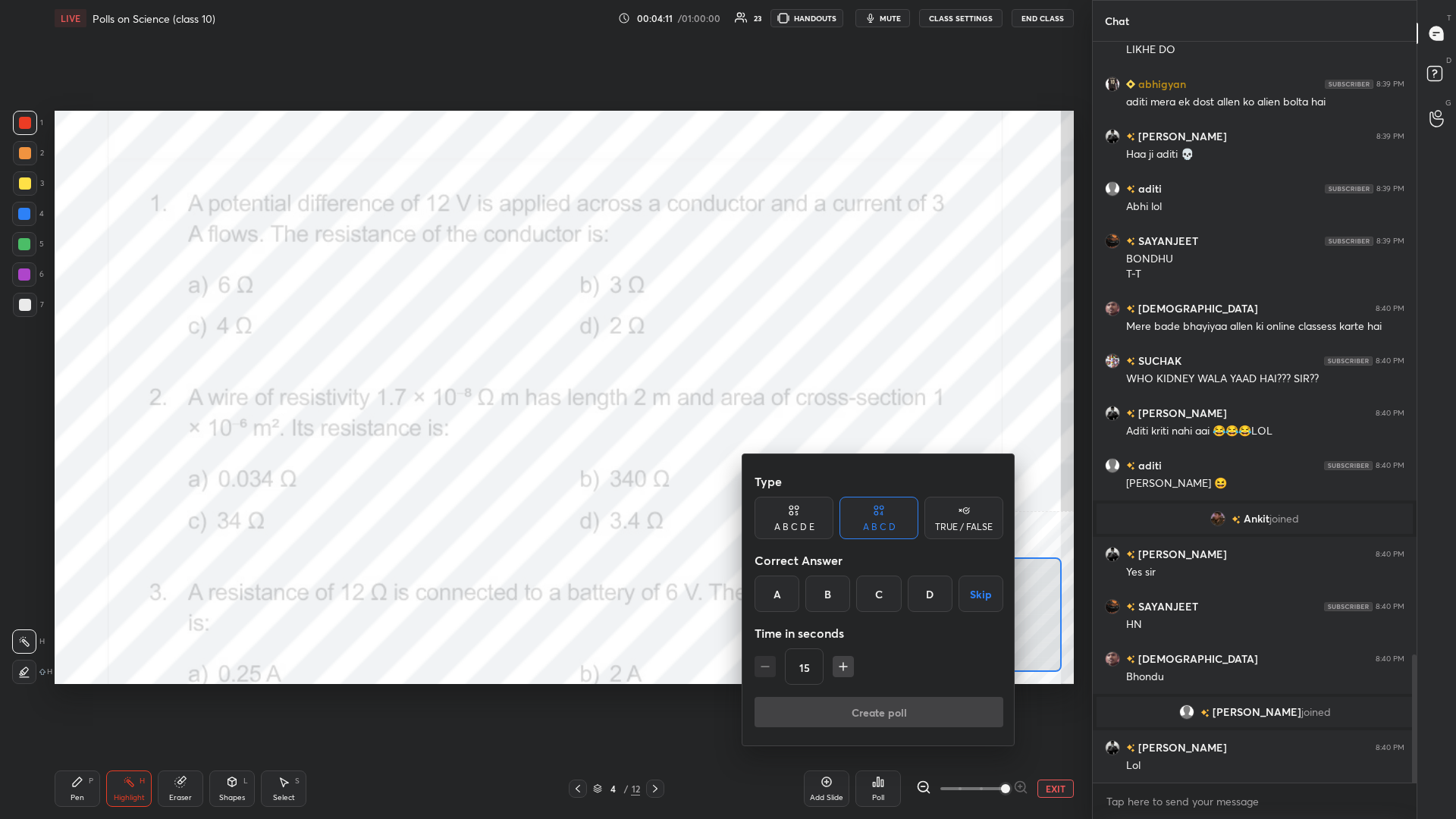
click at [544, 355] on icon "button" at bounding box center [843, 666] width 15 height 15
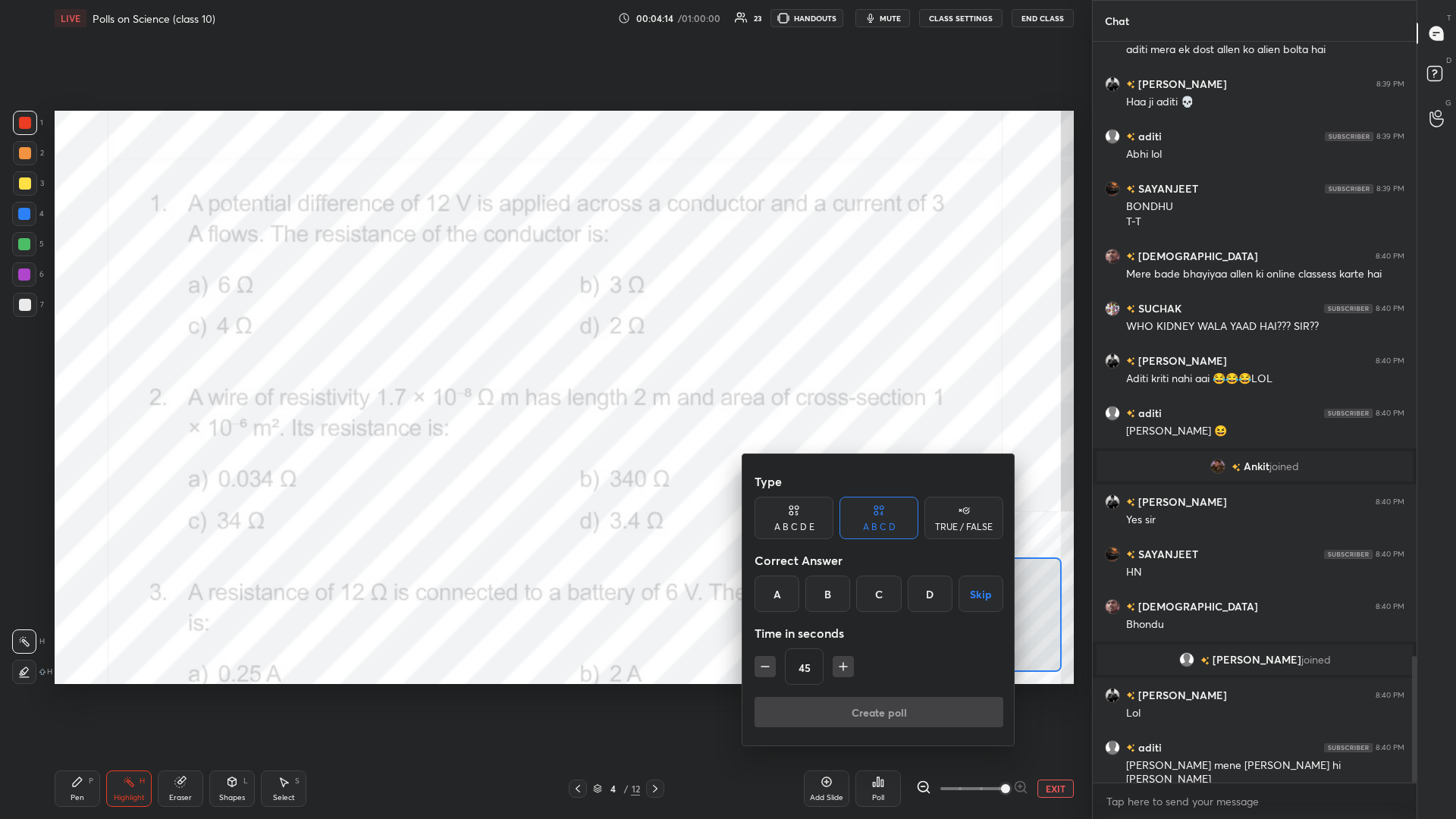
click at [544, 355] on icon "button" at bounding box center [765, 666] width 15 height 15
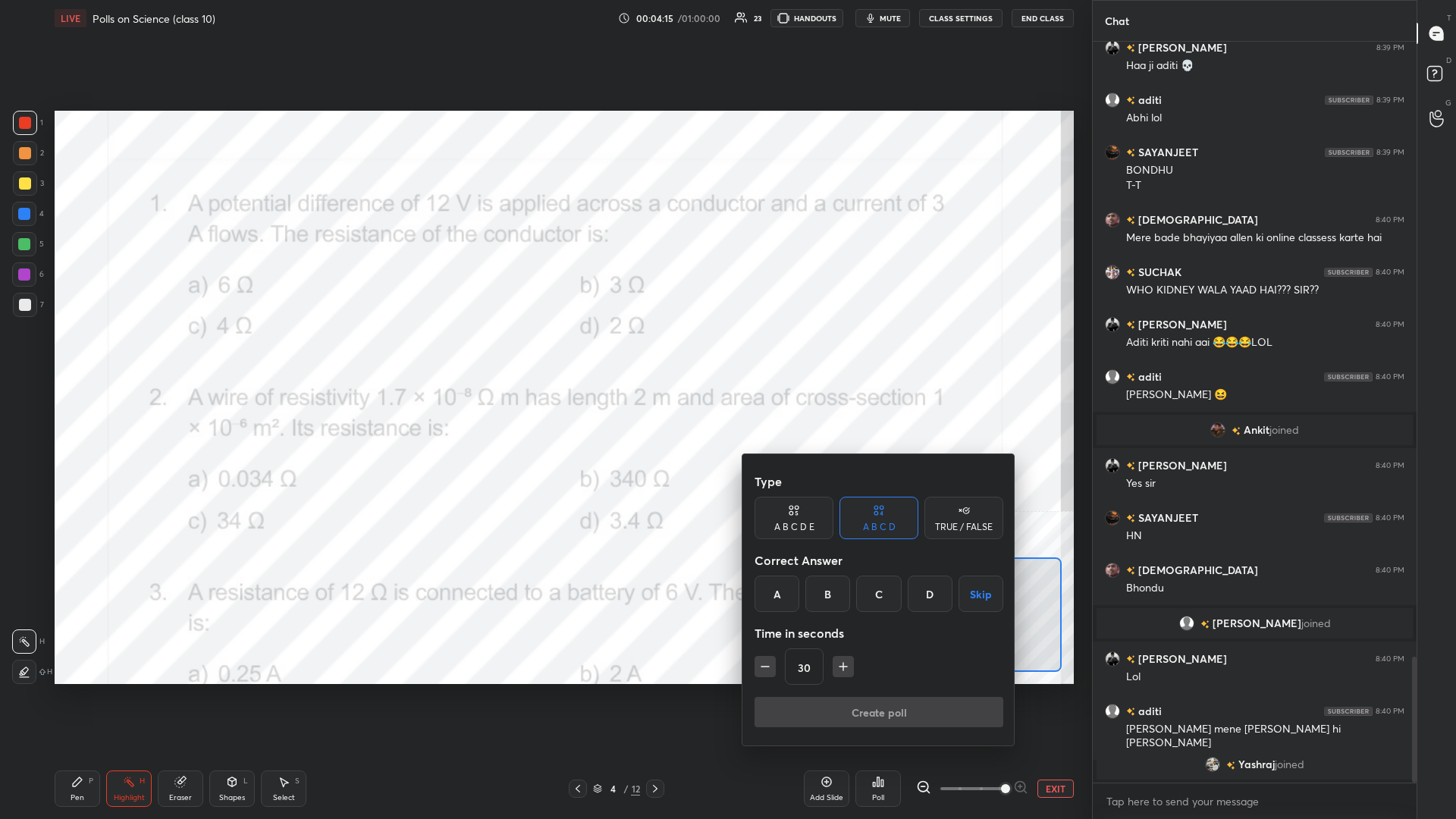
click at [544, 355] on icon "button" at bounding box center [765, 666] width 15 height 15
type input "15"
click at [87, 355] on div at bounding box center [728, 409] width 1456 height 819
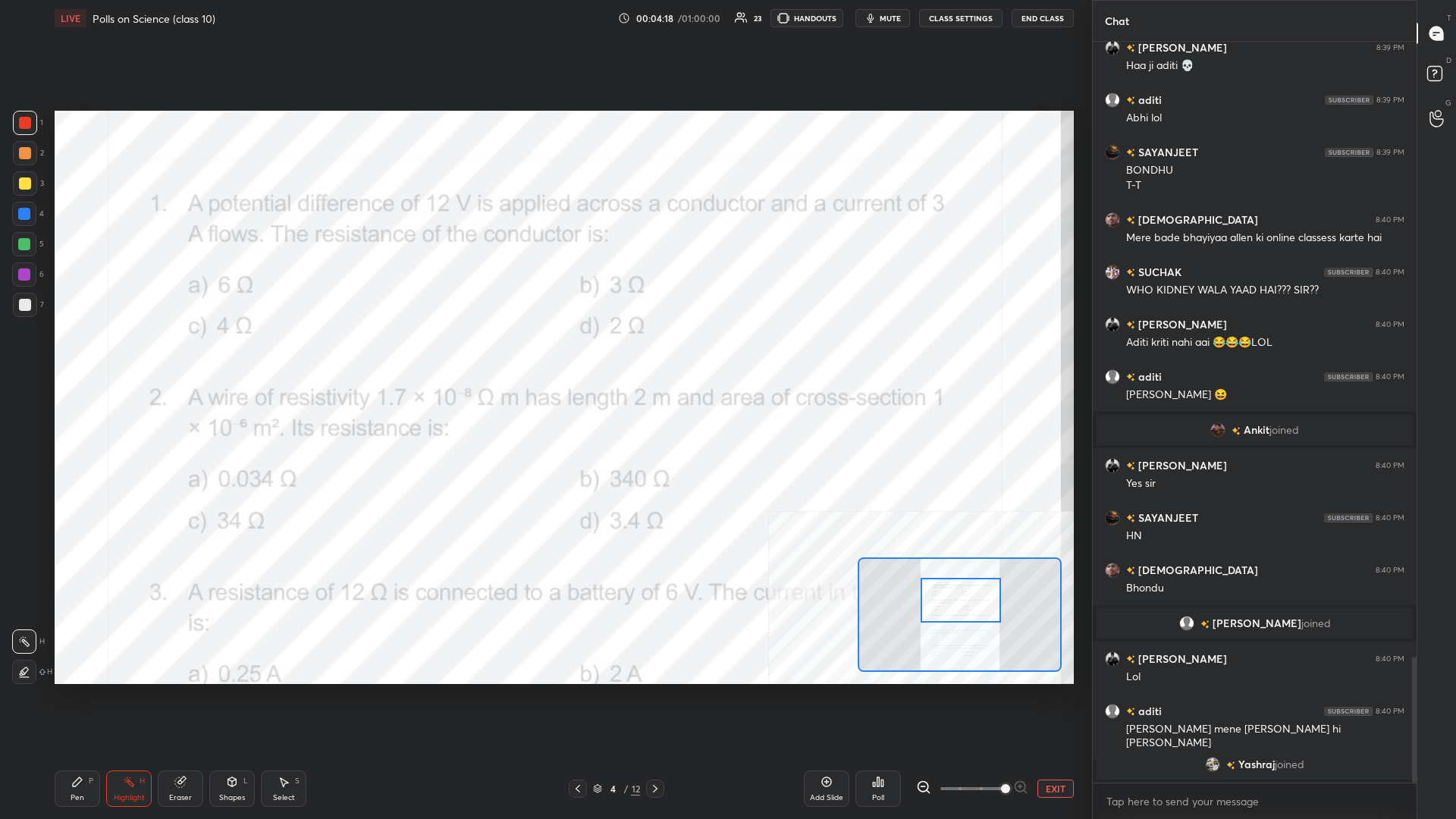
click at [22, 270] on div at bounding box center [24, 274] width 12 height 12
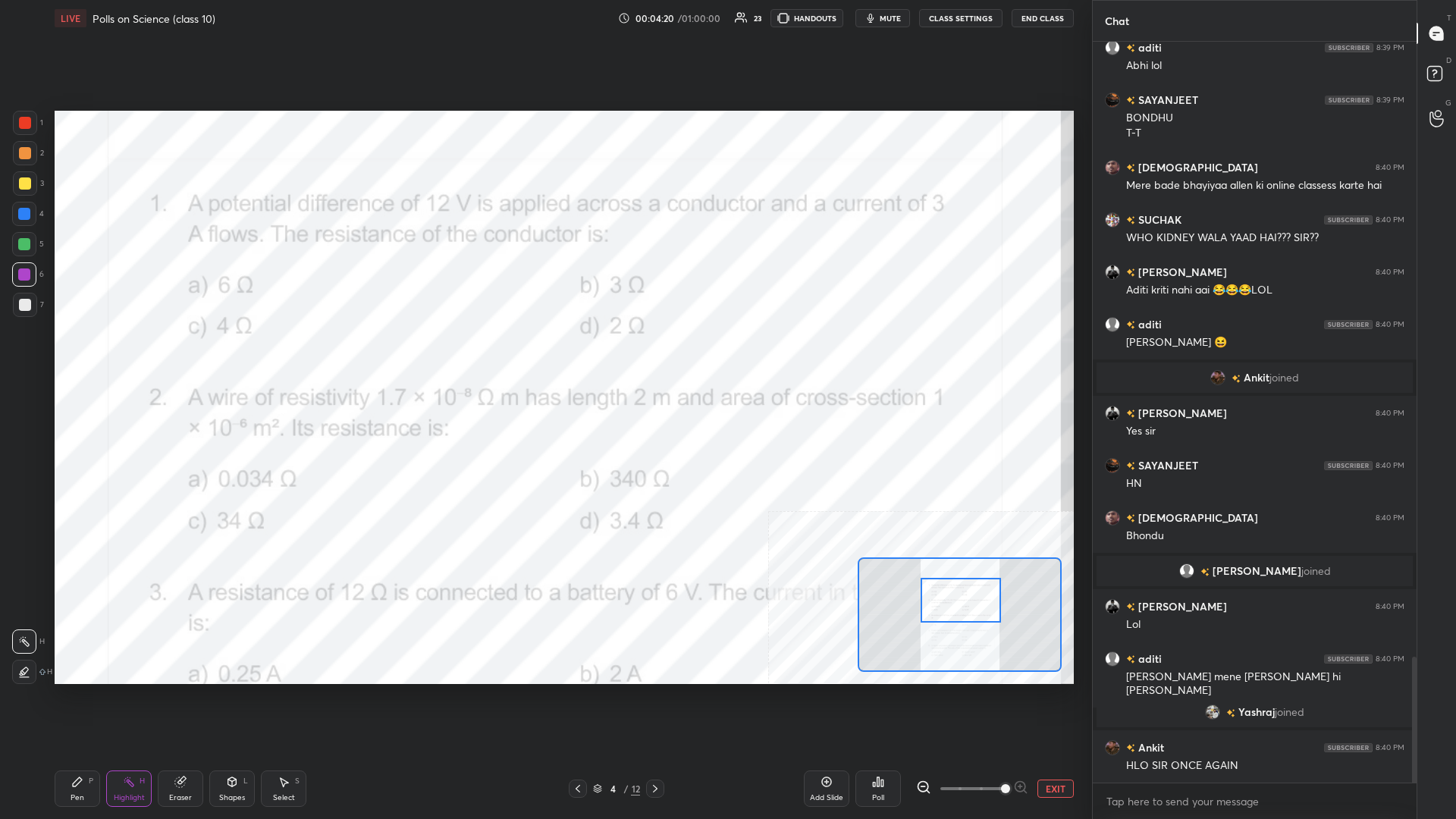
scroll to position [3610, 0]
click at [54, 355] on div "LIVE Polls on Science (class 10) 00:04:20 / 01:00:00 23 HANDOUTS mute CLASS SET…" at bounding box center [564, 409] width 1032 height 819
click at [74, 355] on icon at bounding box center [77, 781] width 9 height 9
click at [21, 355] on div at bounding box center [25, 671] width 24 height 24
click at [544, 355] on icon at bounding box center [882, 782] width 2 height 7
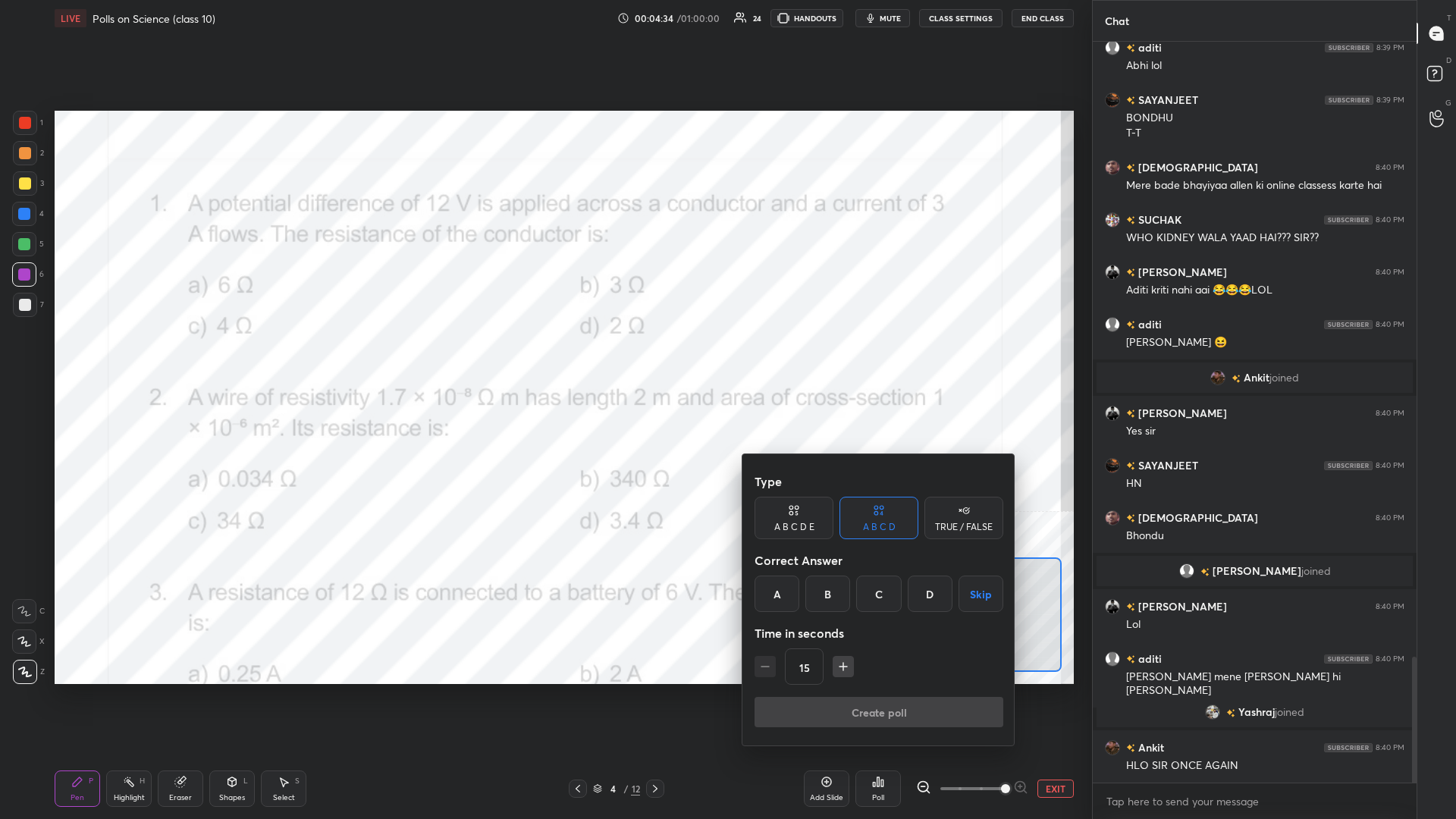
click at [544, 355] on div "C" at bounding box center [878, 593] width 45 height 37
click at [544, 355] on button "Create poll" at bounding box center [879, 712] width 249 height 31
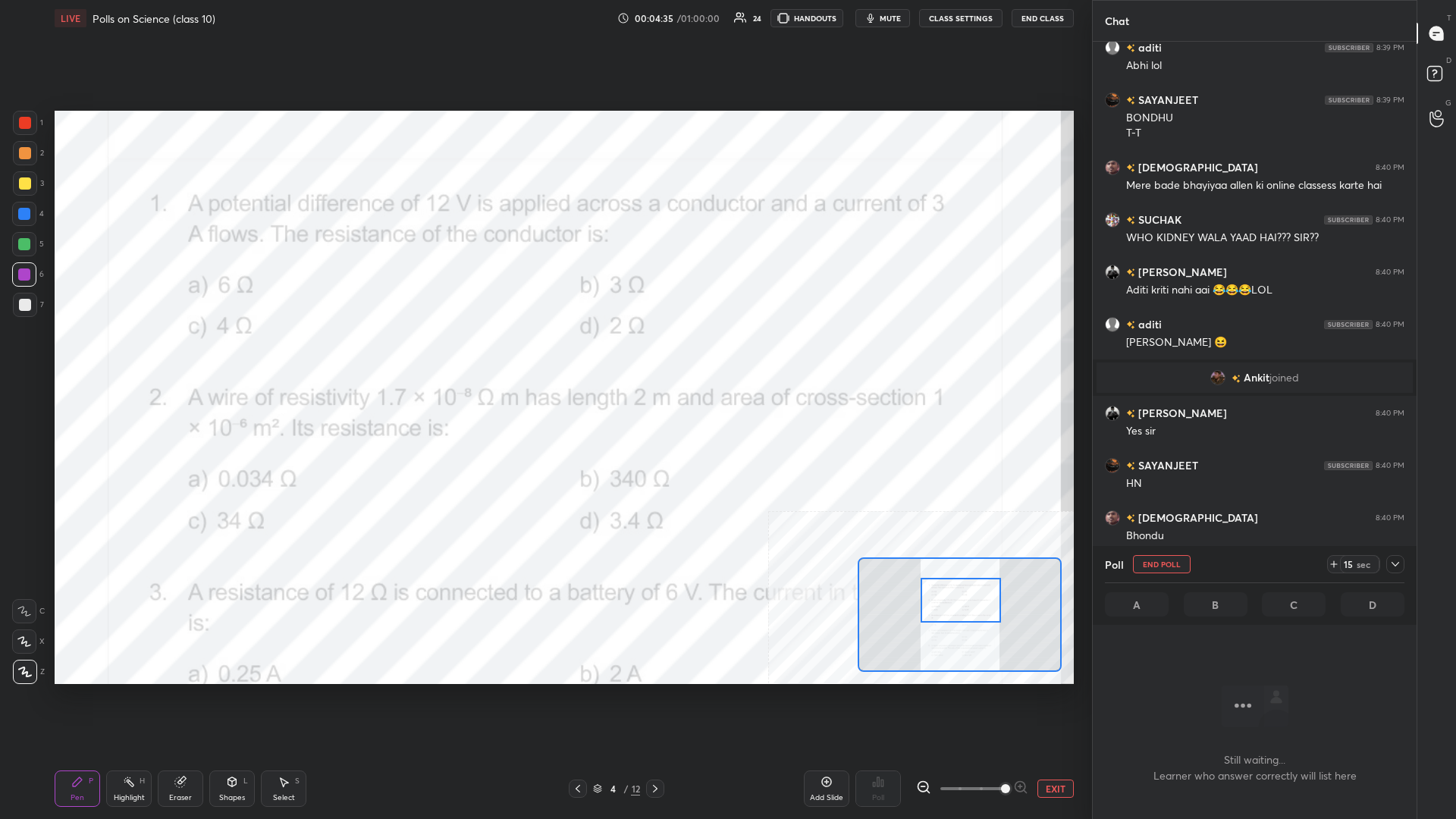
scroll to position [3704, 0]
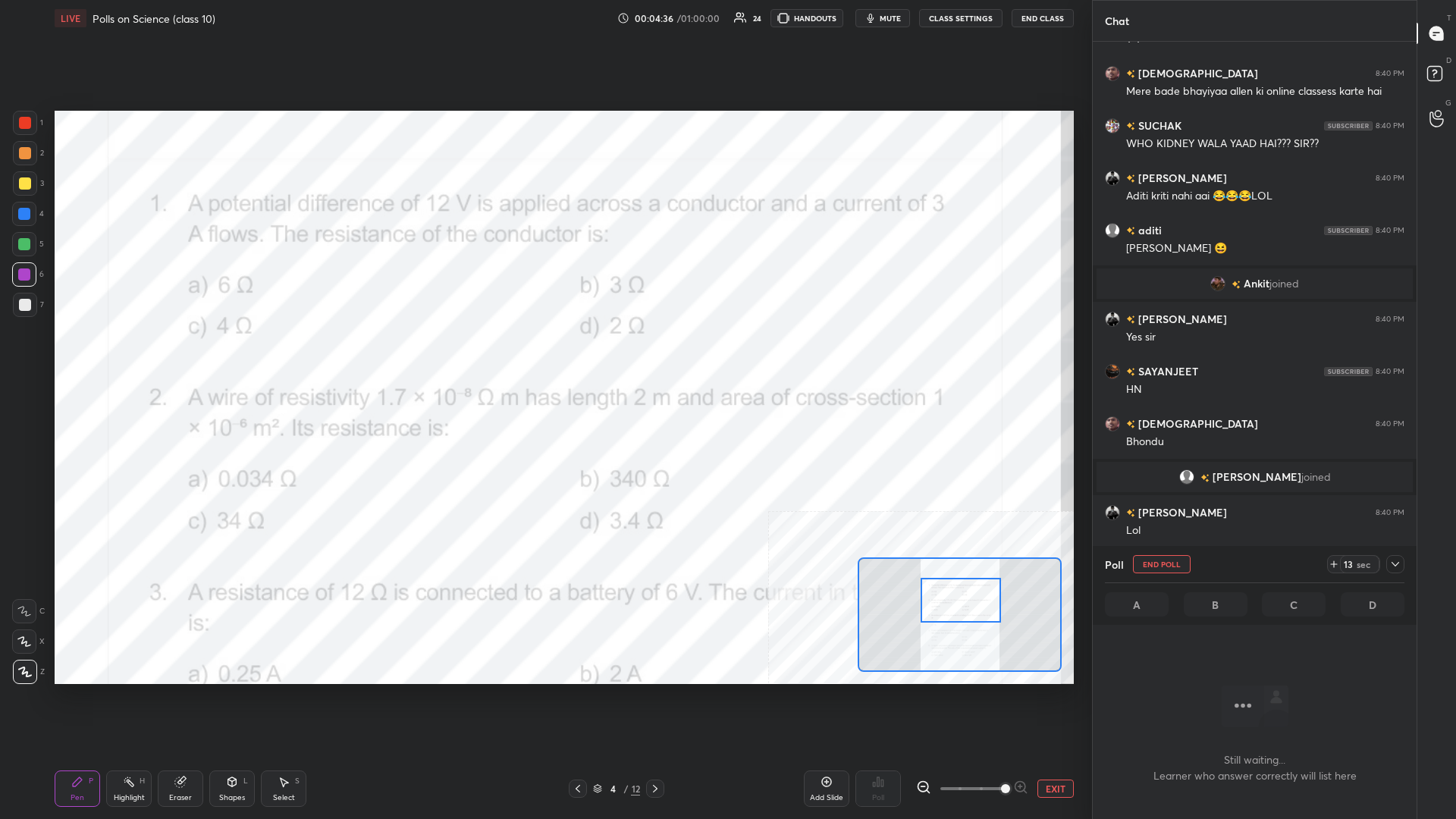
click at [138, 355] on div "Highlight" at bounding box center [129, 797] width 31 height 7
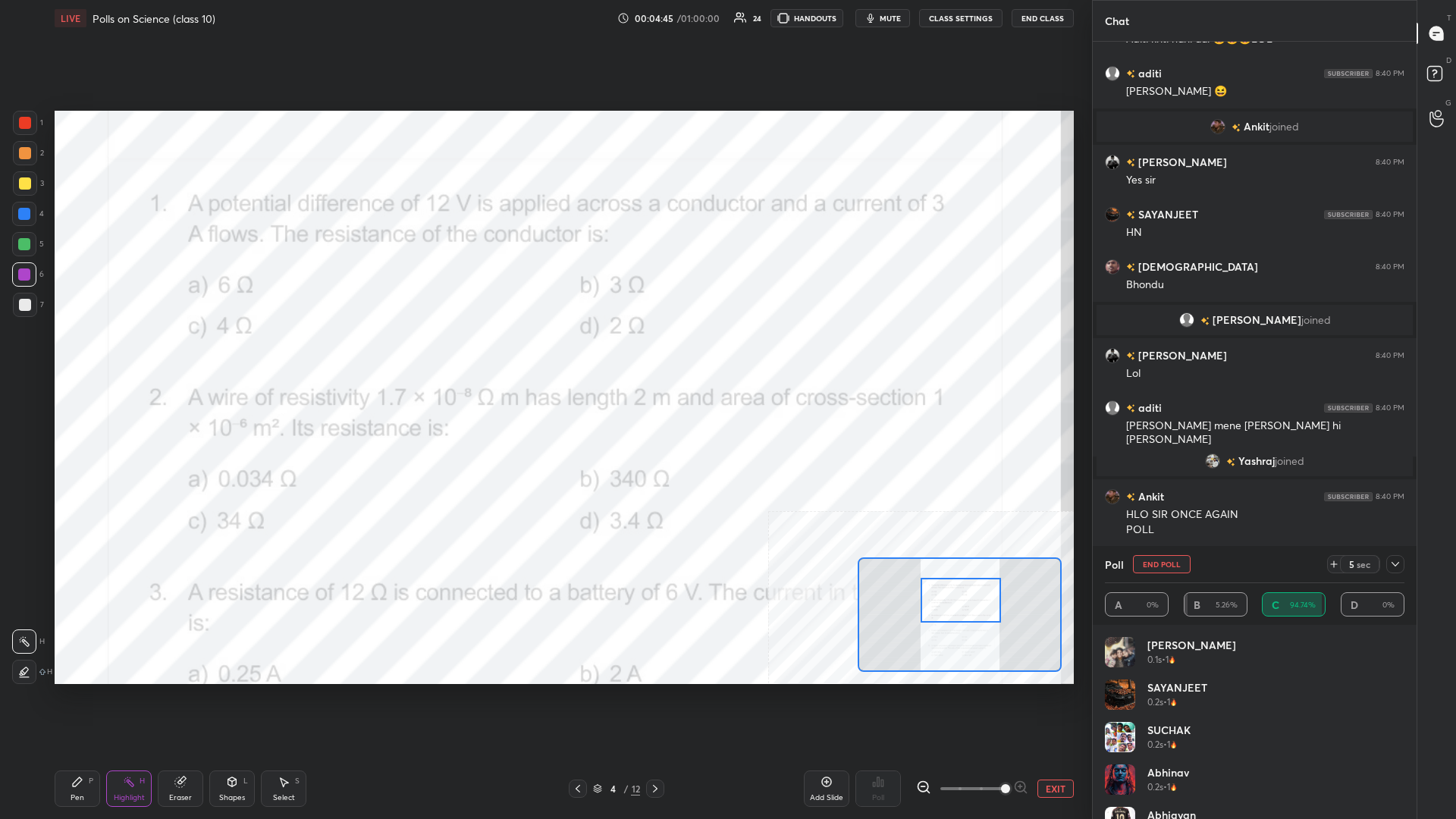
scroll to position [3913, 0]
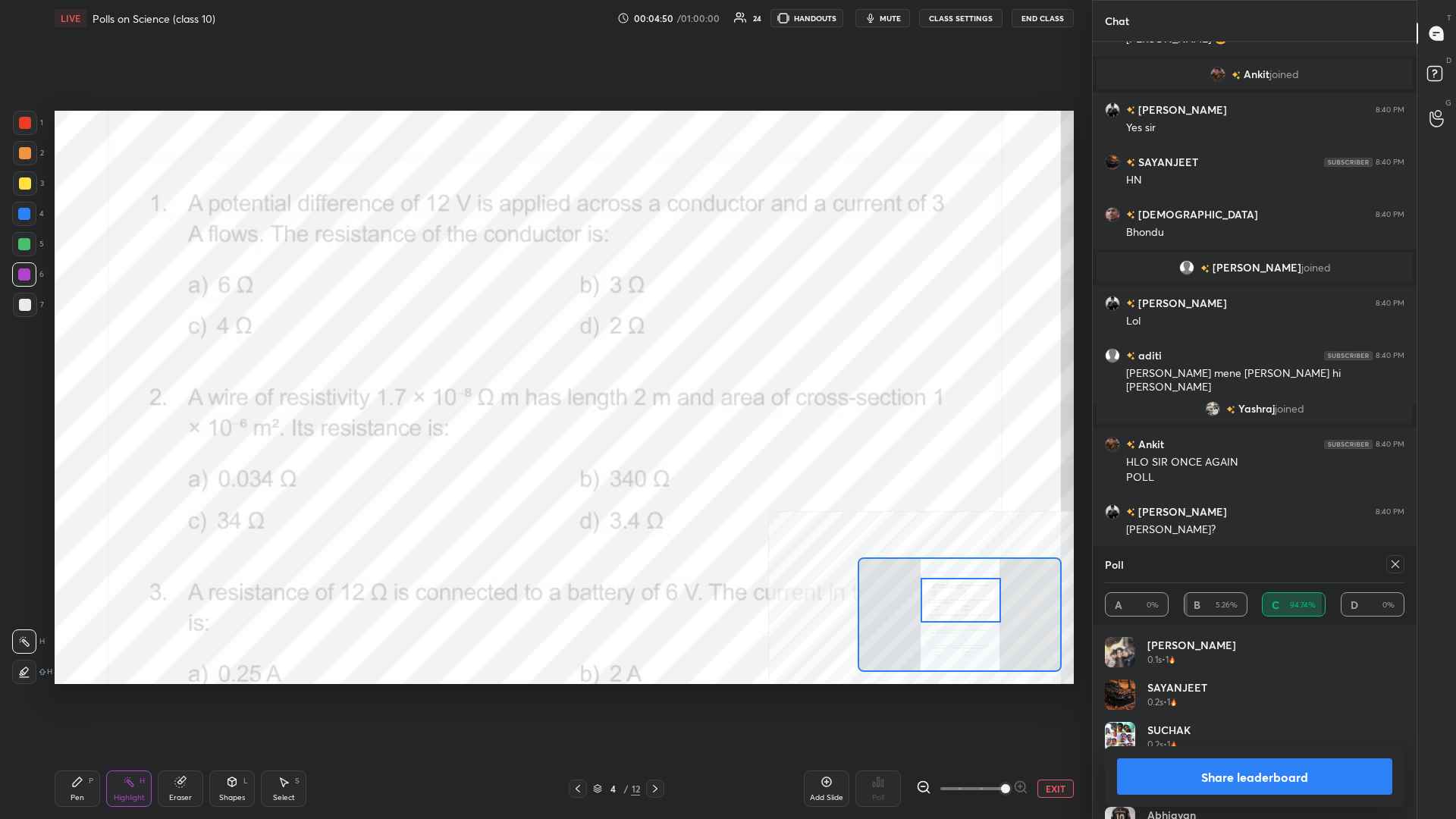
click at [544, 355] on button "Share leaderboard" at bounding box center [1255, 777] width 276 height 37
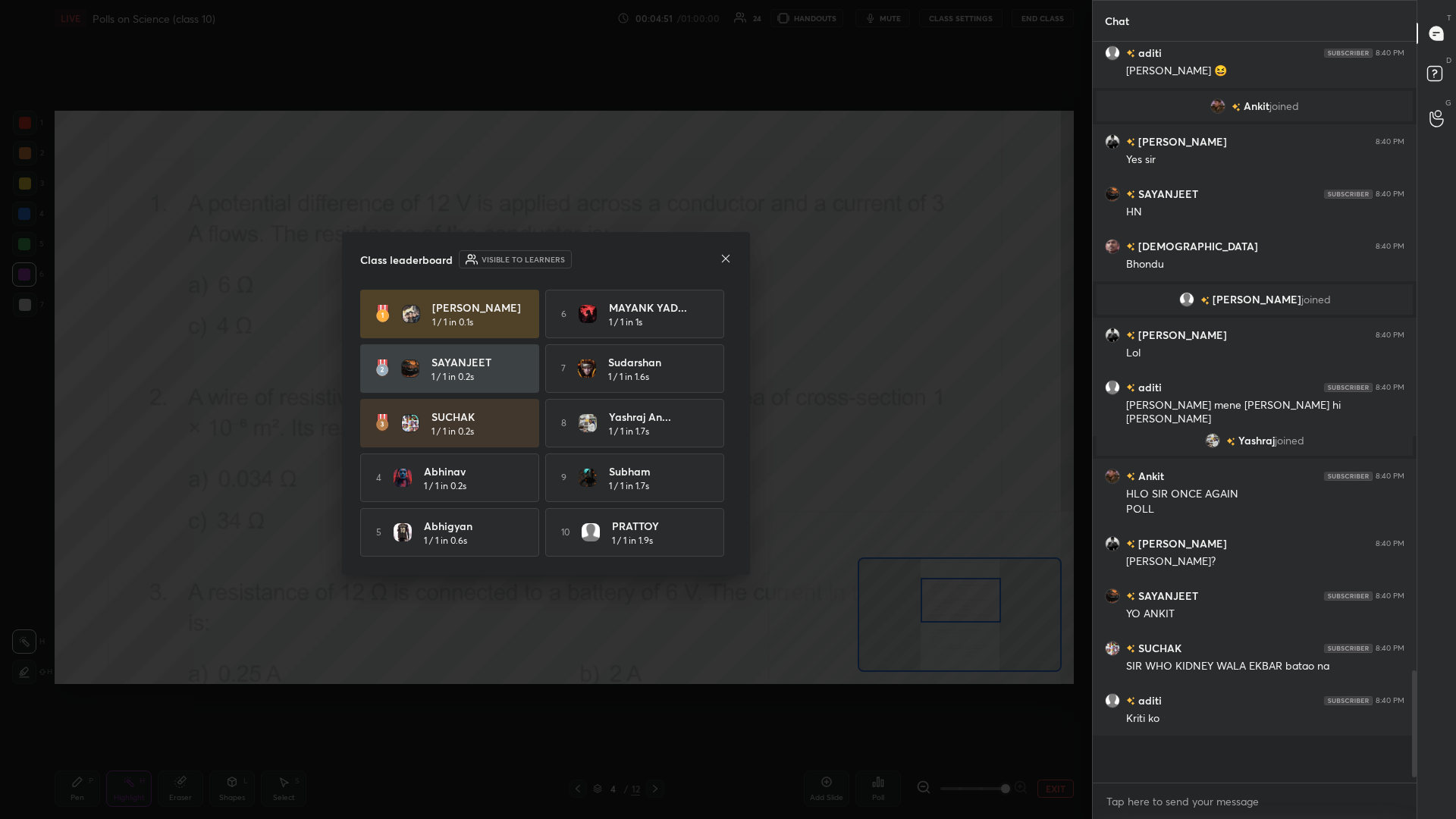
scroll to position [0, 1]
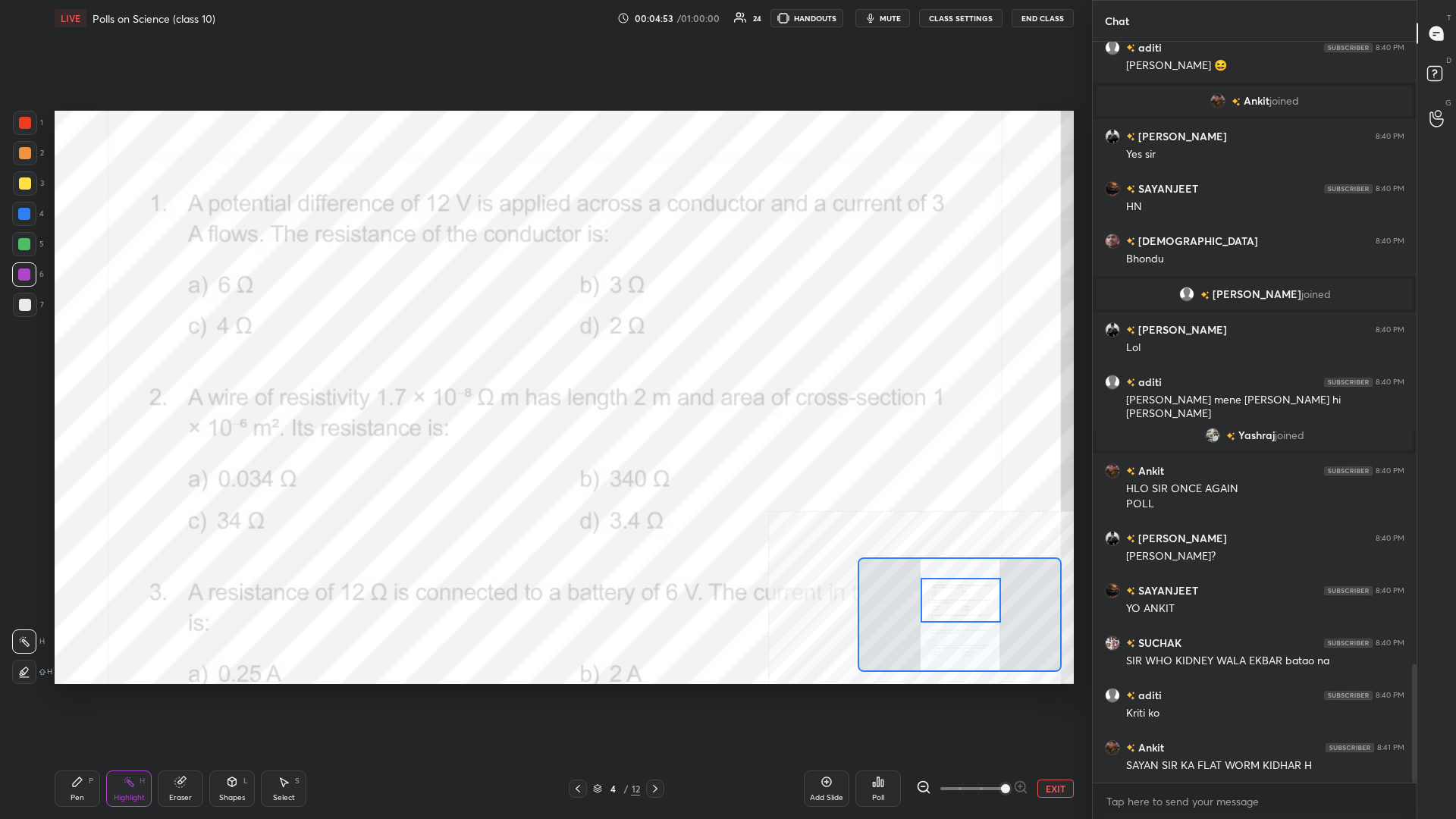
click at [64, 355] on div "Pen P Highlight H Eraser Shapes L Select S 4 / 12 Add Slide Poll EXIT" at bounding box center [564, 788] width 1019 height 61
click at [74, 355] on div "Pen P Highlight H Eraser Shapes L Select S 4 / 12 Add Slide Poll EXIT" at bounding box center [564, 788] width 1019 height 61
click at [73, 355] on div "Pen P" at bounding box center [77, 788] width 46 height 37
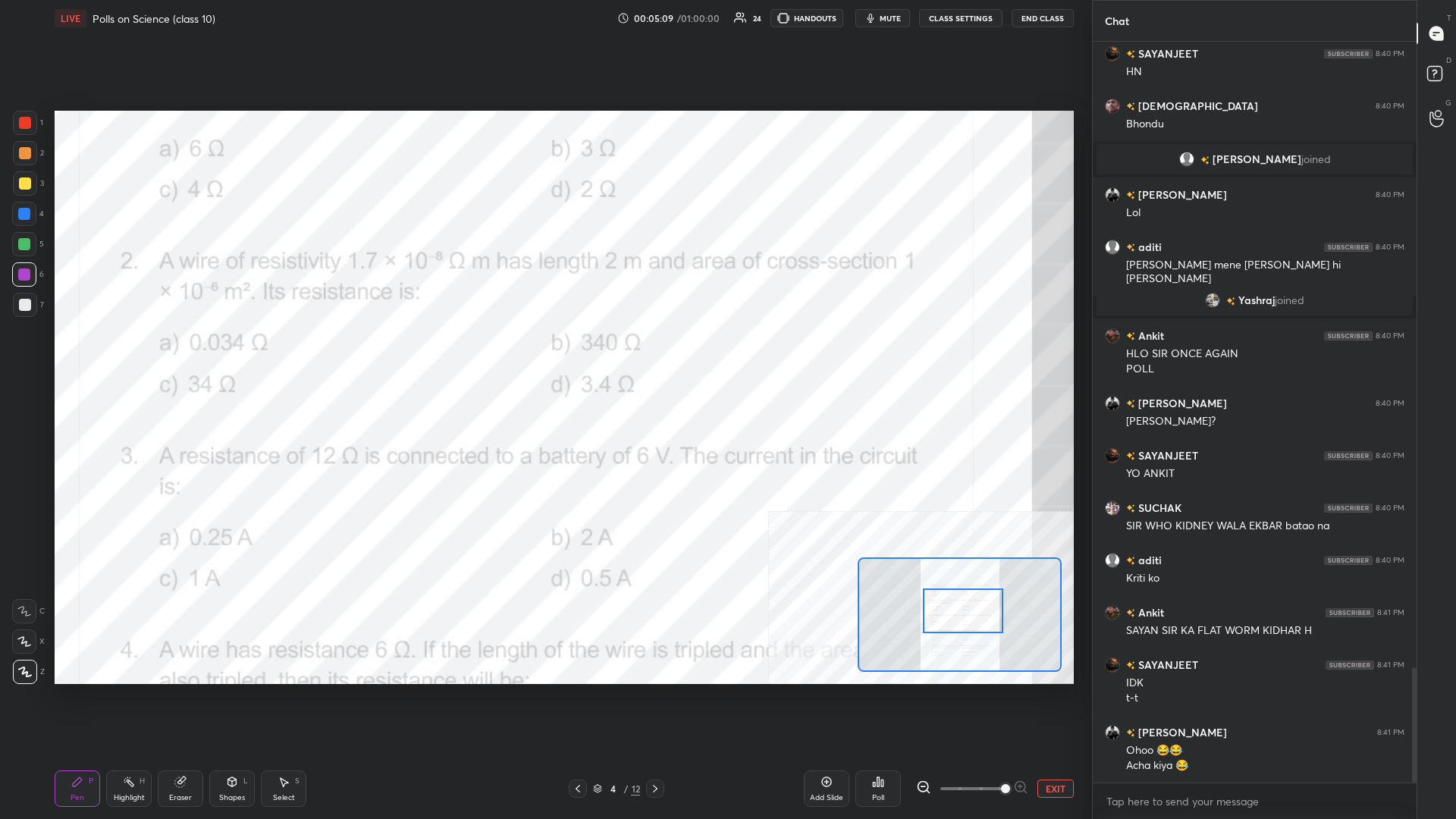
click at [124, 355] on icon at bounding box center [129, 782] width 12 height 12
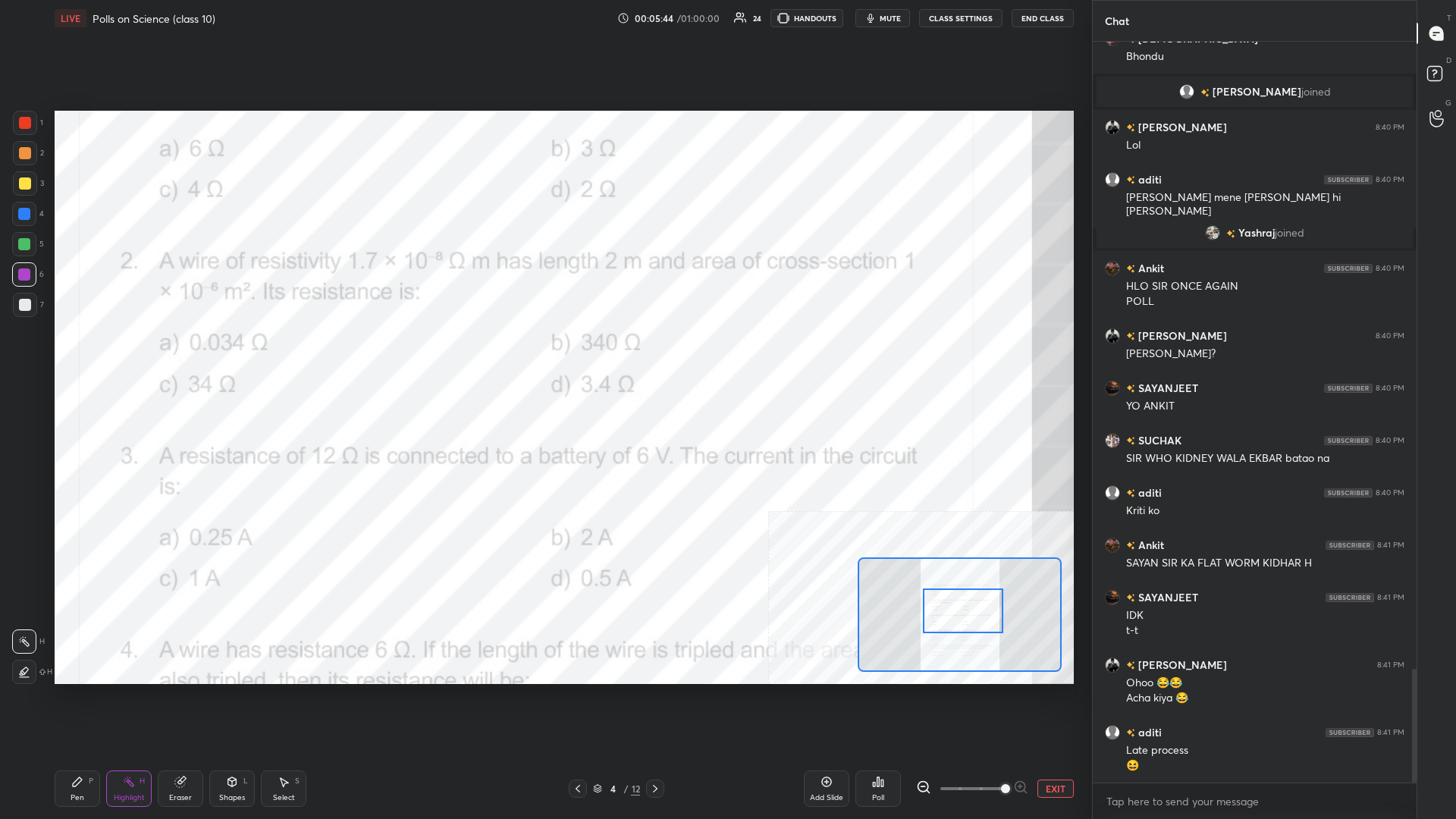
click at [544, 355] on div "Poll" at bounding box center [878, 788] width 46 height 37
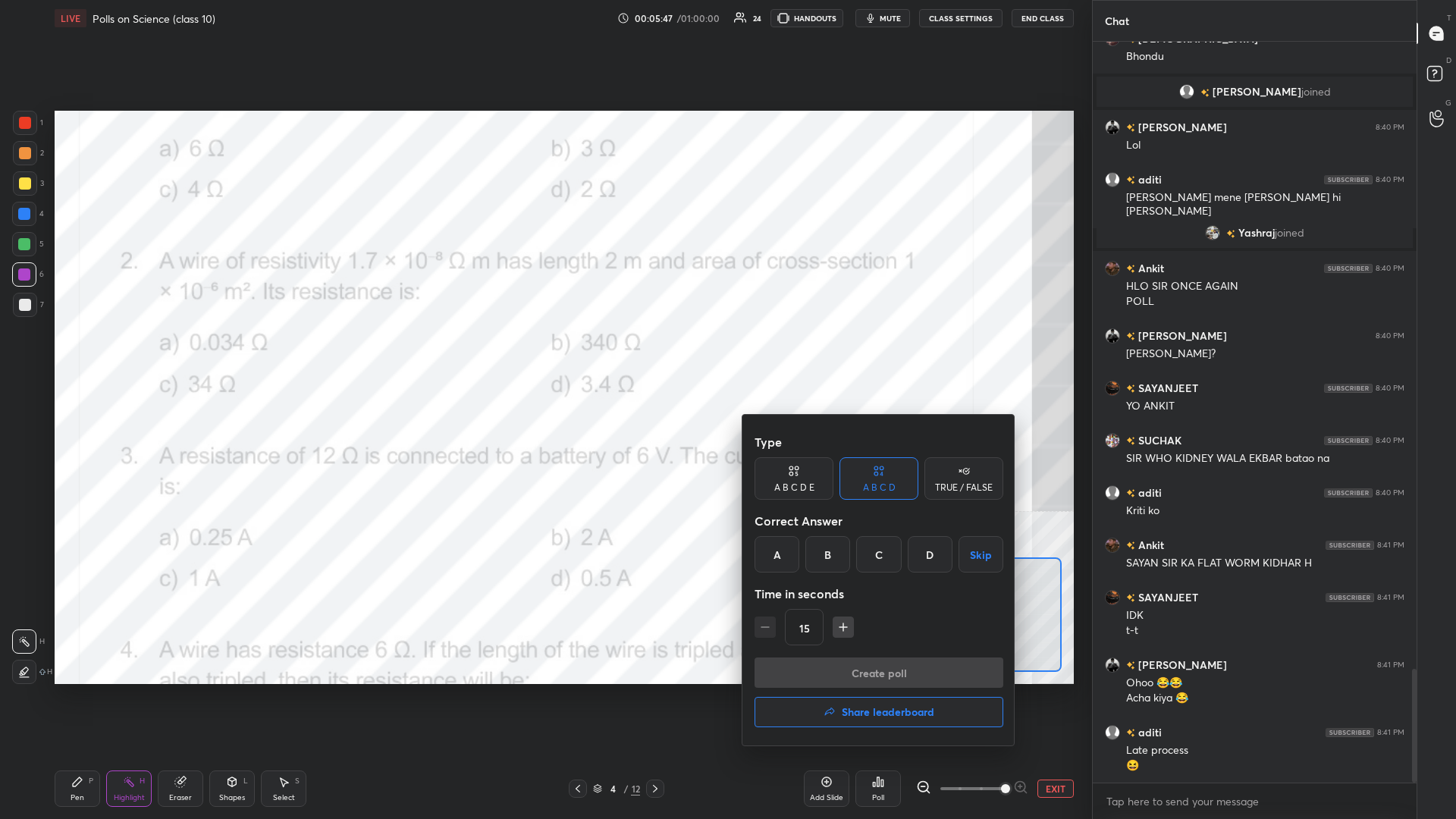
click at [544, 355] on div "A" at bounding box center [777, 554] width 45 height 37
click at [544, 355] on button "Create poll" at bounding box center [879, 672] width 249 height 31
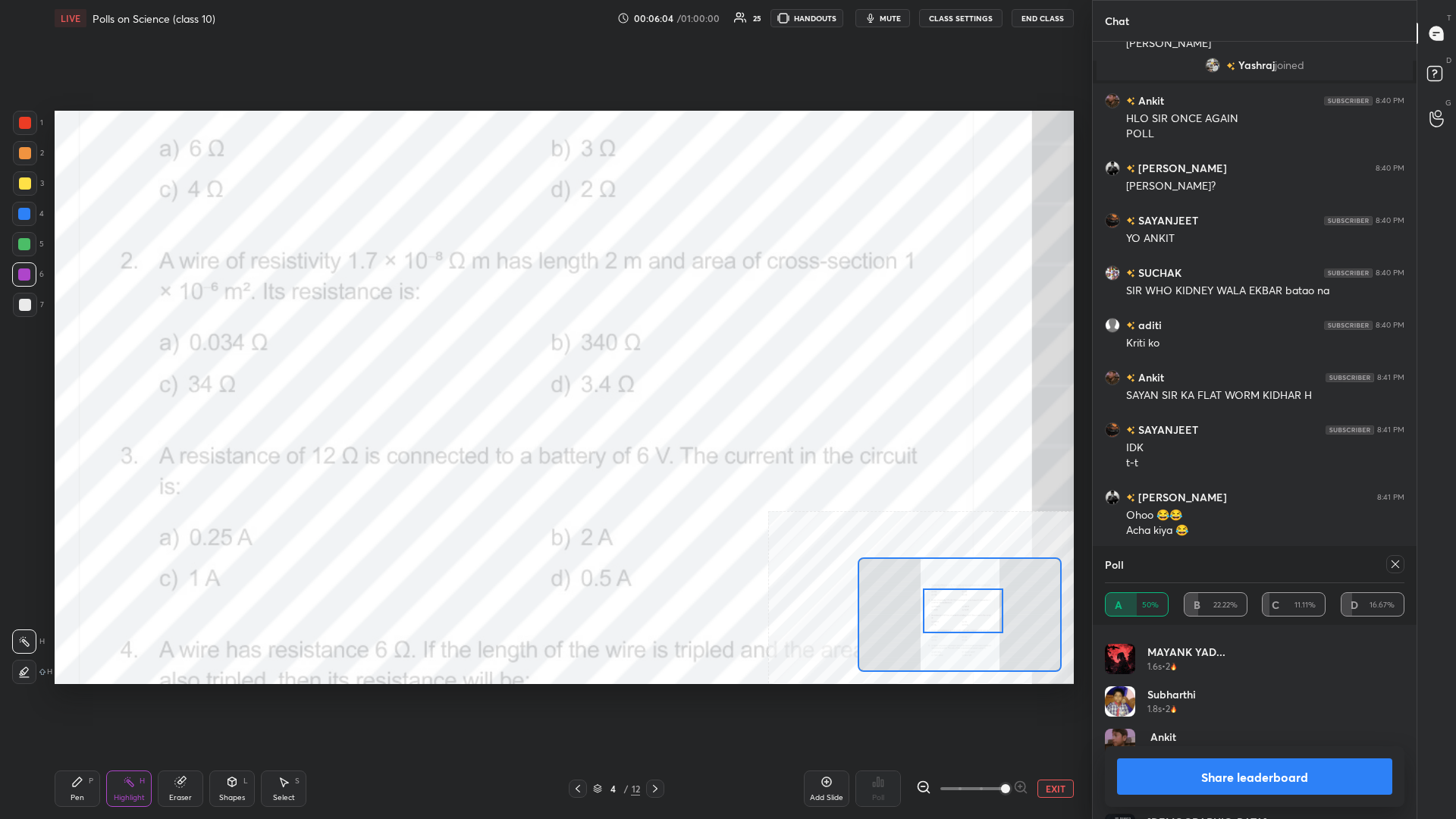
scroll to position [200, 0]
click at [544, 355] on button "Share leaderboard" at bounding box center [1255, 777] width 276 height 37
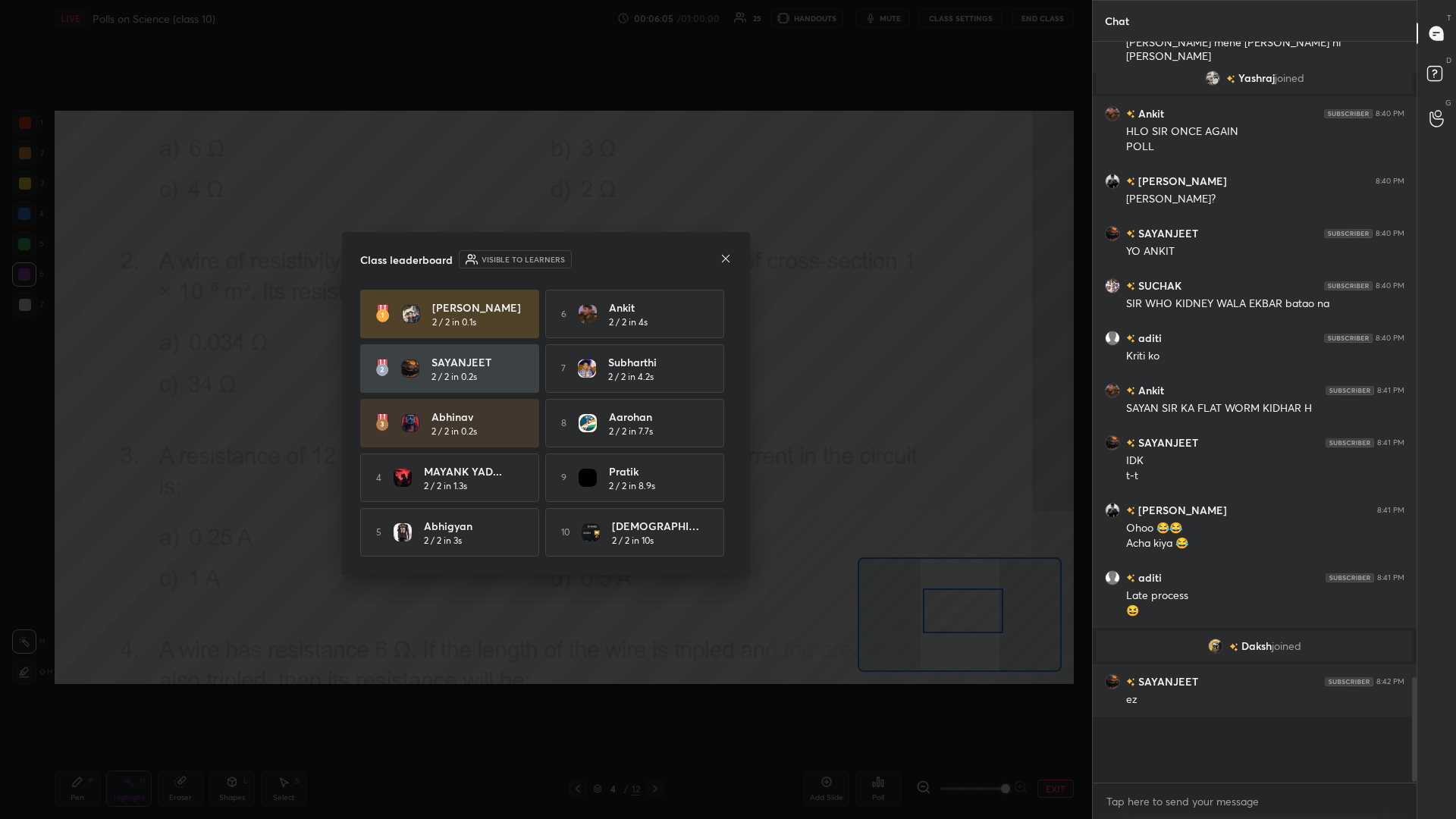
scroll to position [0, 1]
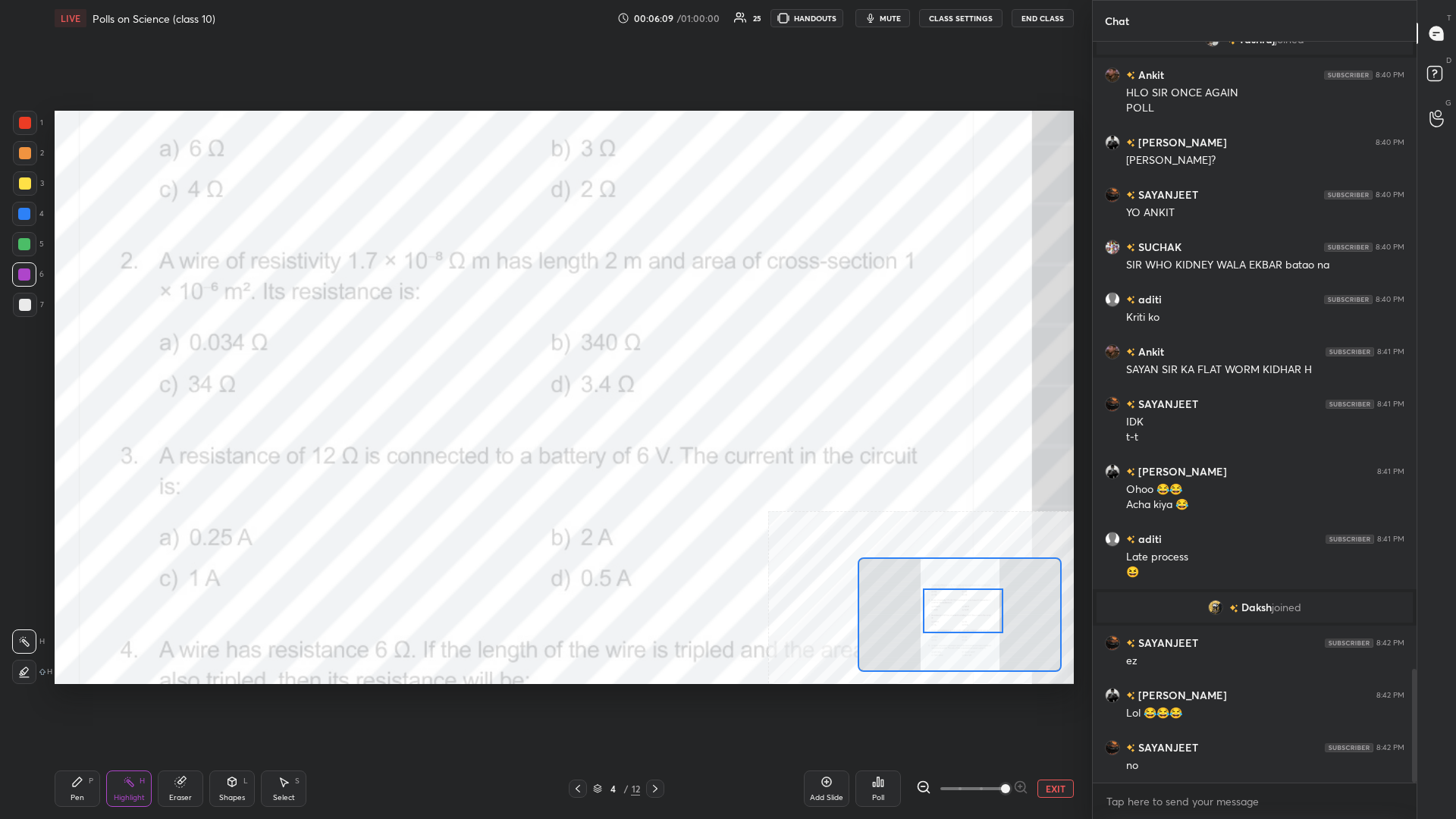
click at [76, 355] on icon at bounding box center [77, 781] width 9 height 9
click at [27, 225] on div at bounding box center [24, 213] width 24 height 24
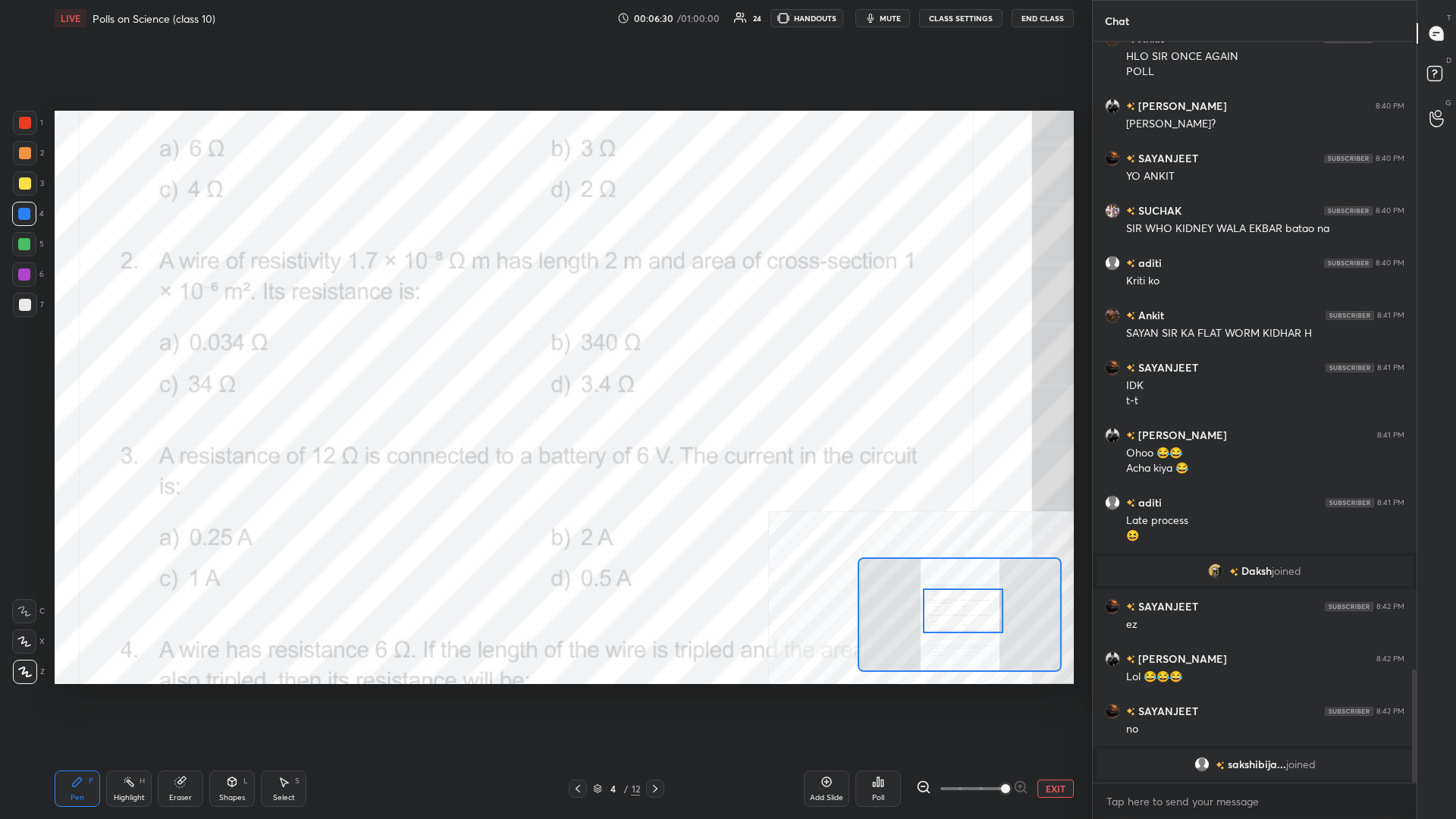
click at [31, 135] on div "1" at bounding box center [28, 125] width 31 height 31
click at [35, 127] on div at bounding box center [25, 122] width 24 height 24
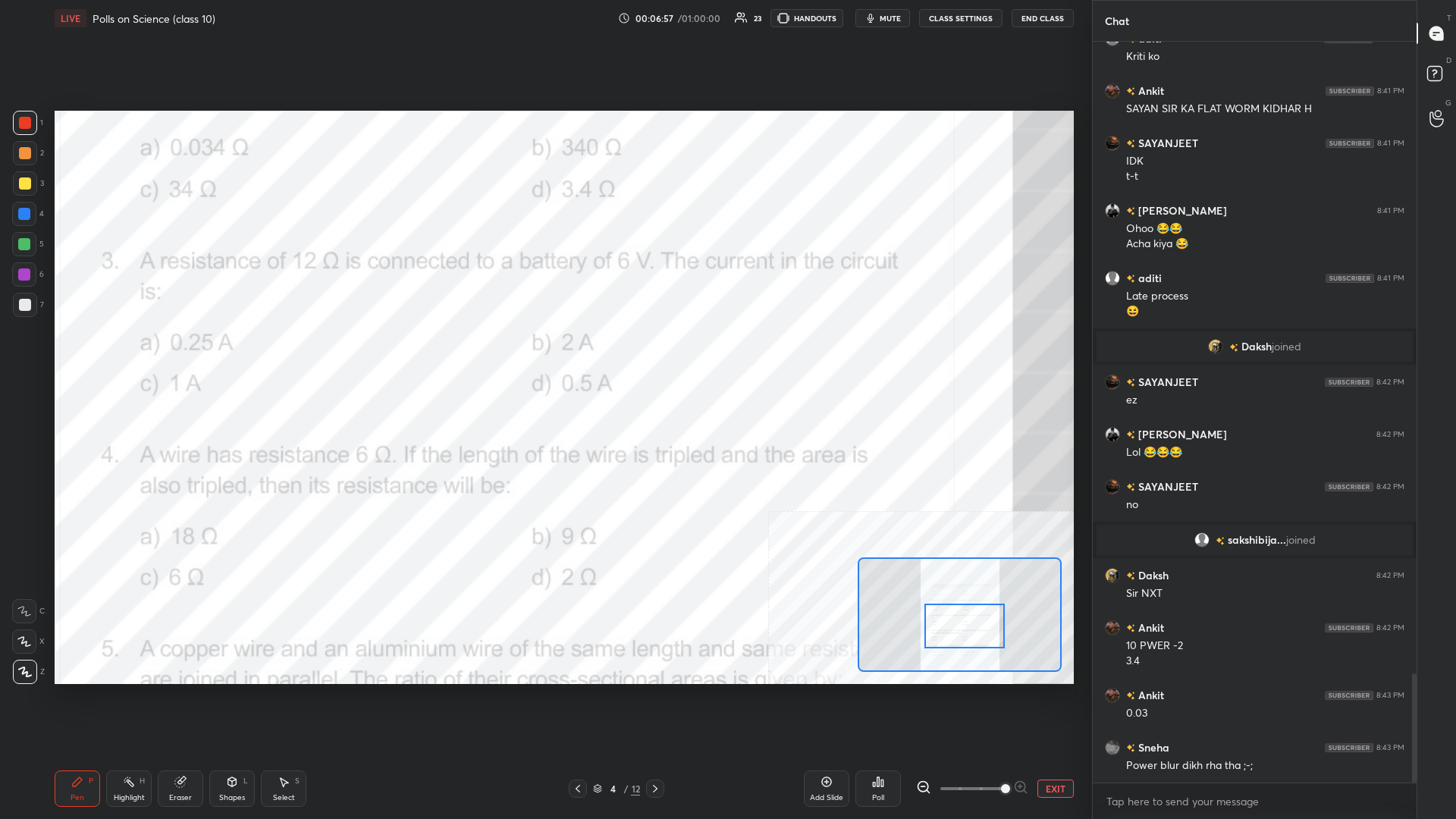
scroll to position [4350, 0]
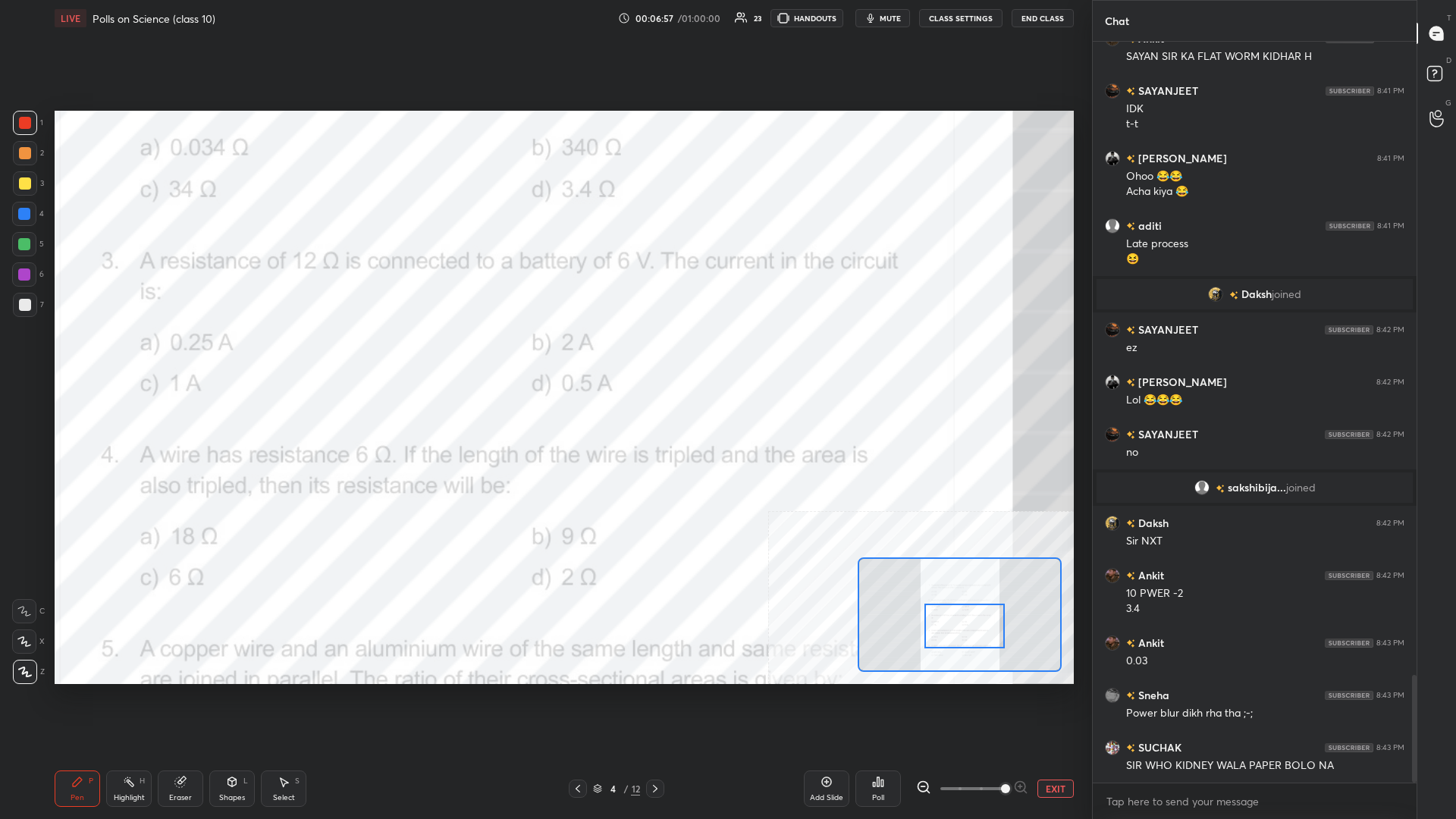
click at [114, 355] on div "Highlight H" at bounding box center [129, 788] width 46 height 37
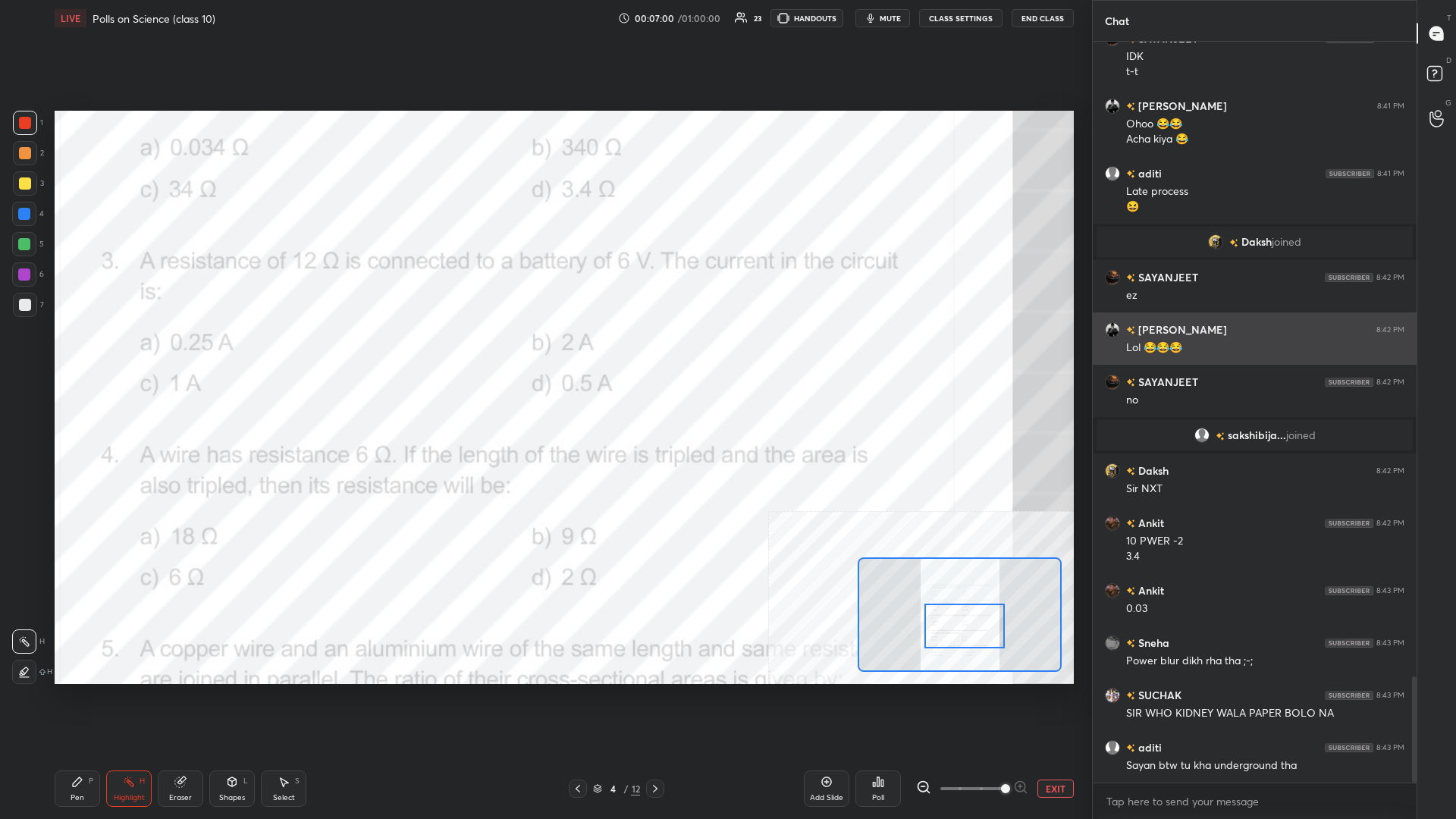
scroll to position [4439, 0]
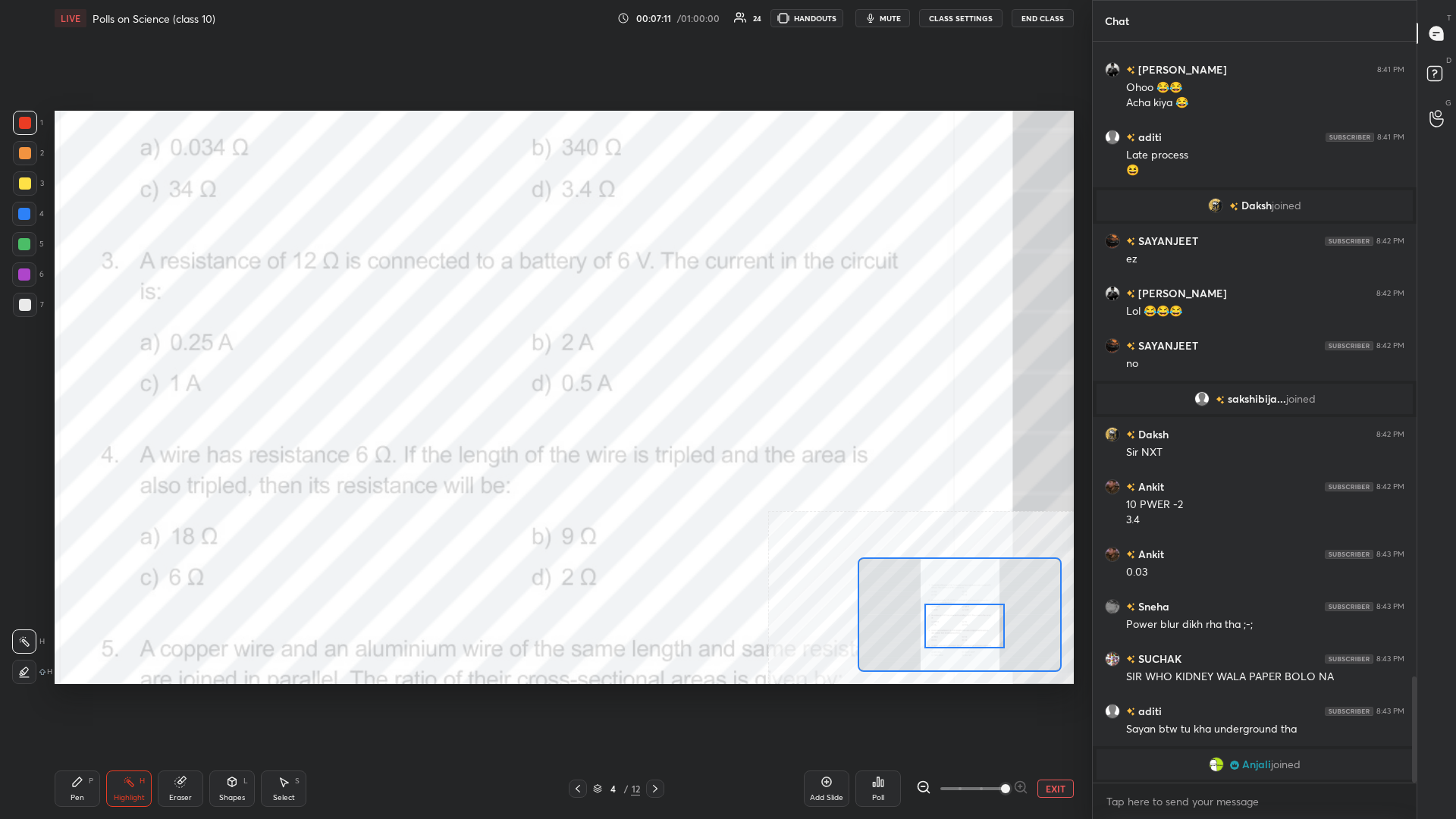
click at [544, 355] on div "Poll" at bounding box center [878, 788] width 46 height 37
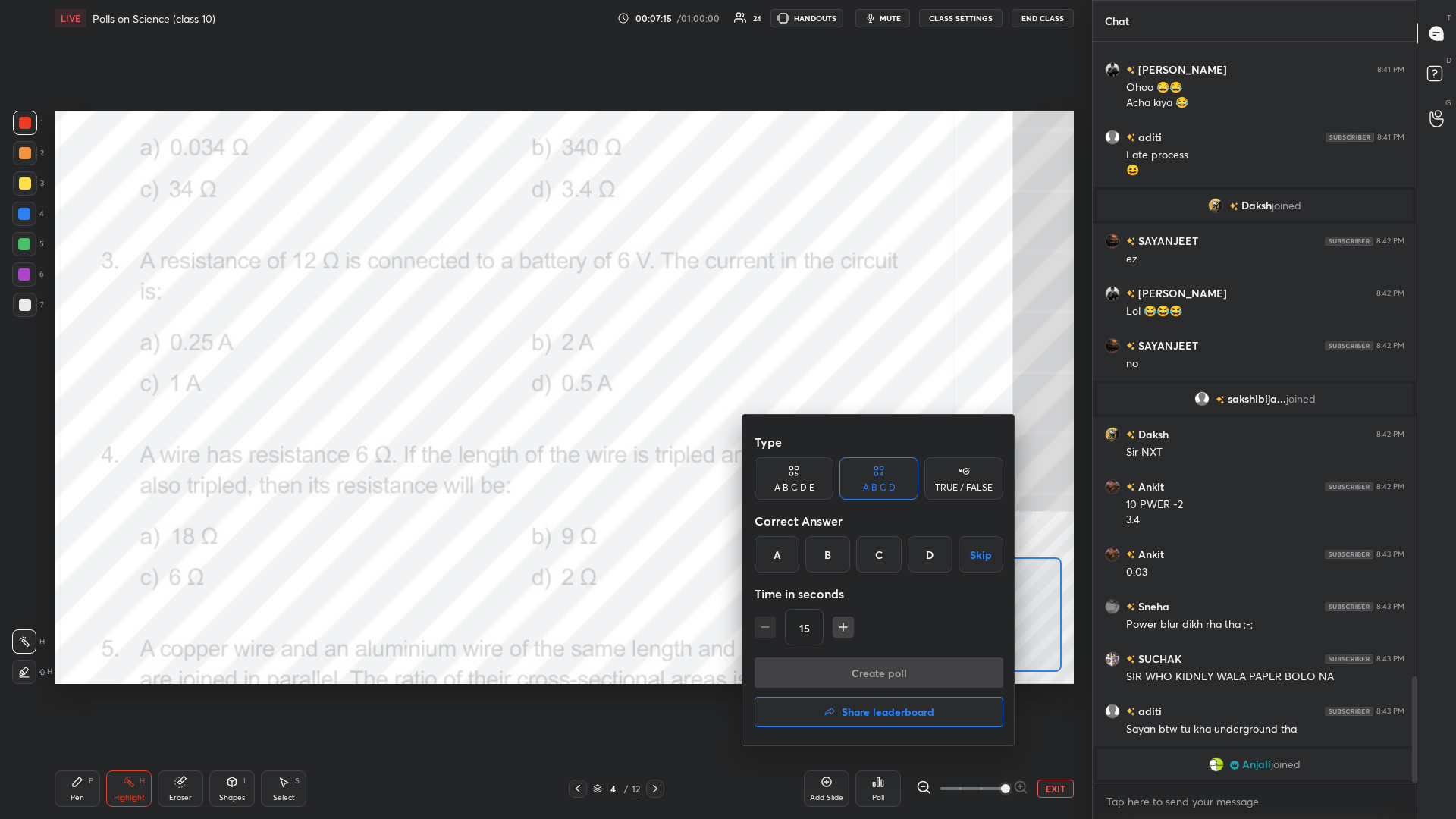
click at [544, 355] on div "D" at bounding box center [931, 554] width 45 height 37
click at [544, 355] on button "Create poll" at bounding box center [879, 672] width 249 height 31
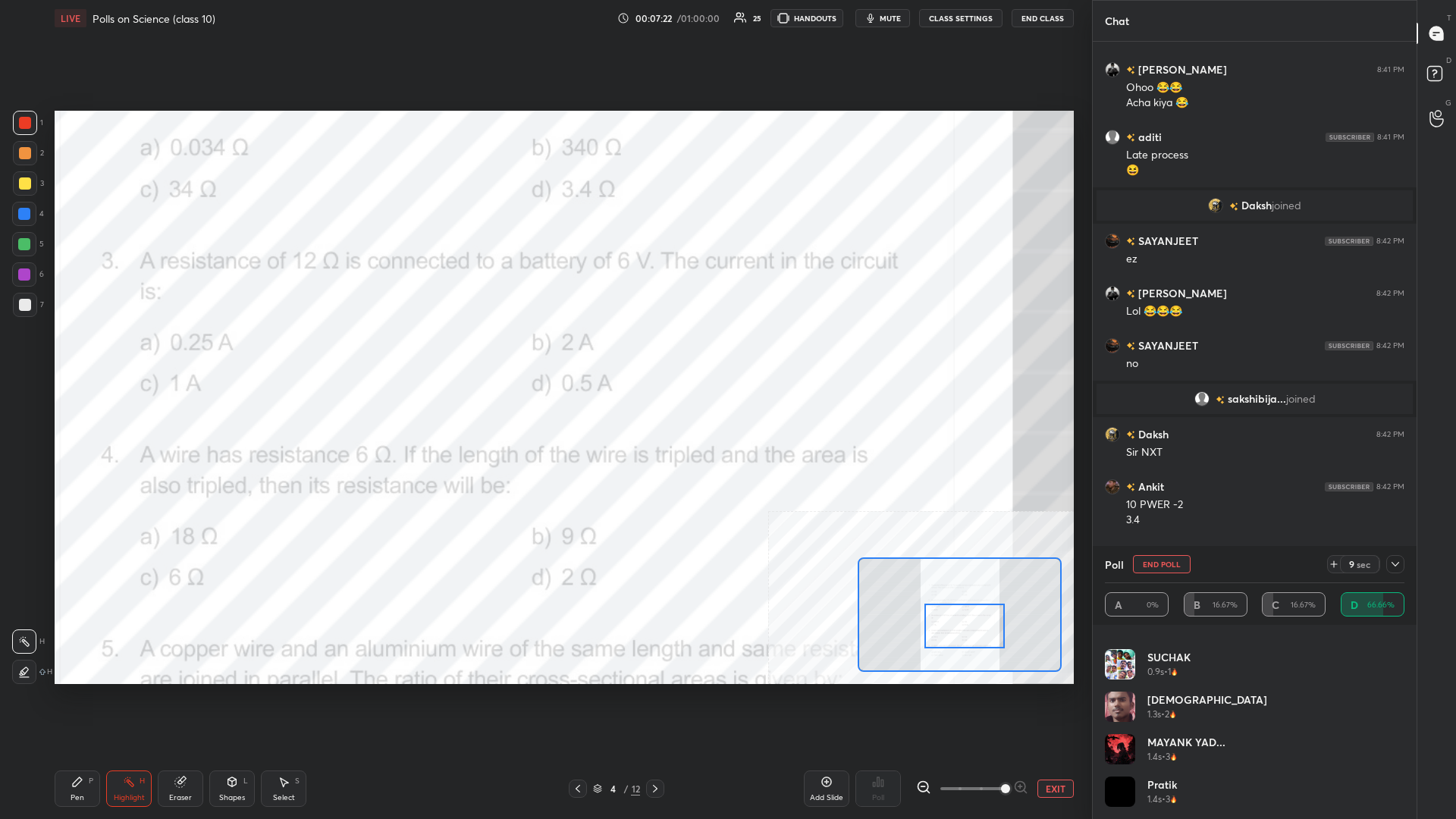
scroll to position [0, 0]
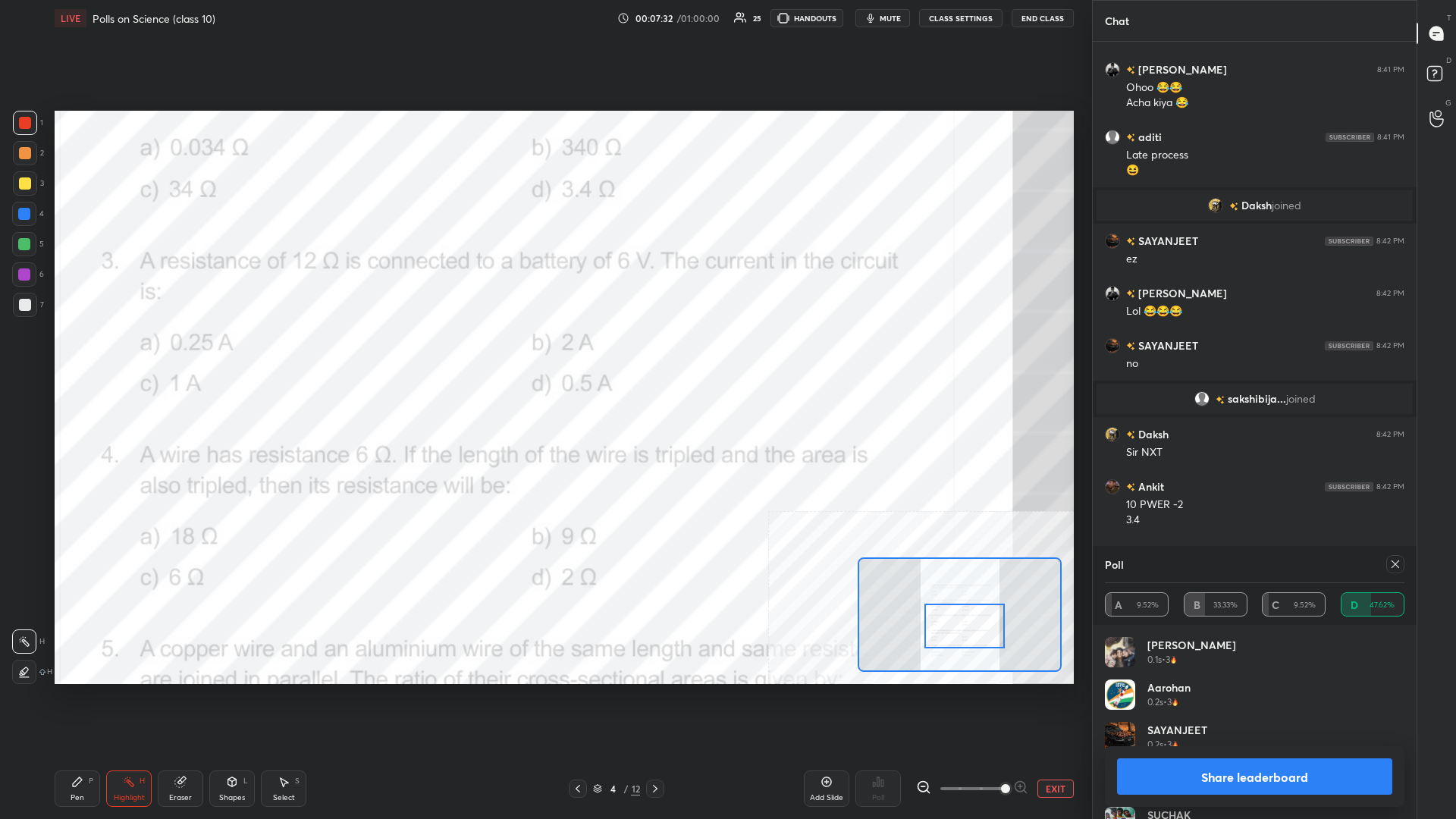
click at [544, 355] on div "Share leaderboard" at bounding box center [1254, 776] width 300 height 61
click at [544, 355] on button "Share leaderboard" at bounding box center [1255, 777] width 276 height 37
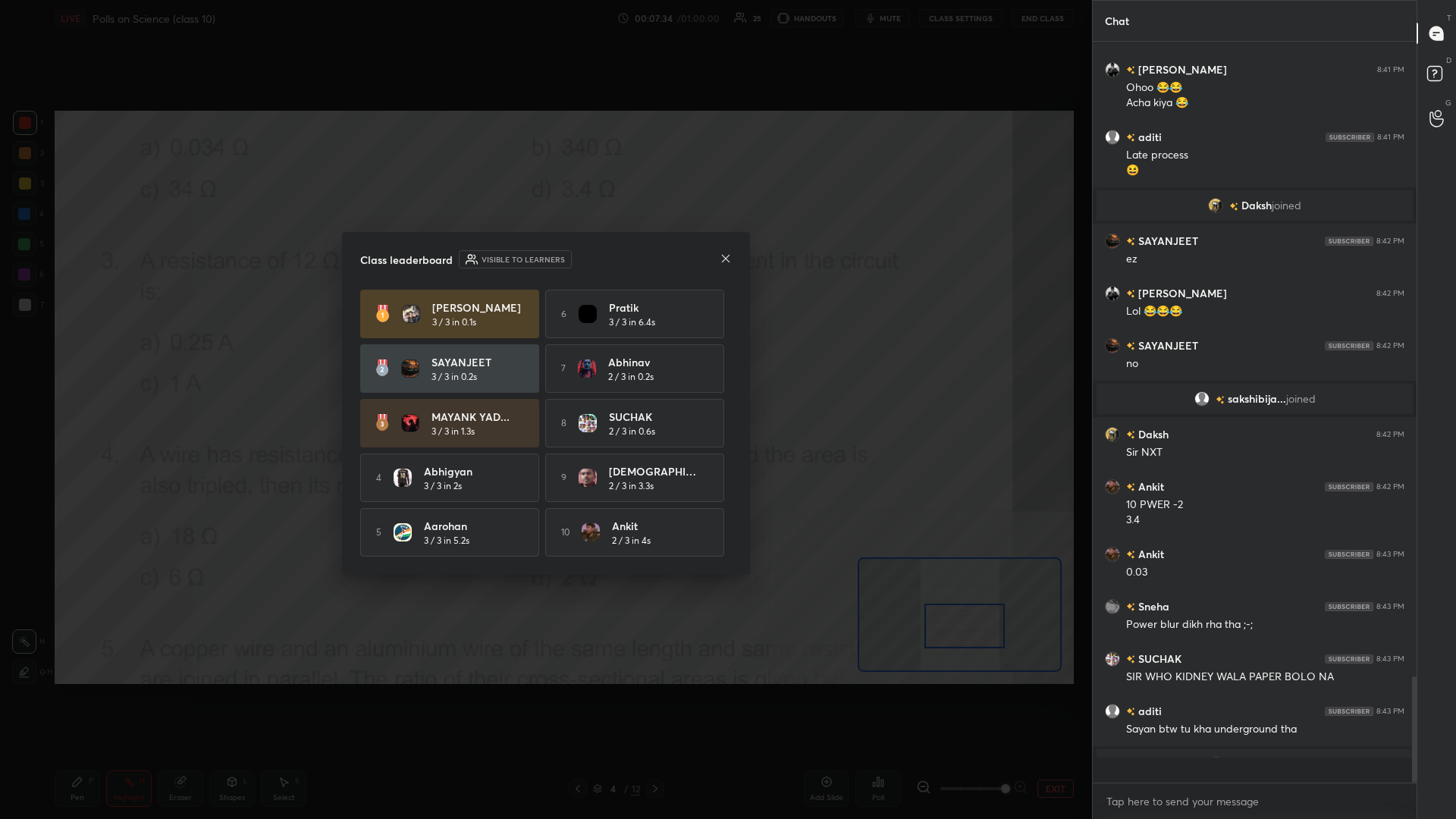
scroll to position [0, 1]
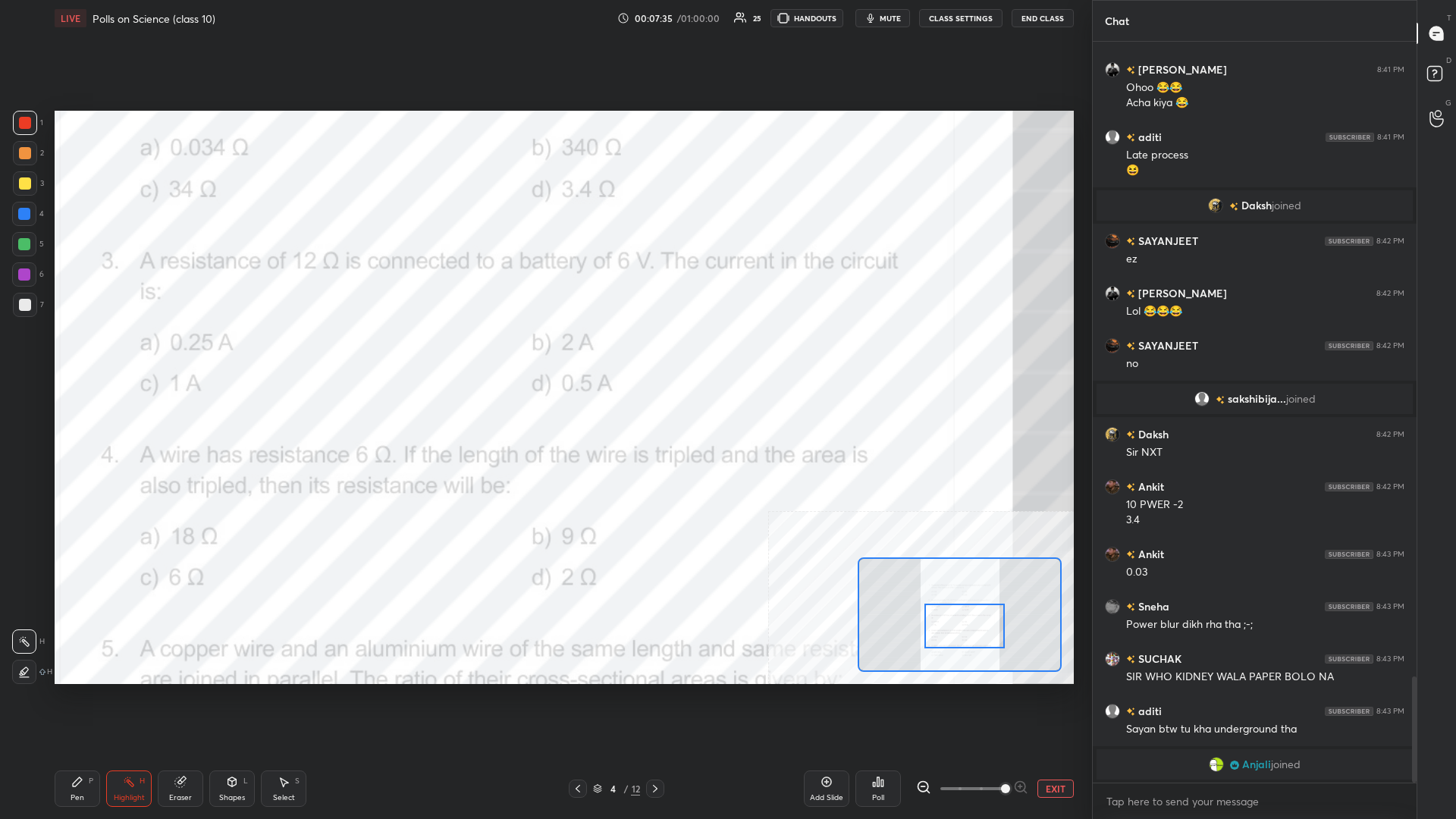
click at [81, 355] on icon at bounding box center [77, 782] width 12 height 12
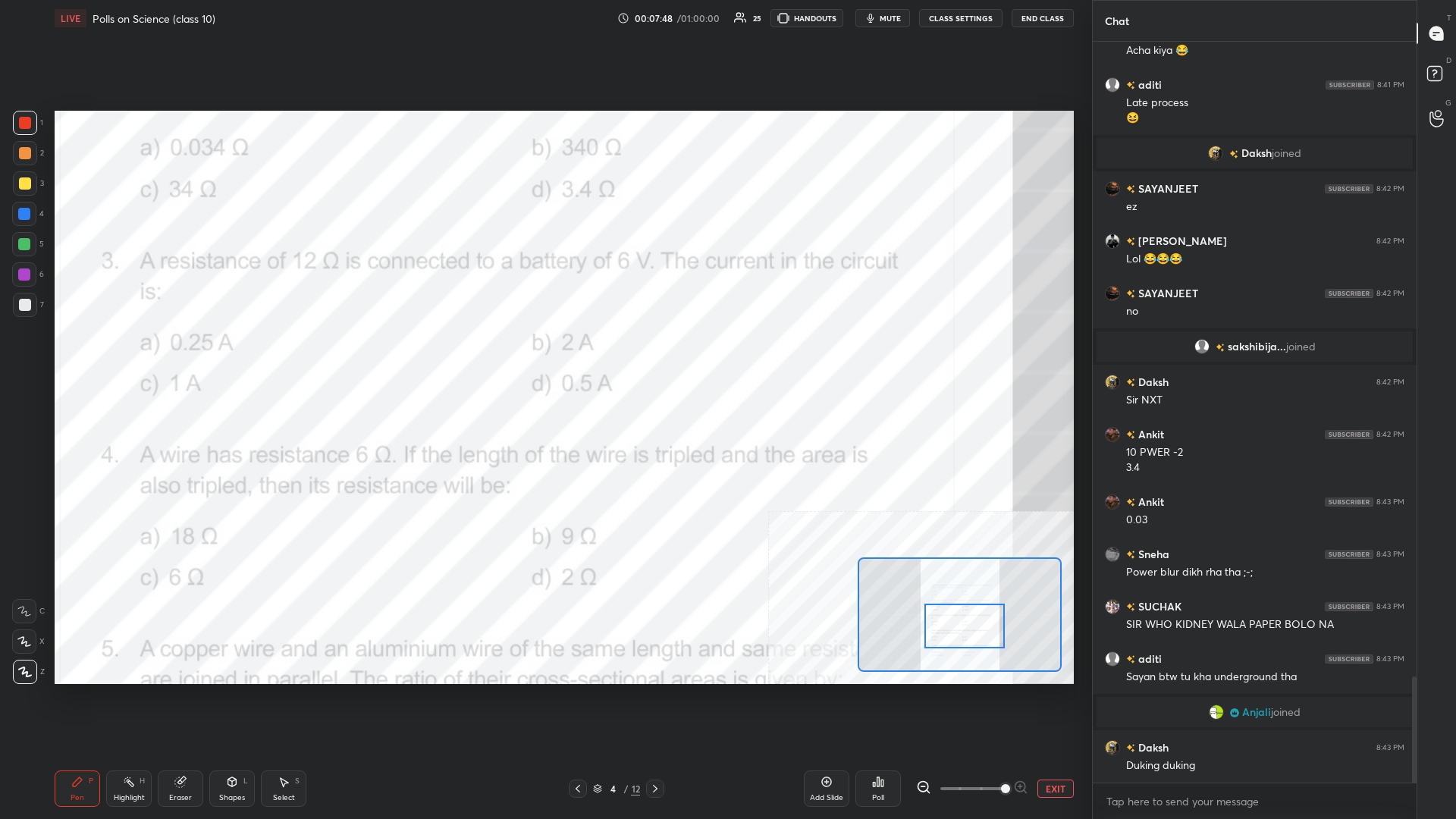
scroll to position [4420, 0]
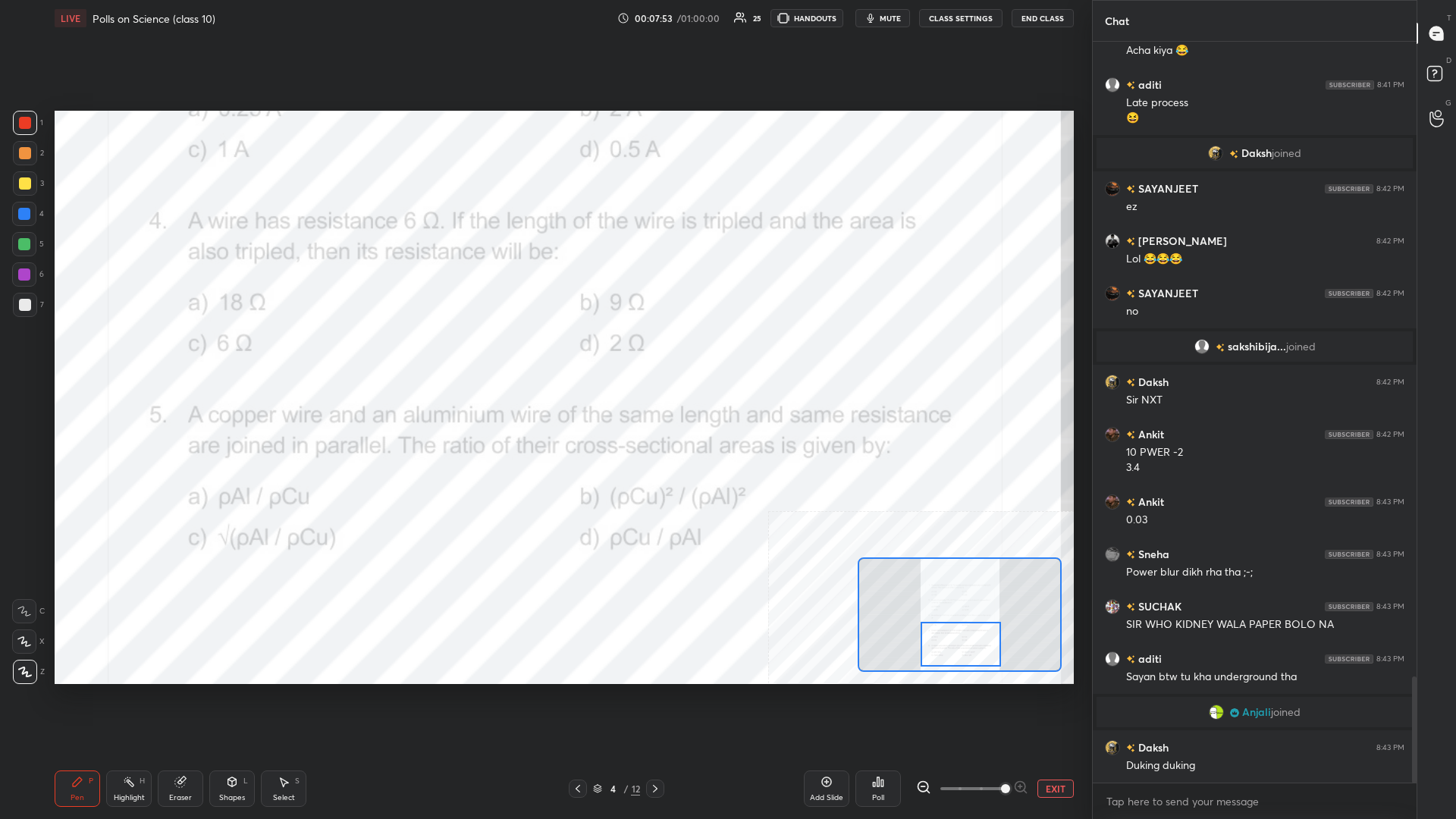
click at [142, 355] on div "H" at bounding box center [142, 780] width 5 height 7
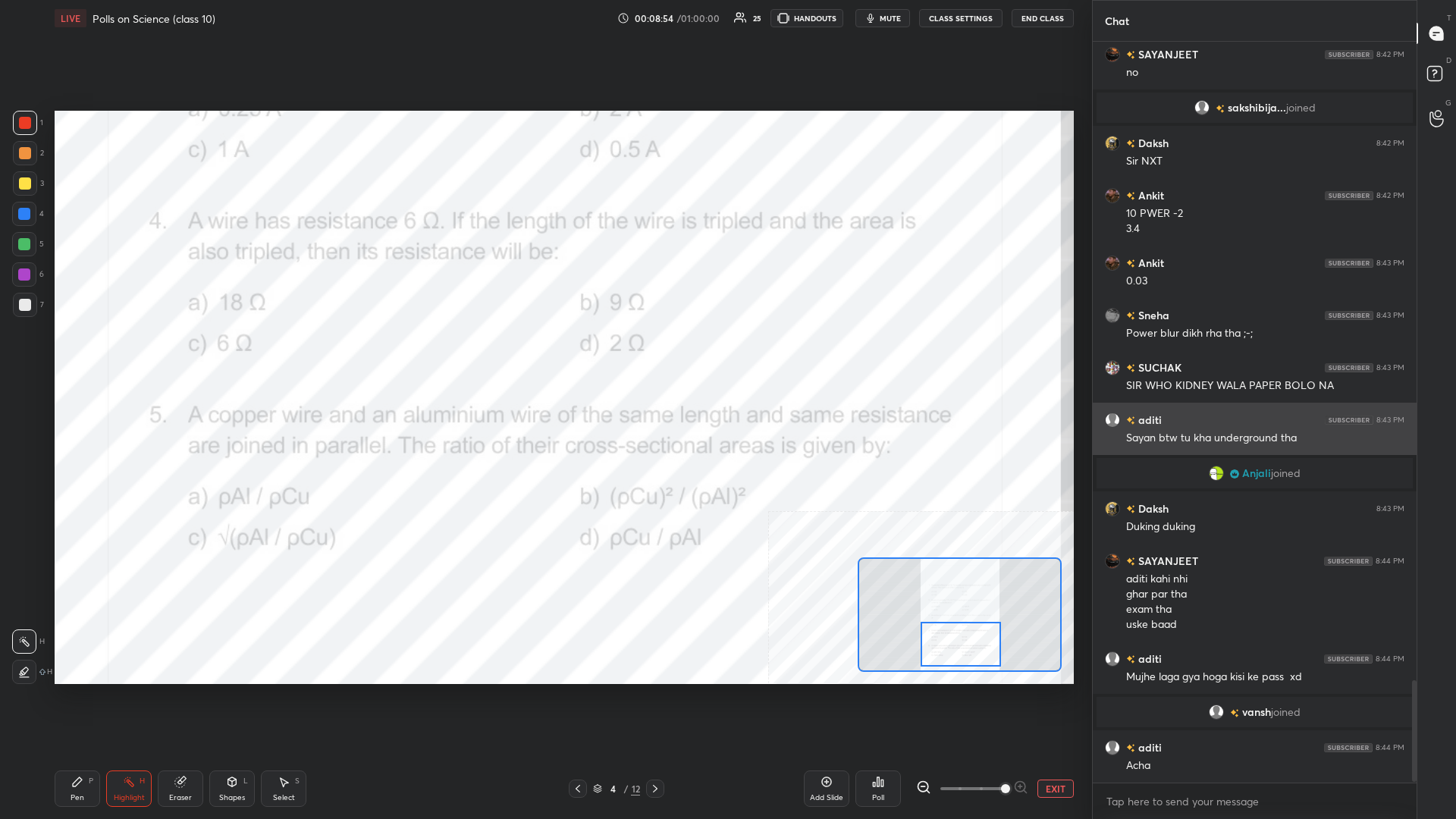
scroll to position [4684, 0]
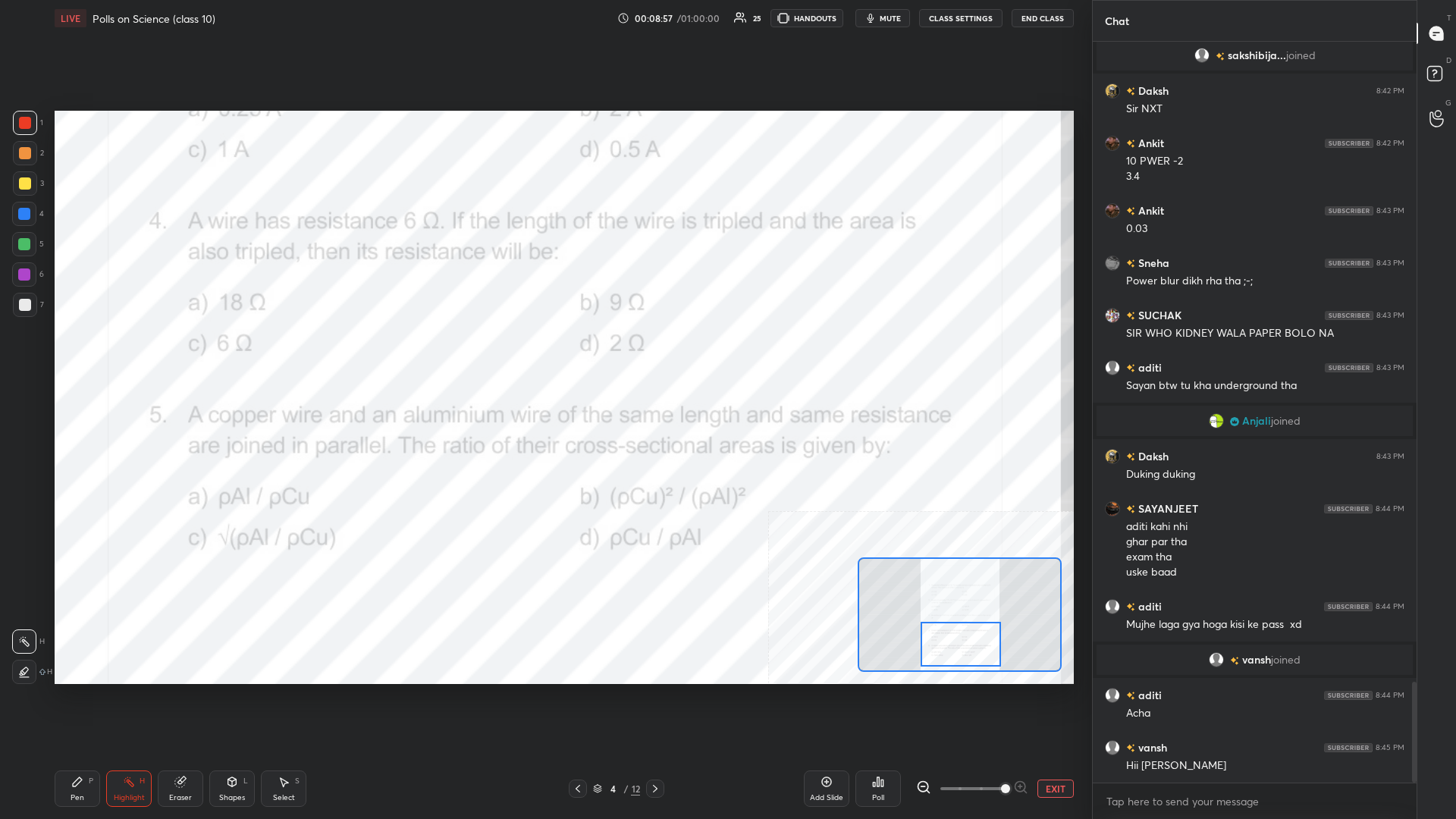
click at [544, 355] on div "Poll" at bounding box center [878, 788] width 46 height 37
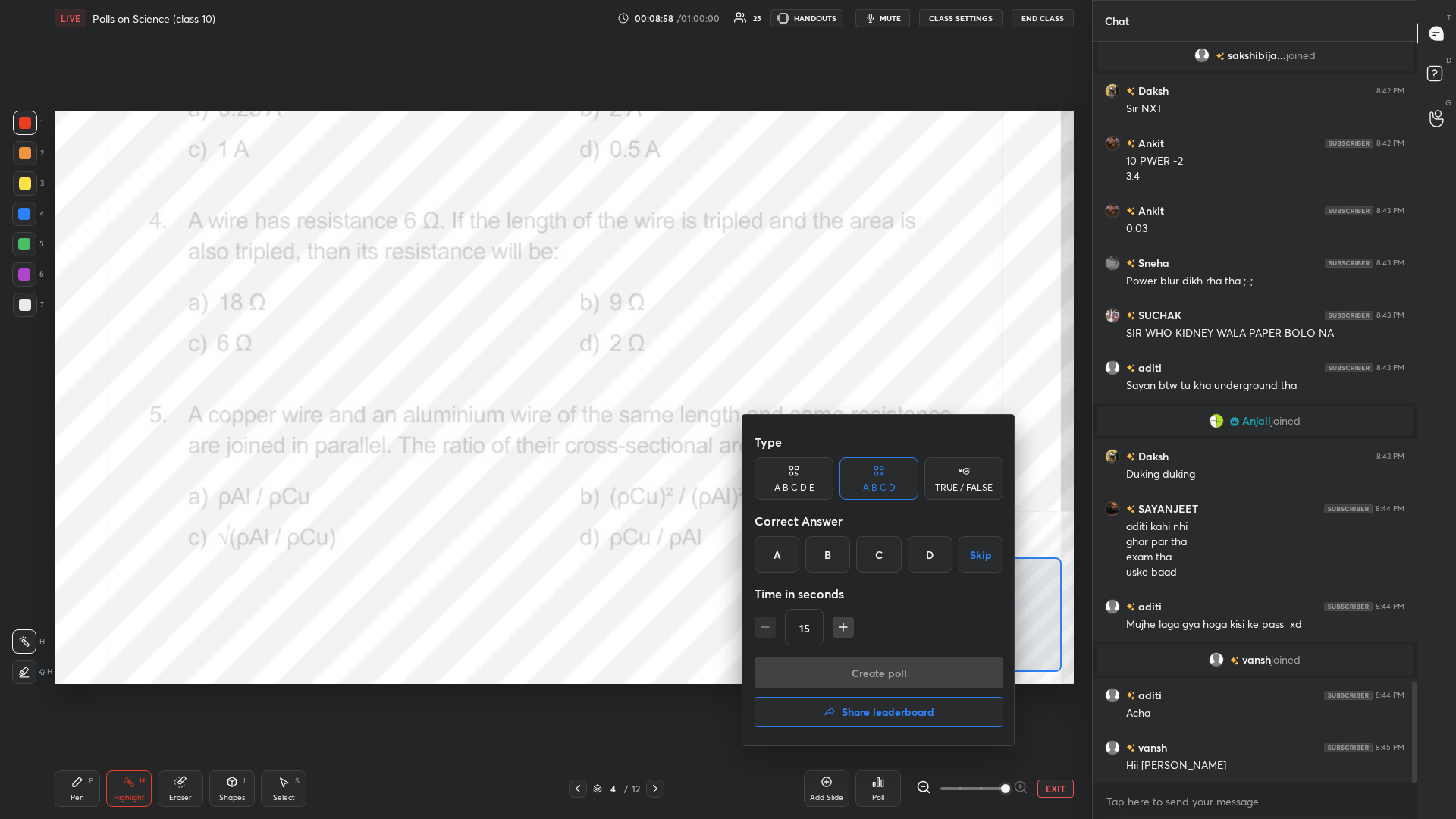
click at [544, 355] on div "C" at bounding box center [878, 554] width 45 height 37
click at [544, 355] on button "Create poll" at bounding box center [879, 672] width 249 height 31
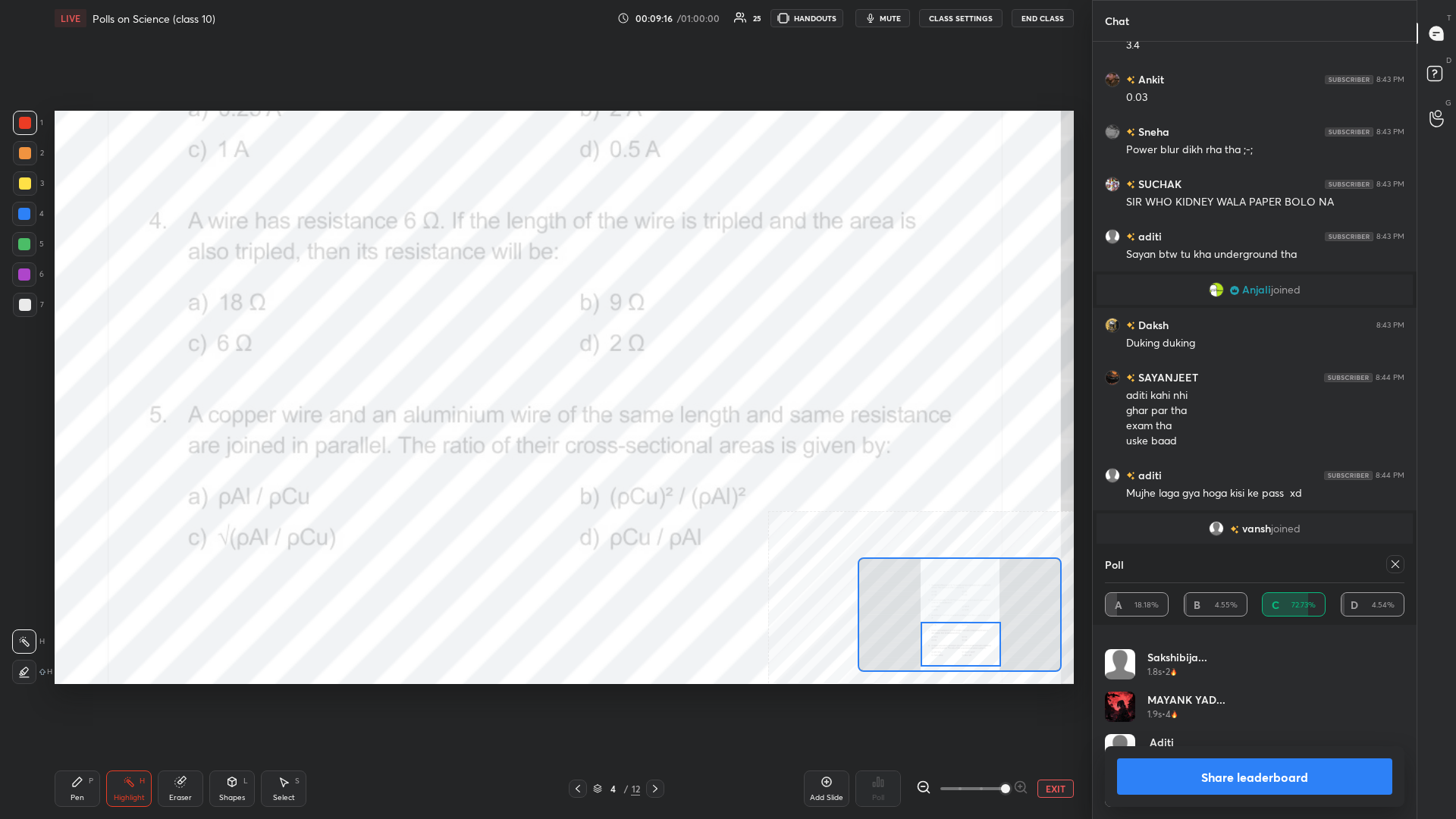
scroll to position [4868, 0]
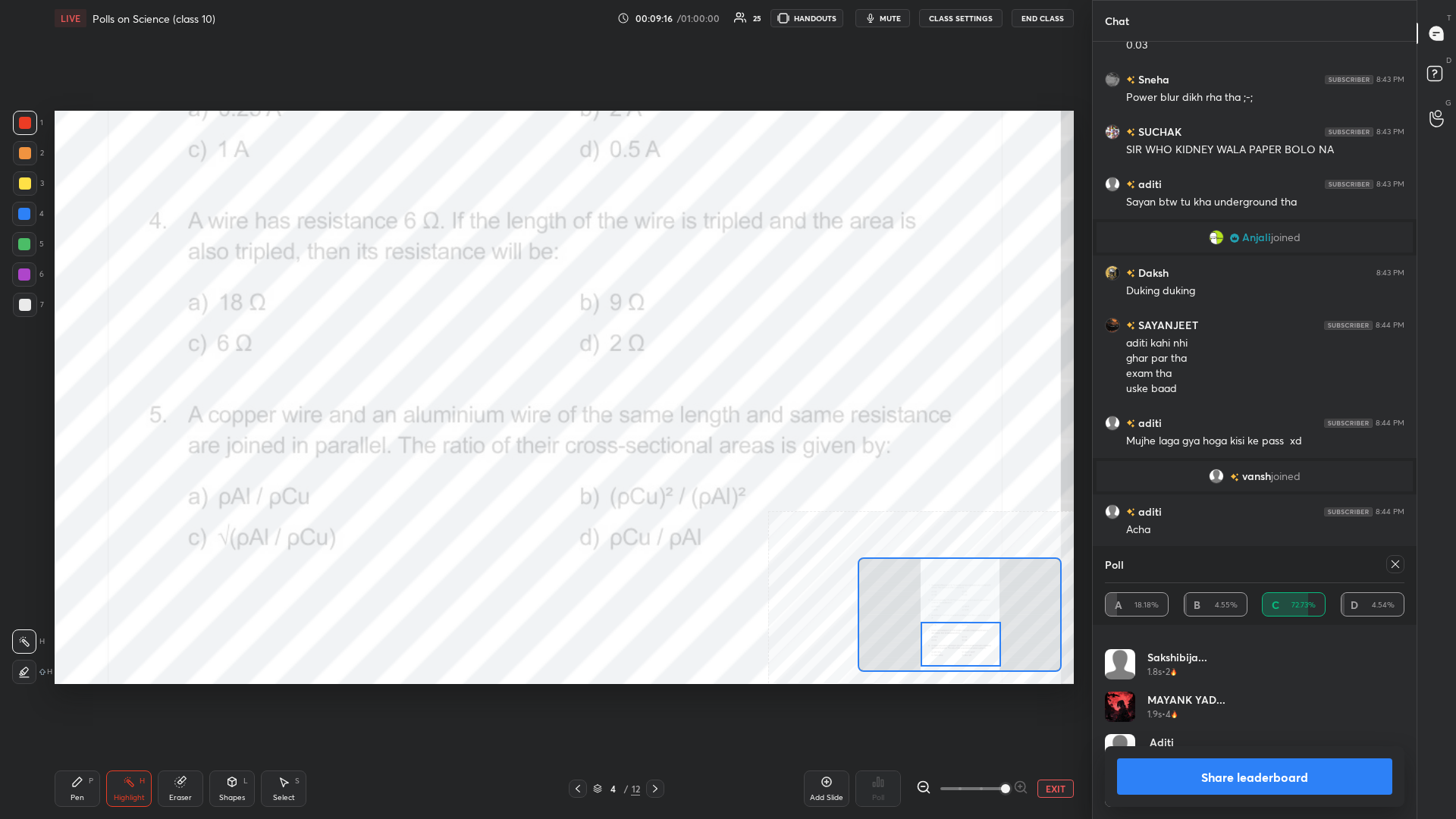
click at [544, 355] on button "Share leaderboard" at bounding box center [1255, 777] width 276 height 37
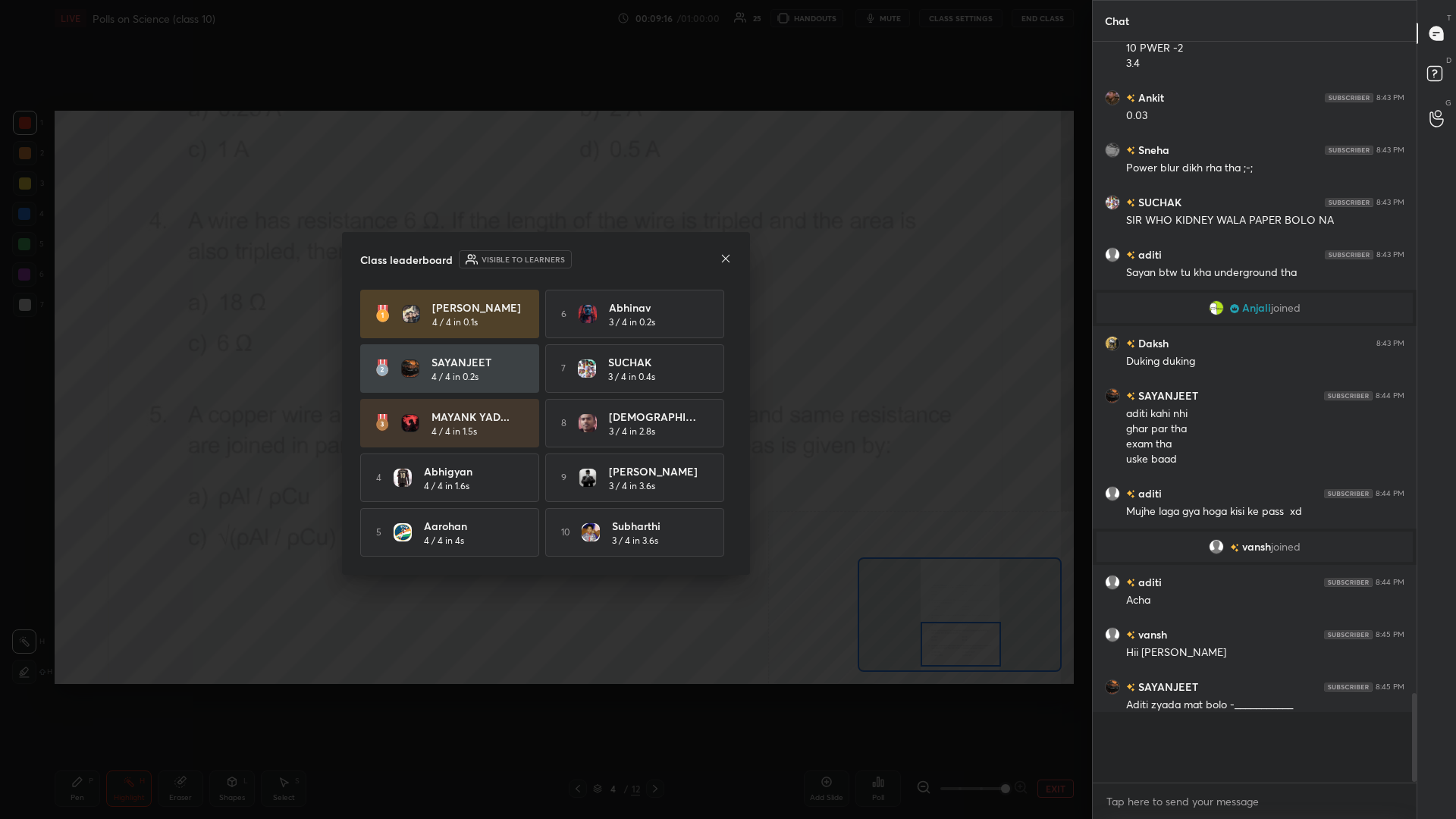
scroll to position [0, 1]
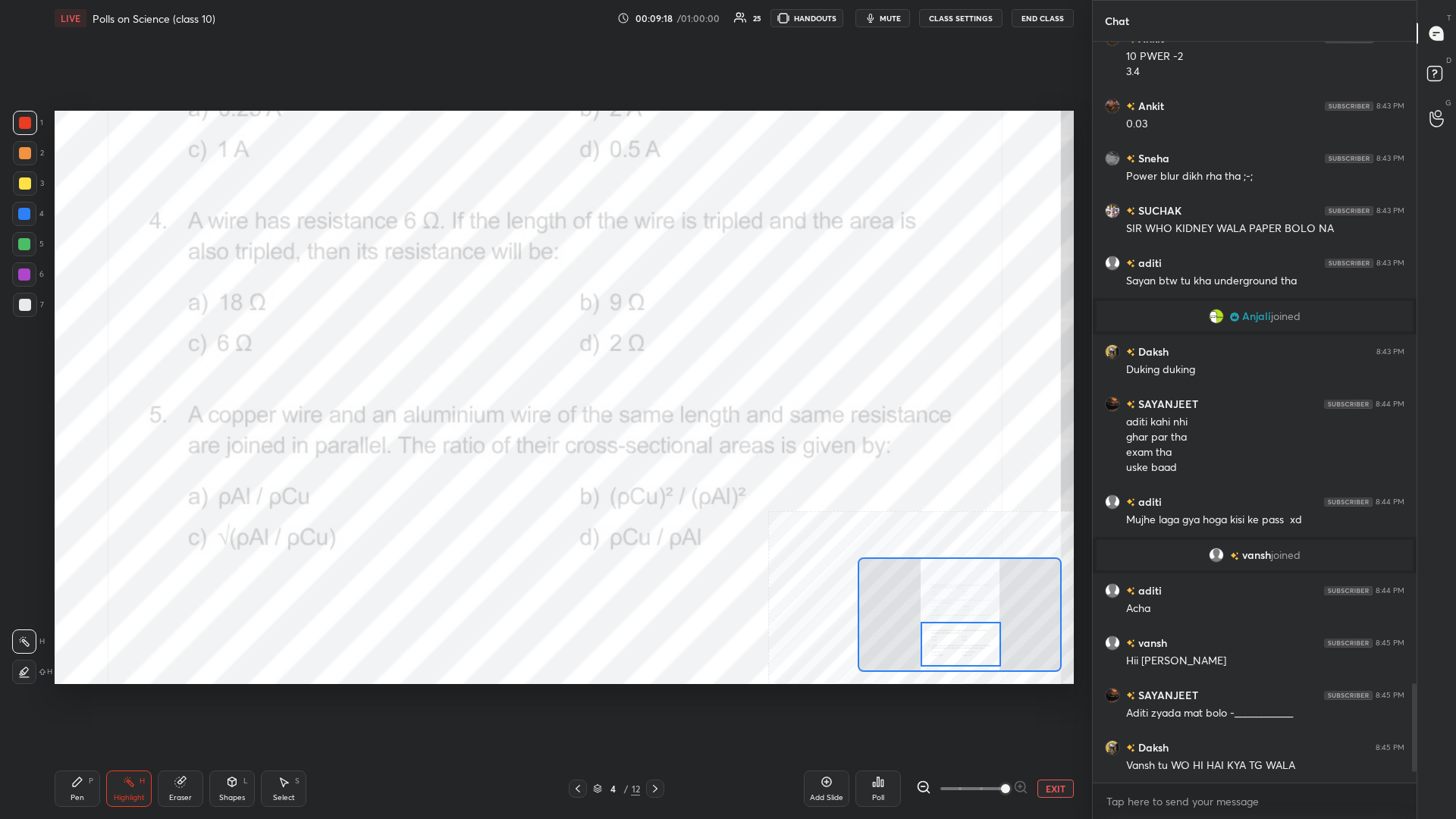
click at [88, 355] on div "Pen P" at bounding box center [77, 788] width 46 height 37
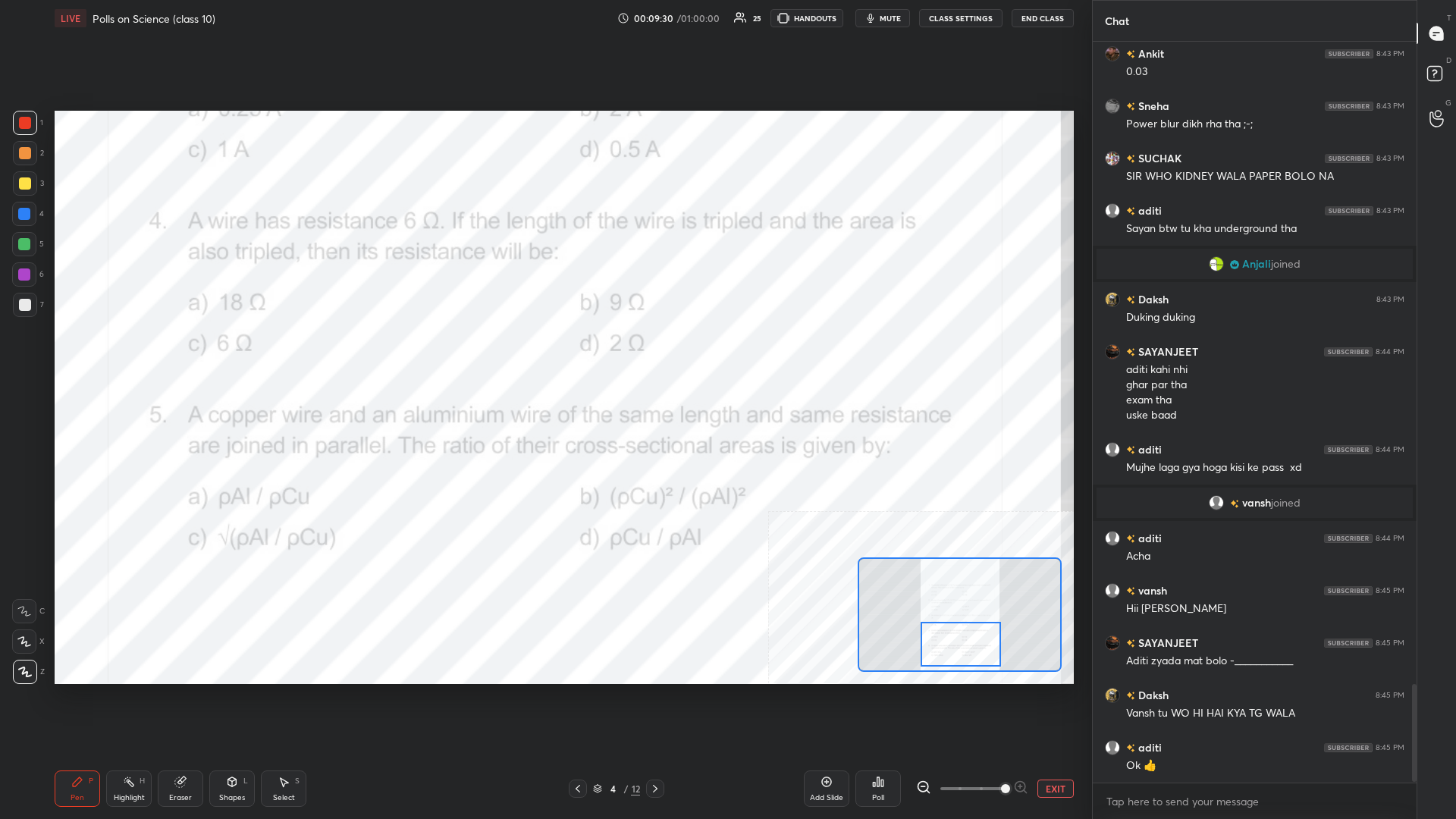
scroll to position [4894, 0]
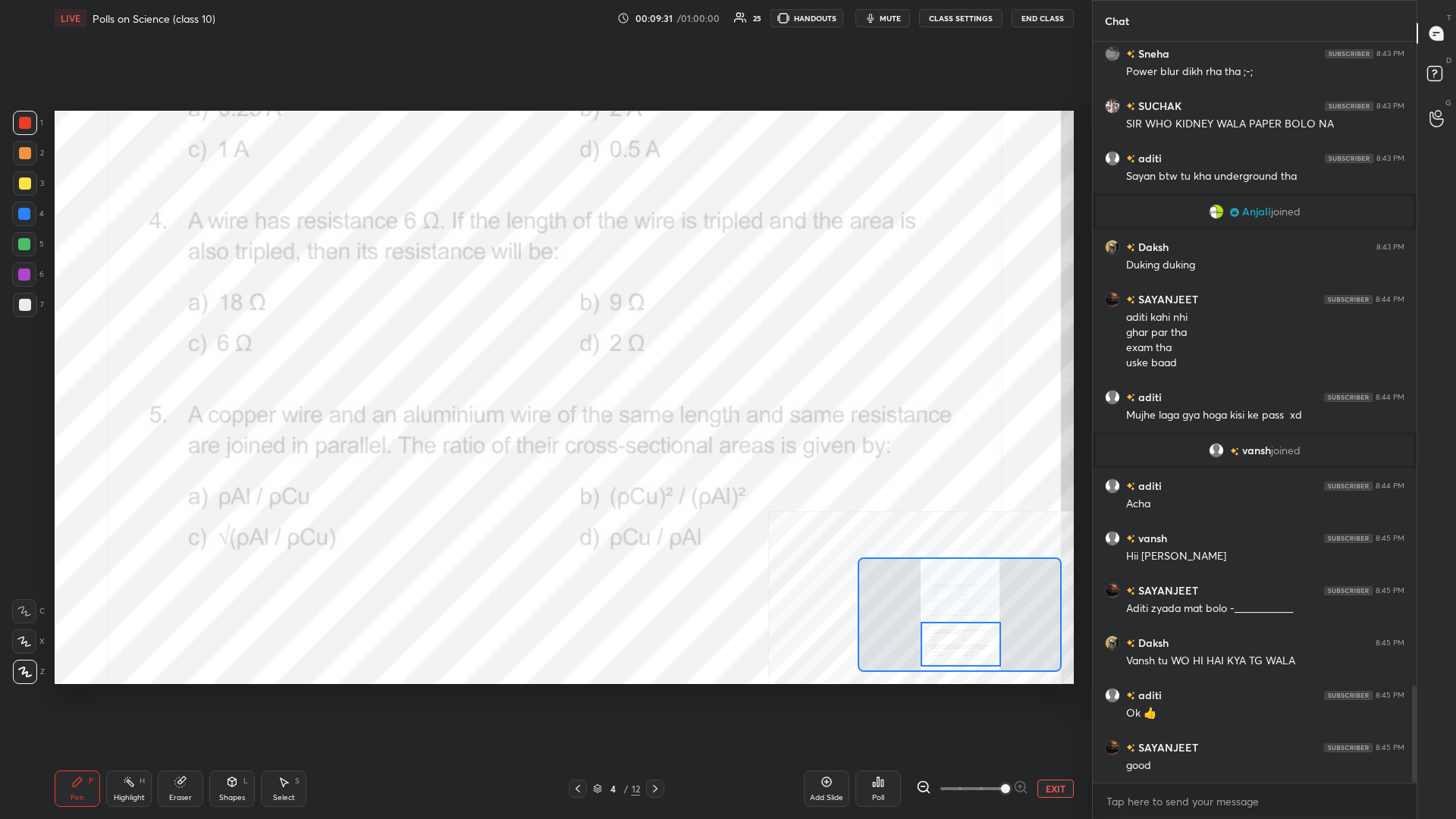
click at [31, 268] on div at bounding box center [24, 274] width 24 height 24
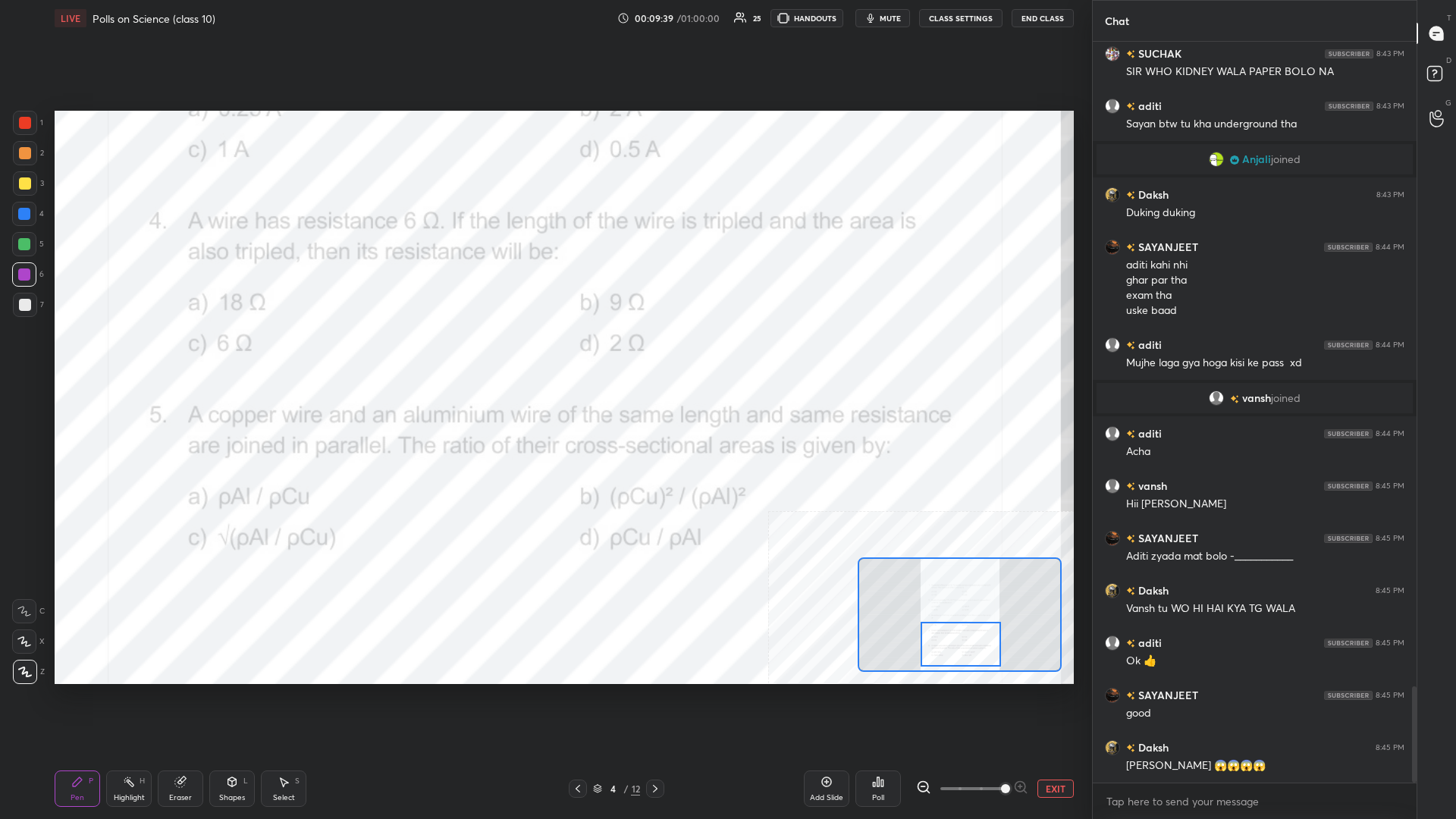
scroll to position [4999, 0]
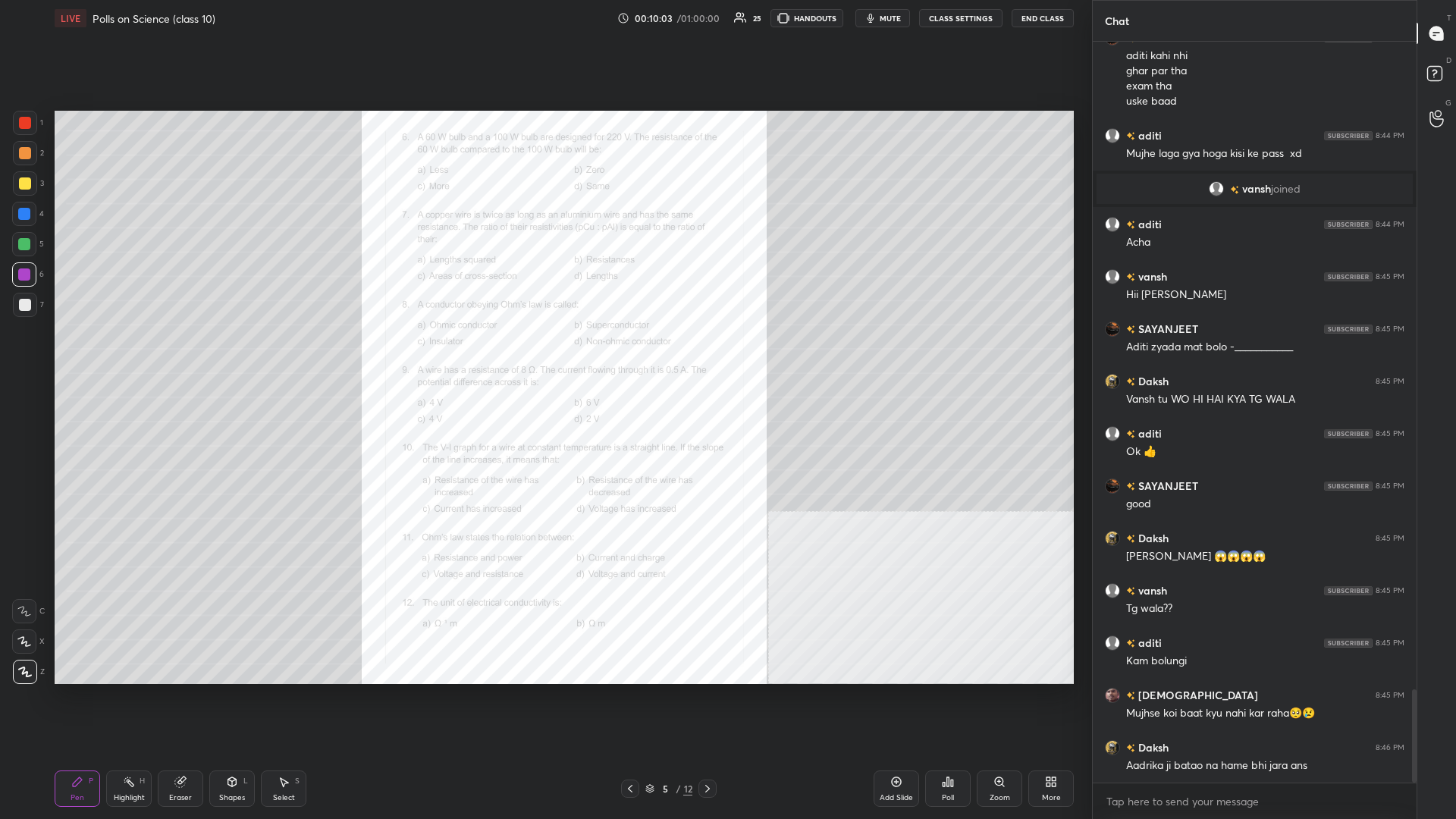
click at [544, 355] on div "Zoom" at bounding box center [999, 788] width 46 height 37
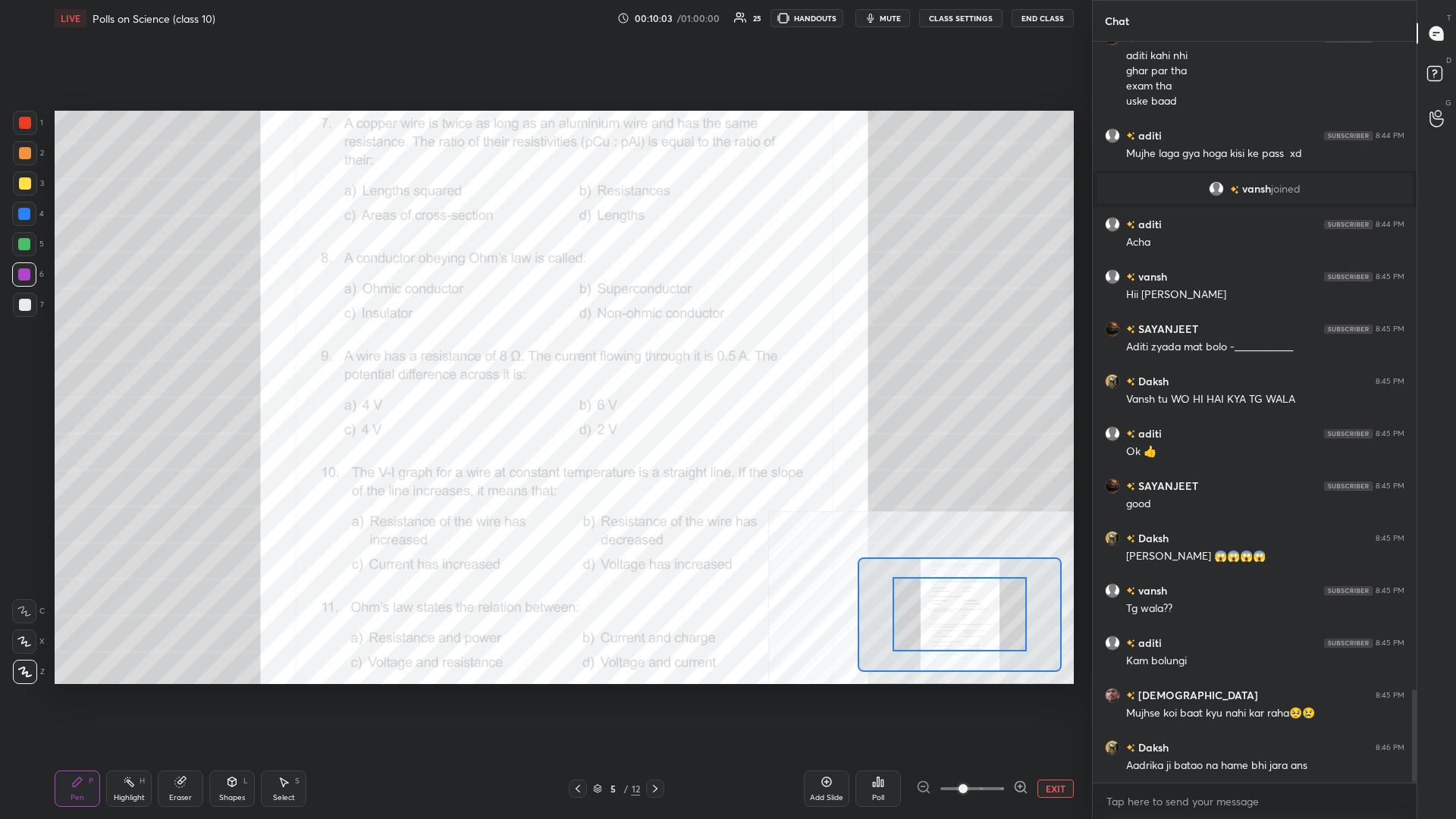
drag, startPoint x: 969, startPoint y: 792, endPoint x: 1049, endPoint y: 782, distance: 80.6
click at [544, 355] on div "EXIT" at bounding box center [995, 788] width 158 height 18
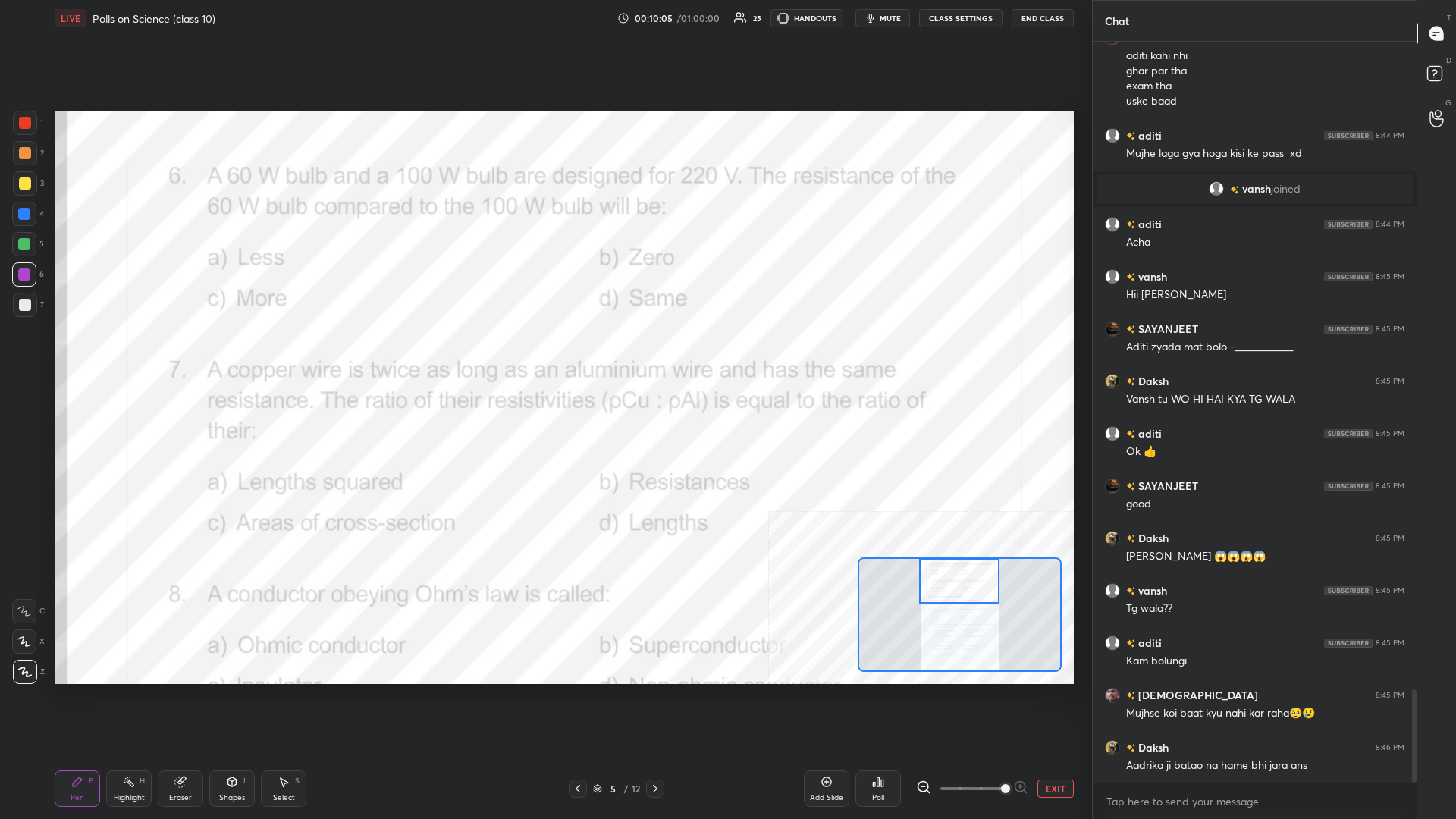
click at [544, 355] on div "Setting up your live class Poll for secs No correct answer Start poll" at bounding box center [564, 397] width 1019 height 573
click at [83, 355] on div "Pen P" at bounding box center [77, 788] width 46 height 37
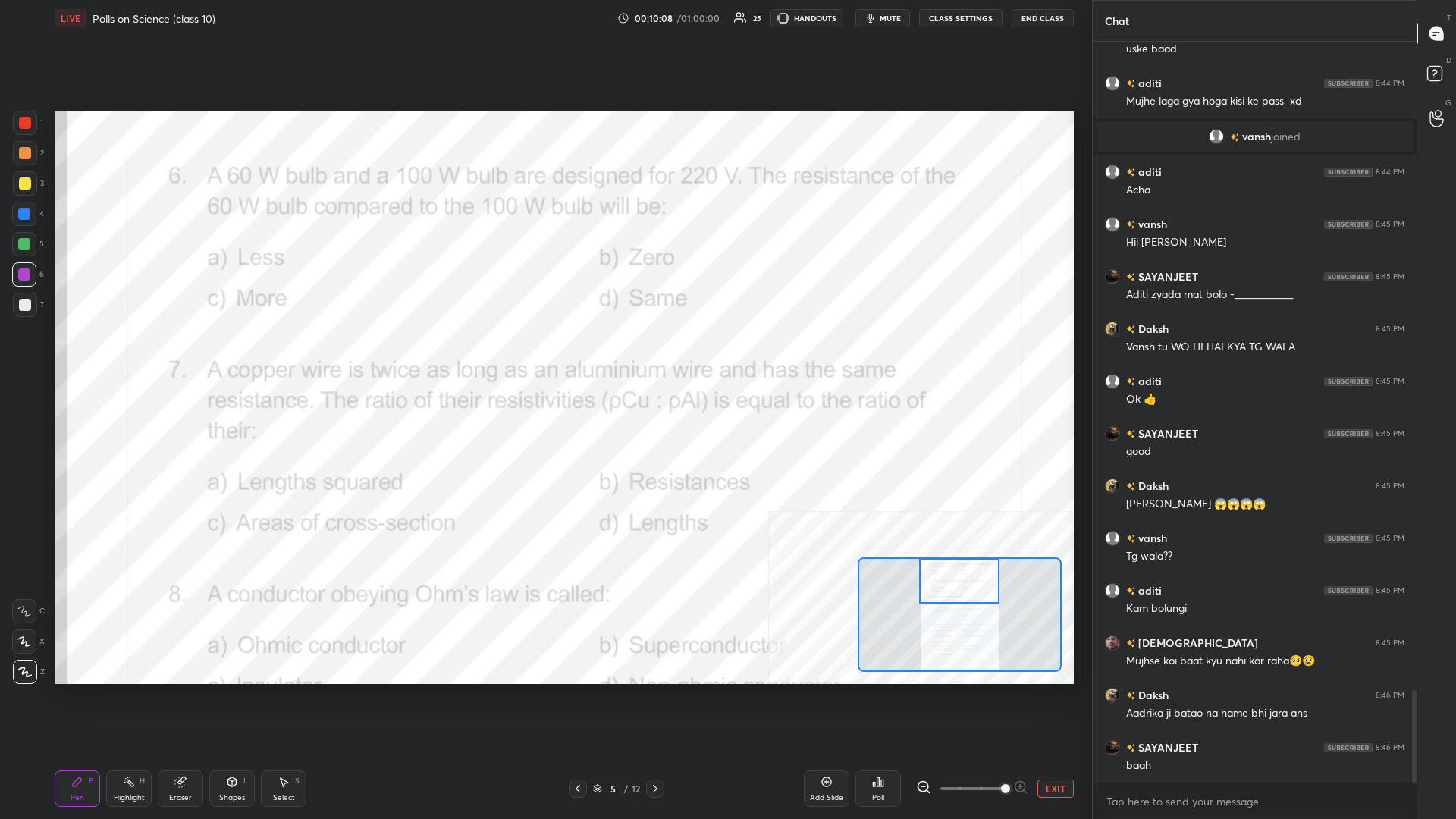
click at [131, 355] on div "Highlight" at bounding box center [129, 797] width 31 height 7
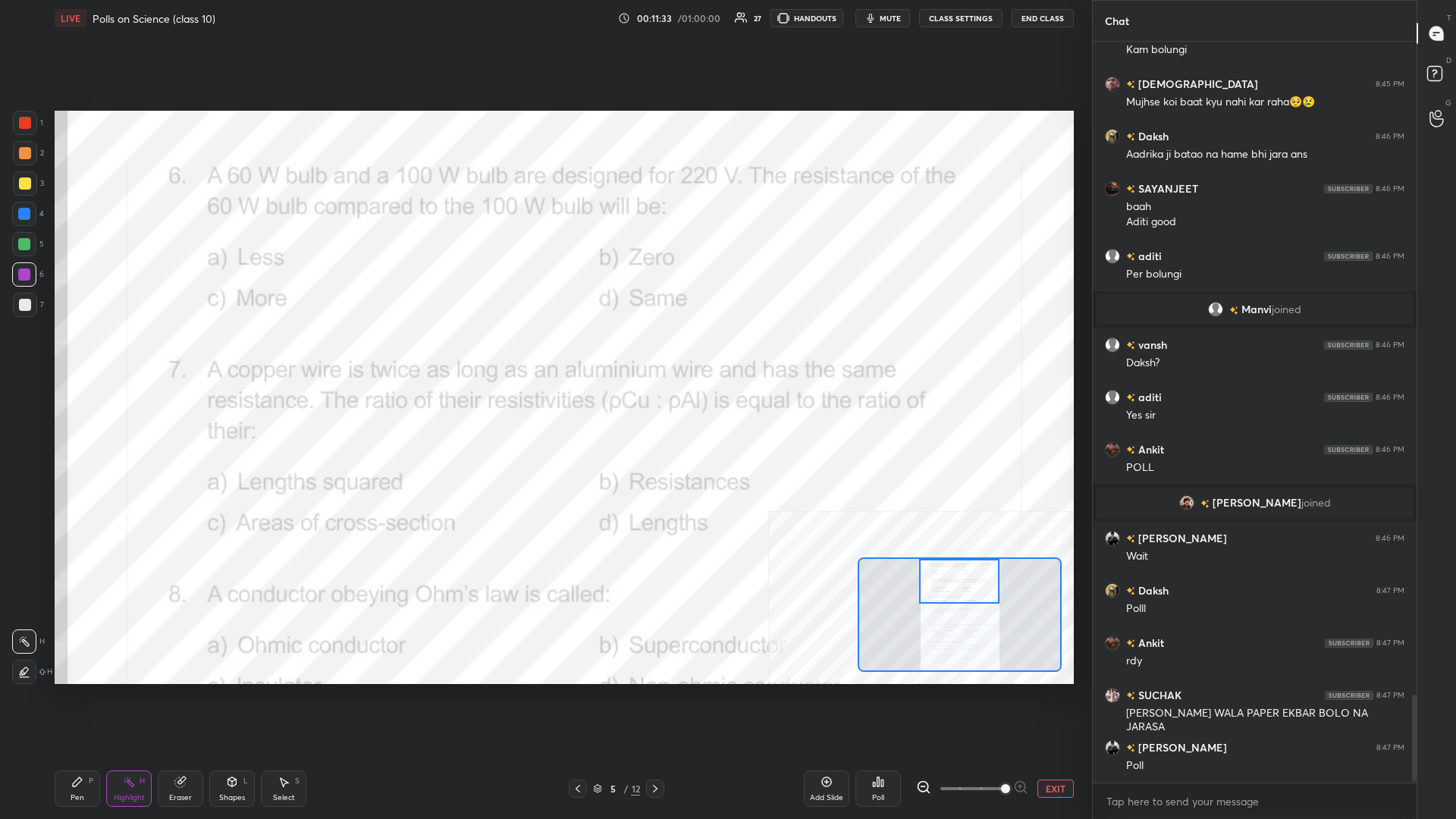
scroll to position [5531, 0]
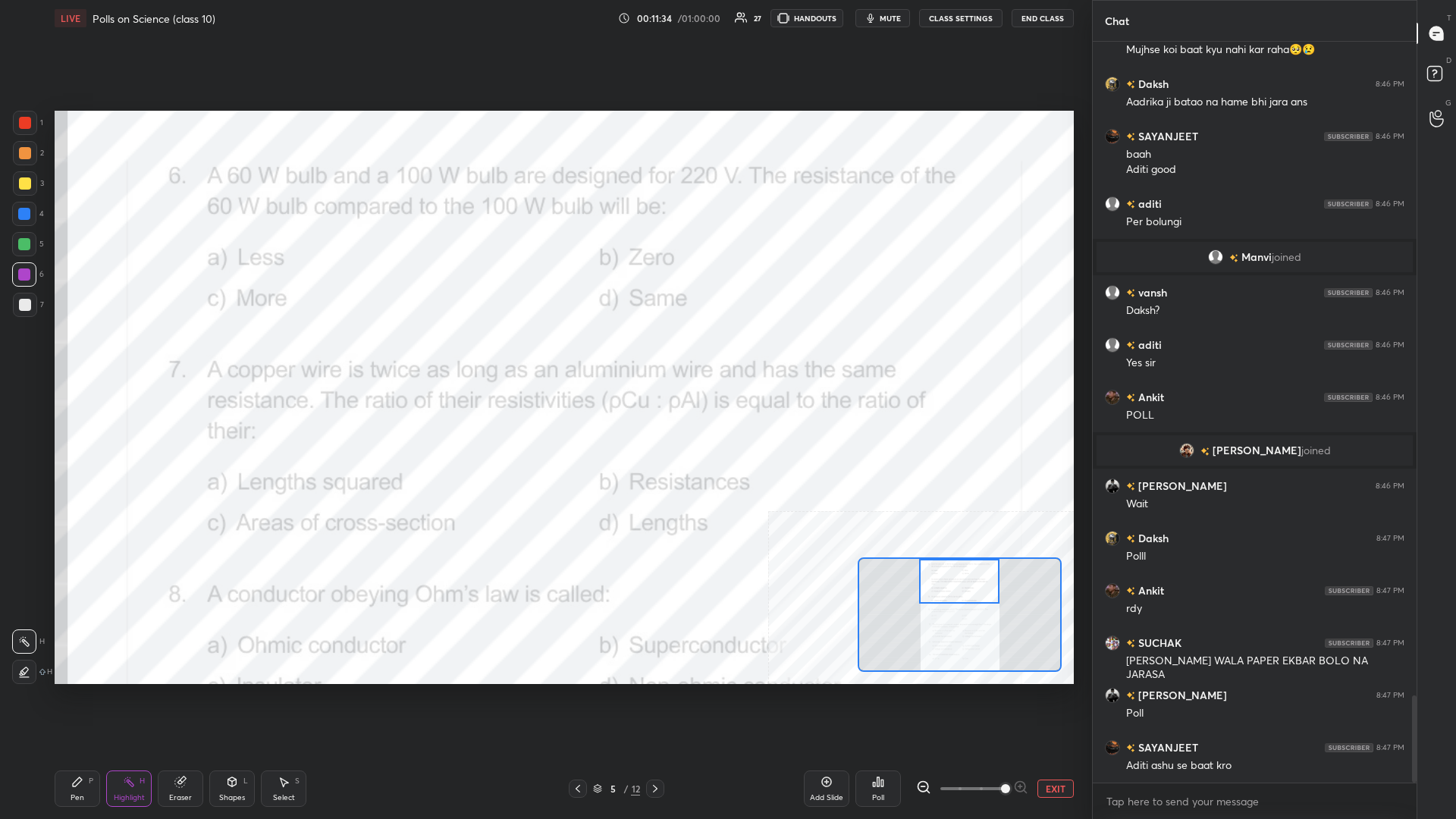
click at [544, 355] on div "Poll" at bounding box center [878, 797] width 12 height 7
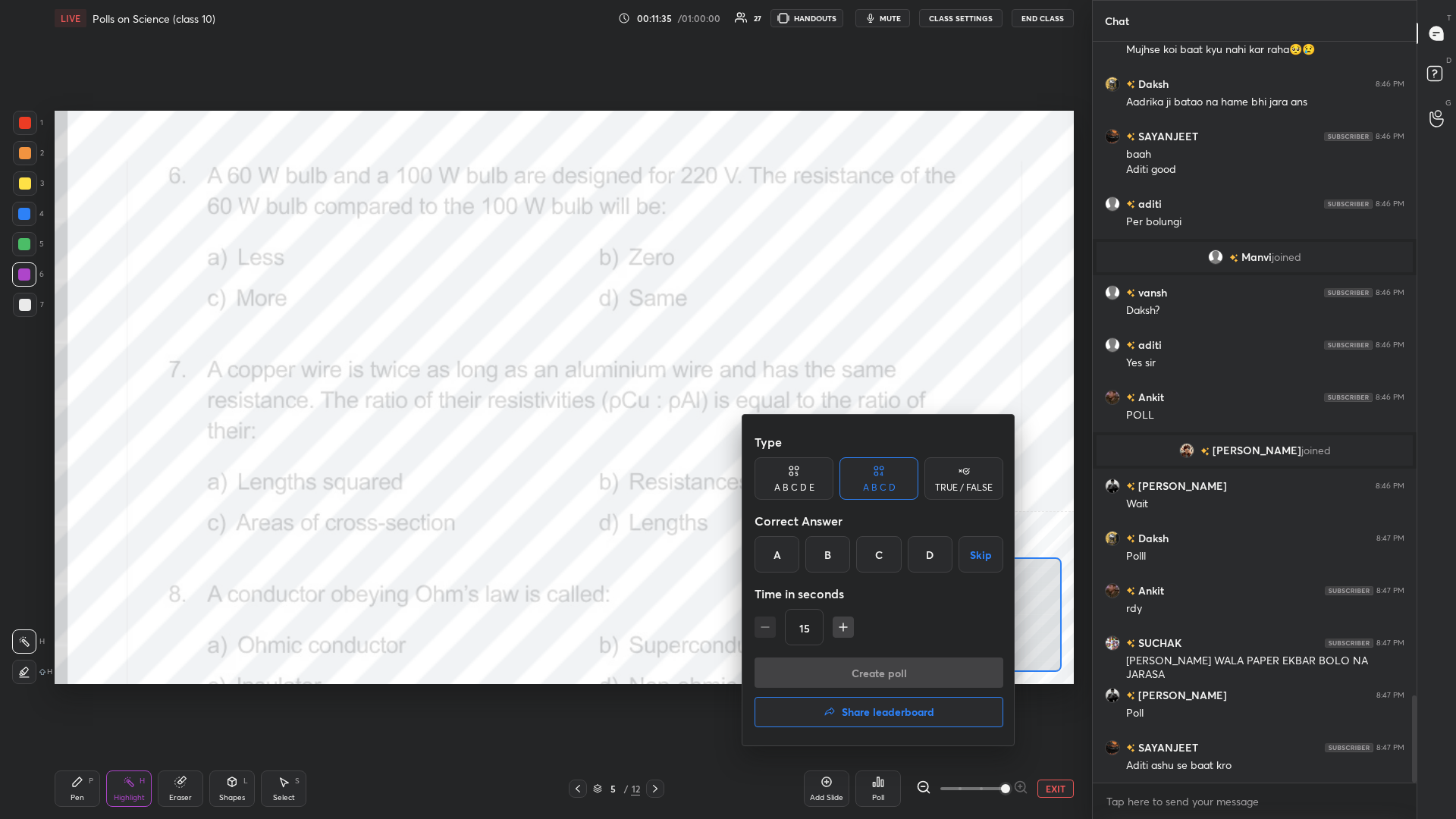
click at [544, 355] on div "C" at bounding box center [878, 554] width 45 height 37
click at [544, 355] on button "Create poll" at bounding box center [879, 672] width 249 height 31
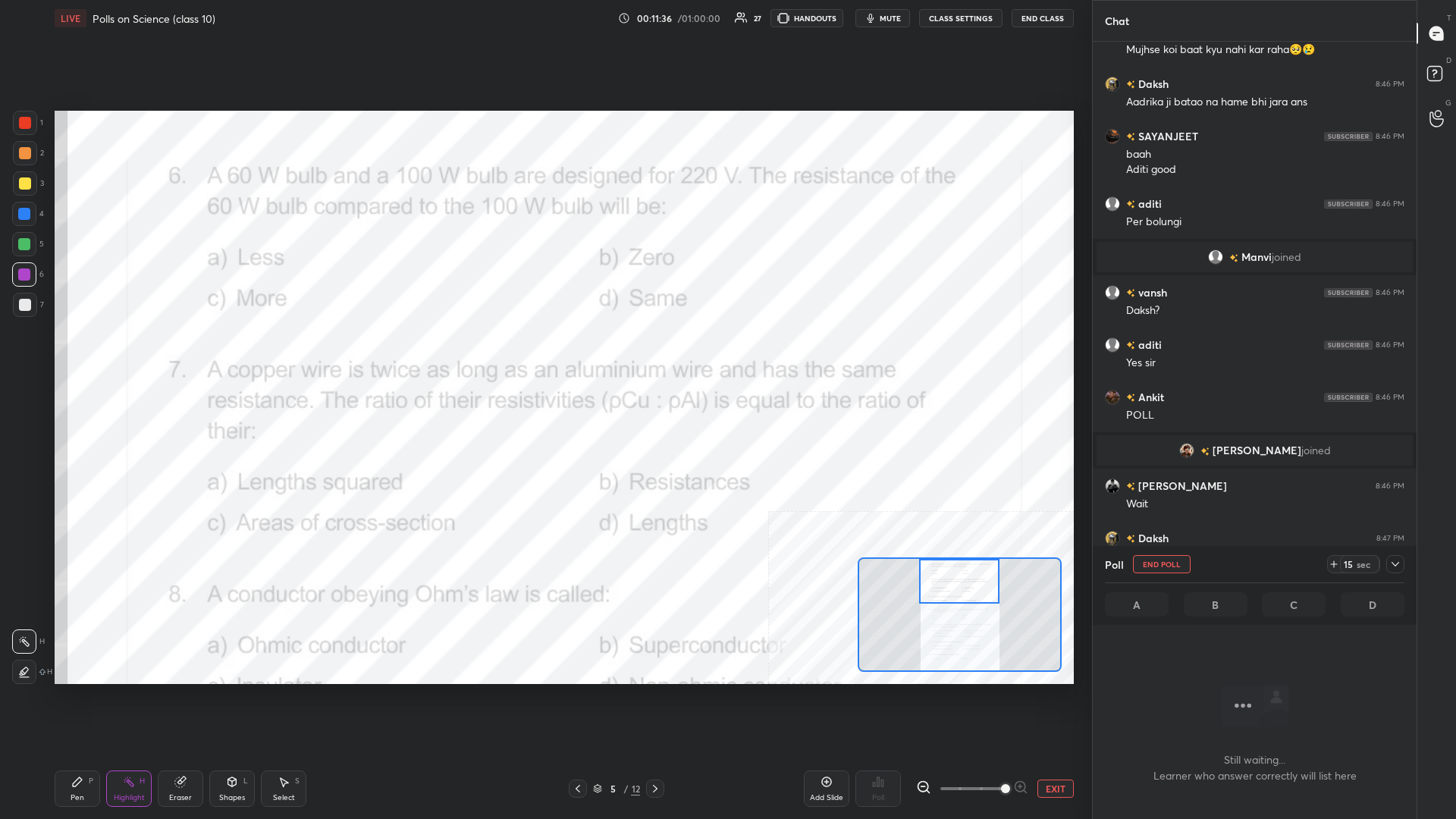
scroll to position [698, 324]
click at [544, 355] on icon at bounding box center [1395, 563] width 12 height 12
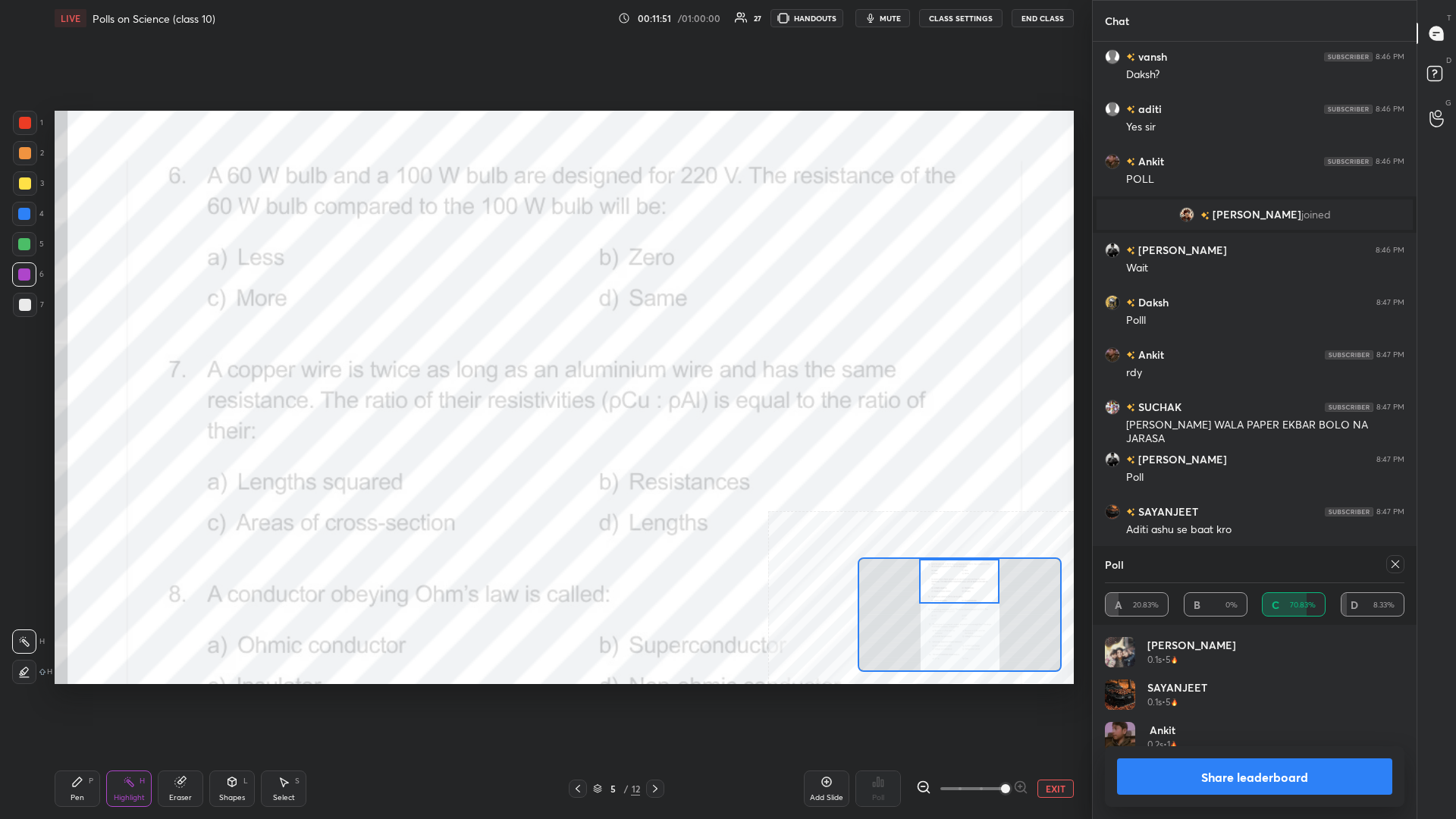
scroll to position [1, 1]
click at [544, 355] on button "Share leaderboard" at bounding box center [1255, 777] width 276 height 37
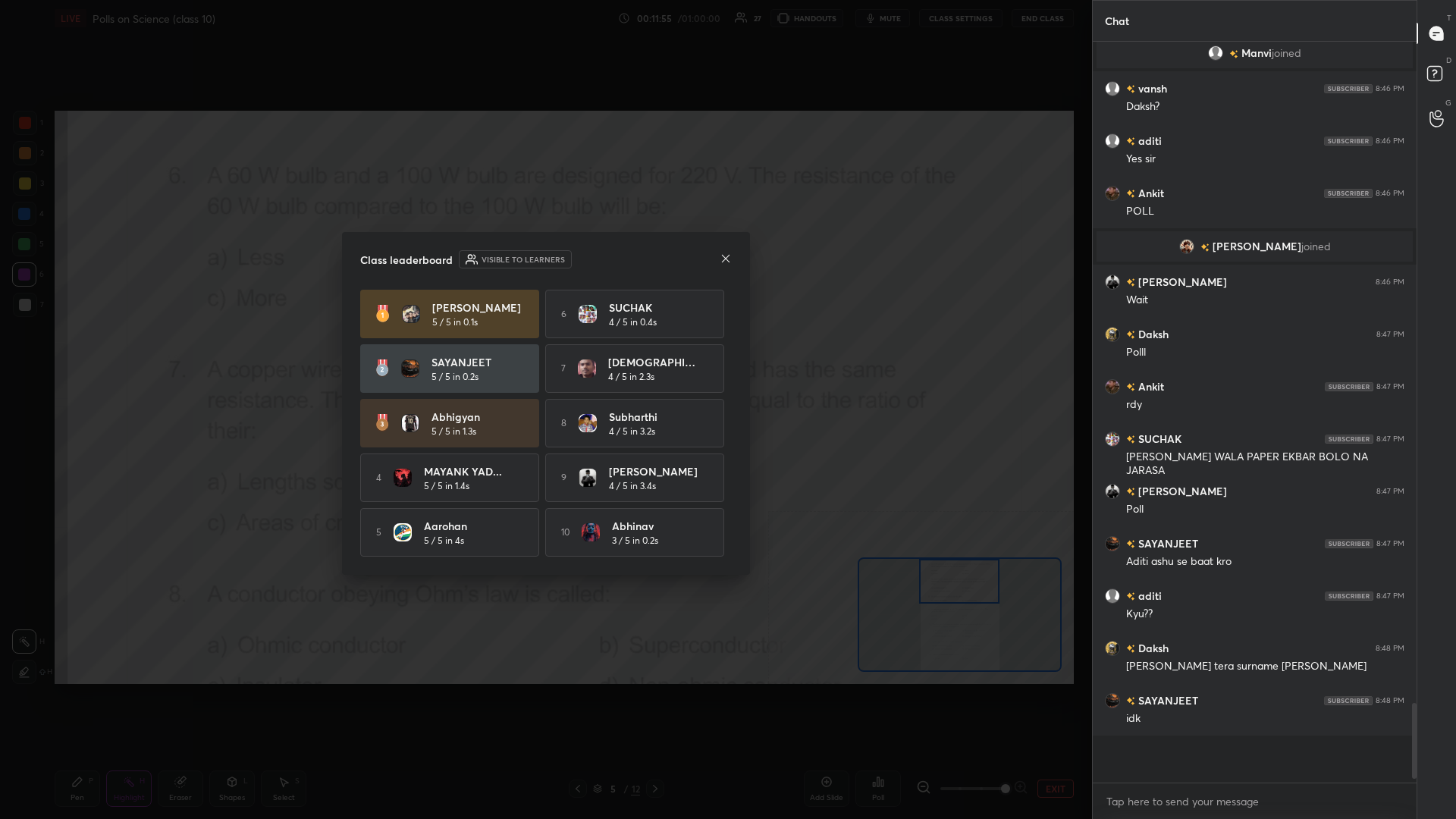
scroll to position [730, 324]
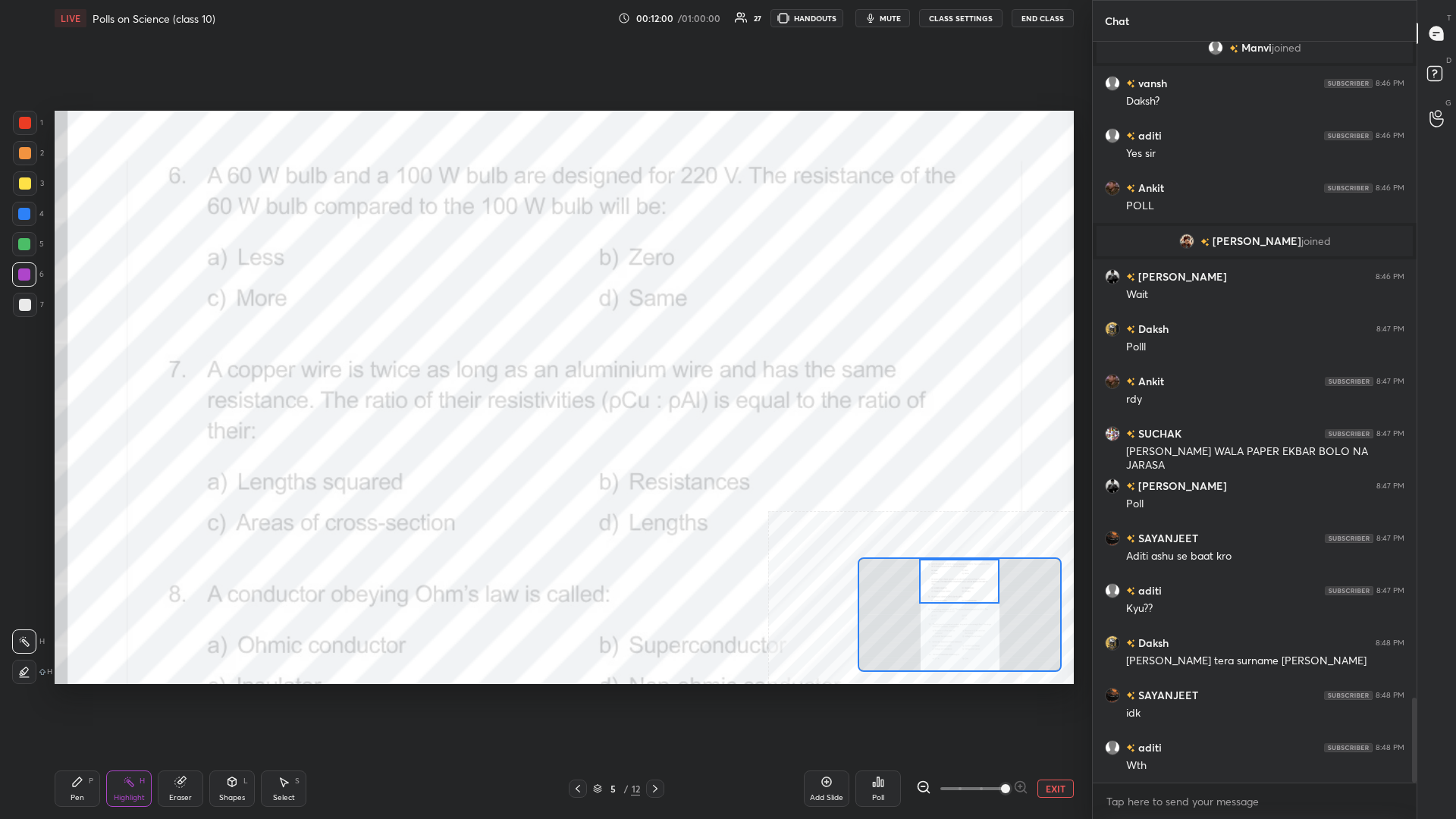
click at [90, 355] on div "Pen P" at bounding box center [77, 788] width 46 height 37
click at [86, 355] on div "Pen P" at bounding box center [77, 788] width 46 height 37
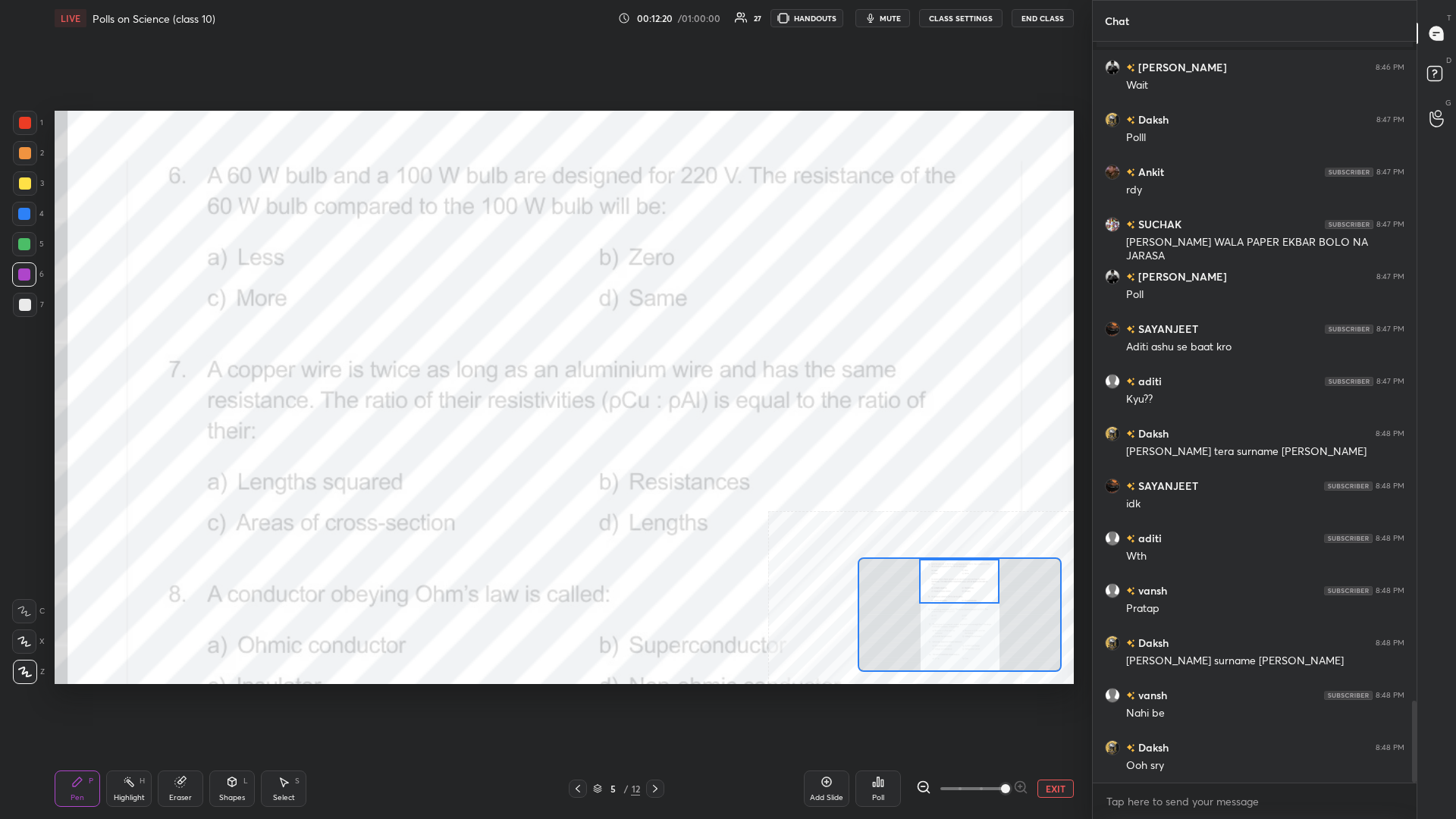
click at [31, 215] on div at bounding box center [24, 213] width 24 height 24
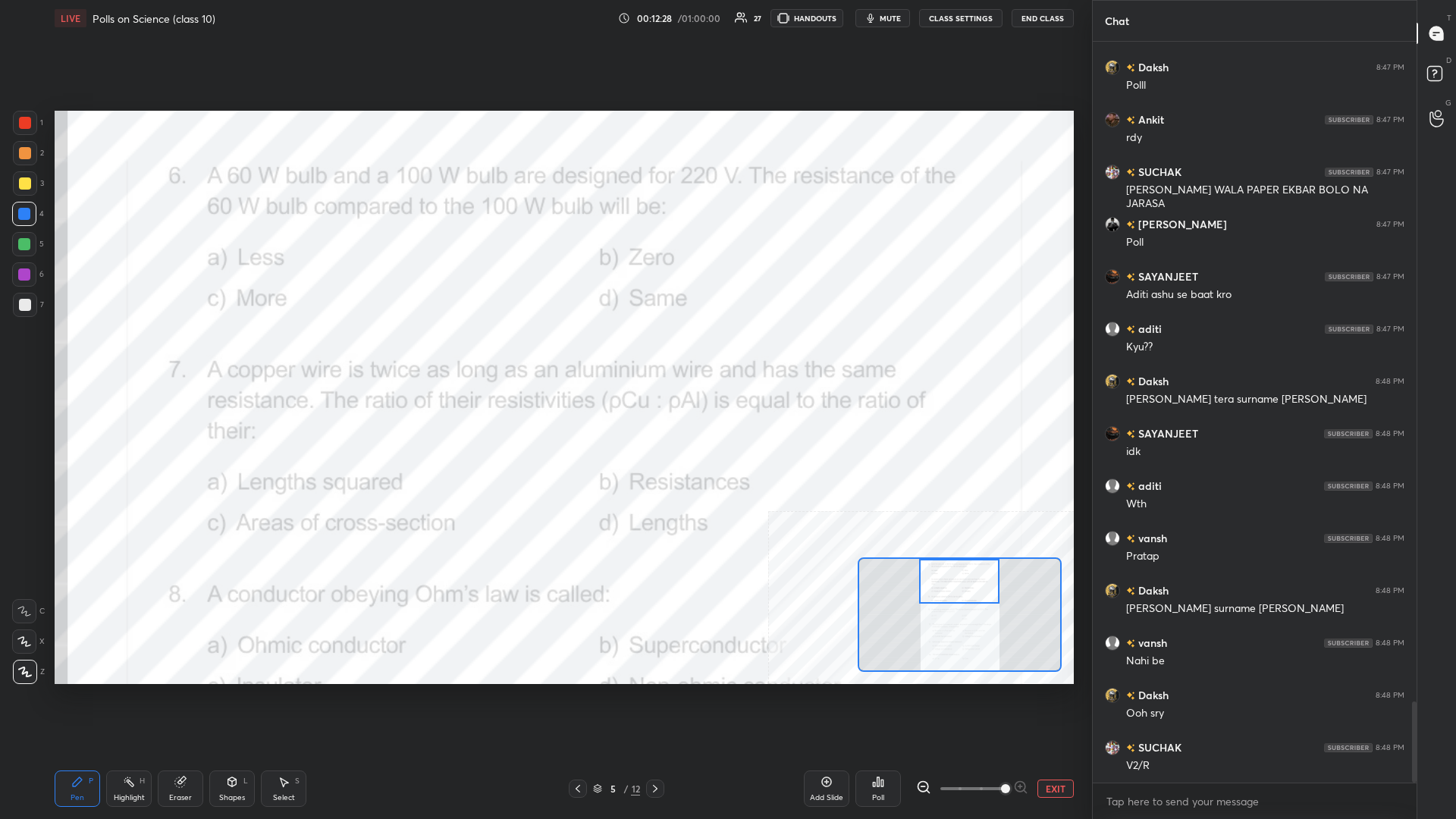
click at [24, 216] on div at bounding box center [24, 213] width 12 height 12
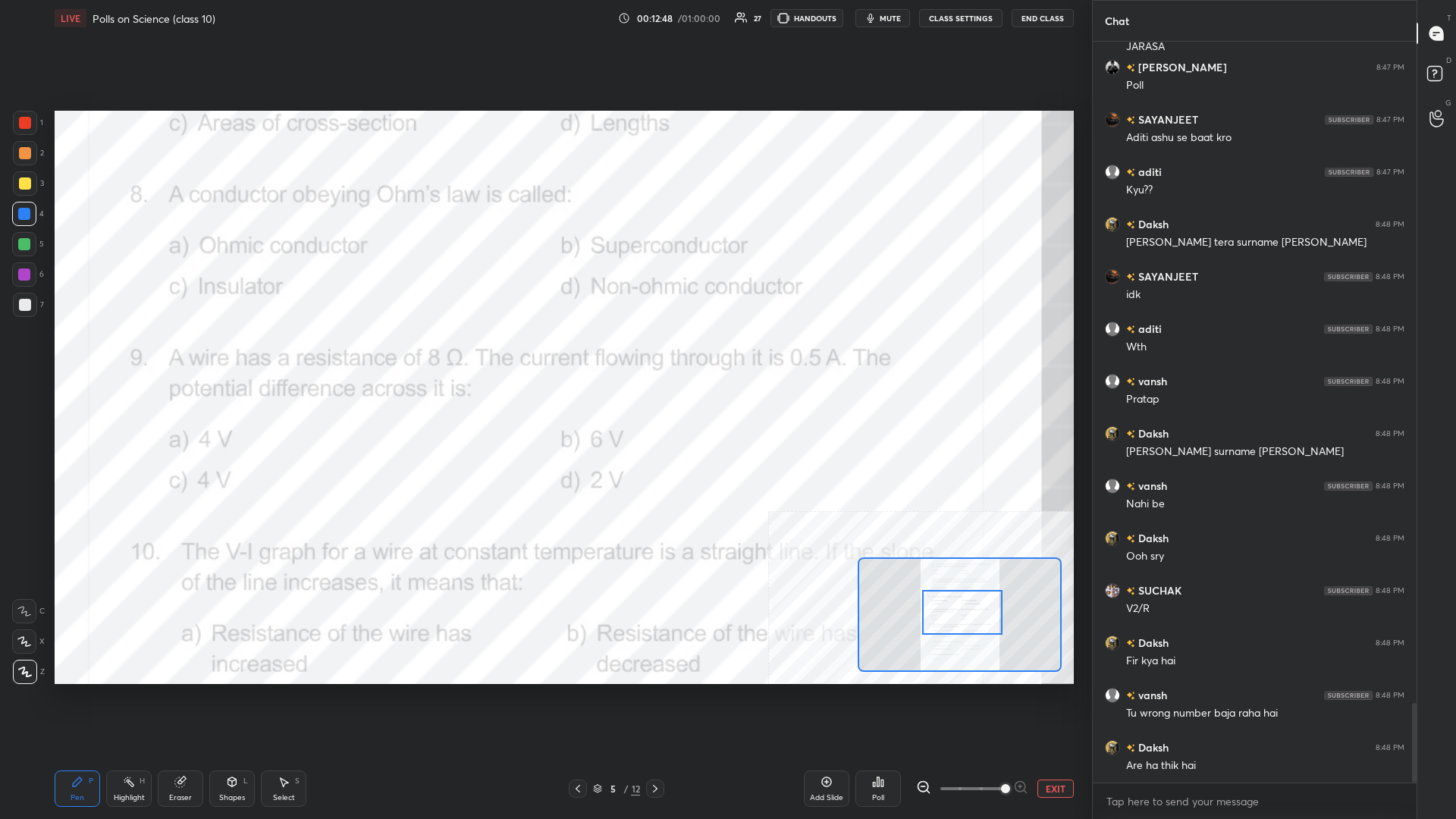
drag, startPoint x: 955, startPoint y: 592, endPoint x: 958, endPoint y: 622, distance: 30.1
click at [544, 355] on div at bounding box center [962, 612] width 81 height 45
click at [115, 355] on div "Highlight H" at bounding box center [129, 788] width 46 height 37
click at [544, 355] on icon at bounding box center [878, 782] width 12 height 12
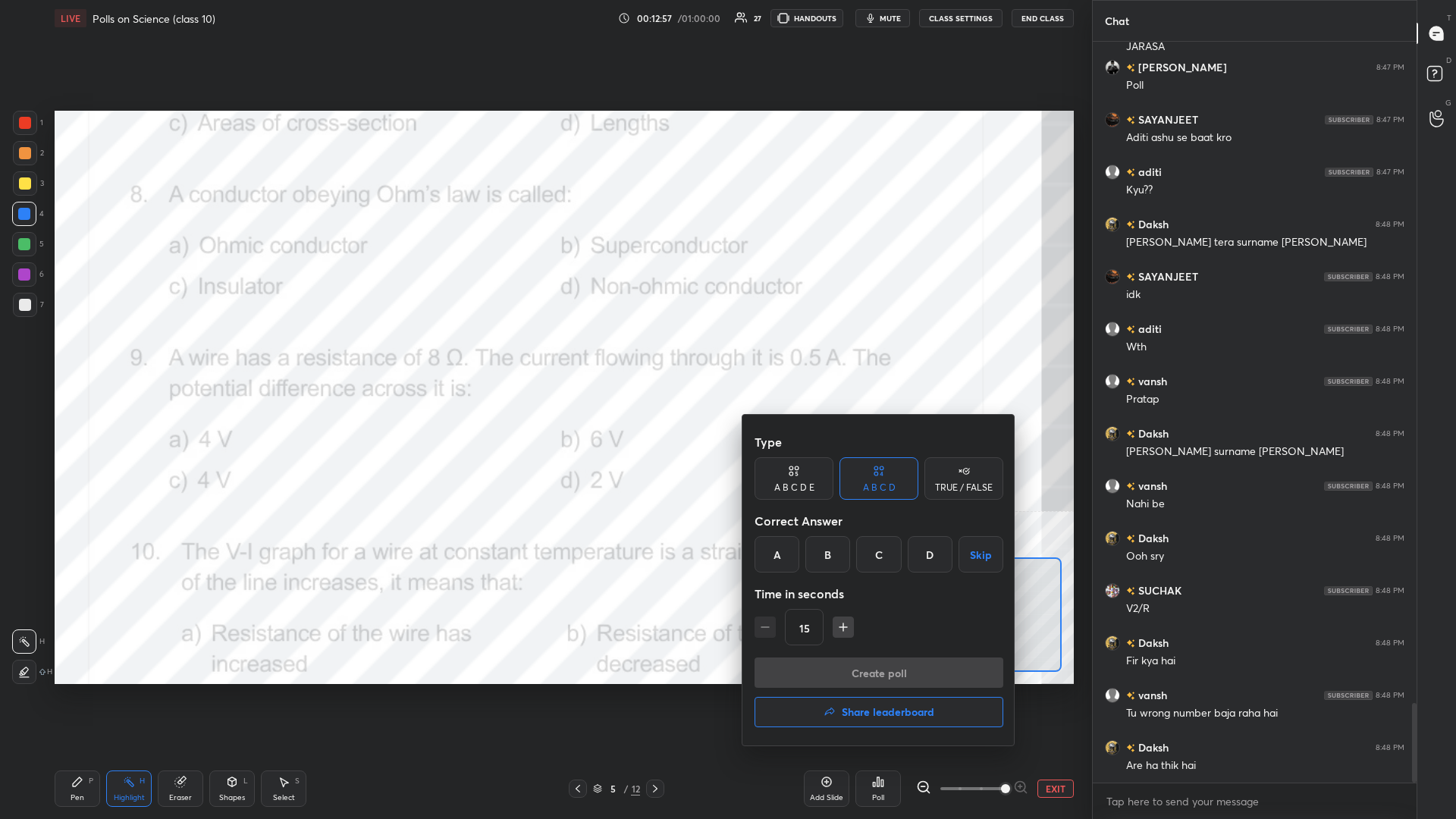
click at [544, 355] on div "A" at bounding box center [777, 554] width 45 height 37
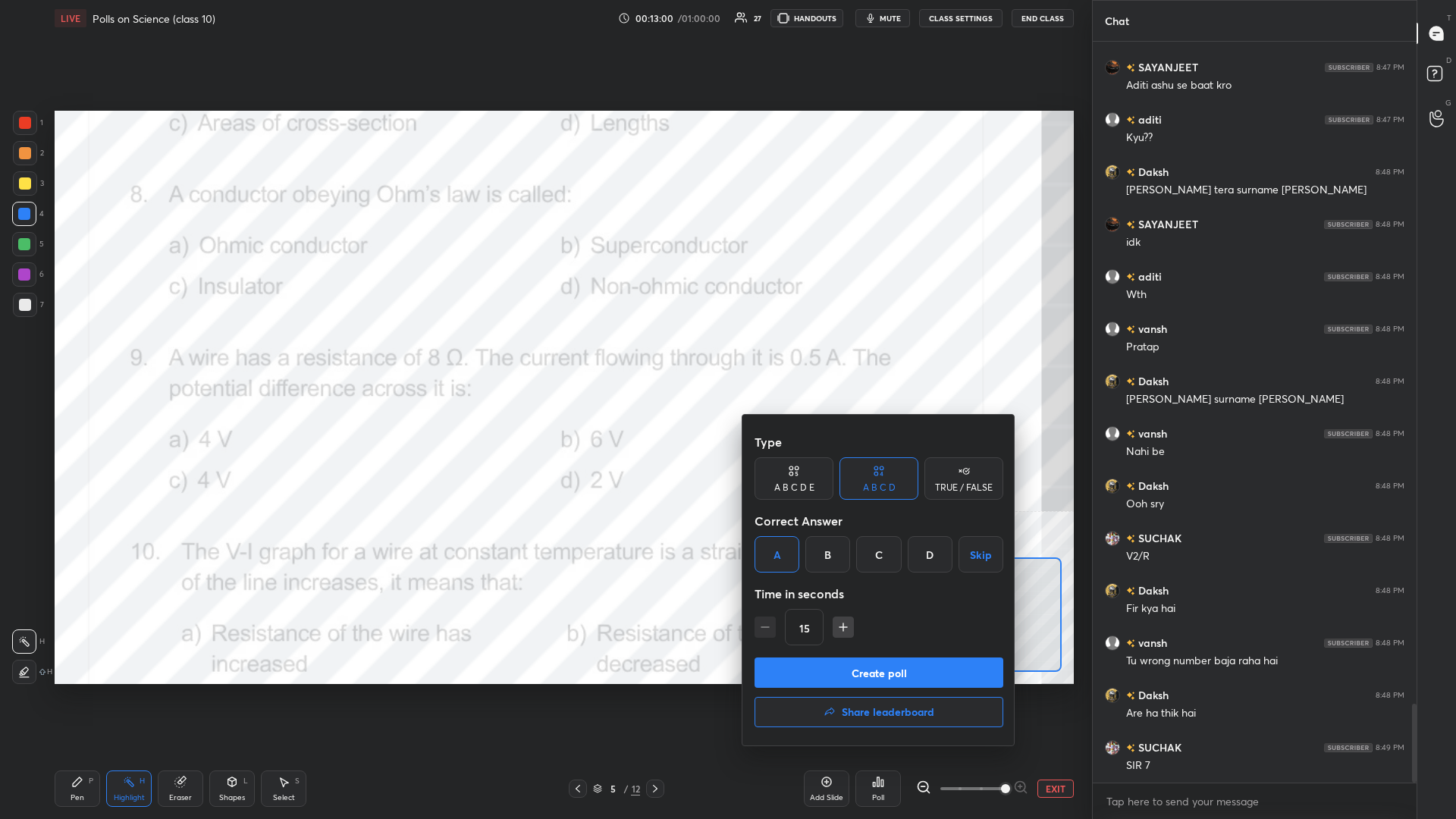
click at [544, 355] on button "Create poll" at bounding box center [879, 672] width 249 height 31
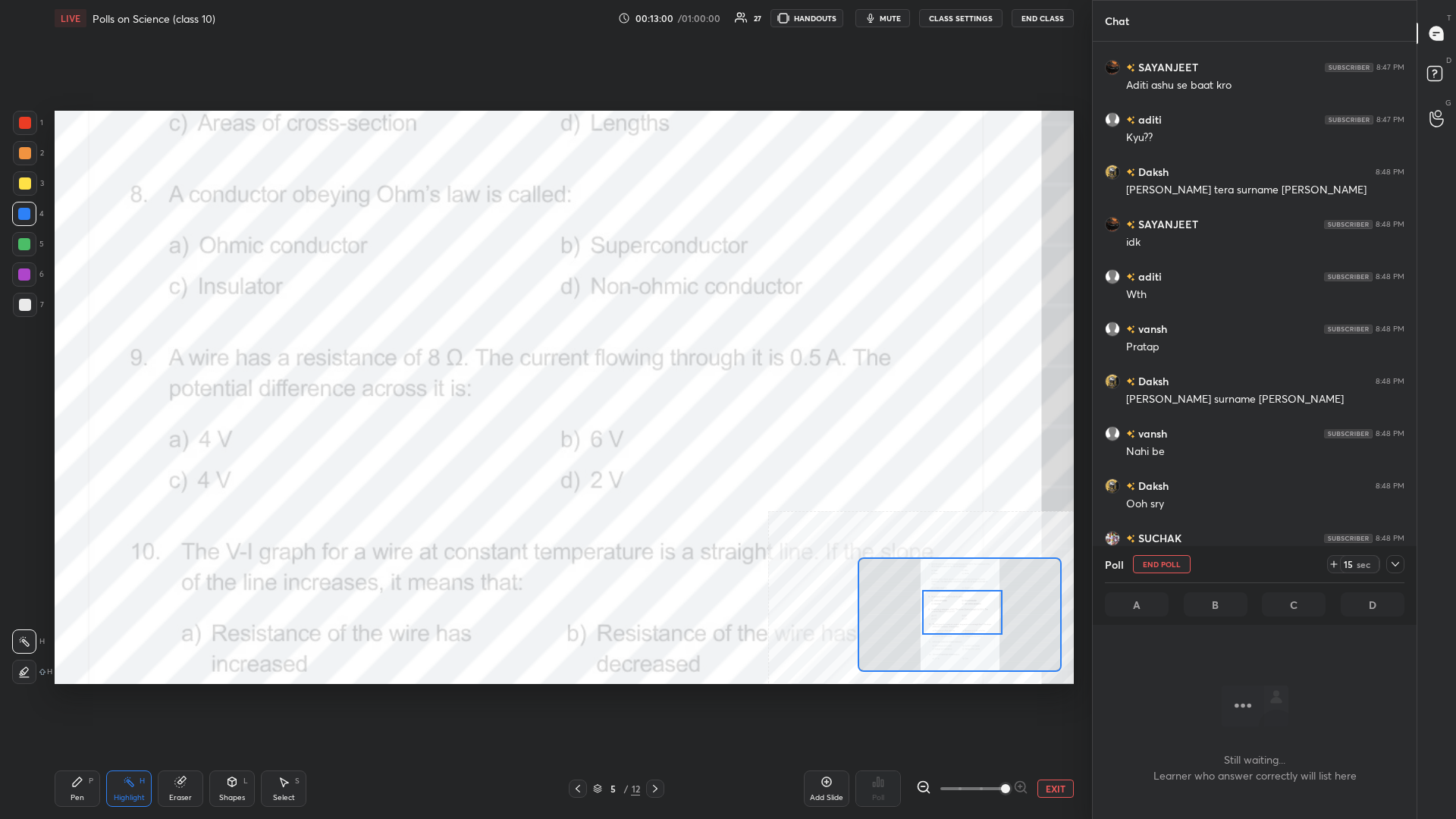
scroll to position [698, 324]
click at [544, 355] on div at bounding box center [1395, 564] width 18 height 18
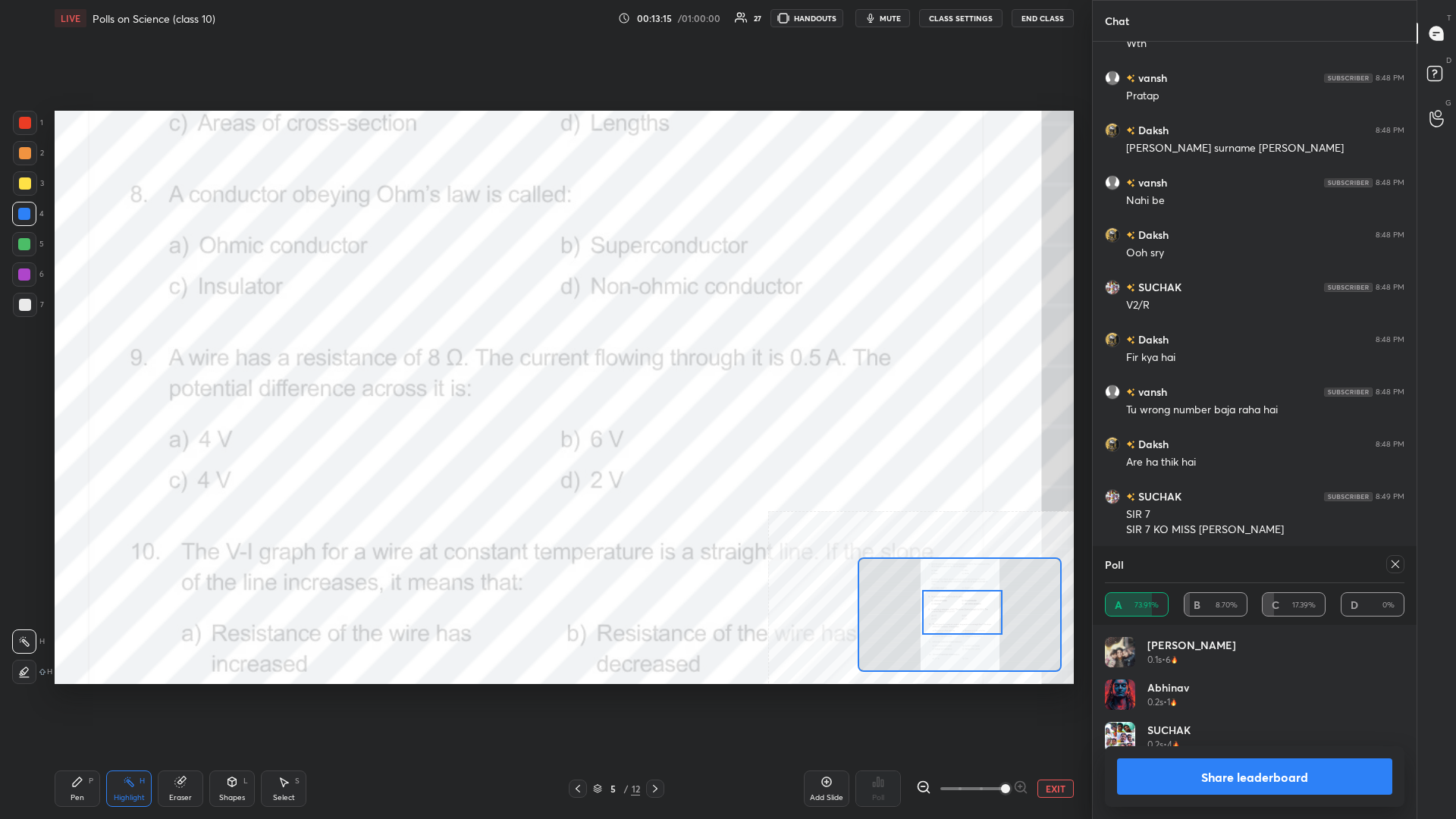
scroll to position [182, 300]
drag, startPoint x: 1258, startPoint y: 787, endPoint x: 1237, endPoint y: 757, distance: 36.6
click at [544, 355] on button "Share leaderboard" at bounding box center [1255, 777] width 276 height 37
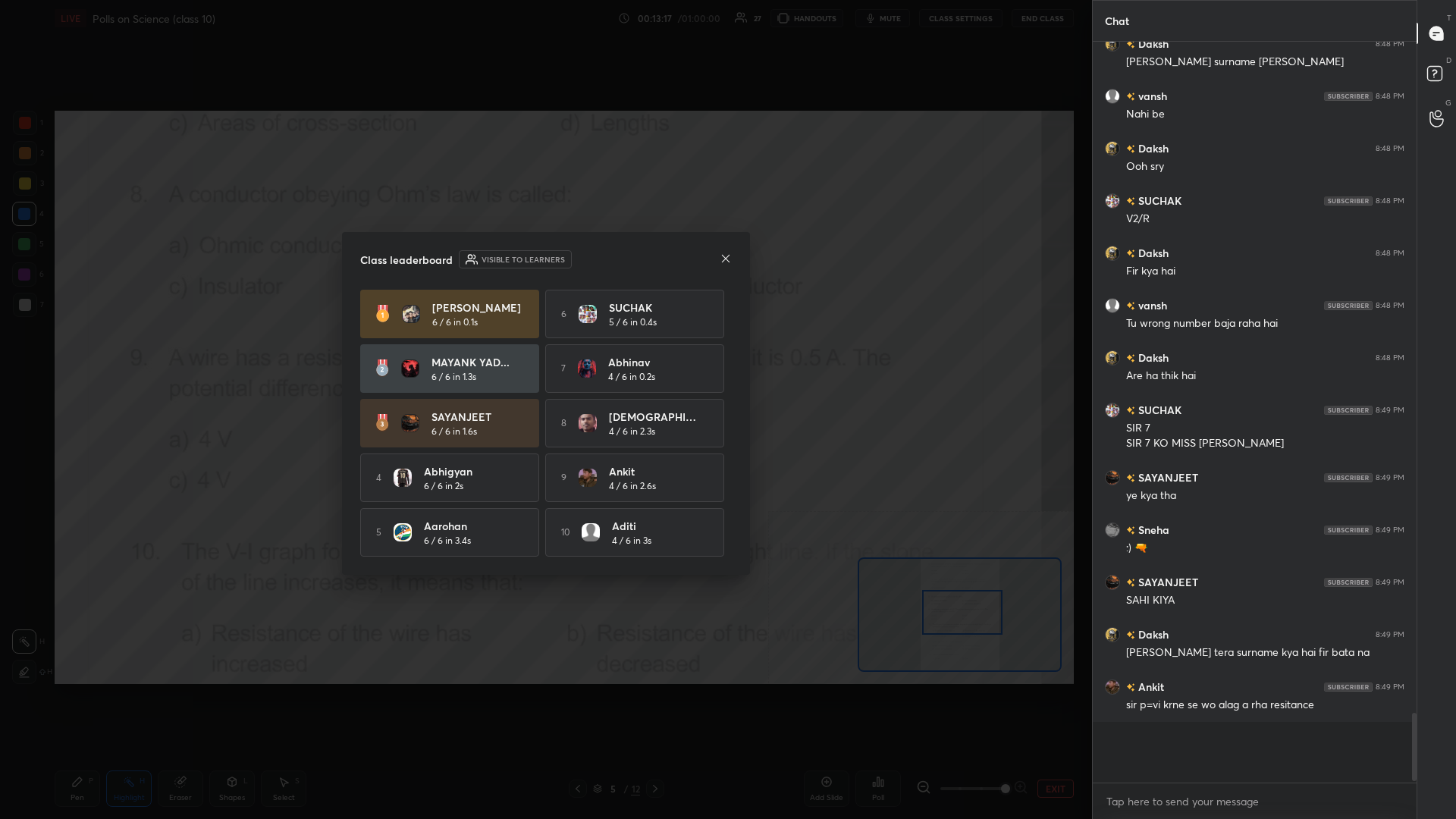
scroll to position [6491, 0]
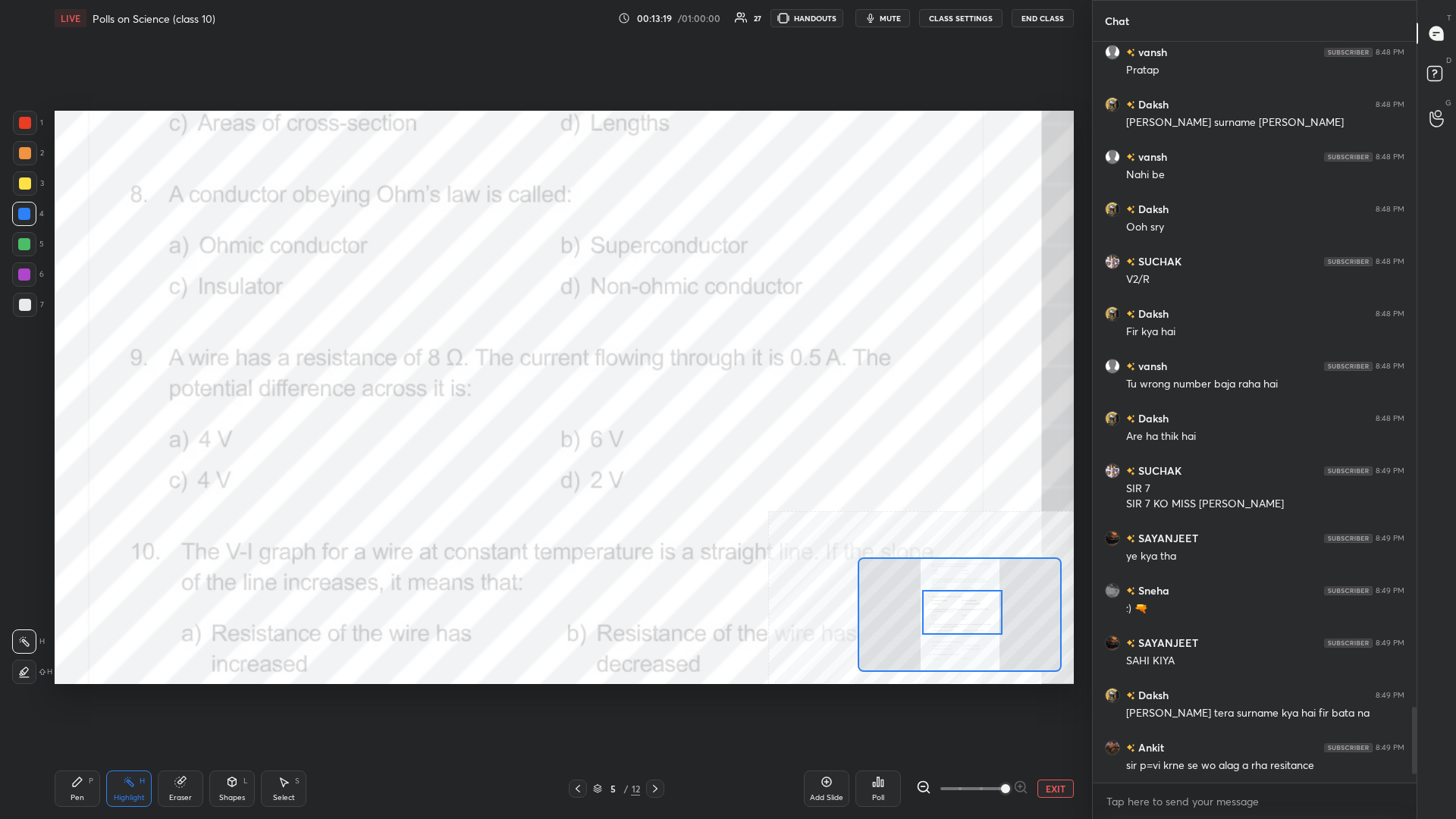
click at [90, 355] on div "Pen P" at bounding box center [77, 788] width 46 height 37
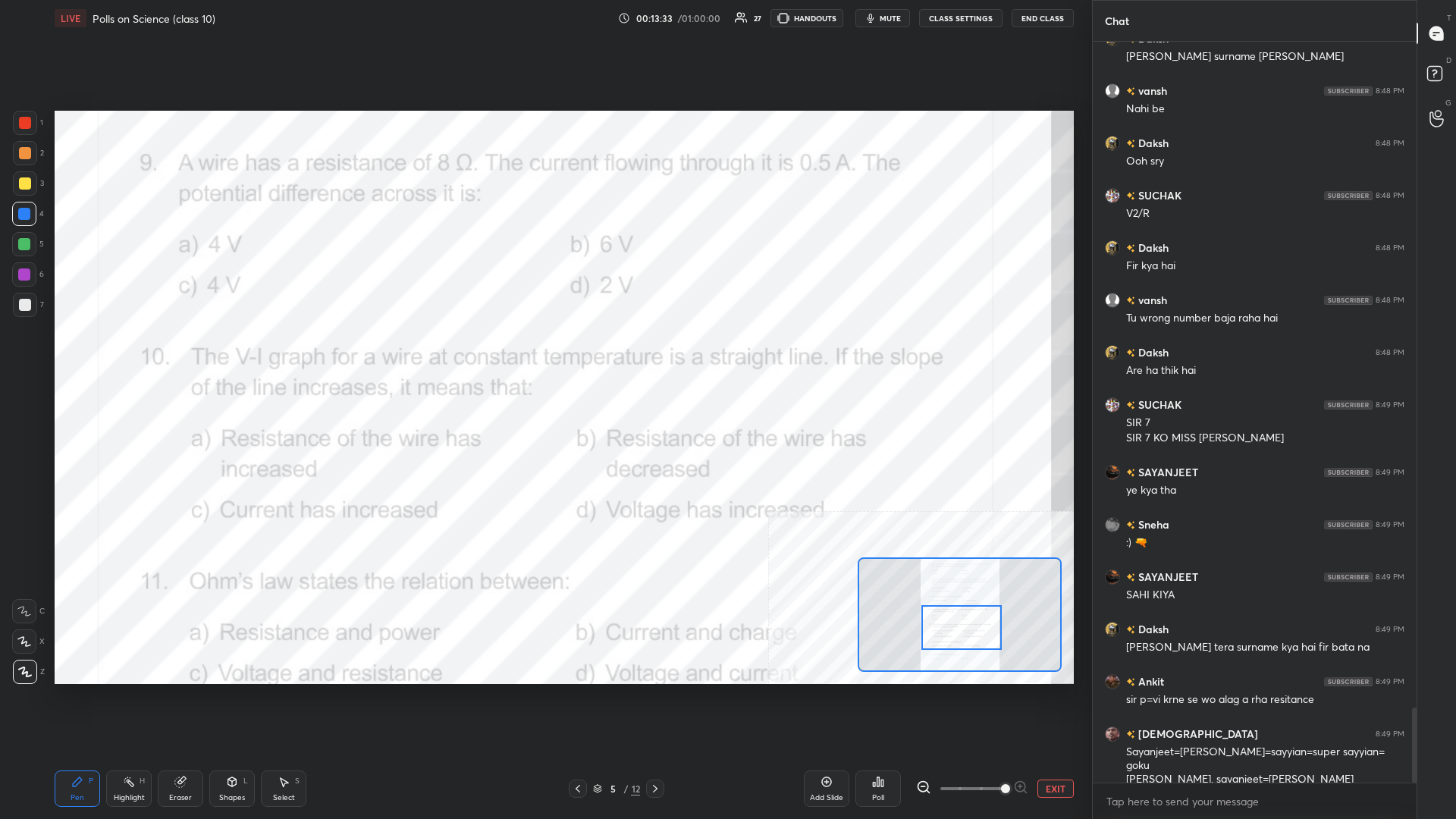
drag, startPoint x: 972, startPoint y: 622, endPoint x: 971, endPoint y: 636, distance: 14.0
click at [544, 355] on div at bounding box center [961, 627] width 81 height 45
click at [120, 355] on div "Highlight H" at bounding box center [129, 788] width 46 height 37
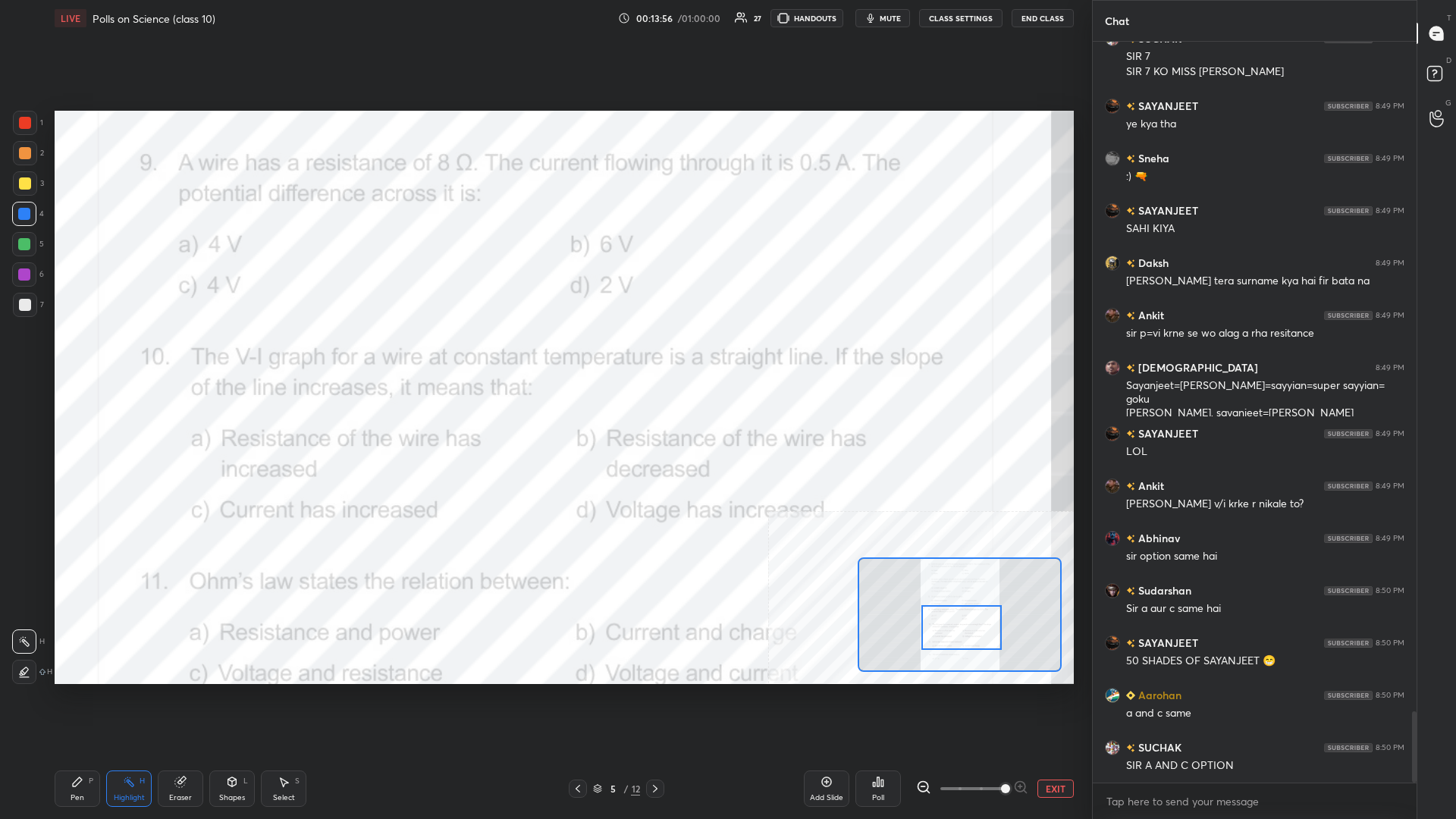
click at [69, 355] on div "Pen P" at bounding box center [77, 788] width 46 height 37
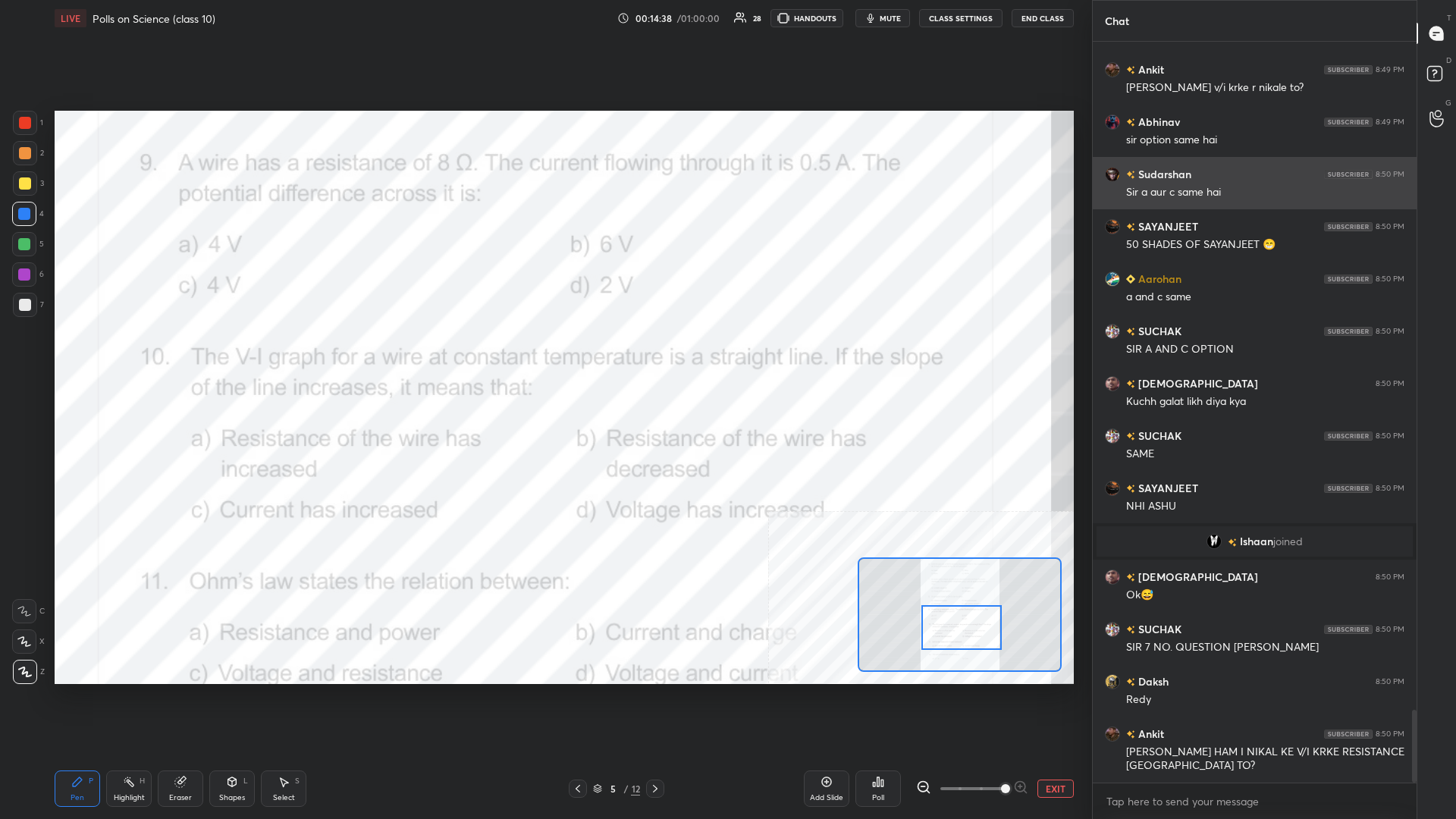
scroll to position [6873, 0]
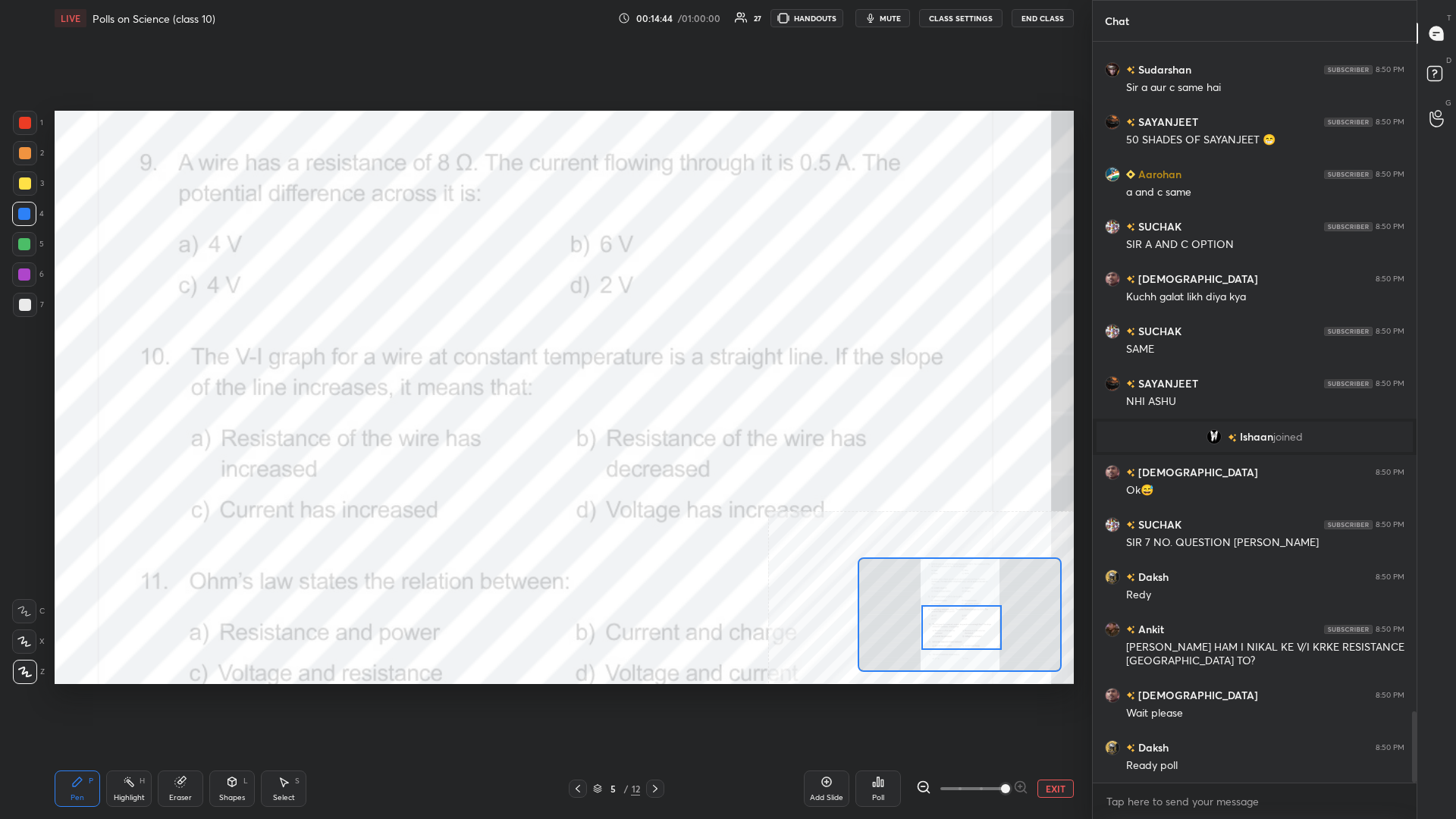
click at [544, 355] on icon at bounding box center [874, 784] width 2 height 4
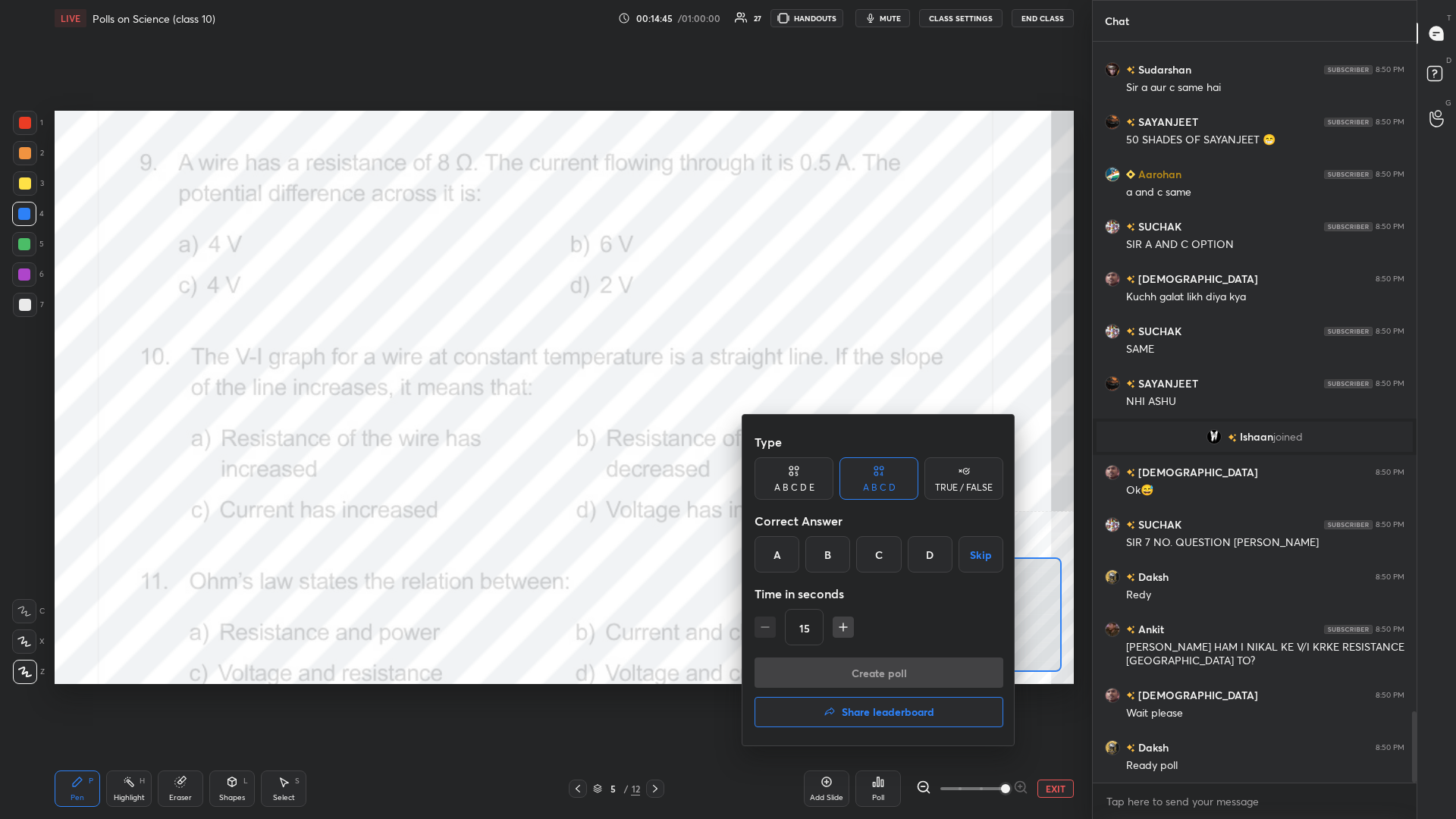
scroll to position [6978, 0]
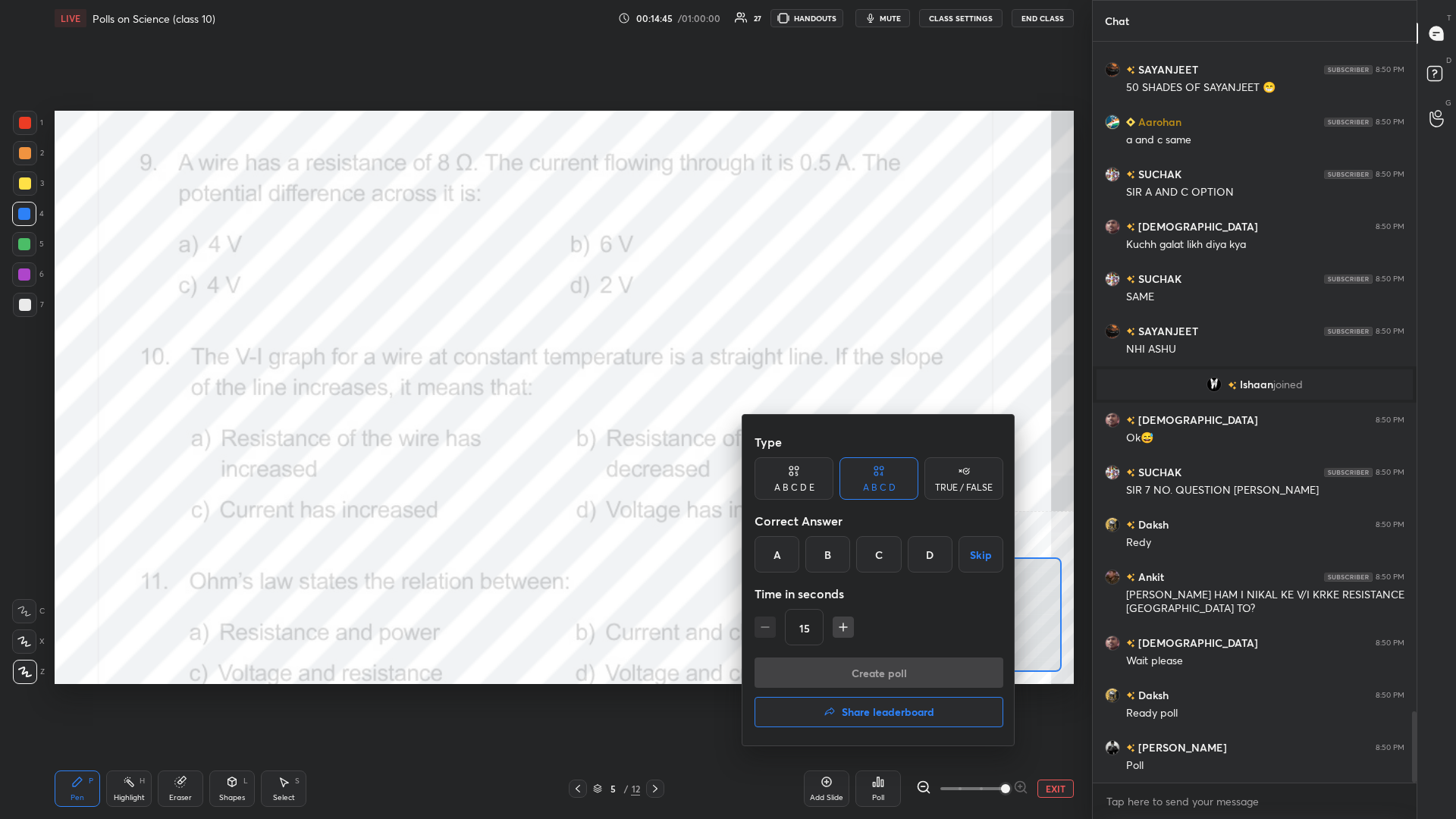
click at [544, 355] on div "Correct Answer" at bounding box center [879, 520] width 249 height 31
click at [544, 355] on div "C" at bounding box center [878, 554] width 45 height 37
click at [544, 355] on div at bounding box center [728, 409] width 1456 height 819
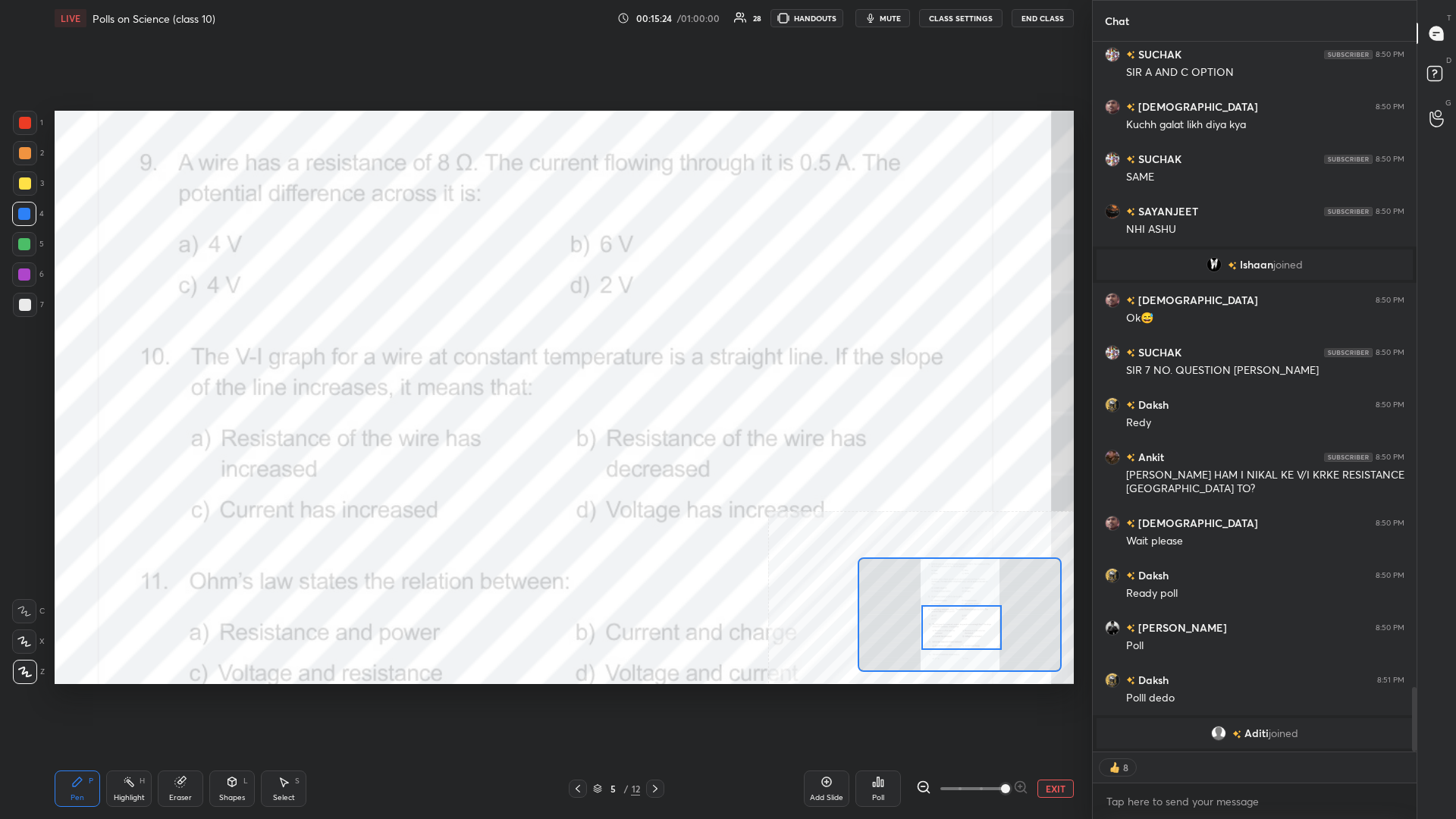
scroll to position [6991, 0]
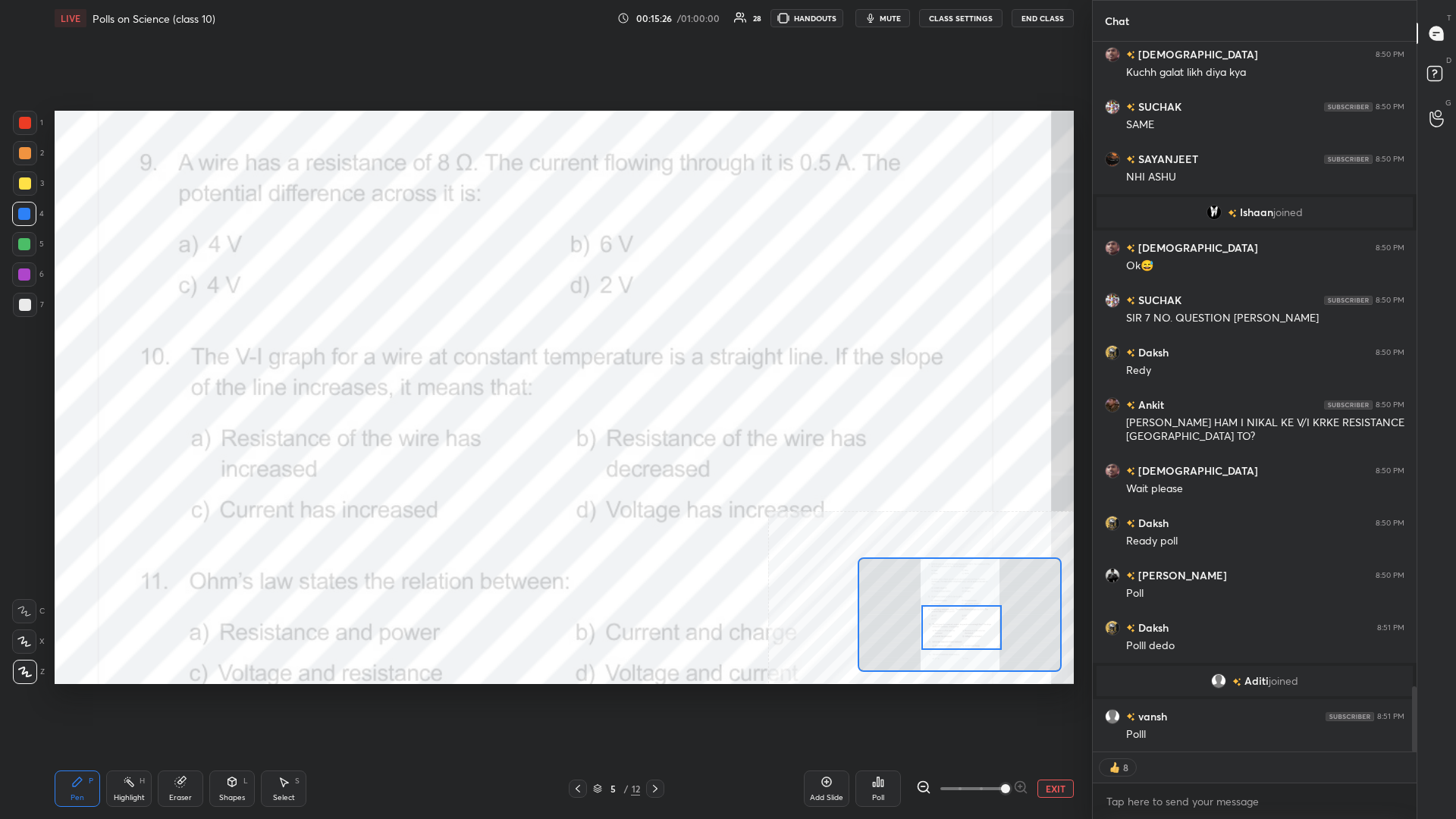
click at [544, 355] on icon at bounding box center [878, 782] width 12 height 12
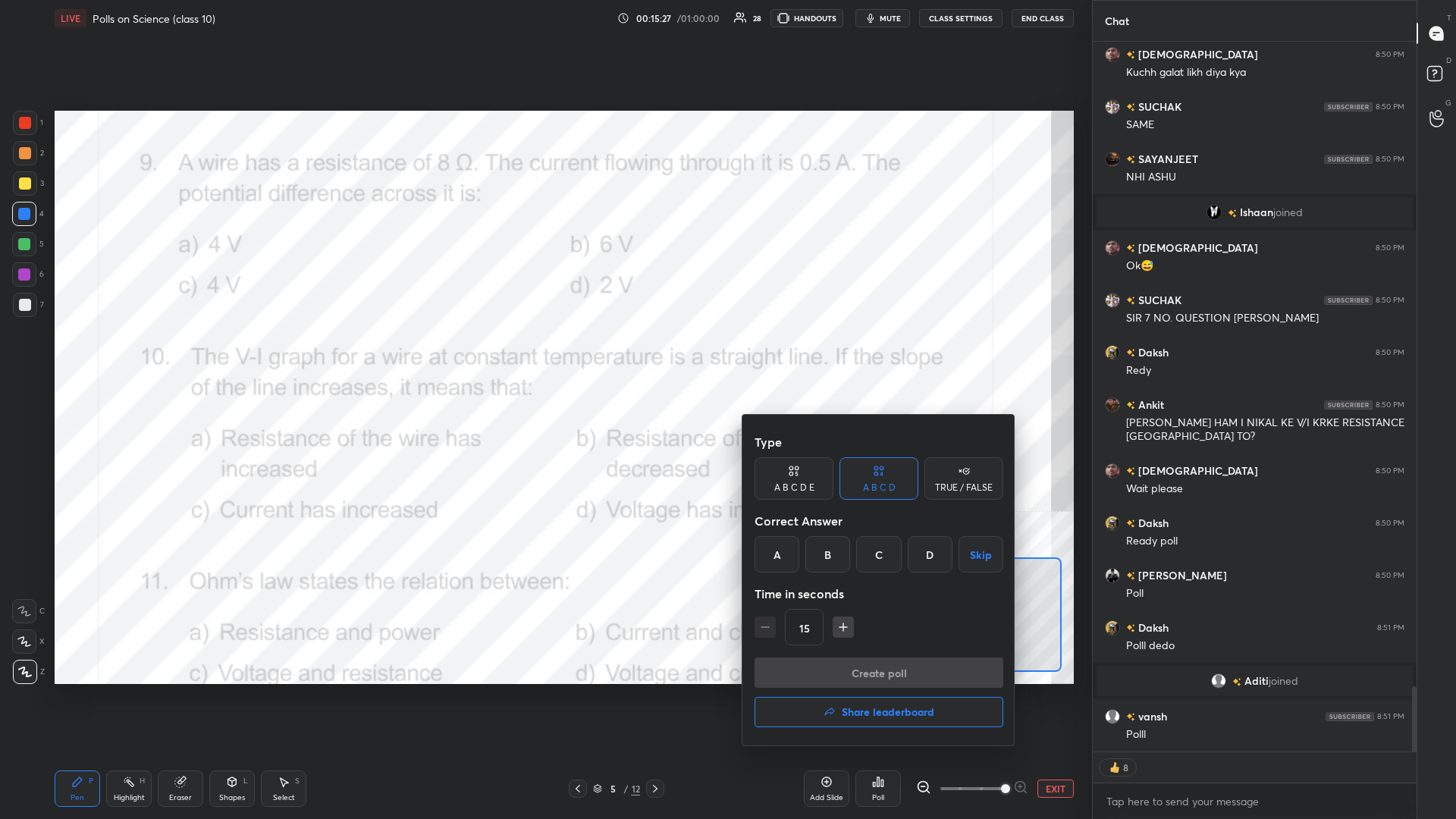
click at [544, 355] on div "C" at bounding box center [878, 554] width 45 height 37
click at [544, 355] on button "Create poll" at bounding box center [879, 672] width 249 height 31
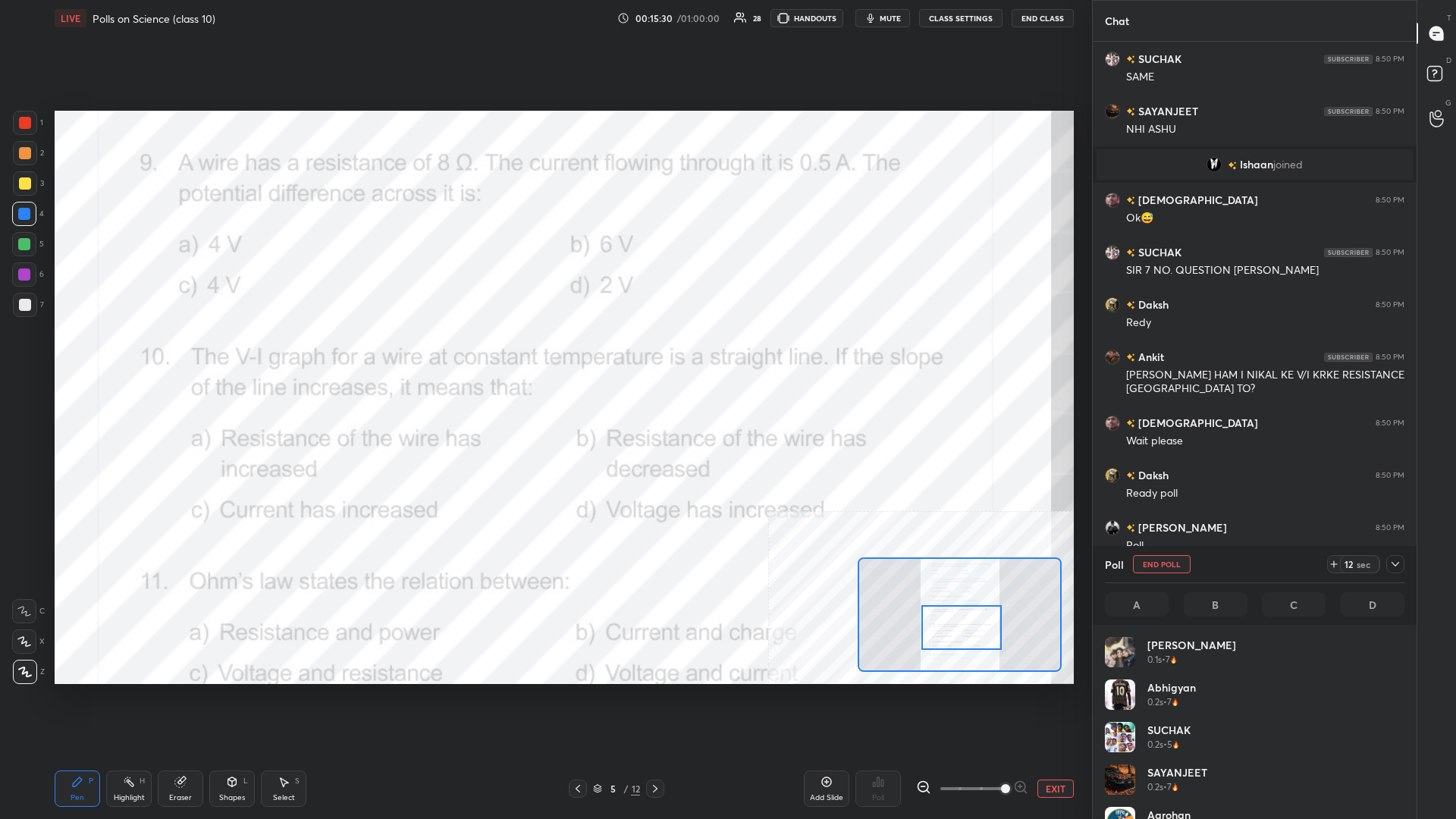
scroll to position [182, 300]
click at [121, 355] on div "Highlight H" at bounding box center [129, 788] width 46 height 37
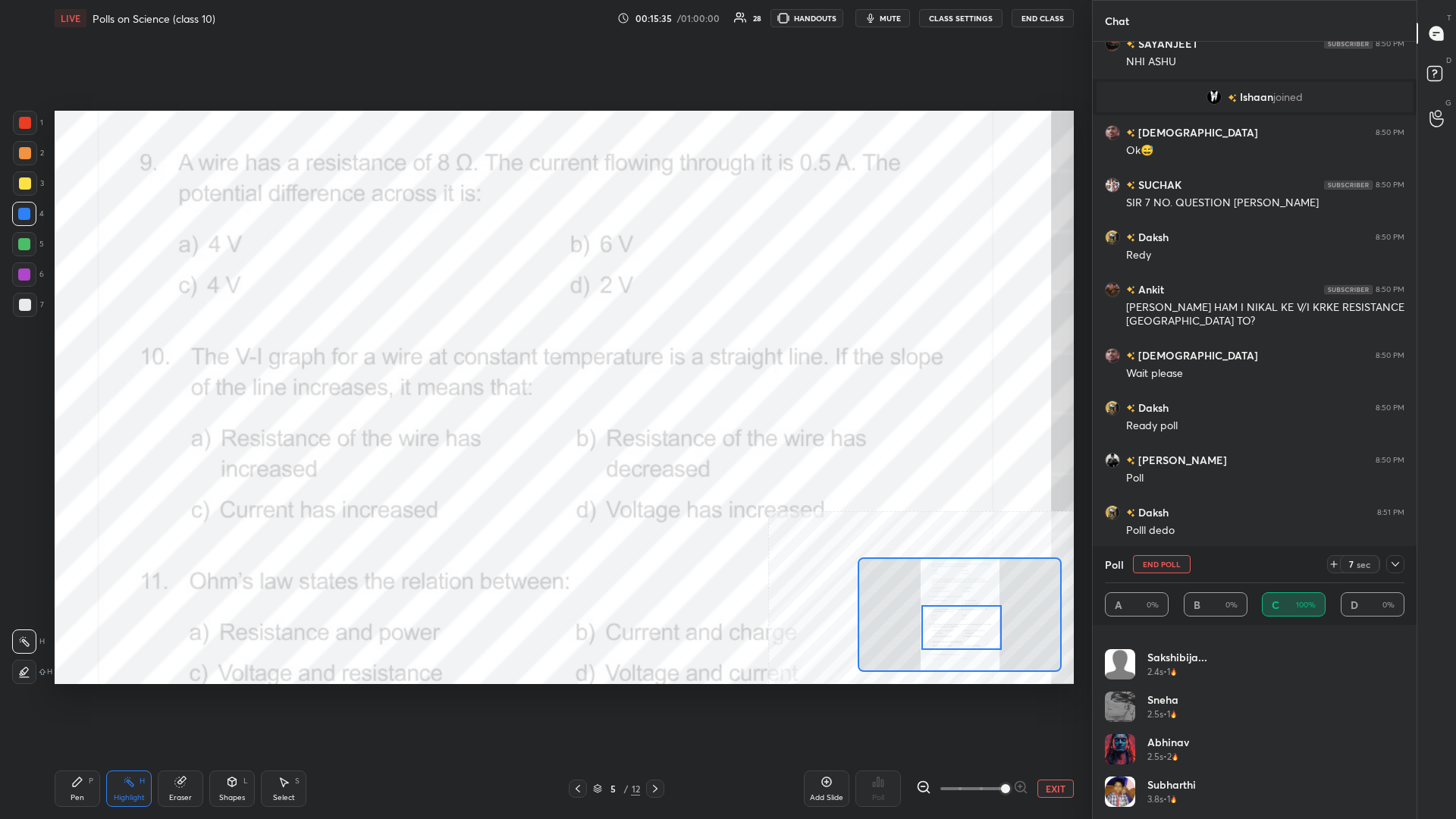
scroll to position [7121, 0]
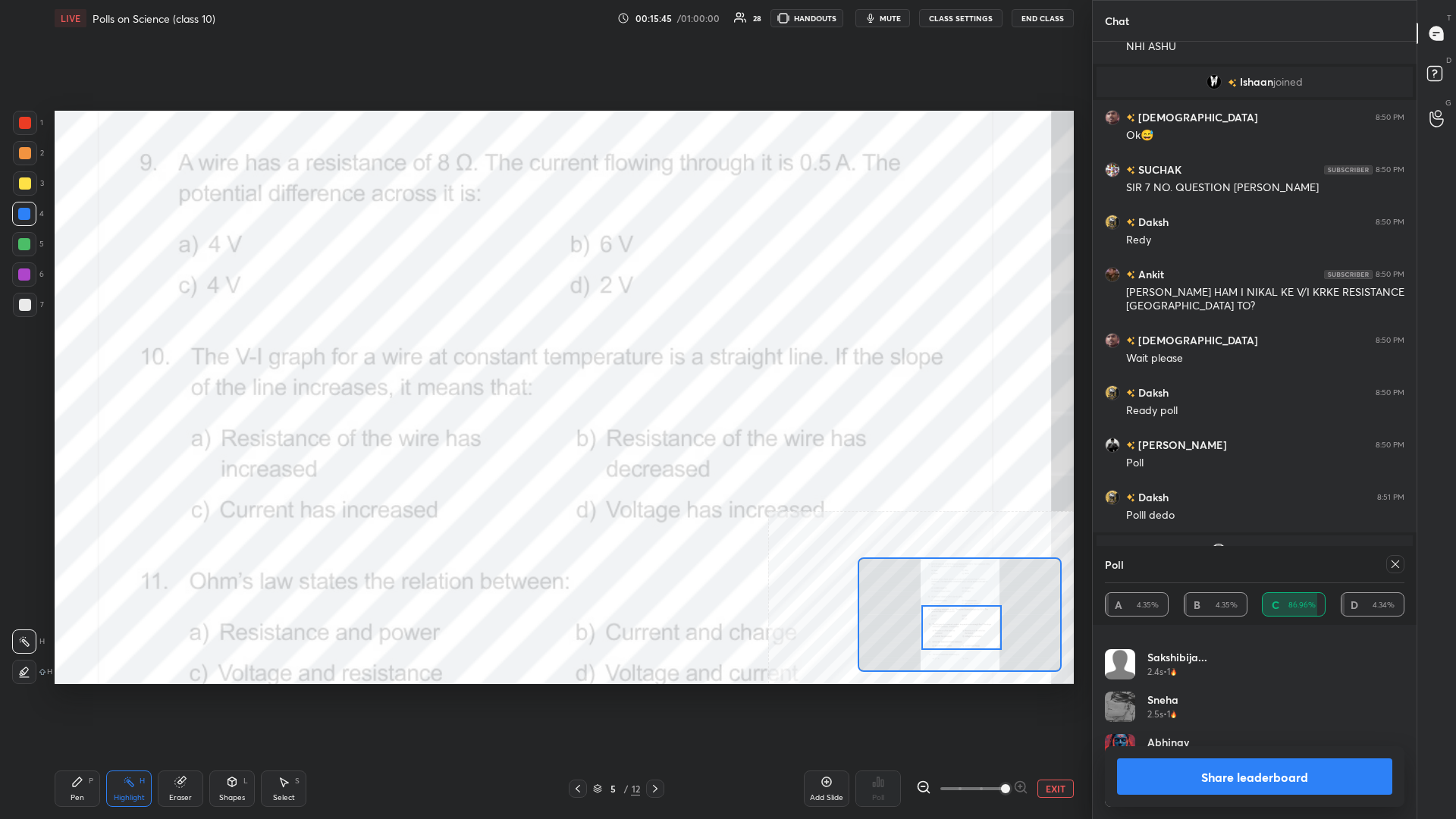
click at [544, 355] on button "Share leaderboard" at bounding box center [1255, 777] width 276 height 37
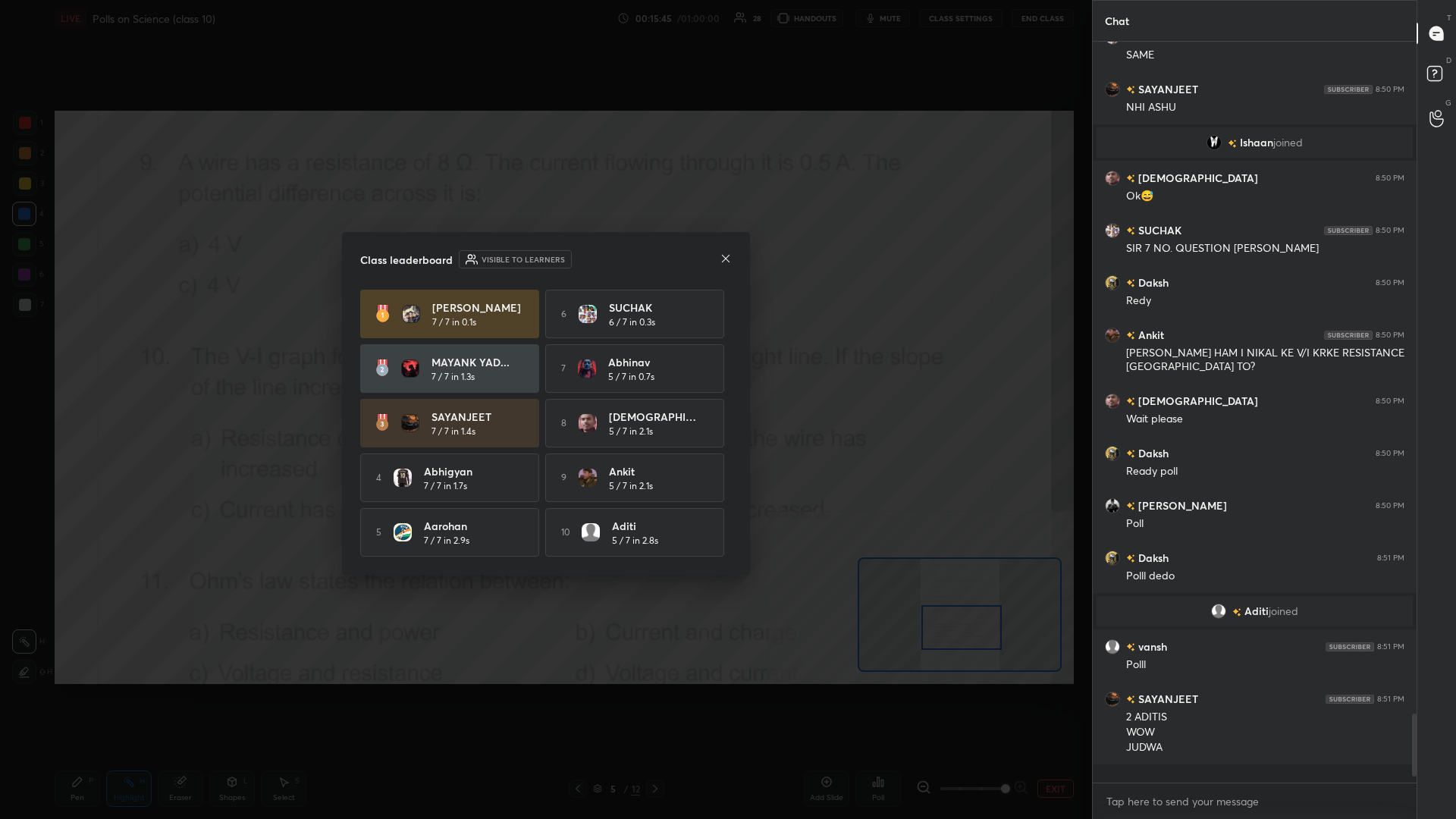
scroll to position [0, 1]
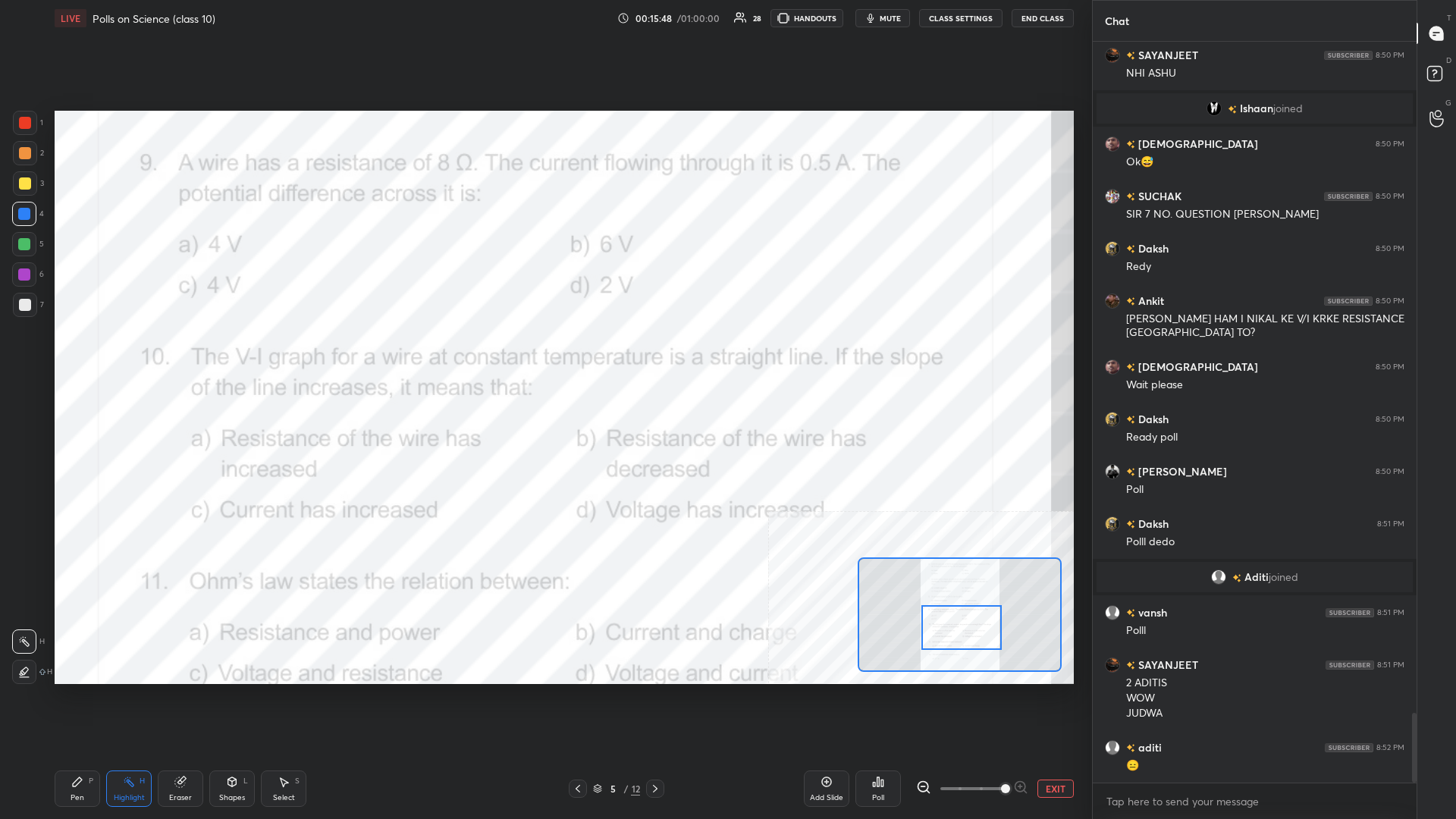
click at [75, 355] on div "Pen" at bounding box center [77, 797] width 13 height 7
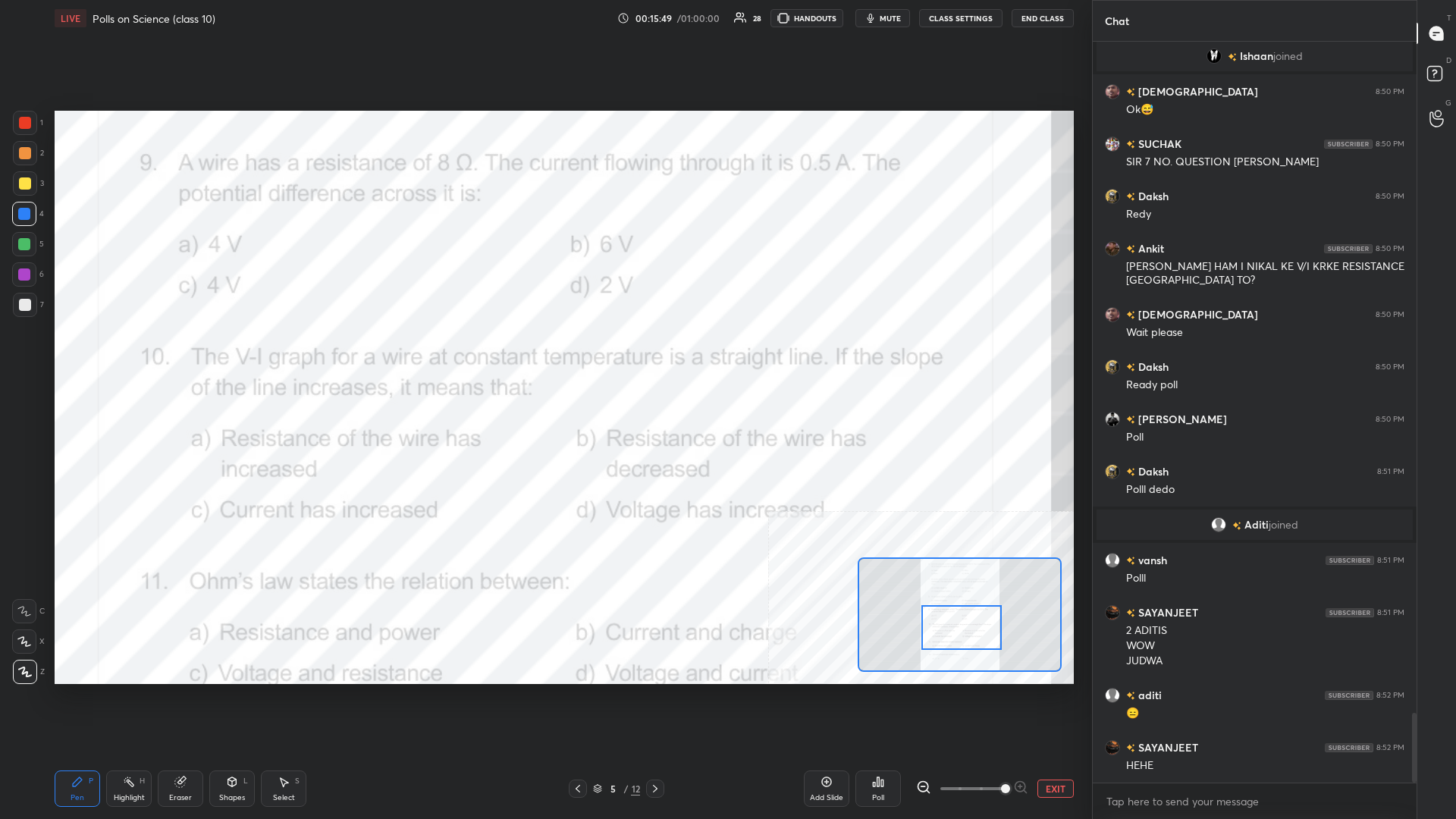
click at [3, 270] on div "1 2 3 4 5 6 7 C X Z C X Z E E Erase all H H" at bounding box center [24, 397] width 48 height 573
click at [31, 271] on div at bounding box center [24, 274] width 24 height 24
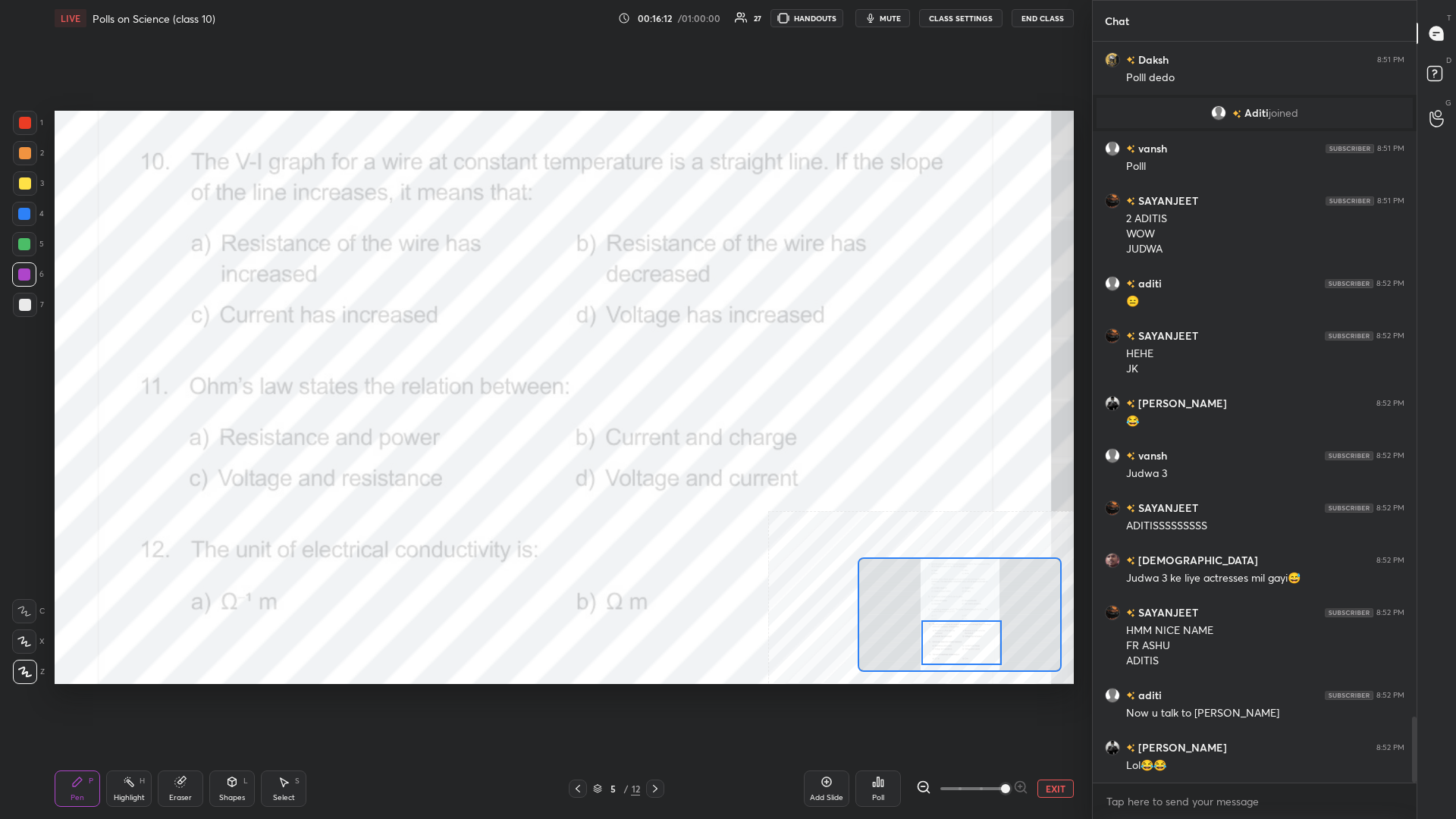
drag, startPoint x: 960, startPoint y: 633, endPoint x: 960, endPoint y: 648, distance: 15.0
click at [544, 355] on div at bounding box center [961, 642] width 81 height 45
click at [123, 355] on div "Highlight H" at bounding box center [129, 788] width 46 height 37
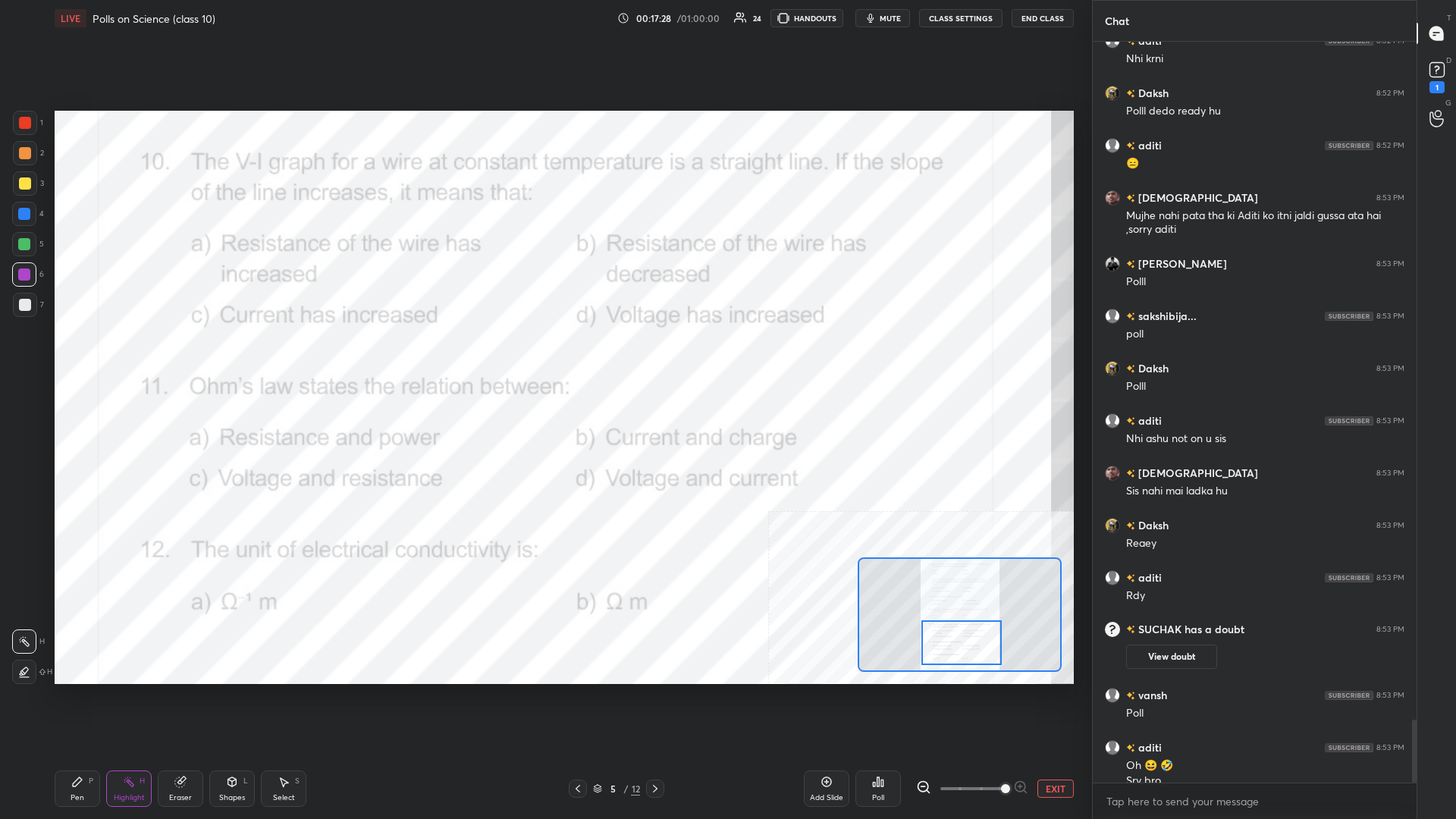
scroll to position [8027, 0]
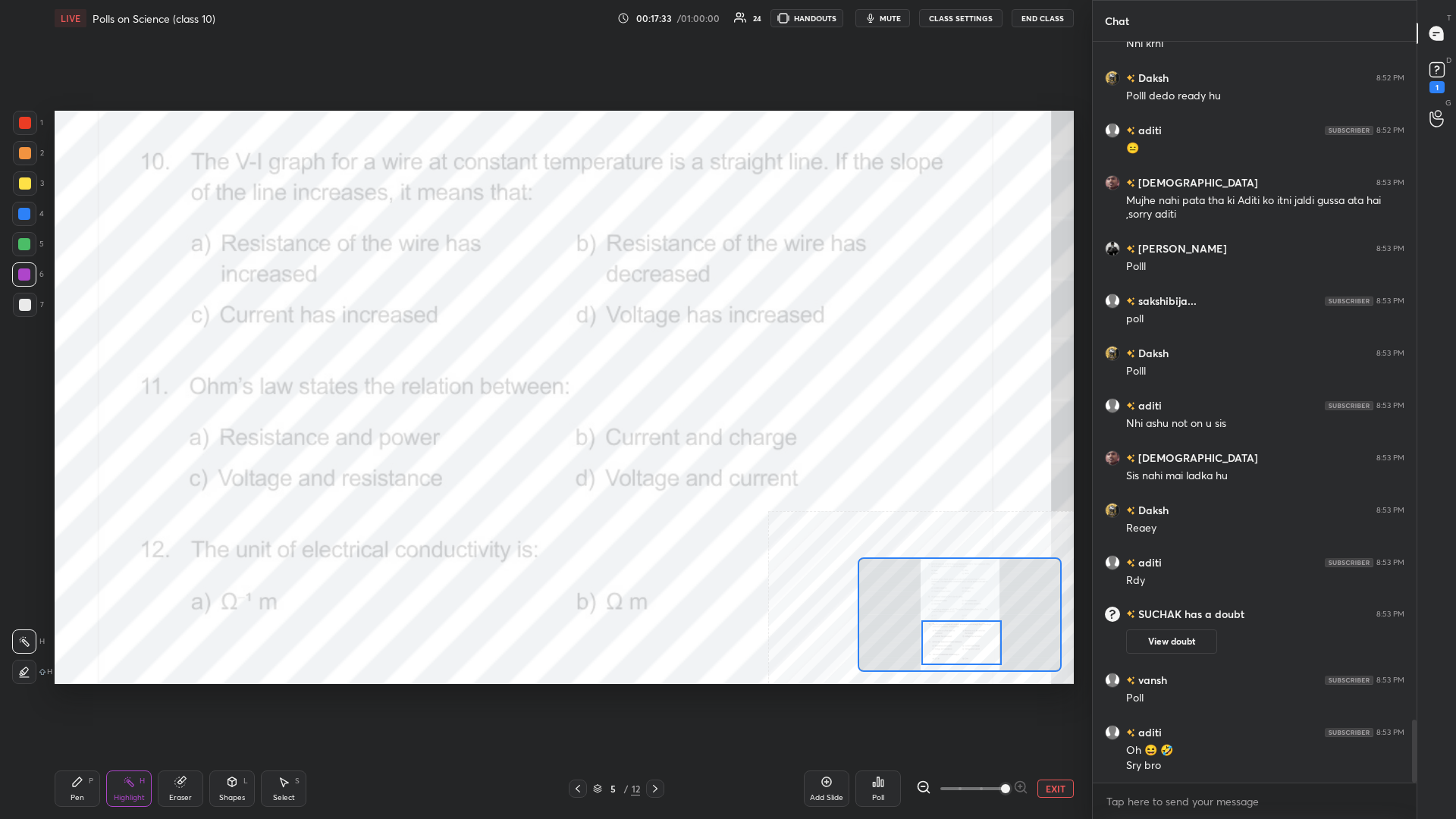
click at [544, 355] on div "Poll" at bounding box center [878, 788] width 46 height 37
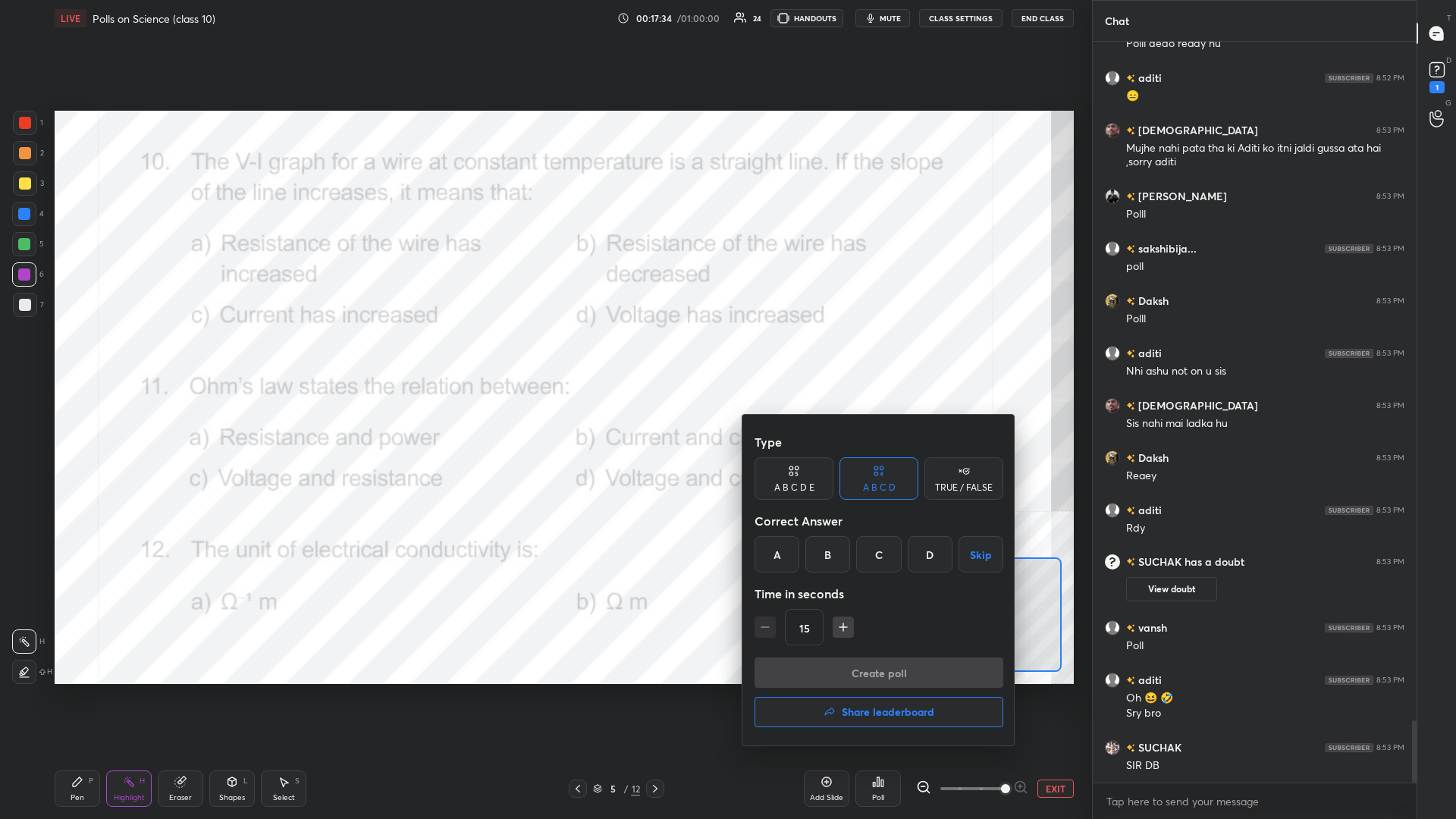
click at [544, 355] on div "A" at bounding box center [777, 554] width 45 height 37
click at [544, 355] on button "Create poll" at bounding box center [879, 672] width 249 height 31
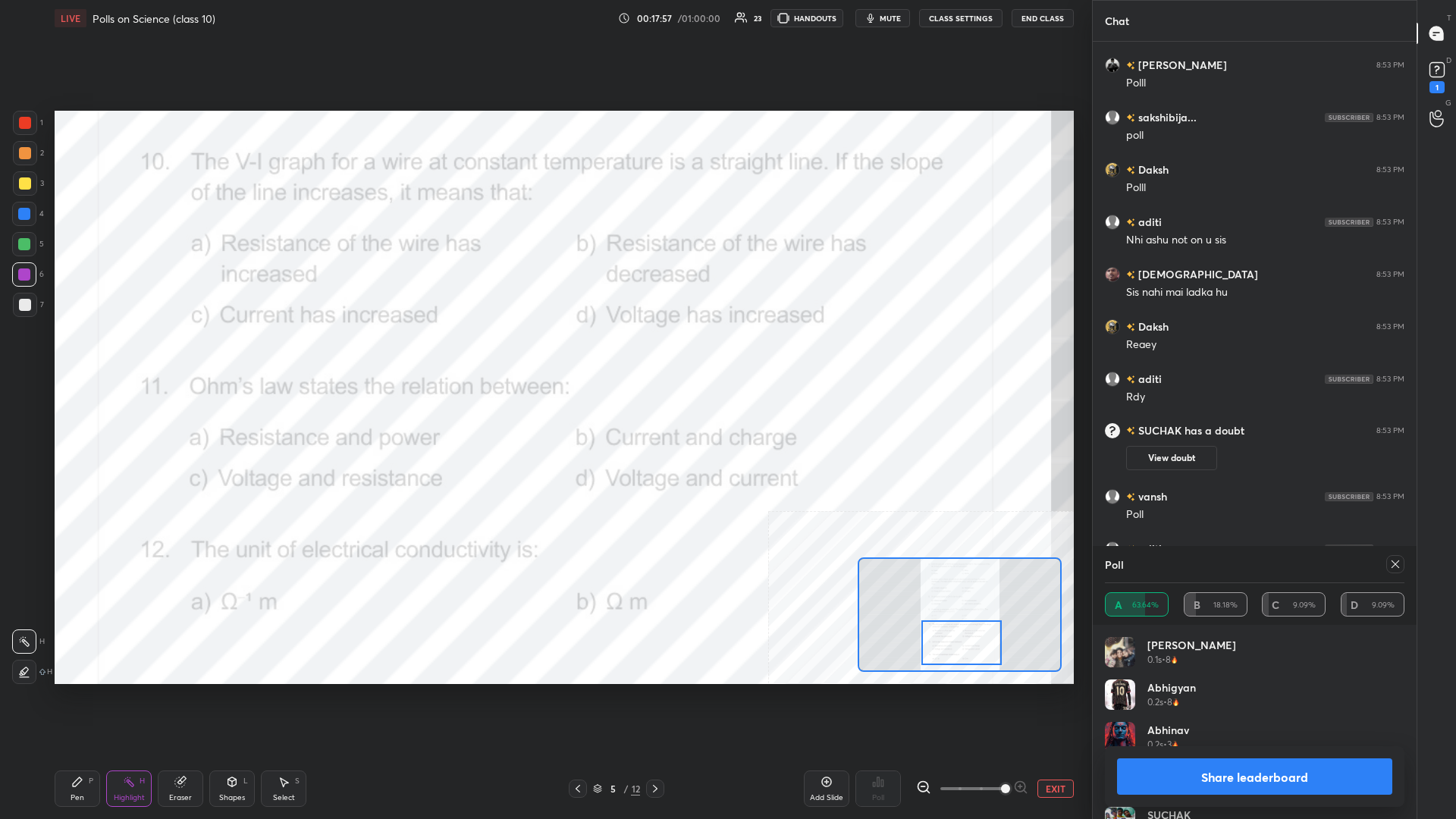
scroll to position [8192, 0]
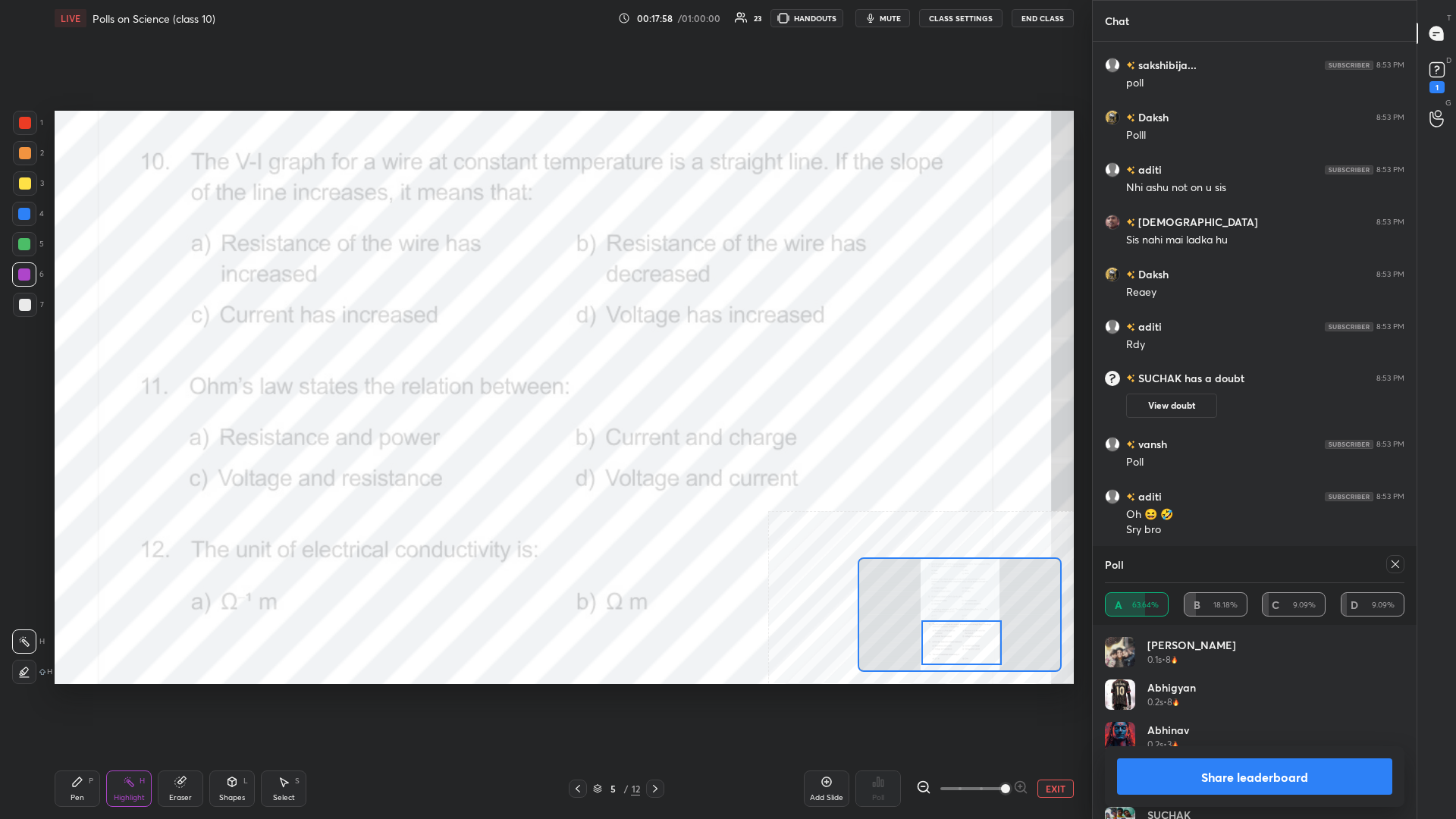
click at [544, 355] on div "Share leaderboard" at bounding box center [1254, 776] width 300 height 61
click at [544, 355] on button "Share leaderboard" at bounding box center [1255, 777] width 276 height 37
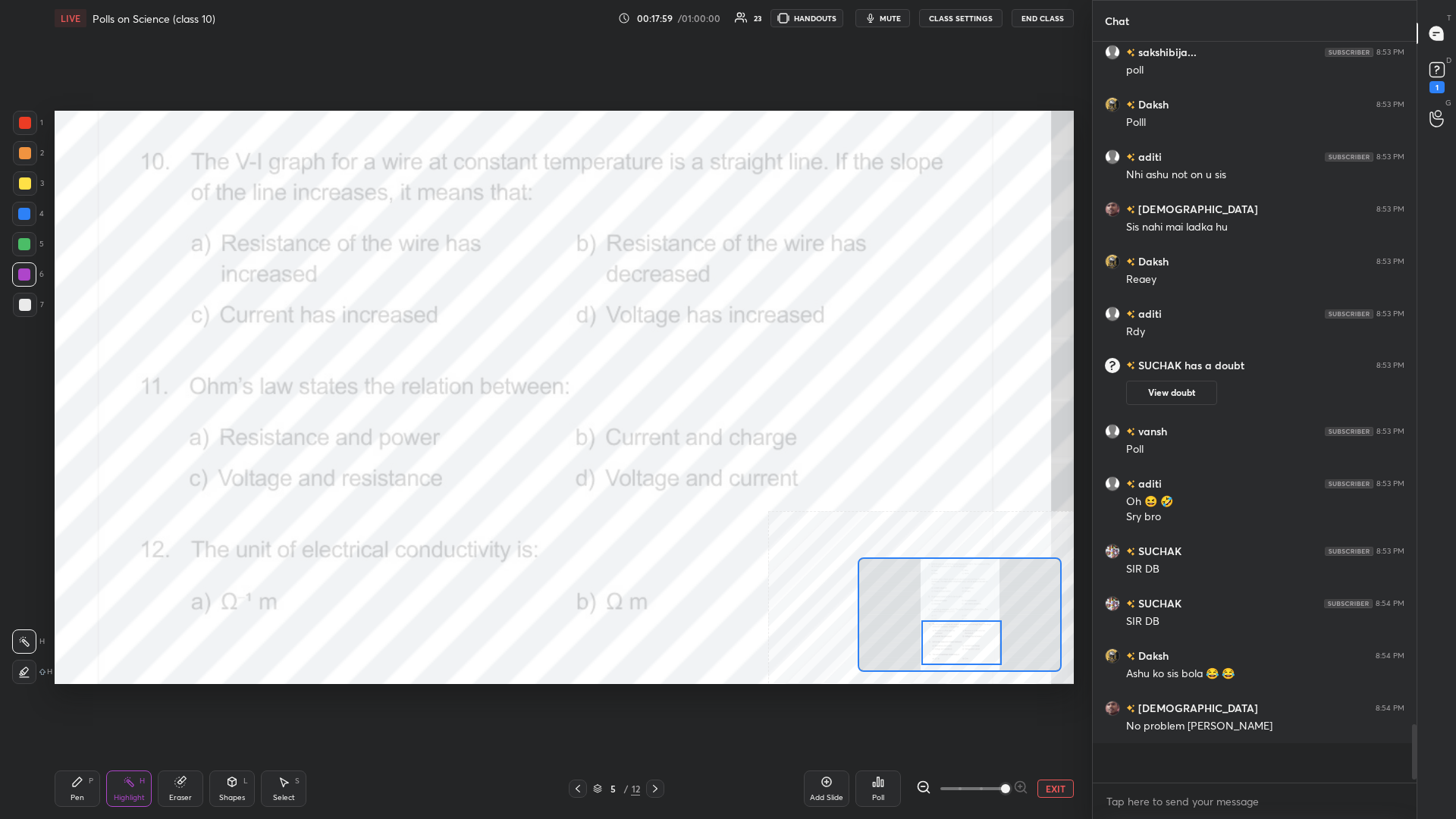
scroll to position [1, 1]
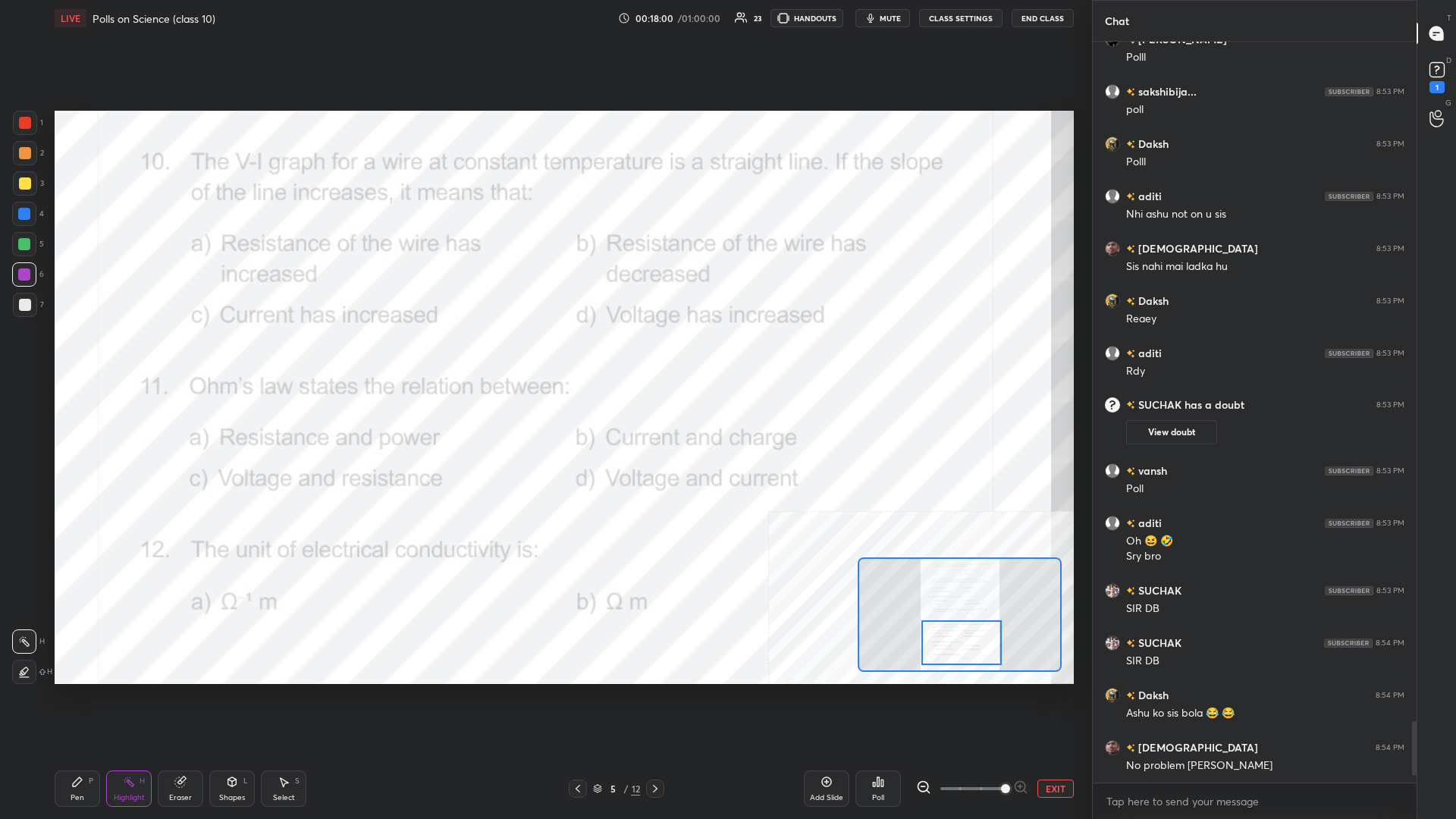
click at [90, 355] on div "P" at bounding box center [90, 780] width 4 height 7
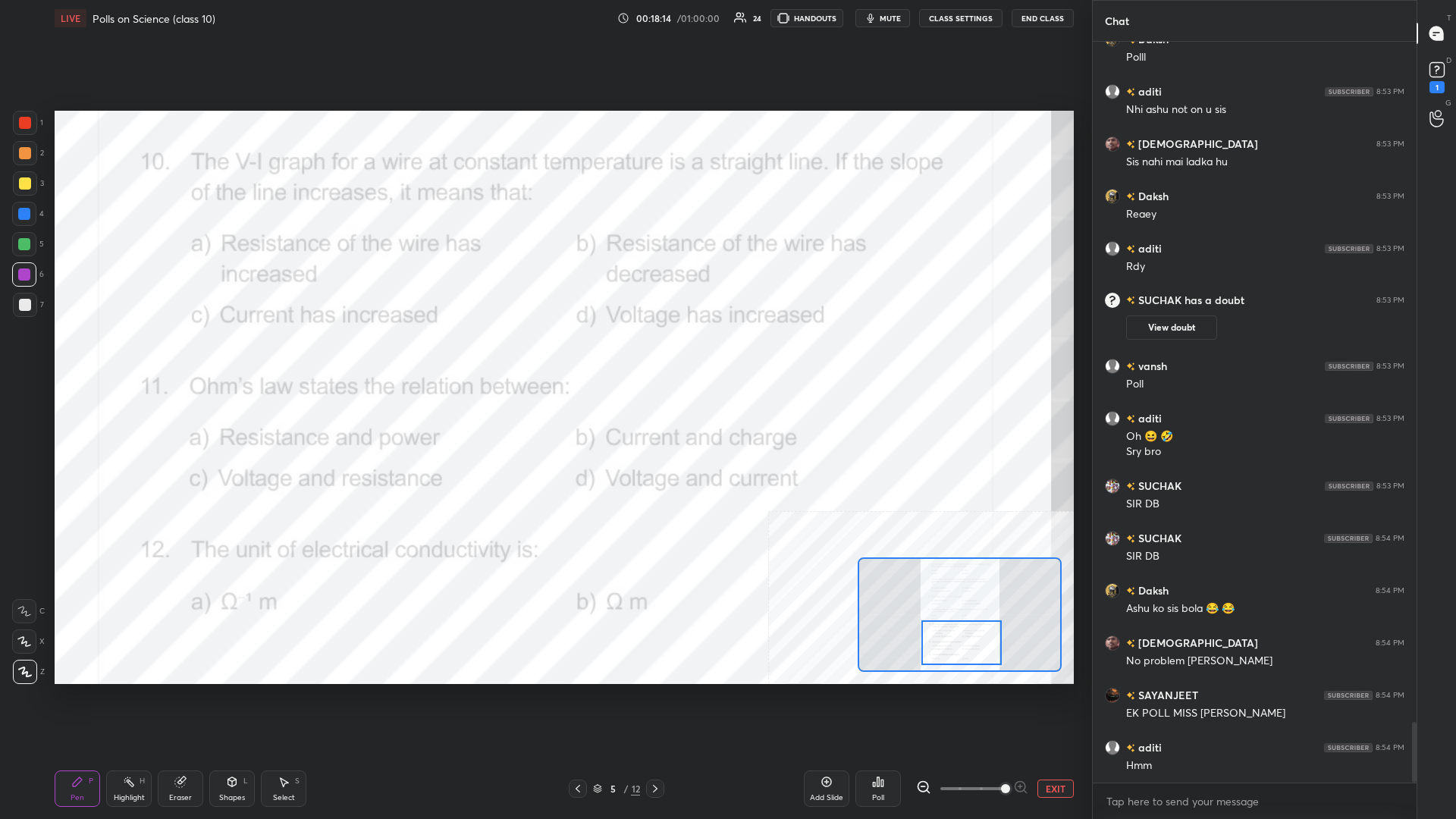
scroll to position [8322, 0]
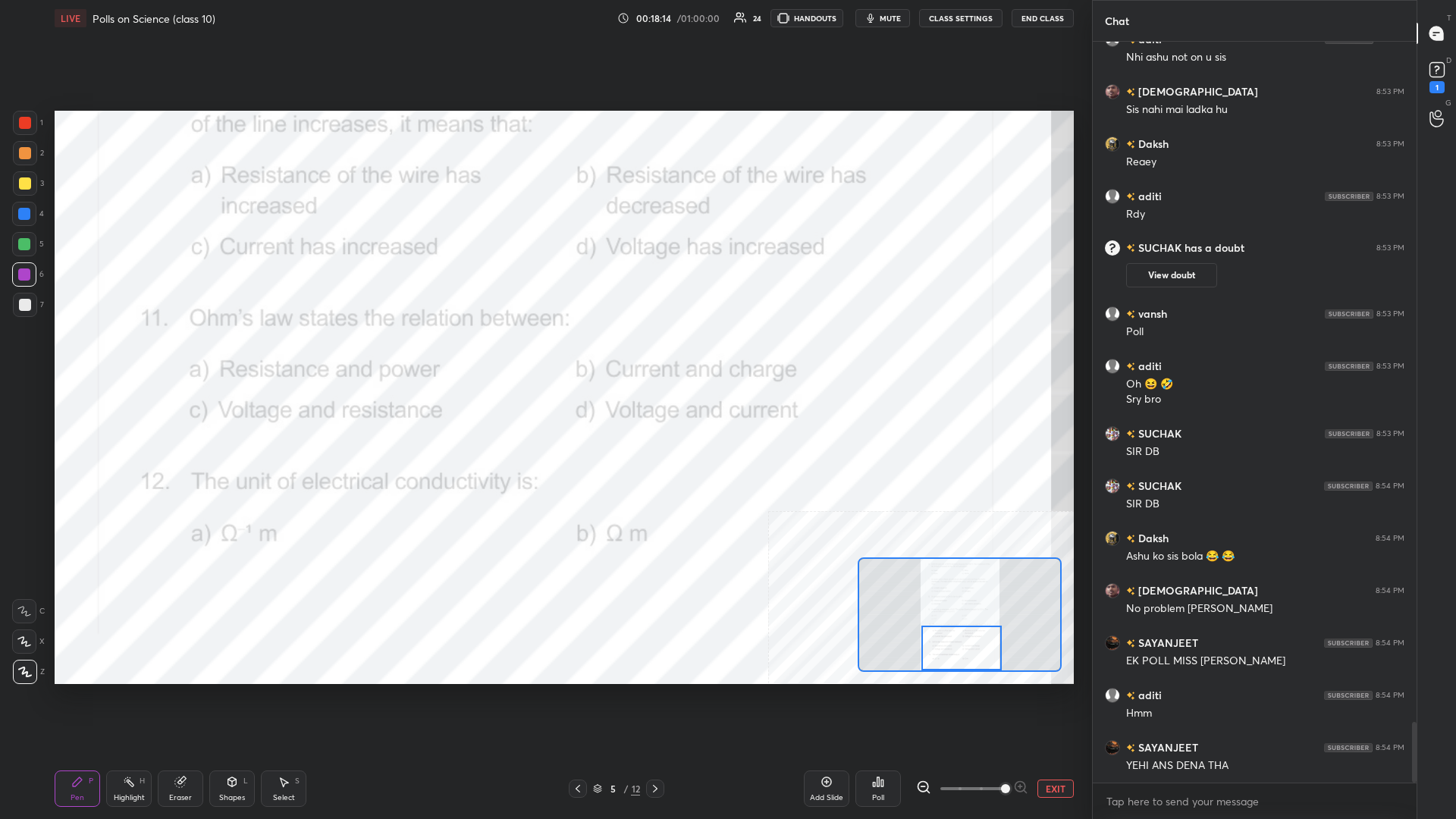
click at [544, 355] on div at bounding box center [961, 648] width 81 height 45
click at [128, 355] on icon at bounding box center [129, 782] width 12 height 12
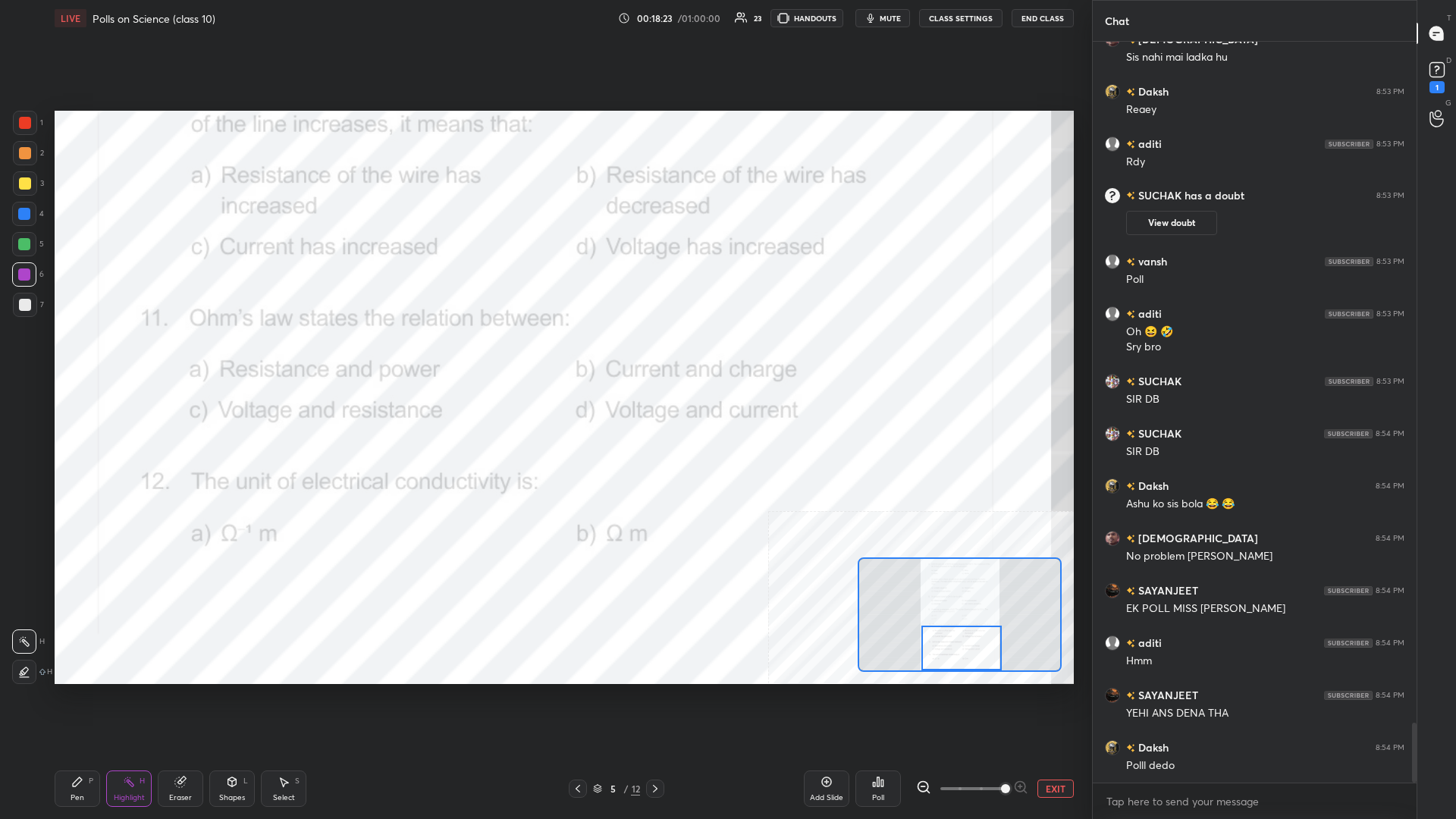
scroll to position [8440, 0]
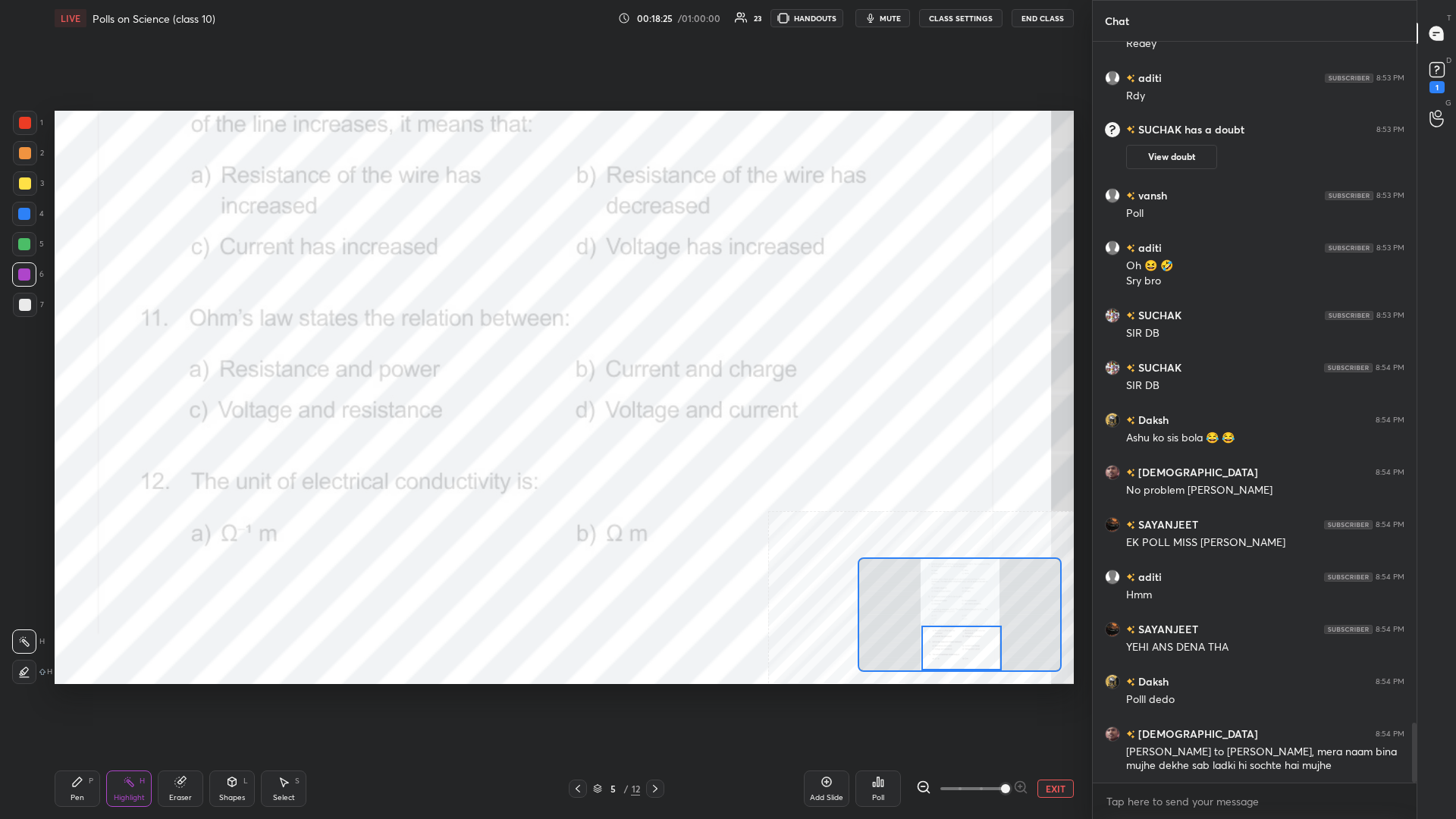
click at [544, 355] on div "Poll" at bounding box center [878, 788] width 46 height 37
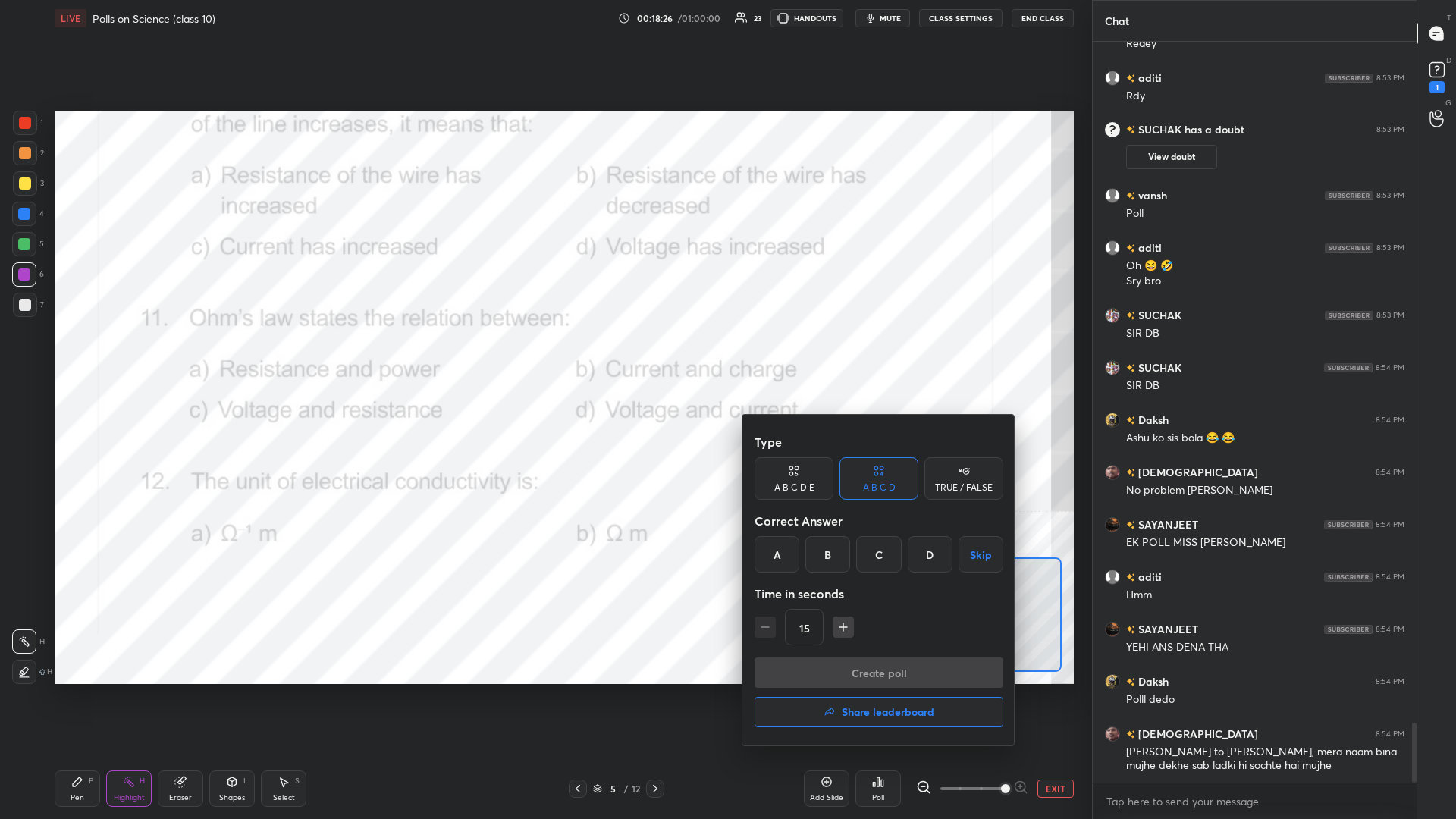
click at [544, 355] on div "D" at bounding box center [931, 554] width 45 height 37
click at [544, 355] on button "Create poll" at bounding box center [879, 672] width 249 height 31
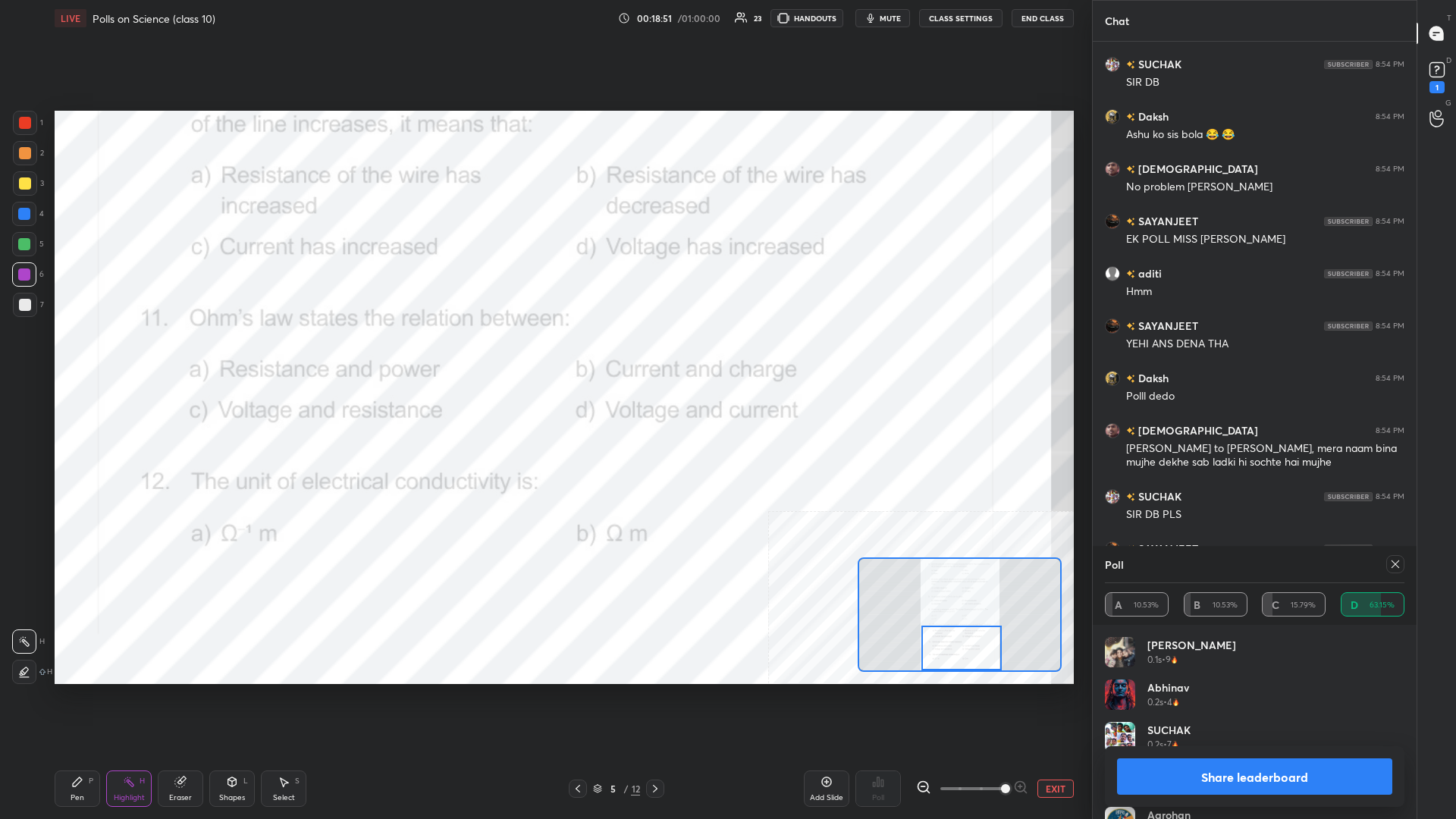
scroll to position [8796, 0]
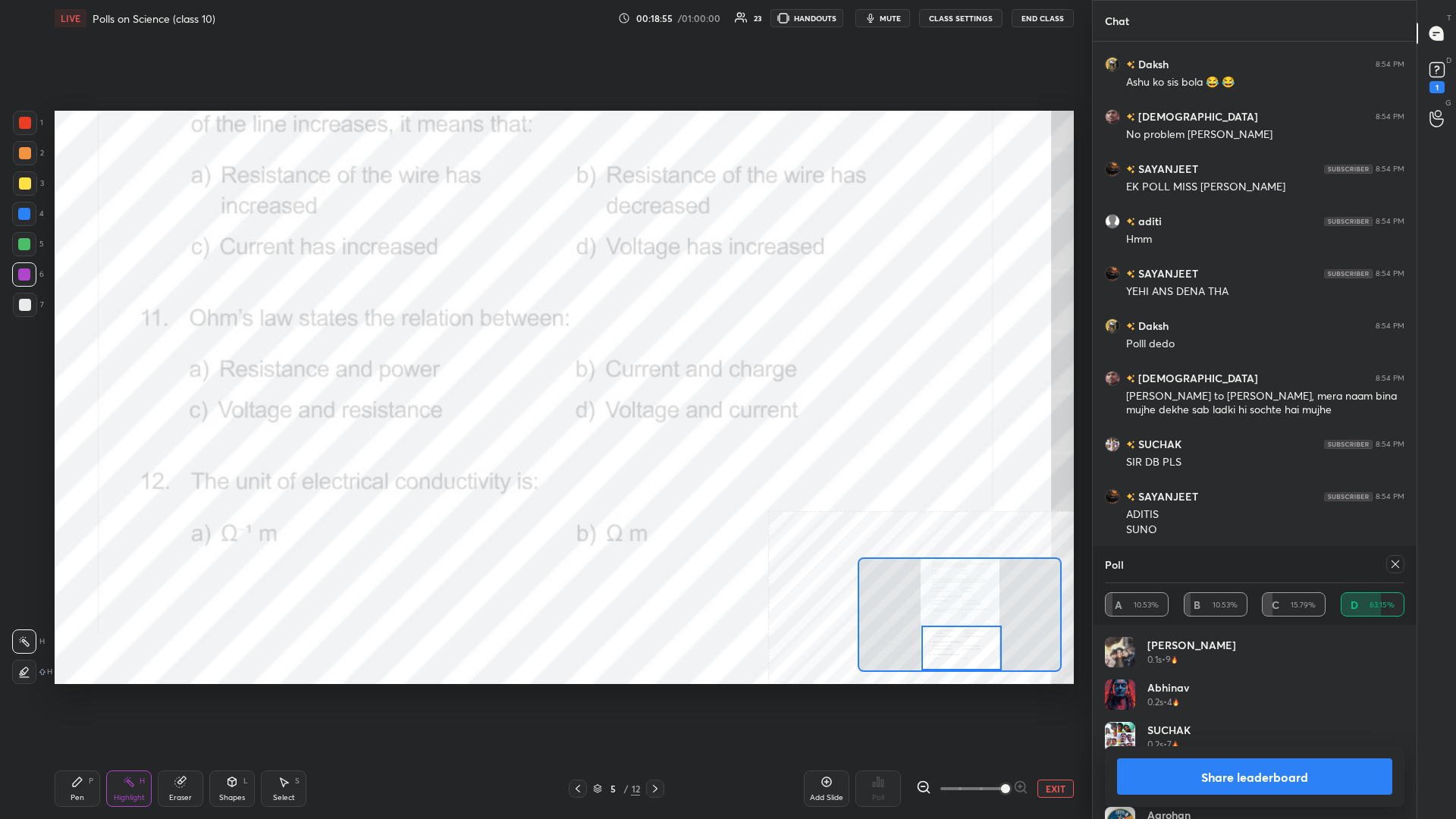
click at [544, 355] on button "Share leaderboard" at bounding box center [1255, 777] width 276 height 37
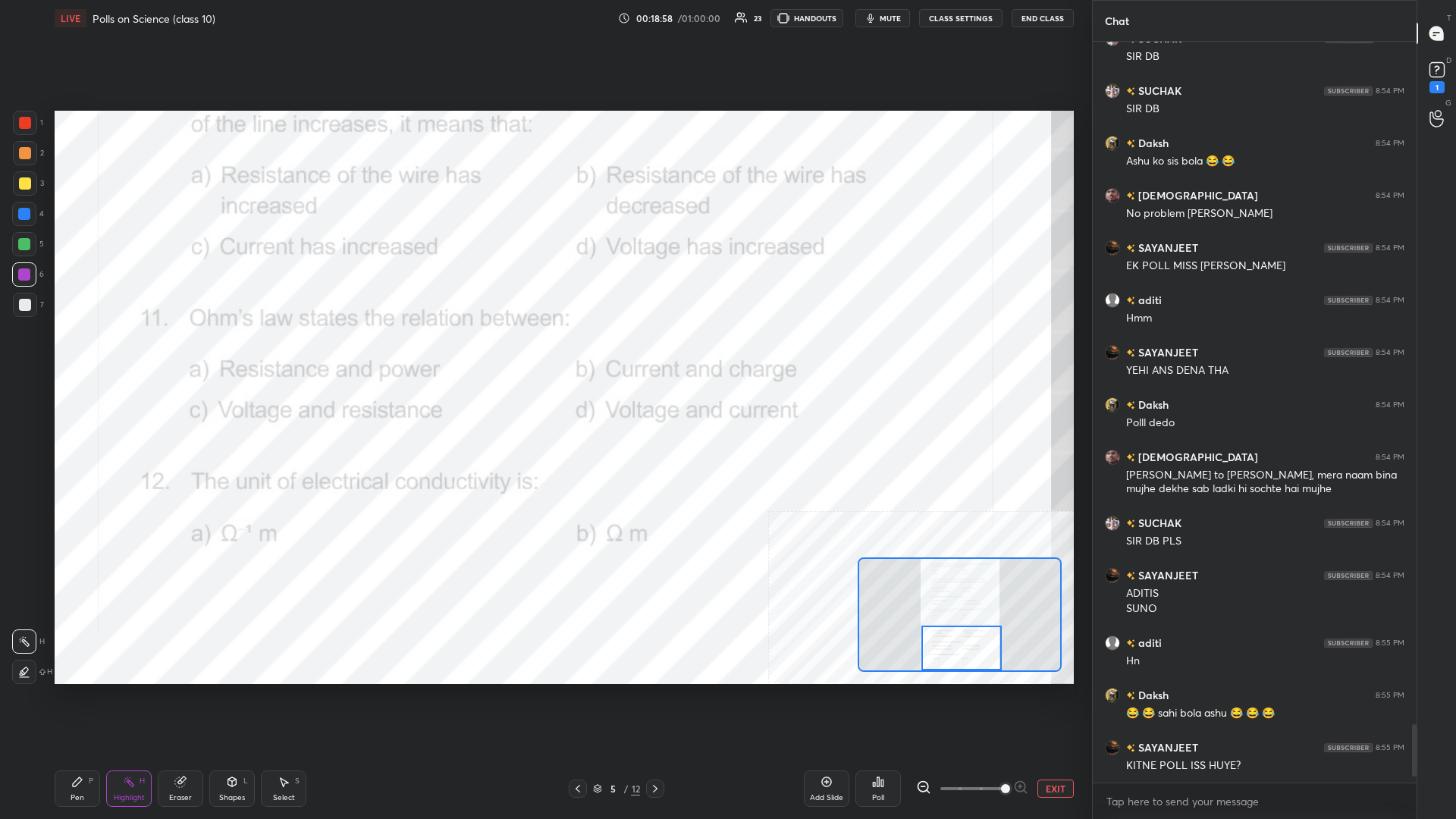
click at [70, 355] on div "Pen P" at bounding box center [77, 788] width 46 height 37
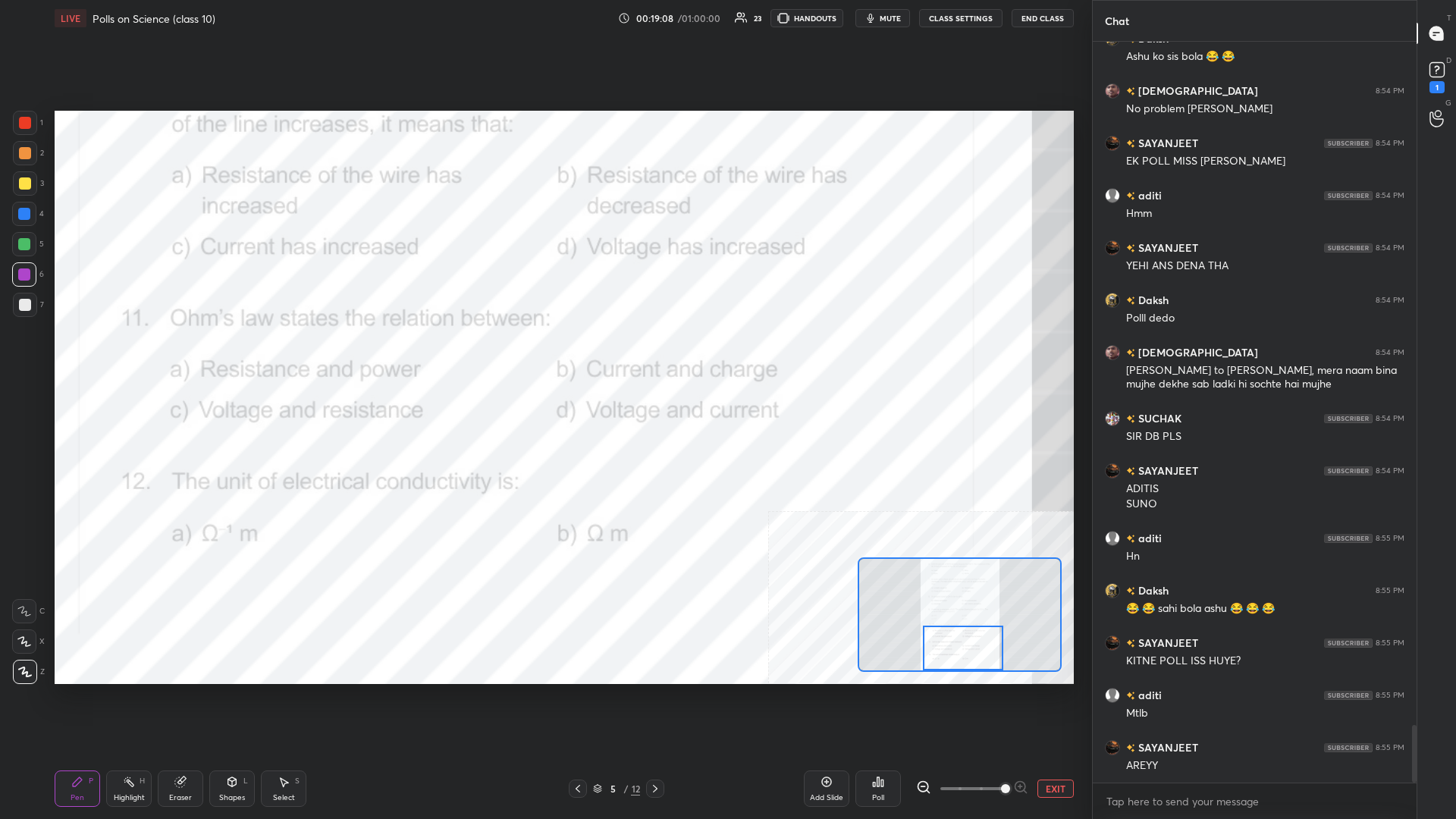
drag, startPoint x: 966, startPoint y: 645, endPoint x: 968, endPoint y: 660, distance: 15.1
click at [544, 355] on div at bounding box center [963, 648] width 81 height 45
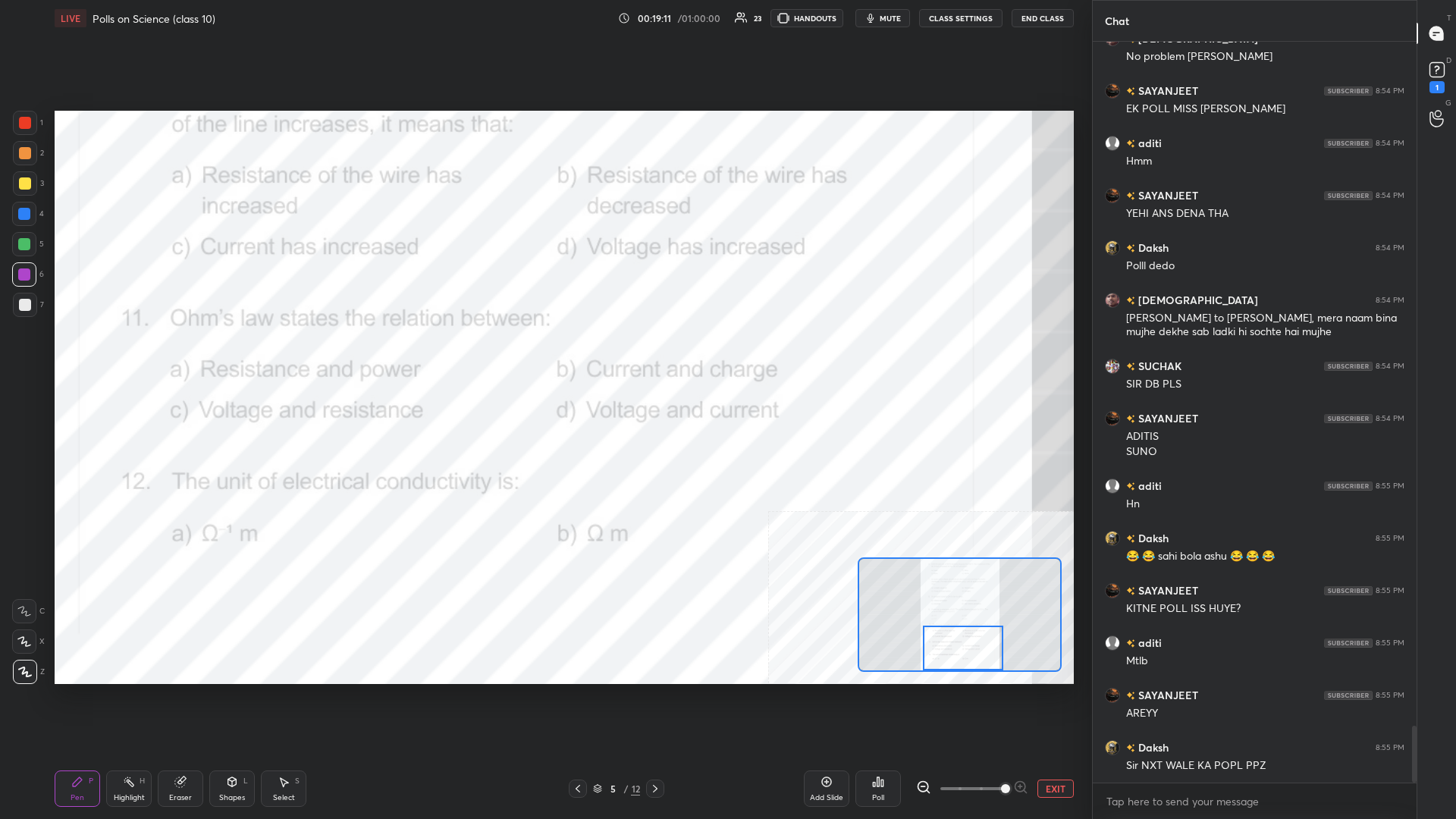
click at [544, 355] on button "EXIT" at bounding box center [1056, 788] width 37 height 18
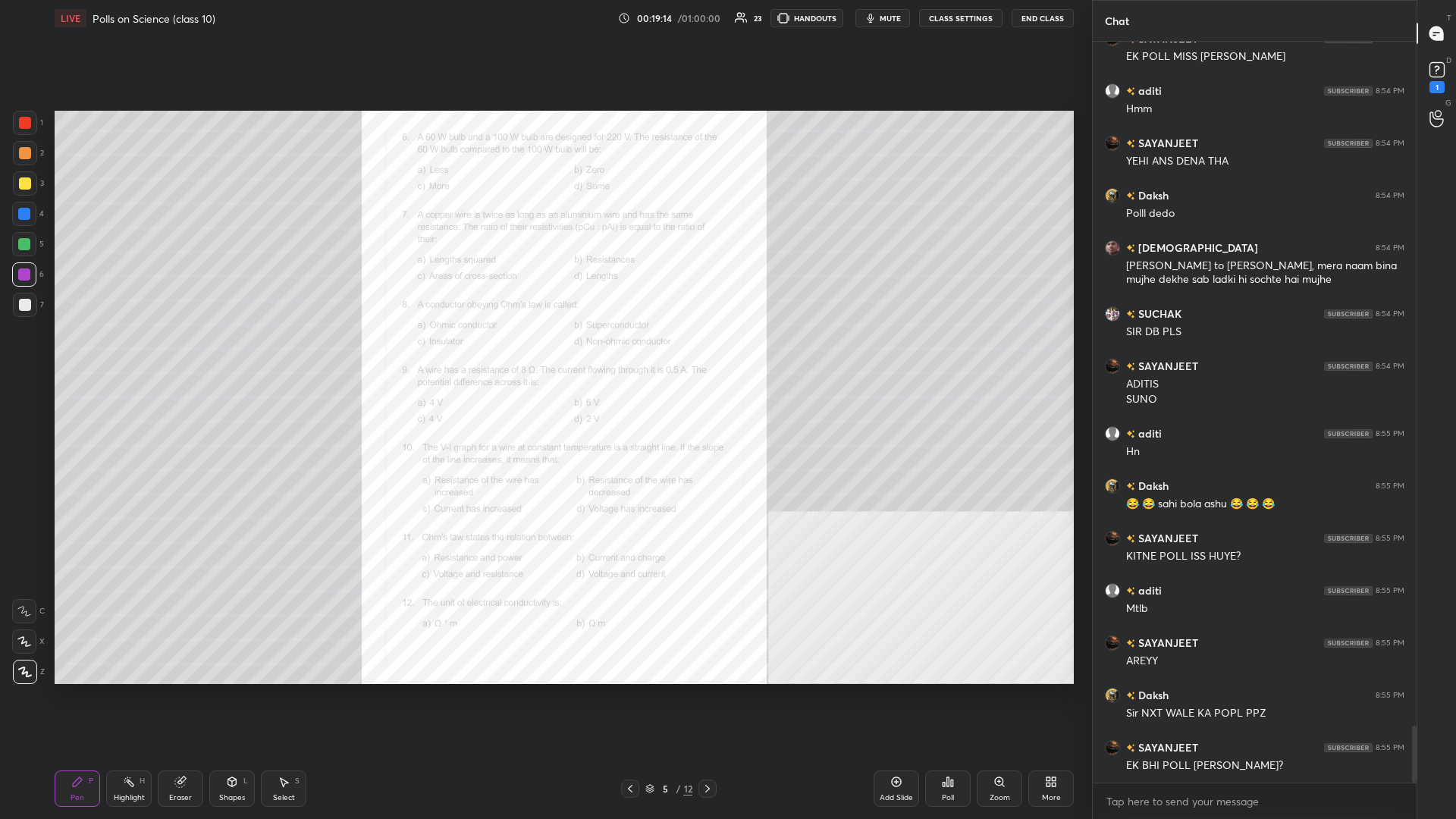
click at [544, 355] on div "Zoom" at bounding box center [999, 788] width 46 height 37
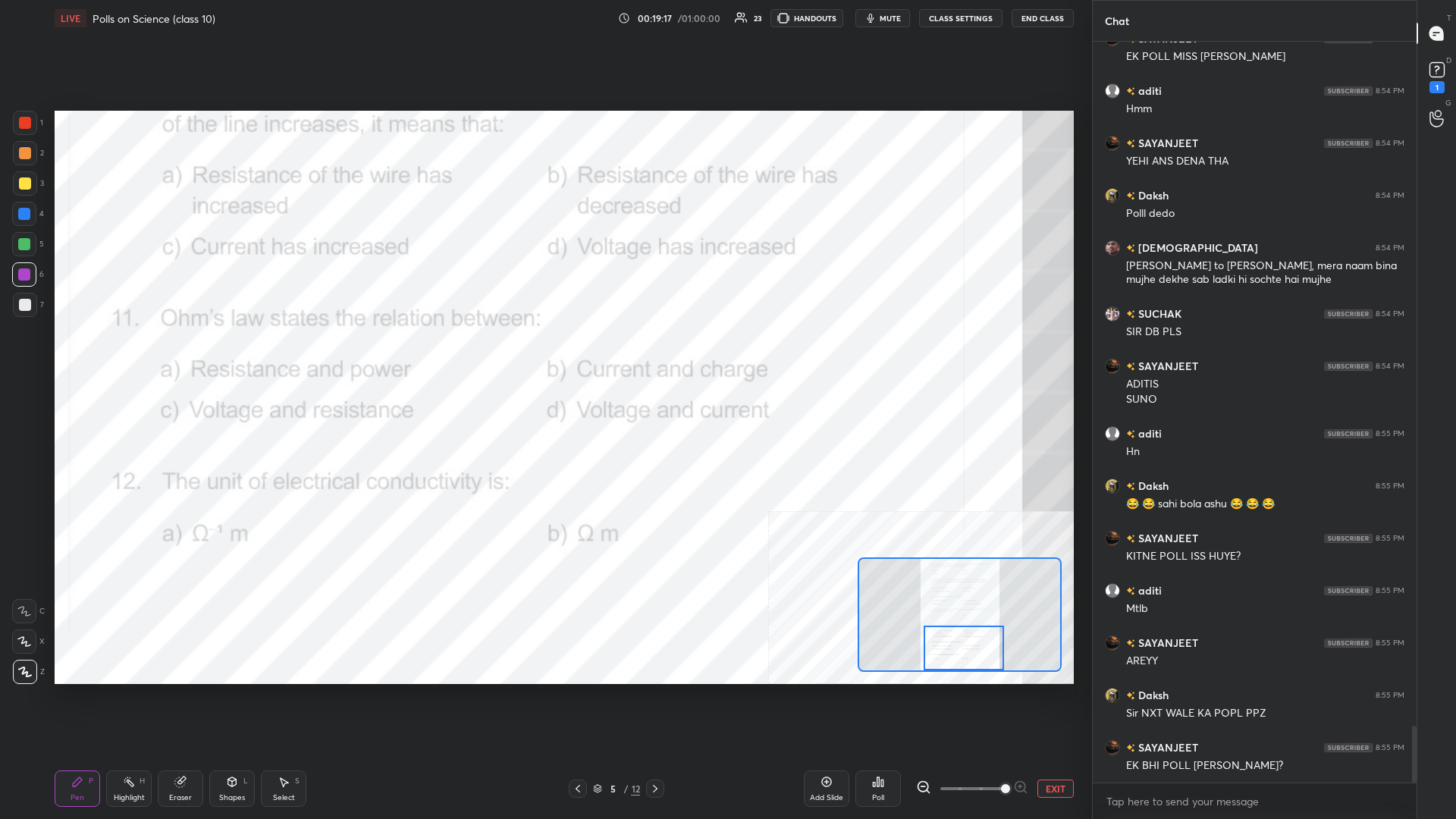
click at [75, 355] on div "Pen" at bounding box center [77, 797] width 13 height 7
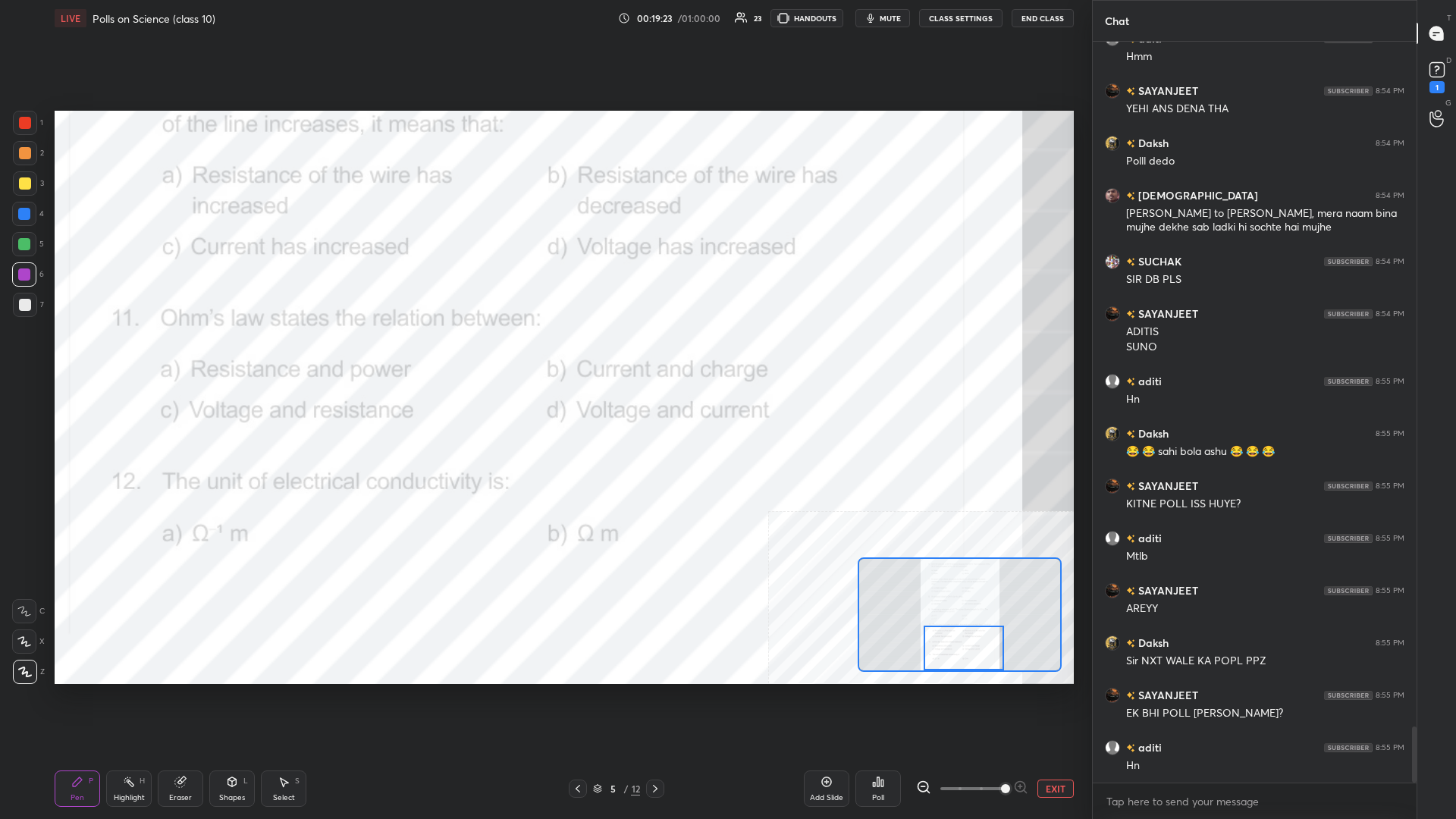
click at [174, 355] on div "Eraser" at bounding box center [180, 788] width 46 height 37
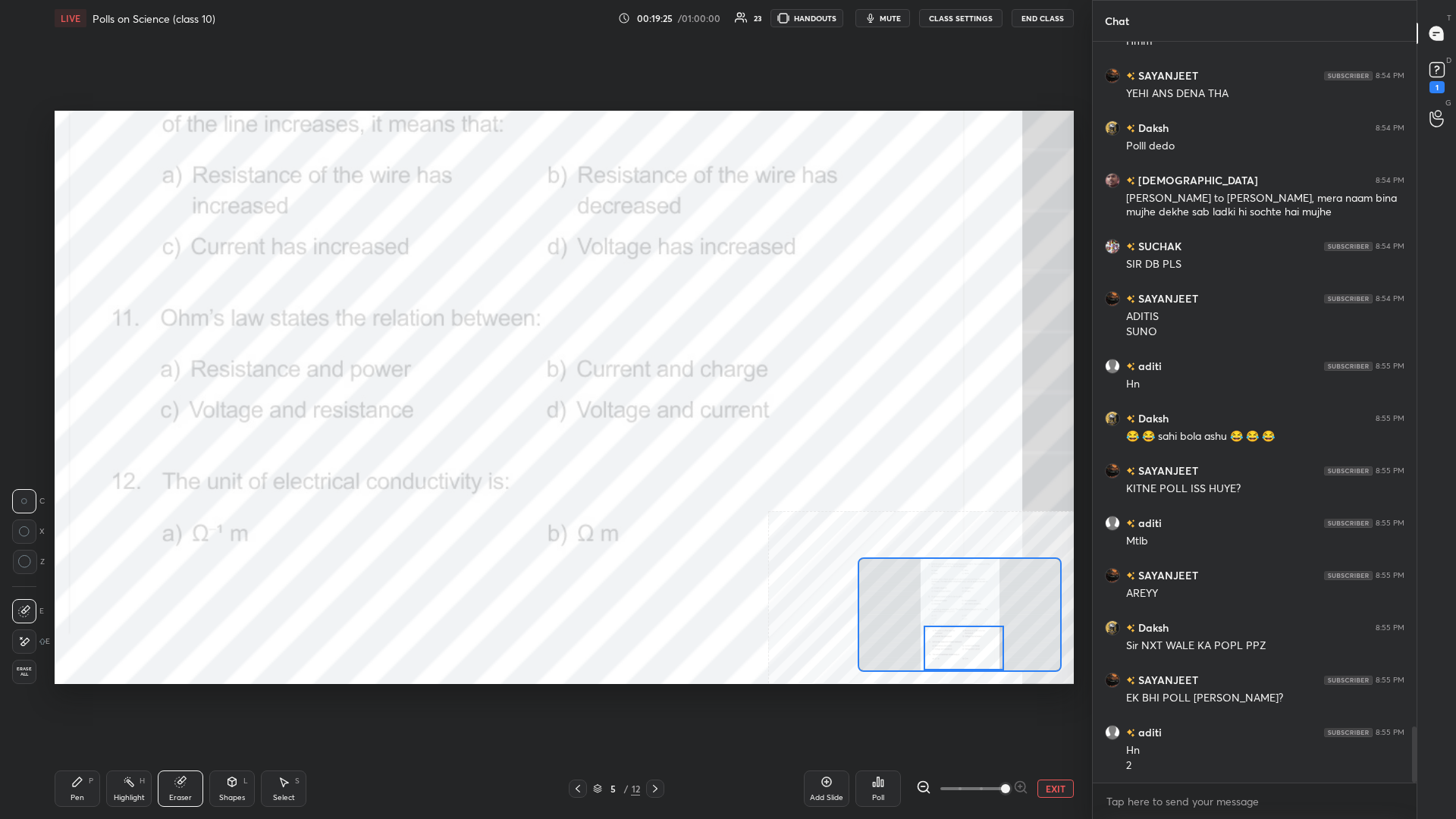
click at [81, 355] on div "Pen" at bounding box center [77, 797] width 13 height 7
click at [134, 355] on div "Highlight H" at bounding box center [129, 788] width 46 height 37
click at [544, 355] on div "Poll" at bounding box center [878, 788] width 46 height 37
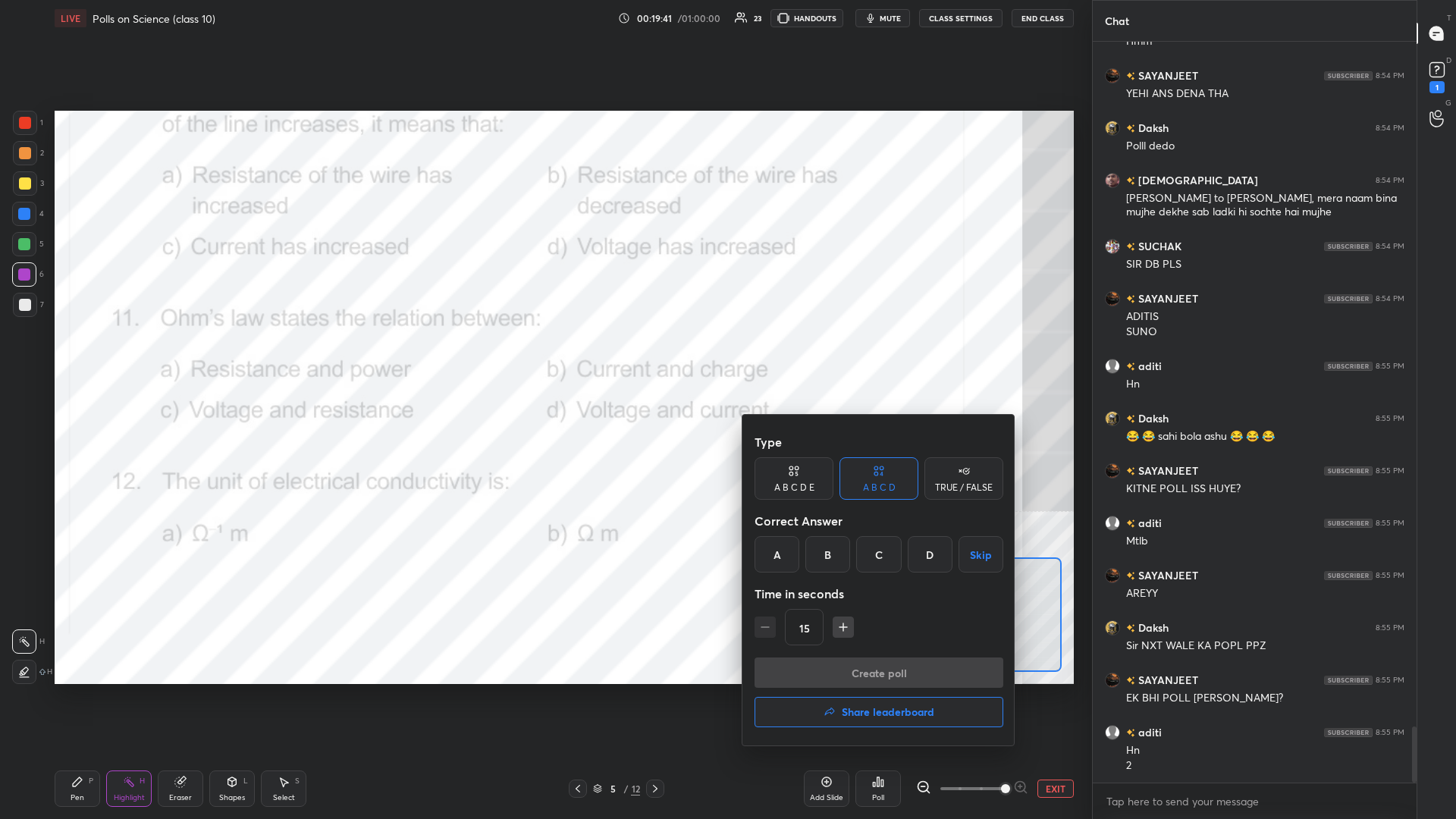
click at [544, 355] on div "A" at bounding box center [777, 554] width 45 height 37
click at [544, 355] on button "Create poll" at bounding box center [879, 672] width 249 height 31
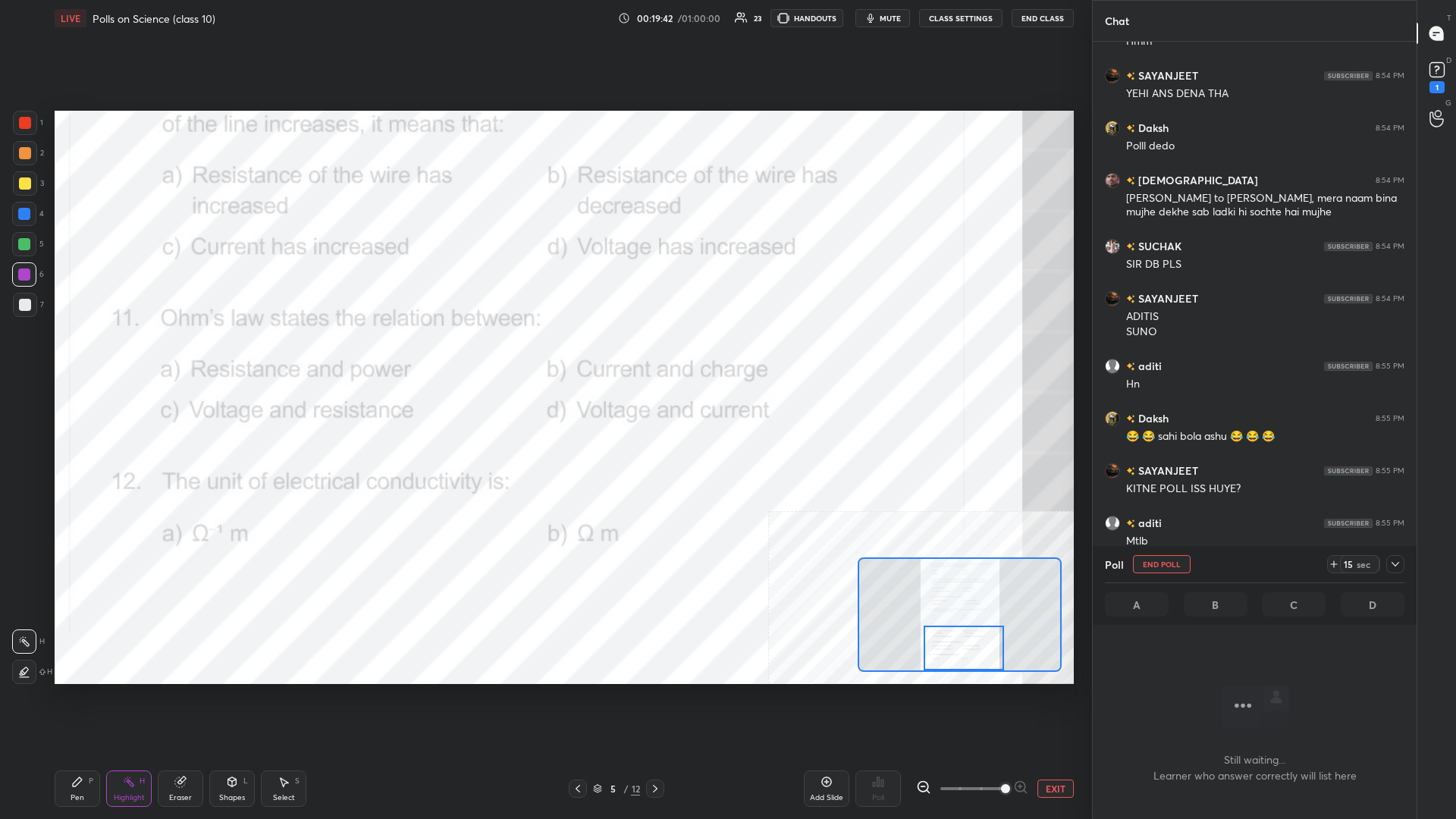
scroll to position [698, 324]
click at [544, 355] on div at bounding box center [1395, 564] width 18 height 18
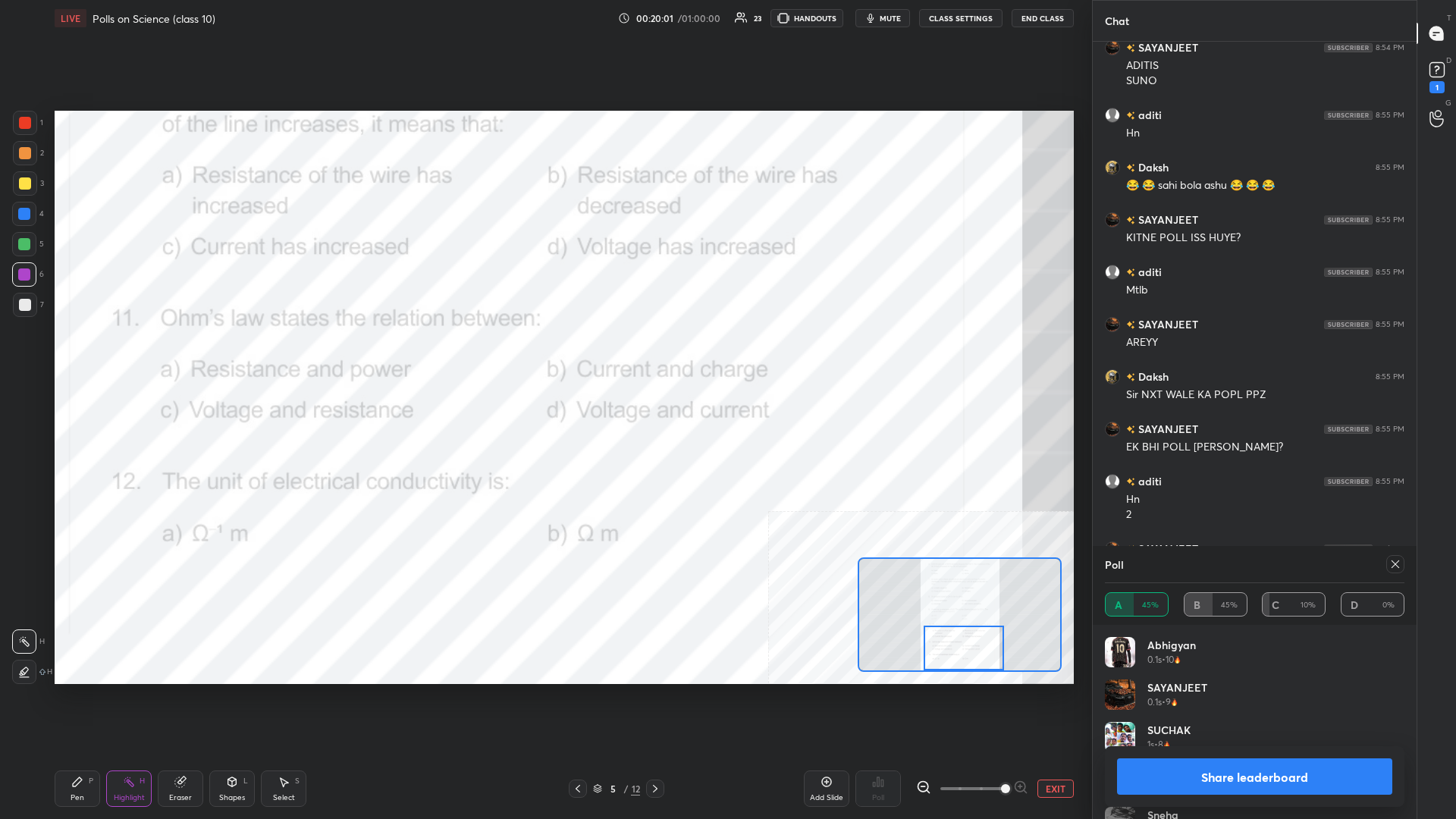
scroll to position [9297, 0]
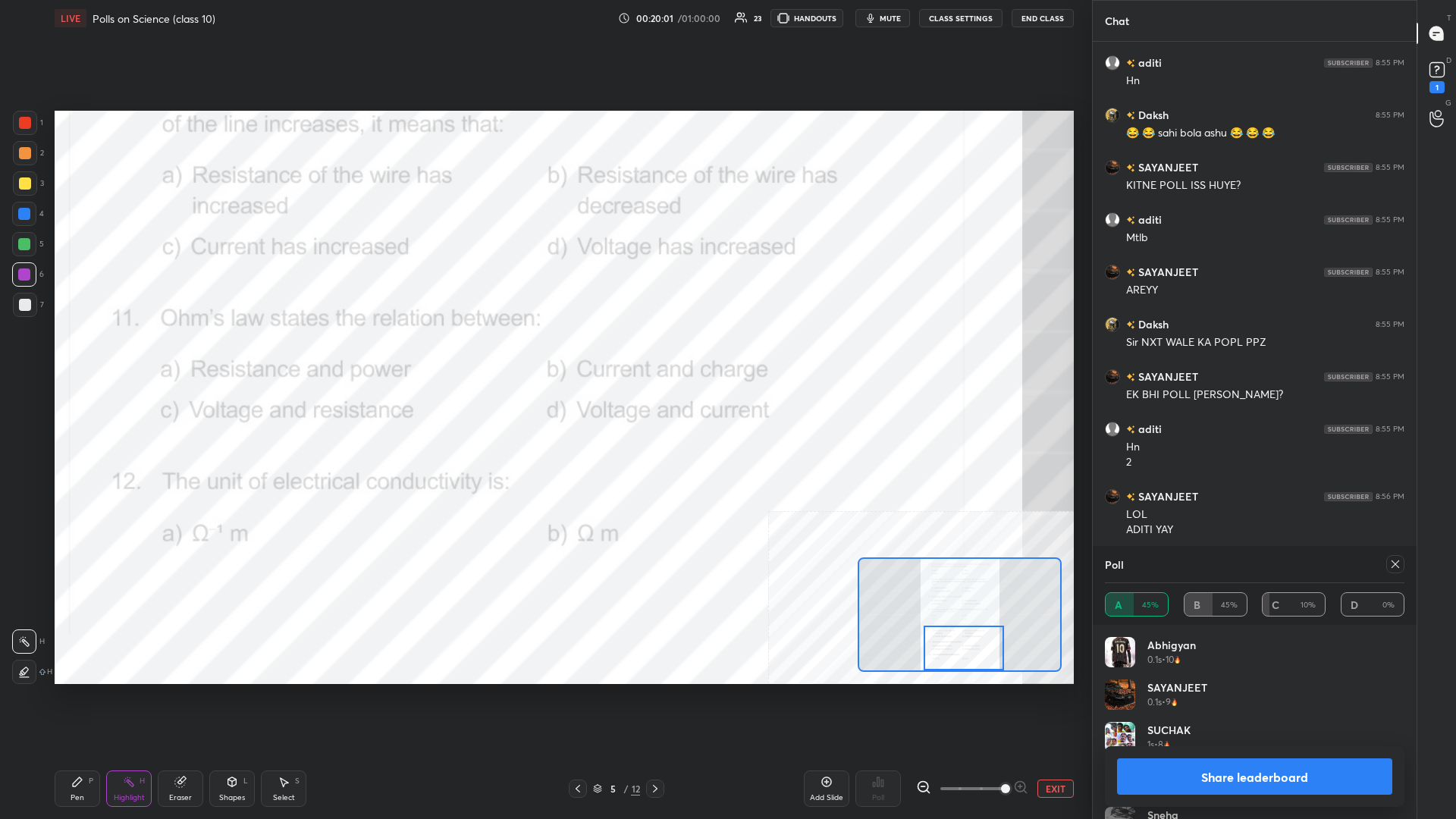
click at [544, 355] on button "Share leaderboard" at bounding box center [1255, 777] width 276 height 37
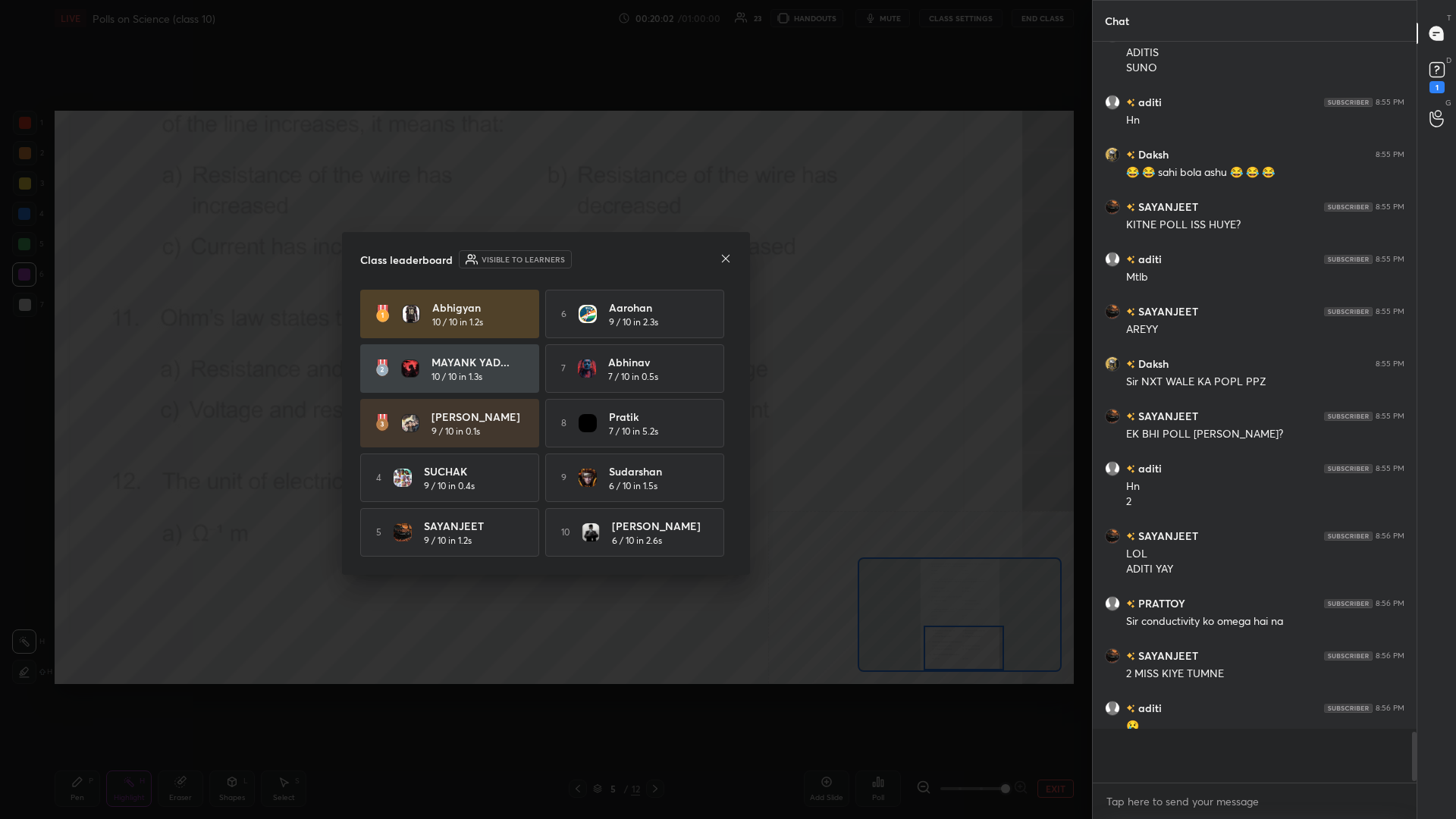
scroll to position [773, 324]
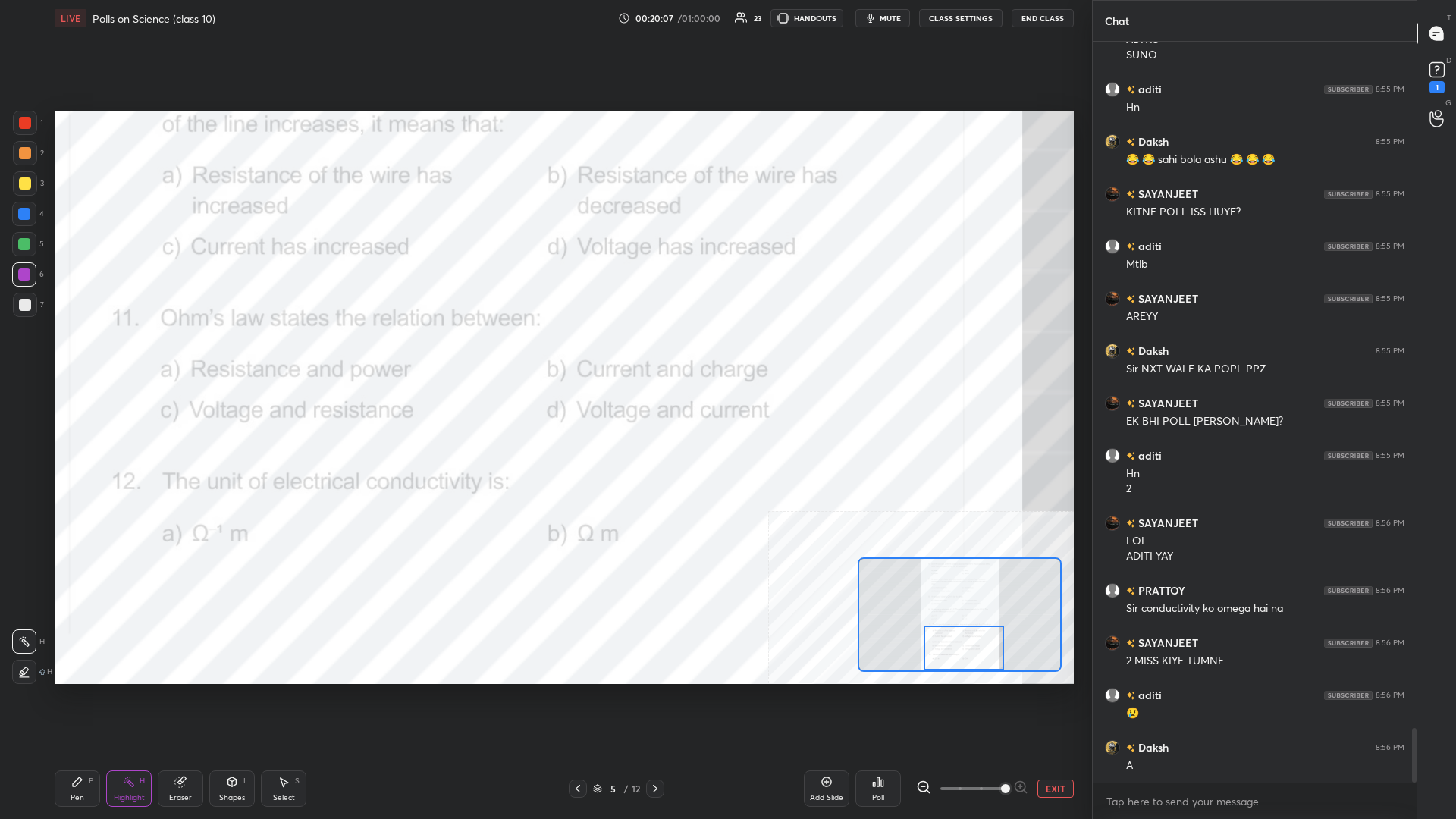
click at [99, 355] on div "Pen P" at bounding box center [77, 788] width 46 height 37
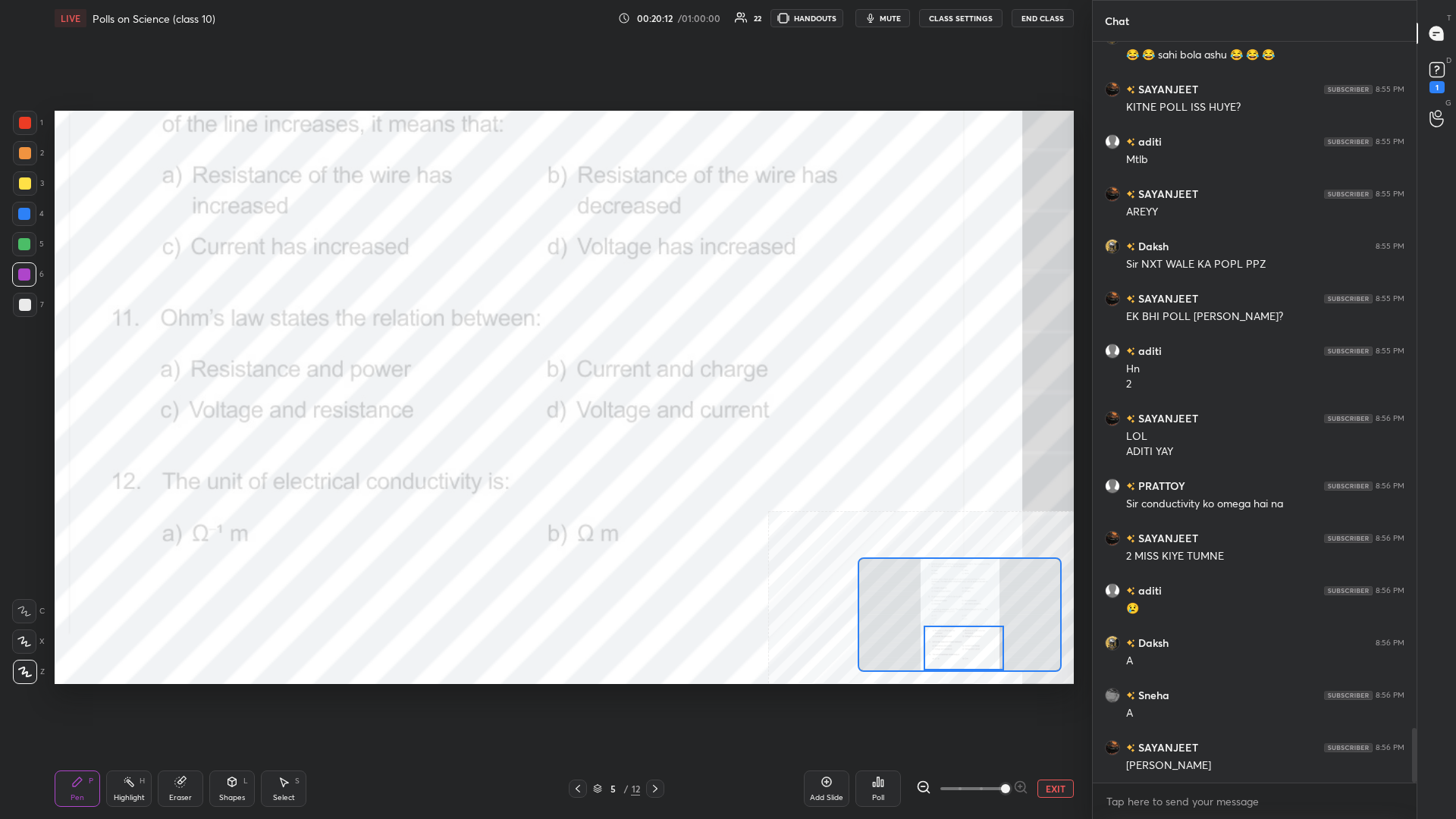
click at [544, 355] on button "EXIT" at bounding box center [1056, 788] width 37 height 18
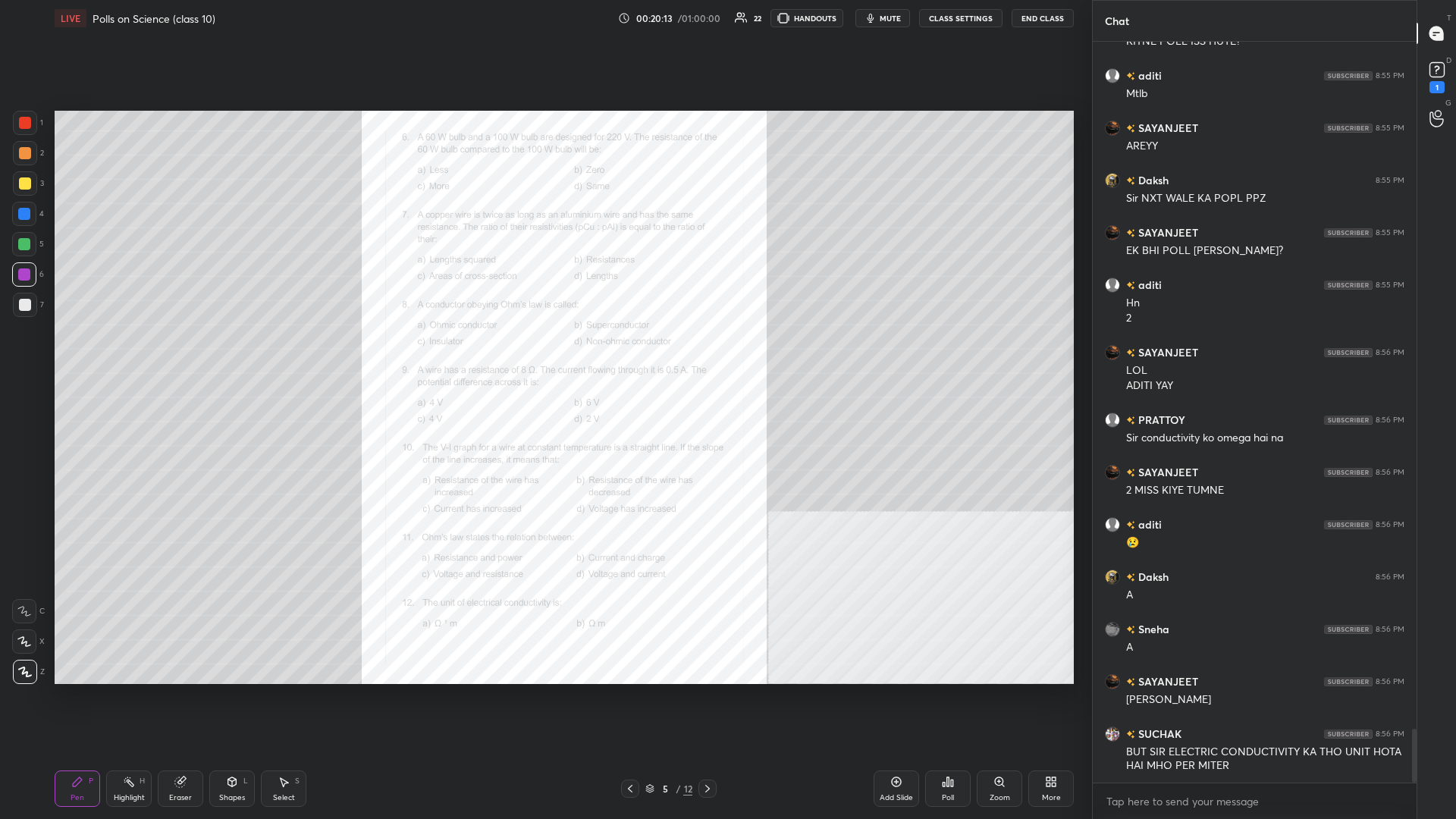
click at [27, 183] on div at bounding box center [25, 183] width 12 height 12
click at [25, 185] on div at bounding box center [25, 183] width 12 height 12
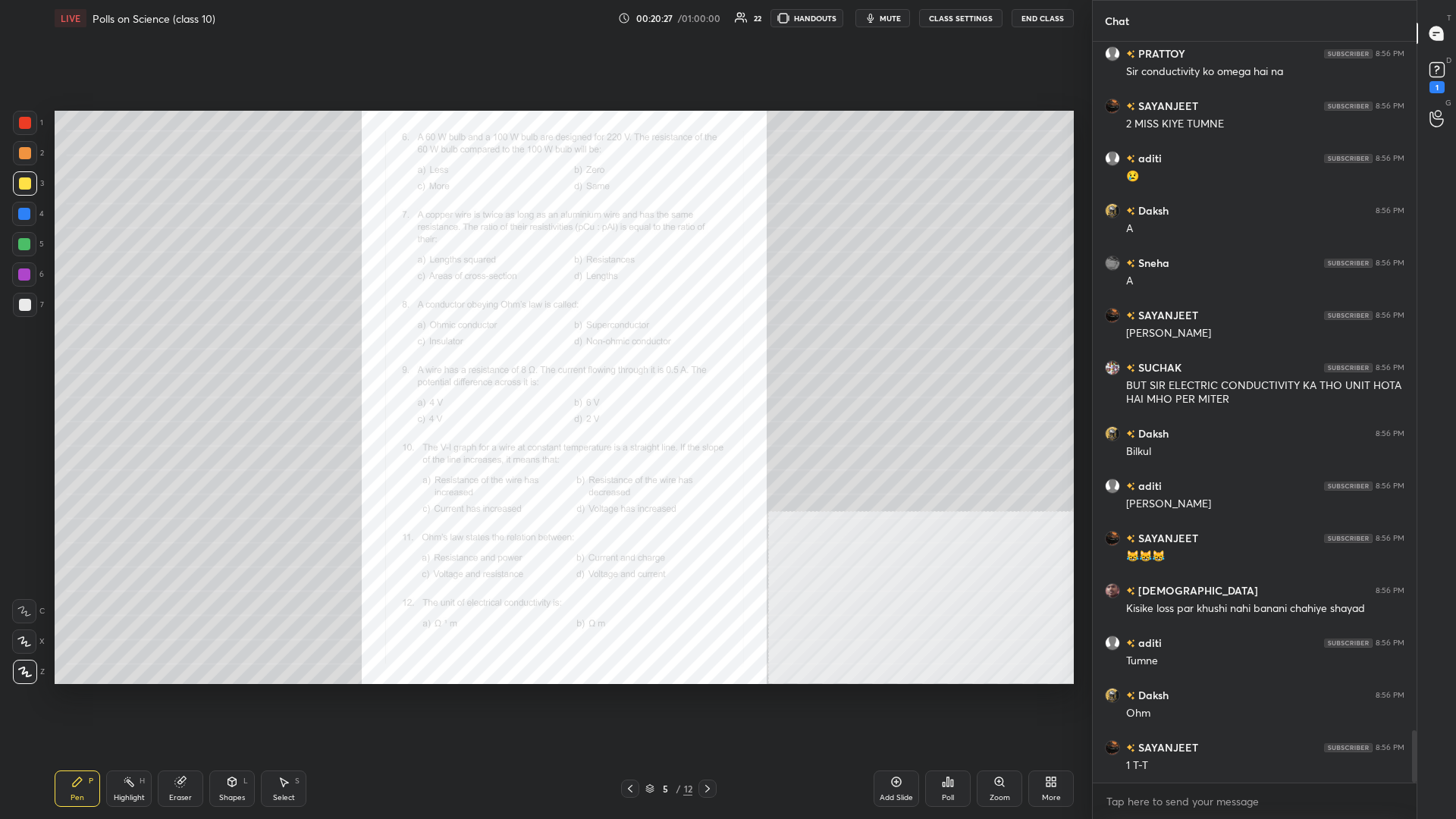
click at [20, 242] on div at bounding box center [24, 244] width 12 height 12
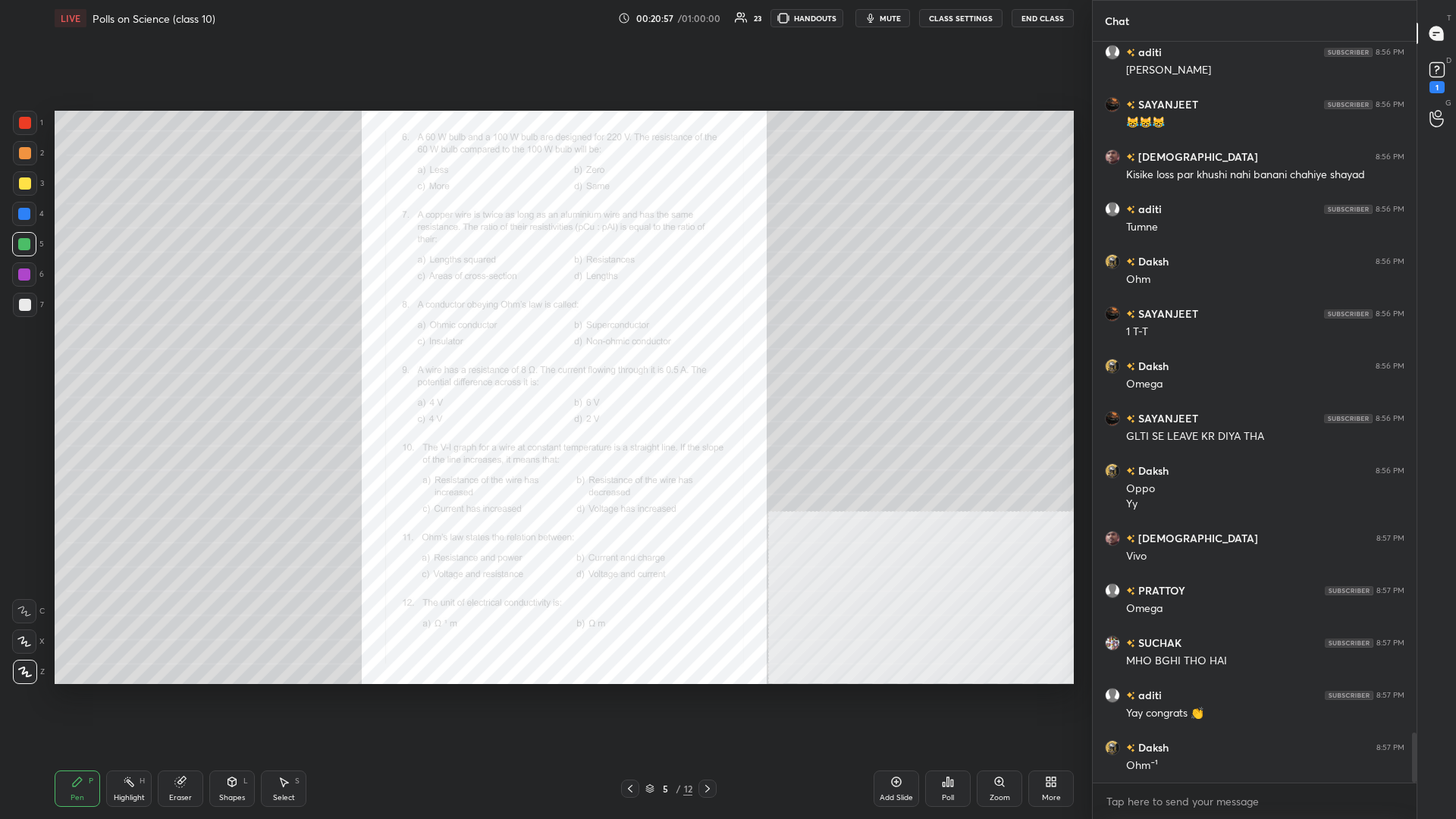
click at [544, 355] on div "5" at bounding box center [665, 788] width 15 height 9
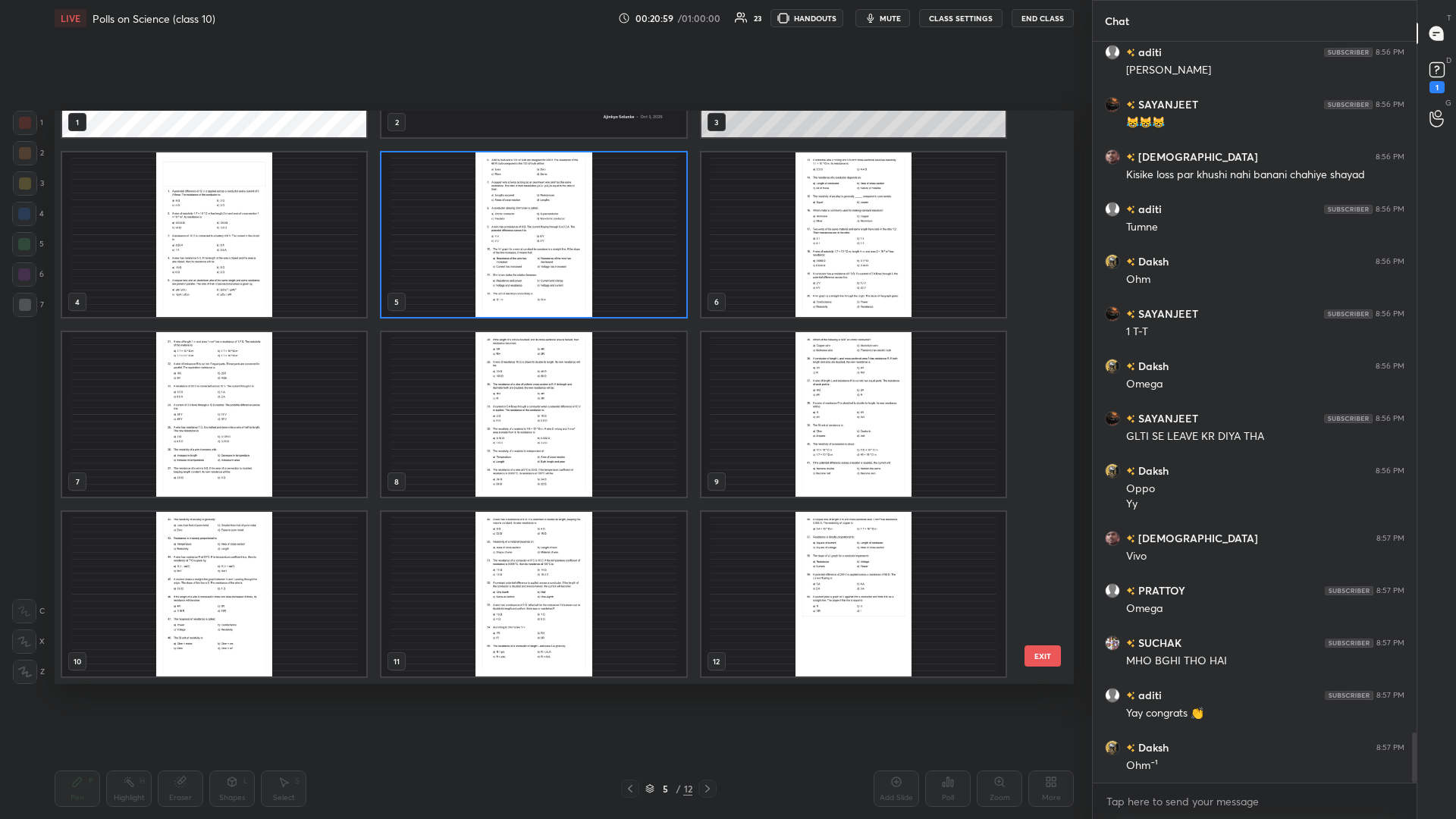
click at [544, 253] on img "grid" at bounding box center [853, 235] width 304 height 164
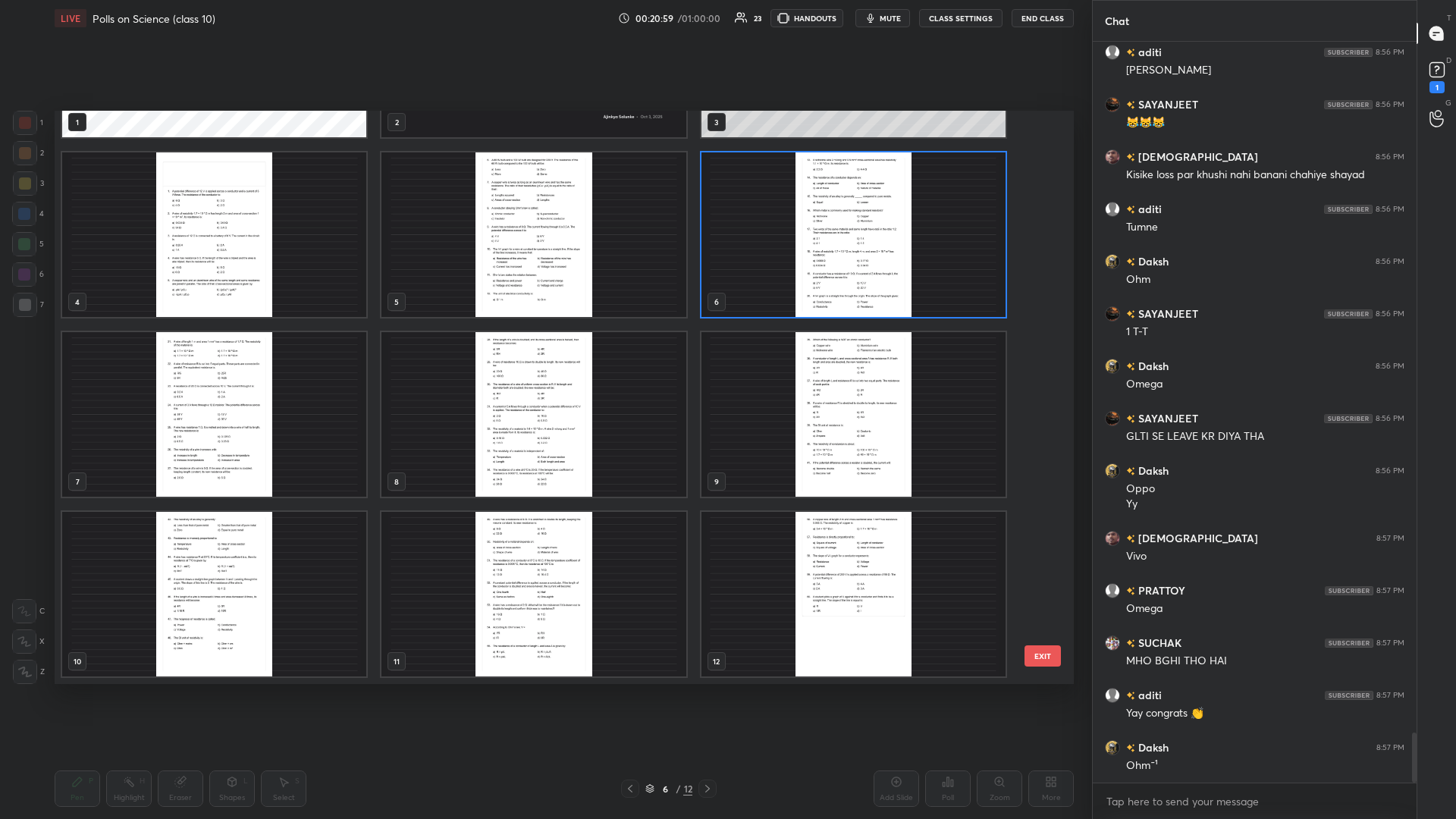
click at [544, 253] on img "grid" at bounding box center [853, 235] width 304 height 164
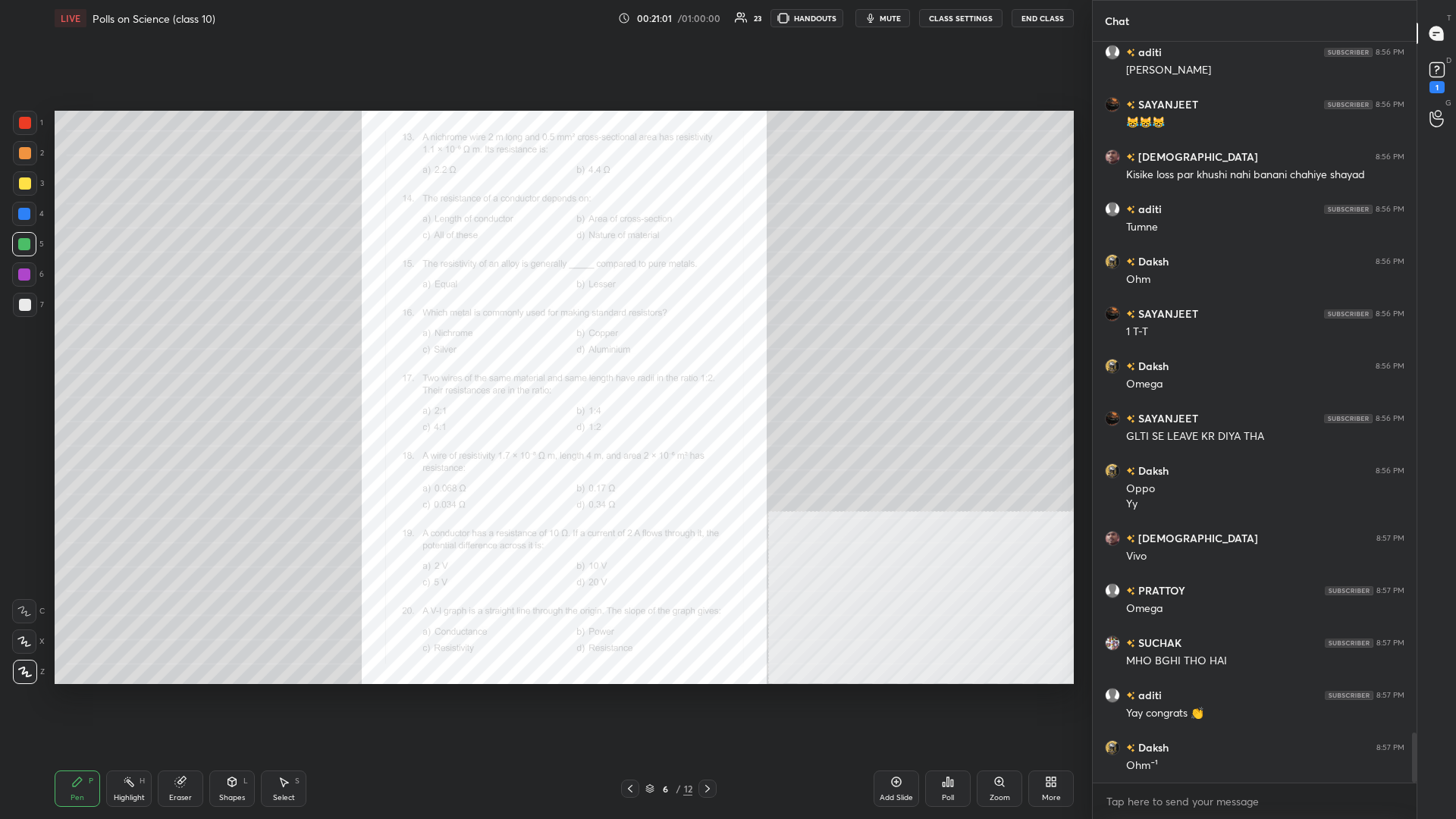
scroll to position [10256, 0]
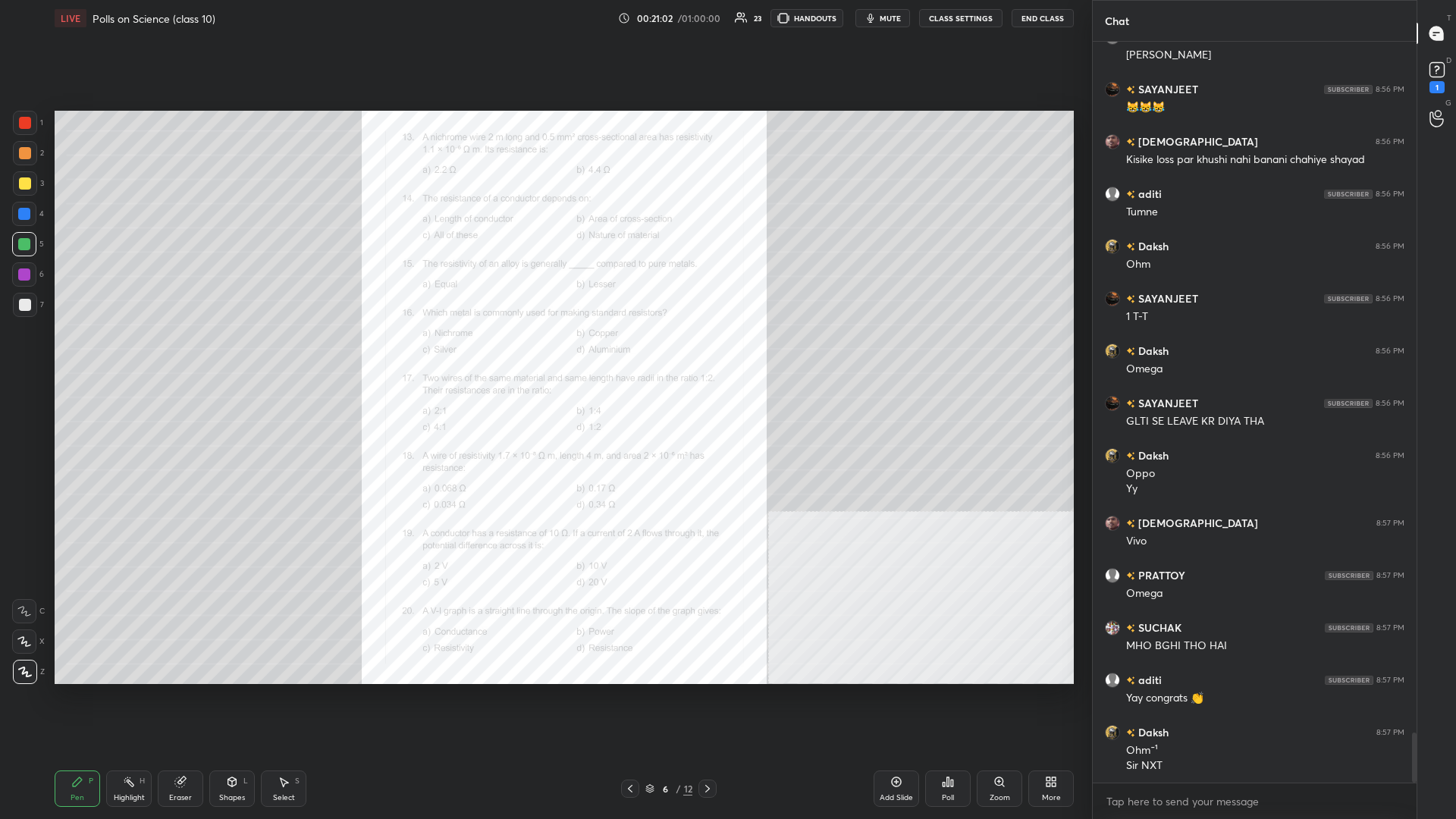
click at [544, 355] on div "Zoom" at bounding box center [999, 797] width 21 height 7
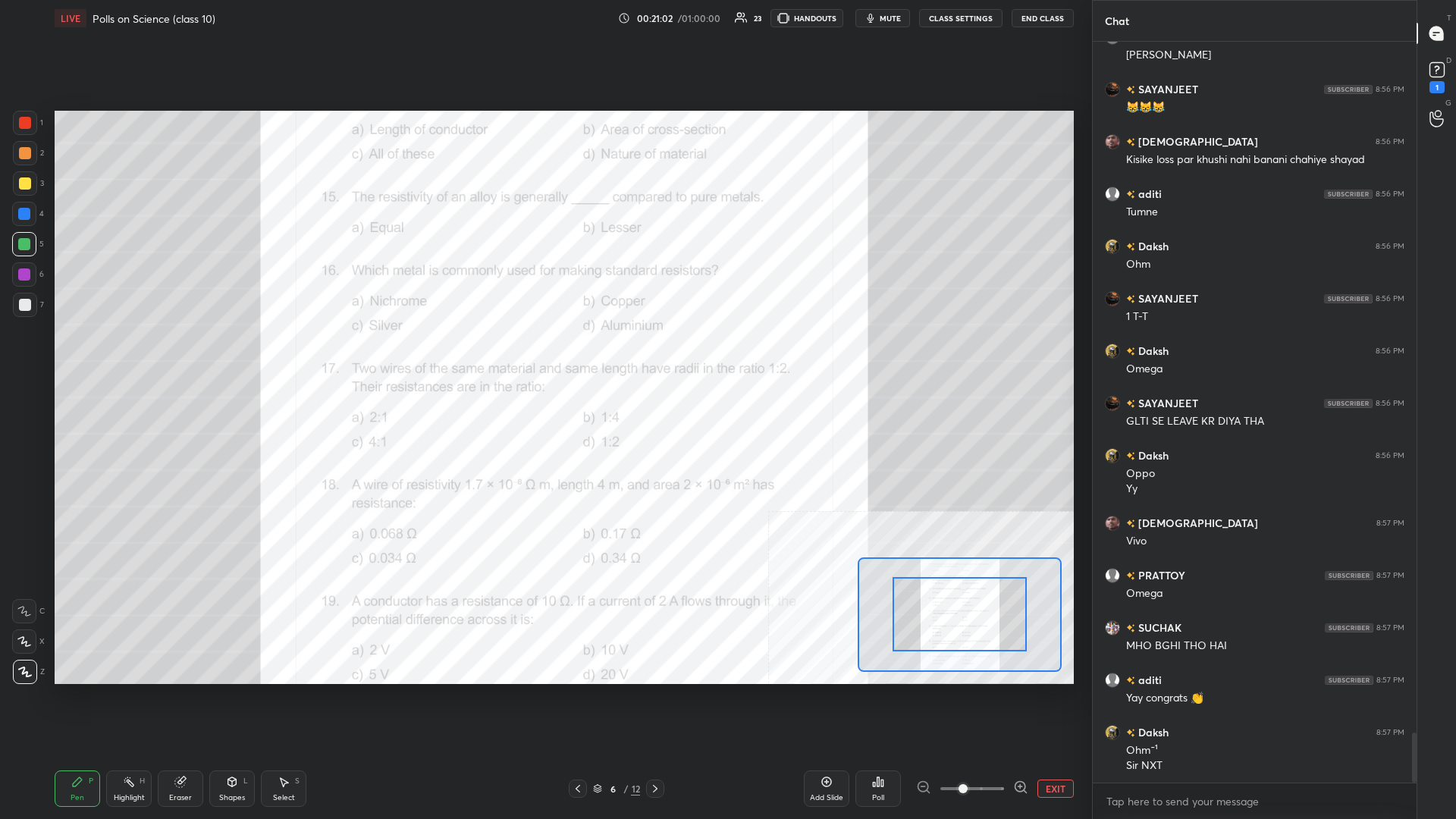
scroll to position [10308, 0]
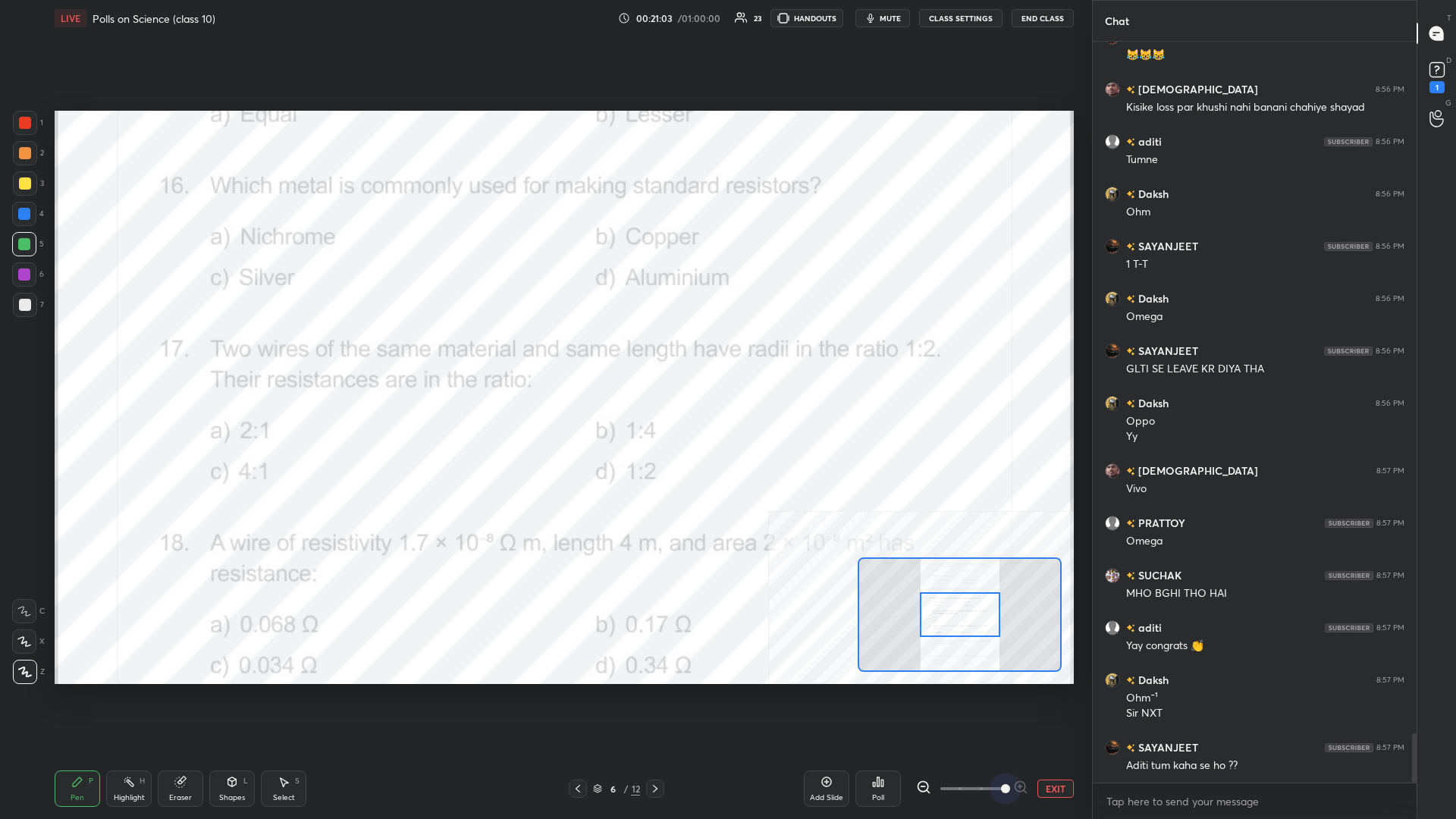
drag, startPoint x: 978, startPoint y: 791, endPoint x: 1063, endPoint y: 791, distance: 85.0
click at [544, 355] on div "EXIT" at bounding box center [995, 788] width 158 height 18
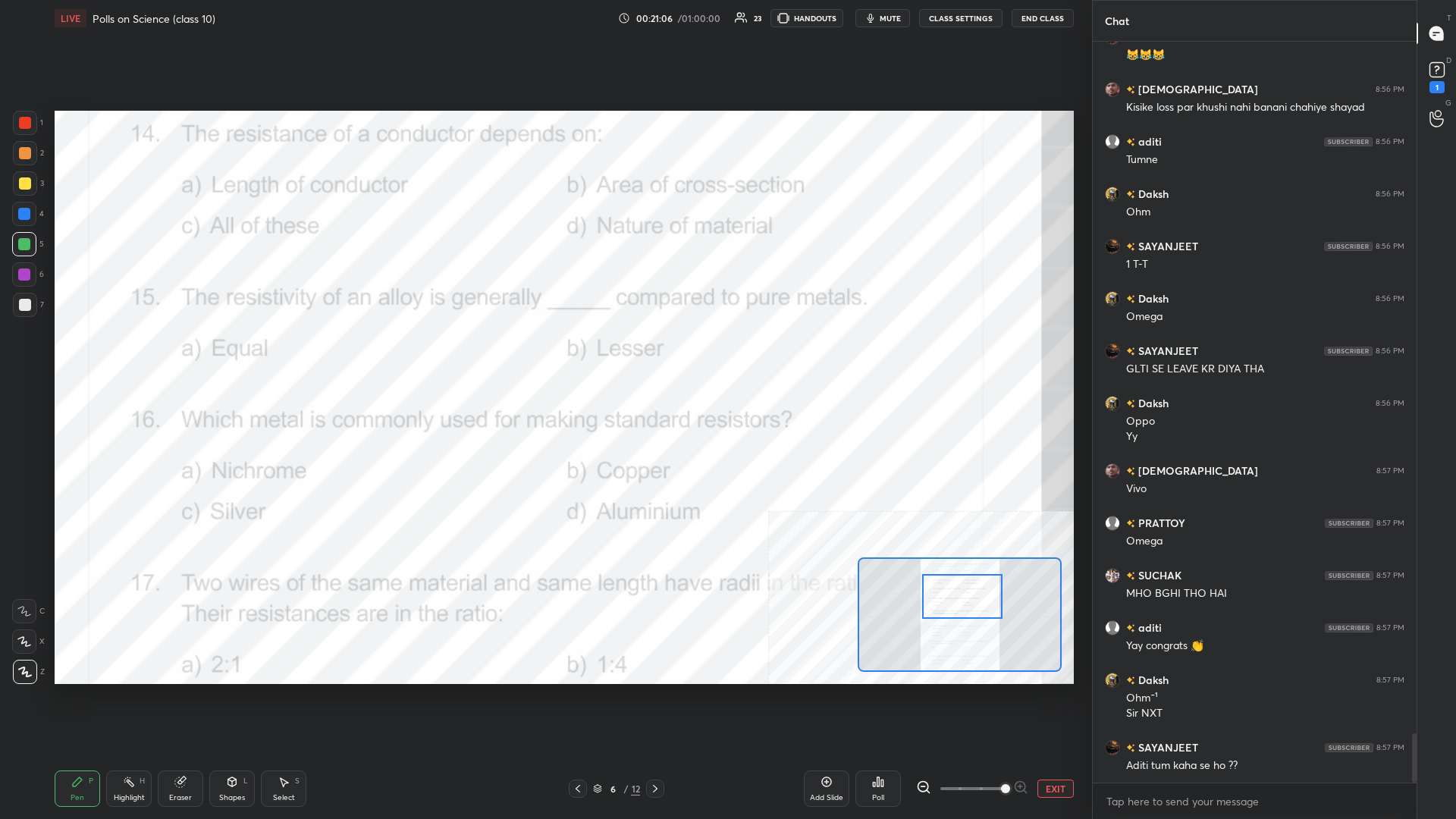
drag, startPoint x: 962, startPoint y: 610, endPoint x: 965, endPoint y: 592, distance: 18.2
click at [544, 355] on div at bounding box center [962, 597] width 81 height 45
click at [129, 355] on div "Highlight H" at bounding box center [129, 788] width 46 height 37
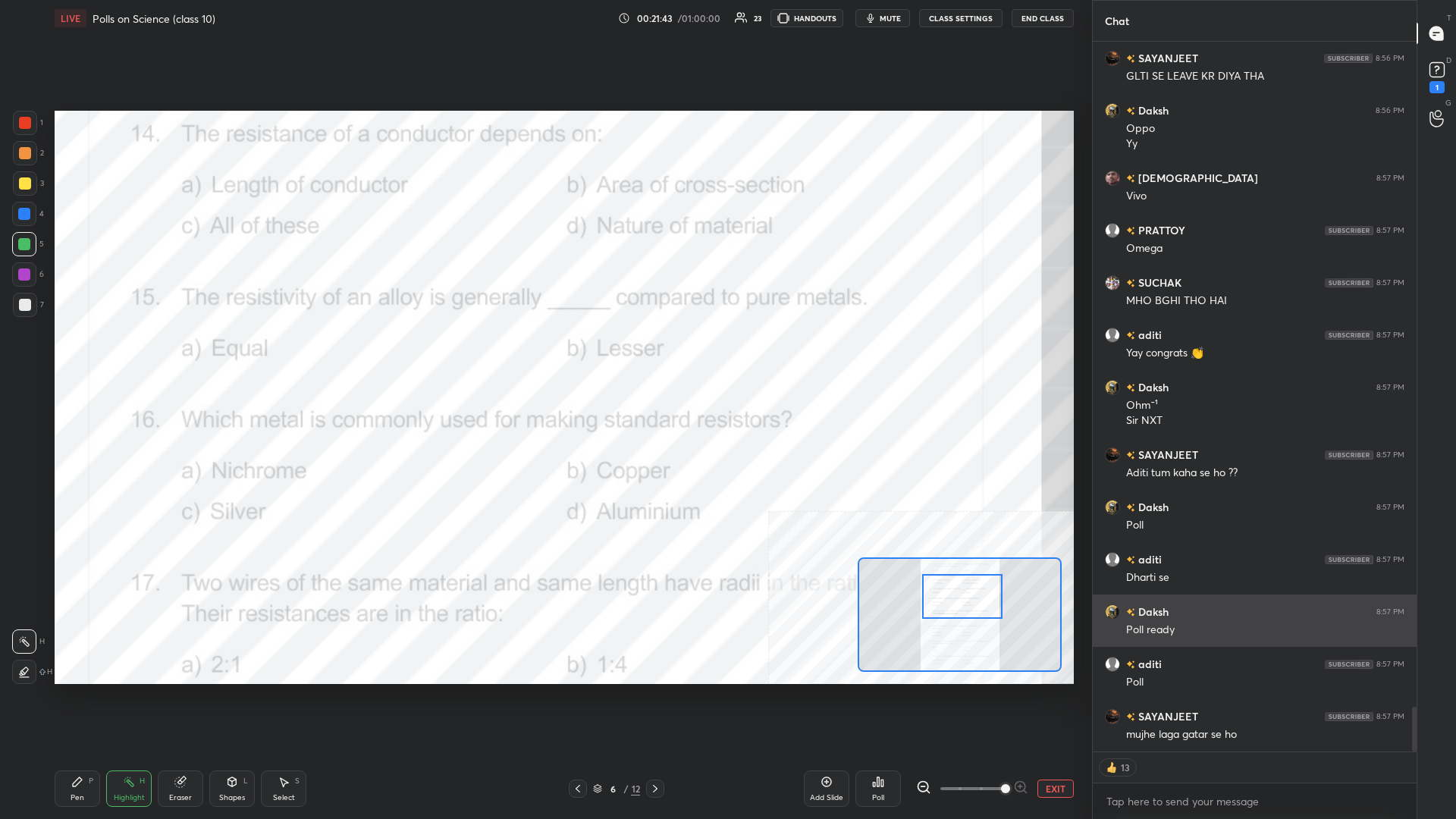
scroll to position [10653, 0]
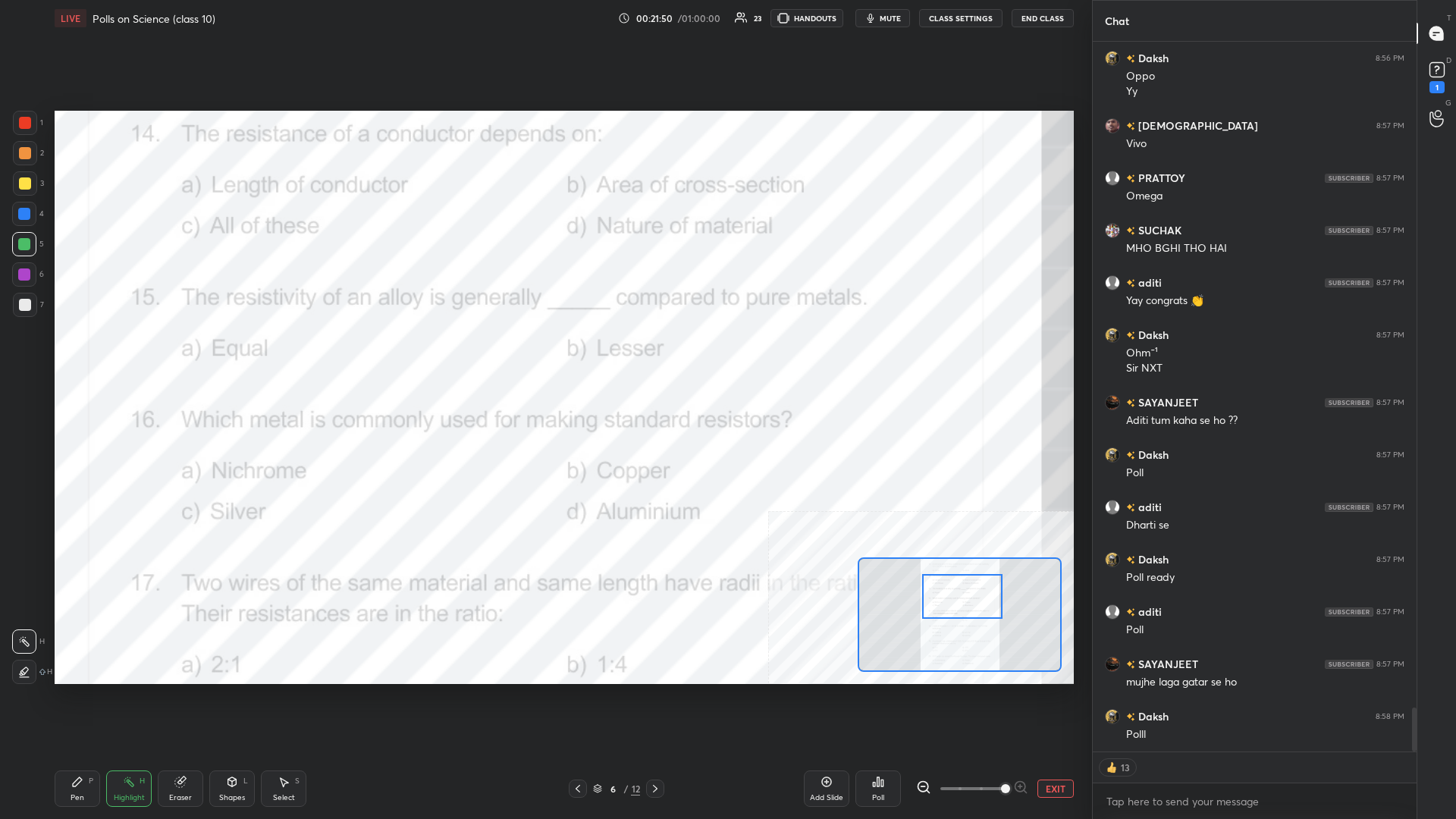
click at [544, 355] on div "Poll" at bounding box center [878, 788] width 46 height 37
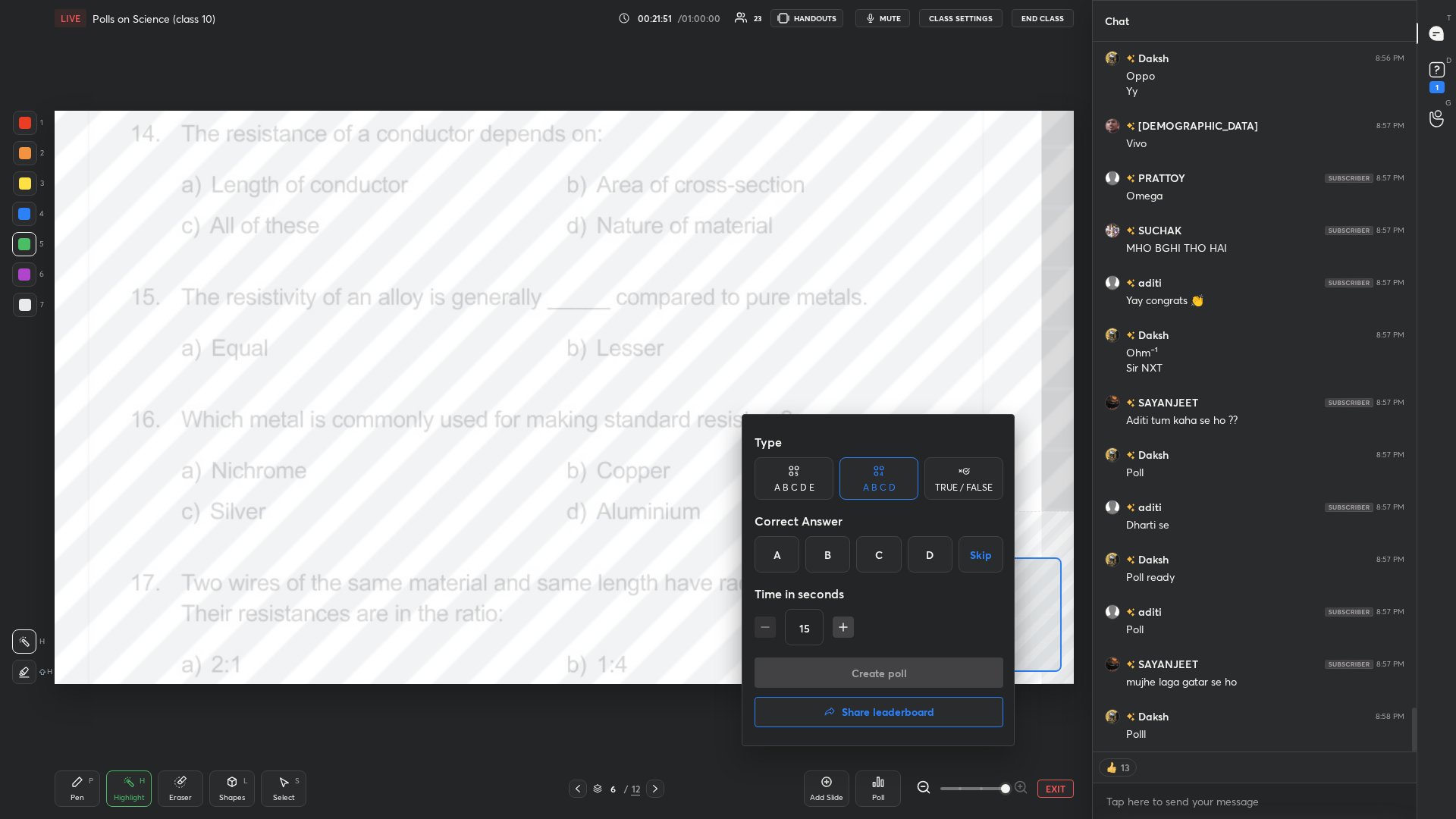
click at [544, 355] on div "C" at bounding box center [878, 554] width 45 height 37
click at [544, 355] on div "Type A B C D E A B C D TRUE / FALSE Correct Answer A B C D Skip Time in seconds…" at bounding box center [879, 542] width 249 height 231
click at [544, 355] on button "Create poll" at bounding box center [879, 672] width 249 height 31
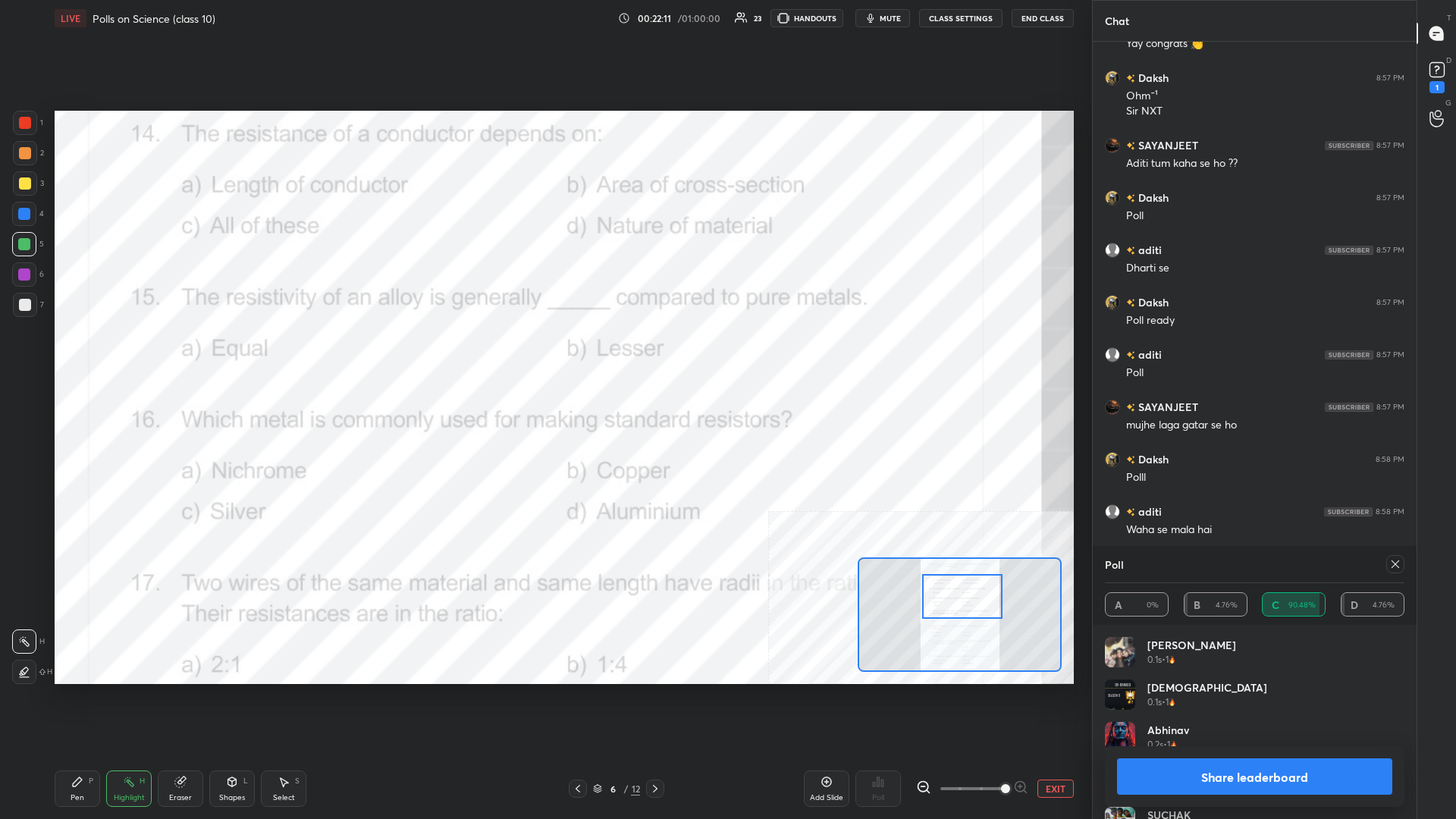
scroll to position [10962, 0]
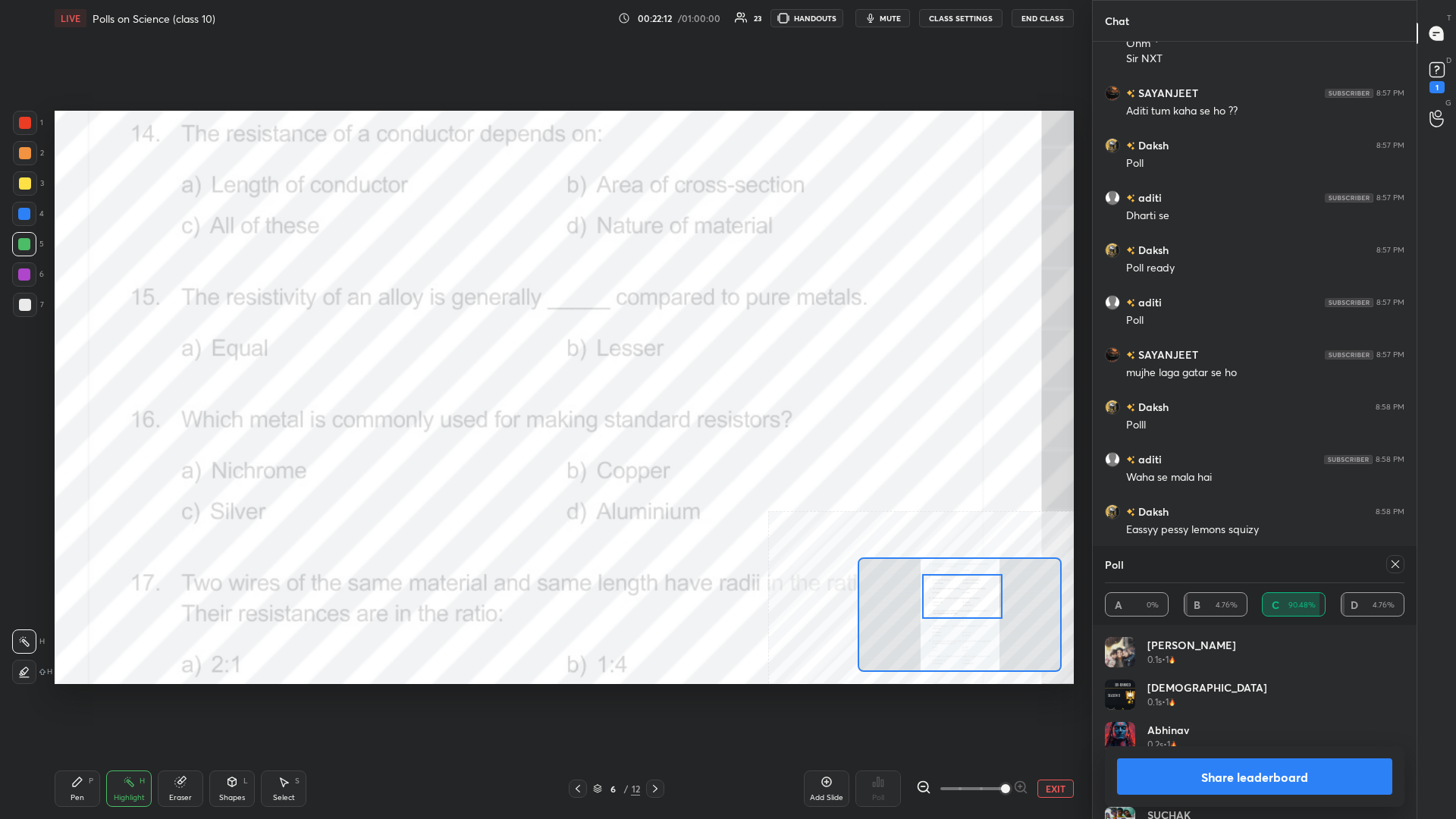
click at [544, 355] on div "Share leaderboard" at bounding box center [1254, 776] width 300 height 61
click at [544, 355] on button "Share leaderboard" at bounding box center [1255, 777] width 276 height 37
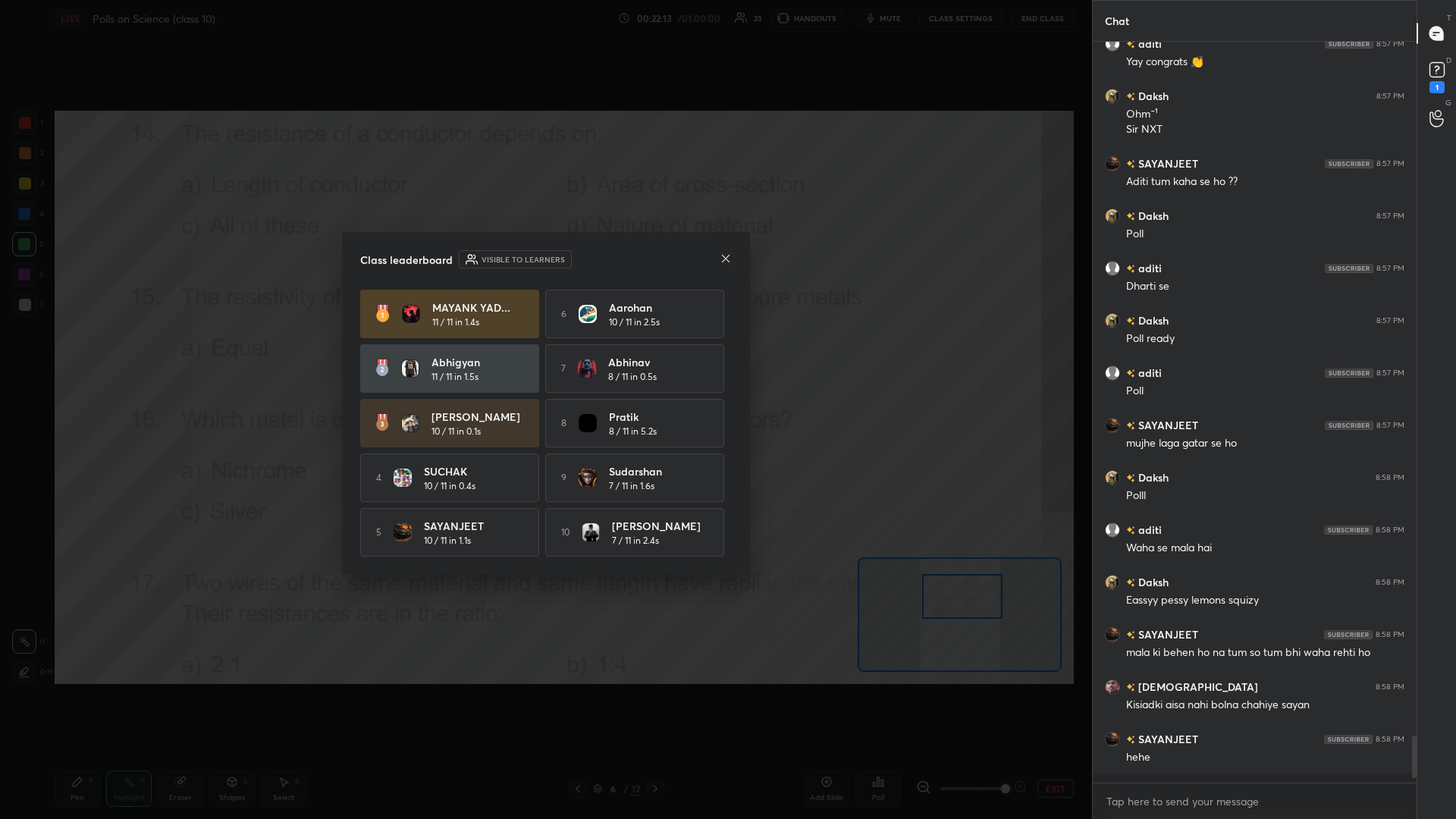
scroll to position [0, 1]
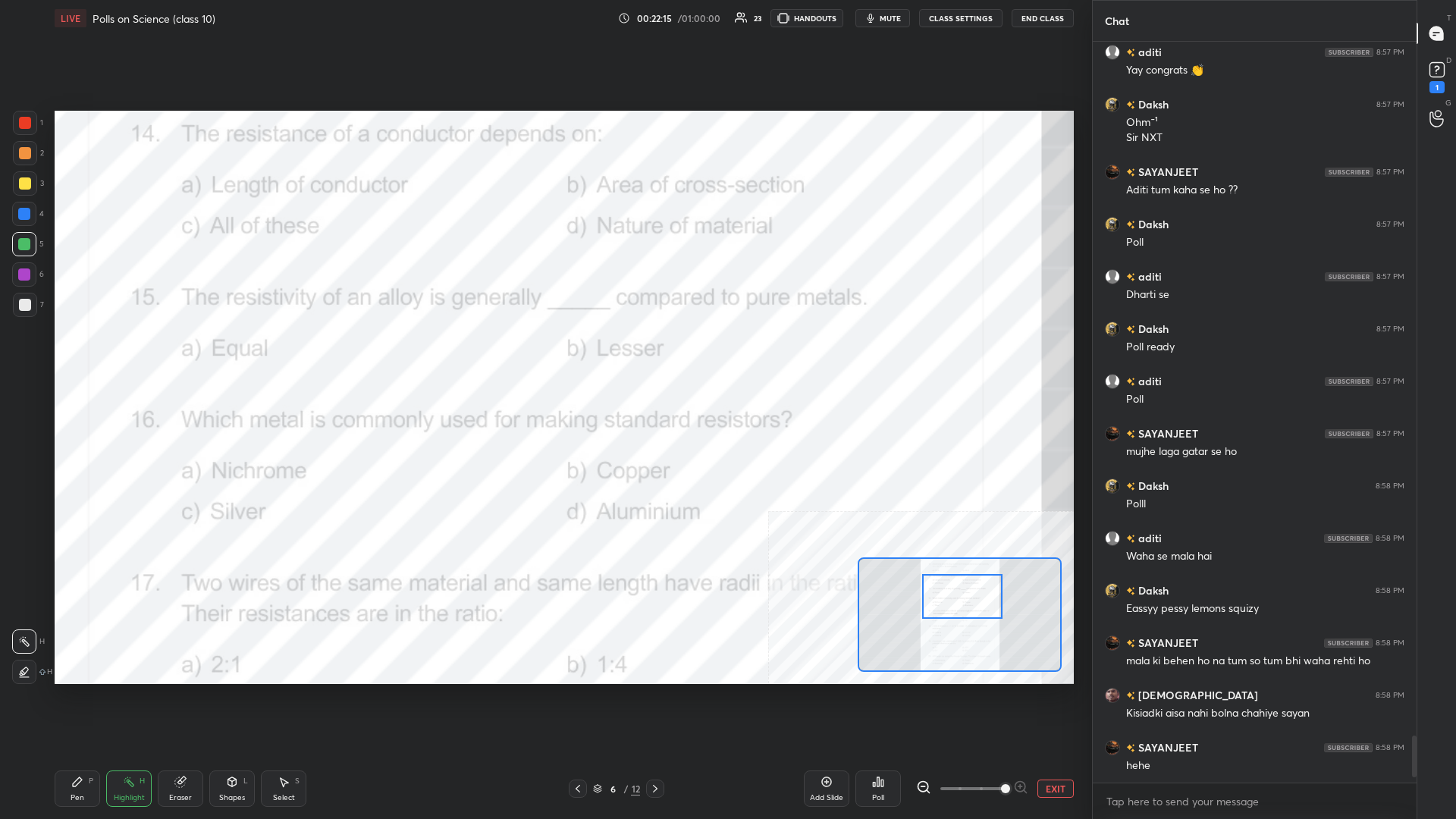
click at [69, 355] on div "Pen P" at bounding box center [77, 788] width 46 height 37
click at [544, 355] on div "6" at bounding box center [613, 788] width 15 height 9
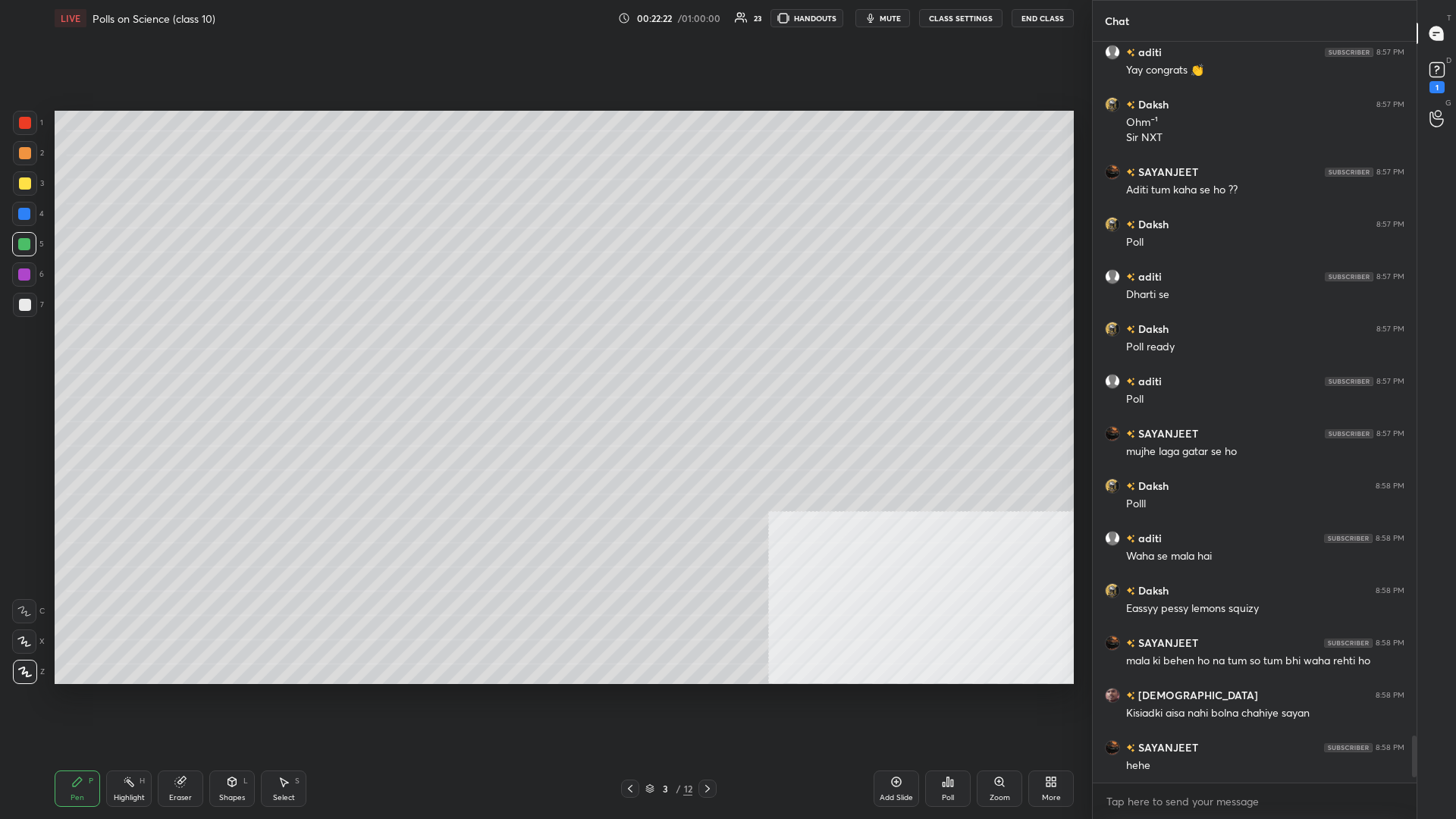
click at [544, 88] on div "1" at bounding box center [1437, 87] width 15 height 12
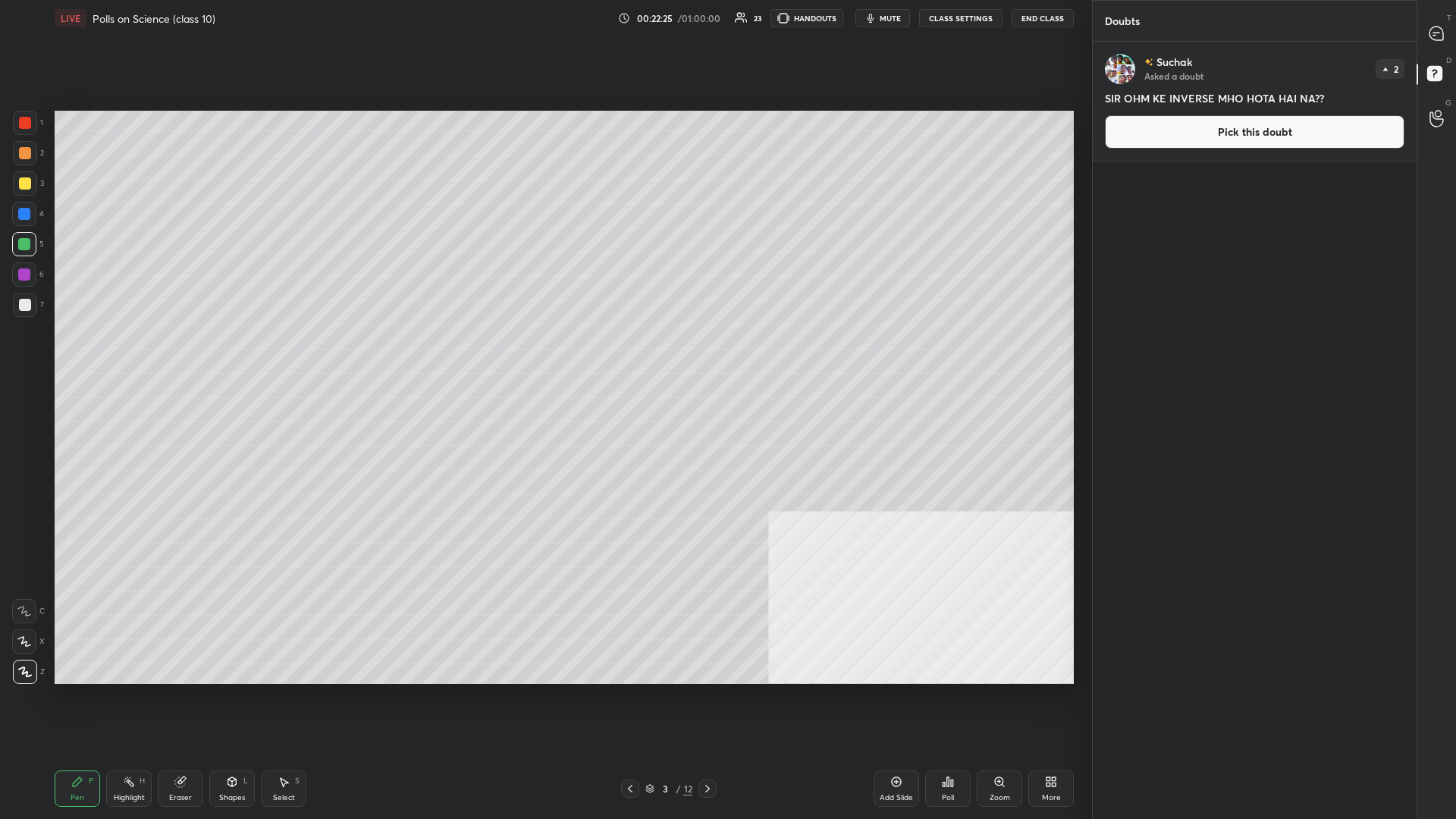
click at [544, 355] on icon at bounding box center [1048, 784] width 4 height 4
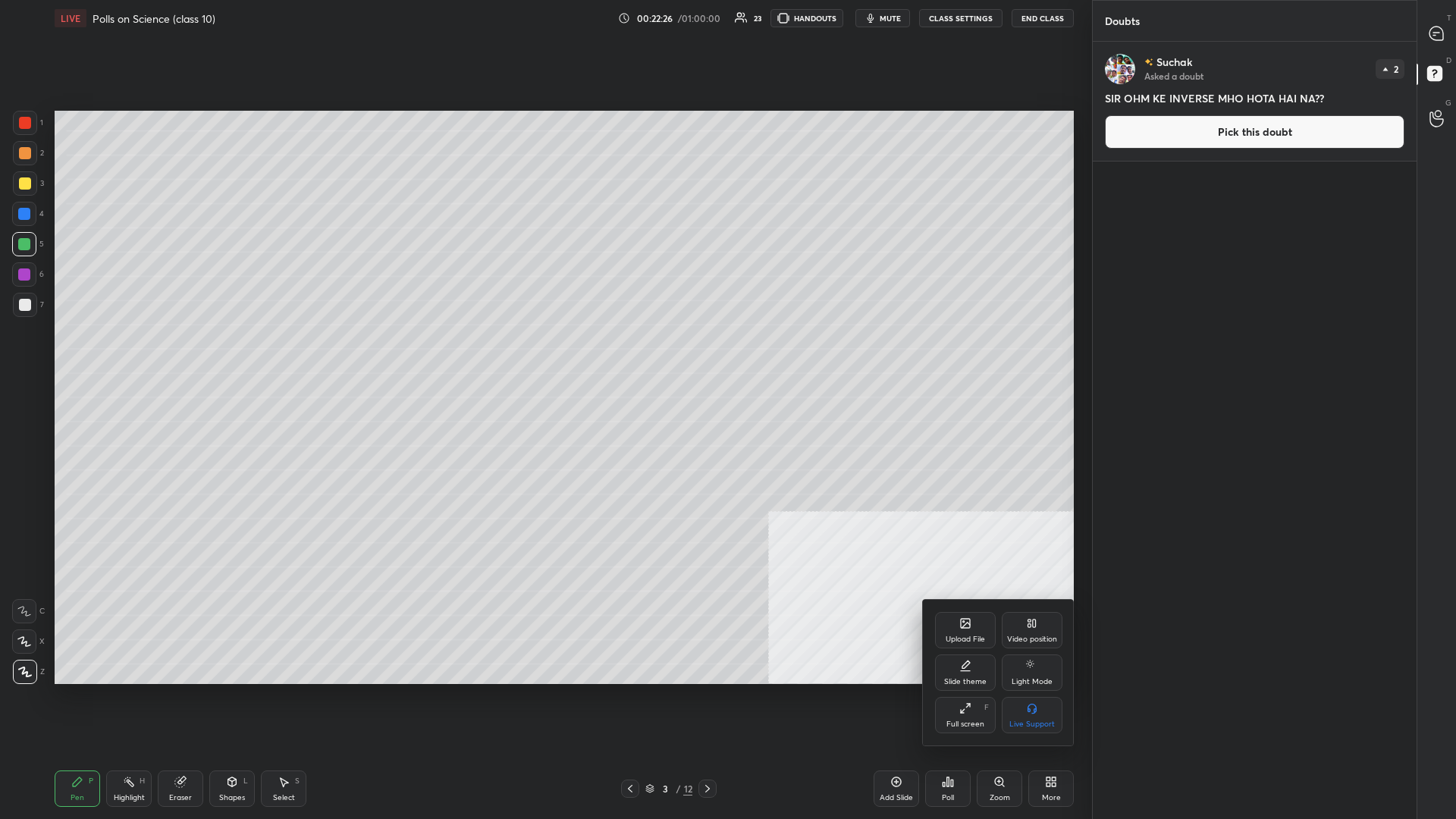
click at [544, 355] on div "Upload File" at bounding box center [965, 639] width 40 height 7
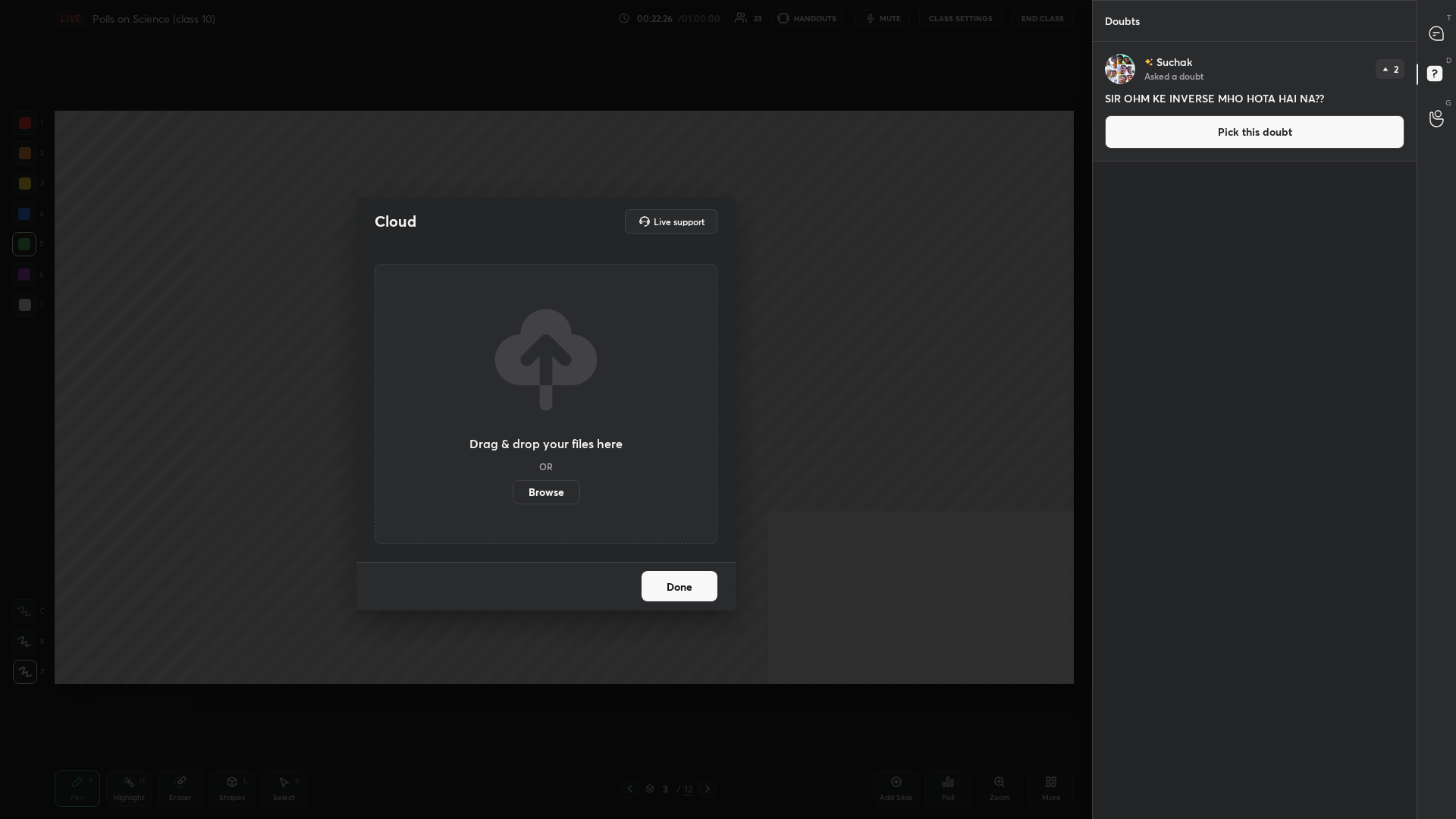
click at [544, 355] on label "Browse" at bounding box center [546, 491] width 67 height 24
click at [513, 355] on input "Browse" at bounding box center [513, 491] width 0 height 24
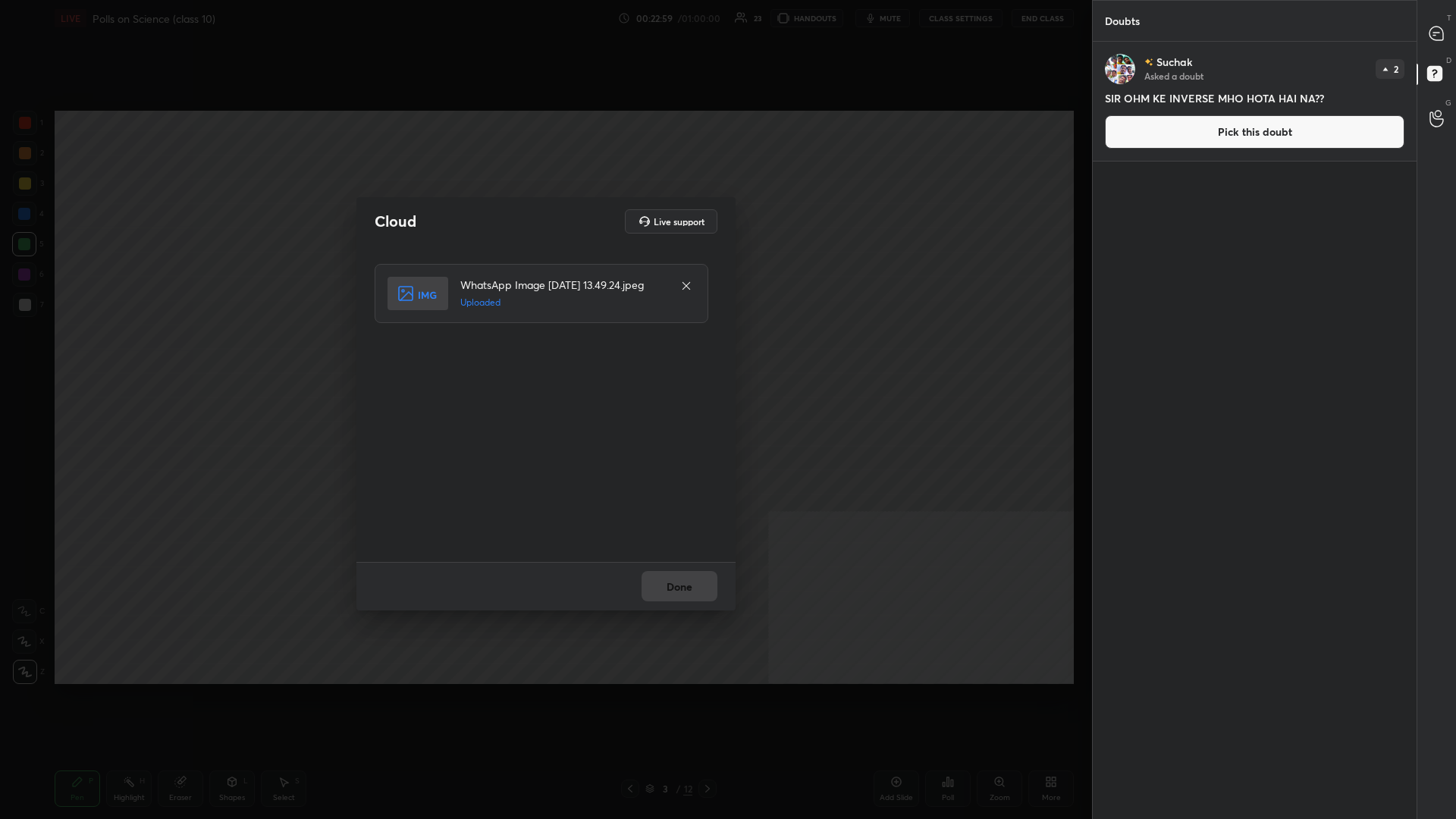
click at [544, 355] on button "Done" at bounding box center [679, 586] width 76 height 31
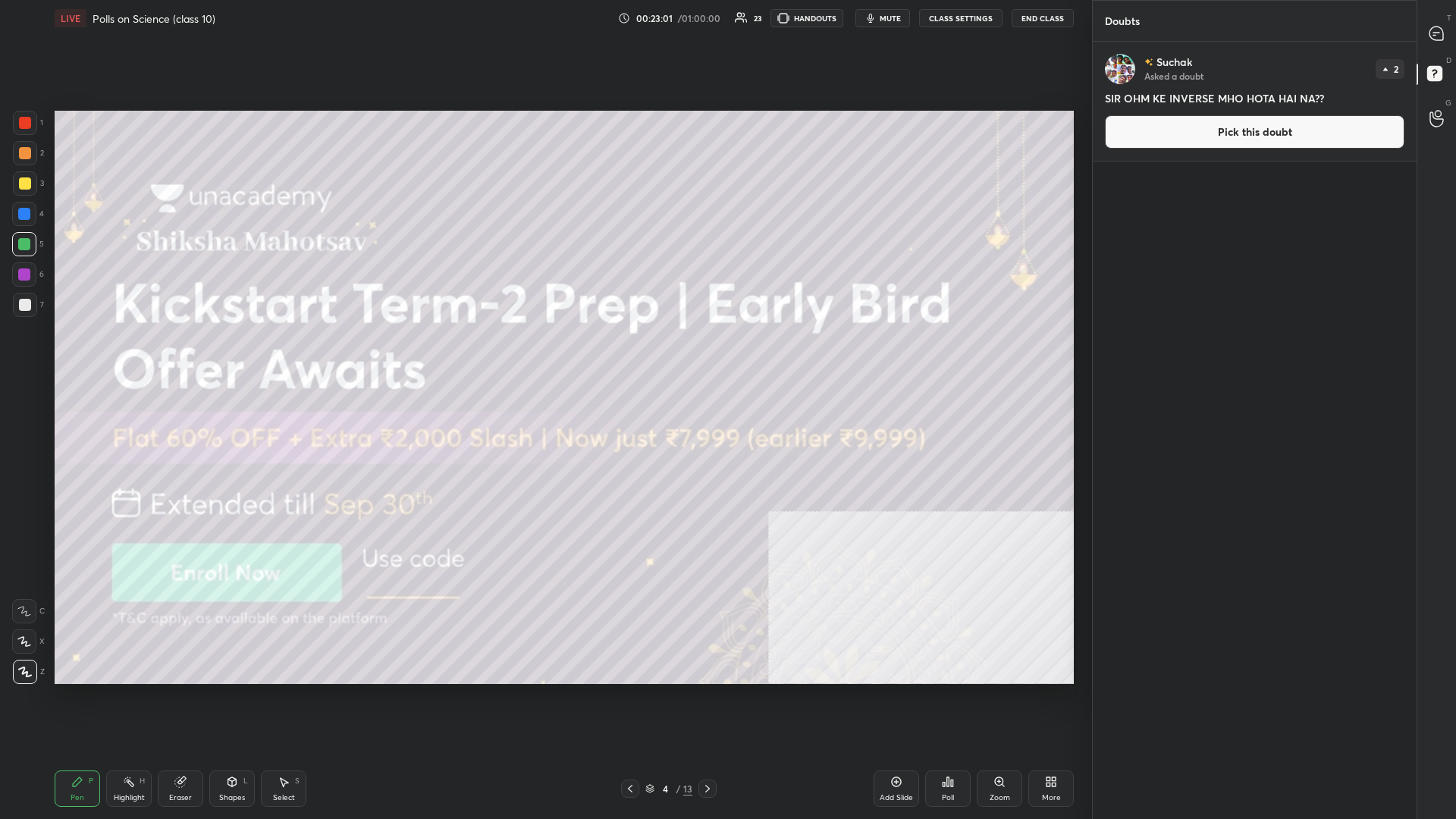
click at [17, 183] on div at bounding box center [25, 183] width 24 height 24
click at [544, 355] on div "Add Slide" at bounding box center [897, 797] width 33 height 7
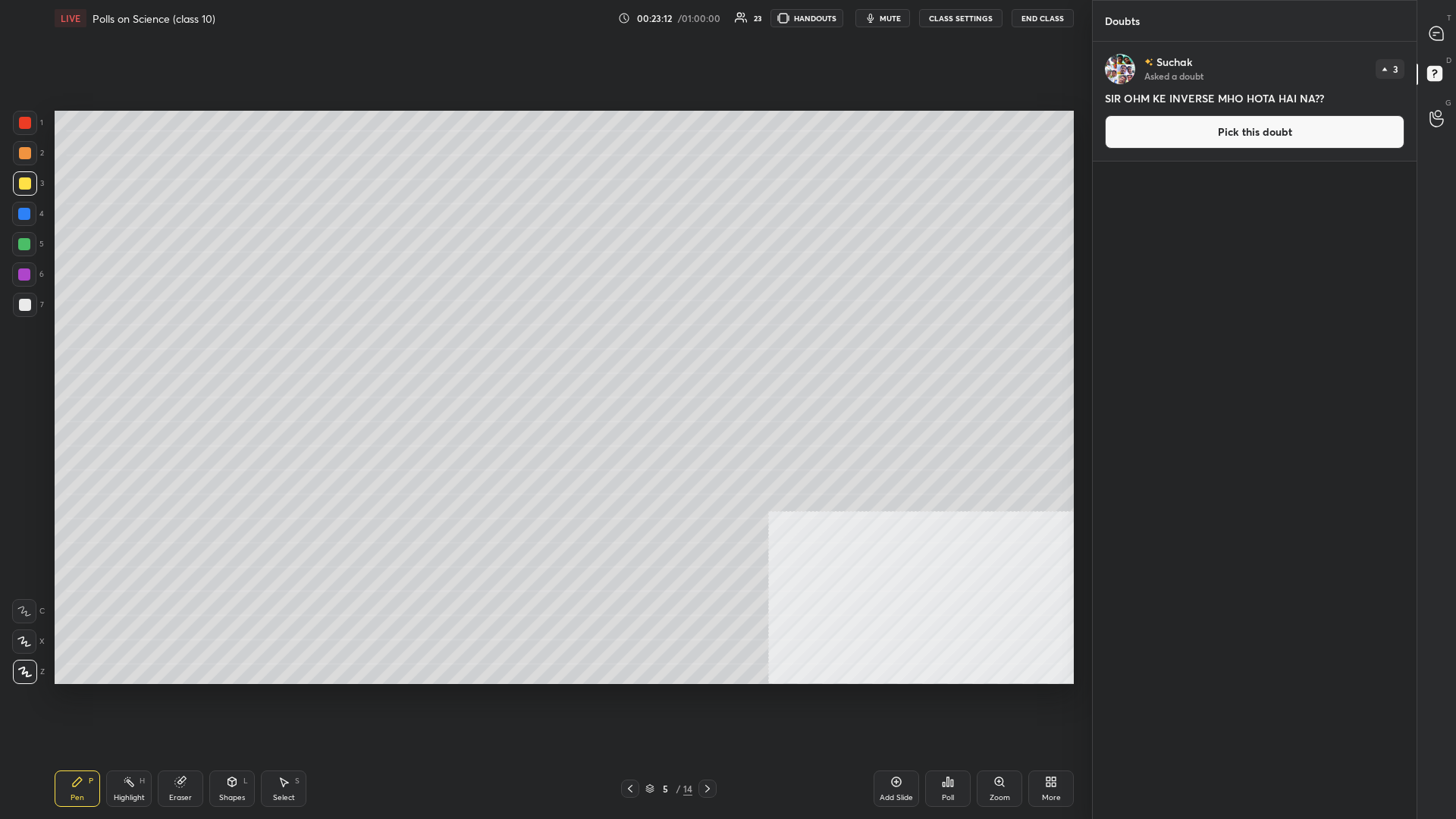
click at [544, 355] on div "Add Slide Poll Zoom More" at bounding box center [974, 788] width 200 height 85
click at [544, 355] on div "Poll" at bounding box center [948, 788] width 46 height 37
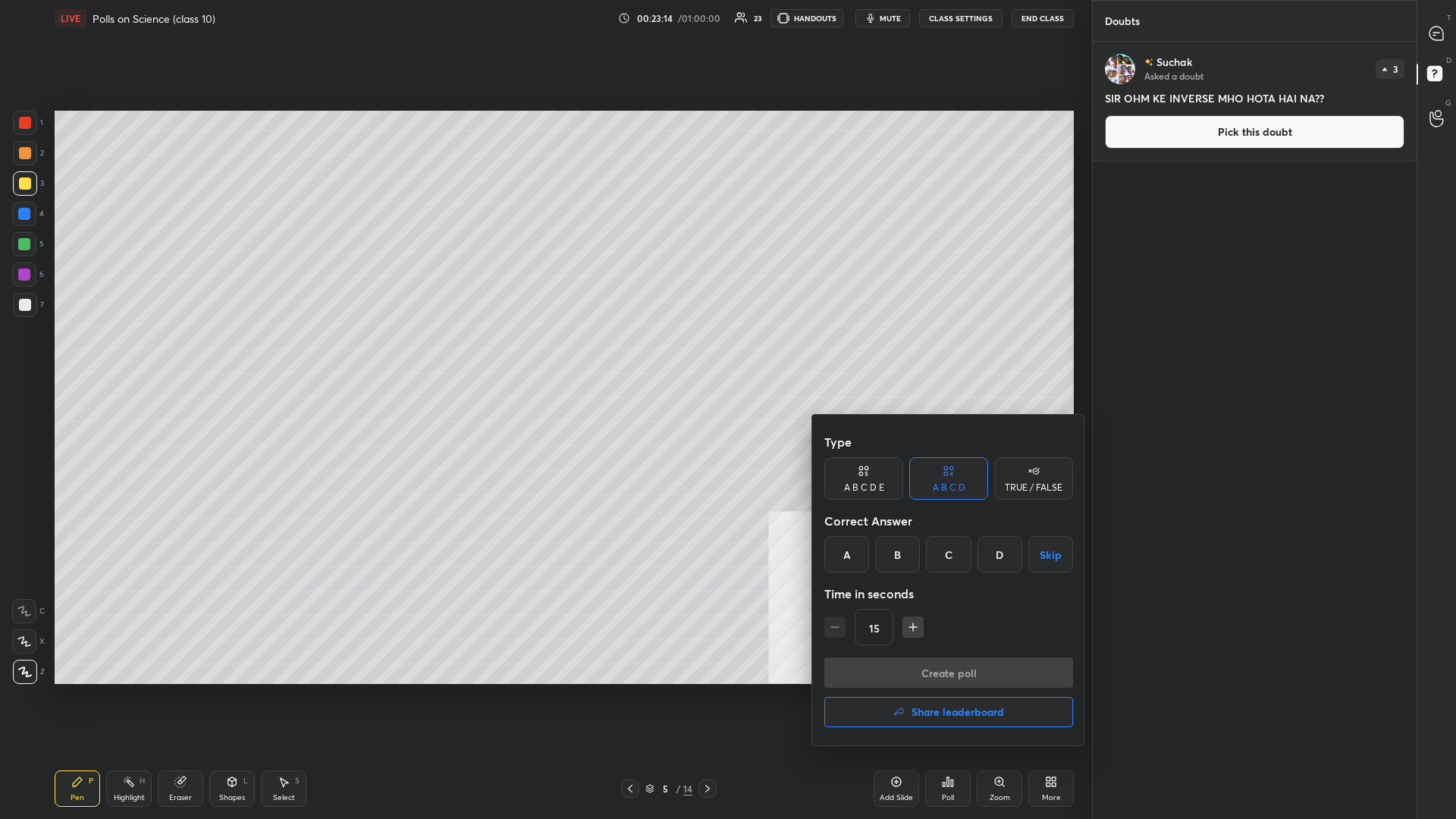
click at [544, 355] on h4 "Share leaderboard" at bounding box center [957, 712] width 92 height 11
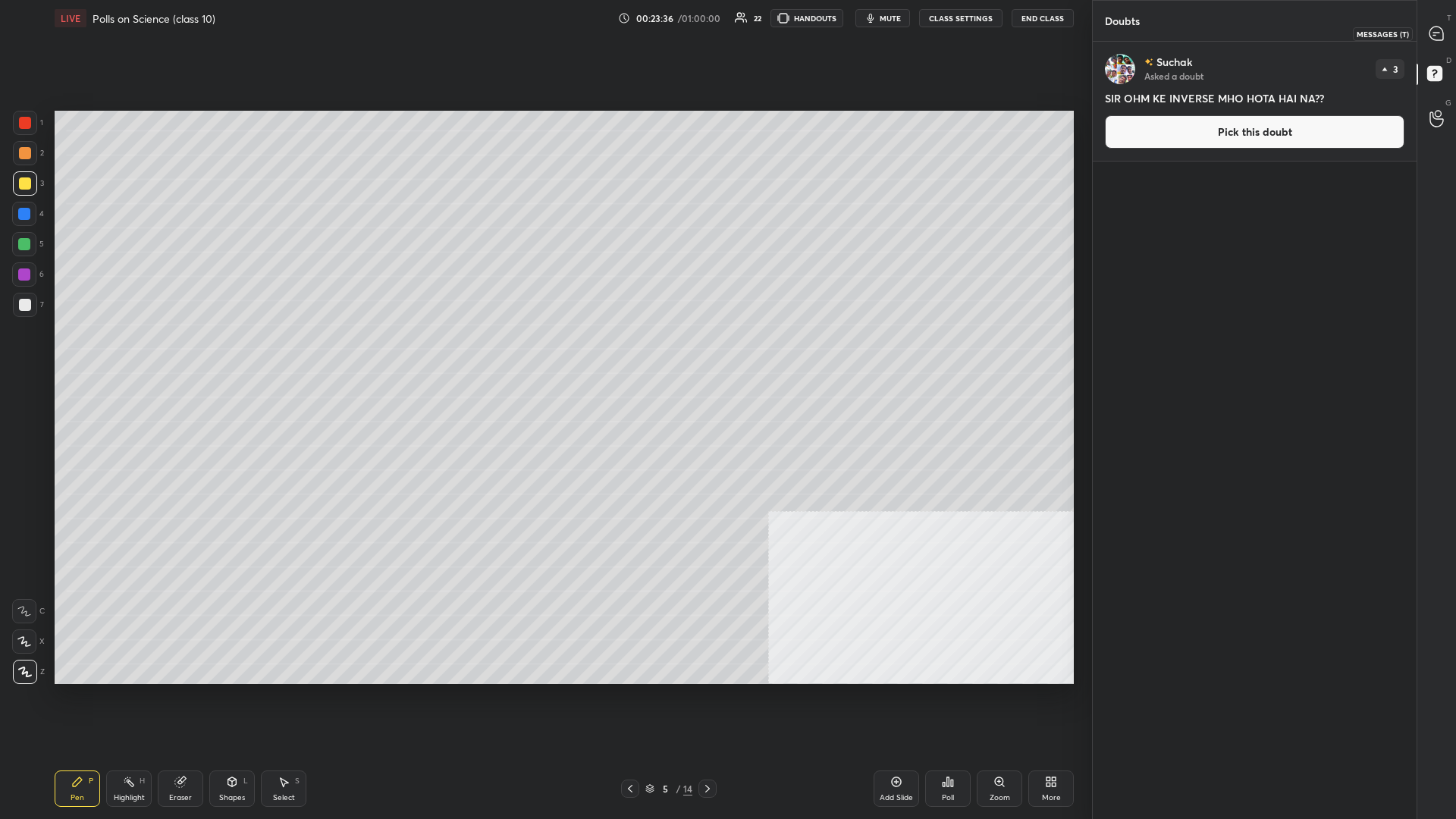
click at [544, 39] on icon at bounding box center [1436, 33] width 13 height 13
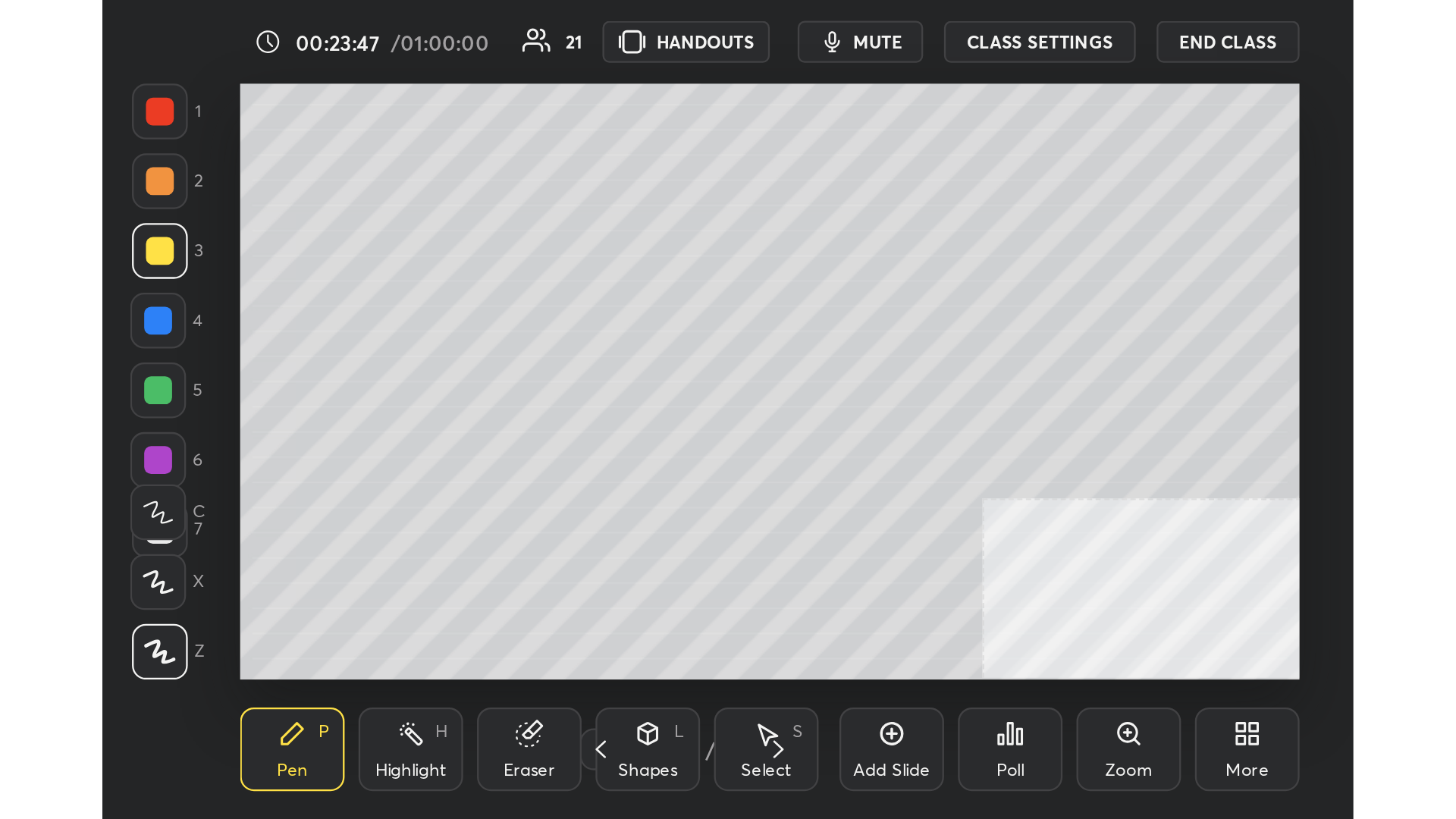
scroll to position [75553, 75358]
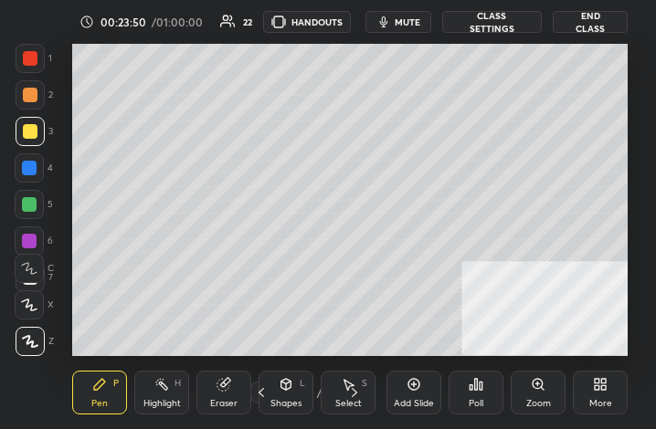
click at [604, 391] on icon at bounding box center [600, 384] width 15 height 15
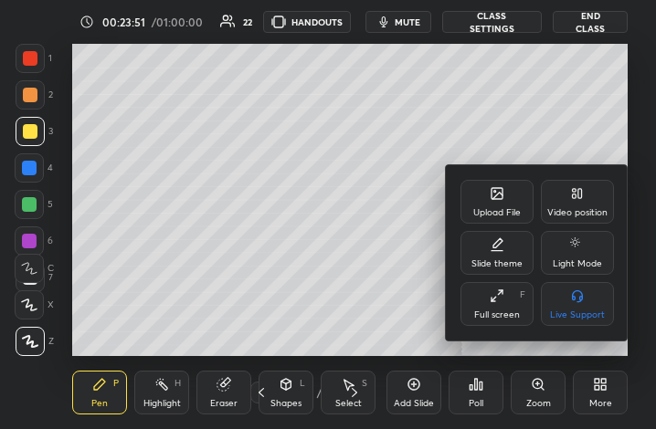
click at [501, 299] on icon at bounding box center [497, 296] width 15 height 15
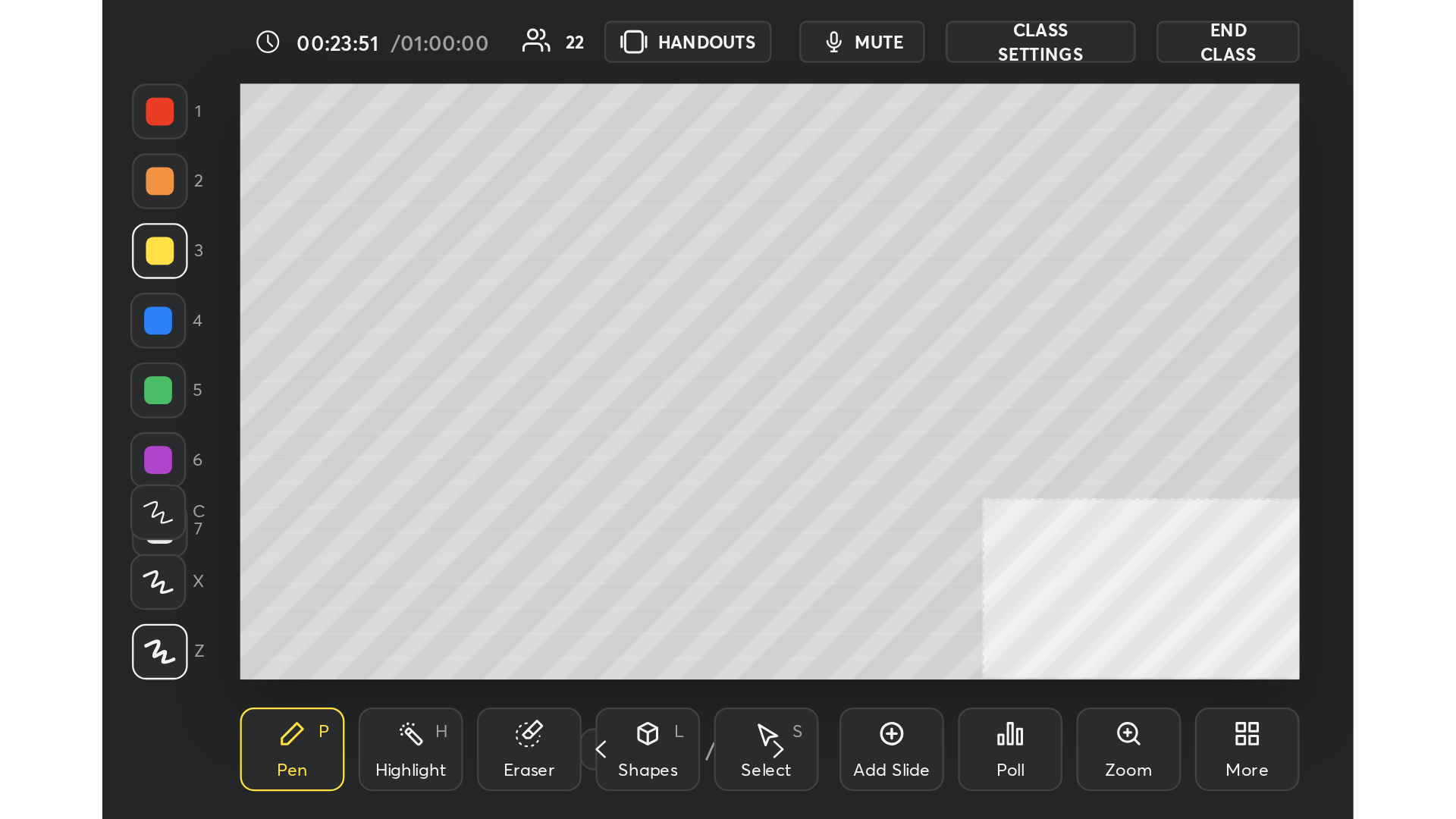
scroll to position [777, 324]
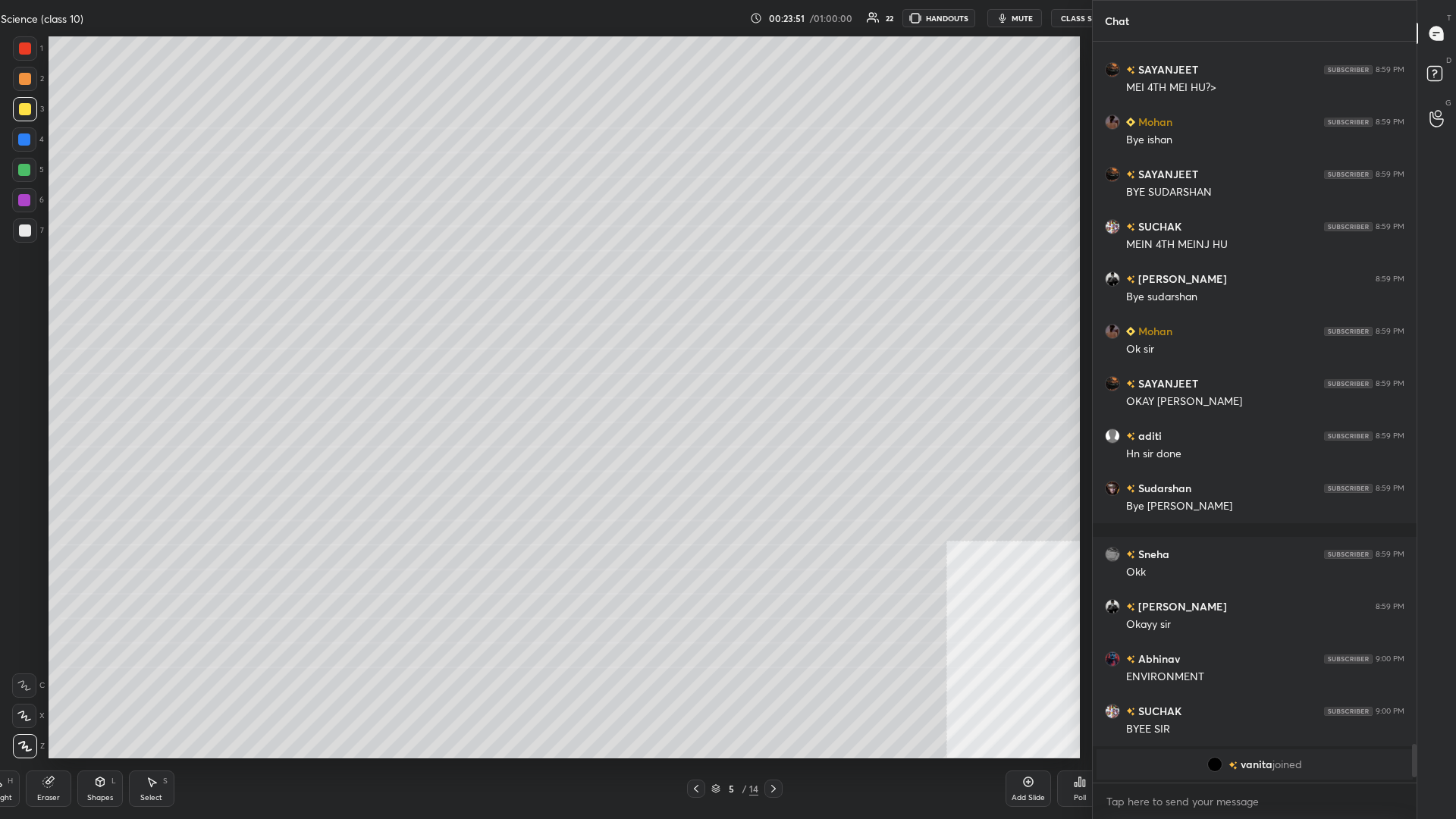
type textarea "x"
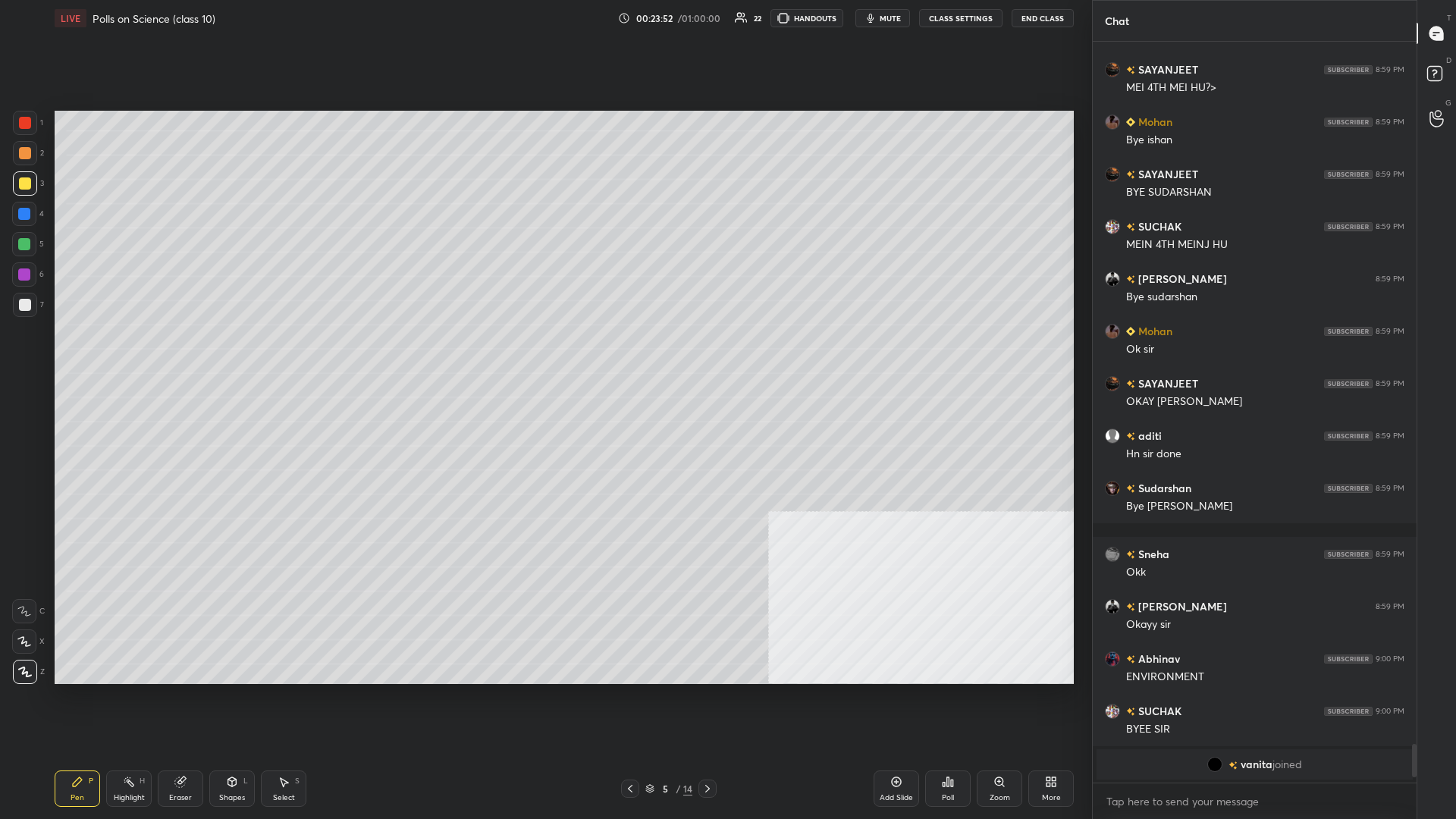
scroll to position [11737, 0]
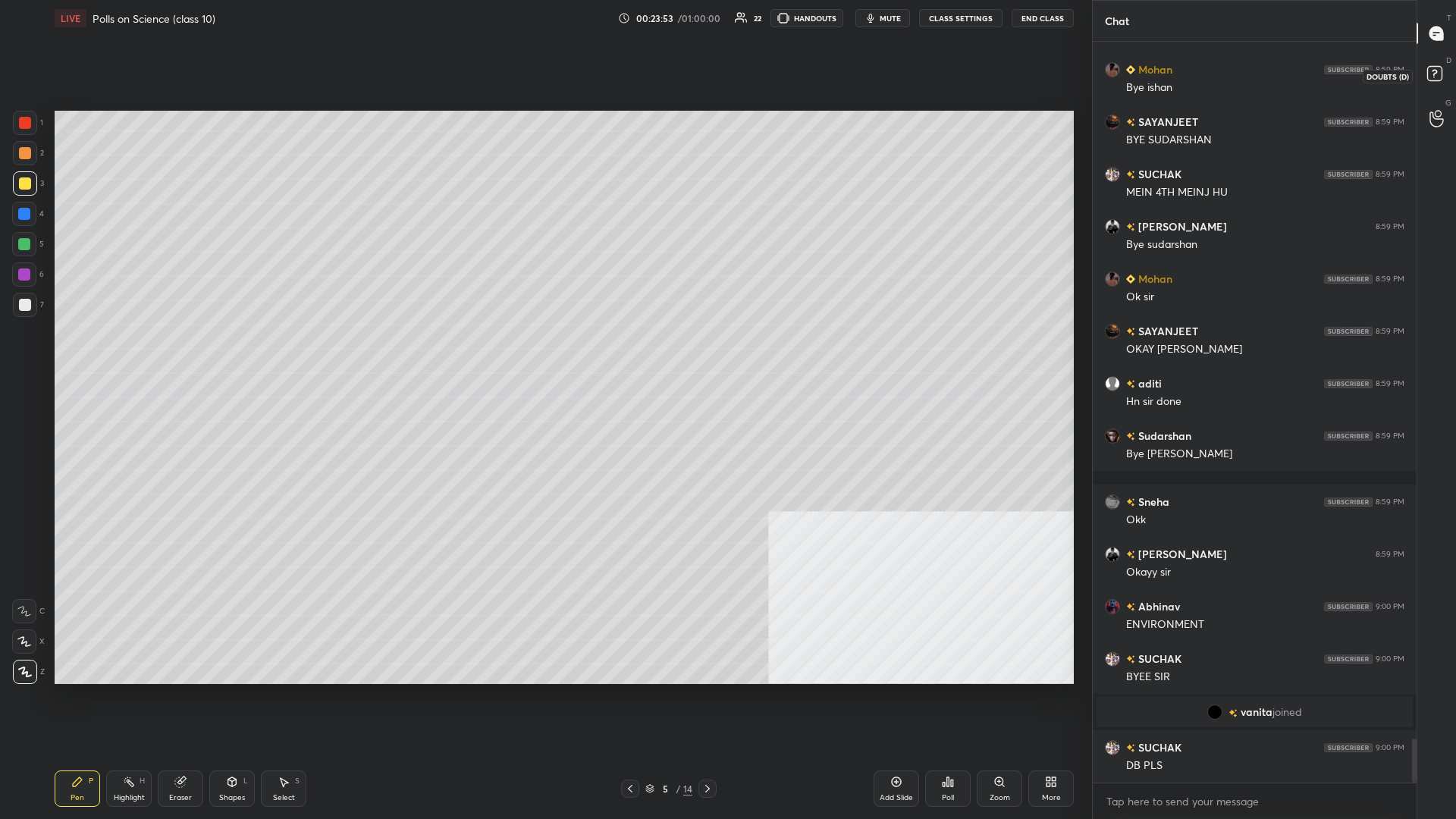
click at [544, 66] on div at bounding box center [1437, 76] width 31 height 27
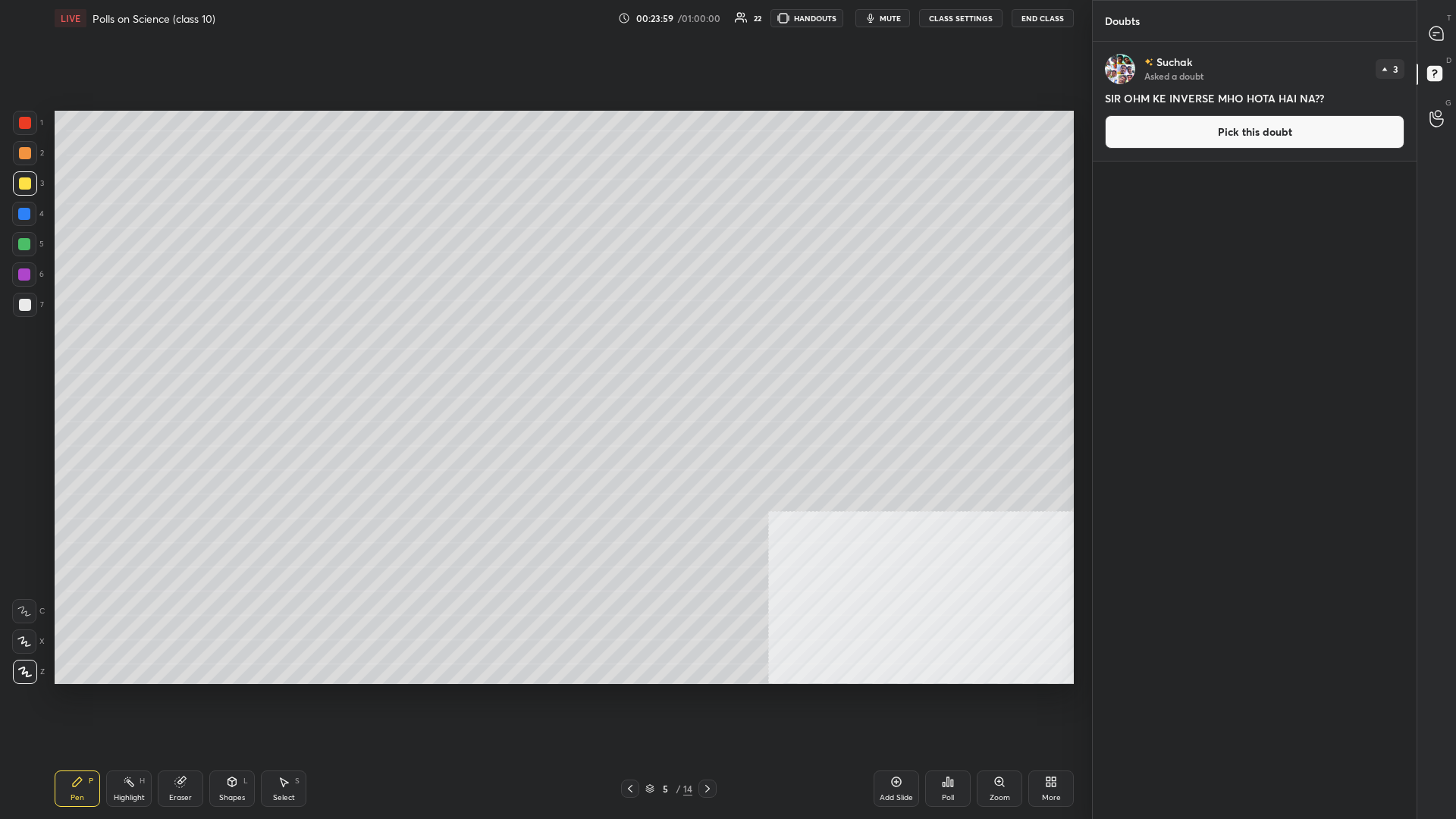
click at [544, 14] on button "End Class" at bounding box center [1043, 18] width 62 height 18
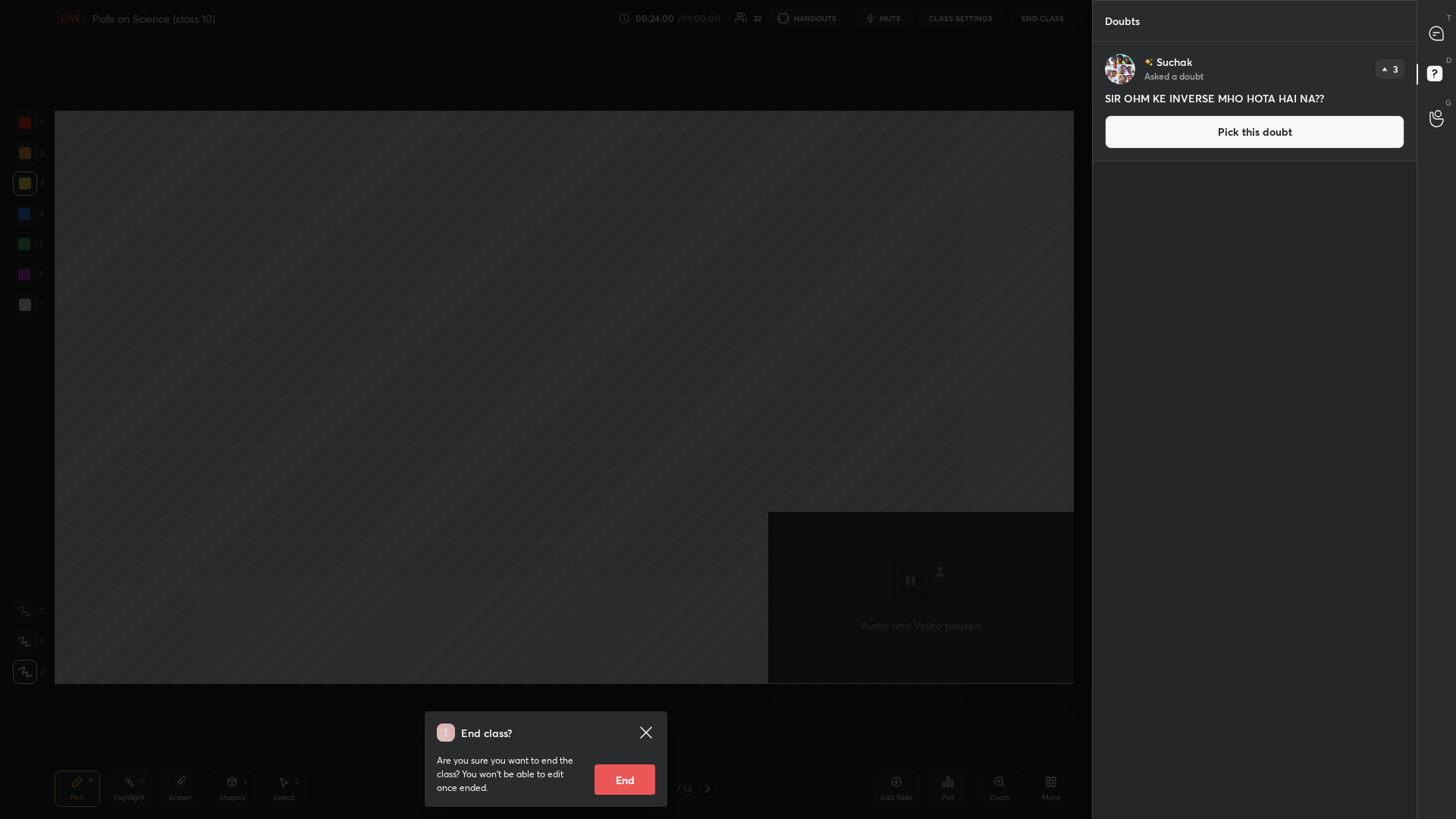
click at [544, 355] on button "End" at bounding box center [624, 779] width 61 height 31
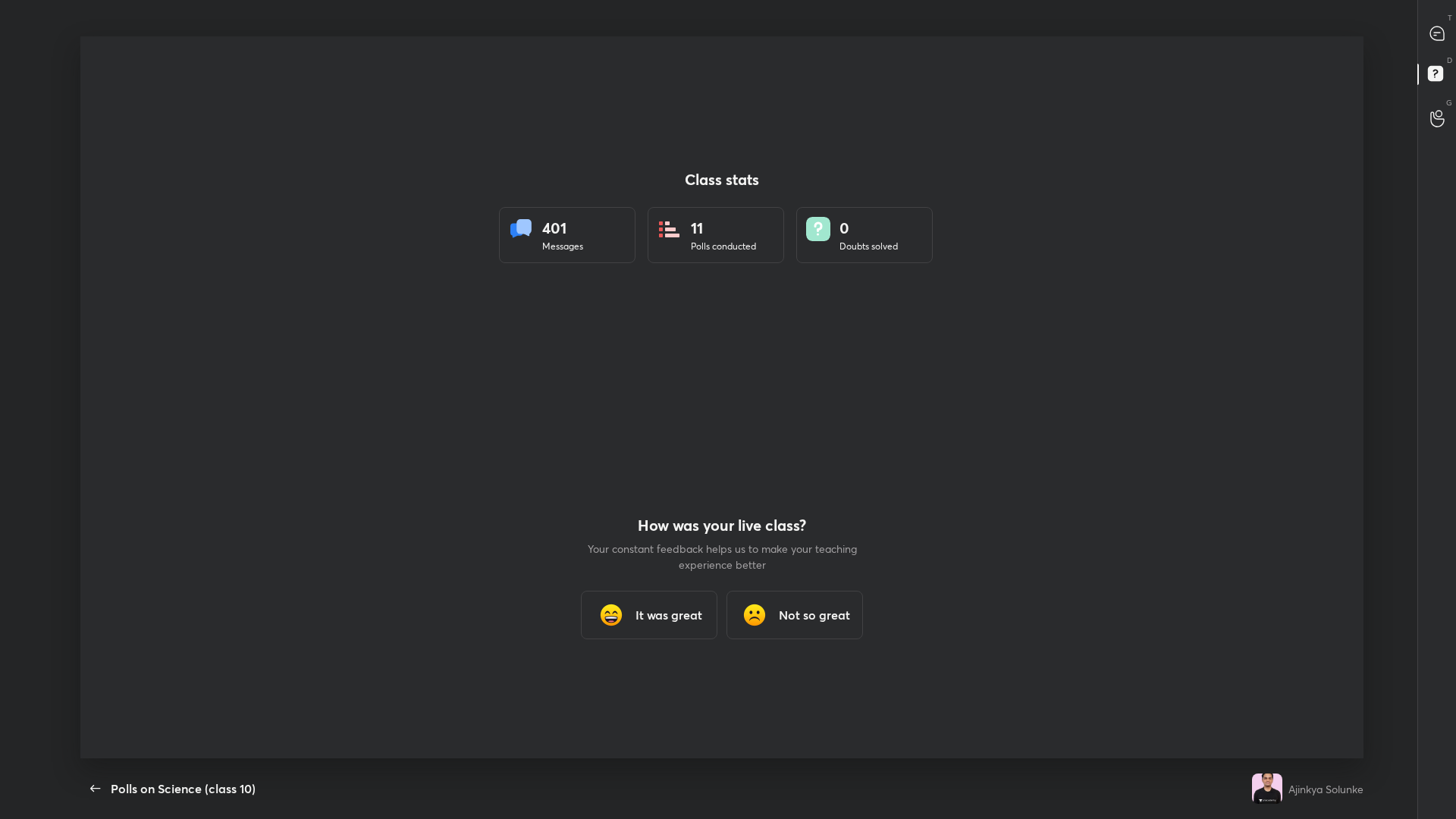
click at [544, 355] on div "Class stats 401 Messages 11 Polls conducted 0 Doubts solved How was your live c…" at bounding box center [722, 397] width 1283 height 722
